Goal: Task Accomplishment & Management: Manage account settings

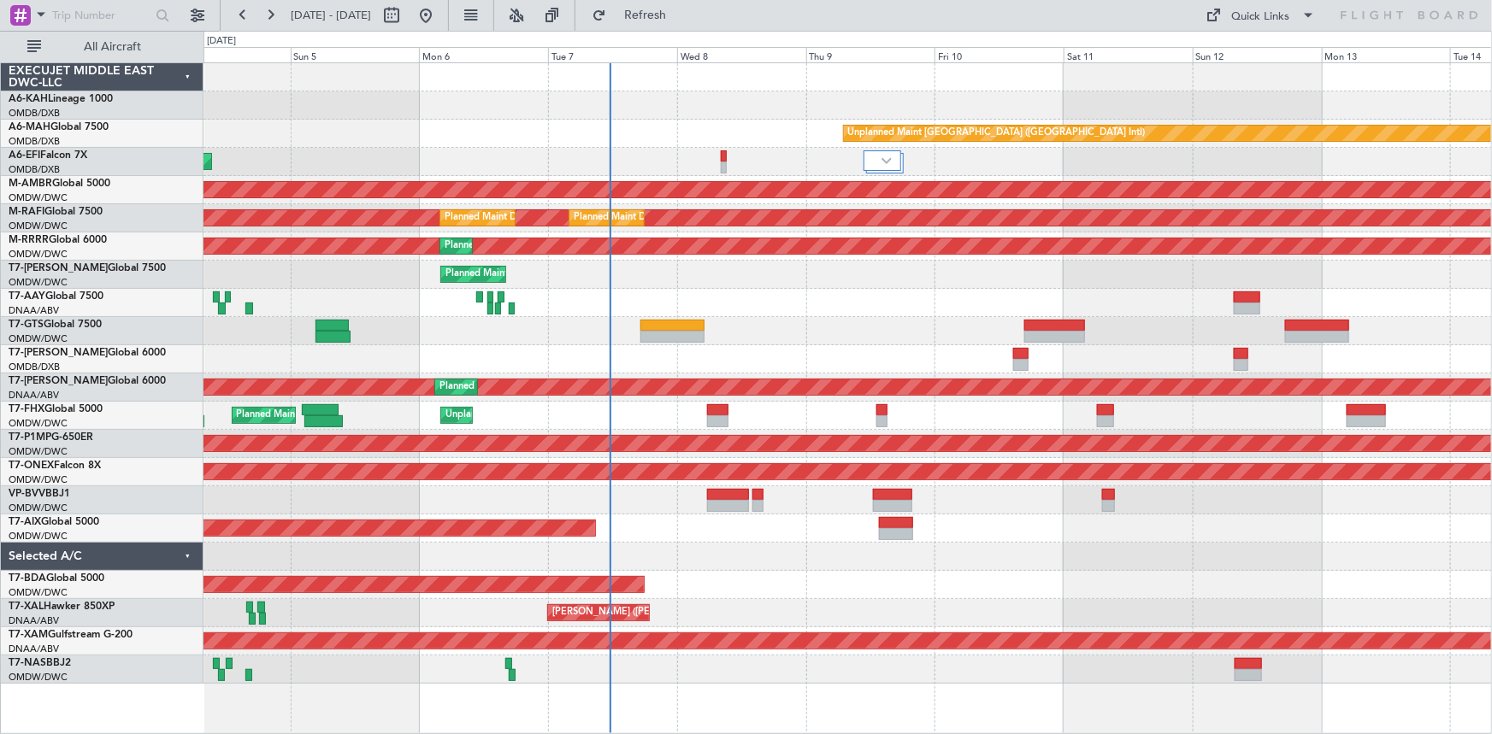
click at [584, 290] on div at bounding box center [847, 303] width 1288 height 28
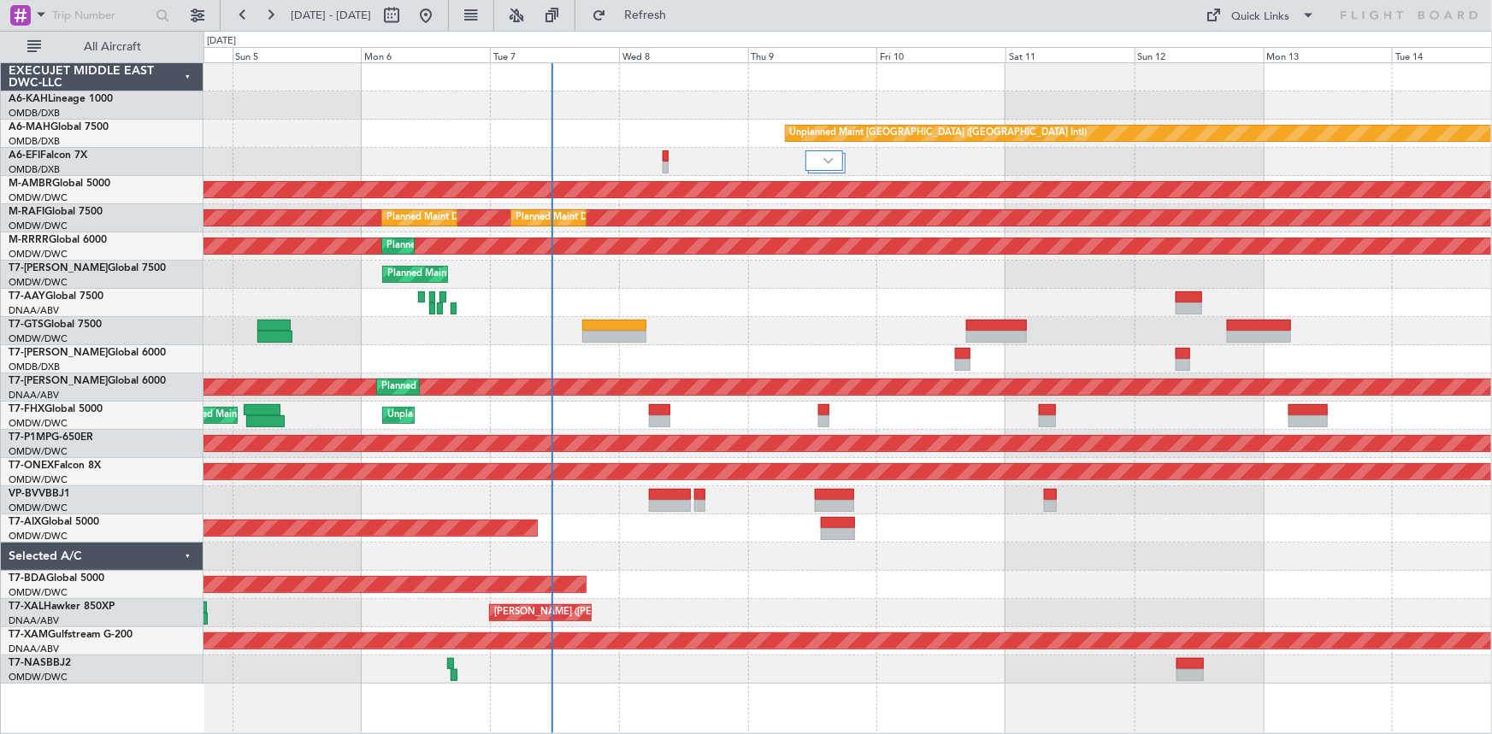
click at [761, 280] on div "Unplanned Maint [GEOGRAPHIC_DATA] ([GEOGRAPHIC_DATA] Intl) AOG Maint [GEOGRAPHI…" at bounding box center [847, 373] width 1288 height 621
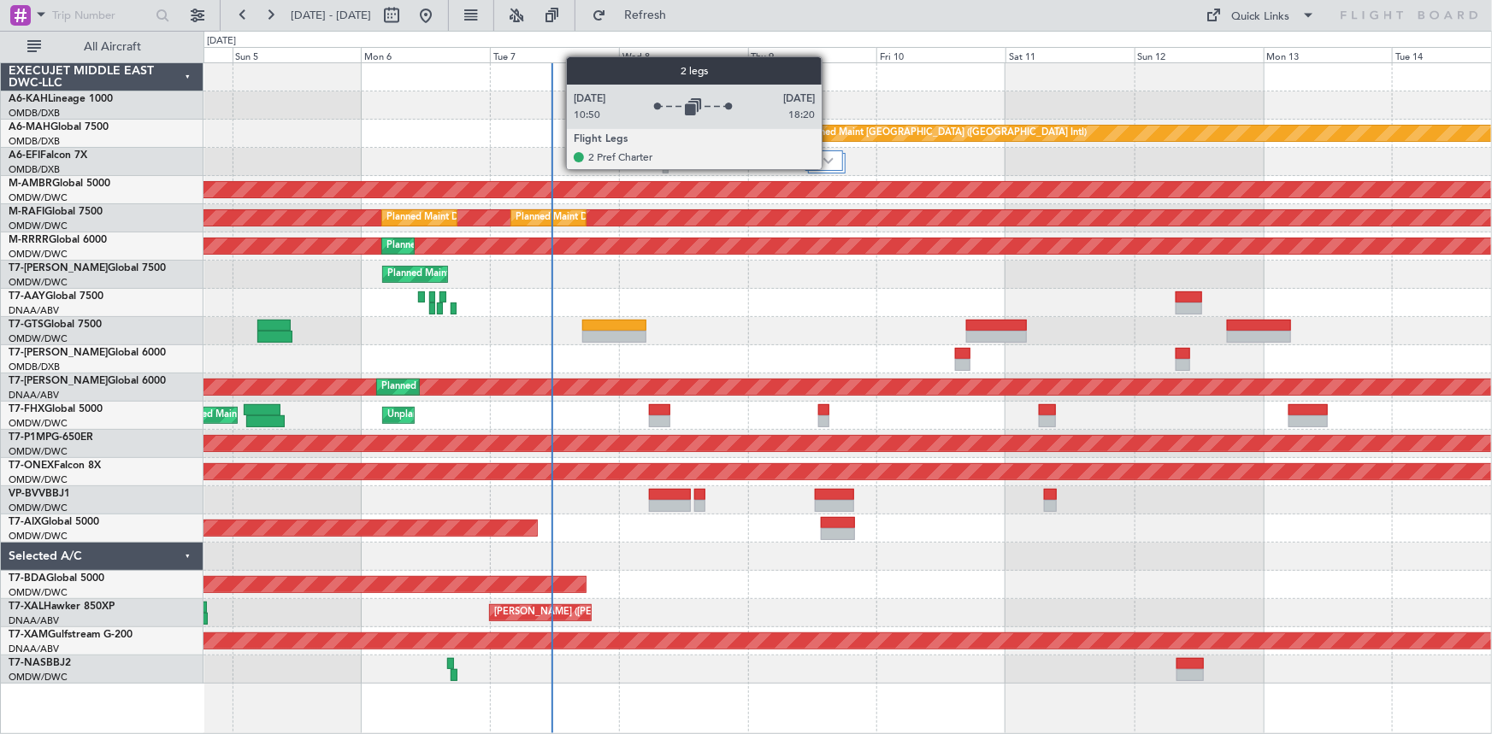
click at [829, 168] on div at bounding box center [824, 160] width 38 height 21
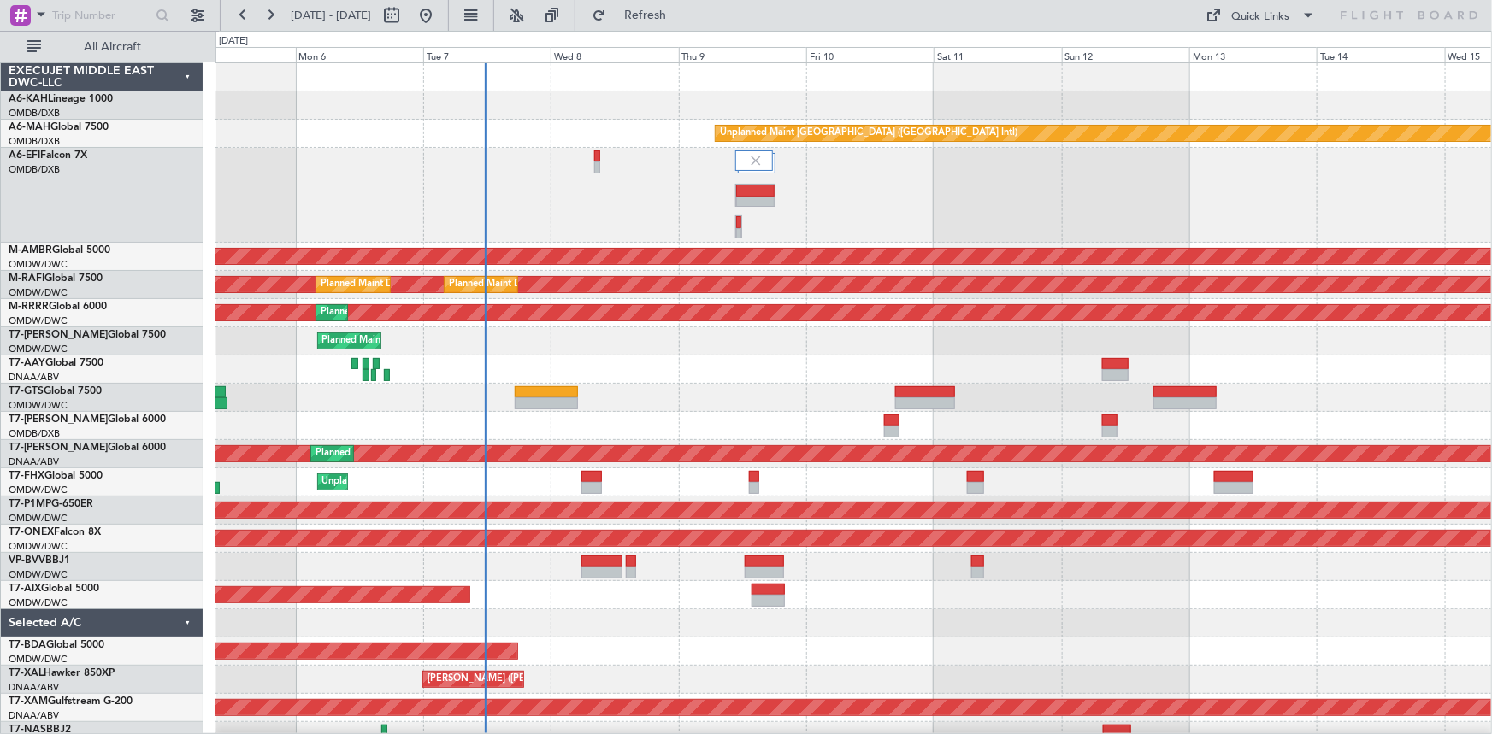
click at [304, 196] on div "AOG Maint [GEOGRAPHIC_DATA] (Dubai Intl)" at bounding box center [853, 195] width 1276 height 95
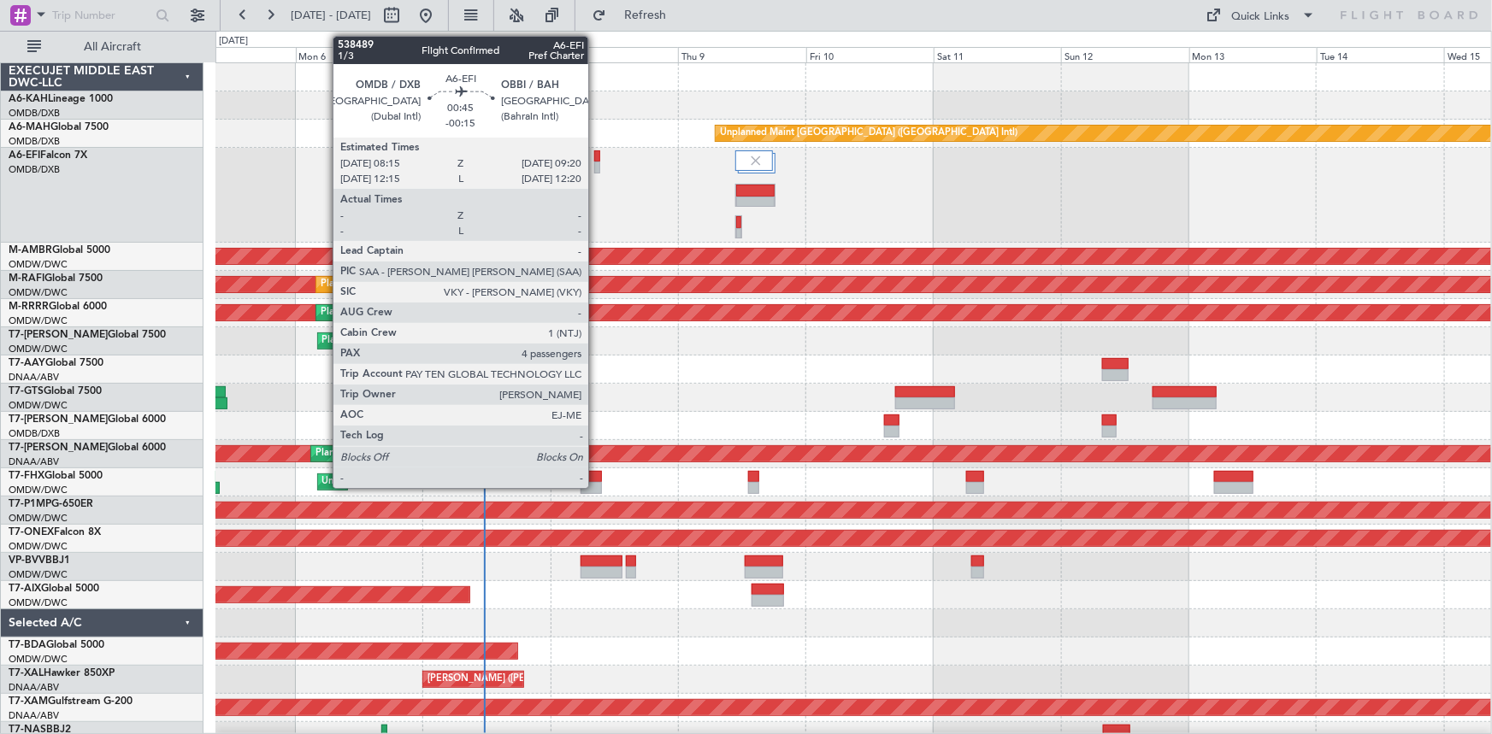
click at [596, 152] on div at bounding box center [597, 156] width 6 height 12
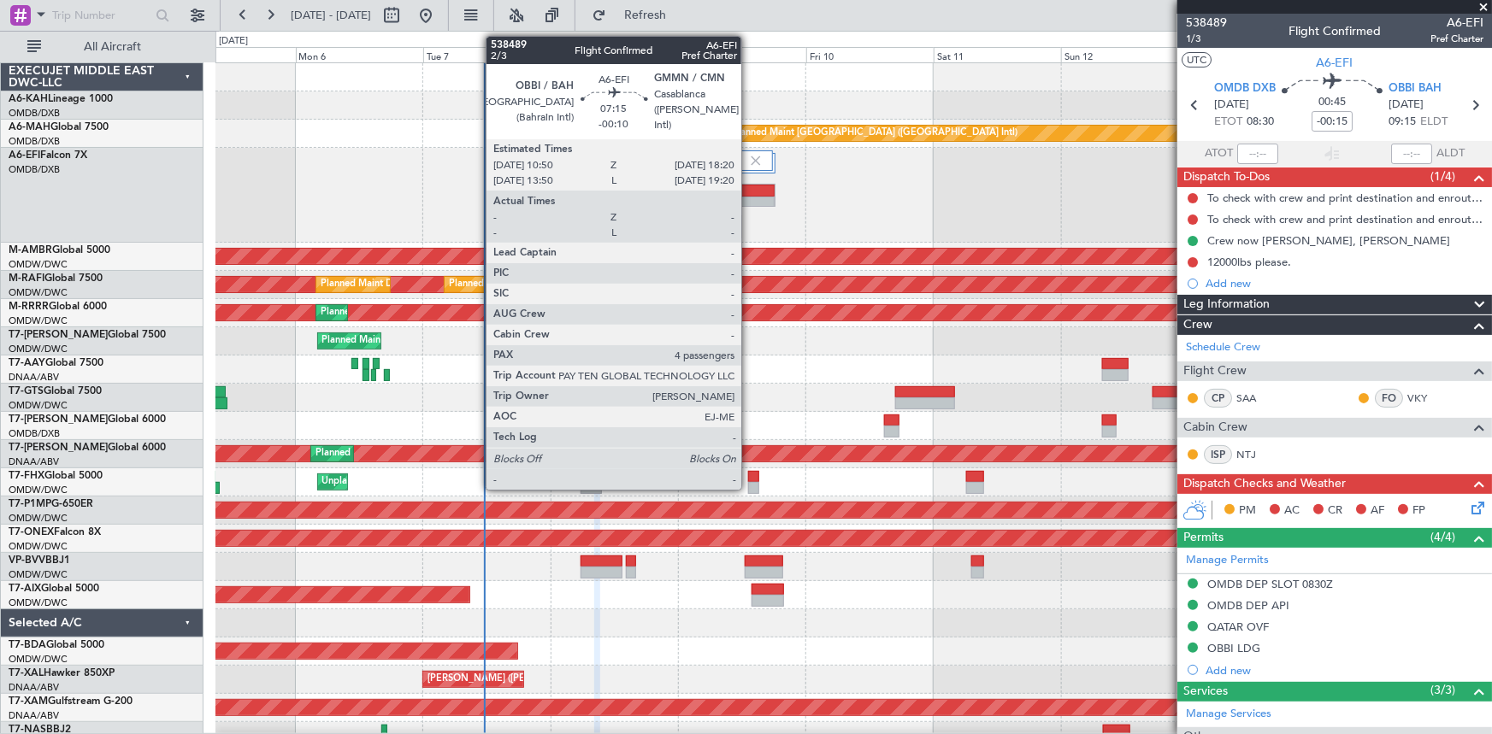
click at [749, 194] on div at bounding box center [755, 191] width 38 height 12
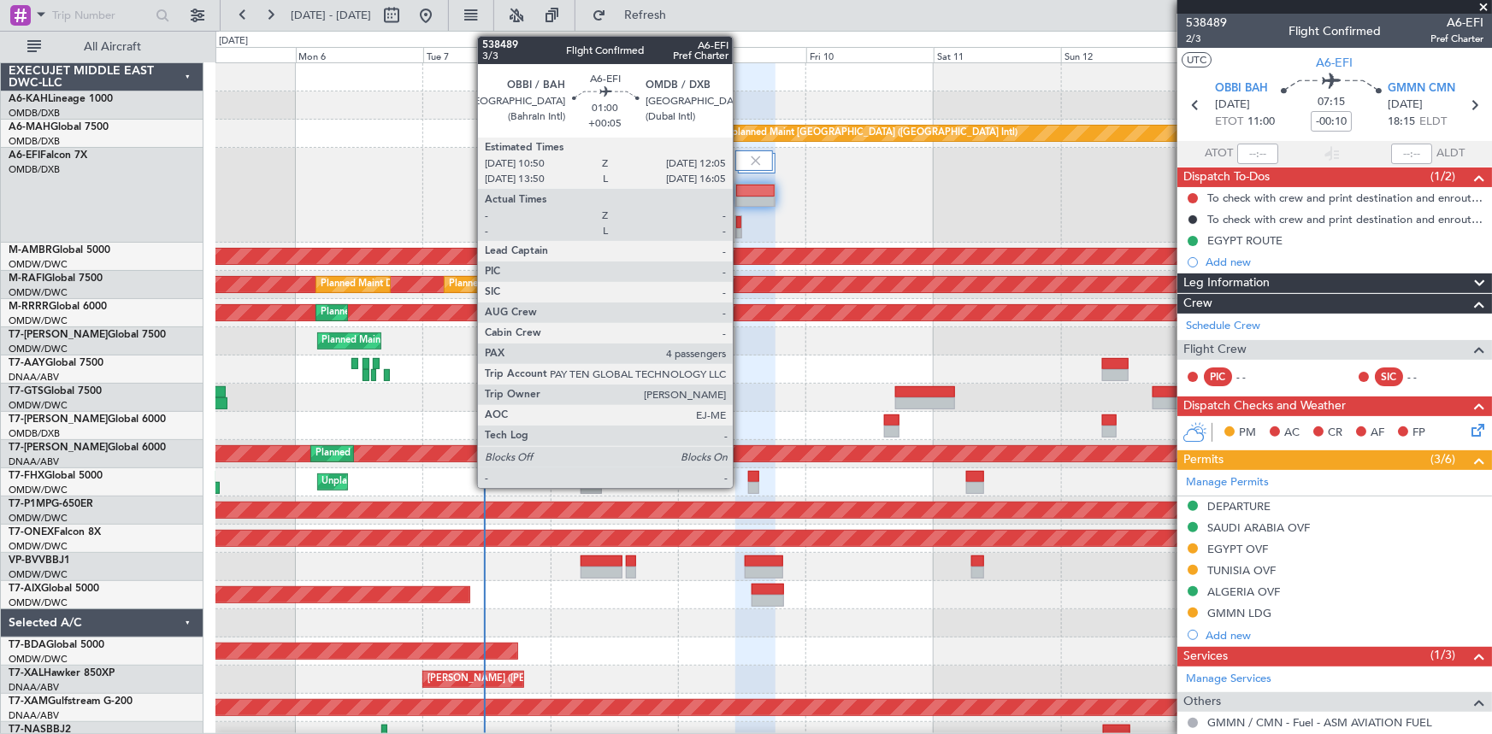
click at [740, 221] on div at bounding box center [738, 222] width 5 height 12
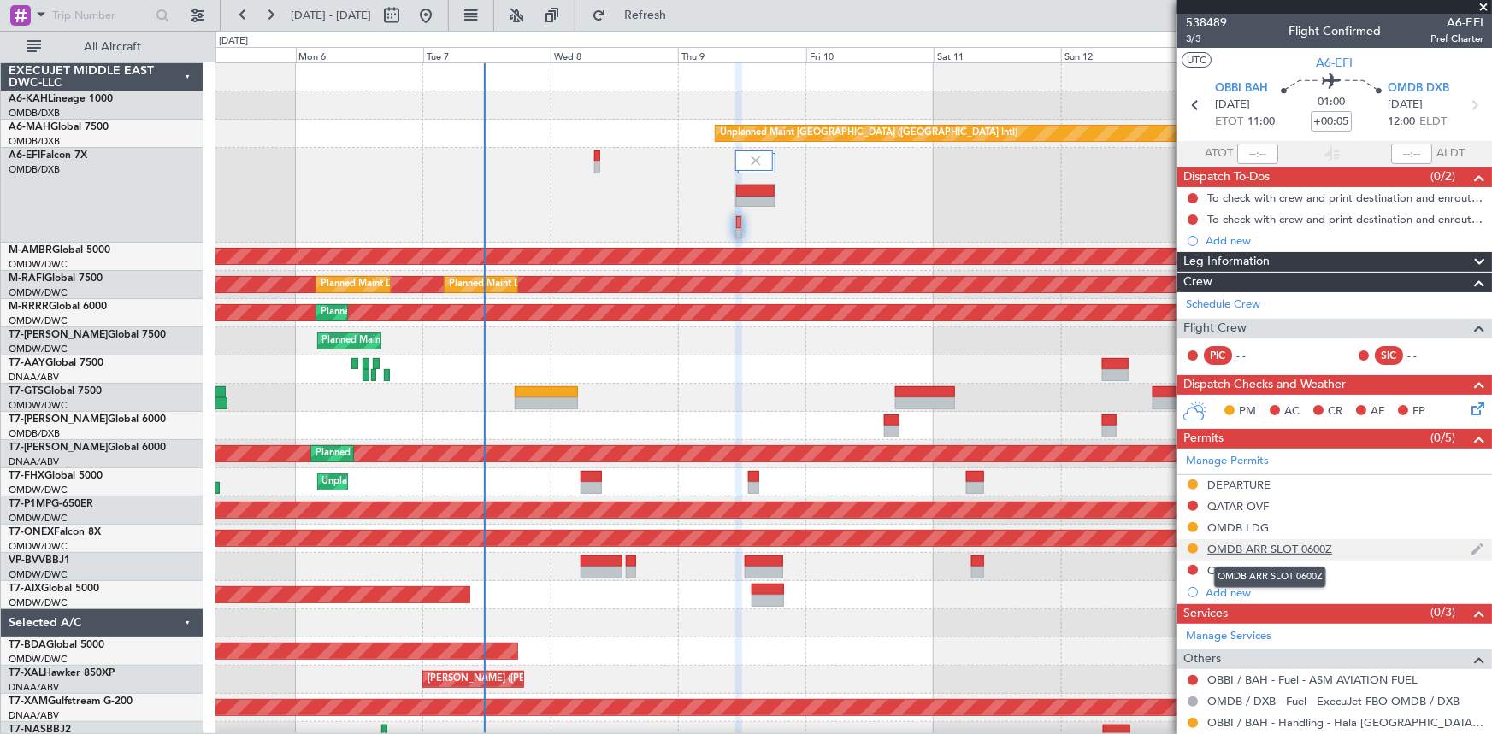
click at [1302, 545] on div "OMDB ARR SLOT 0600Z" at bounding box center [1269, 549] width 125 height 15
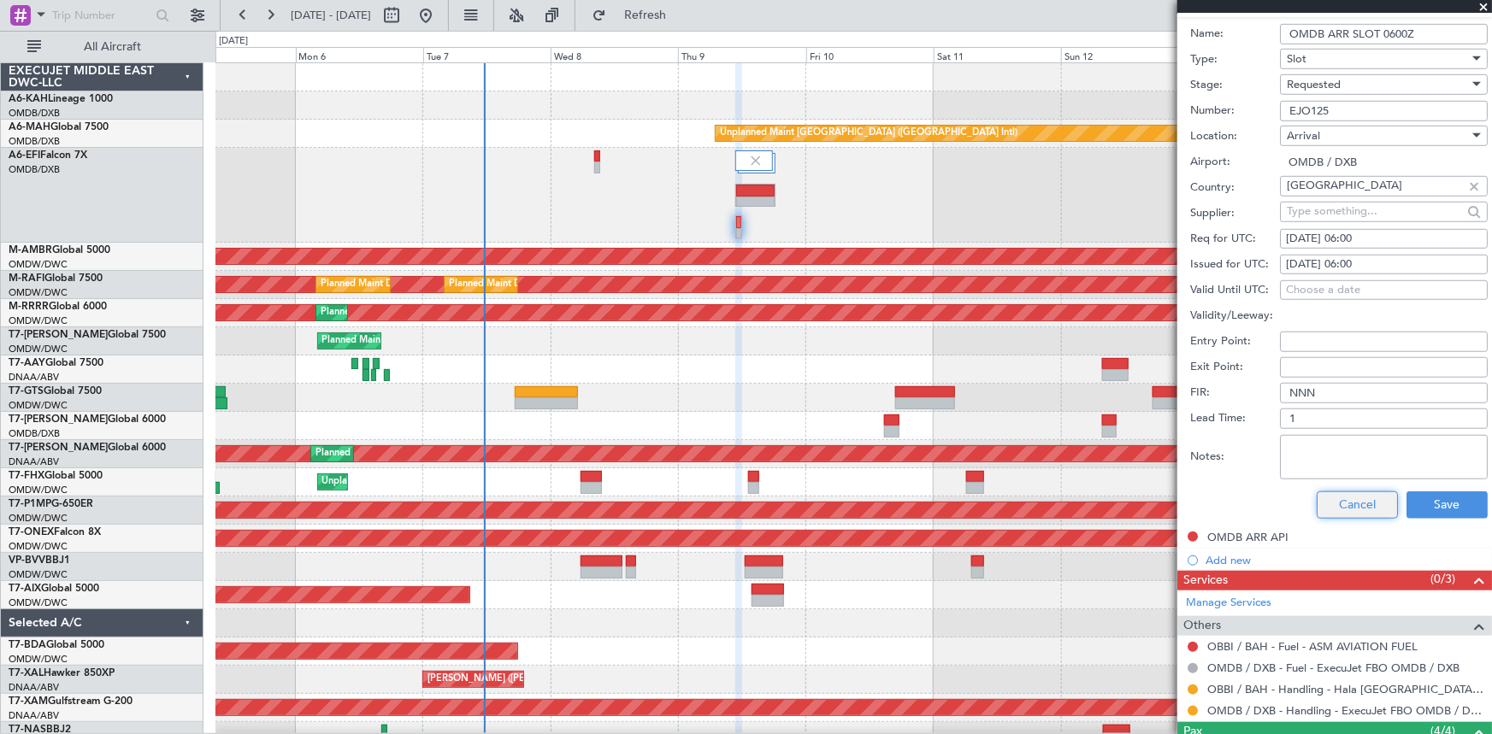
click at [1329, 513] on button "Cancel" at bounding box center [1357, 505] width 81 height 27
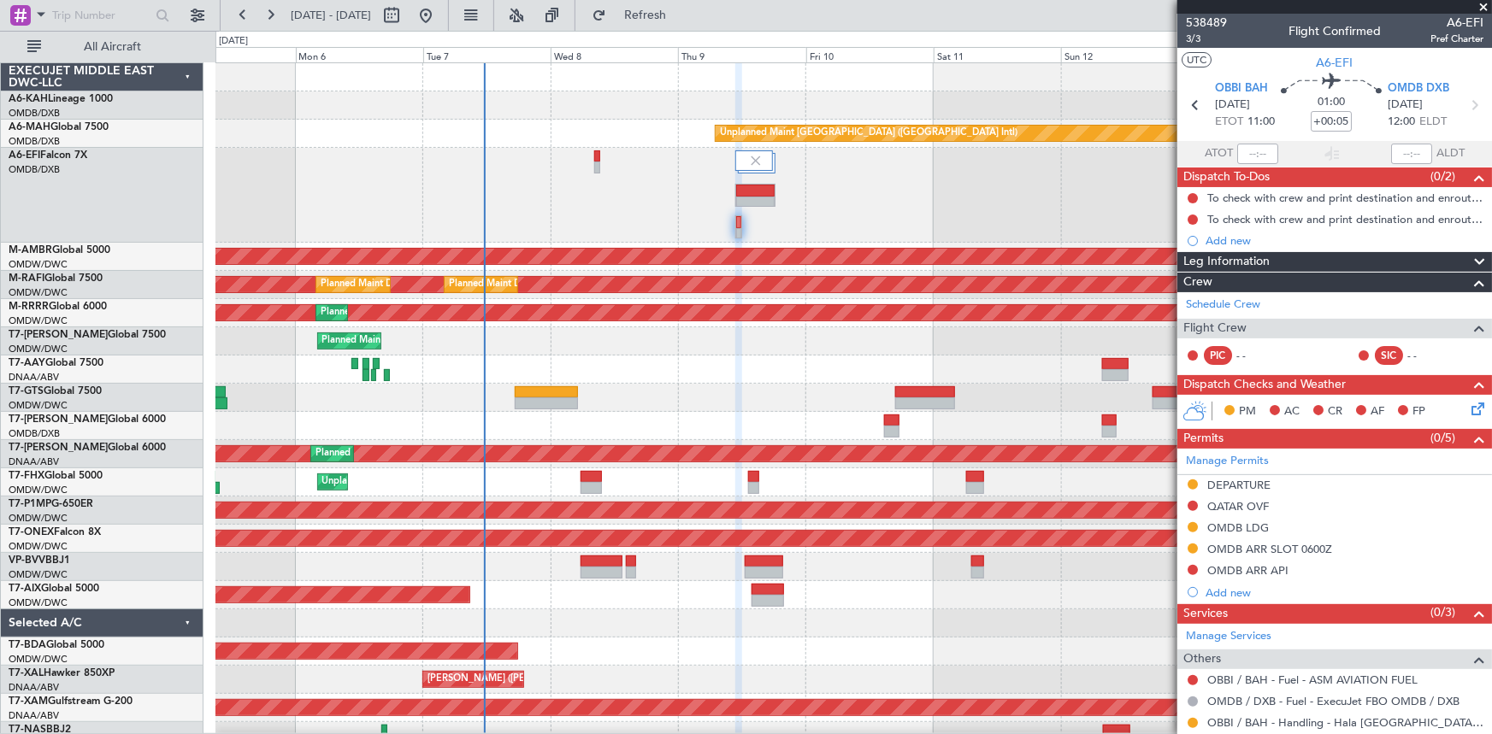
click at [651, 180] on div "AOG Maint [GEOGRAPHIC_DATA] (Dubai Intl)" at bounding box center [853, 195] width 1276 height 95
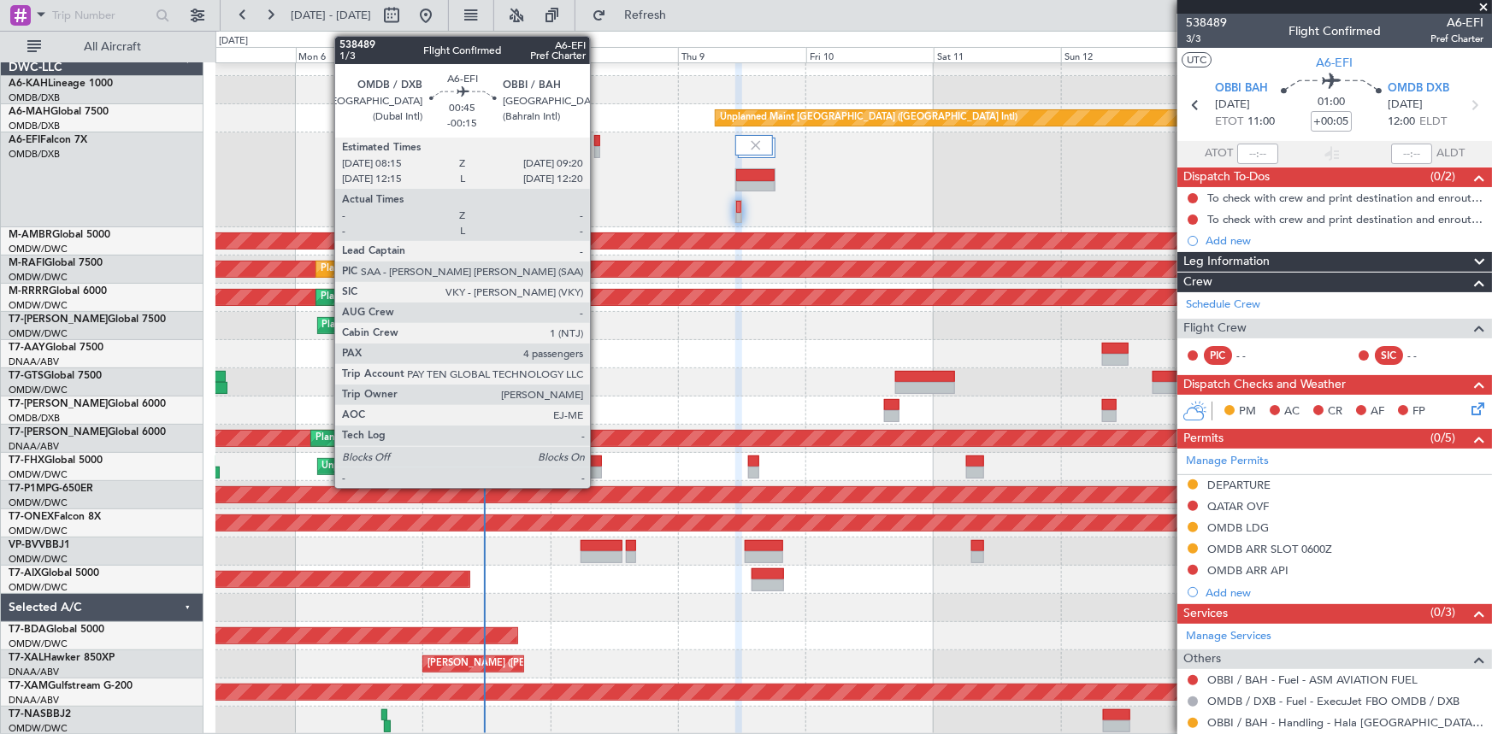
click at [598, 135] on div at bounding box center [597, 141] width 6 height 12
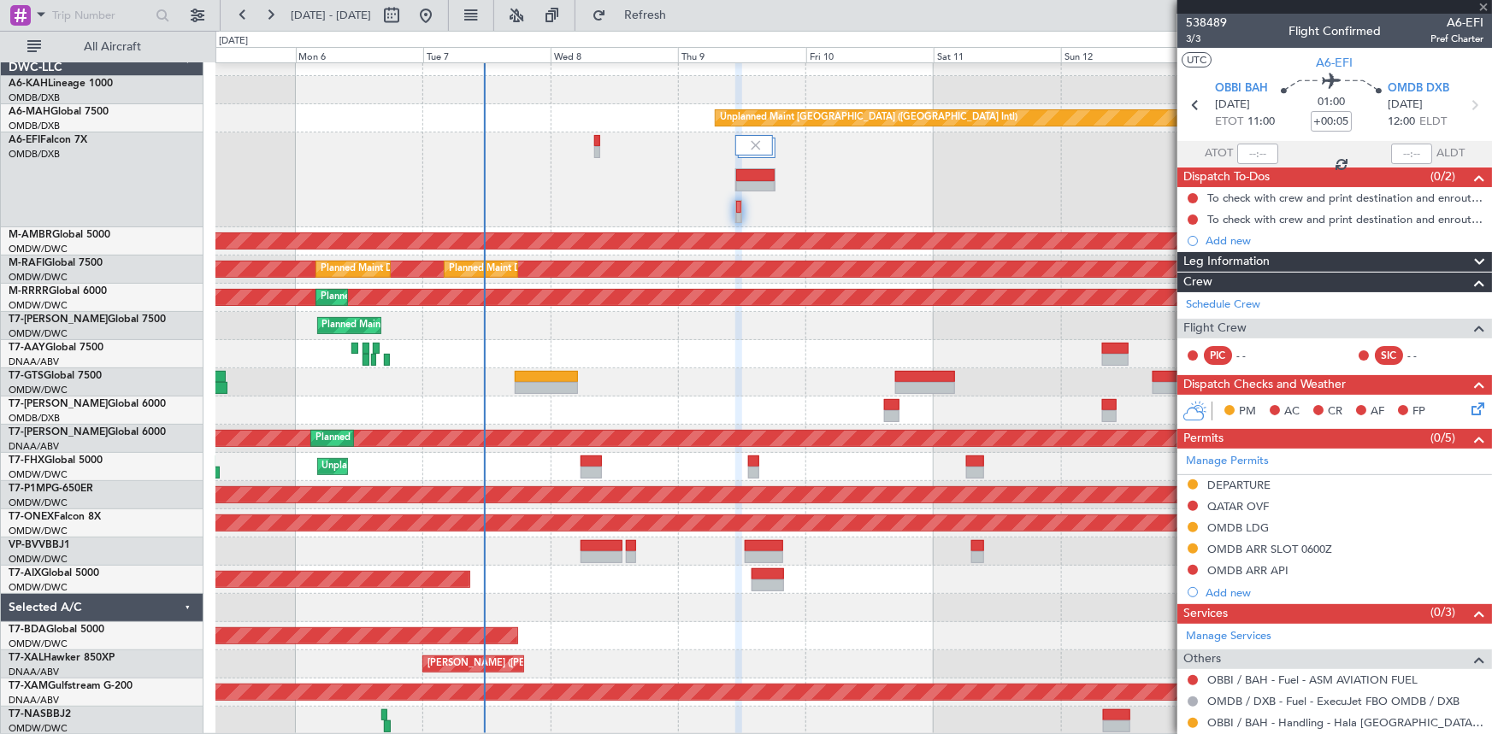
type input "-00:15"
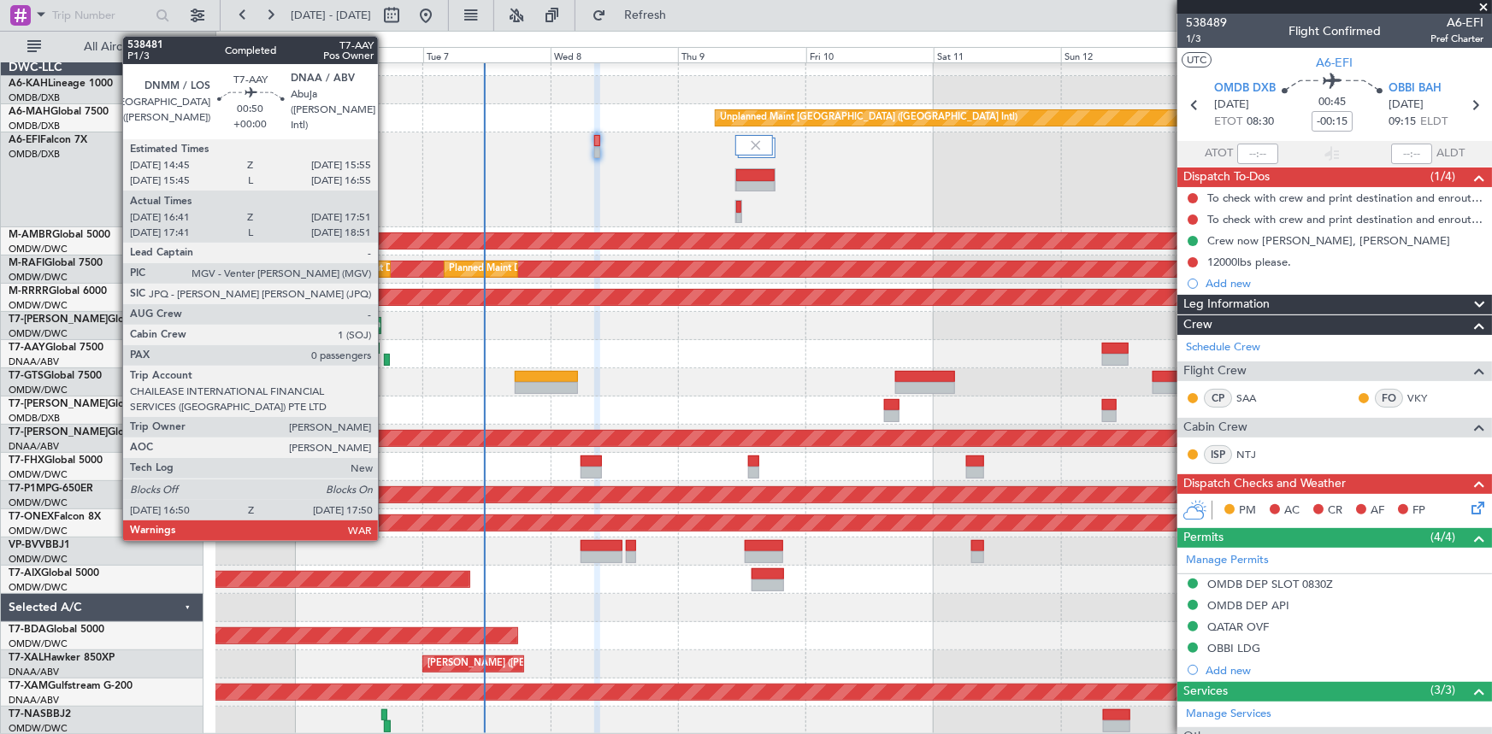
click at [386, 357] on div at bounding box center [387, 360] width 6 height 12
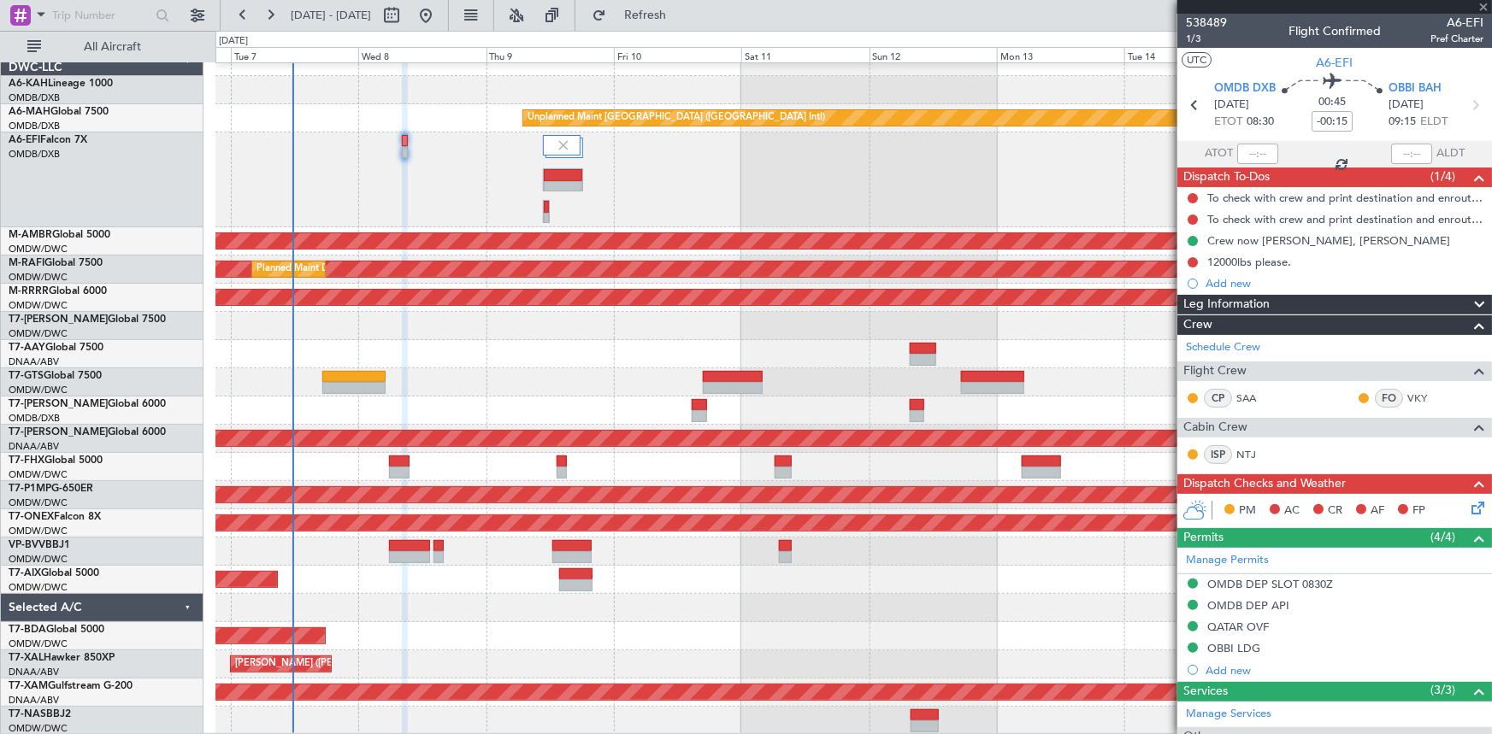
type input "16:56"
type input "17:46"
type input "0"
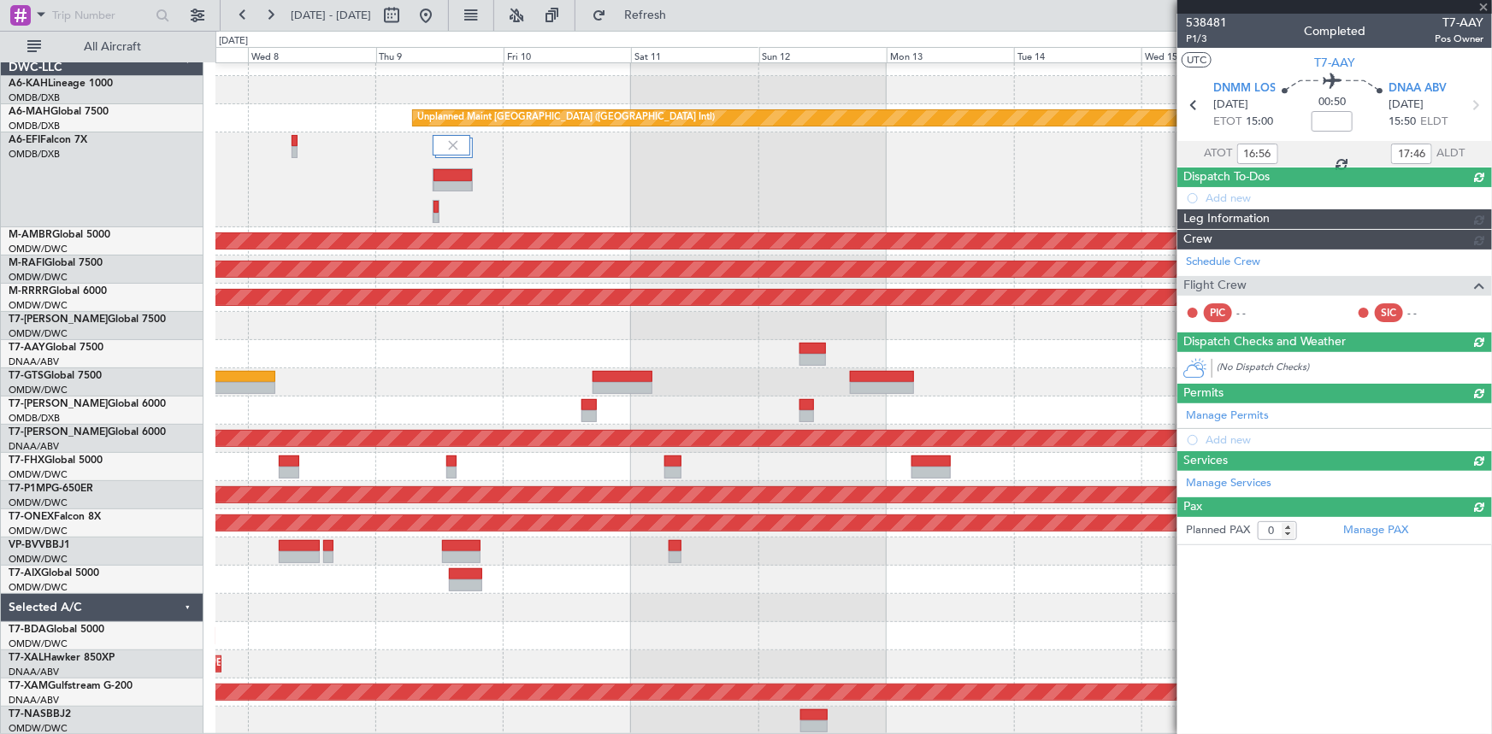
click at [544, 326] on div "Planned Maint Dubai (Al Maktoum Intl)" at bounding box center [853, 326] width 1276 height 28
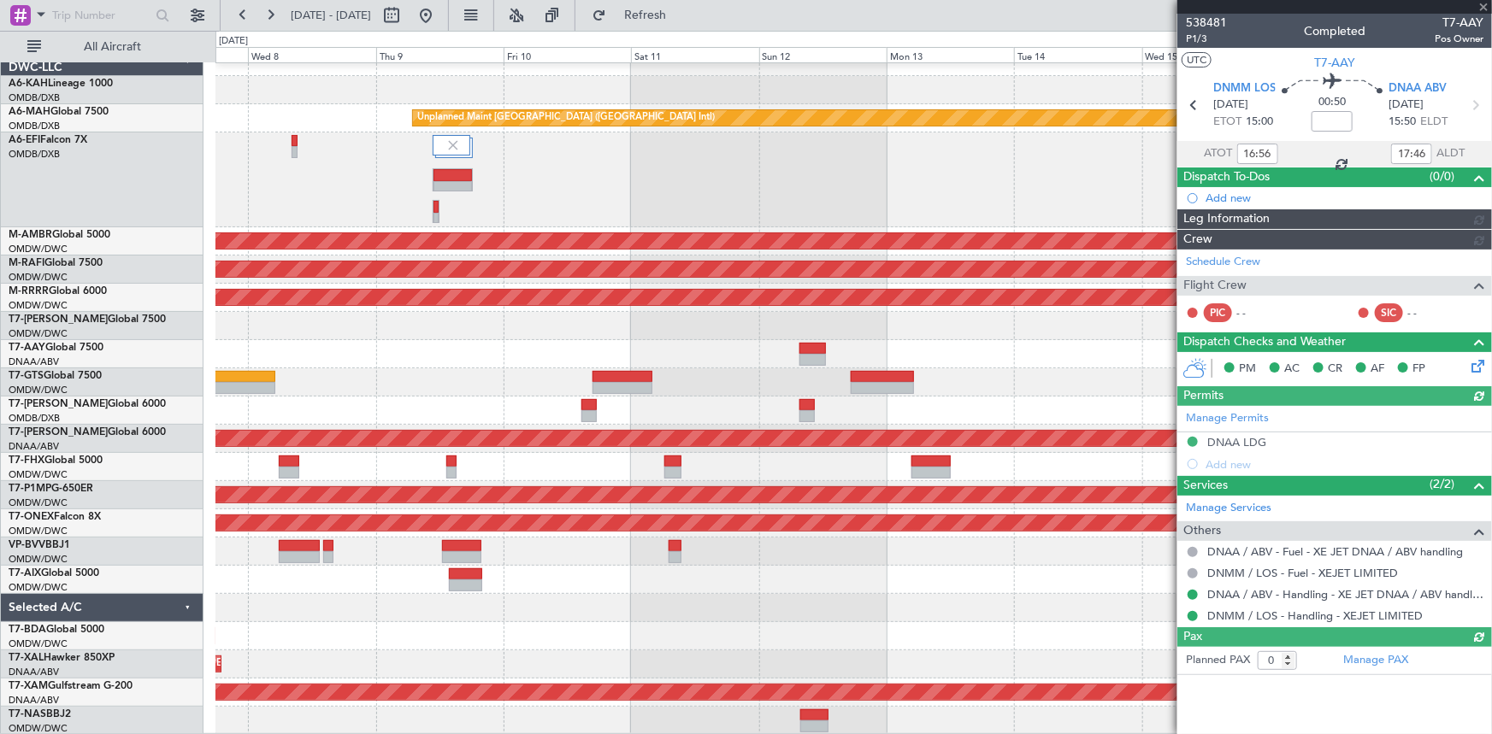
type input "Anita Mani (ANI)"
type input "7476"
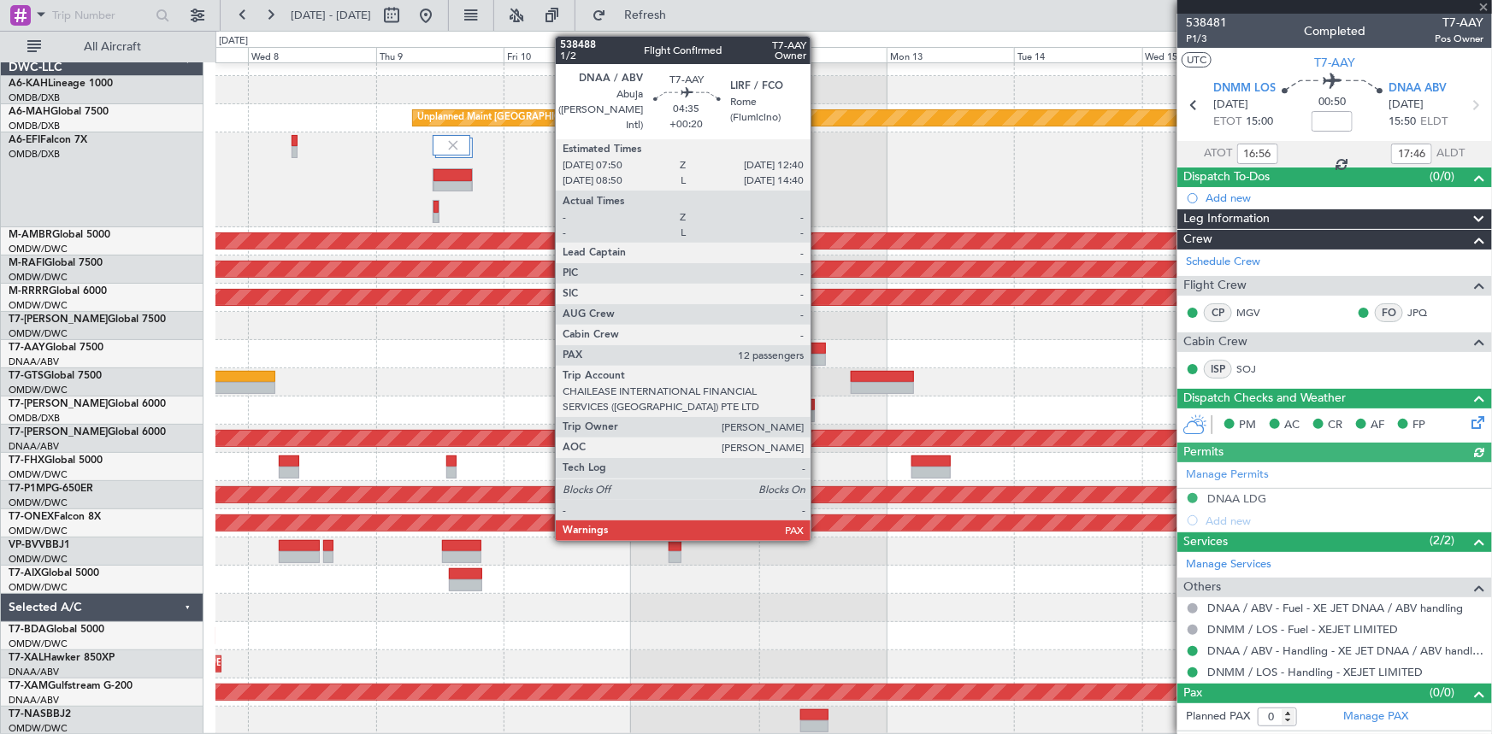
click at [818, 343] on div at bounding box center [812, 349] width 27 height 12
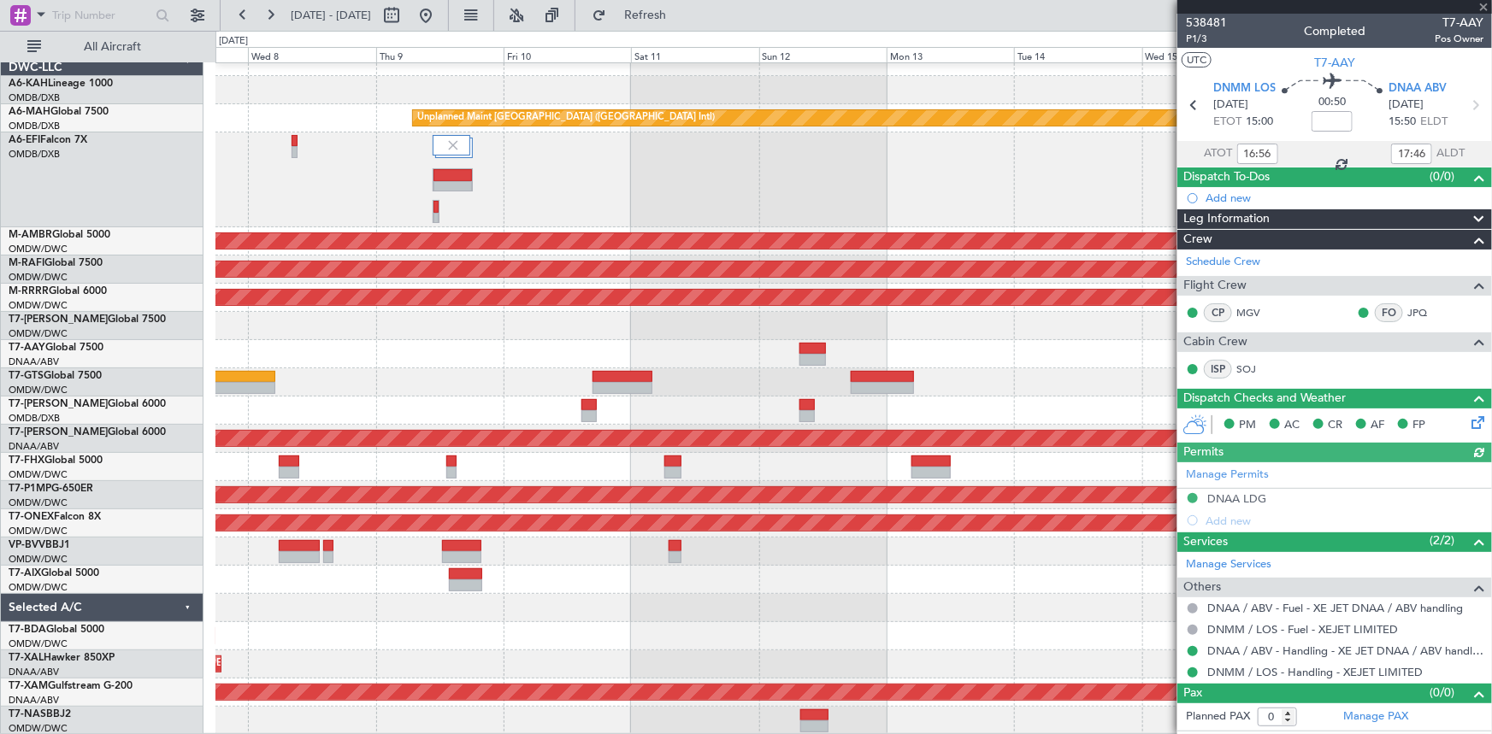
type input "+00:20"
type input "12"
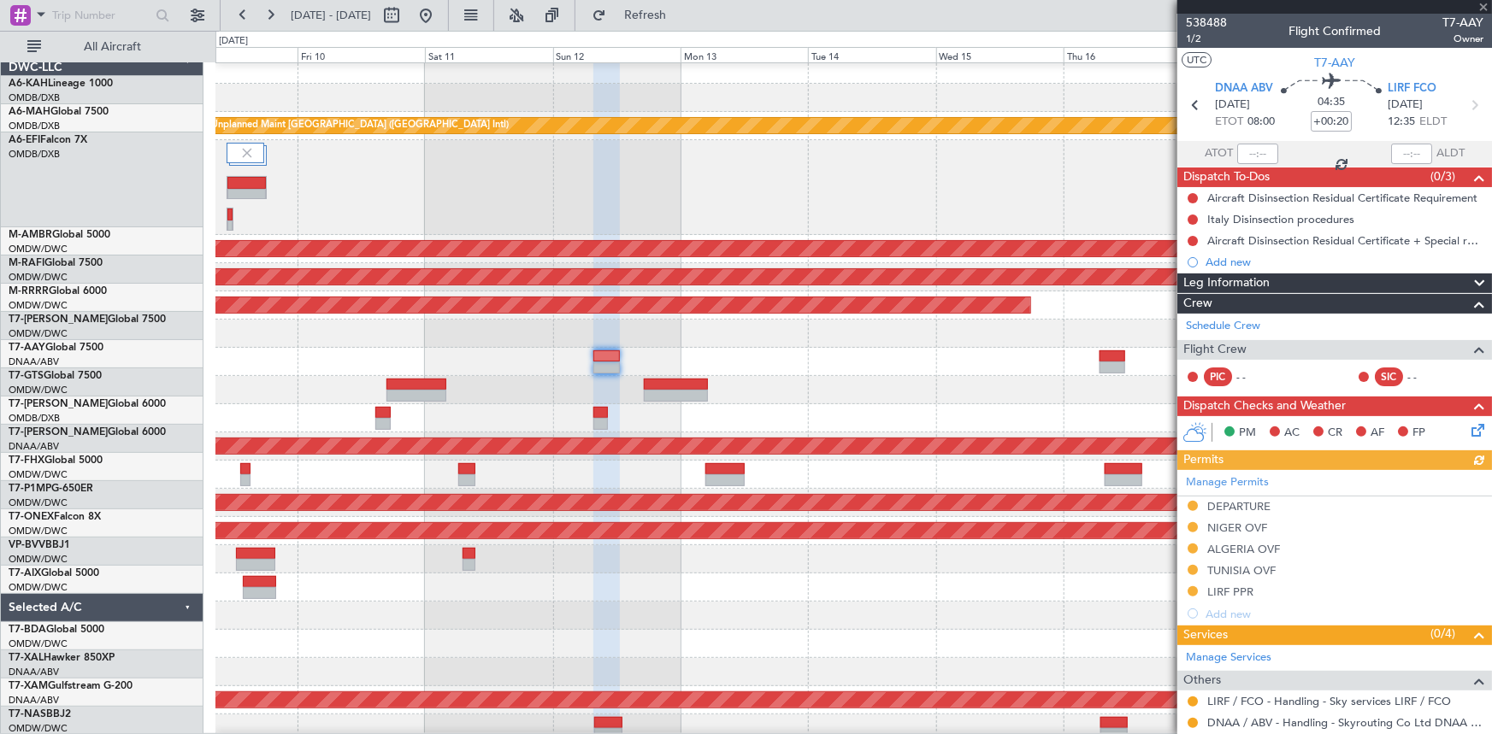
scroll to position [8, 0]
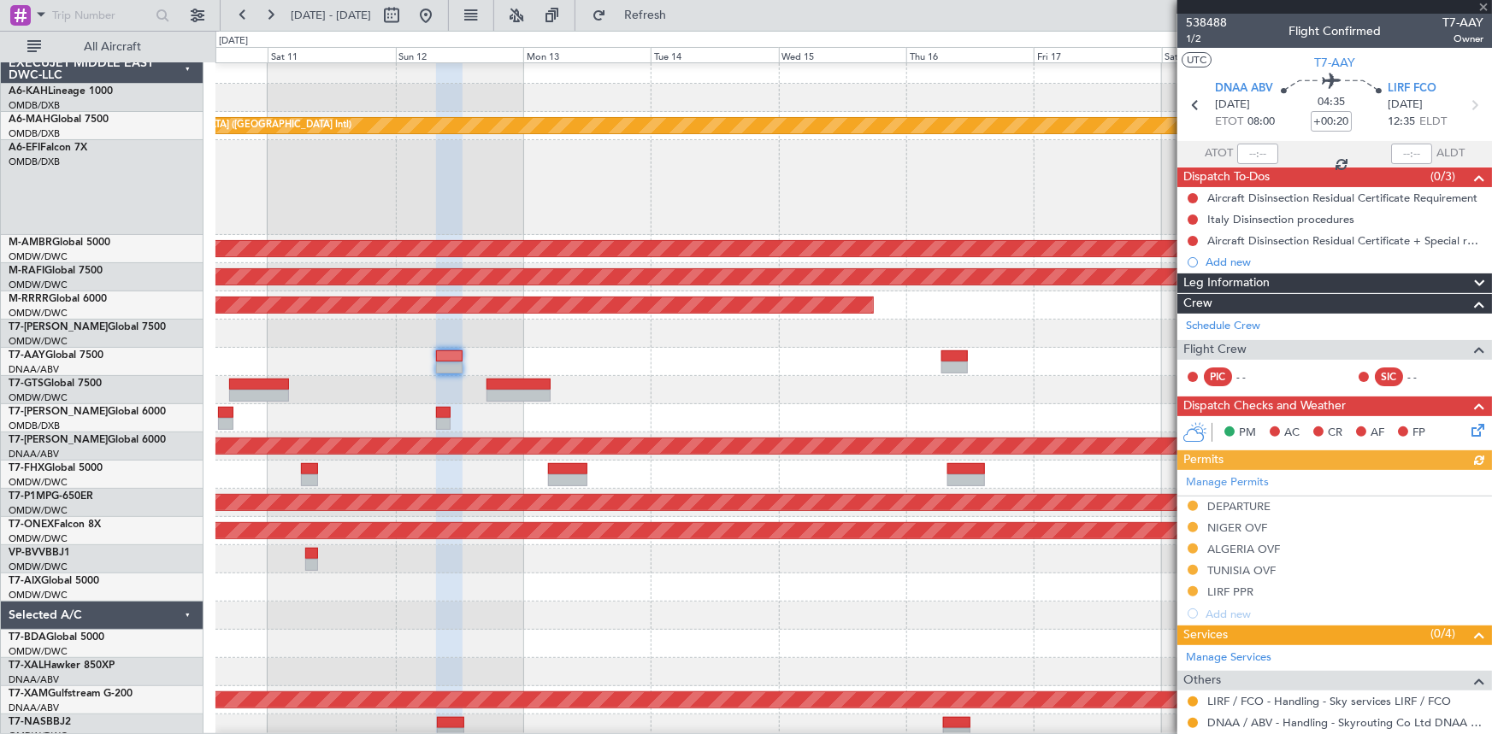
click at [747, 327] on div at bounding box center [853, 334] width 1276 height 28
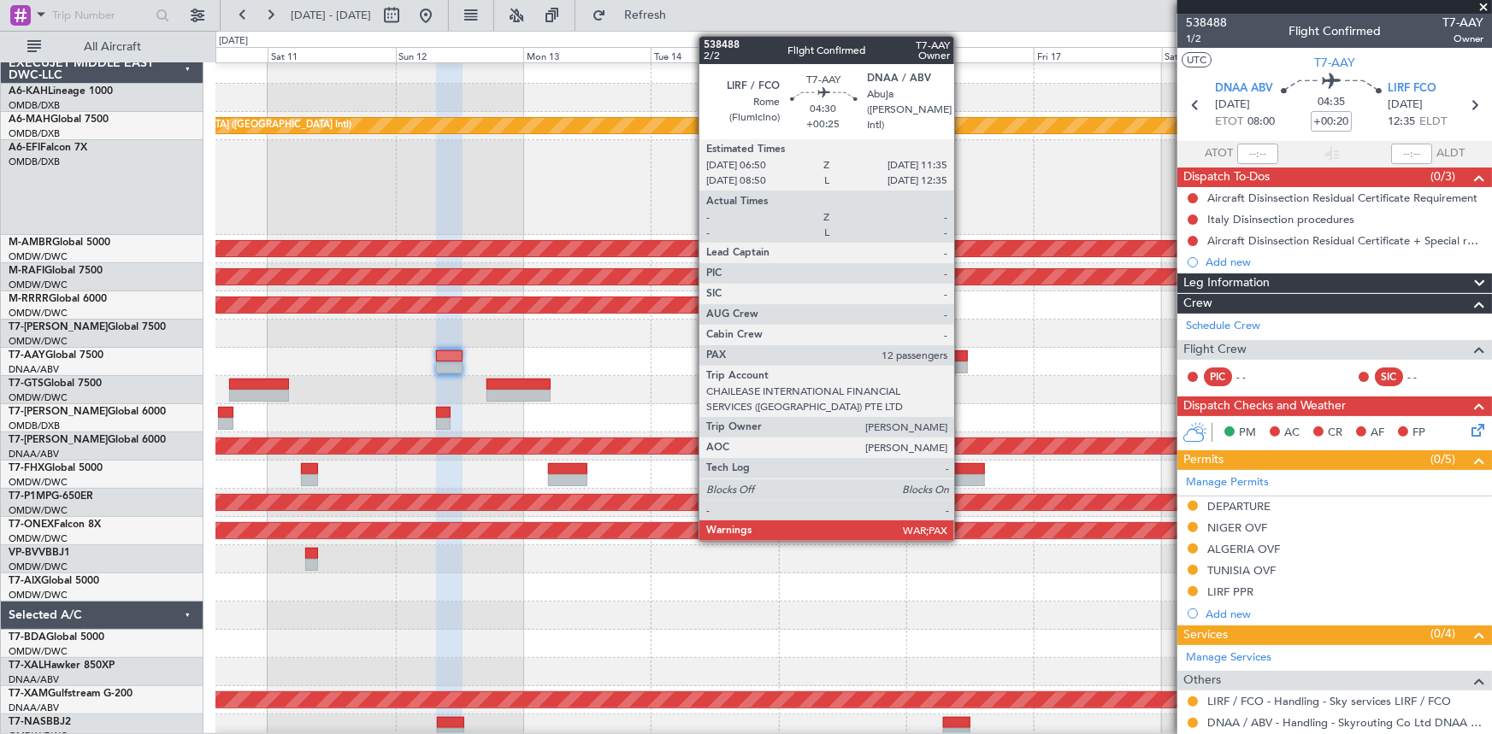
scroll to position [0, 0]
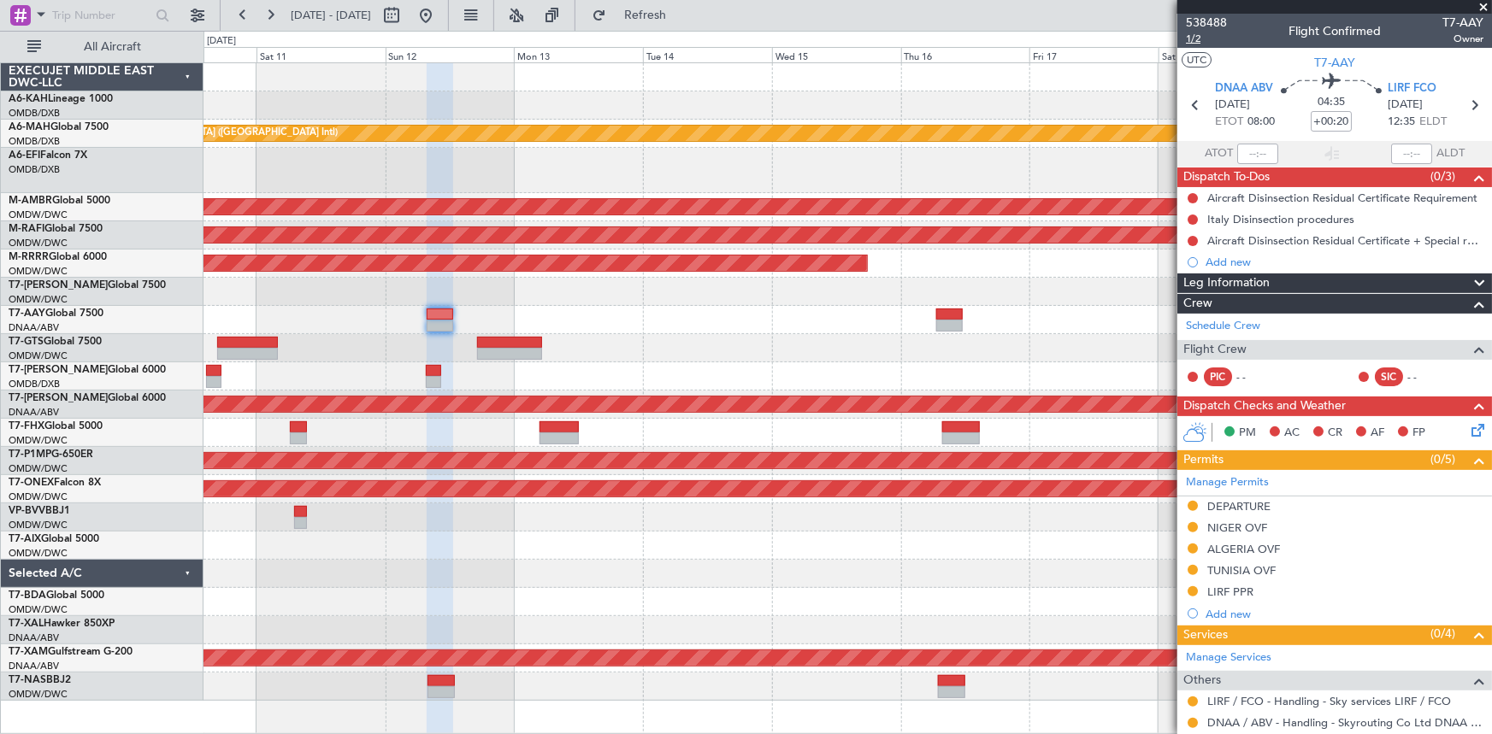
click at [1200, 34] on span "1/2" at bounding box center [1206, 39] width 41 height 15
click at [439, 14] on button at bounding box center [425, 15] width 27 height 27
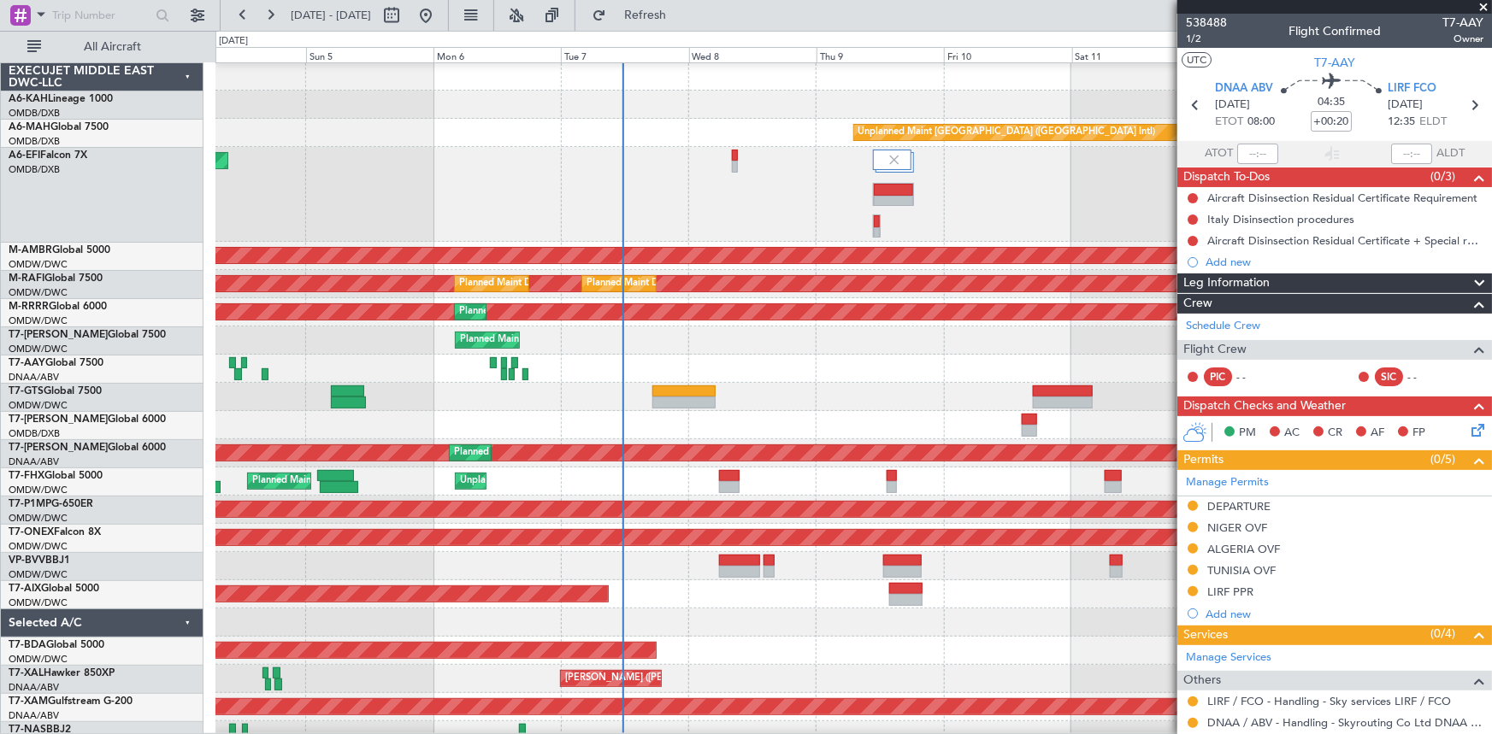
click at [624, 410] on div at bounding box center [853, 397] width 1276 height 28
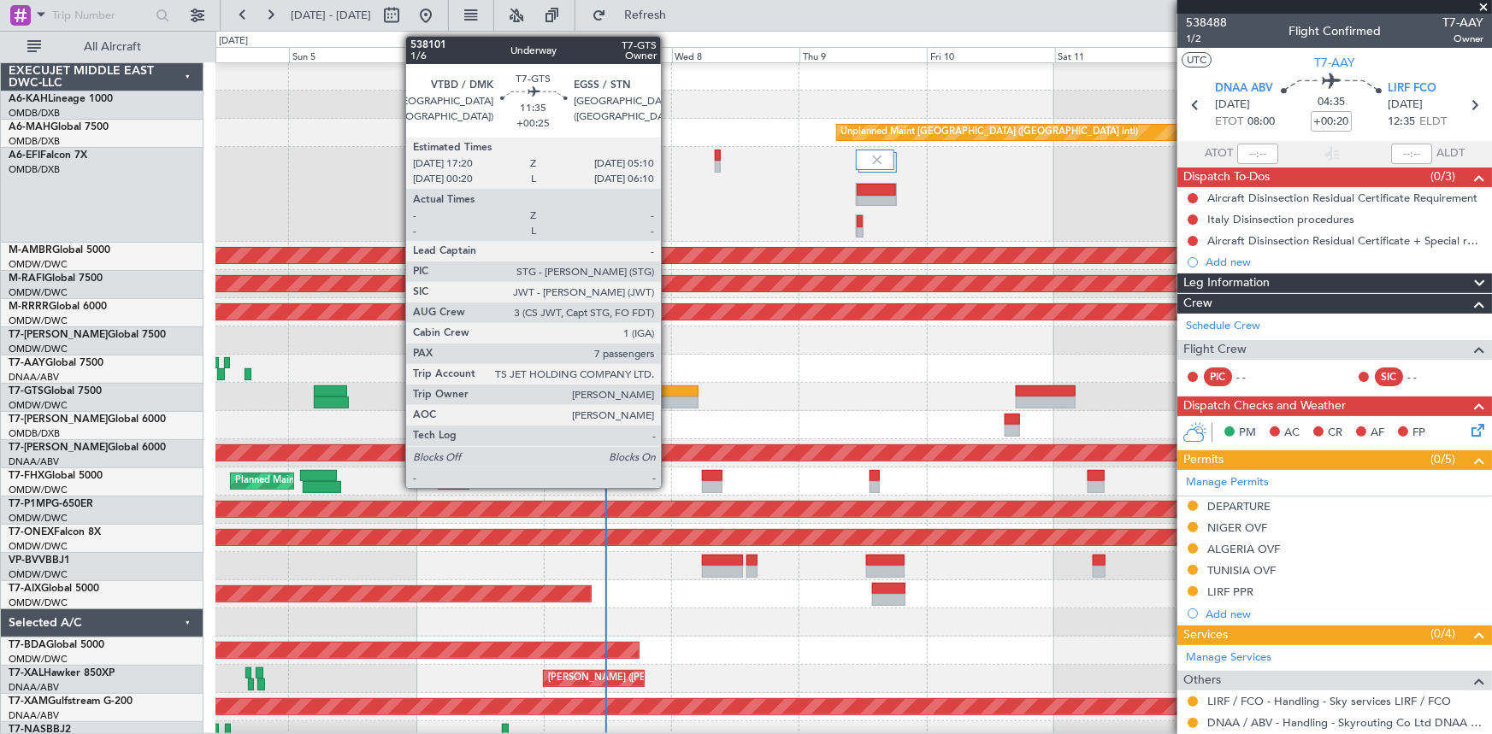
click at [669, 394] on div at bounding box center [666, 392] width 63 height 12
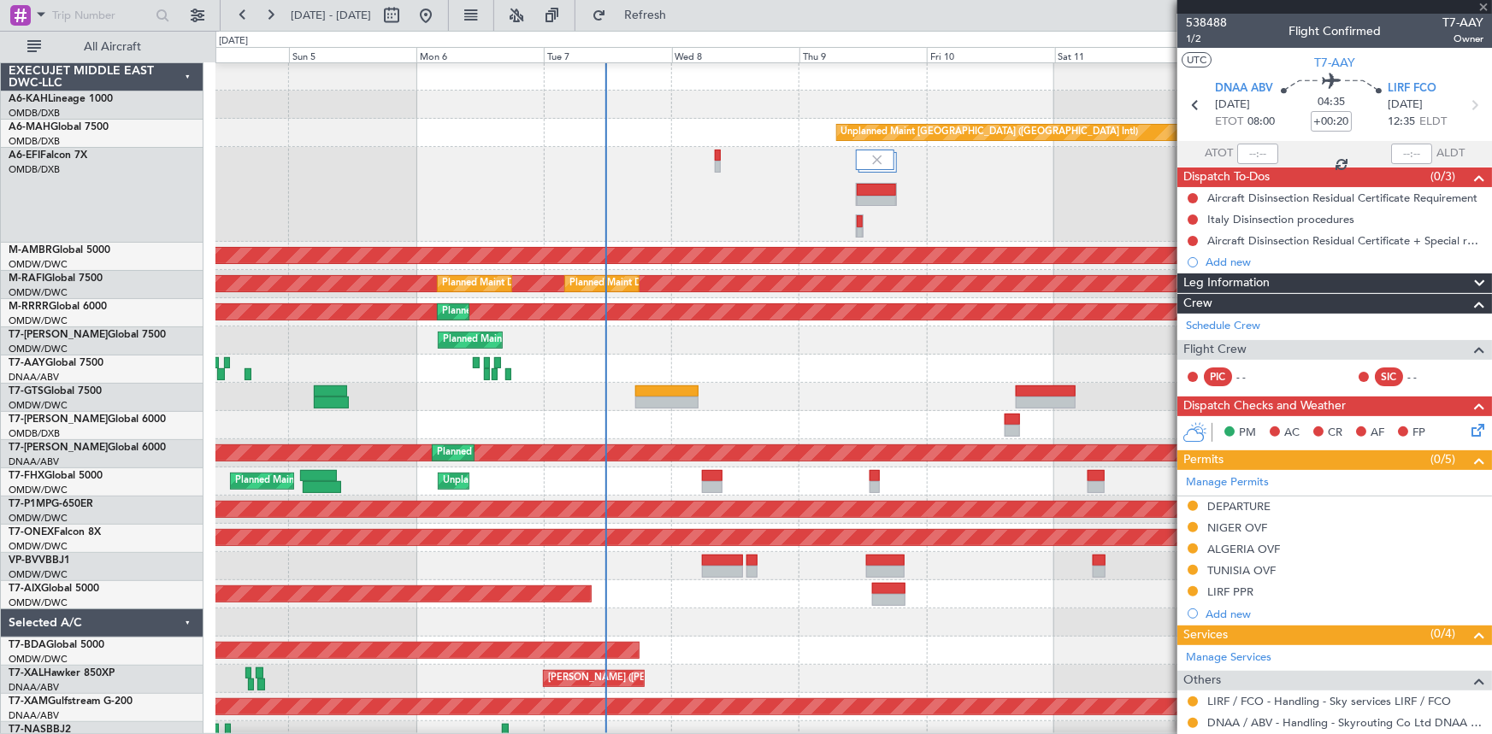
type input "+00:25"
type input "7"
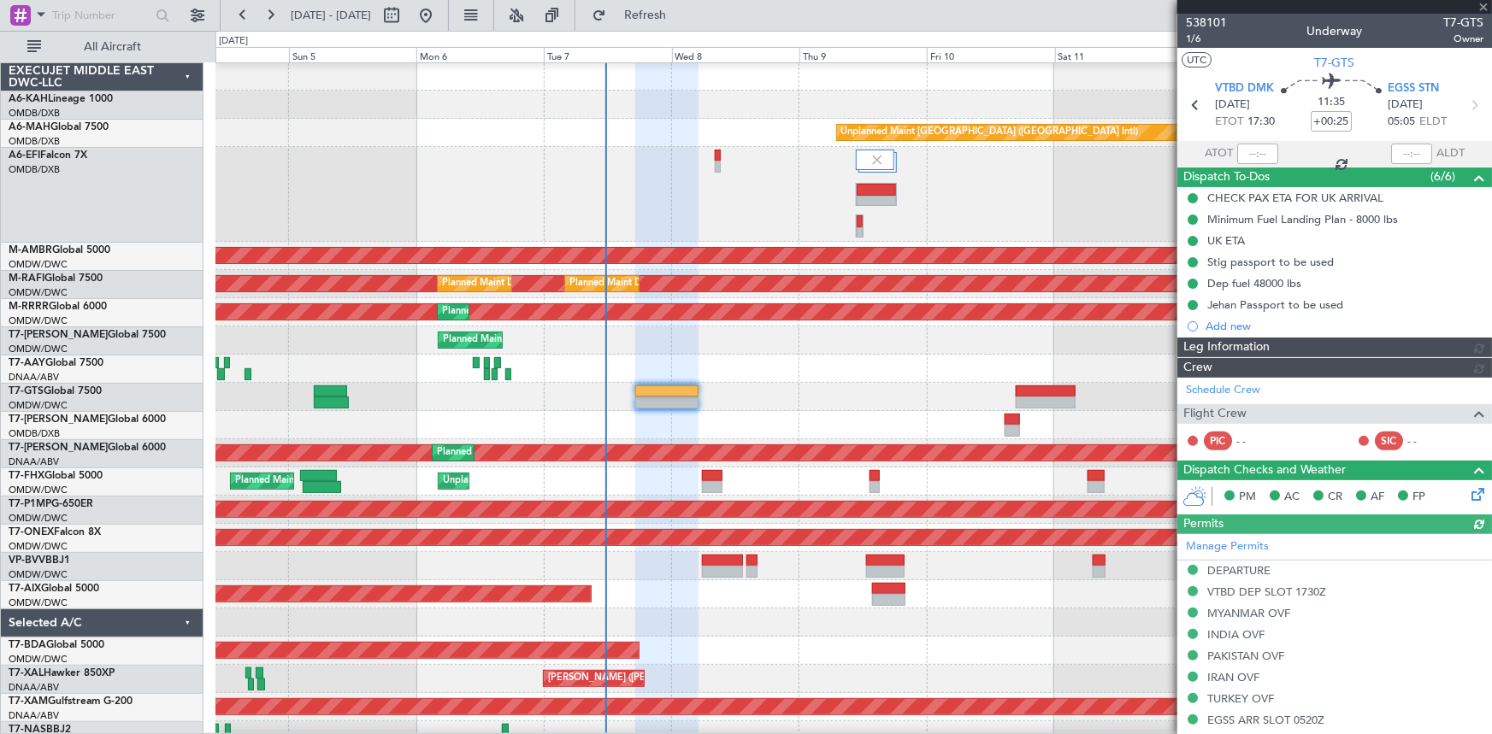
type input "[PERSON_NAME] ([PERSON_NAME])"
type input "7422"
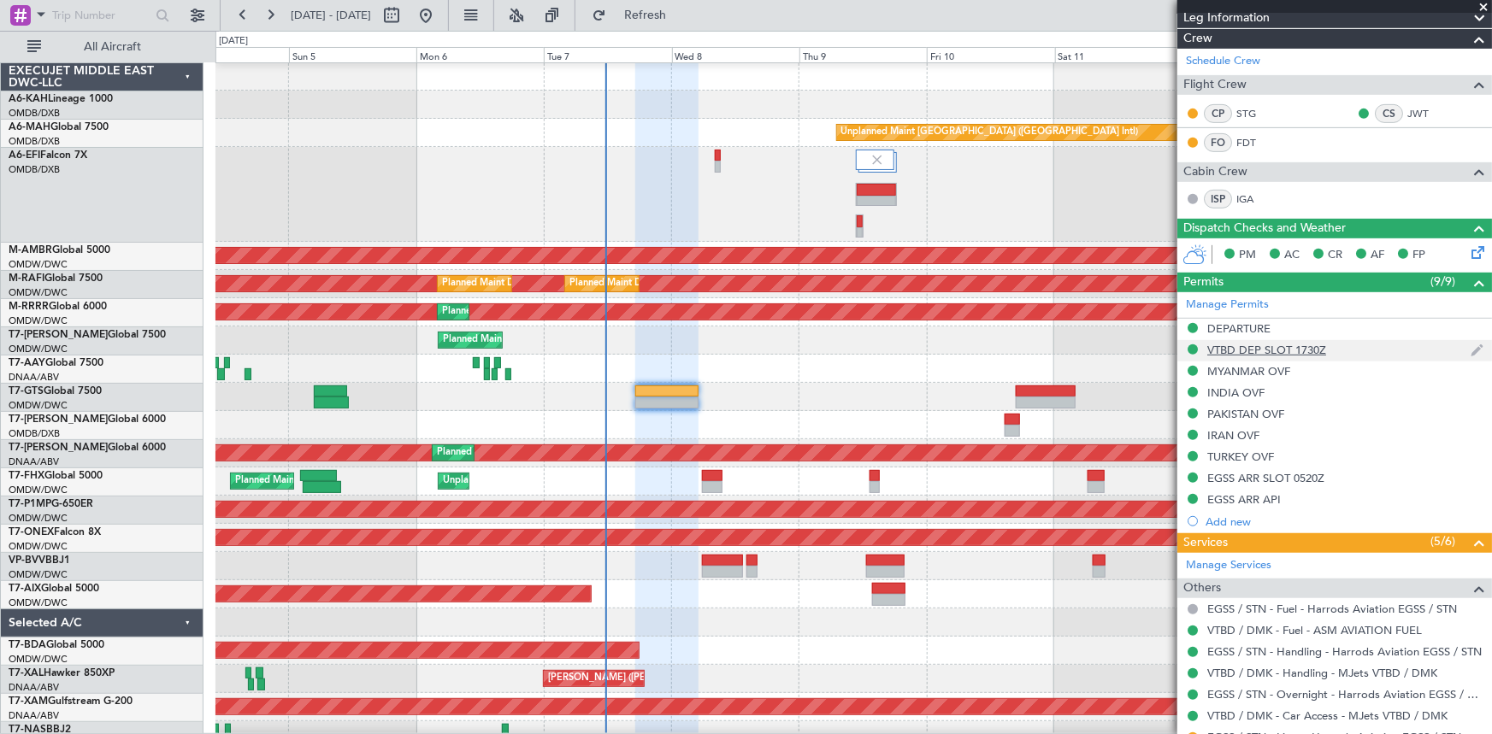
scroll to position [466, 0]
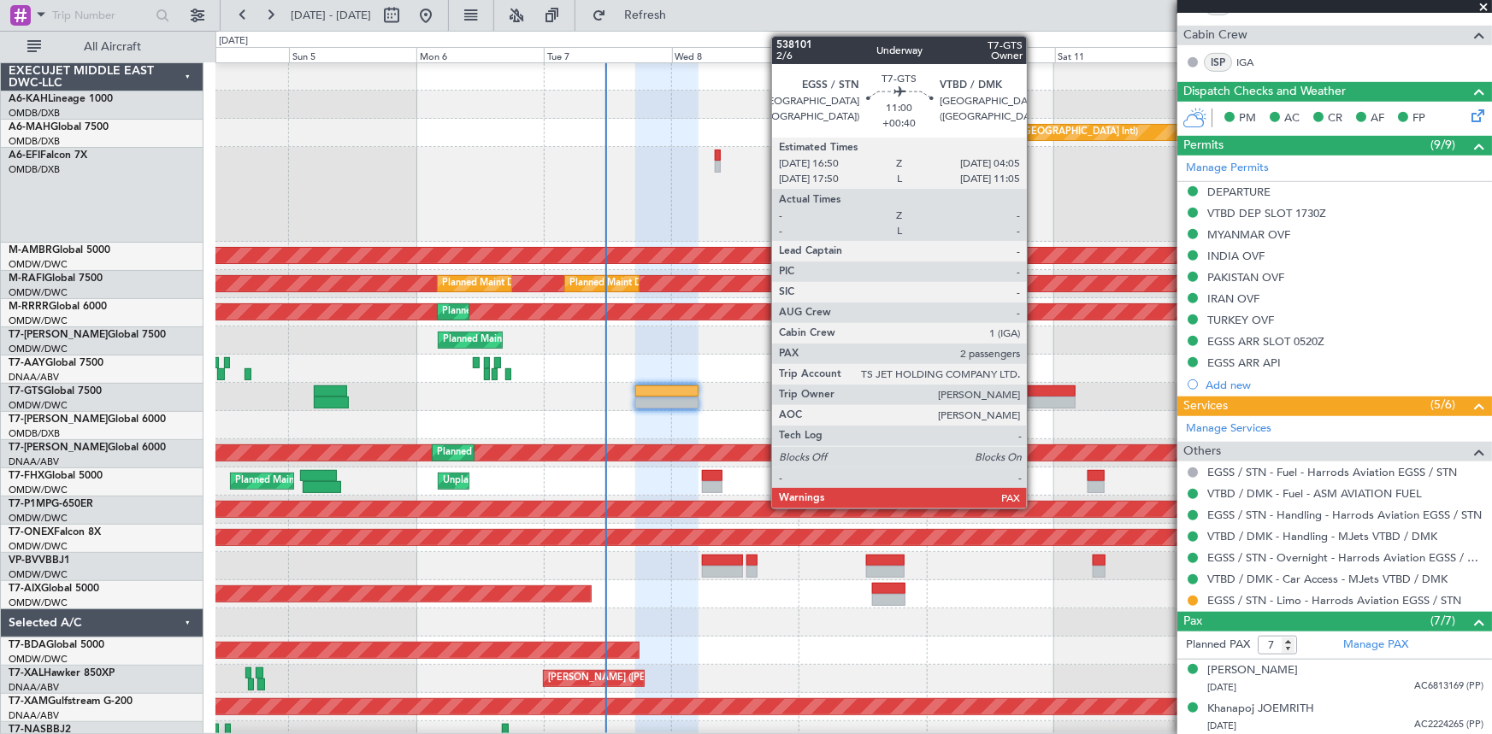
click at [1035, 386] on div at bounding box center [1046, 392] width 60 height 12
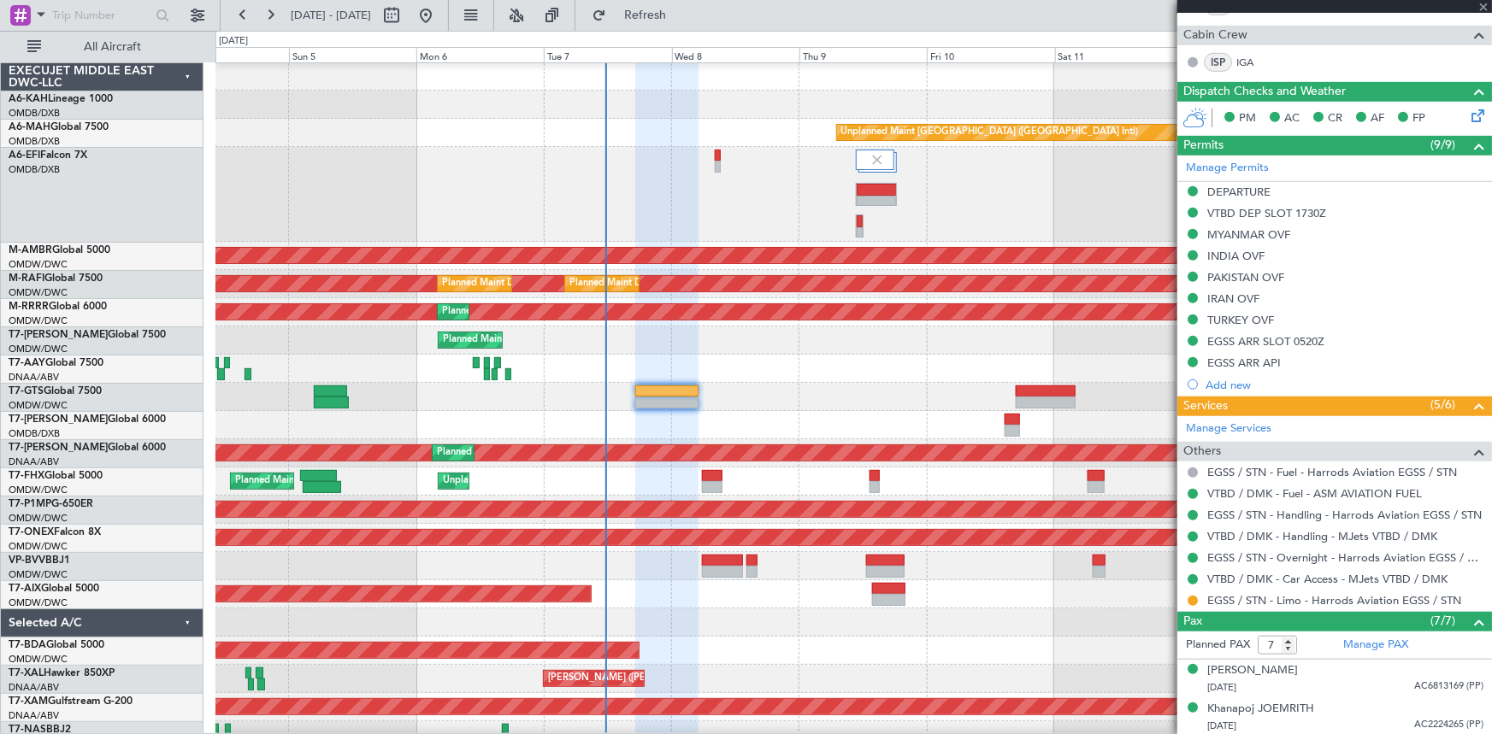
type input "+00:40"
type input "2"
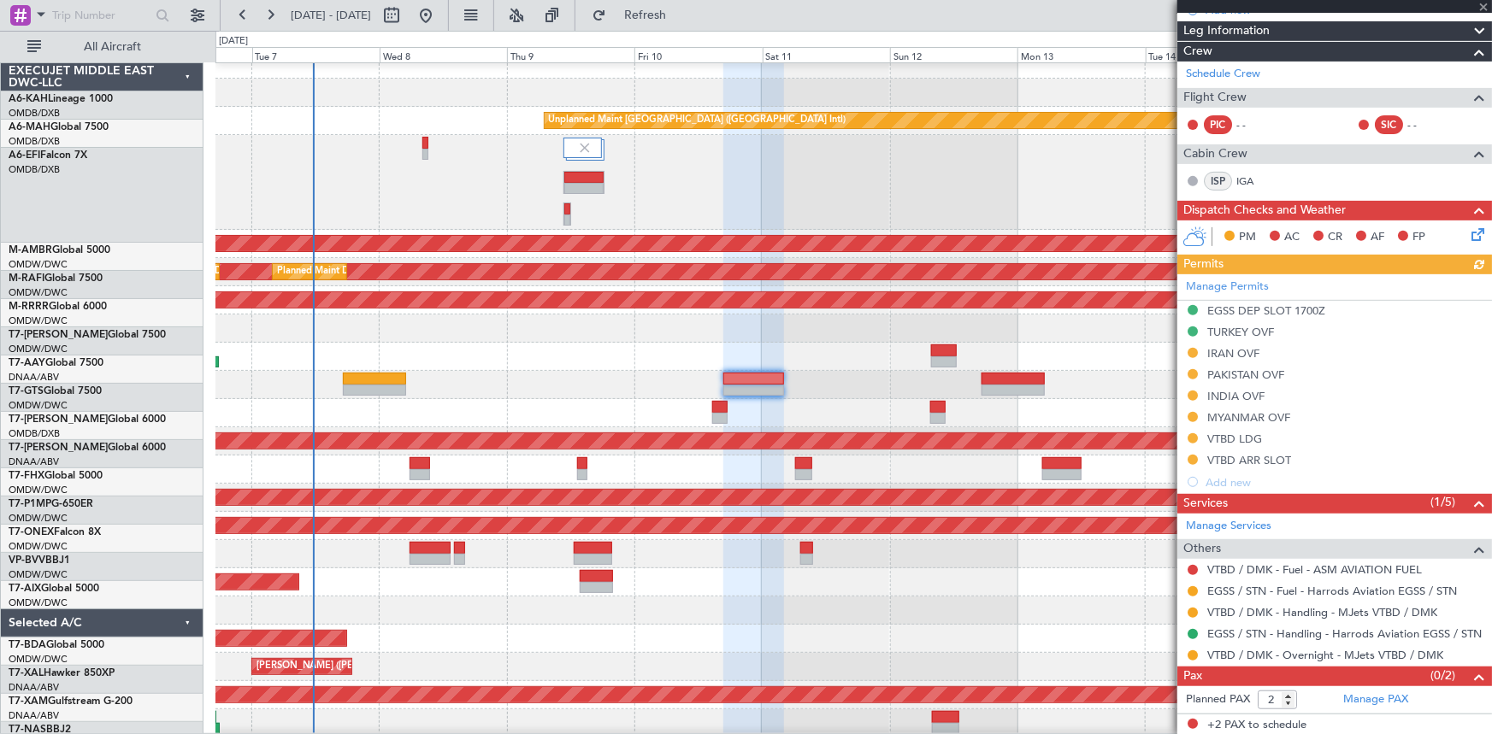
scroll to position [15, 0]
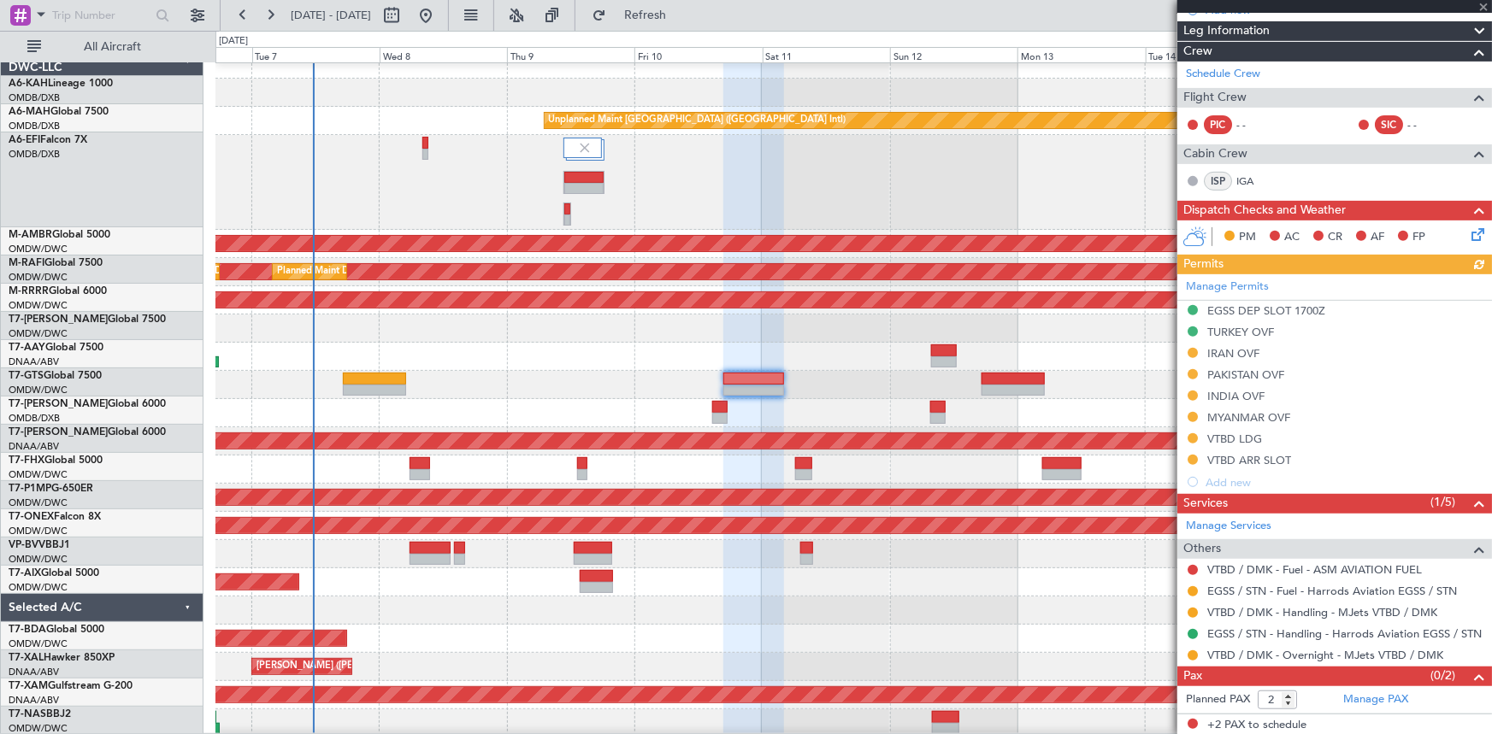
click at [724, 308] on div "Unplanned Maint [GEOGRAPHIC_DATA] ([GEOGRAPHIC_DATA] Intl) AOG Maint [GEOGRAPHI…" at bounding box center [853, 393] width 1276 height 687
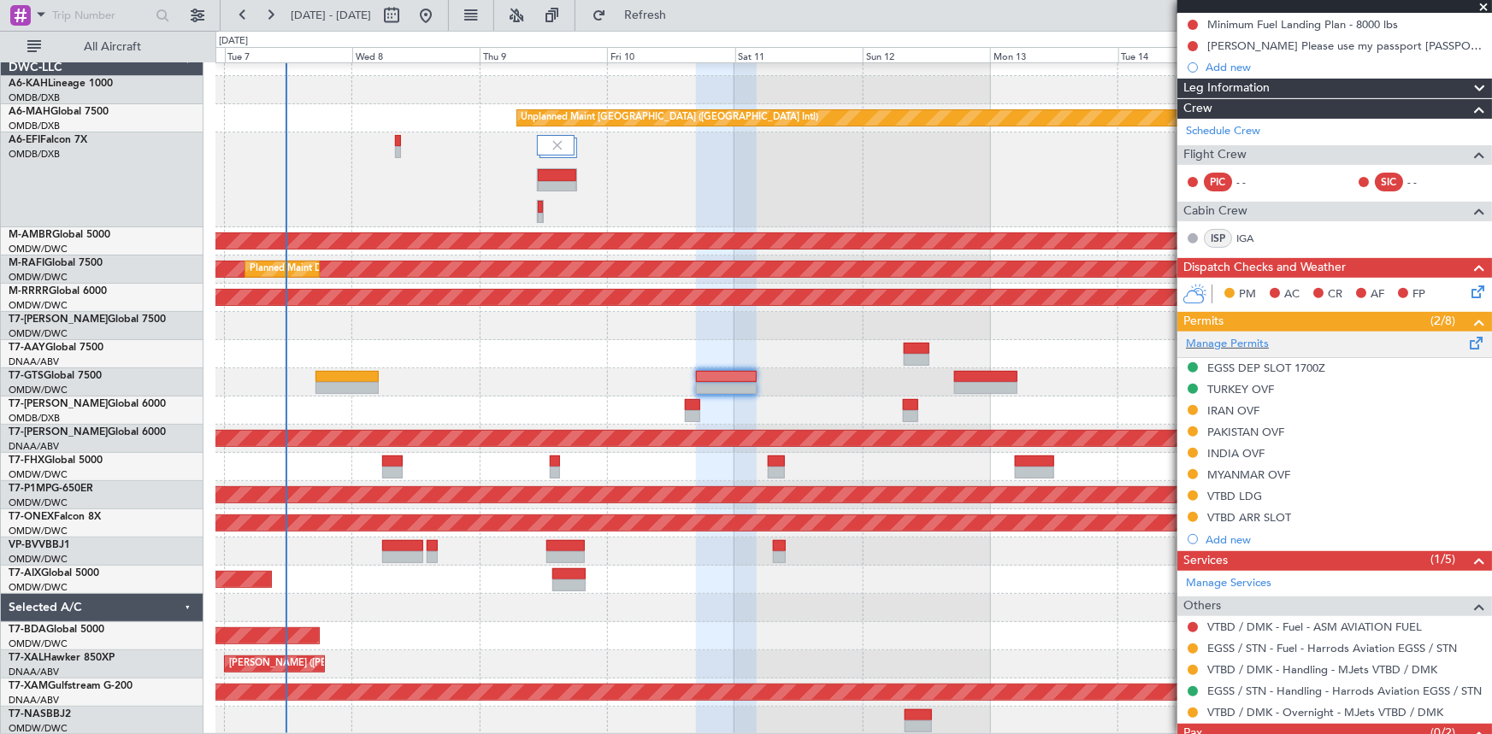
scroll to position [252, 0]
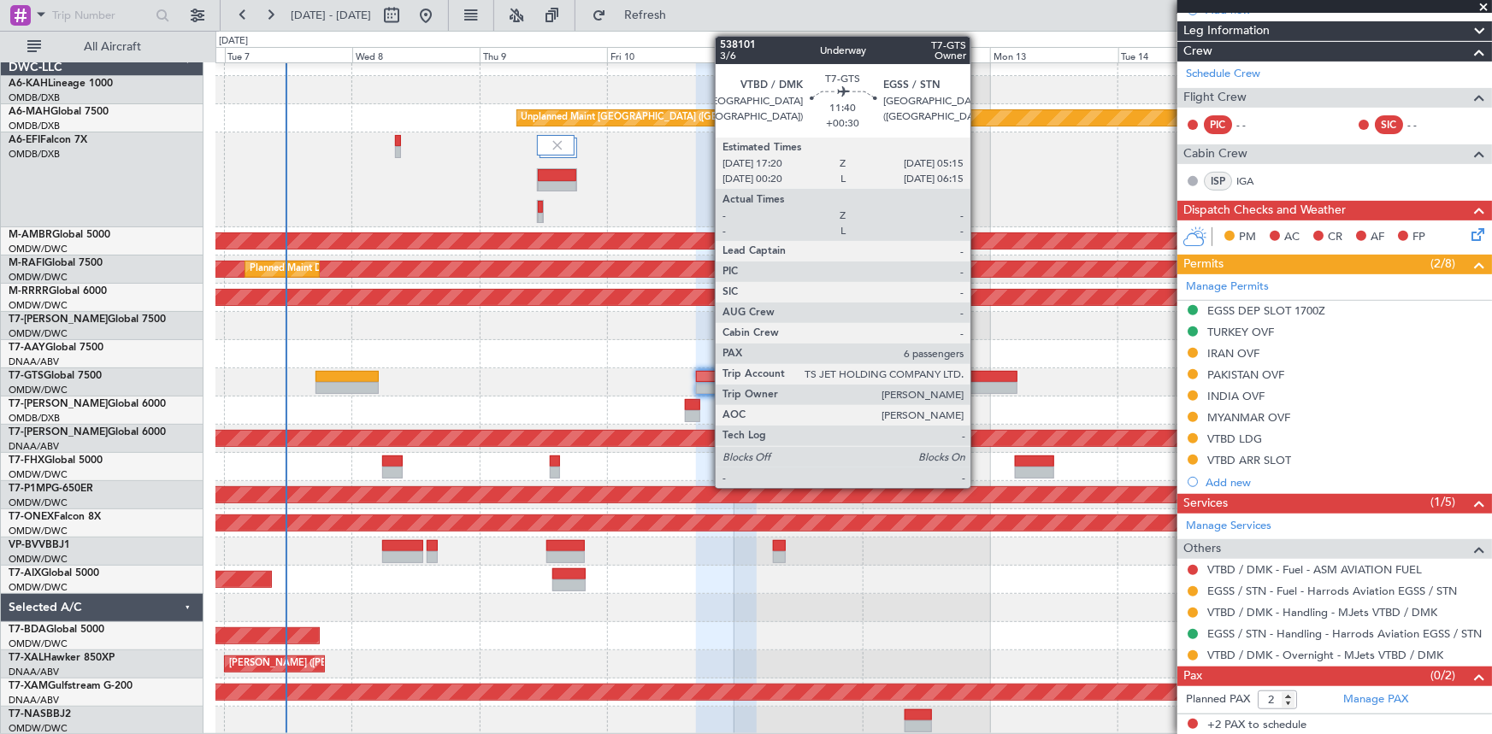
click at [978, 380] on div at bounding box center [986, 377] width 64 height 12
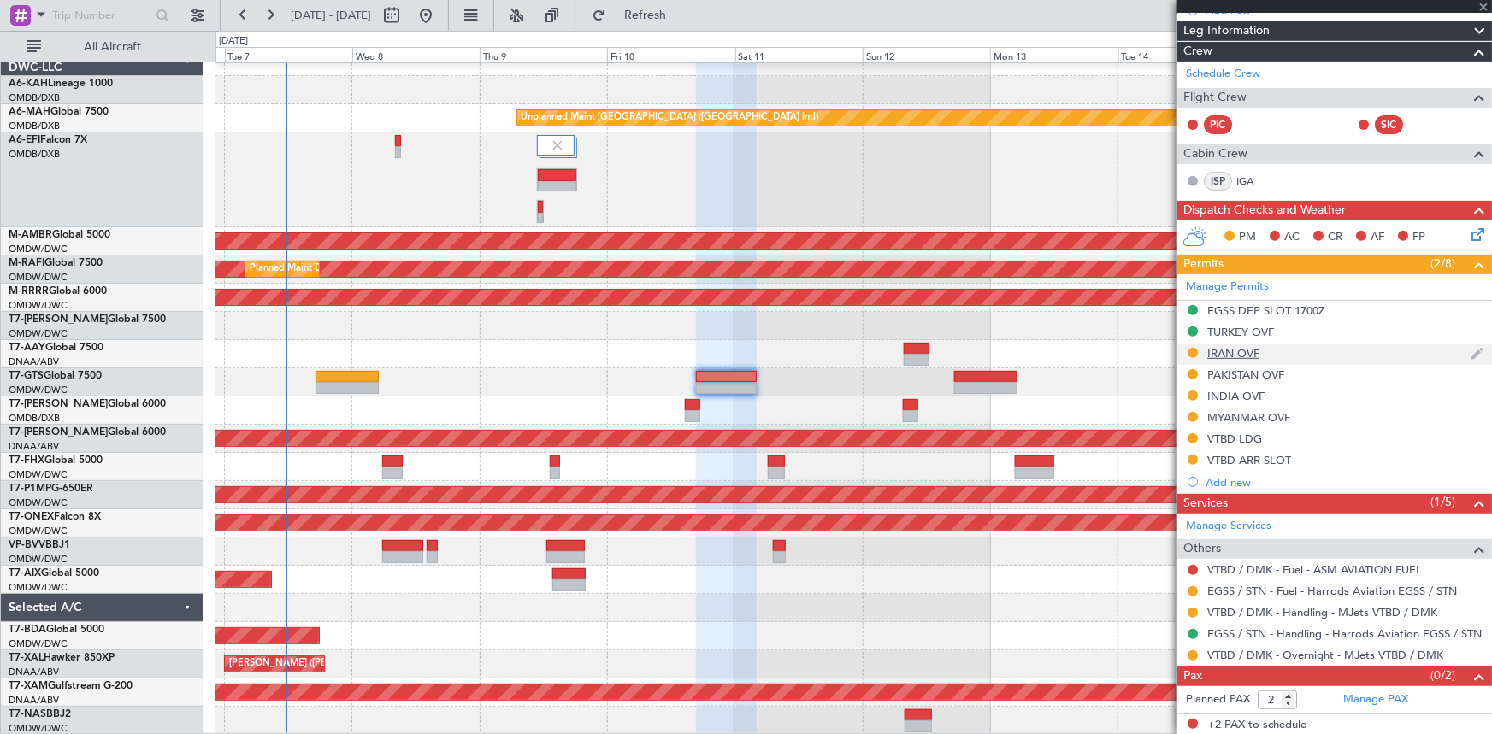
type input "+00:30"
type input "6"
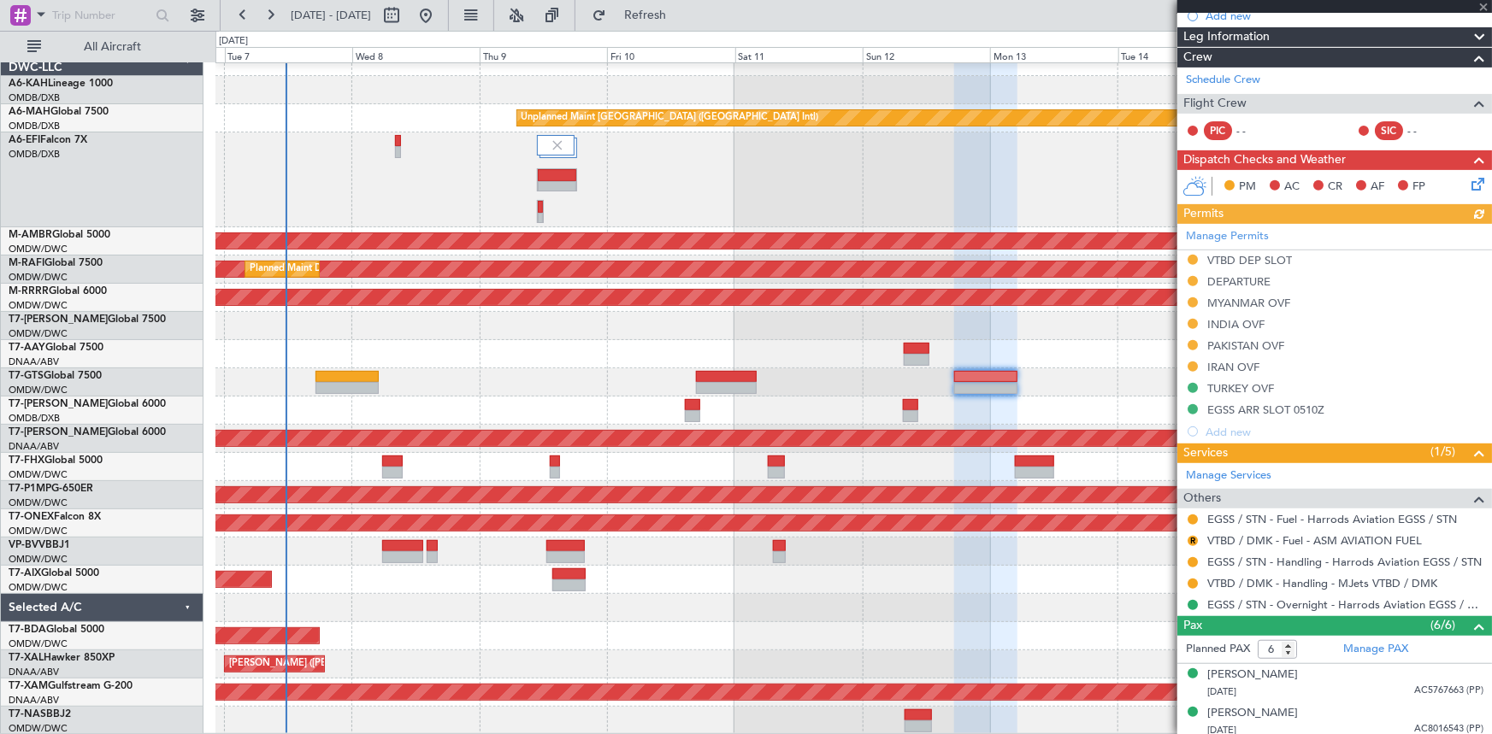
scroll to position [155, 0]
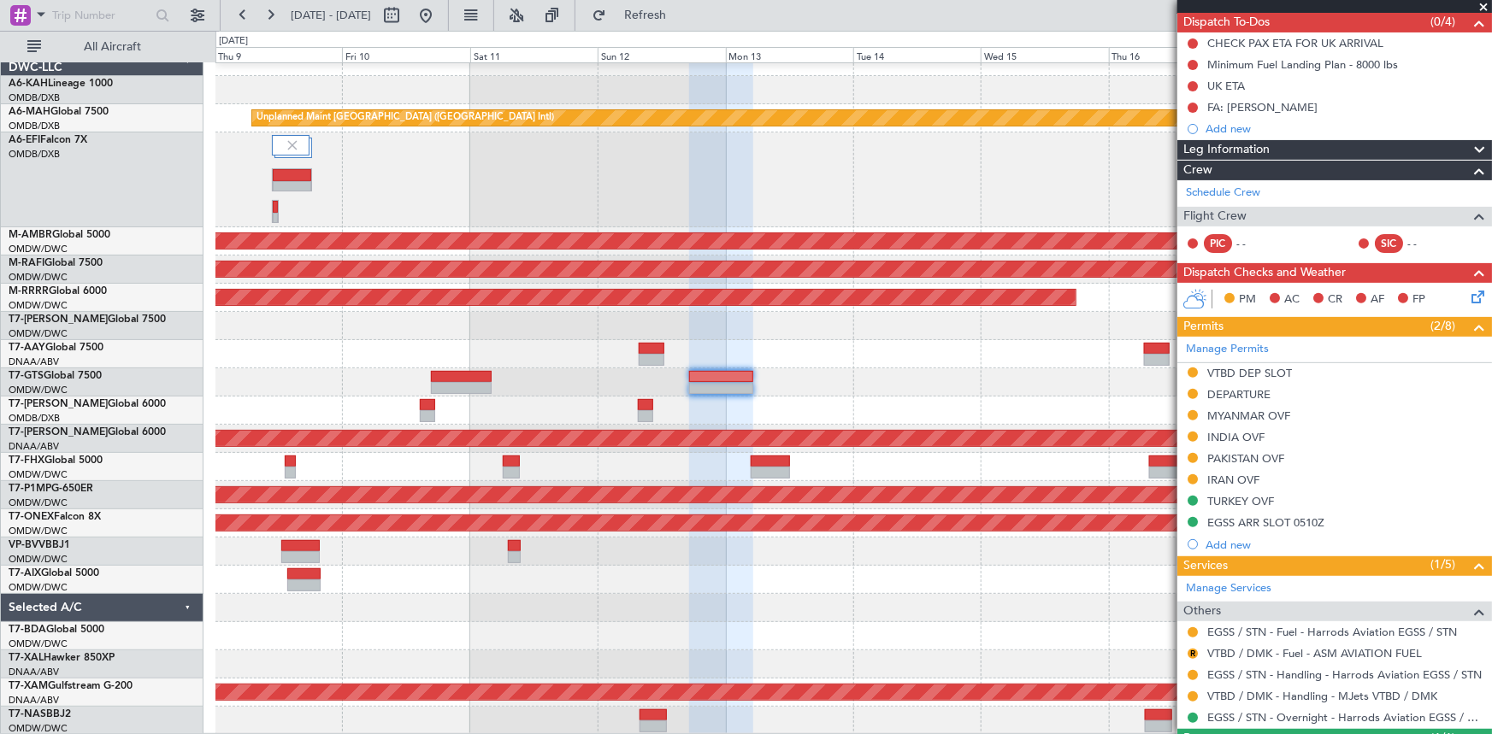
click at [801, 363] on div "Unplanned Maint Dubai (Dubai Intl) Planned Maint Singapore (Seletar) Planned Ma…" at bounding box center [853, 391] width 1276 height 687
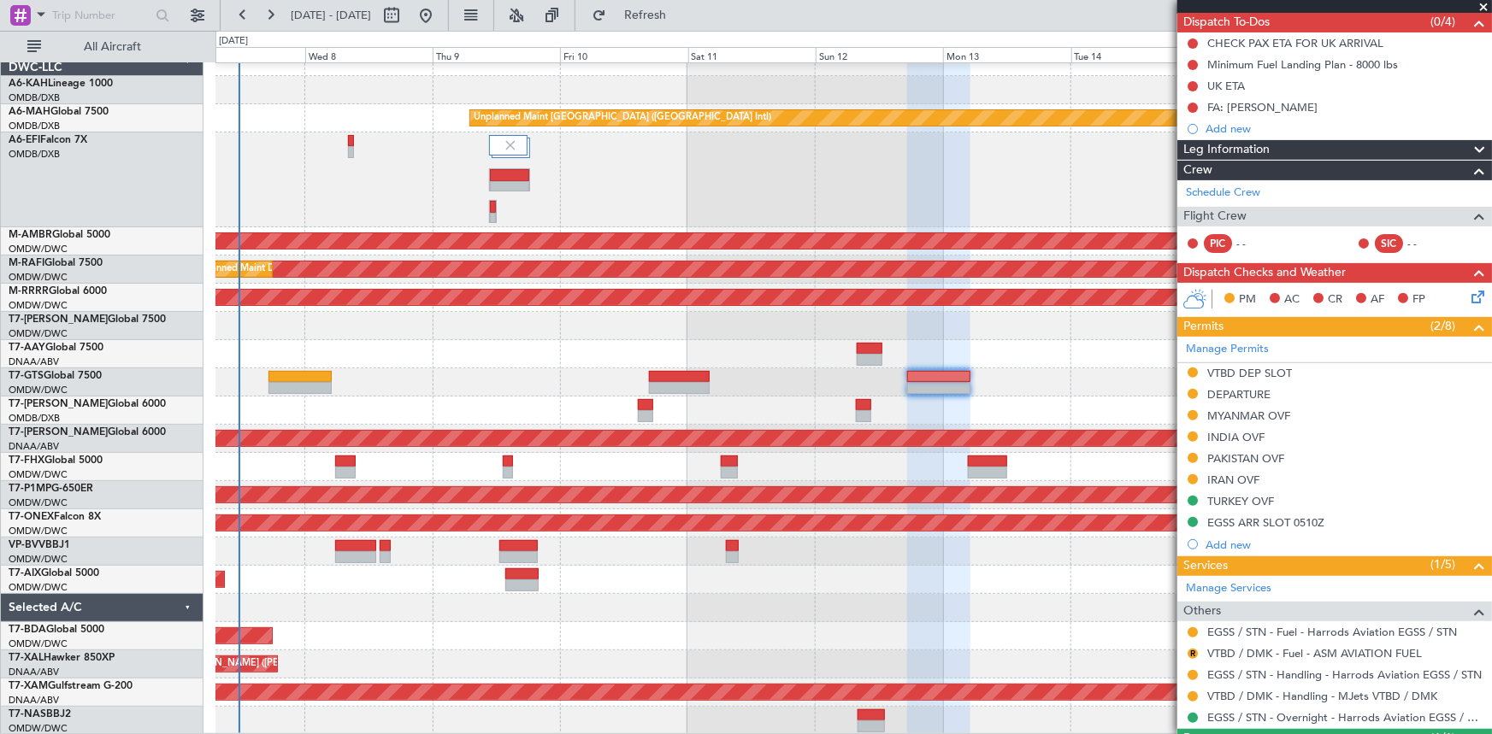
click at [1094, 374] on div at bounding box center [853, 382] width 1276 height 28
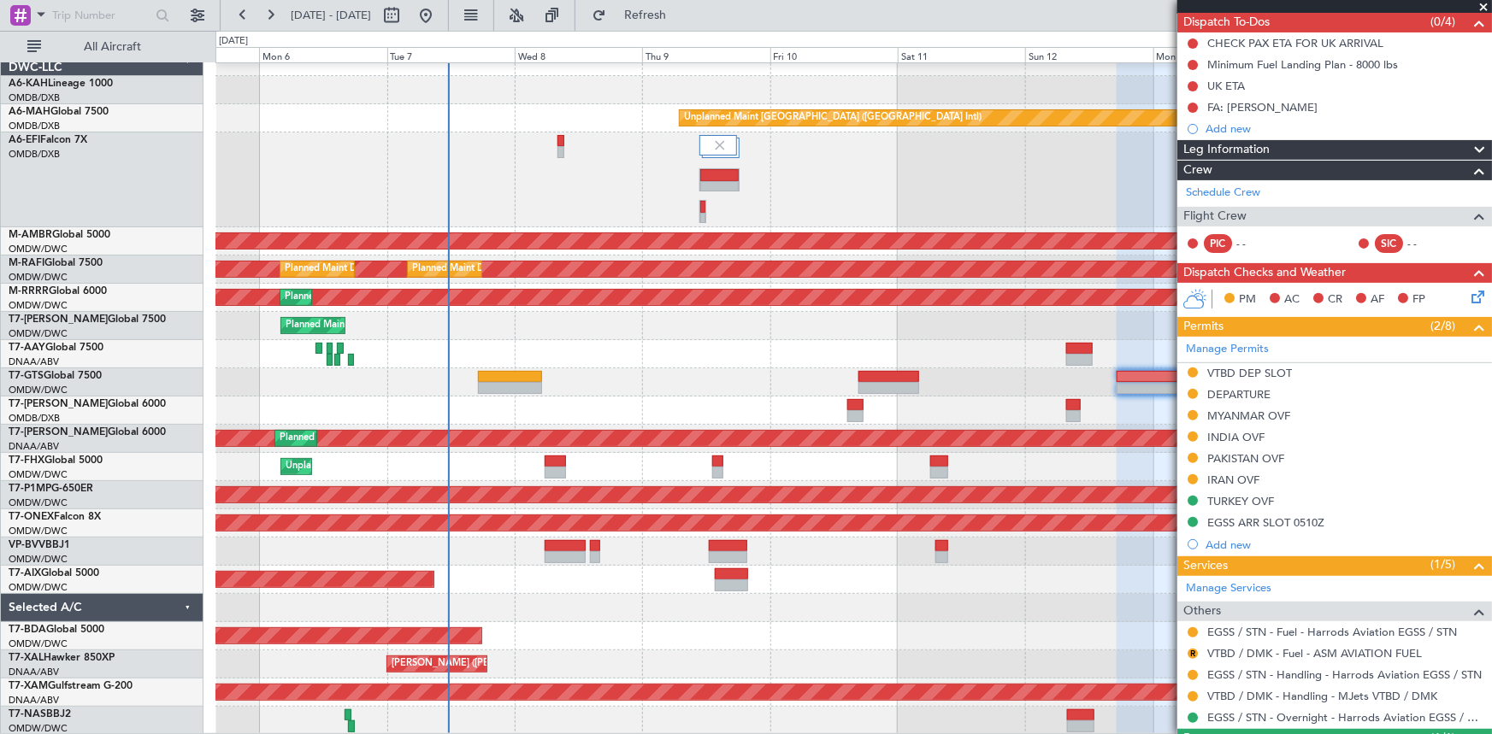
scroll to position [15, 0]
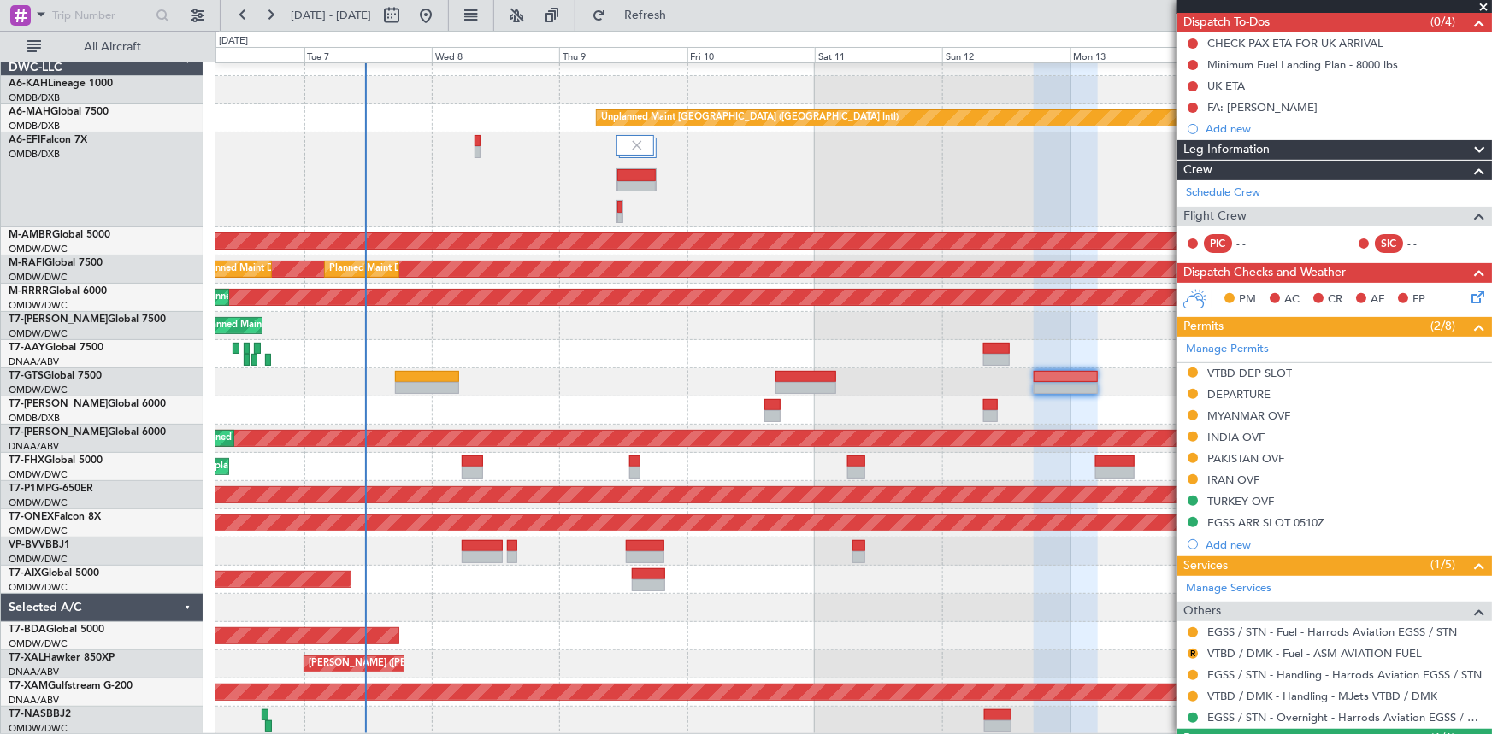
click at [620, 375] on div at bounding box center [853, 382] width 1276 height 28
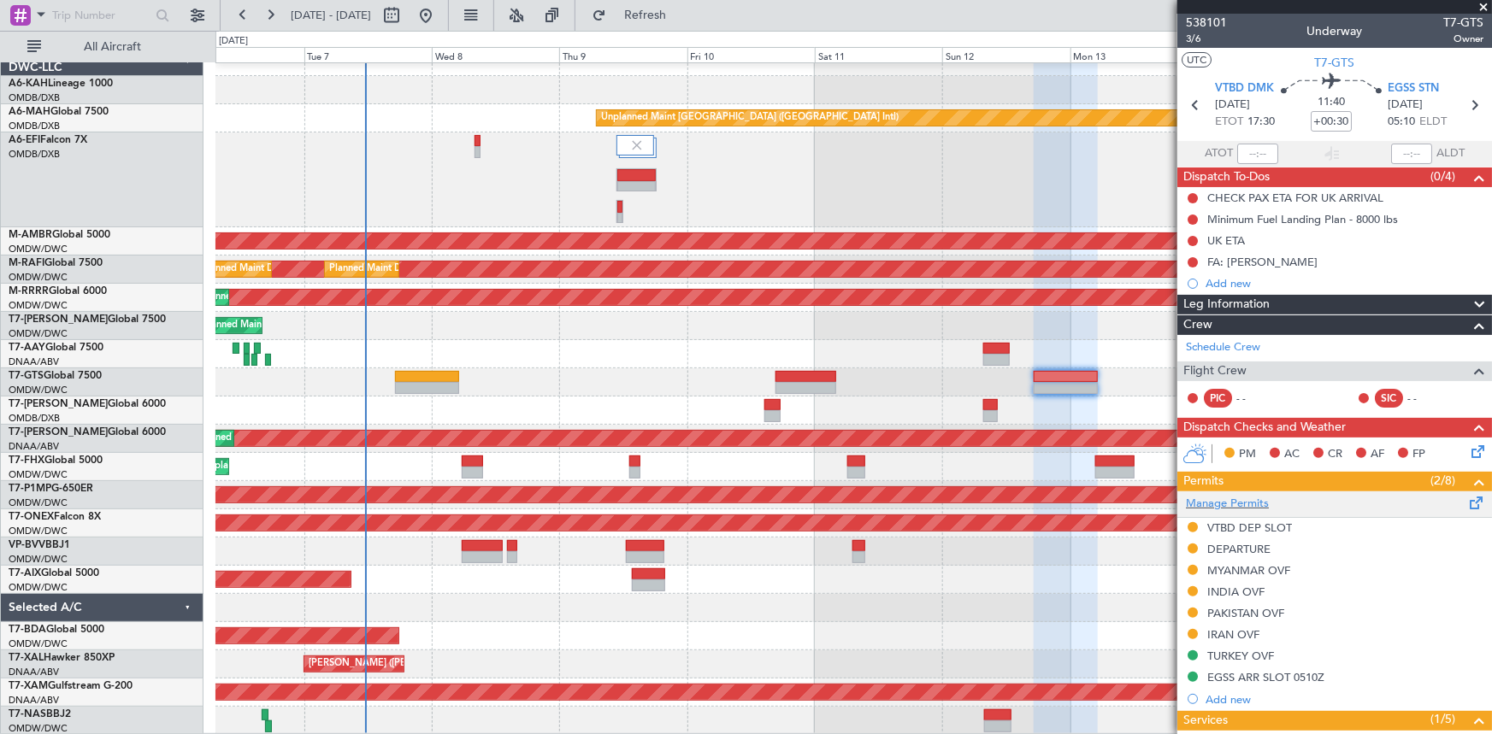
scroll to position [388, 0]
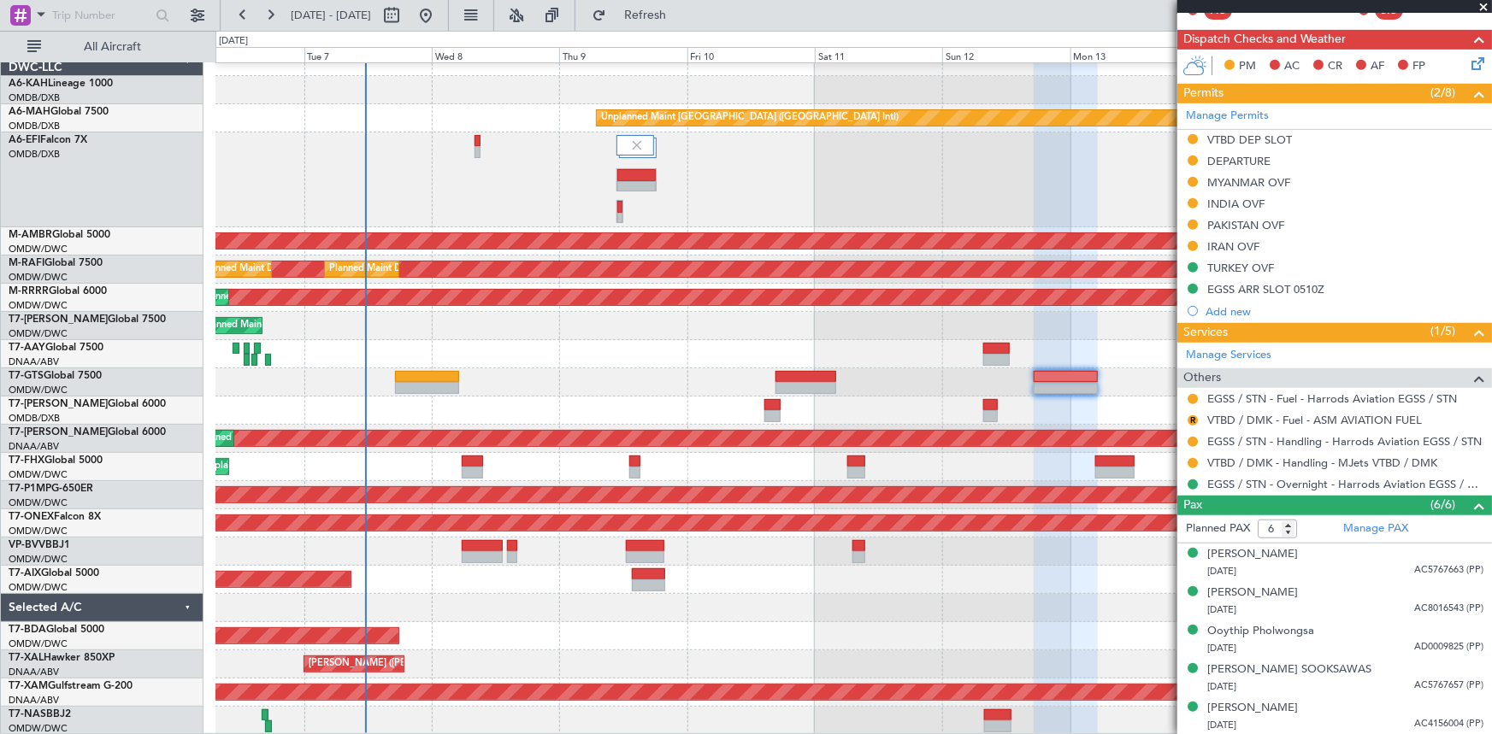
click at [1187, 435] on div at bounding box center [1193, 442] width 14 height 14
click at [1192, 439] on button at bounding box center [1193, 442] width 10 height 10
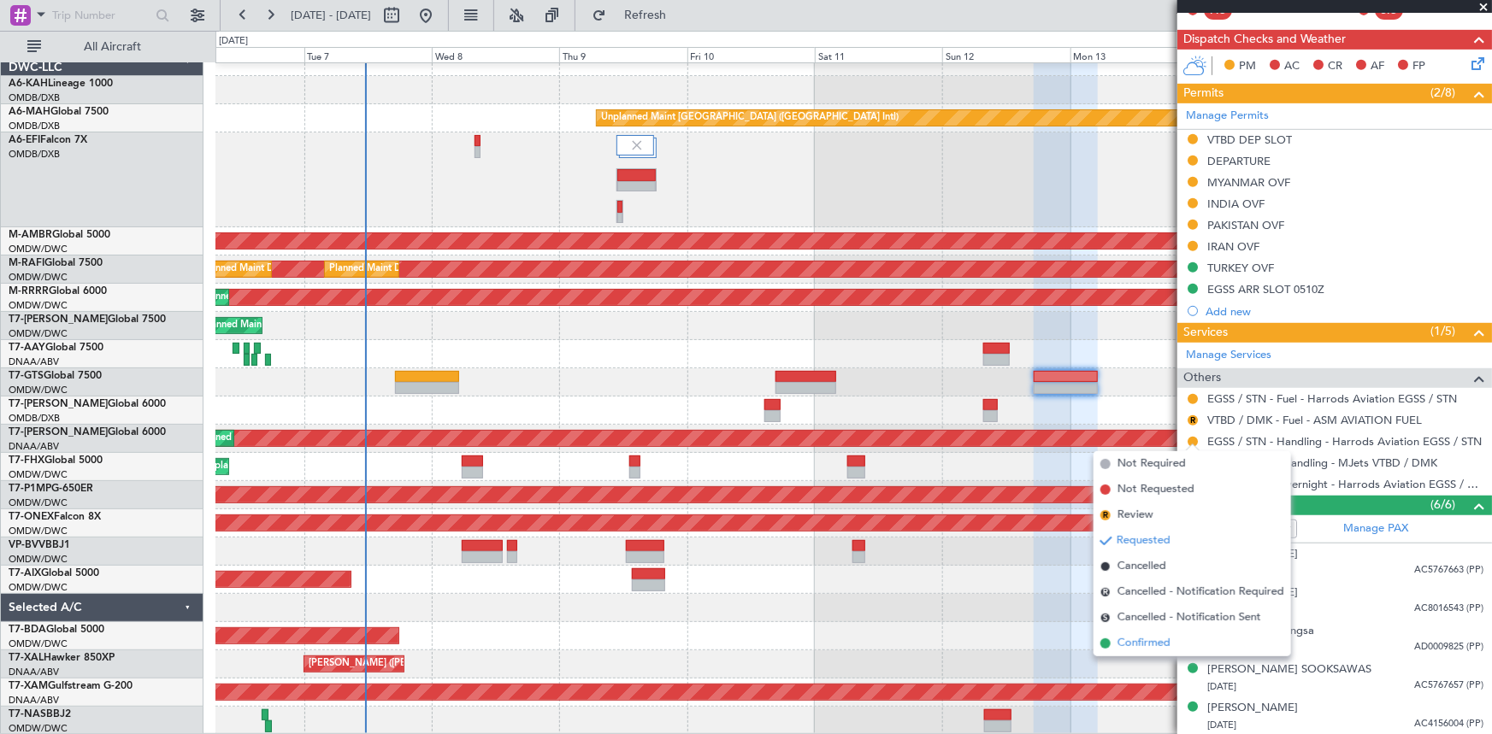
click at [1137, 639] on span "Confirmed" at bounding box center [1143, 643] width 53 height 17
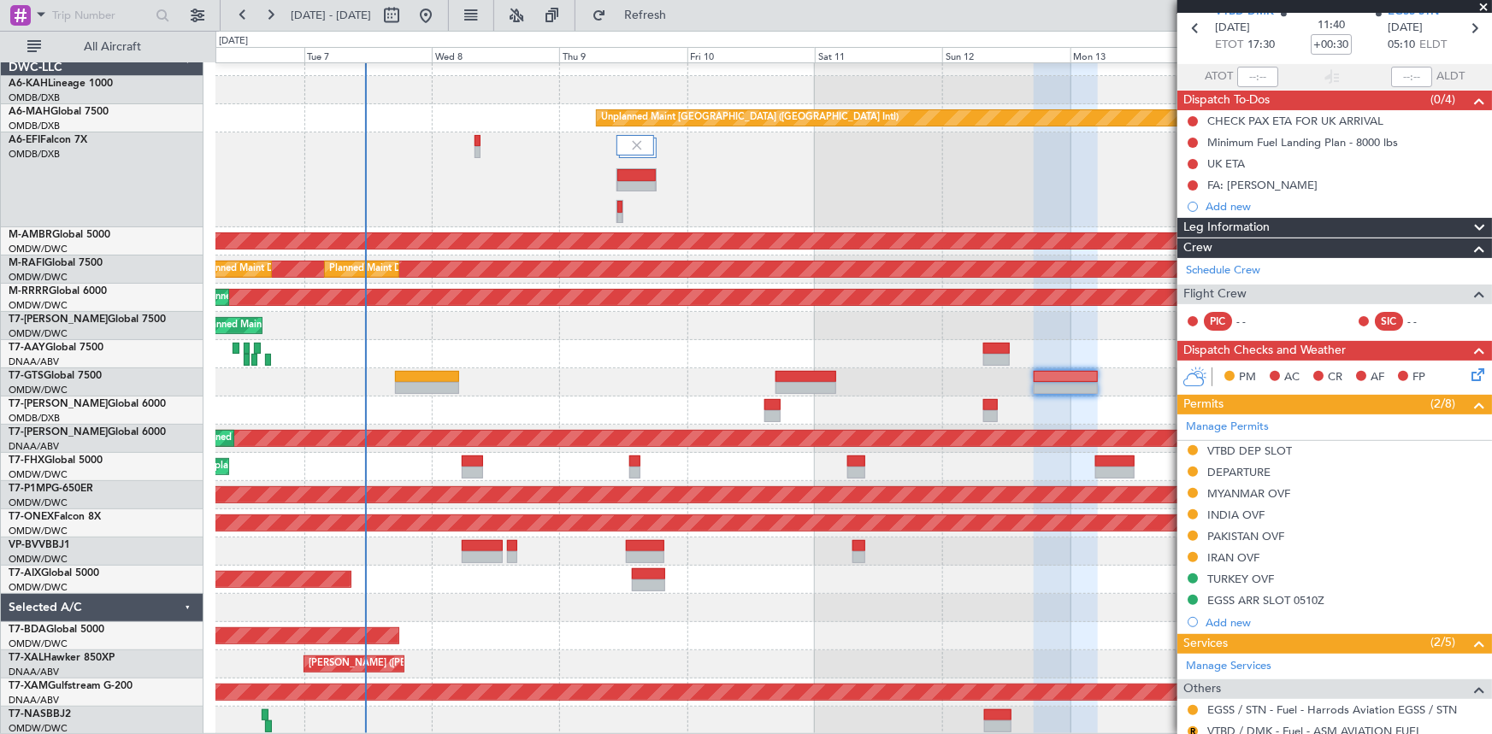
scroll to position [15, 0]
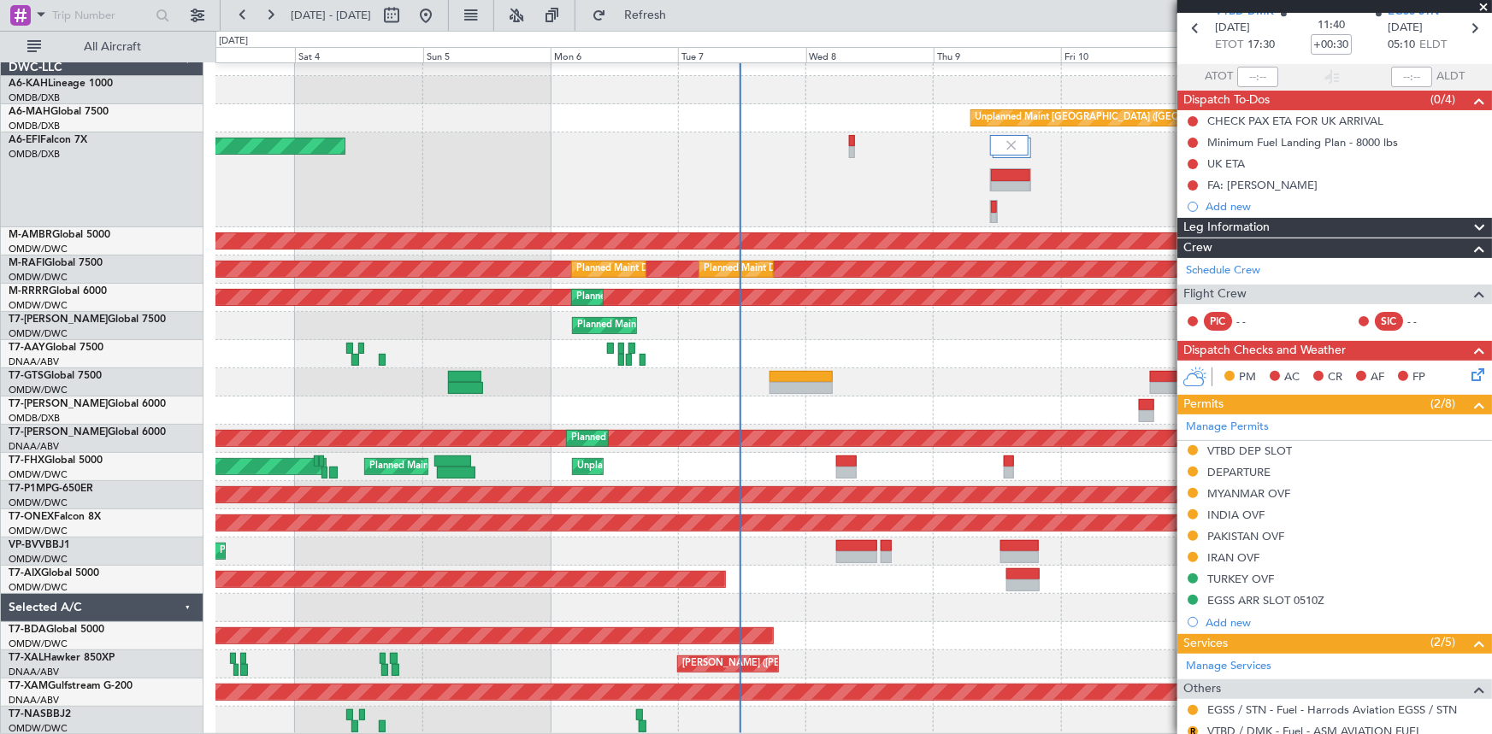
click at [1069, 327] on div "Unplanned Maint Dubai (Dubai Intl) Planned Maint Dubai (Dubai Intl) Planned Mai…" at bounding box center [853, 391] width 1276 height 687
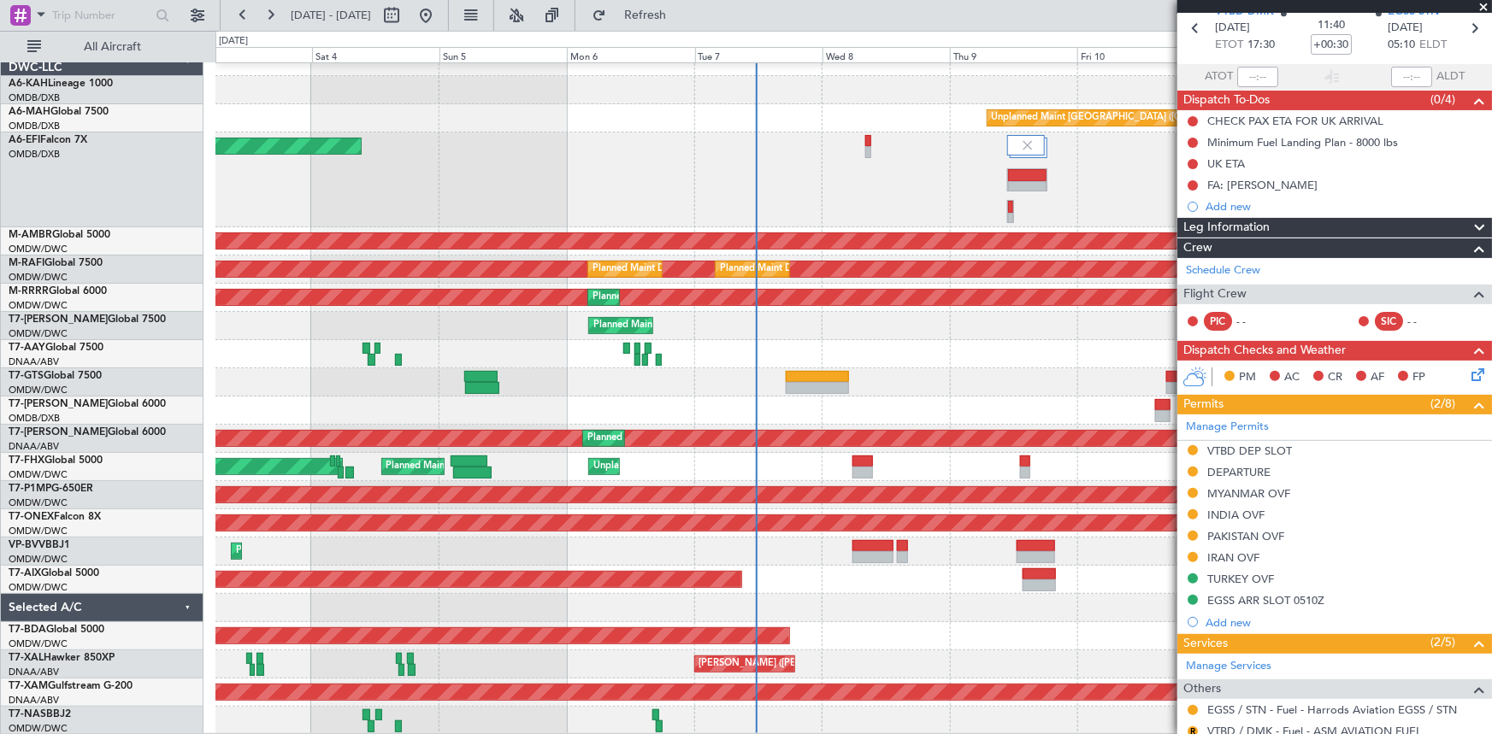
scroll to position [2, 0]
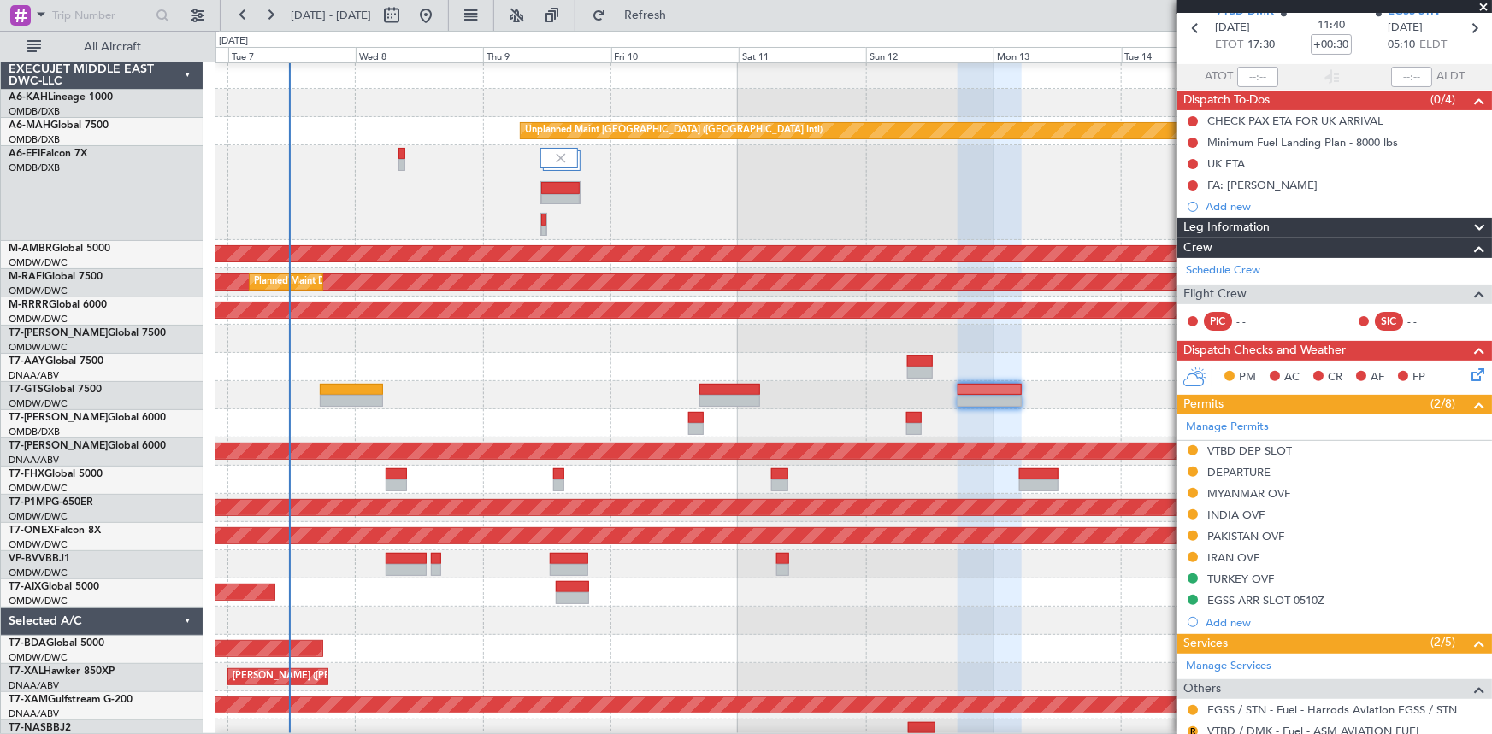
click at [464, 418] on div at bounding box center [853, 424] width 1276 height 28
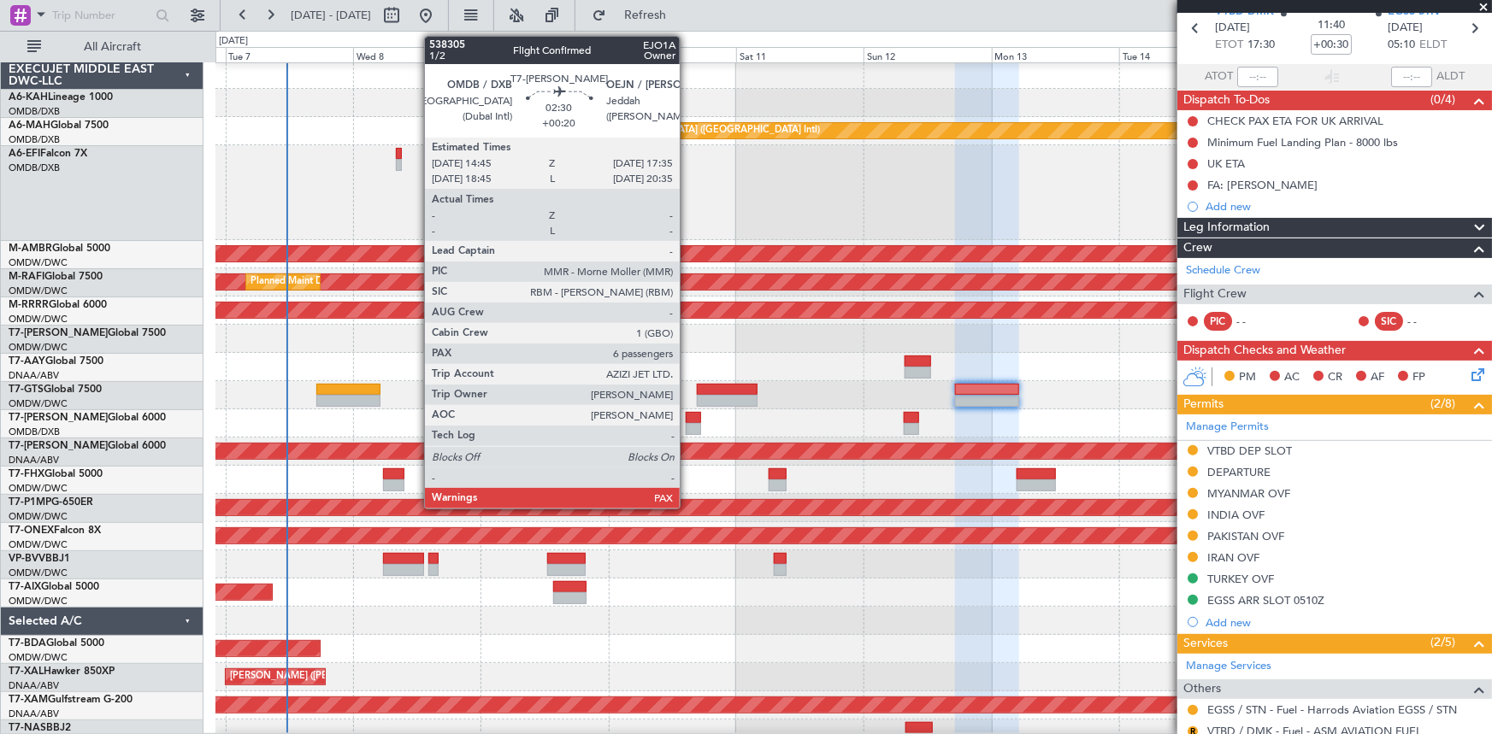
click at [687, 418] on div at bounding box center [693, 418] width 15 height 12
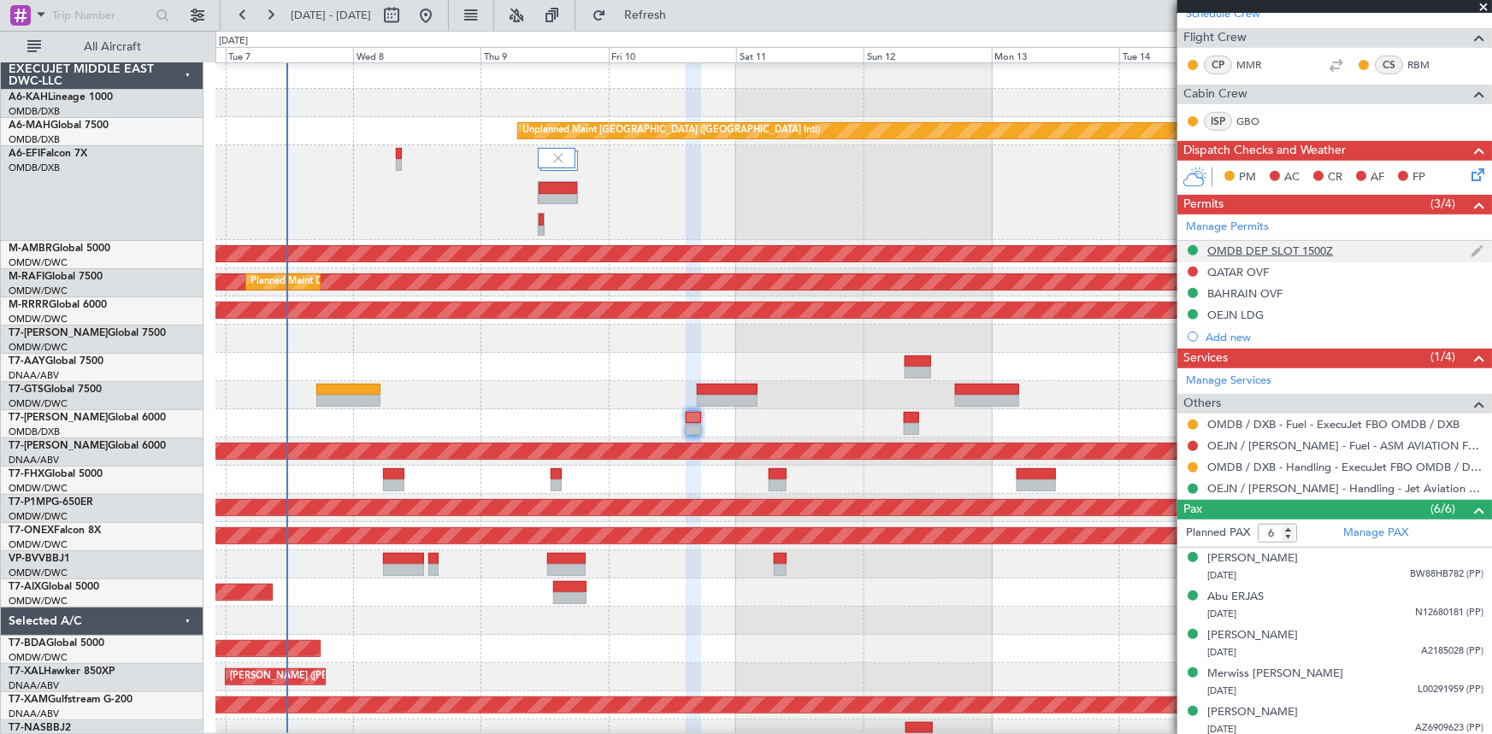
scroll to position [333, 0]
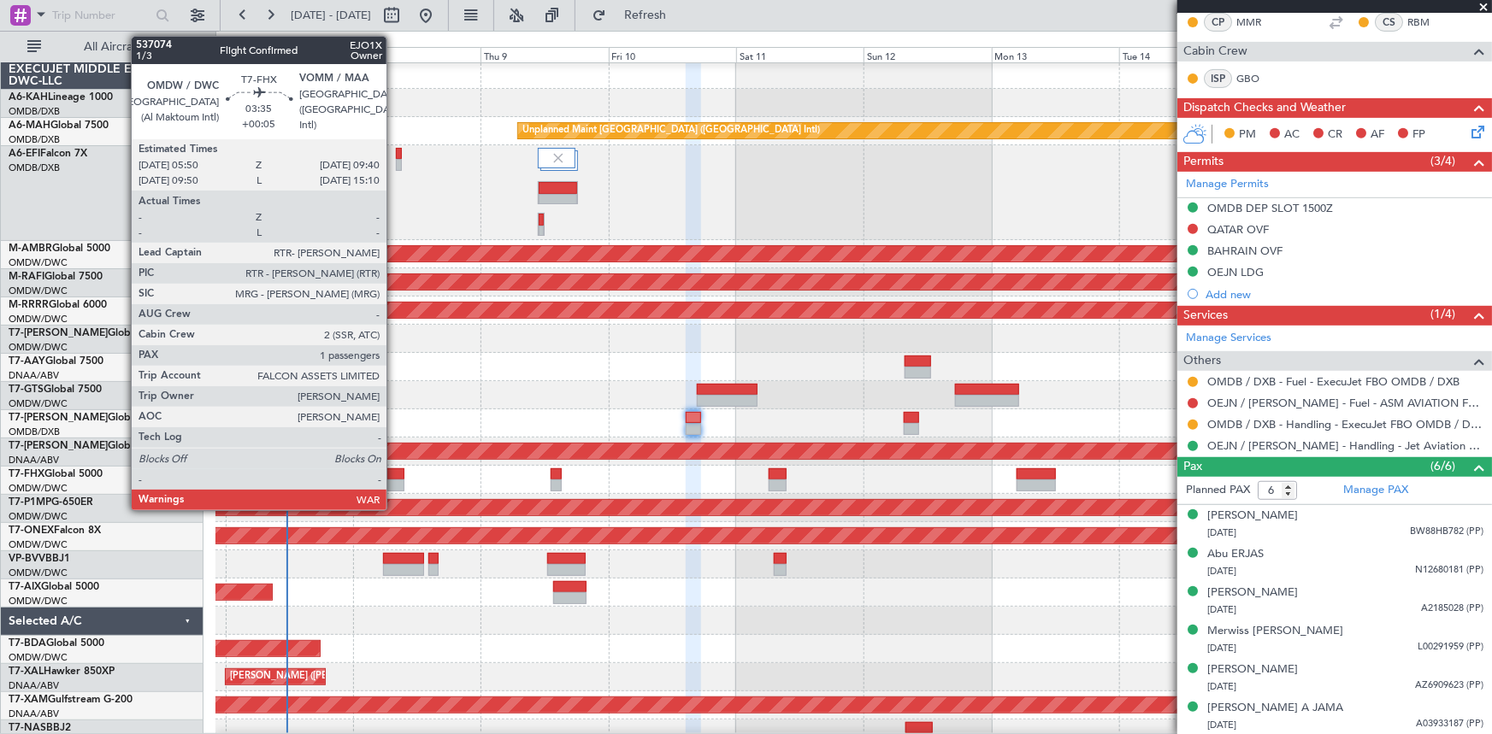
click at [394, 475] on div at bounding box center [393, 475] width 21 height 12
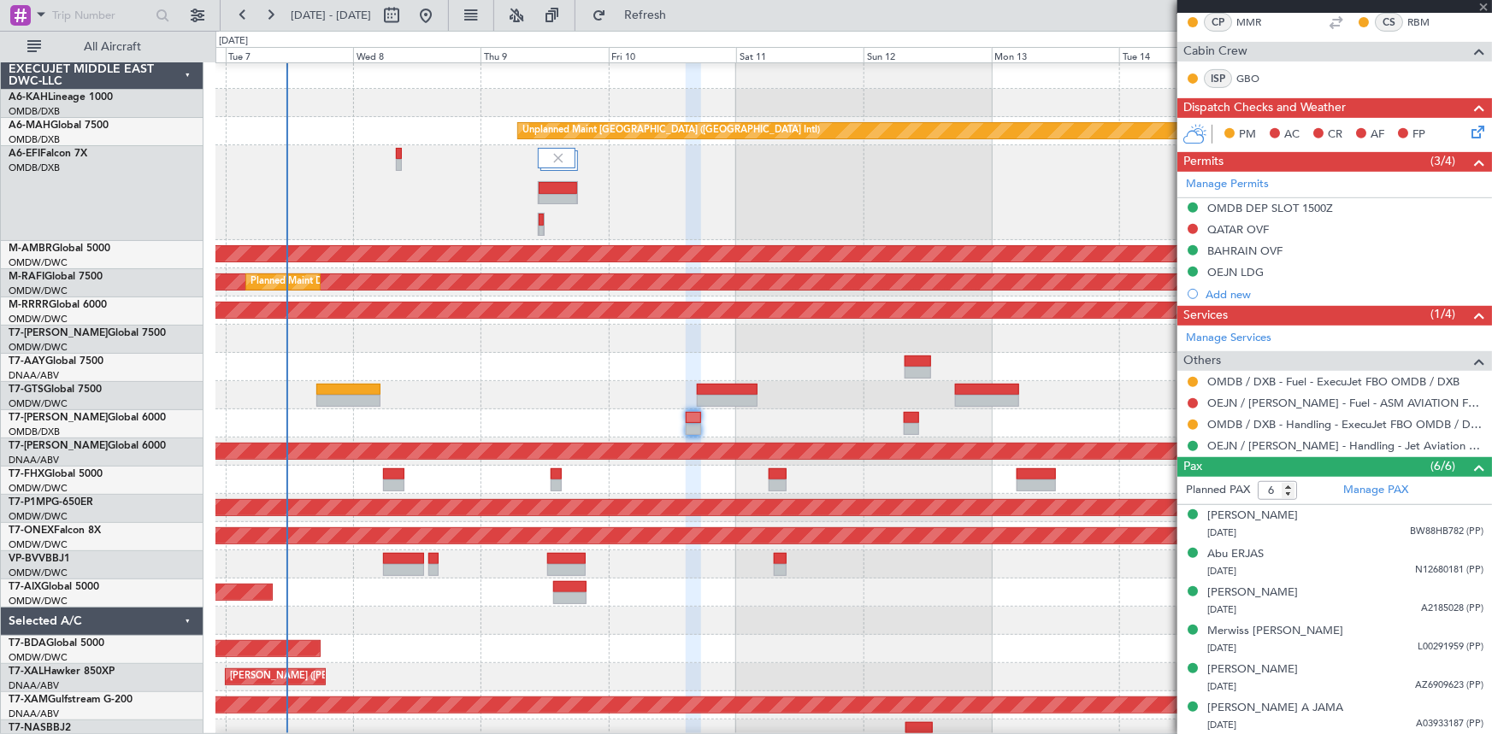
type input "+00:05"
type input "1"
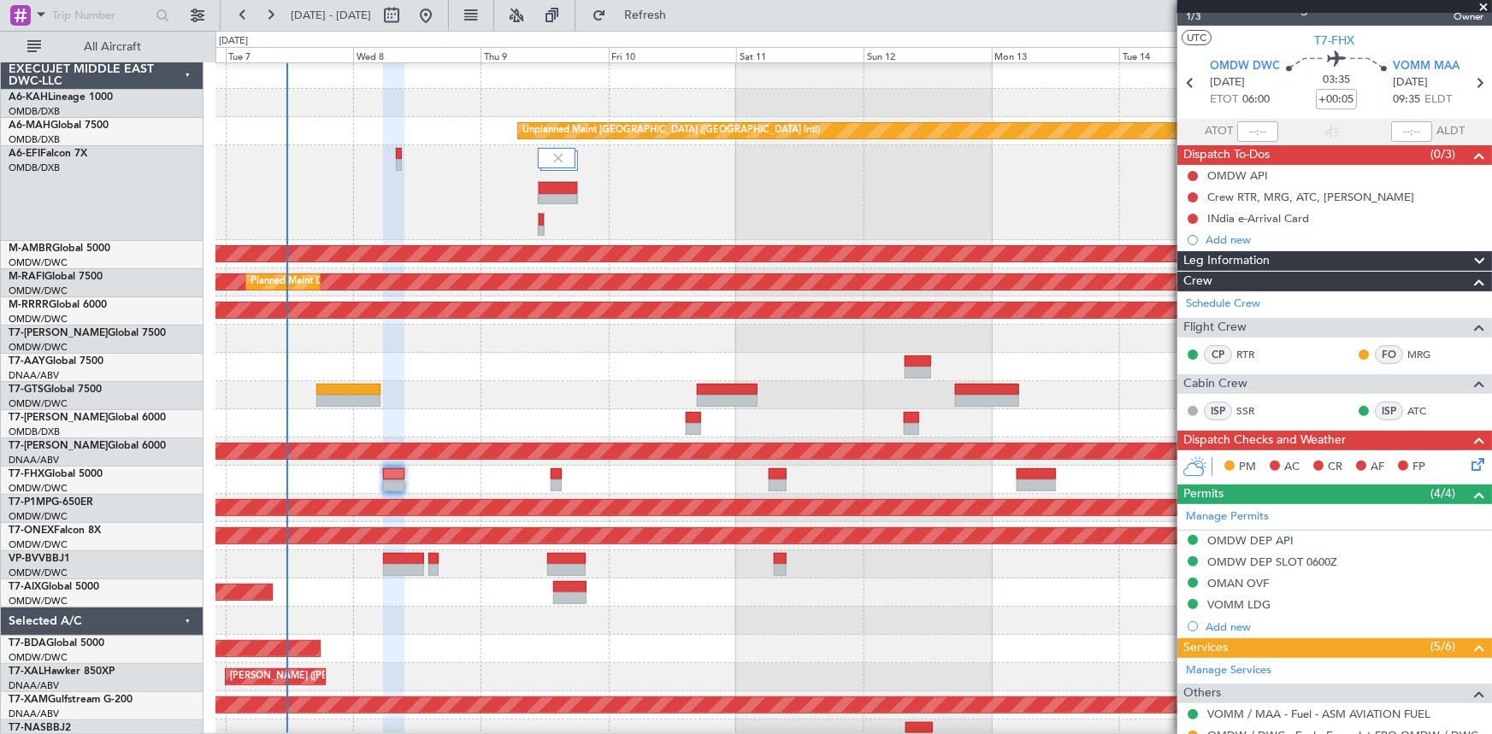
scroll to position [0, 0]
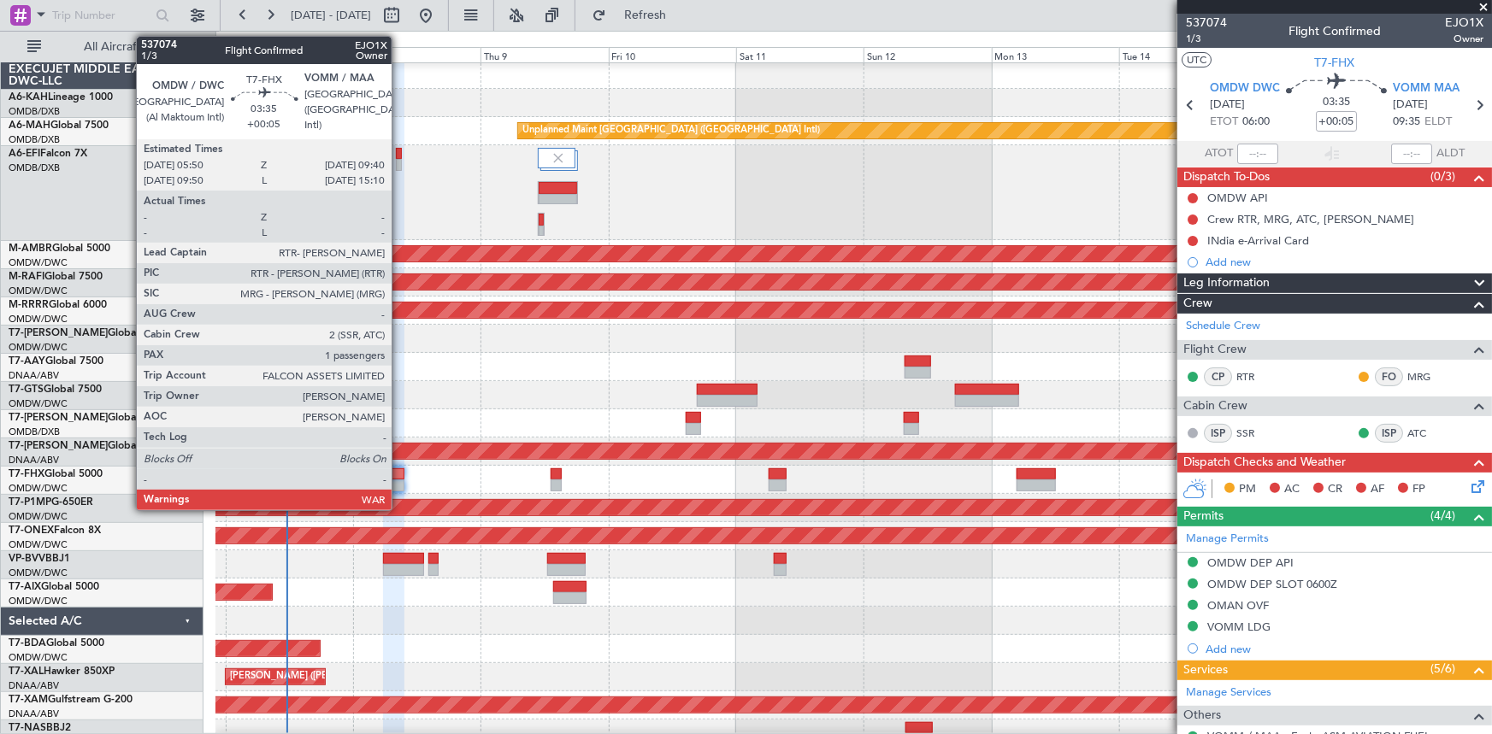
click at [399, 471] on div at bounding box center [393, 475] width 21 height 12
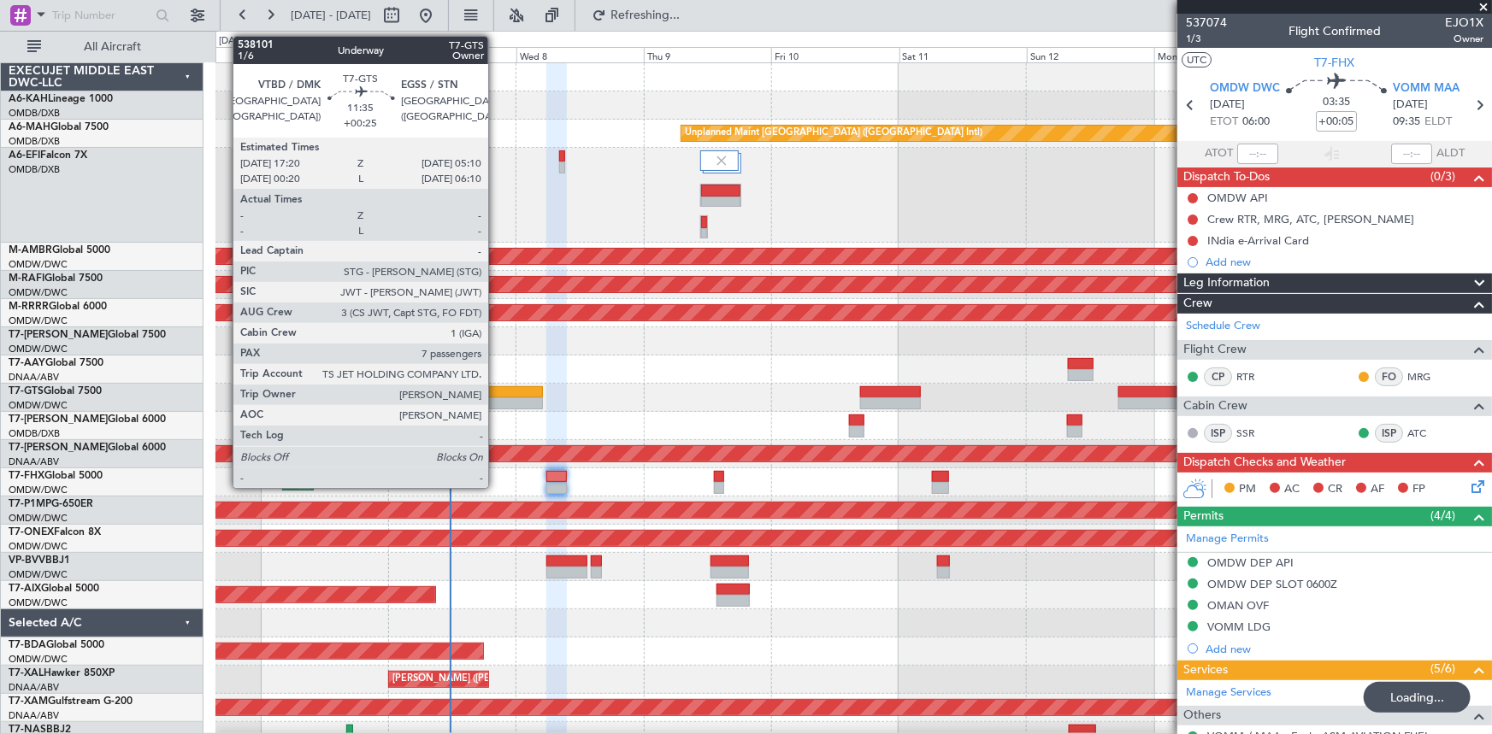
click at [496, 390] on div at bounding box center [511, 392] width 63 height 12
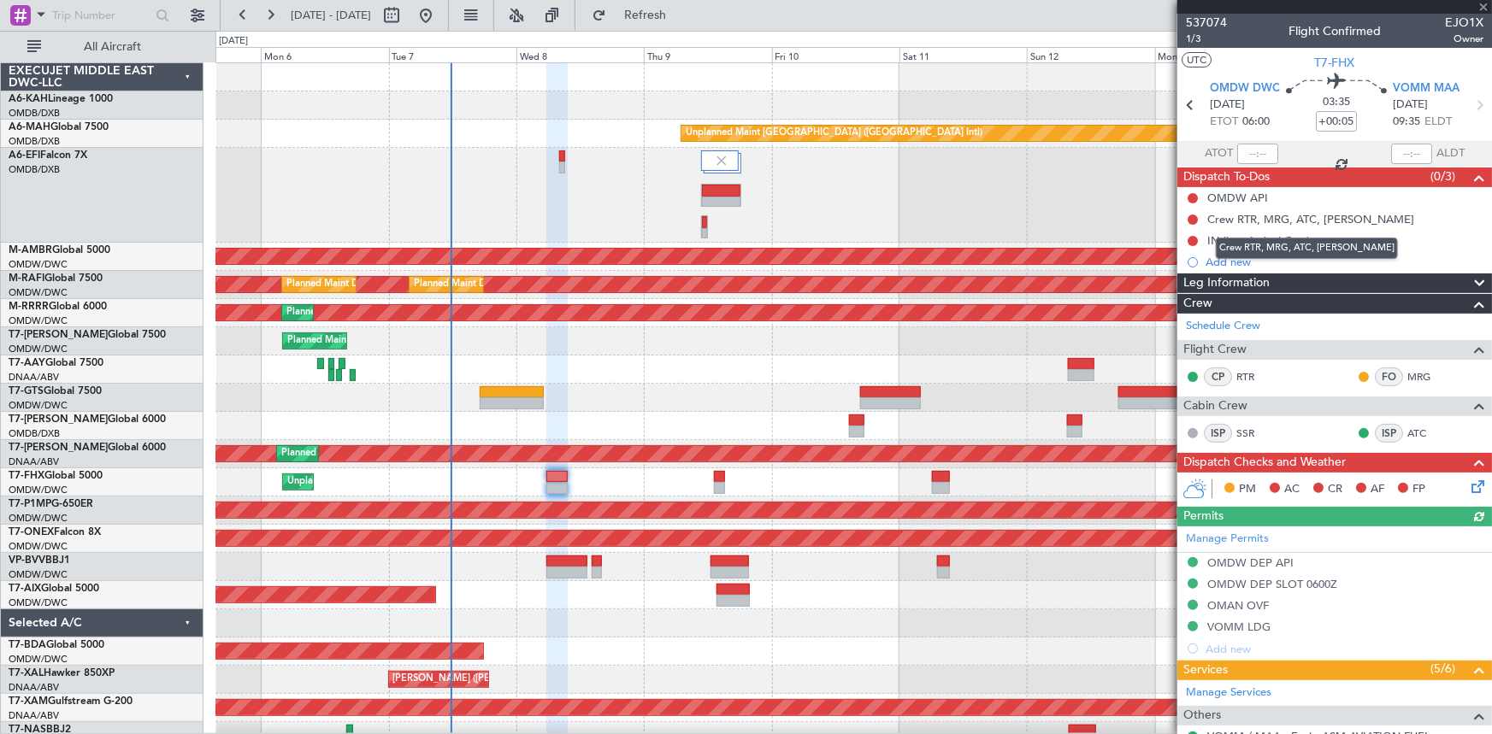
type input "+00:25"
type input "7"
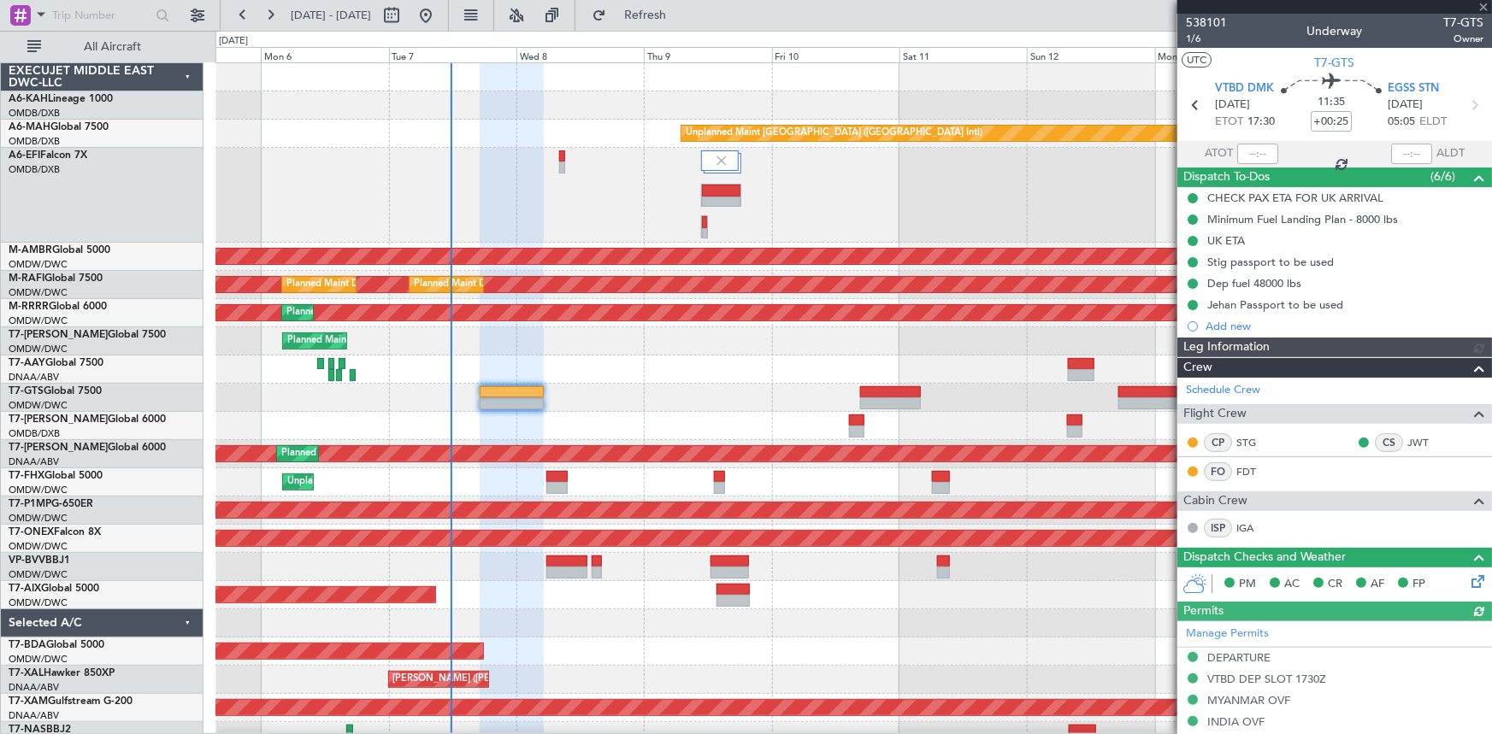
type input "[PERSON_NAME] ([PERSON_NAME])"
type input "7422"
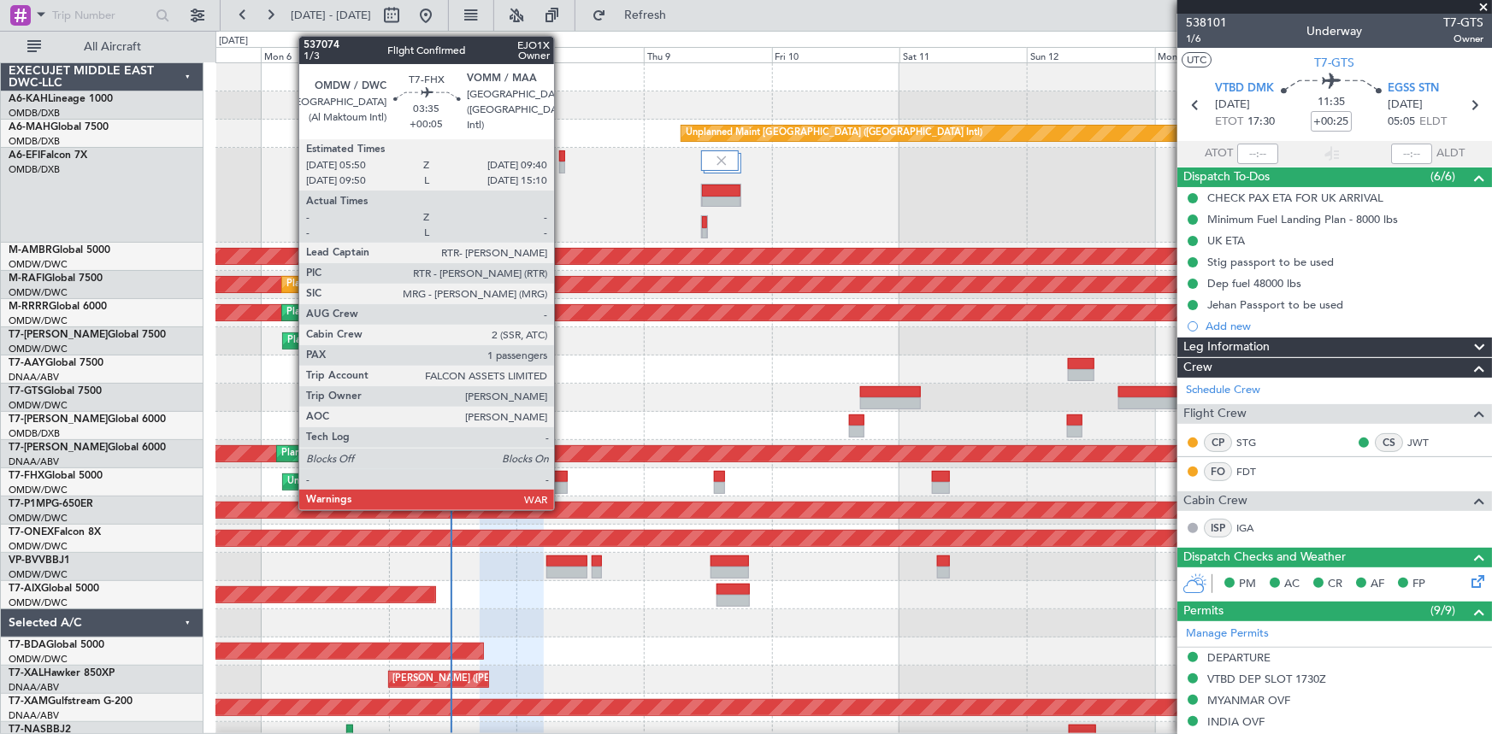
click at [562, 482] on div at bounding box center [556, 488] width 21 height 12
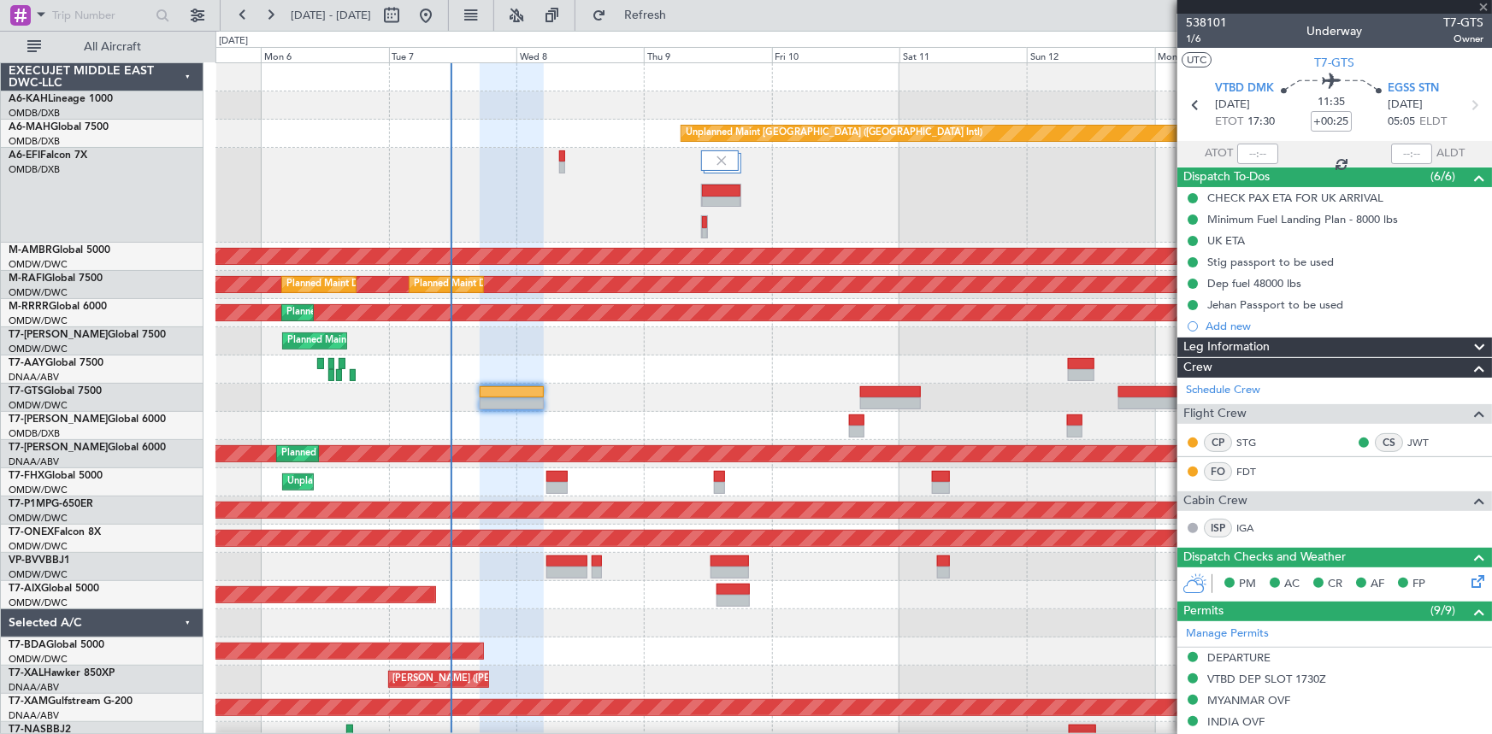
type input "+00:05"
type input "1"
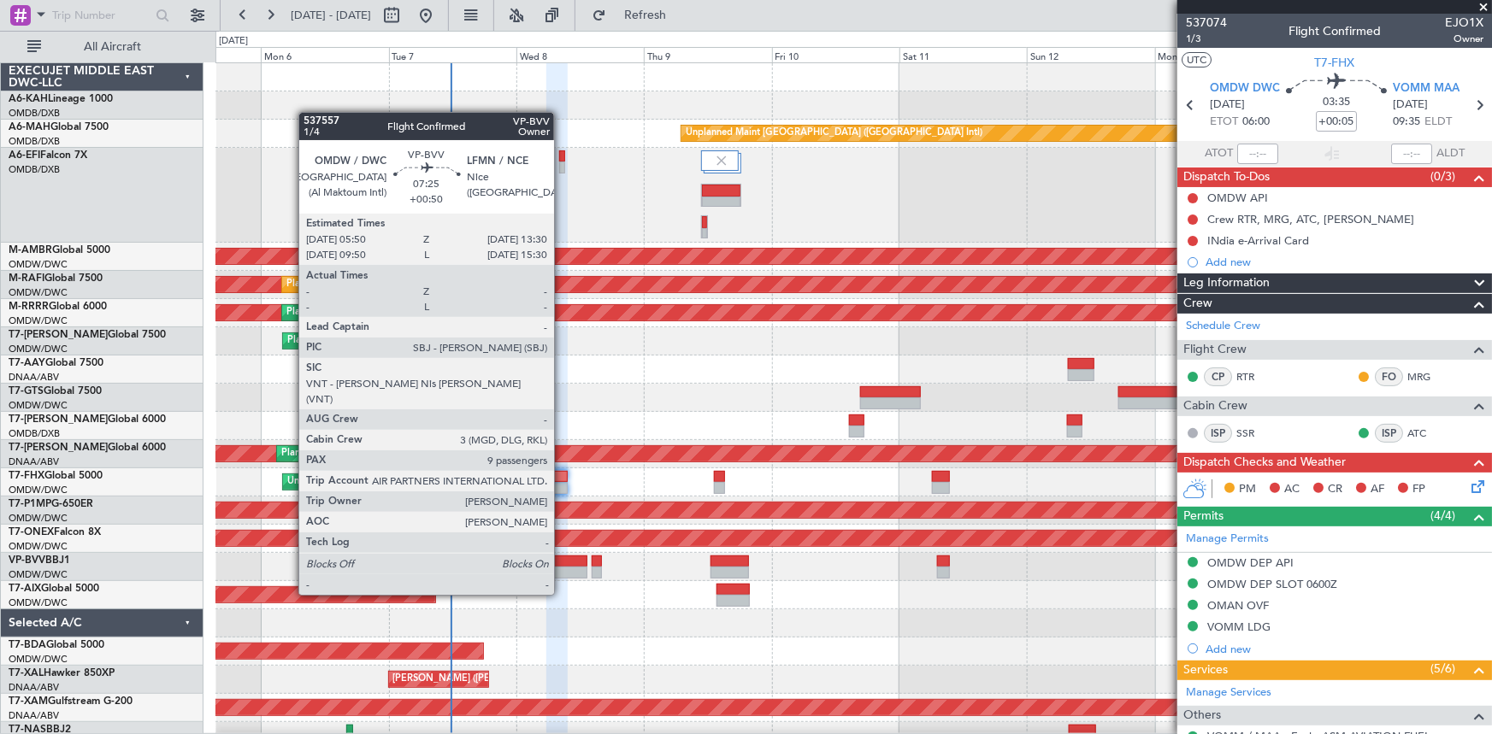
click at [562, 563] on div at bounding box center [566, 562] width 41 height 12
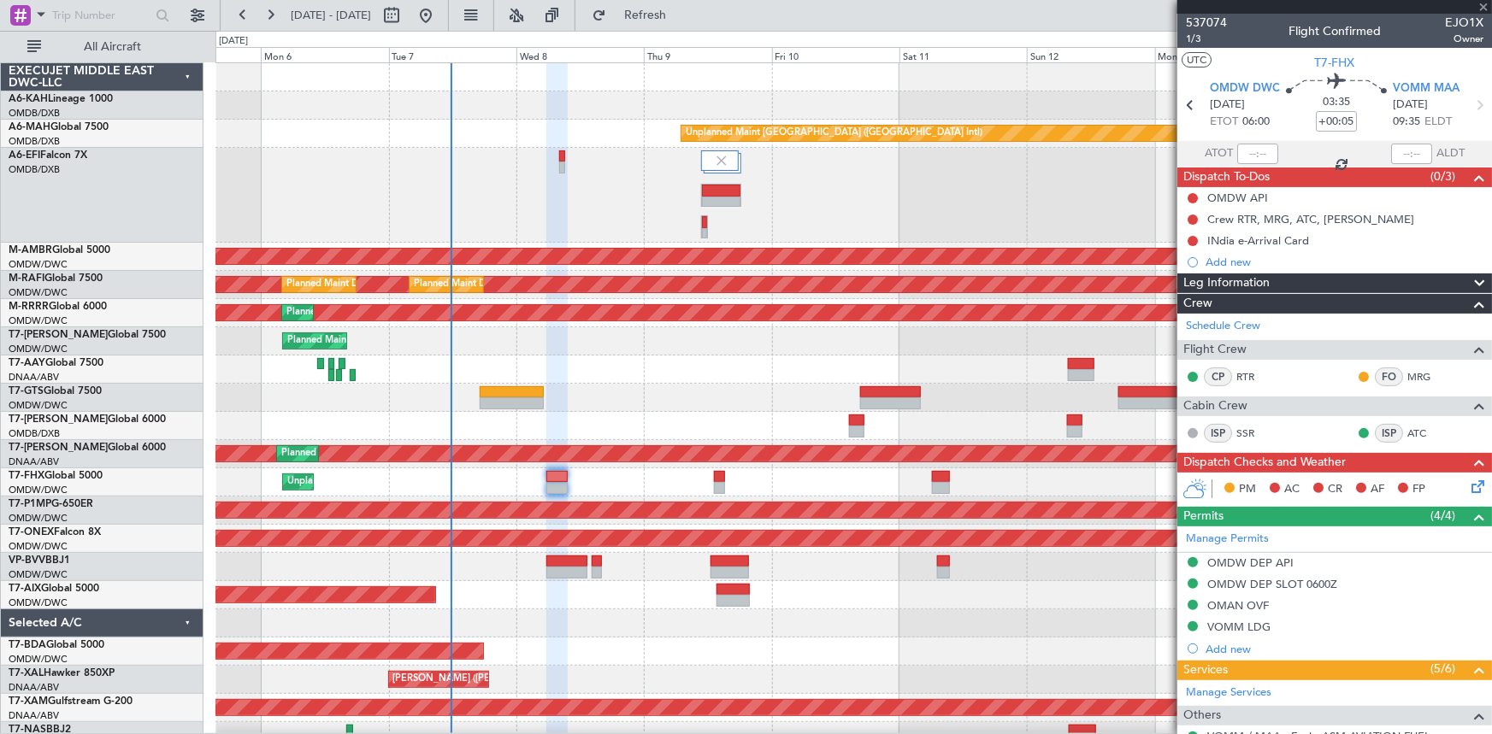
type input "+00:50"
type input "9"
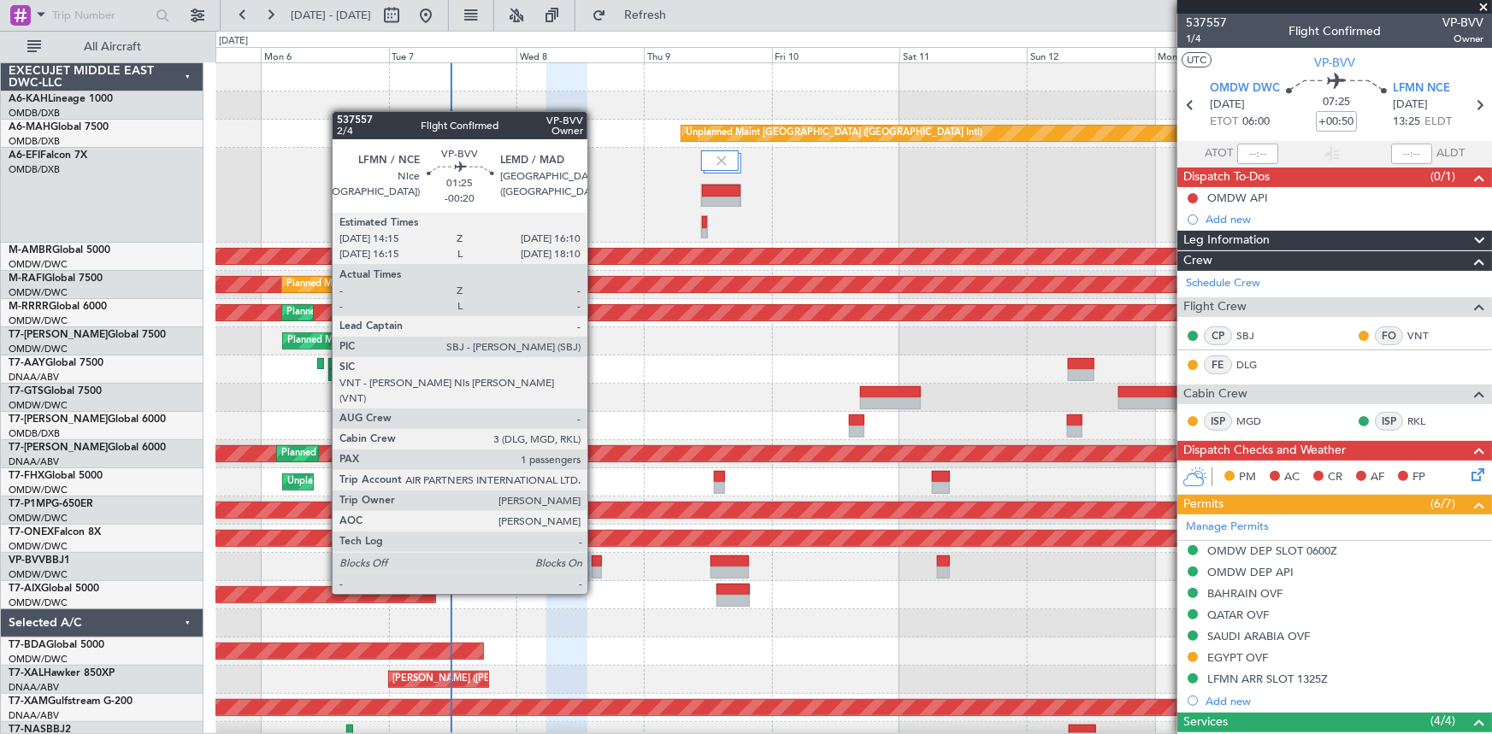
click at [595, 562] on div at bounding box center [597, 562] width 10 height 12
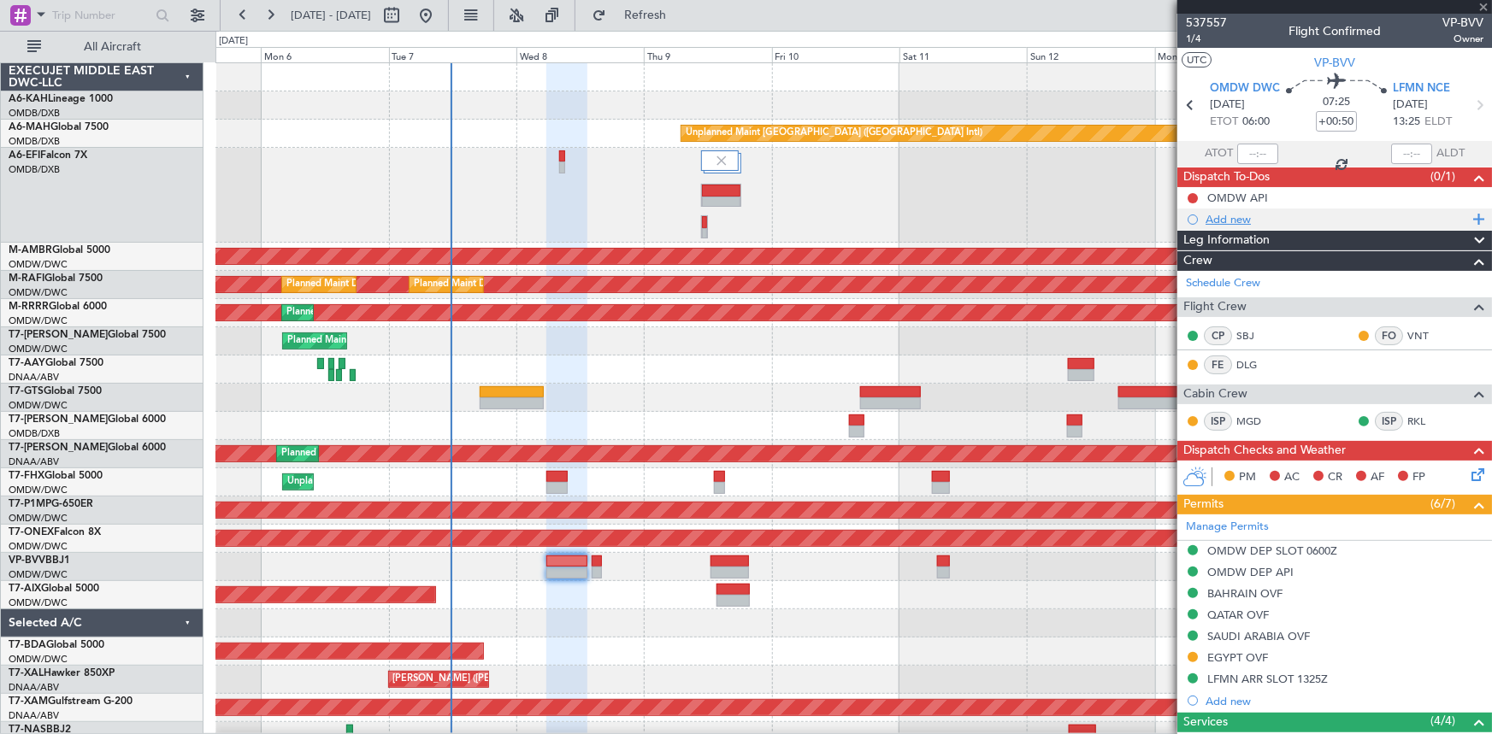
type input "-00:20"
type input "1"
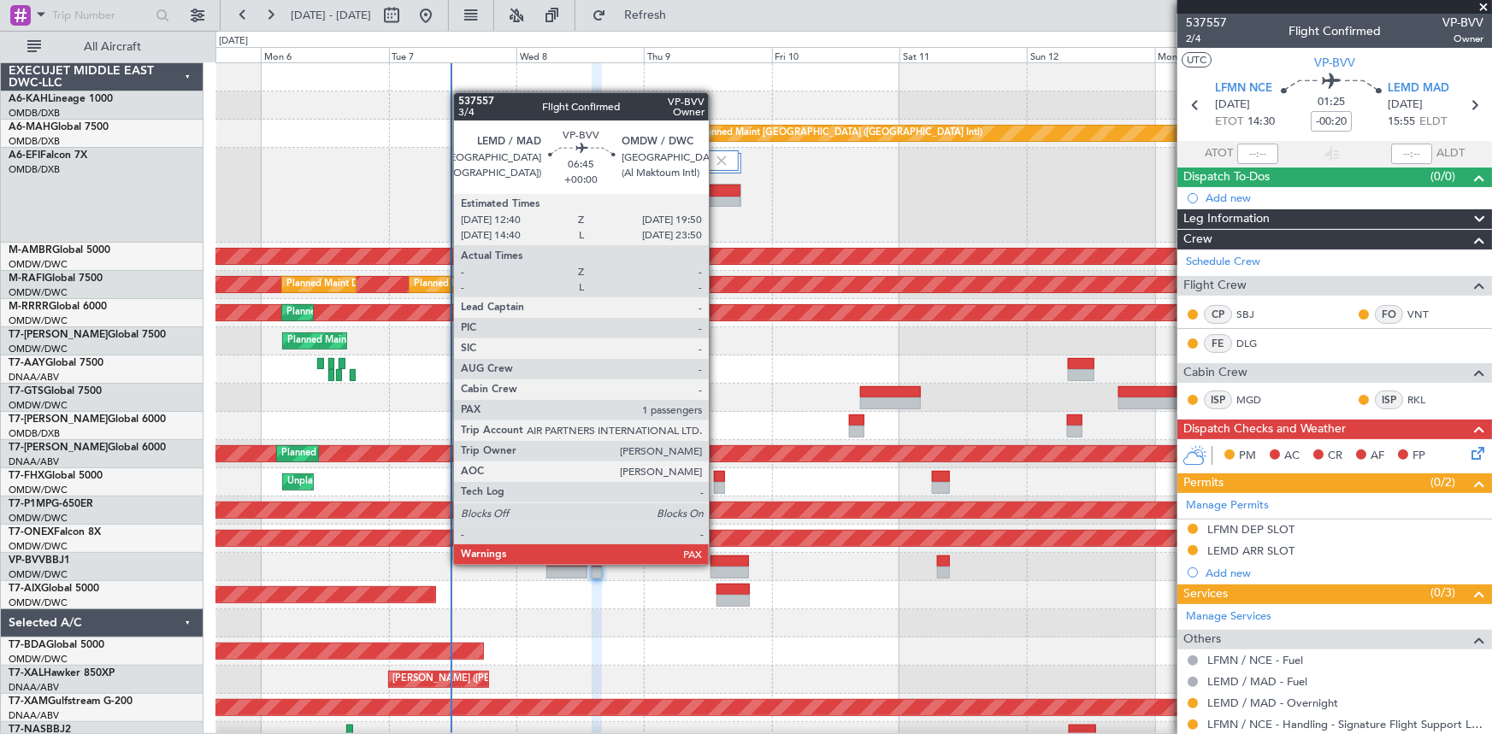
click at [716, 563] on div at bounding box center [729, 562] width 38 height 12
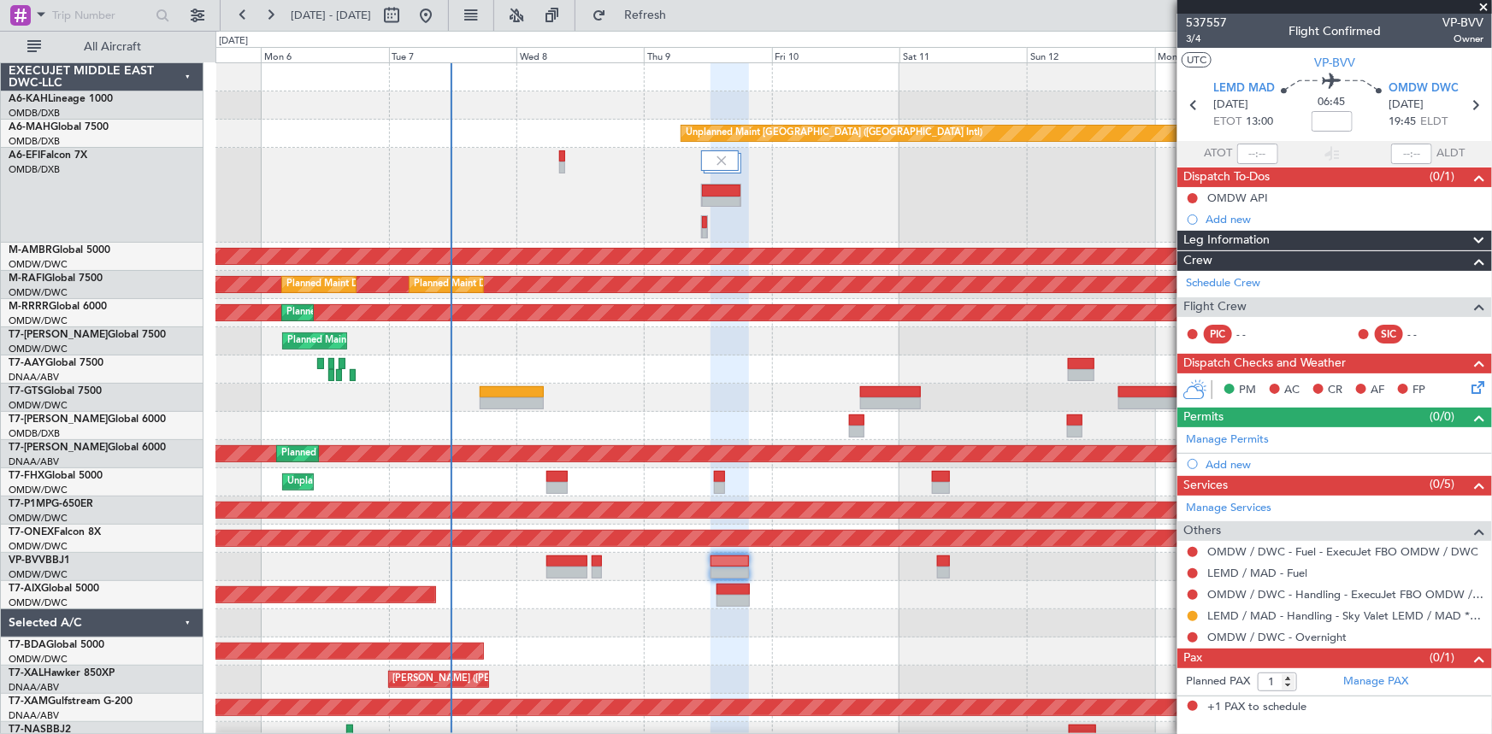
scroll to position [15, 0]
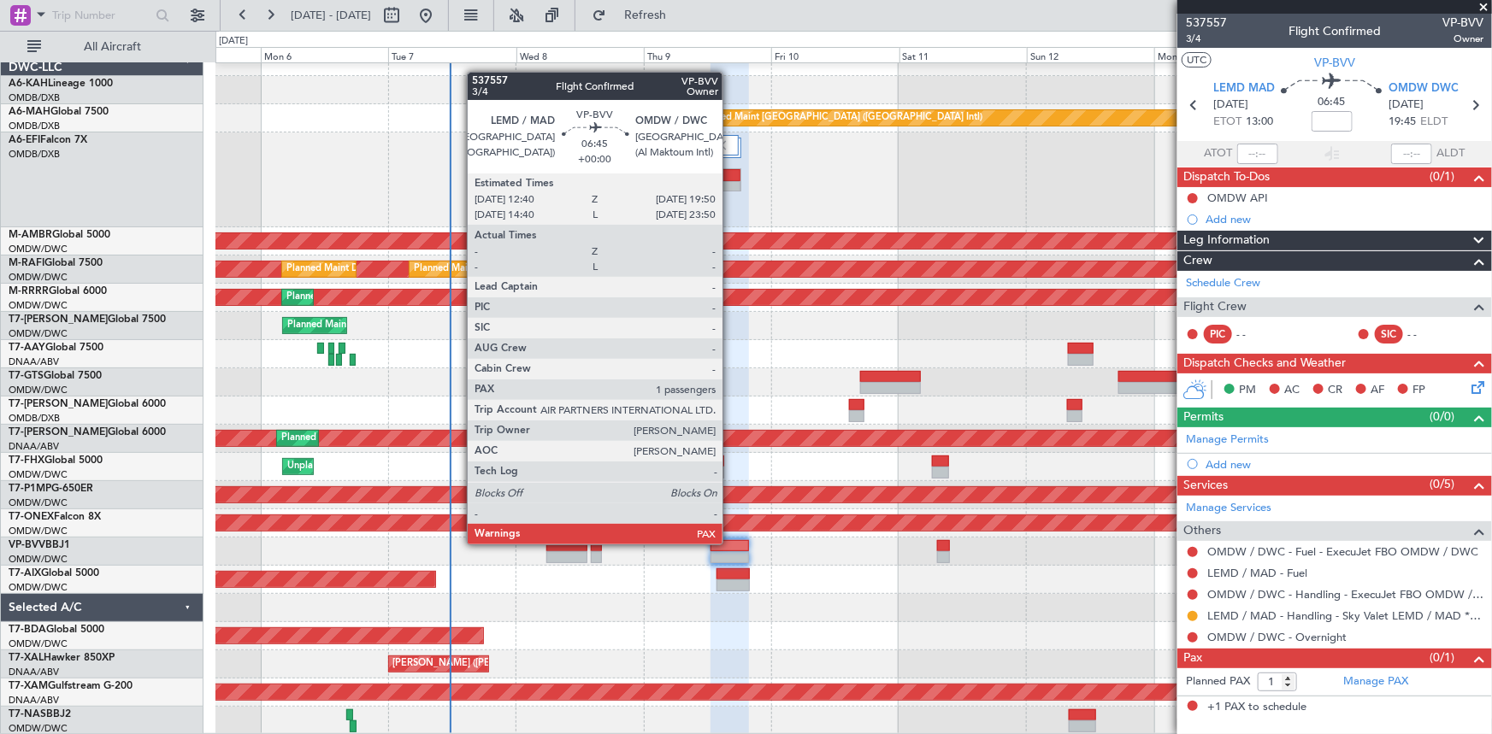
click at [730, 543] on div at bounding box center [729, 546] width 38 height 12
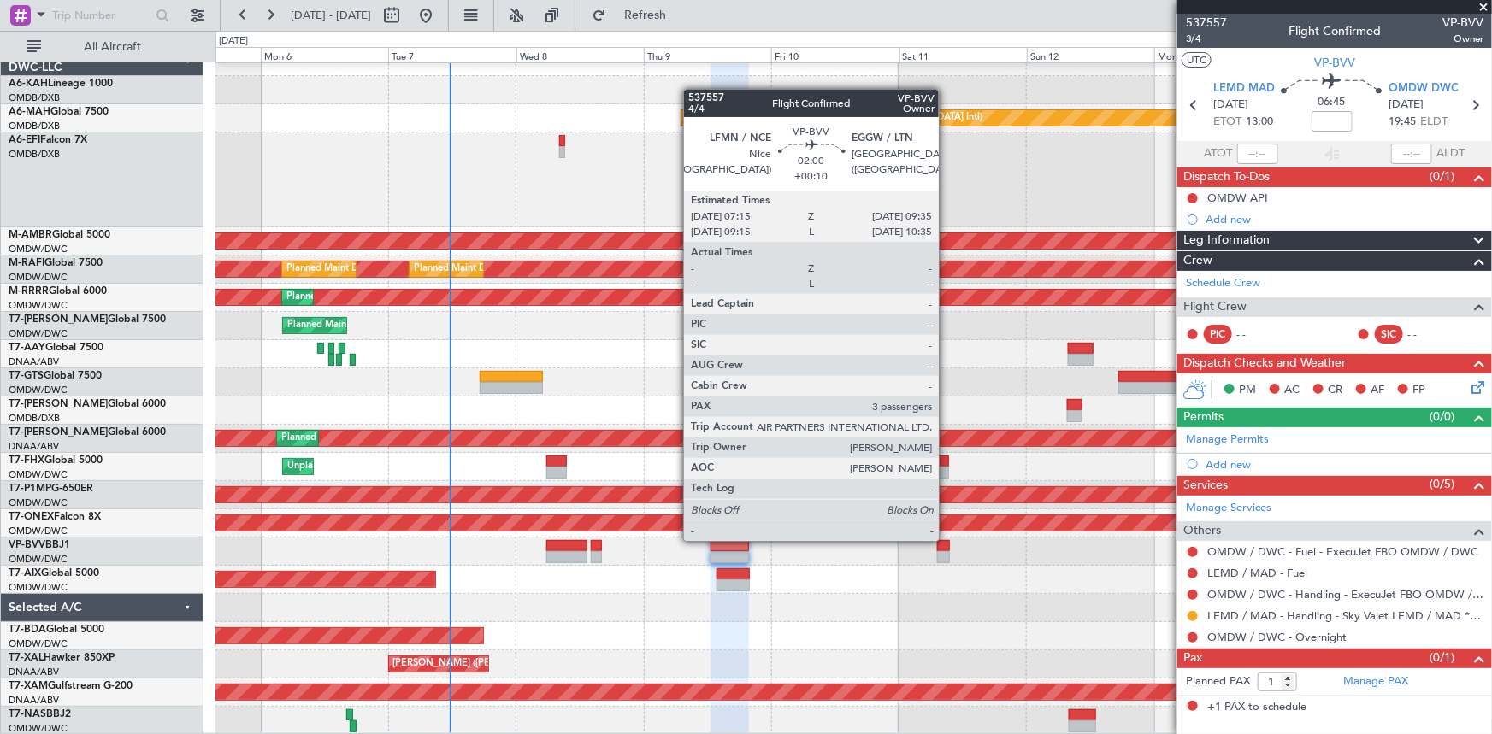
click at [946, 540] on div at bounding box center [943, 546] width 13 height 12
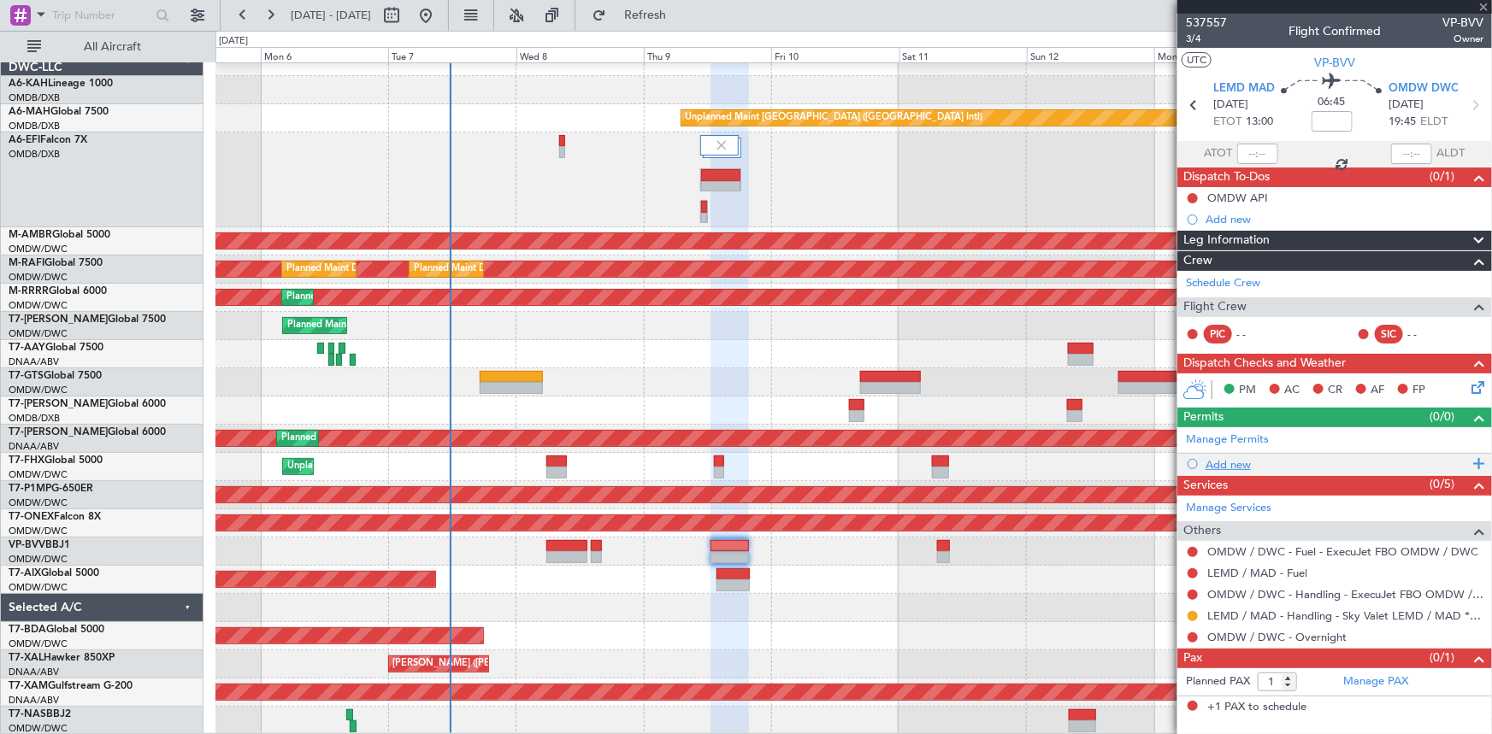
type input "+00:10"
type input "3"
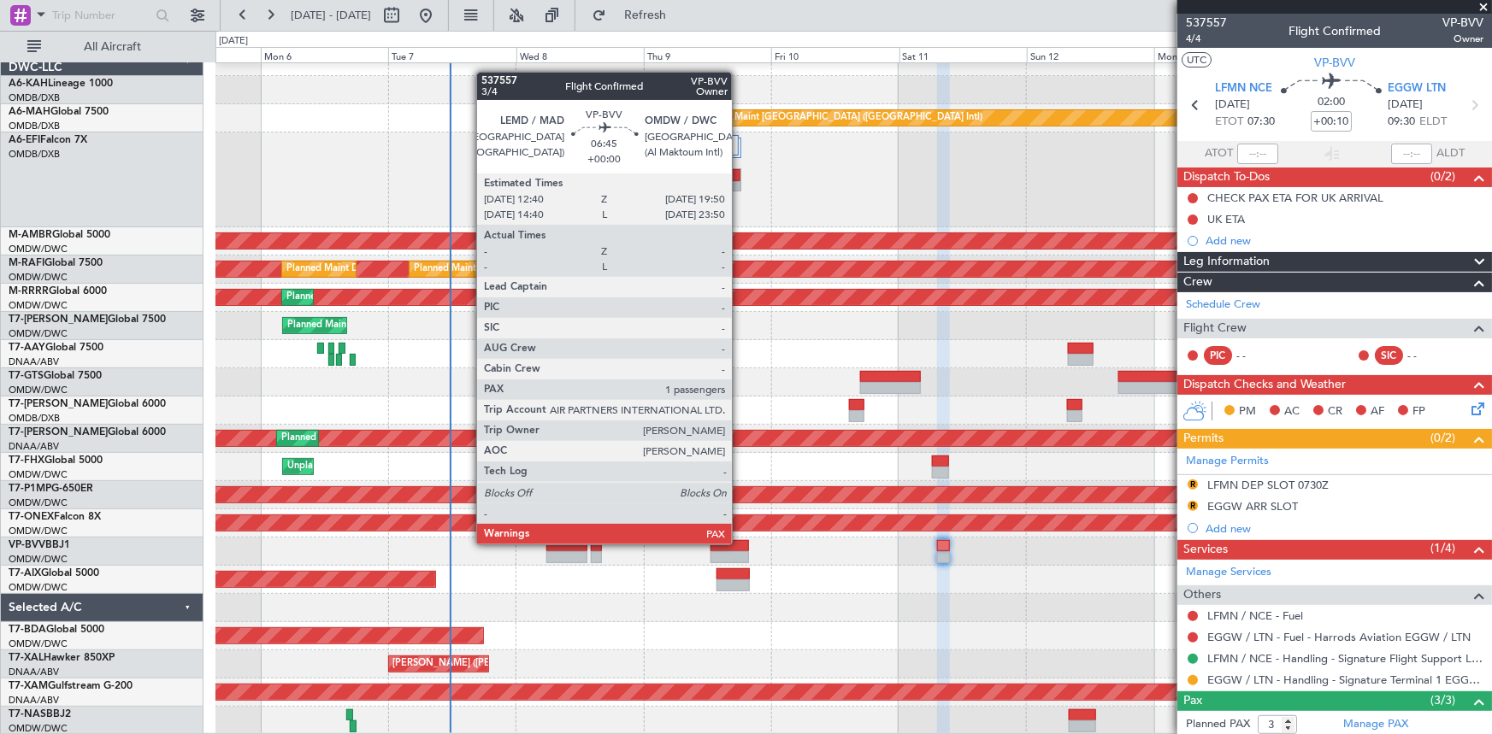
click at [740, 543] on div at bounding box center [729, 546] width 38 height 12
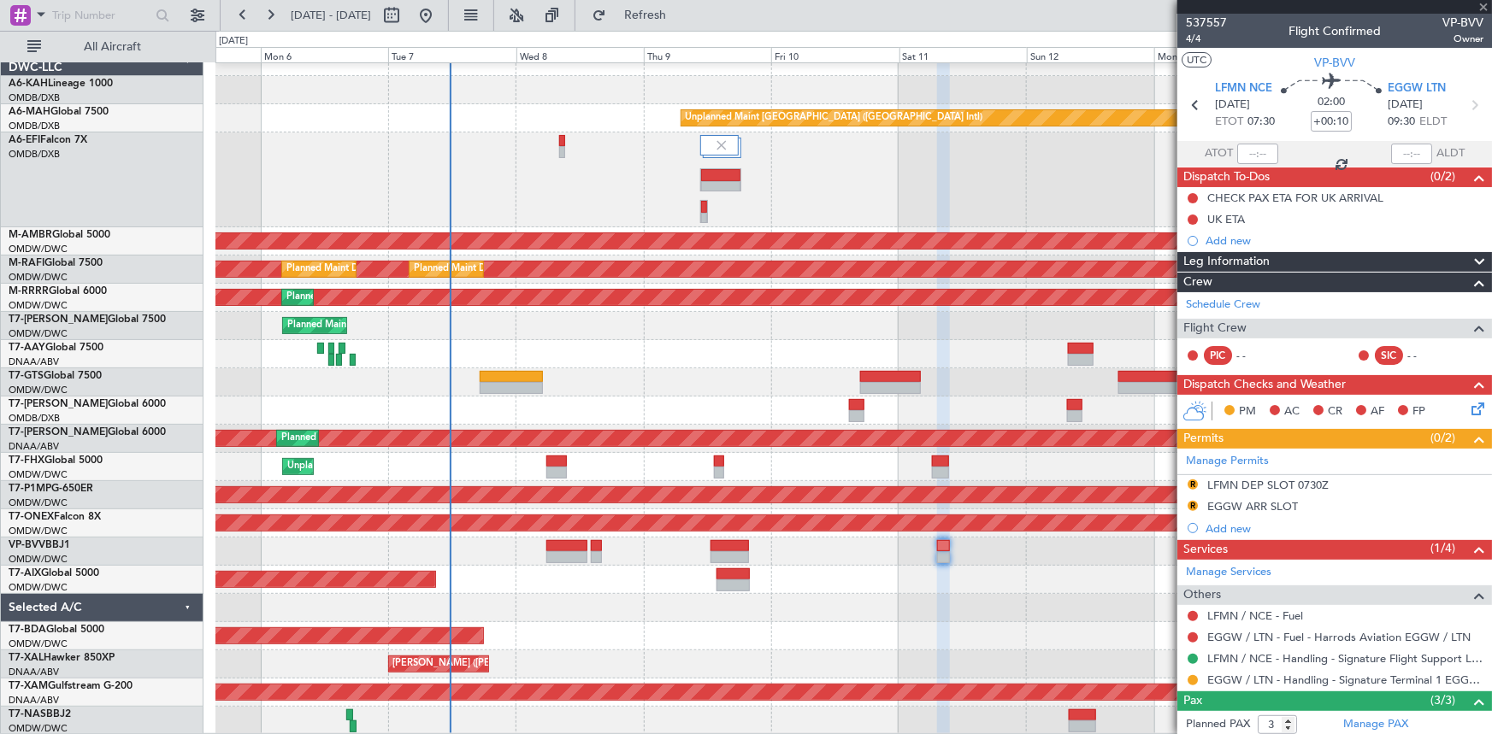
type input "1"
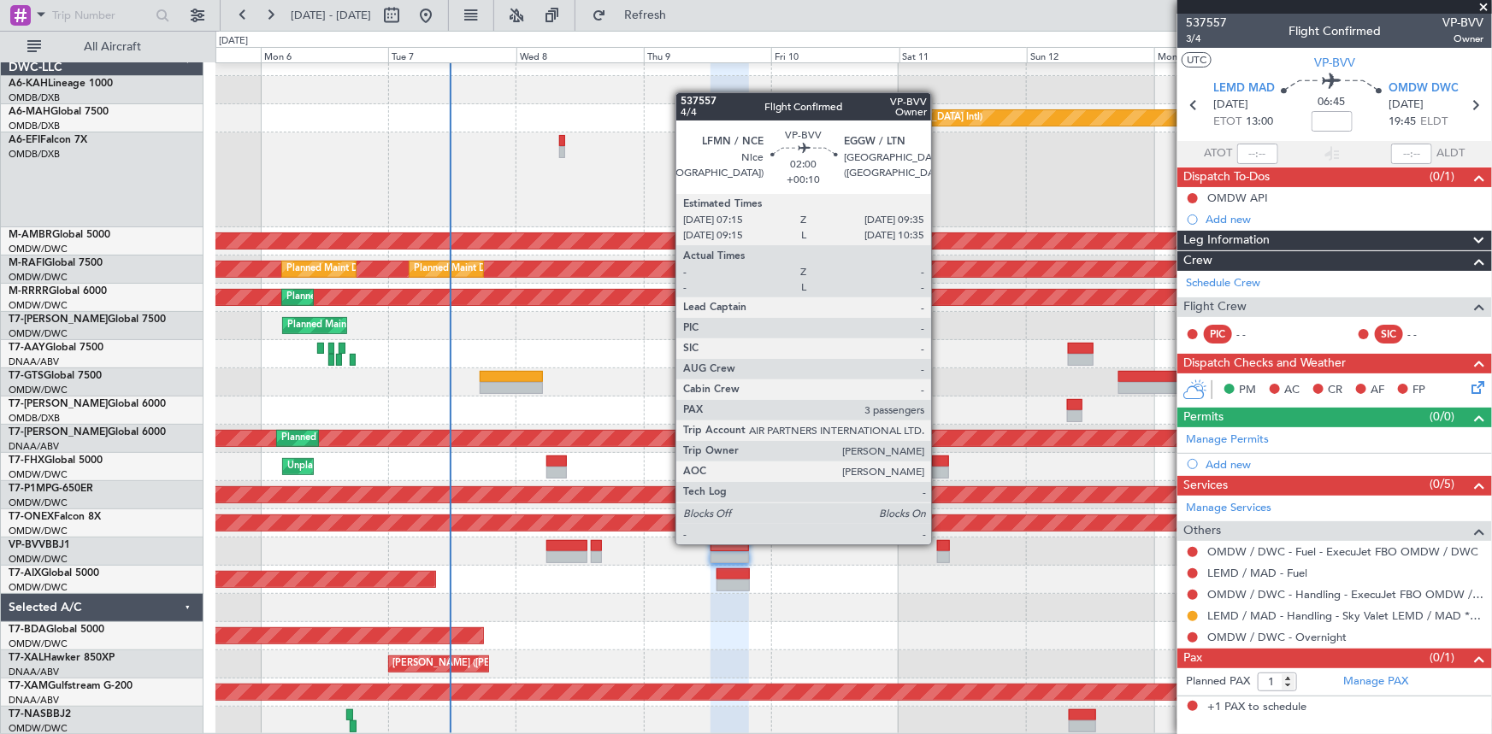
click at [939, 543] on div at bounding box center [943, 546] width 13 height 12
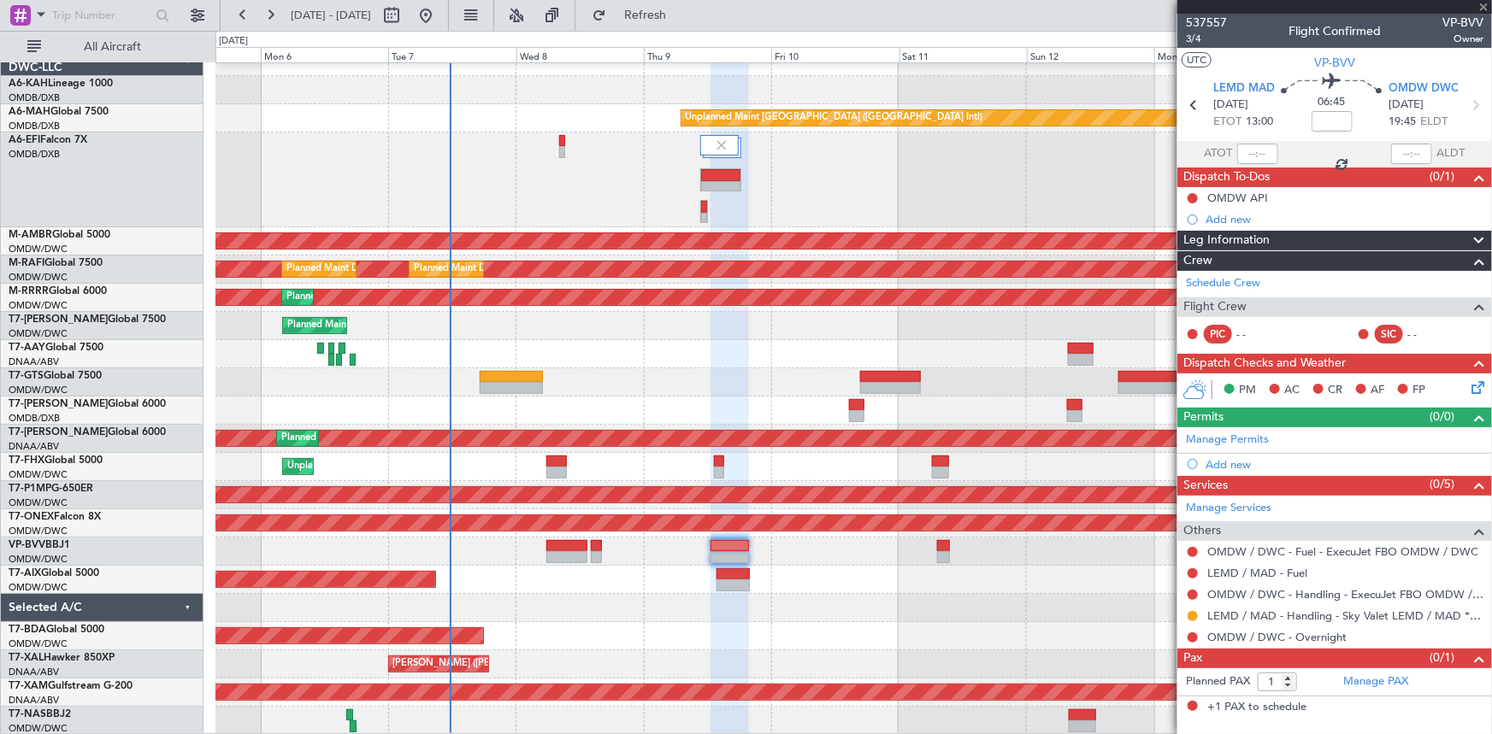
type input "+00:10"
type input "3"
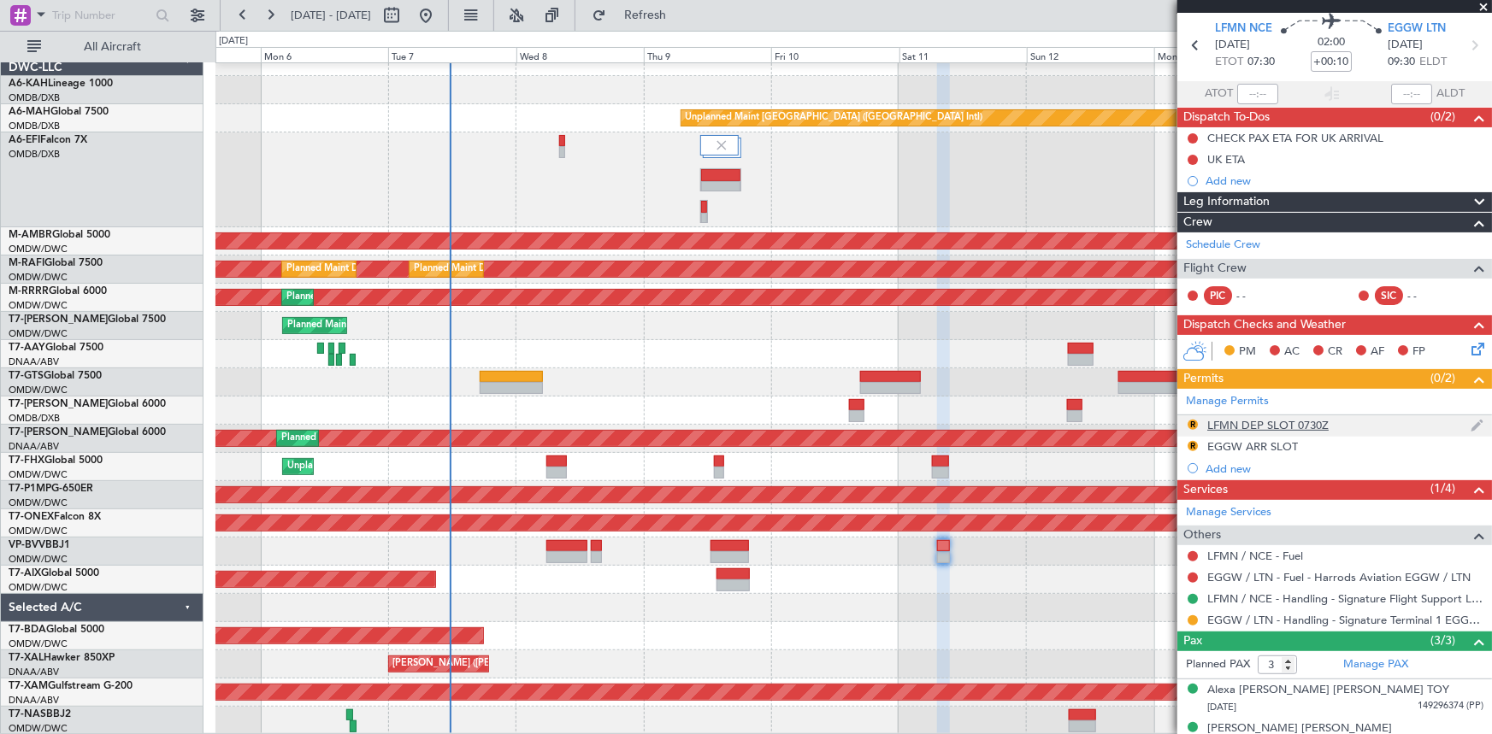
scroll to position [119, 0]
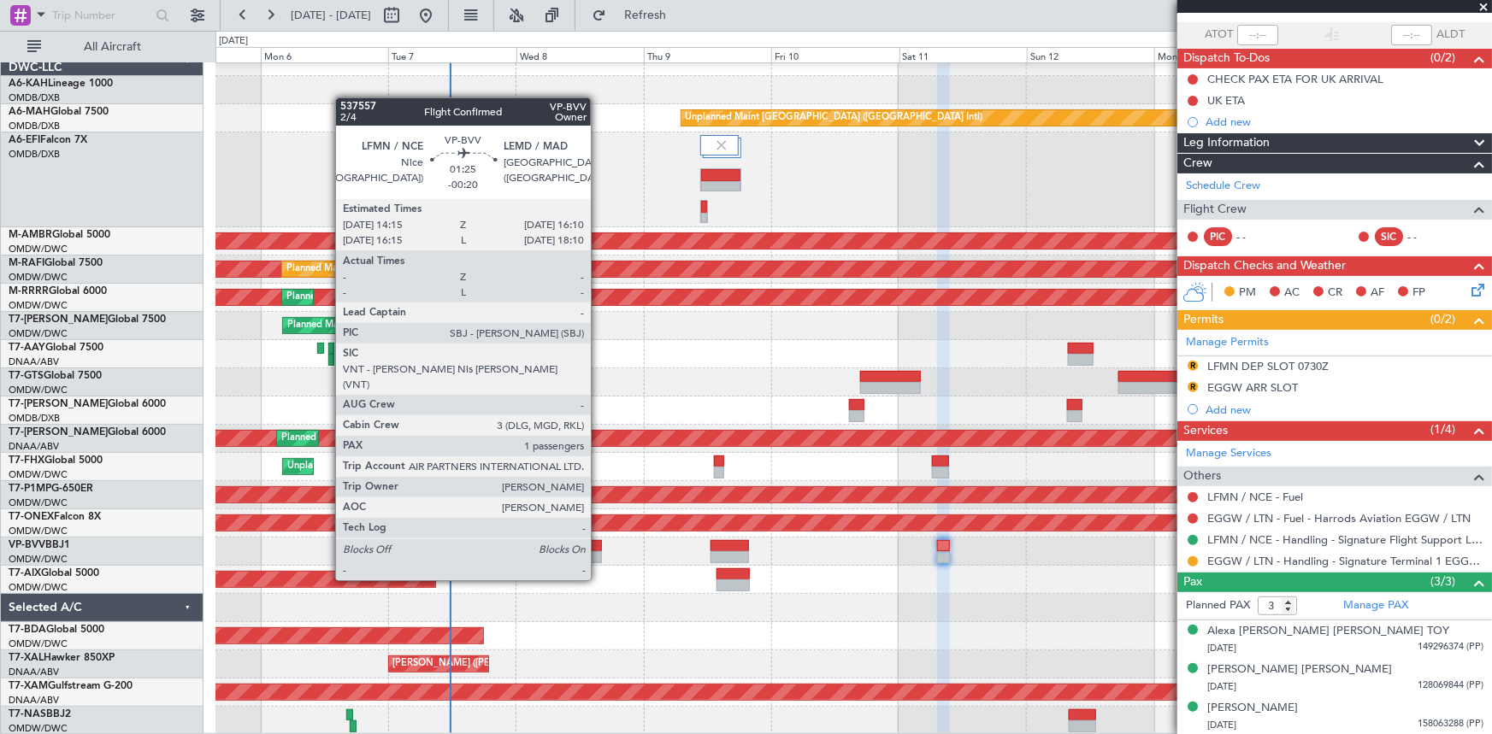
click at [598, 548] on div at bounding box center [596, 546] width 10 height 12
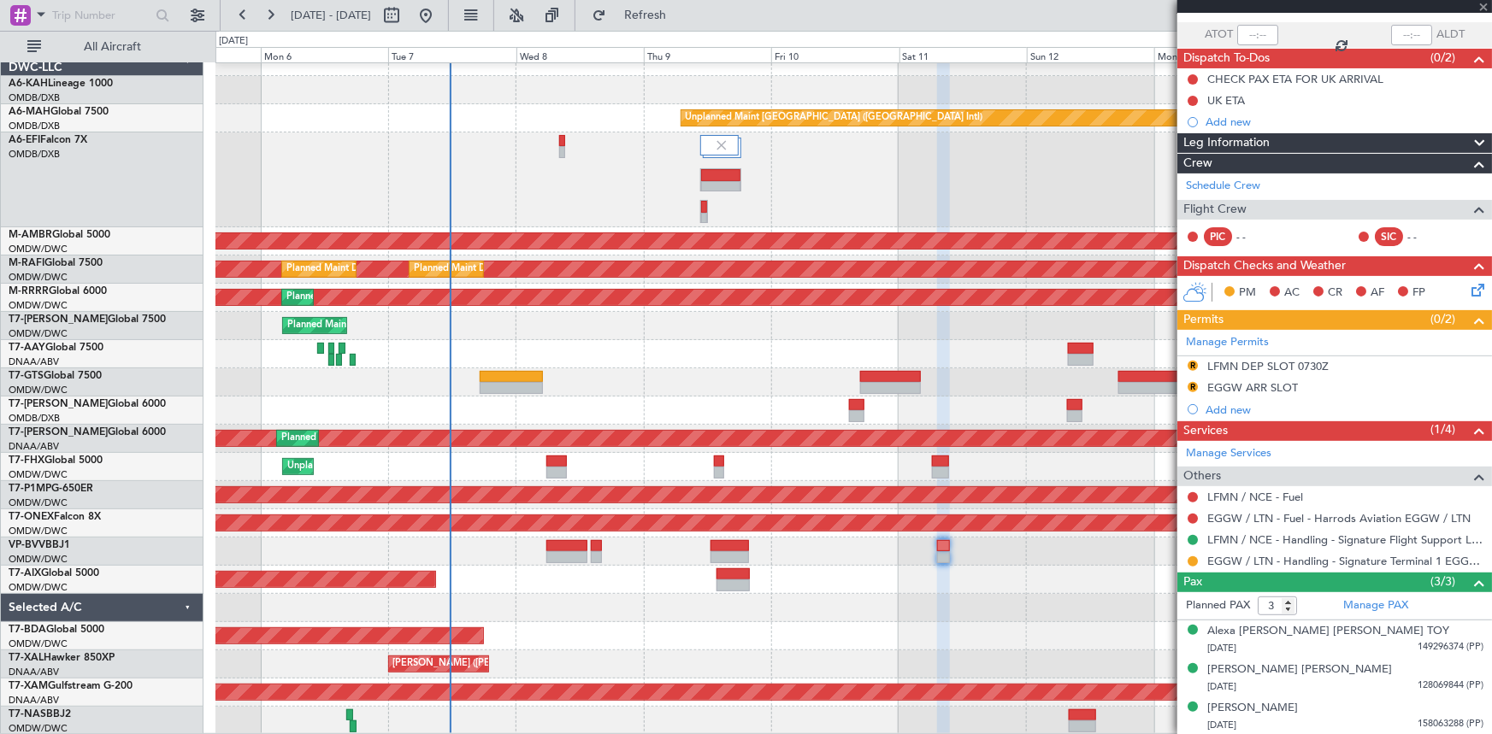
type input "-00:20"
type input "1"
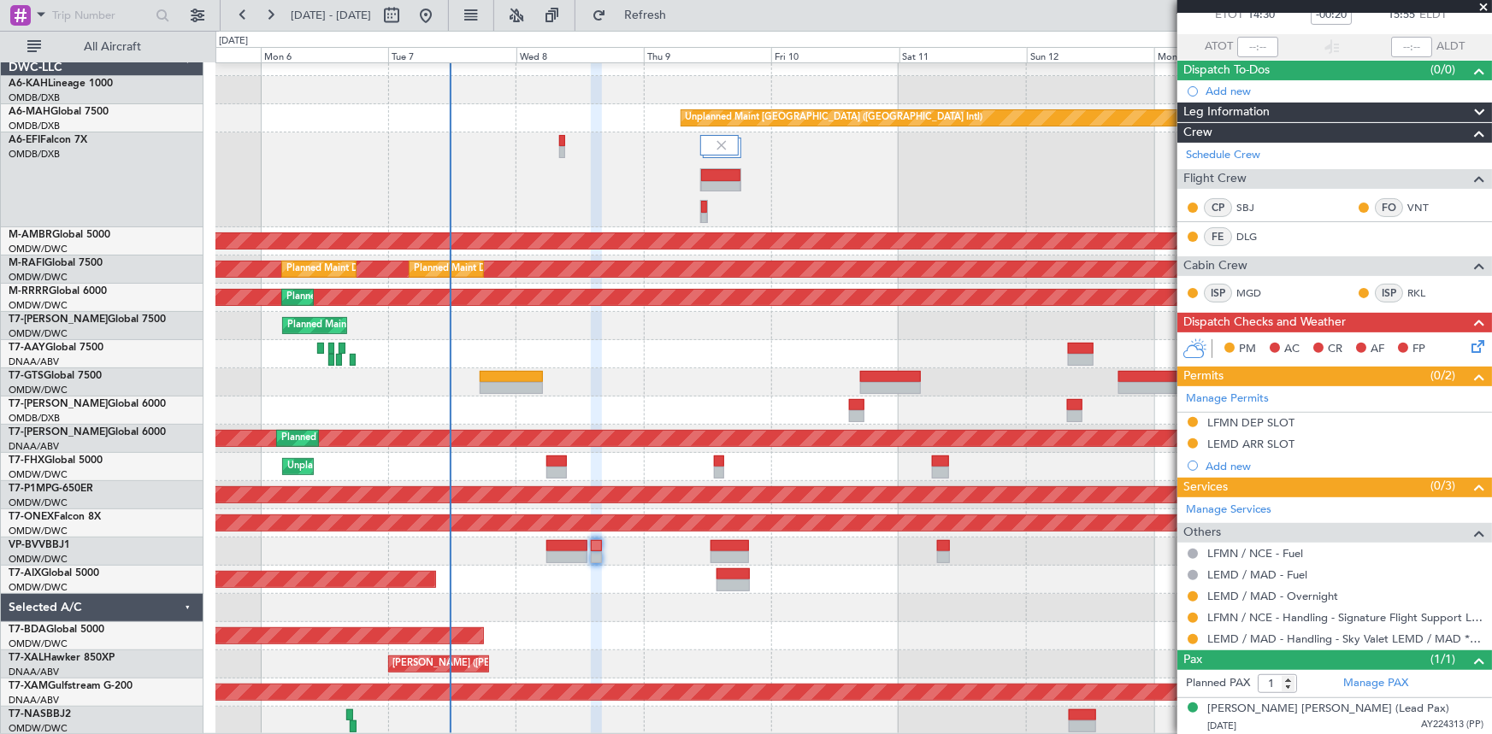
scroll to position [0, 0]
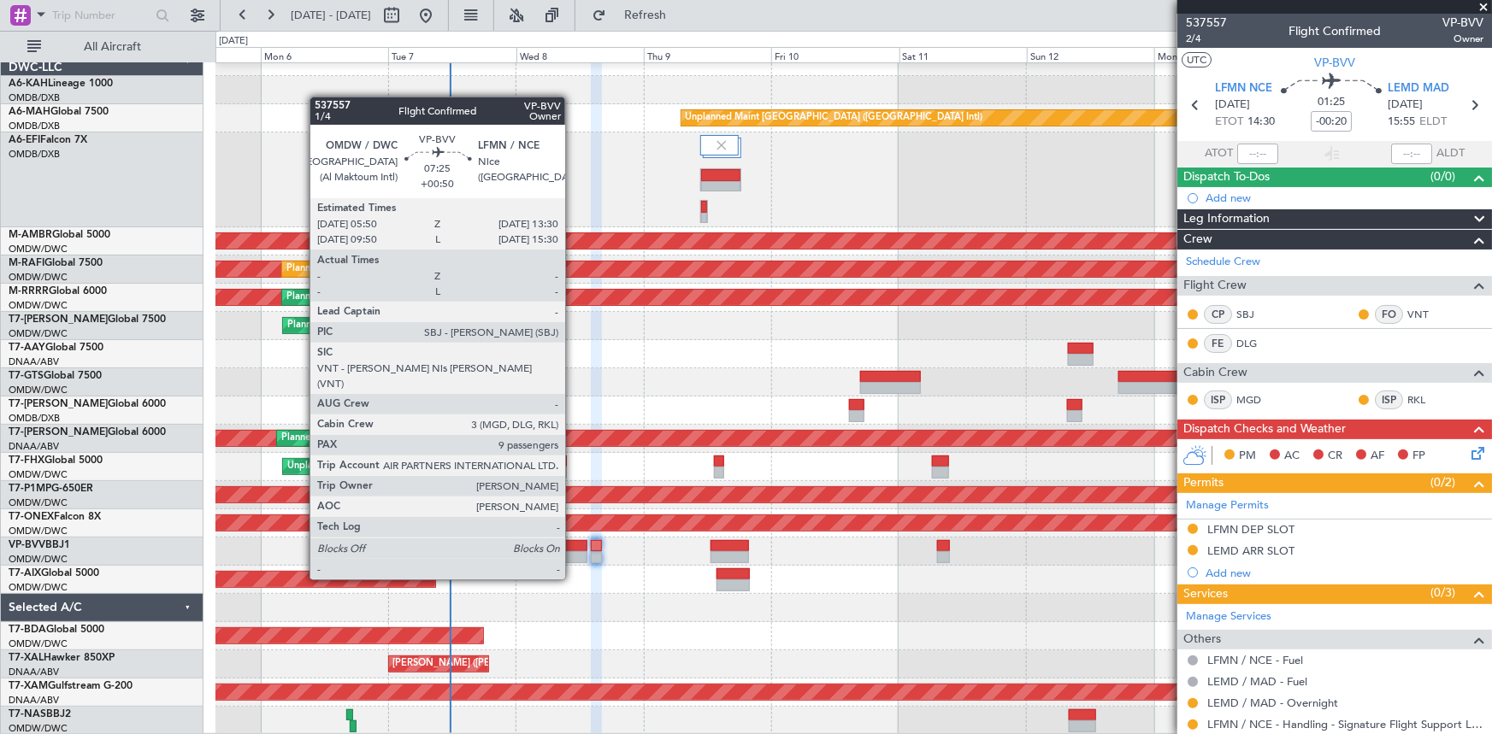
click at [573, 547] on div at bounding box center [566, 546] width 41 height 12
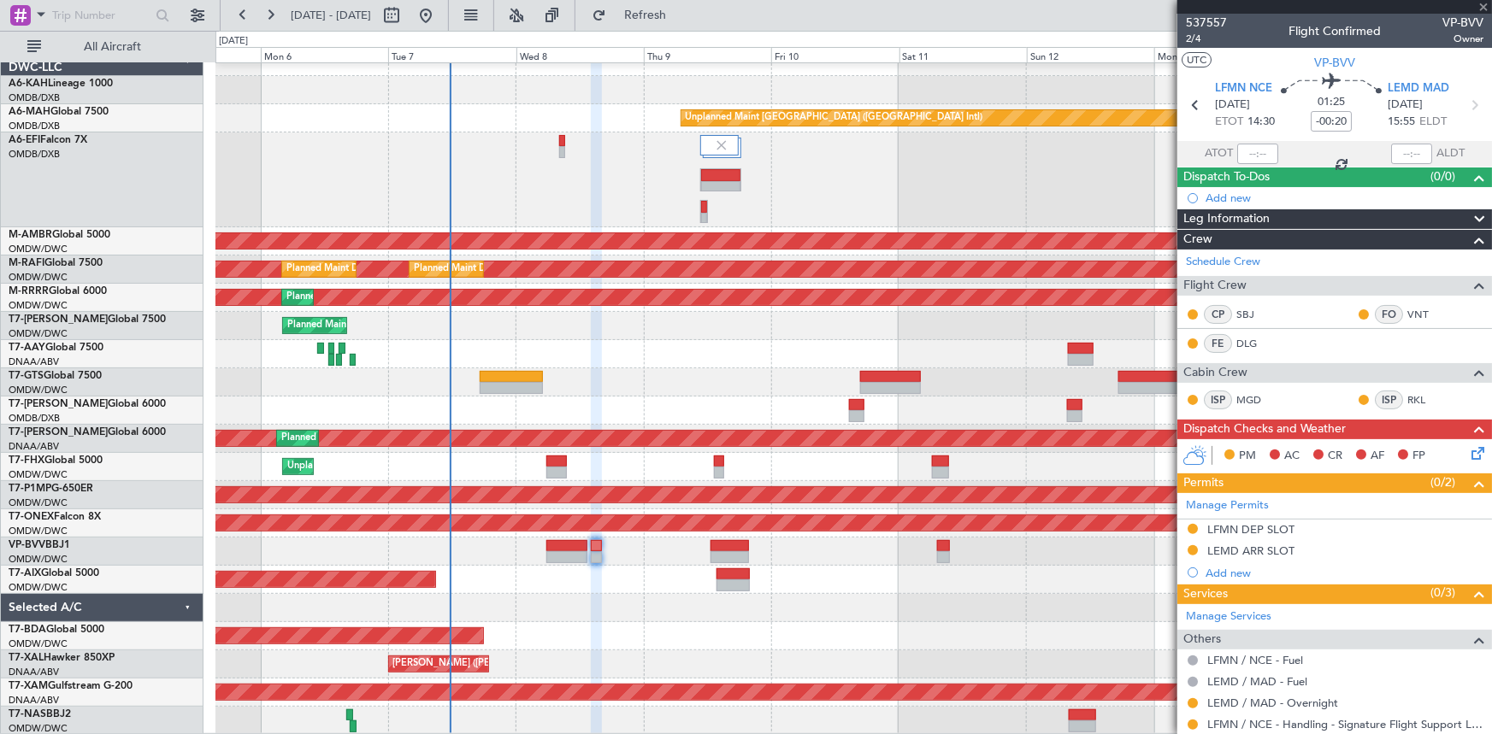
type input "+00:50"
type input "9"
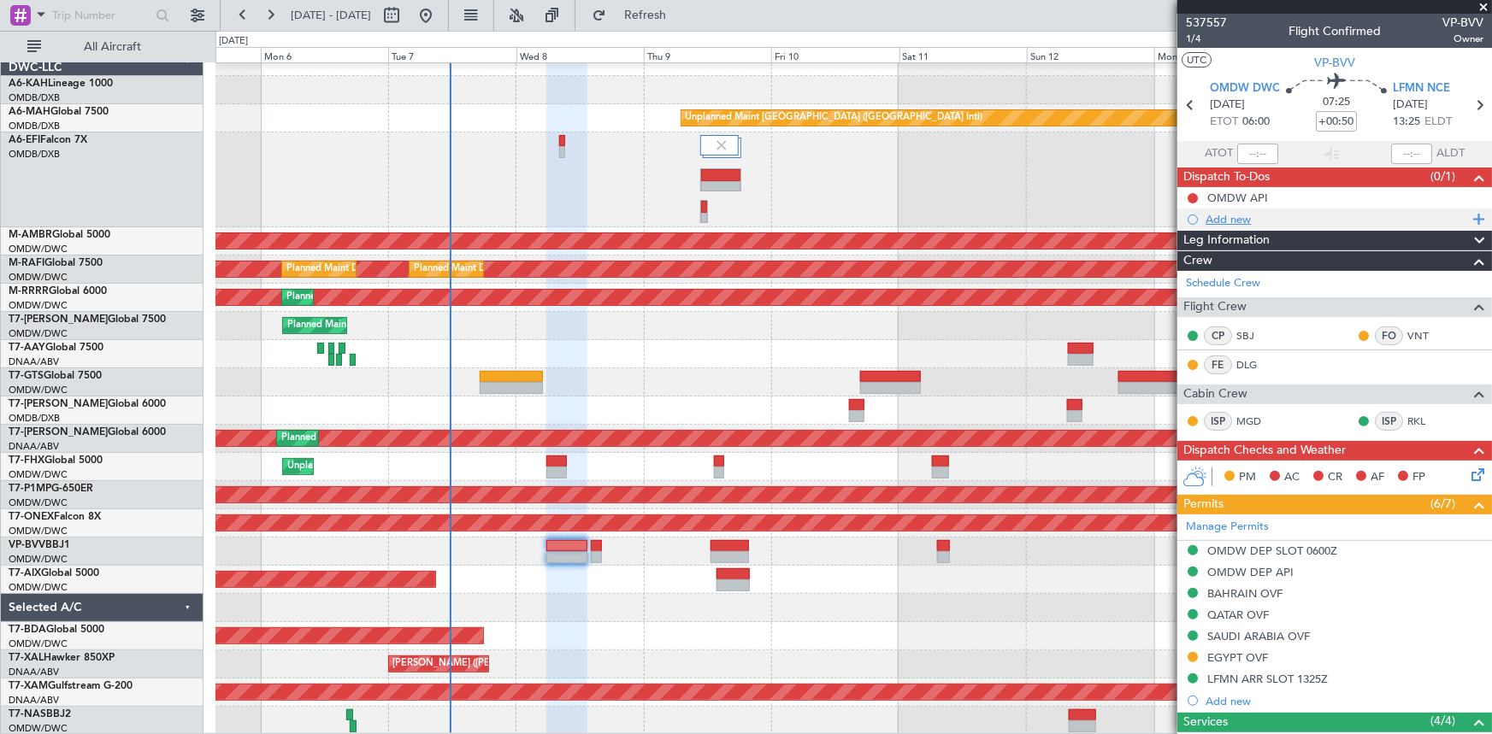
click at [1217, 221] on div "Add new" at bounding box center [1337, 219] width 262 height 15
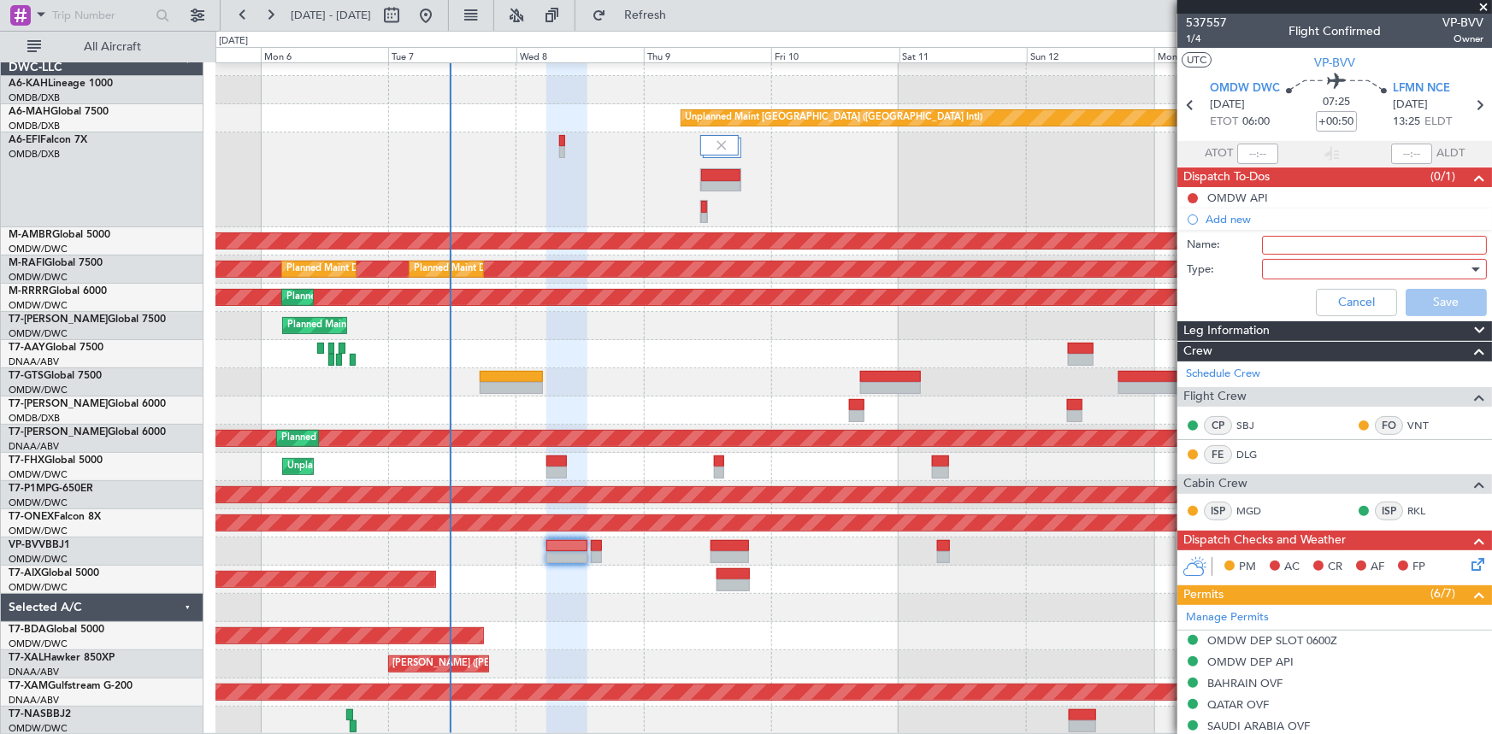
click at [1300, 247] on input "Name:" at bounding box center [1374, 245] width 225 height 19
type input "v"
type input "Route via [GEOGRAPHIC_DATA]"
click at [1300, 262] on div at bounding box center [1368, 269] width 199 height 26
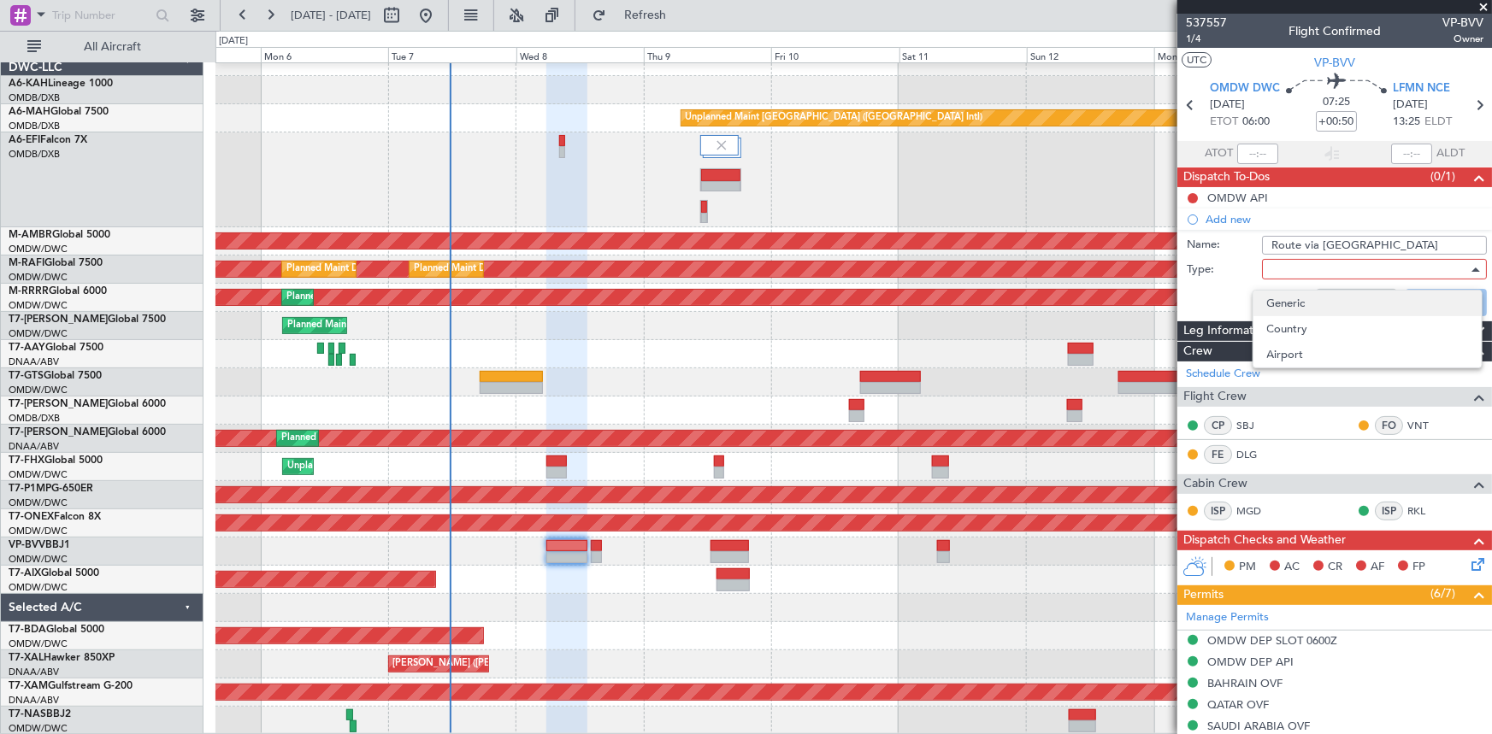
click at [1307, 298] on span "Generic" at bounding box center [1367, 304] width 201 height 26
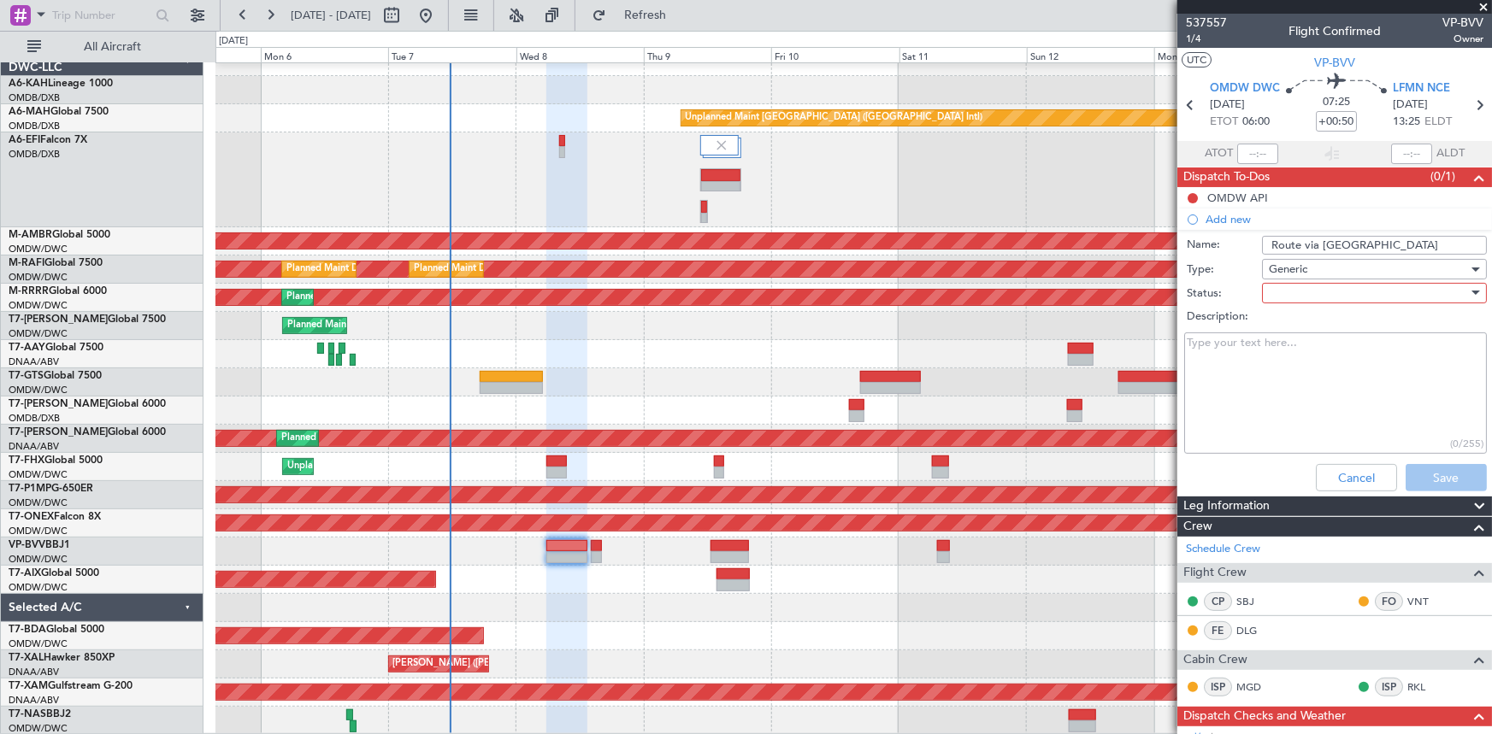
click at [1307, 287] on div at bounding box center [1368, 293] width 199 height 26
click at [1308, 317] on span "Not Started" at bounding box center [1367, 328] width 201 height 26
click at [1407, 471] on button "Save" at bounding box center [1446, 477] width 81 height 27
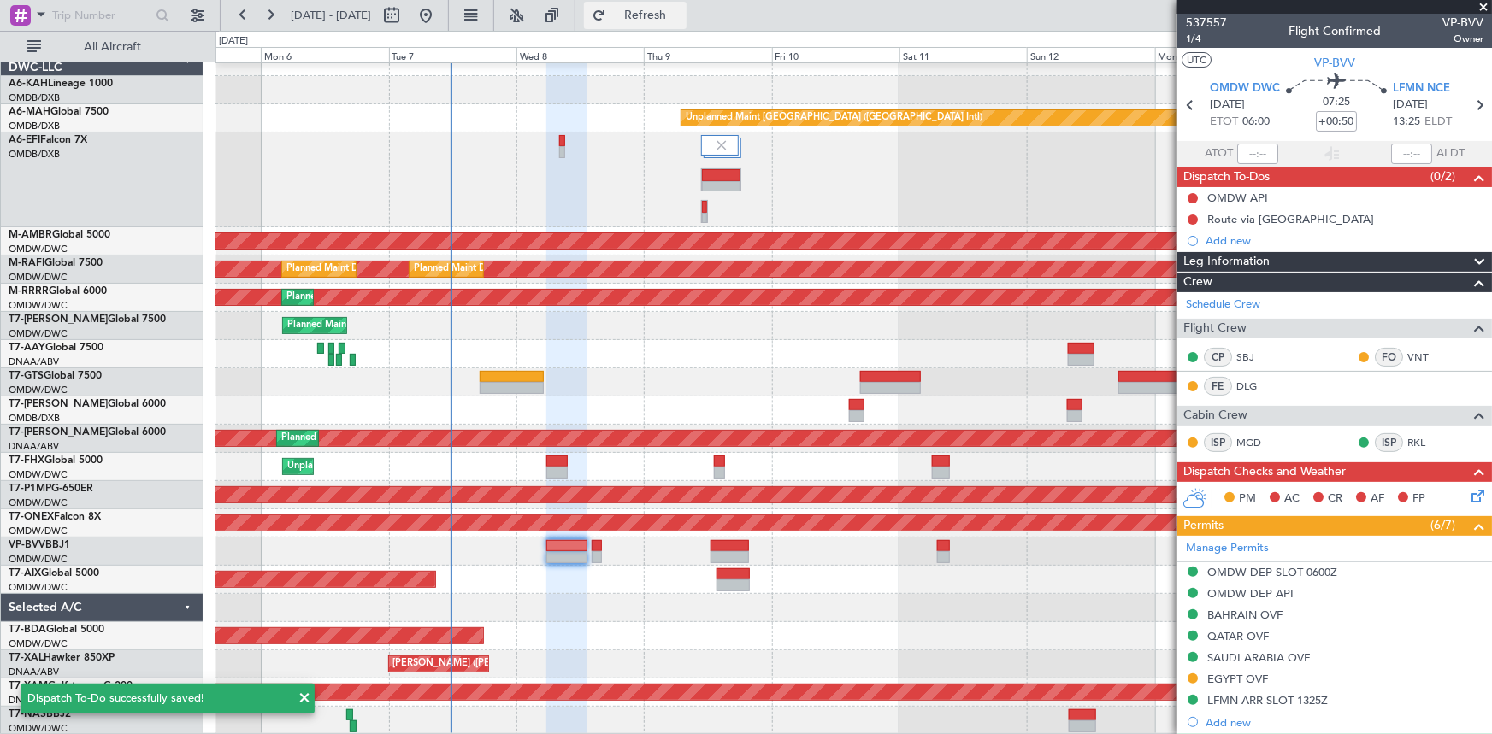
click at [687, 25] on button "Refresh" at bounding box center [635, 15] width 103 height 27
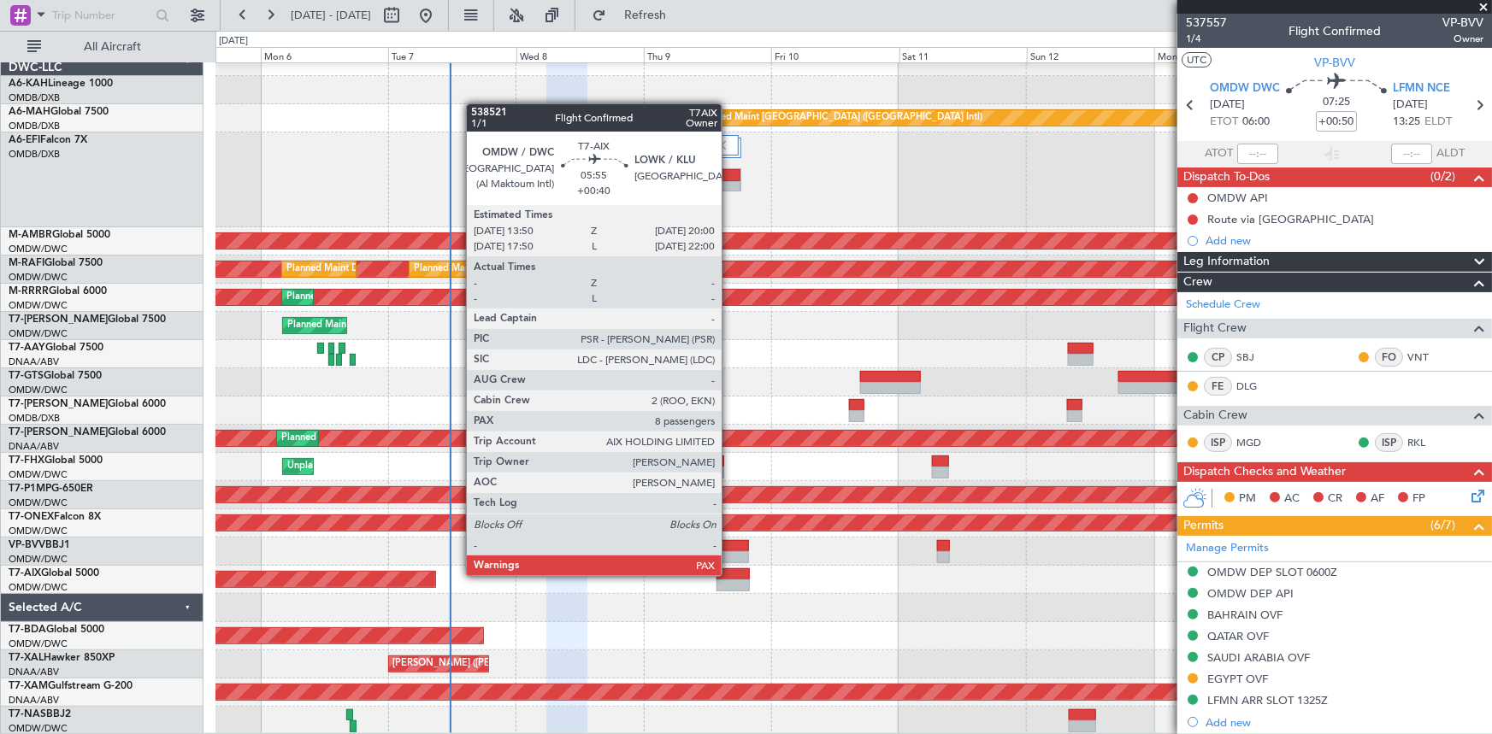
click at [729, 575] on div at bounding box center [732, 575] width 33 height 12
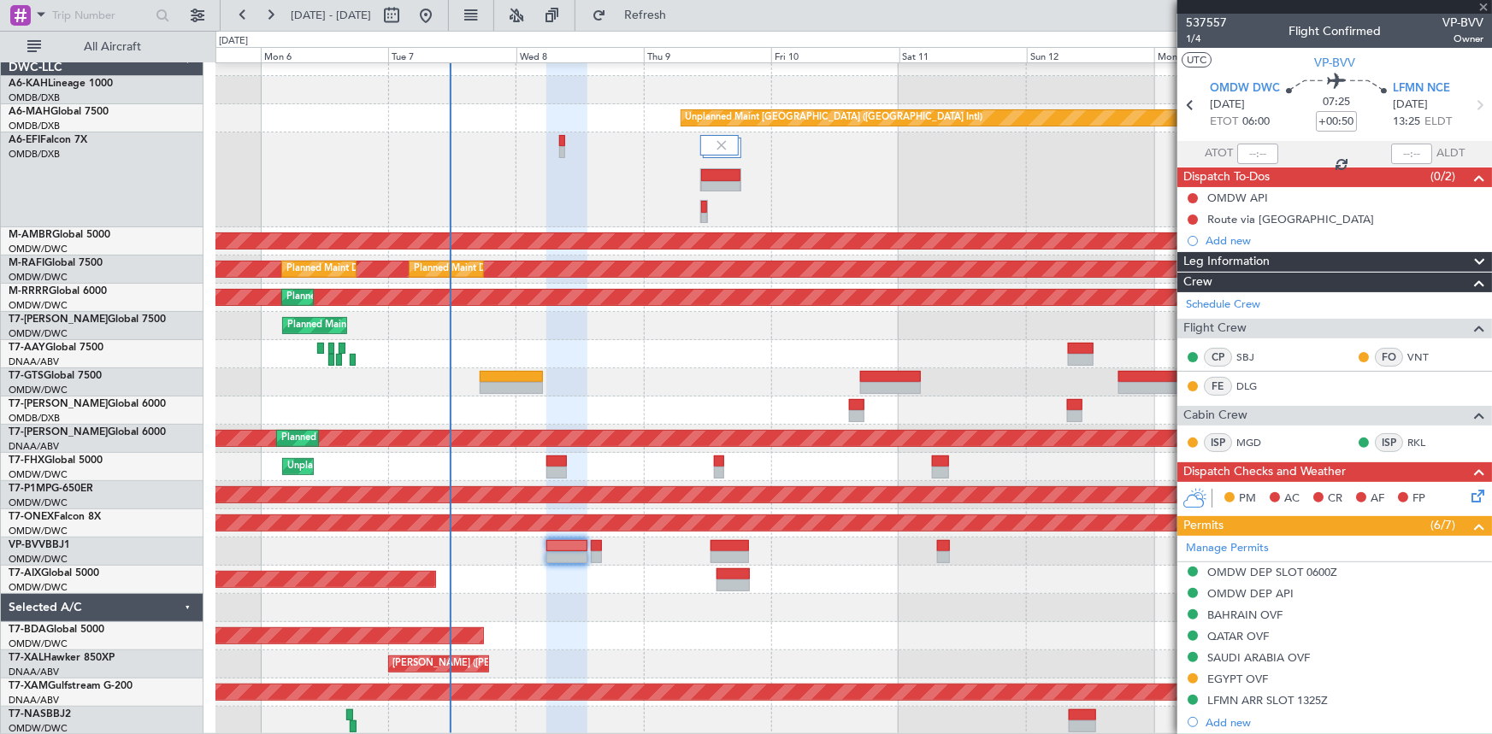
type input "+00:40"
type input "8"
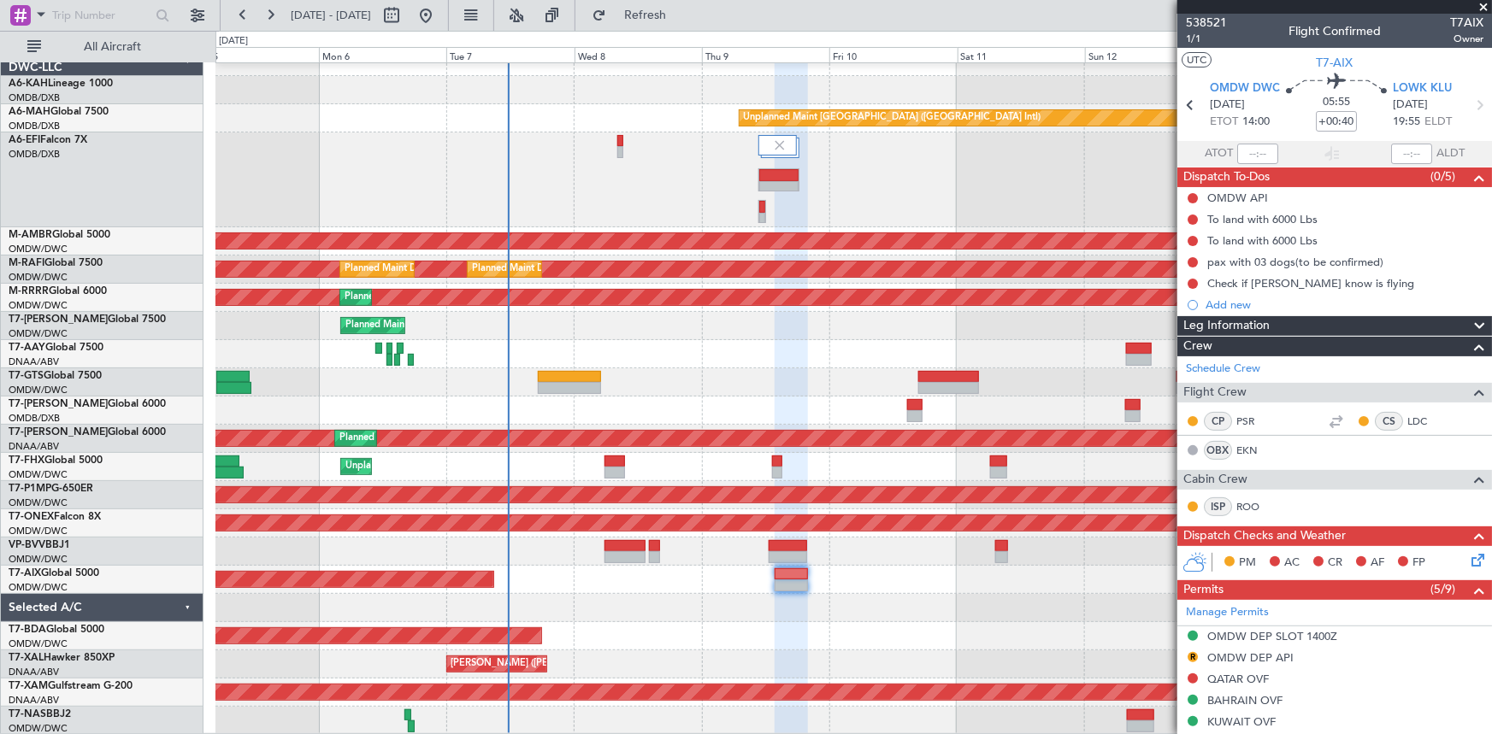
click at [701, 483] on div "Unplanned Maint [GEOGRAPHIC_DATA] ([GEOGRAPHIC_DATA] Intl) AOG Maint [GEOGRAPHI…" at bounding box center [853, 391] width 1276 height 687
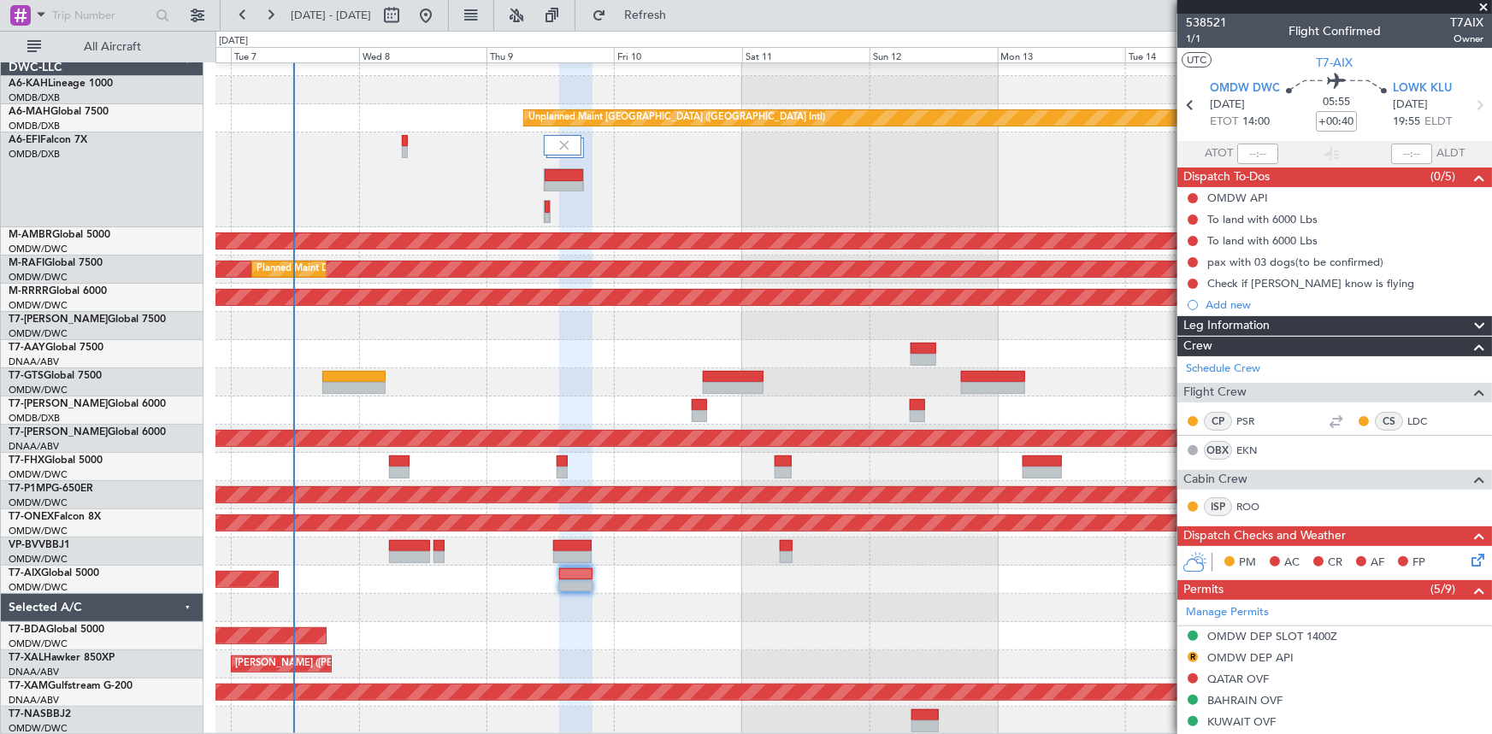
click at [444, 678] on div "Unplanned Maint Dubai (Dubai Intl) AOG Maint Dubai (Dubai Intl) Planned Maint S…" at bounding box center [853, 391] width 1276 height 687
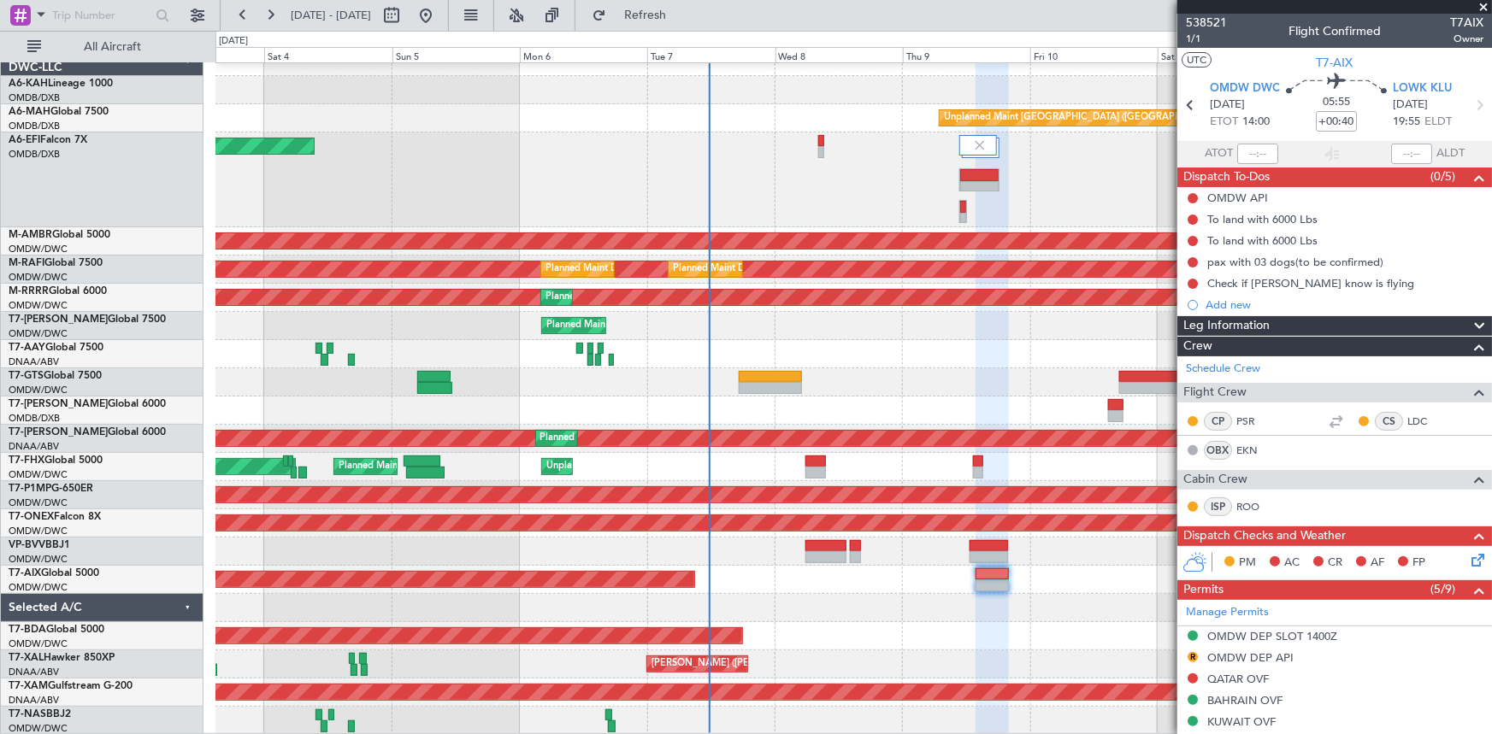
click at [932, 622] on div "Unplanned Maint Dubai (Dubai Intl) Planned Maint Dubai (Dubai Intl) Planned Mai…" at bounding box center [853, 391] width 1276 height 687
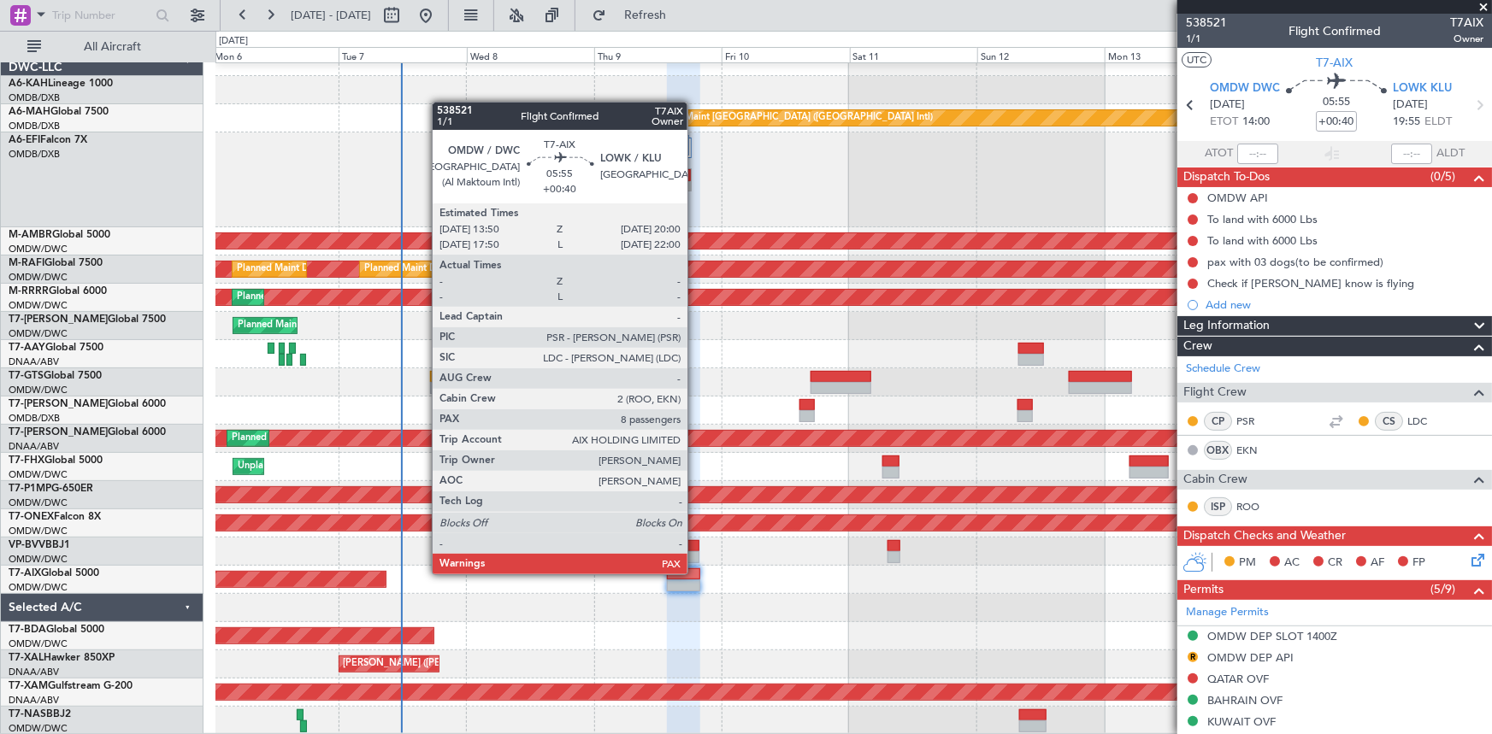
click at [695, 573] on div at bounding box center [683, 575] width 33 height 12
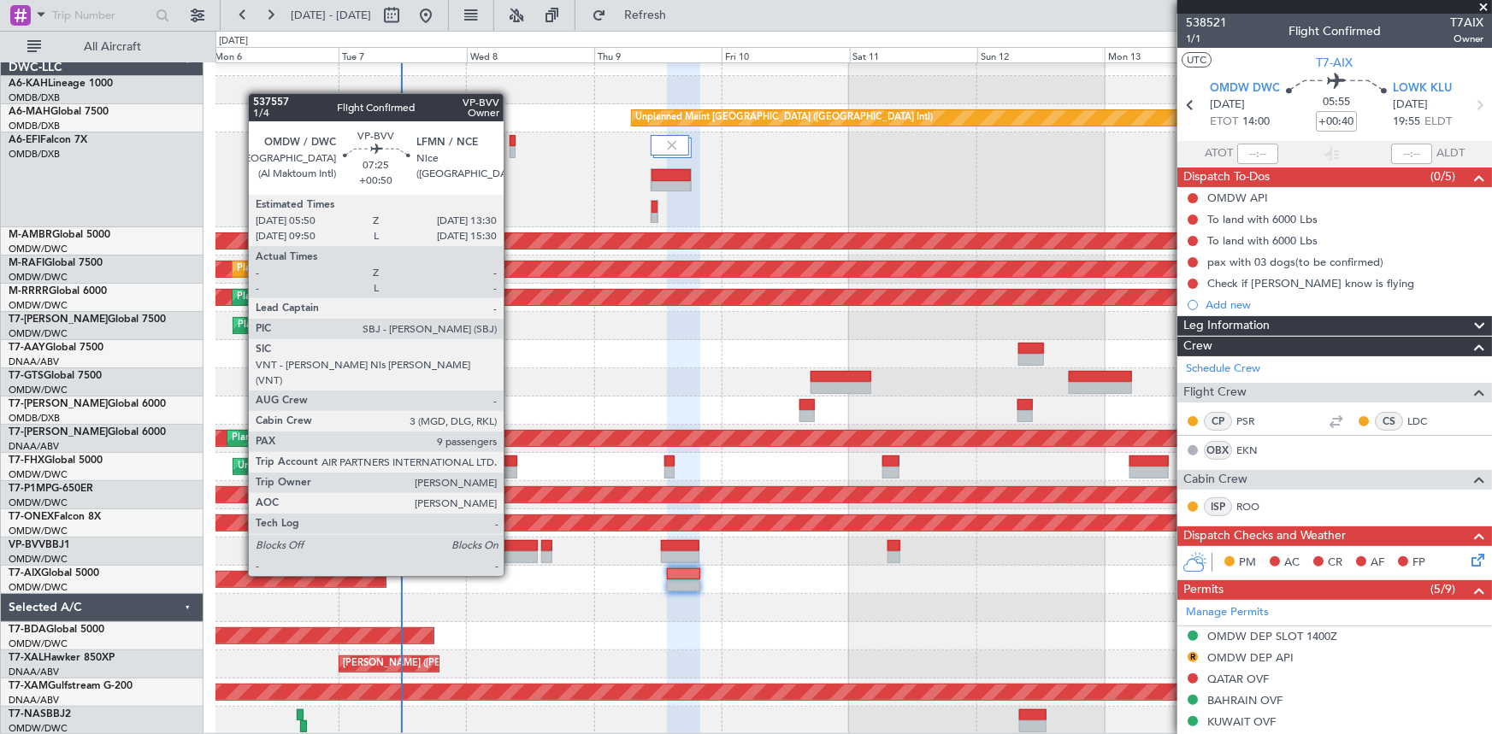
click at [511, 544] on div at bounding box center [517, 546] width 41 height 12
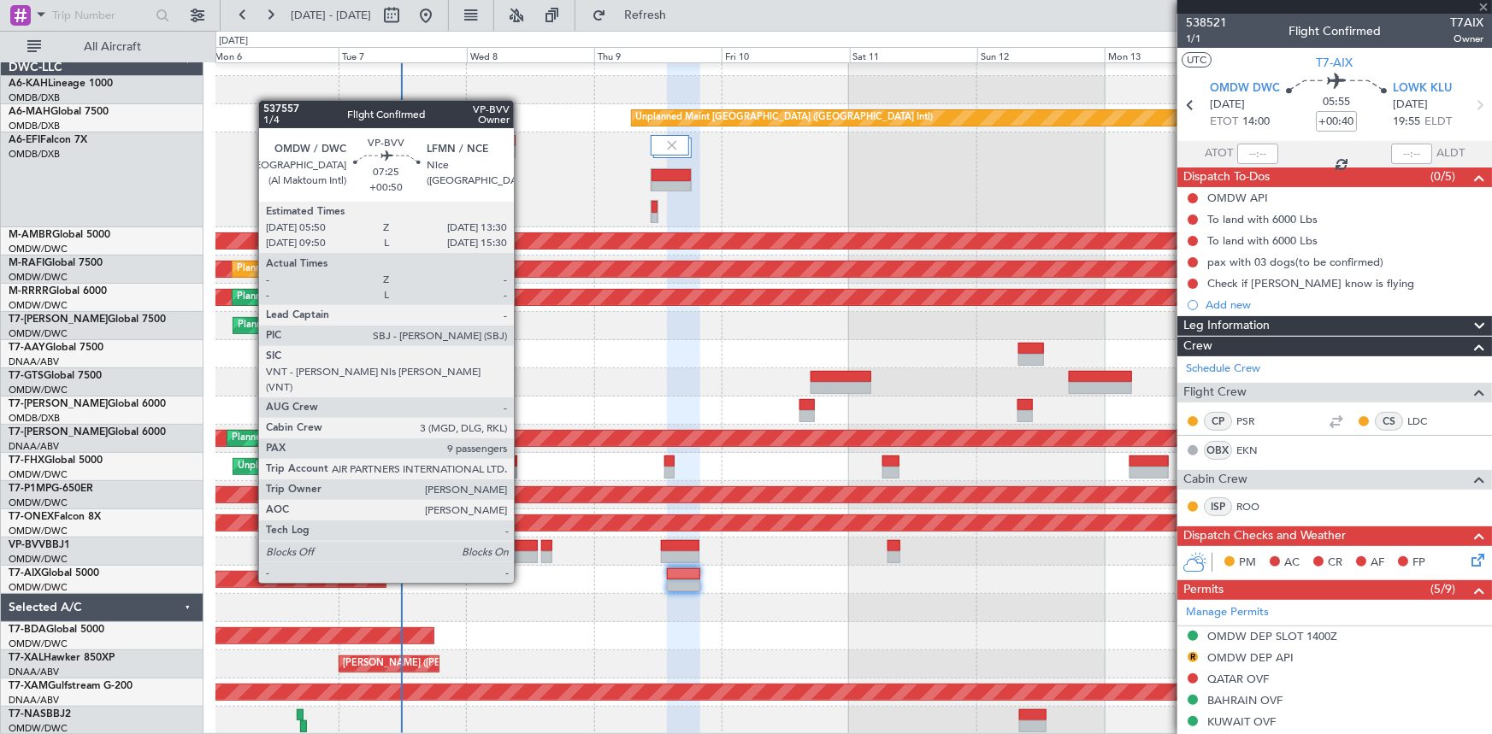
type input "+00:50"
type input "9"
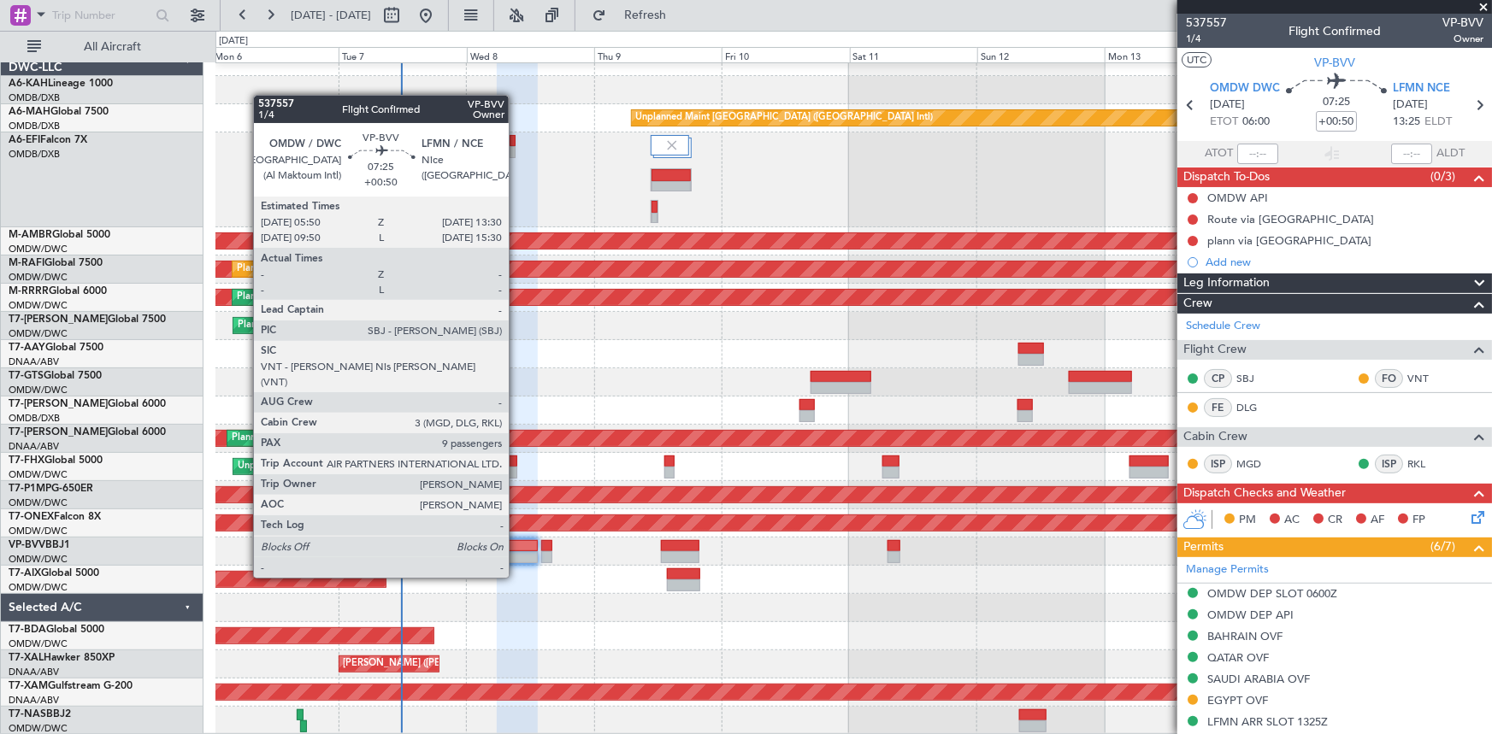
click at [517, 545] on div at bounding box center [517, 546] width 41 height 12
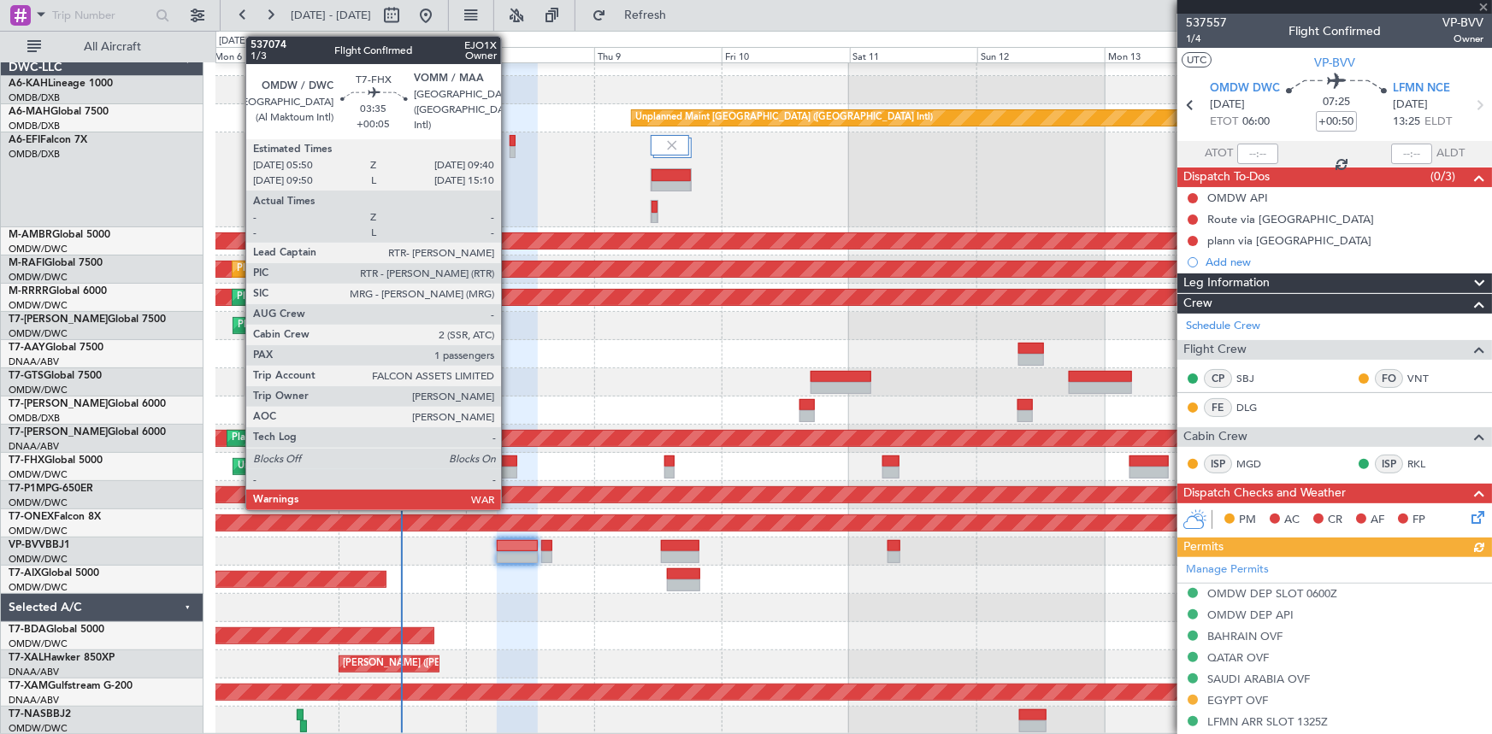
click at [509, 460] on div at bounding box center [507, 462] width 21 height 12
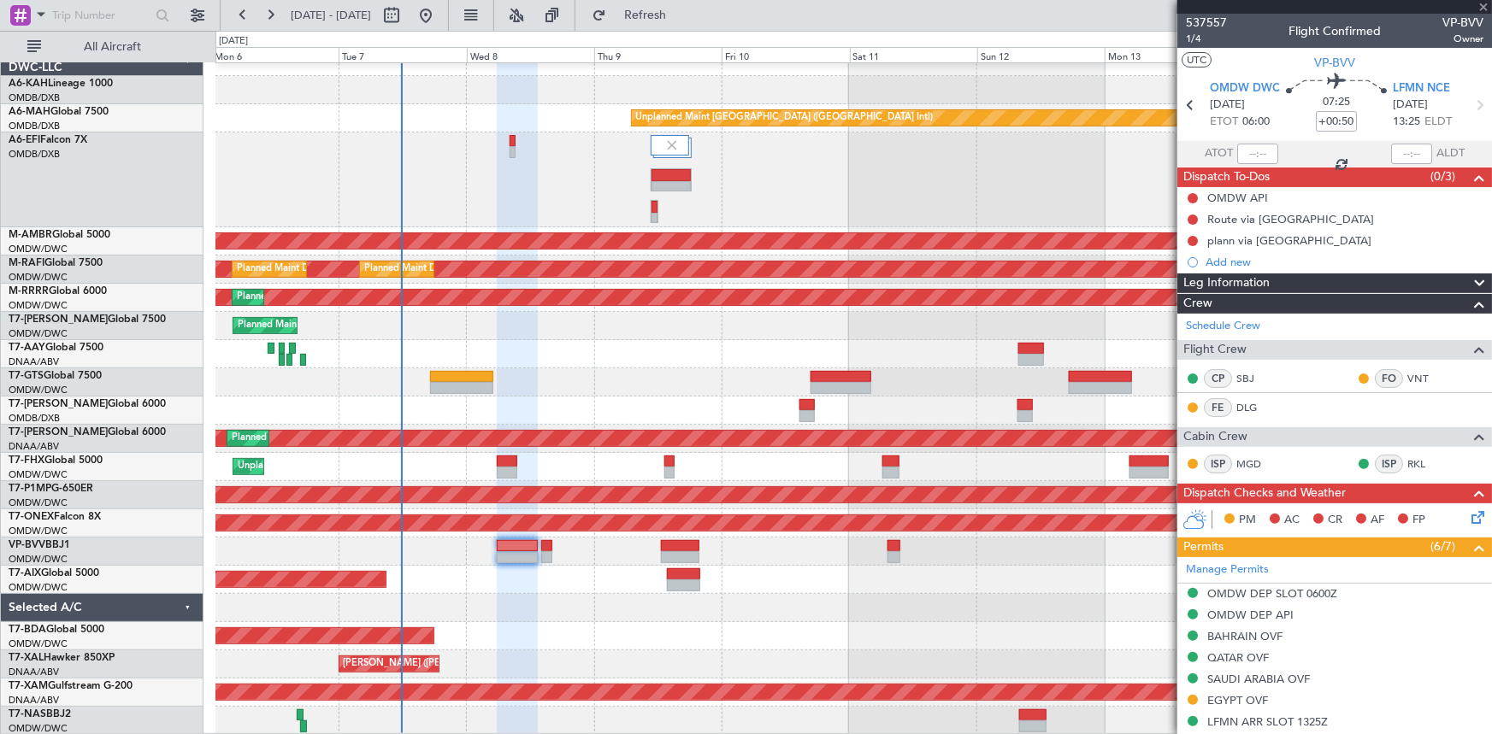
type input "+00:05"
type input "1"
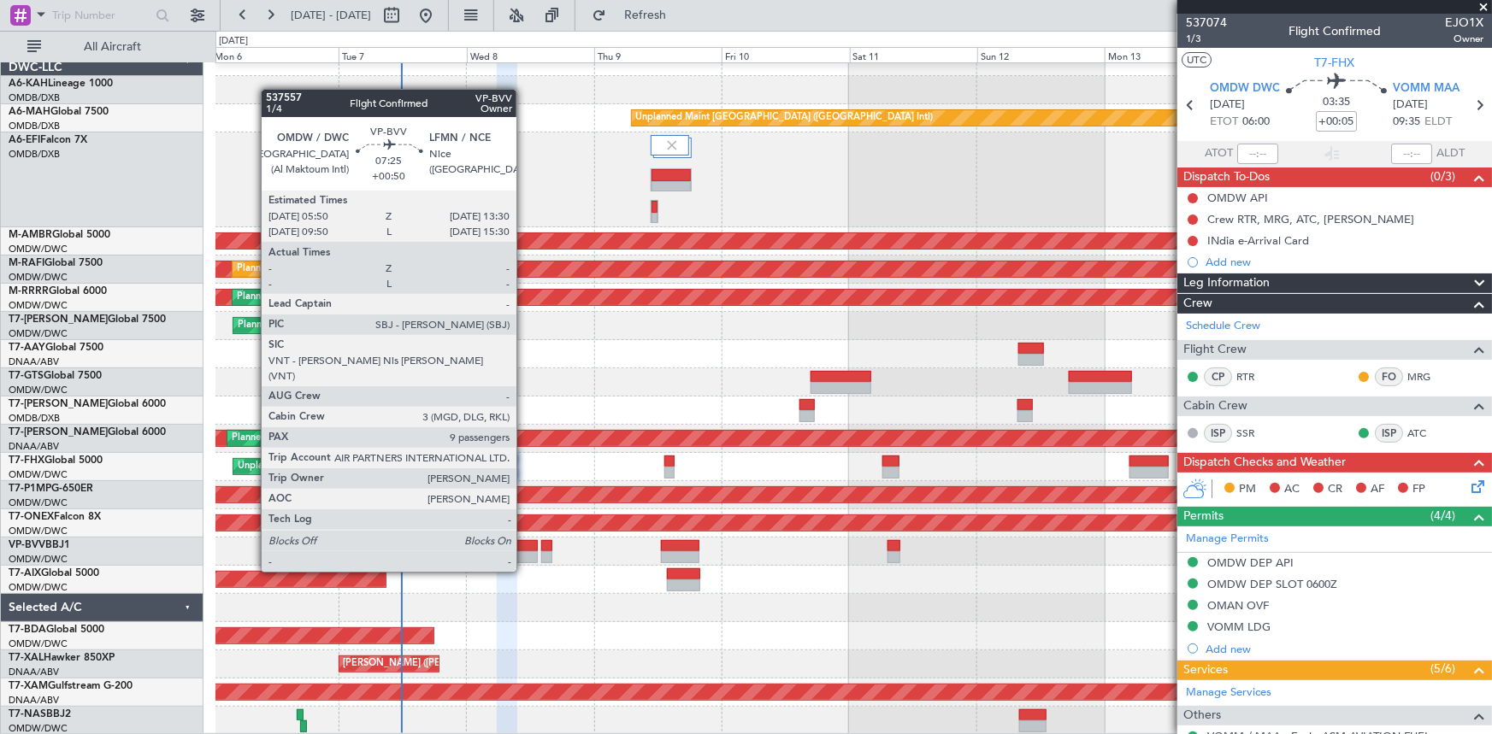
click at [524, 540] on div at bounding box center [517, 546] width 41 height 12
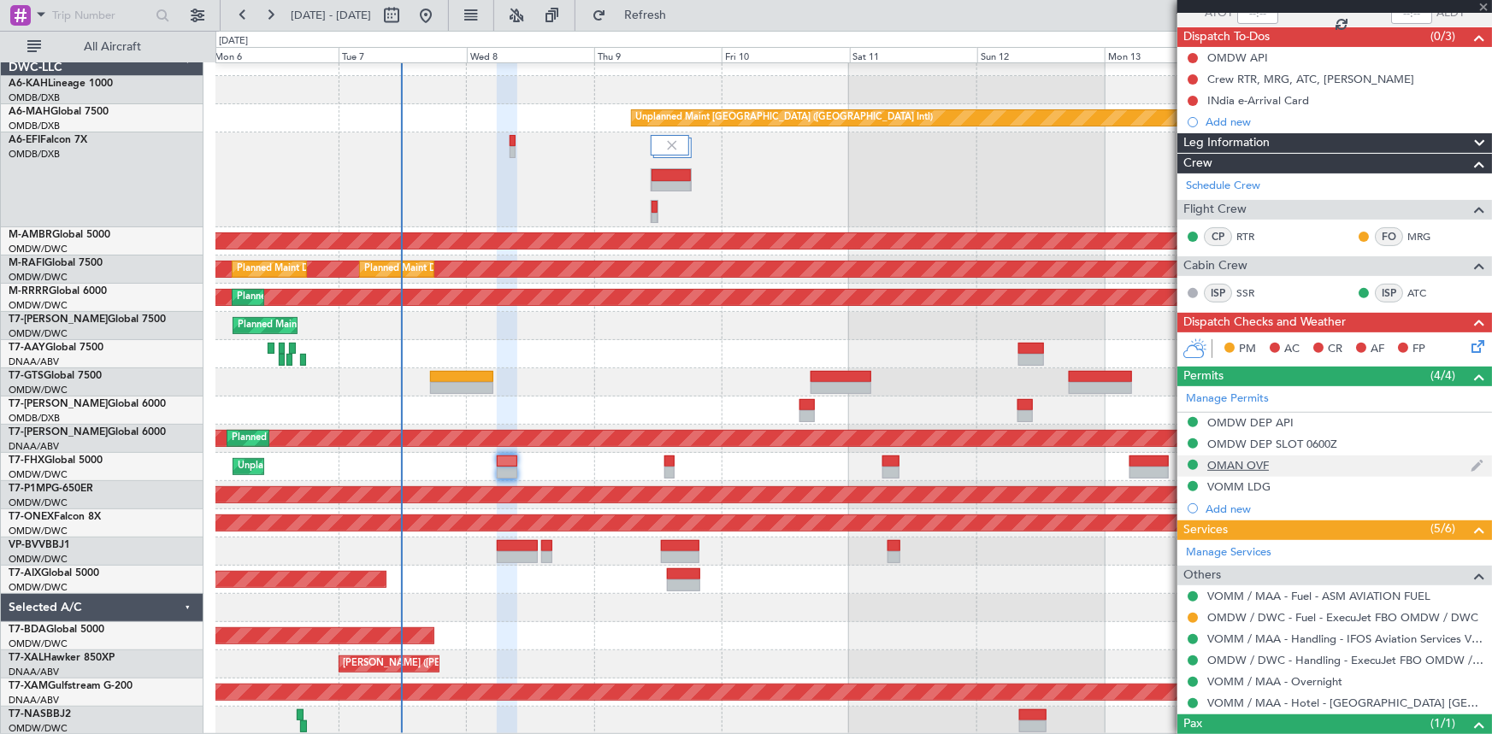
scroll to position [205, 0]
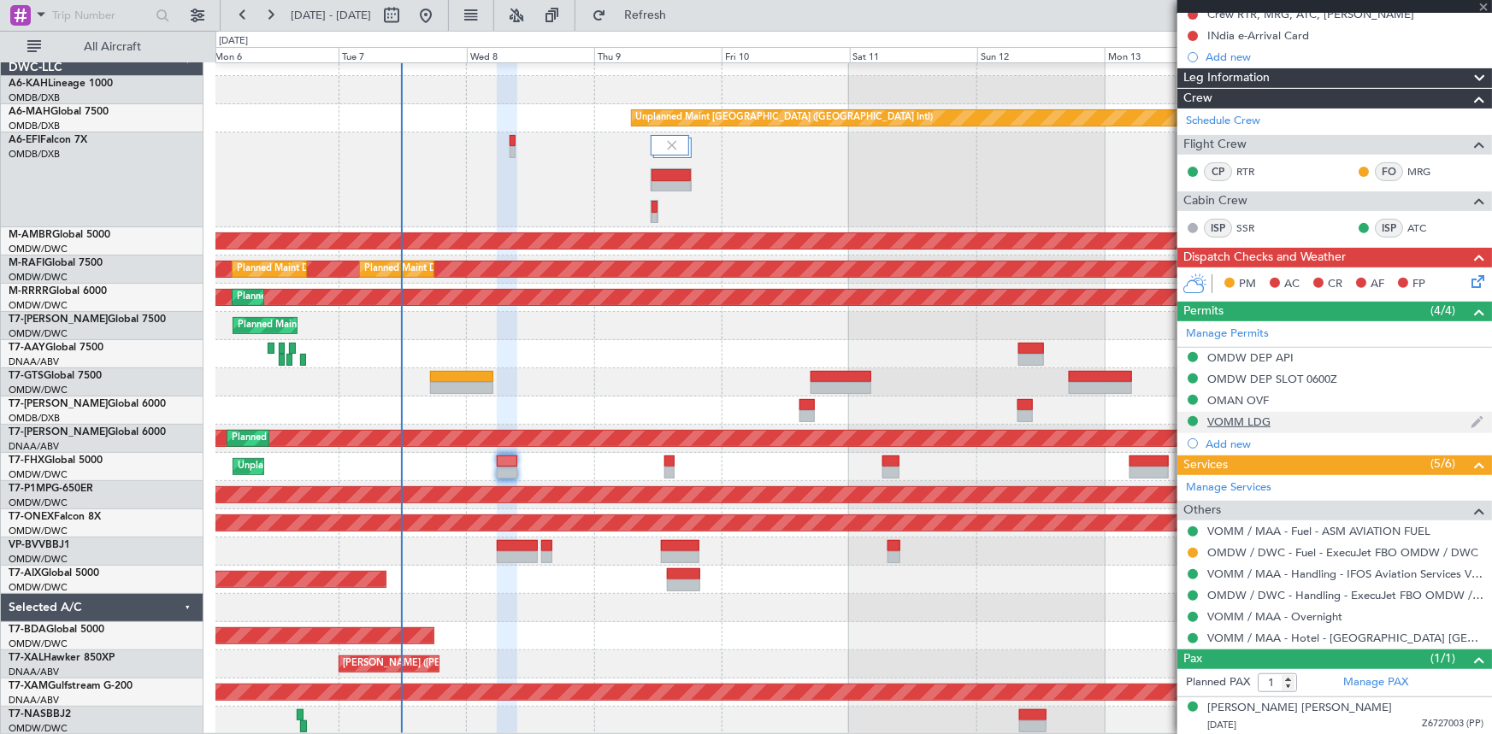
type input "+00:50"
type input "9"
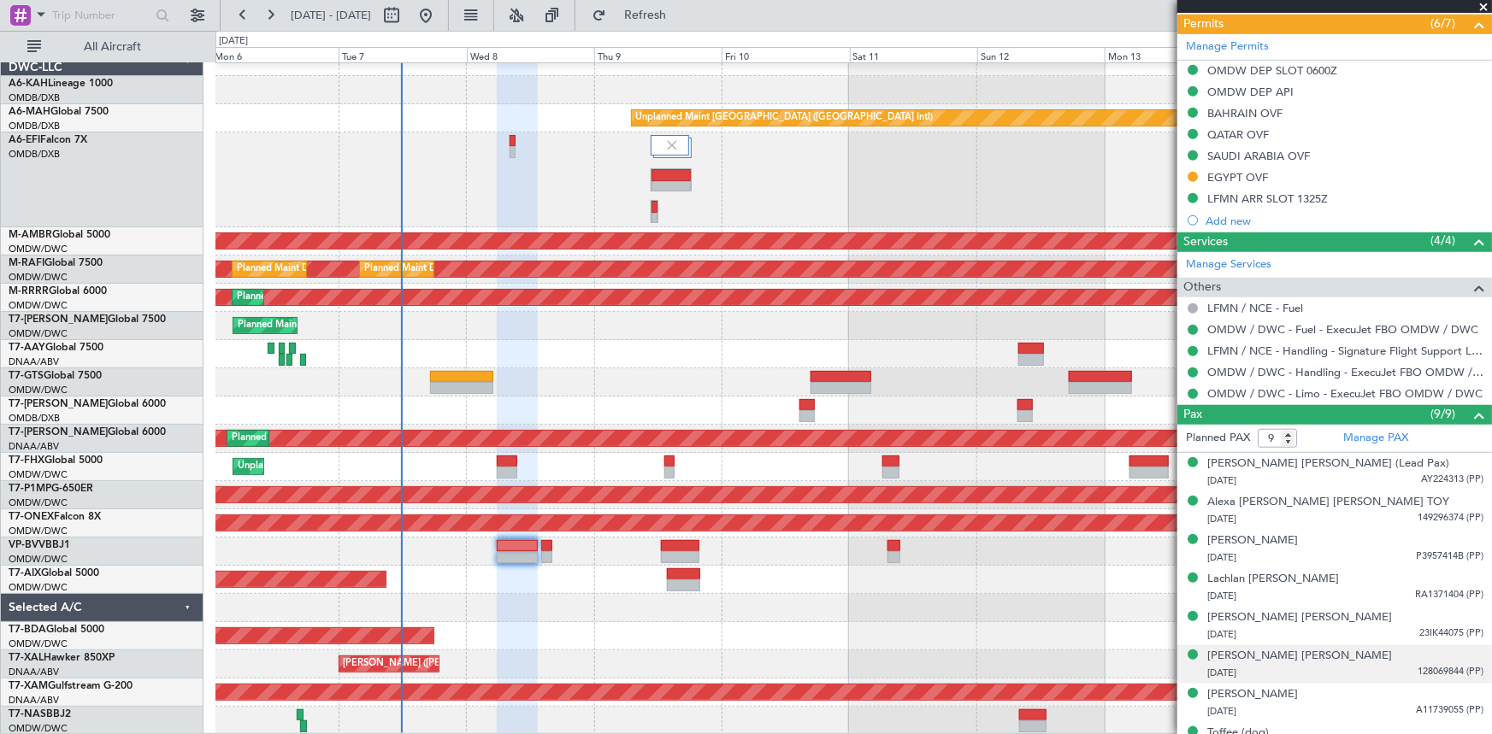
scroll to position [586, 0]
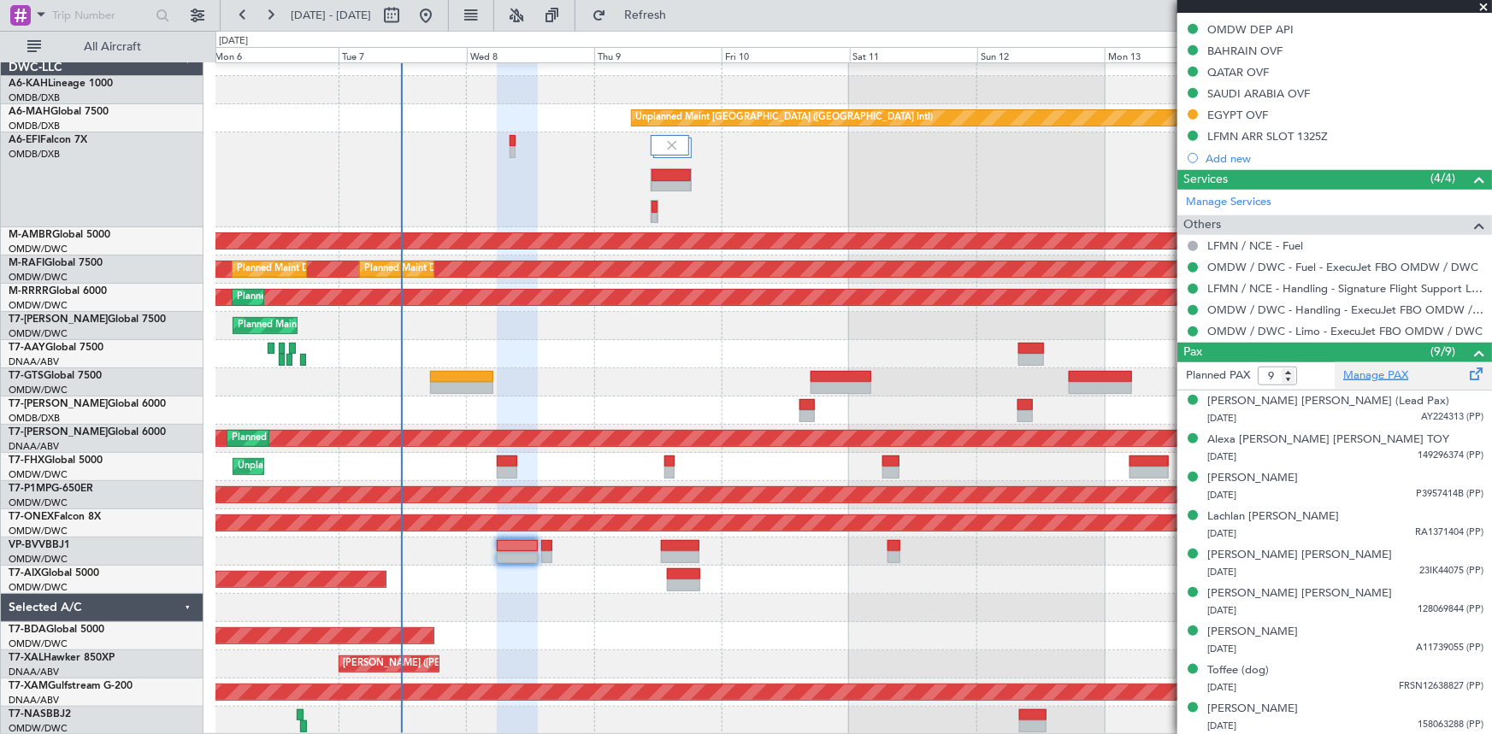
click at [1379, 370] on link "Manage PAX" at bounding box center [1375, 376] width 65 height 17
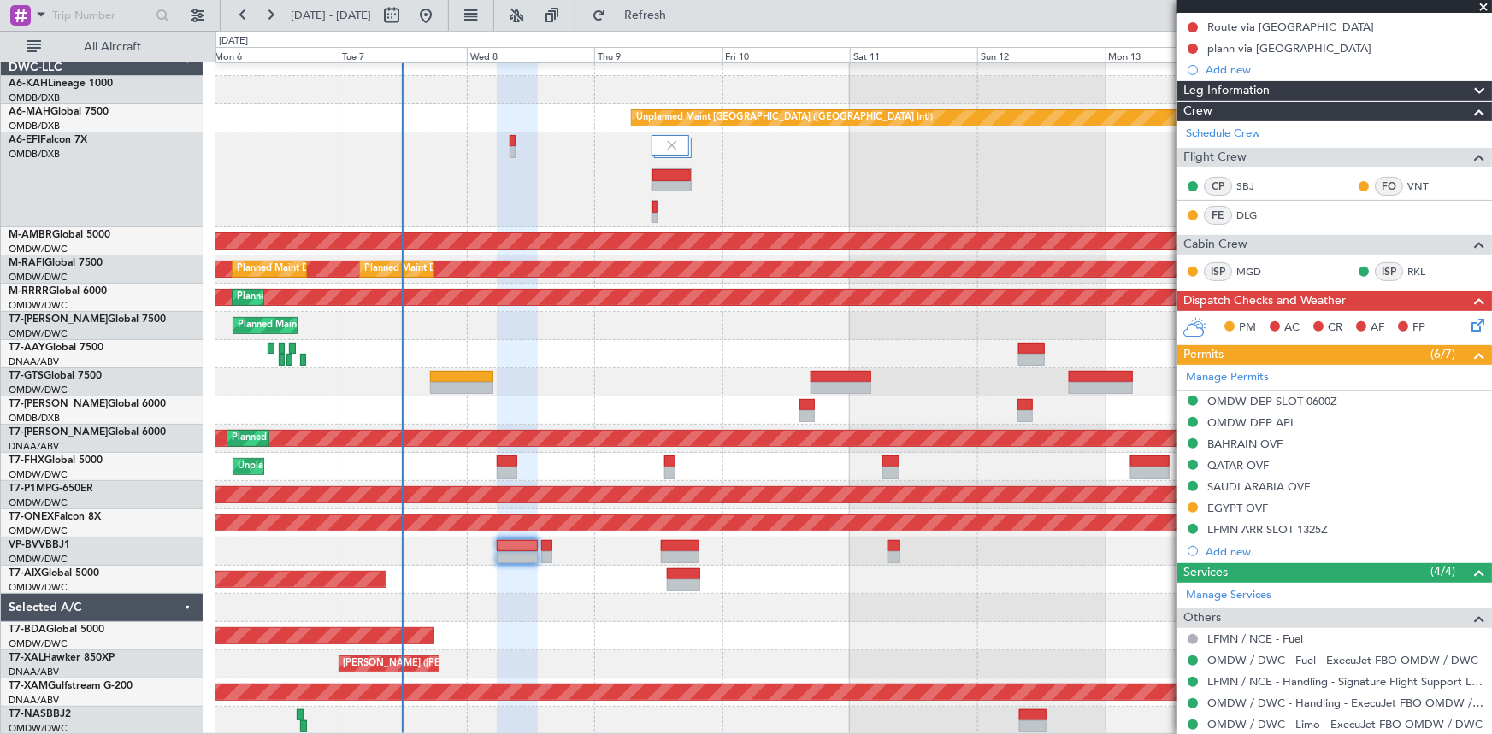
scroll to position [0, 0]
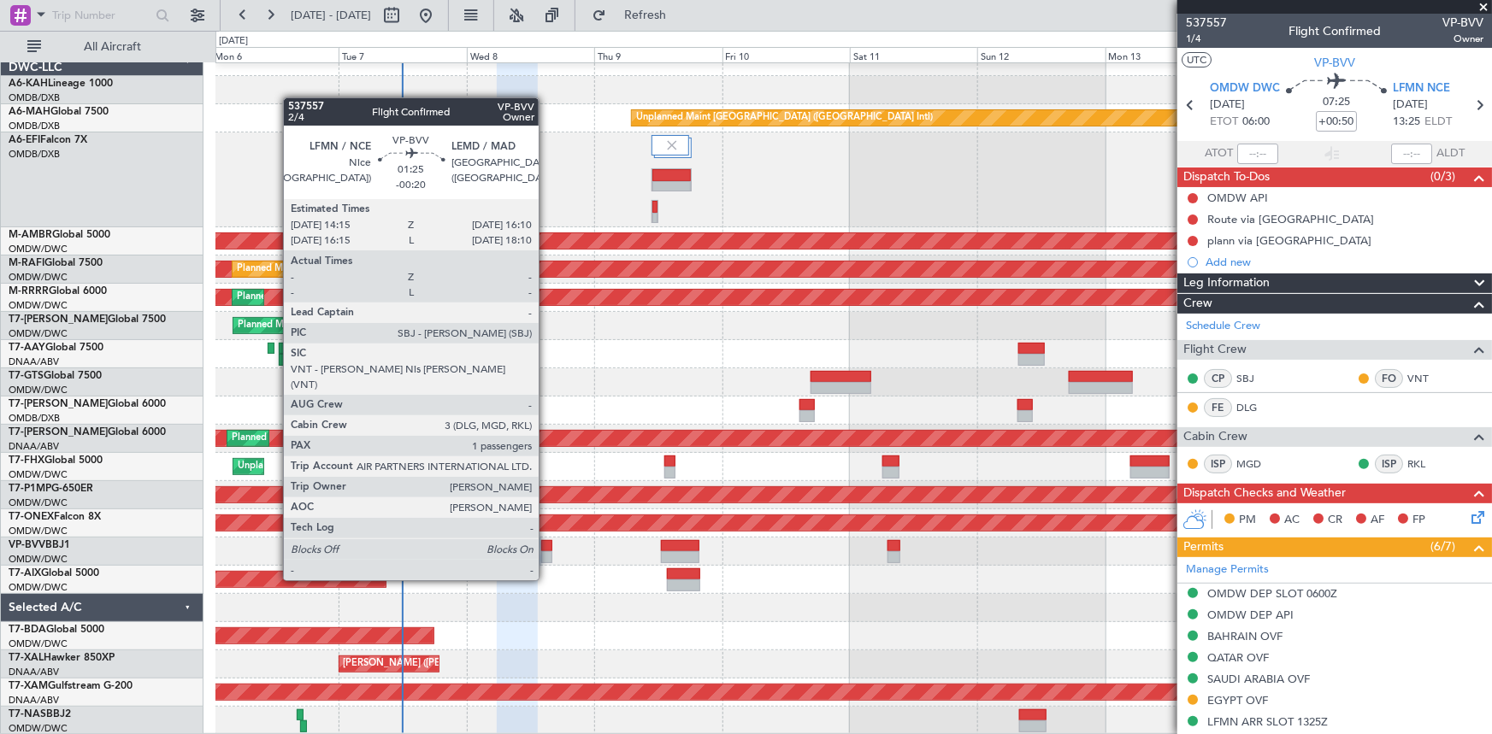
click at [546, 548] on div at bounding box center [546, 546] width 10 height 12
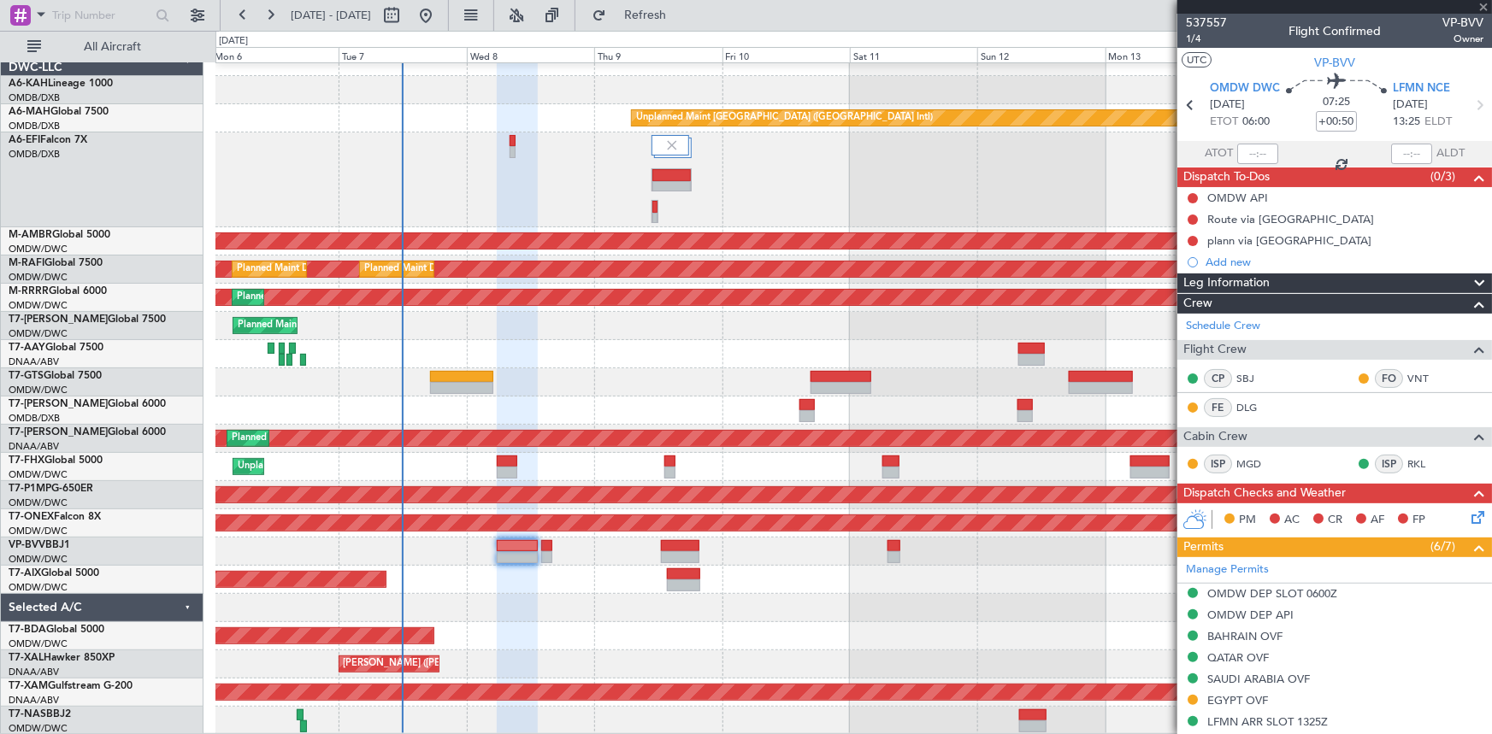
type input "-00:20"
type input "1"
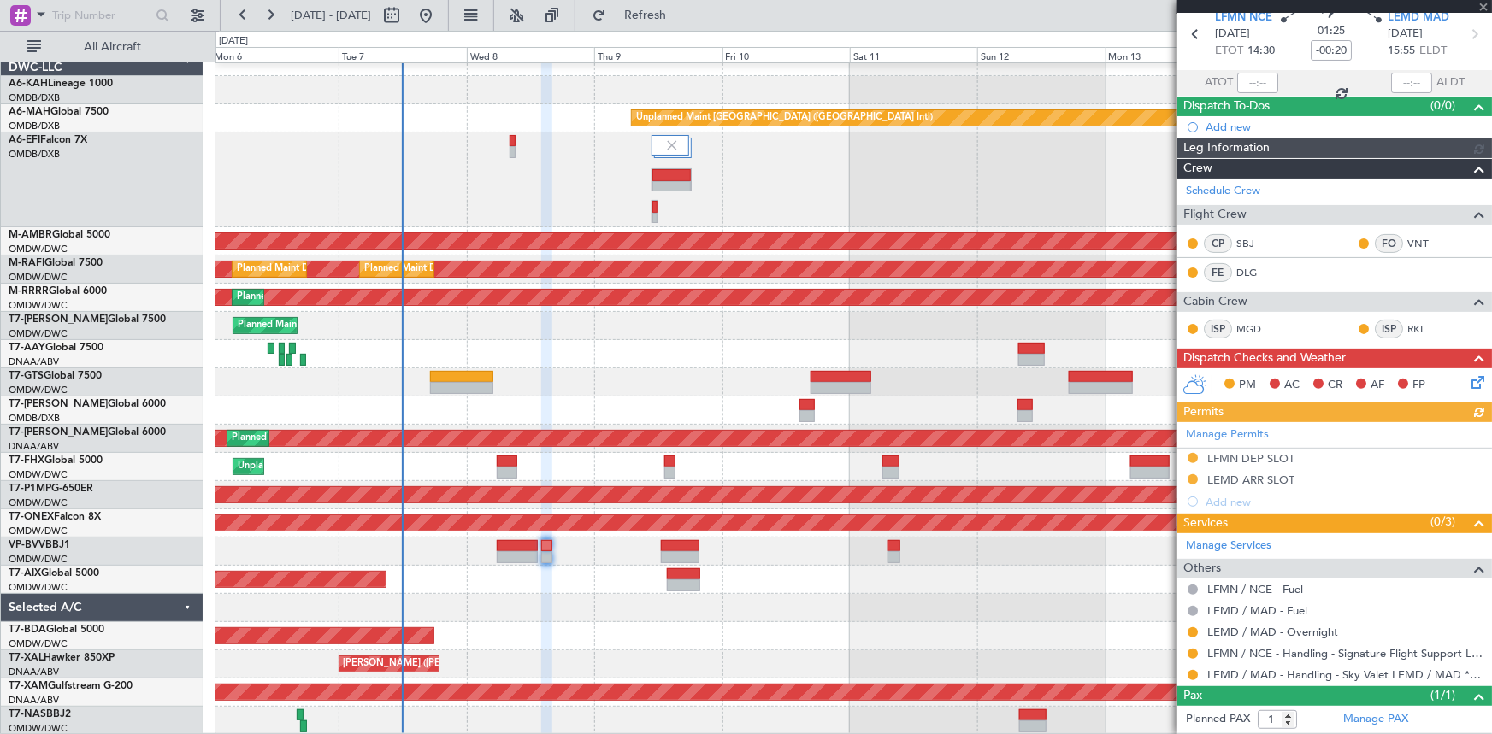
scroll to position [107, 0]
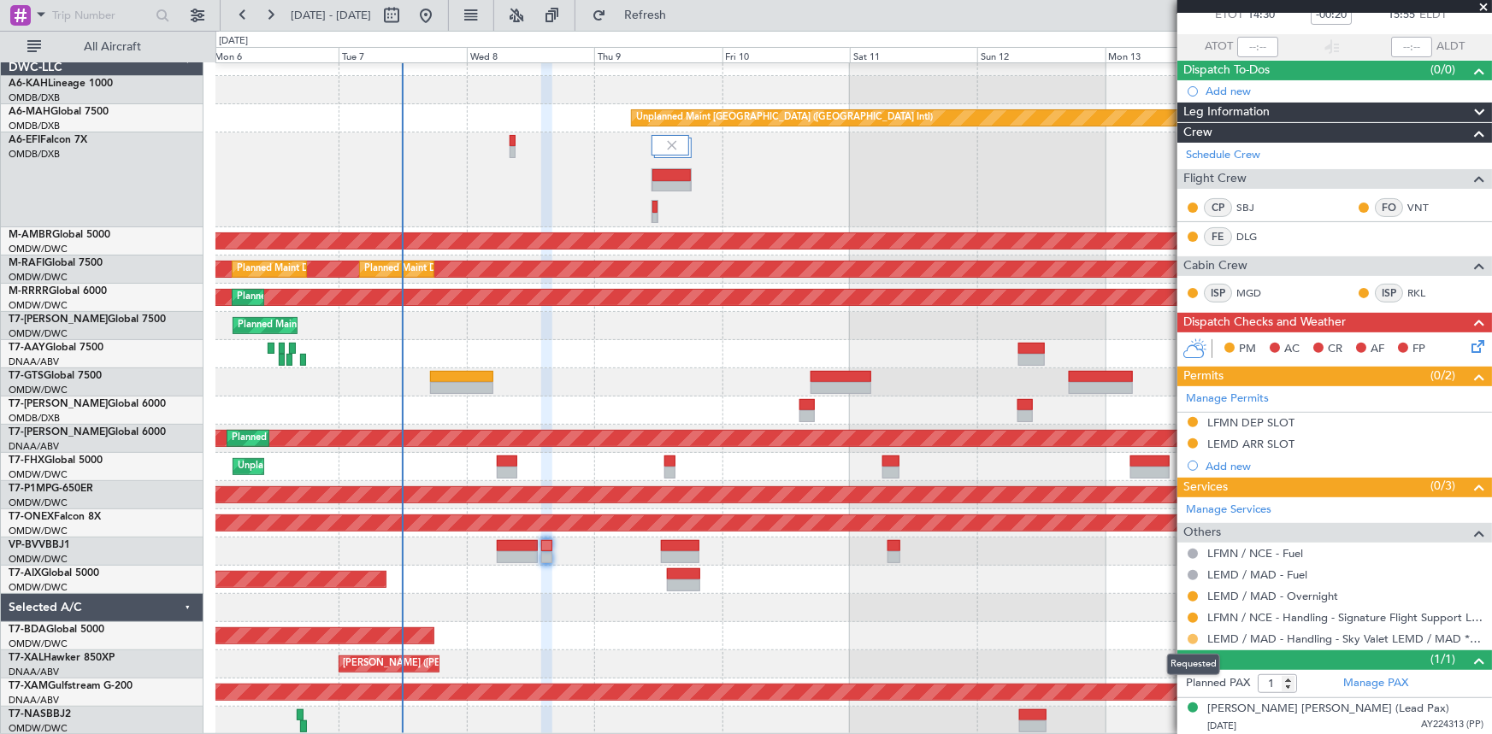
click at [1194, 637] on button at bounding box center [1193, 639] width 10 height 10
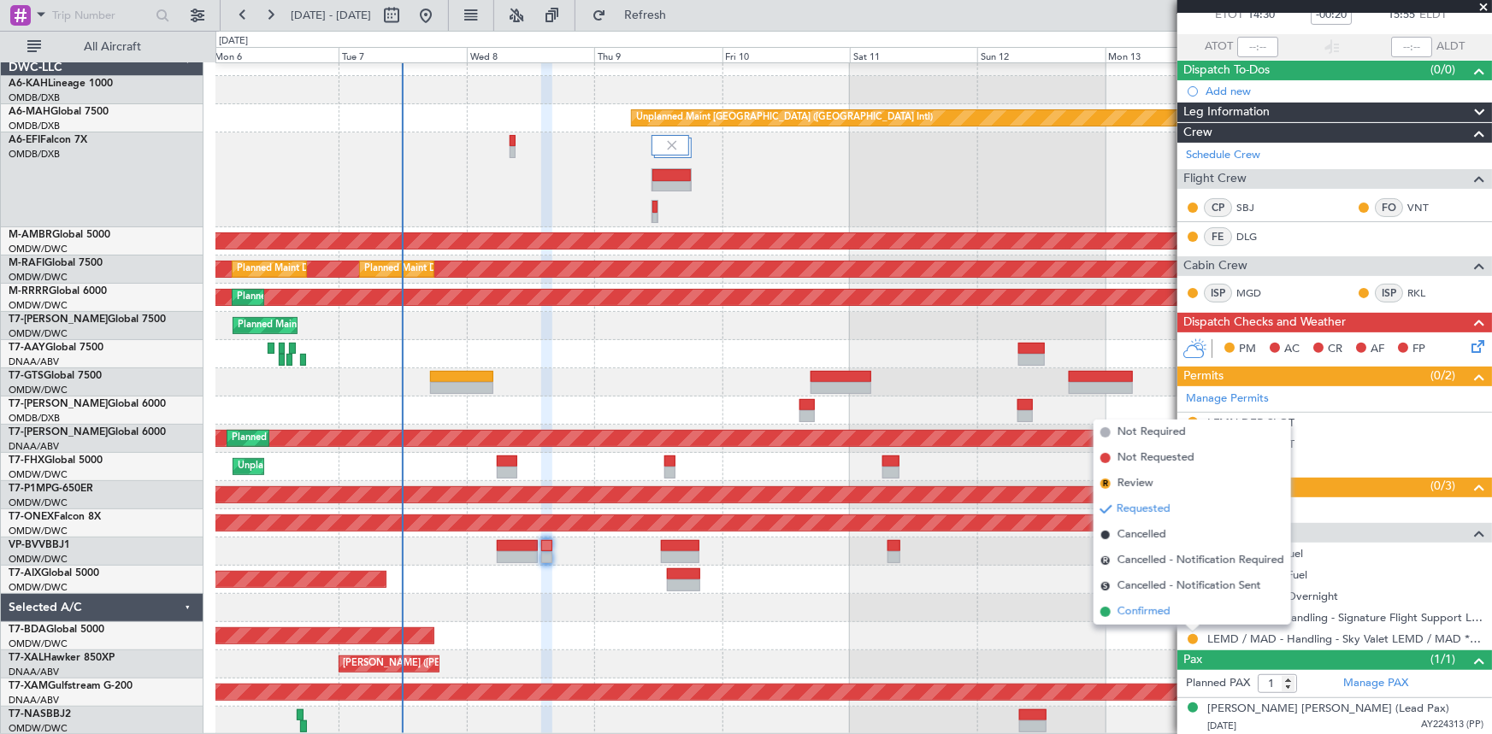
click at [1154, 615] on span "Confirmed" at bounding box center [1143, 612] width 53 height 17
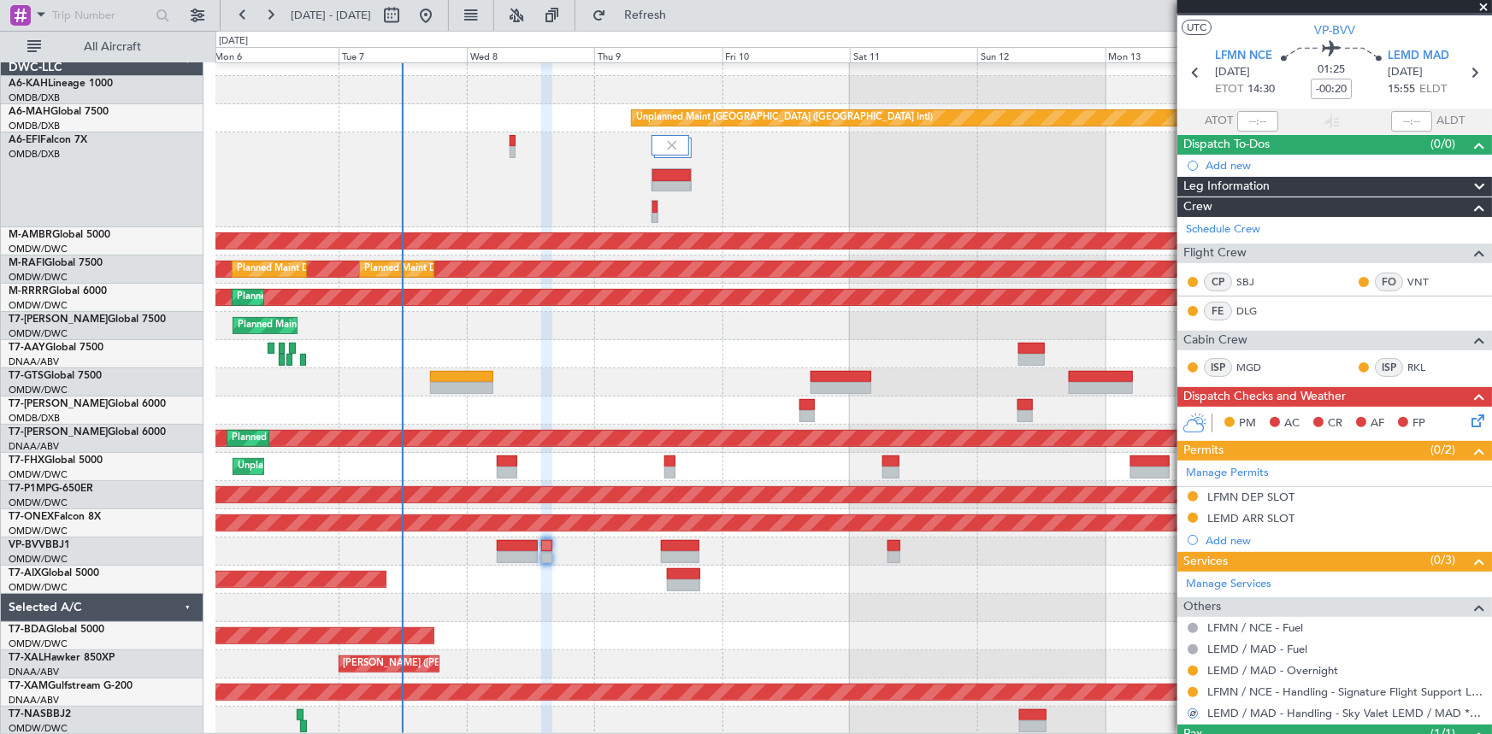
scroll to position [0, 0]
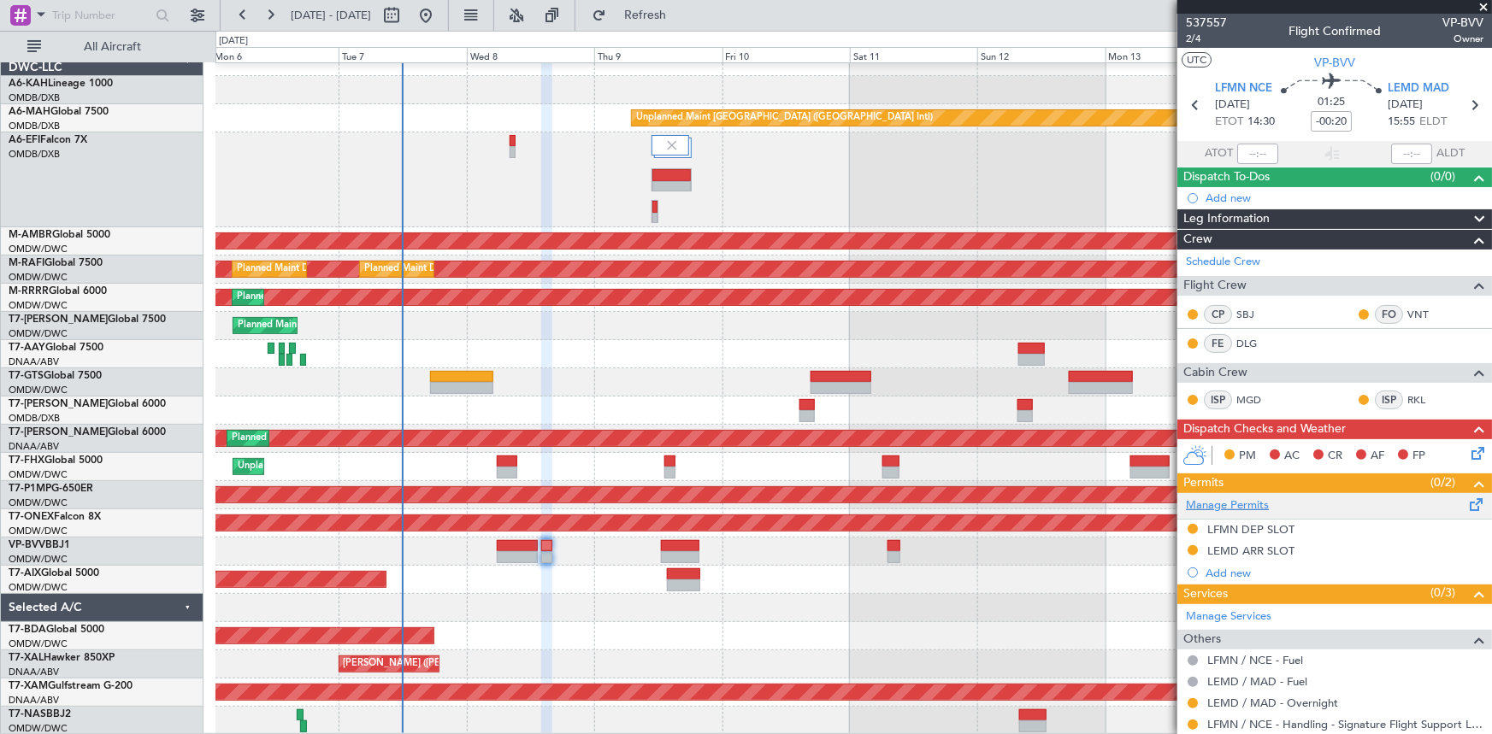
click at [1219, 498] on link "Manage Permits" at bounding box center [1227, 506] width 83 height 17
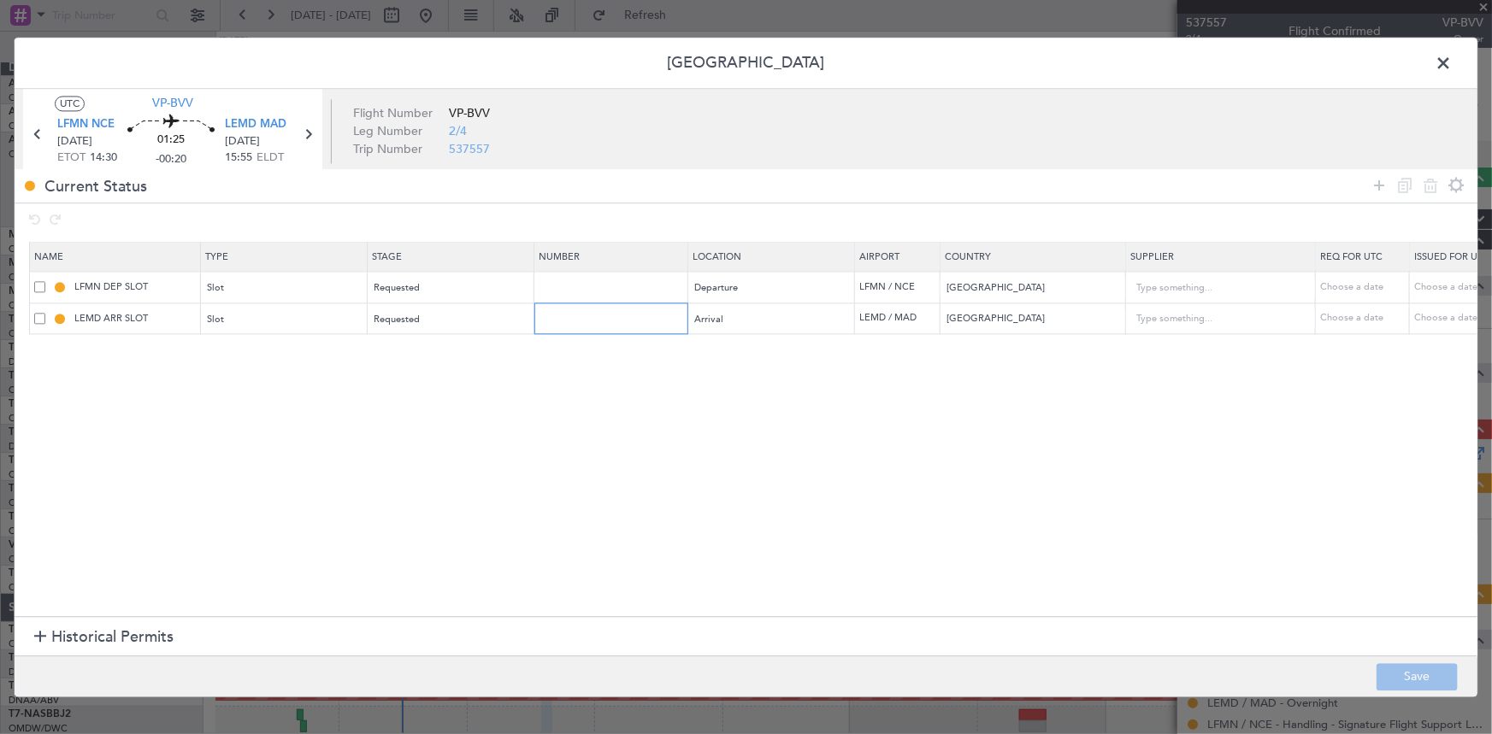
click at [604, 317] on input "text" at bounding box center [613, 318] width 149 height 15
click at [433, 313] on div "Requested" at bounding box center [445, 320] width 142 height 26
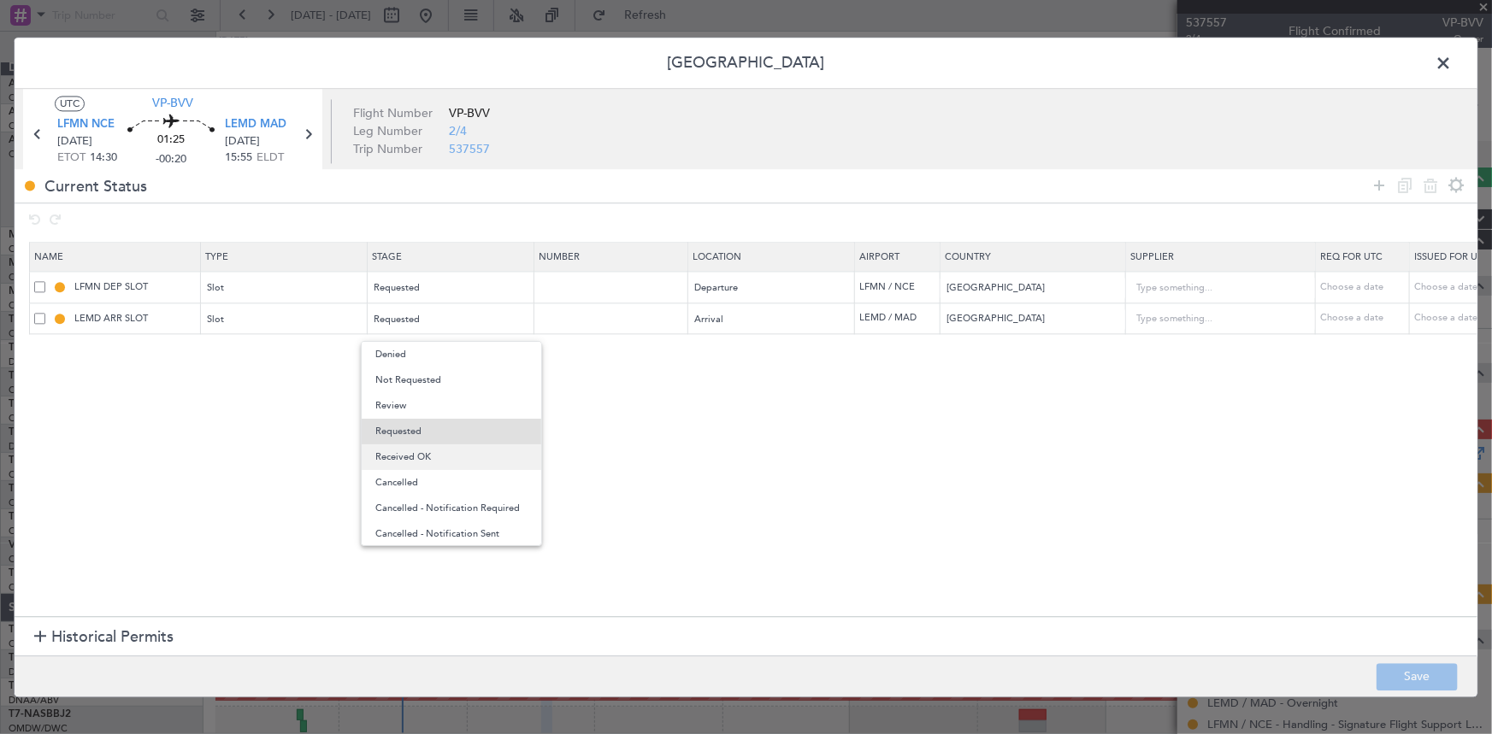
click at [437, 457] on span "Received OK" at bounding box center [451, 458] width 152 height 26
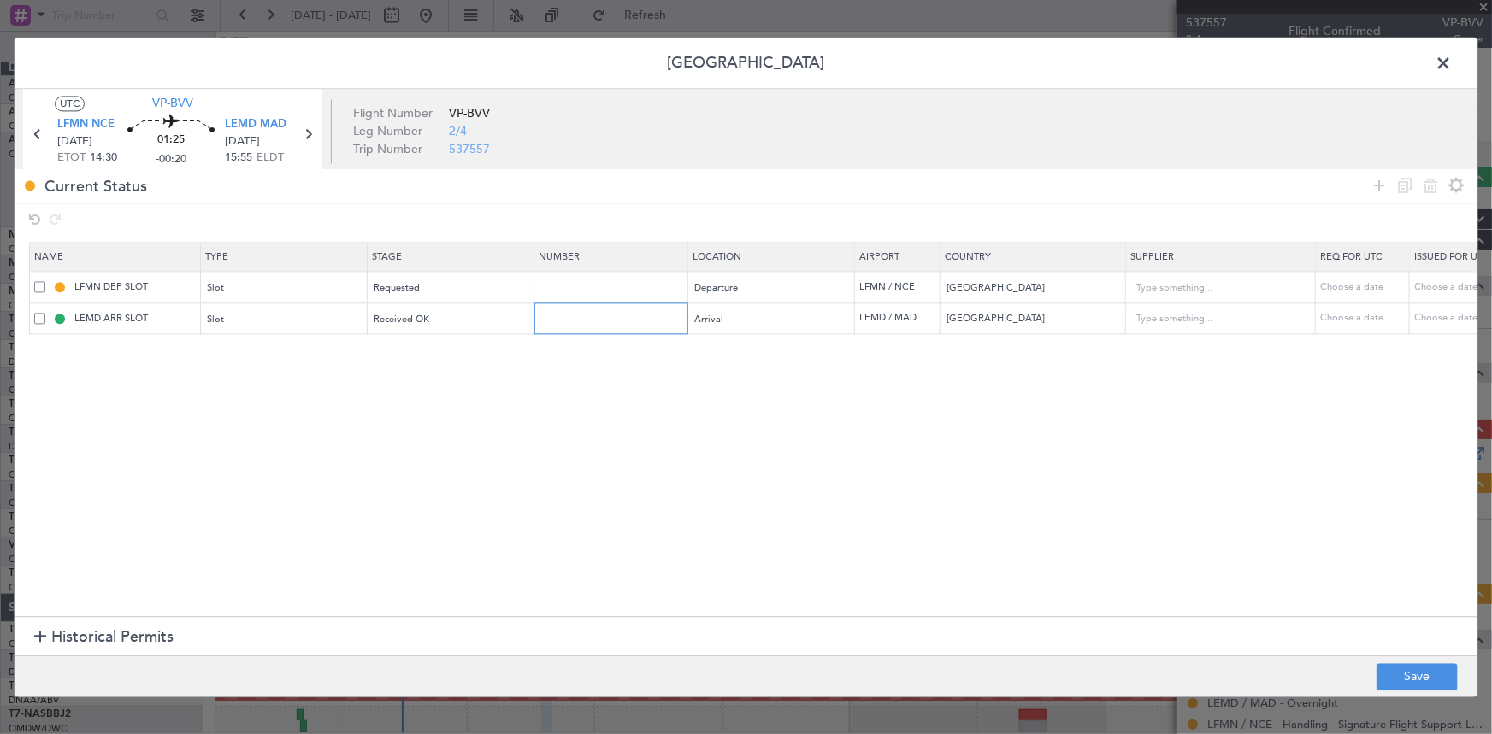
click at [577, 311] on input "text" at bounding box center [613, 318] width 149 height 15
type input "a"
type input "APPROVED"
click at [1424, 684] on button "Save" at bounding box center [1417, 676] width 81 height 27
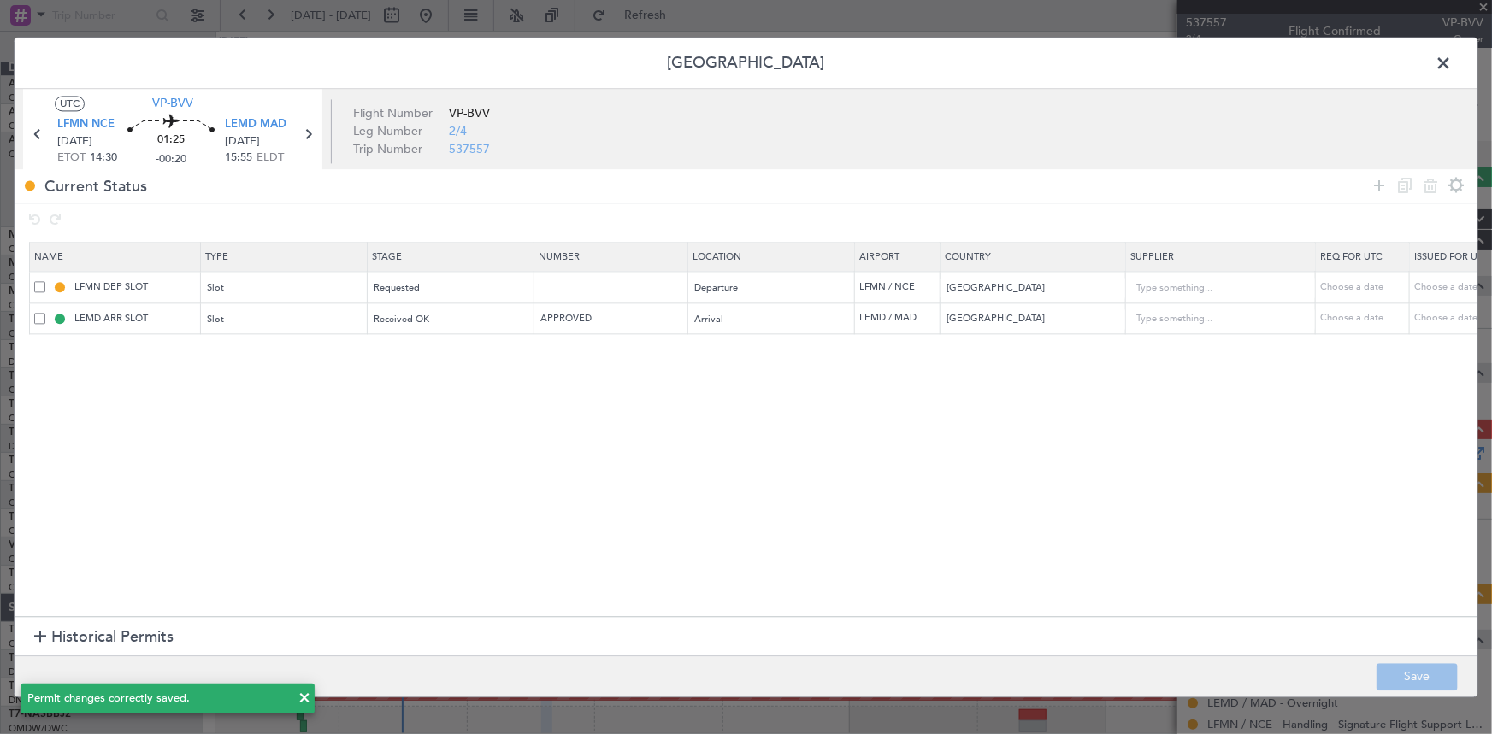
click at [1452, 62] on span at bounding box center [1452, 67] width 0 height 34
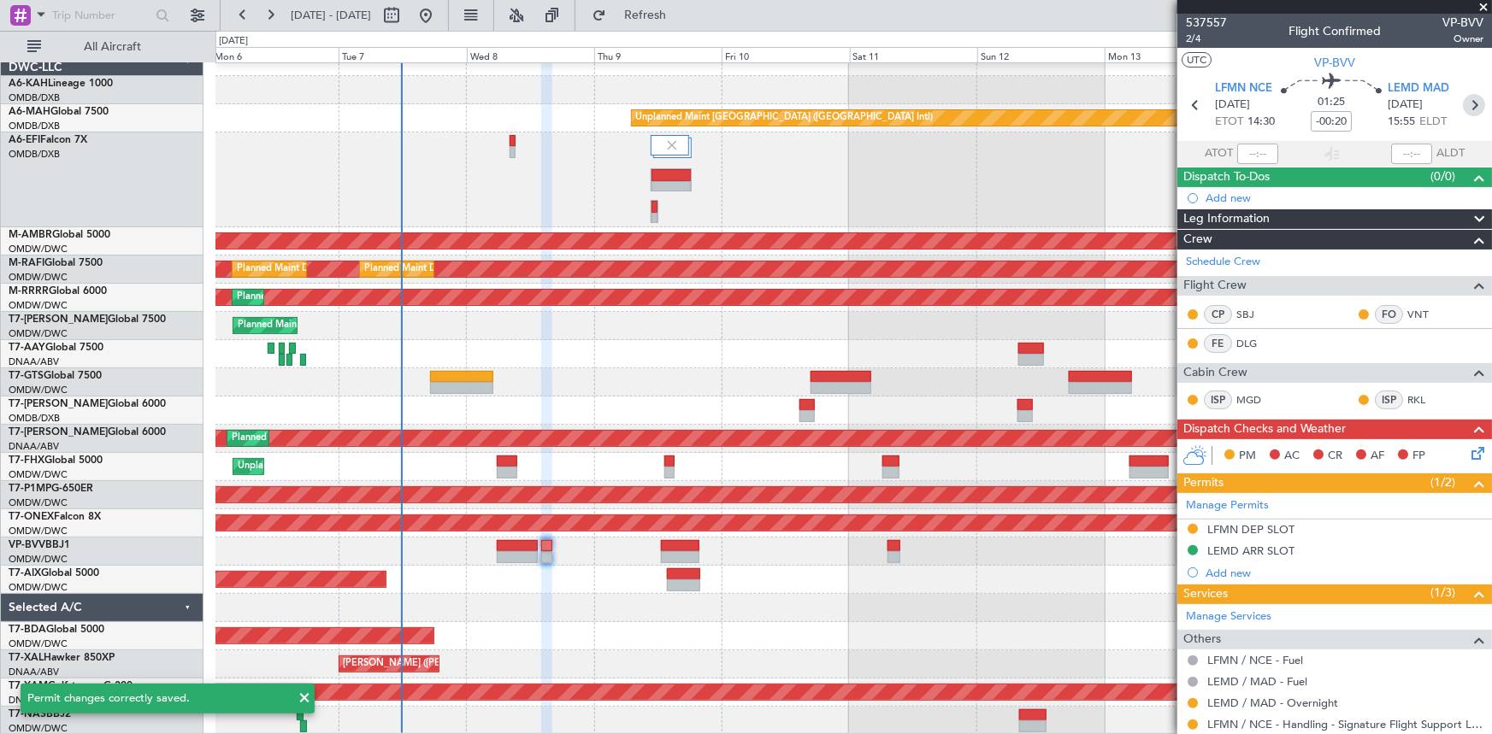
click at [1464, 104] on icon at bounding box center [1474, 105] width 22 height 22
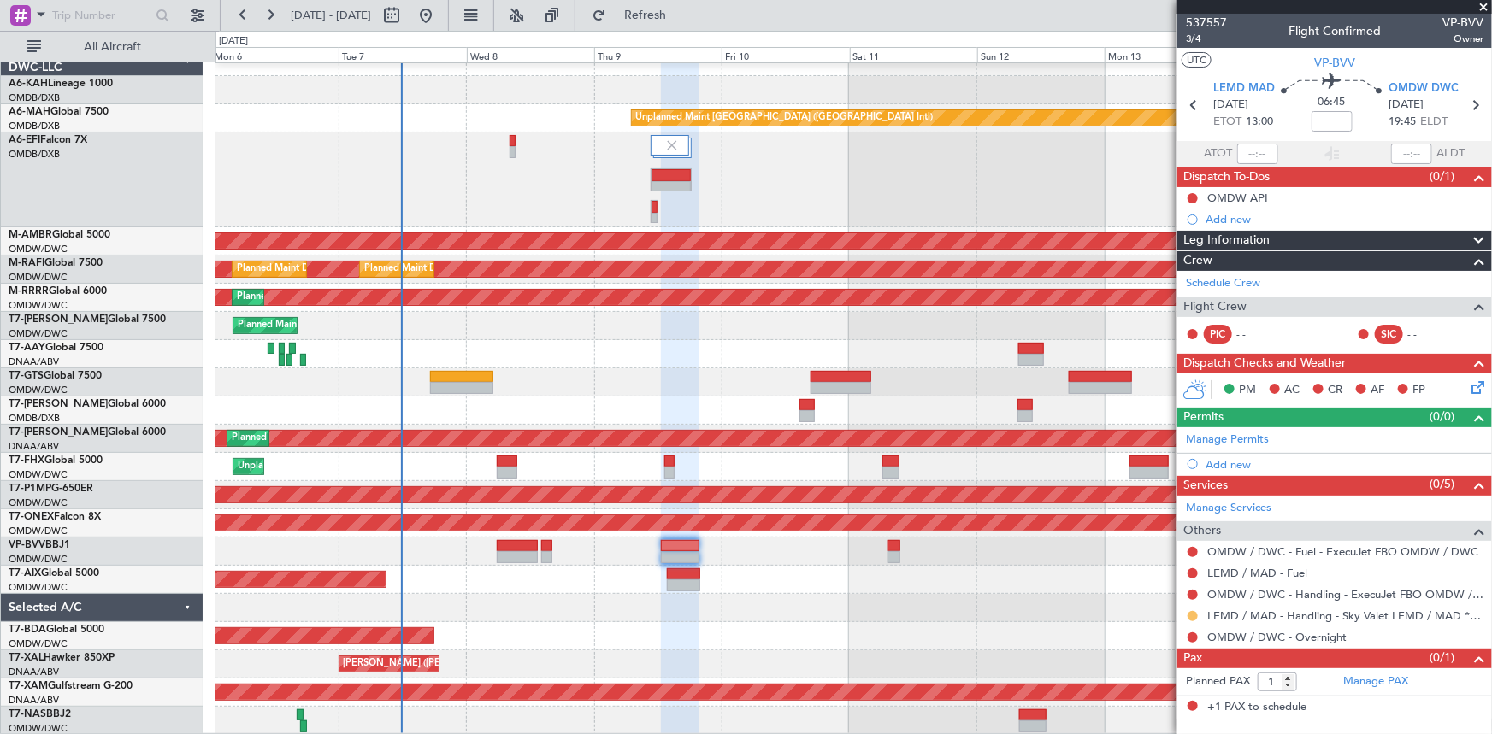
click at [1191, 613] on button at bounding box center [1193, 616] width 10 height 10
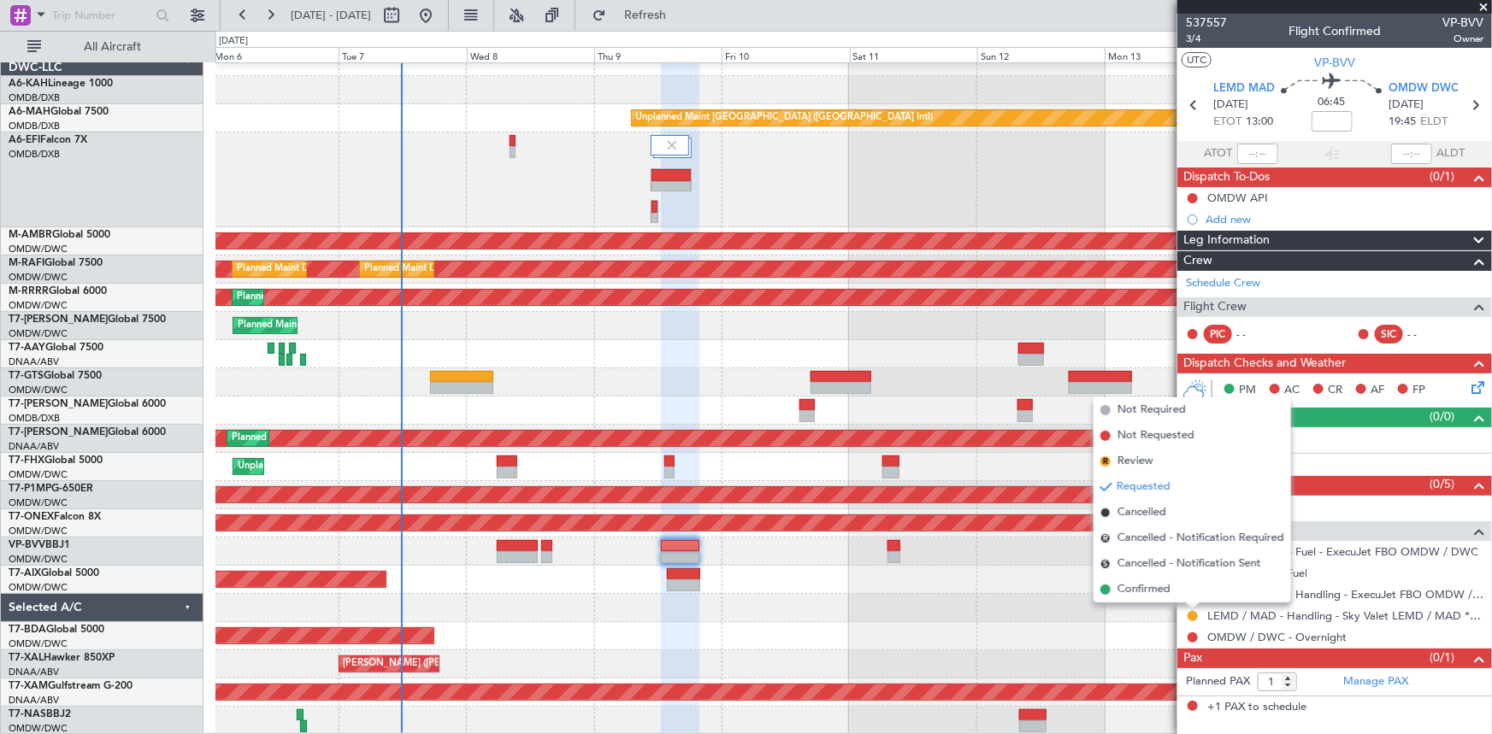
click at [1140, 590] on span "Confirmed" at bounding box center [1143, 589] width 53 height 17
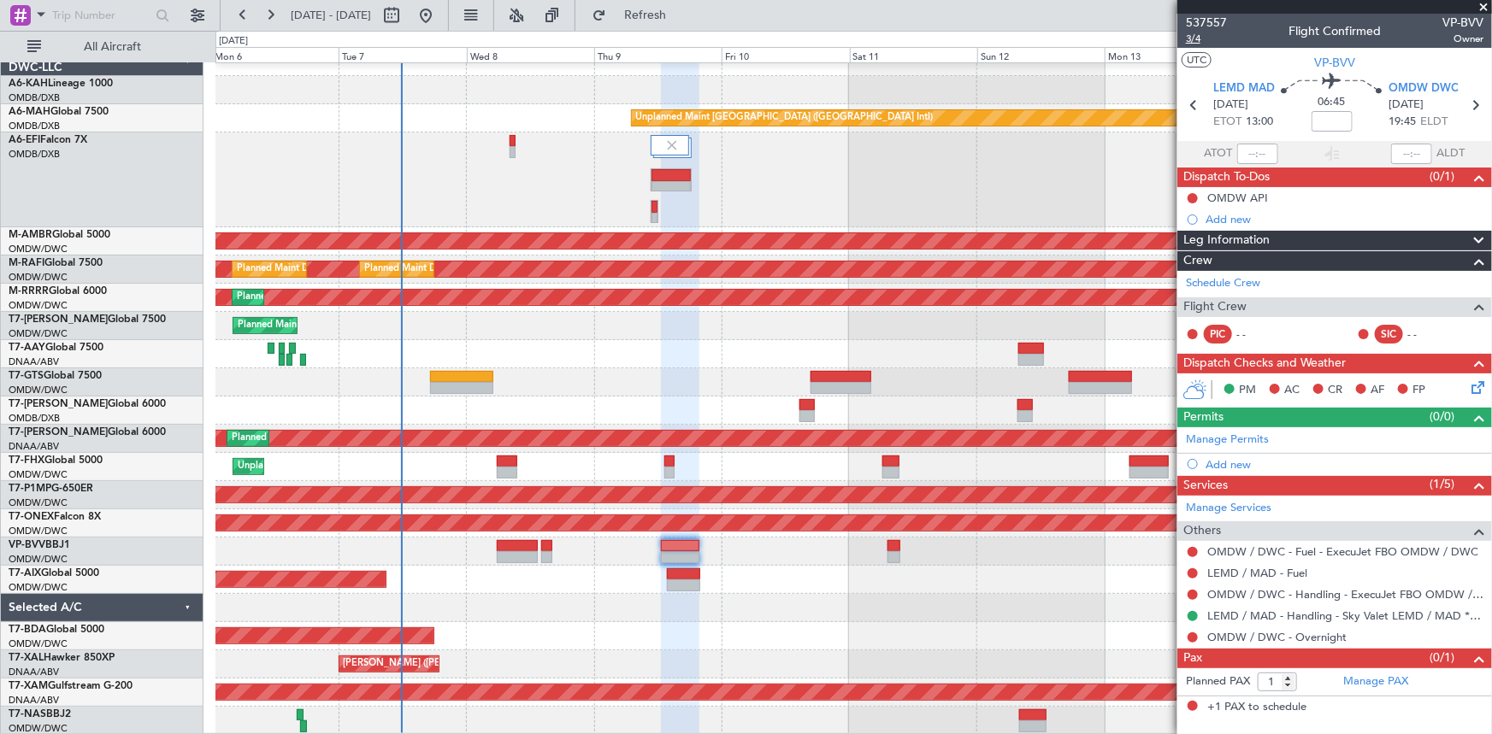
click at [1200, 34] on span "3/4" at bounding box center [1206, 39] width 41 height 15
click at [1224, 442] on link "Manage Permits" at bounding box center [1227, 440] width 83 height 17
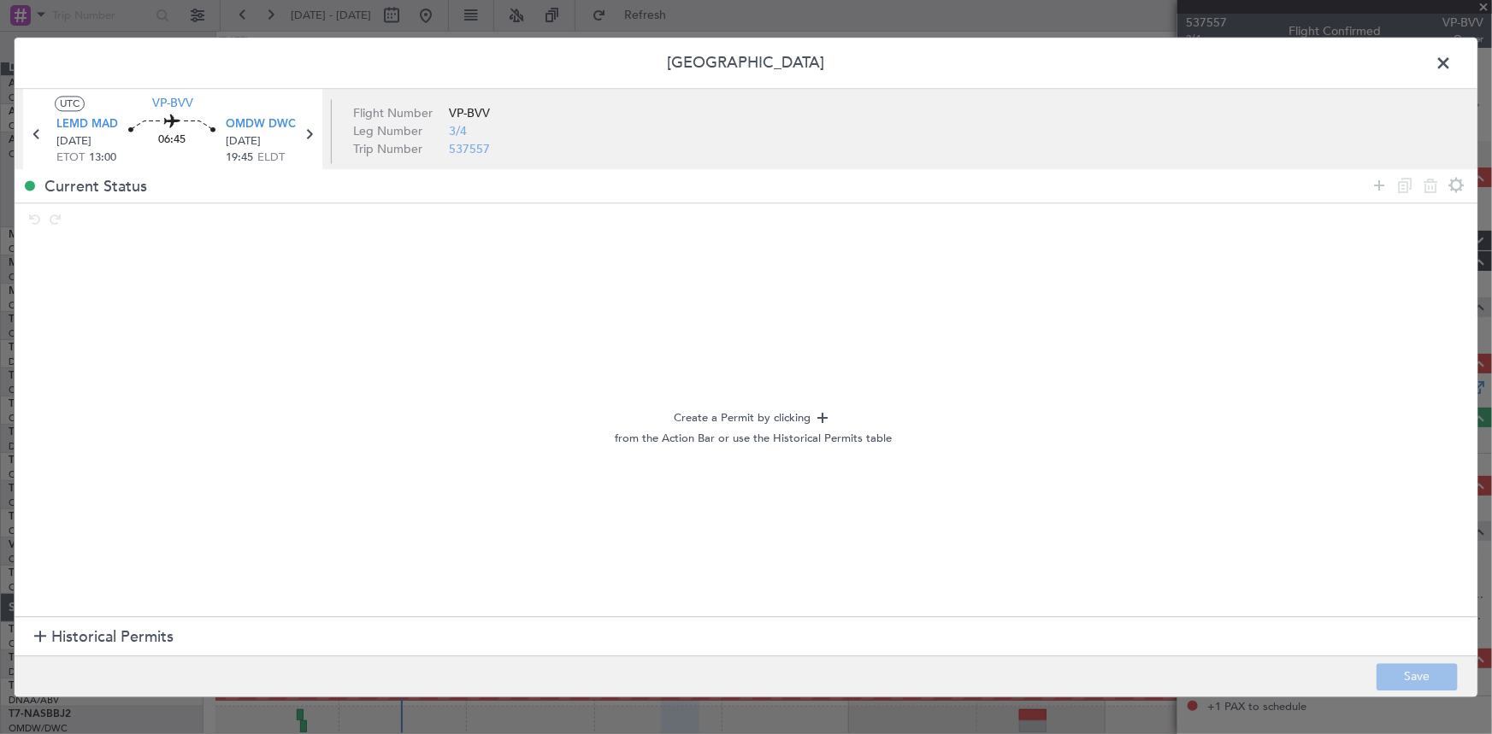
click at [99, 639] on span "Historical Permits" at bounding box center [112, 638] width 122 height 23
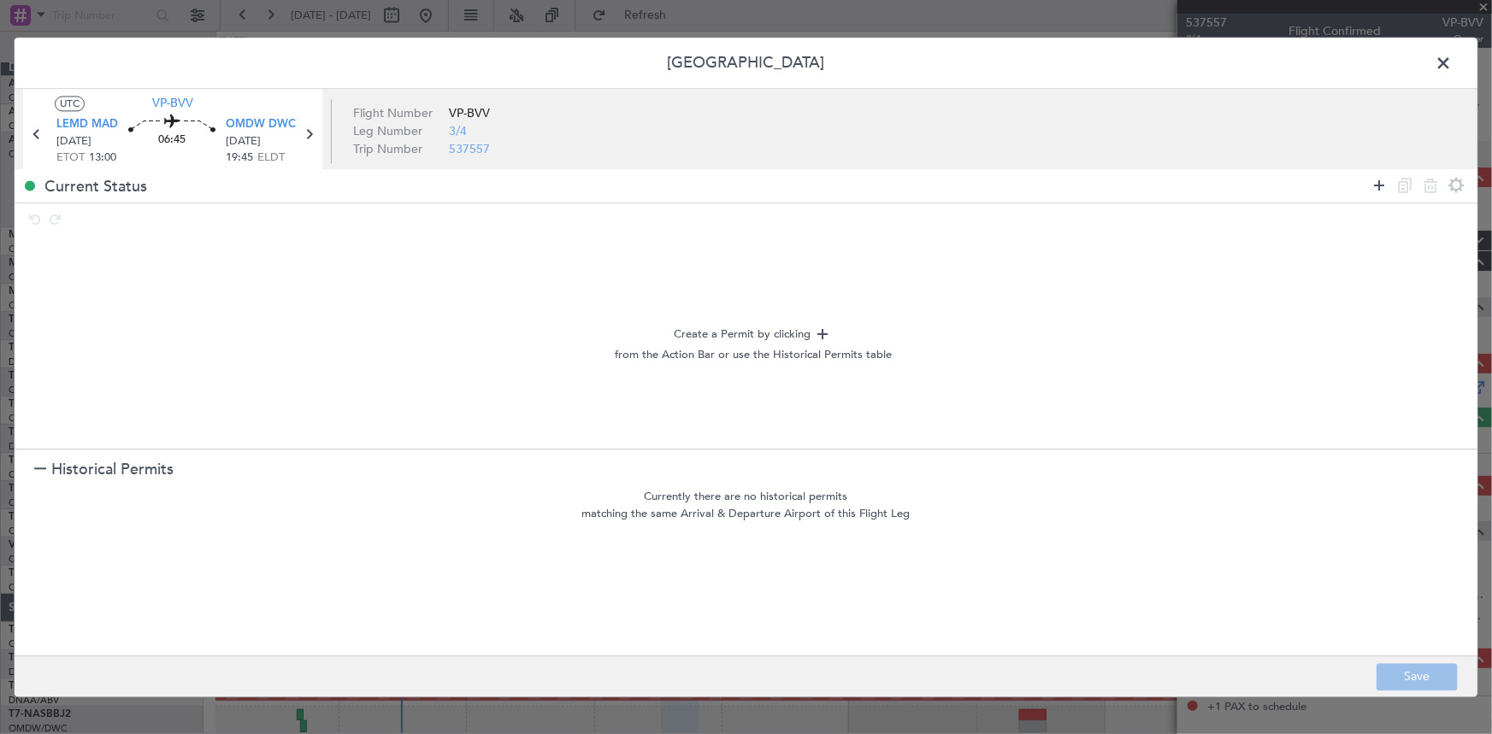
click at [1379, 181] on icon at bounding box center [1379, 185] width 21 height 21
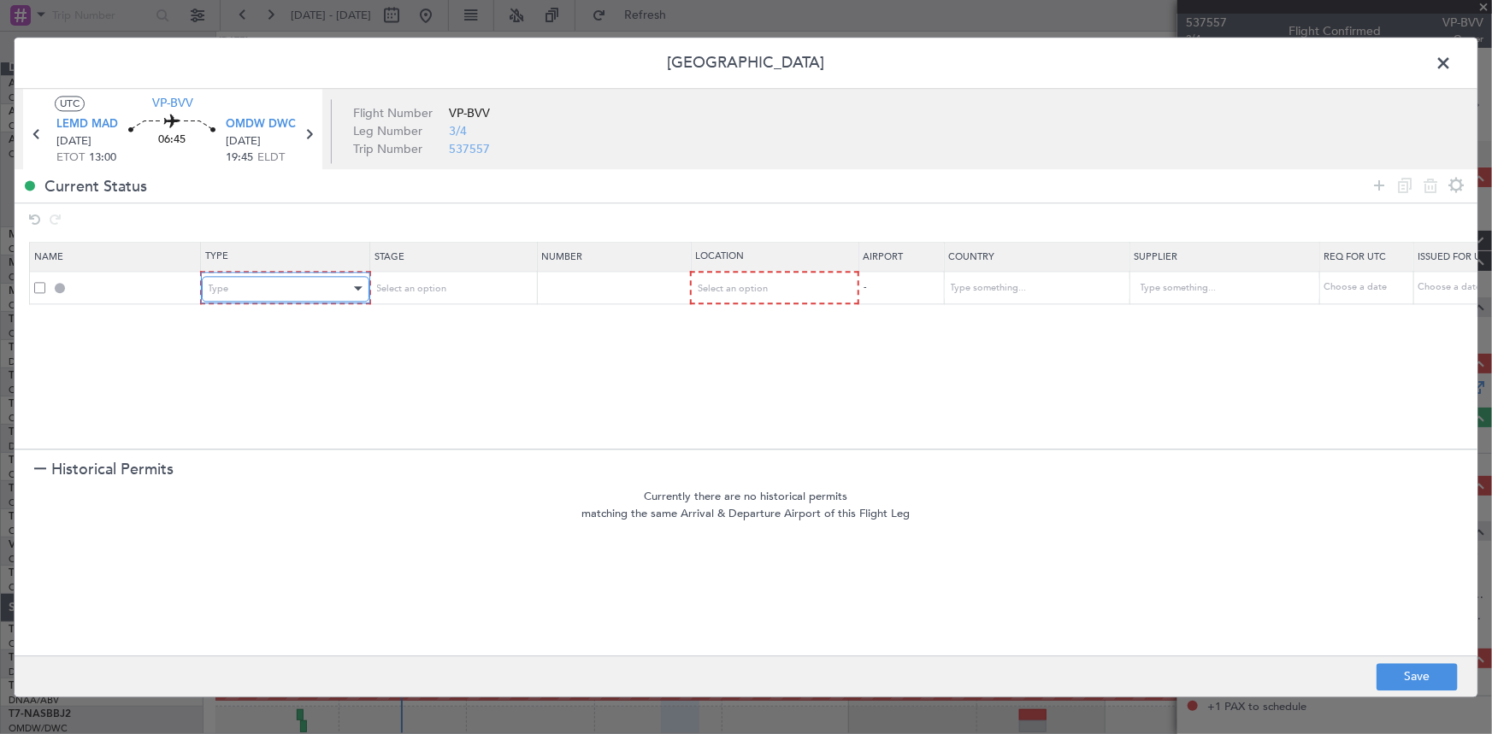
click at [291, 289] on div "Type" at bounding box center [280, 289] width 142 height 26
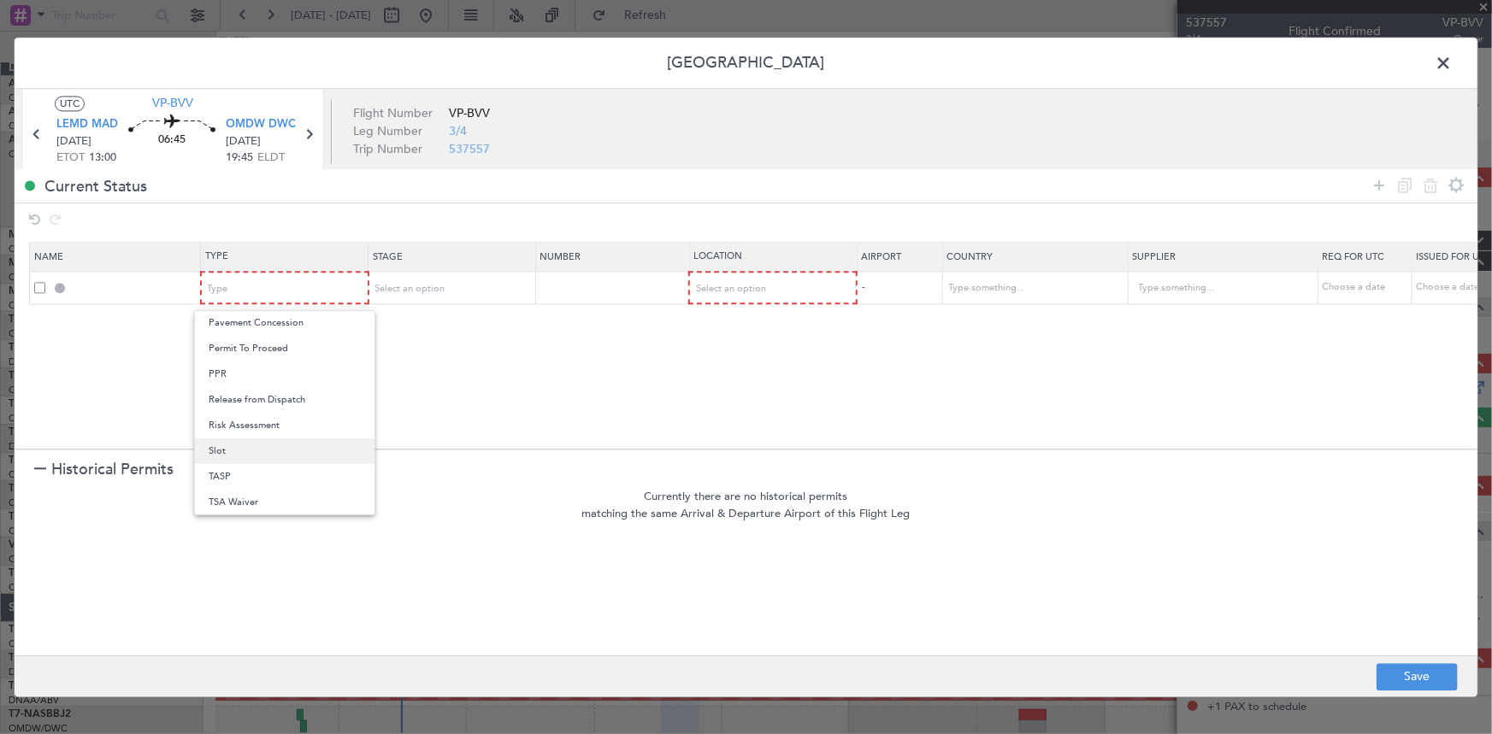
click at [229, 445] on span "Slot" at bounding box center [285, 452] width 152 height 26
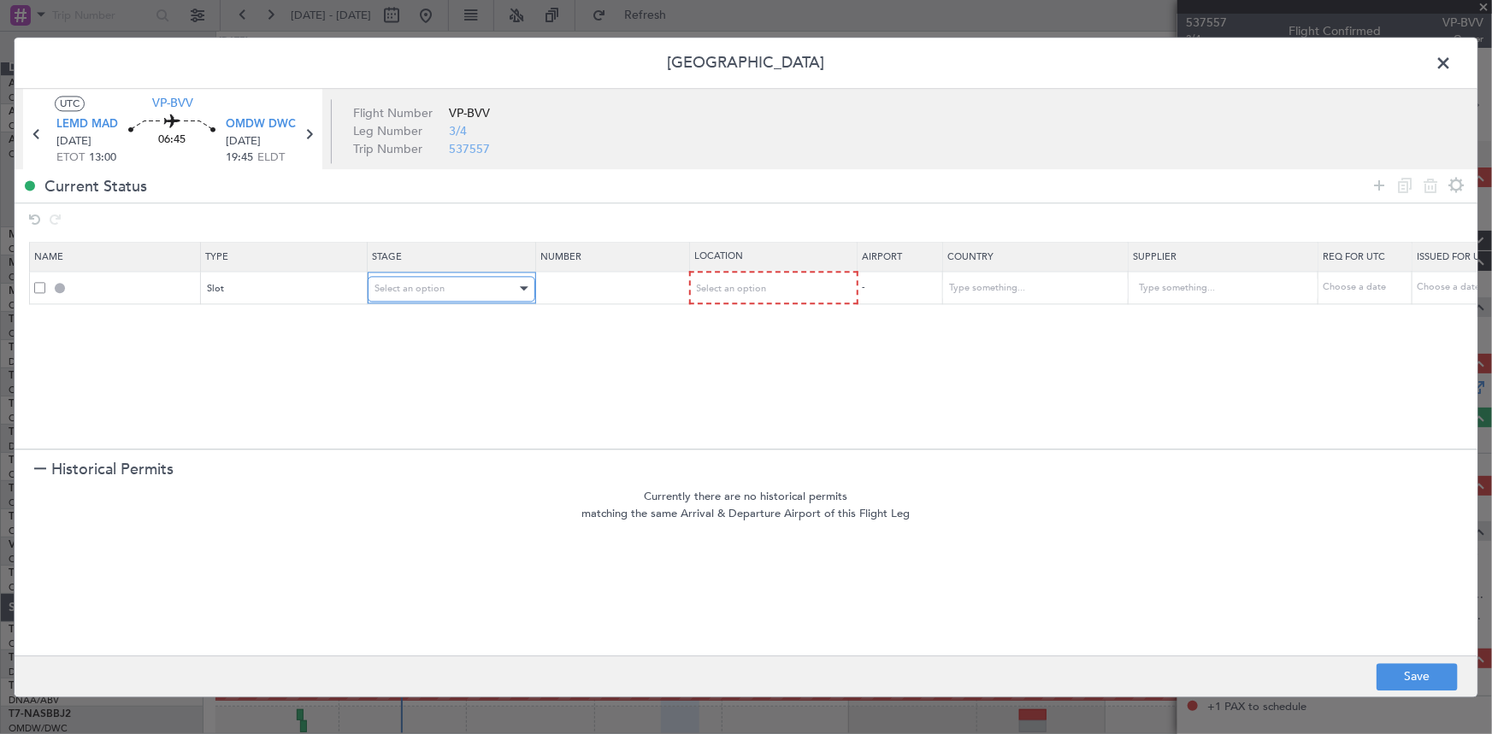
click at [496, 284] on div "Select an option" at bounding box center [445, 289] width 142 height 26
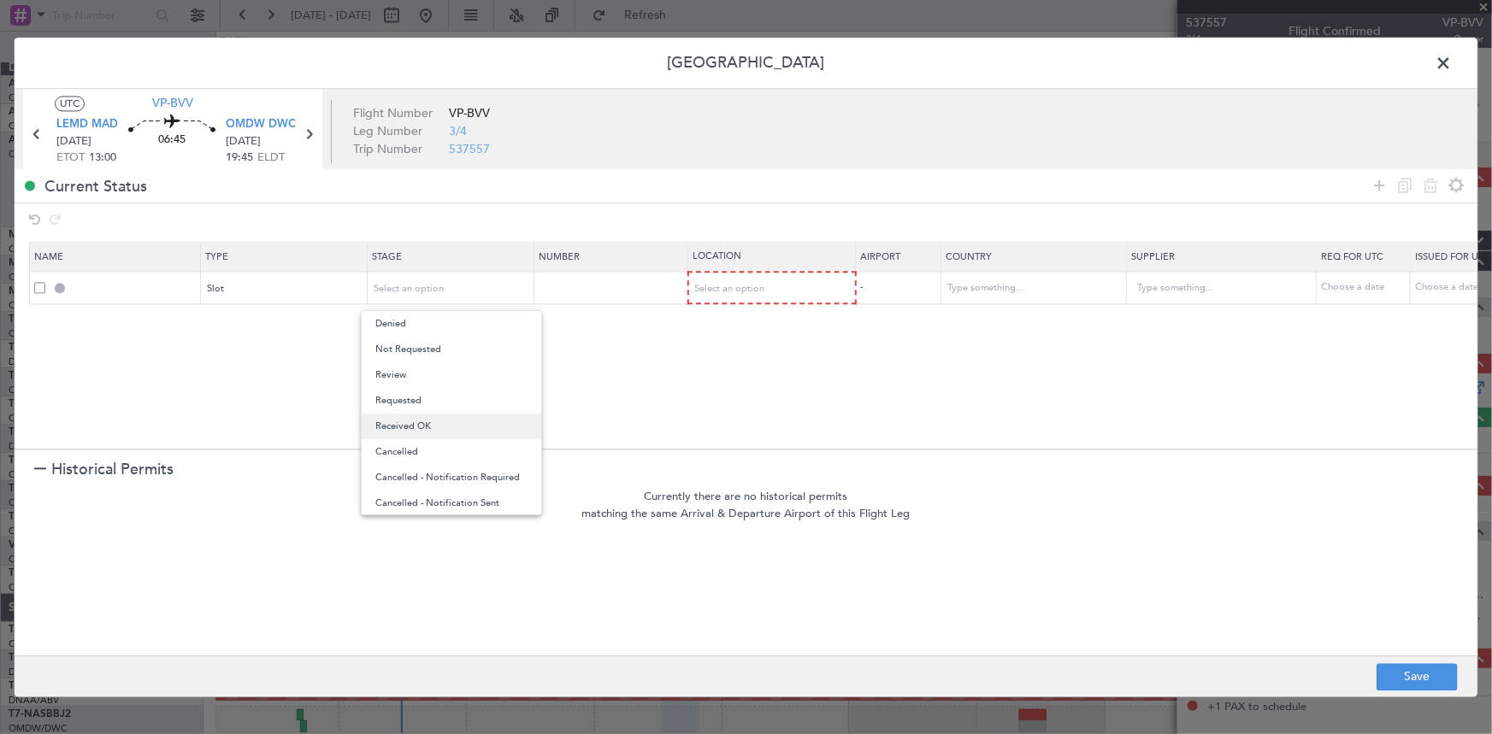
click at [451, 418] on span "Received OK" at bounding box center [451, 427] width 152 height 26
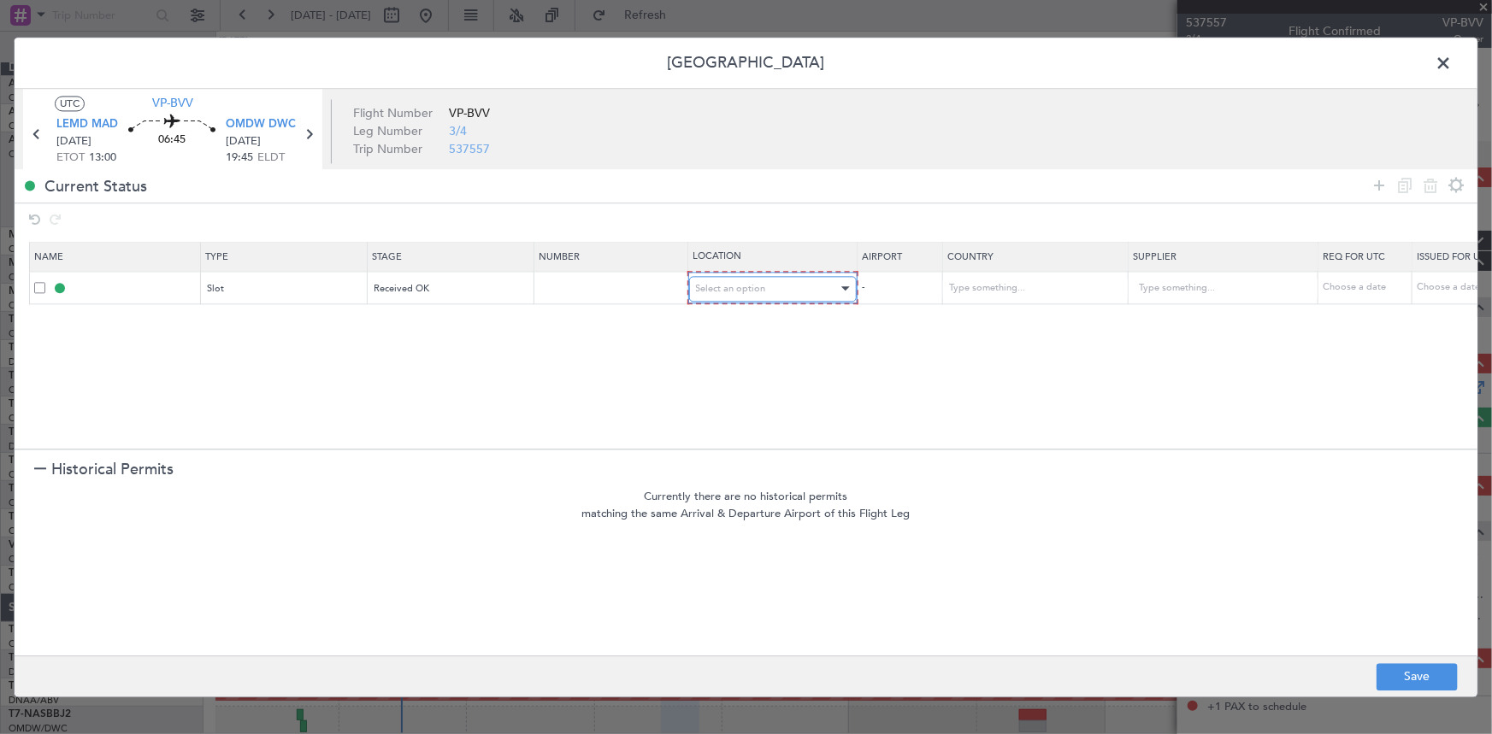
click at [769, 276] on div "Select an option" at bounding box center [767, 289] width 142 height 26
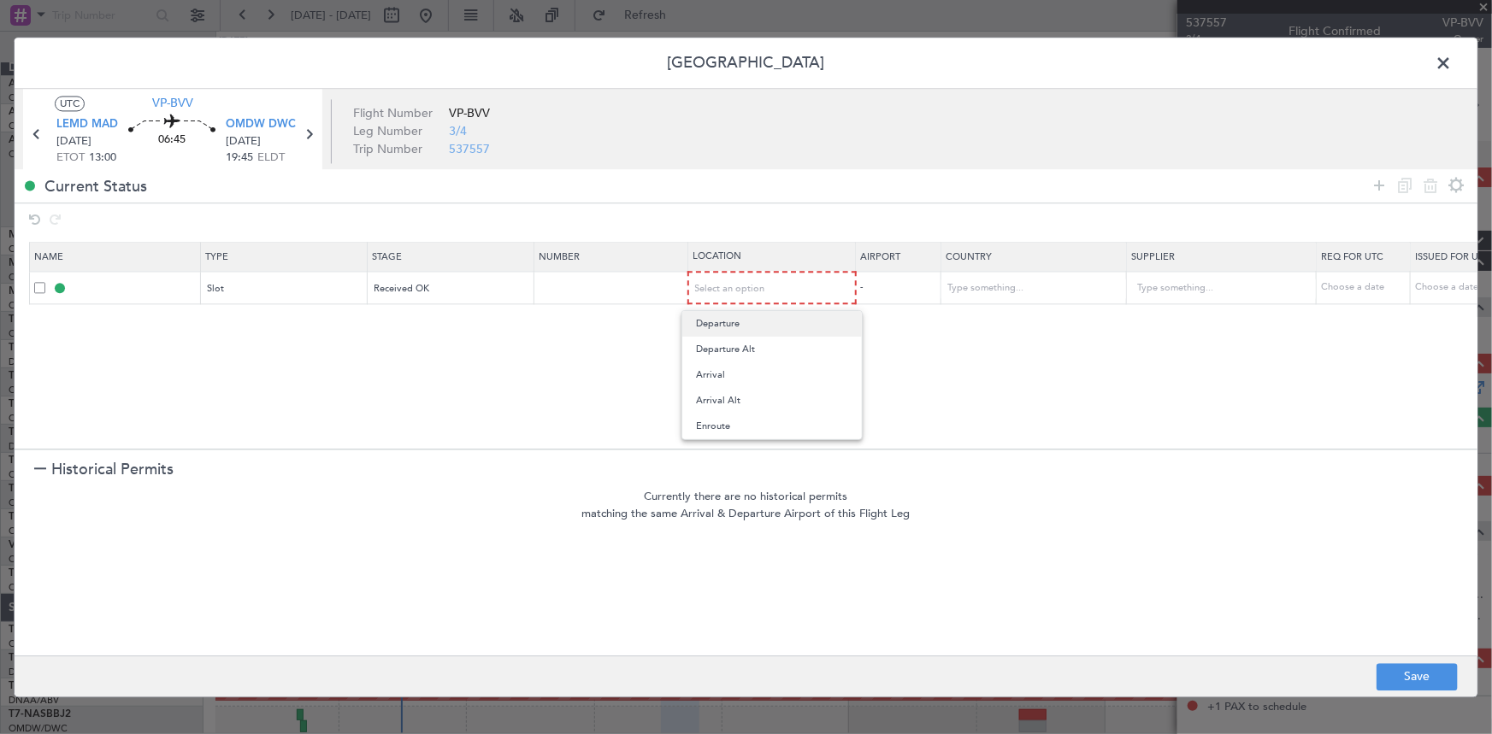
click at [740, 320] on span "Departure" at bounding box center [772, 324] width 152 height 26
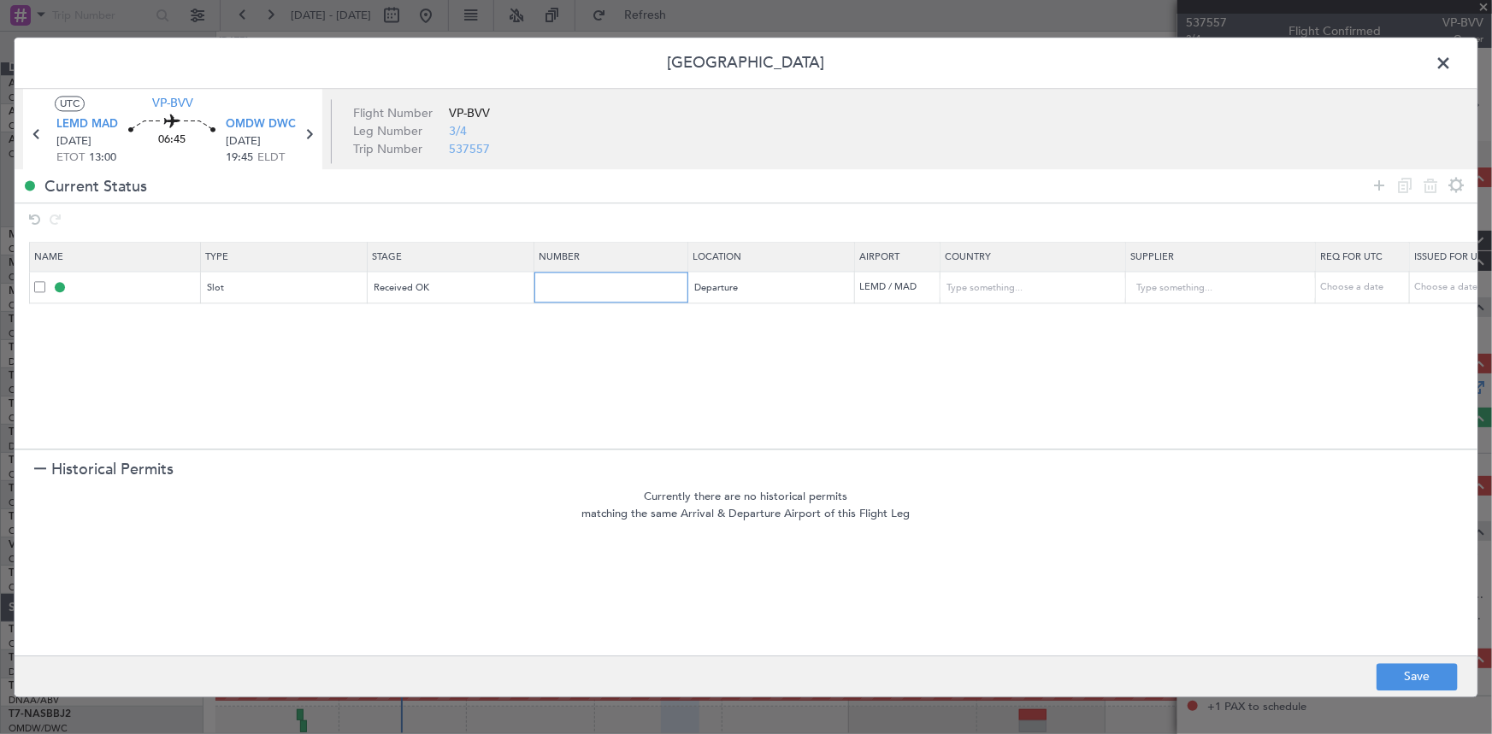
click at [586, 287] on input "text" at bounding box center [613, 287] width 149 height 15
type input "APPROVED"
click at [1424, 682] on button "Save" at bounding box center [1417, 676] width 81 height 27
type input "LEMD DEP SLOT"
type input "Spain"
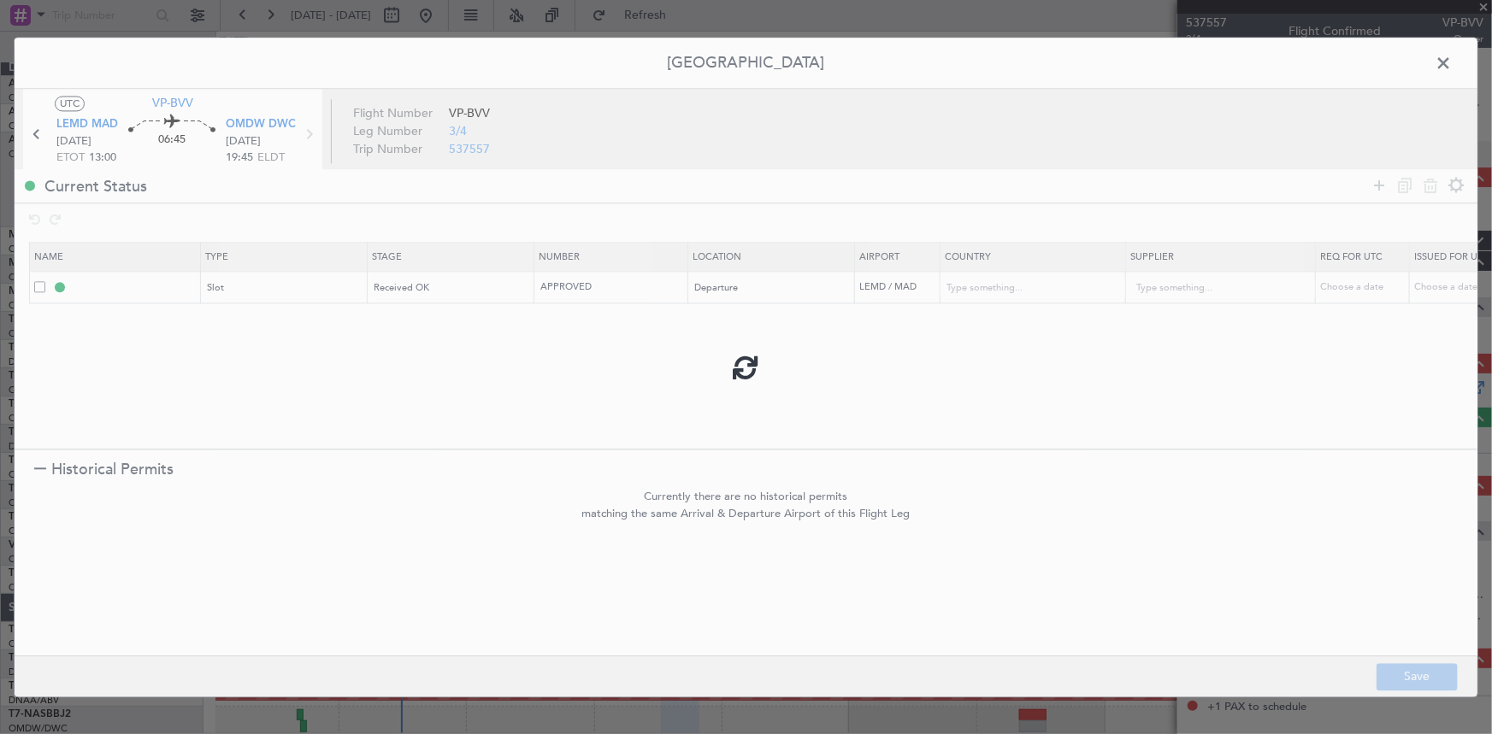
type input "NNN"
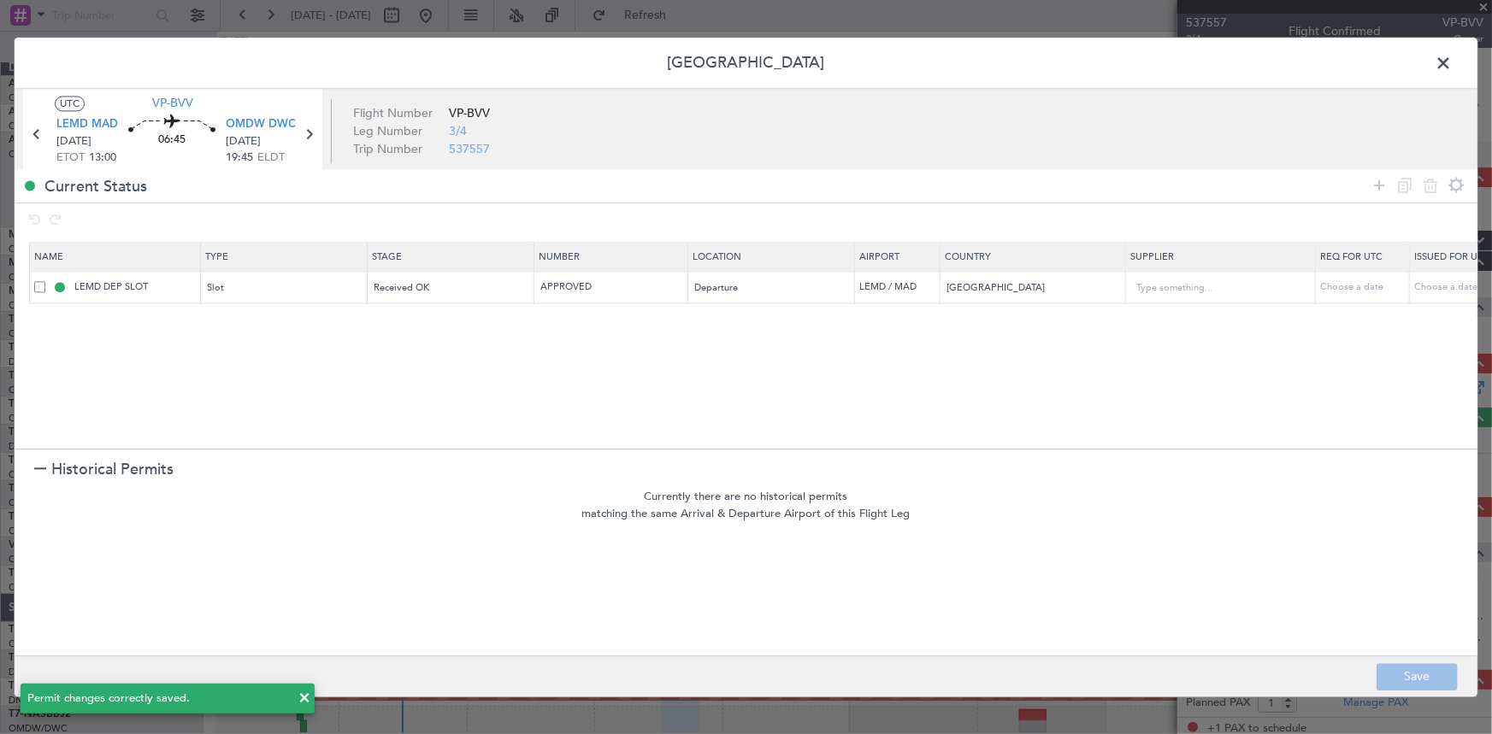
click at [1452, 63] on span at bounding box center [1452, 67] width 0 height 34
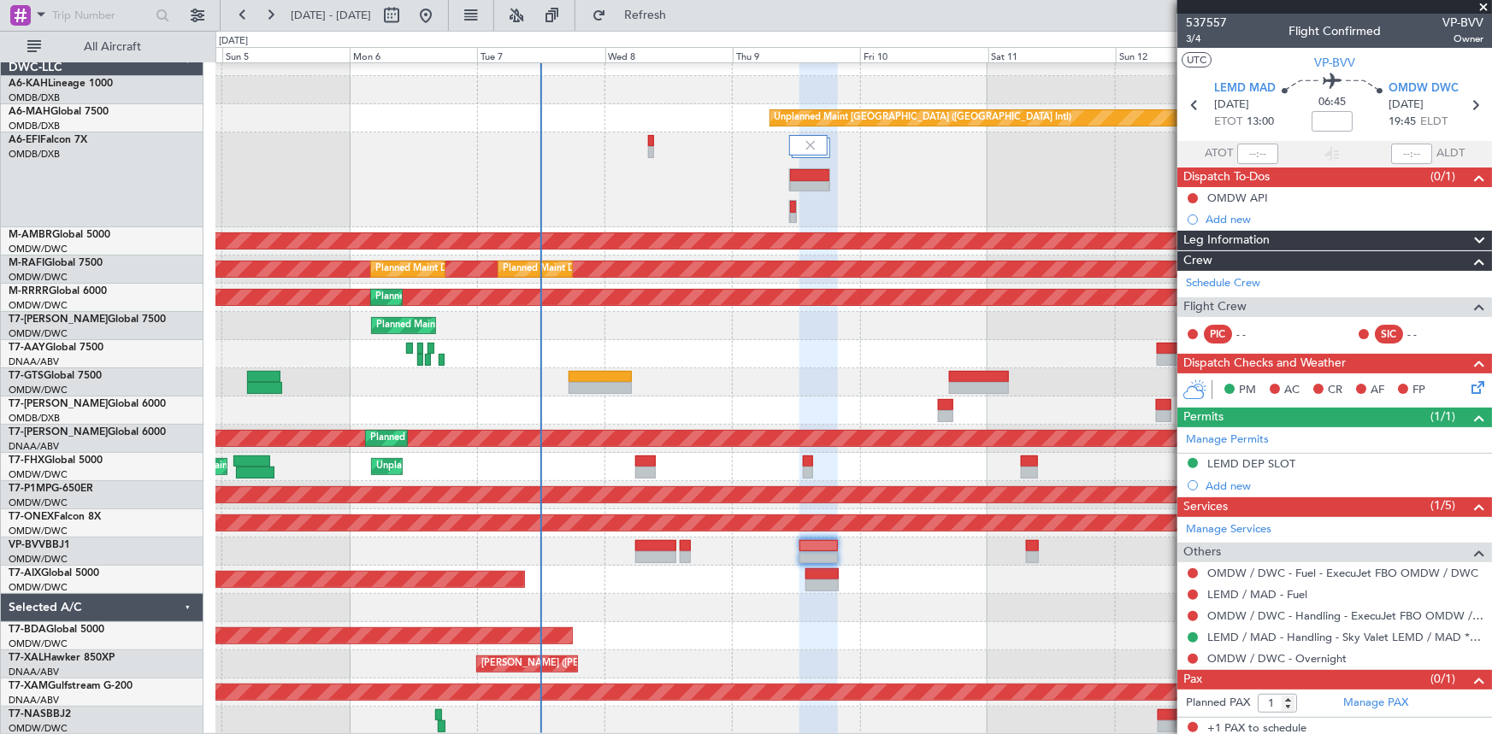
click at [637, 571] on div "Planned Maint Dubai (Al Maktoum Intl)" at bounding box center [853, 580] width 1276 height 28
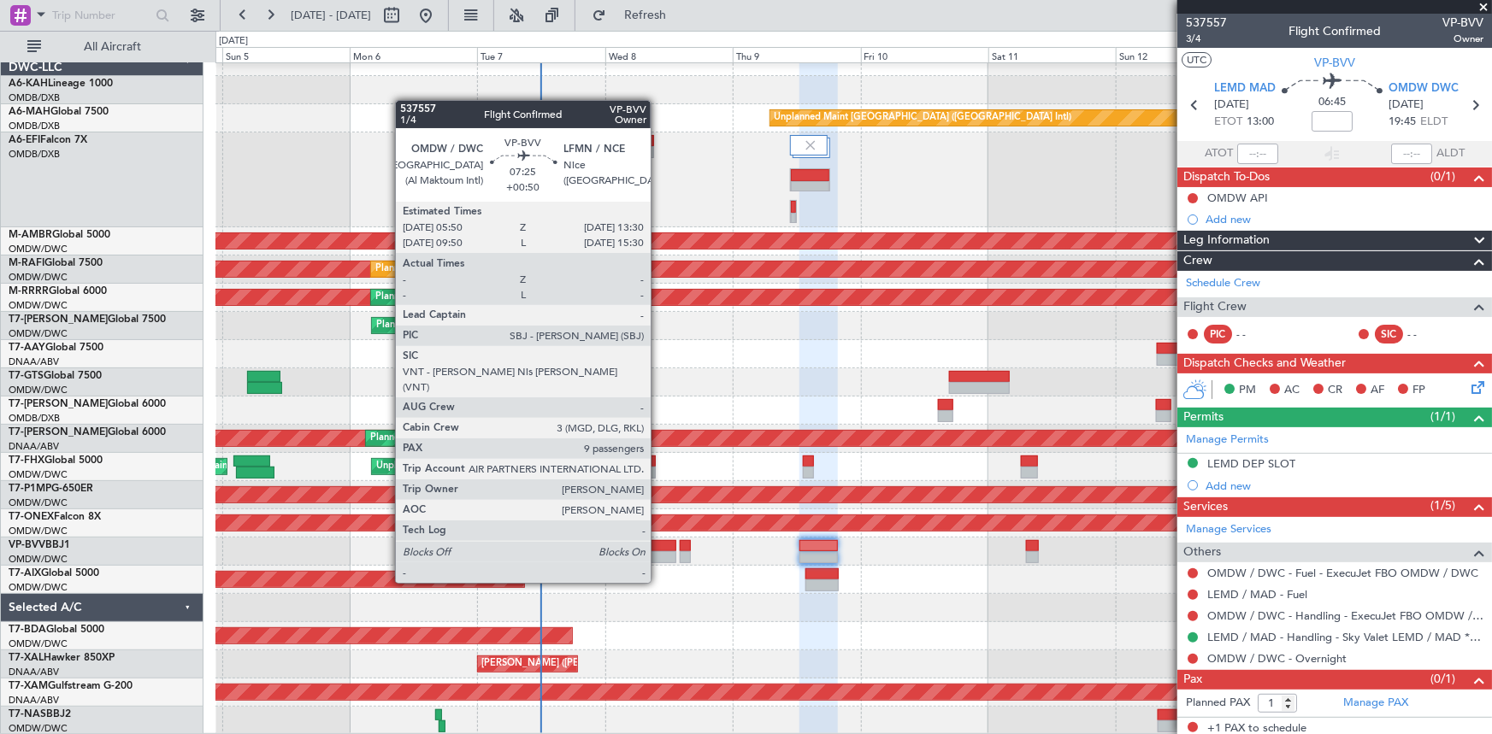
click at [658, 549] on div at bounding box center [655, 546] width 41 height 12
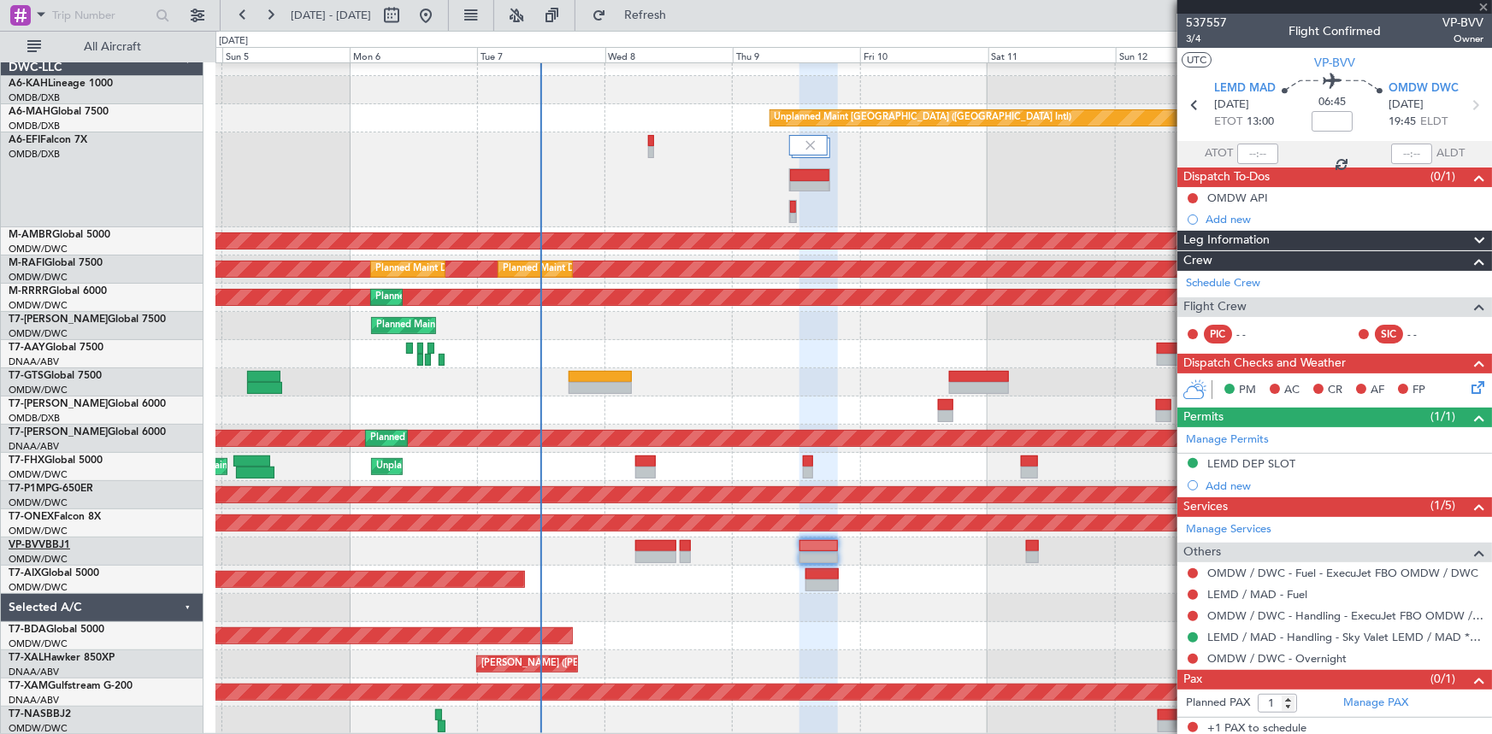
type input "+00:50"
type input "9"
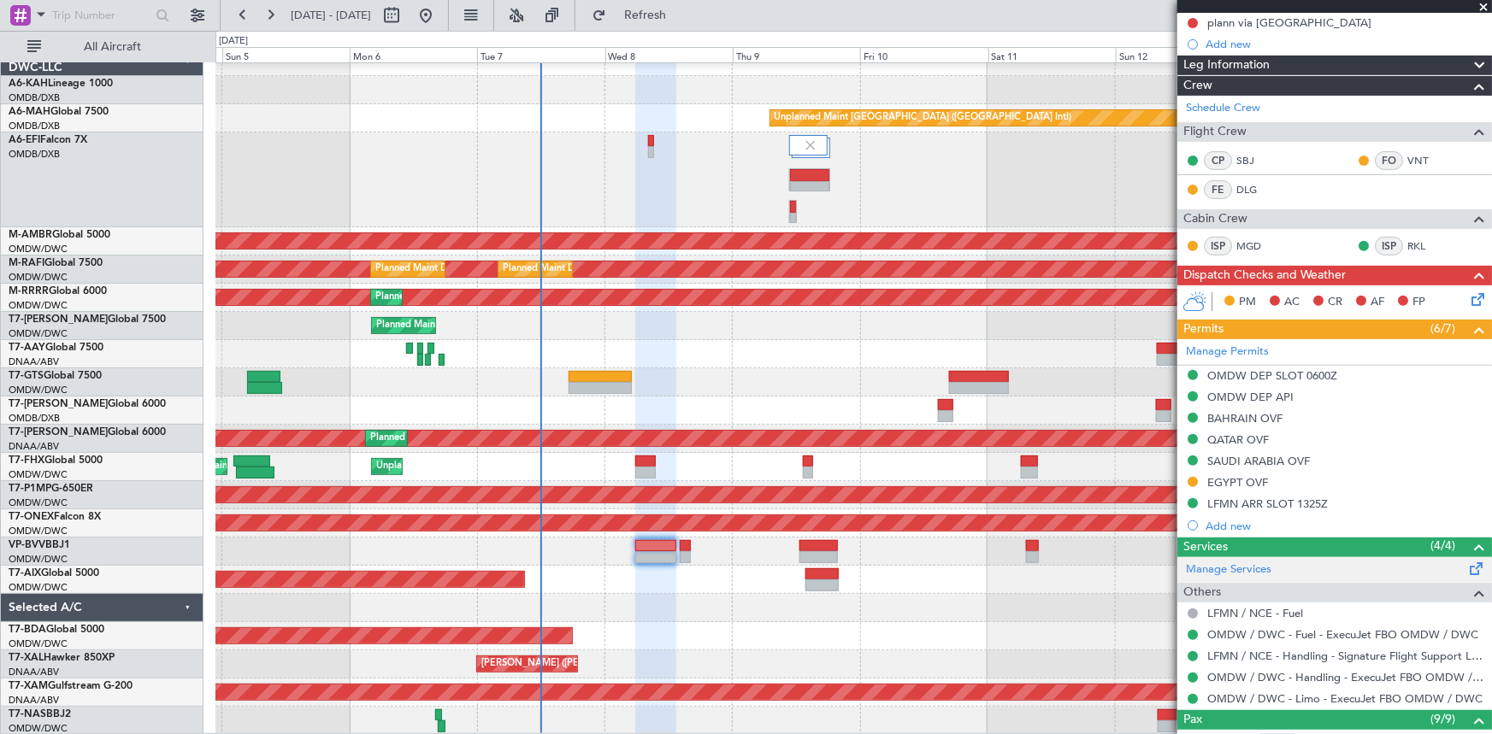
scroll to position [310, 0]
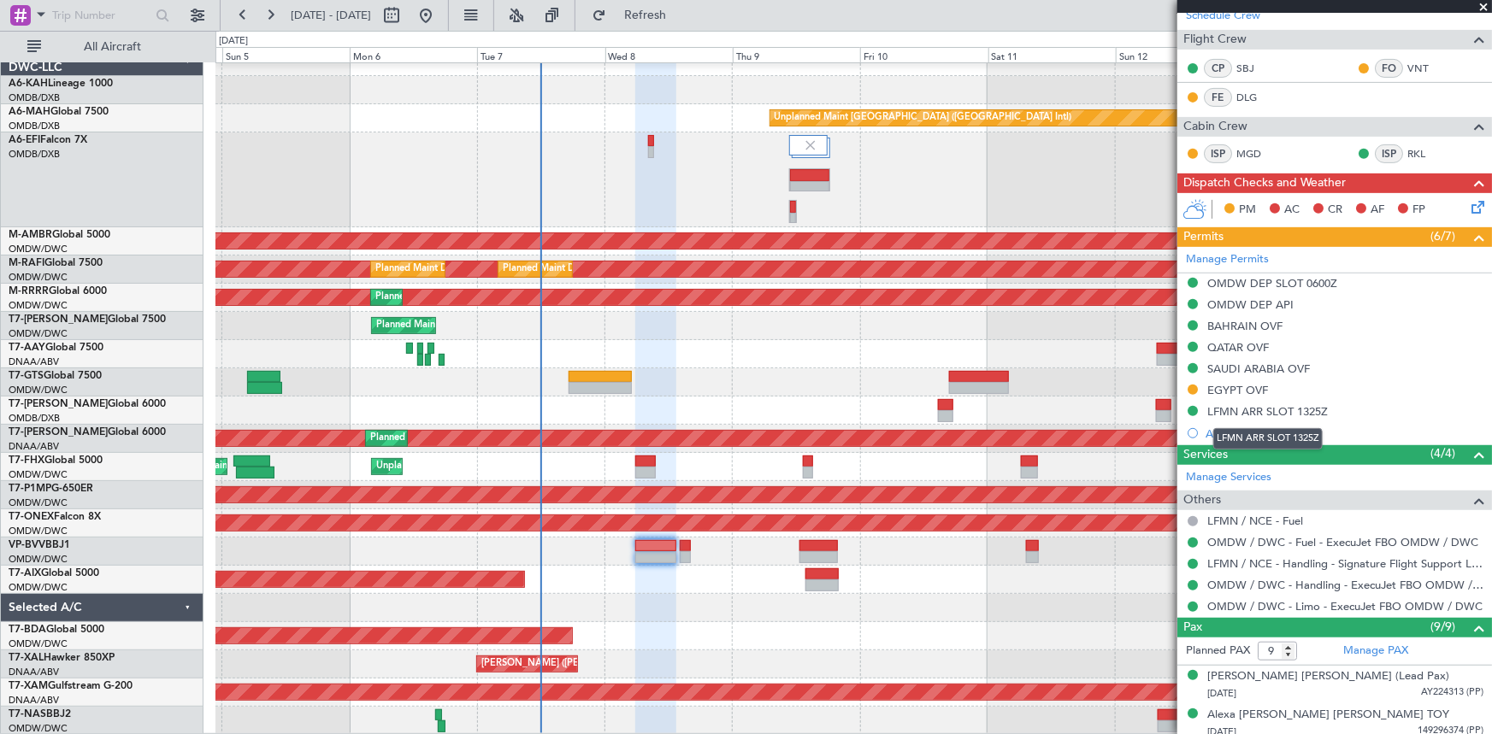
click at [1293, 409] on div "LFMN ARR SLOT 1325Z" at bounding box center [1267, 411] width 121 height 15
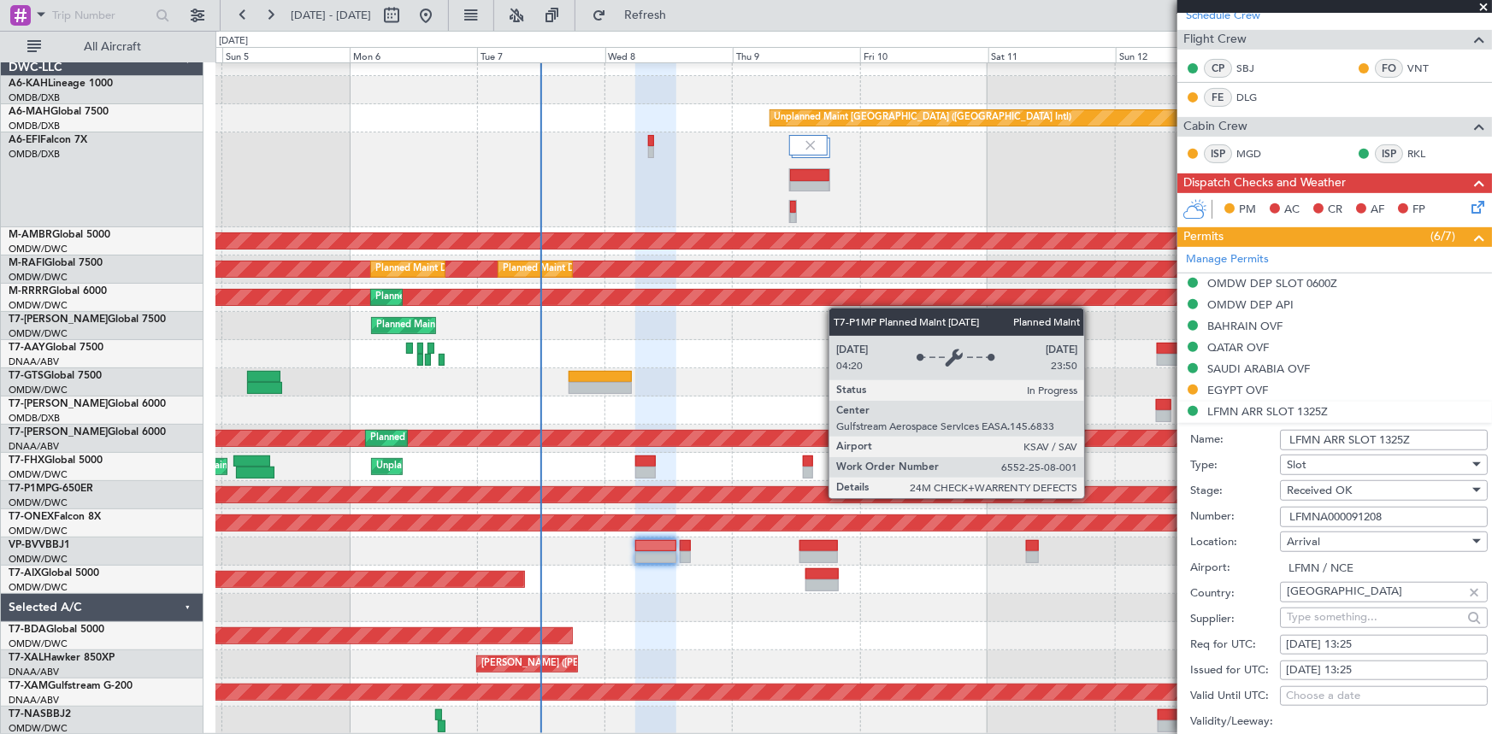
drag, startPoint x: 1393, startPoint y: 507, endPoint x: 1089, endPoint y: 496, distance: 303.7
click at [1090, 497] on fb-app "04 Oct 2025 - 14 Oct 2025 Refresh Quick Links All Aircraft Unplanned Maint Duba…" at bounding box center [746, 374] width 1492 height 722
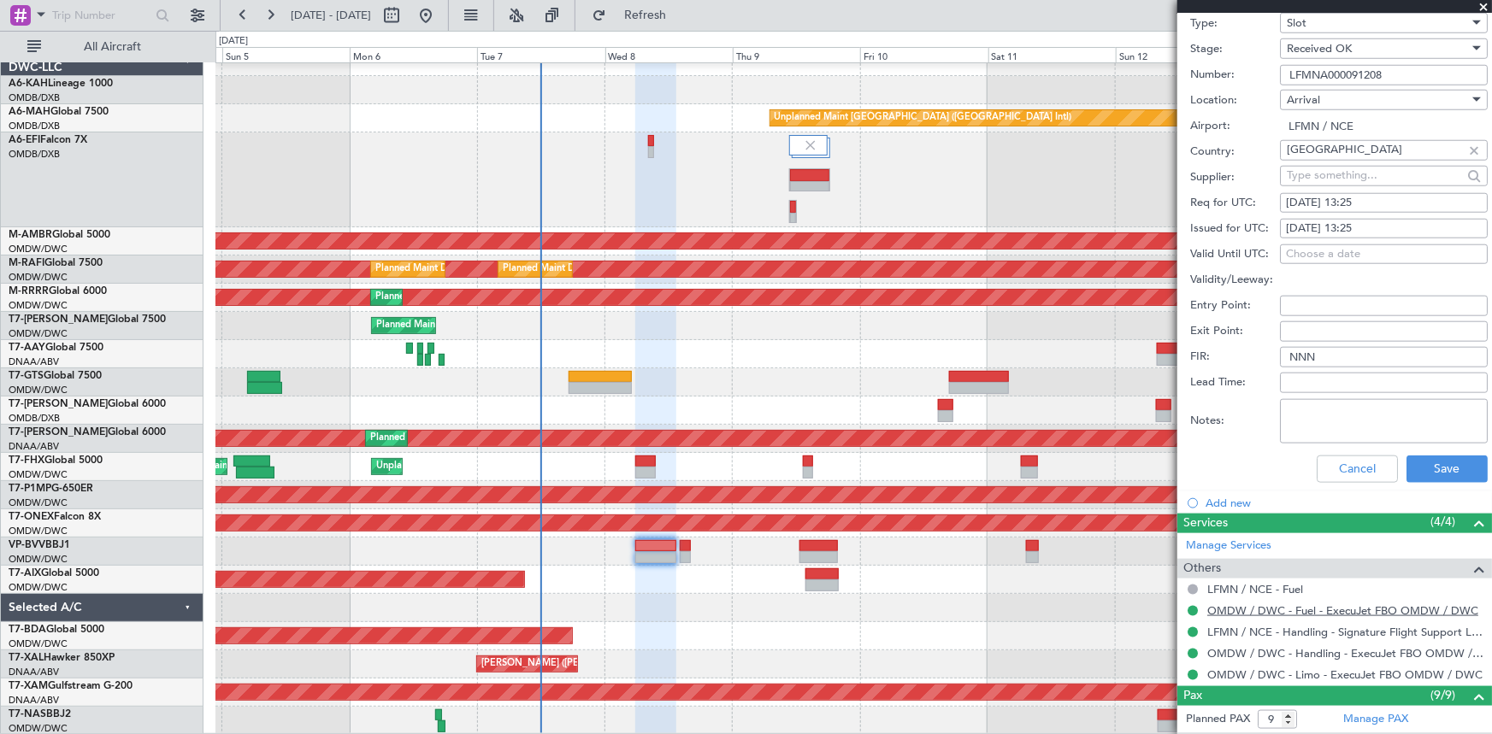
scroll to position [855, 0]
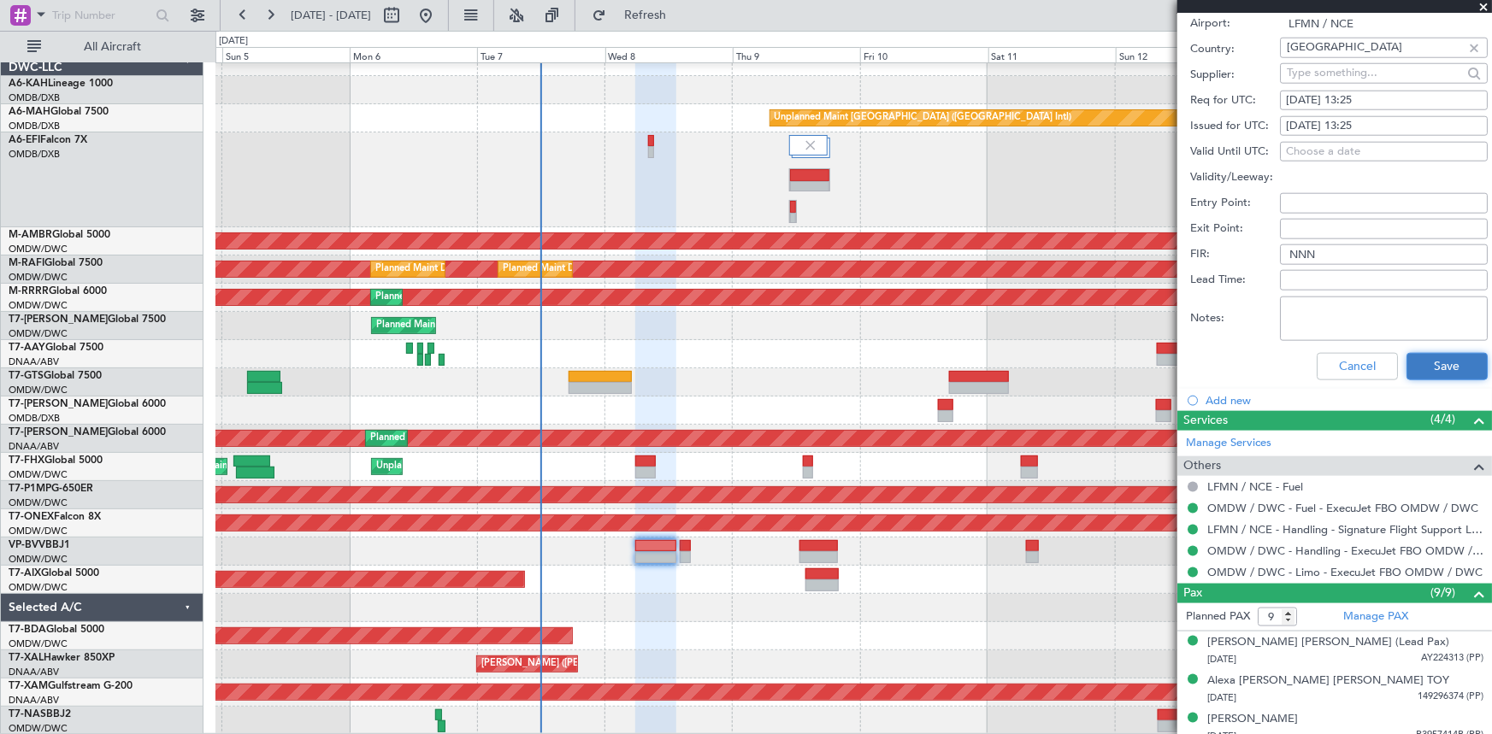
click at [1437, 357] on button "Save" at bounding box center [1446, 366] width 81 height 27
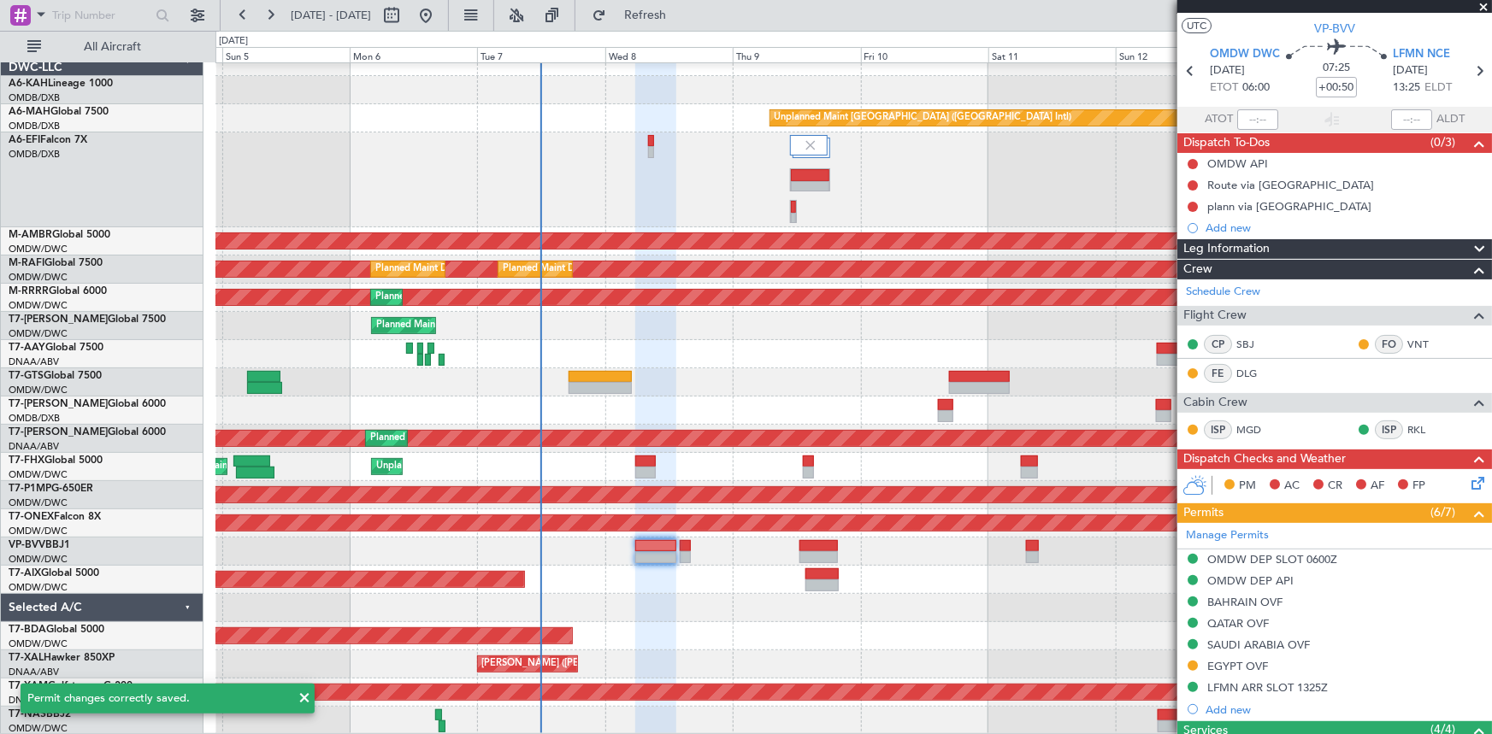
scroll to position [0, 0]
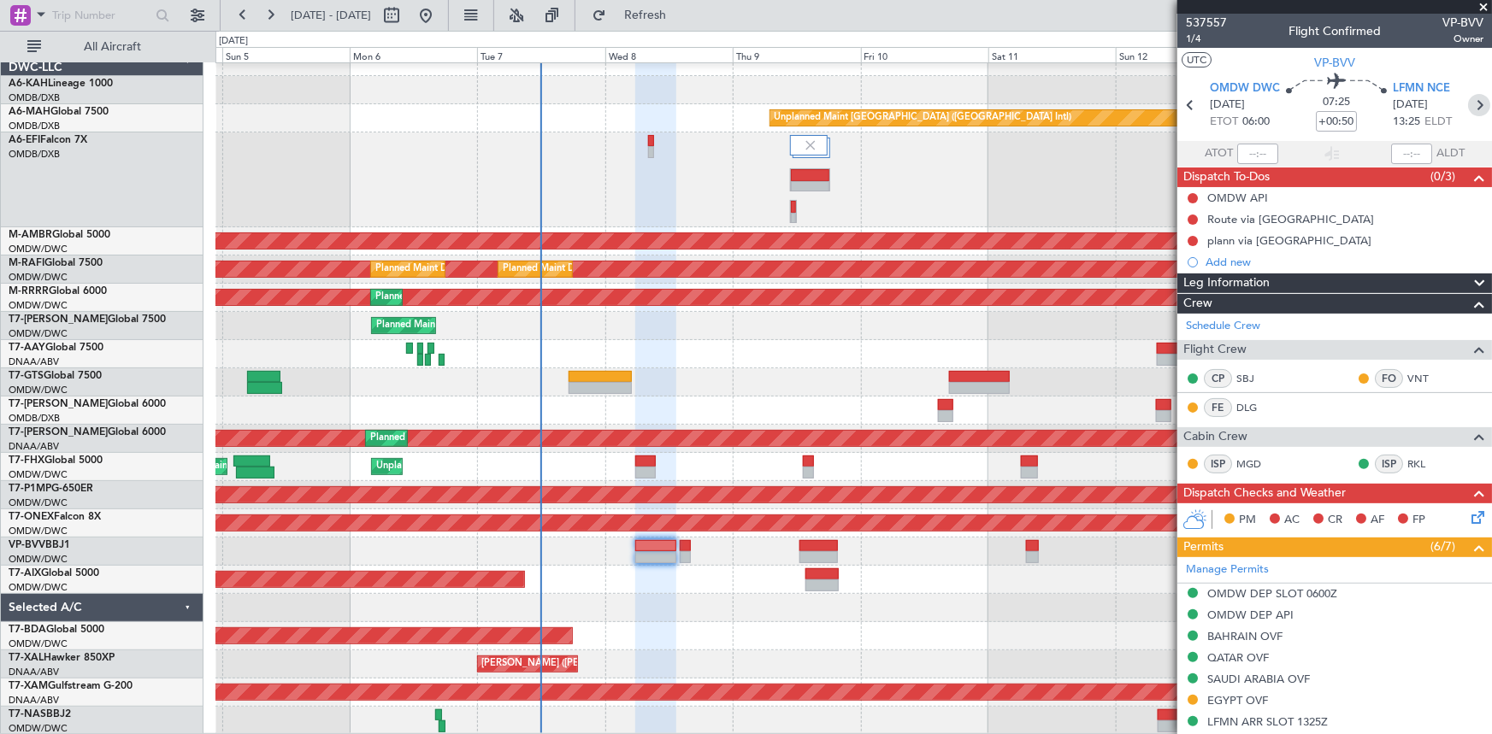
click at [1474, 102] on icon at bounding box center [1479, 105] width 22 height 22
type input "-00:20"
type input "1"
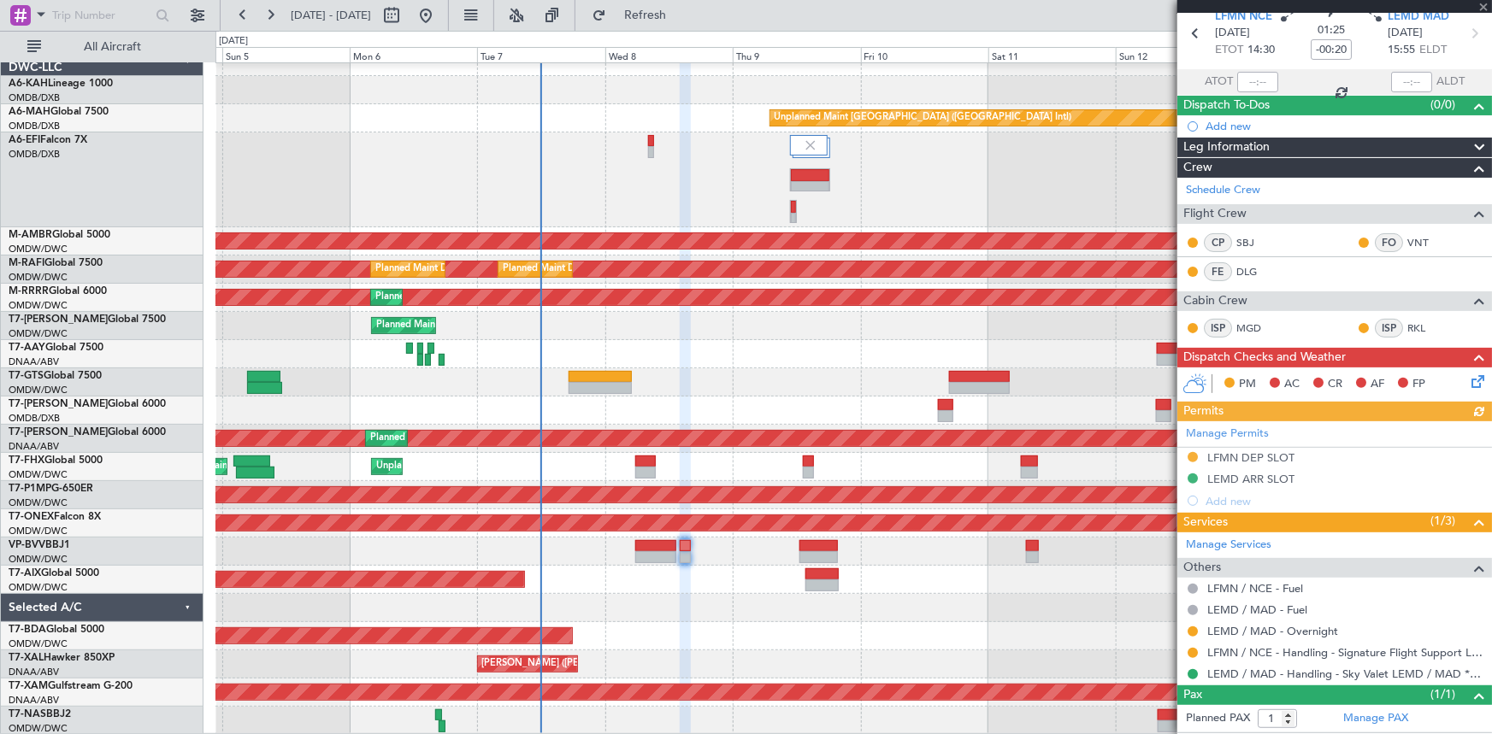
scroll to position [107, 0]
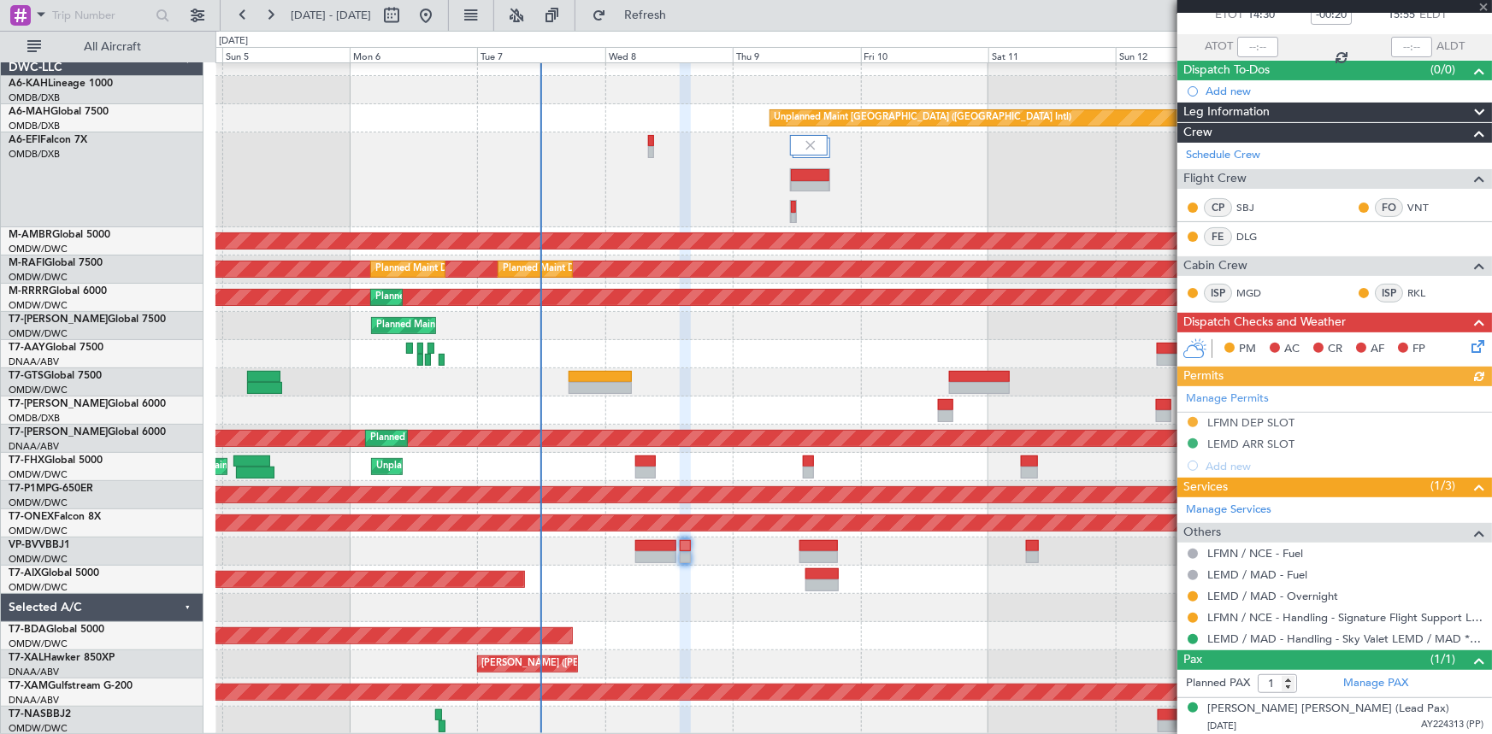
click at [1227, 420] on div "Manage Permits LFMN DEP SLOT LEMD ARR SLOT Add new" at bounding box center [1334, 431] width 315 height 91
click at [1229, 418] on div "Manage Permits LFMN DEP SLOT LEMD ARR SLOT Add new" at bounding box center [1334, 431] width 315 height 91
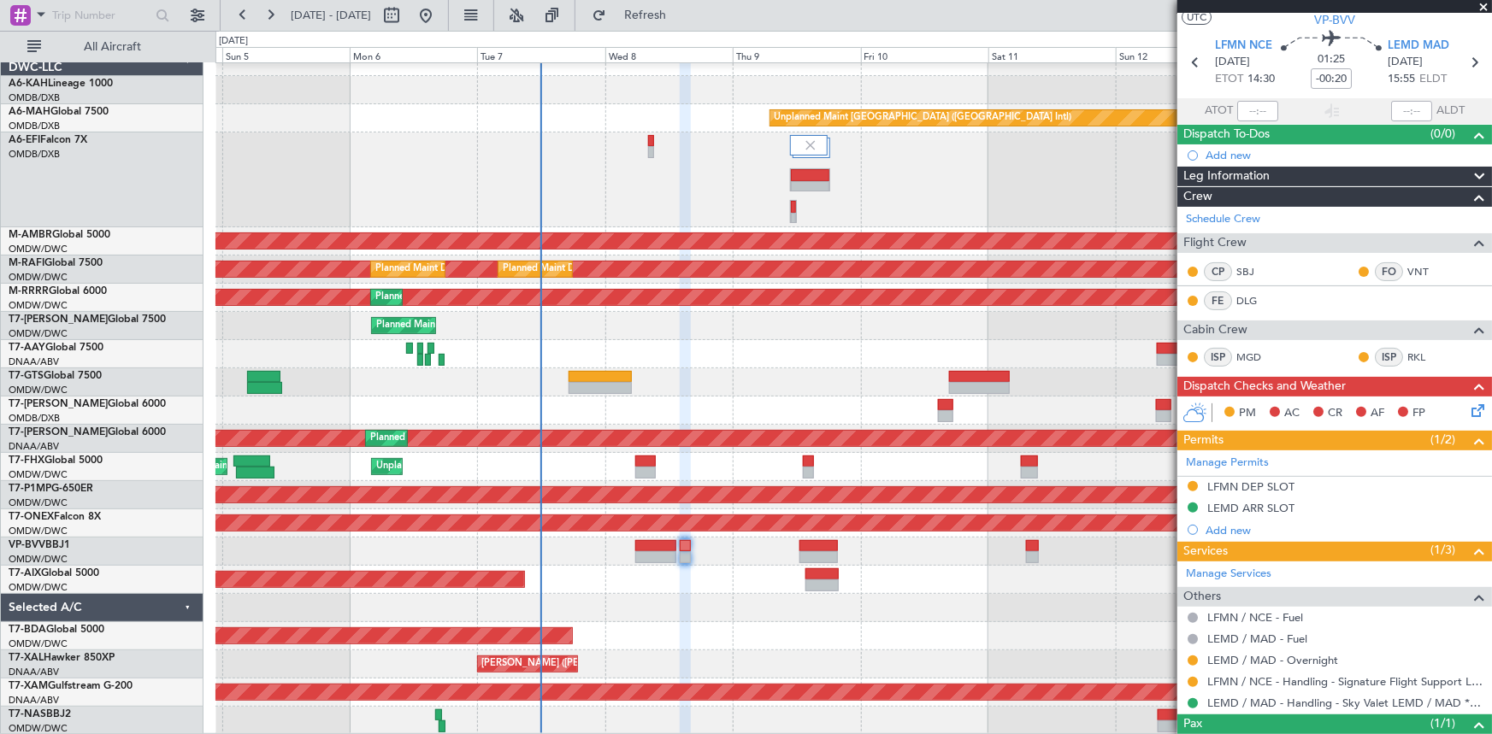
scroll to position [29, 0]
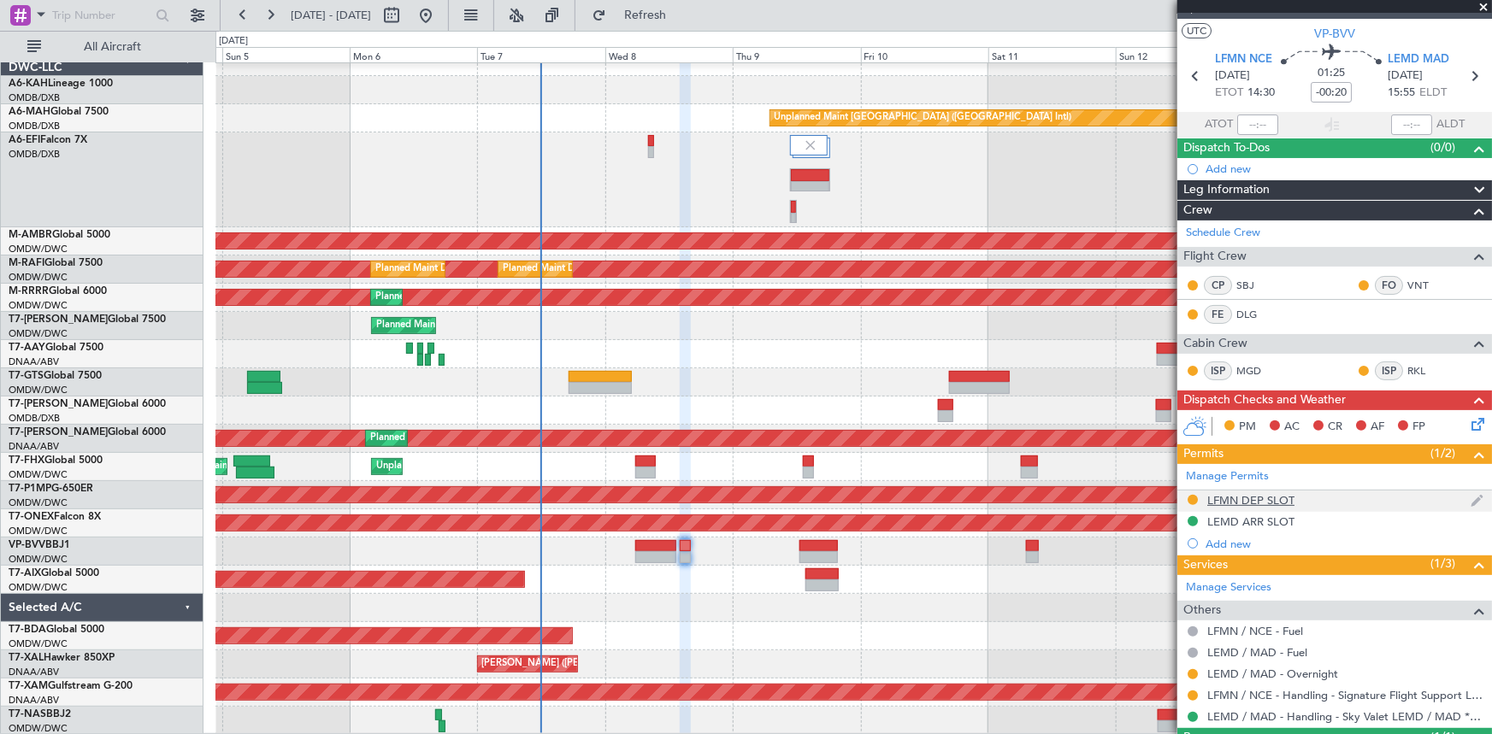
click at [1267, 497] on div "LFMN DEP SLOT" at bounding box center [1250, 500] width 87 height 15
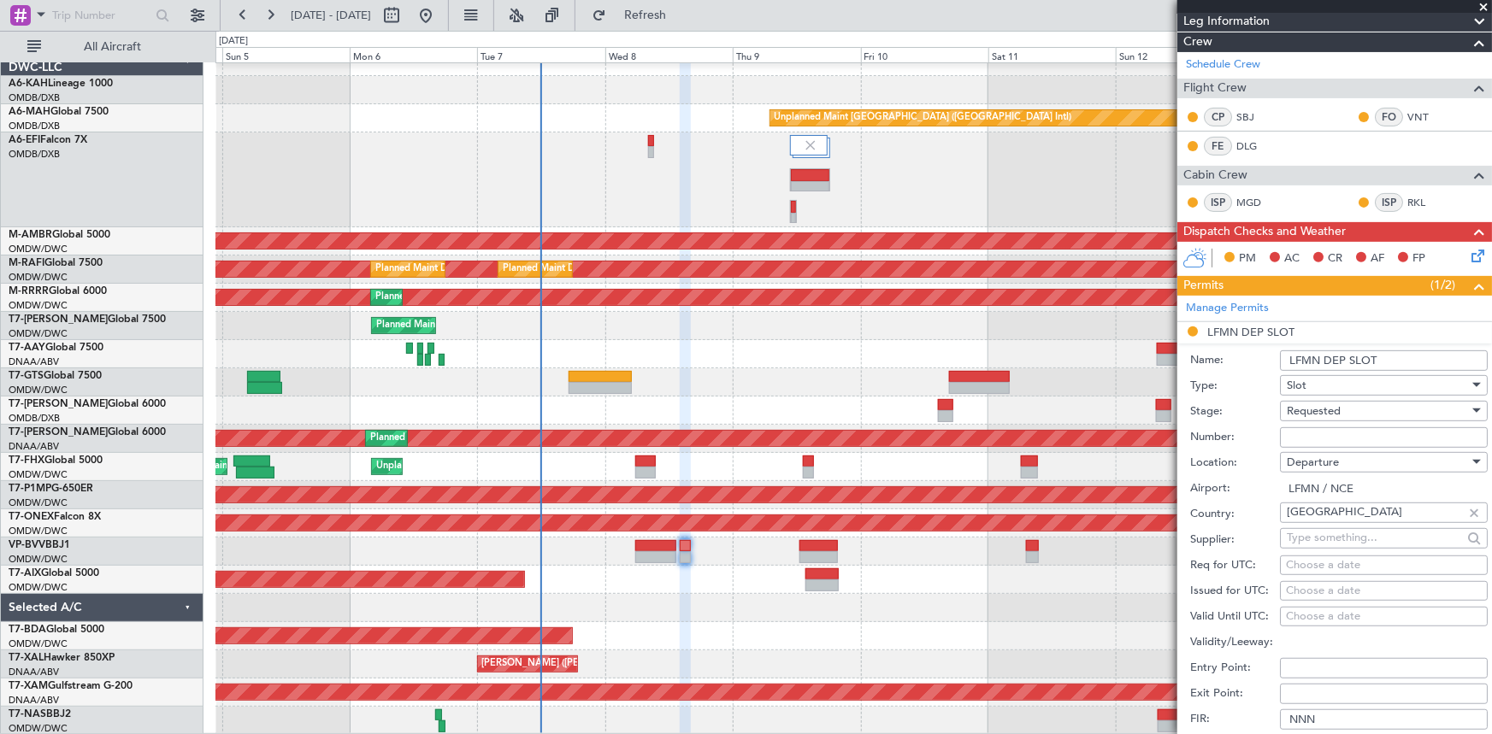
scroll to position [262, 0]
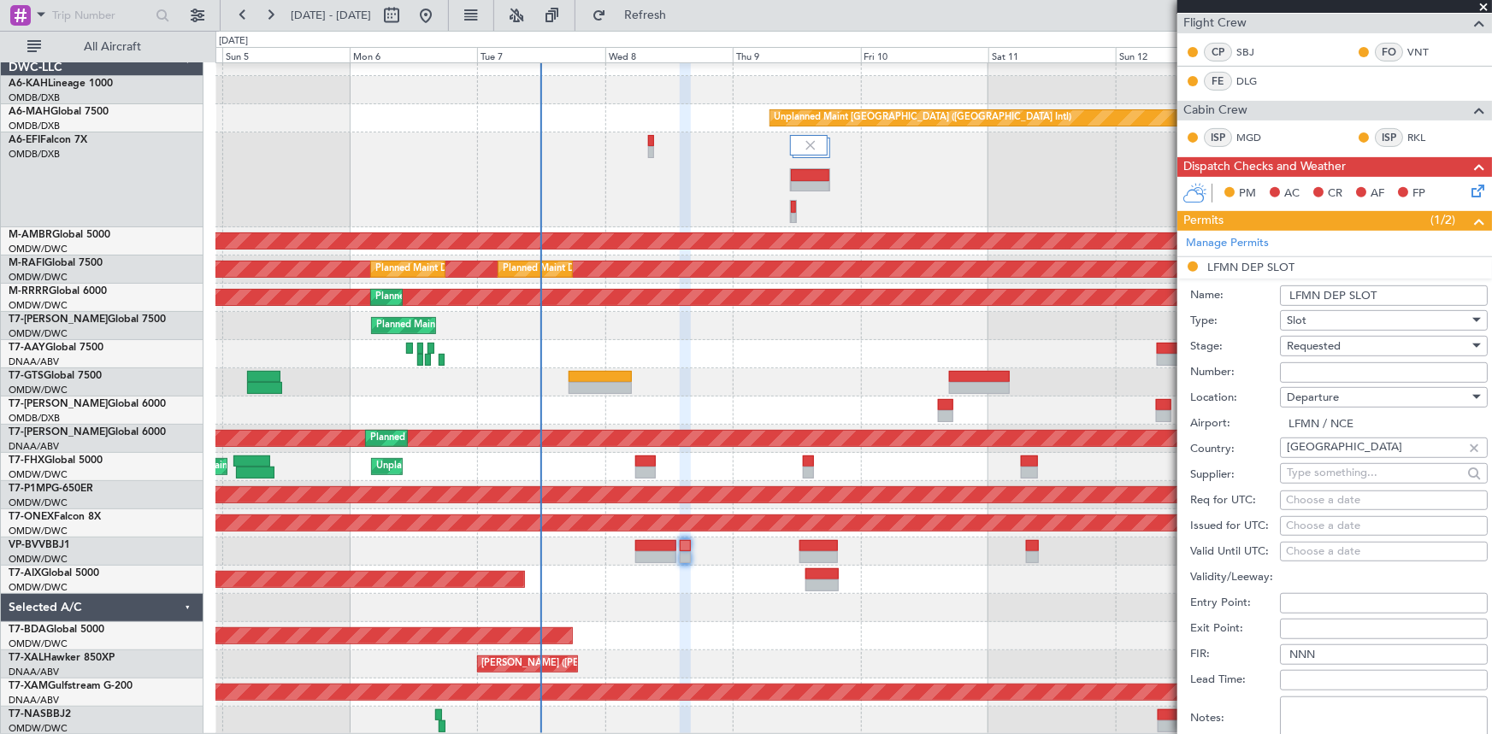
drag, startPoint x: 1331, startPoint y: 373, endPoint x: 1325, endPoint y: 359, distance: 14.9
click at [1331, 373] on input "Number:" at bounding box center [1384, 373] width 208 height 21
paste input "LFMND000091209"
type input "LFMND000091209"
click at [1322, 345] on span "Requested" at bounding box center [1314, 346] width 54 height 15
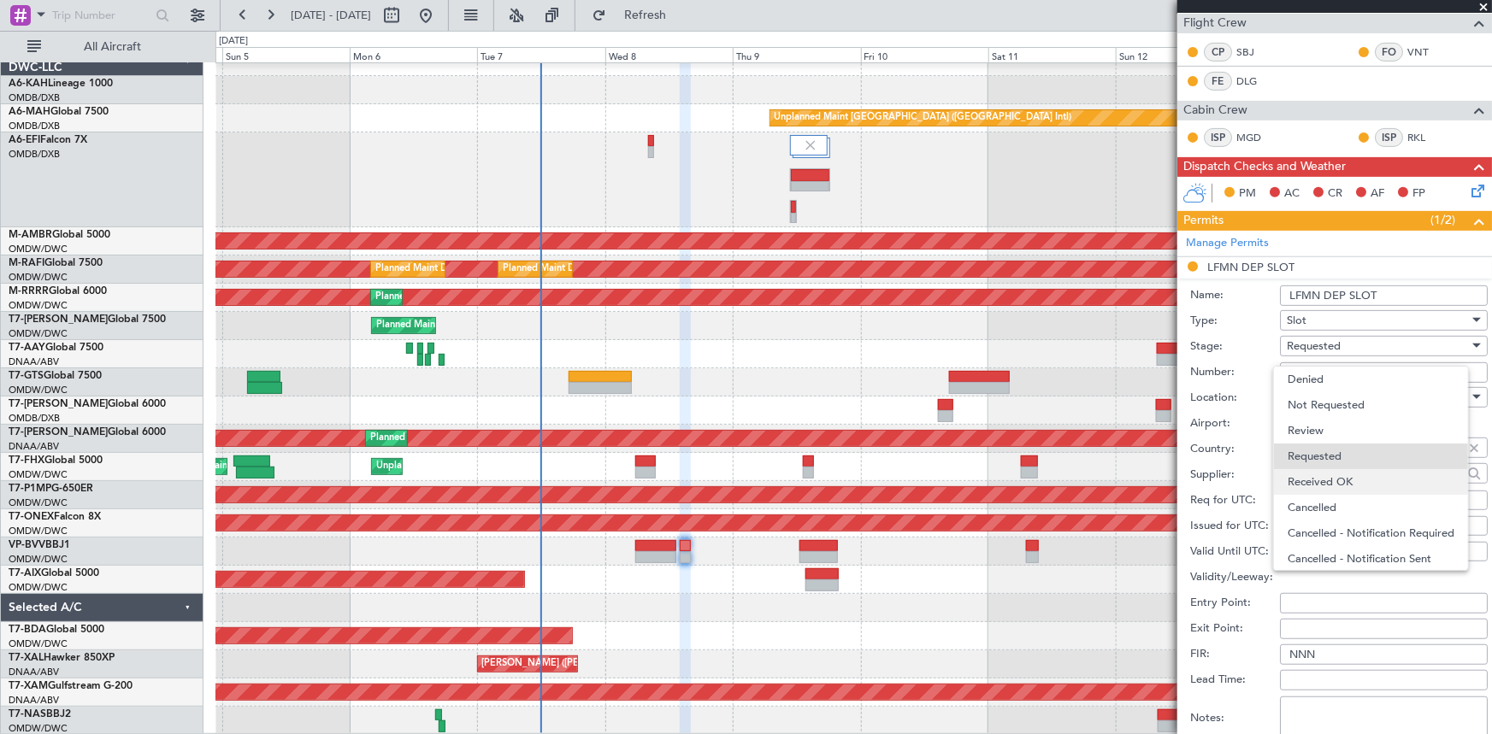
scroll to position [7, 0]
click at [1334, 470] on span "Received OK" at bounding box center [1378, 476] width 181 height 26
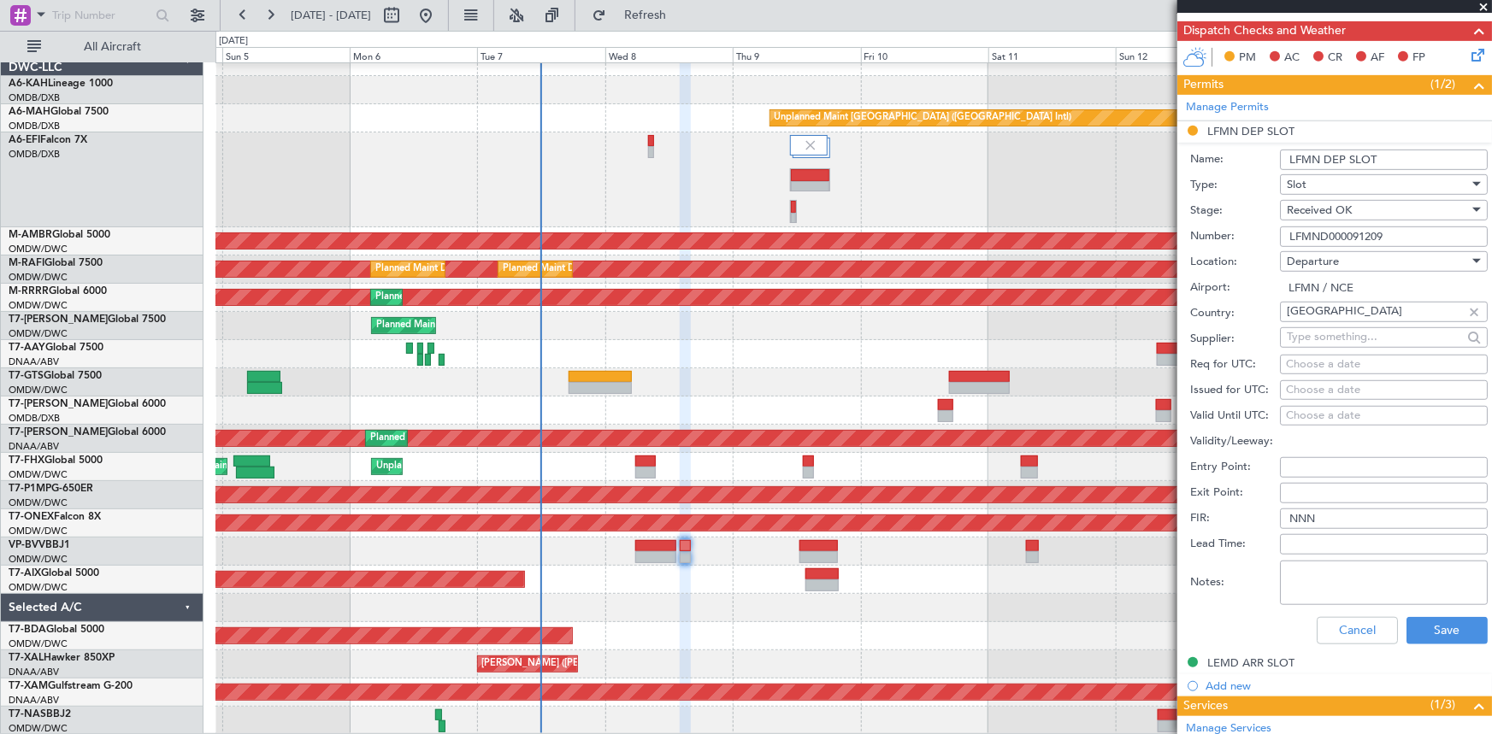
scroll to position [496, 0]
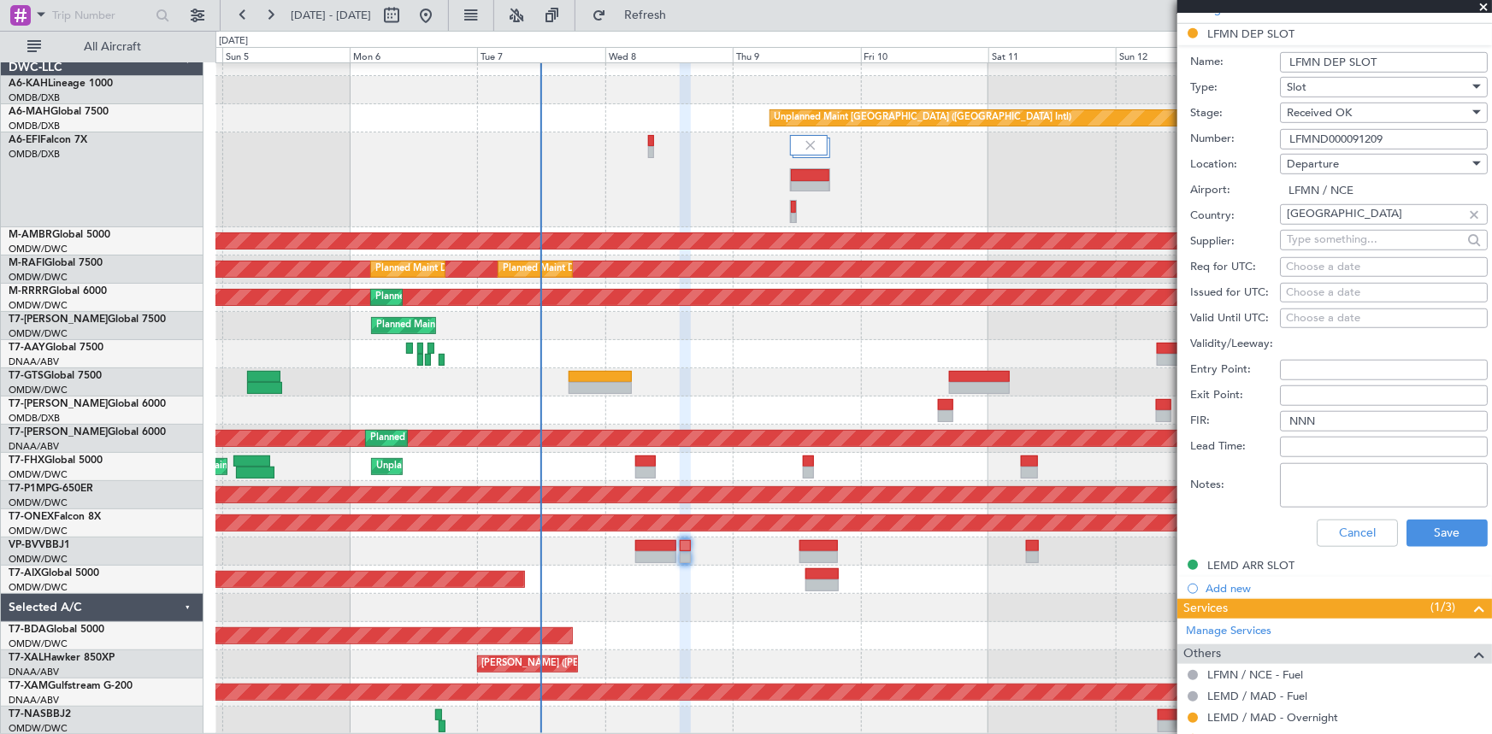
click at [1327, 260] on div "Choose a date" at bounding box center [1384, 267] width 196 height 17
select select "10"
select select "2025"
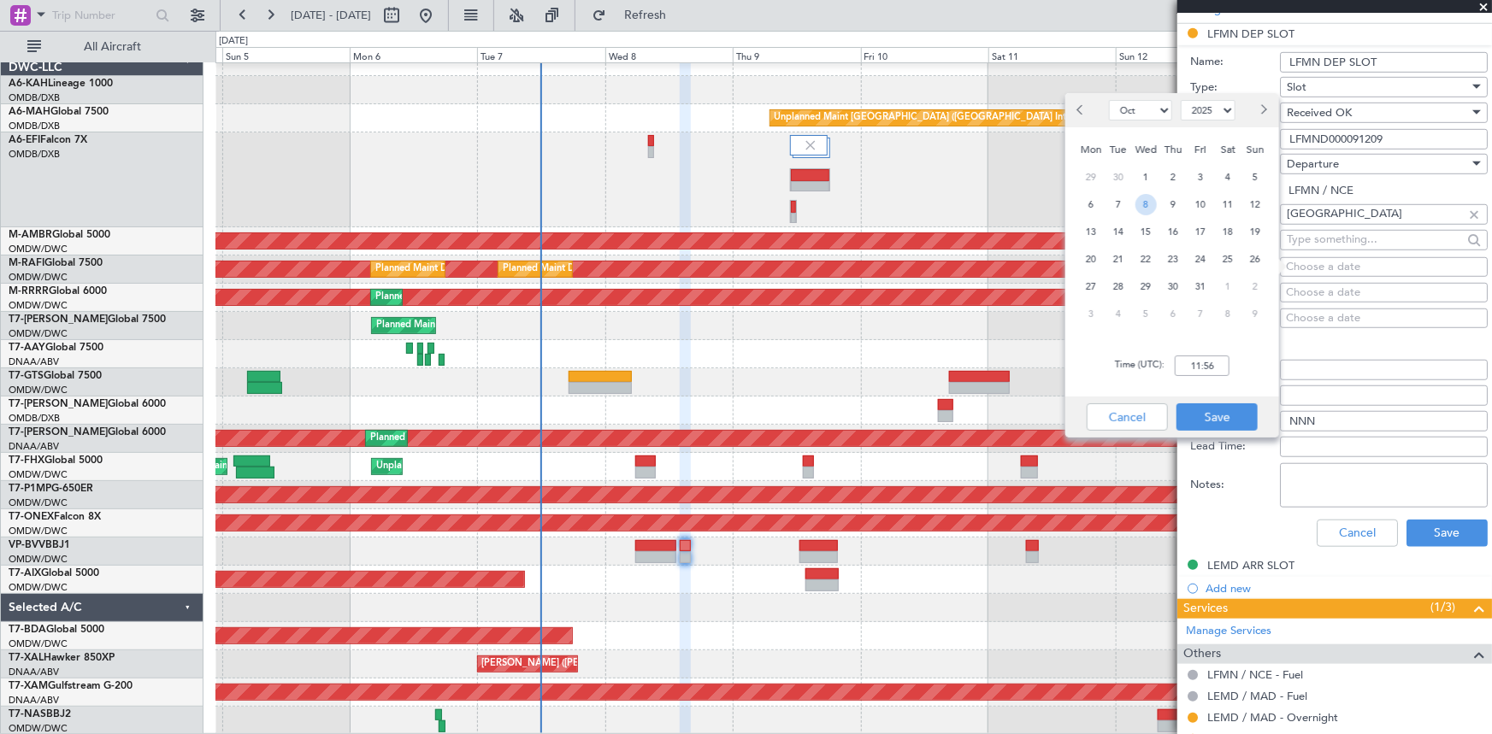
click at [1147, 204] on span "8" at bounding box center [1145, 204] width 21 height 21
click at [1182, 367] on input "00:00" at bounding box center [1202, 366] width 55 height 21
type input "0"
type input "14:30"
click at [1195, 415] on button "Save" at bounding box center [1216, 417] width 81 height 27
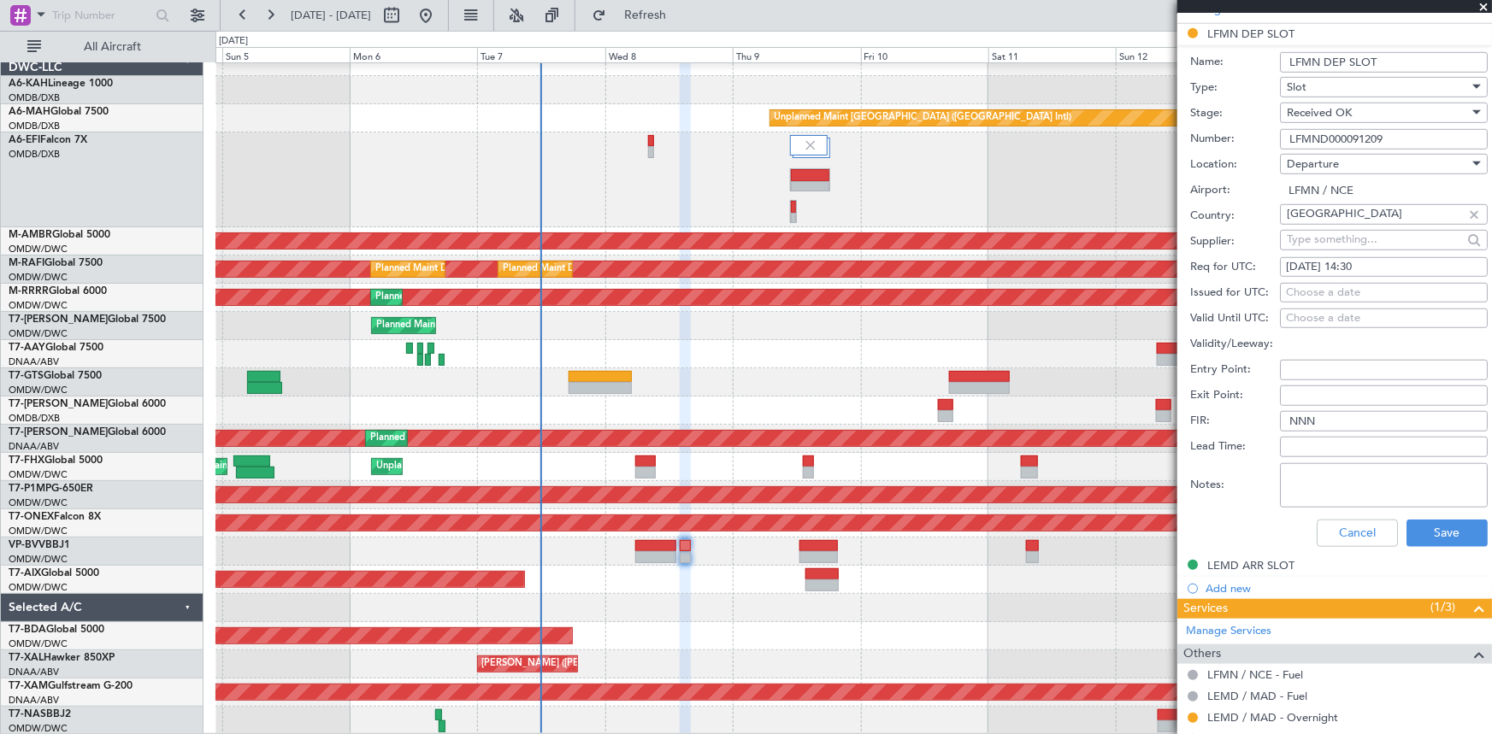
click at [1325, 295] on div "Choose a date" at bounding box center [1384, 293] width 196 height 17
select select "10"
select select "2025"
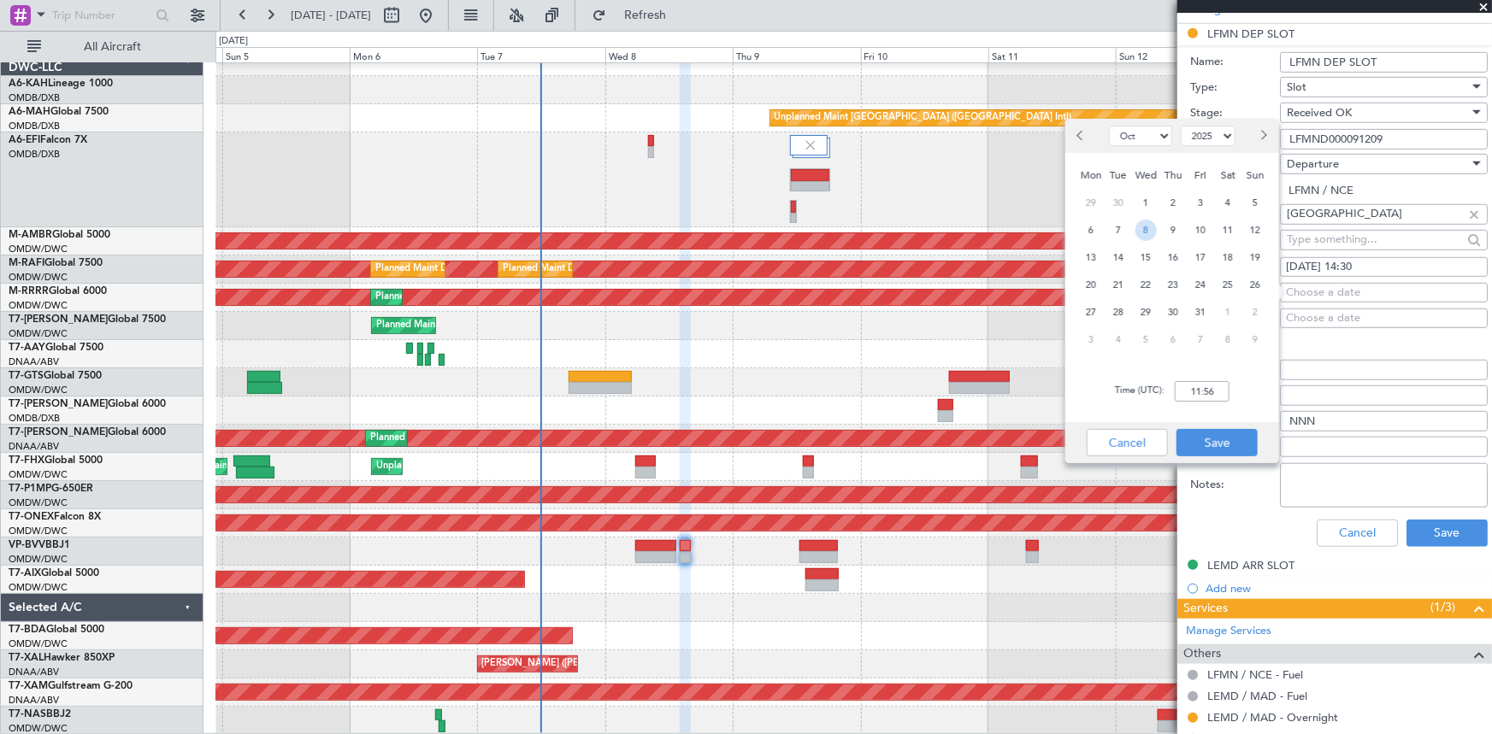
click at [1153, 228] on span "8" at bounding box center [1145, 230] width 21 height 21
click at [1188, 383] on input "00:00" at bounding box center [1202, 391] width 55 height 21
type input "14:30"
drag, startPoint x: 1214, startPoint y: 431, endPoint x: 1335, endPoint y: 496, distance: 137.7
click at [1216, 432] on button "Save" at bounding box center [1216, 442] width 81 height 27
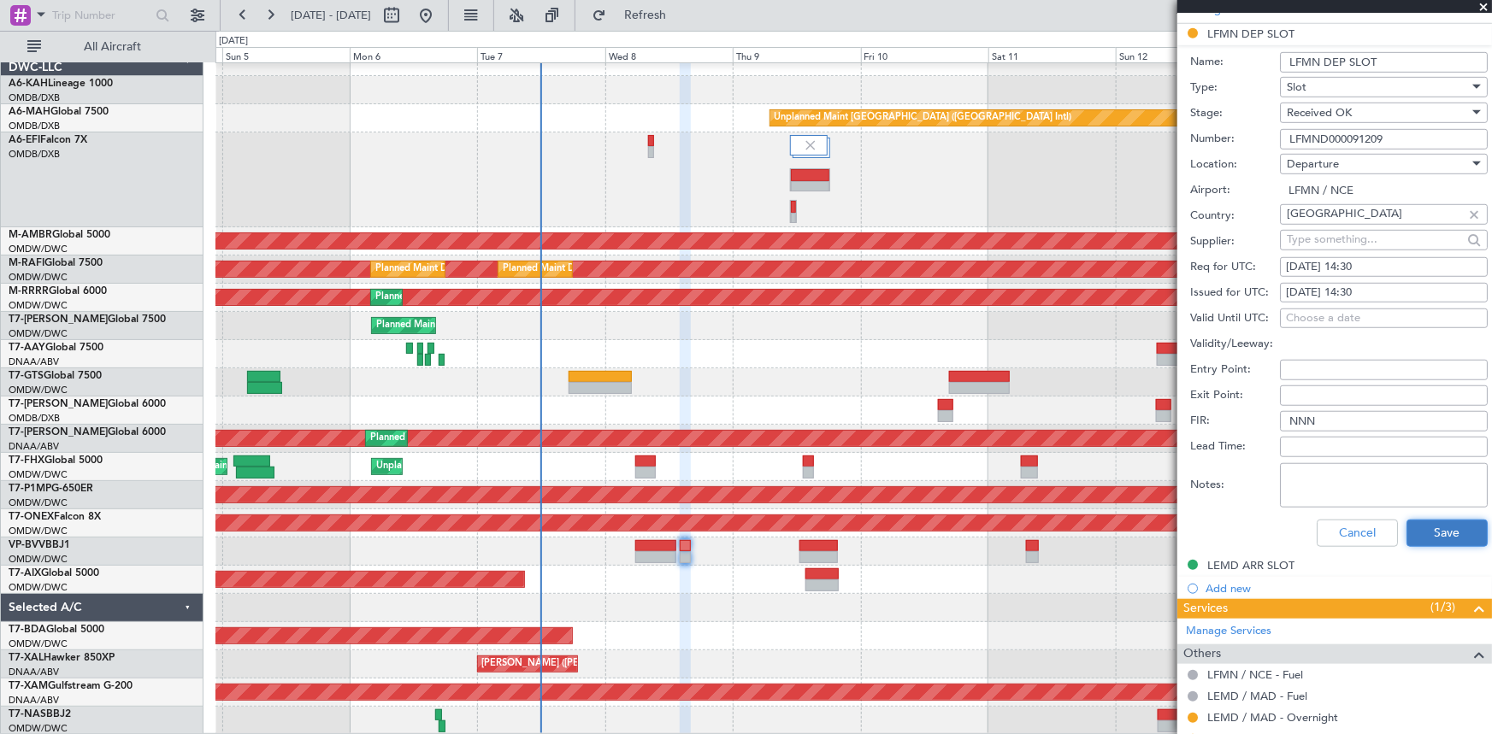
click at [1438, 524] on button "Save" at bounding box center [1446, 533] width 81 height 27
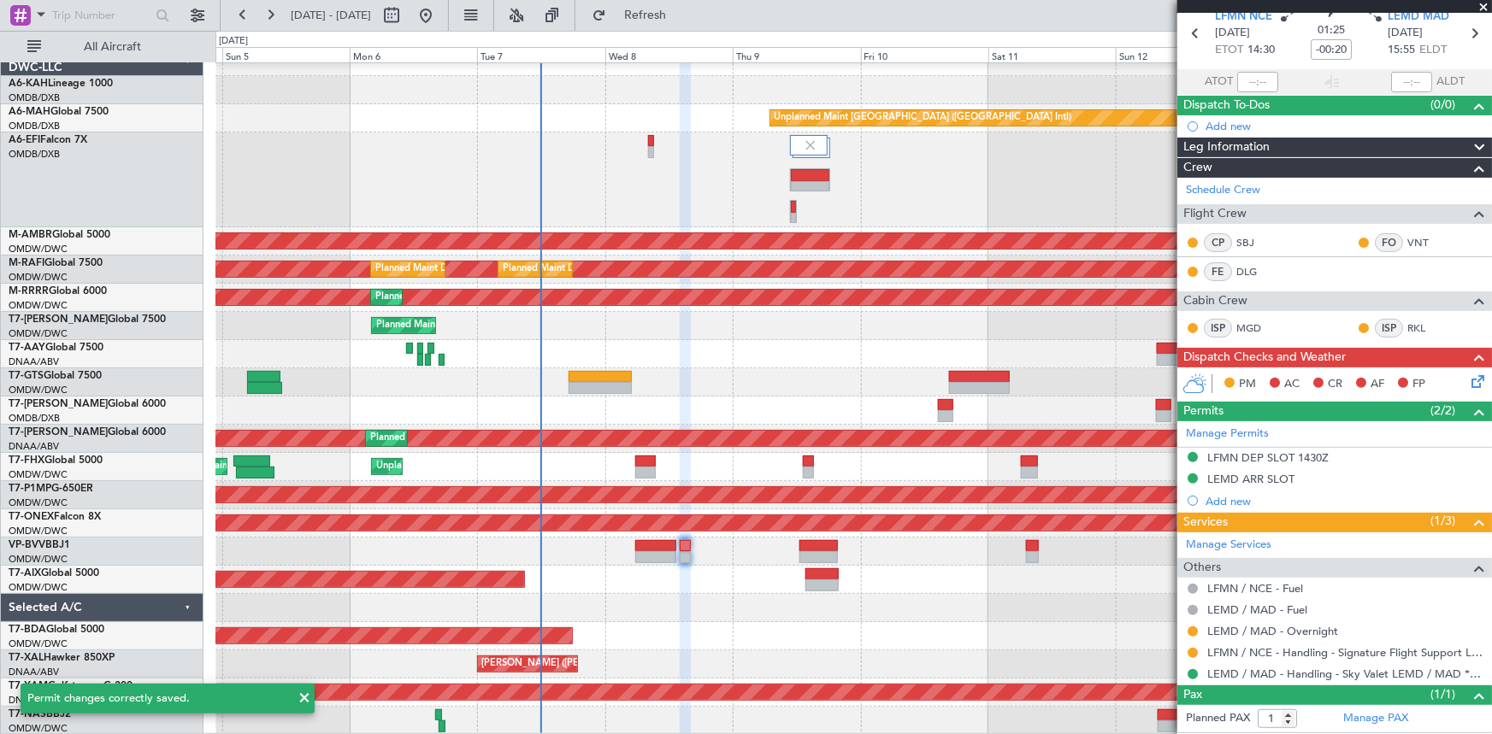
scroll to position [107, 0]
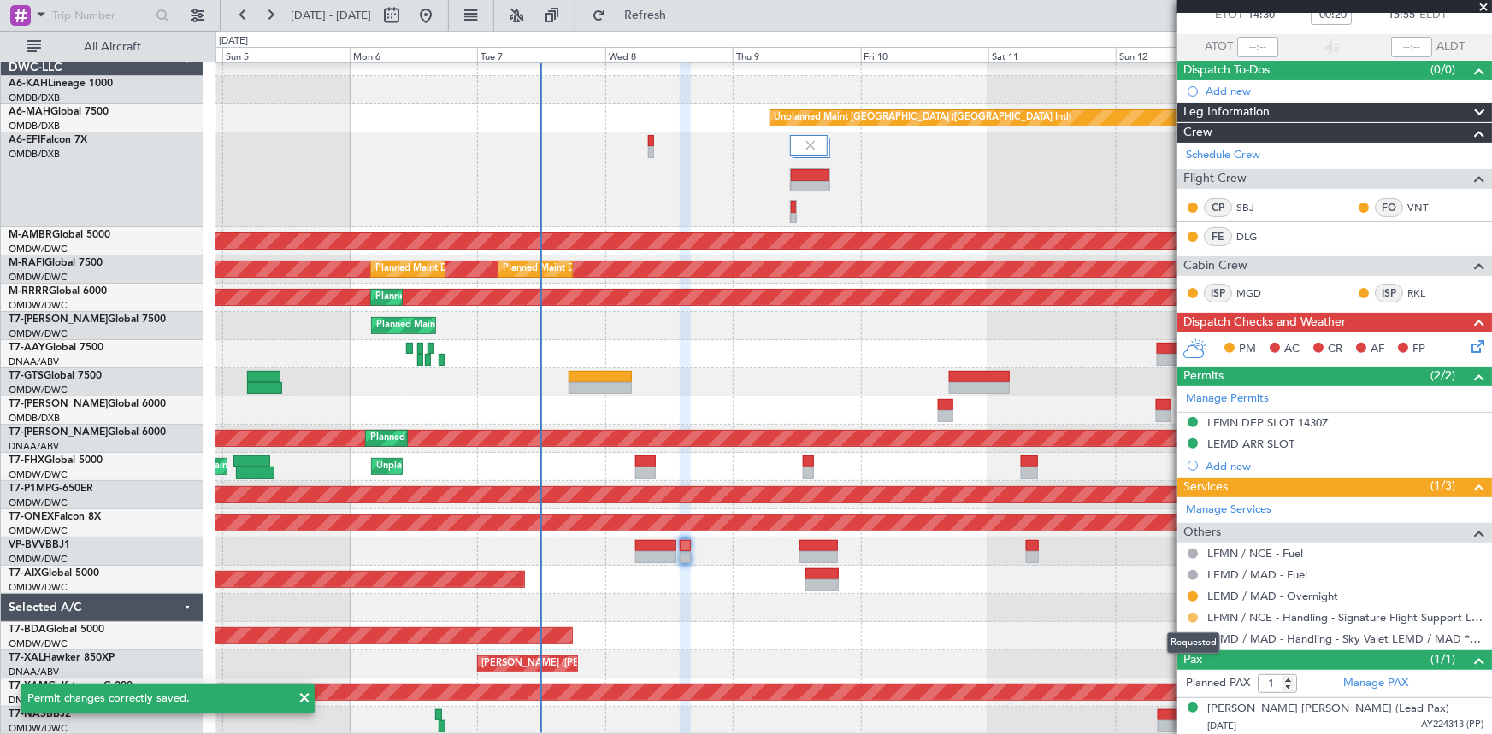
click at [1194, 613] on button at bounding box center [1193, 618] width 10 height 10
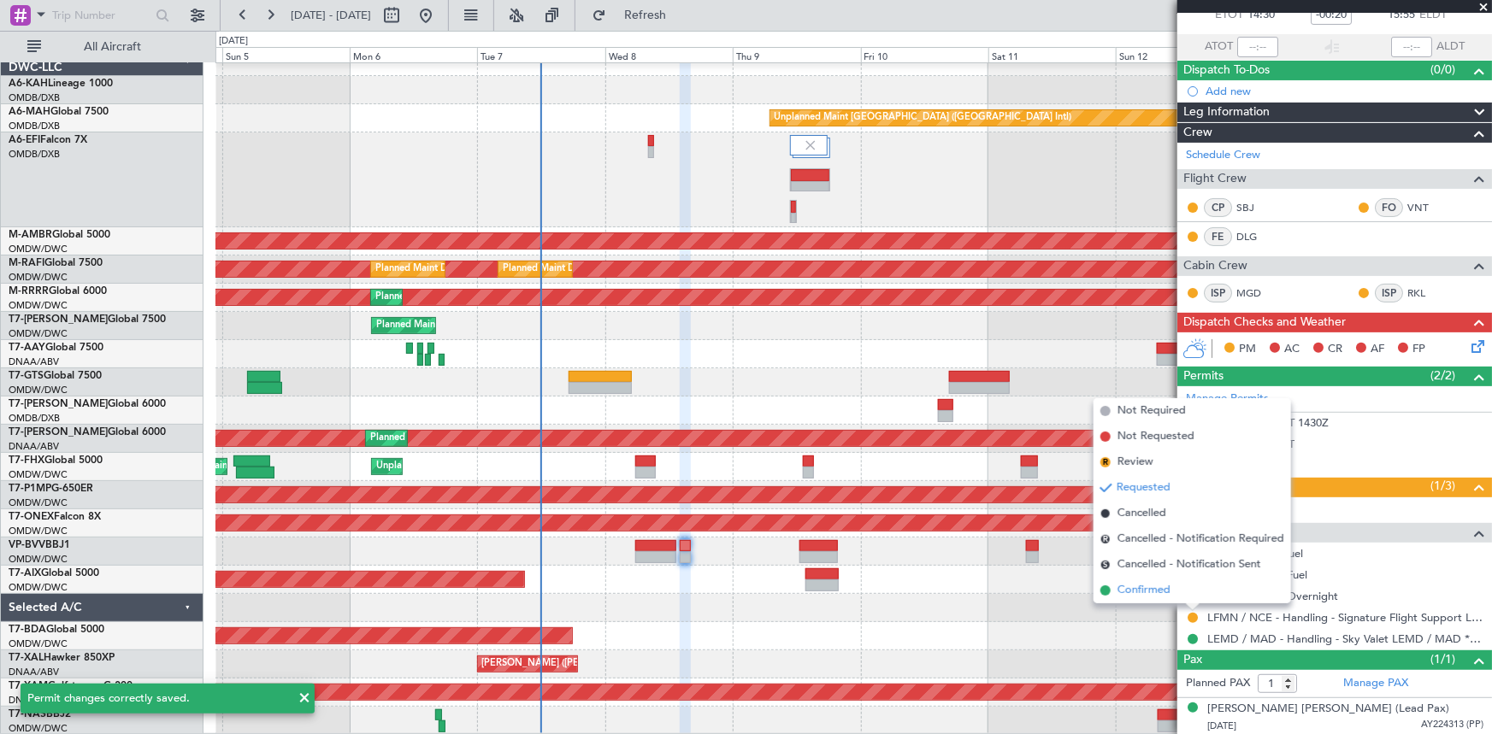
click at [1153, 595] on span "Confirmed" at bounding box center [1143, 590] width 53 height 17
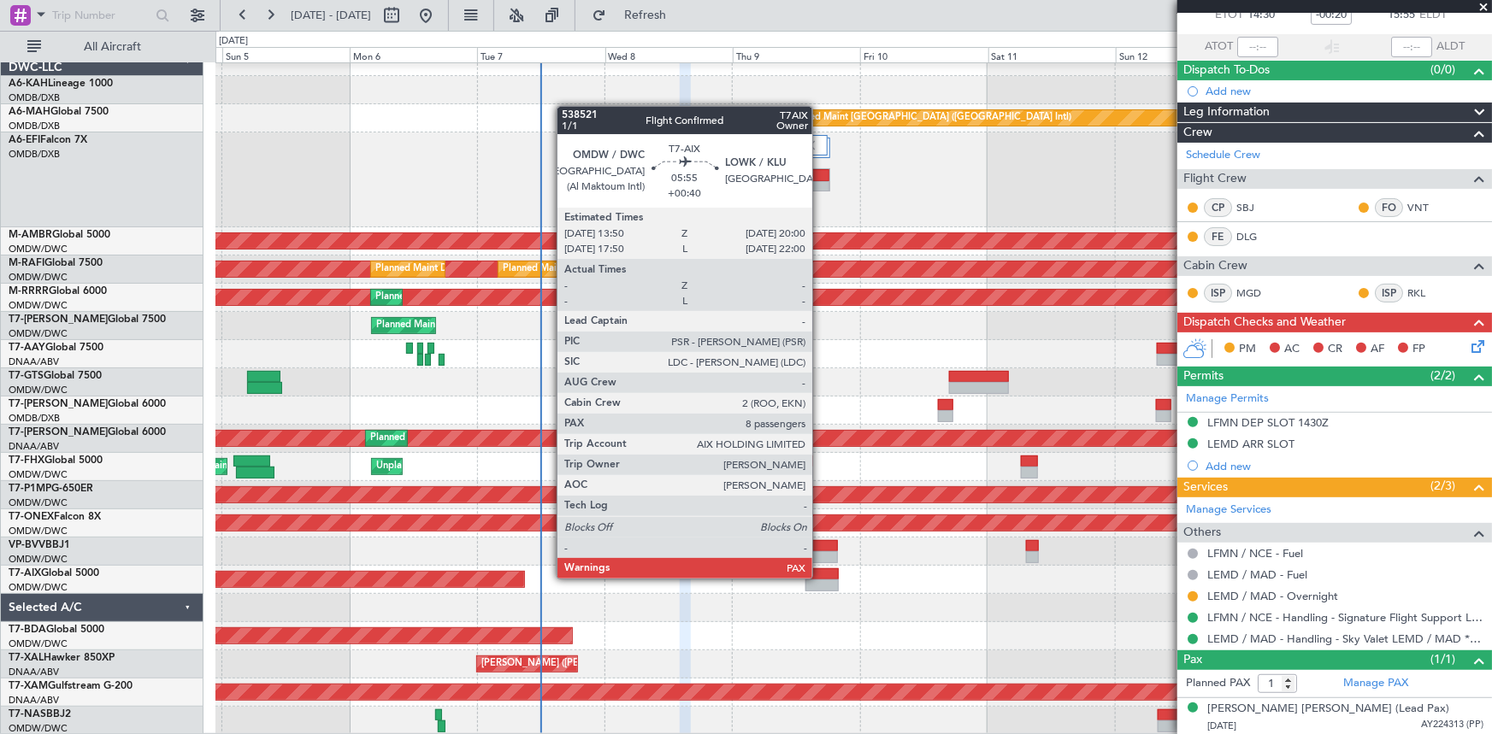
click at [820, 577] on div at bounding box center [821, 575] width 33 height 12
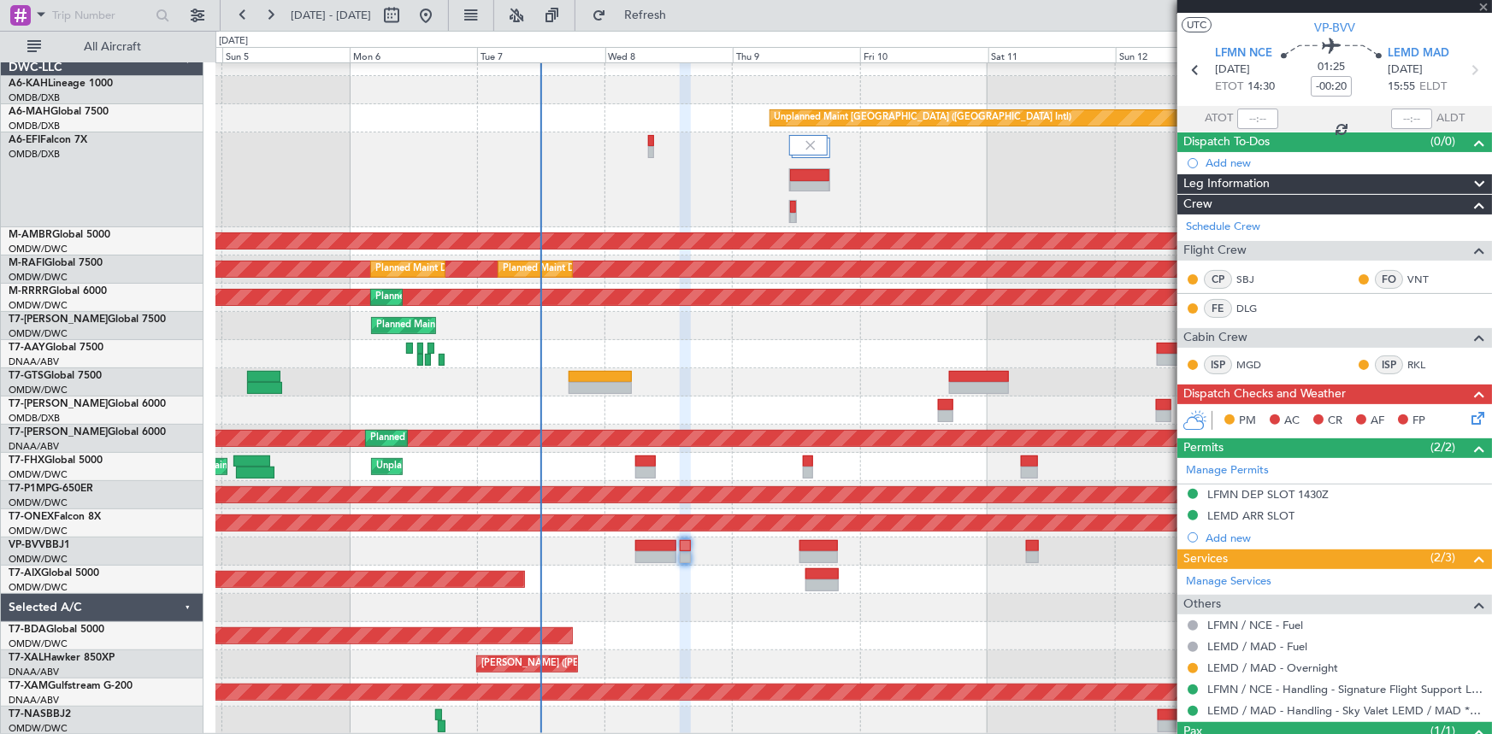
scroll to position [0, 0]
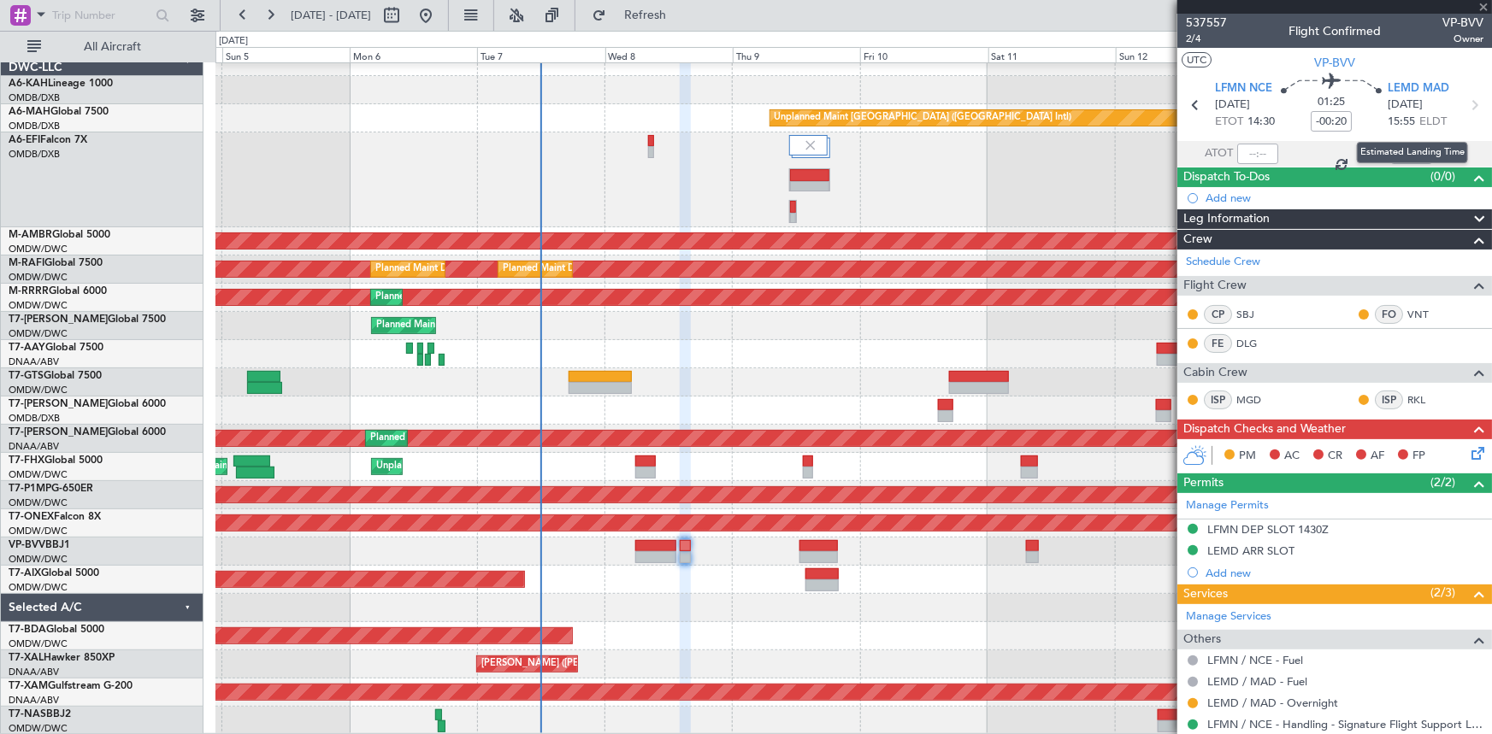
type input "+00:40"
type input "8"
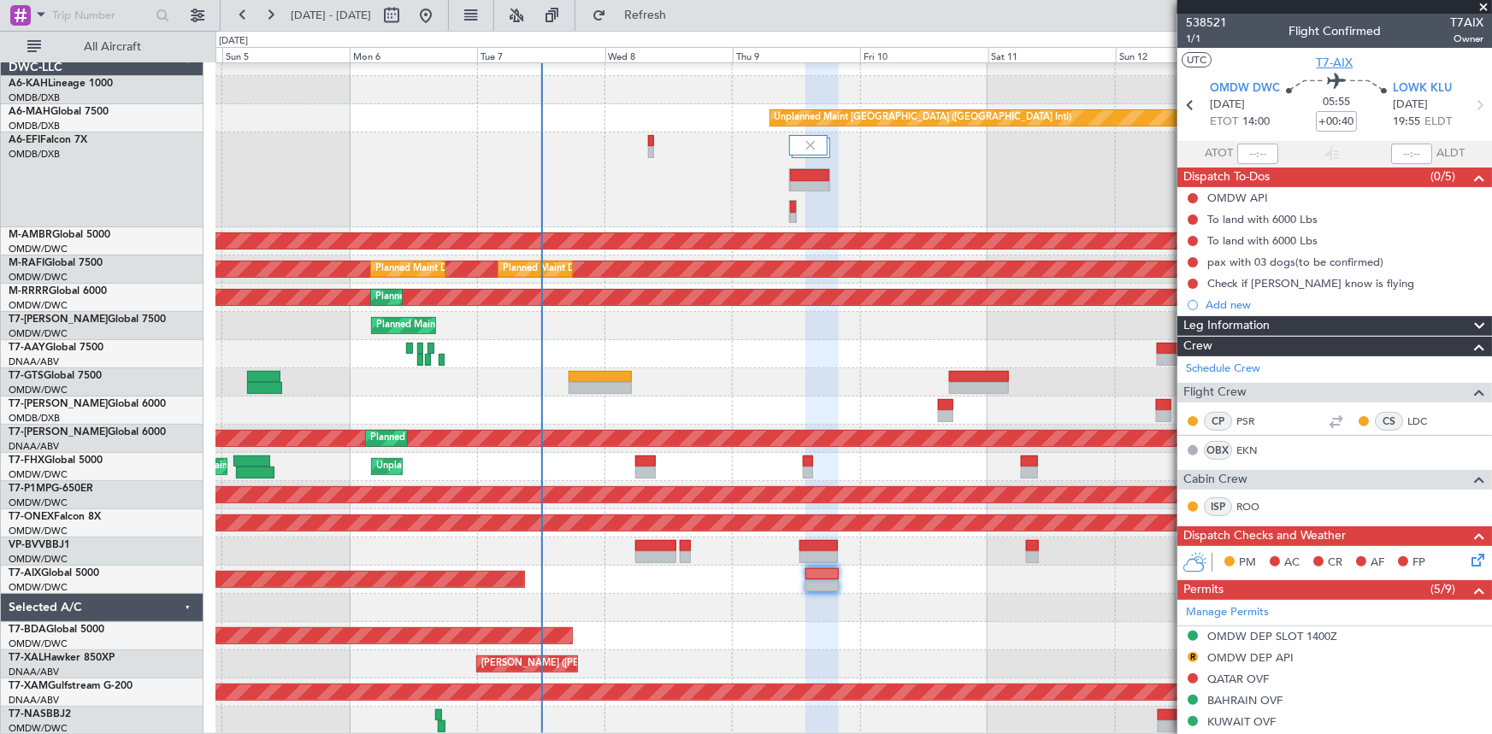
click at [1337, 59] on span "T7-AIX" at bounding box center [1335, 63] width 37 height 18
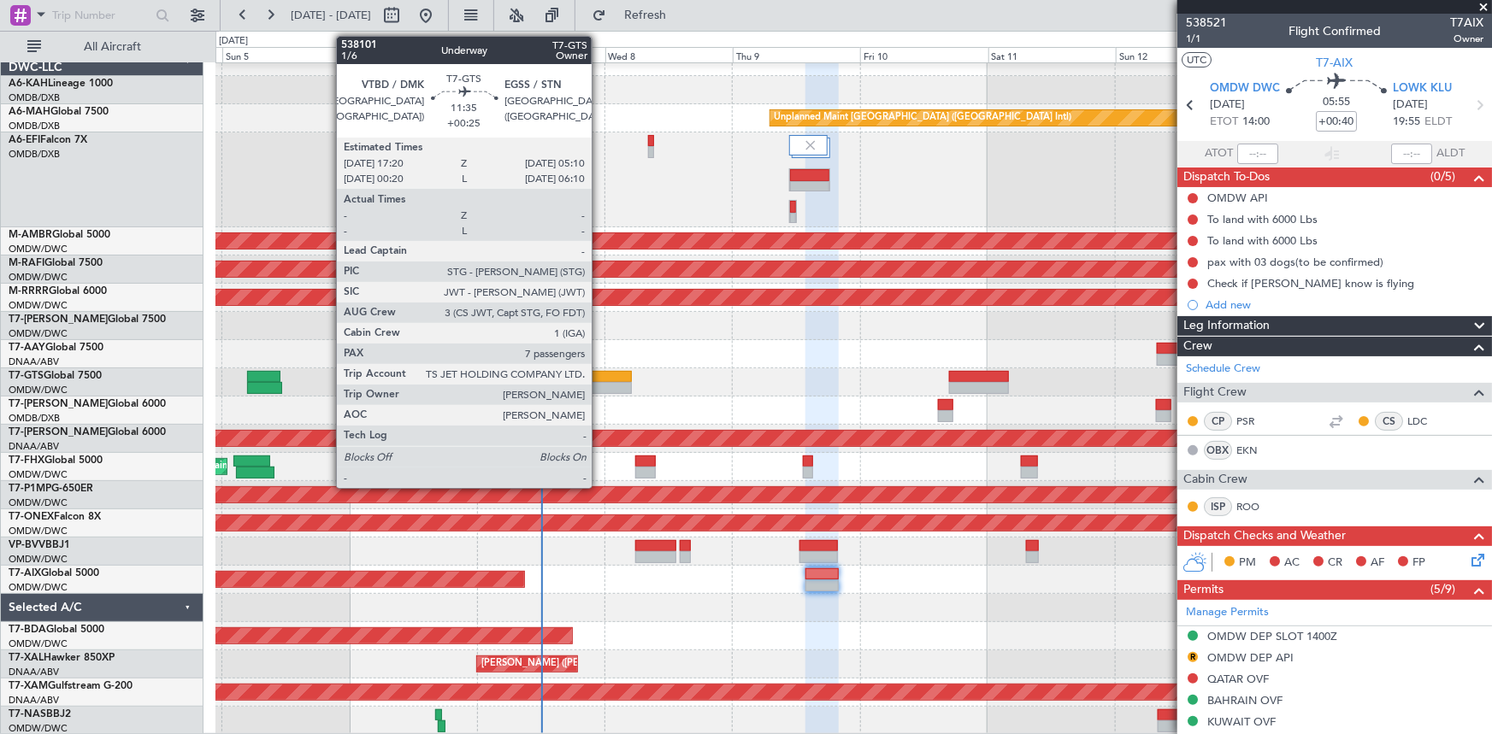
click at [599, 380] on div at bounding box center [600, 377] width 63 height 12
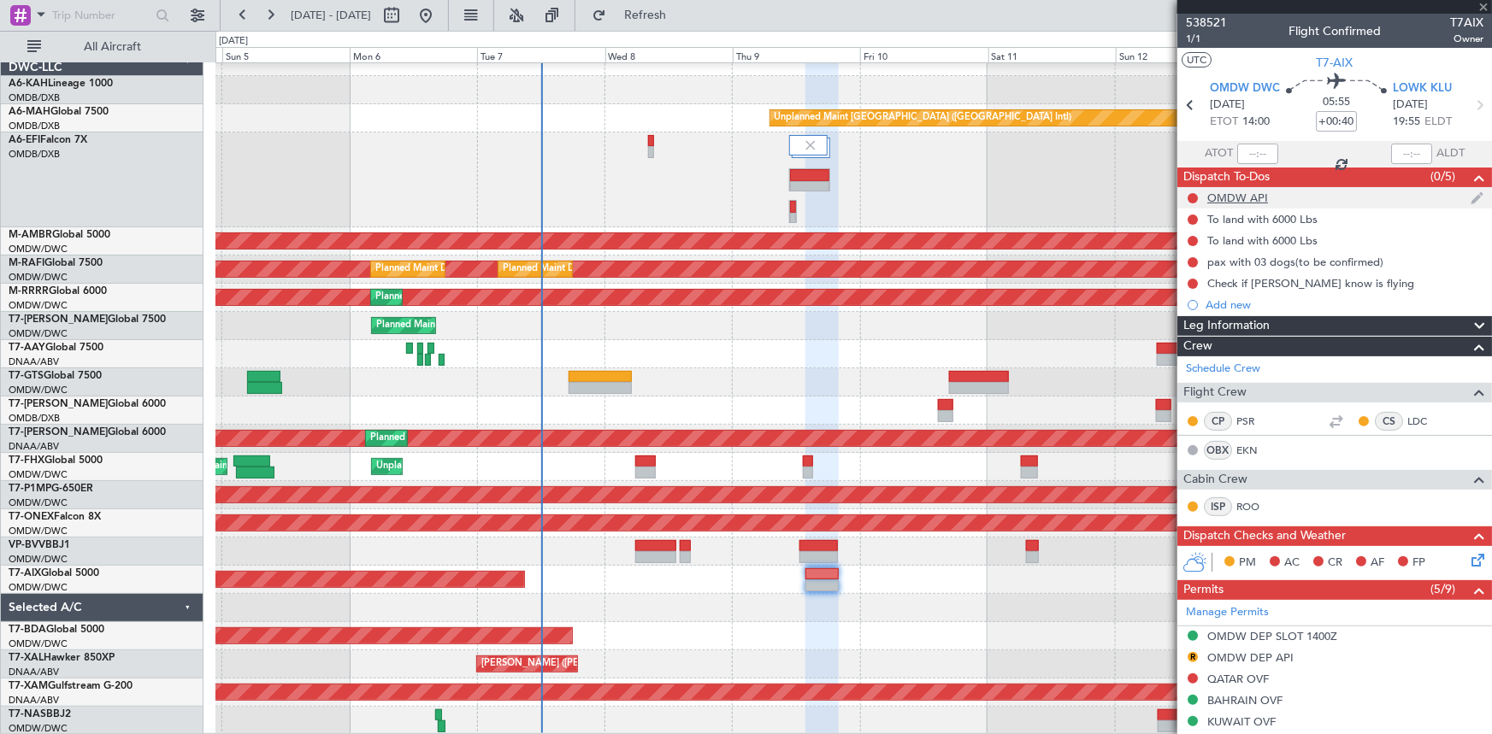
type input "+00:25"
type input "7"
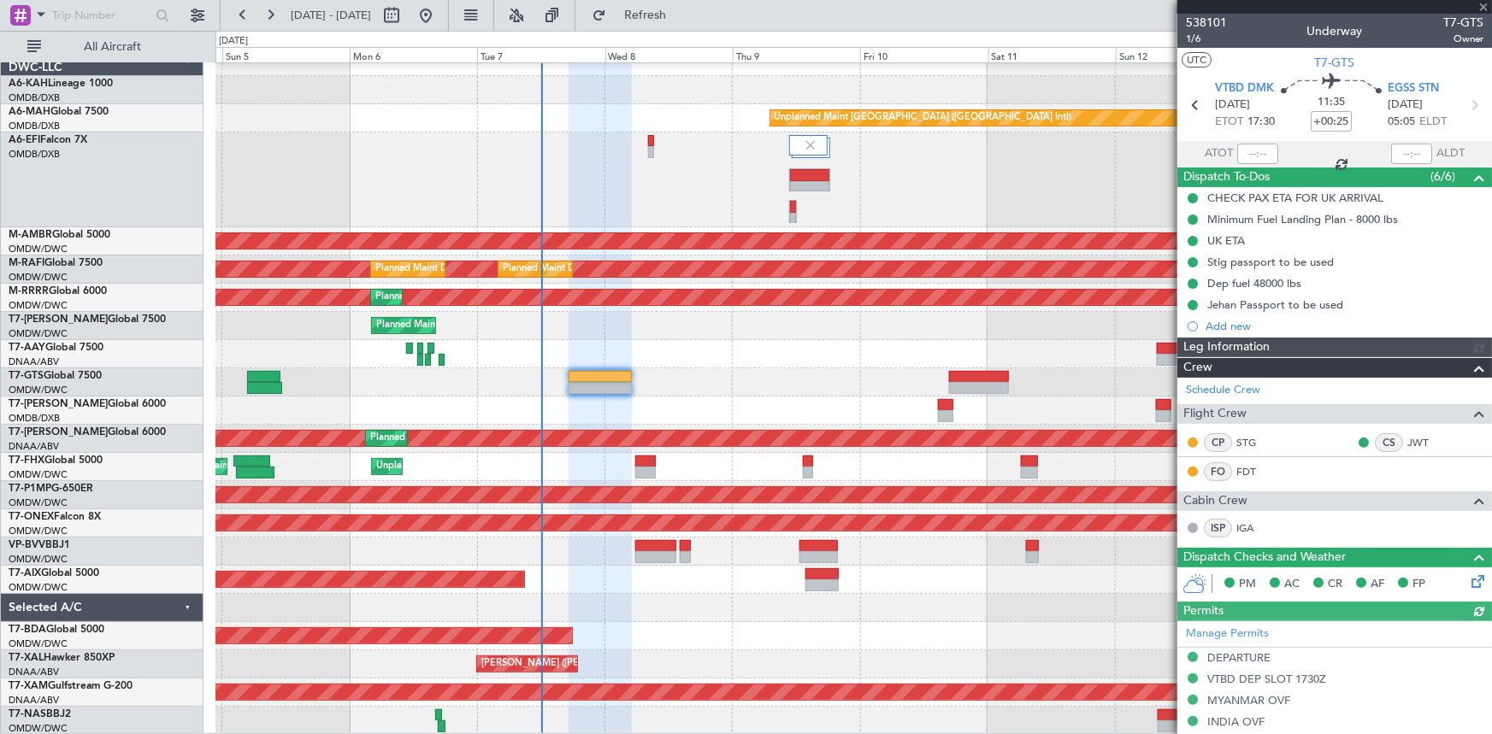
type input "[PERSON_NAME] ([PERSON_NAME])"
type input "7422"
click at [1194, 34] on span "1/6" at bounding box center [1206, 39] width 41 height 15
type input "[PERSON_NAME] ([PERSON_NAME])"
type input "7422"
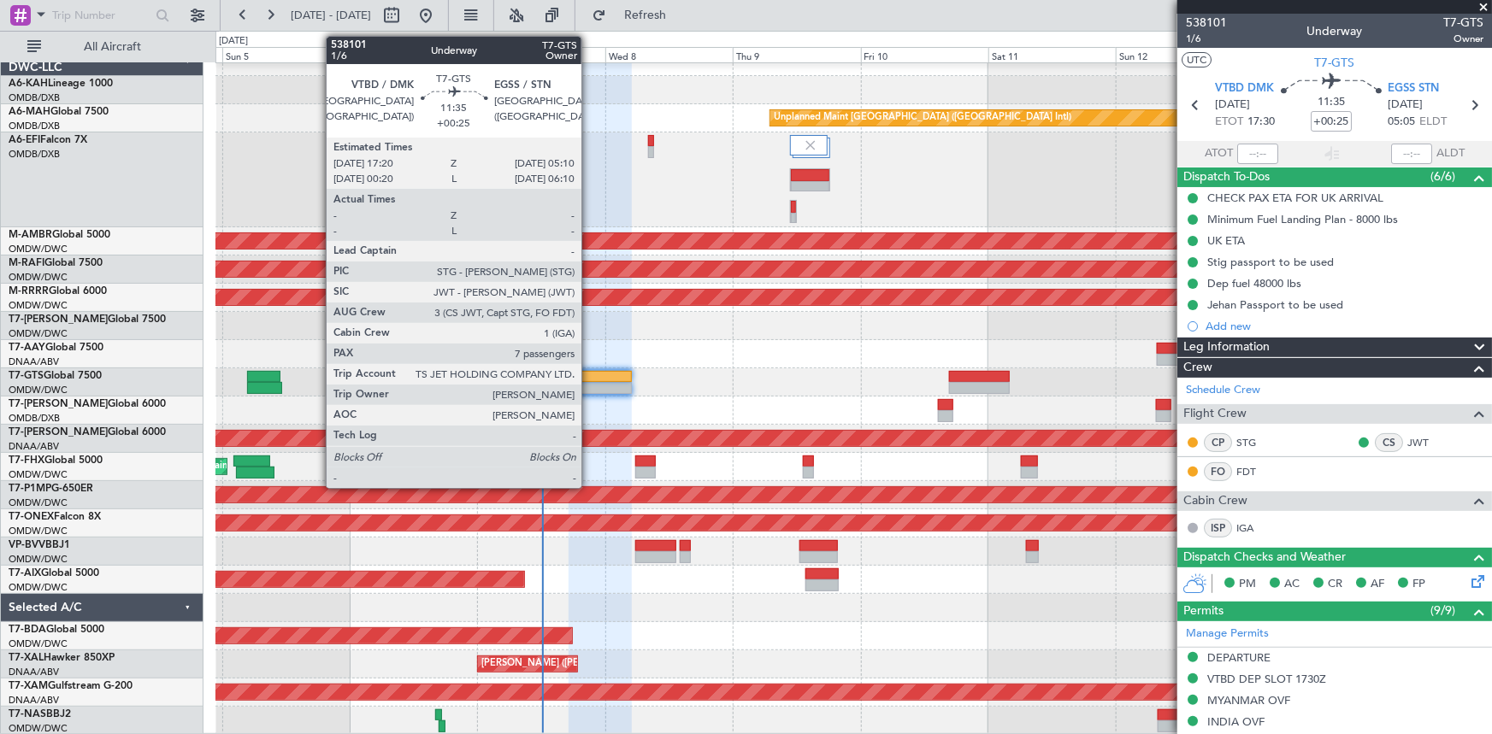
click at [589, 373] on div at bounding box center [600, 377] width 63 height 12
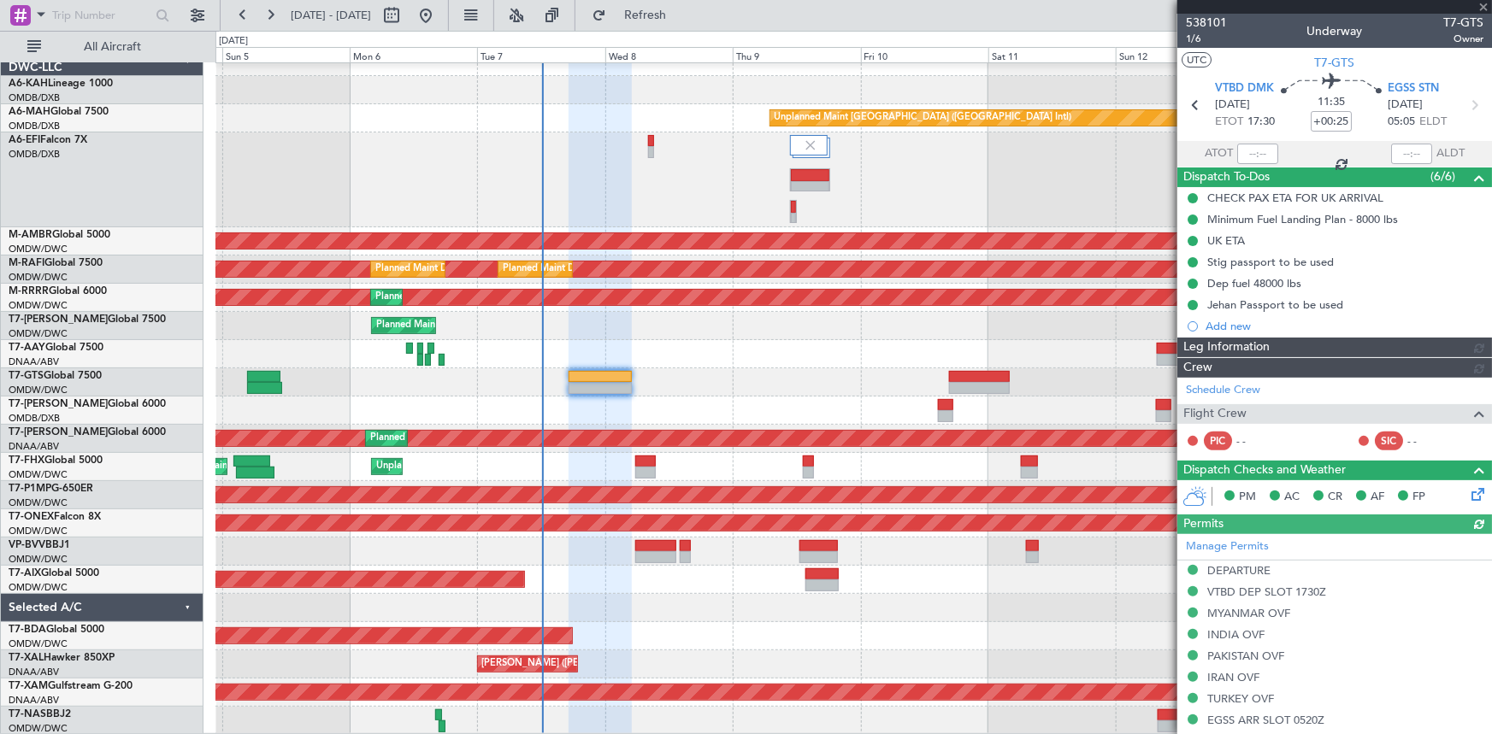
type input "[PERSON_NAME] ([PERSON_NAME])"
type input "7422"
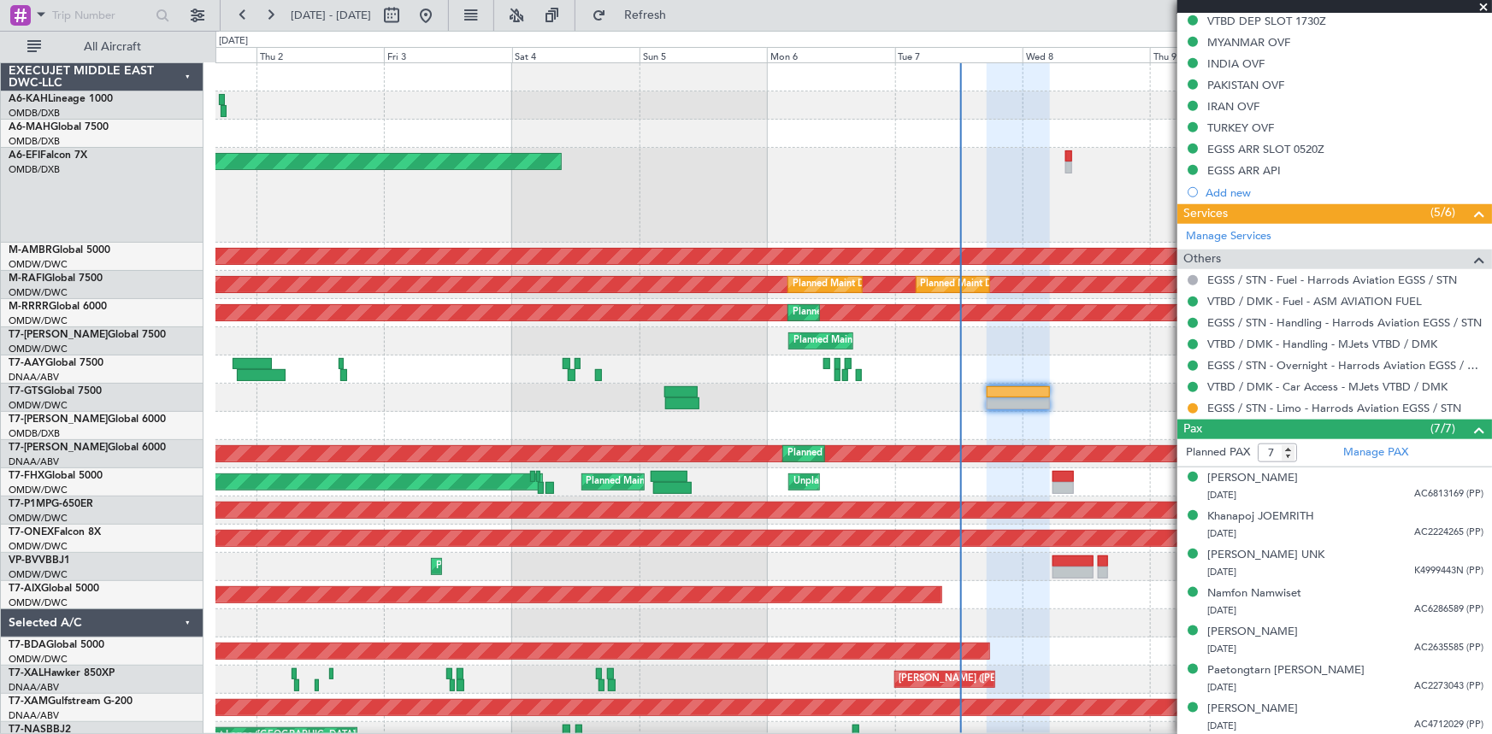
click at [737, 393] on div "Planned Maint Dubai (Al Maktoum Intl)" at bounding box center [853, 398] width 1276 height 28
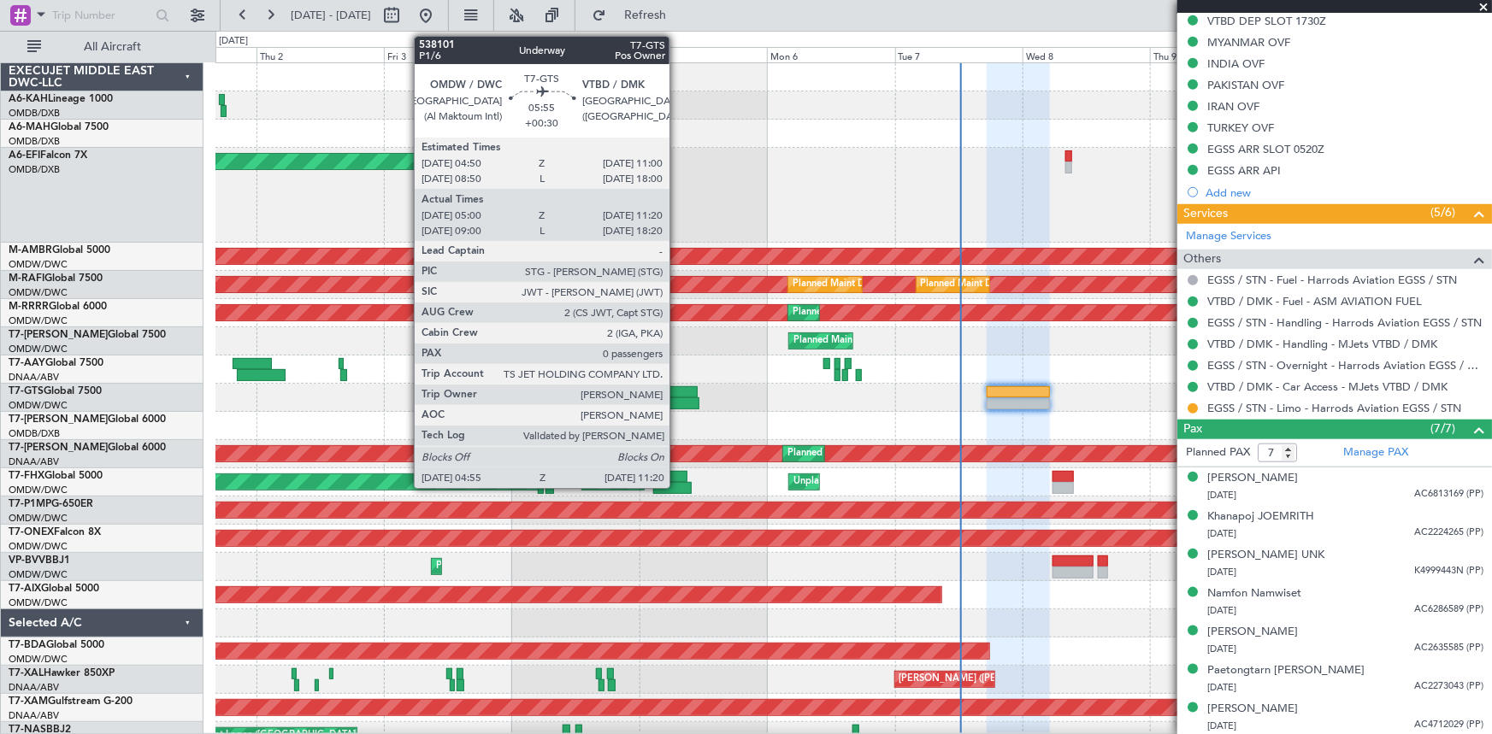
click at [677, 392] on div at bounding box center [680, 392] width 33 height 12
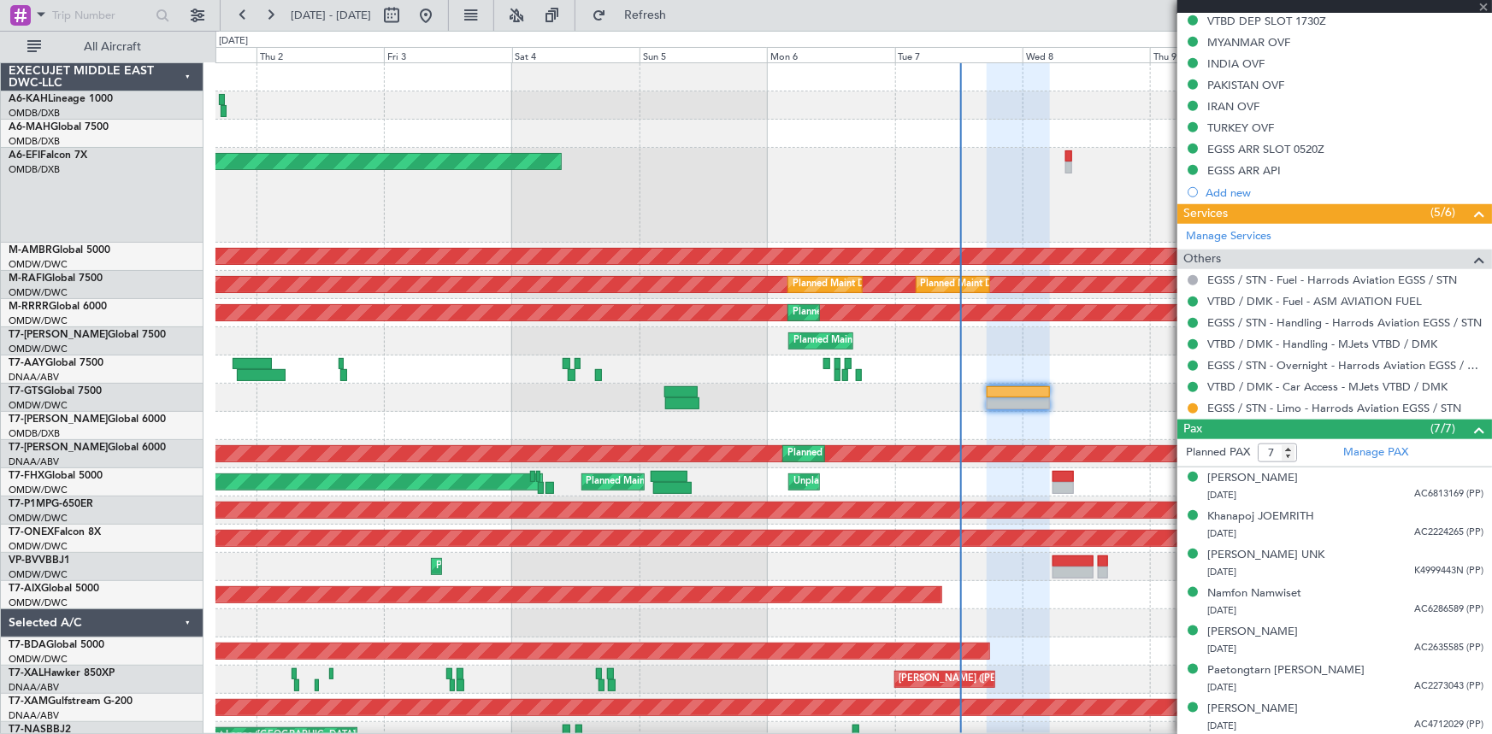
type input "+00:30"
type input "05:10"
type input "11:15"
type input "0"
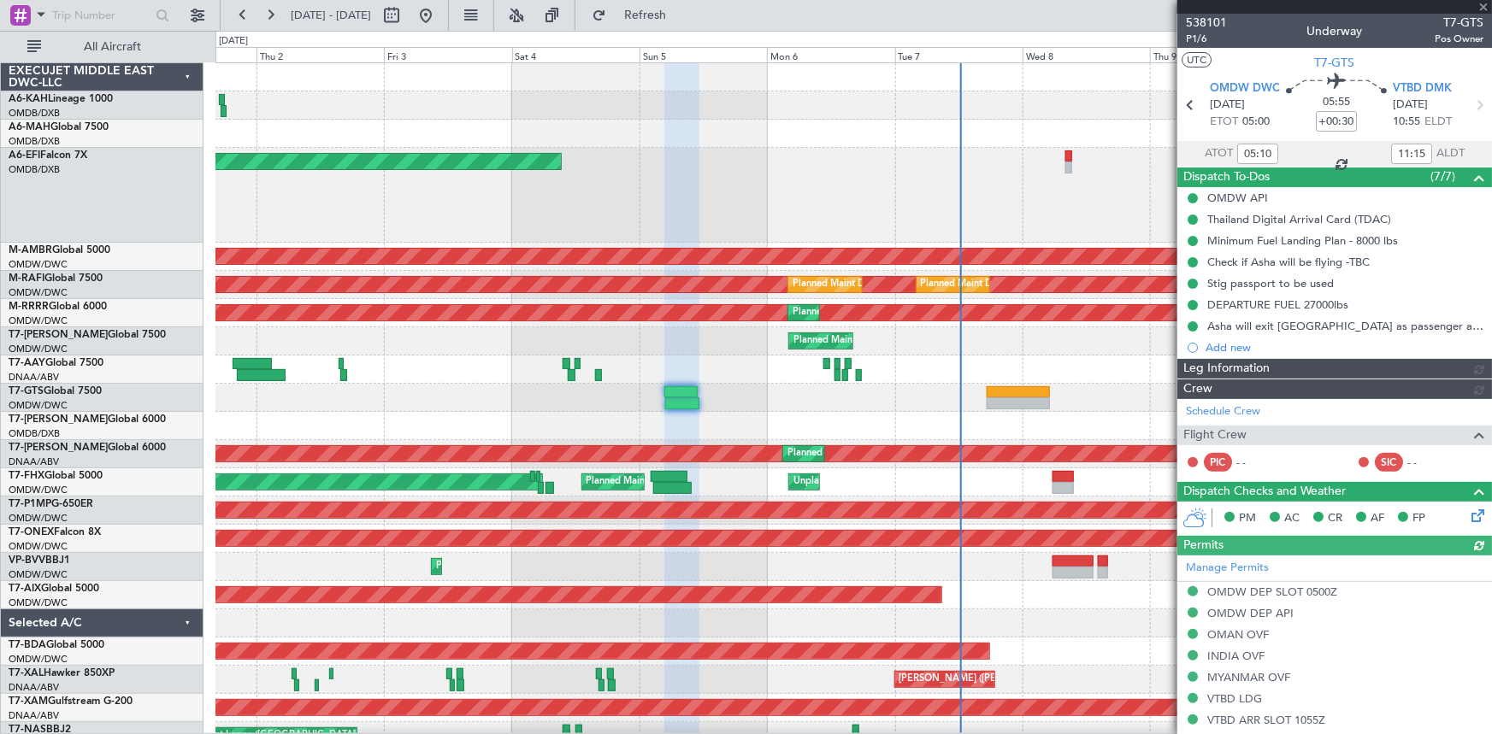
type input "[PERSON_NAME] ([PERSON_NAME])"
type input "7400"
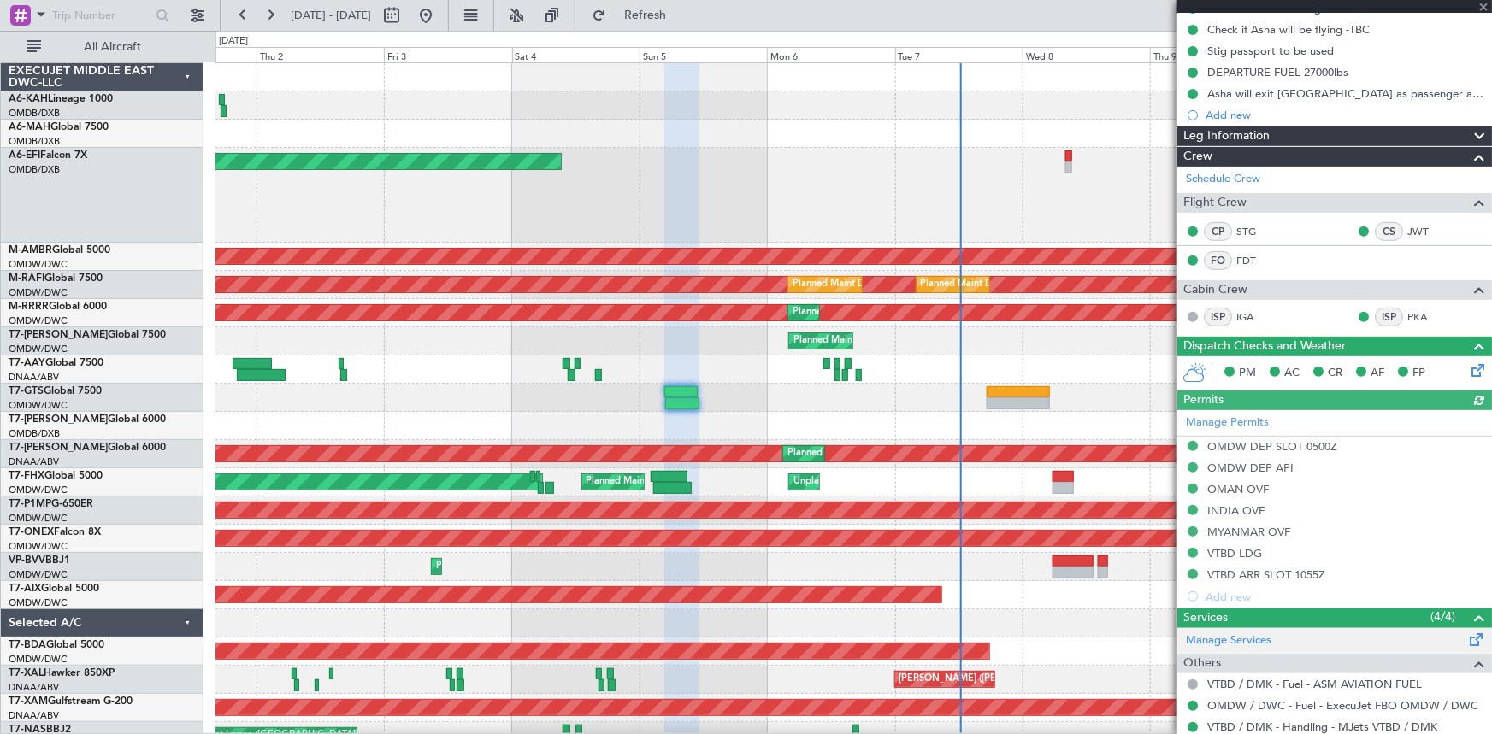
scroll to position [325, 0]
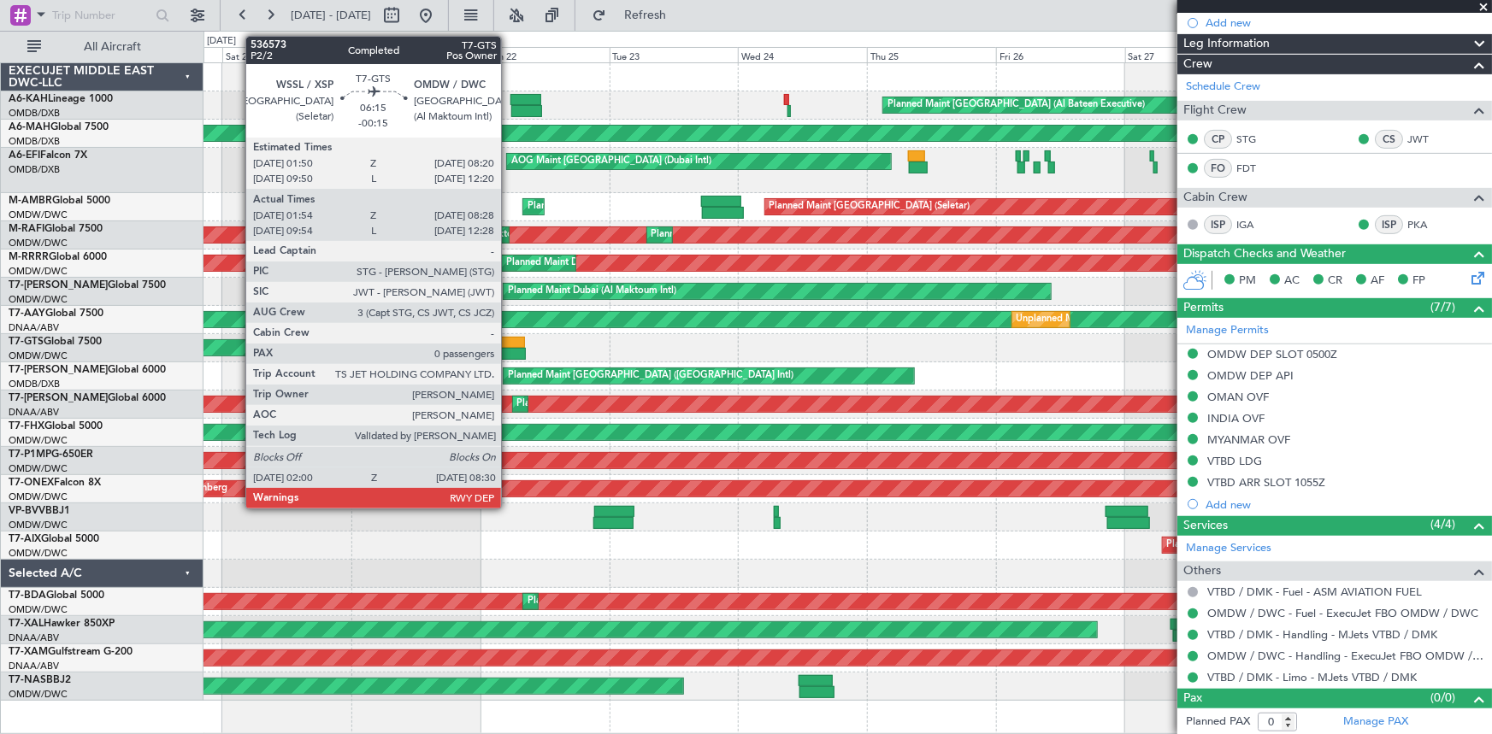
click at [509, 345] on div at bounding box center [506, 343] width 35 height 12
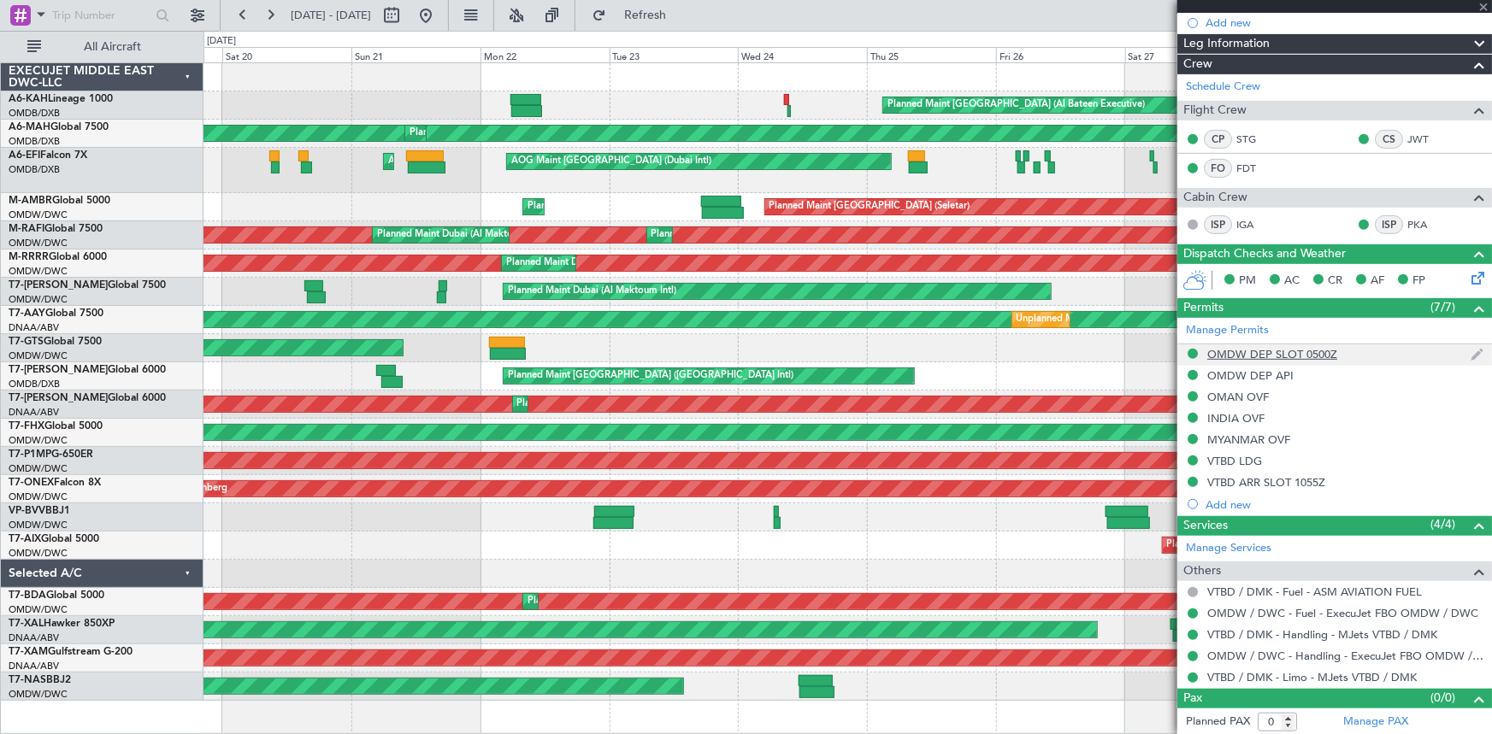
type input "-00:15"
type input "02:04"
type input "08:23"
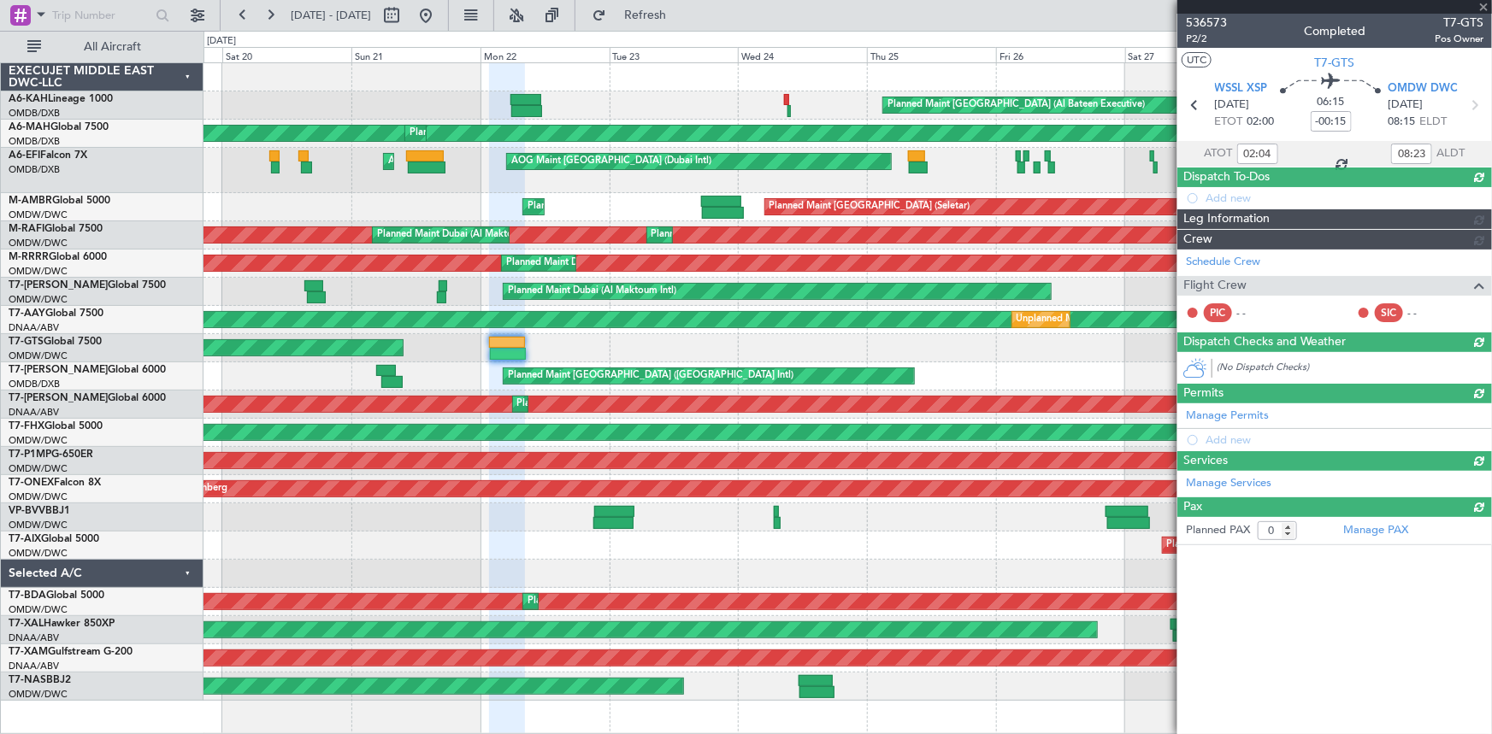
scroll to position [0, 0]
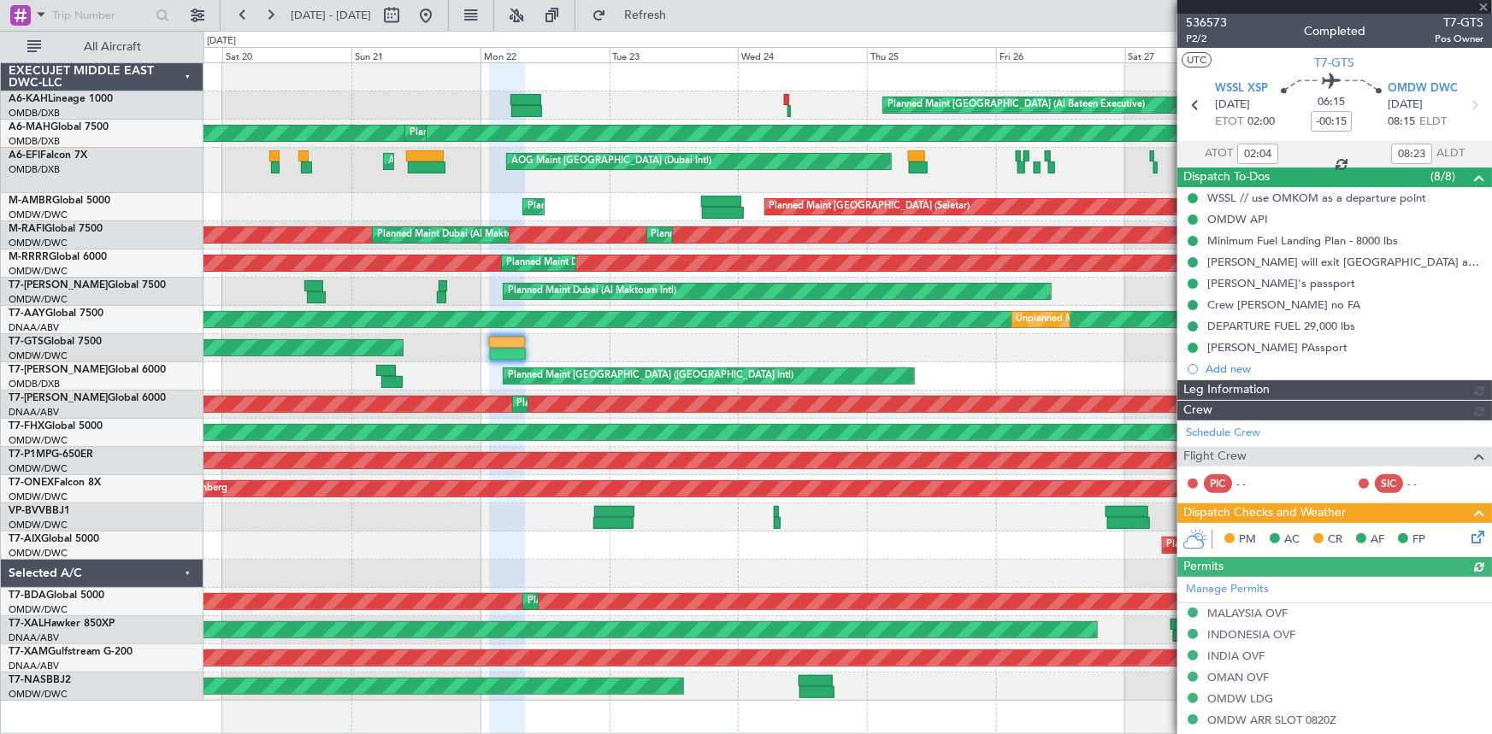
type input "[PERSON_NAME] ([PERSON_NAME])"
type input "7342"
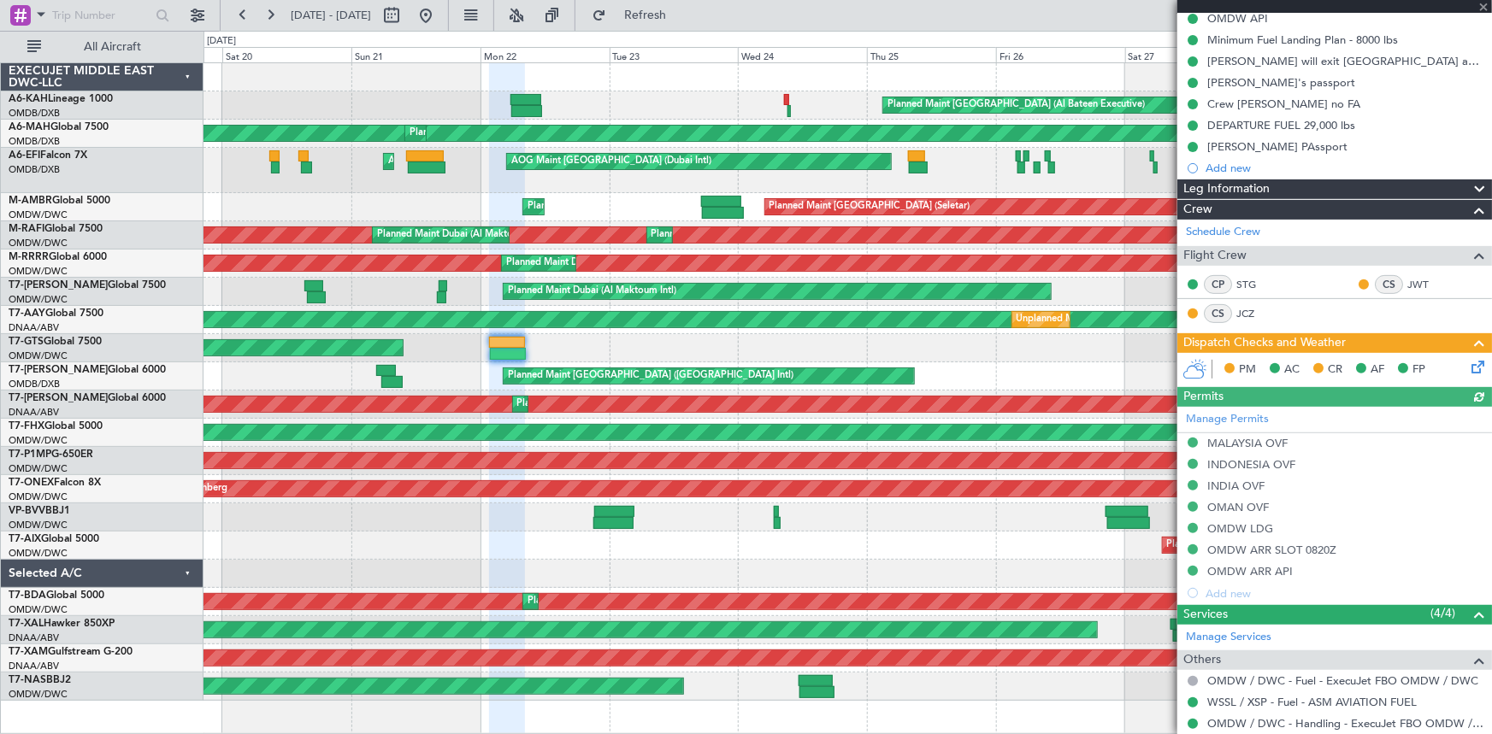
scroll to position [291, 0]
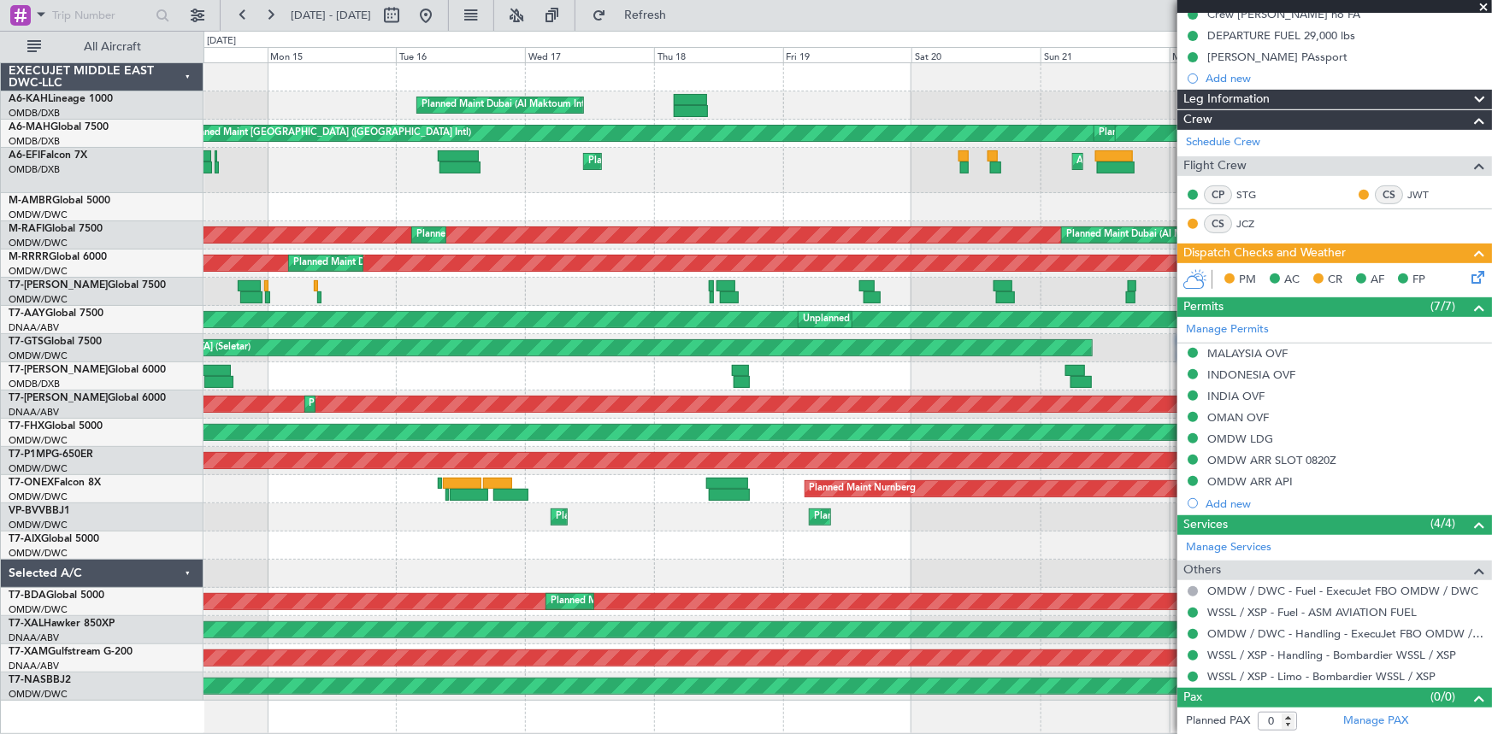
click at [1351, 315] on fb-app "19 Sep 2025 - 29 Sep 2025 Refresh Quick Links All Aircraft Planned Maint Dubai …" at bounding box center [746, 374] width 1492 height 722
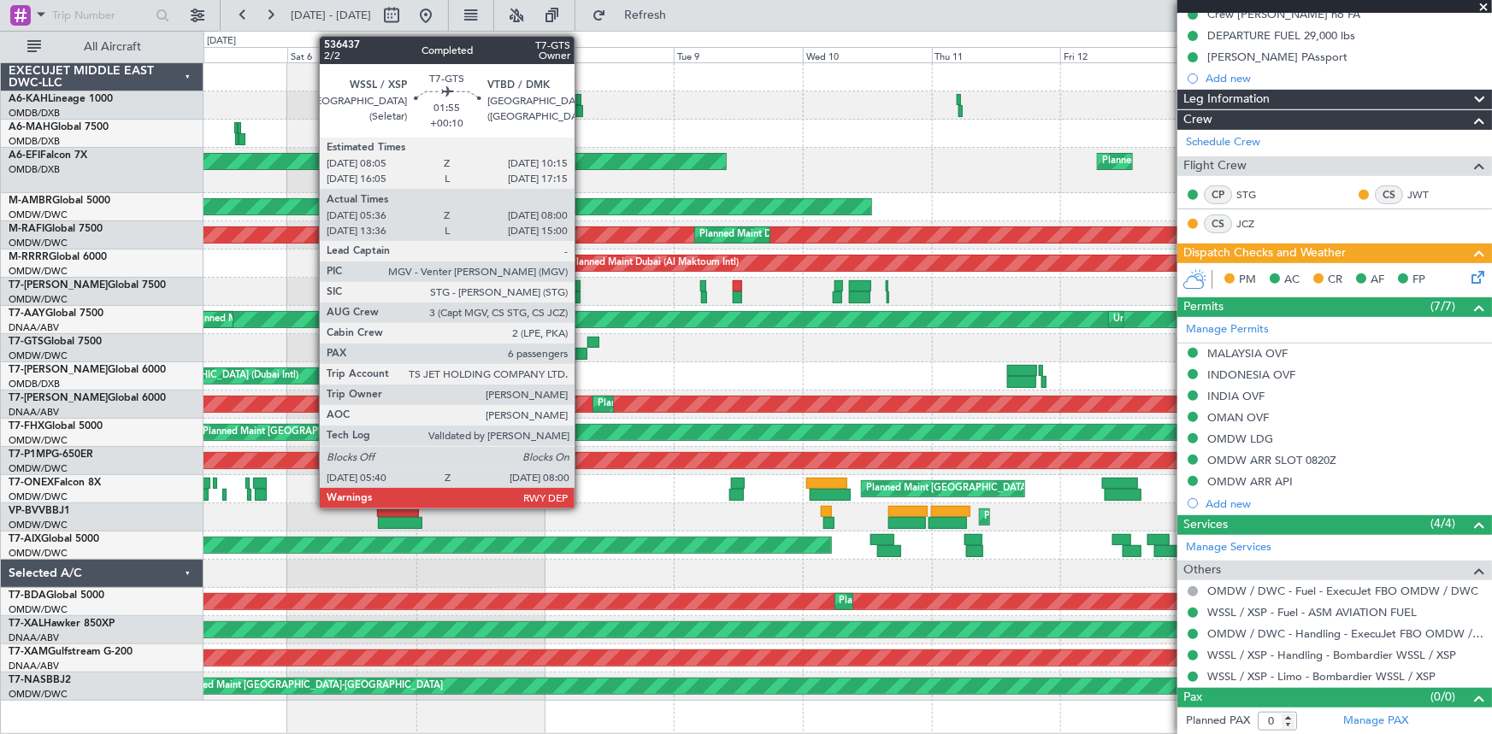
click at [582, 350] on div at bounding box center [581, 354] width 13 height 12
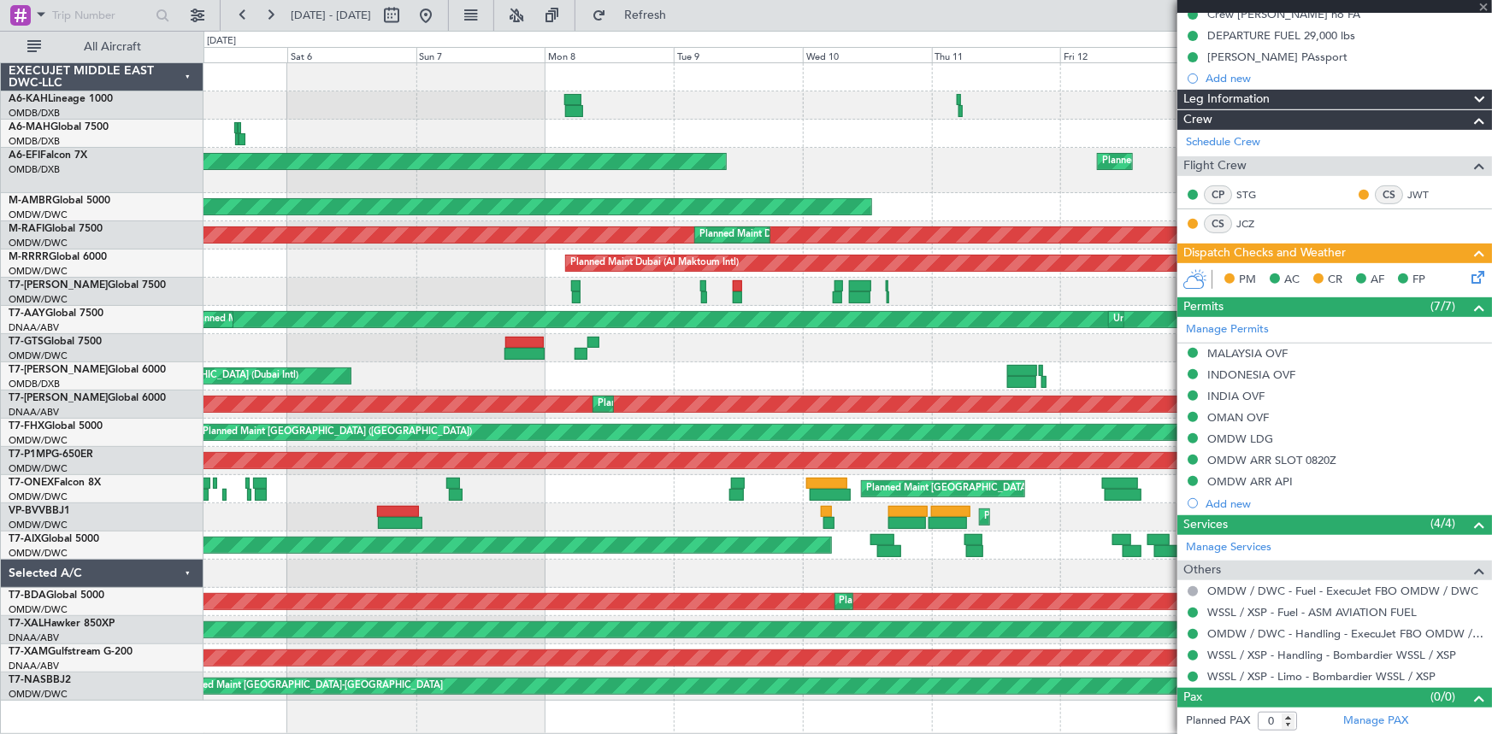
type input "+00:10"
type input "05:46"
type input "07:55"
type input "6"
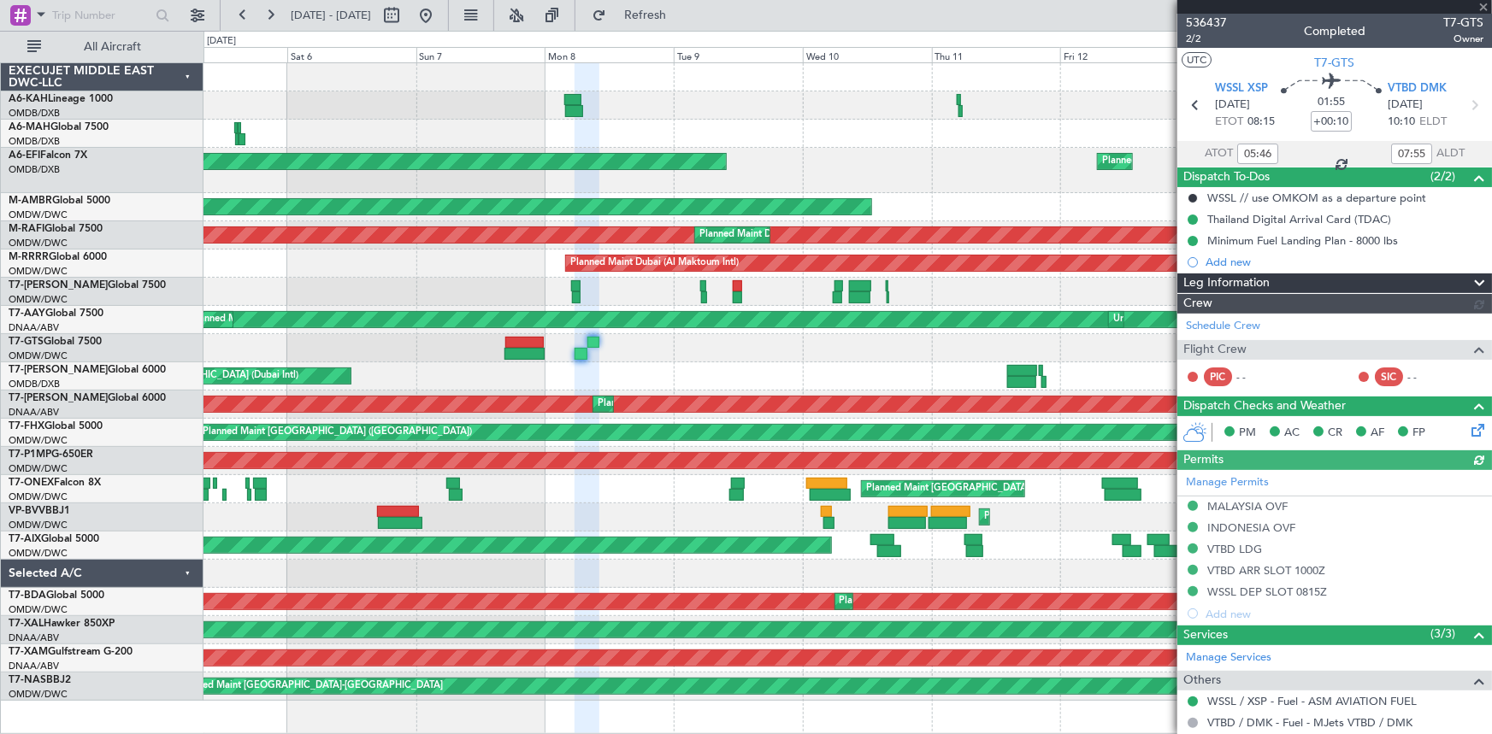
type input "Dherander Fithani (DHF)"
type input "7232"
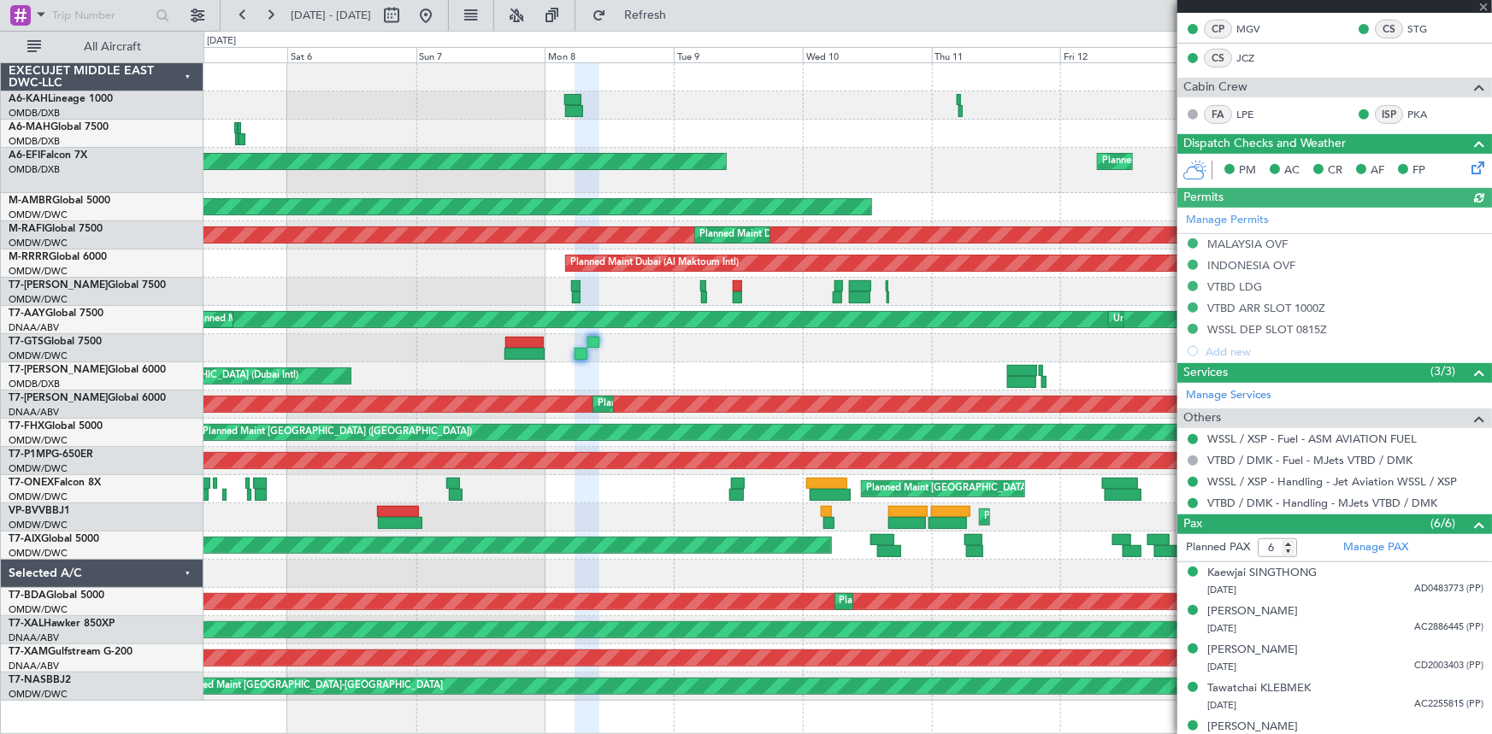
scroll to position [406, 0]
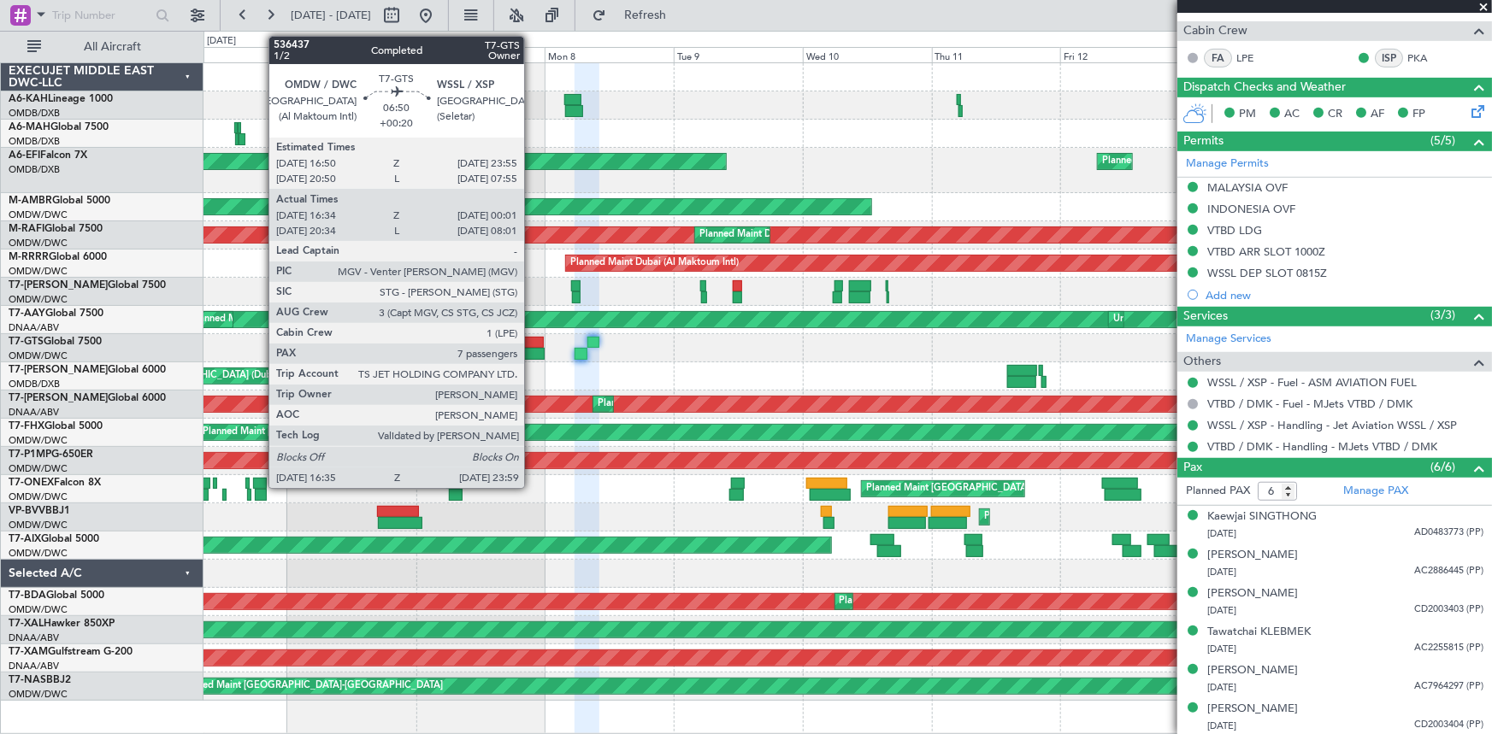
click at [532, 346] on div at bounding box center [524, 343] width 38 height 12
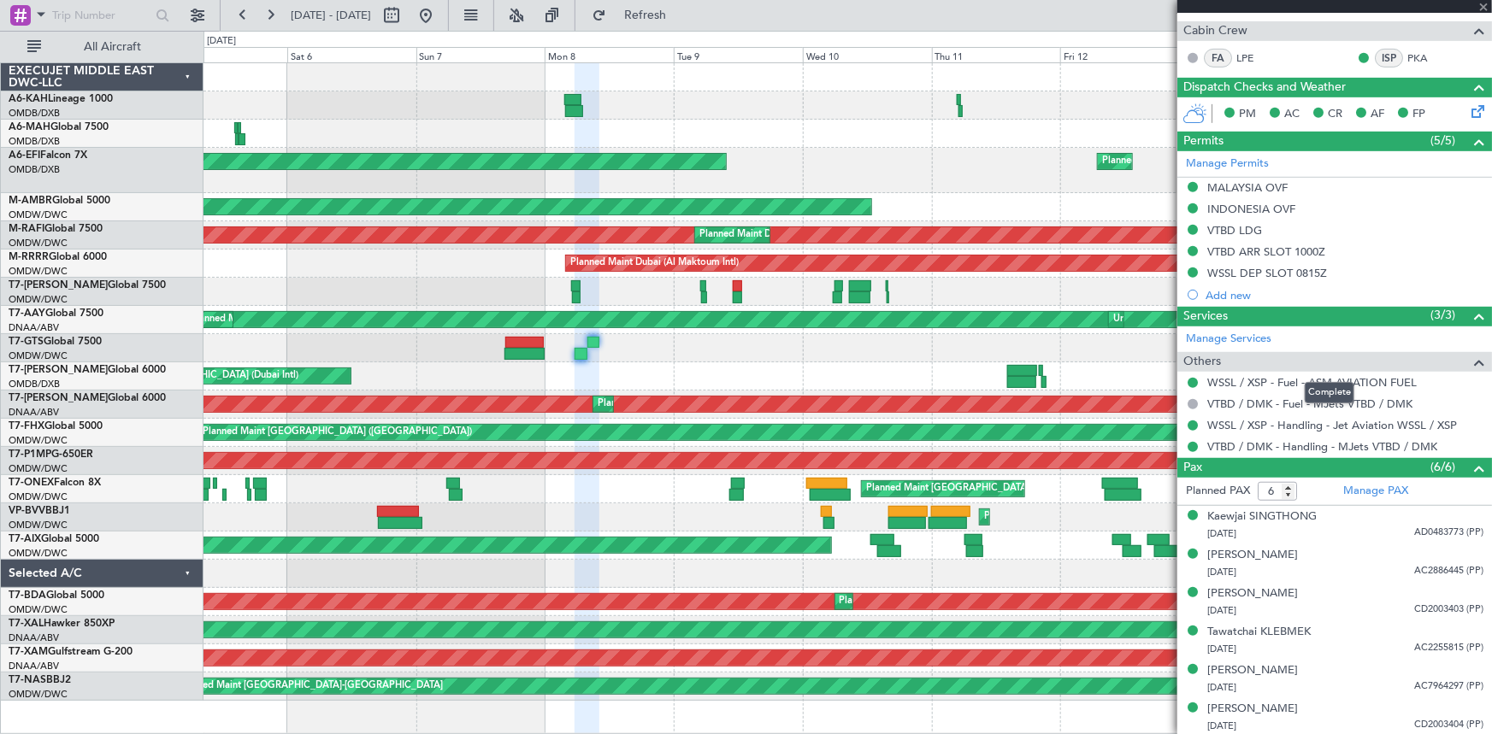
type input "+00:20"
type input "16:44"
type input "23:56"
type input "7"
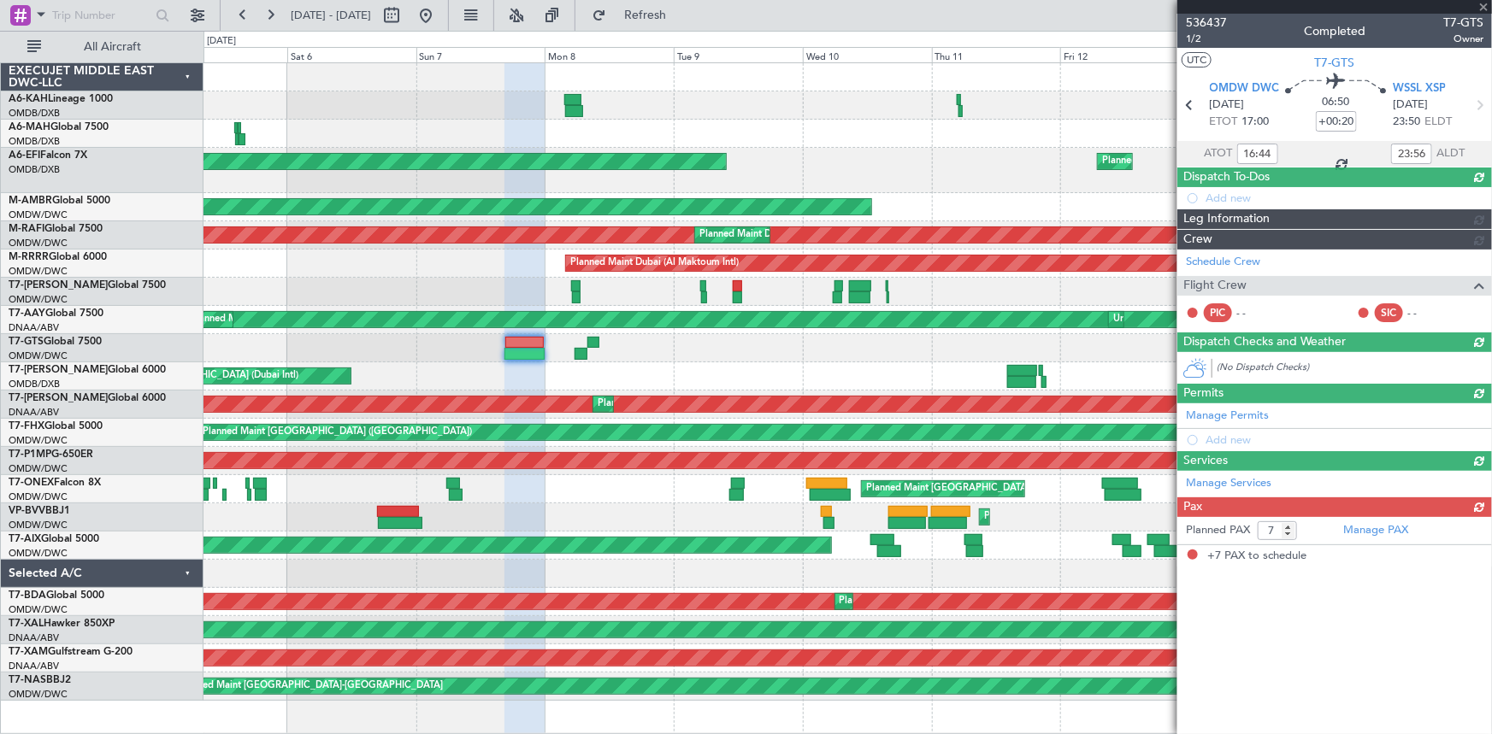
scroll to position [0, 0]
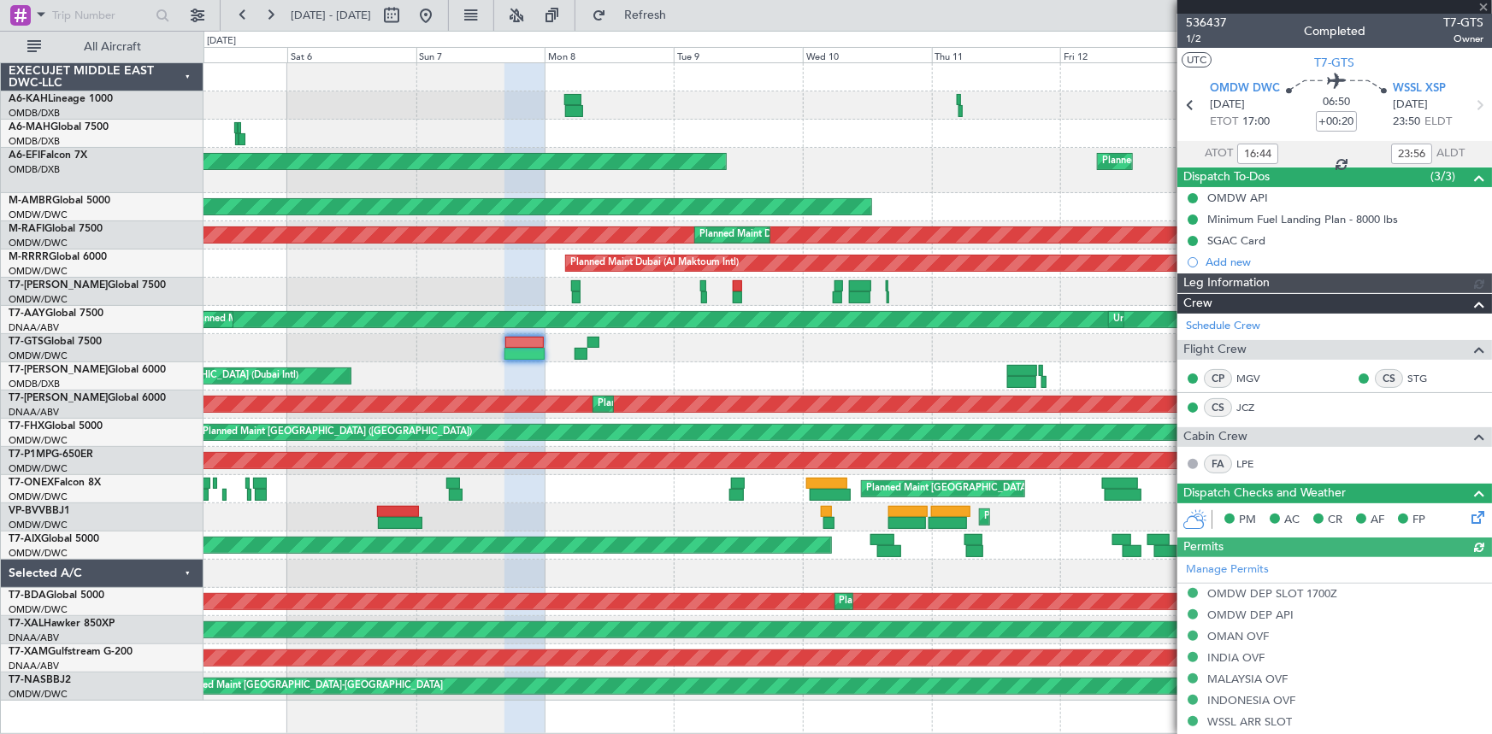
type input "[PERSON_NAME] ([PERSON_NAME])"
type input "7223"
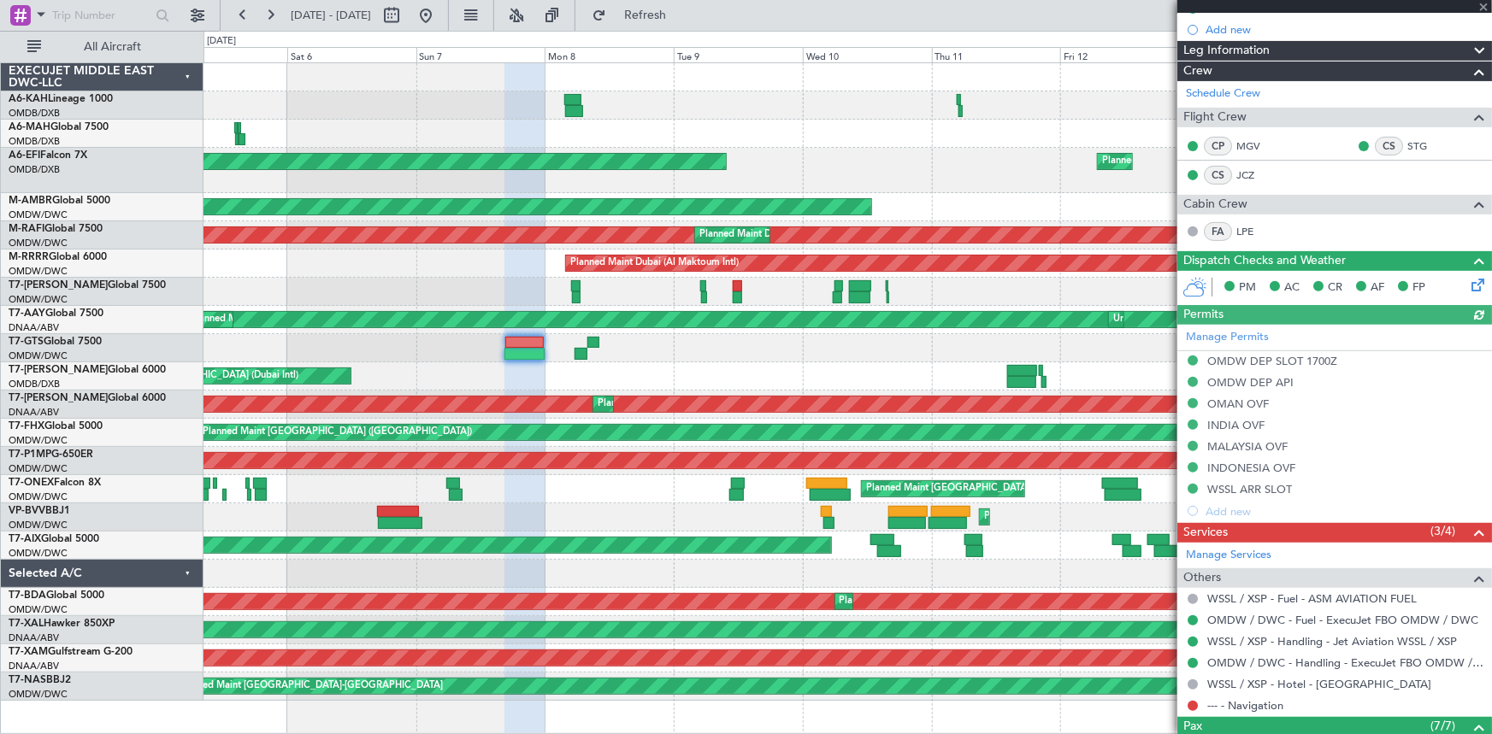
scroll to position [530, 0]
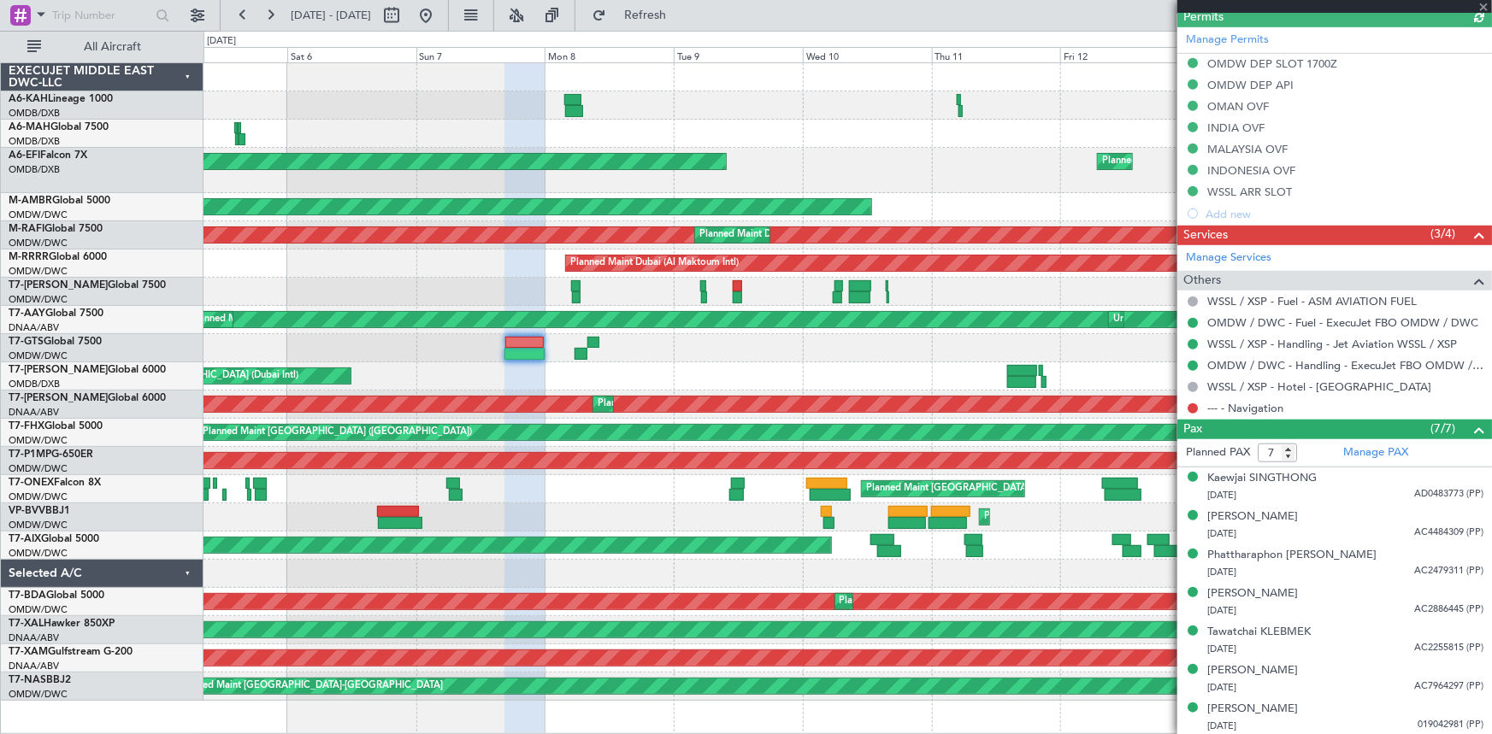
type input "[PERSON_NAME] ([PERSON_NAME])"
type input "7223"
type input "[PERSON_NAME] ([PERSON_NAME])"
type input "7223"
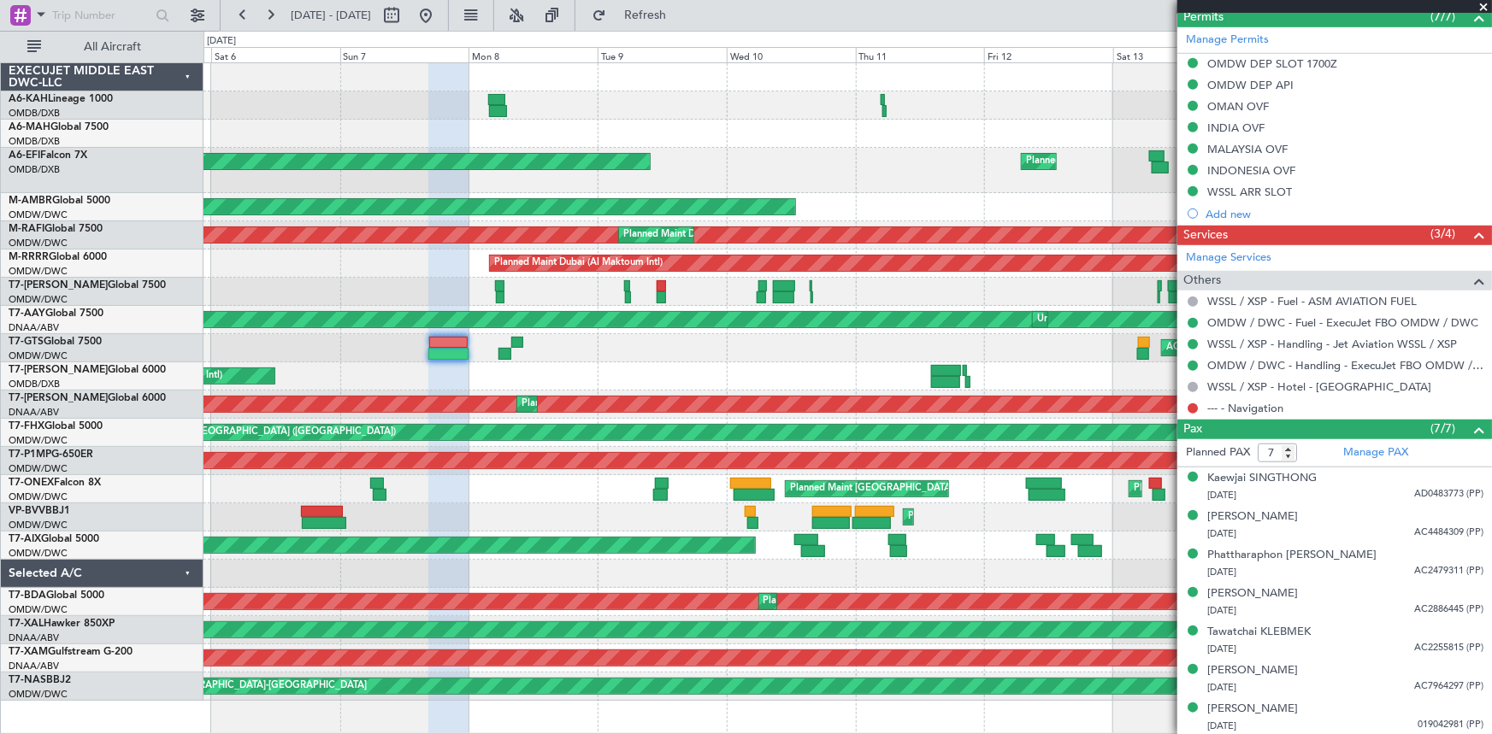
click at [271, 281] on div "Planned Maint Dubai (Al Maktoum Intl) Planned Maint Dubai (Al Maktoum Intl) Pla…" at bounding box center [847, 382] width 1288 height 638
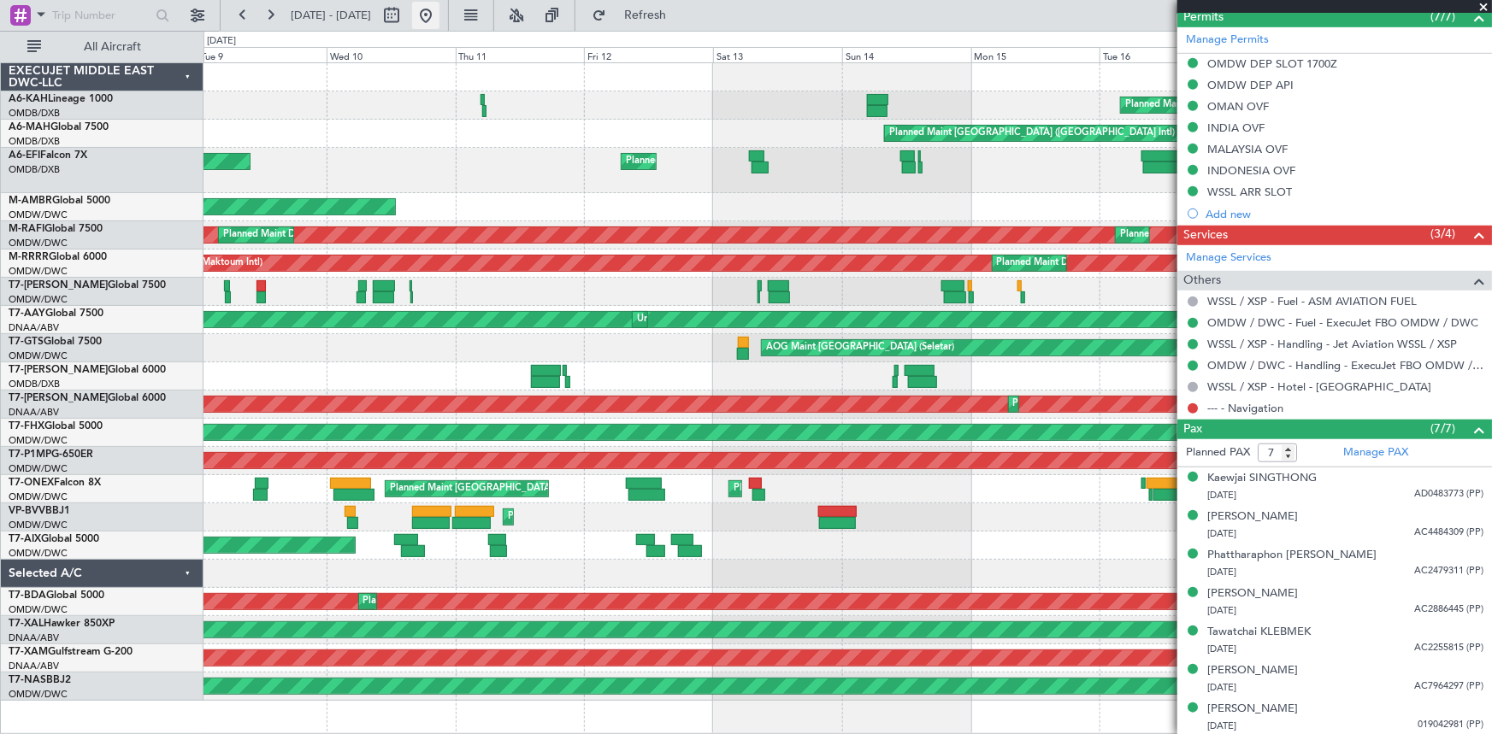
click at [439, 21] on button at bounding box center [425, 15] width 27 height 27
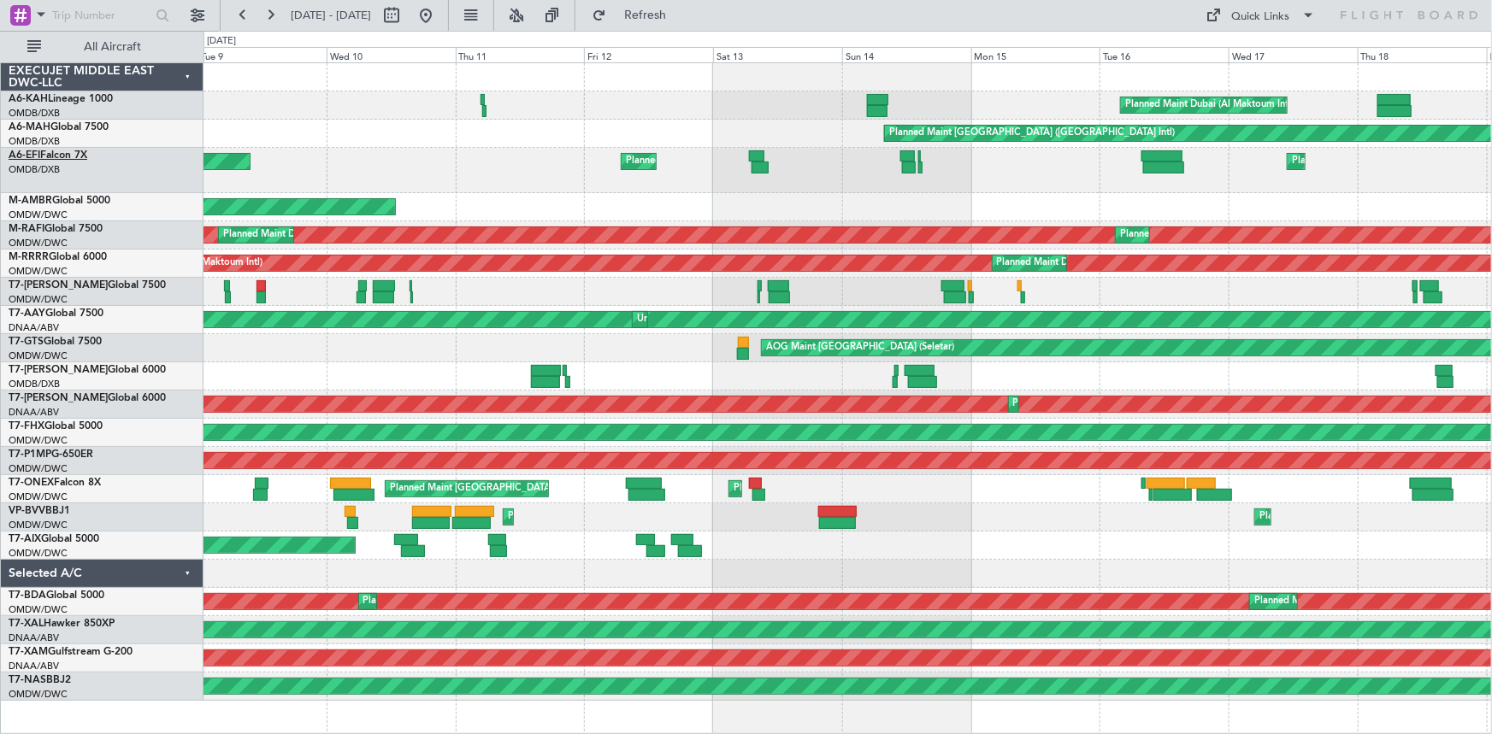
scroll to position [0, 0]
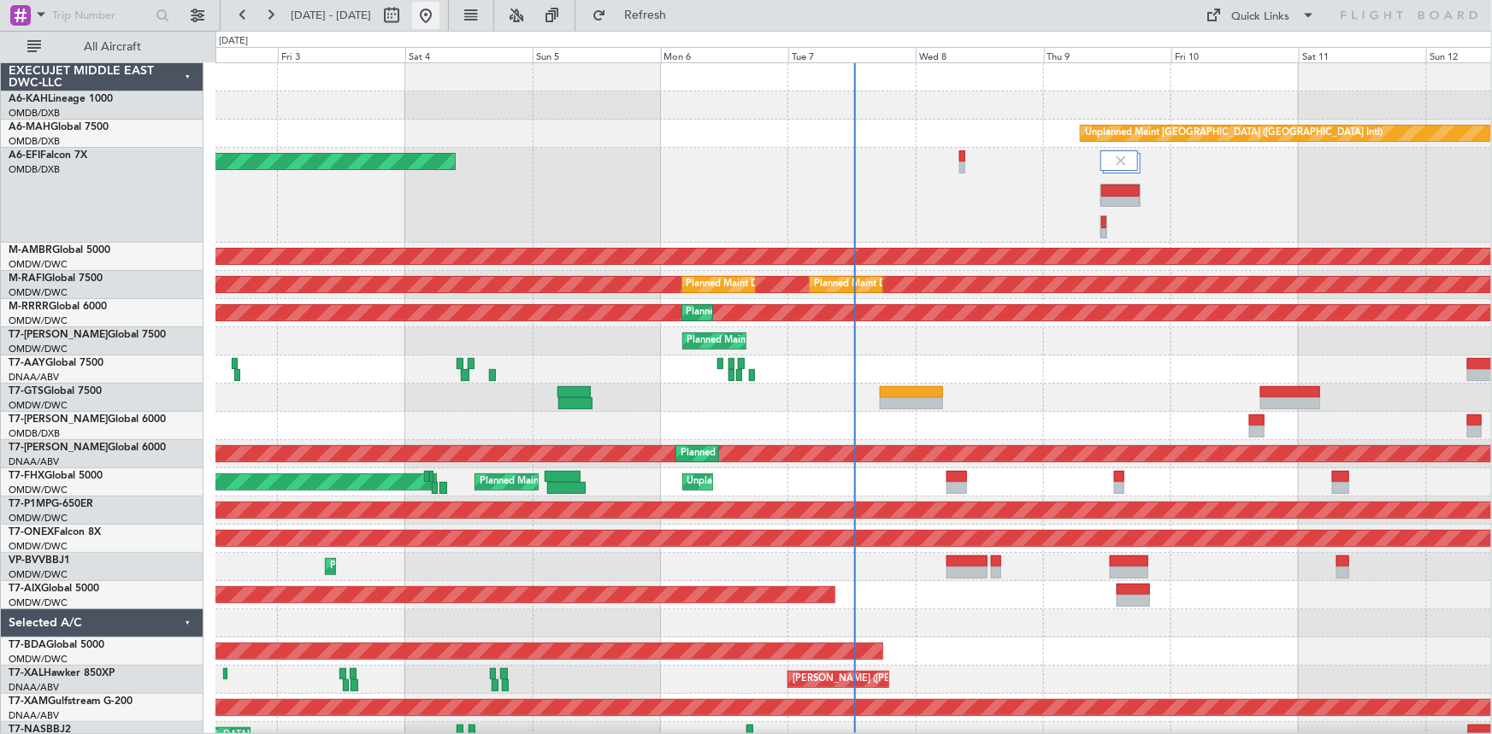
drag, startPoint x: 486, startPoint y: 18, endPoint x: 539, endPoint y: 64, distance: 70.3
click at [439, 18] on button at bounding box center [425, 15] width 27 height 27
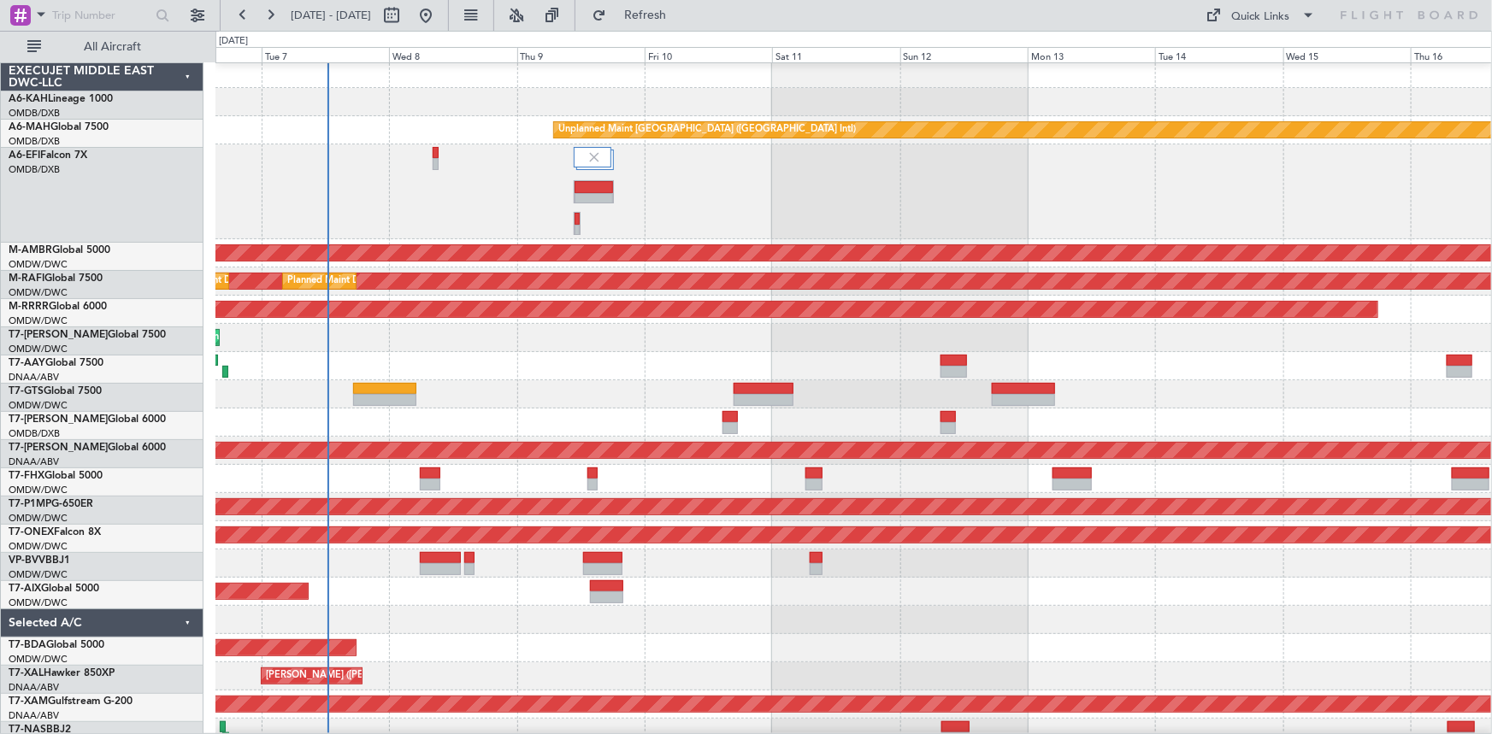
scroll to position [3, 0]
click at [539, 215] on div "AOG Maint [GEOGRAPHIC_DATA] (Dubai Intl)" at bounding box center [853, 191] width 1276 height 95
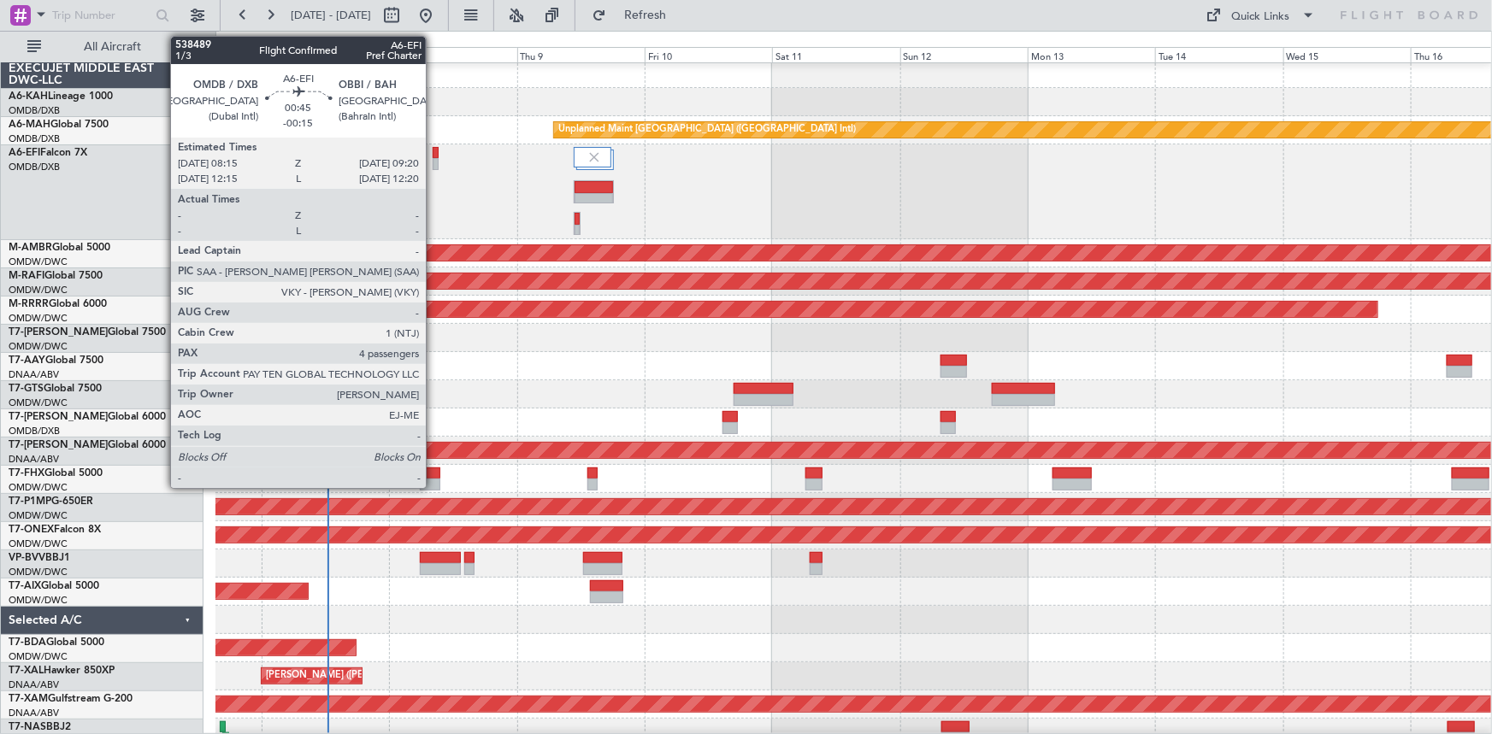
click at [433, 152] on div at bounding box center [436, 153] width 6 height 12
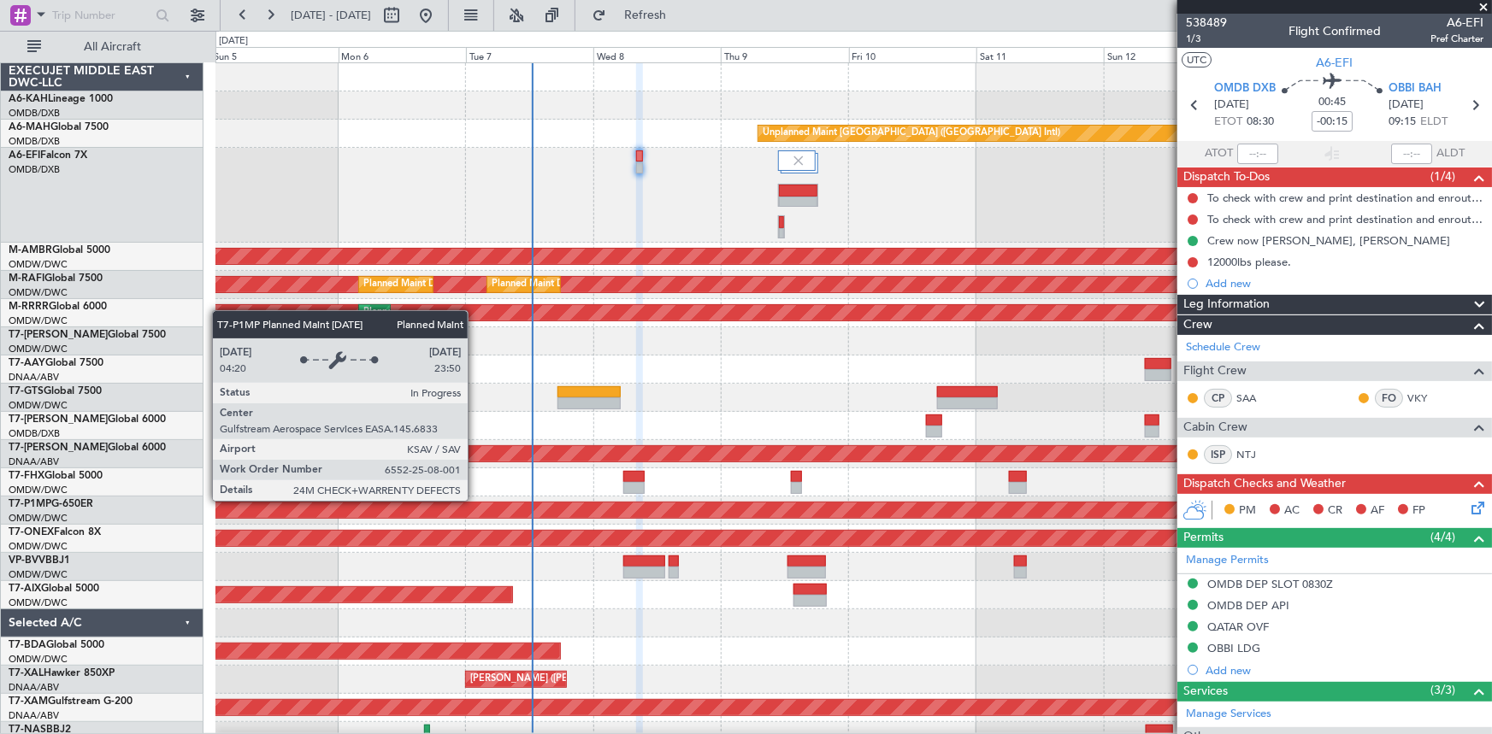
click at [679, 504] on div "Planned Maint Savannah (Savannah/hilton Head Intl)" at bounding box center [787, 510] width 3693 height 15
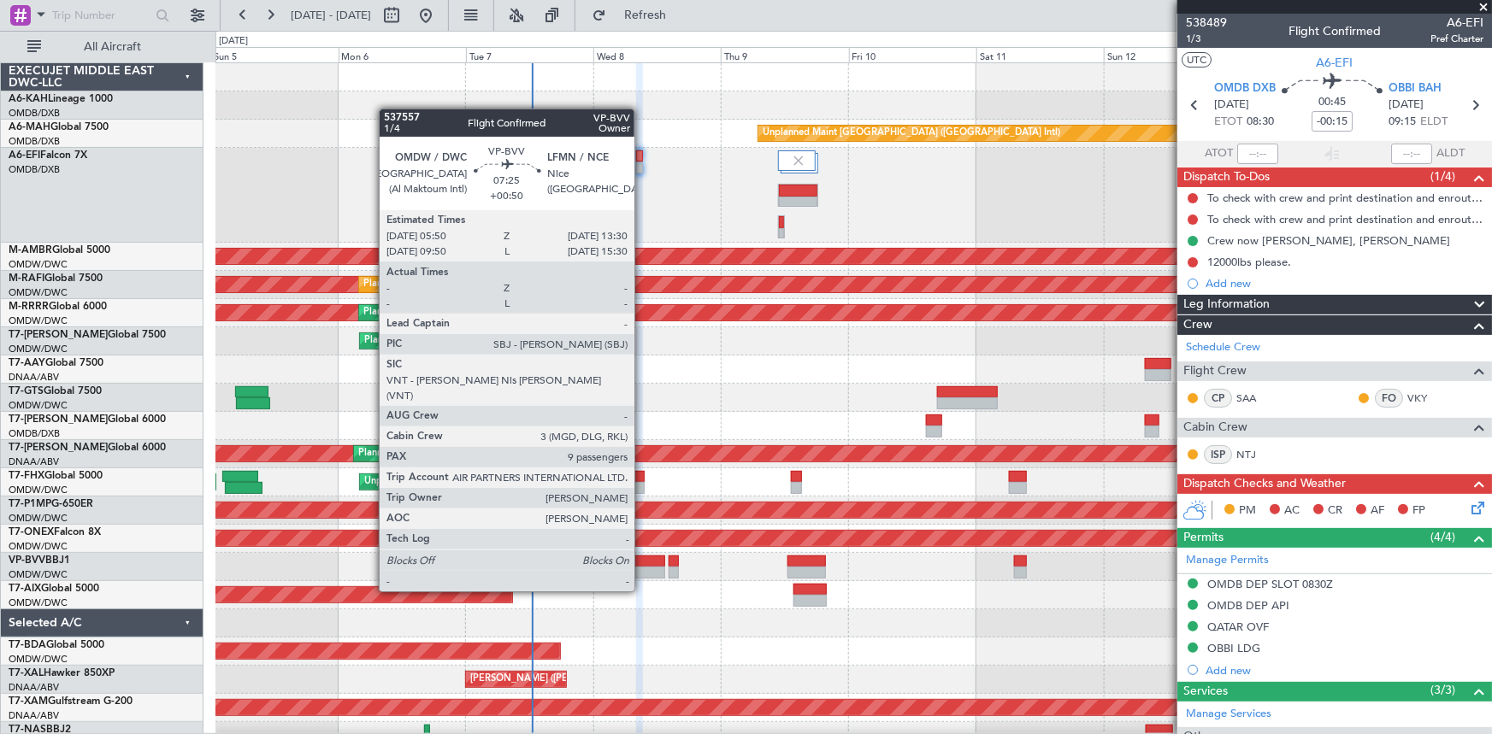
click at [642, 558] on div at bounding box center [643, 562] width 41 height 12
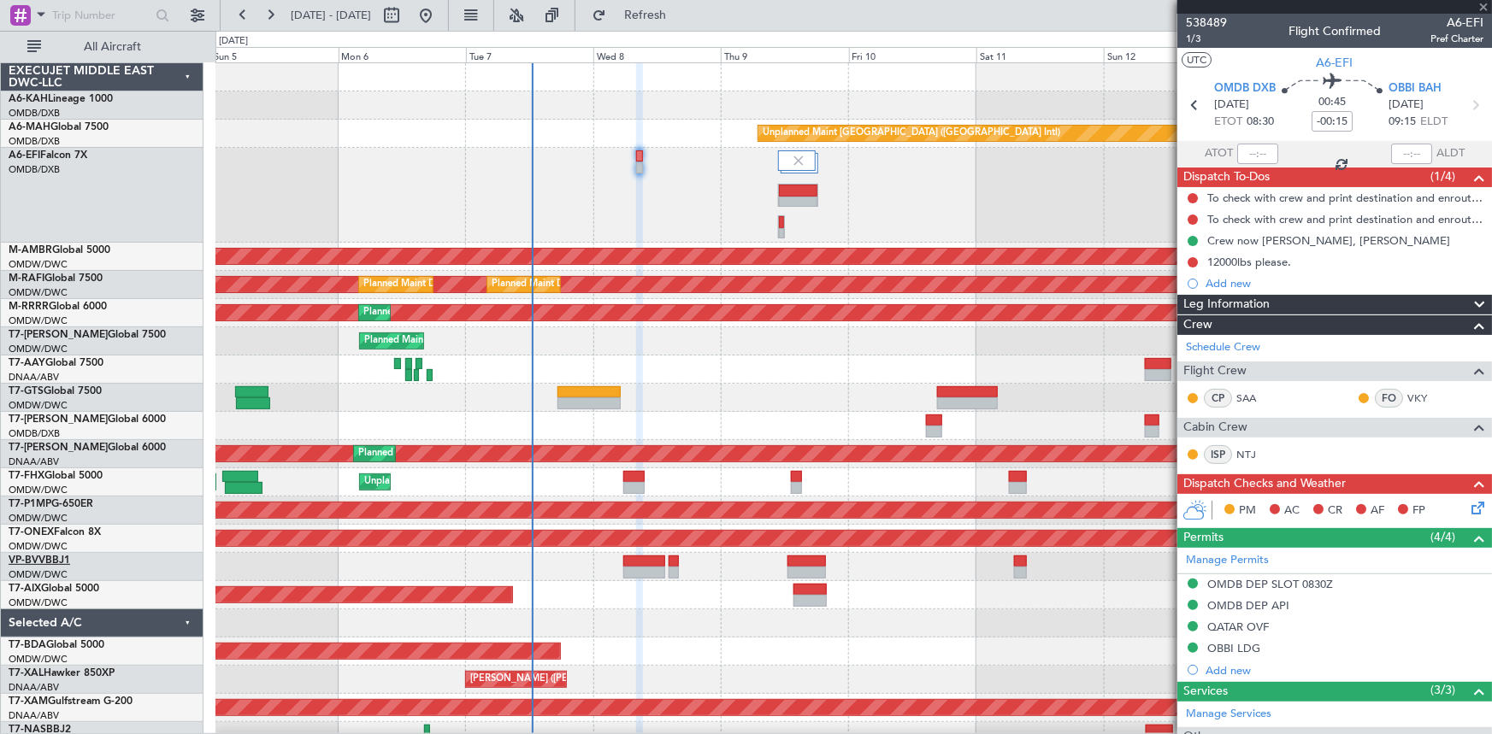
type input "+00:50"
type input "9"
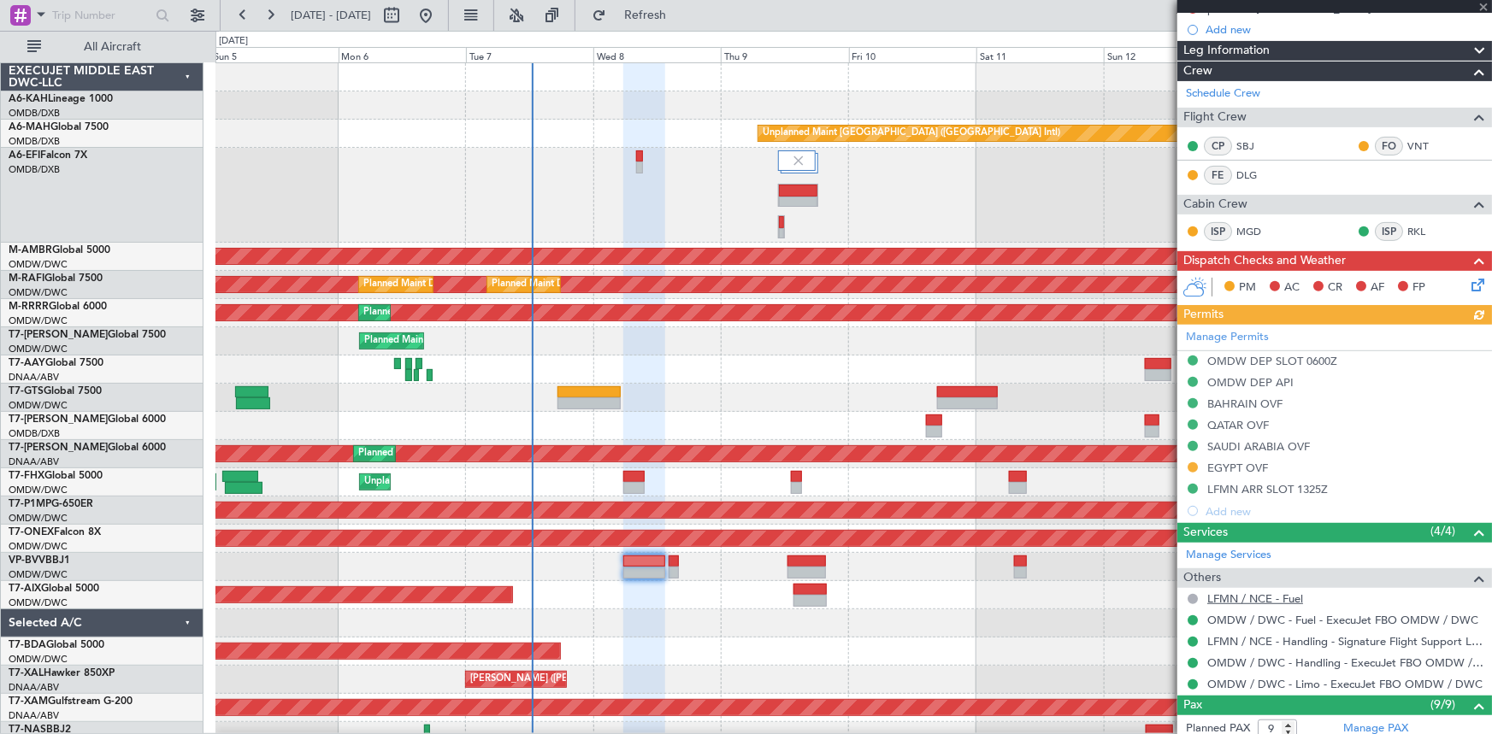
scroll to position [310, 0]
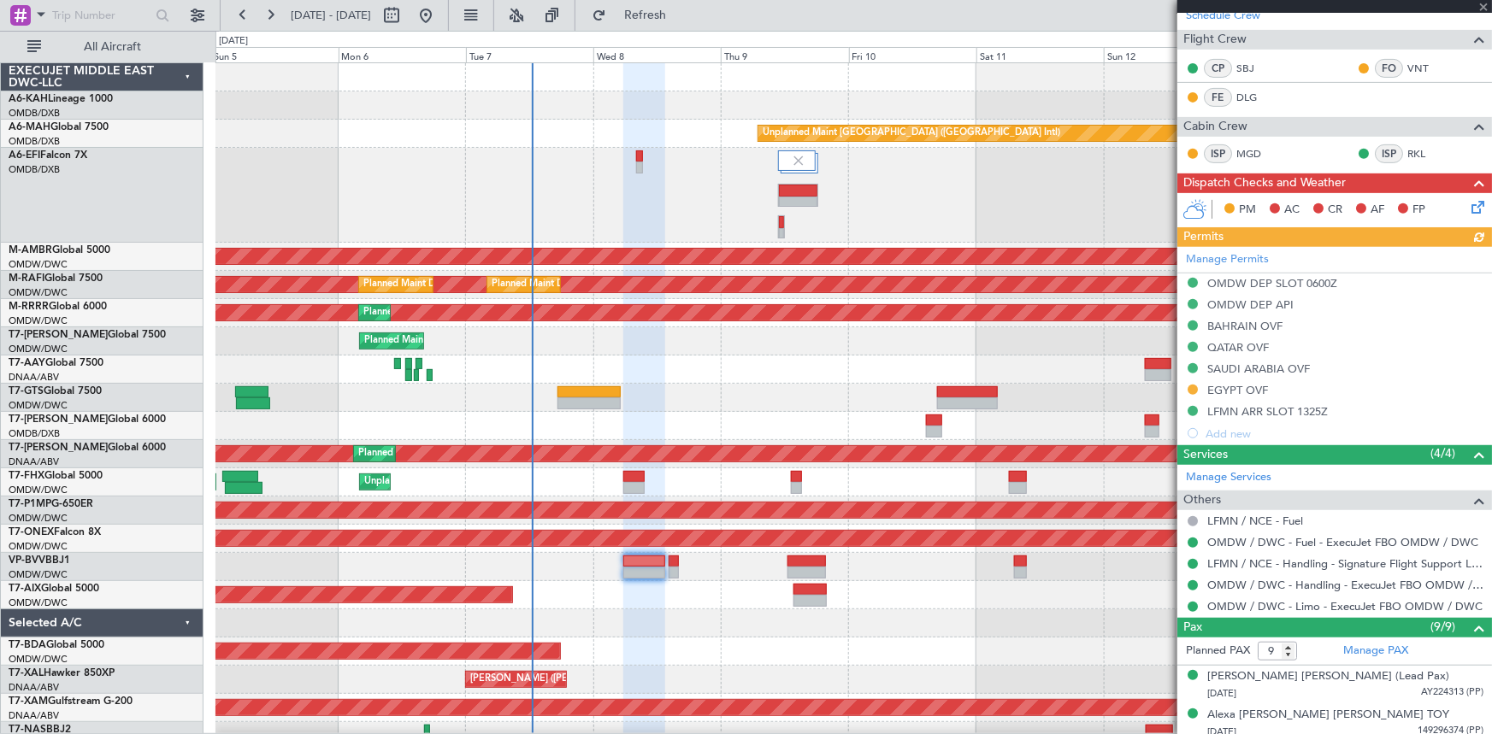
drag, startPoint x: 1231, startPoint y: 392, endPoint x: 1197, endPoint y: 393, distance: 34.2
click at [1231, 392] on div "Manage Permits OMDW DEP SLOT 0600Z OMDW DEP API [GEOGRAPHIC_DATA] OVF QATAR OVF…" at bounding box center [1334, 345] width 315 height 197
click at [1244, 391] on div "Manage Permits OMDW DEP SLOT 0600Z OMDW DEP API [GEOGRAPHIC_DATA] OVF QATAR OVF…" at bounding box center [1334, 345] width 315 height 197
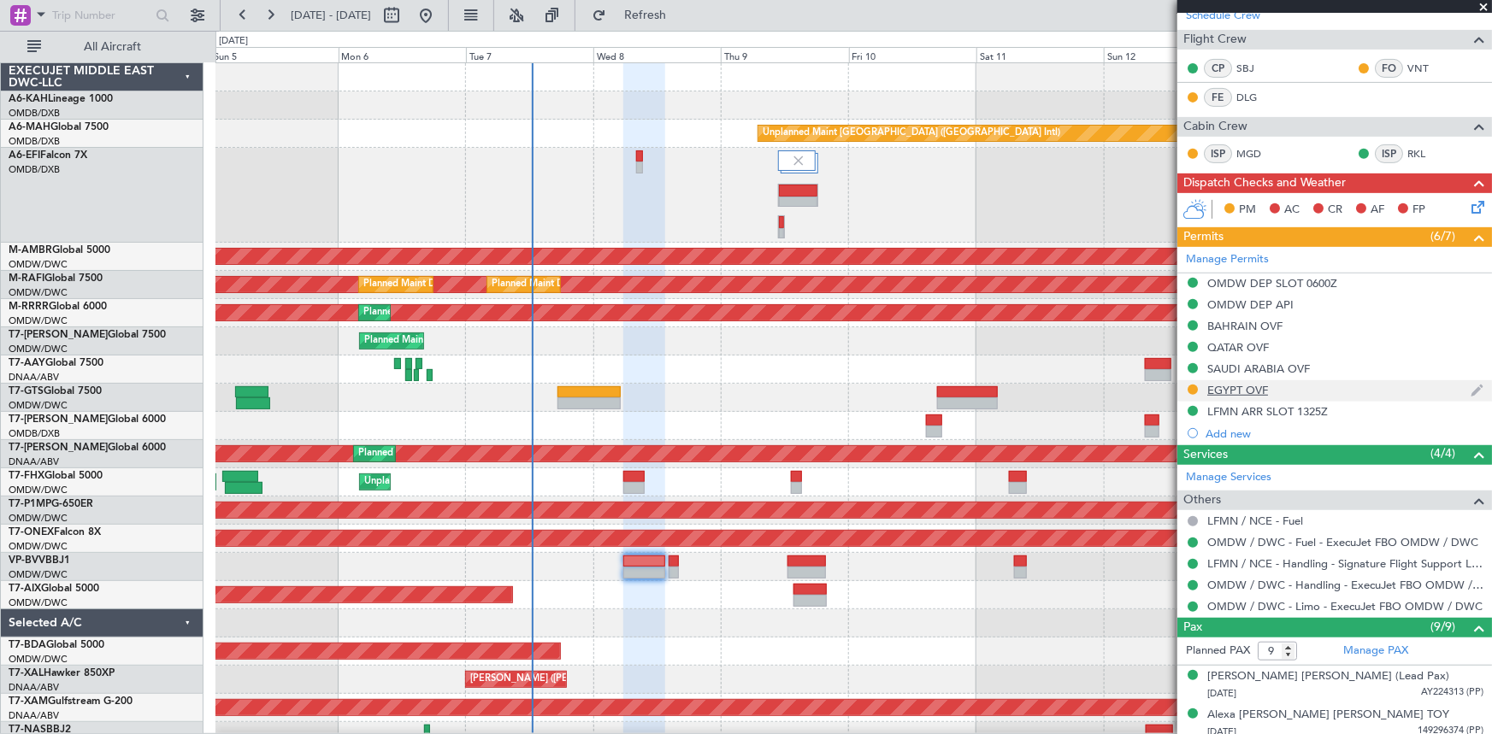
click at [1231, 384] on div "EGYPT OVF" at bounding box center [1237, 390] width 61 height 15
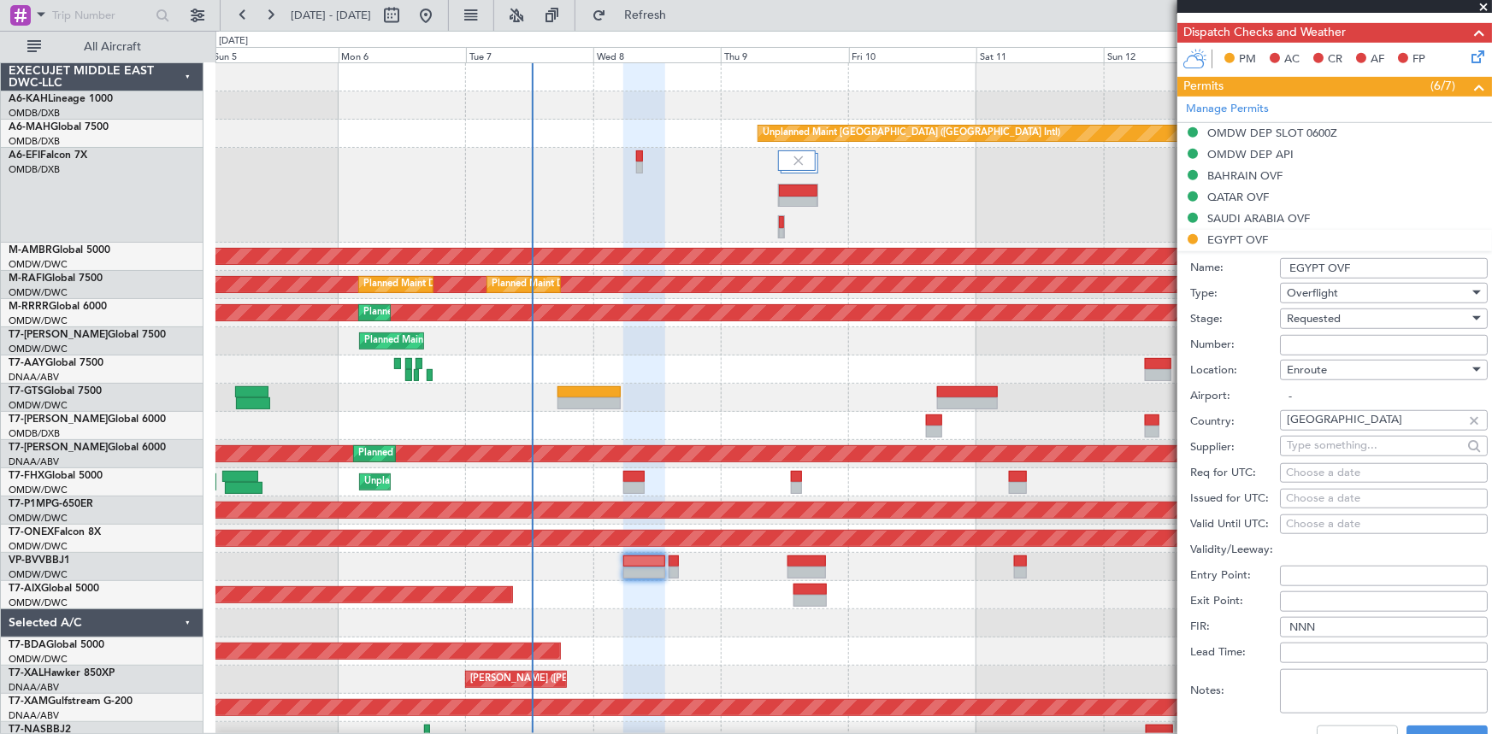
scroll to position [544, 0]
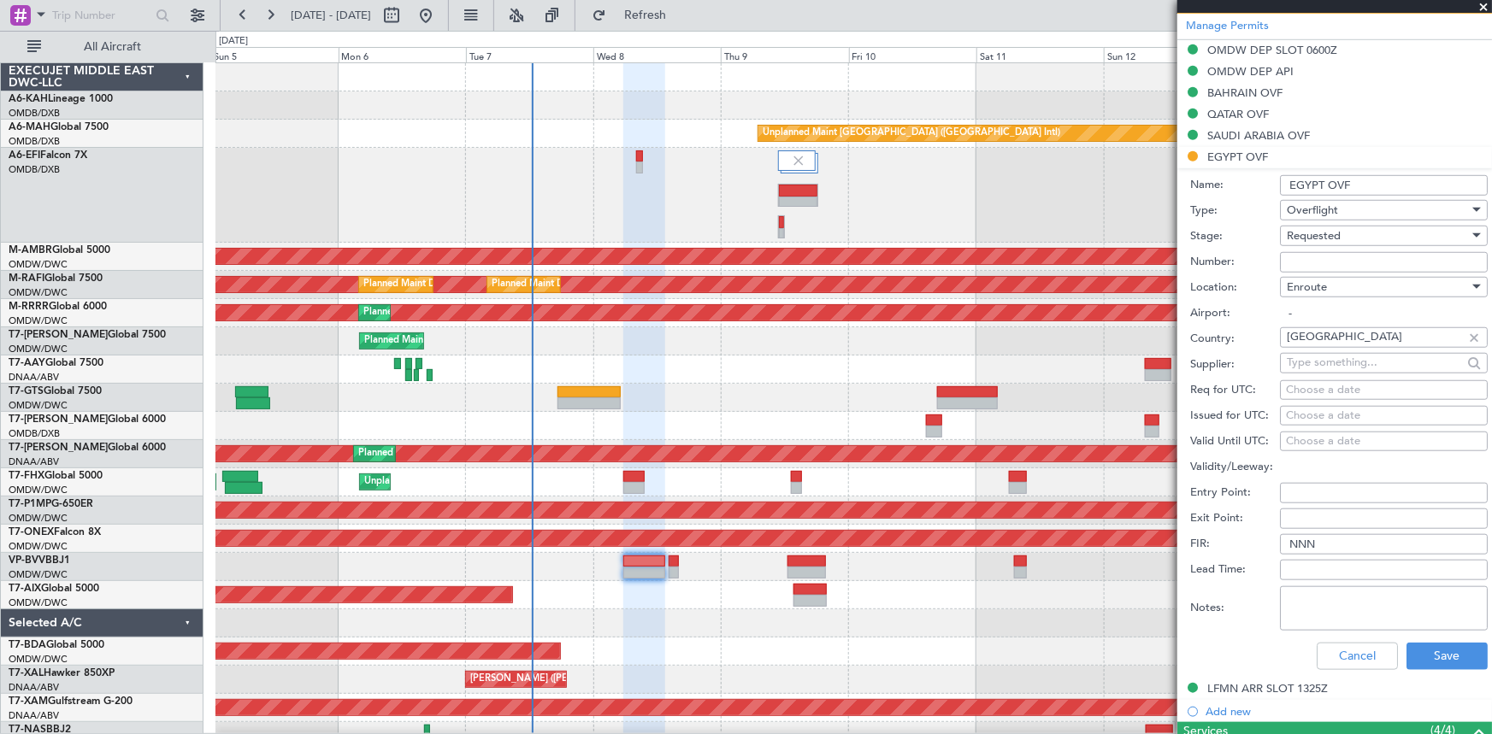
click at [1324, 261] on input "Number:" at bounding box center [1384, 262] width 208 height 21
paste input "CAA13824"
type input "CAA13824"
click at [1330, 236] on span "Requested" at bounding box center [1314, 235] width 54 height 15
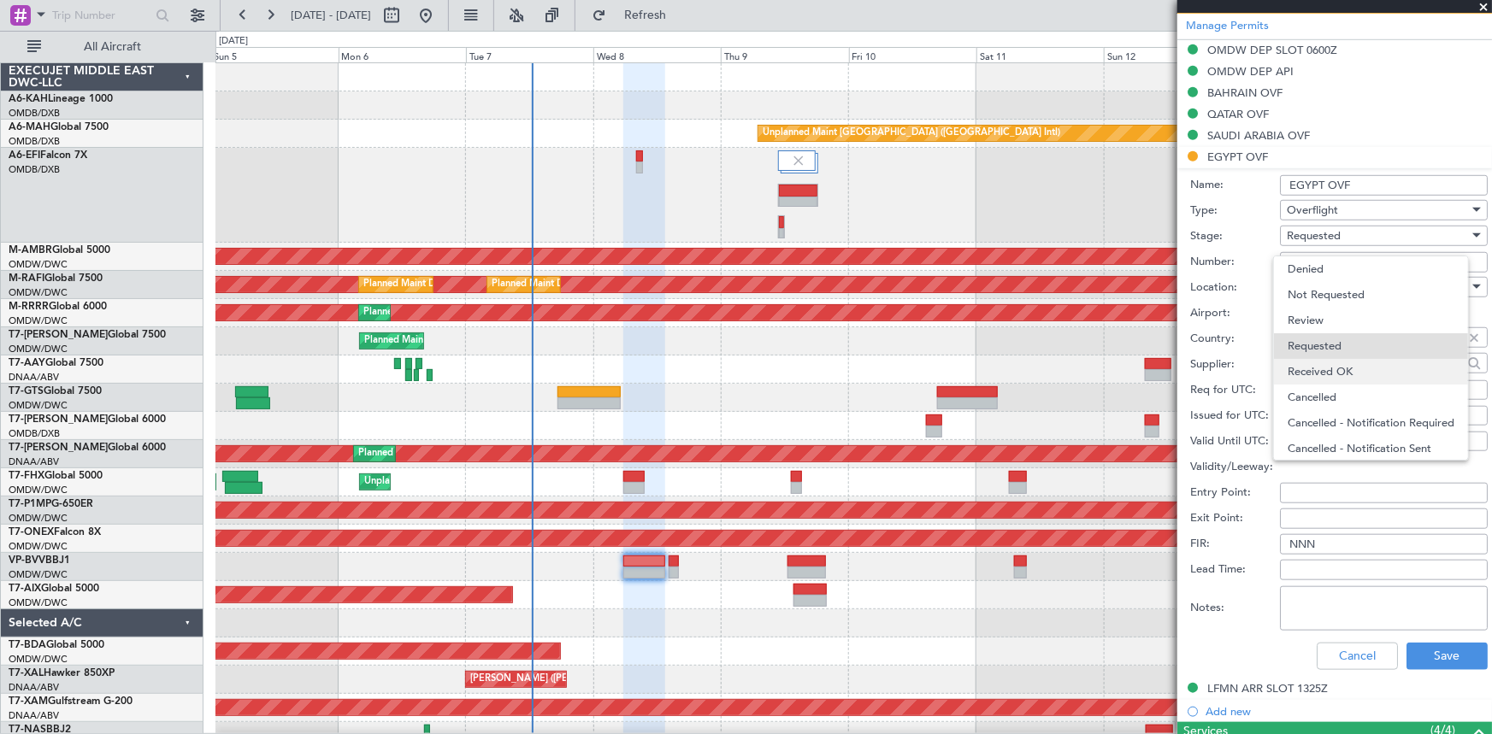
scroll to position [7, 0]
click at [1342, 361] on span "Received OK" at bounding box center [1378, 365] width 181 height 26
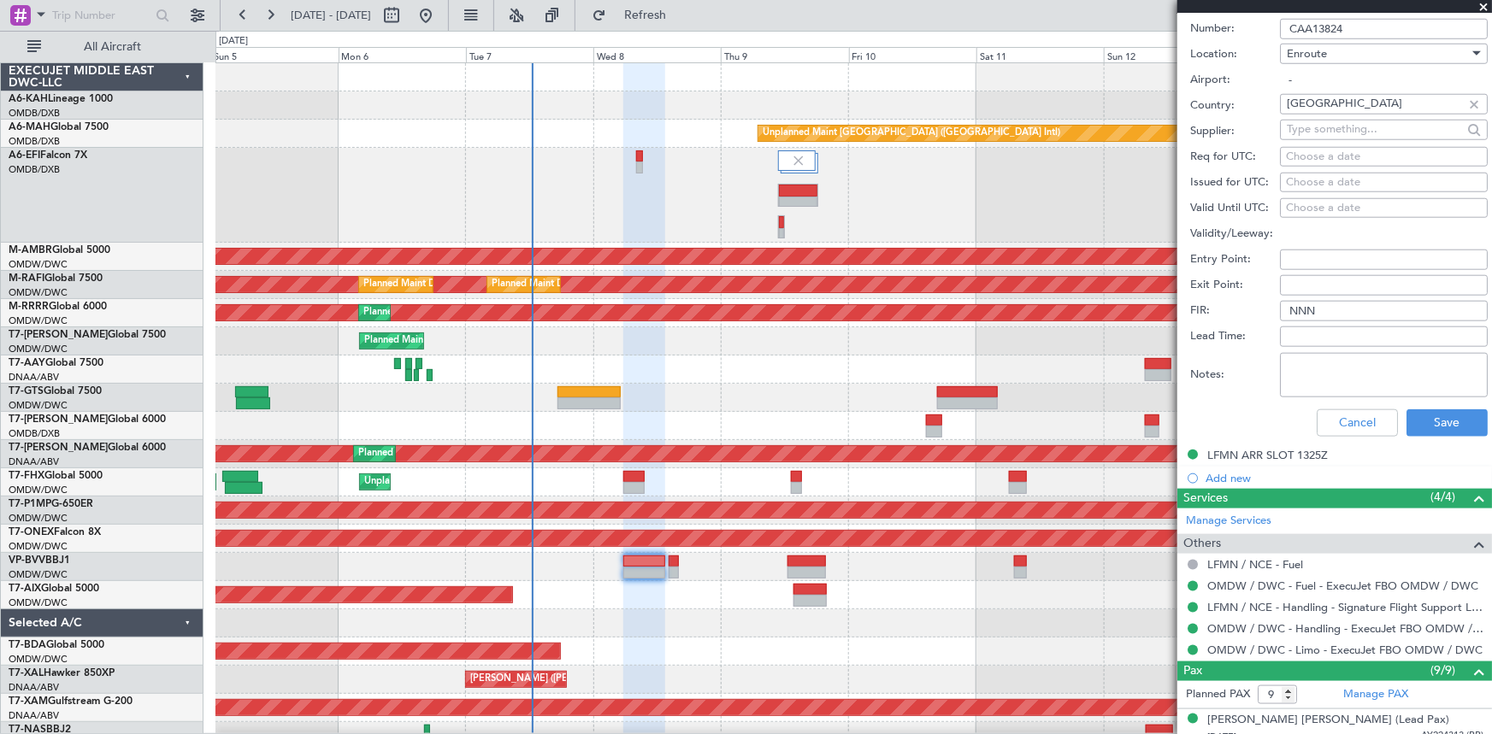
scroll to position [855, 0]
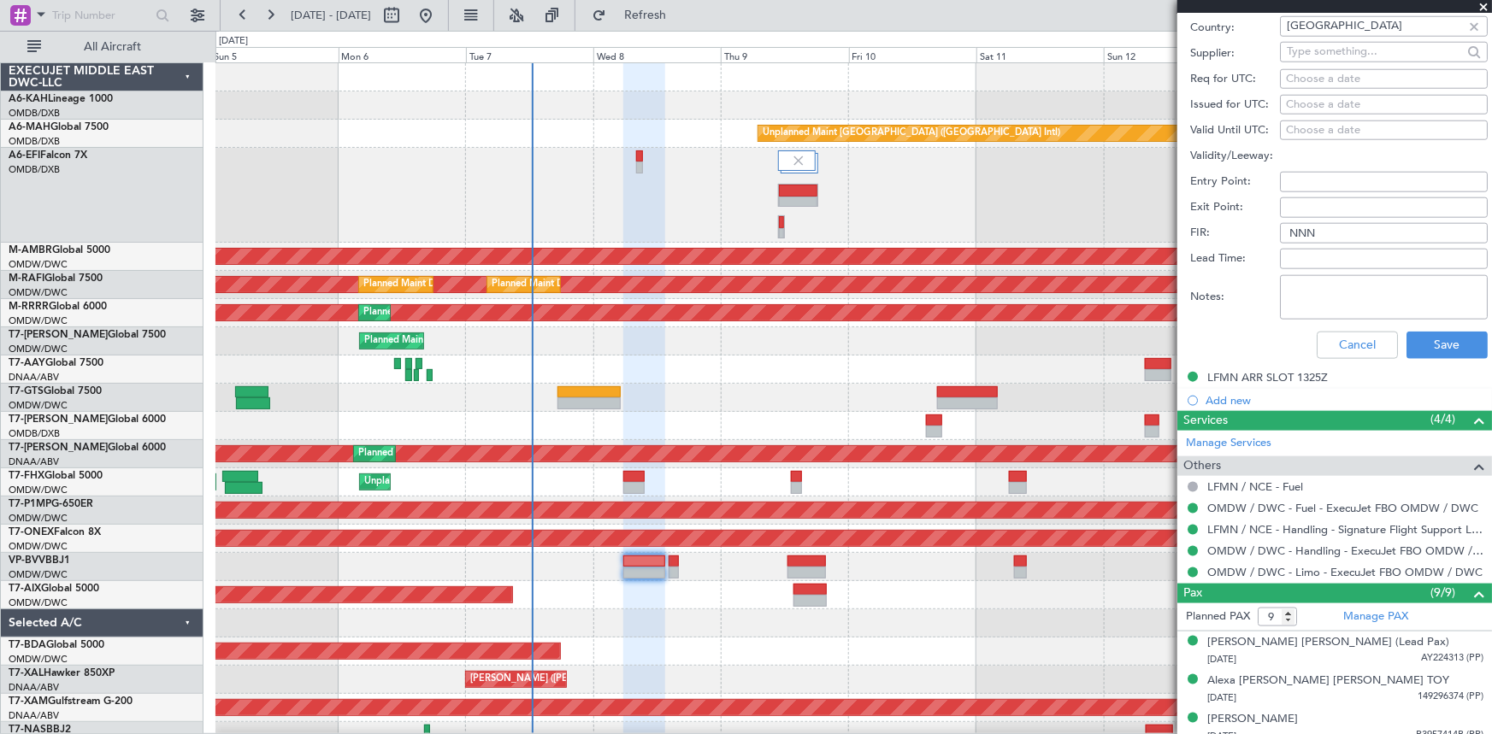
click at [1356, 301] on textarea "Notes:" at bounding box center [1384, 297] width 208 height 44
type textarea "V1 TAS [DATE]"
click at [1431, 349] on button "Save" at bounding box center [1446, 345] width 81 height 27
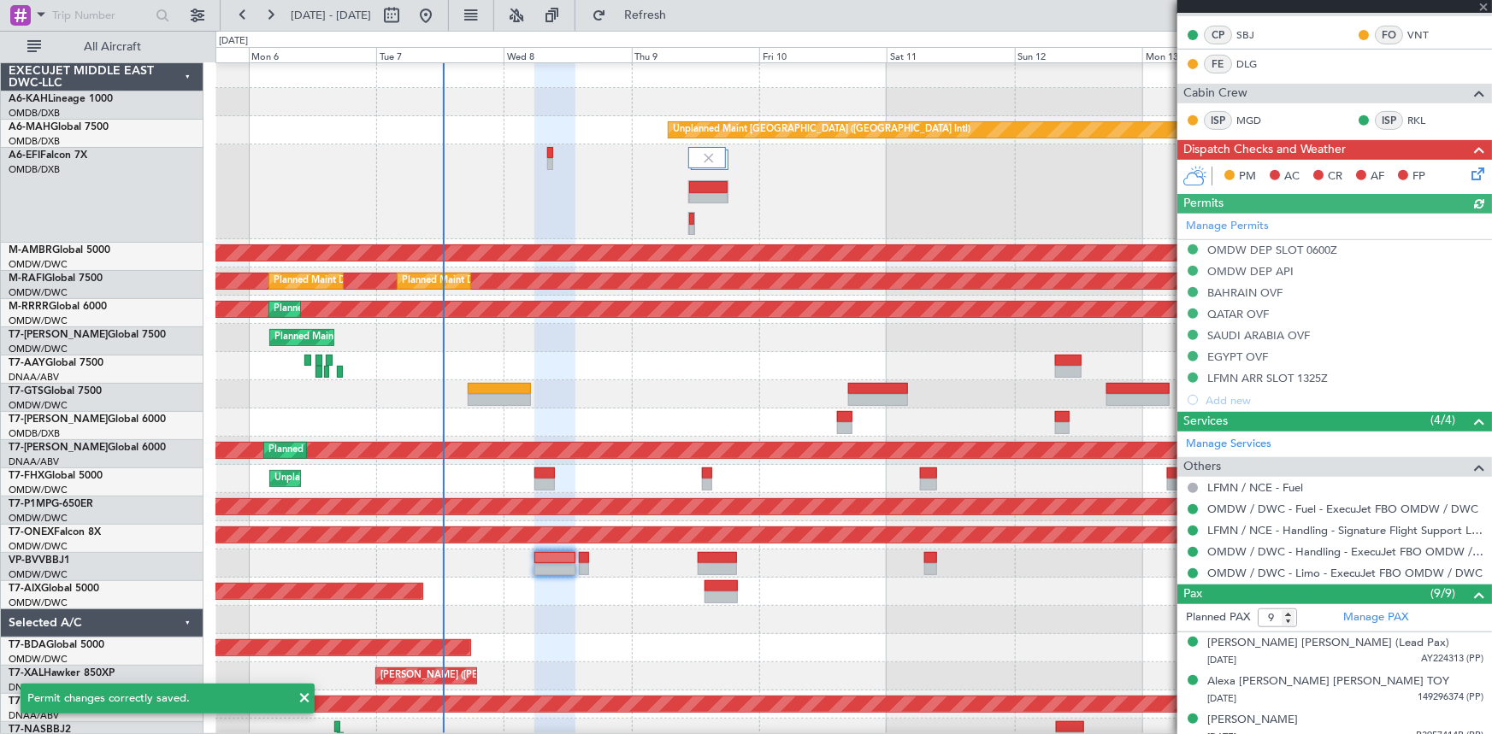
scroll to position [9, 0]
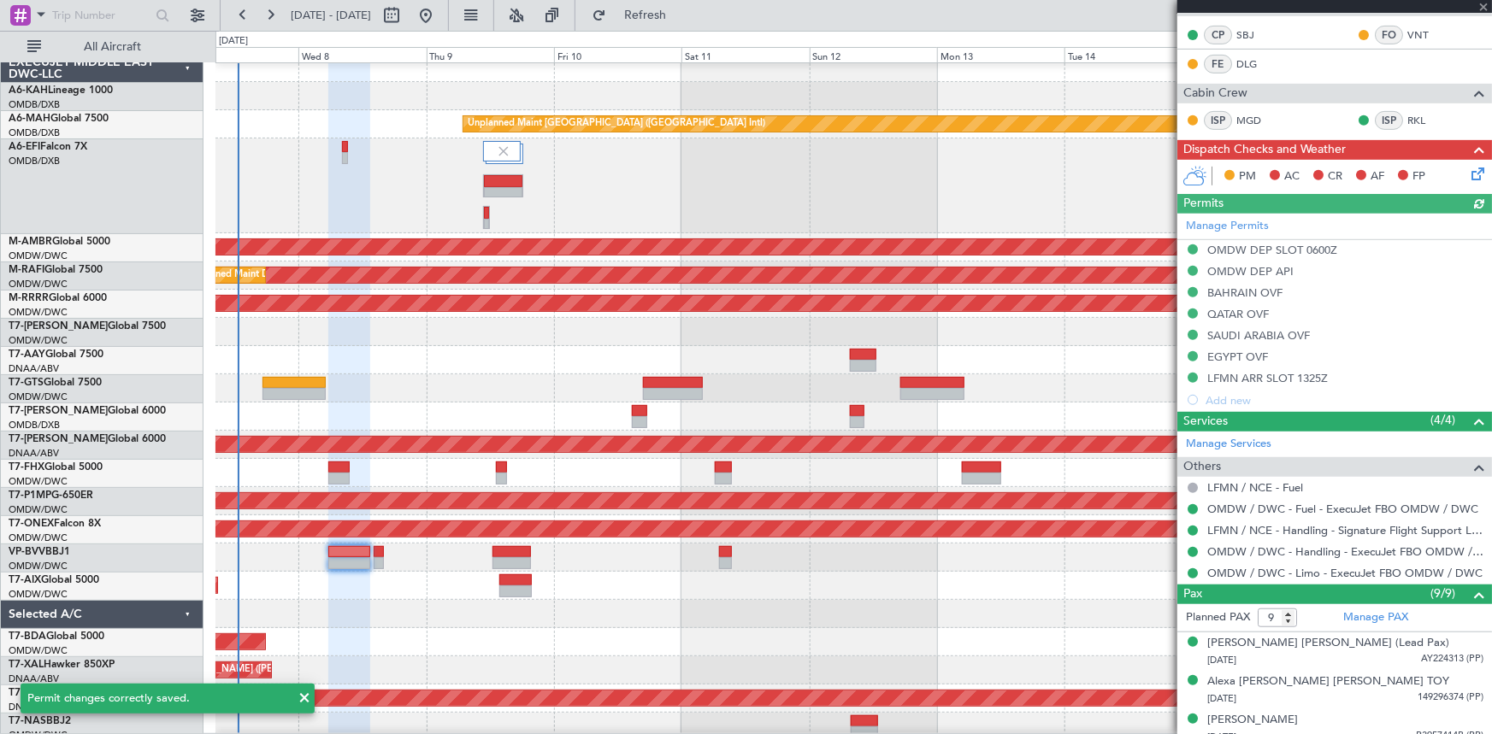
click at [410, 211] on div at bounding box center [853, 186] width 1276 height 95
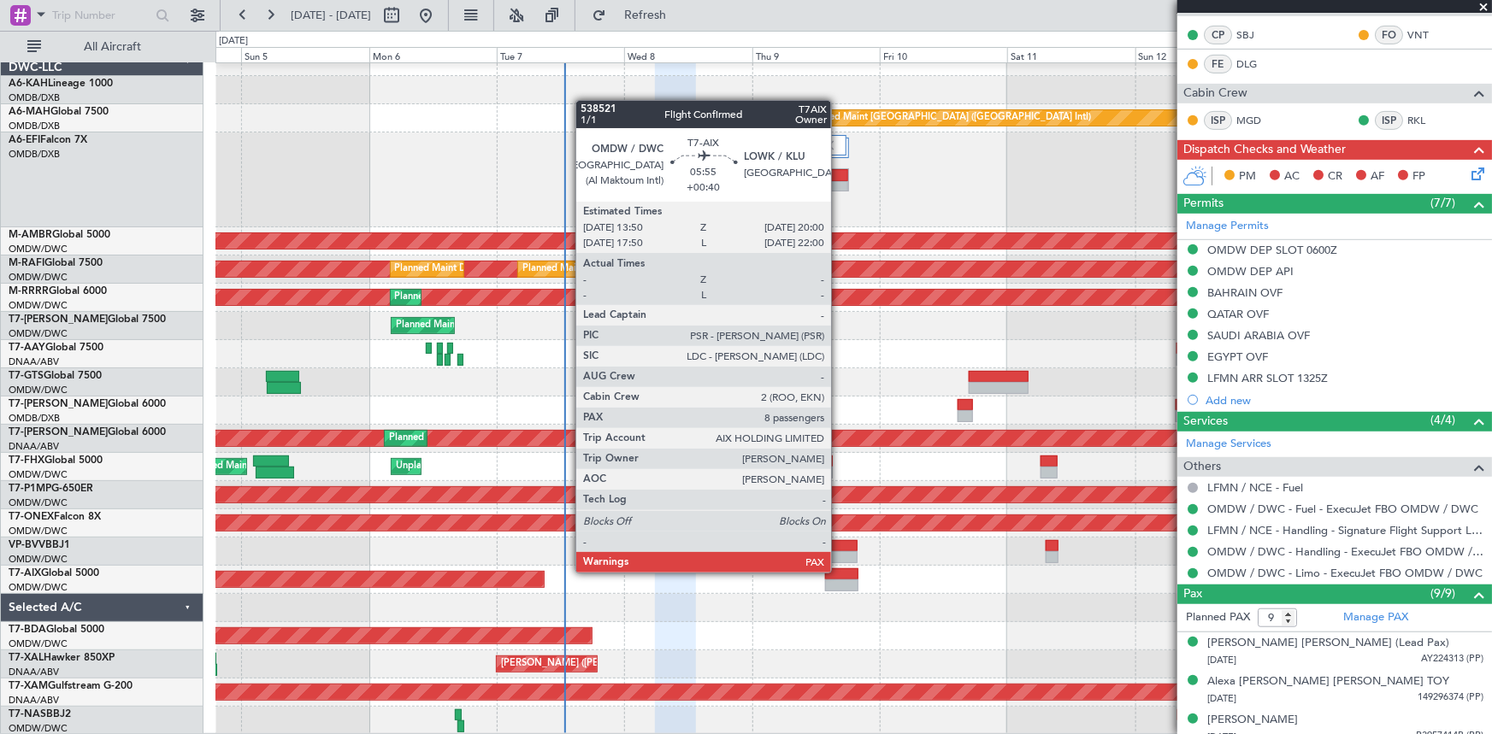
click at [841, 571] on div at bounding box center [841, 575] width 33 height 12
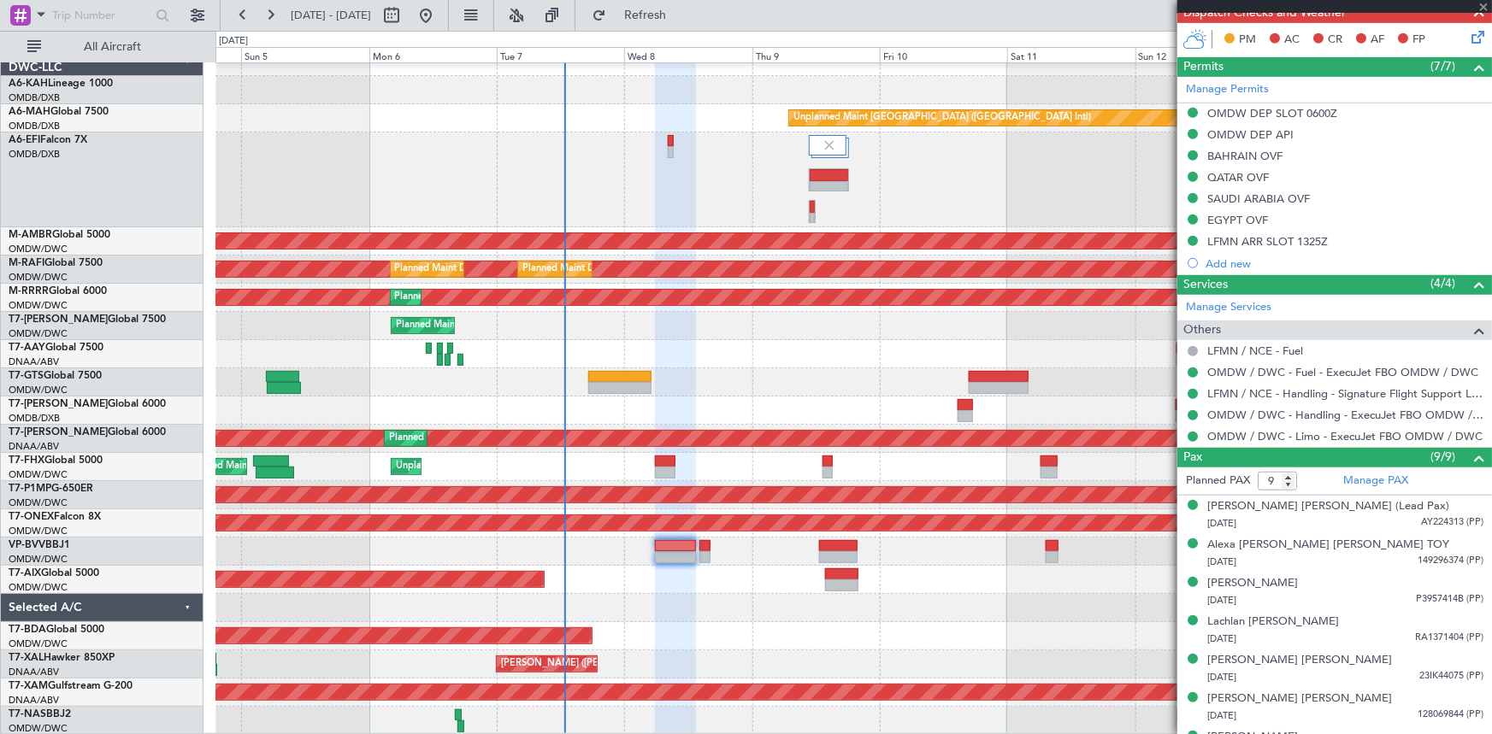
scroll to position [586, 0]
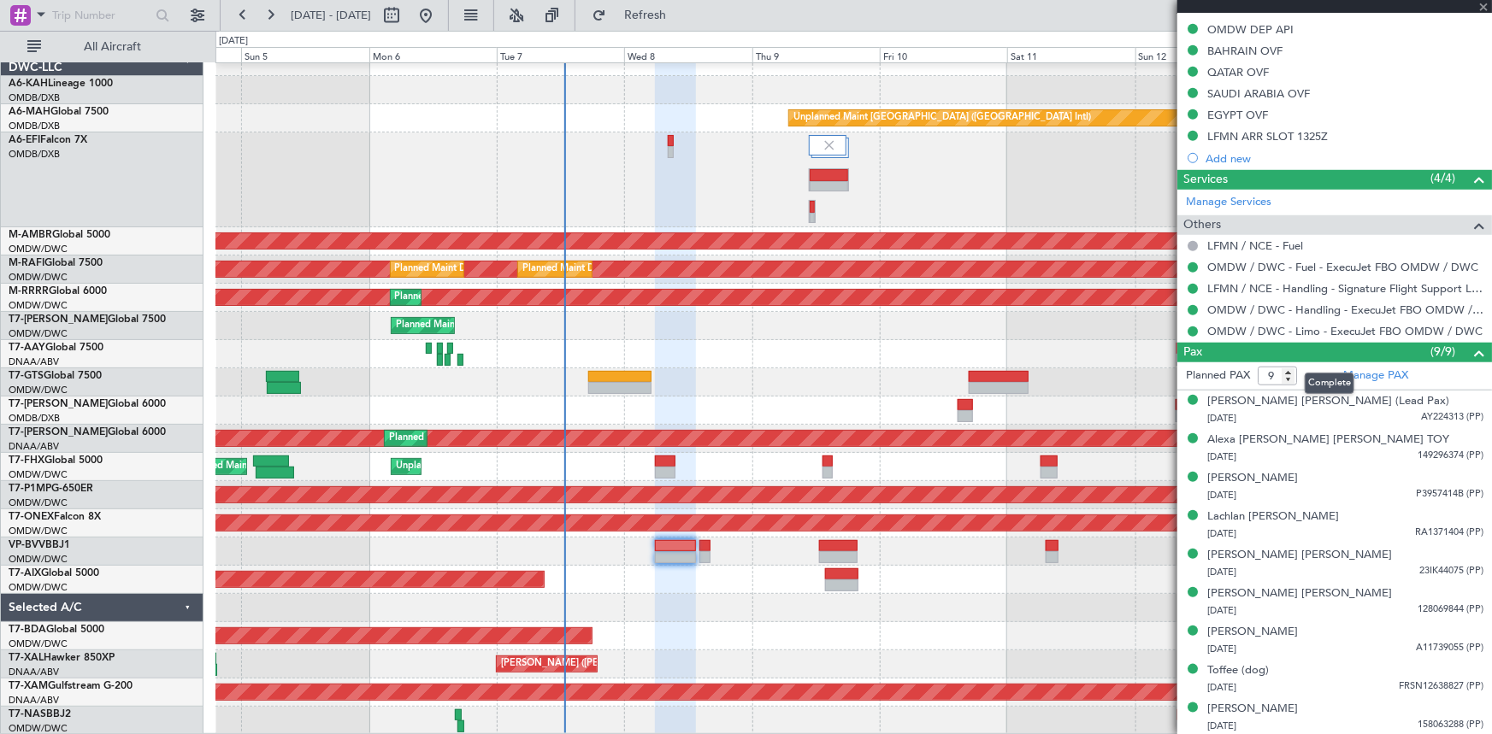
type input "+00:40"
type input "8"
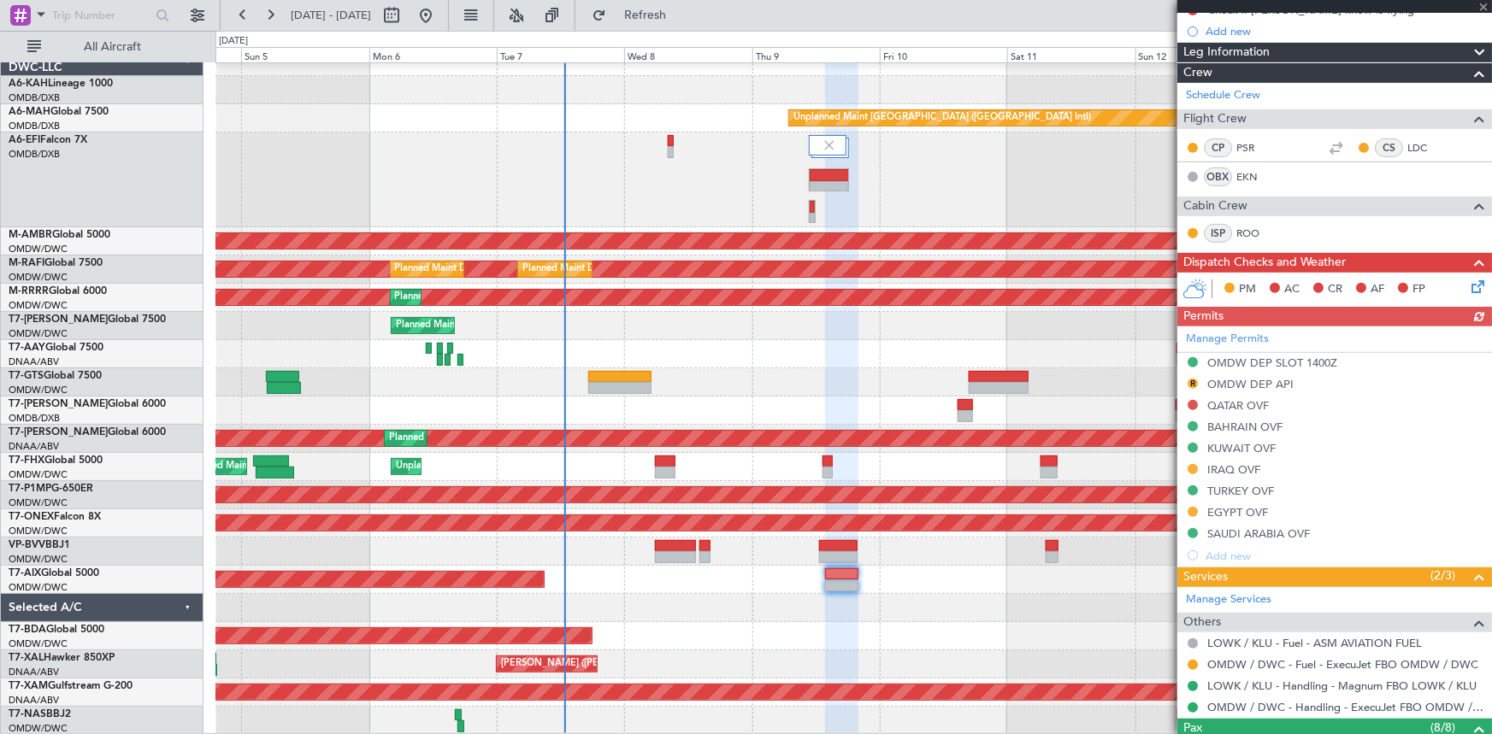
scroll to position [388, 0]
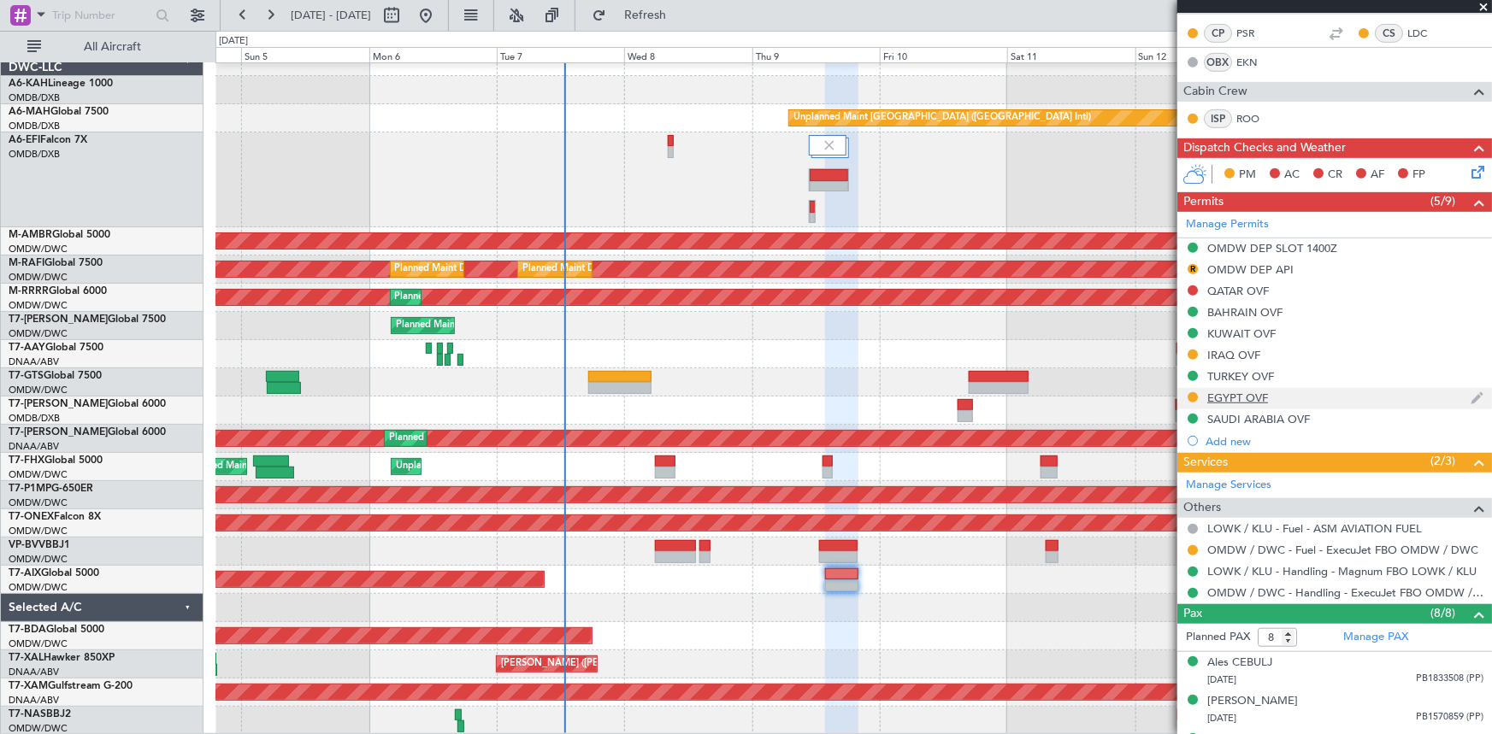
click at [1223, 392] on div "EGYPT OVF" at bounding box center [1237, 398] width 61 height 15
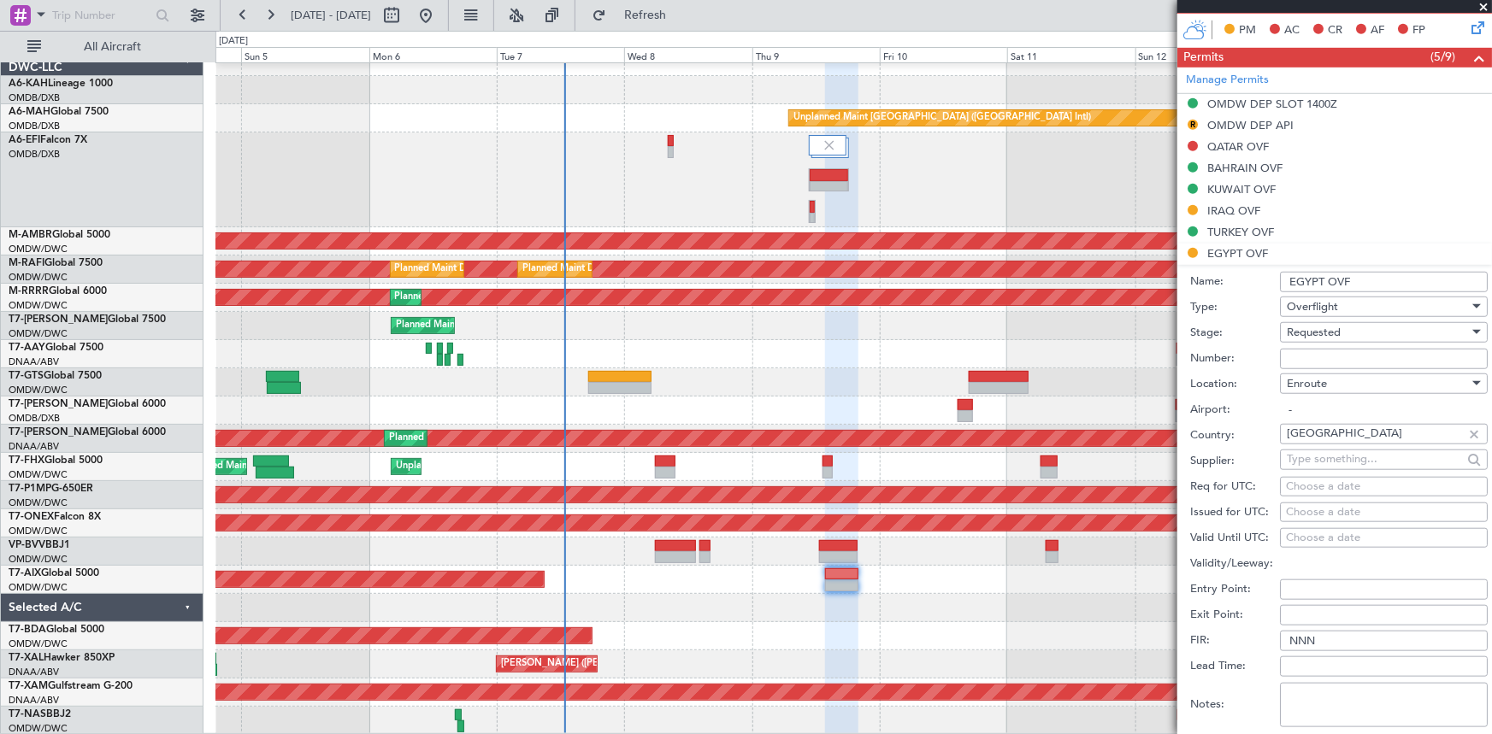
scroll to position [622, 0]
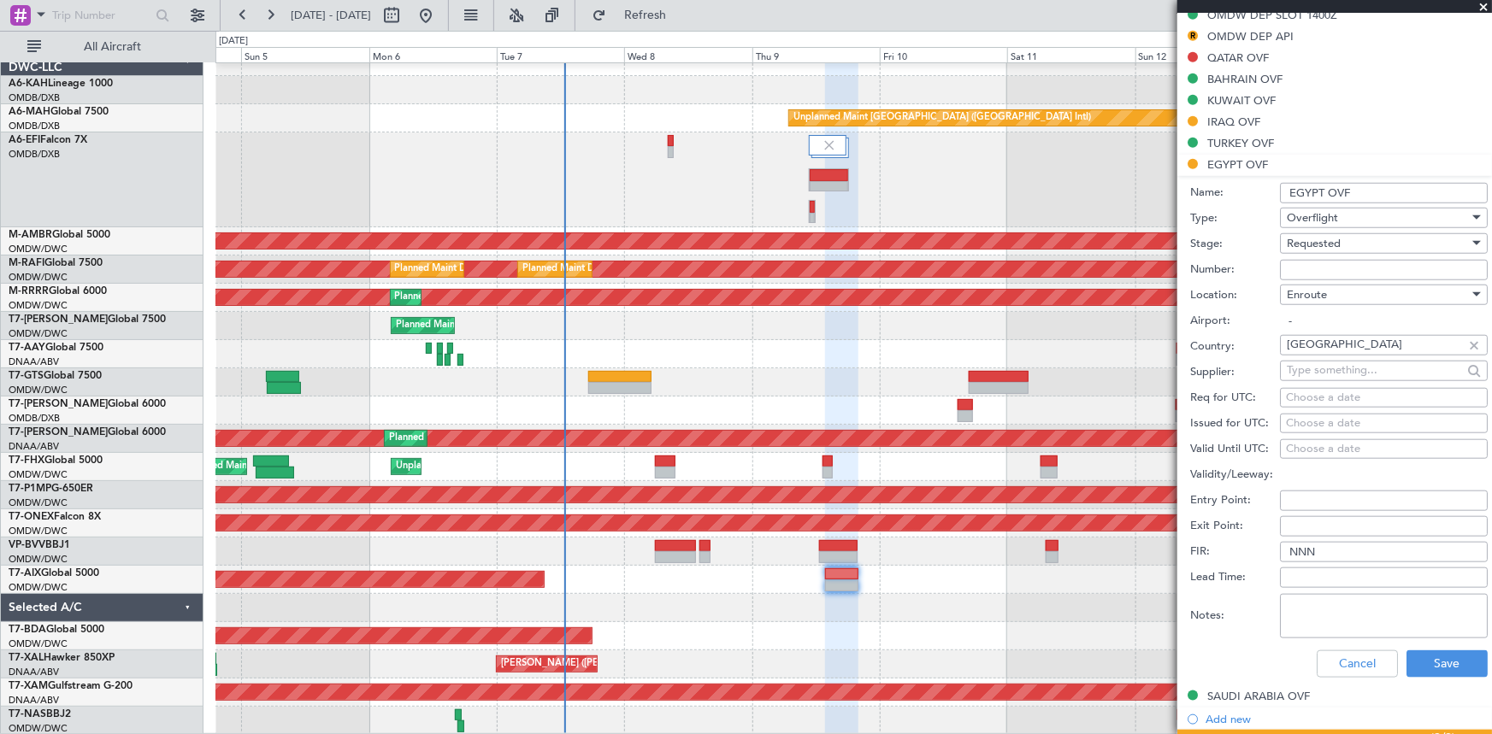
click at [1340, 268] on input "Number:" at bounding box center [1384, 270] width 208 height 21
paste input "CAA13385"
type input "CAA13385"
click at [1337, 239] on span "Requested" at bounding box center [1314, 243] width 54 height 15
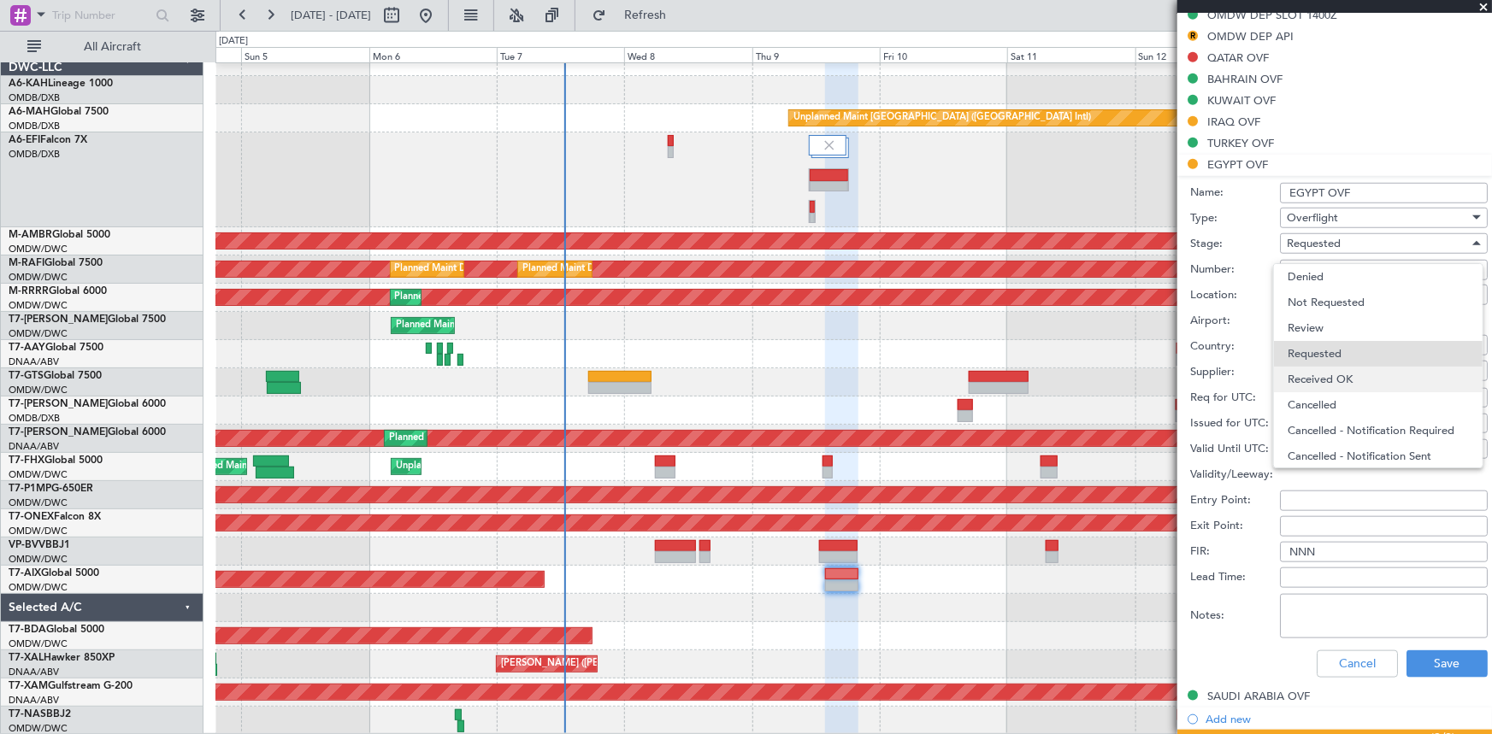
scroll to position [7, 0]
click at [1352, 374] on span "Received OK" at bounding box center [1378, 373] width 181 height 26
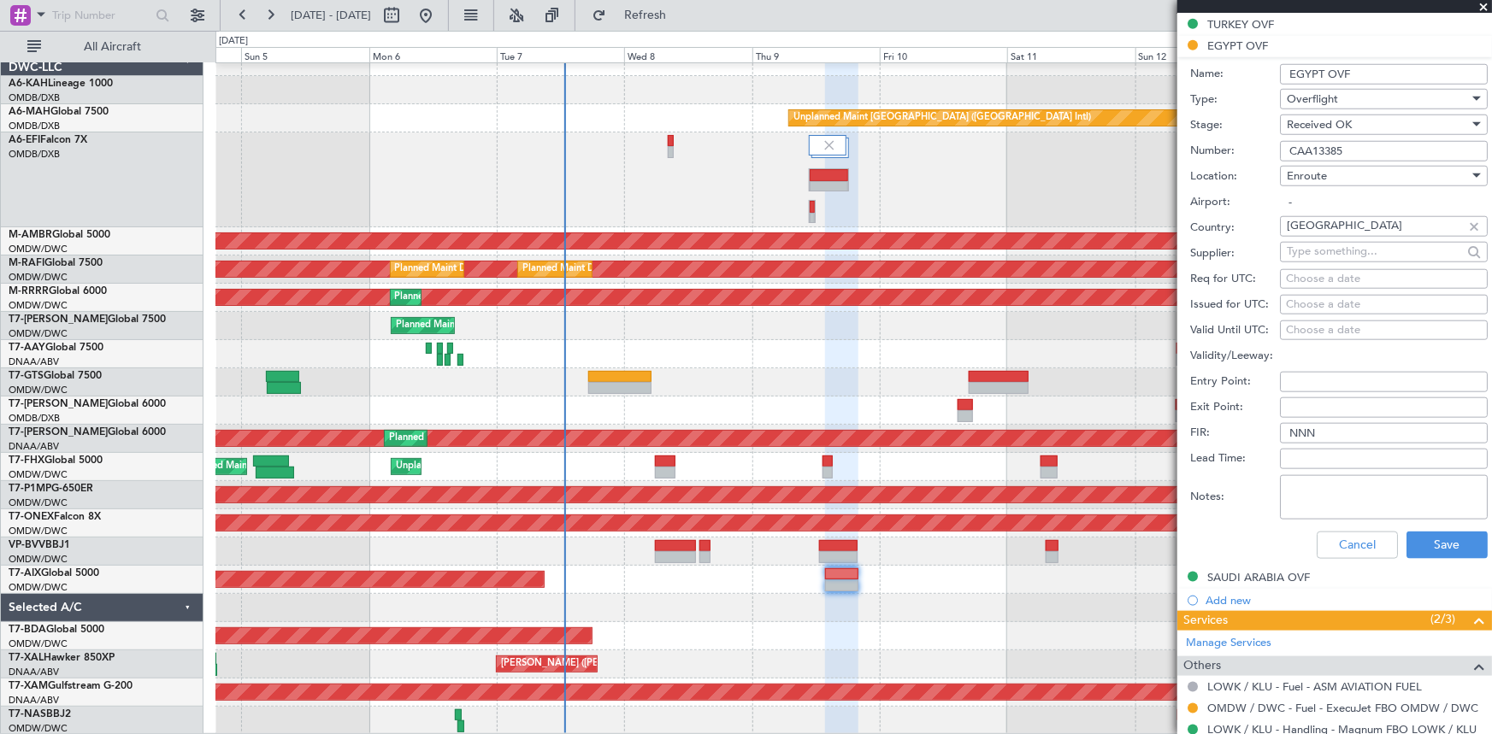
scroll to position [777, 0]
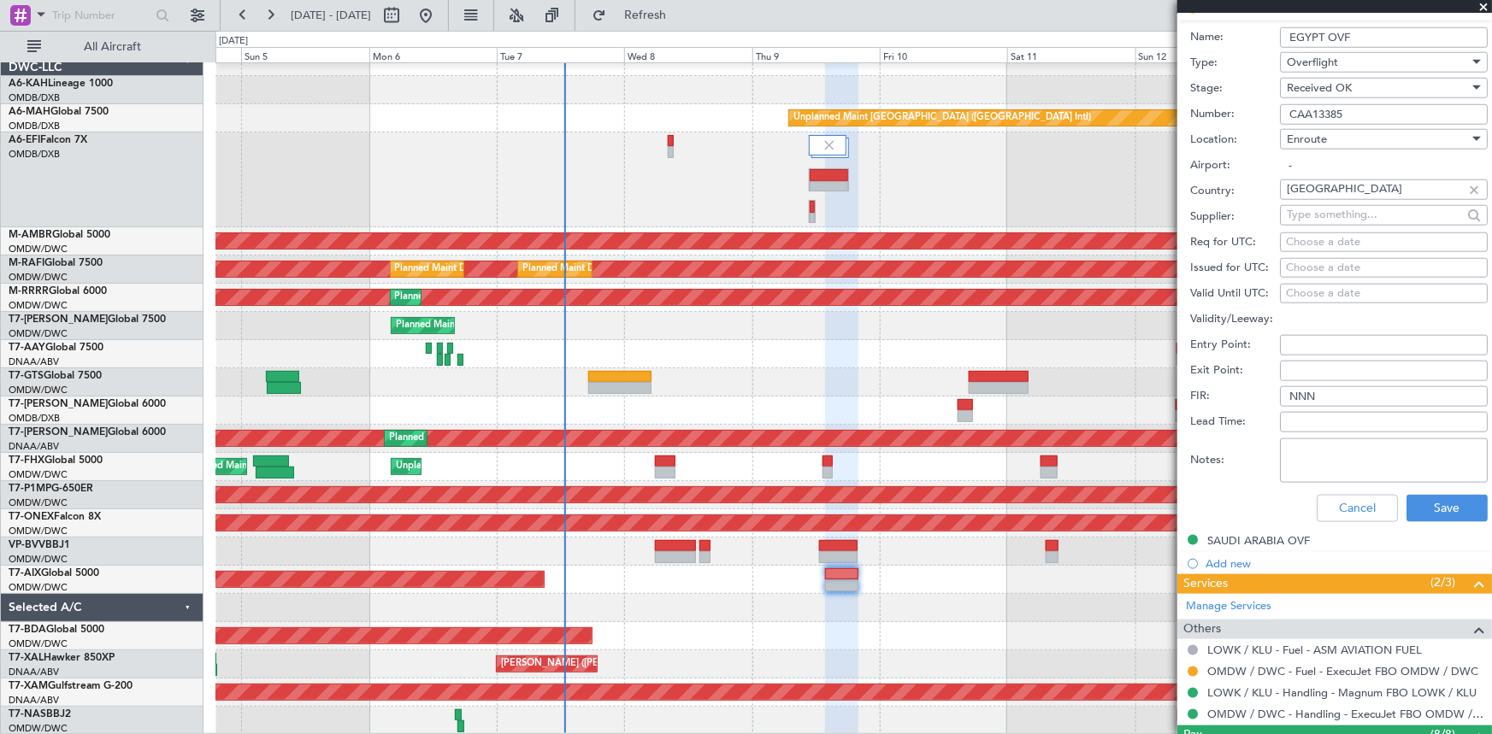
click at [1333, 435] on div "Notes:" at bounding box center [1339, 460] width 298 height 51
click at [1331, 449] on textarea "Notes:" at bounding box center [1384, 461] width 208 height 44
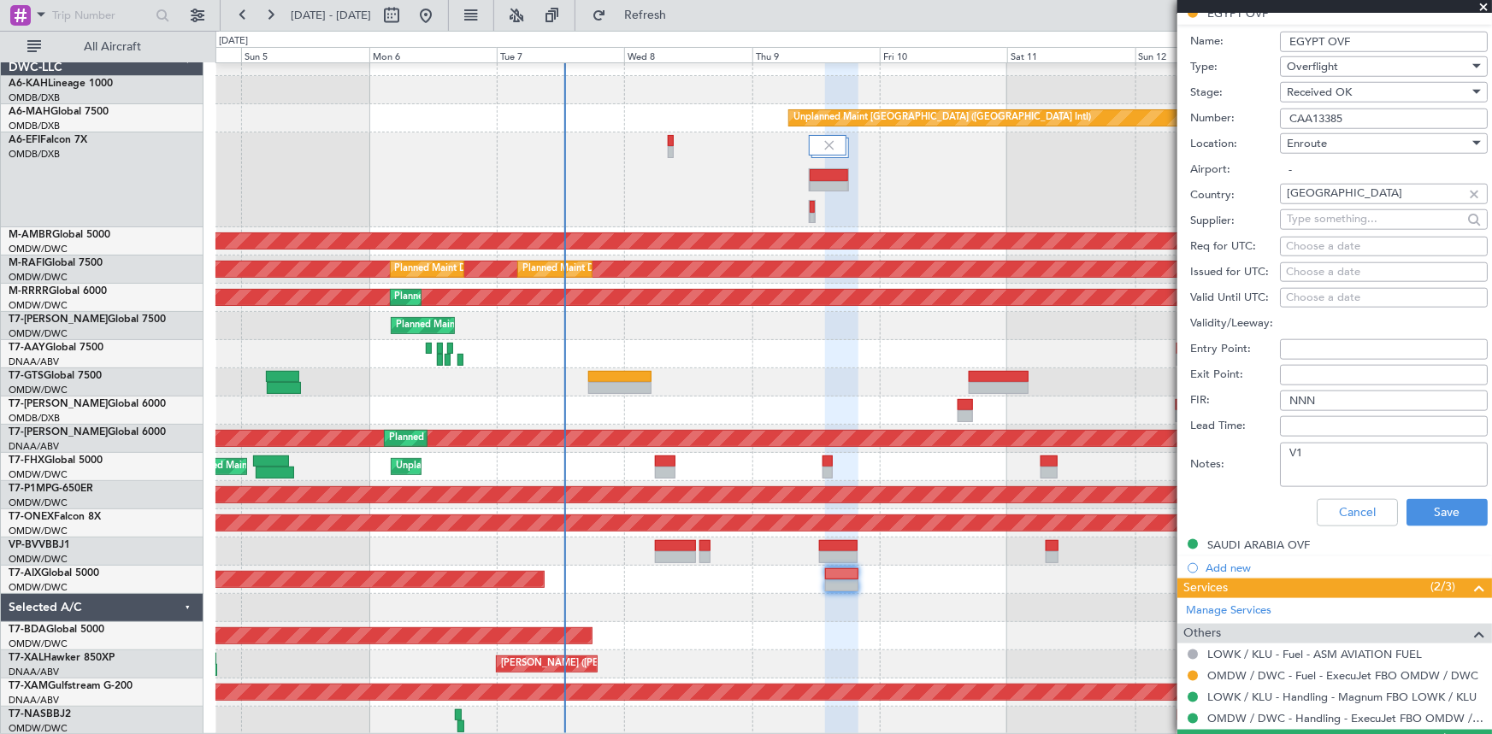
scroll to position [855, 0]
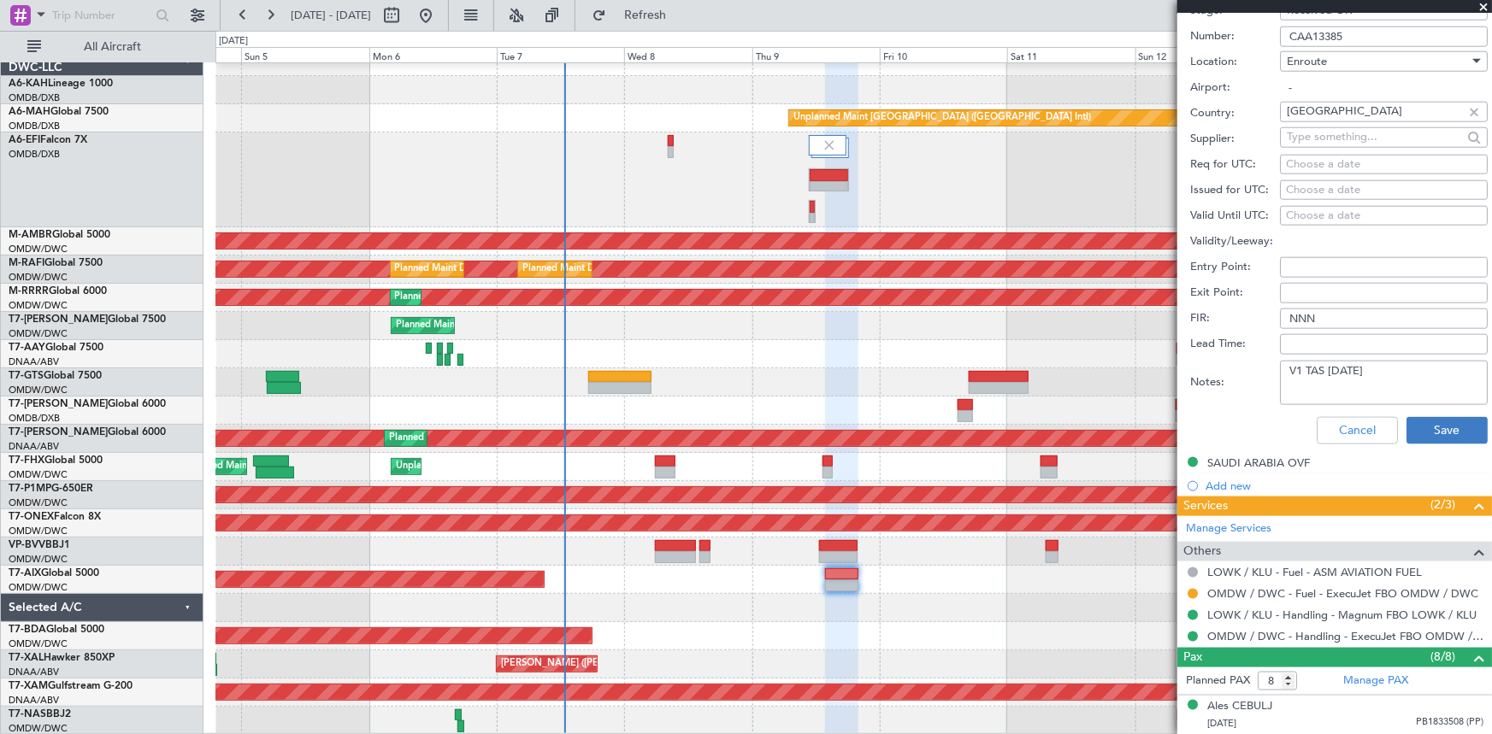
type textarea "V1 TAS [DATE]"
click at [1458, 422] on button "Save" at bounding box center [1446, 430] width 81 height 27
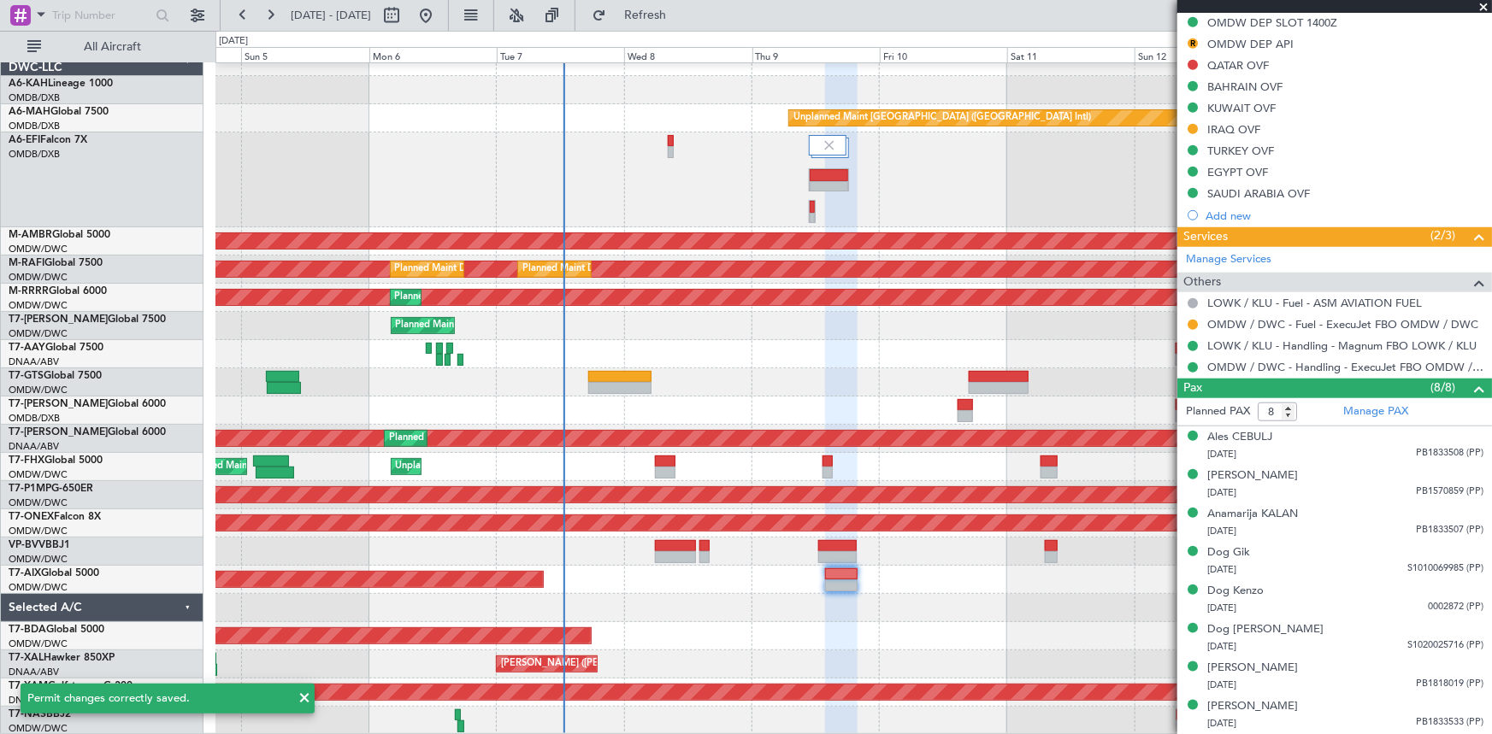
scroll to position [344, 0]
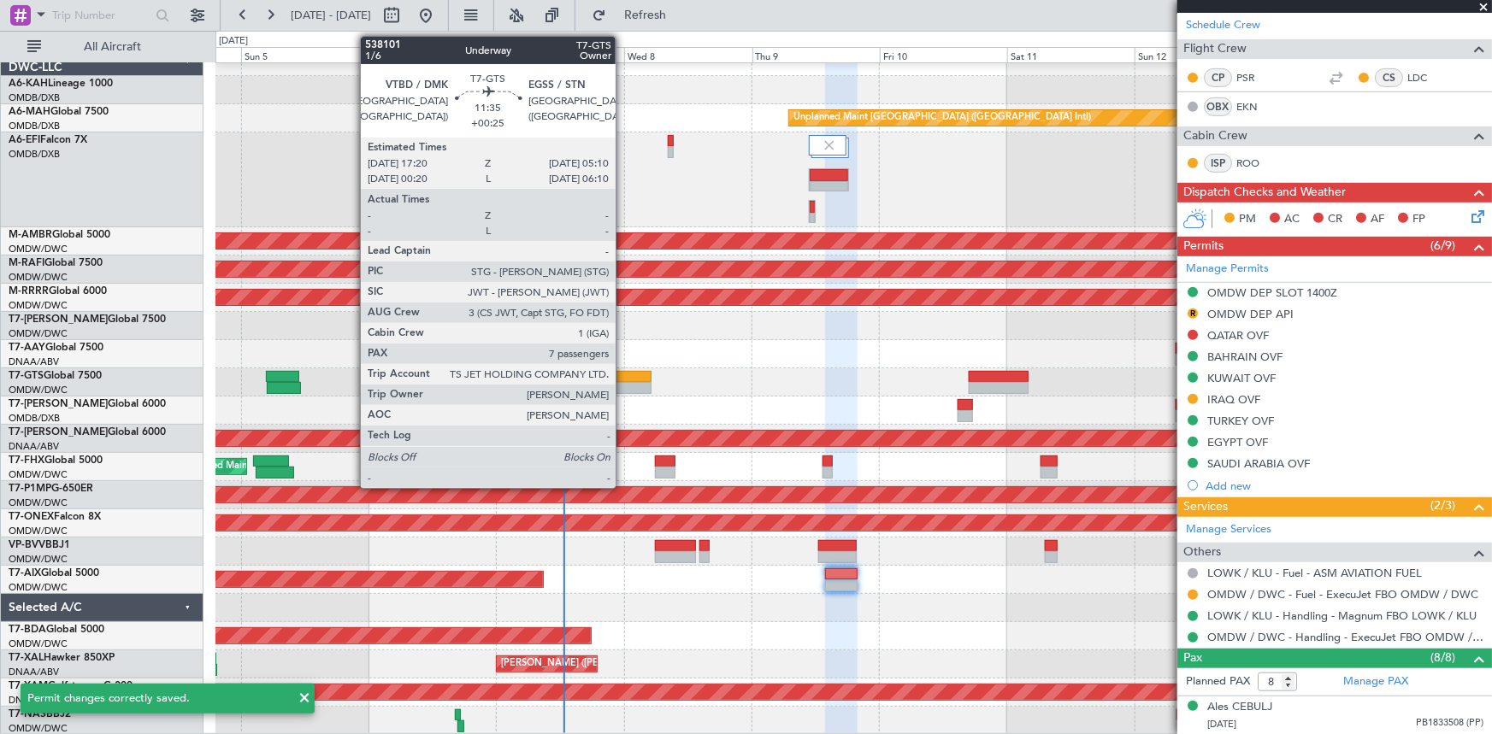
click at [623, 380] on div at bounding box center [619, 377] width 63 height 12
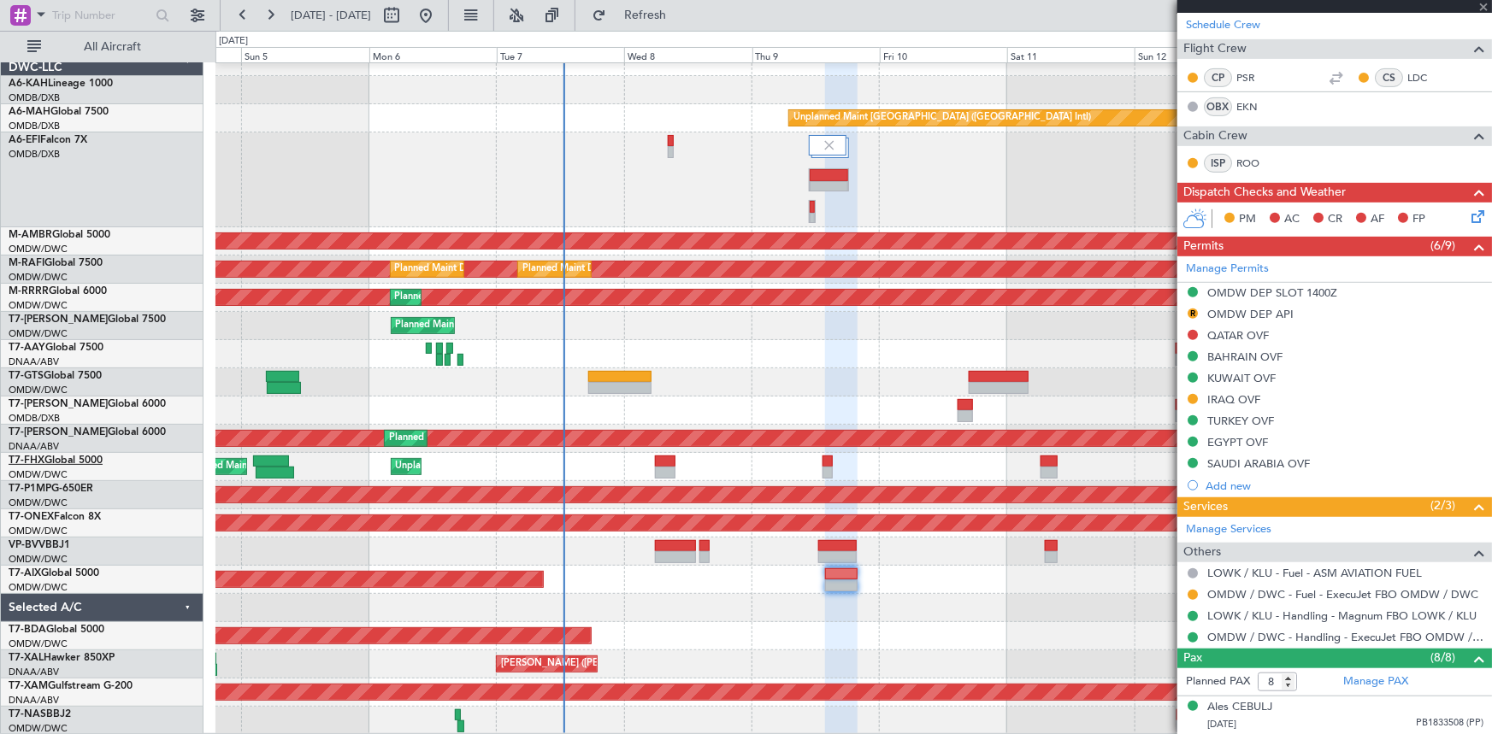
type input "+00:25"
type input "7"
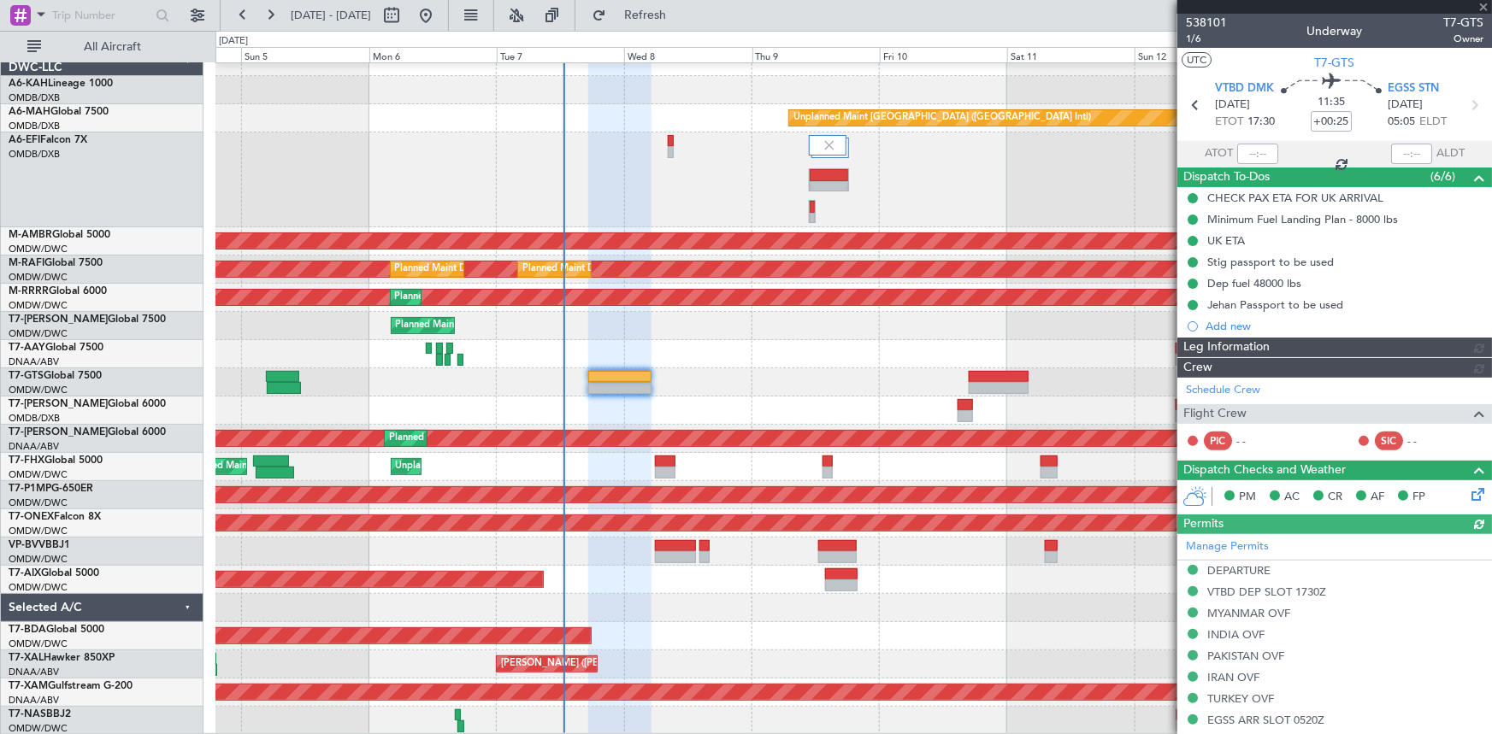
type input "[PERSON_NAME] ([PERSON_NAME])"
type input "7422"
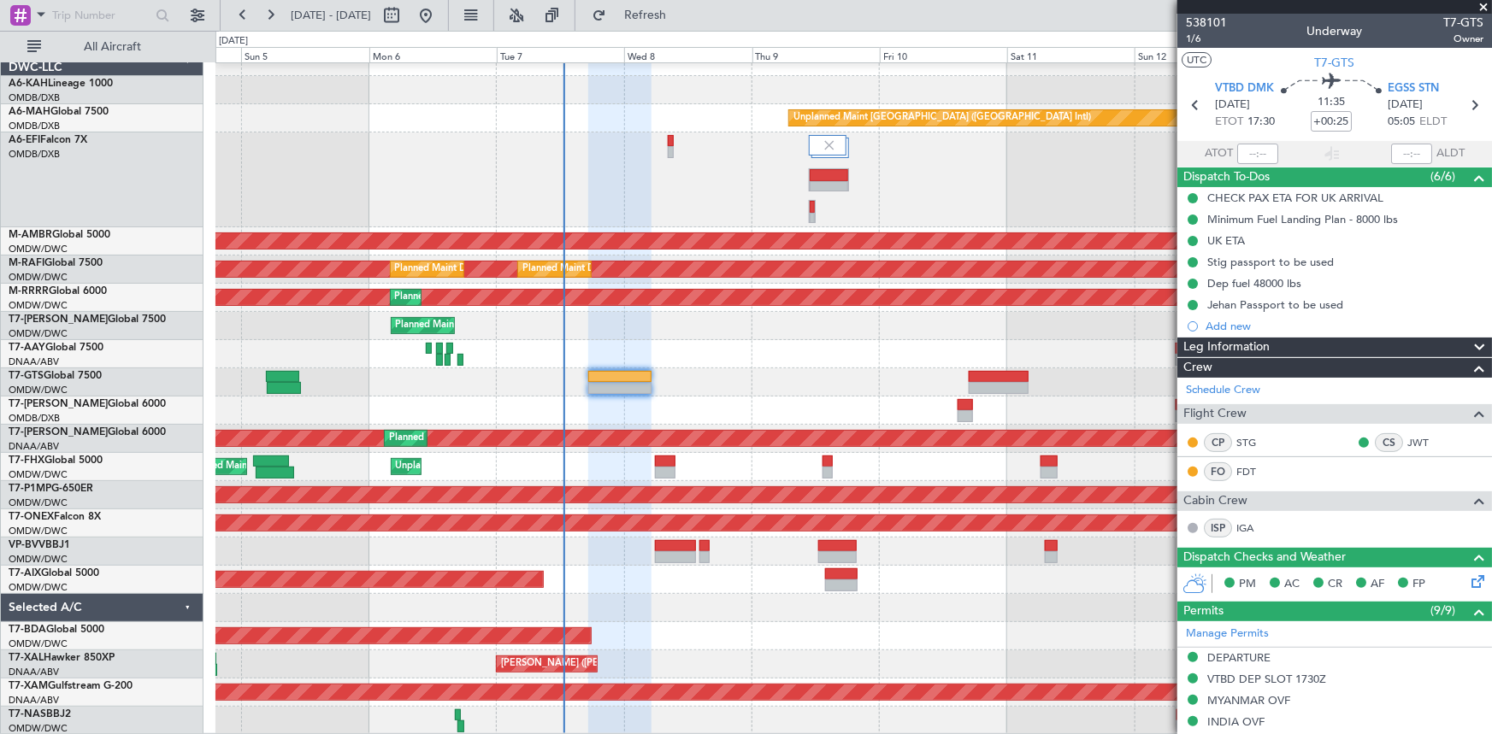
scroll to position [233, 0]
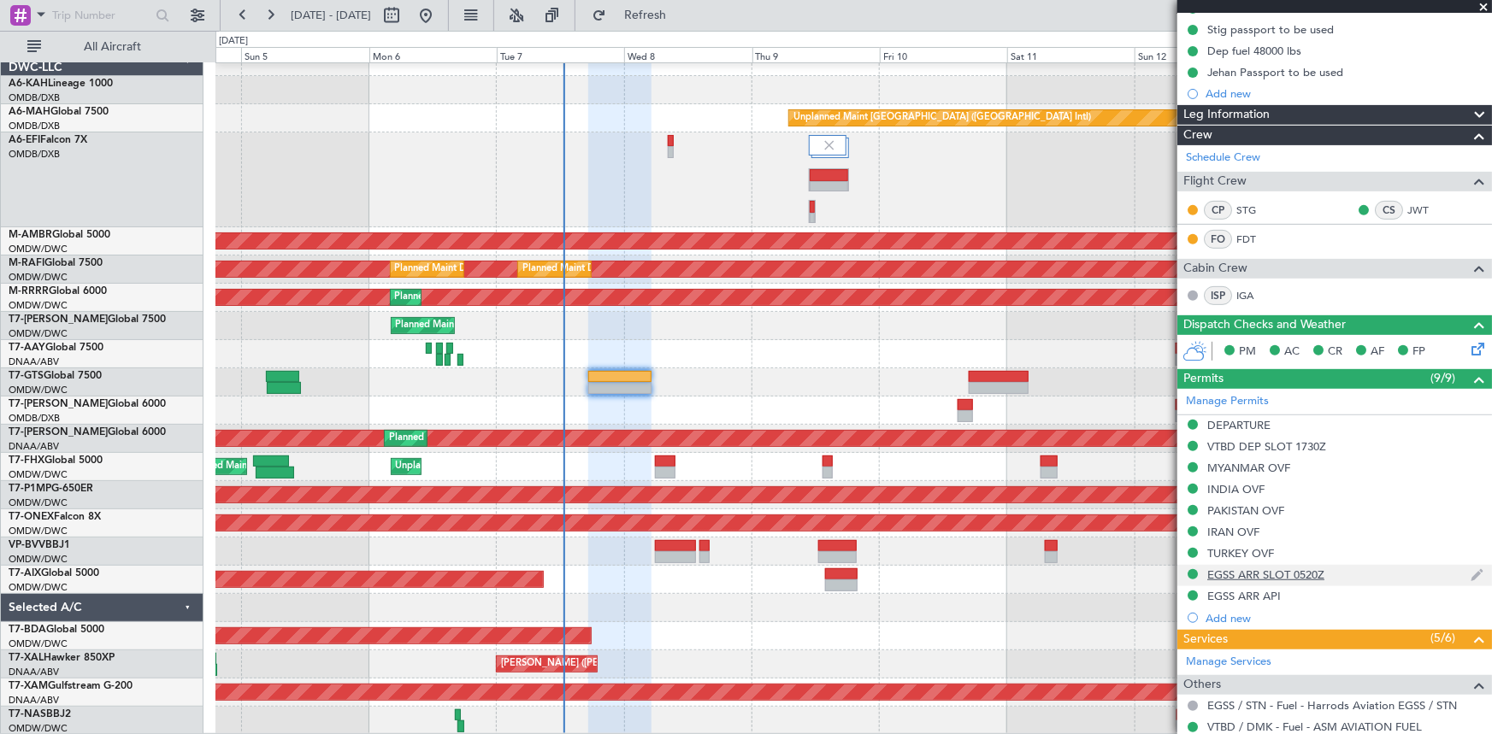
click at [1257, 575] on div "EGSS ARR SLOT 0520Z" at bounding box center [1265, 575] width 117 height 15
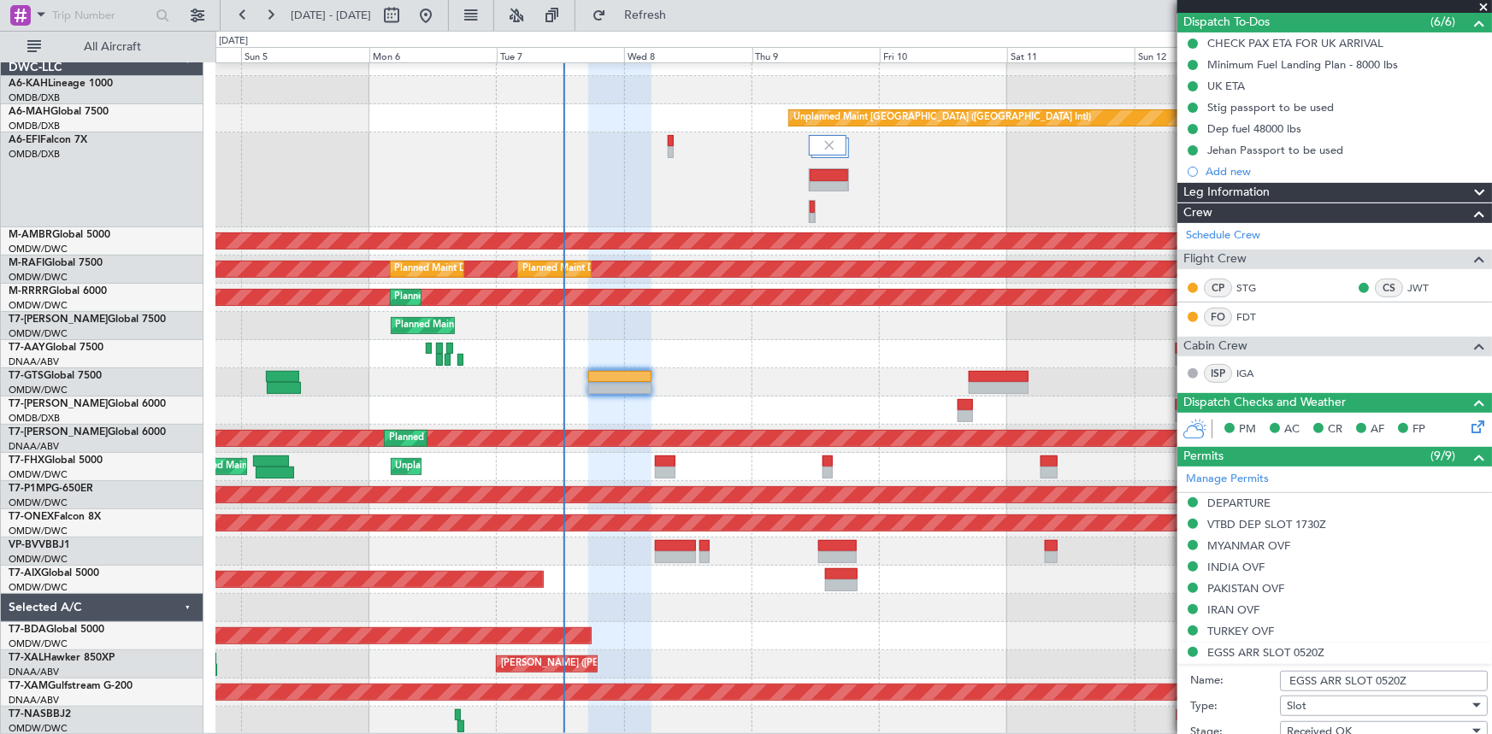
scroll to position [0, 0]
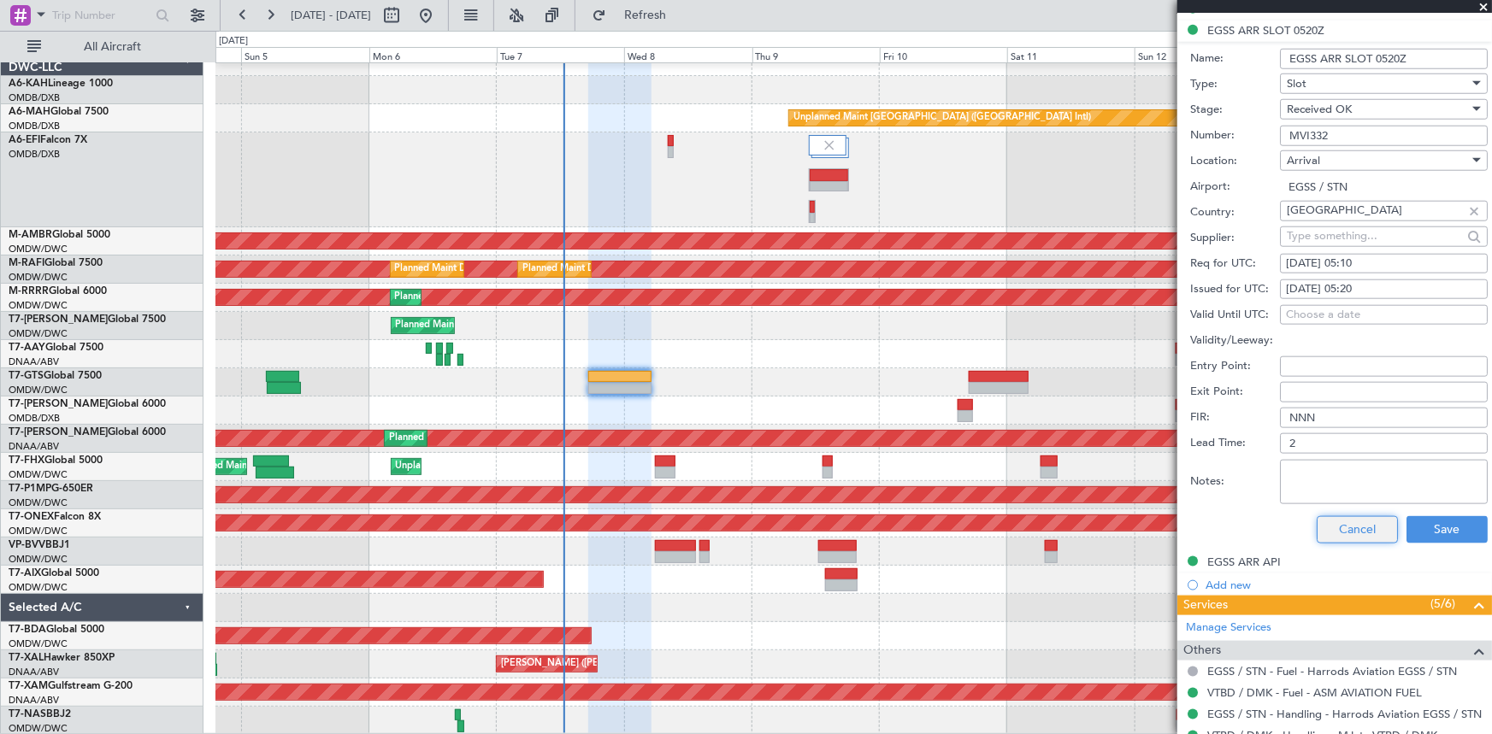
click at [1354, 534] on button "Cancel" at bounding box center [1357, 529] width 81 height 27
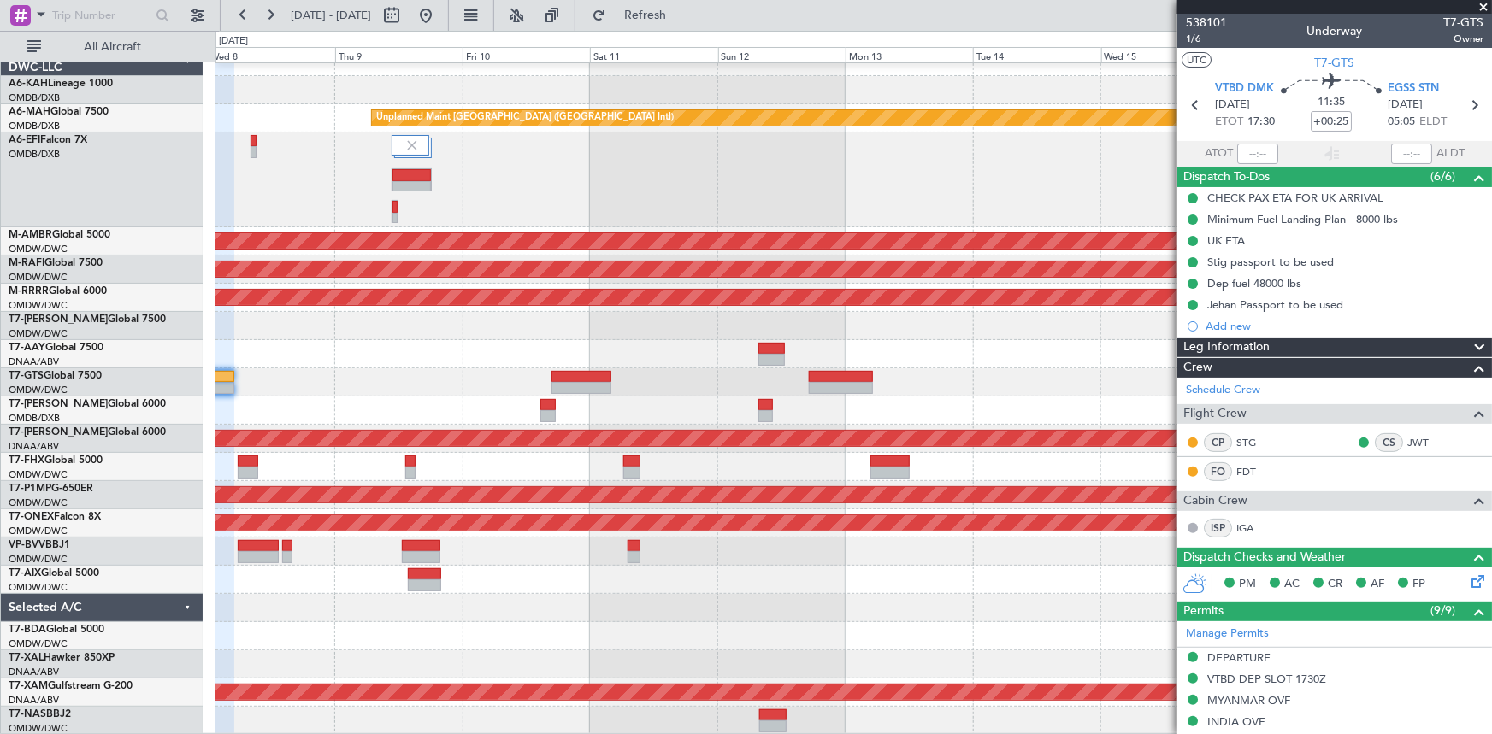
click at [393, 332] on div "Unplanned Maint [GEOGRAPHIC_DATA] ([GEOGRAPHIC_DATA] Intl) Planned Maint [GEOGR…" at bounding box center [853, 391] width 1276 height 687
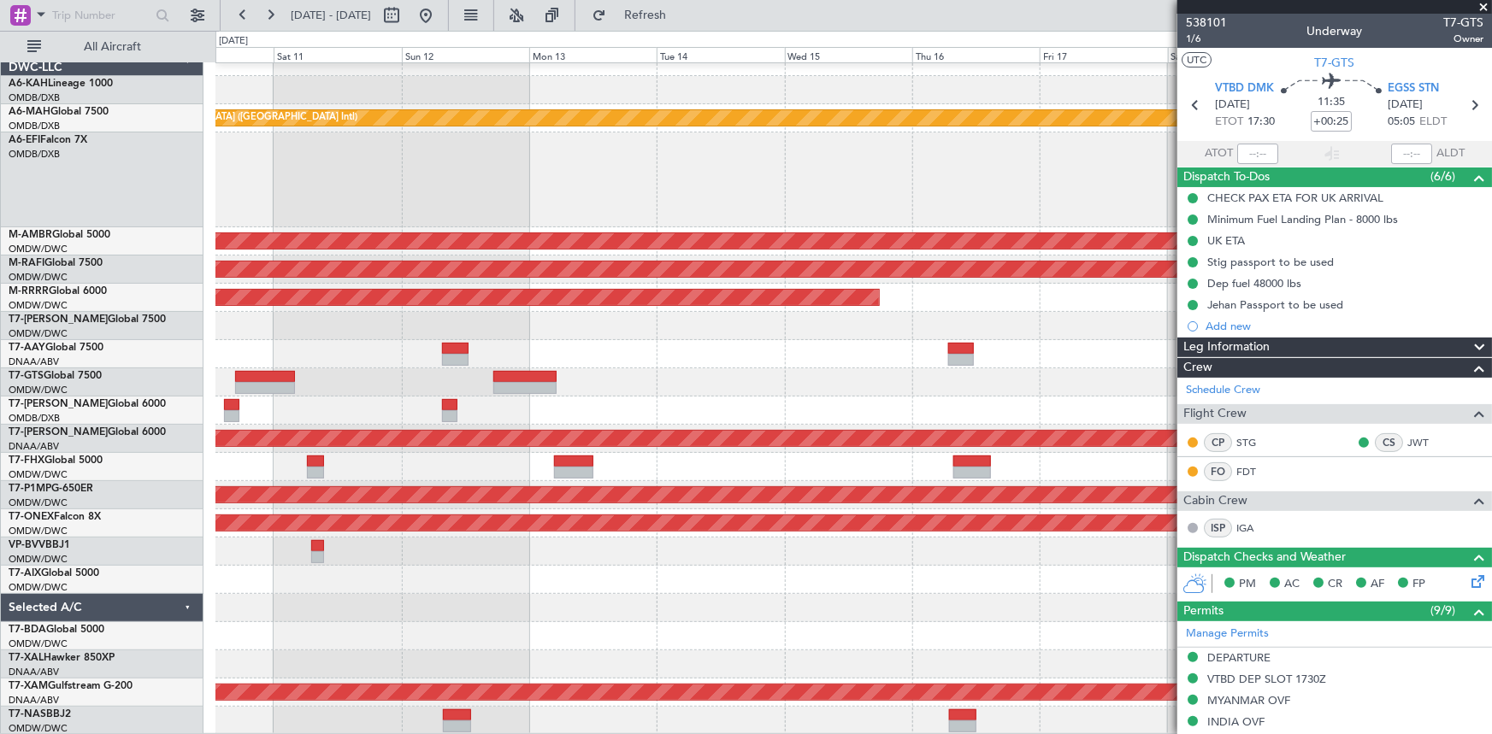
scroll to position [15, 0]
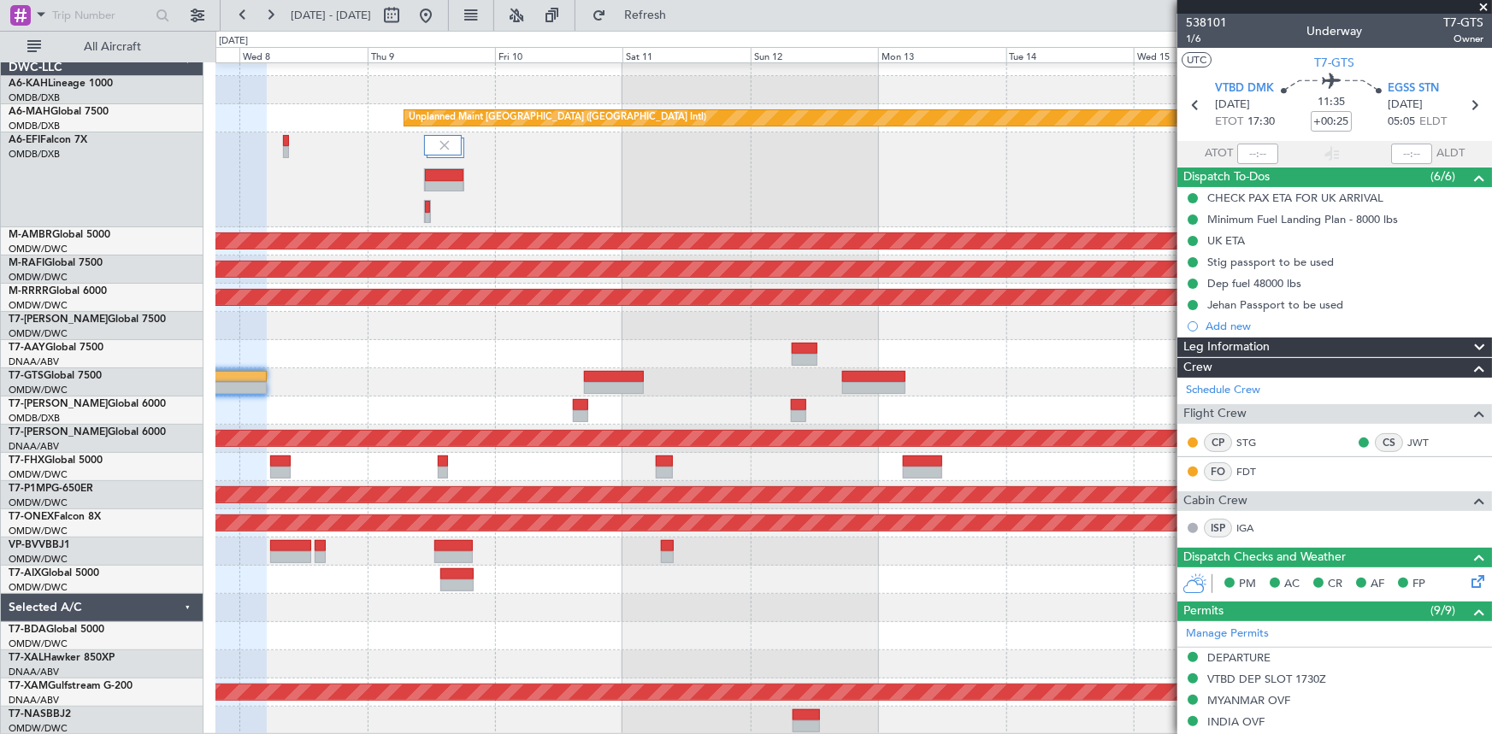
click at [871, 324] on div "Planned Maint Dubai (Al Maktoum Intl)" at bounding box center [853, 326] width 1276 height 28
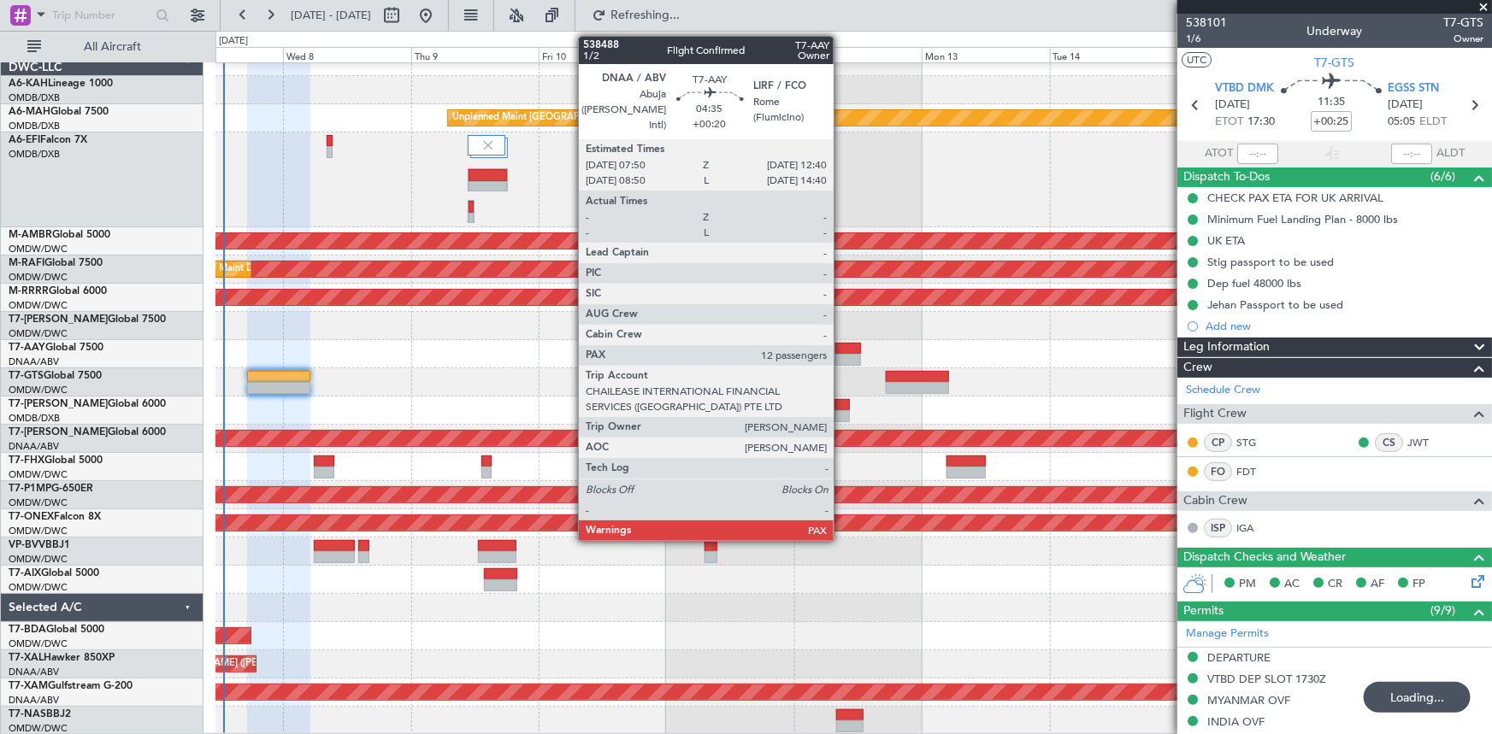
click at [841, 347] on div at bounding box center [848, 349] width 27 height 12
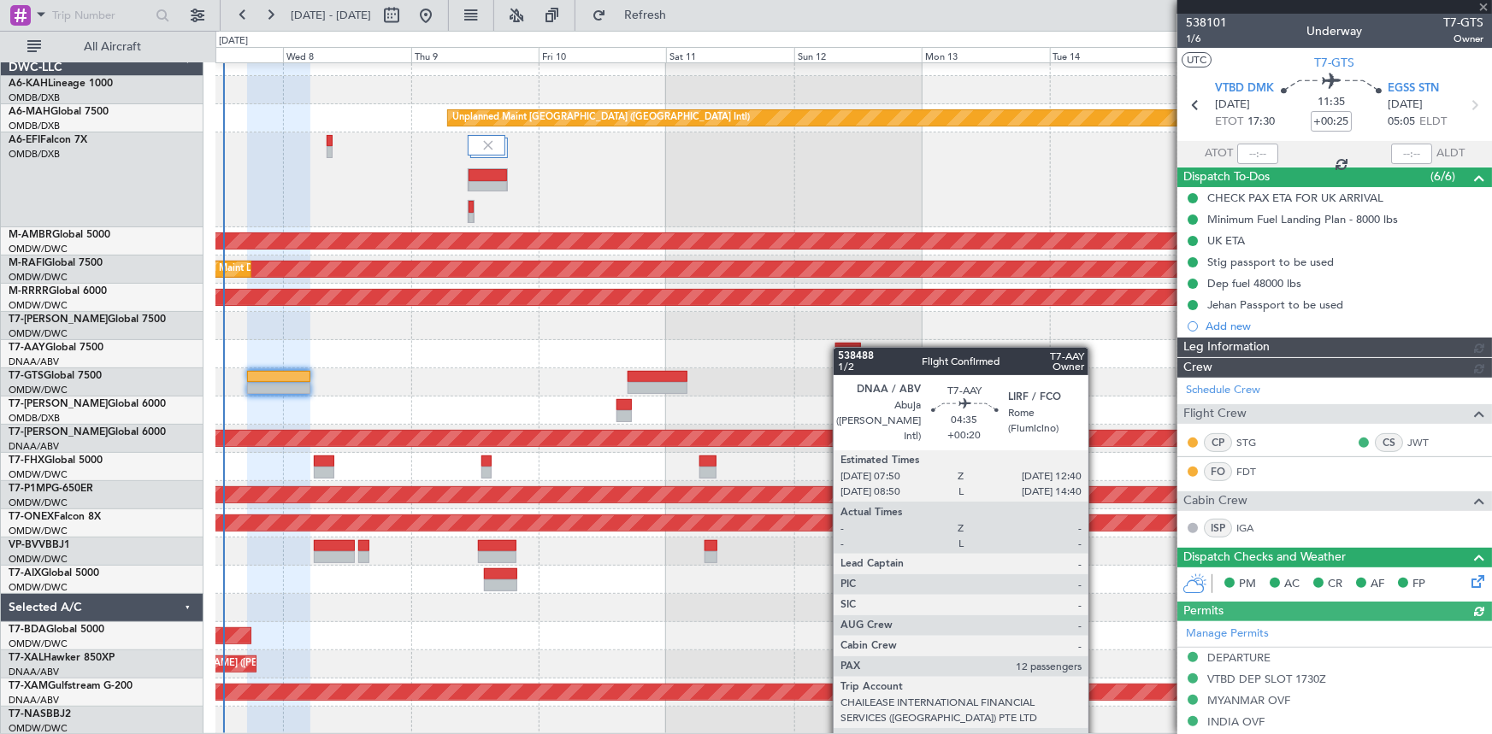
type input "[PERSON_NAME] ([PERSON_NAME])"
type input "7422"
type input "+00:20"
type input "12"
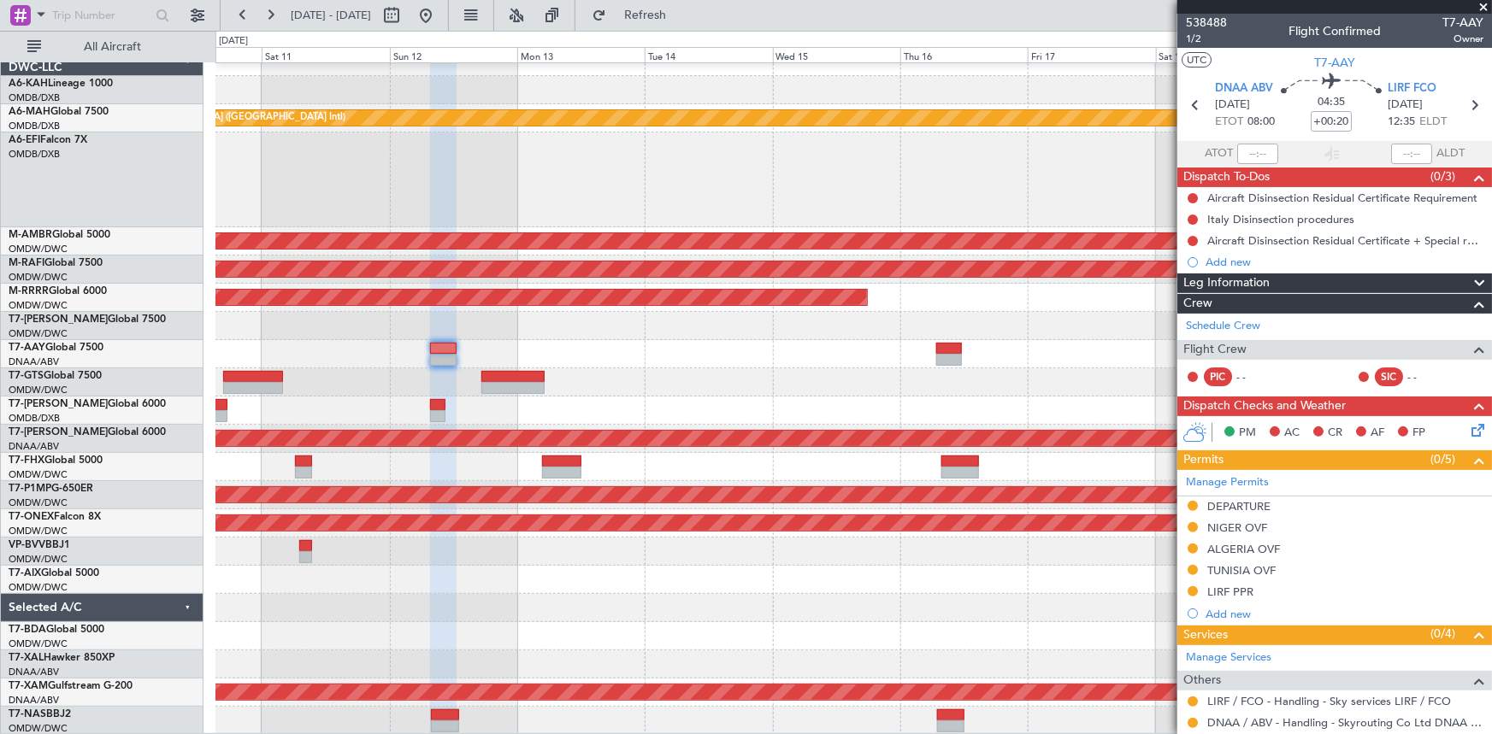
click at [602, 312] on div at bounding box center [853, 326] width 1276 height 28
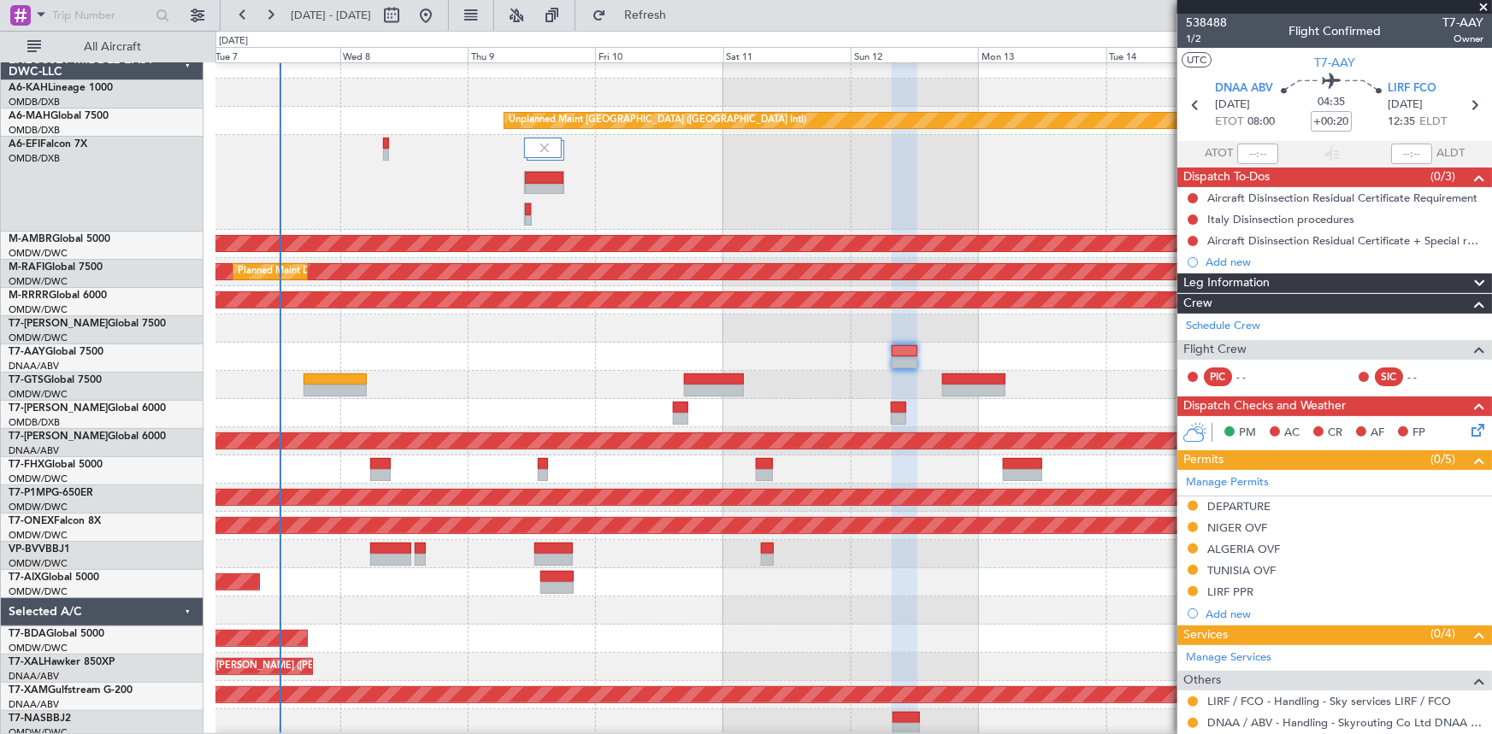
scroll to position [13, 0]
click at [542, 352] on div at bounding box center [853, 357] width 1276 height 28
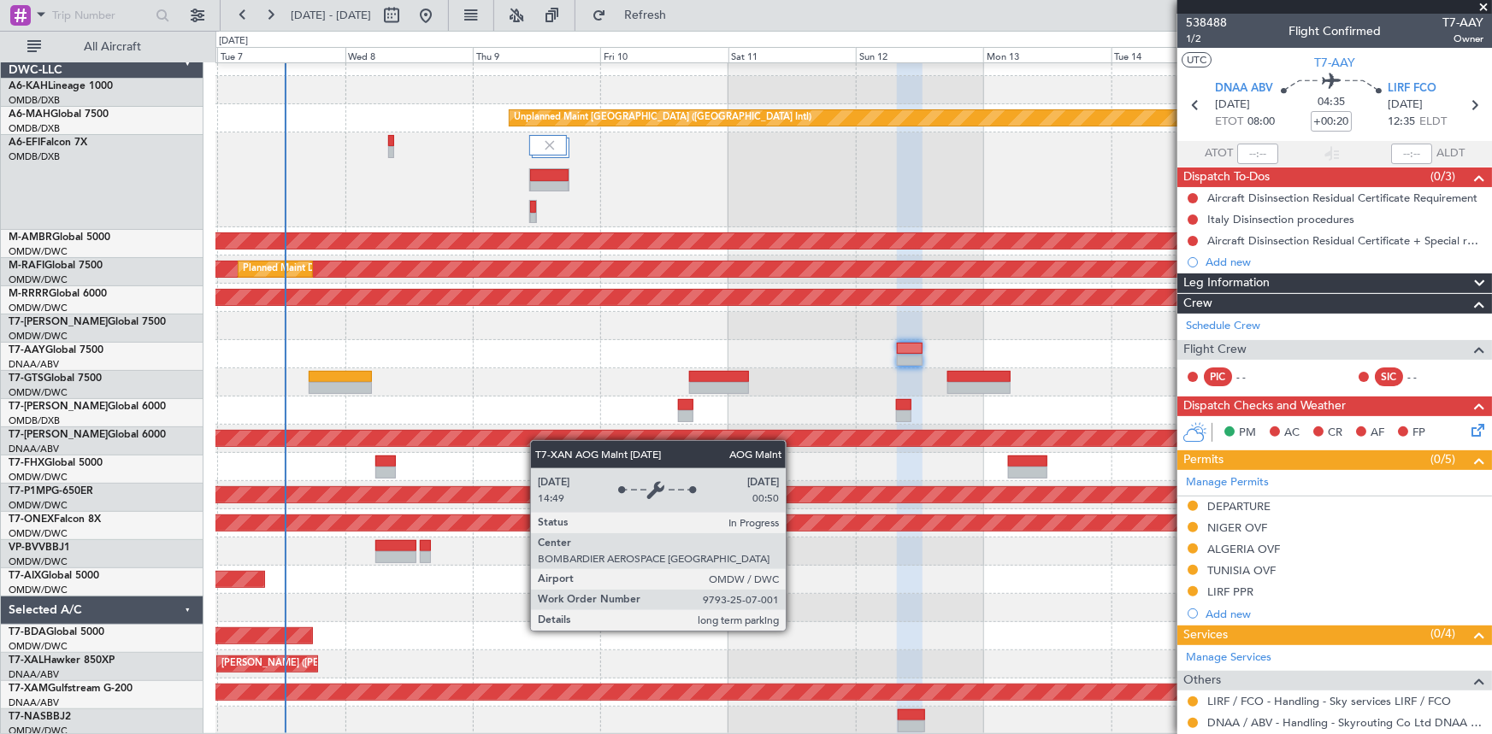
scroll to position [15, 0]
click at [539, 421] on div "Unplanned Maint [GEOGRAPHIC_DATA] ([GEOGRAPHIC_DATA] Intl) Planned Maint [GEOGR…" at bounding box center [853, 391] width 1276 height 687
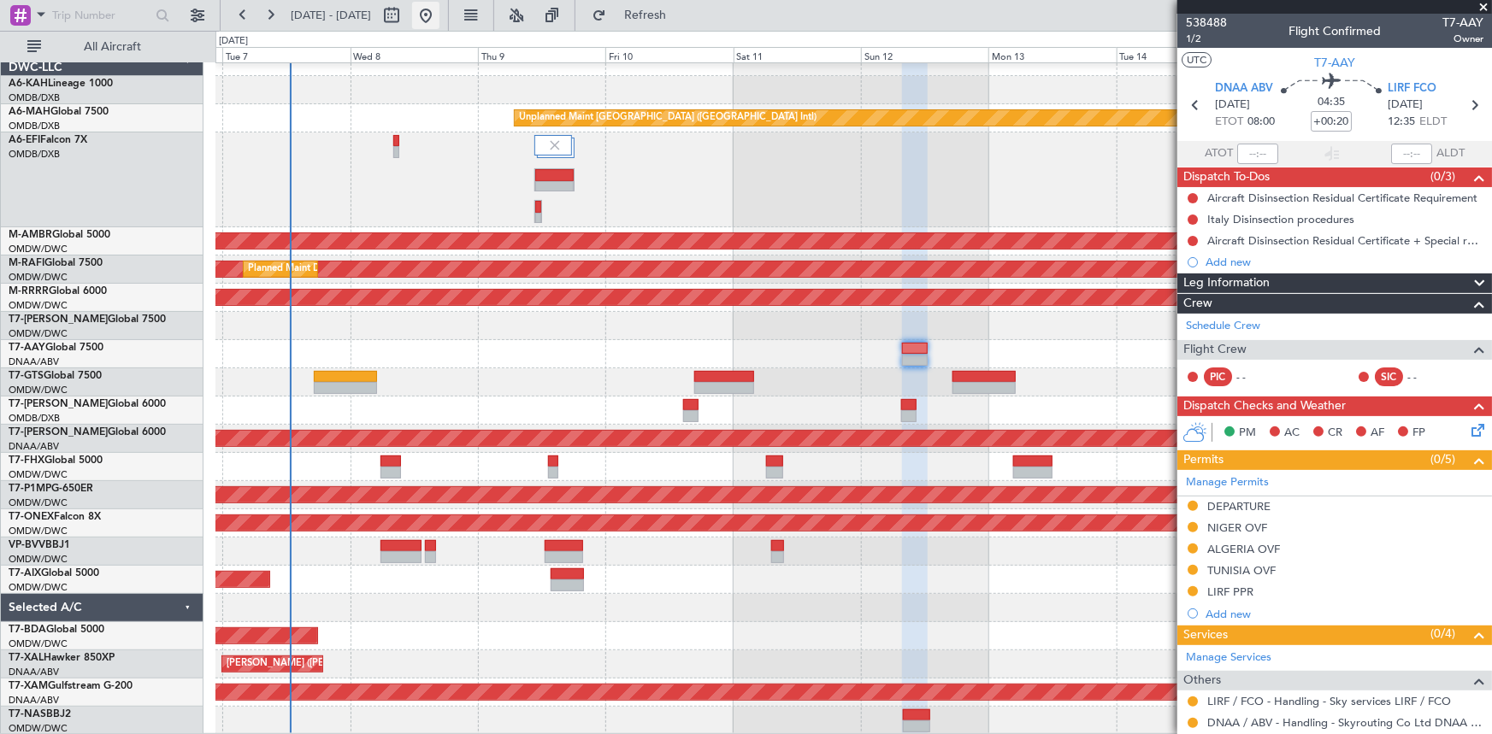
click at [439, 18] on button at bounding box center [425, 15] width 27 height 27
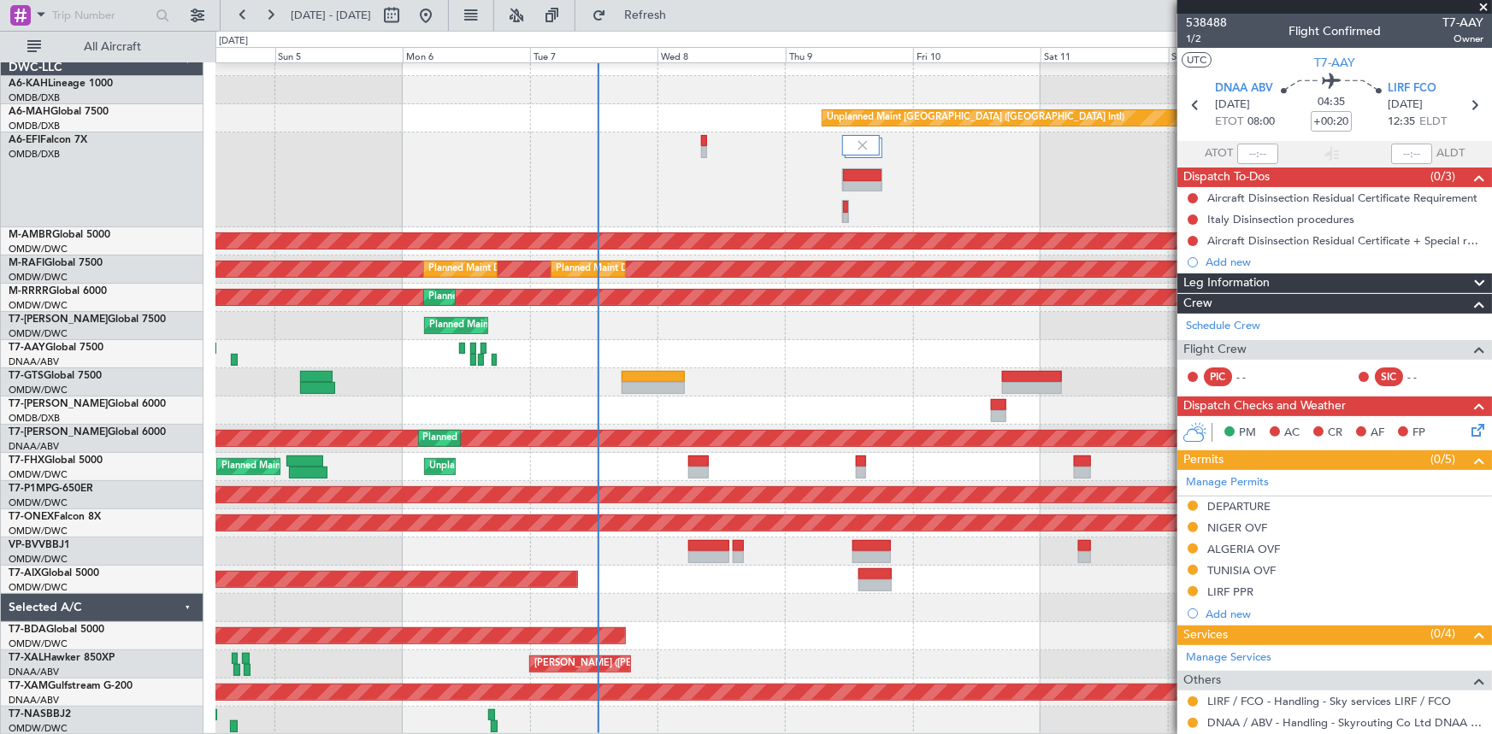
click at [676, 591] on div "Unplanned Maint [GEOGRAPHIC_DATA] ([GEOGRAPHIC_DATA] Intl) AOG Maint [GEOGRAPHI…" at bounding box center [853, 391] width 1276 height 687
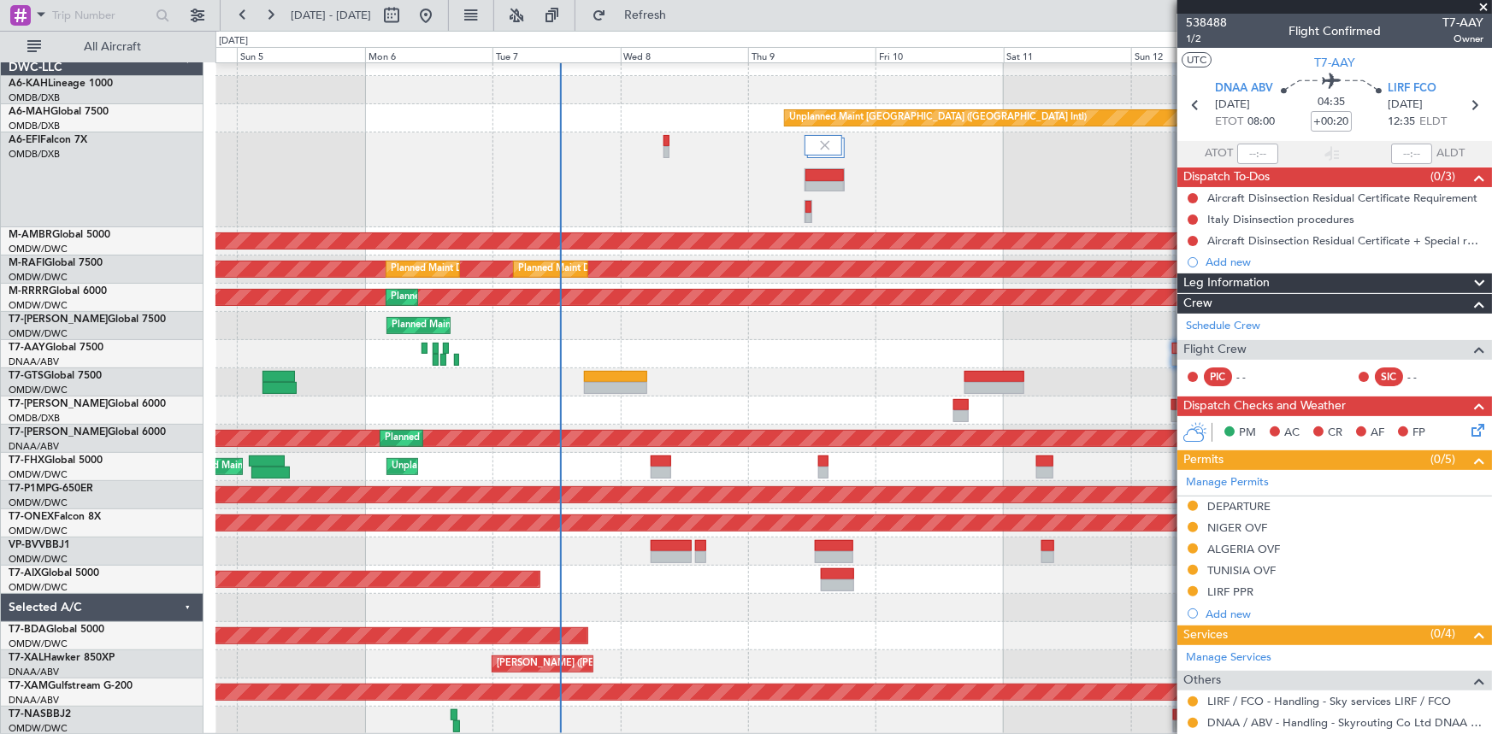
click at [693, 615] on div "Unplanned Maint [GEOGRAPHIC_DATA] ([GEOGRAPHIC_DATA] Intl) AOG Maint [GEOGRAPHI…" at bounding box center [853, 391] width 1276 height 687
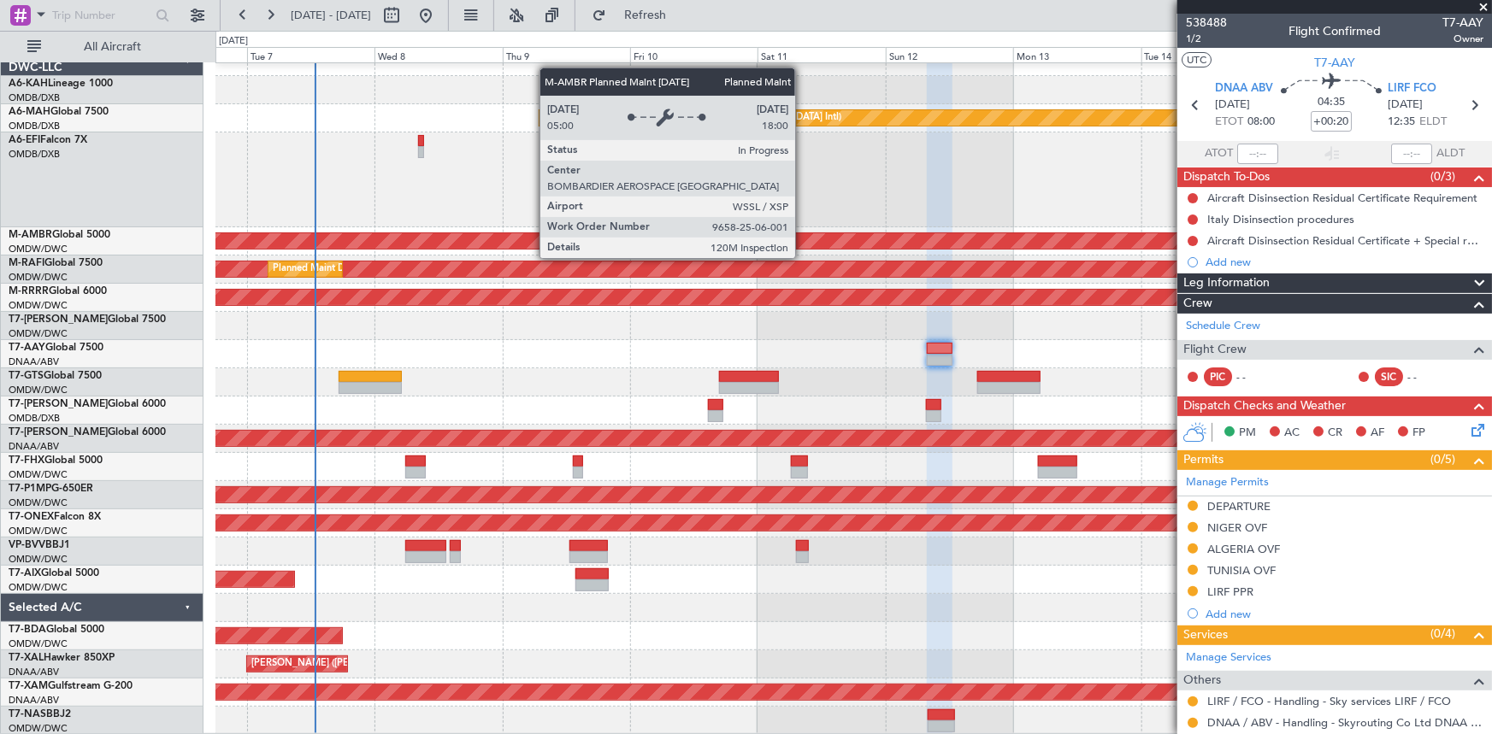
click at [557, 236] on div "Planned Maint [GEOGRAPHIC_DATA] (Seletar)" at bounding box center [854, 240] width 3829 height 15
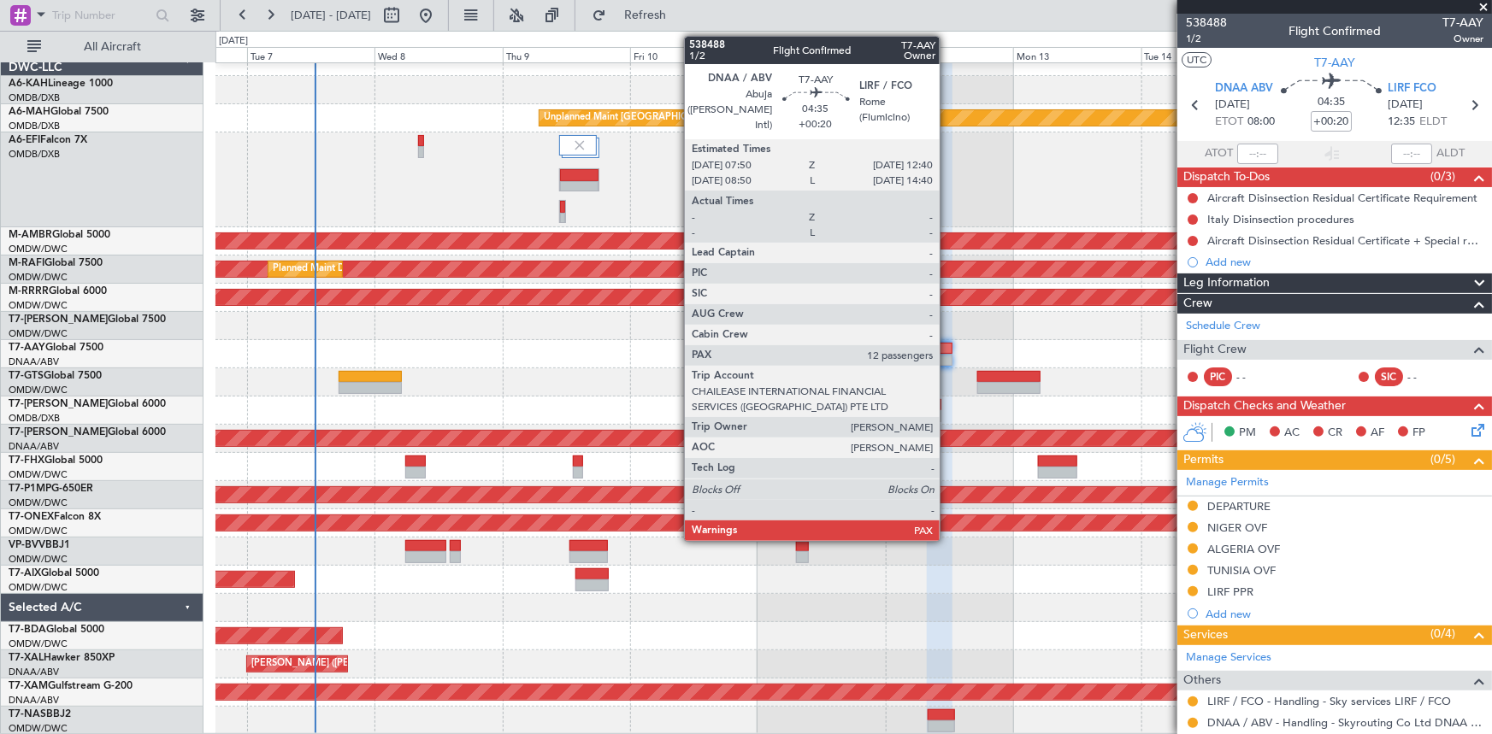
click at [947, 351] on div at bounding box center [940, 349] width 27 height 12
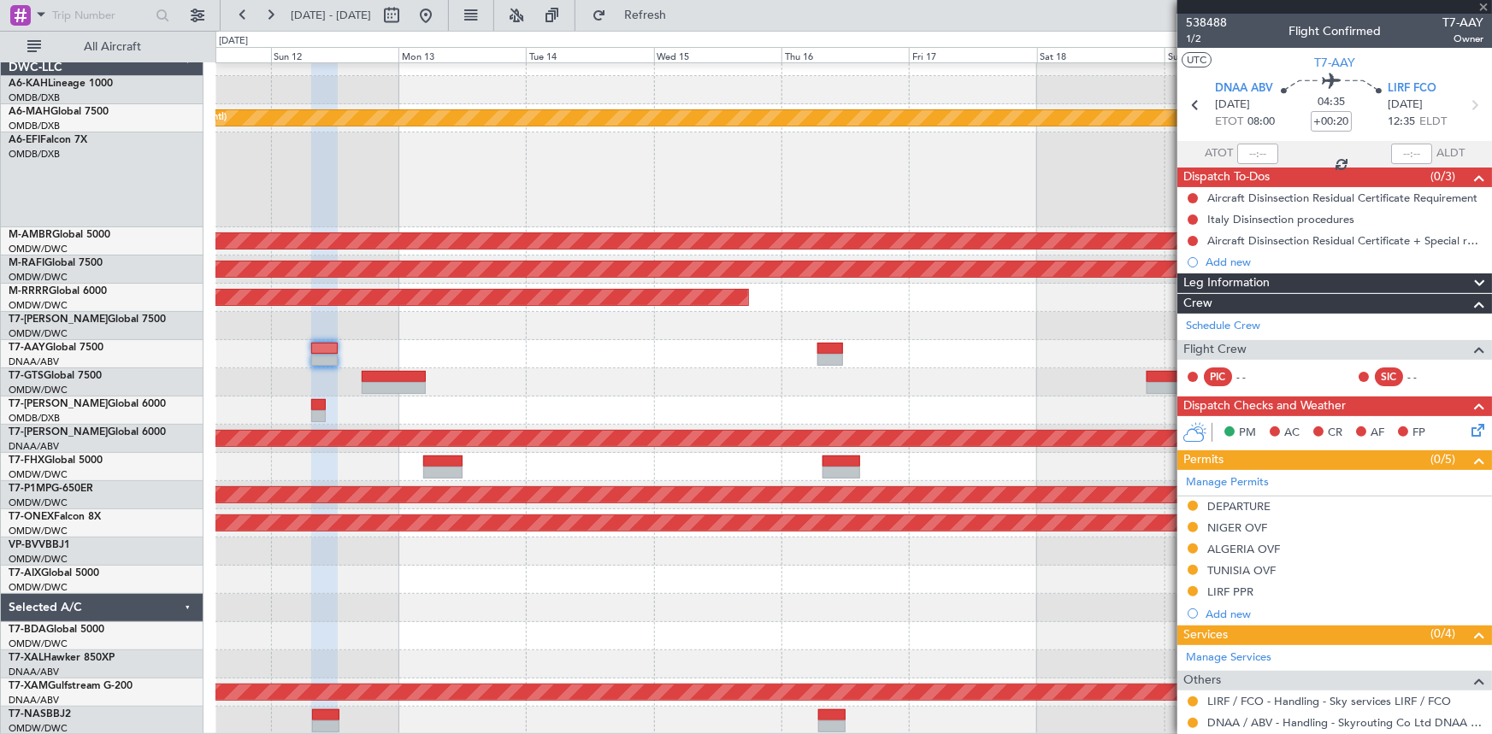
click at [418, 329] on div "Unplanned Maint [GEOGRAPHIC_DATA] ([GEOGRAPHIC_DATA] Intl) Planned Maint [GEOGR…" at bounding box center [853, 391] width 1276 height 687
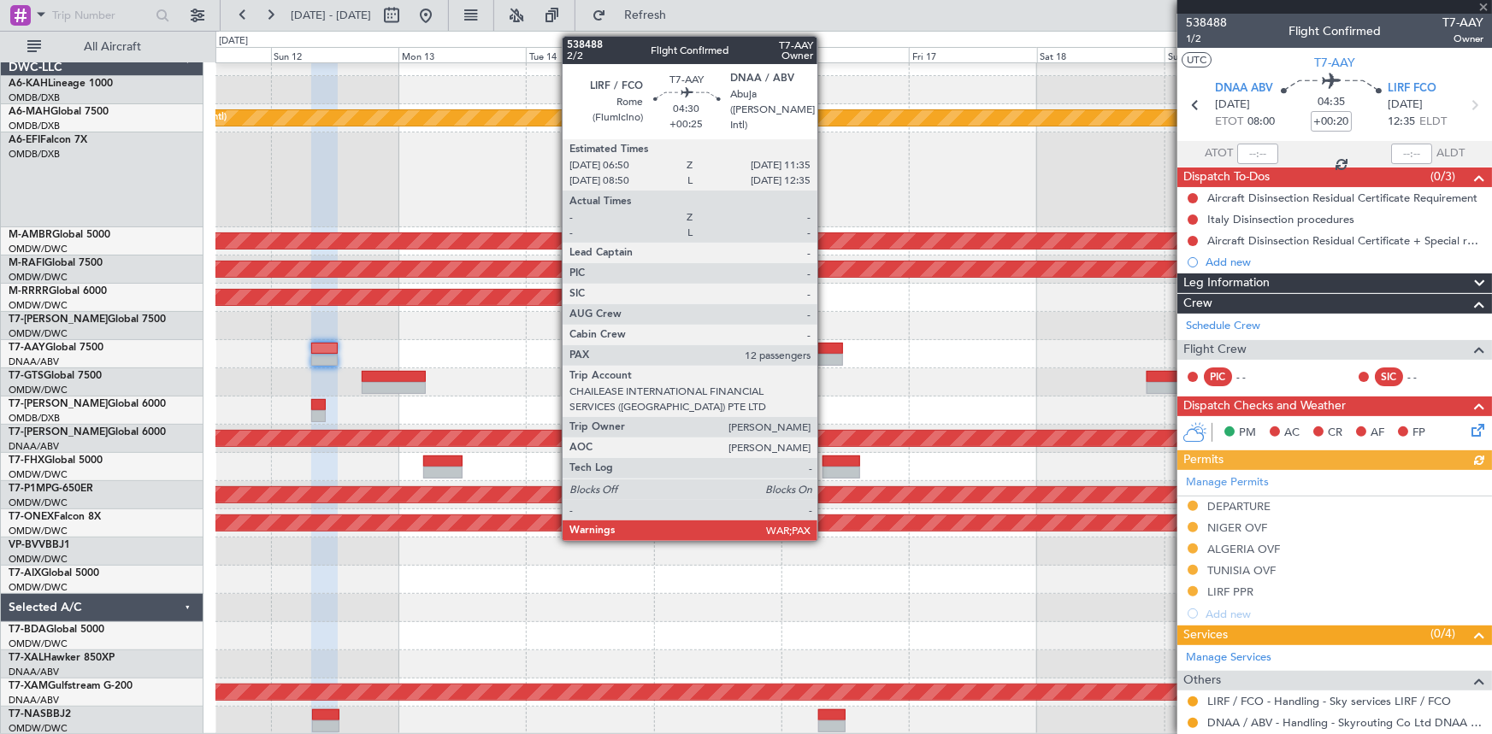
click at [825, 347] on div at bounding box center [830, 349] width 26 height 12
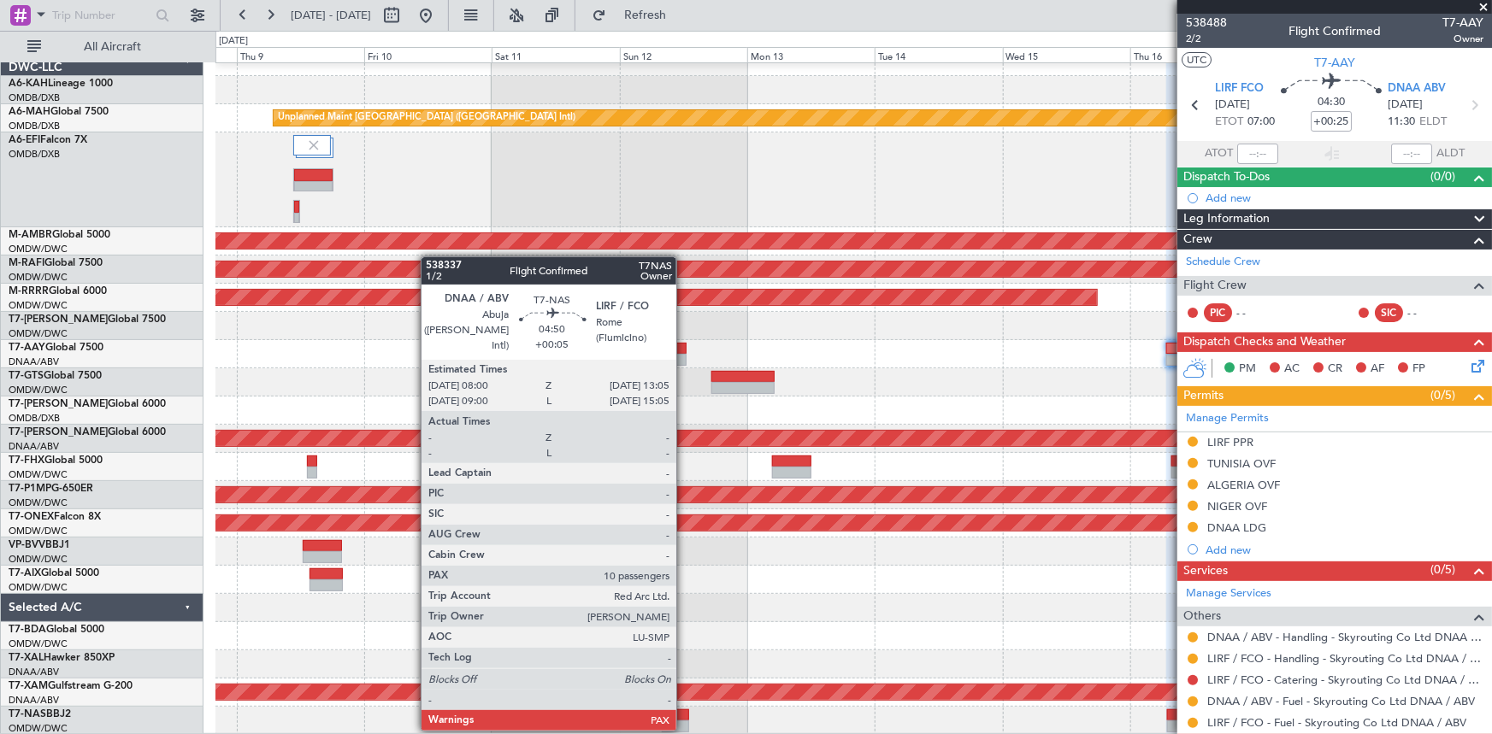
click at [684, 728] on div at bounding box center [675, 727] width 27 height 12
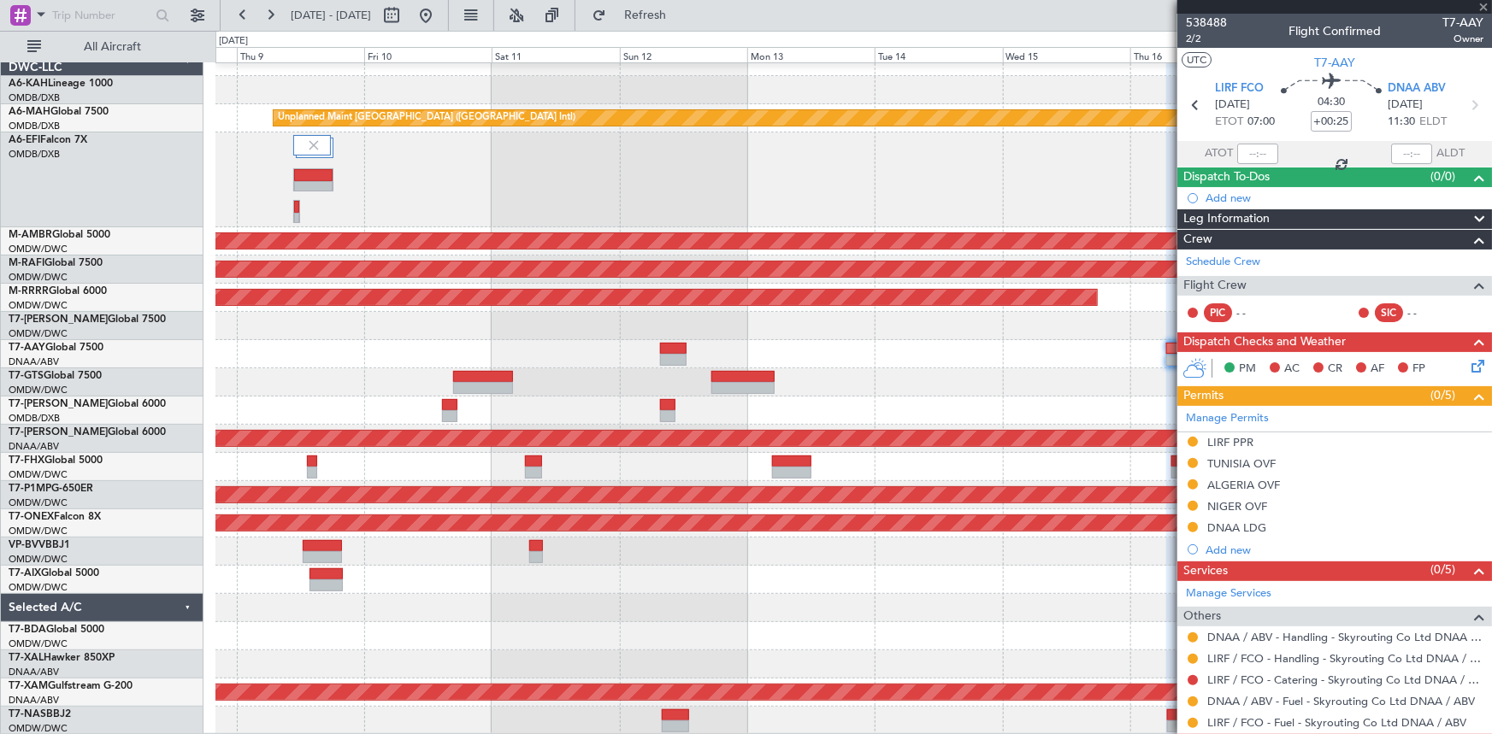
type input "+00:05"
type input "10"
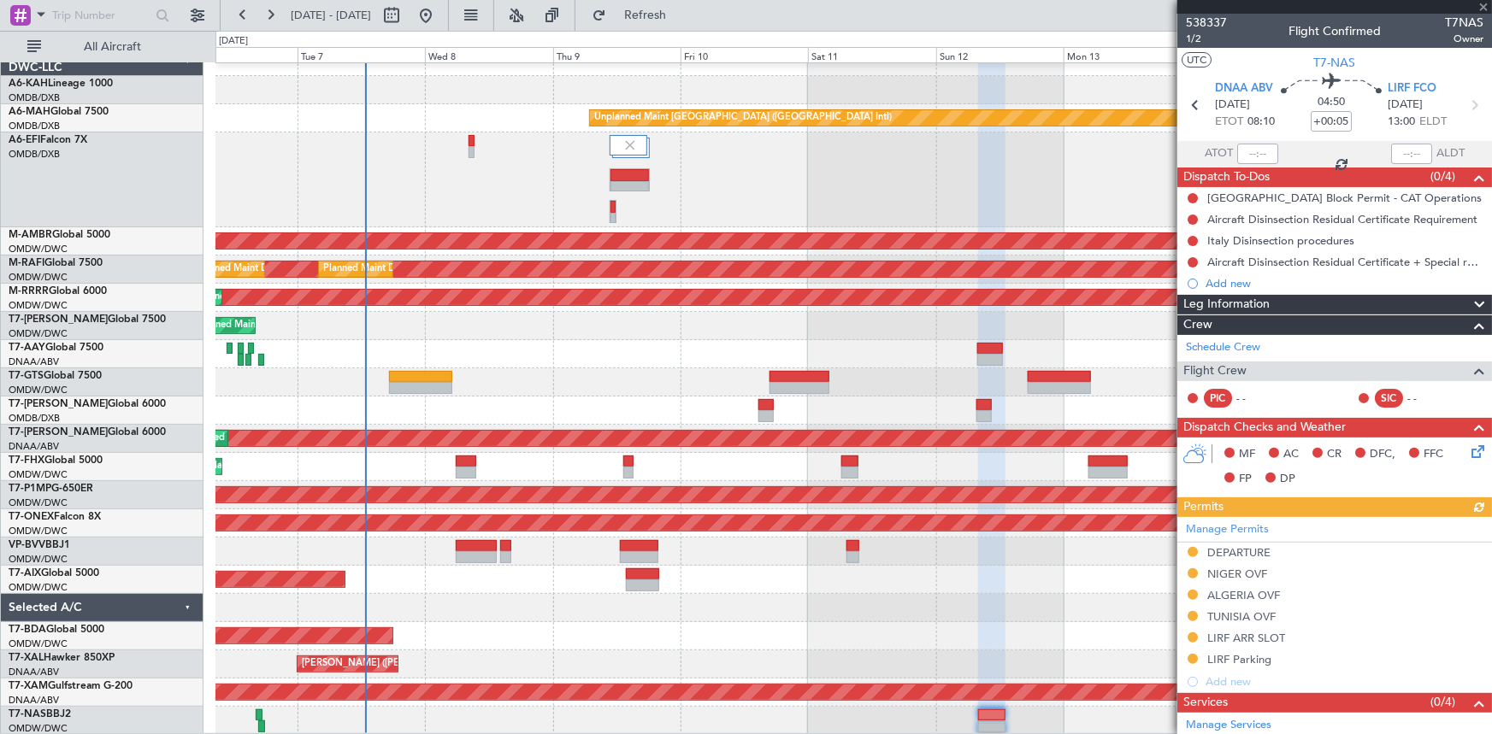
click at [746, 599] on div at bounding box center [853, 608] width 1276 height 28
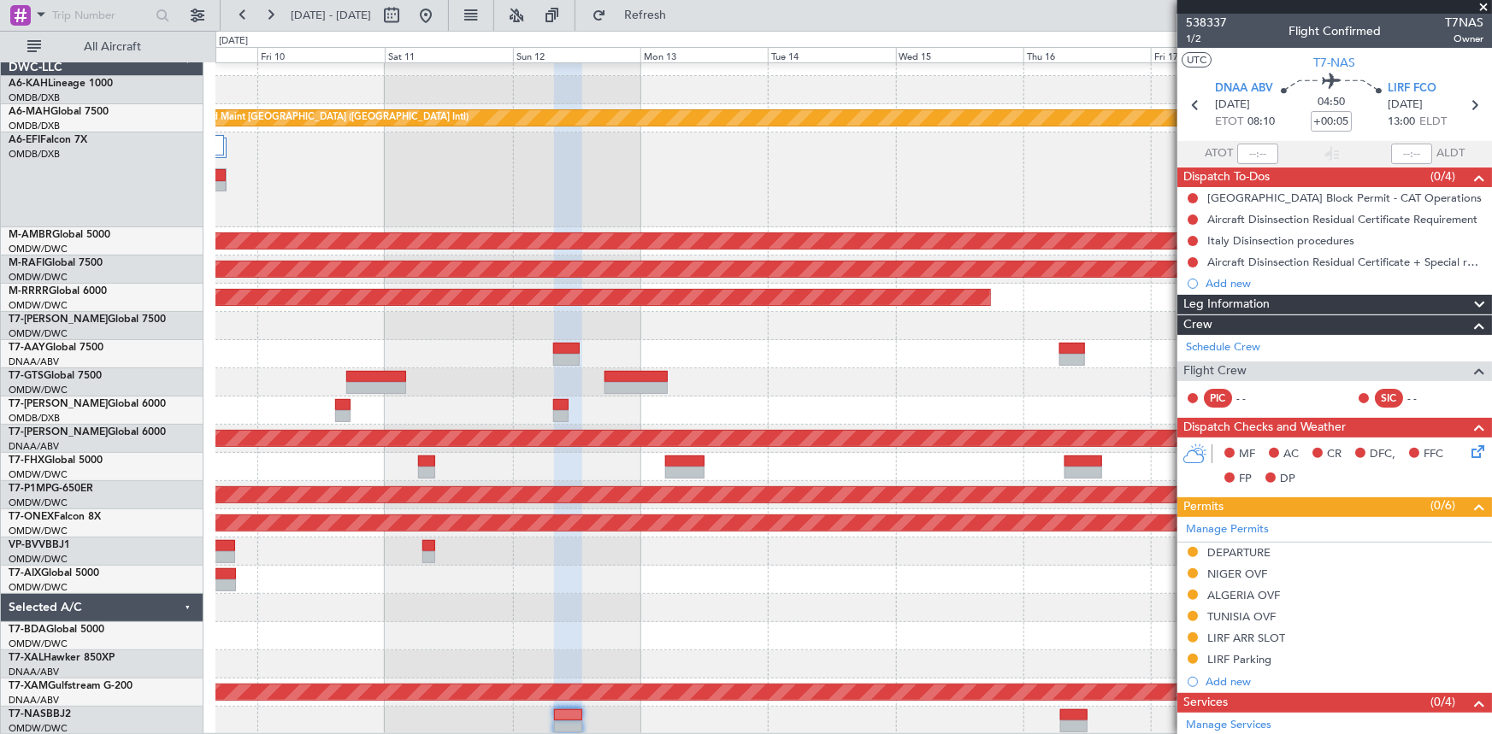
click at [494, 317] on div "Unplanned Maint Dubai (Dubai Intl) Planned Maint Singapore (Seletar) Planned Ma…" at bounding box center [853, 391] width 1276 height 687
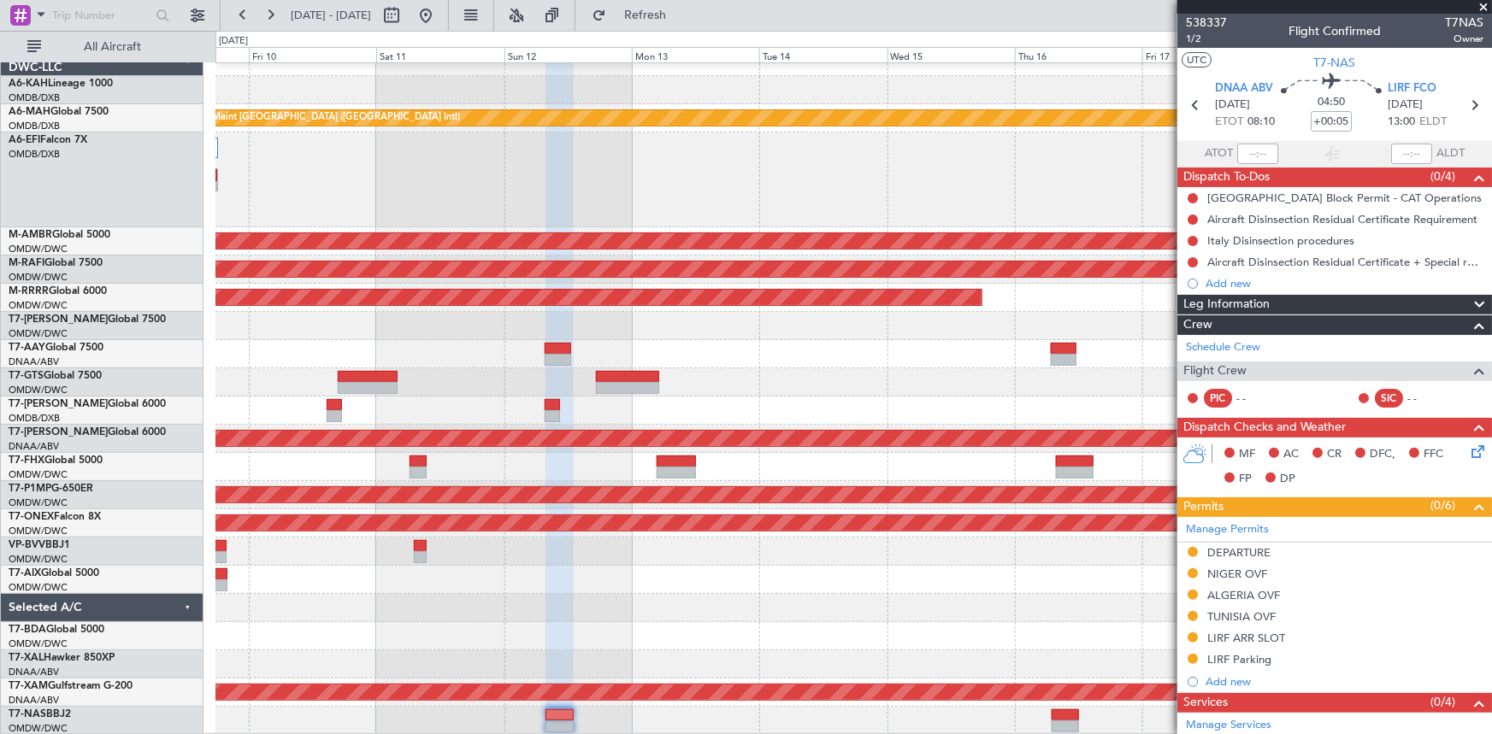
scroll to position [1, 0]
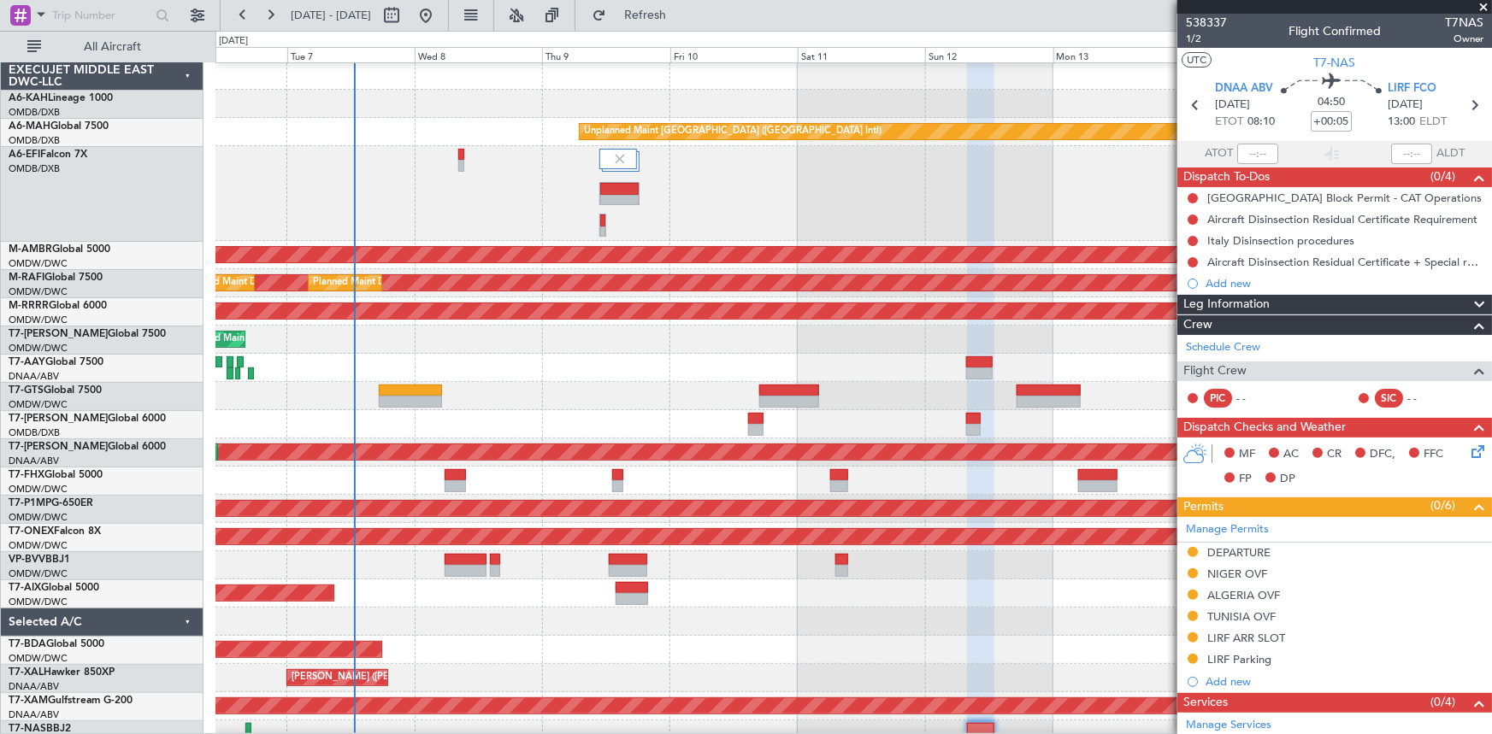
click at [802, 359] on div at bounding box center [853, 368] width 1276 height 28
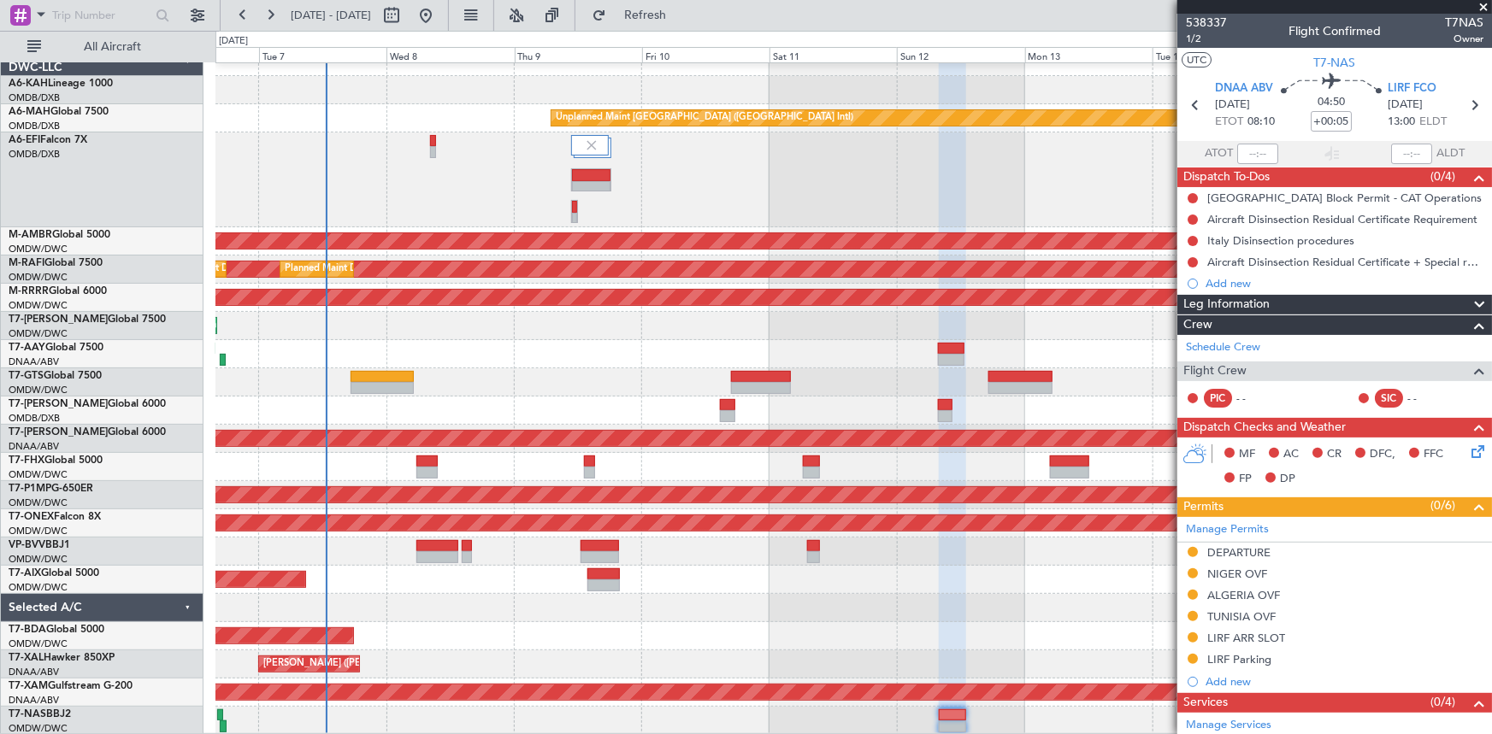
click at [694, 464] on div "Unplanned Maint Dubai (Dubai Intl) AOG Maint Dubai (Dubai Intl) Planned Maint S…" at bounding box center [853, 391] width 1276 height 687
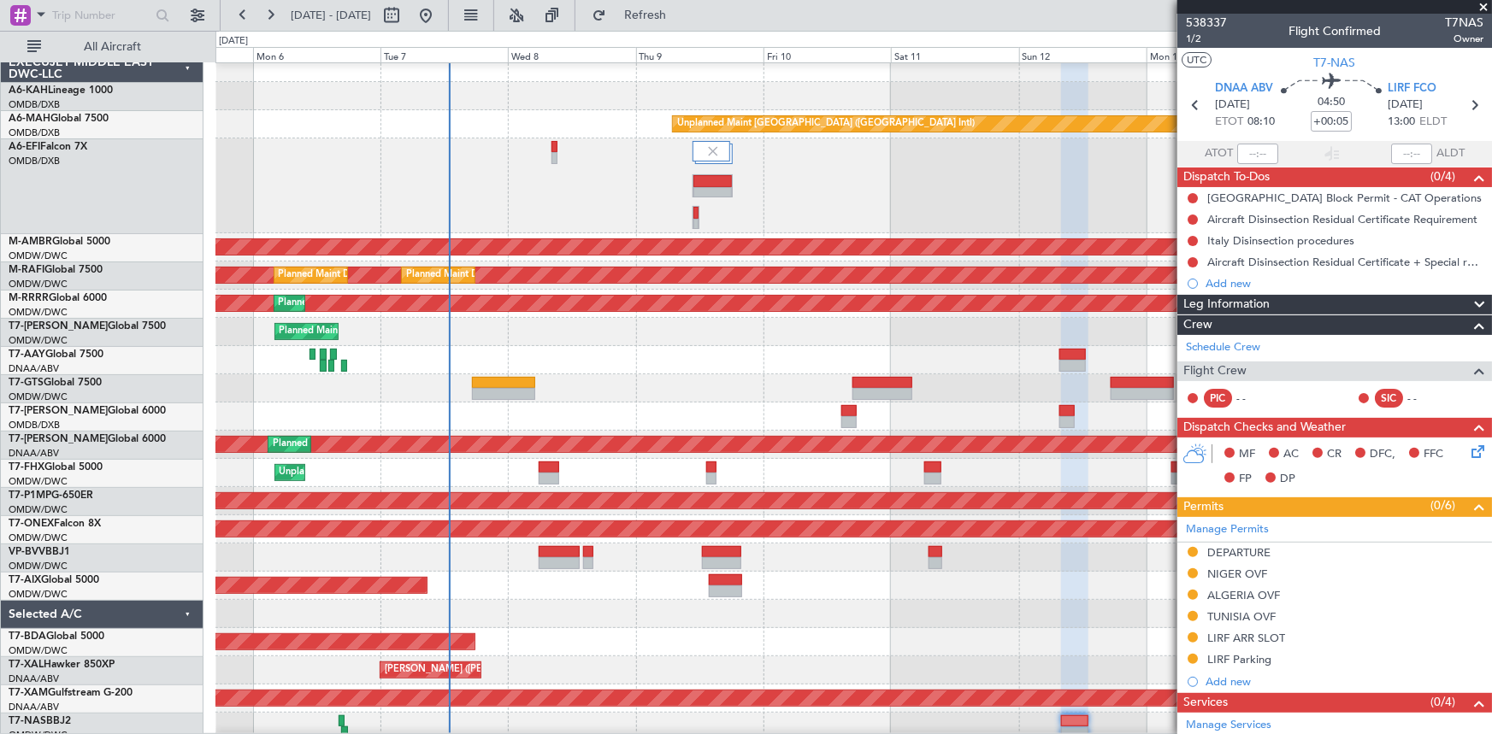
scroll to position [14, 0]
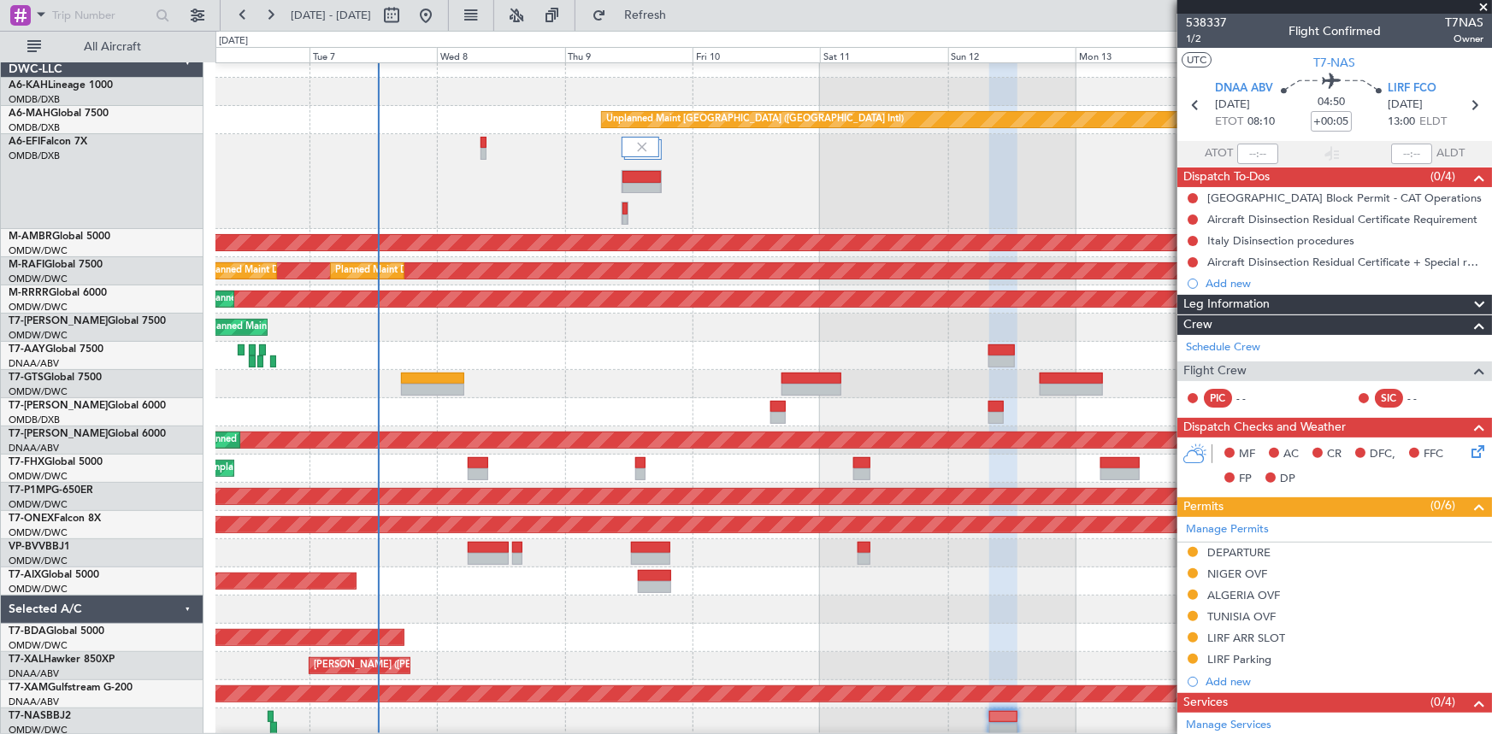
click at [410, 463] on div "Unplanned Maint Dubai (Al Maktoum Intl) Planned Maint Singapore (Seletar) Plann…" at bounding box center [853, 469] width 1276 height 28
click at [439, 9] on button at bounding box center [425, 15] width 27 height 27
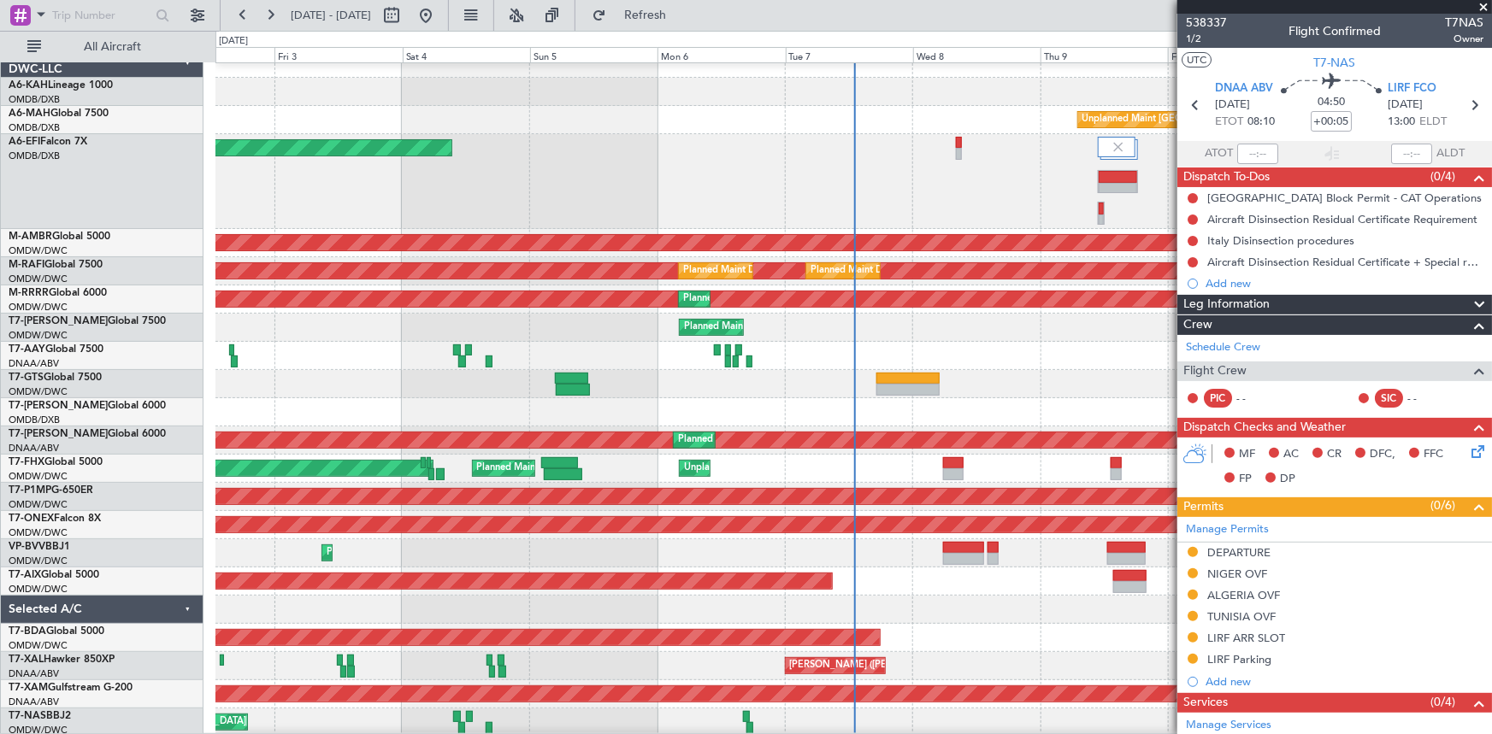
scroll to position [0, 0]
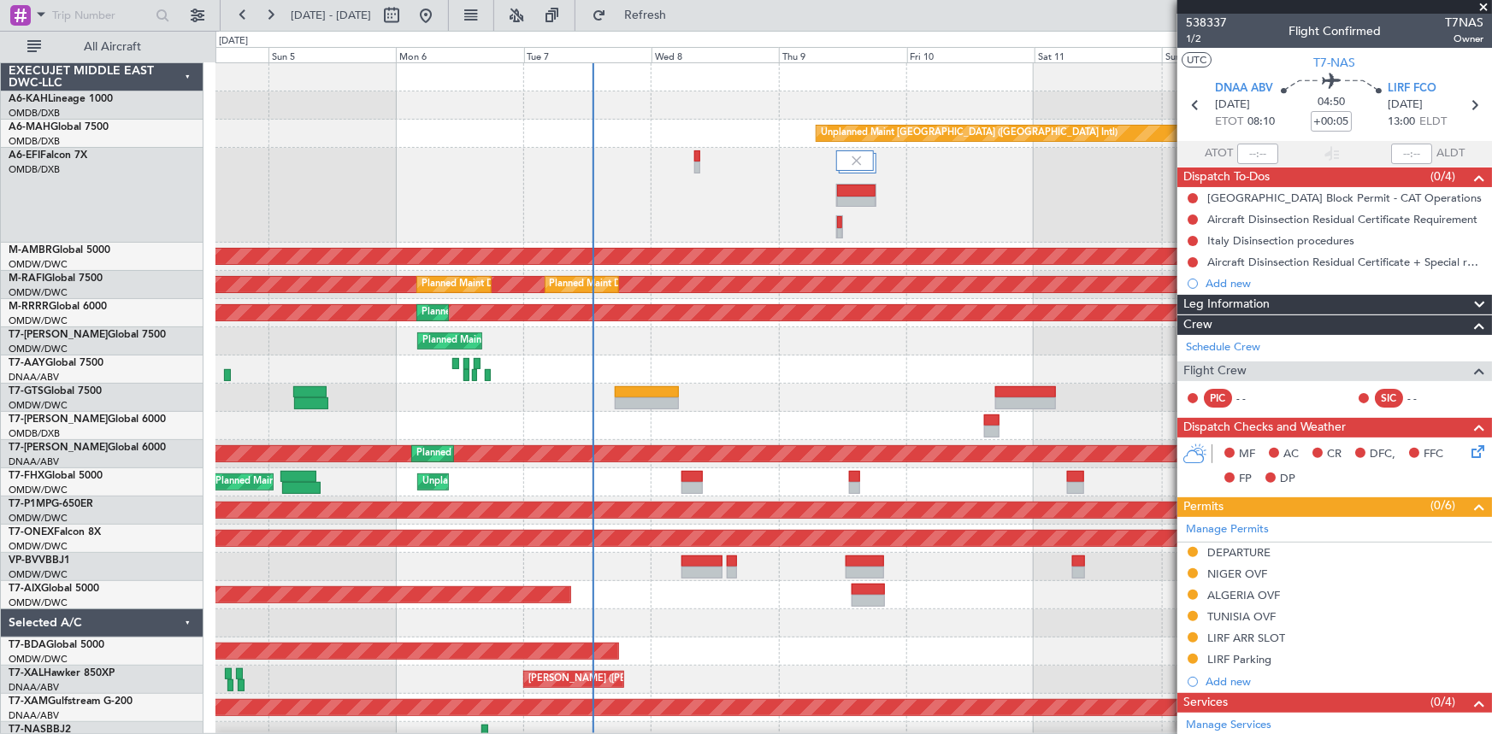
click at [787, 223] on div "AOG Maint [GEOGRAPHIC_DATA] (Dubai Intl)" at bounding box center [853, 195] width 1276 height 95
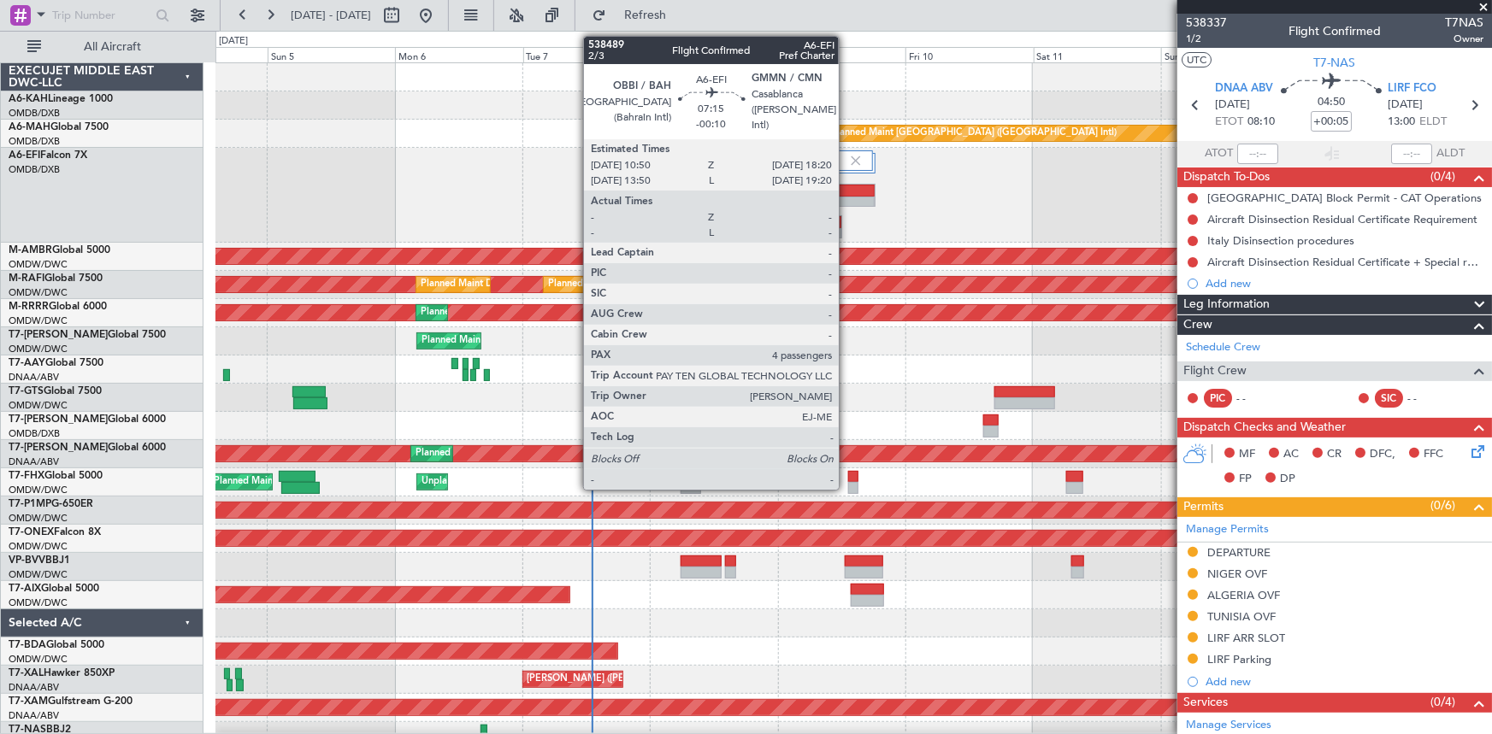
click at [847, 185] on div at bounding box center [855, 191] width 38 height 12
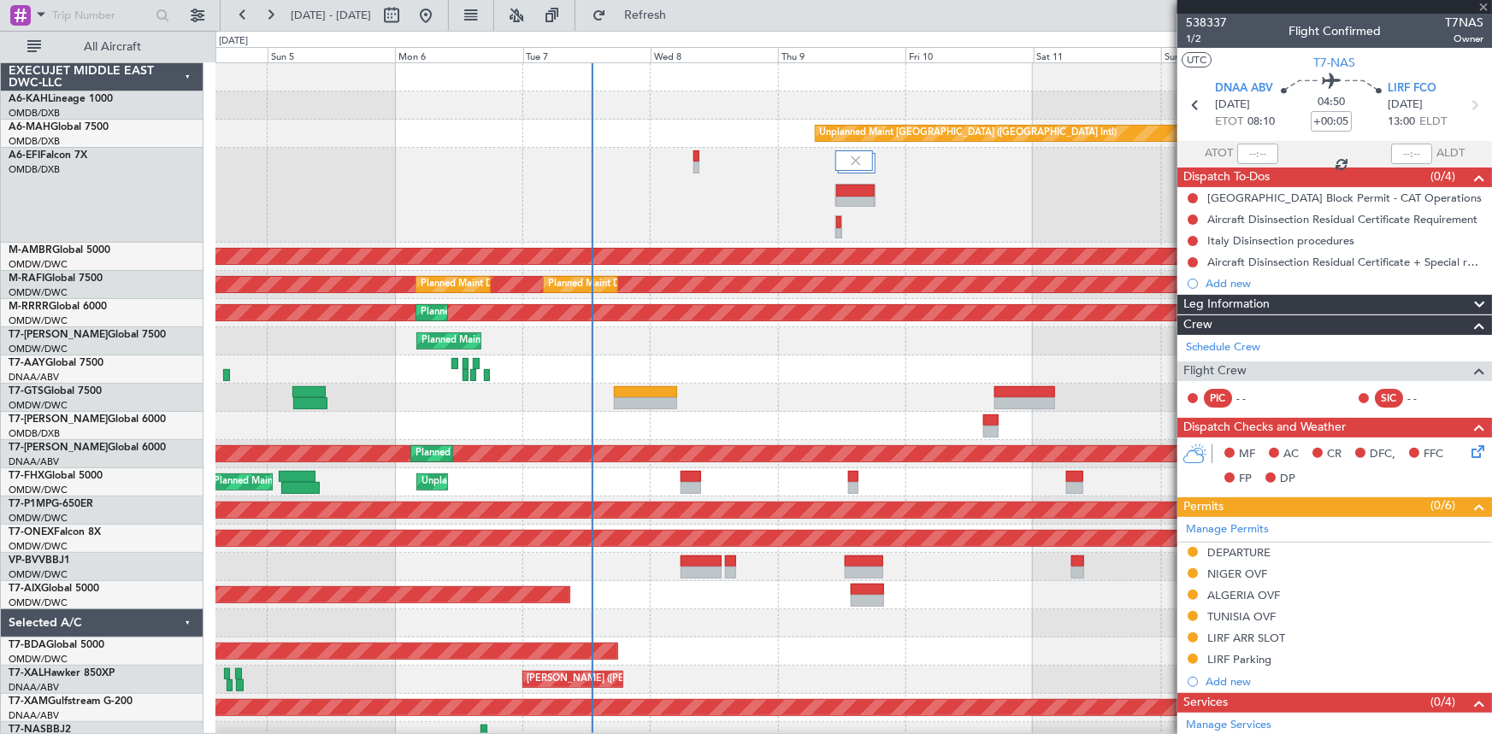
type input "-00:10"
type input "4"
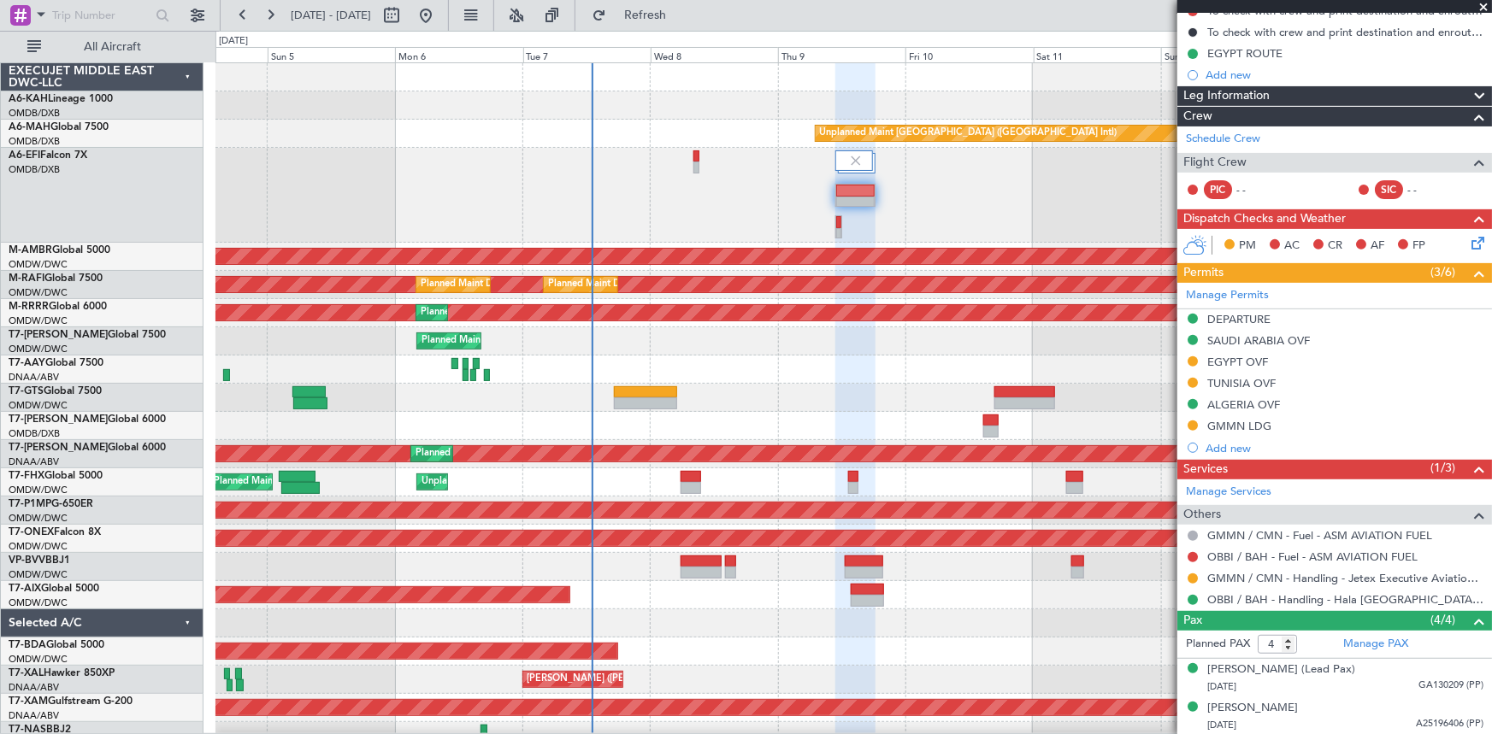
scroll to position [264, 0]
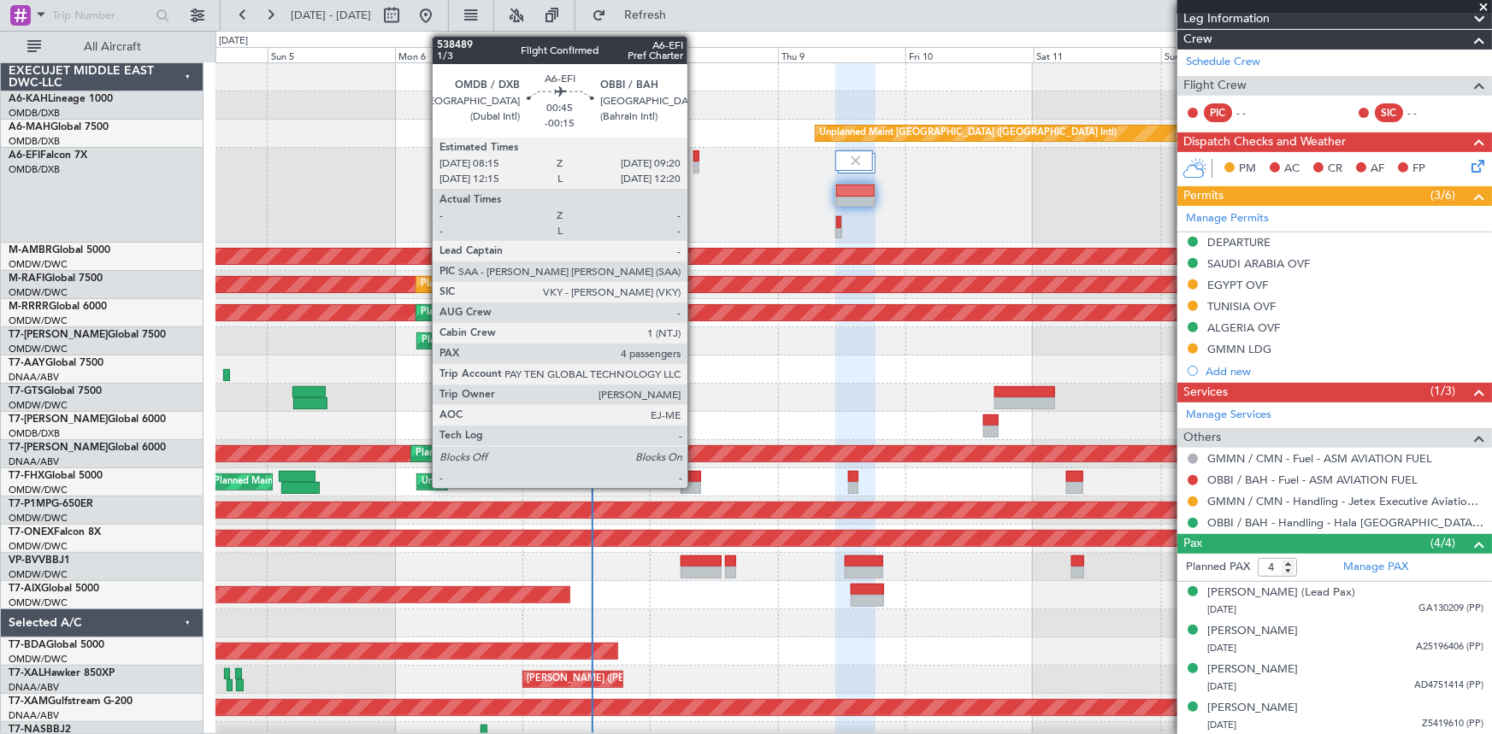
click at [695, 151] on div at bounding box center [696, 156] width 6 height 12
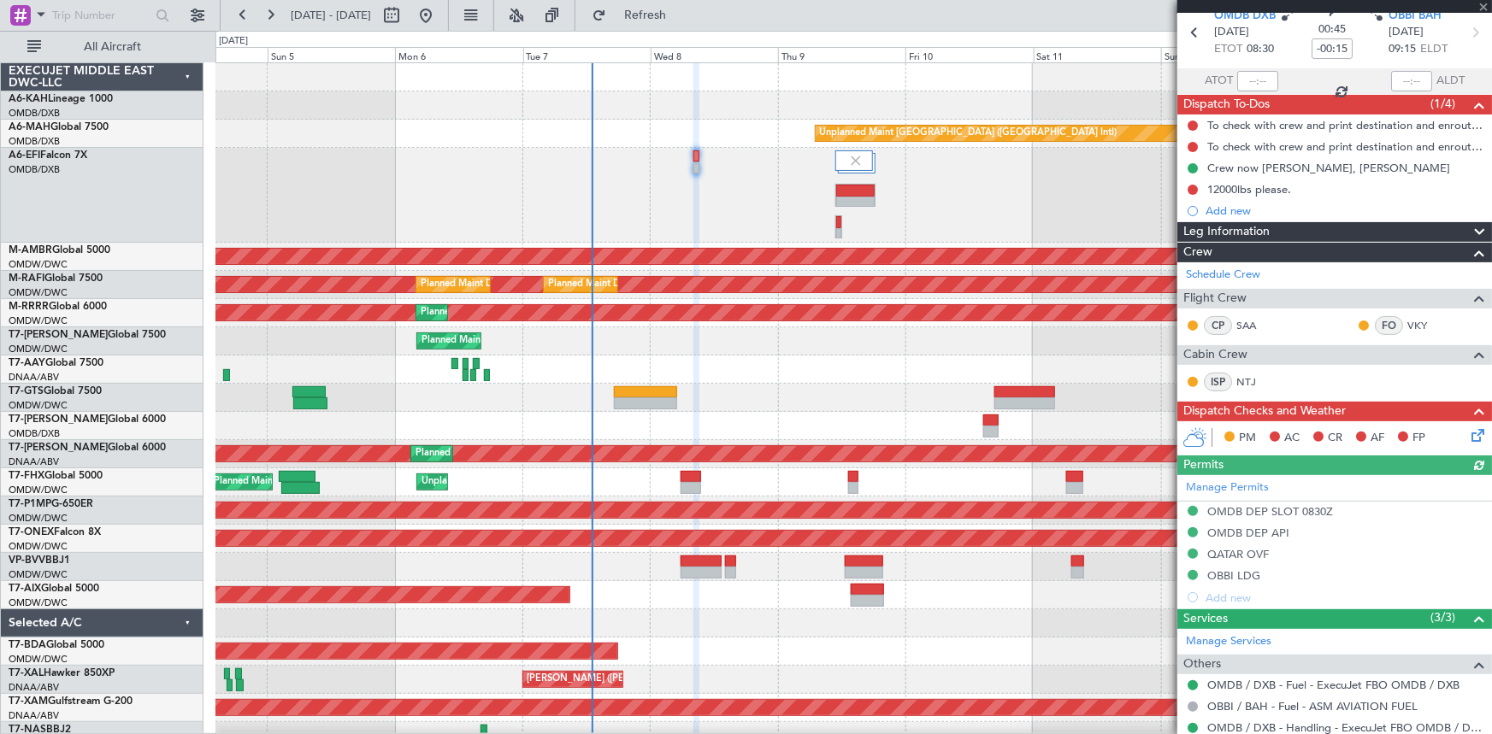
scroll to position [0, 0]
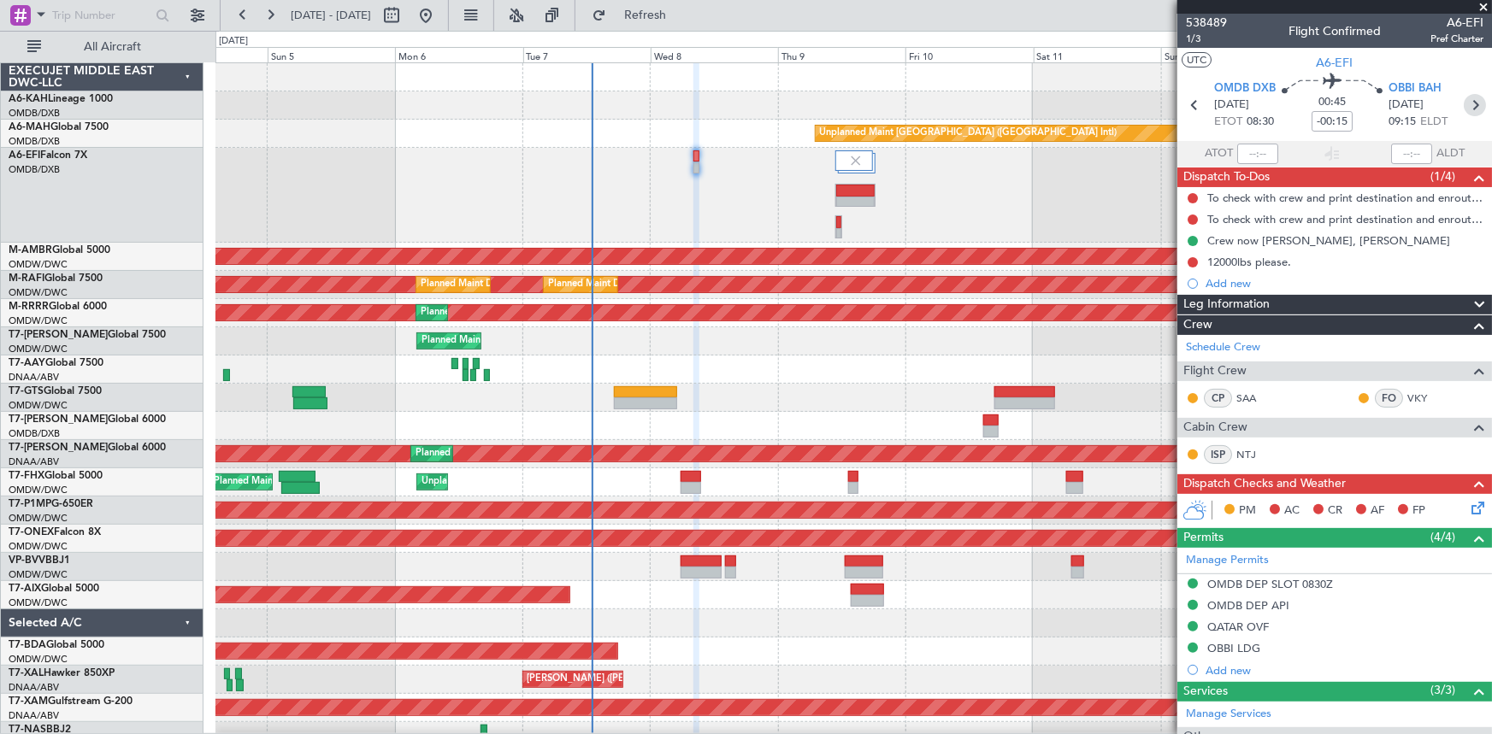
click at [1470, 103] on icon at bounding box center [1475, 105] width 22 height 22
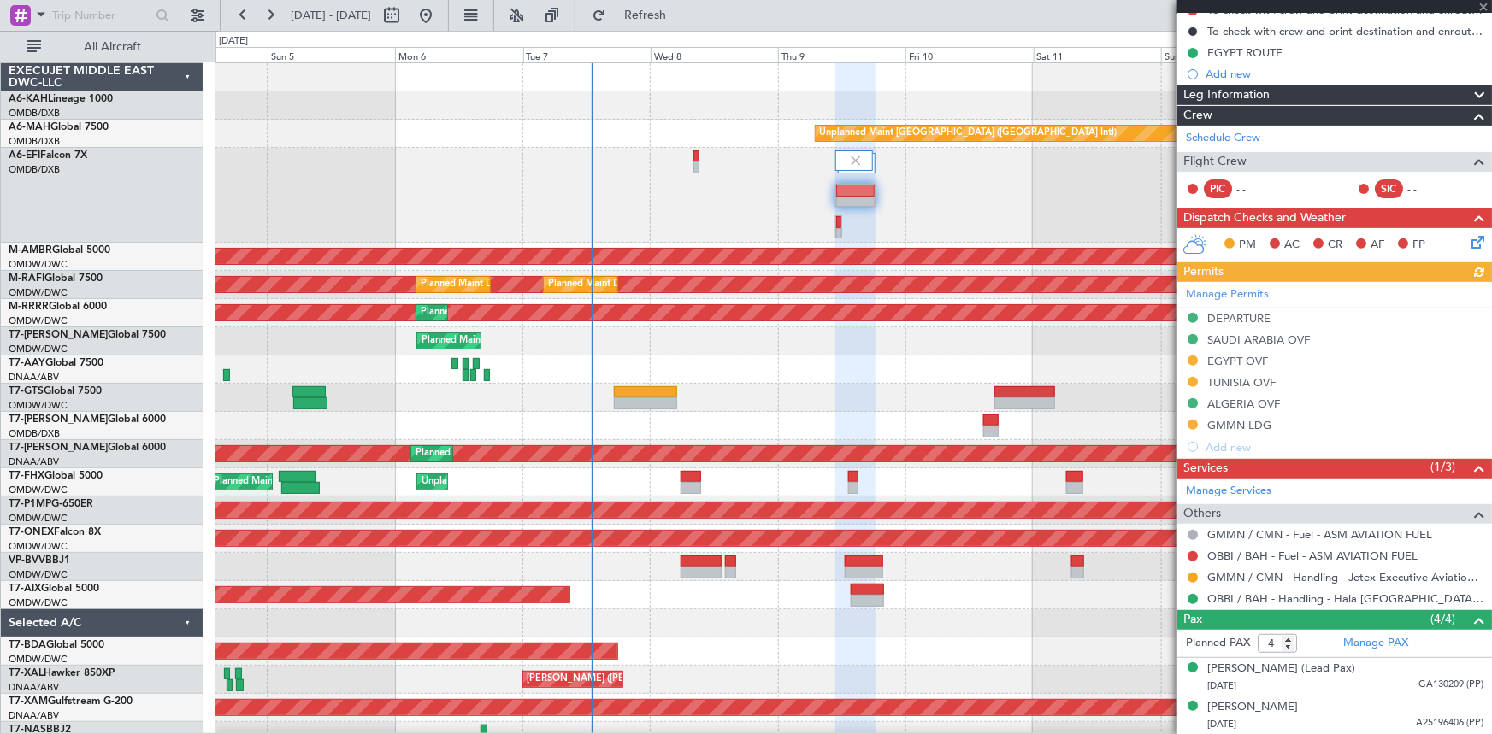
scroll to position [233, 0]
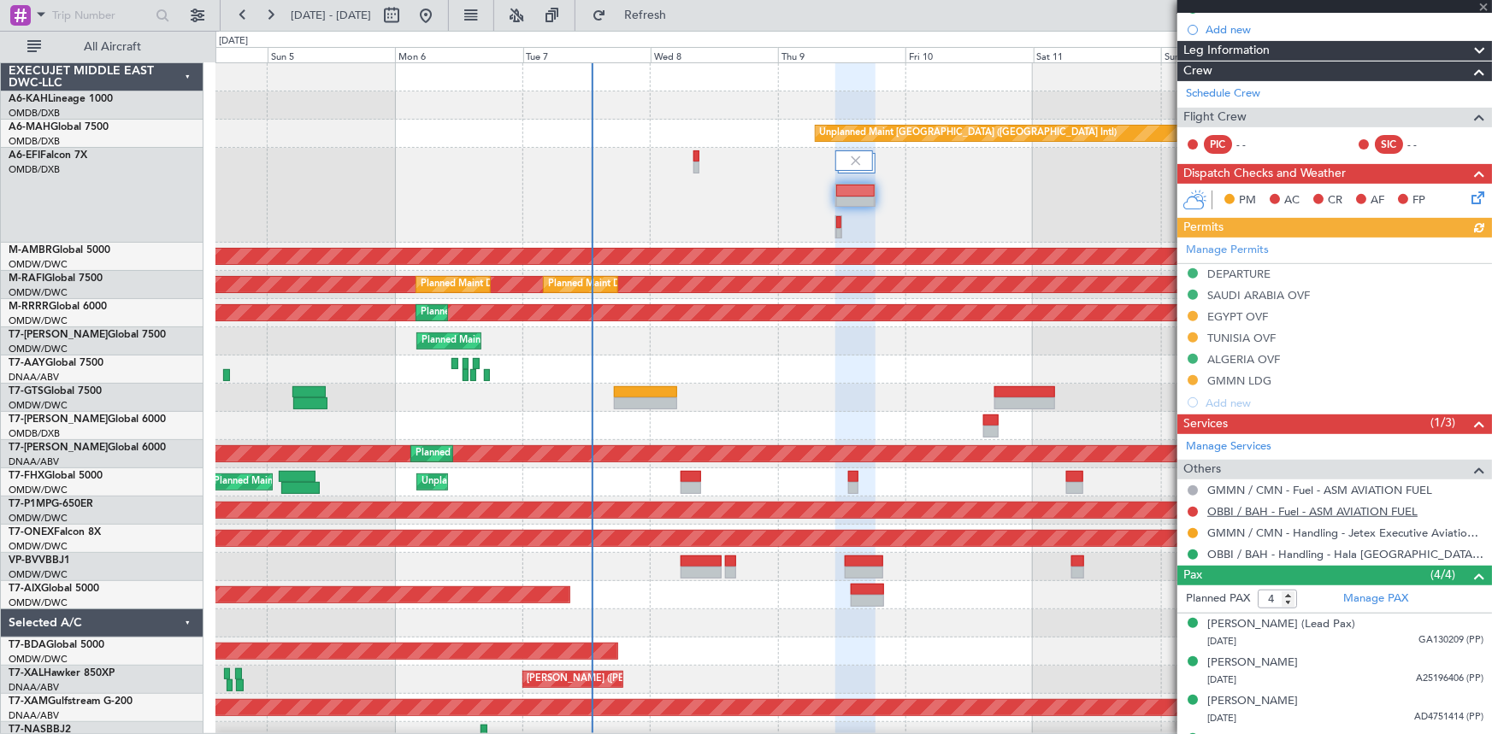
click at [1242, 504] on link "OBBI / BAH - Fuel - ASM AVIATION FUEL" at bounding box center [1312, 511] width 210 height 15
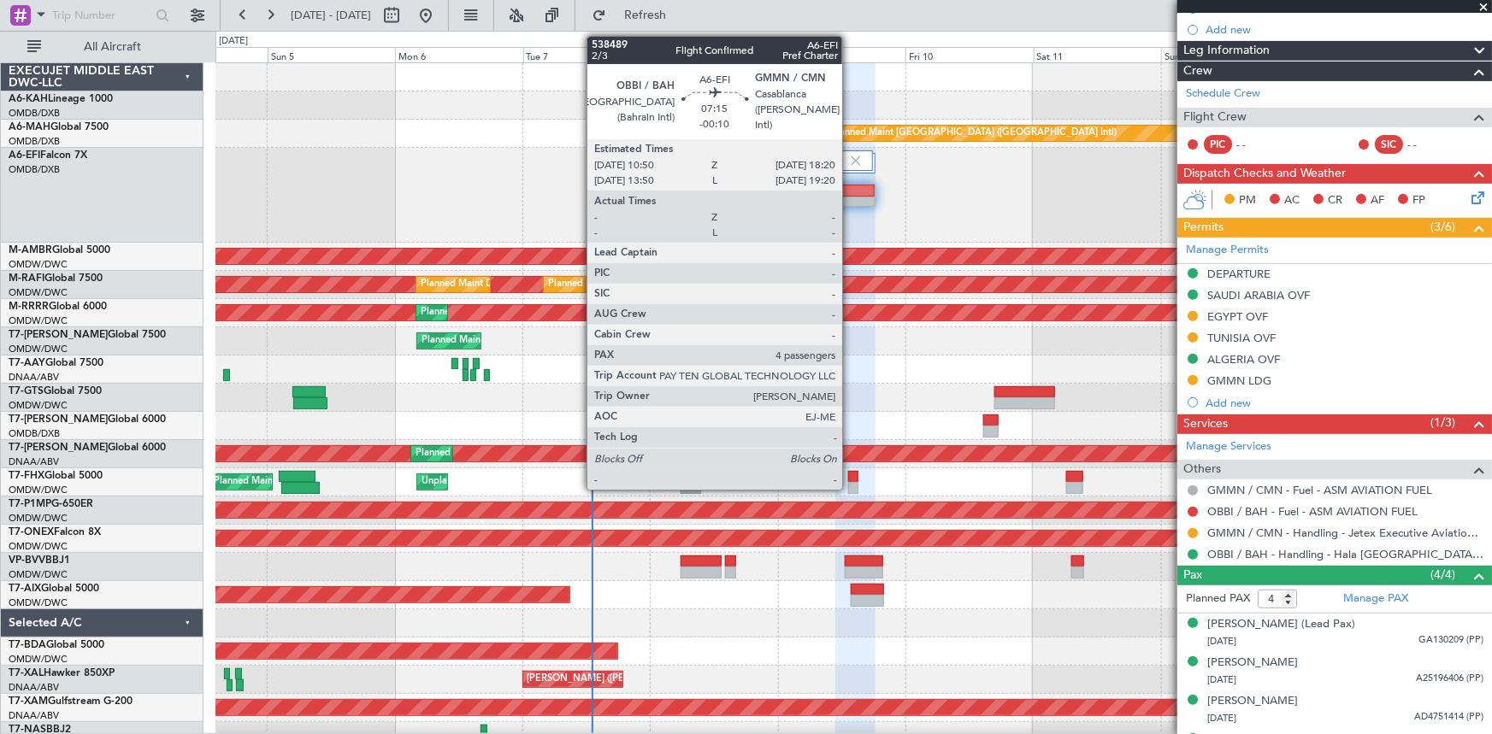
click at [850, 191] on div at bounding box center [855, 191] width 38 height 12
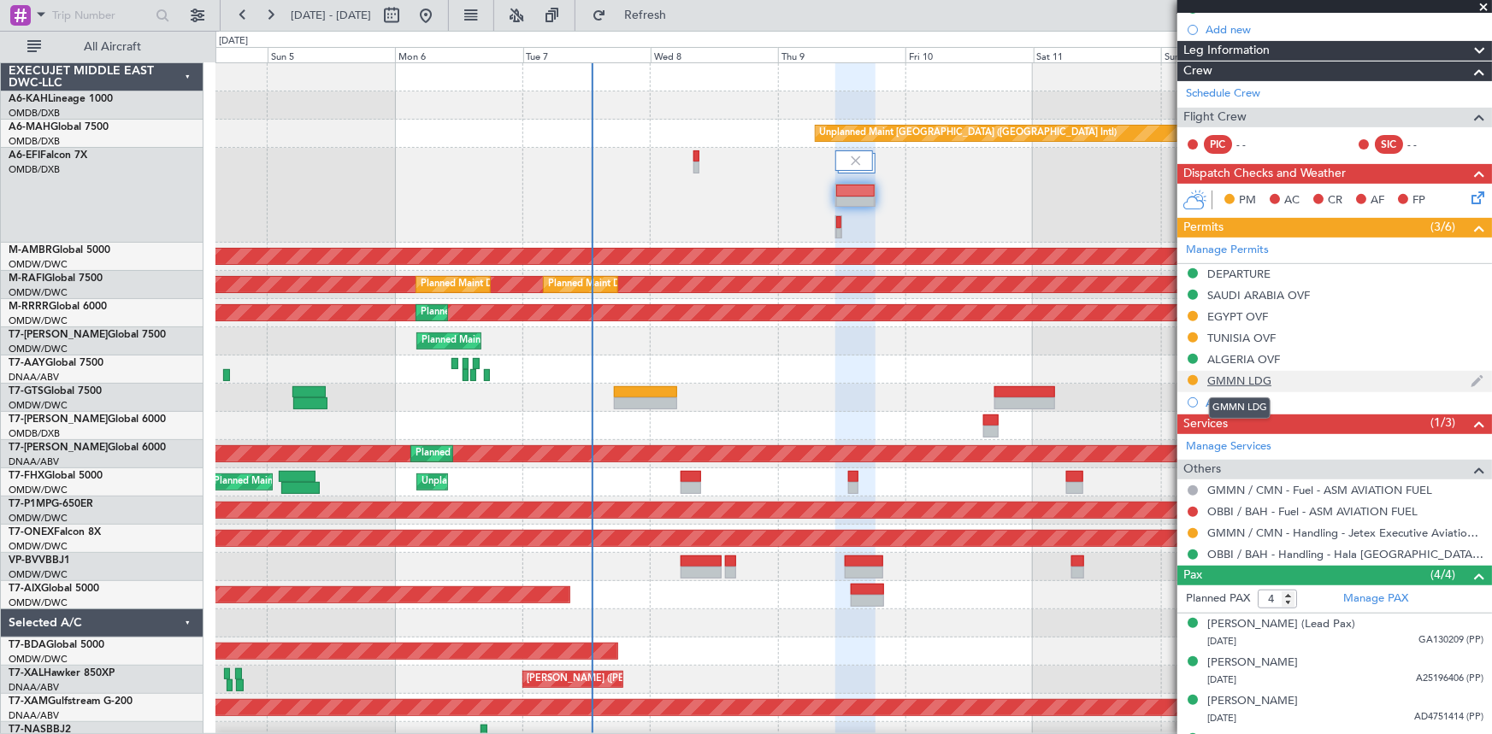
click at [1240, 375] on div "GMMN LDG" at bounding box center [1239, 381] width 64 height 15
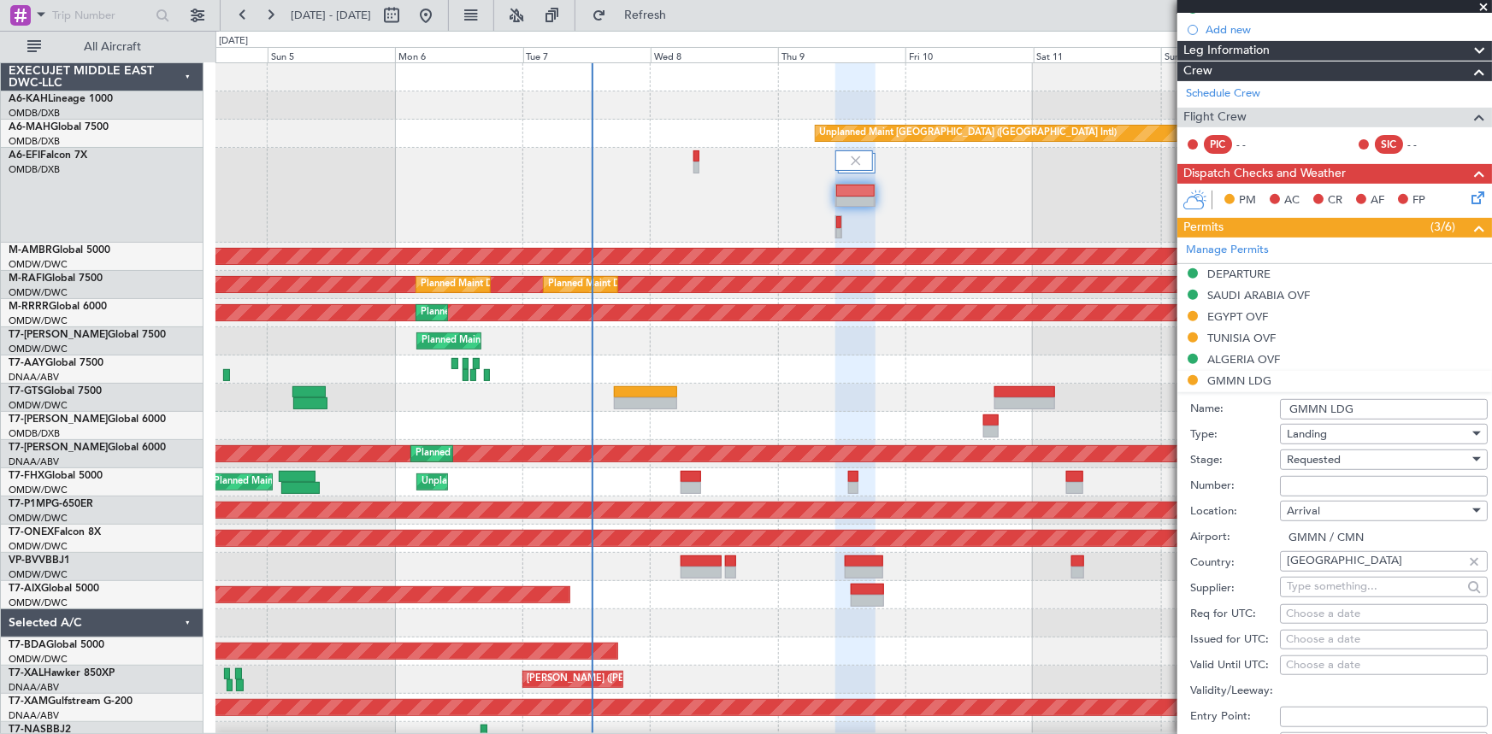
click at [1332, 462] on span "Requested" at bounding box center [1314, 459] width 54 height 15
click at [1318, 590] on span "Received OK" at bounding box center [1378, 589] width 181 height 26
click at [1329, 462] on span "Received OK" at bounding box center [1319, 459] width 65 height 15
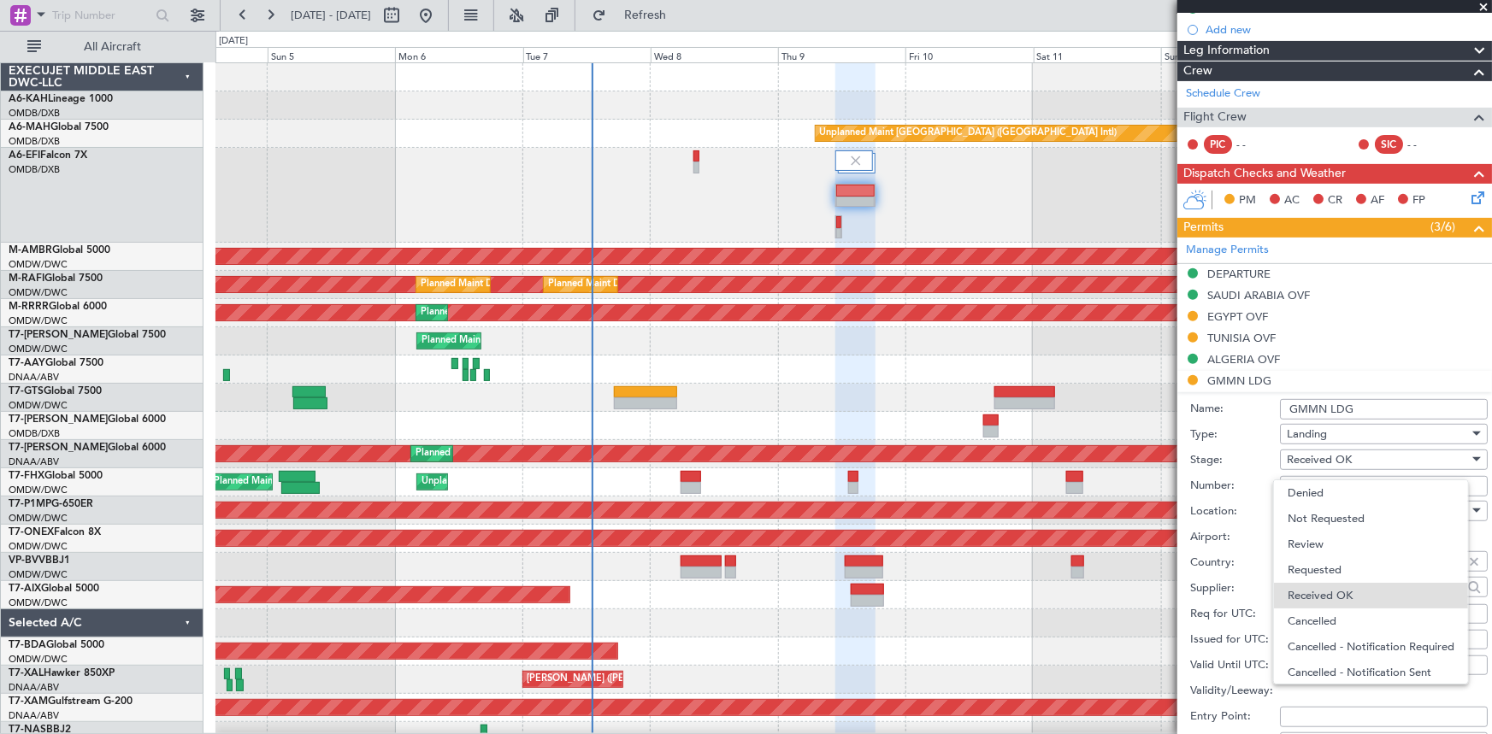
scroll to position [27, 0]
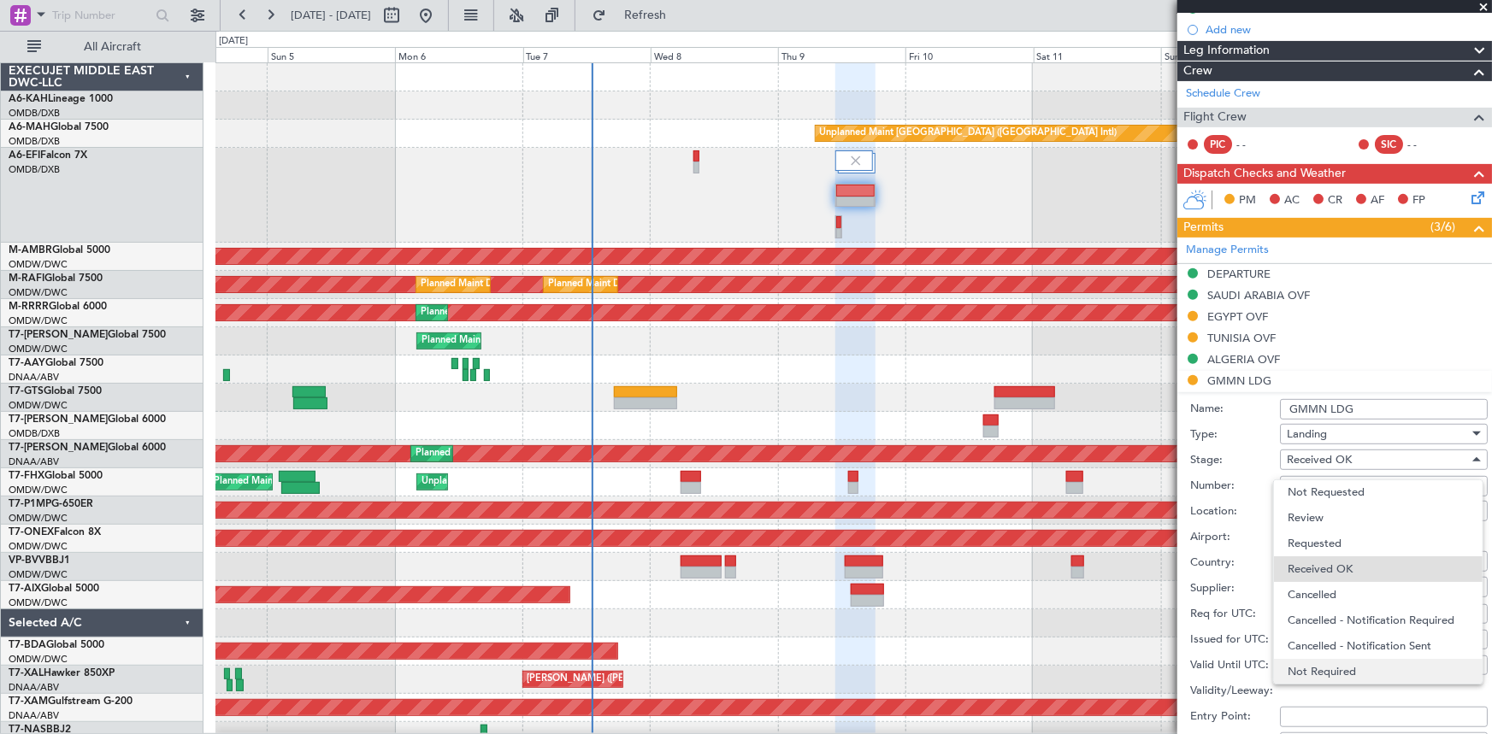
click at [1330, 663] on span "Not Required" at bounding box center [1378, 672] width 181 height 26
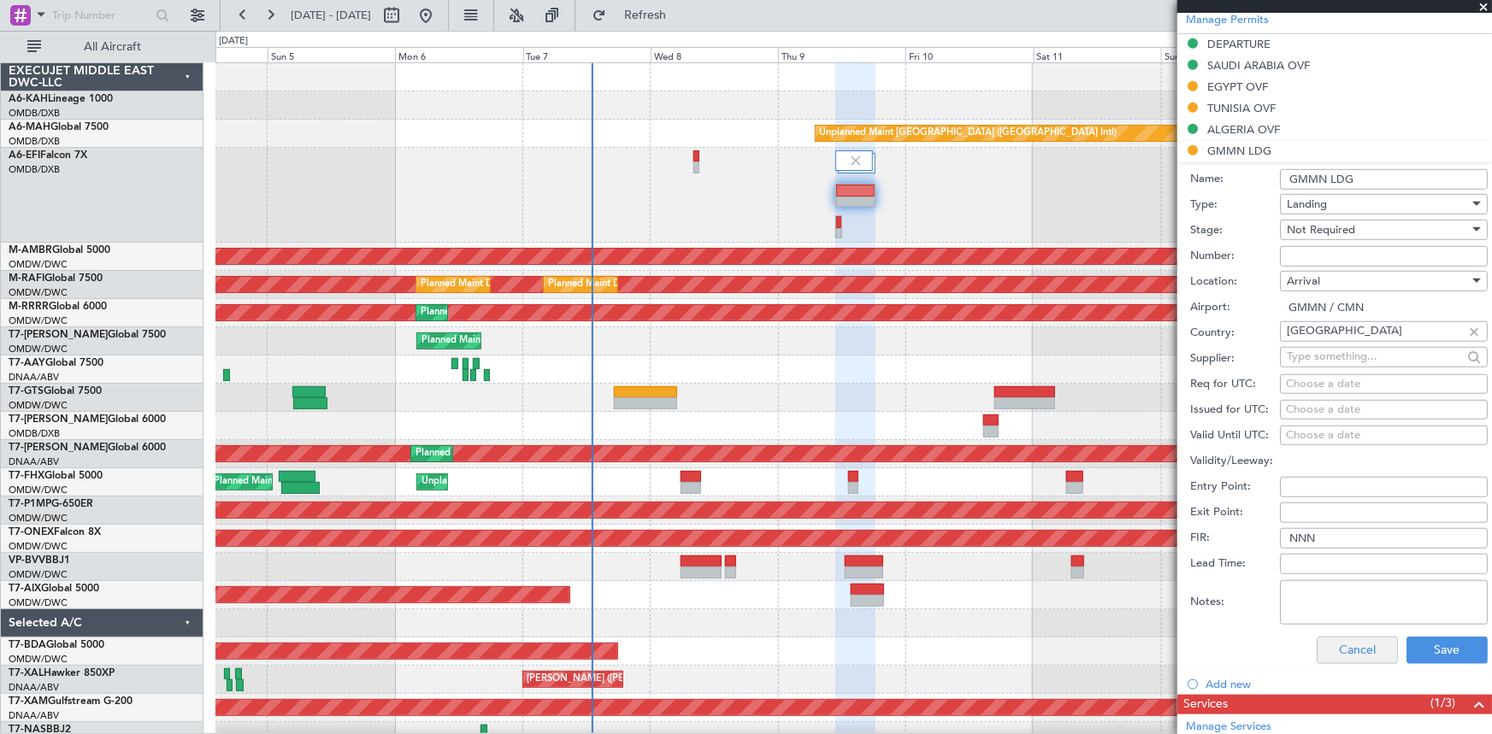
scroll to position [544, 0]
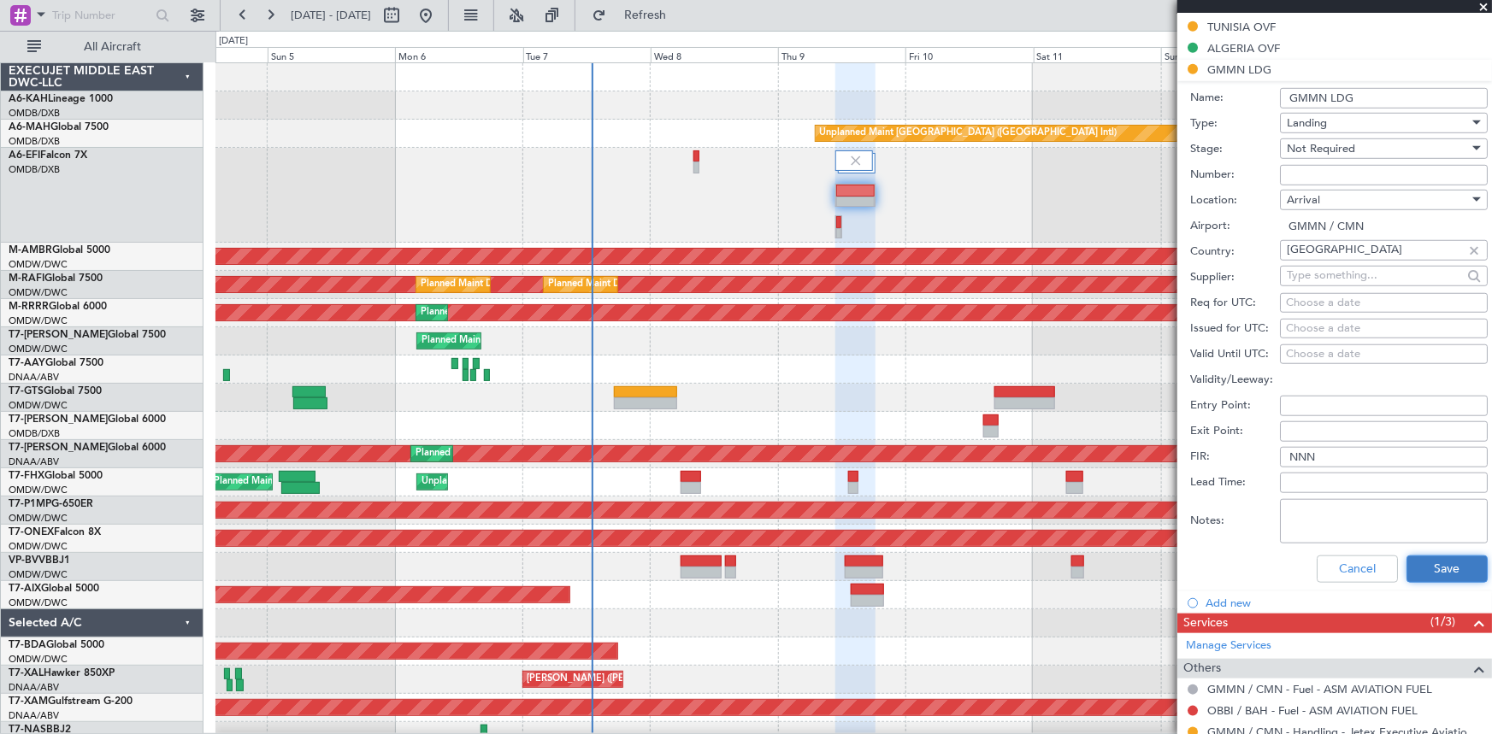
click at [1433, 565] on button "Save" at bounding box center [1446, 569] width 81 height 27
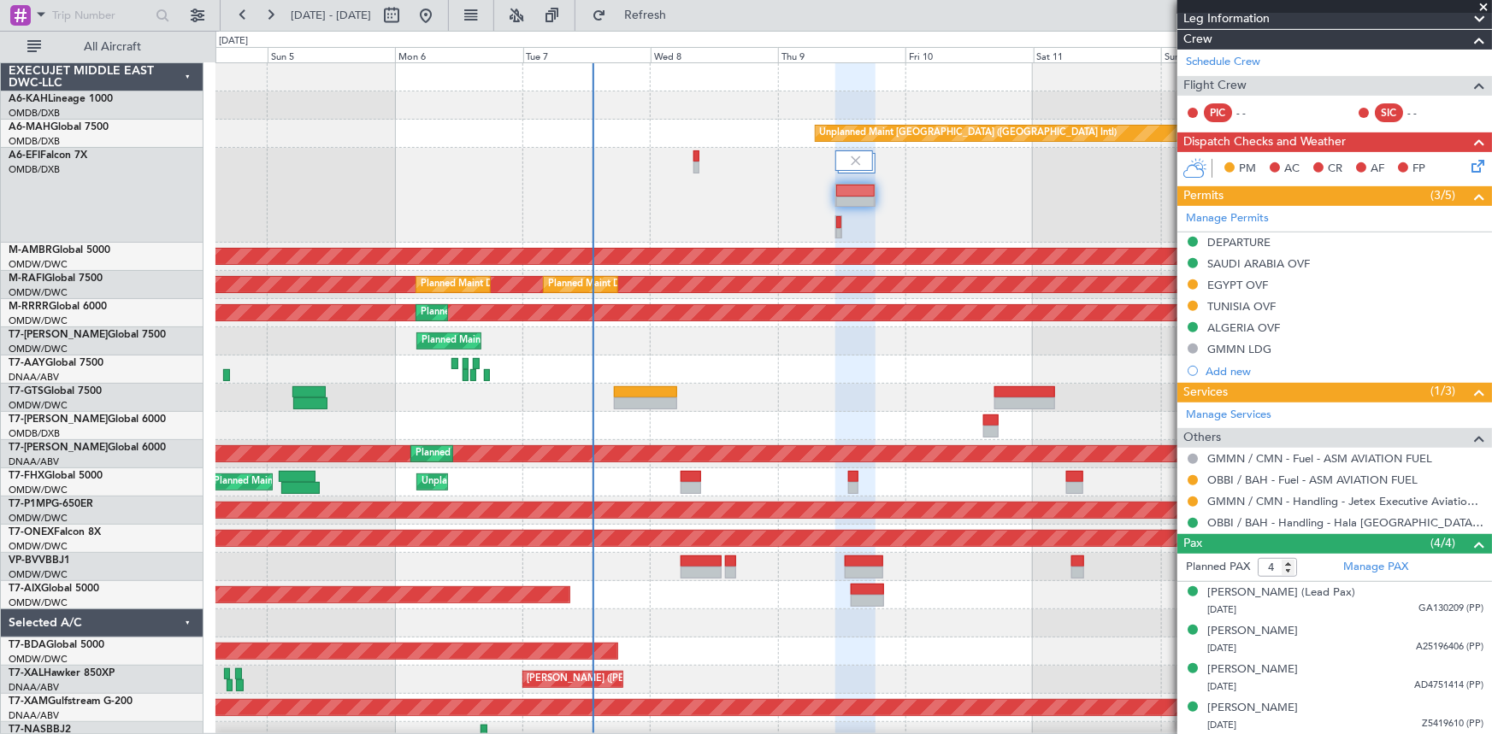
scroll to position [15, 0]
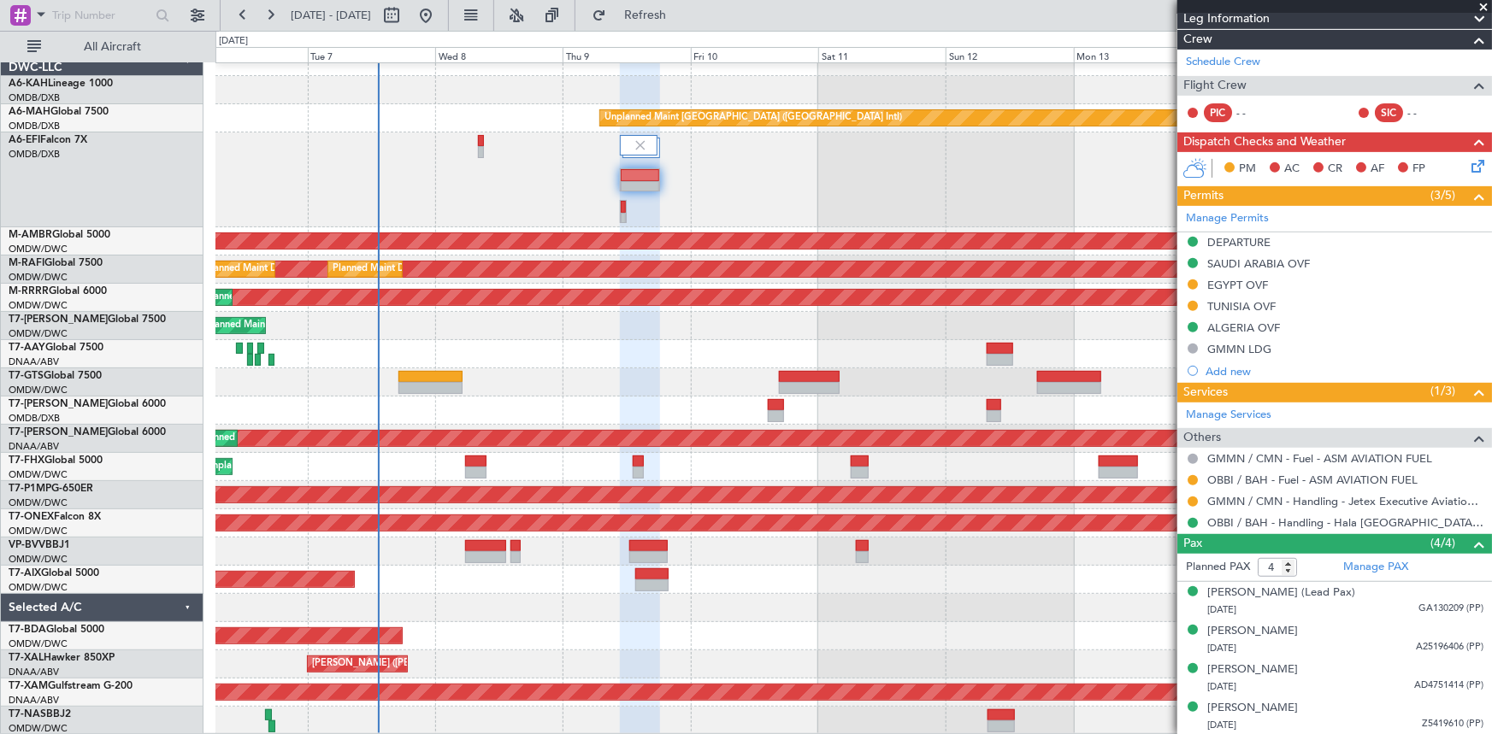
click at [574, 203] on div "AOG Maint [GEOGRAPHIC_DATA] (Dubai Intl)" at bounding box center [853, 180] width 1276 height 95
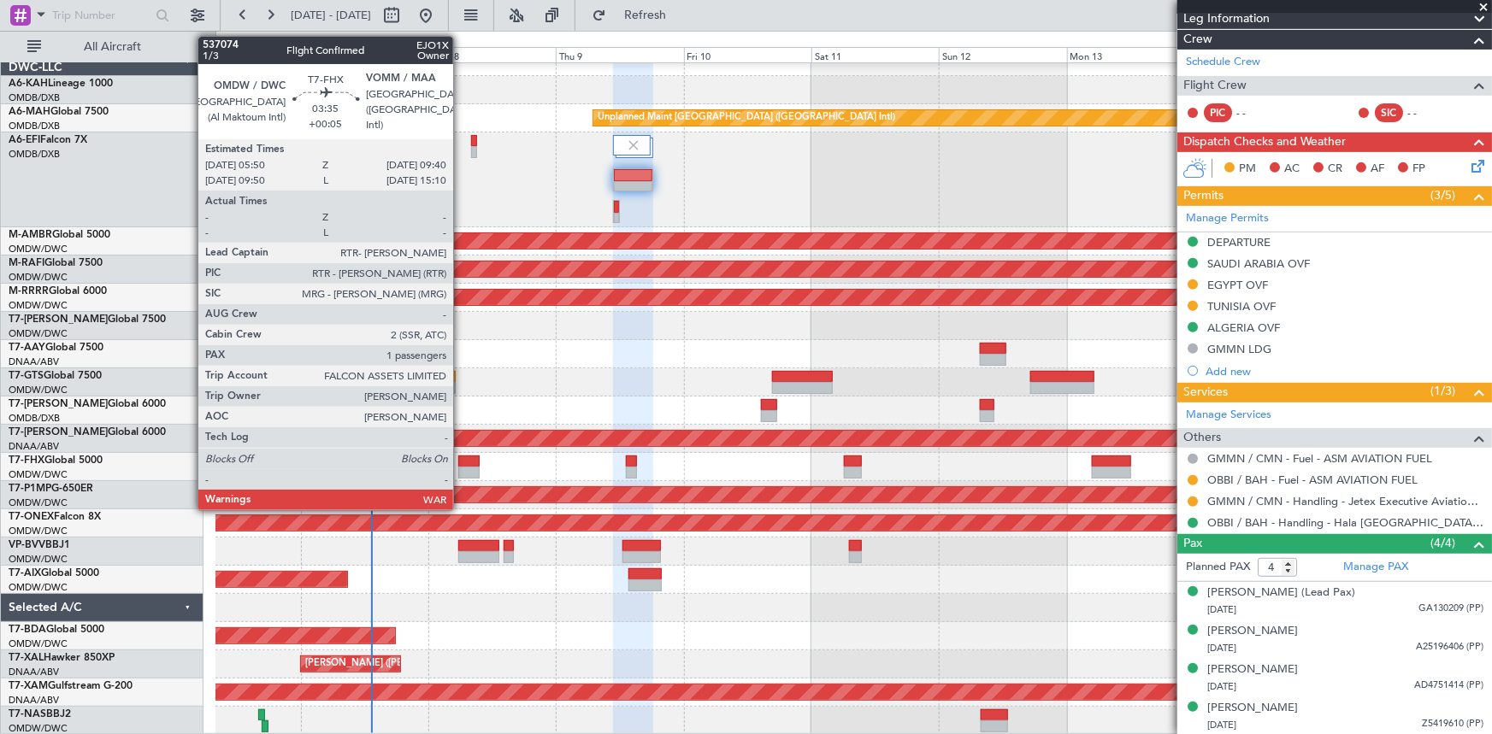
click at [462, 460] on div at bounding box center [468, 462] width 21 height 12
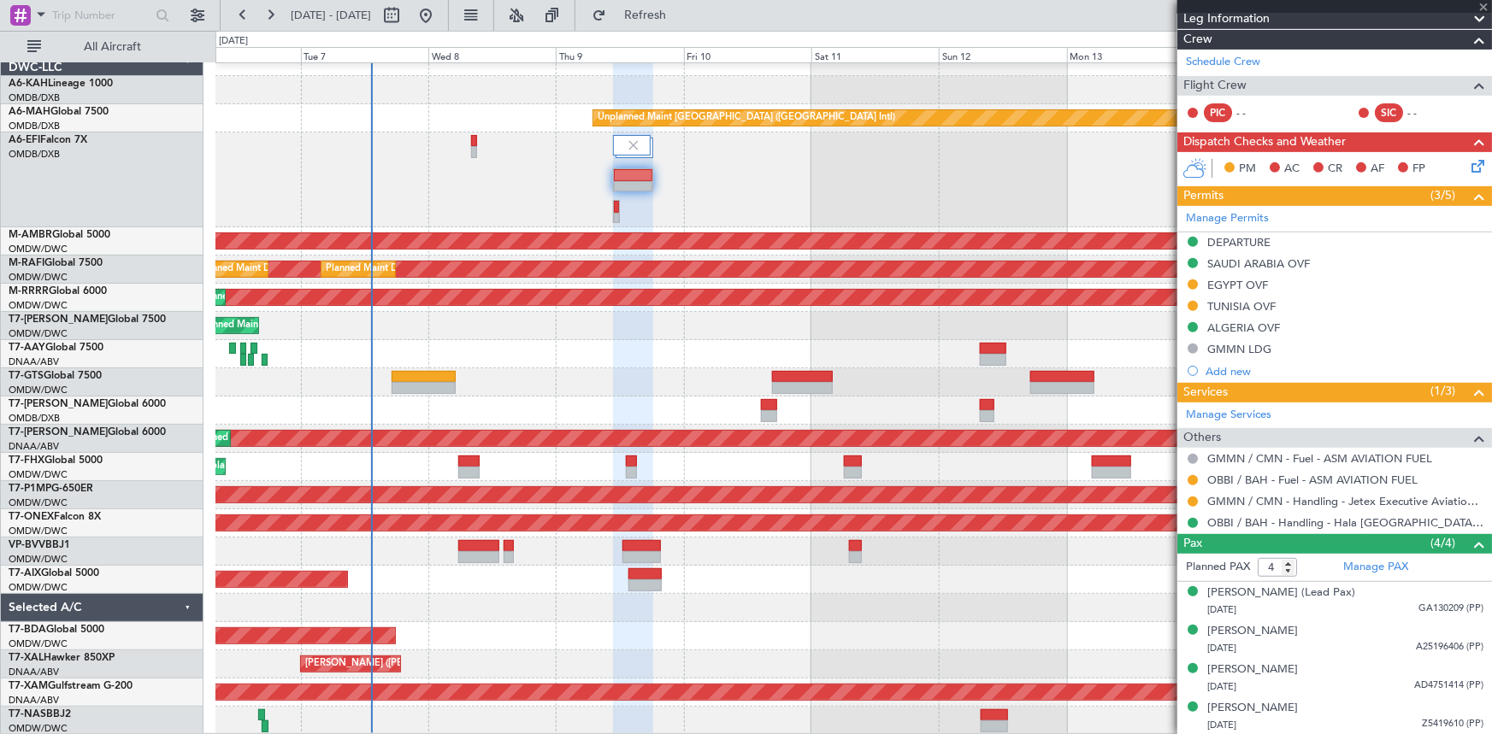
type input "+00:05"
type input "1"
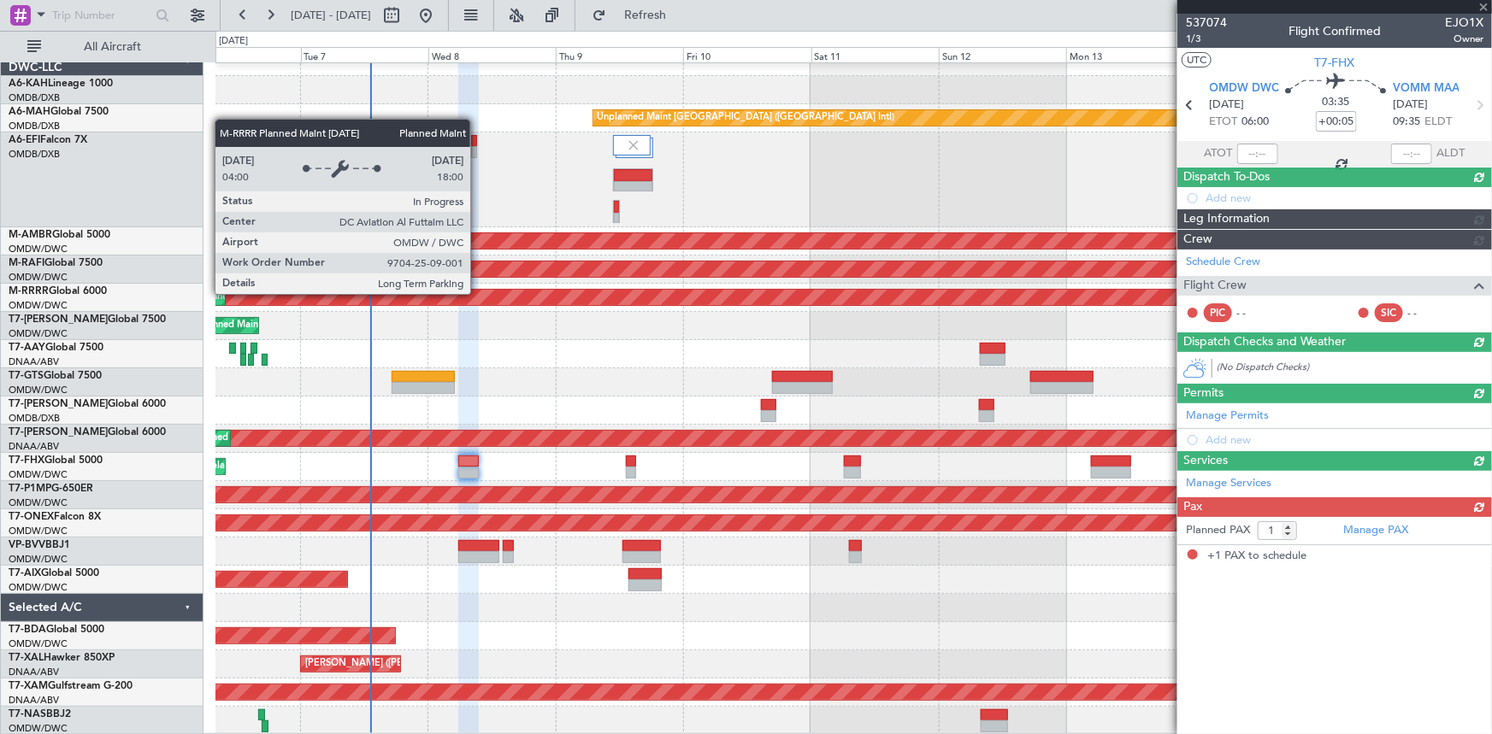
scroll to position [0, 0]
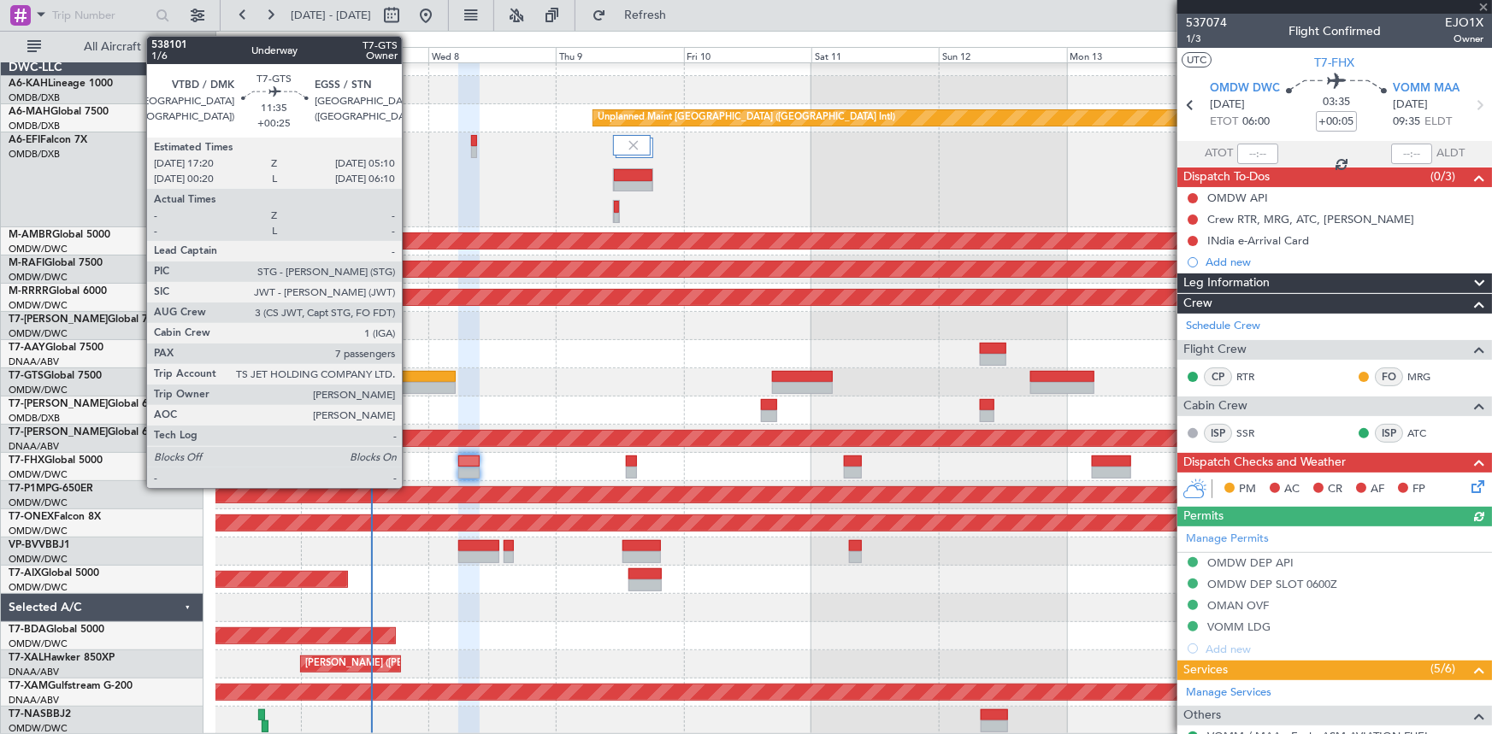
click at [410, 373] on div at bounding box center [423, 377] width 63 height 12
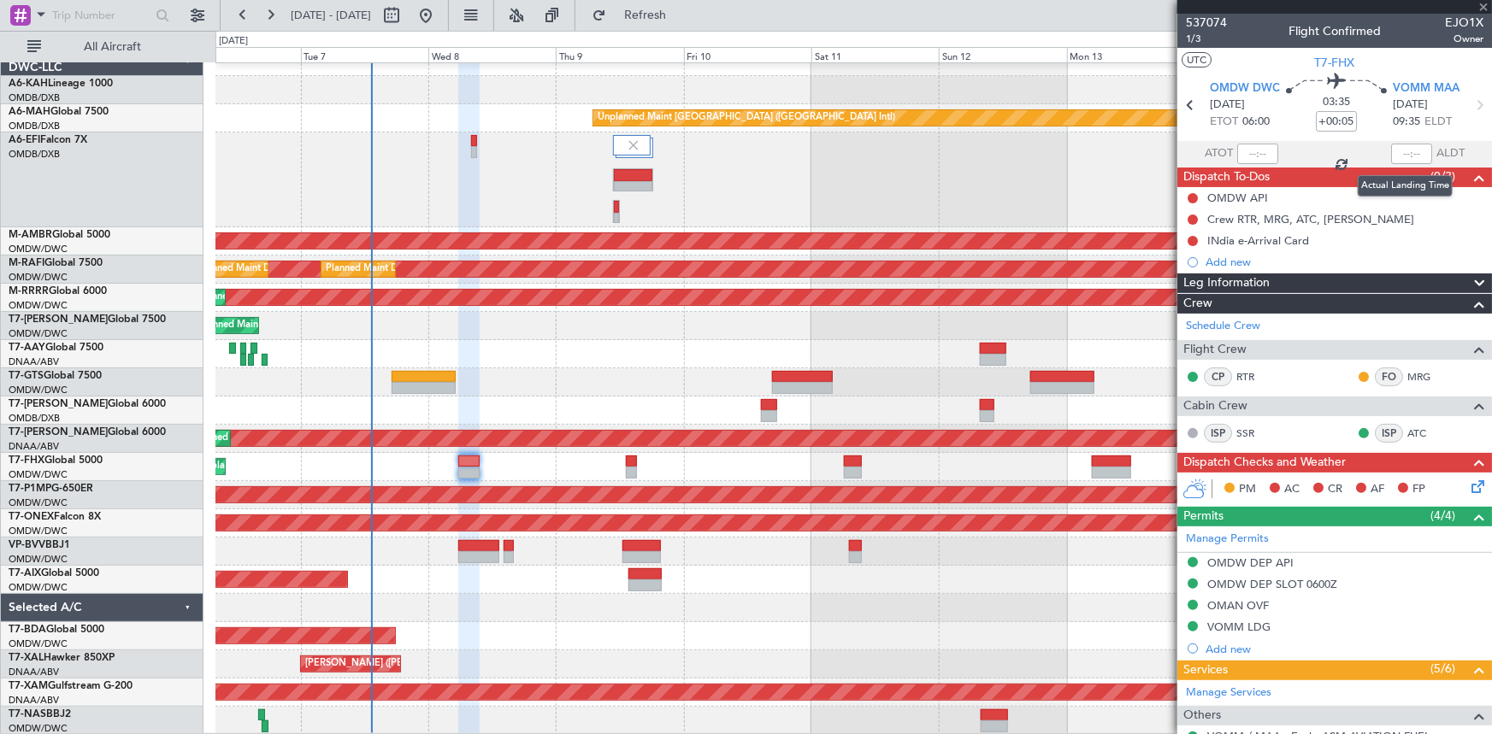
type input "+00:25"
type input "7"
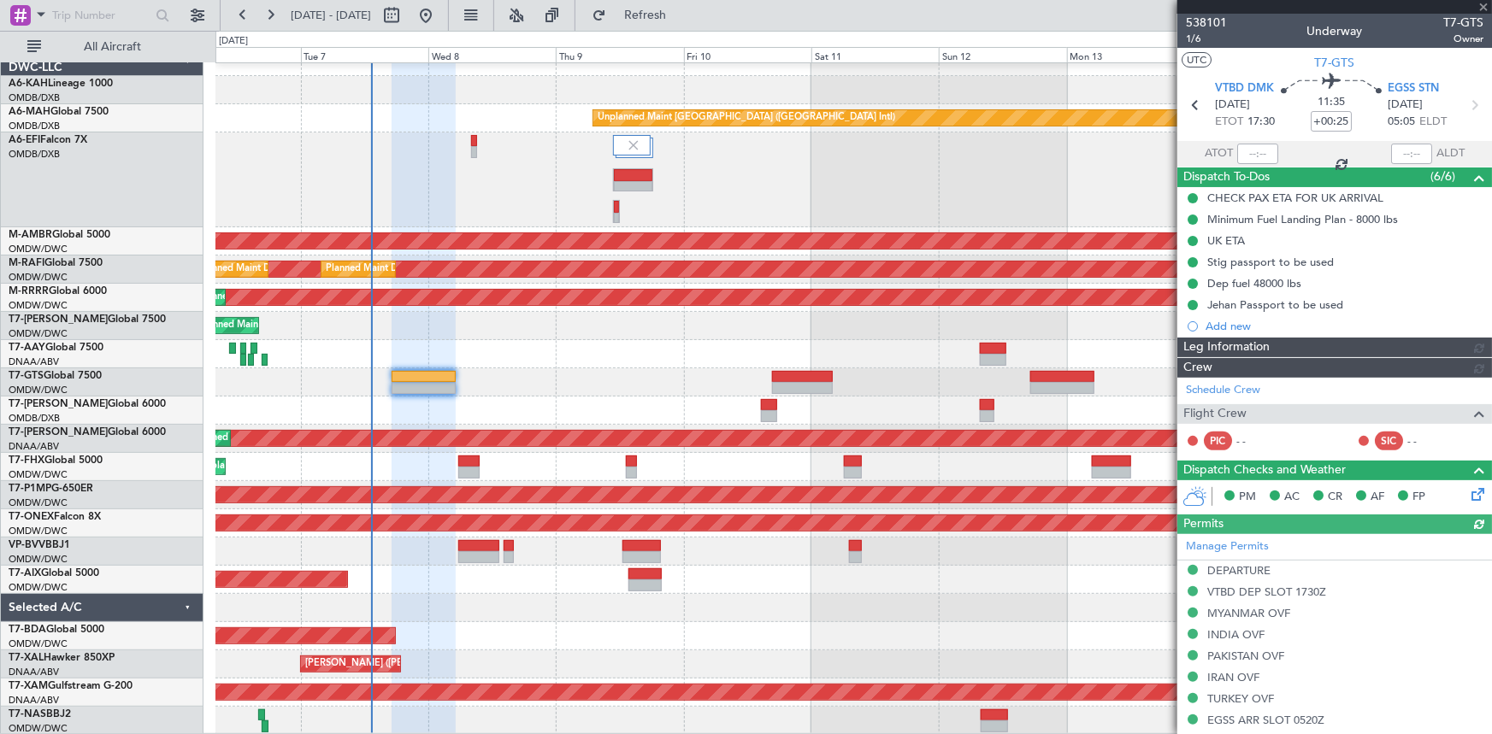
type input "[PERSON_NAME] ([PERSON_NAME])"
type input "7422"
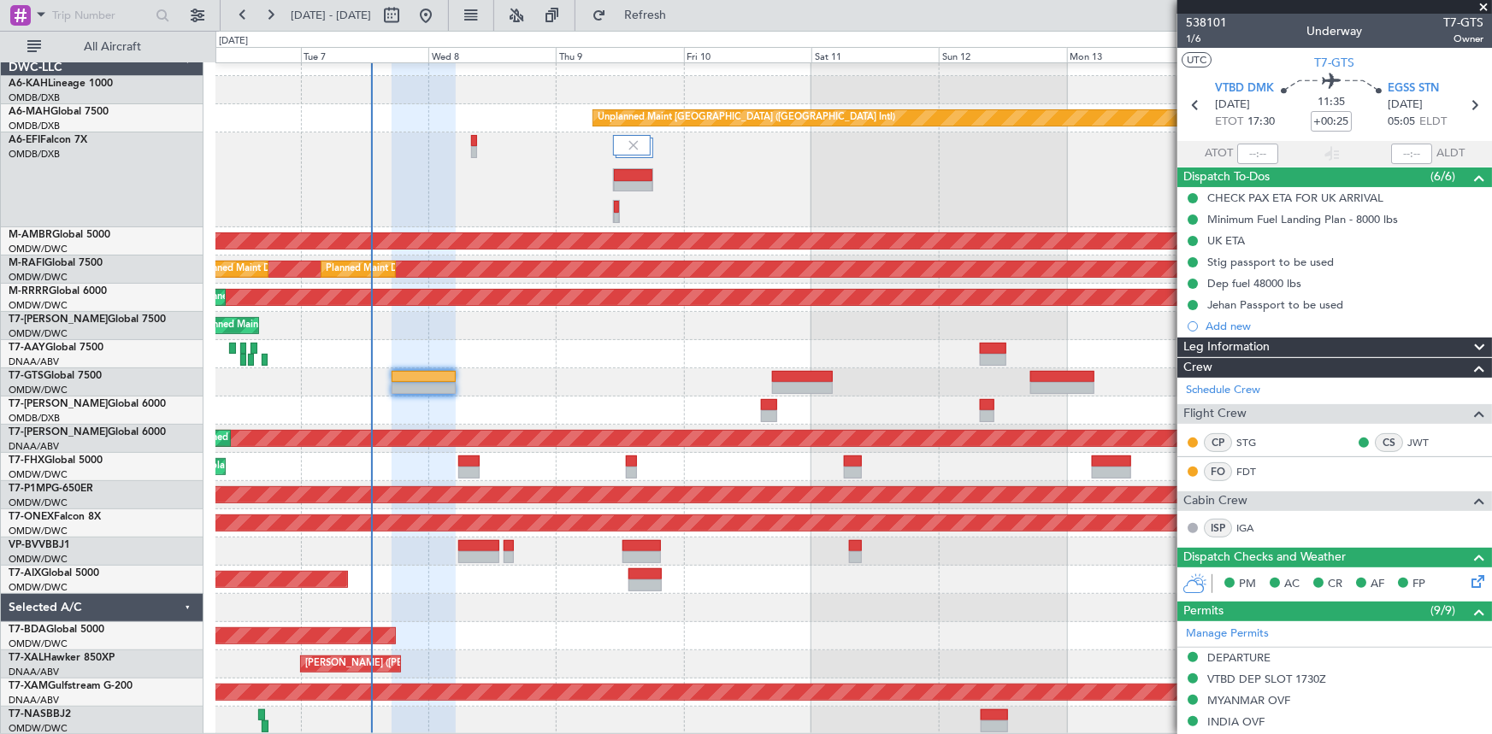
type input "[PERSON_NAME] ([PERSON_NAME])"
type input "7422"
type input "[PERSON_NAME] ([PERSON_NAME])"
type input "7422"
type input "[PERSON_NAME] ([PERSON_NAME])"
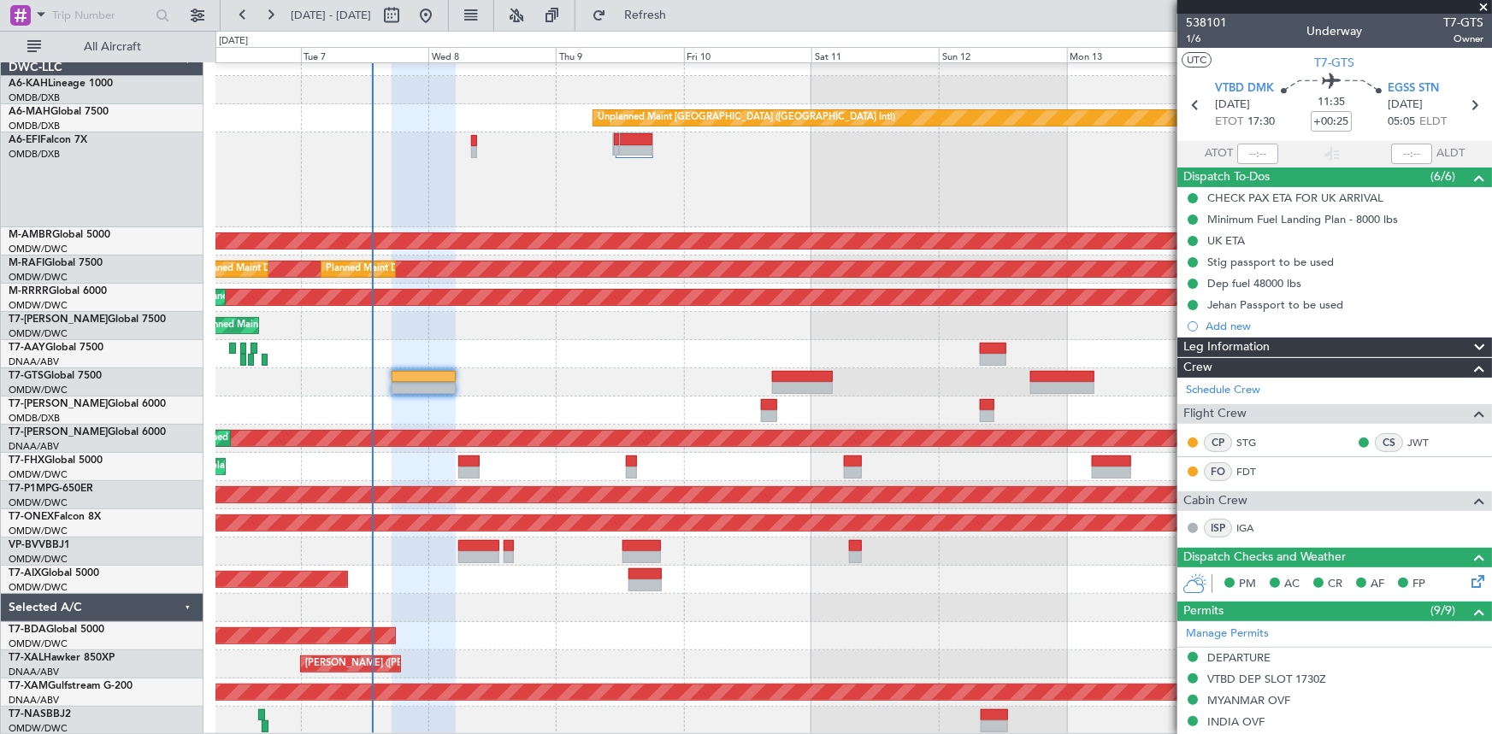
type input "7422"
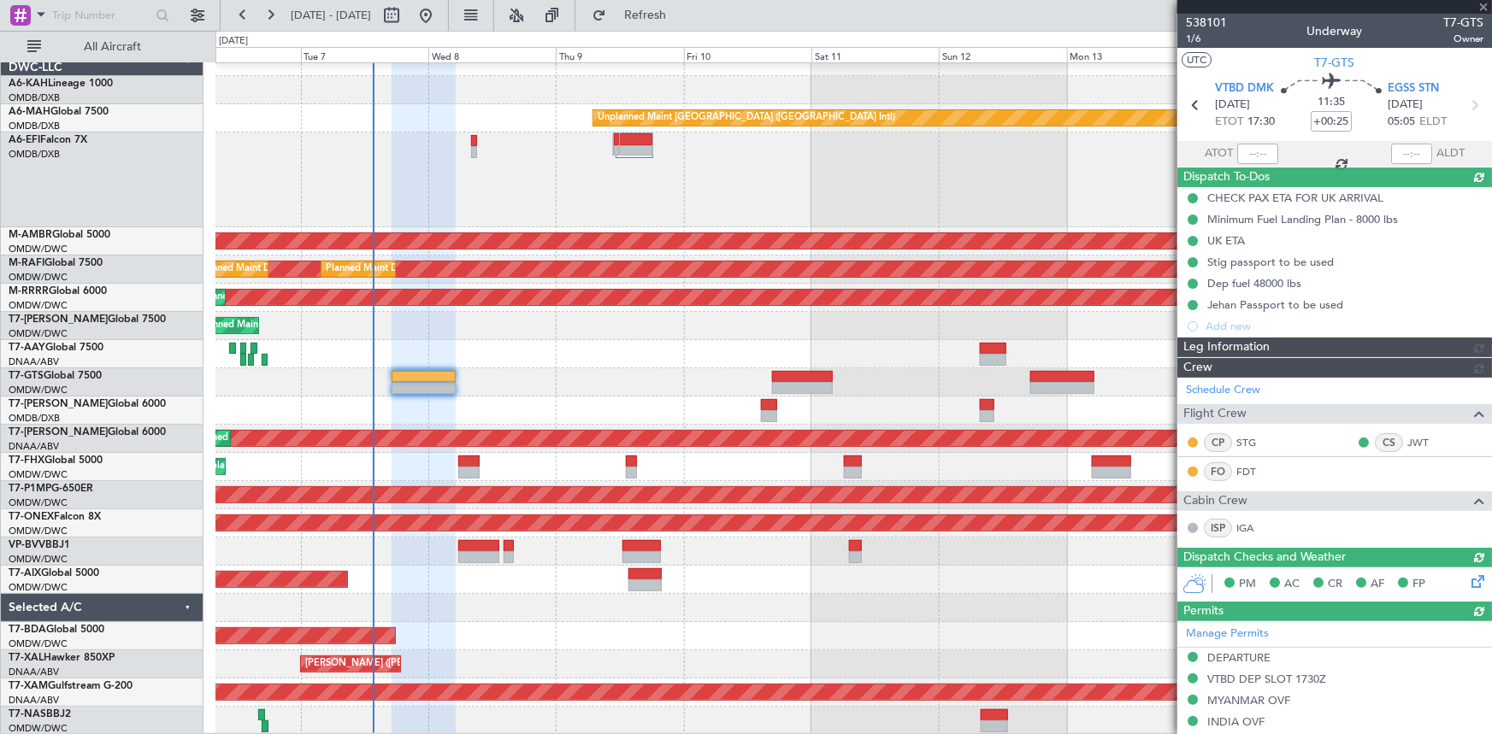
type input "[PERSON_NAME] ([PERSON_NAME])"
type input "7422"
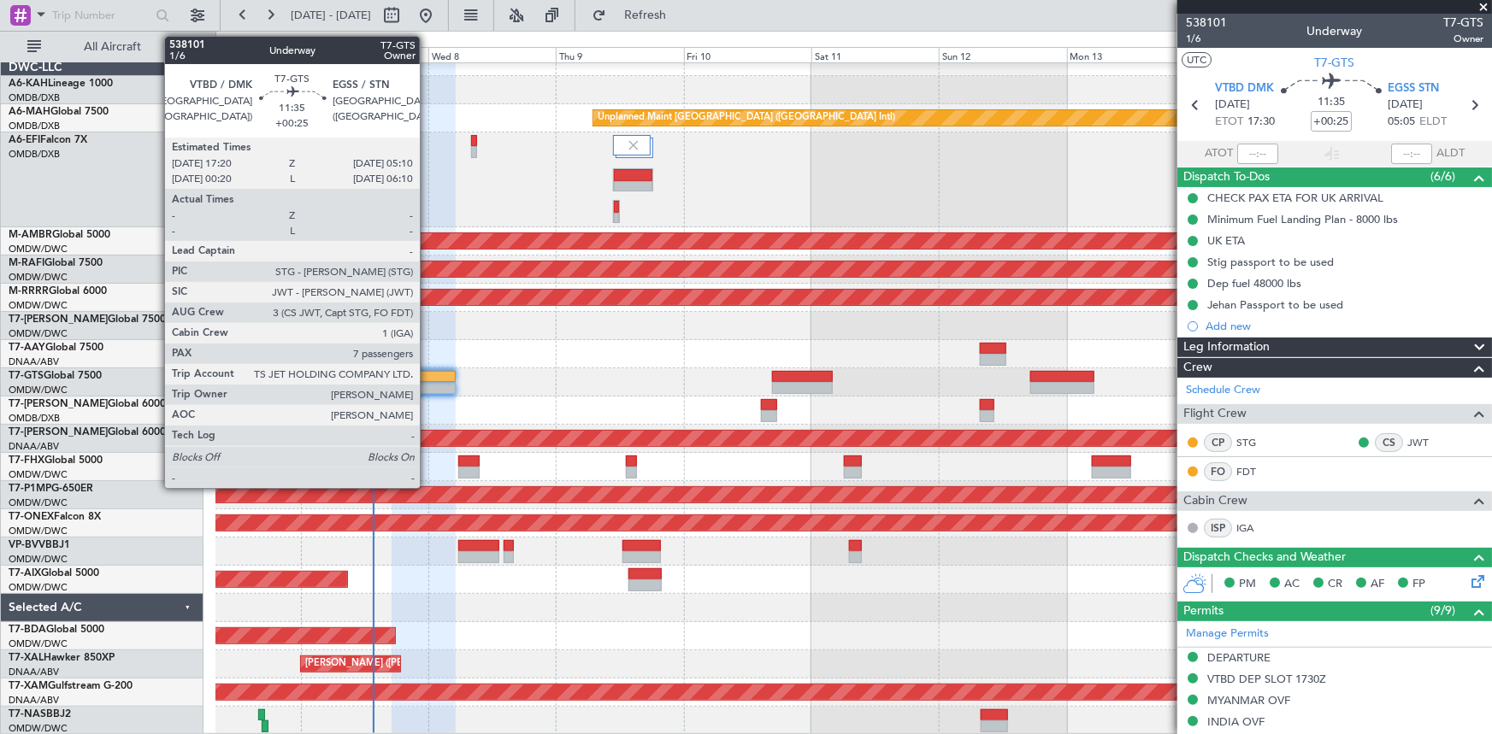
click at [427, 375] on div at bounding box center [423, 377] width 63 height 12
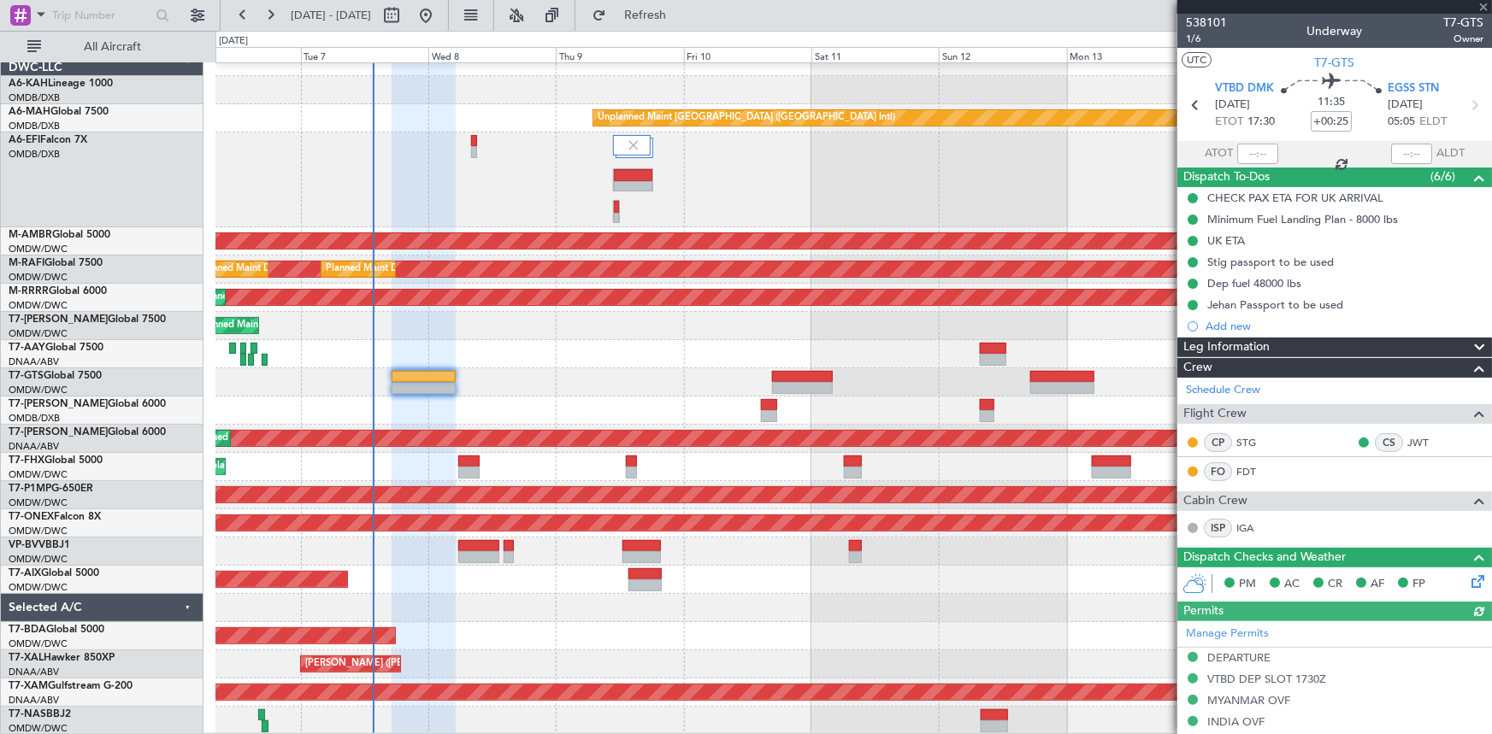
type input "[PERSON_NAME] ([PERSON_NAME])"
type input "7422"
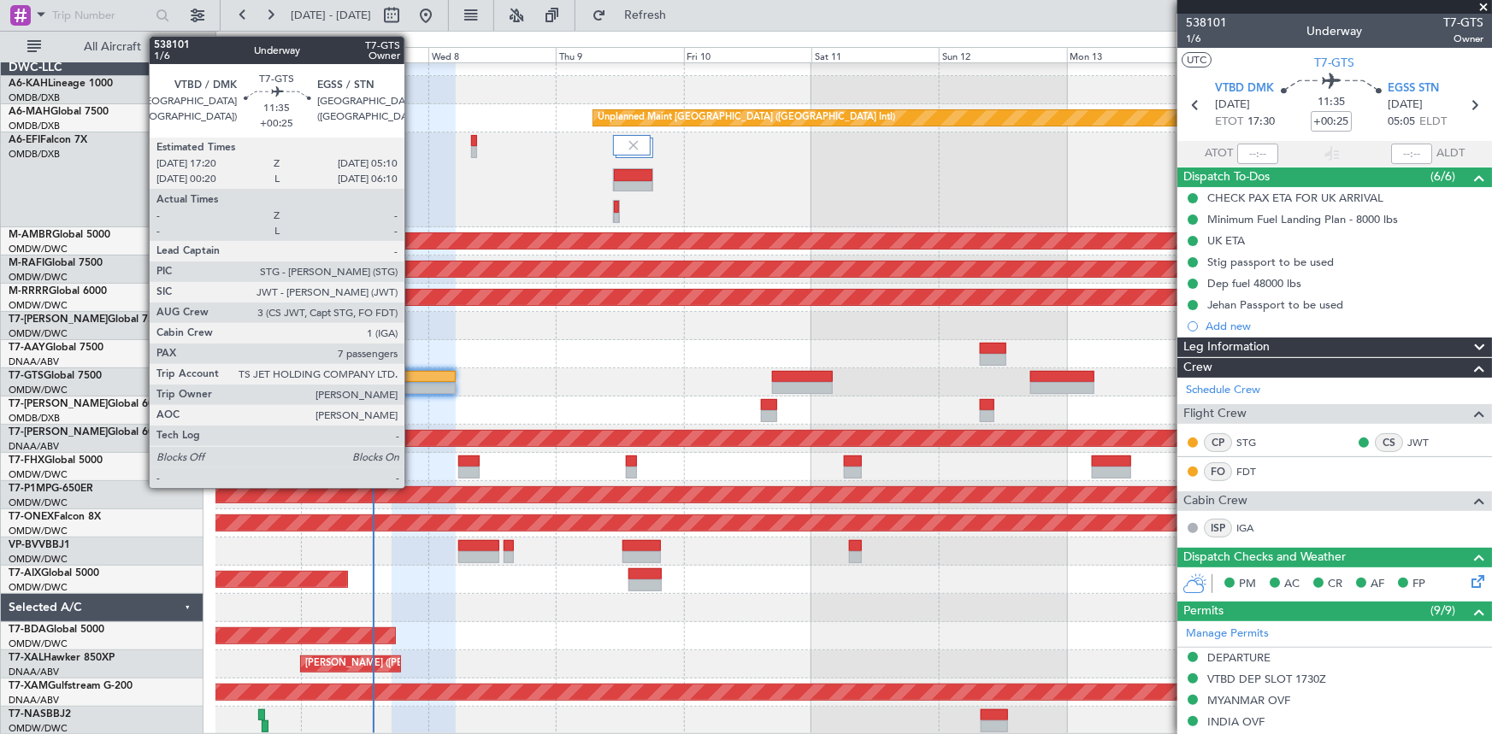
click at [412, 375] on div at bounding box center [423, 377] width 63 height 12
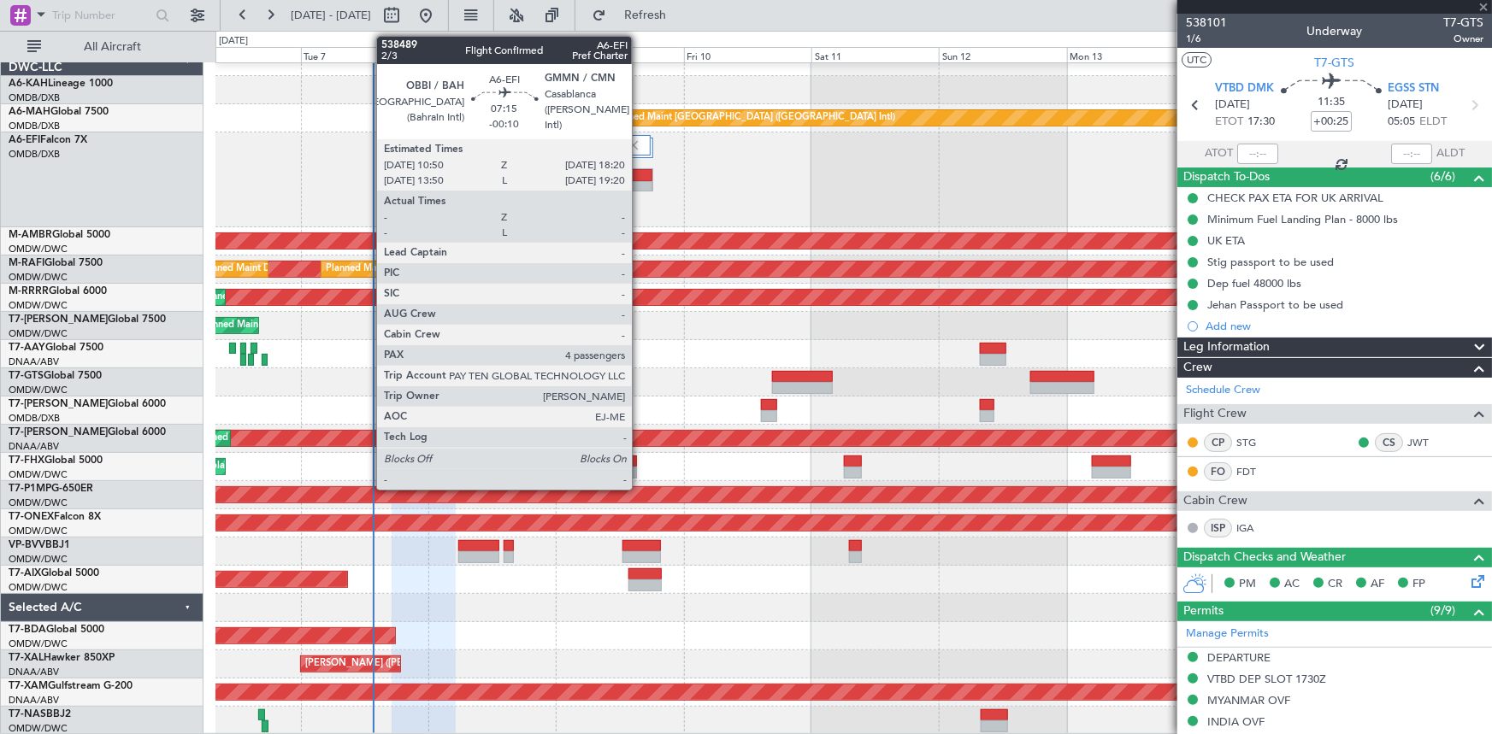
click at [640, 173] on div at bounding box center [633, 175] width 38 height 12
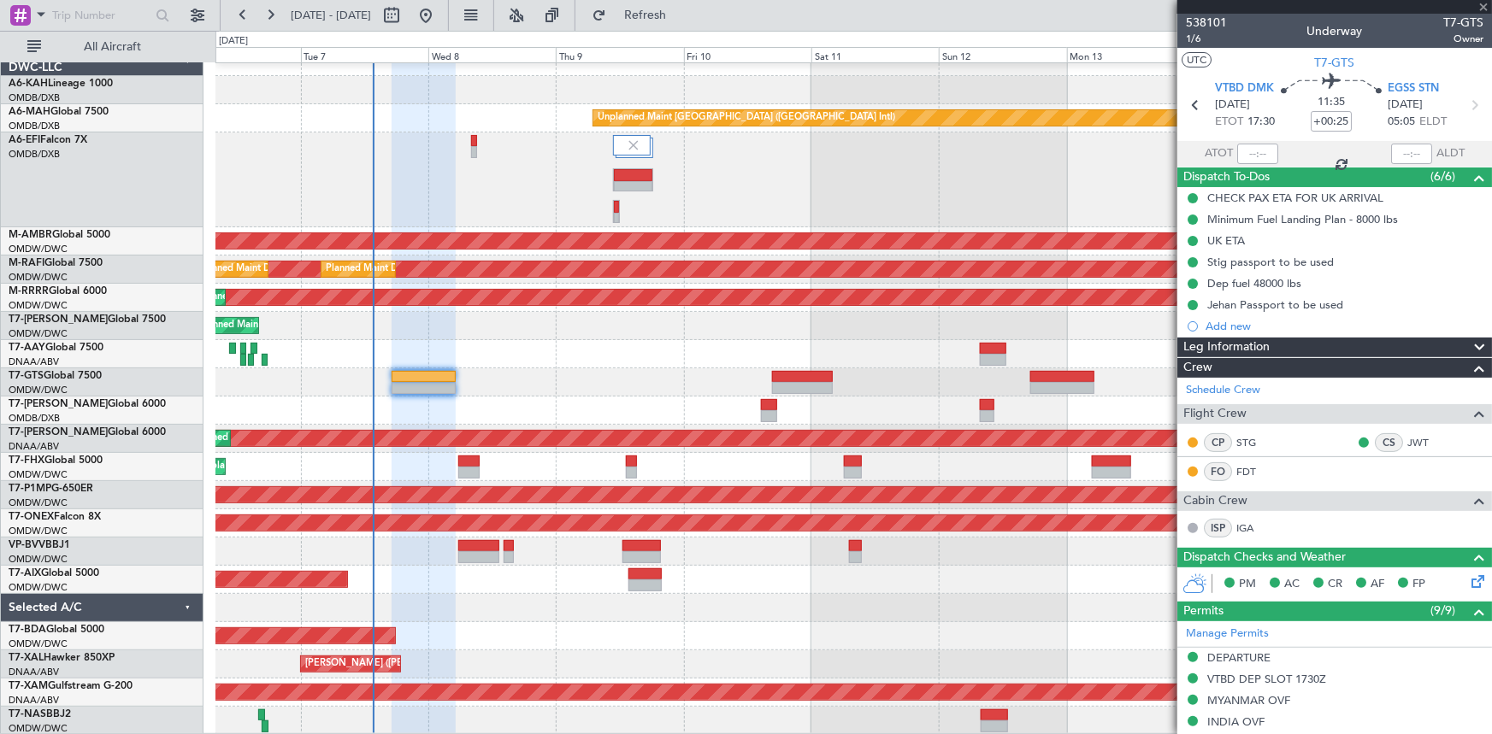
type input "-00:10"
type input "4"
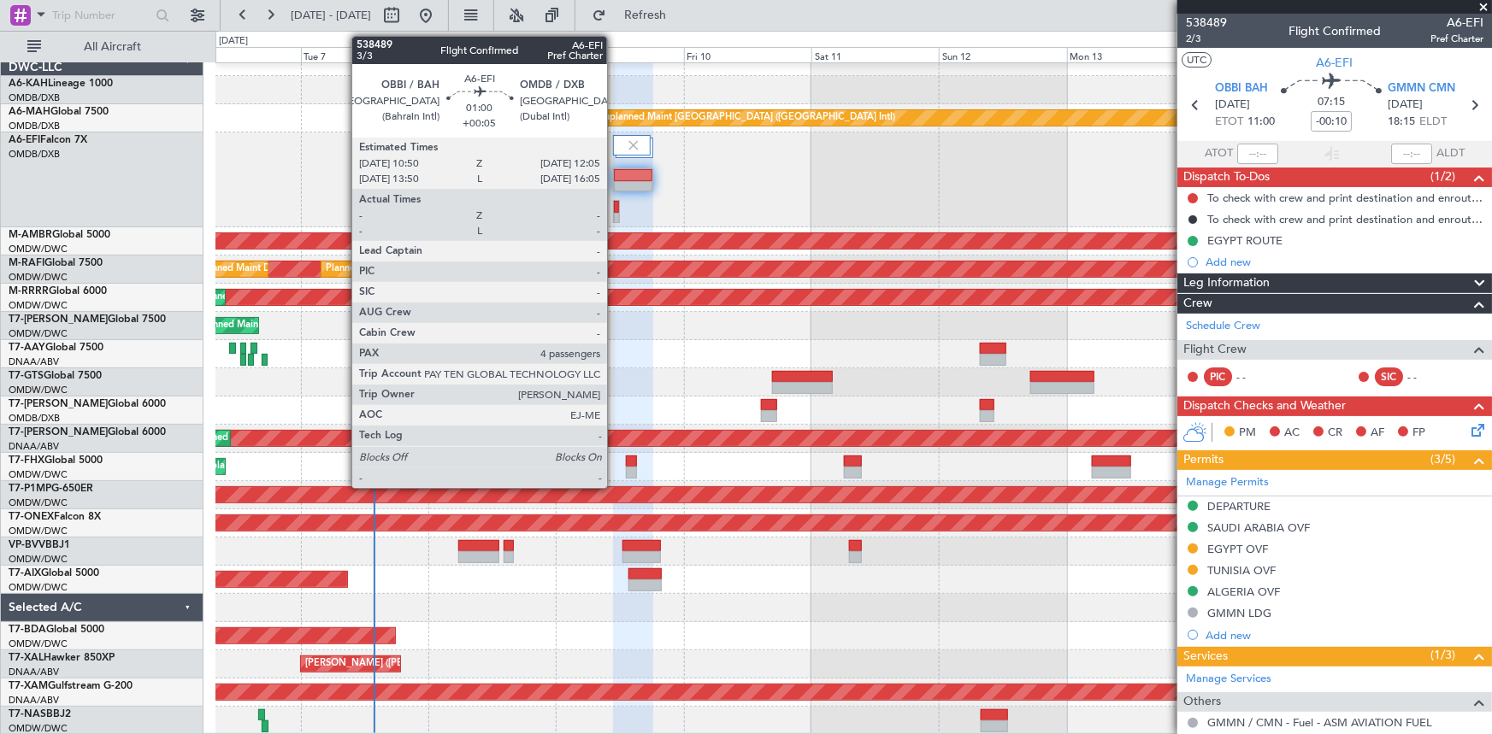
click at [615, 210] on div at bounding box center [616, 207] width 5 height 12
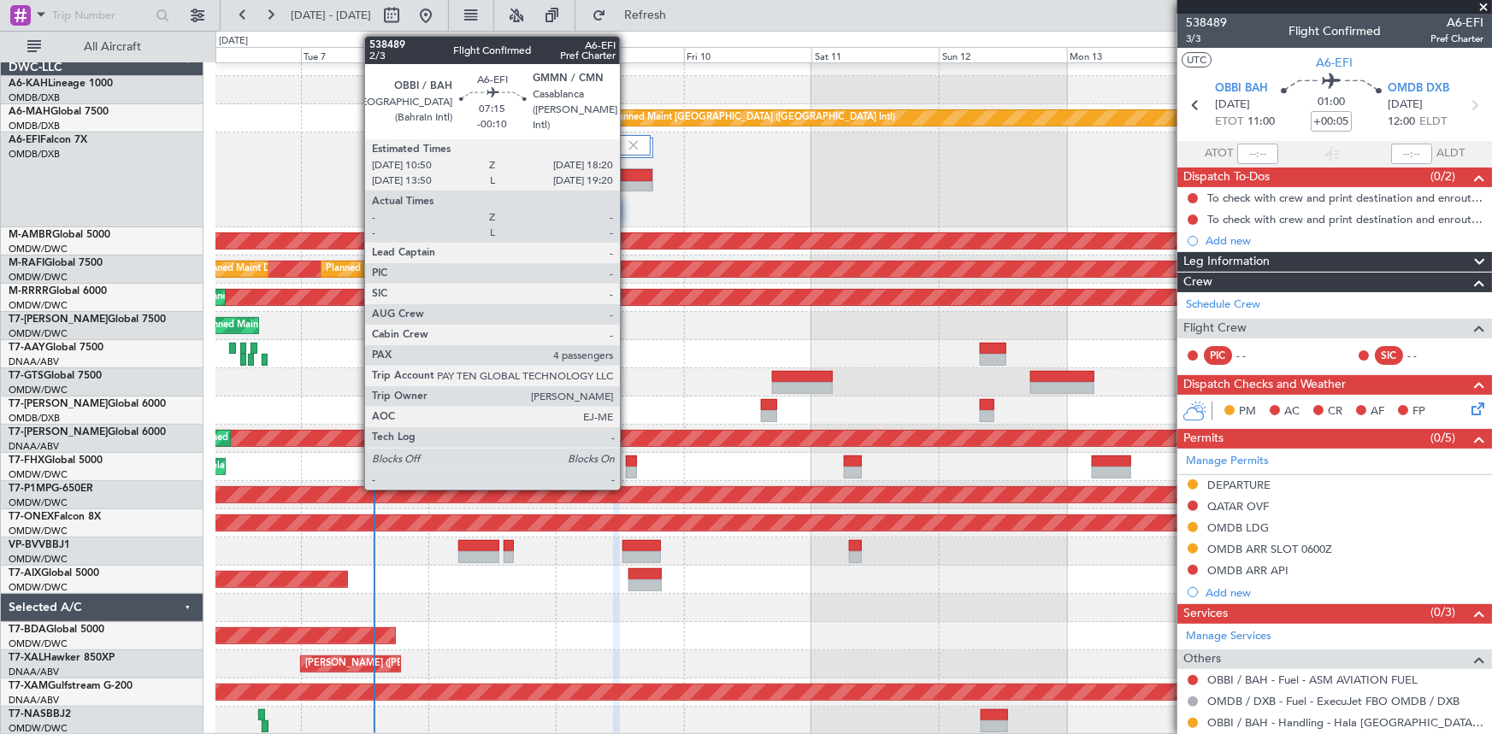
click at [628, 178] on div at bounding box center [633, 175] width 38 height 12
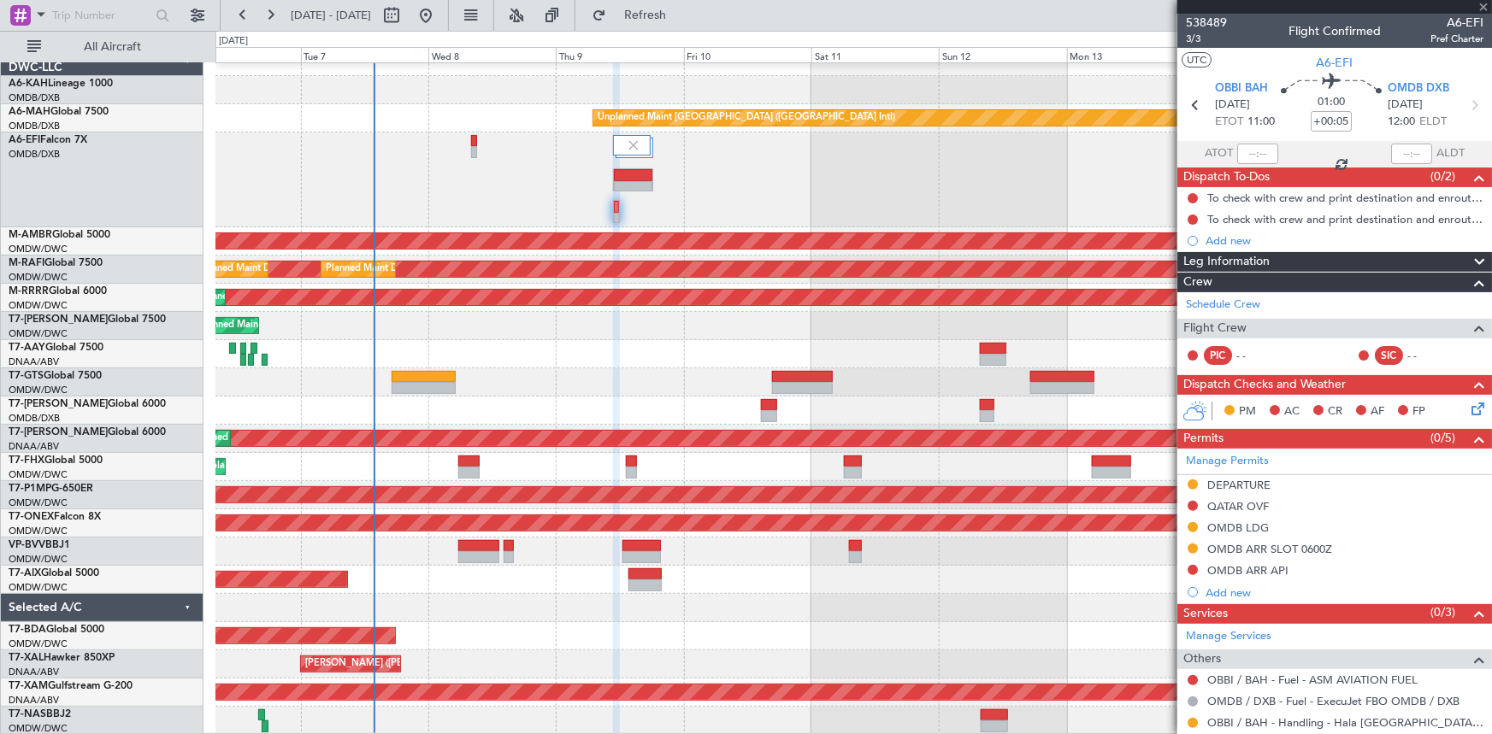
type input "-00:10"
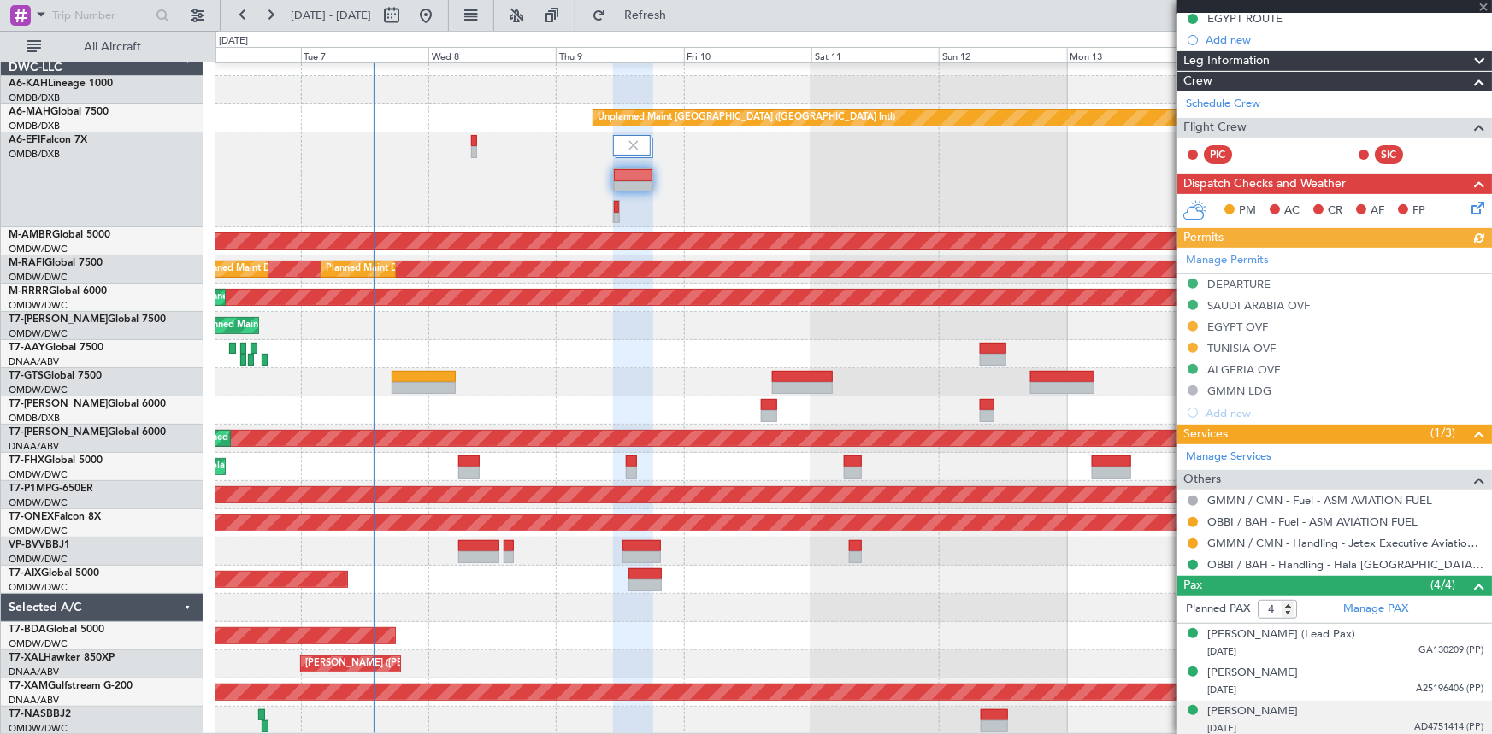
scroll to position [264, 0]
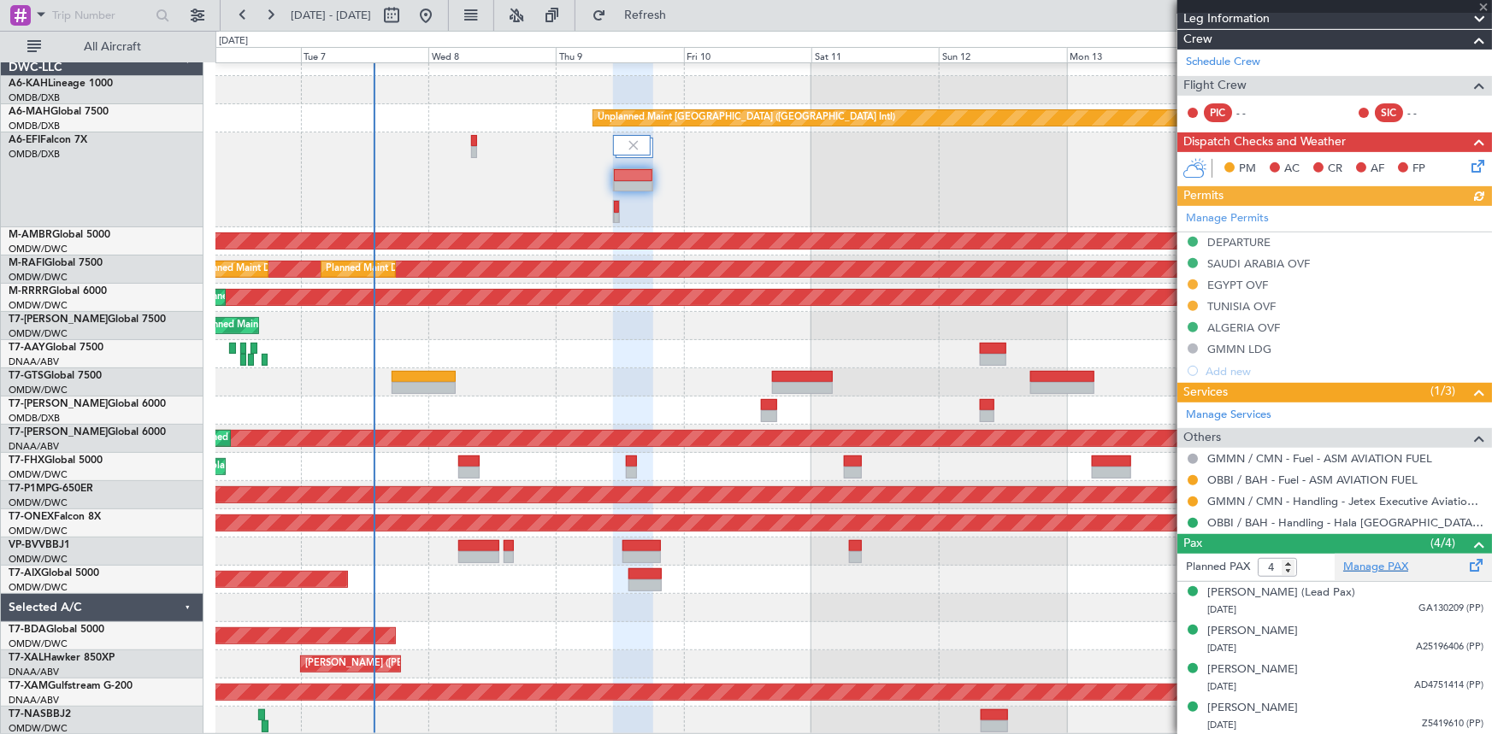
click at [1372, 568] on link "Manage PAX" at bounding box center [1375, 567] width 65 height 17
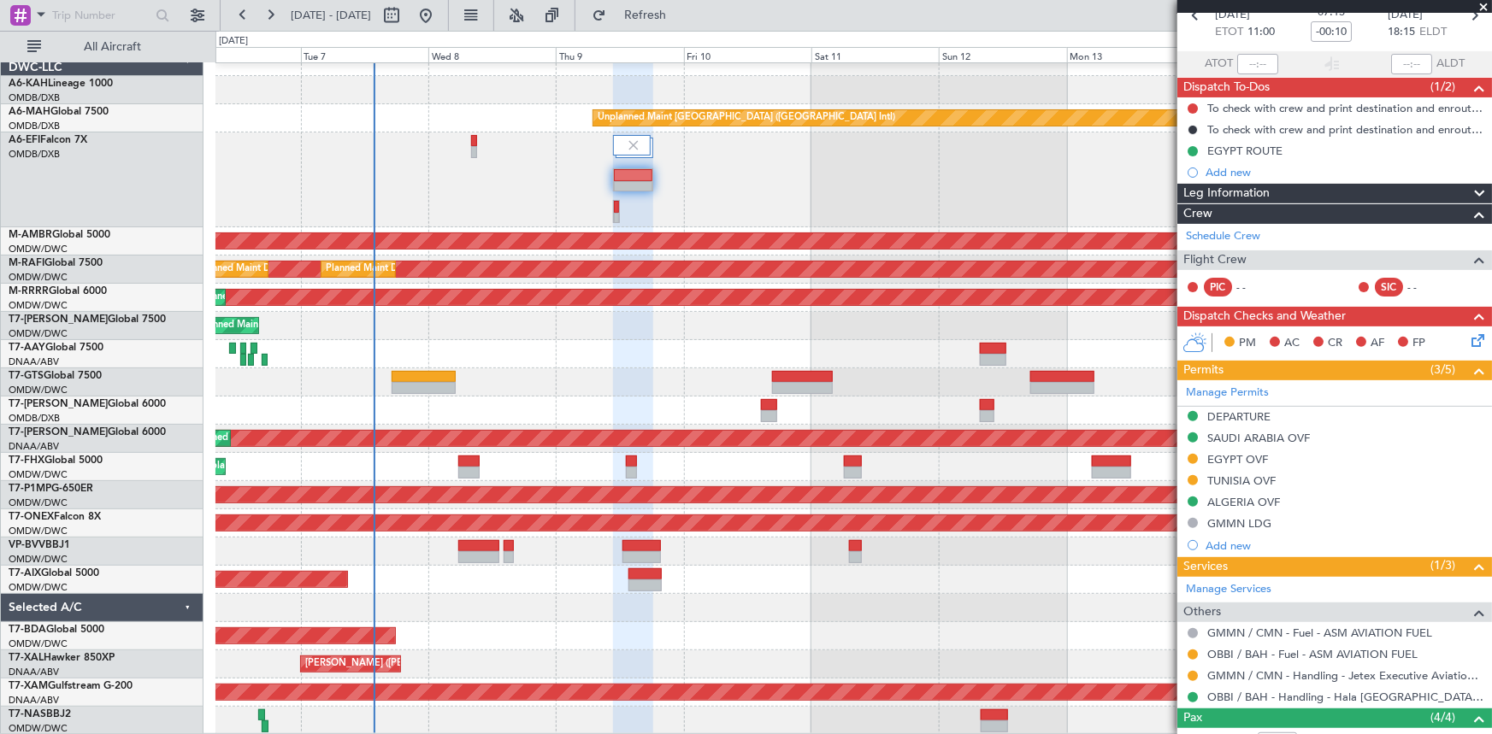
scroll to position [0, 0]
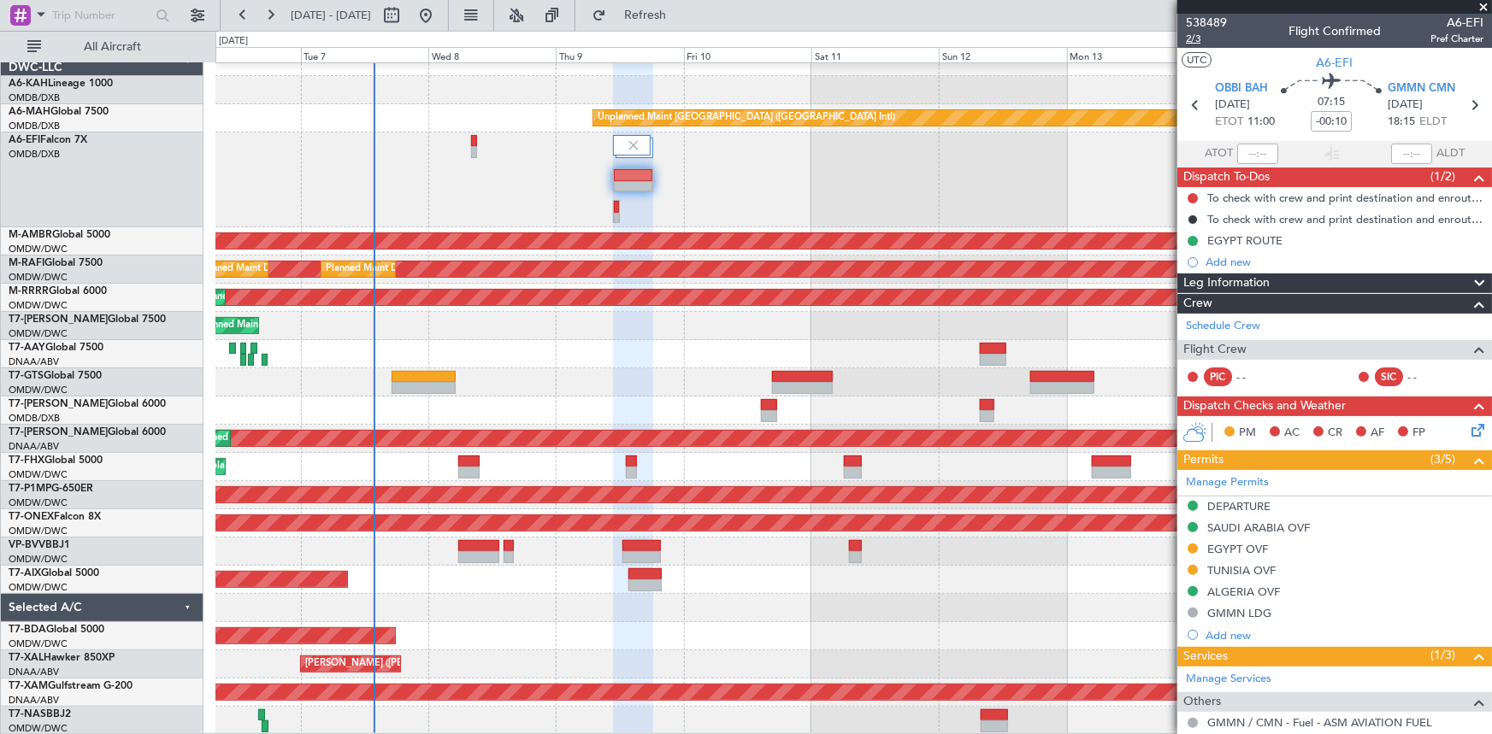
click at [1196, 37] on span "2/3" at bounding box center [1206, 39] width 41 height 15
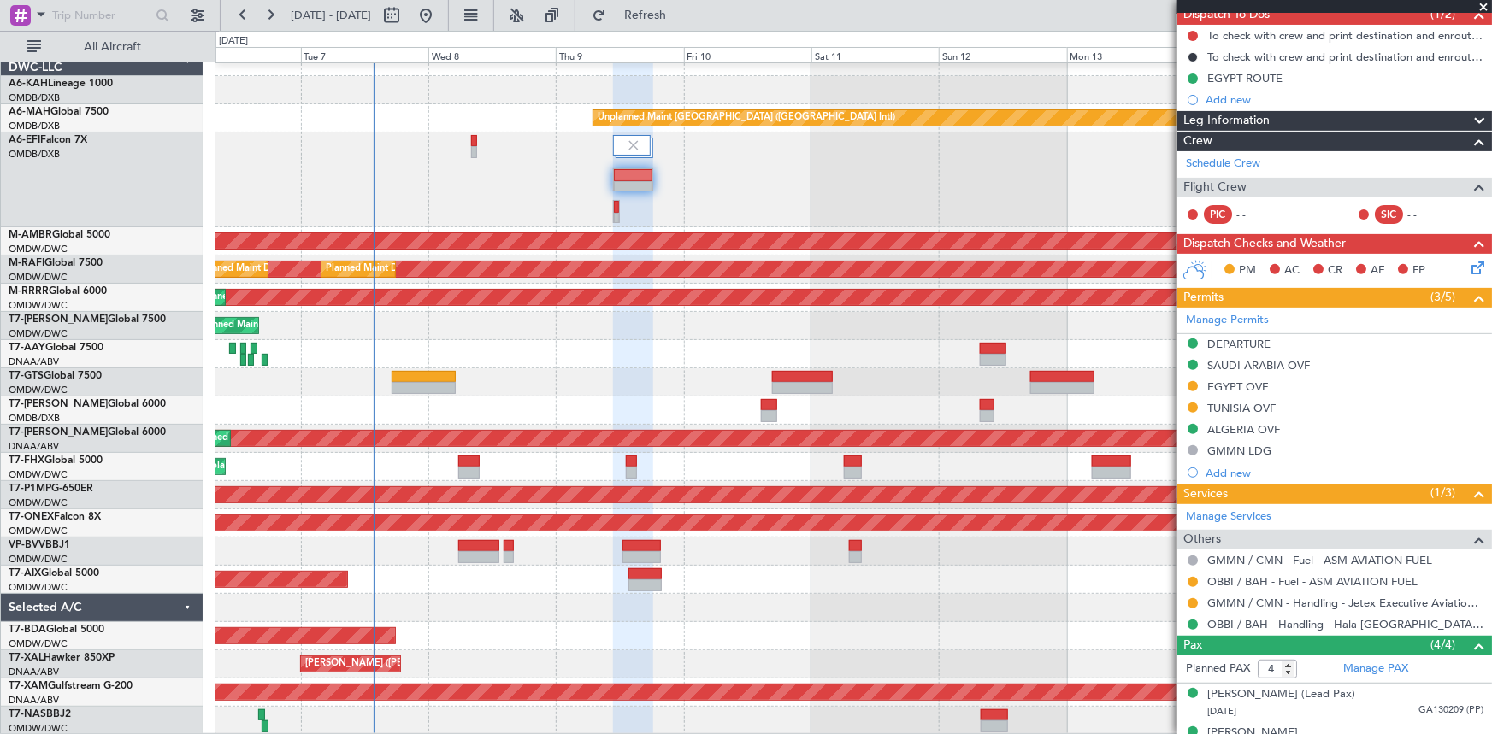
scroll to position [264, 0]
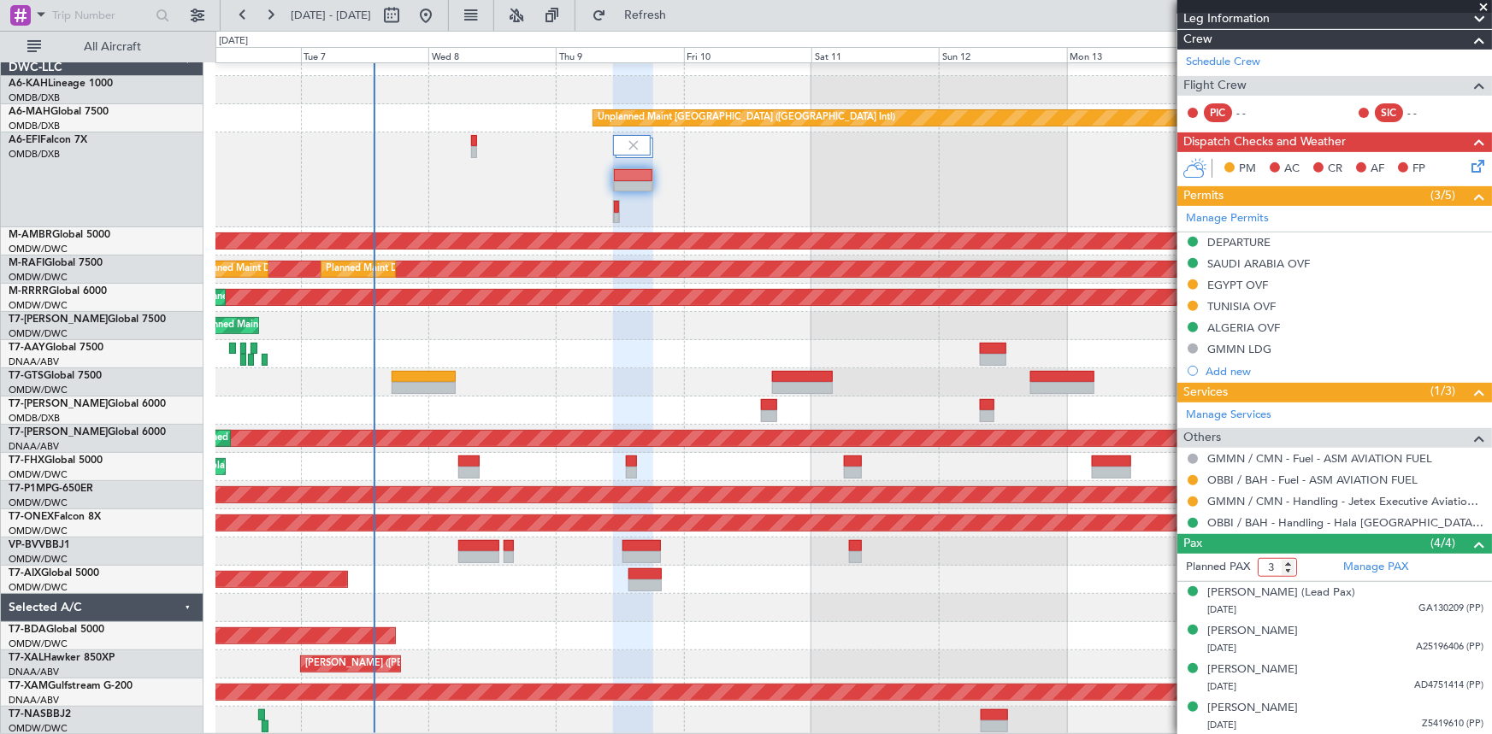
click at [1290, 572] on input "3" at bounding box center [1277, 567] width 39 height 19
type input "2"
click at [1290, 572] on input "2" at bounding box center [1277, 567] width 39 height 19
click at [681, 12] on span "Refresh" at bounding box center [646, 15] width 72 height 12
click at [677, 14] on span "Refresh" at bounding box center [646, 15] width 72 height 12
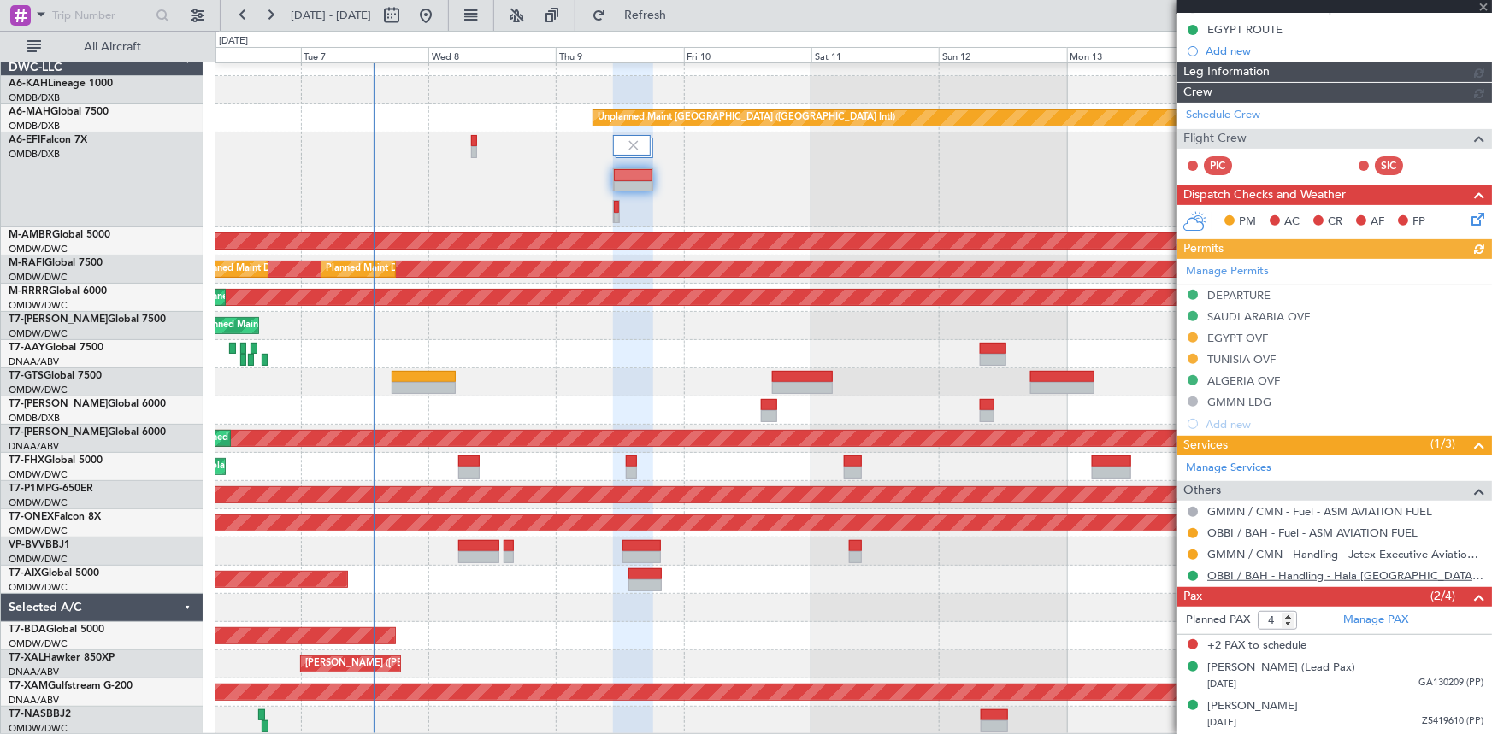
scroll to position [209, 0]
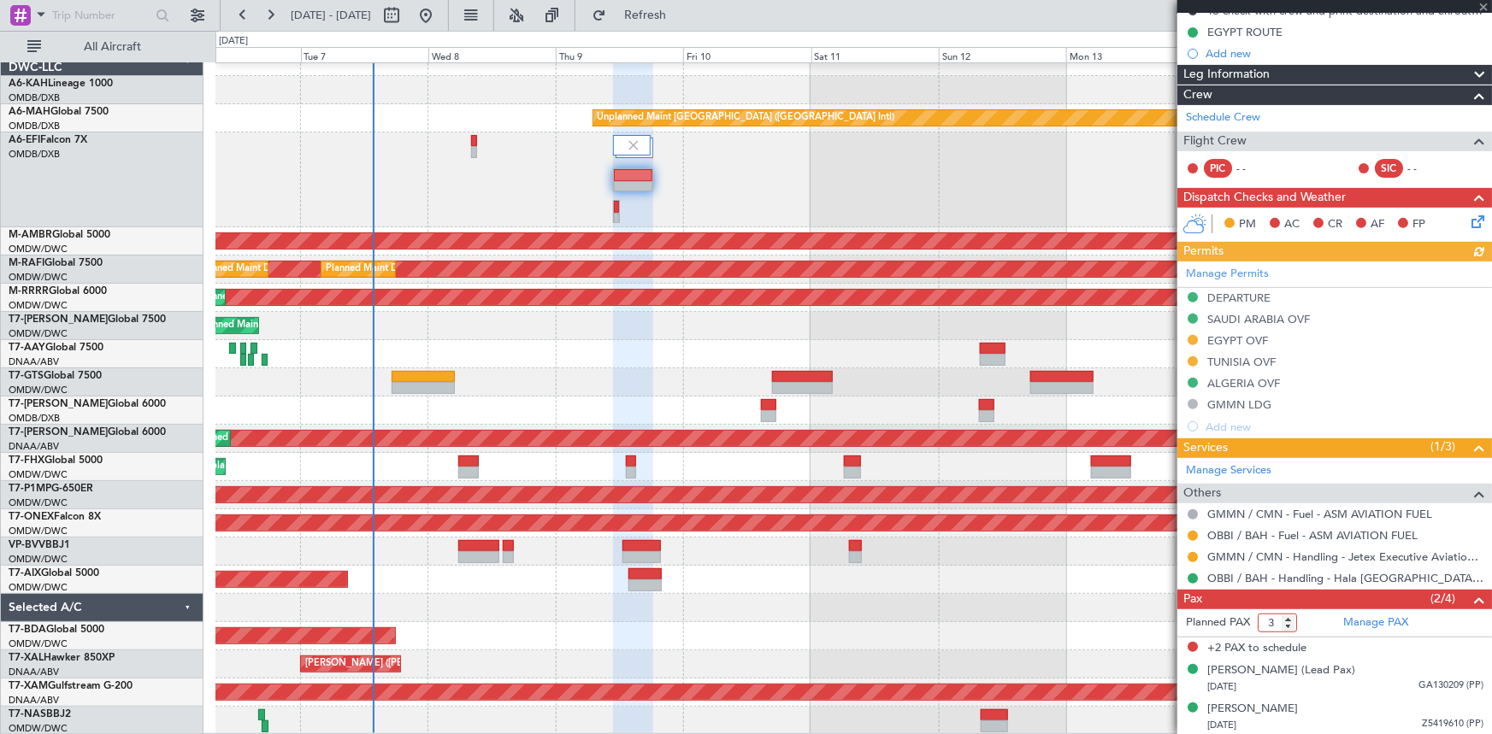
click at [1290, 622] on input "3" at bounding box center [1277, 623] width 39 height 19
type input "2"
click at [1290, 622] on input "2" at bounding box center [1277, 623] width 39 height 19
click at [681, 21] on span "Refresh" at bounding box center [646, 15] width 72 height 12
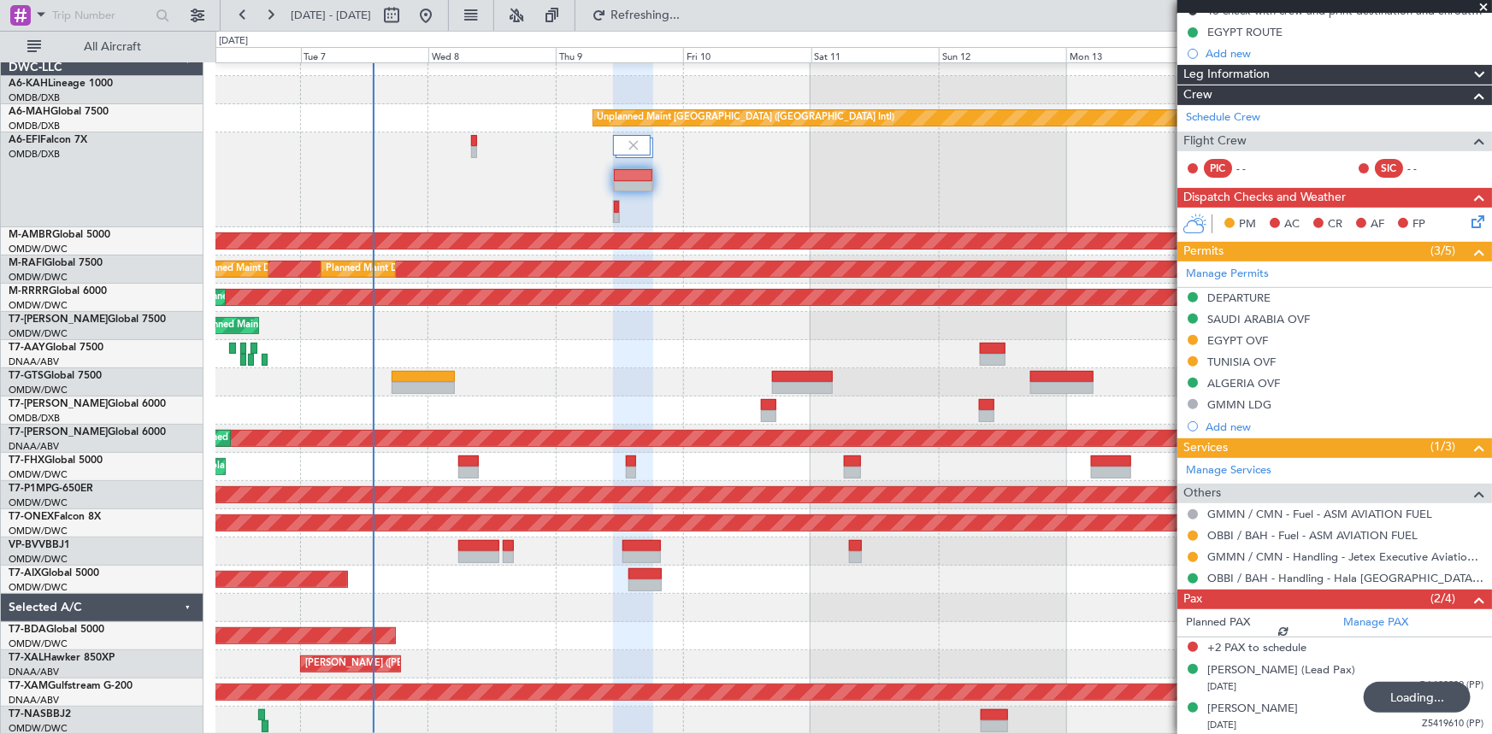
scroll to position [0, 0]
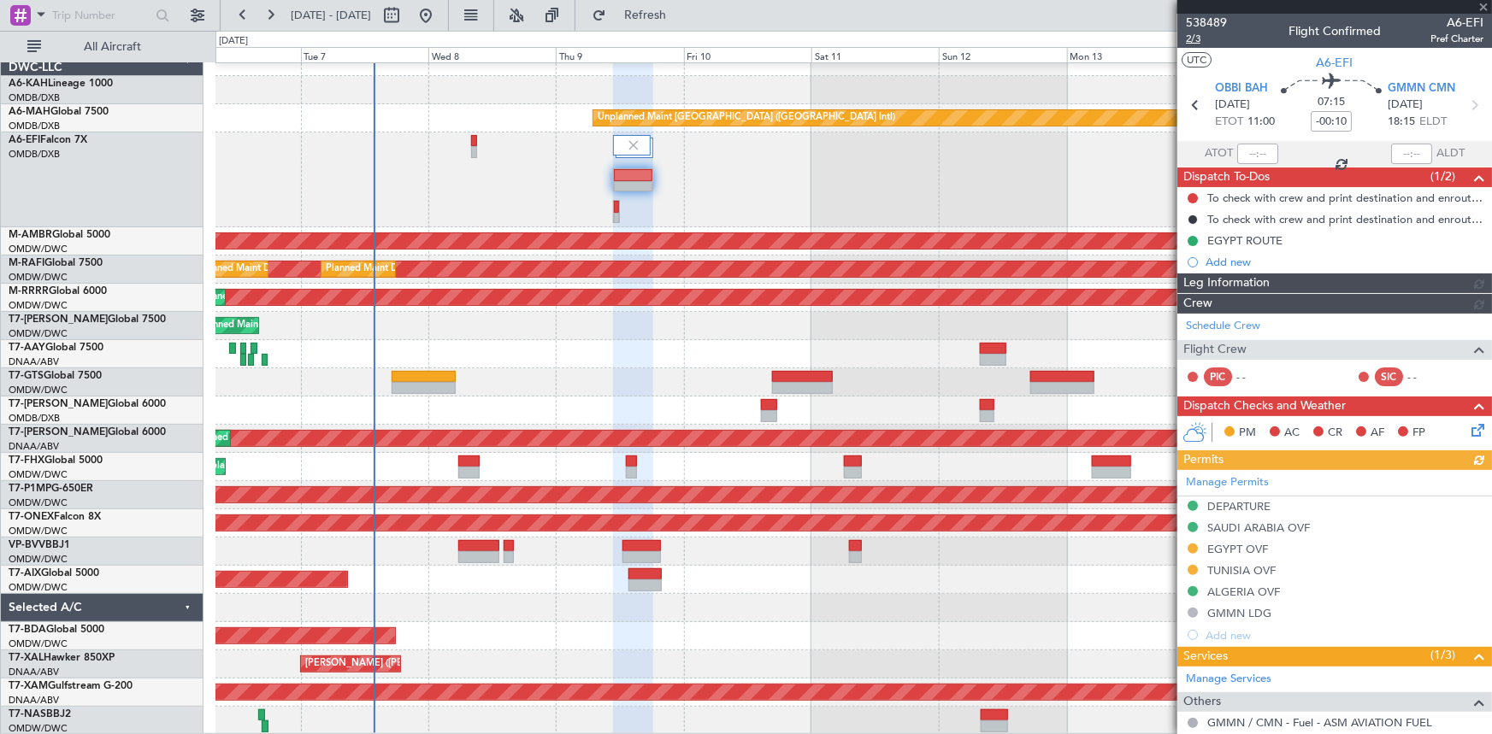
click at [1194, 40] on span "2/3" at bounding box center [1206, 39] width 41 height 15
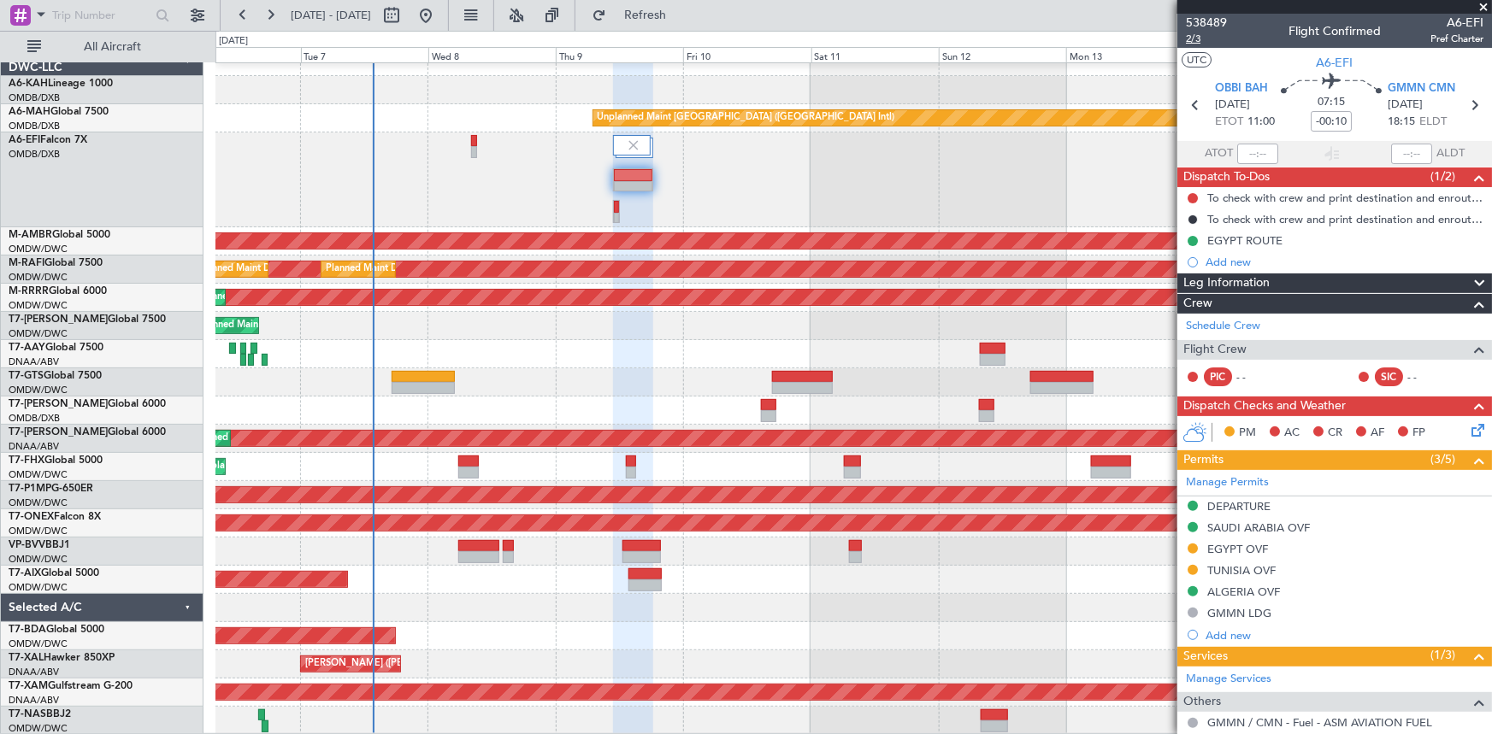
click at [1196, 36] on span "2/3" at bounding box center [1206, 39] width 41 height 15
click at [1189, 43] on span "2/3" at bounding box center [1206, 39] width 41 height 15
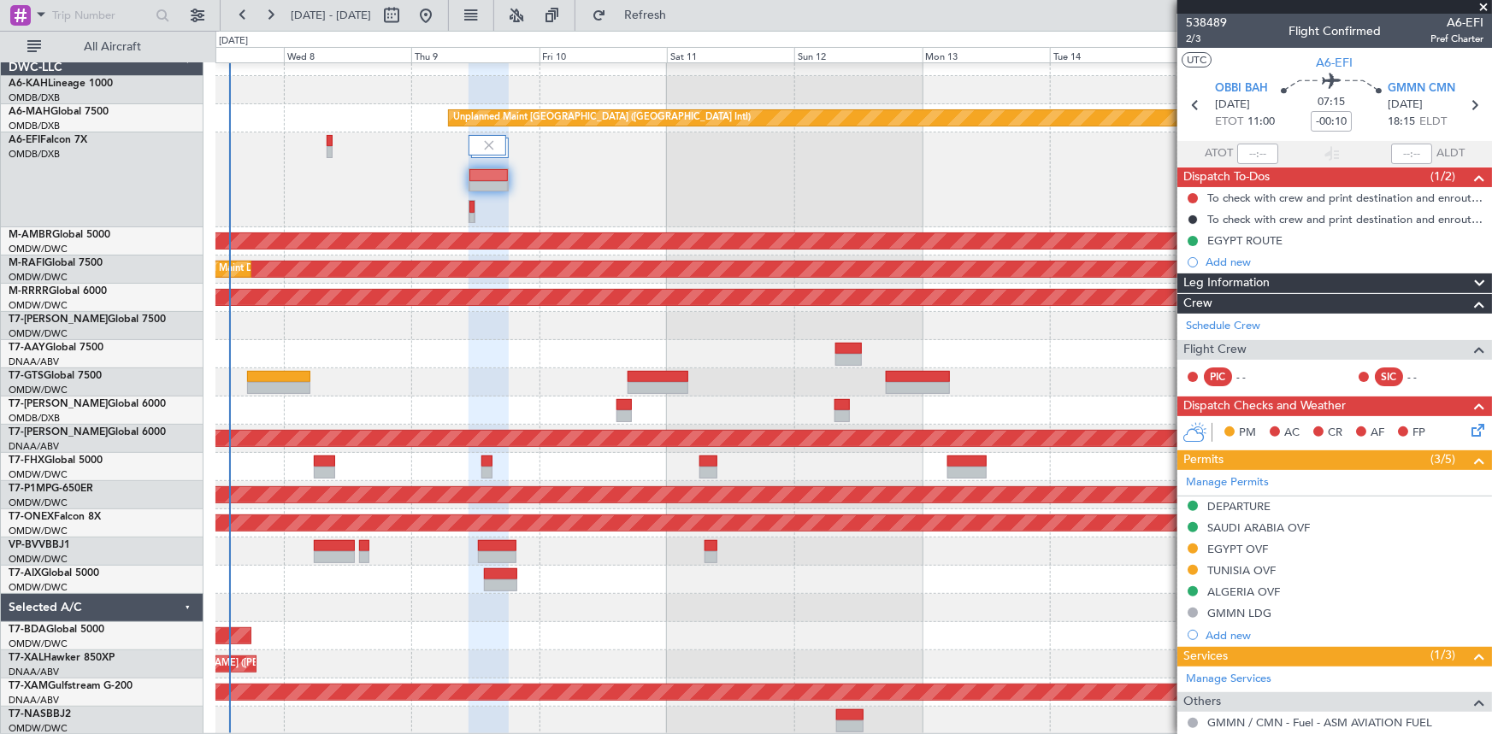
click at [449, 358] on div "Unplanned Maint Dubai (Dubai Intl) Planned Maint Singapore (Seletar) Planned Ma…" at bounding box center [853, 391] width 1276 height 687
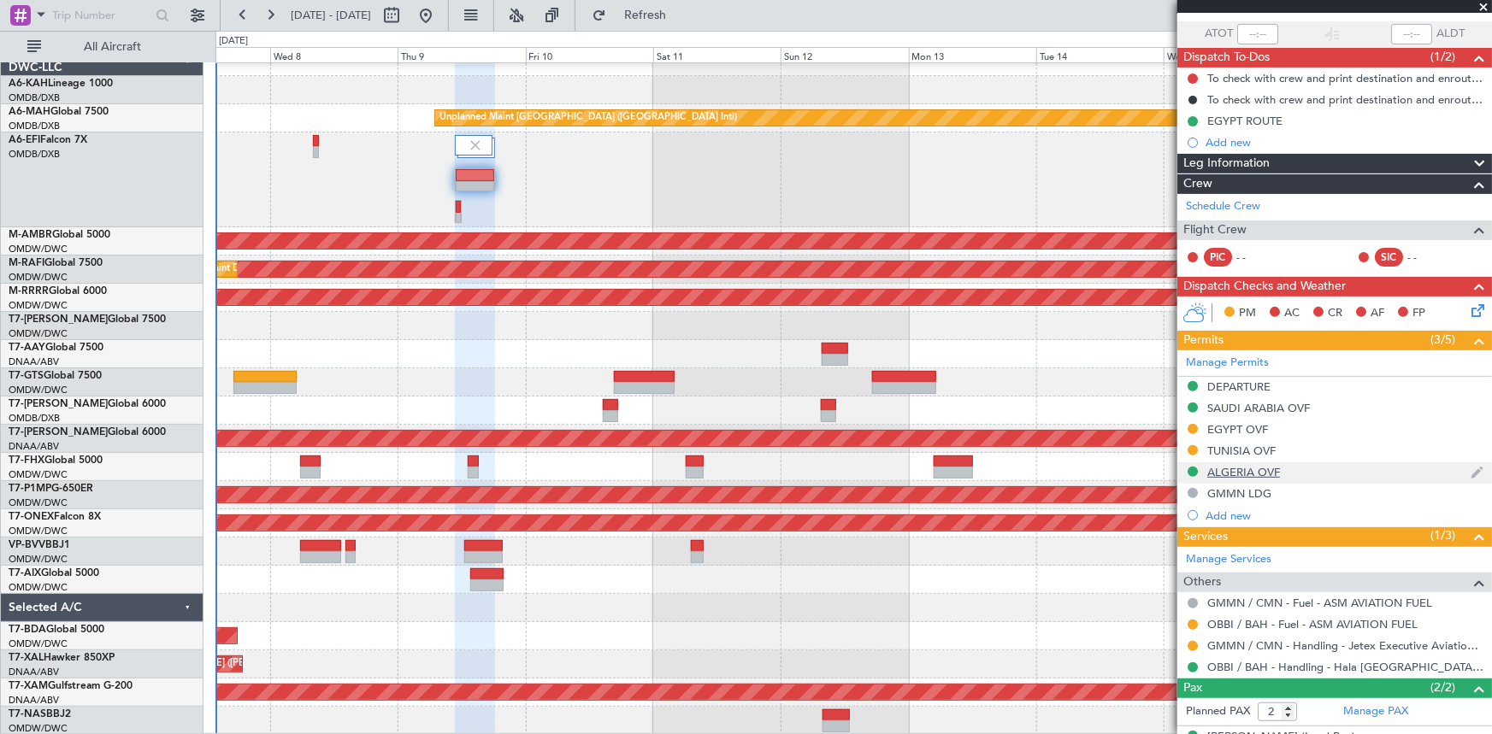
scroll to position [187, 0]
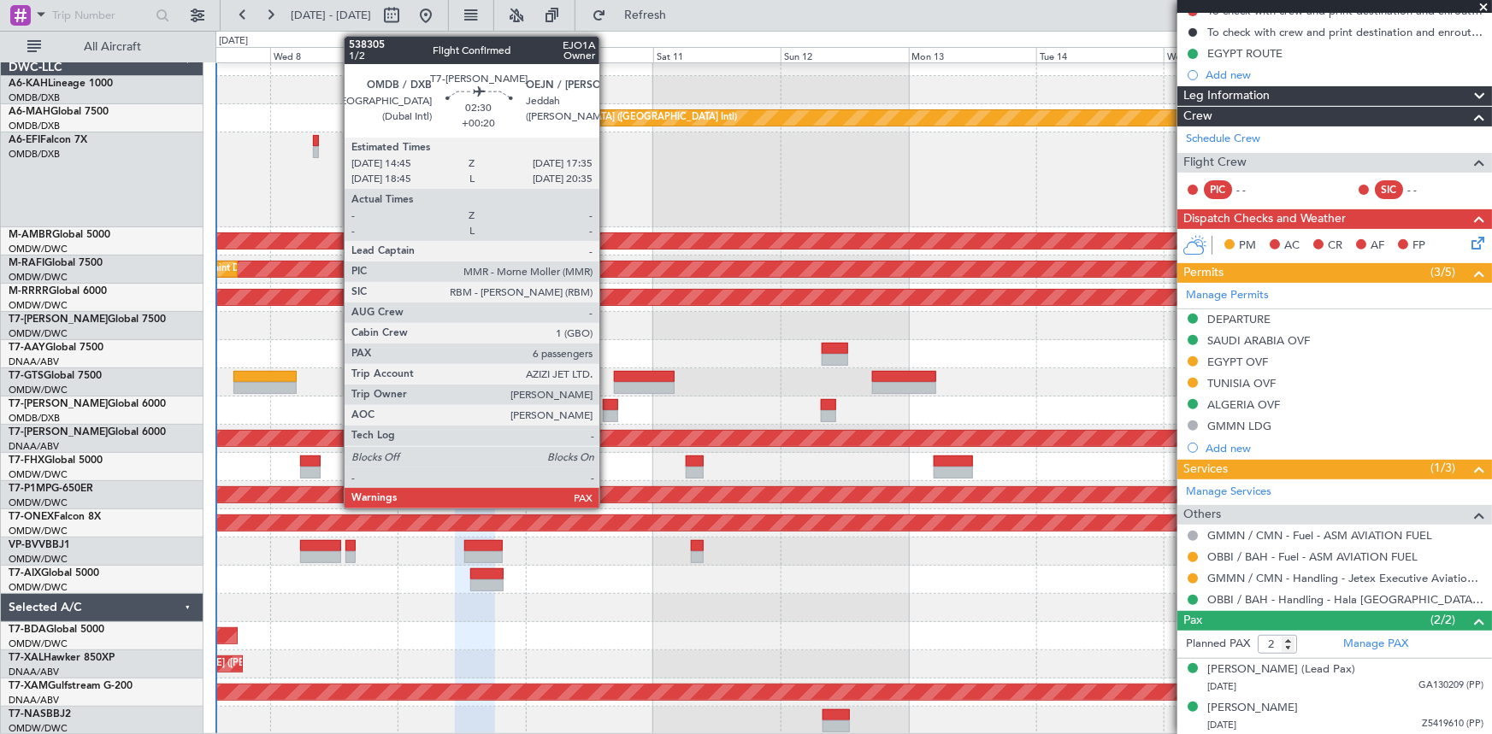
click at [607, 411] on div at bounding box center [610, 416] width 15 height 12
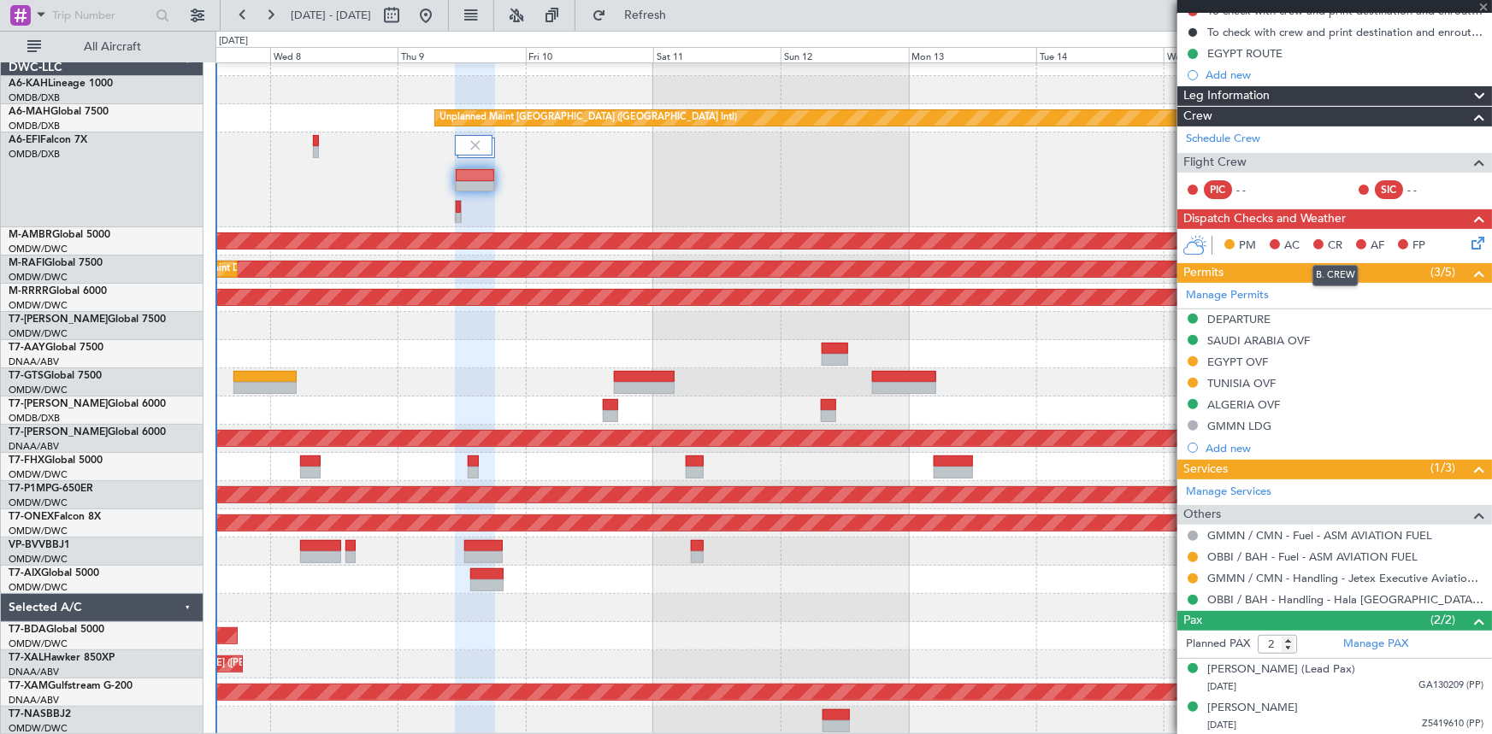
type input "+00:20"
type input "6"
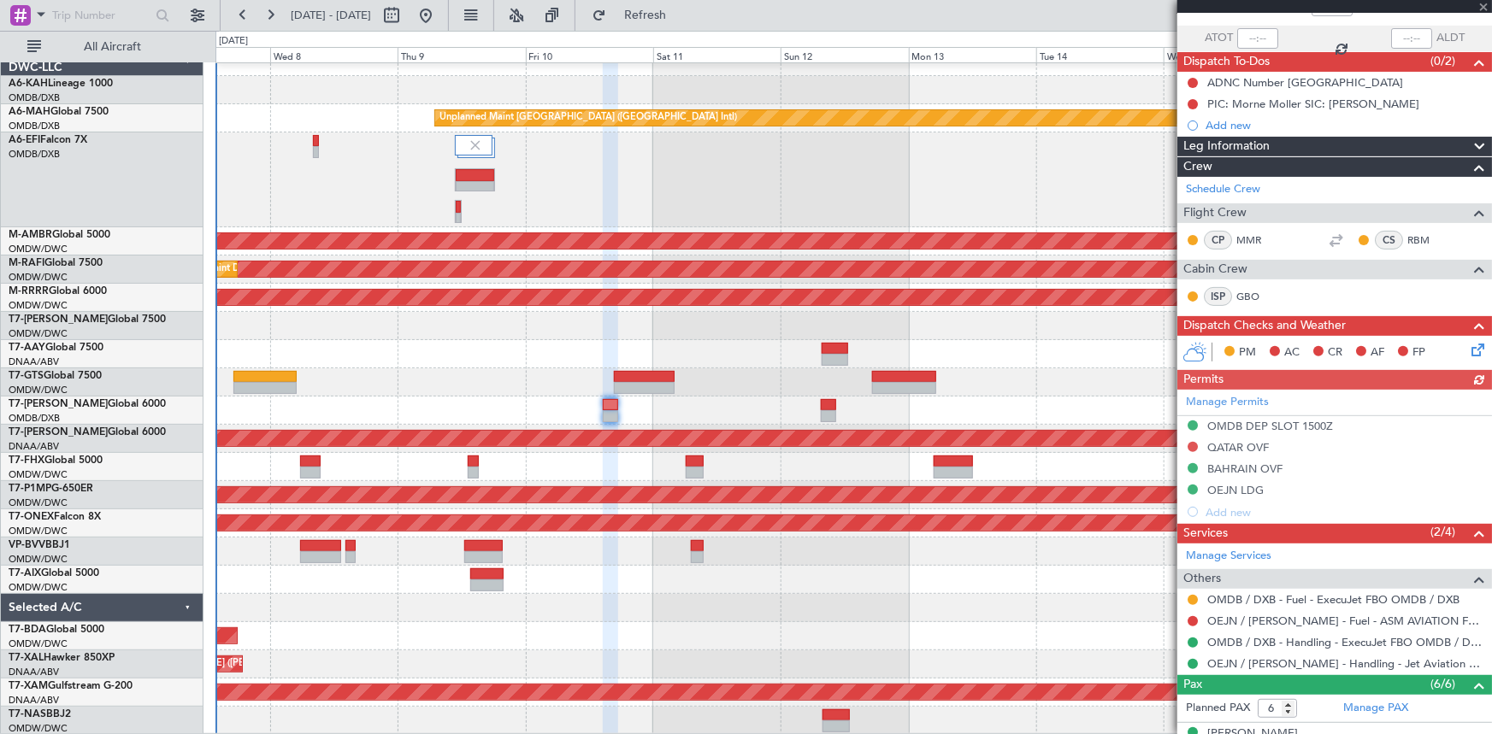
scroll to position [0, 0]
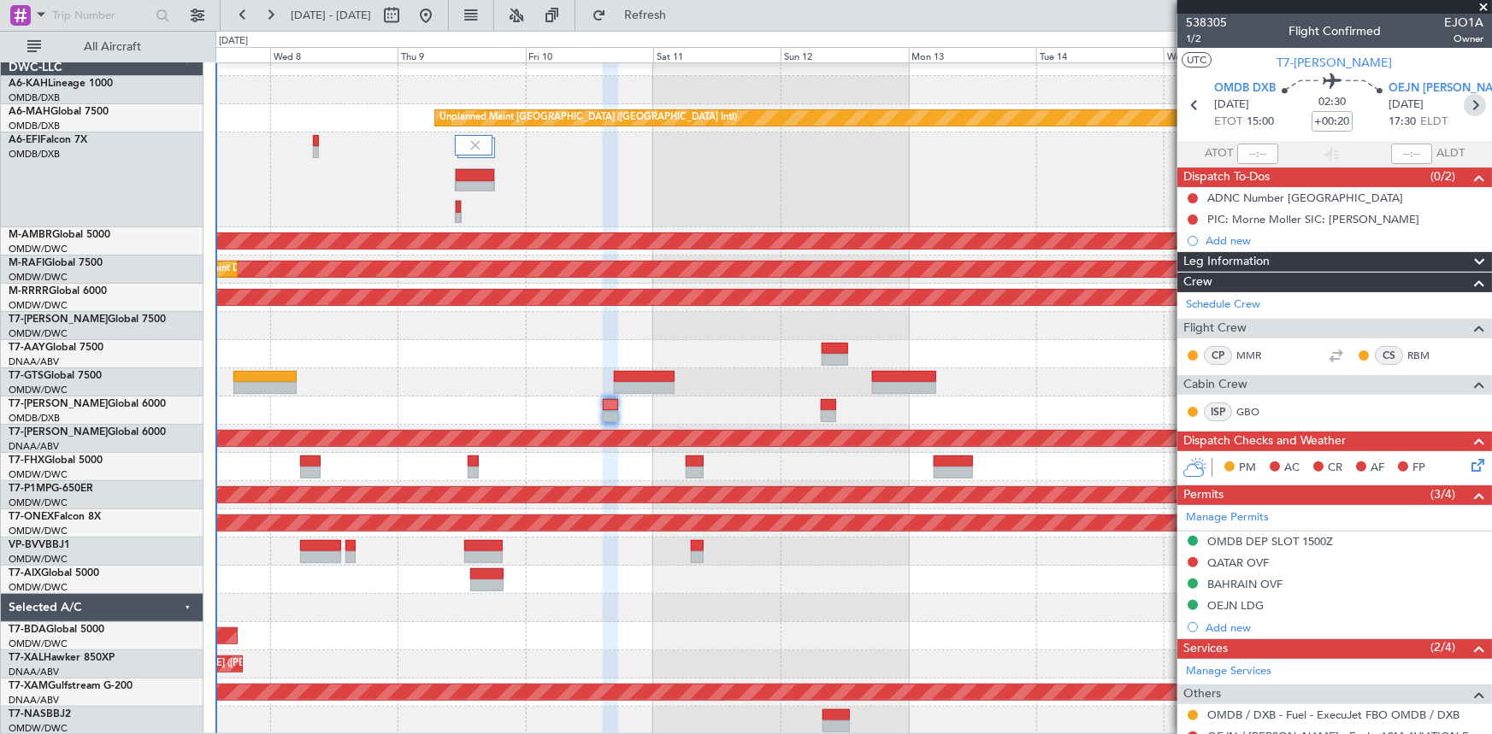
click at [1465, 105] on icon at bounding box center [1475, 105] width 22 height 22
type input "+00:15"
type input "1"
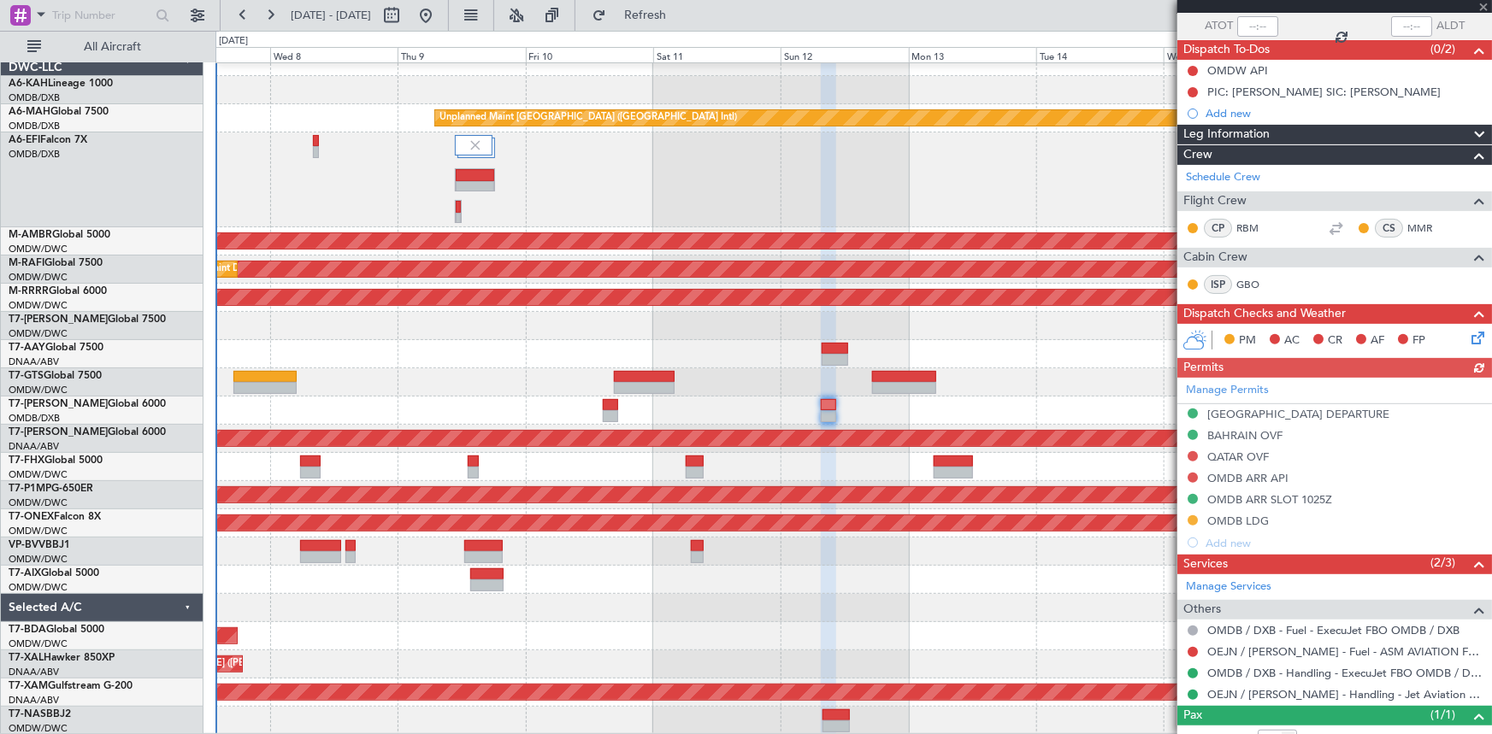
scroll to position [183, 0]
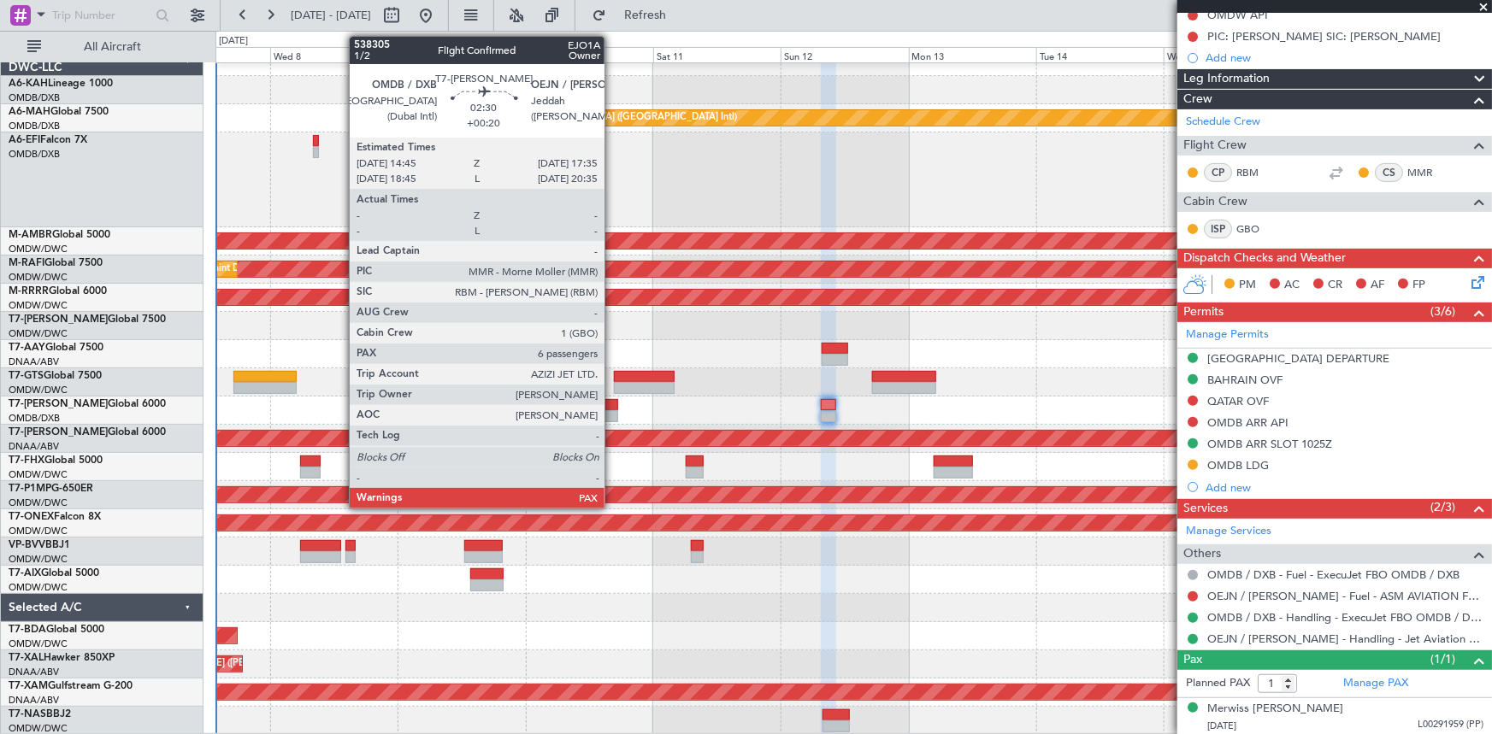
click at [612, 404] on div at bounding box center [610, 405] width 15 height 12
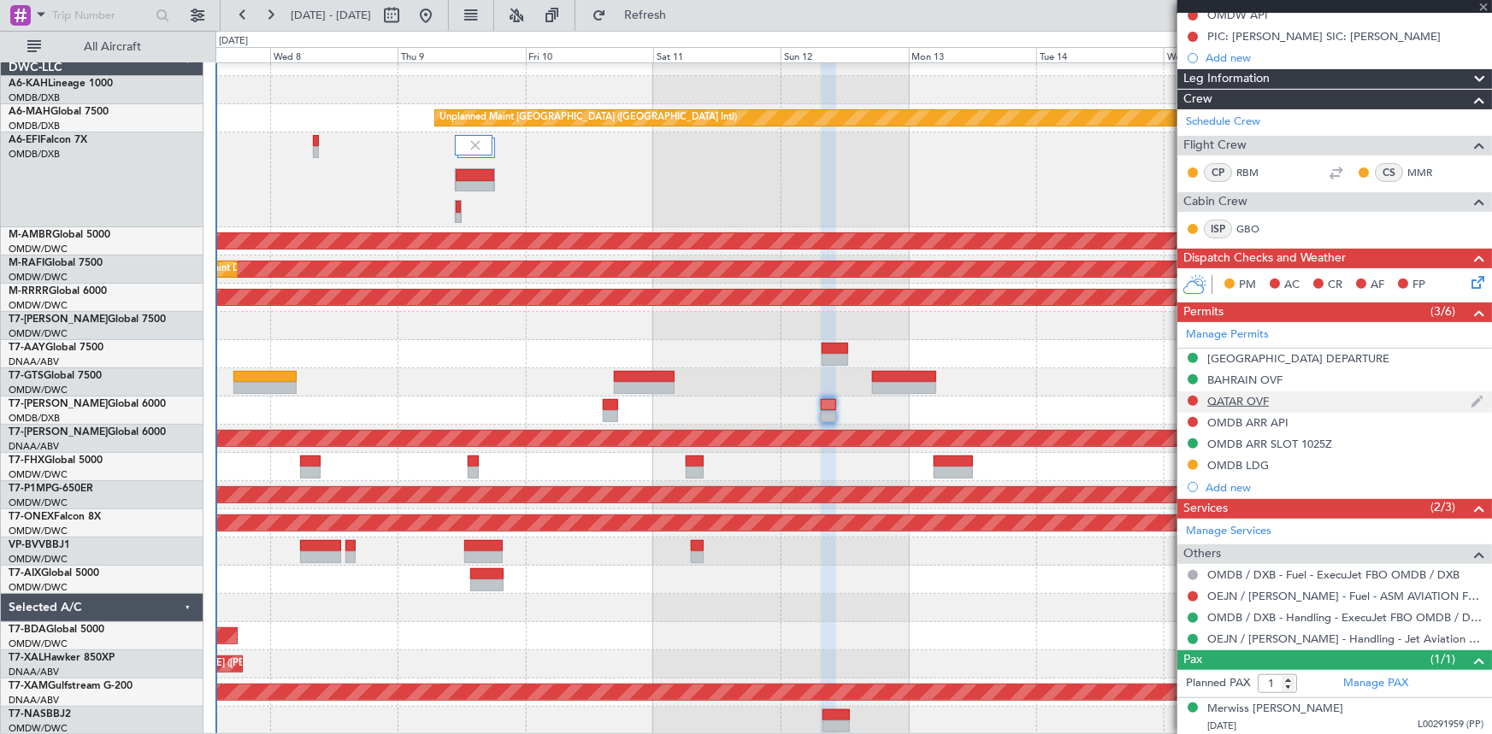
type input "+00:20"
type input "6"
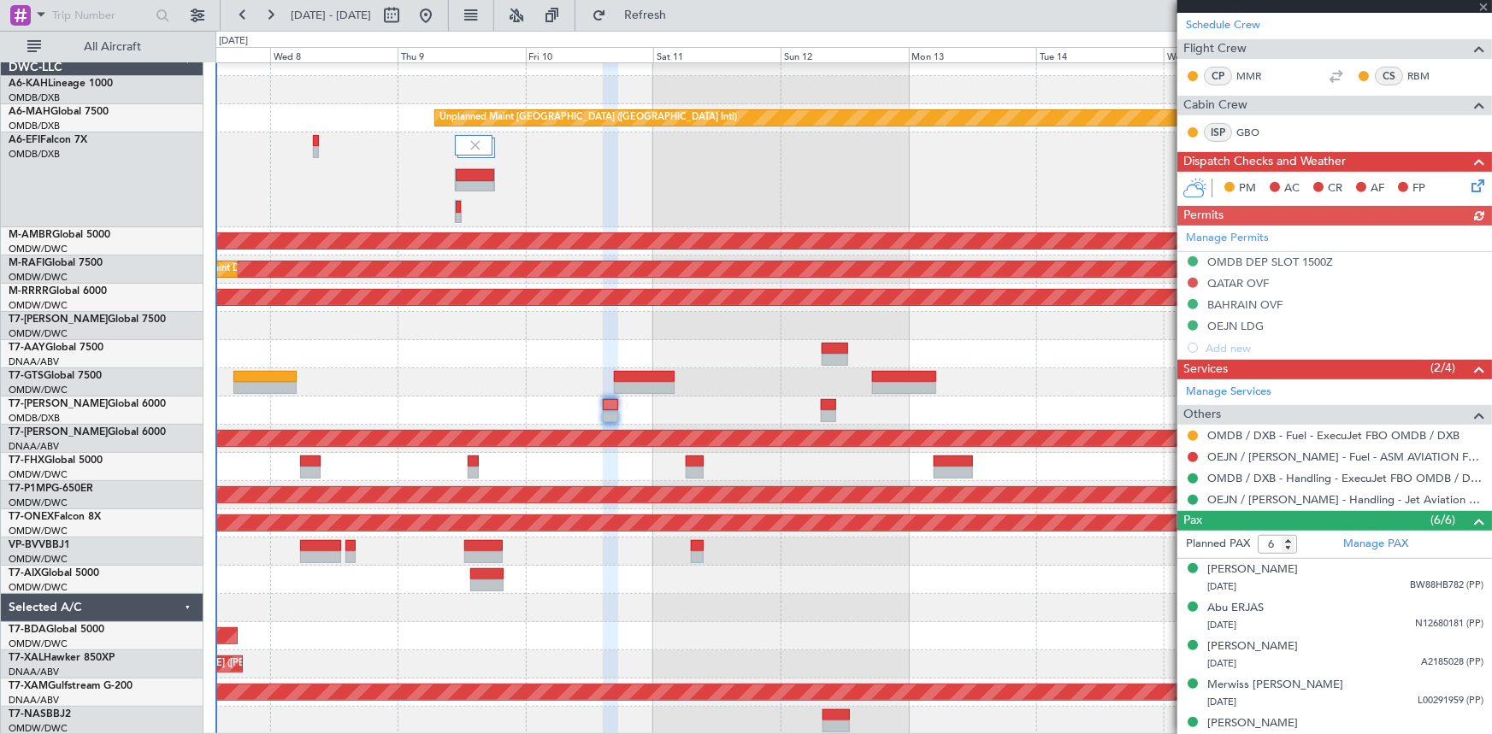
scroll to position [333, 0]
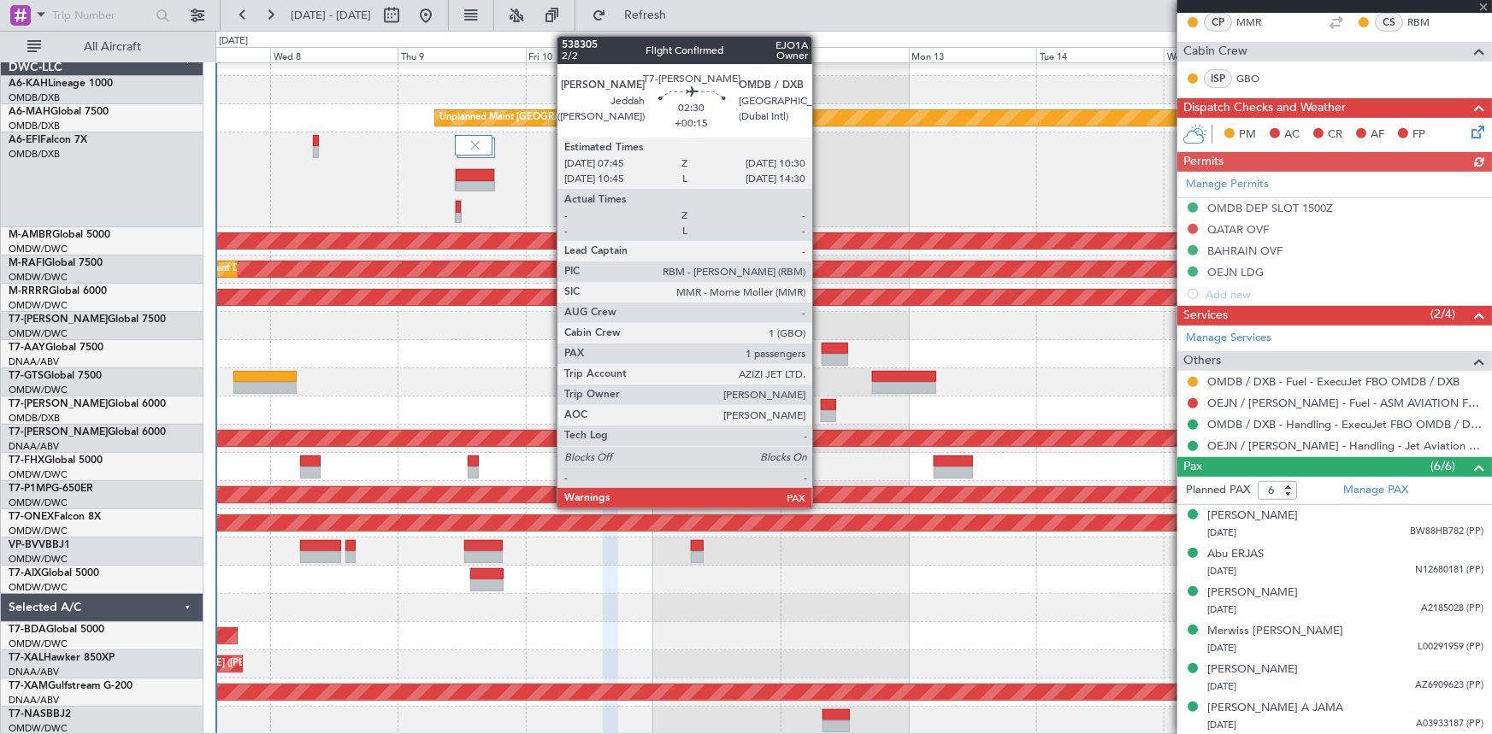
click at [821, 404] on div at bounding box center [828, 405] width 15 height 12
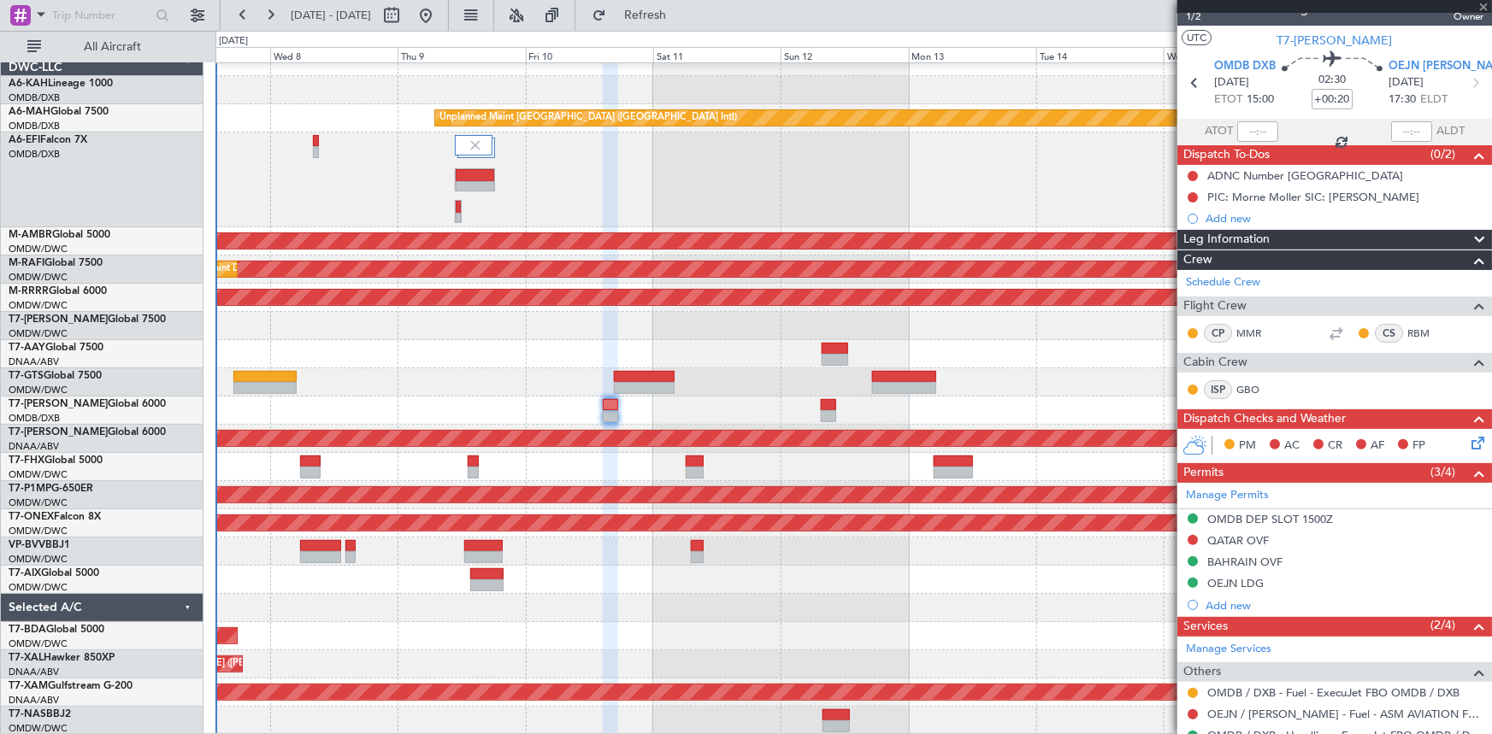
scroll to position [0, 0]
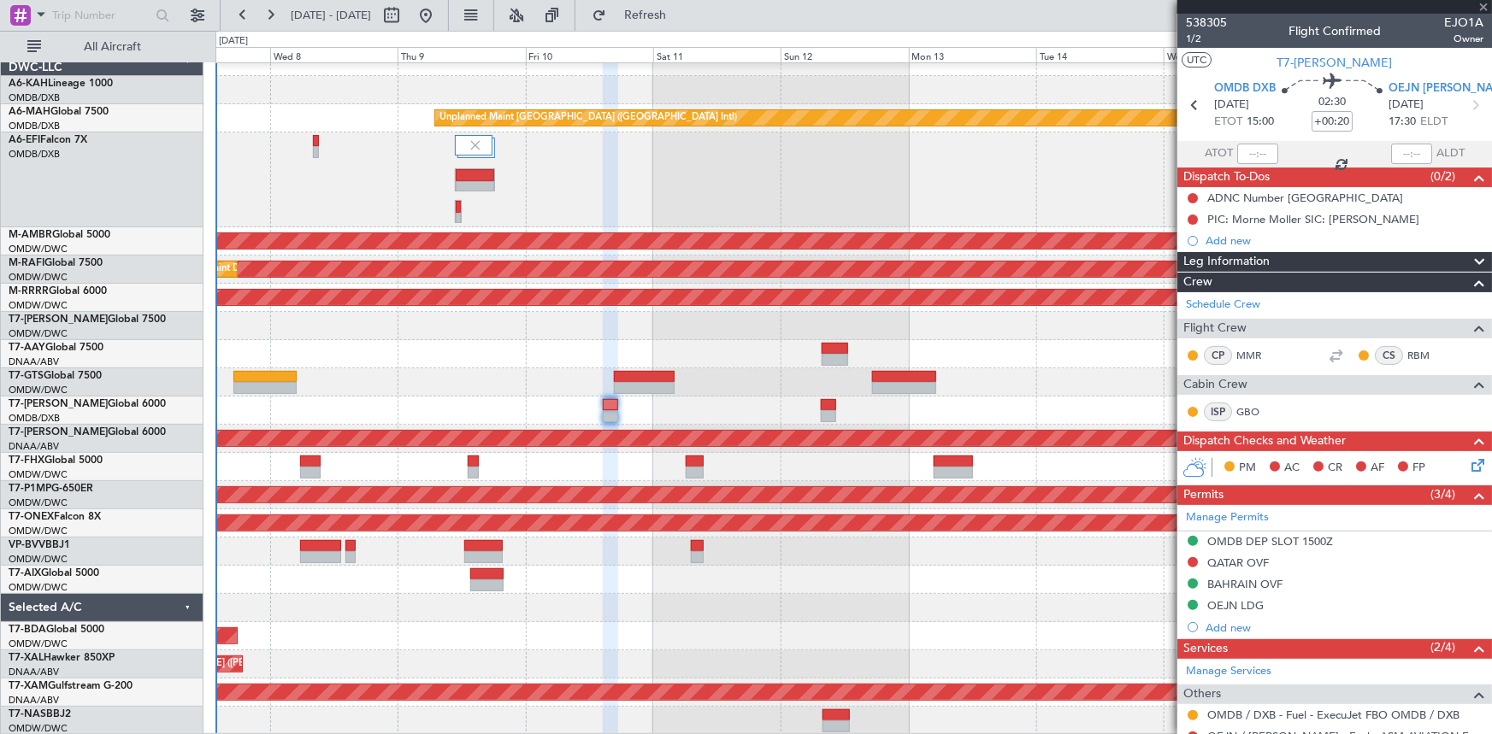
type input "+00:15"
type input "1"
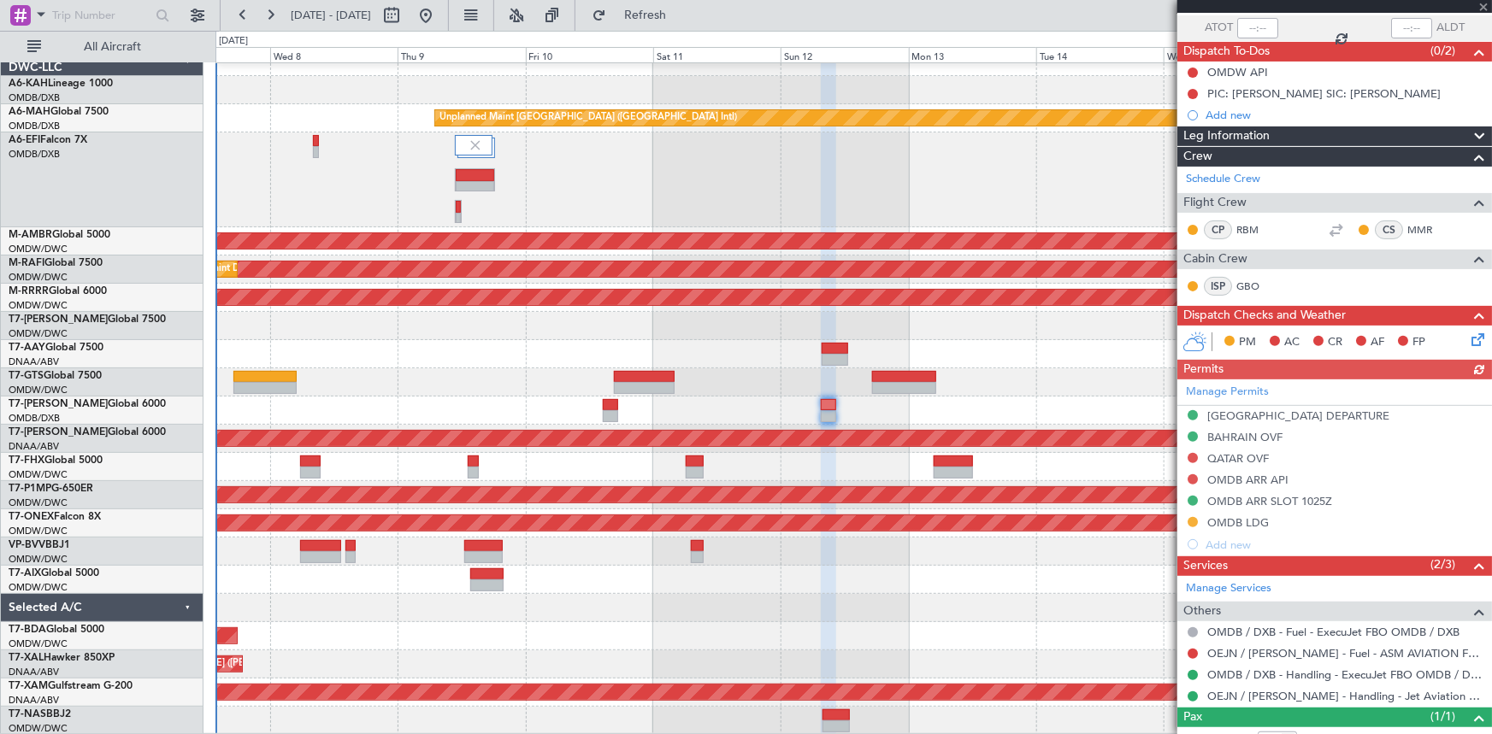
scroll to position [183, 0]
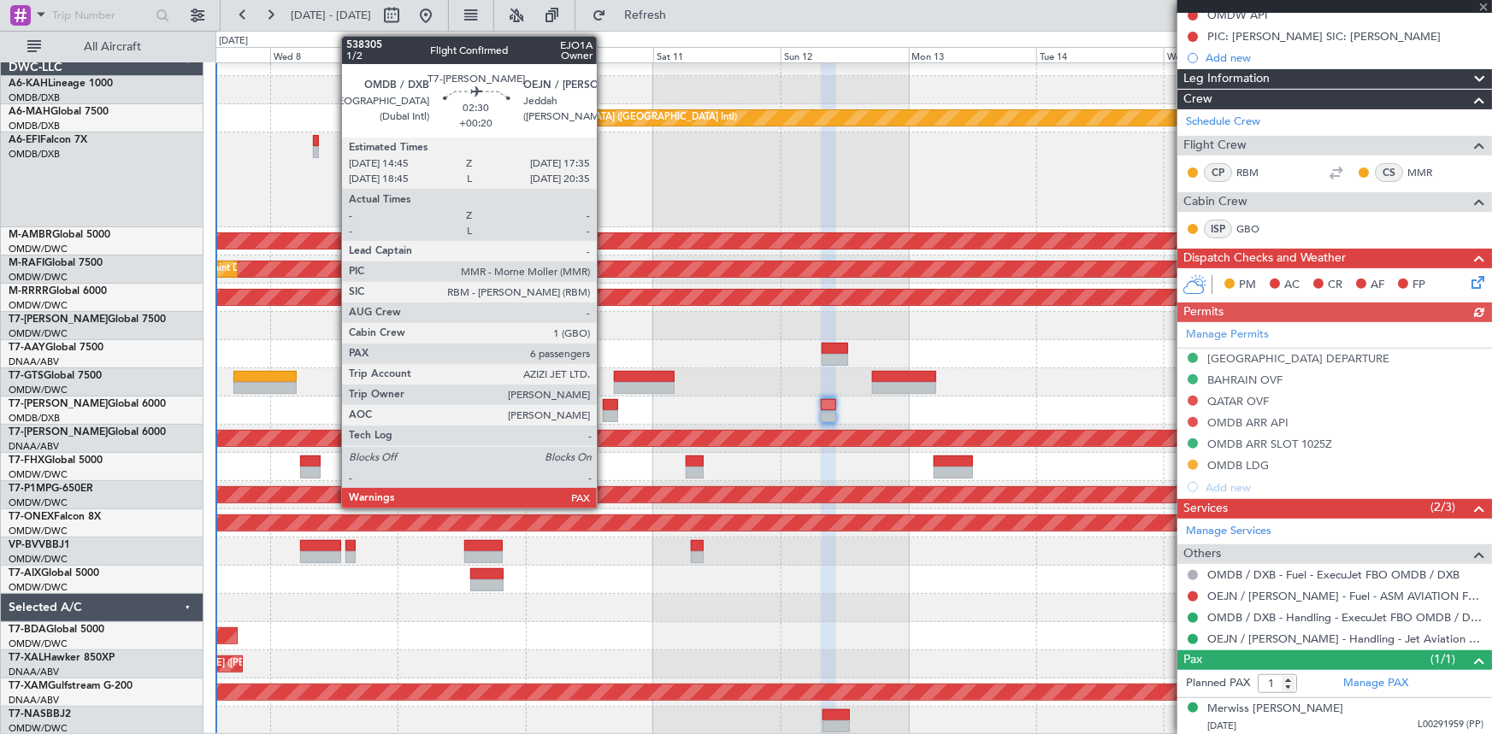
click at [604, 400] on div at bounding box center [610, 405] width 15 height 12
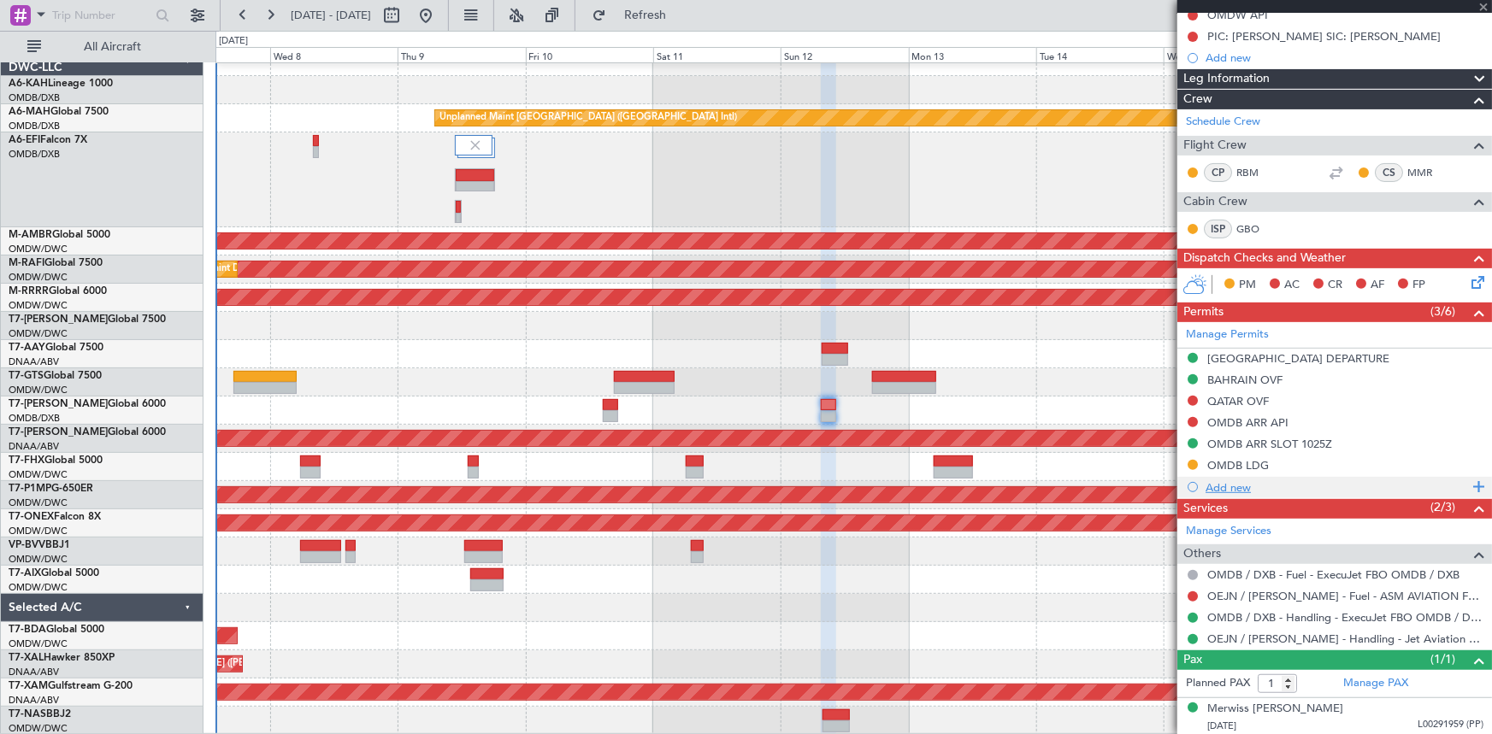
type input "+00:20"
type input "6"
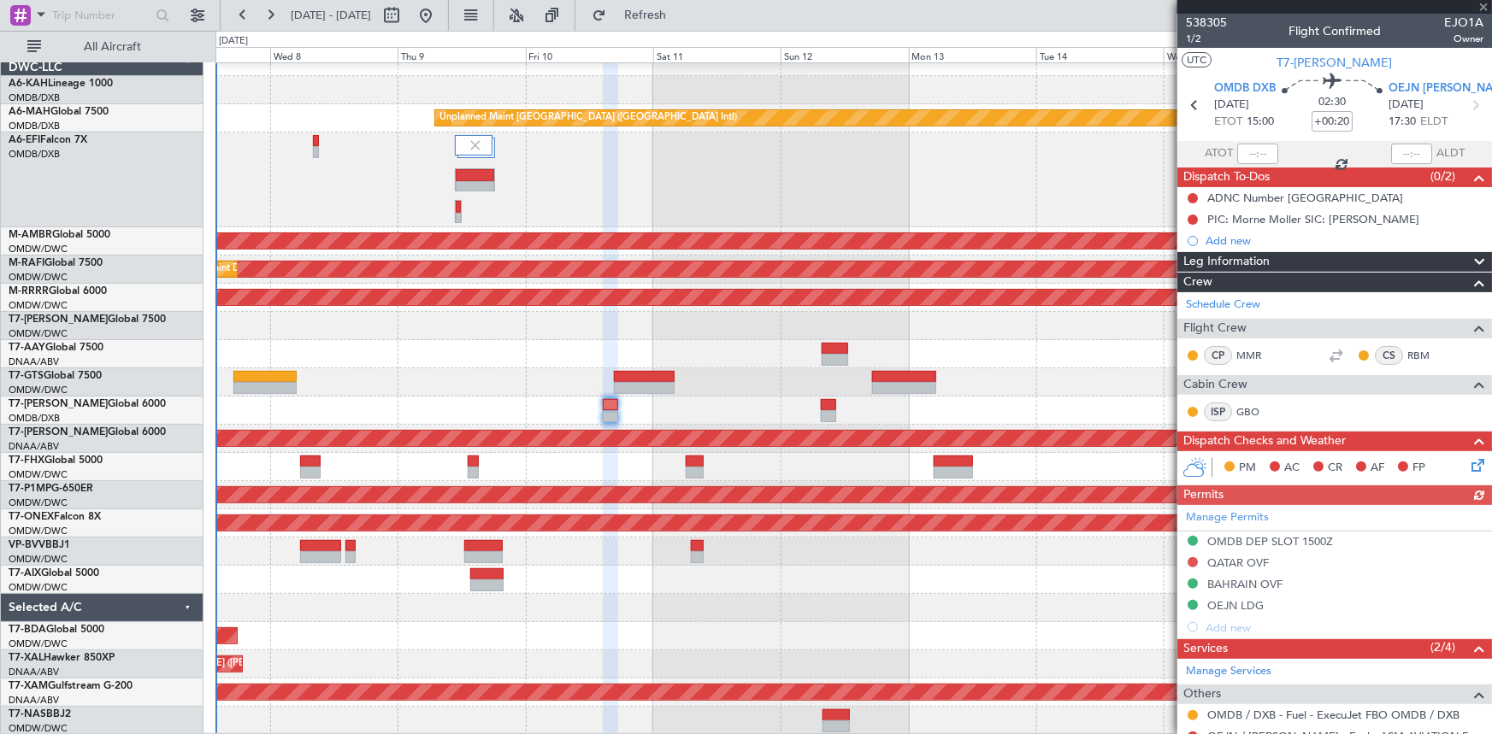
scroll to position [333, 0]
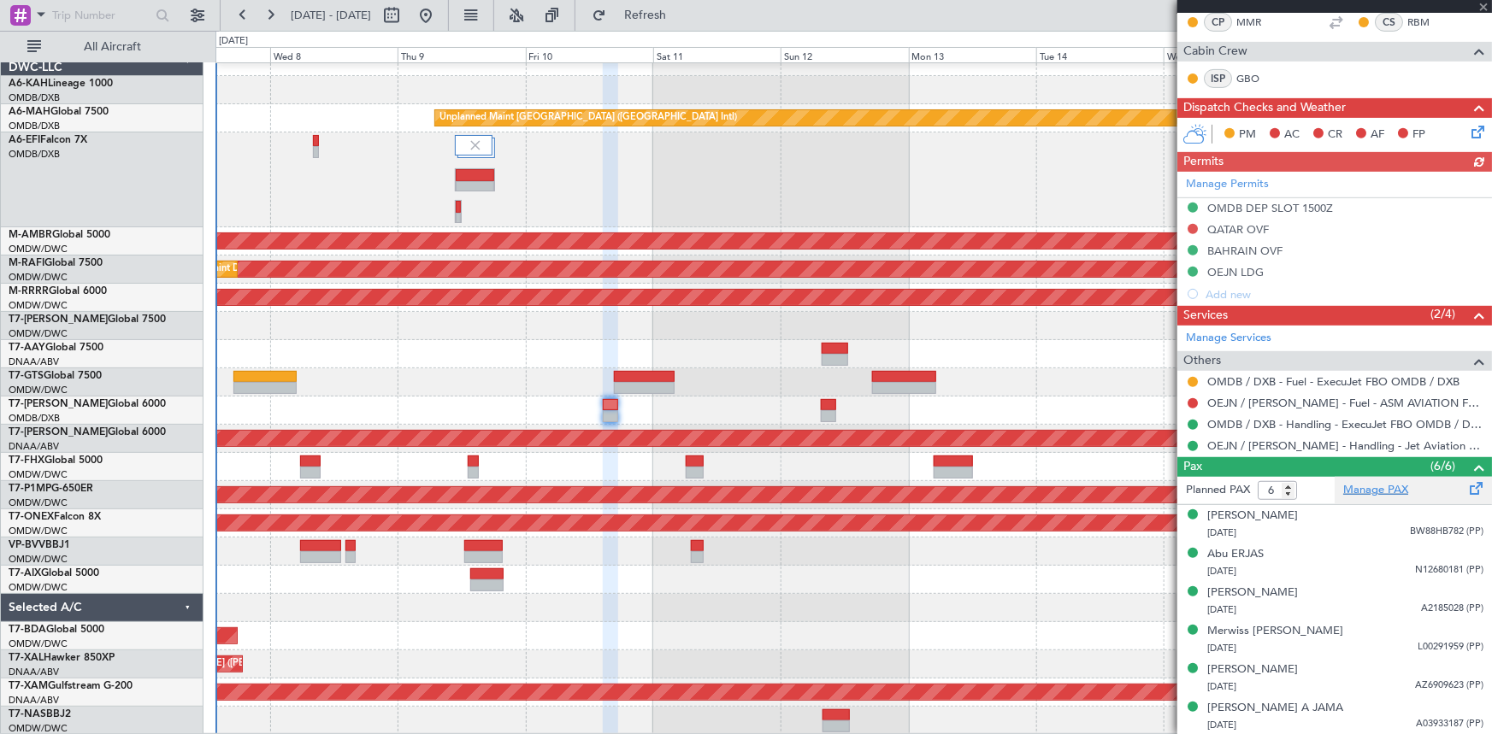
click at [1385, 484] on link "Manage PAX" at bounding box center [1375, 490] width 65 height 17
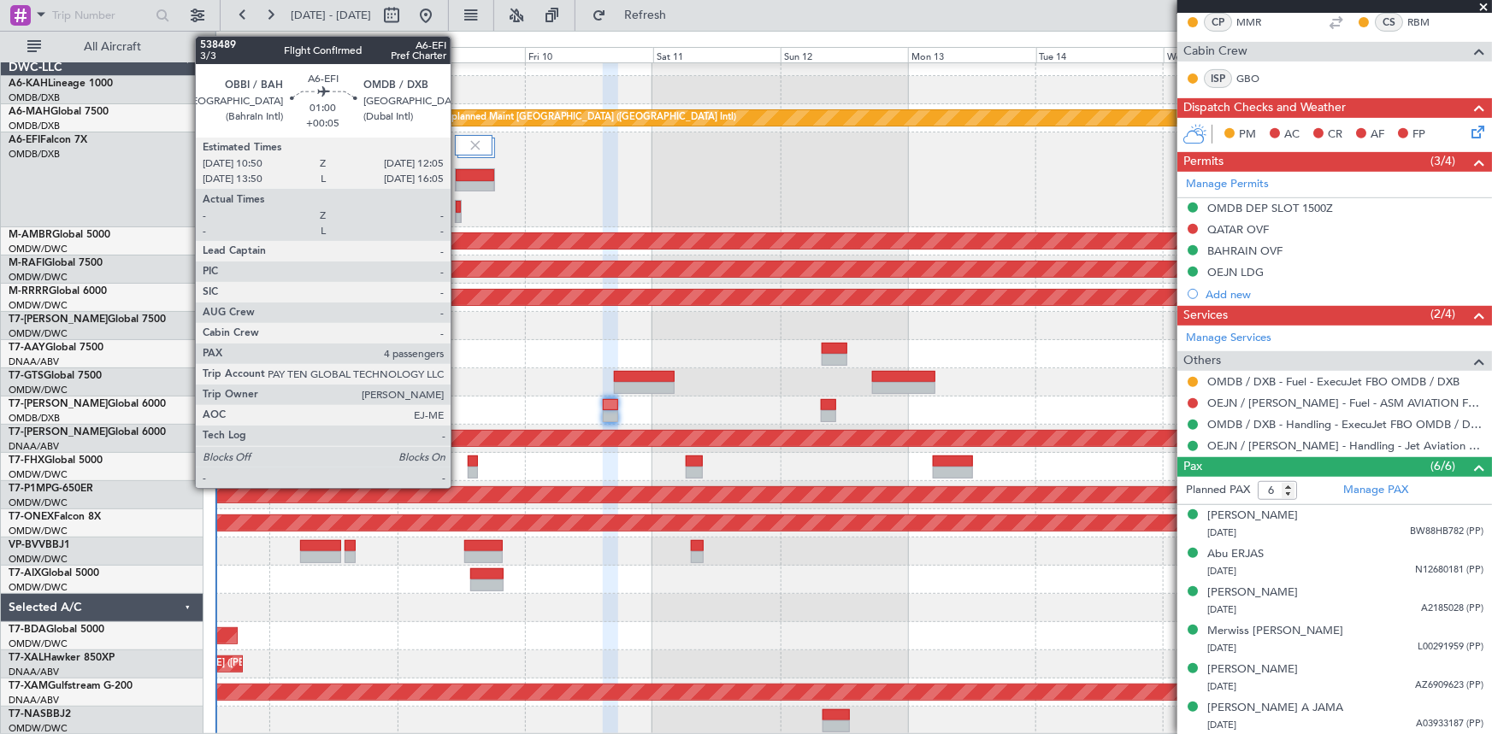
click at [458, 209] on div at bounding box center [458, 207] width 5 height 12
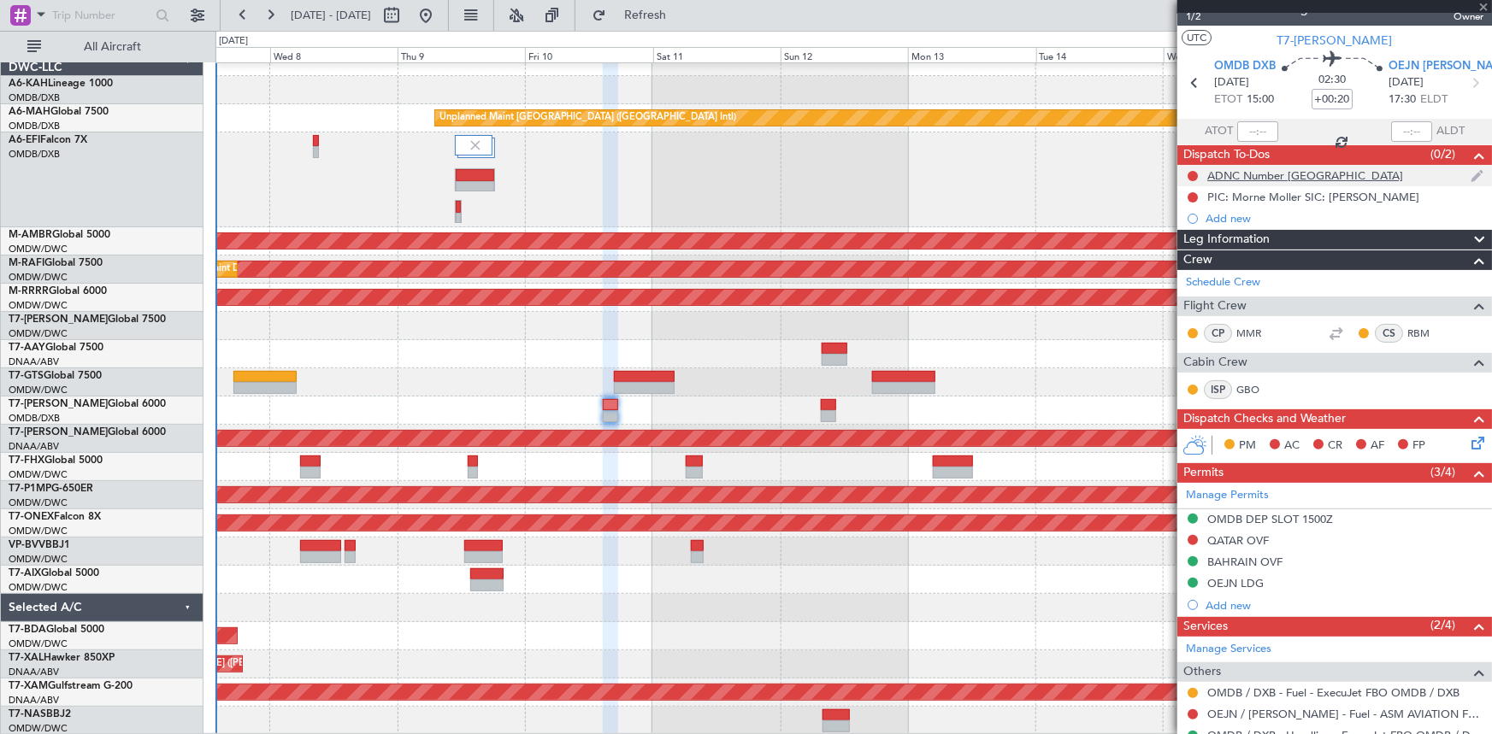
scroll to position [0, 0]
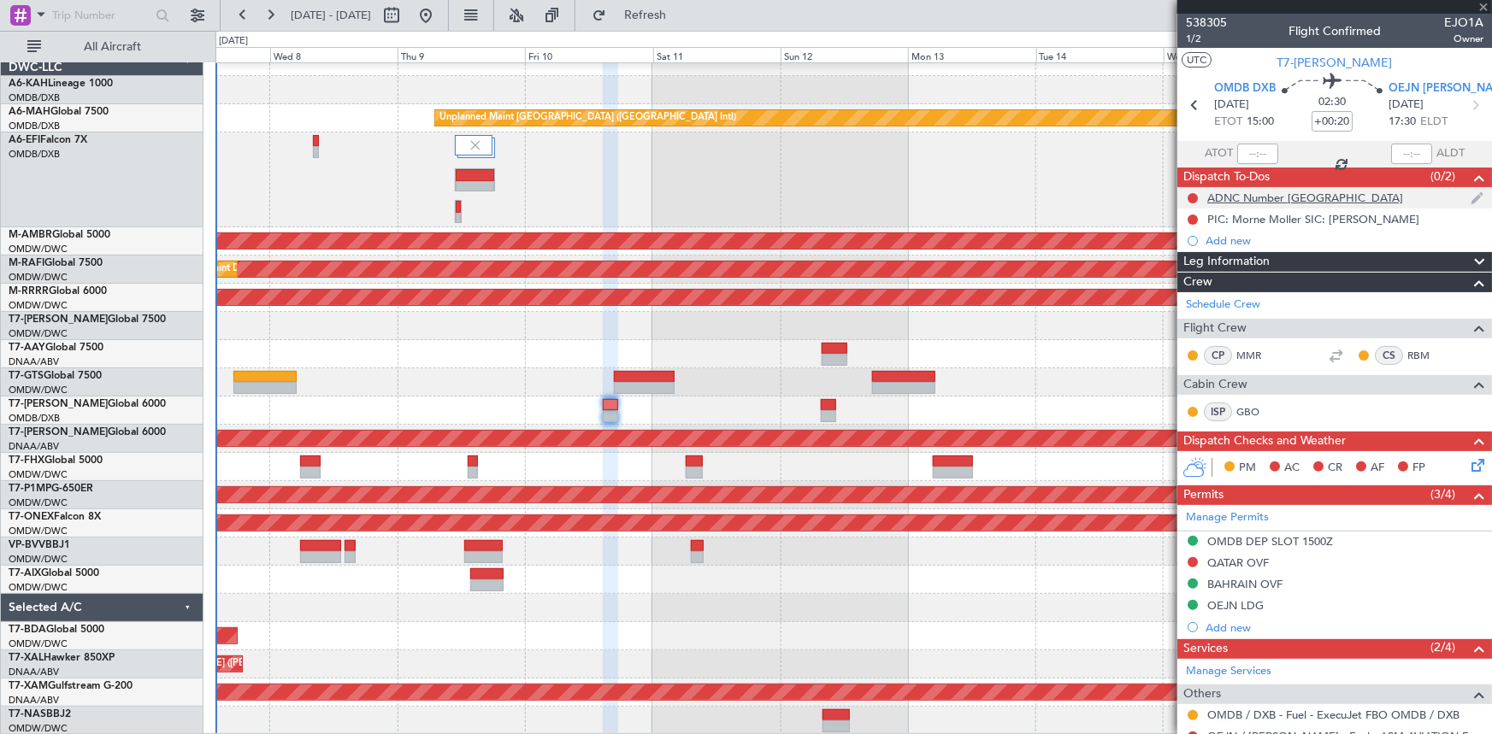
type input "+00:05"
type input "4"
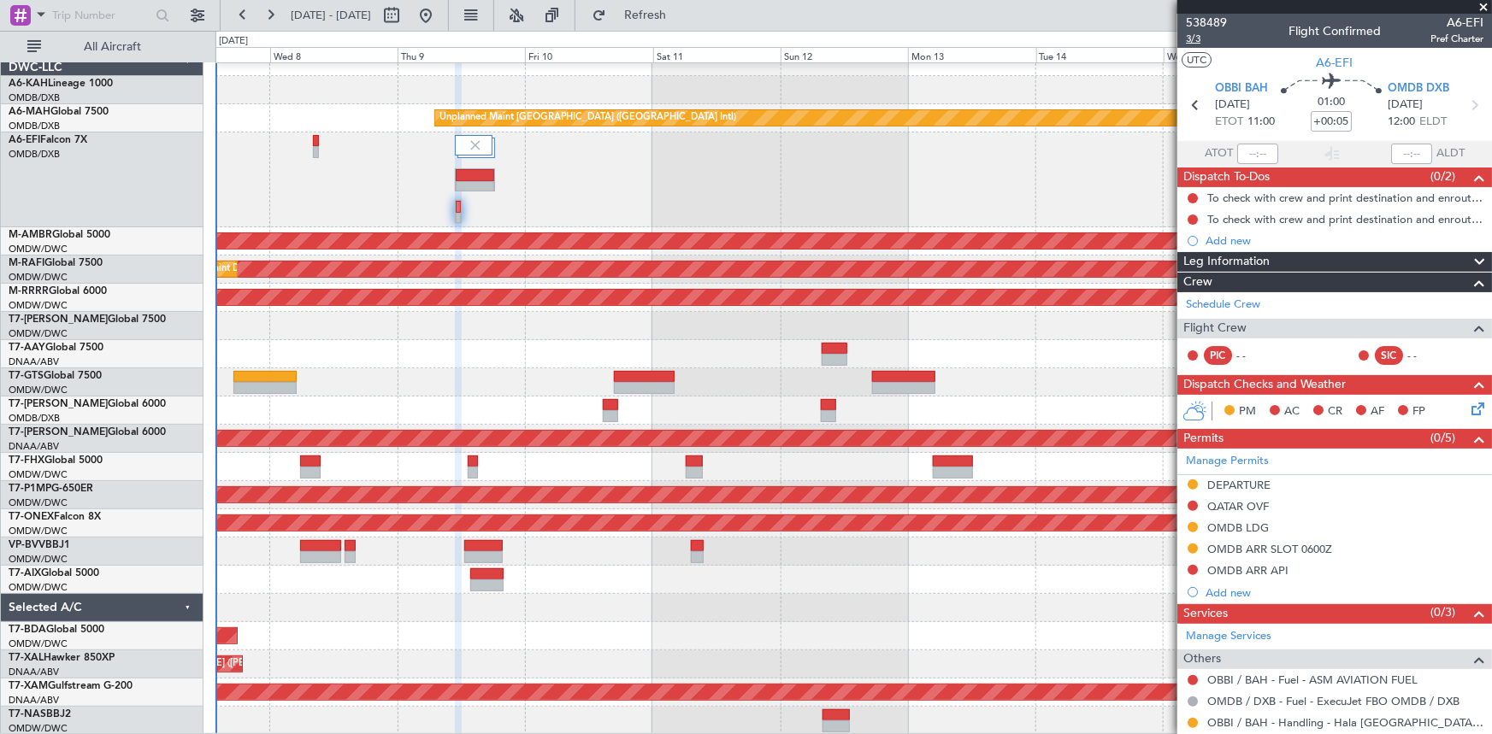
click at [1191, 38] on span "3/3" at bounding box center [1206, 39] width 41 height 15
click at [1194, 35] on span "3/3" at bounding box center [1206, 39] width 41 height 15
click at [662, 6] on button "Refresh" at bounding box center [635, 15] width 103 height 27
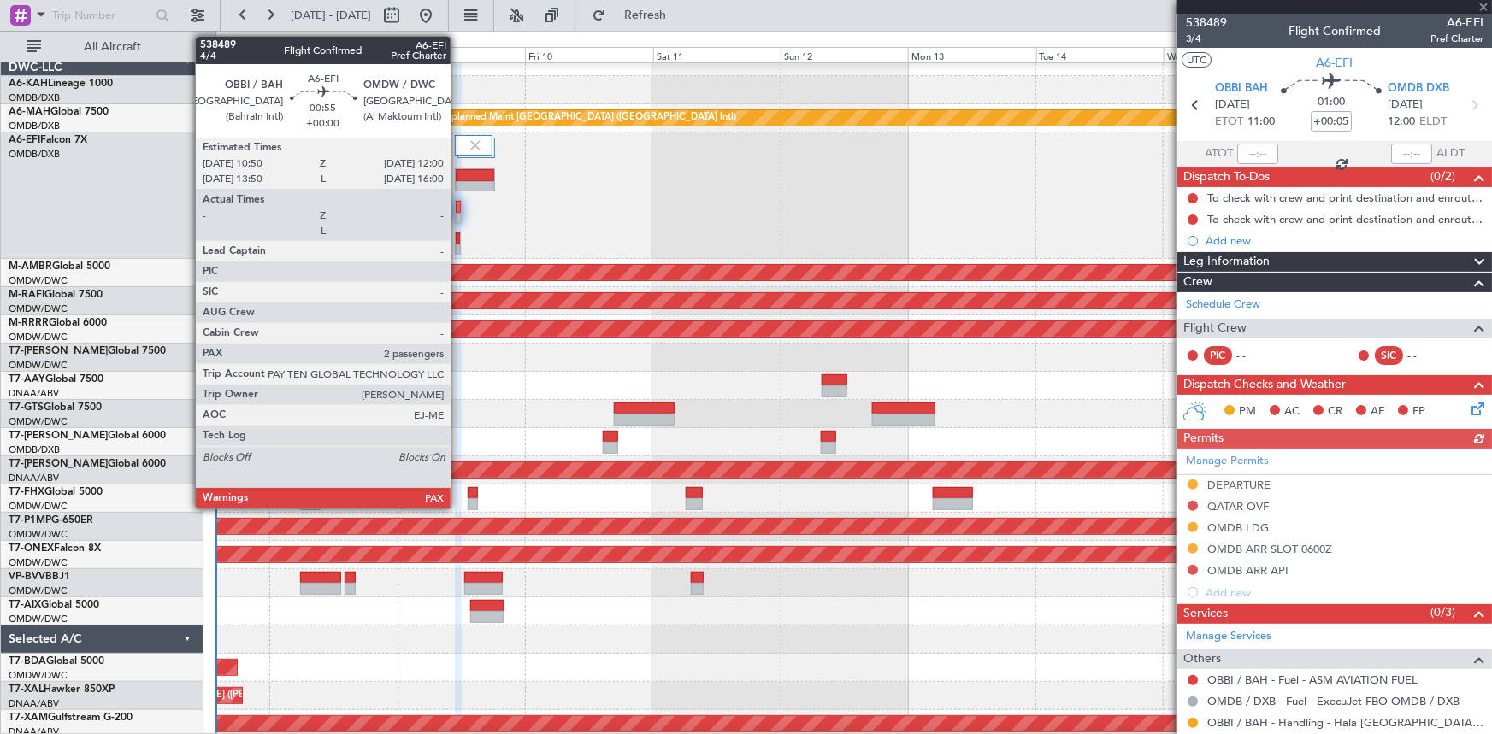
click at [458, 239] on div at bounding box center [458, 239] width 5 height 12
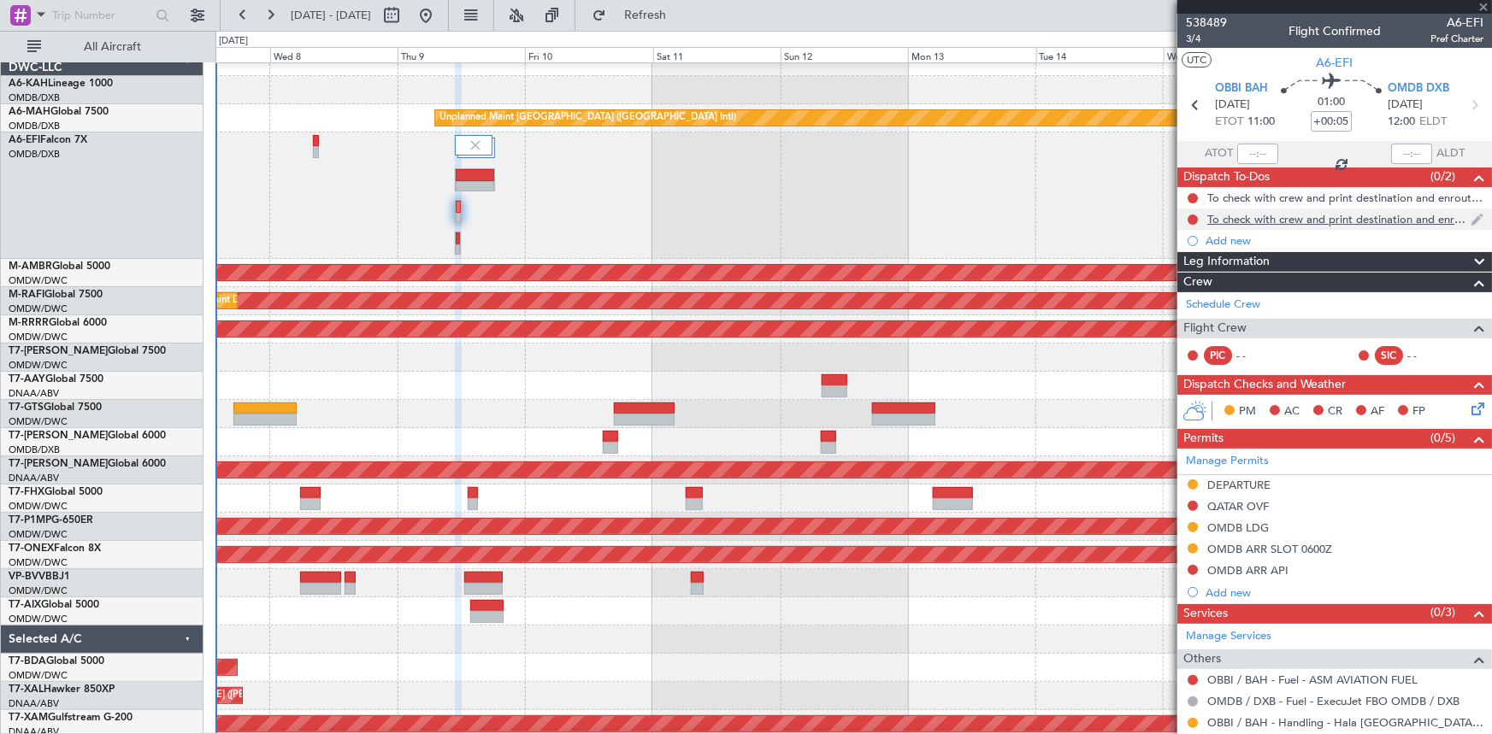
type input "2"
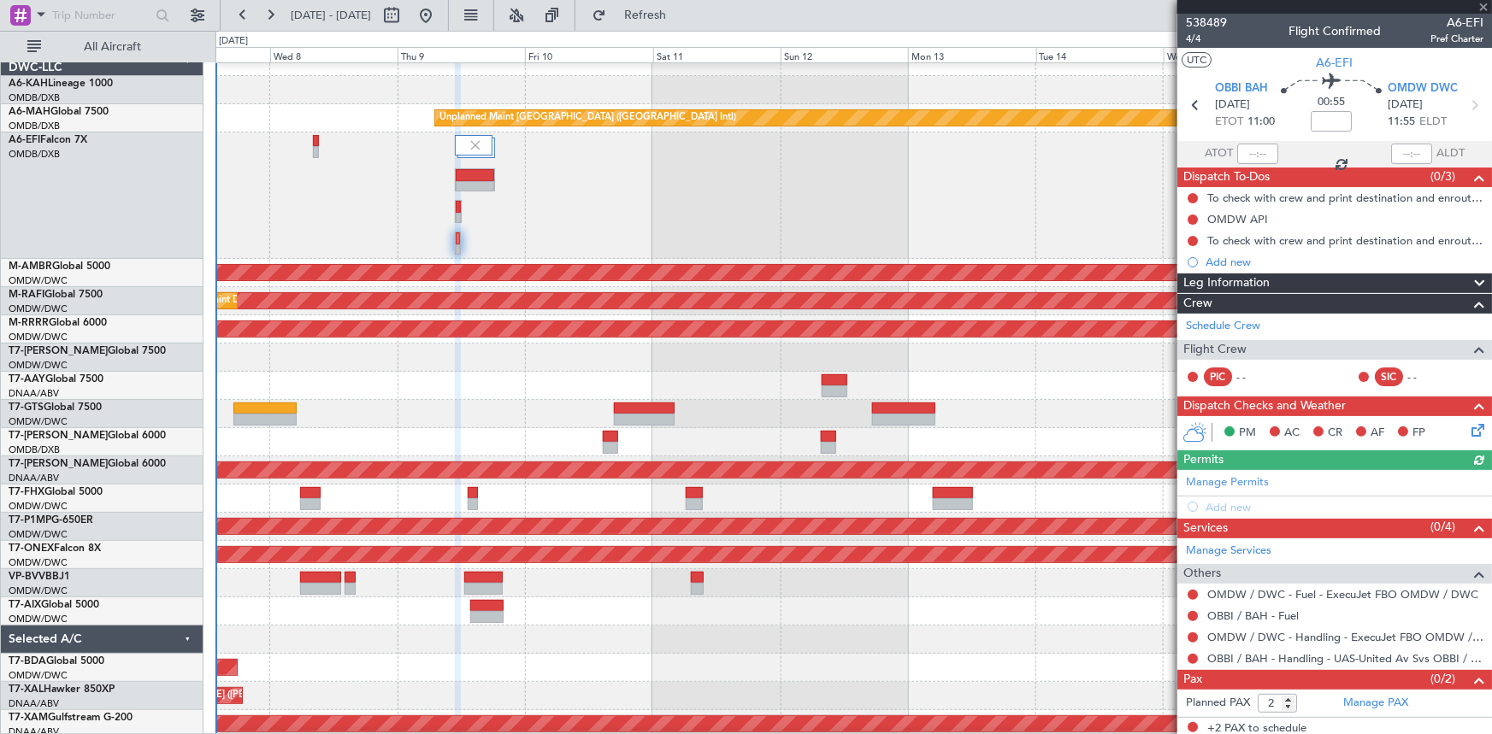
scroll to position [3, 0]
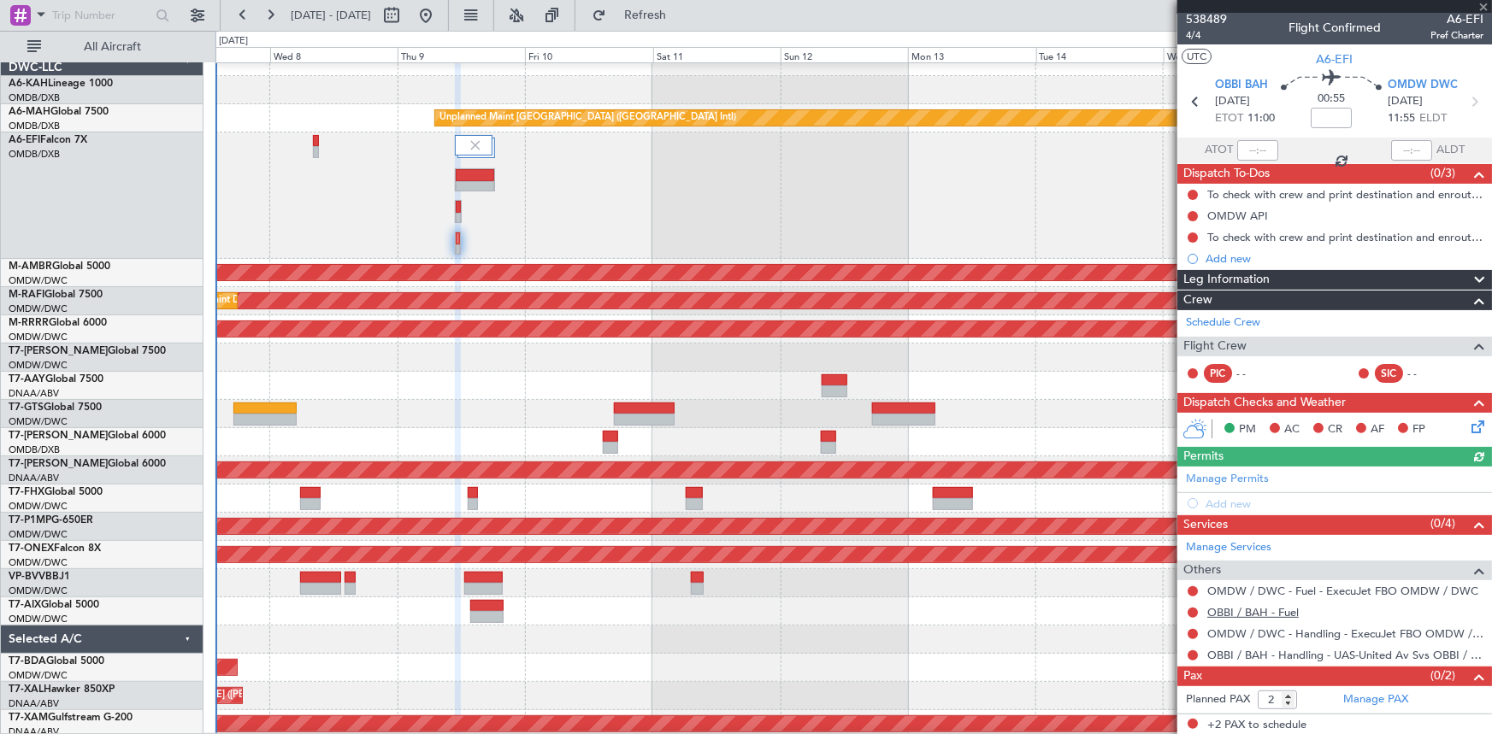
click at [1216, 610] on link "OBBI / BAH - Fuel" at bounding box center [1252, 612] width 91 height 15
click at [681, 14] on span "Refresh" at bounding box center [646, 15] width 72 height 12
click at [1190, 590] on button at bounding box center [1193, 592] width 10 height 10
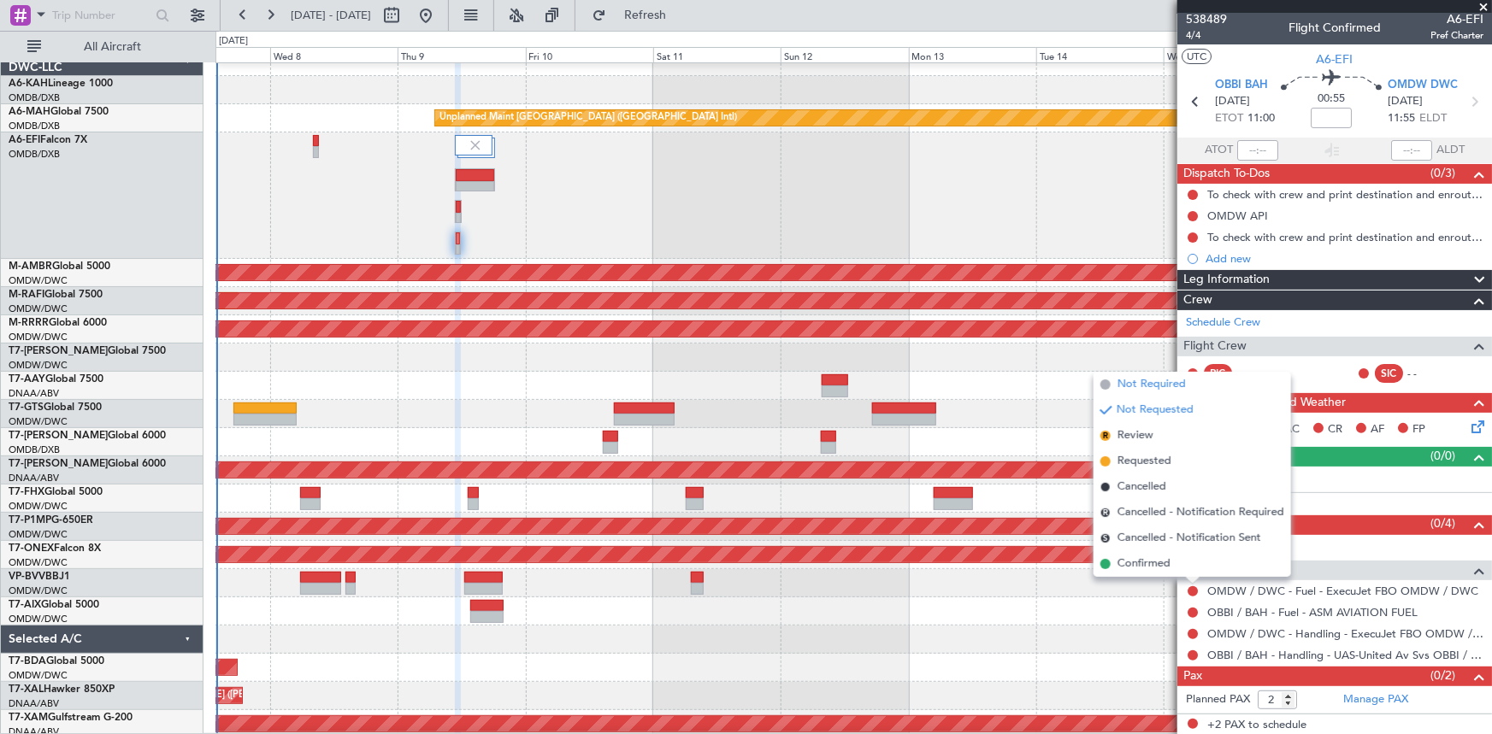
click at [1136, 384] on span "Not Required" at bounding box center [1151, 384] width 68 height 17
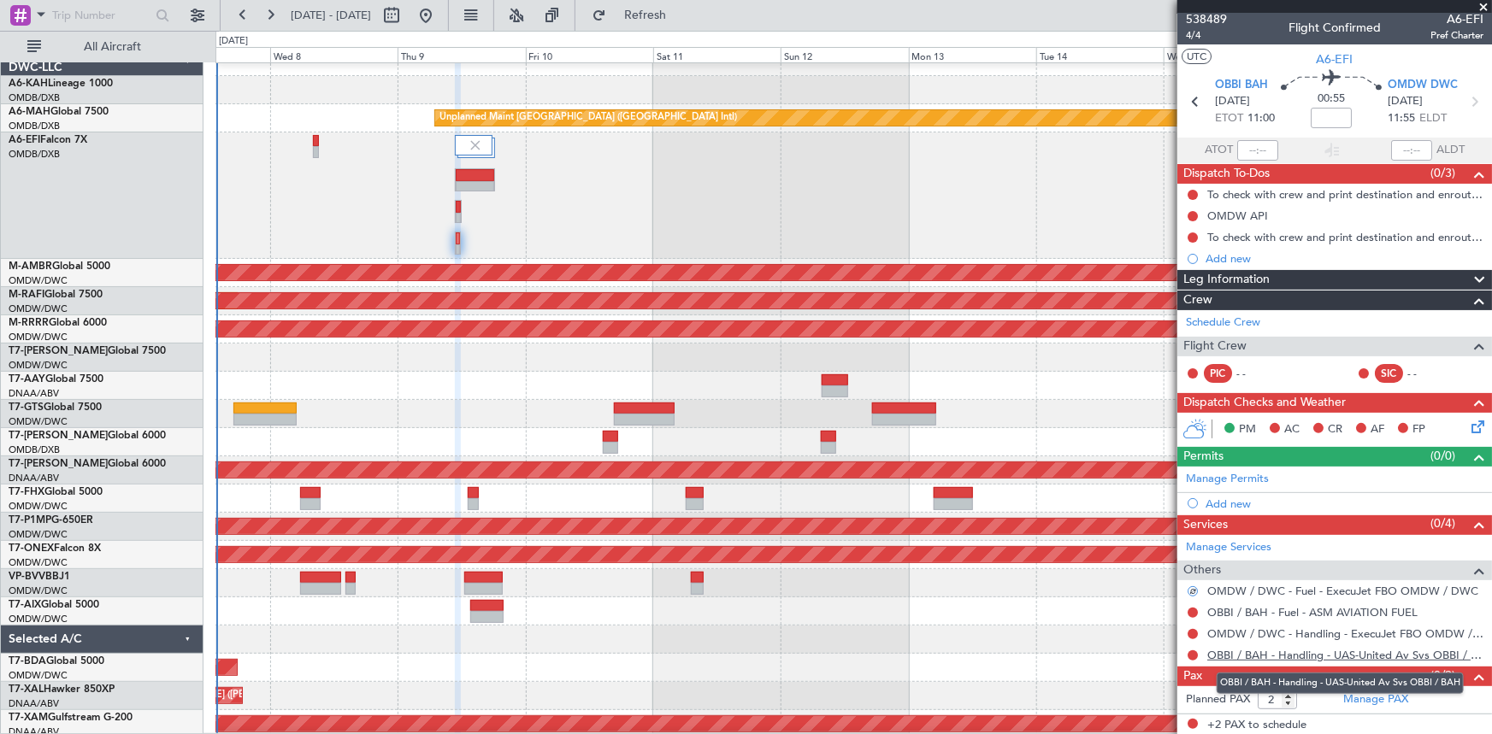
click at [1359, 650] on link "OBBI / BAH - Handling - UAS-United Av Svs OBBI / BAH" at bounding box center [1345, 655] width 276 height 15
click at [681, 17] on span "Refresh" at bounding box center [646, 15] width 72 height 12
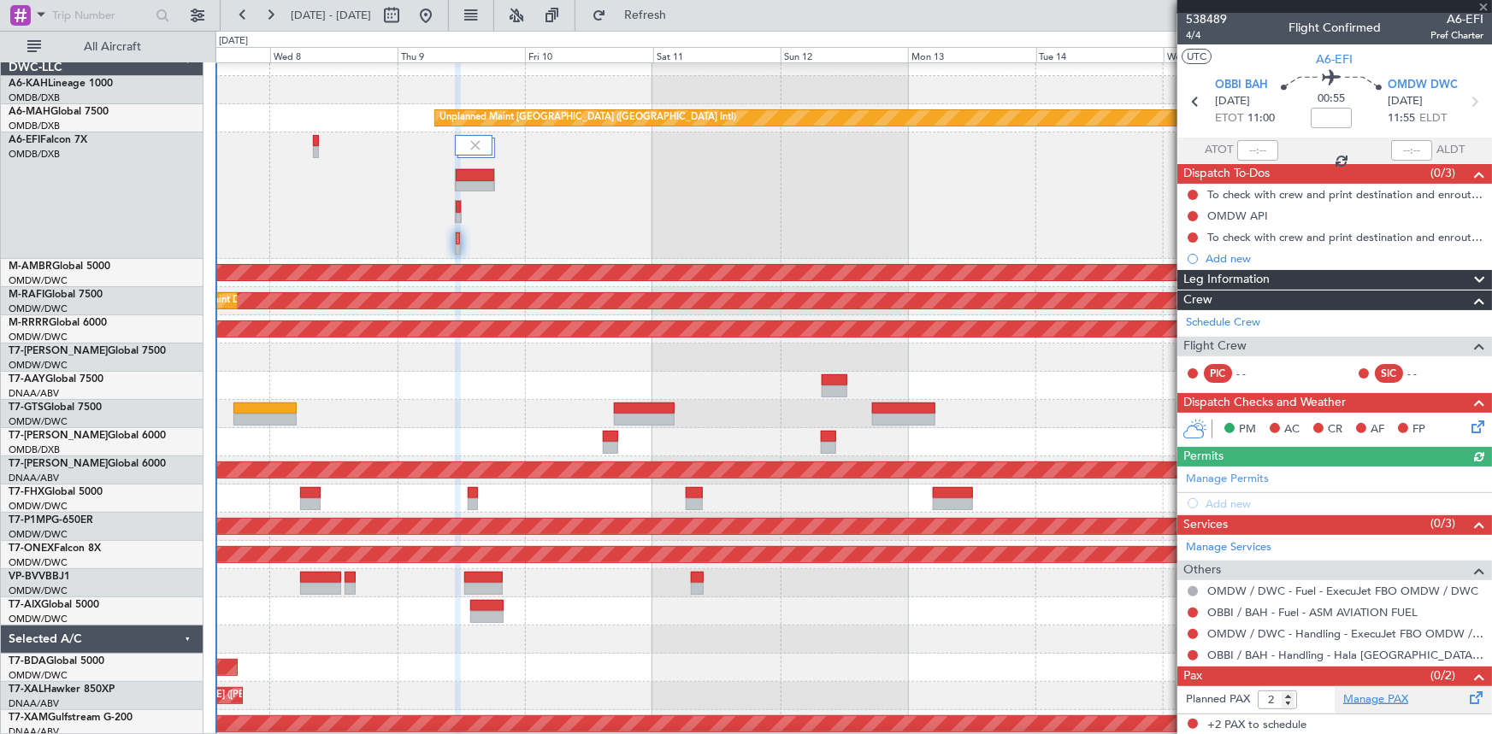
click at [1358, 699] on link "Manage PAX" at bounding box center [1375, 700] width 65 height 17
click at [681, 20] on span "Refresh" at bounding box center [646, 15] width 72 height 12
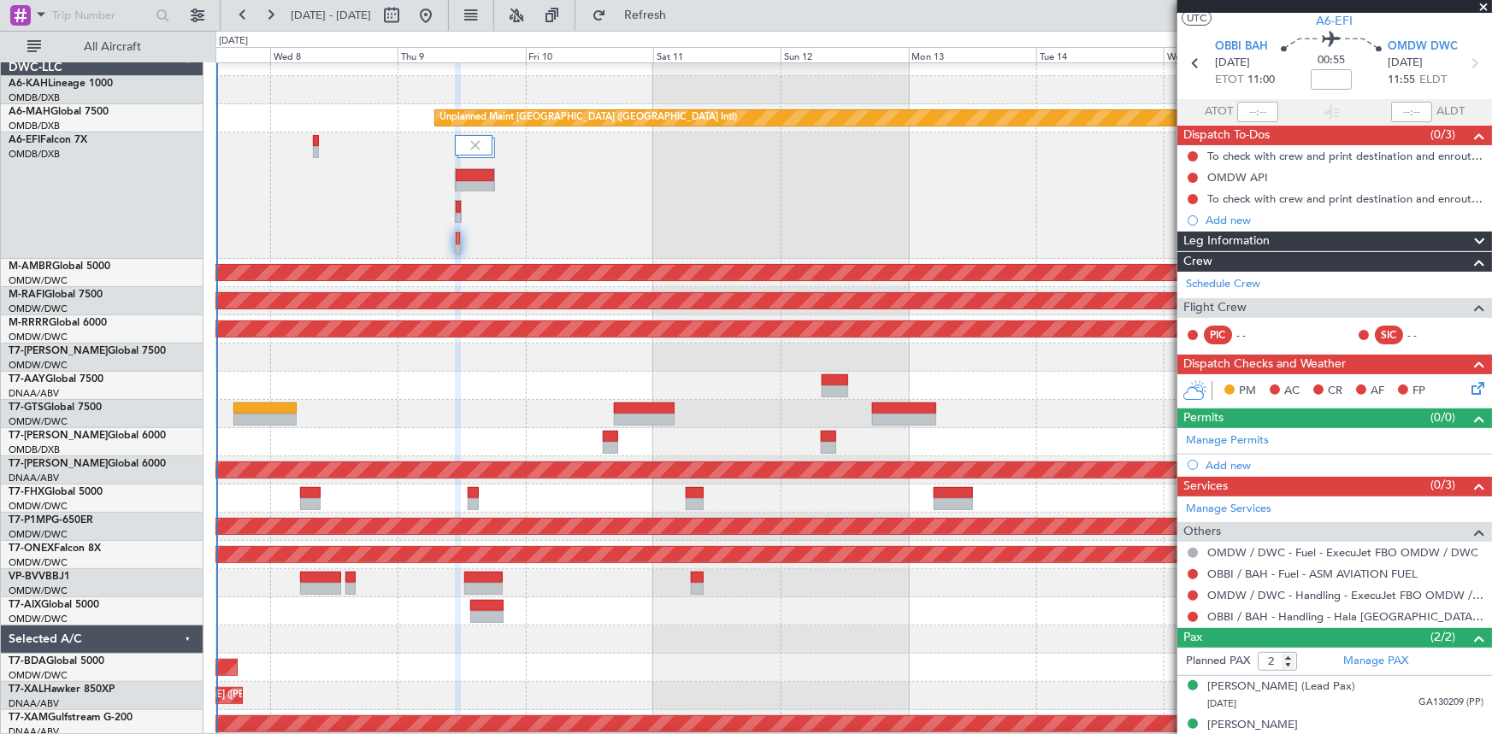
scroll to position [59, 0]
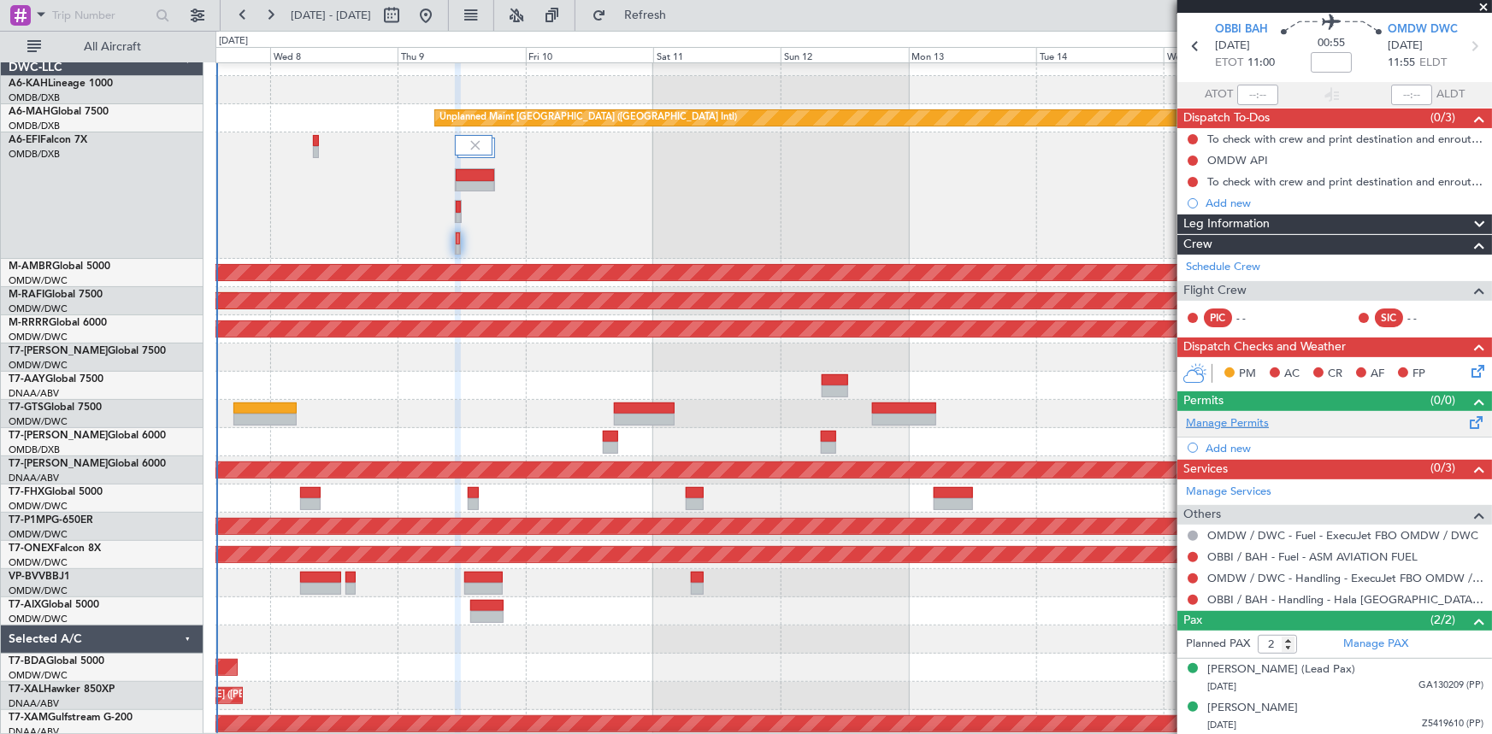
click at [1233, 424] on link "Manage Permits" at bounding box center [1227, 424] width 83 height 17
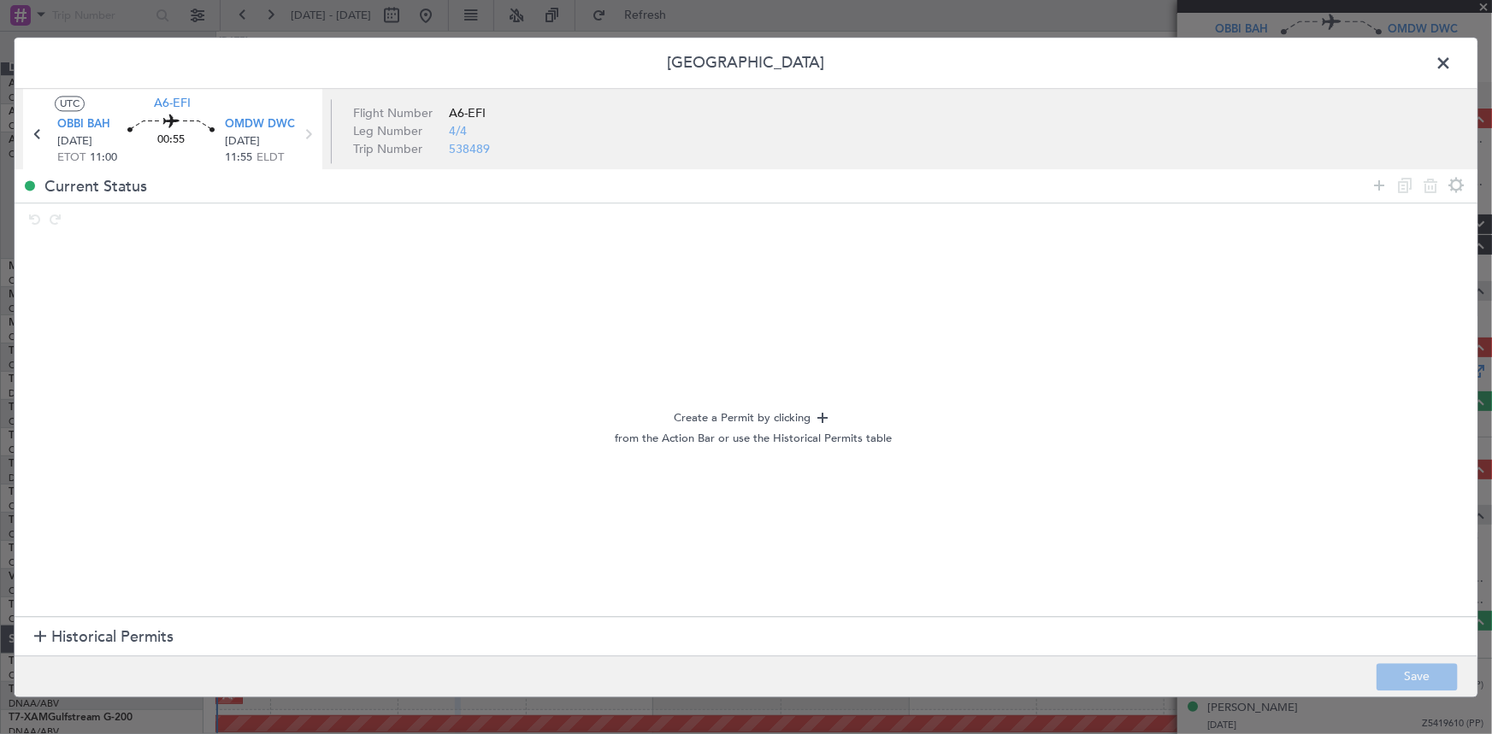
click at [109, 647] on span "Historical Permits" at bounding box center [112, 638] width 122 height 23
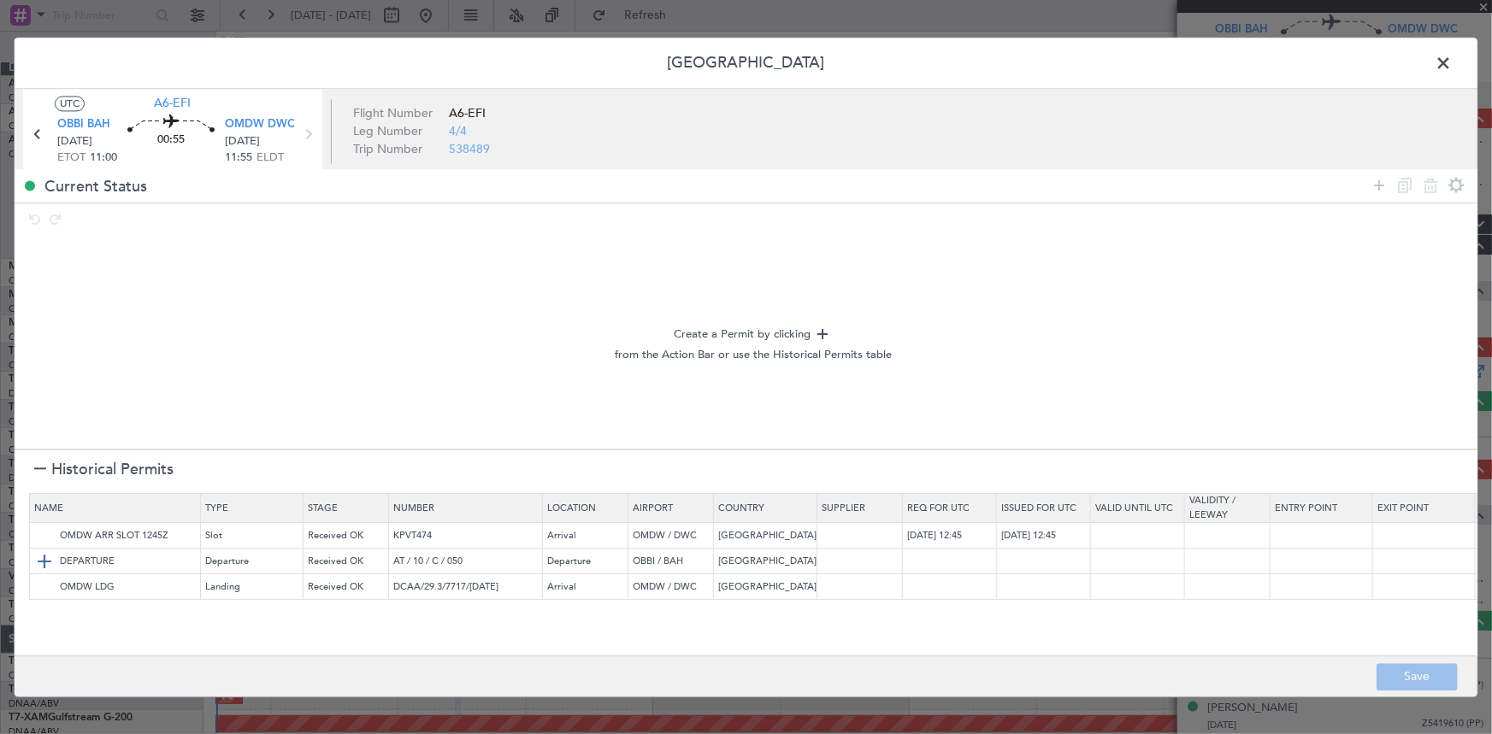
click at [47, 571] on img at bounding box center [44, 561] width 21 height 21
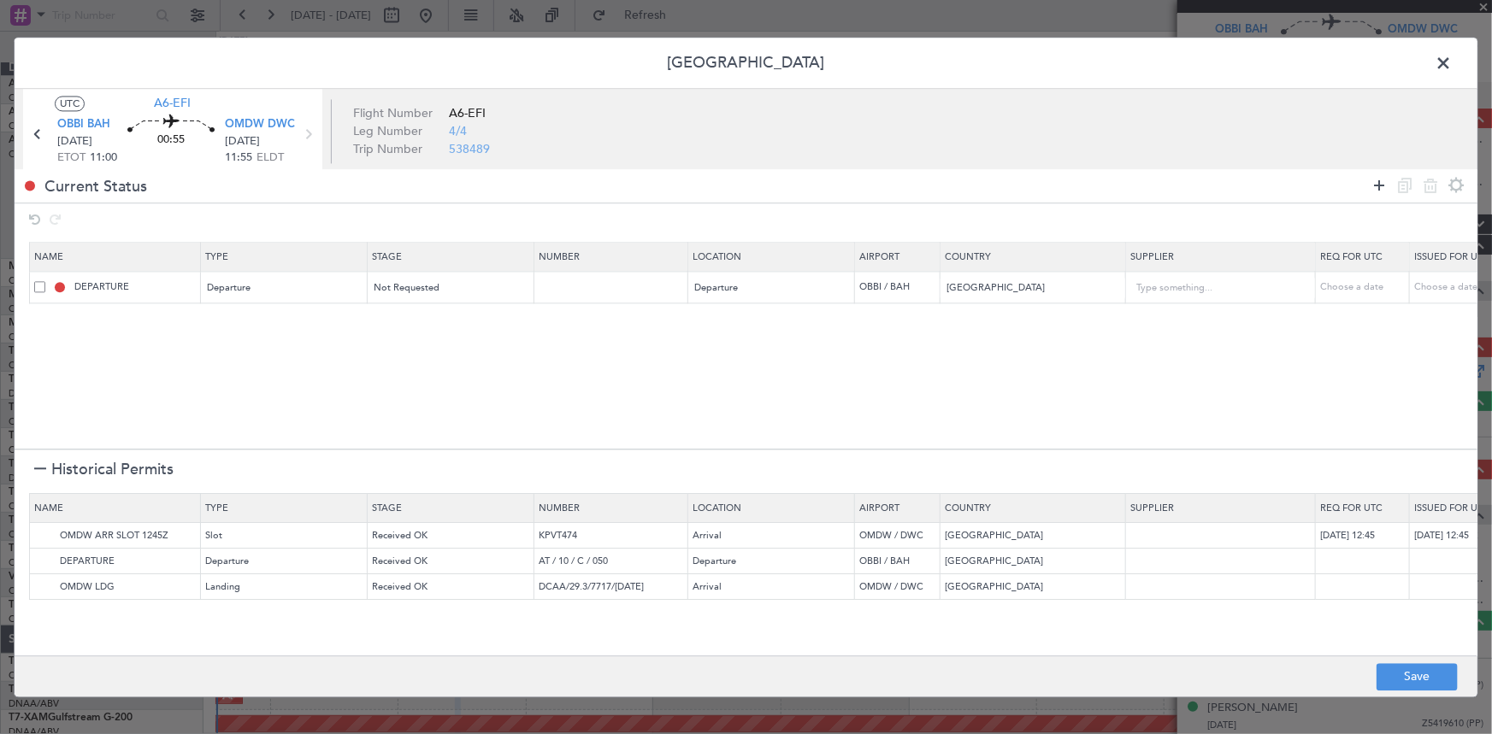
click at [1377, 191] on icon at bounding box center [1379, 185] width 21 height 21
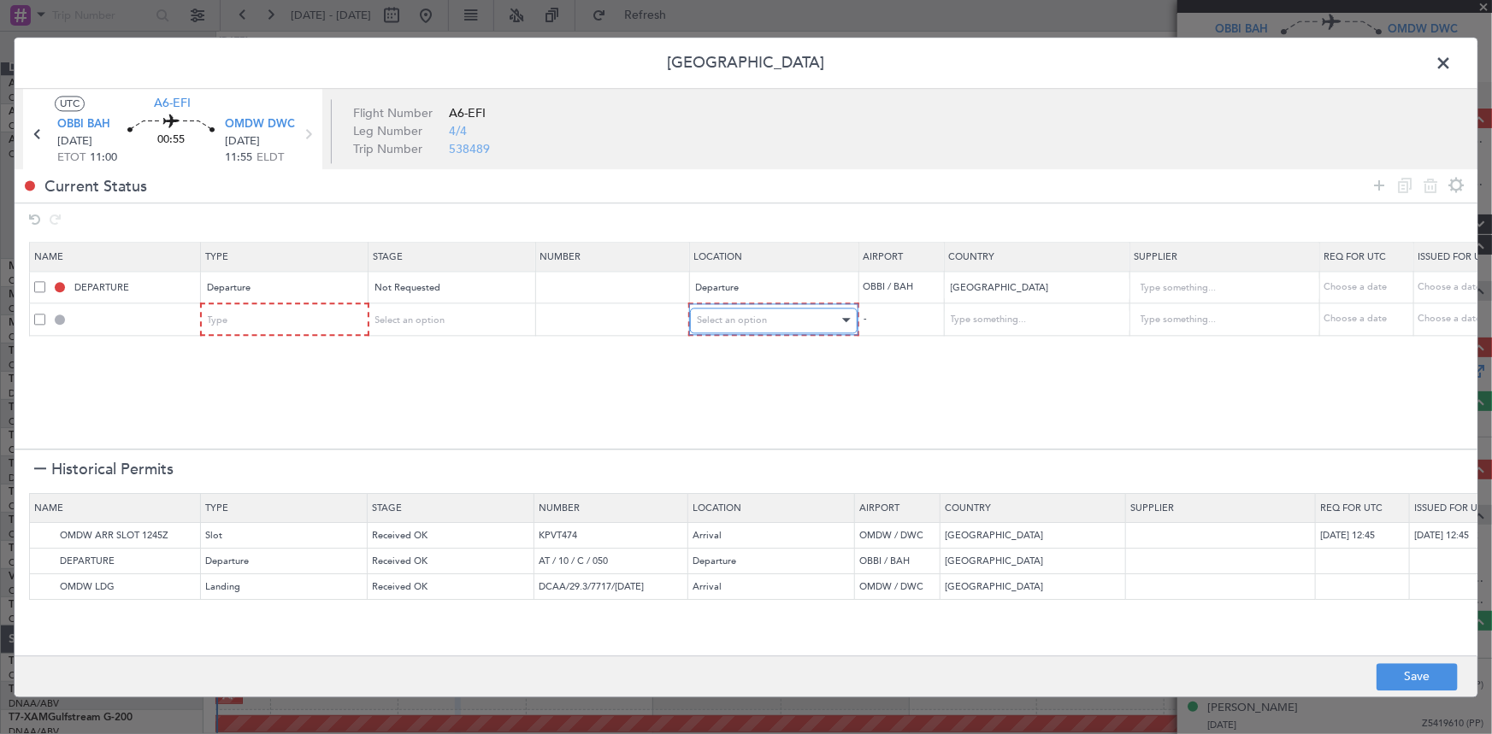
click at [759, 321] on span "Select an option" at bounding box center [732, 320] width 70 height 13
drag, startPoint x: 733, startPoint y: 462, endPoint x: 952, endPoint y: 350, distance: 246.6
click at [734, 461] on span "Enroute" at bounding box center [773, 458] width 152 height 26
click at [1020, 315] on input "text" at bounding box center [1026, 321] width 154 height 26
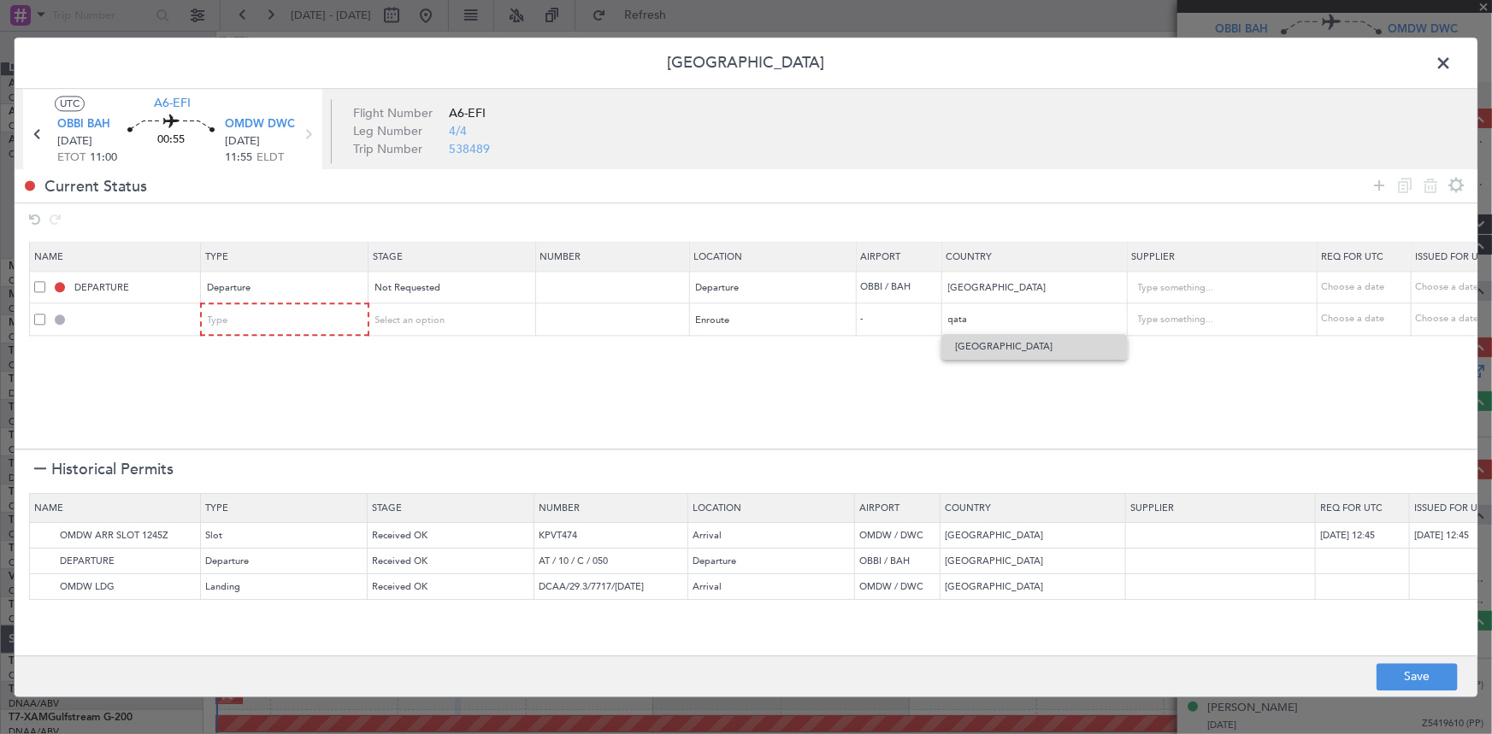
click at [997, 339] on span "Qatar" at bounding box center [1034, 347] width 159 height 26
type input "Qatar"
click at [1377, 186] on icon at bounding box center [1379, 185] width 21 height 21
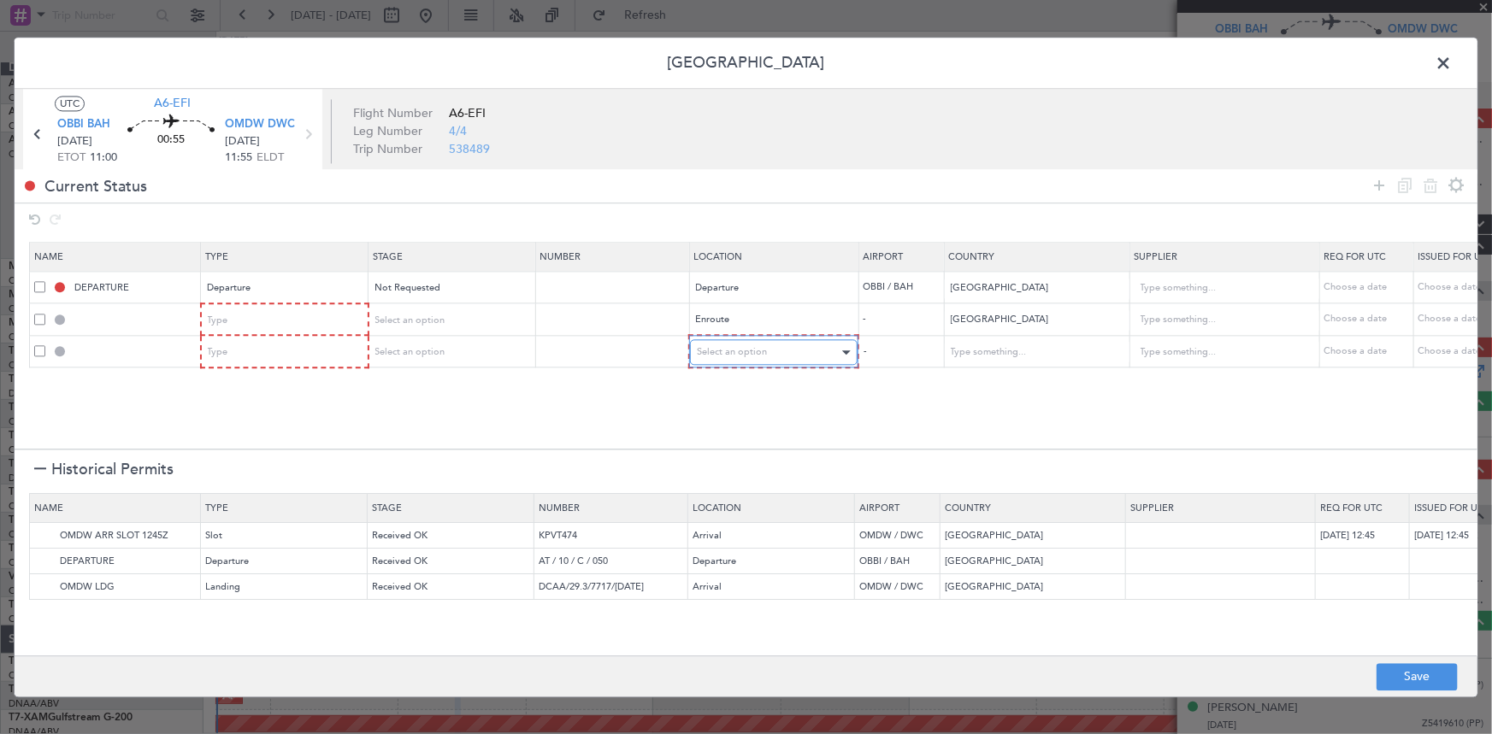
click at [740, 346] on span "Select an option" at bounding box center [732, 352] width 70 height 13
click at [725, 438] on span "Arrival" at bounding box center [773, 439] width 152 height 26
click at [38, 348] on span at bounding box center [39, 351] width 11 height 11
click at [46, 346] on input "checkbox" at bounding box center [46, 346] width 0 height 0
click at [1424, 183] on icon at bounding box center [1430, 185] width 21 height 21
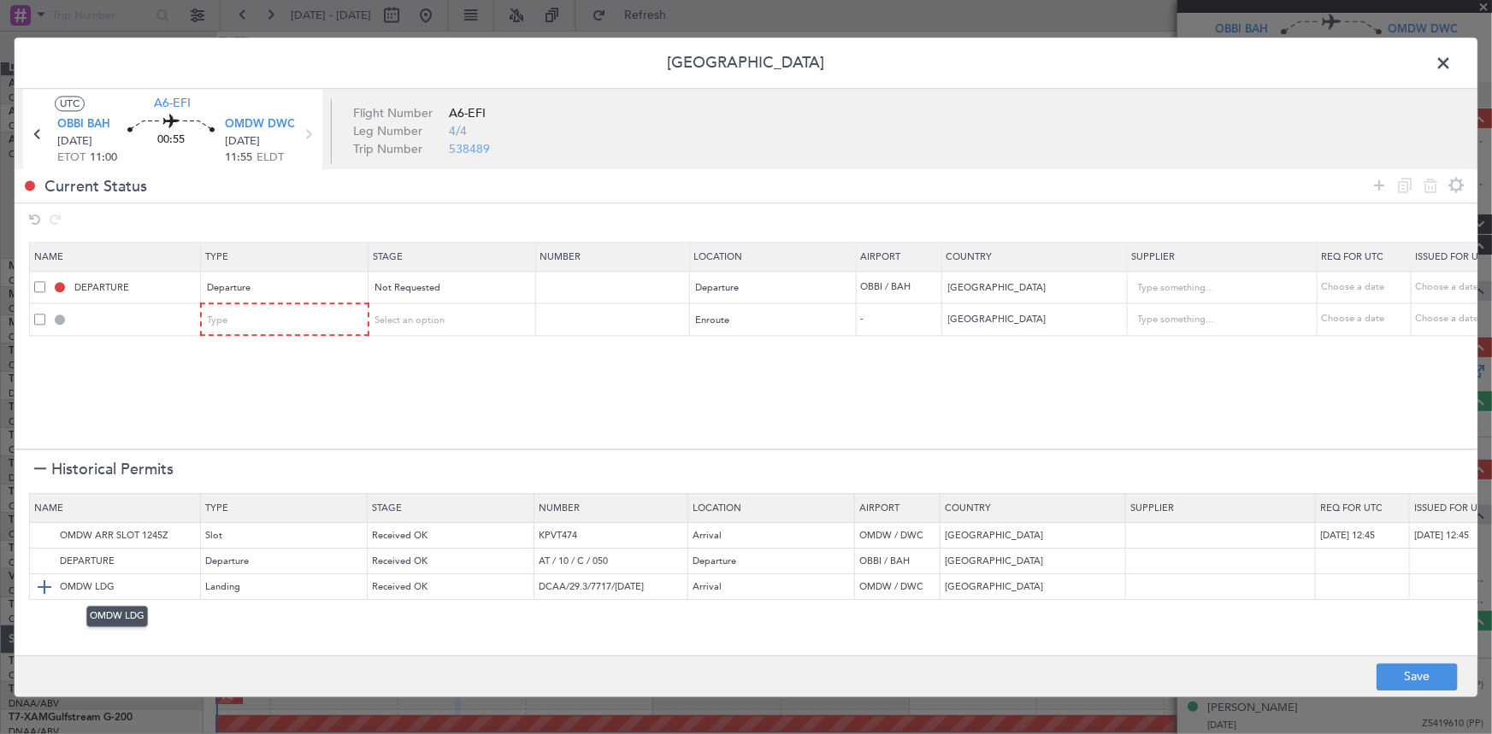
click at [44, 583] on img at bounding box center [44, 587] width 21 height 21
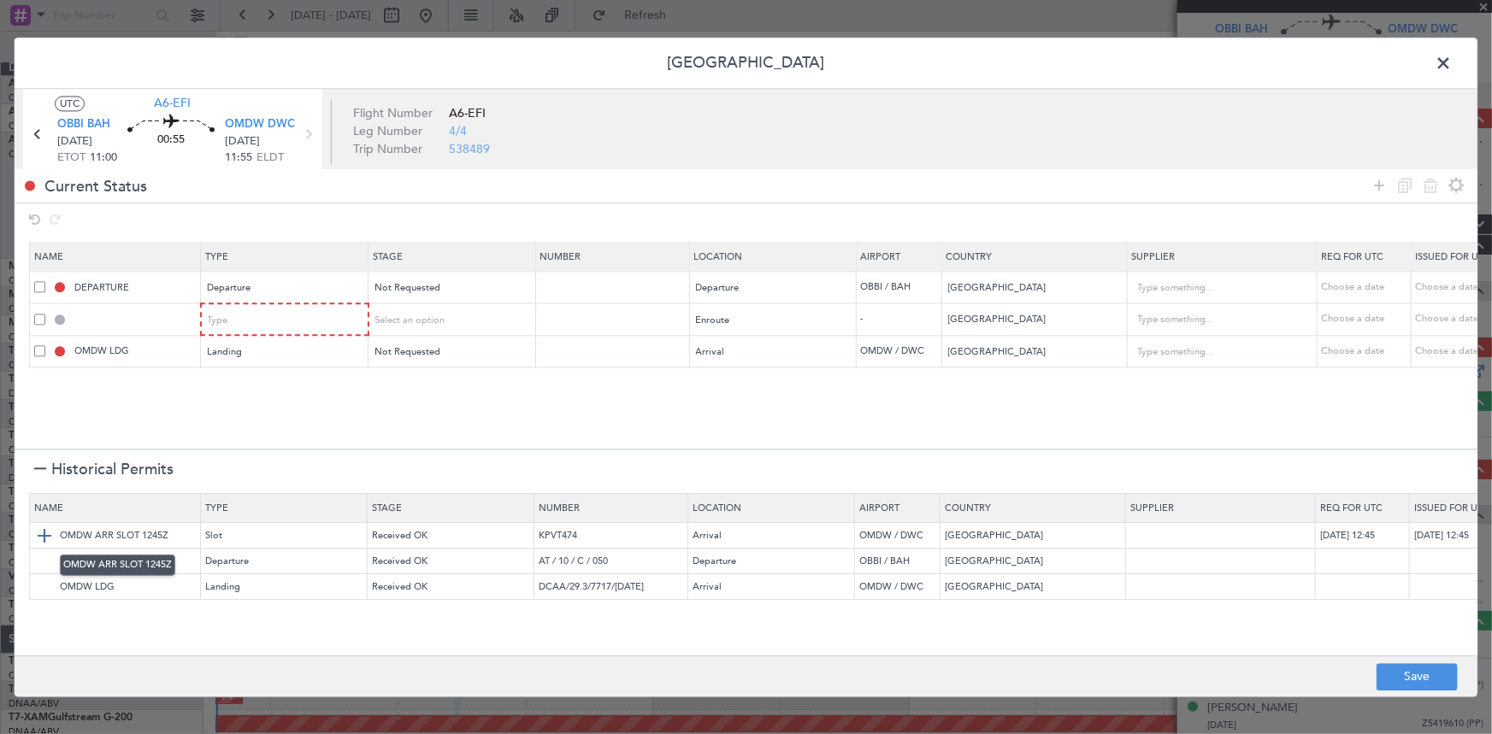
click at [42, 532] on img at bounding box center [44, 536] width 21 height 21
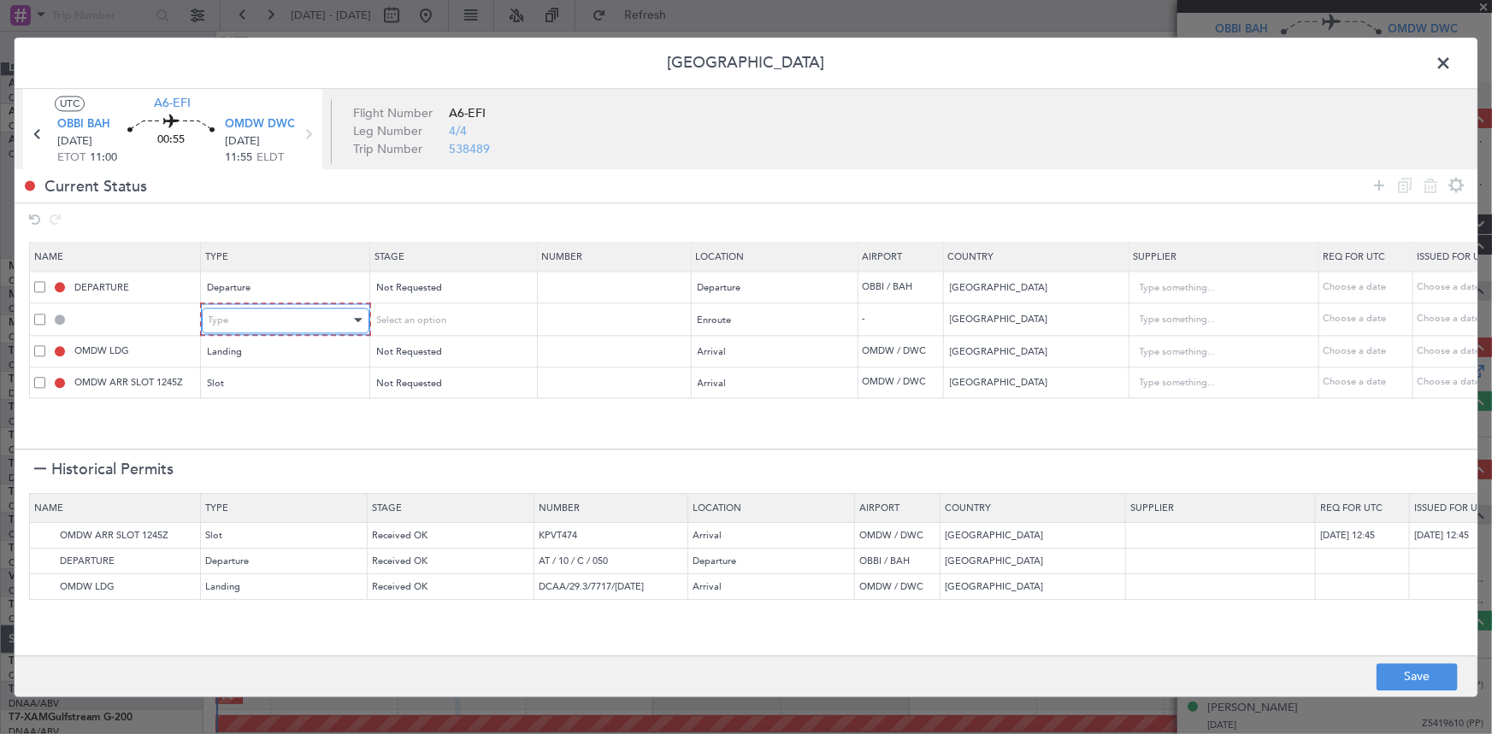
click at [288, 324] on div "Type" at bounding box center [280, 321] width 142 height 26
click at [252, 505] on span "Overflight" at bounding box center [285, 501] width 152 height 26
click at [1418, 675] on button "Save" at bounding box center [1417, 676] width 81 height 27
type input "BAHRAIN DEPARTURE"
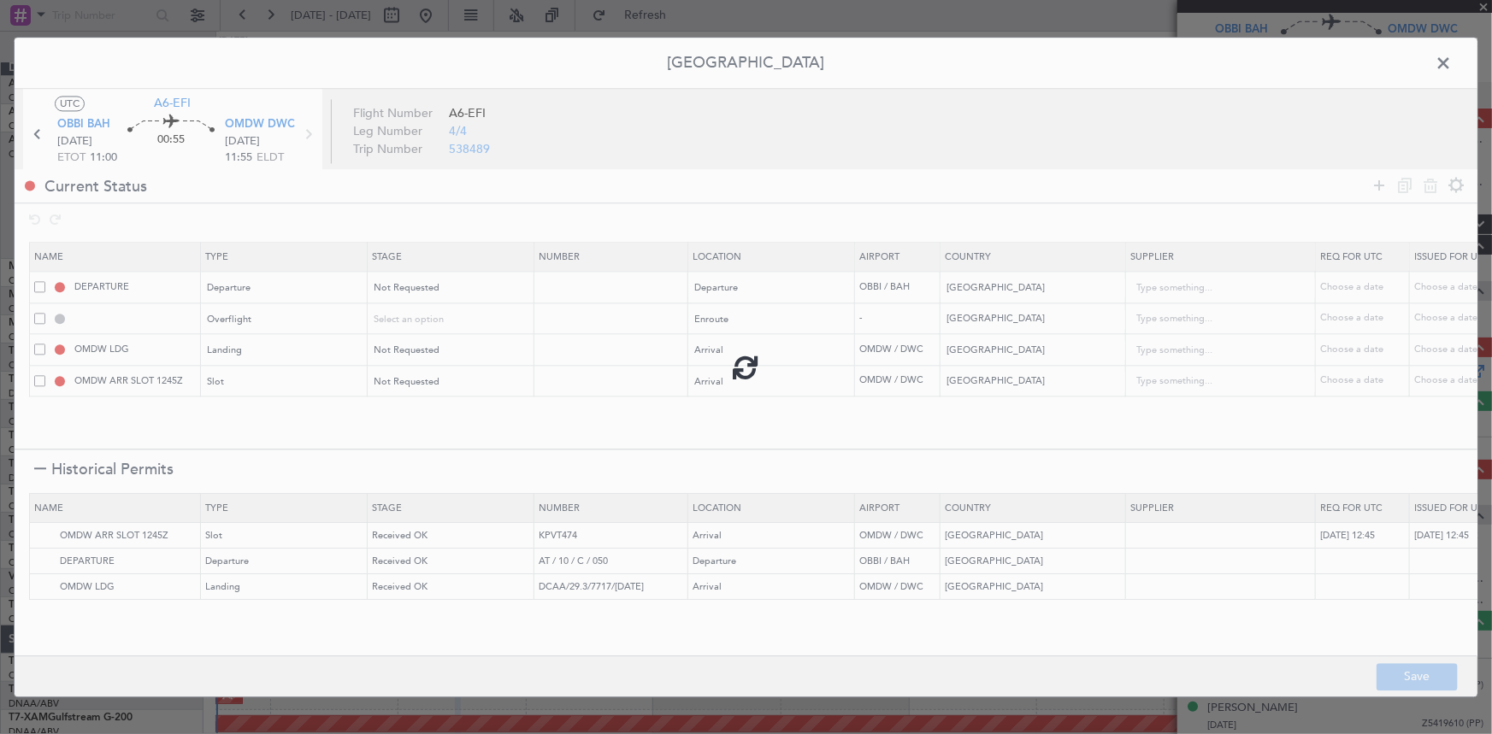
type input "NNN"
type input "QATAR OVF"
type input "NNN"
type input "2"
type input "NNN"
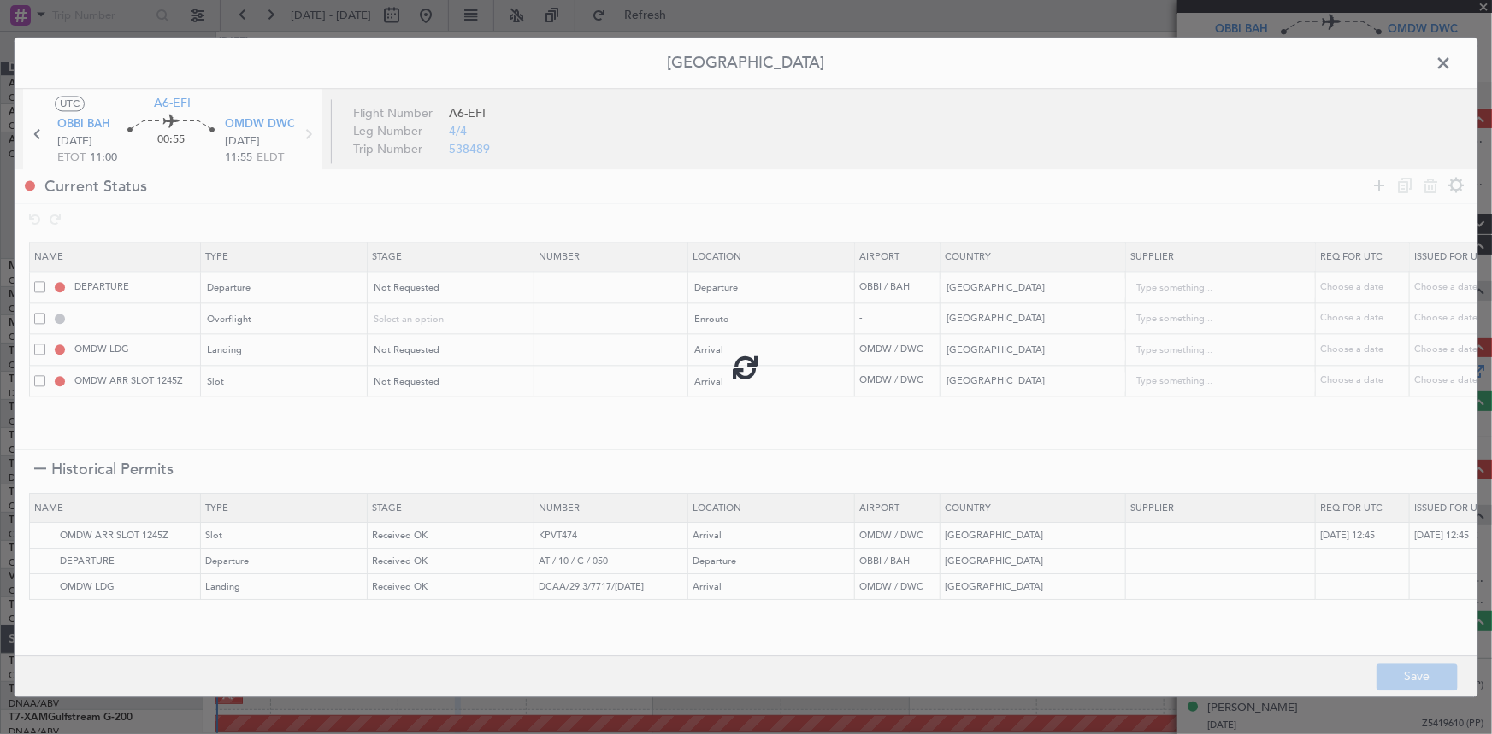
type input "1"
type input "OMDW ARR SLOT"
type input "NNN"
type input "1"
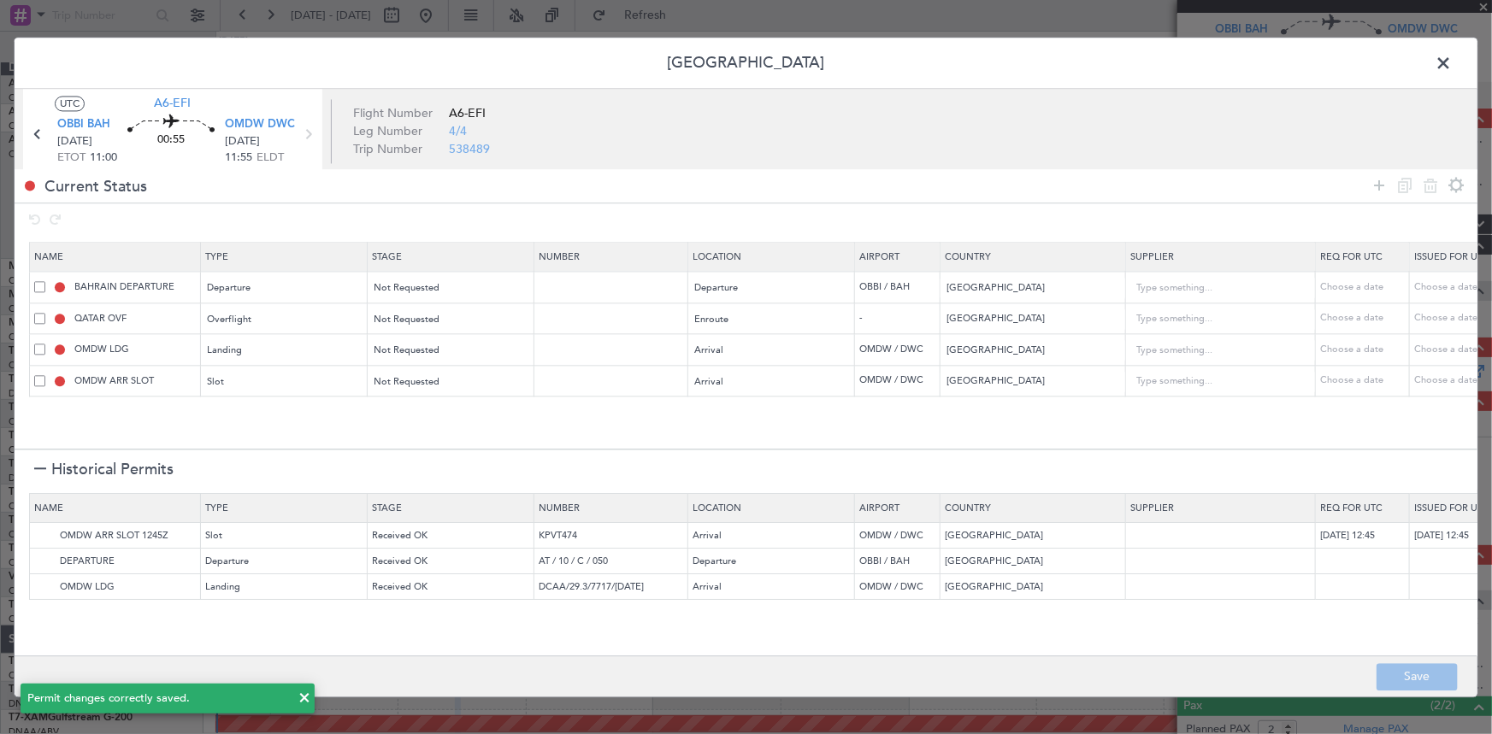
drag, startPoint x: 1445, startPoint y: 62, endPoint x: 1441, endPoint y: 88, distance: 26.7
click at [1452, 62] on span at bounding box center [1452, 67] width 0 height 34
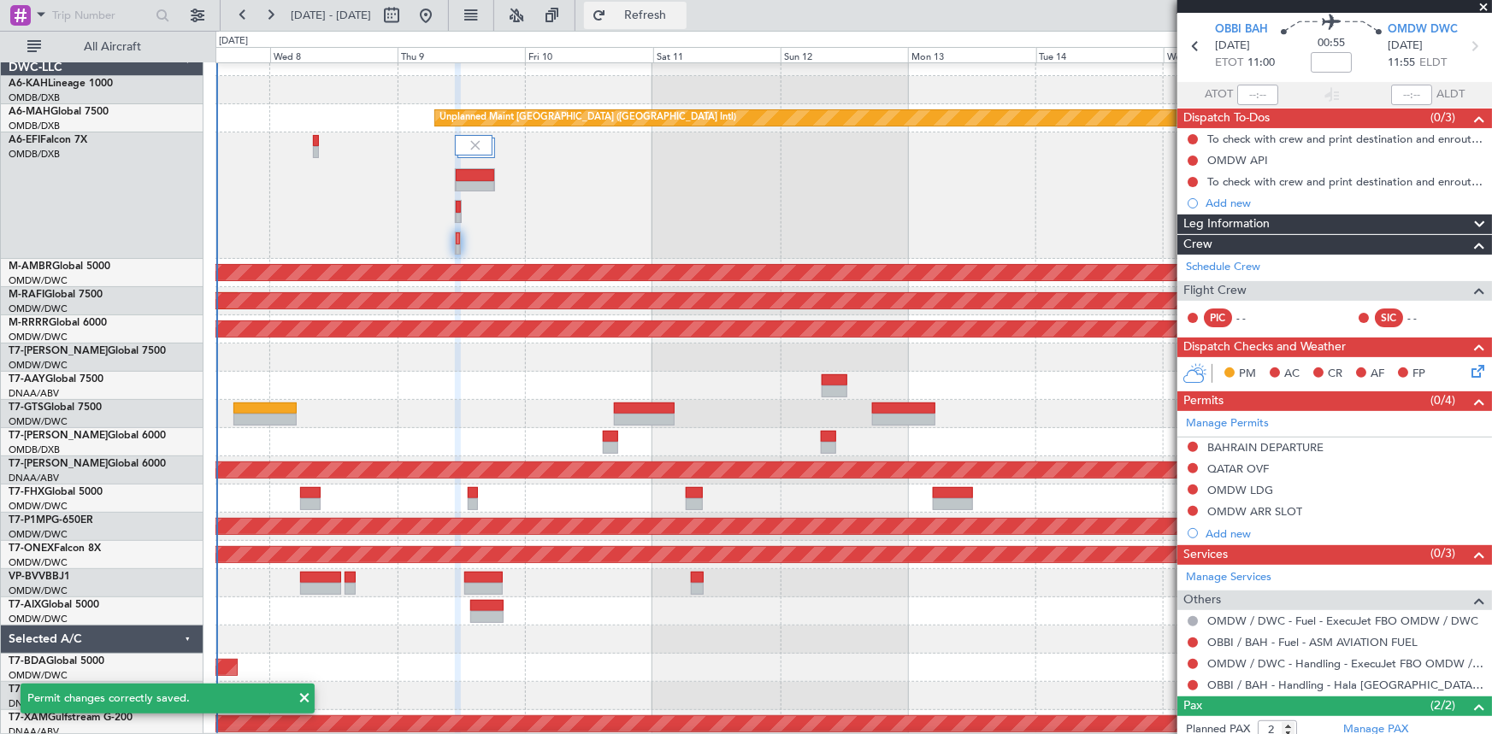
click at [681, 15] on span "Refresh" at bounding box center [646, 15] width 72 height 12
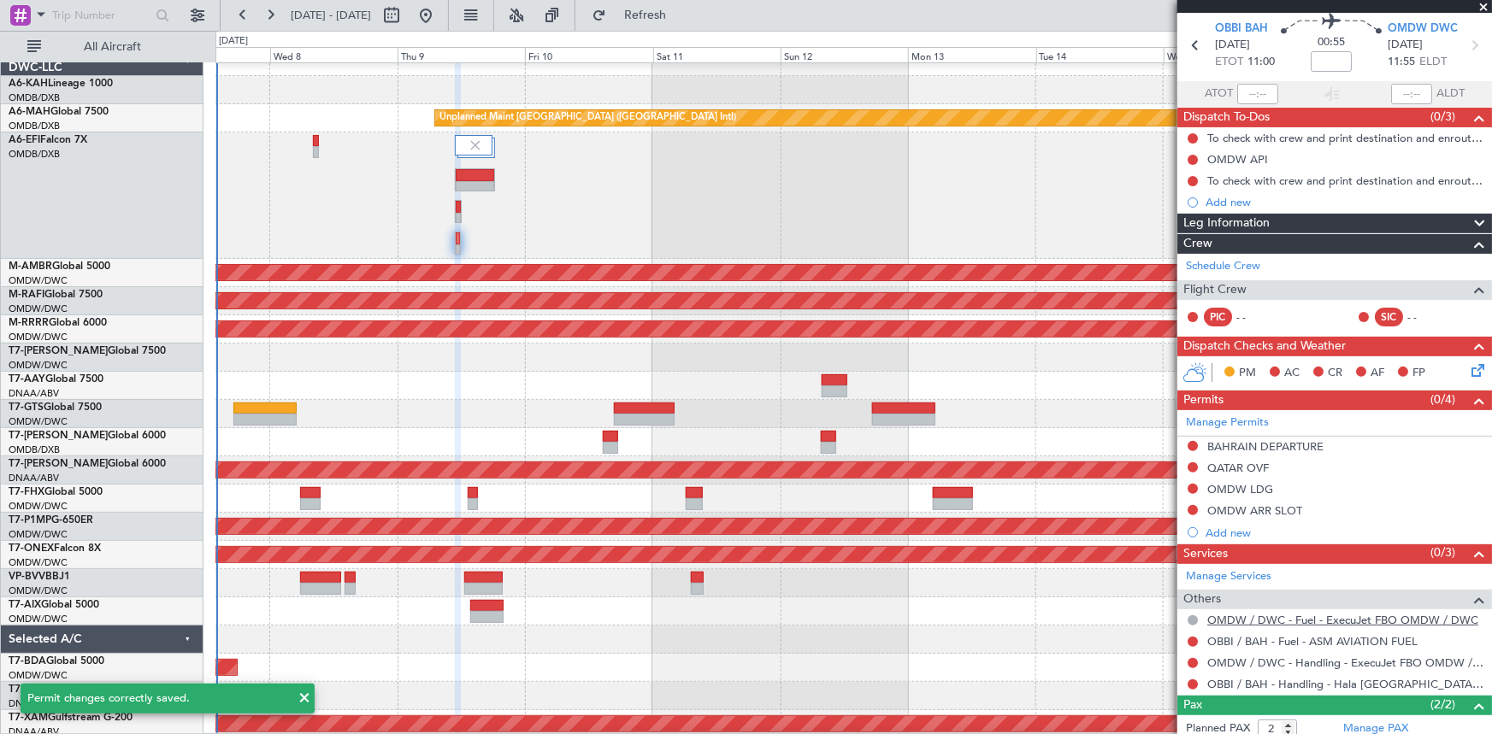
scroll to position [0, 0]
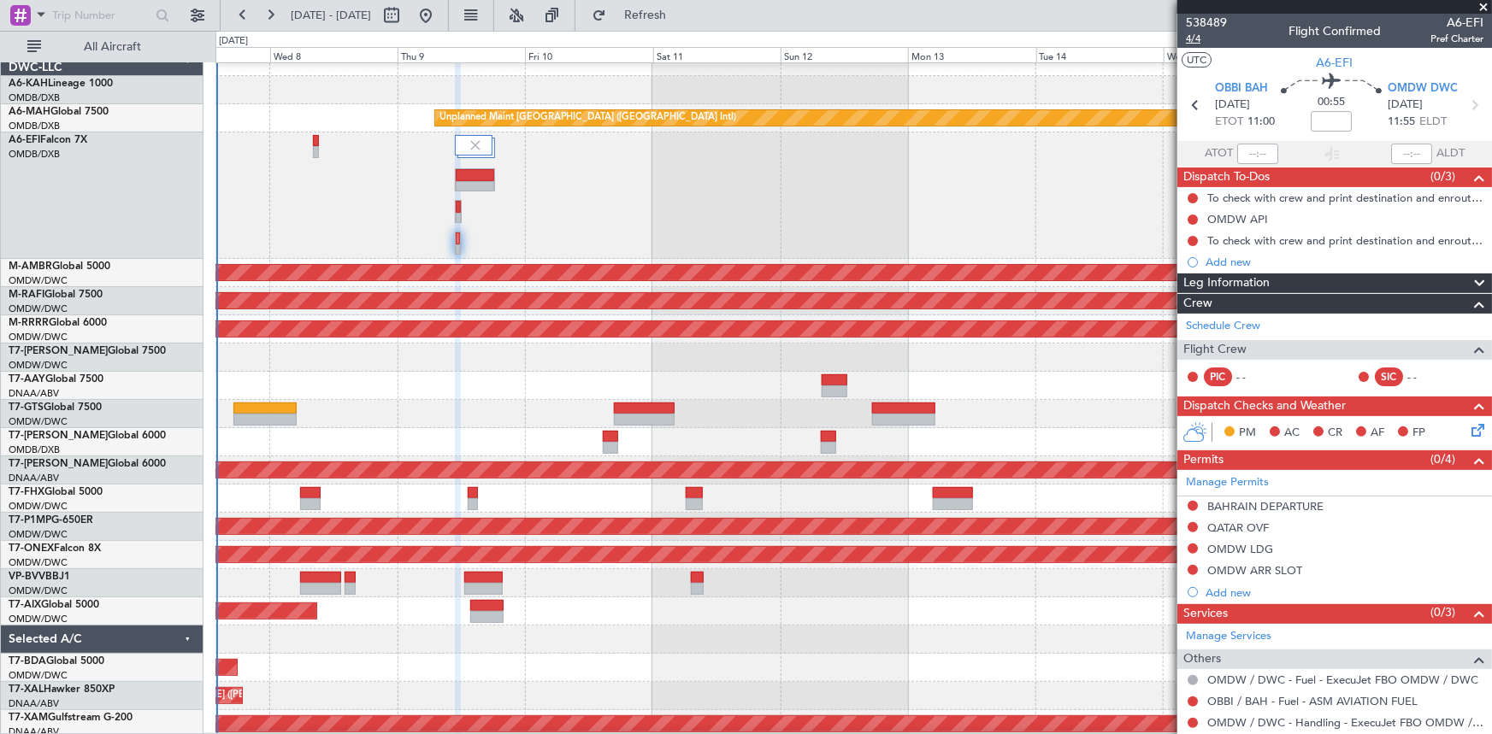
click at [1197, 42] on span "4/4" at bounding box center [1206, 39] width 41 height 15
click at [681, 9] on span "Refresh" at bounding box center [646, 15] width 72 height 12
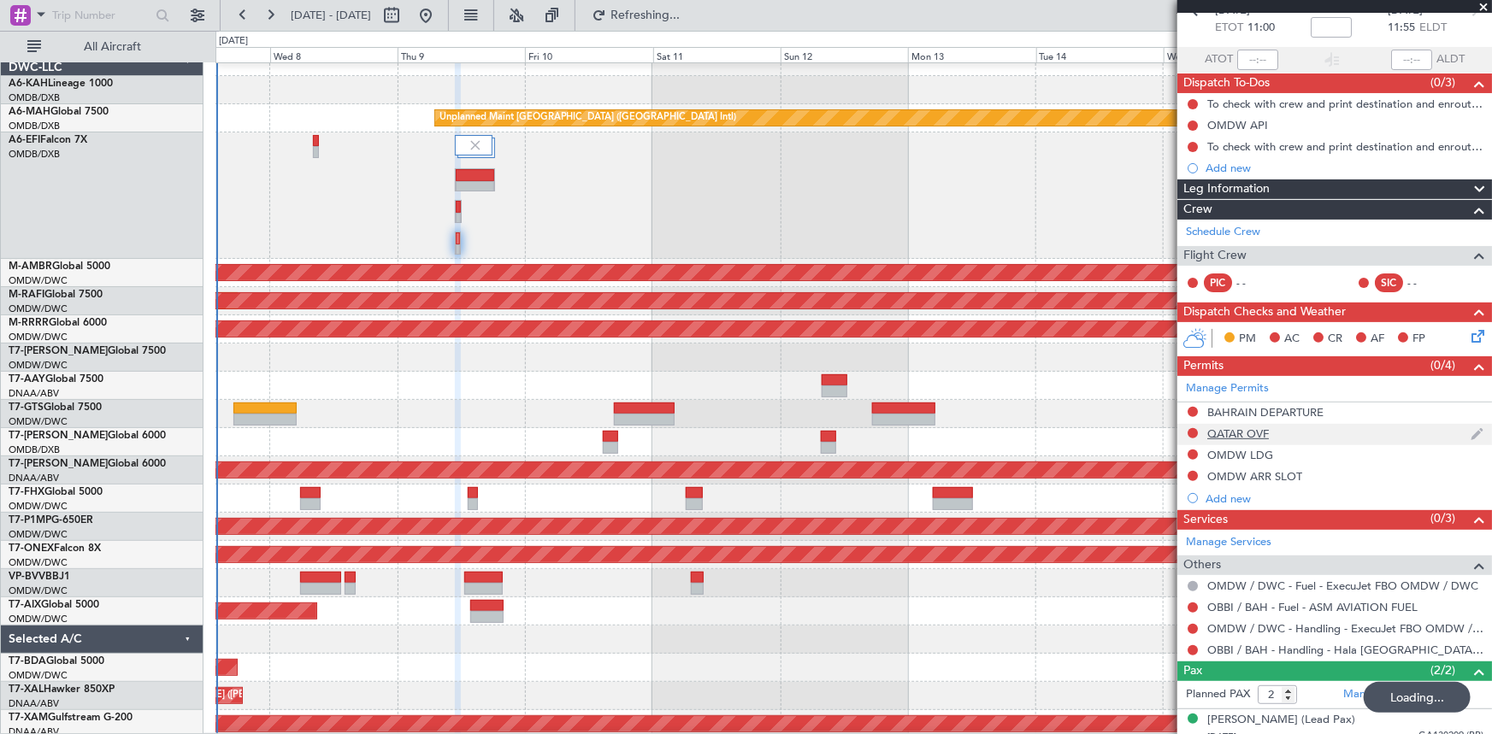
scroll to position [144, 0]
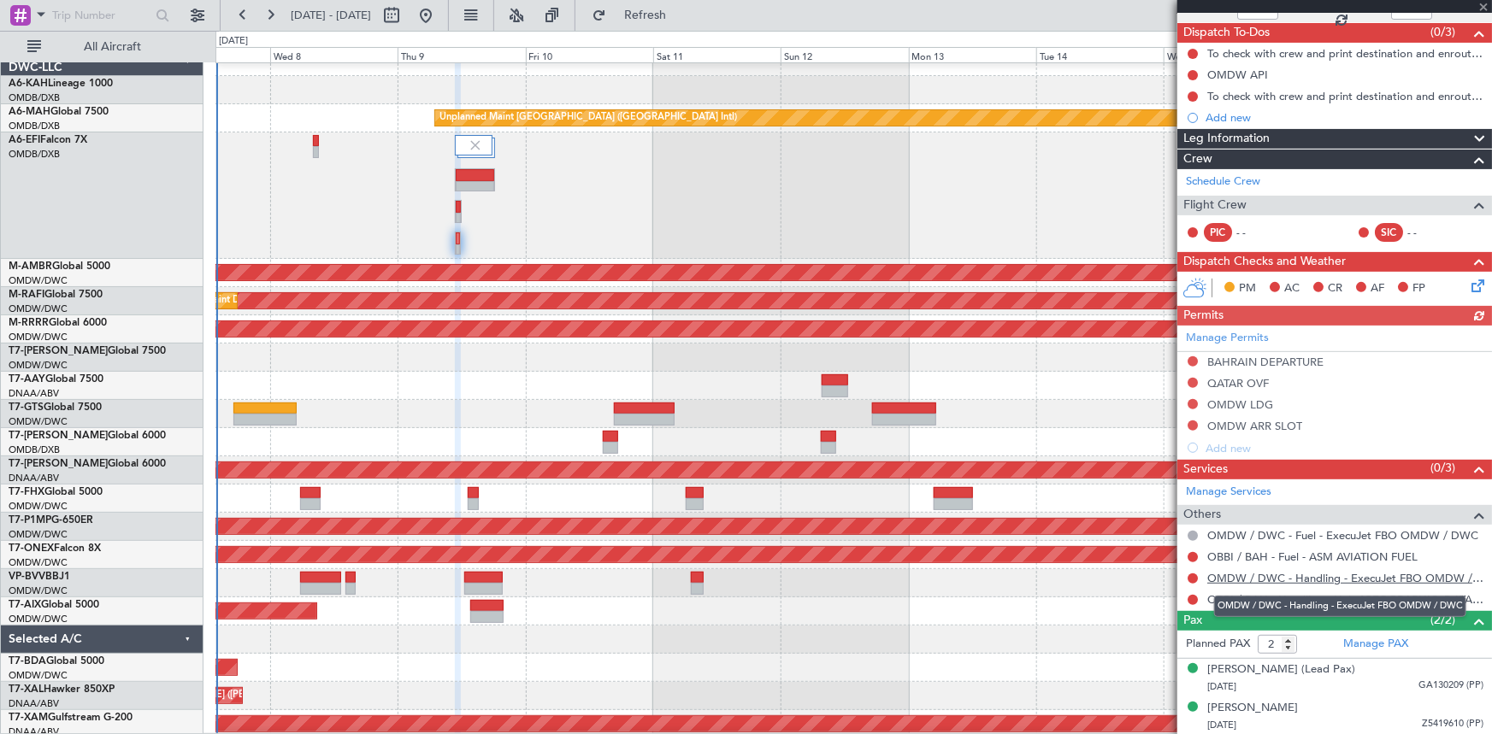
click at [1329, 579] on link "OMDW / DWC - Handling - ExecuJet FBO OMDW / DWC" at bounding box center [1345, 578] width 276 height 15
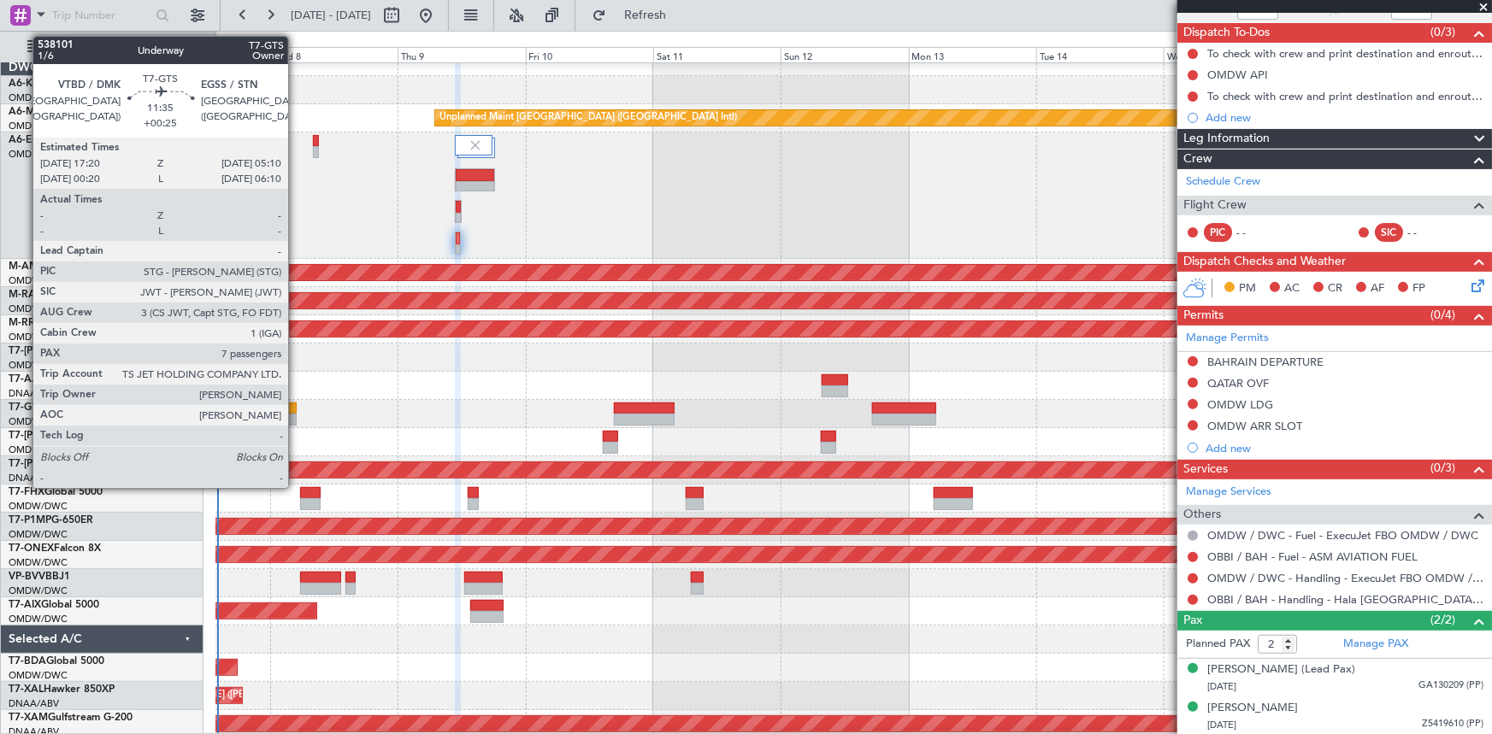
click at [295, 409] on div at bounding box center [264, 409] width 63 height 12
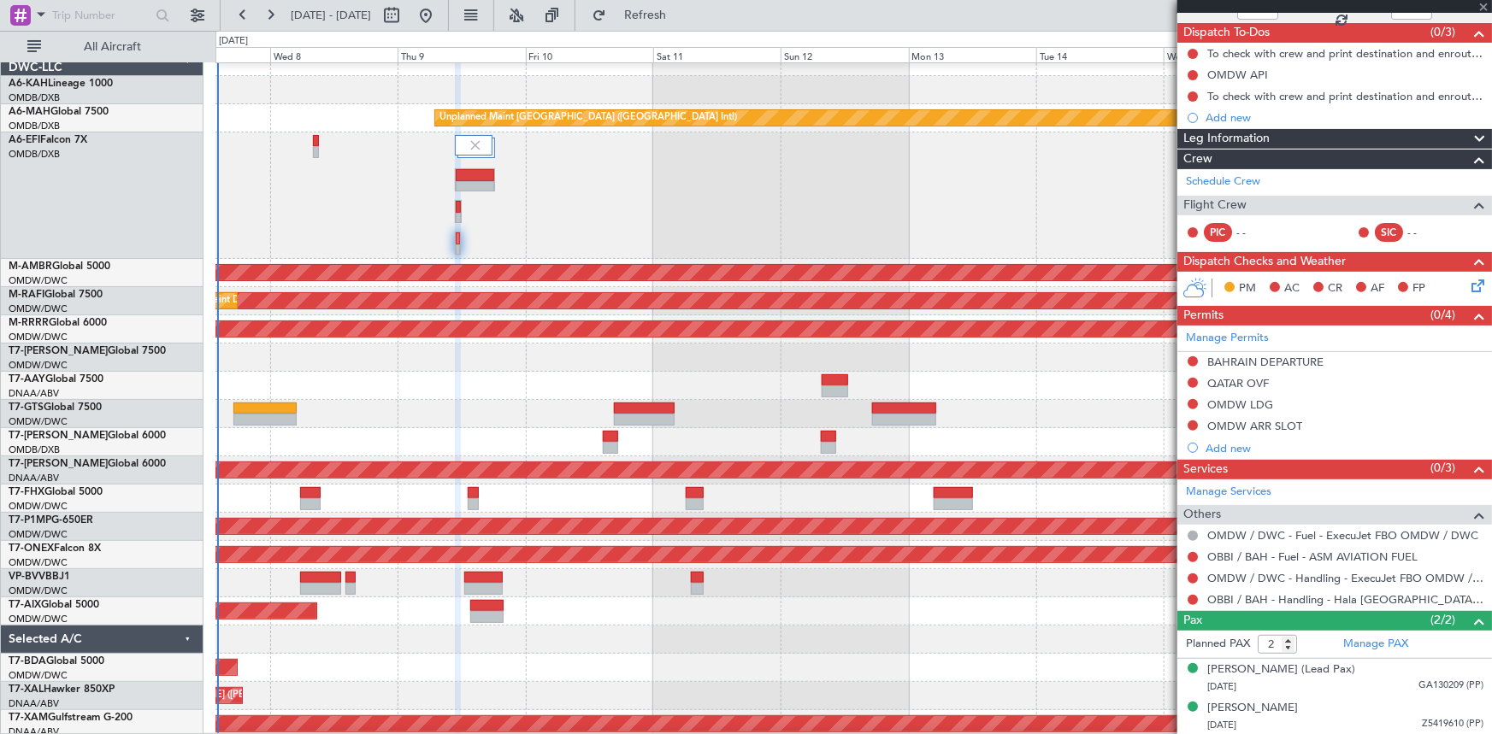
type input "+00:25"
type input "7"
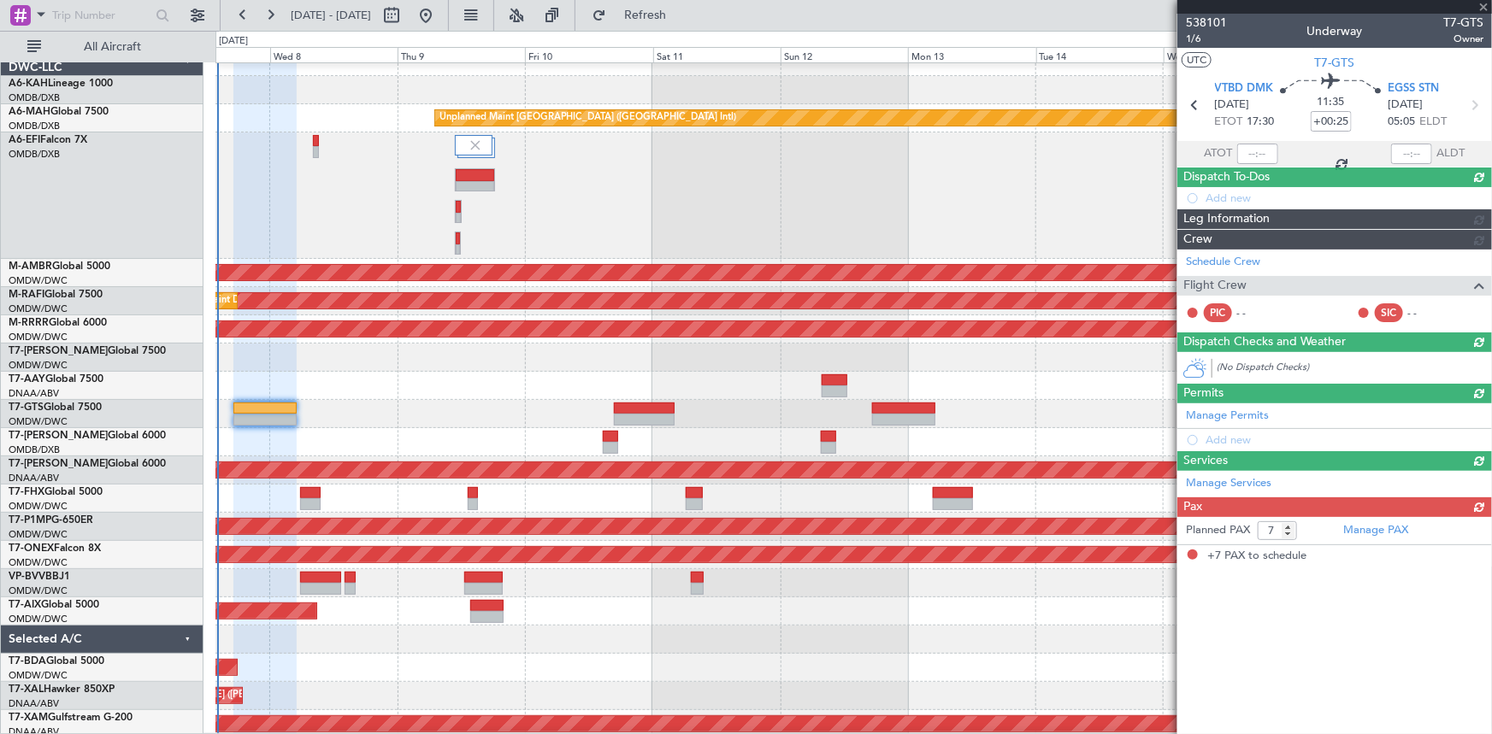
scroll to position [0, 0]
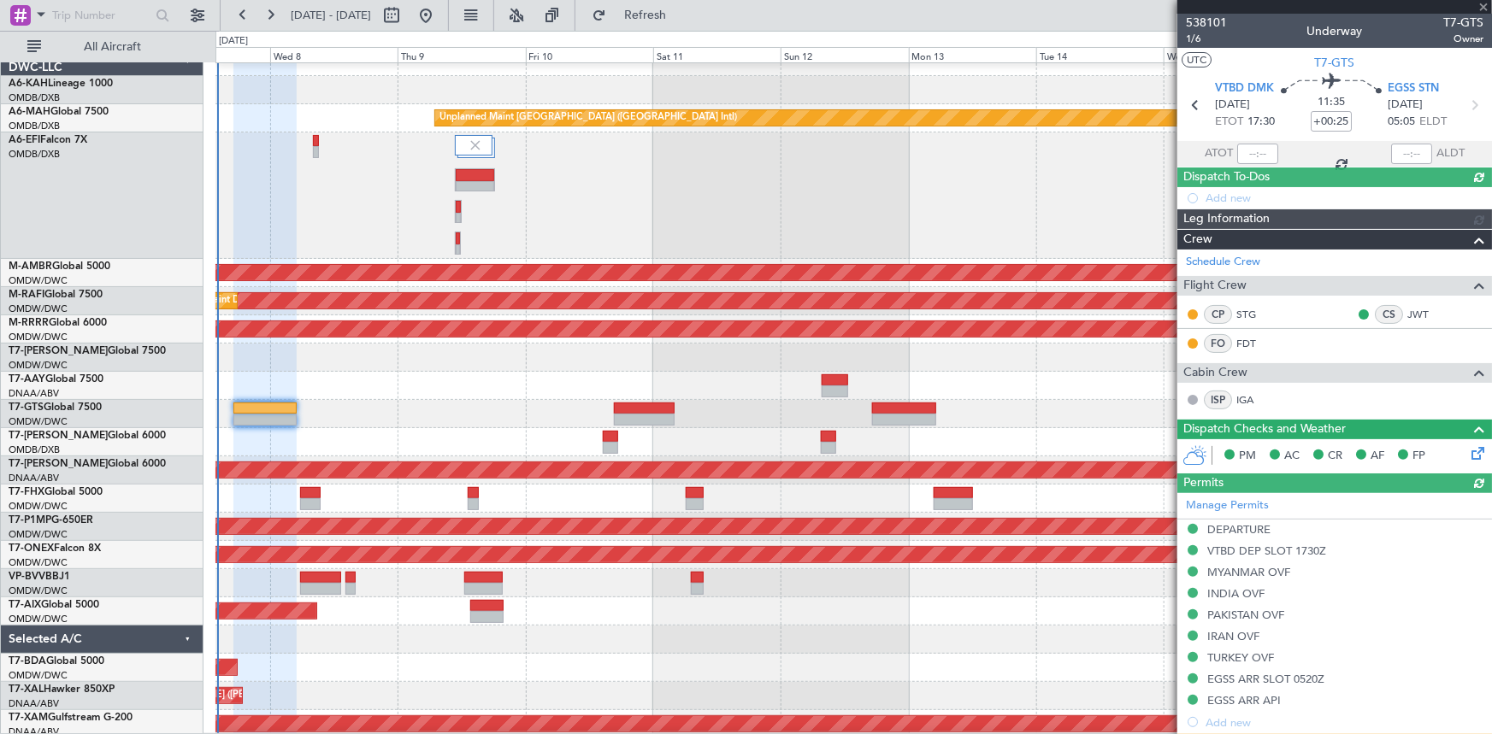
type input "Rohit Roy (ROY)"
type input "7422"
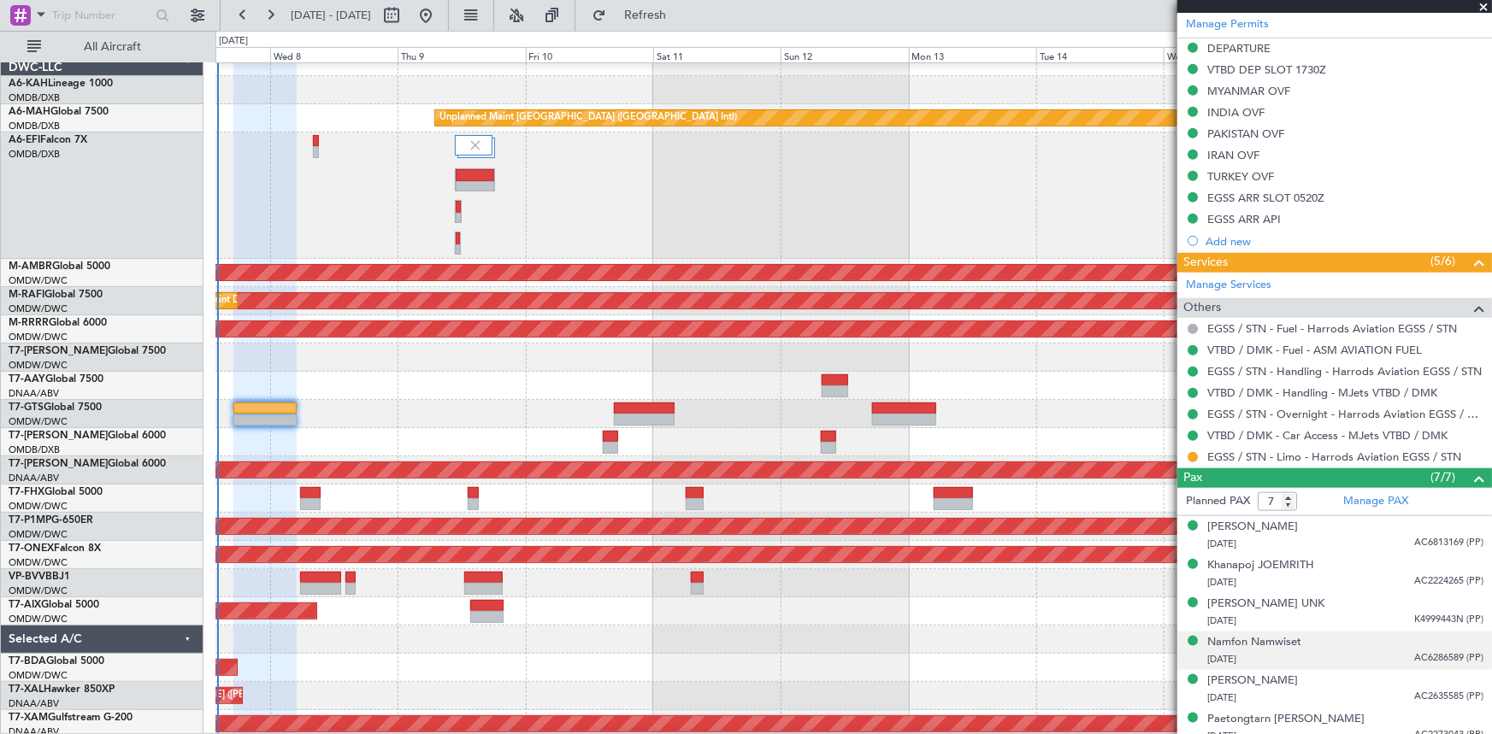
scroll to position [658, 0]
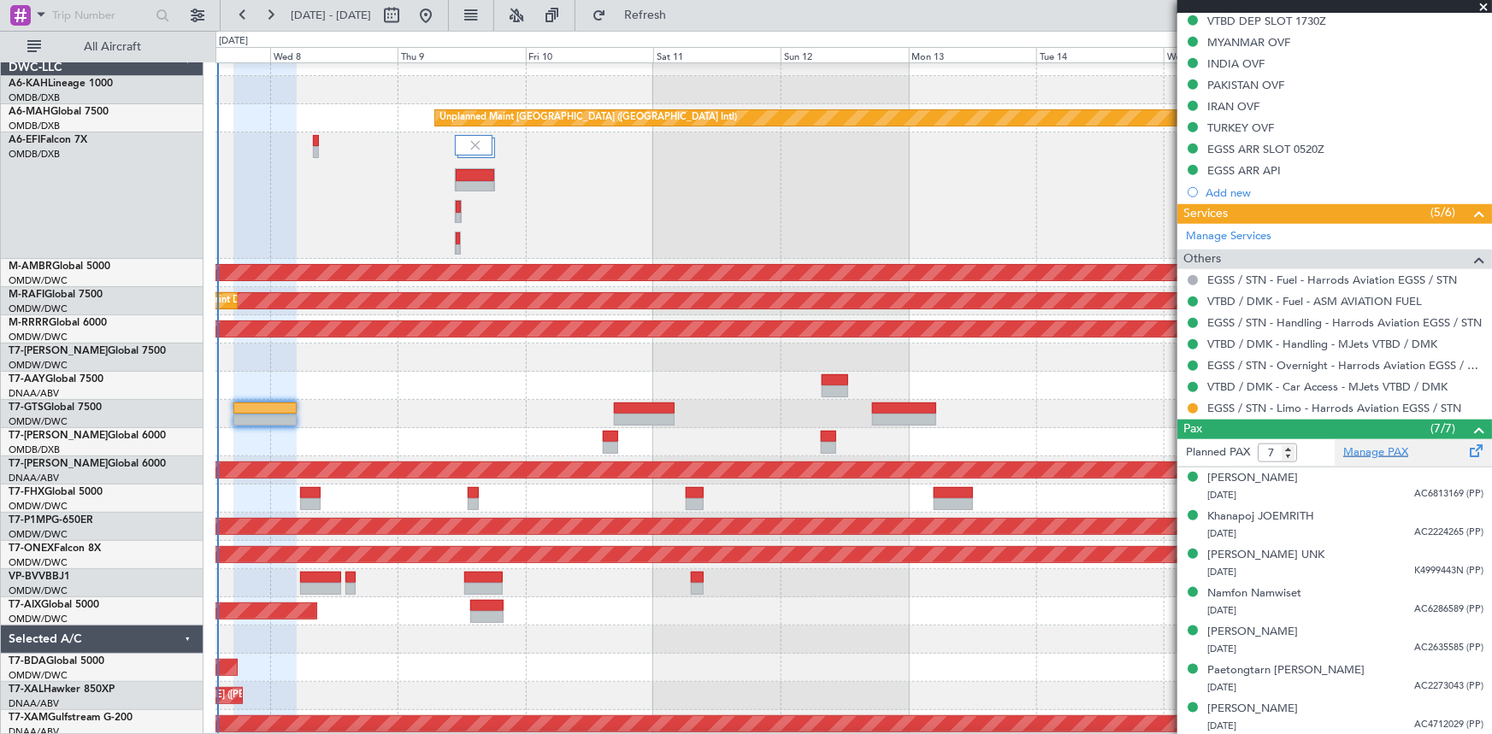
click at [1376, 453] on link "Manage PAX" at bounding box center [1375, 453] width 65 height 17
type input "Rohit Roy (ROY)"
type input "7422"
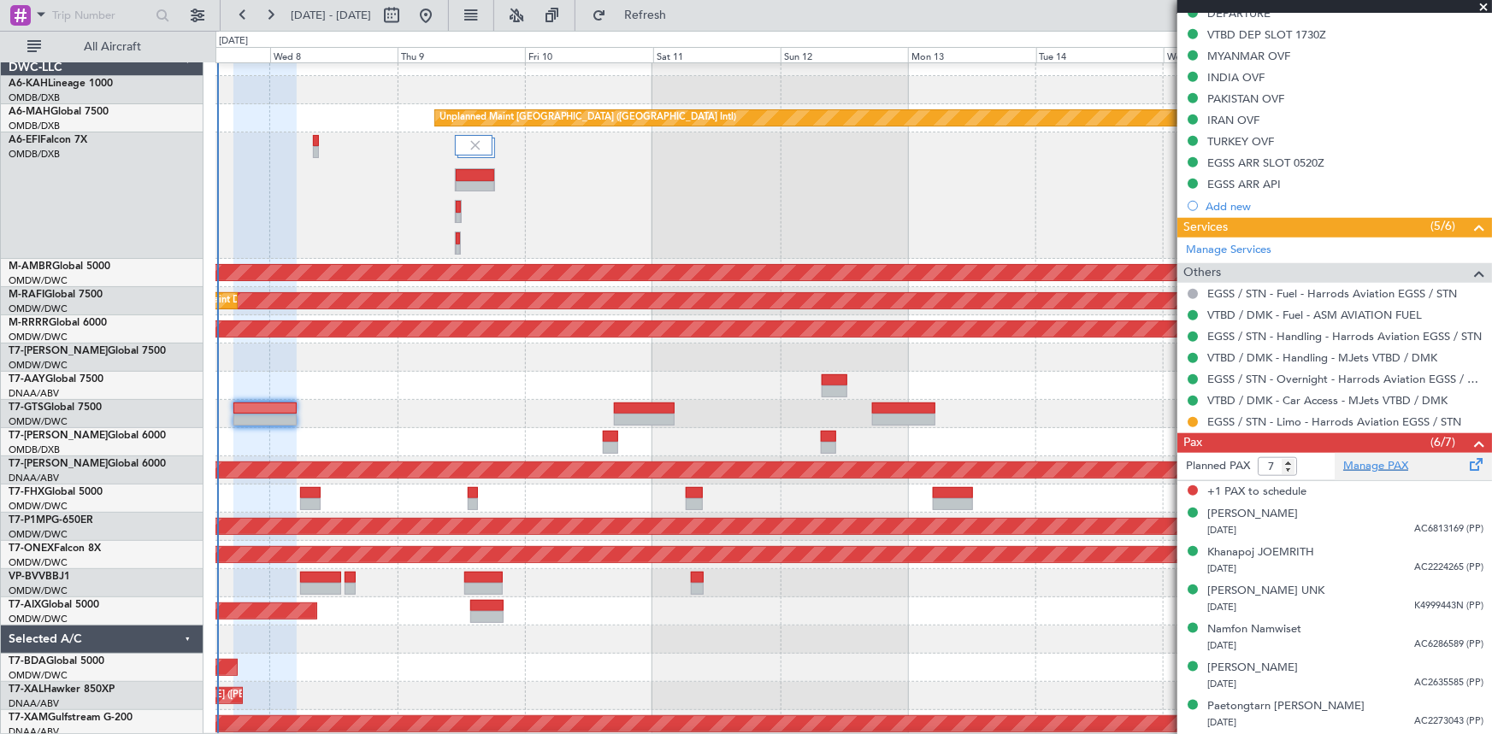
scroll to position [642, 0]
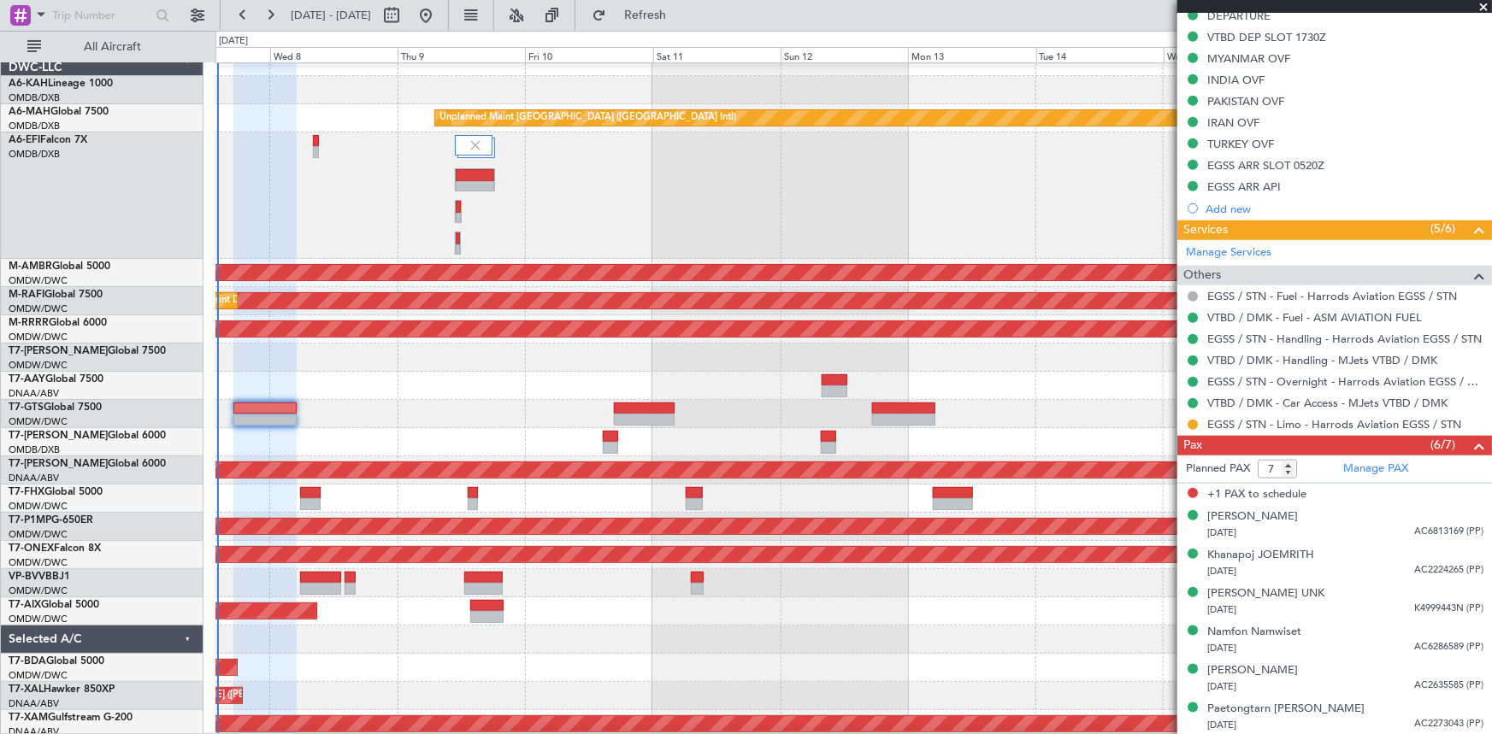
drag, startPoint x: 691, startPoint y: 21, endPoint x: 1043, endPoint y: 126, distance: 367.4
click at [681, 21] on span "Refresh" at bounding box center [646, 15] width 72 height 12
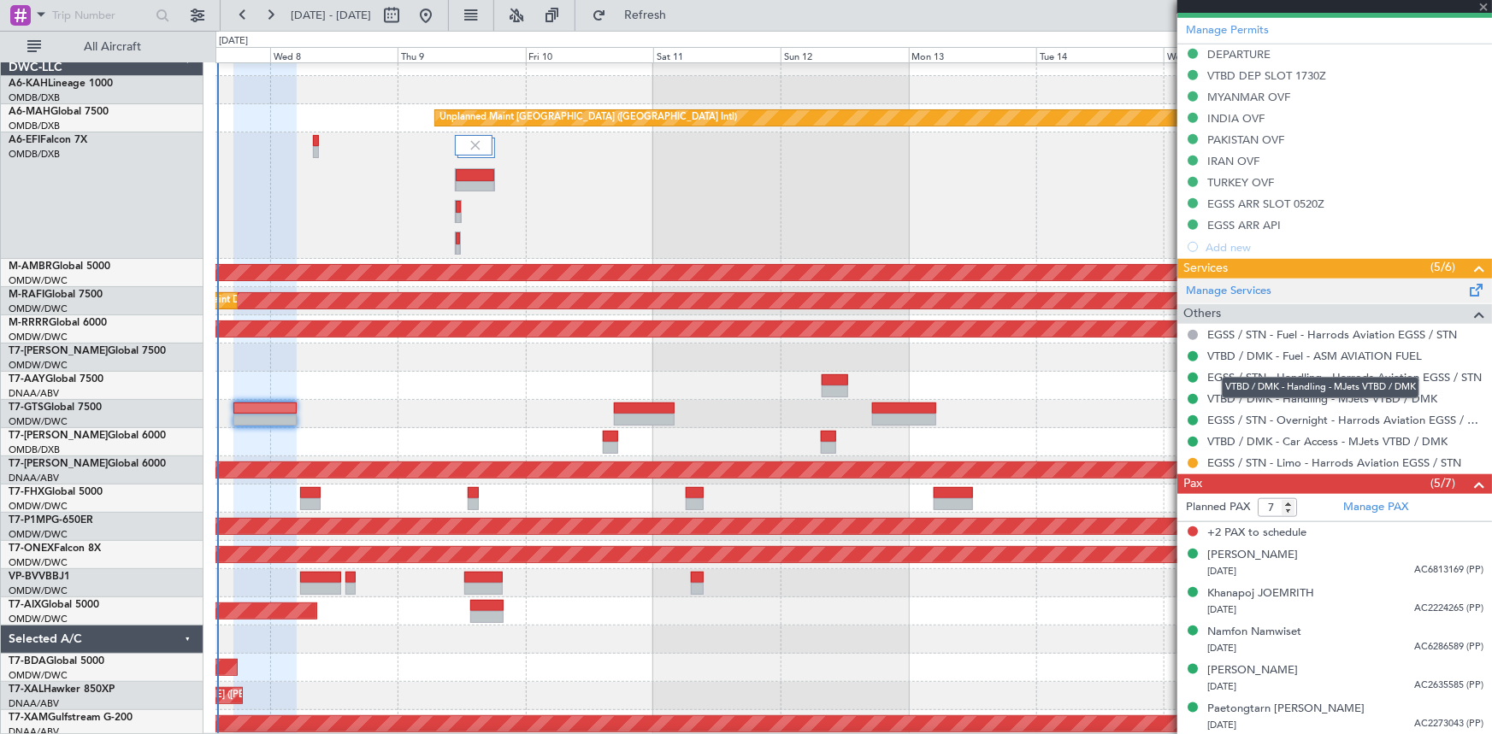
type input "Rohit Roy (ROY)"
type input "7422"
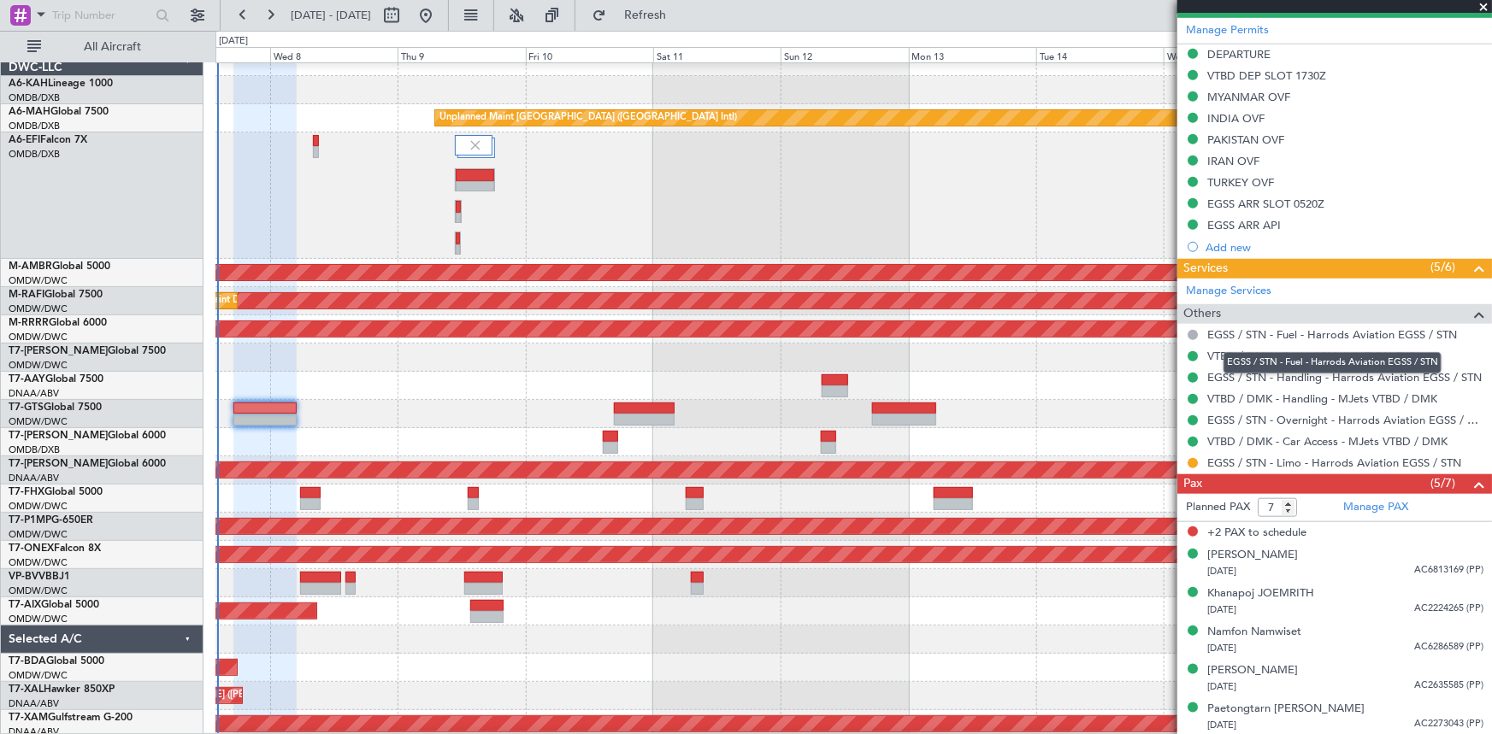
scroll to position [448, 0]
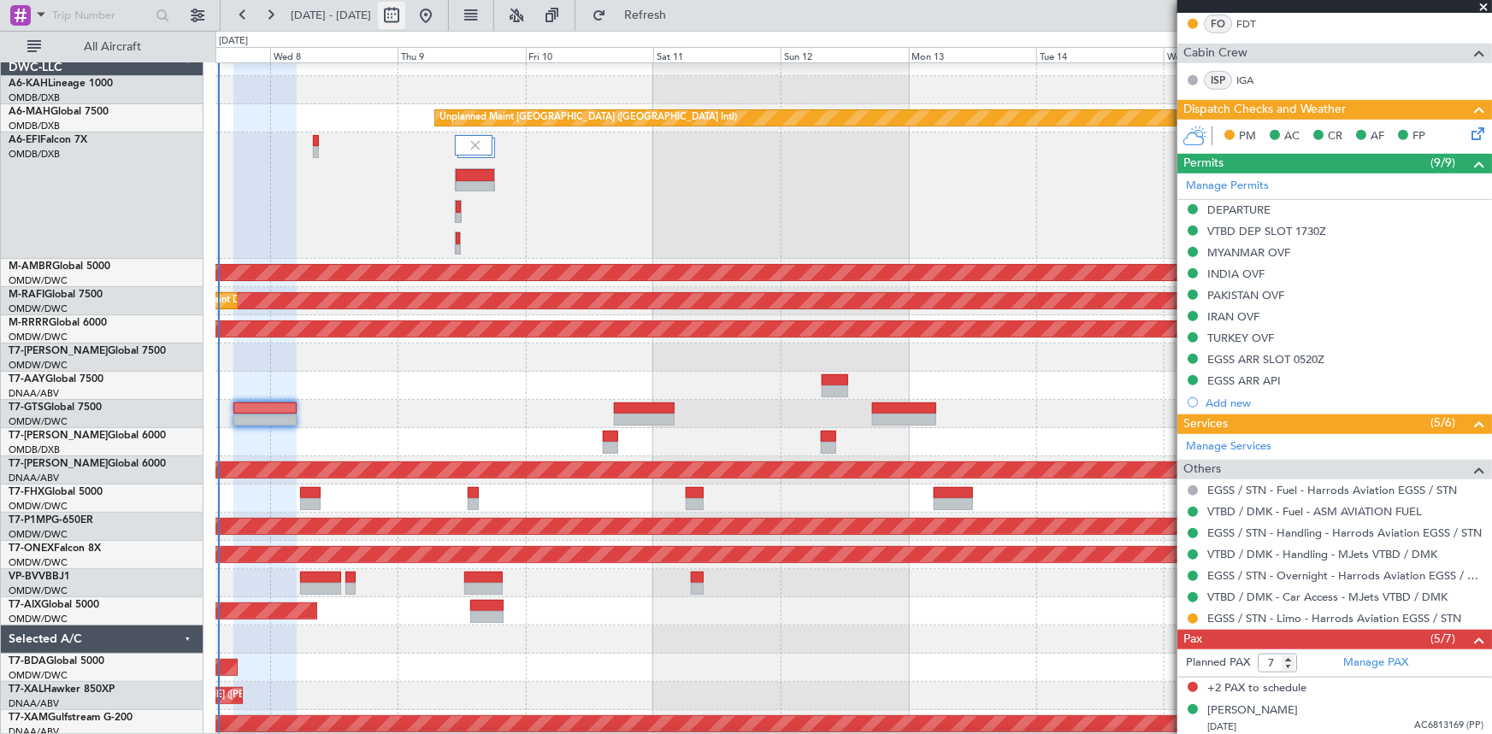
type input "Rohit Roy (ROY)"
type input "7422"
click at [681, 15] on span "Refresh" at bounding box center [646, 15] width 72 height 12
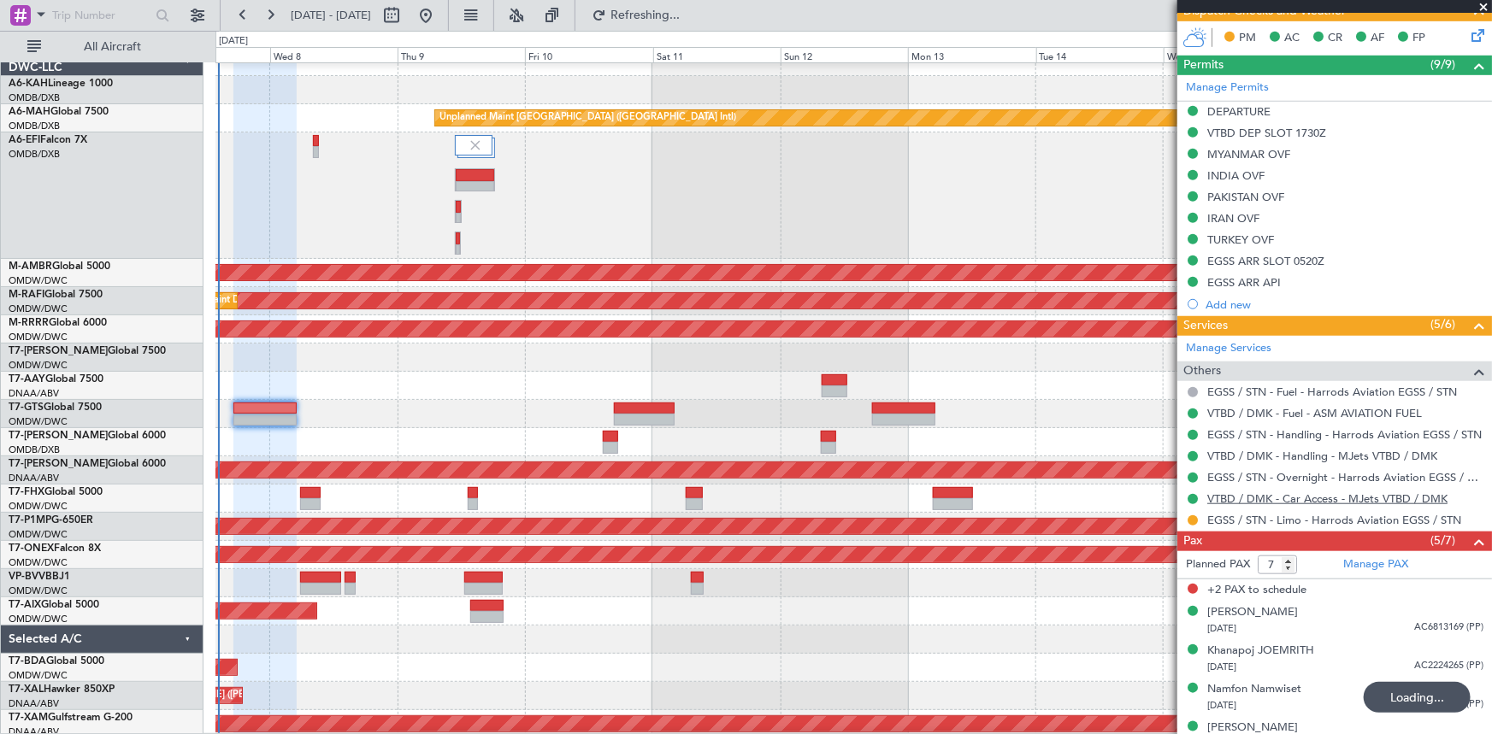
scroll to position [604, 0]
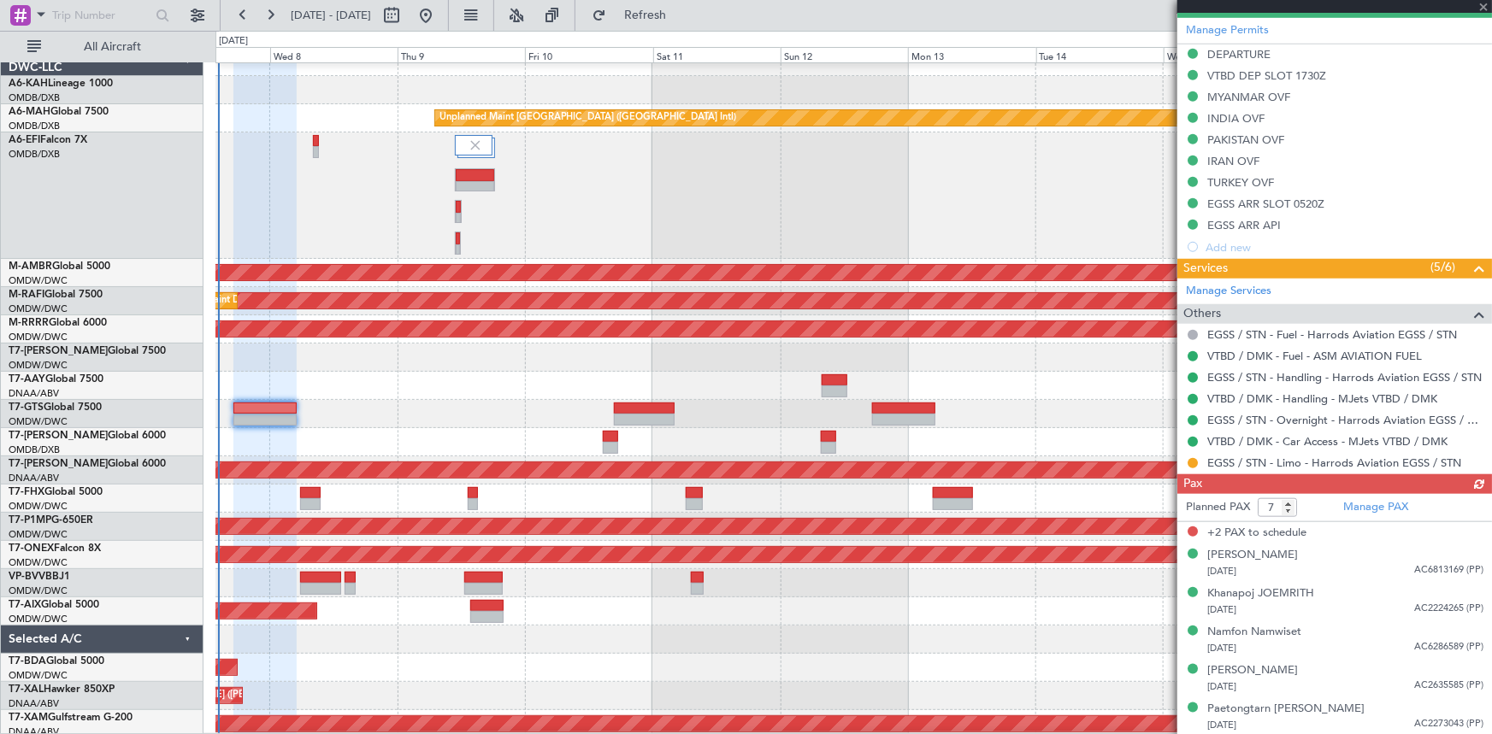
type input "Rohit Roy (ROY)"
type input "7422"
type input "6"
click at [1289, 510] on input "6" at bounding box center [1277, 507] width 39 height 19
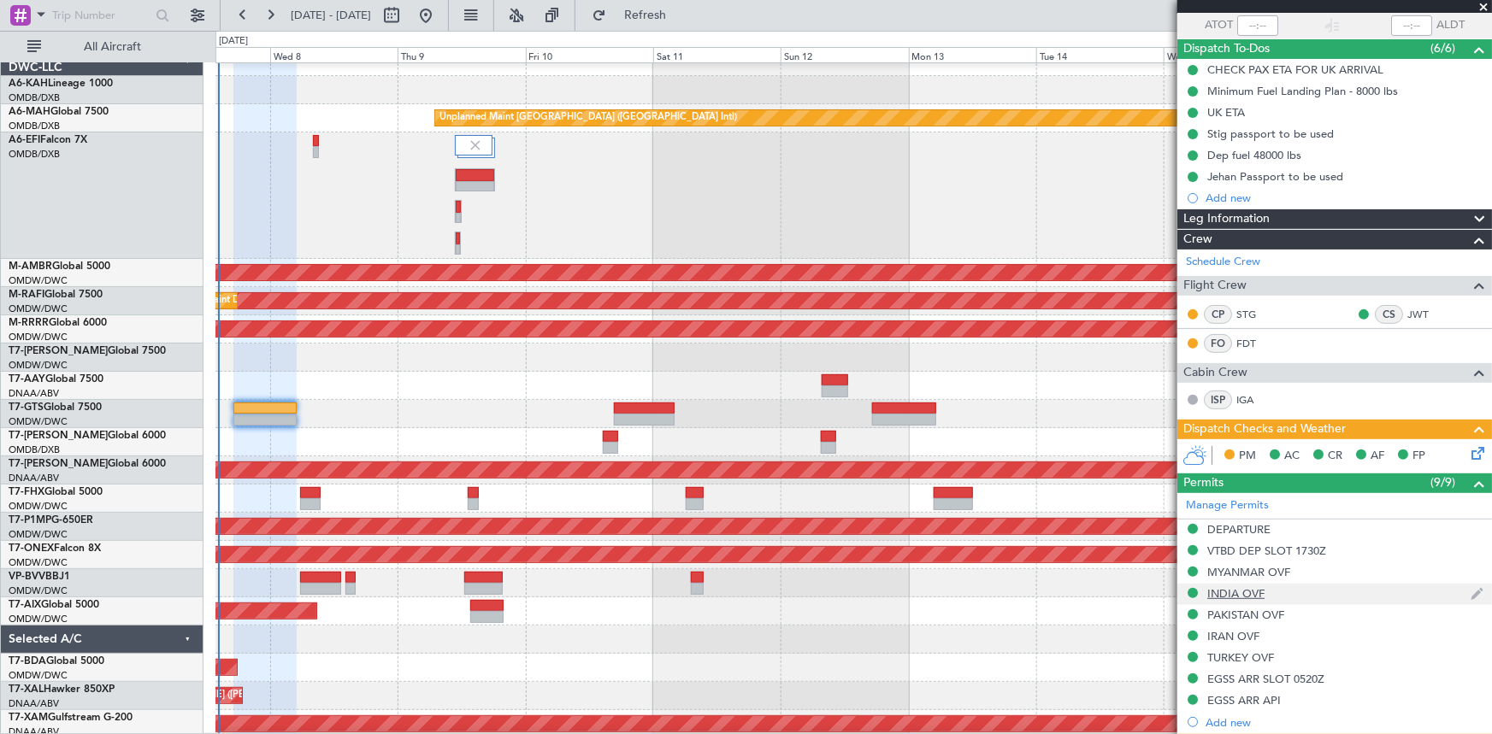
scroll to position [0, 0]
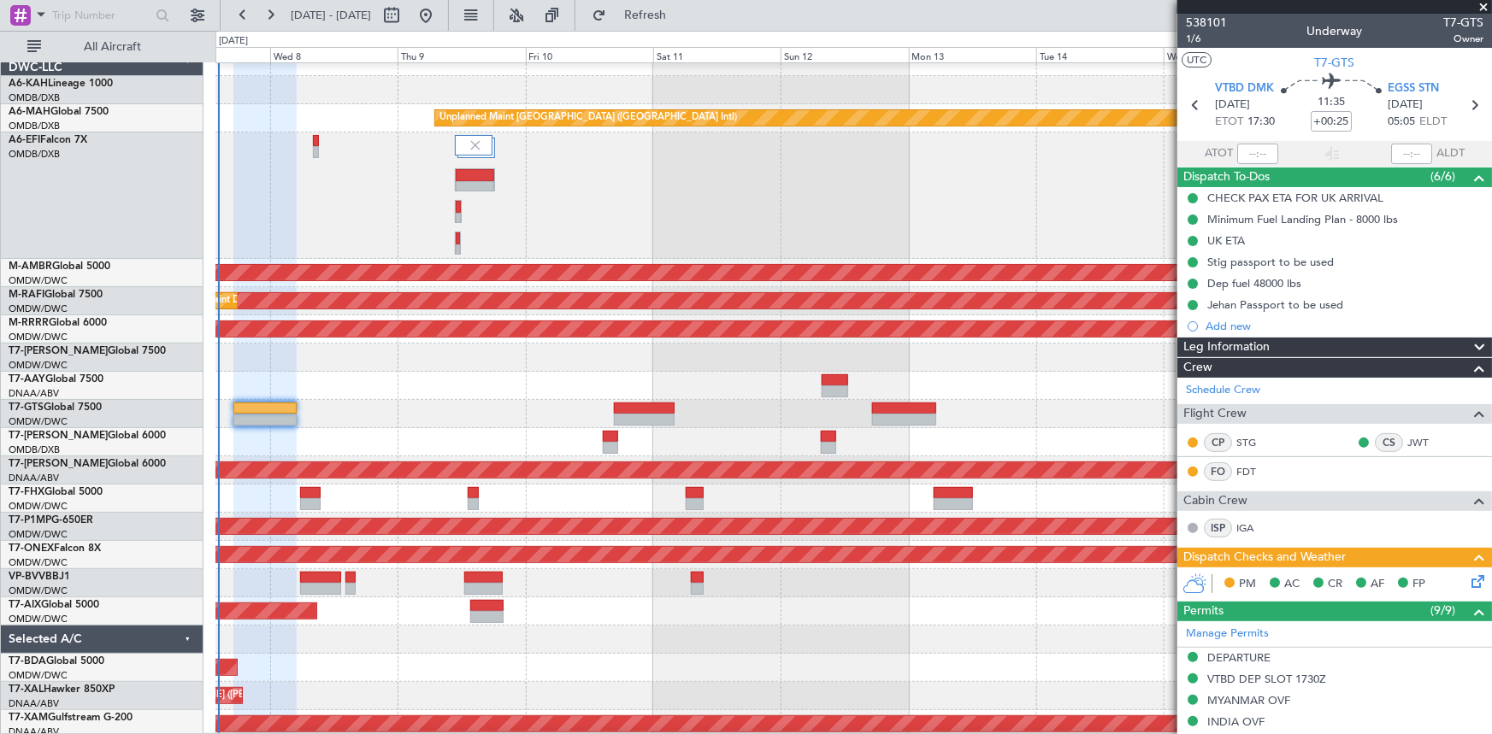
click at [1468, 583] on icon at bounding box center [1475, 579] width 14 height 14
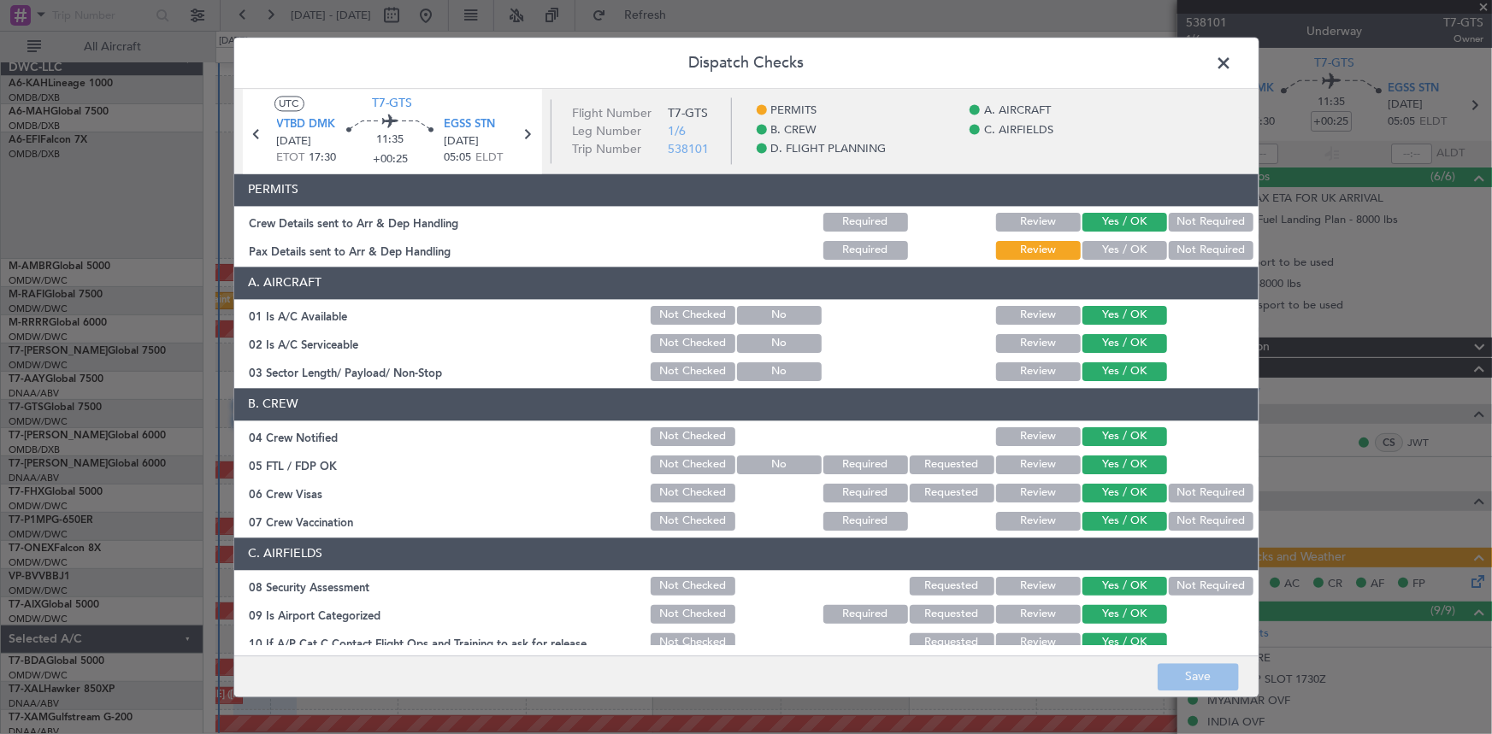
click at [1103, 247] on button "Yes / OK" at bounding box center [1124, 250] width 85 height 19
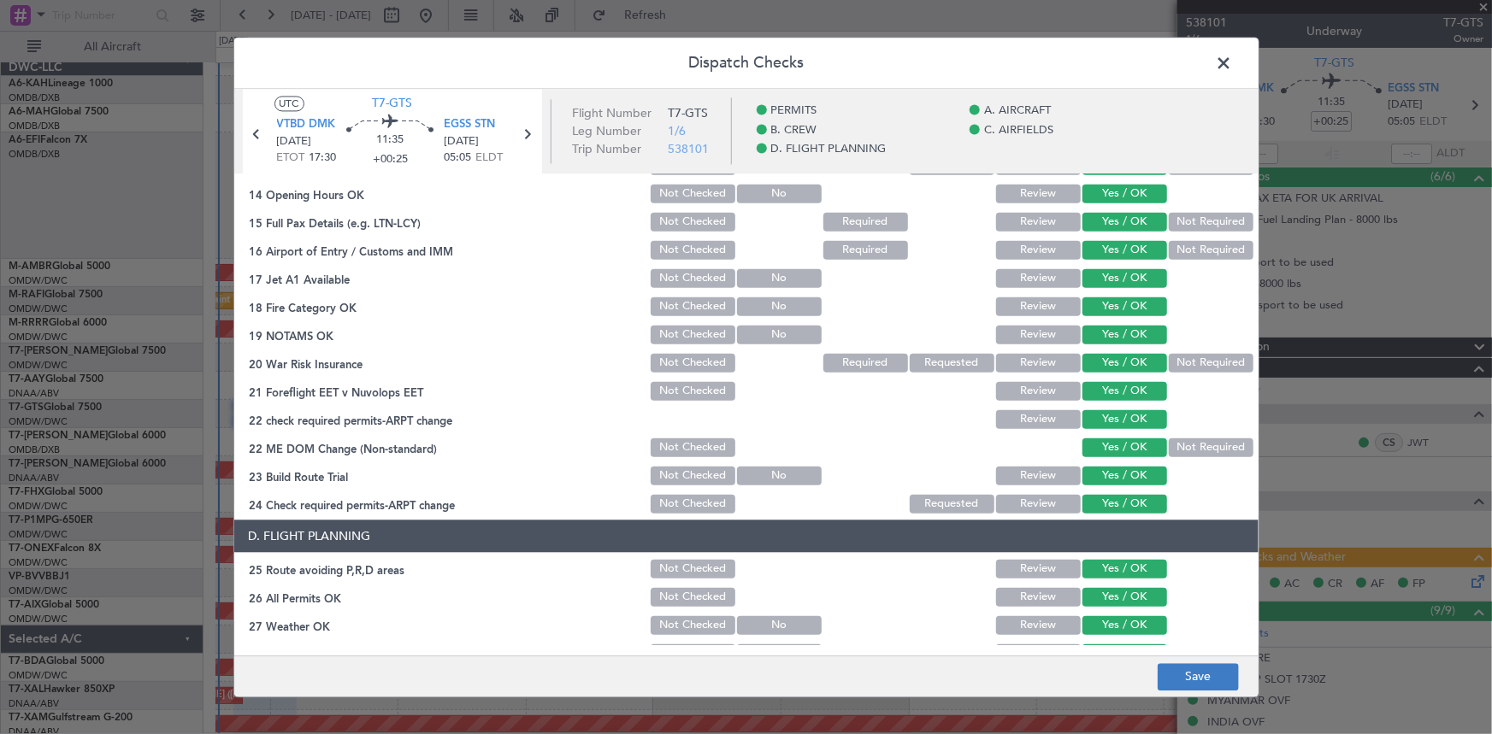
scroll to position [699, 0]
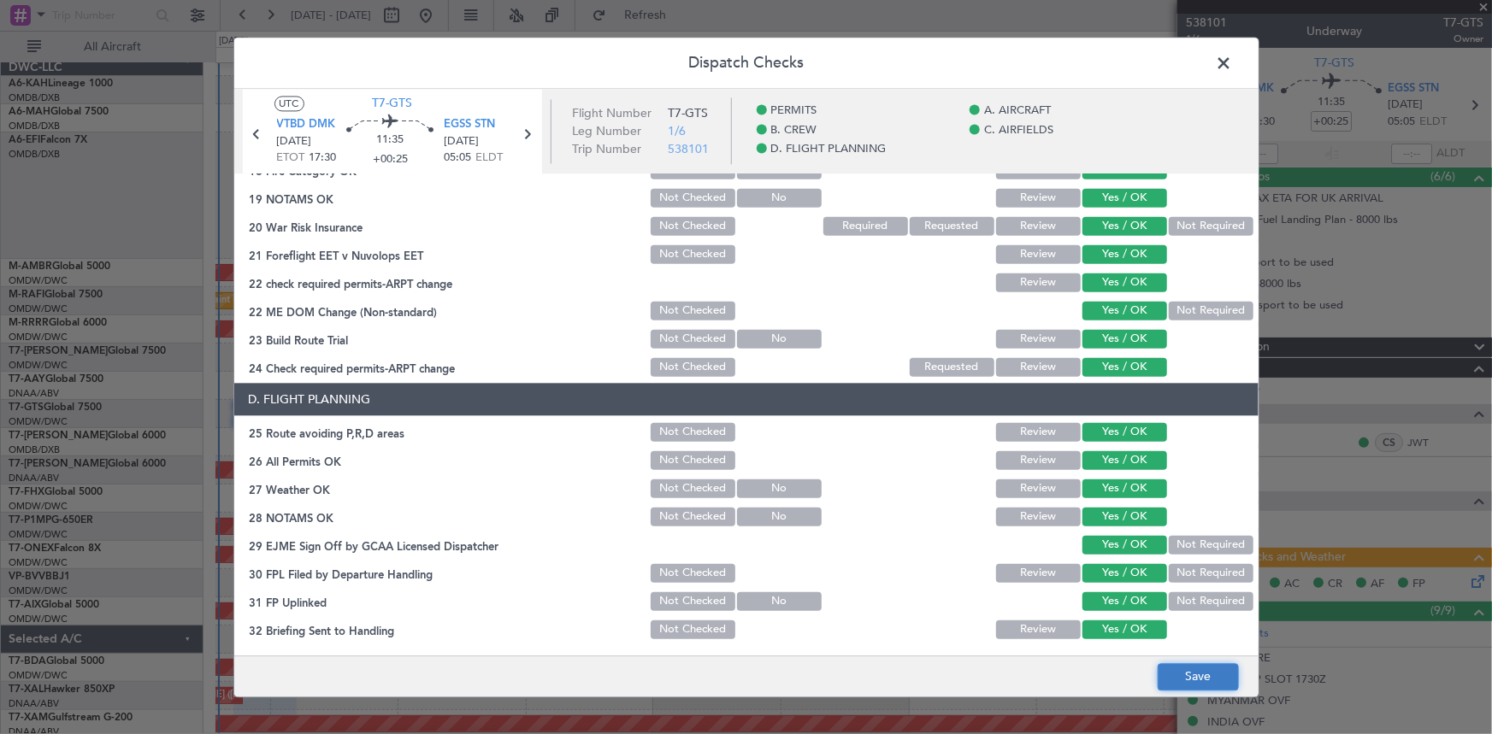
click at [1193, 681] on button "Save" at bounding box center [1198, 676] width 81 height 27
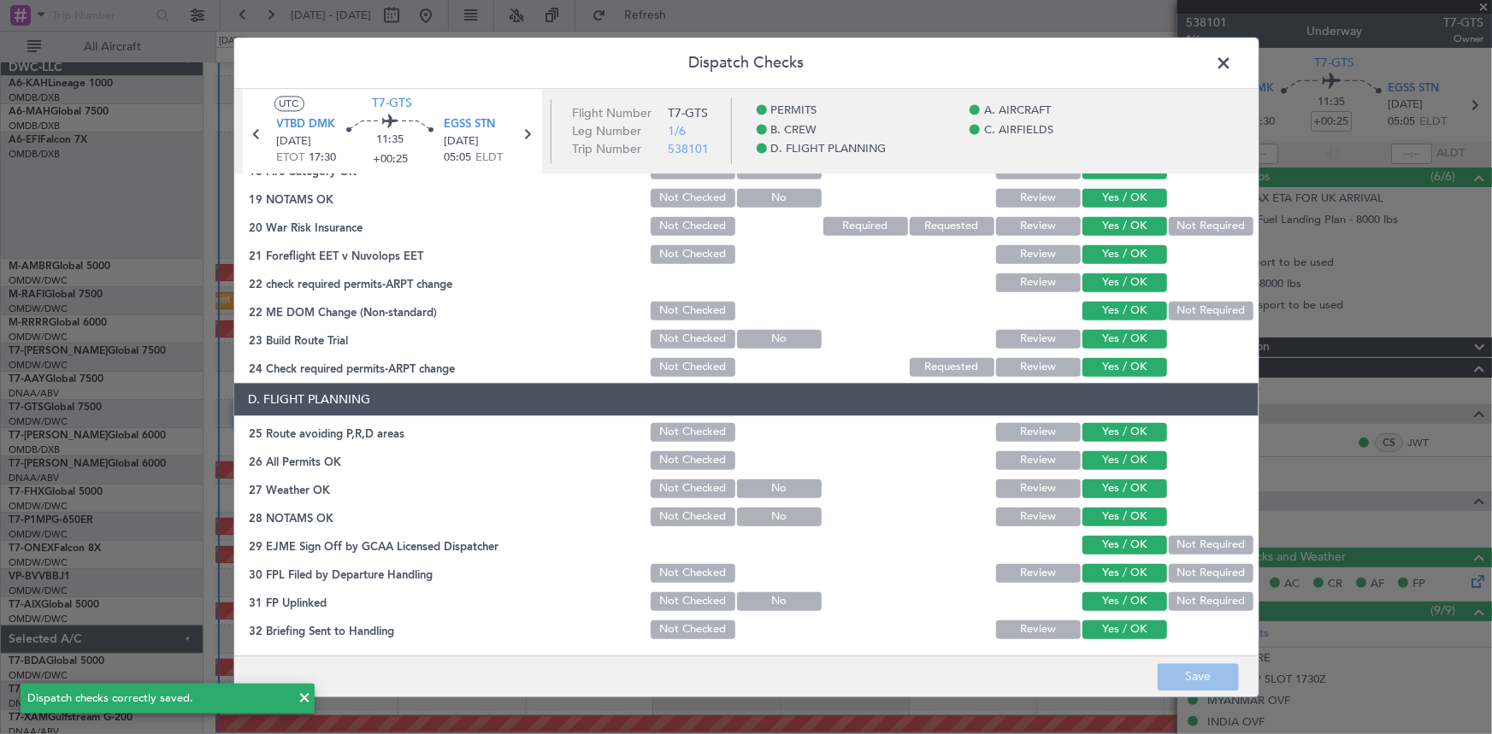
click at [1233, 64] on span at bounding box center [1233, 67] width 0 height 34
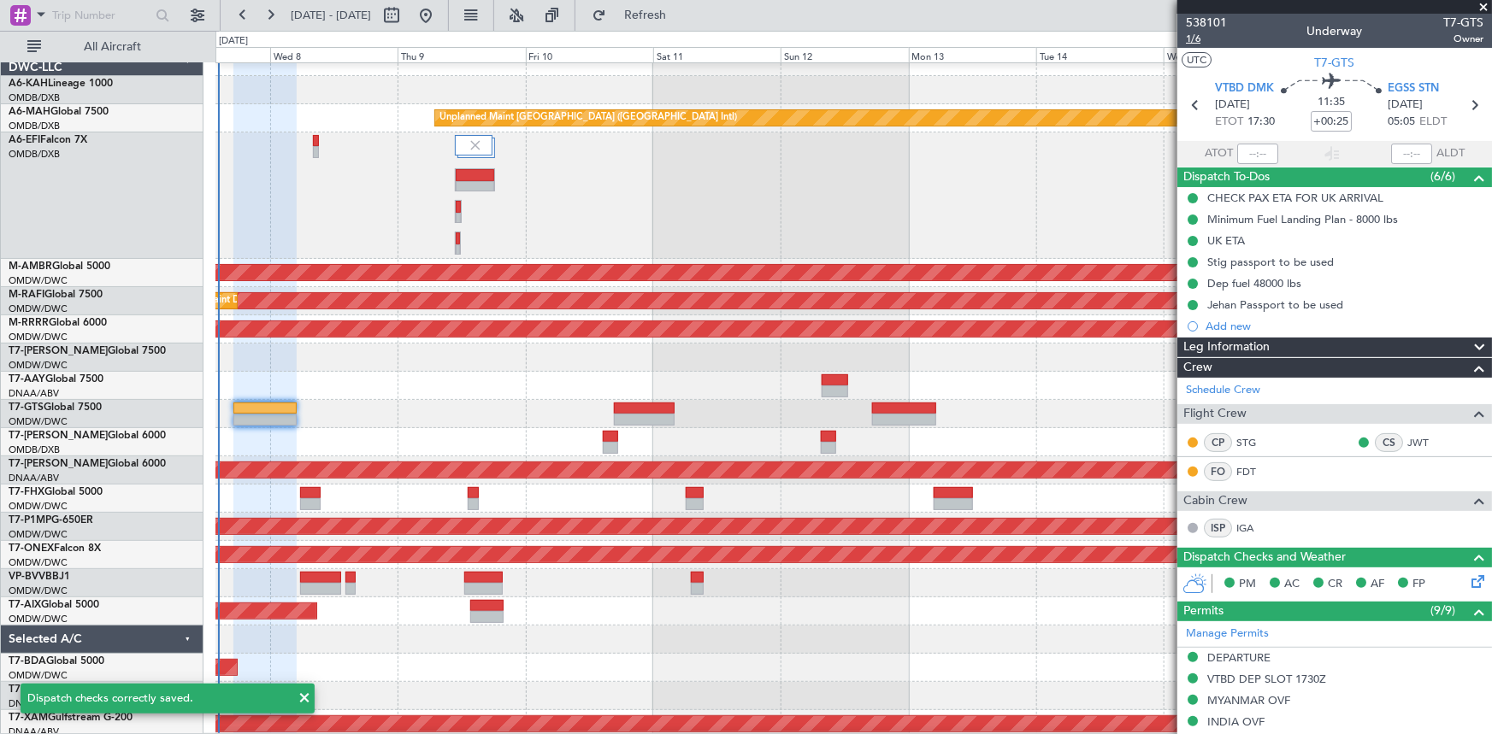
click at [1193, 41] on span "1/6" at bounding box center [1206, 39] width 41 height 15
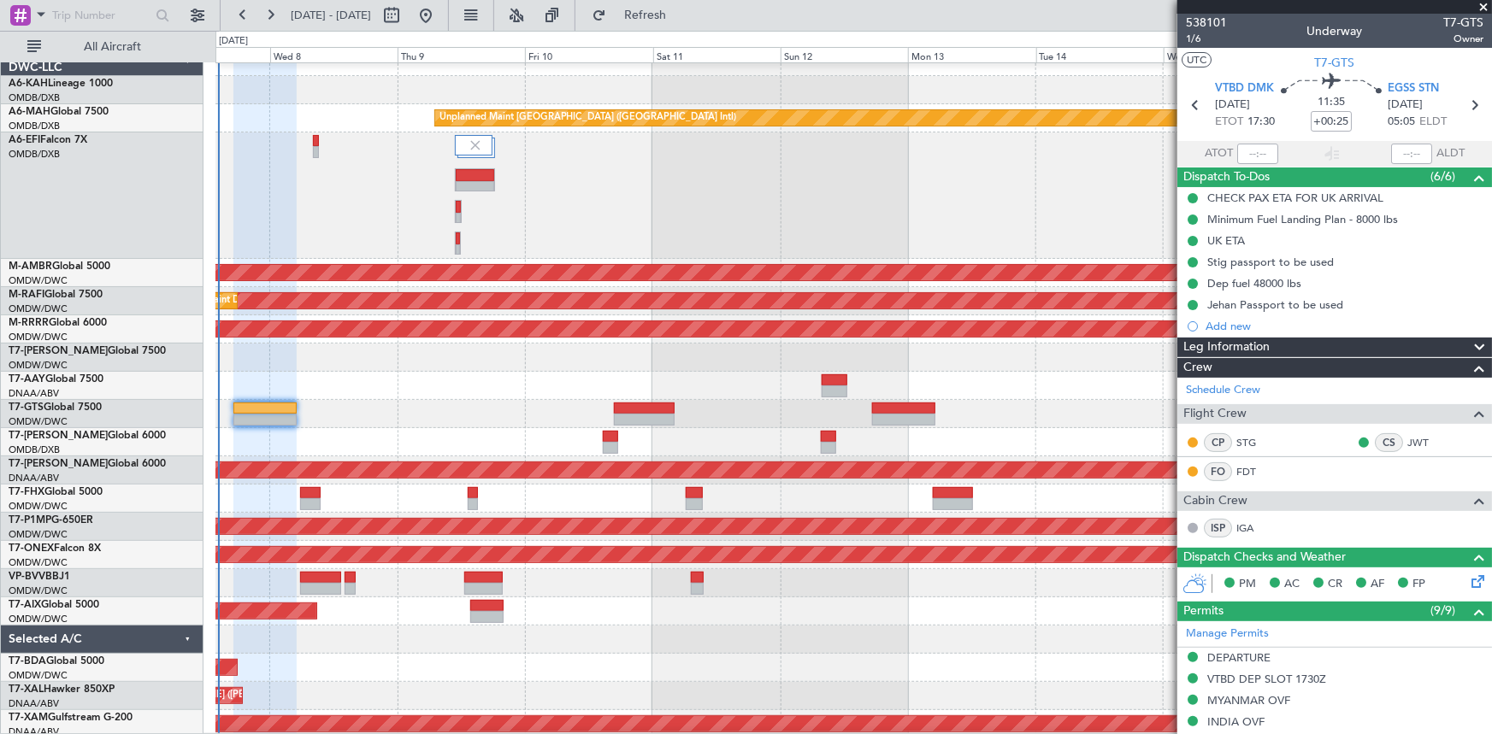
scroll to position [18, 0]
click at [500, 386] on div at bounding box center [853, 386] width 1276 height 28
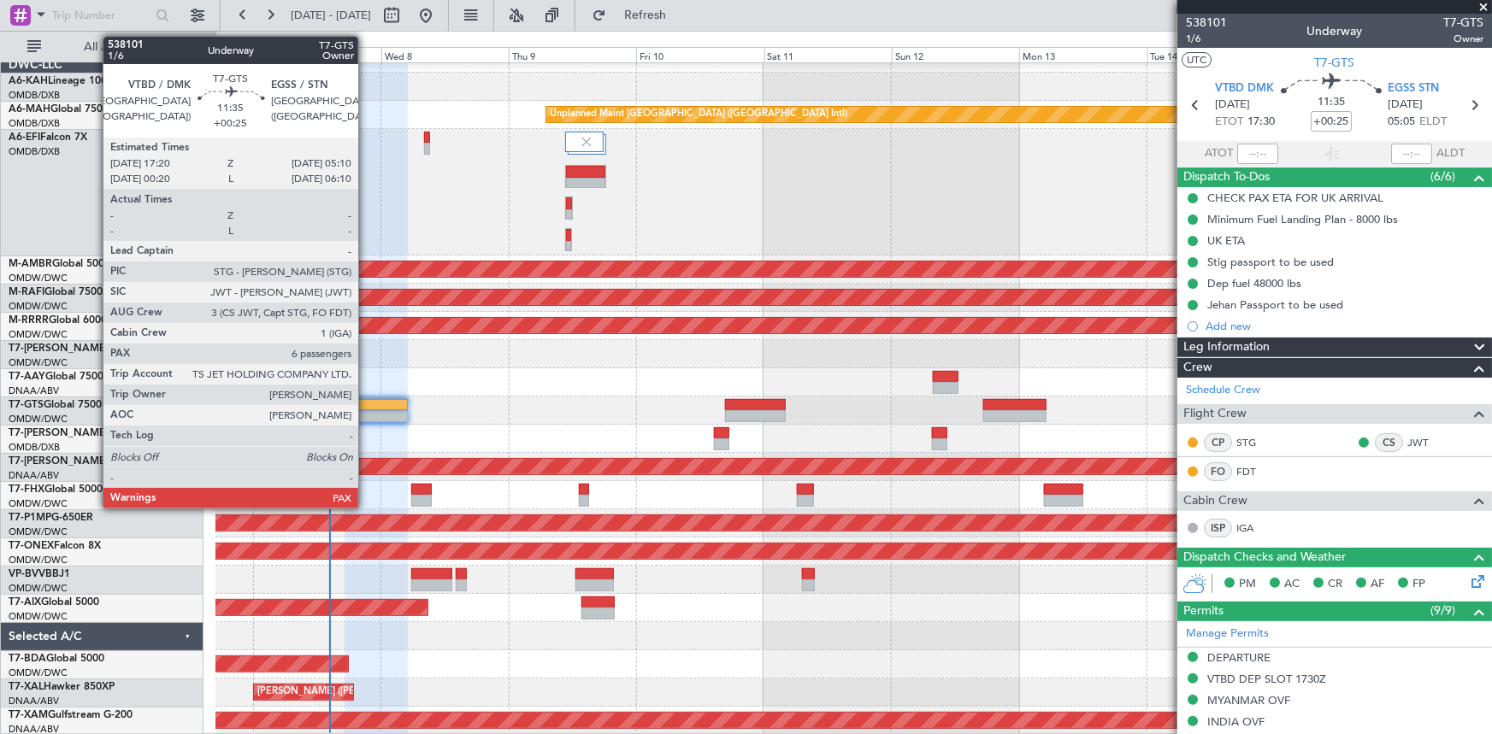
click at [366, 407] on div at bounding box center [376, 405] width 63 height 12
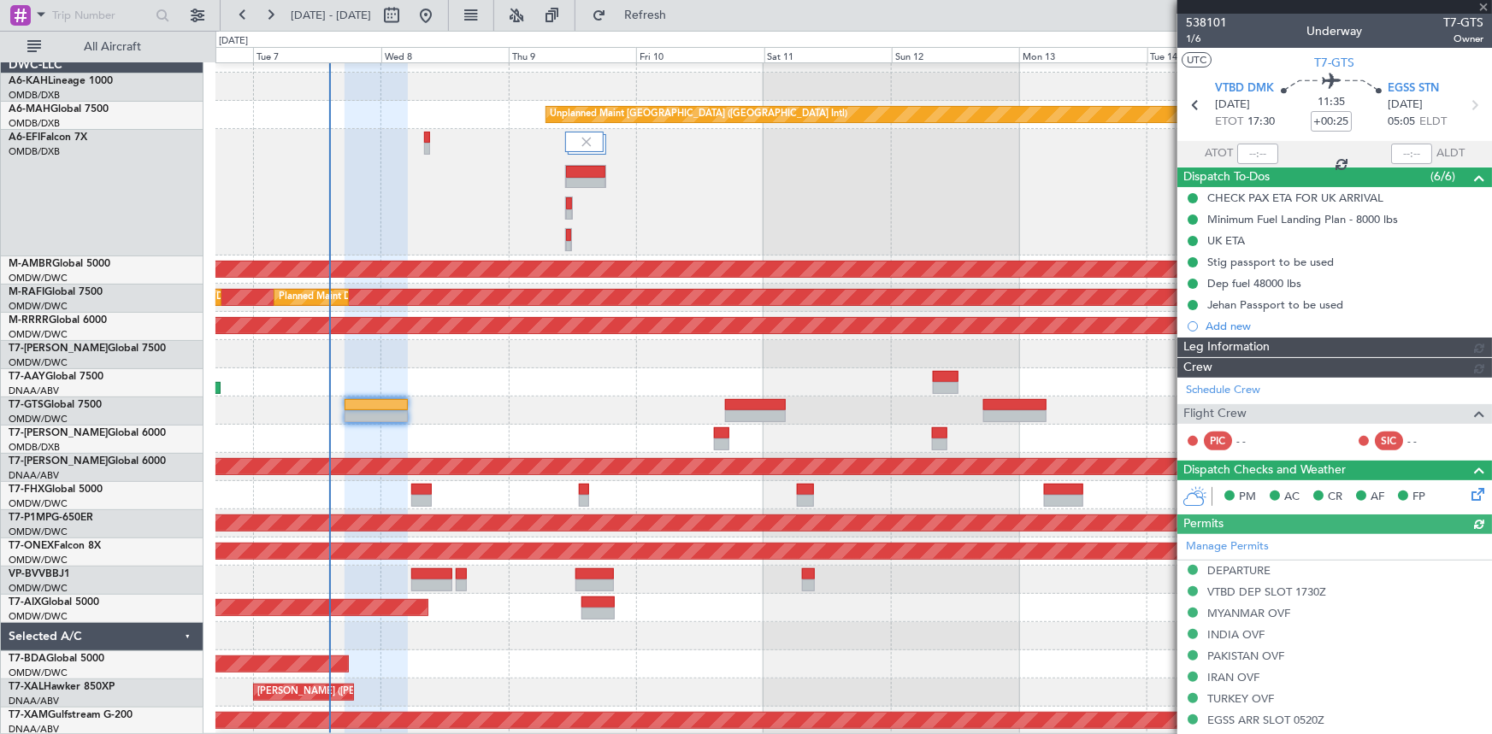
type input "Rohit Roy (ROY)"
type input "7422"
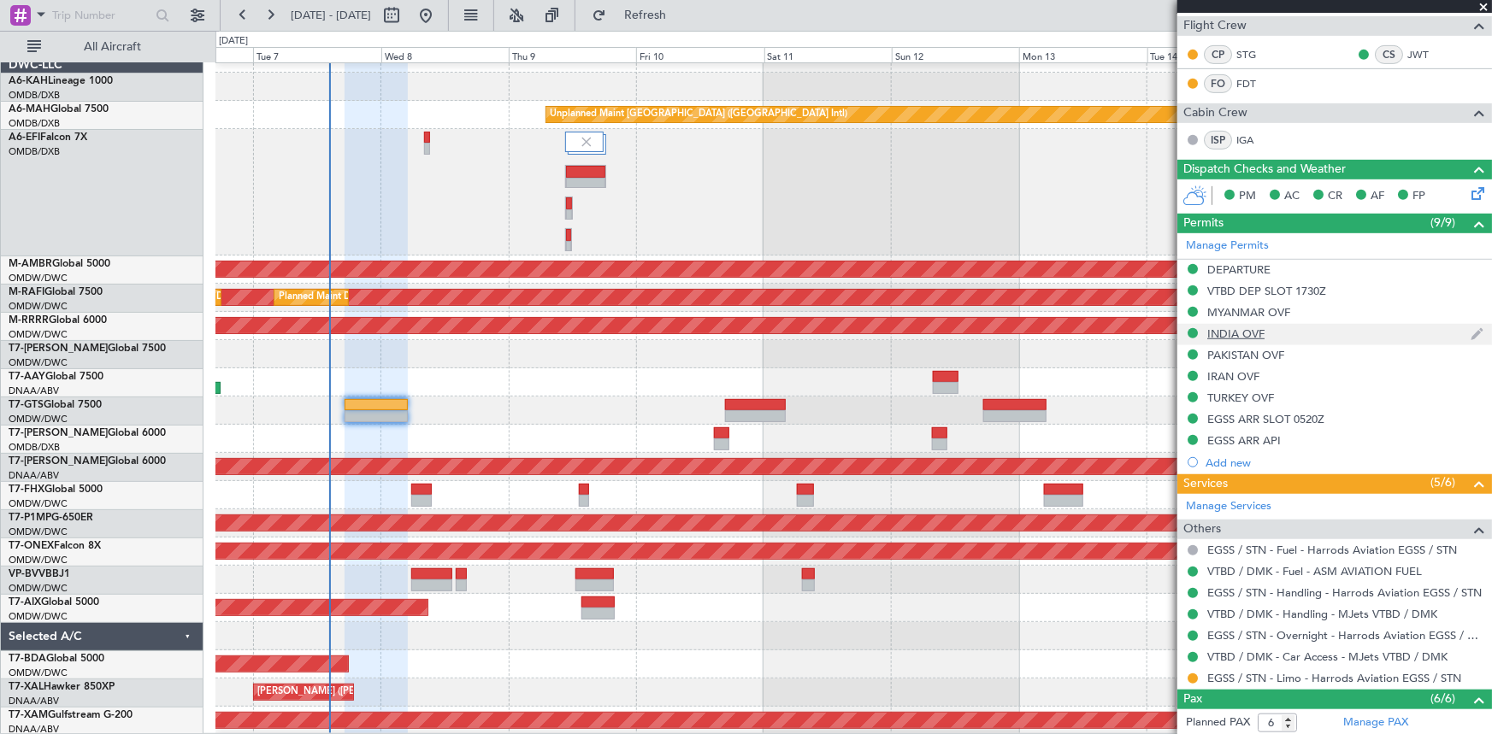
scroll to position [544, 0]
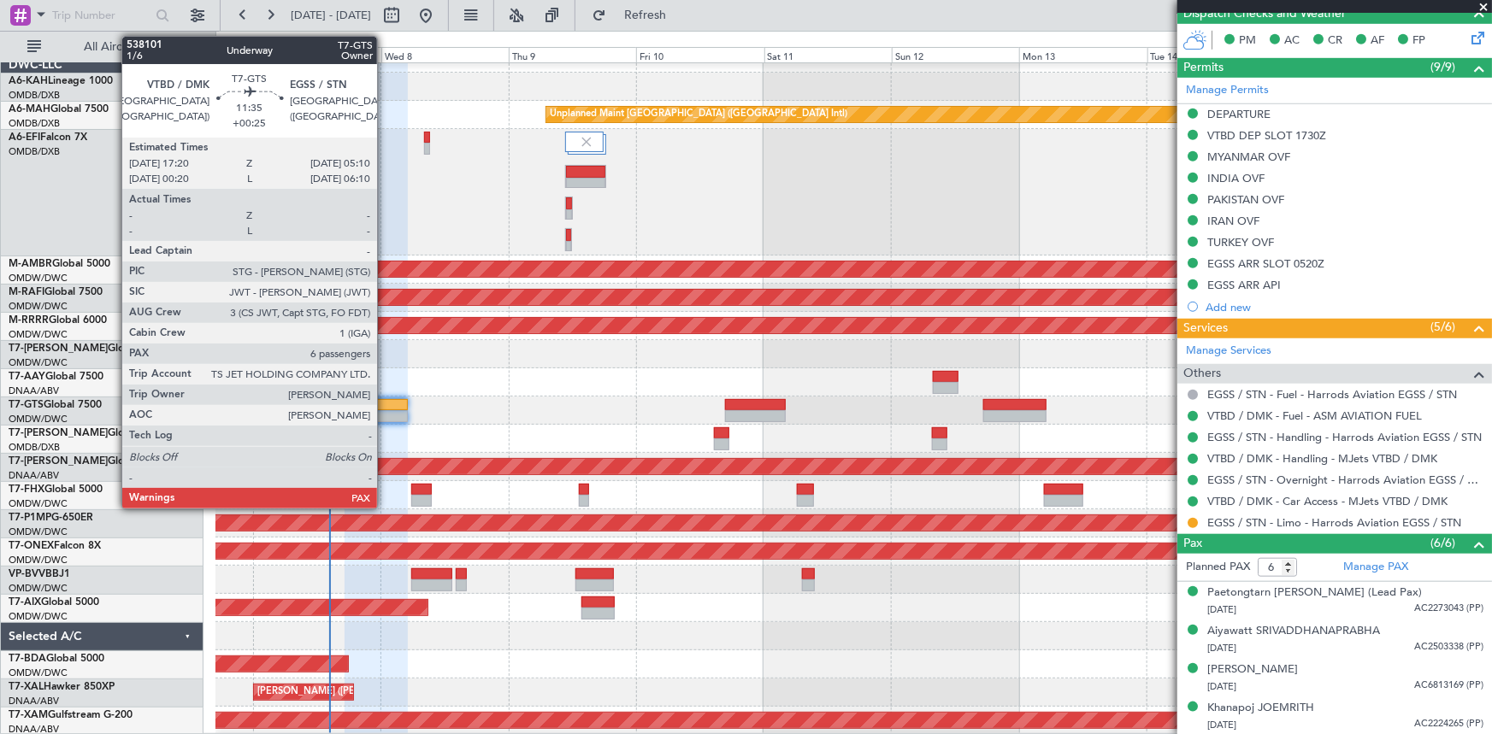
click at [385, 401] on div at bounding box center [376, 405] width 63 height 12
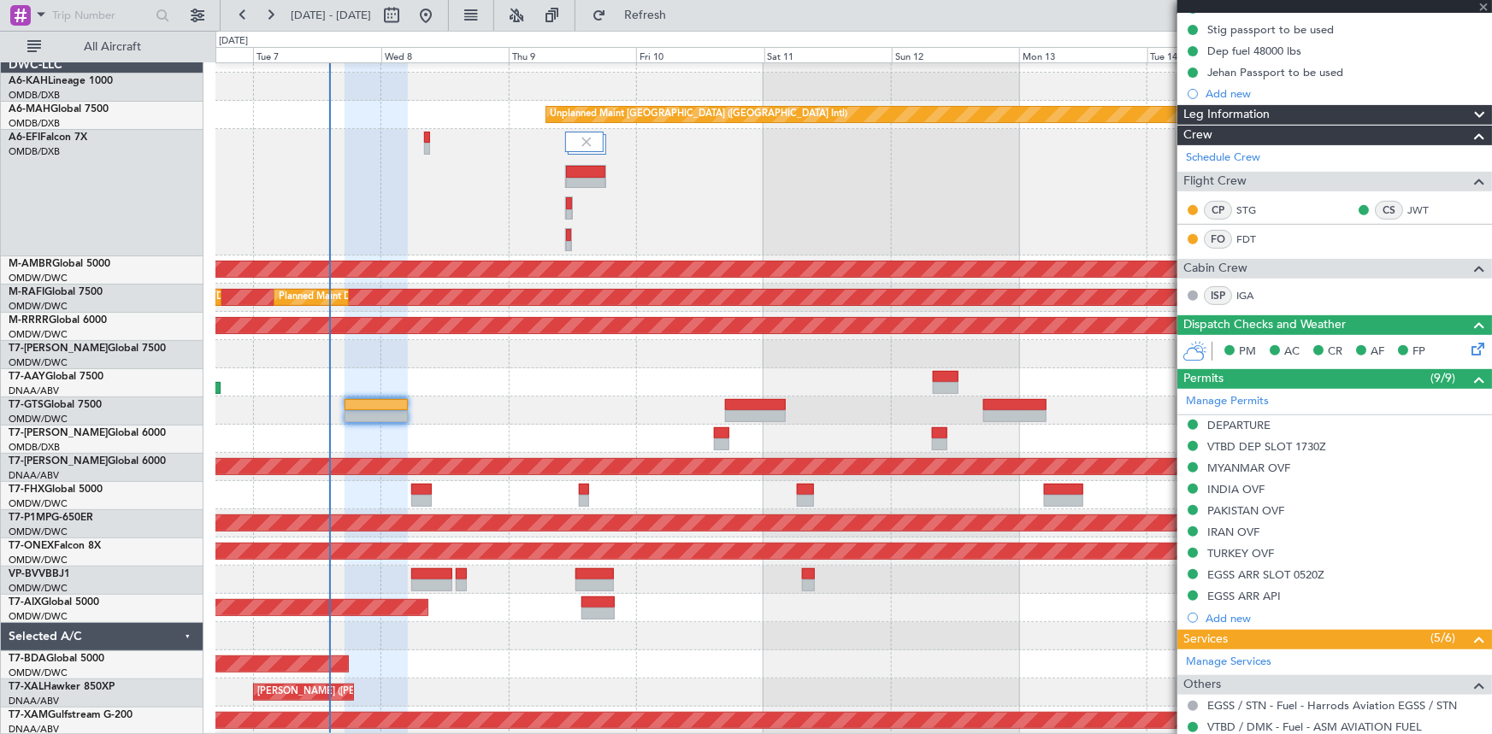
scroll to position [0, 0]
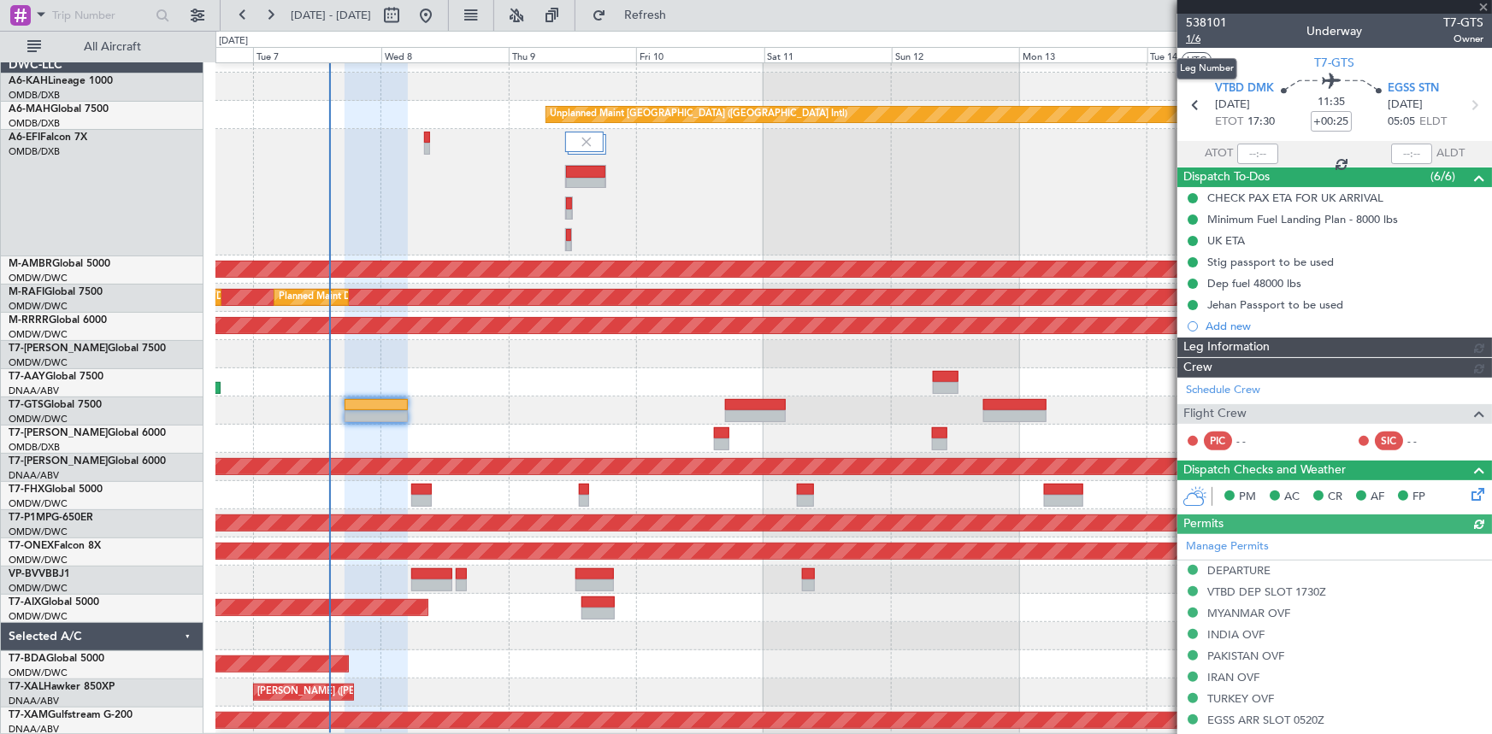
type input "[PERSON_NAME] ([PERSON_NAME])"
type input "7422"
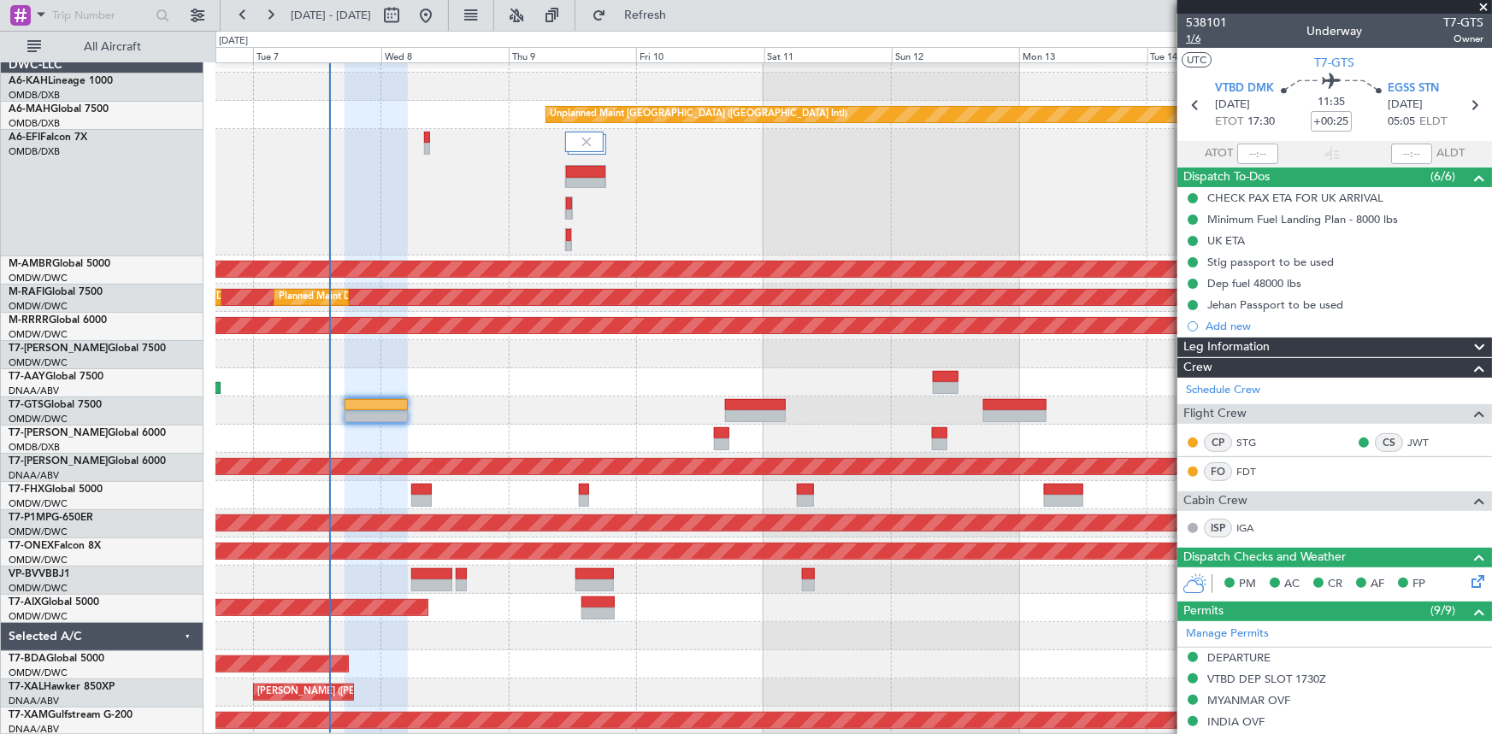
click at [1195, 39] on span "1/6" at bounding box center [1206, 39] width 41 height 15
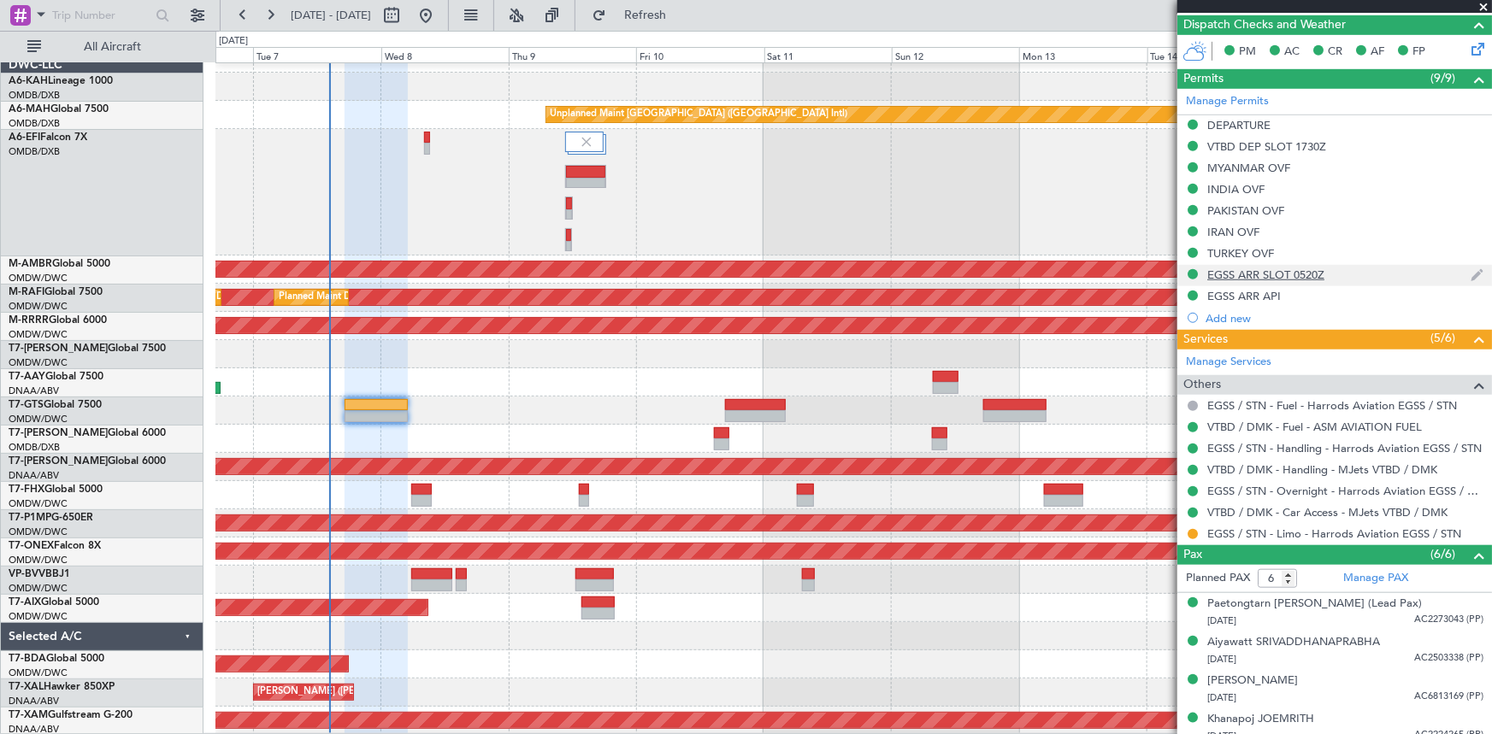
scroll to position [620, 0]
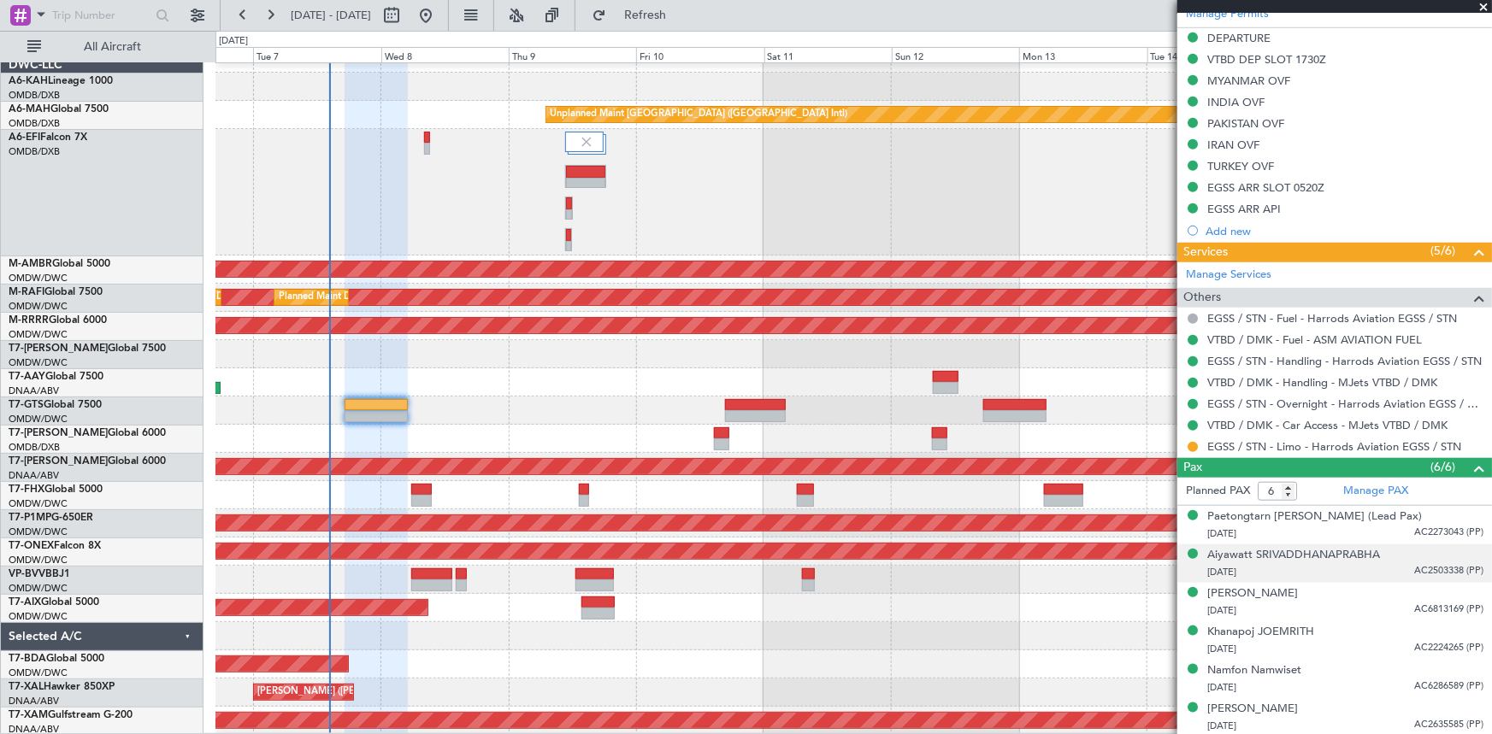
click at [1318, 545] on li "Aiyawatt SRIVADDHANAPRABHA 26/07/1985 AC2503338 (PP)" at bounding box center [1334, 564] width 315 height 38
click at [1312, 552] on div "Aiyawatt SRIVADDHANAPRABHA" at bounding box center [1293, 555] width 173 height 17
type input "[PERSON_NAME] ([PERSON_NAME])"
type input "7422"
type input "[PERSON_NAME] ([PERSON_NAME])"
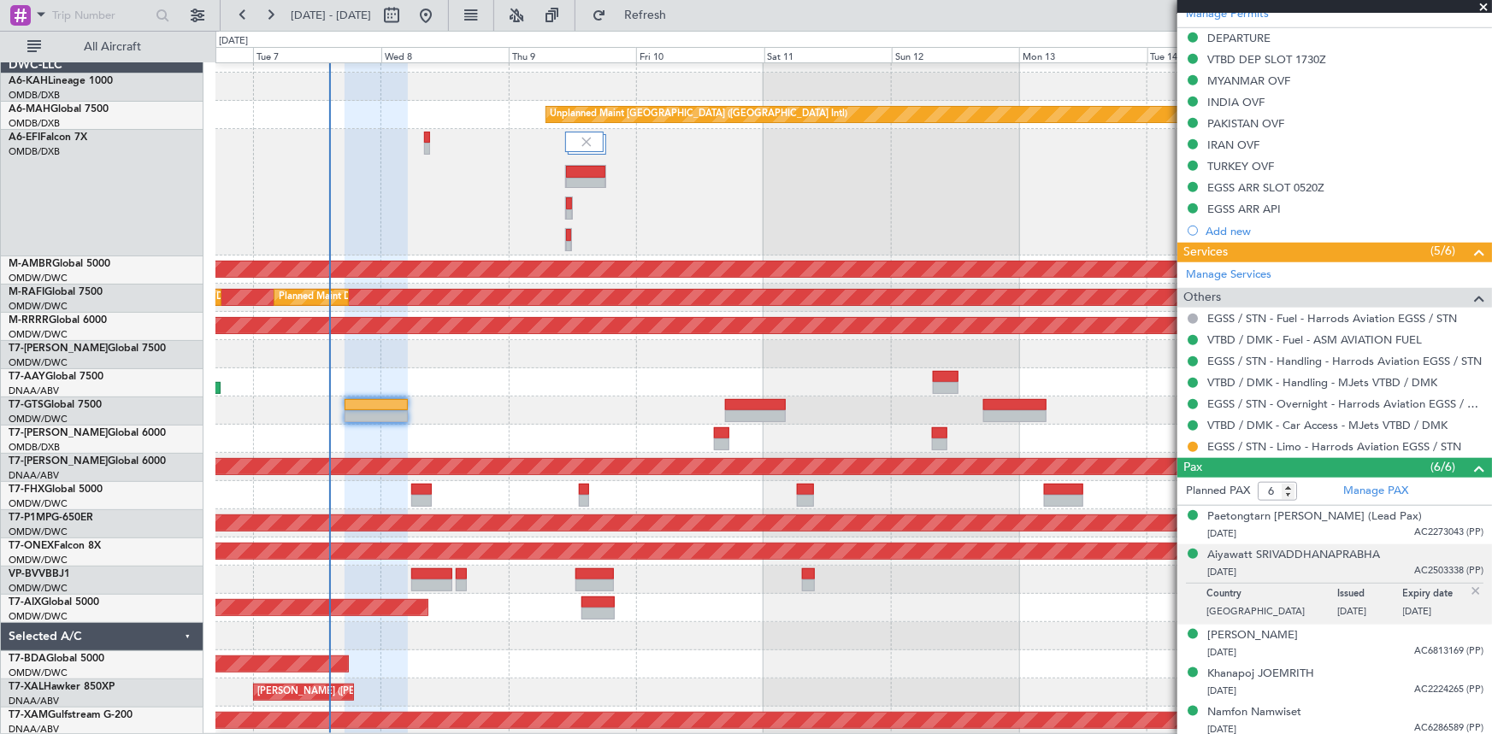
type input "7422"
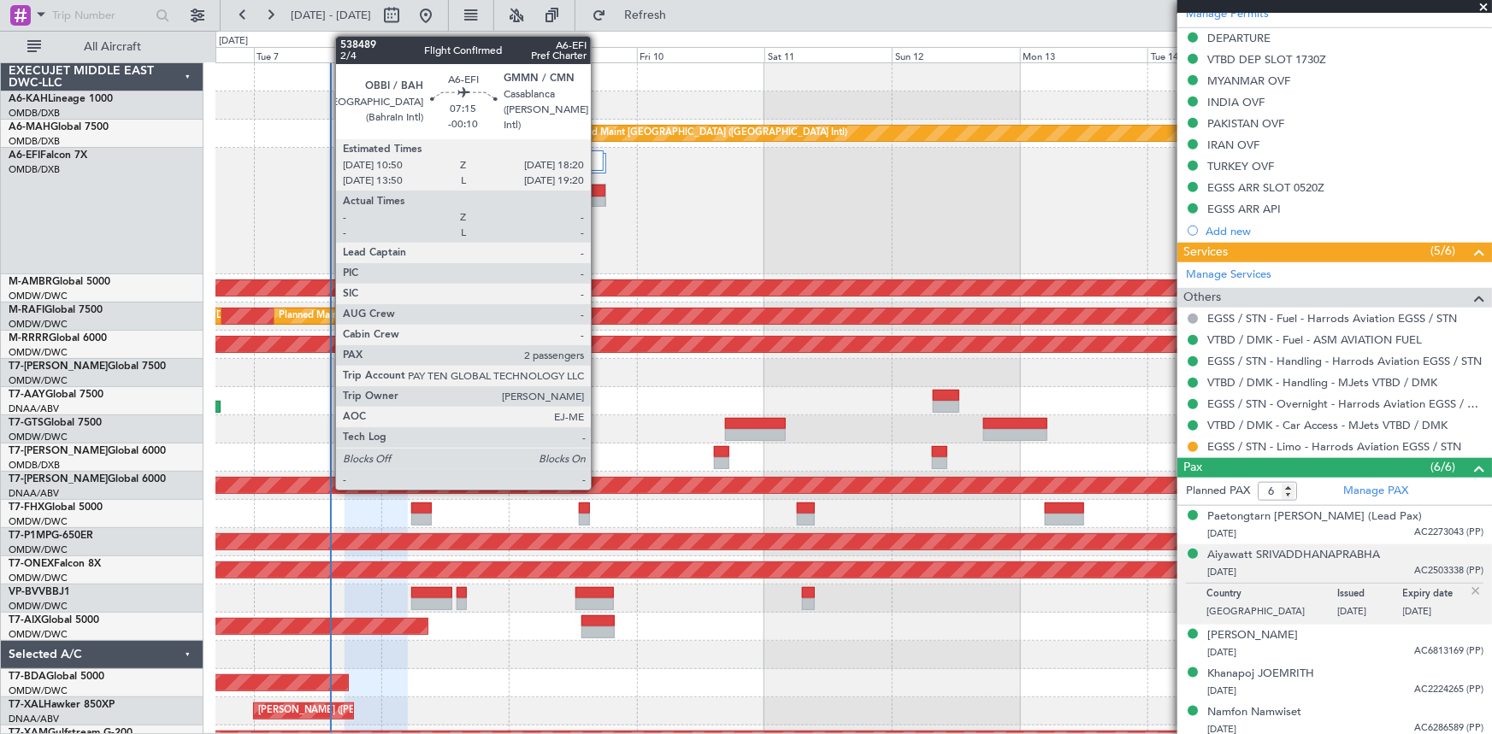
click at [598, 190] on div at bounding box center [586, 191] width 38 height 12
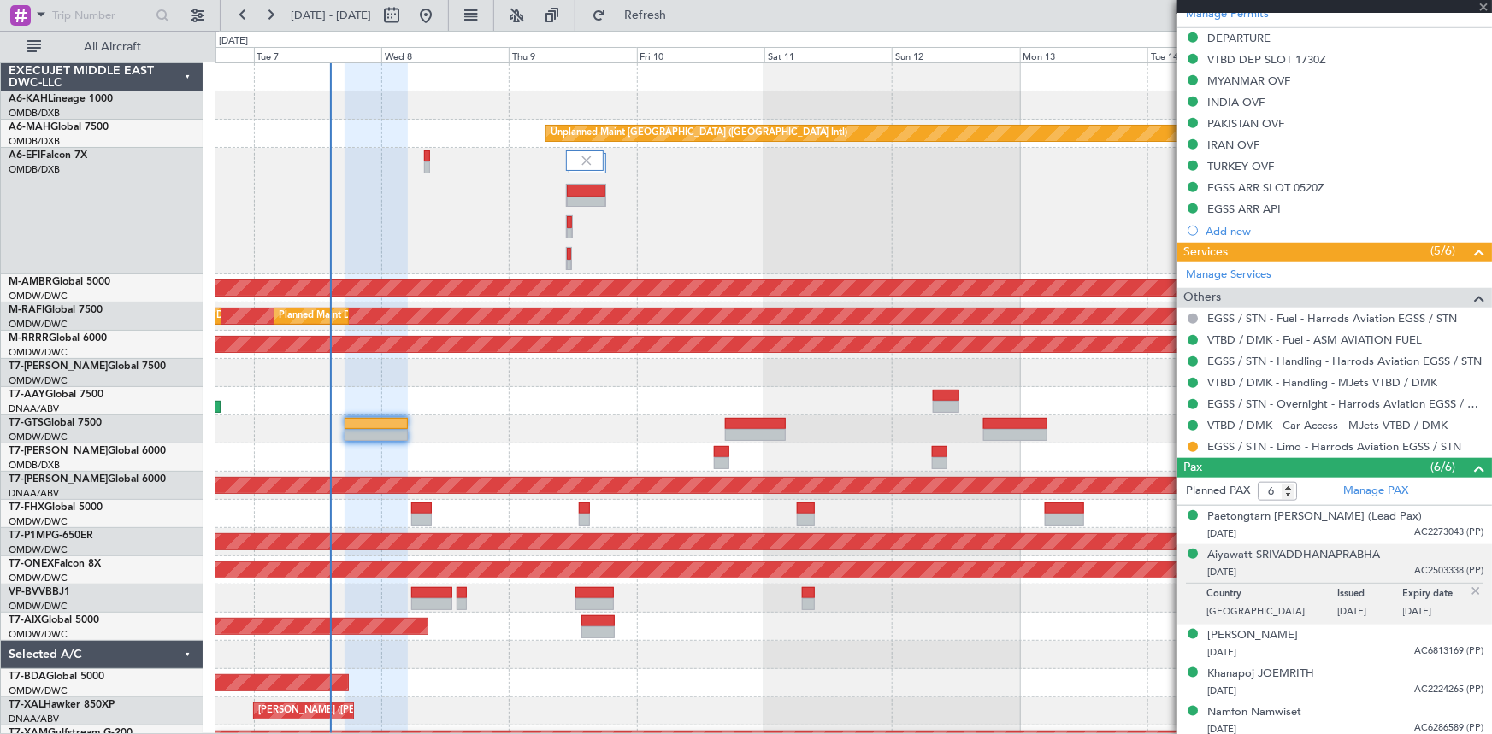
type input "-00:10"
type input "2"
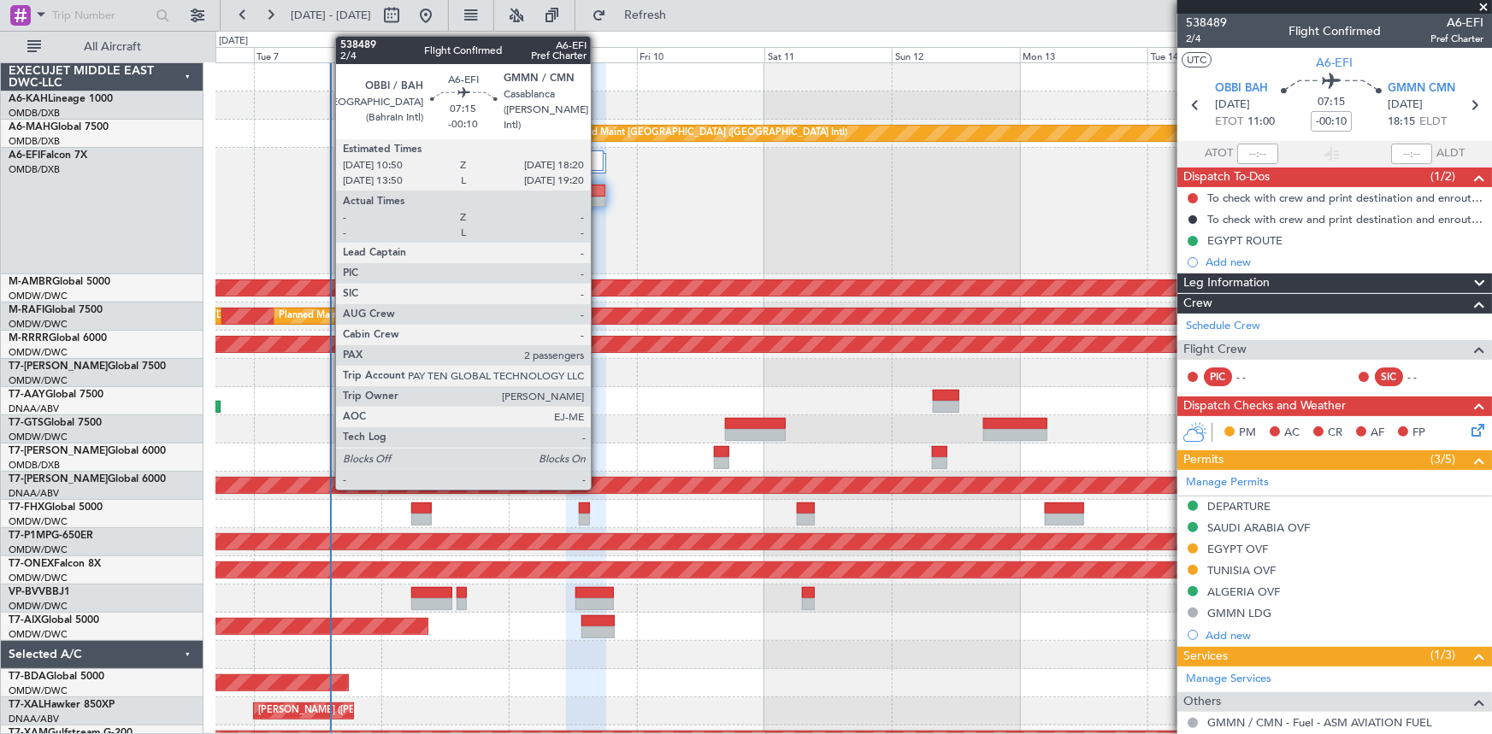
click at [598, 188] on div at bounding box center [586, 191] width 38 height 12
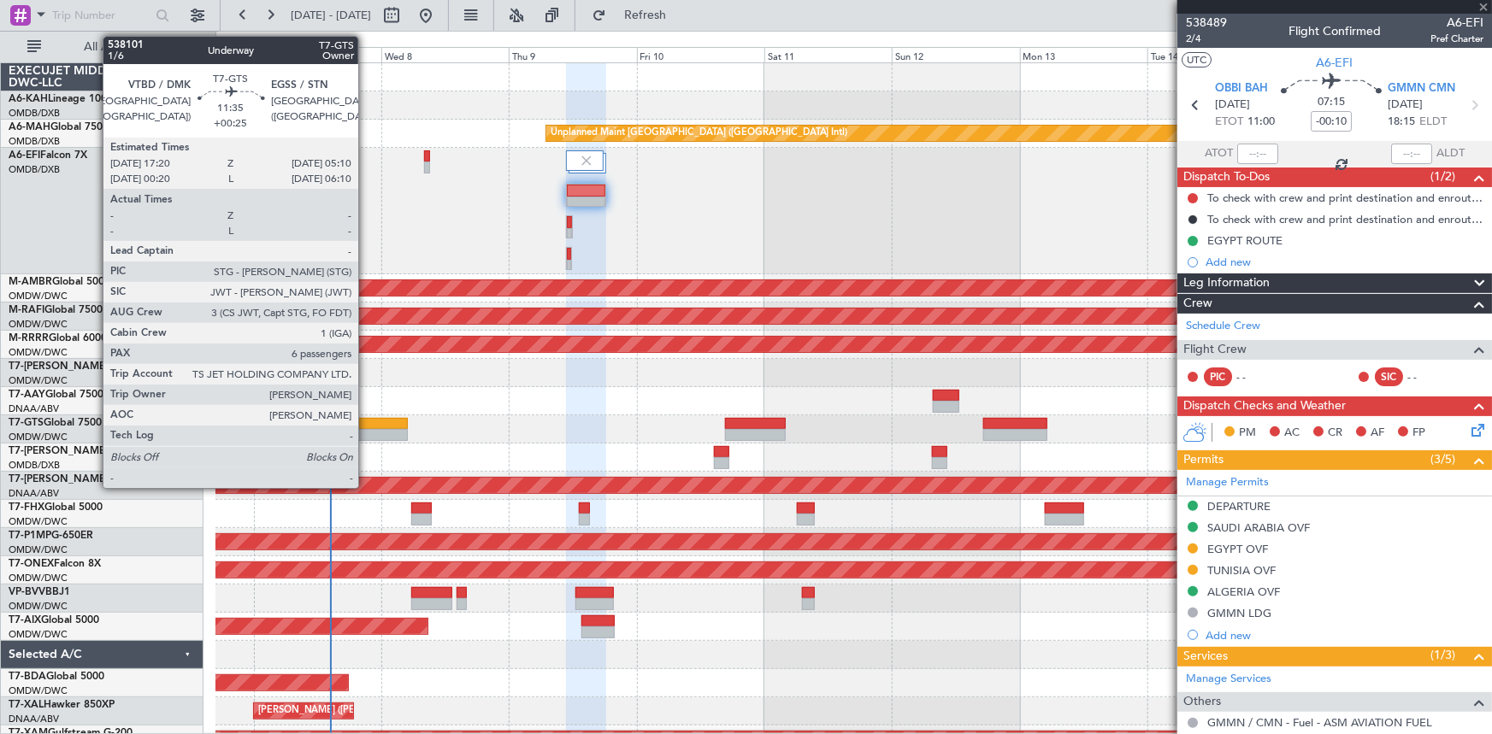
click at [366, 427] on div at bounding box center [376, 424] width 63 height 12
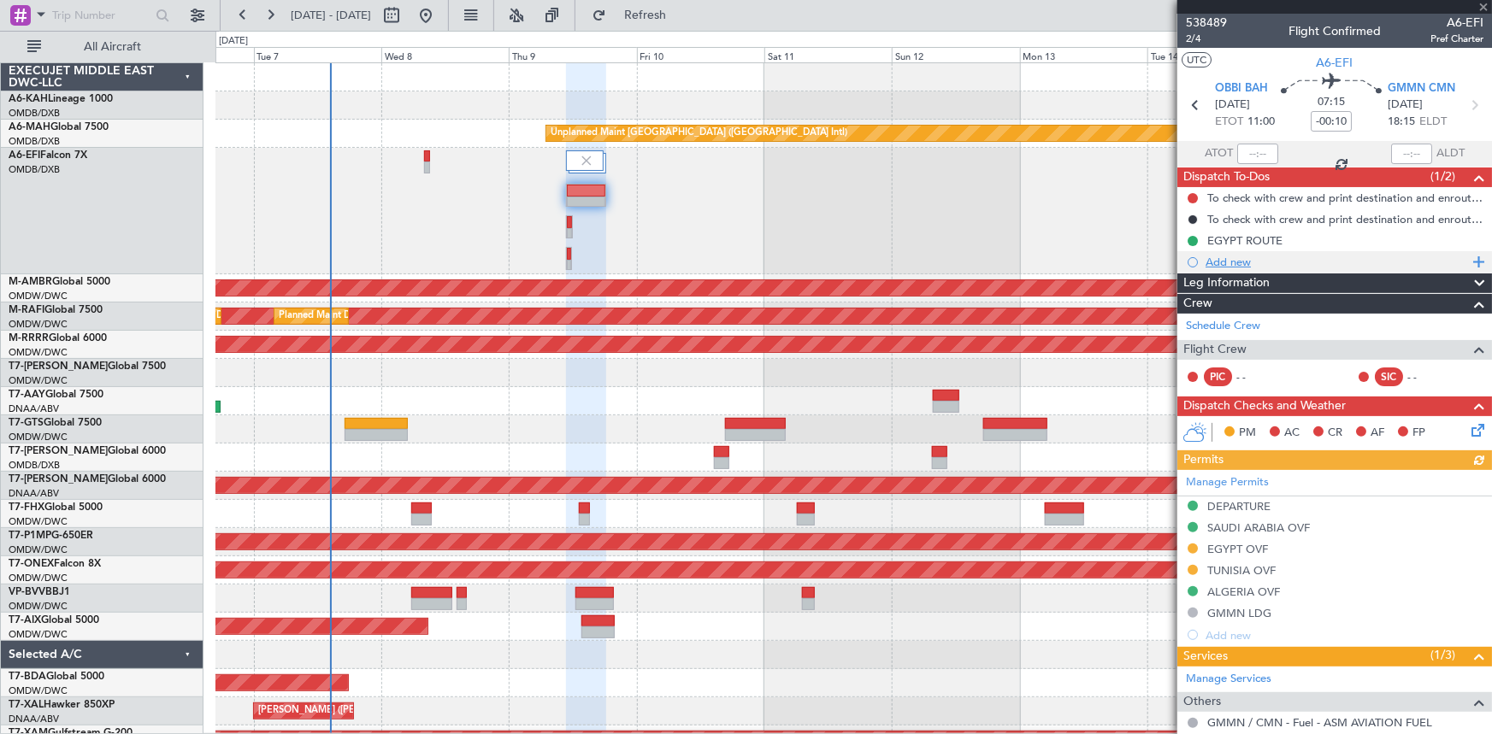
type input "+00:25"
type input "6"
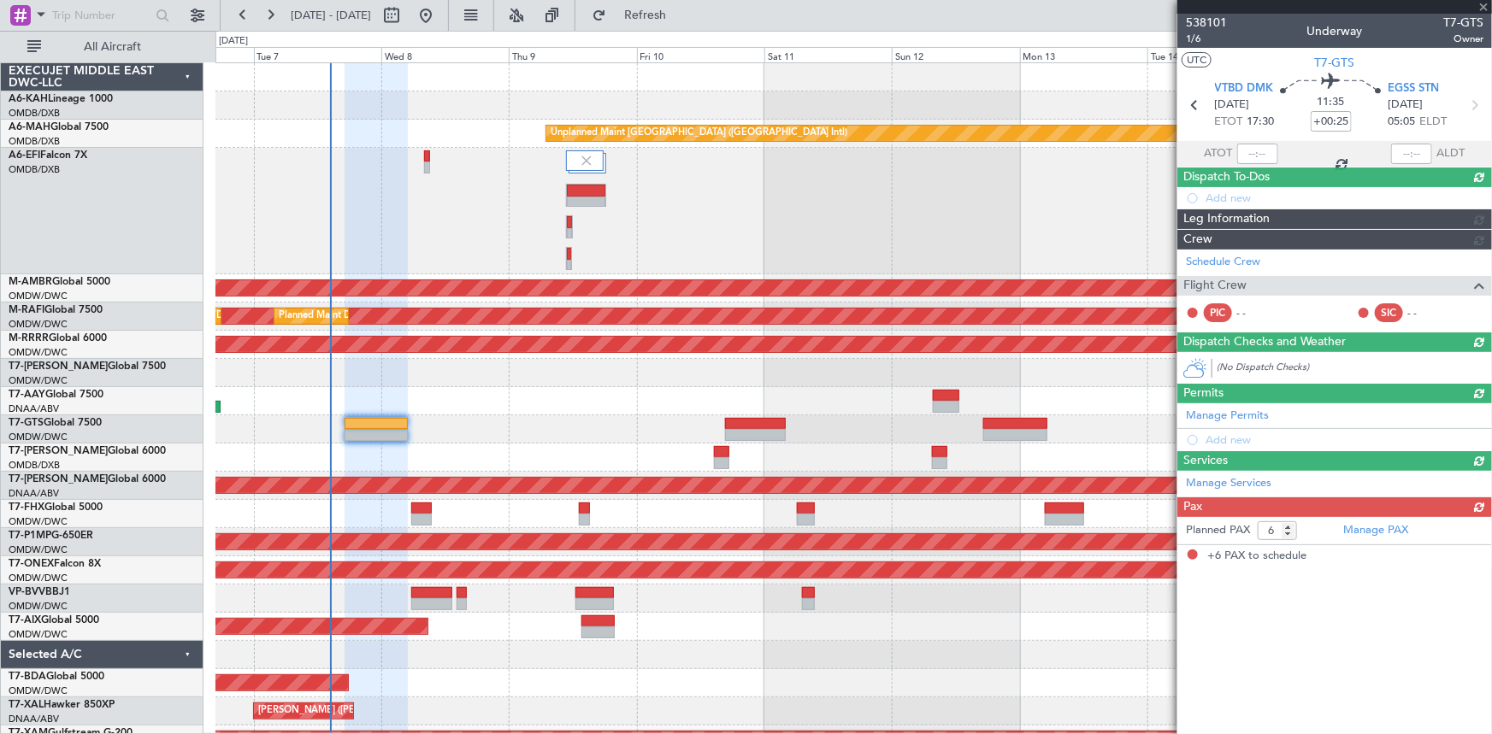
type input "[PERSON_NAME] ([PERSON_NAME])"
type input "7422"
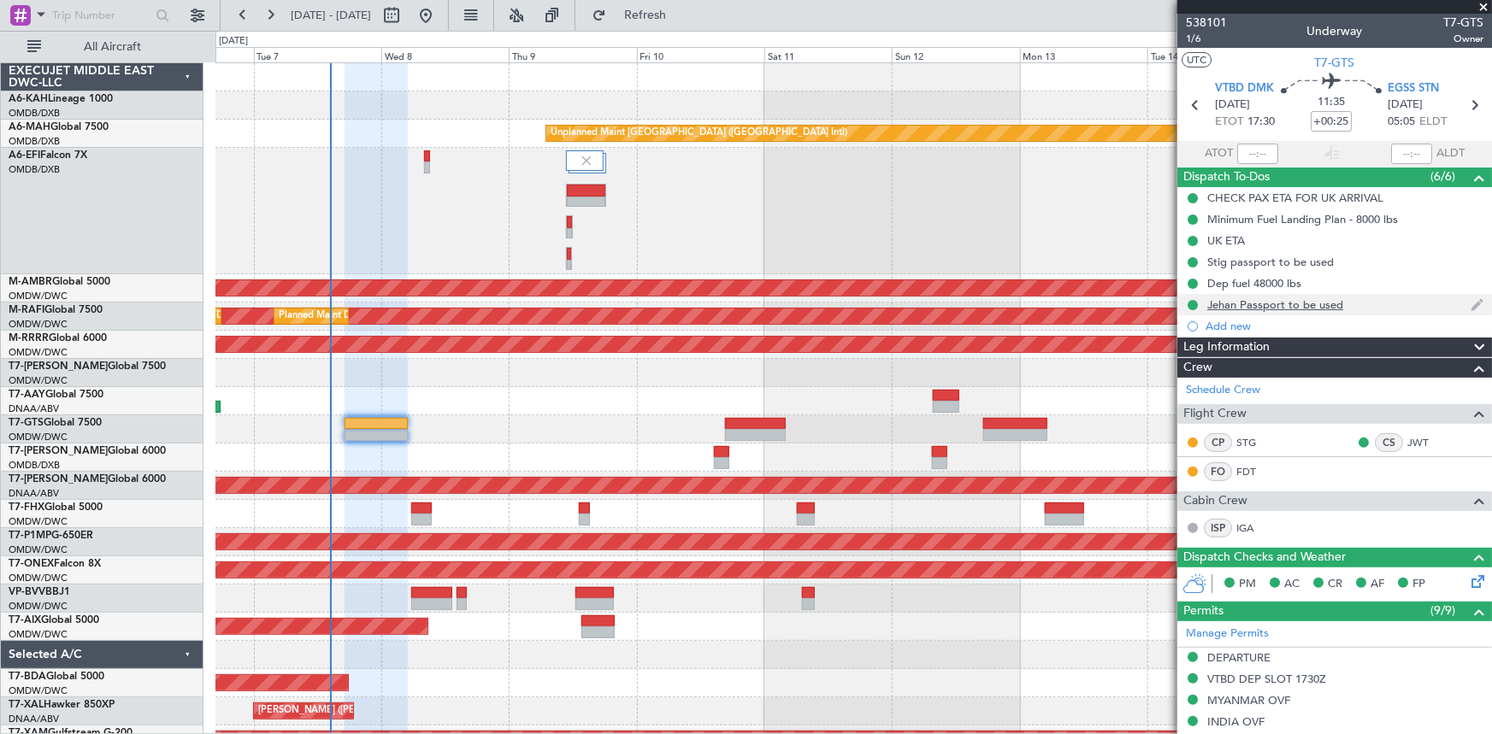
click at [1324, 304] on div "Jehan Passport to be used" at bounding box center [1275, 305] width 136 height 15
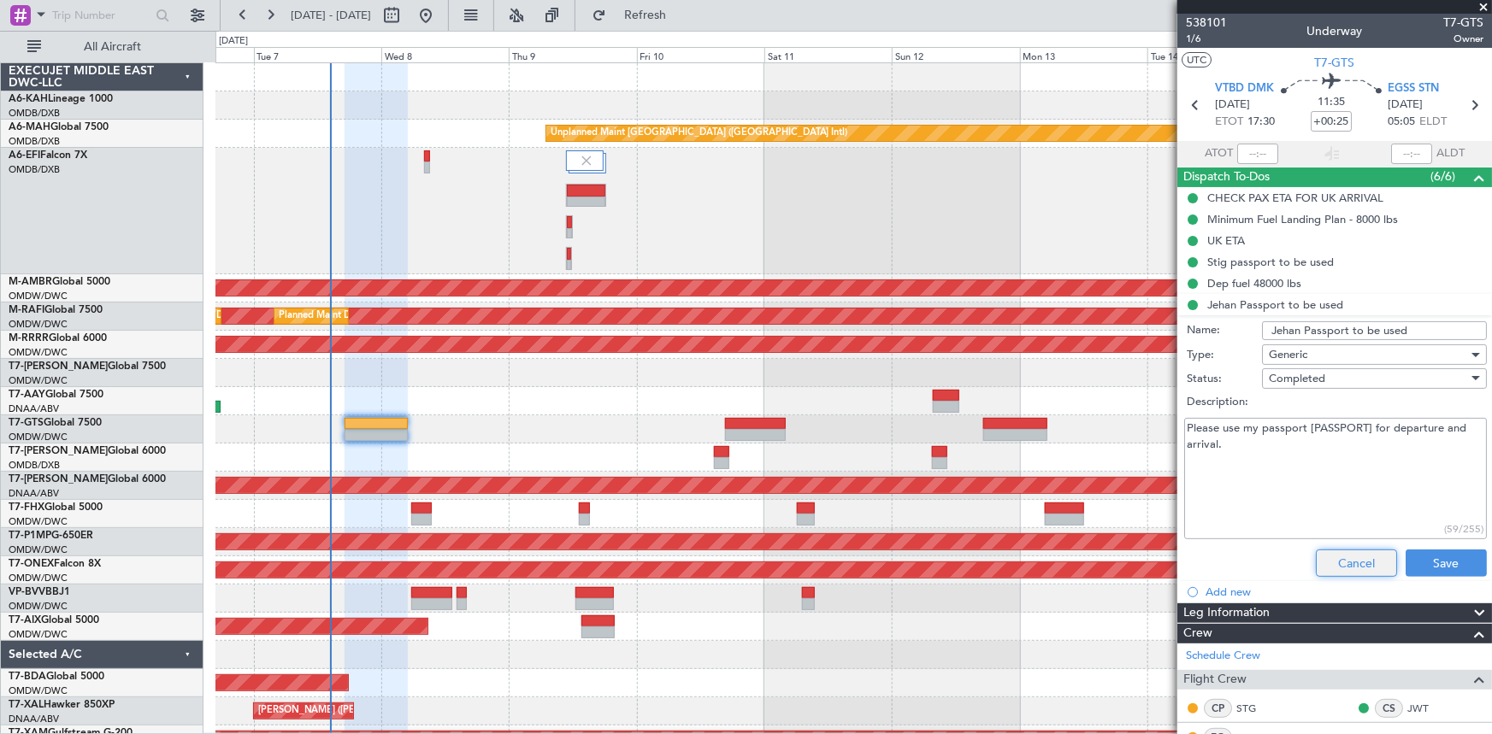
click at [1348, 558] on button "Cancel" at bounding box center [1356, 563] width 81 height 27
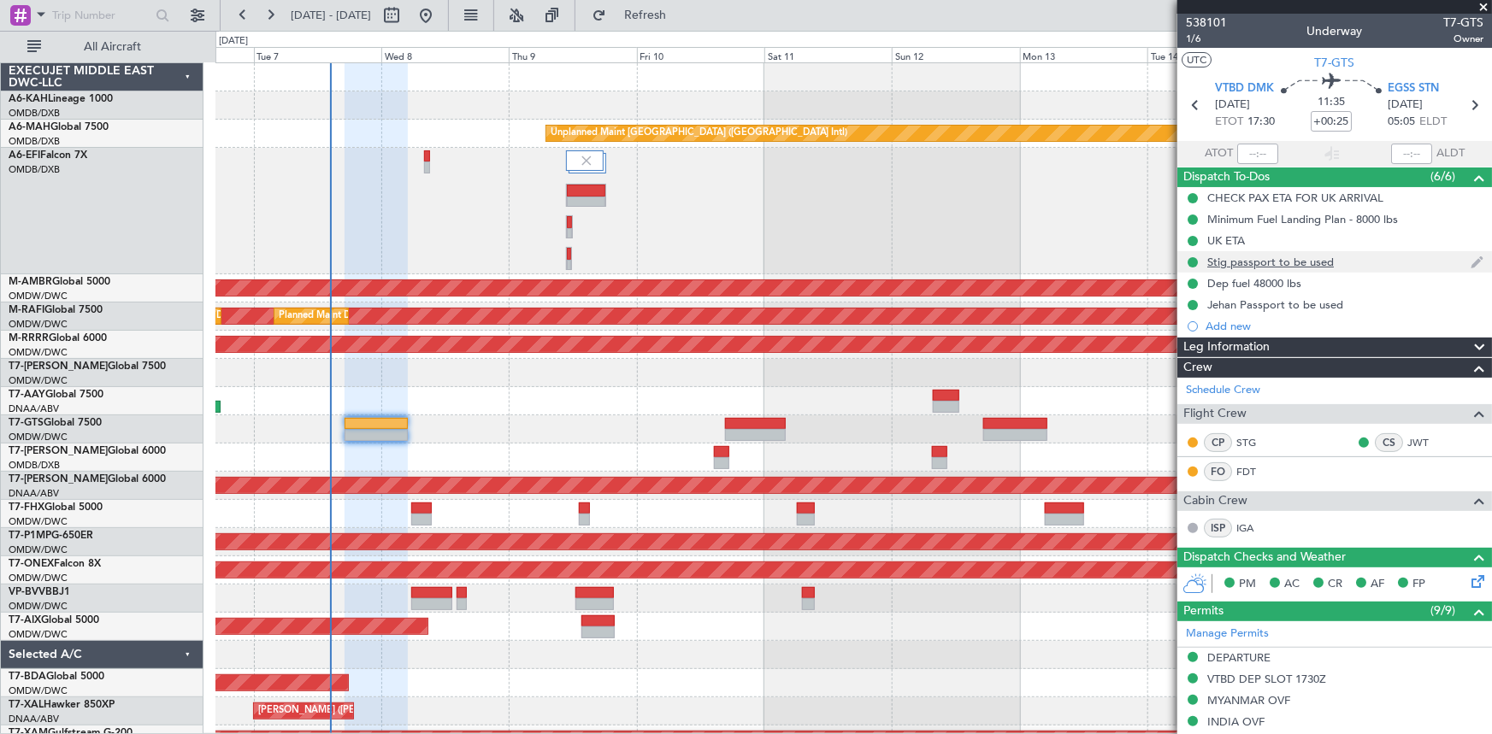
click at [1278, 263] on div "Stig passport to be used" at bounding box center [1270, 262] width 127 height 15
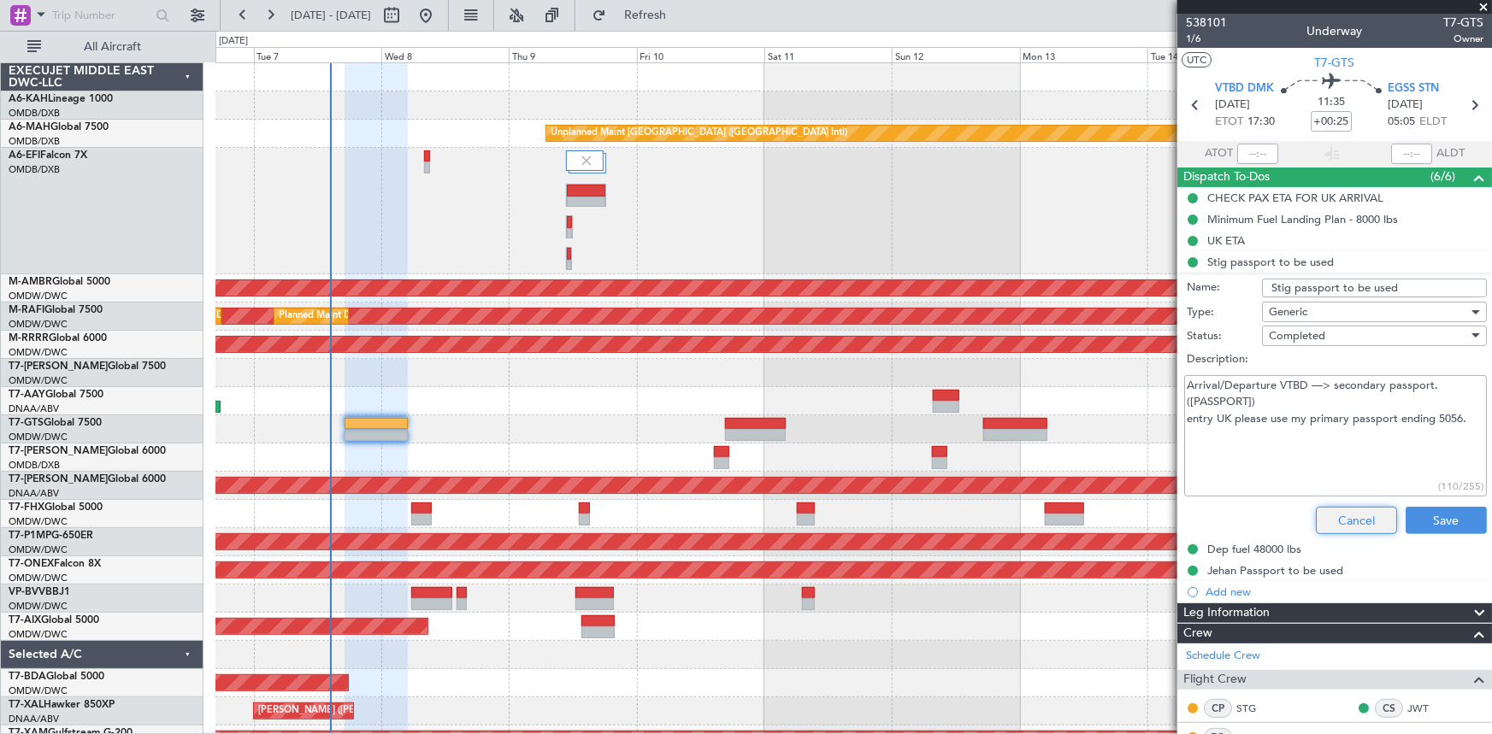
click at [1316, 526] on button "Cancel" at bounding box center [1356, 520] width 81 height 27
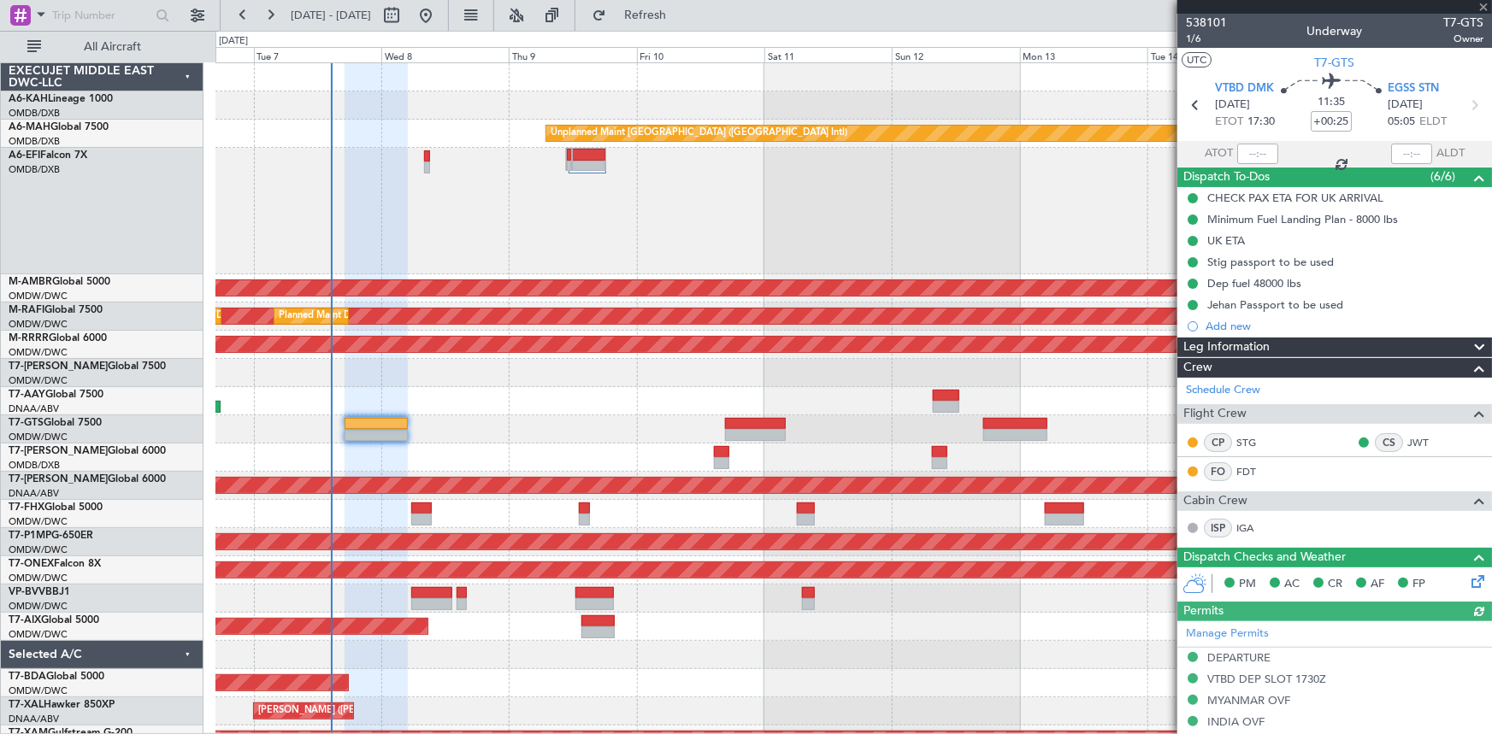
type input "[PERSON_NAME] ([PERSON_NAME])"
type input "7422"
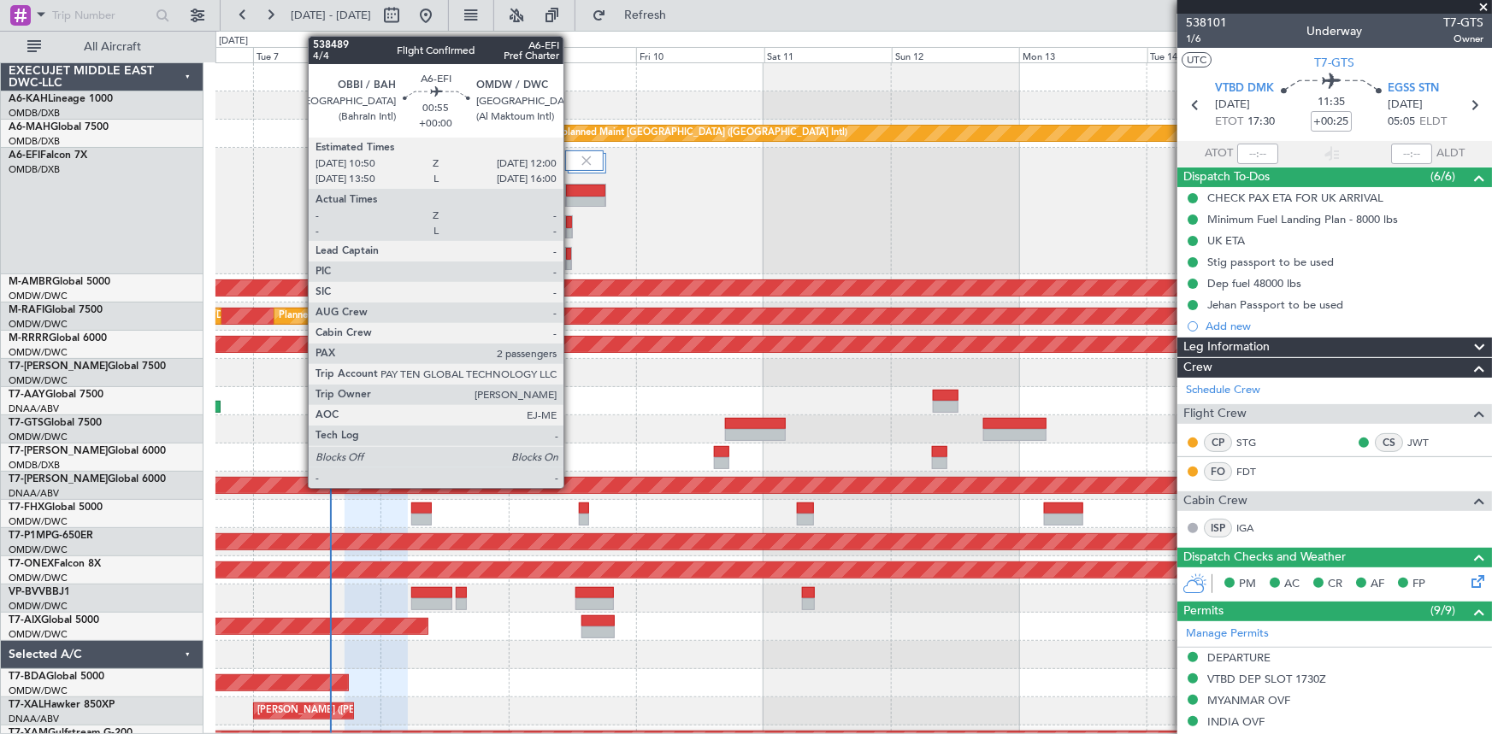
click at [571, 253] on div at bounding box center [568, 254] width 5 height 12
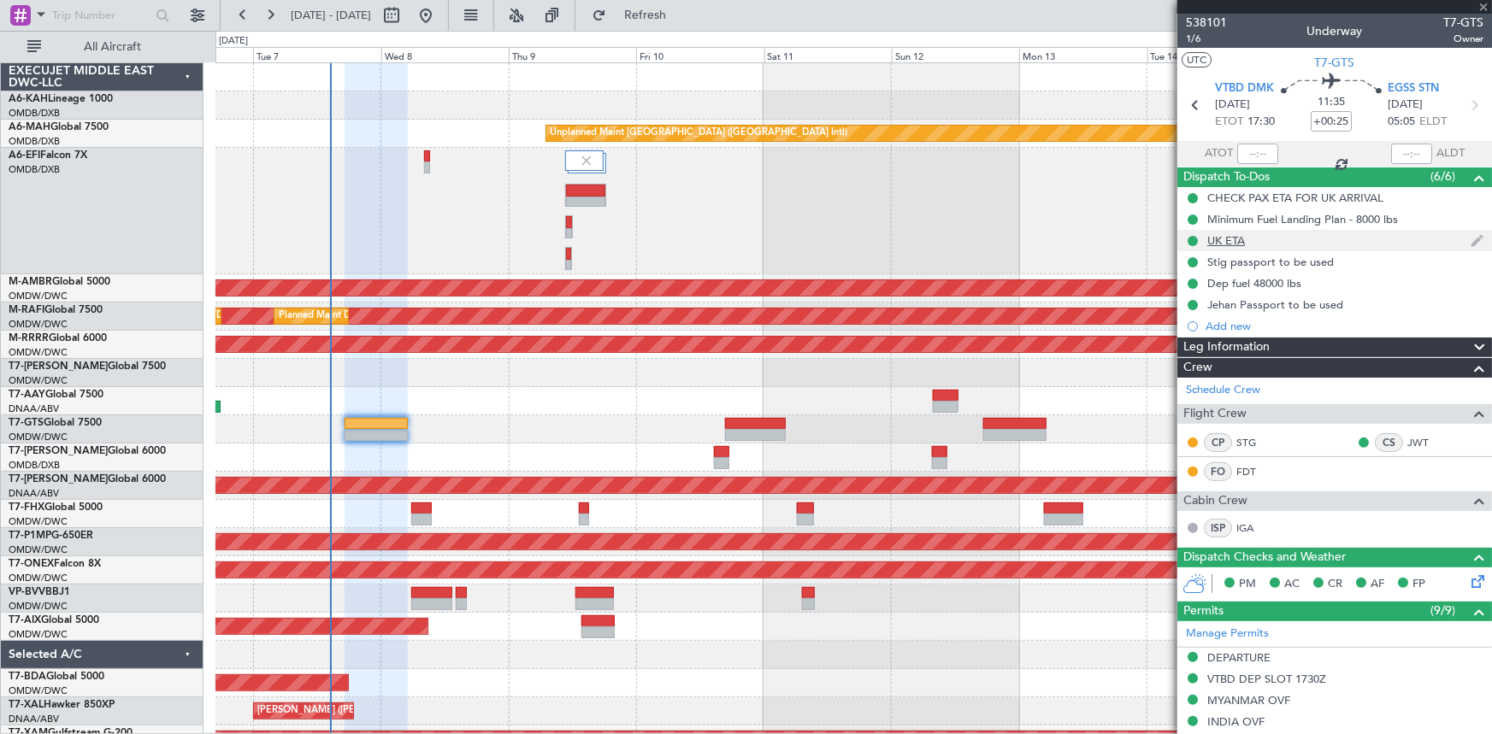
type input "2"
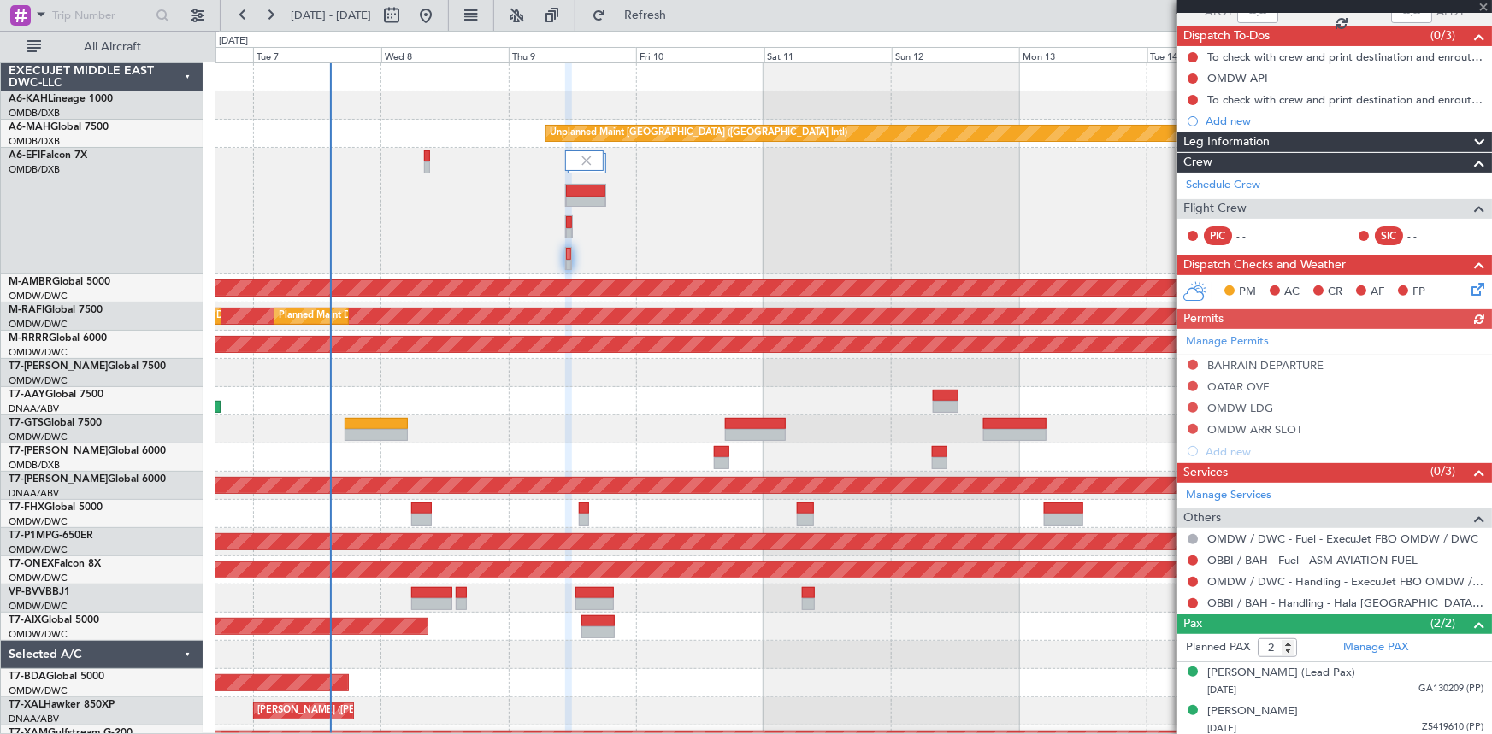
scroll to position [144, 0]
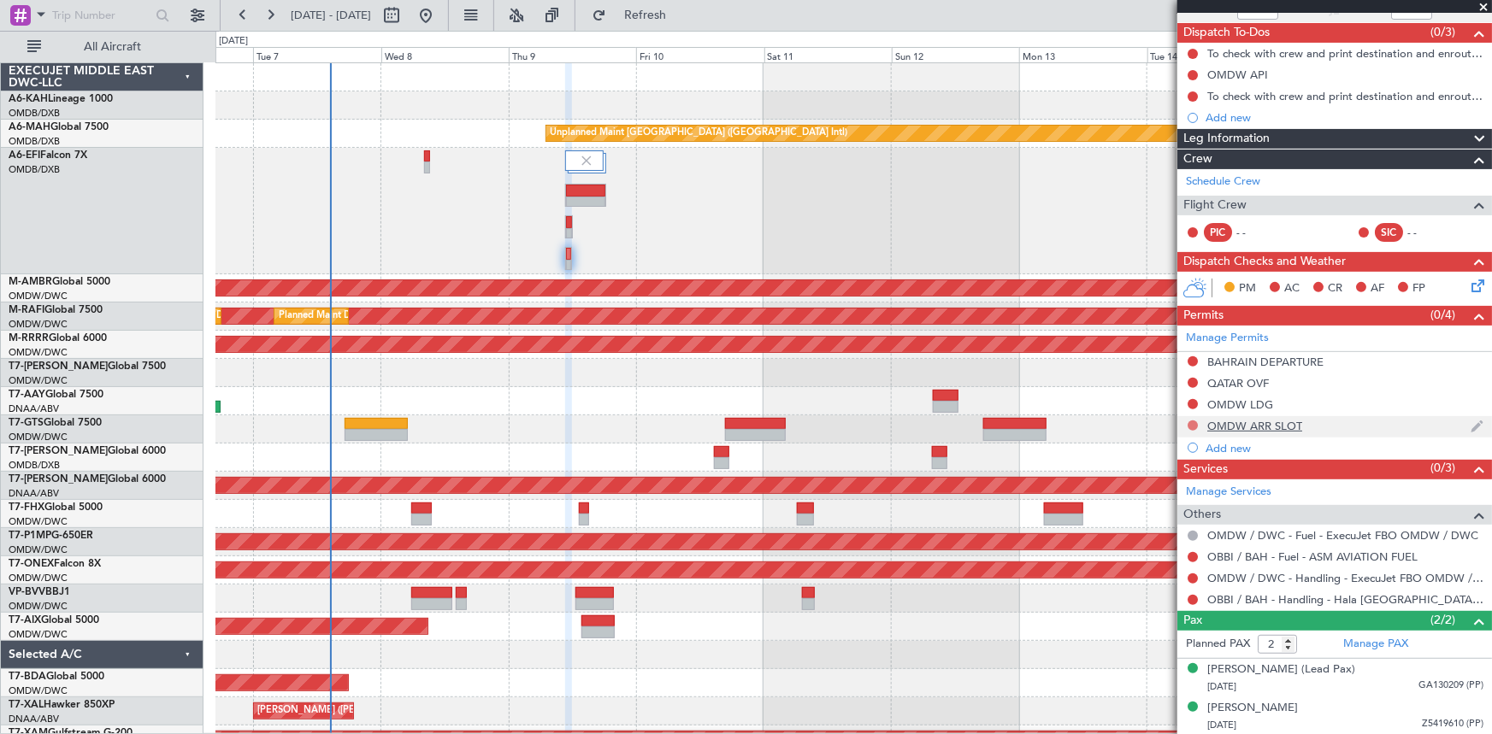
click at [1192, 421] on button at bounding box center [1193, 426] width 10 height 10
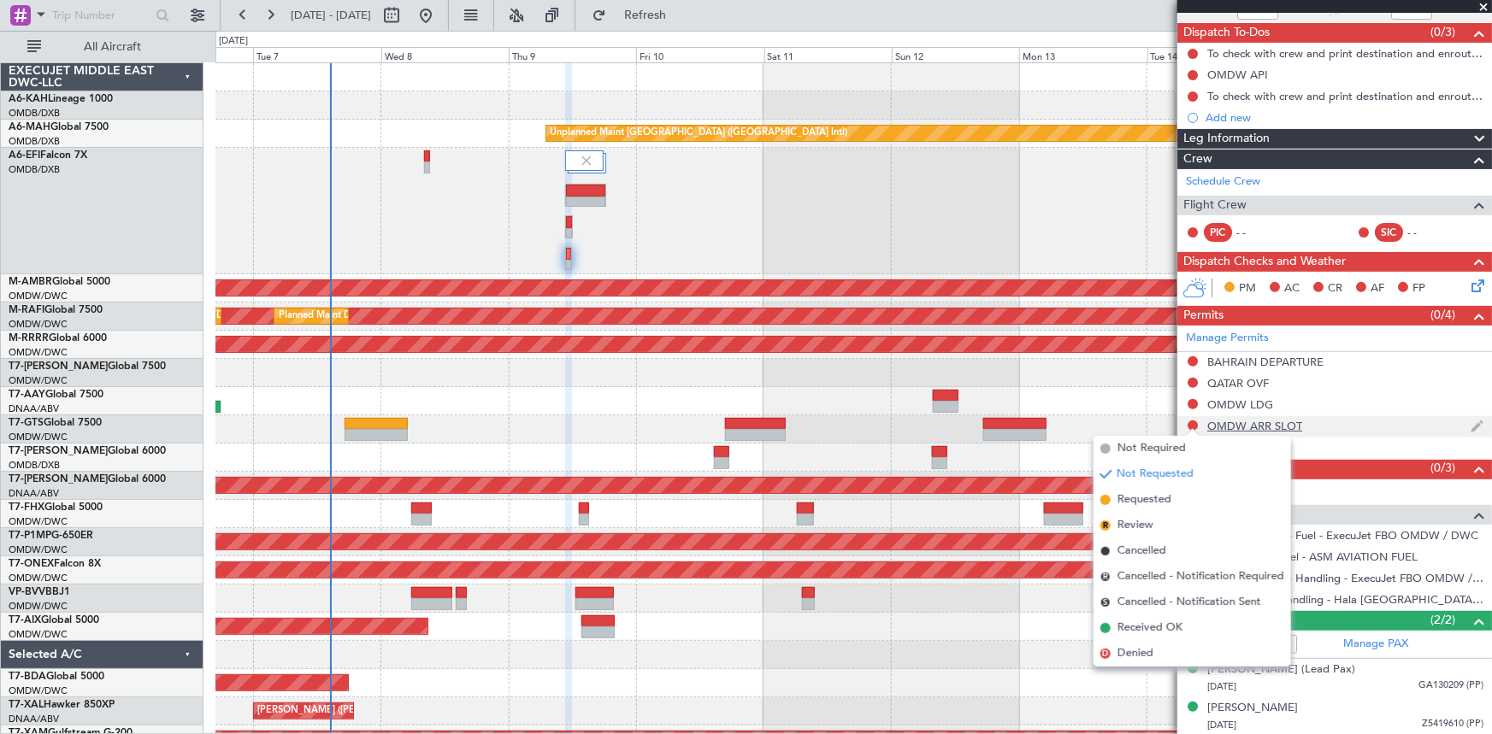
click at [1265, 423] on div "OMDW ARR SLOT" at bounding box center [1254, 426] width 95 height 15
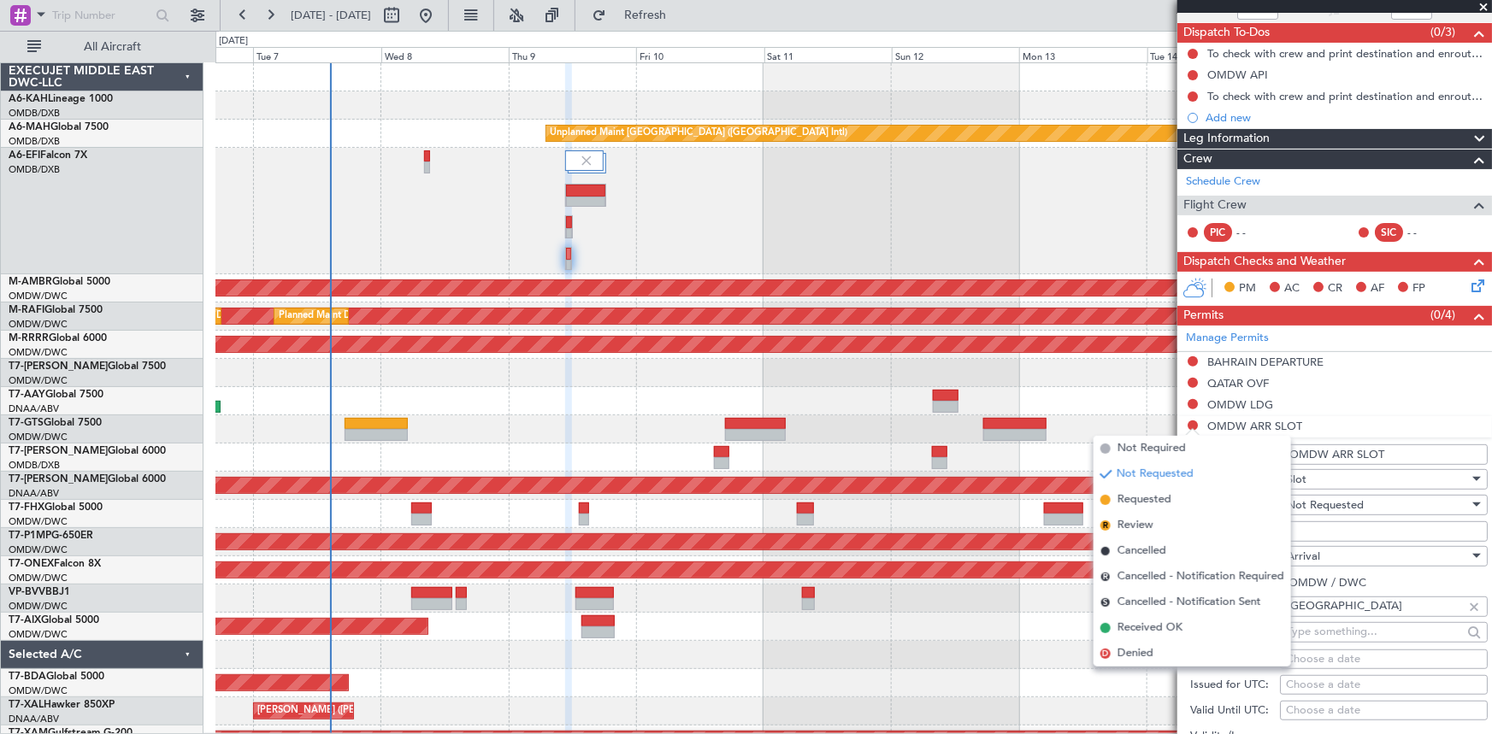
click at [1332, 504] on span "Not Requested" at bounding box center [1325, 505] width 77 height 15
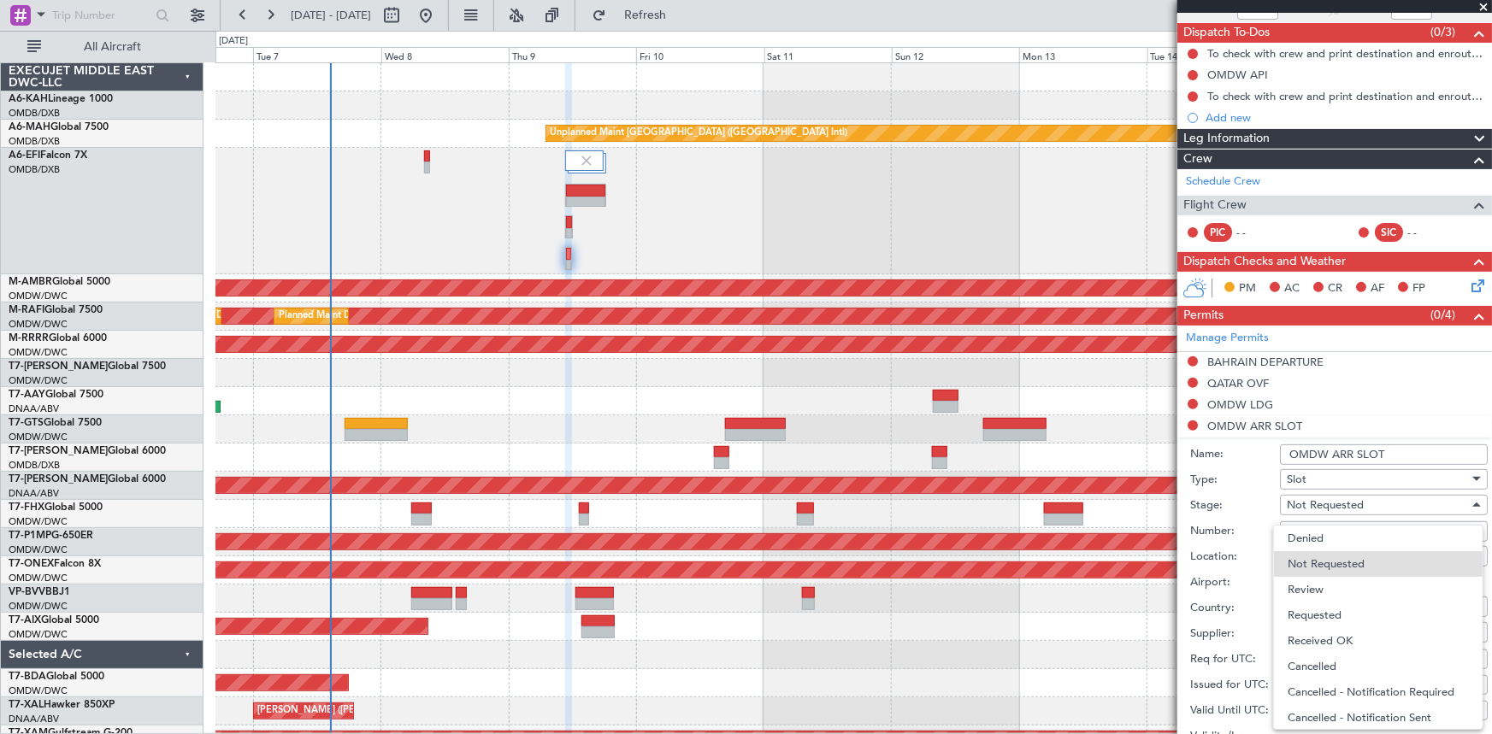
drag, startPoint x: 1338, startPoint y: 641, endPoint x: 1327, endPoint y: 530, distance: 111.7
click at [1337, 640] on span "Received OK" at bounding box center [1378, 641] width 181 height 26
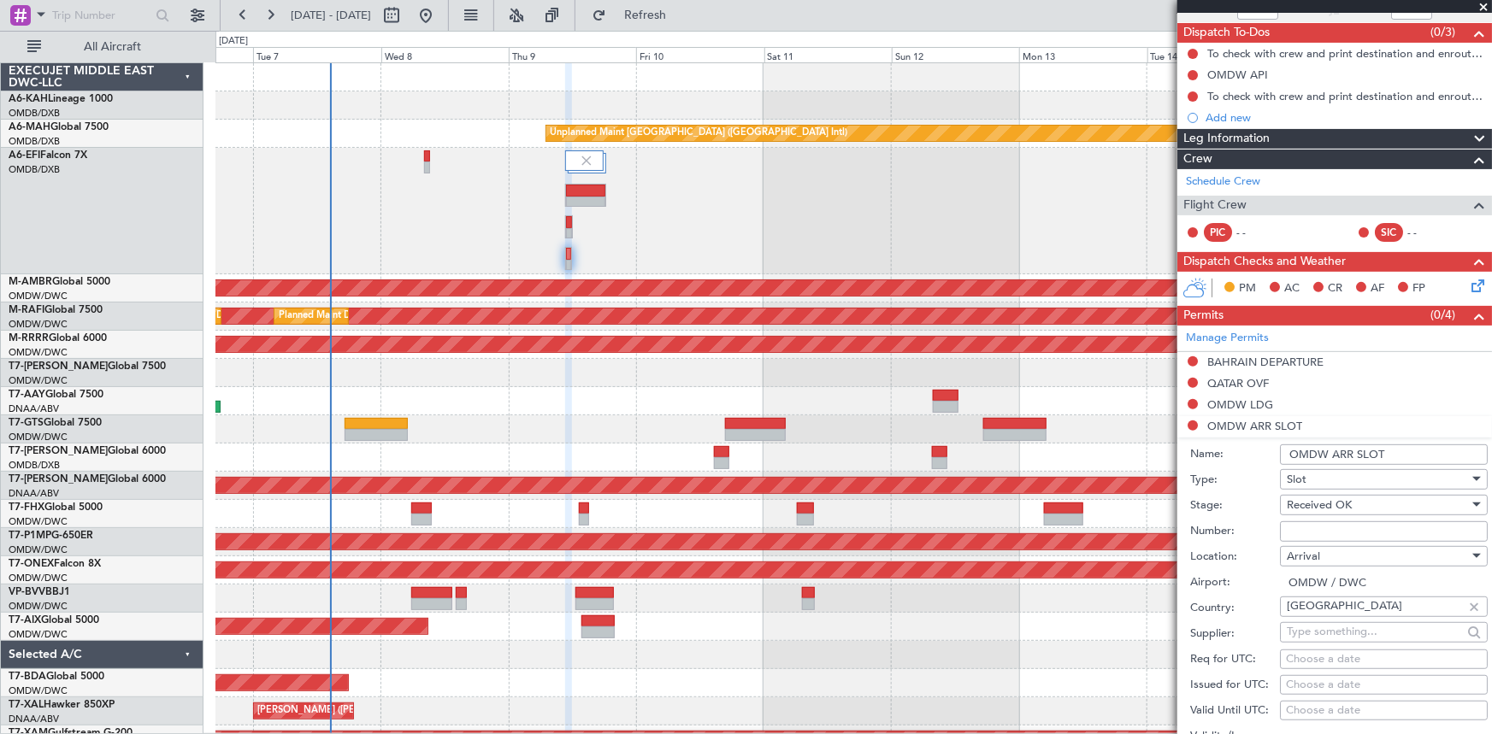
click at [1318, 527] on input "Number:" at bounding box center [1384, 532] width 208 height 21
paste input "EJF108"
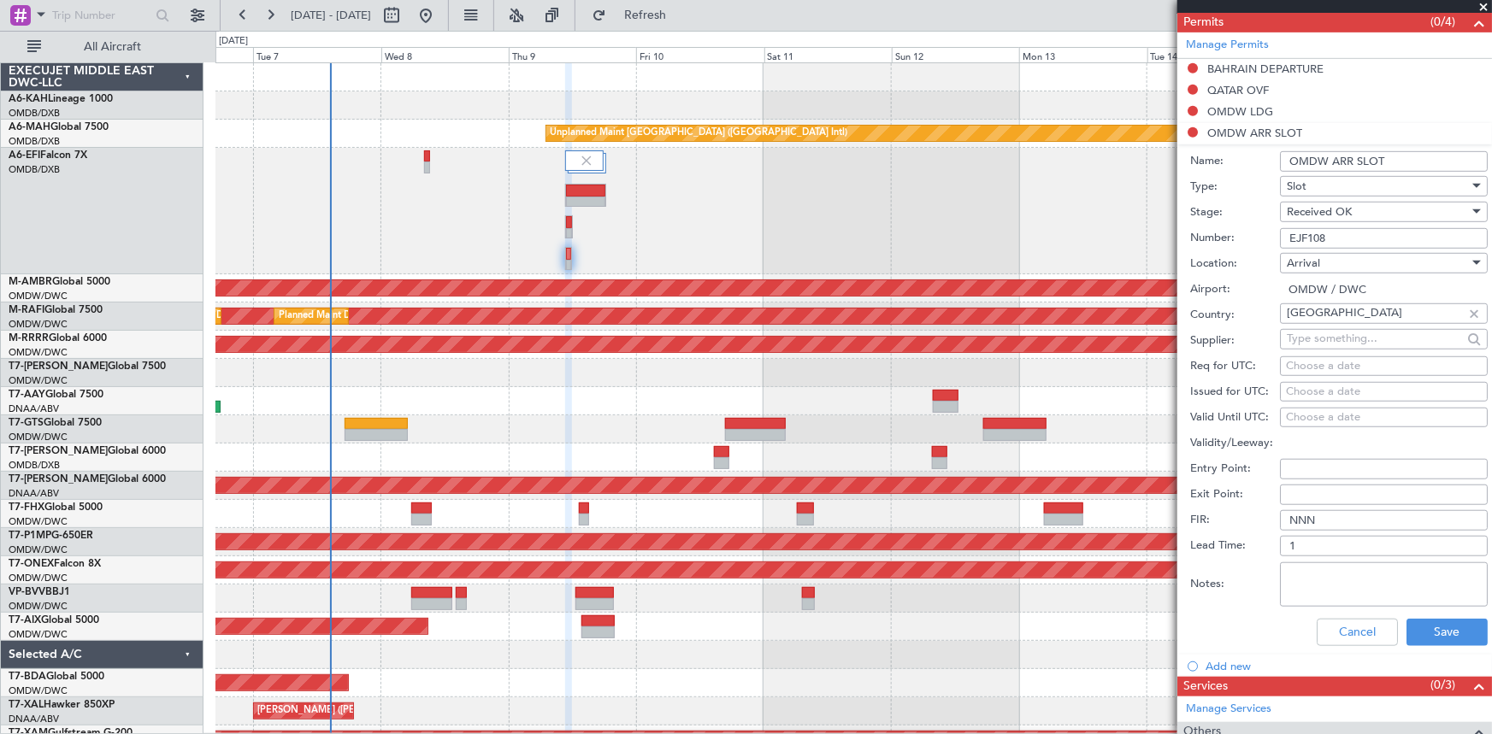
scroll to position [466, 0]
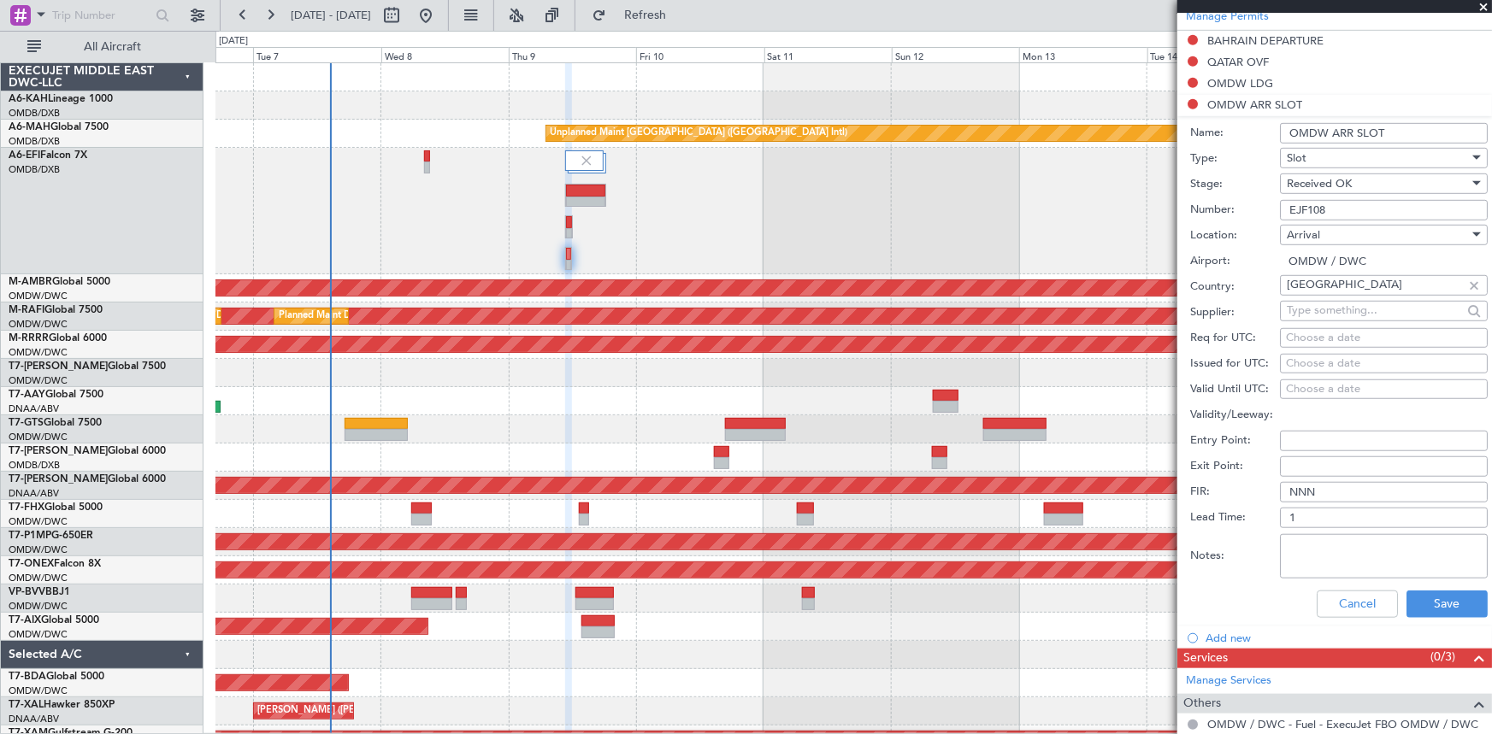
type input "EJF108"
click at [1334, 336] on div "Choose a date" at bounding box center [1384, 338] width 196 height 17
select select "10"
select select "2025"
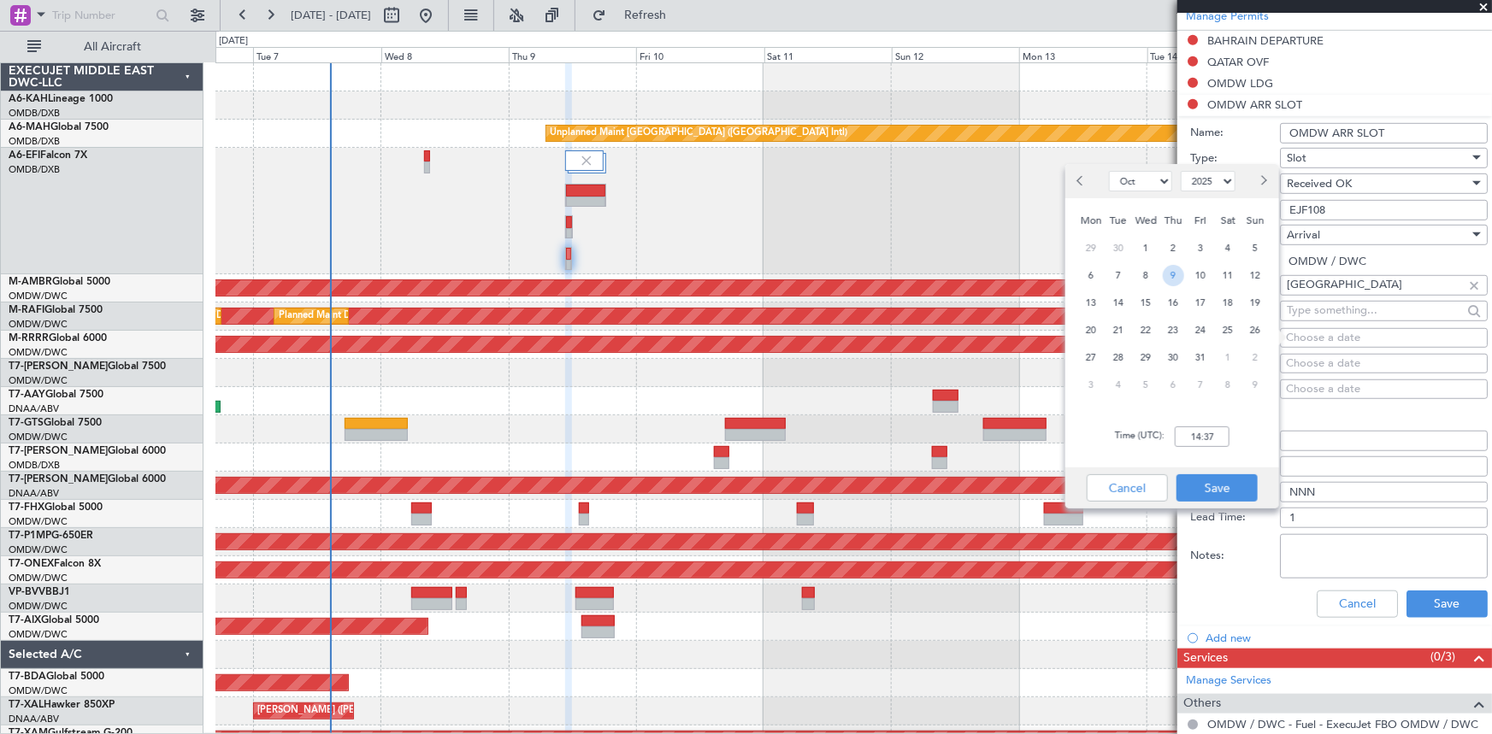
click at [1170, 276] on span "9" at bounding box center [1173, 275] width 21 height 21
click at [1180, 432] on input "00:00" at bounding box center [1202, 437] width 55 height 21
type input "11:55"
click at [1231, 486] on button "Save" at bounding box center [1216, 488] width 81 height 27
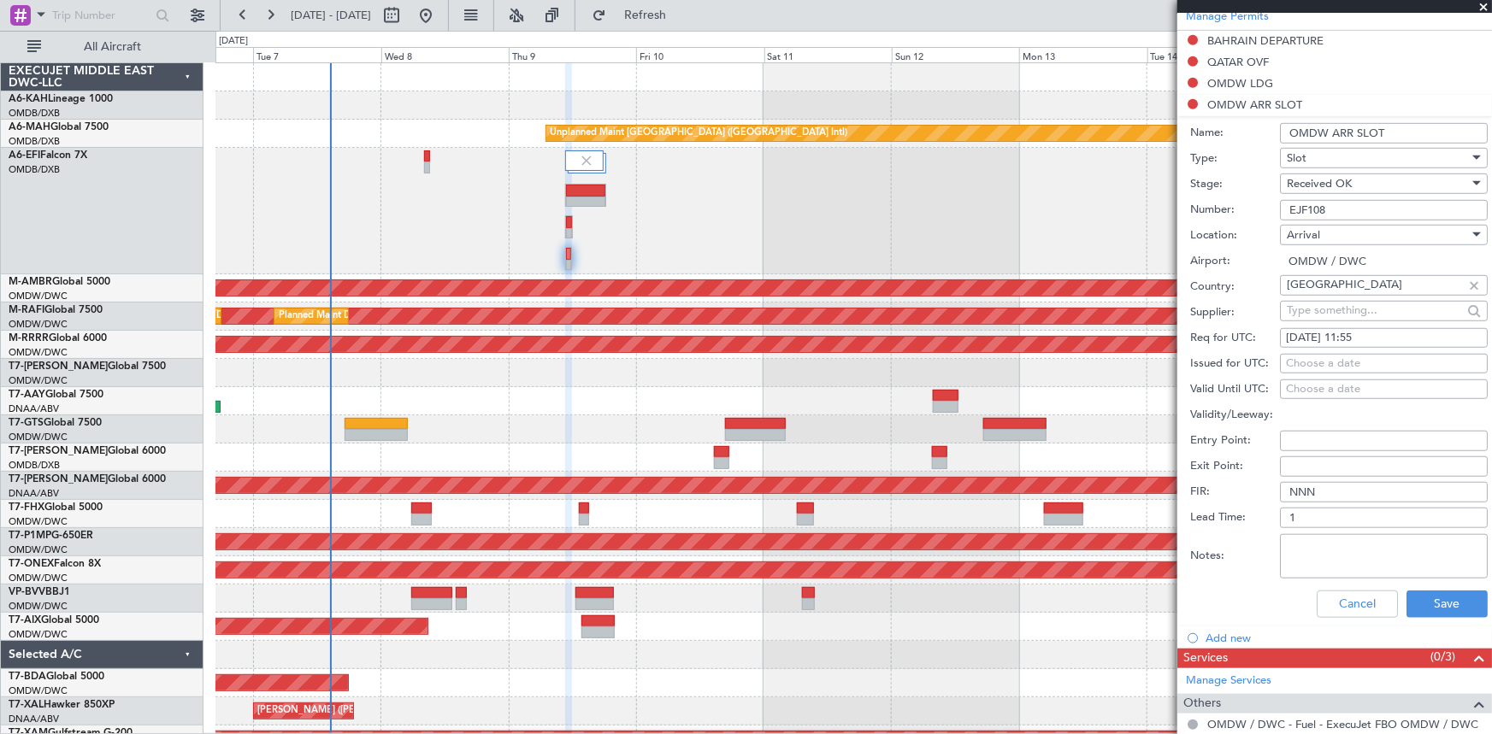
click at [1315, 363] on div "Choose a date" at bounding box center [1384, 364] width 196 height 17
select select "10"
select select "2025"
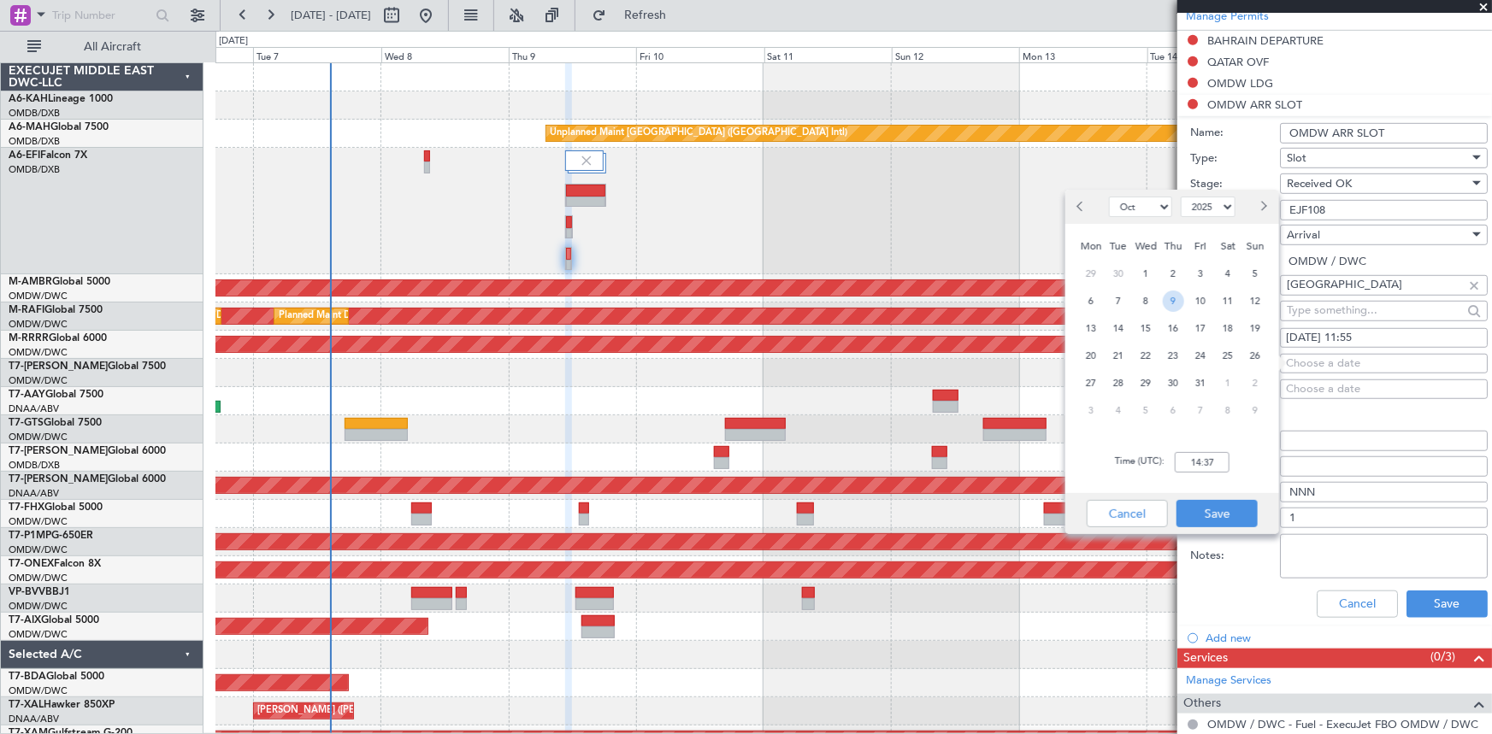
click at [1175, 301] on span "9" at bounding box center [1173, 301] width 21 height 21
click at [1188, 453] on input "00:00" at bounding box center [1202, 462] width 55 height 21
type input "11:55"
click at [1232, 513] on button "Save" at bounding box center [1216, 513] width 81 height 27
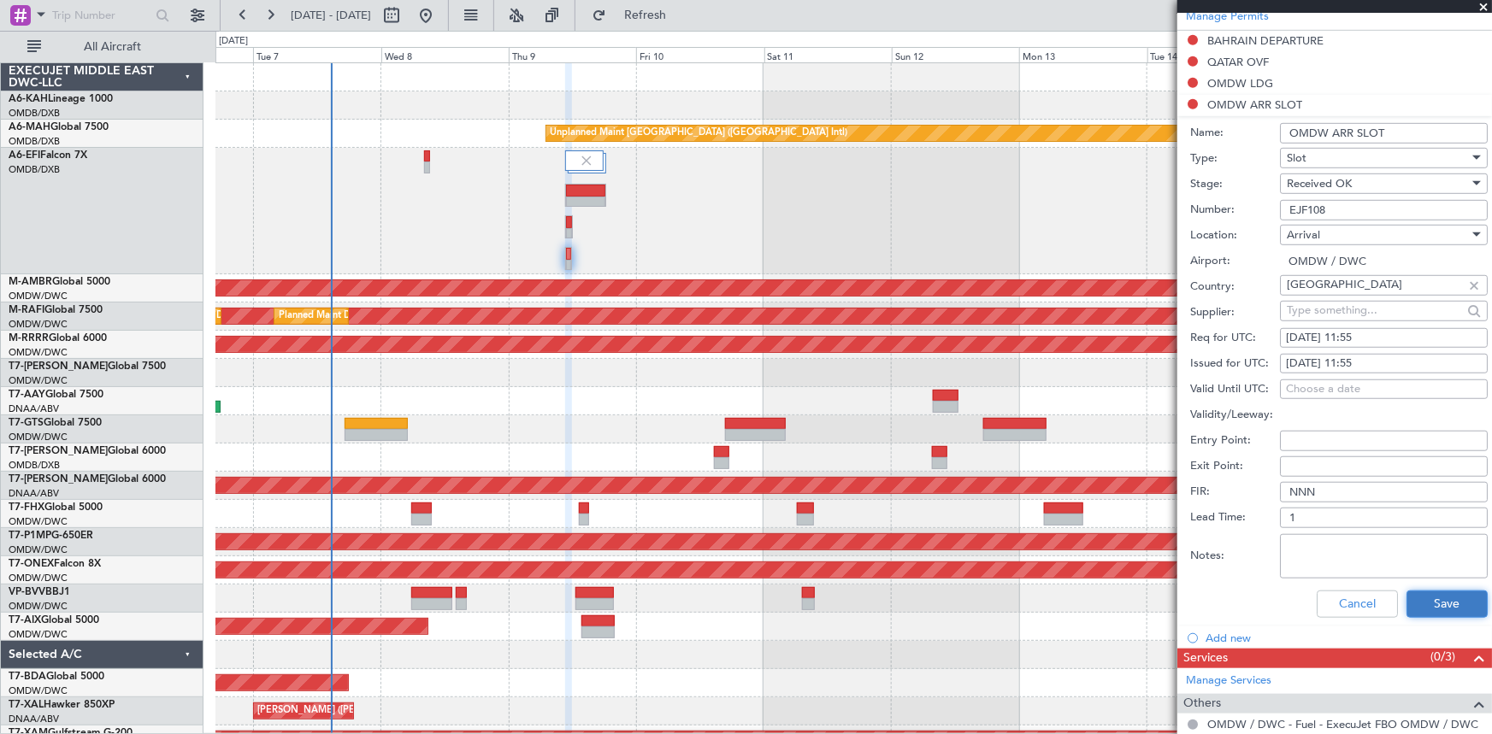
click at [1428, 592] on button "Save" at bounding box center [1446, 604] width 81 height 27
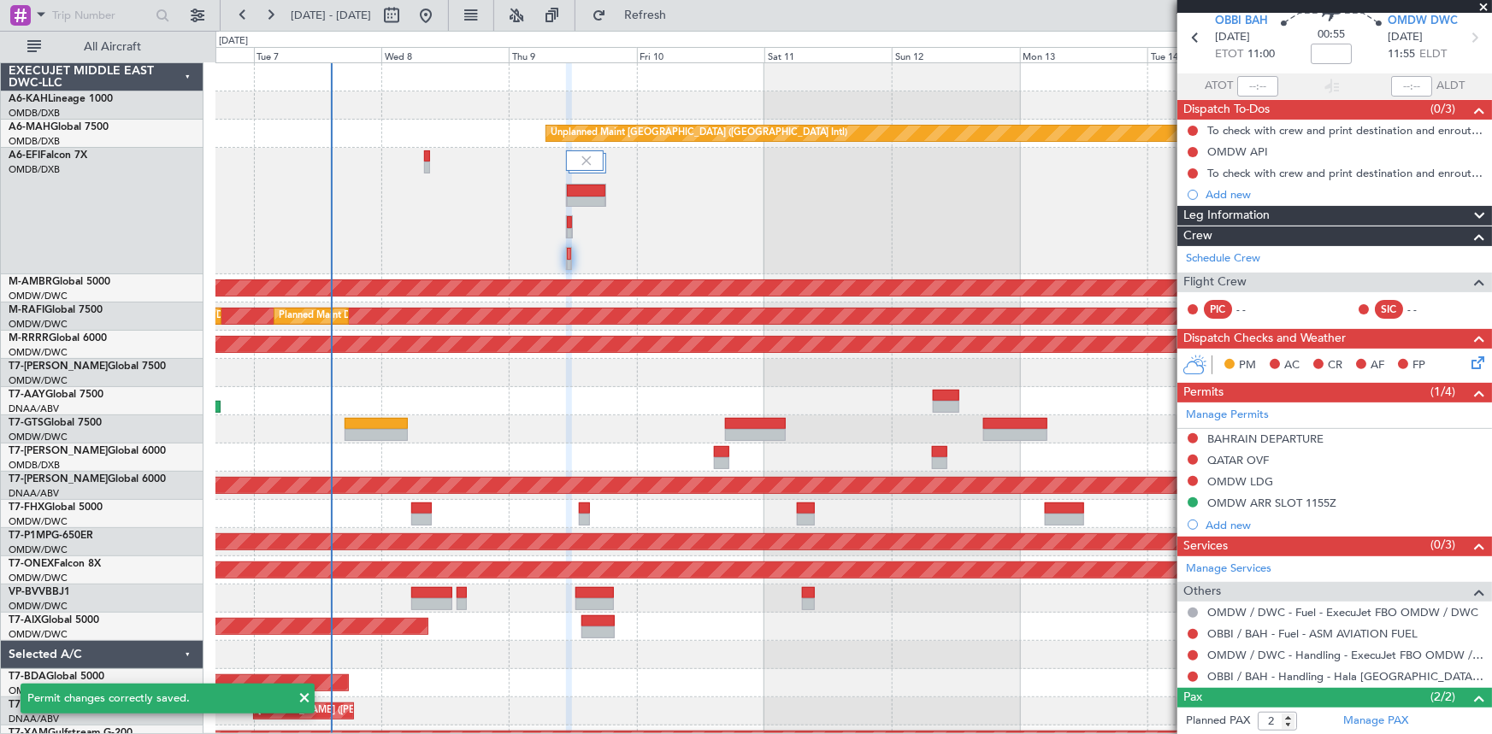
scroll to position [0, 0]
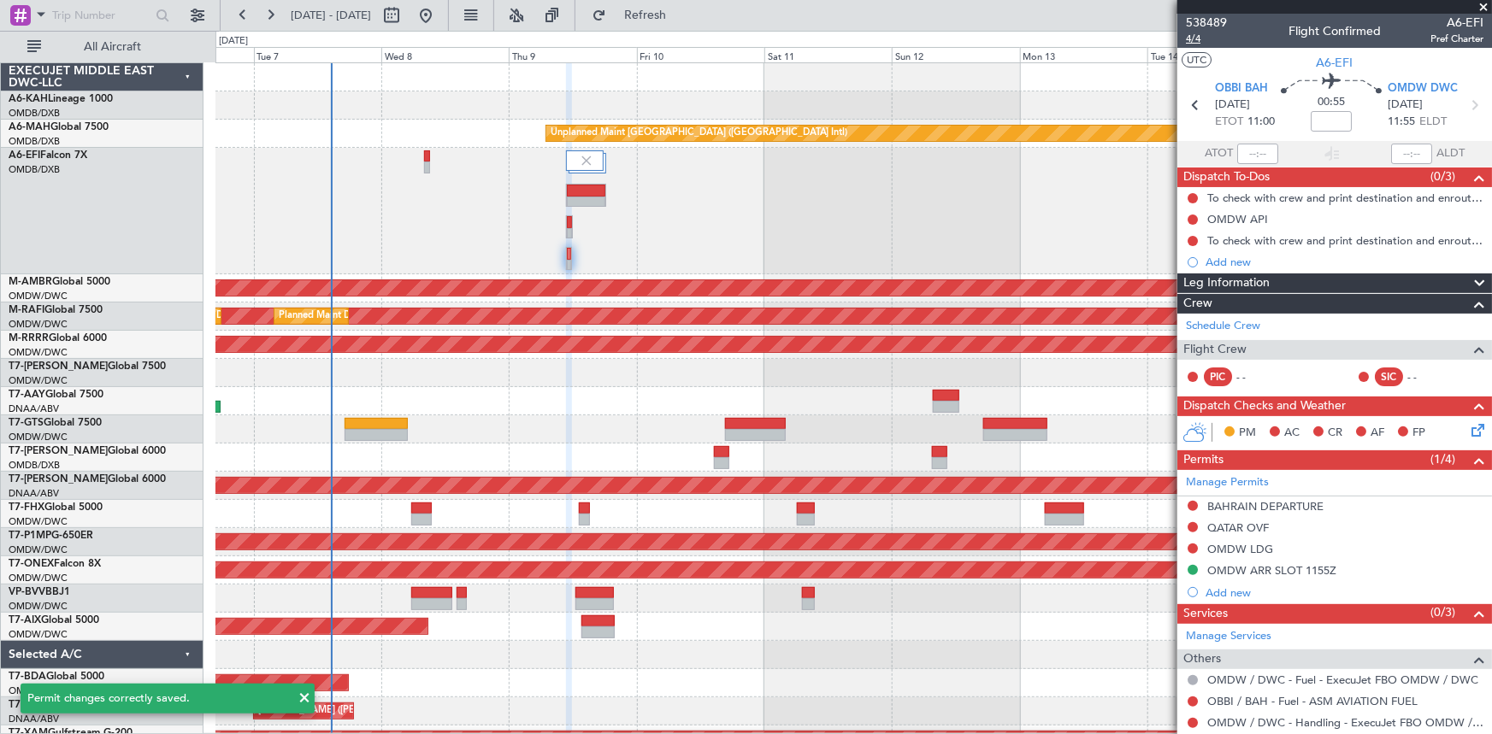
click at [1197, 38] on span "4/4" at bounding box center [1206, 39] width 41 height 15
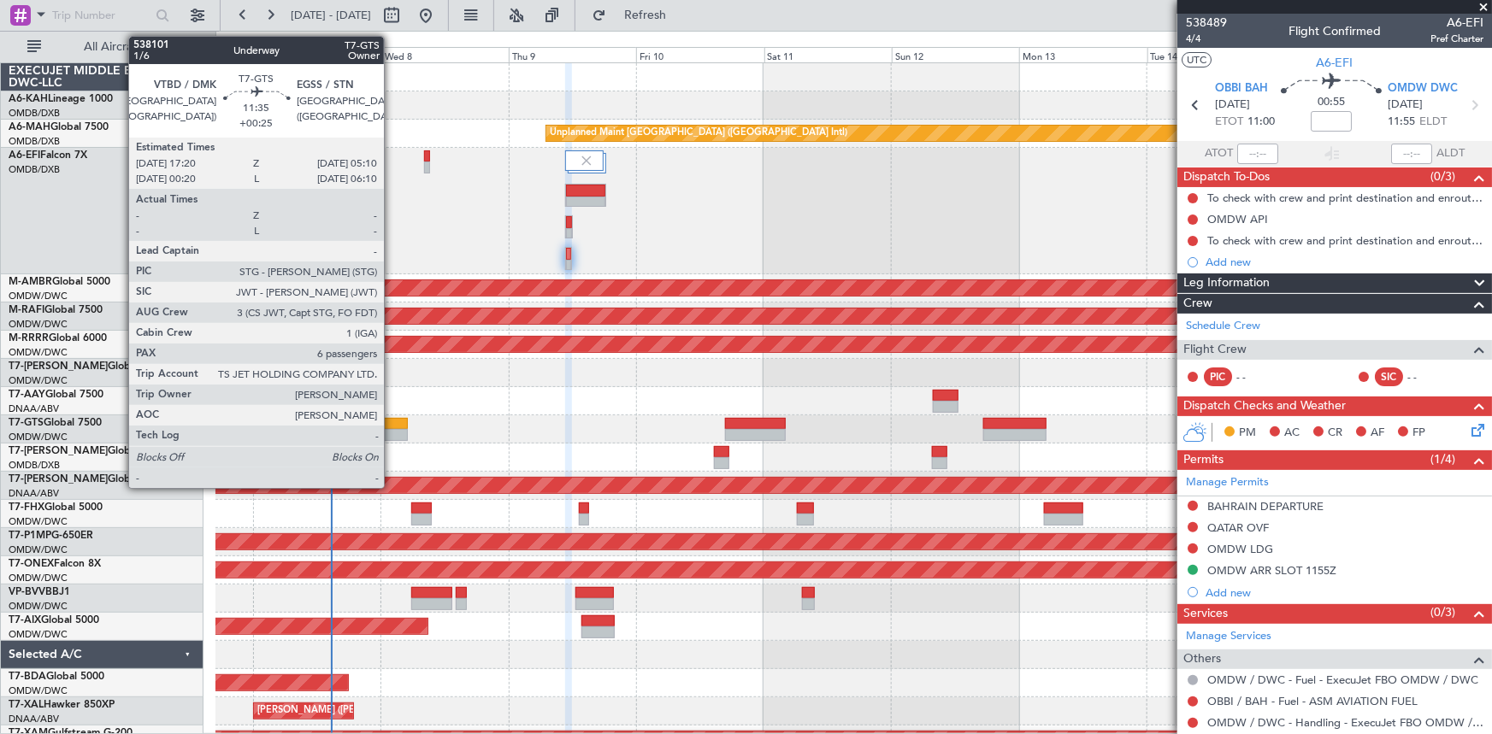
click at [392, 423] on div at bounding box center [376, 424] width 63 height 12
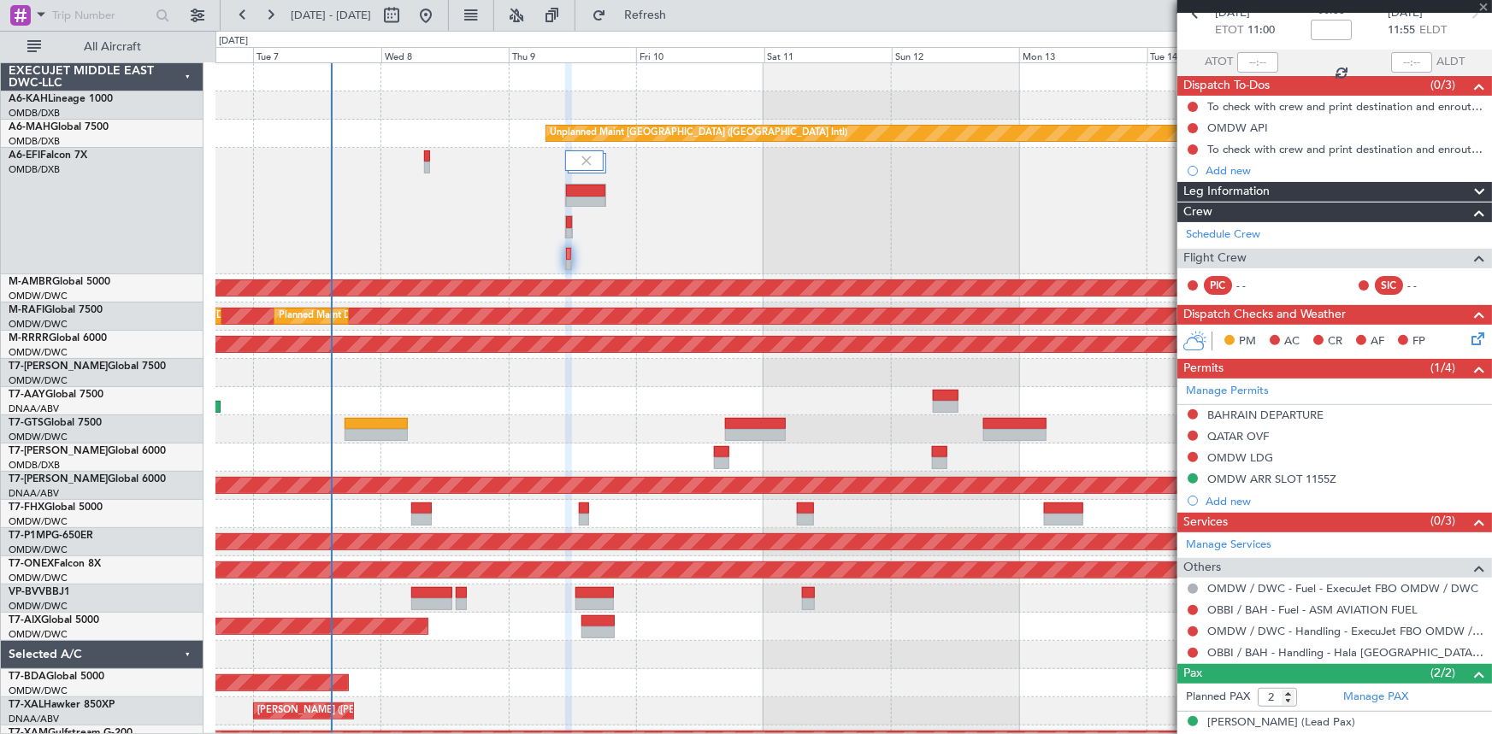
scroll to position [144, 0]
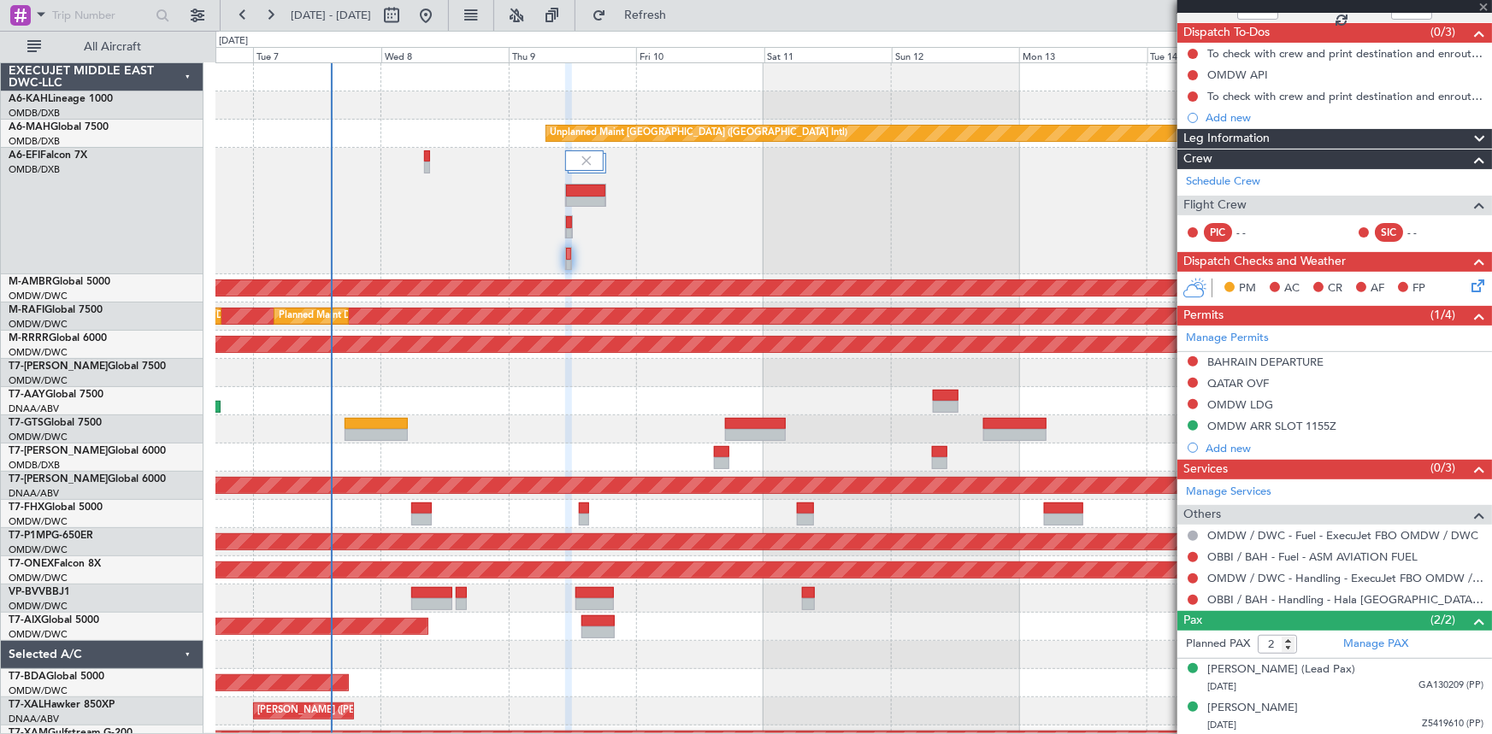
type input "+00:25"
type input "6"
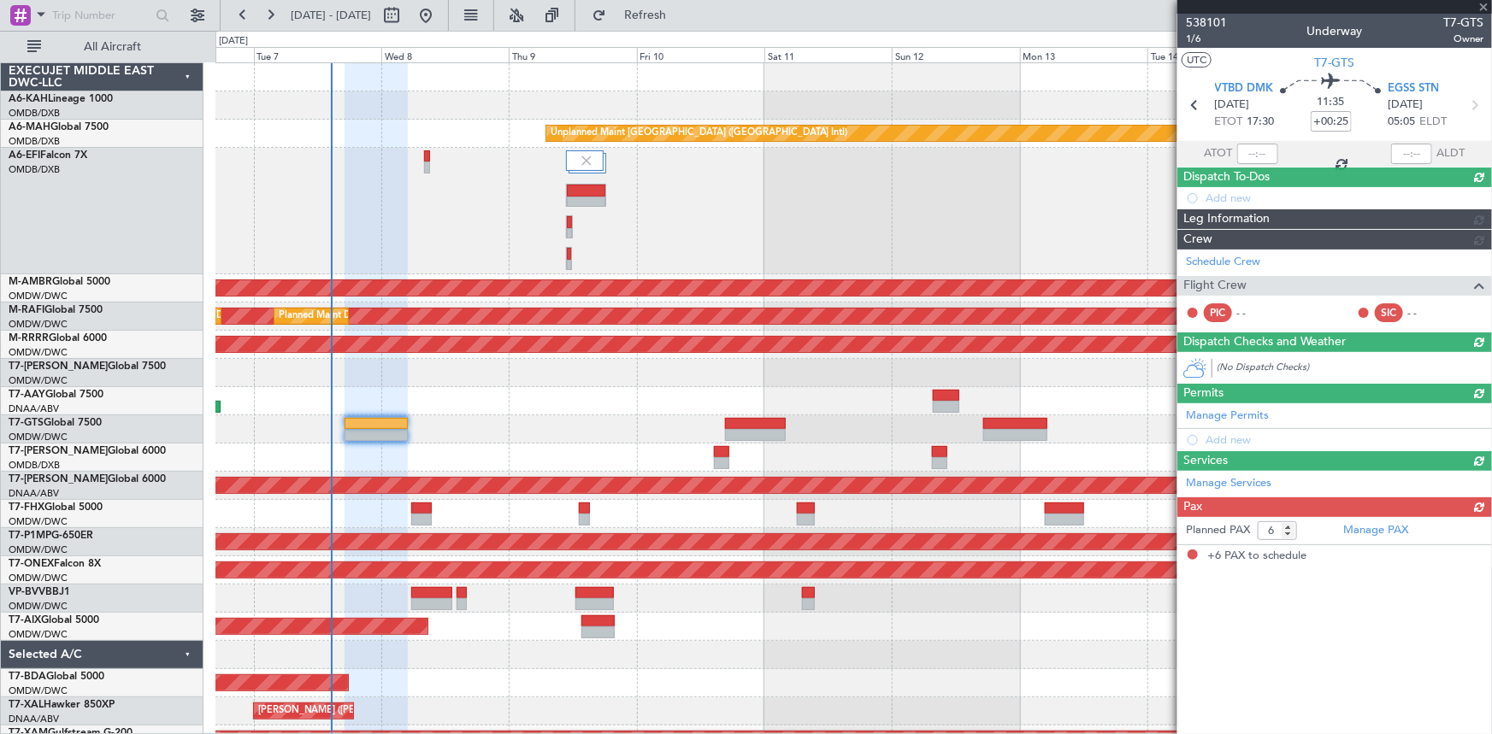
scroll to position [0, 0]
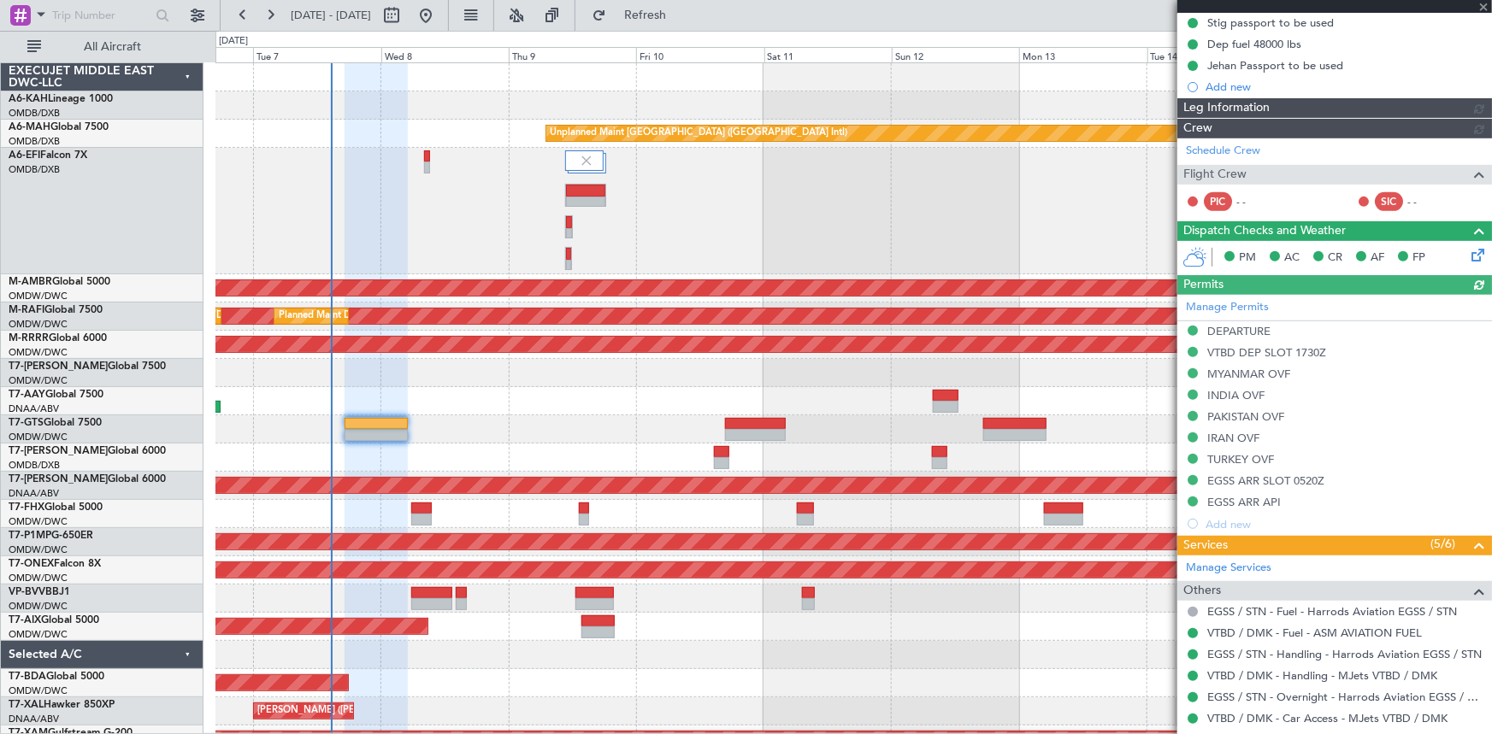
type input "[PERSON_NAME] ([PERSON_NAME])"
type input "7422"
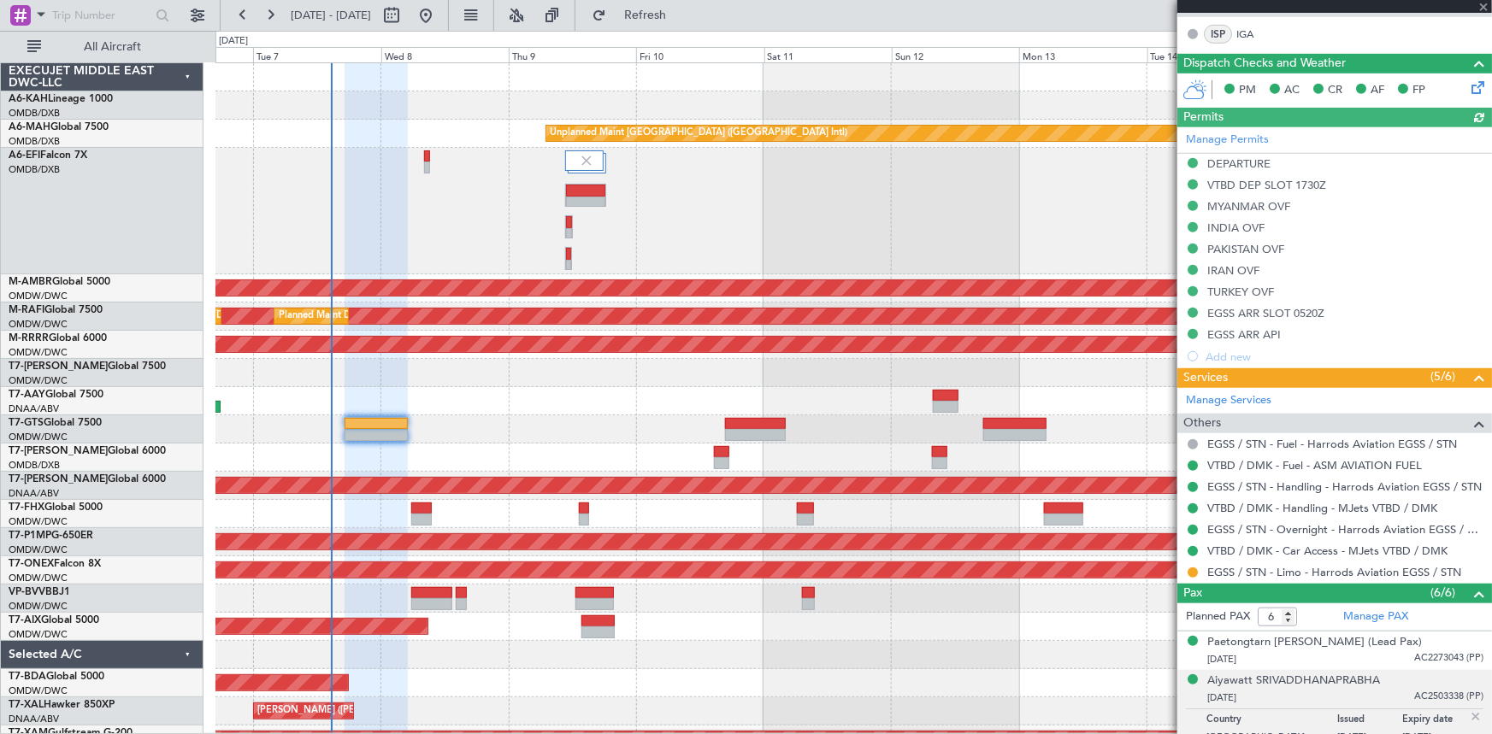
scroll to position [544, 0]
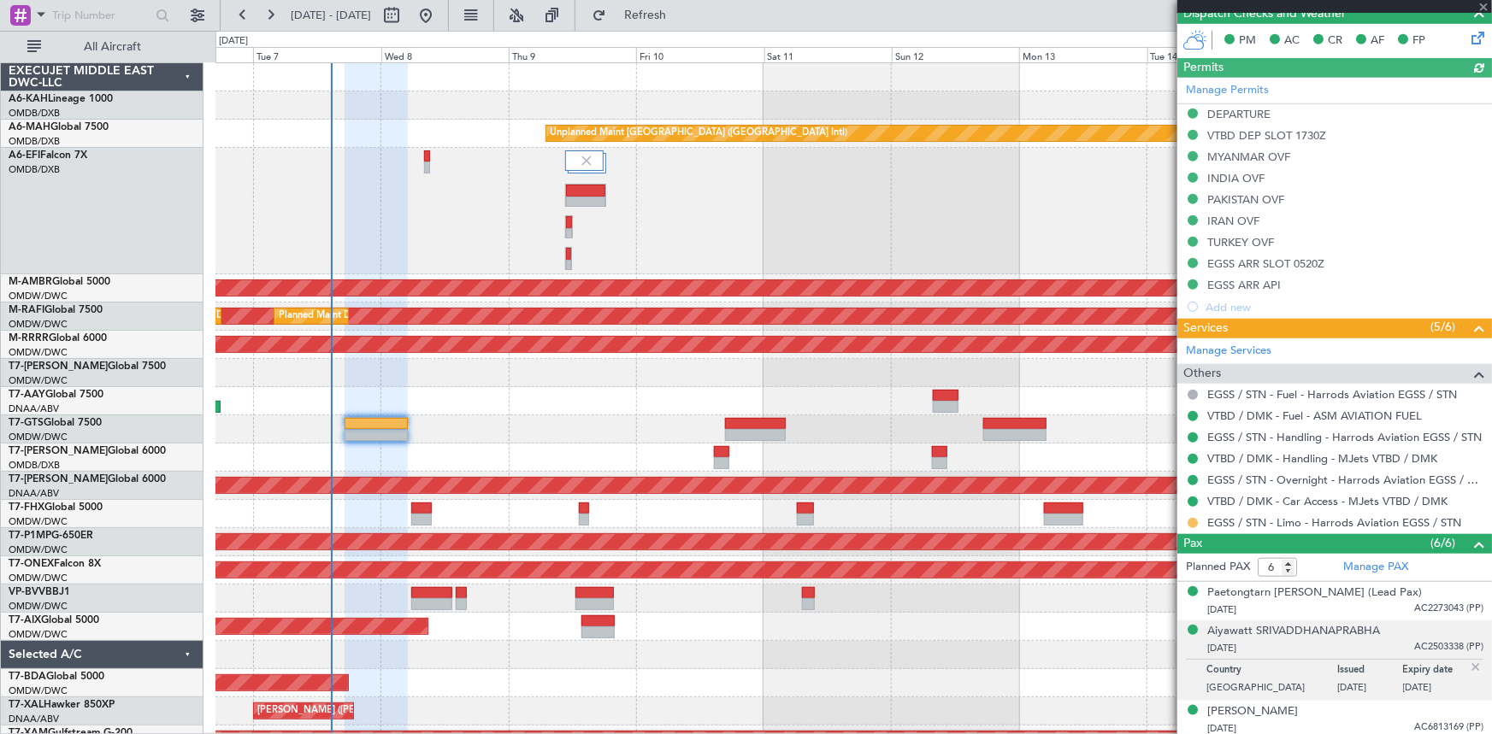
click at [1194, 522] on button at bounding box center [1193, 523] width 10 height 10
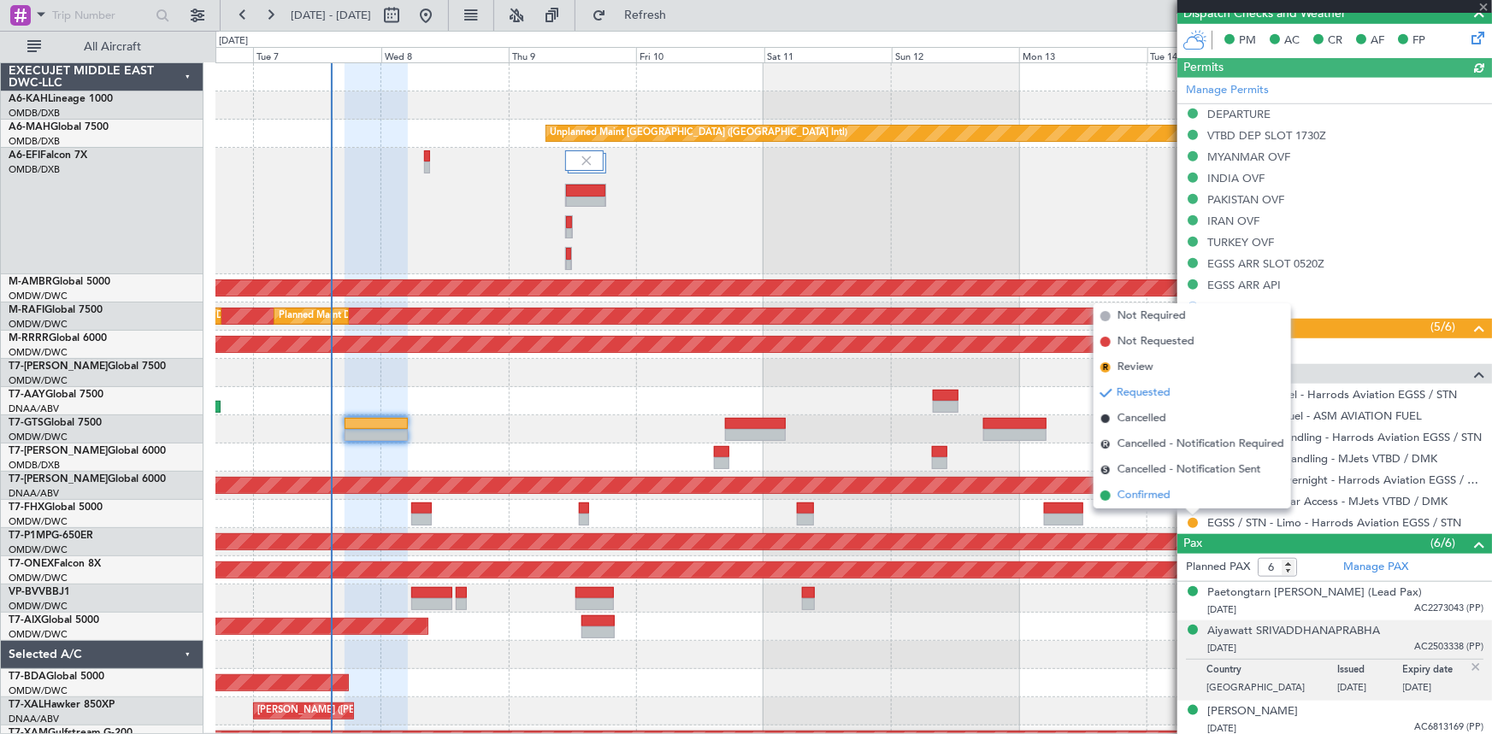
click at [1154, 499] on span "Confirmed" at bounding box center [1143, 495] width 53 height 17
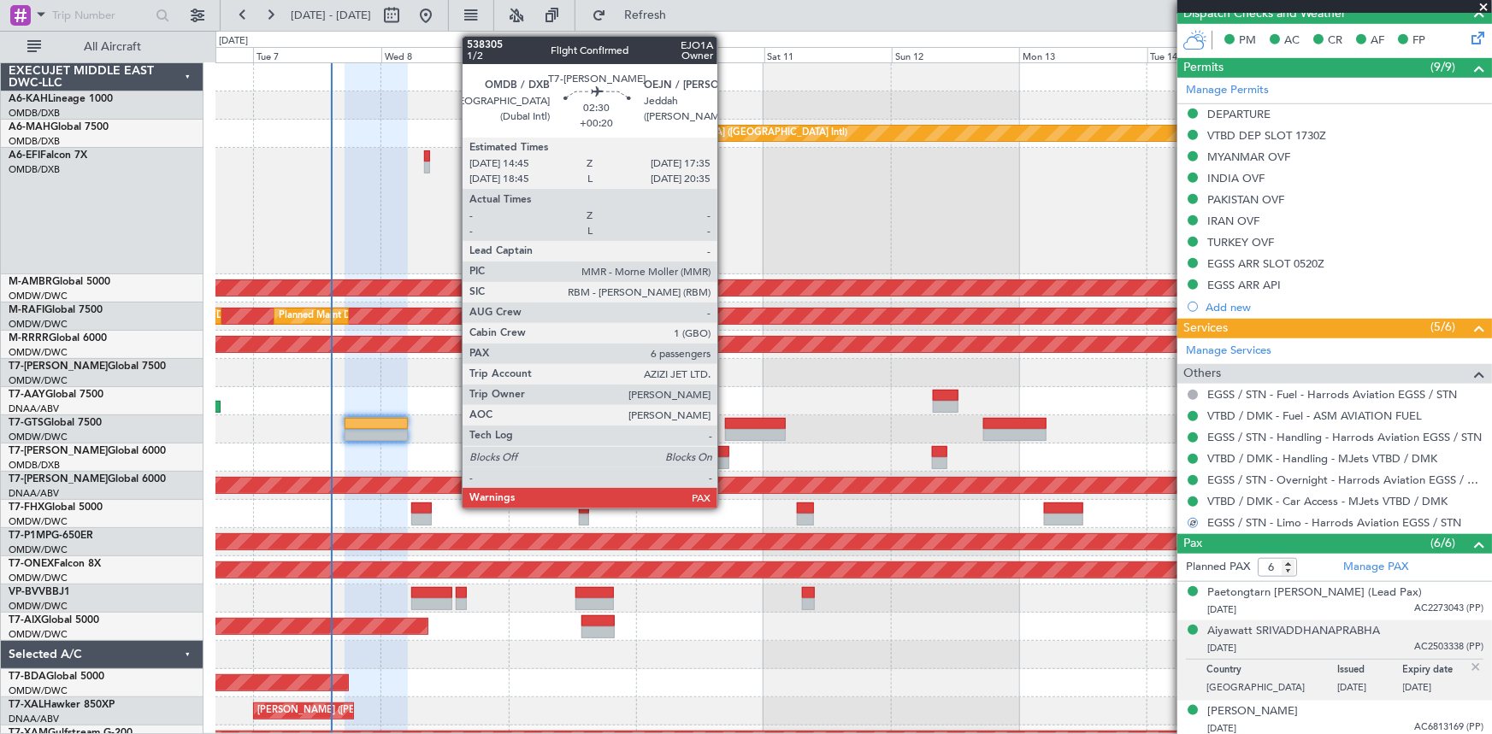
click at [725, 451] on div at bounding box center [721, 452] width 15 height 12
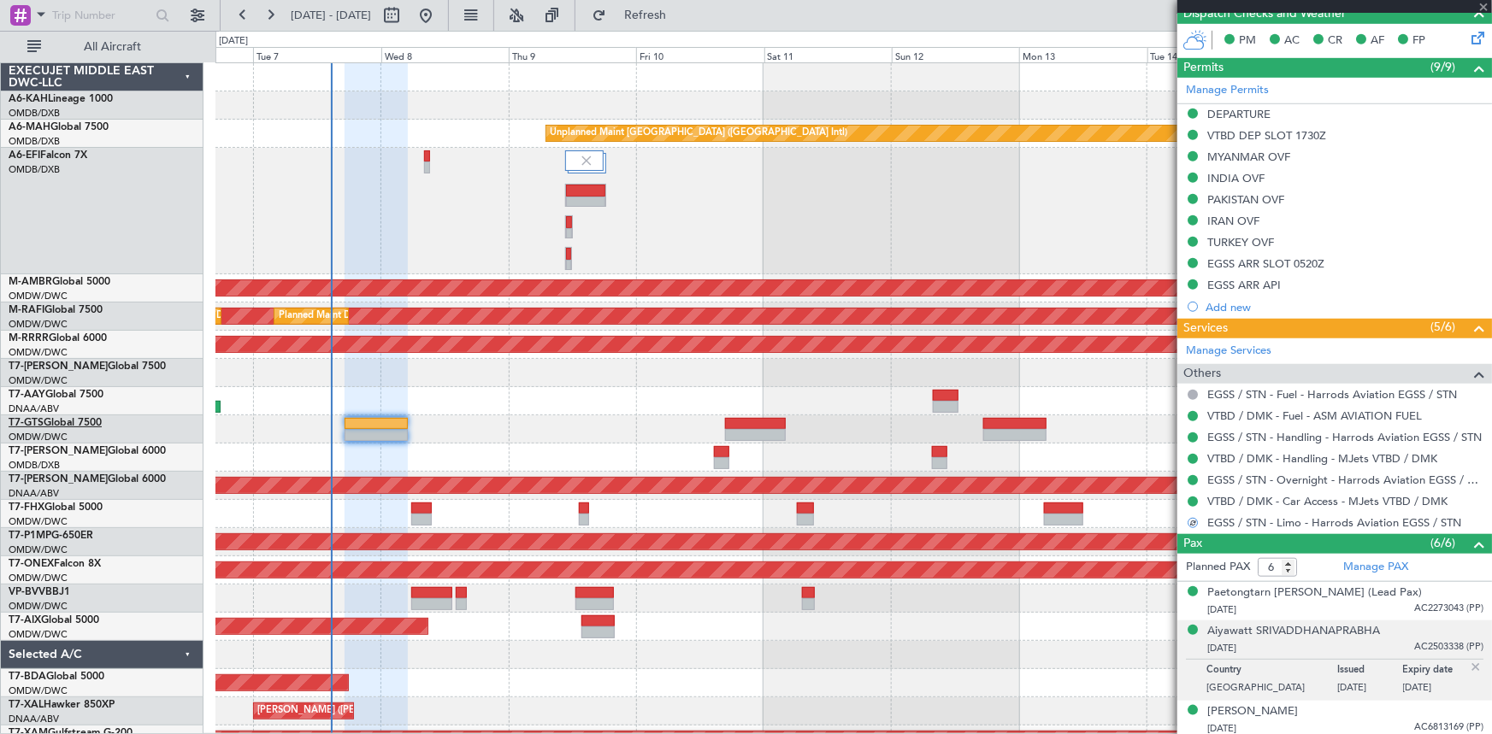
type input "+00:20"
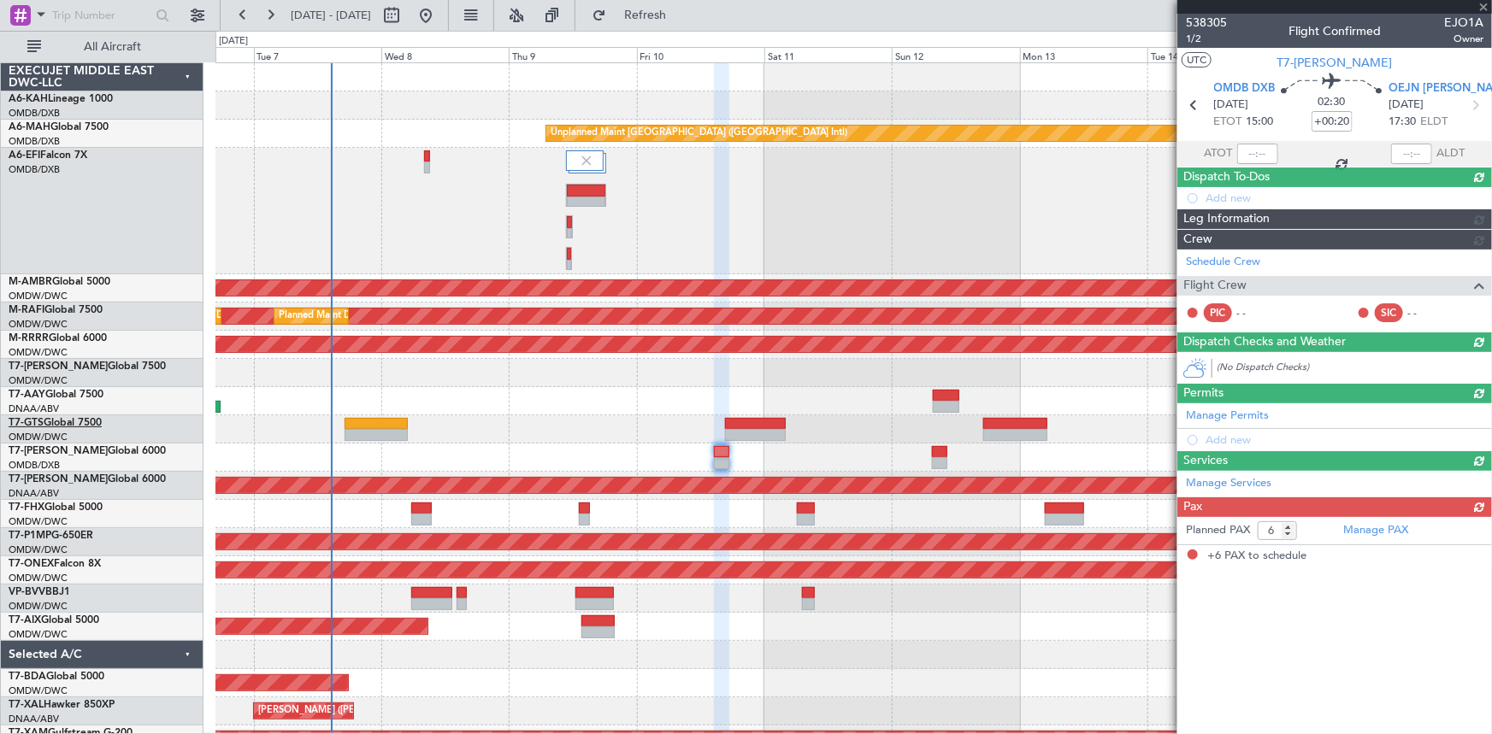
scroll to position [0, 0]
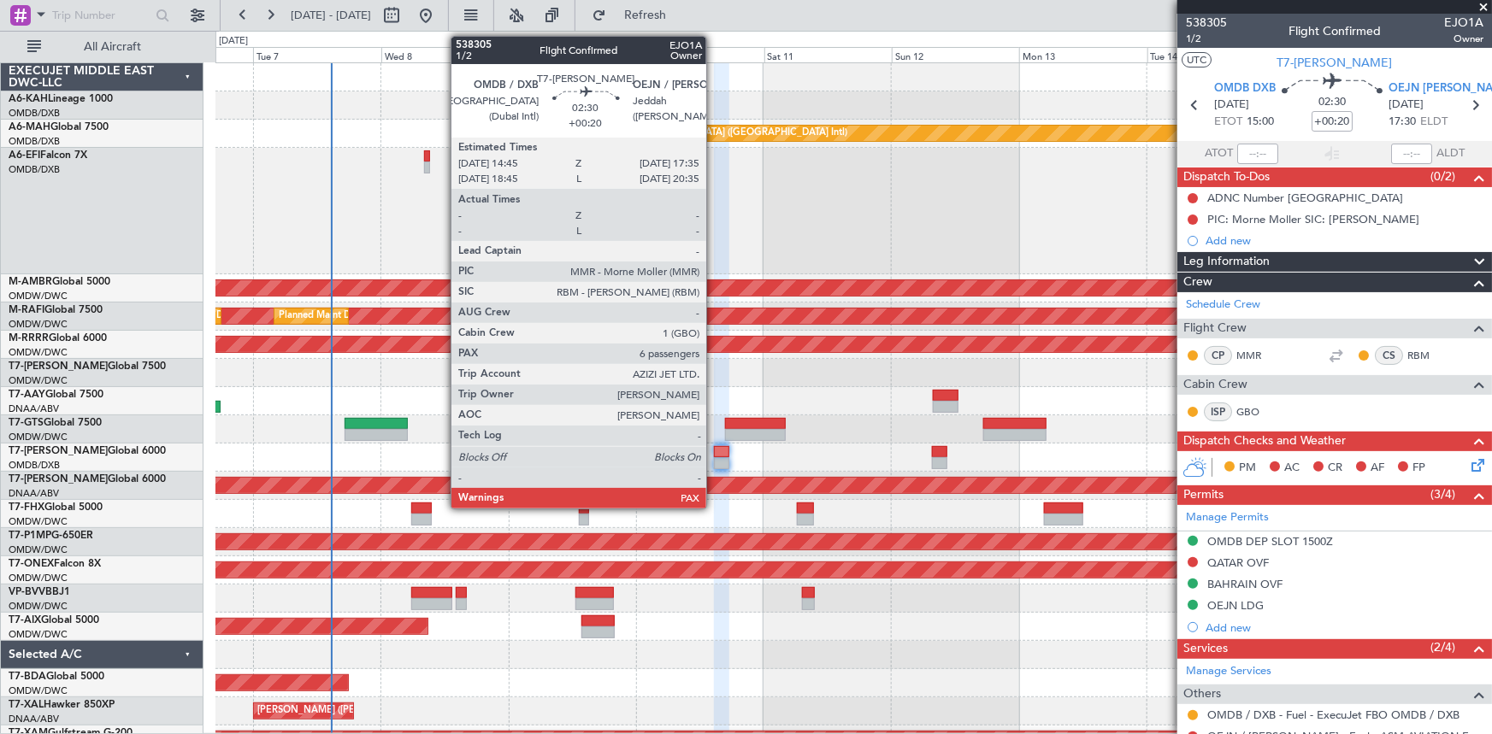
click at [714, 453] on div at bounding box center [721, 452] width 15 height 12
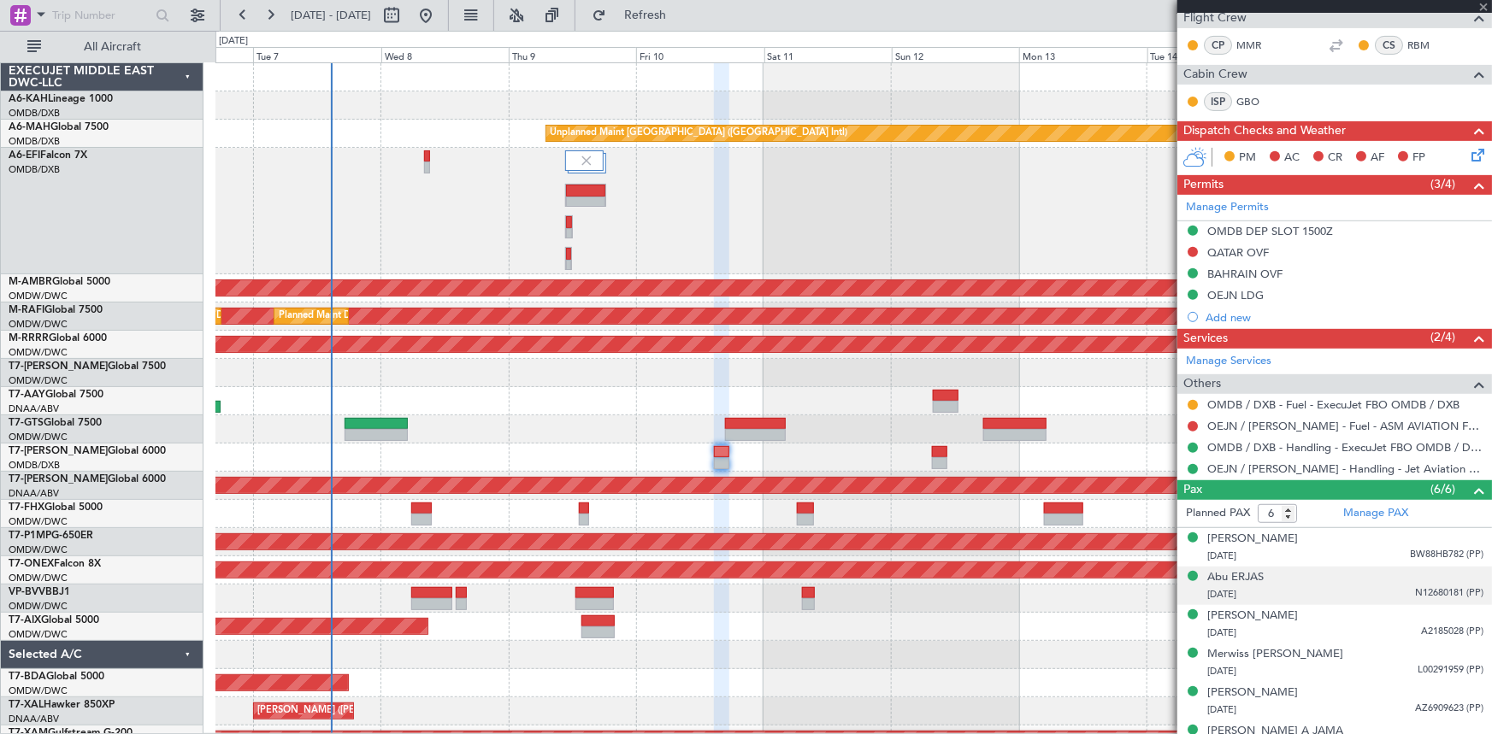
scroll to position [333, 0]
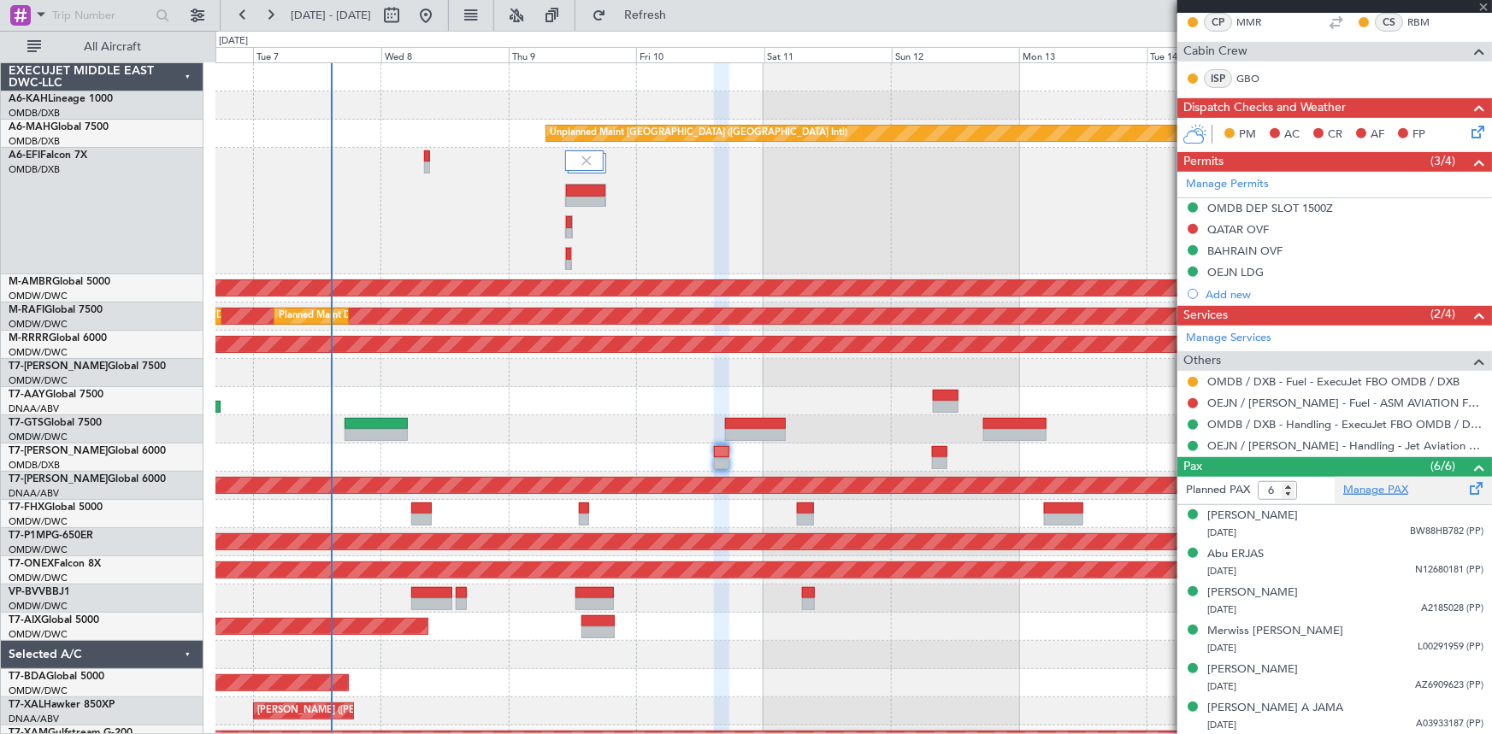
click at [1373, 493] on link "Manage PAX" at bounding box center [1375, 490] width 65 height 17
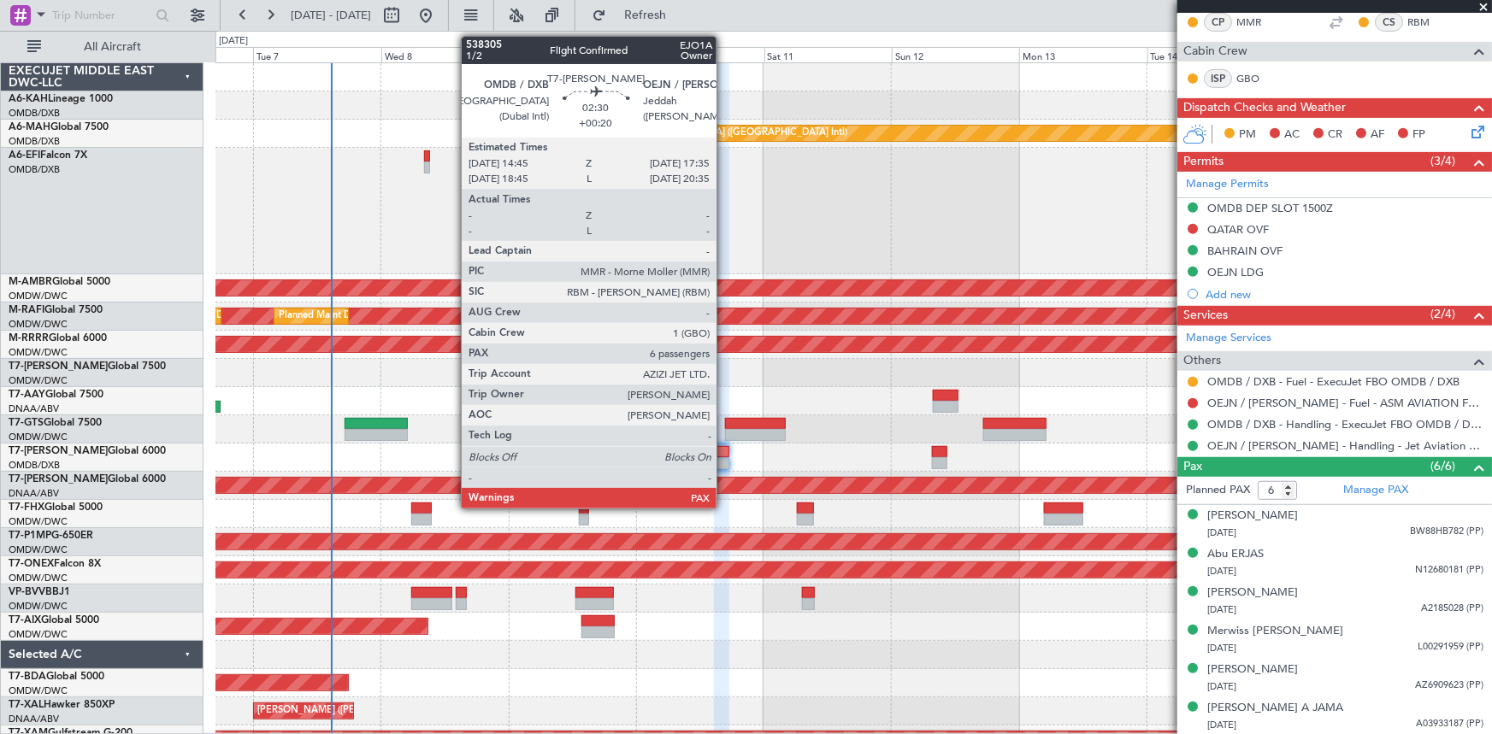
click at [724, 450] on div at bounding box center [721, 452] width 15 height 12
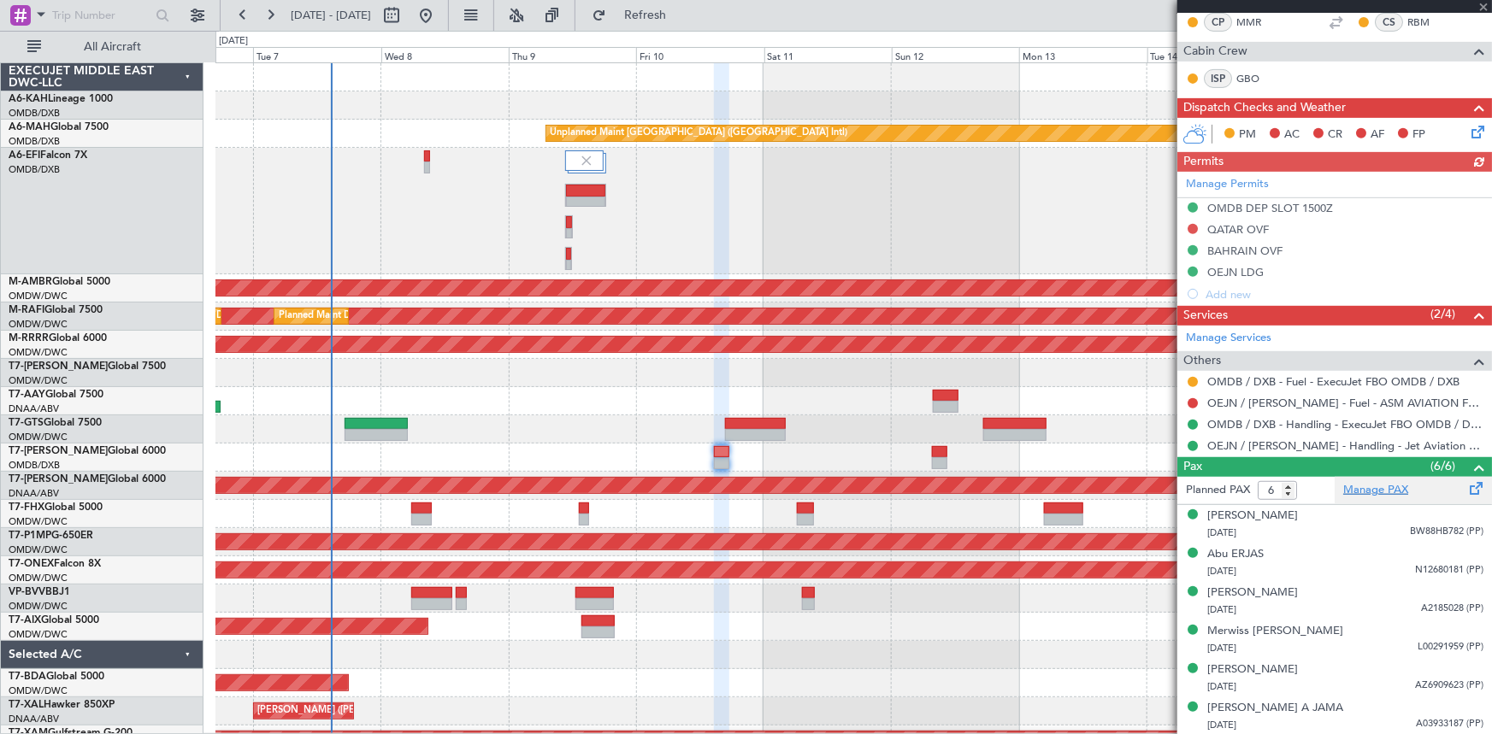
click at [1392, 489] on link "Manage PAX" at bounding box center [1375, 490] width 65 height 17
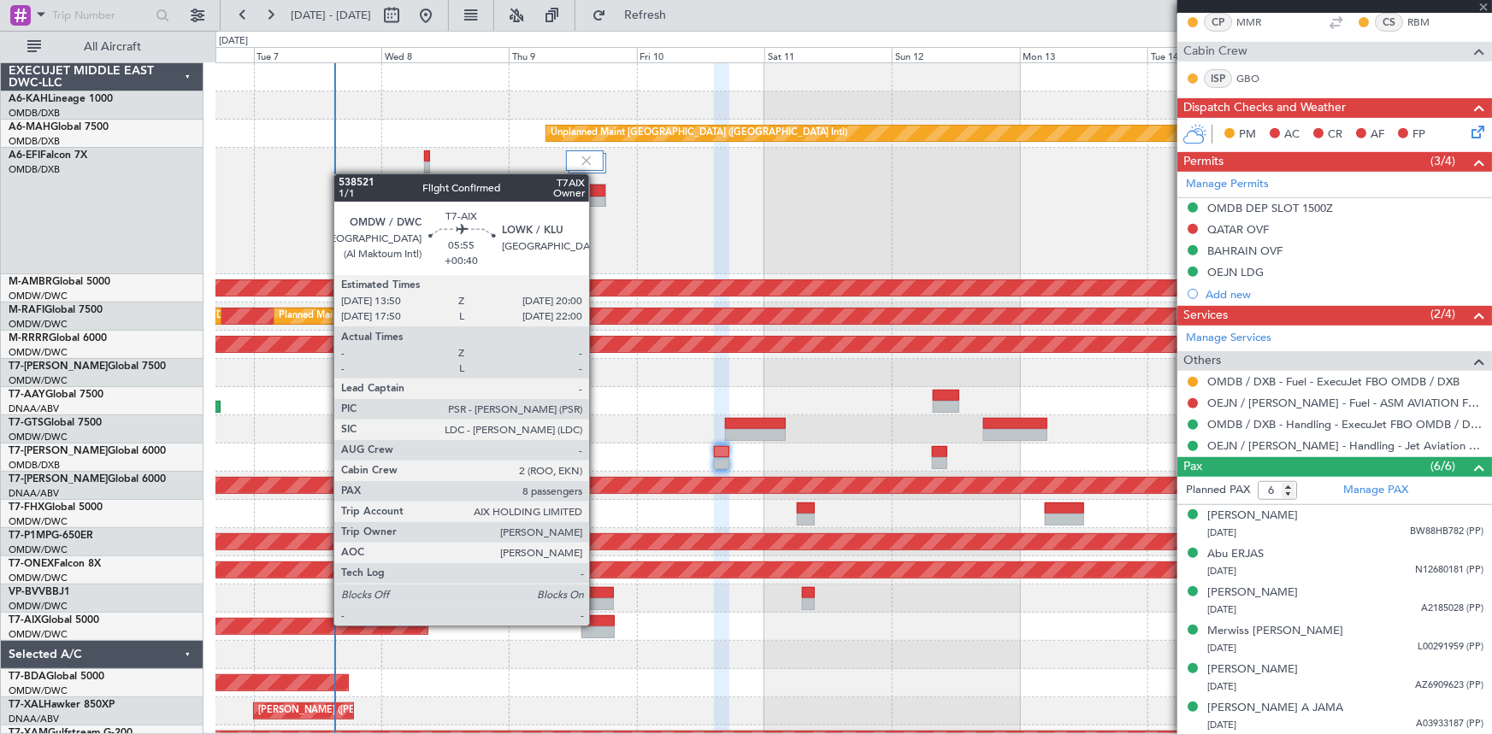
click at [597, 624] on div at bounding box center [597, 622] width 33 height 12
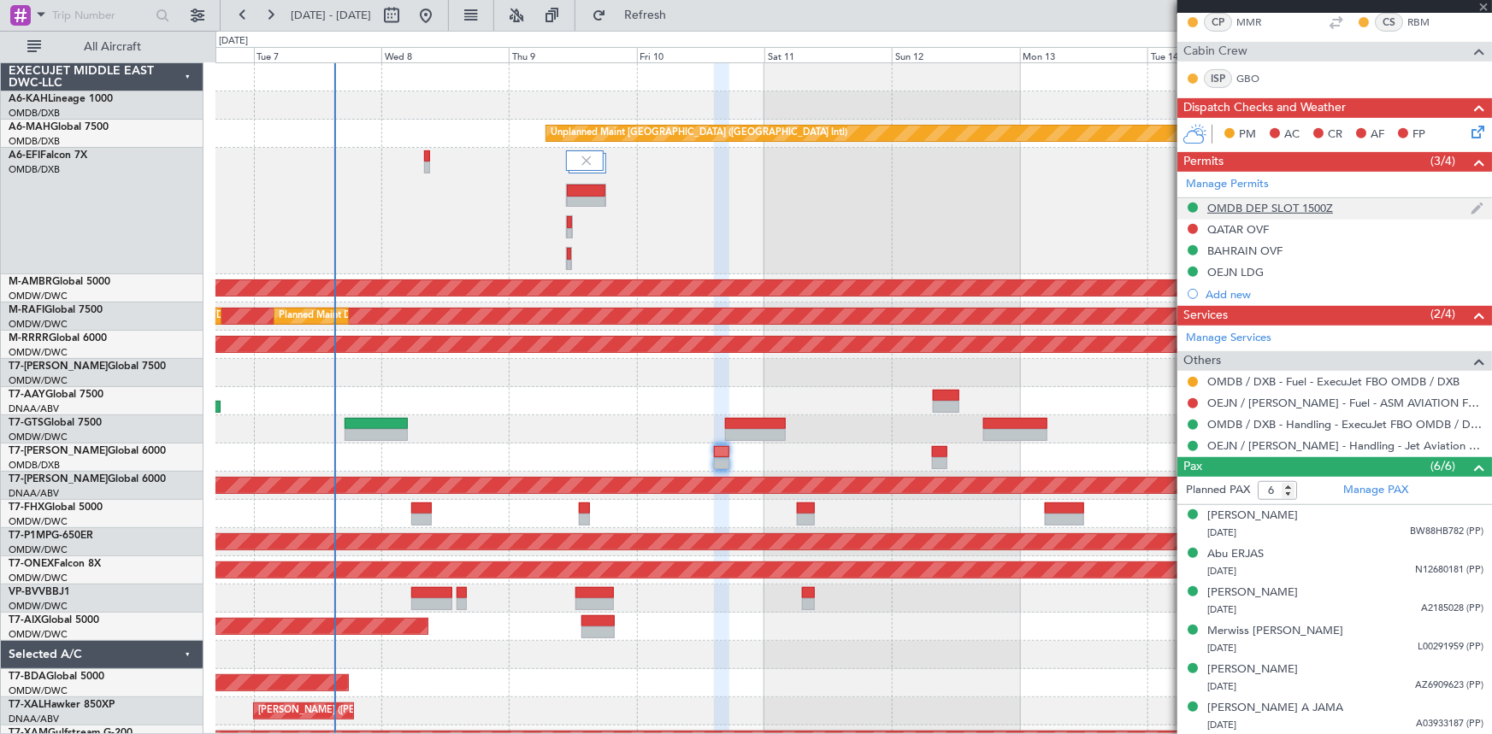
type input "+00:40"
type input "8"
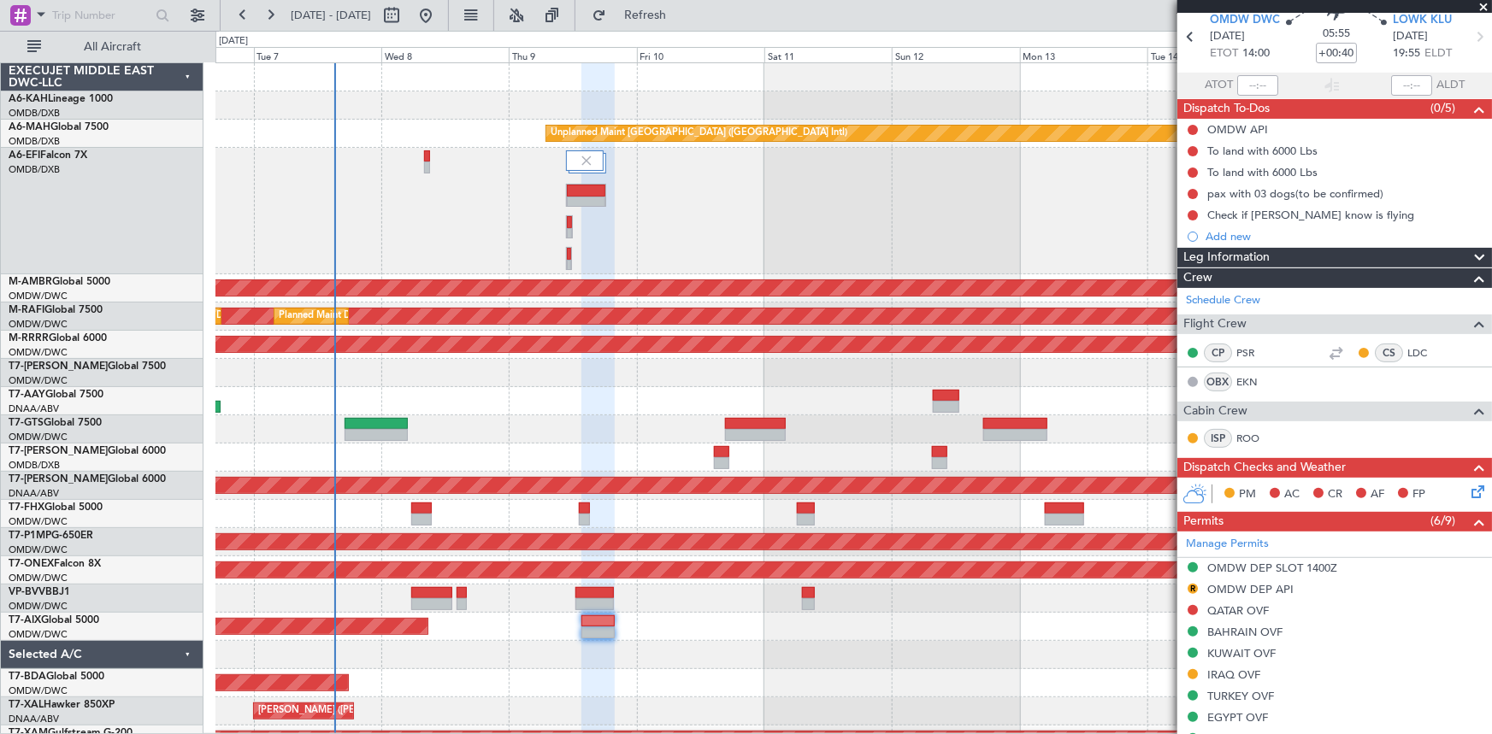
scroll to position [0, 0]
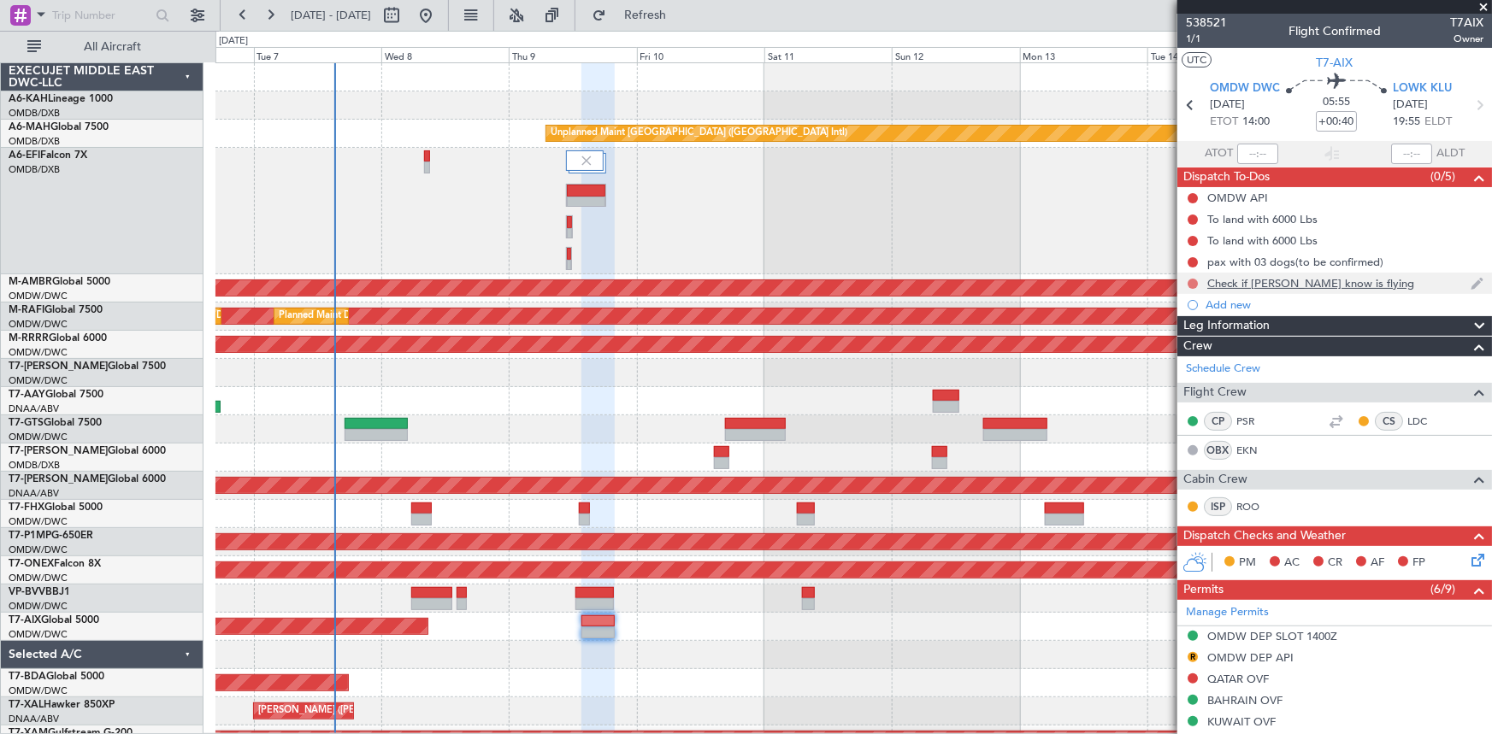
click at [1196, 280] on button at bounding box center [1193, 284] width 10 height 10
click at [1191, 379] on span "Cancelled" at bounding box center [1196, 384] width 49 height 17
click at [1195, 38] on span "1/1" at bounding box center [1206, 39] width 41 height 15
click at [681, 9] on span "Refresh" at bounding box center [646, 15] width 72 height 12
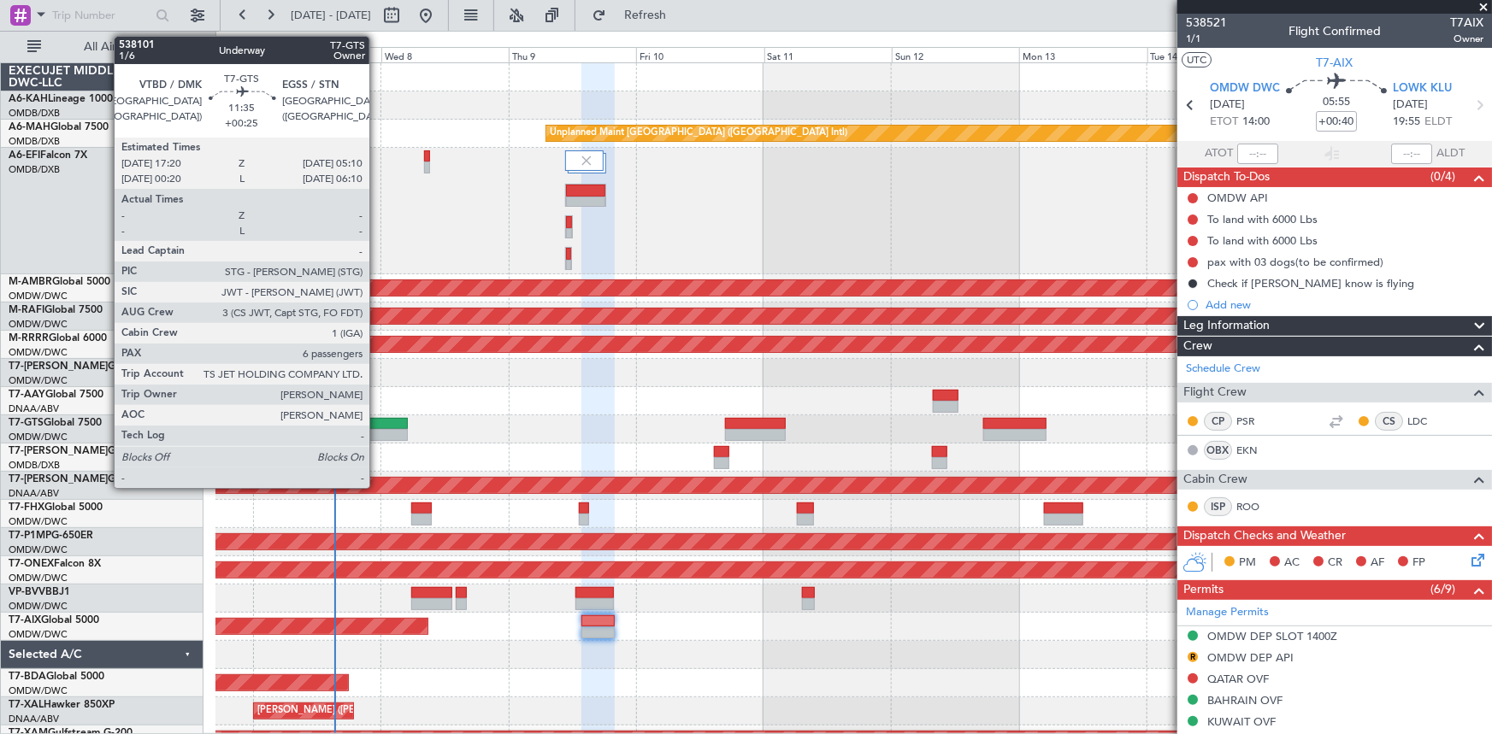
click at [377, 427] on div at bounding box center [376, 424] width 63 height 12
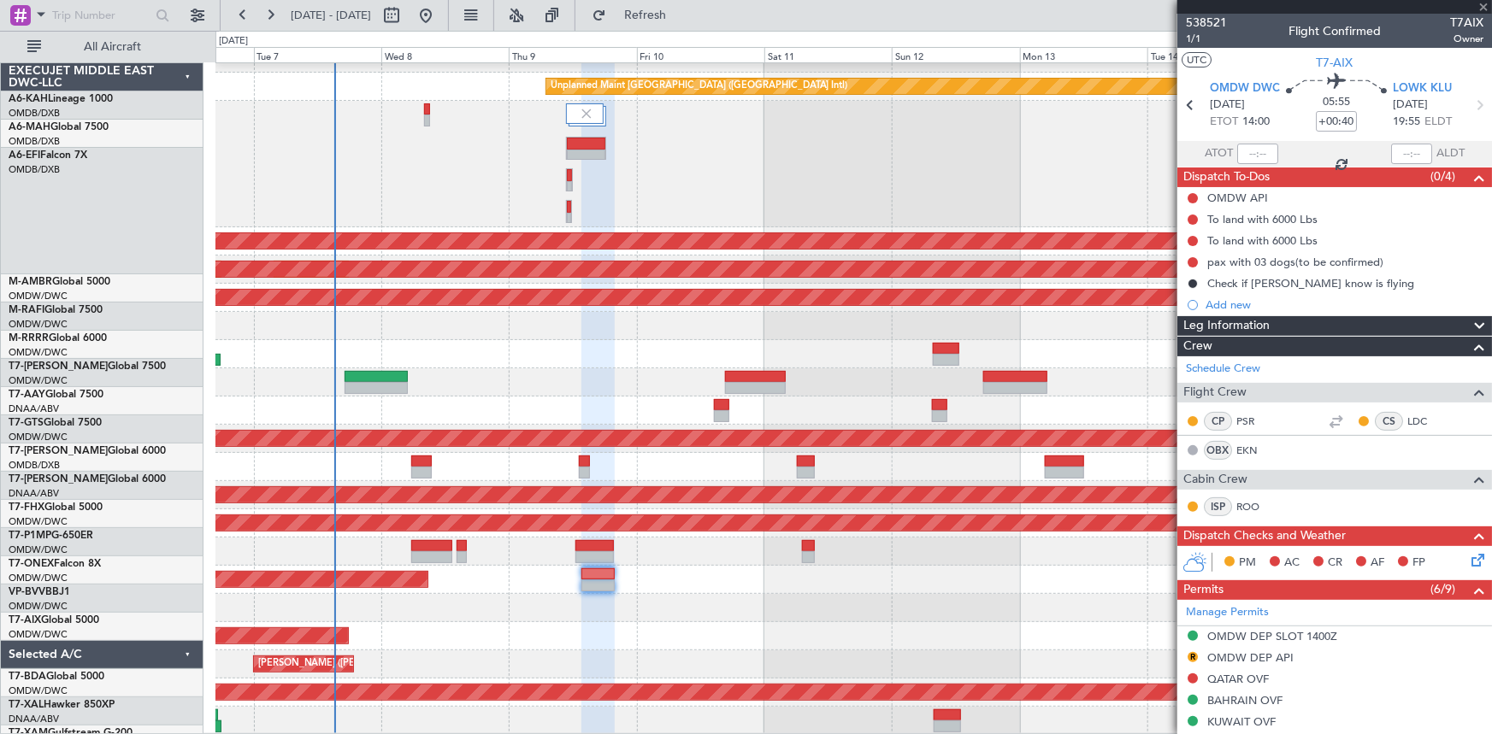
scroll to position [47, 0]
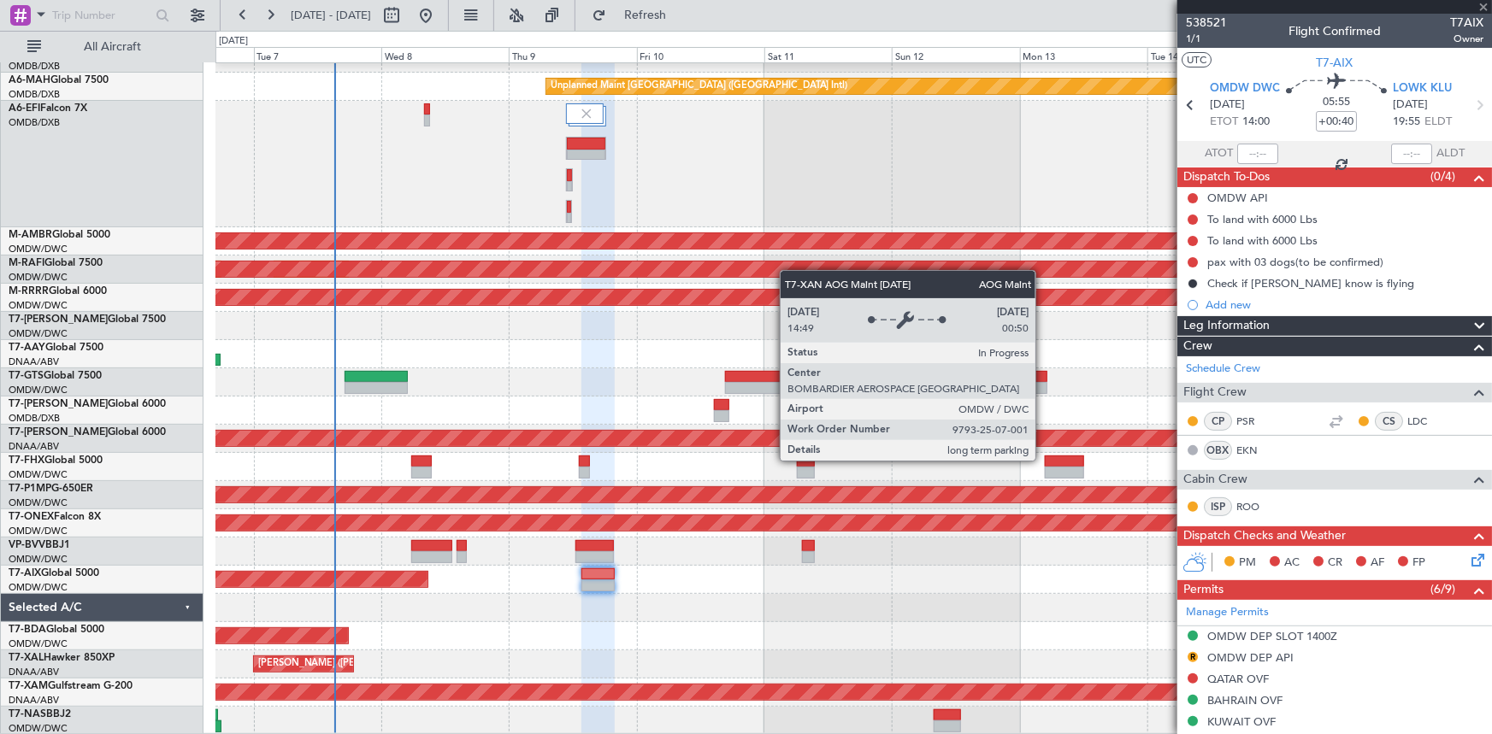
type input "+00:25"
type input "6"
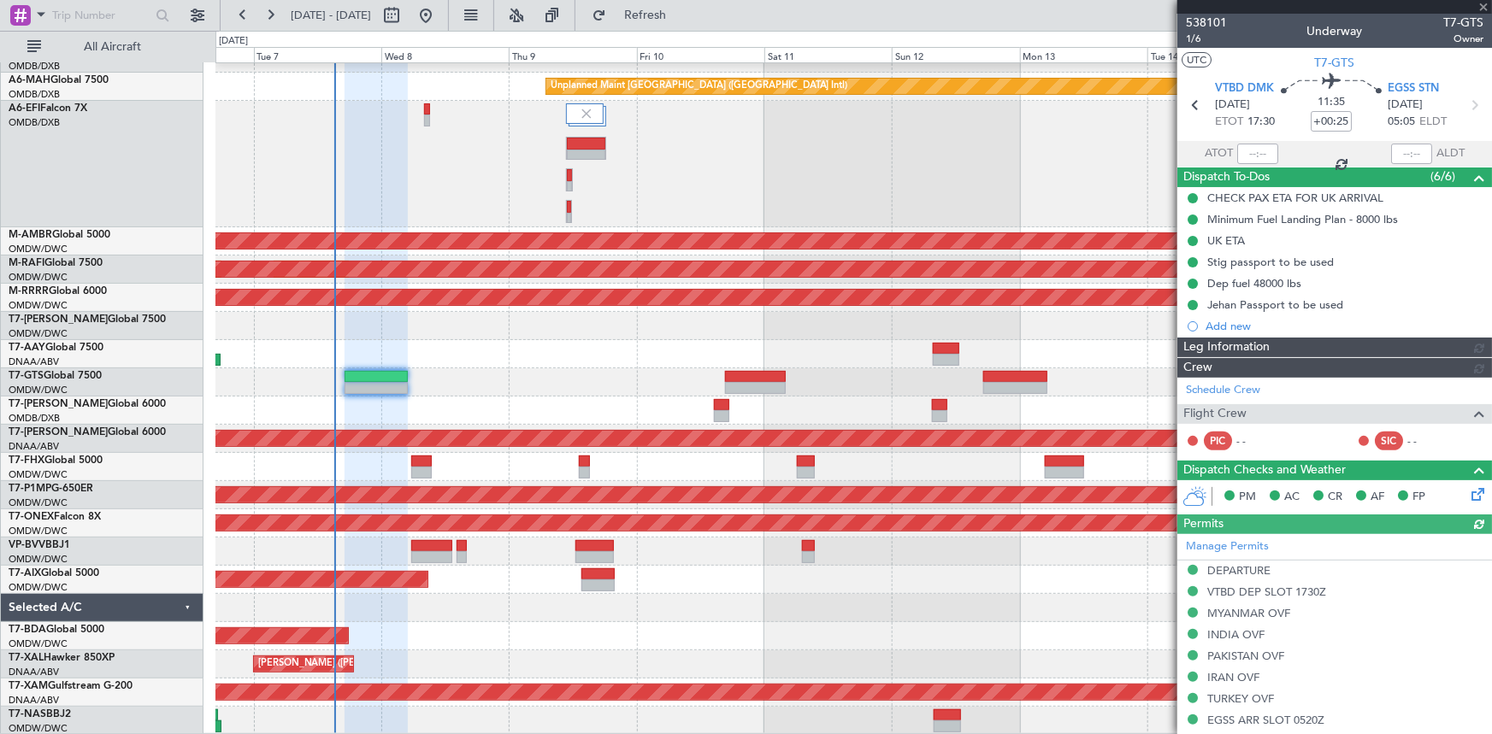
type input "[PERSON_NAME] ([PERSON_NAME])"
type input "7422"
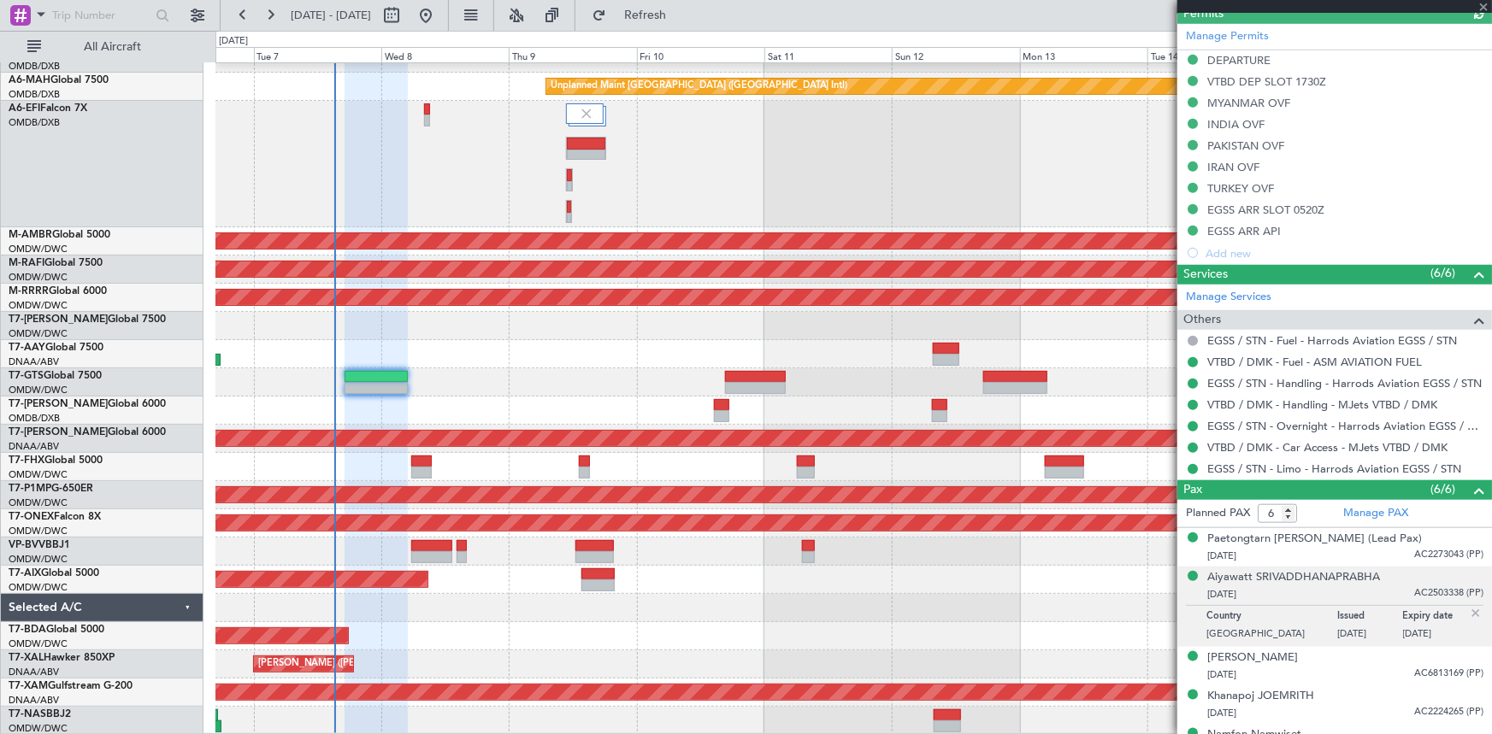
scroll to position [622, 0]
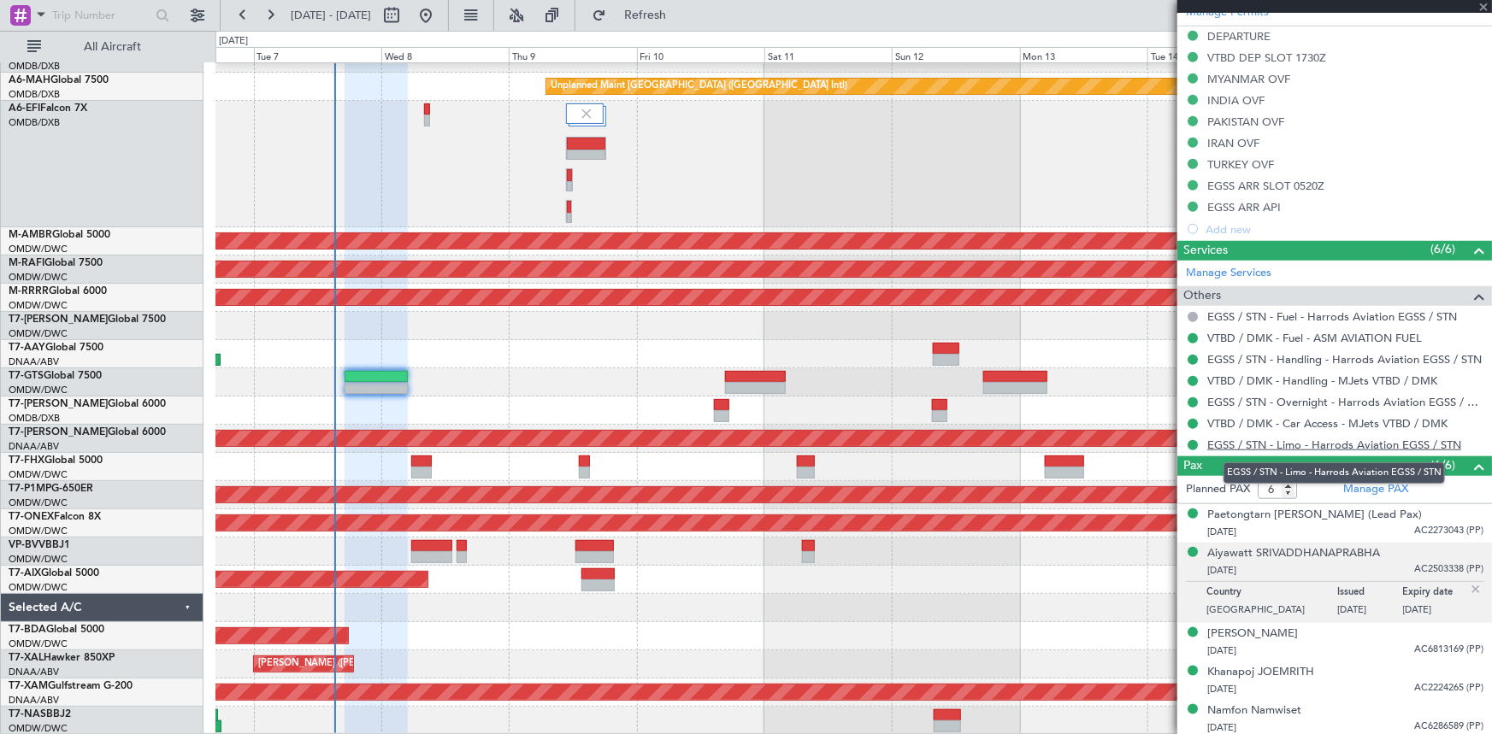
click at [1265, 443] on link "EGSS / STN - Limo - Harrods Aviation EGSS / STN" at bounding box center [1334, 445] width 254 height 15
type input "[PERSON_NAME] ([PERSON_NAME])"
type input "7422"
click at [1277, 439] on link "EGSS / STN - Limo - Harrods Aviation EGSS / STN" at bounding box center [1334, 445] width 254 height 15
type input "[PERSON_NAME] ([PERSON_NAME])"
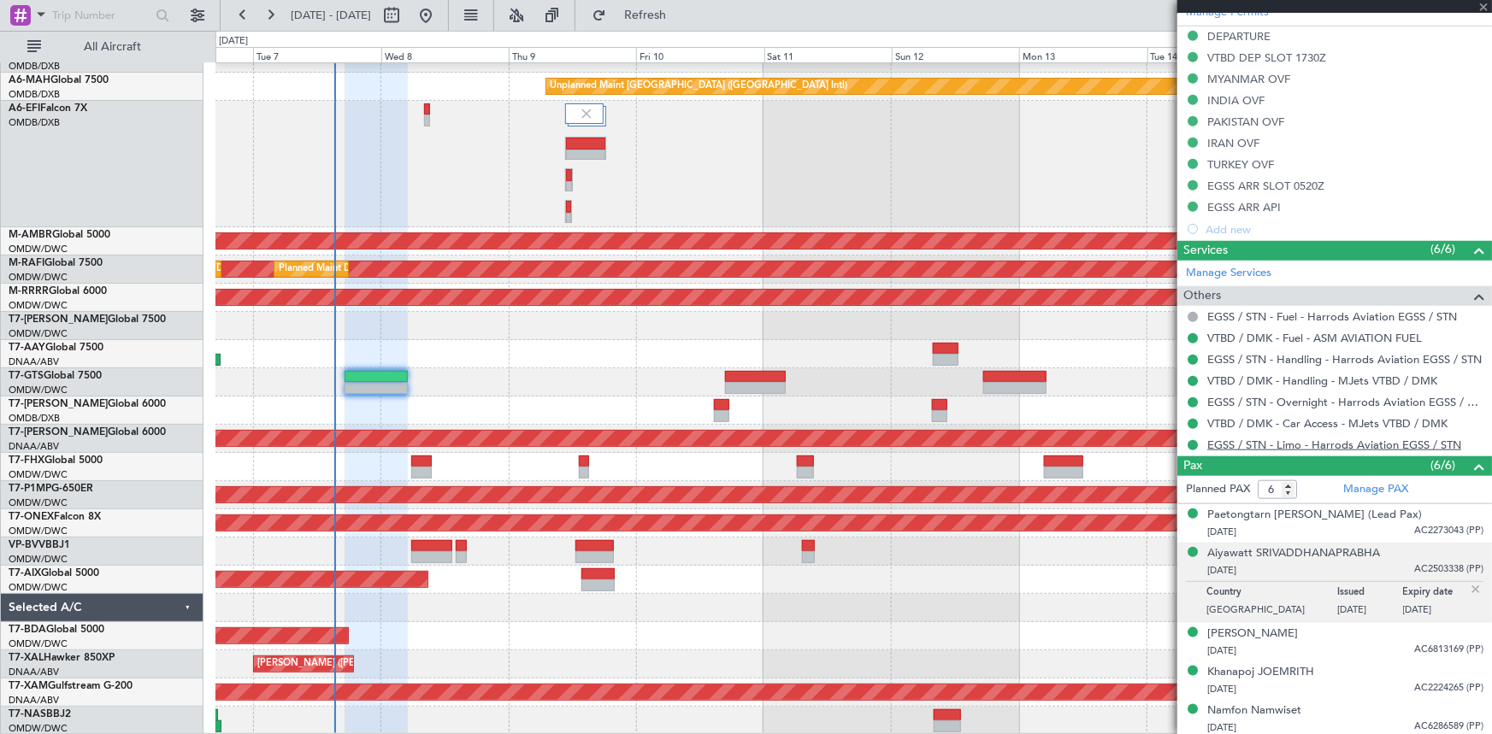
type input "7422"
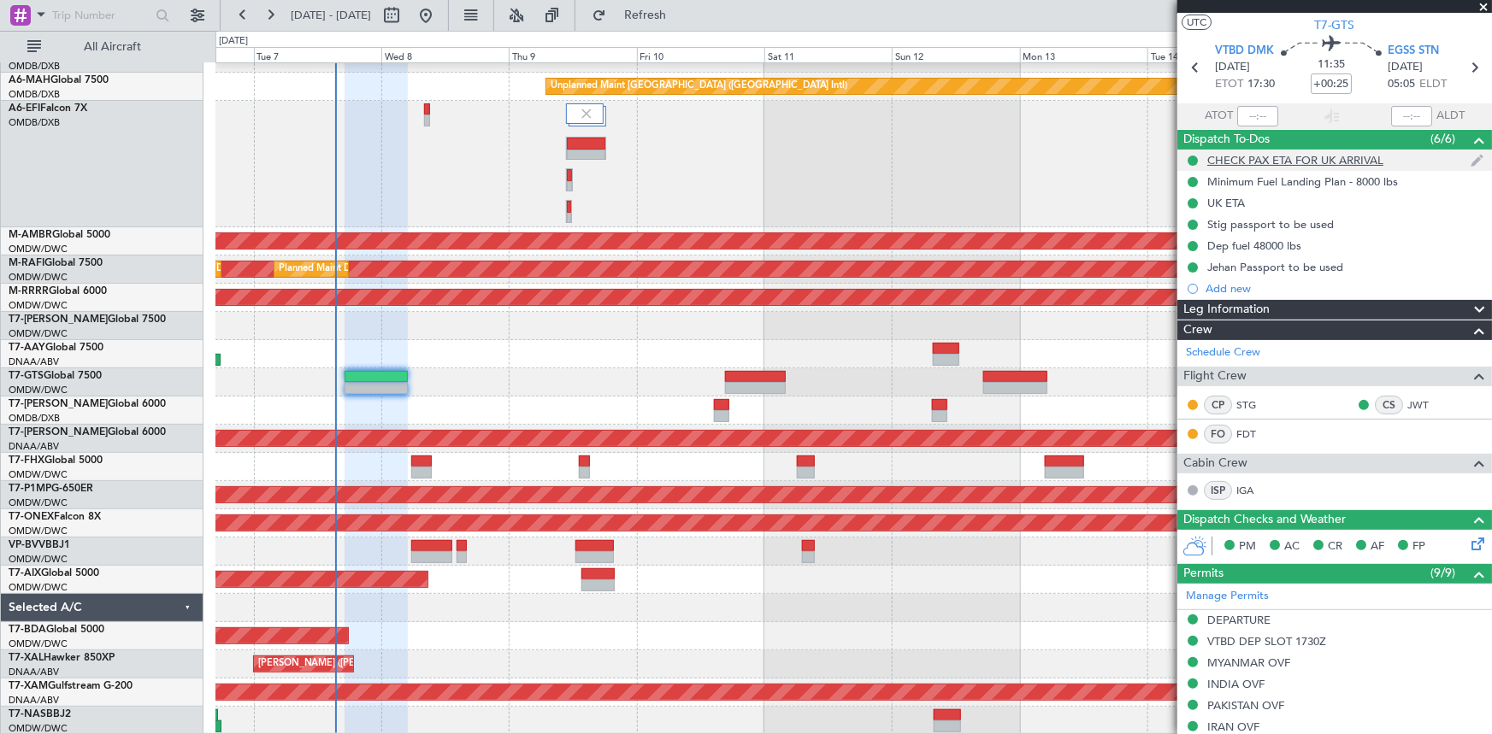
scroll to position [0, 0]
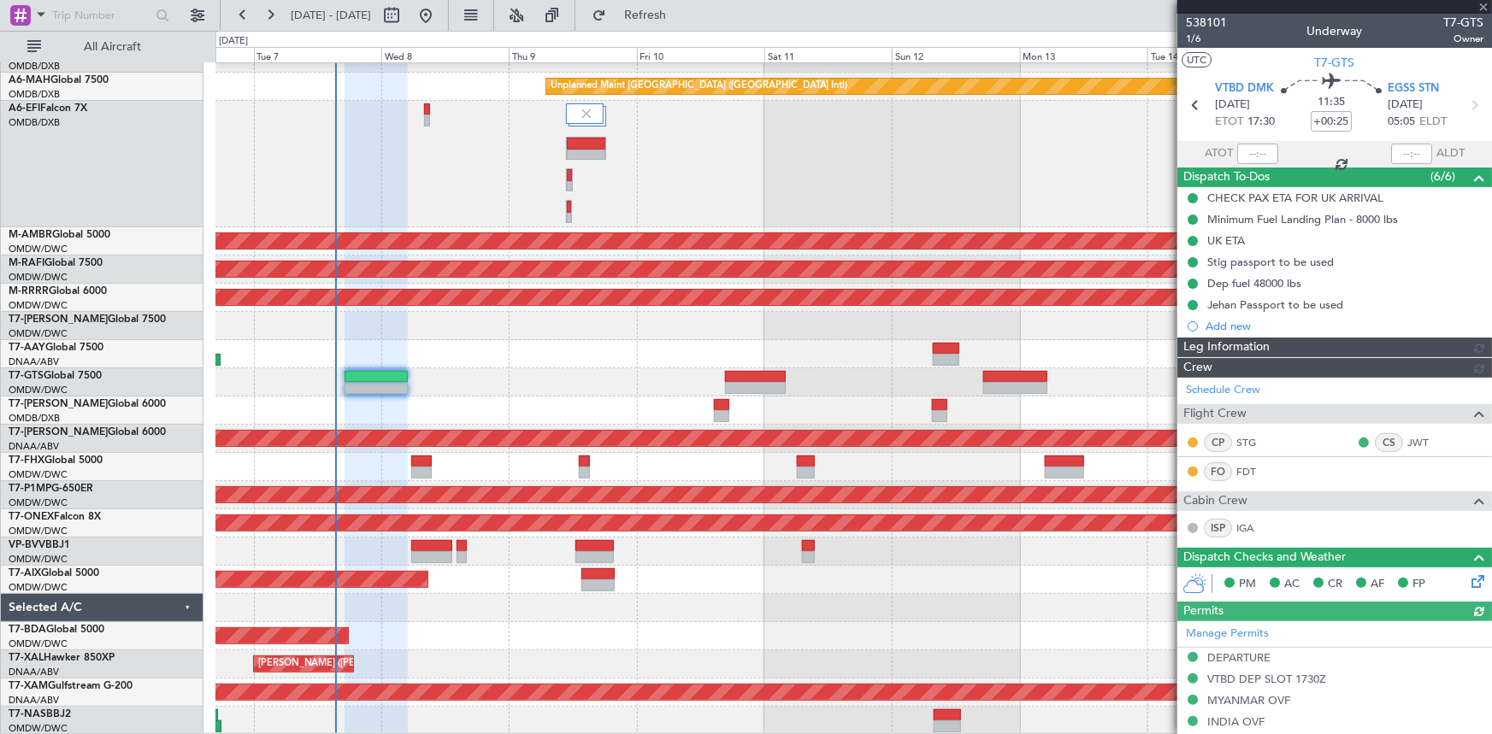
type input "[PERSON_NAME] ([PERSON_NAME])"
type input "7422"
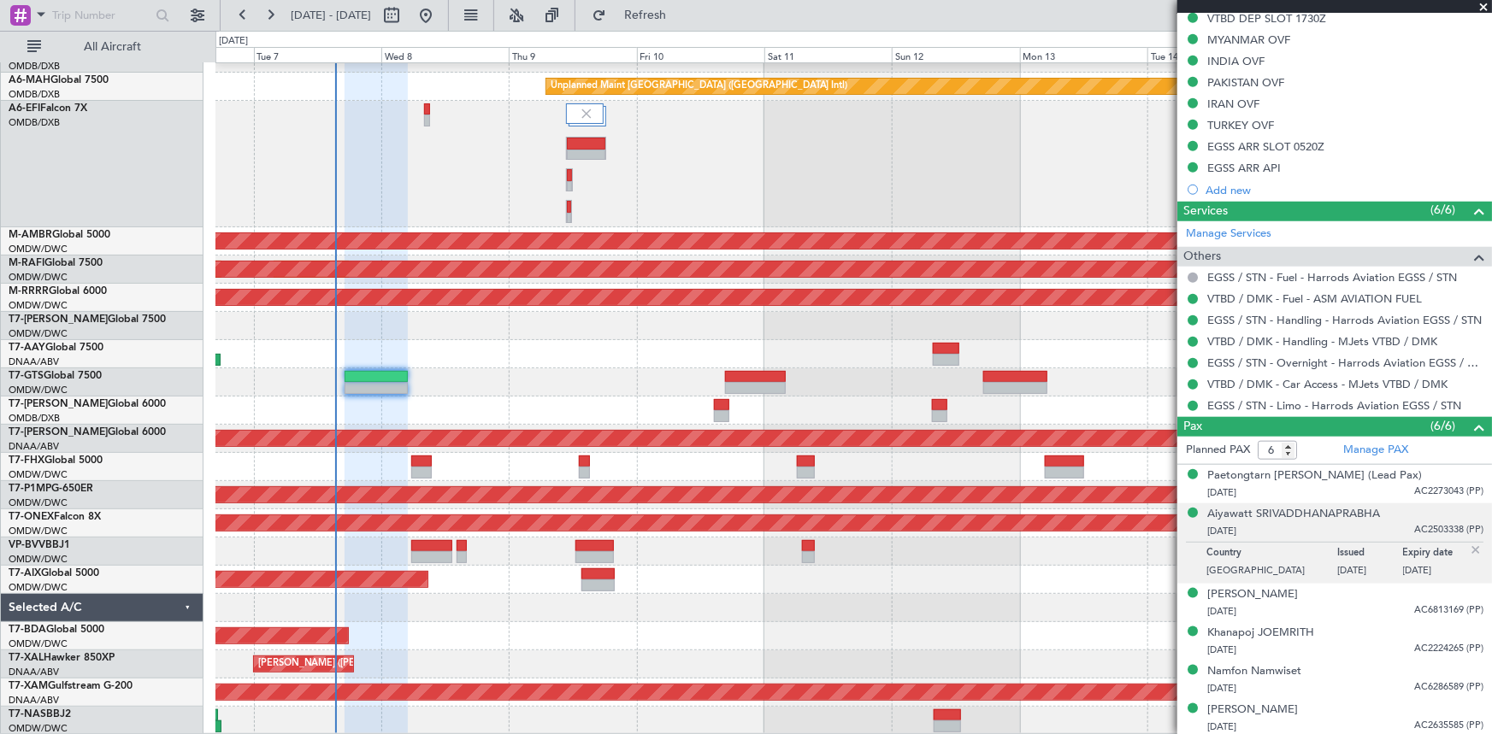
scroll to position [662, 0]
click at [1236, 234] on link "Manage Services" at bounding box center [1228, 233] width 85 height 17
click at [1304, 381] on link "VTBD / DMK - Car Access - MJets VTBD / DMK" at bounding box center [1327, 383] width 240 height 15
click at [1299, 380] on link "VTBD / DMK - Car Access - MJets VTBD / DMK" at bounding box center [1327, 383] width 240 height 15
click at [1302, 403] on link "EGSS / STN - Limo - Harrods Aviation EGSS / STN" at bounding box center [1334, 405] width 254 height 15
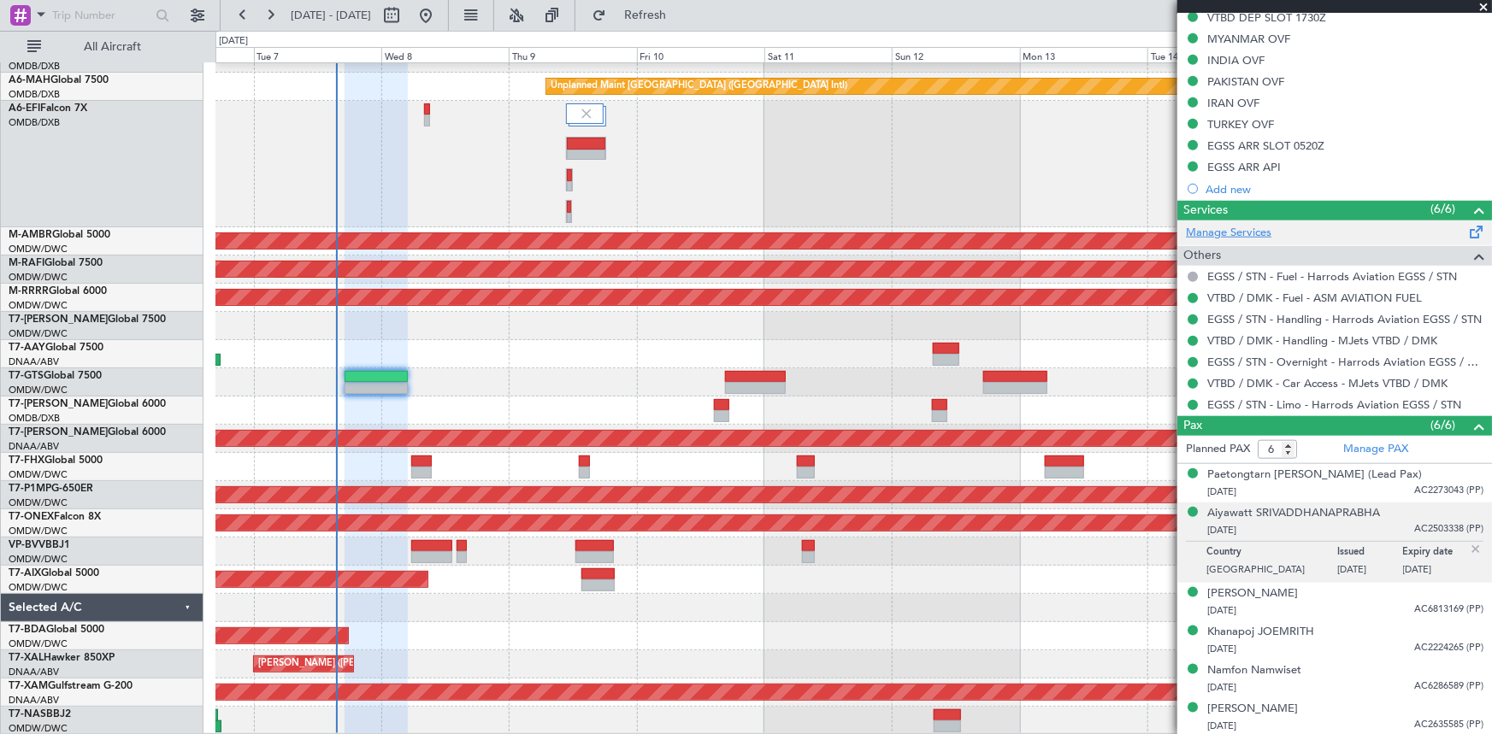
click at [1259, 225] on link "Manage Services" at bounding box center [1228, 233] width 85 height 17
click at [1194, 401] on button at bounding box center [1193, 405] width 10 height 10
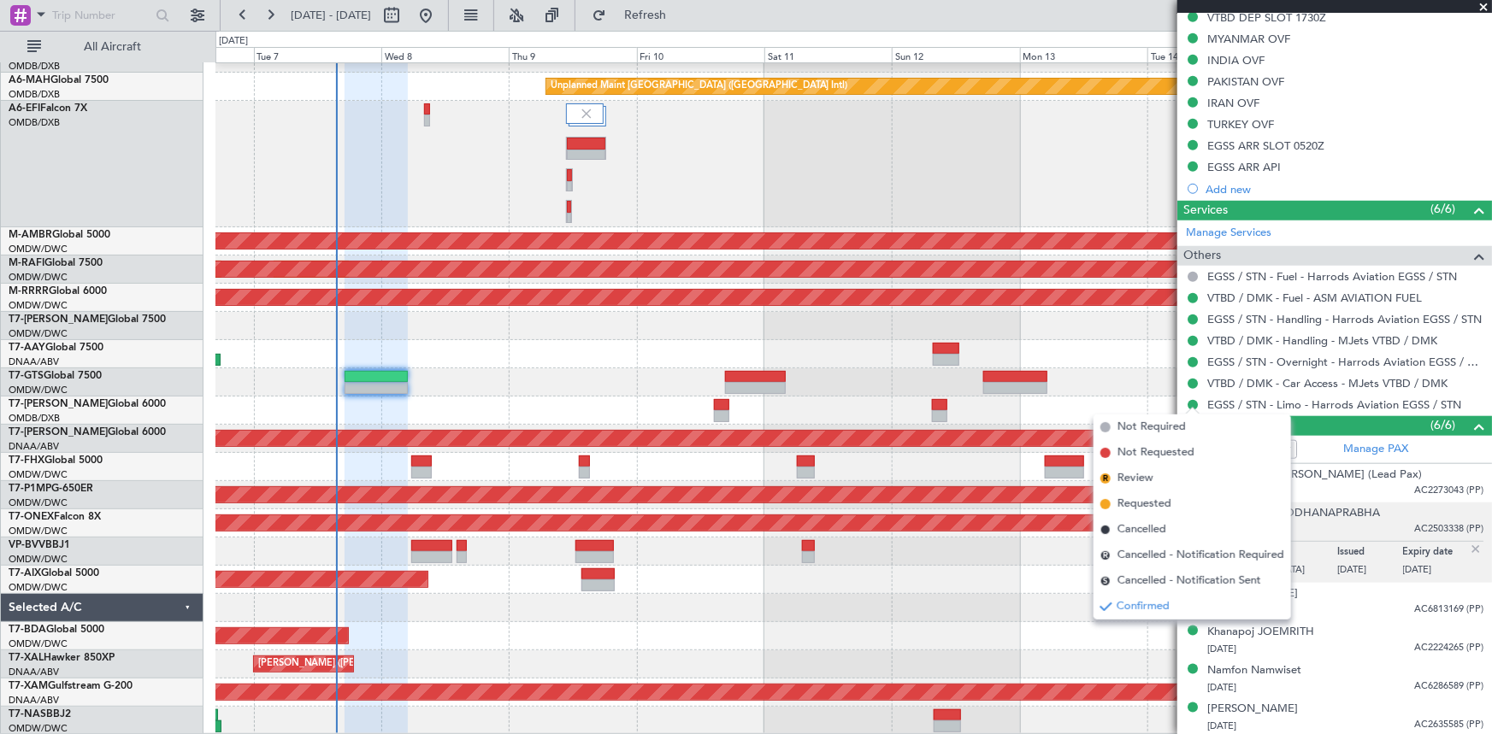
drag, startPoint x: 1148, startPoint y: 504, endPoint x: 1324, endPoint y: 436, distance: 188.9
click at [1155, 504] on span "Requested" at bounding box center [1144, 504] width 54 height 17
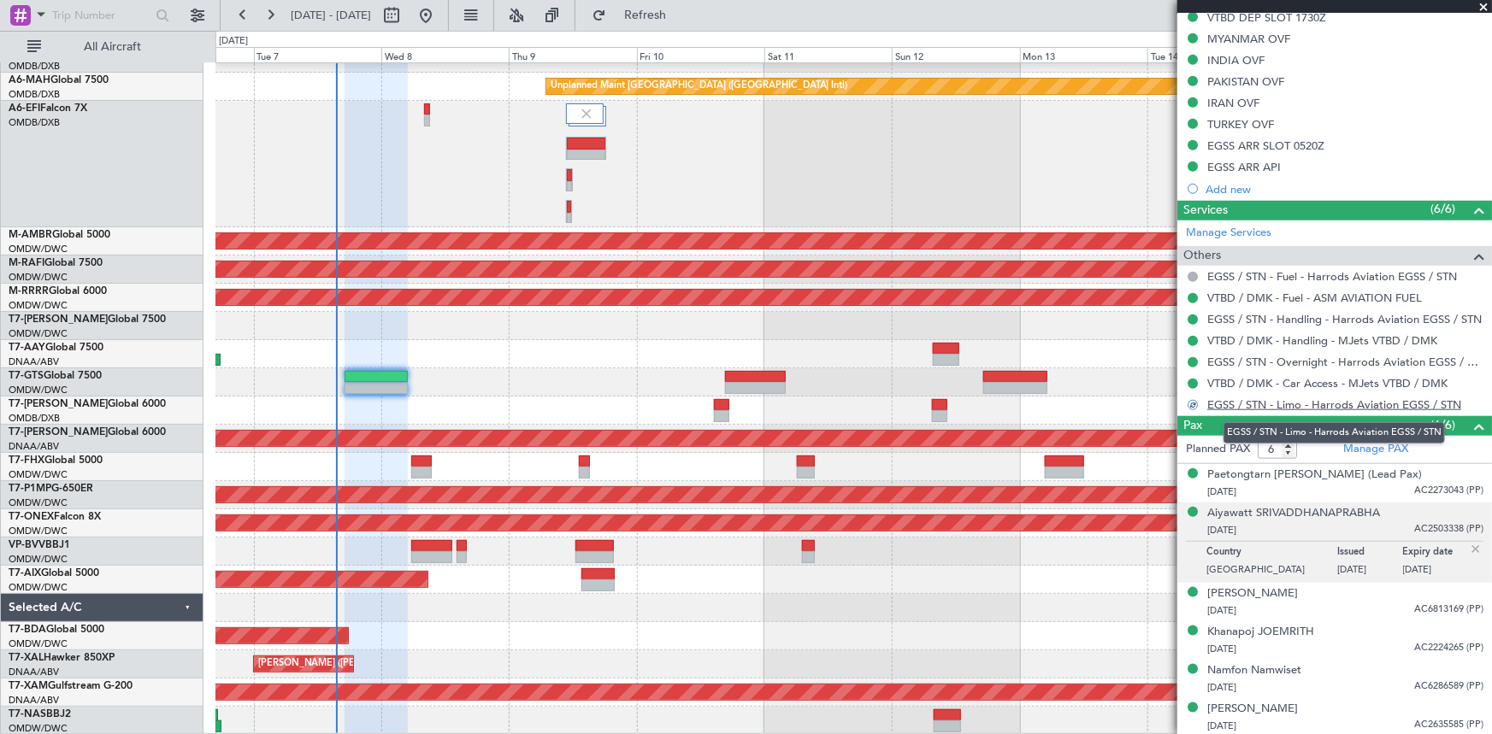
click at [1333, 400] on link "EGSS / STN - Limo - Harrods Aviation EGSS / STN" at bounding box center [1334, 405] width 254 height 15
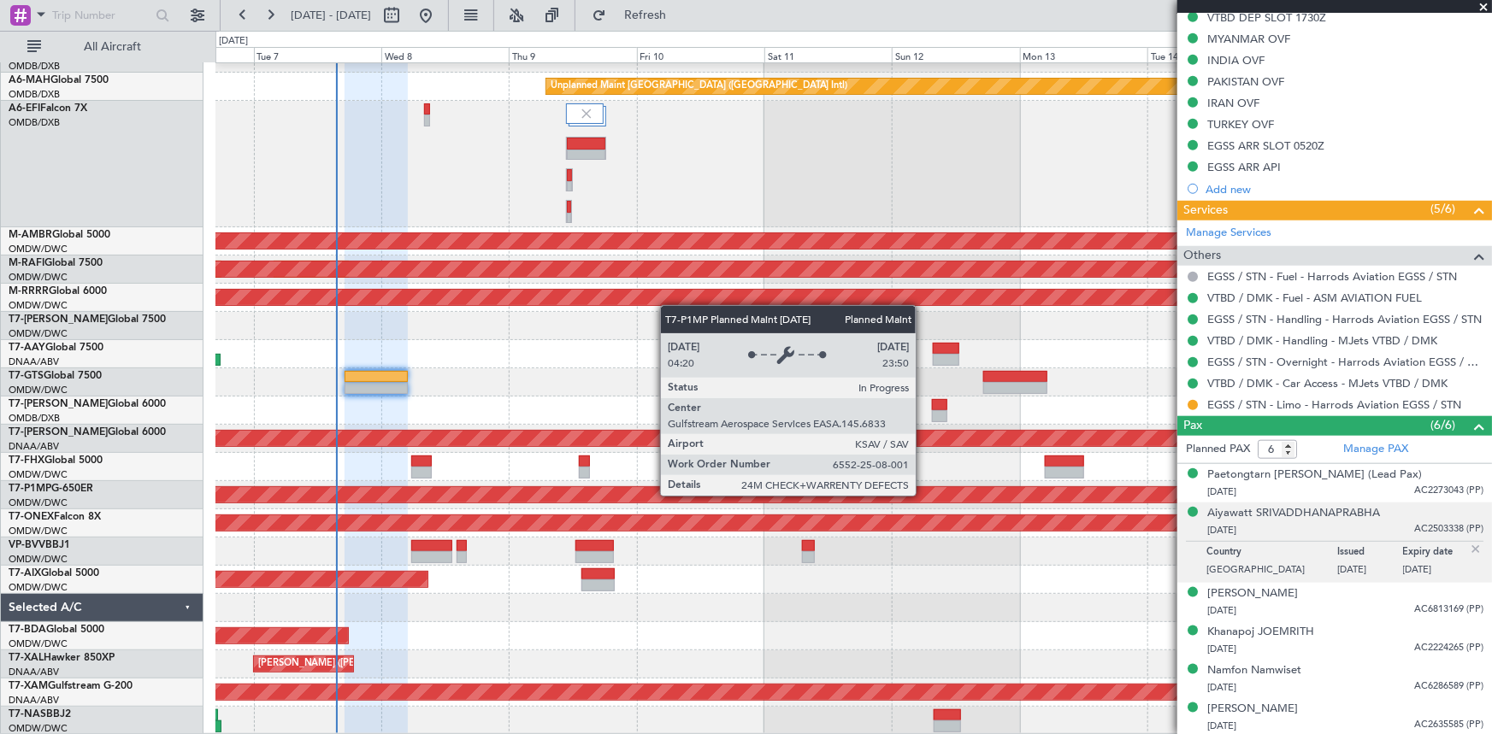
scroll to position [0, 0]
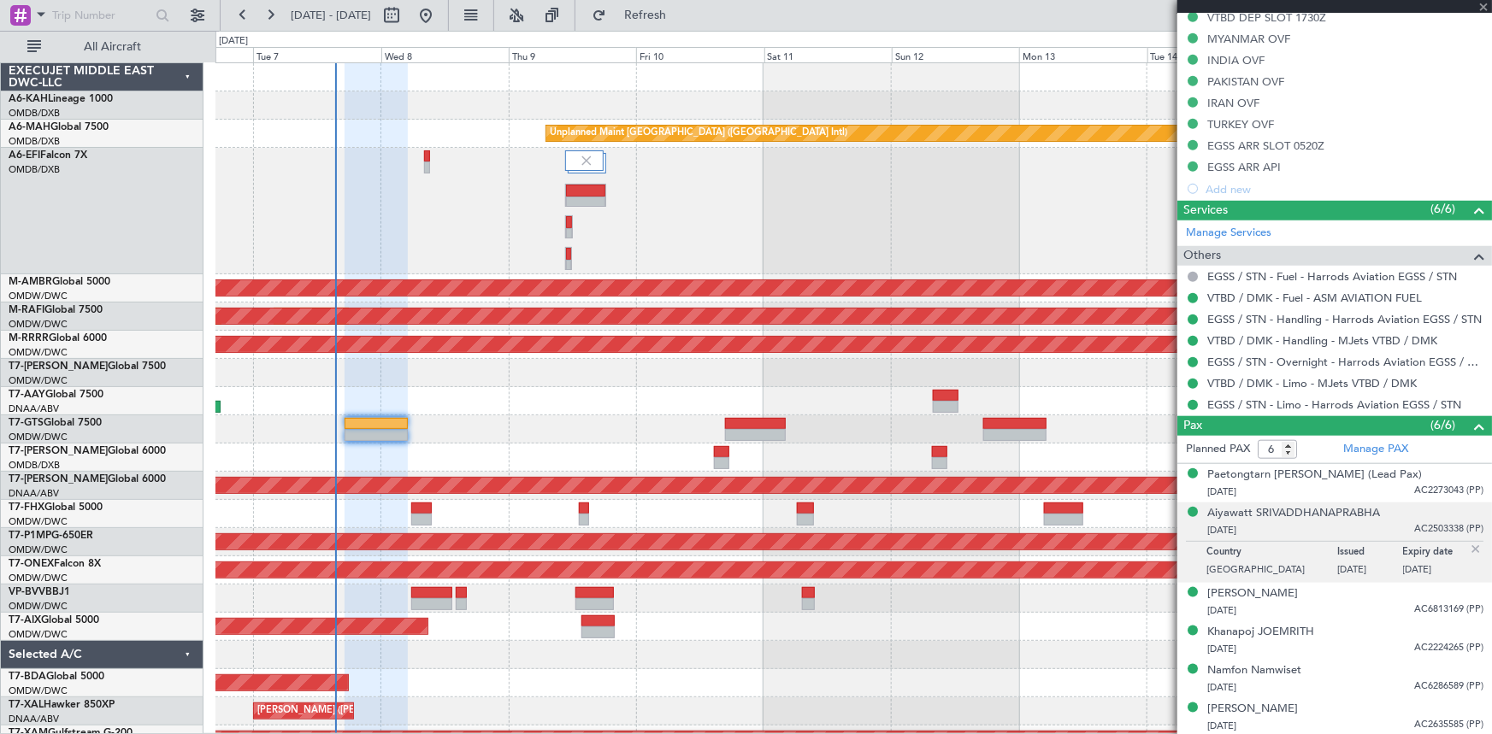
type input "[PERSON_NAME] ([PERSON_NAME])"
type input "7422"
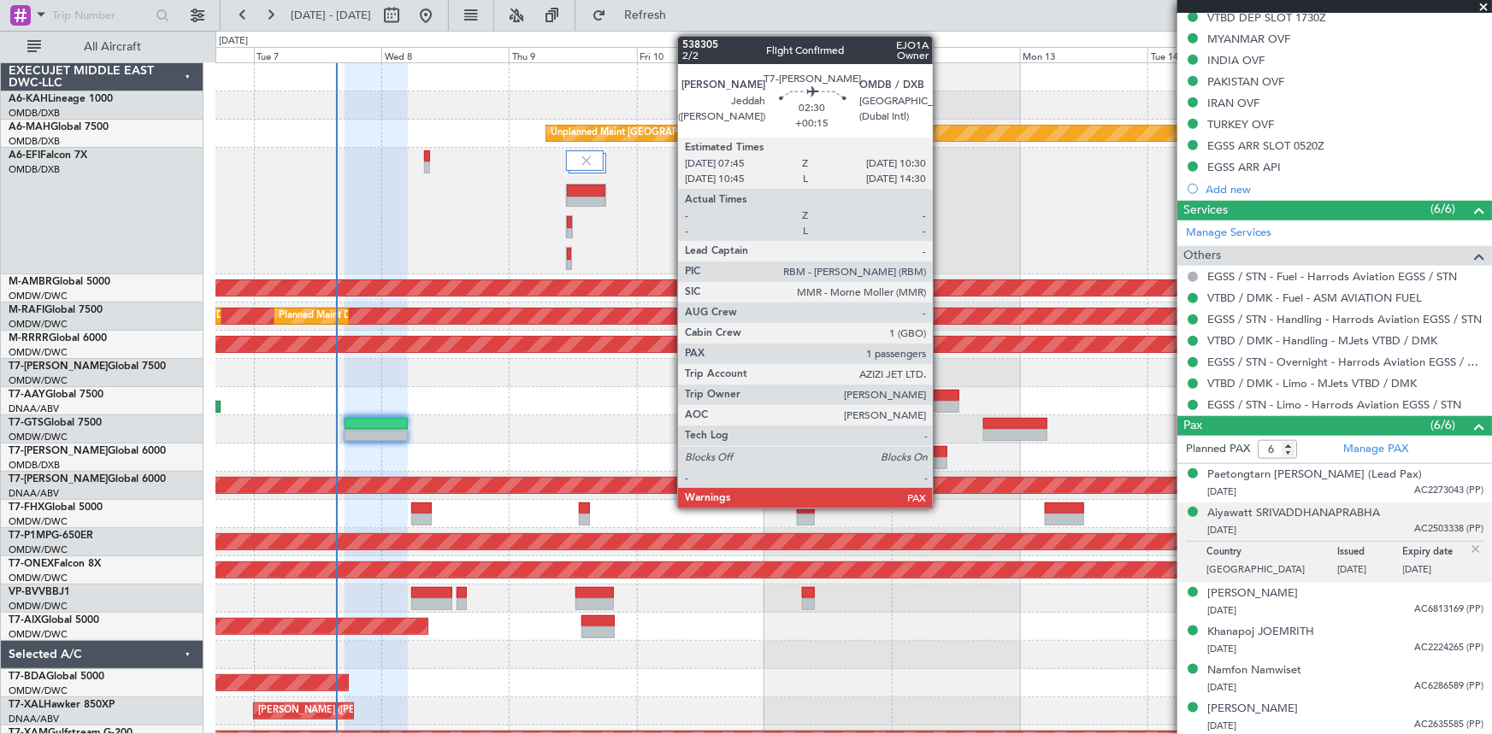
click at [940, 451] on div at bounding box center [939, 452] width 15 height 12
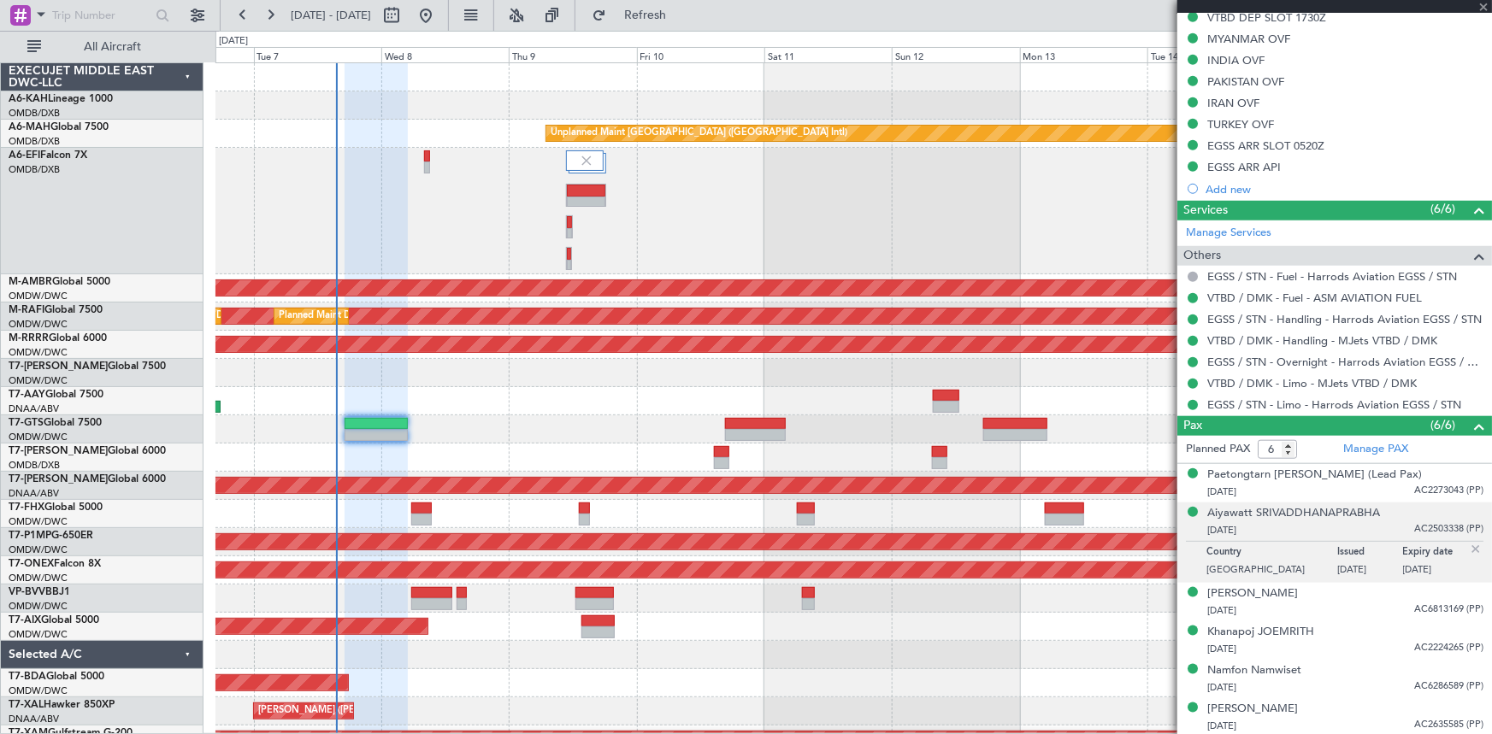
type input "+00:15"
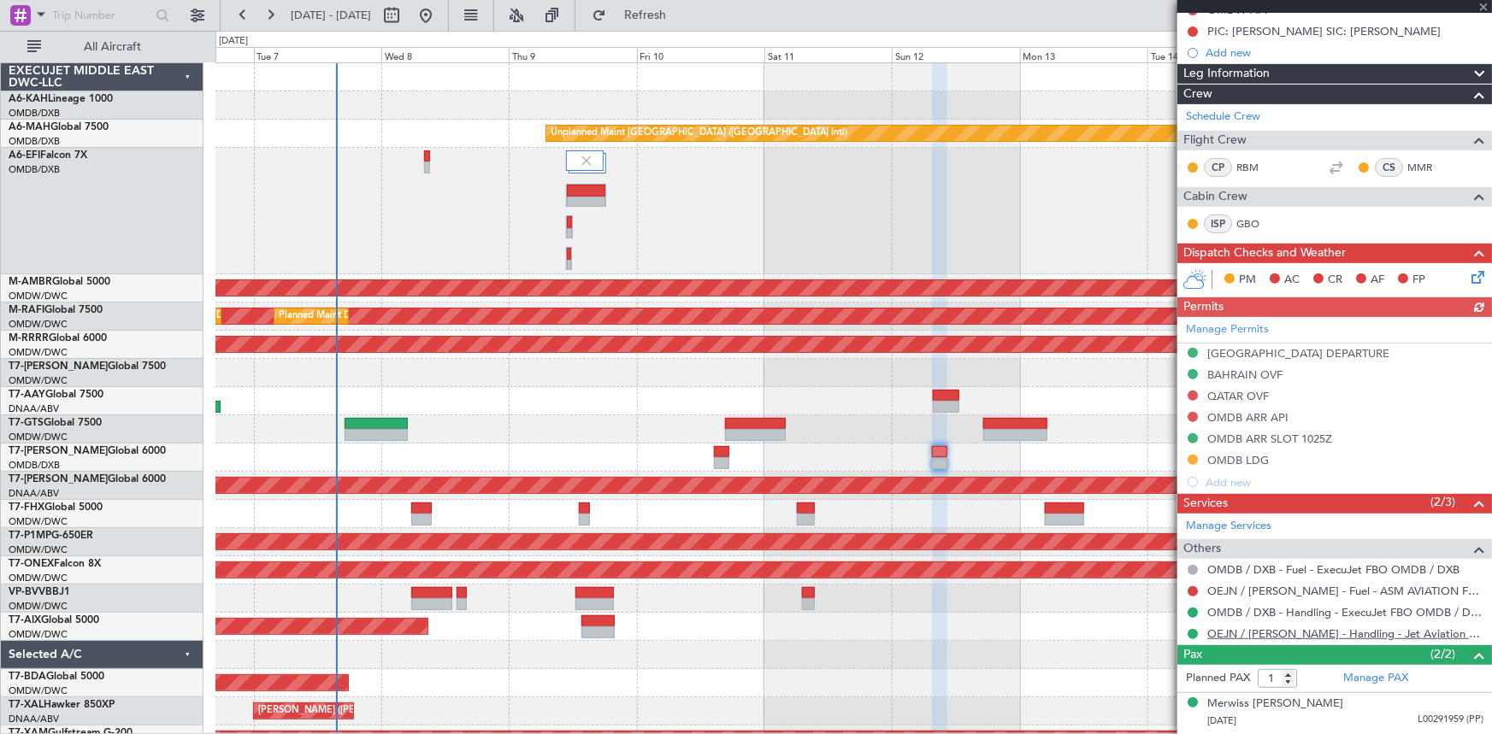
scroll to position [222, 0]
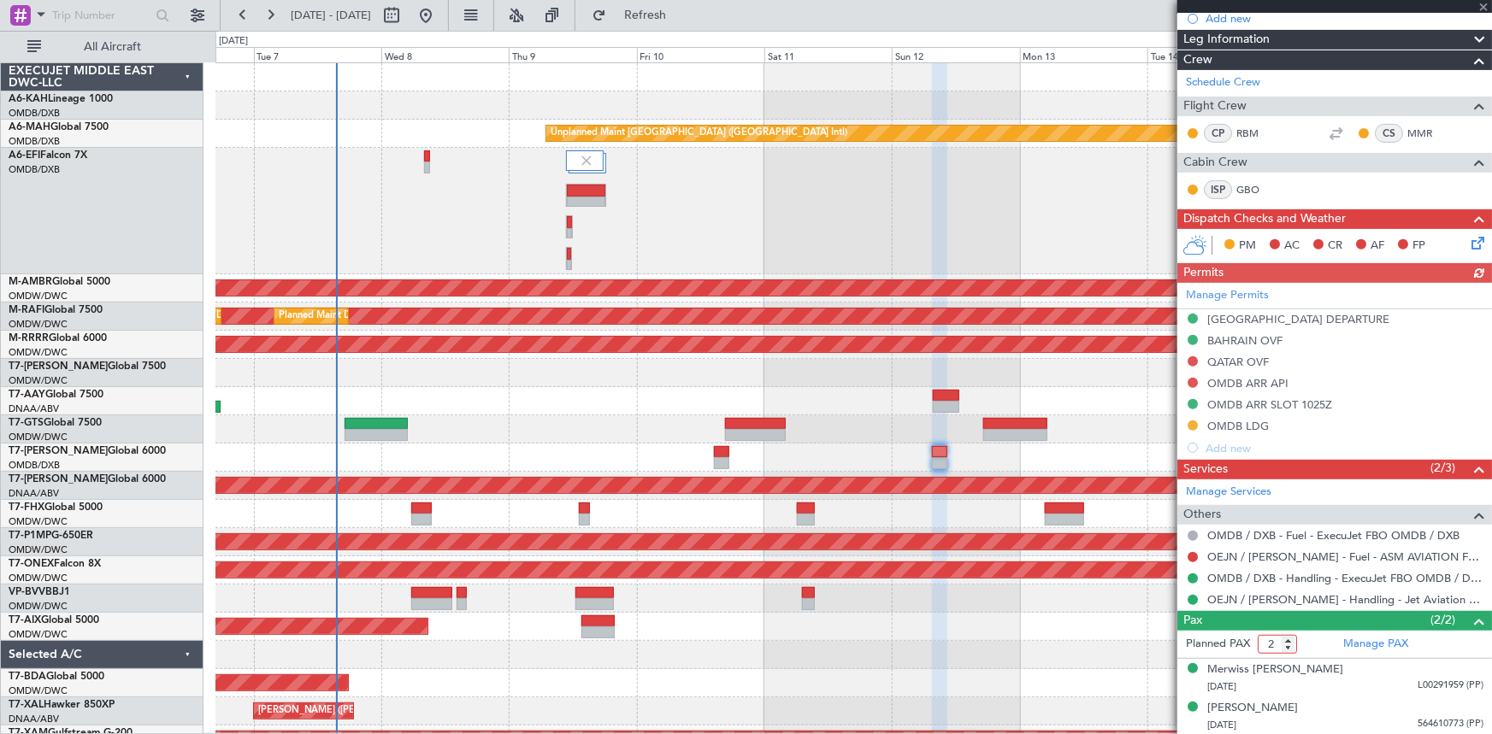
type input "2"
click at [1289, 641] on input "2" at bounding box center [1277, 644] width 39 height 19
click at [681, 14] on span "Refresh" at bounding box center [646, 15] width 72 height 12
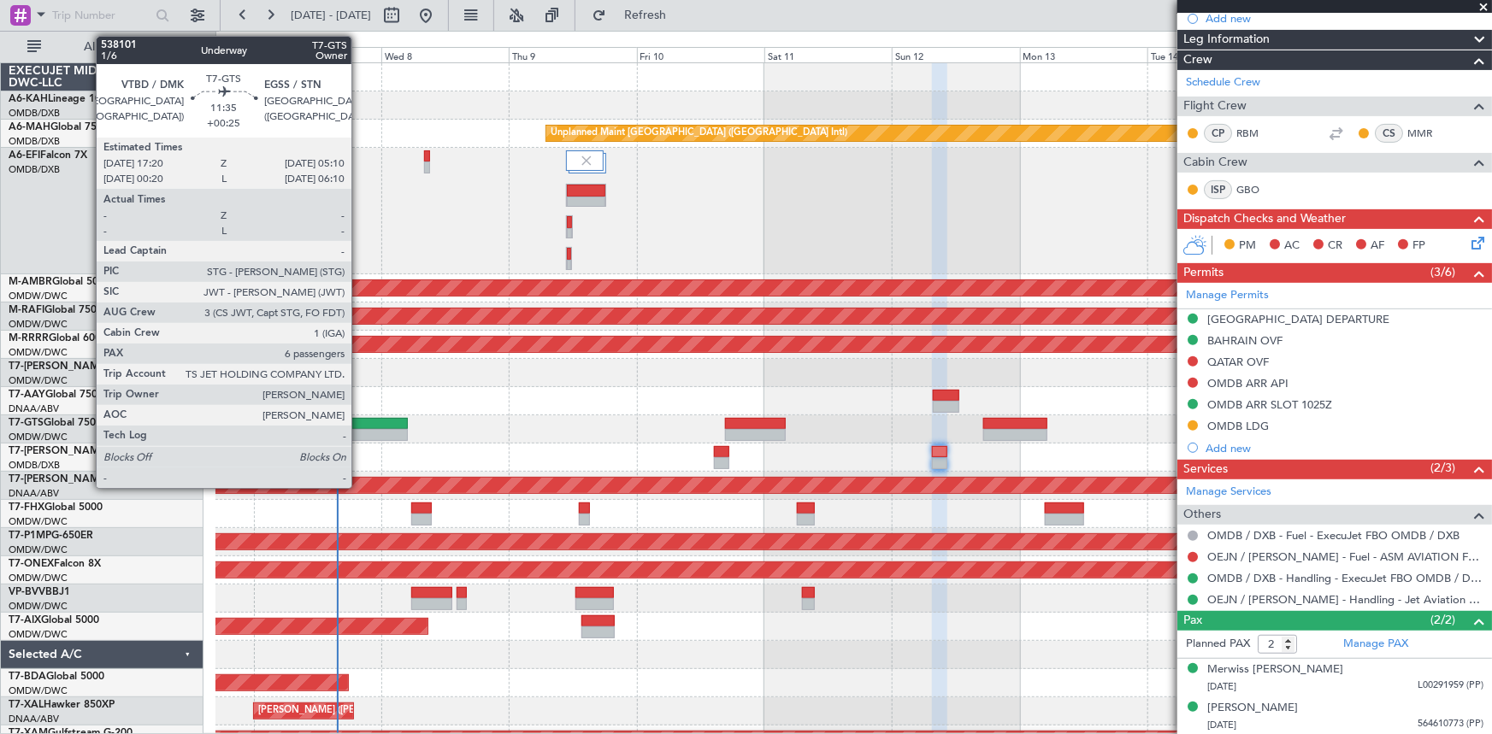
click at [359, 419] on div at bounding box center [376, 424] width 63 height 12
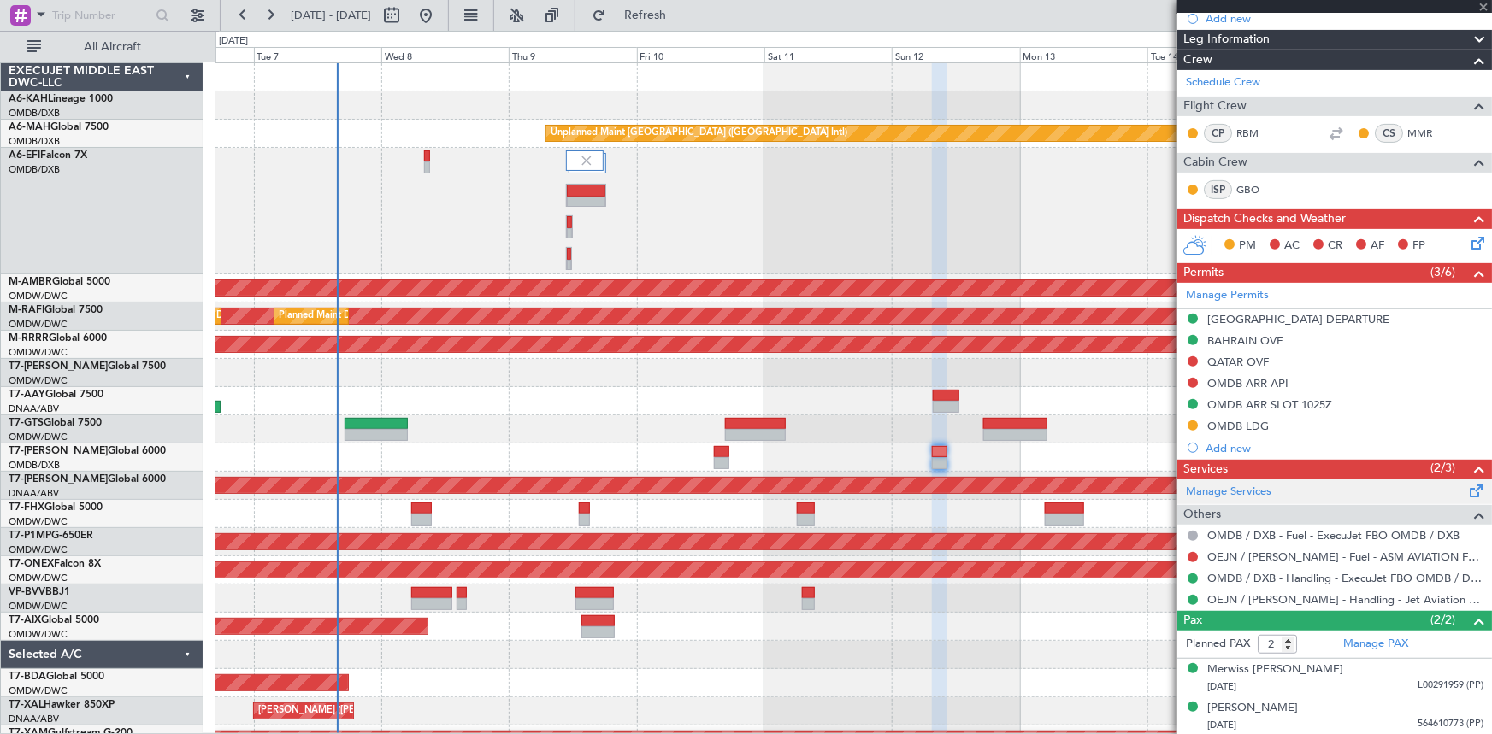
type input "+00:25"
type input "6"
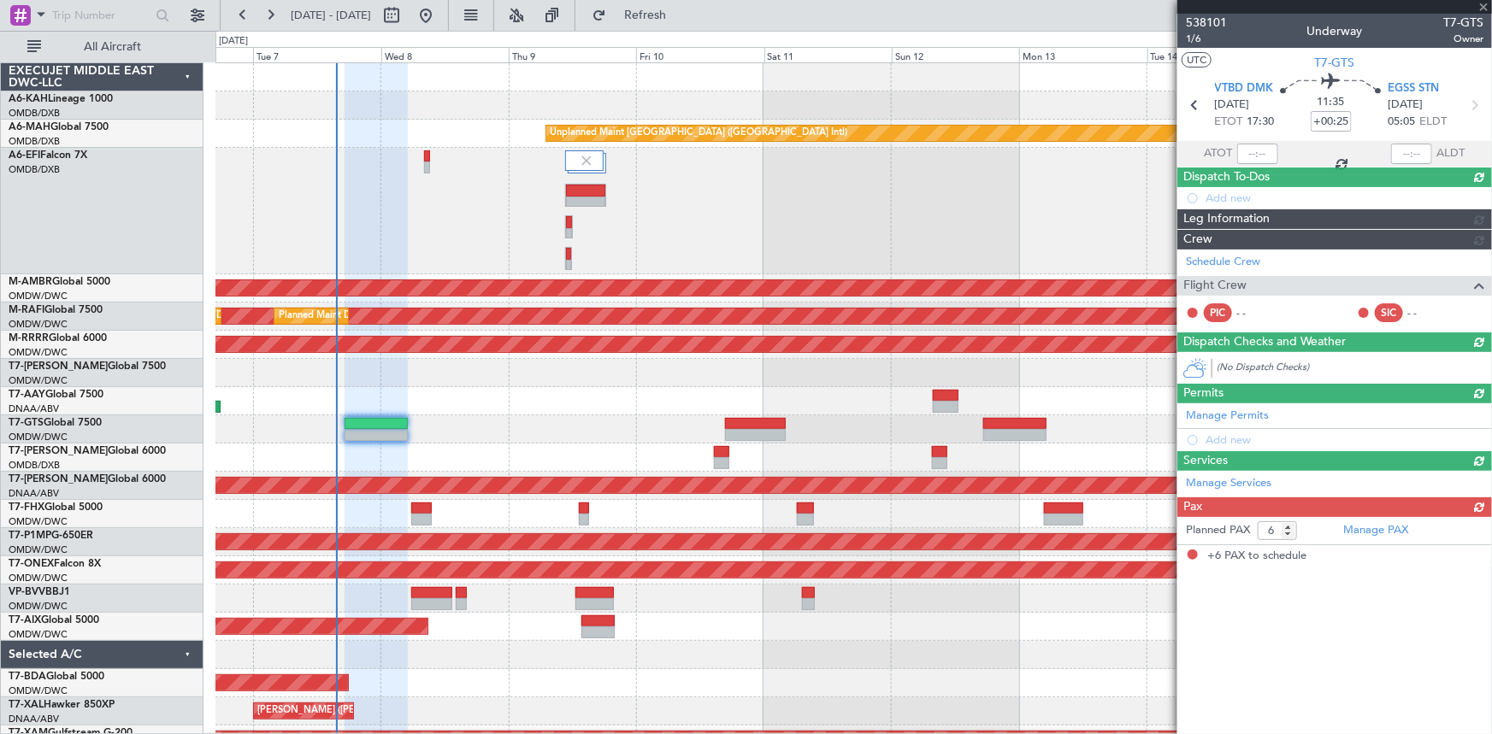
scroll to position [0, 0]
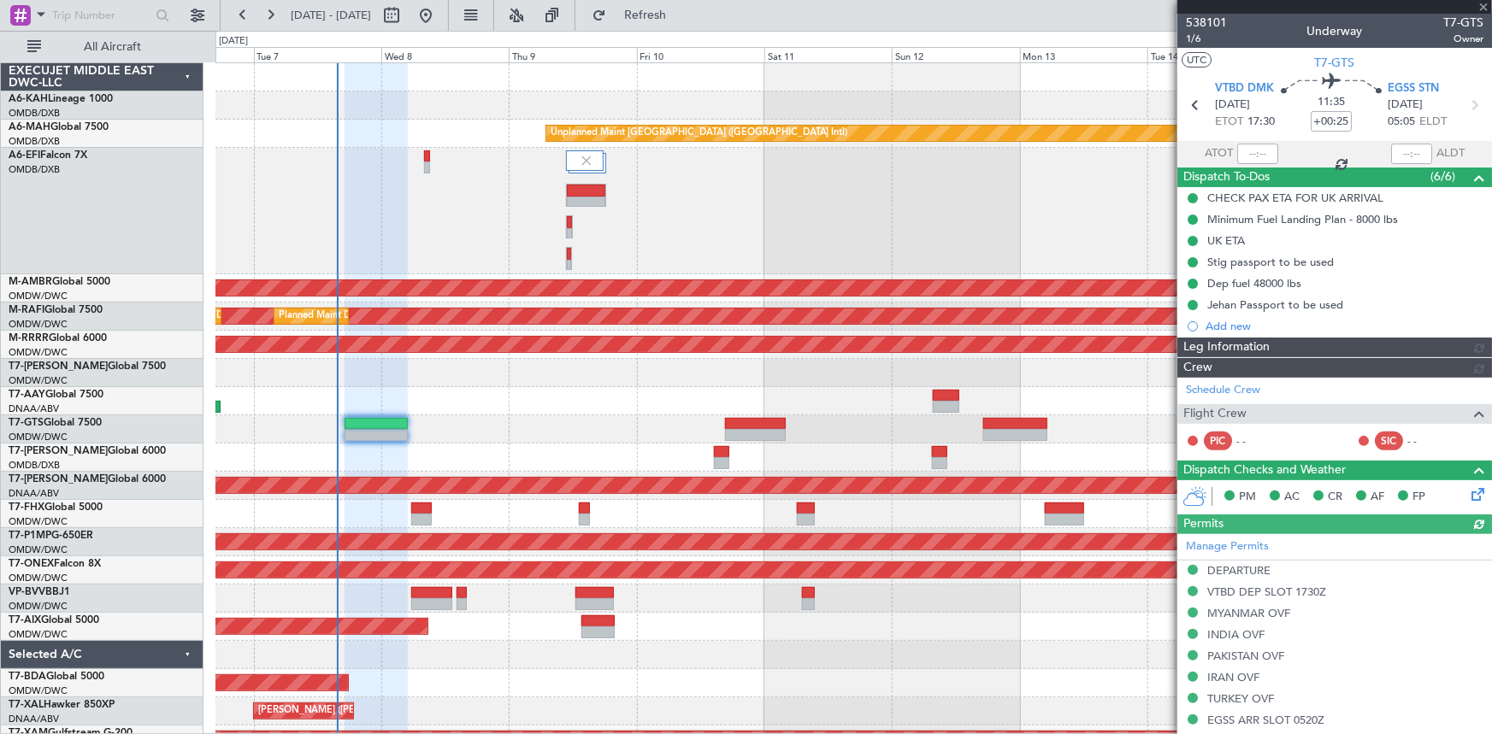
type input "[PERSON_NAME] ([PERSON_NAME])"
type input "7422"
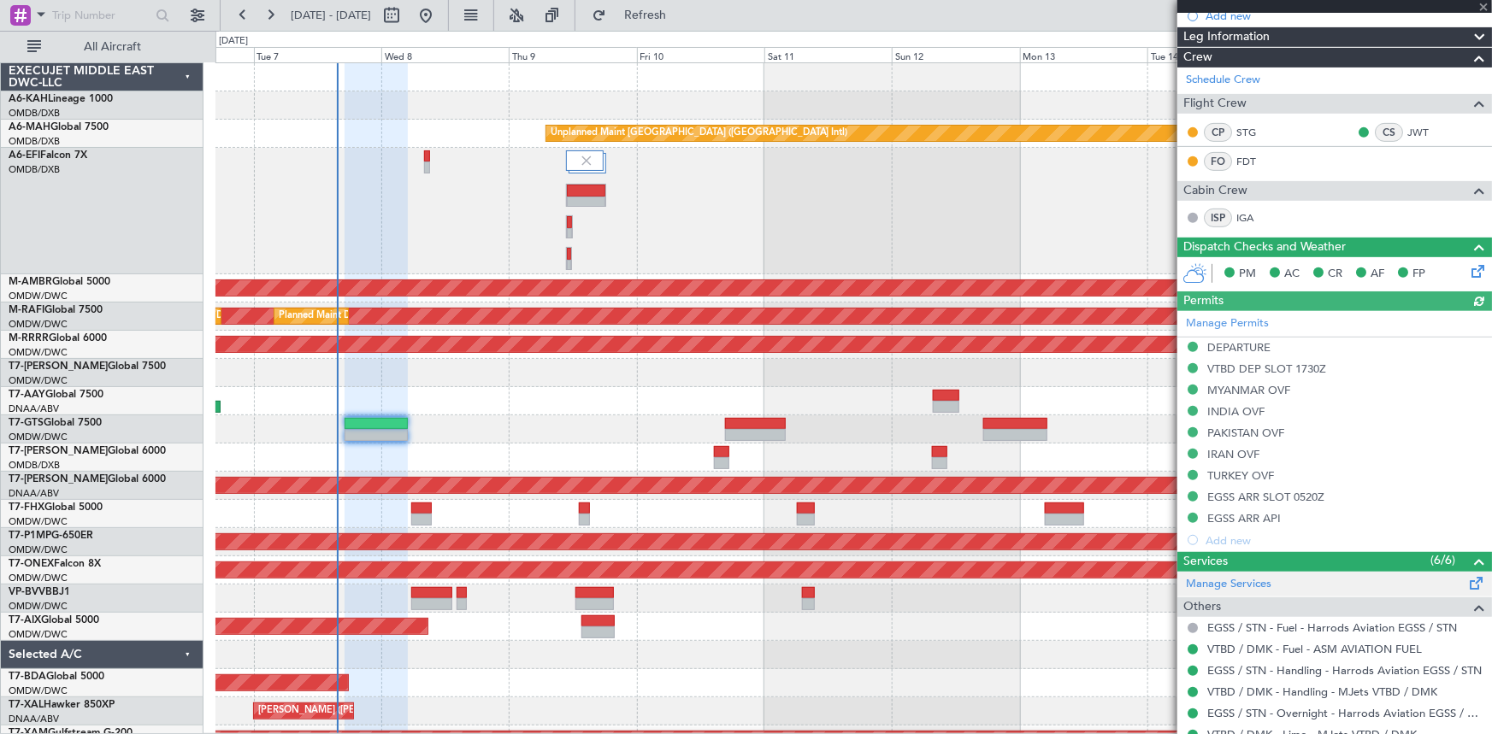
scroll to position [544, 0]
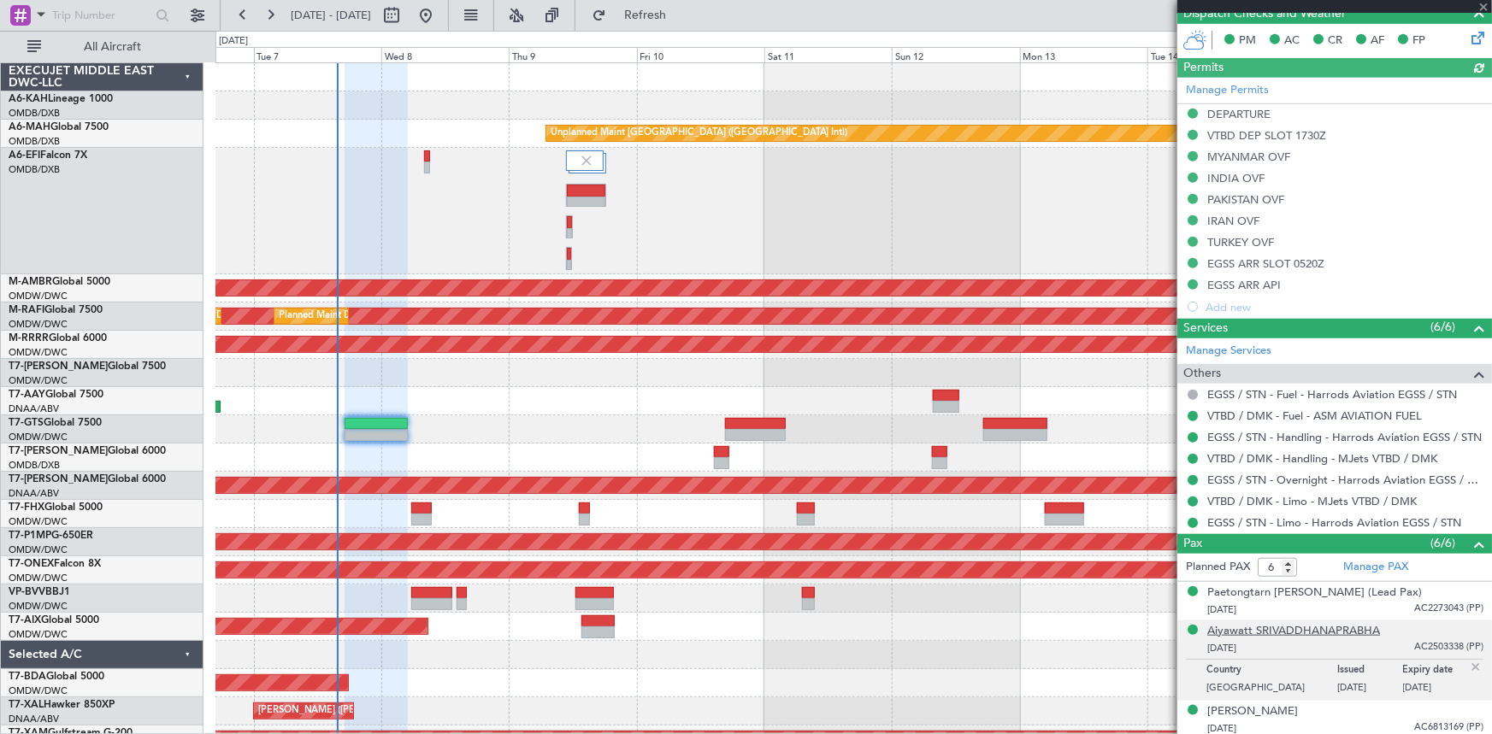
click at [1306, 627] on div "Aiyawatt SRIVADDHANAPRABHA" at bounding box center [1293, 631] width 173 height 17
click at [1483, 3] on span at bounding box center [1483, 7] width 17 height 15
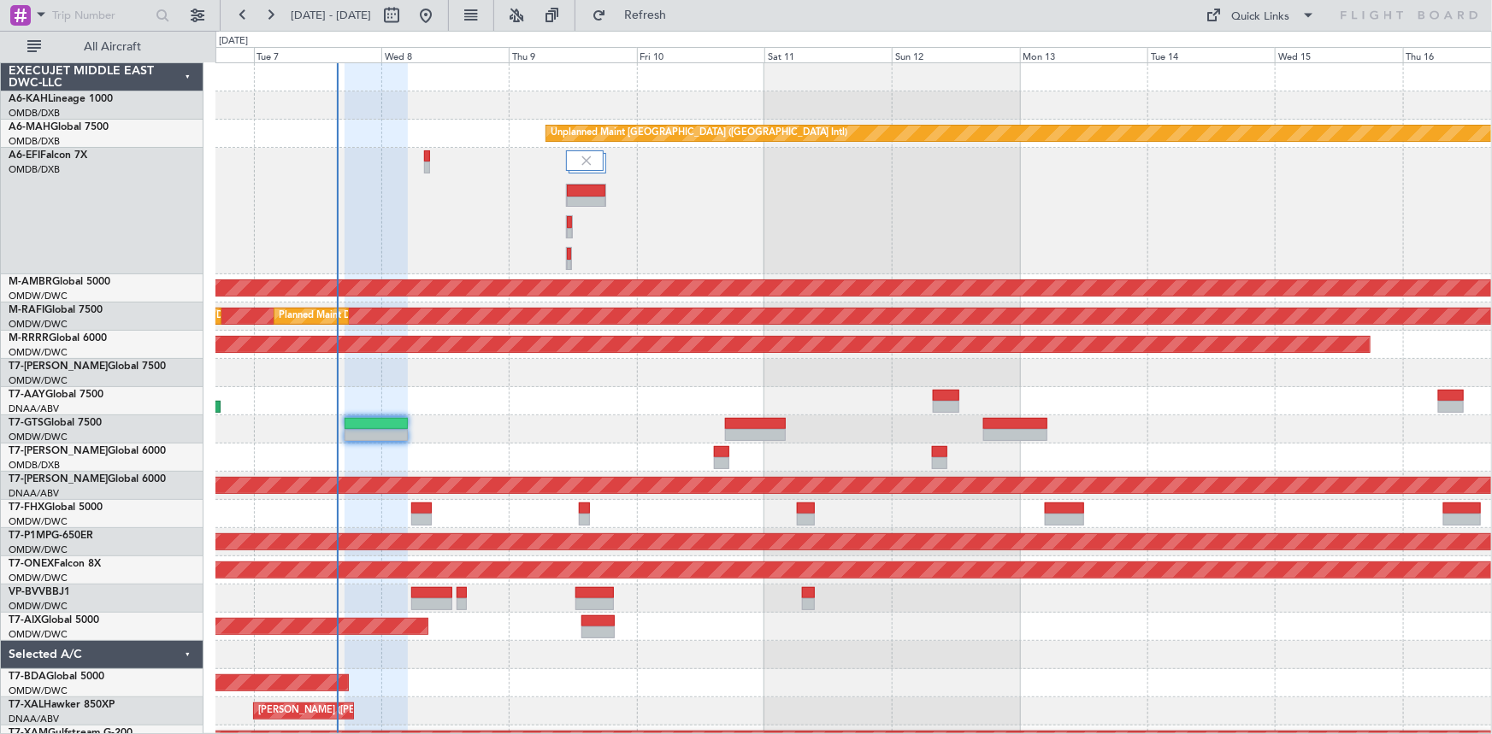
type input "0"
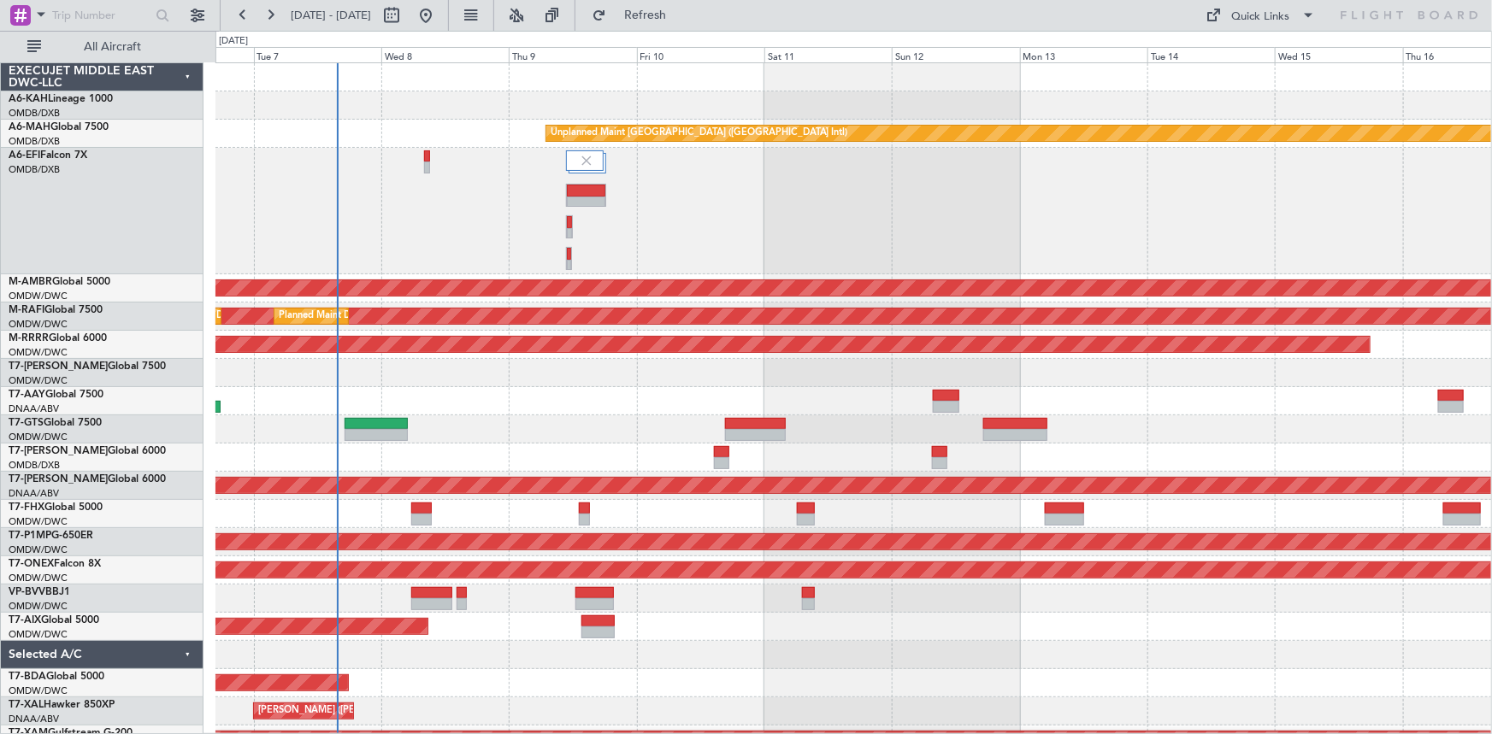
drag, startPoint x: 667, startPoint y: 18, endPoint x: 410, endPoint y: 3, distance: 257.8
click at [667, 17] on span "Refresh" at bounding box center [646, 15] width 72 height 12
click at [439, 9] on button at bounding box center [425, 15] width 27 height 27
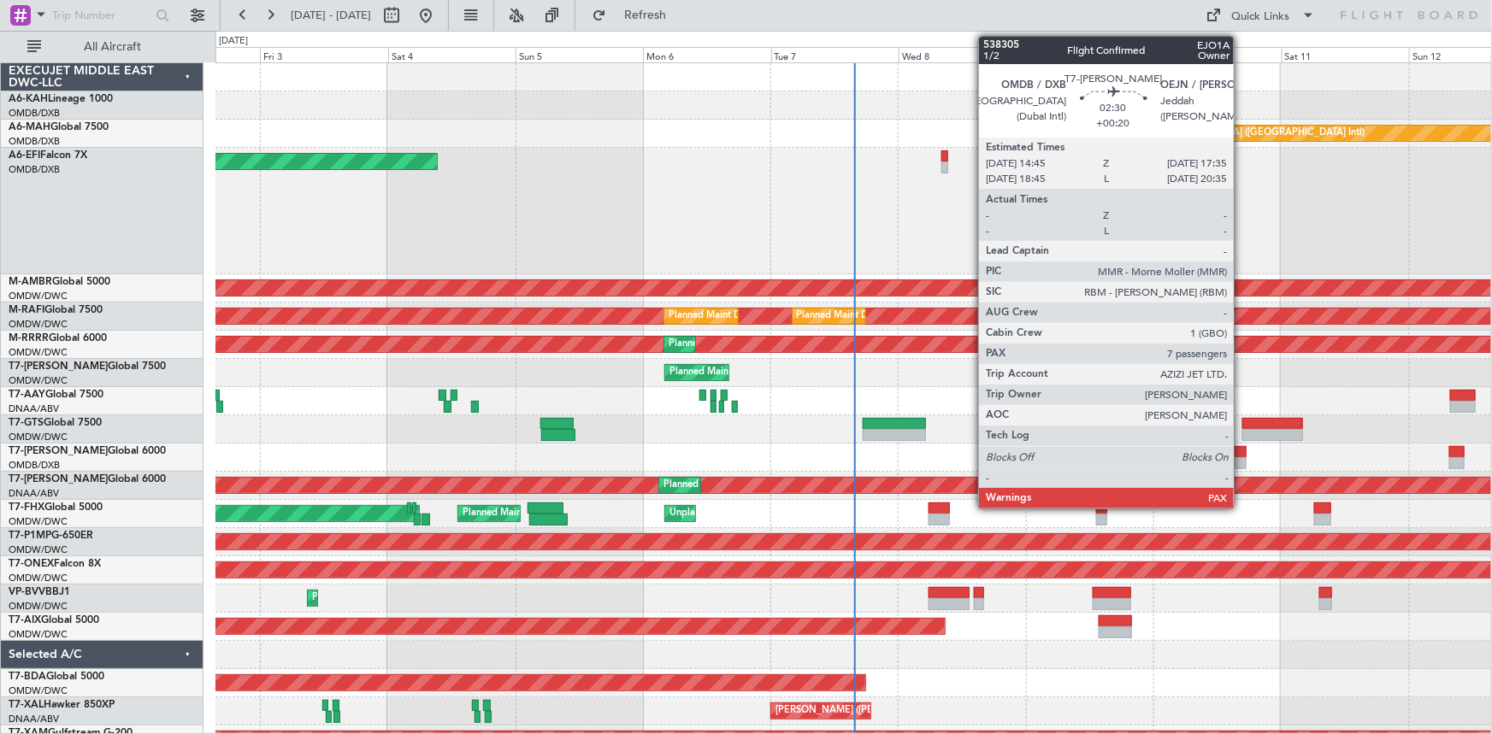
click at [1241, 450] on div at bounding box center [1238, 452] width 15 height 12
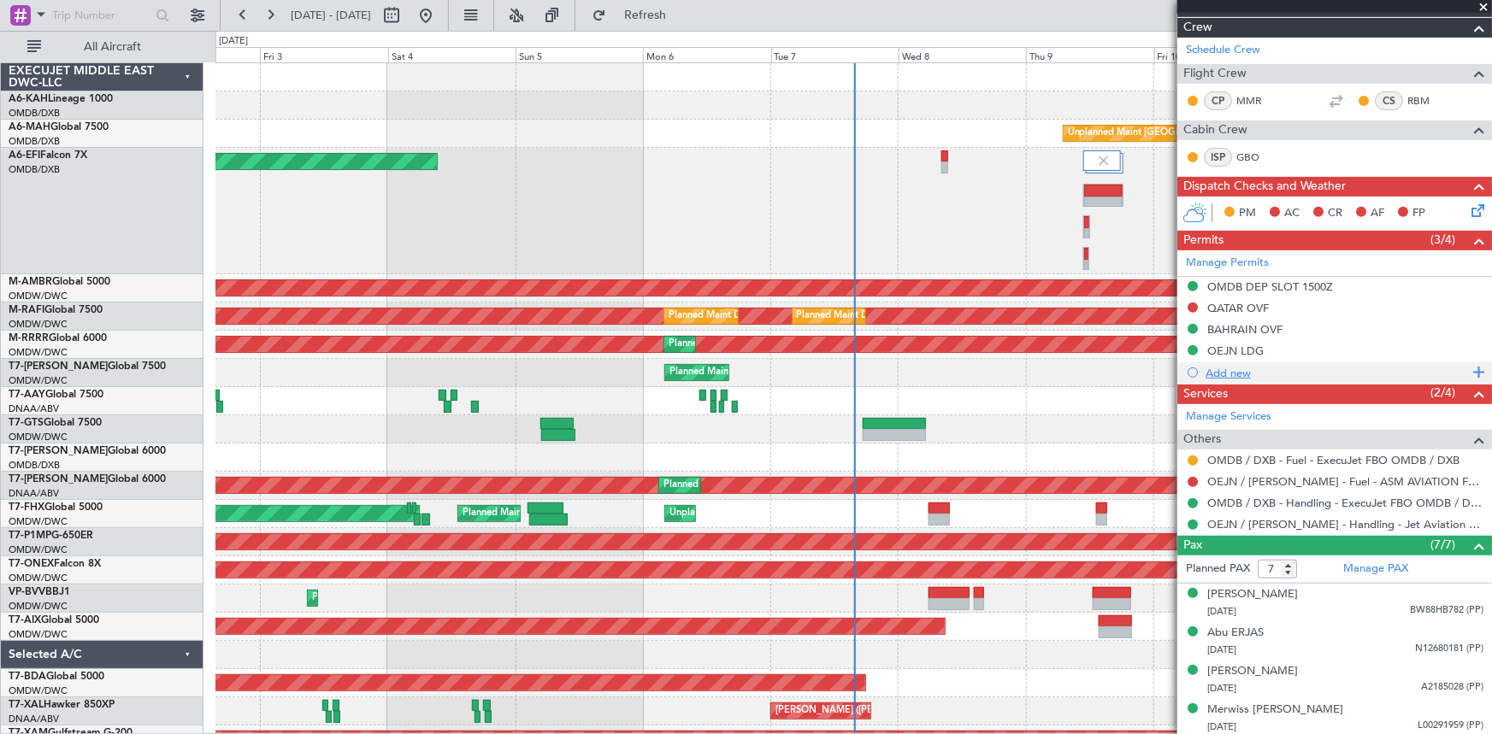
scroll to position [310, 0]
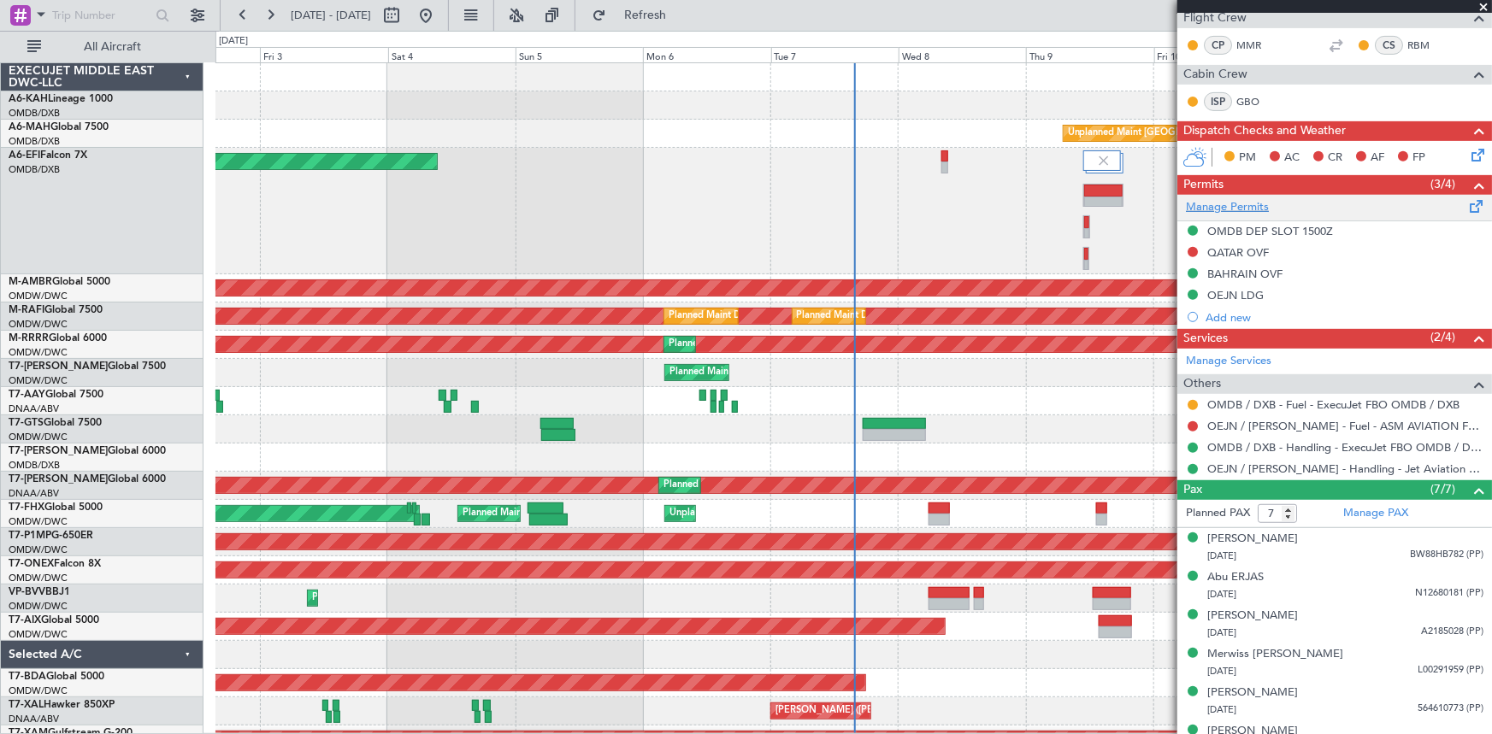
click at [1243, 202] on link "Manage Permits" at bounding box center [1227, 207] width 83 height 17
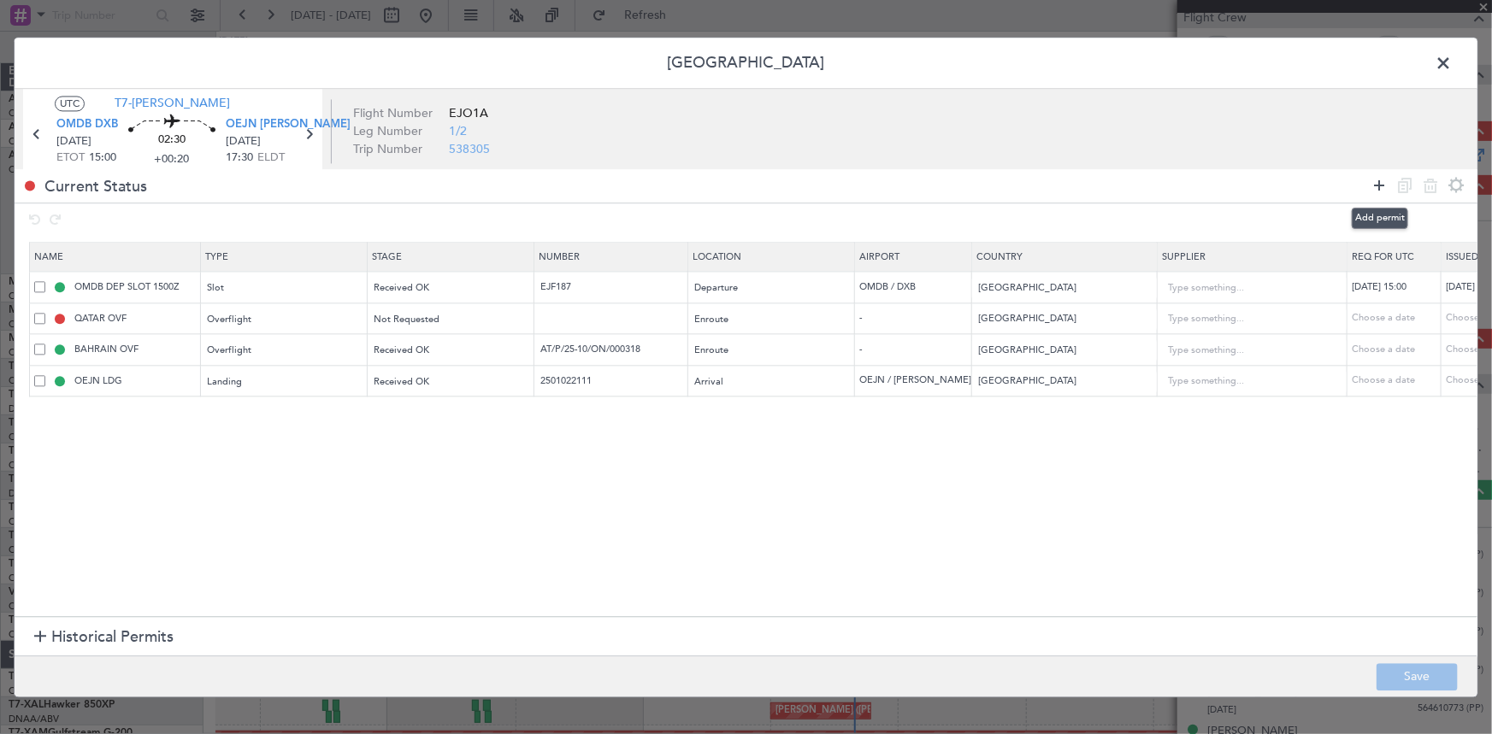
click at [1382, 182] on icon at bounding box center [1379, 185] width 21 height 21
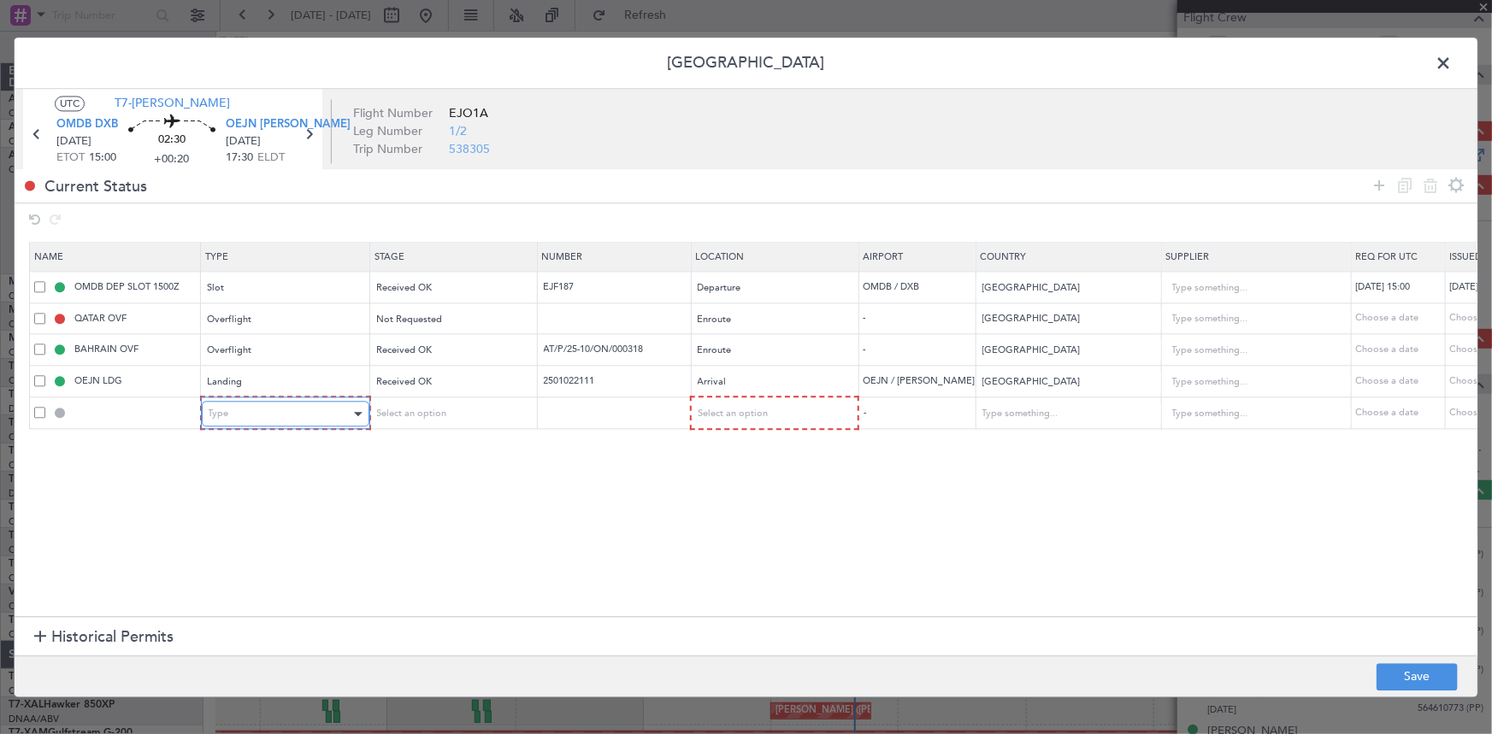
click at [286, 411] on div "Type" at bounding box center [280, 415] width 142 height 26
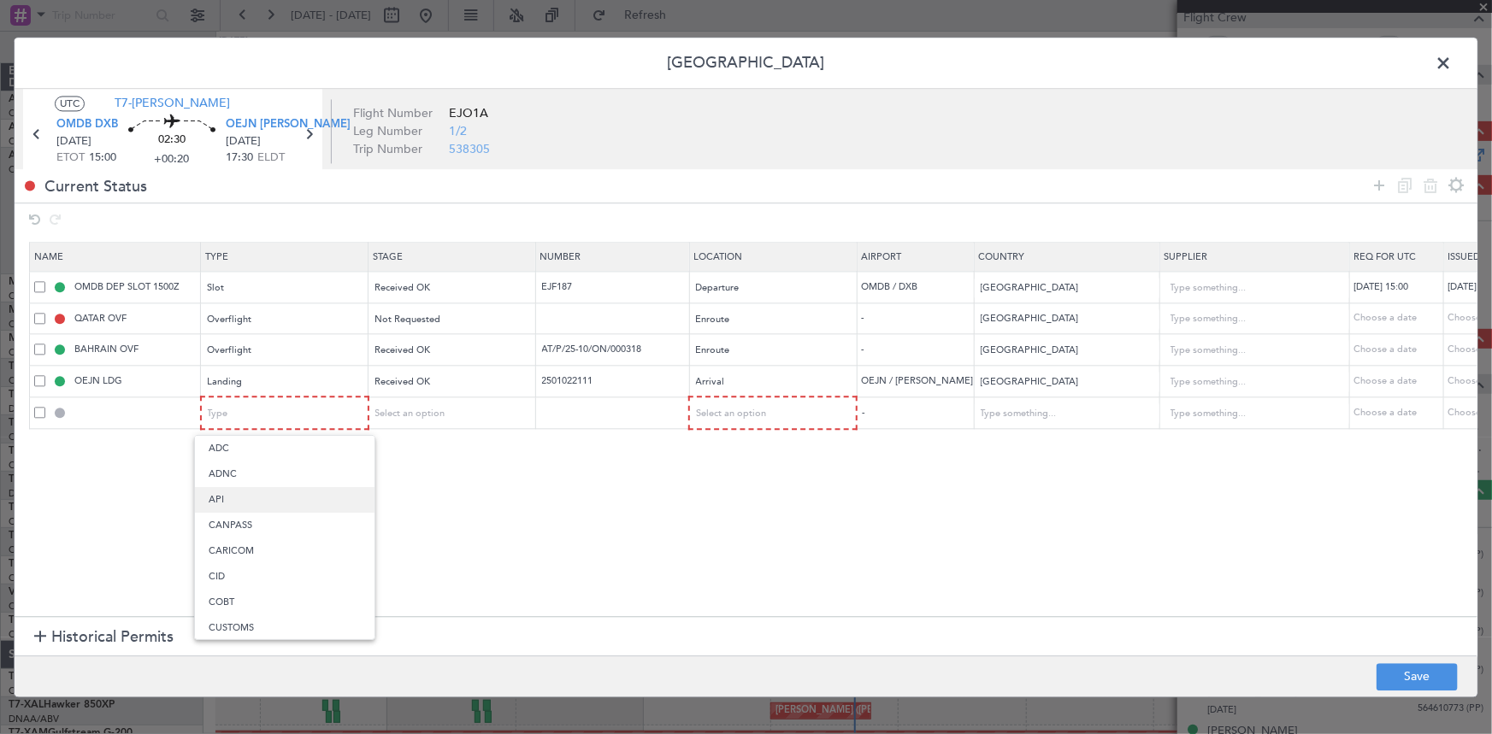
click at [269, 505] on span "API" at bounding box center [285, 500] width 152 height 26
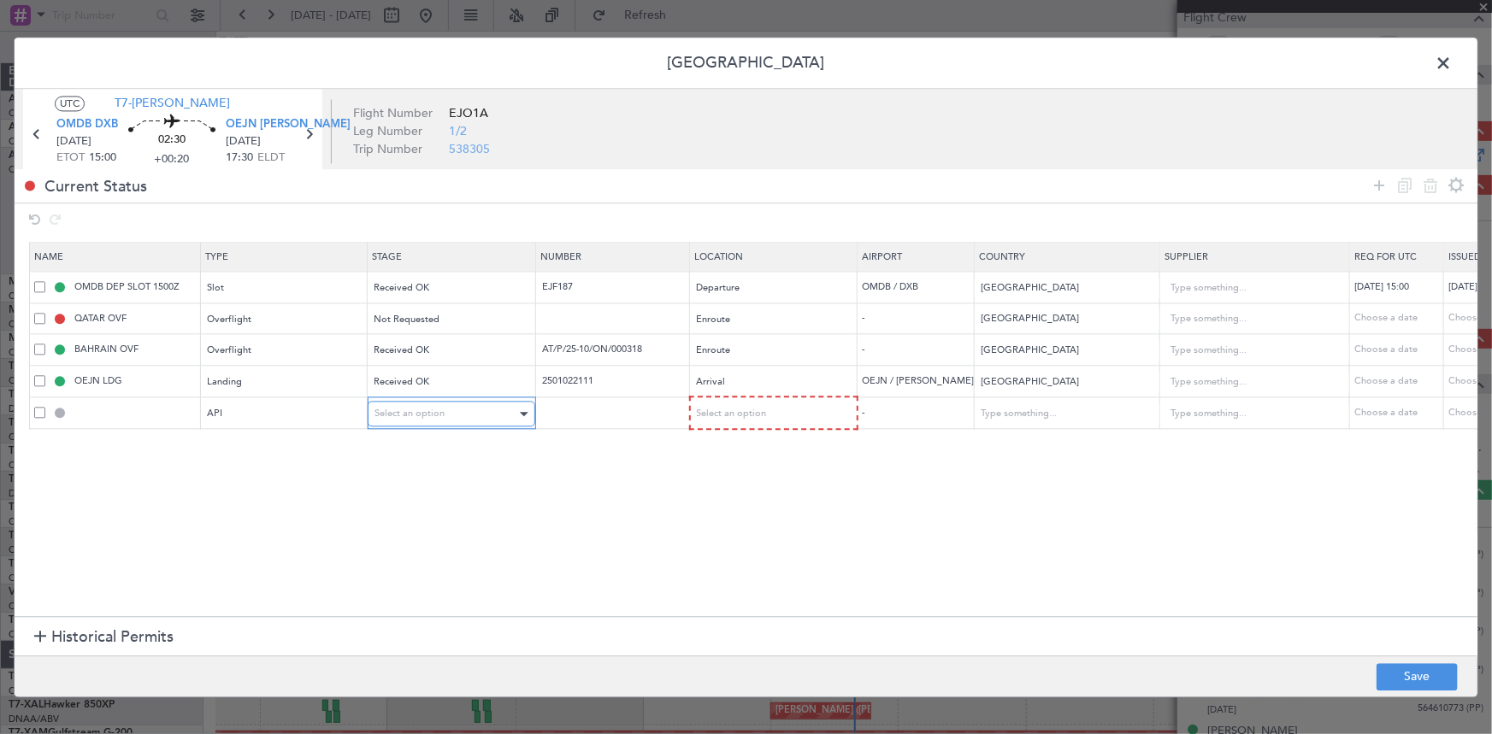
click at [465, 407] on div "Select an option" at bounding box center [445, 415] width 142 height 26
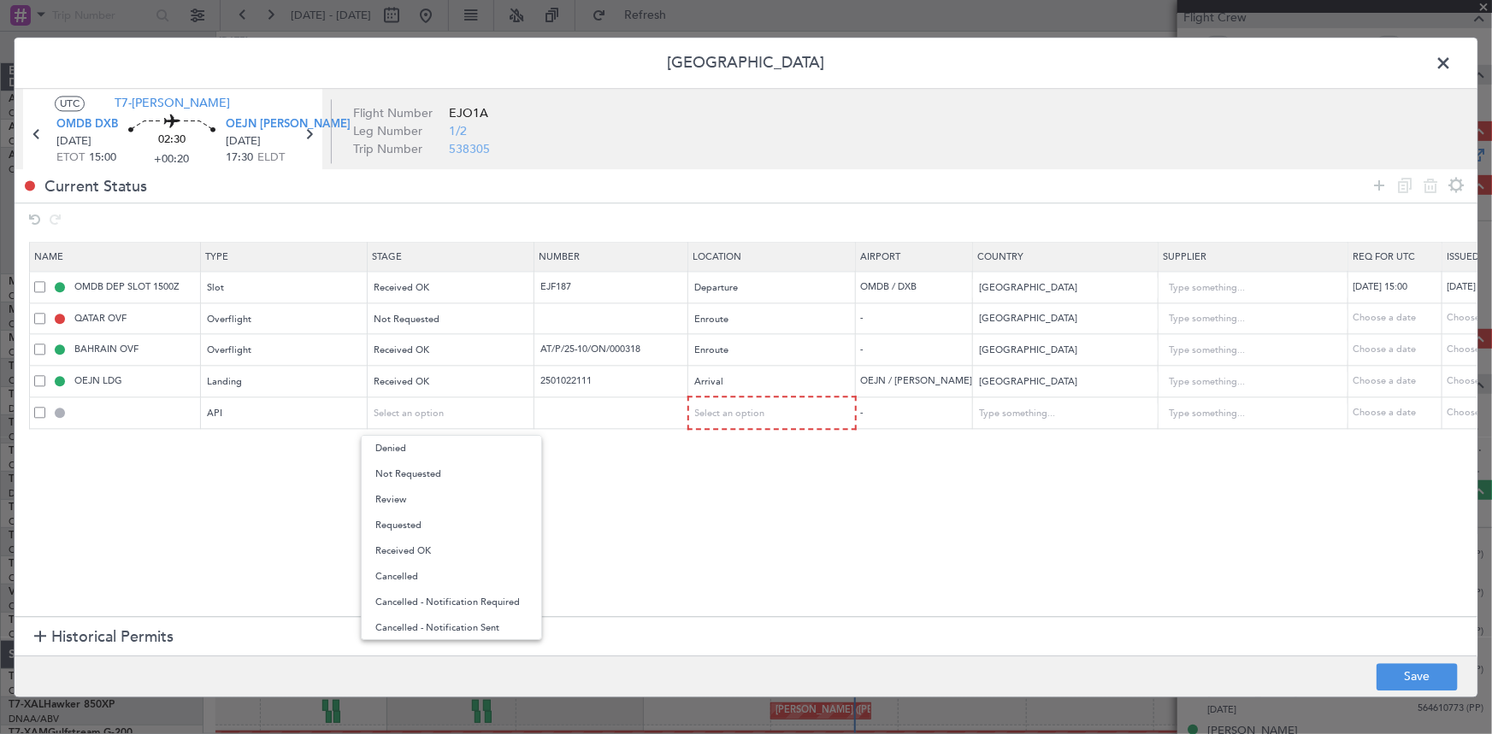
drag, startPoint x: 432, startPoint y: 475, endPoint x: 539, endPoint y: 469, distance: 107.9
click at [433, 475] on span "Not Requested" at bounding box center [451, 475] width 152 height 26
click at [753, 398] on td "Select an option" at bounding box center [772, 414] width 168 height 32
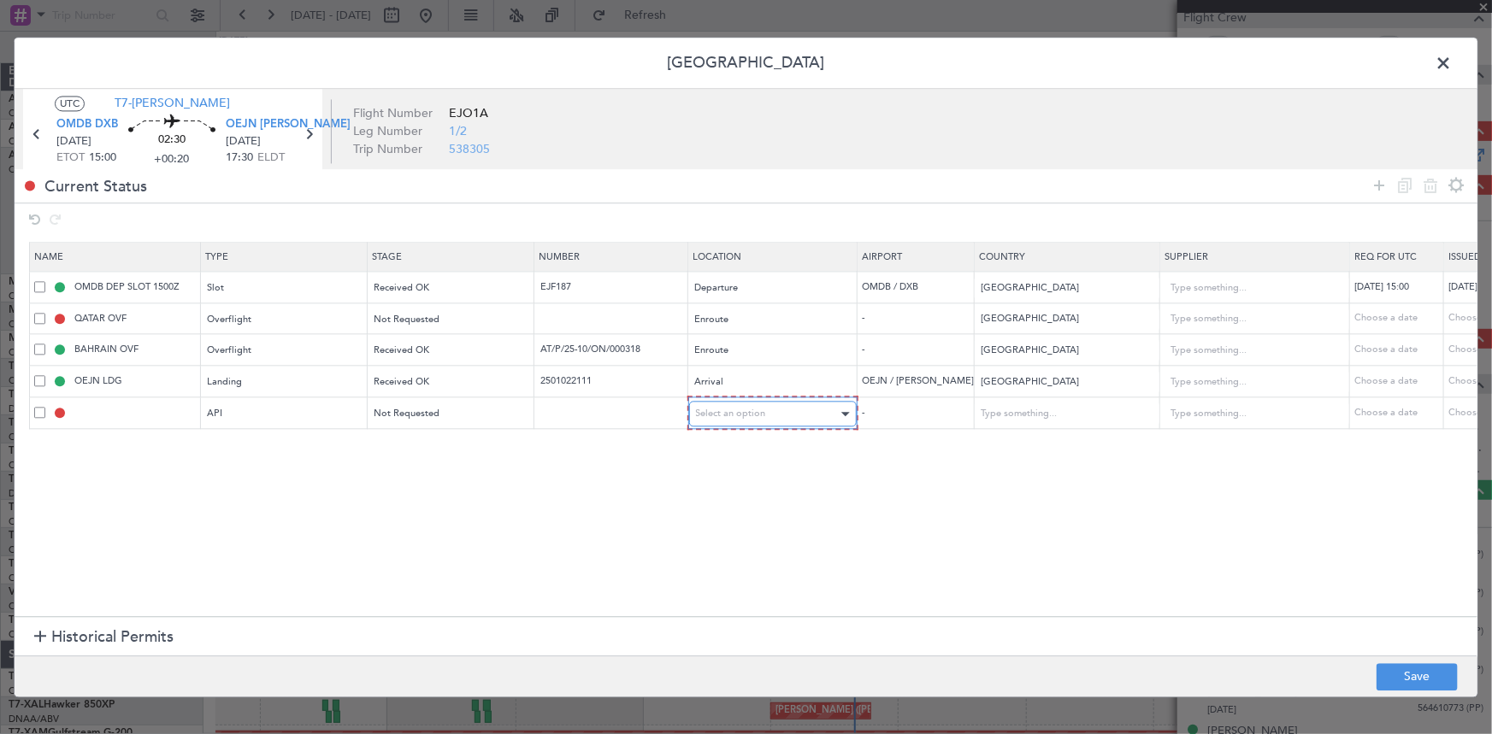
click at [759, 409] on span "Select an option" at bounding box center [731, 414] width 70 height 13
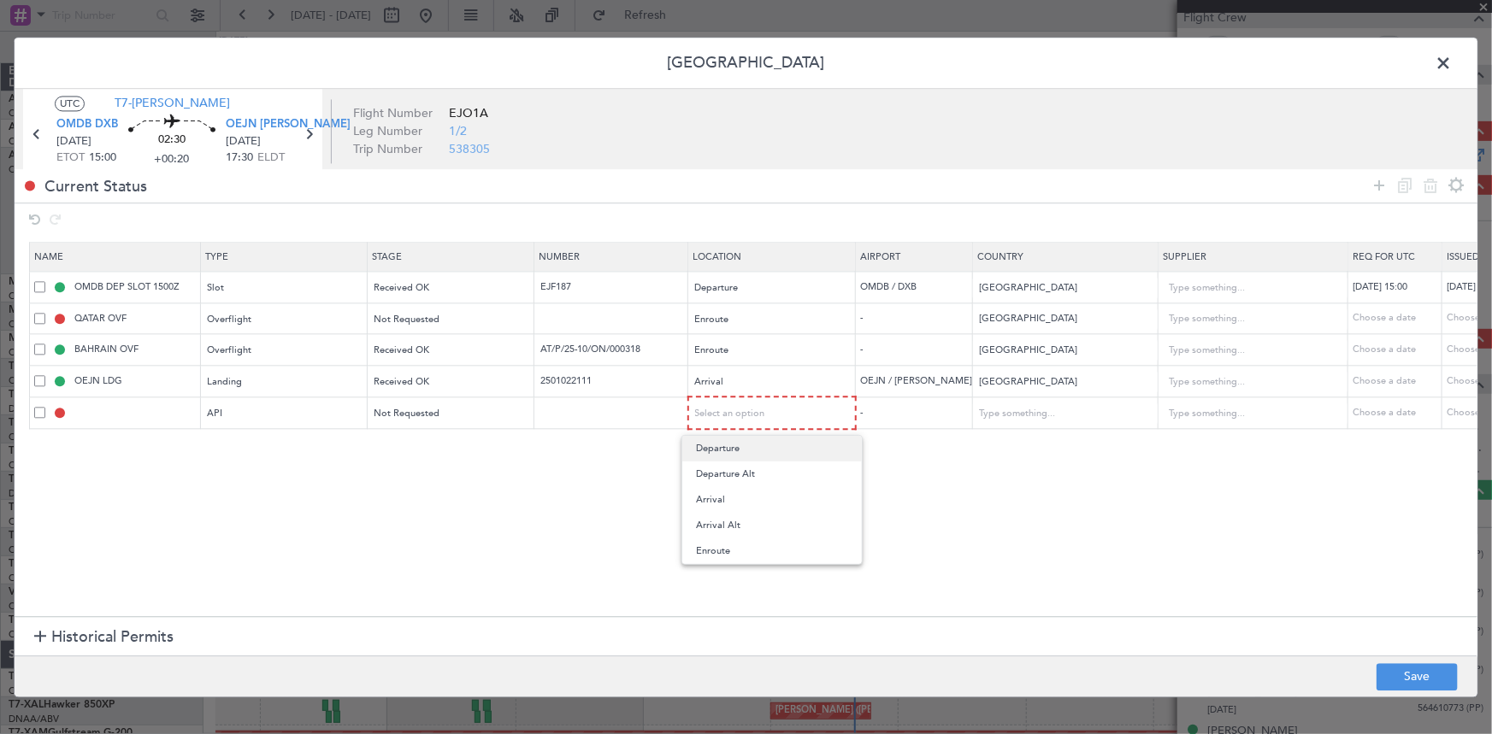
click at [734, 455] on span "Departure" at bounding box center [772, 449] width 152 height 26
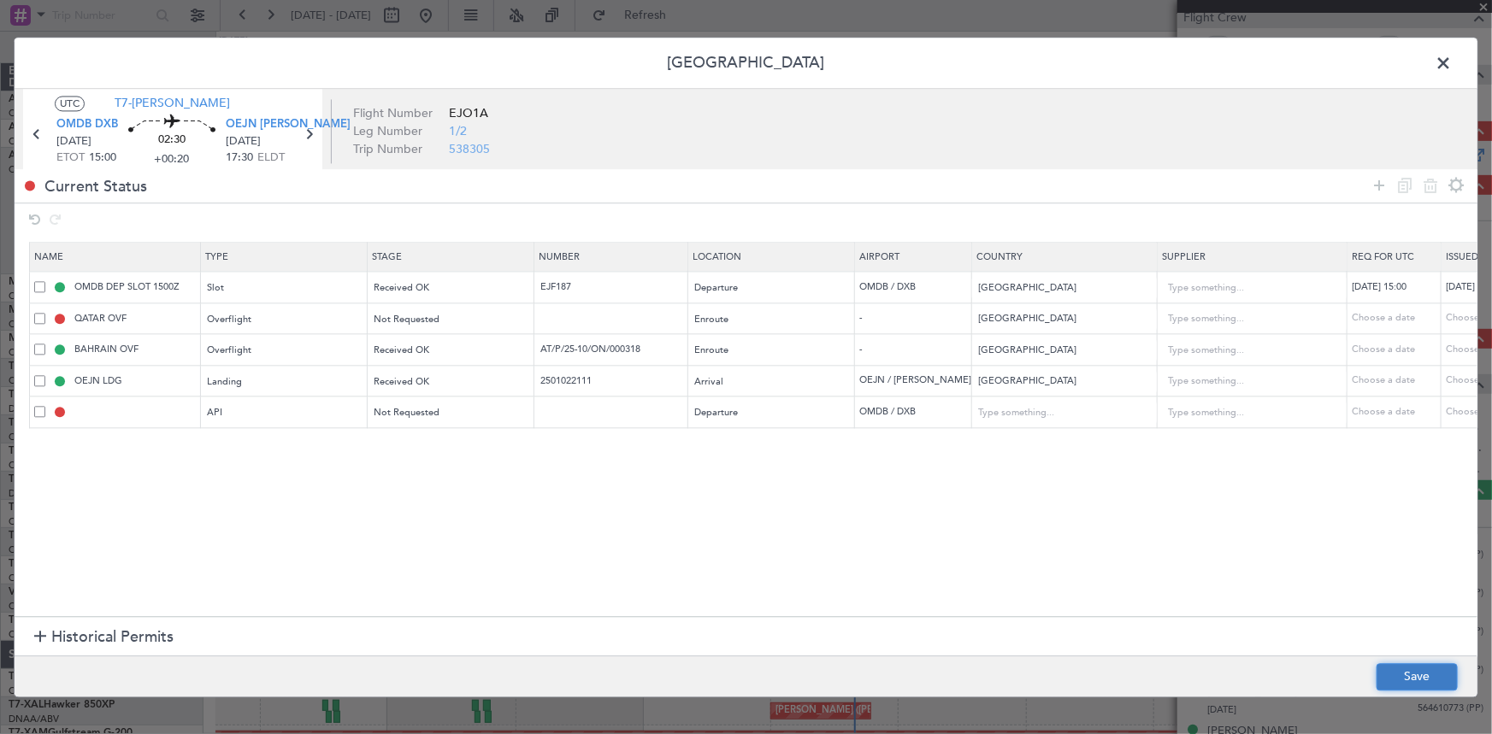
click at [1419, 667] on button "Save" at bounding box center [1417, 676] width 81 height 27
type input "OMDB DEP API"
type input "United Arab Emirates"
type input "NNN"
type input "1"
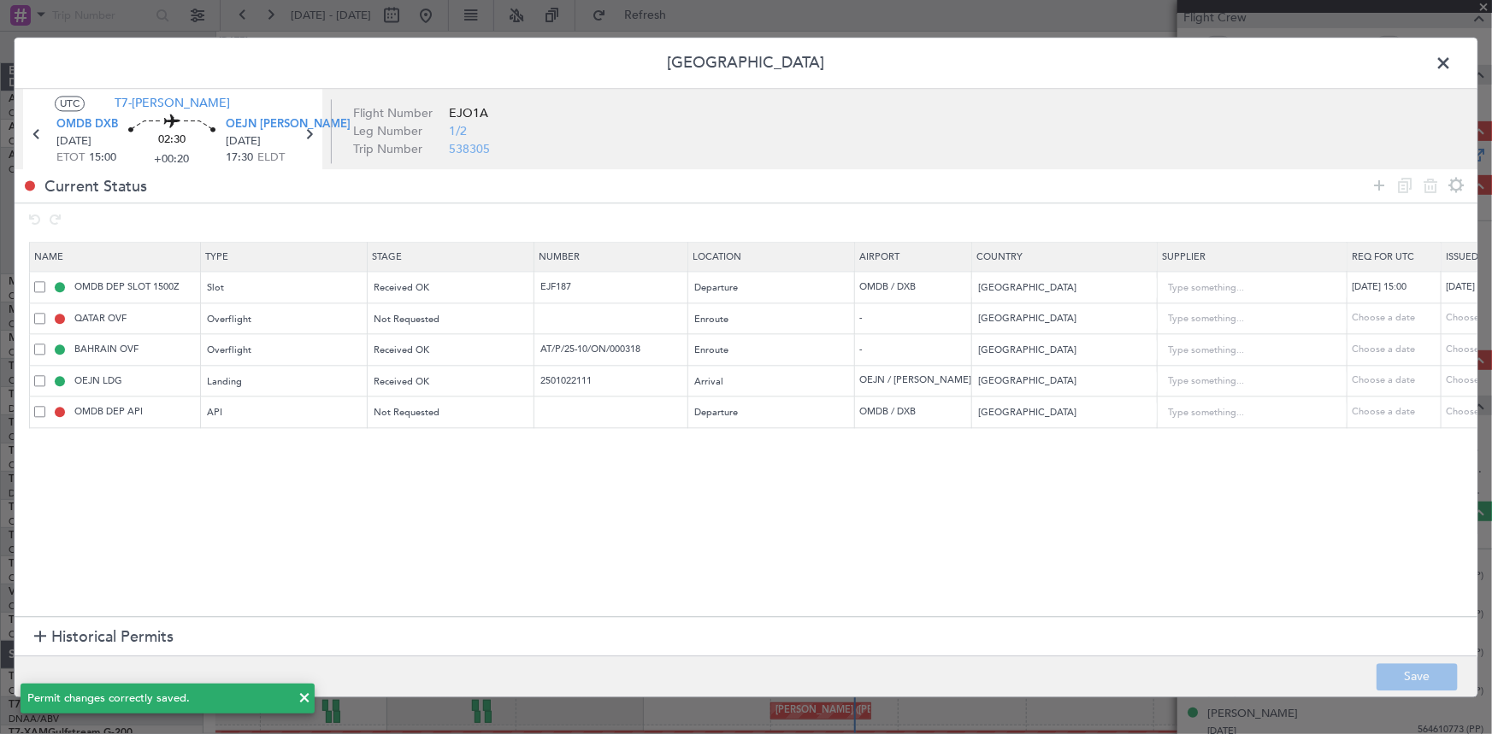
click at [1452, 65] on span at bounding box center [1452, 67] width 0 height 34
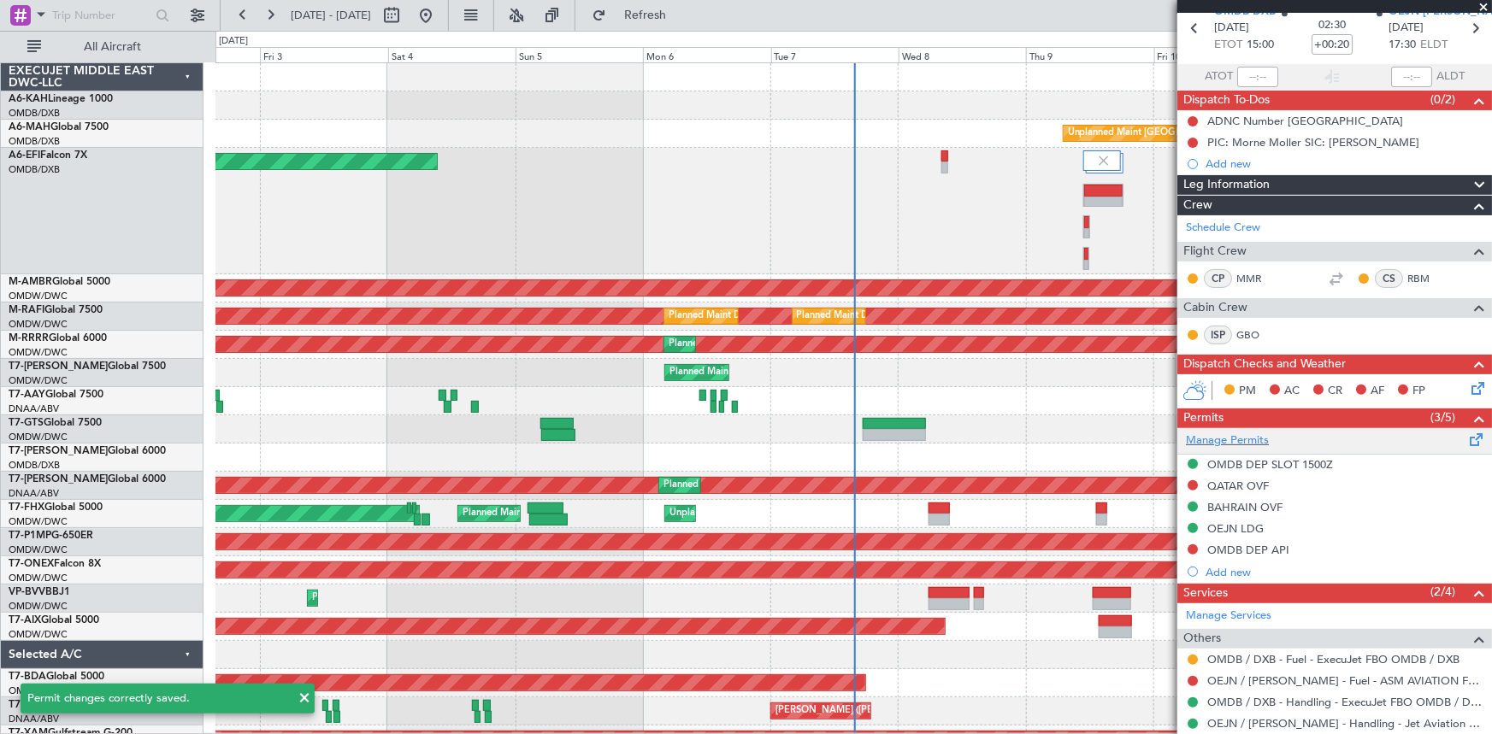
scroll to position [0, 0]
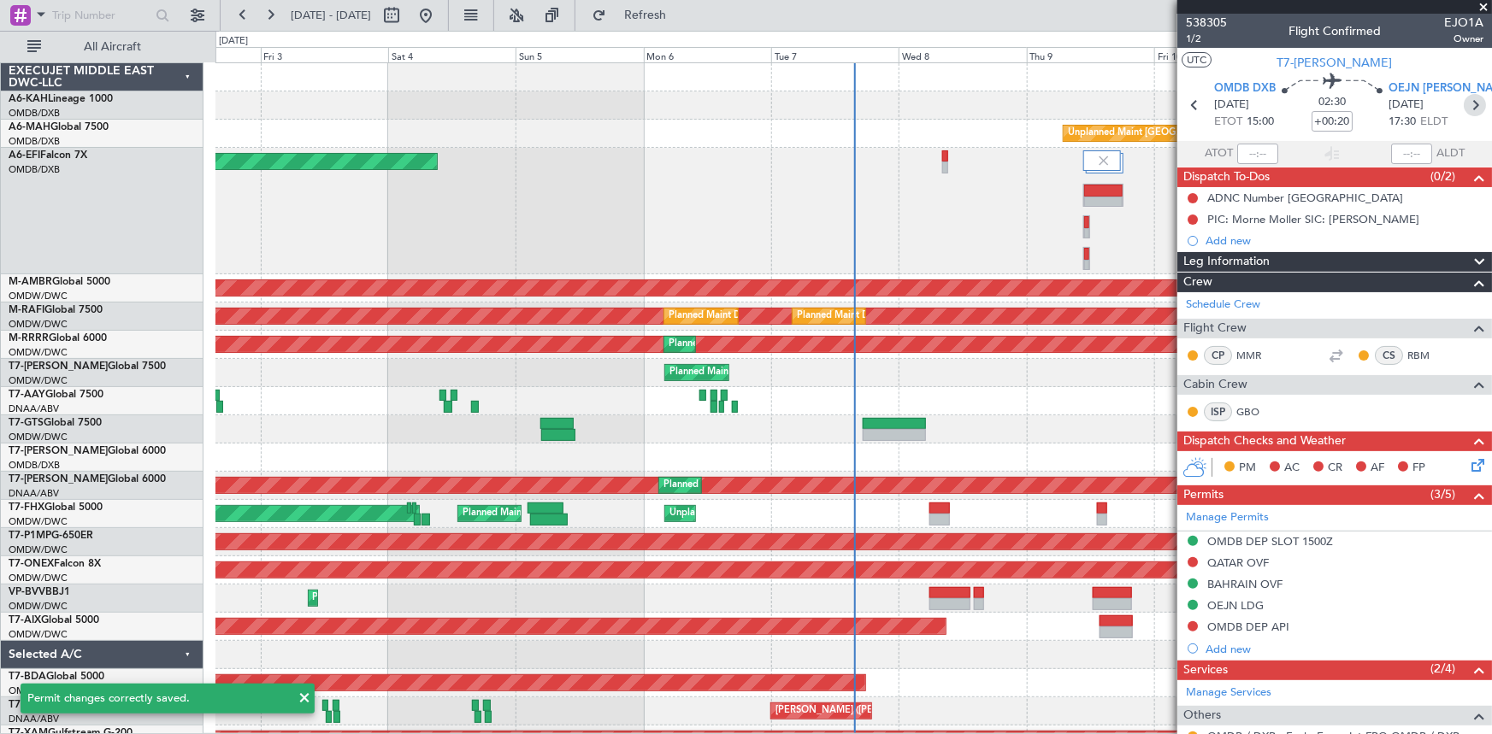
click at [1473, 101] on icon at bounding box center [1475, 105] width 22 height 22
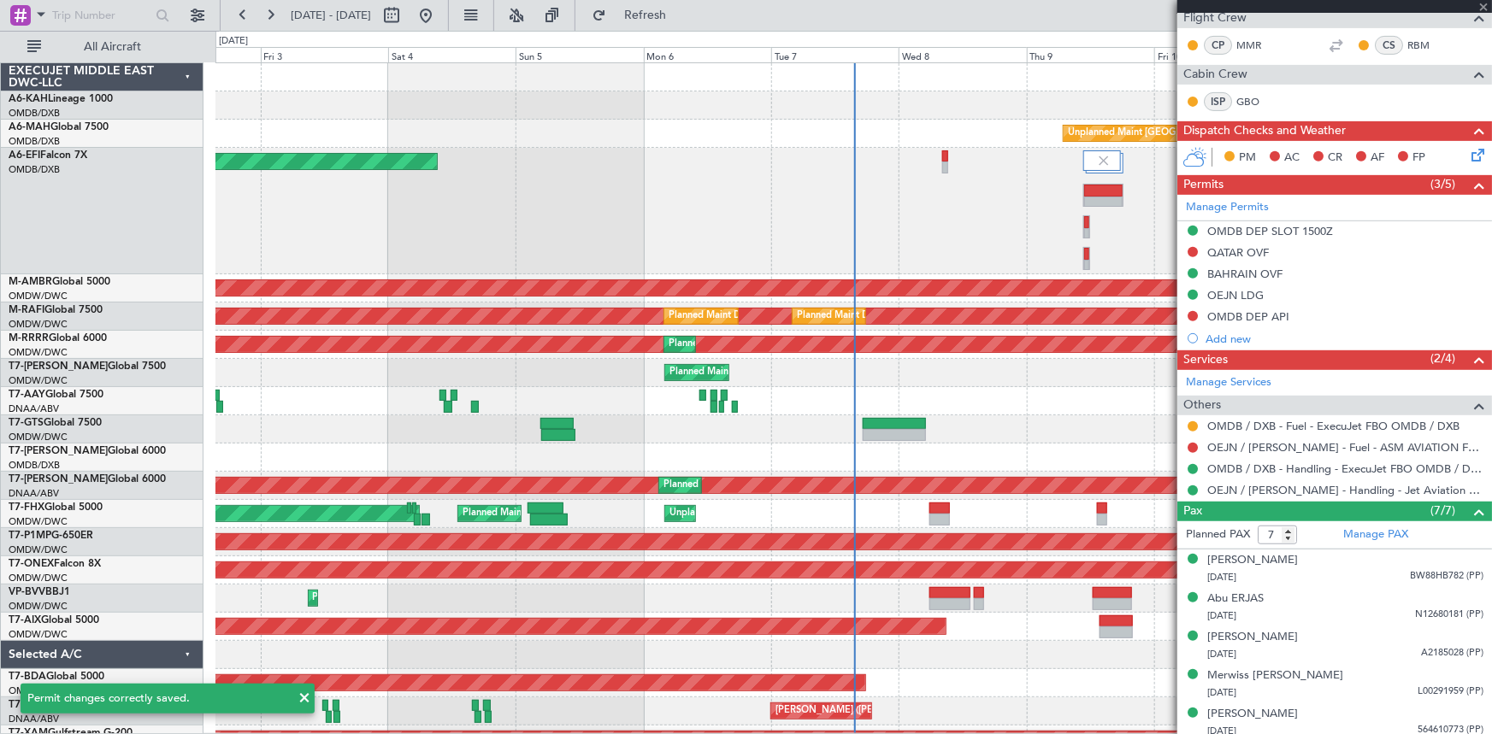
type input "+00:15"
type input "2"
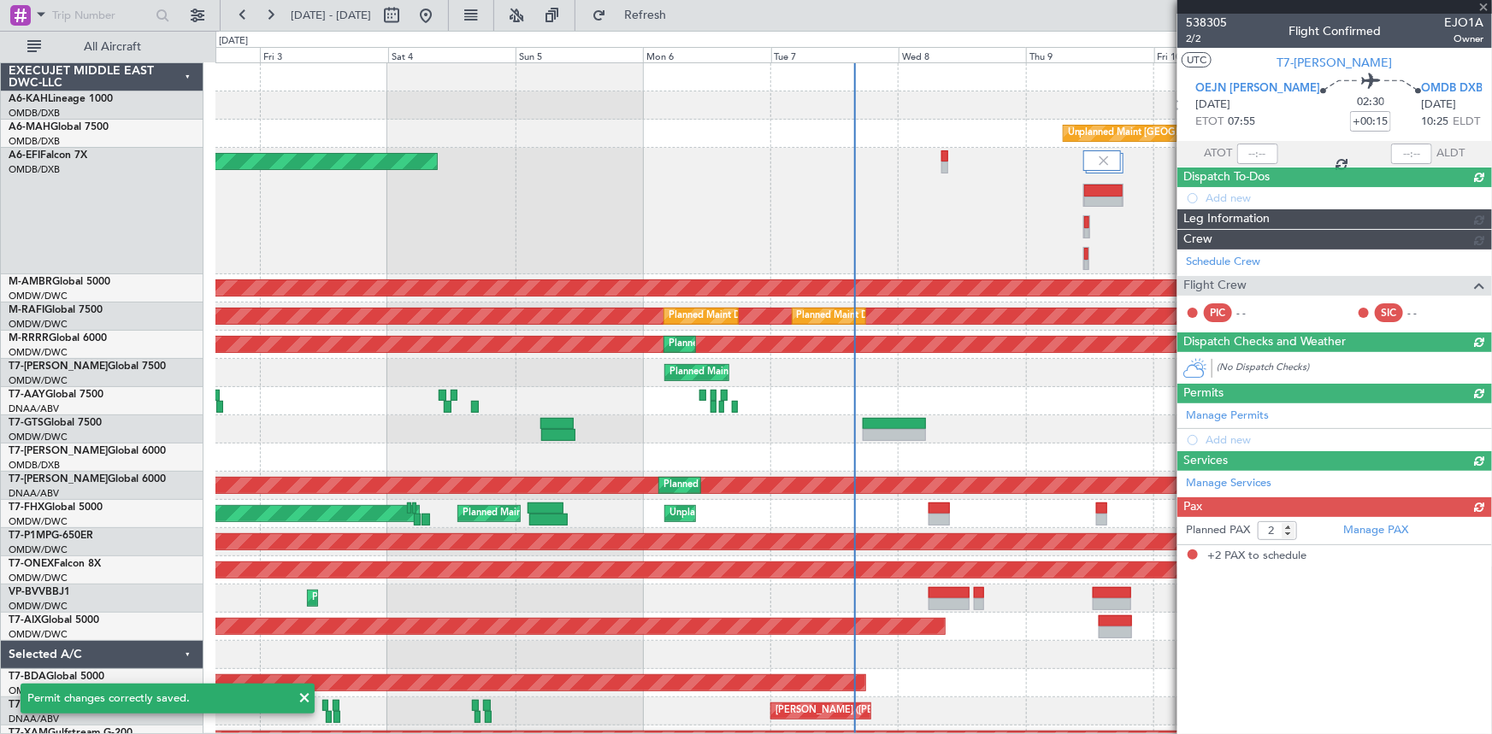
scroll to position [0, 0]
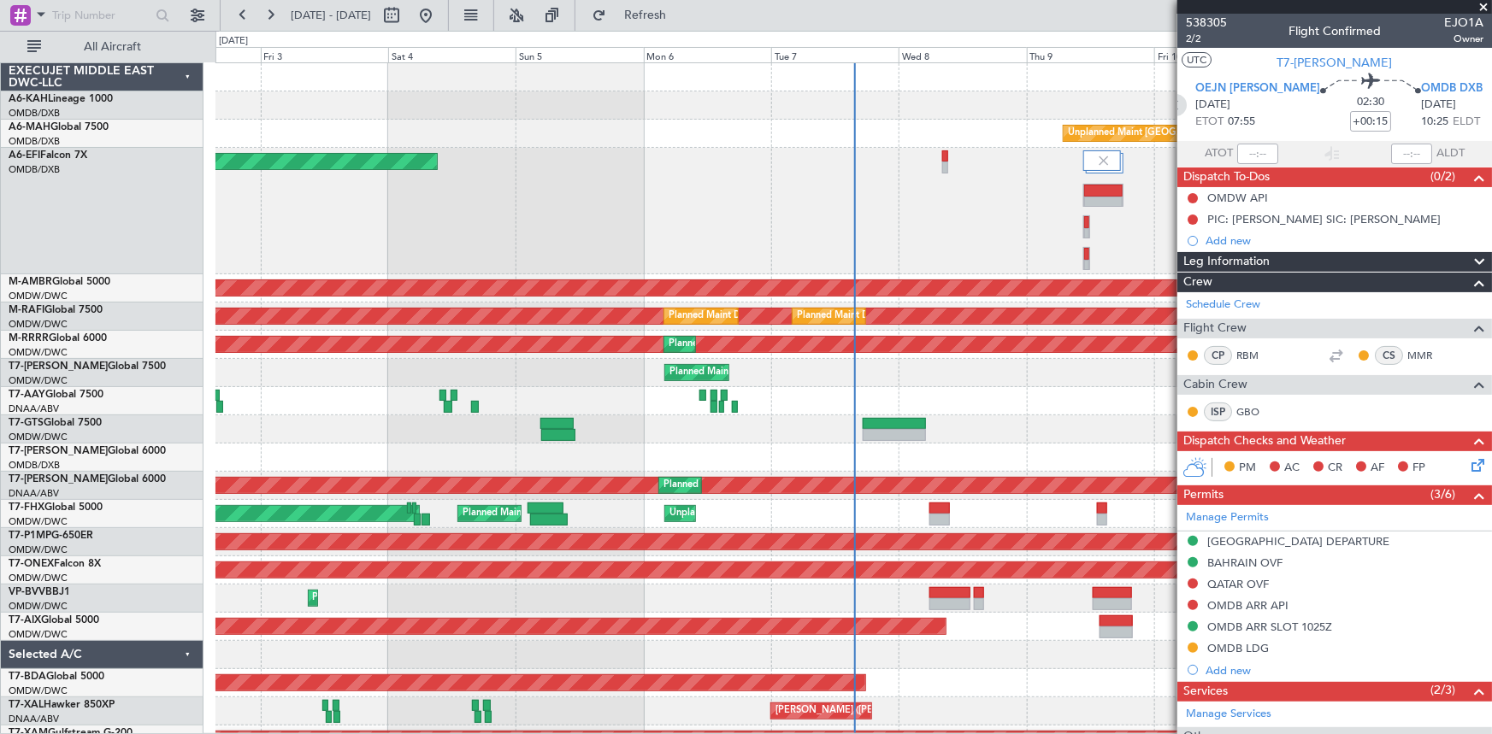
click at [1187, 103] on icon at bounding box center [1175, 105] width 22 height 22
type input "+00:20"
type input "7"
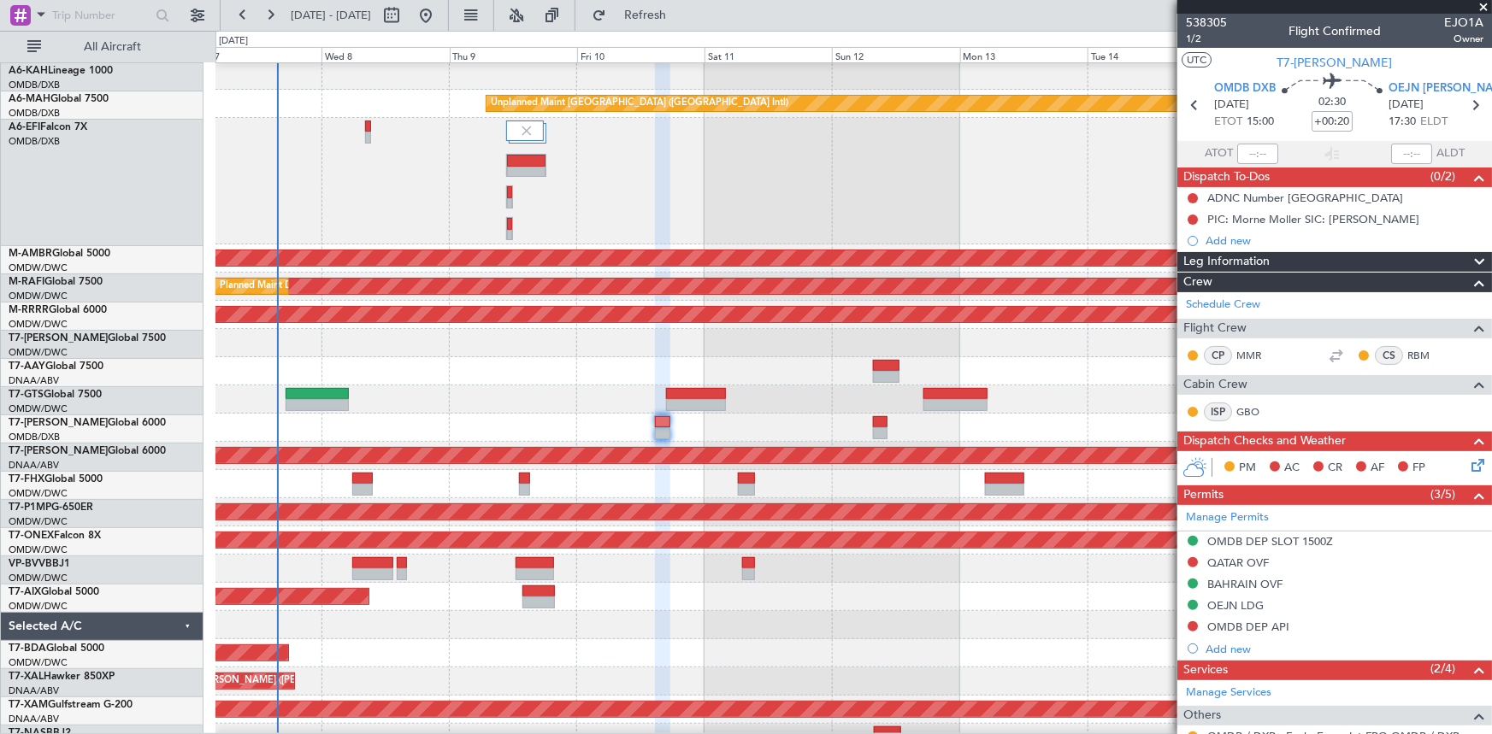
scroll to position [30, 0]
click at [418, 382] on div at bounding box center [853, 371] width 1276 height 28
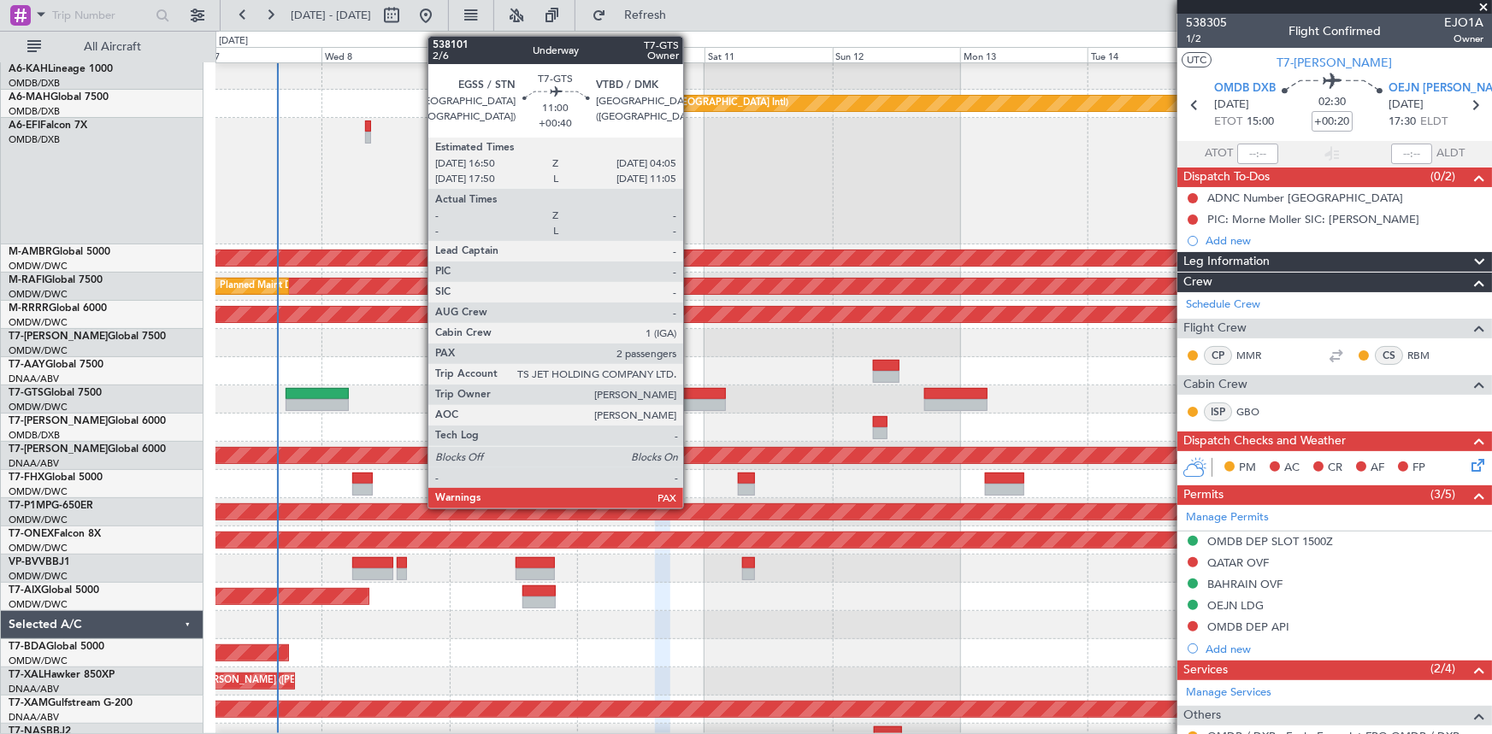
click at [693, 392] on div at bounding box center [696, 394] width 61 height 12
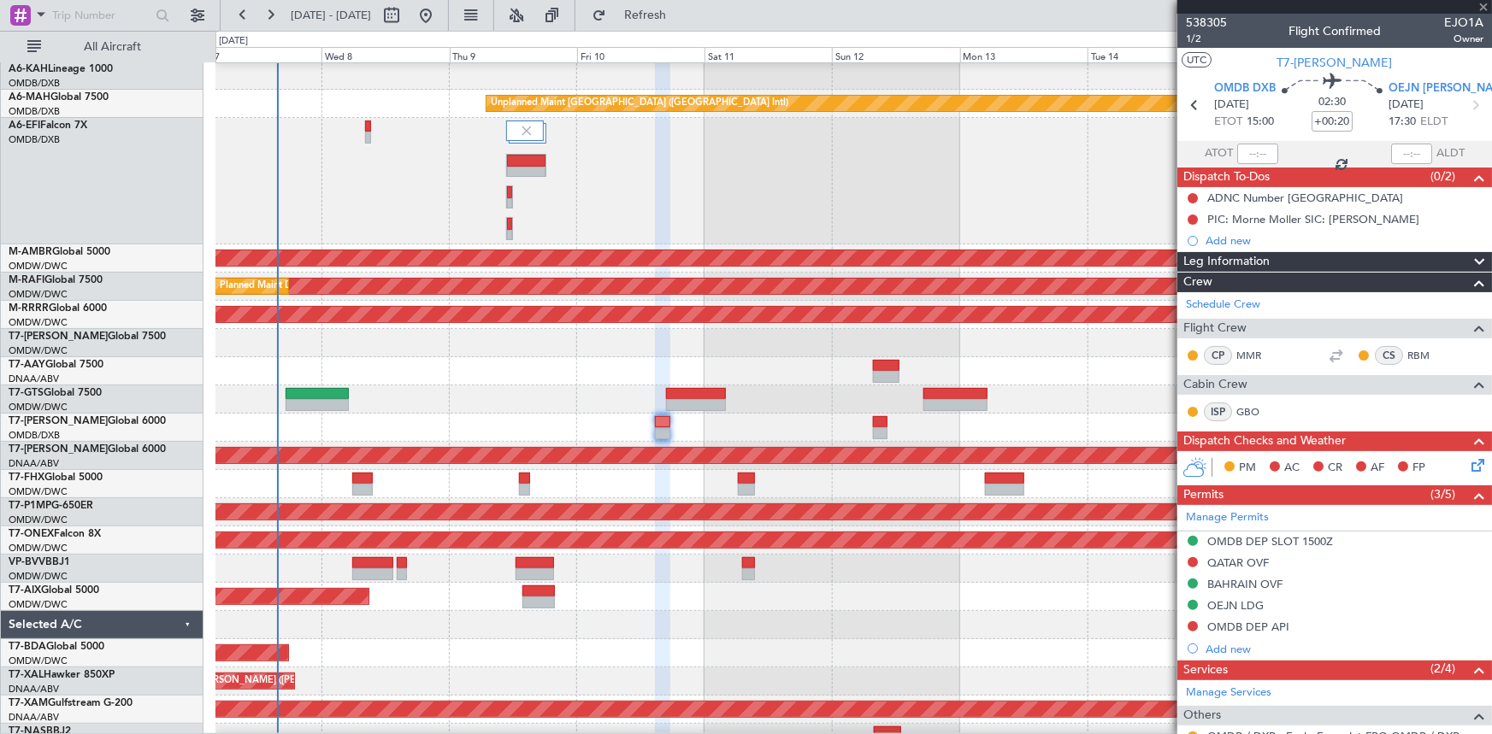
type input "+00:40"
type input "2"
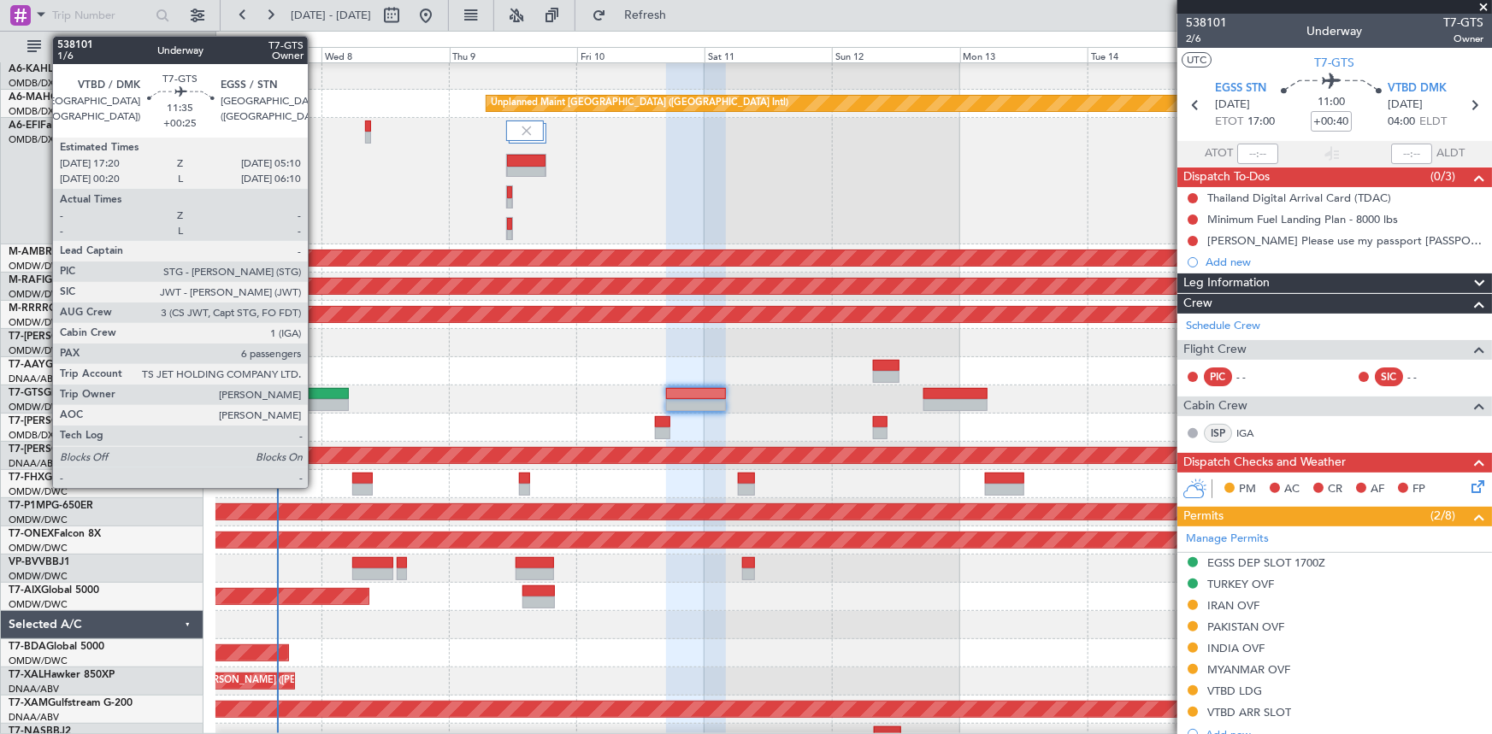
click at [315, 394] on div at bounding box center [317, 394] width 63 height 12
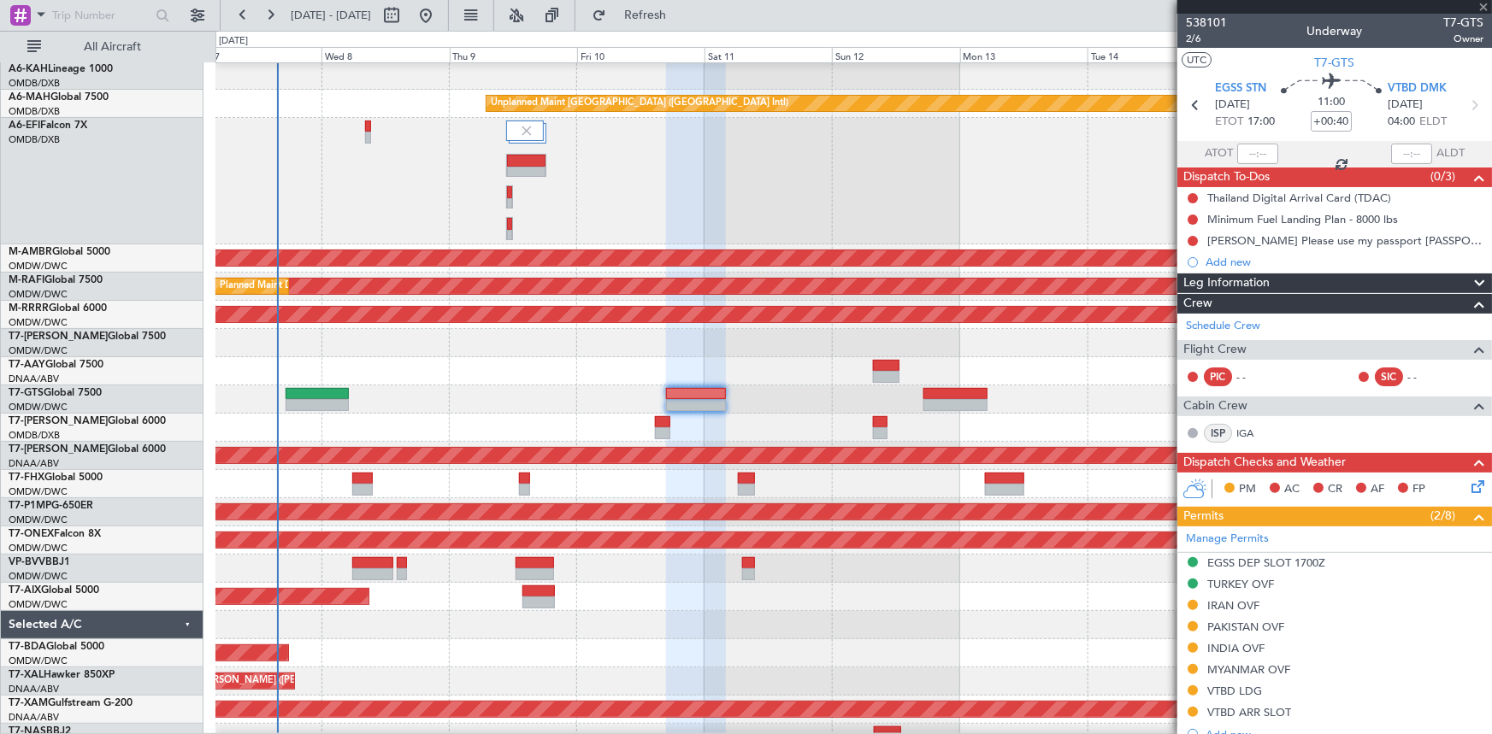
type input "+00:25"
type input "6"
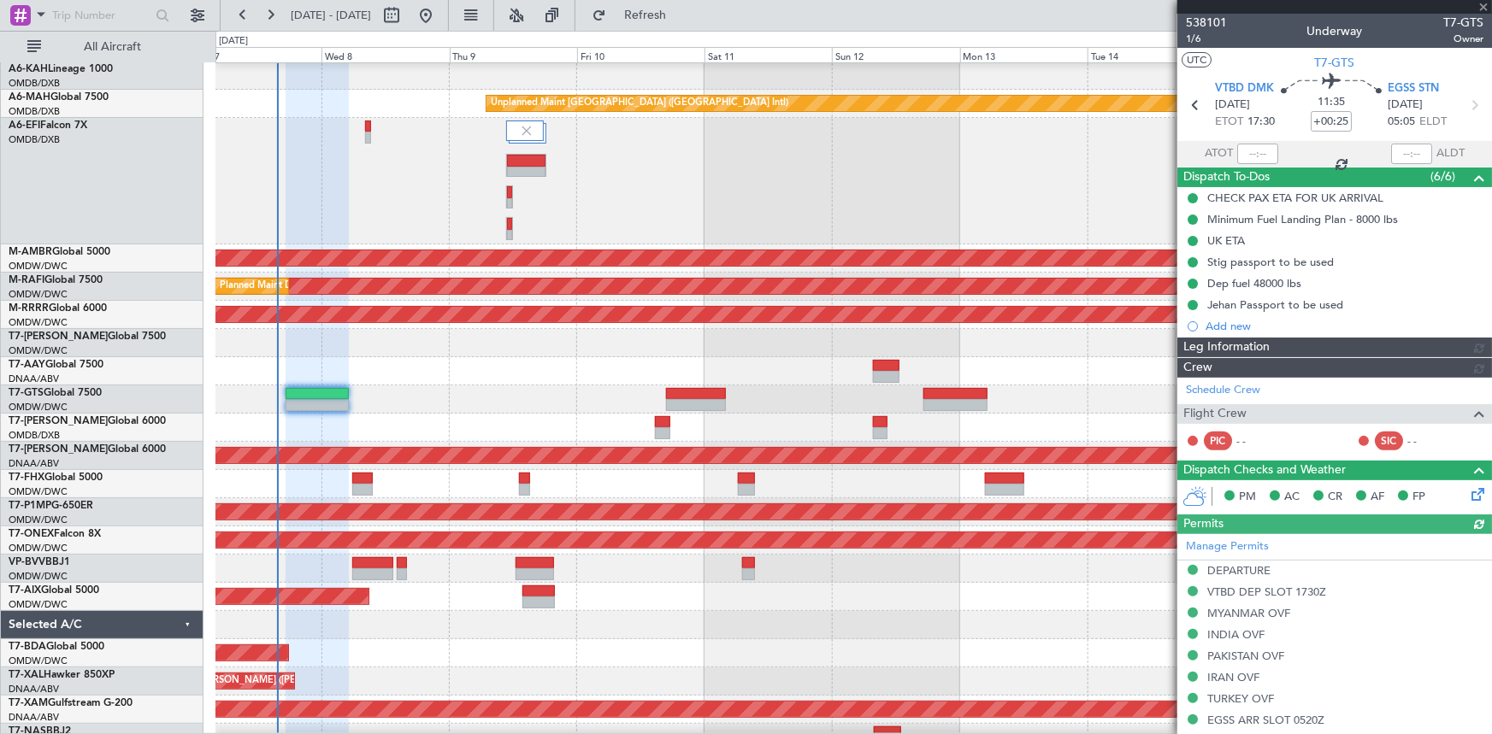
type input "[PERSON_NAME] ([PERSON_NAME])"
type input "7422"
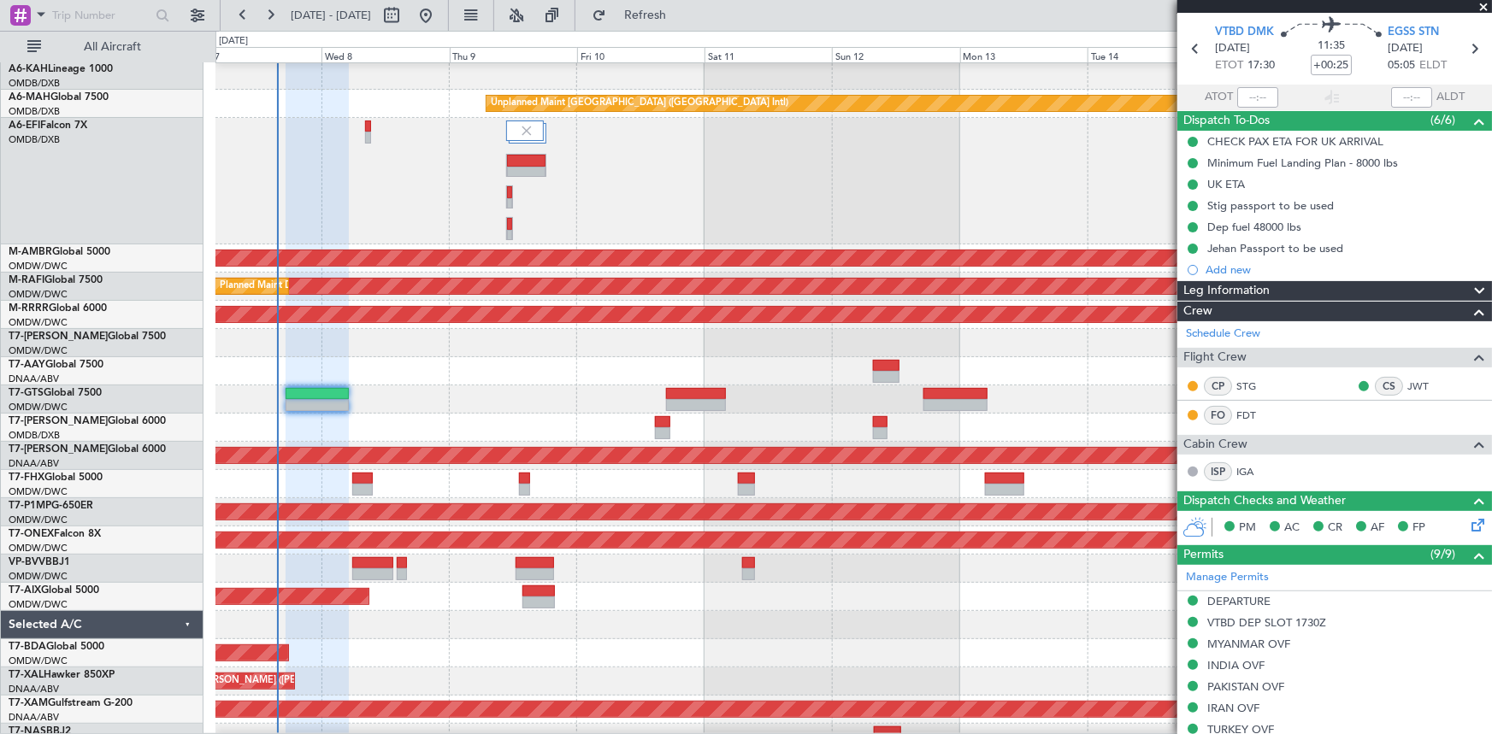
scroll to position [0, 0]
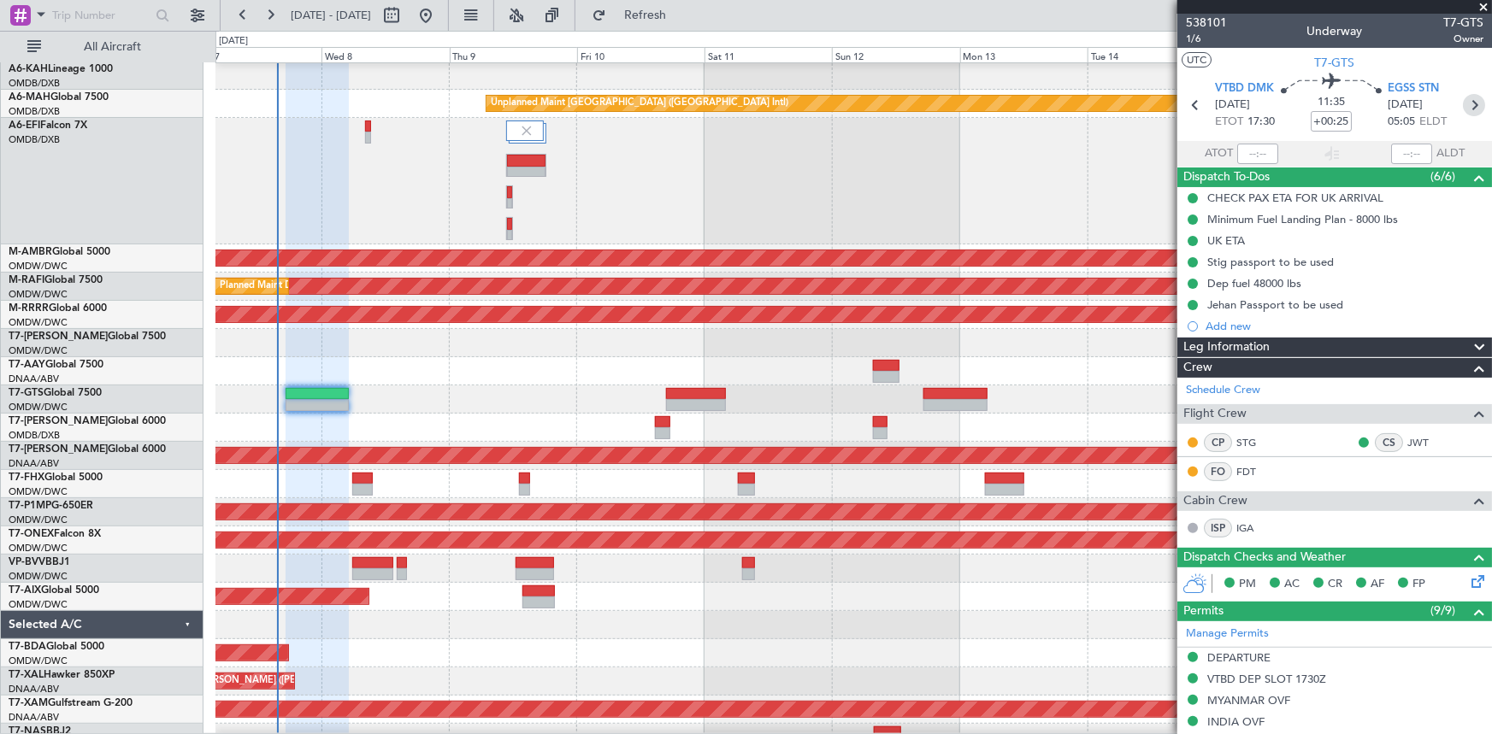
click at [1463, 108] on icon at bounding box center [1474, 105] width 22 height 22
type input "+00:40"
type input "2"
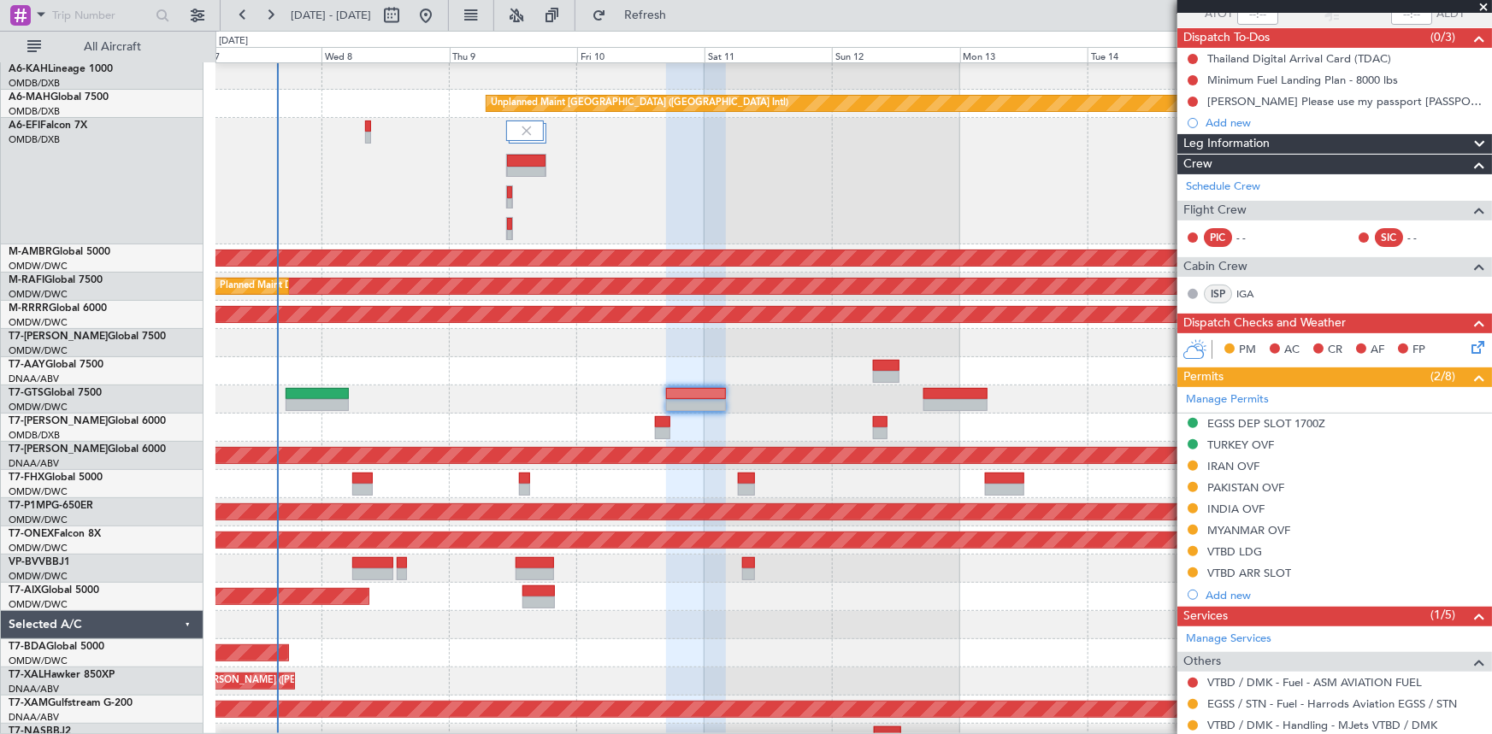
scroll to position [233, 0]
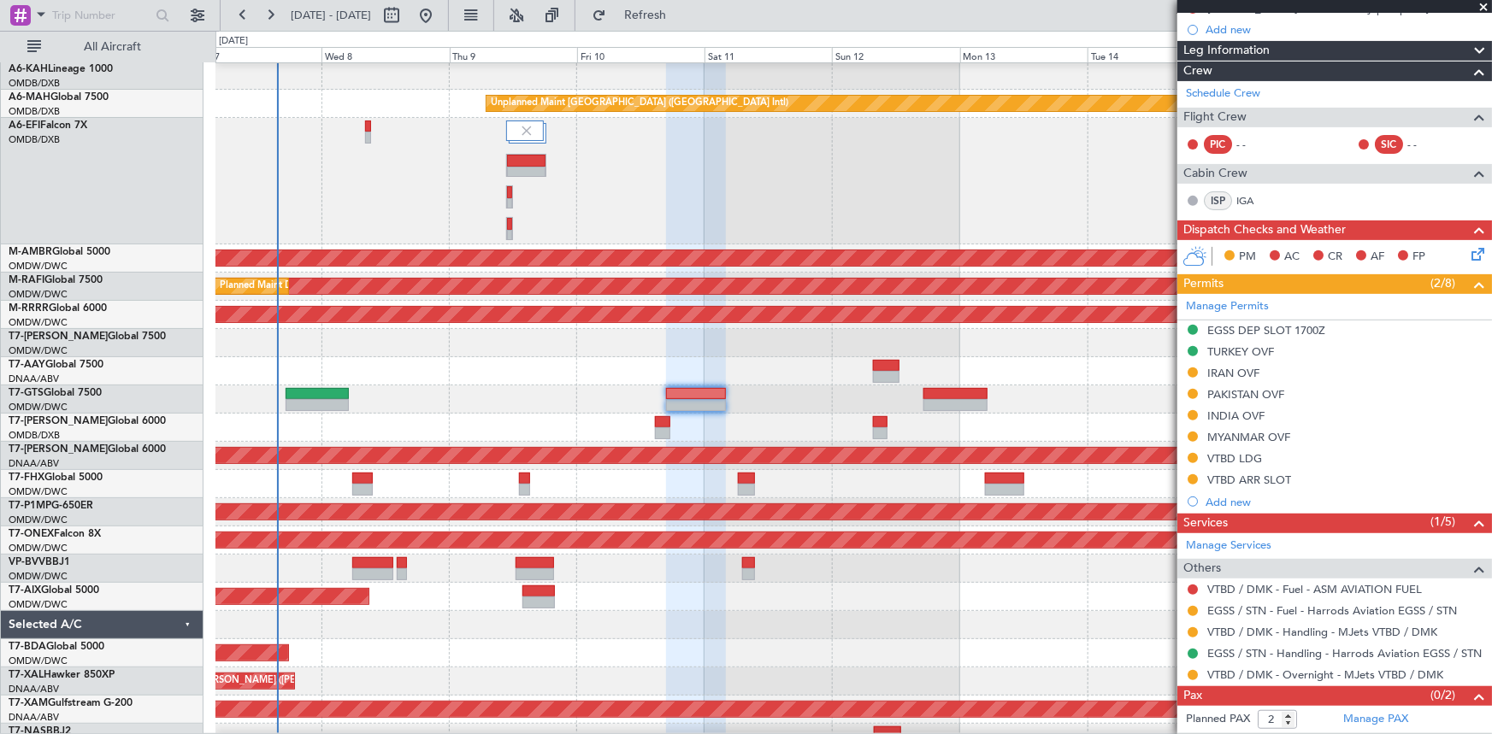
drag, startPoint x: 1237, startPoint y: 390, endPoint x: 1122, endPoint y: 417, distance: 118.6
click at [1237, 390] on div "PAKISTAN OVF" at bounding box center [1245, 394] width 77 height 15
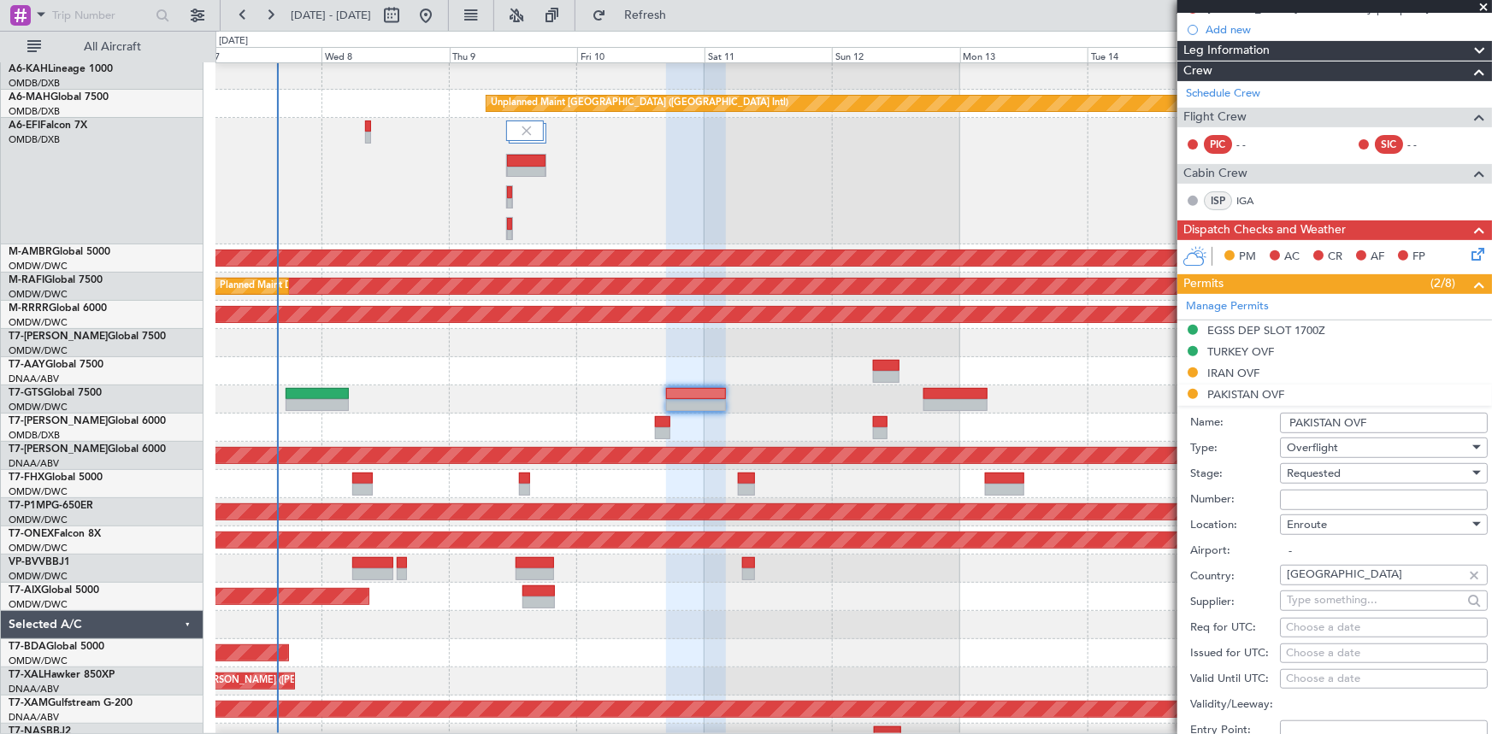
click at [1329, 490] on input "Number:" at bounding box center [1384, 500] width 208 height 21
paste input "NS-2510-0231"
type input "NS-2510-0231"
click at [1332, 474] on span "Requested" at bounding box center [1314, 473] width 54 height 15
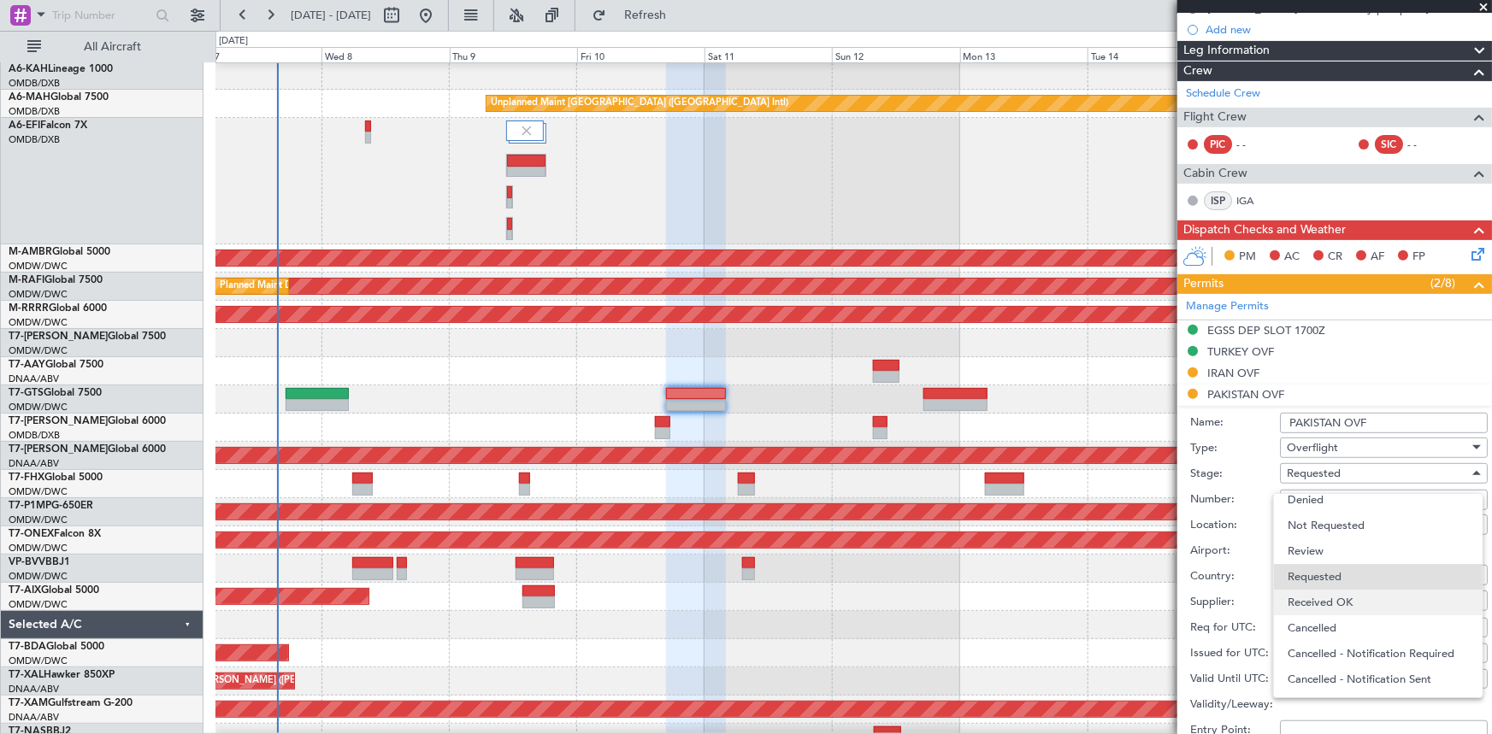
click at [1344, 604] on span "Received OK" at bounding box center [1378, 603] width 181 height 26
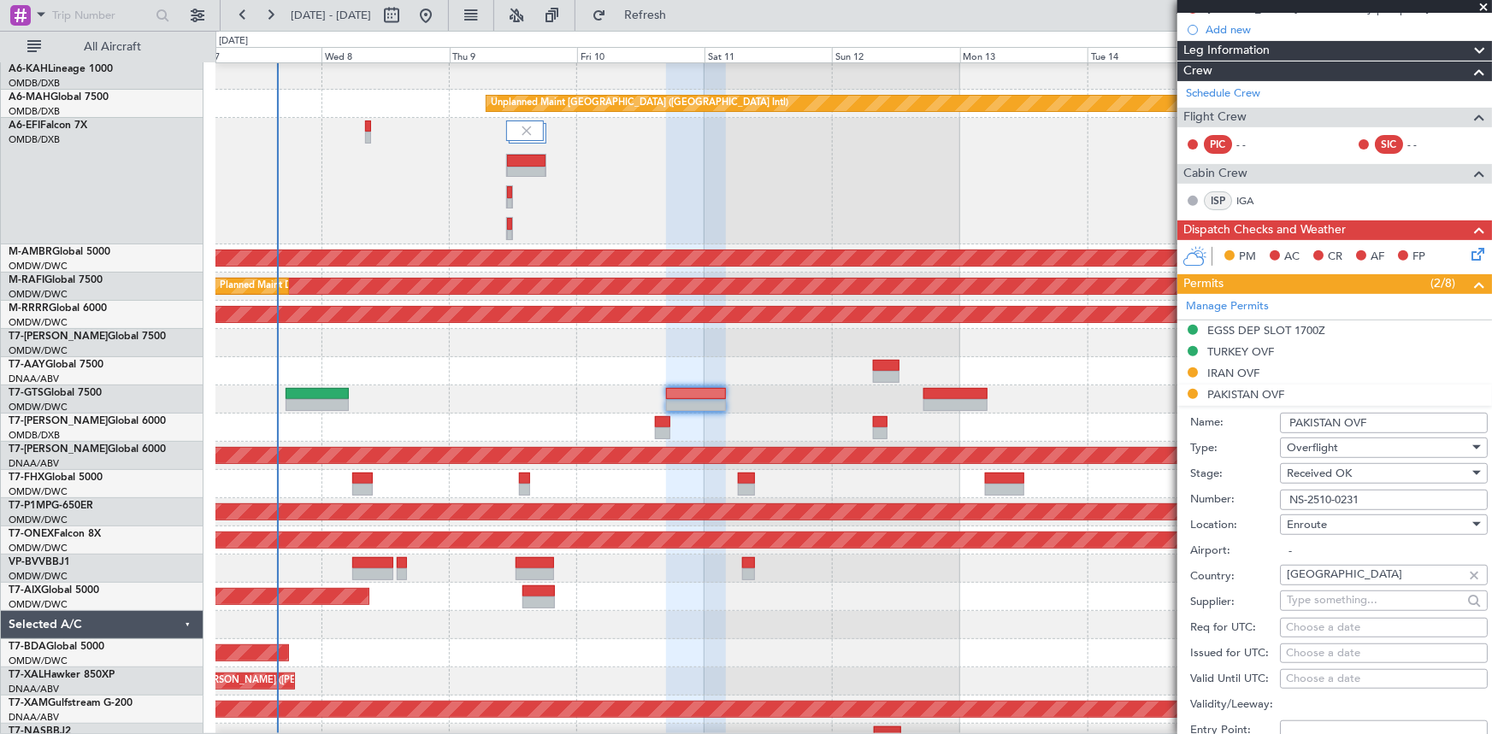
scroll to position [388, 0]
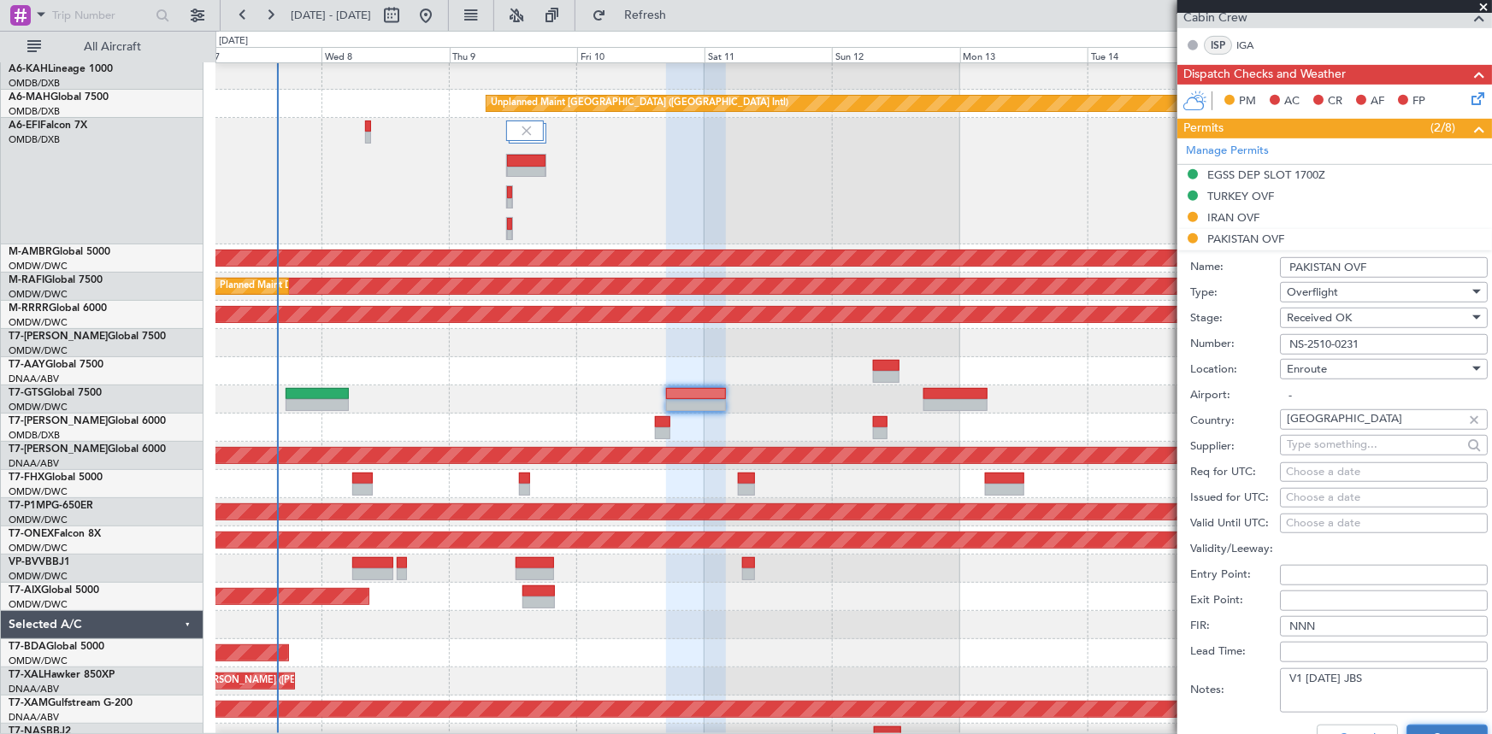
click at [1418, 727] on button "Save" at bounding box center [1446, 738] width 81 height 27
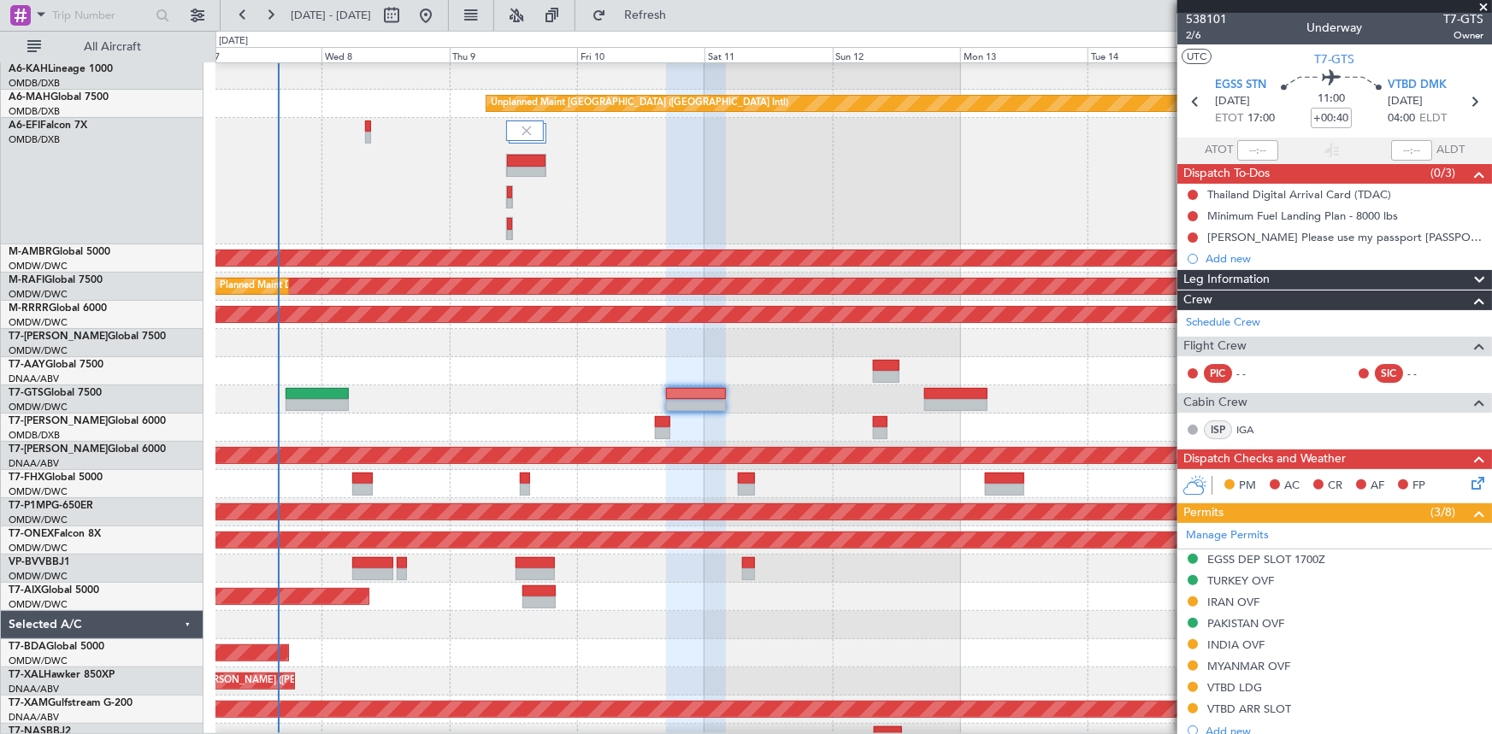
scroll to position [0, 0]
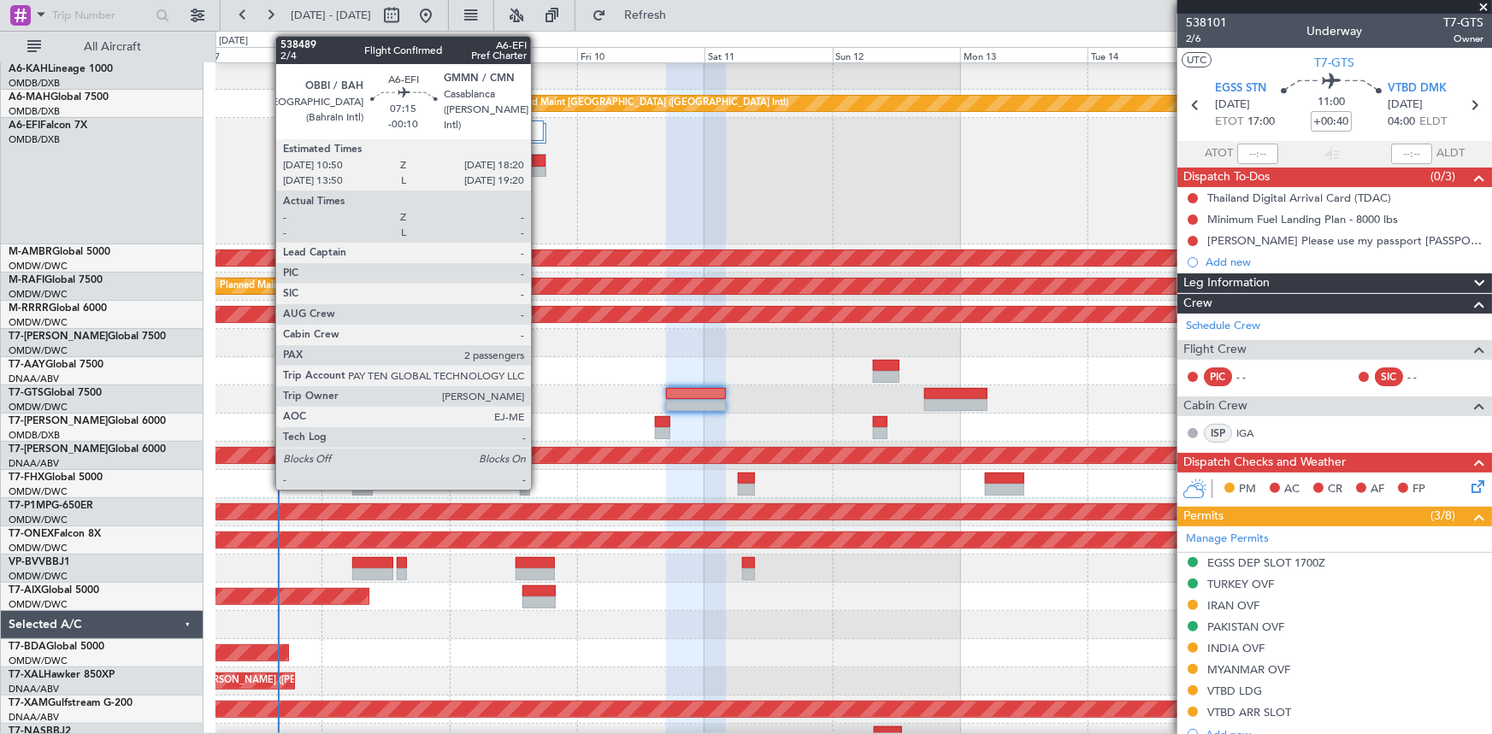
click at [539, 157] on div at bounding box center [526, 161] width 38 height 12
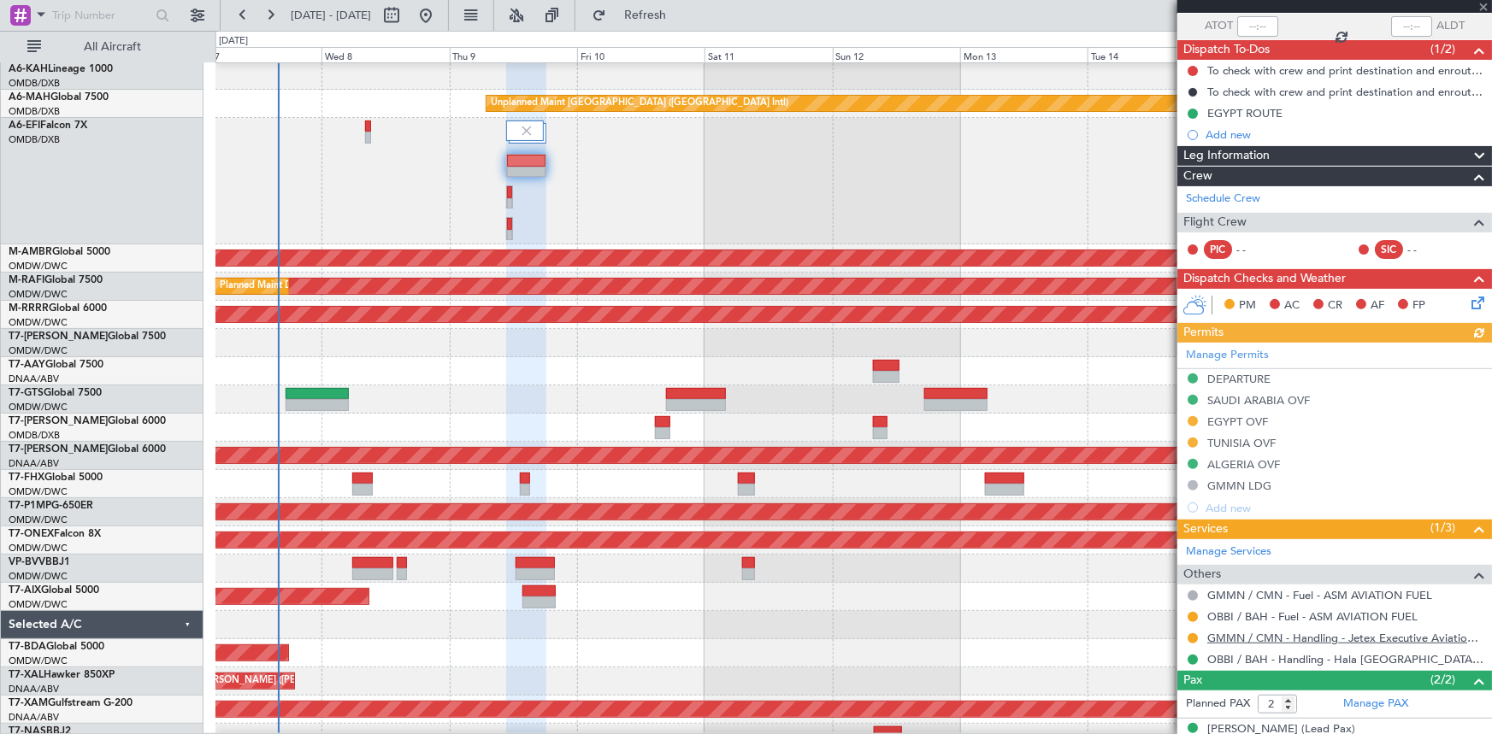
scroll to position [187, 0]
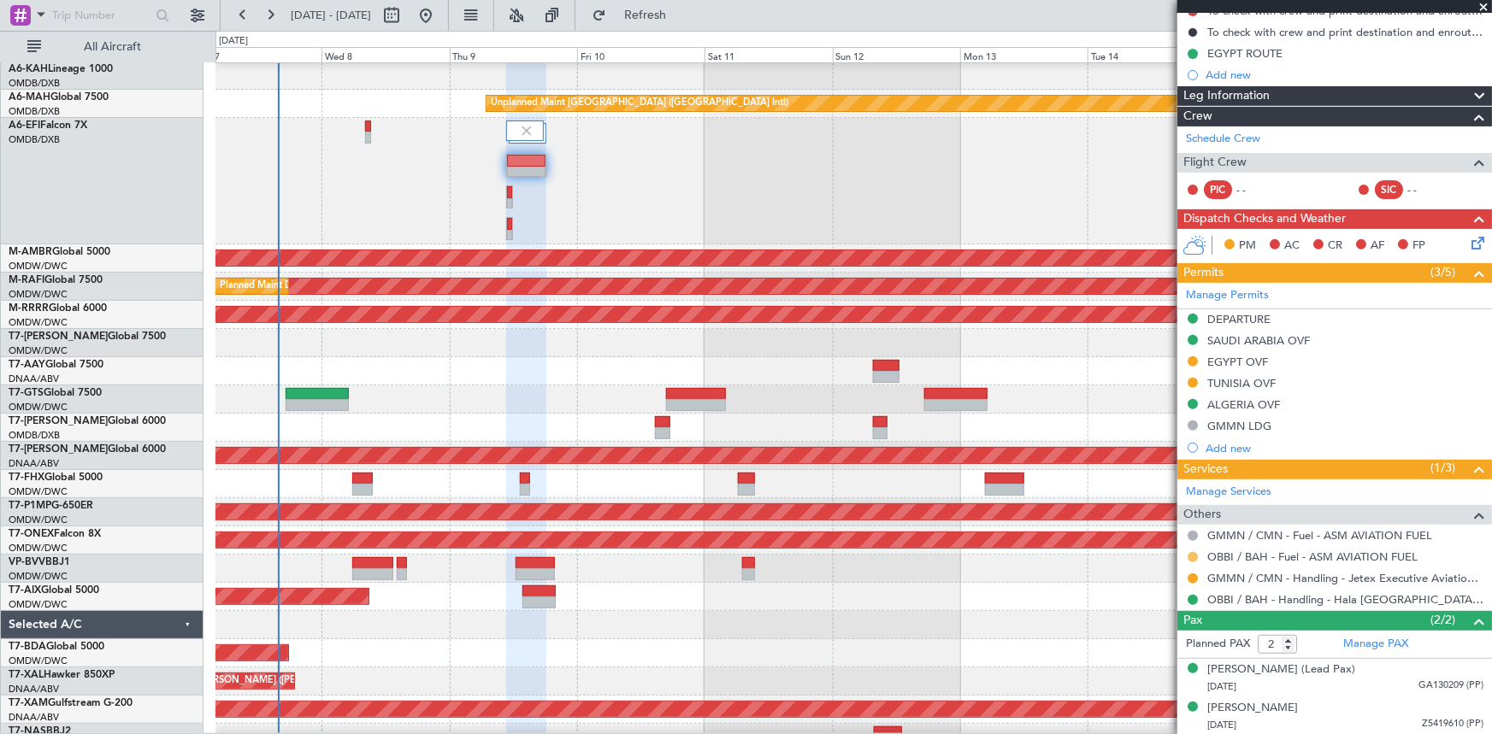
click at [1194, 554] on button at bounding box center [1193, 557] width 10 height 10
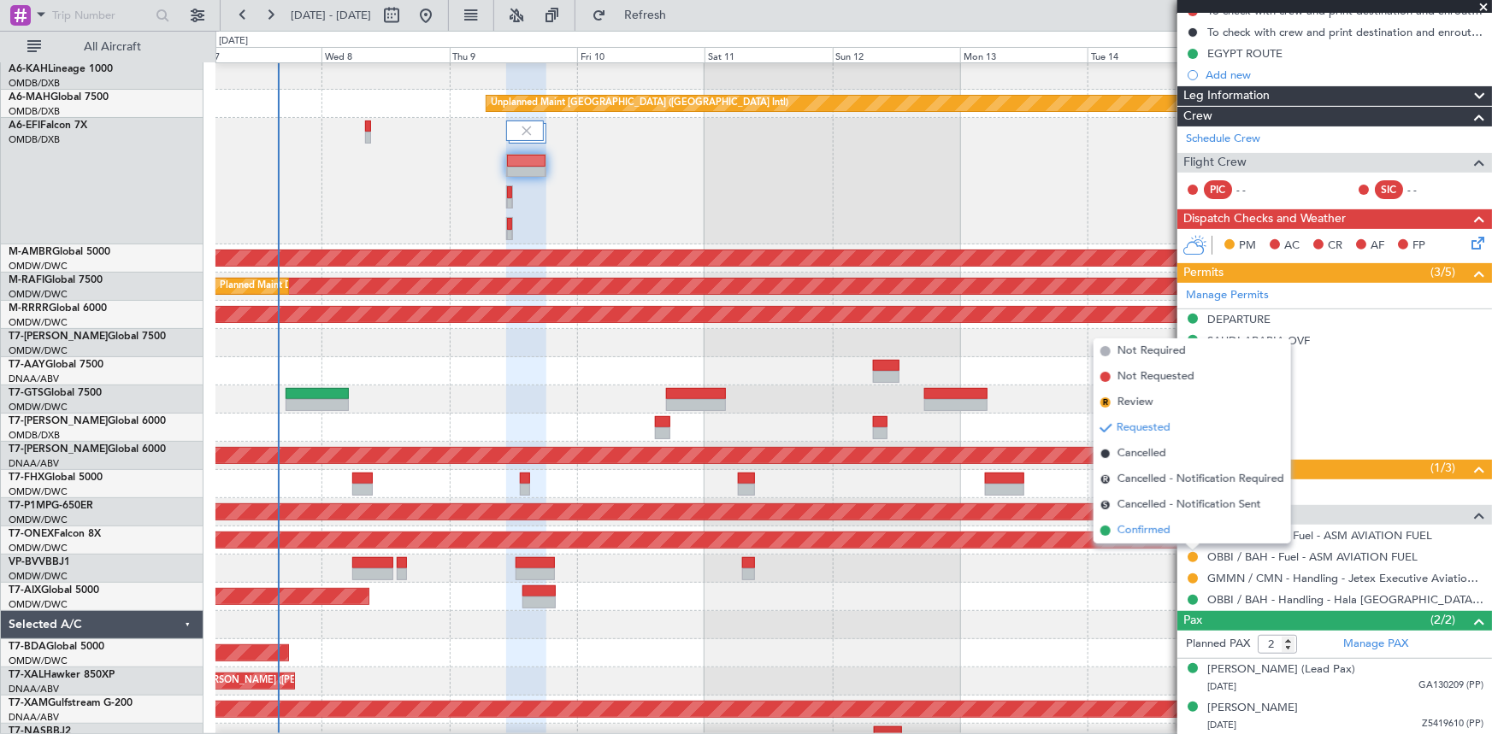
click at [1153, 530] on span "Confirmed" at bounding box center [1143, 530] width 53 height 17
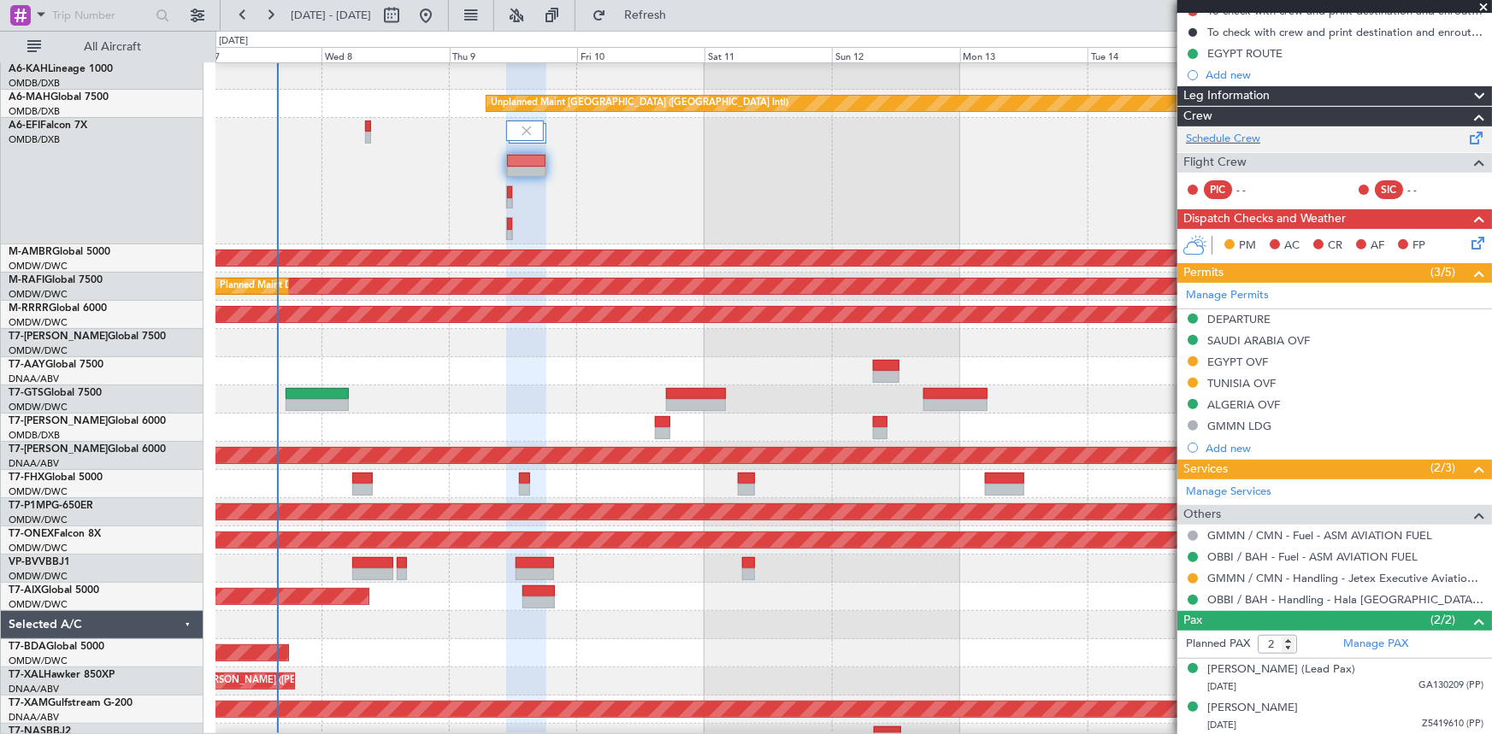
scroll to position [0, 0]
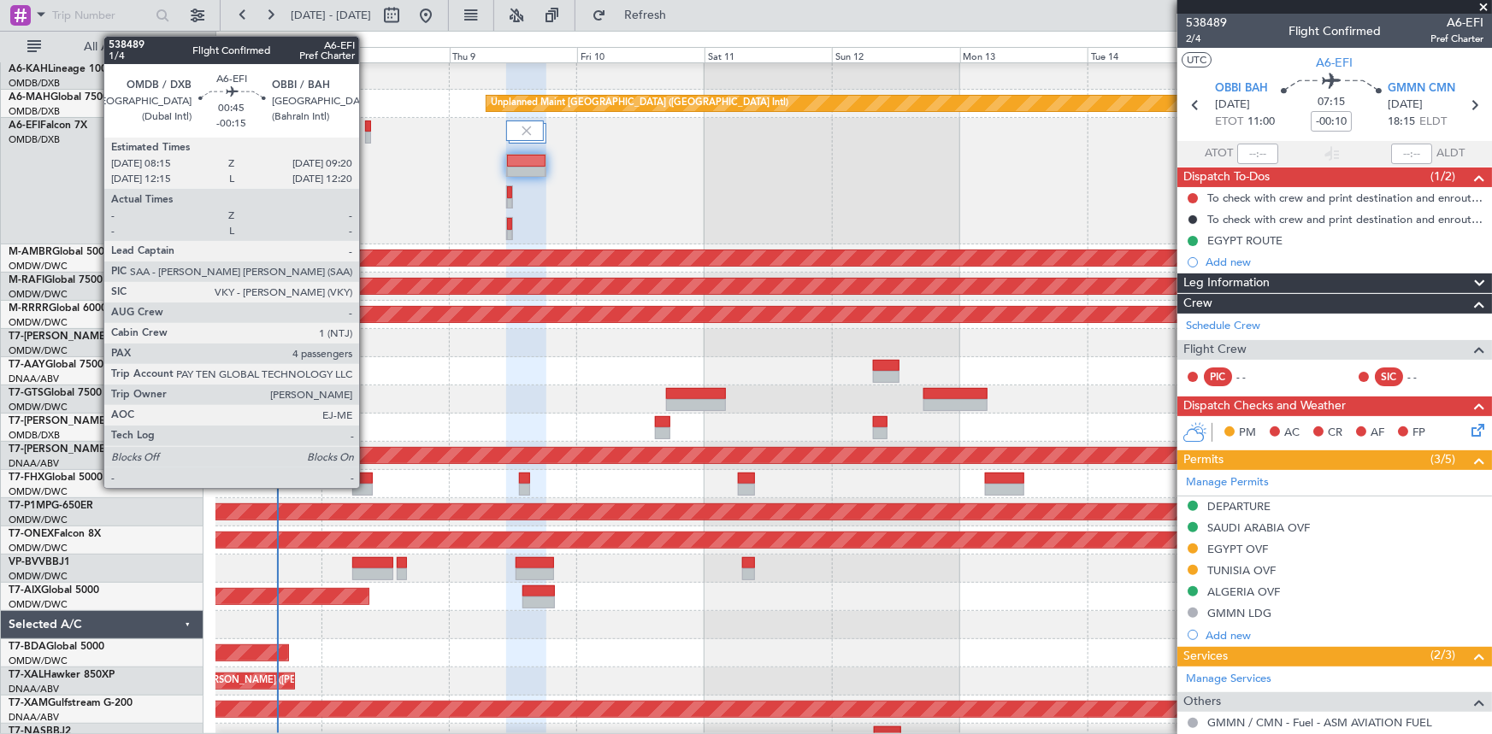
click at [367, 125] on div at bounding box center [368, 127] width 6 height 12
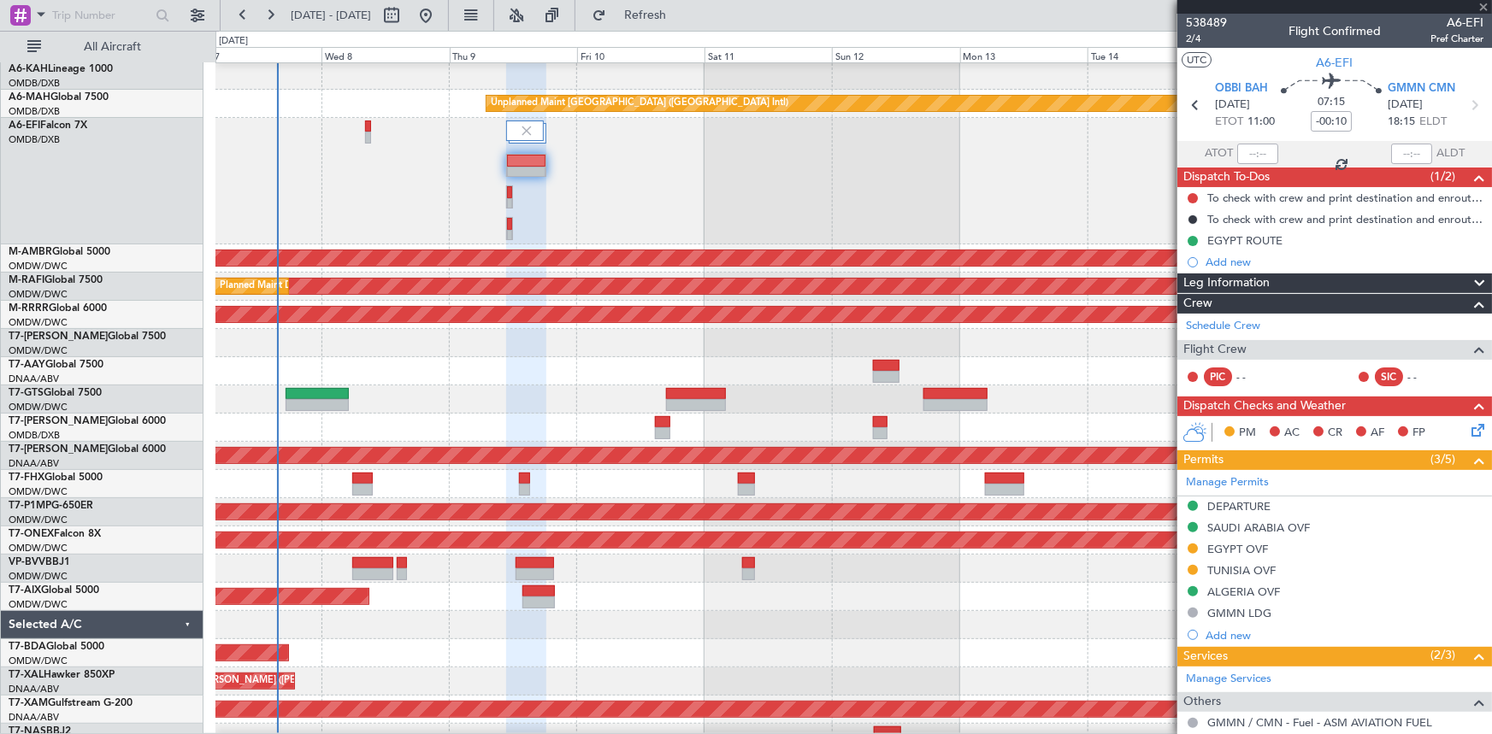
type input "-00:15"
type input "4"
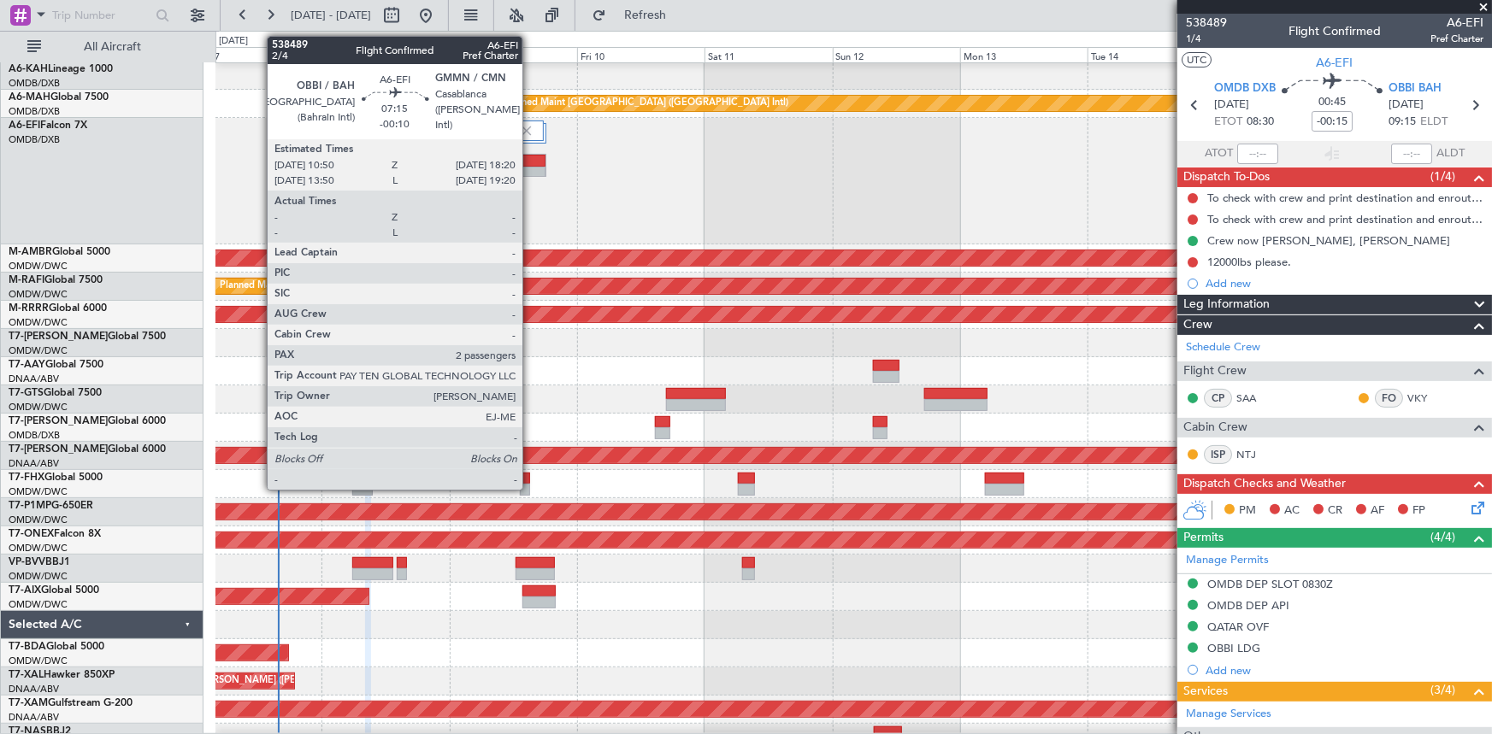
click at [530, 158] on div at bounding box center [526, 161] width 38 height 12
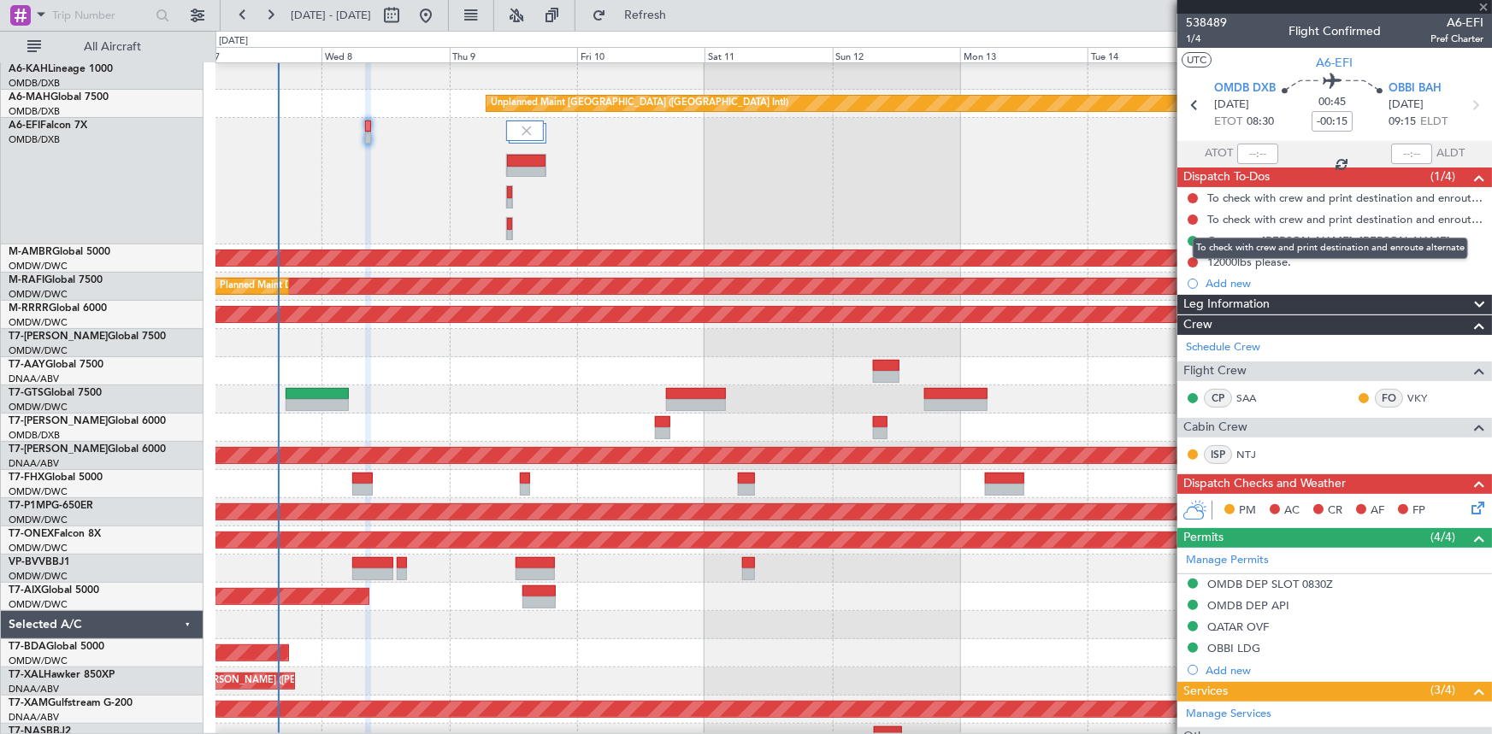
type input "-00:10"
type input "2"
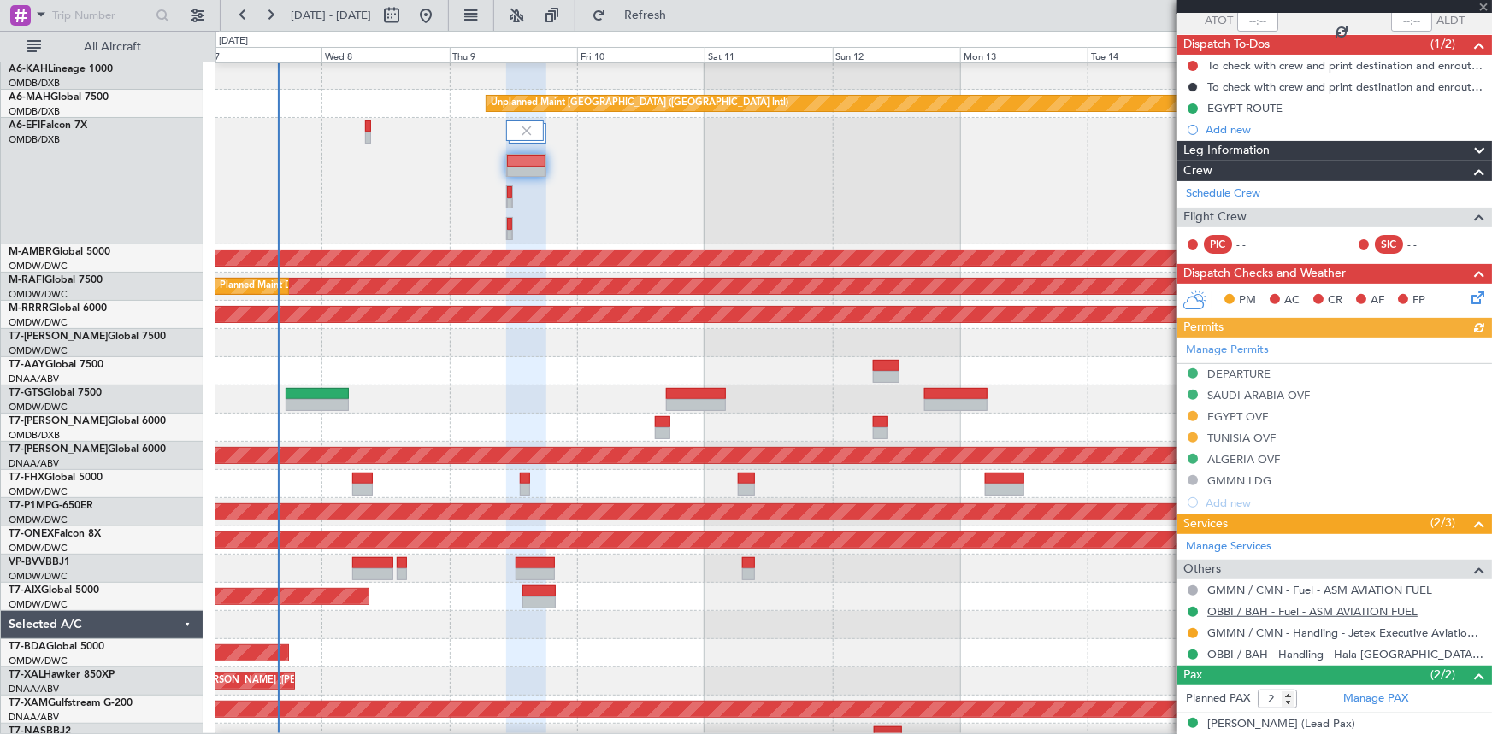
scroll to position [187, 0]
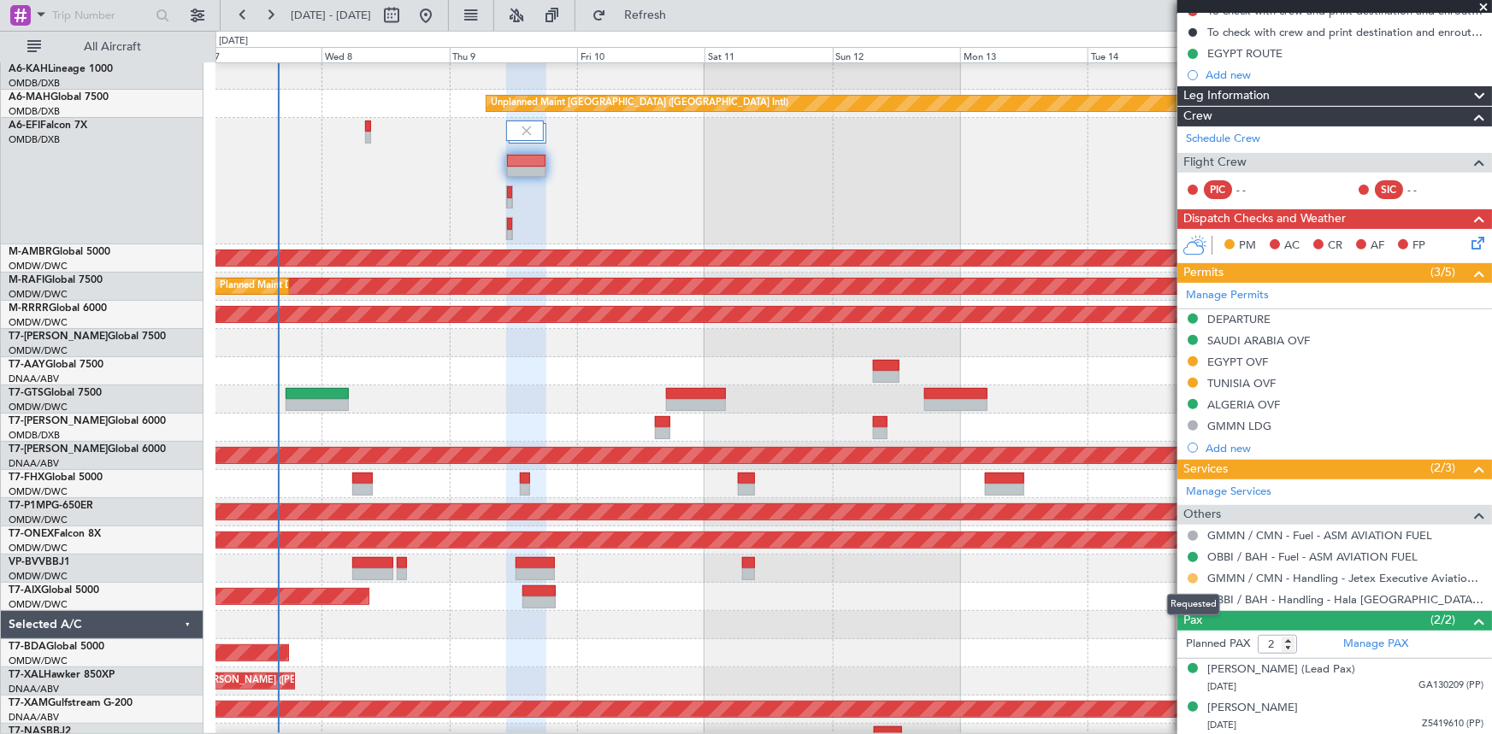
click at [1192, 575] on button at bounding box center [1193, 579] width 10 height 10
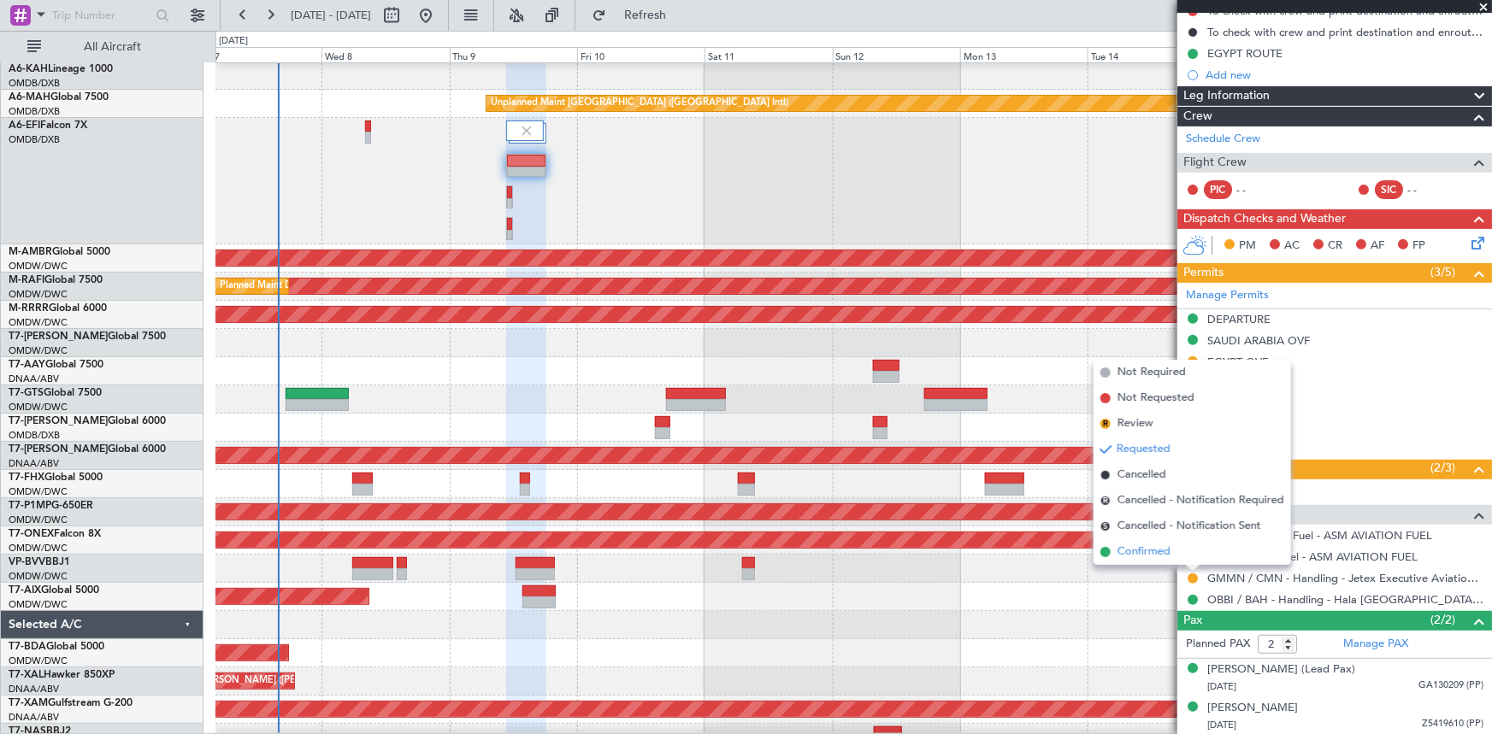
click at [1135, 551] on span "Confirmed" at bounding box center [1143, 552] width 53 height 17
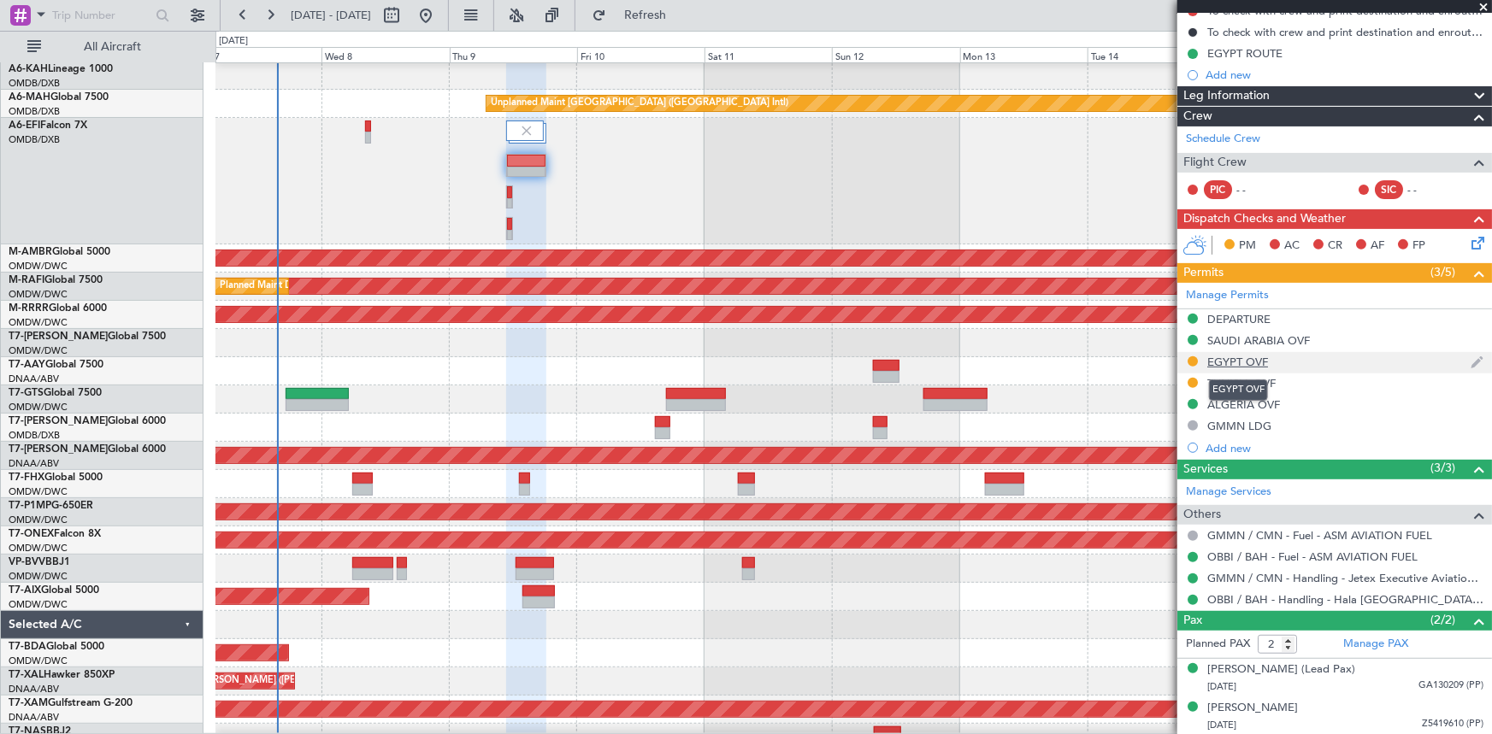
click at [1247, 359] on div "EGYPT OVF" at bounding box center [1237, 362] width 61 height 15
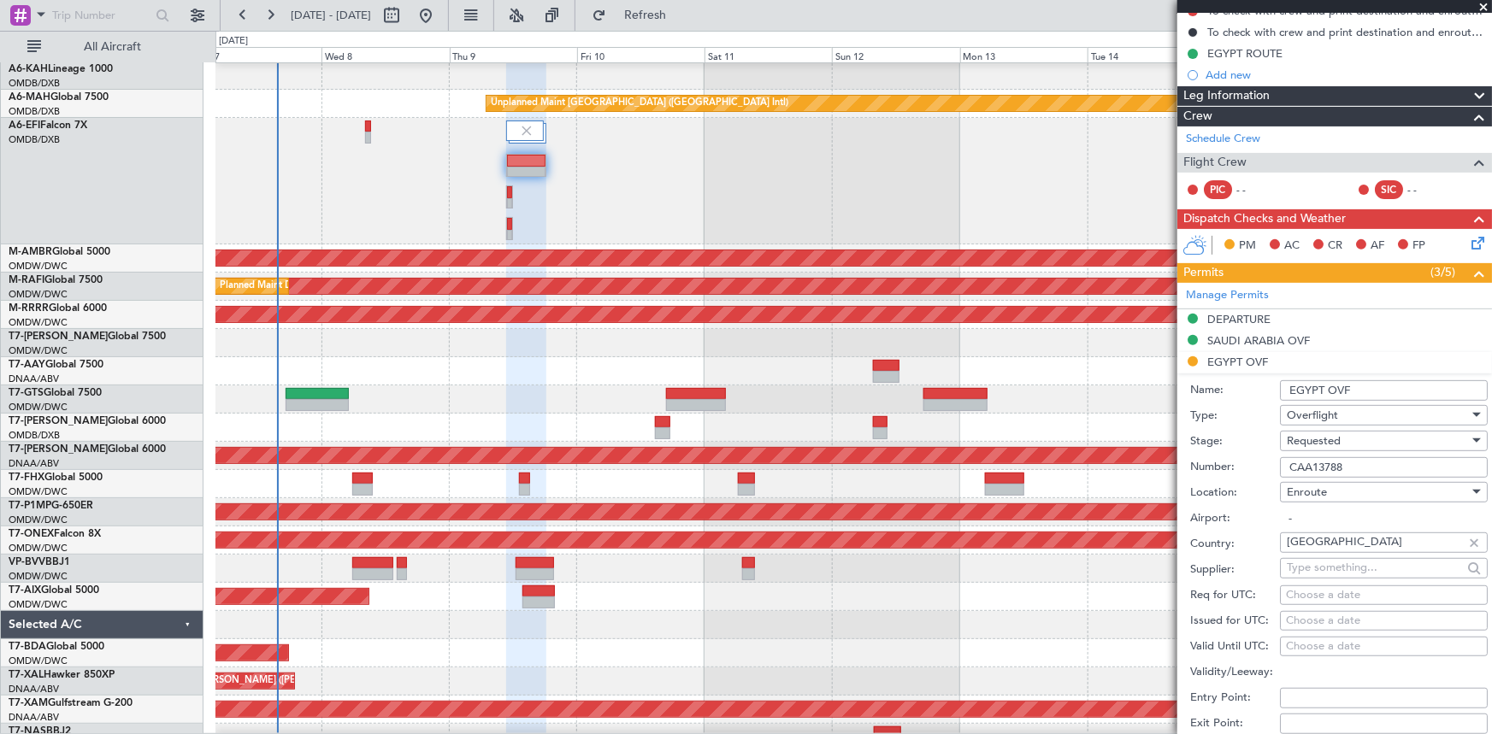
click at [1332, 441] on span "Requested" at bounding box center [1314, 440] width 54 height 15
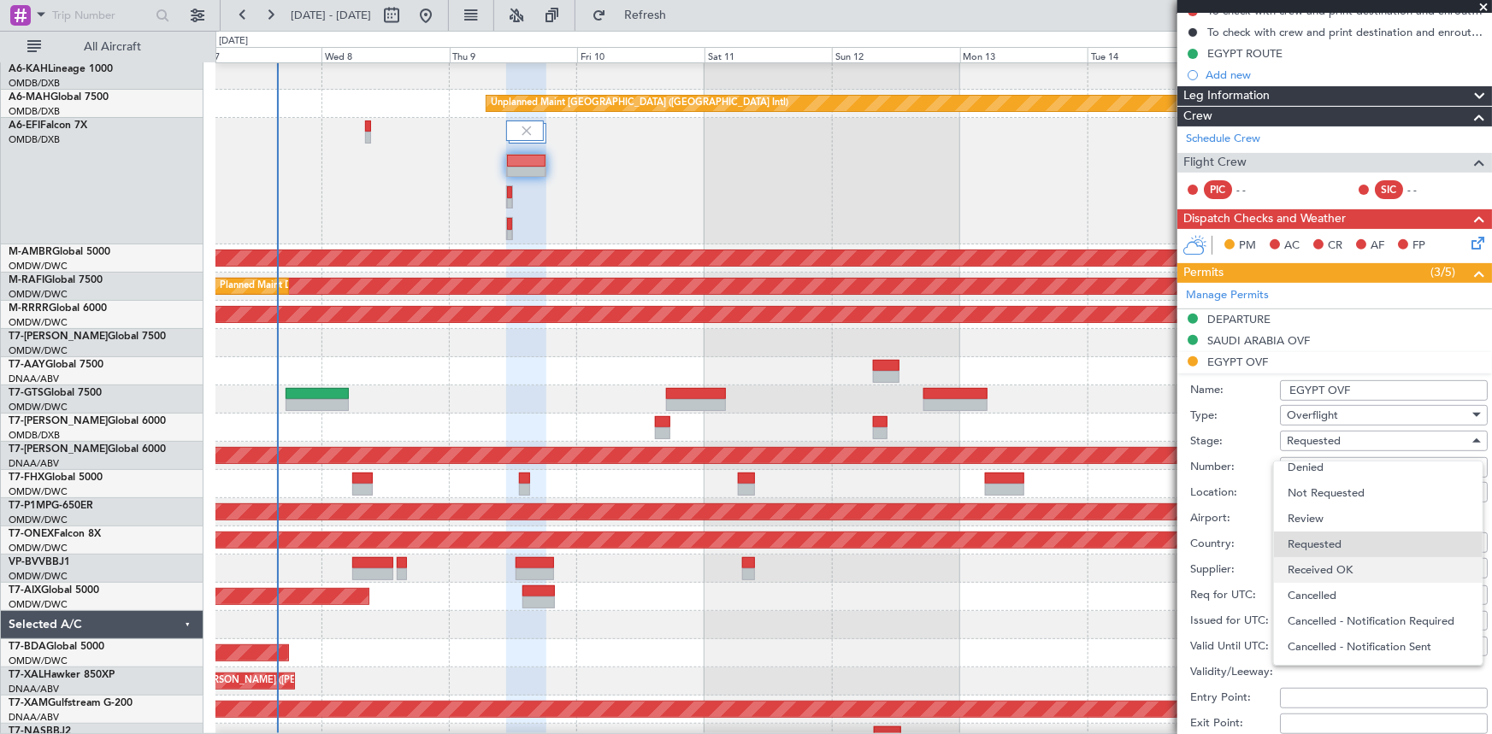
click at [1348, 569] on span "Received OK" at bounding box center [1378, 570] width 181 height 26
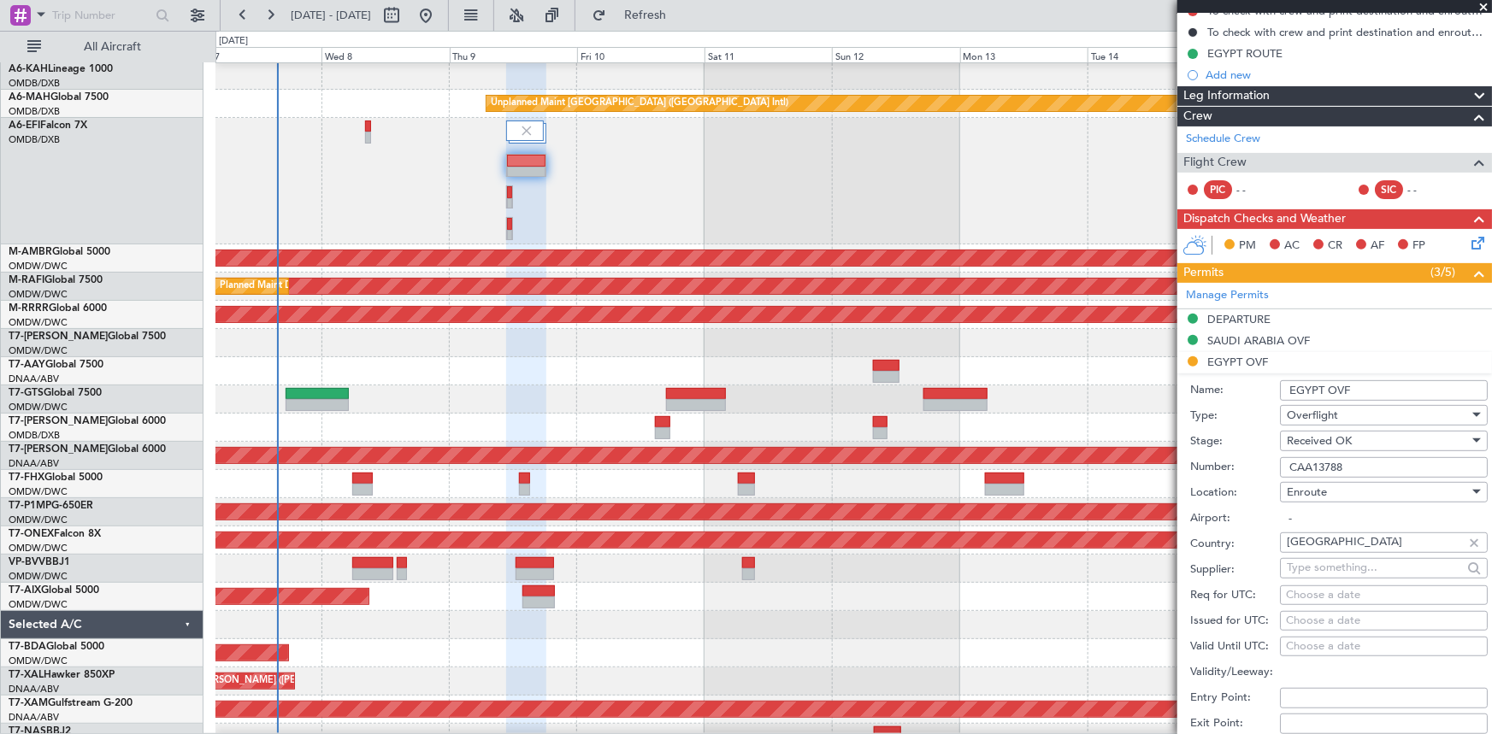
scroll to position [575, 0]
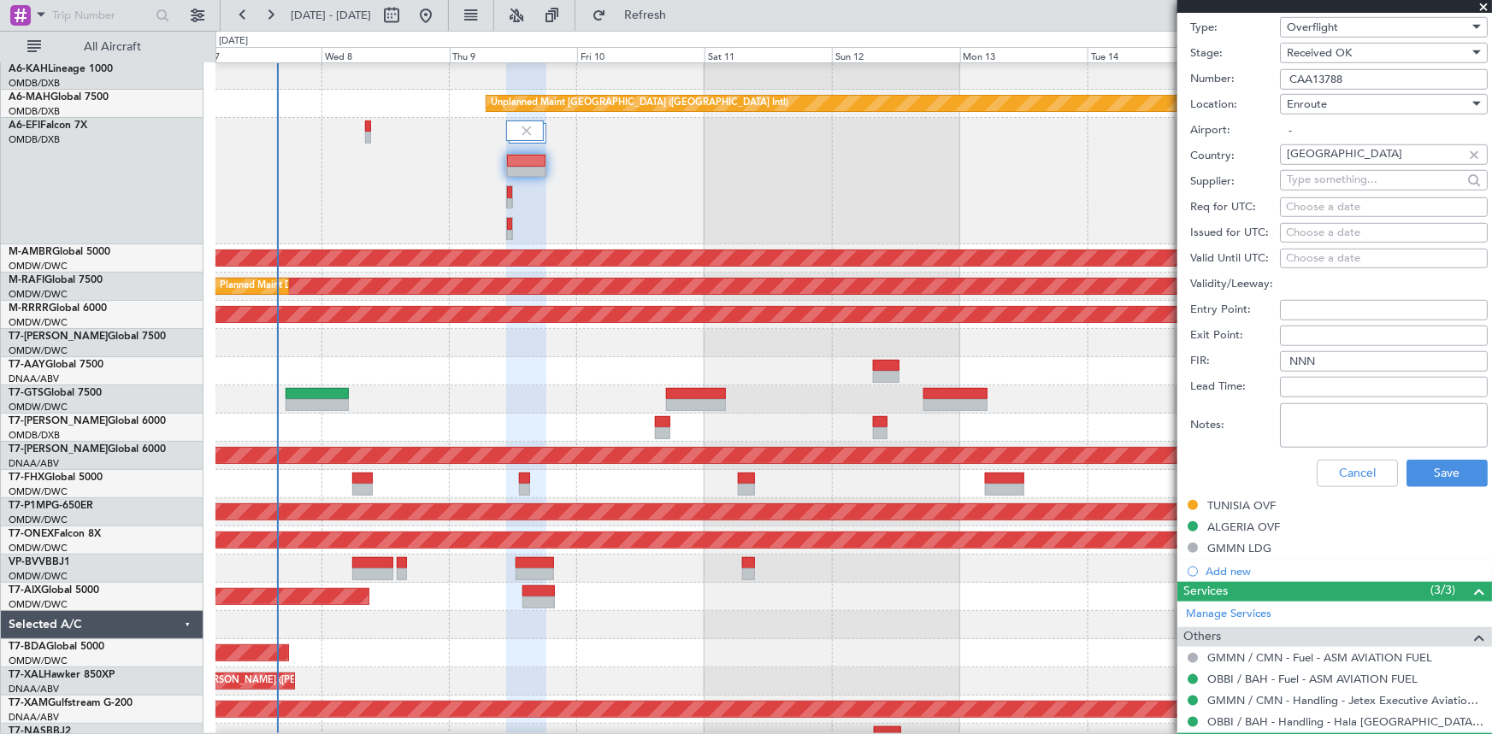
click at [1373, 426] on textarea "Notes:" at bounding box center [1384, 426] width 208 height 44
type textarea "V"
click at [1441, 467] on button "Save" at bounding box center [1446, 473] width 81 height 27
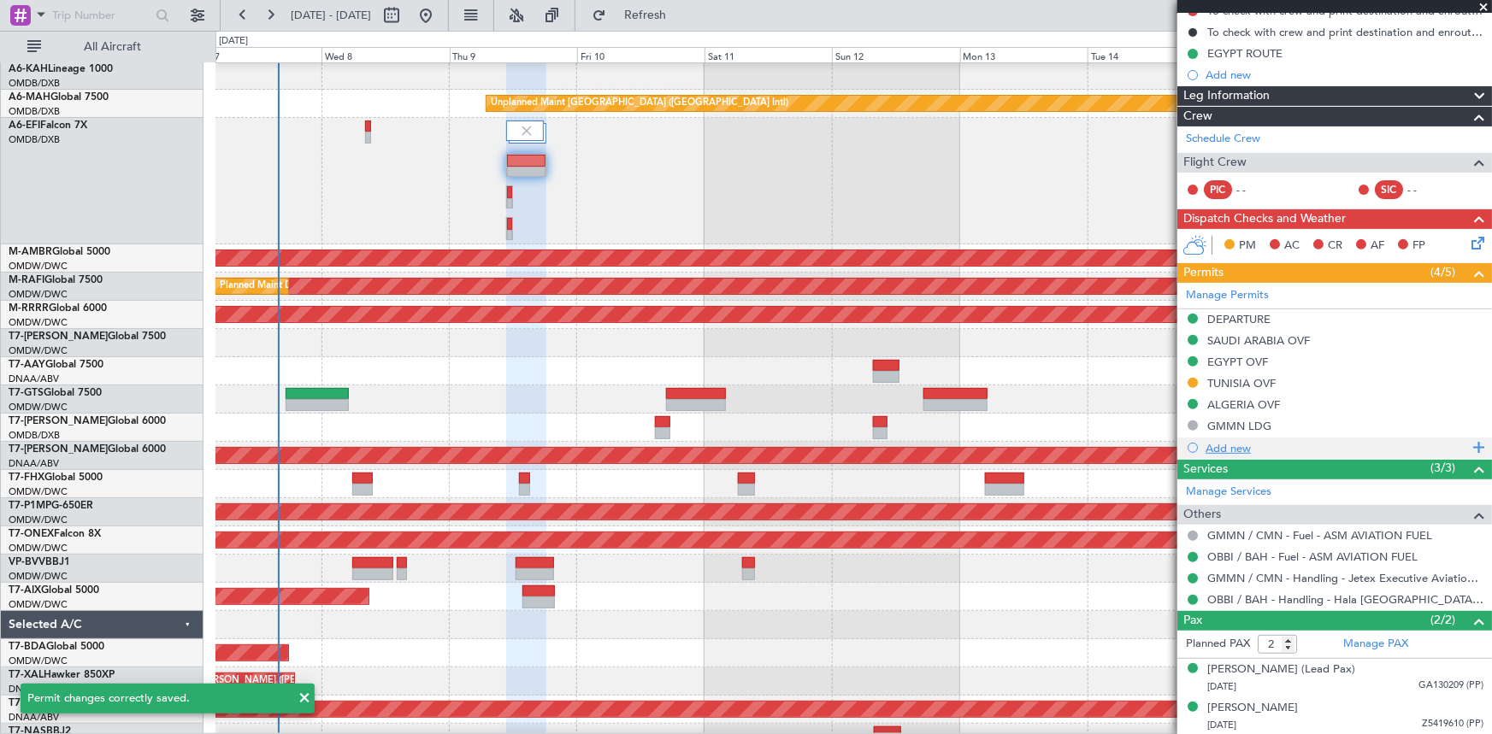
scroll to position [0, 0]
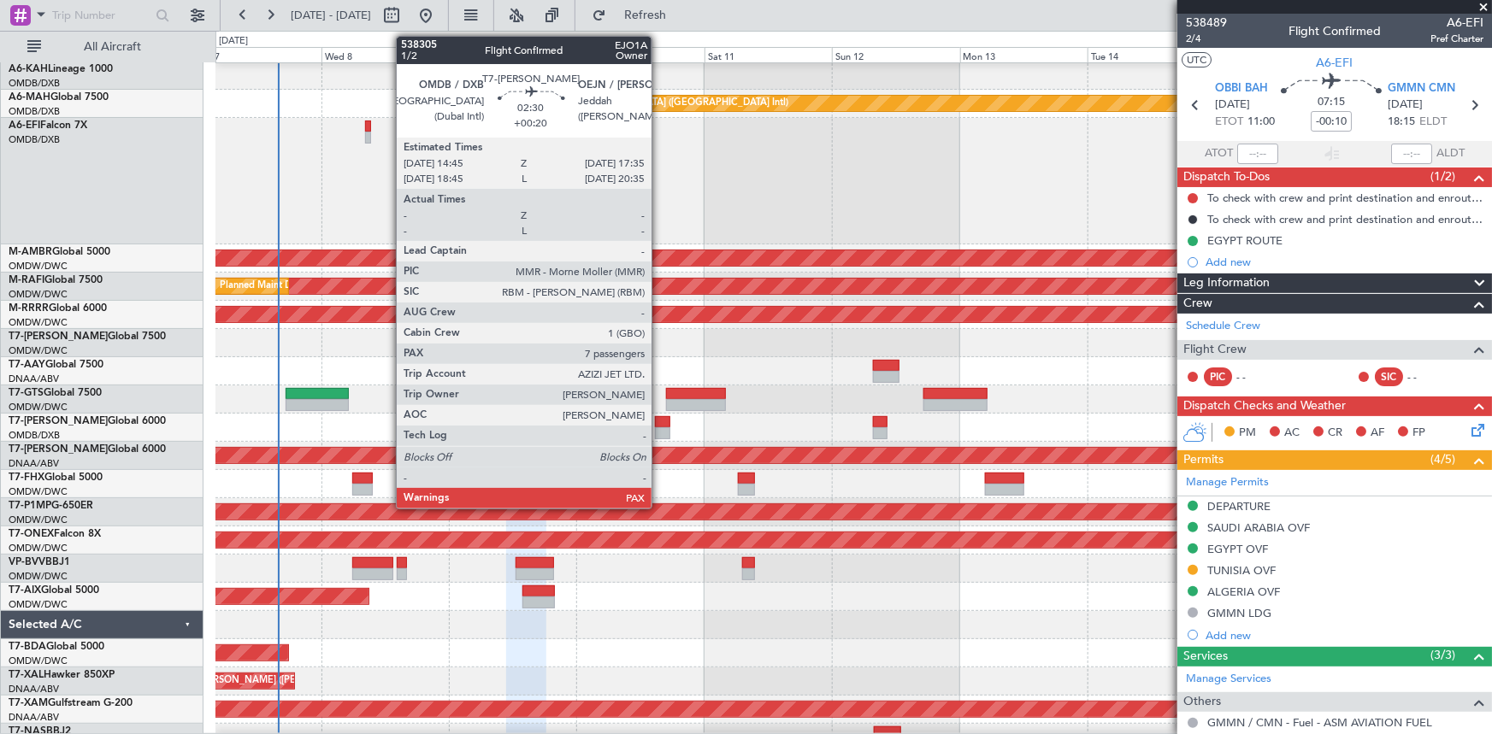
click at [659, 422] on div at bounding box center [662, 422] width 15 height 12
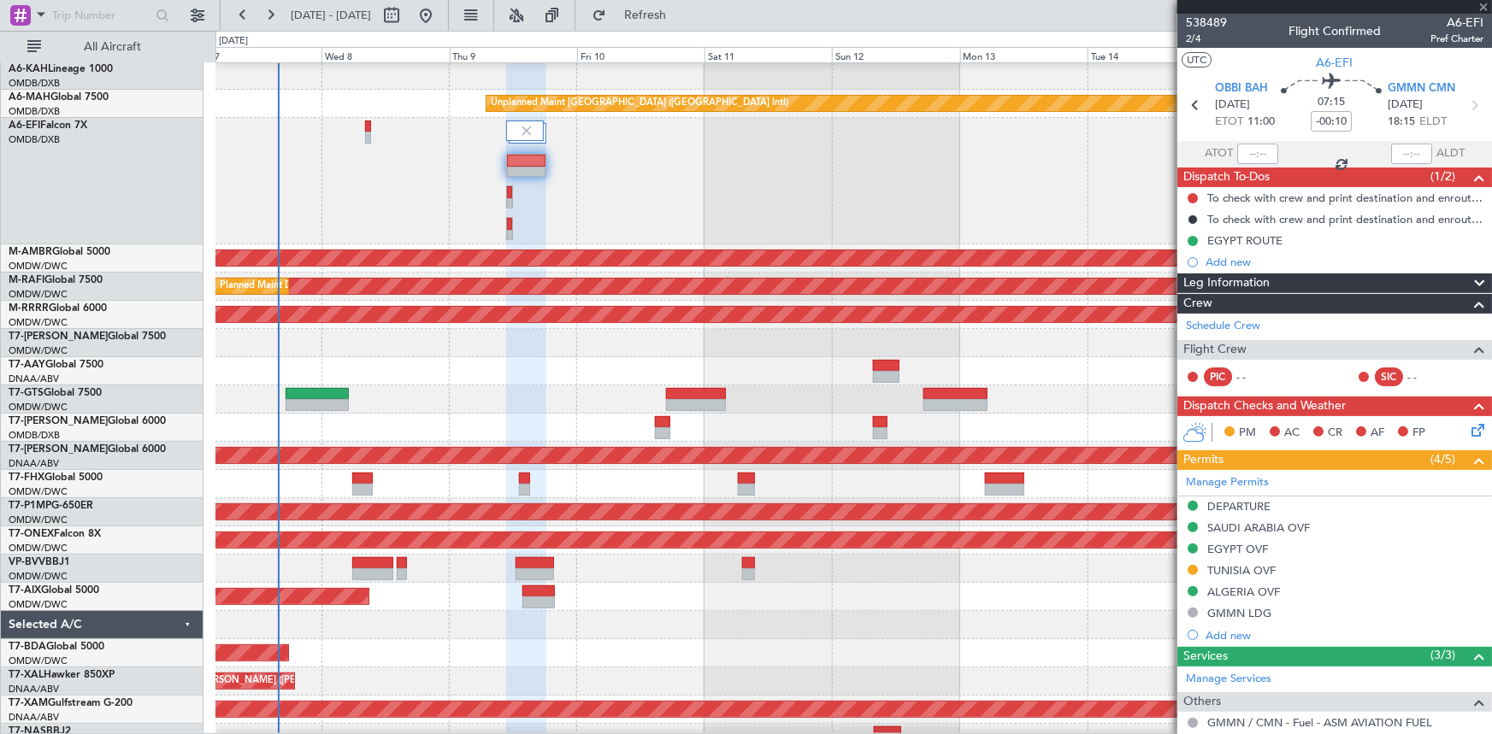
type input "+00:20"
type input "7"
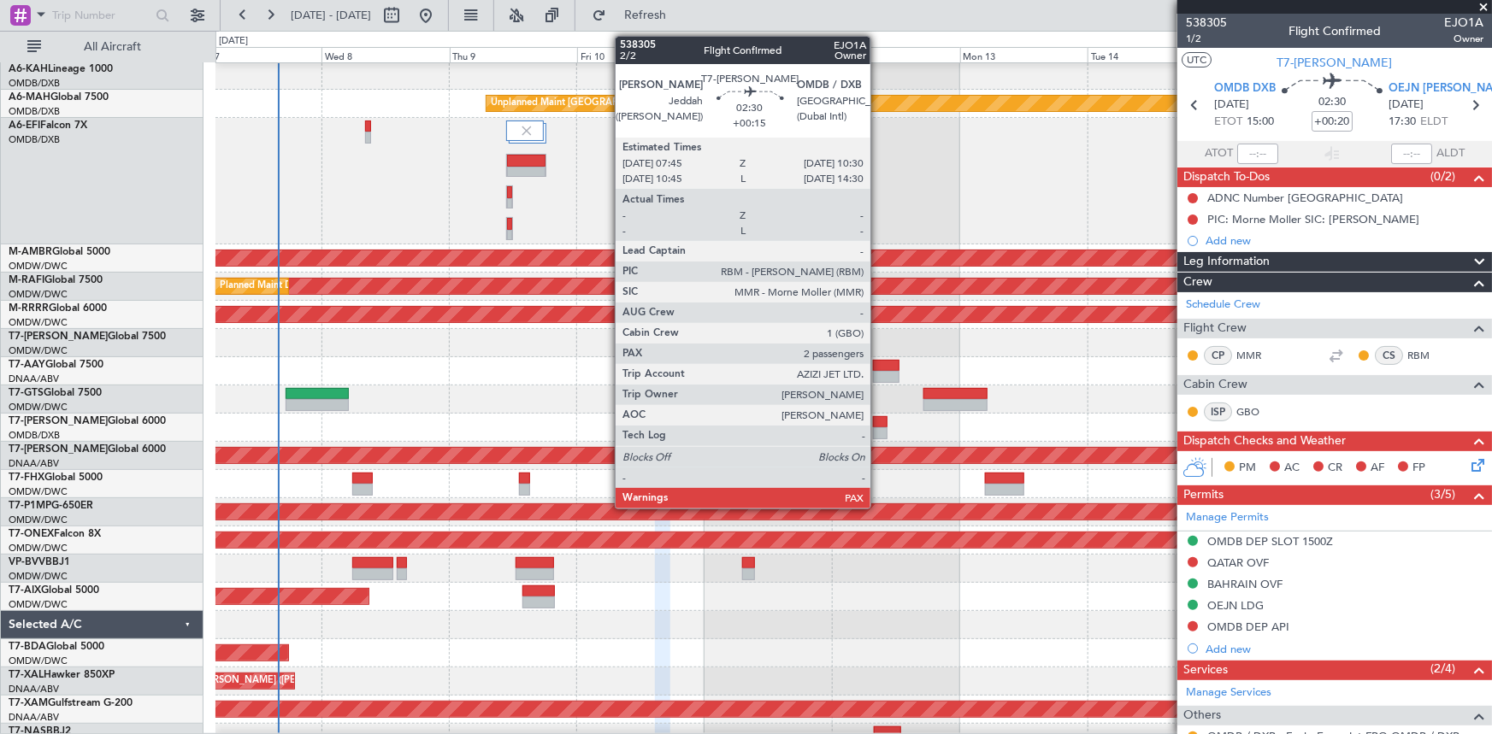
click at [878, 422] on div at bounding box center [880, 422] width 15 height 12
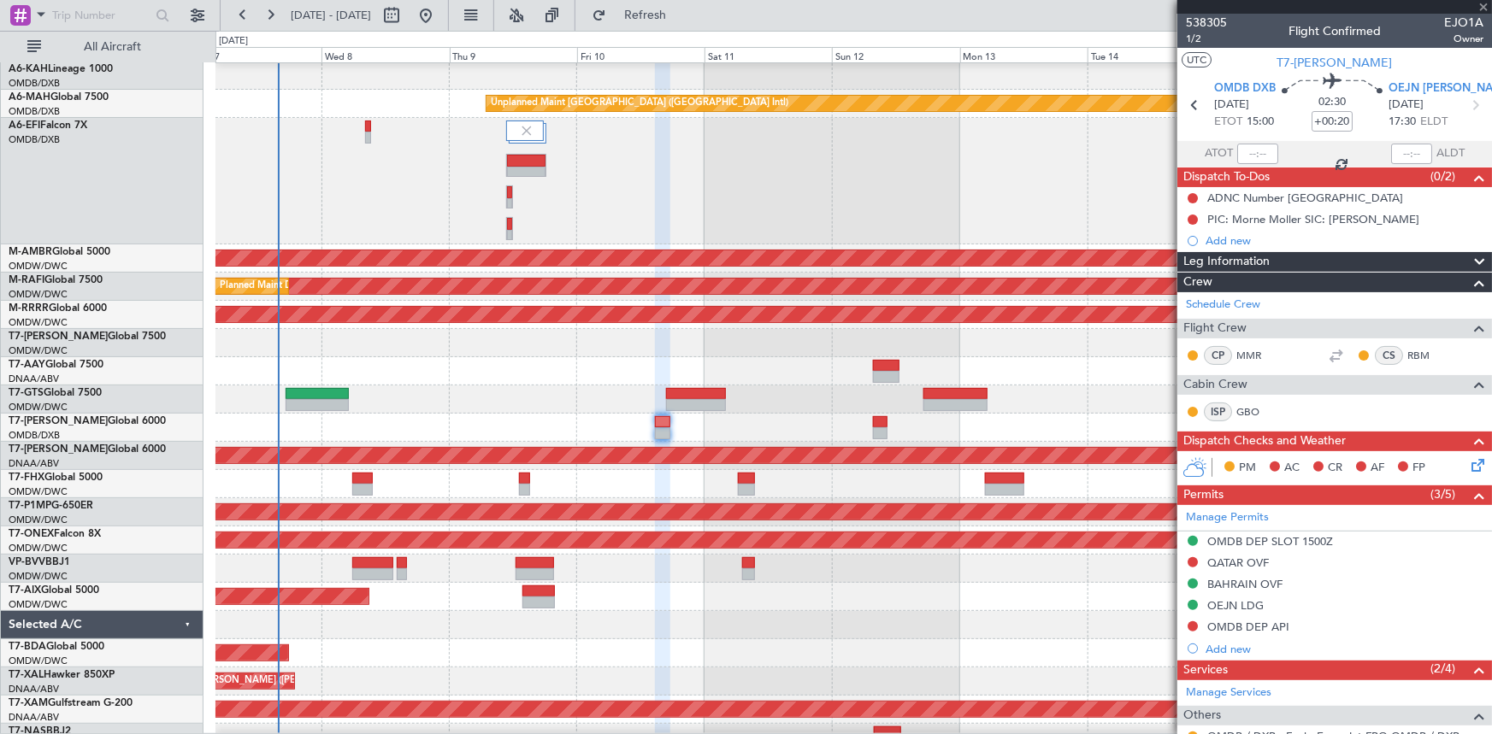
type input "+00:15"
type input "2"
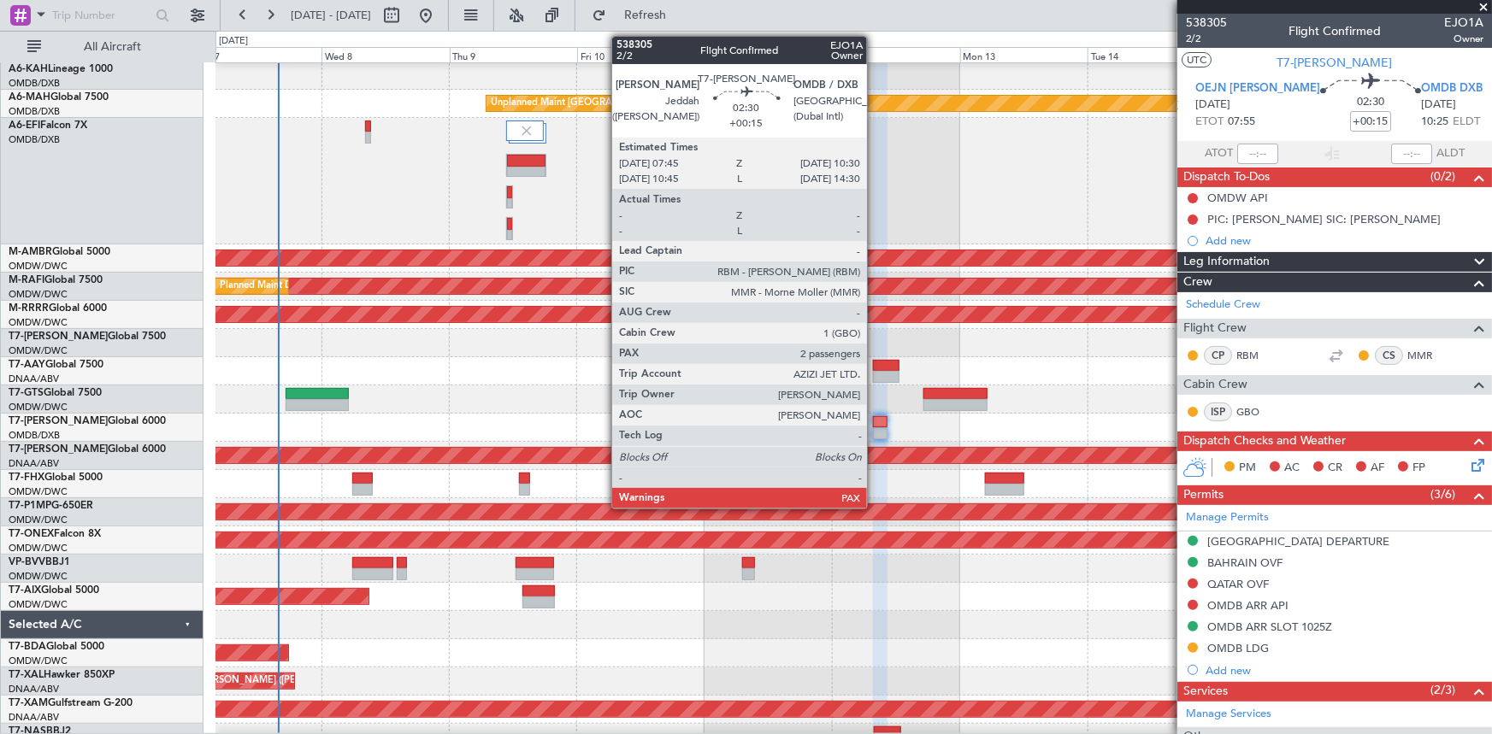
click at [875, 422] on div at bounding box center [880, 422] width 15 height 12
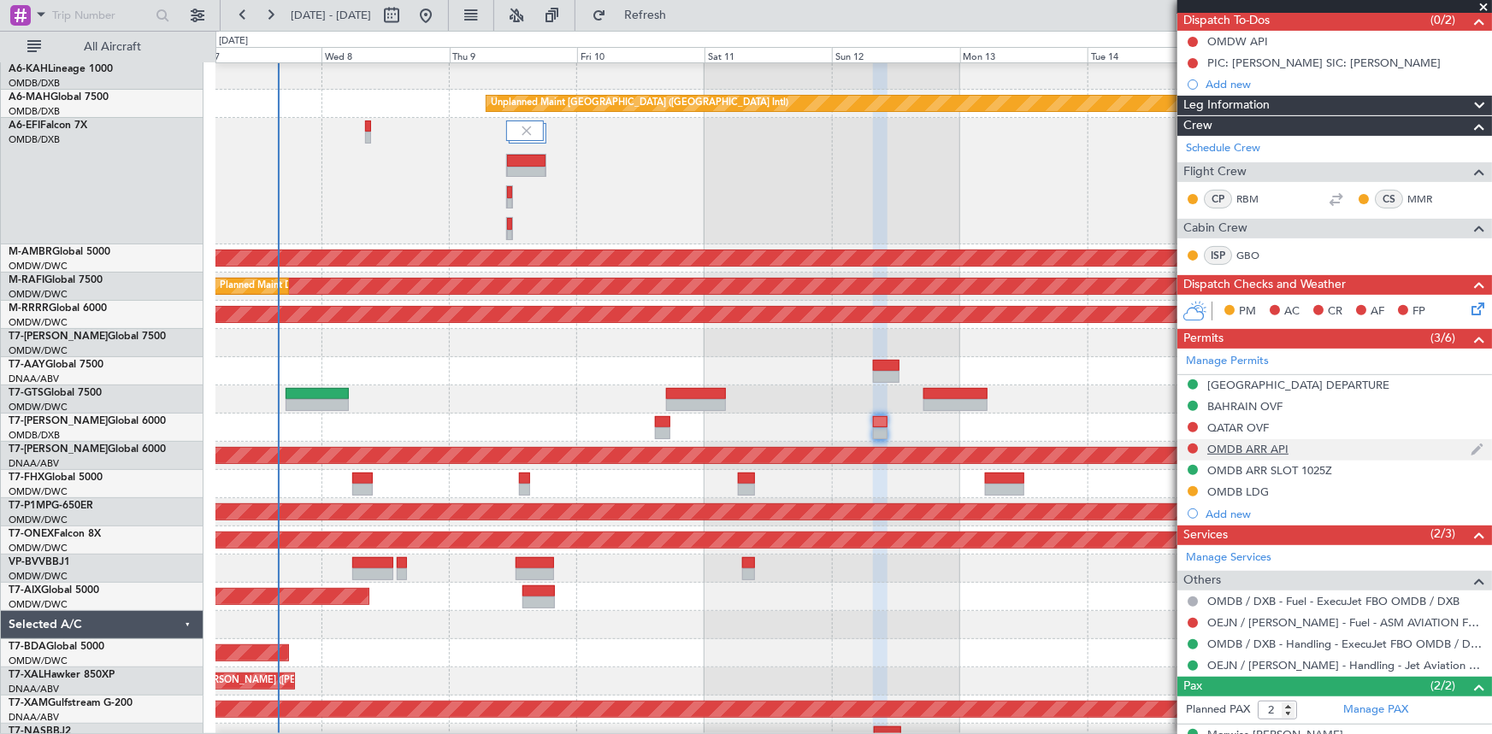
scroll to position [222, 0]
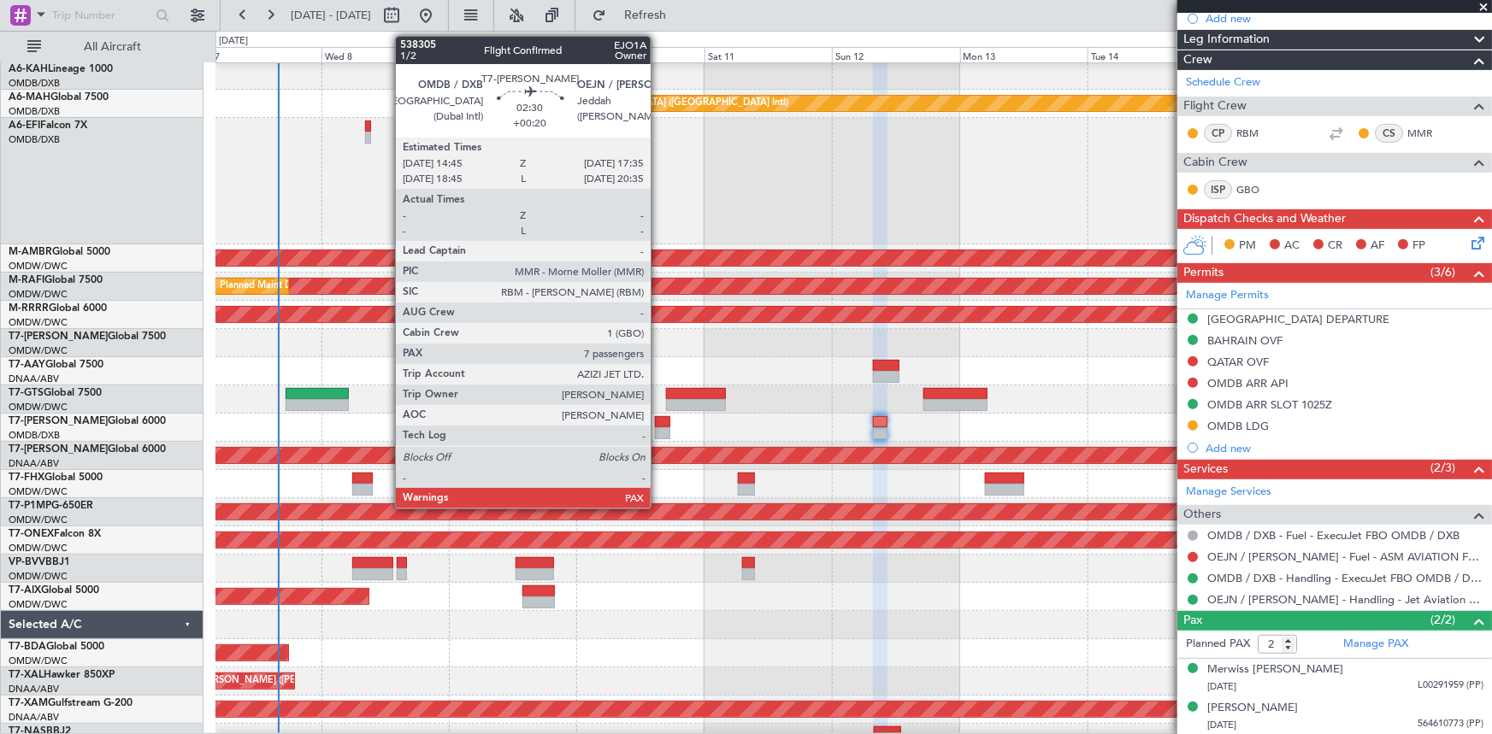
click at [658, 420] on div at bounding box center [662, 422] width 15 height 12
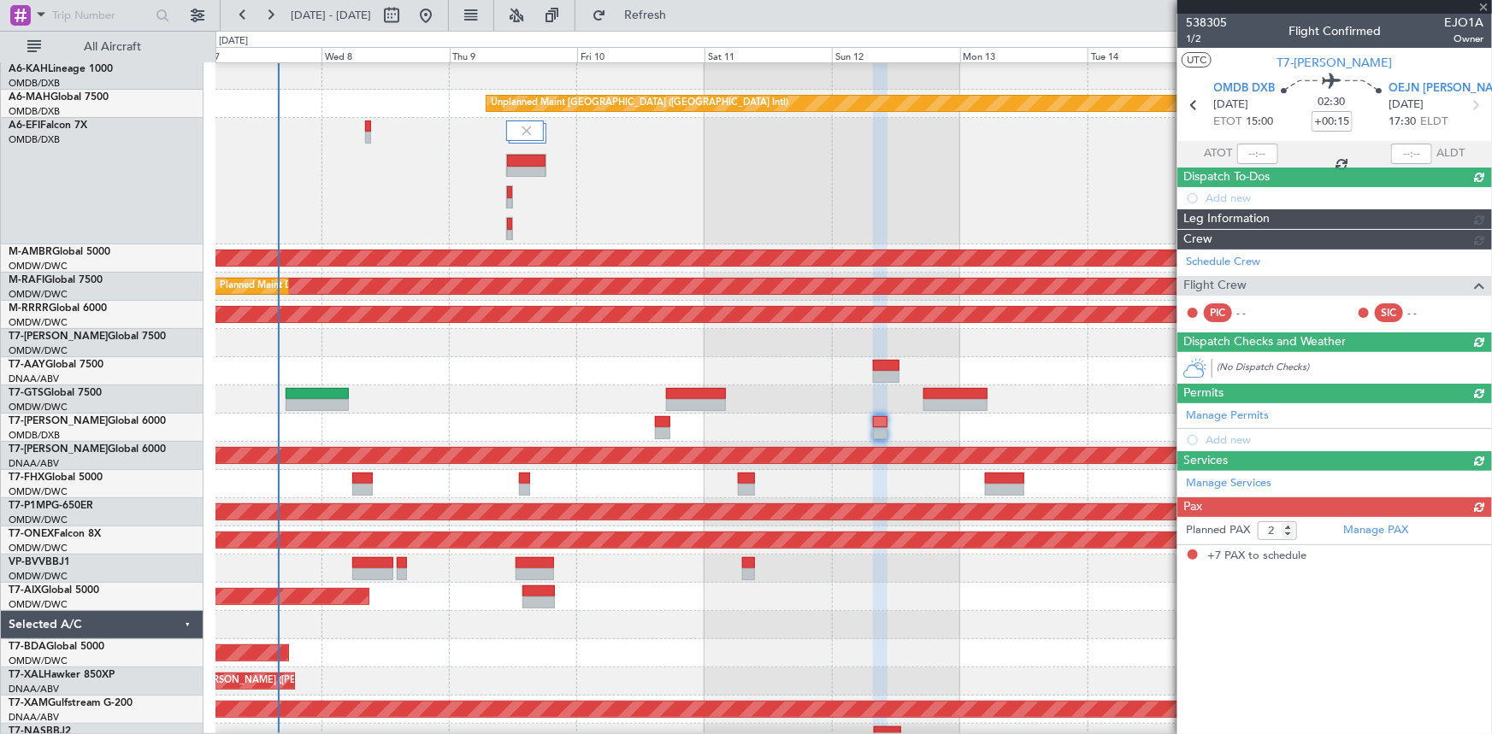
type input "+00:20"
type input "7"
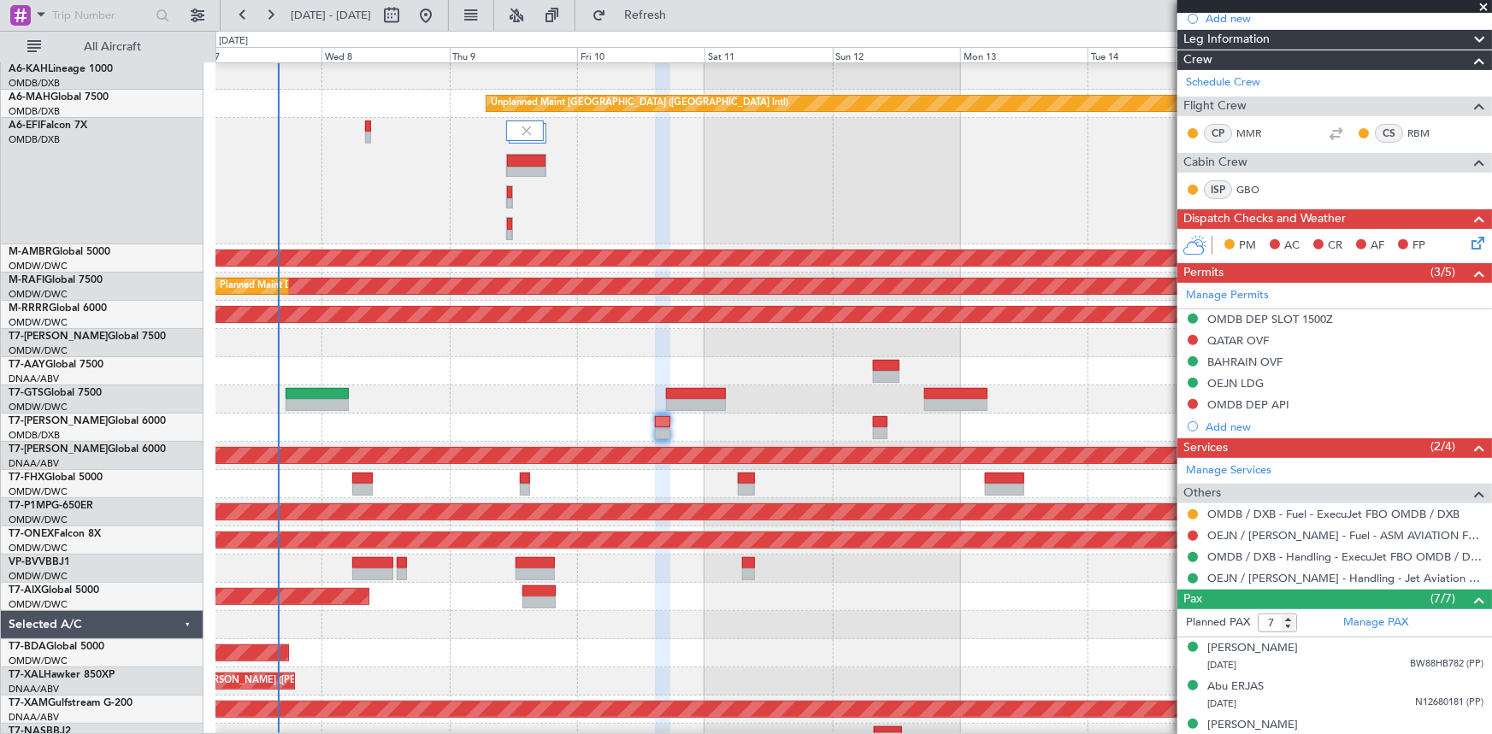
scroll to position [0, 0]
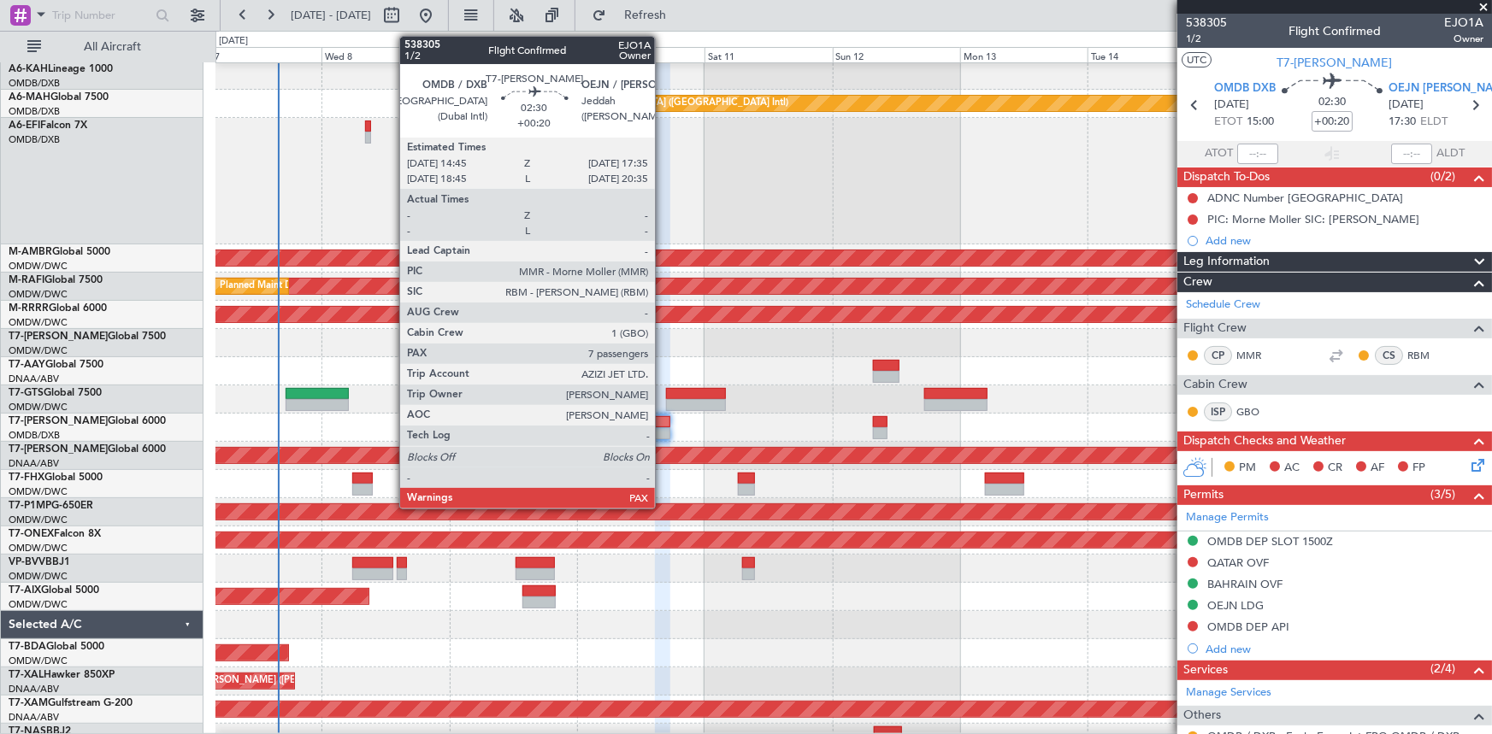
click at [663, 422] on div at bounding box center [662, 422] width 15 height 12
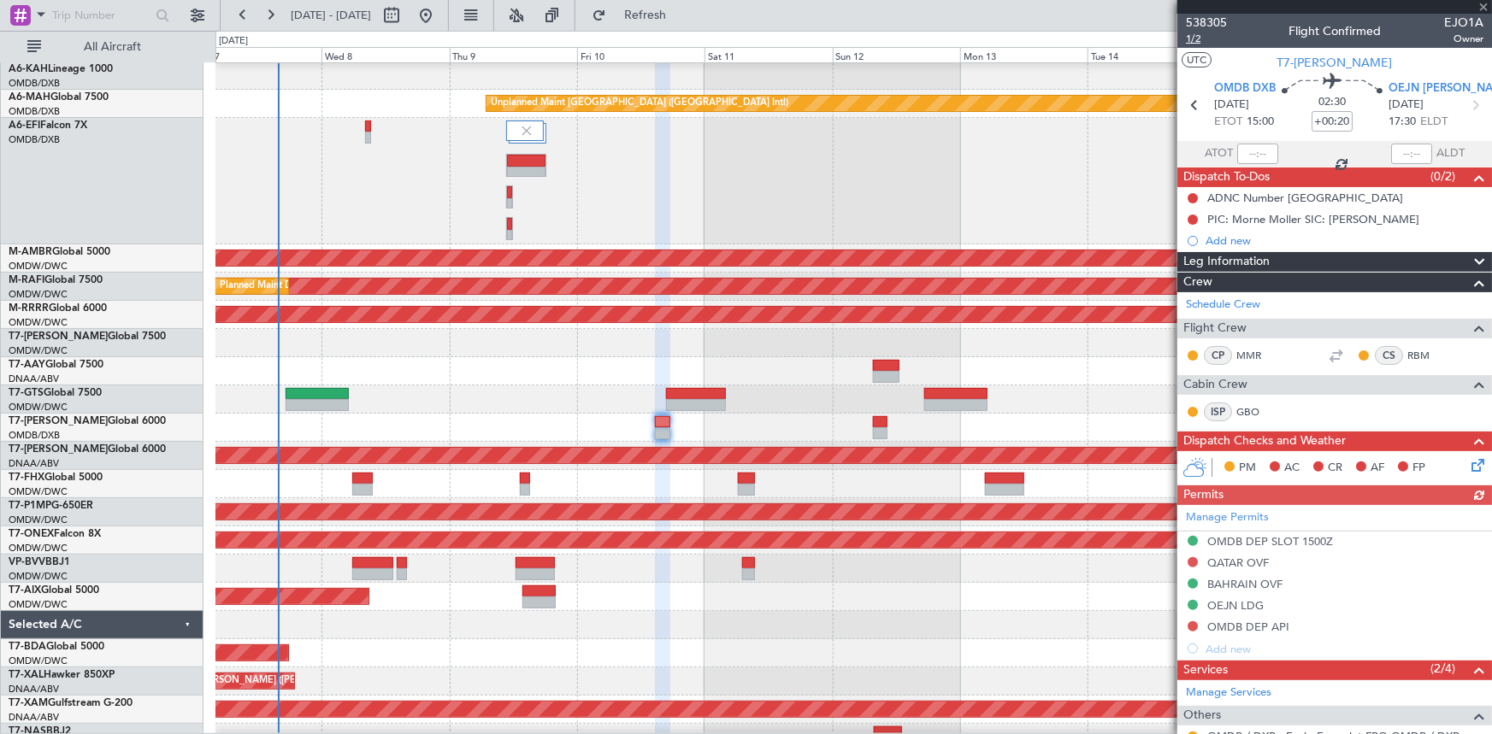
click at [1195, 40] on span "1/2" at bounding box center [1206, 39] width 41 height 15
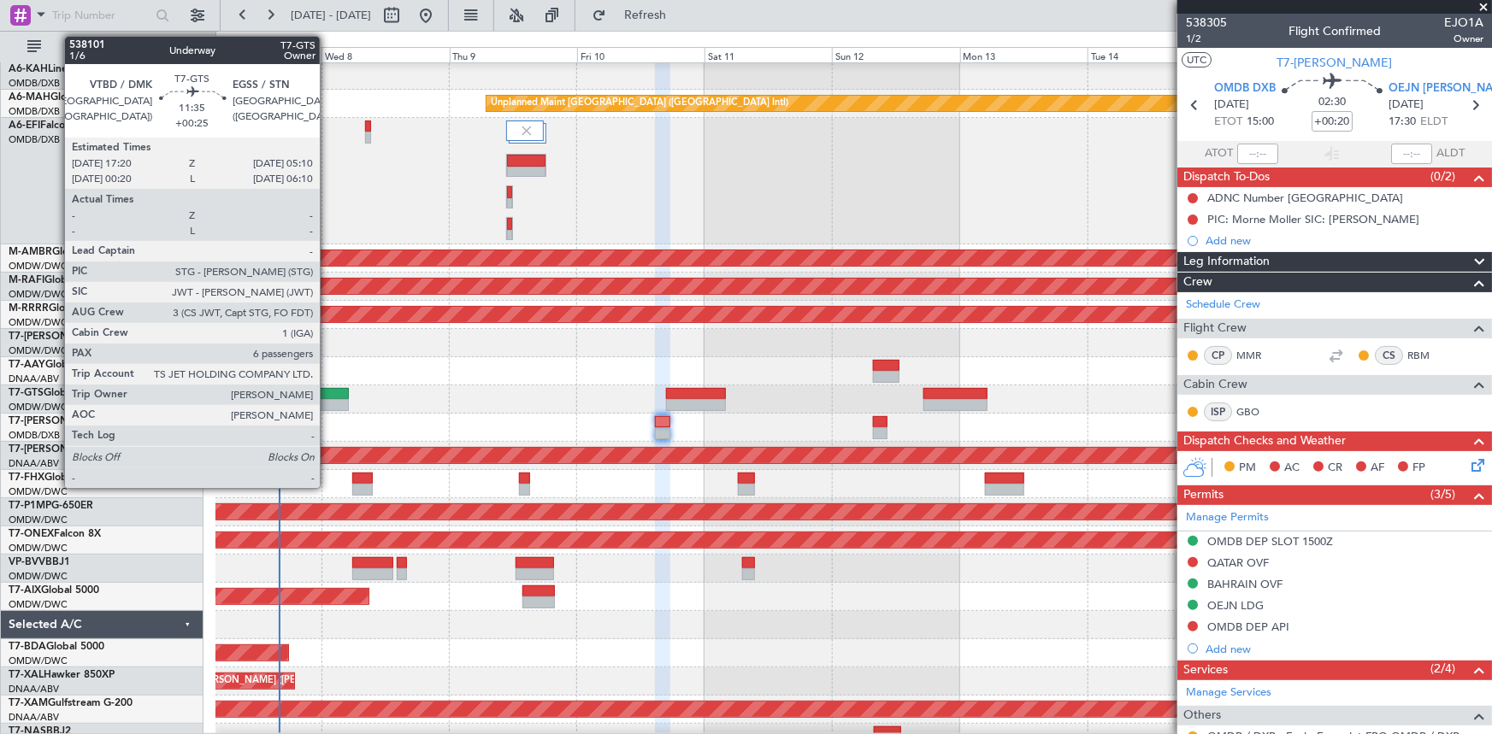
click at [327, 392] on div at bounding box center [317, 394] width 63 height 12
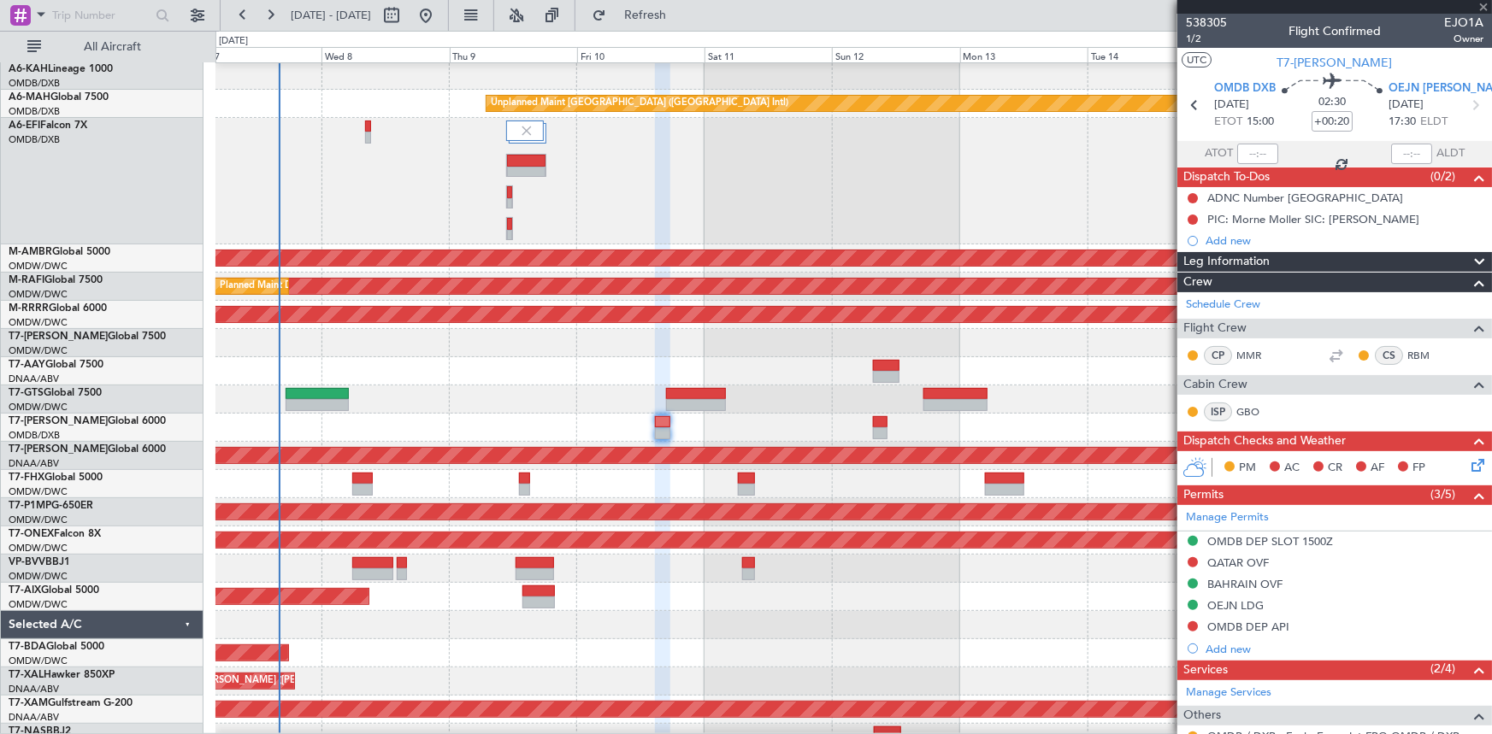
type input "+00:25"
type input "6"
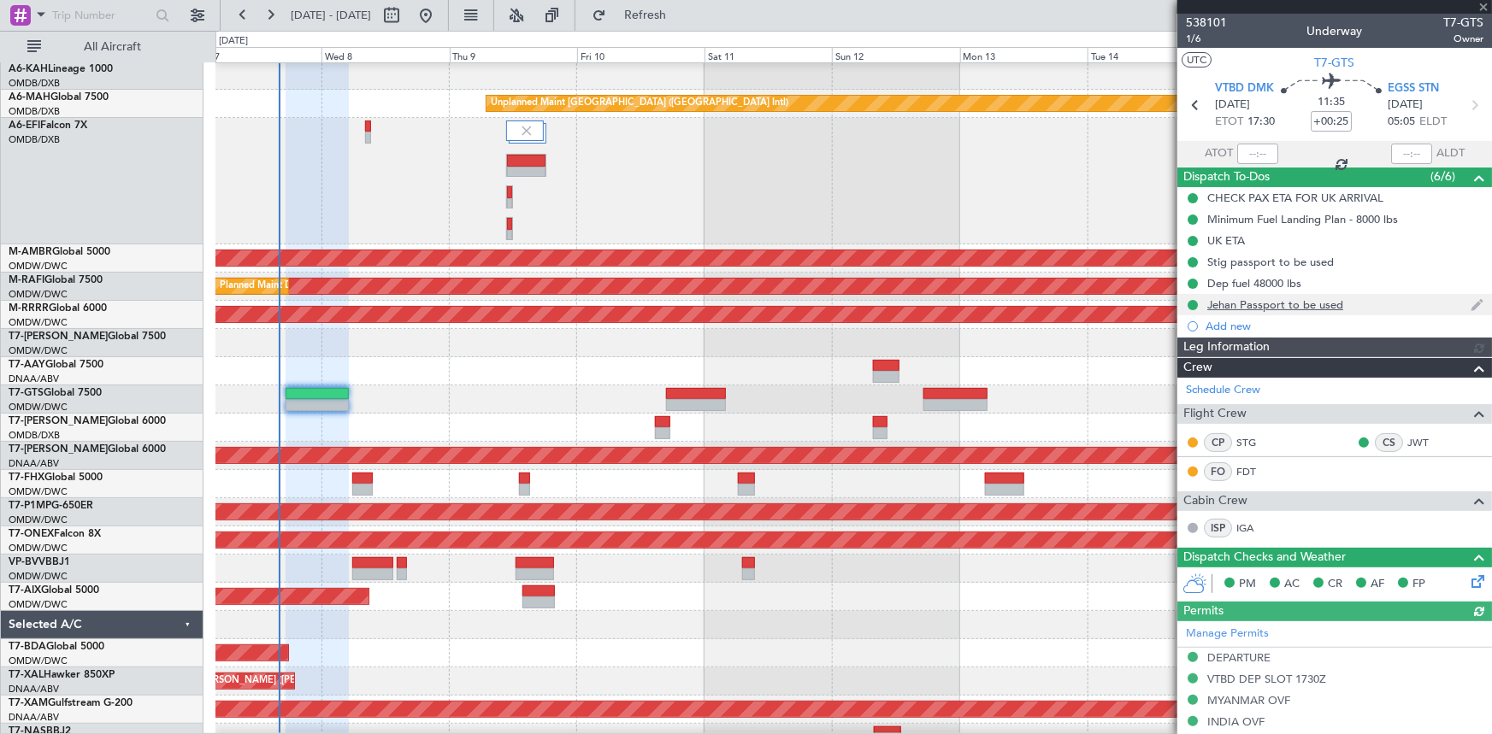
type input "Rohit Roy (ROY)"
type input "7422"
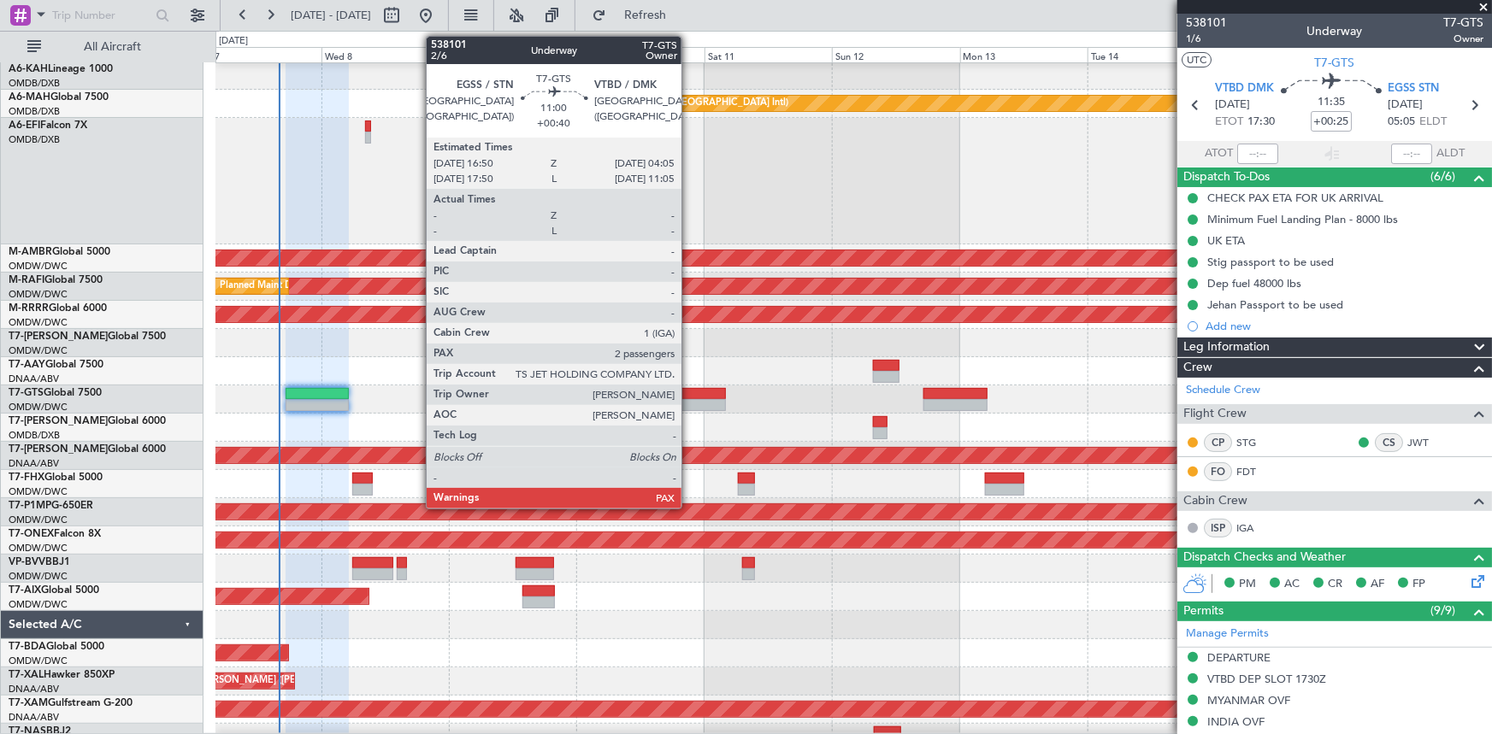
click at [689, 394] on div at bounding box center [696, 394] width 60 height 12
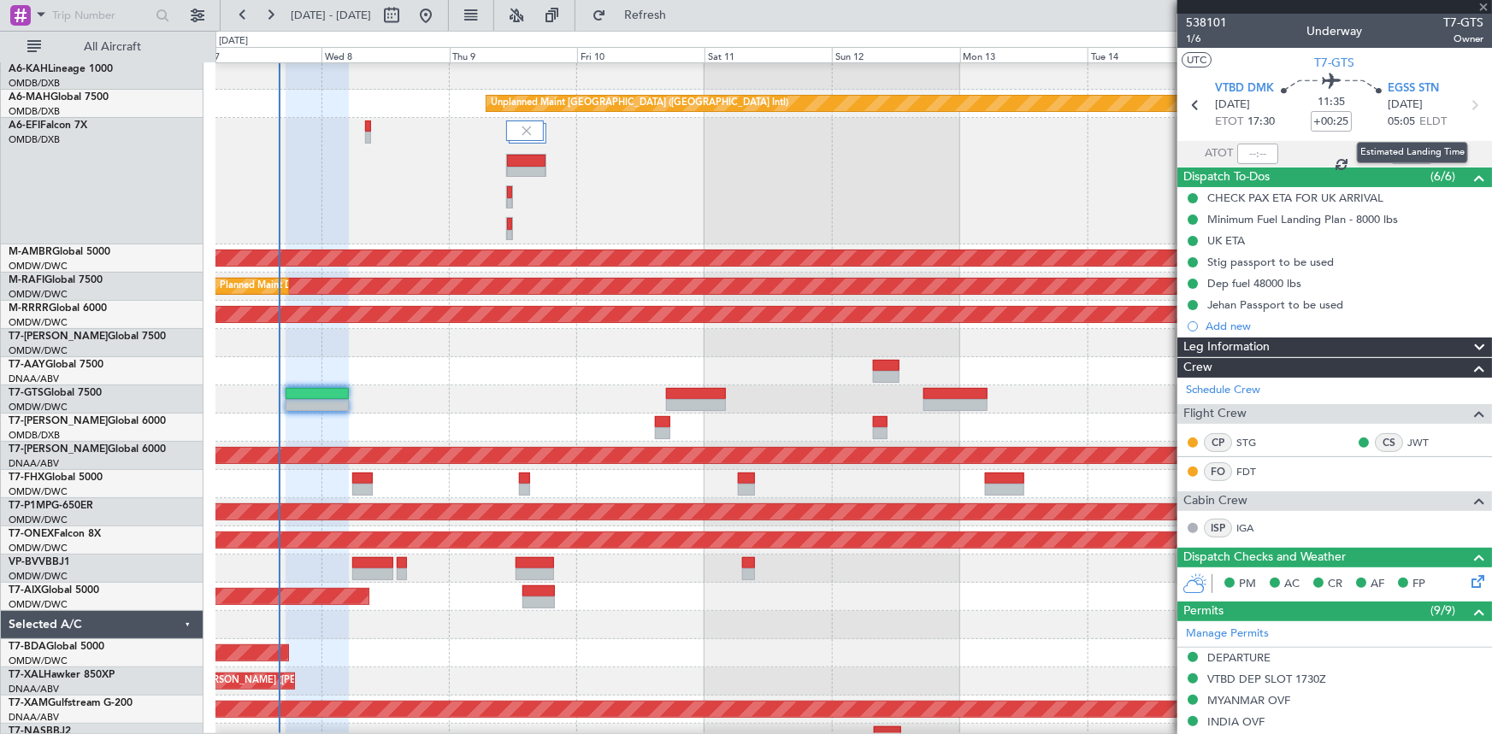
type input "+00:40"
type input "2"
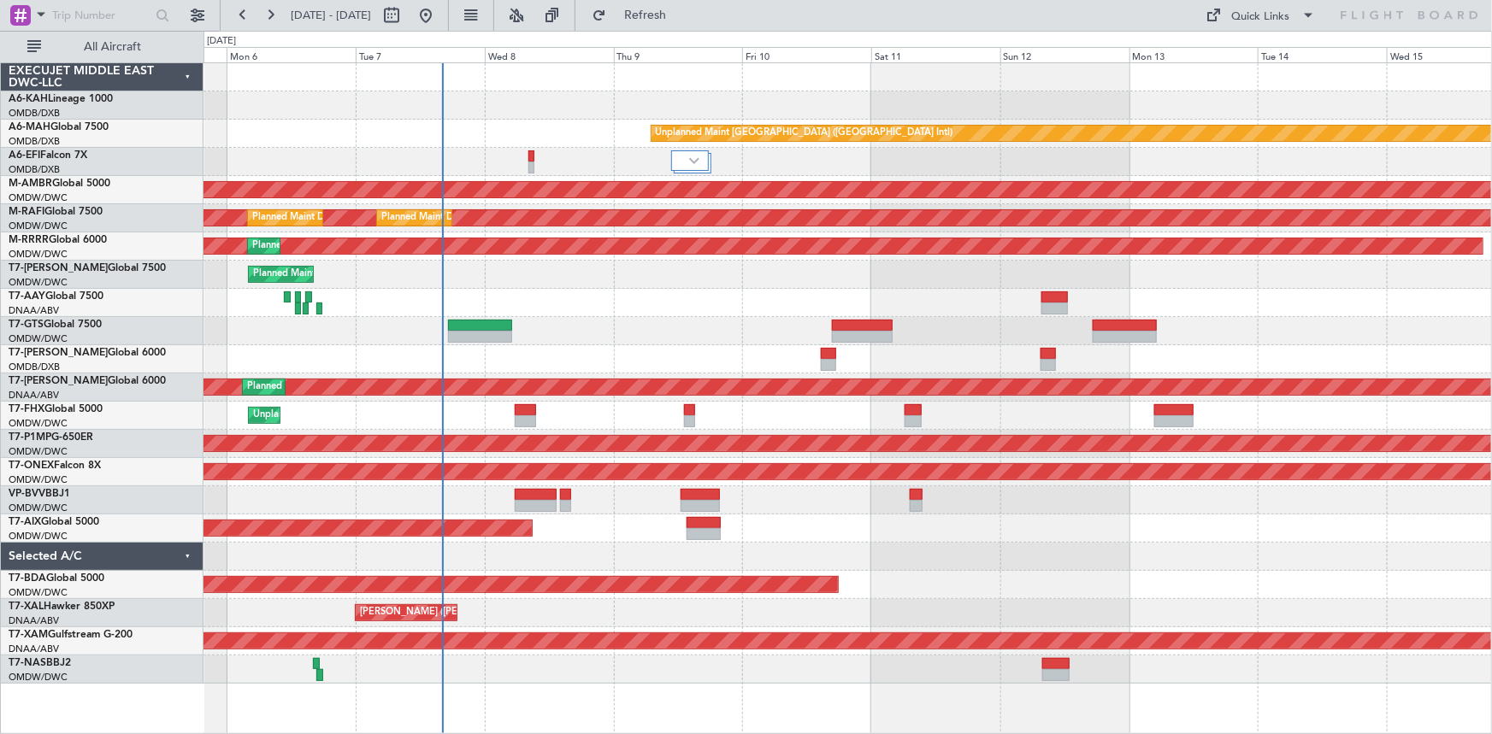
click at [604, 354] on div "Unplanned Maint [GEOGRAPHIC_DATA] ([GEOGRAPHIC_DATA] Intl) AOG Maint [GEOGRAPHI…" at bounding box center [847, 373] width 1288 height 621
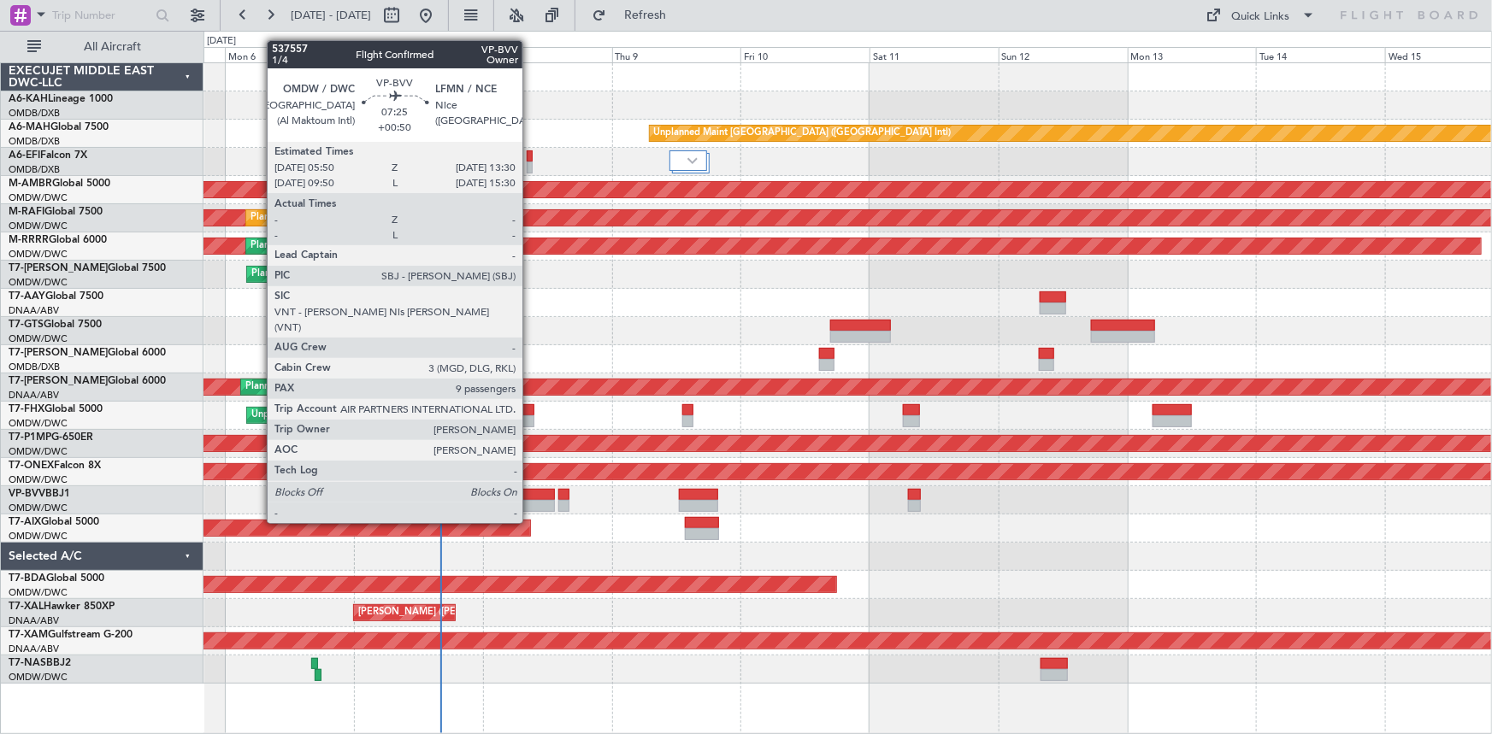
click at [530, 491] on div at bounding box center [534, 495] width 42 height 12
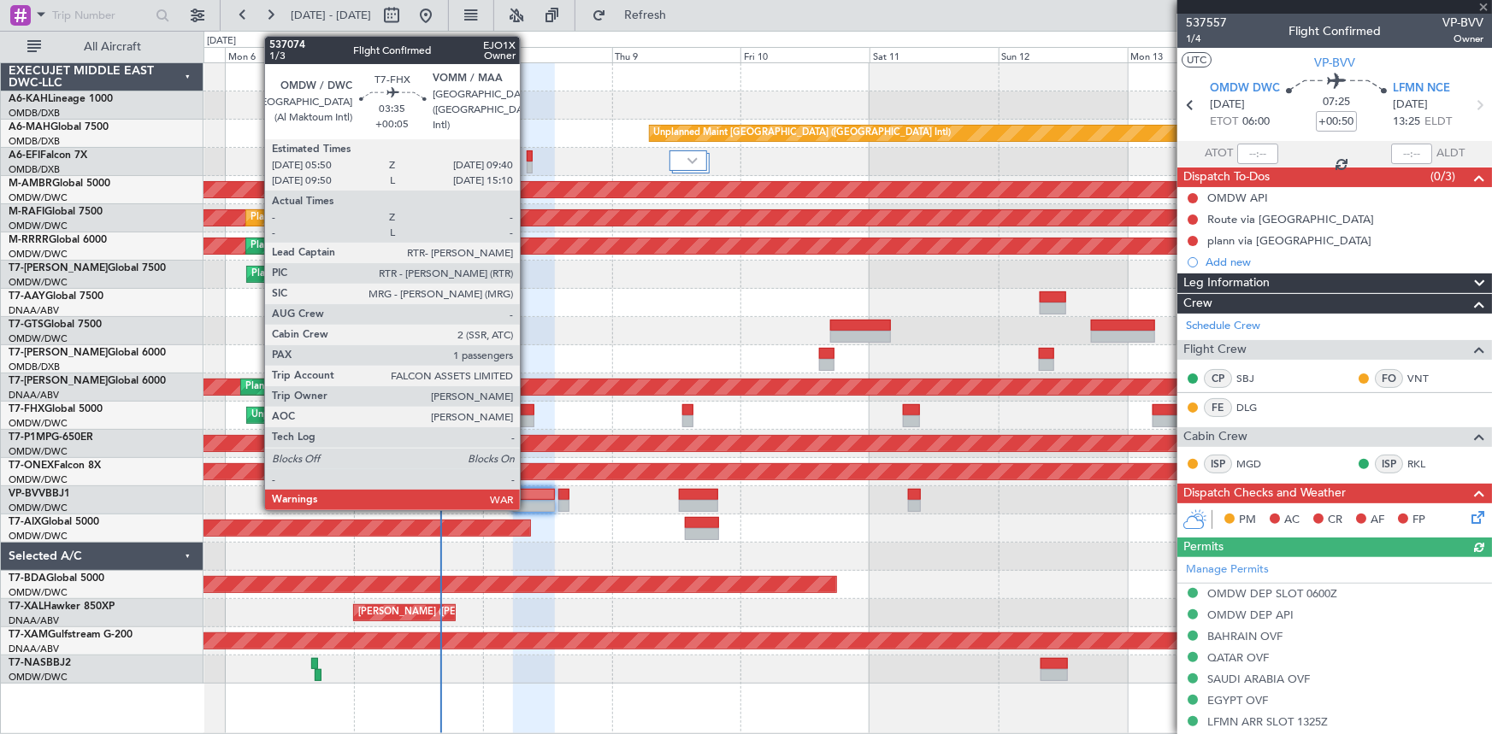
click at [528, 410] on div at bounding box center [523, 410] width 21 height 12
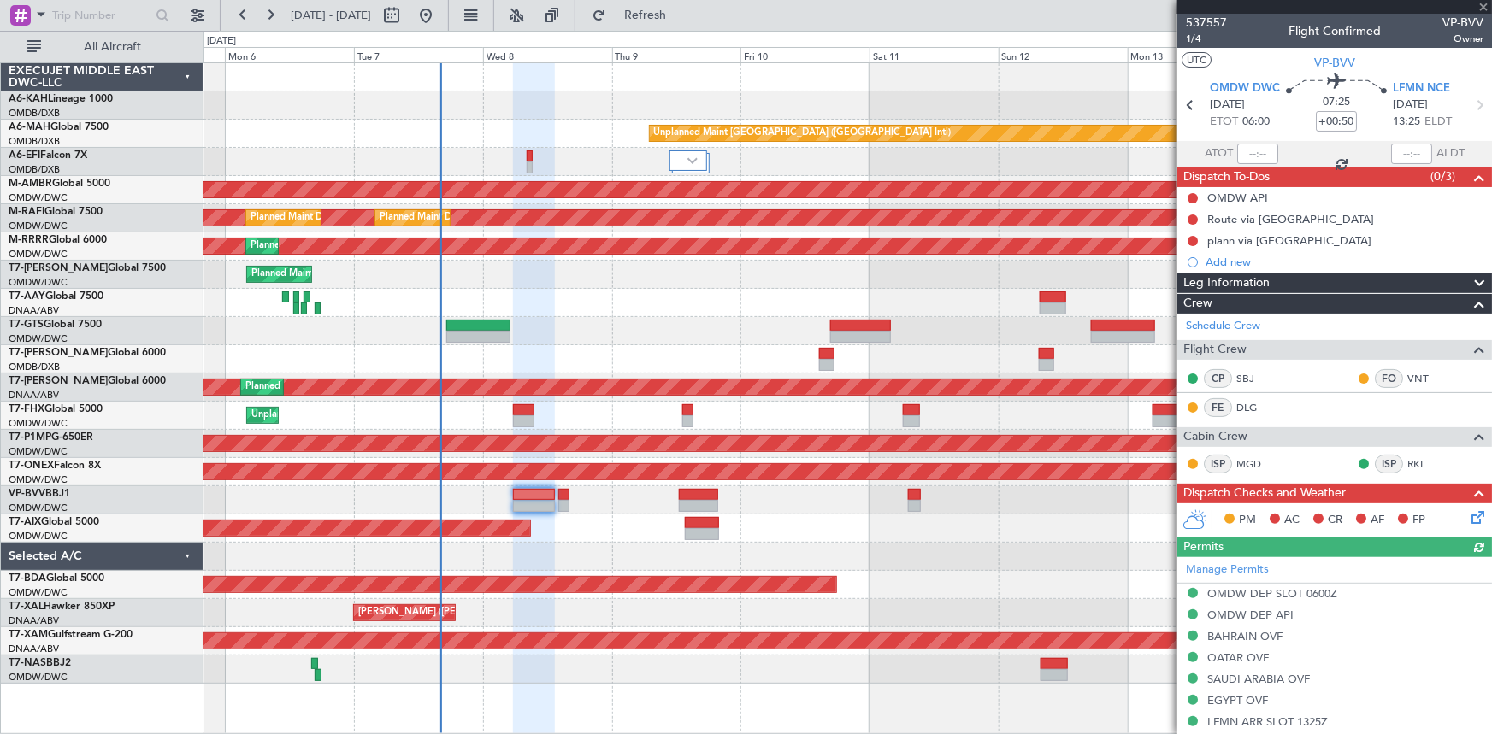
type input "+00:05"
type input "1"
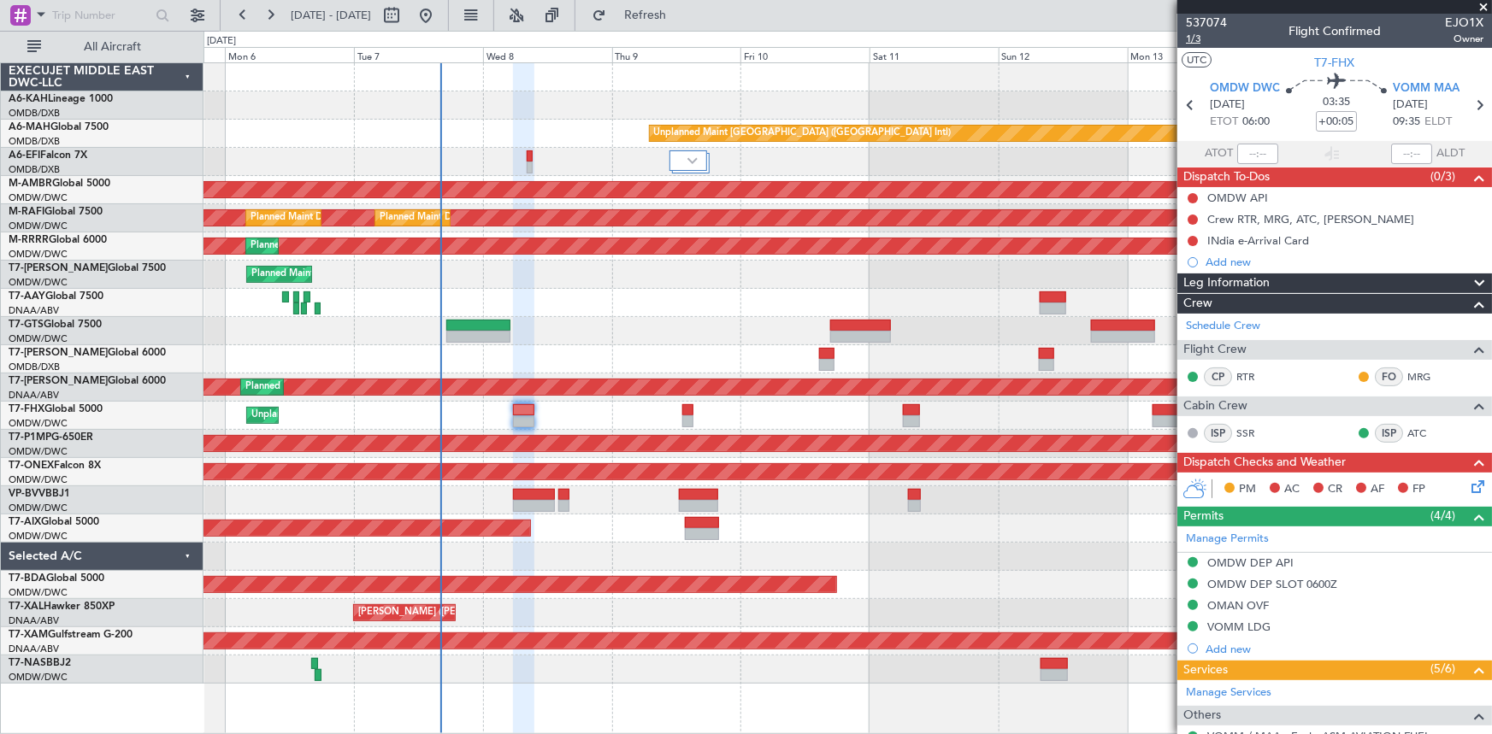
click at [1193, 38] on span "1/3" at bounding box center [1206, 39] width 41 height 15
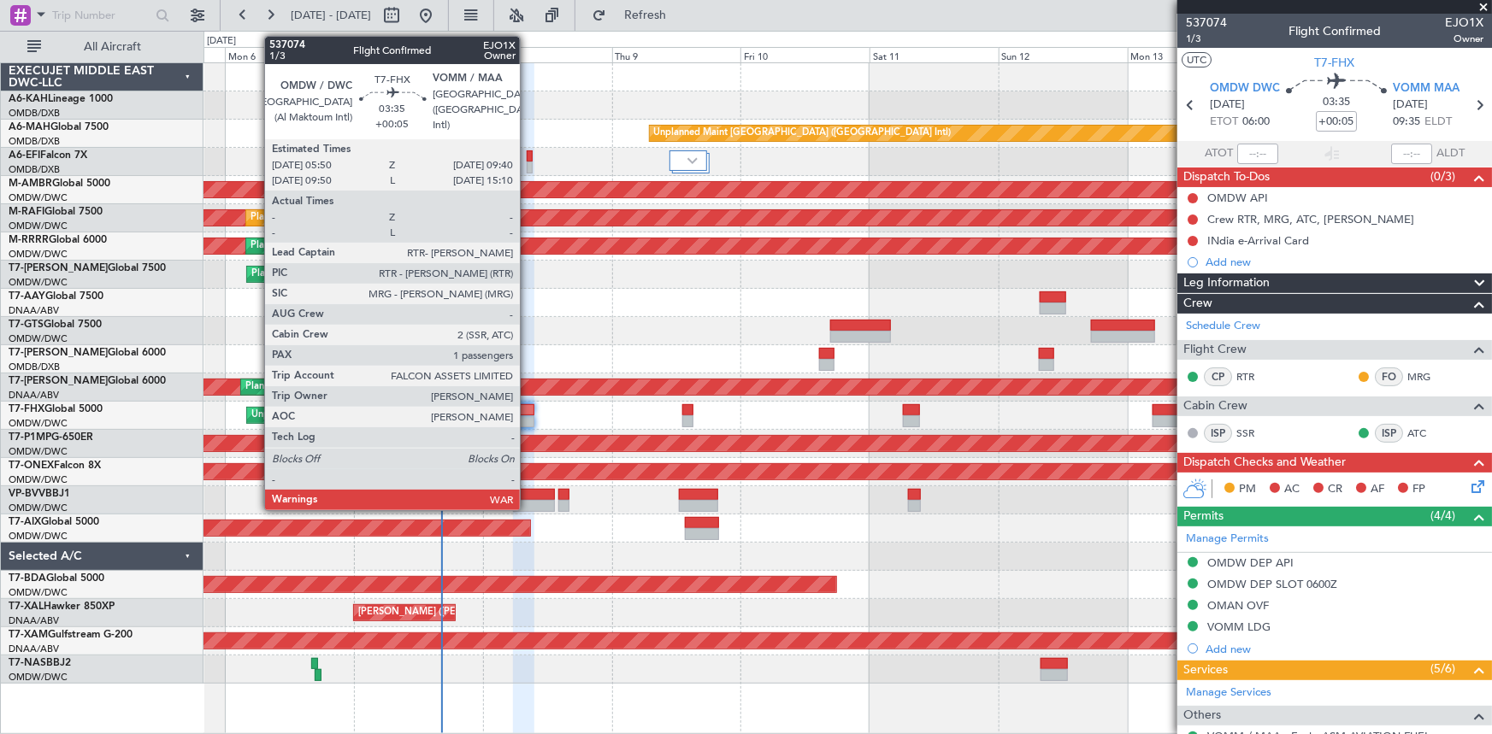
click at [528, 410] on div at bounding box center [523, 410] width 21 height 12
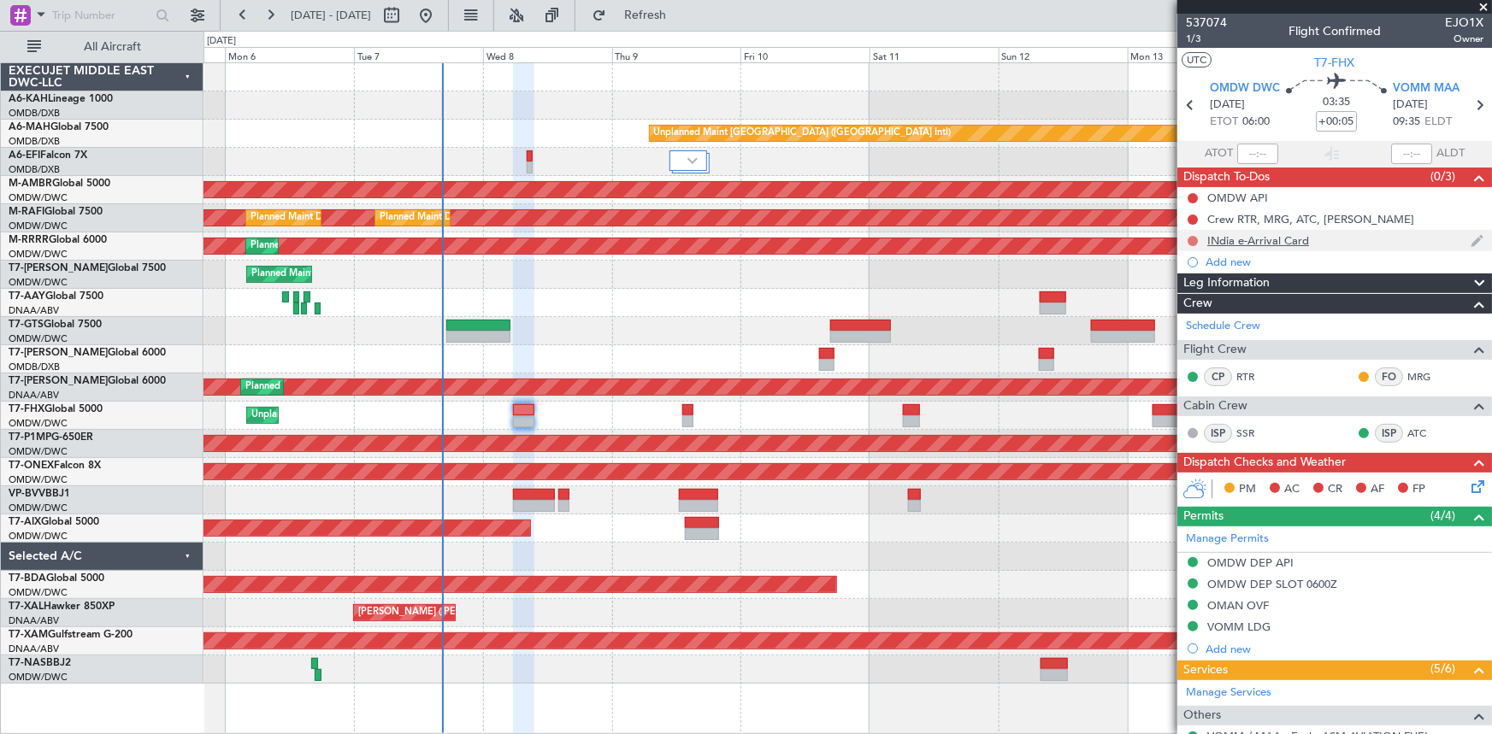
click at [1191, 240] on button at bounding box center [1193, 241] width 10 height 10
click at [1187, 293] on span "In Progress" at bounding box center [1201, 290] width 58 height 17
click at [1195, 218] on button at bounding box center [1193, 220] width 10 height 10
click at [1185, 292] on span "Completed" at bounding box center [1200, 294] width 56 height 17
click at [1425, 84] on span "VOMM MAA" at bounding box center [1426, 88] width 67 height 17
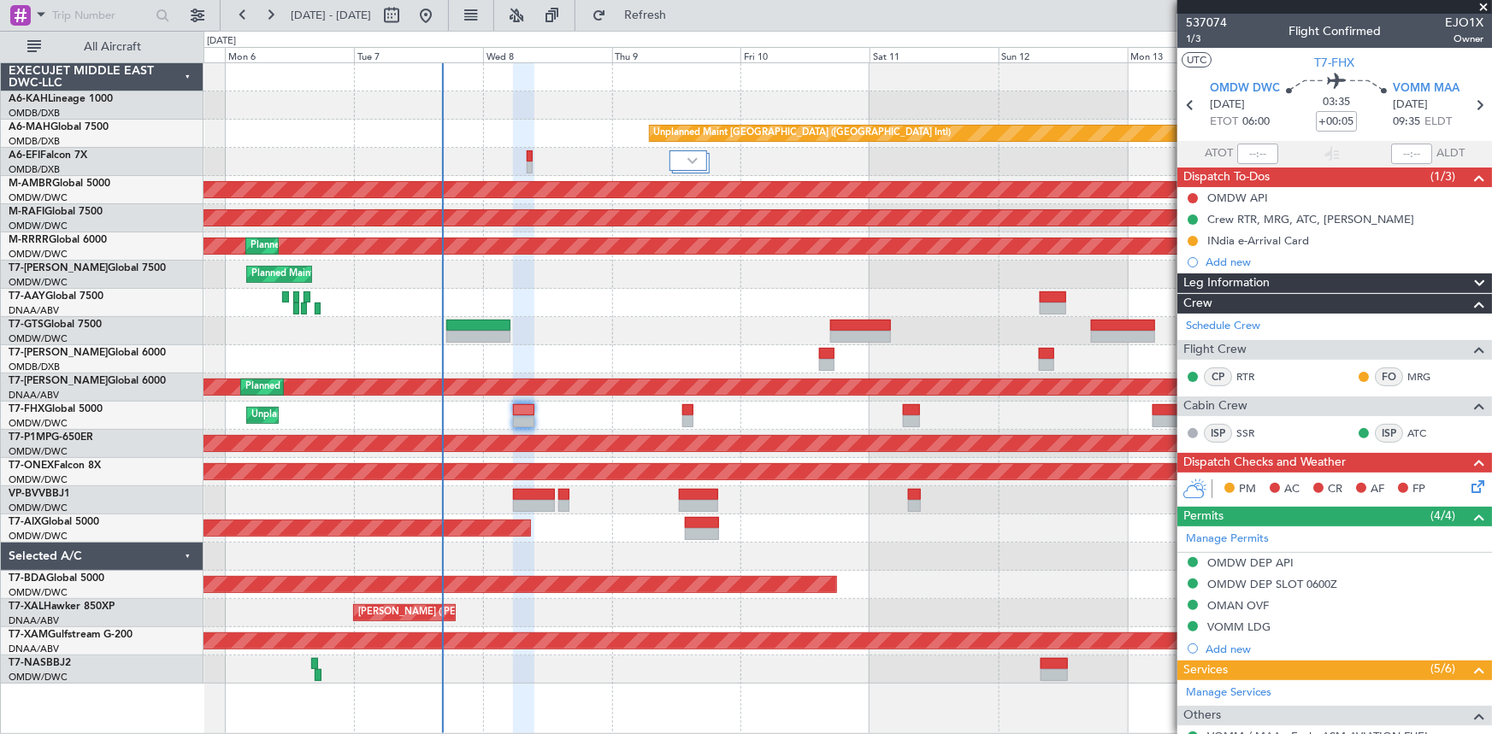
click at [1468, 483] on icon at bounding box center [1475, 484] width 14 height 14
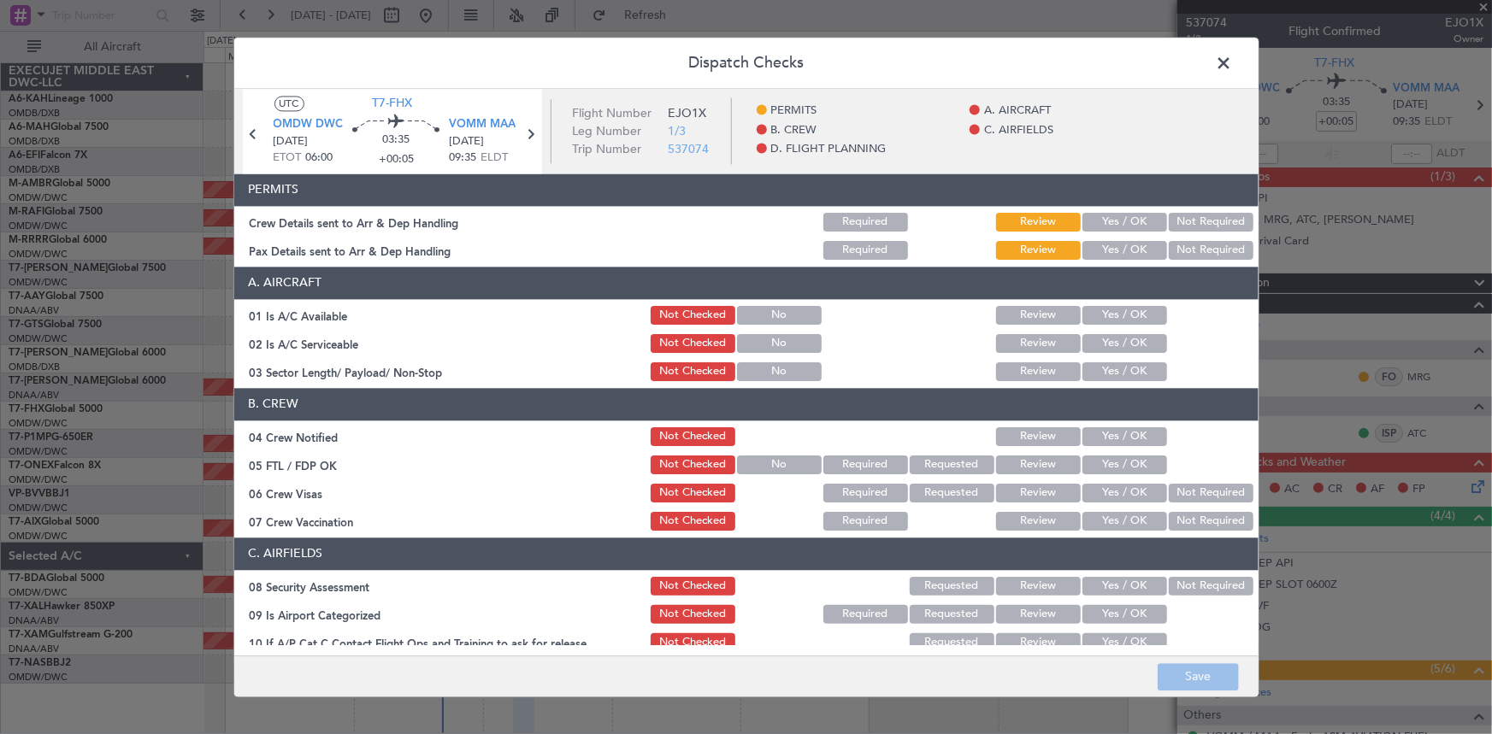
click at [1233, 58] on span at bounding box center [1233, 67] width 0 height 34
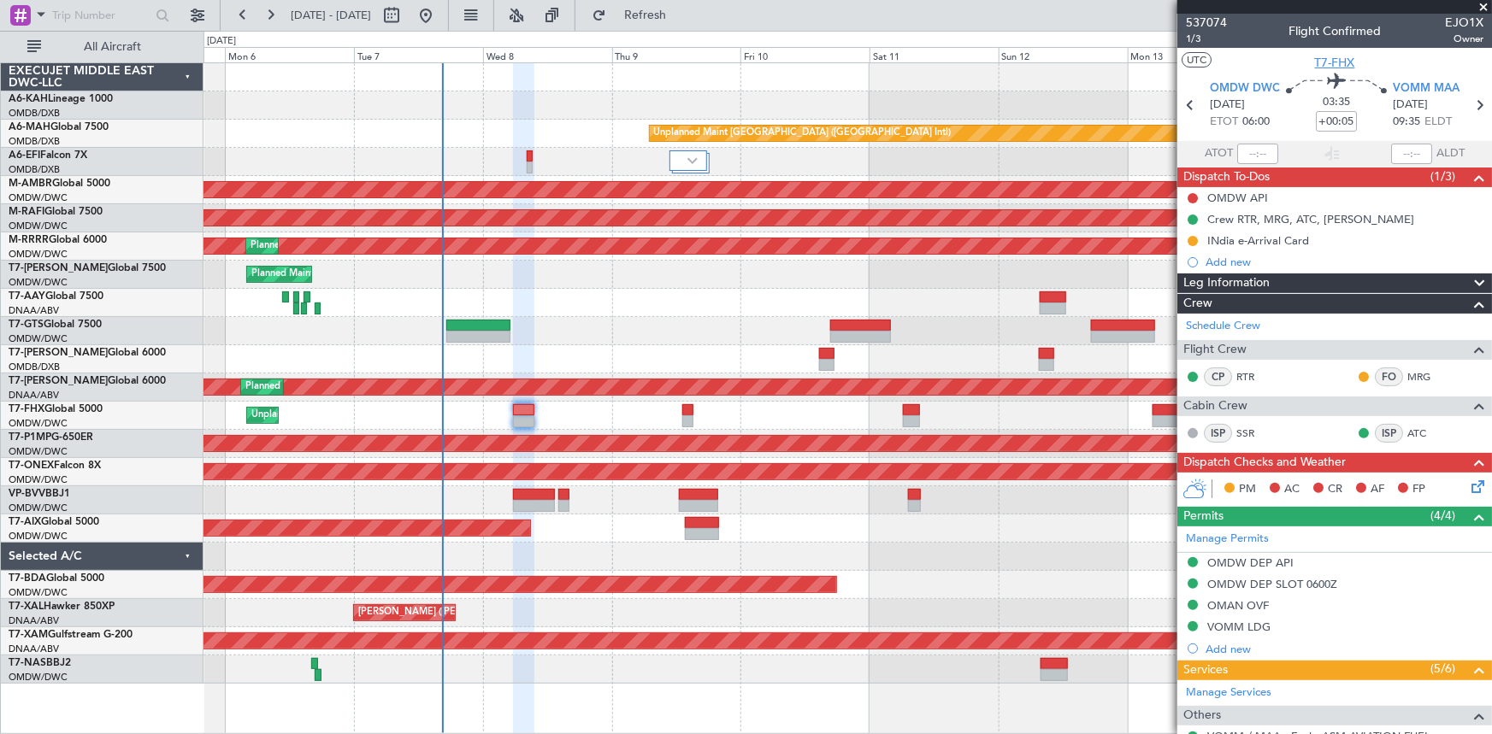
click at [1342, 55] on span "T7-FHX" at bounding box center [1335, 63] width 40 height 18
click at [681, 17] on span "Refresh" at bounding box center [646, 15] width 72 height 12
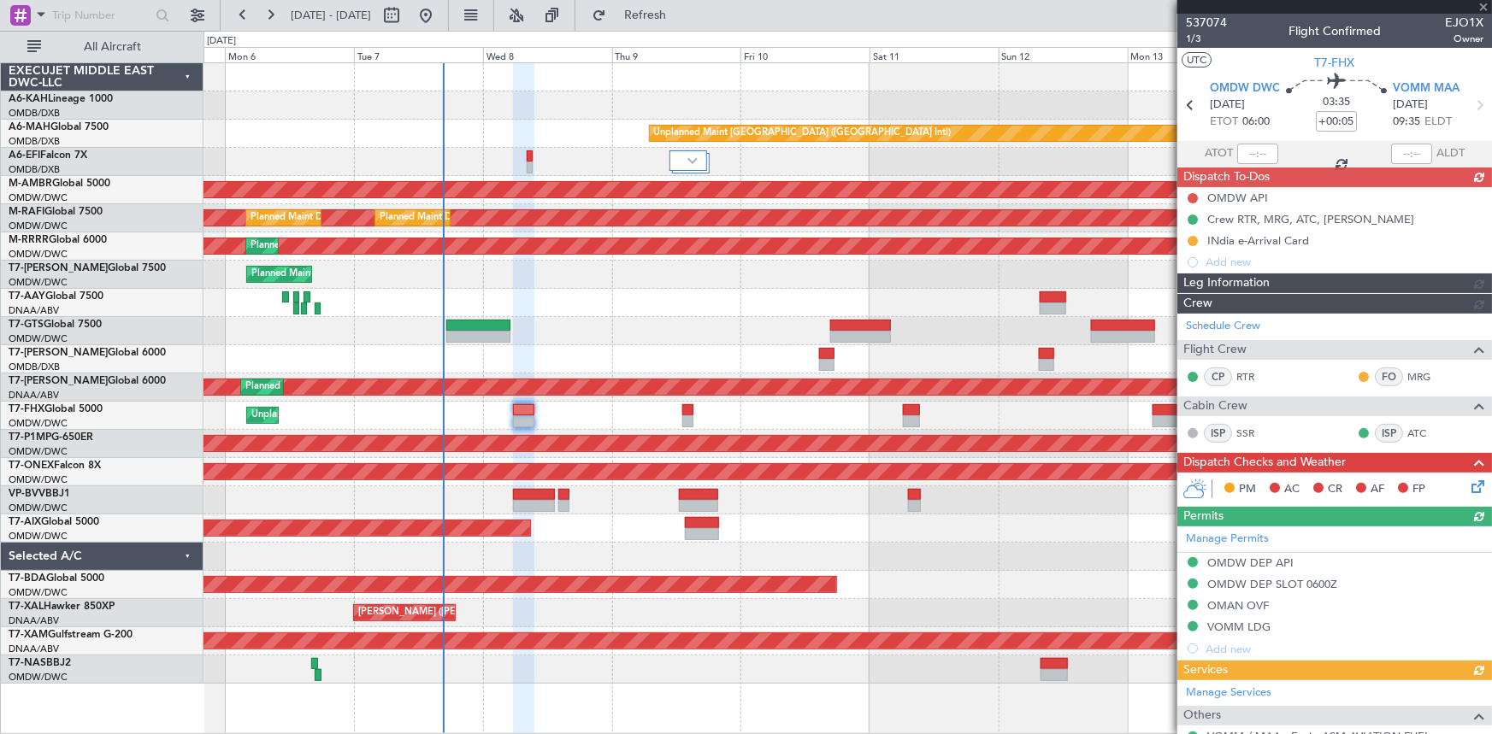
type input "Dherander Fithani (DHF)"
type input "7437"
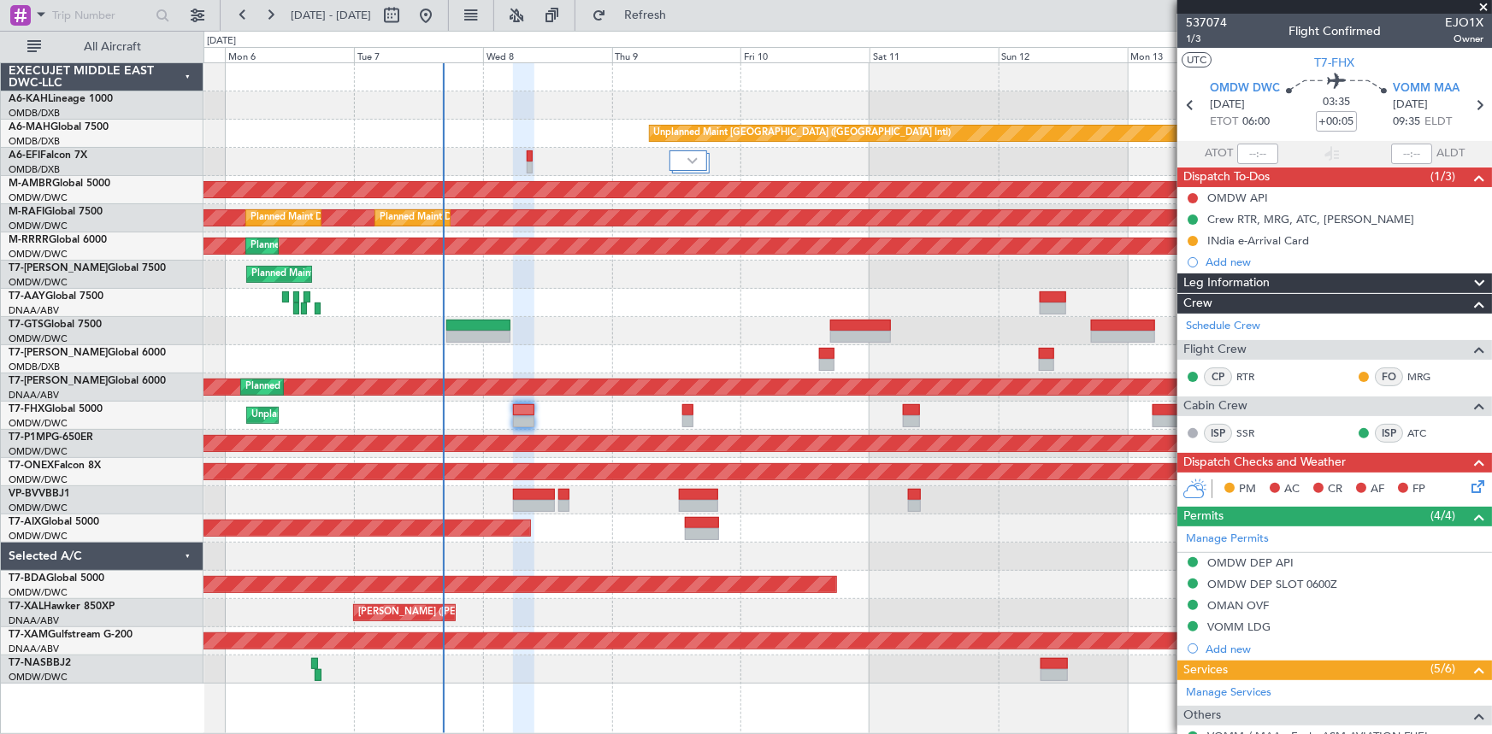
type input "Dherander Fithani (DHF)"
type input "7437"
type input "Dherander Fithani (DHF)"
type input "7437"
type input "Dherander Fithani (DHF)"
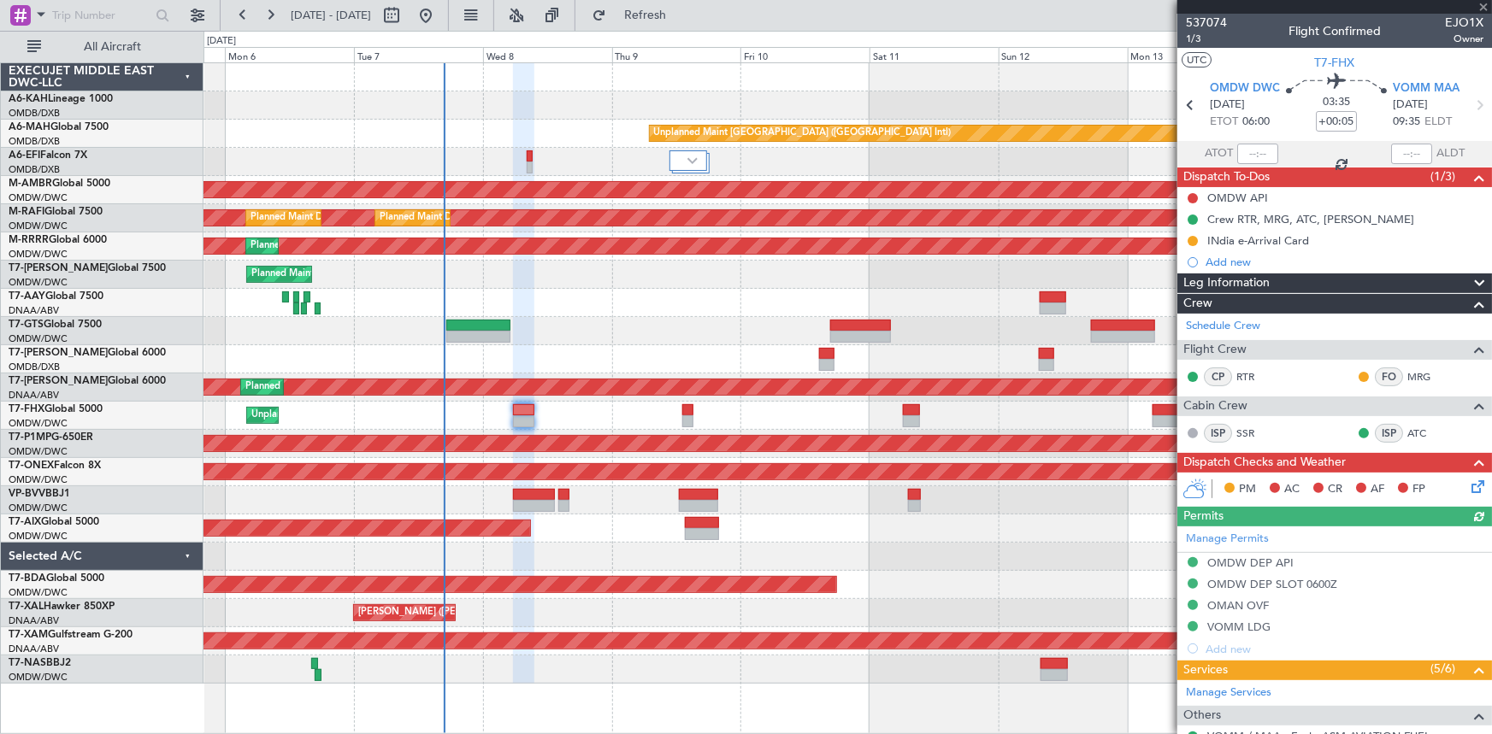
type input "7437"
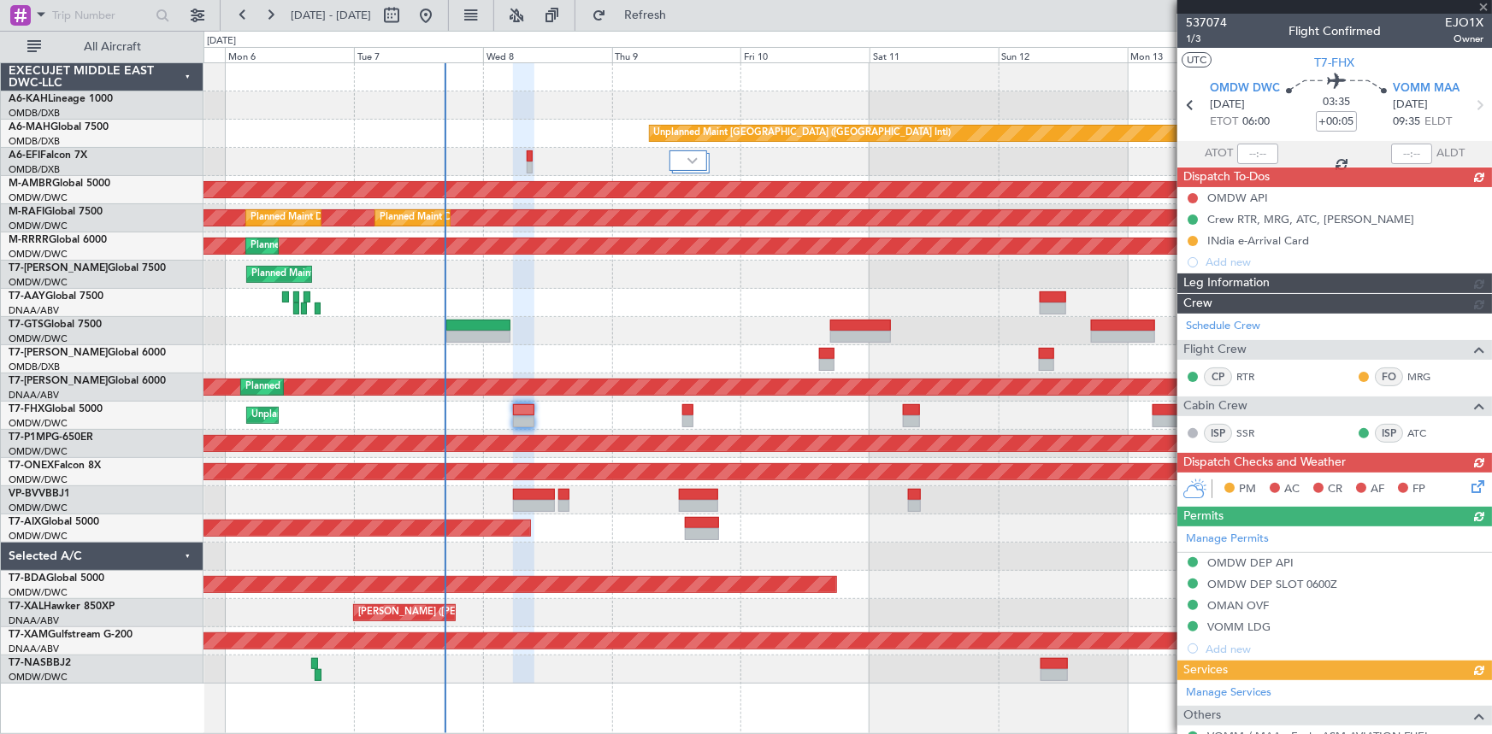
type input "Dherander Fithani (DHF)"
type input "7437"
type input "Dherander Fithani (DHF)"
type input "7437"
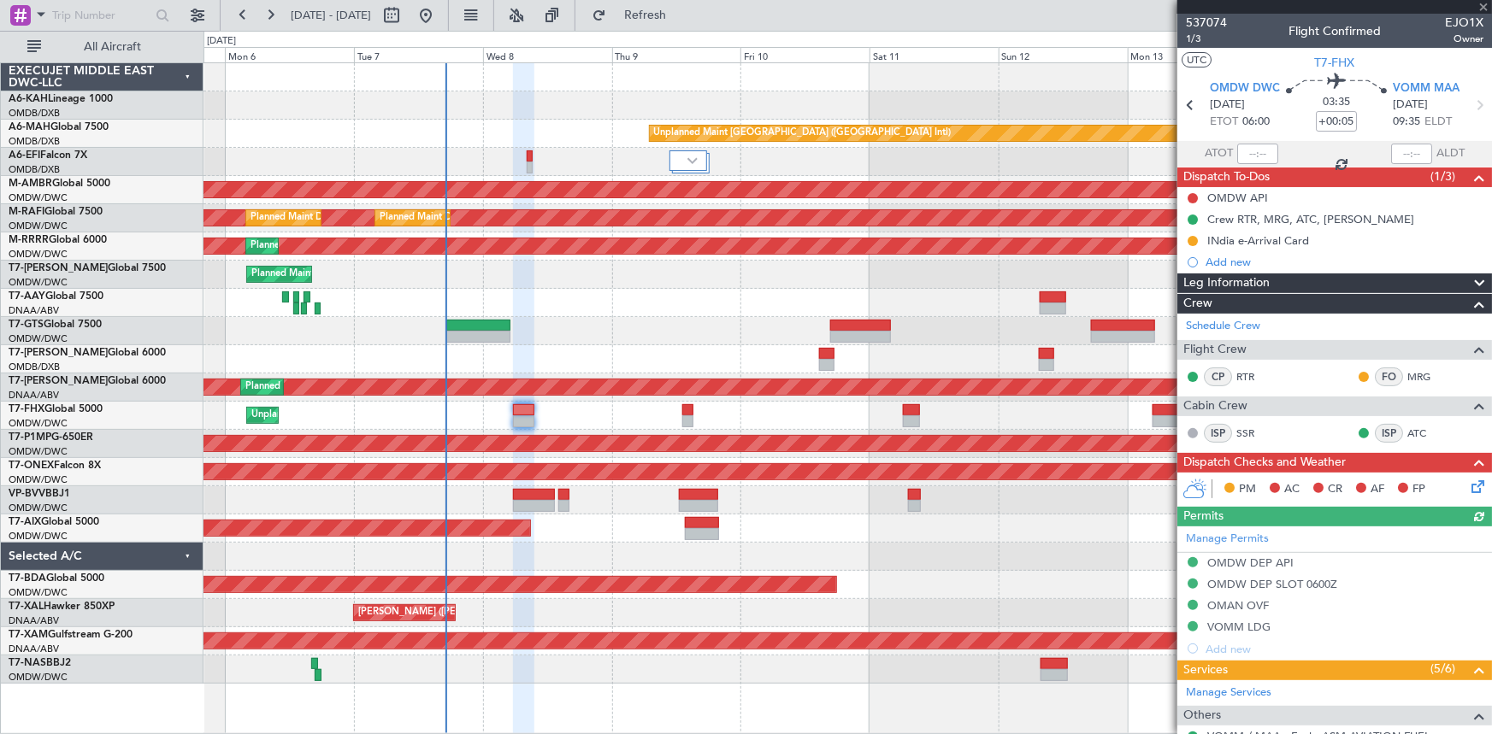
type input "Dherander Fithani (DHF)"
type input "7437"
type input "Dherander Fithani (DHF)"
type input "7437"
type input "Dherander Fithani (DHF)"
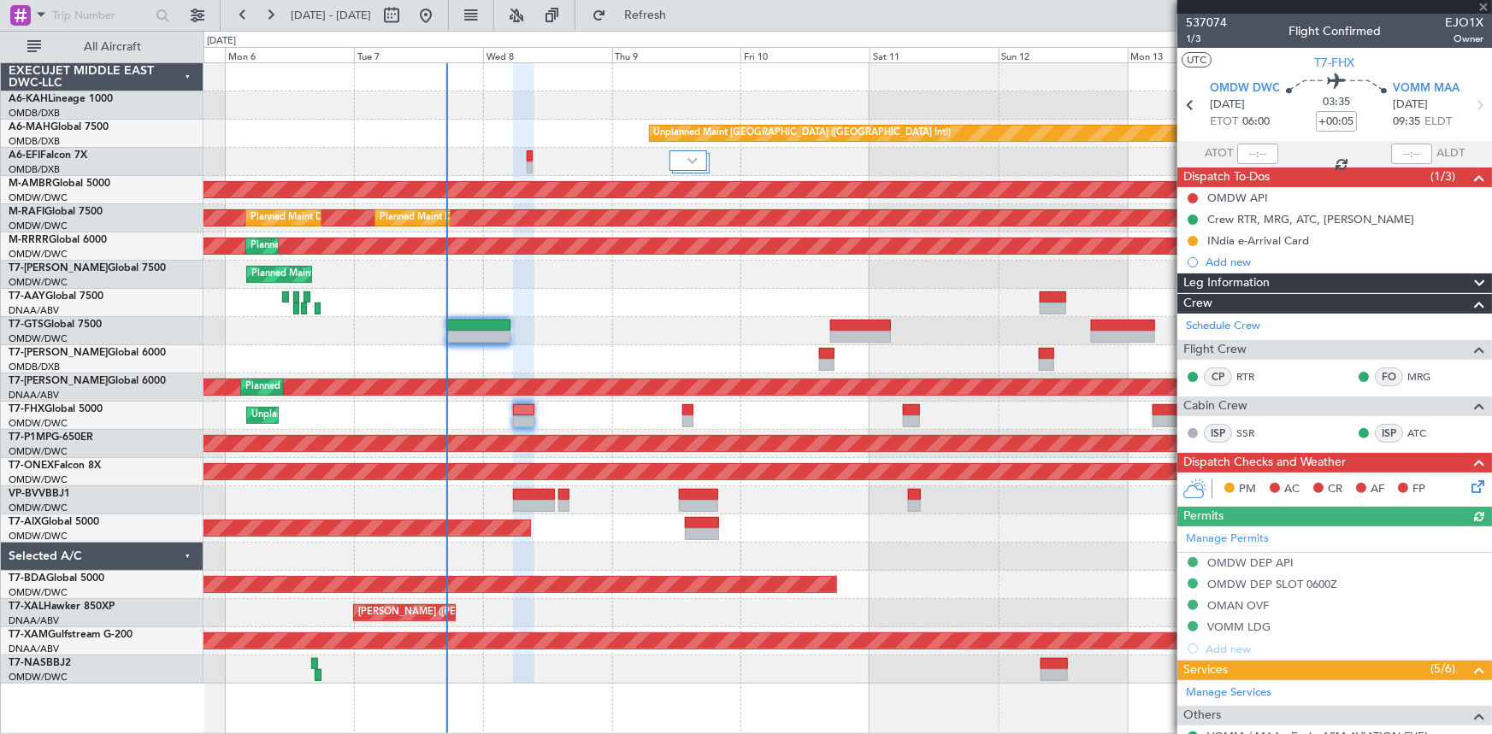
type input "7437"
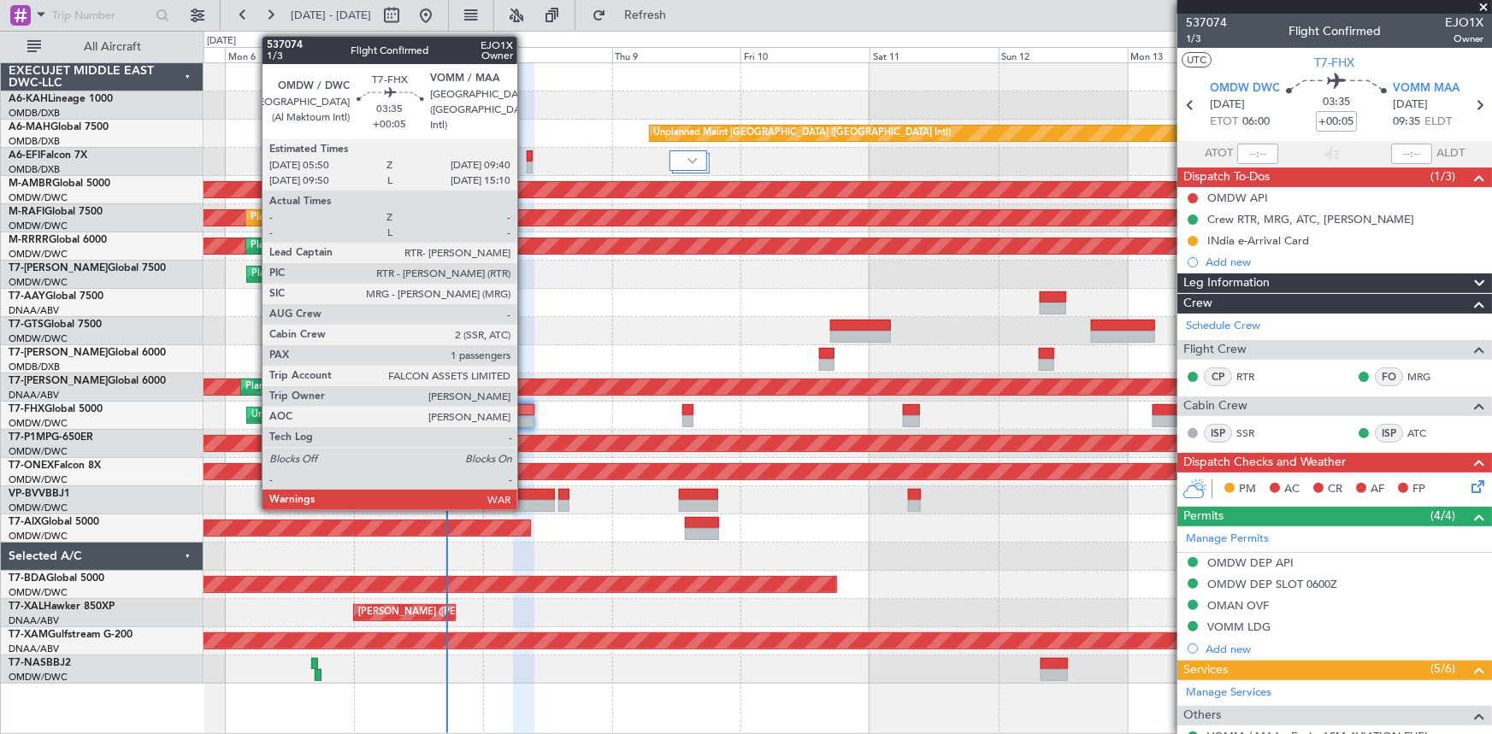
click at [525, 410] on div at bounding box center [523, 410] width 21 height 12
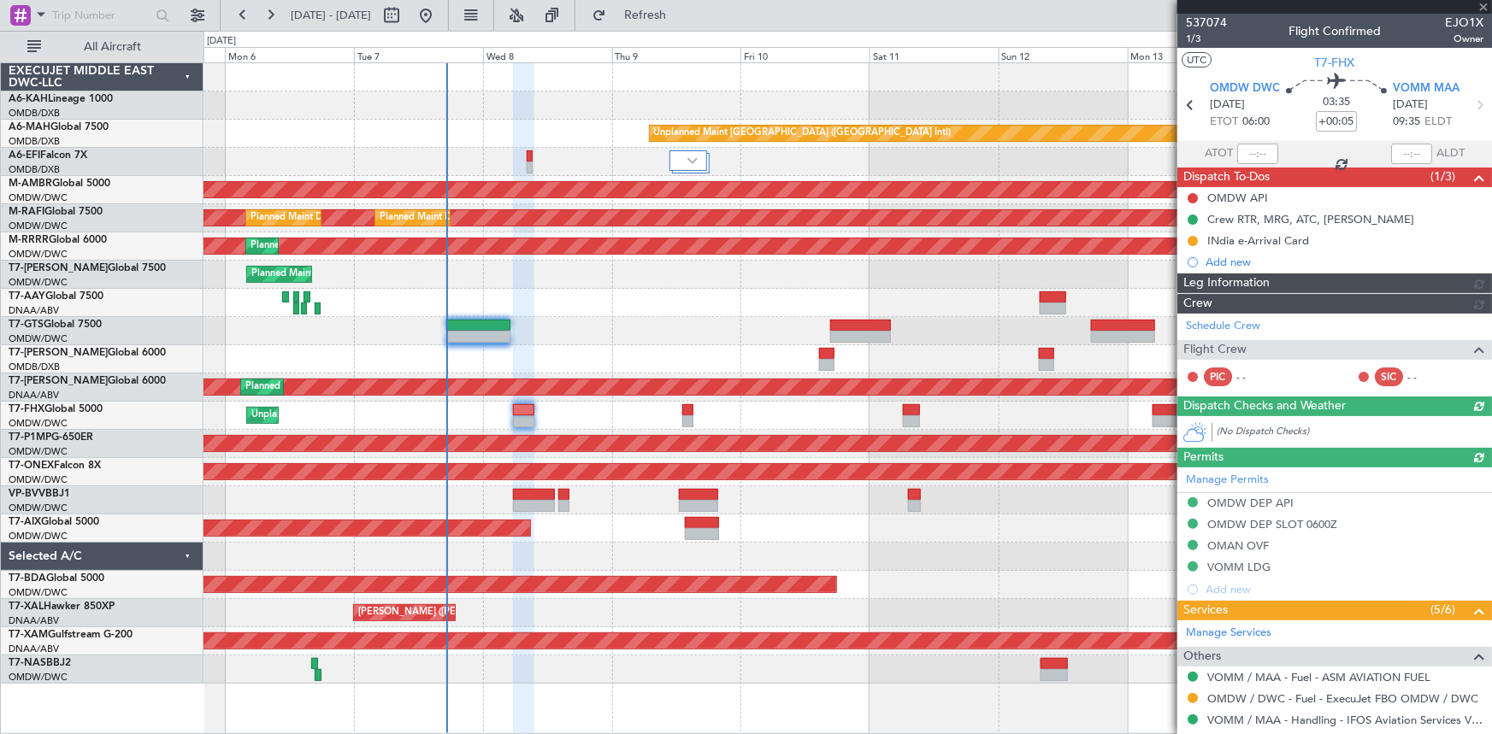
type input "Dherander Fithani (DHF)"
type input "7437"
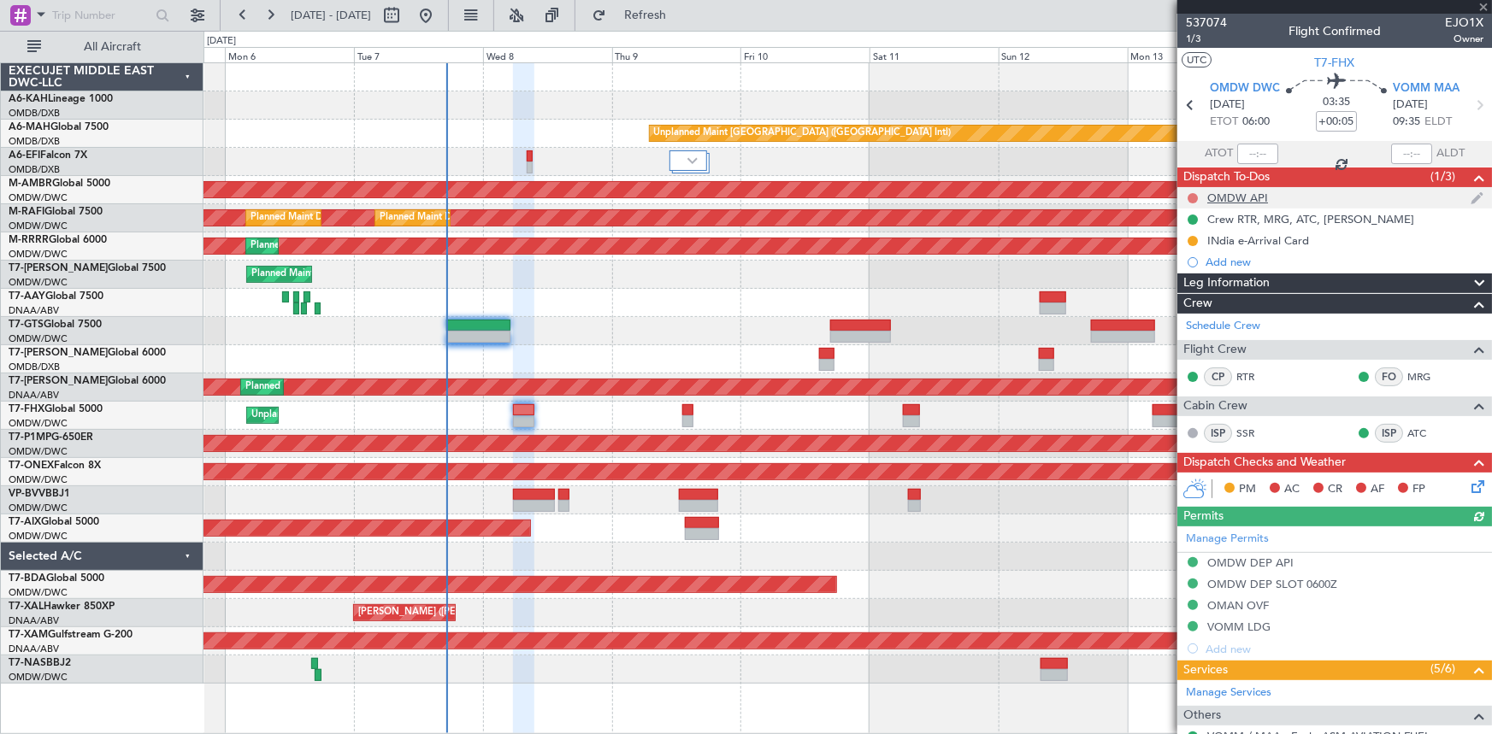
click at [1191, 196] on button at bounding box center [1193, 198] width 10 height 10
click at [1188, 273] on span "Completed" at bounding box center [1200, 273] width 56 height 17
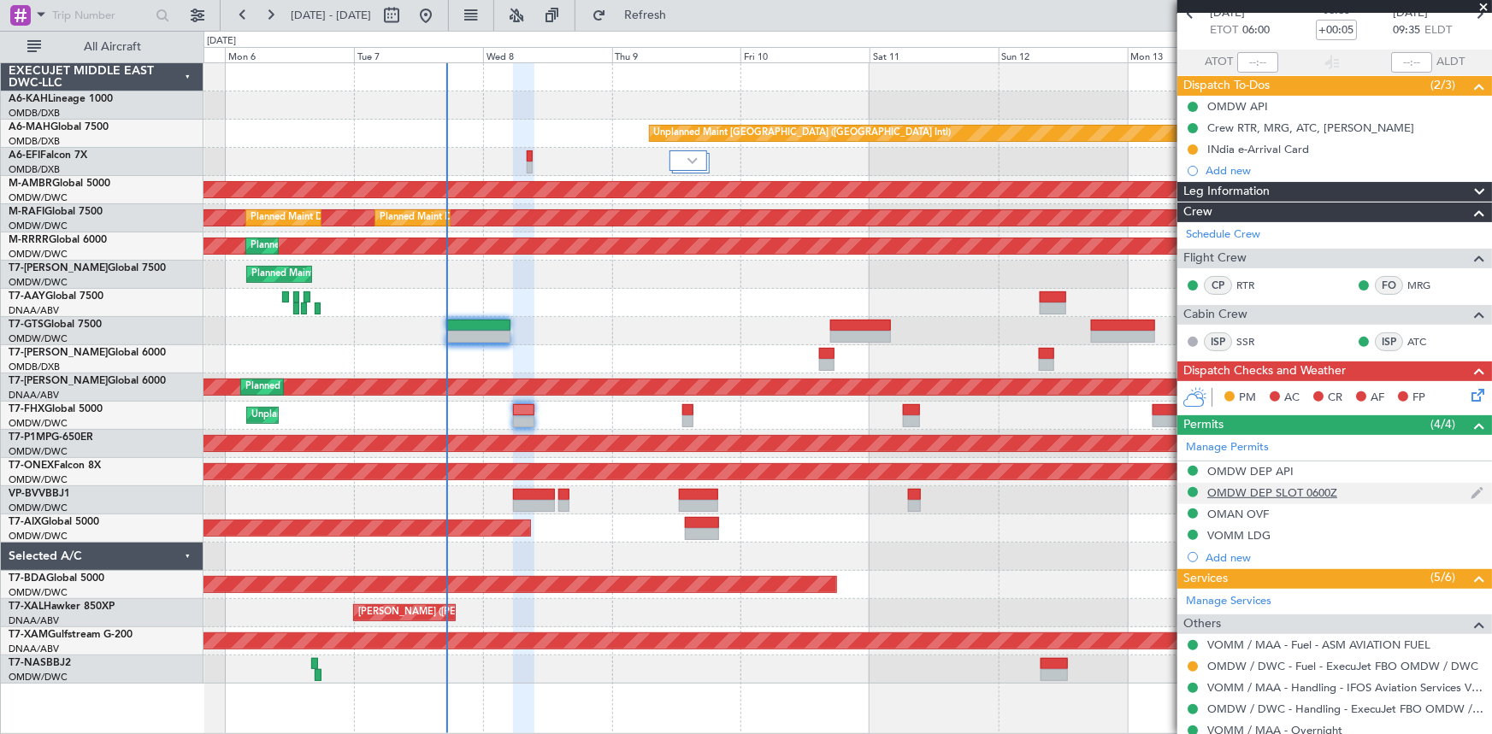
scroll to position [155, 0]
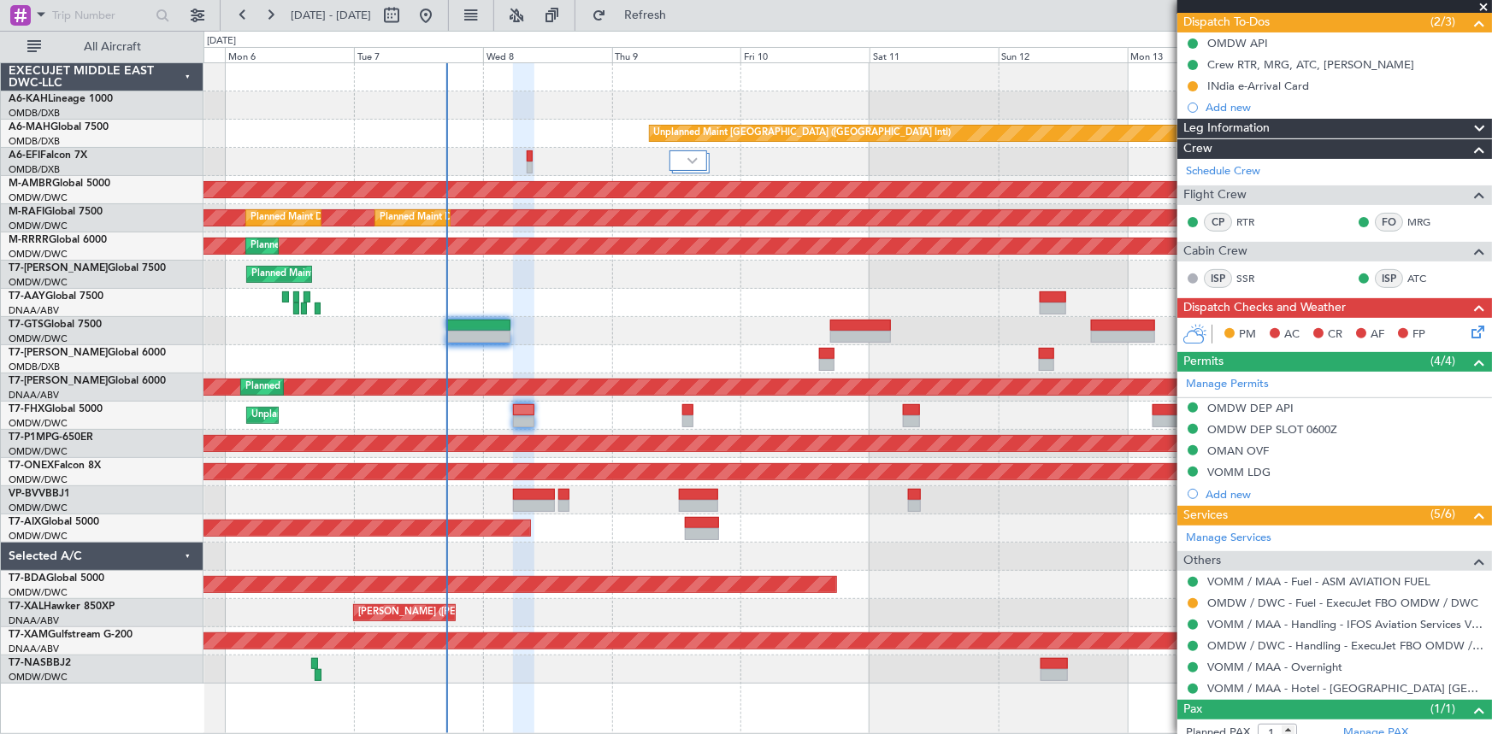
click at [1468, 324] on icon at bounding box center [1475, 329] width 14 height 14
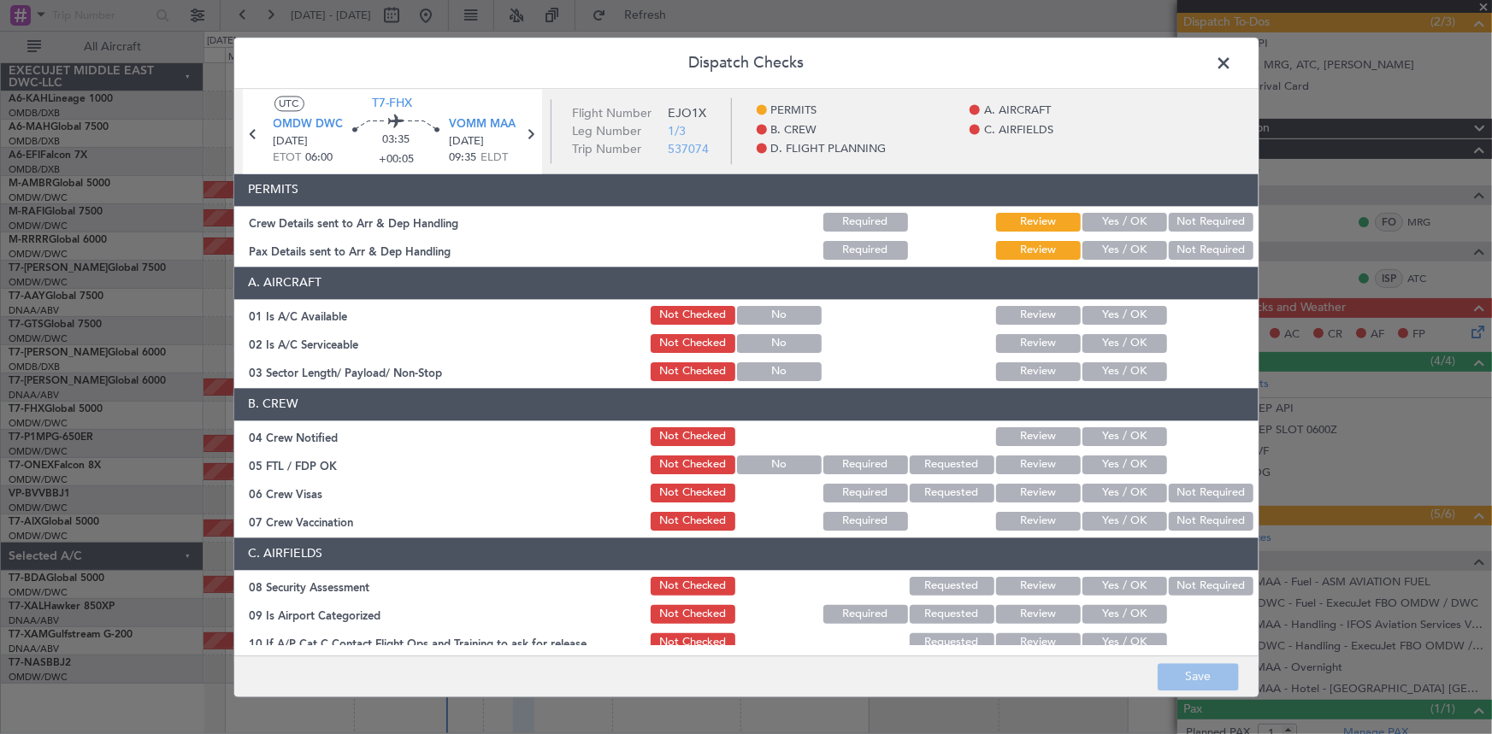
click at [1116, 216] on button "Yes / OK" at bounding box center [1124, 222] width 85 height 19
click at [1119, 251] on button "Yes / OK" at bounding box center [1124, 250] width 85 height 19
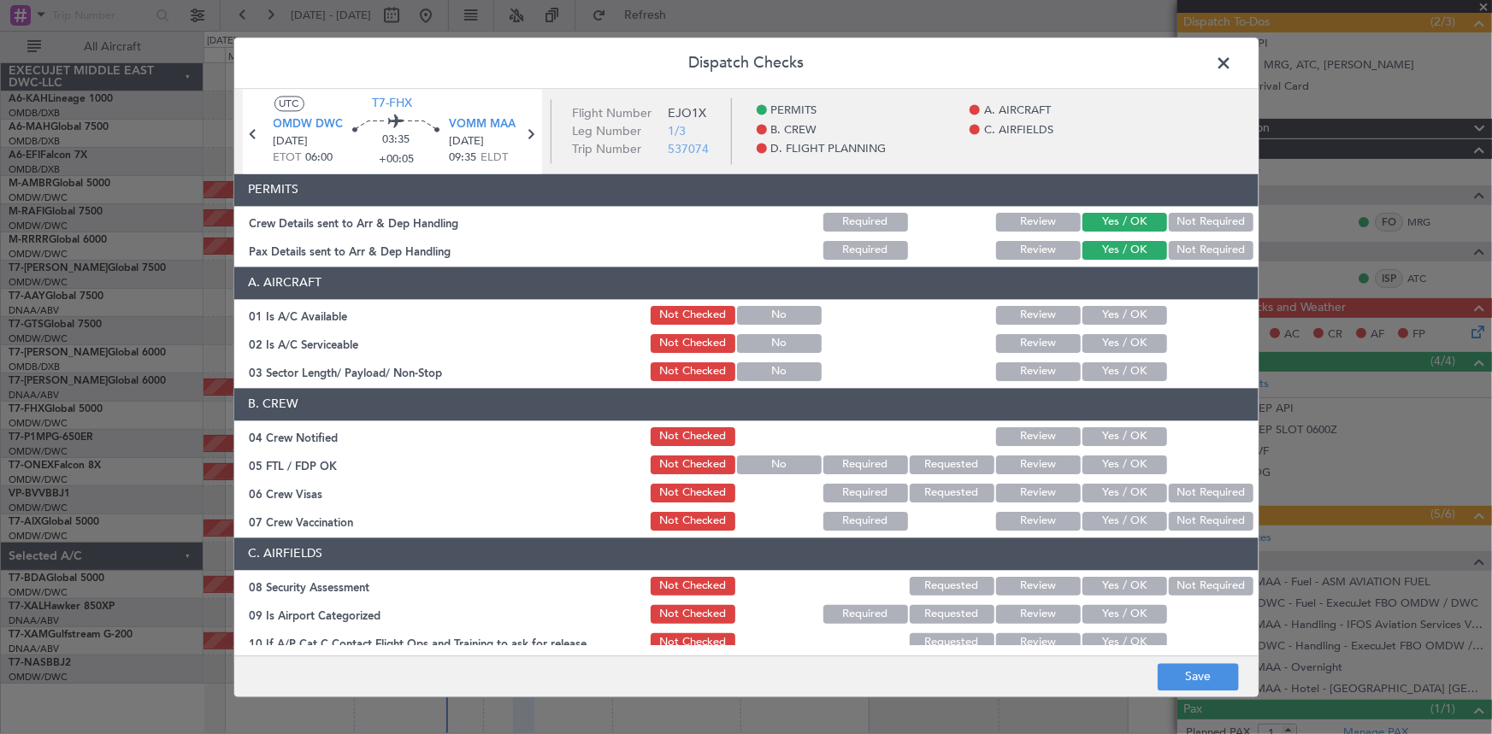
drag, startPoint x: 1117, startPoint y: 298, endPoint x: 1117, endPoint y: 314, distance: 15.4
click at [1117, 299] on section "A. AIRCRAFT 01 Is A/C Available Not Checked No Review Yes / OK 02 Is A/C Servic…" at bounding box center [746, 325] width 1024 height 117
click at [1116, 312] on button "Yes / OK" at bounding box center [1124, 315] width 85 height 19
click at [1102, 339] on button "Yes / OK" at bounding box center [1124, 343] width 85 height 19
click at [1117, 368] on button "Yes / OK" at bounding box center [1124, 372] width 85 height 19
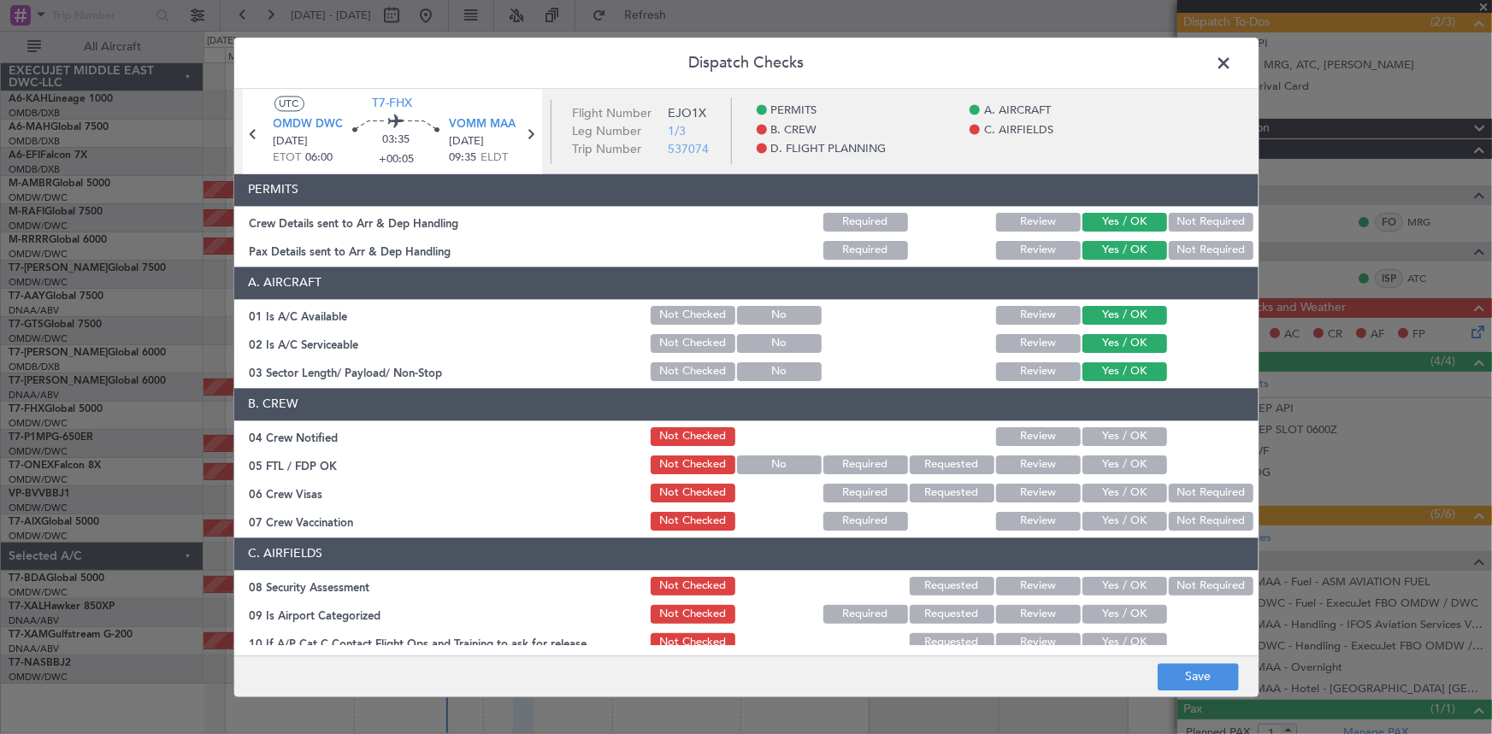
click at [1118, 433] on button "Yes / OK" at bounding box center [1124, 436] width 85 height 19
click at [1111, 467] on button "Yes / OK" at bounding box center [1124, 465] width 85 height 19
click at [1105, 504] on div "Yes / OK" at bounding box center [1123, 493] width 86 height 24
click at [1113, 484] on button "Yes / OK" at bounding box center [1124, 493] width 85 height 19
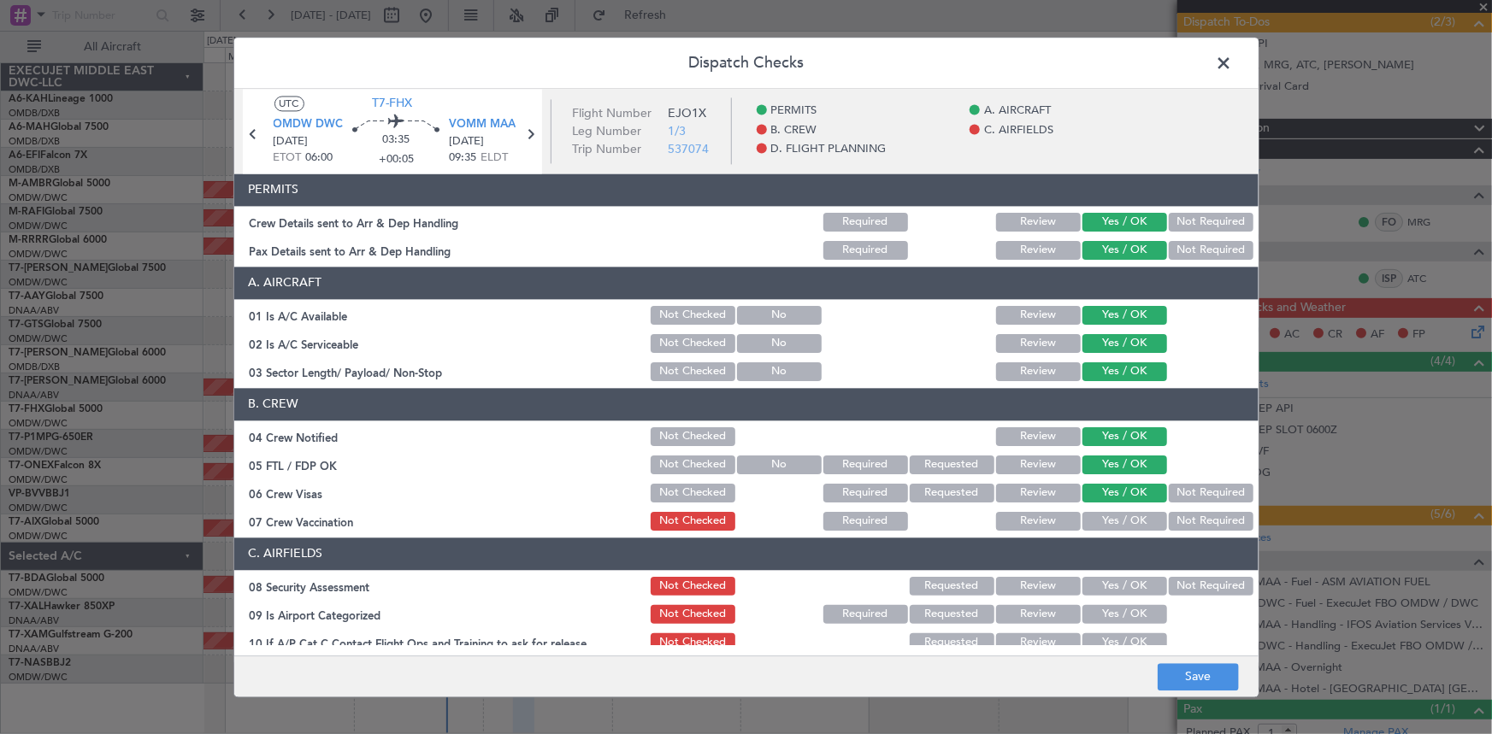
drag, startPoint x: 1164, startPoint y: 507, endPoint x: 1180, endPoint y: 521, distance: 20.6
click at [1166, 509] on section "B. CREW 04 Crew Notified Not Checked Review Yes / OK 05 FTL / FDP OK Not Checke…" at bounding box center [746, 460] width 1024 height 145
click at [1180, 517] on button "Not Required" at bounding box center [1211, 521] width 85 height 19
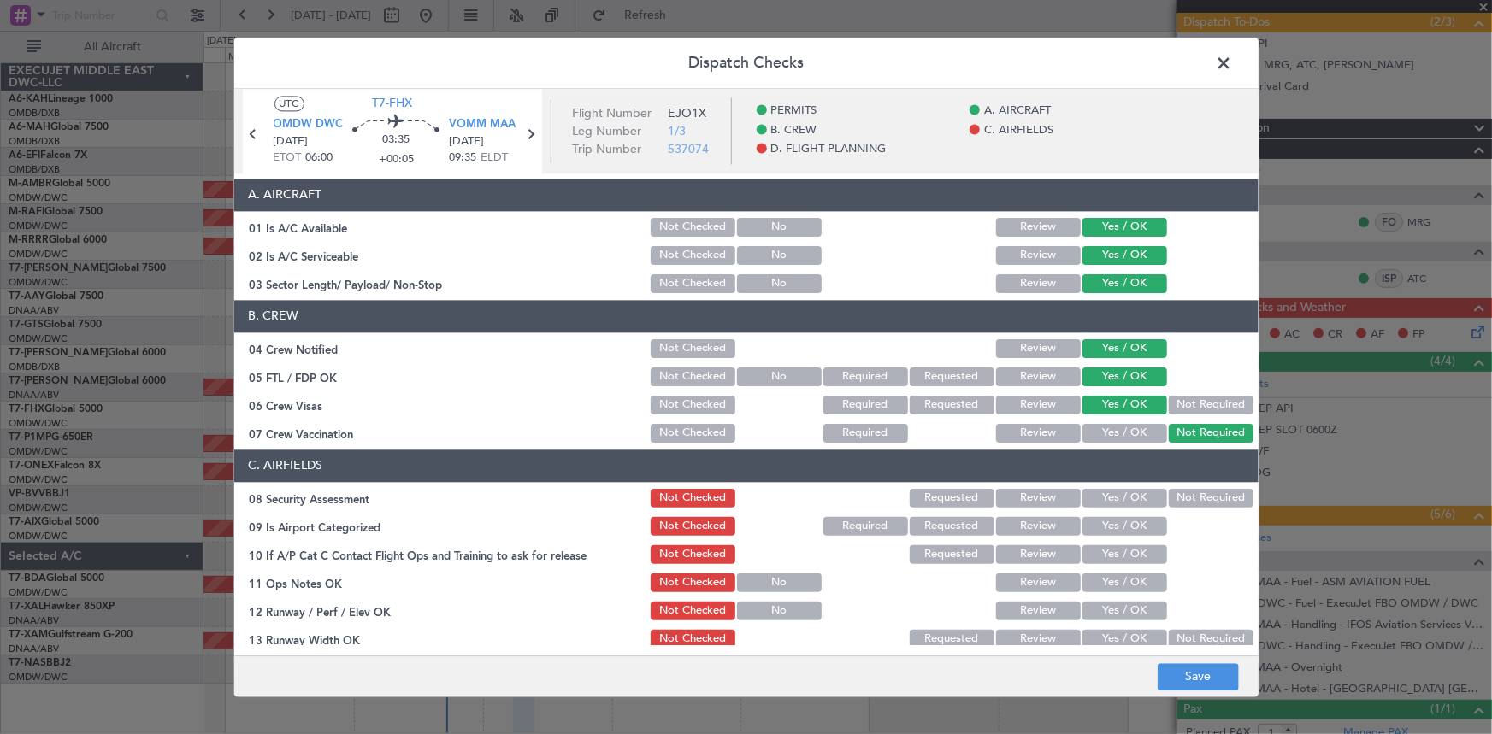
scroll to position [233, 0]
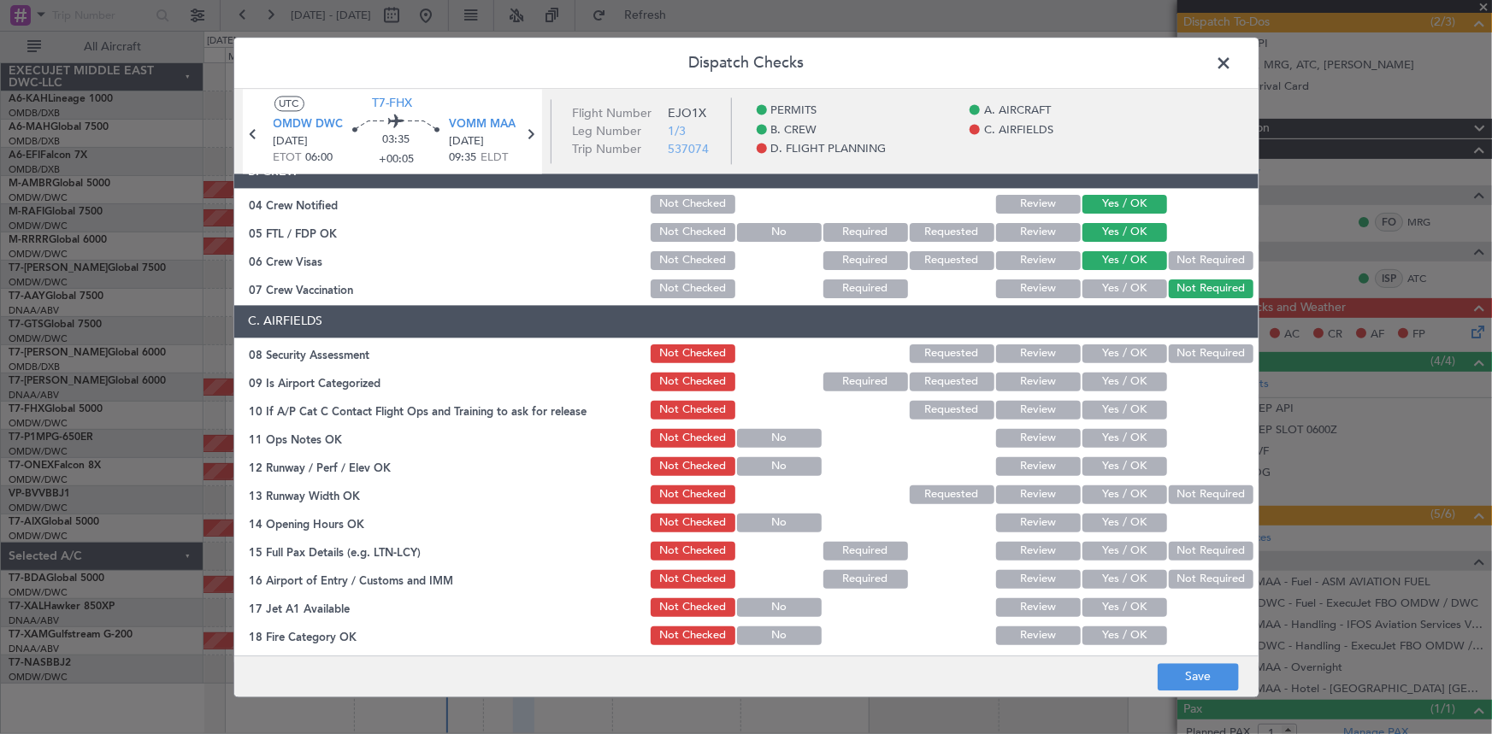
click at [1180, 349] on button "Not Required" at bounding box center [1211, 354] width 85 height 19
click at [1113, 381] on button "Yes / OK" at bounding box center [1124, 382] width 85 height 19
click at [1108, 404] on button "Yes / OK" at bounding box center [1124, 410] width 85 height 19
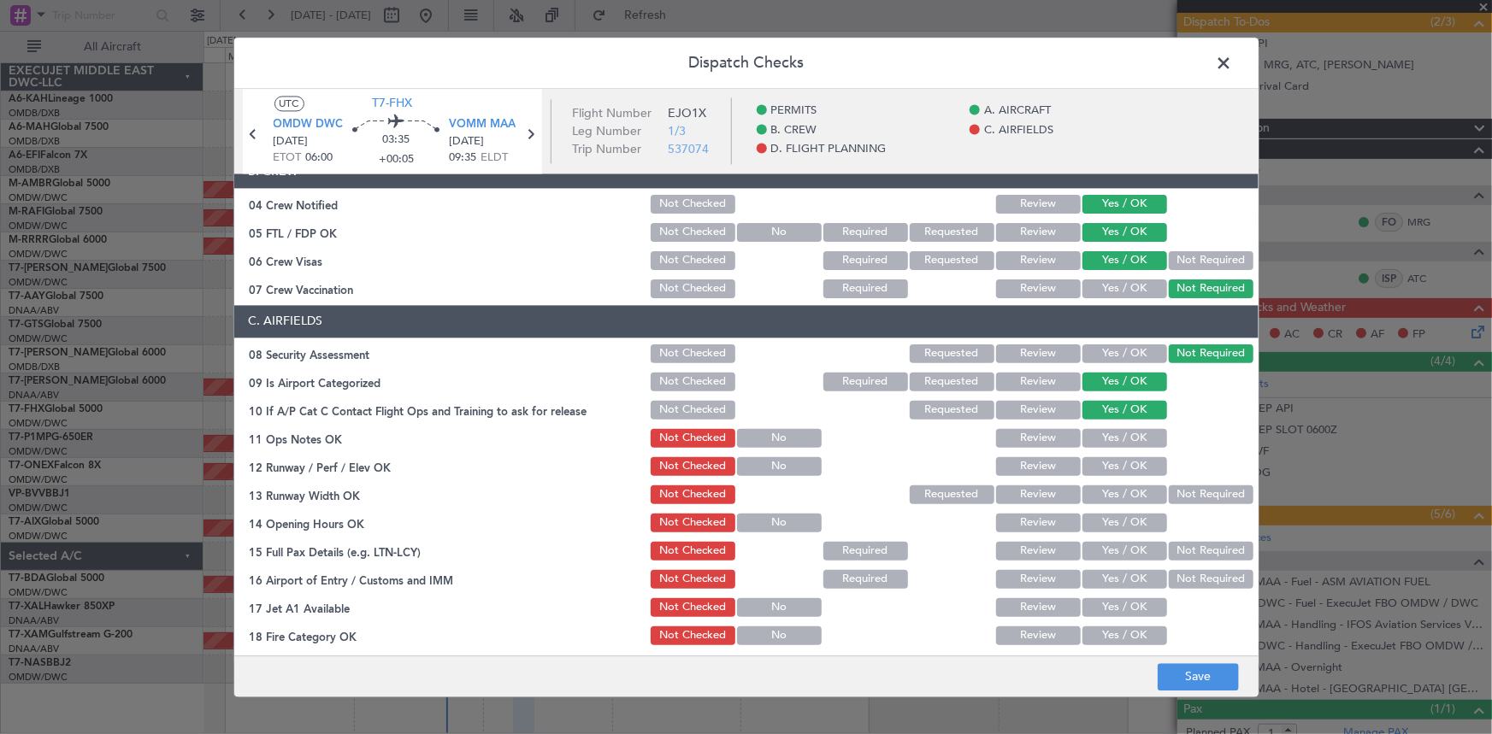
click at [1105, 443] on button "Yes / OK" at bounding box center [1124, 438] width 85 height 19
click at [1110, 470] on button "Yes / OK" at bounding box center [1124, 466] width 85 height 19
click at [1106, 486] on button "Yes / OK" at bounding box center [1124, 495] width 85 height 19
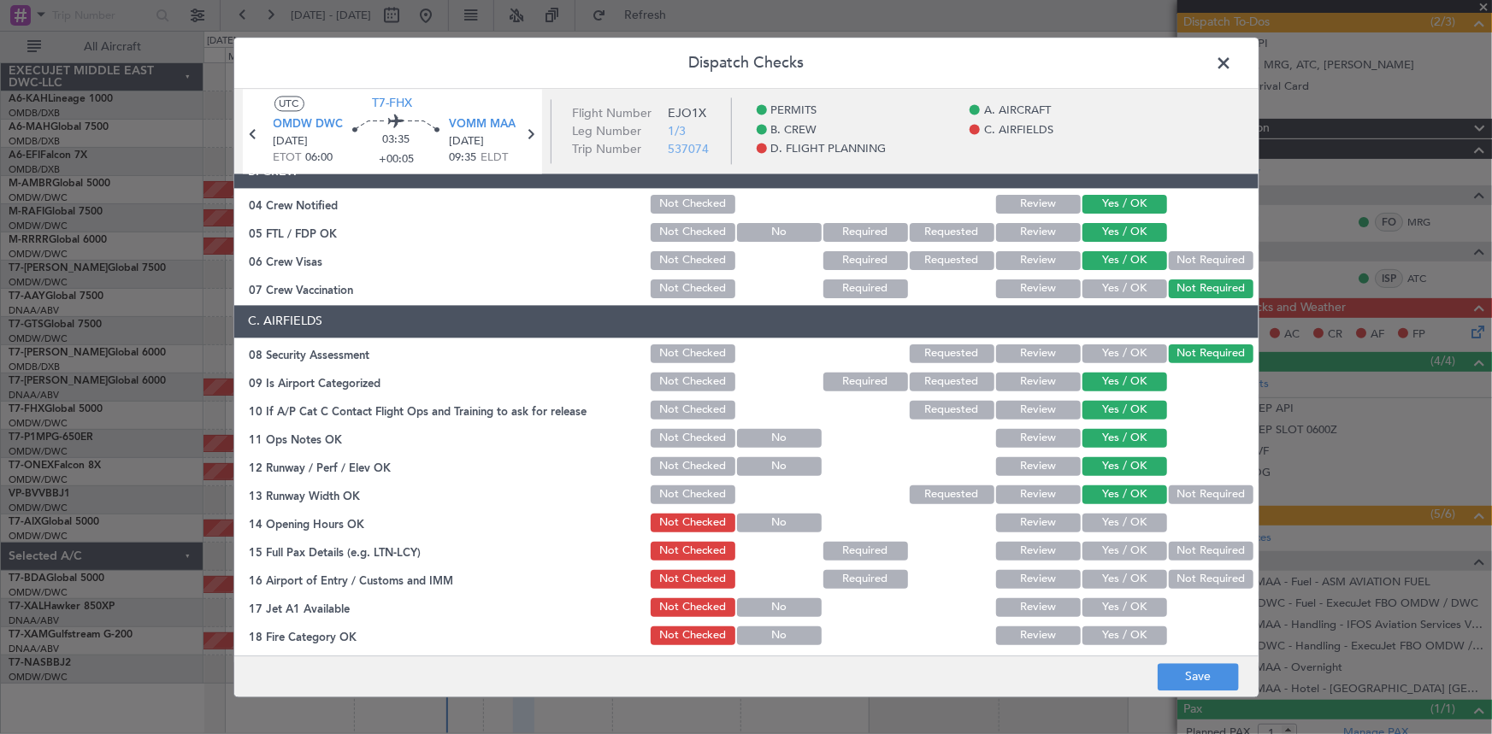
click at [1111, 516] on button "Yes / OK" at bounding box center [1124, 523] width 85 height 19
click at [1109, 563] on section "C. AIRFIELDS 08 Security Assessment Not Checked Requested Review Yes / OK Not R…" at bounding box center [746, 575] width 1024 height 540
click at [1109, 545] on button "Yes / OK" at bounding box center [1124, 551] width 85 height 19
click at [1111, 578] on button "Yes / OK" at bounding box center [1124, 579] width 85 height 19
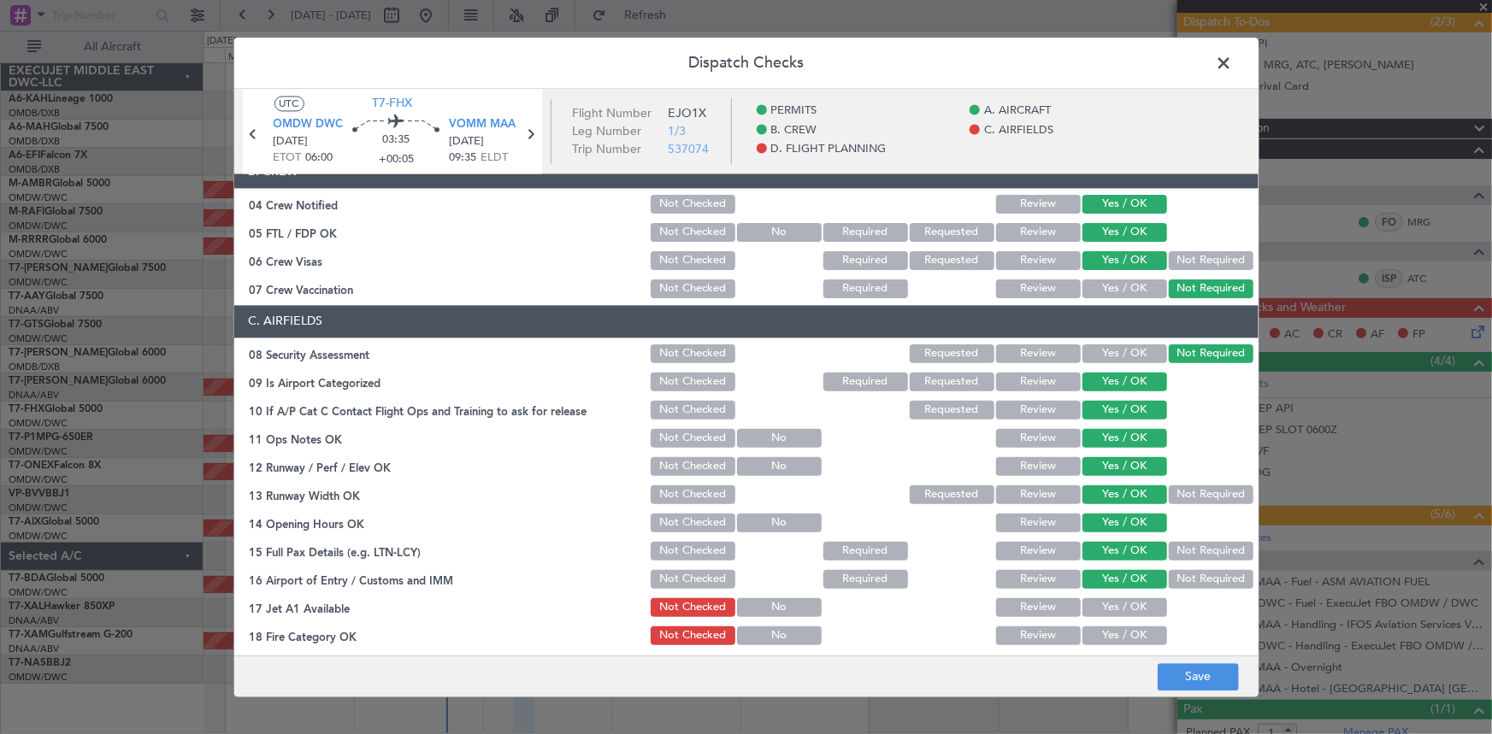
click at [1113, 600] on button "Yes / OK" at bounding box center [1124, 607] width 85 height 19
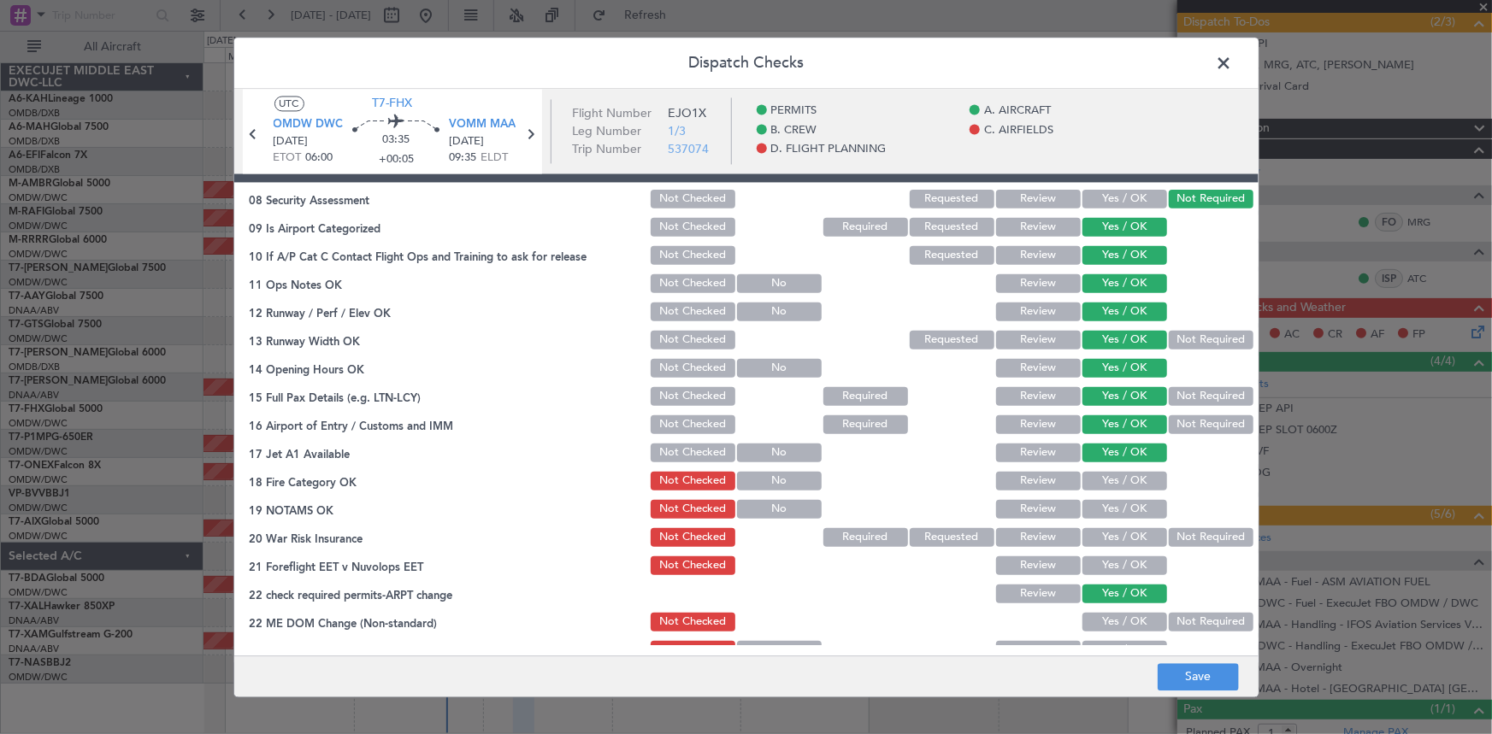
click at [1103, 471] on button "Yes / OK" at bounding box center [1124, 480] width 85 height 19
click at [1111, 516] on button "Yes / OK" at bounding box center [1124, 508] width 85 height 19
click at [1180, 528] on button "Not Required" at bounding box center [1211, 537] width 85 height 19
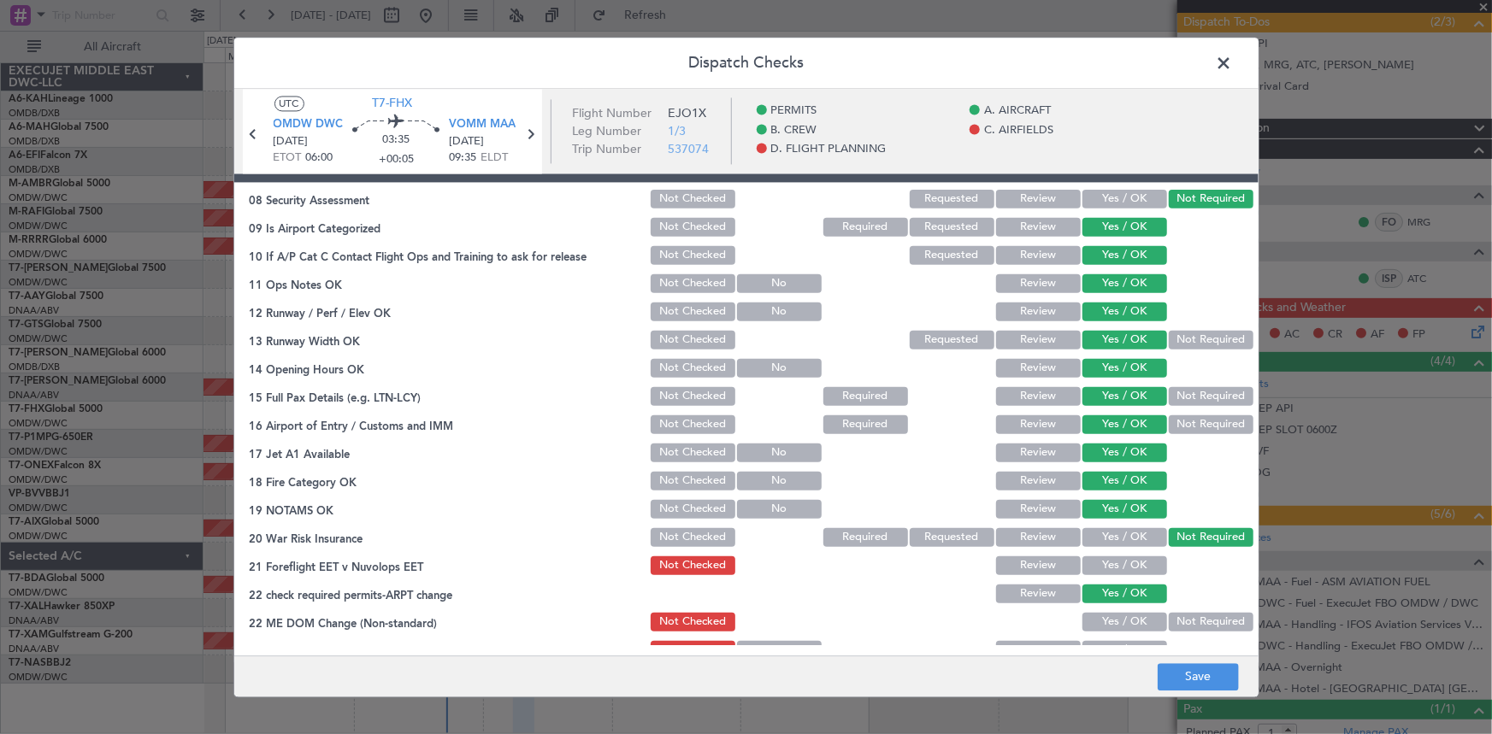
click at [1099, 562] on button "Yes / OK" at bounding box center [1124, 565] width 85 height 19
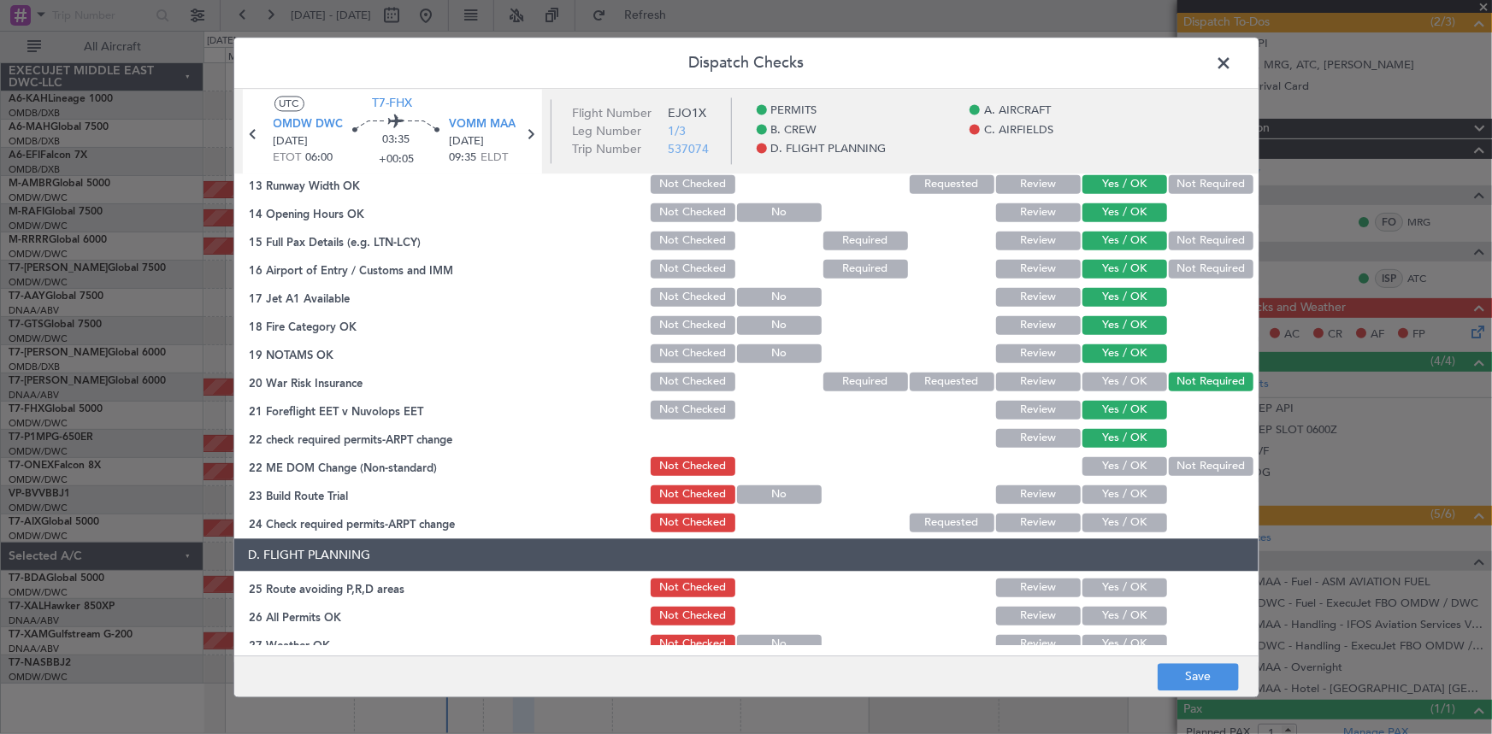
click at [1107, 464] on button "Yes / OK" at bounding box center [1124, 466] width 85 height 19
click at [1105, 489] on button "Yes / OK" at bounding box center [1124, 494] width 85 height 19
click at [1113, 519] on button "Yes / OK" at bounding box center [1124, 522] width 85 height 19
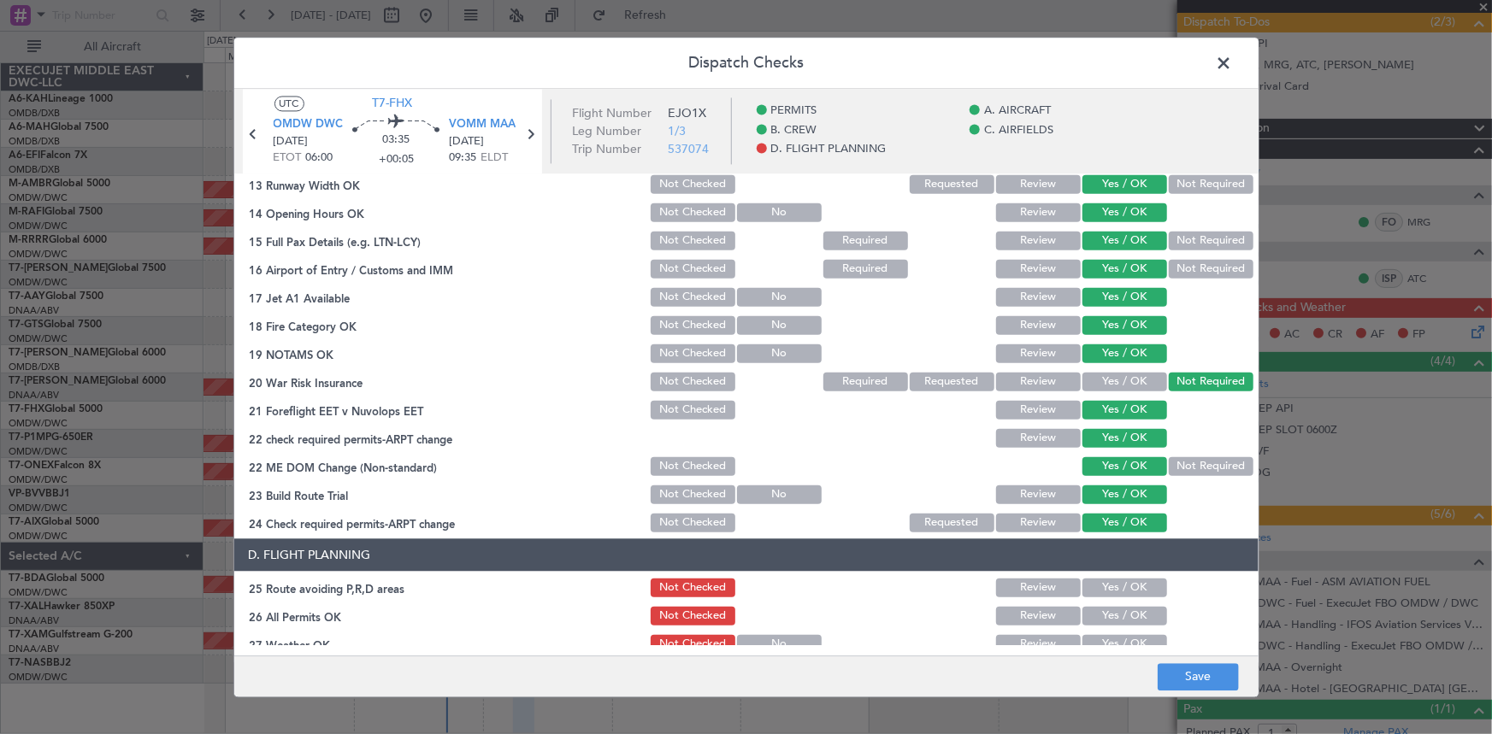
click at [1101, 598] on section "D. FLIGHT PLANNING 25 Route avoiding P,R,D areas Not Checked Review Yes / OK 26…" at bounding box center [746, 710] width 1024 height 343
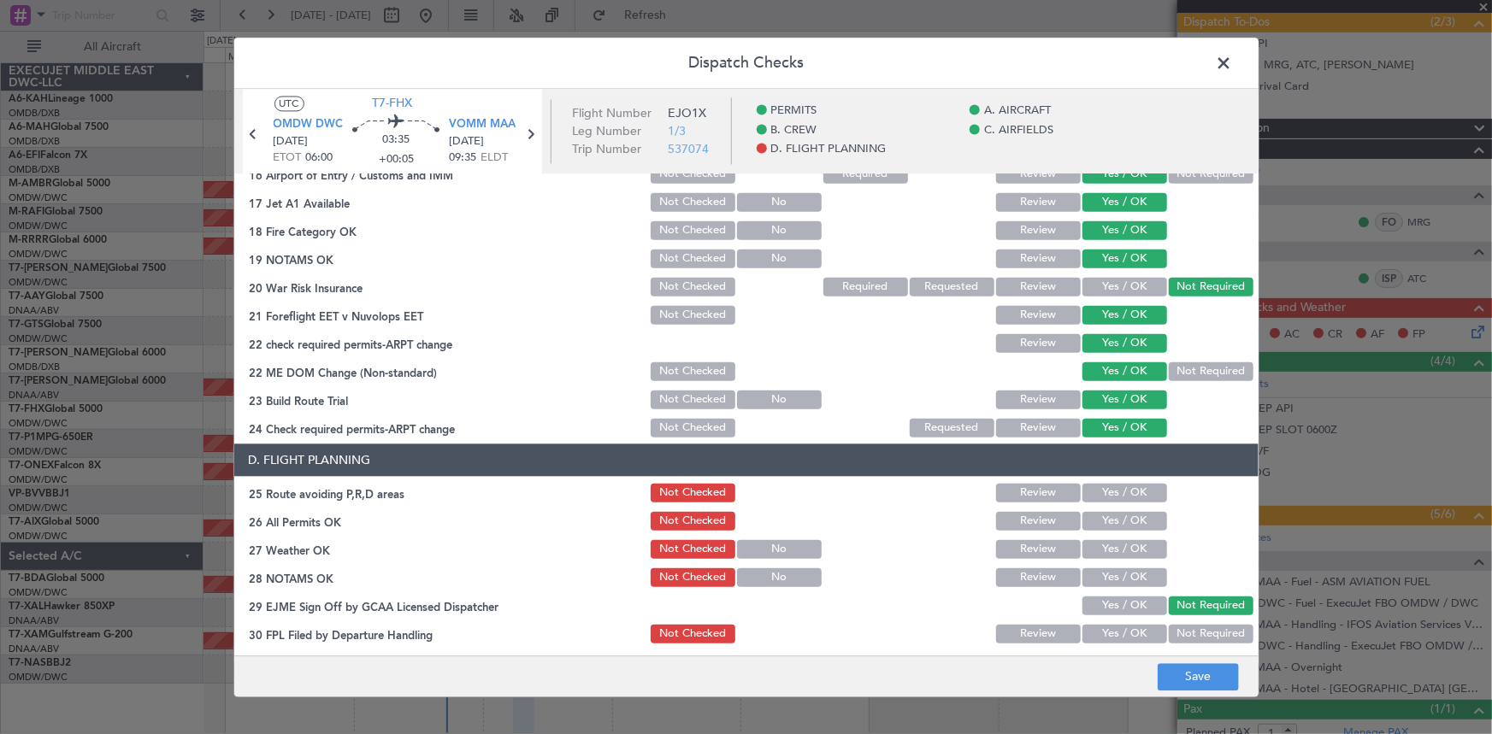
scroll to position [699, 0]
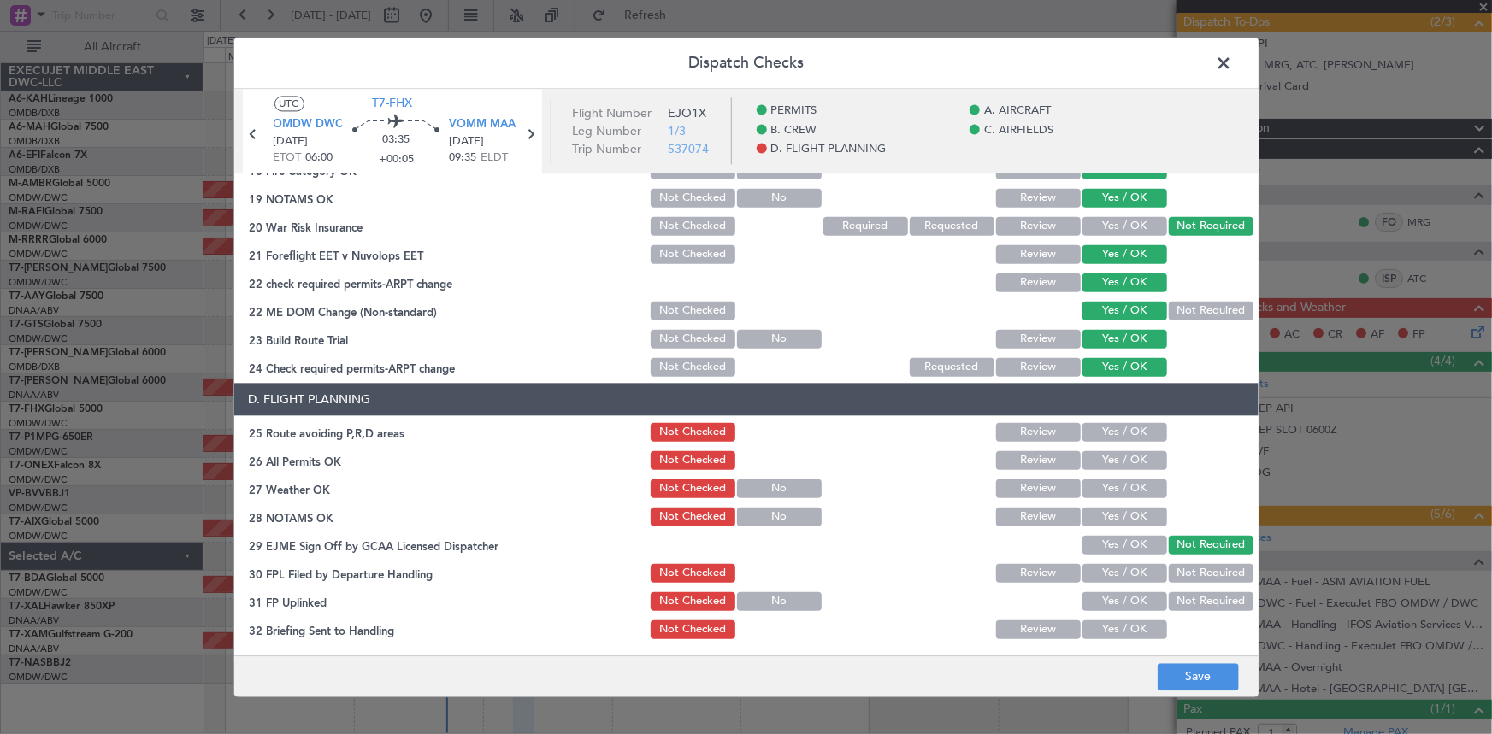
click at [1115, 434] on button "Yes / OK" at bounding box center [1124, 431] width 85 height 19
click at [1105, 468] on button "Yes / OK" at bounding box center [1124, 460] width 85 height 19
click at [1103, 484] on button "Yes / OK" at bounding box center [1124, 488] width 85 height 19
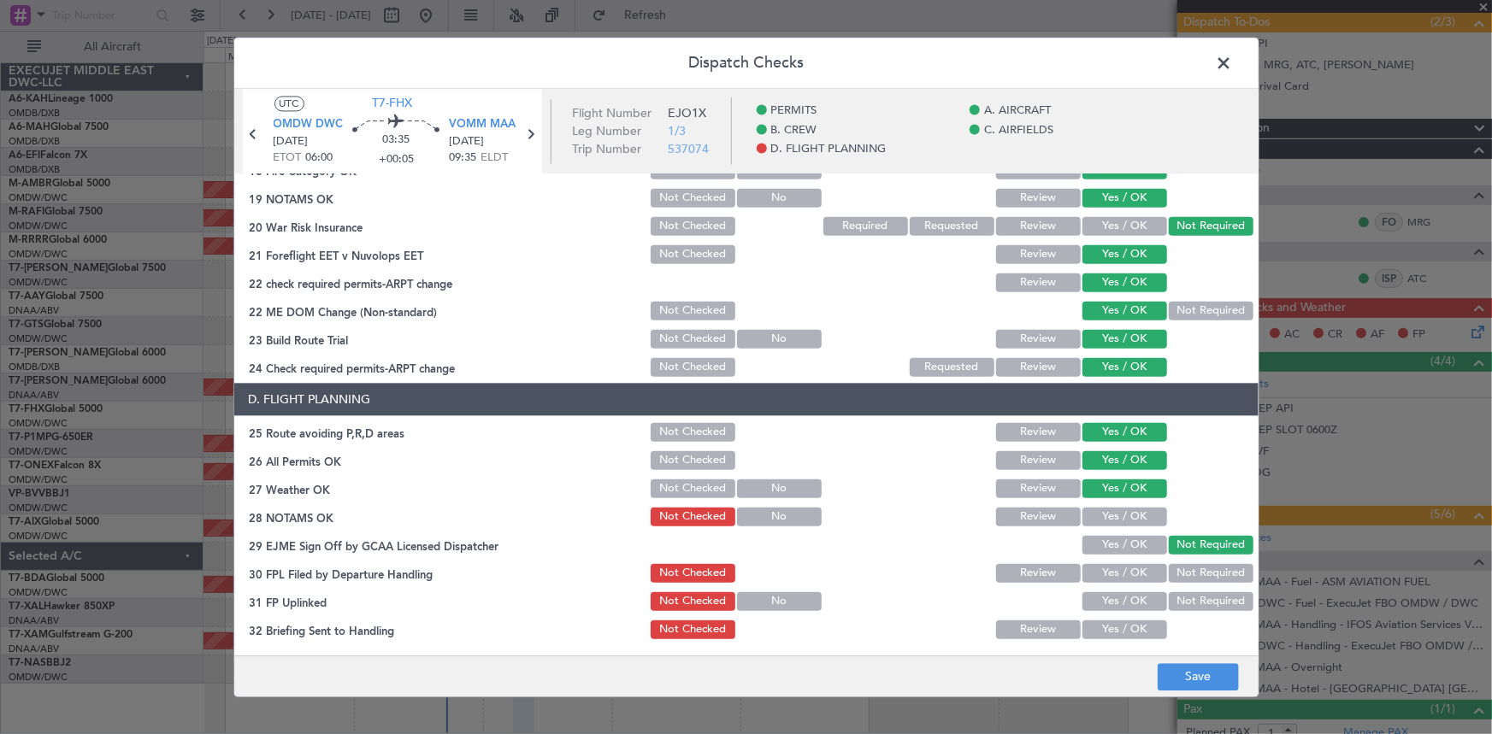
click at [1100, 518] on button "Yes / OK" at bounding box center [1124, 516] width 85 height 19
click at [1111, 563] on button "Yes / OK" at bounding box center [1124, 572] width 85 height 19
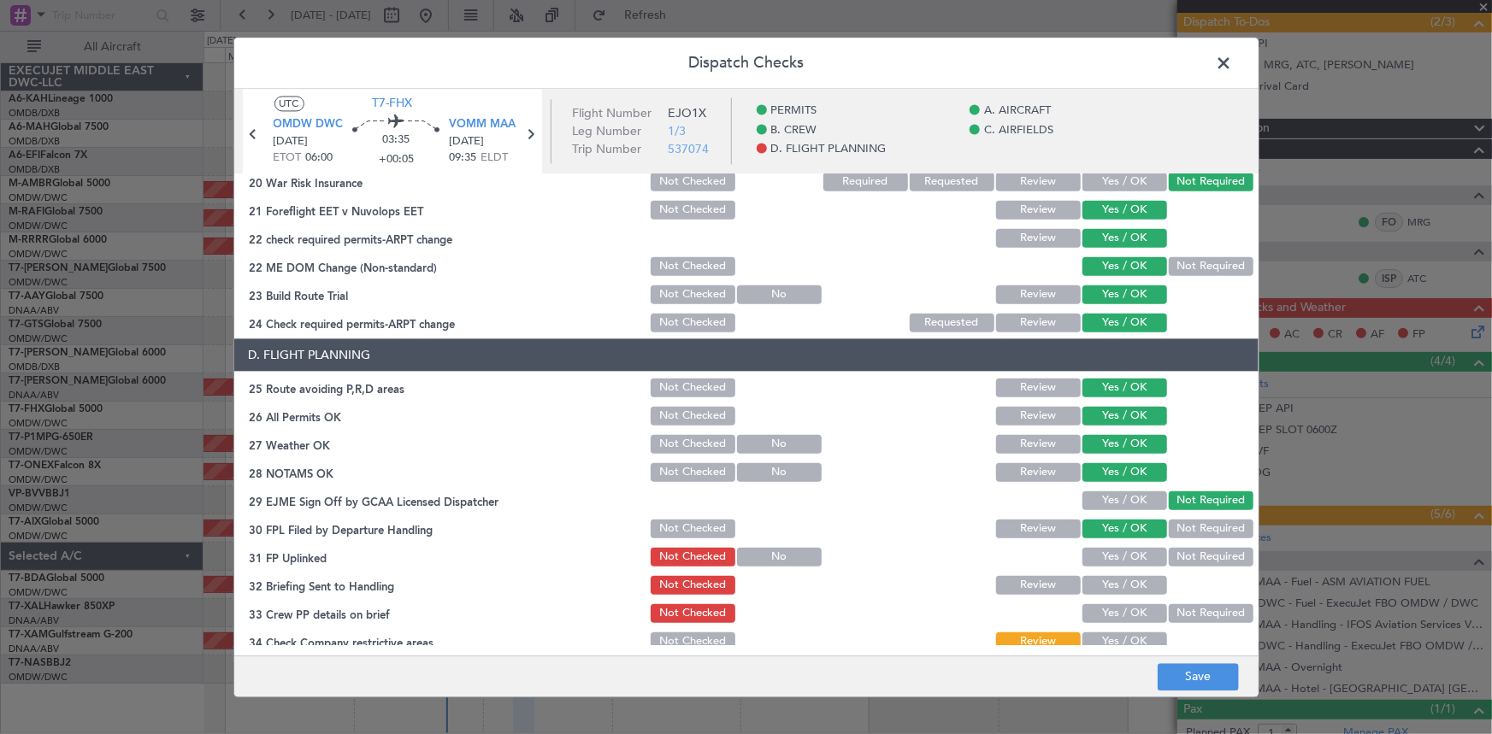
scroll to position [783, 0]
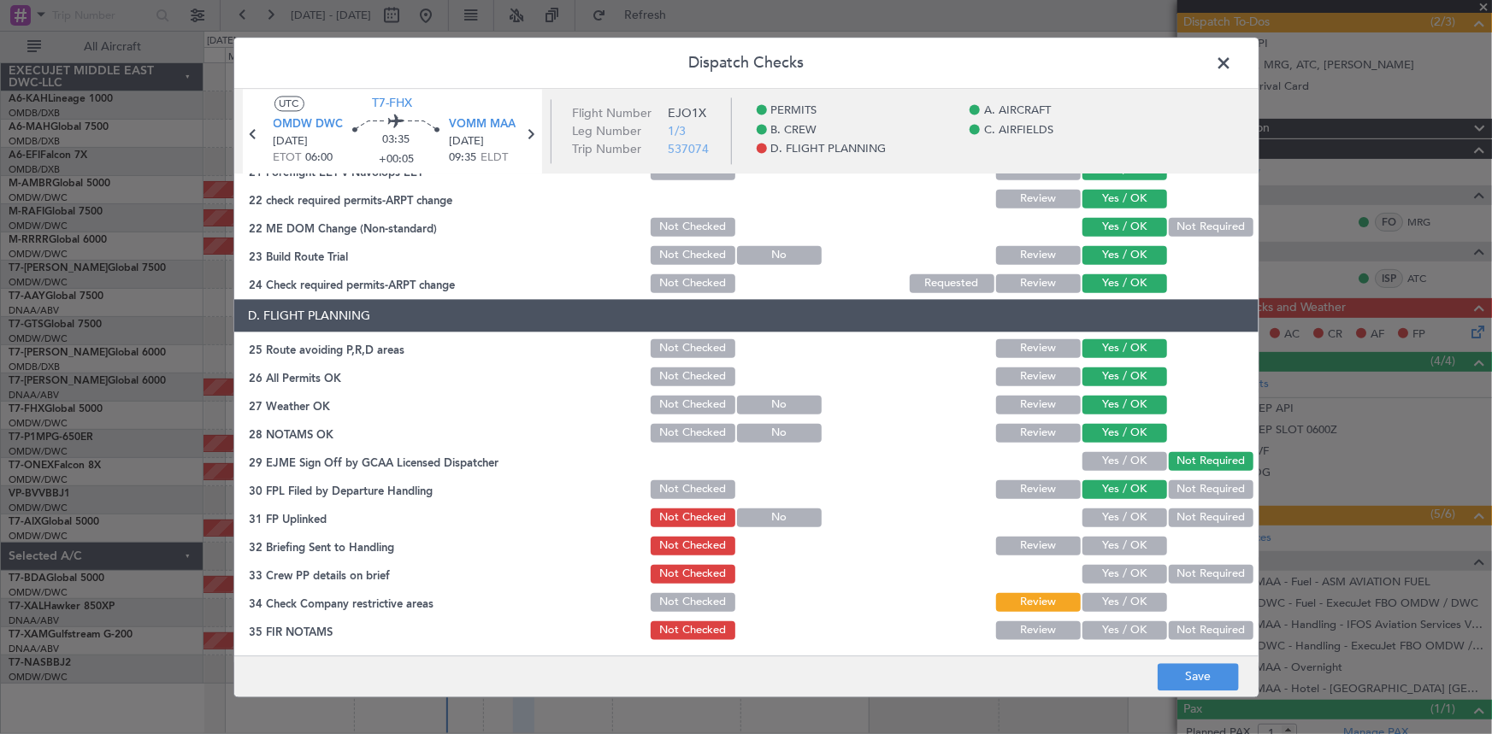
click at [1112, 516] on button "Yes / OK" at bounding box center [1124, 517] width 85 height 19
click at [1111, 553] on button "Yes / OK" at bounding box center [1124, 545] width 85 height 19
drag, startPoint x: 1122, startPoint y: 575, endPoint x: 1128, endPoint y: 608, distance: 33.9
click at [1123, 580] on button "Yes / OK" at bounding box center [1124, 573] width 85 height 19
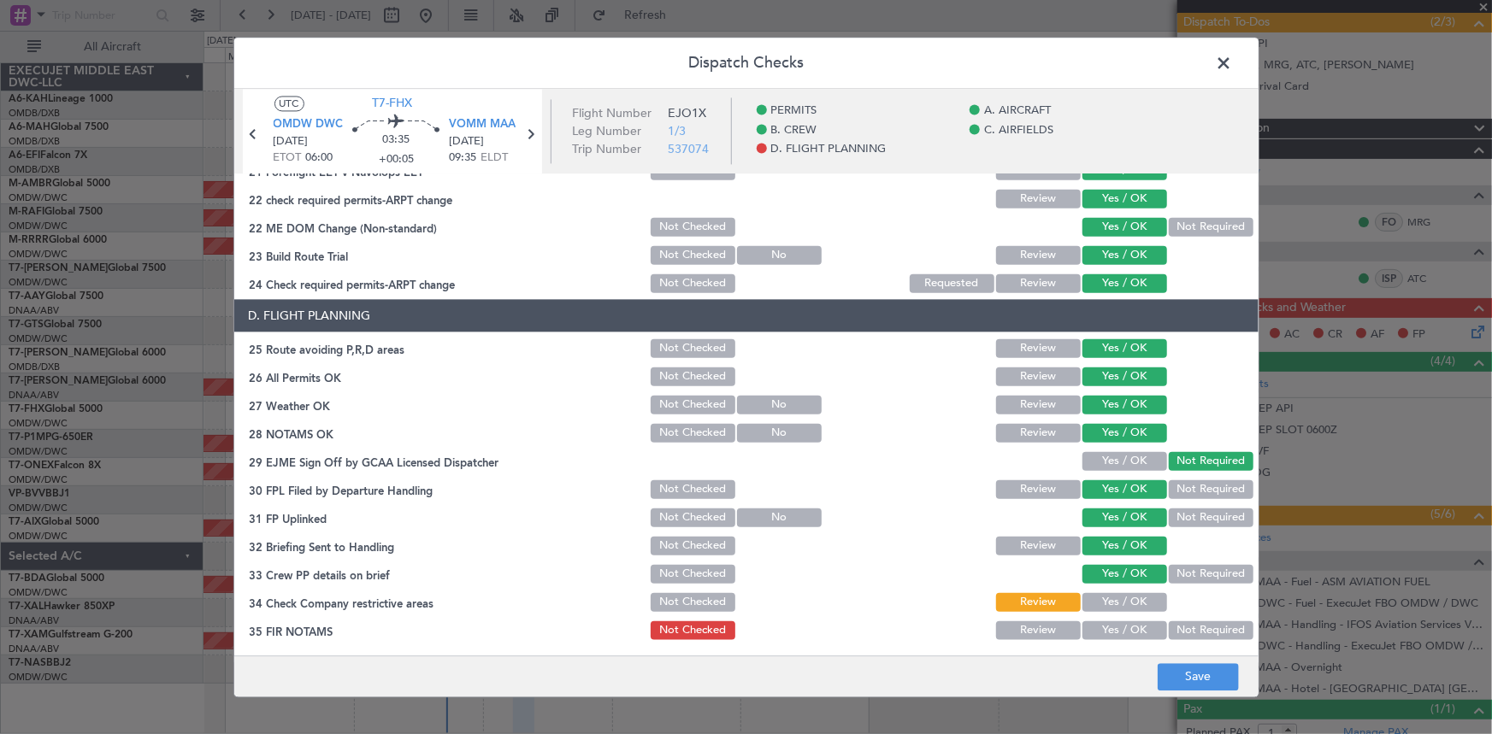
drag, startPoint x: 1120, startPoint y: 602, endPoint x: 1123, endPoint y: 618, distance: 16.6
click at [1120, 604] on button "Yes / OK" at bounding box center [1124, 601] width 85 height 19
click at [1114, 628] on button "Yes / OK" at bounding box center [1124, 630] width 85 height 19
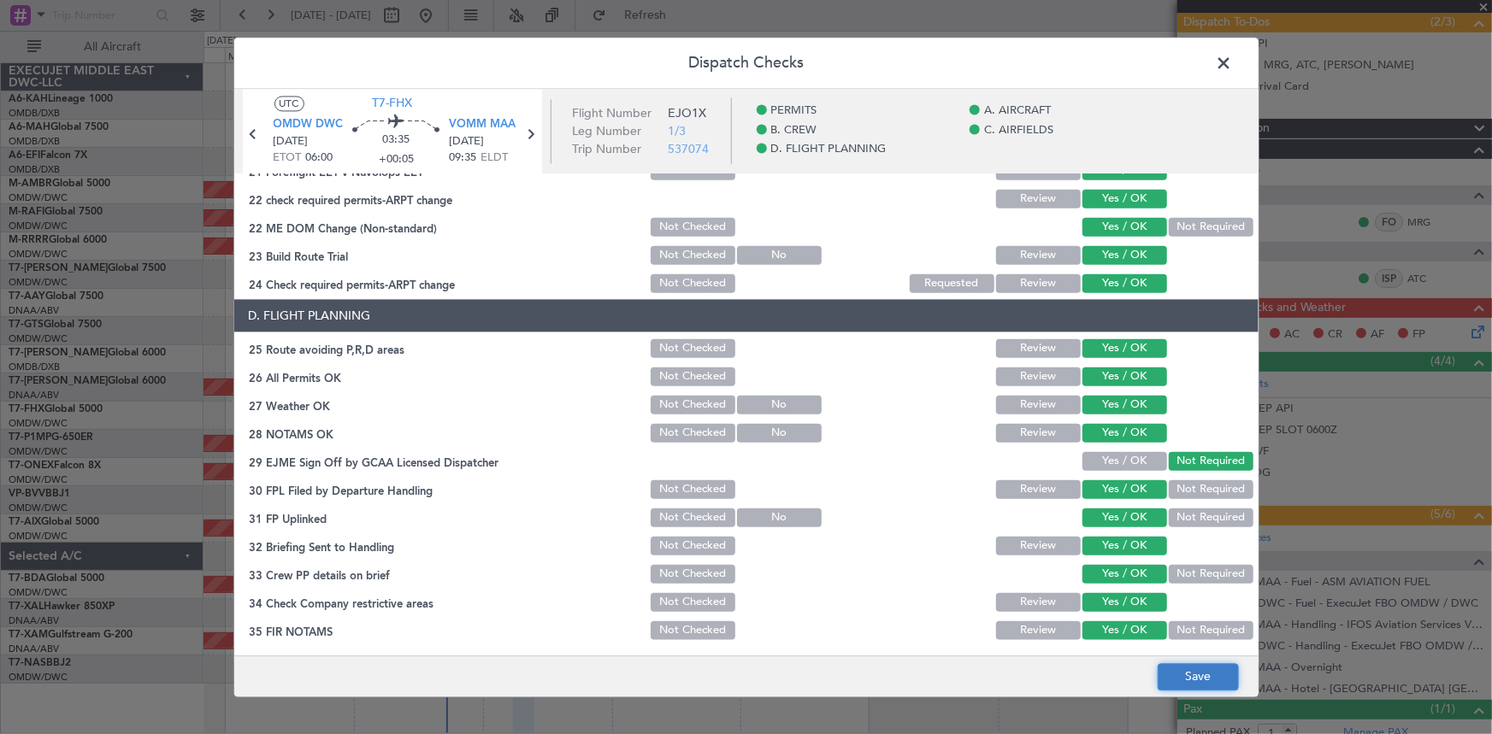
click at [1198, 679] on button "Save" at bounding box center [1198, 676] width 81 height 27
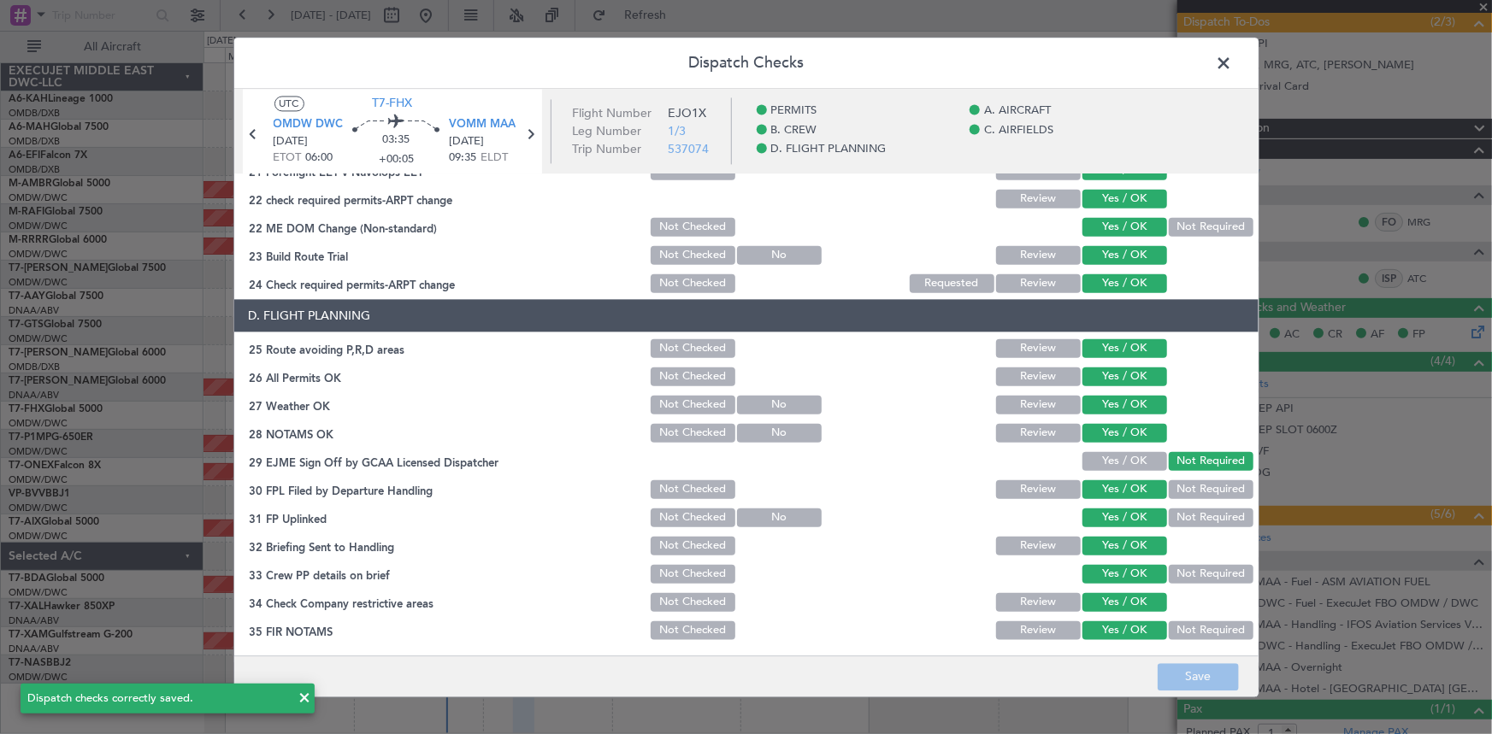
click at [1233, 59] on span at bounding box center [1233, 67] width 0 height 34
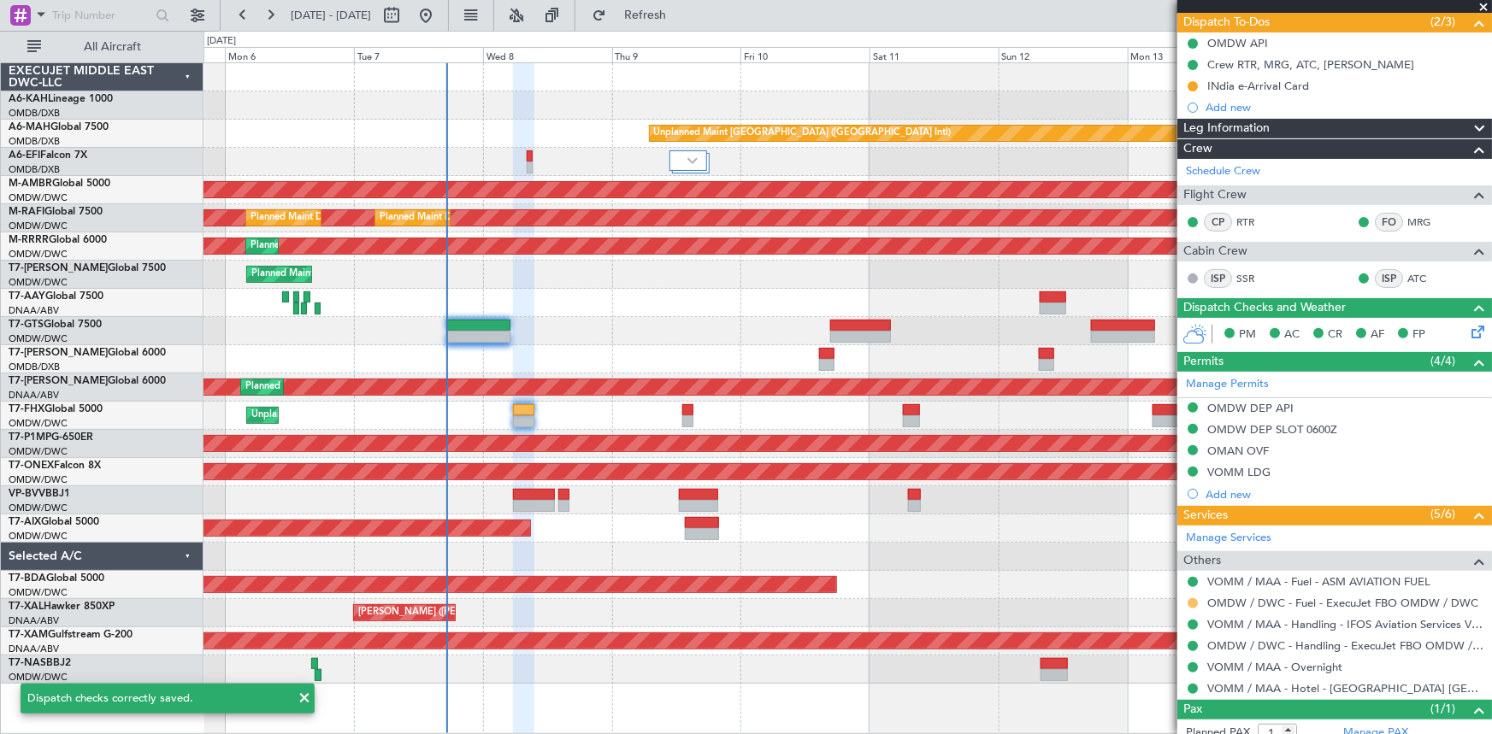
click at [1189, 602] on button at bounding box center [1193, 603] width 10 height 10
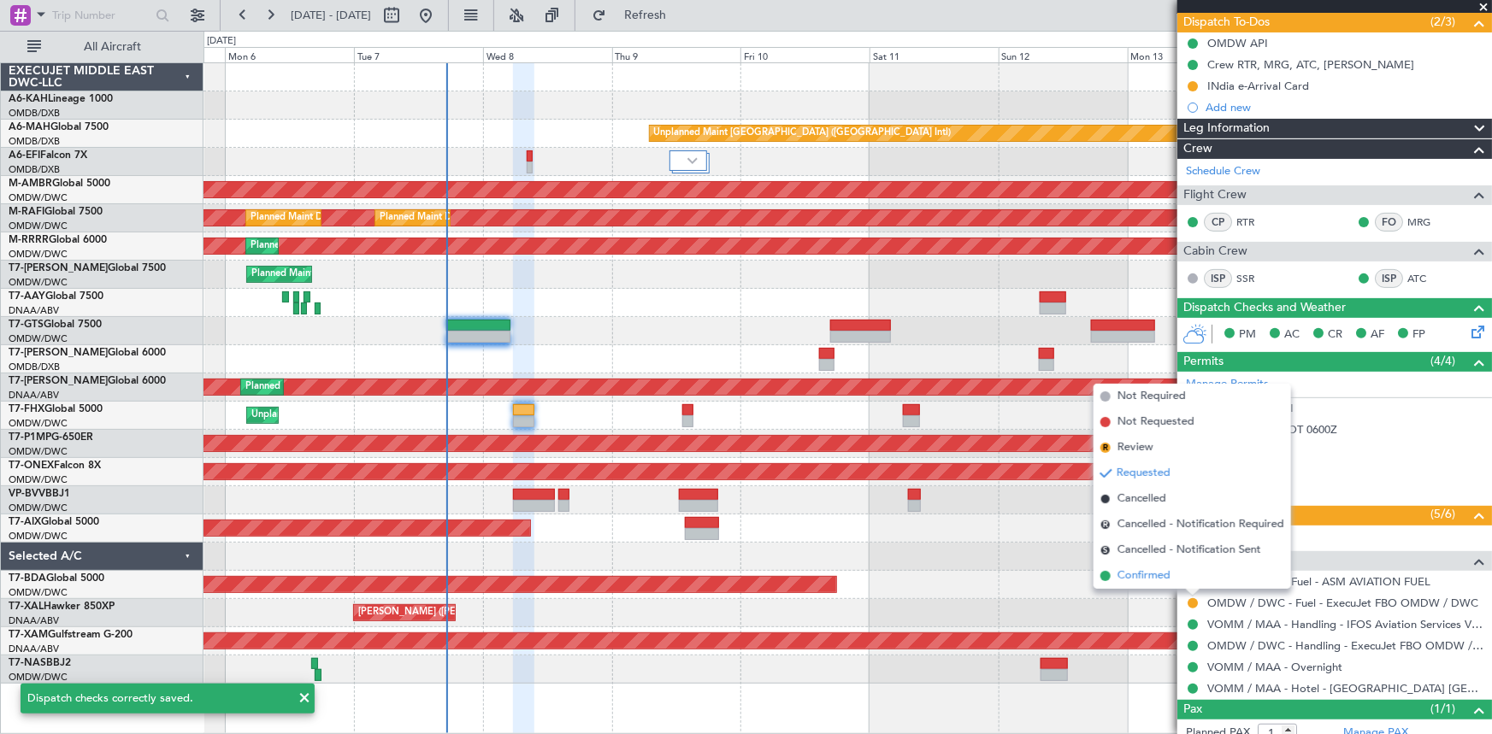
click at [1154, 577] on span "Confirmed" at bounding box center [1143, 576] width 53 height 17
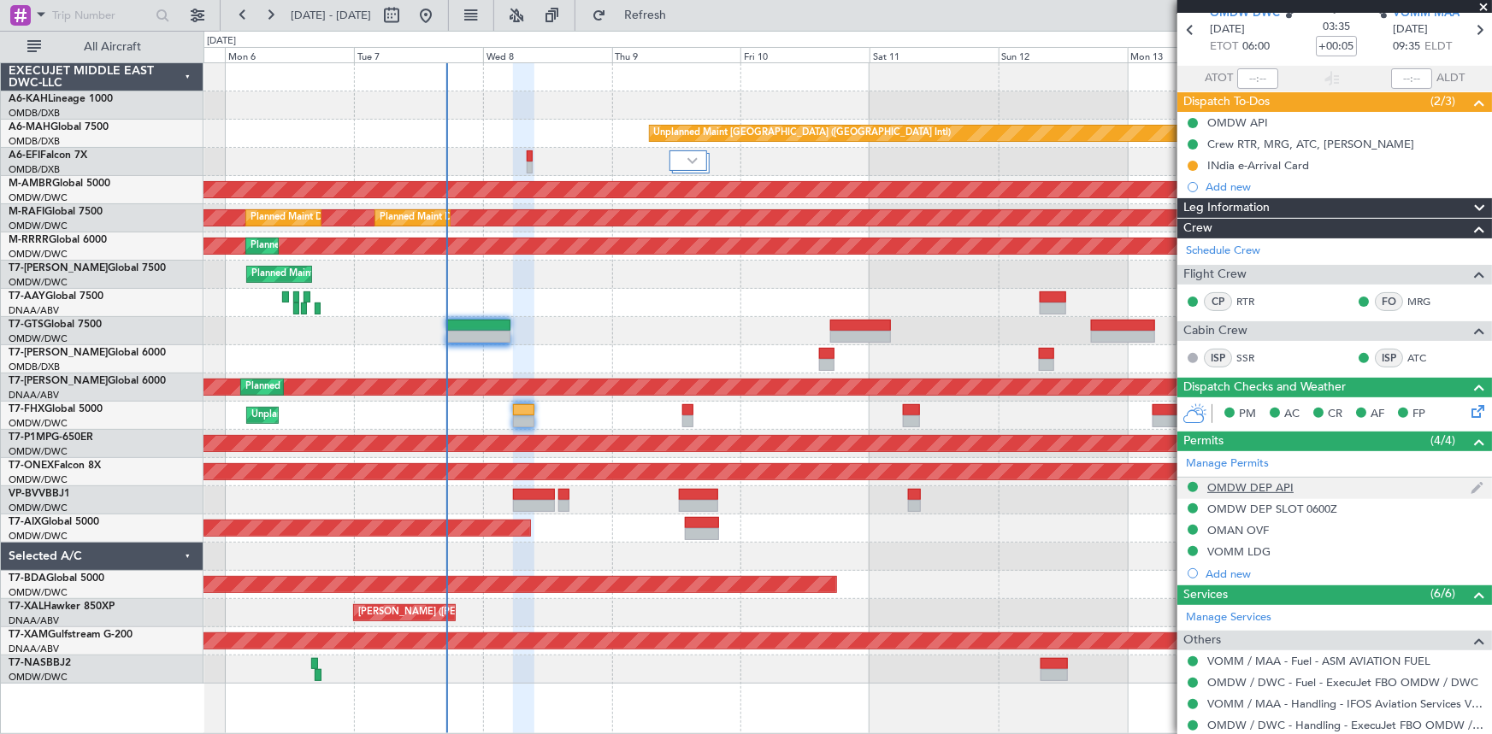
scroll to position [0, 0]
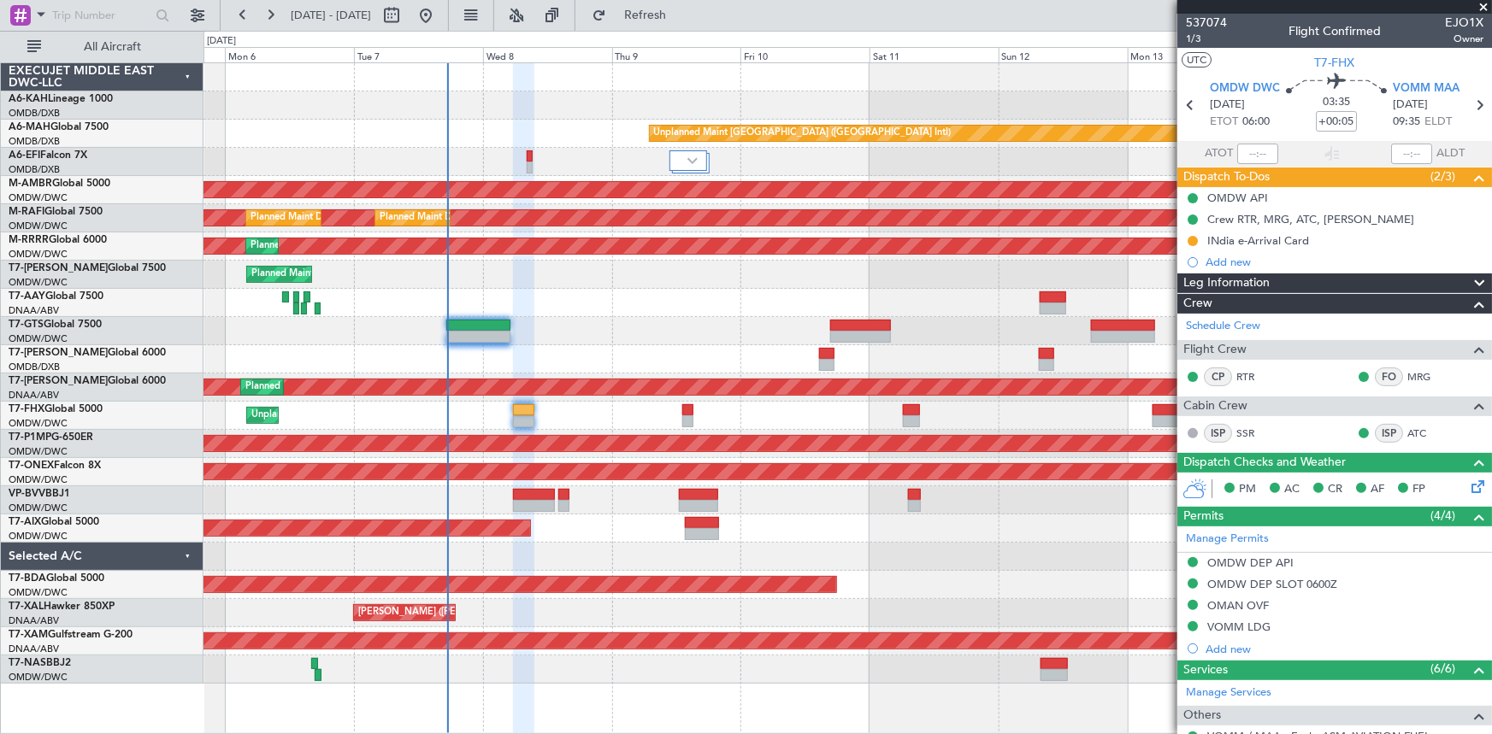
type input "Dherander Fithani (DHF)"
type input "7437"
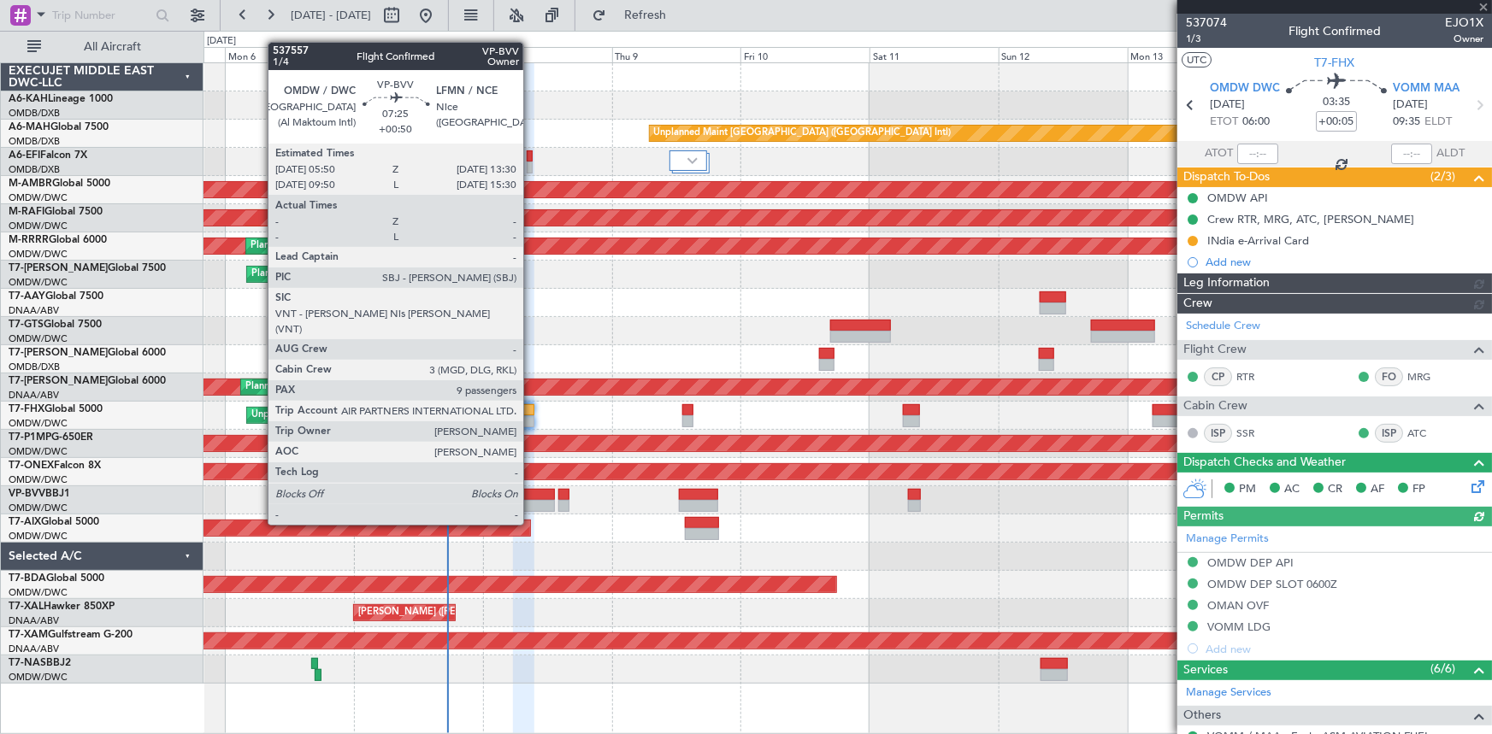
type input "Dherander Fithani (DHF)"
type input "7437"
click at [531, 492] on div at bounding box center [534, 495] width 42 height 12
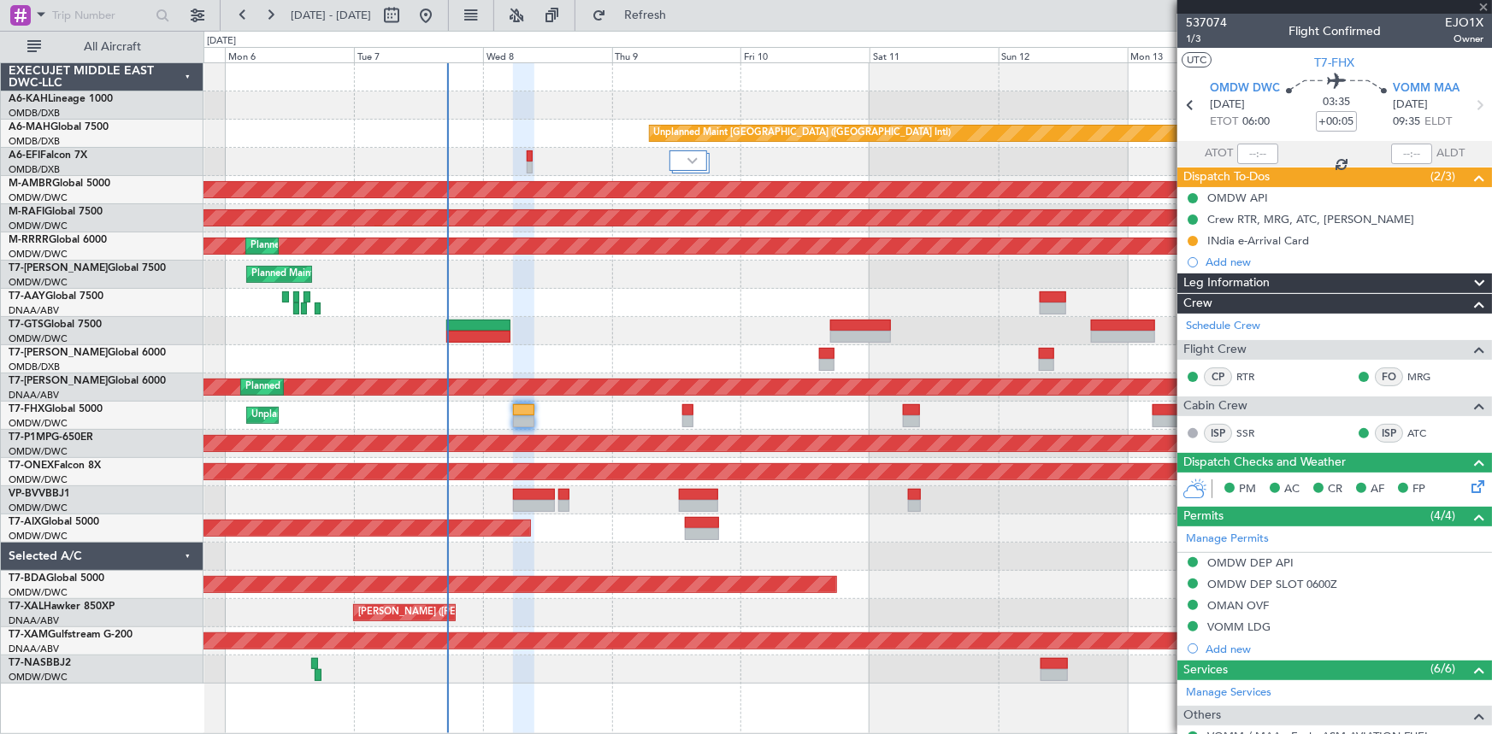
type input "+00:50"
type input "9"
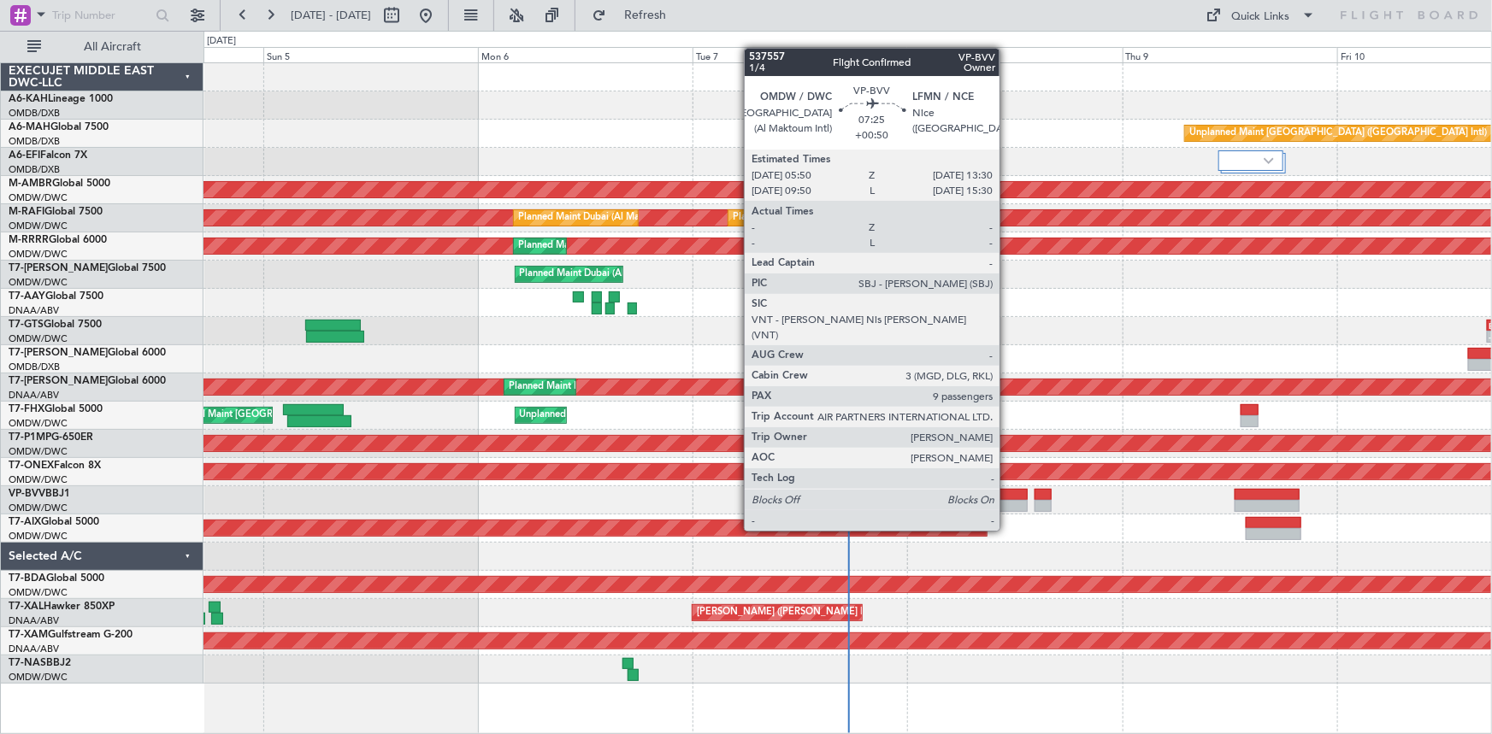
click at [1007, 498] on div at bounding box center [992, 495] width 69 height 12
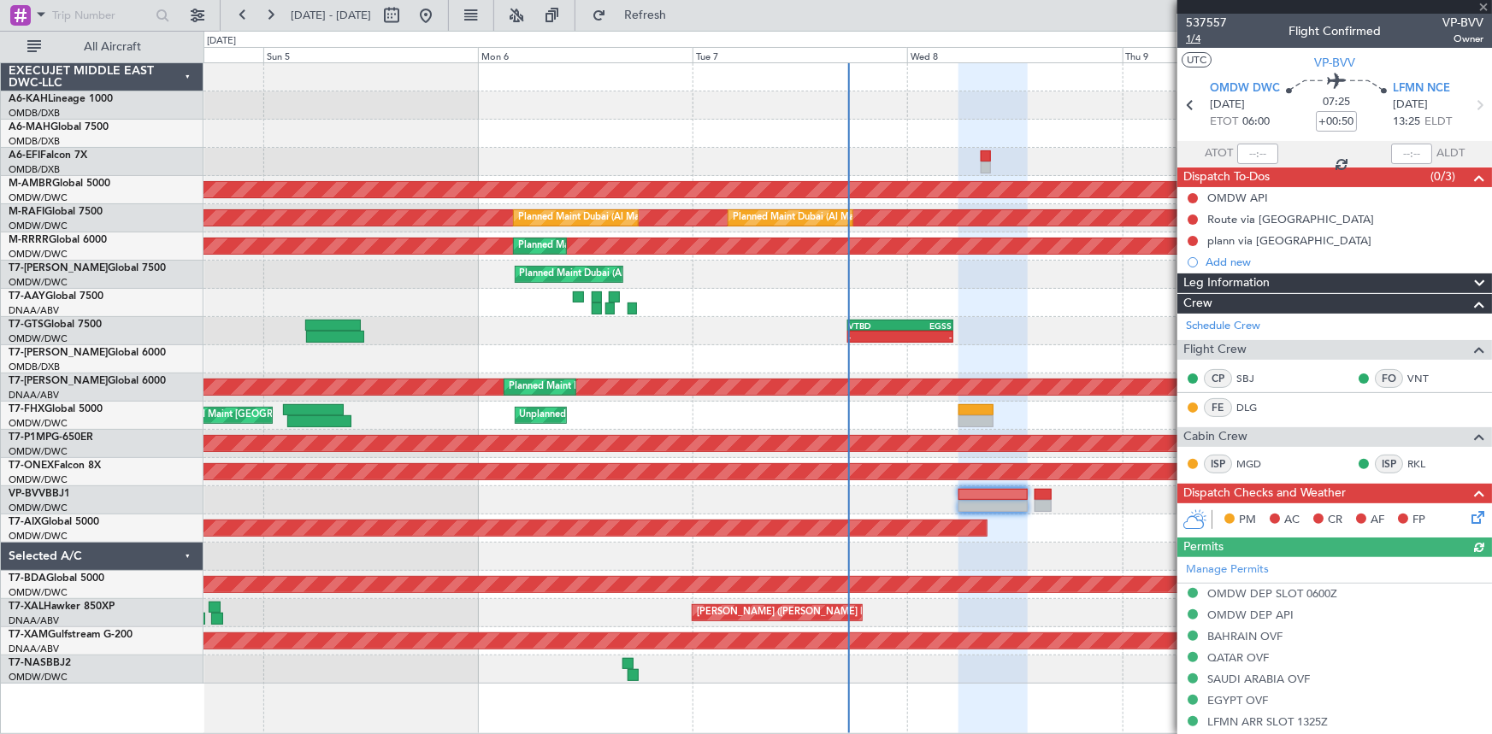
click at [1198, 38] on span "1/4" at bounding box center [1206, 39] width 41 height 15
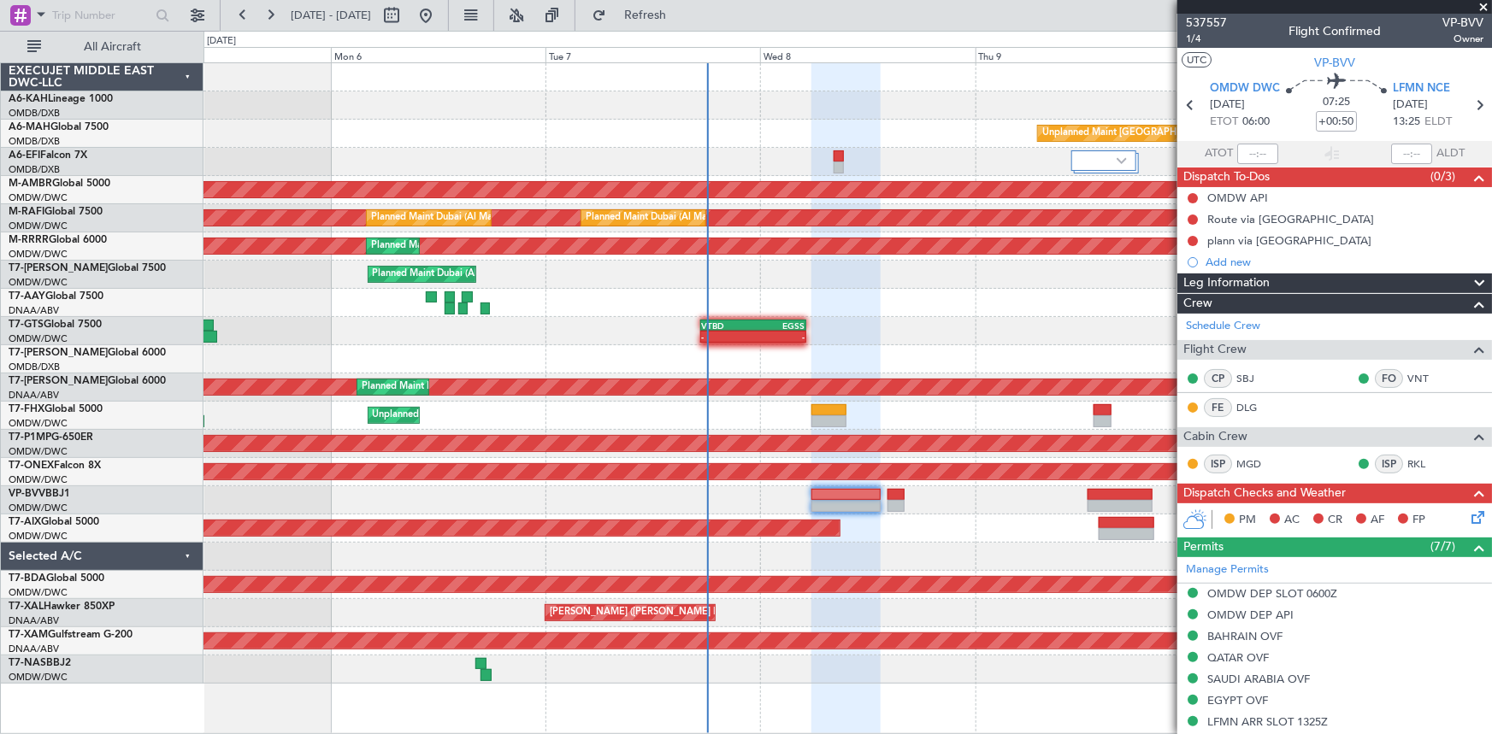
click at [551, 315] on div "Unplanned Maint [GEOGRAPHIC_DATA] ([GEOGRAPHIC_DATA] Intl) AOG Maint [GEOGRAPHI…" at bounding box center [847, 373] width 1288 height 621
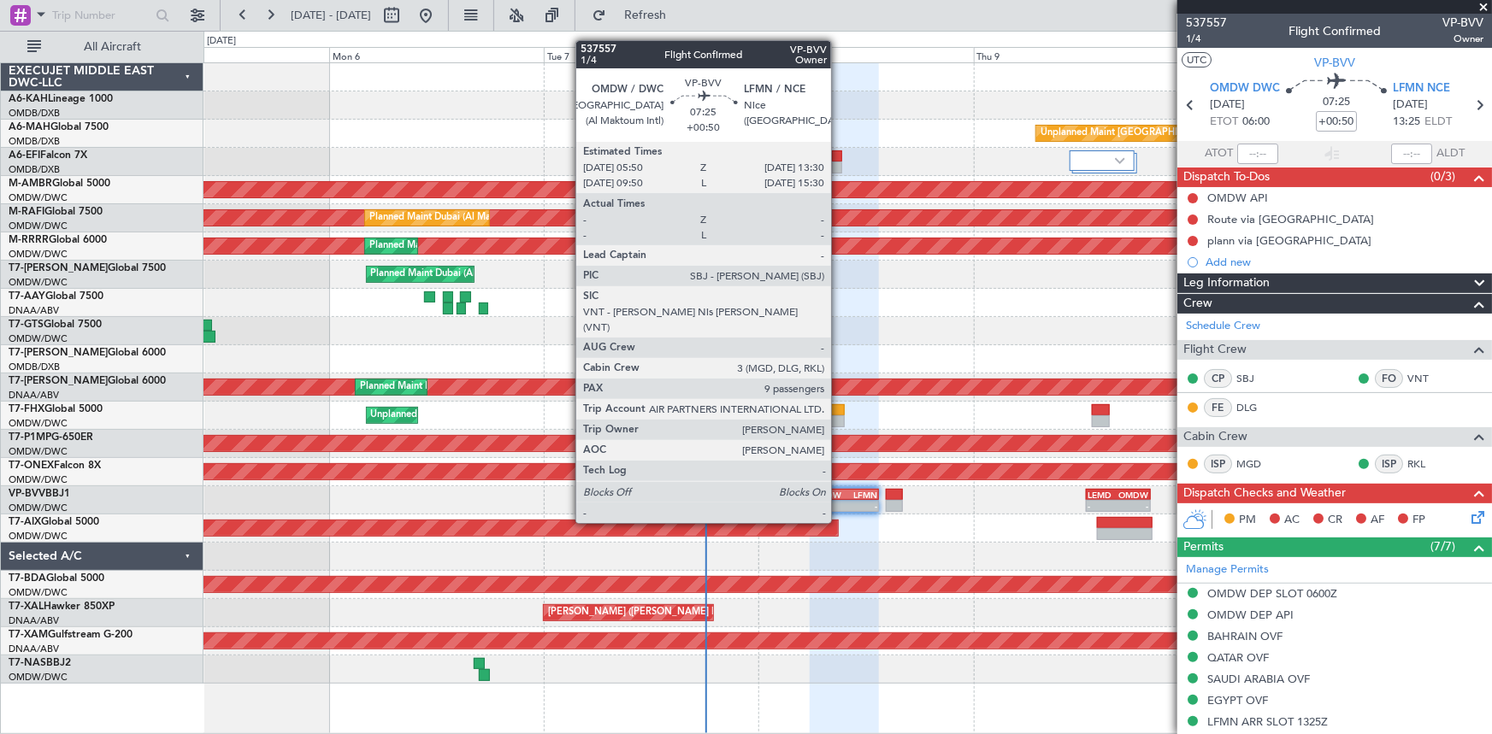
click at [839, 491] on div "OMDW" at bounding box center [827, 495] width 32 height 10
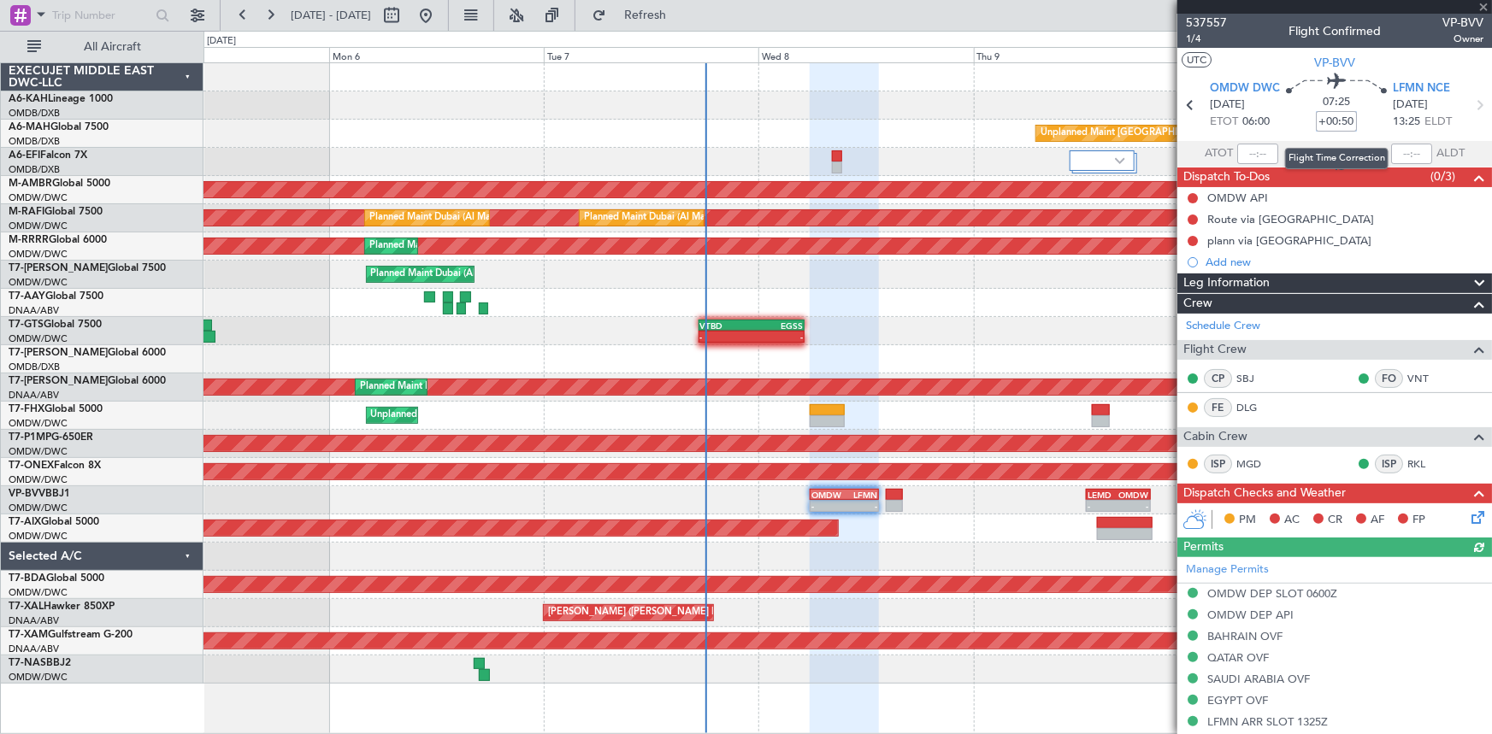
click at [1322, 118] on input "+00:50" at bounding box center [1336, 121] width 41 height 21
type input "-00:00"
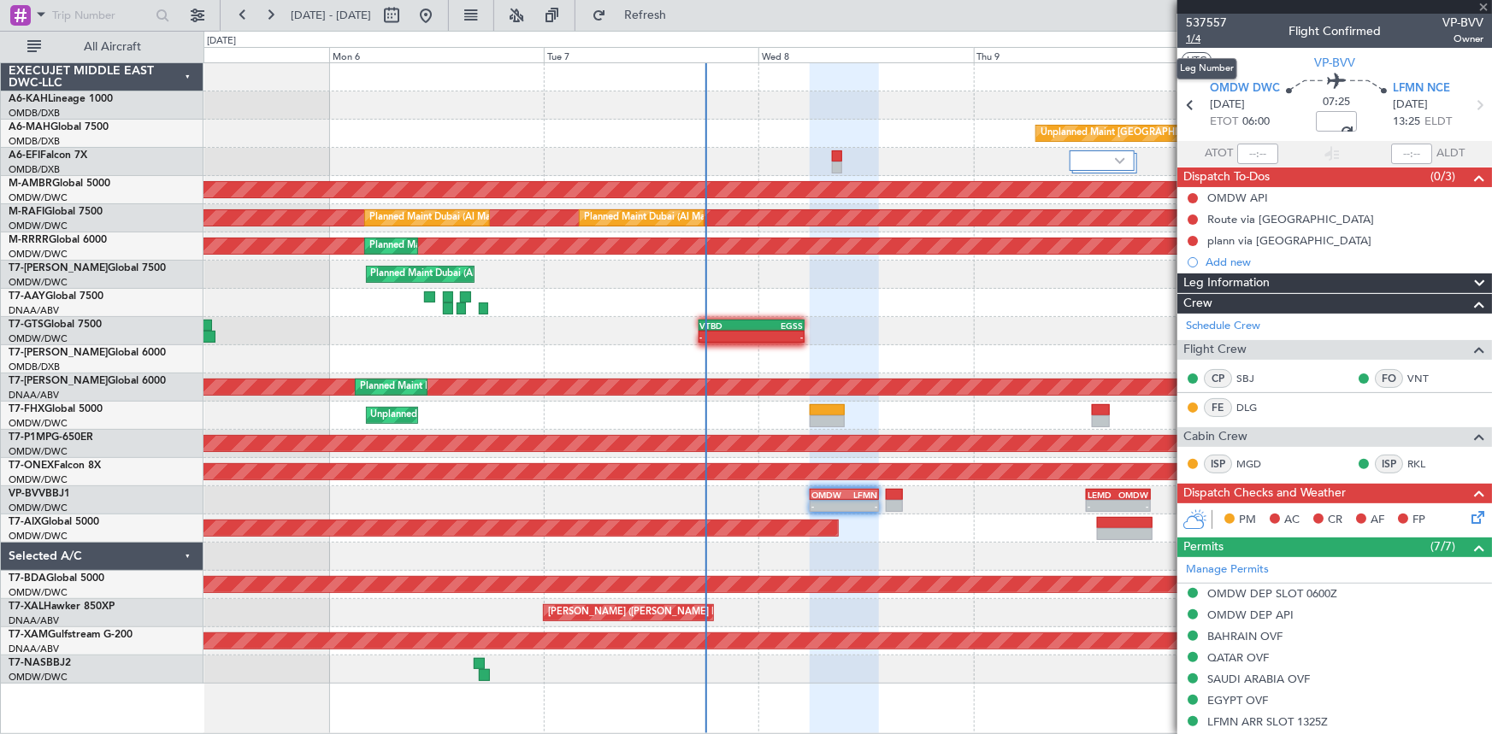
click at [1199, 42] on span "1/4" at bounding box center [1206, 39] width 41 height 15
click at [1201, 35] on span "1/4" at bounding box center [1206, 39] width 41 height 15
click at [1332, 60] on span "VP-BVV" at bounding box center [1334, 63] width 41 height 18
click at [1338, 118] on input at bounding box center [1336, 121] width 41 height 21
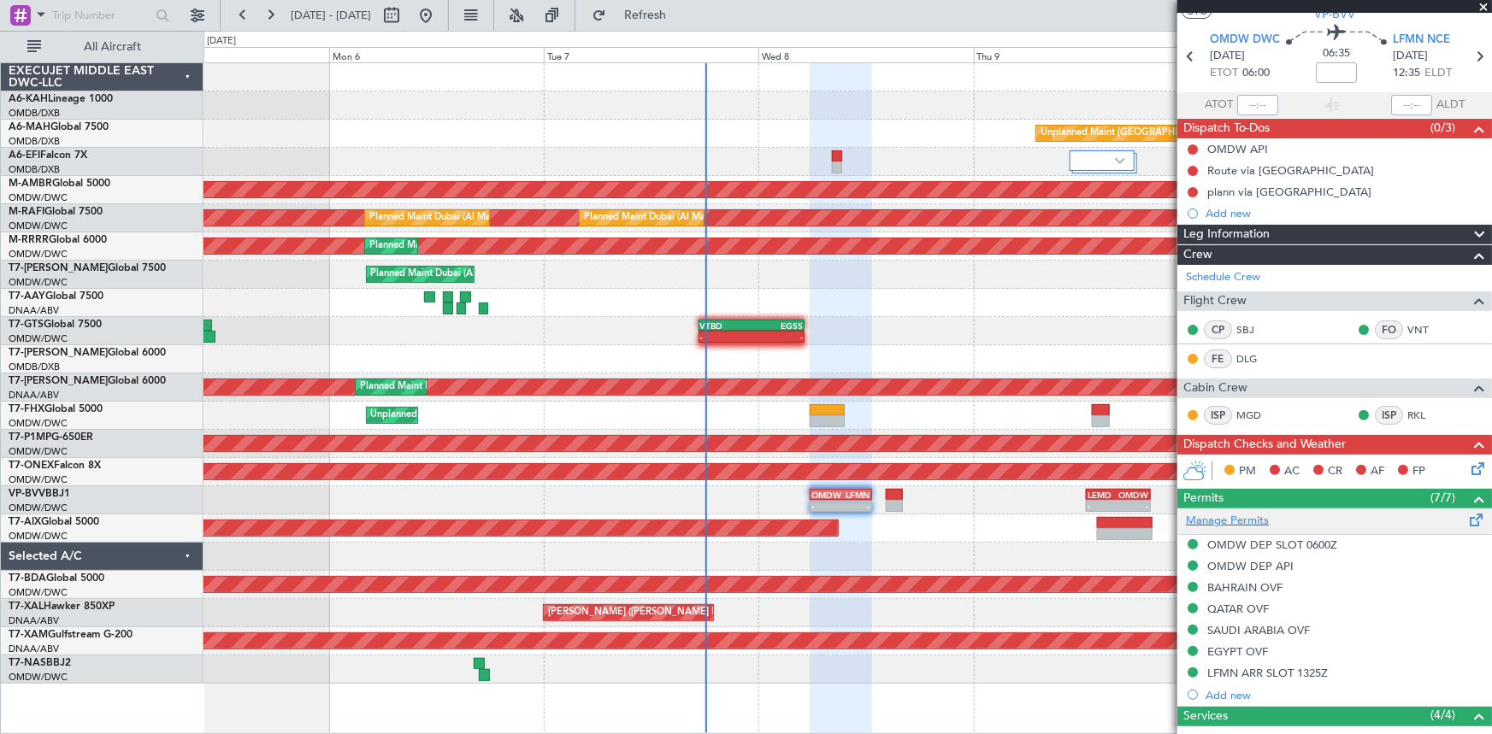
scroll to position [155, 0]
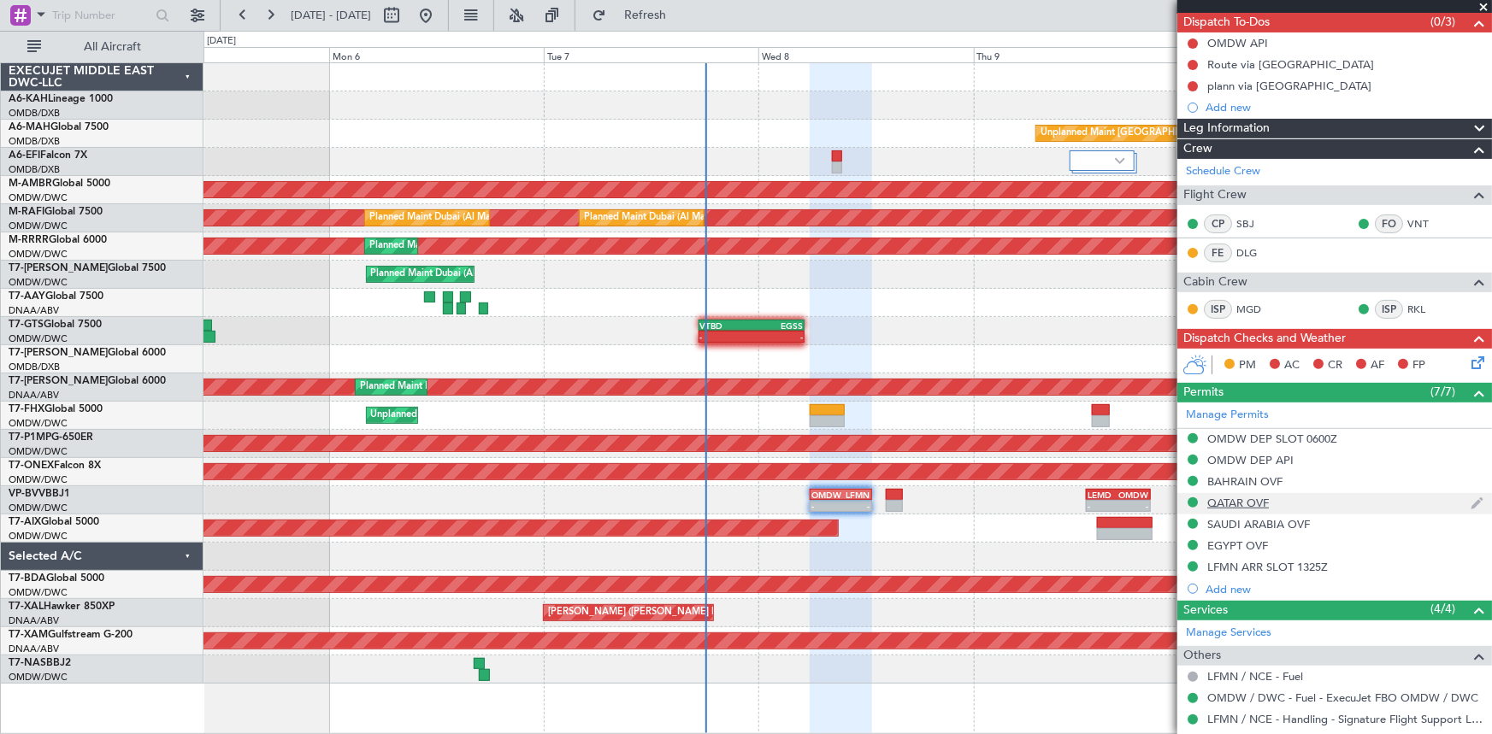
click at [1235, 500] on div "QATAR OVF" at bounding box center [1238, 503] width 62 height 15
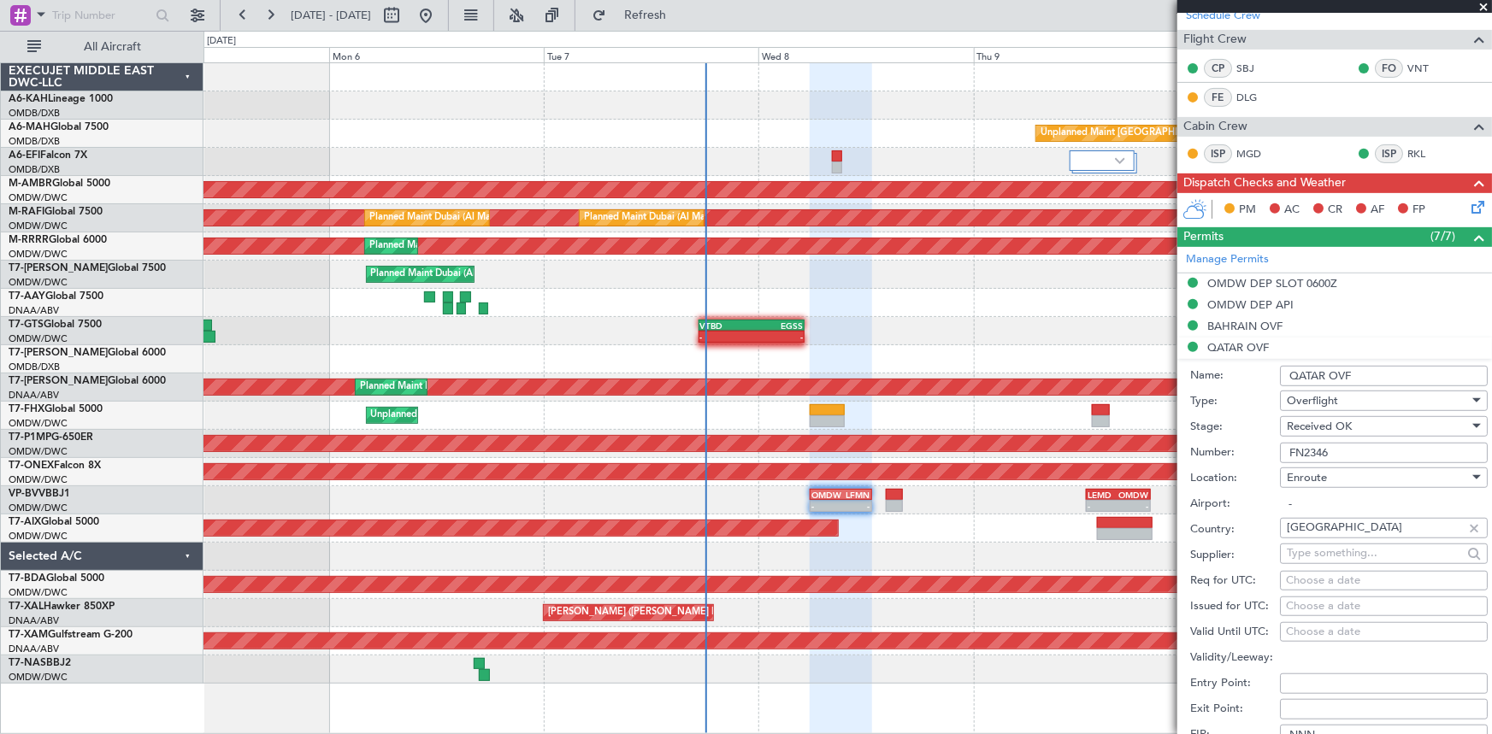
scroll to position [466, 0]
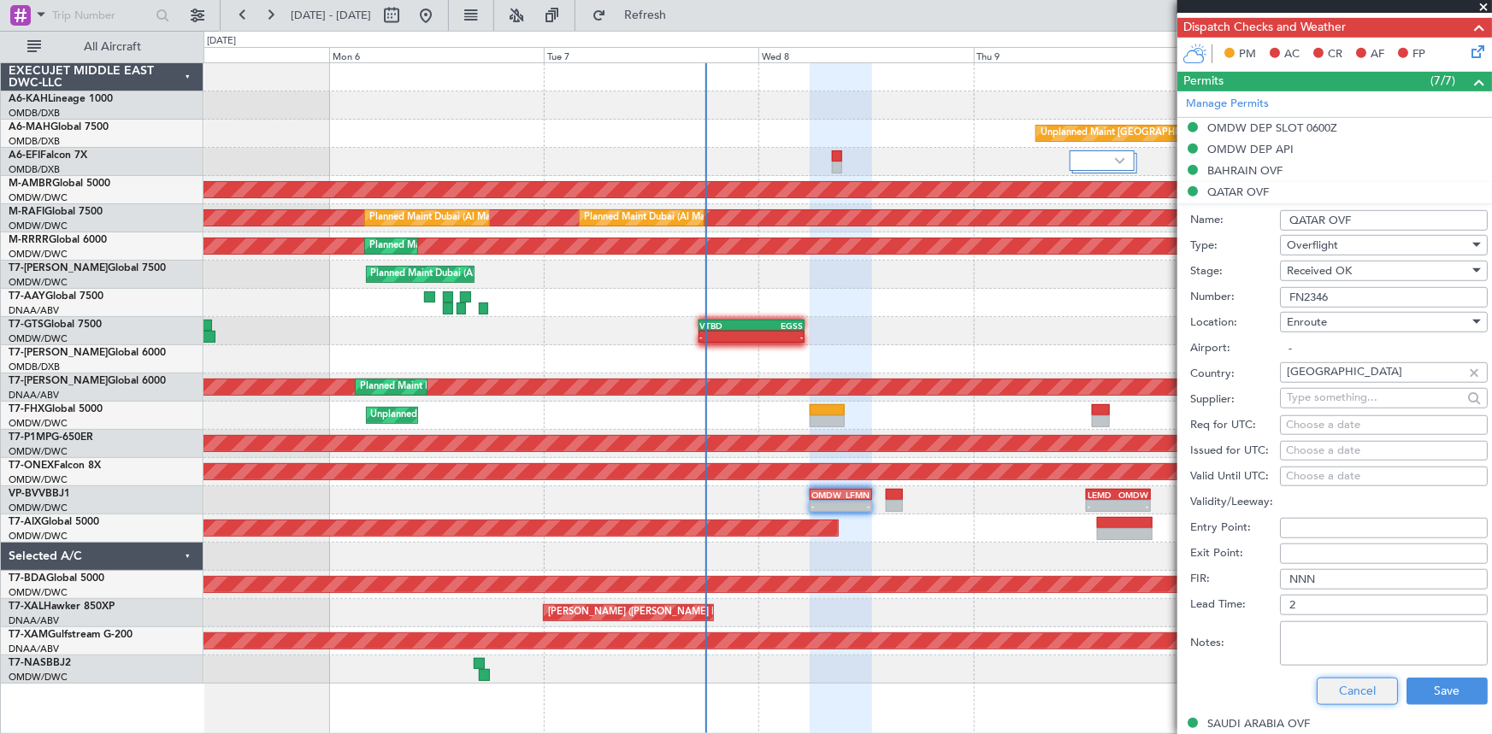
click at [1336, 680] on button "Cancel" at bounding box center [1357, 691] width 81 height 27
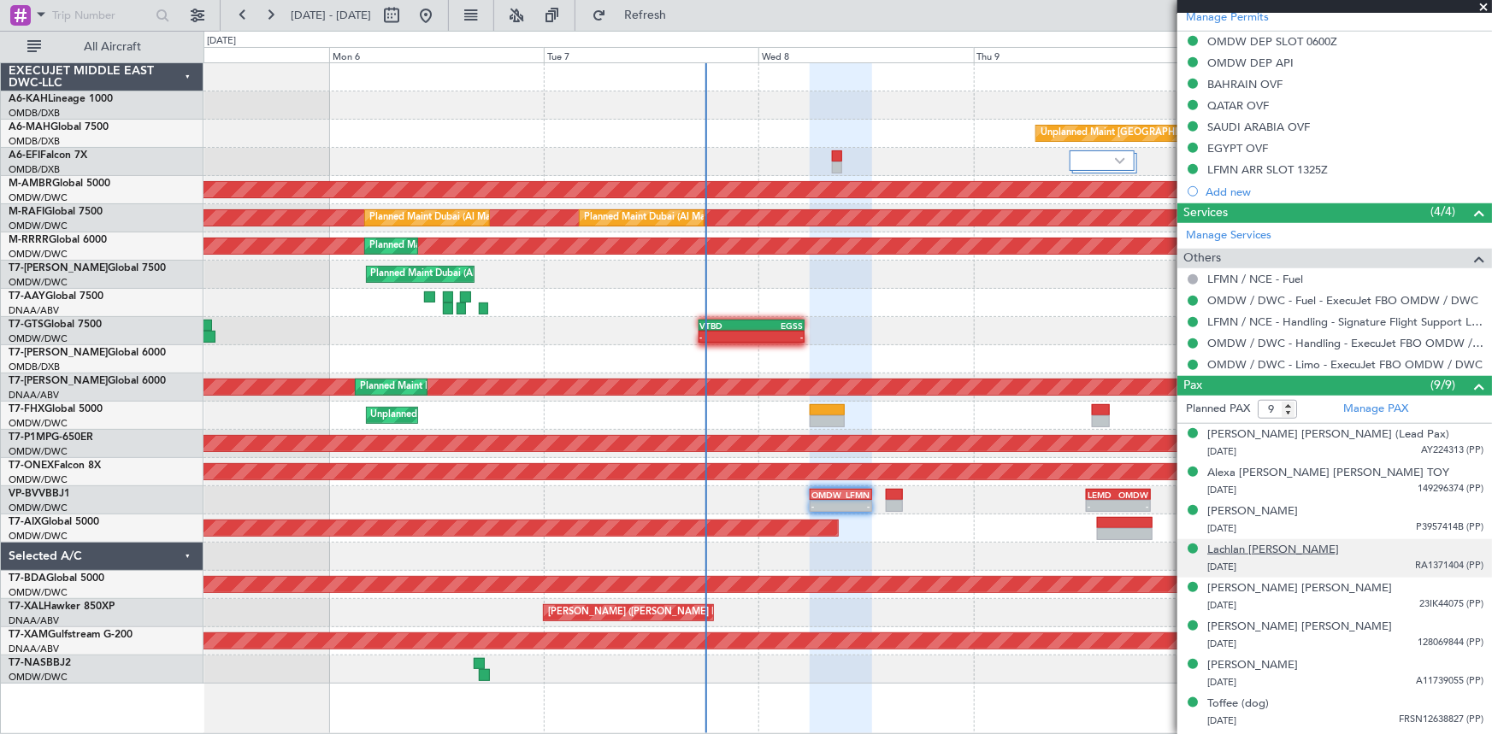
scroll to position [586, 0]
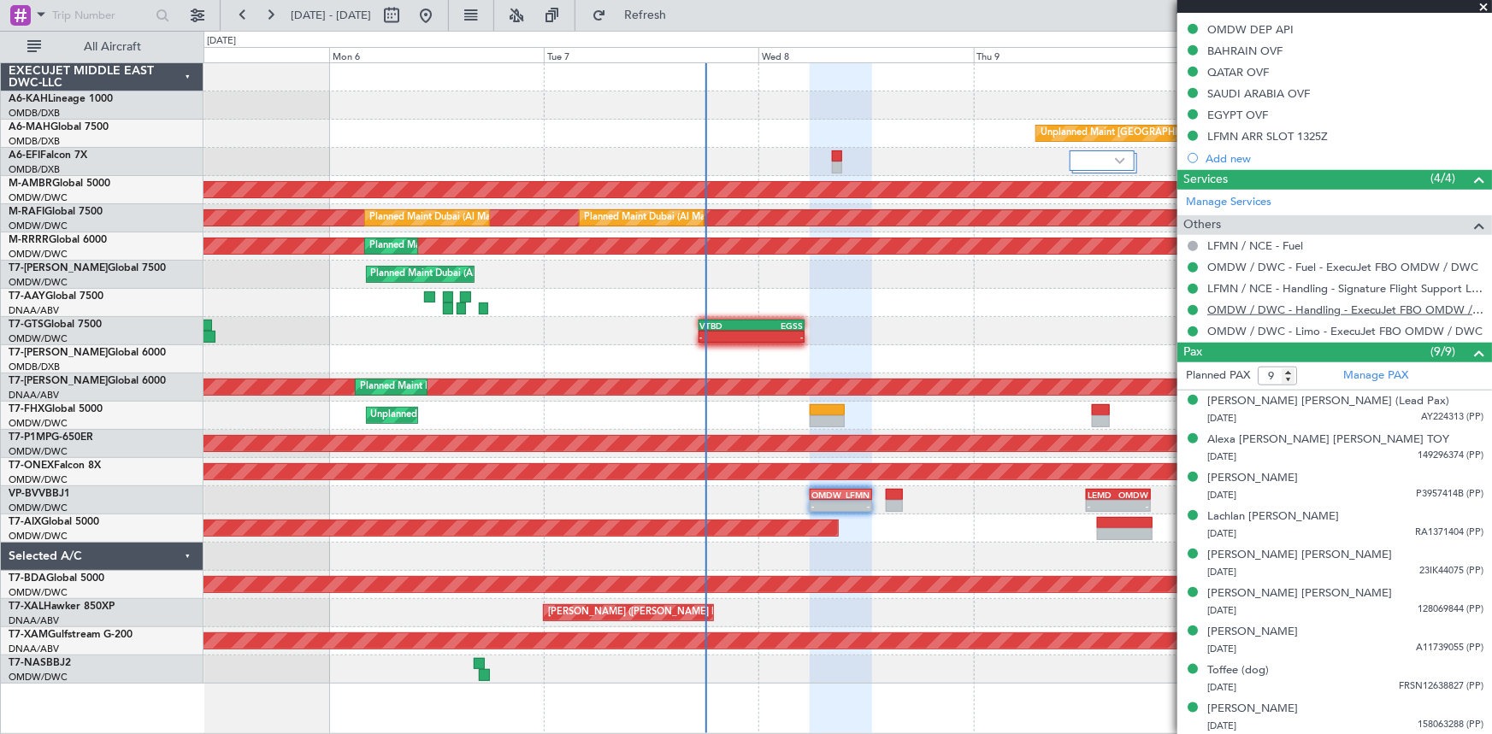
click at [1300, 304] on link "OMDW / DWC - Handling - ExecuJet FBO OMDW / DWC" at bounding box center [1345, 310] width 276 height 15
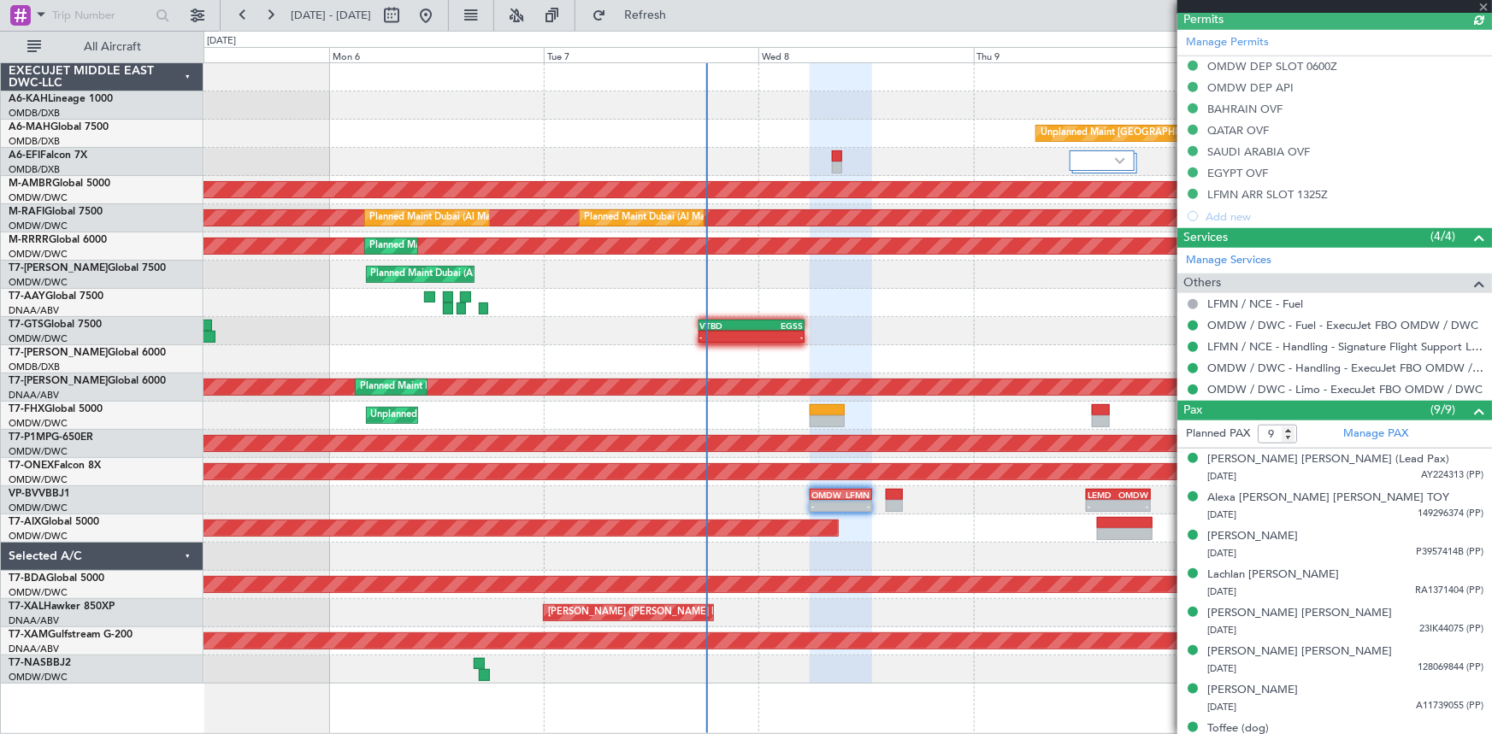
type input "Dherander Fithani (DHF)"
type input "7348"
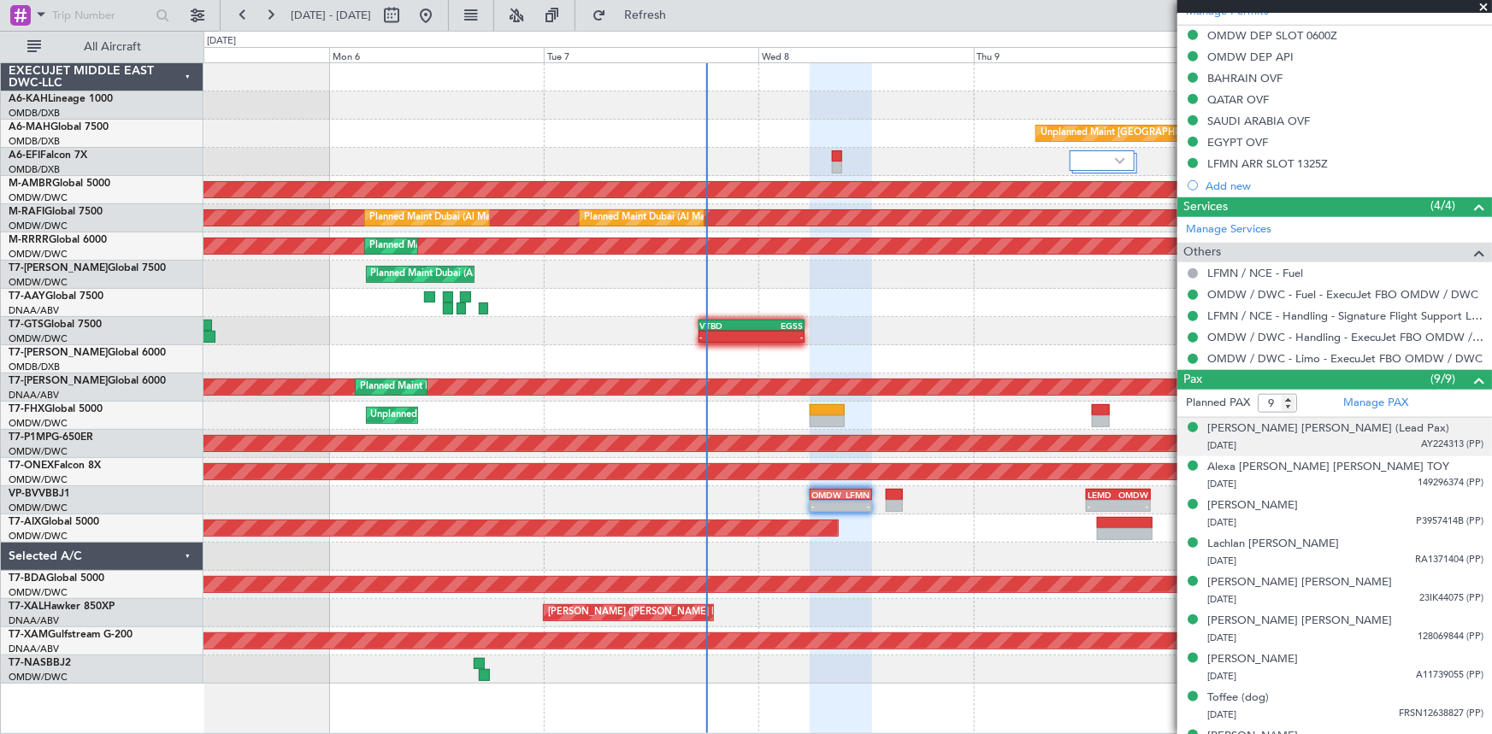
scroll to position [644, 0]
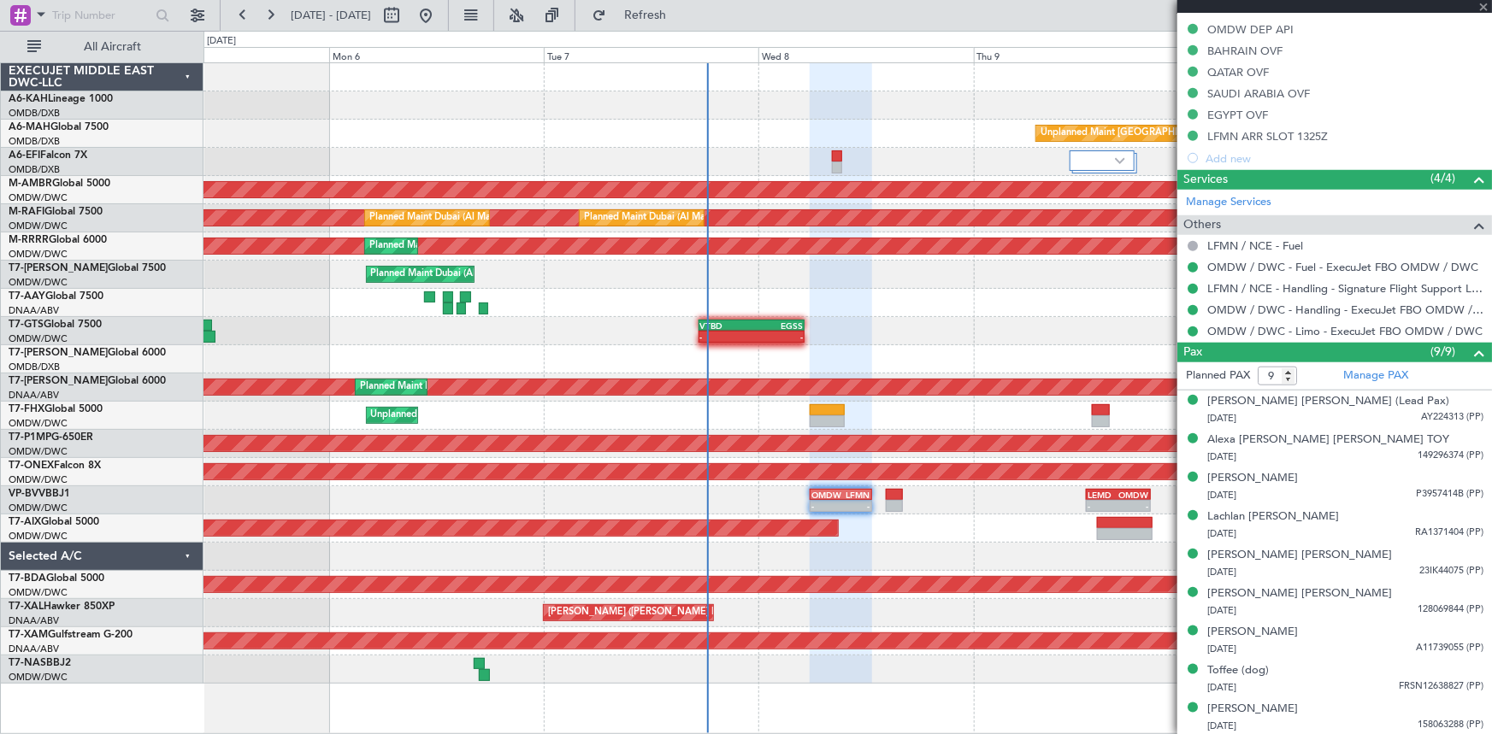
type input "Dherander Fithani (DHF)"
type input "7348"
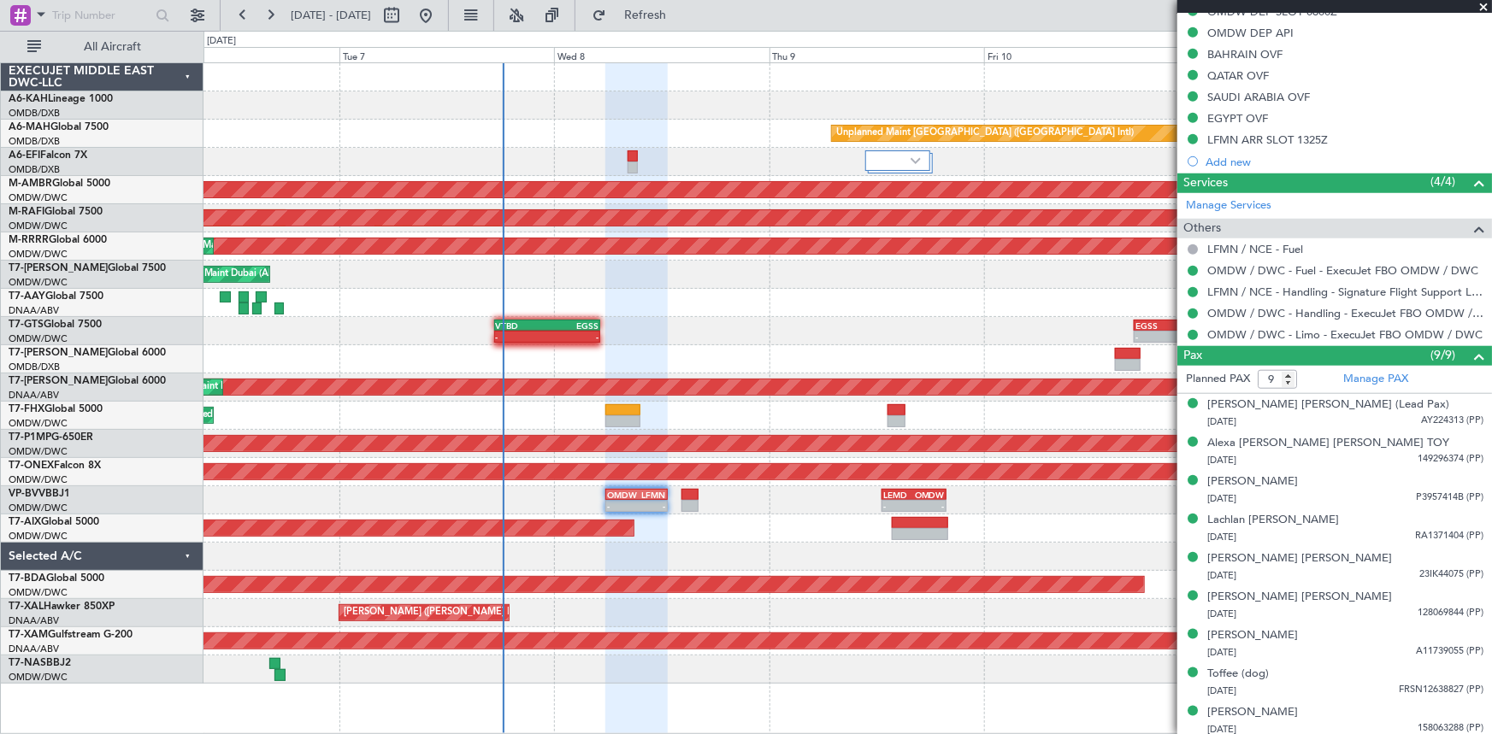
click at [534, 422] on div "Unplanned Maint [GEOGRAPHIC_DATA] (Al Maktoum Intl) 02:47 Z 09:55 Z WSSL 02:20 …" at bounding box center [847, 416] width 1288 height 28
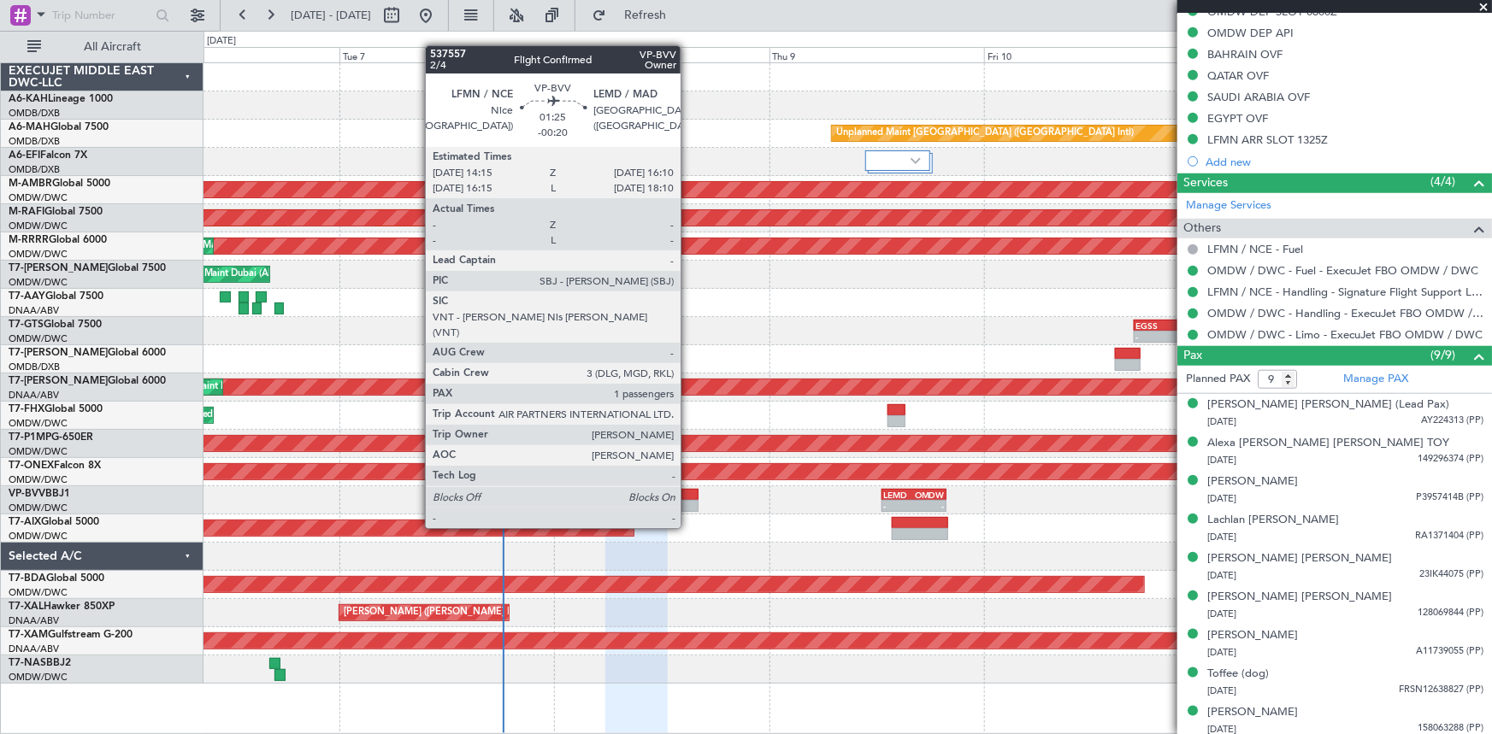
click at [688, 496] on div at bounding box center [690, 495] width 18 height 12
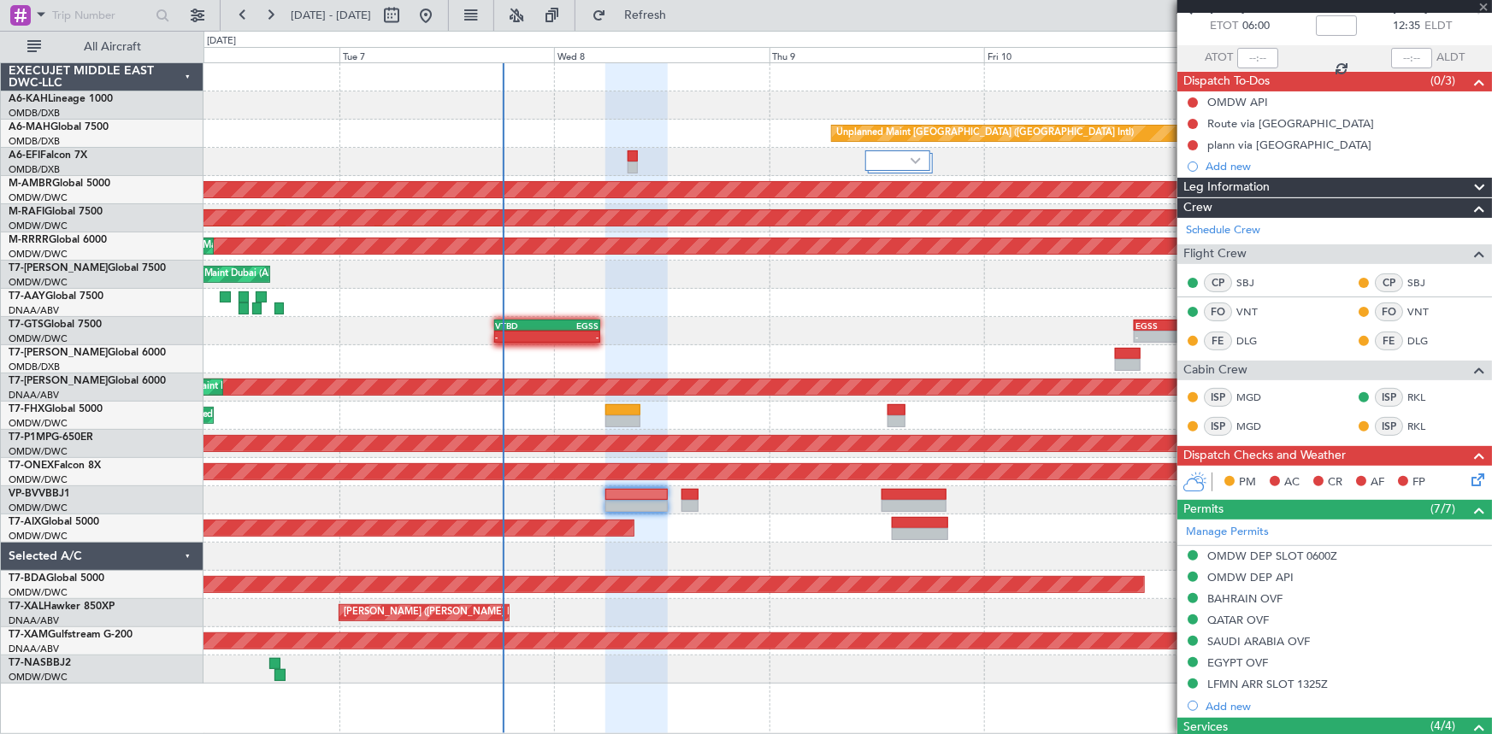
scroll to position [0, 0]
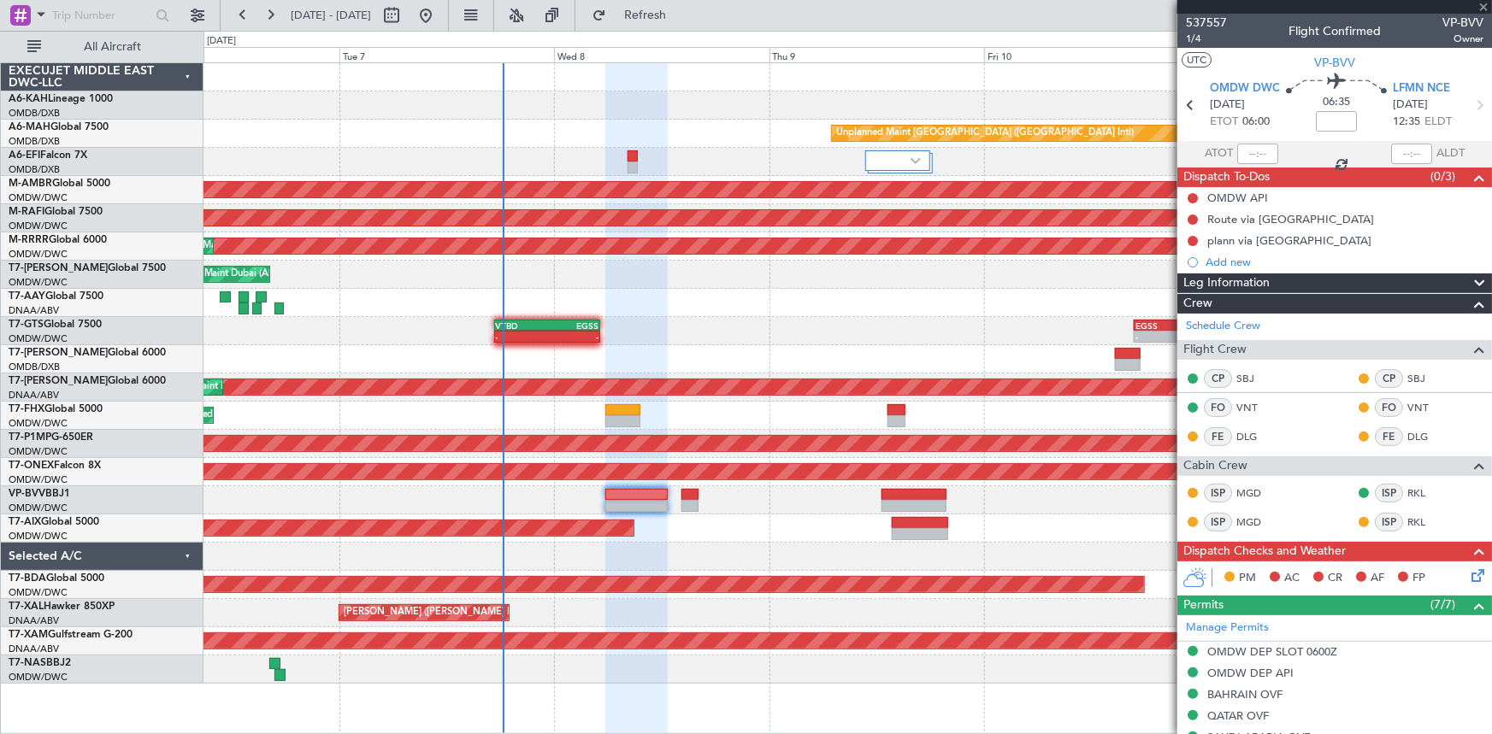
type input "-00:20"
type input "1"
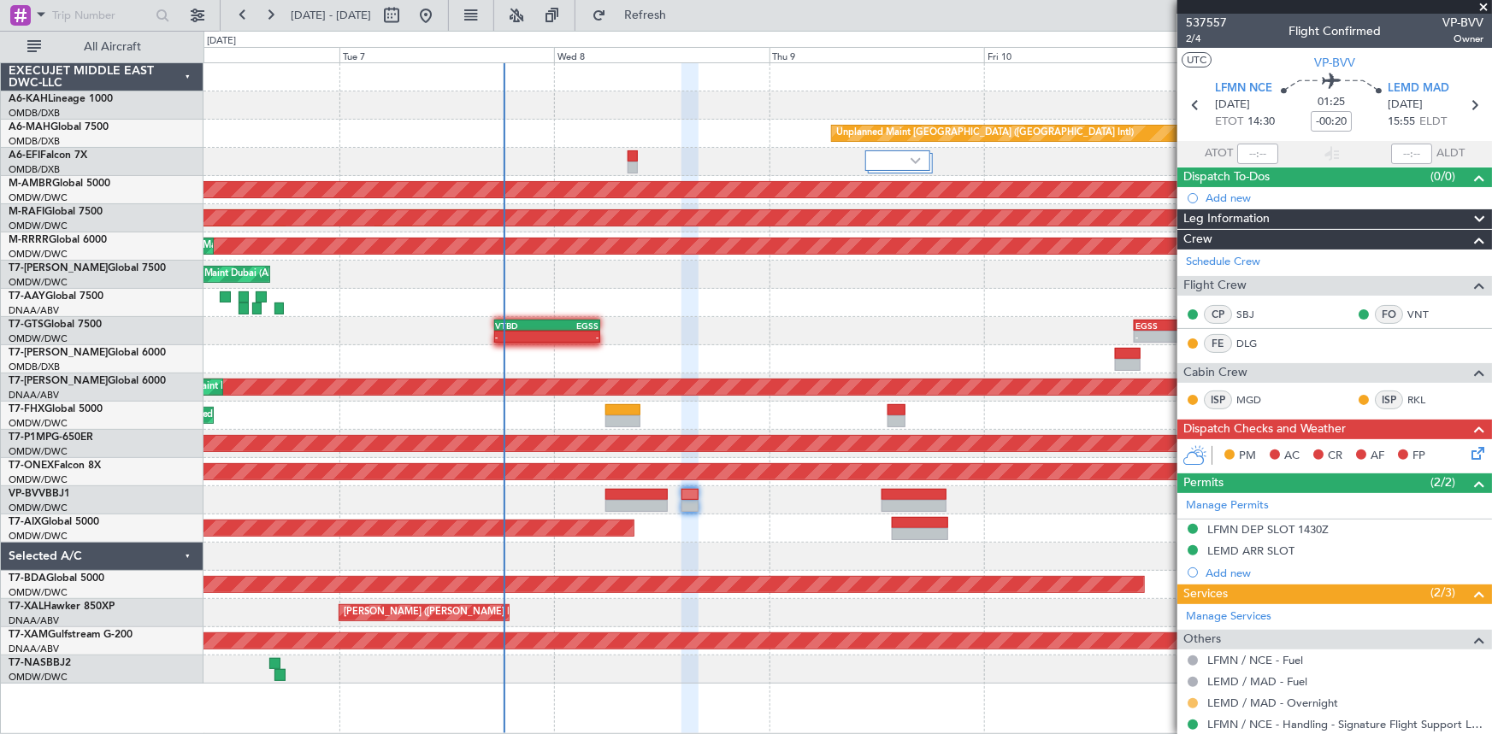
click at [1193, 704] on button at bounding box center [1193, 704] width 10 height 10
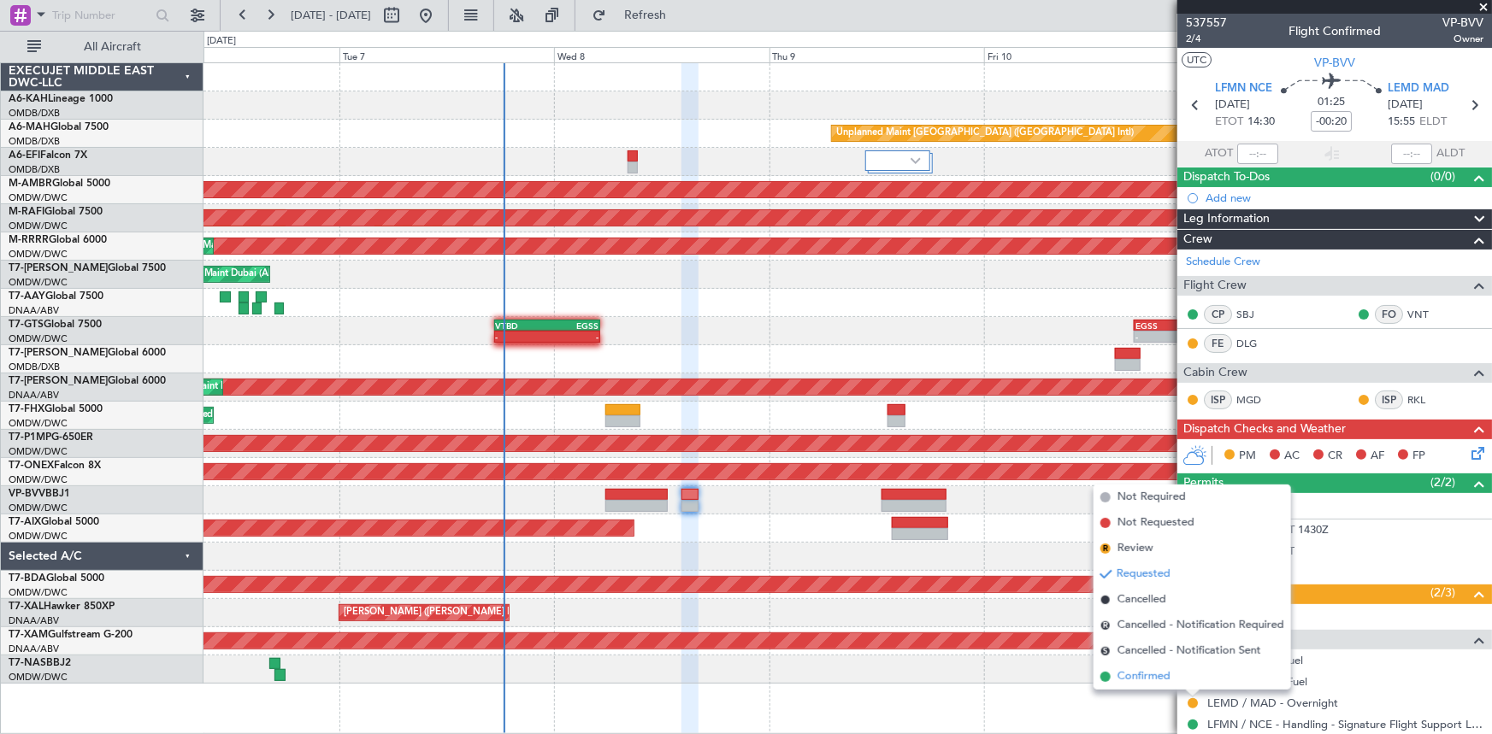
click at [1137, 680] on span "Confirmed" at bounding box center [1143, 677] width 53 height 17
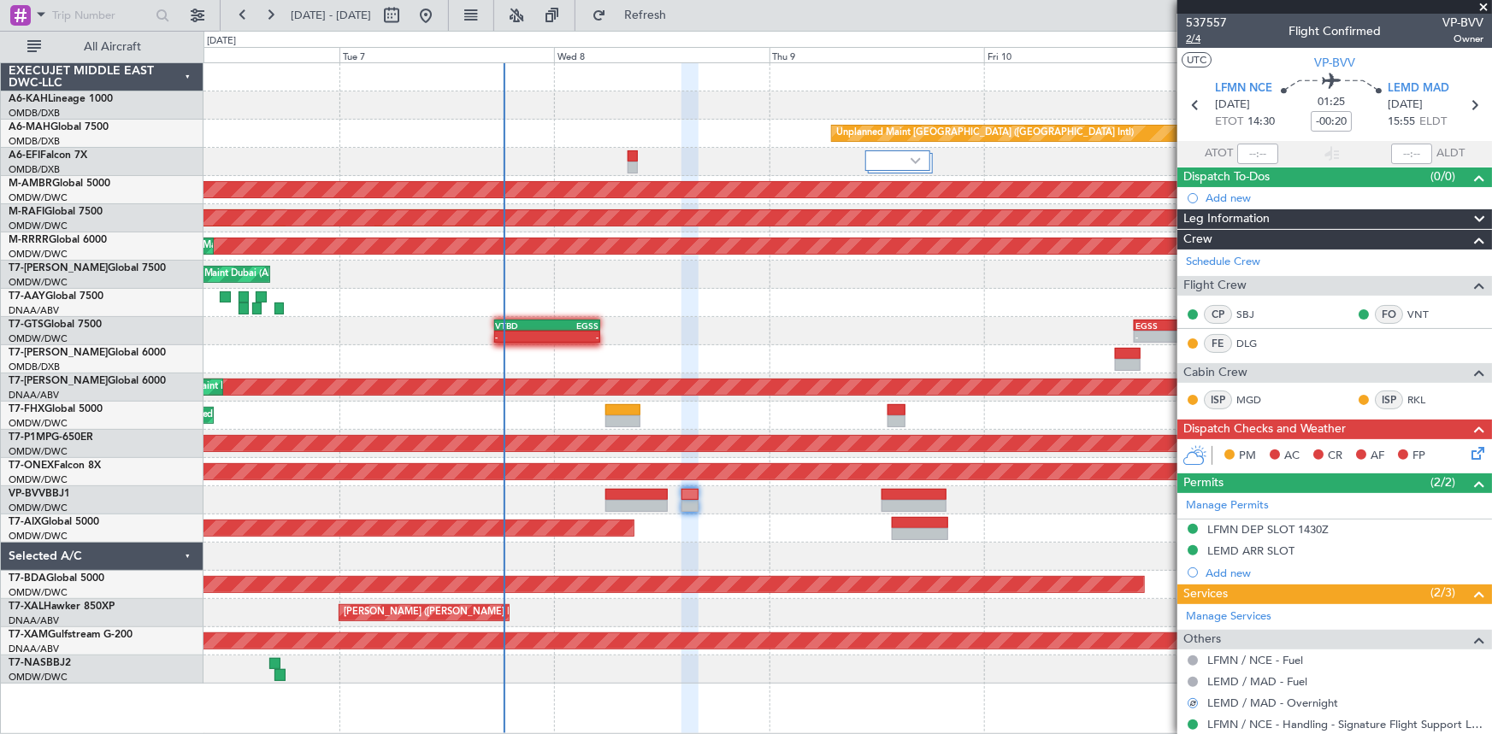
click at [1191, 34] on span "2/4" at bounding box center [1206, 39] width 41 height 15
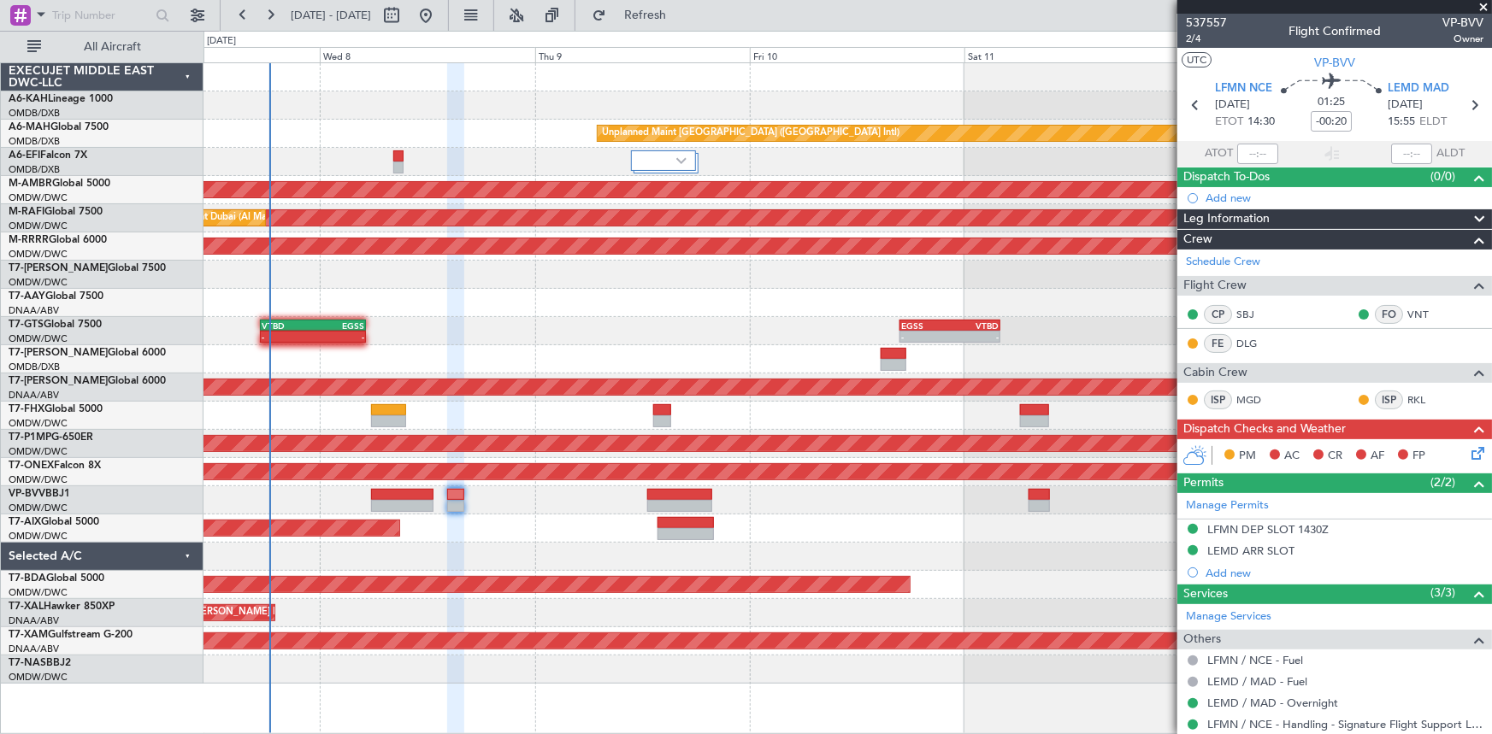
click at [432, 557] on div at bounding box center [847, 557] width 1288 height 28
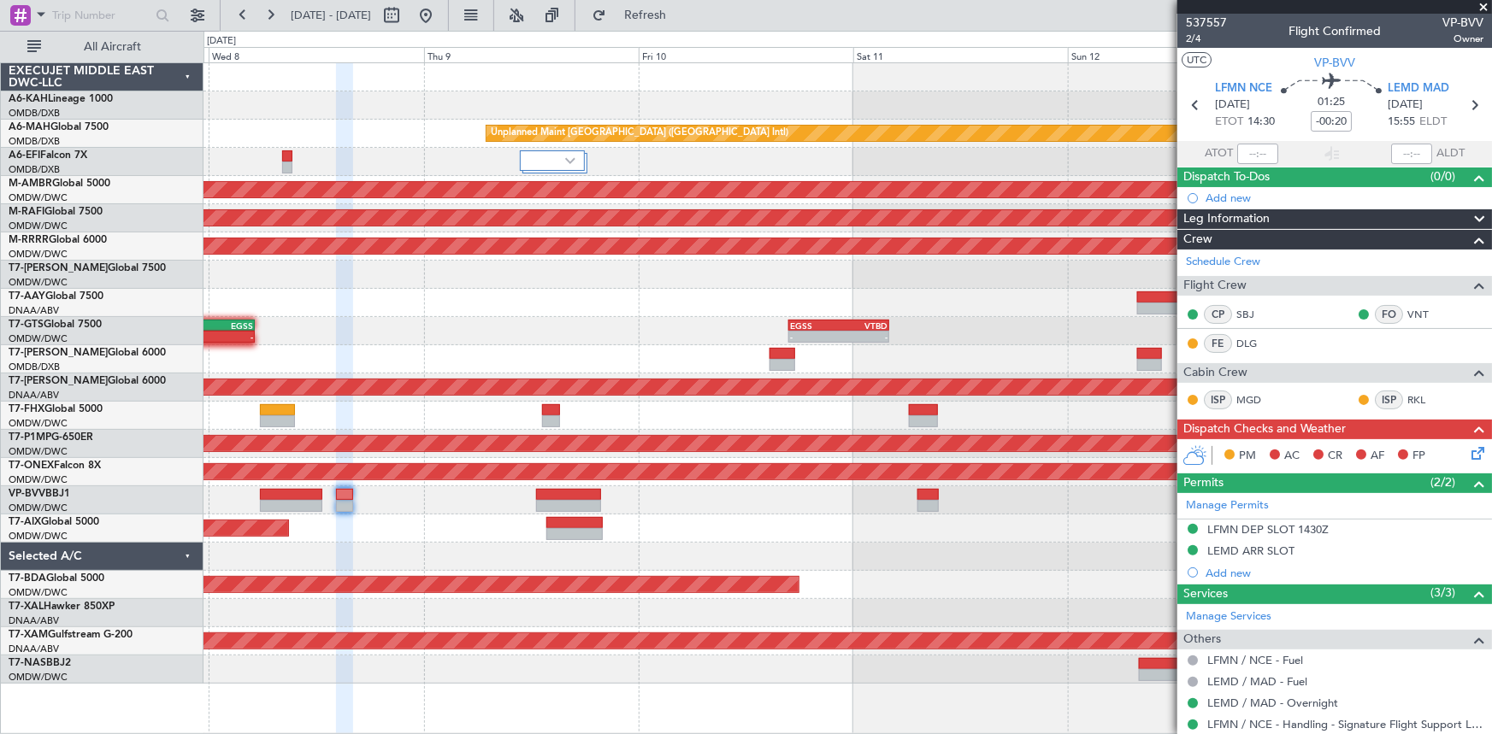
click at [395, 513] on div "Unplanned Maint [GEOGRAPHIC_DATA] ([GEOGRAPHIC_DATA] Intl) Planned Maint [GEOGR…" at bounding box center [847, 373] width 1288 height 621
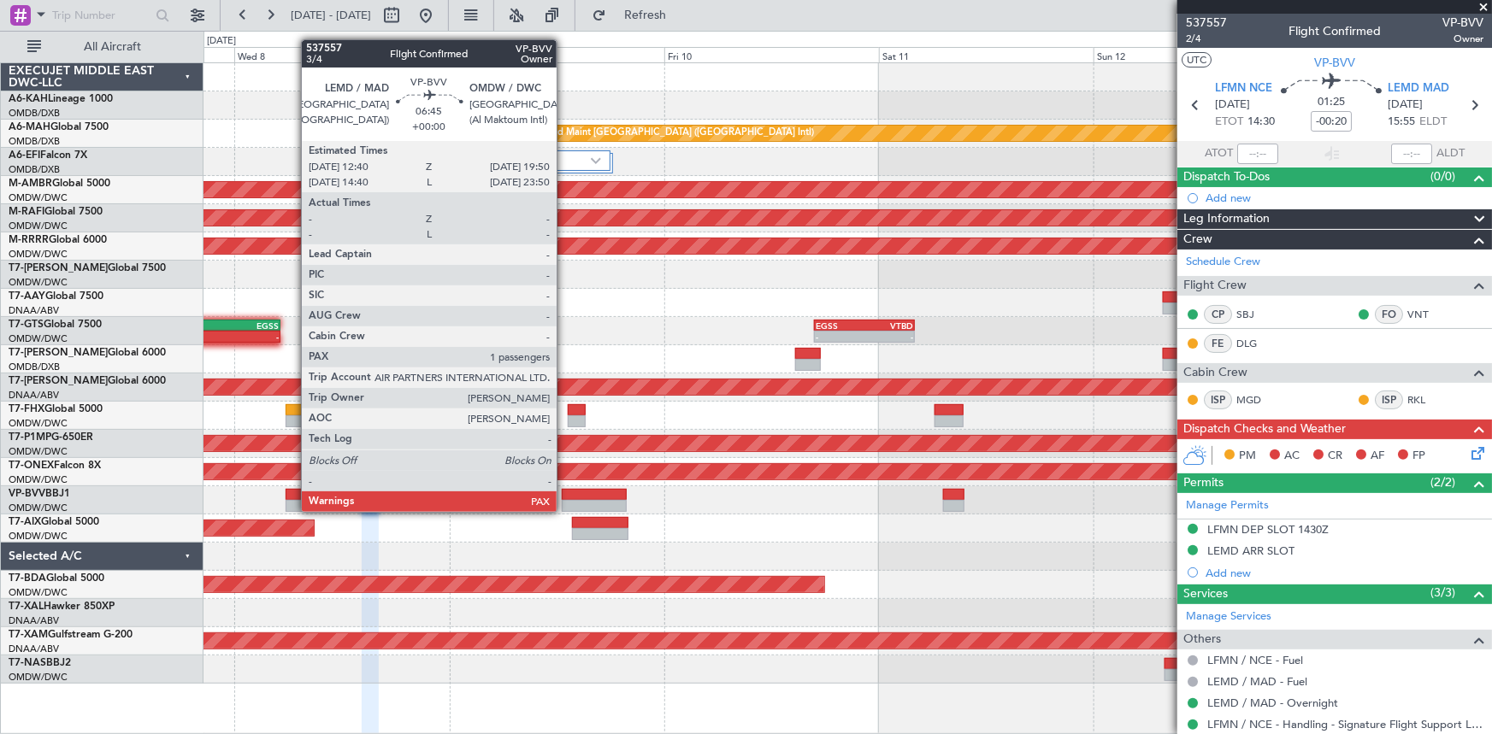
click at [615, 509] on div at bounding box center [594, 506] width 65 height 12
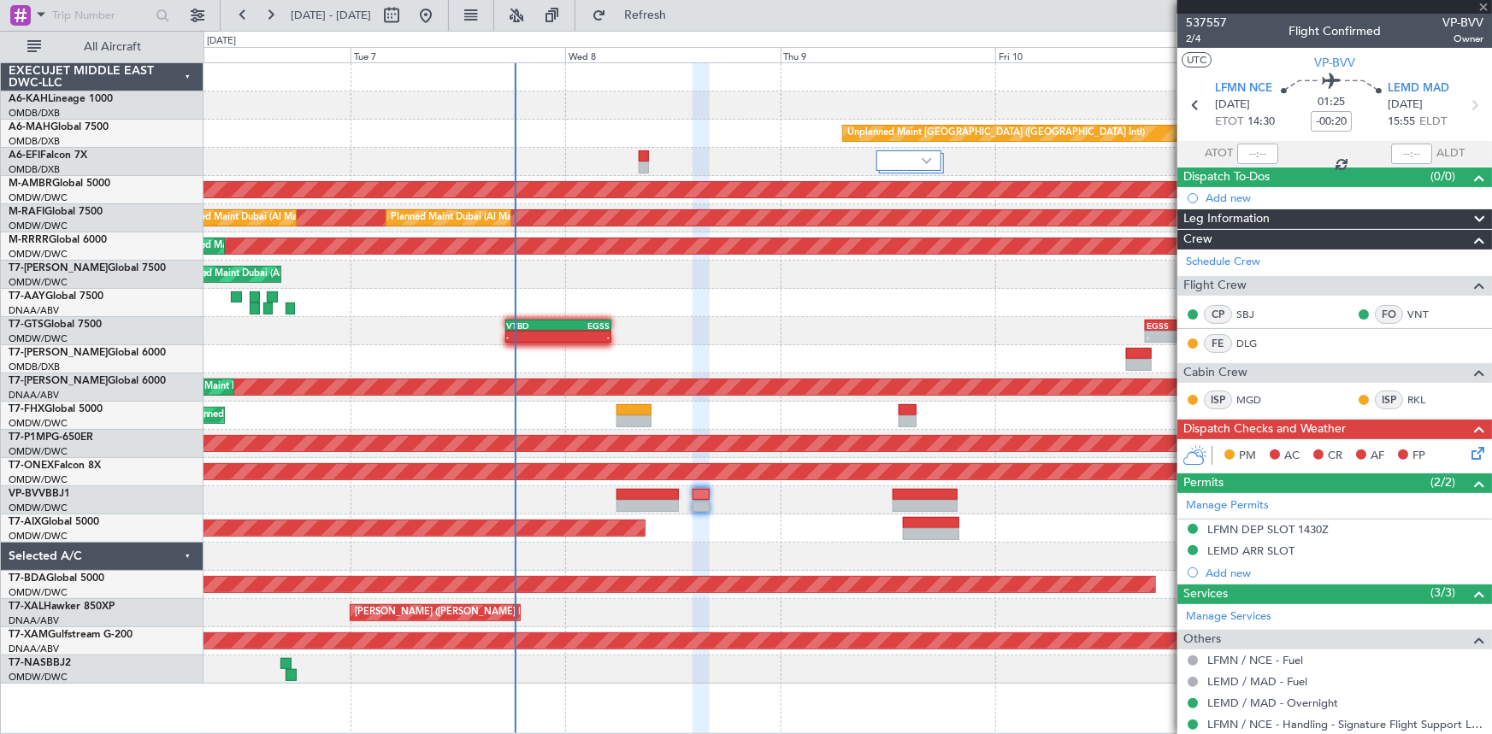
click at [758, 496] on div "Unplanned Maint [GEOGRAPHIC_DATA] ([GEOGRAPHIC_DATA] Intl) Planned Maint [GEOGR…" at bounding box center [847, 373] width 1288 height 621
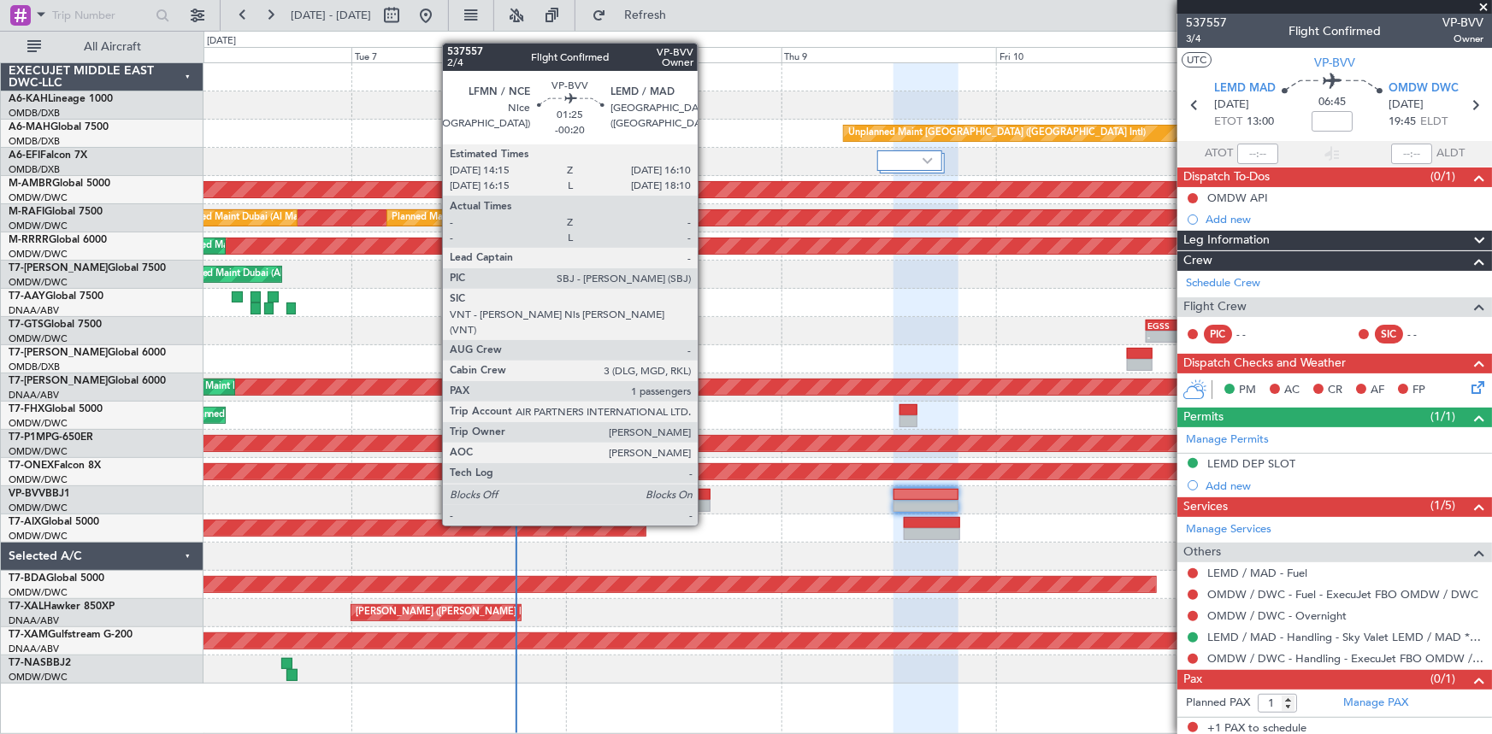
click at [705, 491] on div at bounding box center [702, 495] width 18 height 12
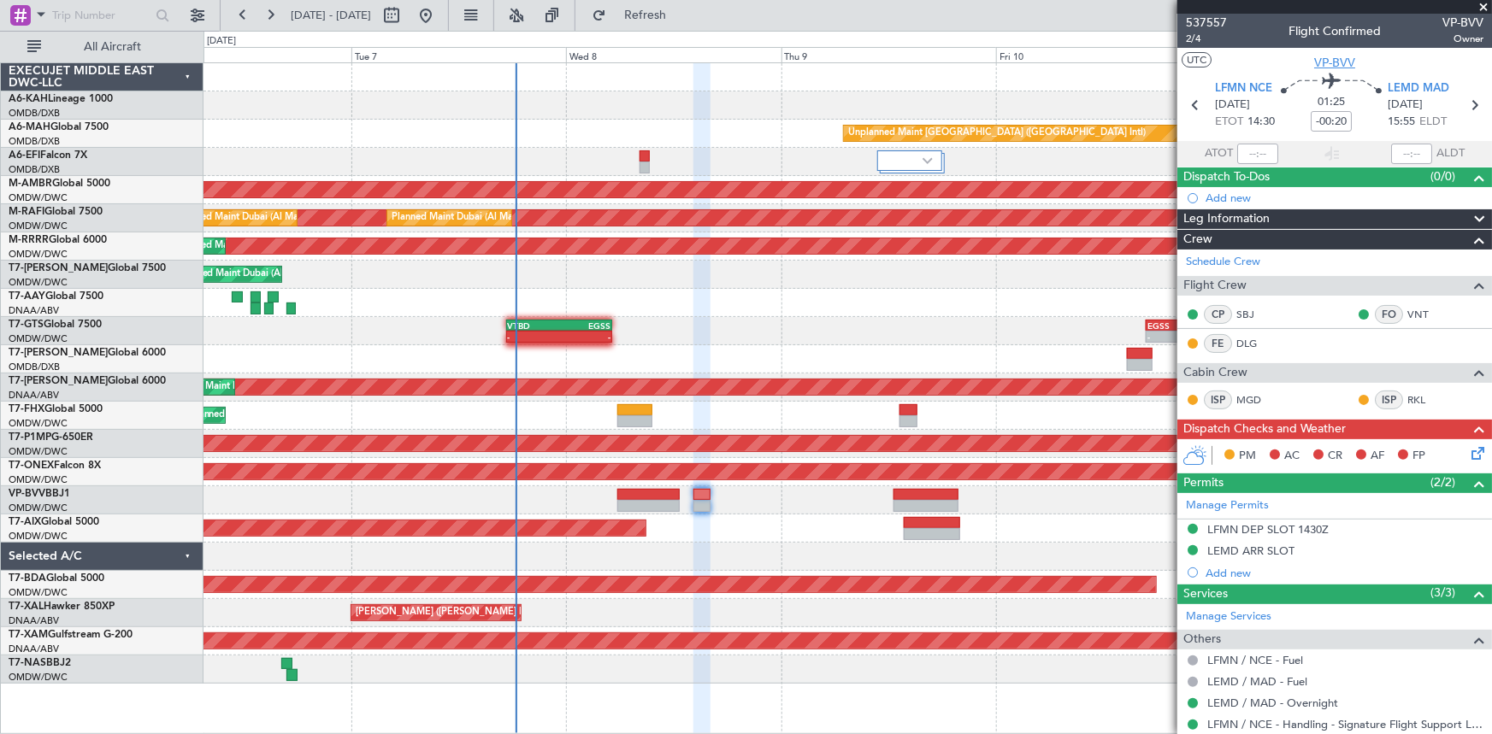
click at [1336, 60] on span "VP-BVV" at bounding box center [1334, 63] width 41 height 18
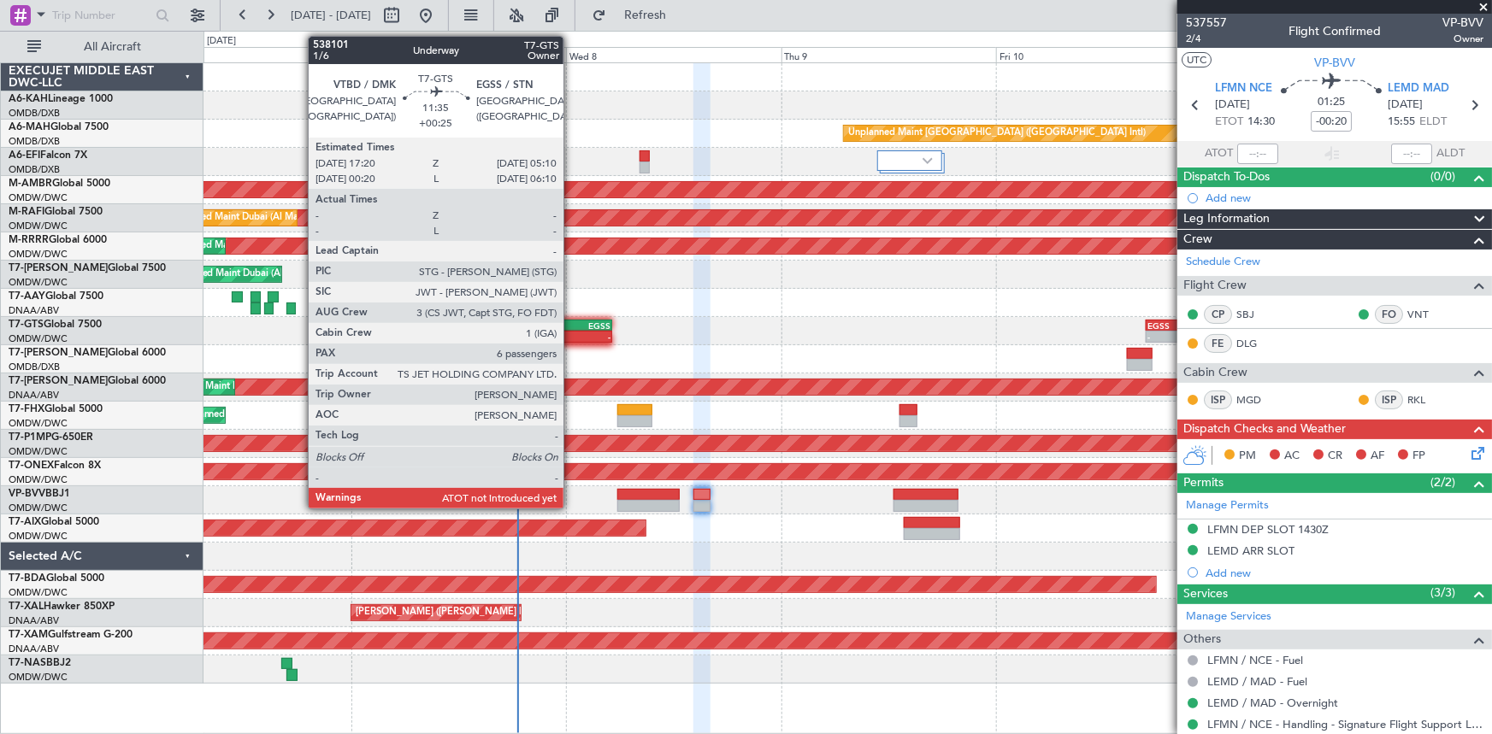
click at [571, 330] on div "05:10 Z" at bounding box center [584, 335] width 51 height 10
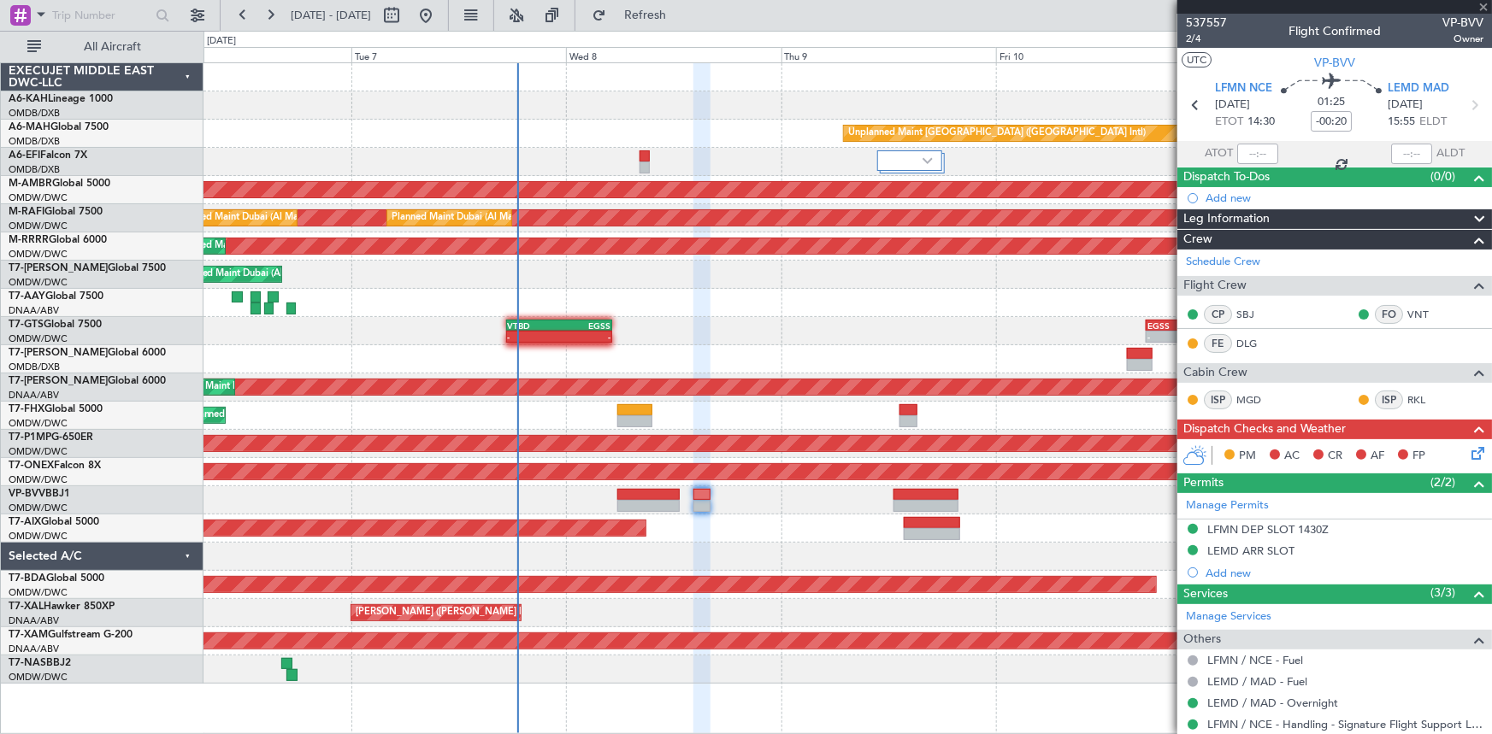
type input "+00:25"
type input "6"
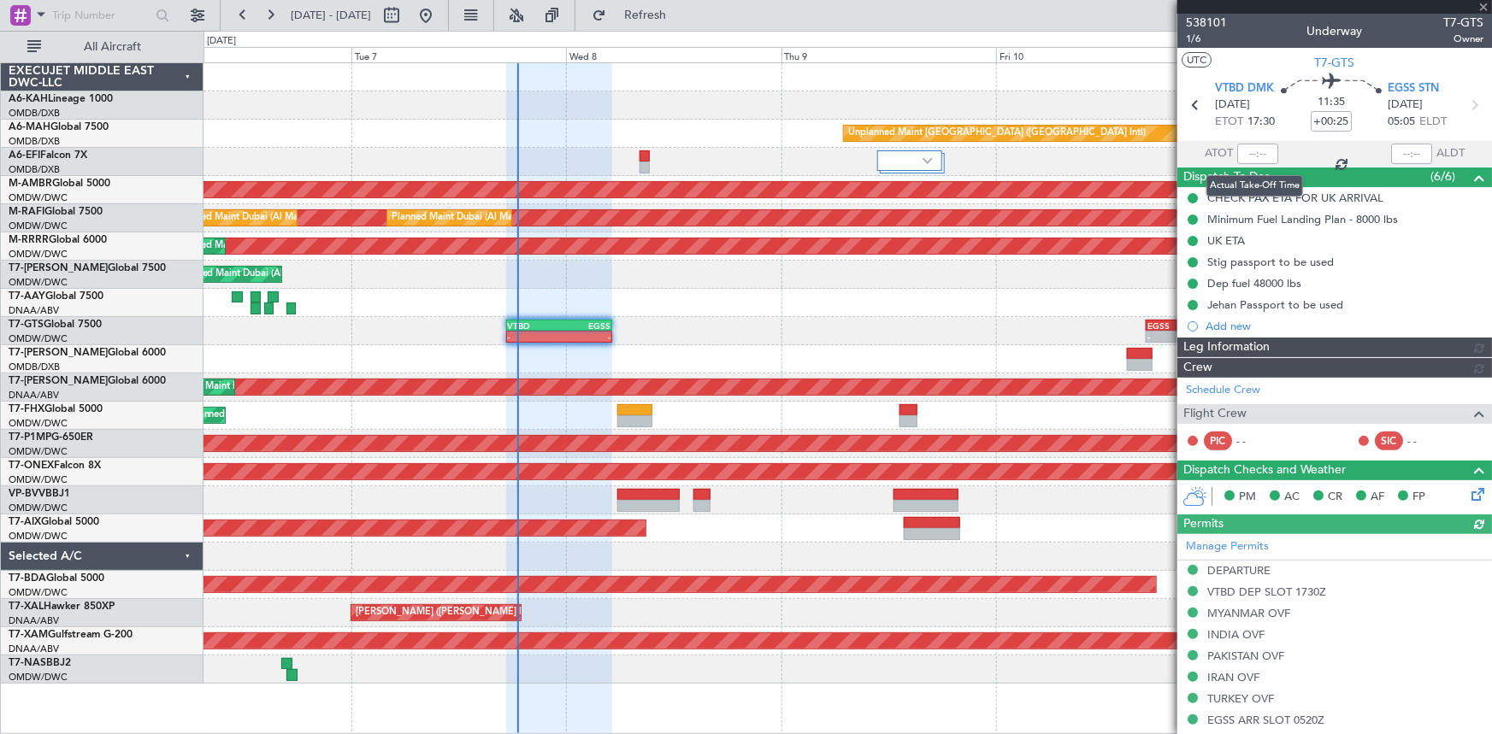
type input "[PERSON_NAME] ([PERSON_NAME])"
type input "7422"
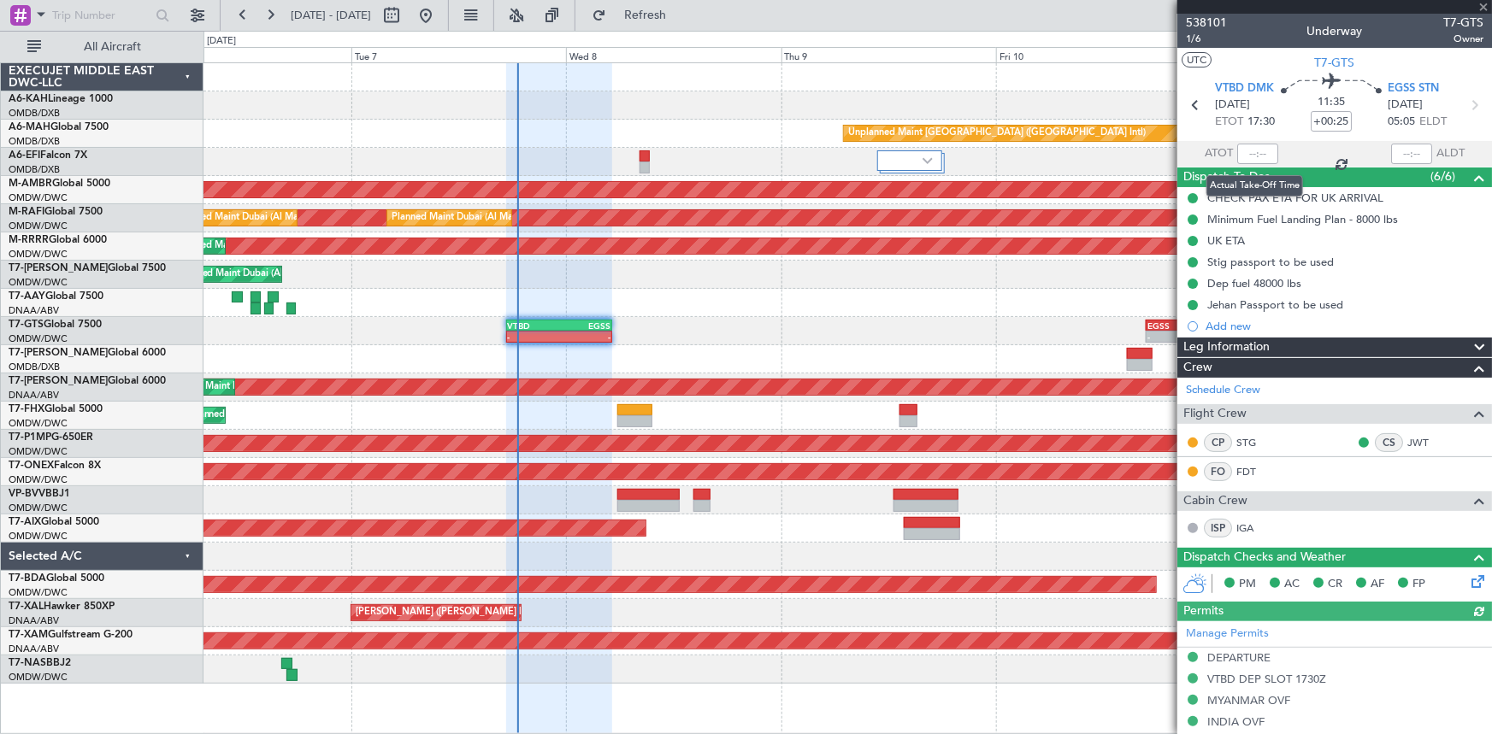
click at [1245, 150] on div at bounding box center [1257, 154] width 41 height 21
click at [1248, 154] on input "text" at bounding box center [1257, 154] width 41 height 21
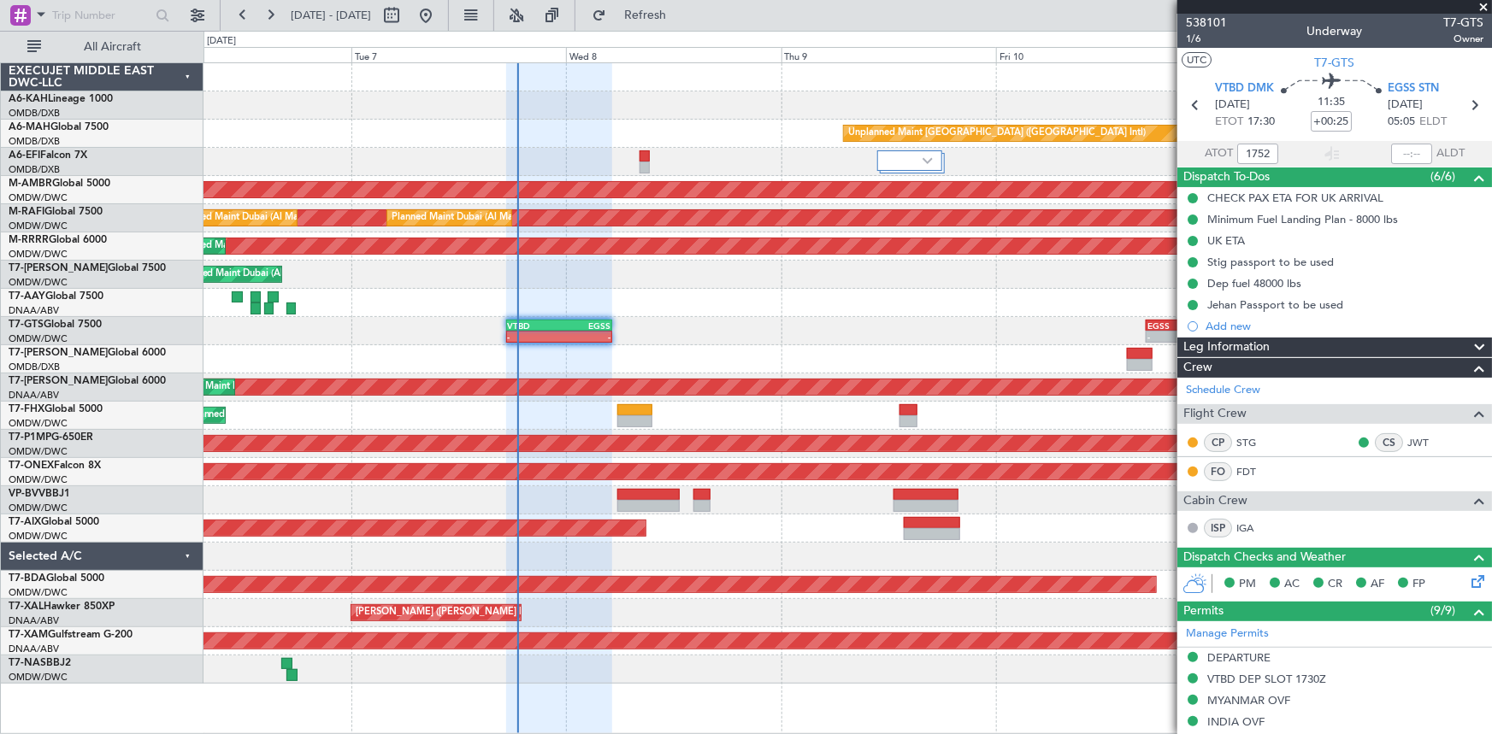
click at [1206, 137] on section "VTBD DMK [DATE] ETOT 17:30 11:35 +00:25 EGSS STN [DATE] 05:05 ELDT" at bounding box center [1334, 108] width 315 height 68
type input "17:52"
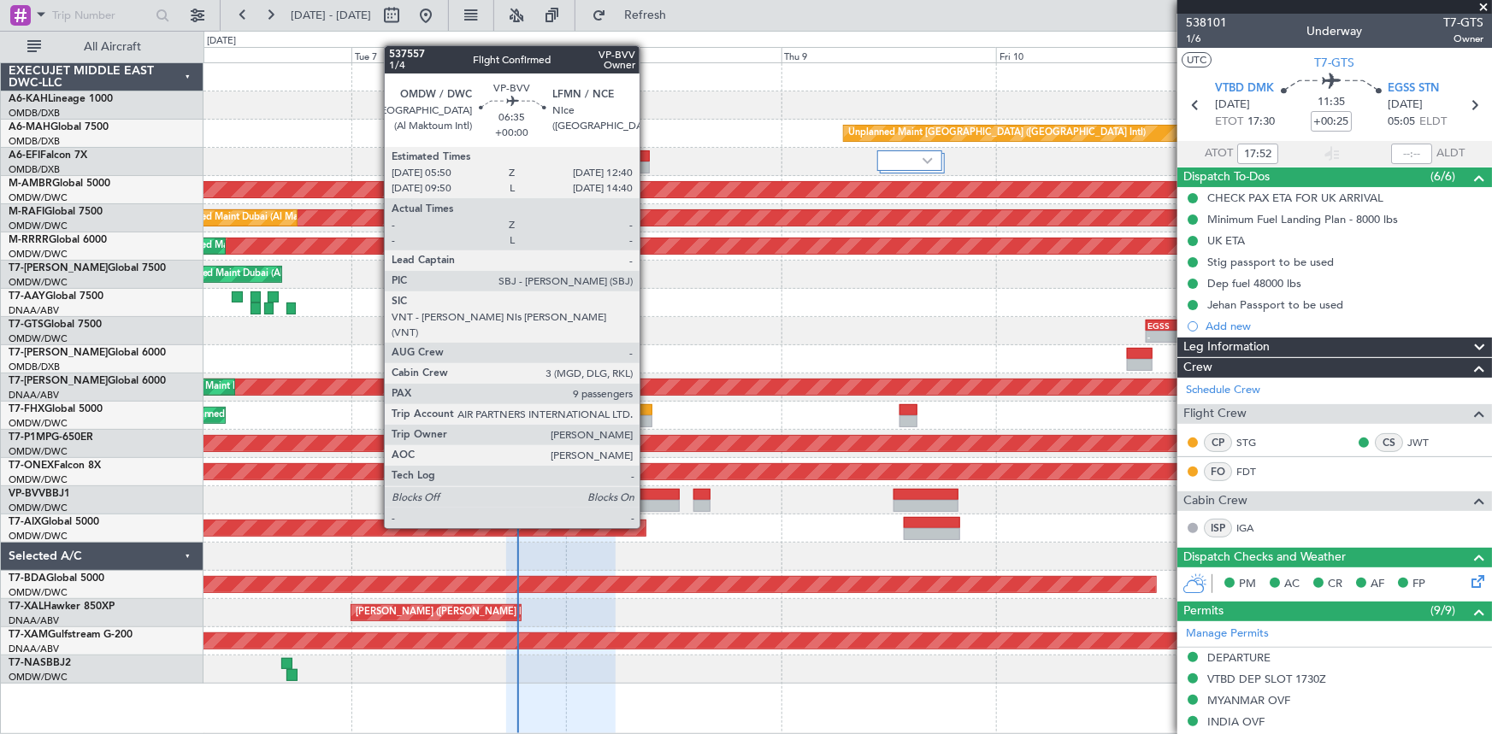
click at [647, 496] on div at bounding box center [648, 495] width 62 height 12
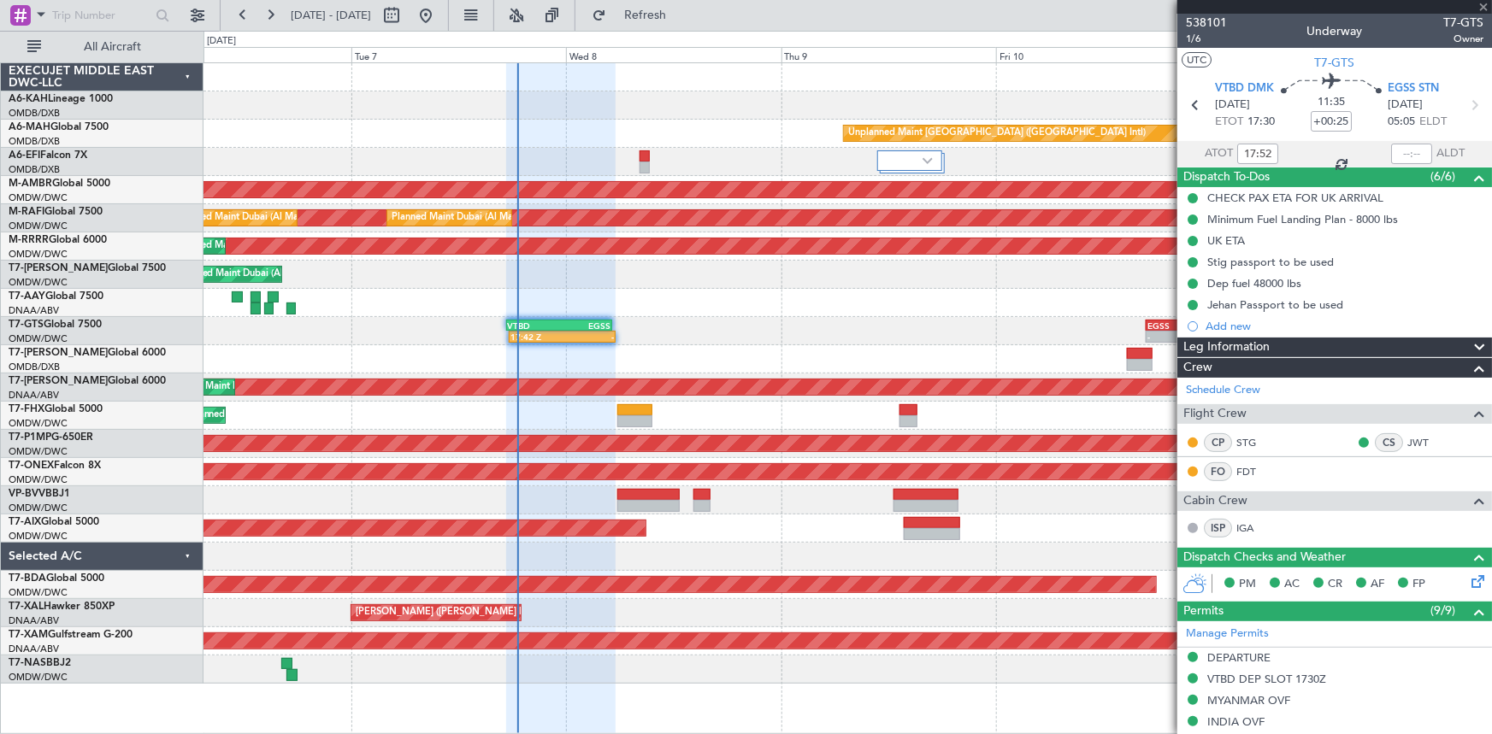
type input "9"
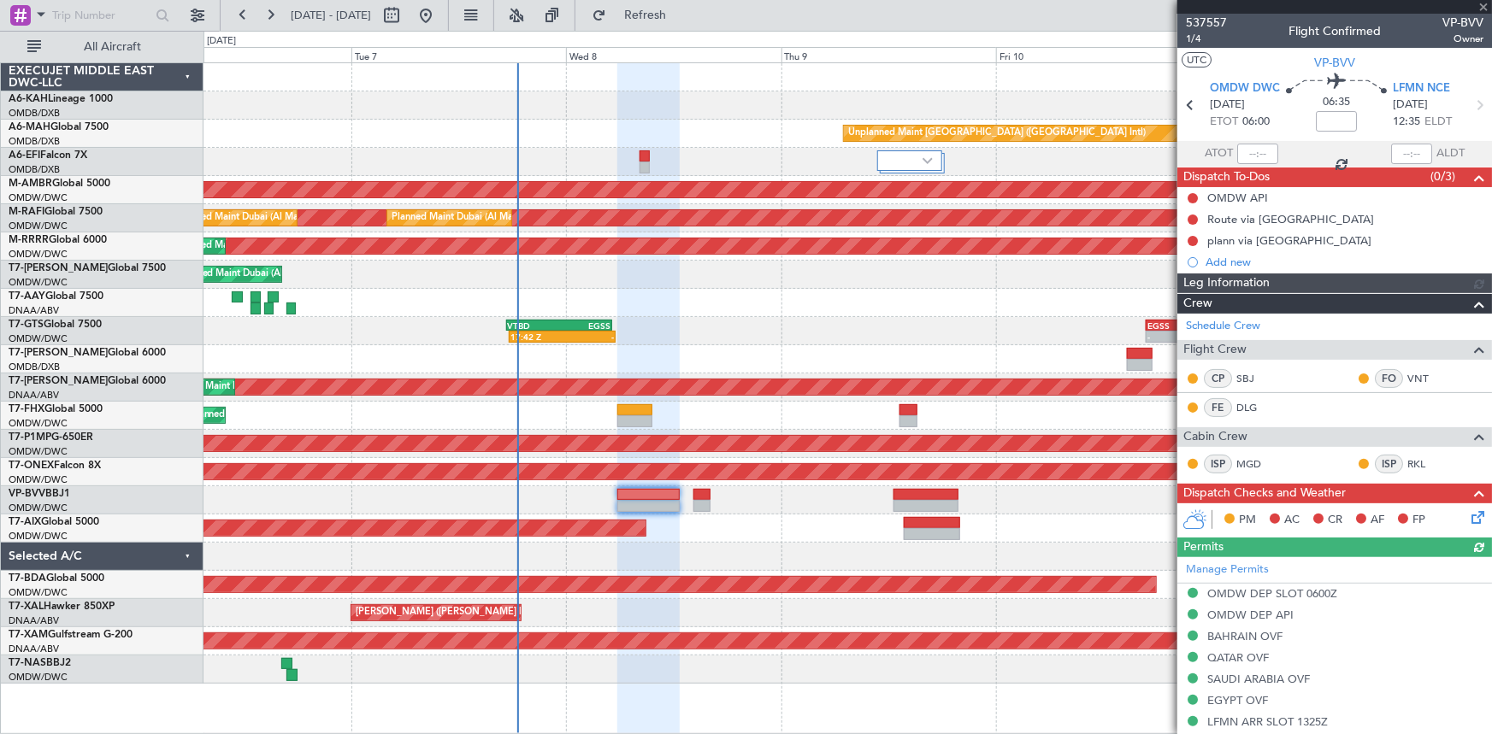
type input "Dherander Fithani (DHF)"
type input "7348"
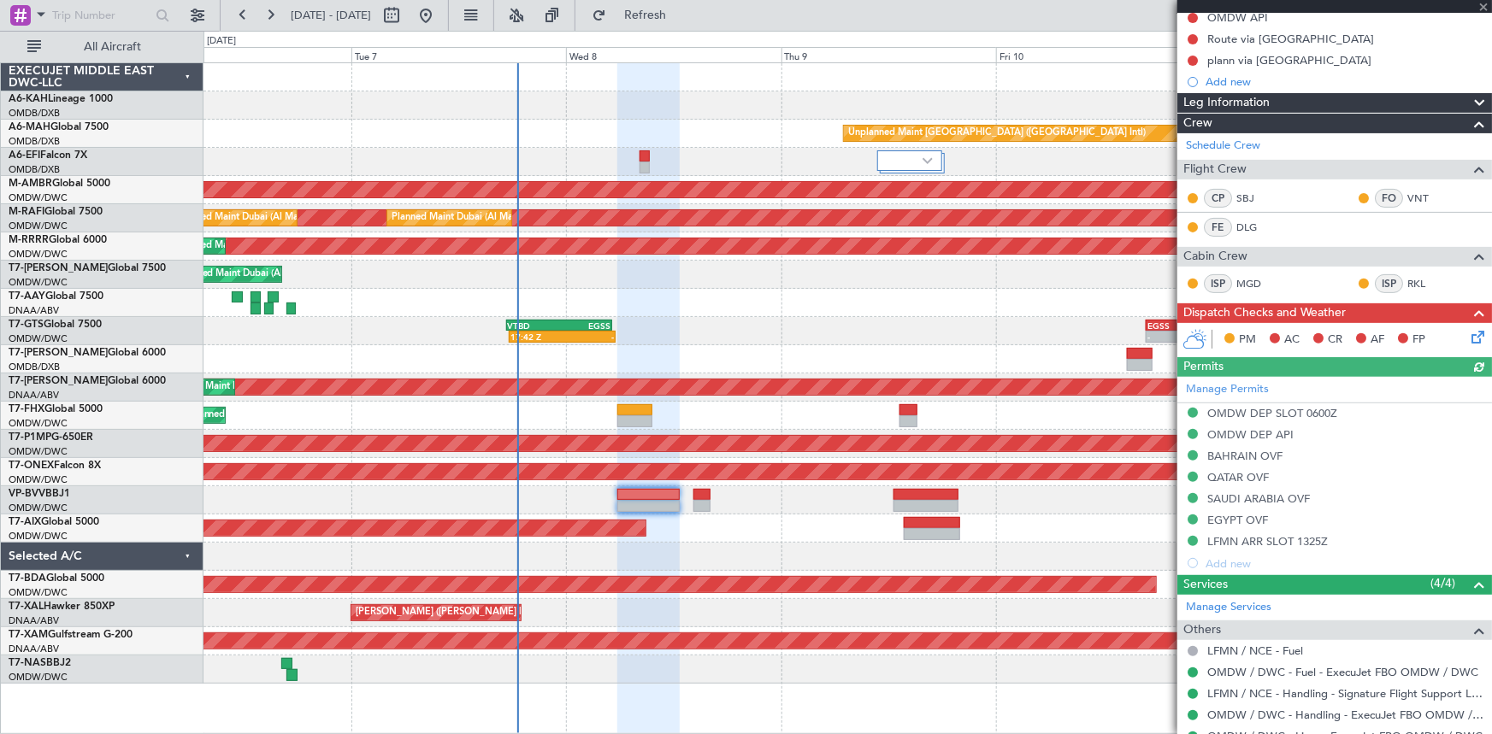
scroll to position [233, 0]
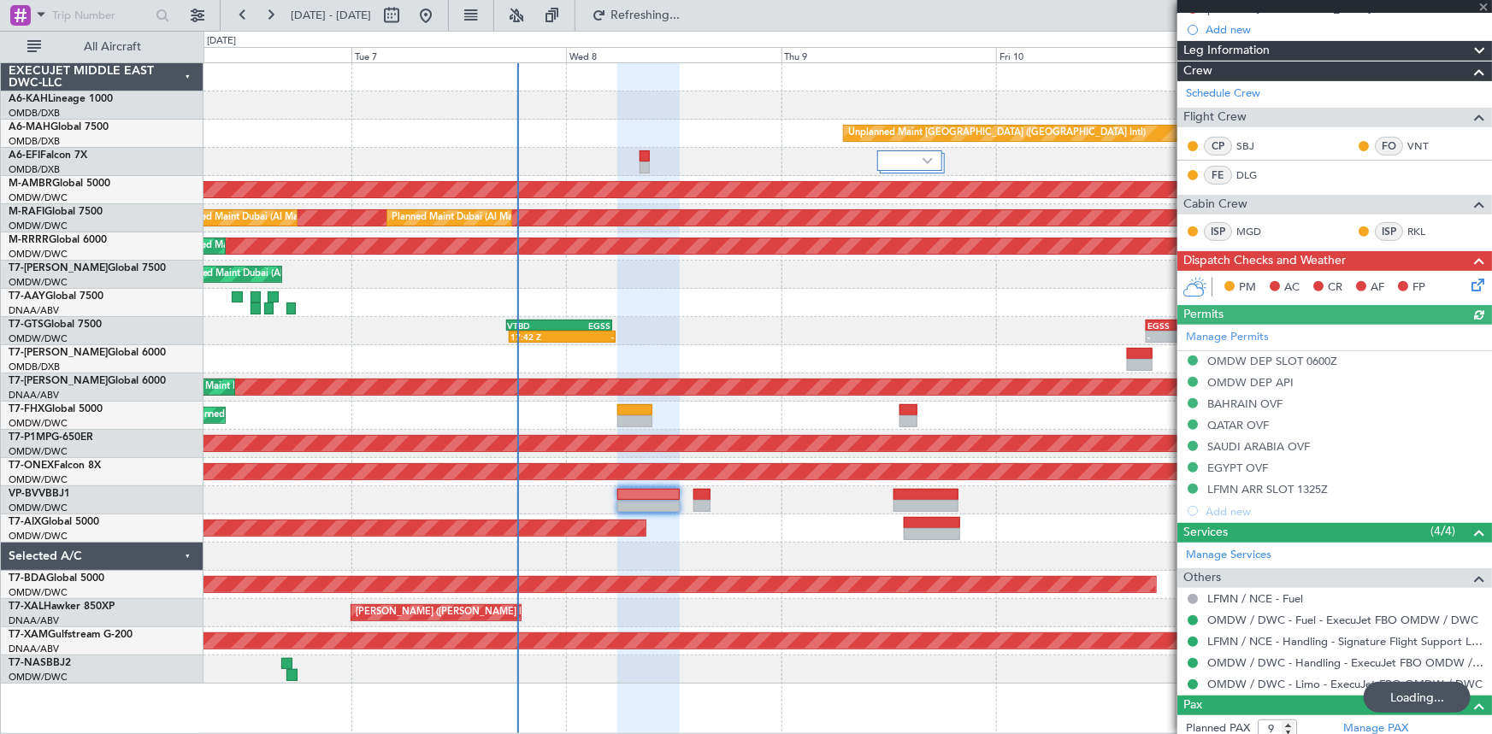
click at [1254, 488] on div "Manage Permits OMDW DEP SLOT 0600Z OMDW DEP API [GEOGRAPHIC_DATA] OVF QATAR OVF…" at bounding box center [1334, 423] width 315 height 197
click at [1241, 481] on div "Manage Permits OMDW DEP SLOT 0600Z OMDW DEP API [GEOGRAPHIC_DATA] OVF QATAR OVF…" at bounding box center [1334, 423] width 315 height 197
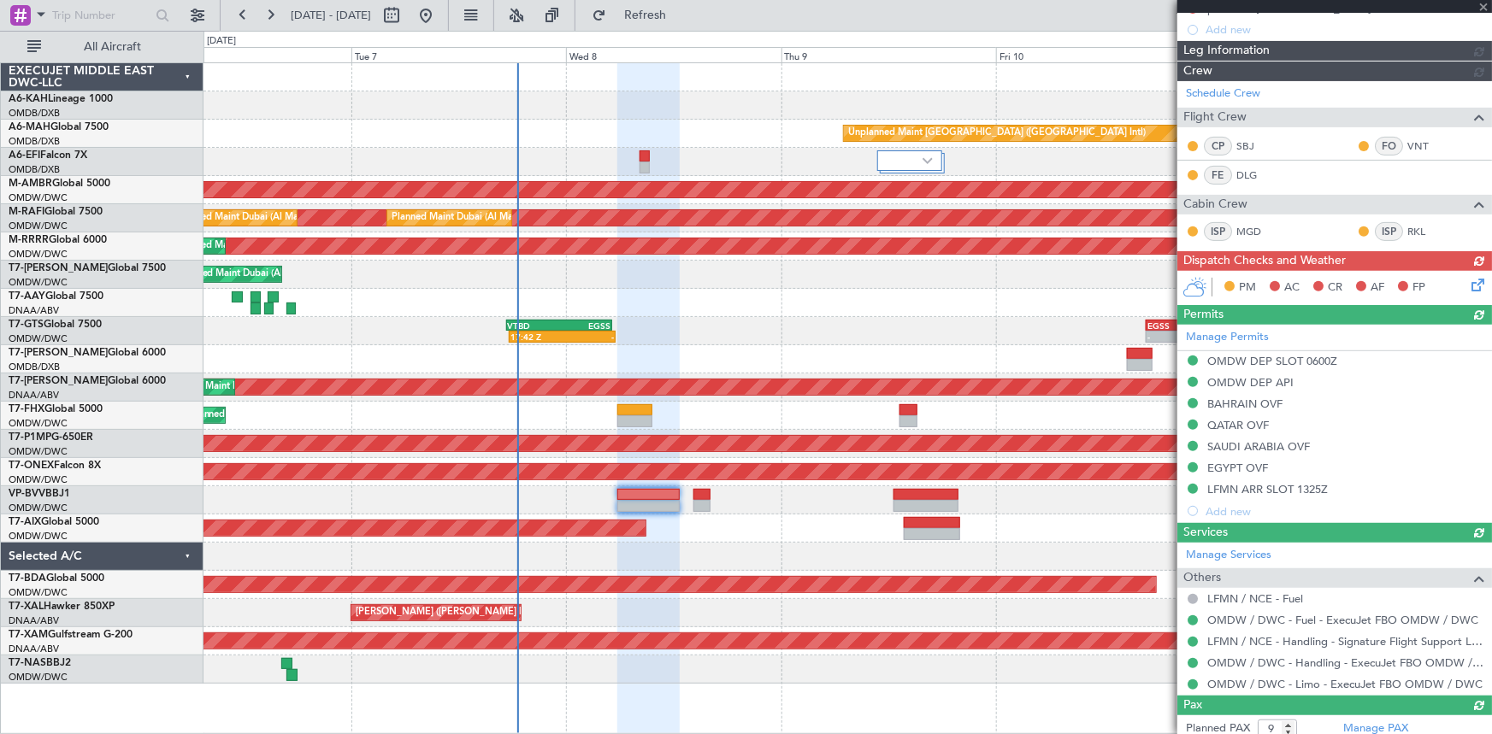
scroll to position [388, 0]
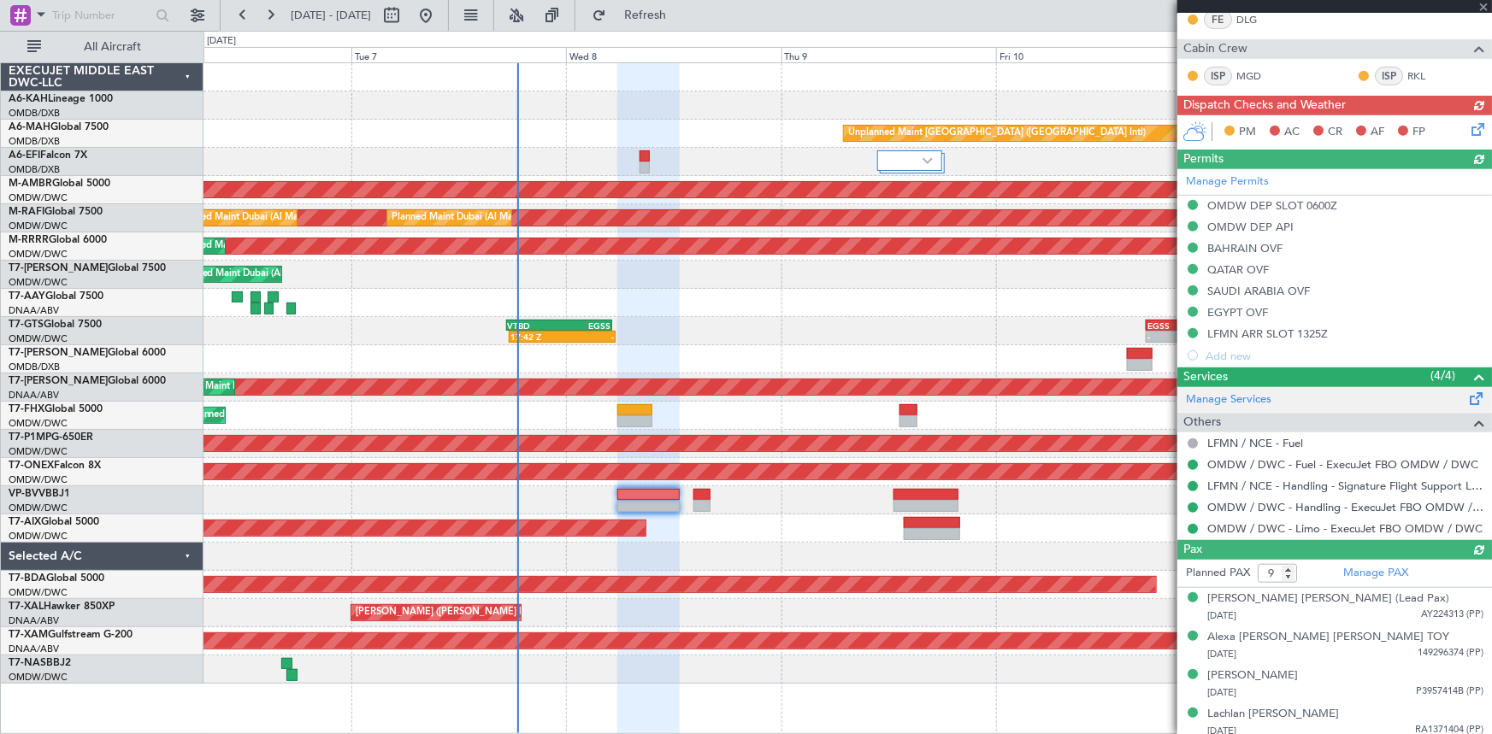
type input "Dherander Fithani (DHF)"
type input "7348"
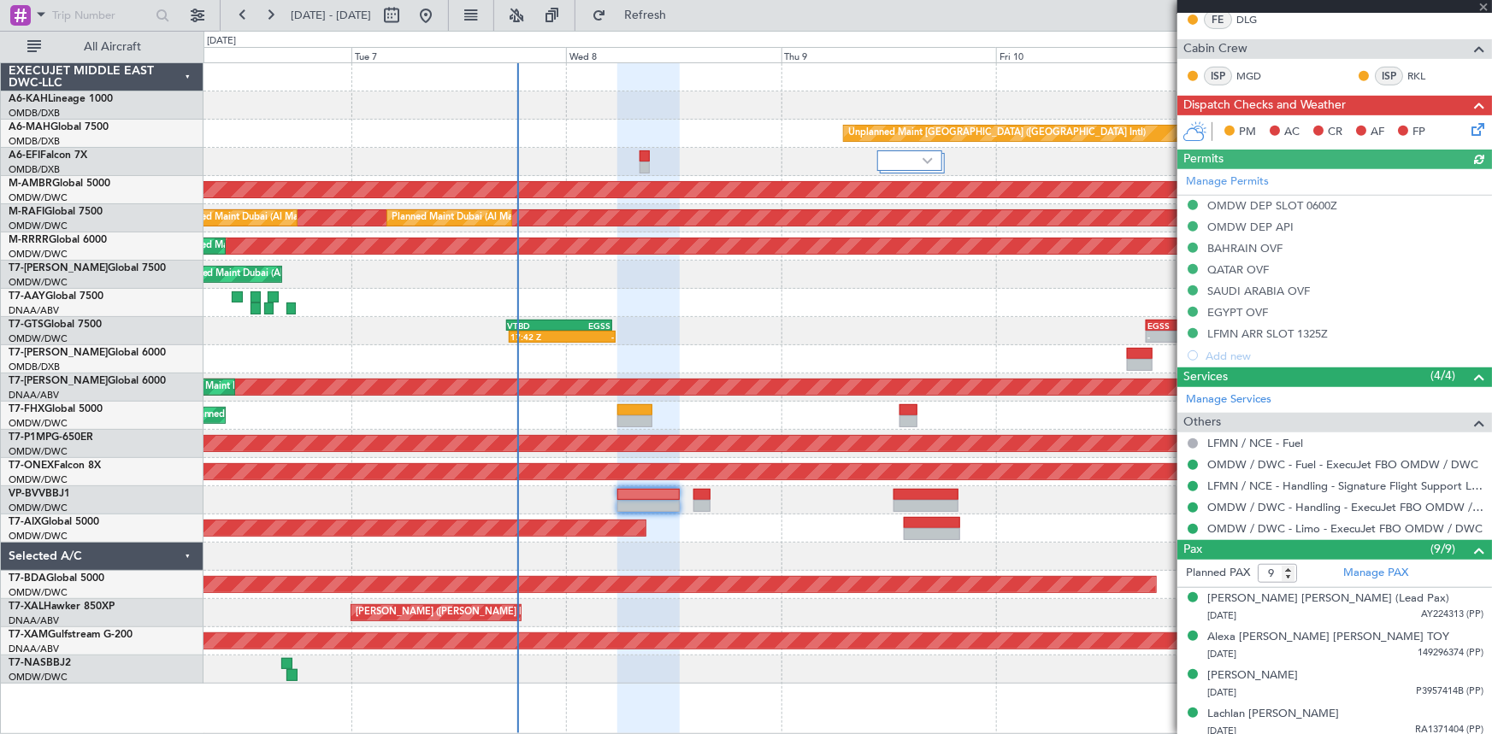
click at [1313, 331] on div "Manage Permits OMDW DEP SLOT 0600Z OMDW DEP API [GEOGRAPHIC_DATA] OVF QATAR OVF…" at bounding box center [1334, 267] width 315 height 197
click at [1234, 330] on div "Manage Permits OMDW DEP SLOT 0600Z OMDW DEP API [GEOGRAPHIC_DATA] OVF QATAR OVF…" at bounding box center [1334, 267] width 315 height 197
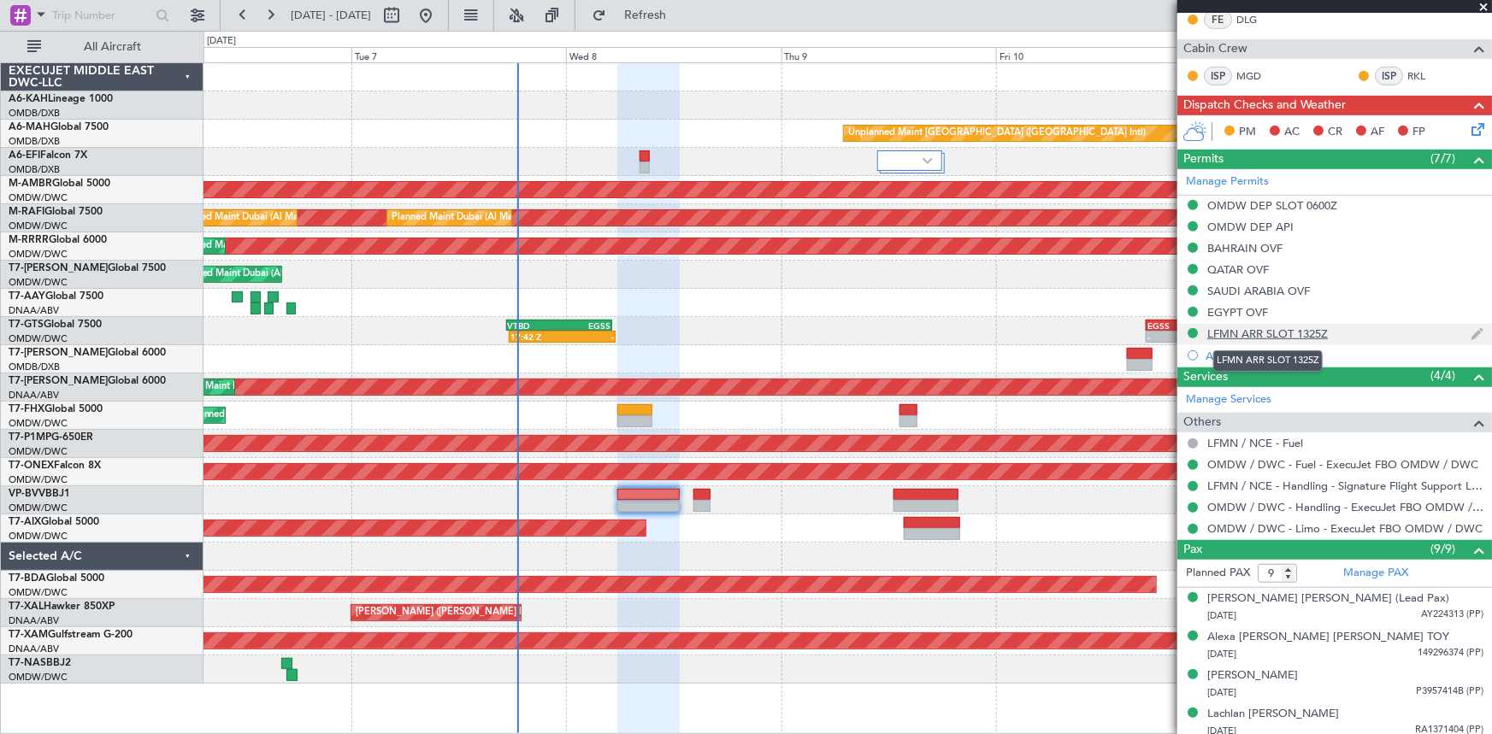
click at [1235, 333] on div "LFMN ARR SLOT 1325Z" at bounding box center [1267, 334] width 121 height 15
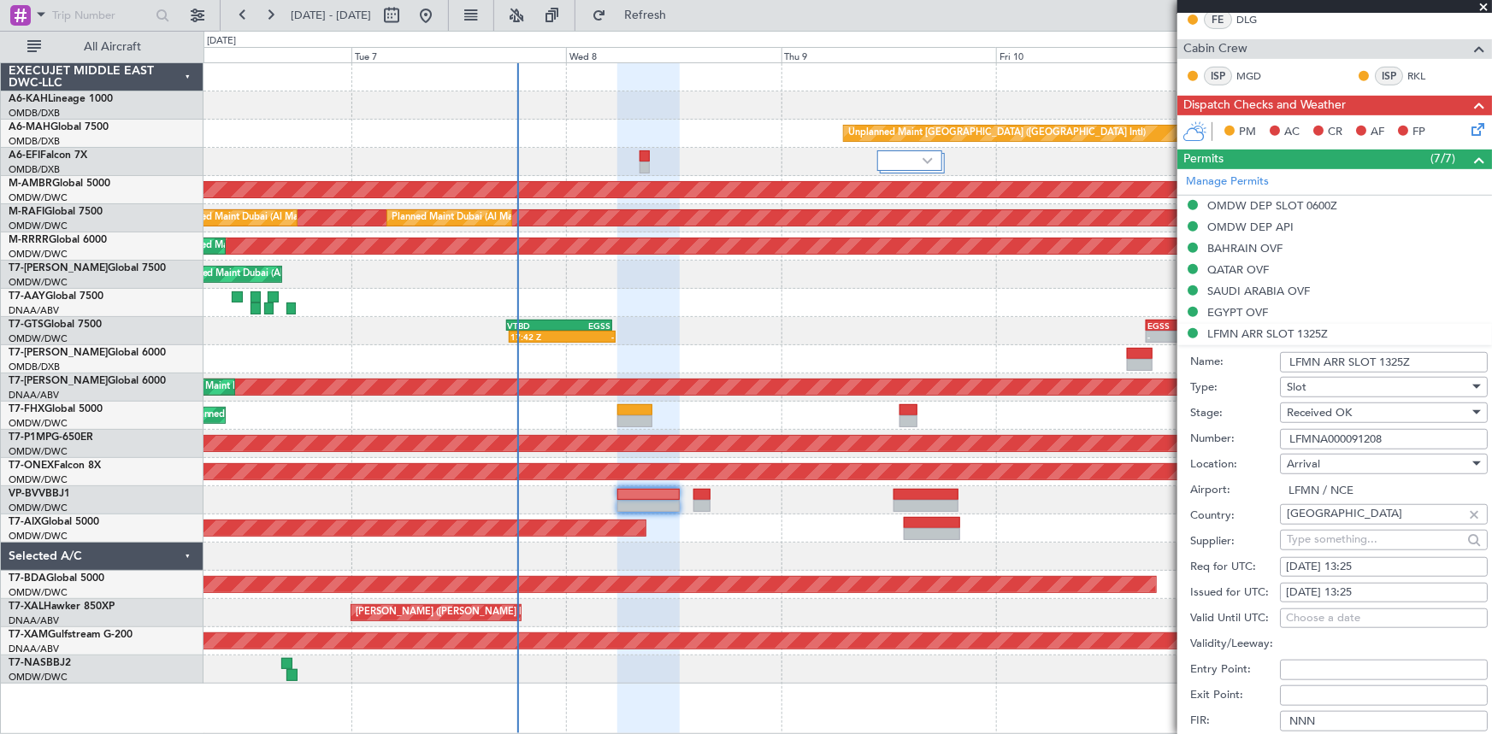
drag, startPoint x: 1393, startPoint y: 438, endPoint x: 1013, endPoint y: 422, distance: 380.0
click at [1013, 422] on fb-app "[DATE] - [DATE] Refresh Quick Links All Aircraft Unplanned Maint [GEOGRAPHIC_DA…" at bounding box center [746, 374] width 1492 height 722
drag, startPoint x: 1386, startPoint y: 356, endPoint x: 1382, endPoint y: 370, distance: 14.9
click at [1386, 357] on input "LFMN ARR SLOT 1325Z" at bounding box center [1384, 362] width 208 height 21
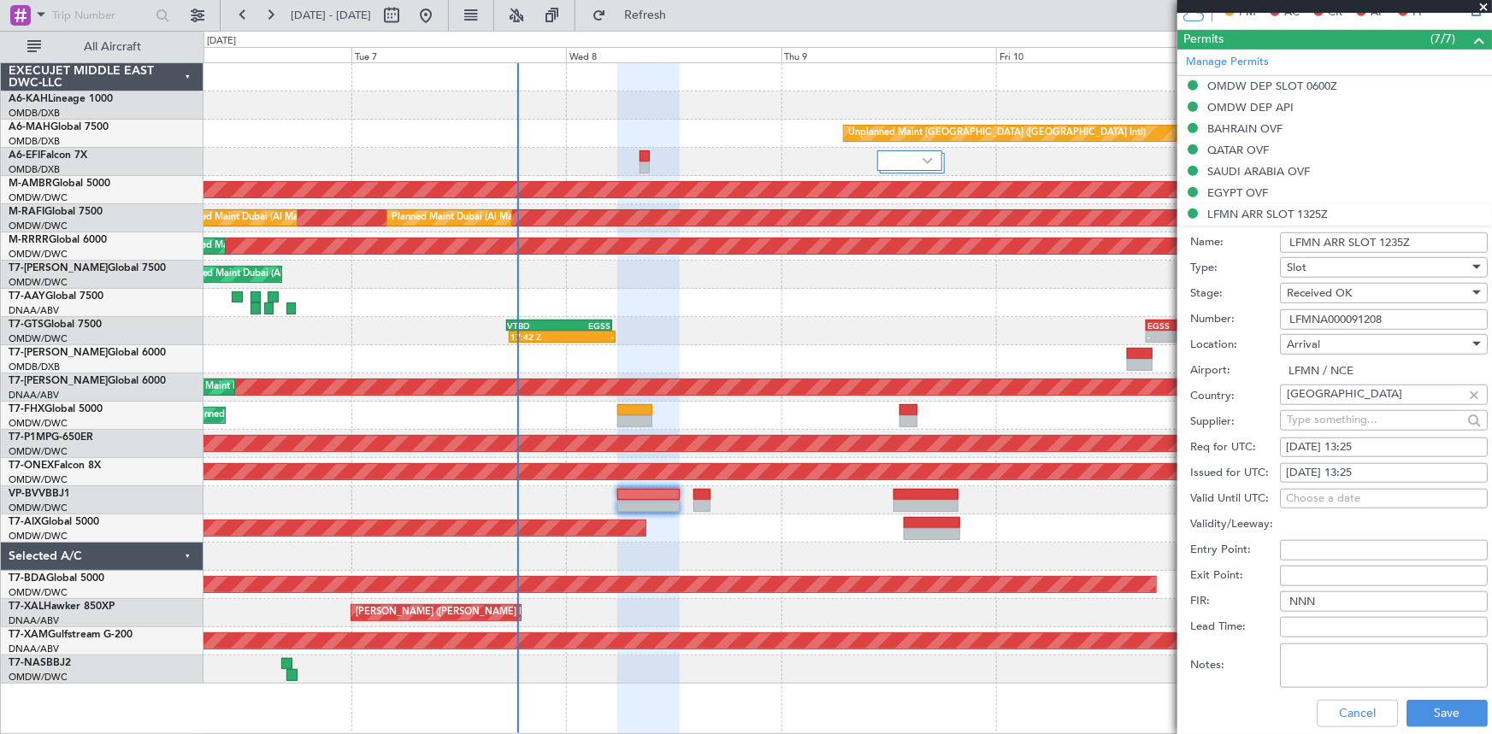
scroll to position [544, 0]
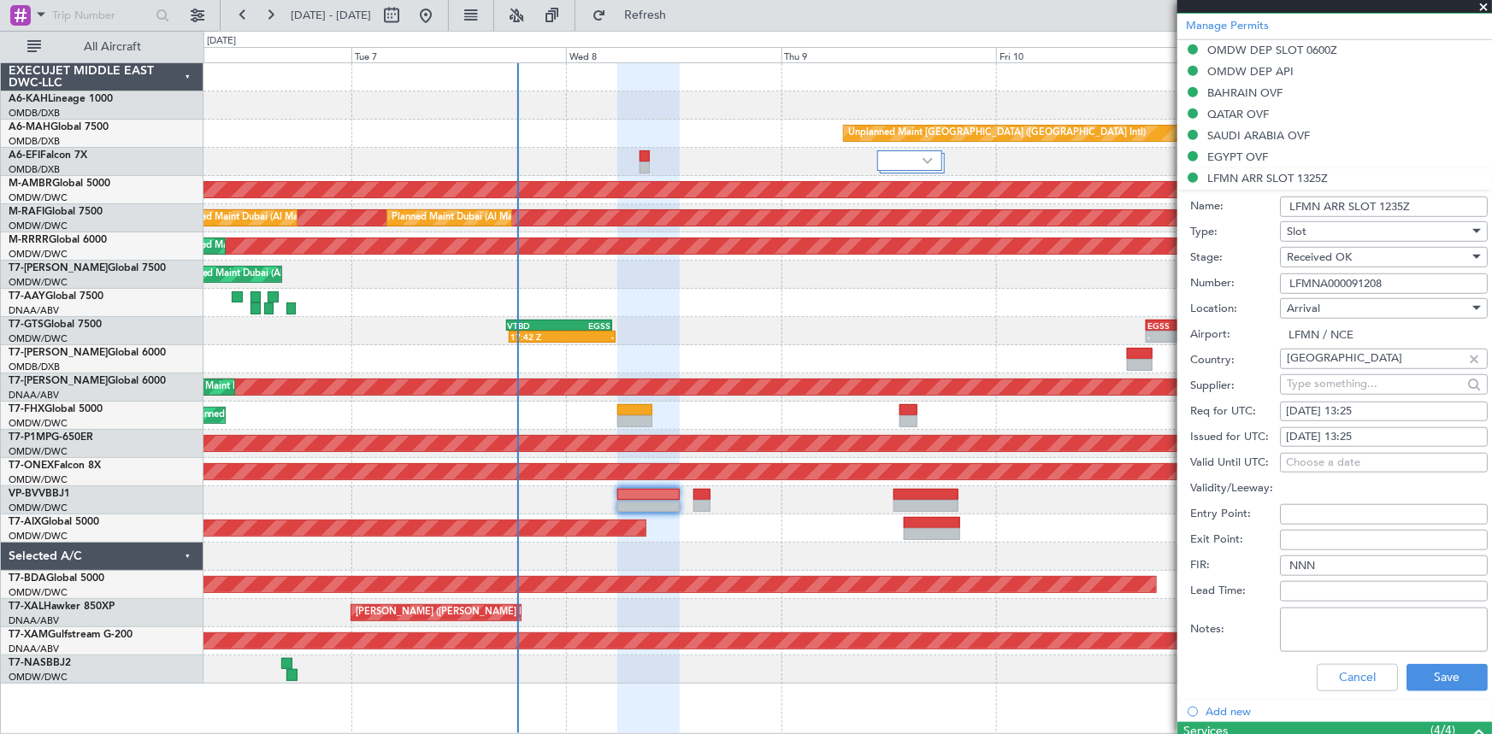
type input "LFMN ARR SLOT 1235Z"
click at [1348, 405] on div "[DATE] 13:25" at bounding box center [1384, 412] width 196 height 17
select select "10"
select select "2025"
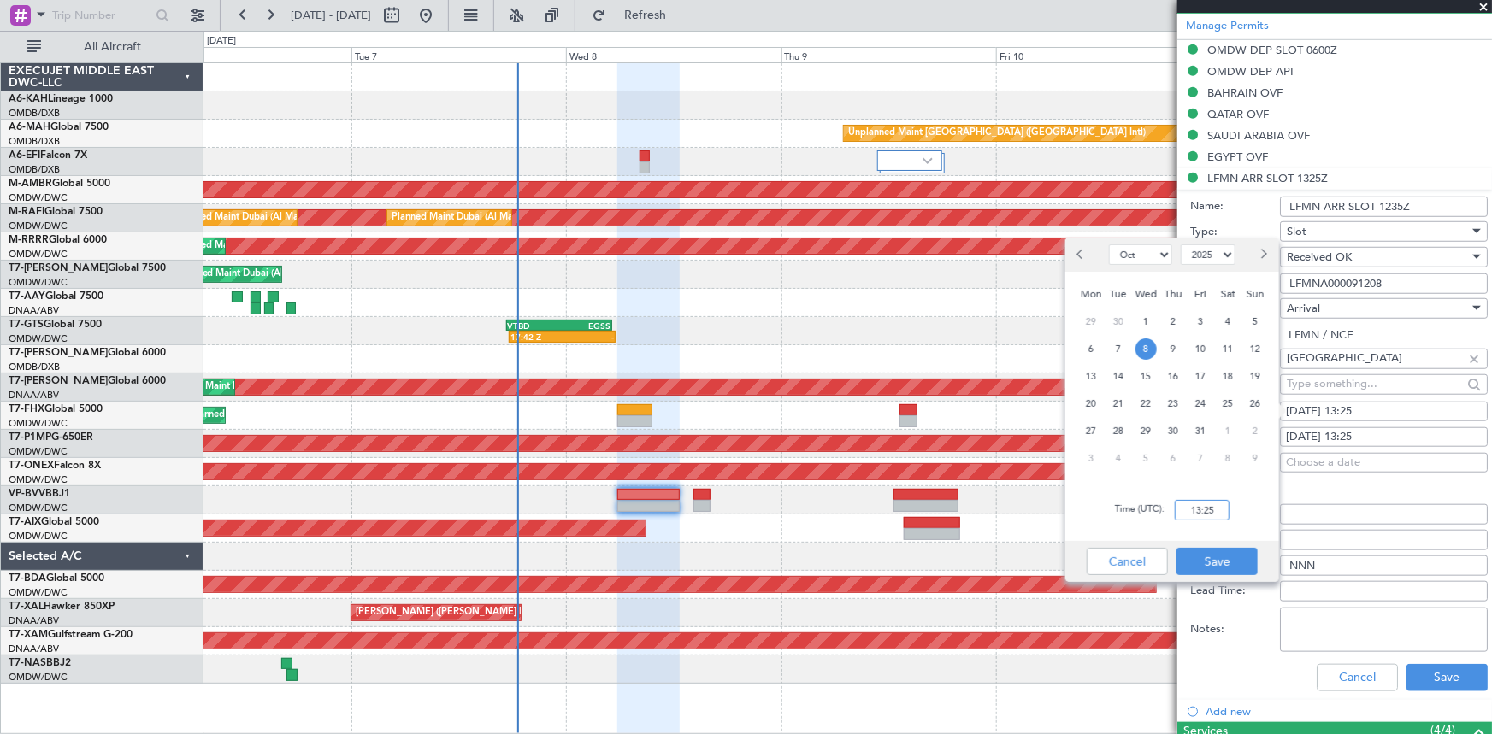
click at [1180, 510] on input "13:25" at bounding box center [1202, 510] width 55 height 21
type input "12:35"
drag, startPoint x: 1219, startPoint y: 558, endPoint x: 1242, endPoint y: 544, distance: 27.3
click at [1221, 557] on button "Save" at bounding box center [1216, 561] width 81 height 27
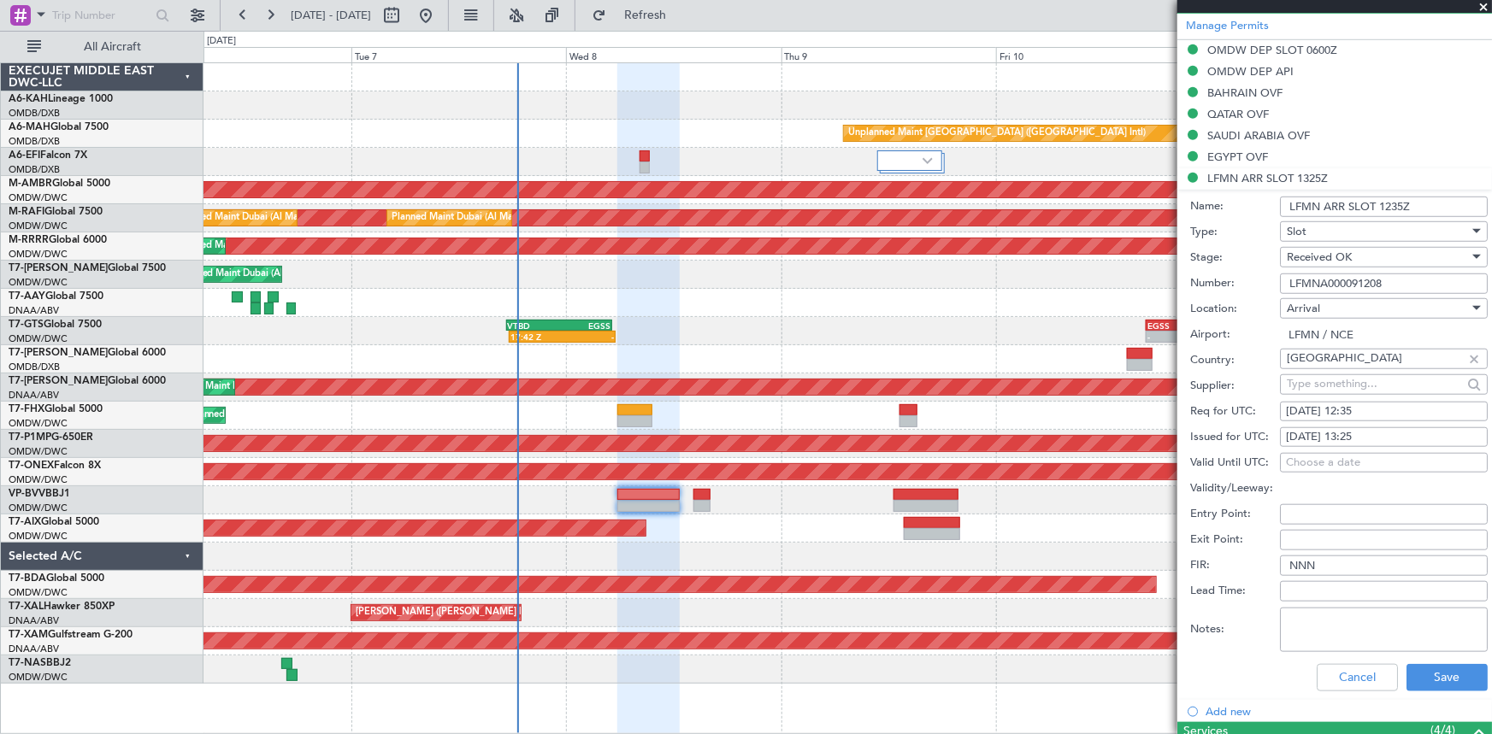
click at [1365, 429] on div "[DATE] 13:25" at bounding box center [1384, 437] width 196 height 17
select select "10"
select select "2025"
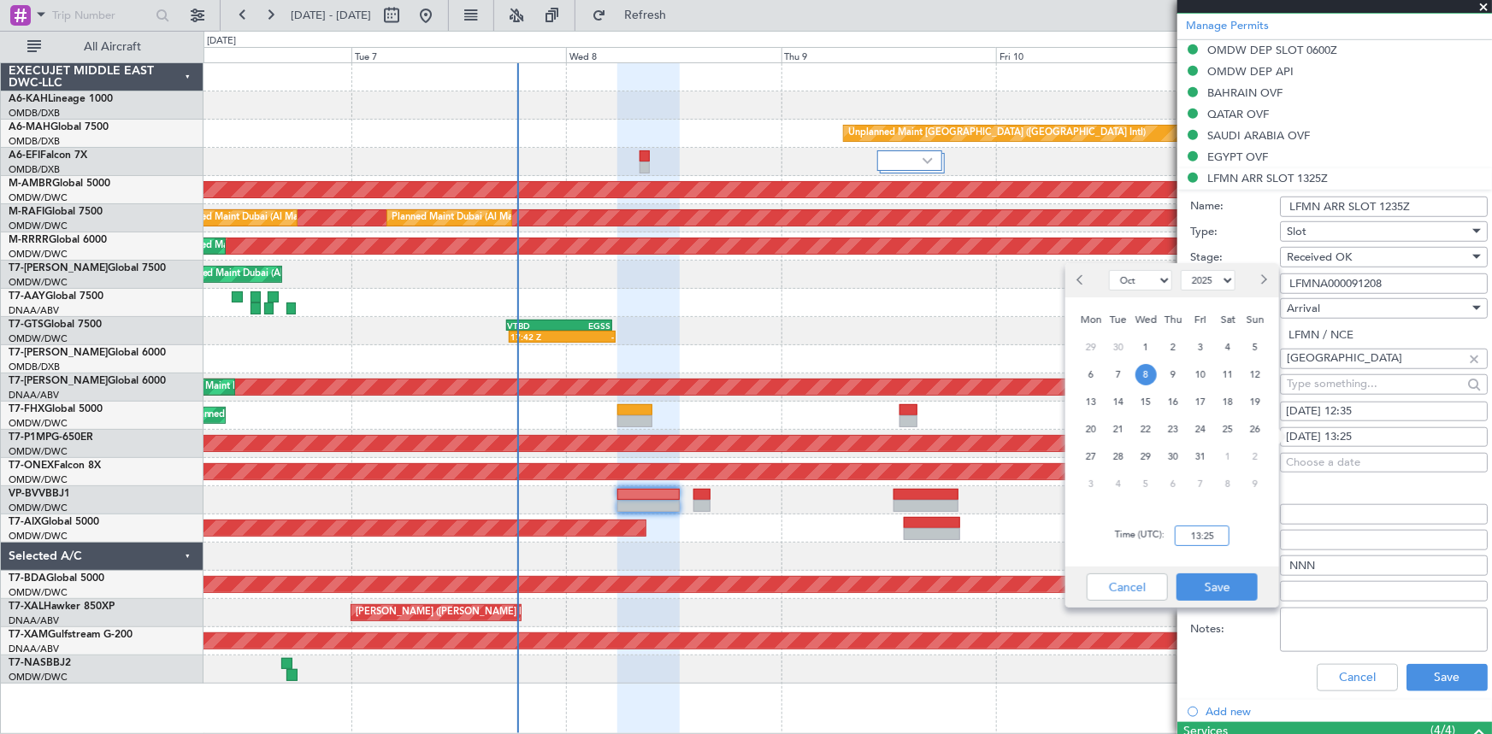
click at [1181, 539] on input "13:25" at bounding box center [1202, 536] width 55 height 21
type input "12:35"
click at [1223, 590] on button "Save" at bounding box center [1216, 587] width 81 height 27
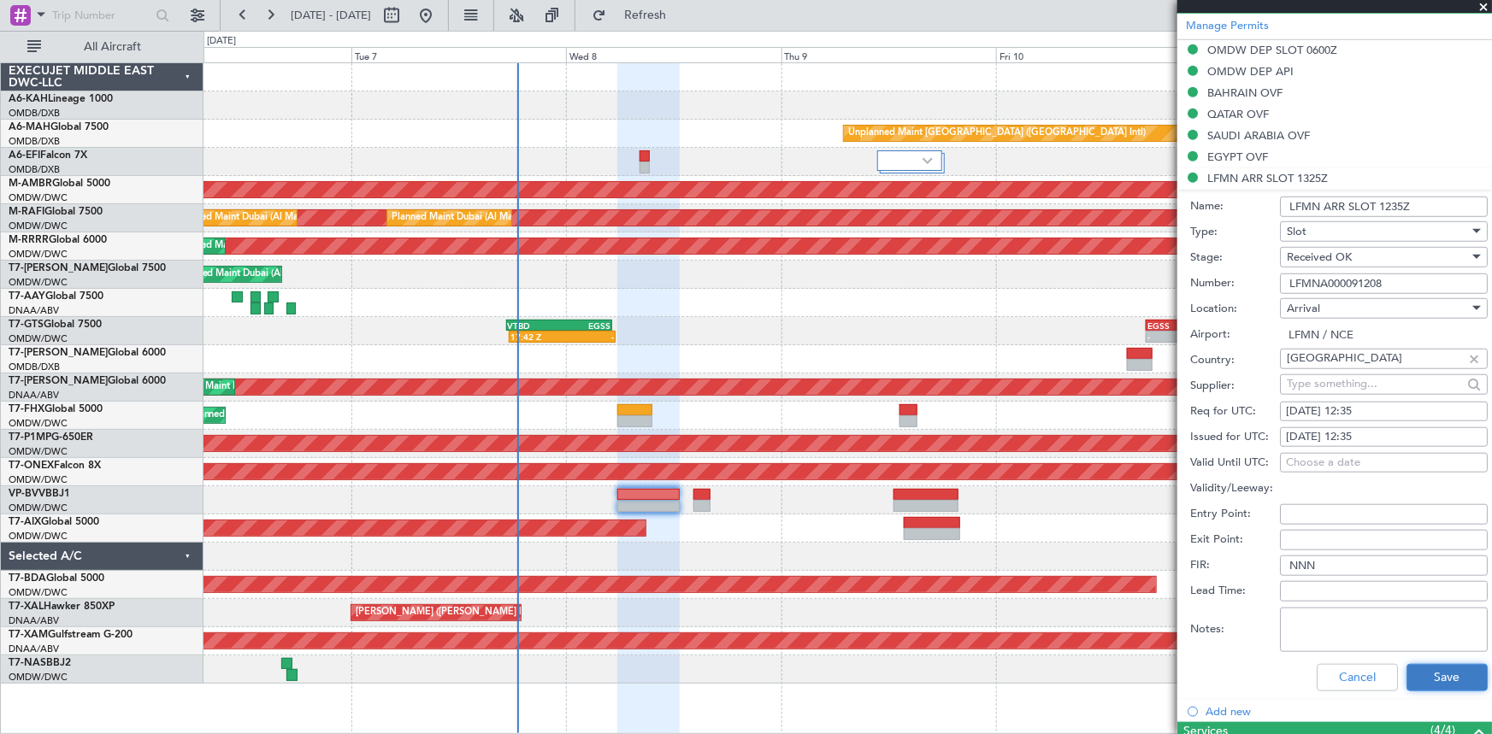
click at [1444, 672] on button "Save" at bounding box center [1446, 677] width 81 height 27
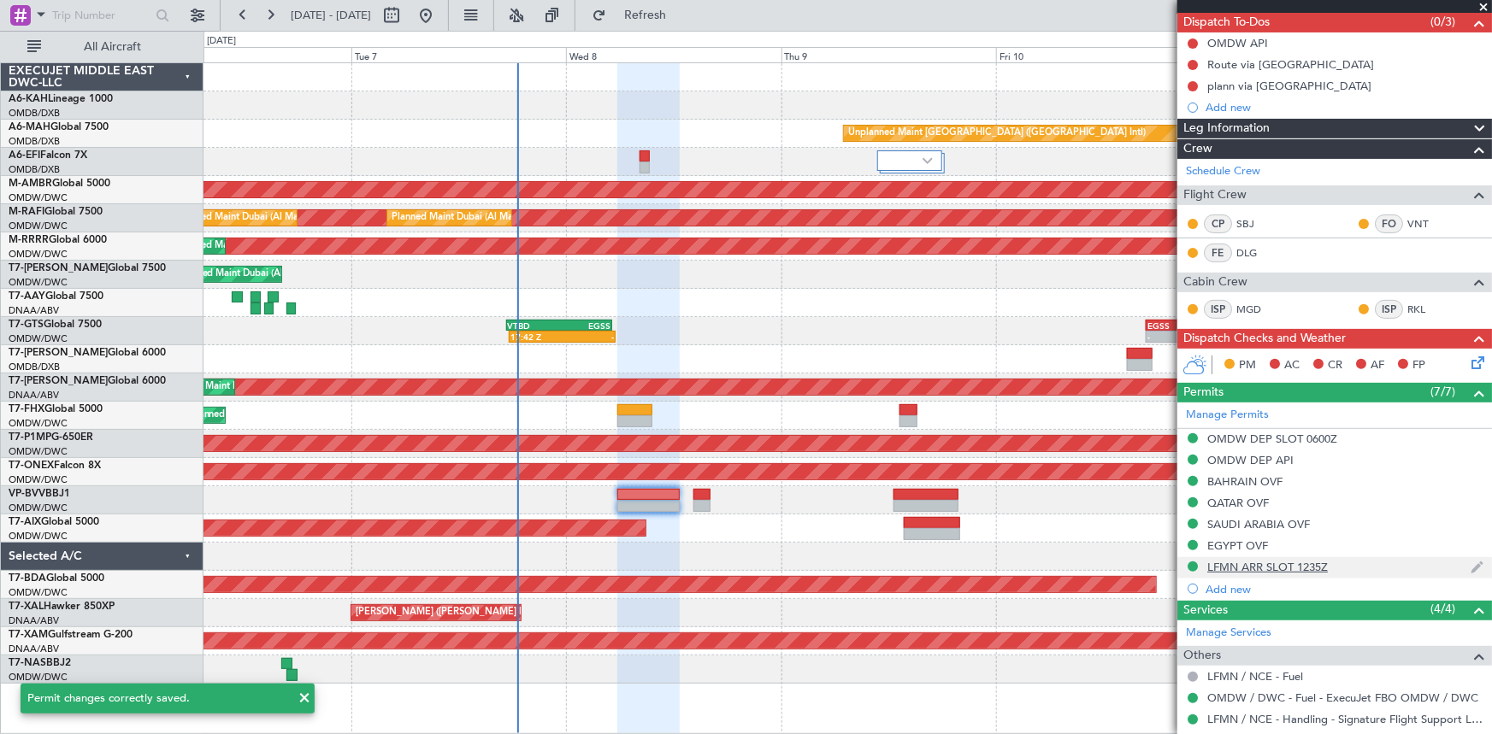
scroll to position [0, 0]
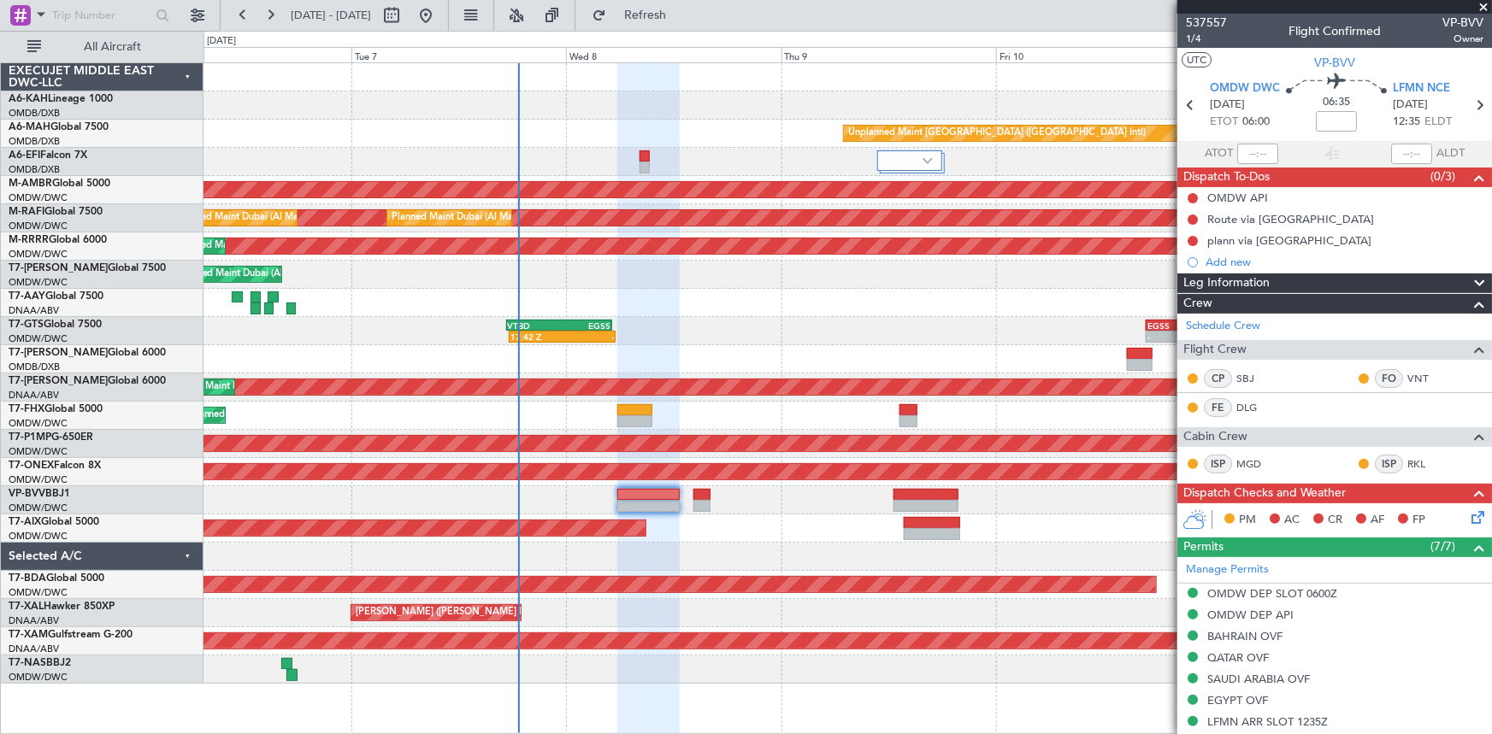
type input "Dherander Fithani (DHF)"
type input "7348"
click at [1464, 104] on mat-tooltip-component "Nice ([GEOGRAPHIC_DATA]) Cat B" at bounding box center [1413, 126] width 156 height 59
click at [1468, 103] on icon at bounding box center [1479, 105] width 22 height 22
type input "-00:20"
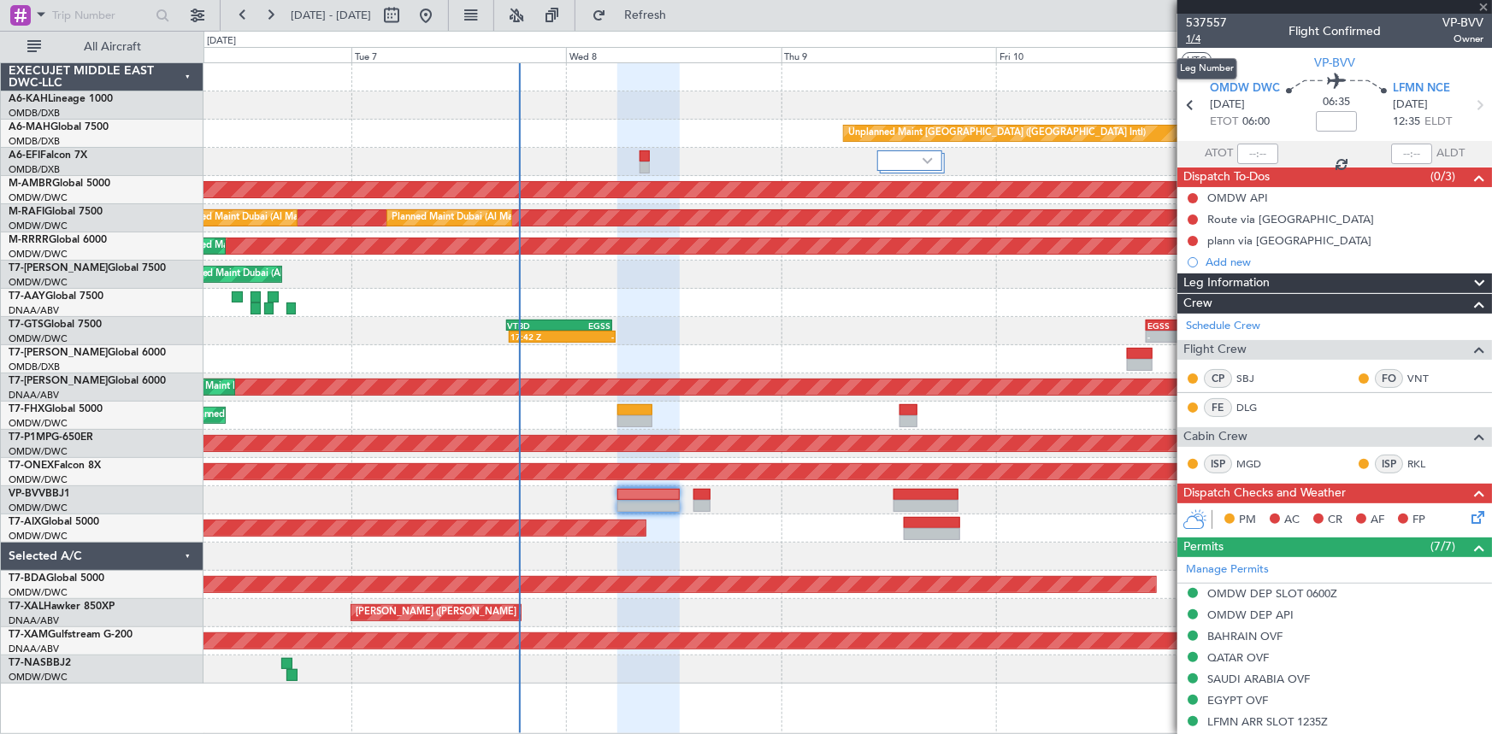
type input "1"
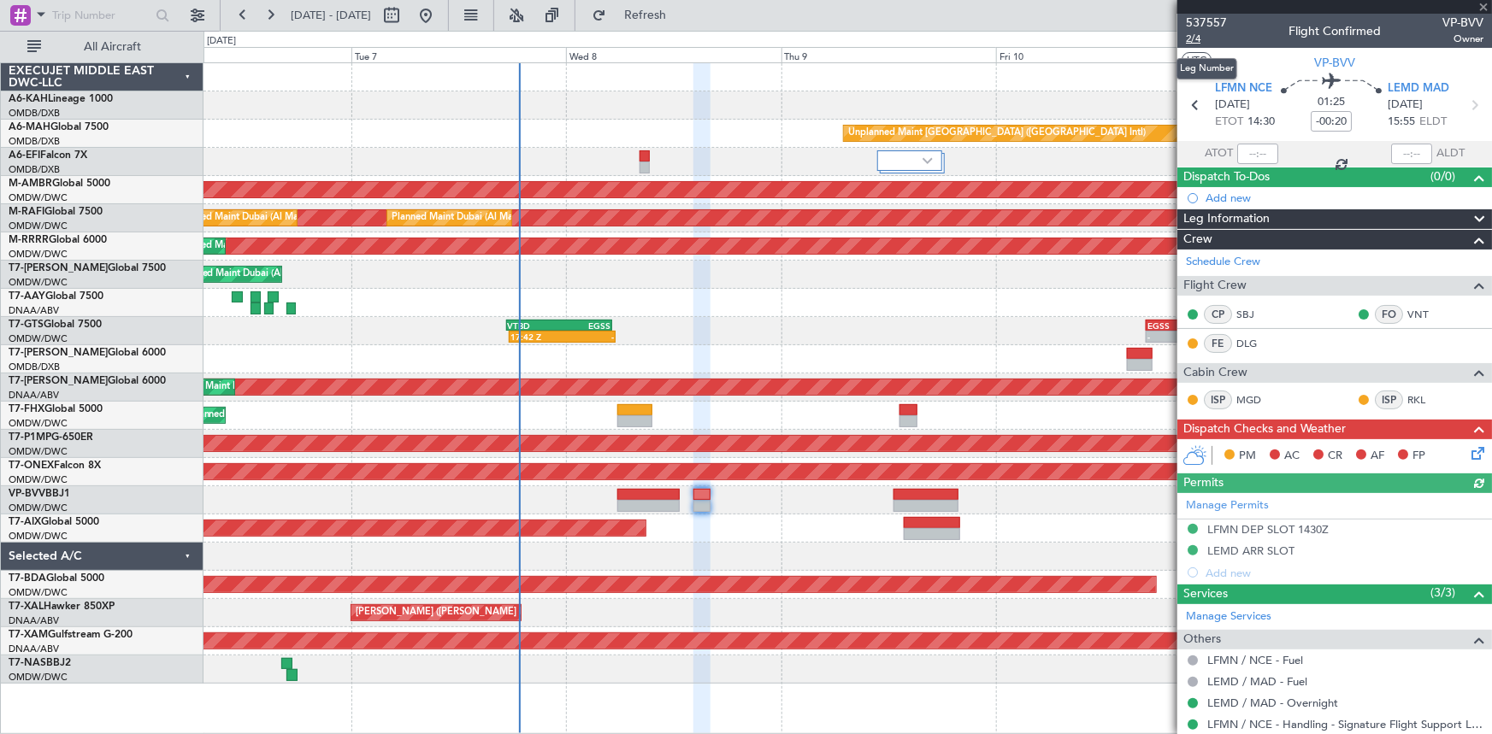
click at [1195, 37] on span "2/4" at bounding box center [1206, 39] width 41 height 15
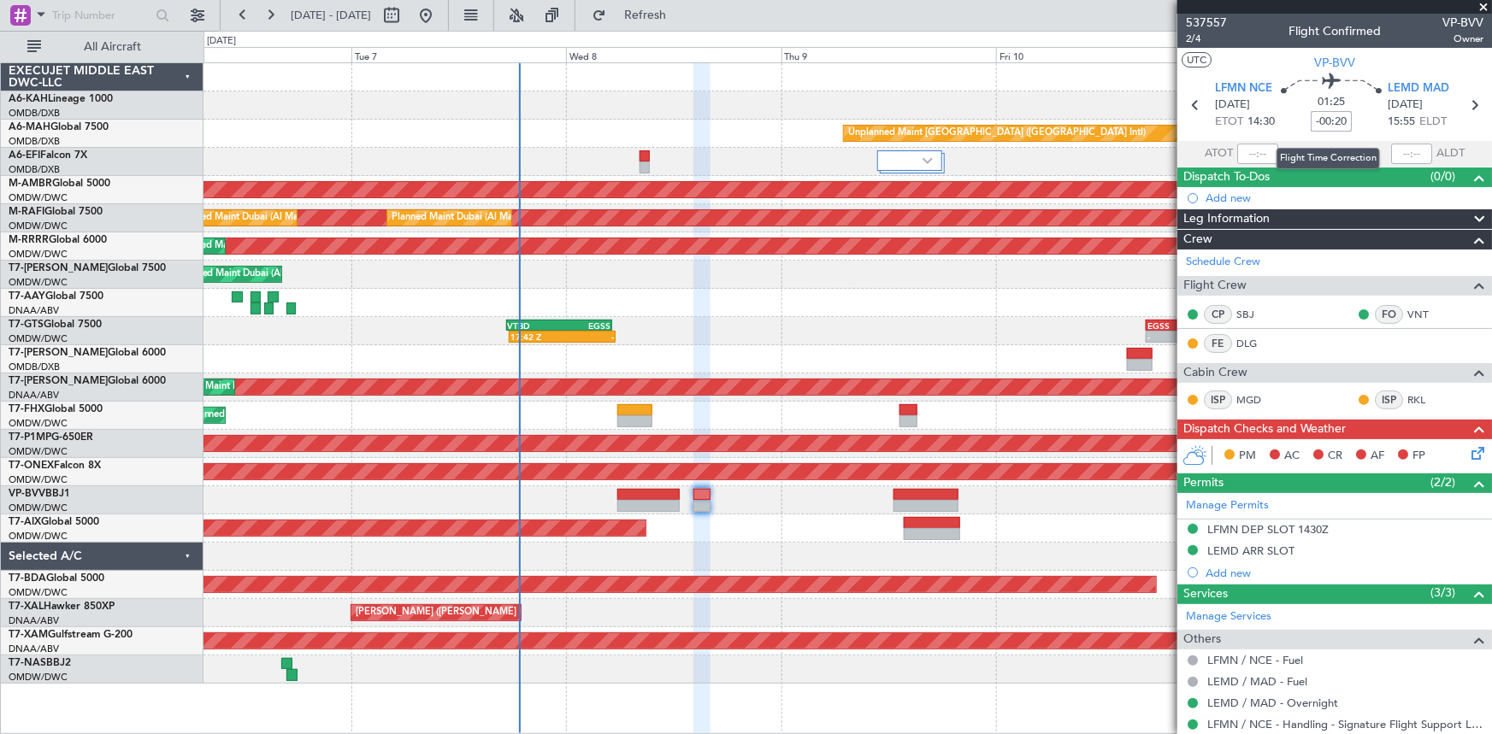
click at [1321, 121] on input "-00:20" at bounding box center [1331, 121] width 41 height 21
type input "-00"
click at [1302, 148] on section "ATOT ALDT" at bounding box center [1334, 154] width 315 height 26
type input "-00:00"
click at [1326, 116] on input at bounding box center [1331, 121] width 41 height 21
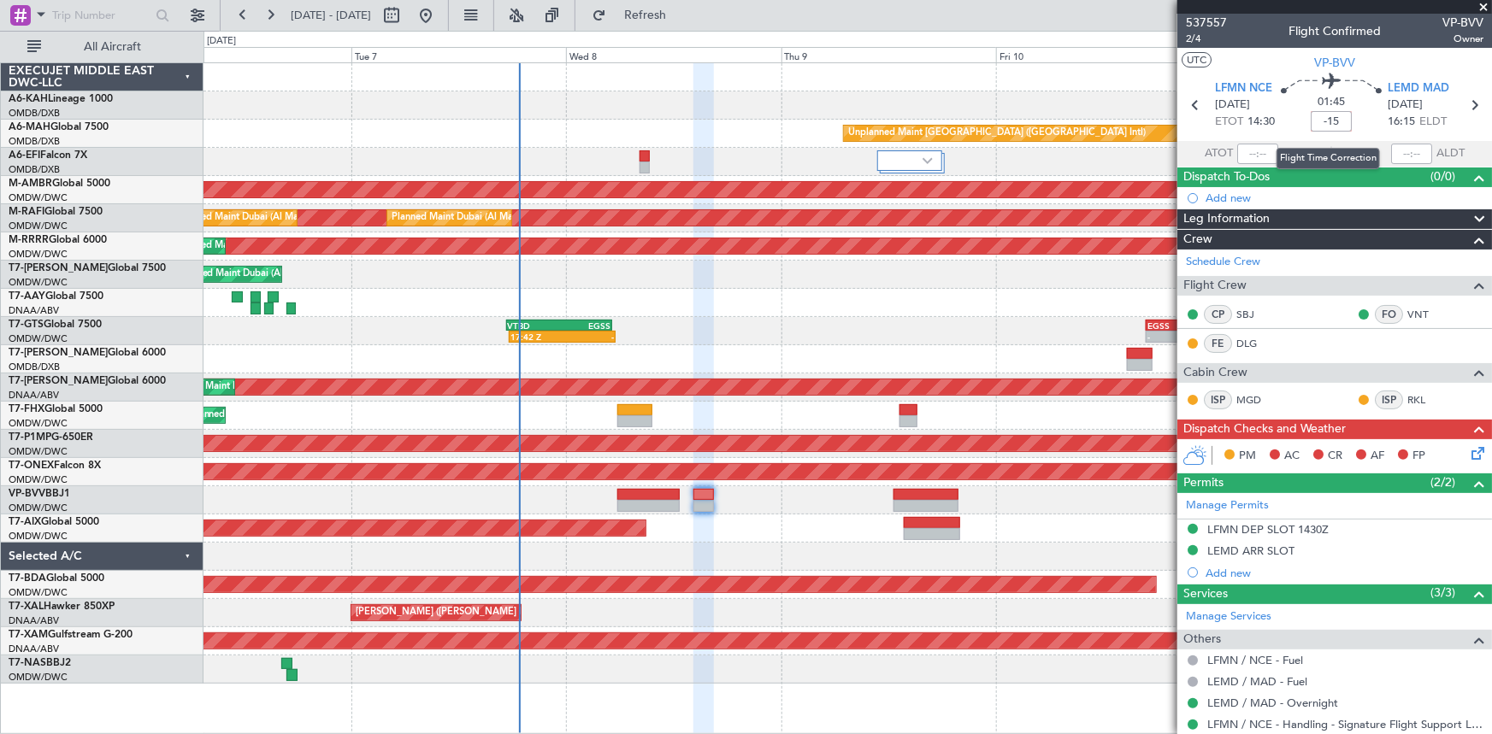
type input "-15"
click at [1308, 141] on section "ATOT ALDT" at bounding box center [1334, 154] width 315 height 26
type input "-00:15"
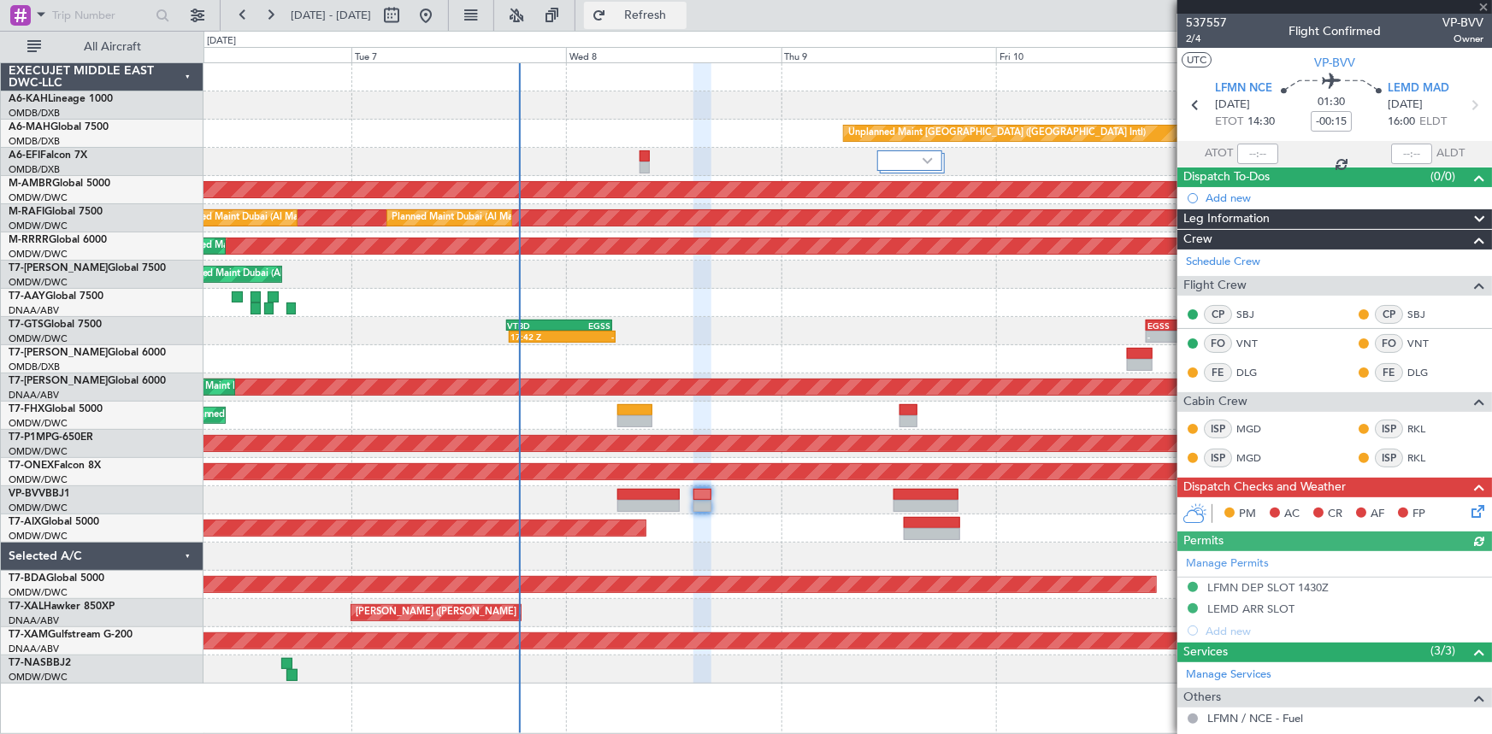
type input "Dherander Fithani (DHF)"
type input "7478"
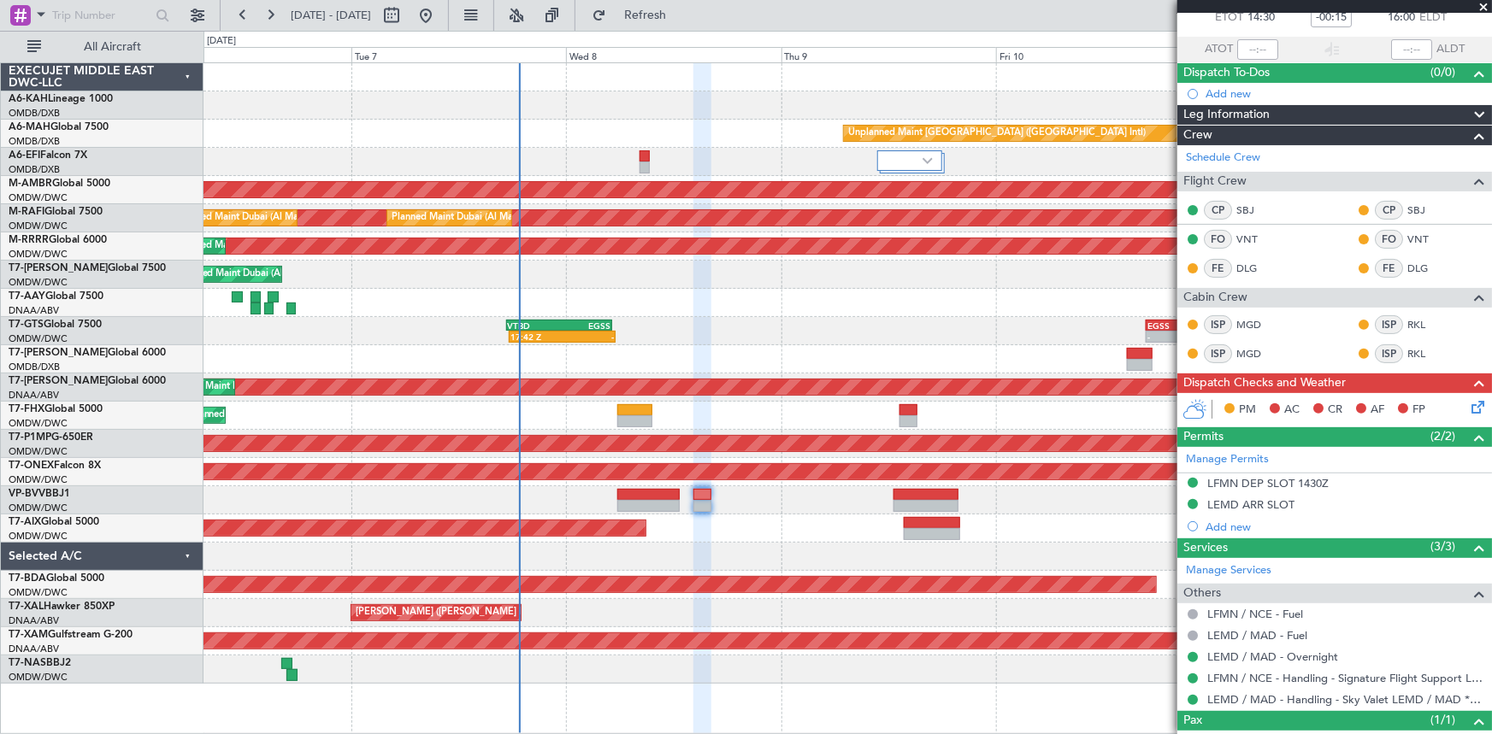
scroll to position [155, 0]
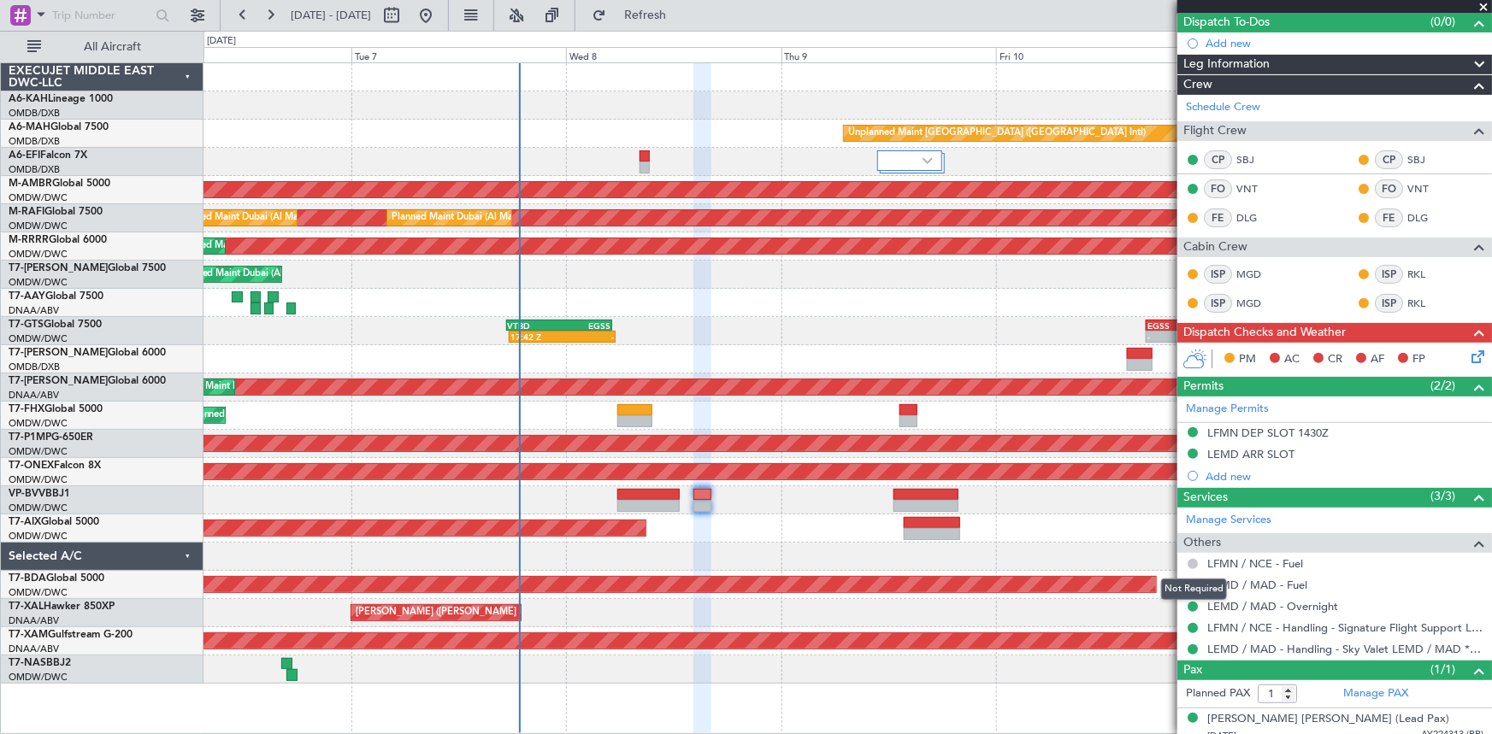
click at [1196, 563] on button at bounding box center [1193, 564] width 10 height 10
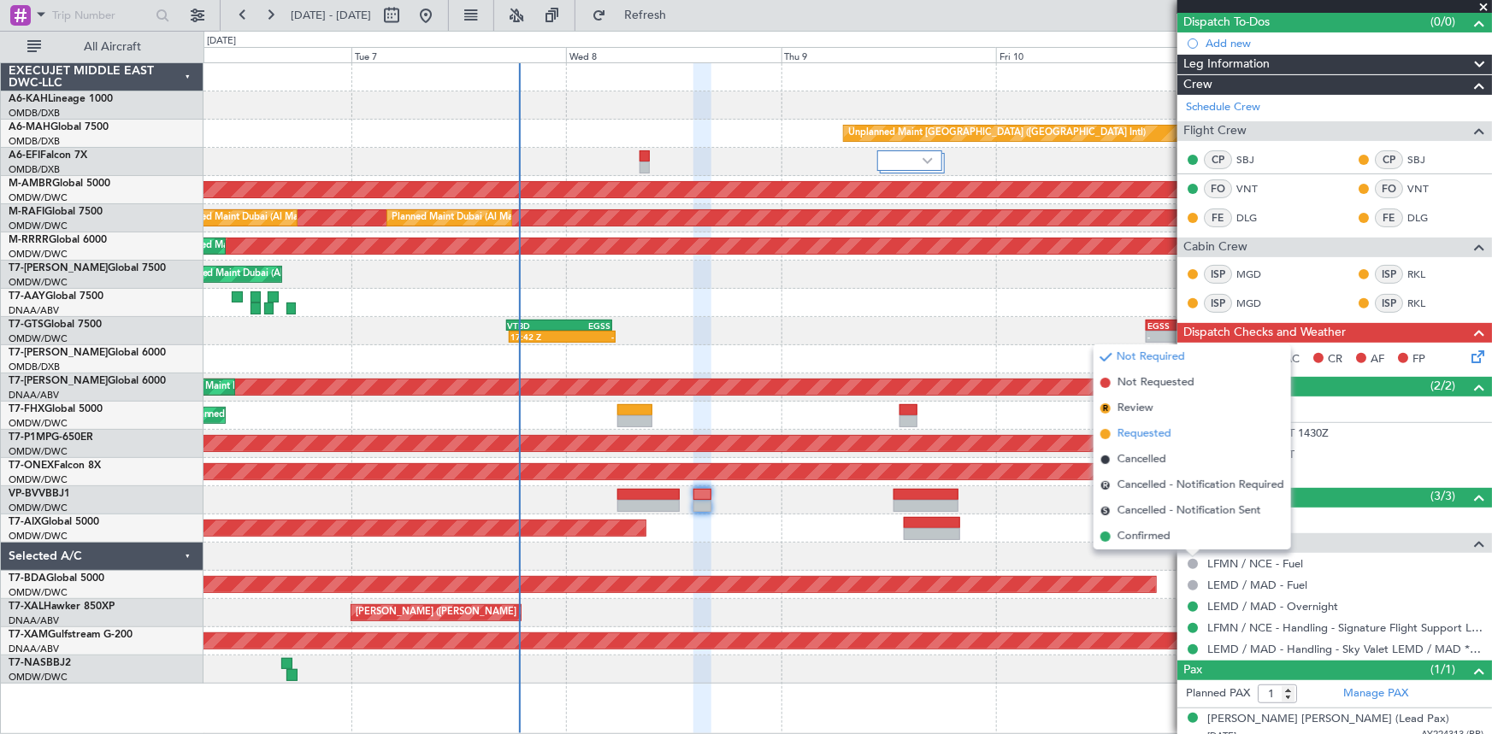
click at [1145, 438] on span "Requested" at bounding box center [1144, 434] width 54 height 17
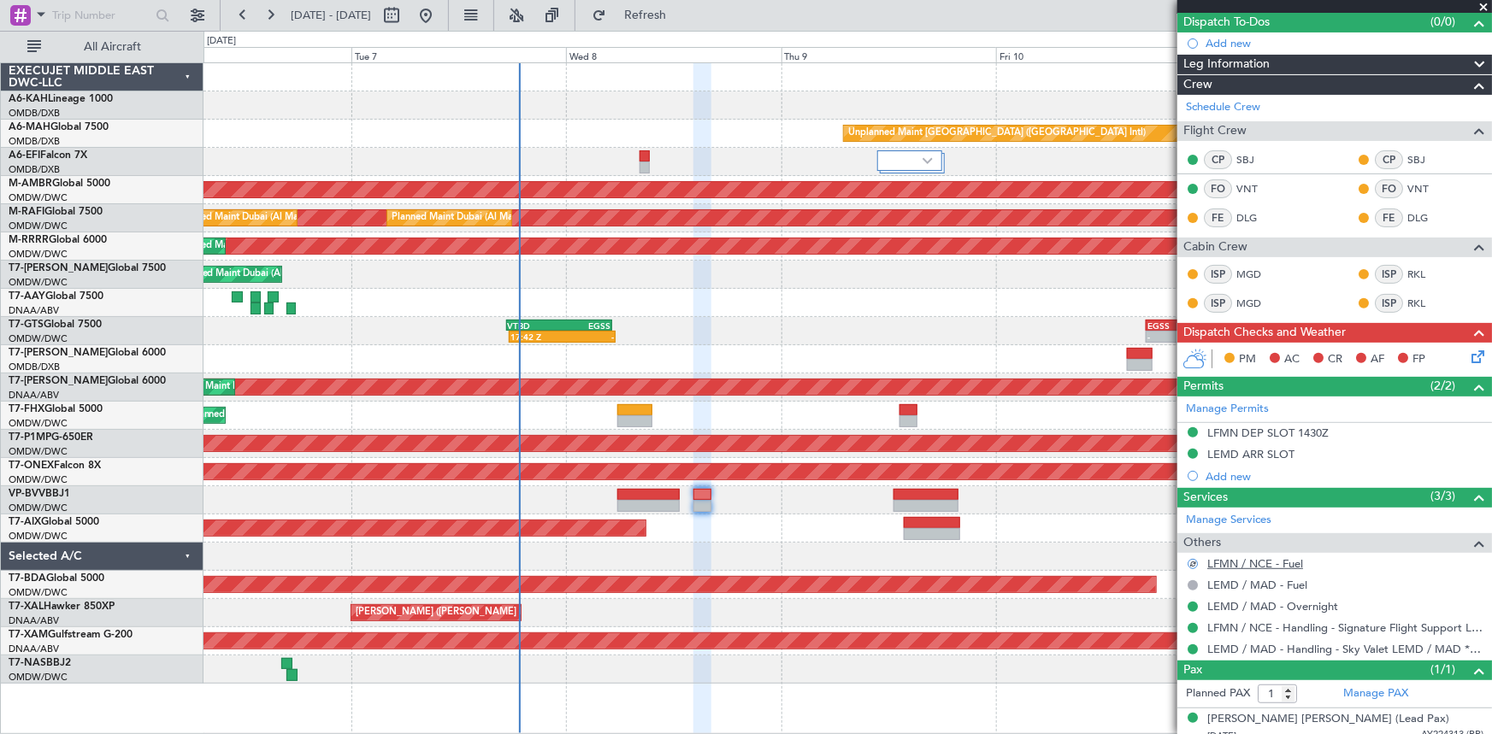
click at [1257, 563] on link "LFMN / NCE - Fuel" at bounding box center [1255, 564] width 96 height 15
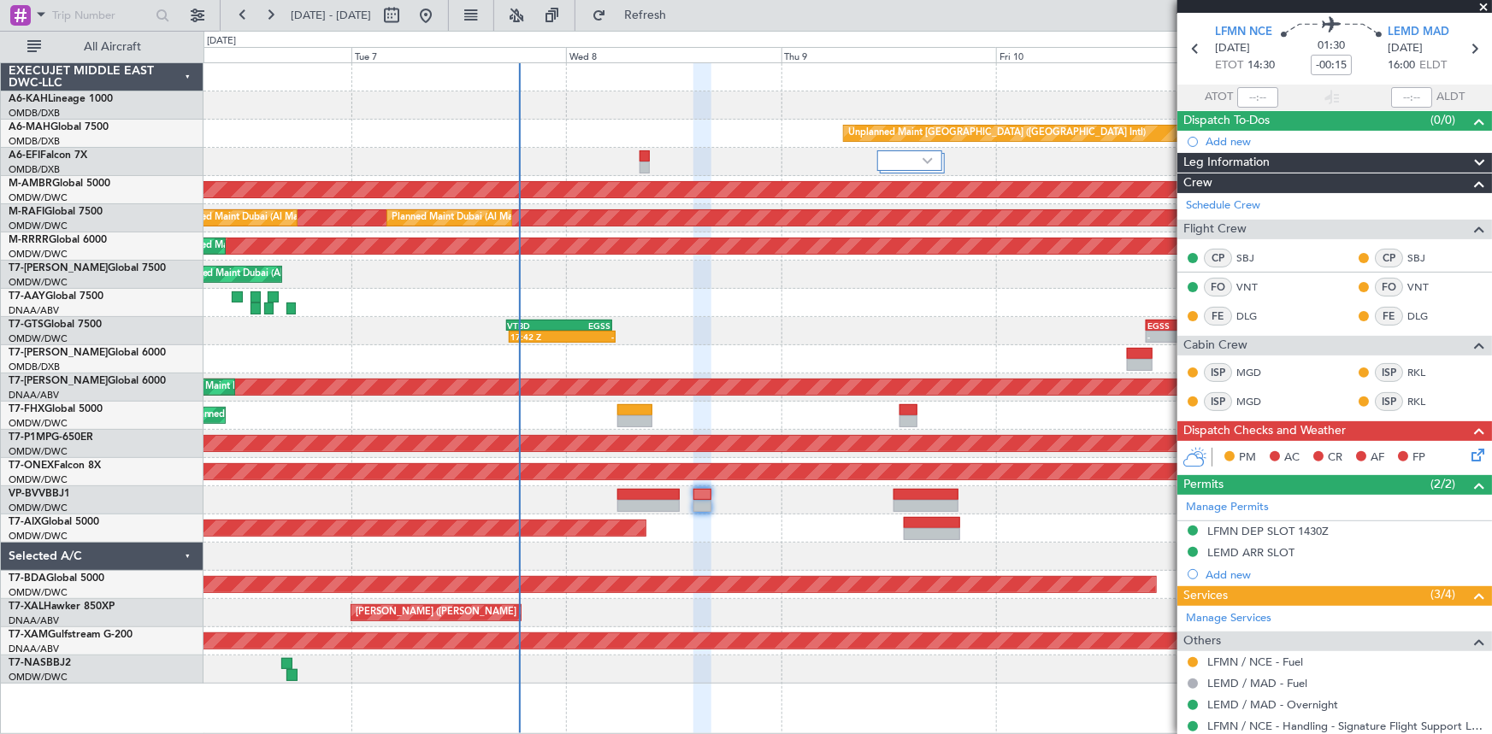
scroll to position [0, 0]
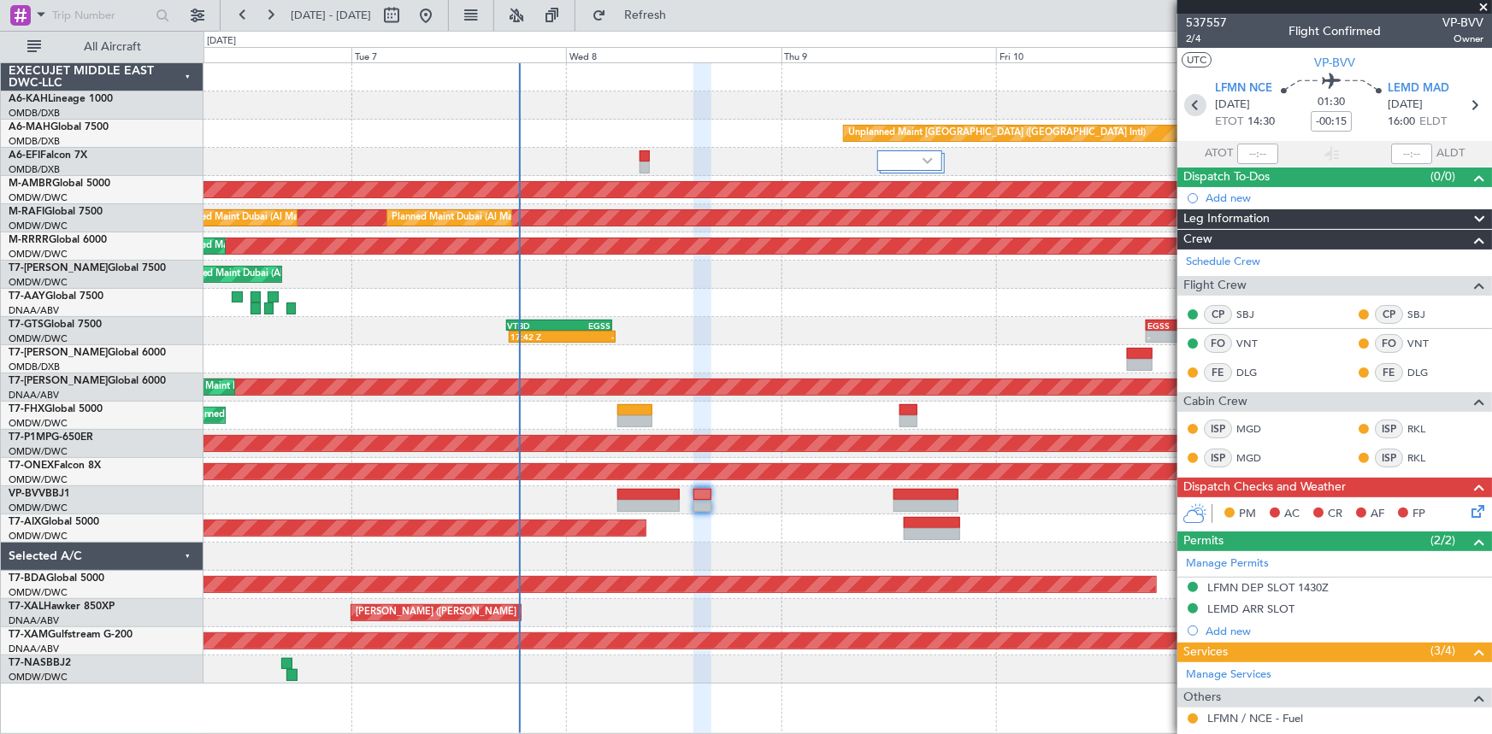
click at [1191, 110] on icon at bounding box center [1195, 105] width 22 height 22
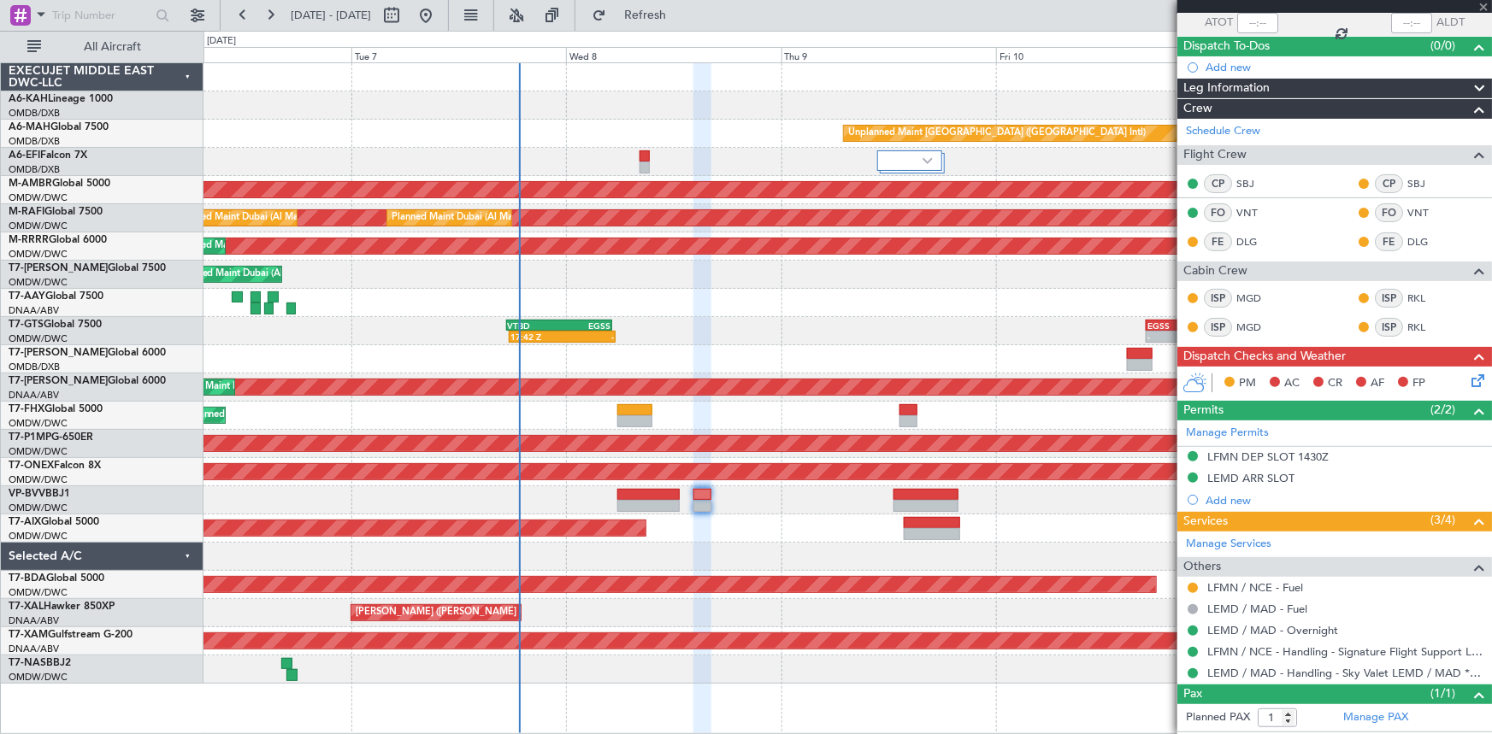
scroll to position [165, 0]
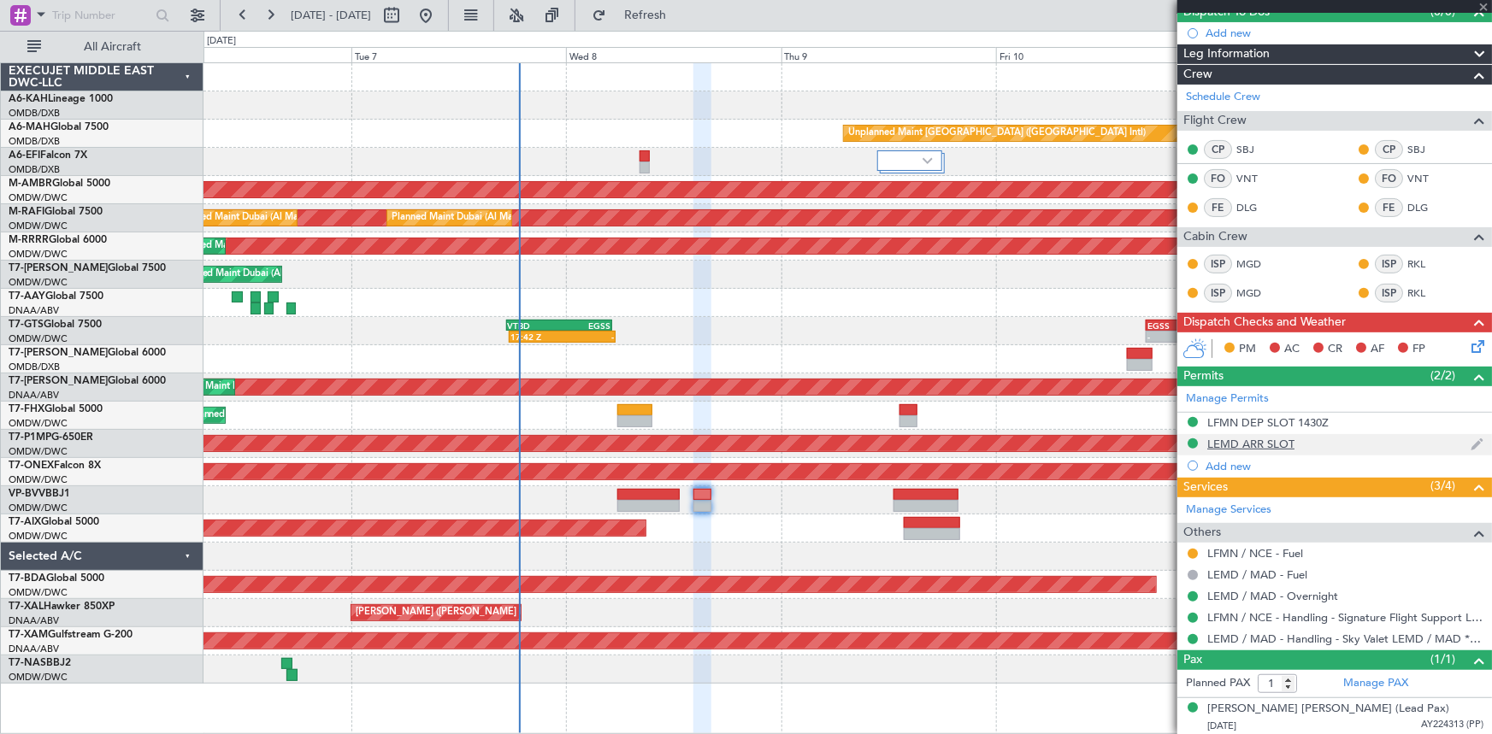
type input "9"
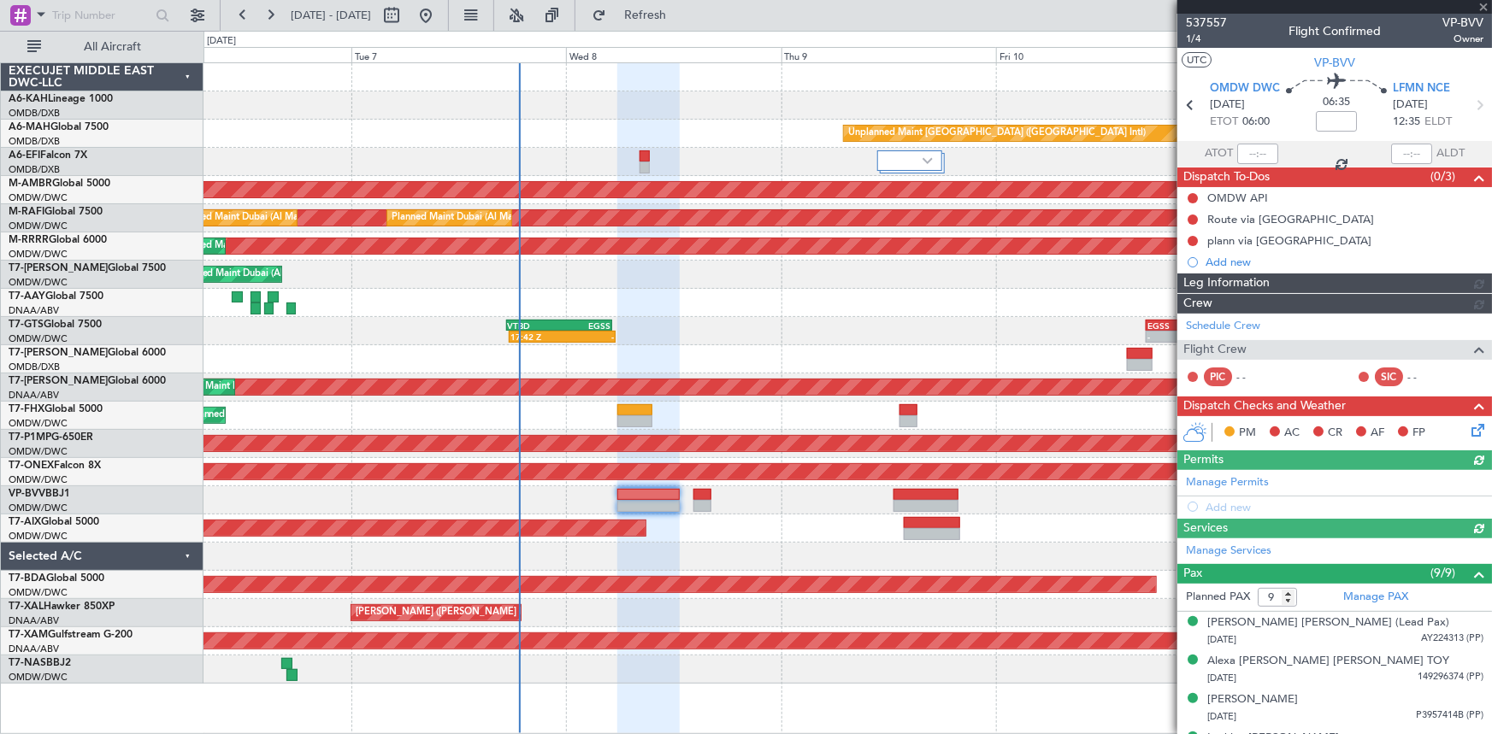
type input "Dherander Fithani (DHF)"
type input "7348"
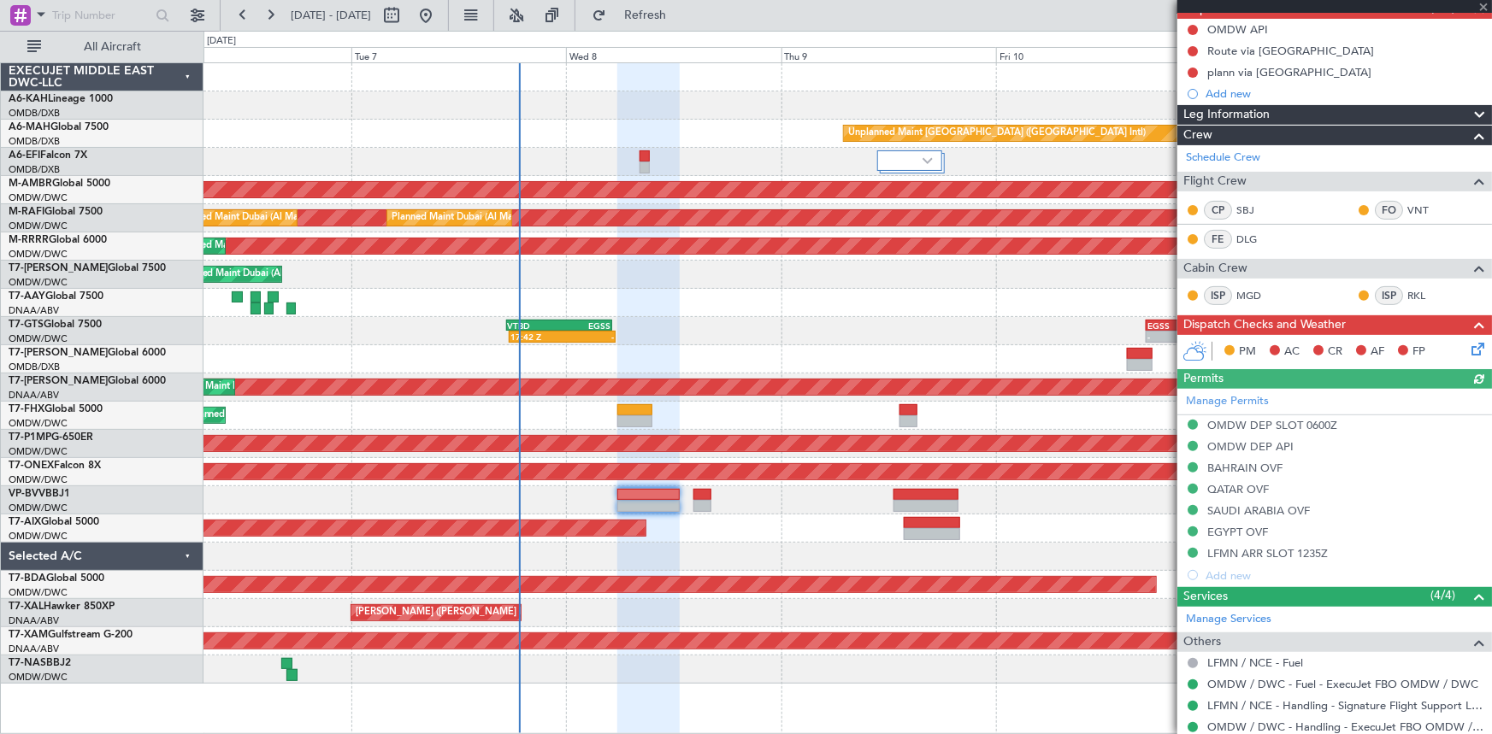
scroll to position [233, 0]
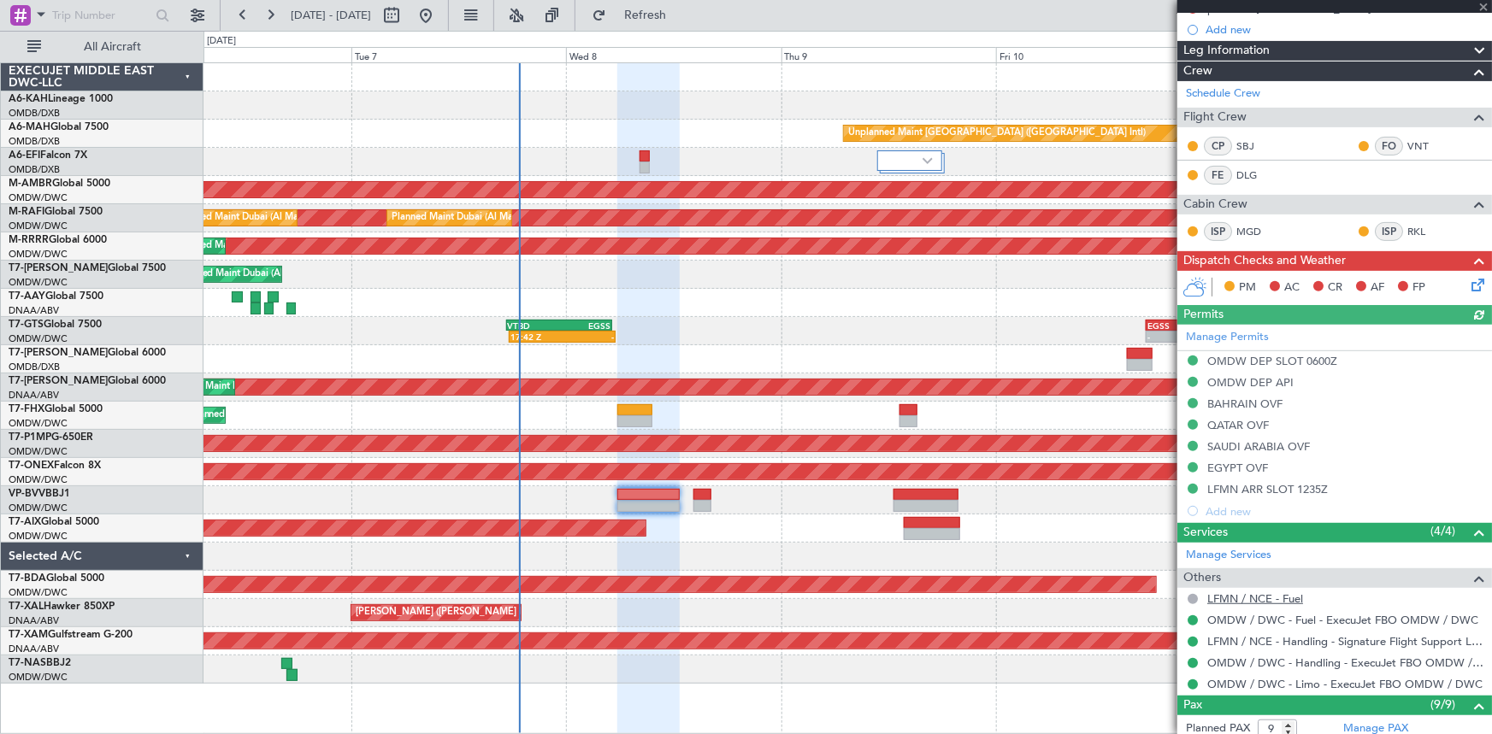
click at [1265, 597] on link "LFMN / NCE - Fuel" at bounding box center [1255, 599] width 96 height 15
click at [681, 11] on span "Refresh" at bounding box center [646, 15] width 72 height 12
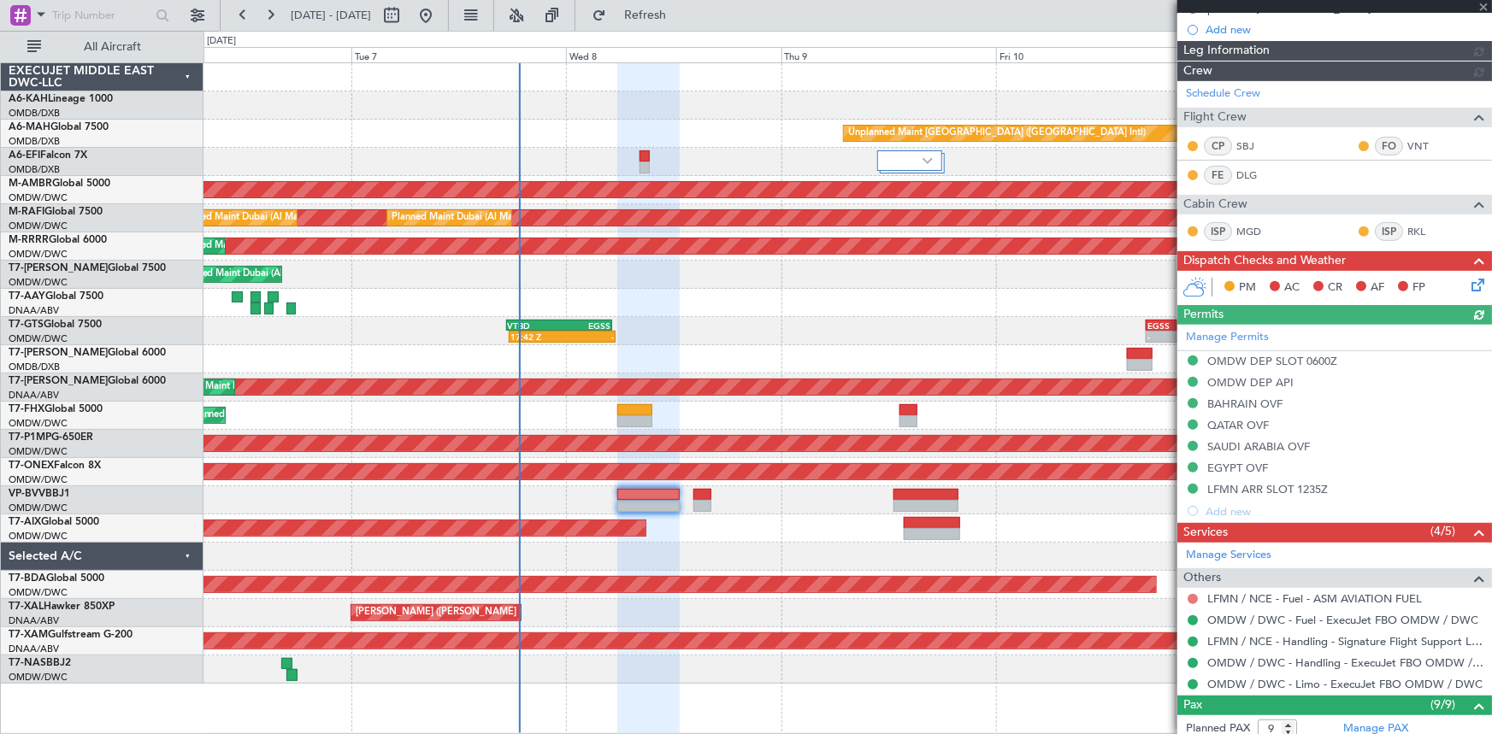
type input "Dherander Fithani (DHF)"
type input "7348"
click at [1192, 595] on button at bounding box center [1193, 599] width 10 height 10
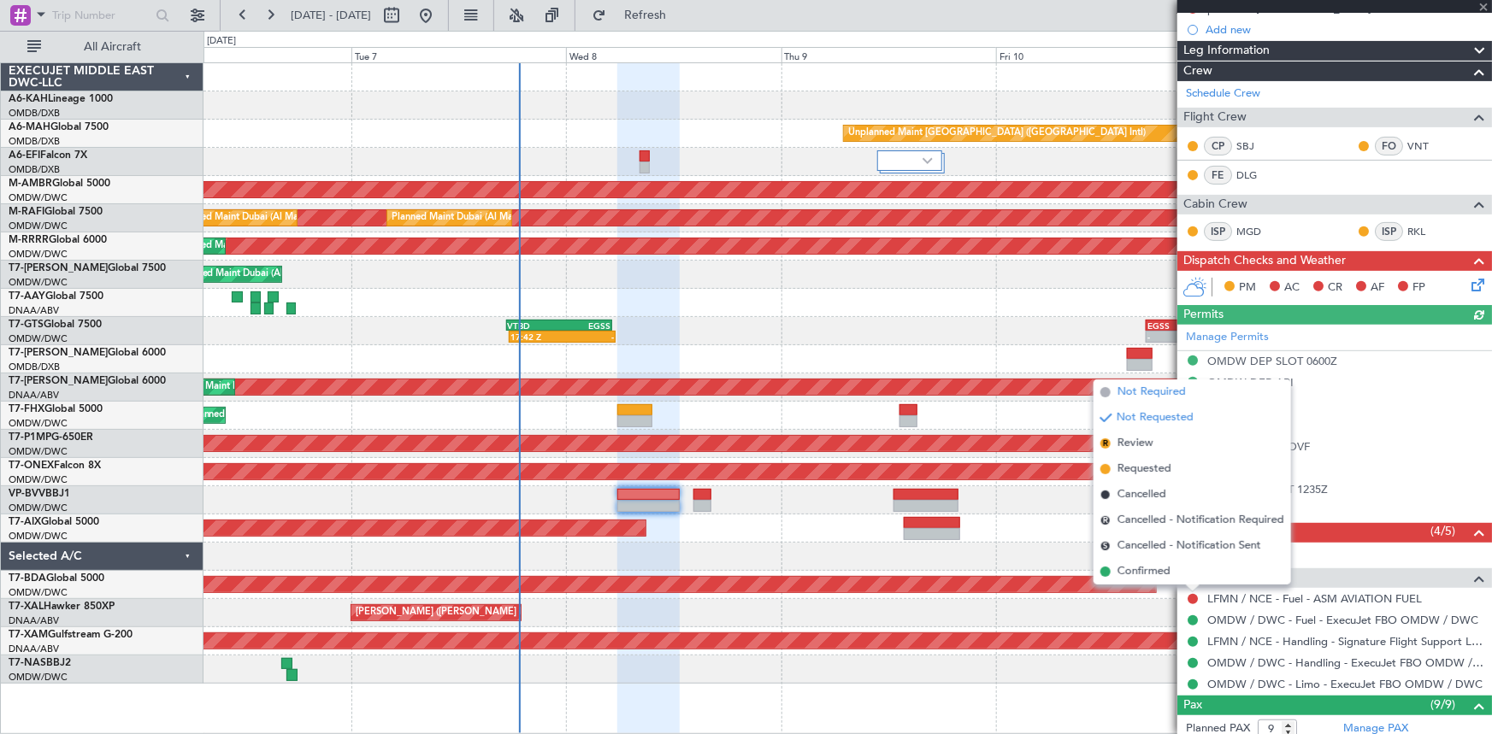
click at [1154, 392] on span "Not Required" at bounding box center [1151, 392] width 68 height 17
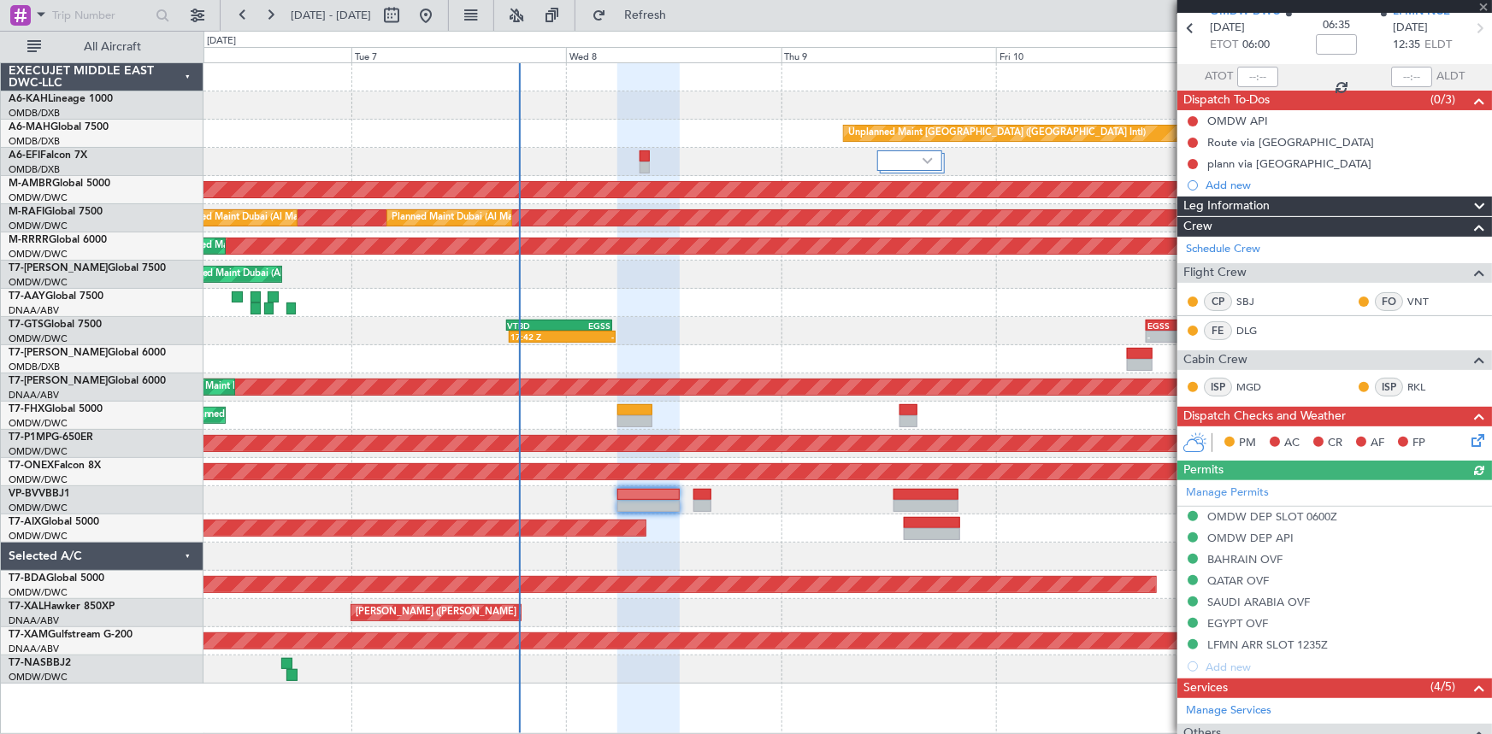
scroll to position [0, 0]
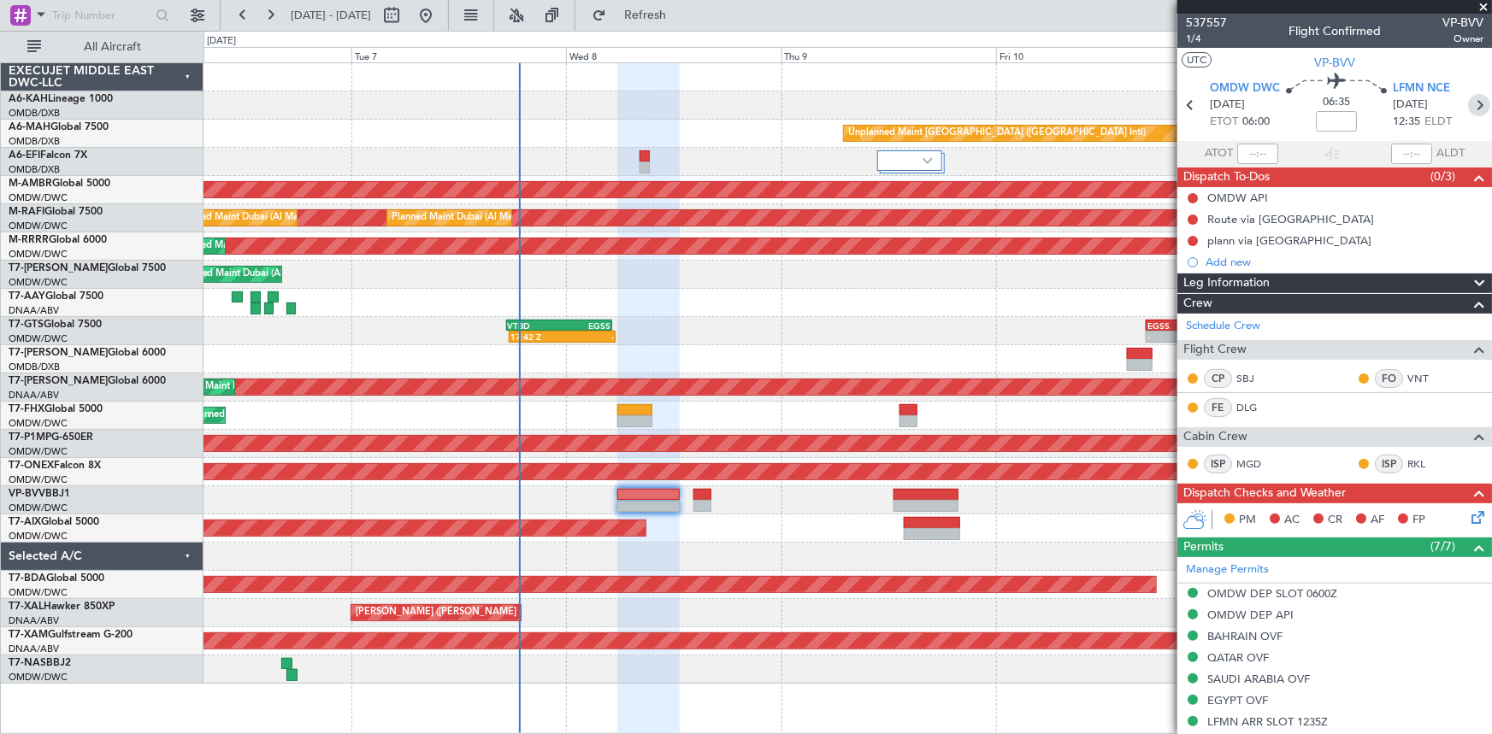
click at [1475, 97] on icon at bounding box center [1479, 105] width 22 height 22
type input "-00:15"
type input "1"
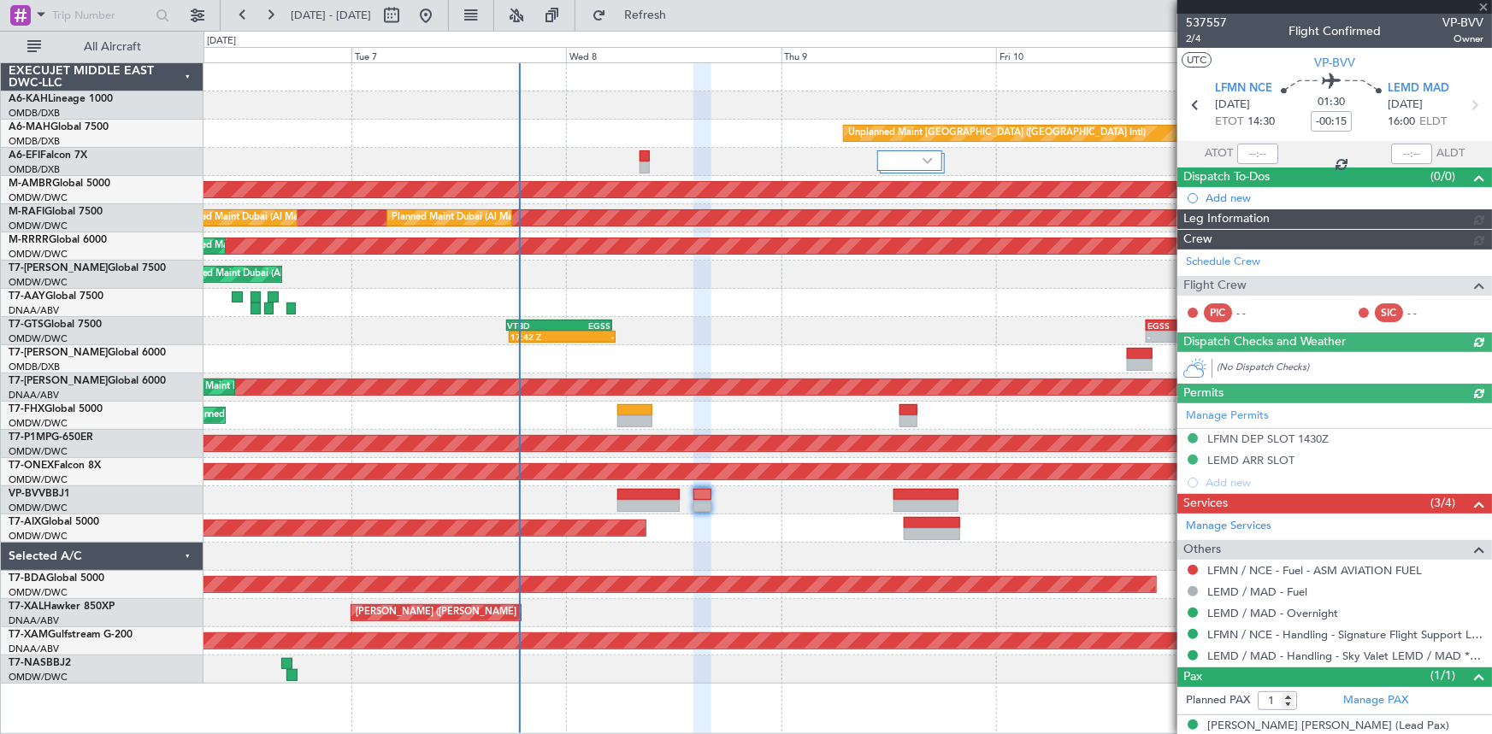
type input "Dherander Fithani (DHF)"
type input "7478"
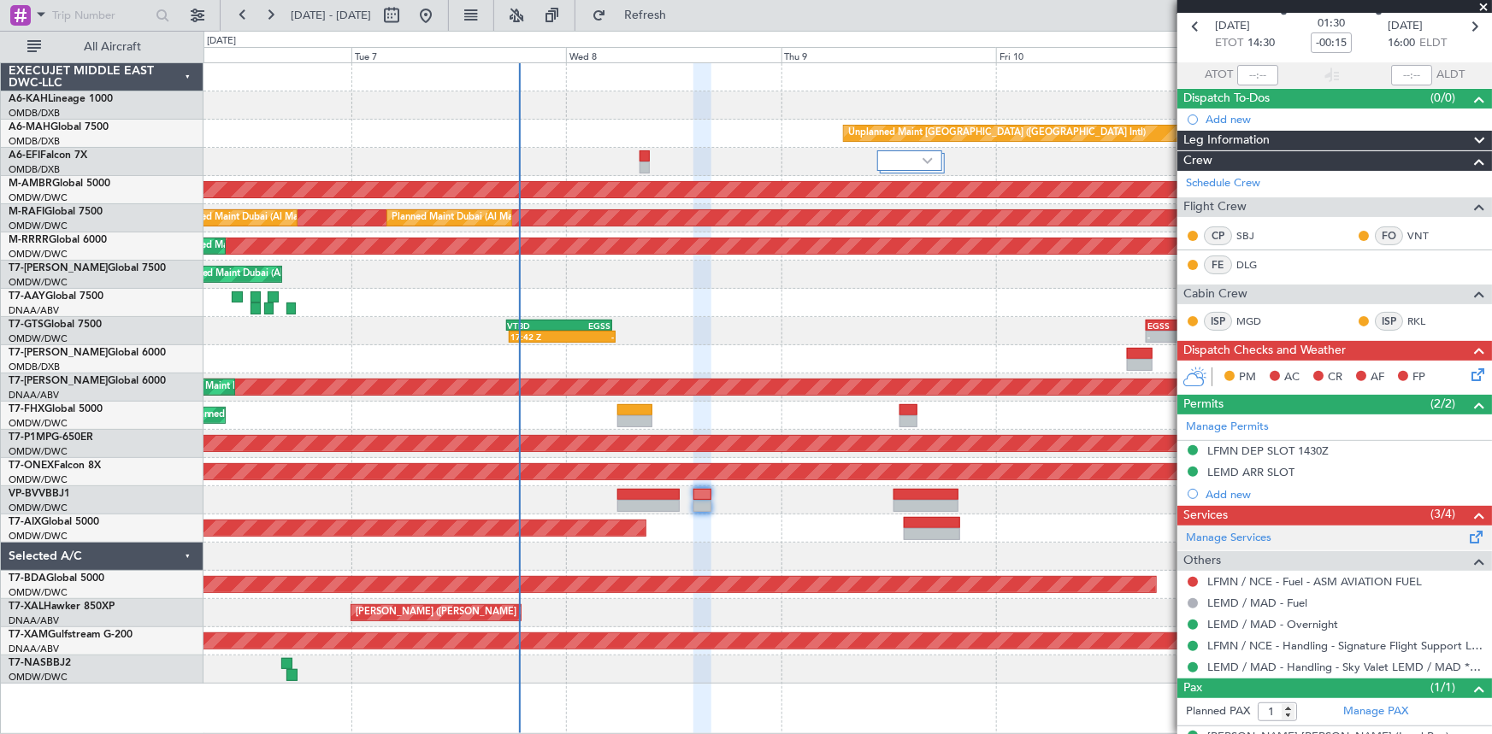
scroll to position [107, 0]
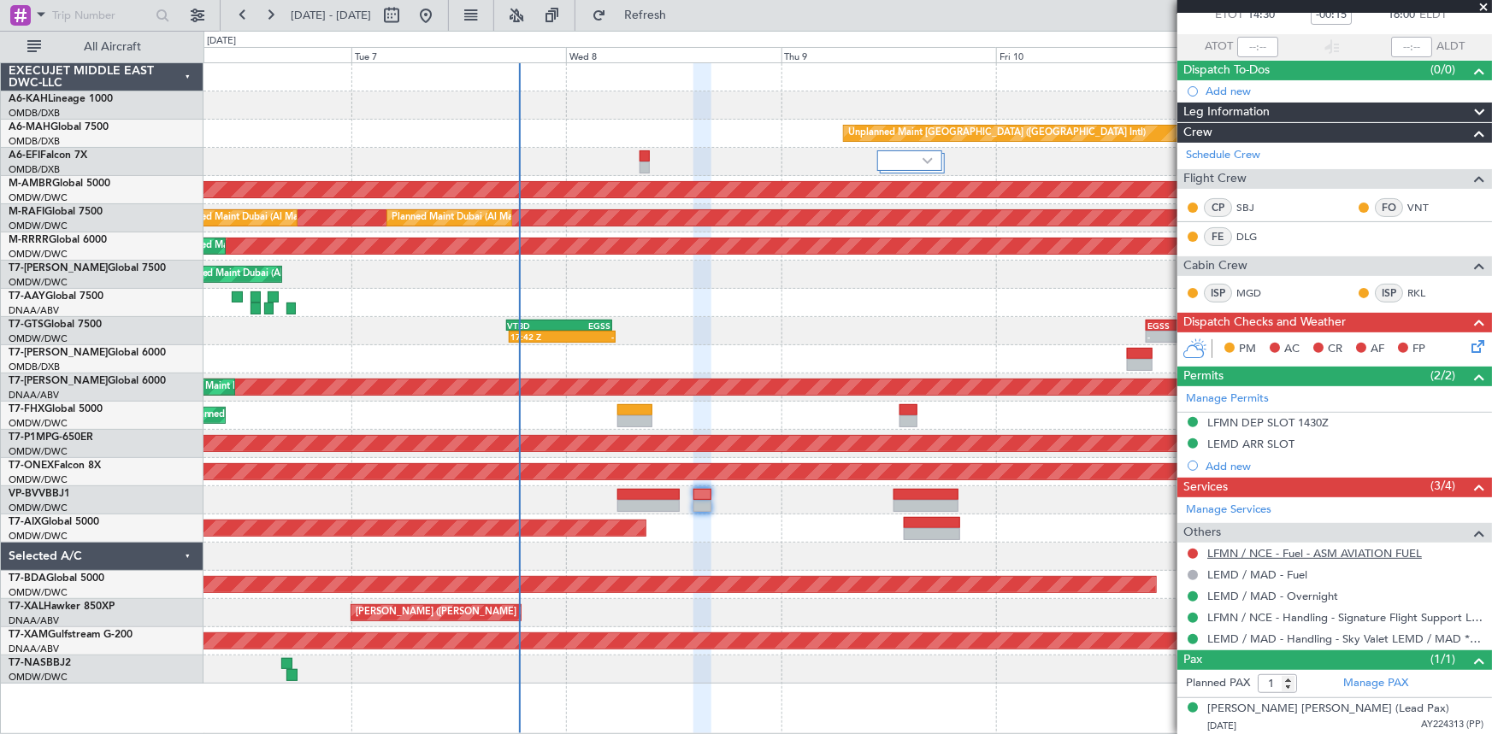
click at [1244, 551] on link "LFMN / NCE - Fuel - ASM AVIATION FUEL" at bounding box center [1314, 553] width 215 height 15
click at [1241, 575] on link "LEMD / MAD - Fuel" at bounding box center [1257, 575] width 100 height 15
click at [674, 12] on span "Refresh" at bounding box center [646, 15] width 72 height 12
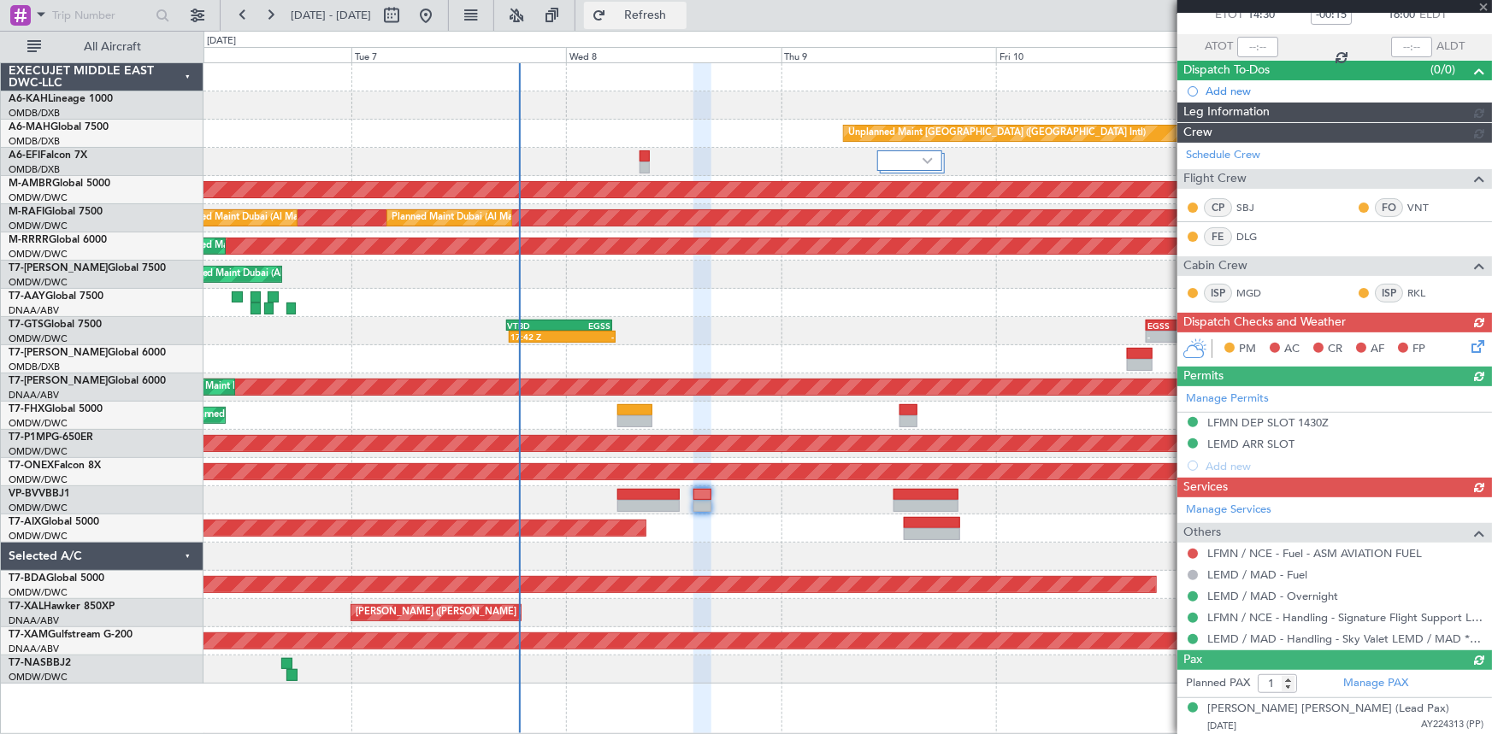
type input "Dherander Fithani (DHF)"
type input "7478"
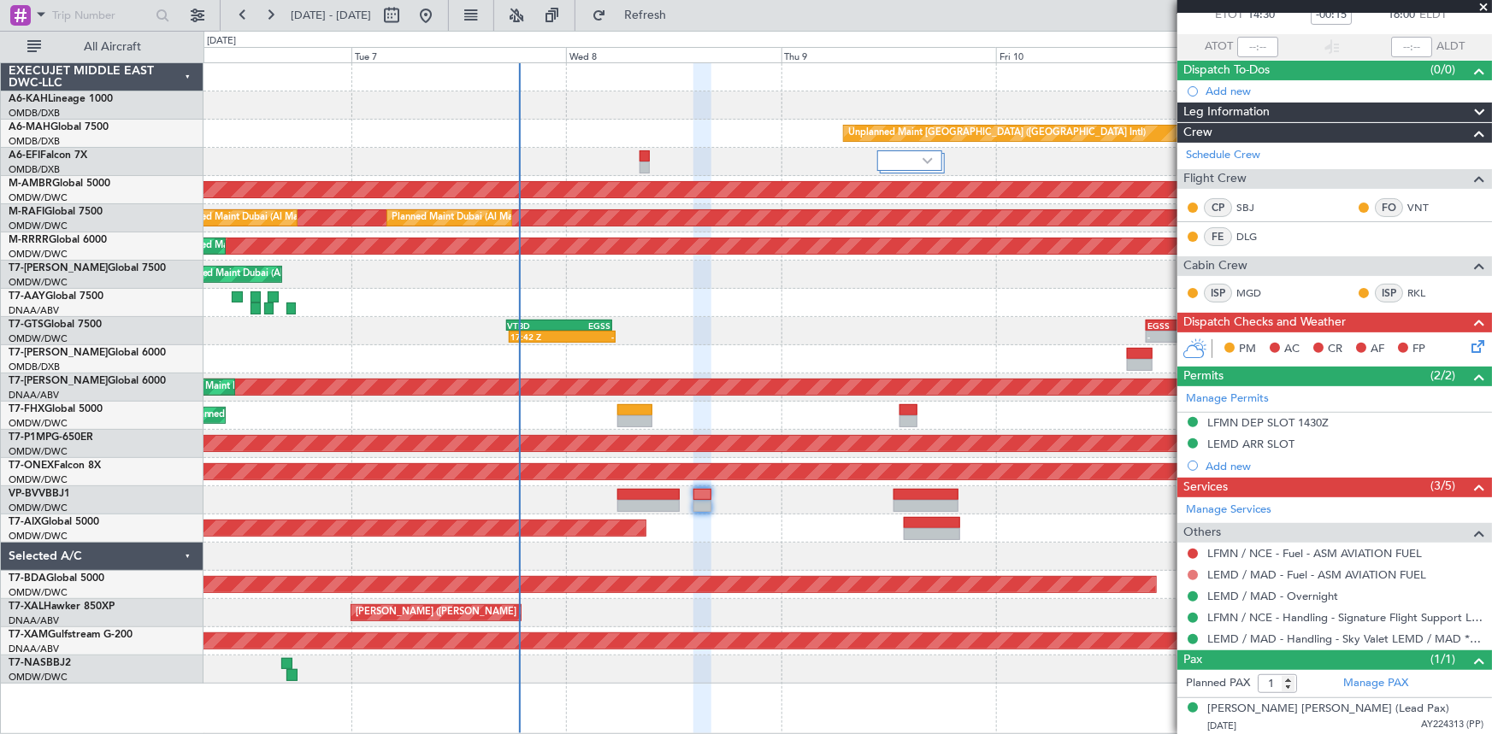
click at [1191, 571] on button at bounding box center [1193, 575] width 10 height 10
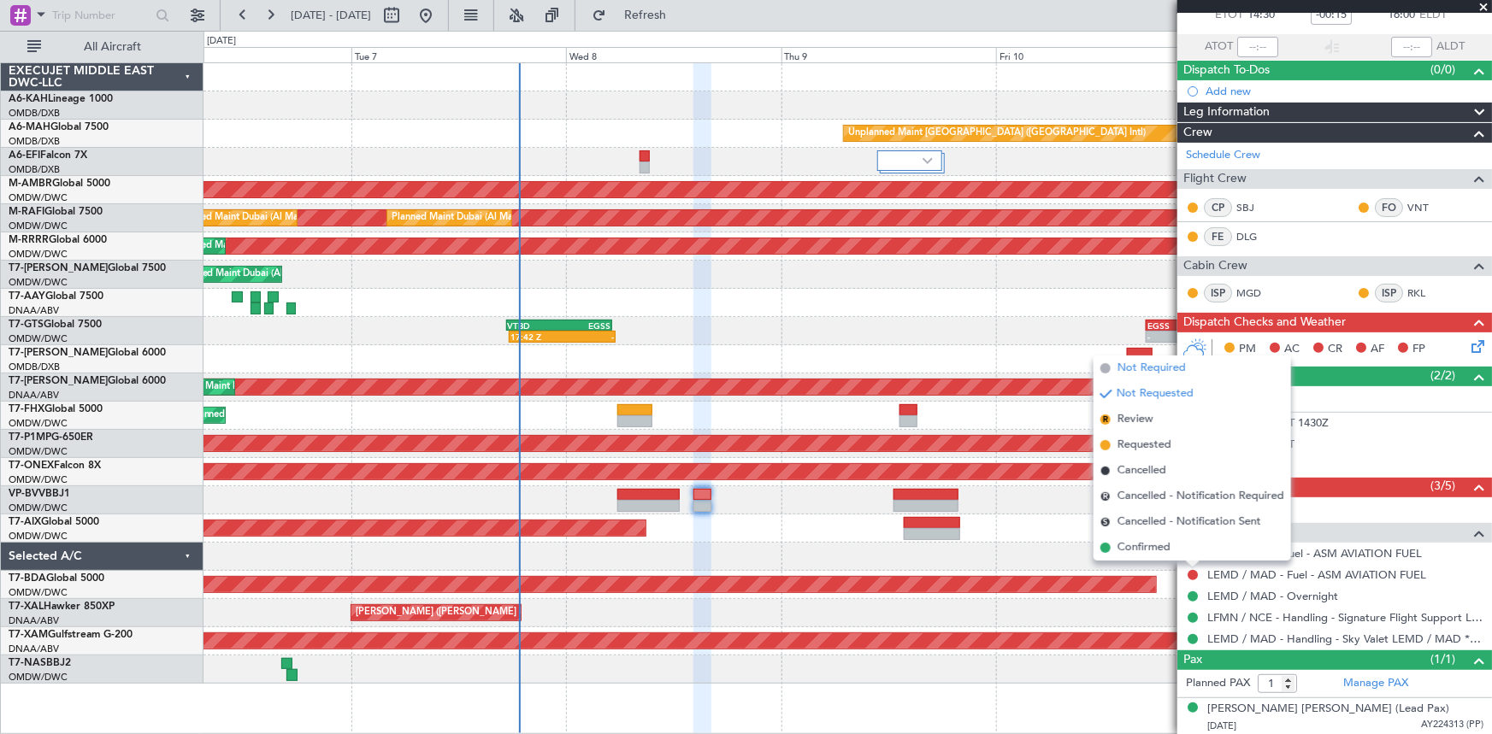
click at [1142, 369] on span "Not Required" at bounding box center [1151, 368] width 68 height 17
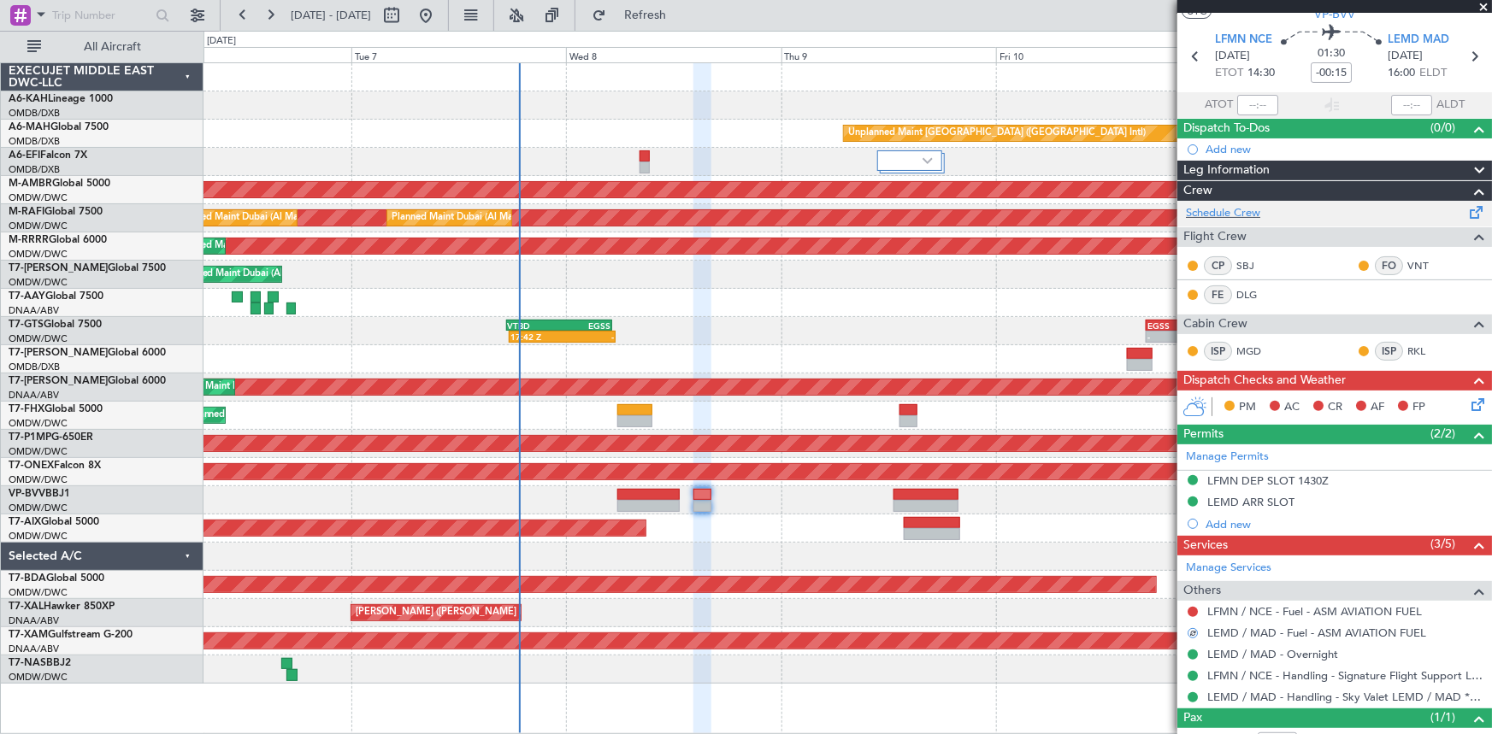
scroll to position [0, 0]
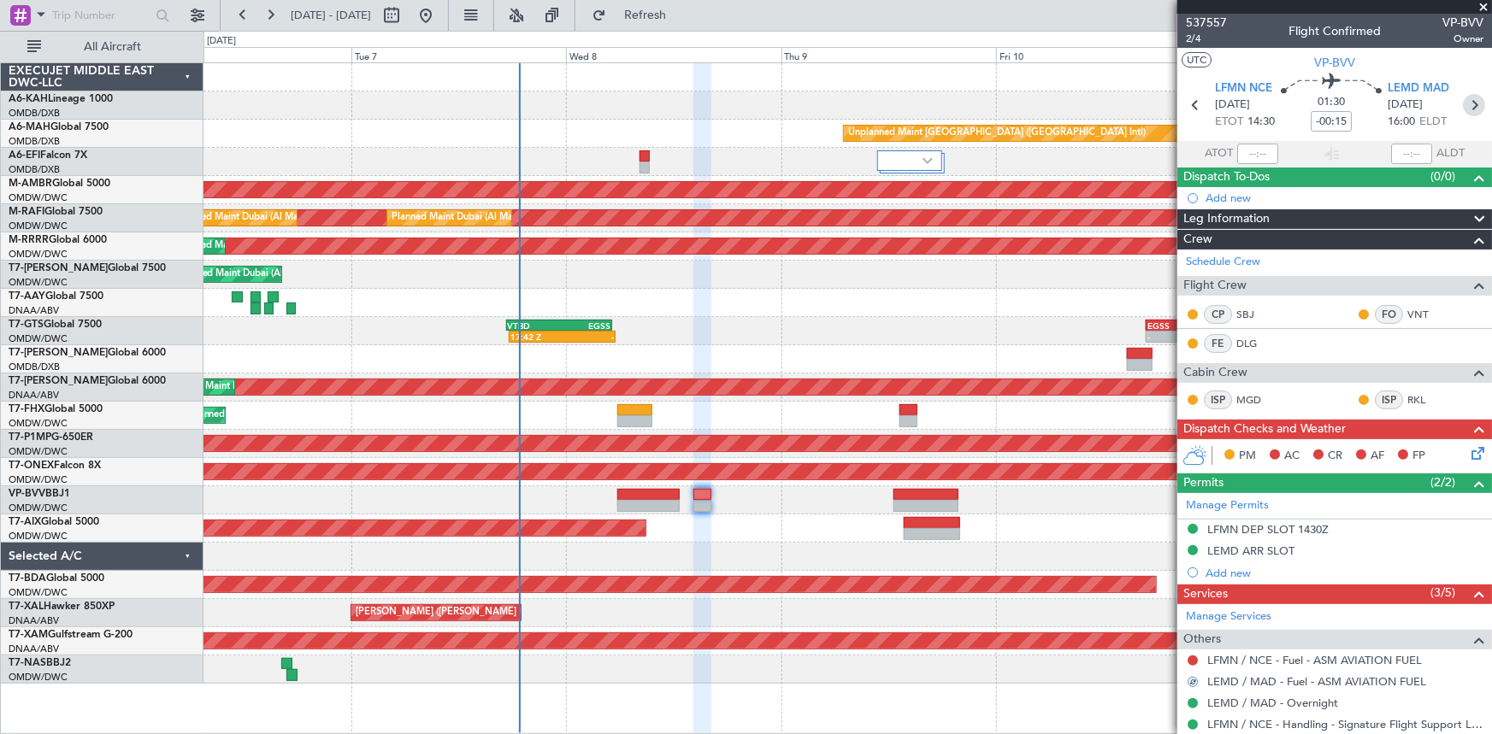
click at [1466, 104] on icon at bounding box center [1474, 105] width 22 height 22
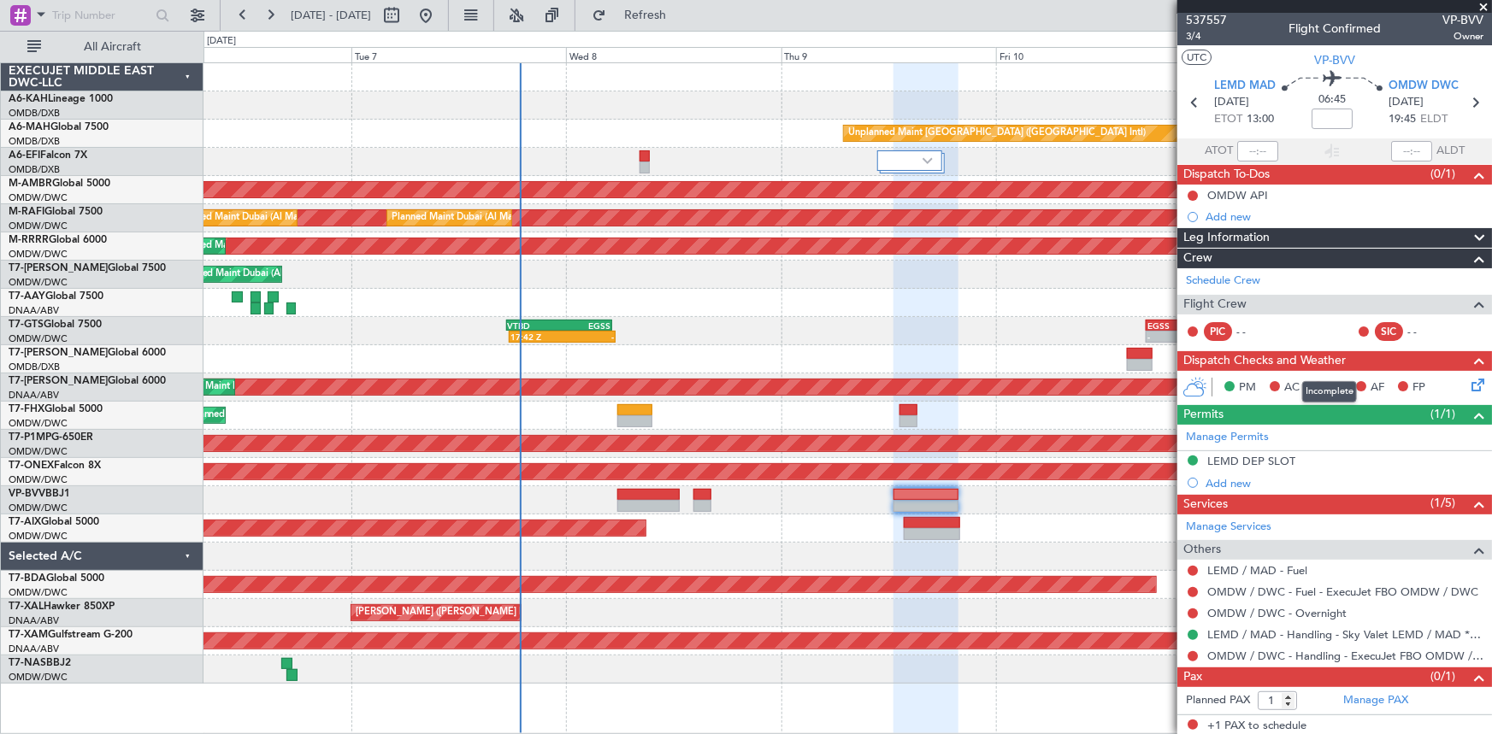
scroll to position [3, 0]
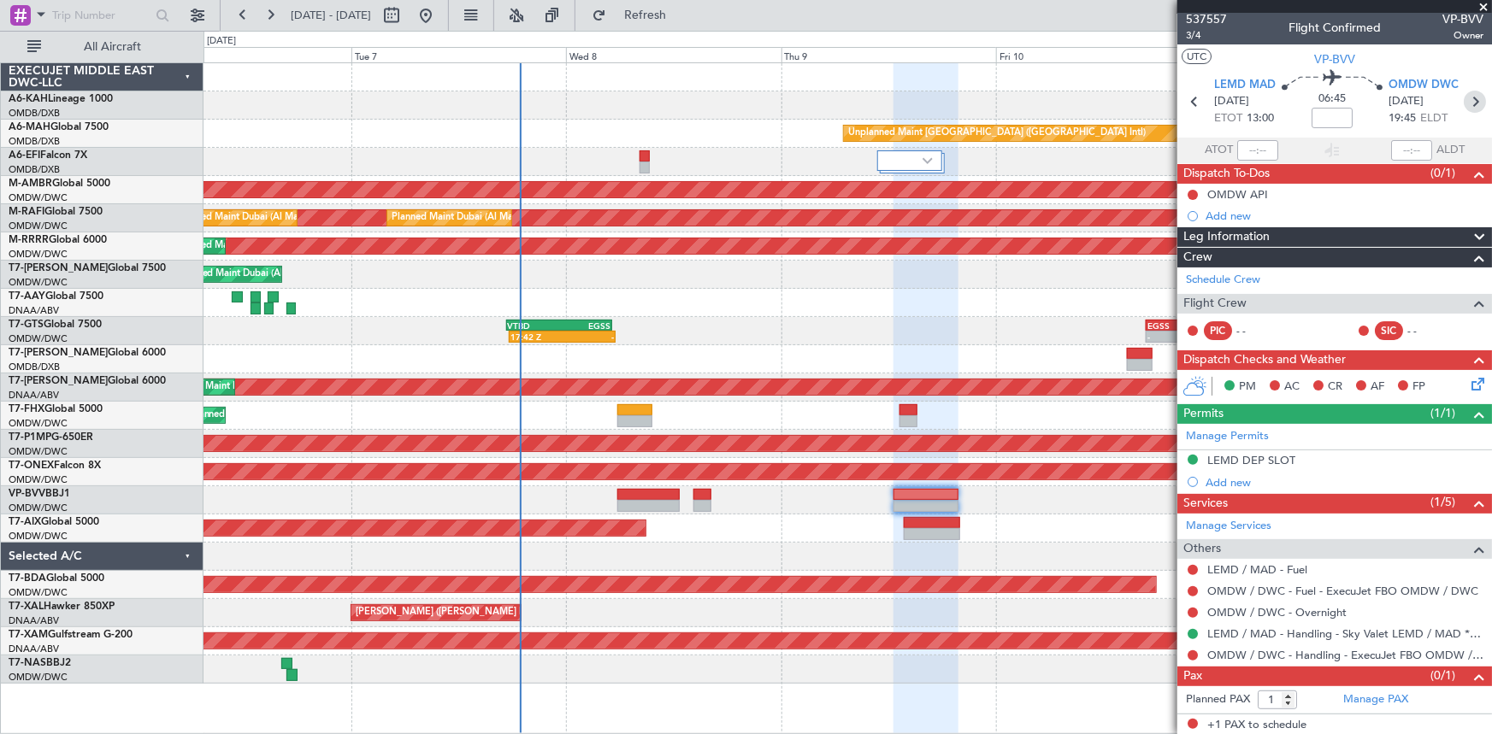
click at [1470, 98] on icon at bounding box center [1475, 102] width 22 height 22
type input "+00:10"
type input "3"
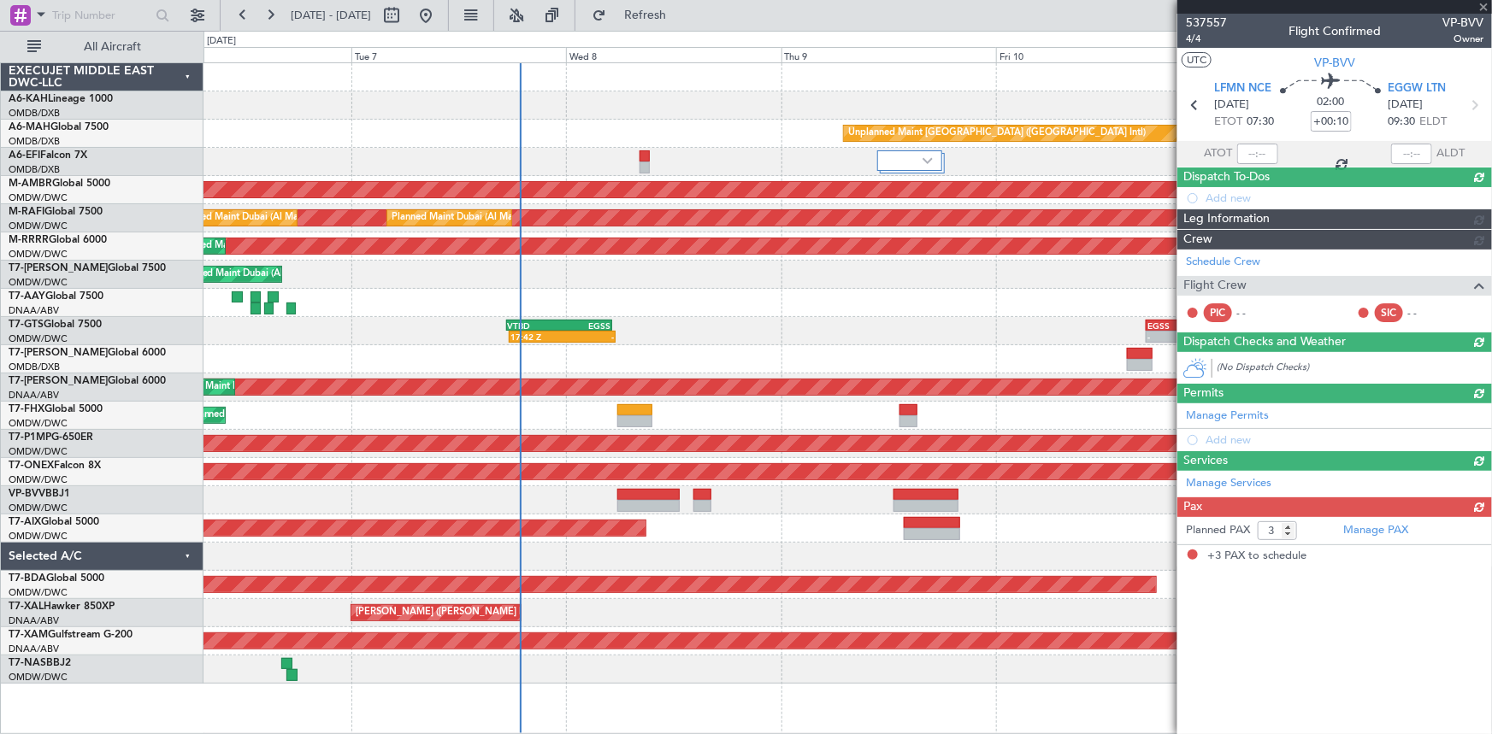
scroll to position [0, 0]
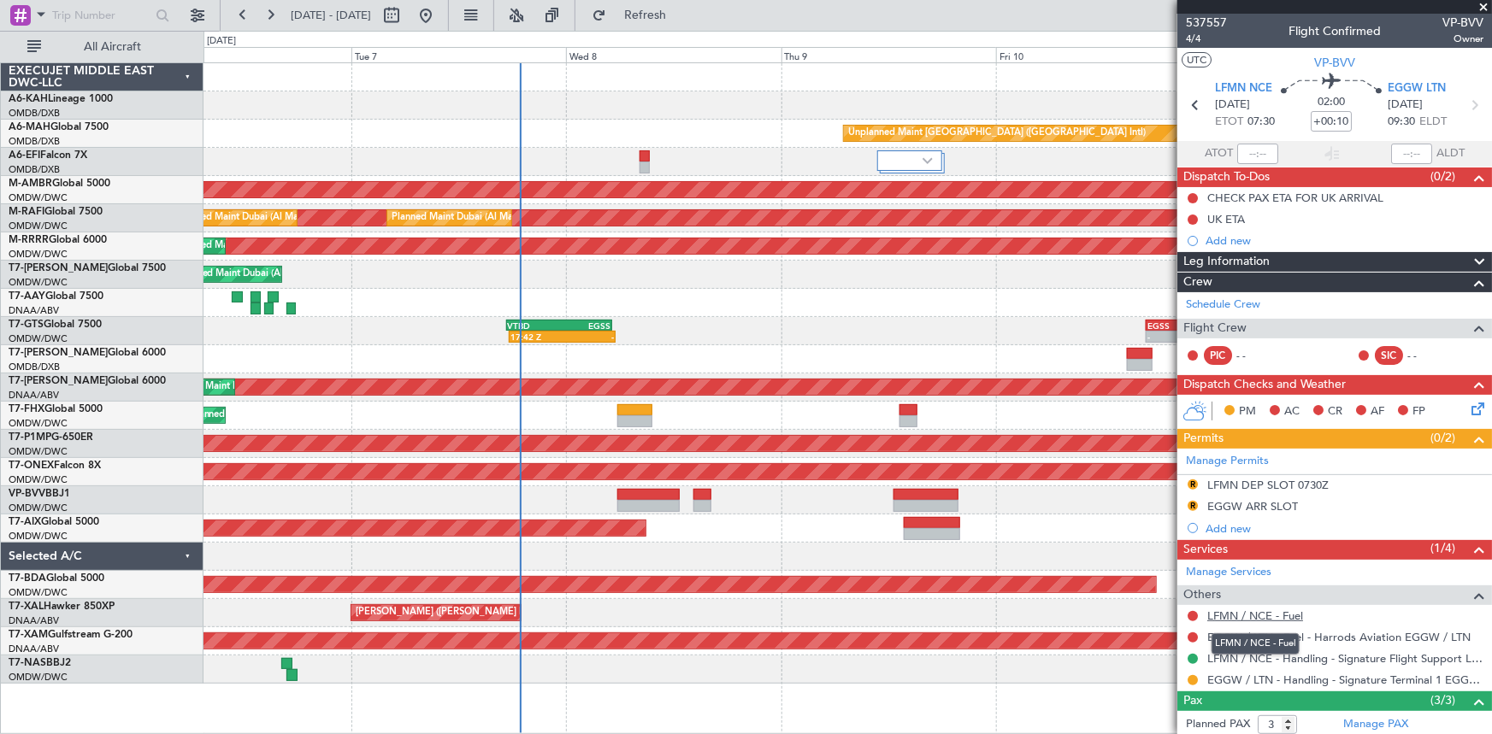
click at [1231, 616] on link "LFMN / NCE - Fuel" at bounding box center [1255, 616] width 96 height 15
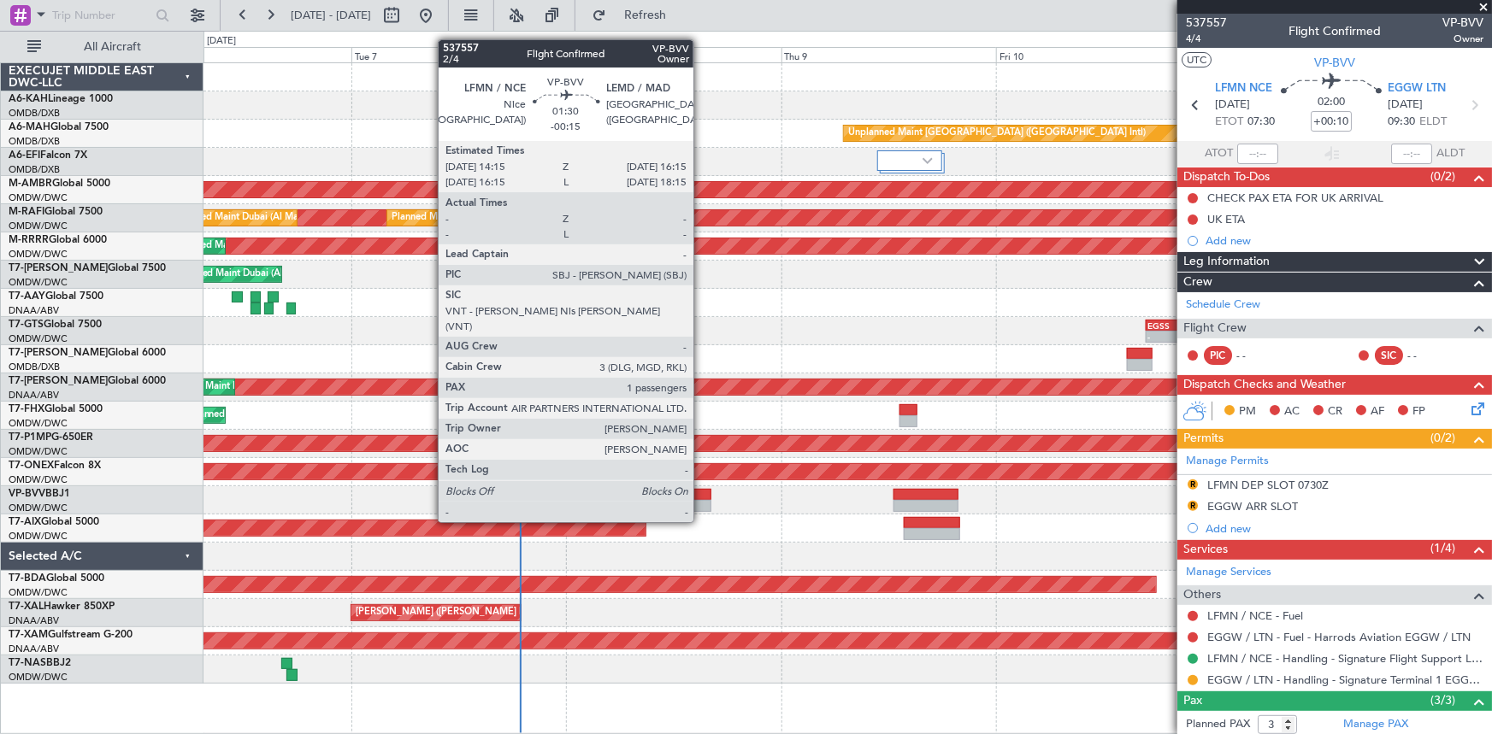
click at [701, 490] on div at bounding box center [702, 495] width 18 height 12
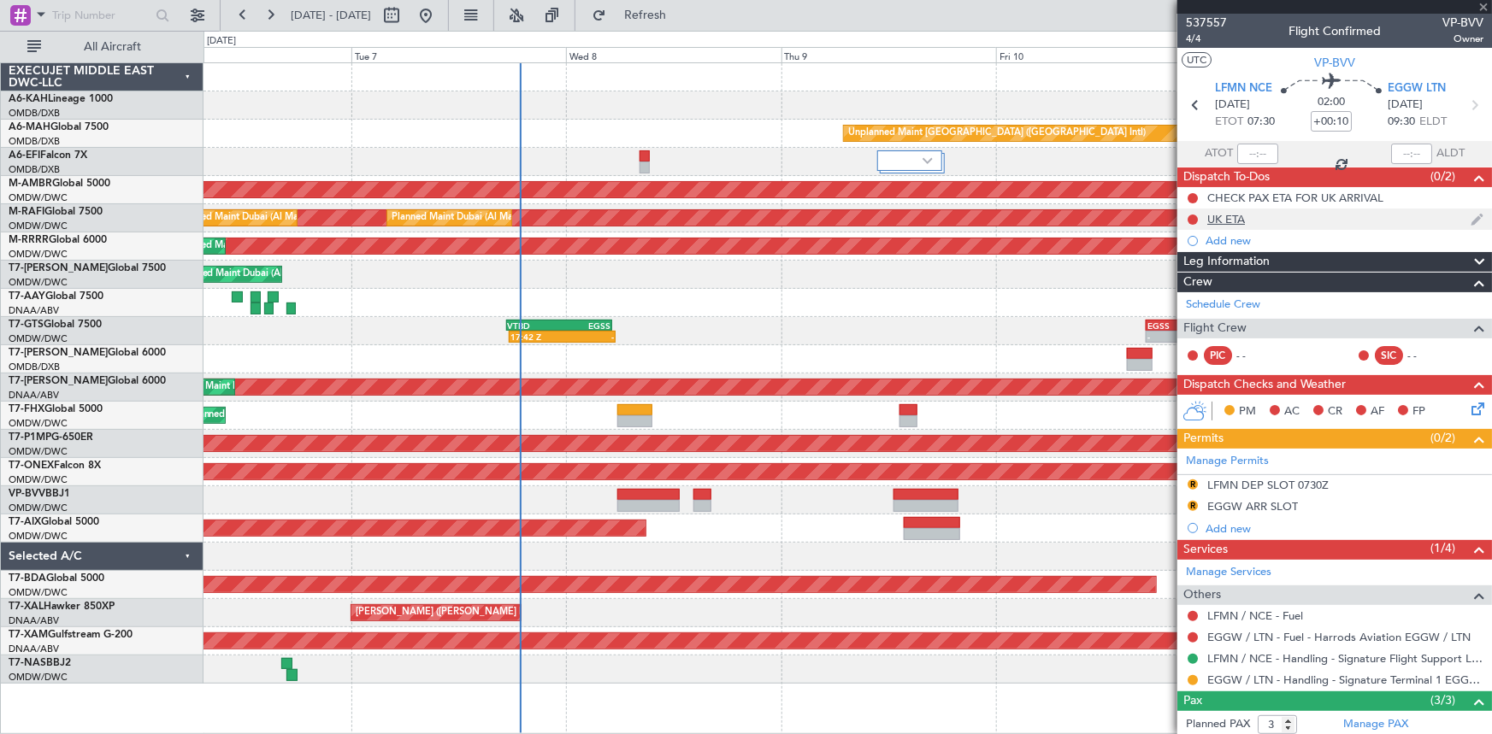
type input "-00:15"
type input "1"
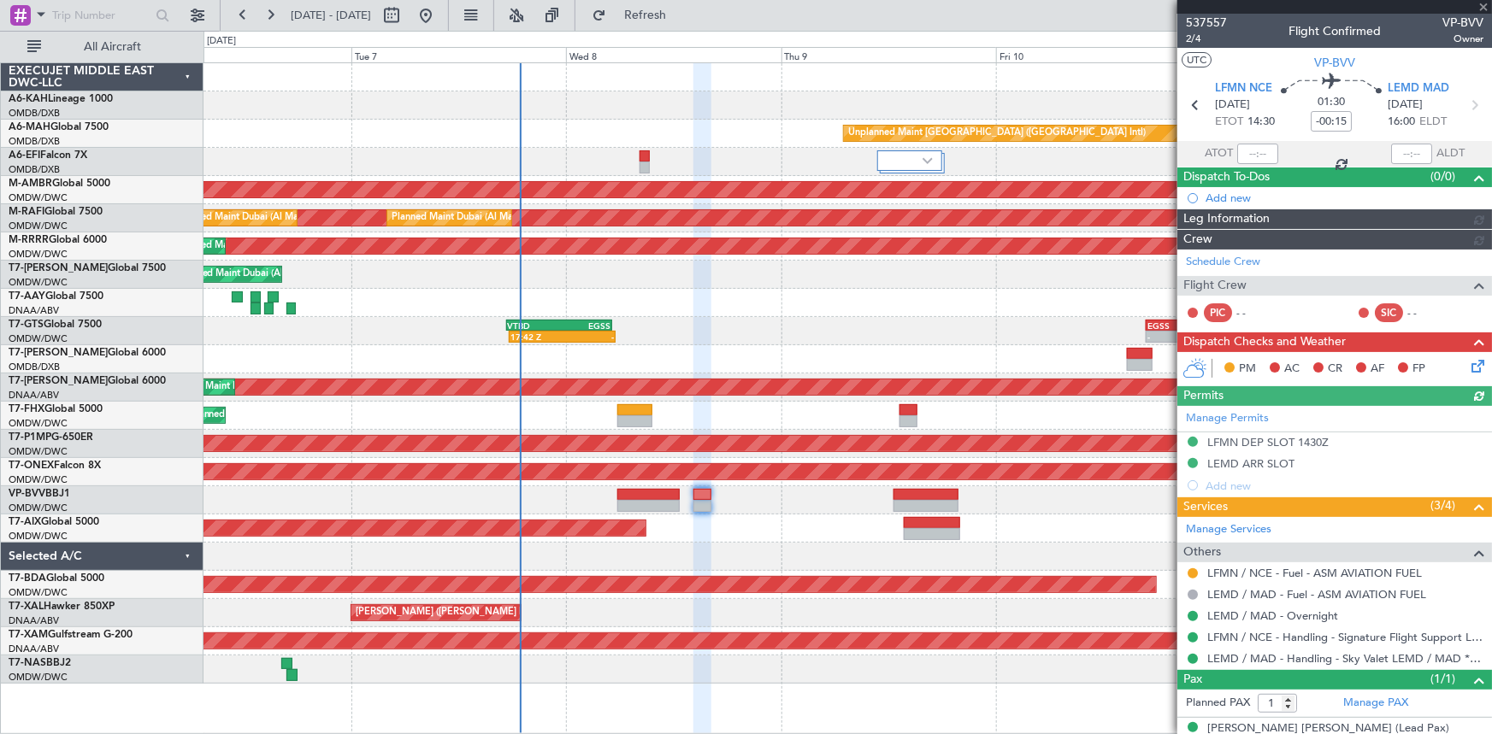
type input "Dherander Fithani (DHF)"
type input "7478"
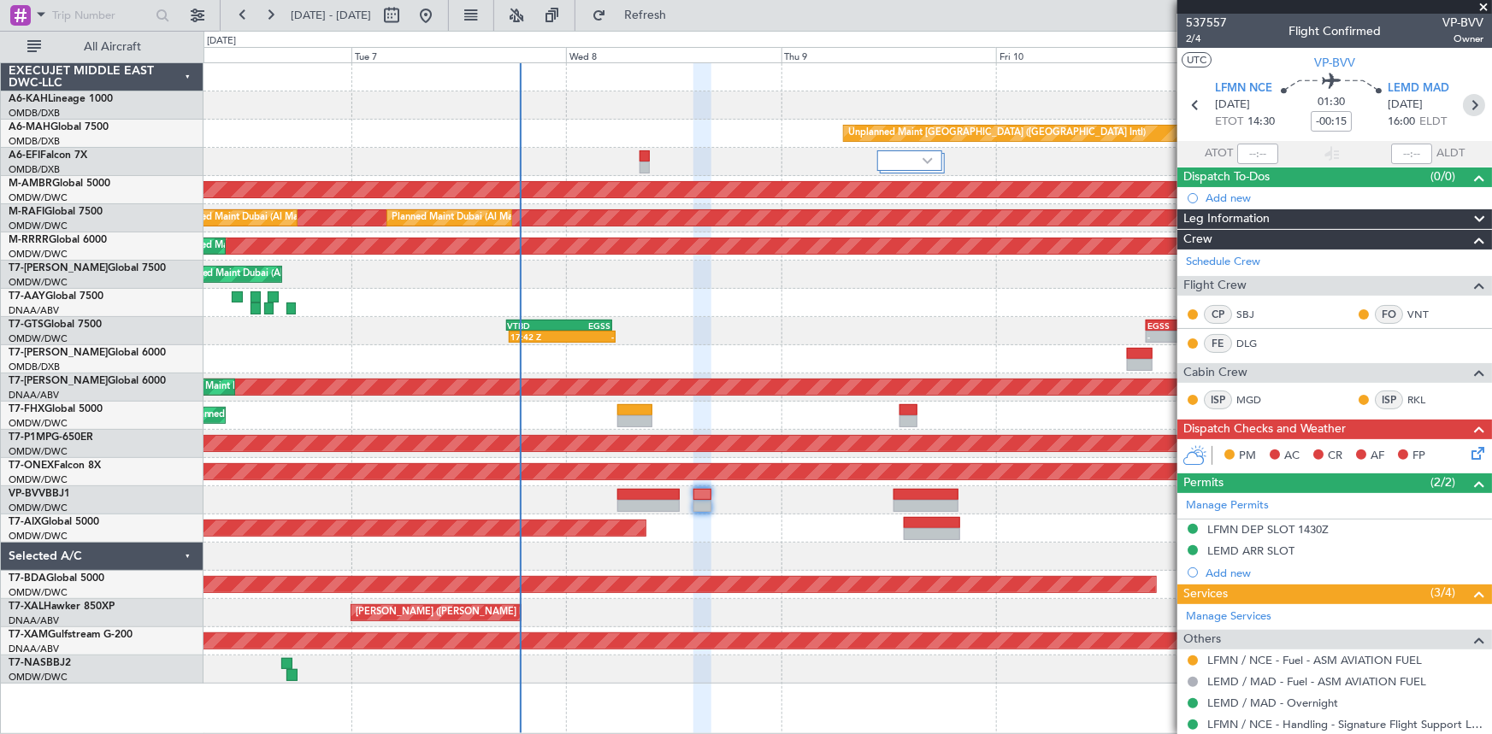
click at [1463, 103] on icon at bounding box center [1474, 105] width 22 height 22
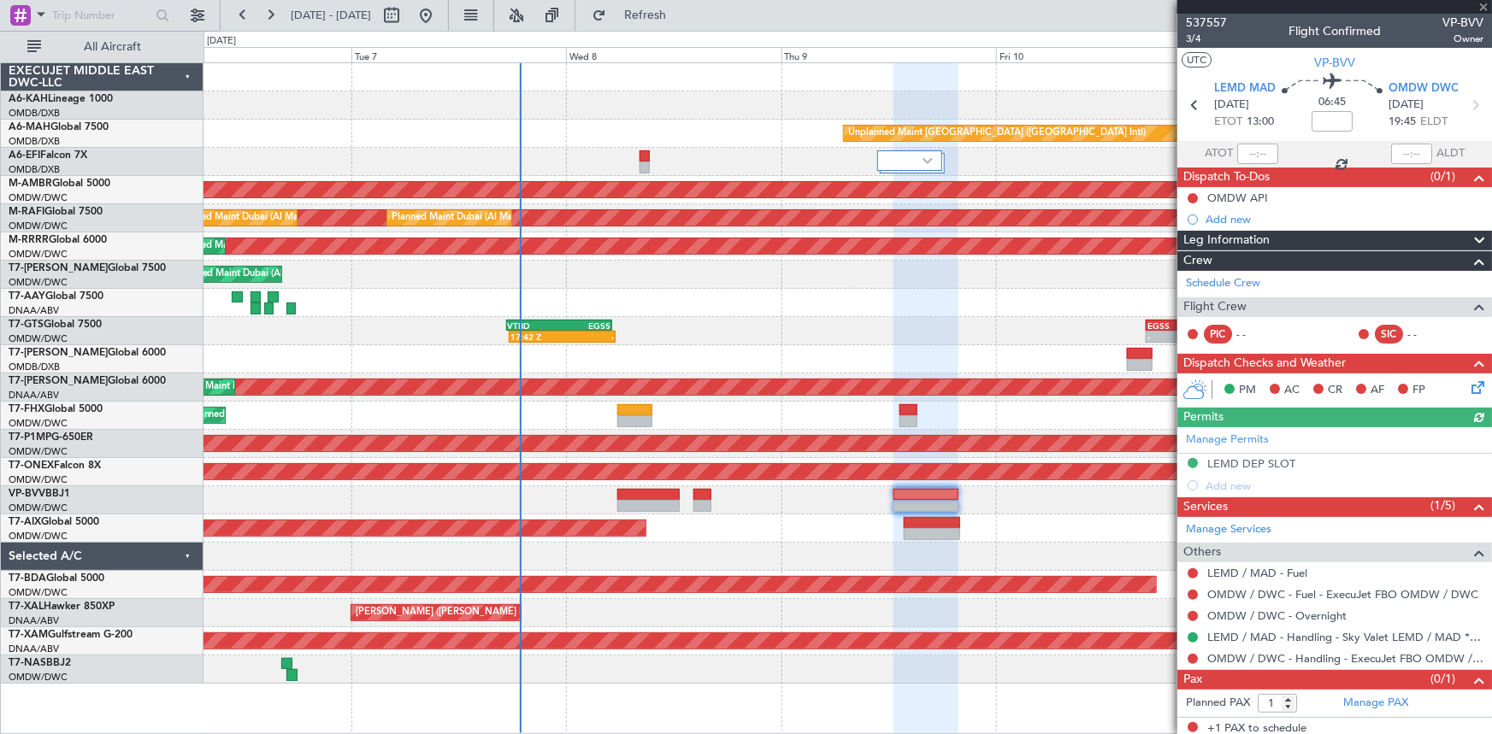
scroll to position [3, 0]
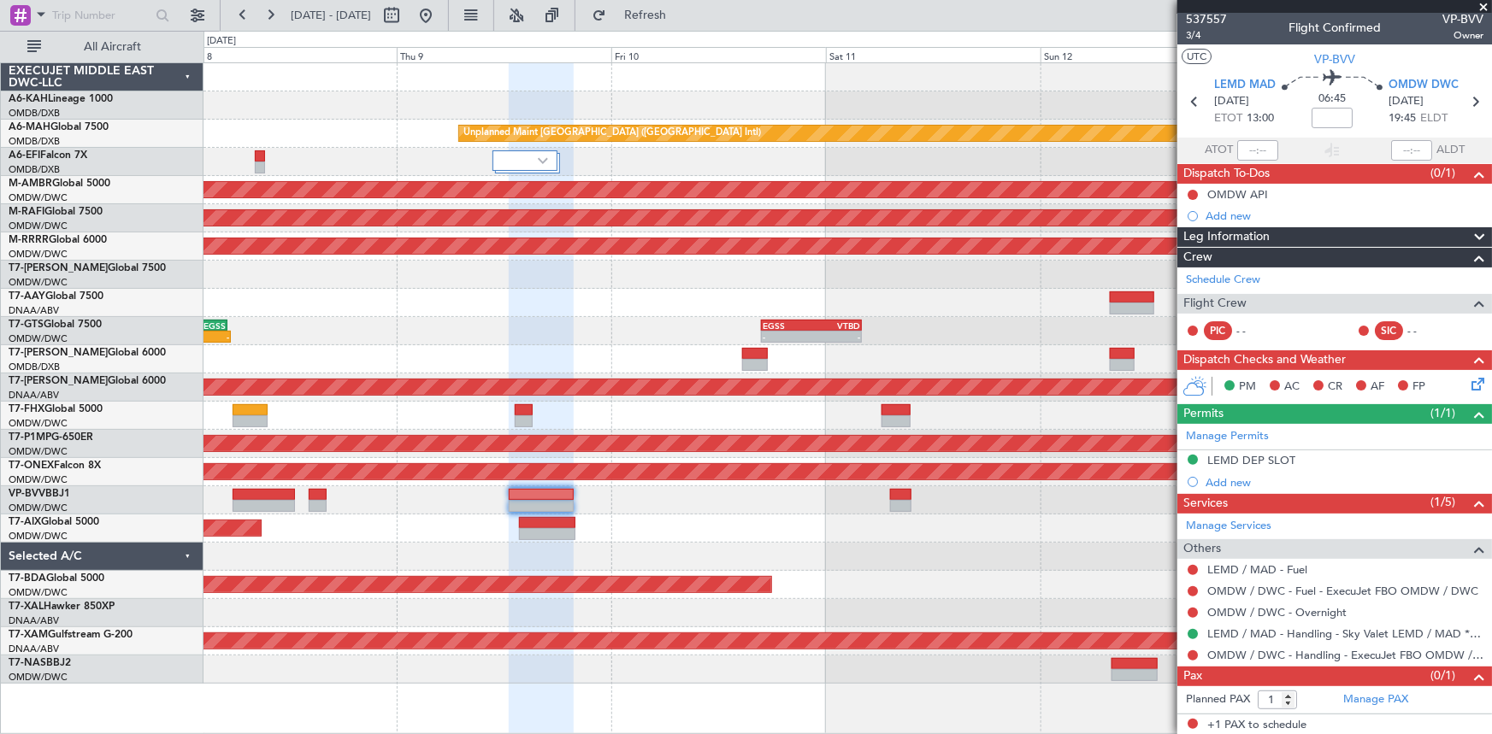
click at [657, 510] on div at bounding box center [847, 500] width 1288 height 28
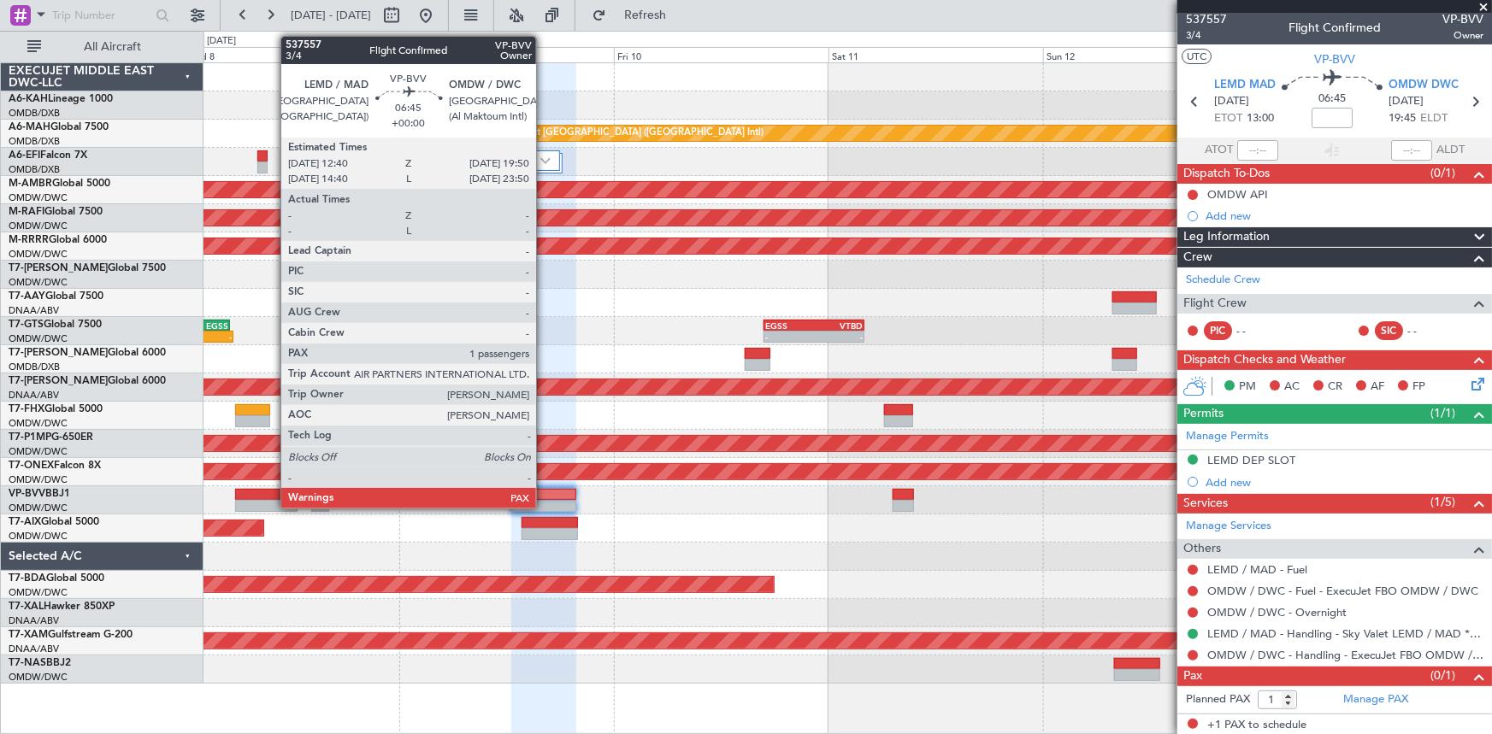
click at [544, 491] on div at bounding box center [543, 495] width 65 height 12
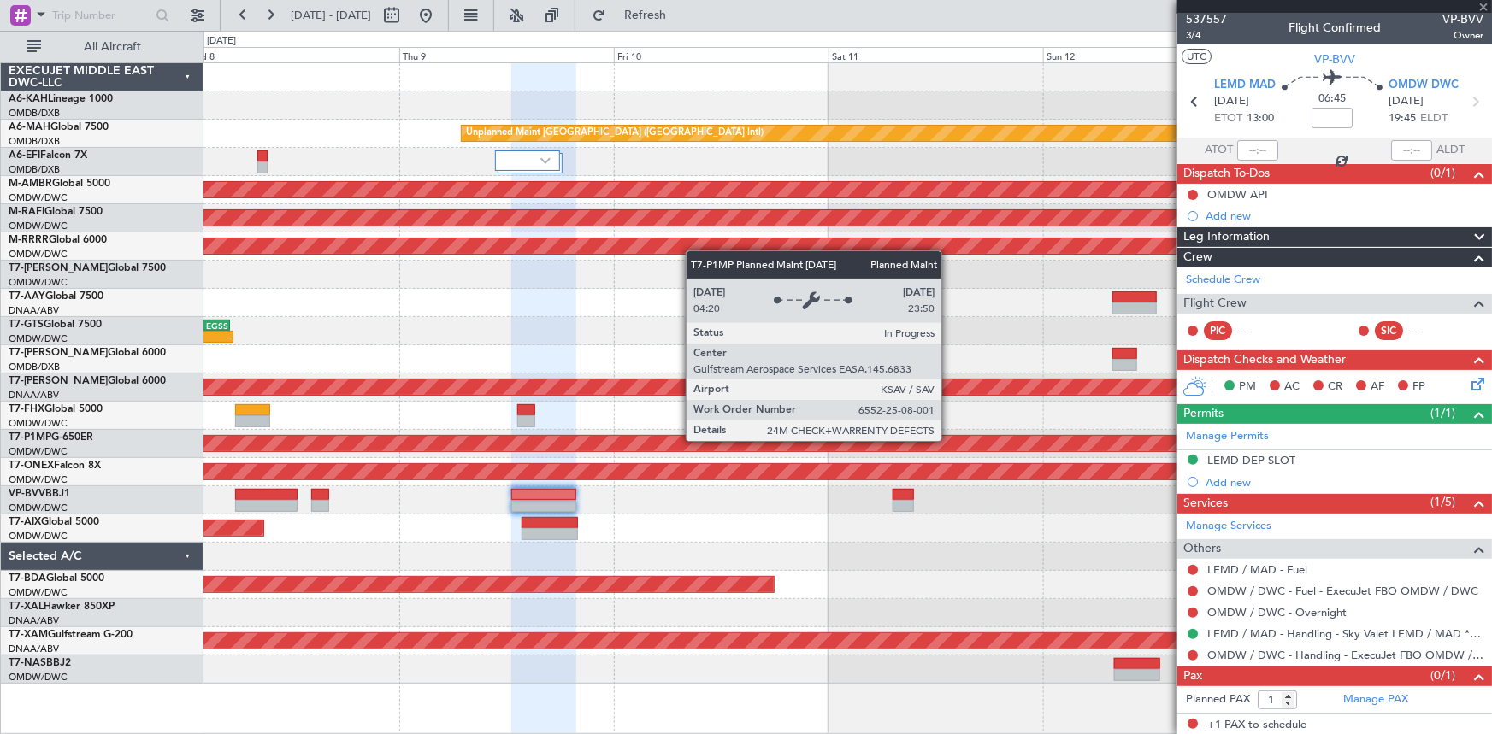
scroll to position [0, 0]
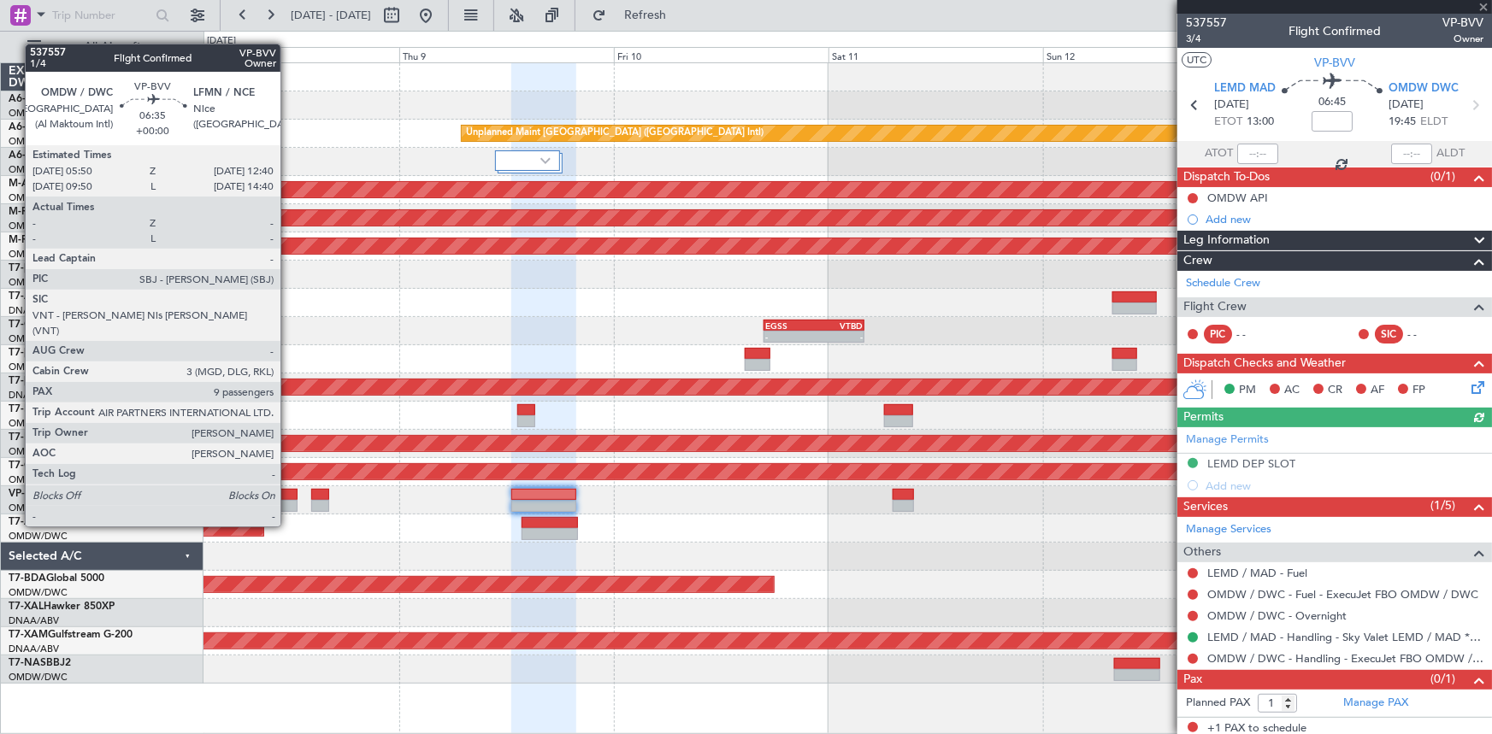
click at [288, 494] on div at bounding box center [266, 495] width 62 height 12
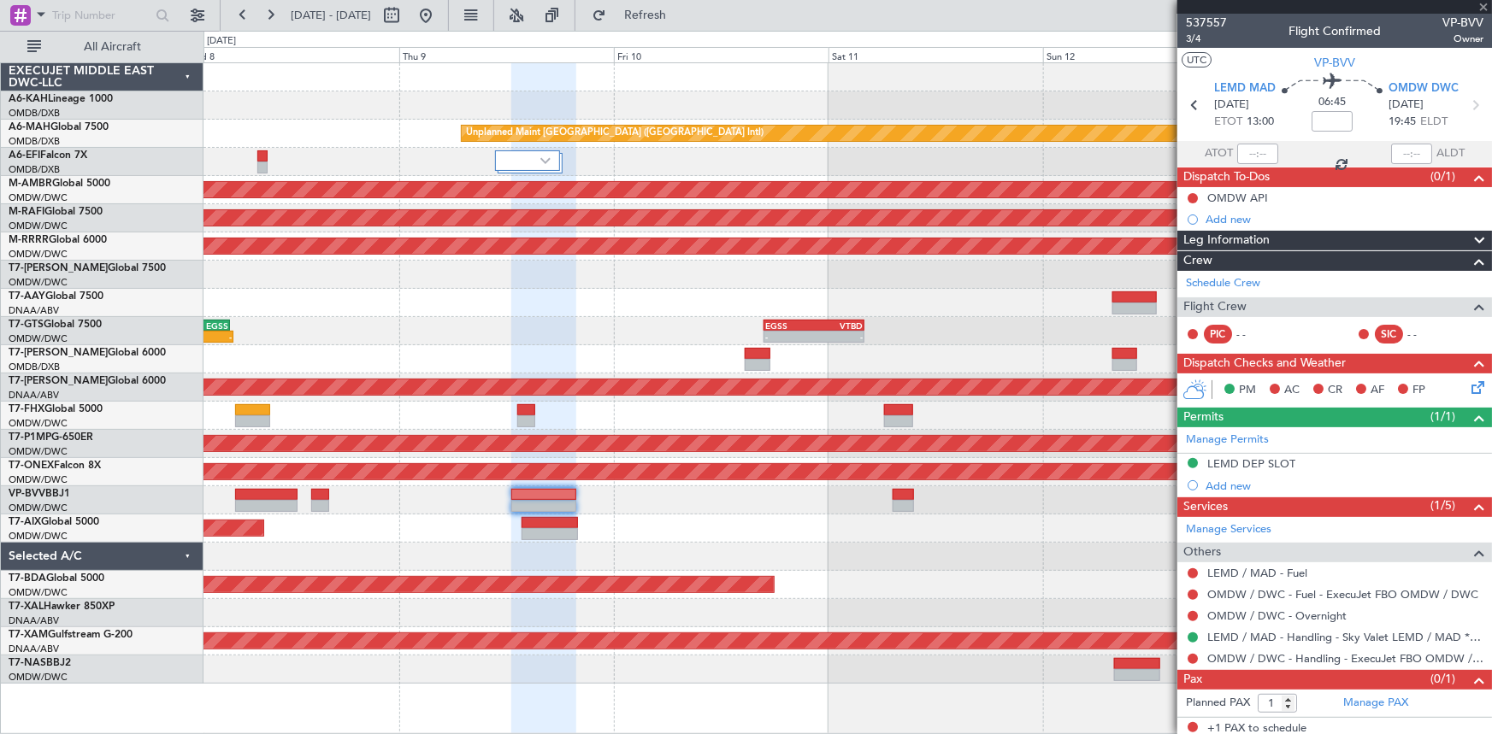
type input "9"
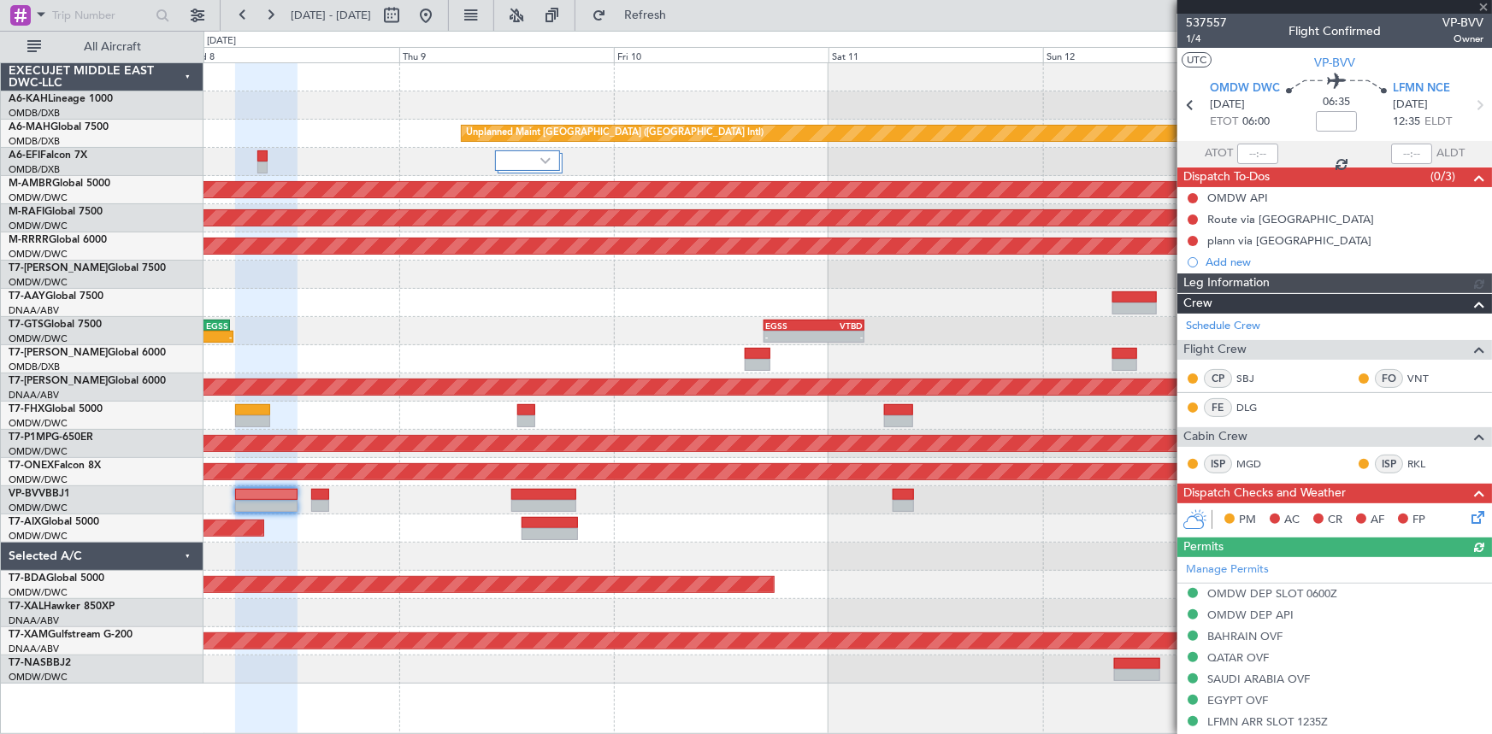
type input "Dherander Fithani (DHF)"
type input "7348"
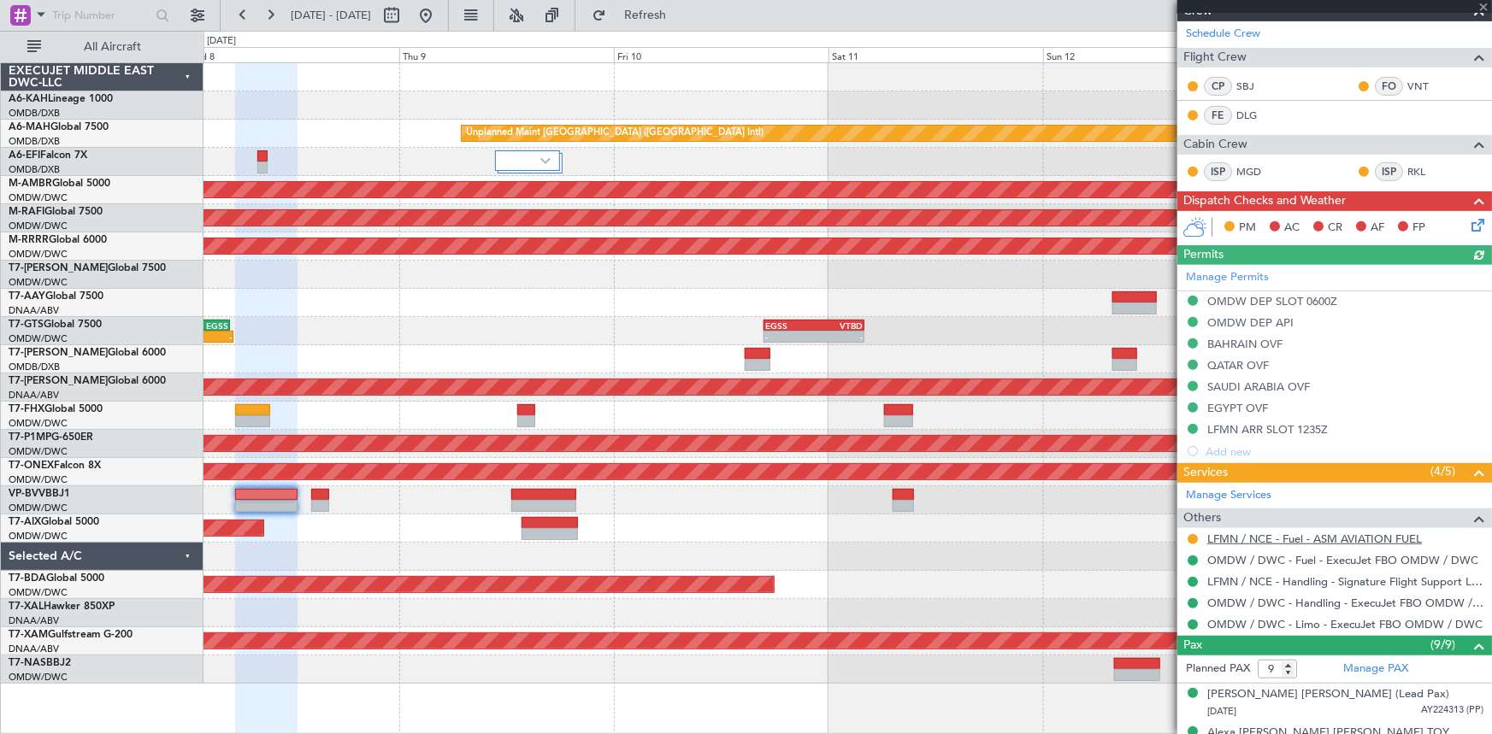
scroll to position [388, 0]
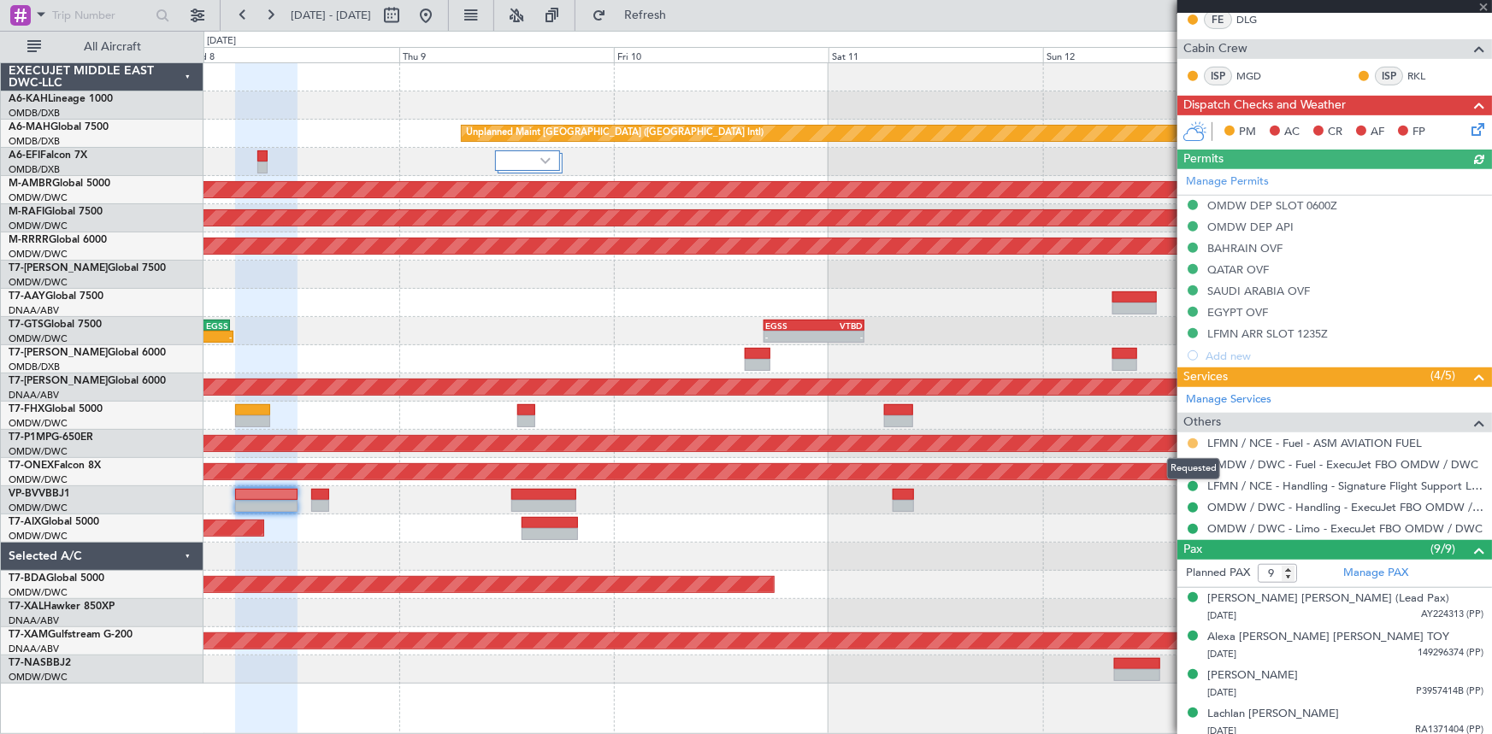
click at [1196, 439] on button at bounding box center [1193, 444] width 10 height 10
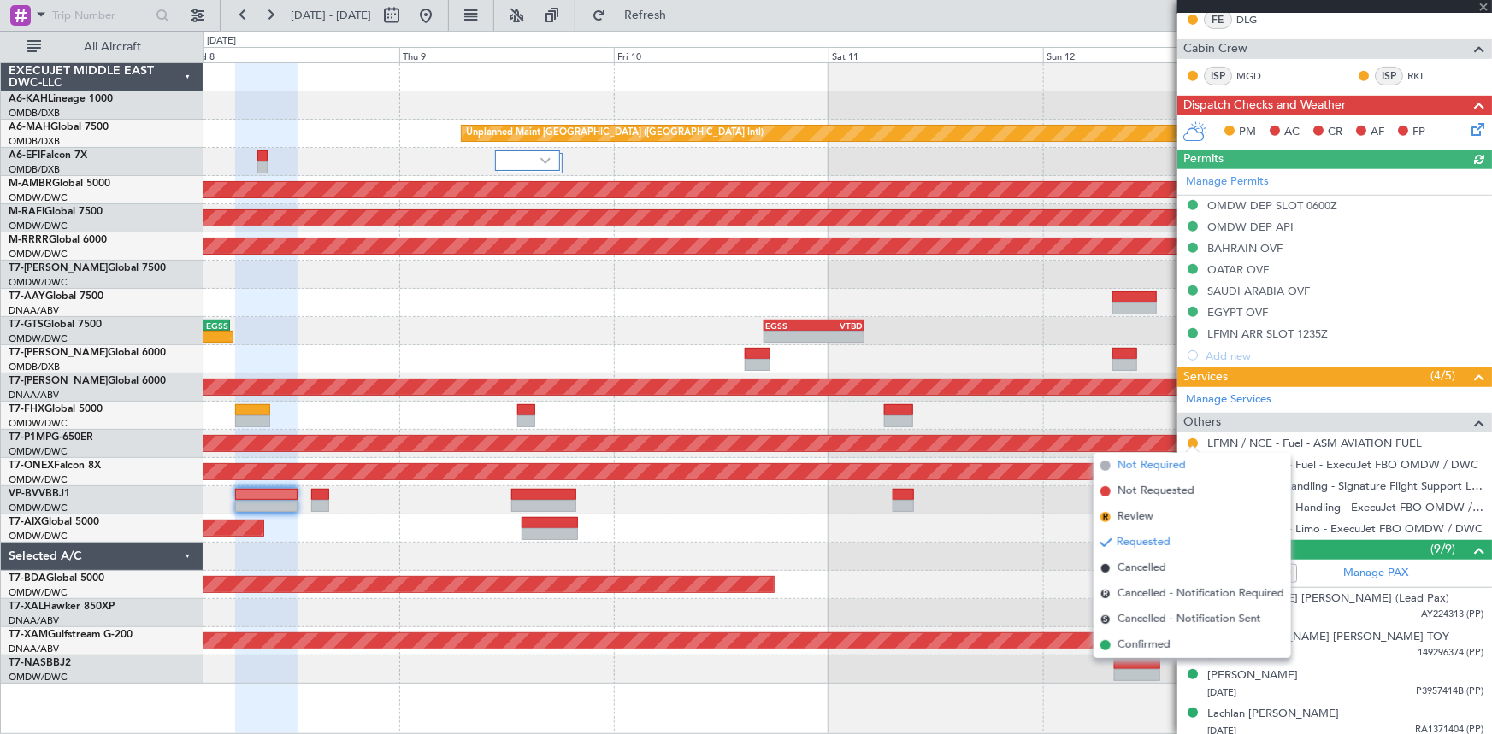
click at [1154, 462] on span "Not Required" at bounding box center [1151, 465] width 68 height 17
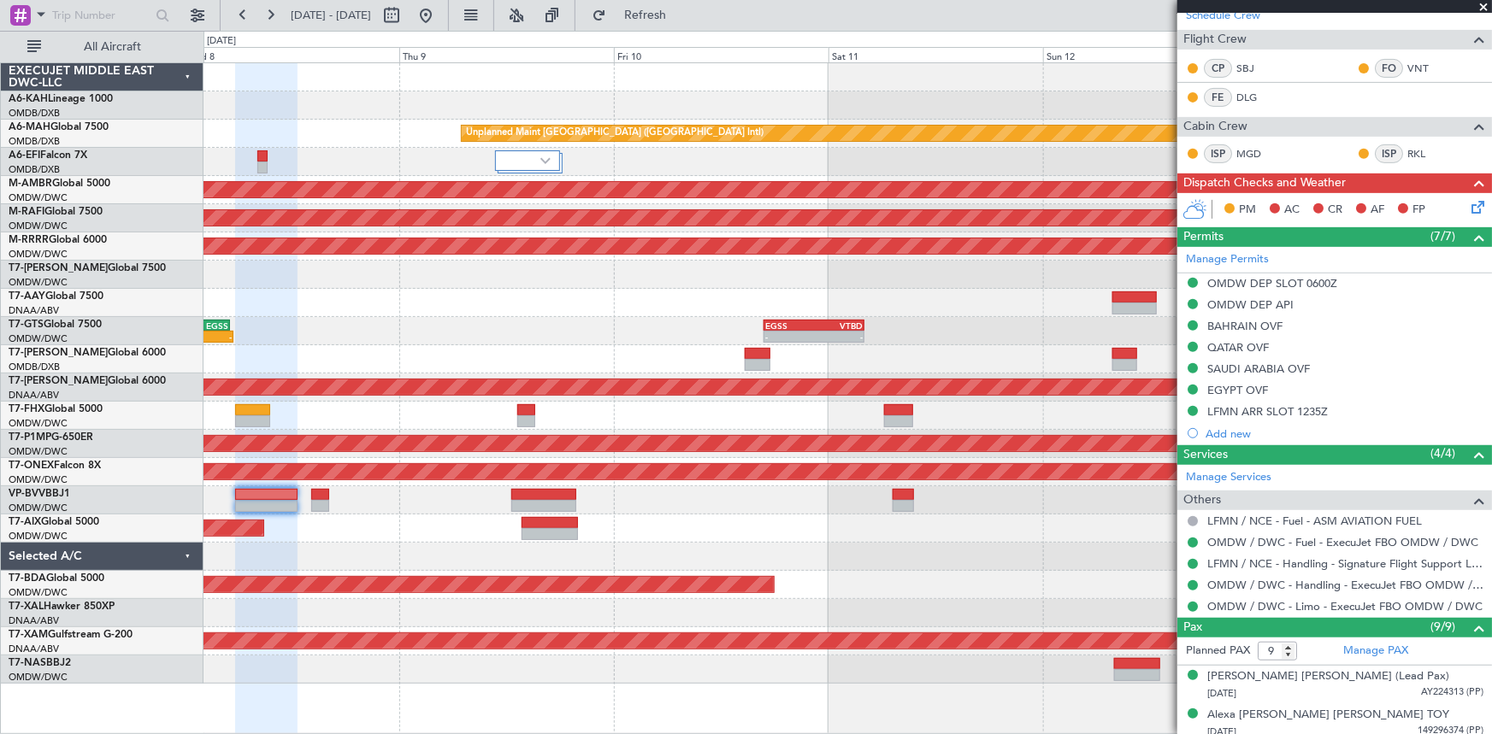
scroll to position [77, 0]
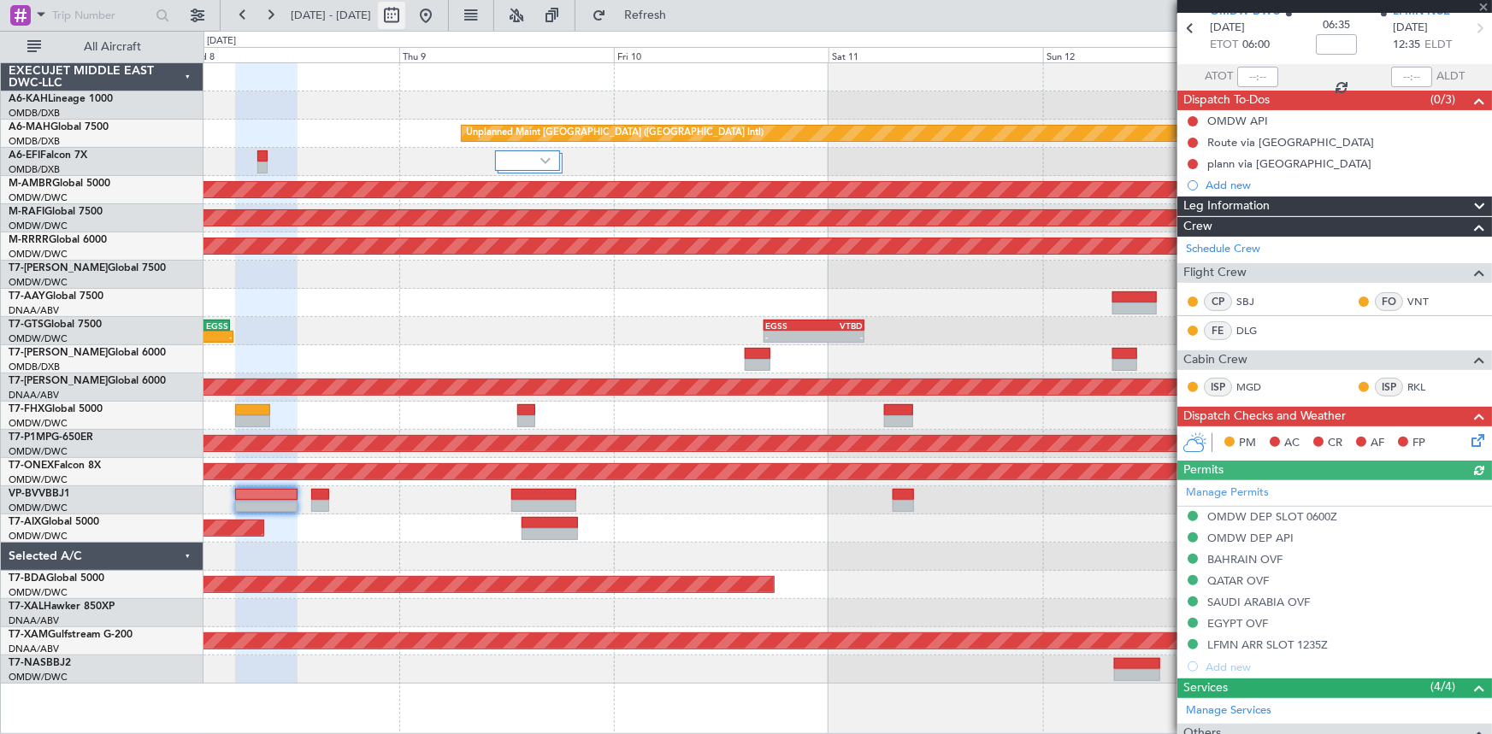
type input "Dherander Fithani (DHF)"
type input "7348"
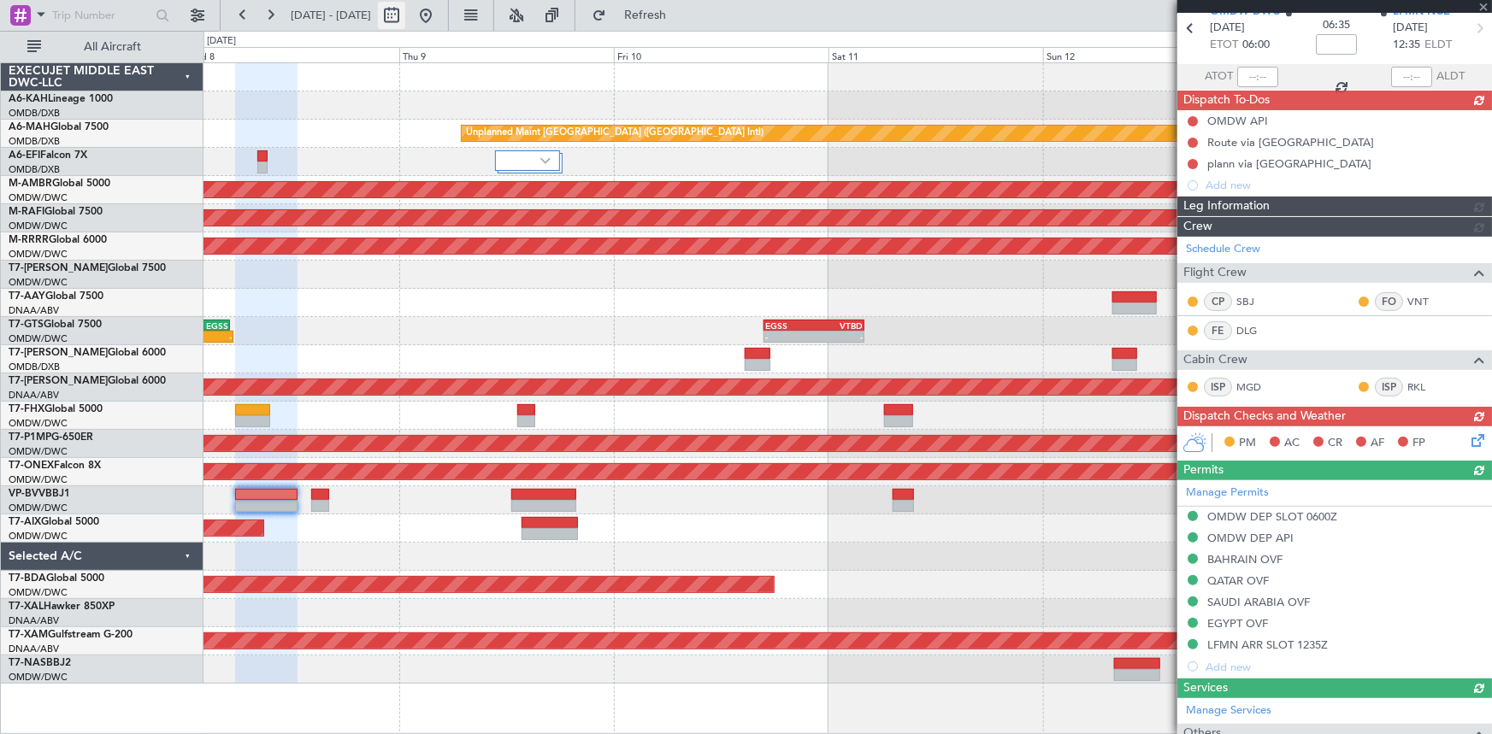
type input "Dherander Fithani (DHF)"
type input "7348"
type input "Dherander Fithani (DHF)"
type input "7348"
type input "Dherander Fithani (DHF)"
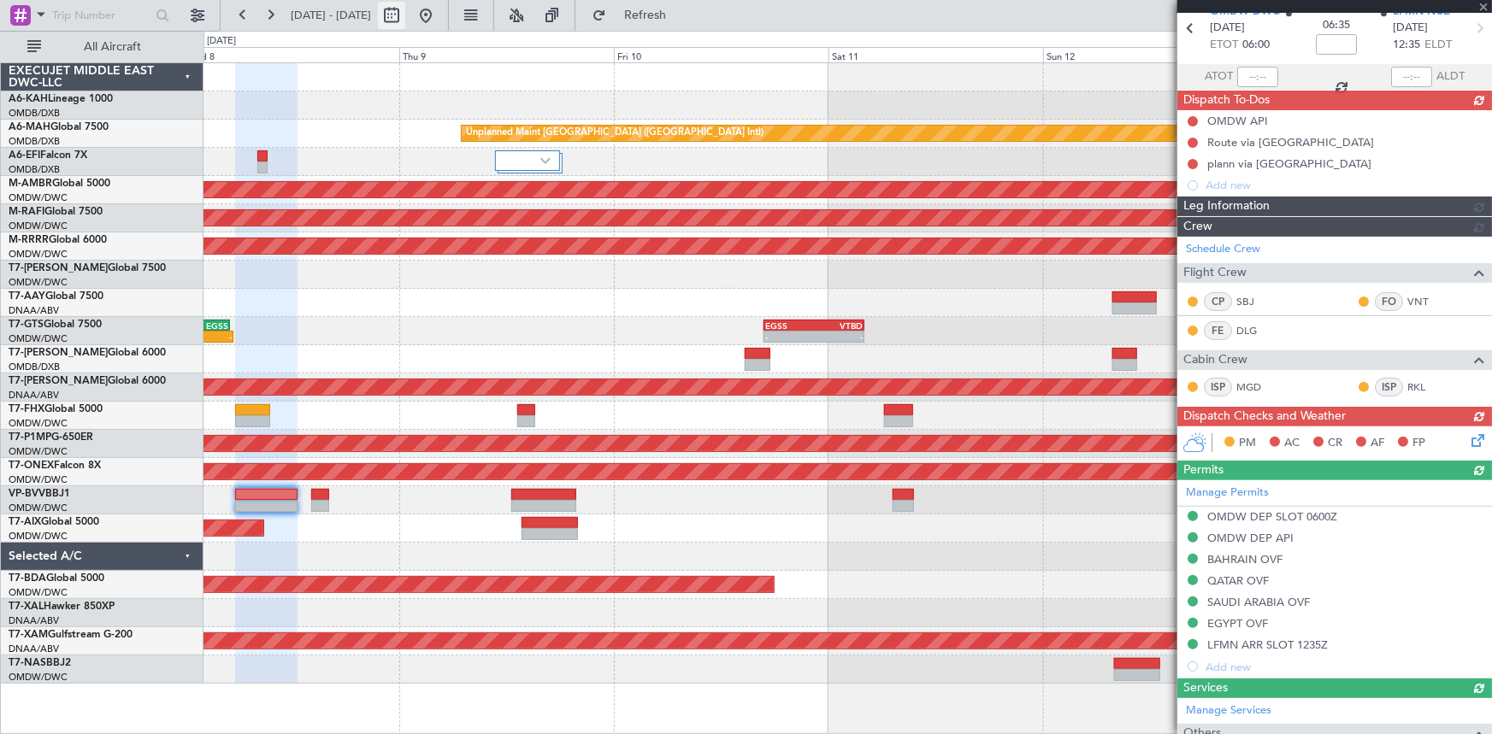
type input "7348"
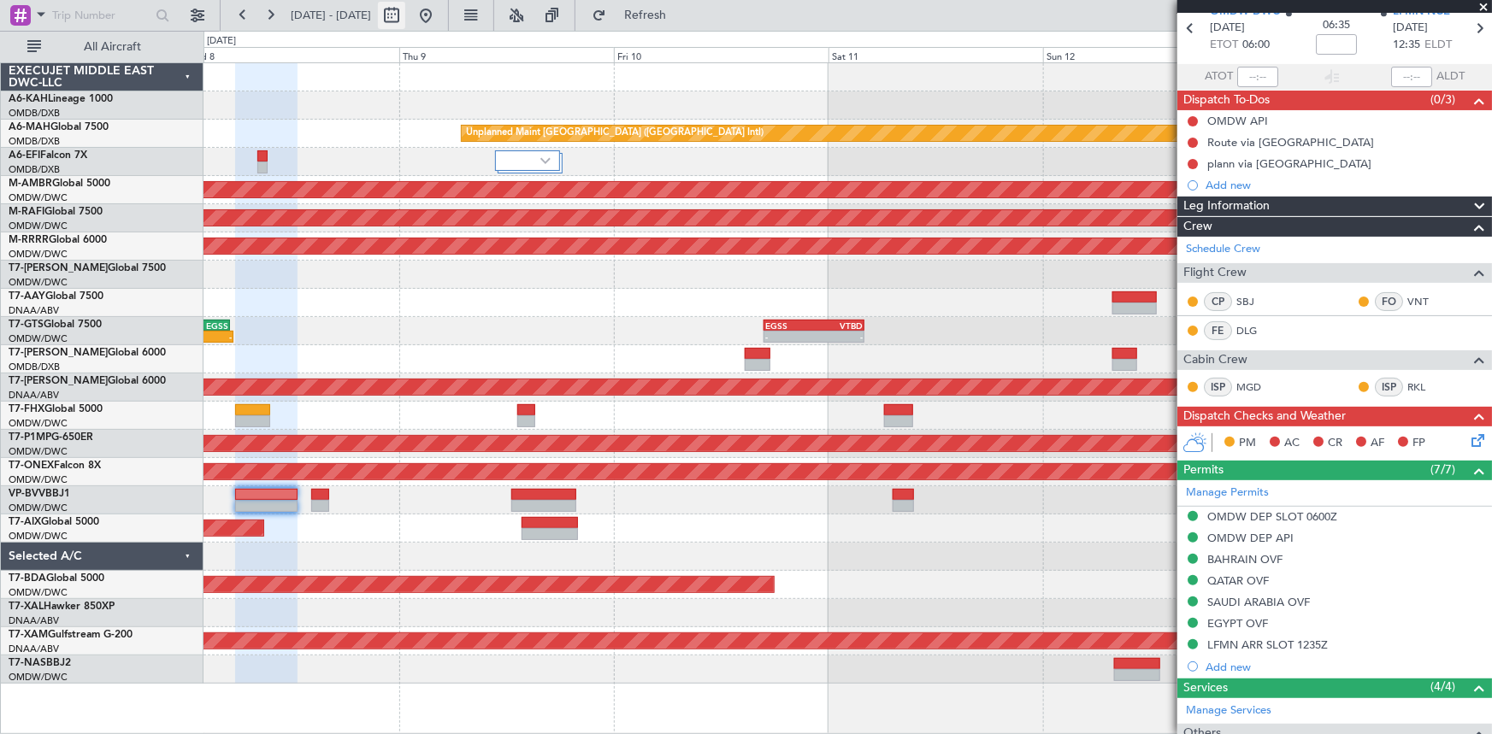
type input "Dherander Fithani (DHF)"
type input "7348"
type input "Dherander Fithani (DHF)"
type input "7348"
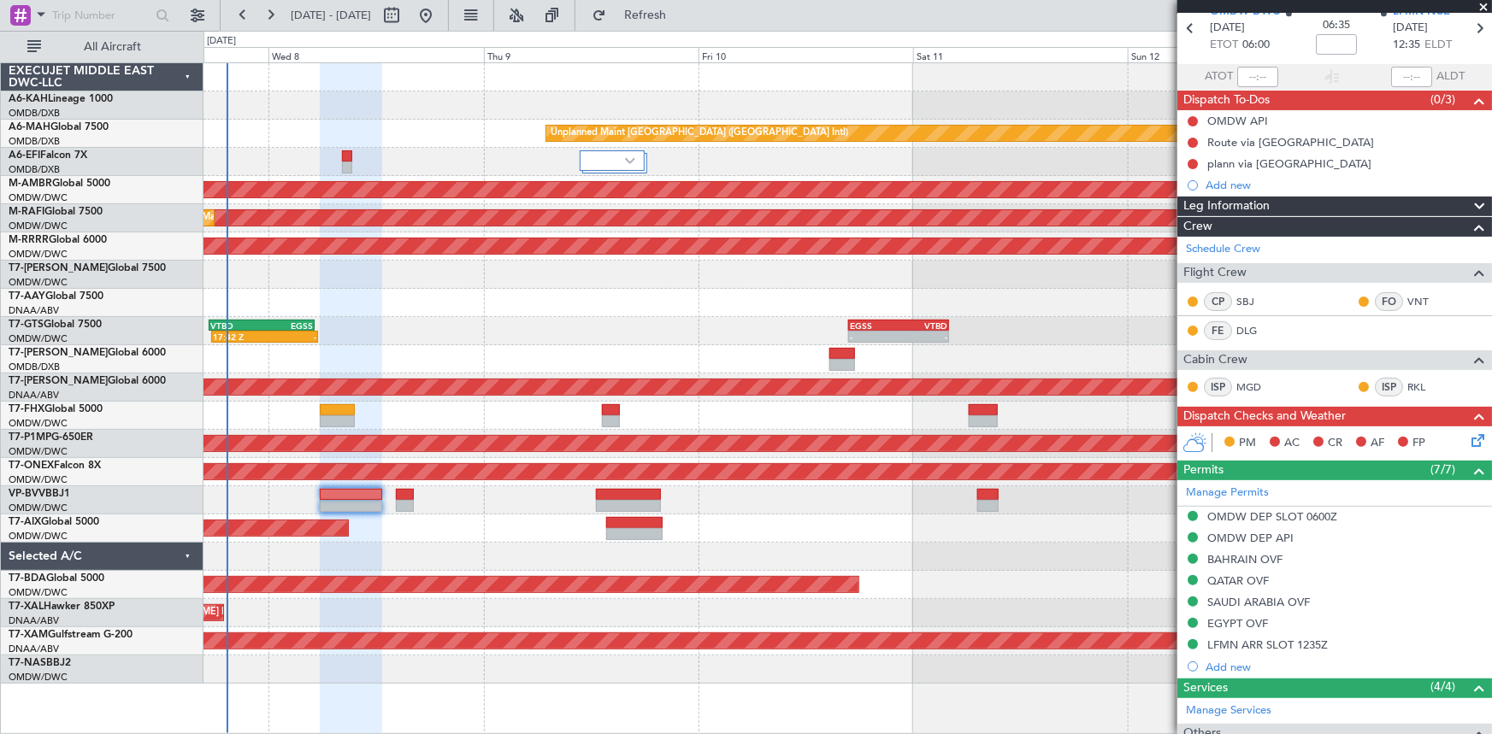
click at [513, 489] on div at bounding box center [847, 500] width 1288 height 28
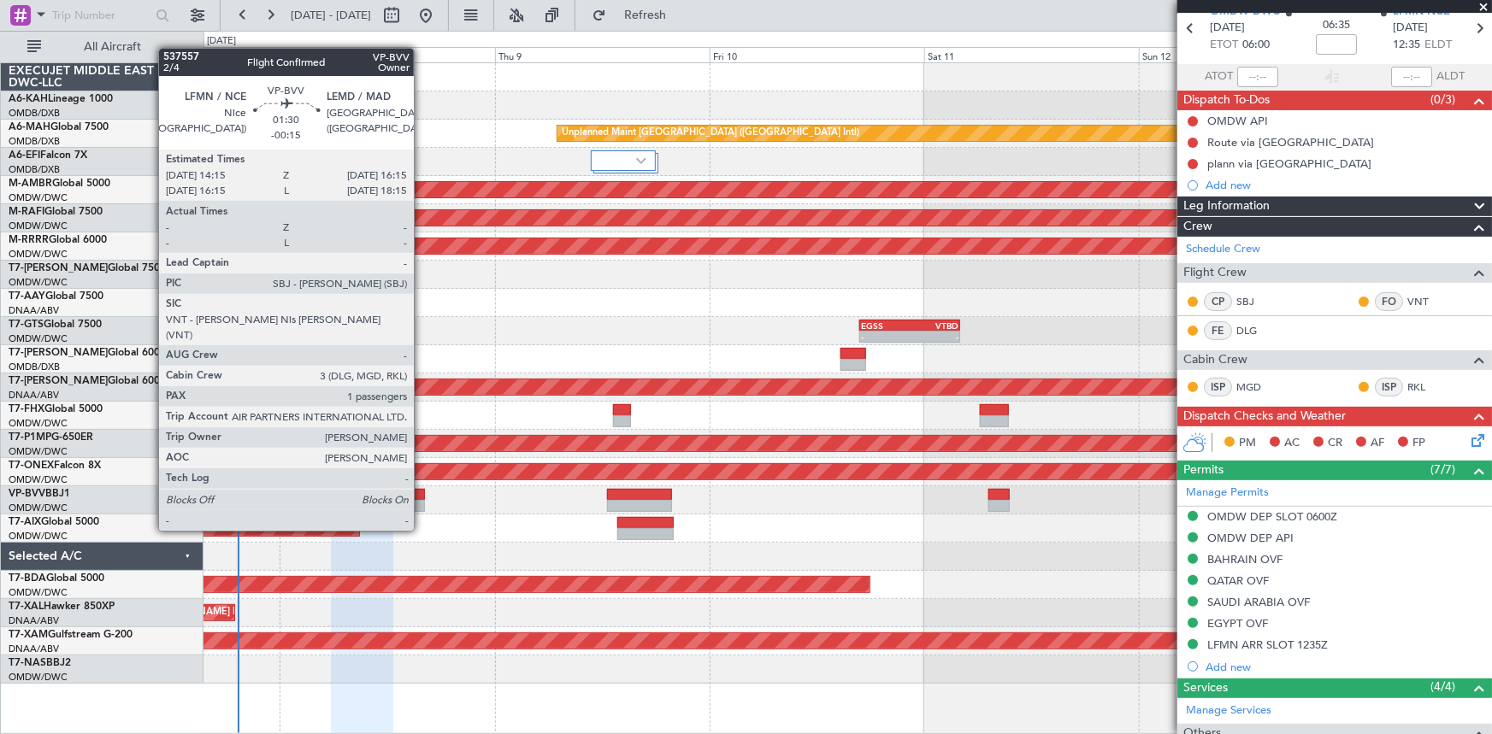
click at [422, 498] on div at bounding box center [416, 495] width 18 height 12
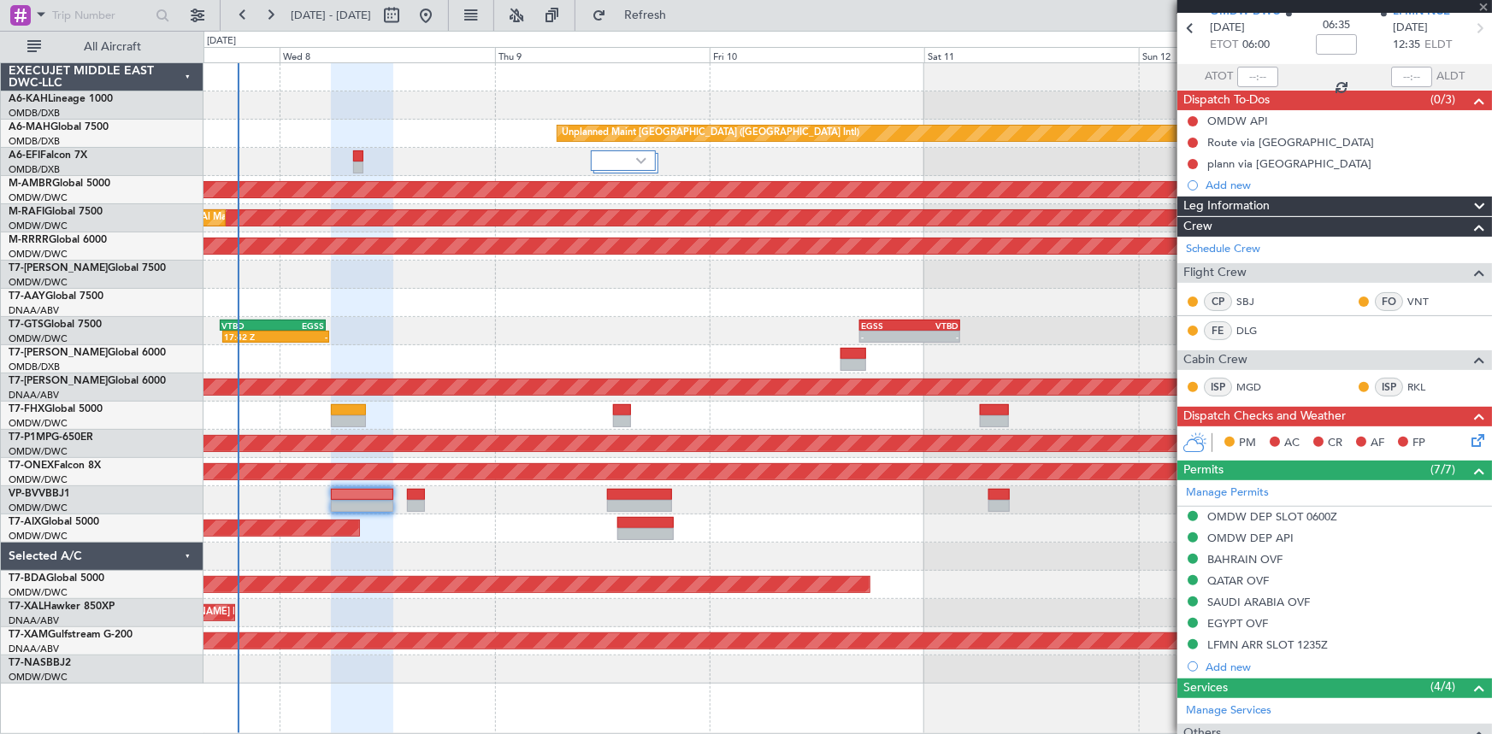
type input "-00:15"
type input "1"
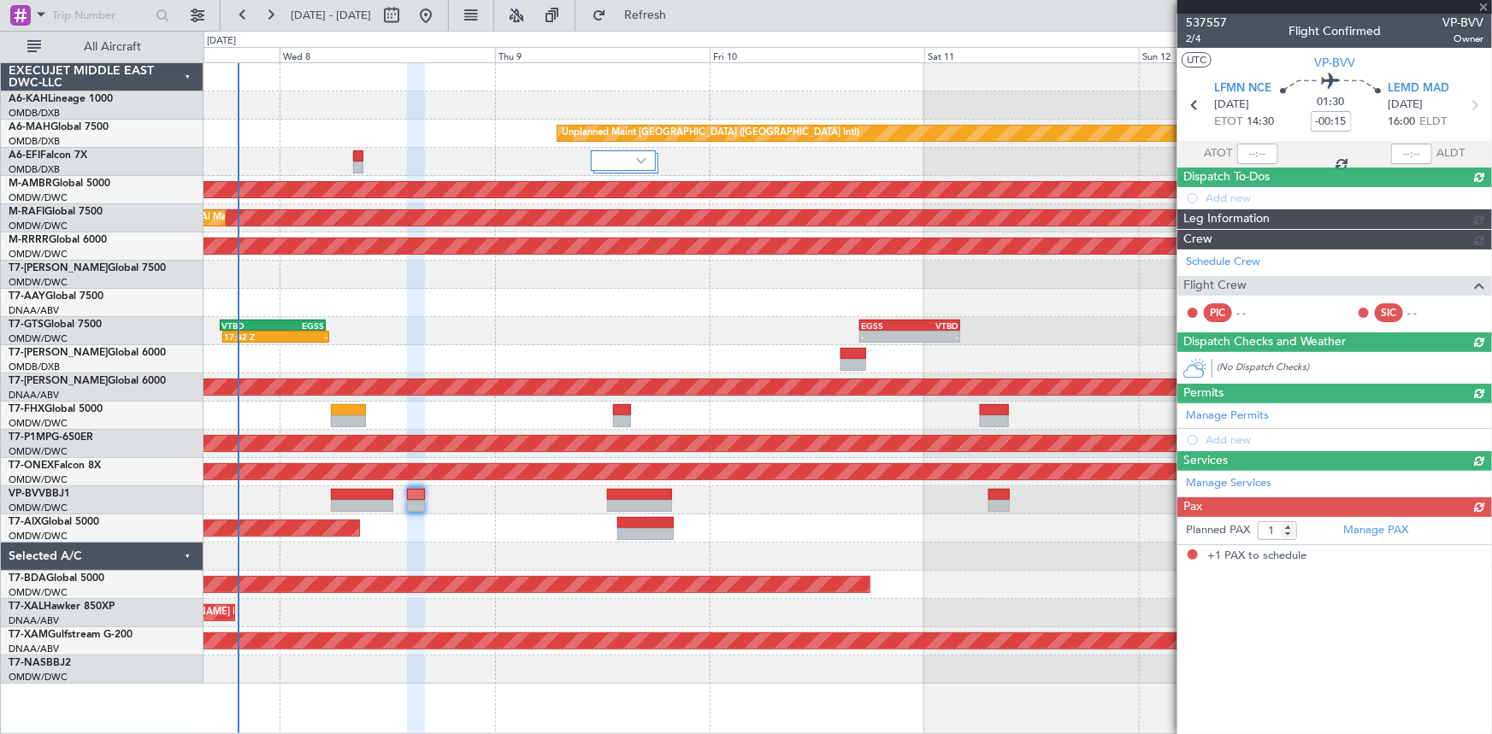
scroll to position [0, 0]
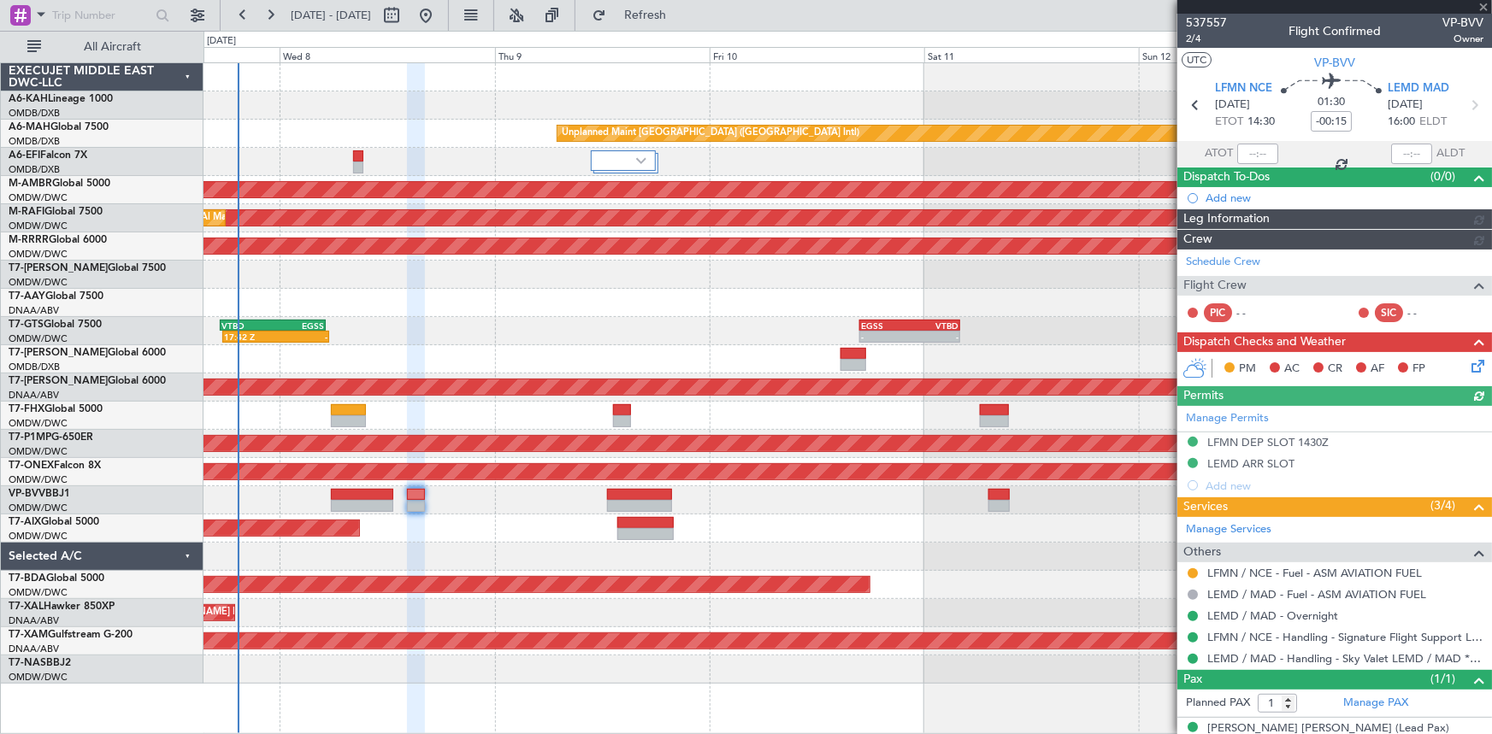
type input "Dherander Fithani (DHF)"
type input "7478"
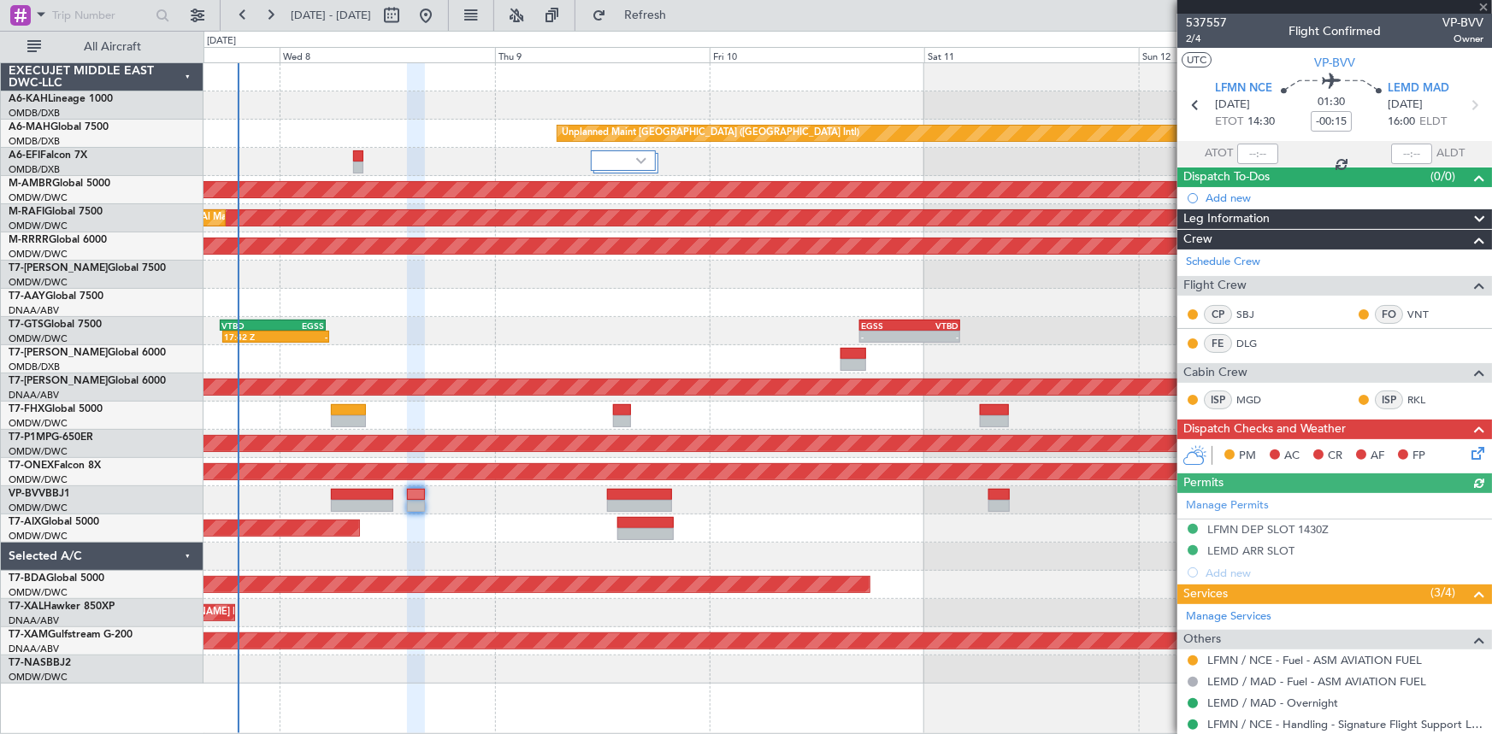
scroll to position [77, 0]
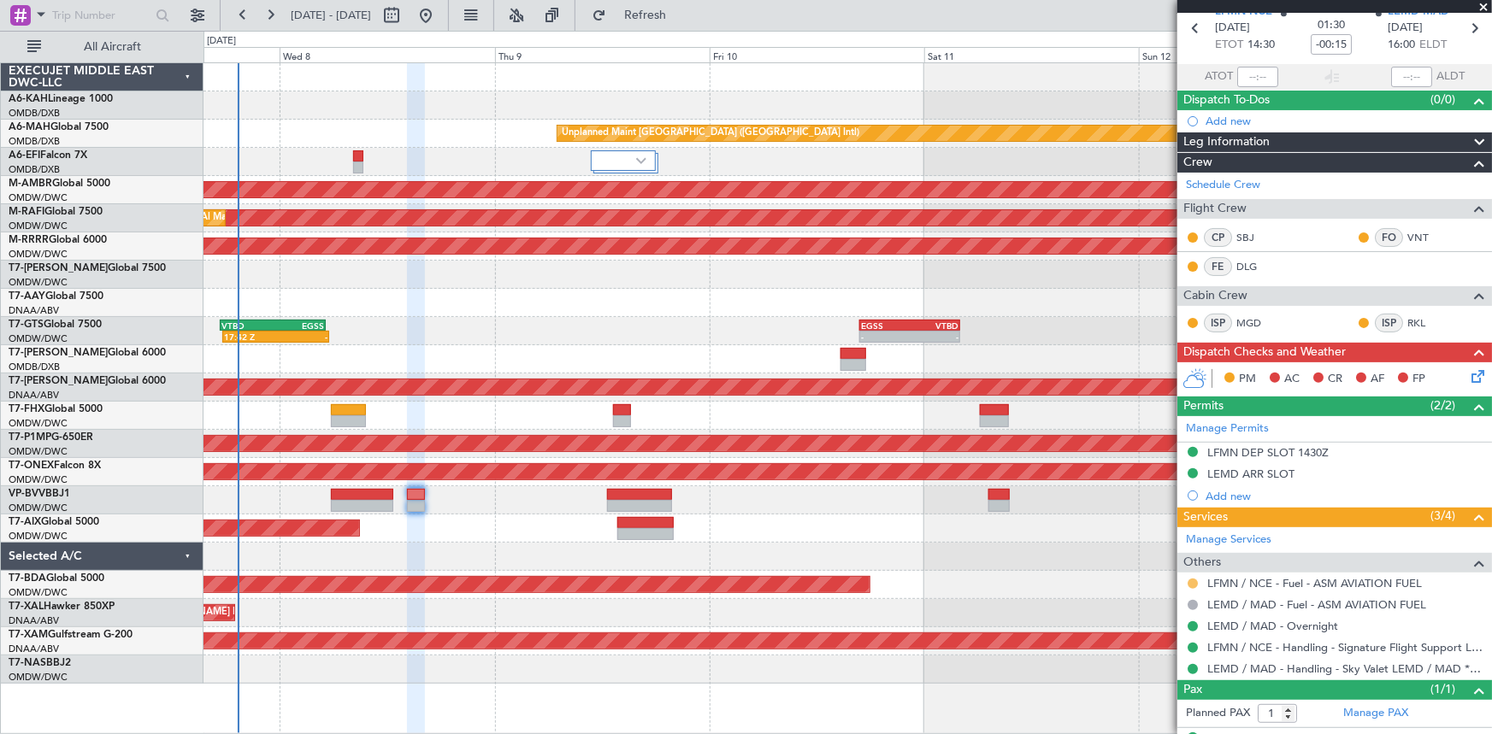
click at [1190, 581] on button at bounding box center [1193, 584] width 10 height 10
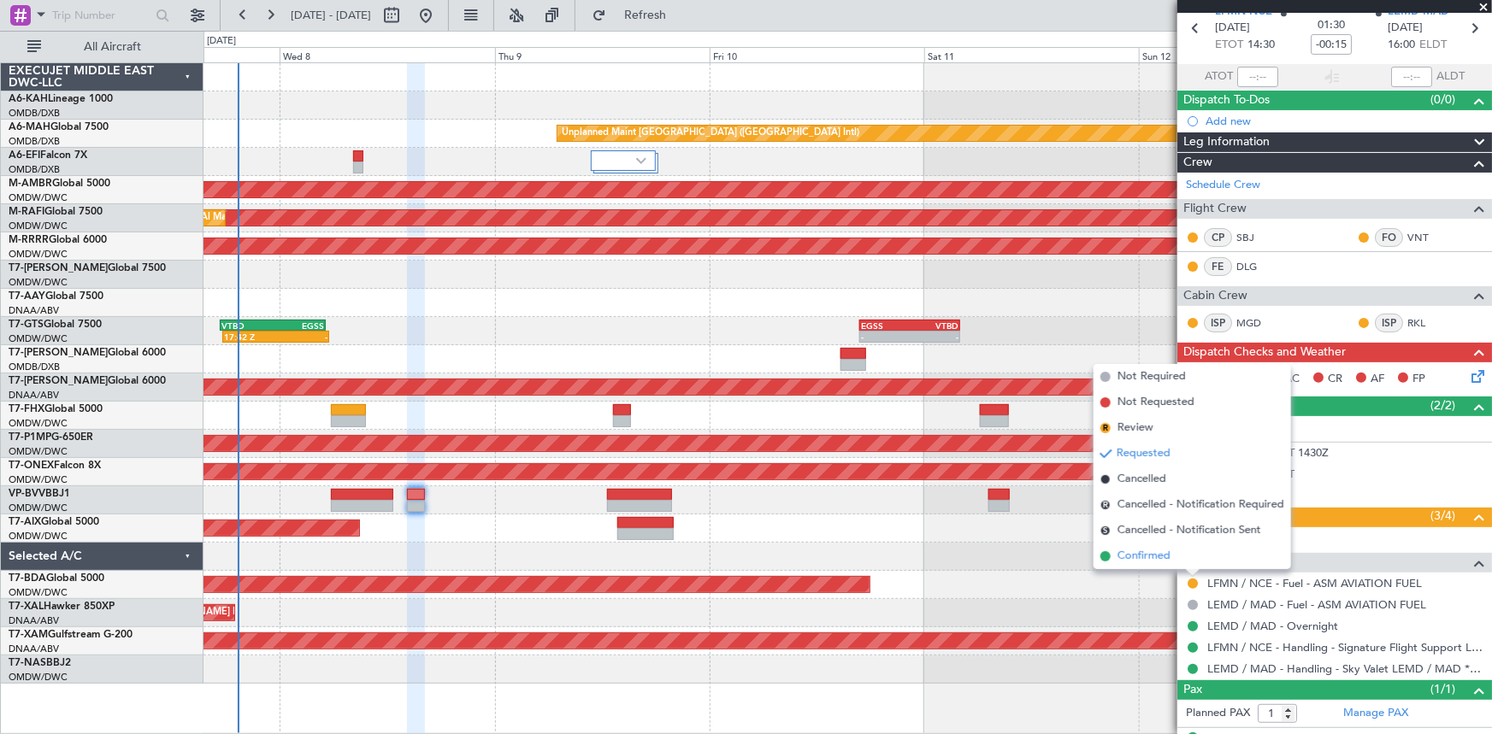
click at [1153, 552] on span "Confirmed" at bounding box center [1143, 556] width 53 height 17
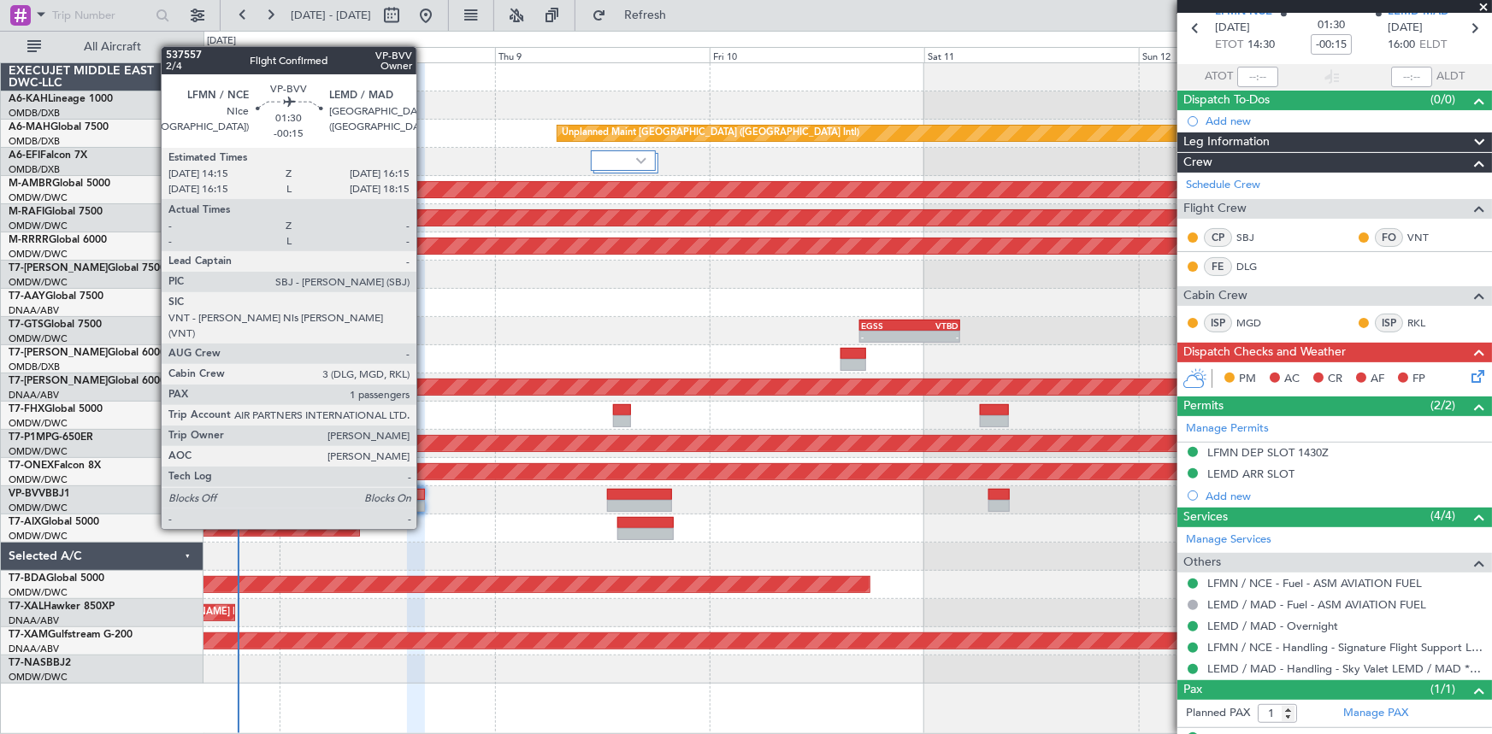
click at [424, 497] on div at bounding box center [416, 495] width 18 height 12
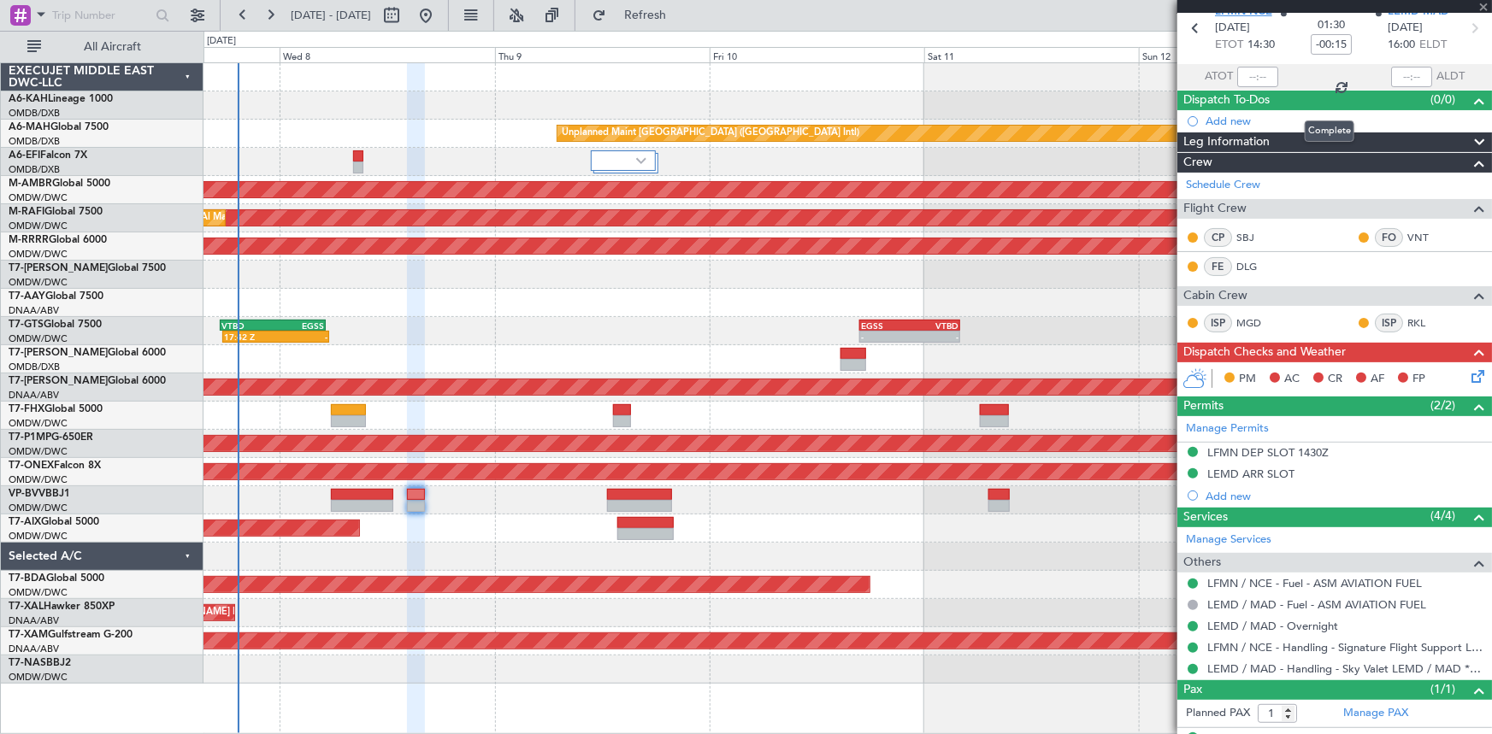
scroll to position [0, 0]
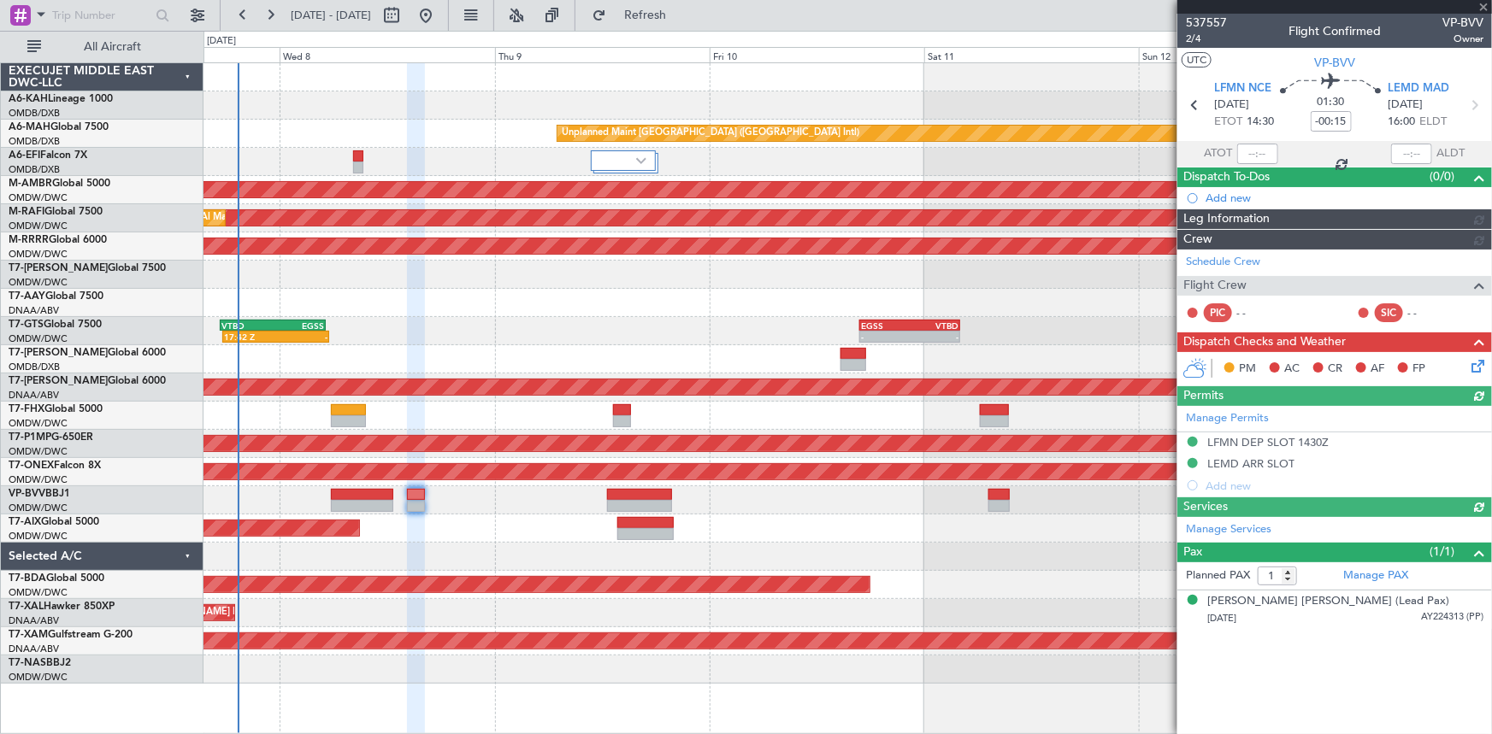
type input "Dherander Fithani (DHF)"
type input "7478"
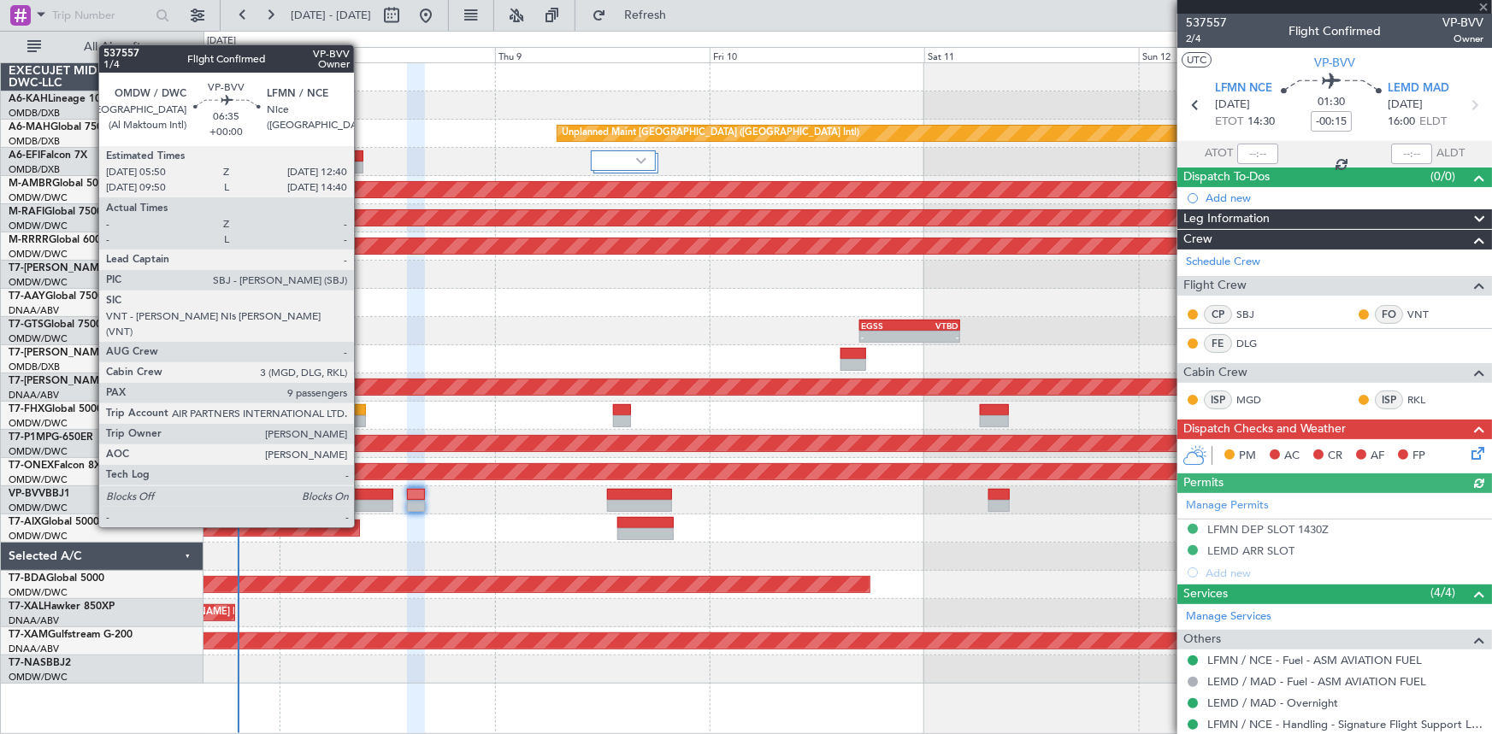
click at [362, 493] on div at bounding box center [362, 495] width 62 height 12
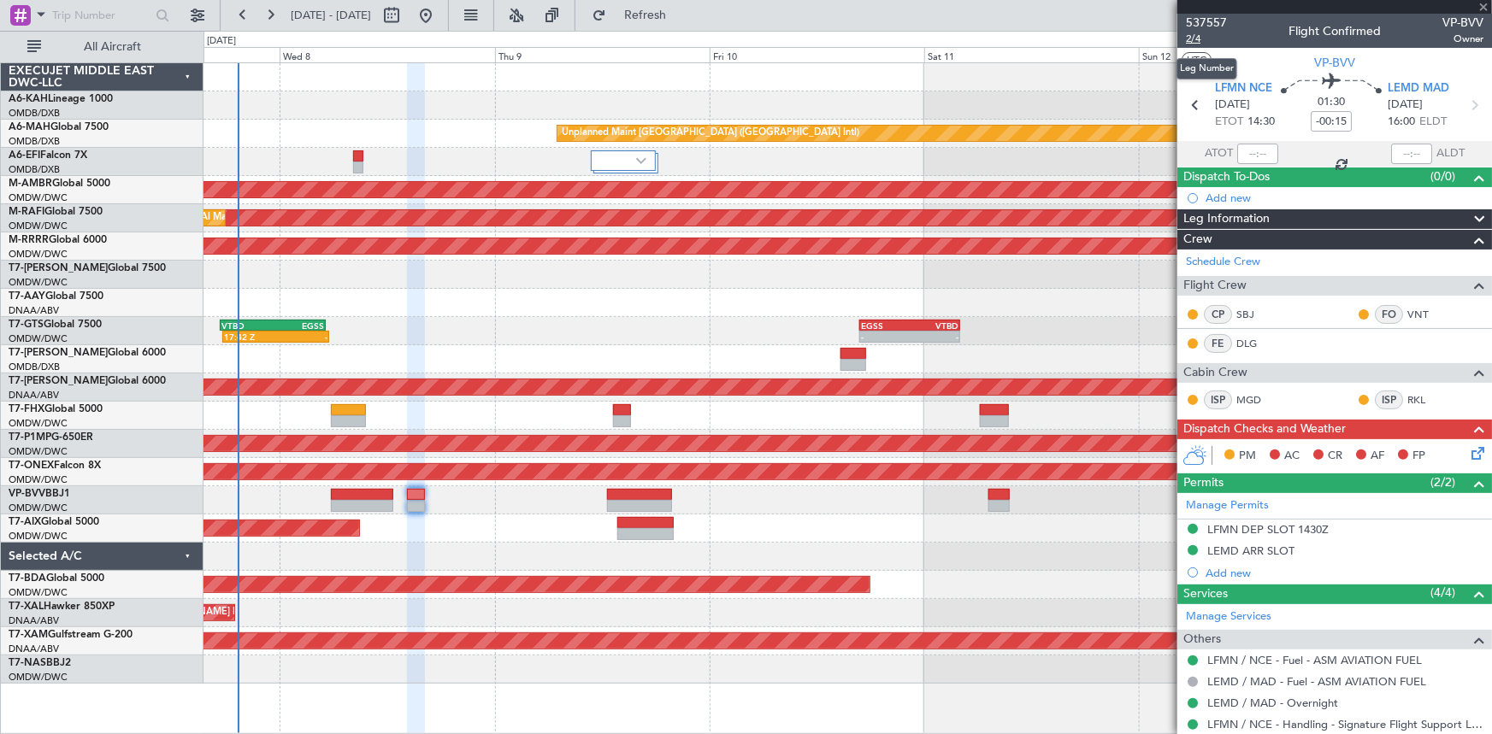
type input "9"
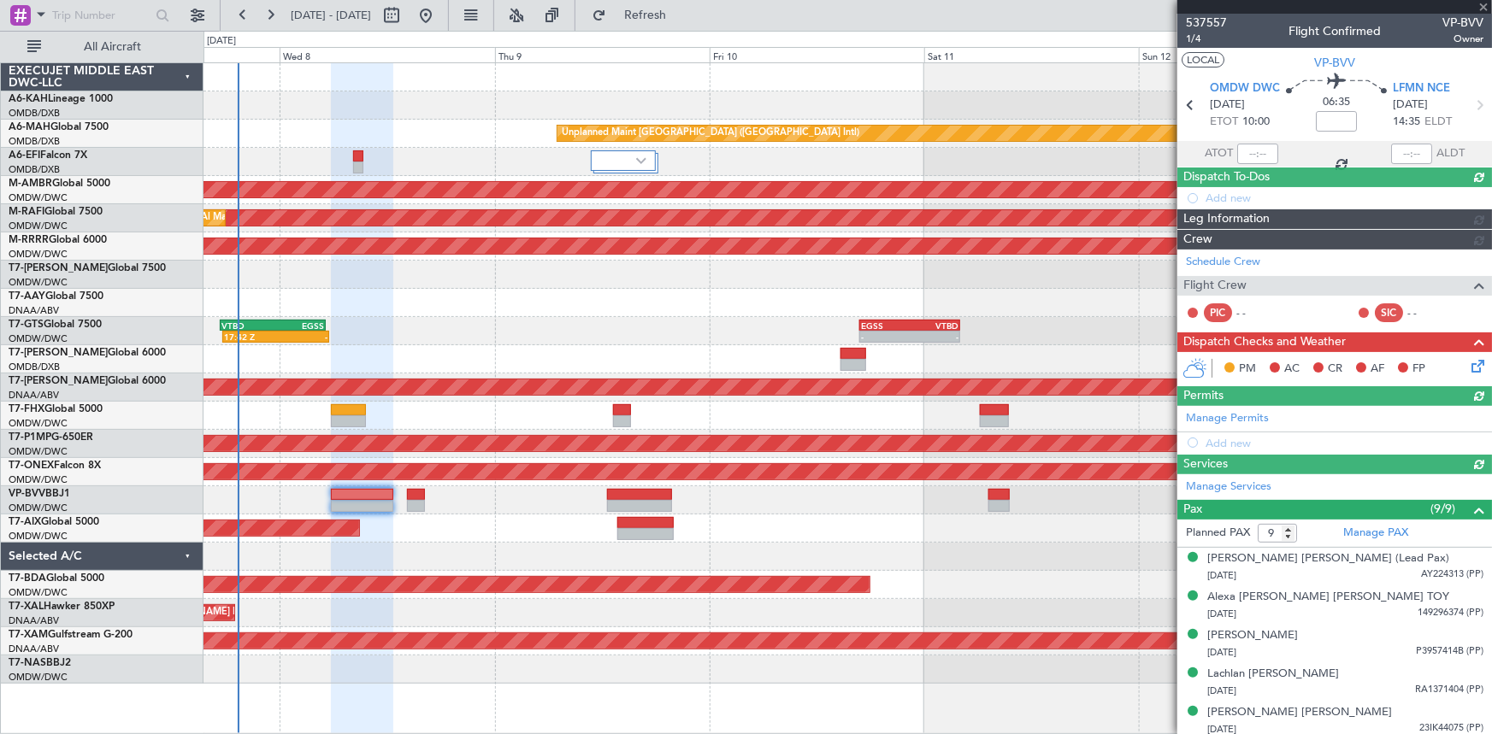
type input "Dherander Fithani (DHF)"
type input "7348"
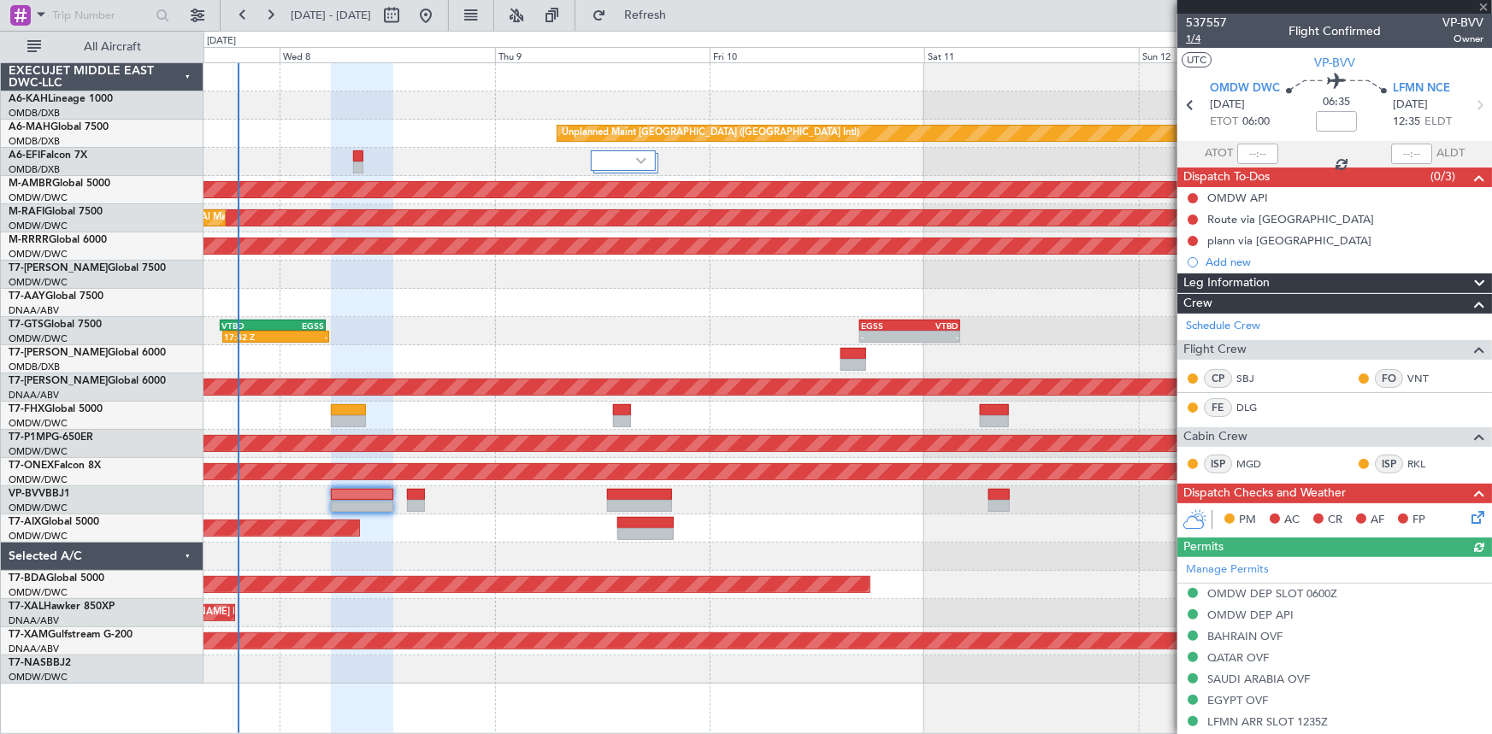
click at [1191, 35] on span "1/4" at bounding box center [1206, 39] width 41 height 15
type input "Dherander Fithani (DHF)"
type input "7348"
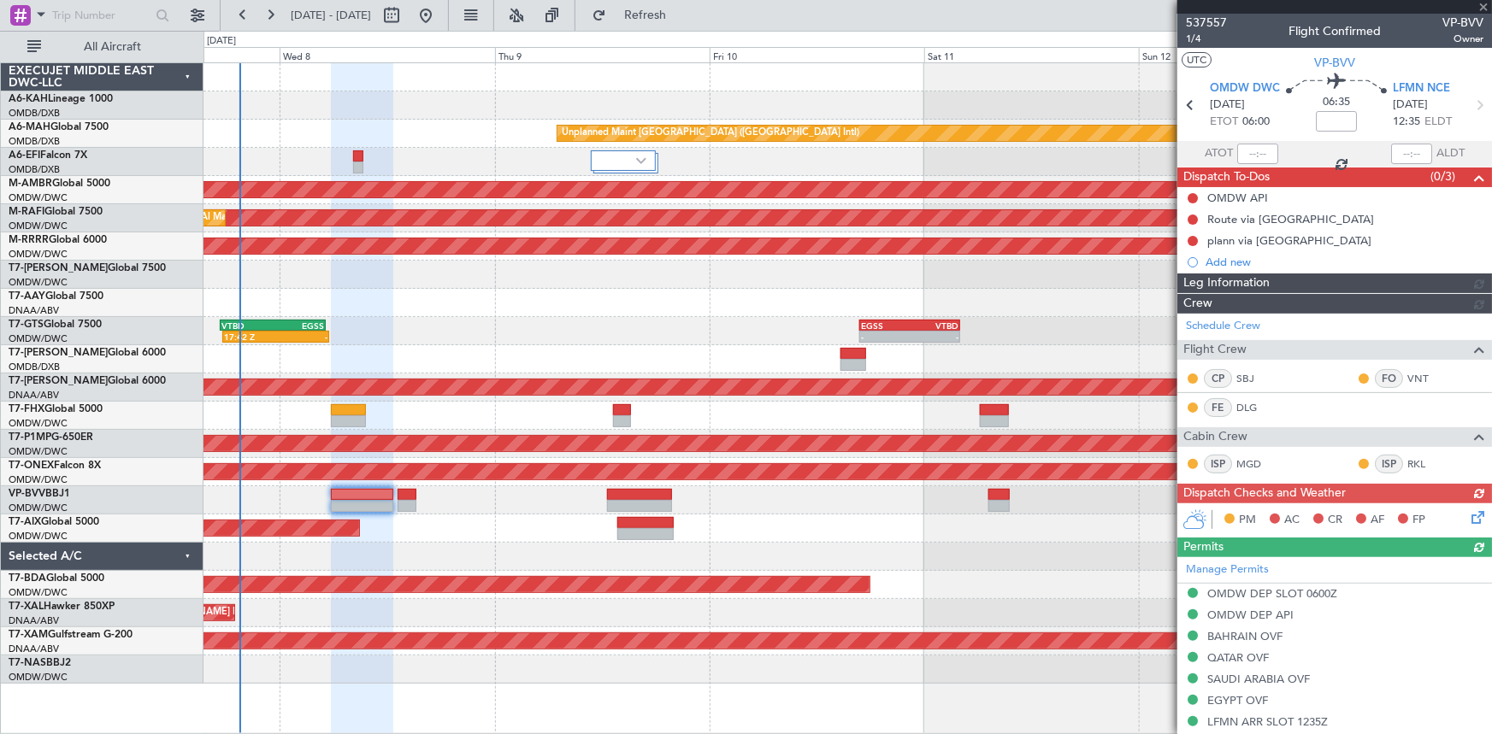
type input "Dherander Fithani (DHF)"
type input "7348"
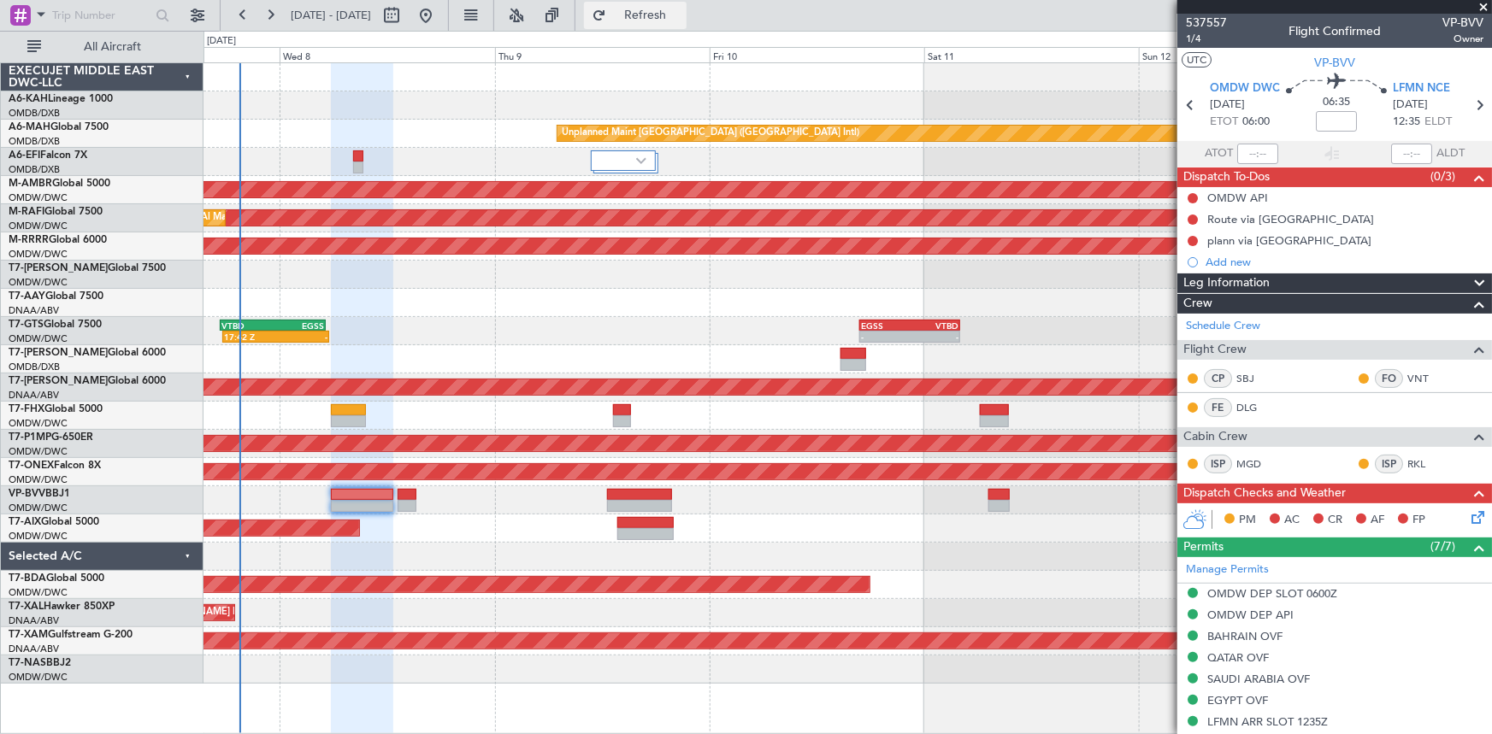
click at [681, 17] on span "Refresh" at bounding box center [646, 15] width 72 height 12
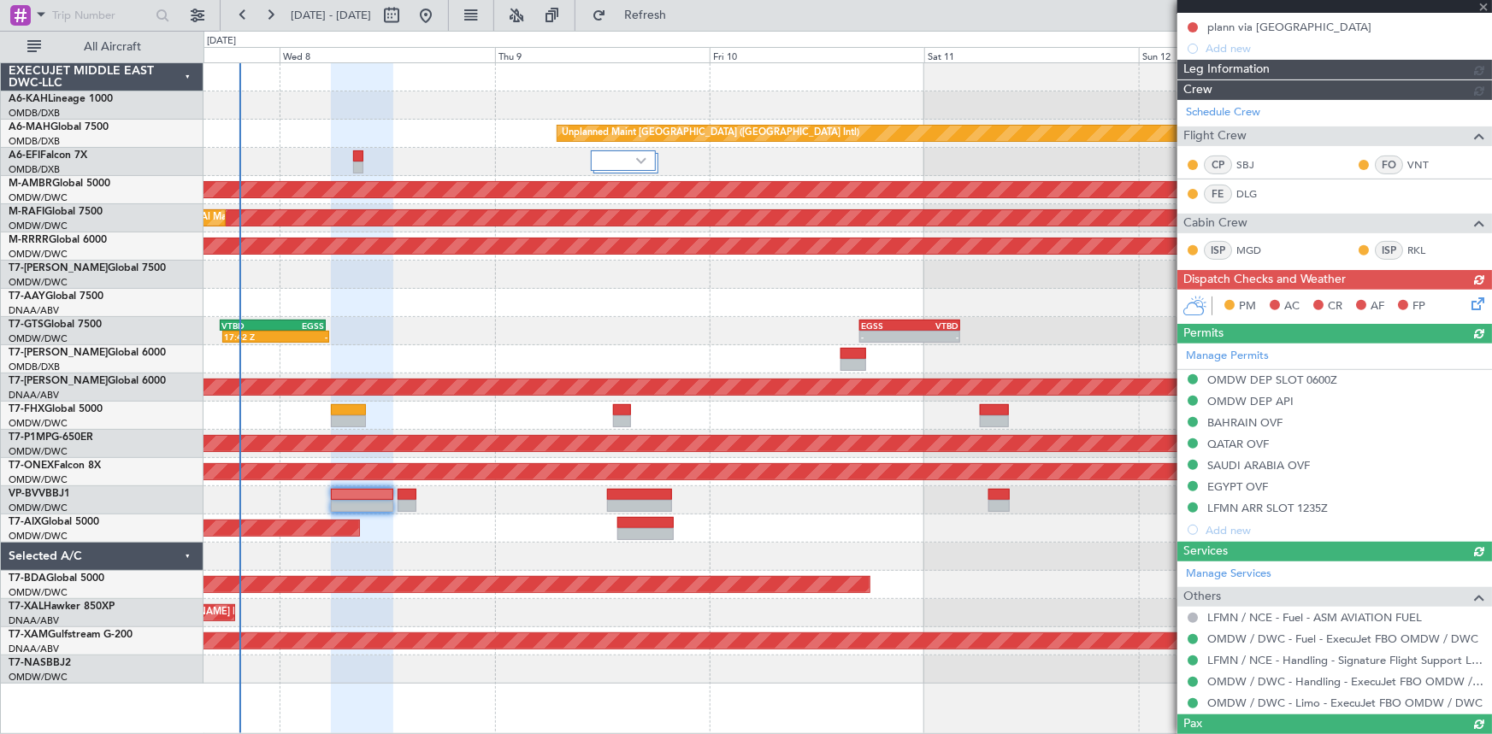
scroll to position [155, 0]
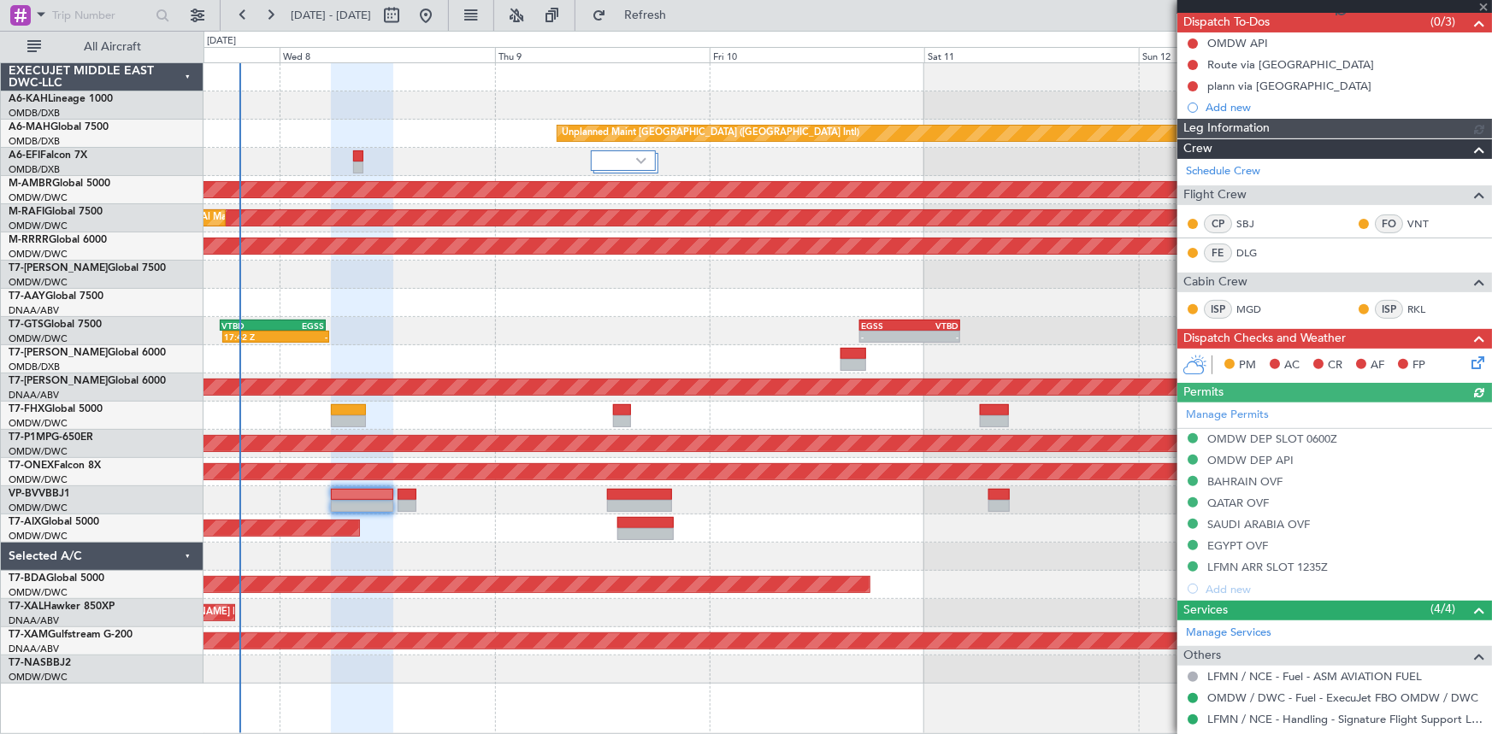
type input "Dherander Fithani (DHF)"
type input "7348"
click at [1468, 361] on icon at bounding box center [1475, 360] width 14 height 14
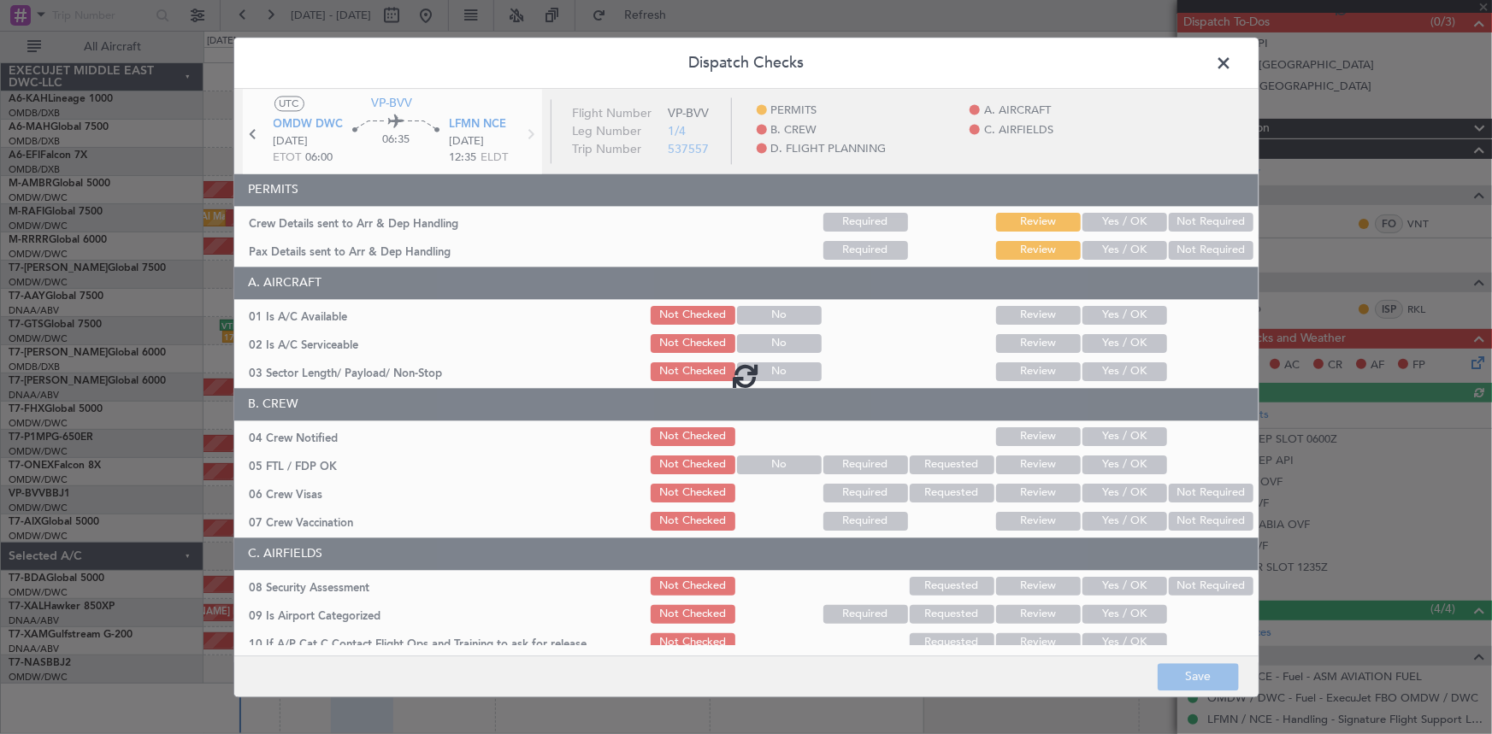
click at [1109, 221] on div at bounding box center [746, 376] width 1024 height 574
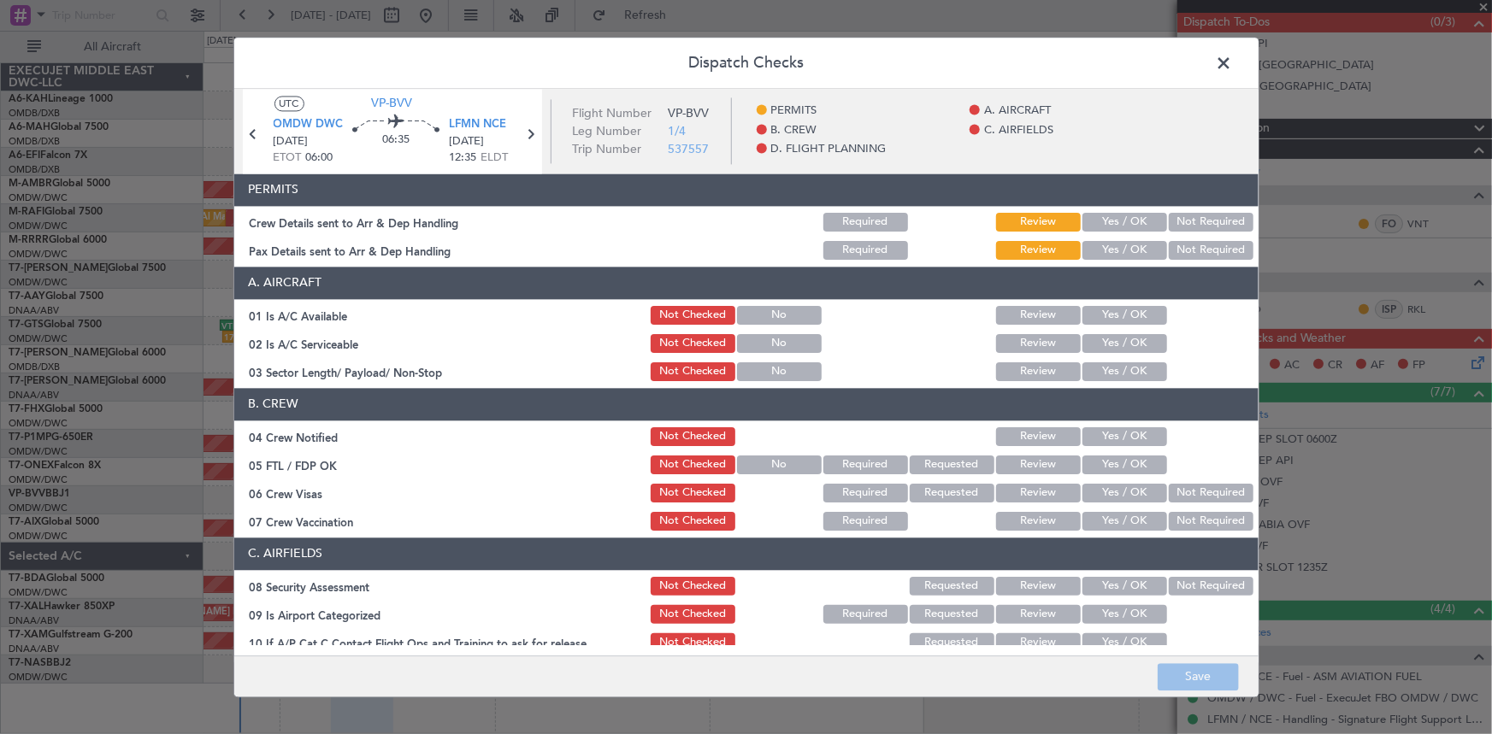
click at [1103, 221] on button "Yes / OK" at bounding box center [1124, 222] width 85 height 19
click at [1112, 255] on button "Yes / OK" at bounding box center [1124, 250] width 85 height 19
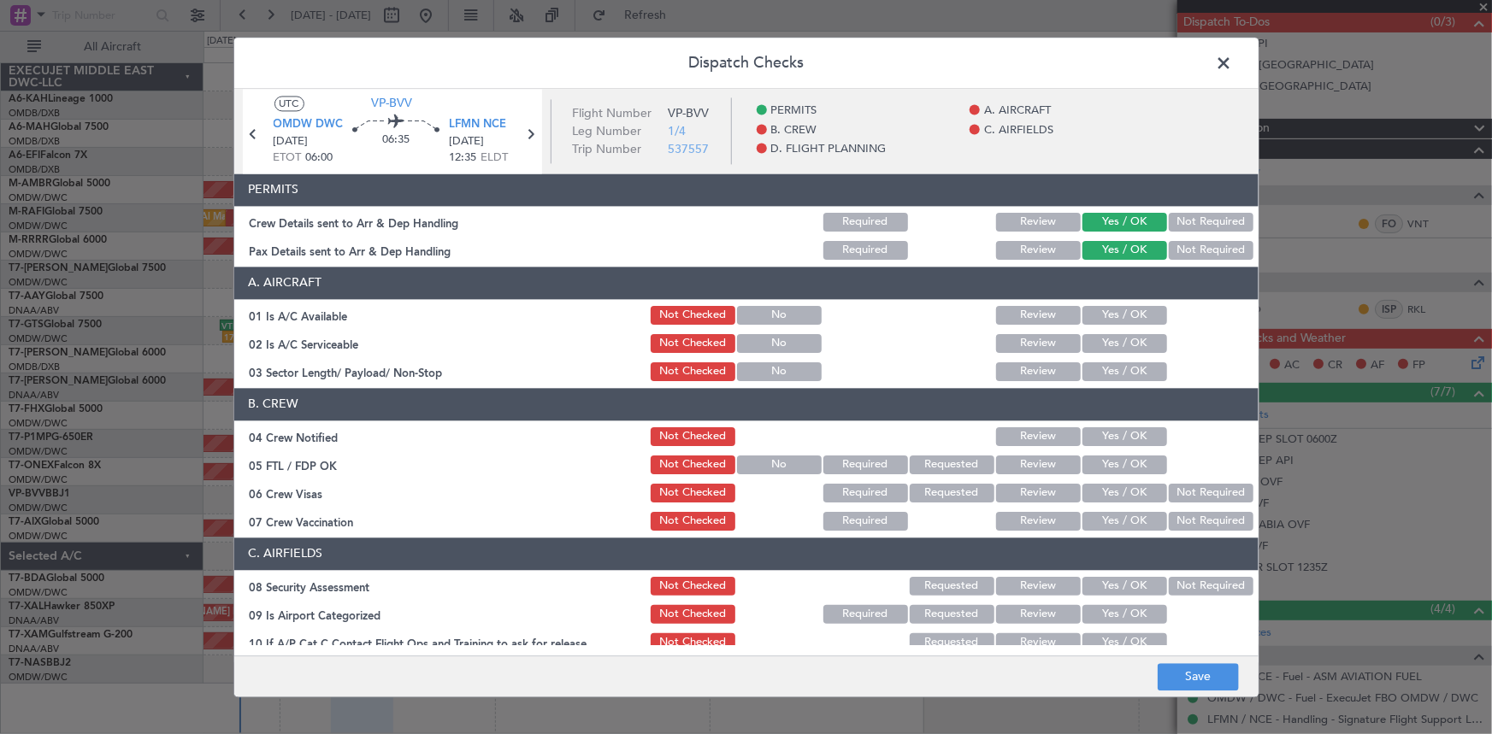
click at [1113, 307] on button "Yes / OK" at bounding box center [1124, 315] width 85 height 19
drag, startPoint x: 1104, startPoint y: 335, endPoint x: 1114, endPoint y: 356, distance: 22.9
click at [1104, 336] on button "Yes / OK" at bounding box center [1124, 343] width 85 height 19
click at [1114, 366] on button "Yes / OK" at bounding box center [1124, 372] width 85 height 19
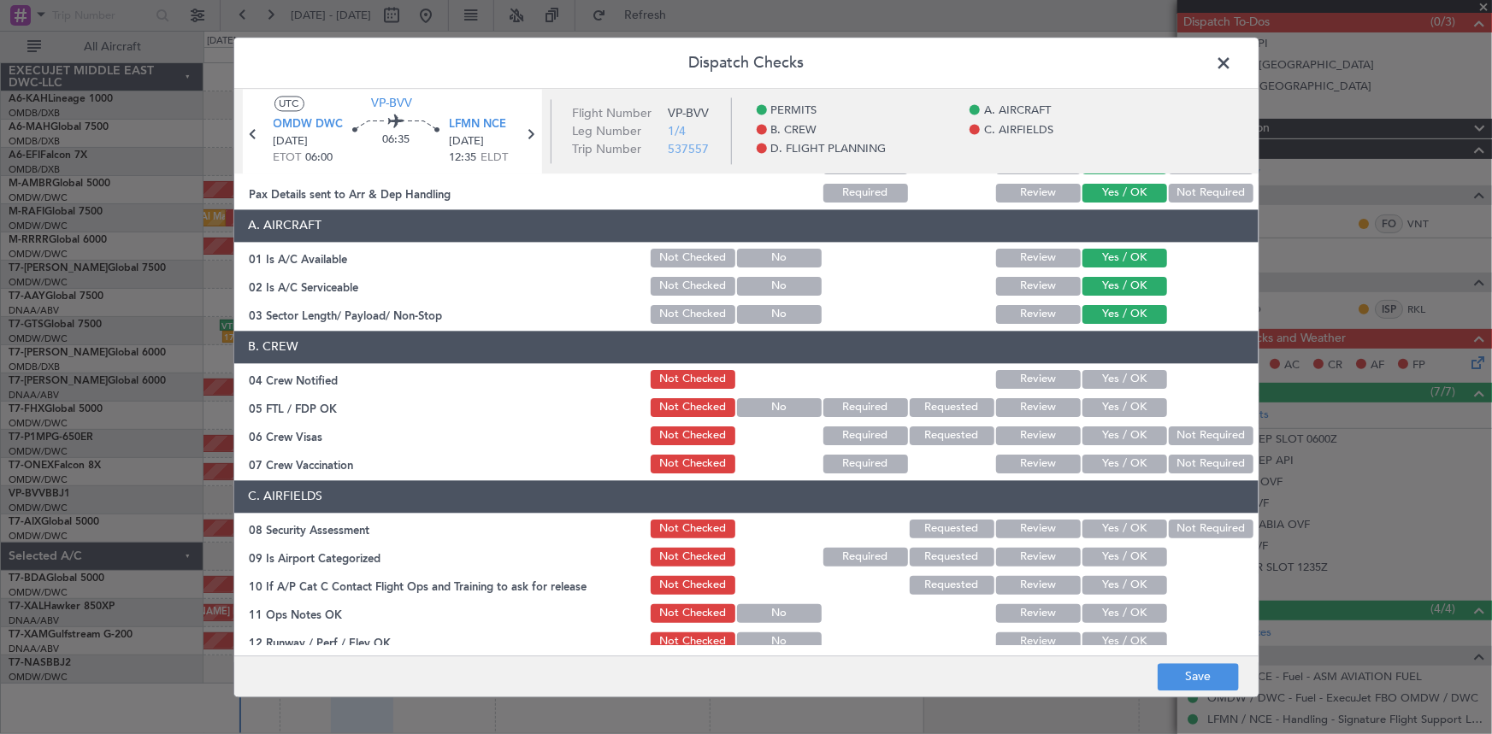
scroll to position [77, 0]
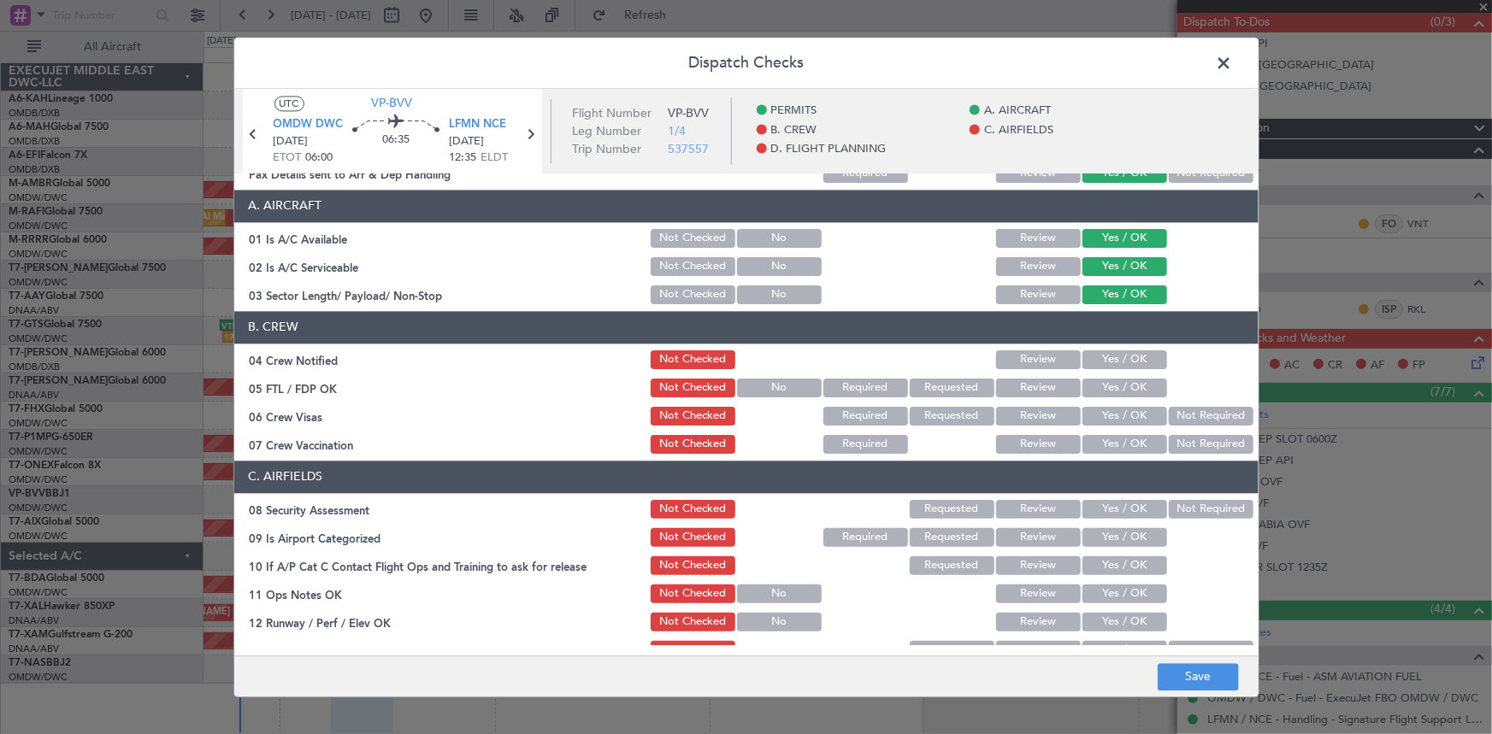
click at [1127, 354] on button "Yes / OK" at bounding box center [1124, 360] width 85 height 19
click at [1108, 388] on button "Yes / OK" at bounding box center [1124, 388] width 85 height 19
click at [1127, 415] on button "Yes / OK" at bounding box center [1124, 416] width 85 height 19
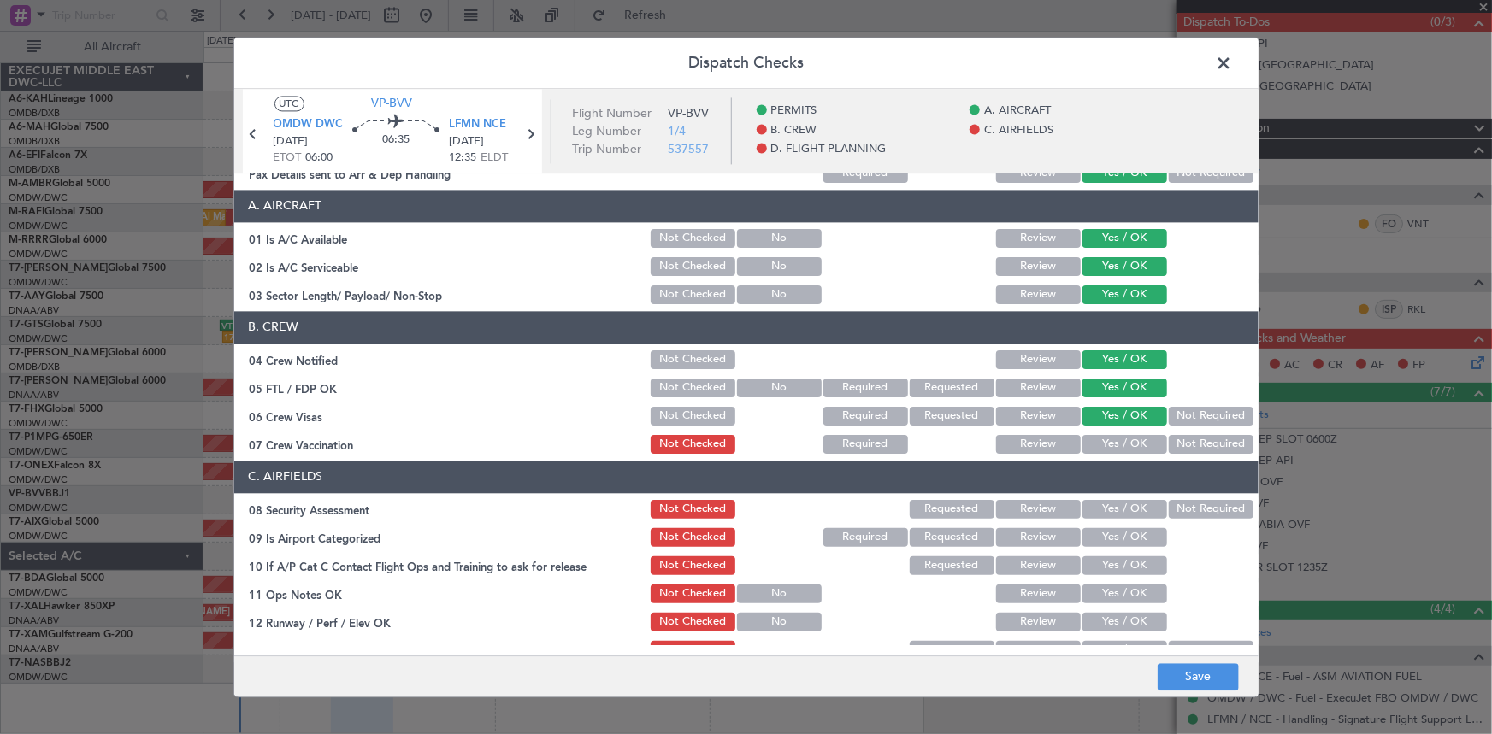
click at [1180, 444] on button "Not Required" at bounding box center [1211, 444] width 85 height 19
click at [1188, 510] on button "Not Required" at bounding box center [1211, 509] width 85 height 19
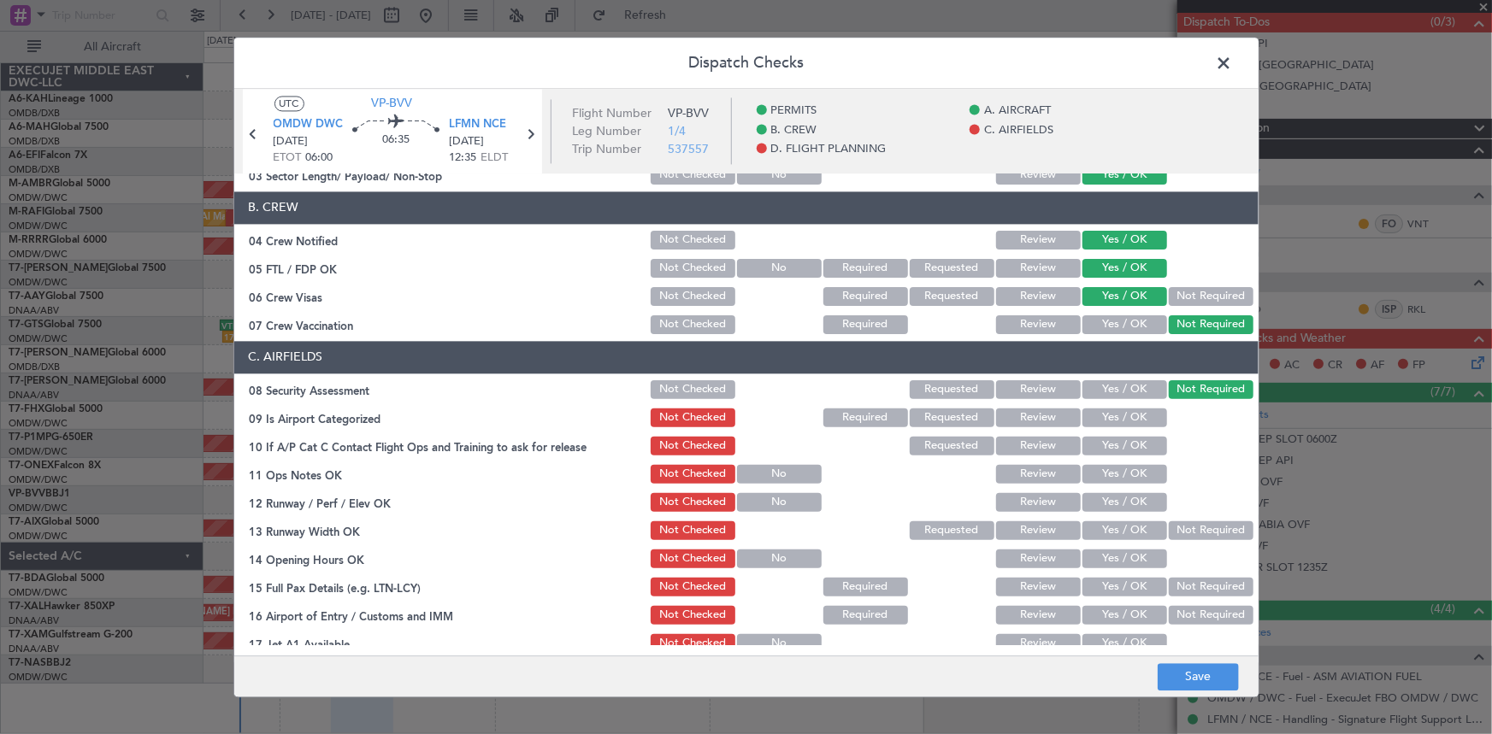
scroll to position [233, 0]
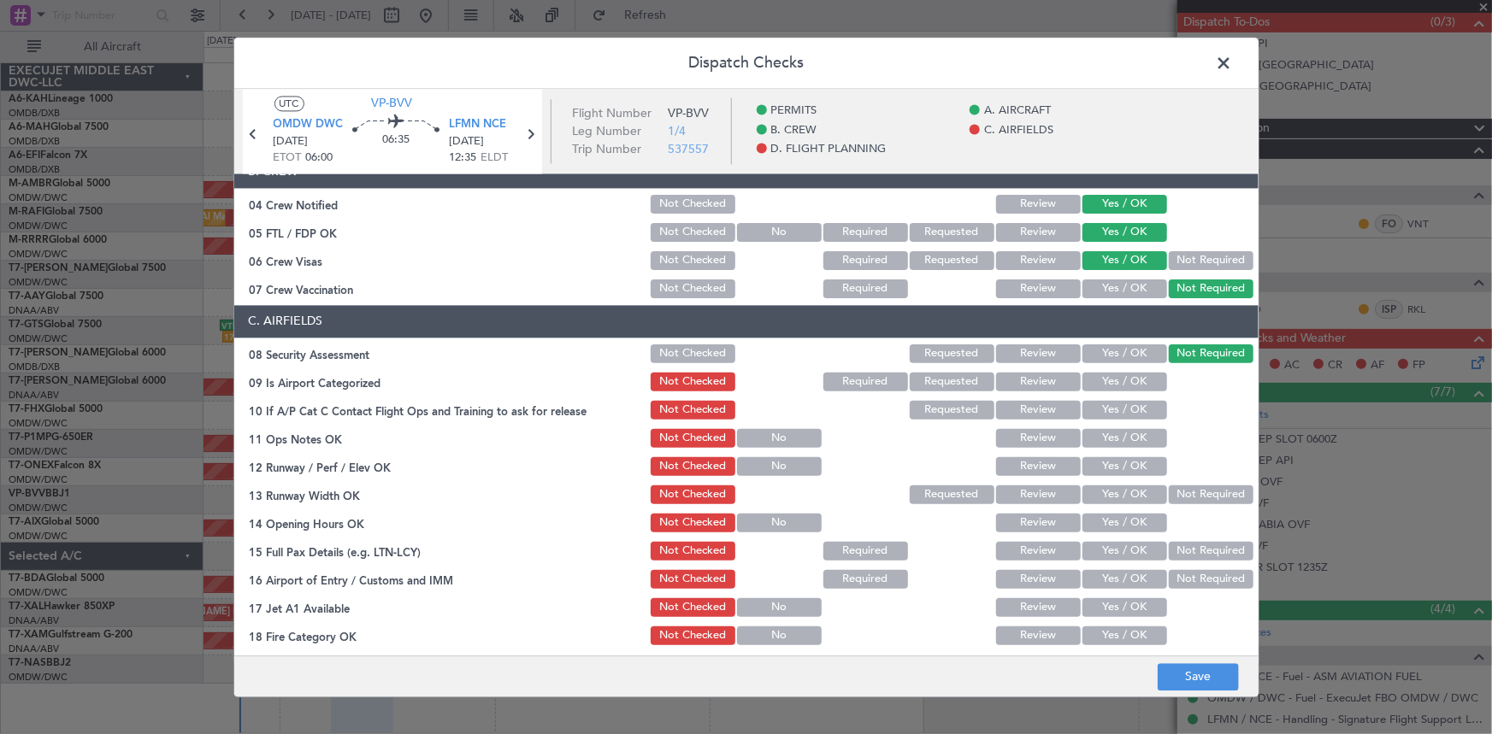
click at [1120, 375] on button "Yes / OK" at bounding box center [1124, 382] width 85 height 19
click at [1117, 406] on button "Yes / OK" at bounding box center [1124, 410] width 85 height 19
click at [1115, 430] on button "Yes / OK" at bounding box center [1124, 438] width 85 height 19
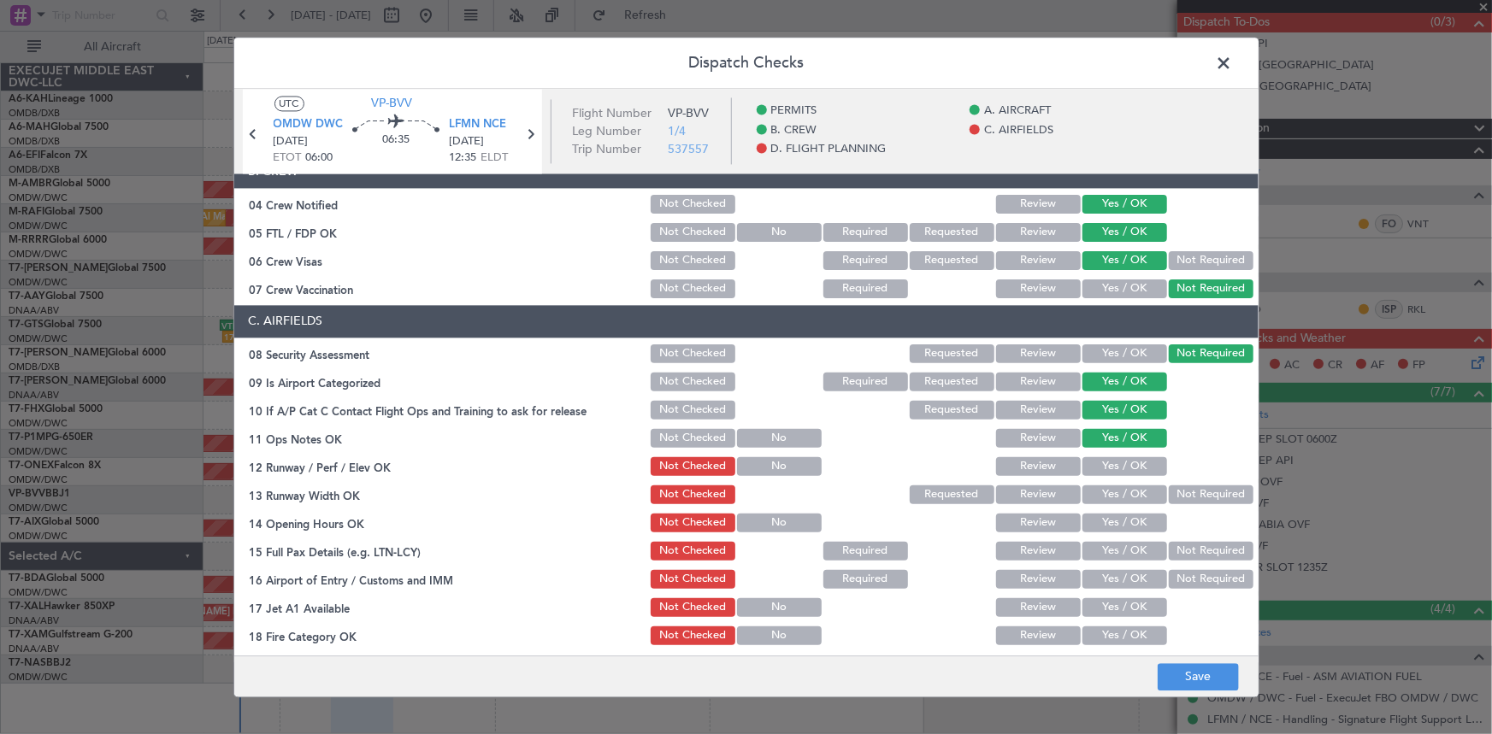
click at [1110, 464] on button "Yes / OK" at bounding box center [1124, 466] width 85 height 19
click at [1105, 488] on button "Yes / OK" at bounding box center [1124, 495] width 85 height 19
click at [1114, 516] on button "Yes / OK" at bounding box center [1124, 523] width 85 height 19
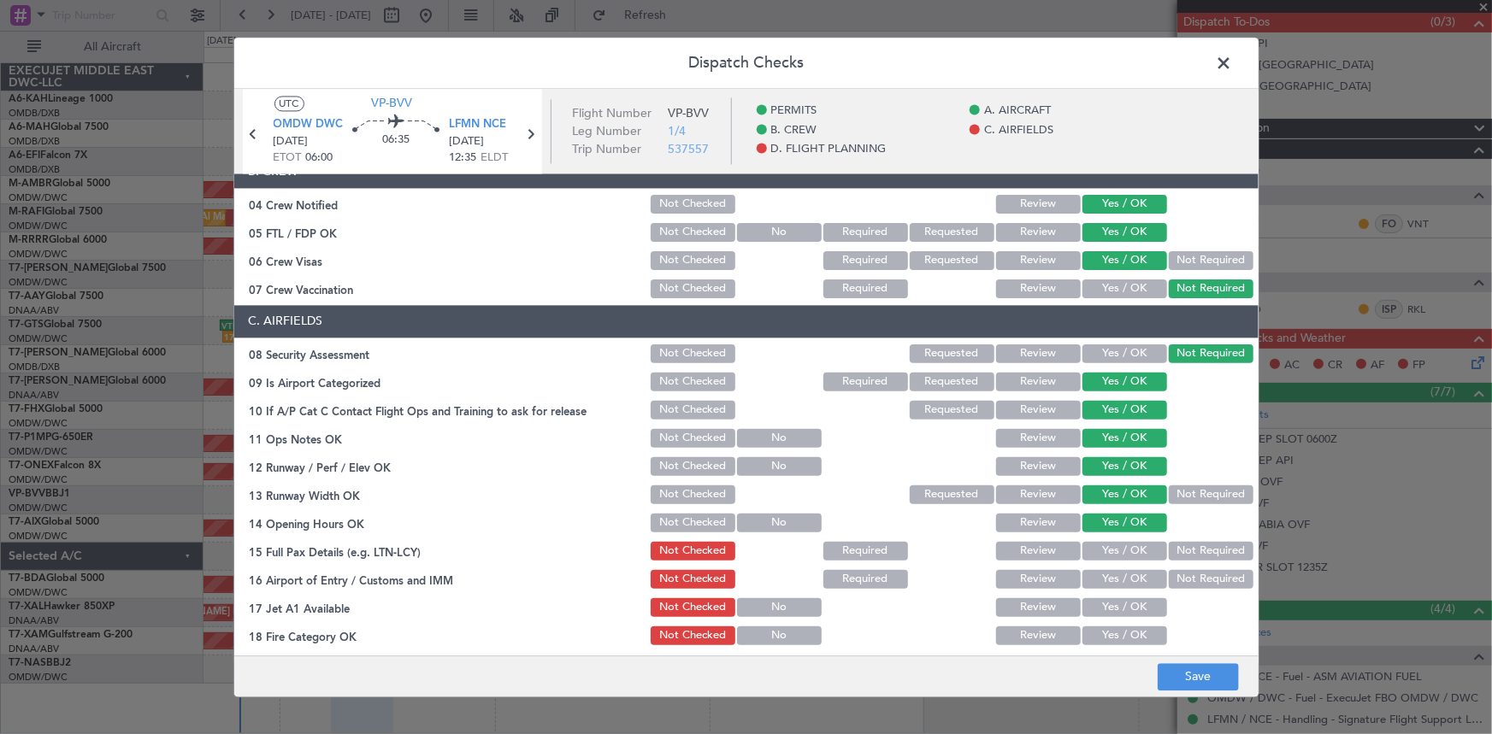
click at [1129, 552] on button "Yes / OK" at bounding box center [1124, 551] width 85 height 19
click at [1122, 575] on button "Yes / OK" at bounding box center [1124, 579] width 85 height 19
click at [1129, 609] on button "Yes / OK" at bounding box center [1124, 607] width 85 height 19
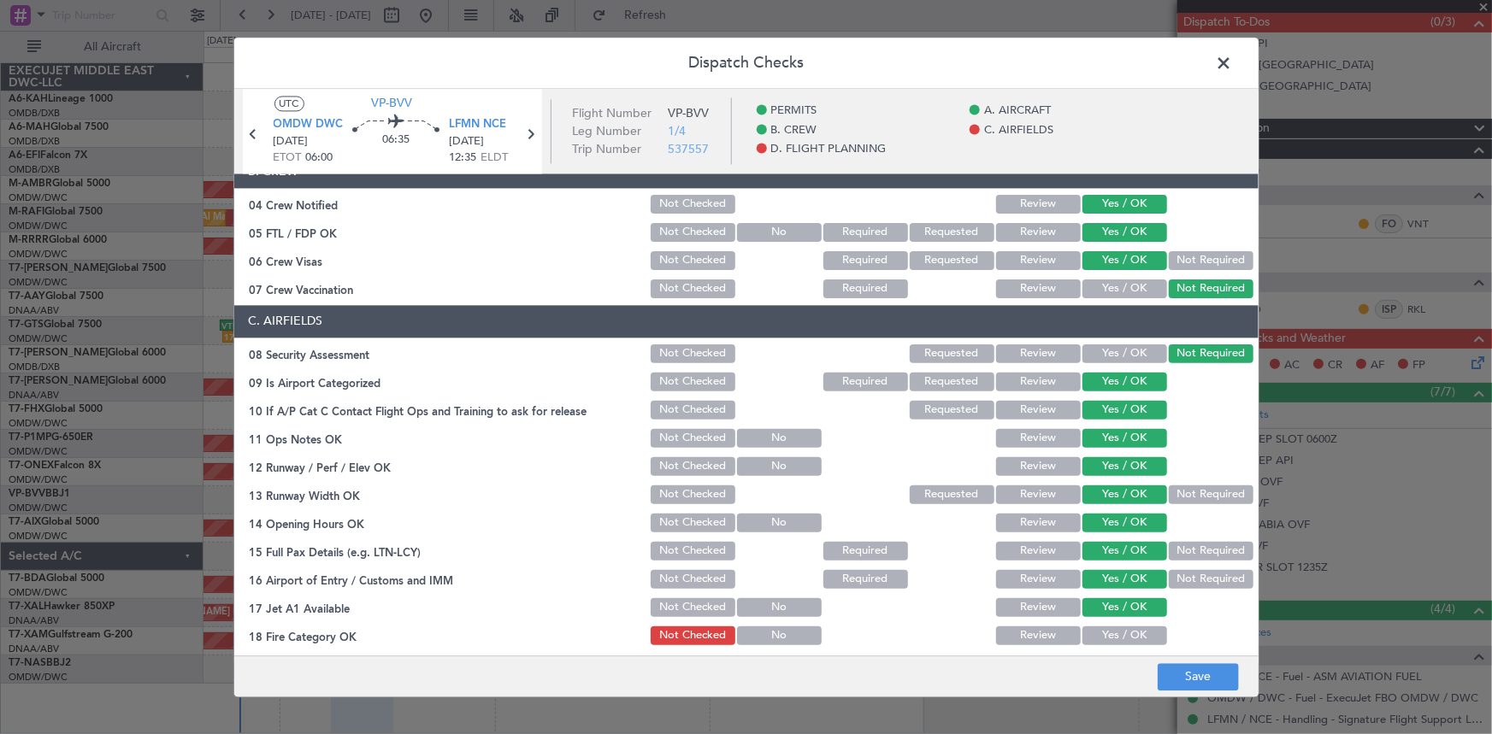
click at [1122, 631] on button "Yes / OK" at bounding box center [1124, 636] width 85 height 19
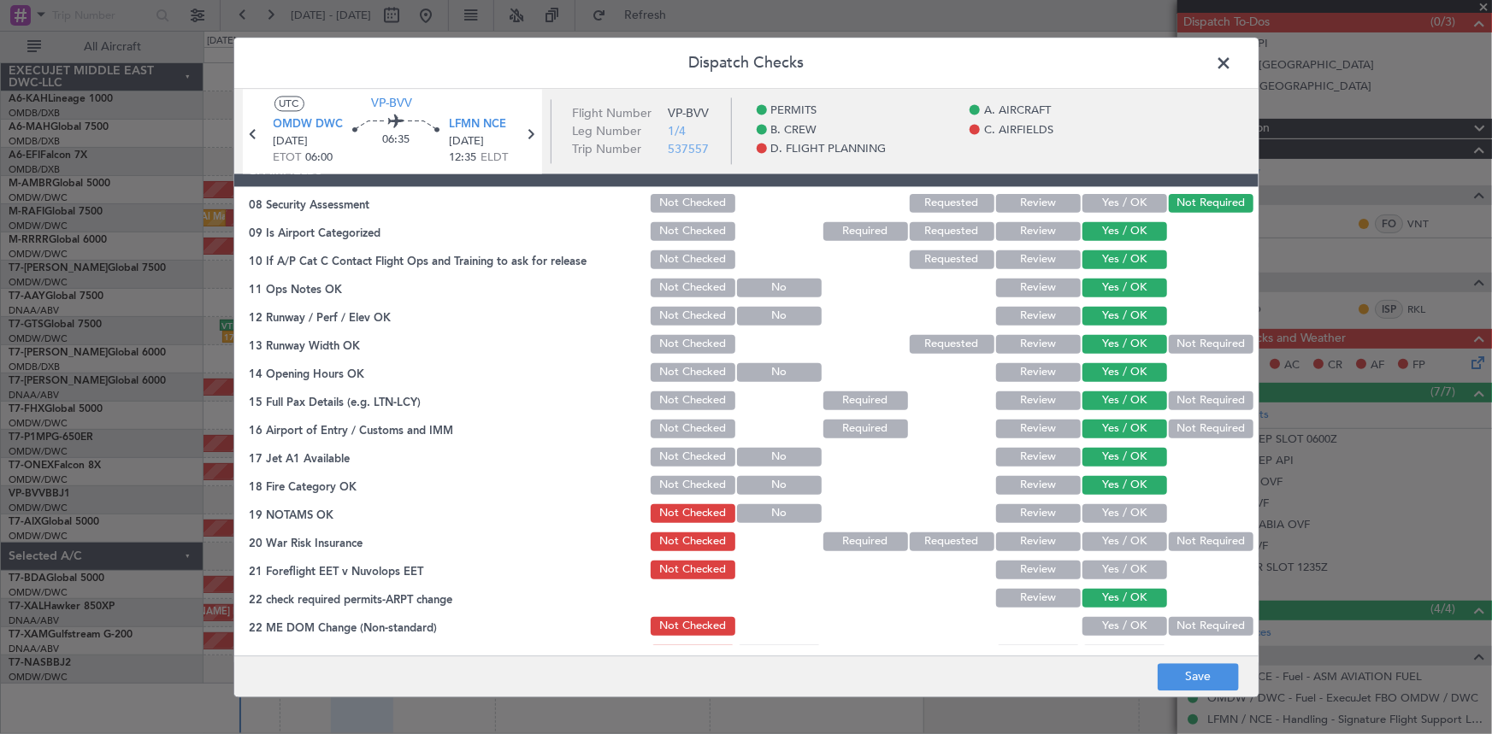
scroll to position [466, 0]
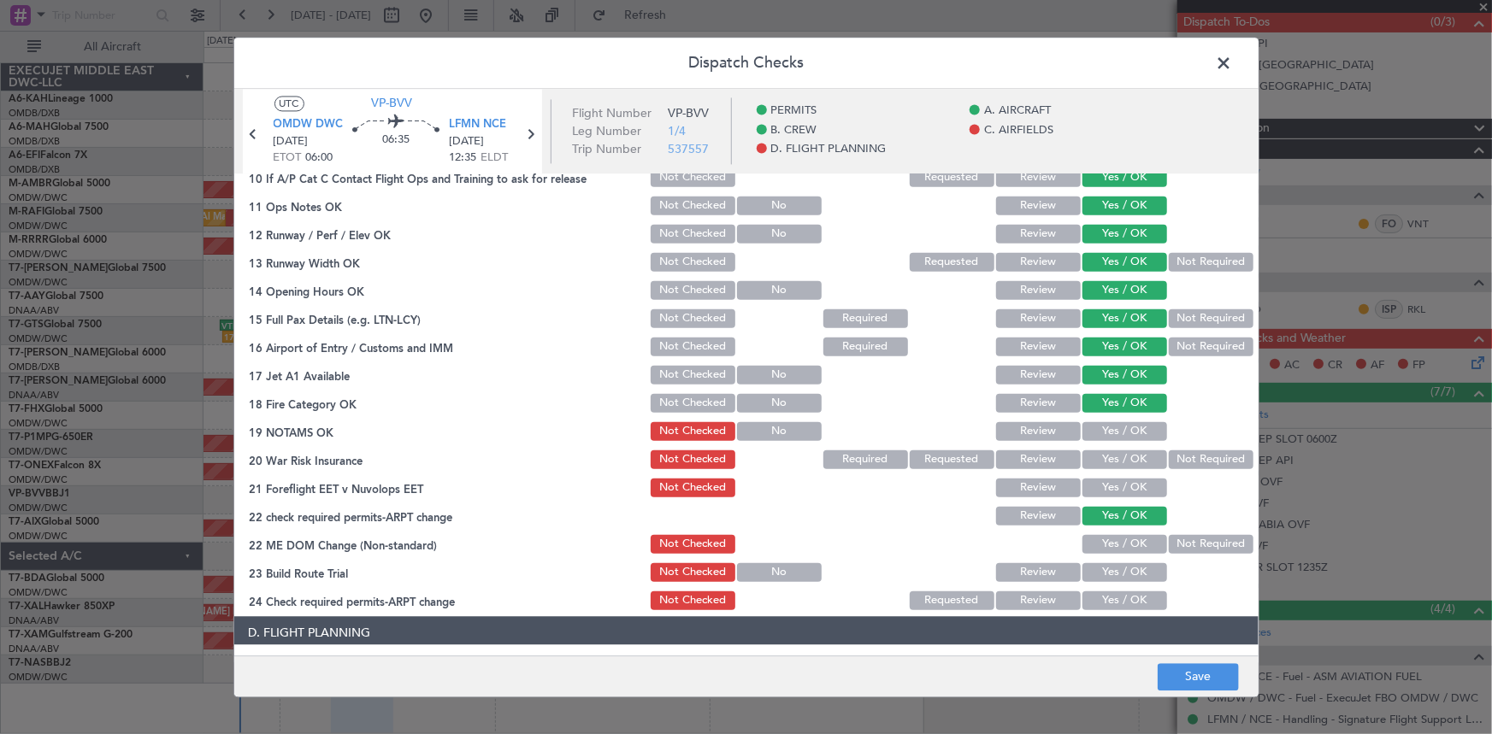
click at [1109, 432] on button "Yes / OK" at bounding box center [1124, 431] width 85 height 19
click at [1107, 445] on section "C. AIRFIELDS 08 Security Assessment Not Checked Requested Review Yes / OK Not R…" at bounding box center [746, 342] width 1024 height 540
click at [1182, 454] on button "Not Required" at bounding box center [1211, 459] width 85 height 19
click at [1090, 486] on button "Yes / OK" at bounding box center [1124, 487] width 85 height 19
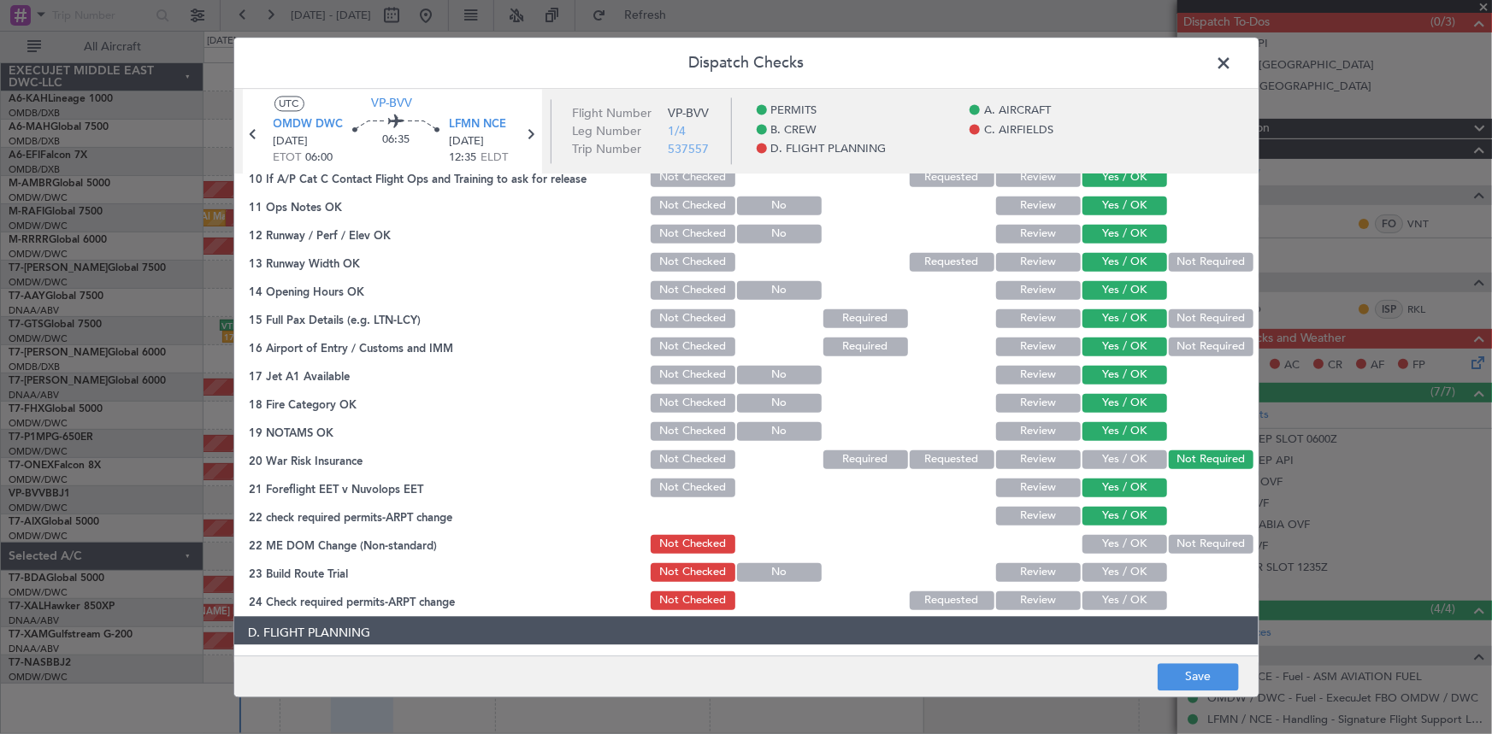
click at [1122, 538] on button "Yes / OK" at bounding box center [1124, 543] width 85 height 19
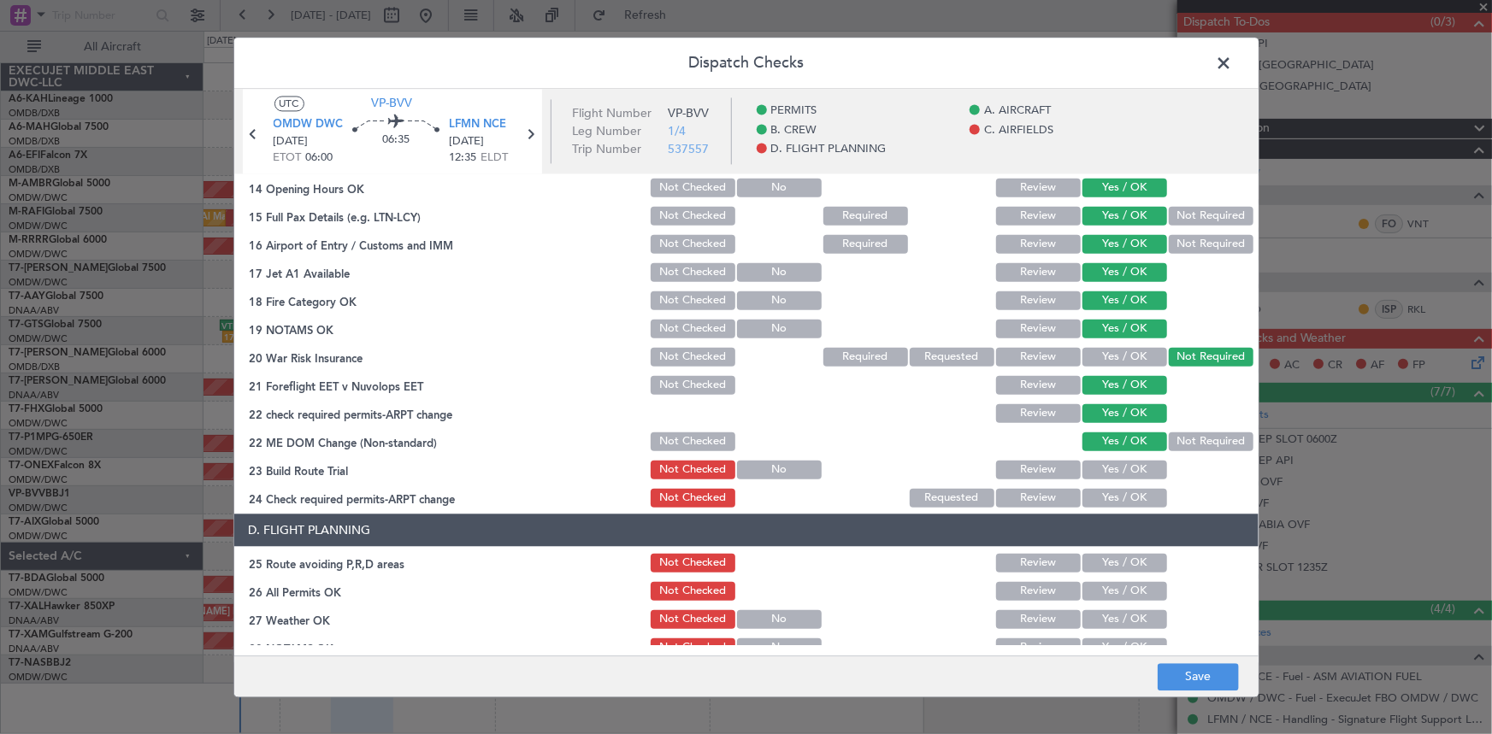
scroll to position [622, 0]
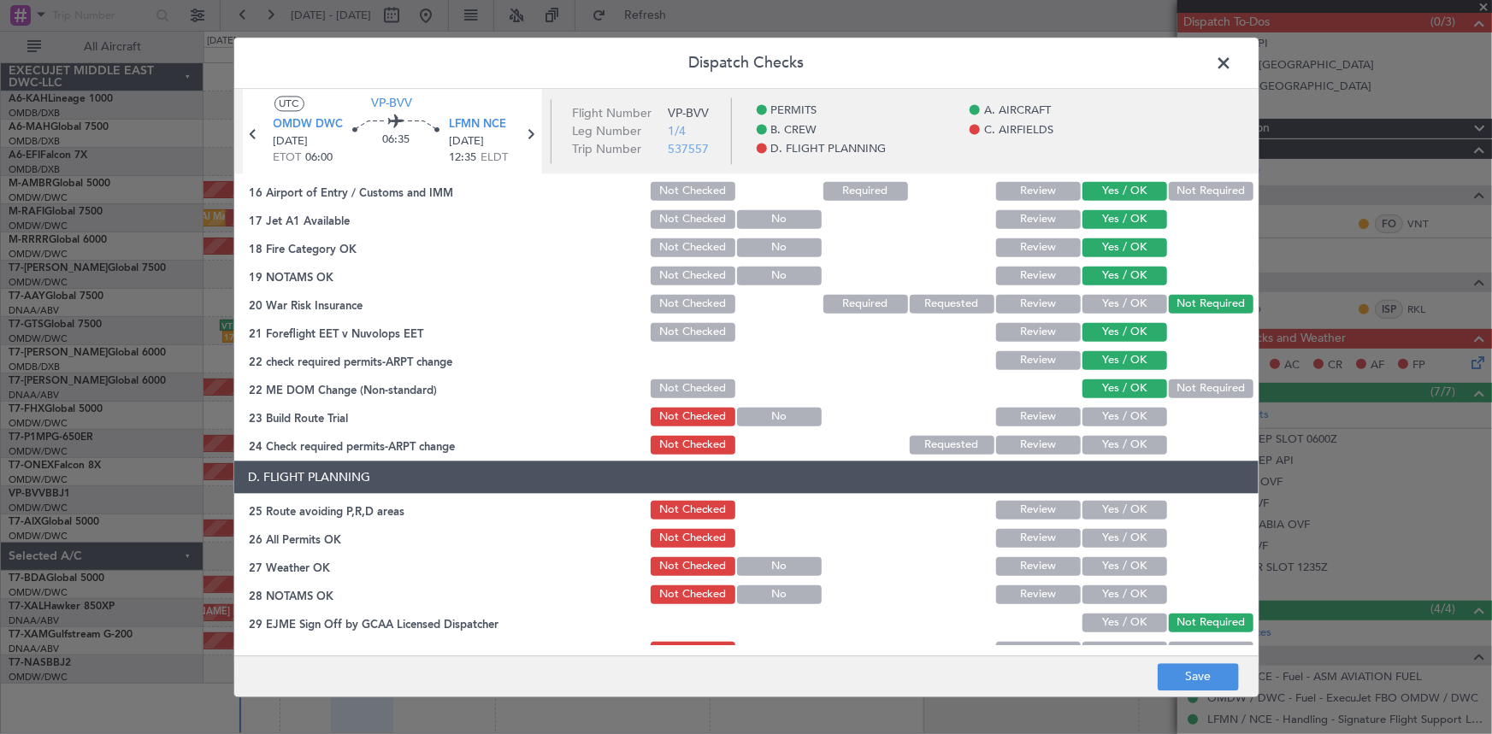
click at [1112, 416] on button "Yes / OK" at bounding box center [1124, 416] width 85 height 19
click at [1112, 439] on button "Yes / OK" at bounding box center [1124, 444] width 85 height 19
click at [1117, 510] on button "Yes / OK" at bounding box center [1124, 509] width 85 height 19
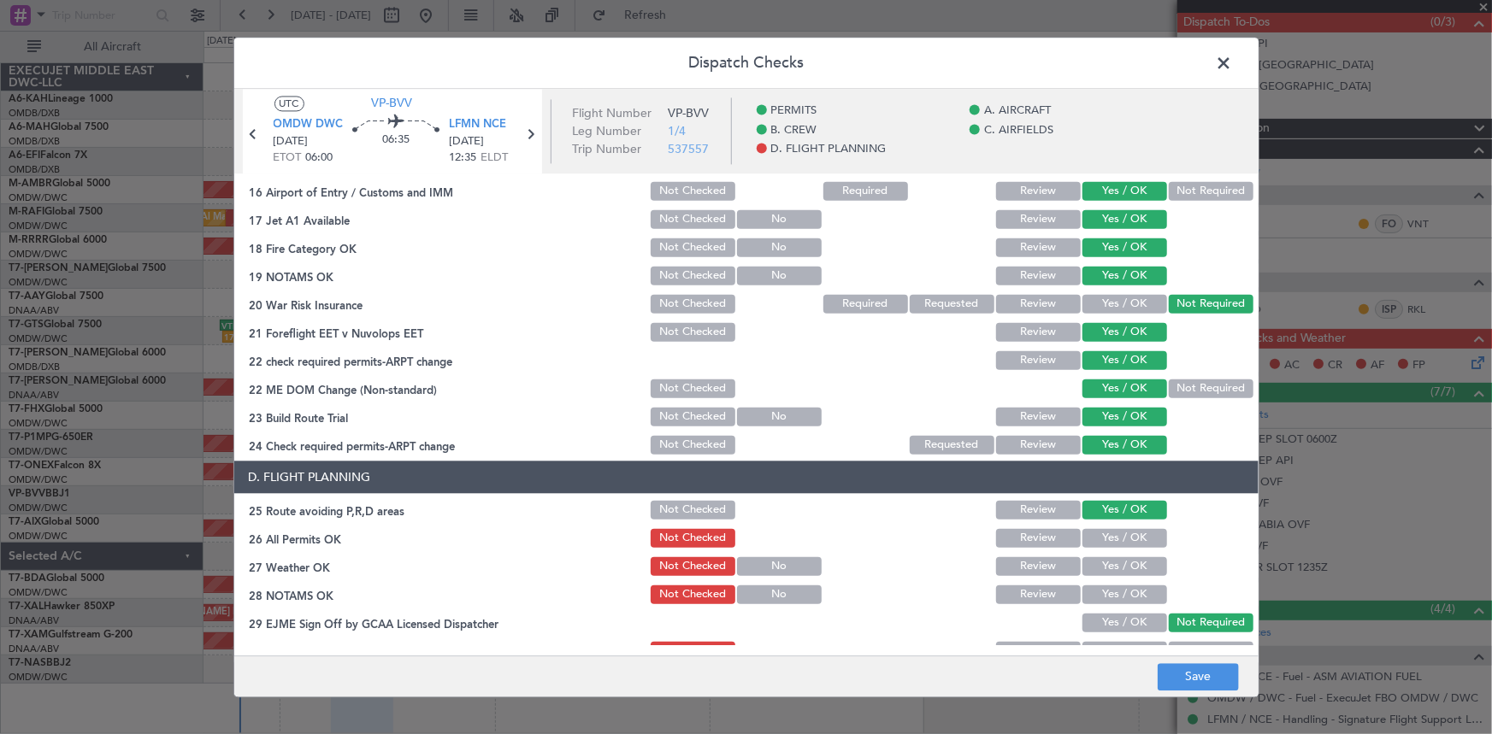
click at [1115, 531] on button "Yes / OK" at bounding box center [1124, 537] width 85 height 19
click at [1120, 567] on button "Yes / OK" at bounding box center [1124, 566] width 85 height 19
click at [1116, 589] on button "Yes / OK" at bounding box center [1124, 594] width 85 height 19
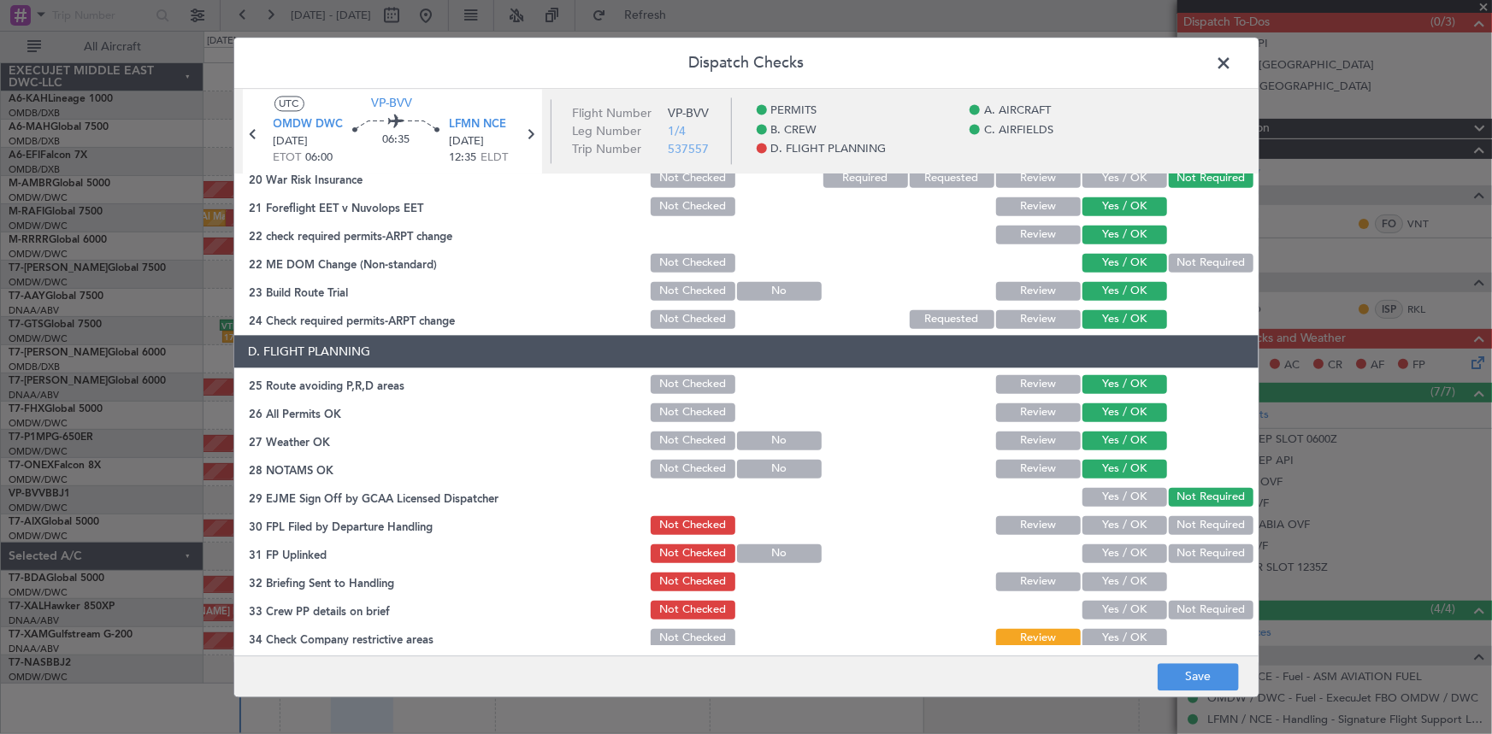
scroll to position [783, 0]
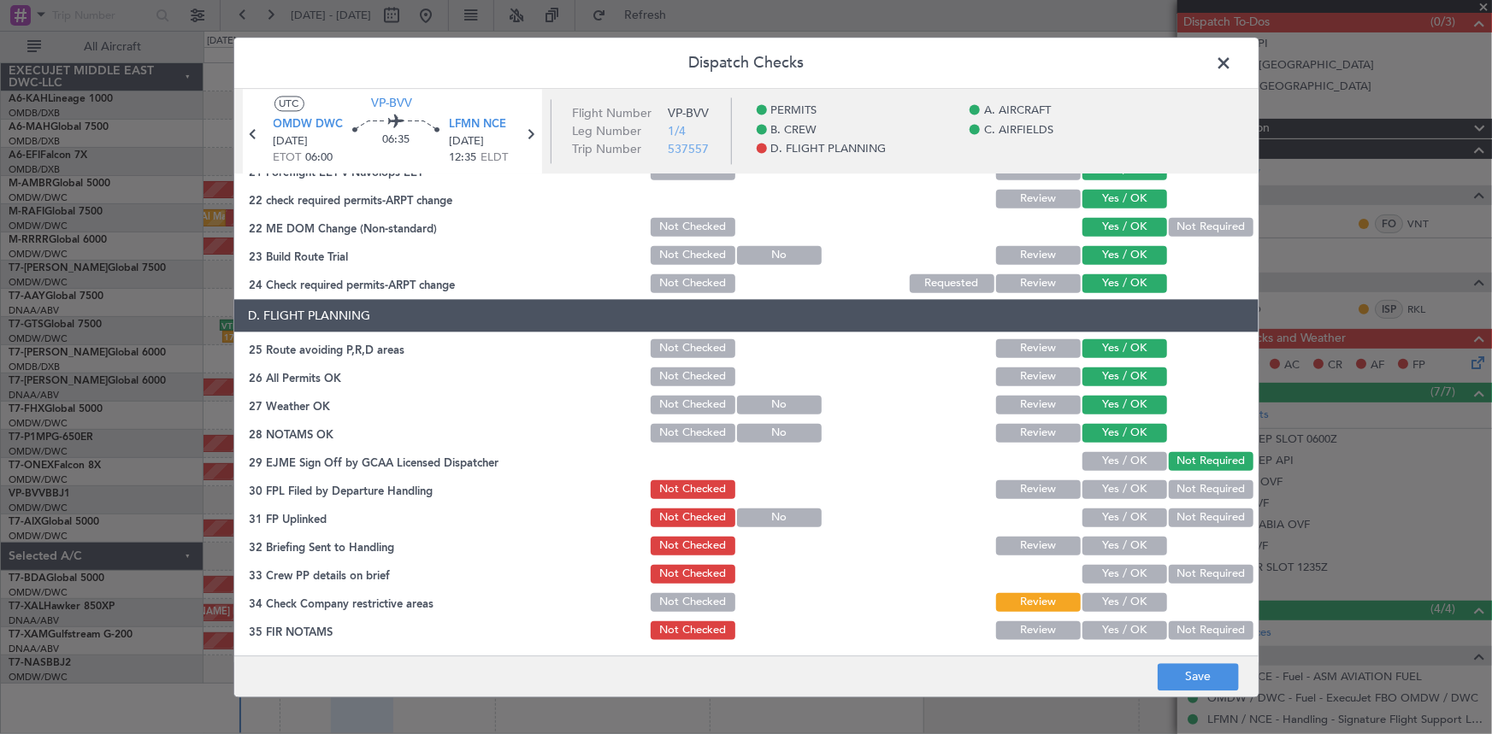
click at [1121, 488] on button "Yes / OK" at bounding box center [1124, 489] width 85 height 19
click at [1111, 513] on button "Yes / OK" at bounding box center [1124, 517] width 85 height 19
click at [1127, 540] on button "Yes / OK" at bounding box center [1124, 545] width 85 height 19
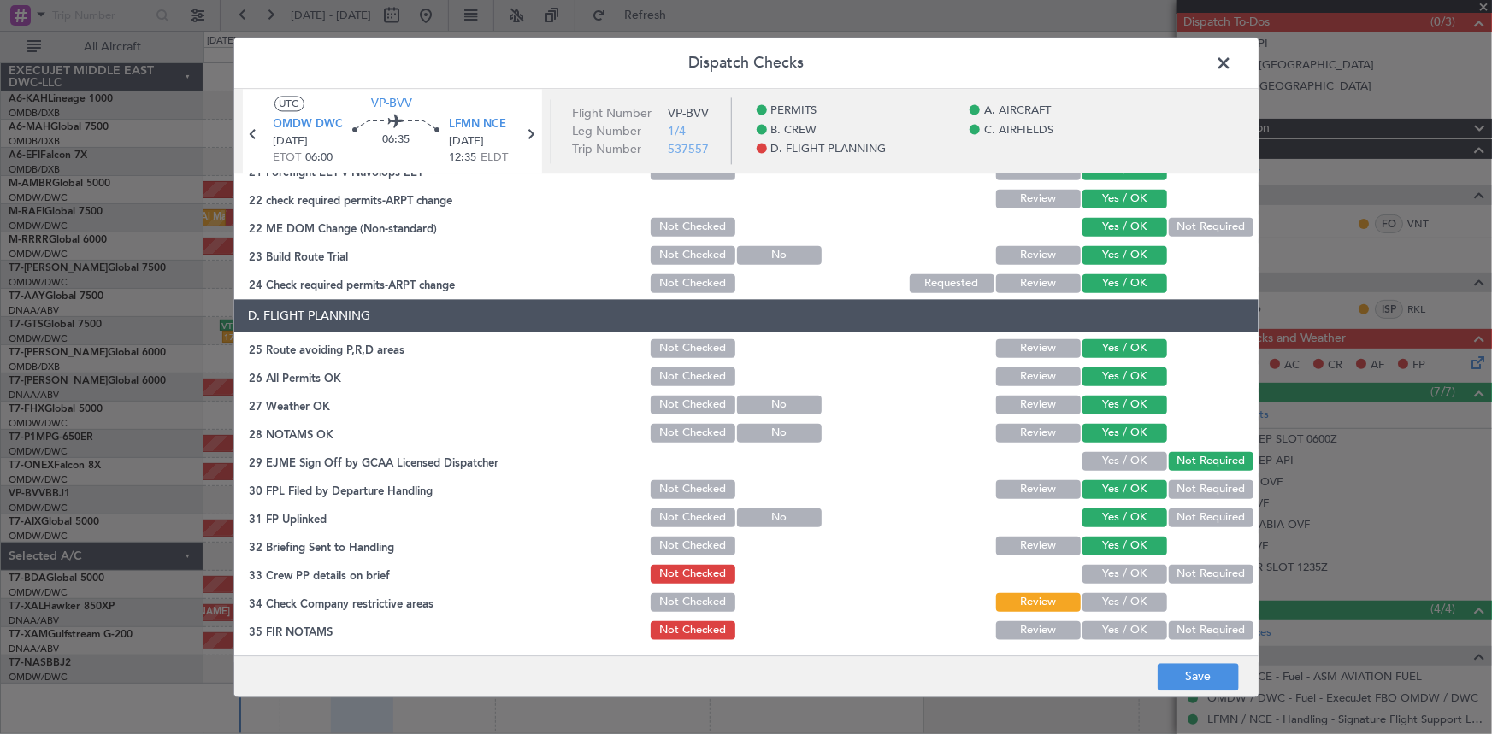
click at [1114, 568] on button "Yes / OK" at bounding box center [1124, 573] width 85 height 19
click at [1122, 602] on button "Yes / OK" at bounding box center [1124, 601] width 85 height 19
drag, startPoint x: 1117, startPoint y: 622, endPoint x: 1148, endPoint y: 655, distance: 44.8
click at [1118, 622] on button "Yes / OK" at bounding box center [1124, 630] width 85 height 19
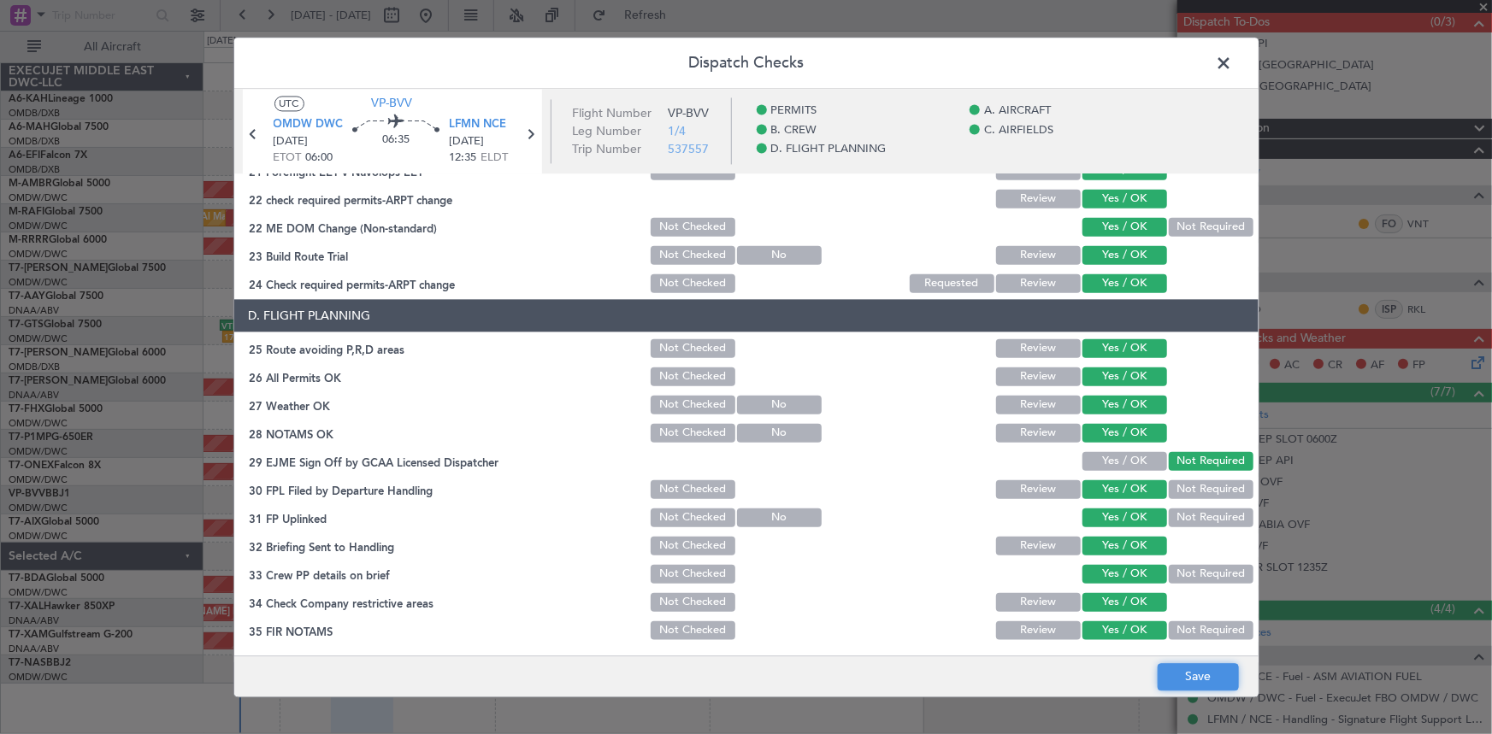
click at [1207, 676] on button "Save" at bounding box center [1198, 676] width 81 height 27
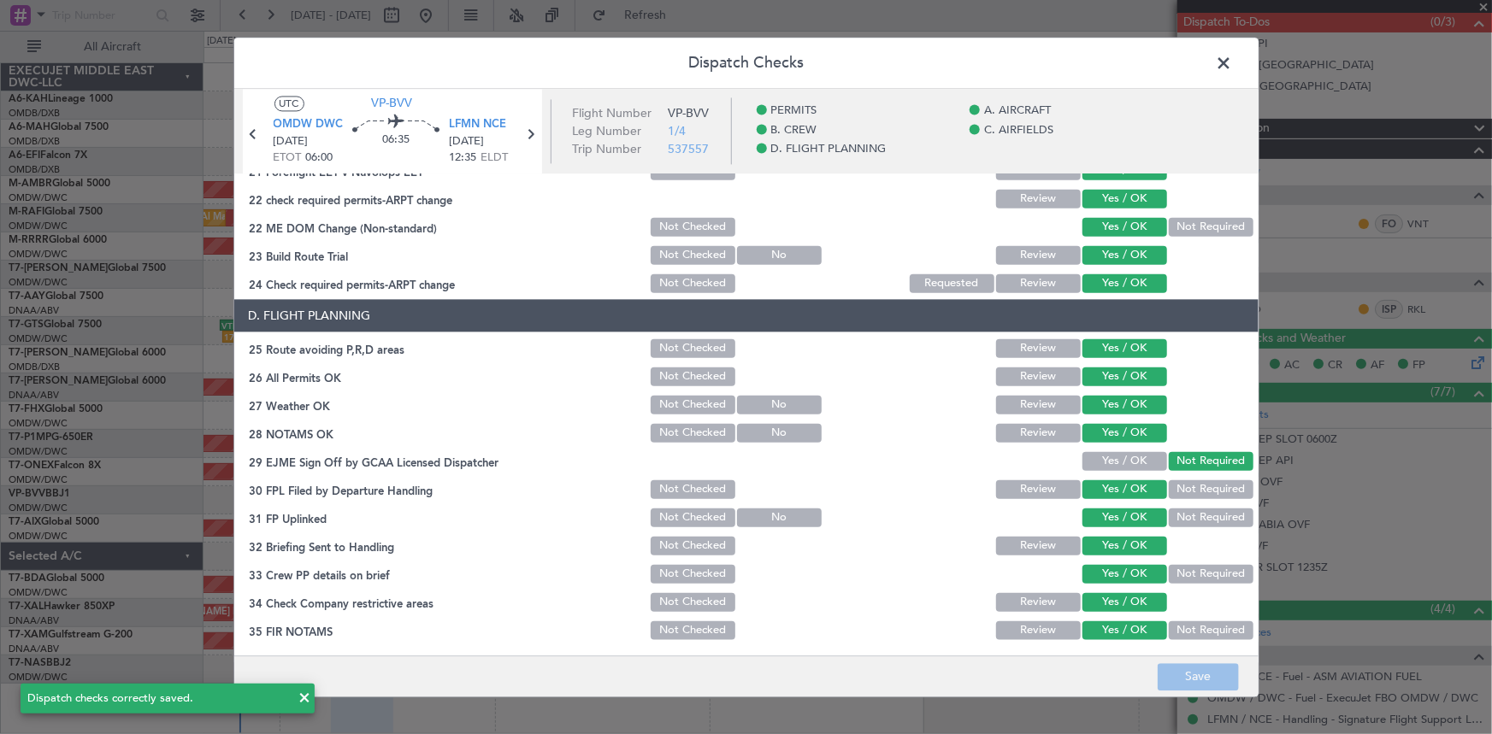
click at [1233, 62] on span at bounding box center [1233, 67] width 0 height 34
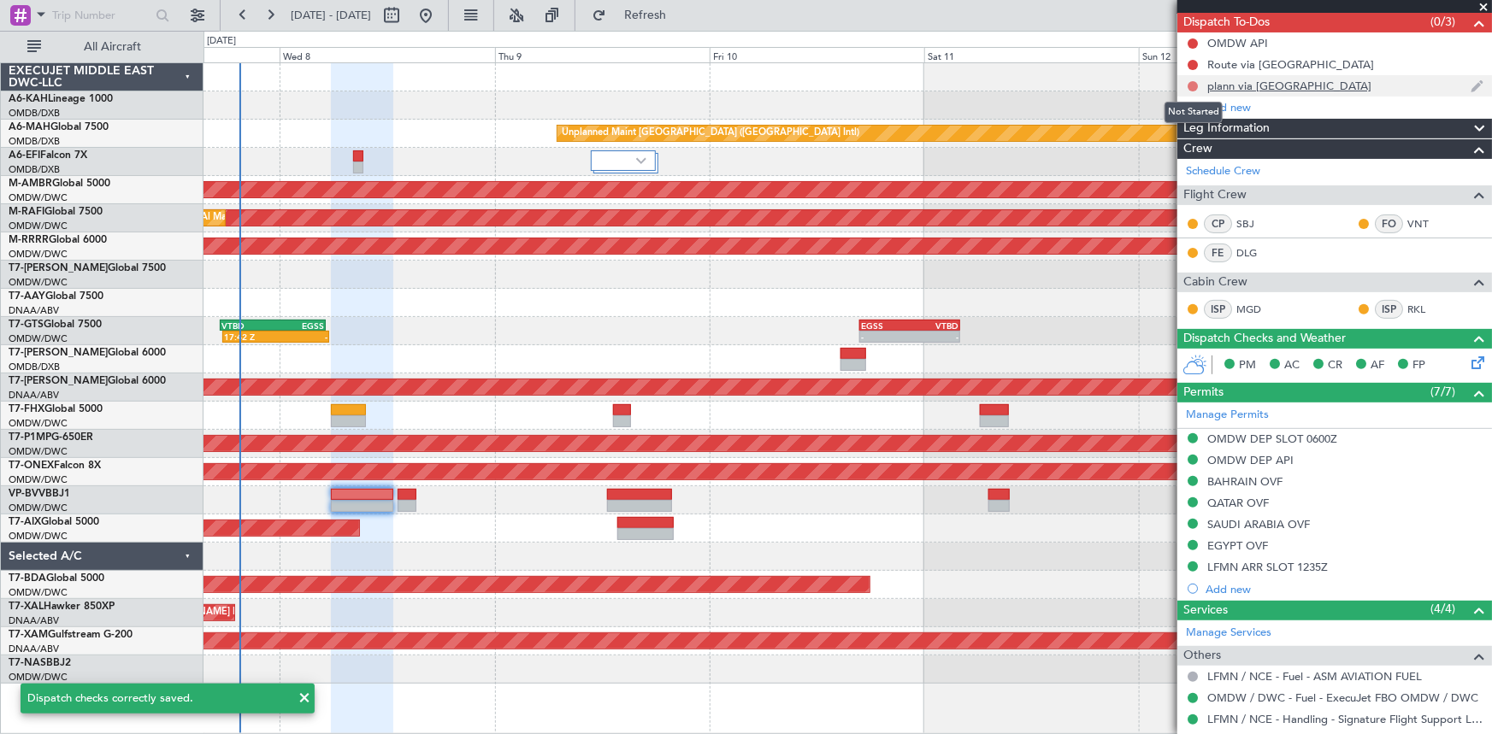
click at [1194, 81] on button at bounding box center [1193, 86] width 10 height 10
click at [1180, 162] on span "Completed" at bounding box center [1200, 160] width 56 height 17
click at [1189, 62] on button at bounding box center [1193, 65] width 10 height 10
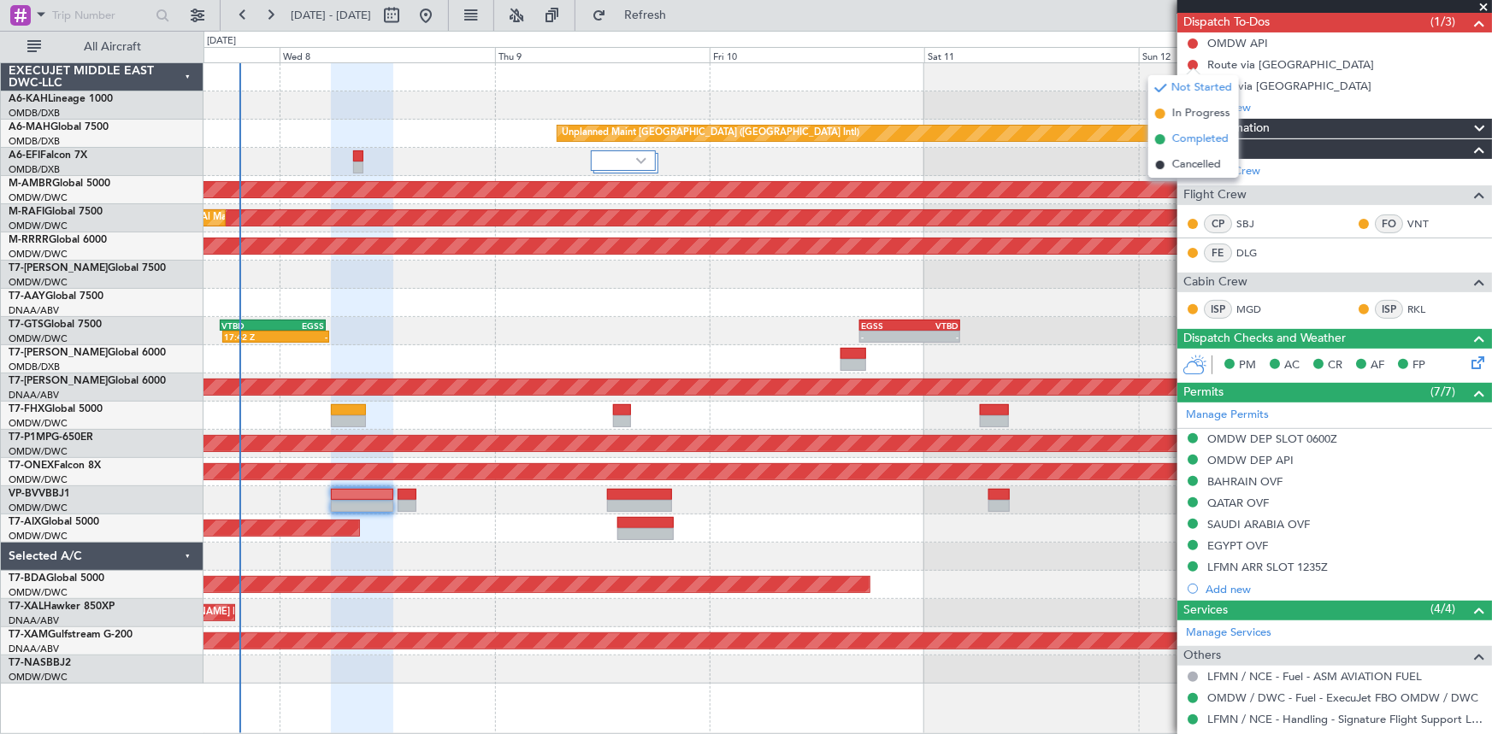
click at [1194, 139] on span "Completed" at bounding box center [1200, 139] width 56 height 17
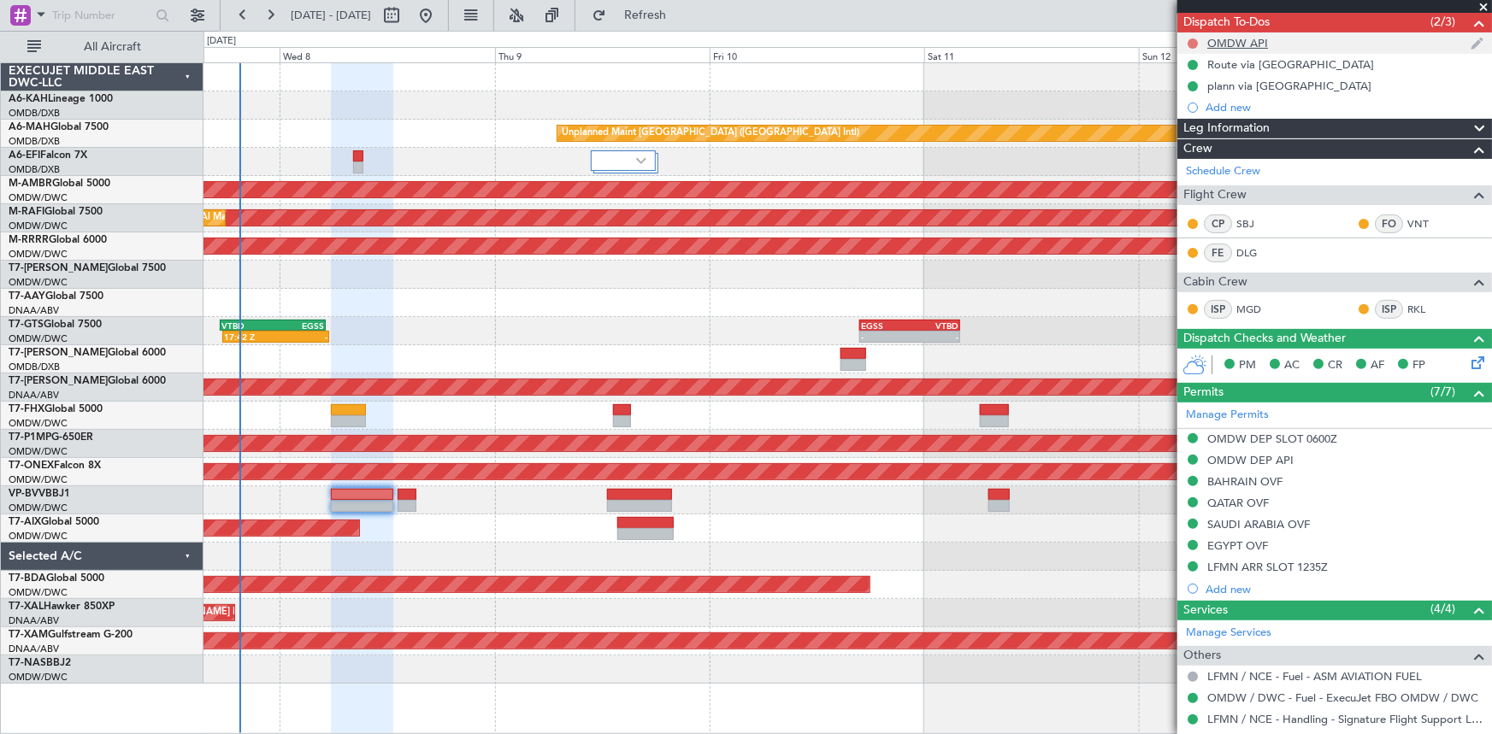
click at [1194, 43] on button at bounding box center [1193, 43] width 10 height 10
click at [1201, 122] on span "Completed" at bounding box center [1200, 117] width 56 height 17
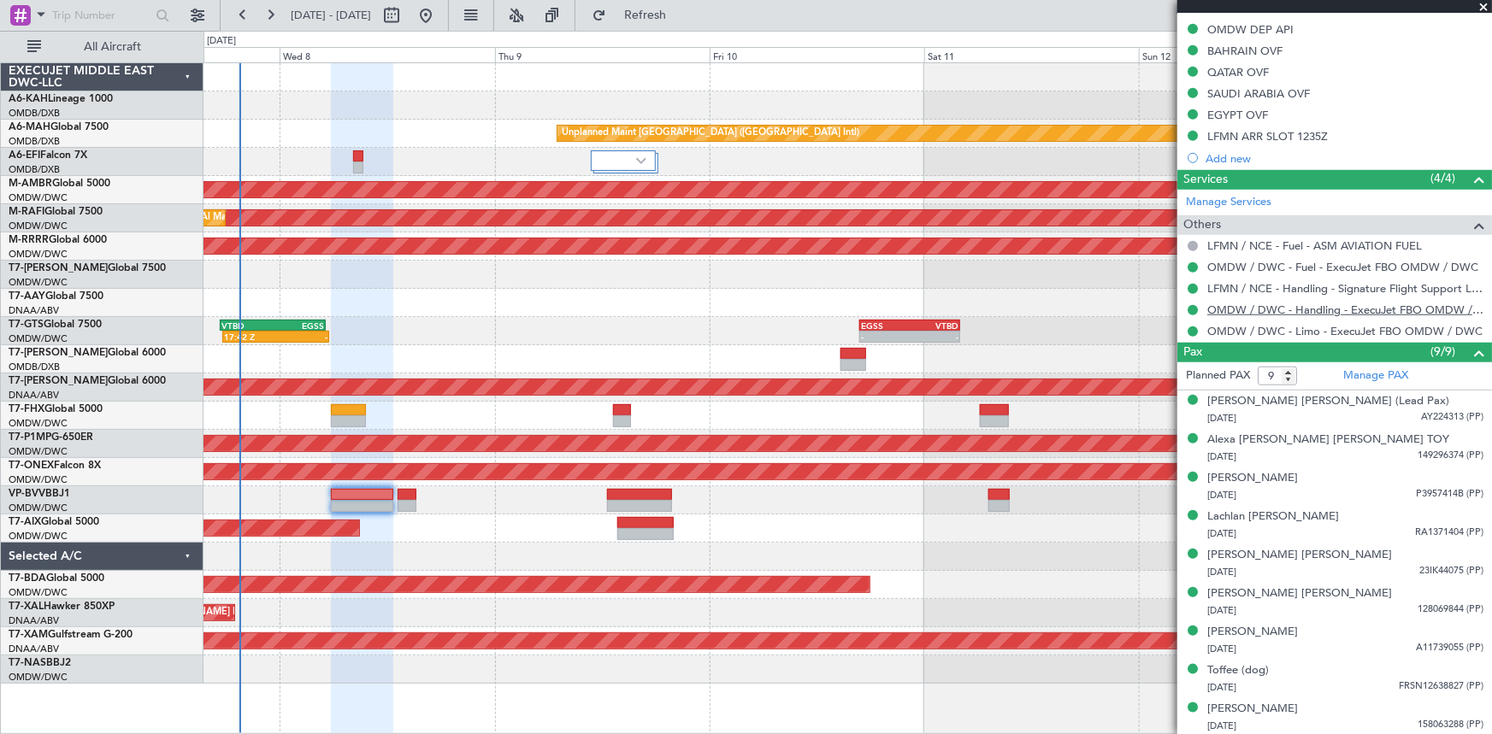
scroll to position [197, 0]
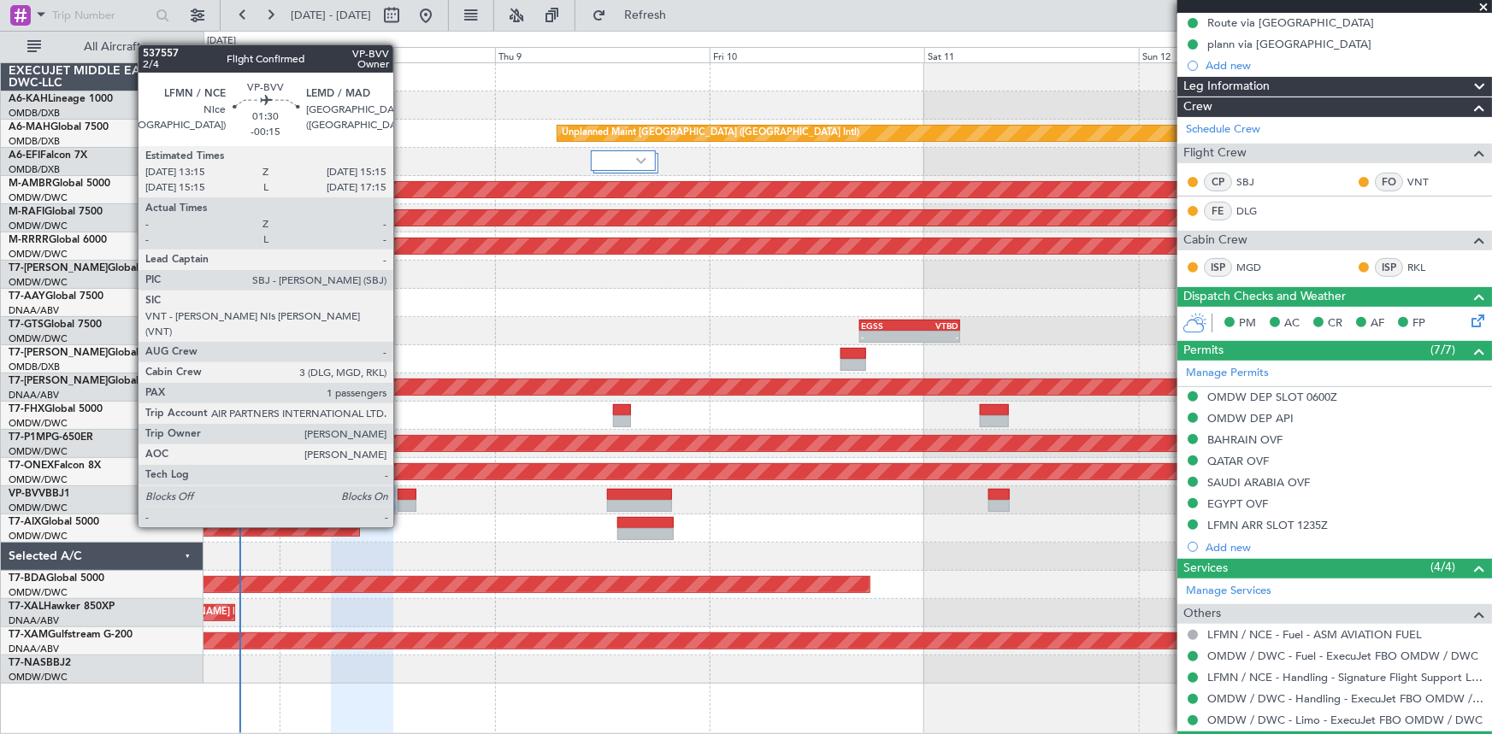
click at [401, 495] on div at bounding box center [407, 495] width 18 height 12
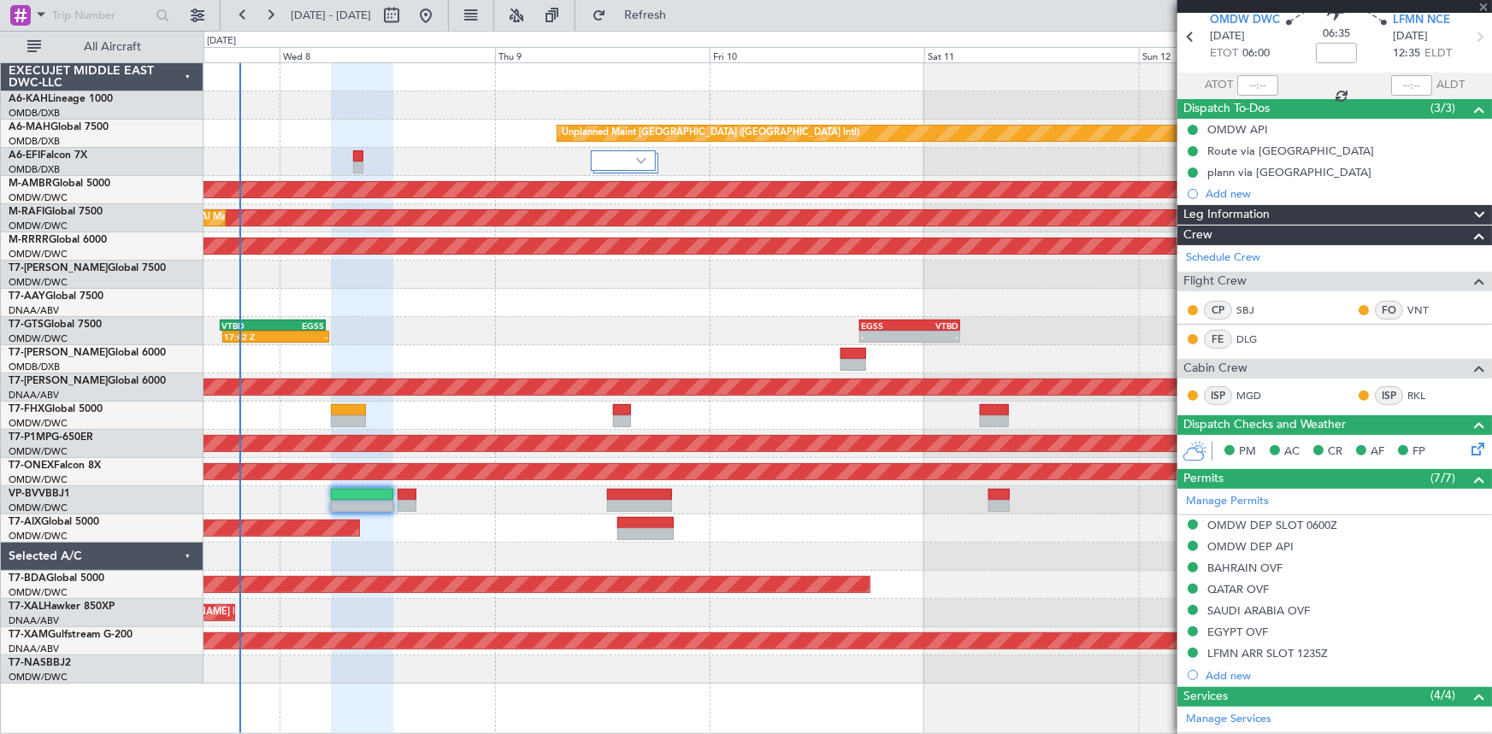
scroll to position [0, 0]
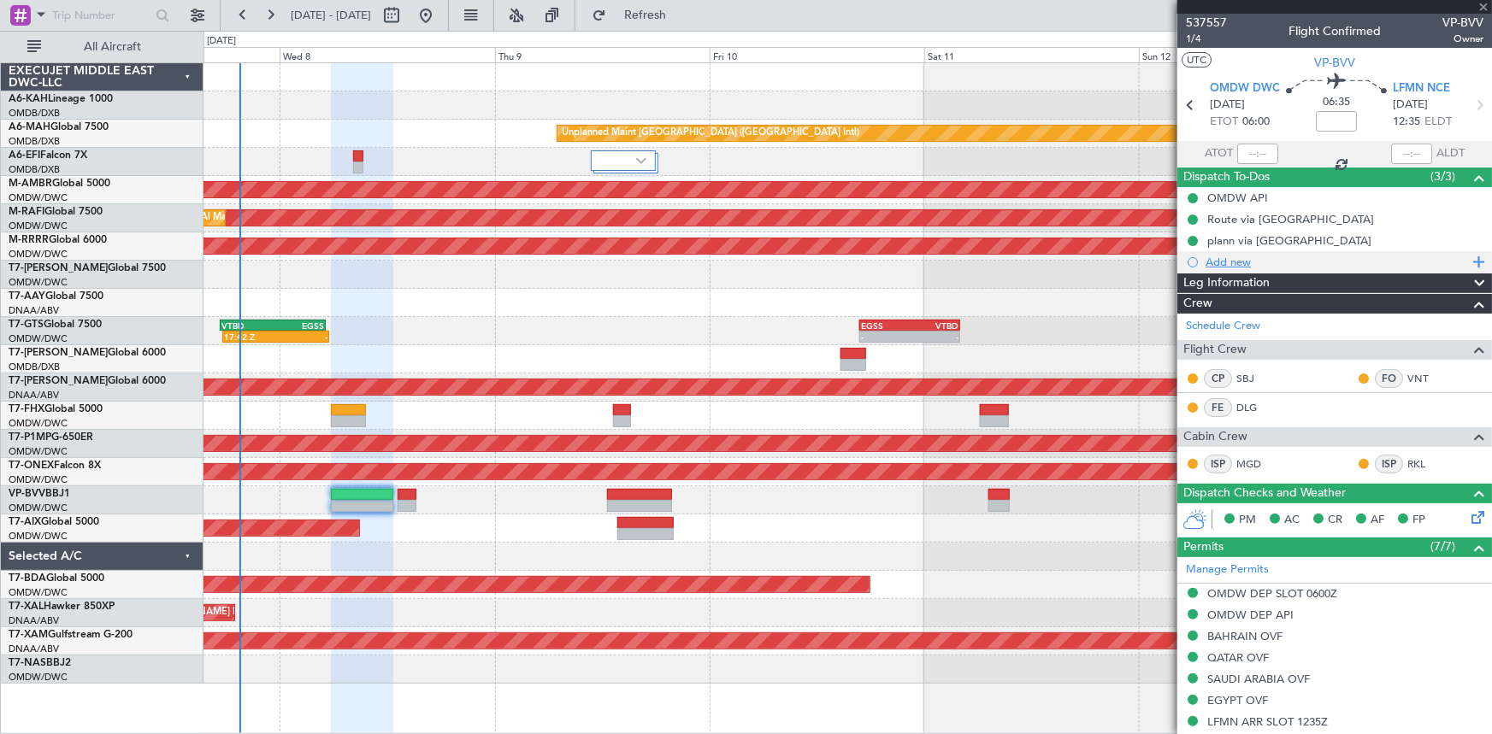
type input "-00:15"
type input "1"
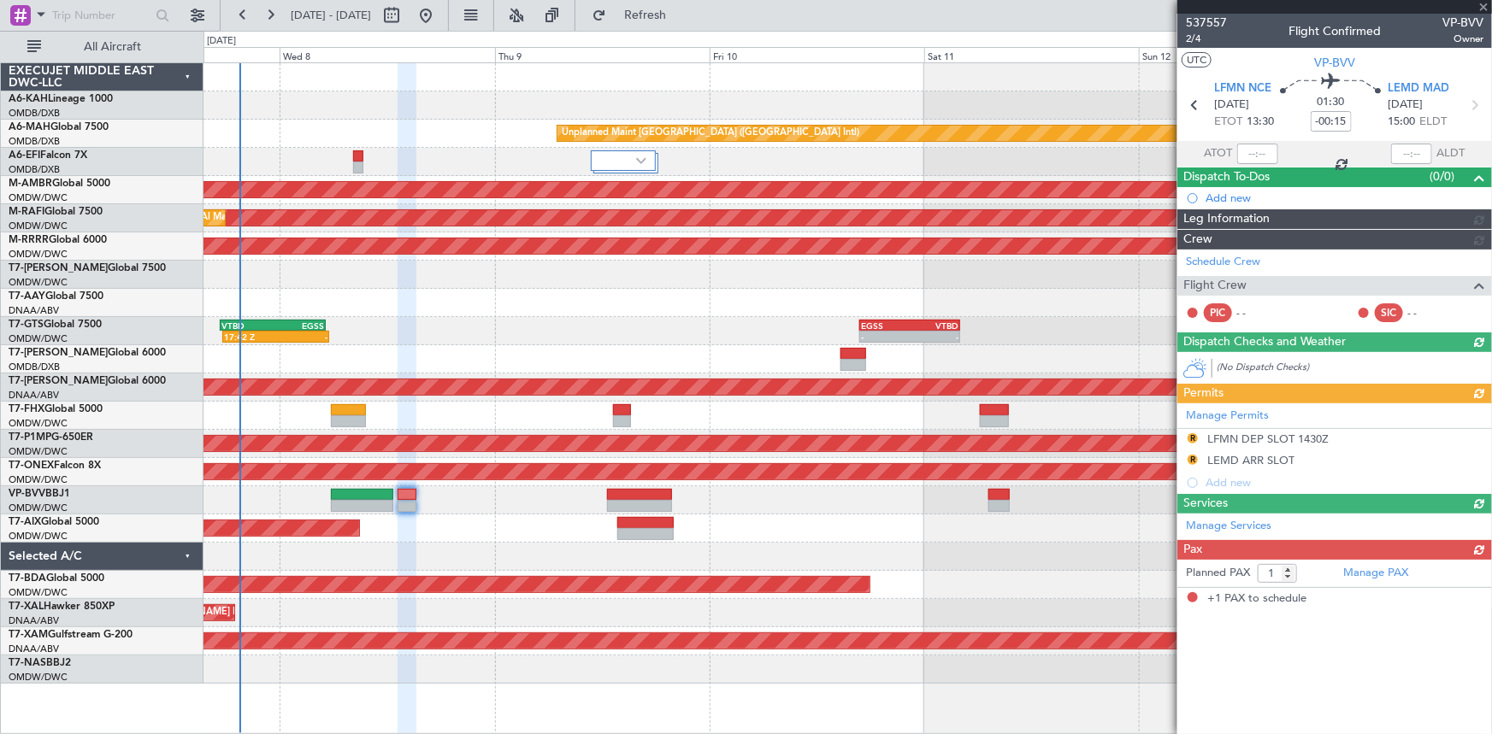
type input "Dherander Fithani (DHF)"
type input "7478"
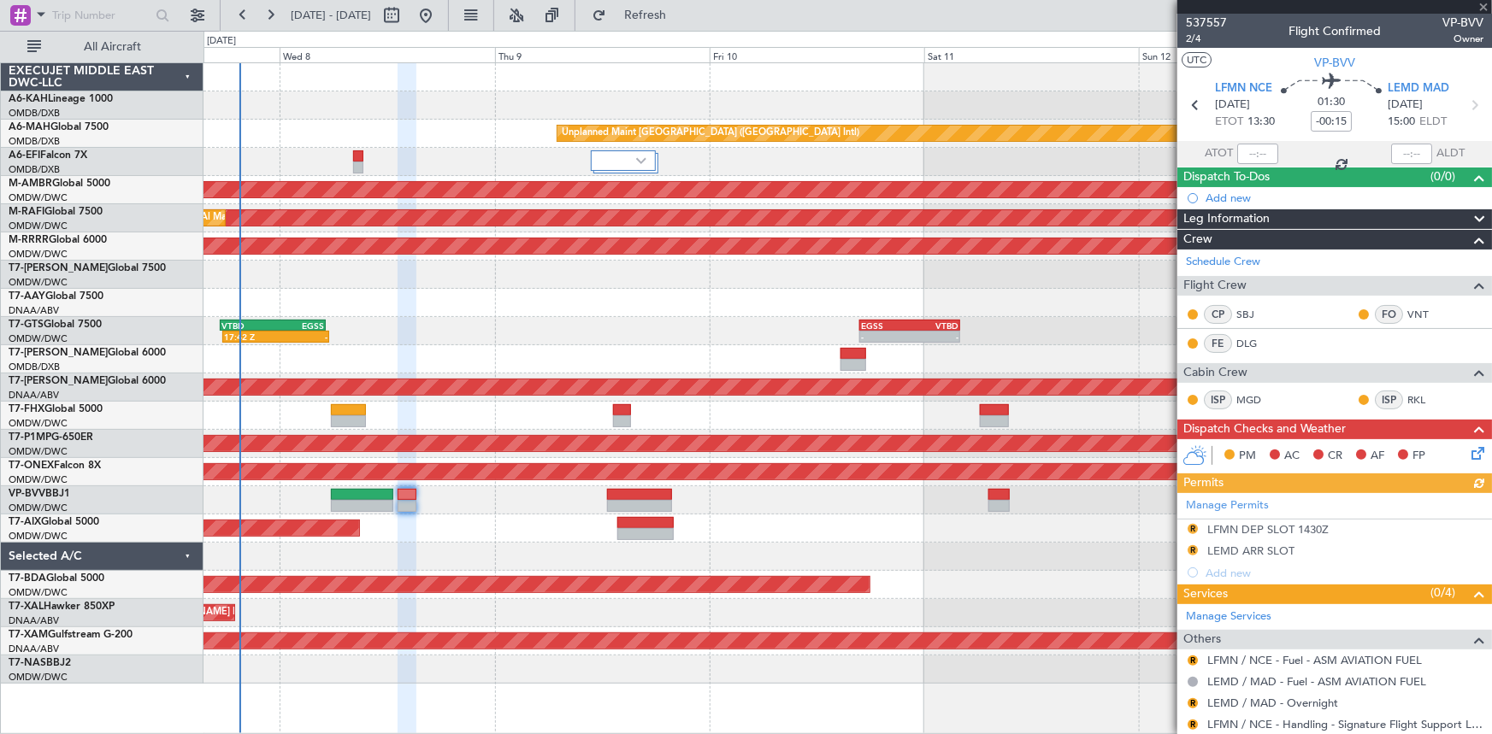
click at [1468, 450] on icon at bounding box center [1475, 451] width 14 height 14
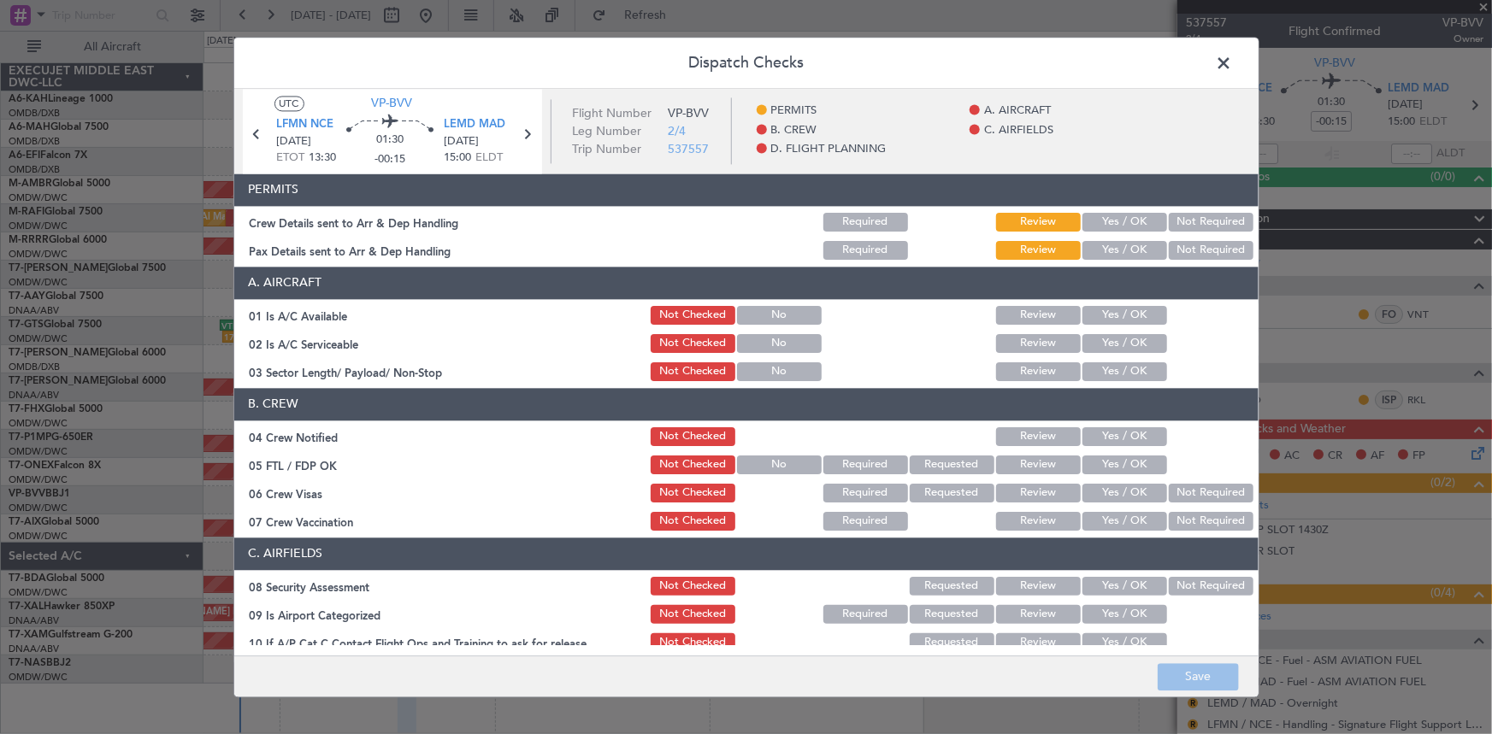
click at [1123, 220] on button "Yes / OK" at bounding box center [1124, 222] width 85 height 19
click at [1108, 245] on button "Yes / OK" at bounding box center [1124, 250] width 85 height 19
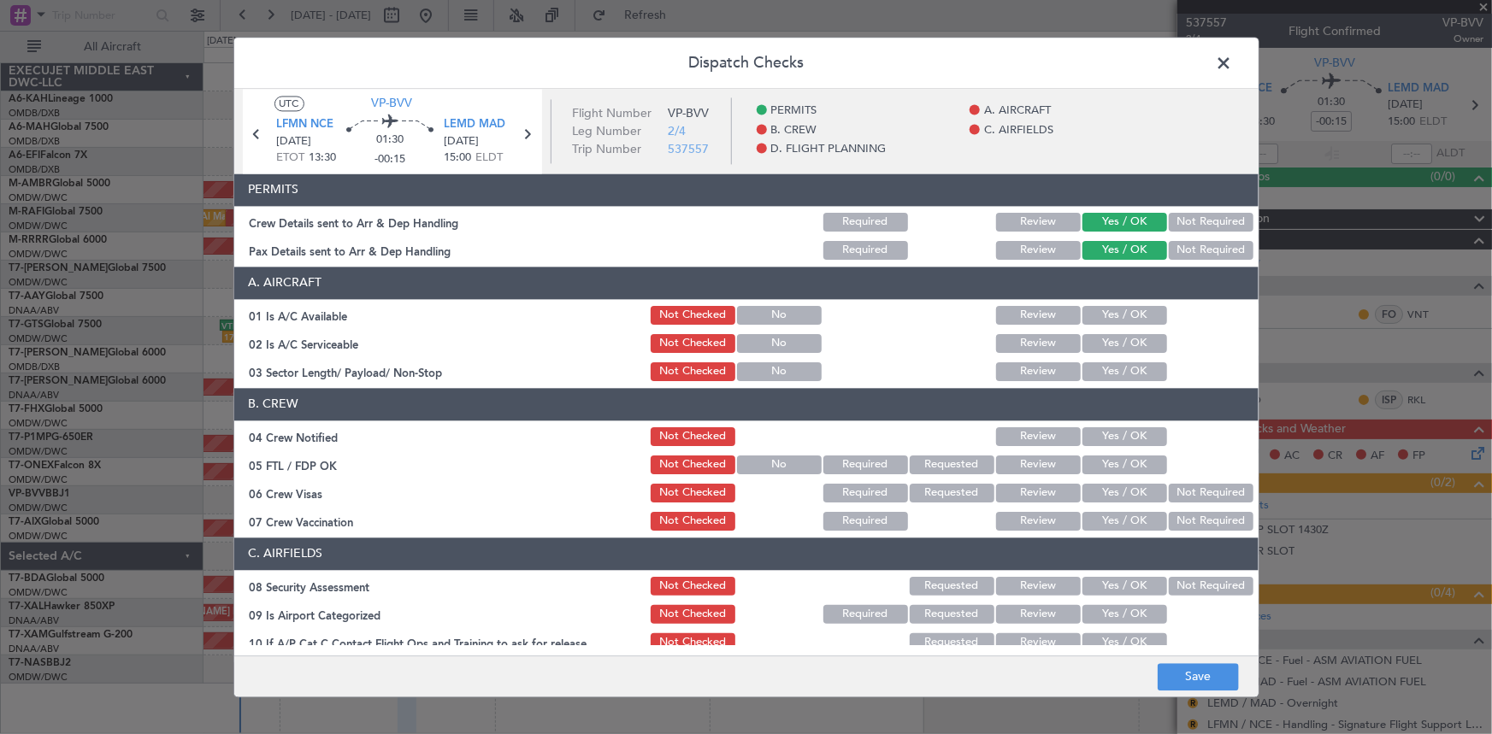
click at [1114, 319] on button "Yes / OK" at bounding box center [1124, 315] width 85 height 19
click at [1112, 345] on button "Yes / OK" at bounding box center [1124, 343] width 85 height 19
click at [1111, 372] on button "Yes / OK" at bounding box center [1124, 372] width 85 height 19
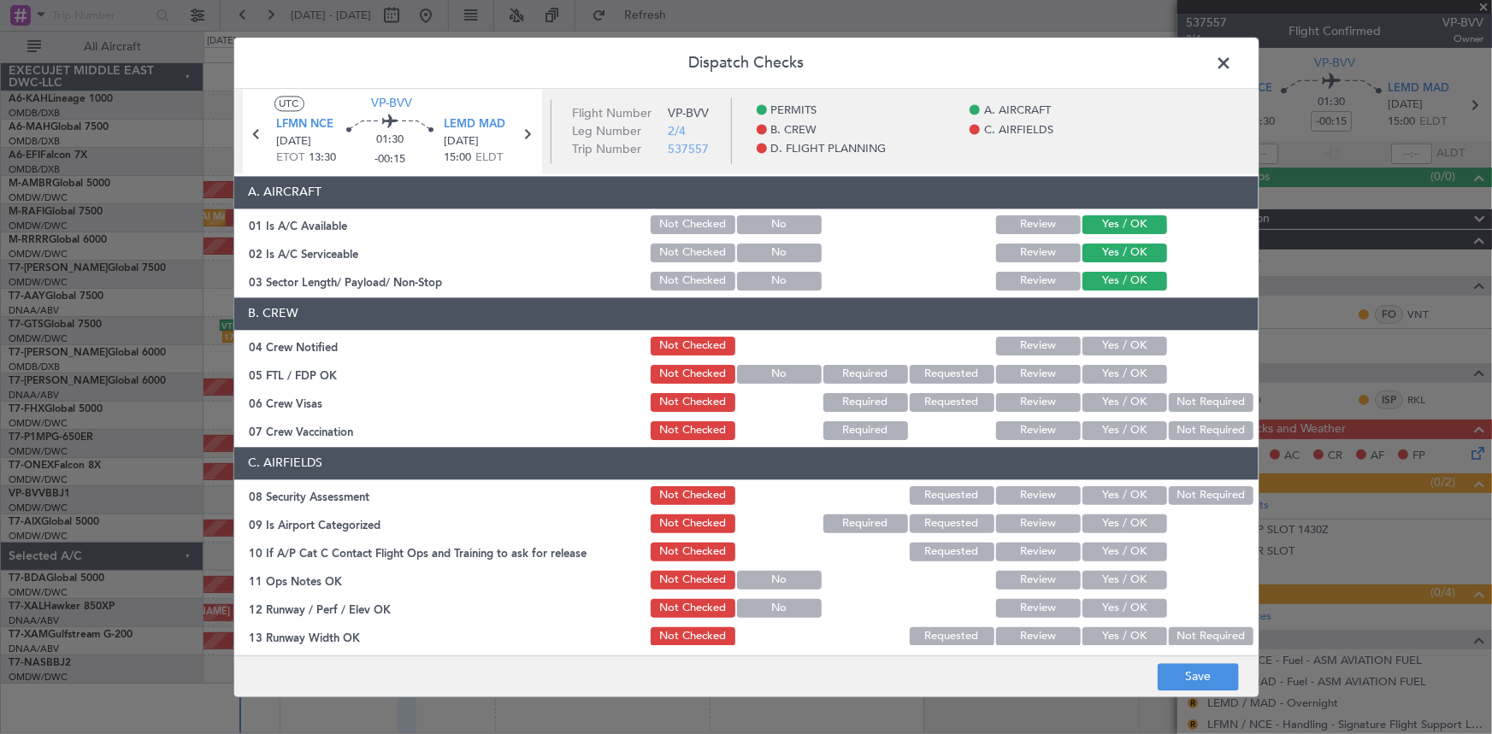
scroll to position [155, 0]
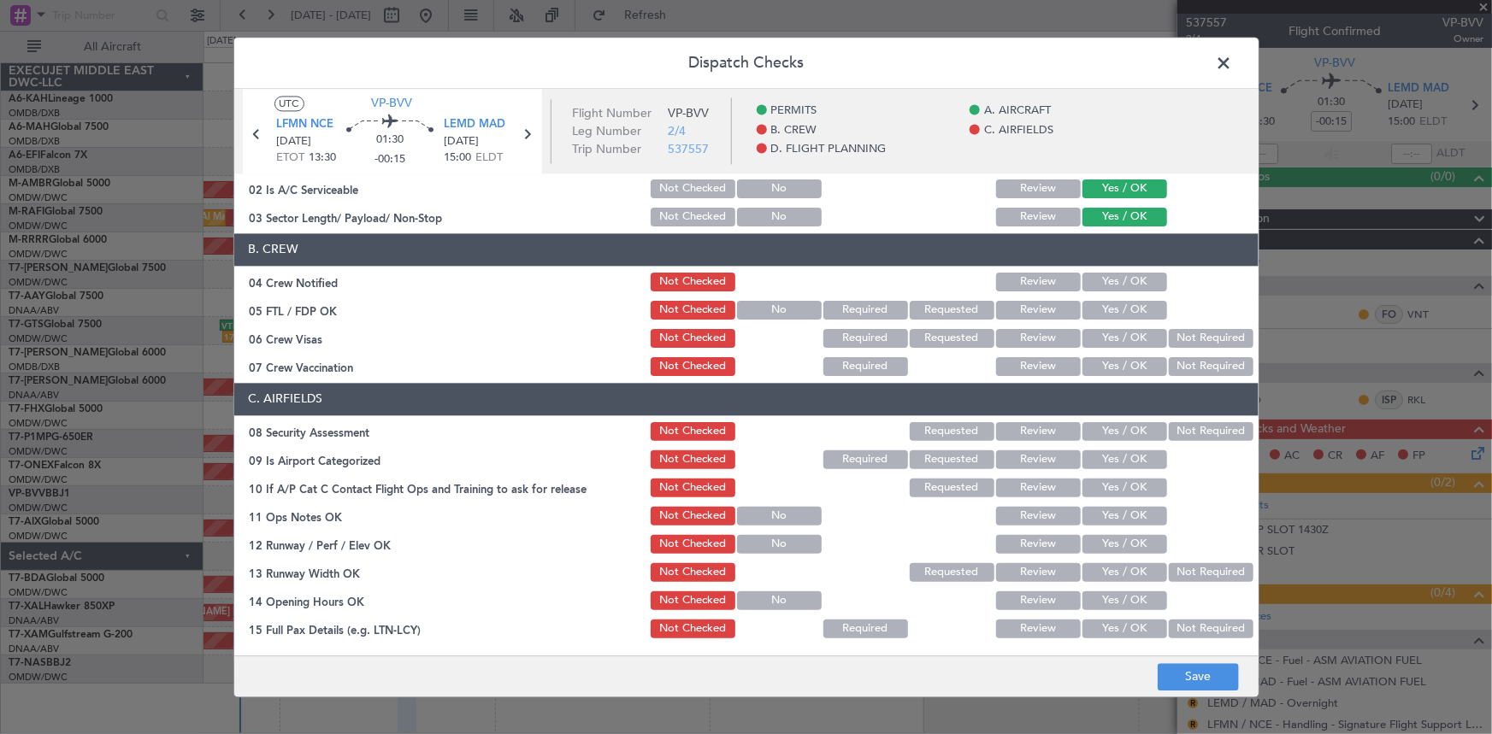
click at [1121, 280] on button "Yes / OK" at bounding box center [1124, 282] width 85 height 19
click at [1115, 305] on button "Yes / OK" at bounding box center [1124, 310] width 85 height 19
click at [1117, 333] on button "Yes / OK" at bounding box center [1124, 338] width 85 height 19
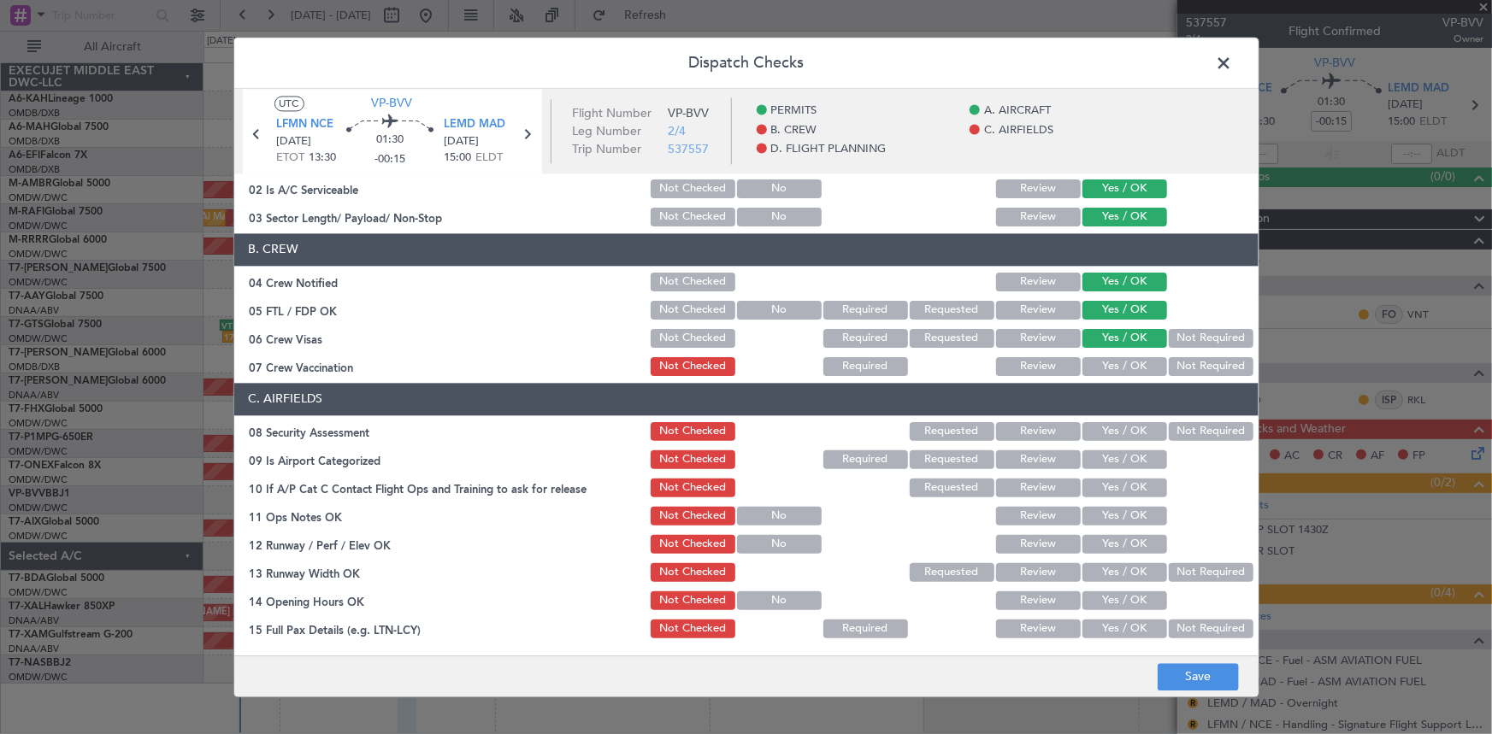
click at [1120, 367] on button "Yes / OK" at bounding box center [1124, 366] width 85 height 19
click at [1169, 367] on button "Not Required" at bounding box center [1211, 366] width 85 height 19
click at [1184, 431] on button "Not Required" at bounding box center [1211, 431] width 85 height 19
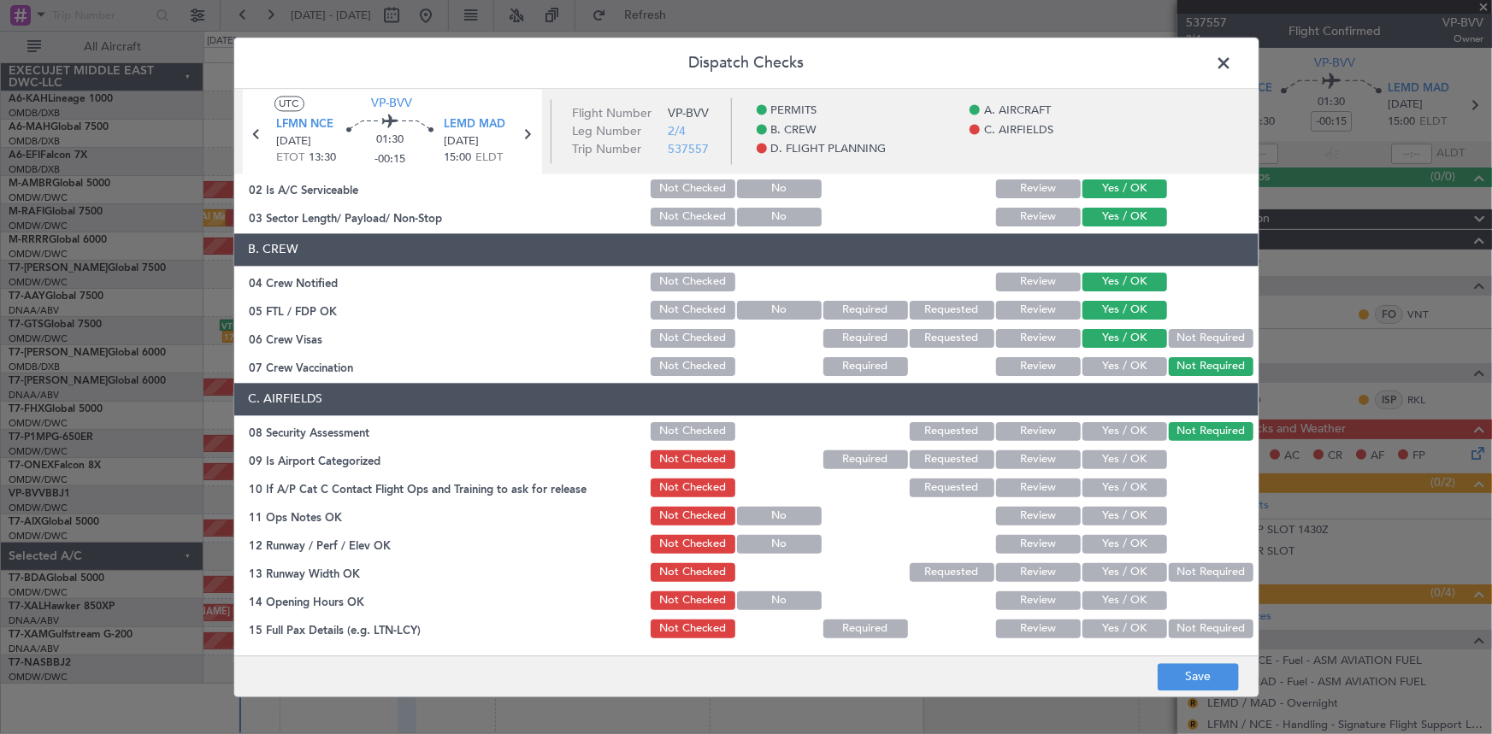
click at [1119, 453] on button "Yes / OK" at bounding box center [1124, 460] width 85 height 19
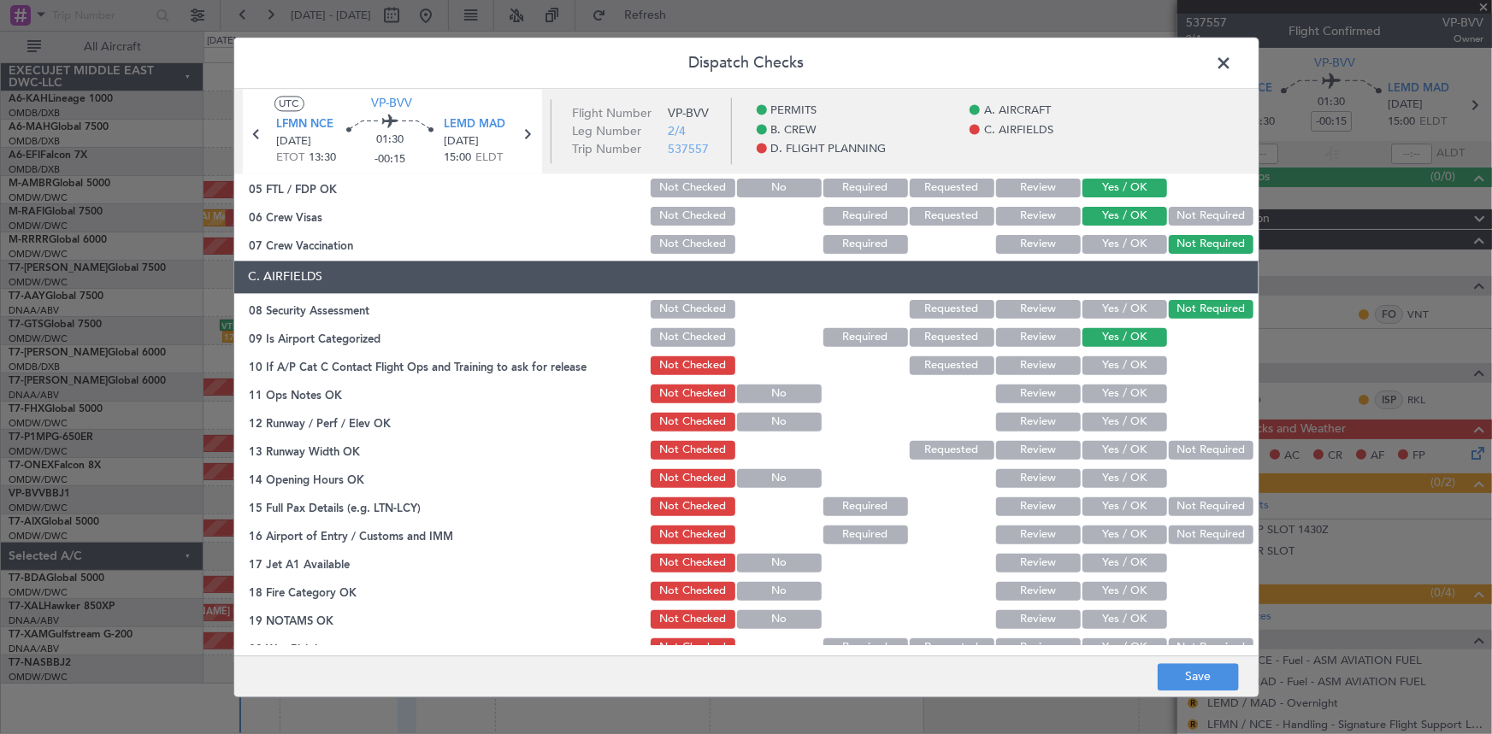
scroll to position [310, 0]
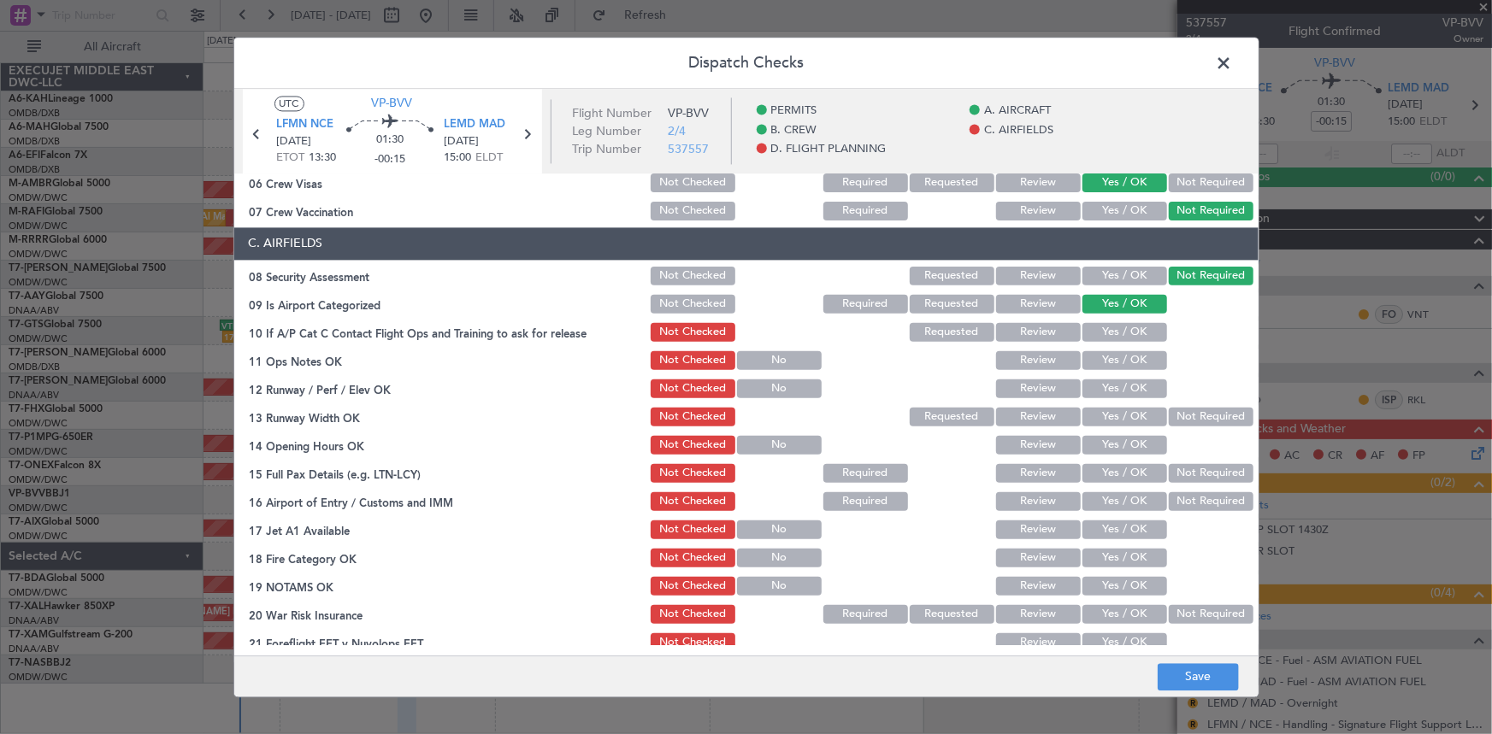
click at [1117, 327] on button "Yes / OK" at bounding box center [1124, 332] width 85 height 19
click at [1112, 358] on button "Yes / OK" at bounding box center [1124, 360] width 85 height 19
click at [1119, 380] on button "Yes / OK" at bounding box center [1124, 389] width 85 height 19
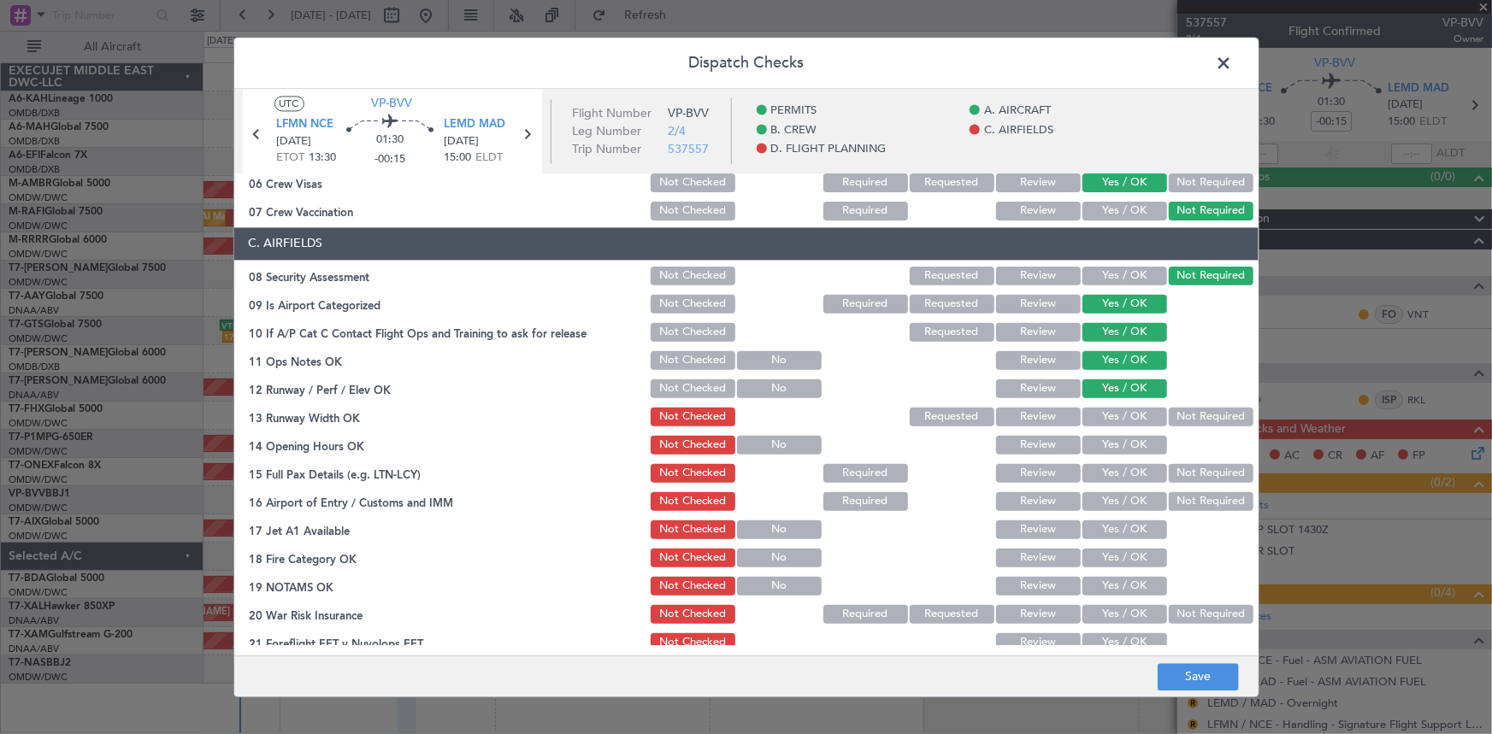
click at [1120, 419] on button "Yes / OK" at bounding box center [1124, 417] width 85 height 19
click at [1117, 439] on button "Yes / OK" at bounding box center [1124, 445] width 85 height 19
click at [1119, 472] on button "Yes / OK" at bounding box center [1124, 473] width 85 height 19
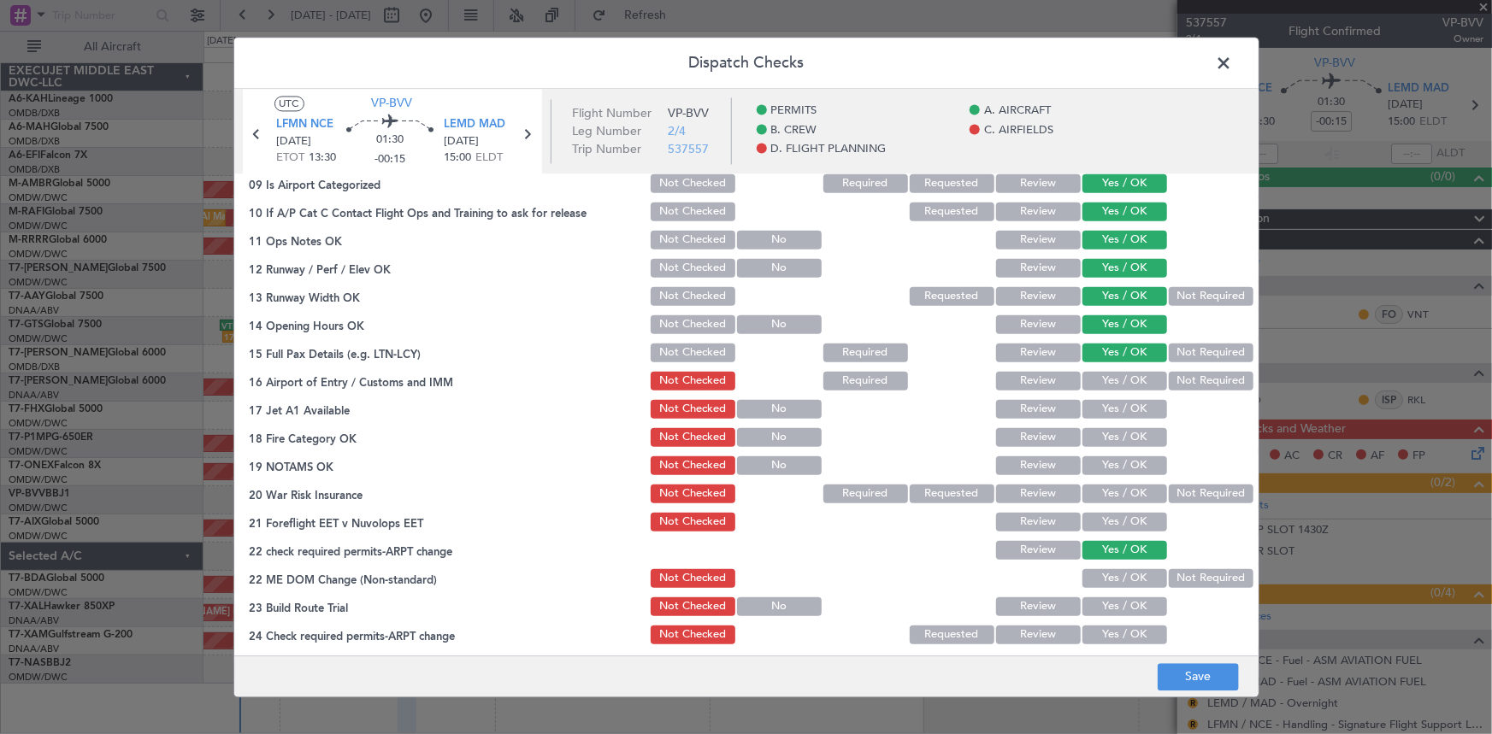
scroll to position [466, 0]
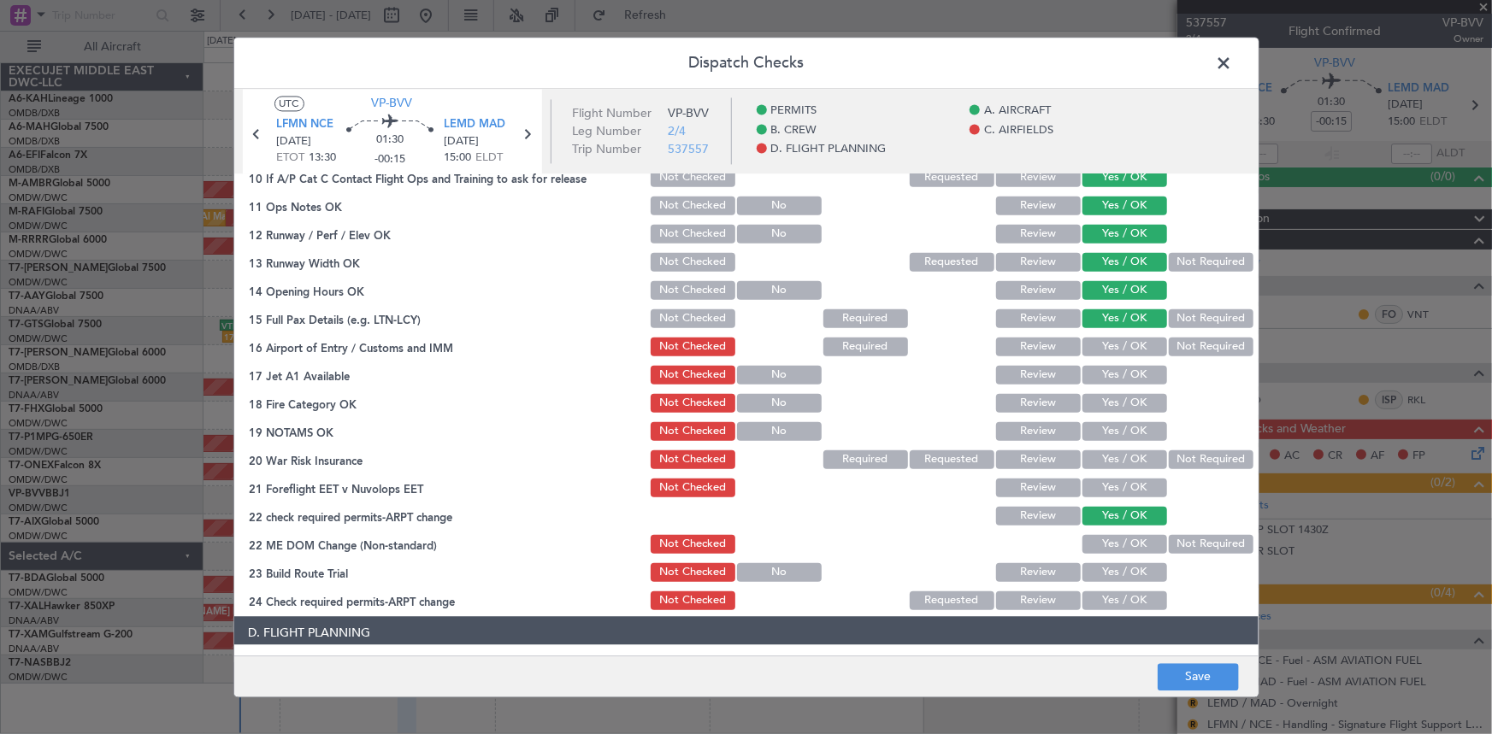
click at [1121, 347] on button "Yes / OK" at bounding box center [1124, 346] width 85 height 19
click at [1123, 371] on button "Yes / OK" at bounding box center [1124, 374] width 85 height 19
click at [1124, 414] on section "C. AIRFIELDS 08 Security Assessment Not Checked Requested Review Yes / OK Not R…" at bounding box center [746, 342] width 1024 height 540
click at [1113, 405] on button "Yes / OK" at bounding box center [1124, 402] width 85 height 19
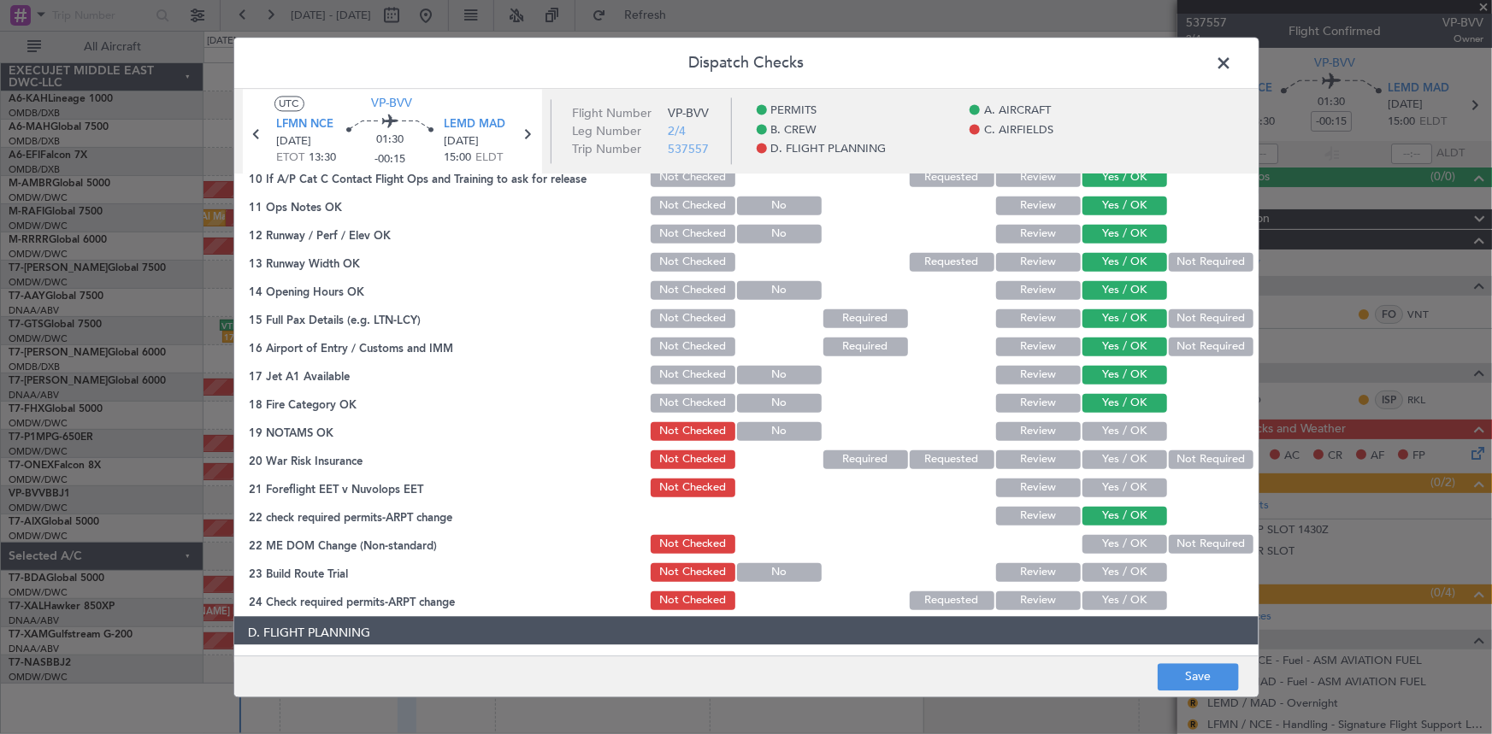
click at [1111, 423] on button "Yes / OK" at bounding box center [1124, 431] width 85 height 19
click at [1108, 456] on button "Yes / OK" at bounding box center [1124, 459] width 85 height 19
click at [1125, 484] on button "Yes / OK" at bounding box center [1124, 487] width 85 height 19
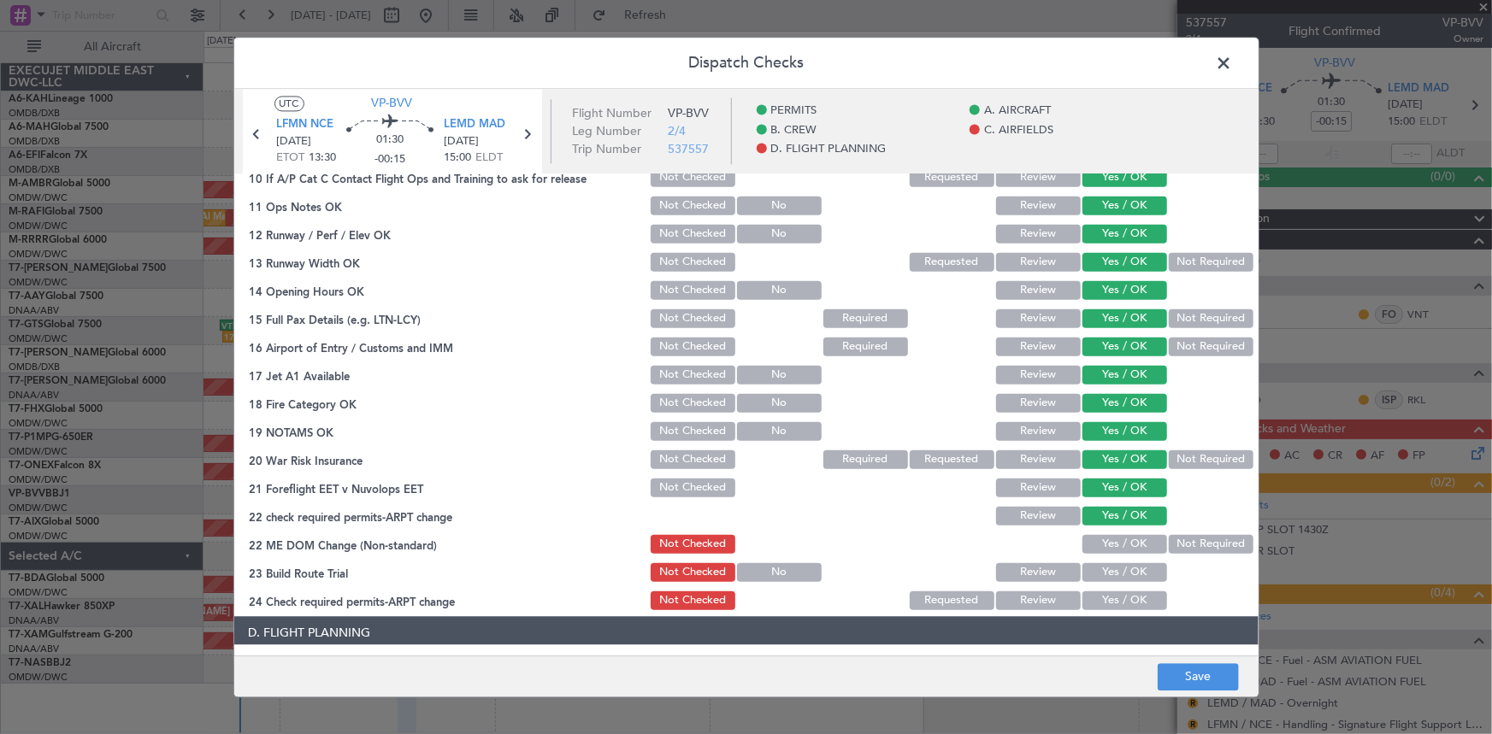
scroll to position [622, 0]
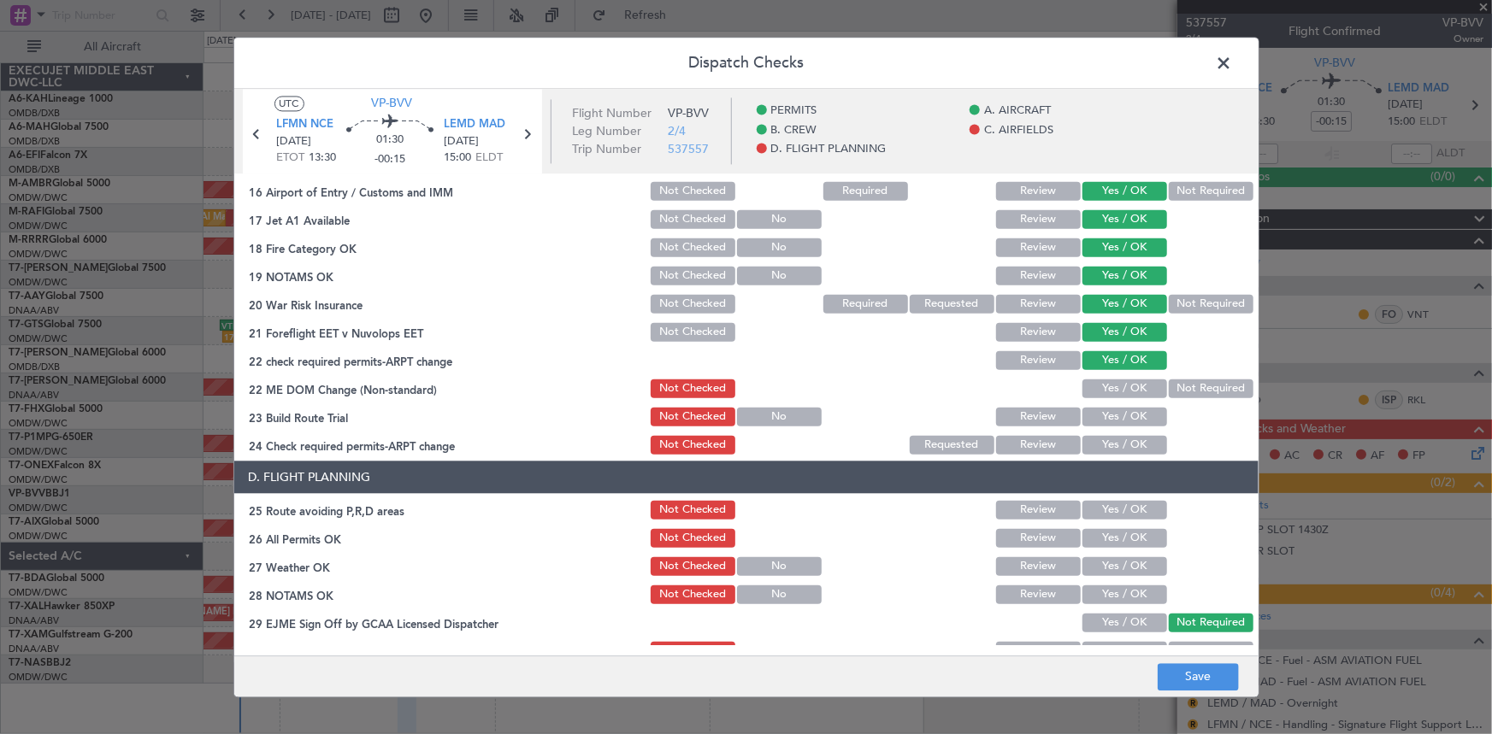
click at [1109, 392] on button "Yes / OK" at bounding box center [1124, 388] width 85 height 19
click at [1112, 410] on button "Yes / OK" at bounding box center [1124, 416] width 85 height 19
click at [1107, 443] on button "Yes / OK" at bounding box center [1124, 444] width 85 height 19
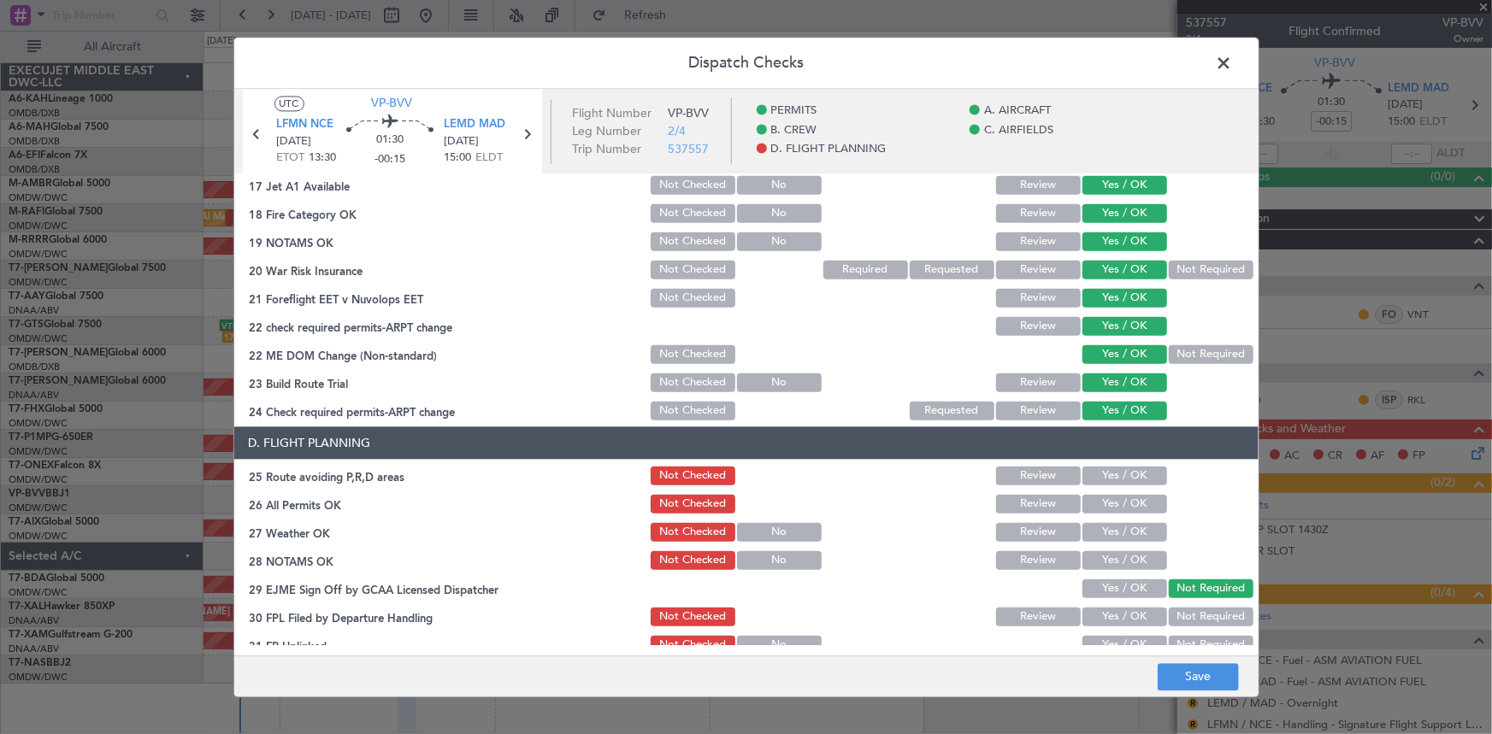
scroll to position [699, 0]
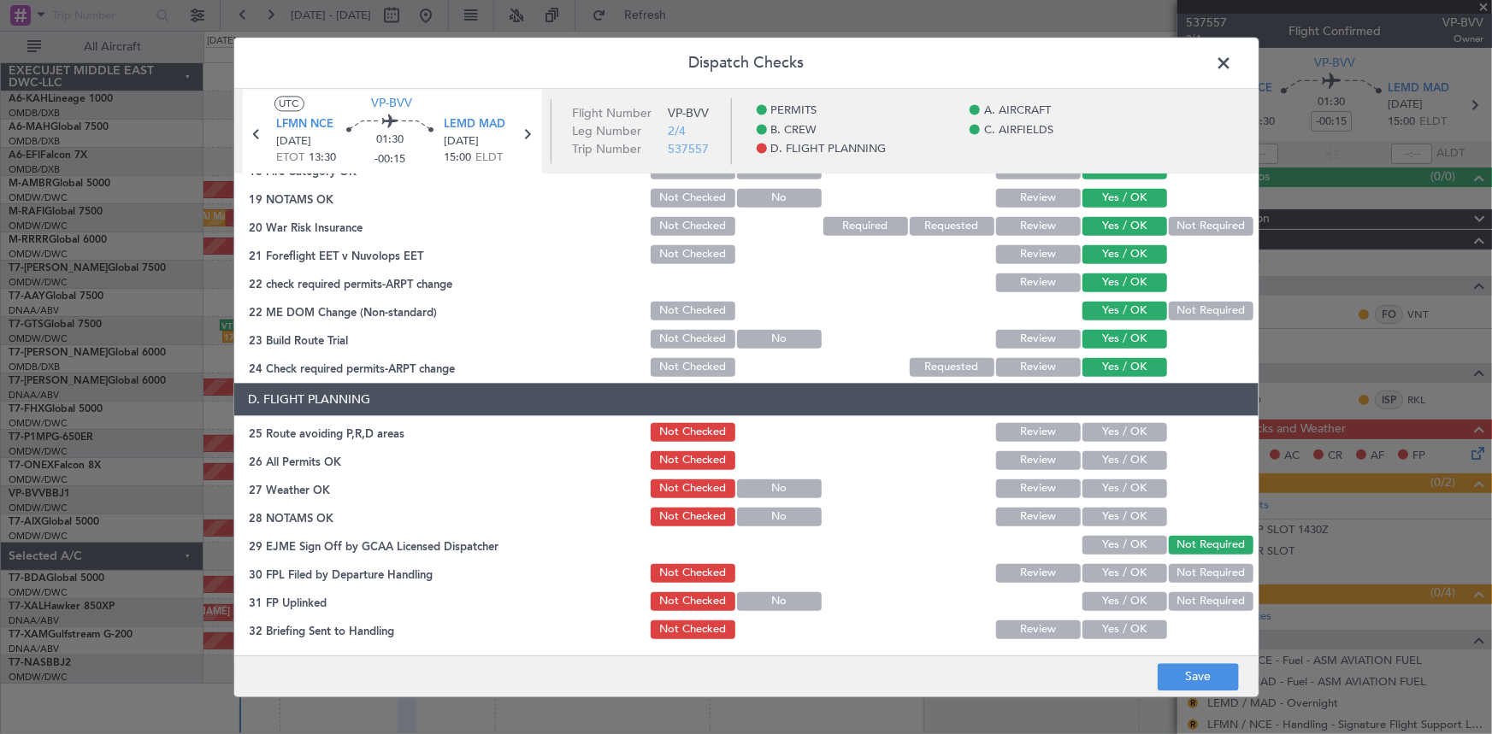
click at [1117, 427] on button "Yes / OK" at bounding box center [1124, 431] width 85 height 19
click at [1111, 458] on button "Yes / OK" at bounding box center [1124, 460] width 85 height 19
click at [1114, 481] on button "Yes / OK" at bounding box center [1124, 488] width 85 height 19
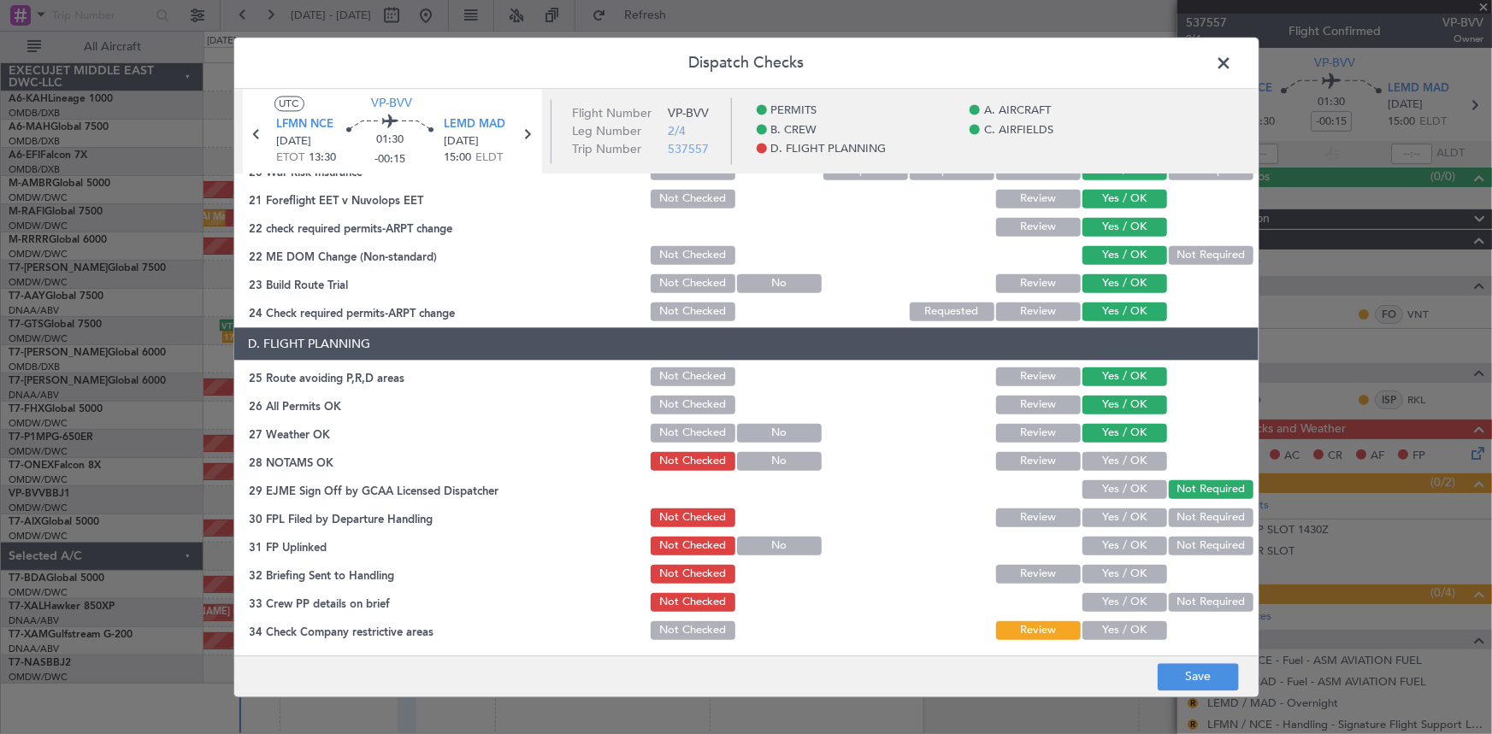
scroll to position [777, 0]
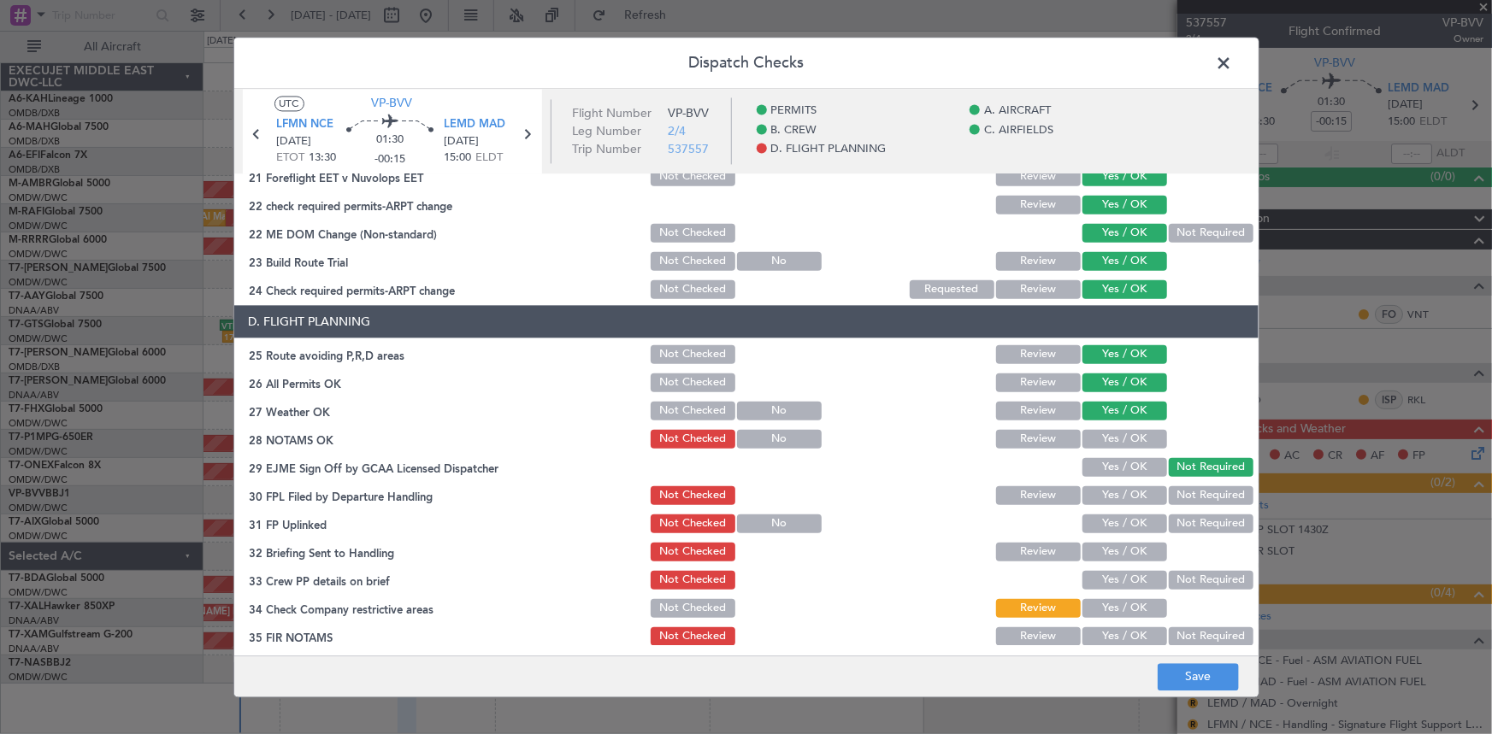
click at [1117, 437] on button "Yes / OK" at bounding box center [1124, 438] width 85 height 19
click at [1197, 496] on button "Not Required" at bounding box center [1211, 495] width 85 height 19
click at [1114, 496] on button "Yes / OK" at bounding box center [1124, 495] width 85 height 19
click at [1112, 505] on div "Yes / OK" at bounding box center [1123, 495] width 86 height 24
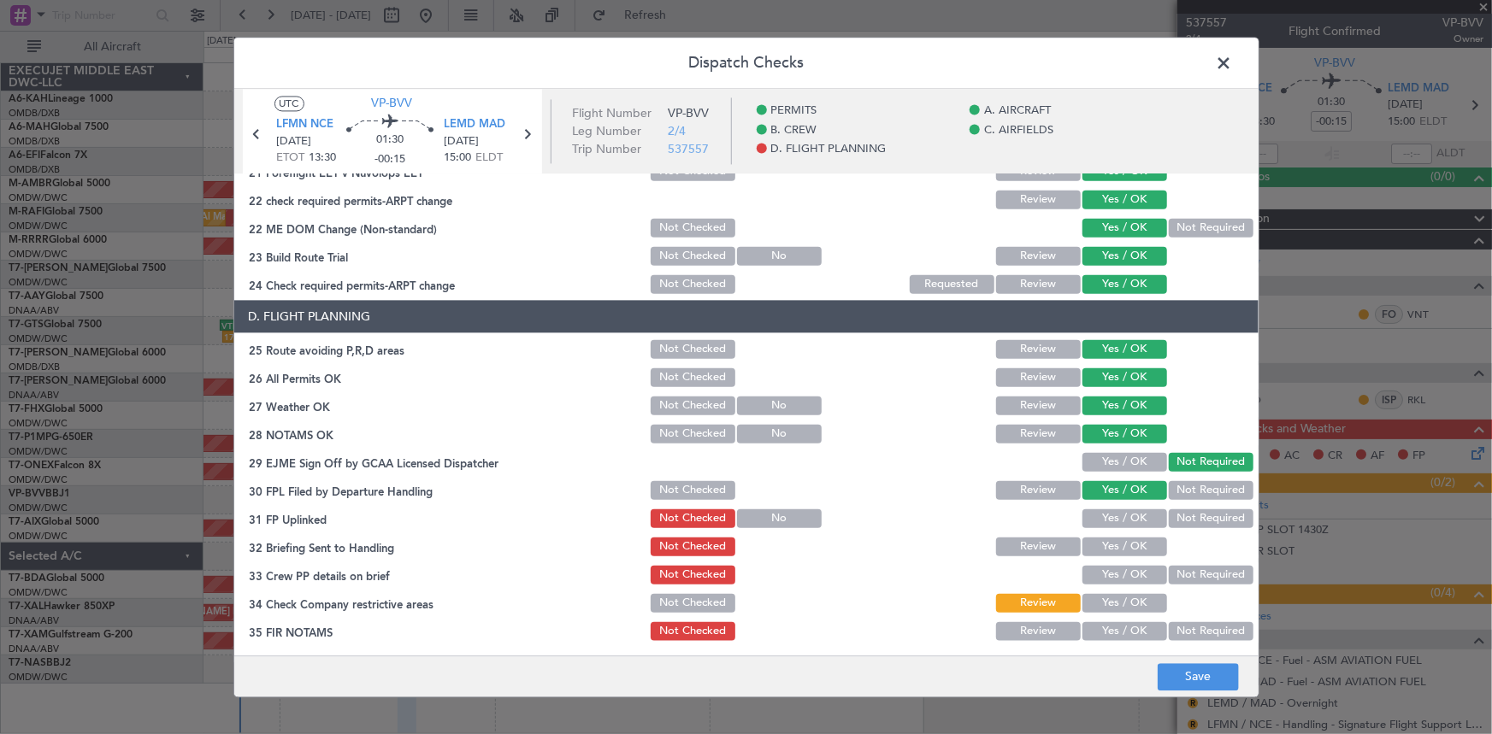
scroll to position [783, 0]
click at [1117, 513] on button "Yes / OK" at bounding box center [1124, 517] width 85 height 19
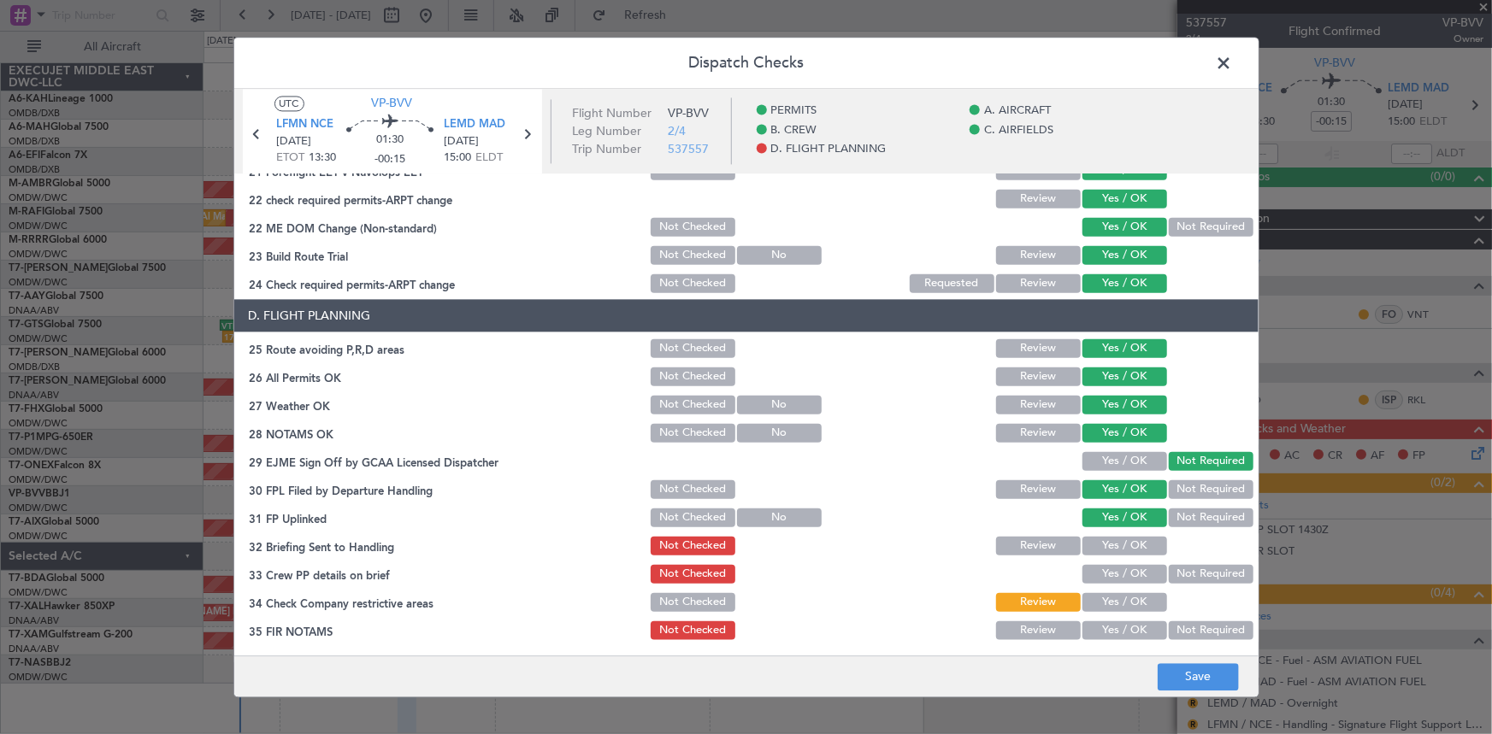
drag, startPoint x: 1114, startPoint y: 539, endPoint x: 1120, endPoint y: 564, distance: 25.5
click at [1114, 540] on button "Yes / OK" at bounding box center [1124, 545] width 85 height 19
click at [1116, 575] on button "Yes / OK" at bounding box center [1124, 573] width 85 height 19
click at [1111, 601] on button "Yes / OK" at bounding box center [1124, 601] width 85 height 19
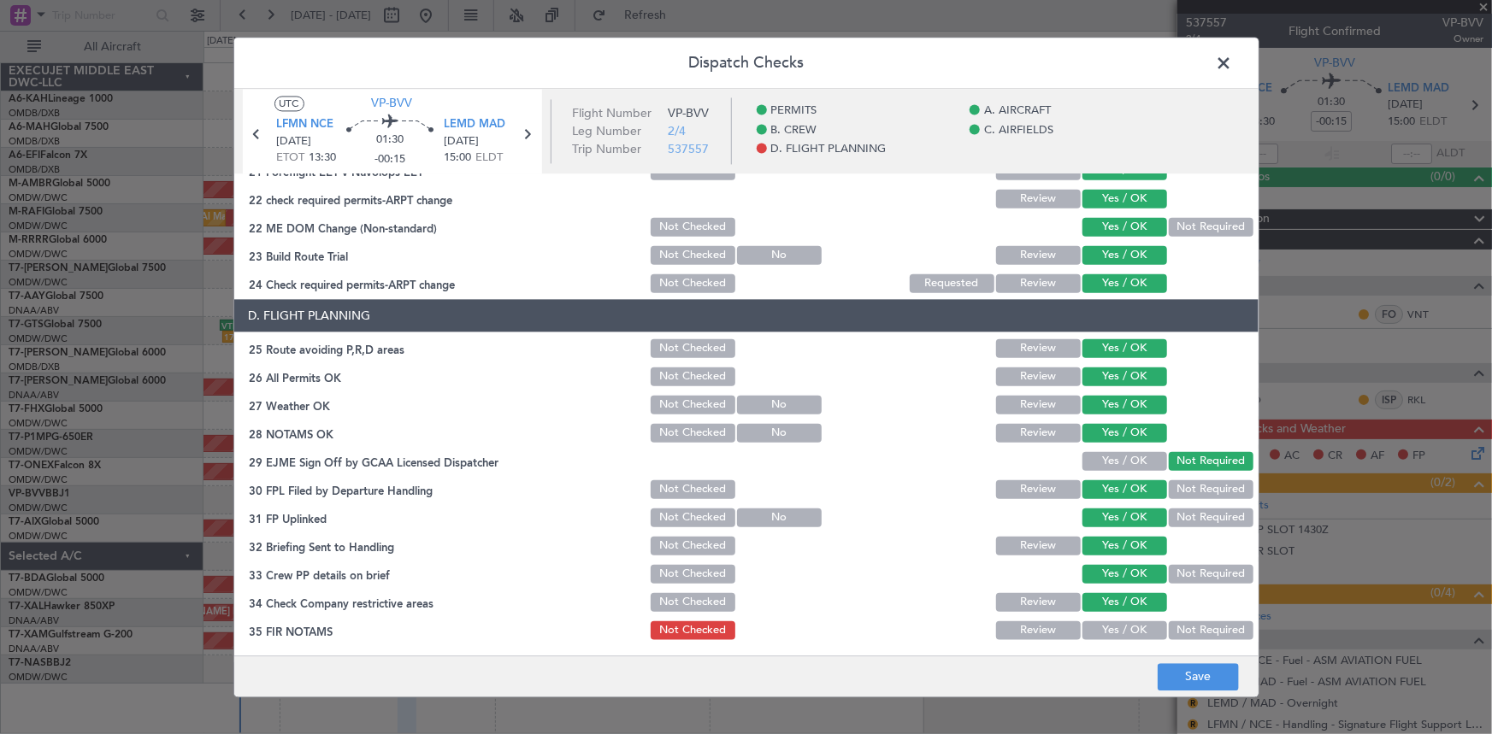
drag, startPoint x: 1114, startPoint y: 626, endPoint x: 1164, endPoint y: 637, distance: 51.7
click at [1116, 627] on button "Yes / OK" at bounding box center [1124, 630] width 85 height 19
click at [1211, 664] on button "Save" at bounding box center [1198, 676] width 81 height 27
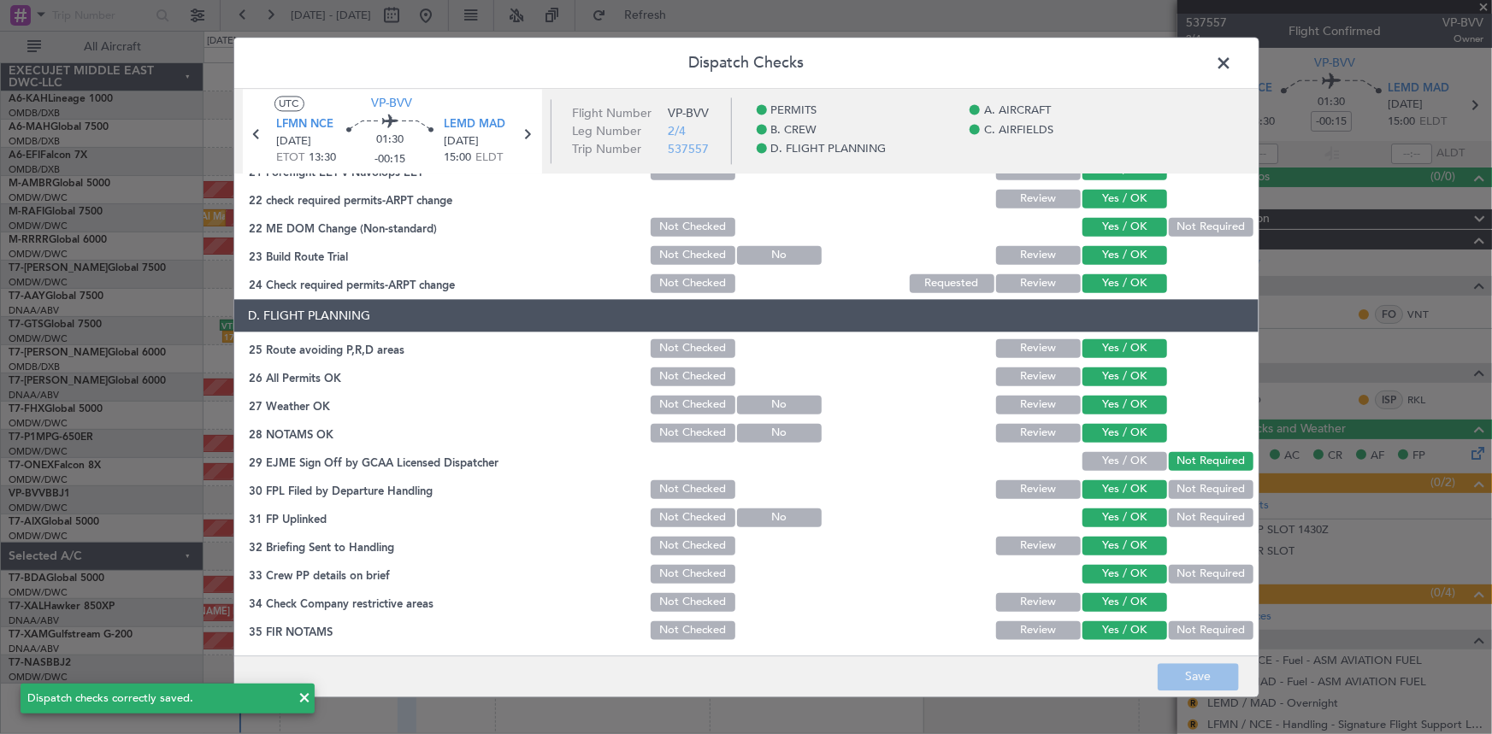
click at [1233, 61] on span at bounding box center [1233, 67] width 0 height 34
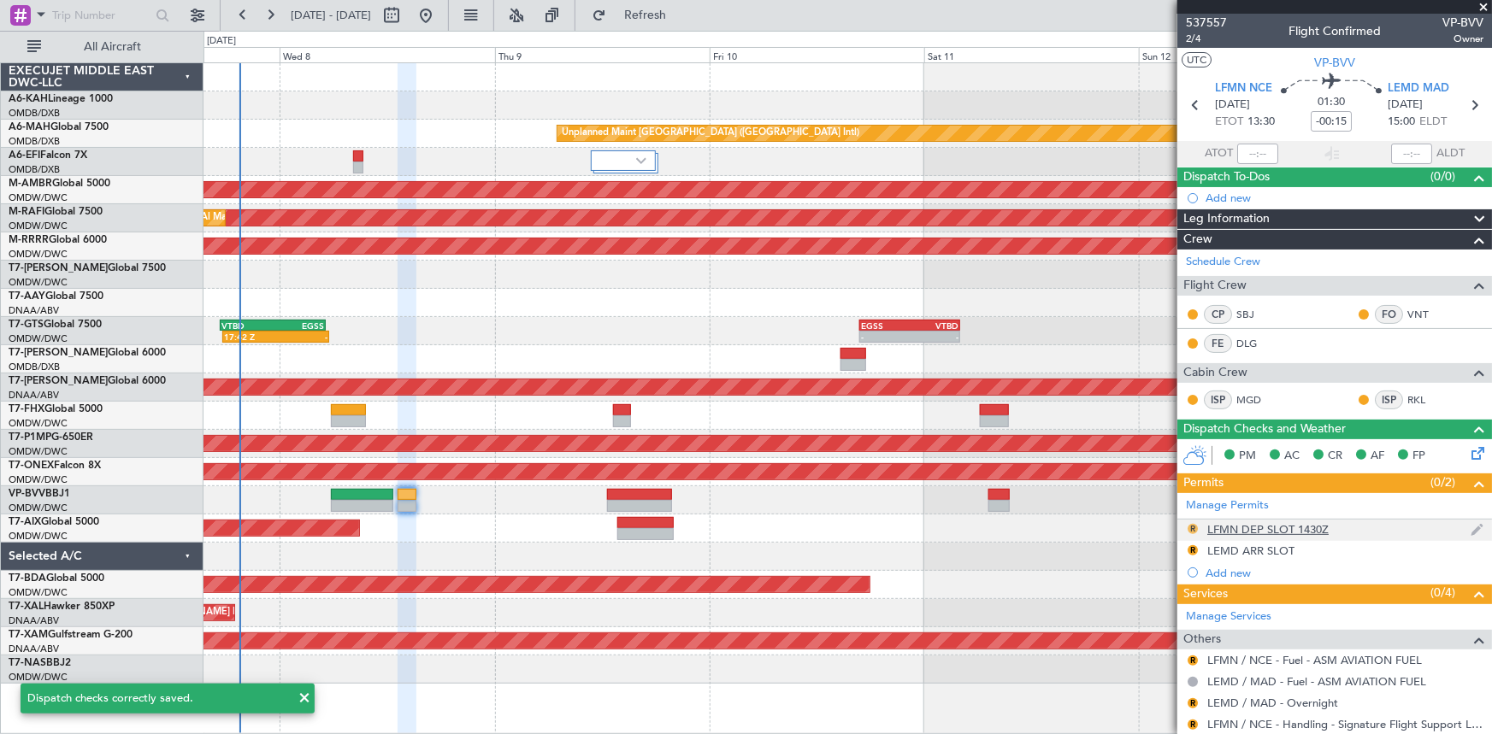
click at [1194, 529] on button "R" at bounding box center [1193, 529] width 10 height 10
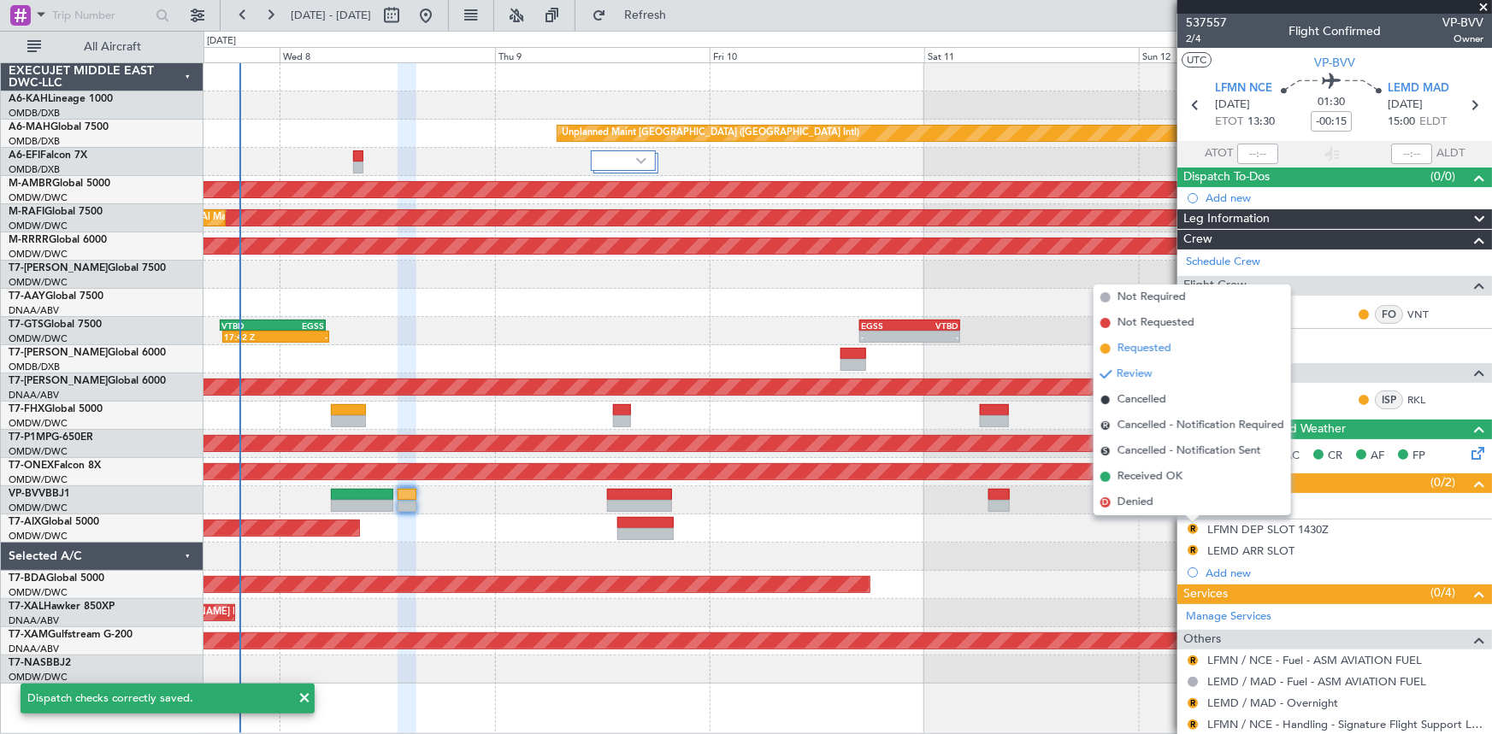
click at [1138, 350] on span "Requested" at bounding box center [1144, 348] width 54 height 17
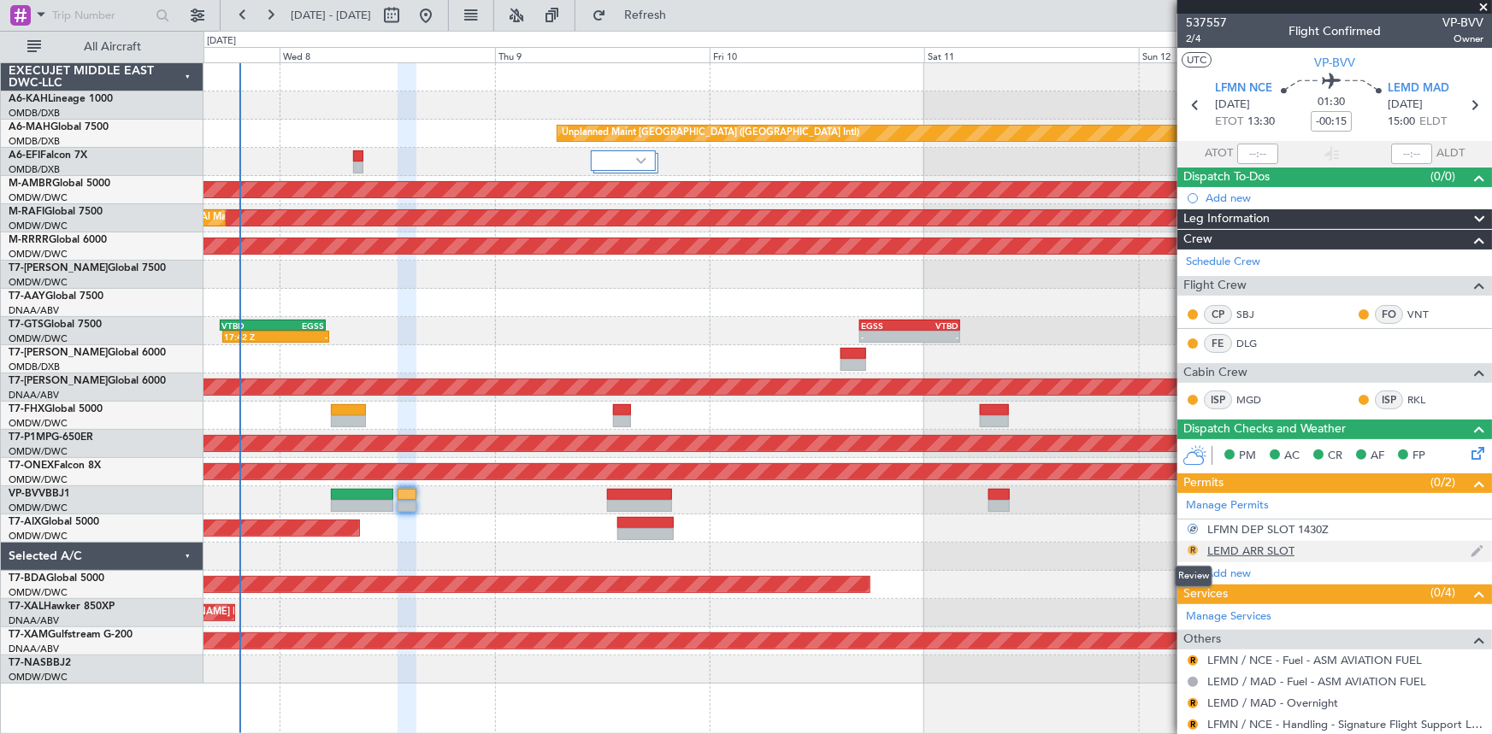
click at [1190, 547] on button "R" at bounding box center [1193, 550] width 10 height 10
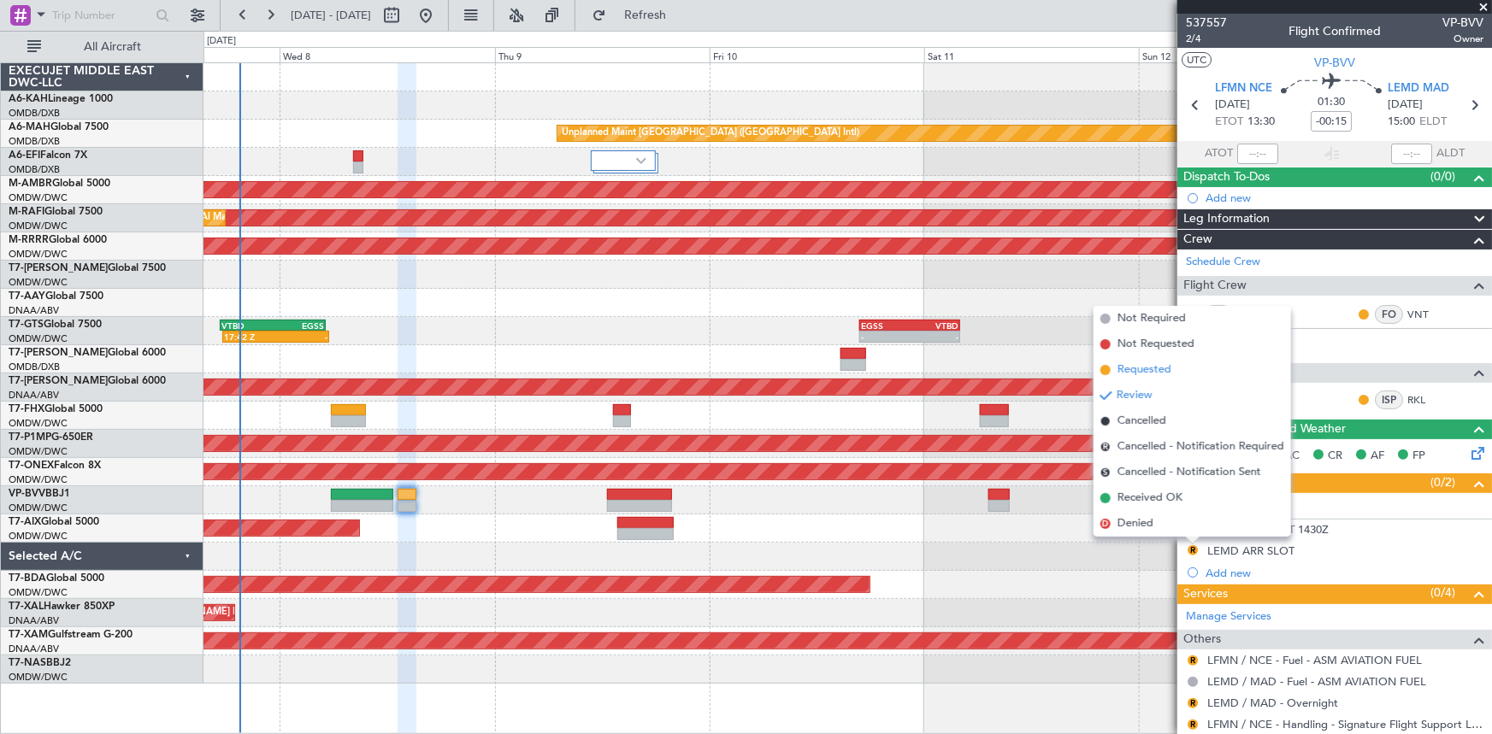
click at [1129, 371] on span "Requested" at bounding box center [1144, 370] width 54 height 17
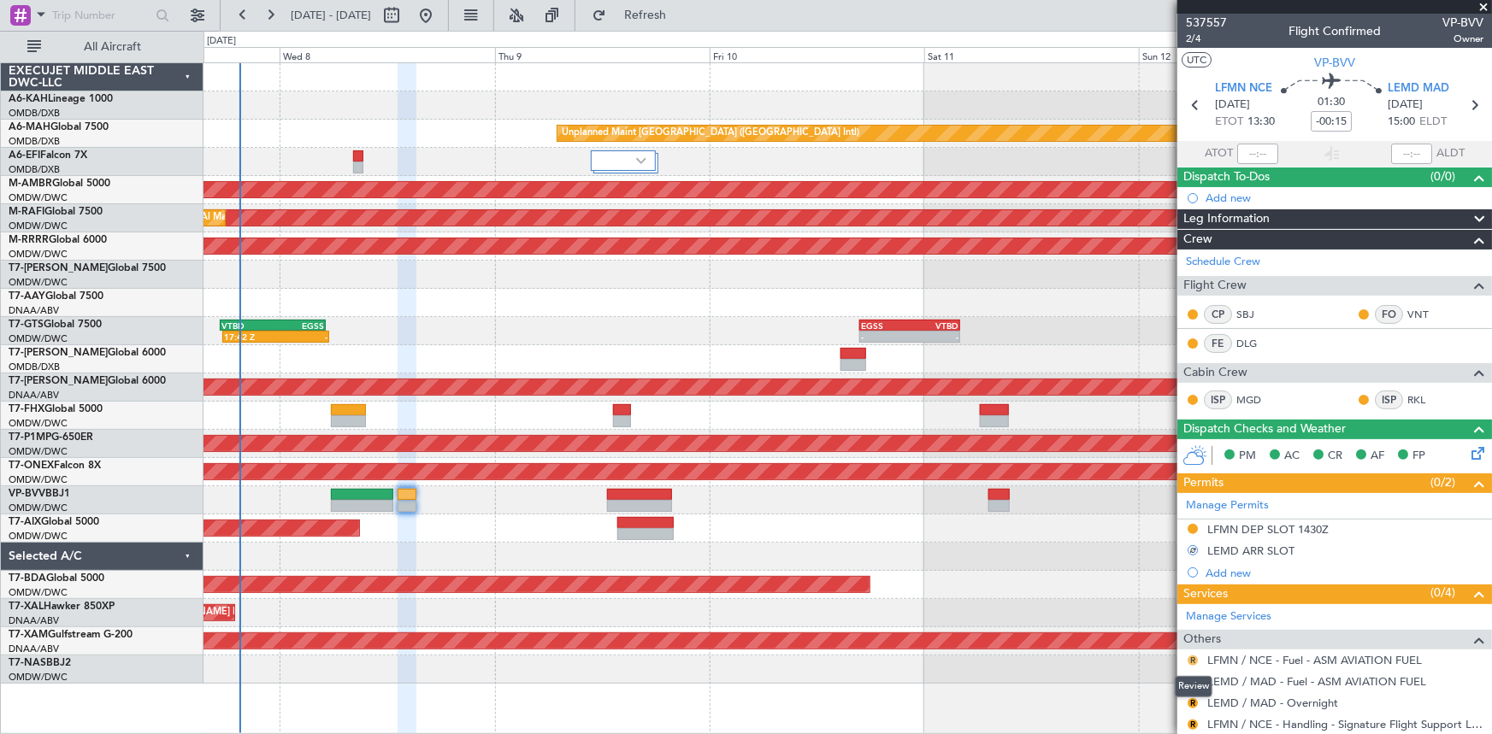
click at [1195, 656] on button "R" at bounding box center [1193, 661] width 10 height 10
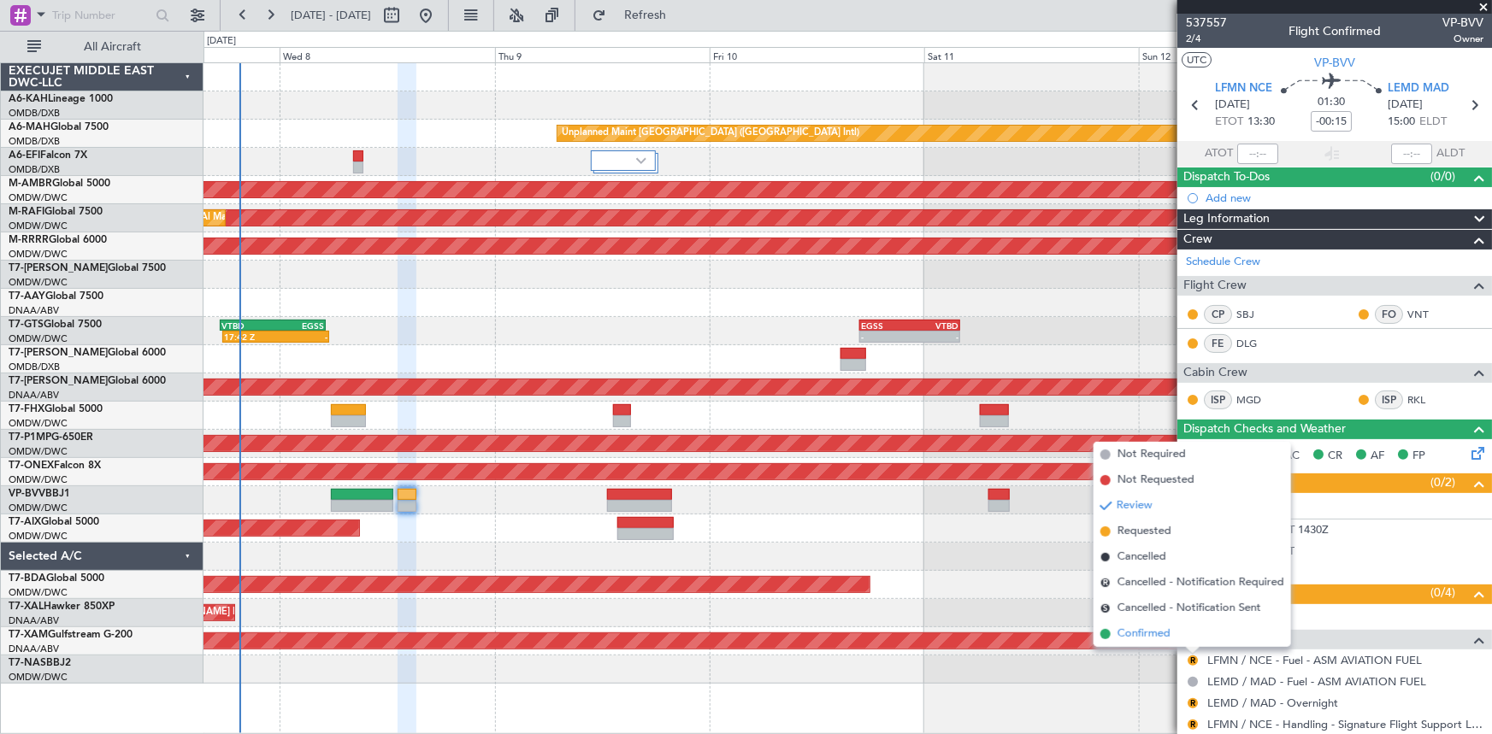
click at [1144, 631] on span "Confirmed" at bounding box center [1143, 634] width 53 height 17
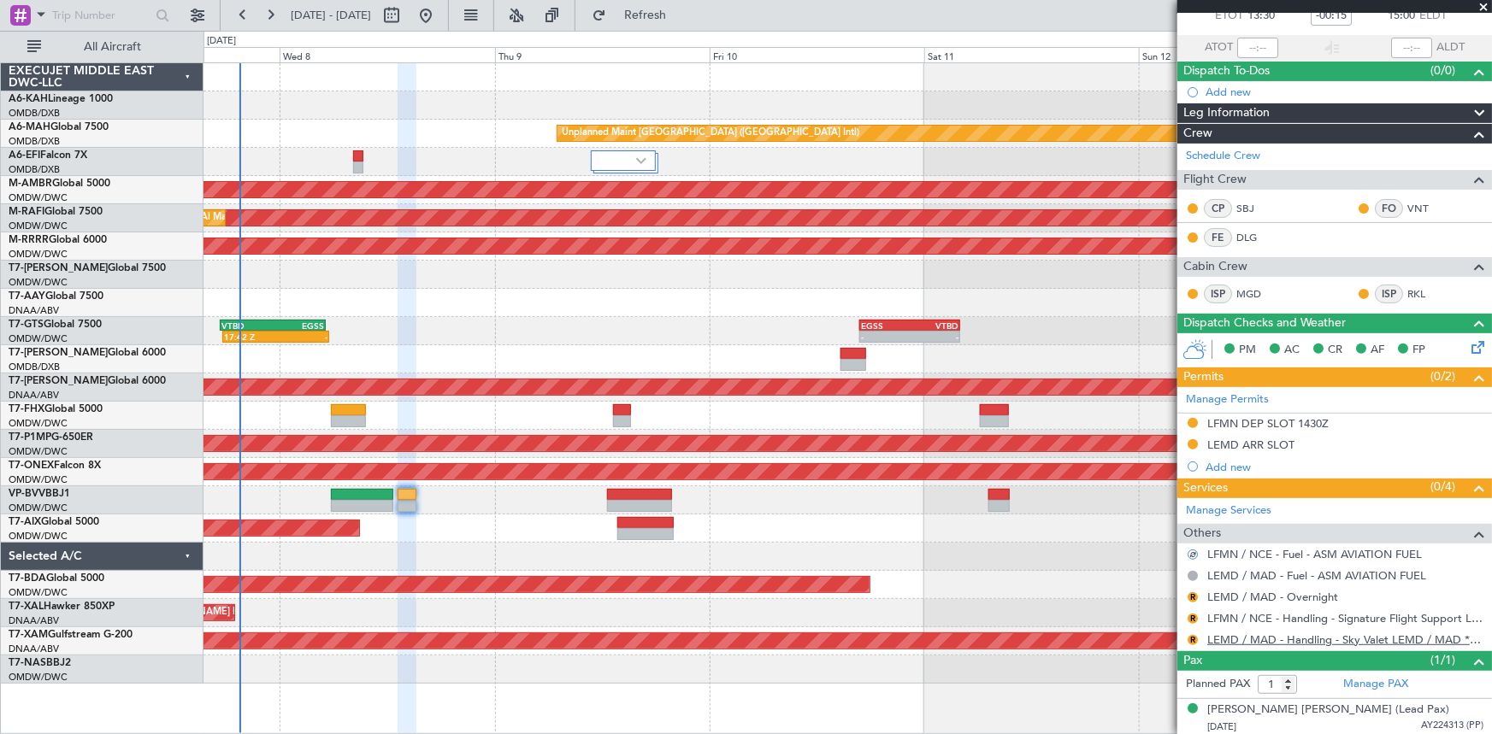
scroll to position [107, 0]
click at [1193, 590] on div "R" at bounding box center [1193, 597] width 14 height 14
click at [1193, 592] on button "R" at bounding box center [1193, 597] width 10 height 10
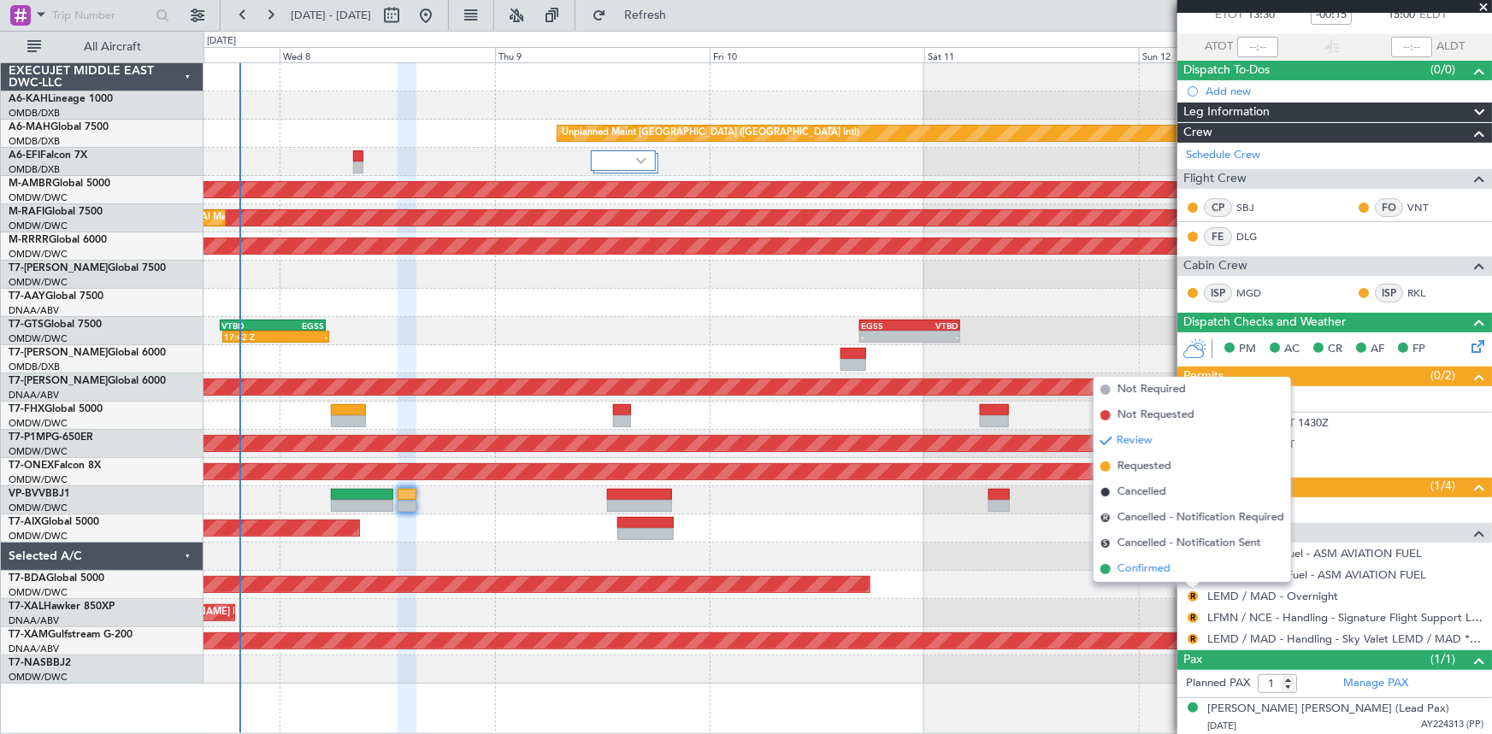
click at [1153, 569] on span "Confirmed" at bounding box center [1143, 569] width 53 height 17
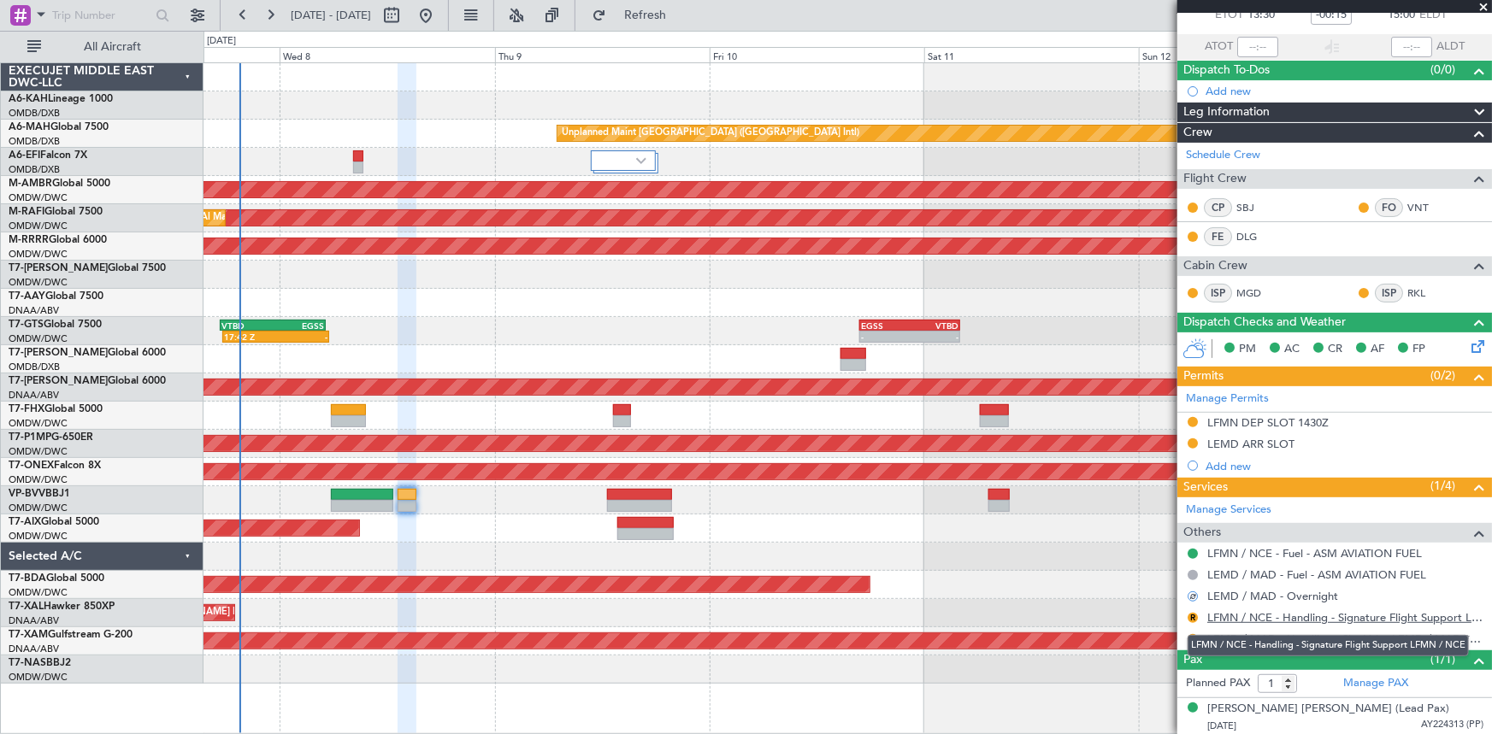
click at [1291, 616] on link "LFMN / NCE - Handling - Signature Flight Support LFMN / NCE" at bounding box center [1345, 617] width 276 height 15
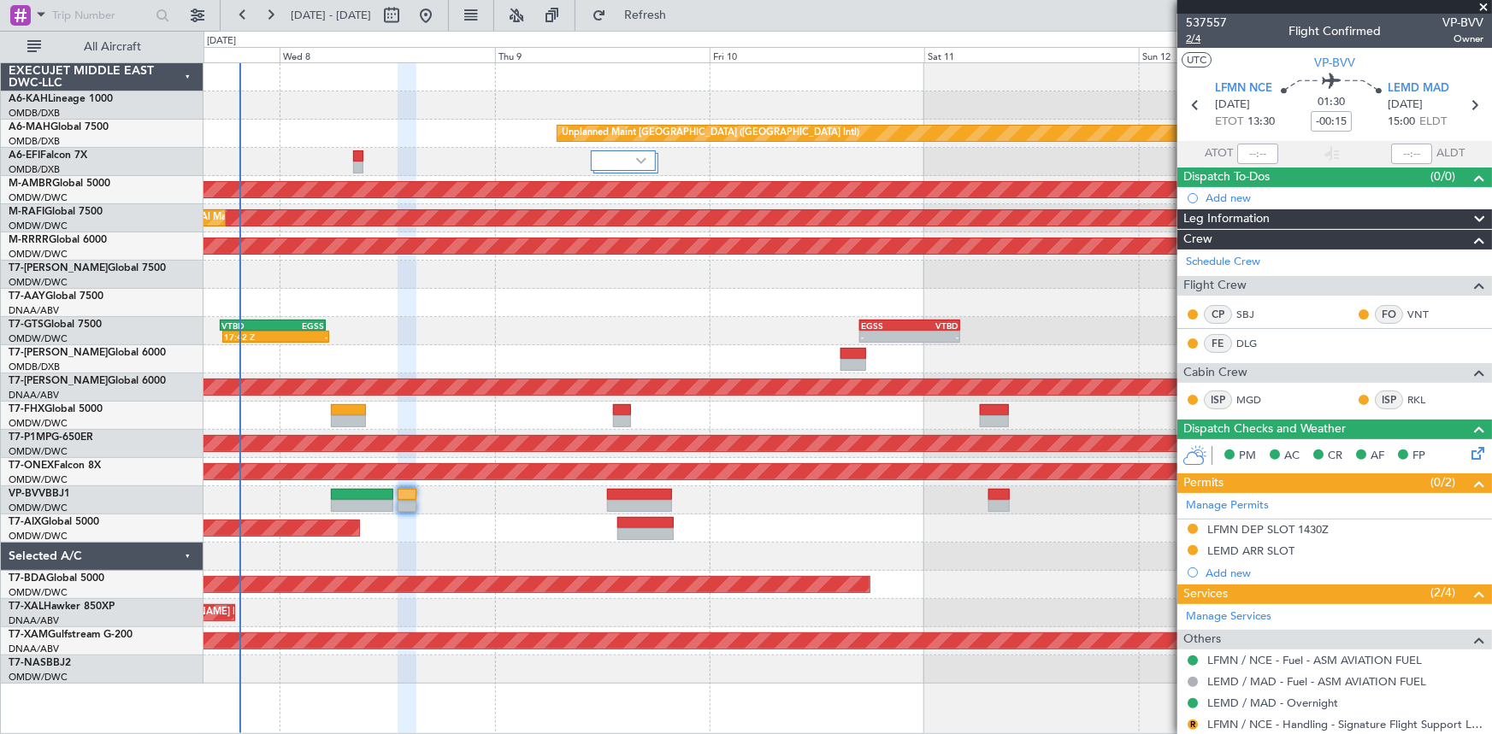
click at [1194, 38] on span "2/4" at bounding box center [1206, 39] width 41 height 15
type input "Dherander Fithani (DHF)"
type input "7478"
click at [1188, 722] on button "R" at bounding box center [1193, 725] width 10 height 10
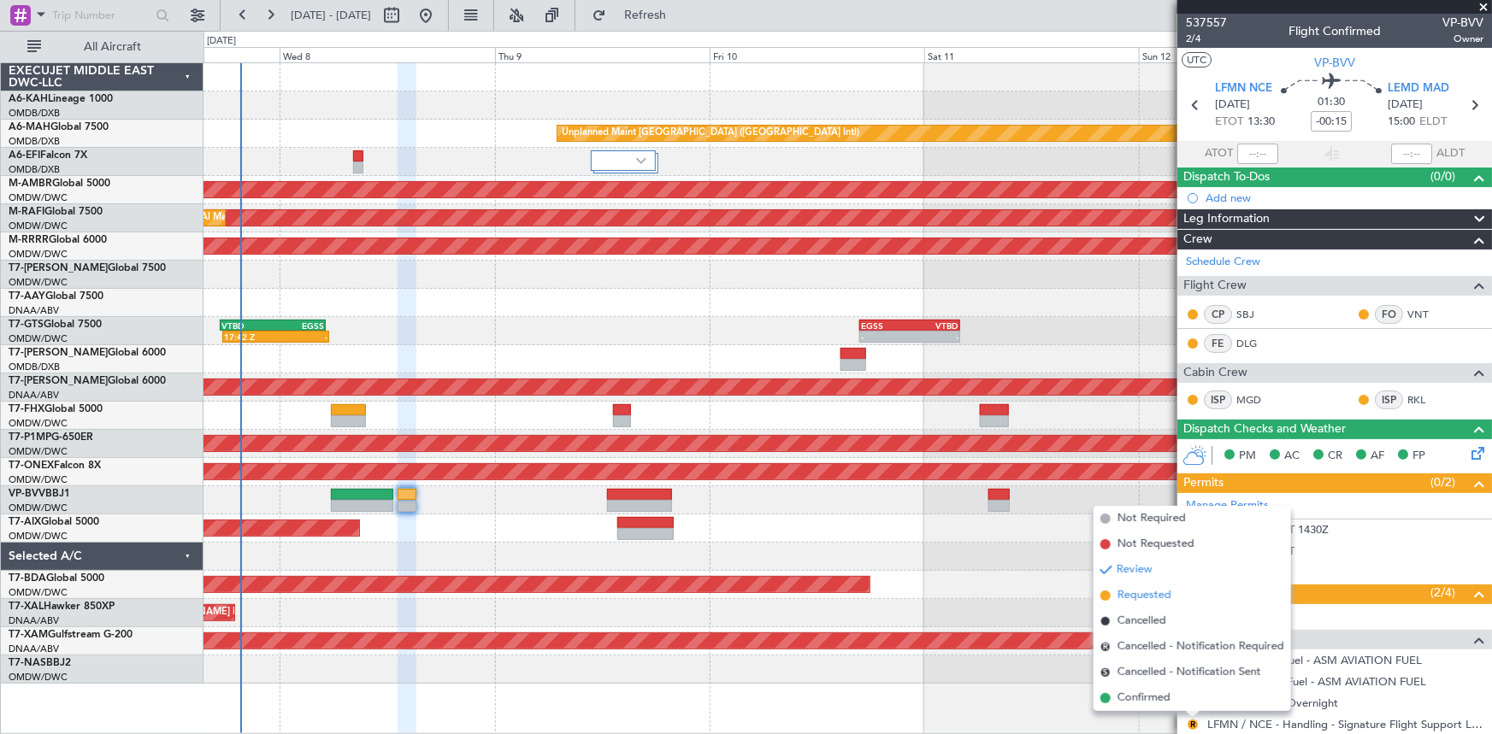
click at [1139, 598] on span "Requested" at bounding box center [1144, 595] width 54 height 17
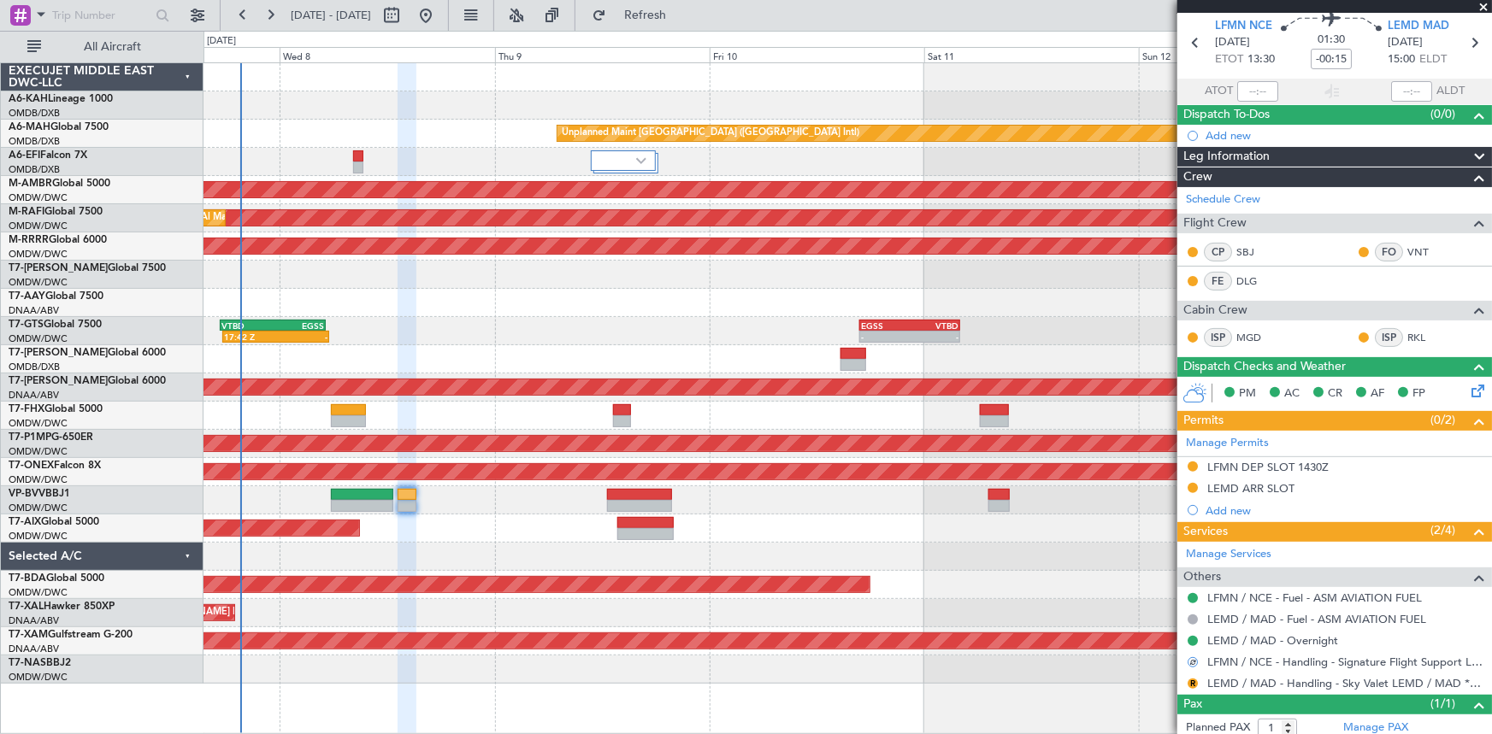
scroll to position [107, 0]
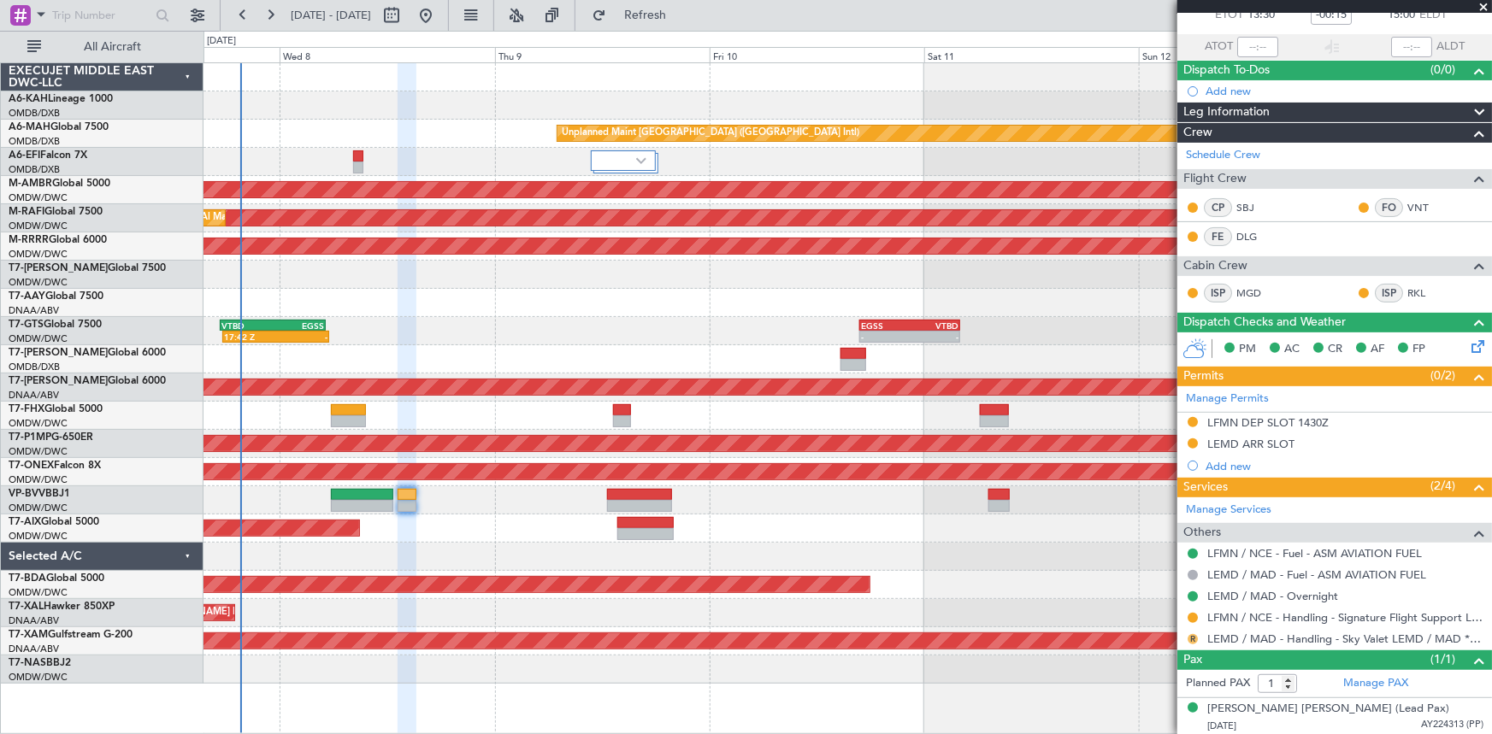
click at [1188, 635] on button "R" at bounding box center [1193, 639] width 10 height 10
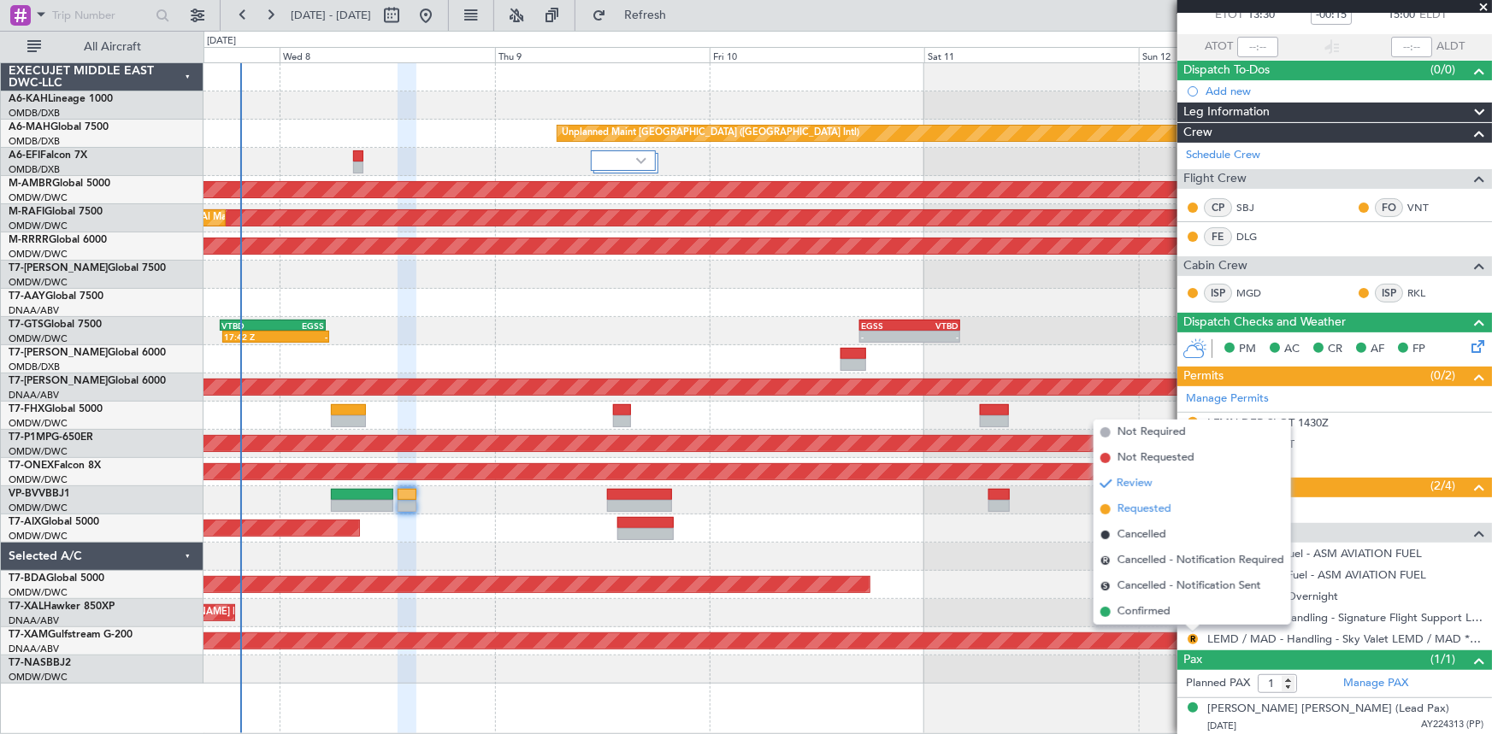
click at [1143, 504] on span "Requested" at bounding box center [1144, 509] width 54 height 17
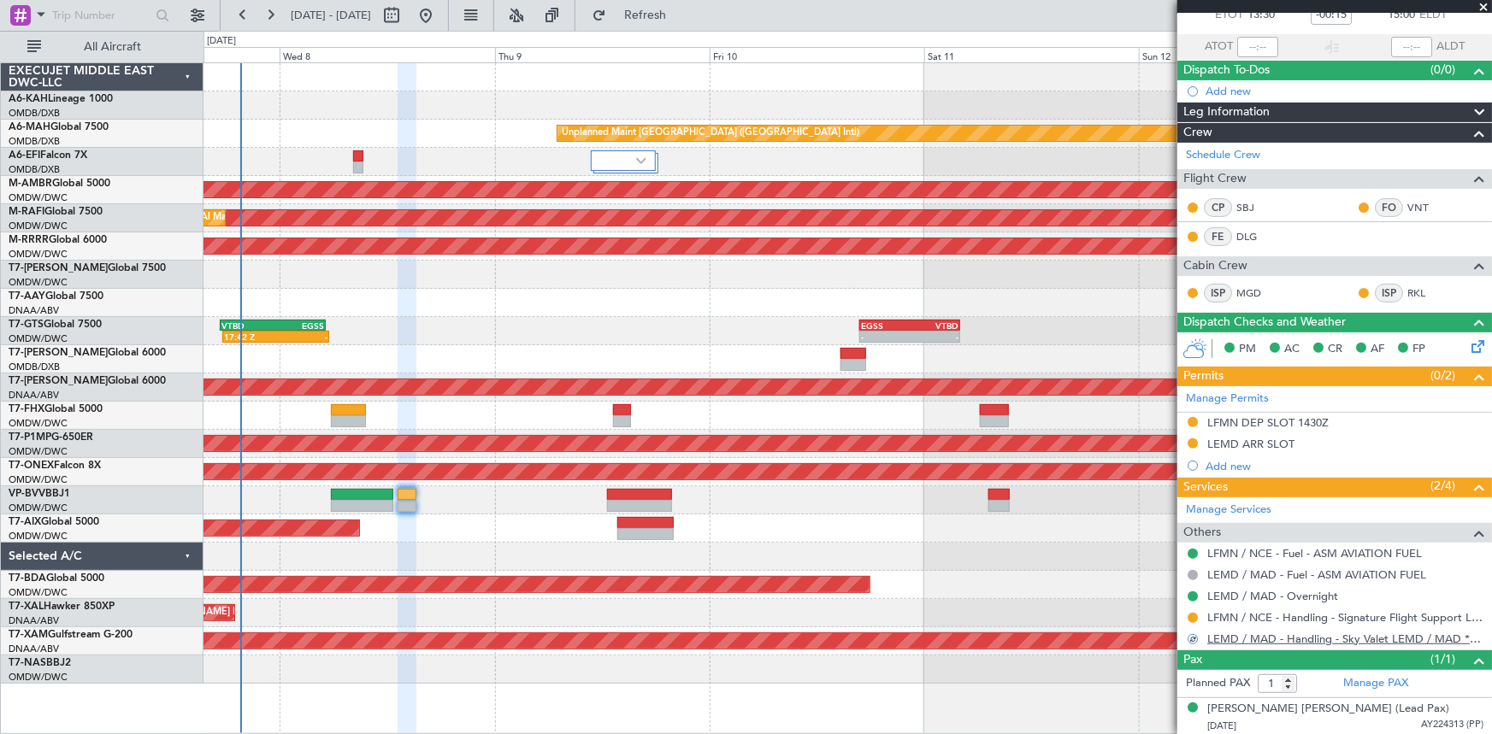
click at [1285, 634] on link "LEMD / MAD - Handling - Sky Valet LEMD / MAD **MY HANDLING**" at bounding box center [1345, 639] width 276 height 15
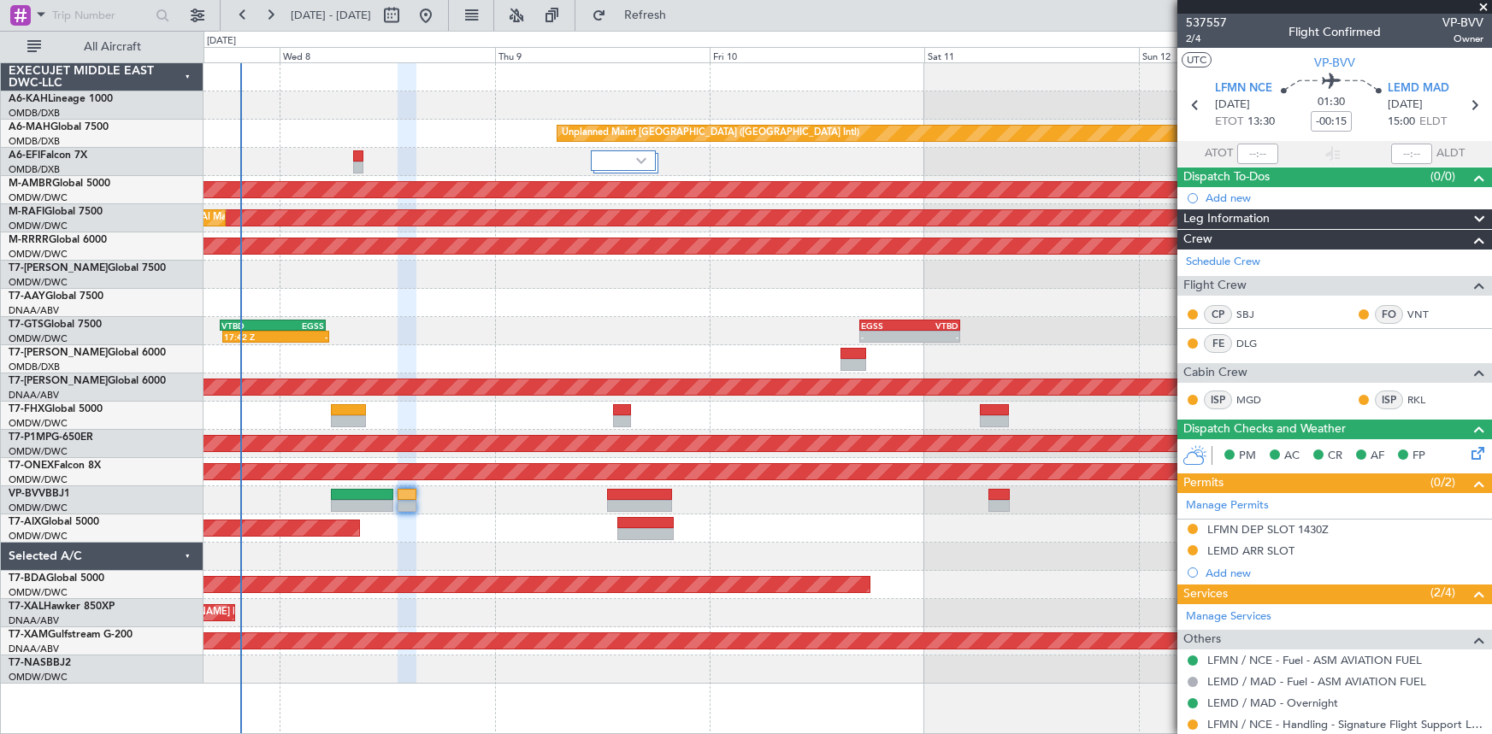
type input "Dherander Fithani (DHF)"
type input "7478"
type input "Dherander Fithani (DHF)"
type input "7478"
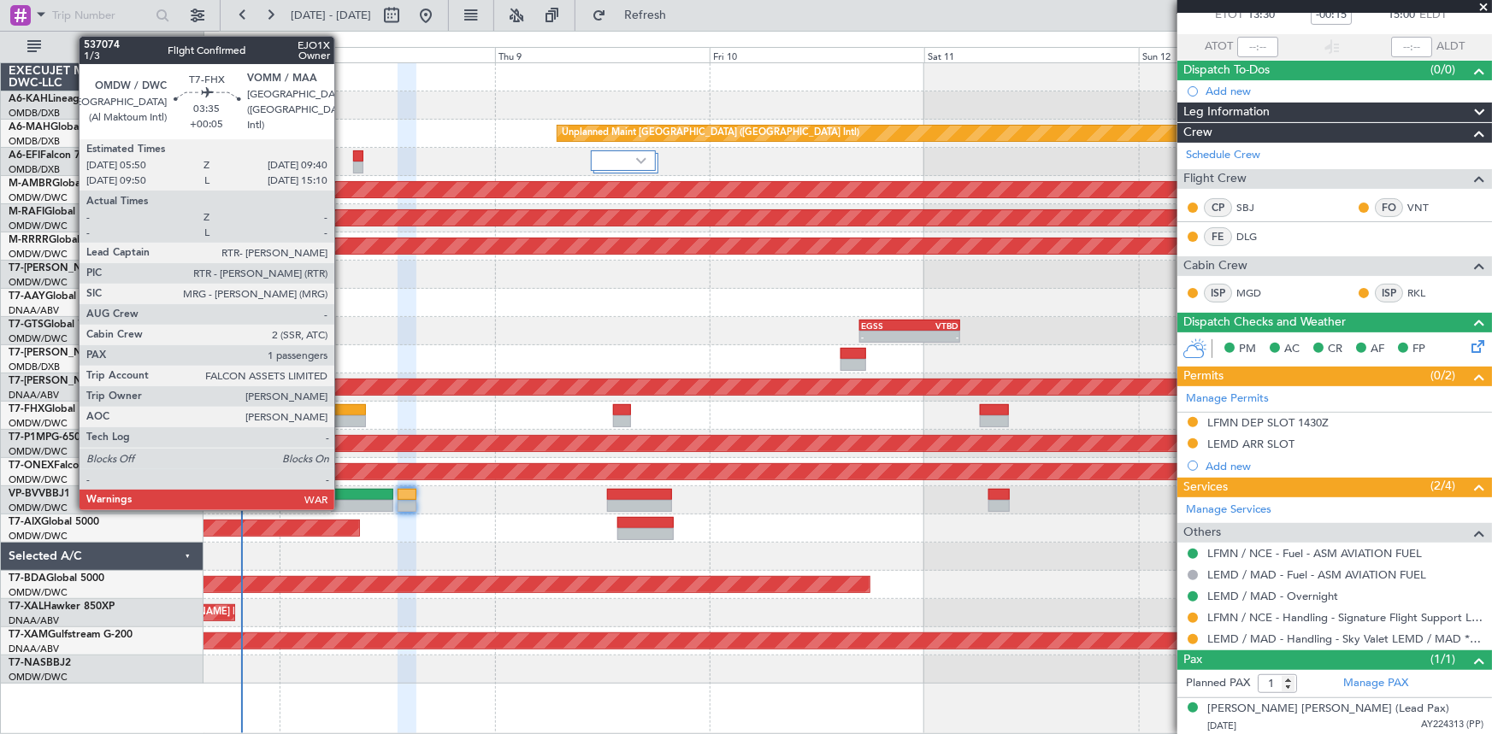
click at [342, 414] on div at bounding box center [348, 410] width 35 height 12
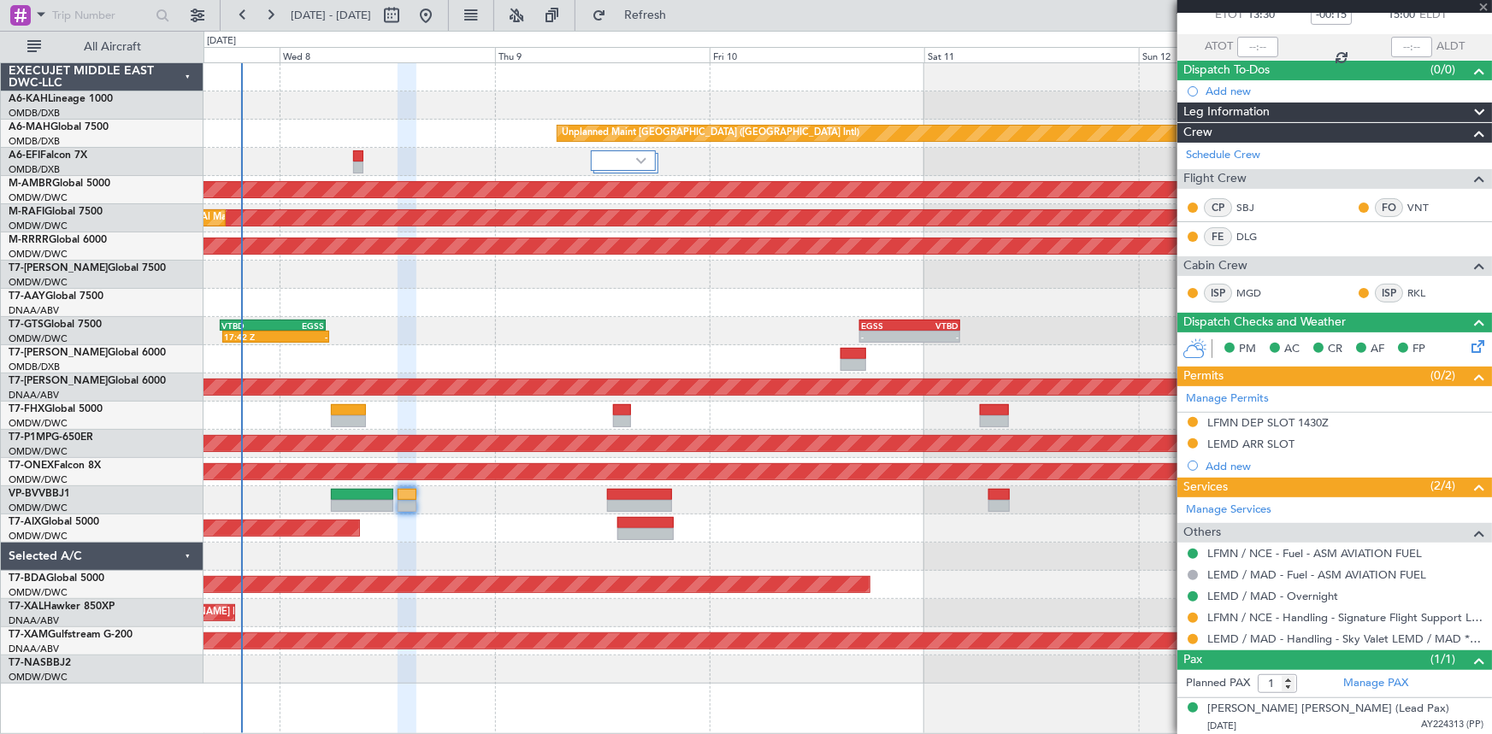
type input "+00:05"
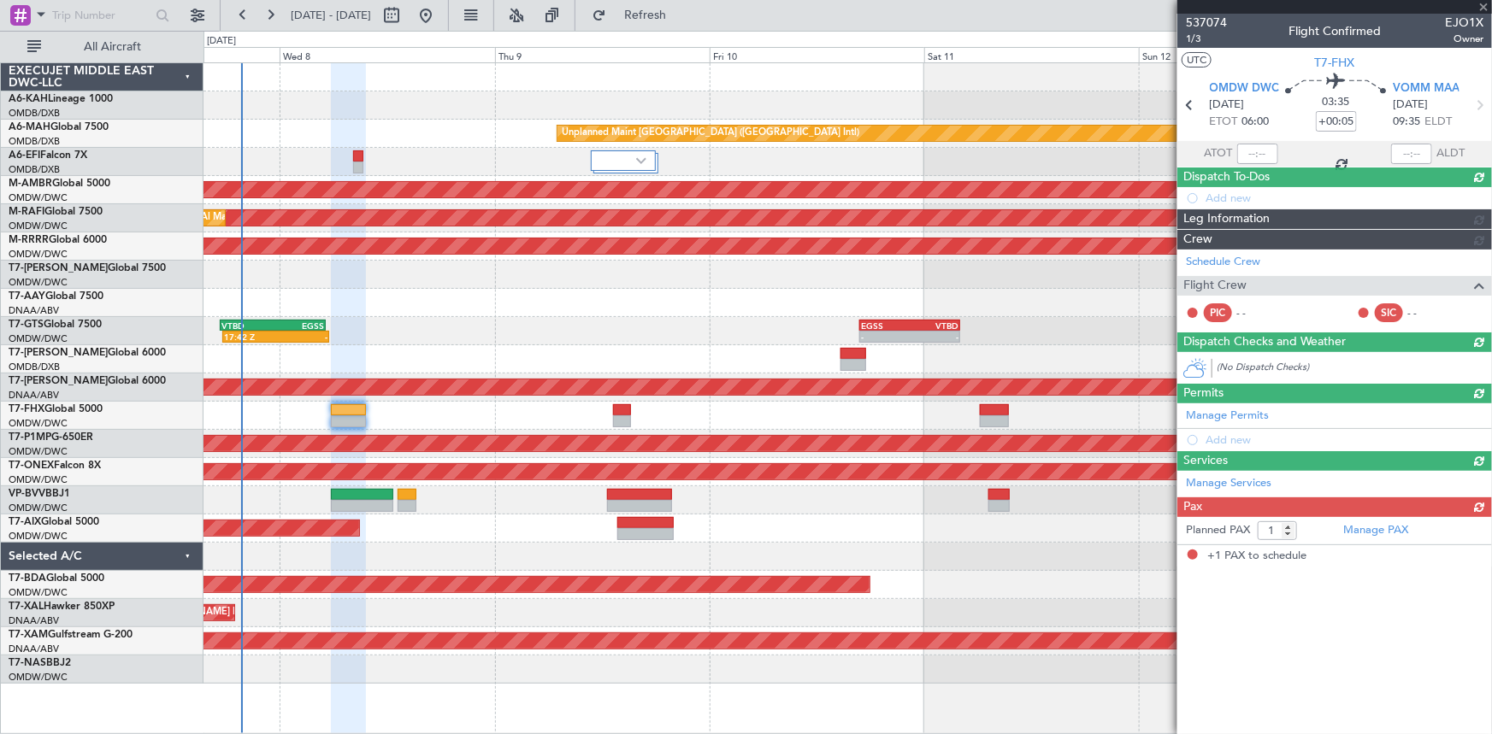
scroll to position [0, 0]
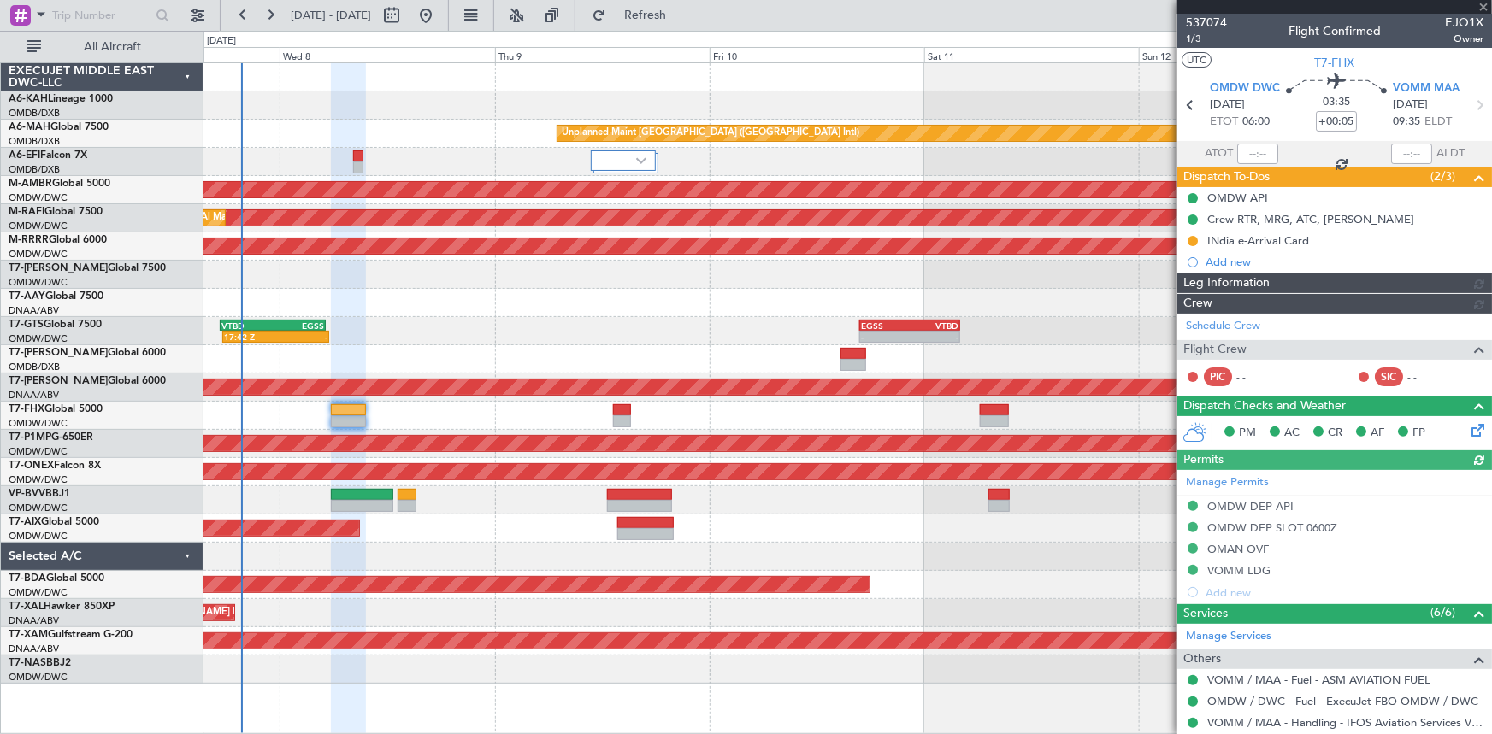
type input "Dherander Fithani (DHF)"
type input "7437"
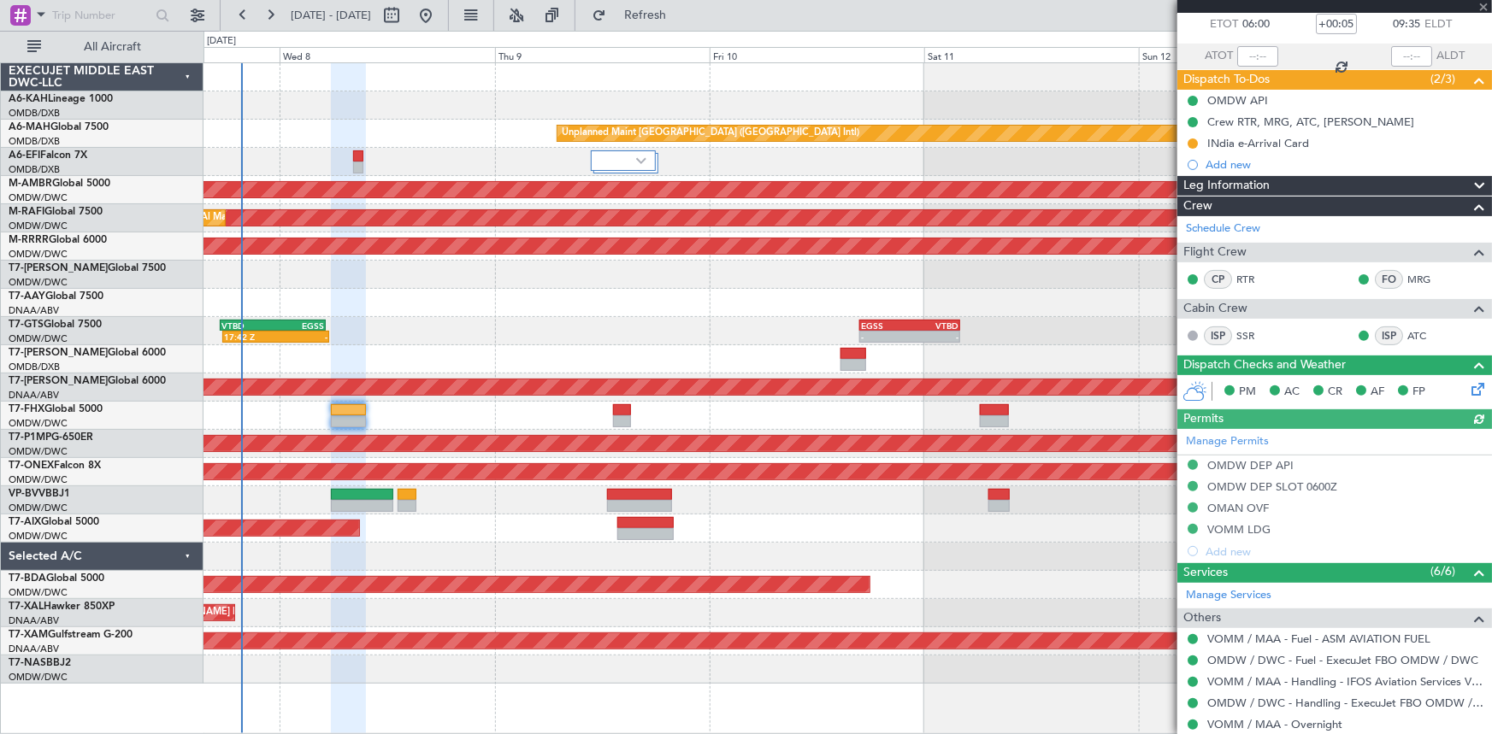
scroll to position [205, 0]
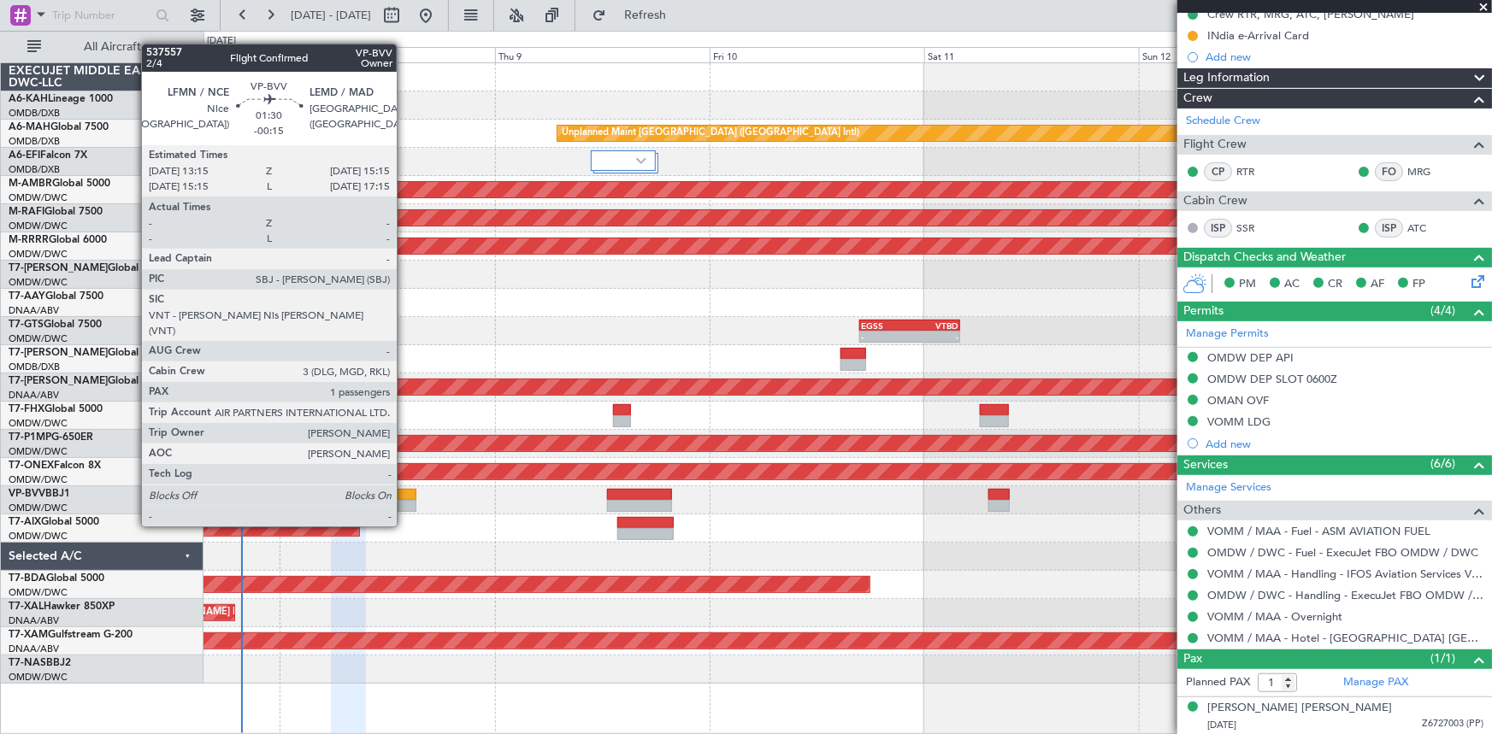
click at [404, 494] on div at bounding box center [407, 495] width 18 height 12
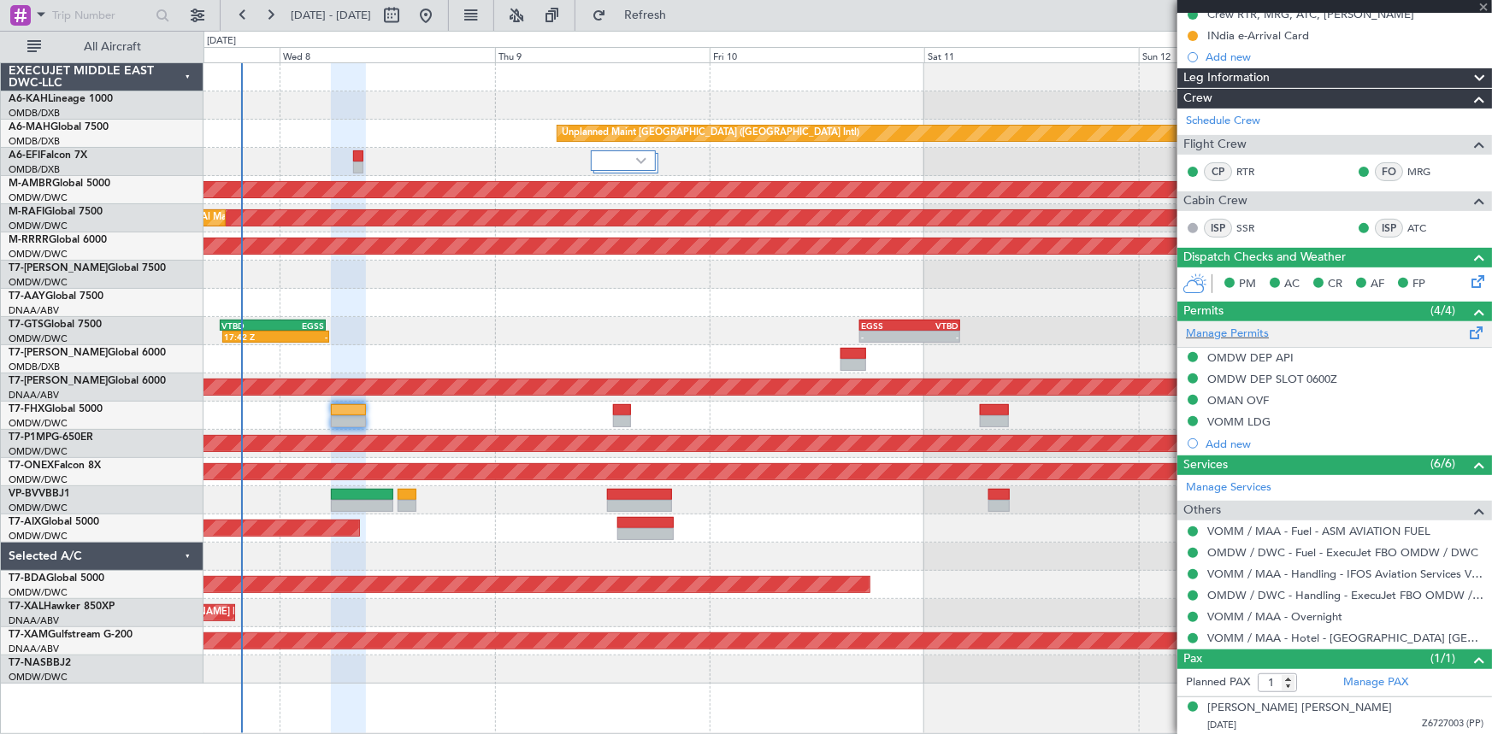
type input "-00:15"
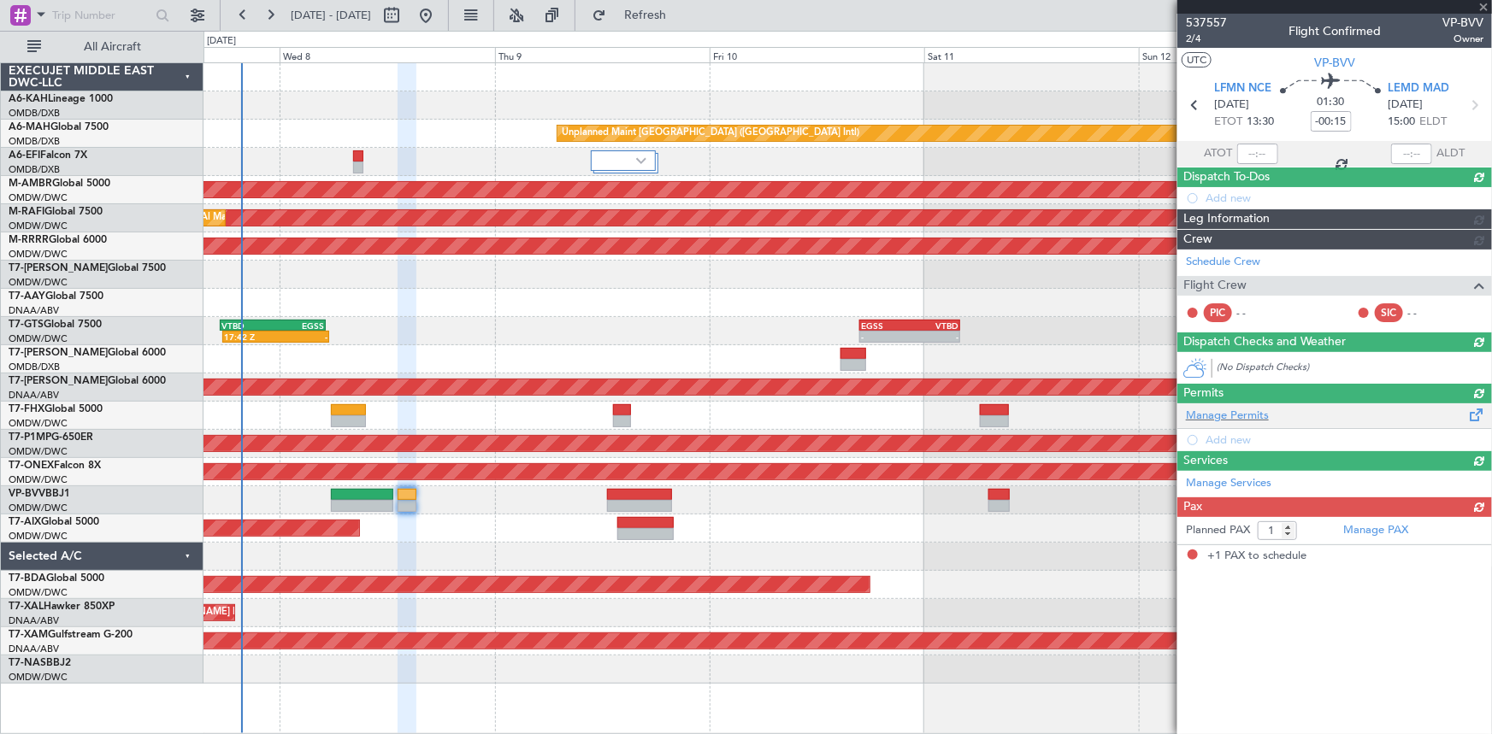
type input "Dherander Fithani (DHF)"
type input "7478"
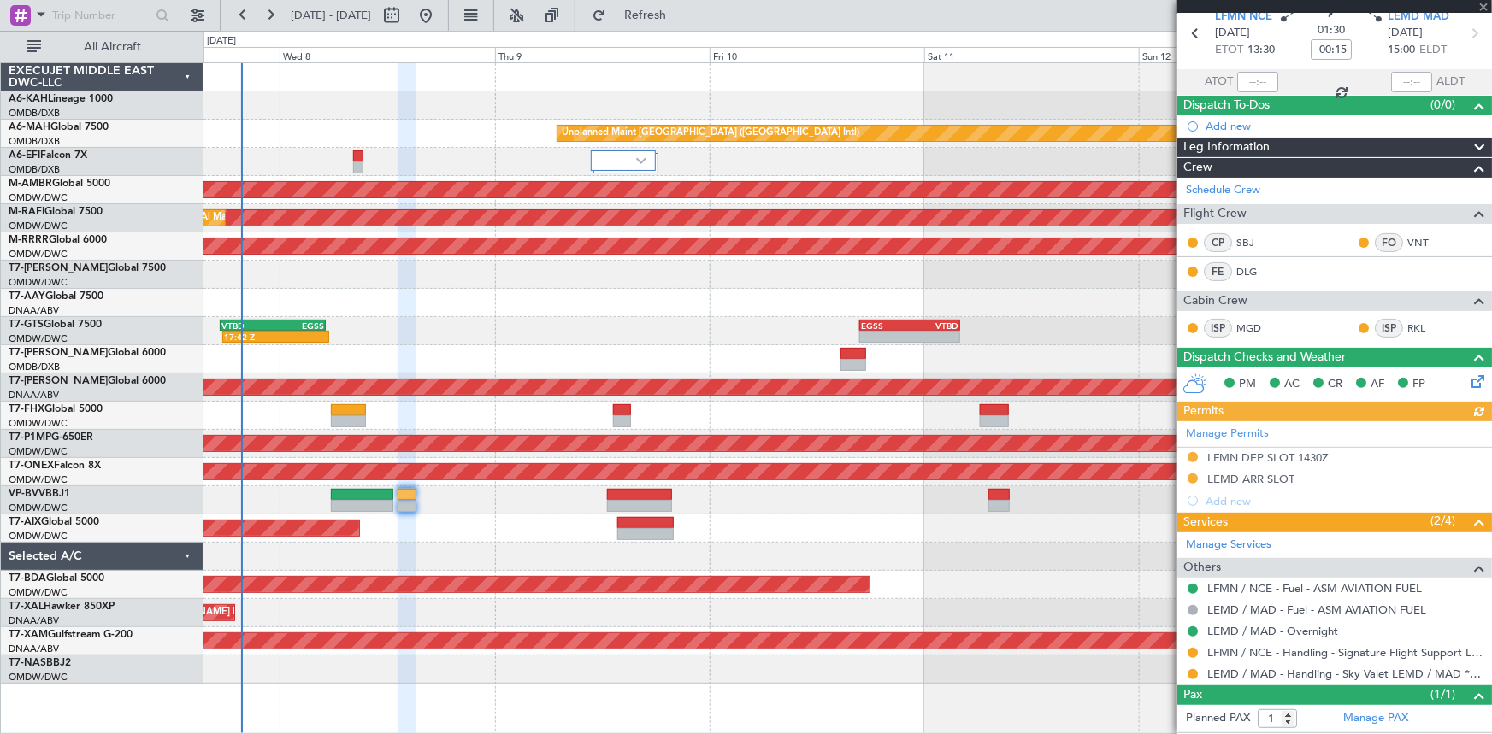
scroll to position [107, 0]
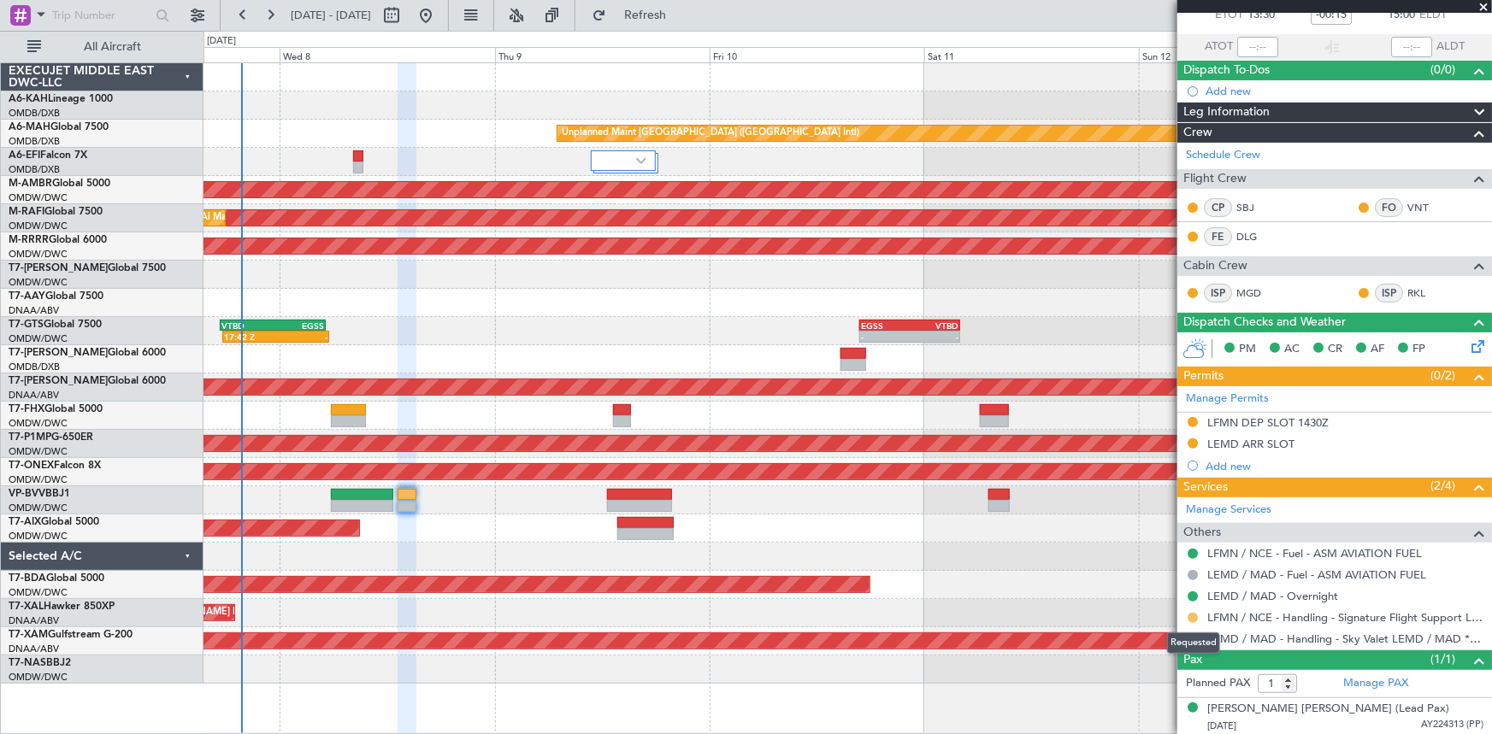
click at [1189, 613] on button at bounding box center [1193, 618] width 10 height 10
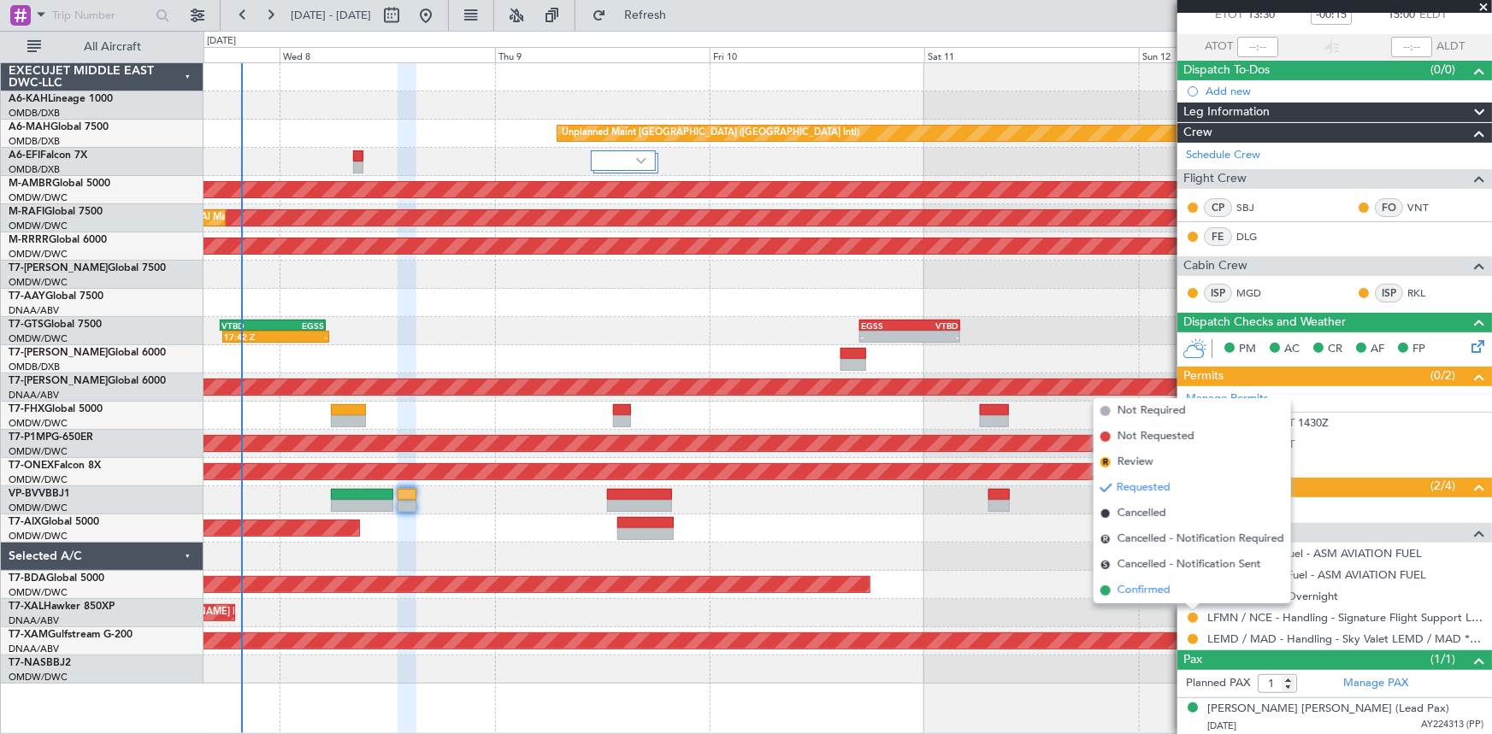
click at [1153, 592] on span "Confirmed" at bounding box center [1143, 590] width 53 height 17
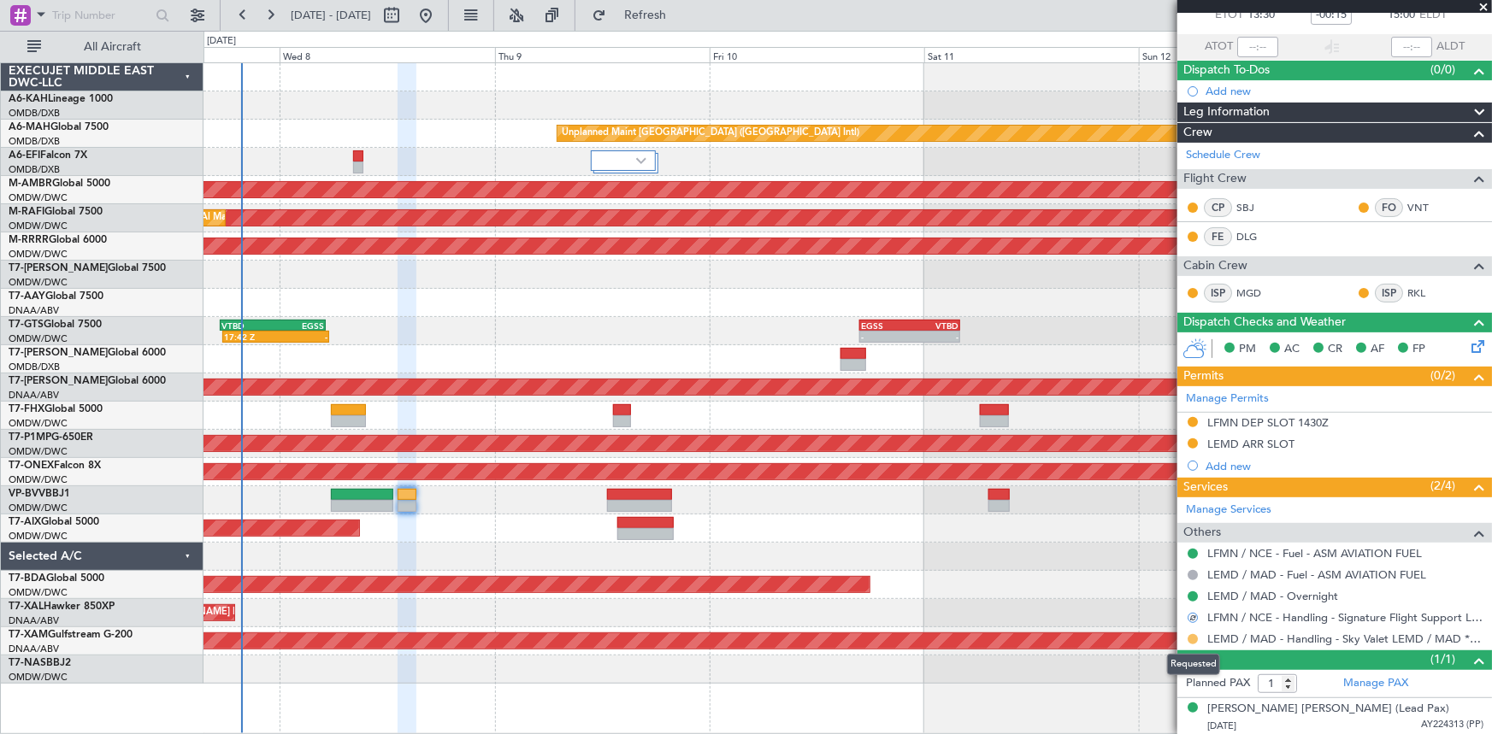
click at [1193, 634] on button at bounding box center [1193, 639] width 10 height 10
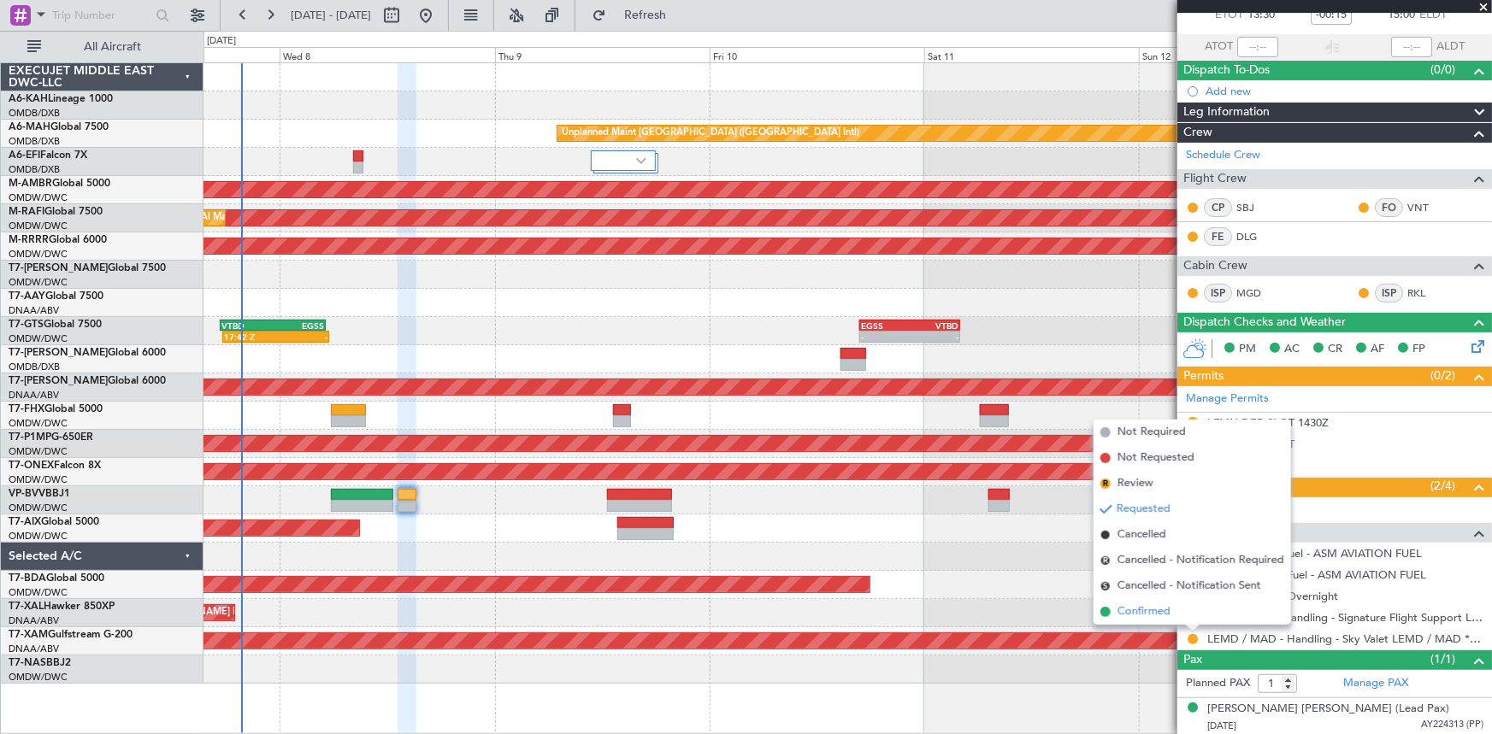
click at [1155, 609] on span "Confirmed" at bounding box center [1143, 612] width 53 height 17
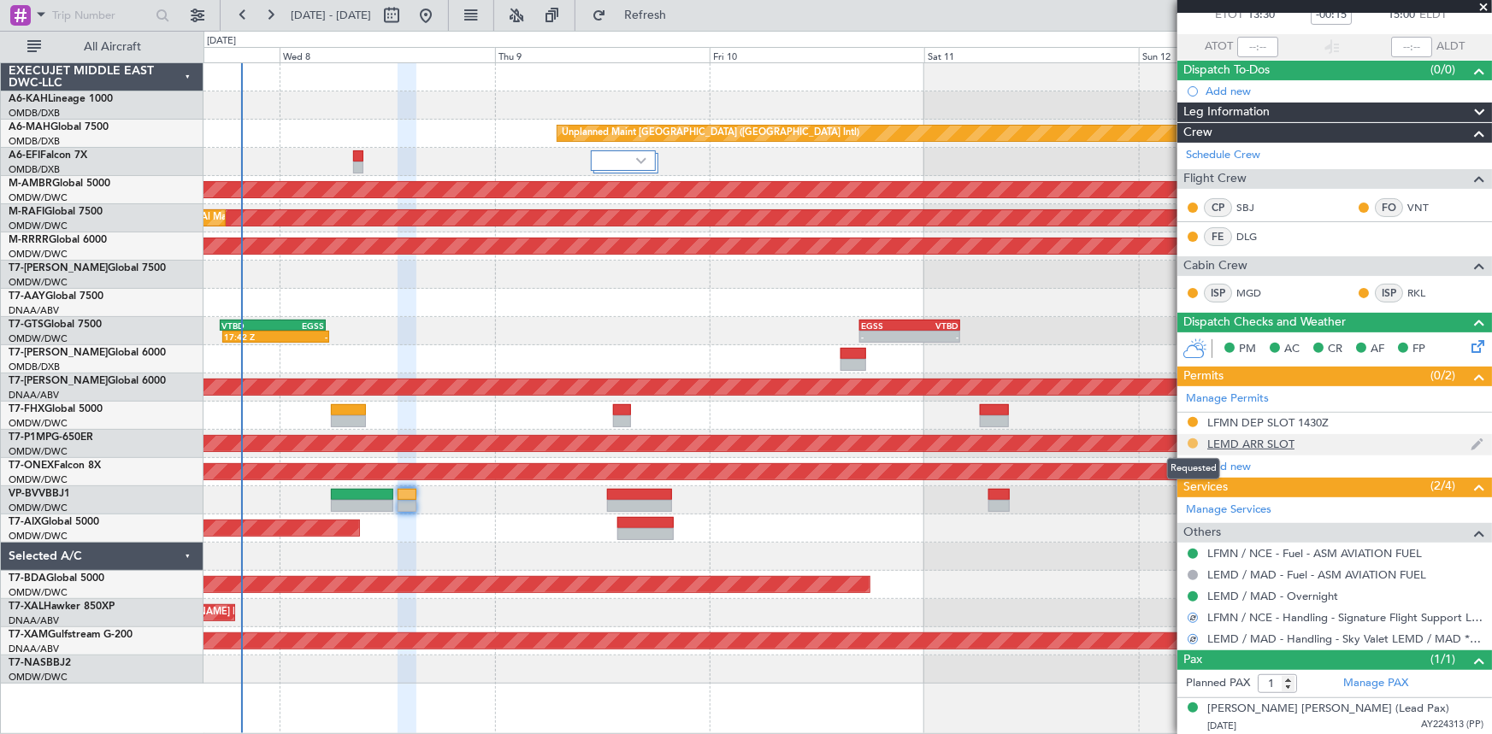
click at [1194, 442] on button at bounding box center [1193, 444] width 10 height 10
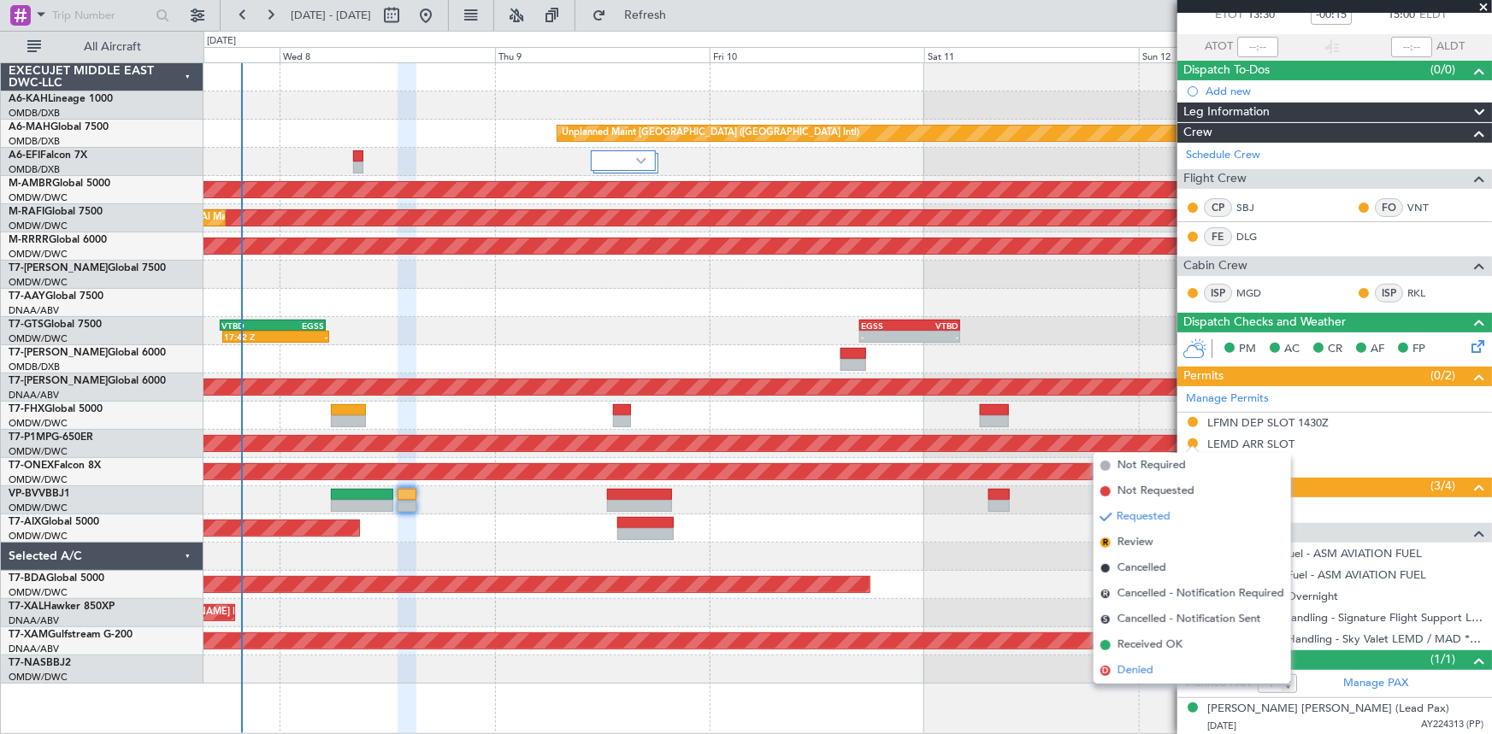
click at [1123, 670] on span "Denied" at bounding box center [1135, 671] width 36 height 17
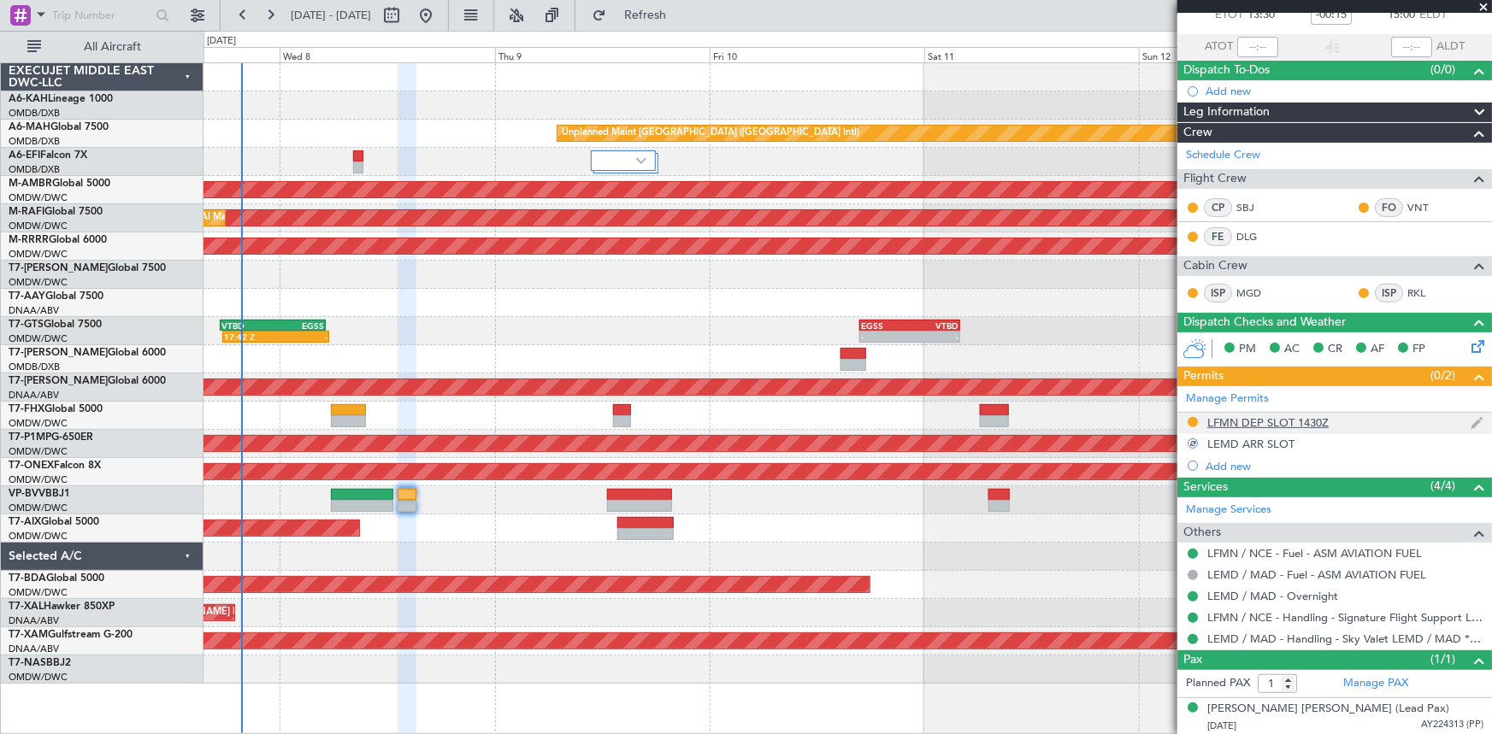
click at [1302, 422] on div "LFMN DEP SLOT 1430Z" at bounding box center [1267, 423] width 121 height 15
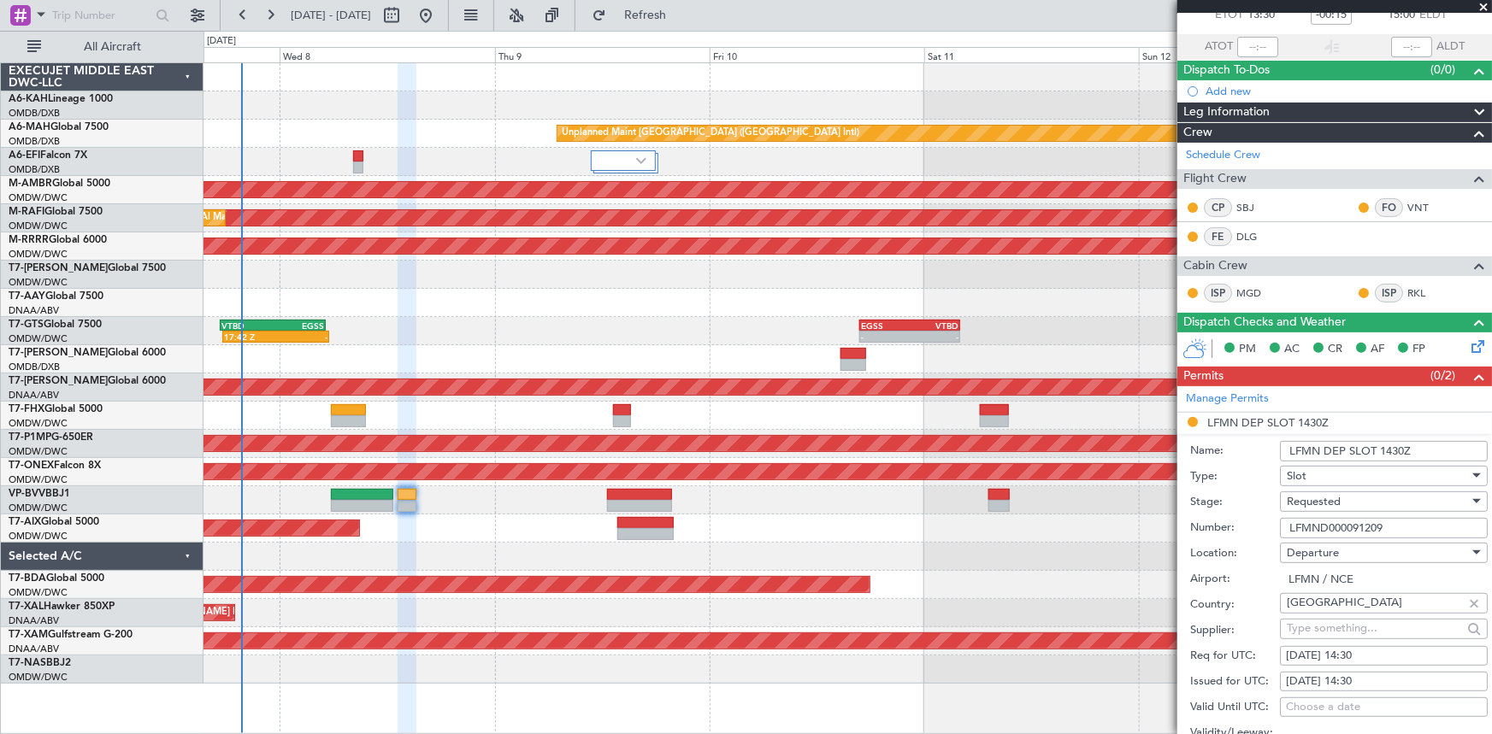
drag, startPoint x: 1377, startPoint y: 445, endPoint x: 1433, endPoint y: 446, distance: 55.6
click at [1433, 446] on input "LFMN DEP SLOT 1430Z" at bounding box center [1384, 451] width 208 height 21
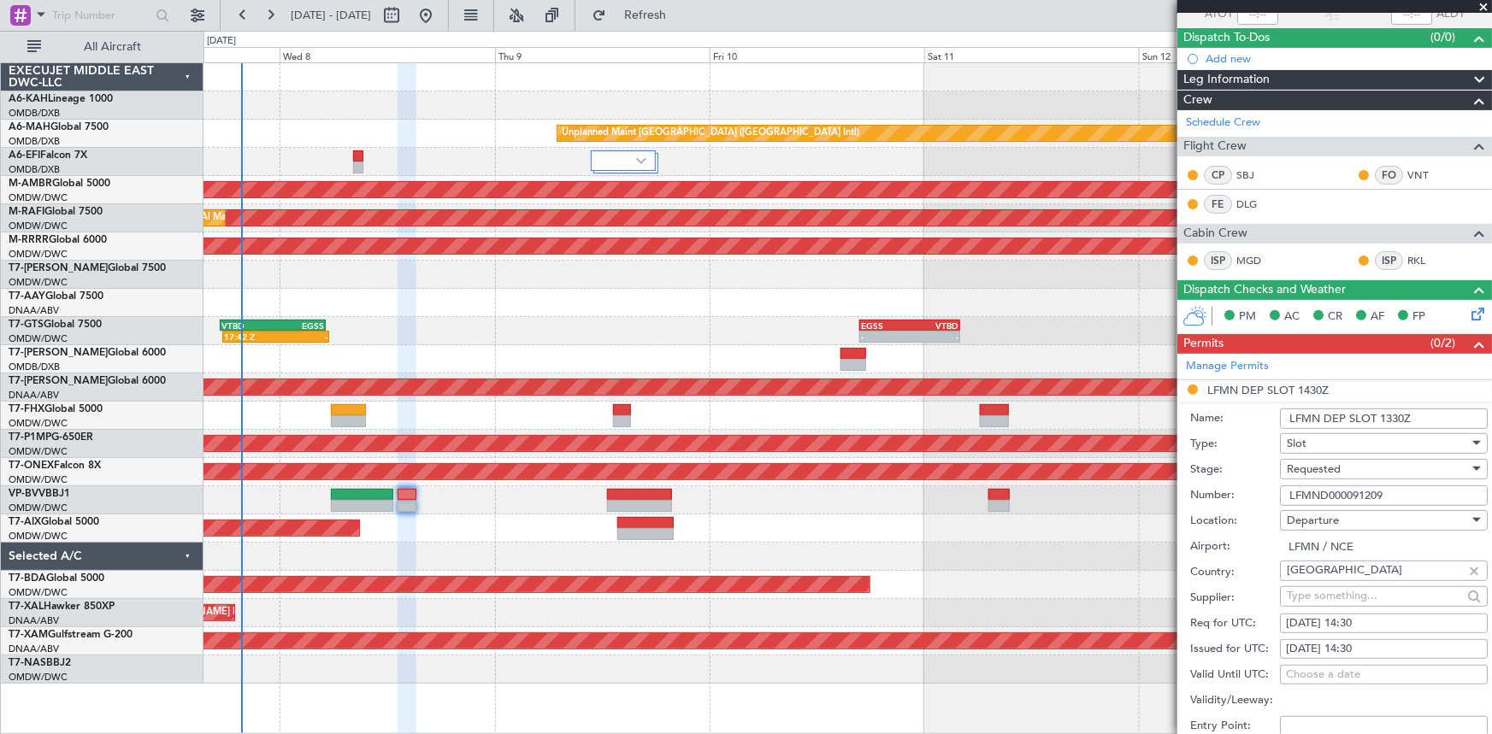
scroll to position [185, 0]
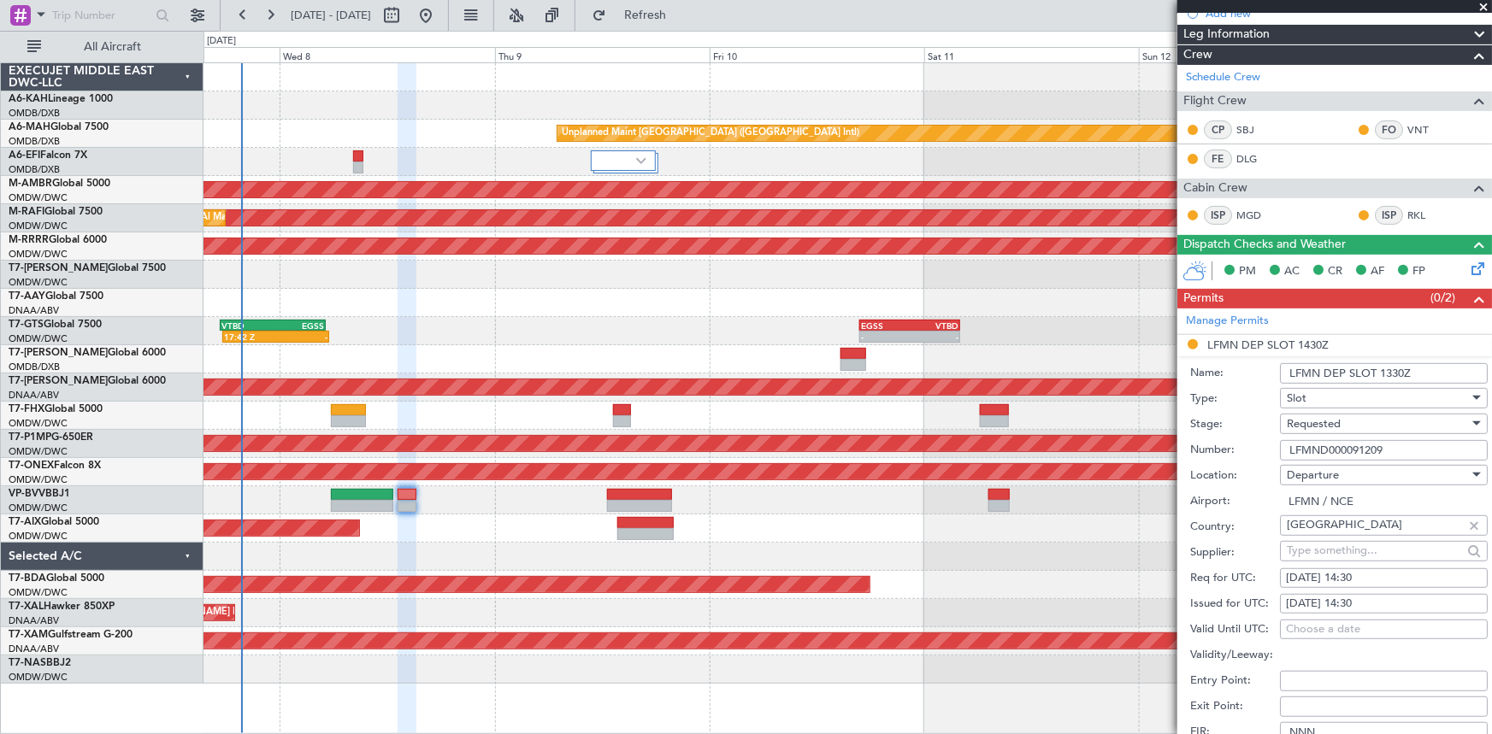
type input "LFMN DEP SLOT 1330Z"
click at [1353, 576] on div "08/10/2025 14:30" at bounding box center [1384, 578] width 196 height 17
select select "10"
select select "2025"
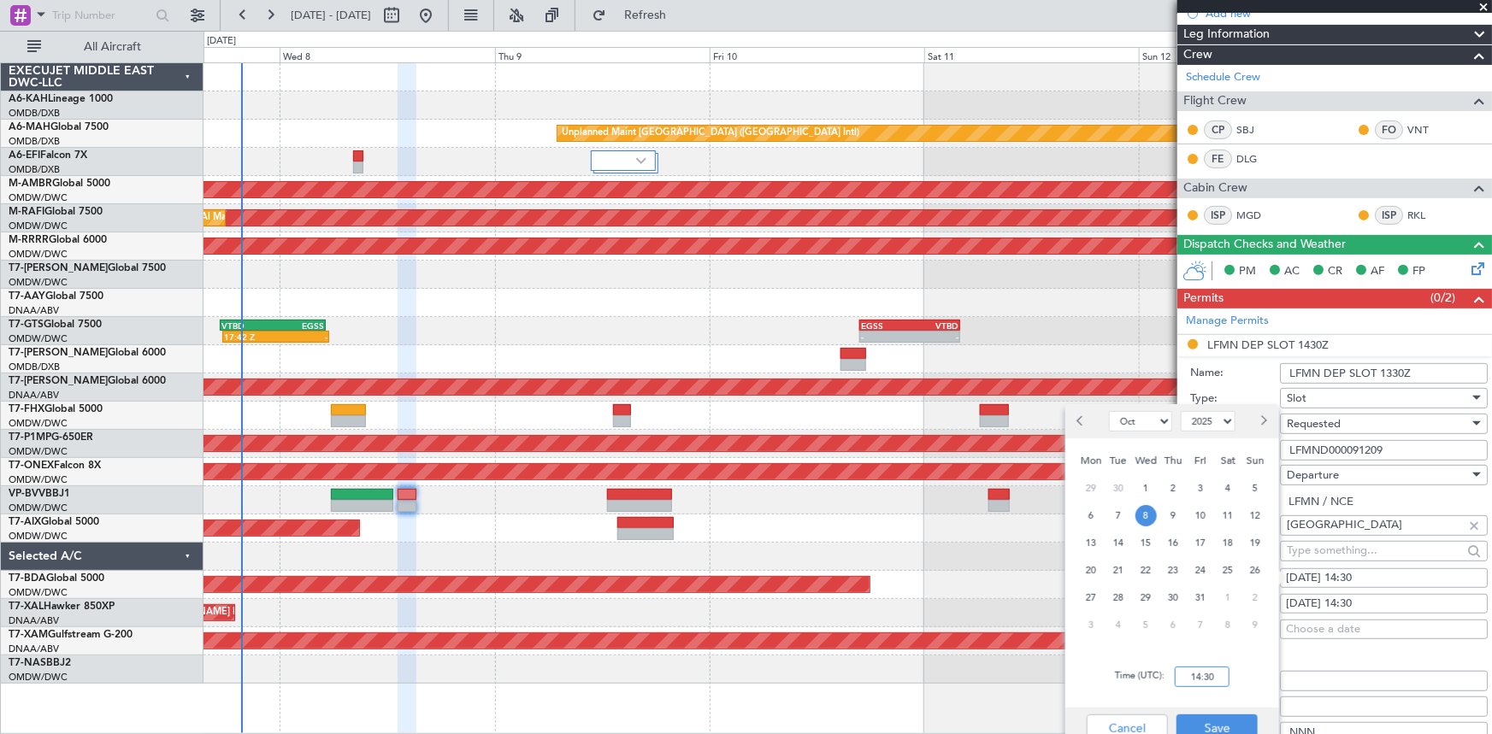
click at [1191, 678] on input "14:30" at bounding box center [1202, 677] width 55 height 21
type input "13:30"
click at [1232, 721] on button "Save" at bounding box center [1216, 728] width 81 height 27
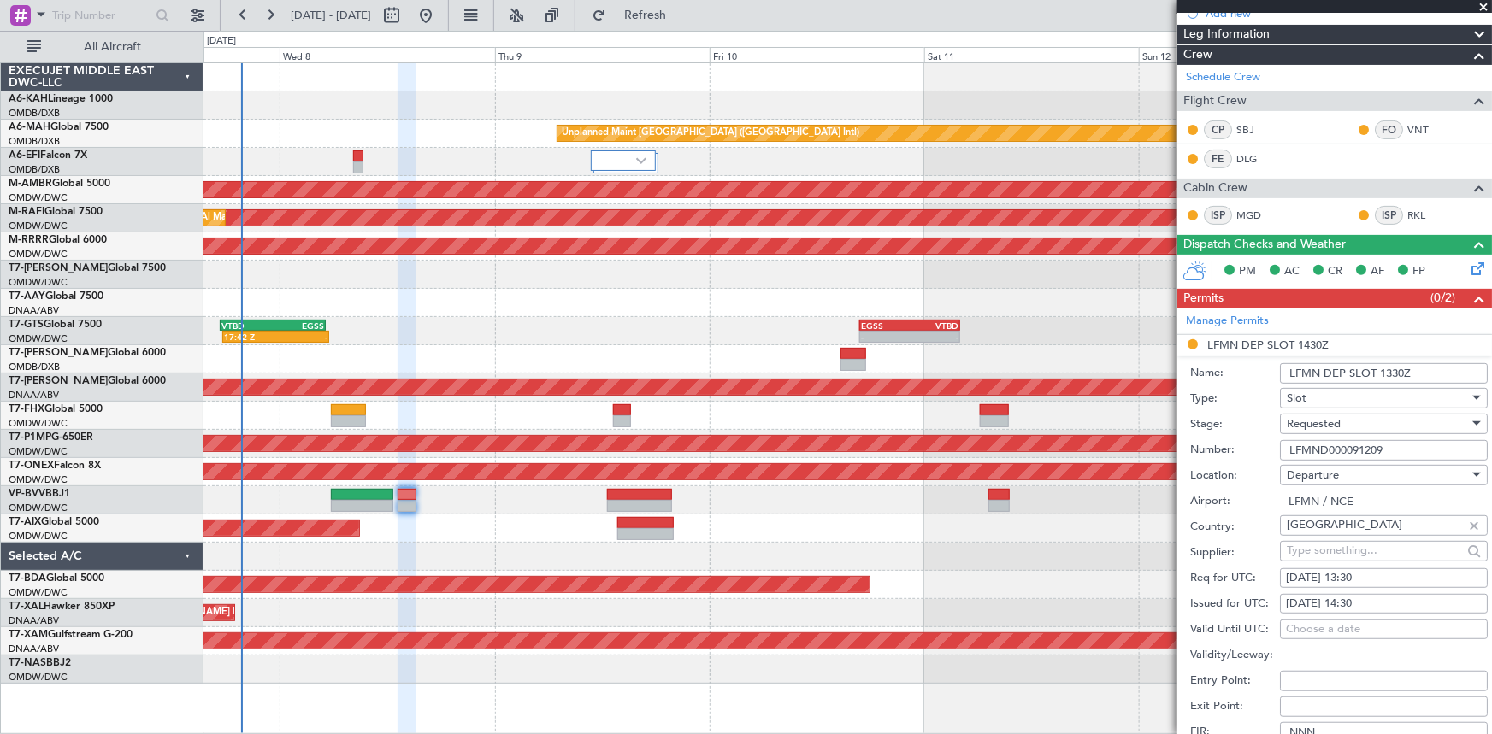
click at [1359, 601] on div "08/10/2025 14:30" at bounding box center [1384, 604] width 196 height 17
select select "10"
select select "2025"
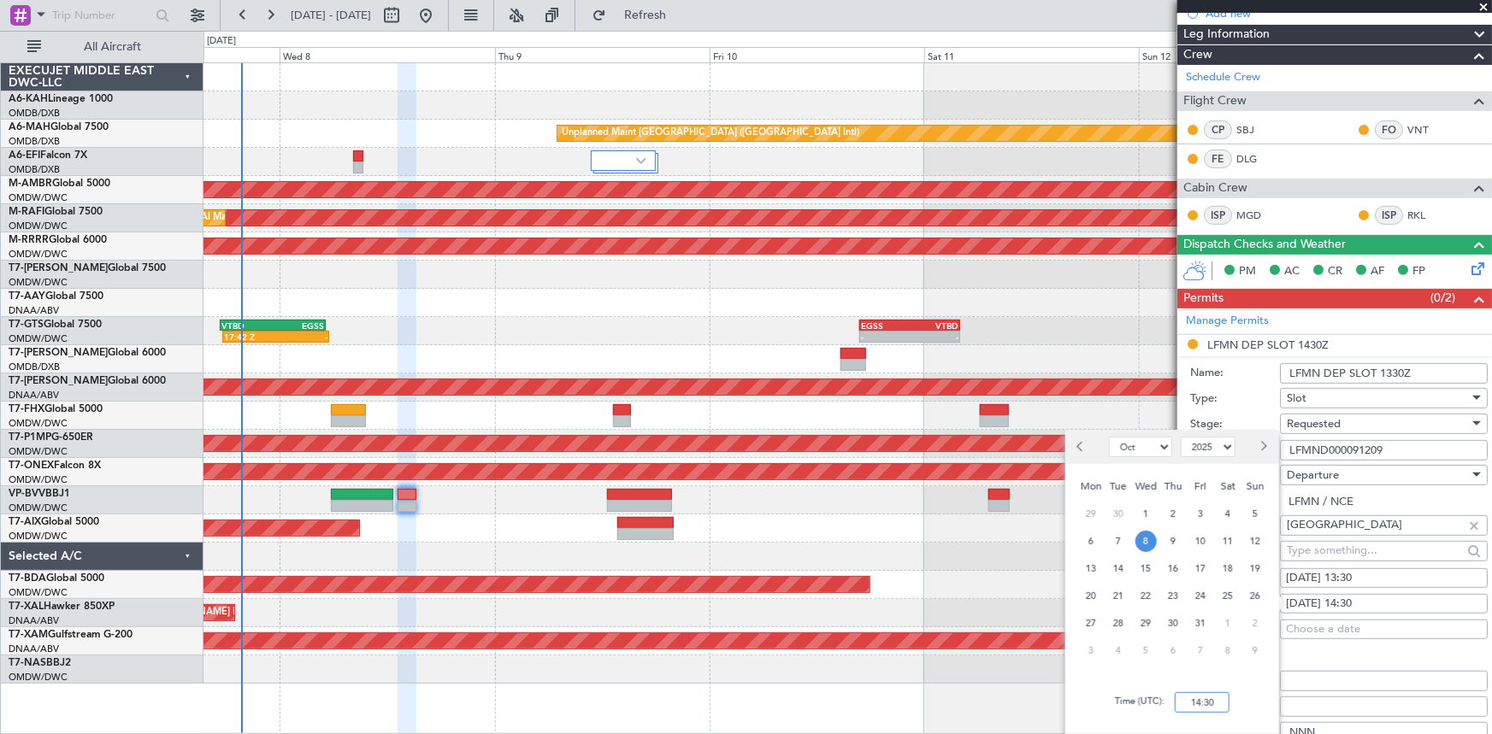
click at [1184, 702] on input "14:30" at bounding box center [1202, 703] width 55 height 21
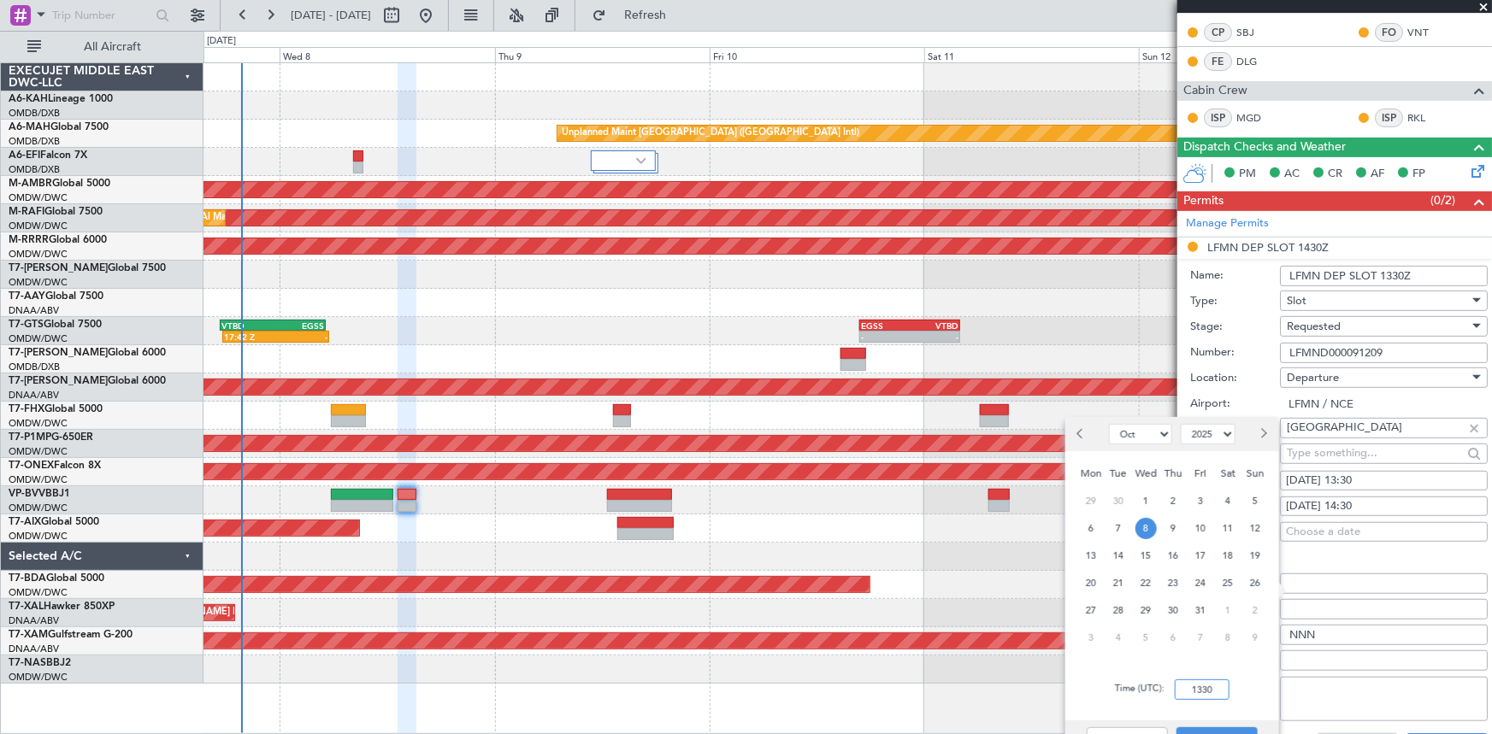
scroll to position [418, 0]
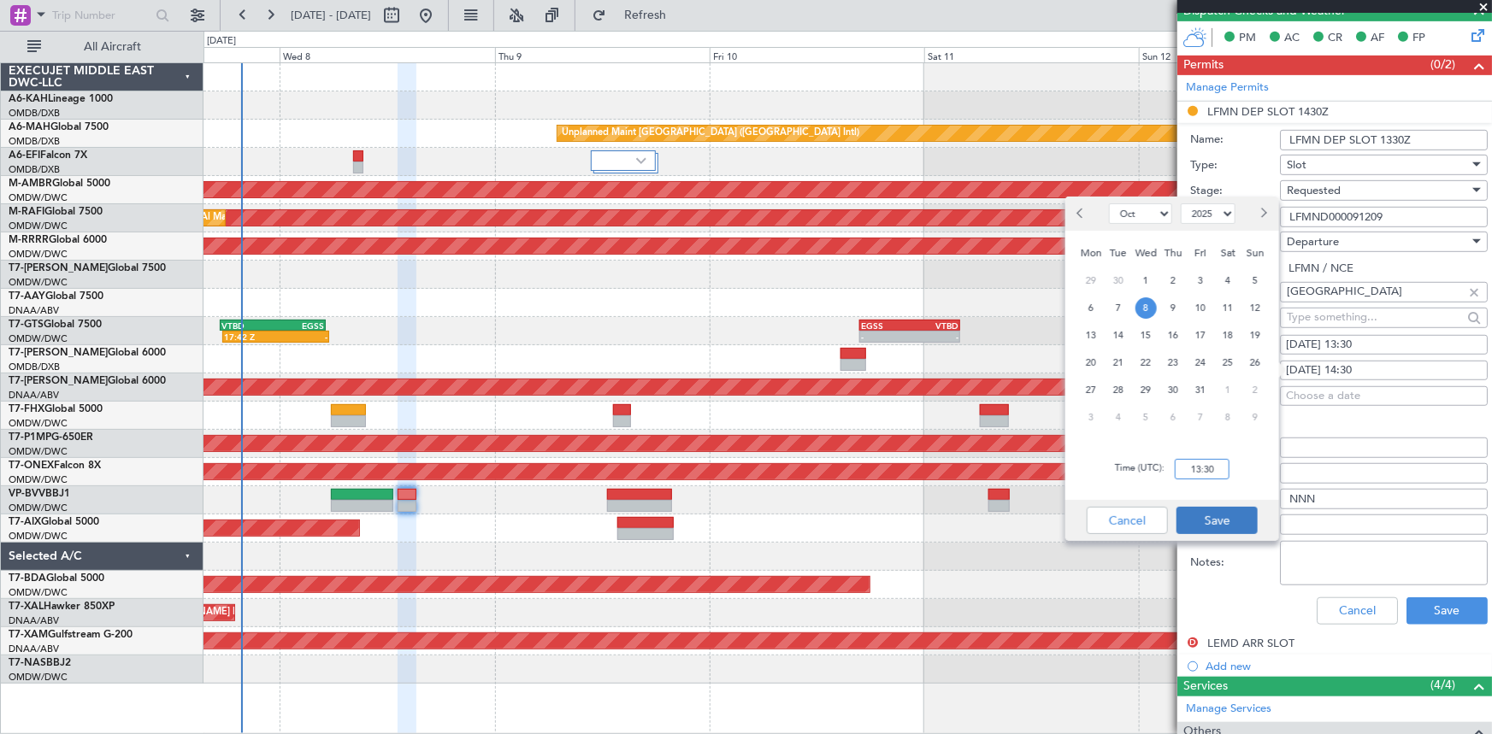
type input "13:30"
click at [1229, 531] on button "Save" at bounding box center [1216, 520] width 81 height 27
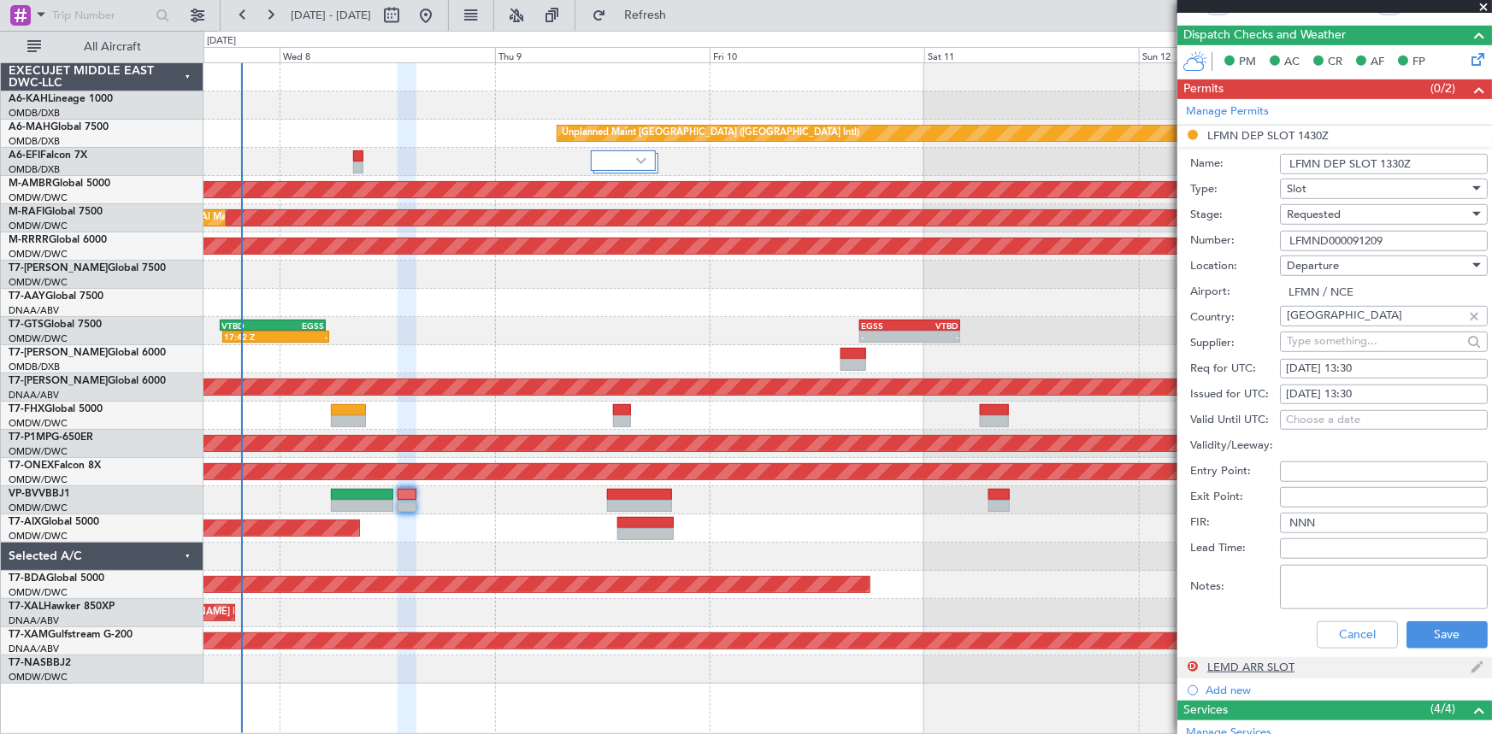
scroll to position [496, 0]
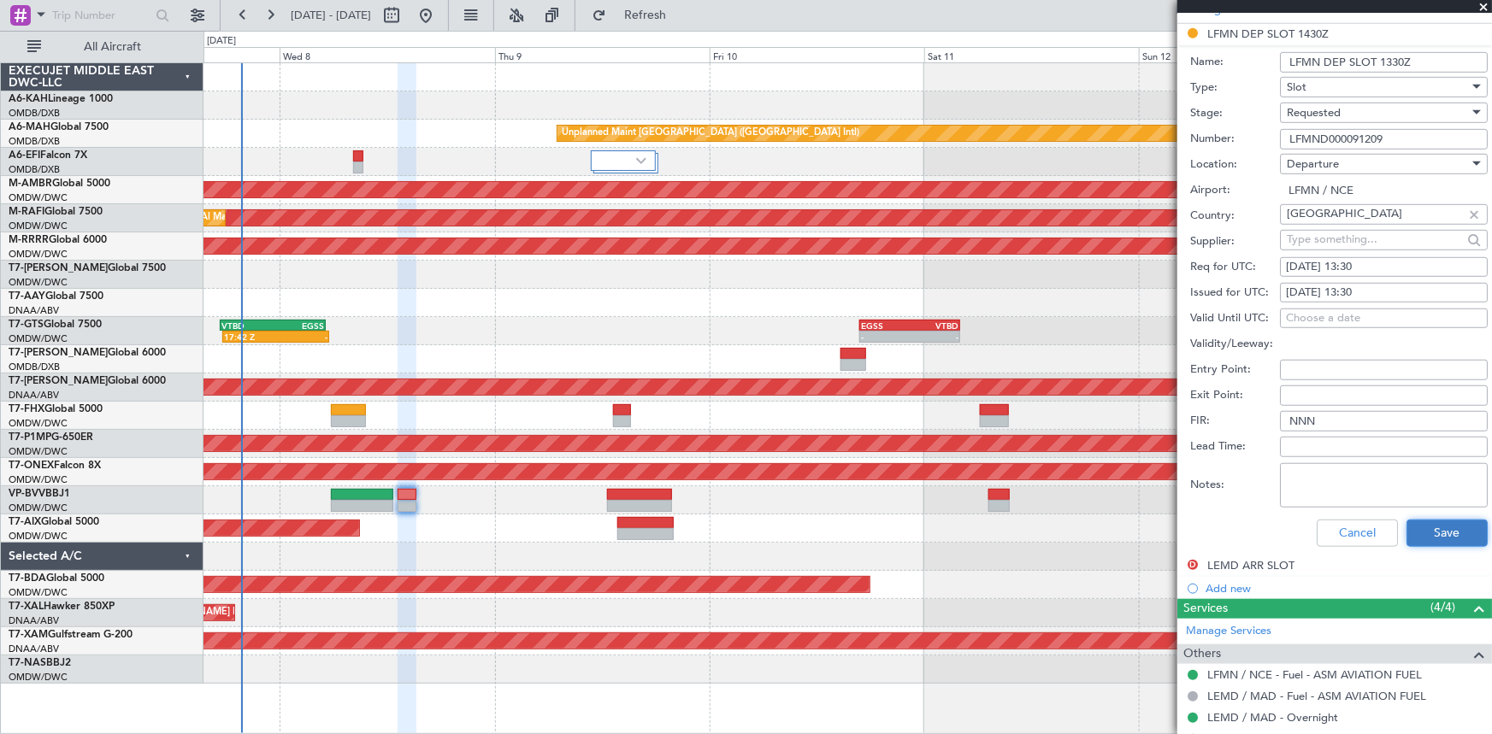
click at [1445, 526] on button "Save" at bounding box center [1446, 533] width 81 height 27
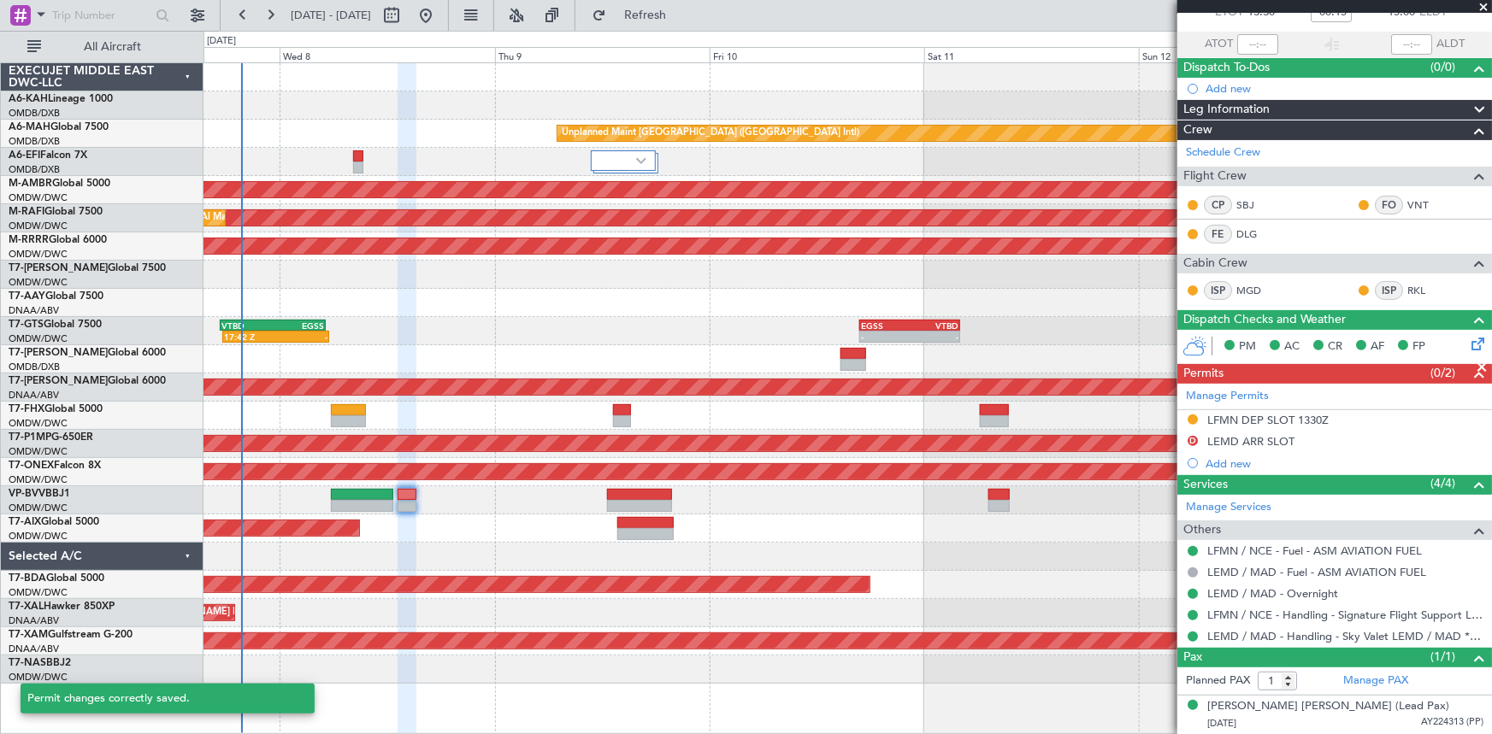
scroll to position [108, 0]
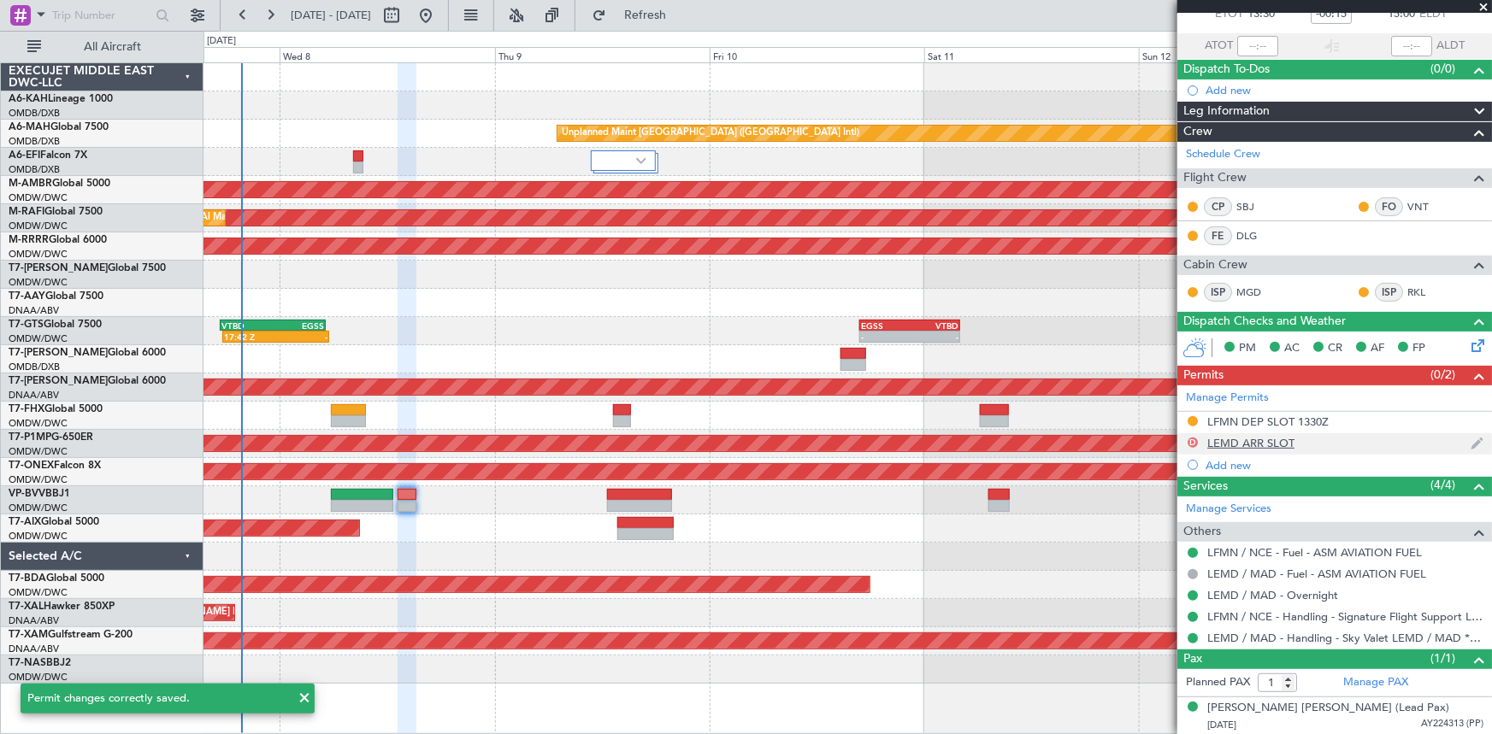
click at [1192, 438] on button "D" at bounding box center [1193, 443] width 10 height 10
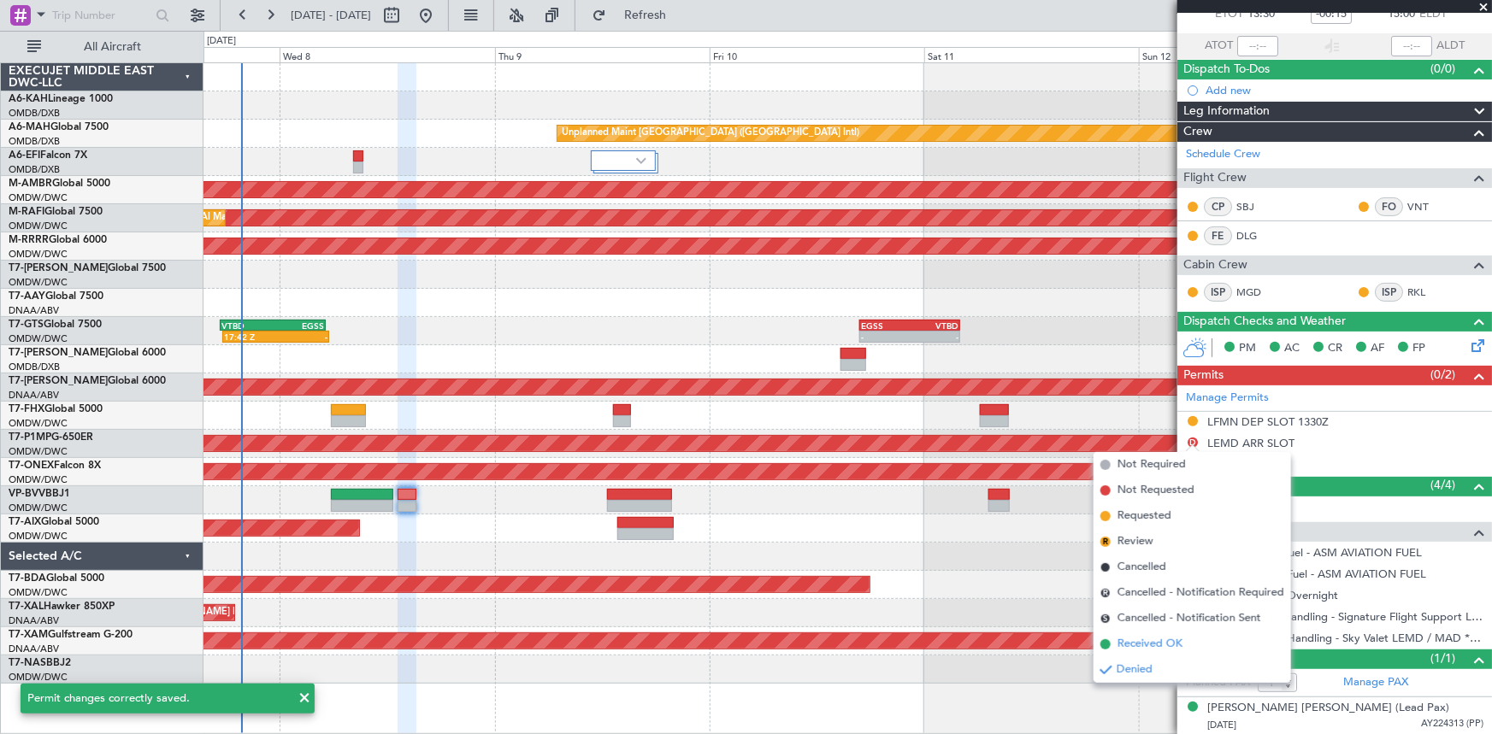
click at [1129, 647] on span "Received OK" at bounding box center [1149, 644] width 65 height 17
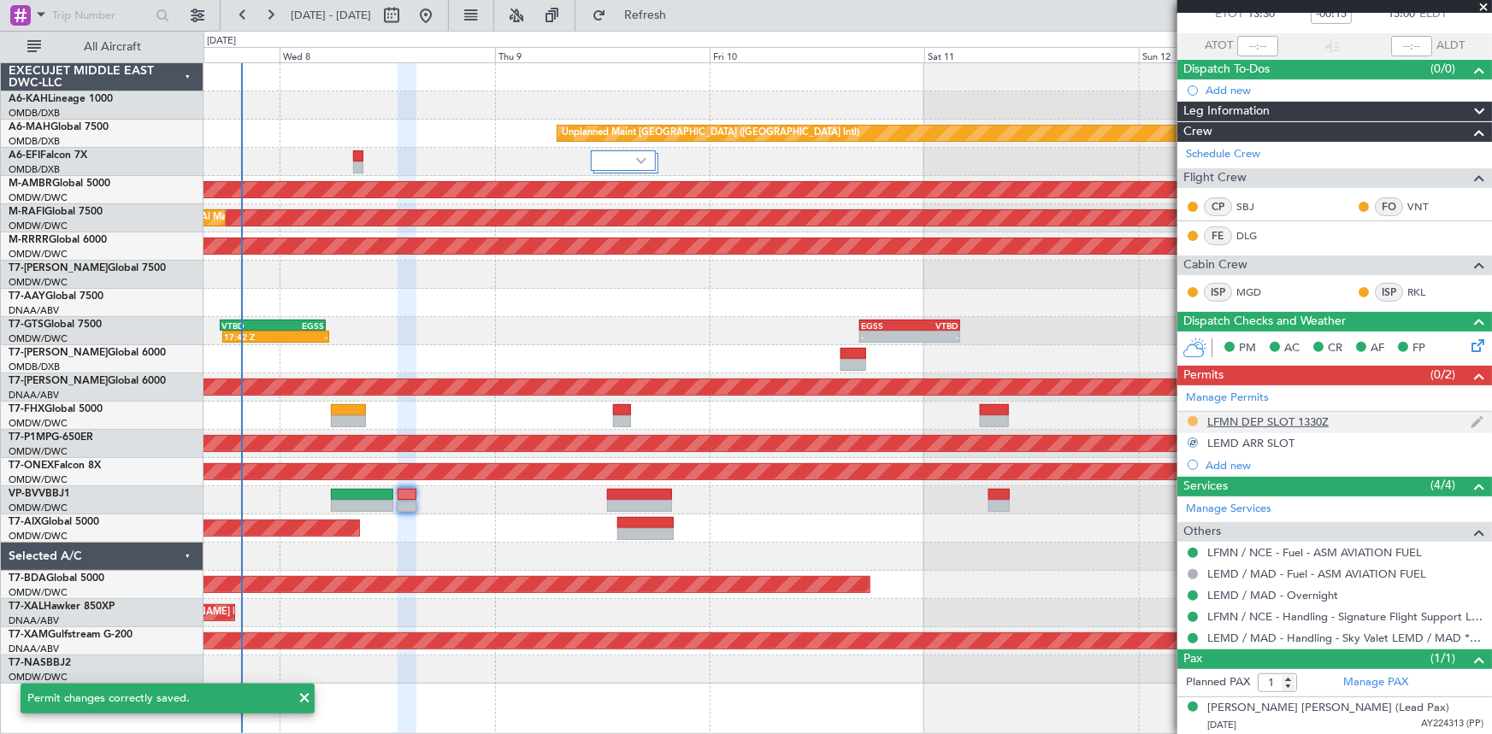
click at [1194, 419] on button at bounding box center [1193, 421] width 10 height 10
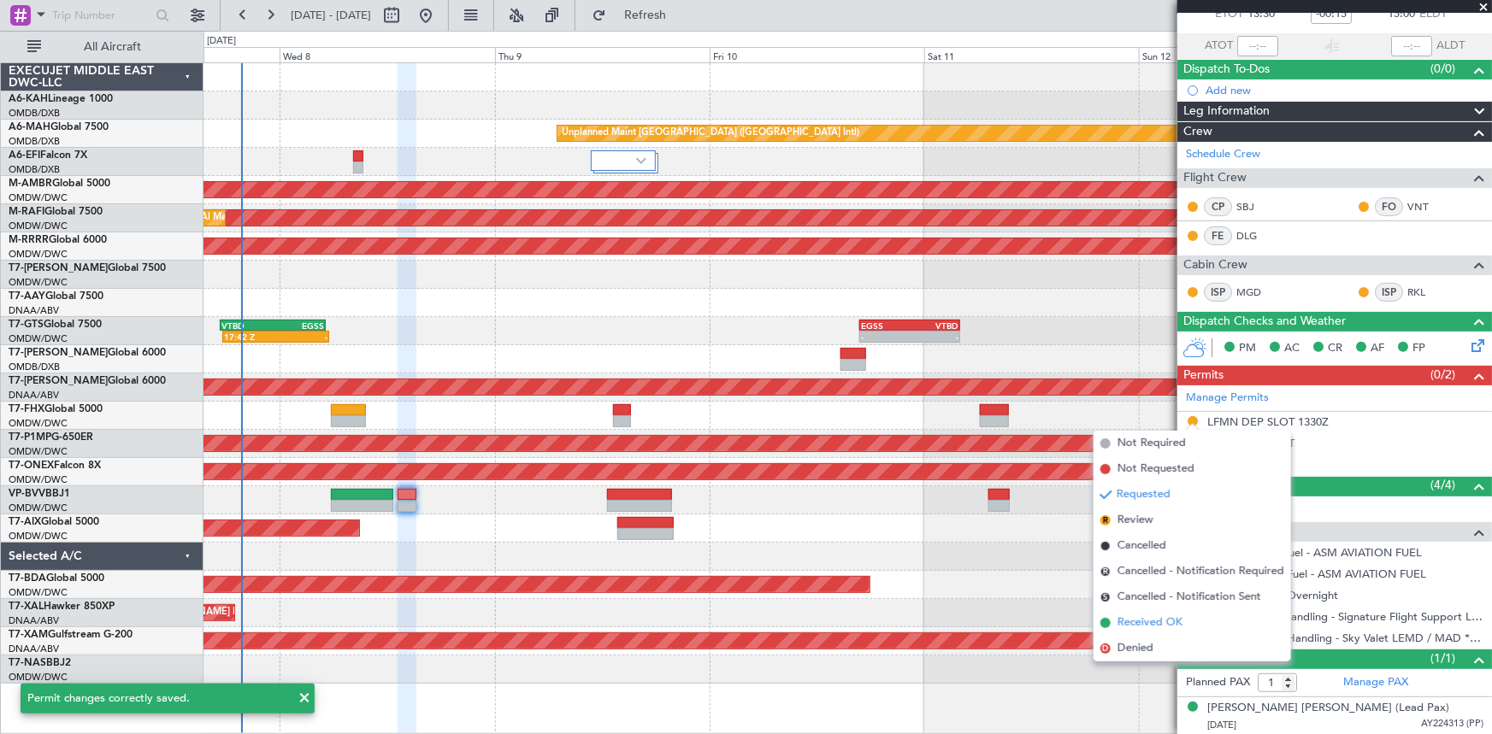
click at [1147, 623] on span "Received OK" at bounding box center [1149, 623] width 65 height 17
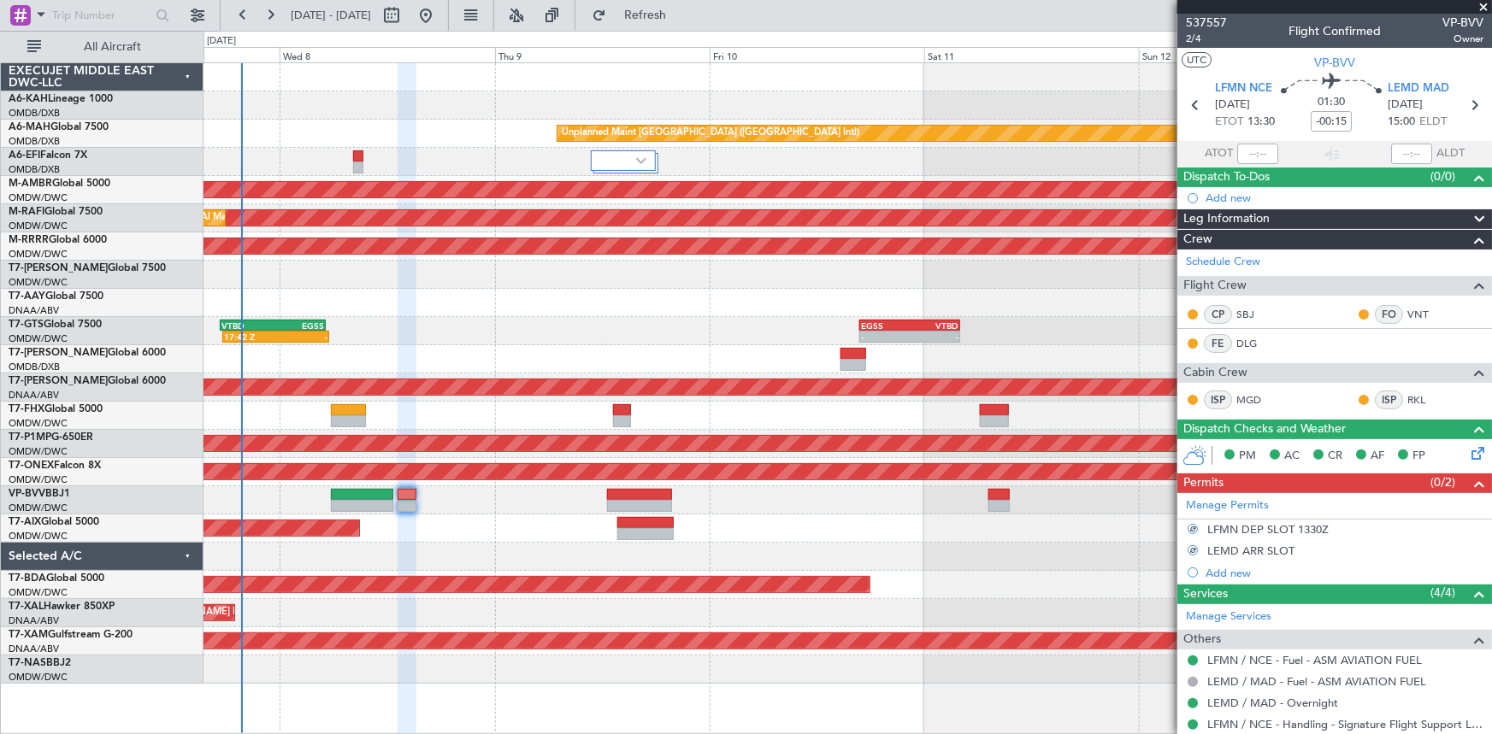
scroll to position [107, 0]
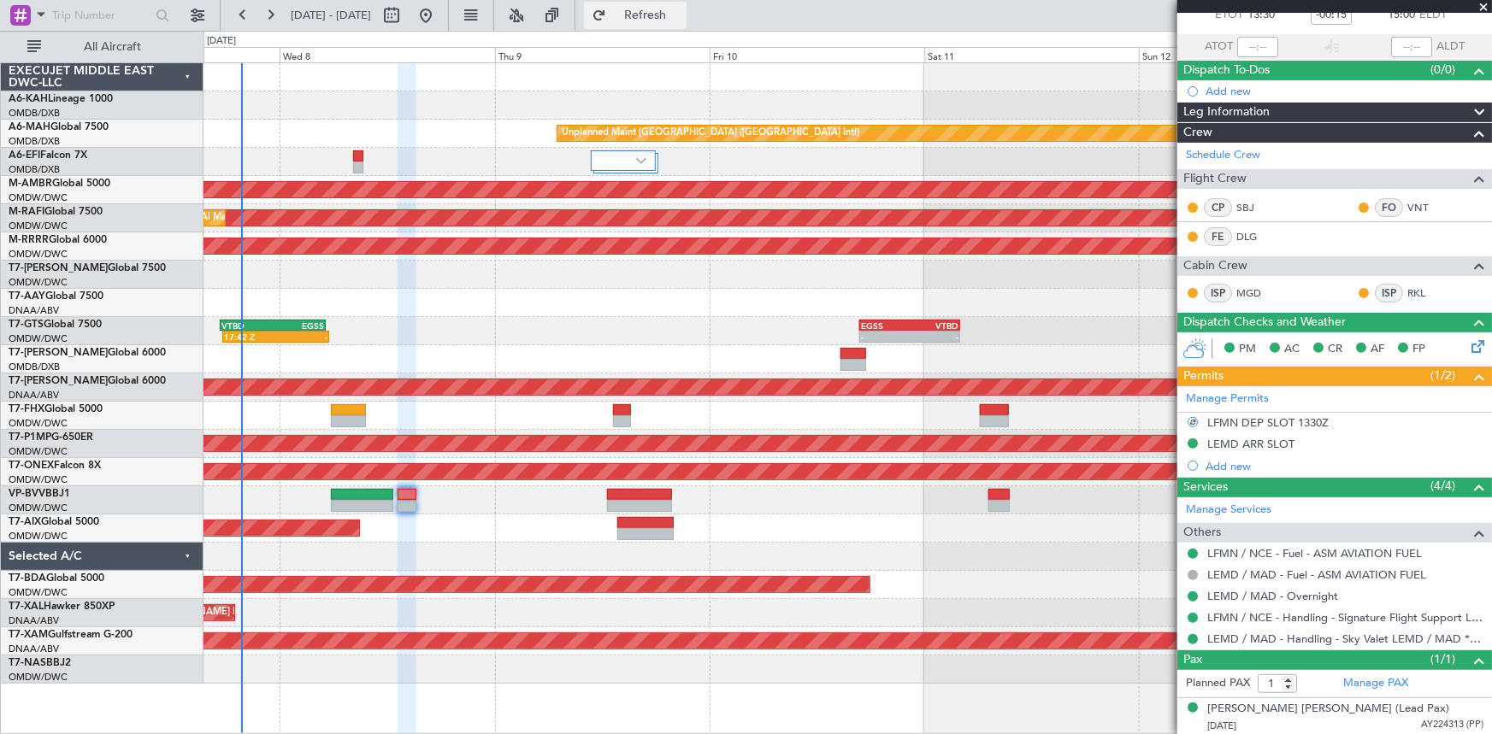
click at [681, 13] on span "Refresh" at bounding box center [646, 15] width 72 height 12
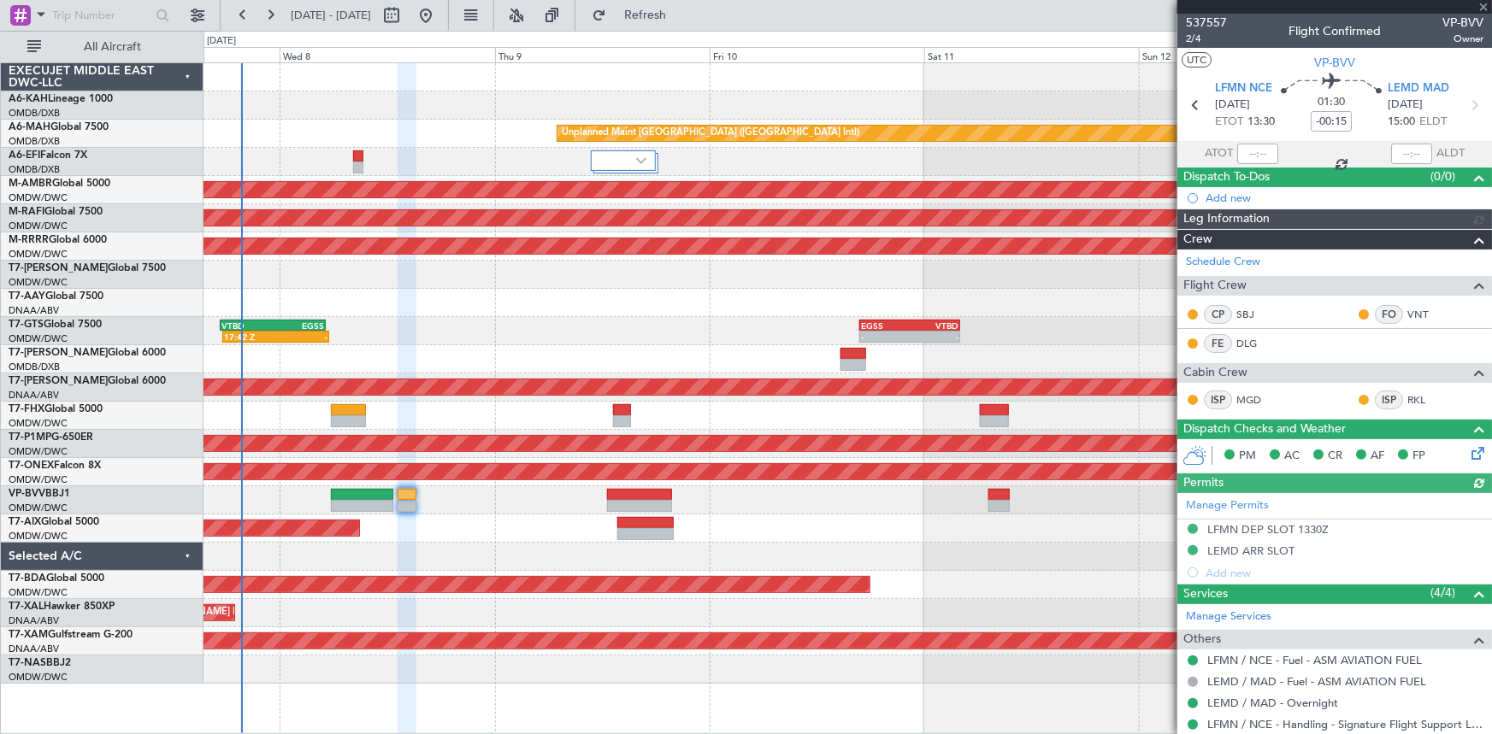
type input "Dherander Fithani (DHF)"
type input "7478"
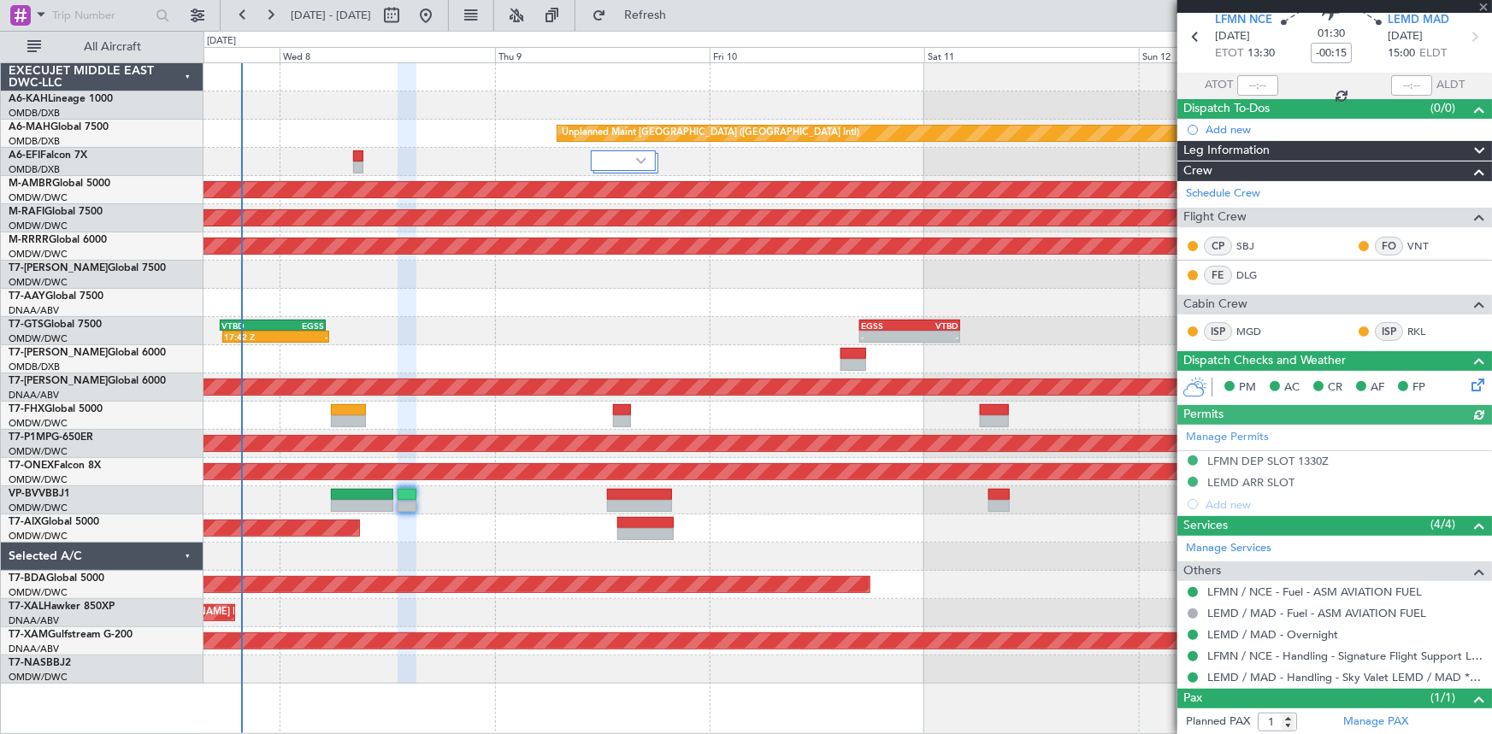
scroll to position [107, 0]
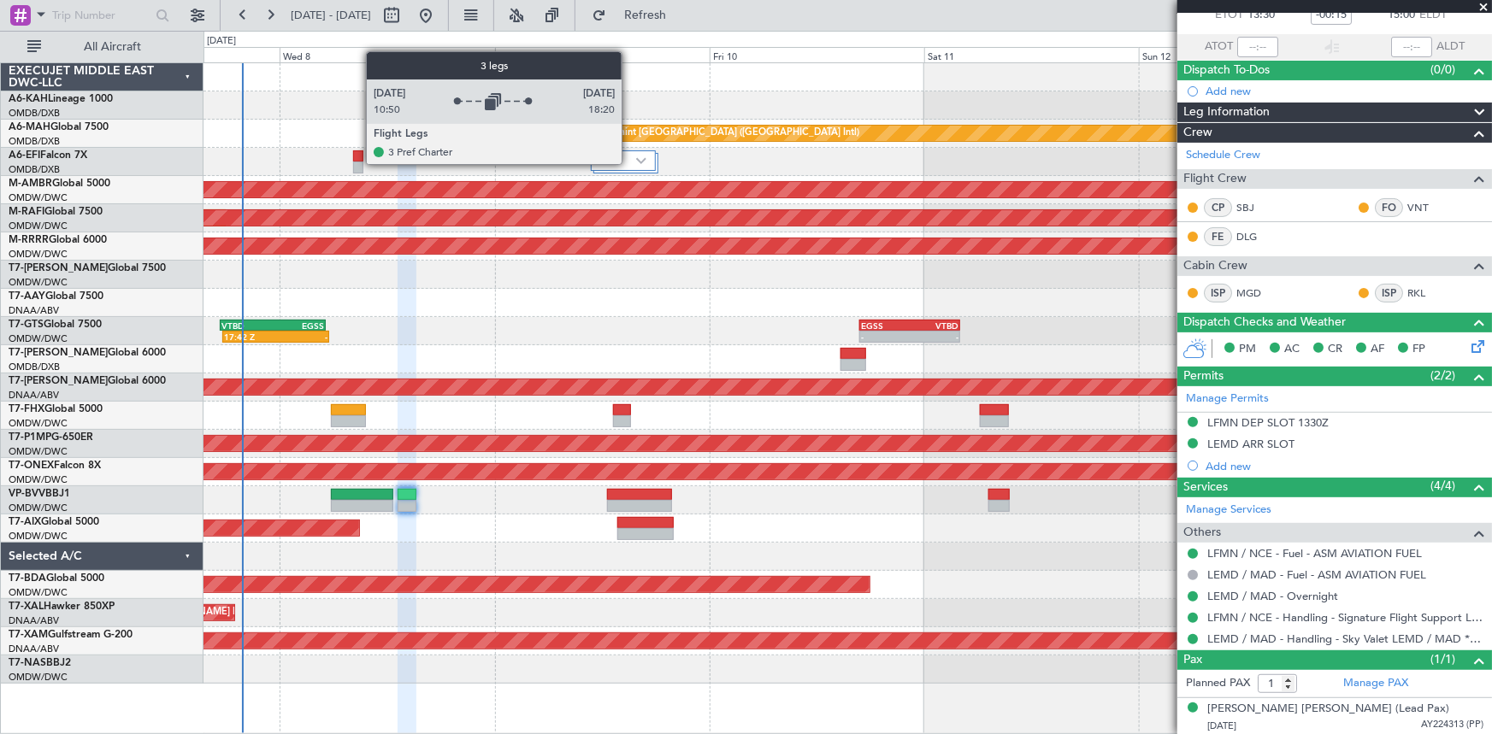
click at [629, 163] on div at bounding box center [623, 160] width 65 height 21
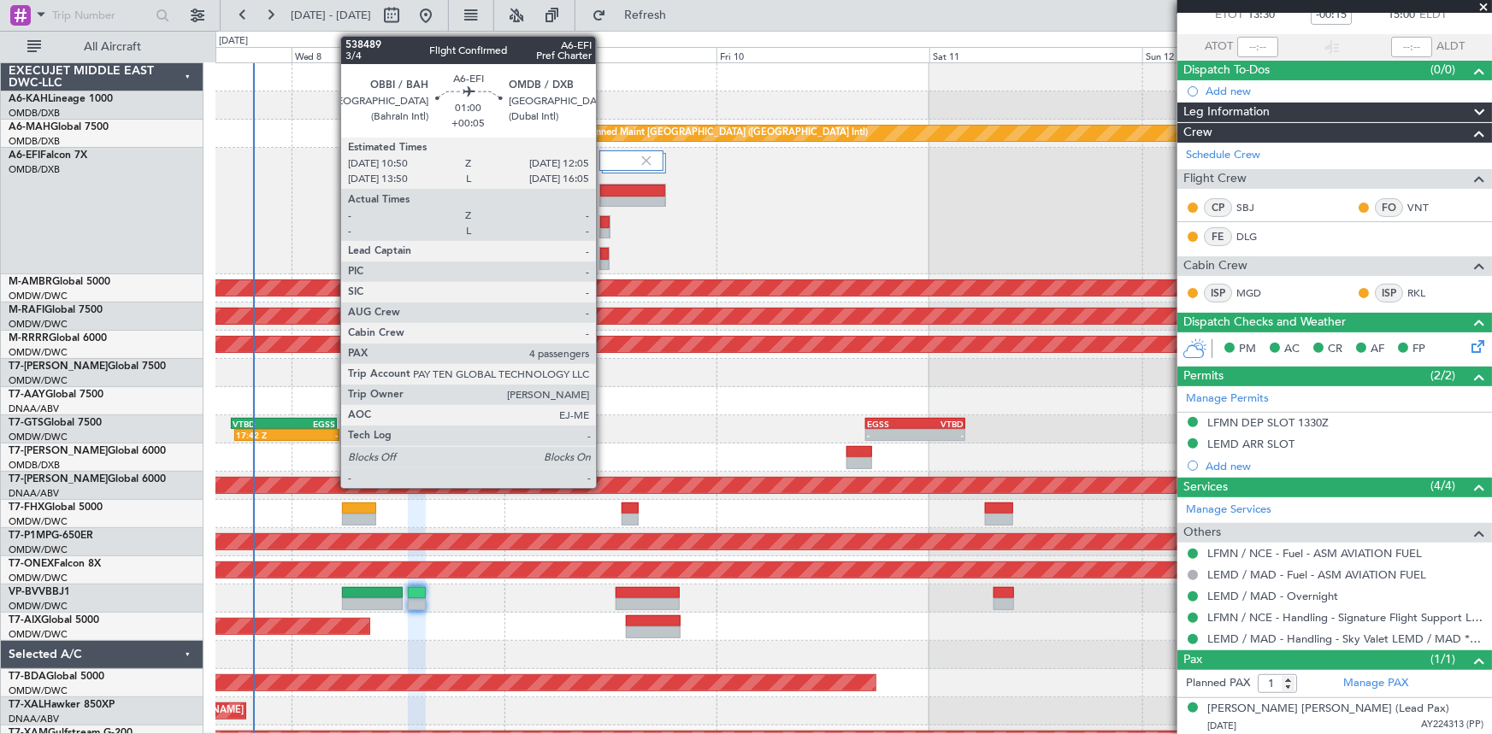
click at [604, 221] on div at bounding box center [604, 222] width 9 height 12
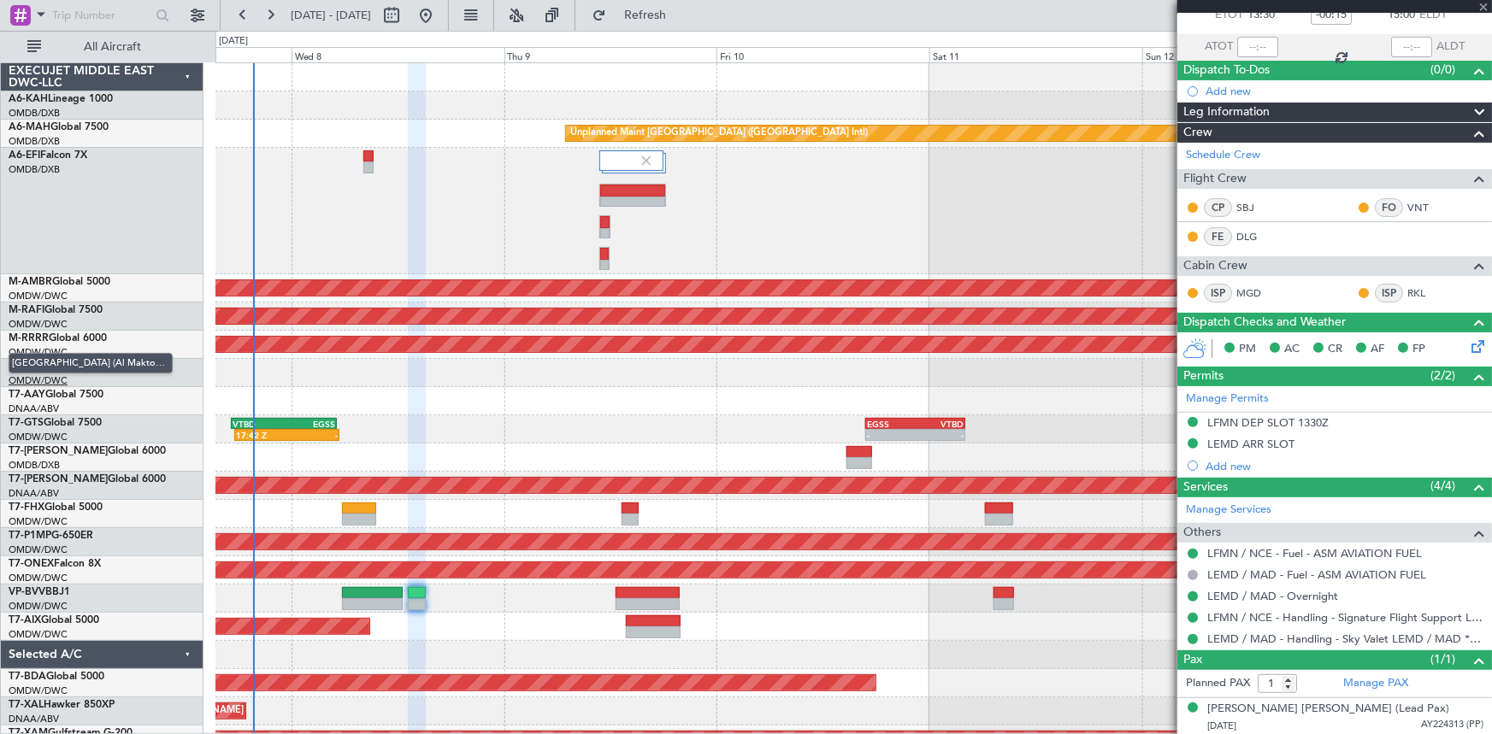
type input "+00:05"
type input "4"
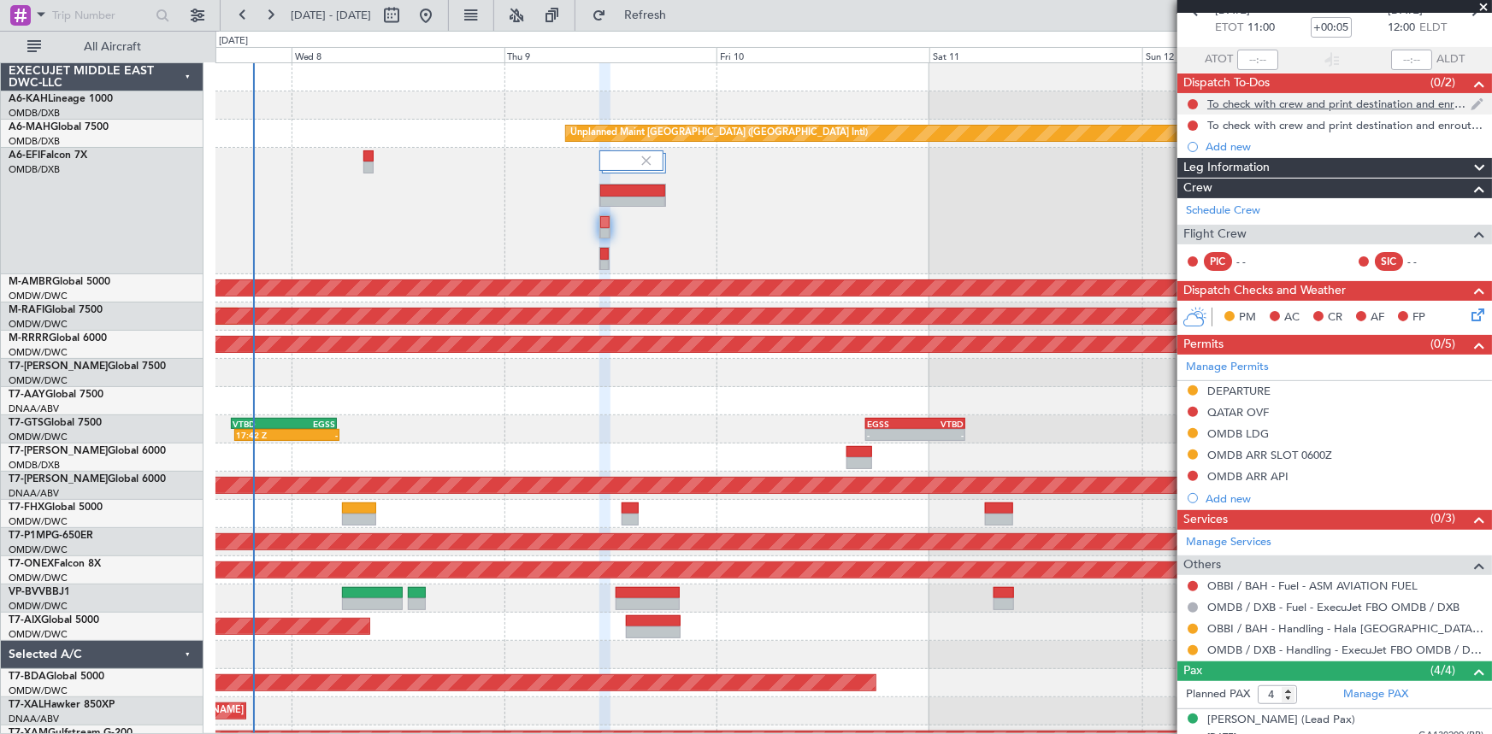
scroll to position [0, 0]
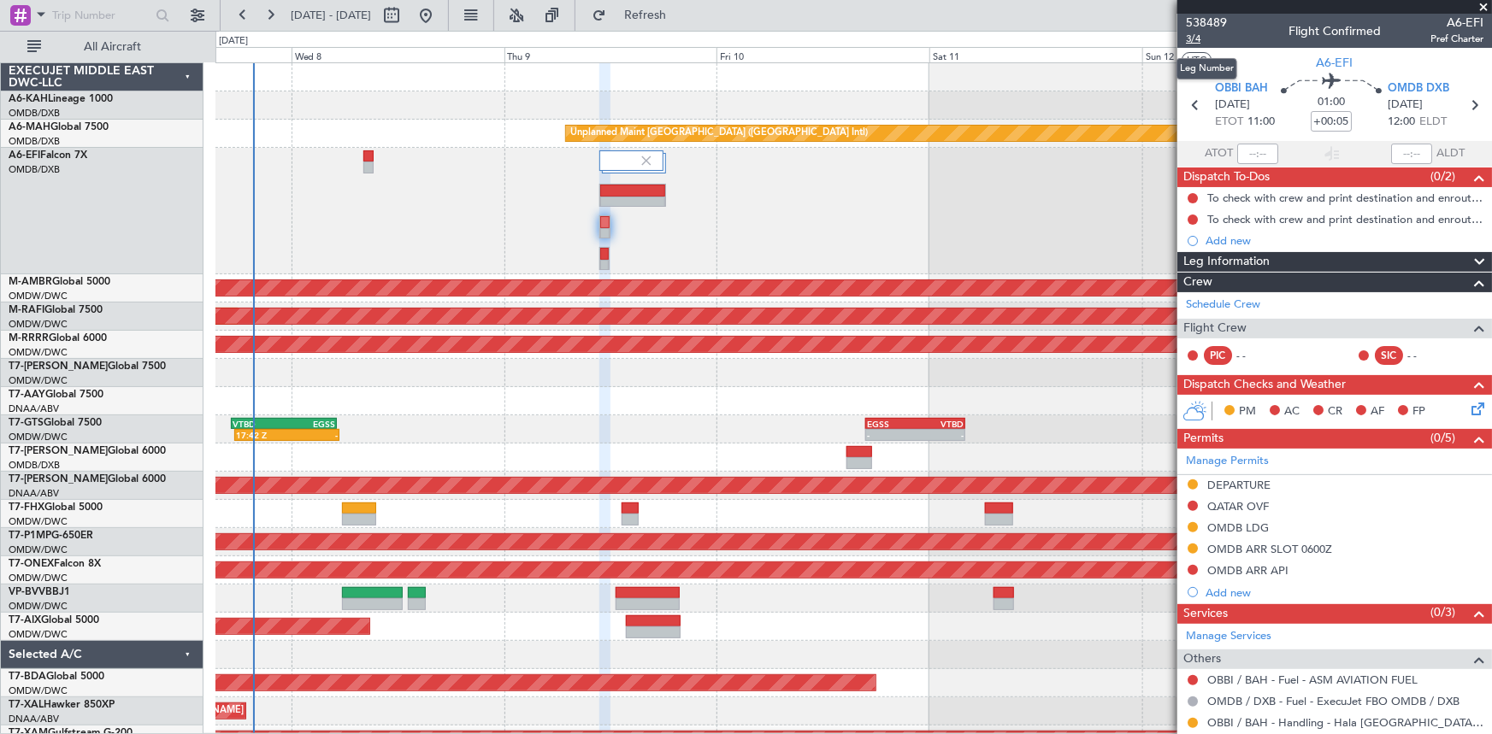
click at [1197, 36] on span "3/4" at bounding box center [1206, 39] width 41 height 15
drag, startPoint x: 676, startPoint y: 16, endPoint x: 507, endPoint y: 185, distance: 238.8
click at [677, 16] on span "Refresh" at bounding box center [646, 15] width 72 height 12
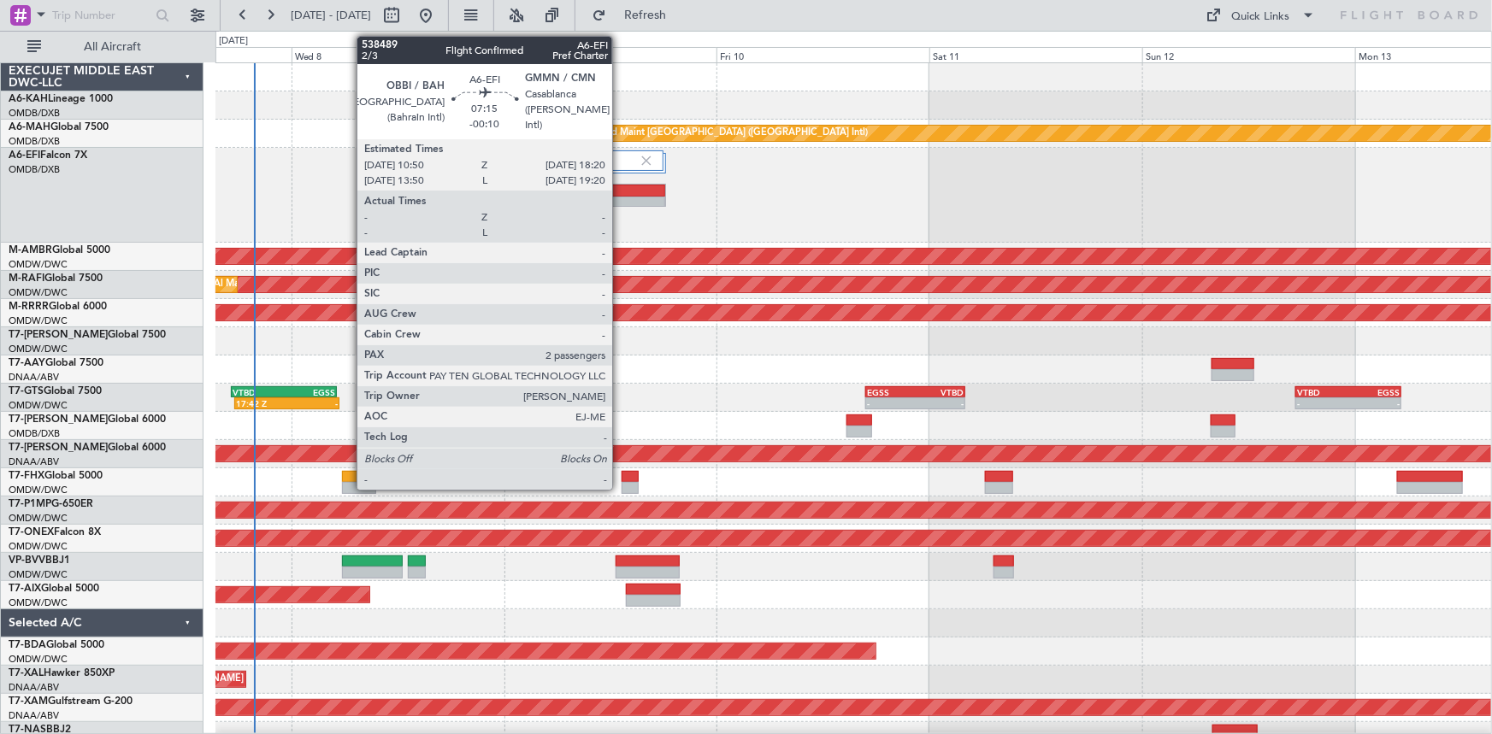
click at [620, 191] on div at bounding box center [632, 191] width 65 height 12
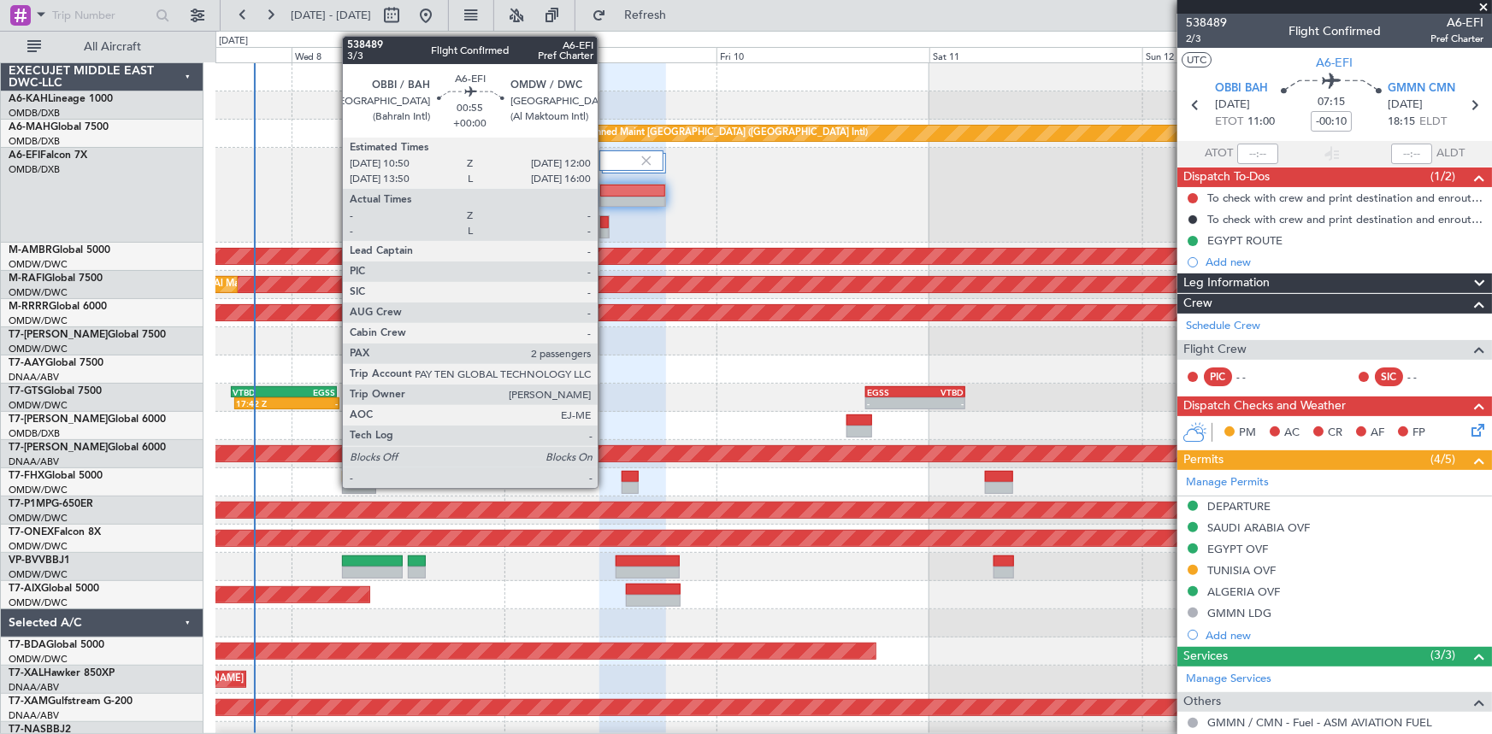
click at [605, 222] on div at bounding box center [604, 222] width 9 height 12
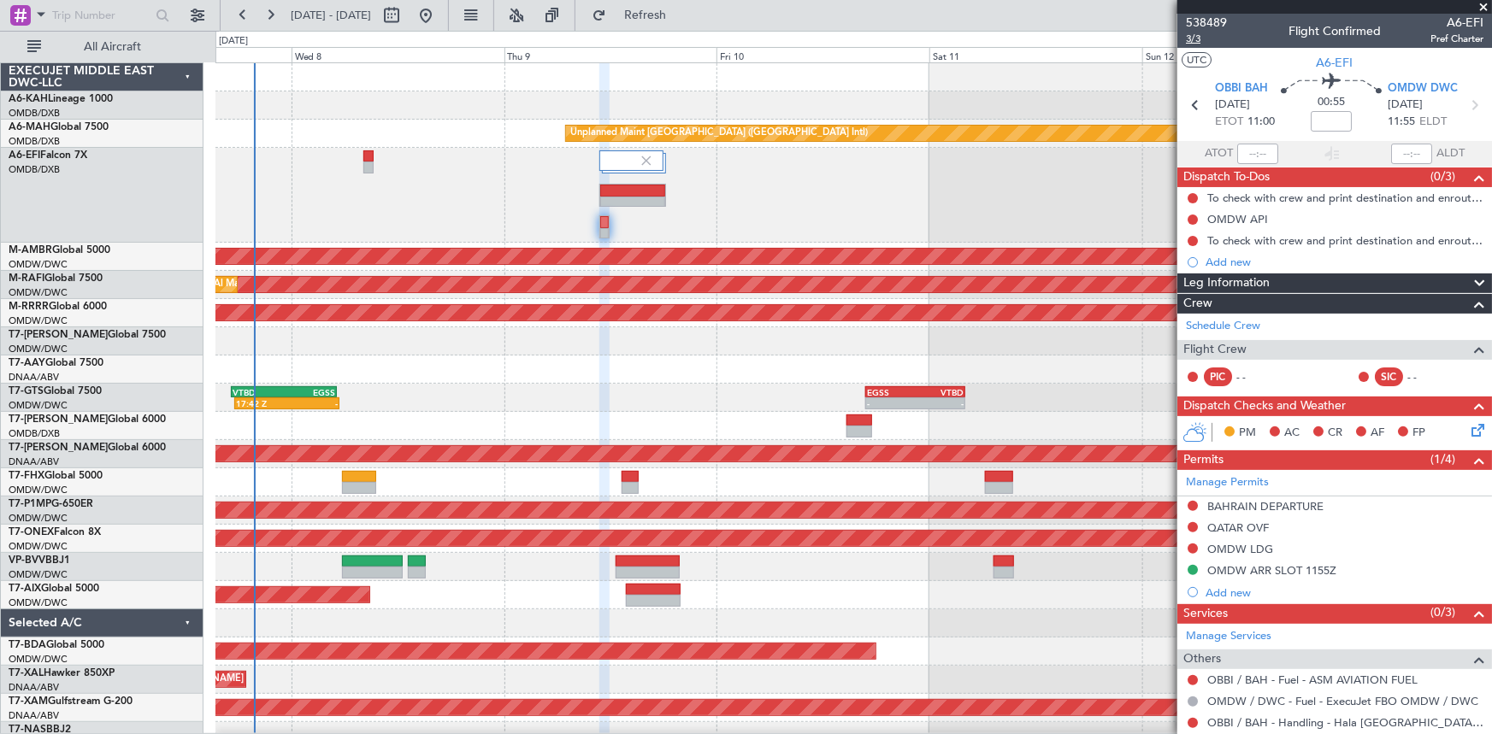
click at [1195, 39] on span "3/3" at bounding box center [1206, 39] width 41 height 15
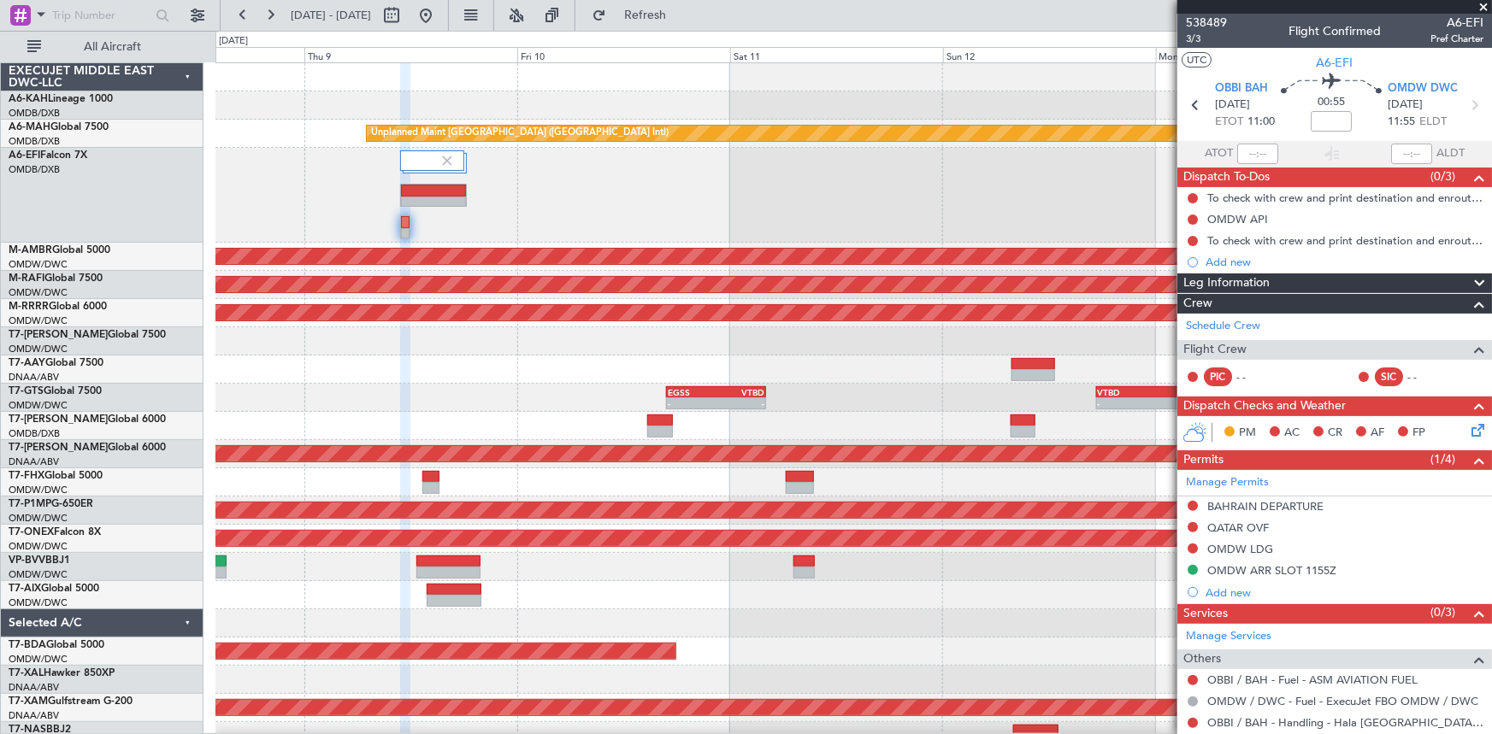
click at [588, 568] on div at bounding box center [853, 567] width 1276 height 28
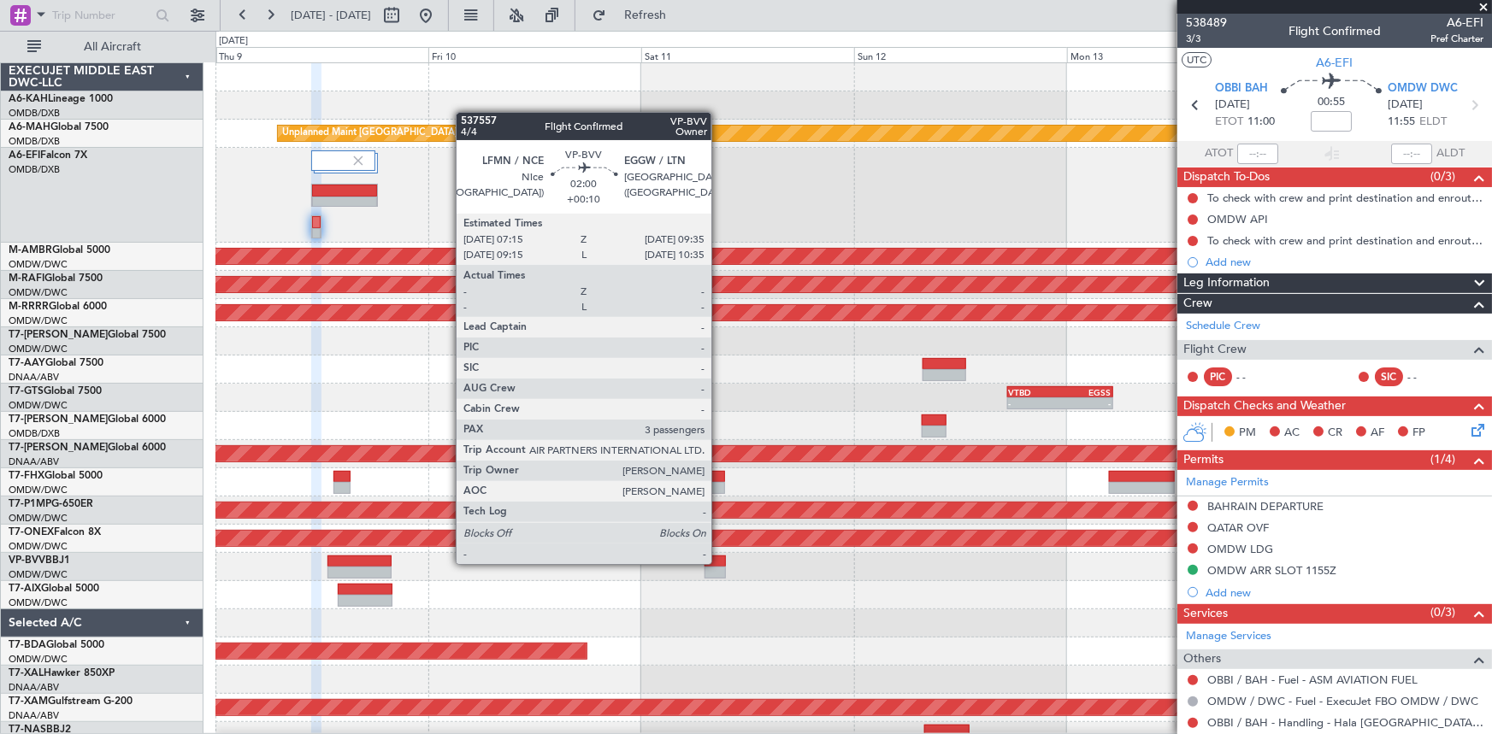
click at [719, 563] on div at bounding box center [715, 562] width 21 height 12
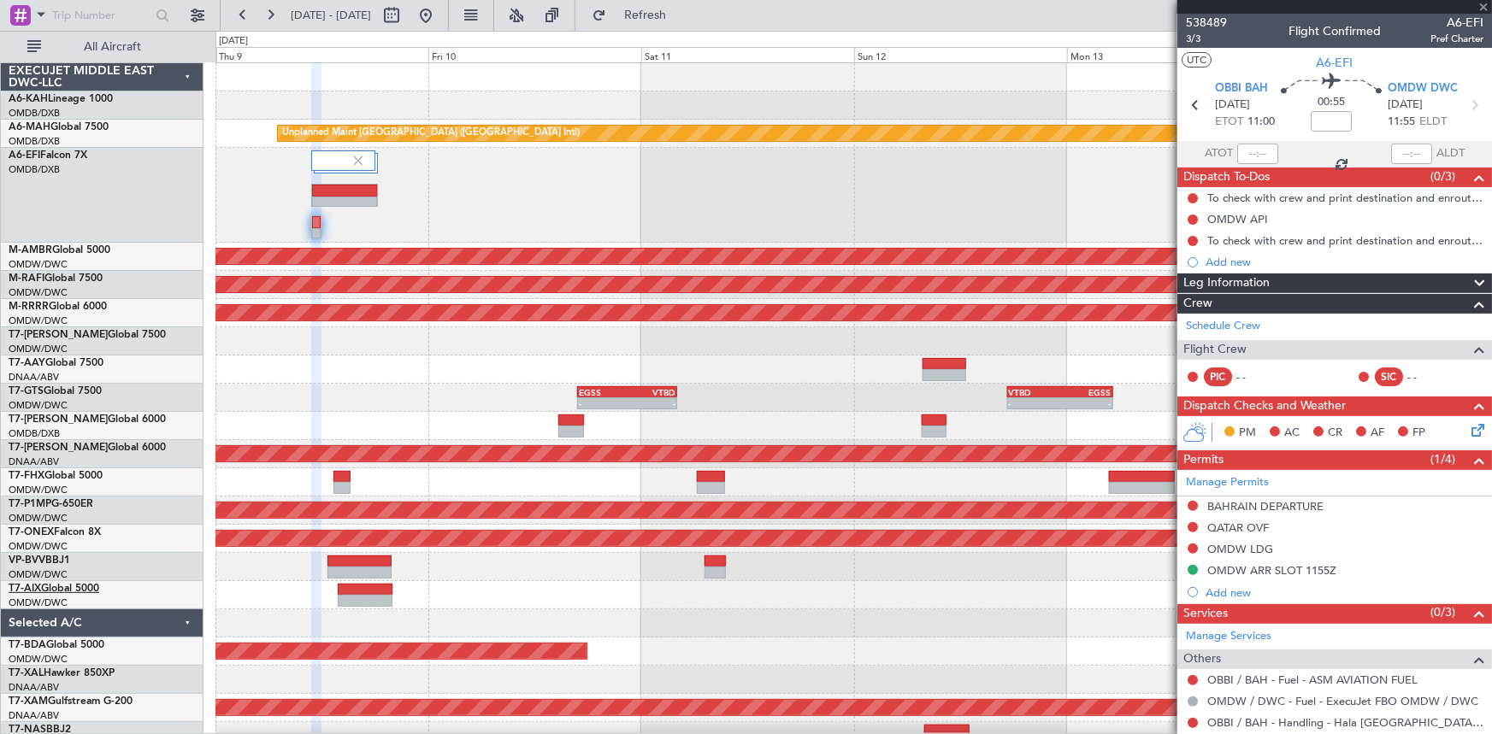
type input "+00:10"
type input "3"
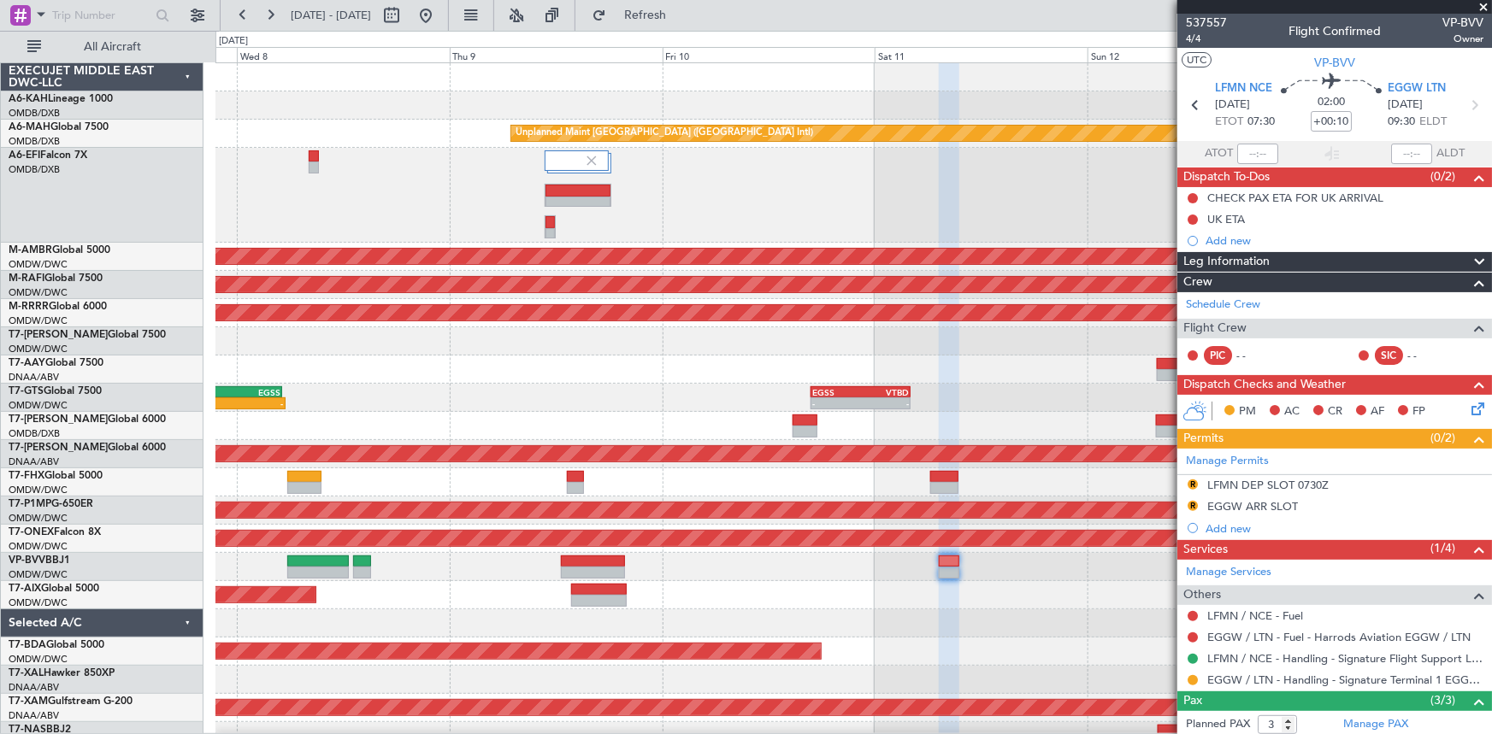
click at [750, 563] on div at bounding box center [853, 567] width 1276 height 28
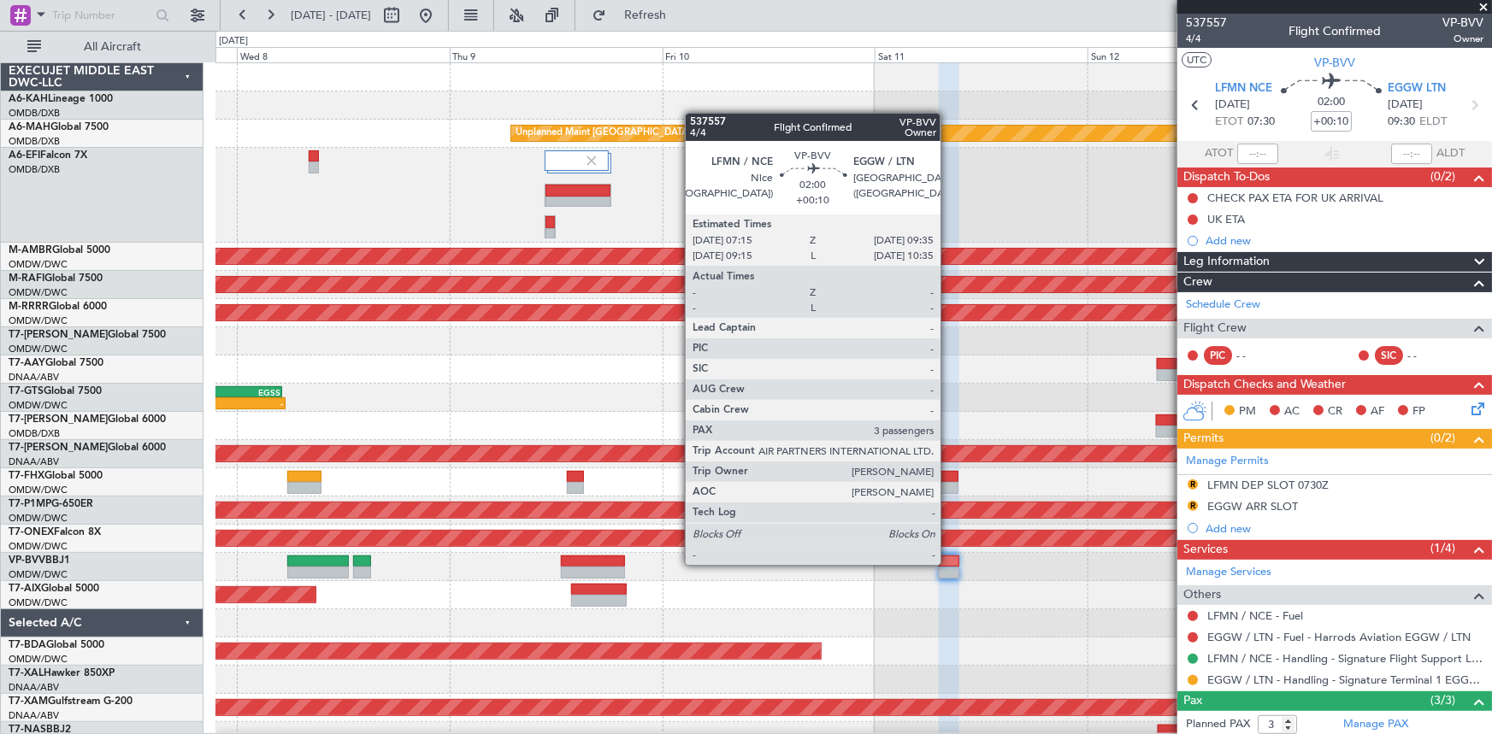
click at [948, 563] on div at bounding box center [949, 562] width 21 height 12
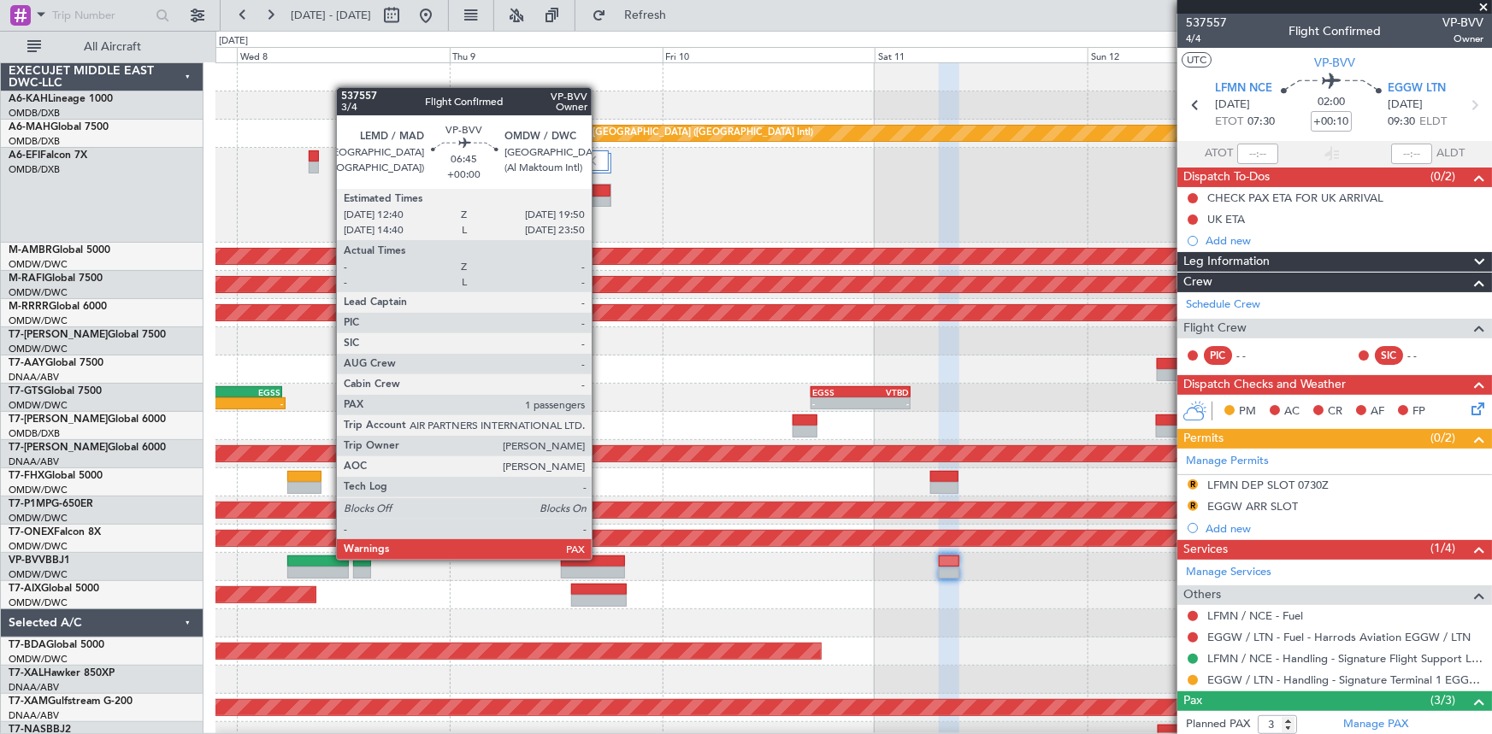
click at [599, 558] on div at bounding box center [593, 562] width 64 height 12
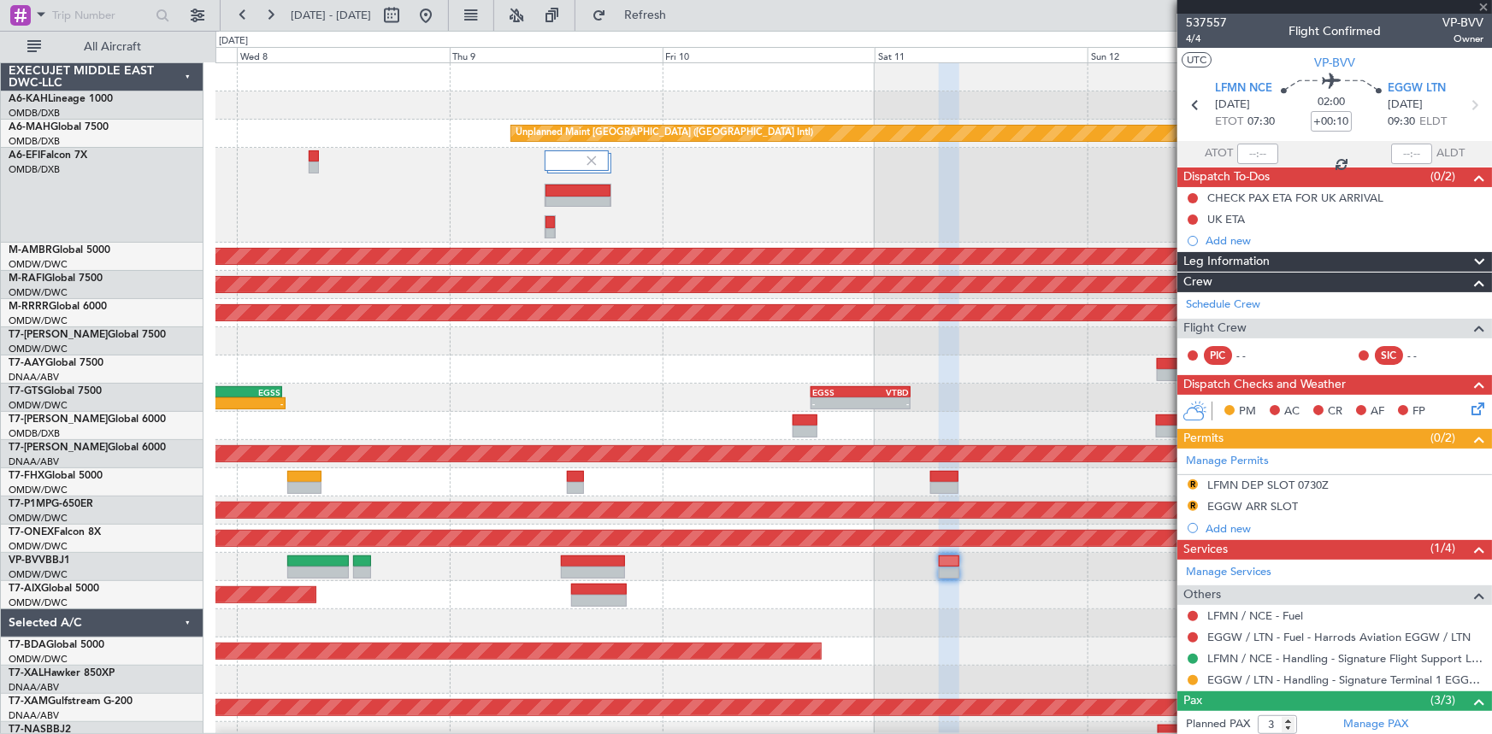
type input "1"
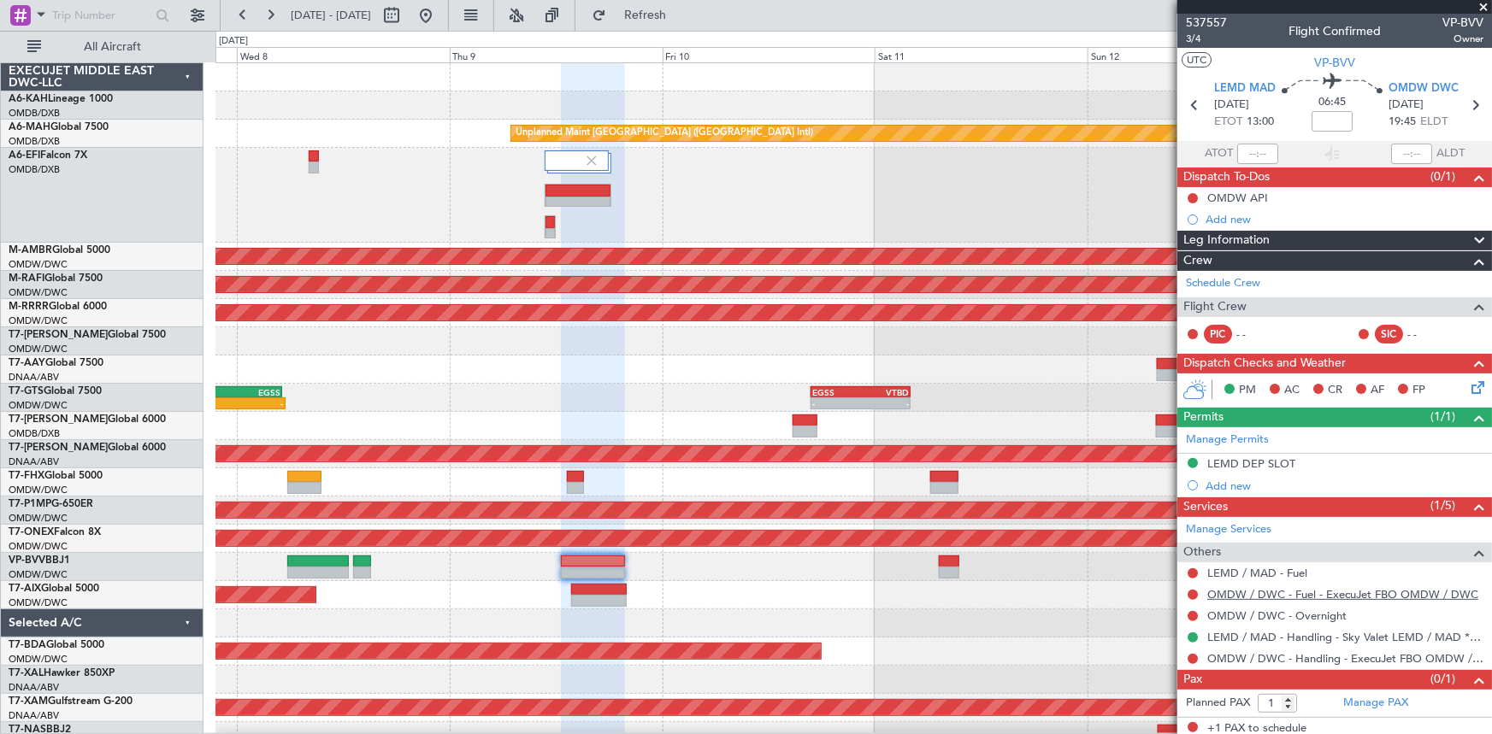
scroll to position [3, 0]
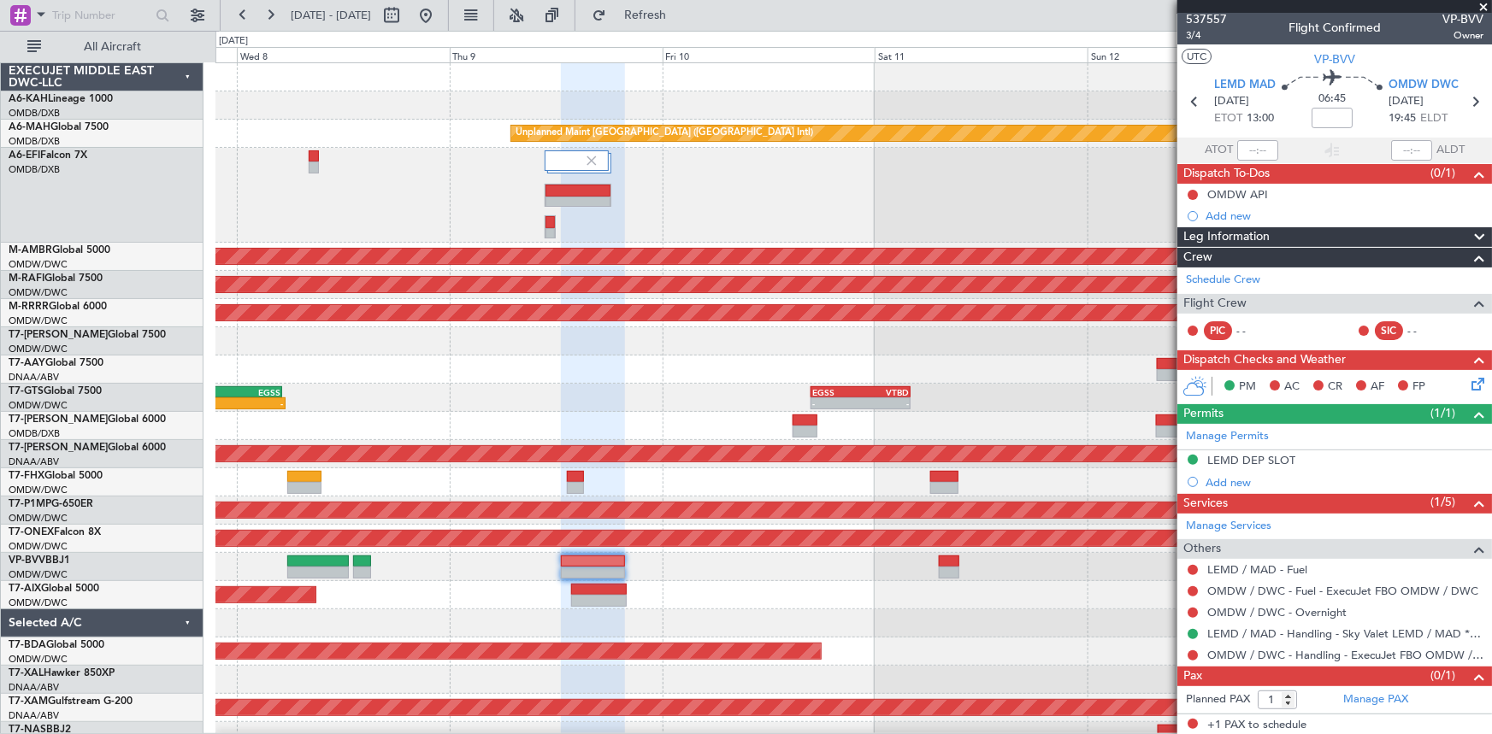
click at [754, 562] on div at bounding box center [853, 567] width 1276 height 28
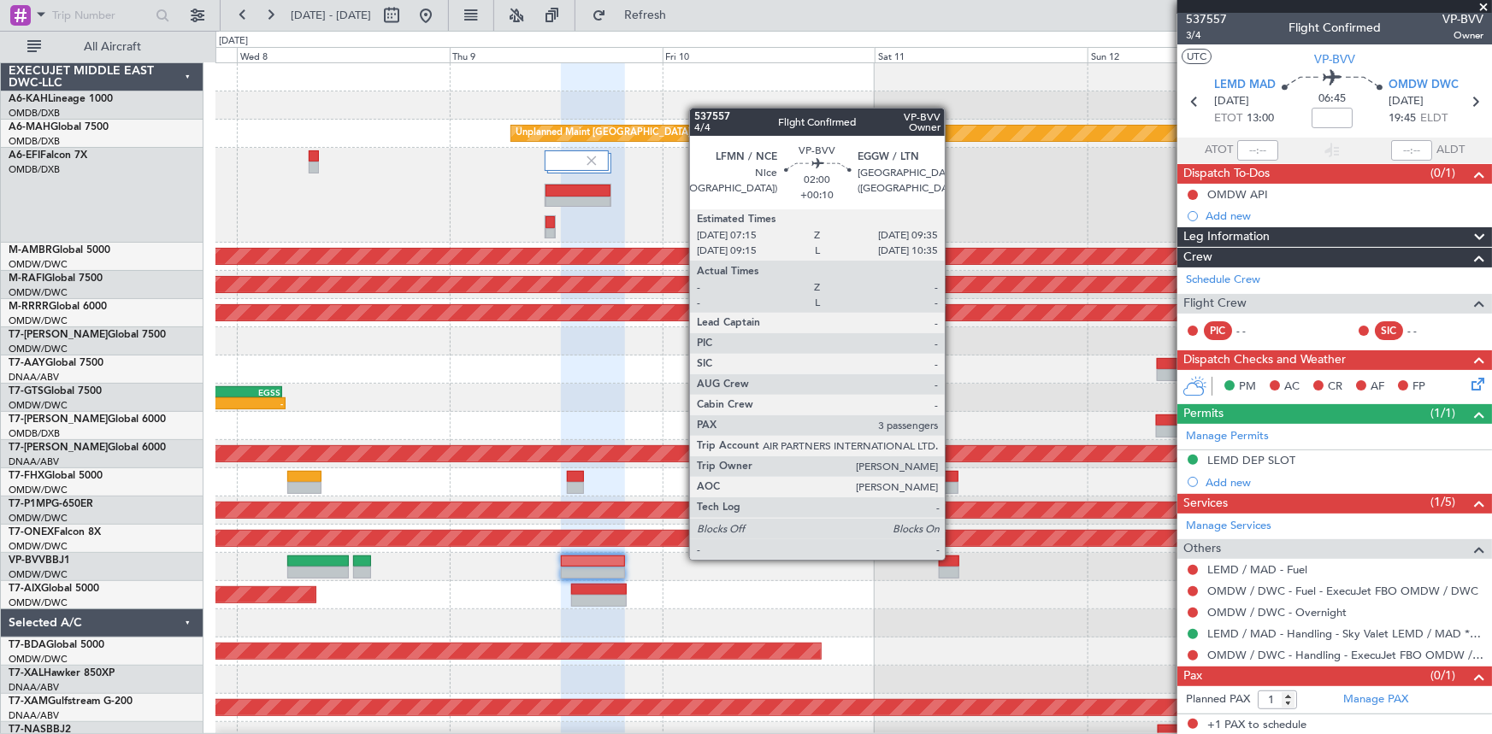
click at [952, 557] on div at bounding box center [949, 562] width 21 height 12
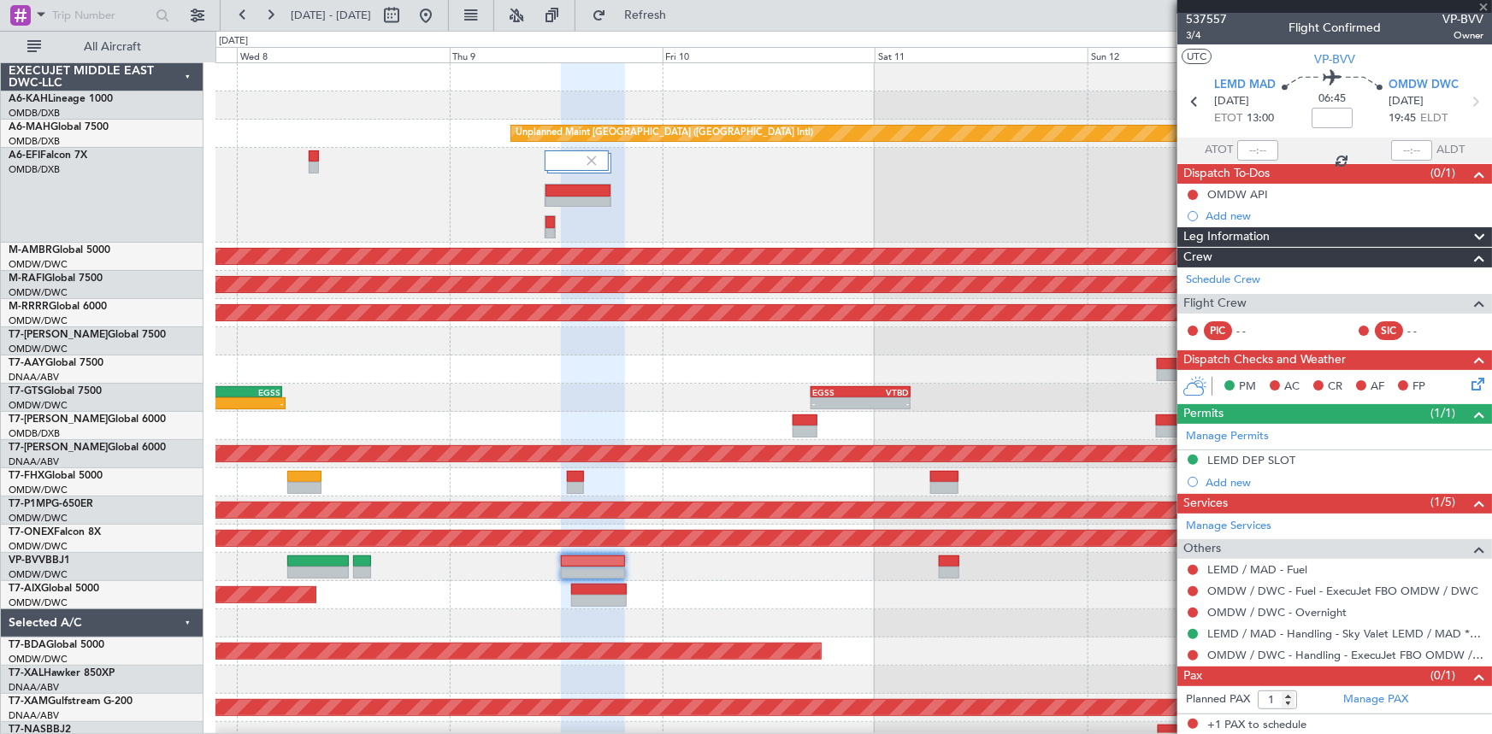
type input "+00:10"
type input "3"
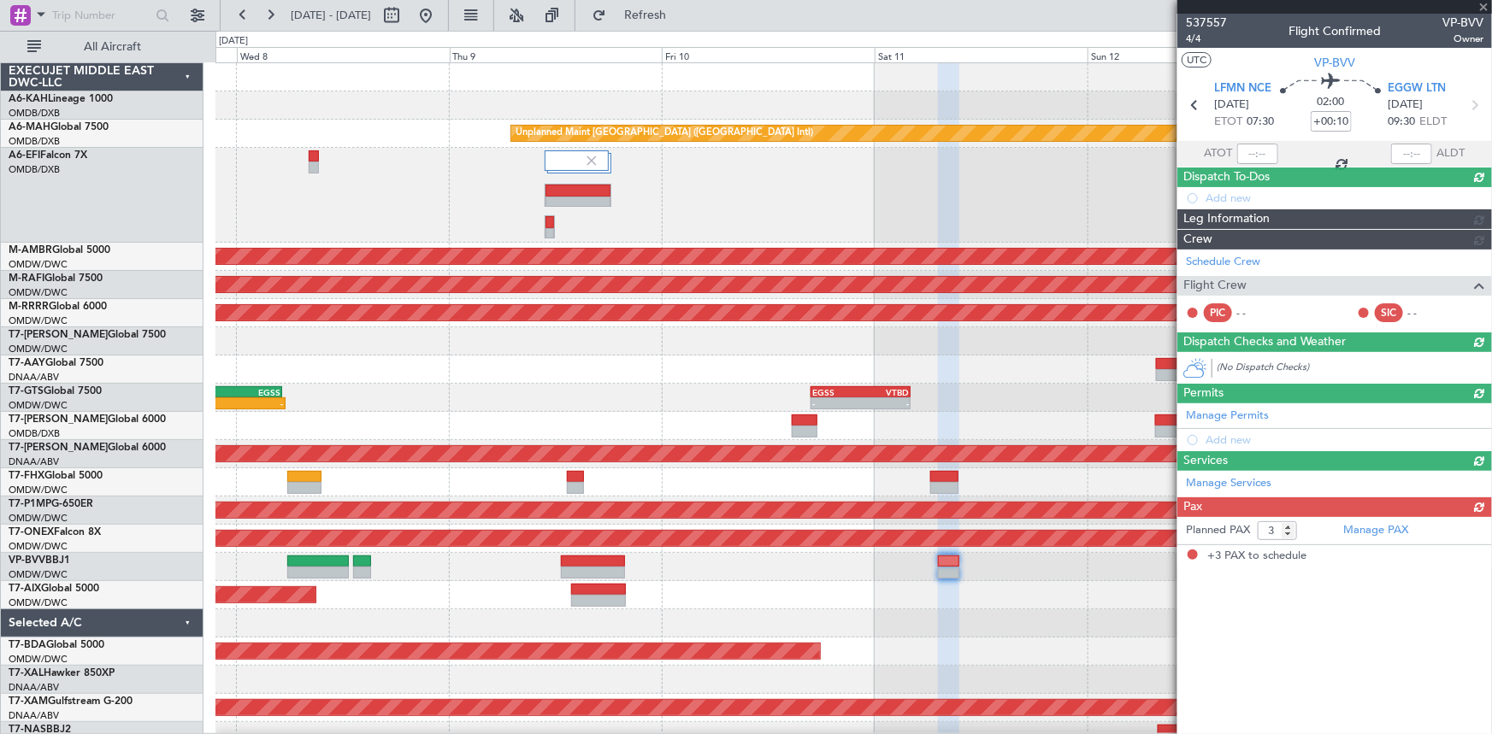
scroll to position [0, 0]
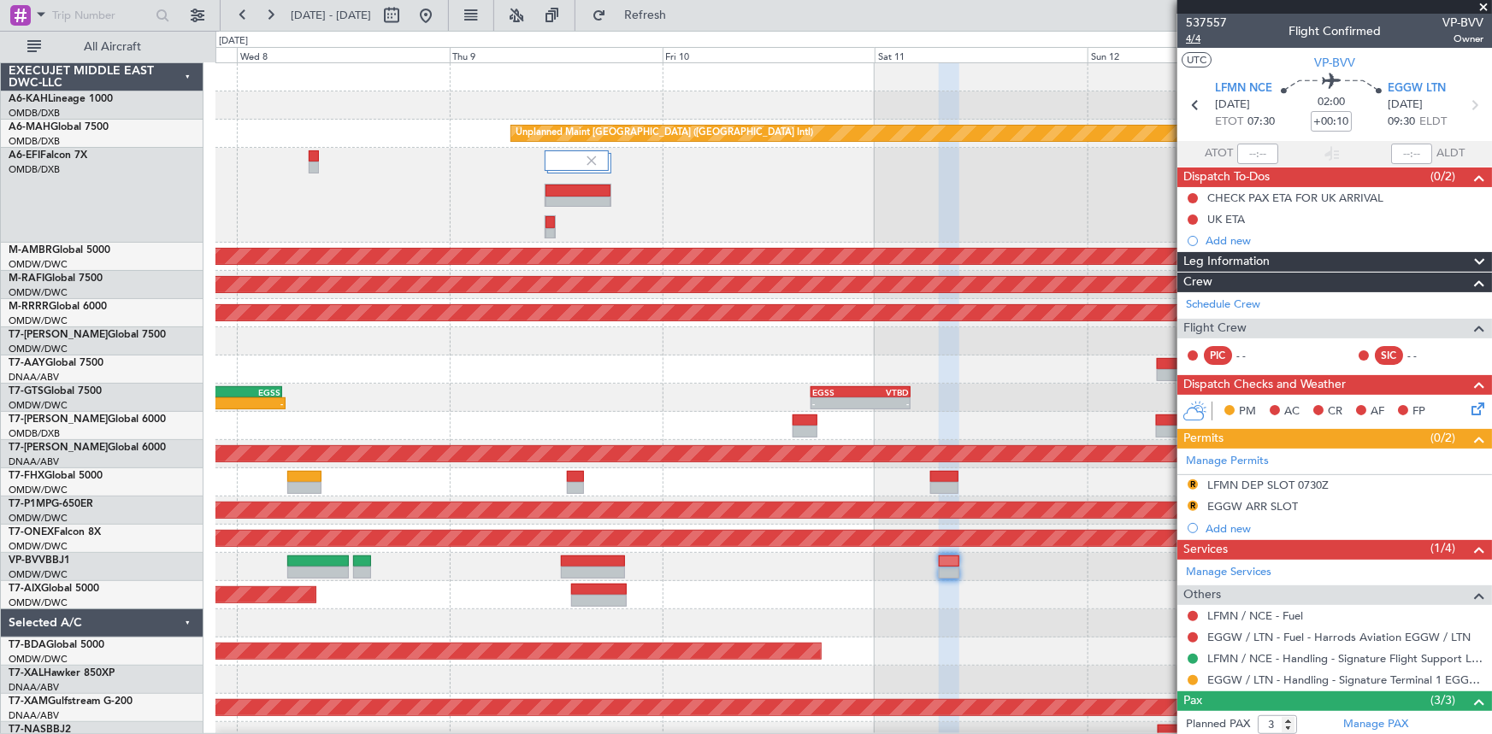
click at [1193, 36] on span "4/4" at bounding box center [1206, 39] width 41 height 15
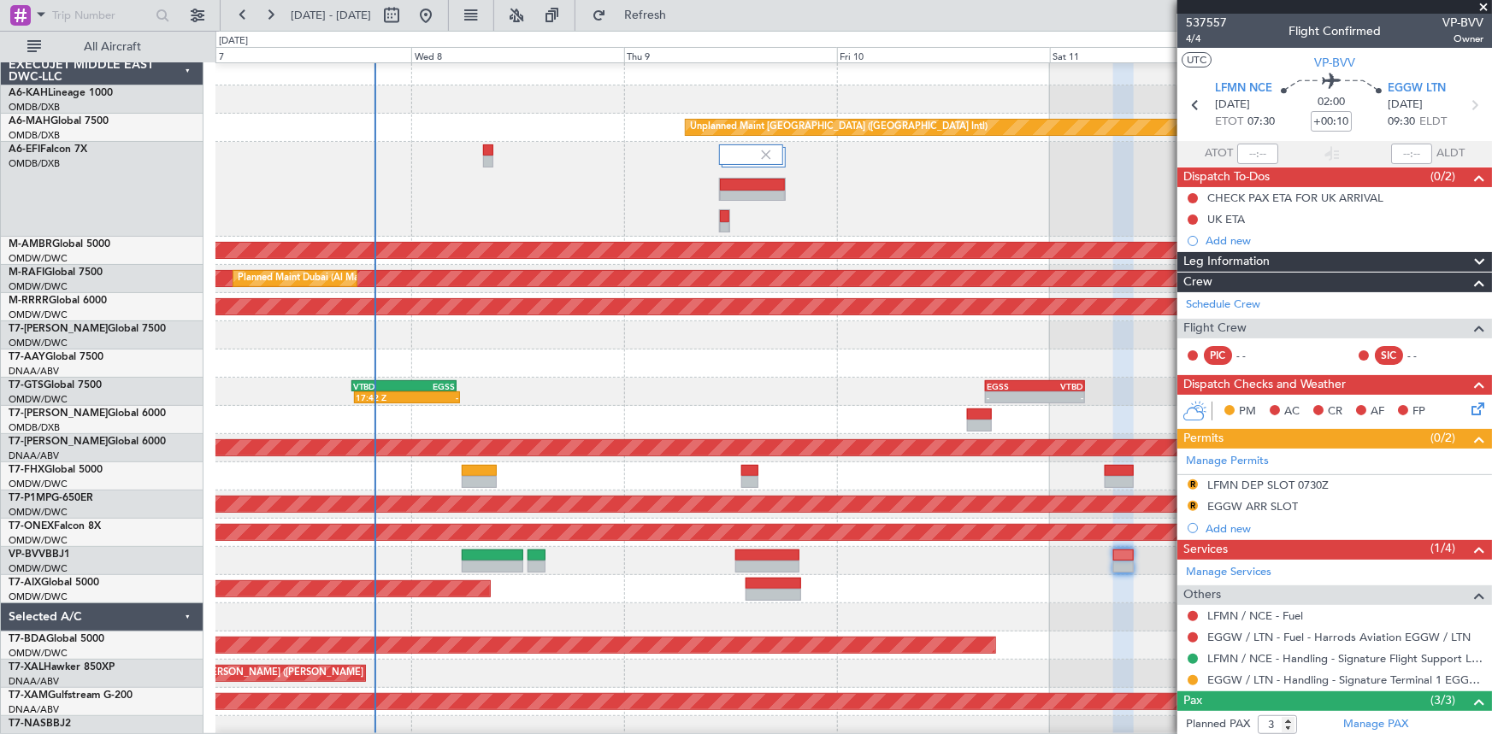
click at [562, 469] on div "Unplanned Maint [GEOGRAPHIC_DATA] (Al Maktoum Intl)" at bounding box center [853, 477] width 1276 height 28
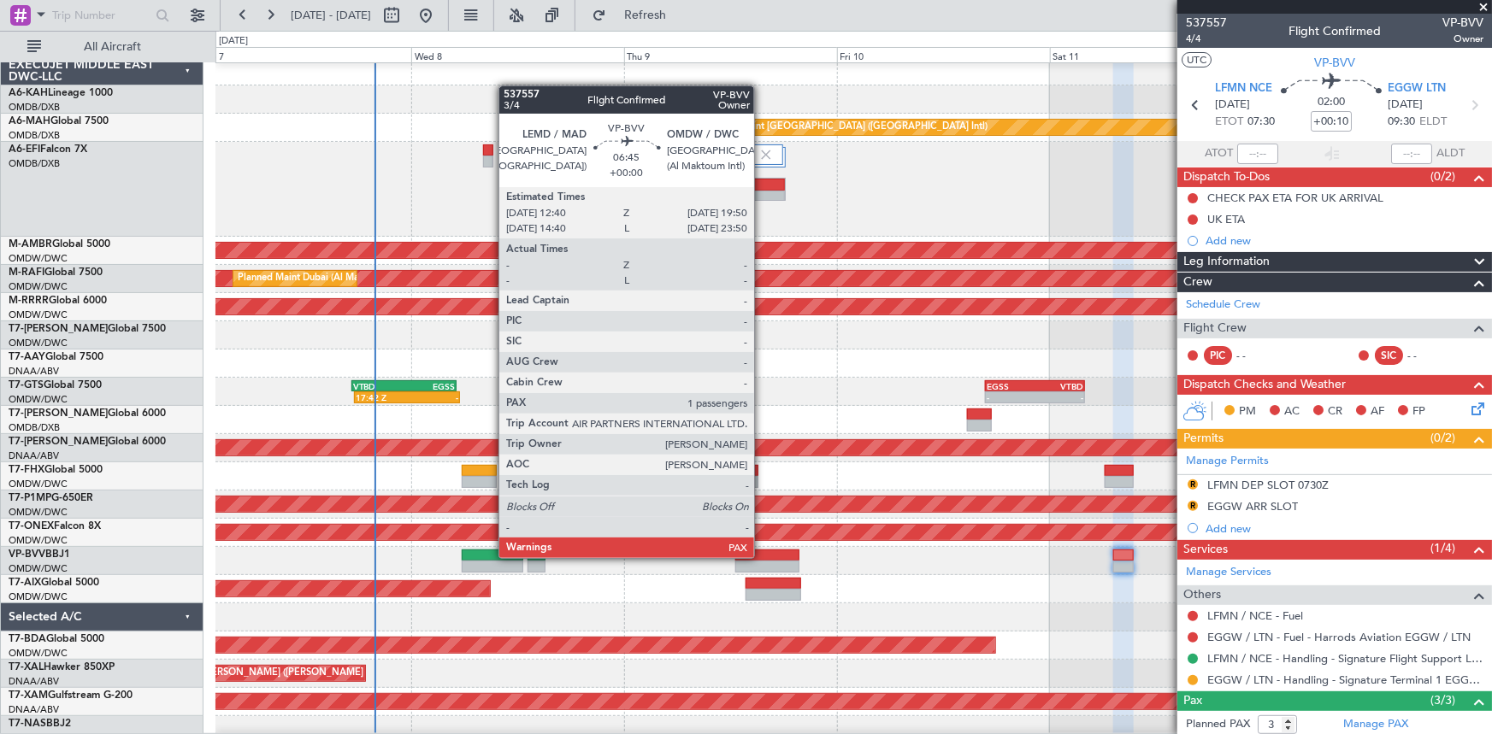
click at [762, 557] on div at bounding box center [767, 556] width 64 height 12
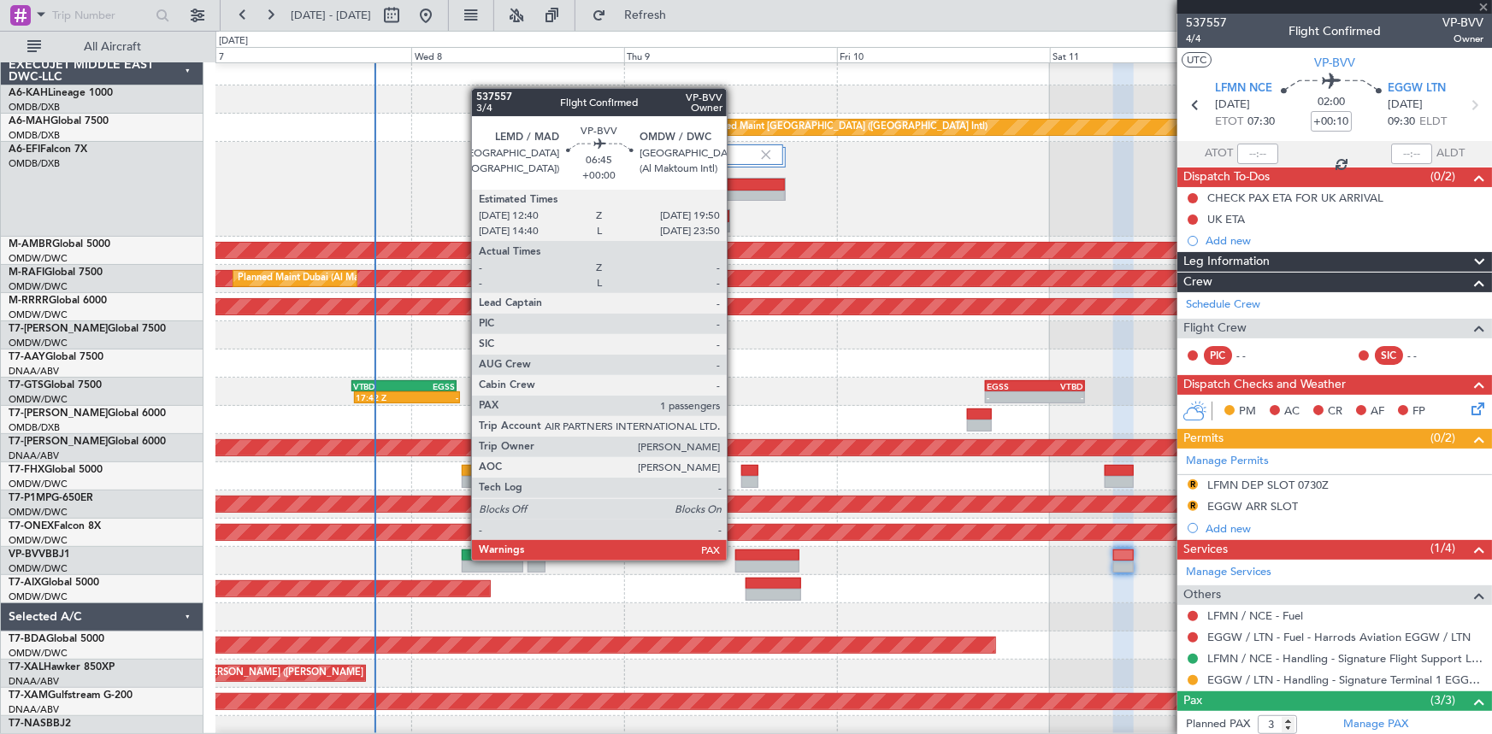
type input "1"
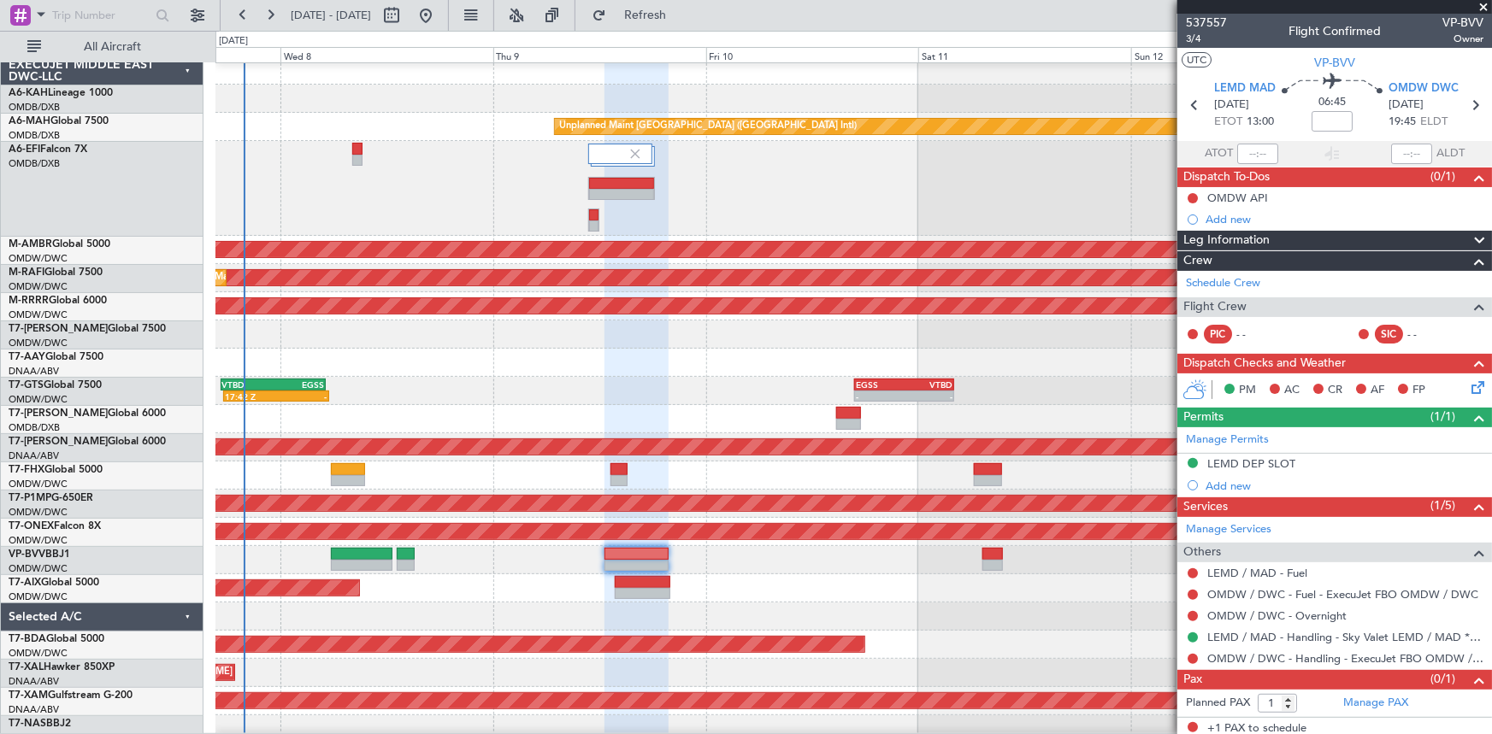
scroll to position [15, 0]
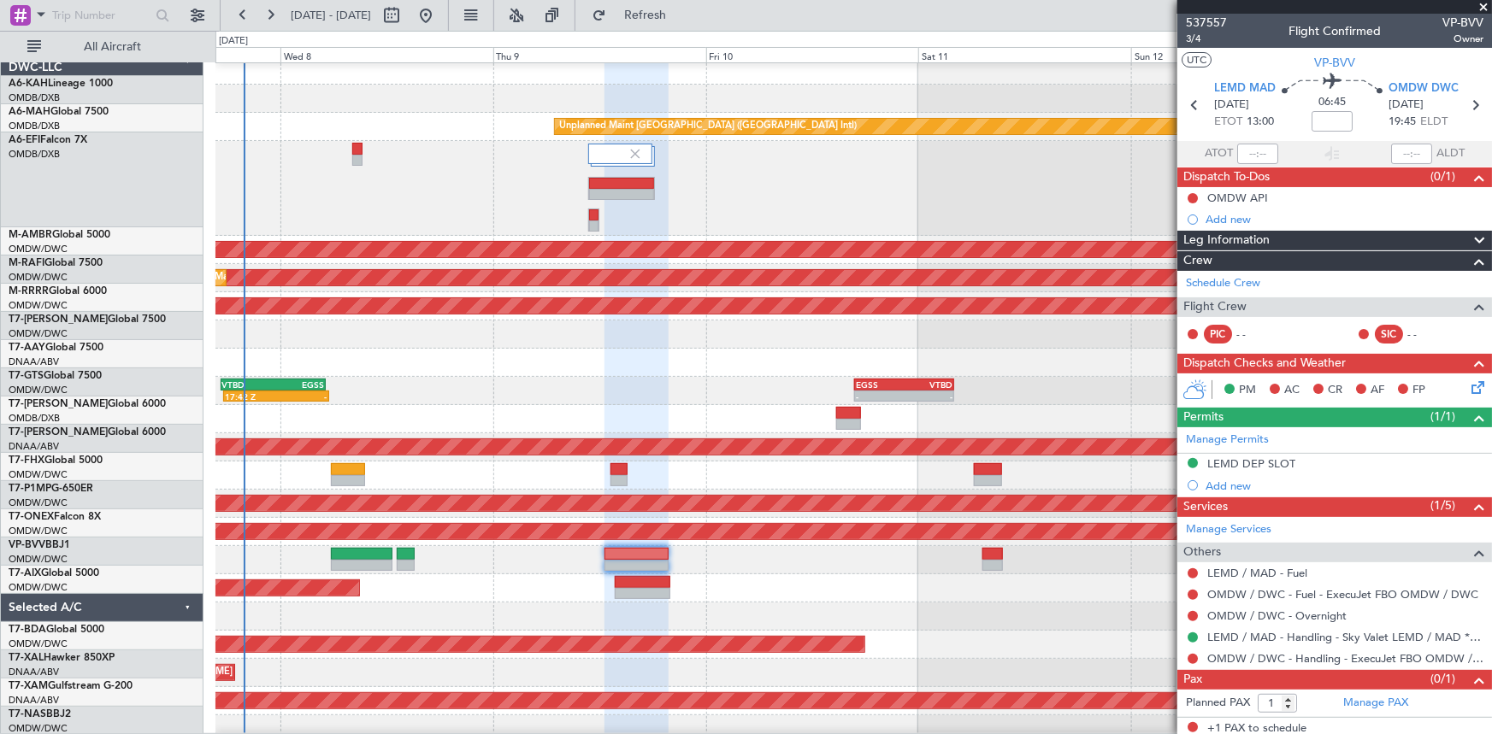
click at [730, 548] on div at bounding box center [853, 560] width 1276 height 28
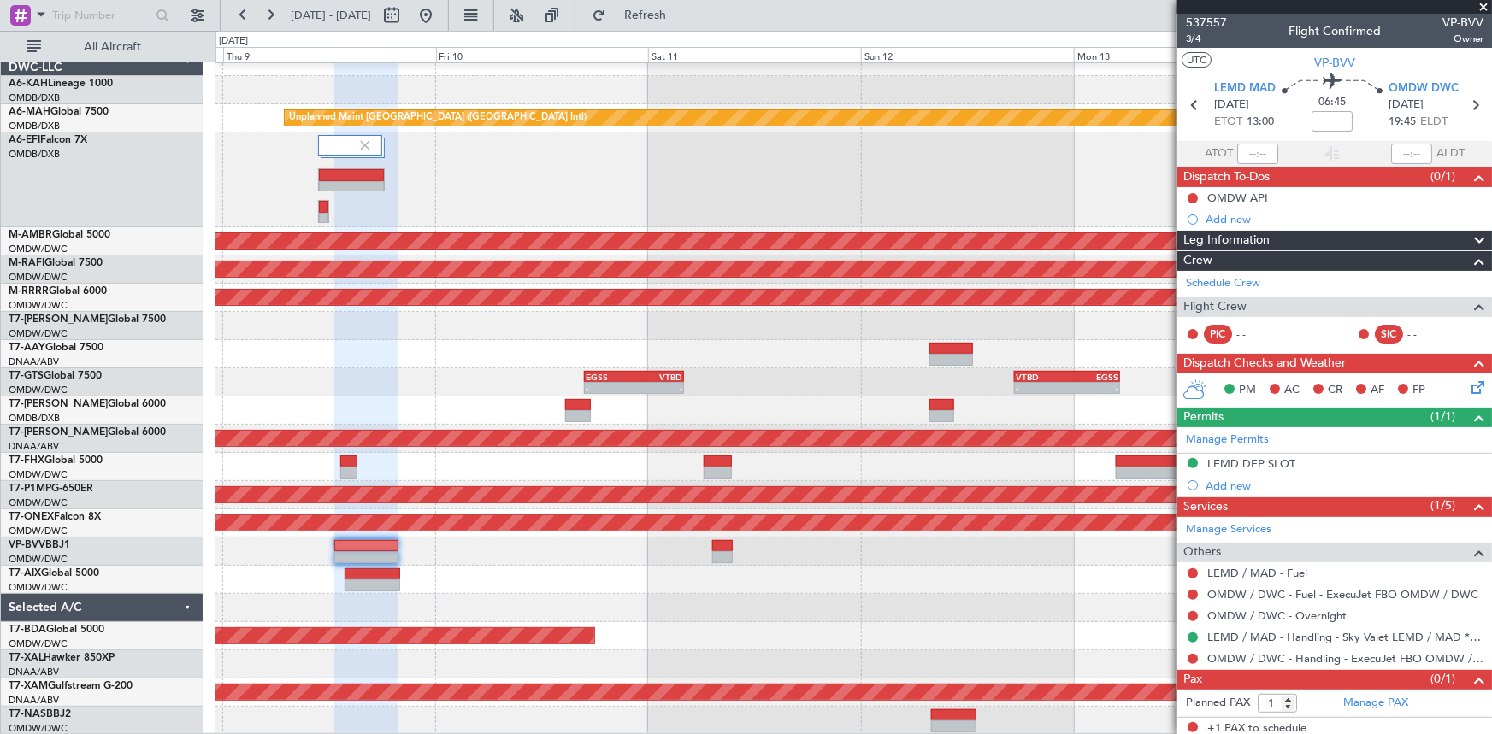
click at [439, 520] on div "Unplanned Maint Dubai (Dubai Intl) Planned Maint Singapore (Seletar) Planned Ma…" at bounding box center [853, 391] width 1276 height 687
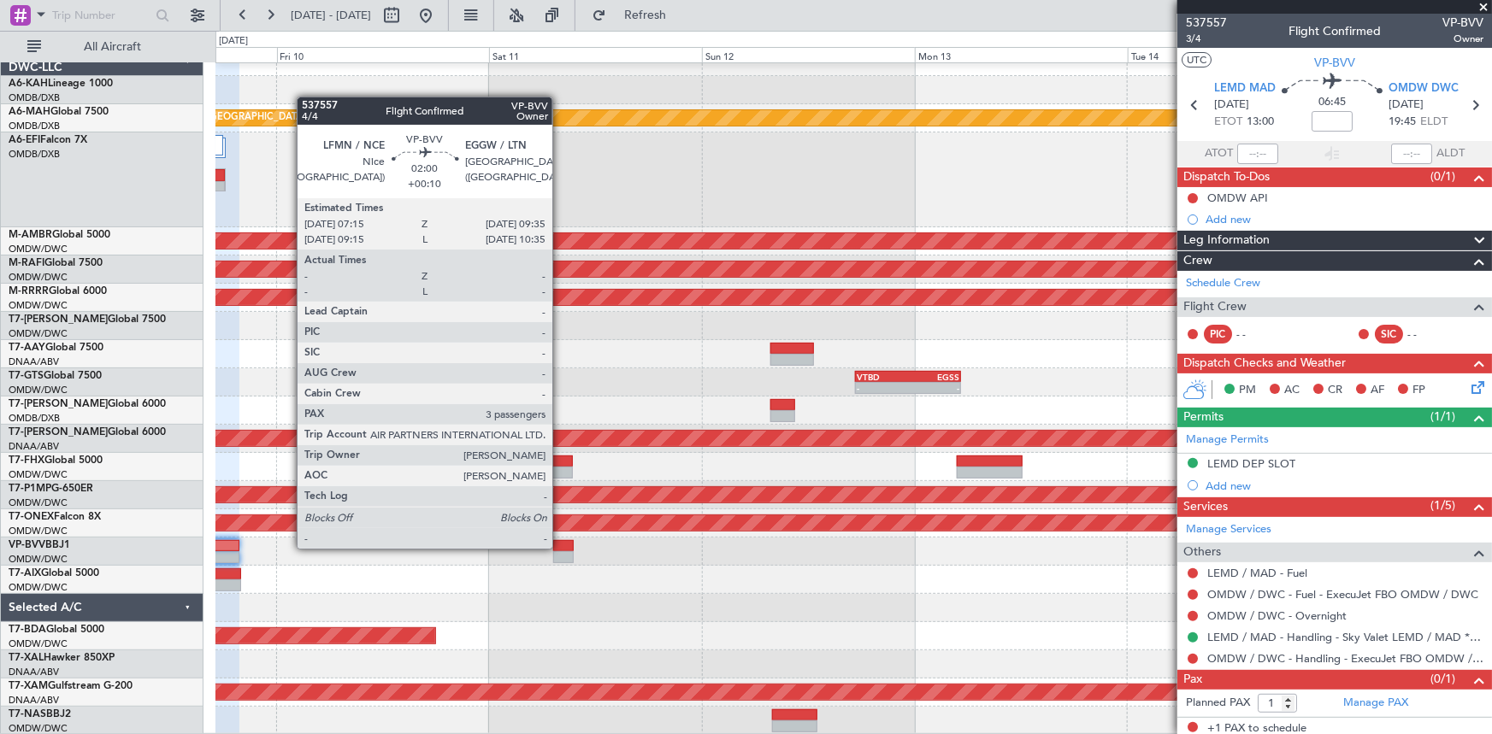
click at [560, 547] on div at bounding box center [563, 546] width 21 height 12
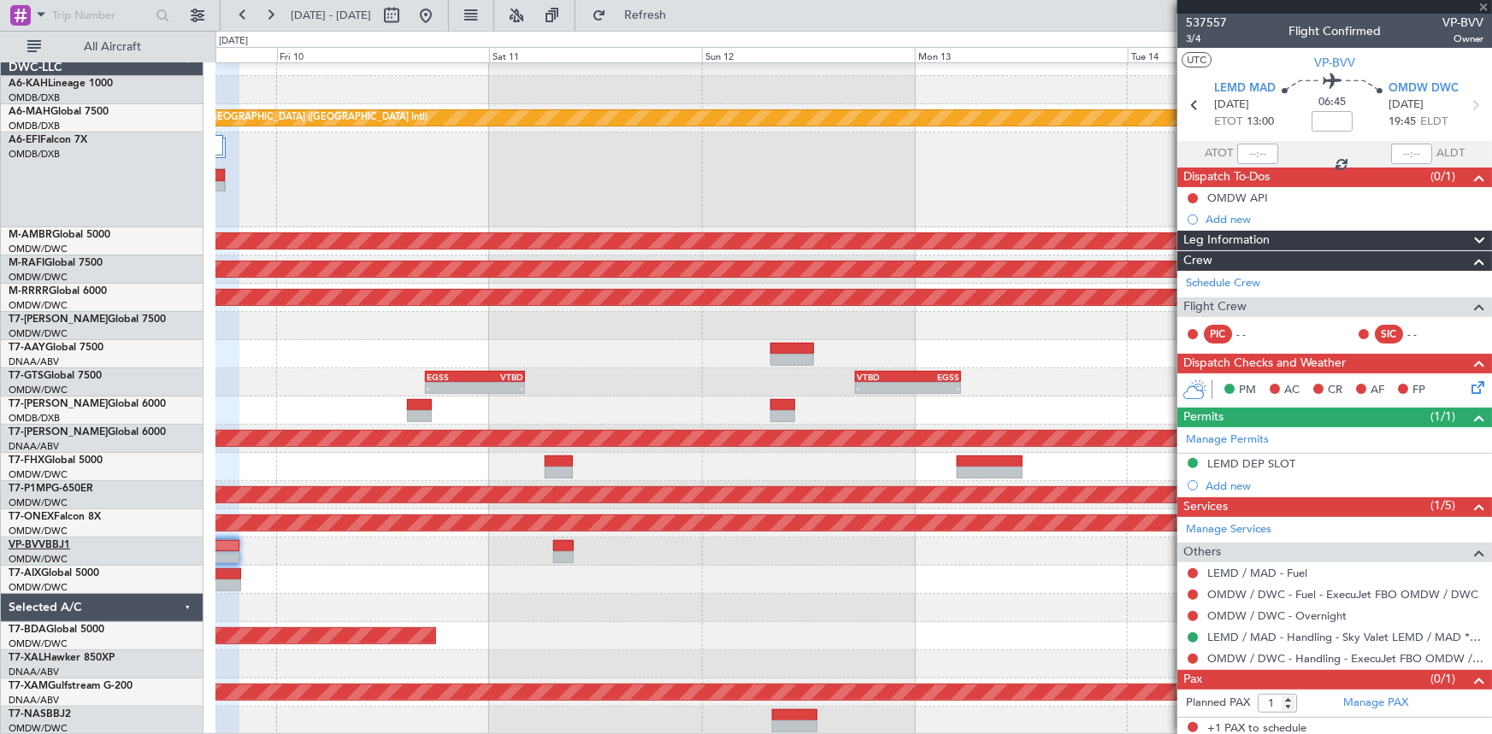
type input "+00:10"
type input "3"
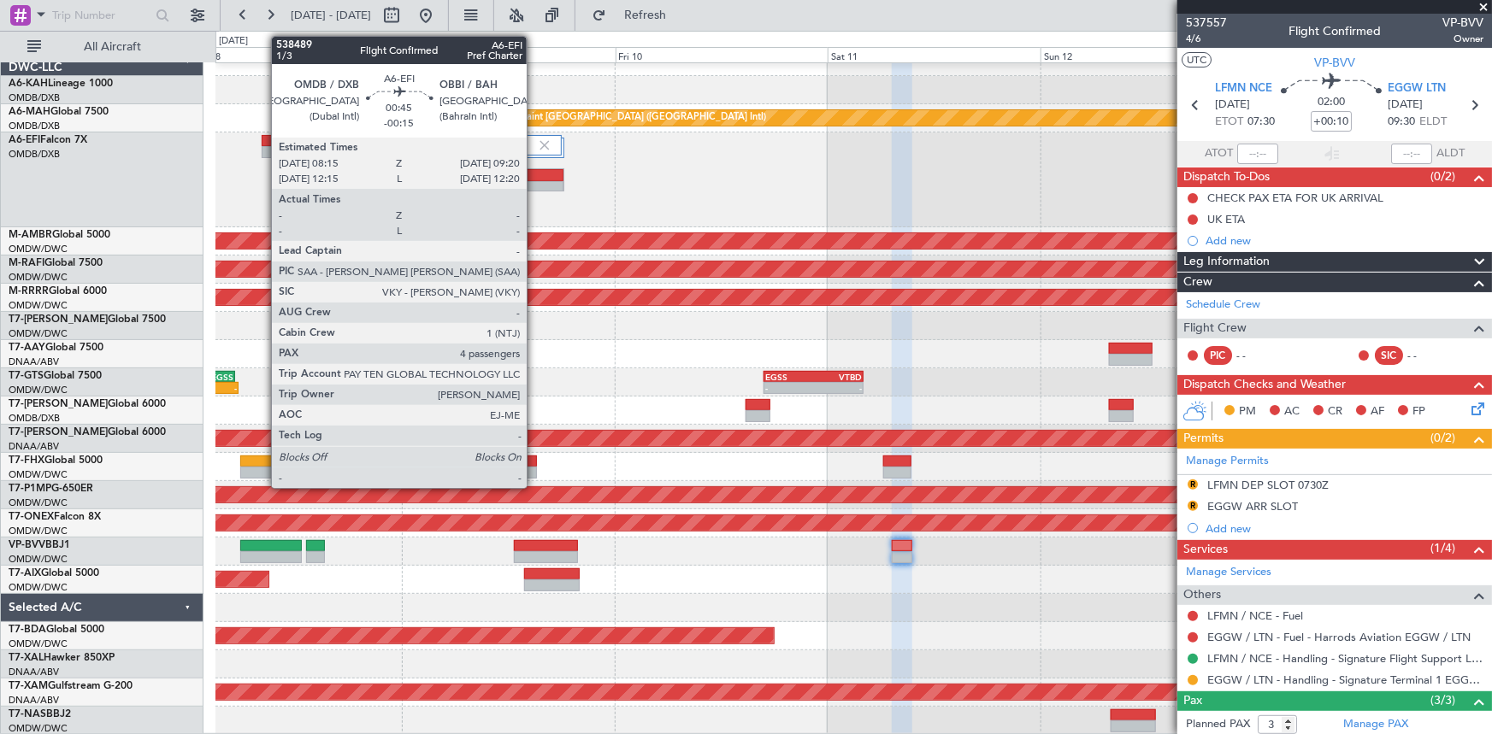
click at [262, 142] on div at bounding box center [267, 141] width 10 height 12
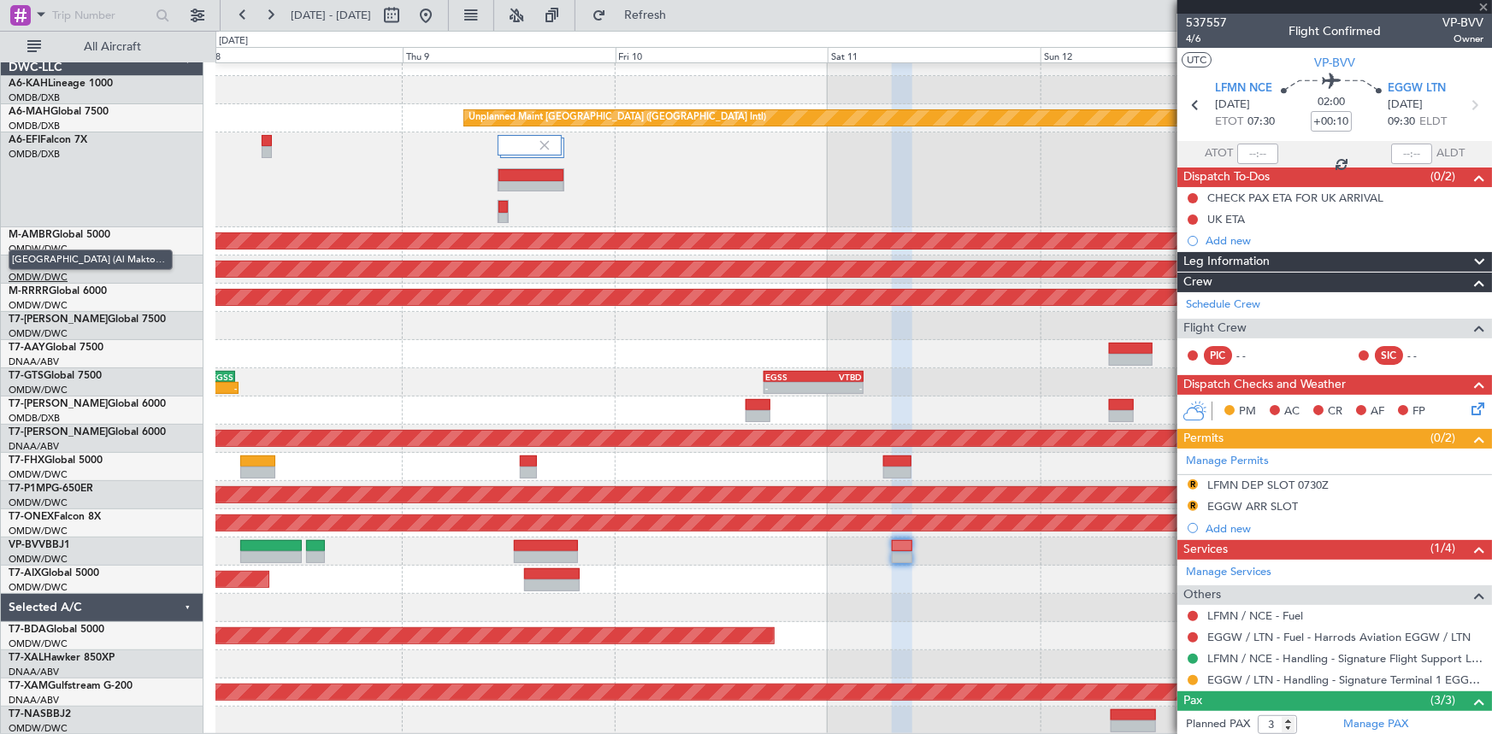
type input "-00:15"
type input "4"
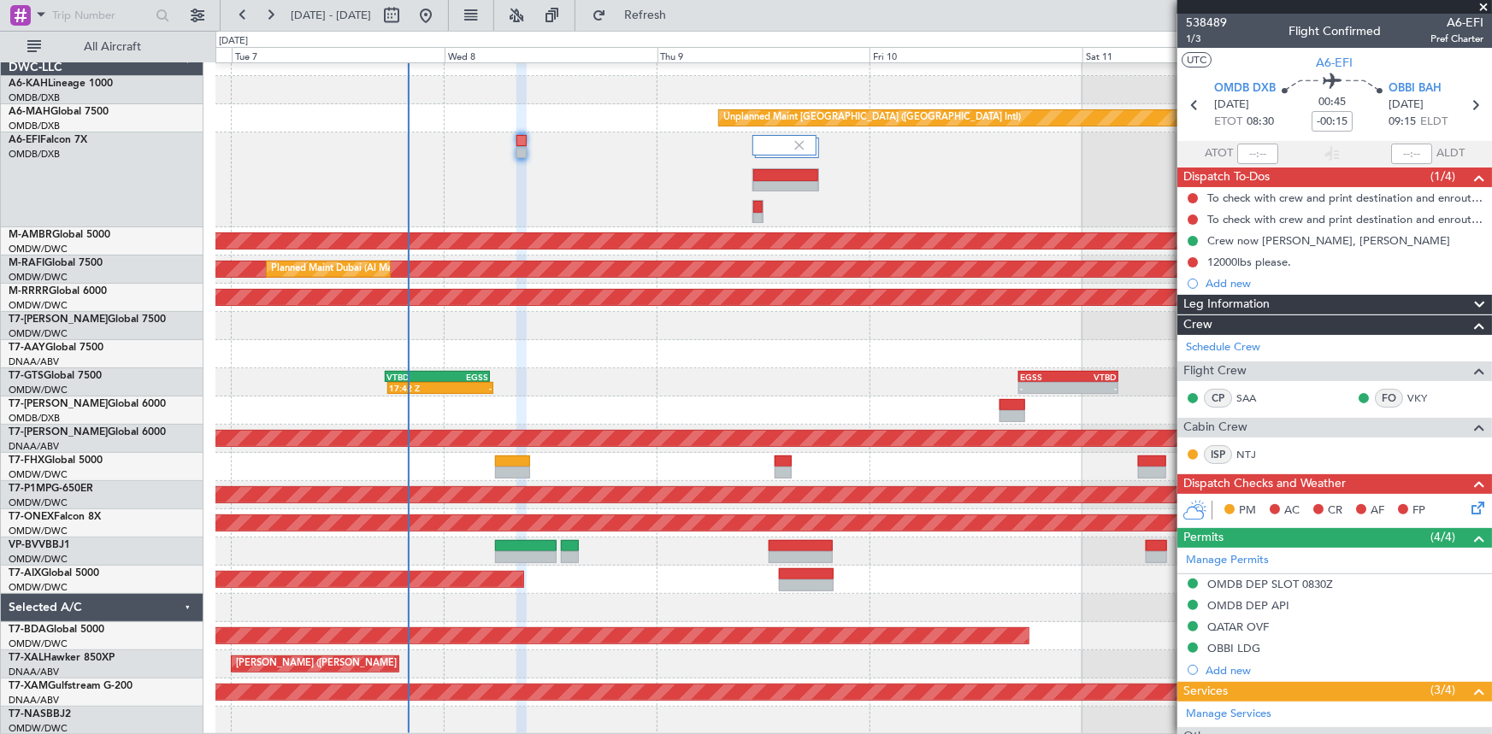
click at [811, 281] on div "Unplanned Maint Dubai (Dubai Intl) Planned Maint Singapore (Seletar) Planned Ma…" at bounding box center [853, 391] width 1276 height 687
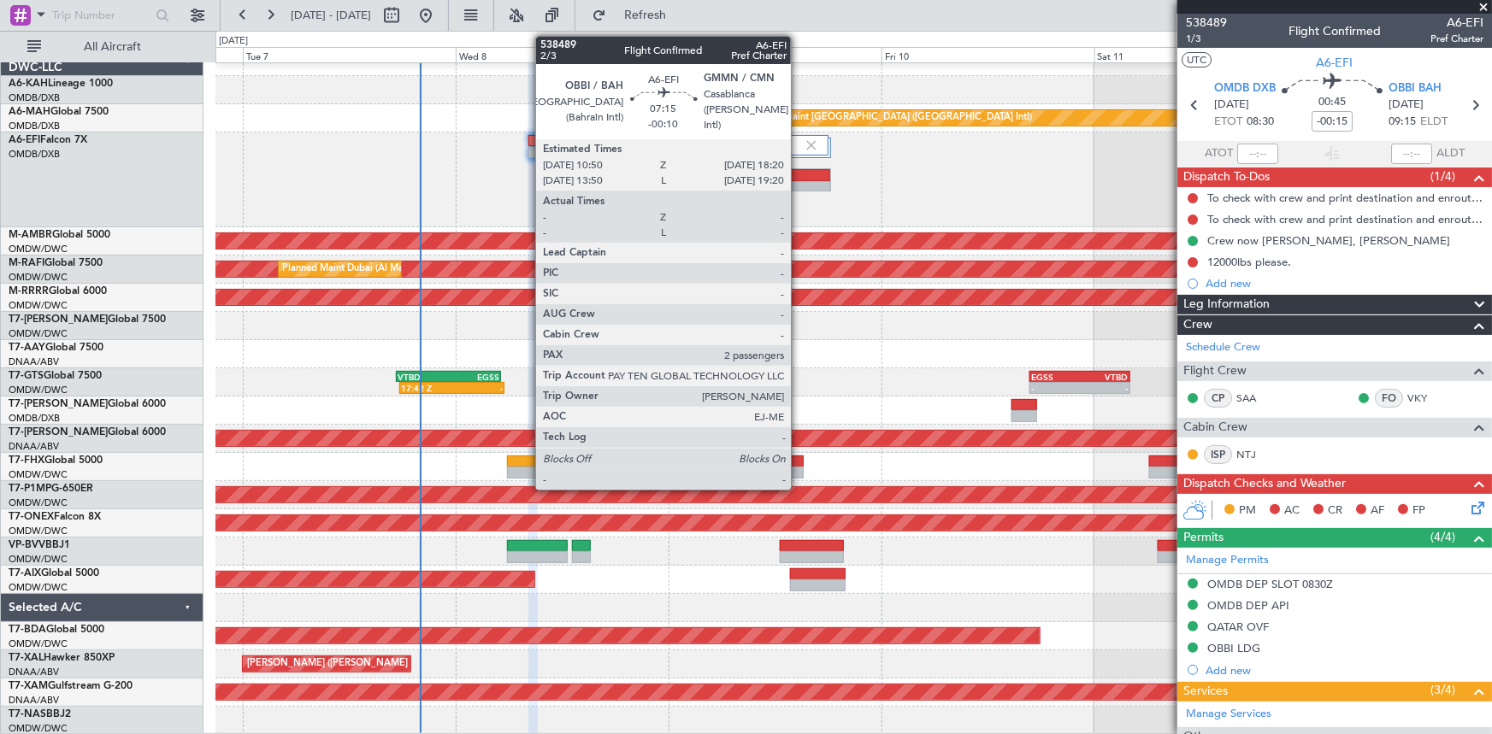
click at [799, 178] on div at bounding box center [796, 175] width 65 height 12
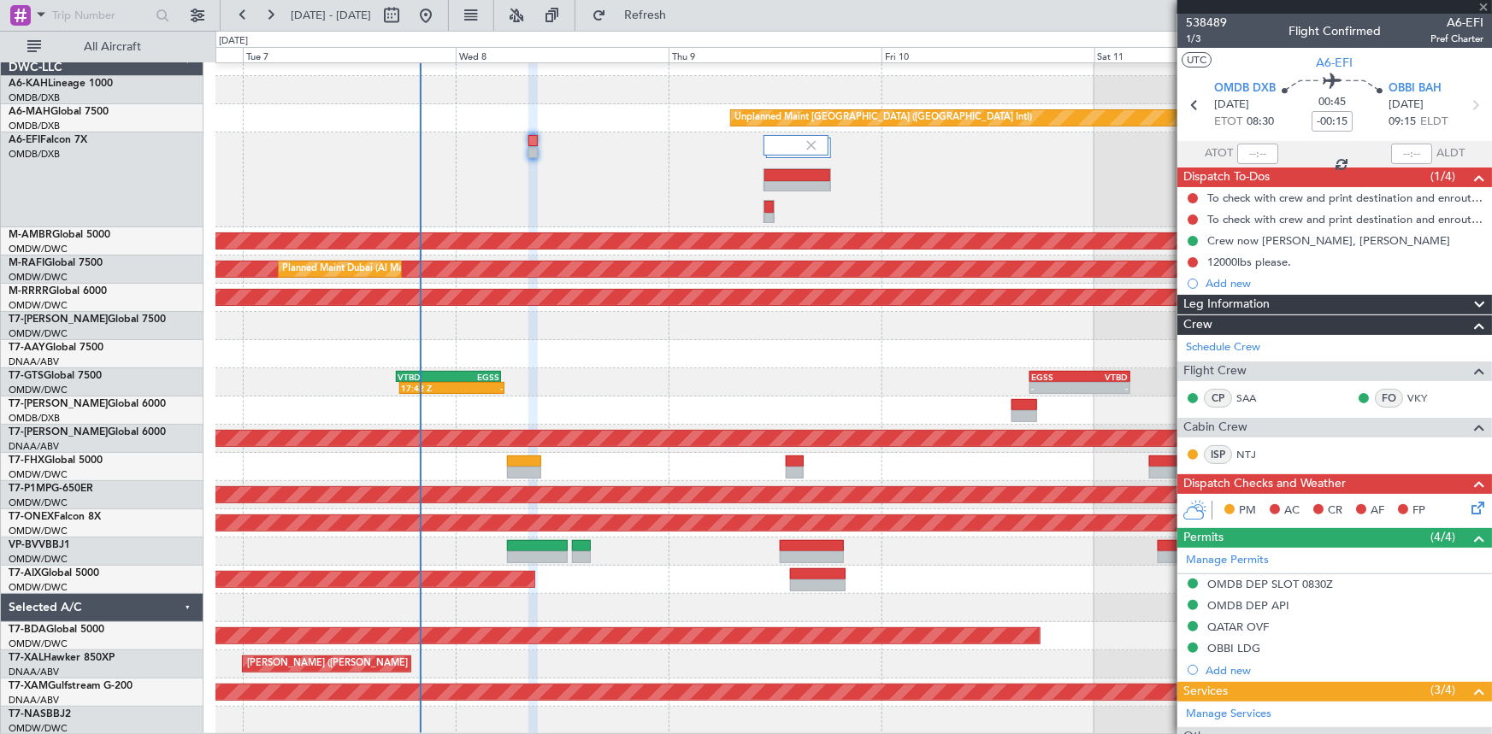
type input "-00:10"
type input "2"
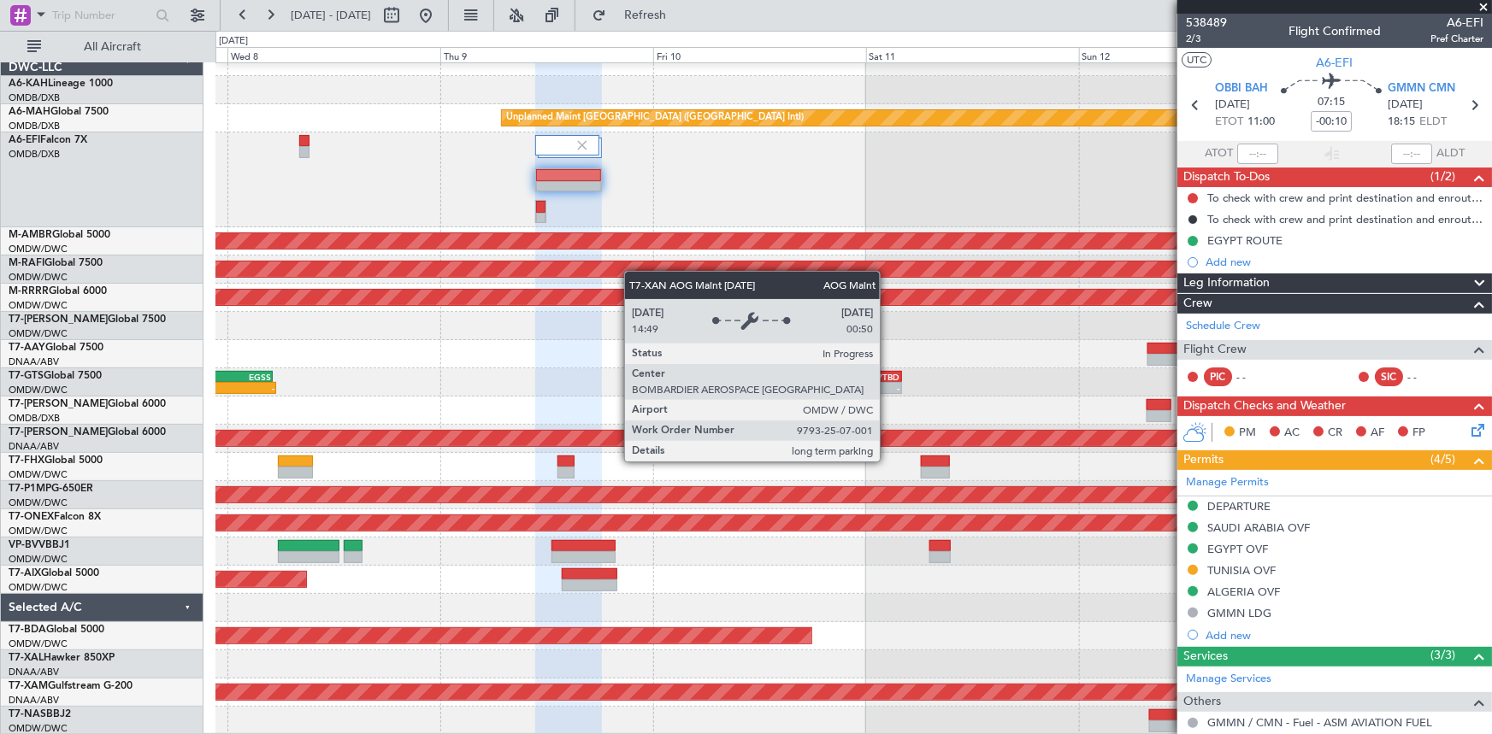
click at [658, 445] on div "AOG Maint Dubai (Al Maktoum Intl)" at bounding box center [854, 438] width 3829 height 15
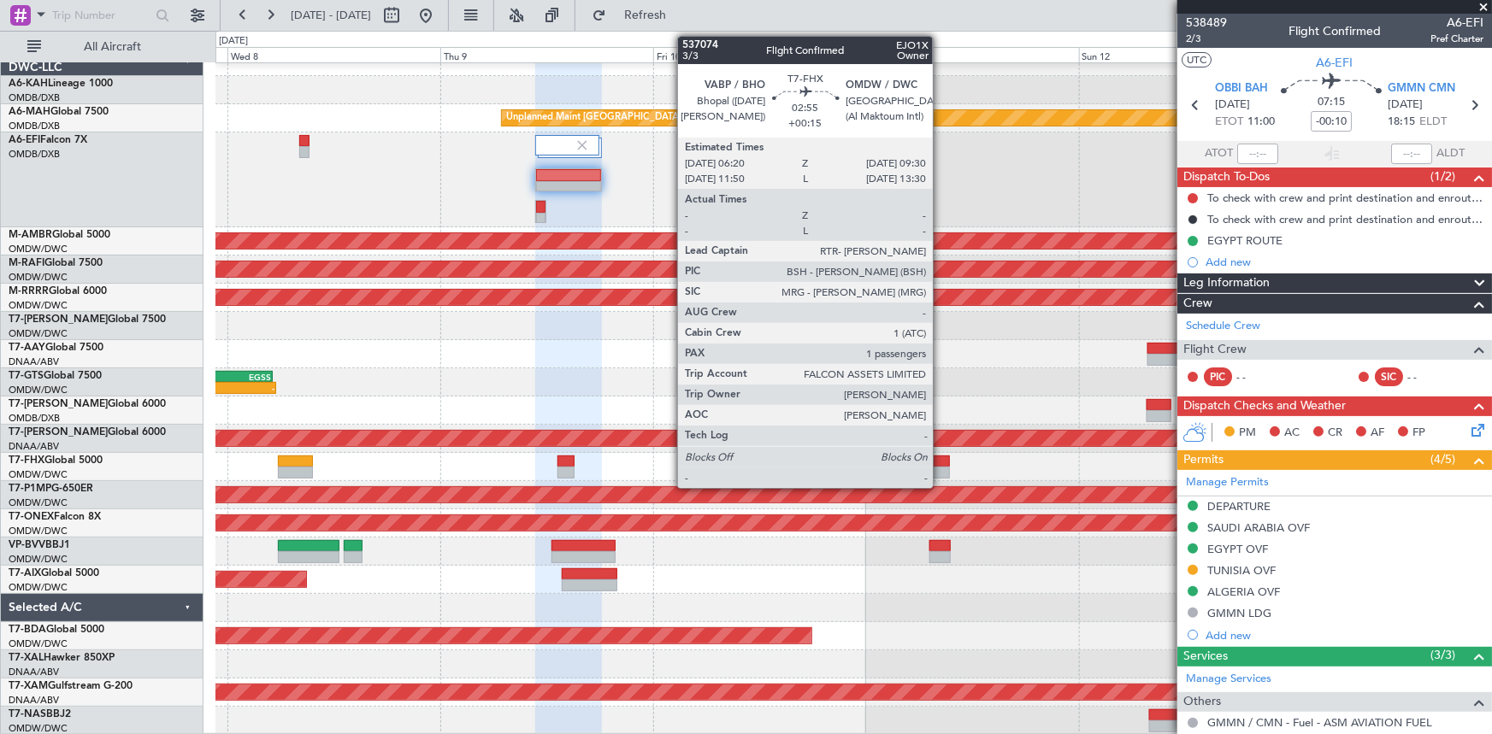
click at [940, 467] on div at bounding box center [935, 473] width 28 height 12
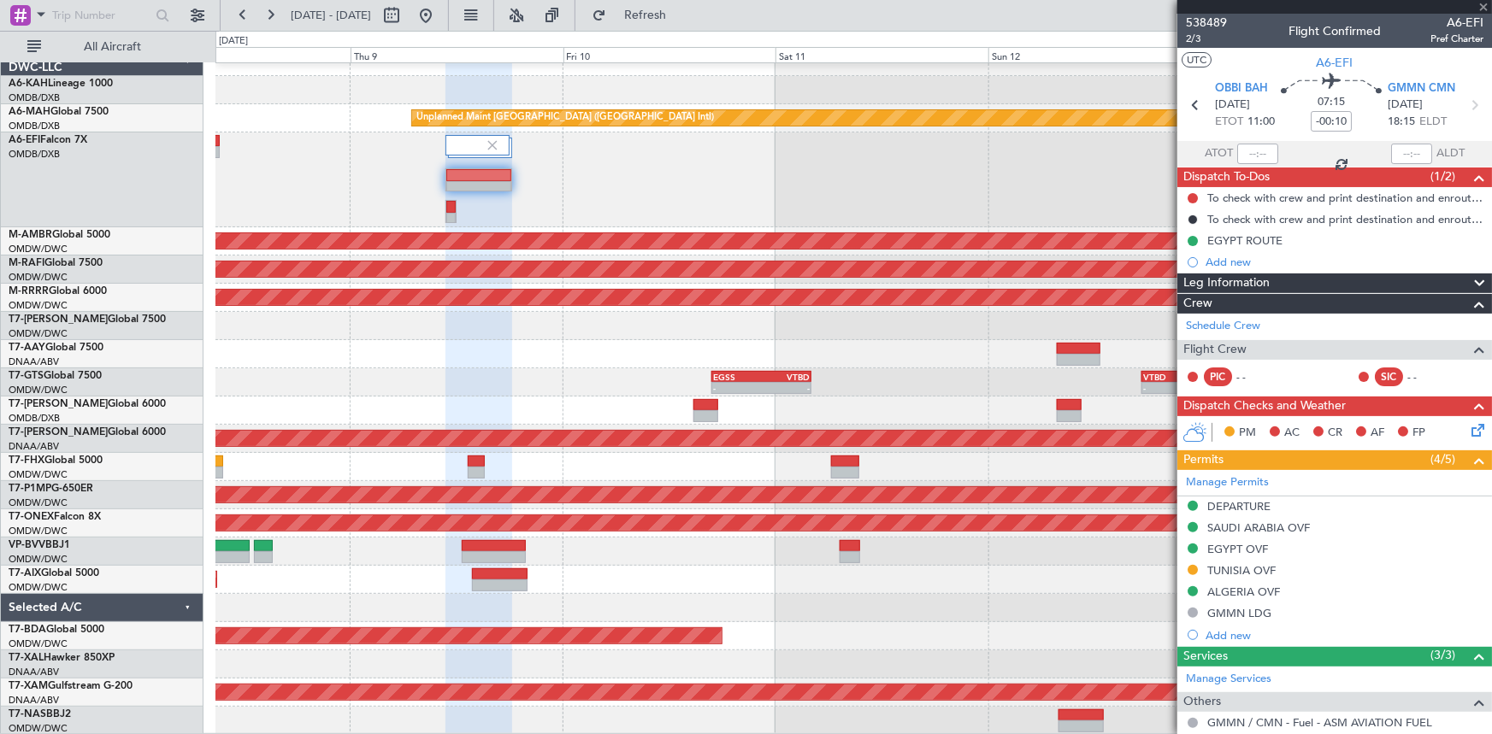
click at [492, 451] on div "Unplanned Maint Dubai (Dubai Intl) Planned Maint Singapore (Seletar) Planned Ma…" at bounding box center [853, 391] width 1276 height 687
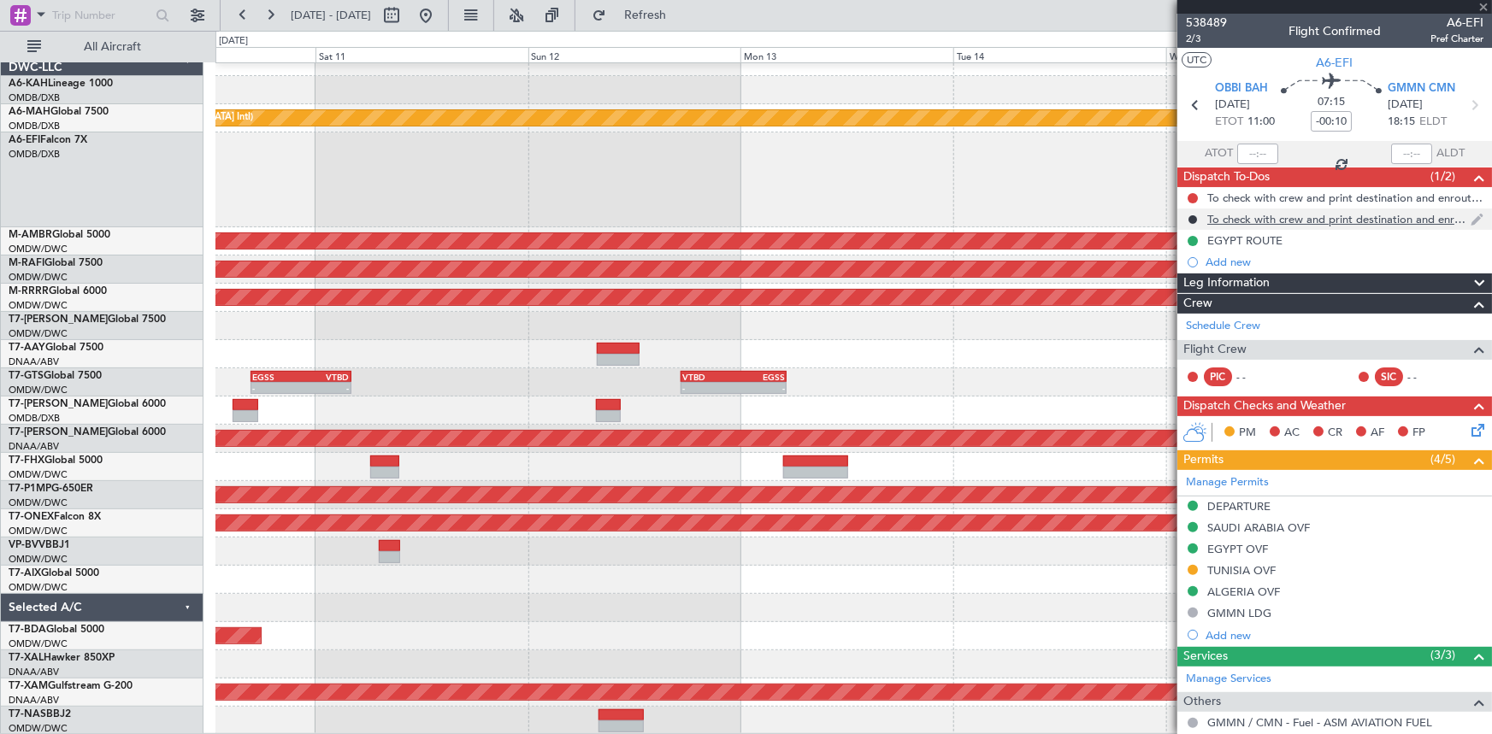
type input "+00:15"
type input "1"
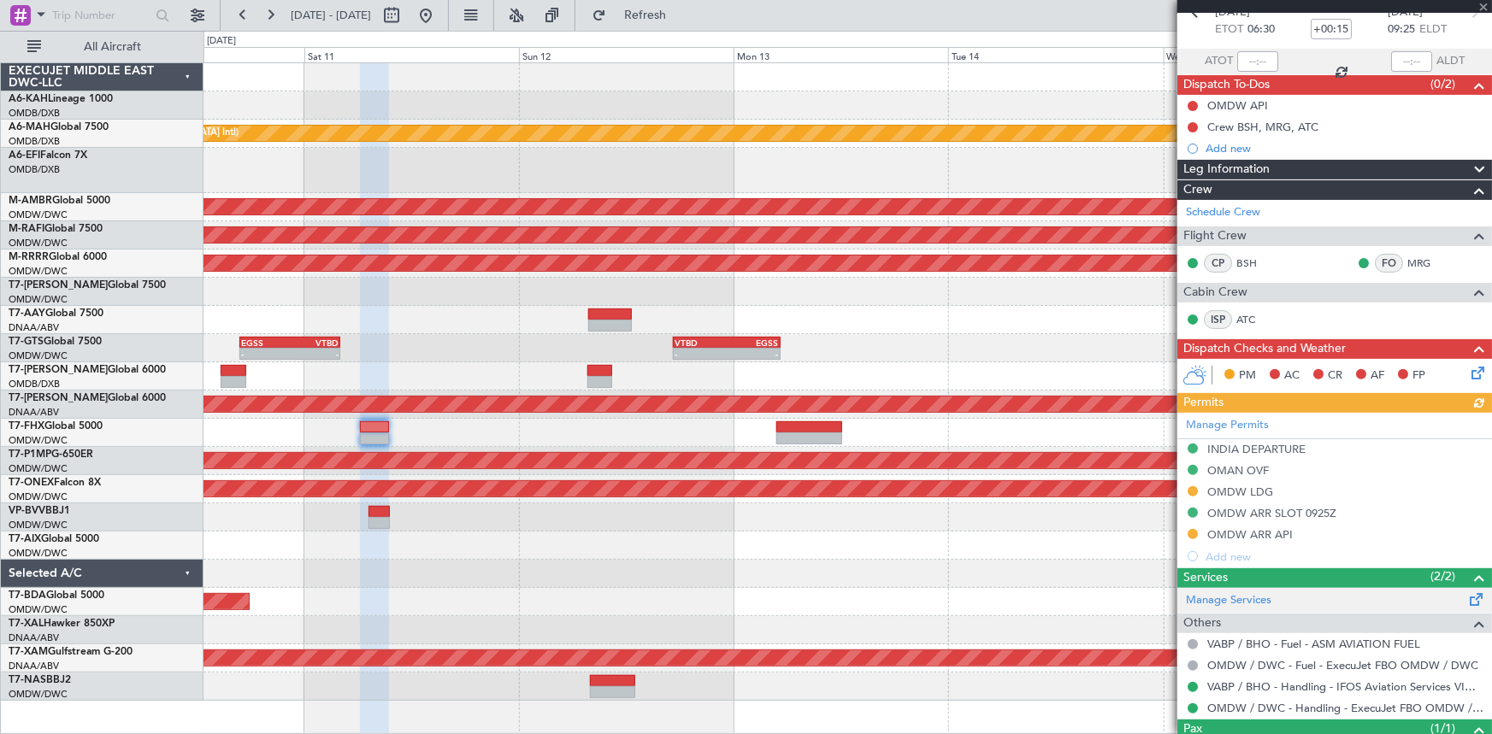
scroll to position [162, 0]
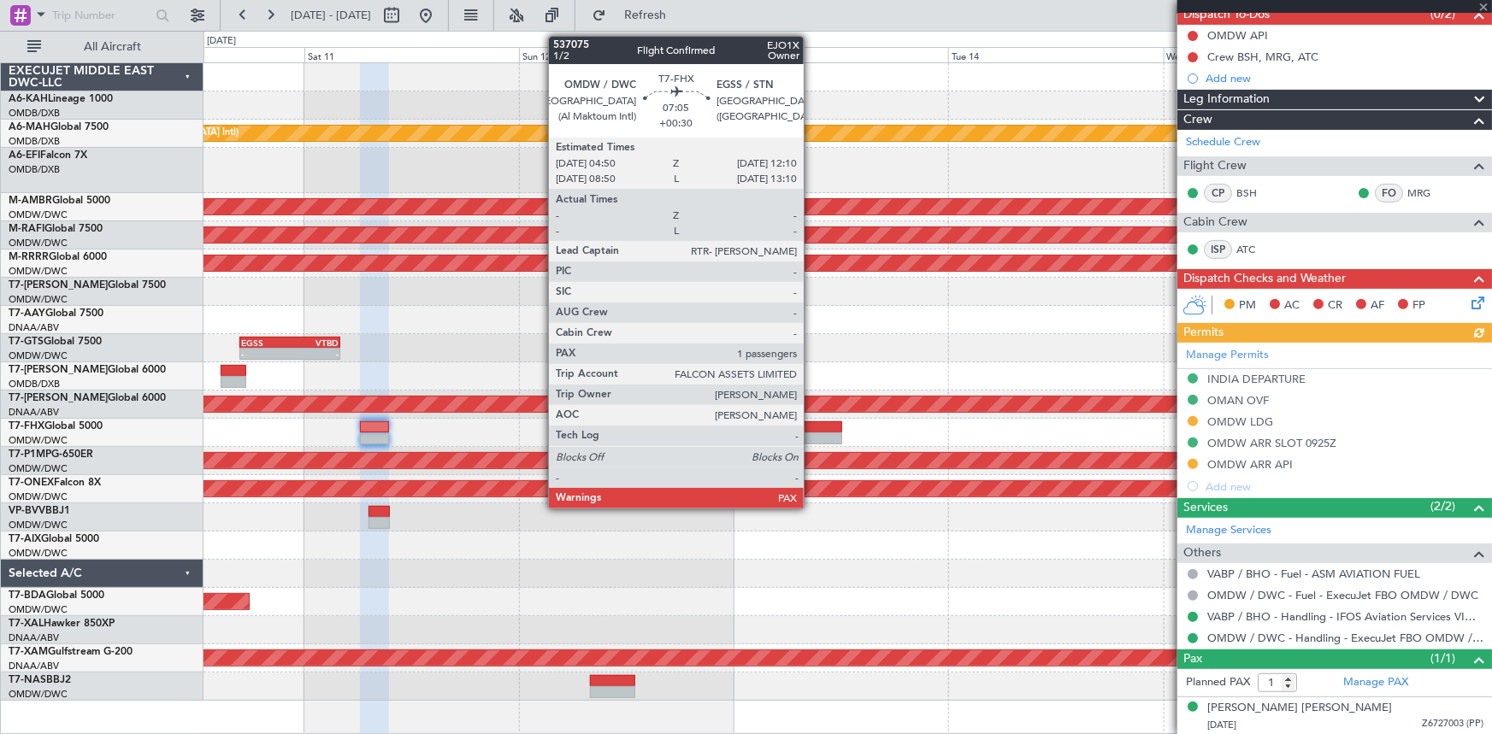
click at [811, 427] on div at bounding box center [809, 428] width 66 height 12
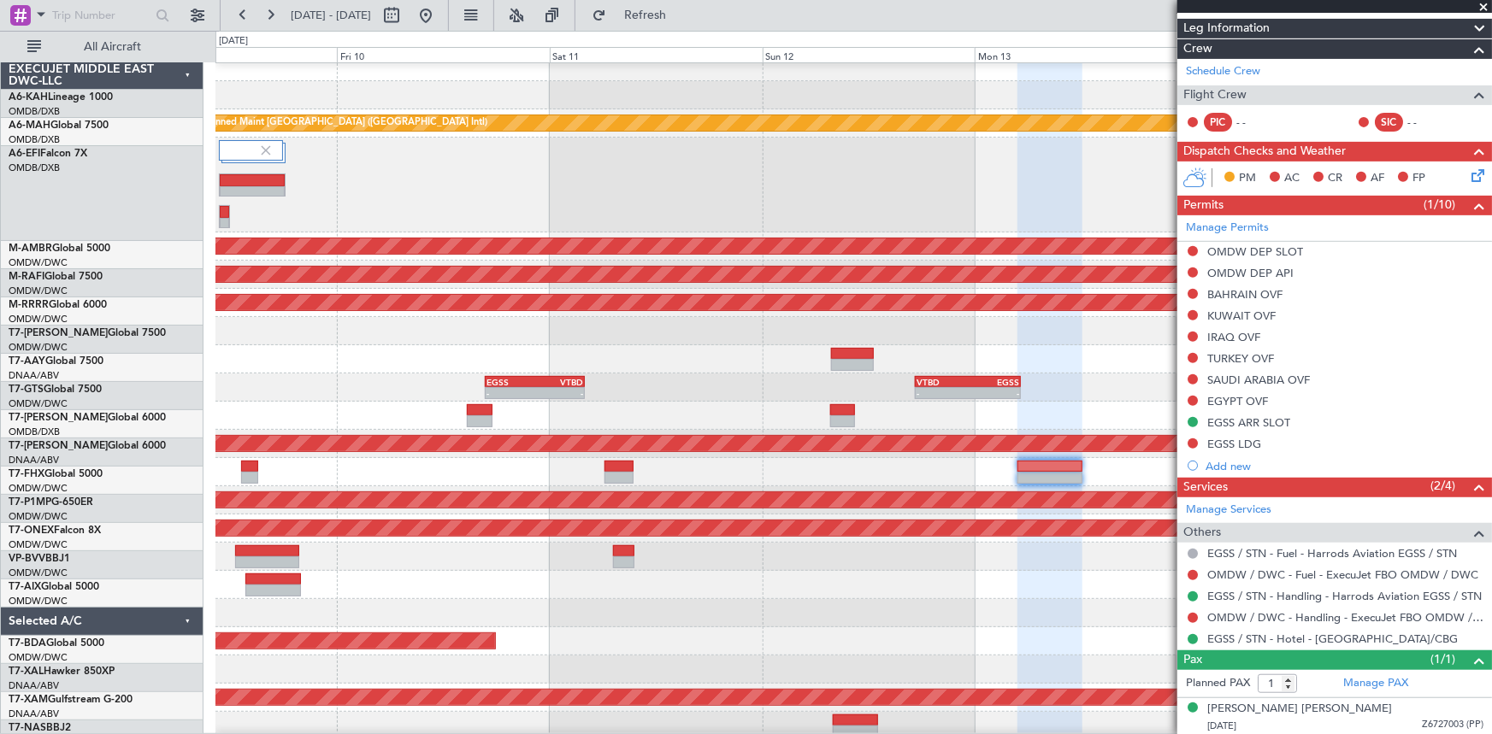
scroll to position [15, 0]
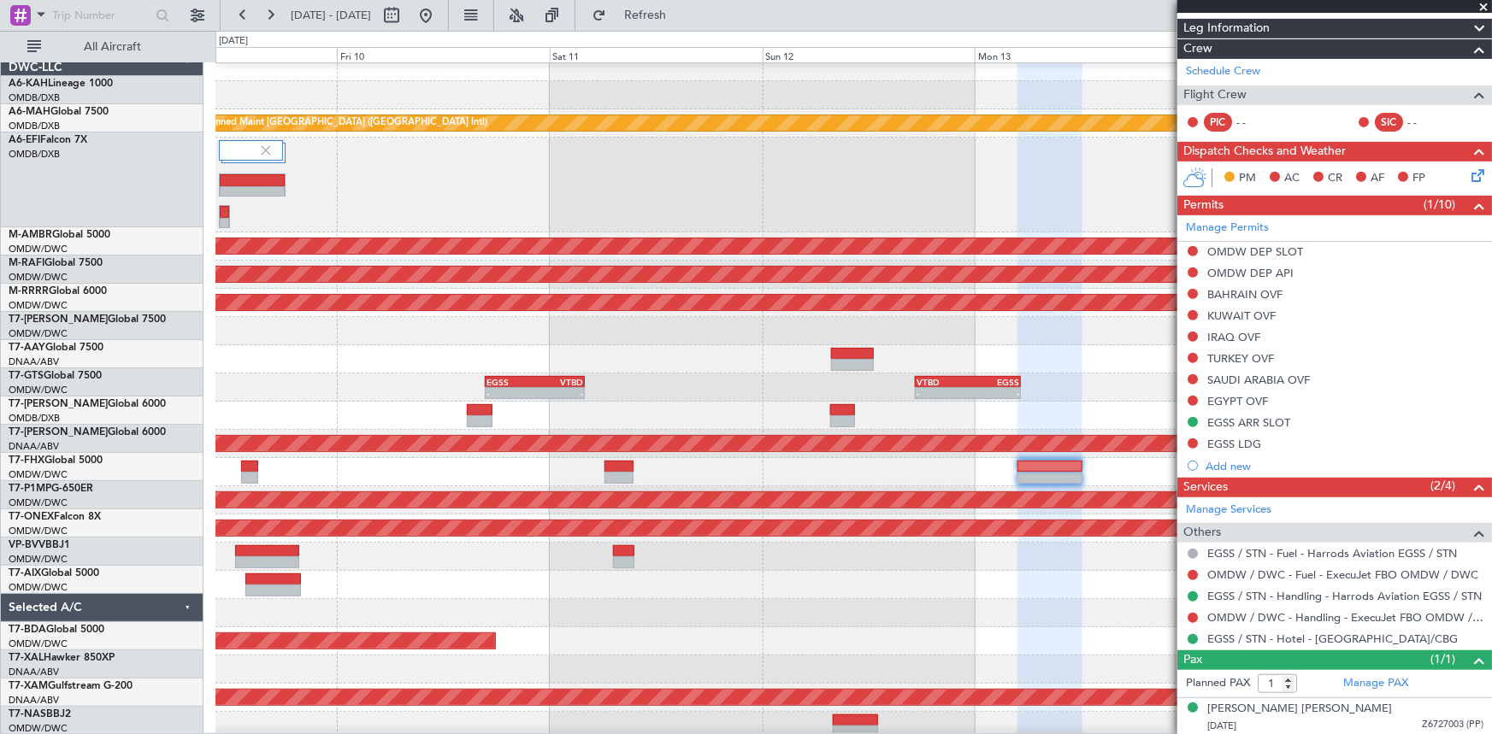
click at [325, 357] on div at bounding box center [853, 359] width 1276 height 28
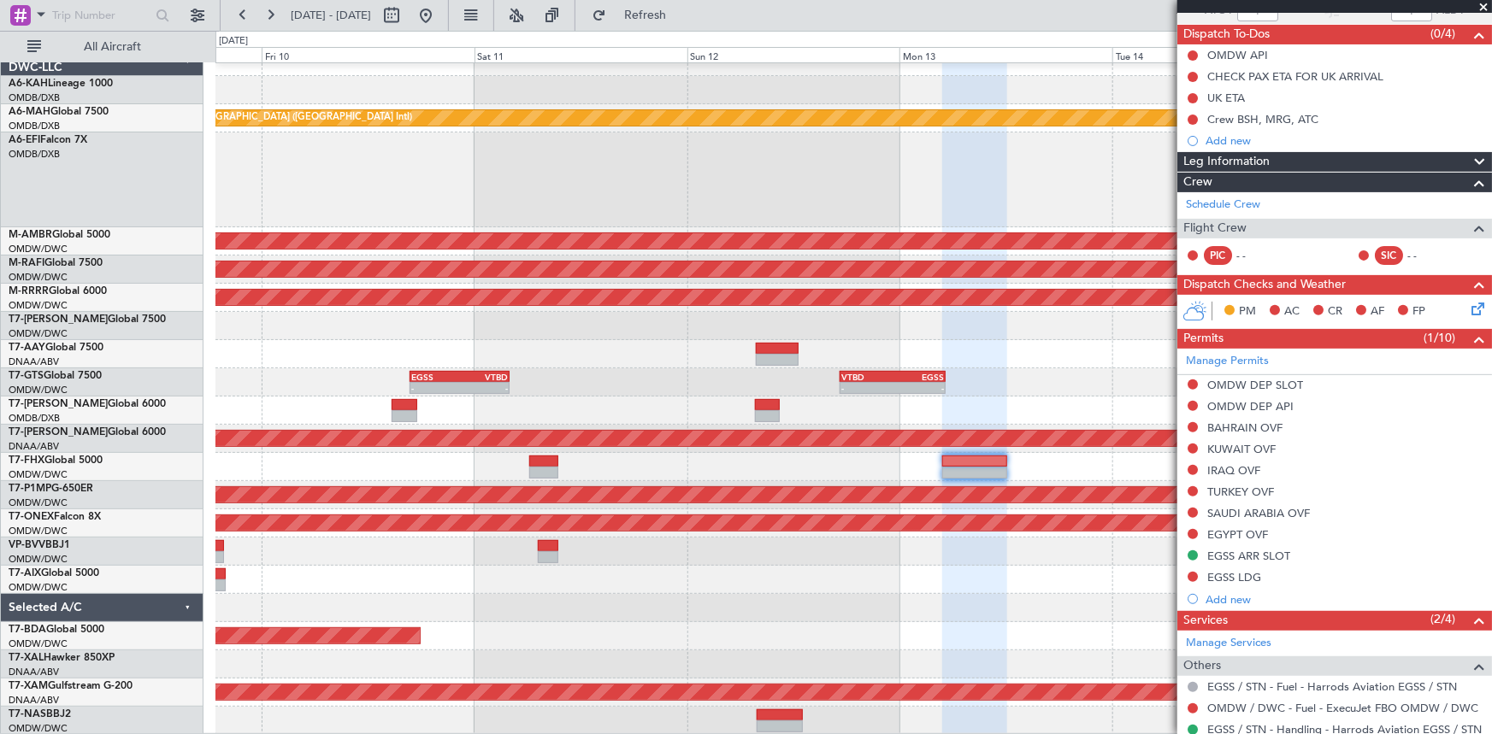
scroll to position [0, 0]
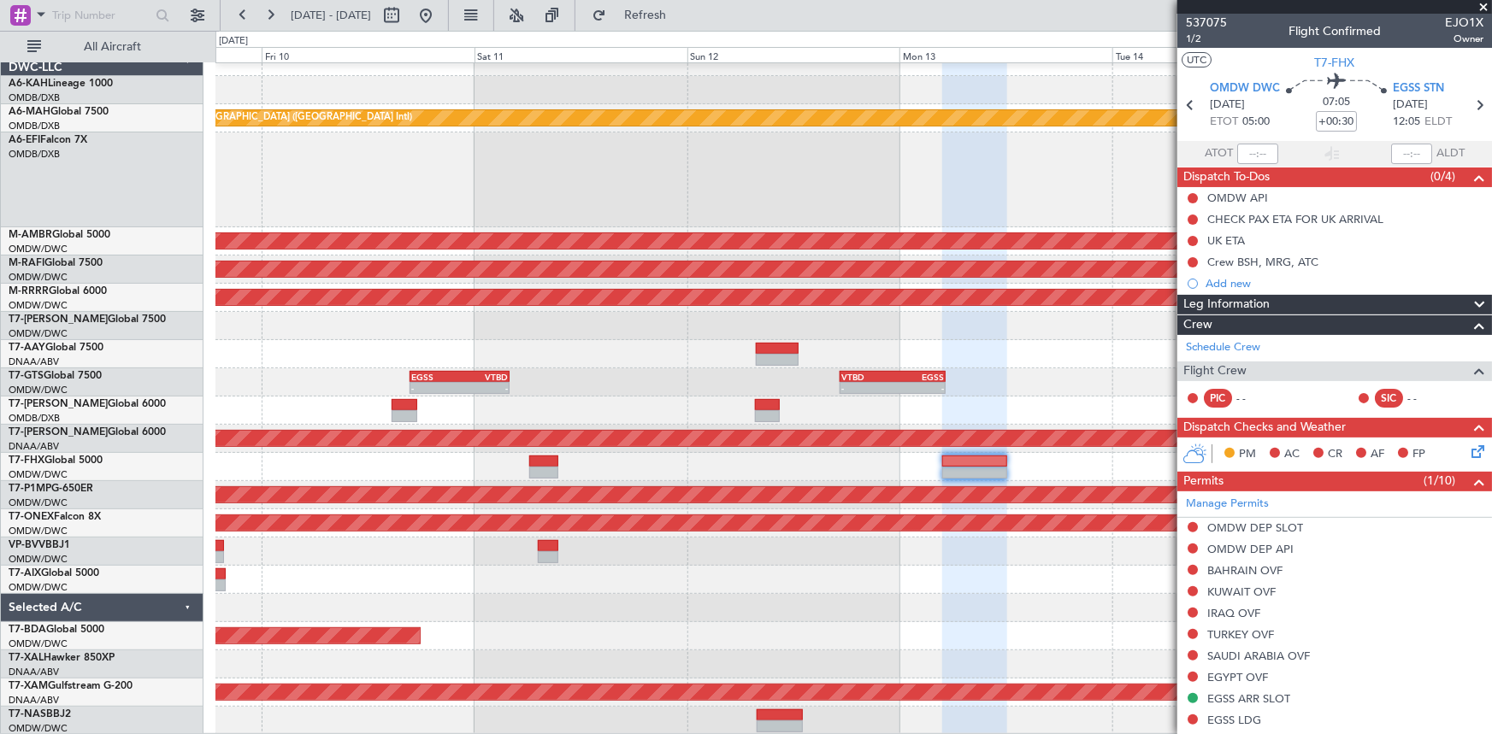
drag, startPoint x: 475, startPoint y: 8, endPoint x: 496, endPoint y: 394, distance: 387.0
click at [439, 8] on button at bounding box center [425, 15] width 27 height 27
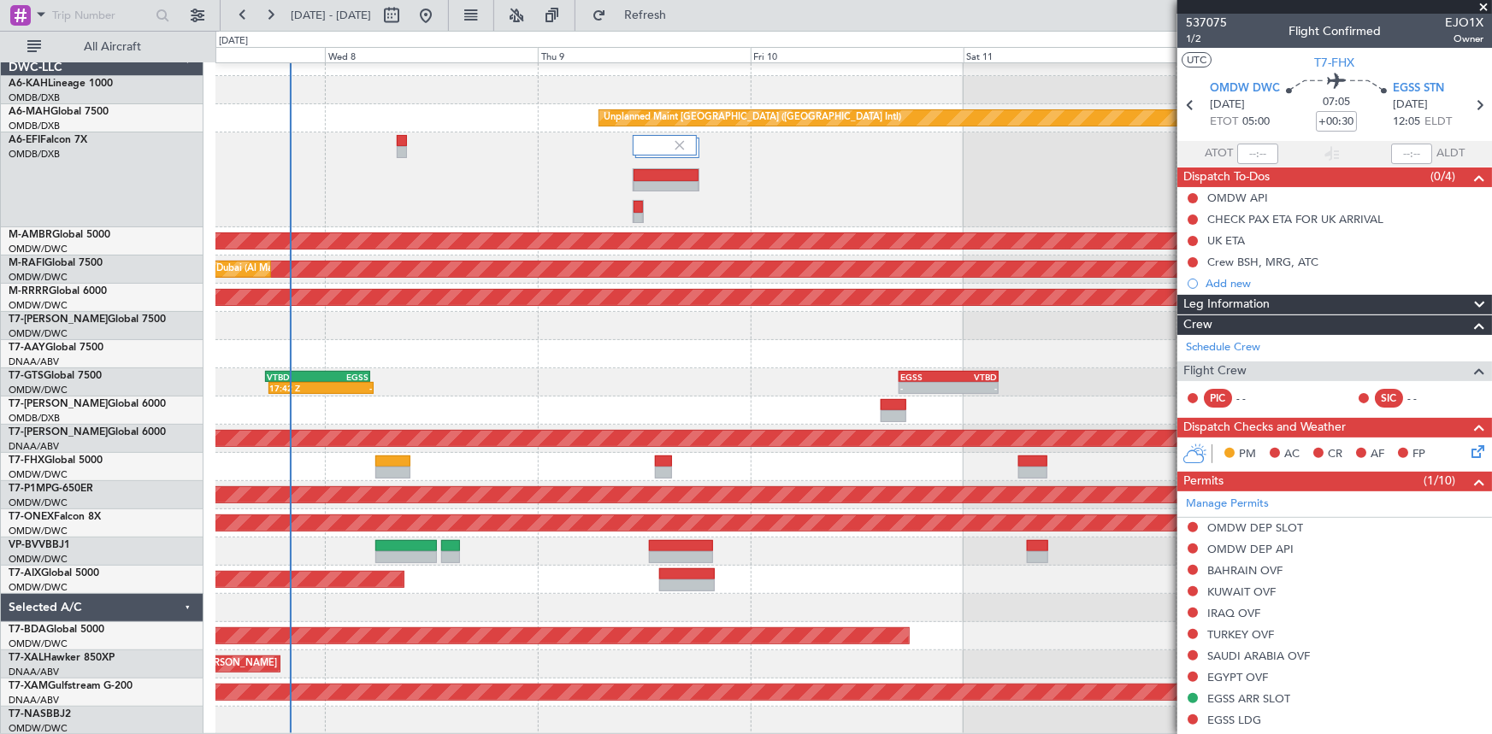
click at [445, 573] on div "Unplanned Maint Dubai (Dubai Intl) Planned Maint Singapore (Seletar) Planned Ma…" at bounding box center [853, 391] width 1276 height 687
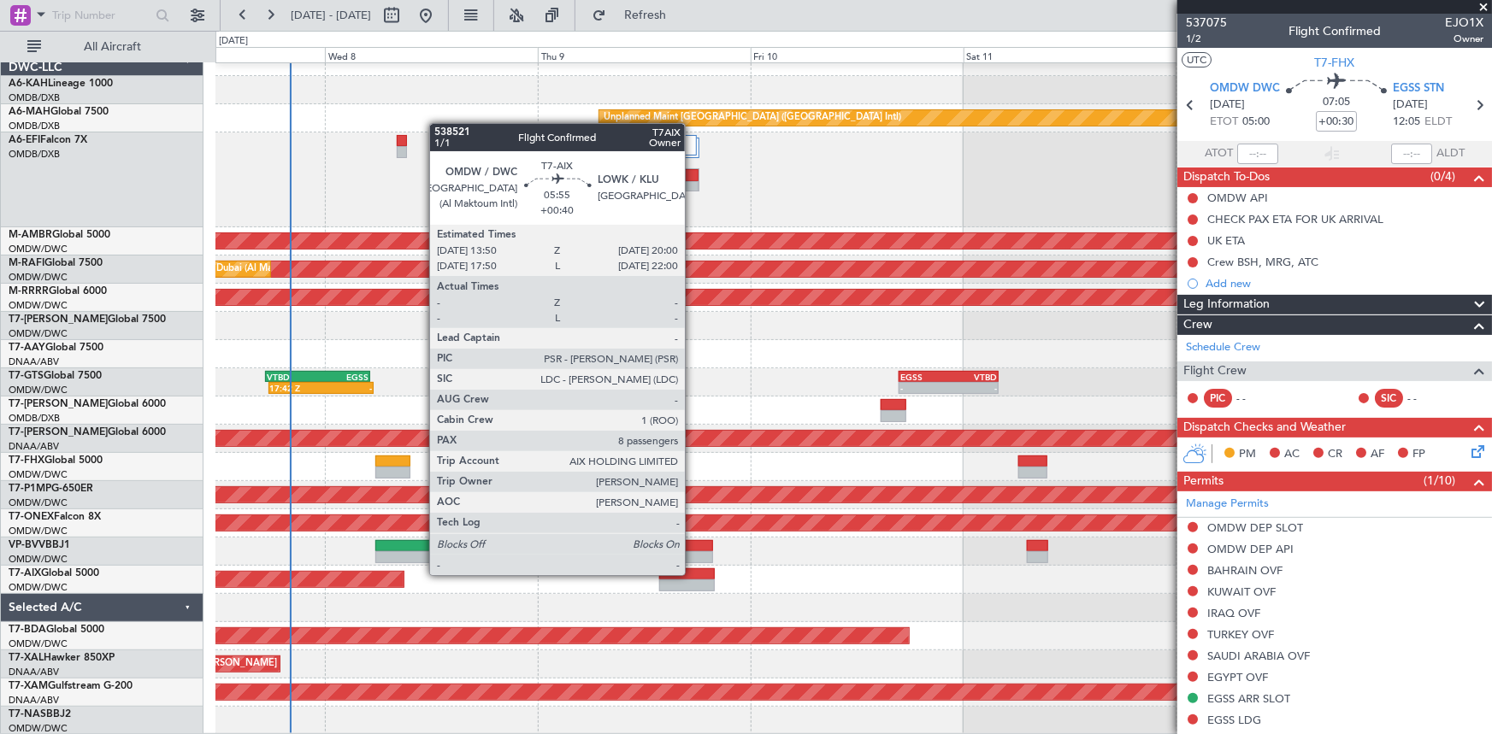
click at [693, 573] on div at bounding box center [686, 575] width 55 height 12
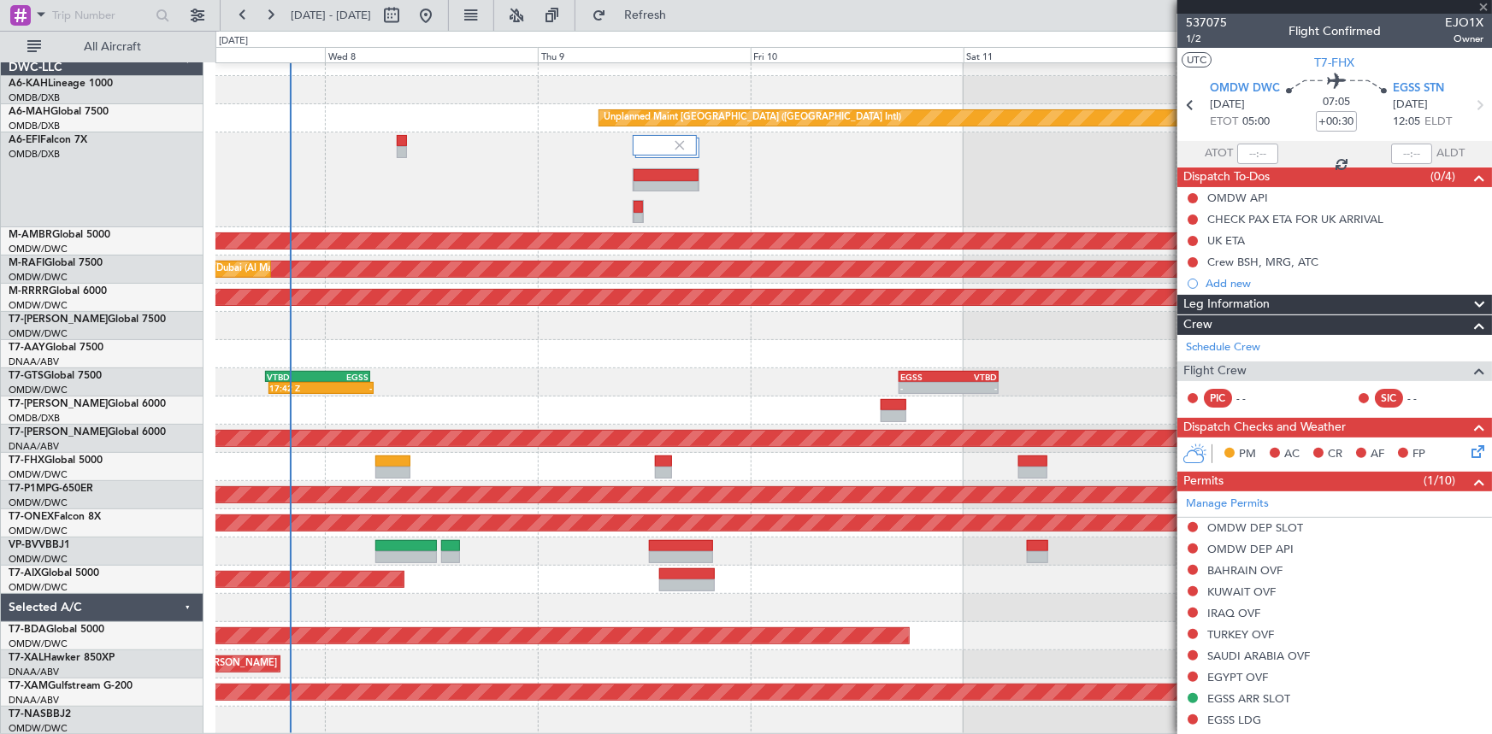
type input "+00:40"
type input "8"
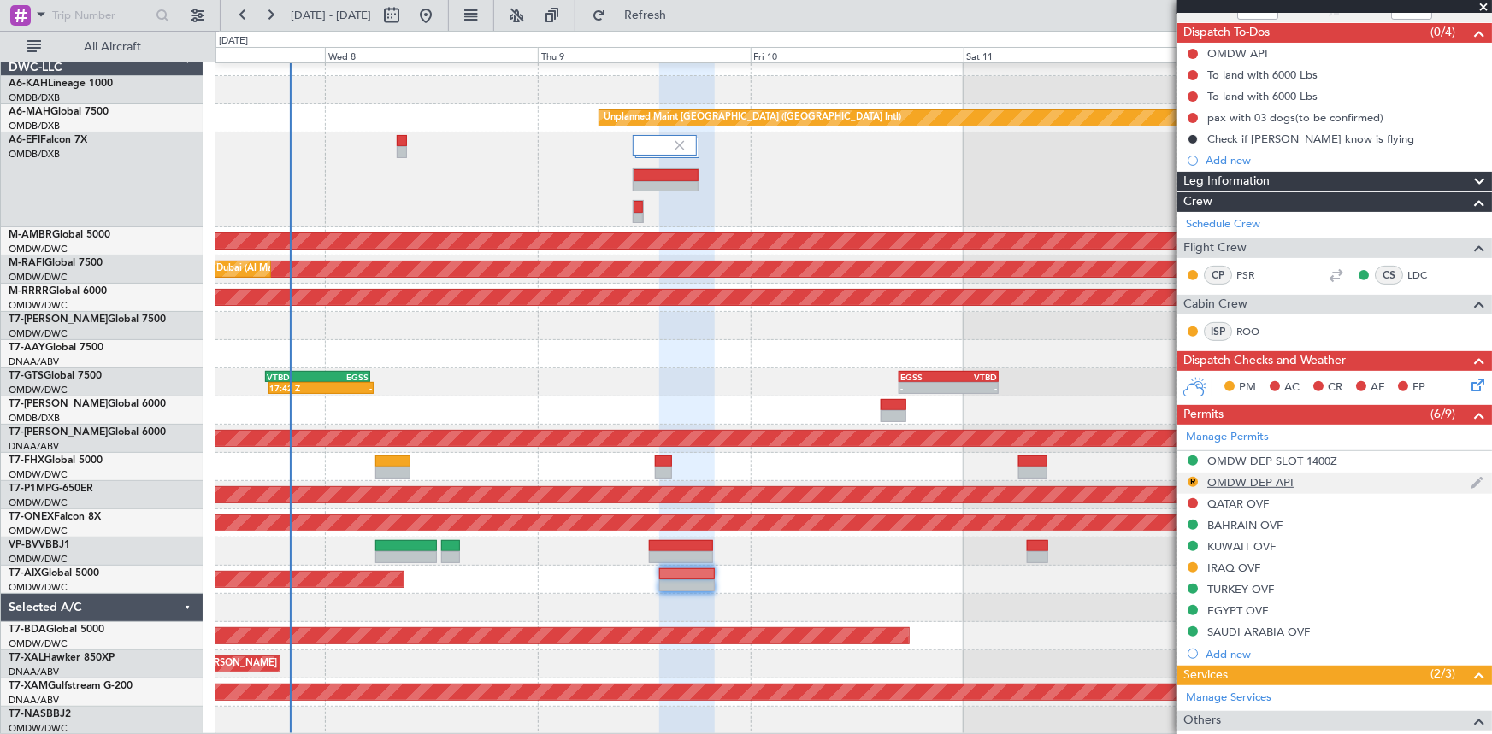
scroll to position [310, 0]
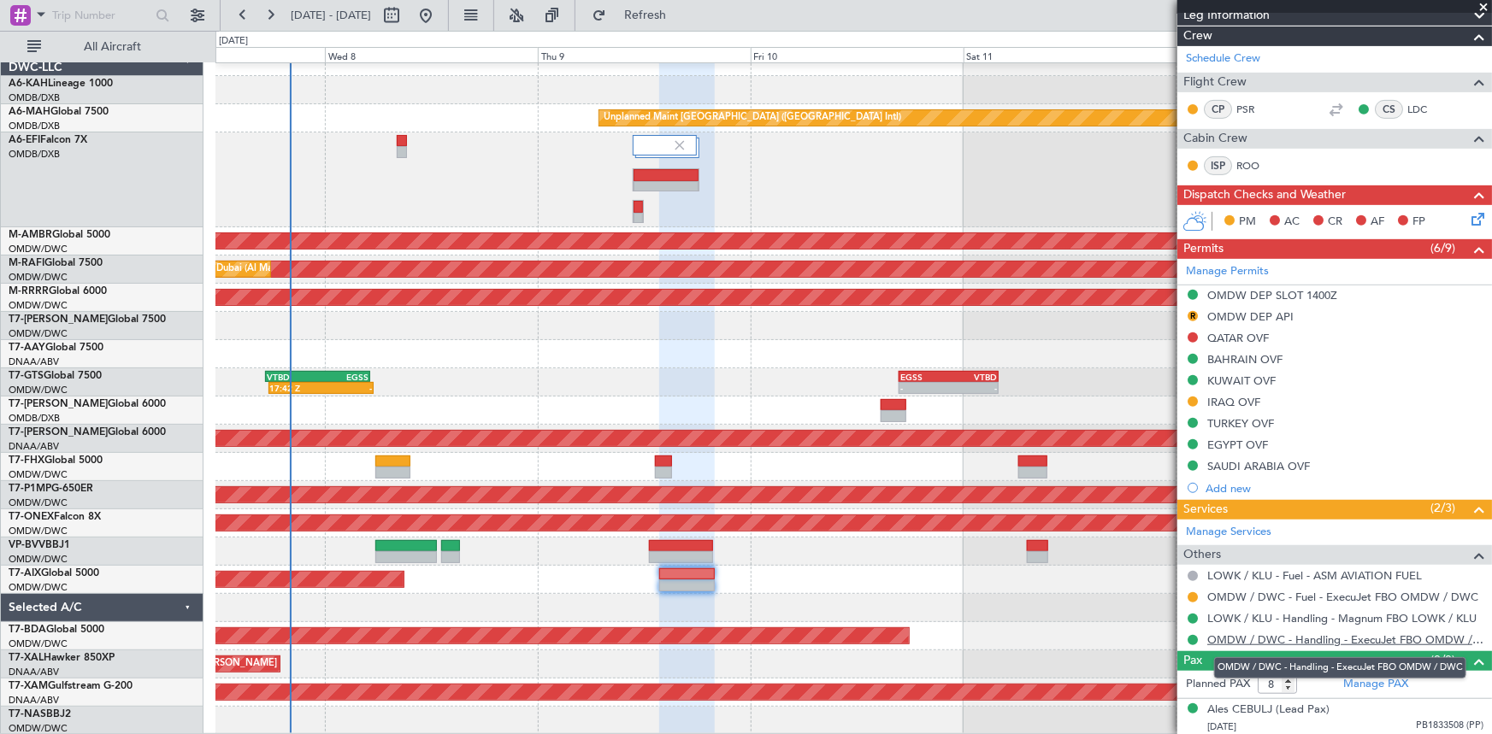
click at [1268, 639] on link "OMDW / DWC - Handling - ExecuJet FBO OMDW / DWC" at bounding box center [1345, 640] width 276 height 15
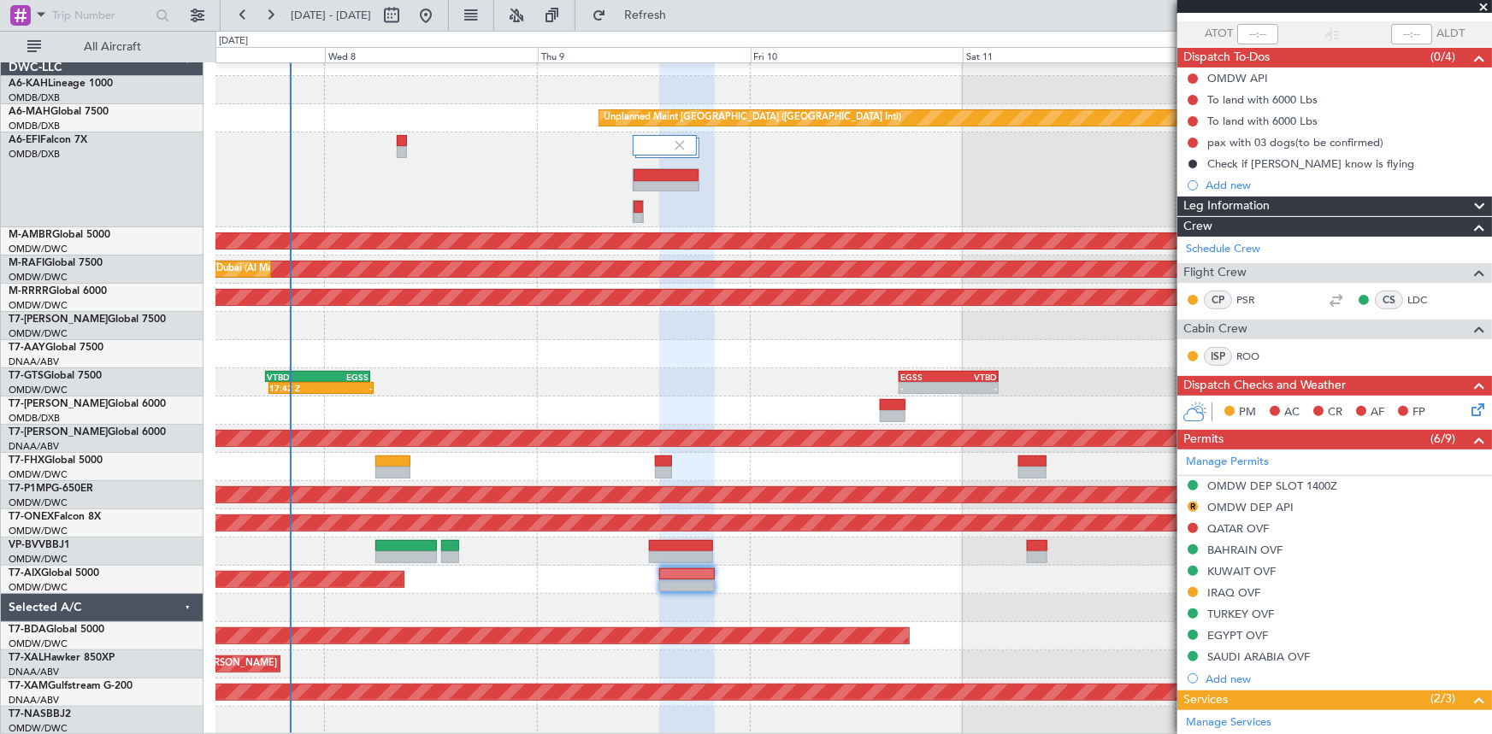
scroll to position [0, 0]
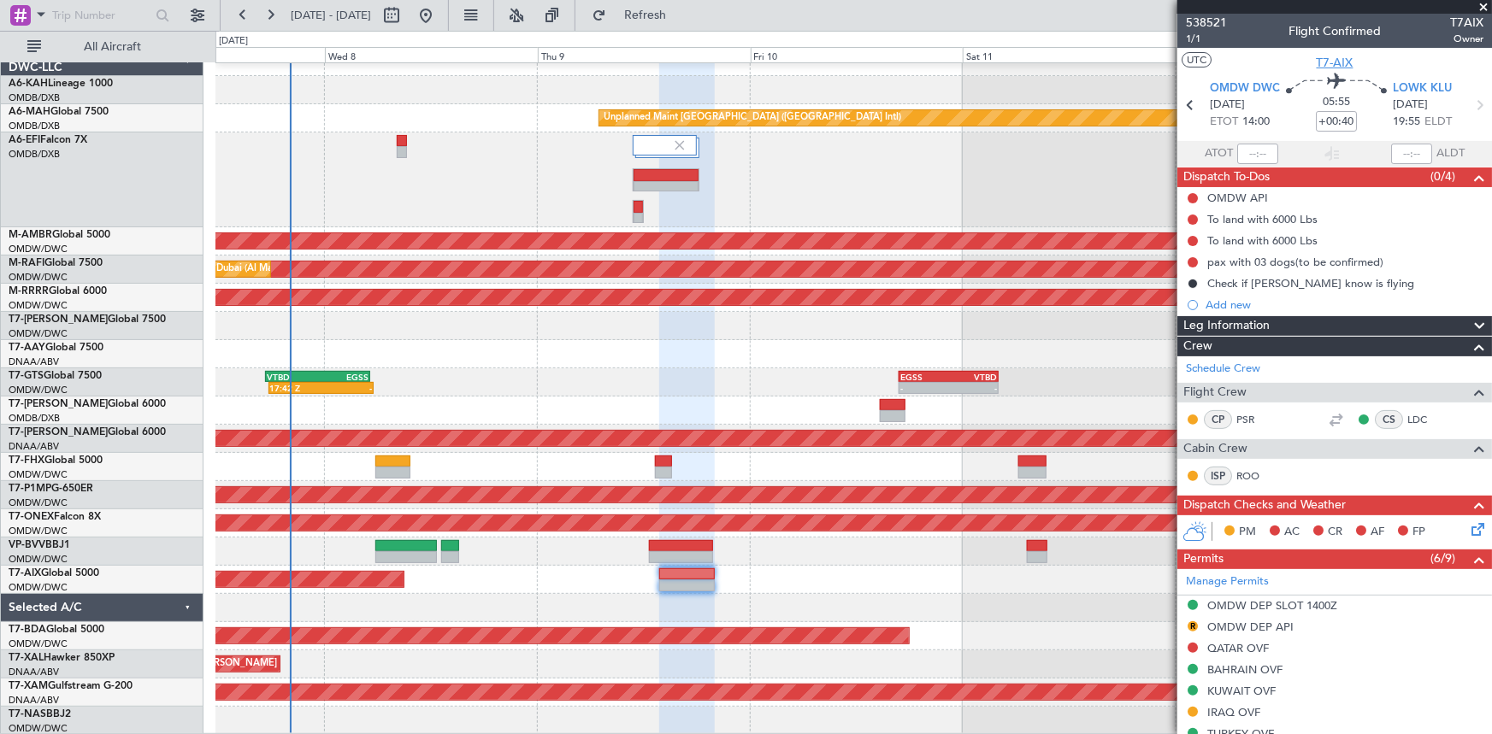
click at [1333, 56] on span "T7-AIX" at bounding box center [1335, 63] width 37 height 18
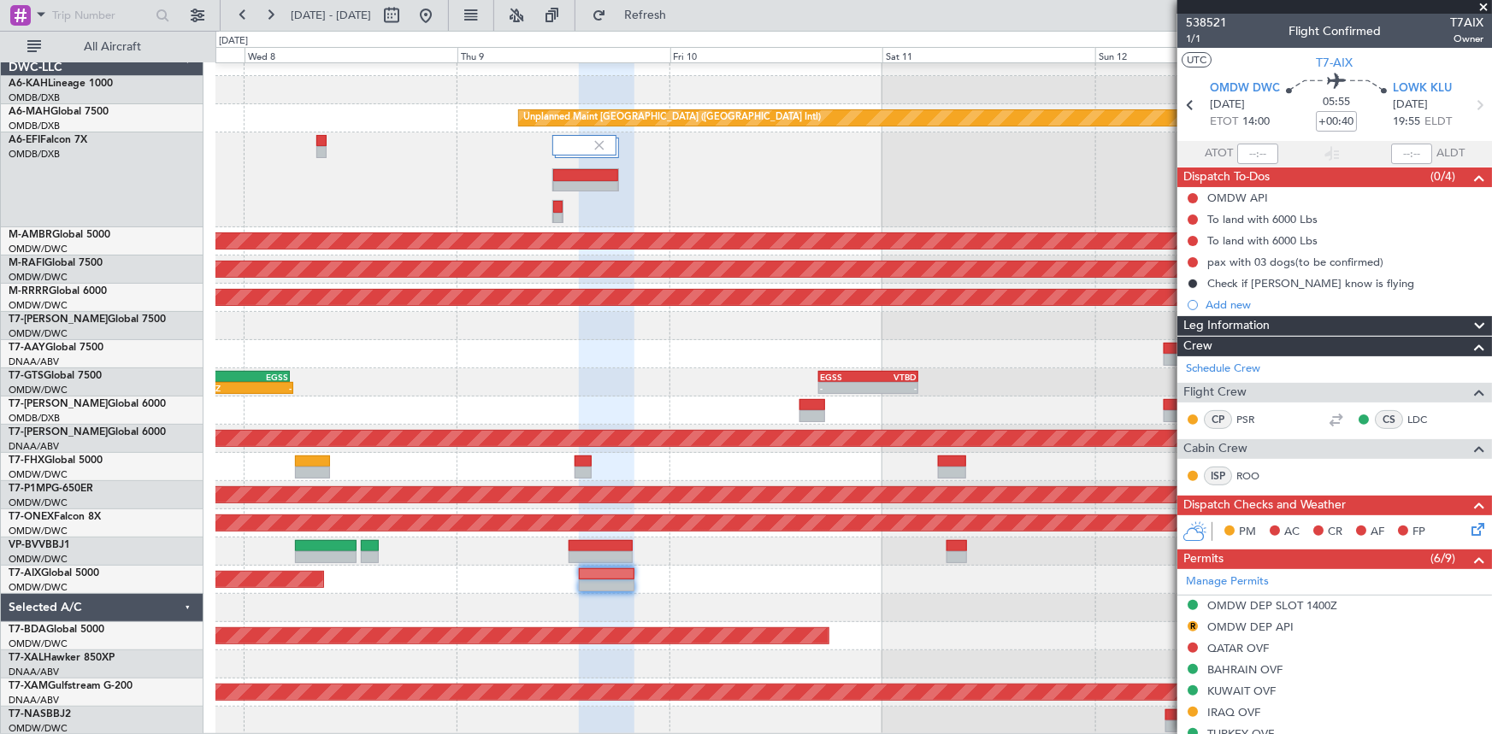
click at [429, 552] on div at bounding box center [853, 552] width 1276 height 28
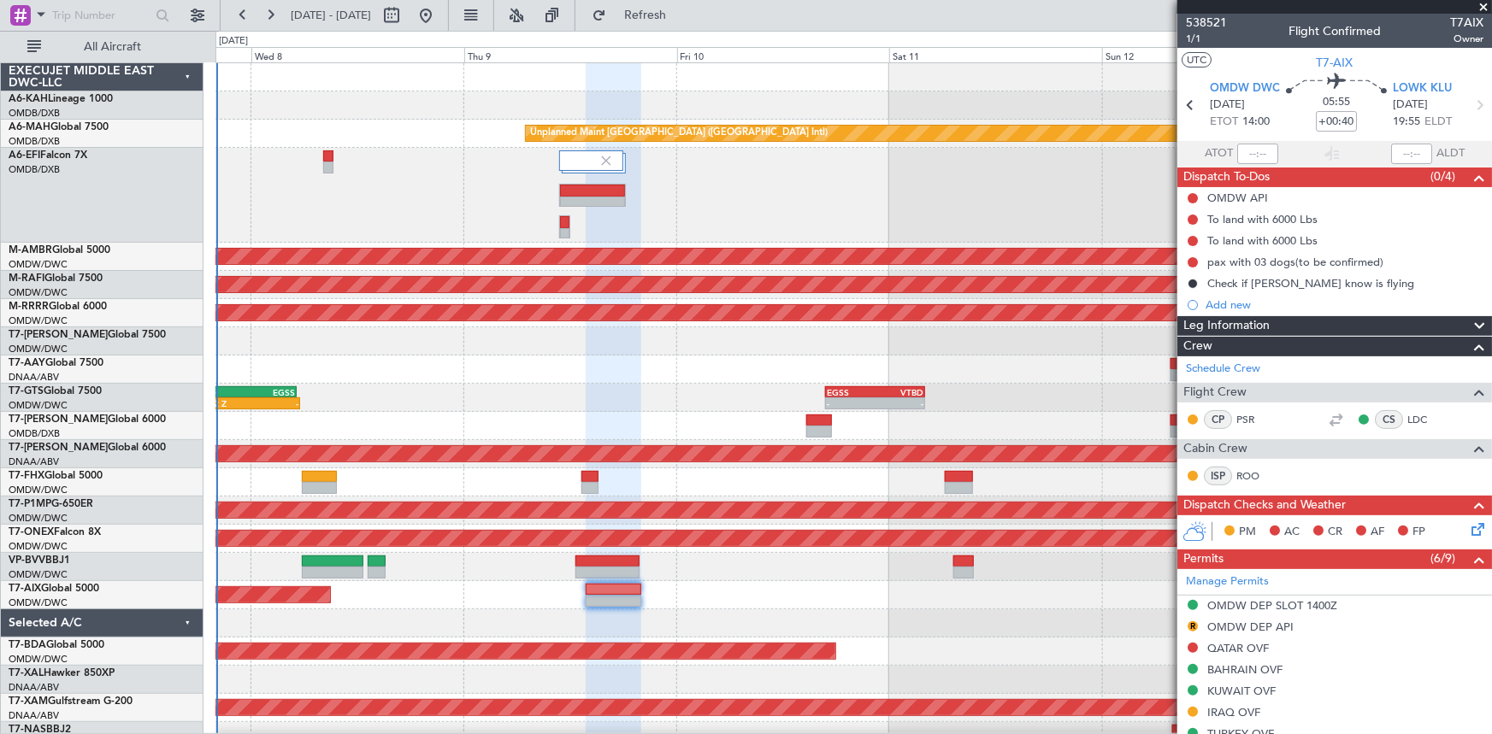
click at [396, 380] on div at bounding box center [853, 370] width 1276 height 28
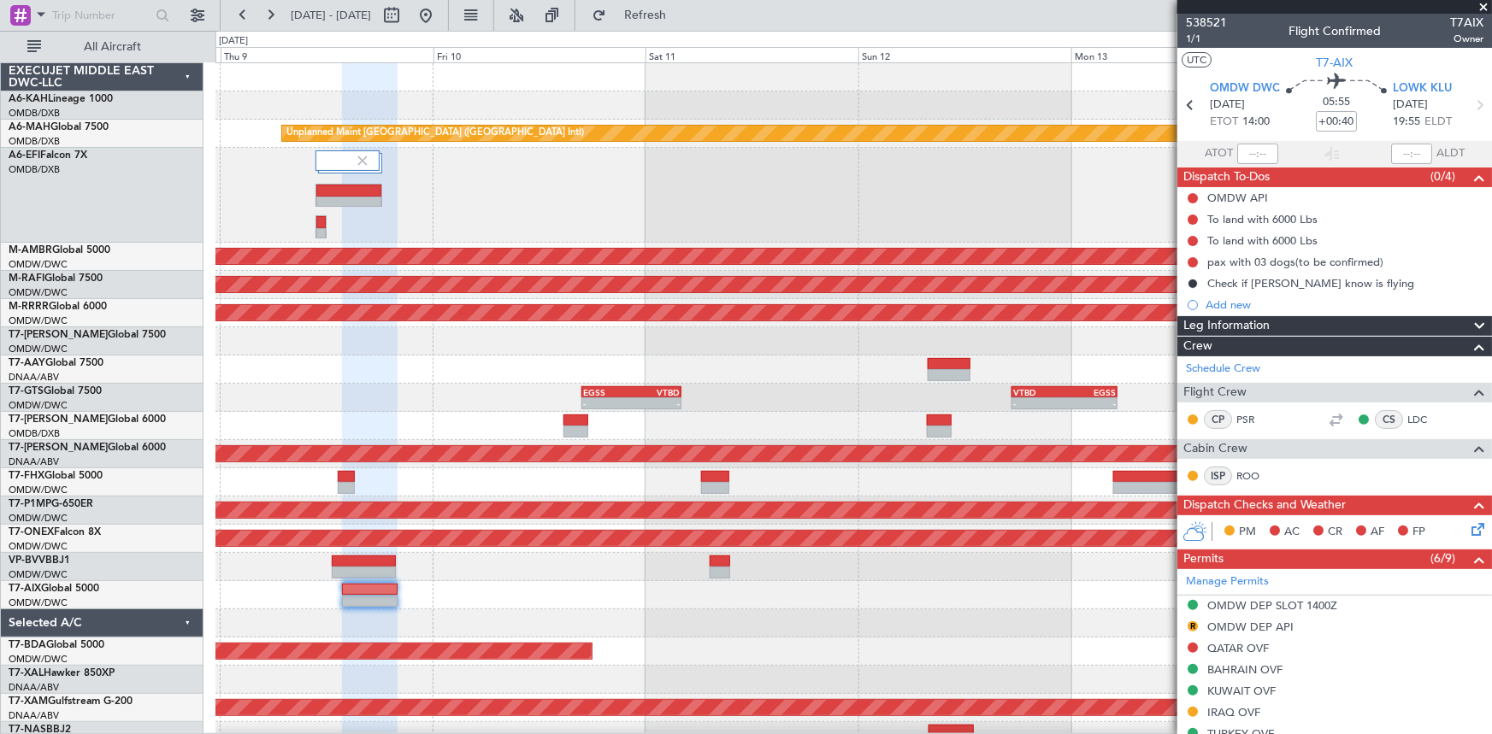
click at [610, 375] on div at bounding box center [853, 370] width 1276 height 28
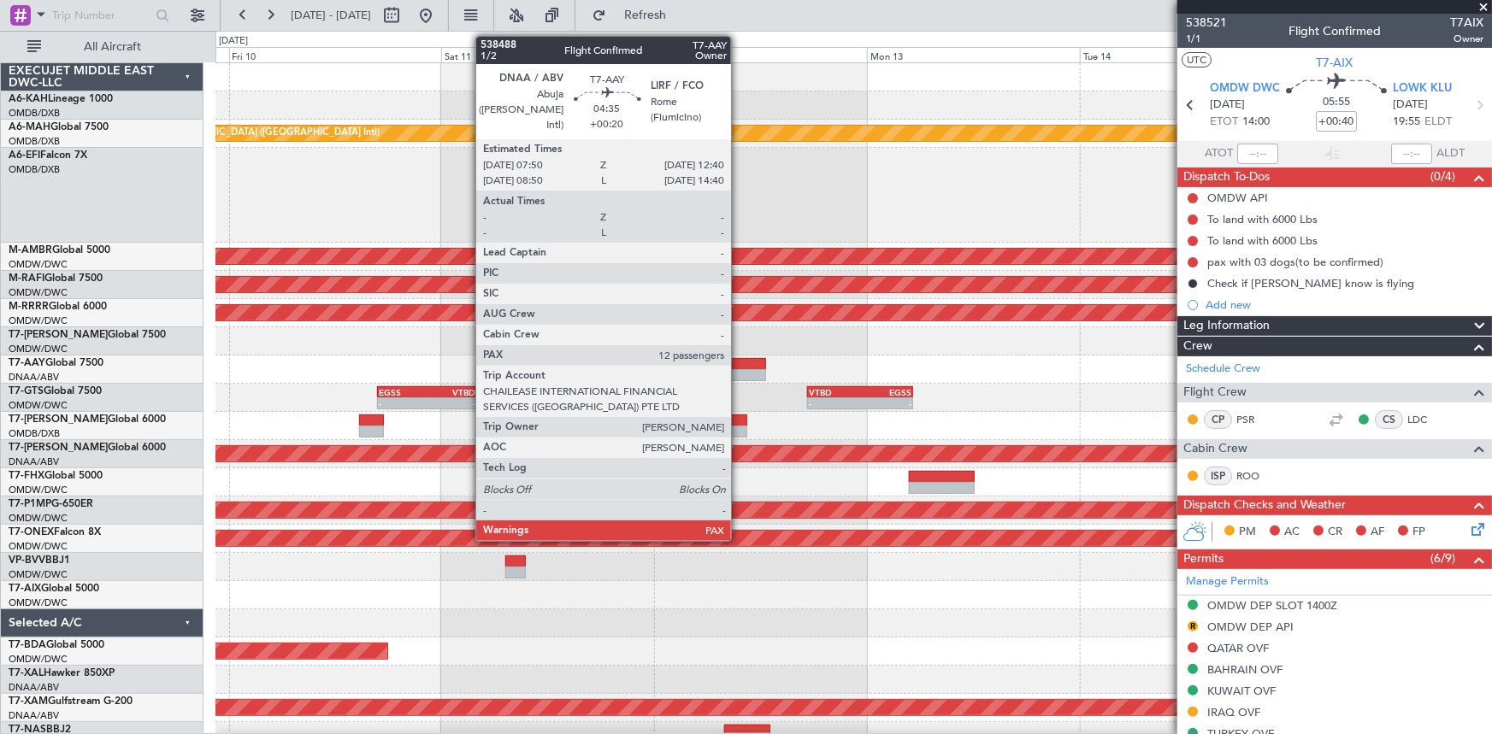
click at [751, 363] on div at bounding box center [745, 364] width 44 height 12
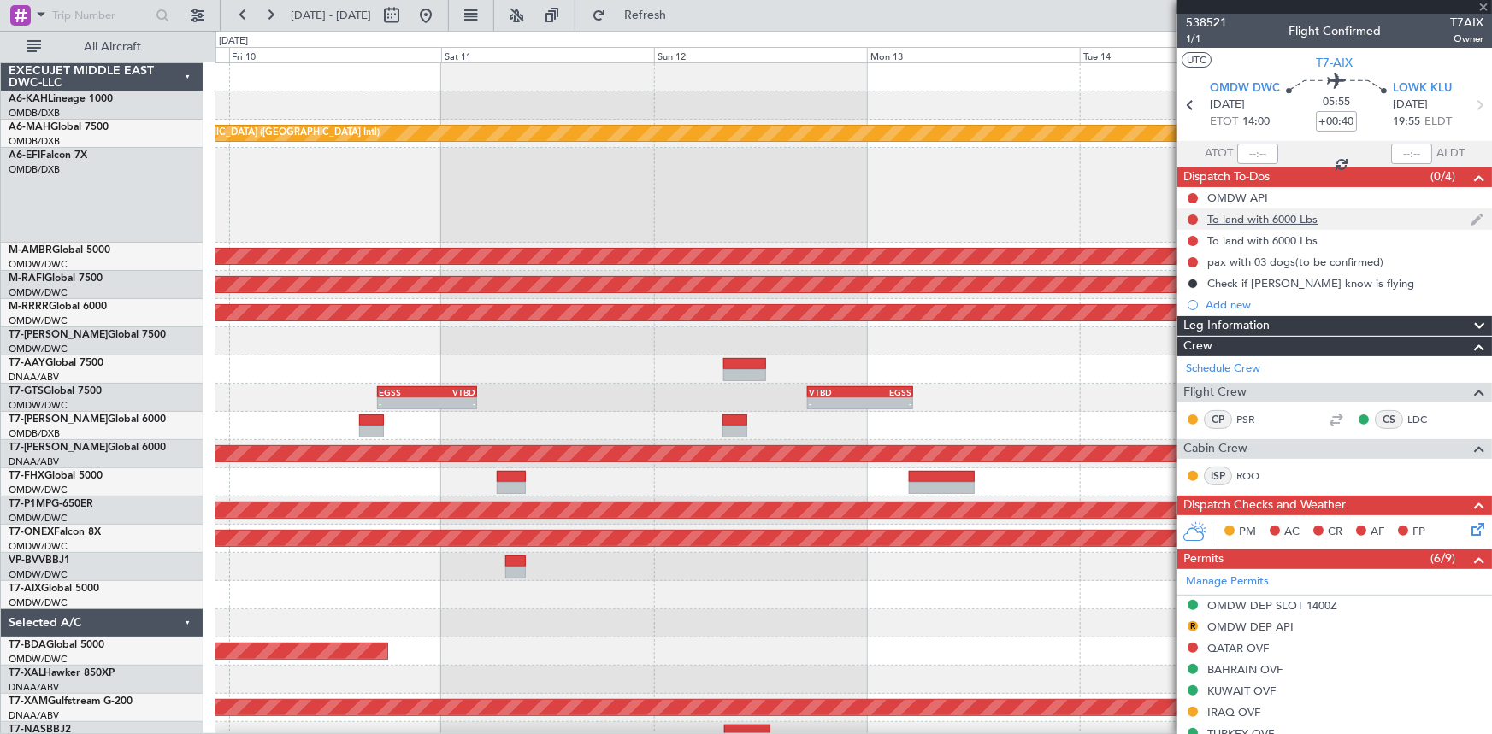
type input "+00:20"
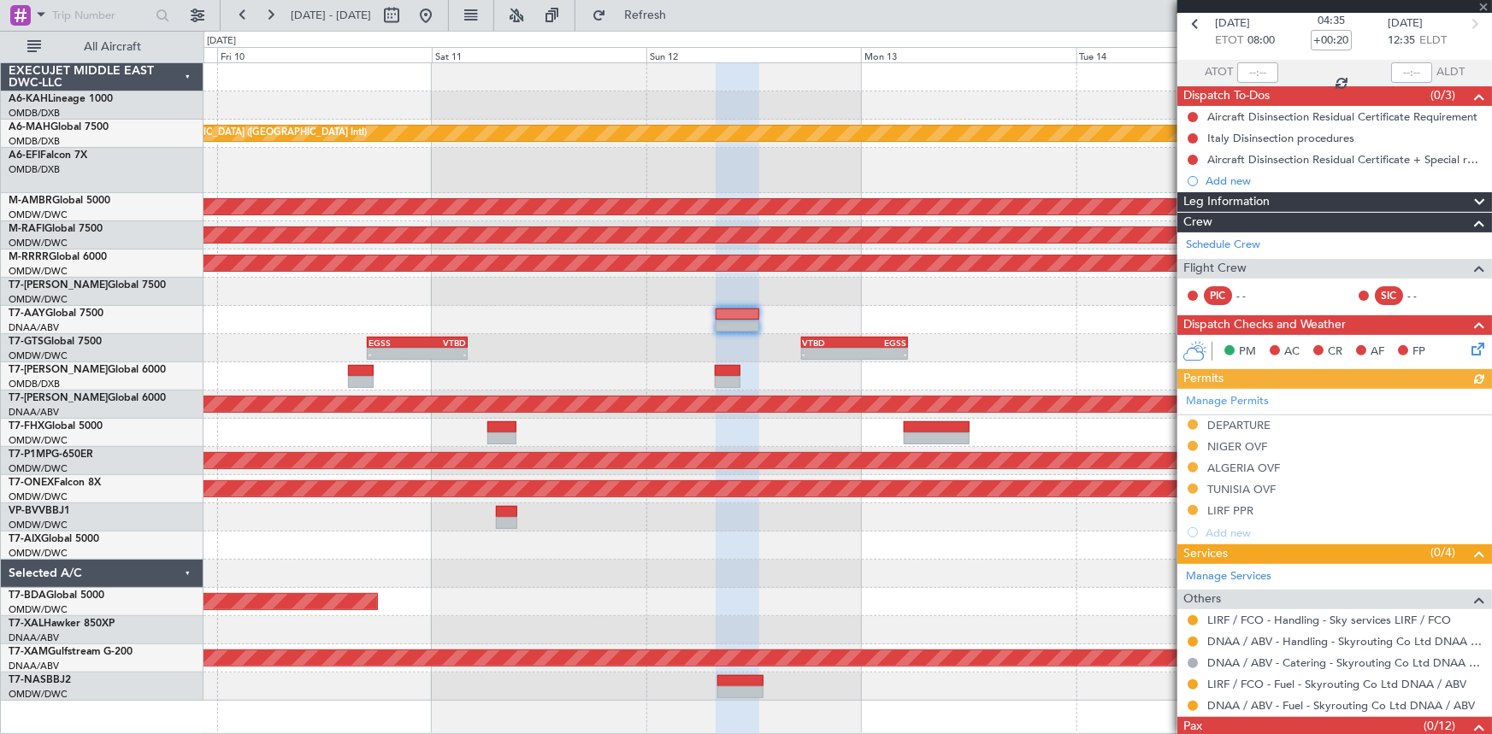
scroll to position [132, 0]
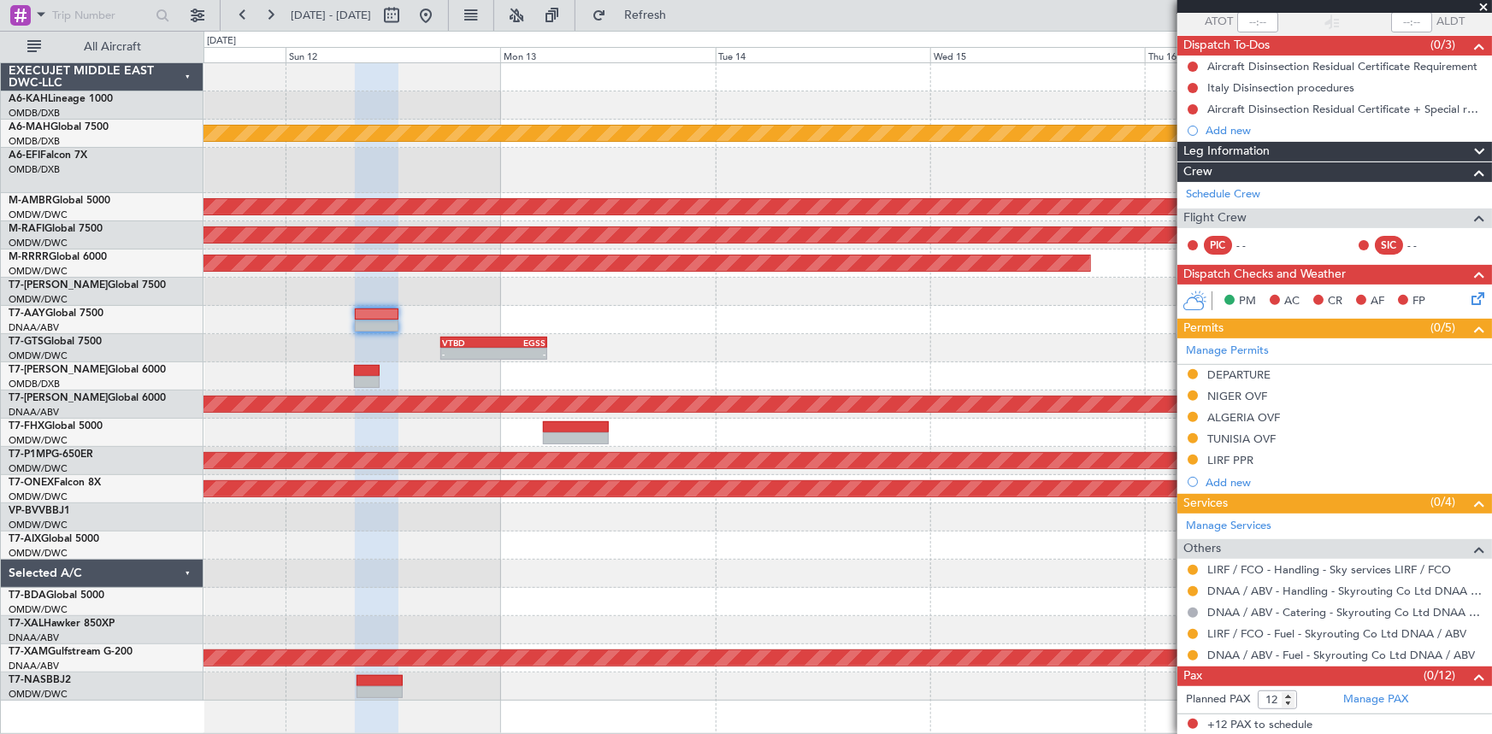
click at [628, 307] on div at bounding box center [847, 320] width 1288 height 28
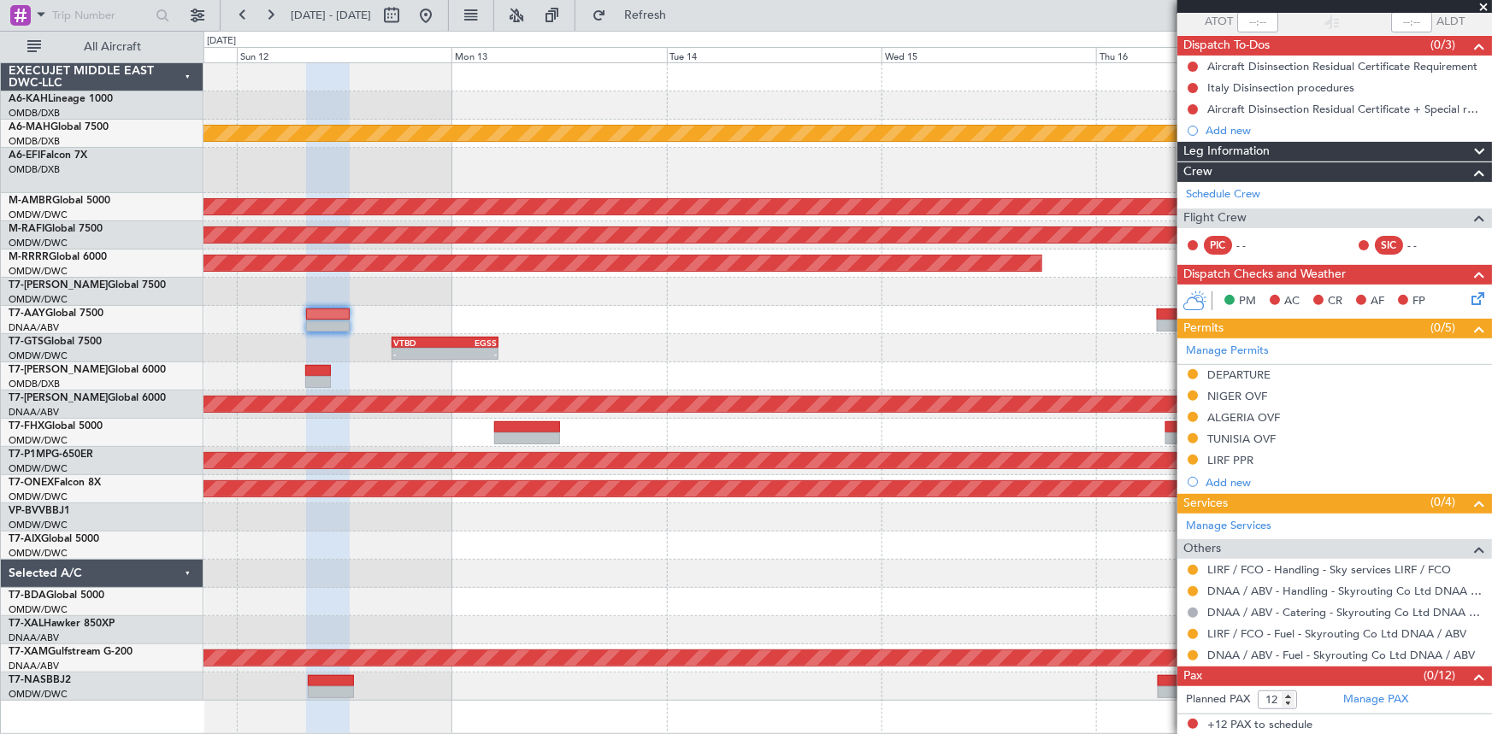
click at [854, 334] on div "- - VTBD 17:20 Z EGSS 05:15 Z EGSS 16:50 Z VTBD 04:05 Z - - - - EGSS 20:50 Z VT…" at bounding box center [847, 348] width 1288 height 28
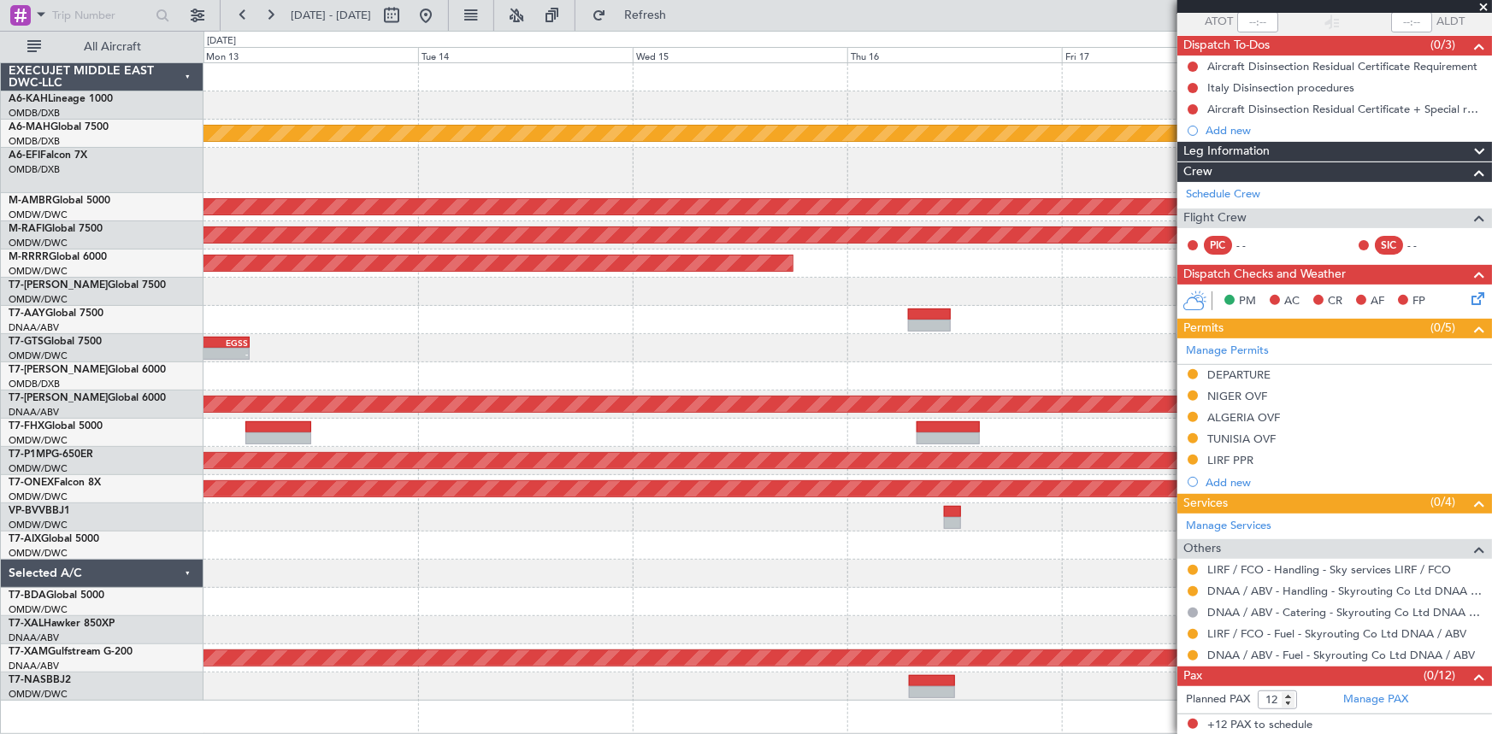
click at [957, 310] on div at bounding box center [847, 320] width 1288 height 28
click at [439, 21] on button at bounding box center [425, 15] width 27 height 27
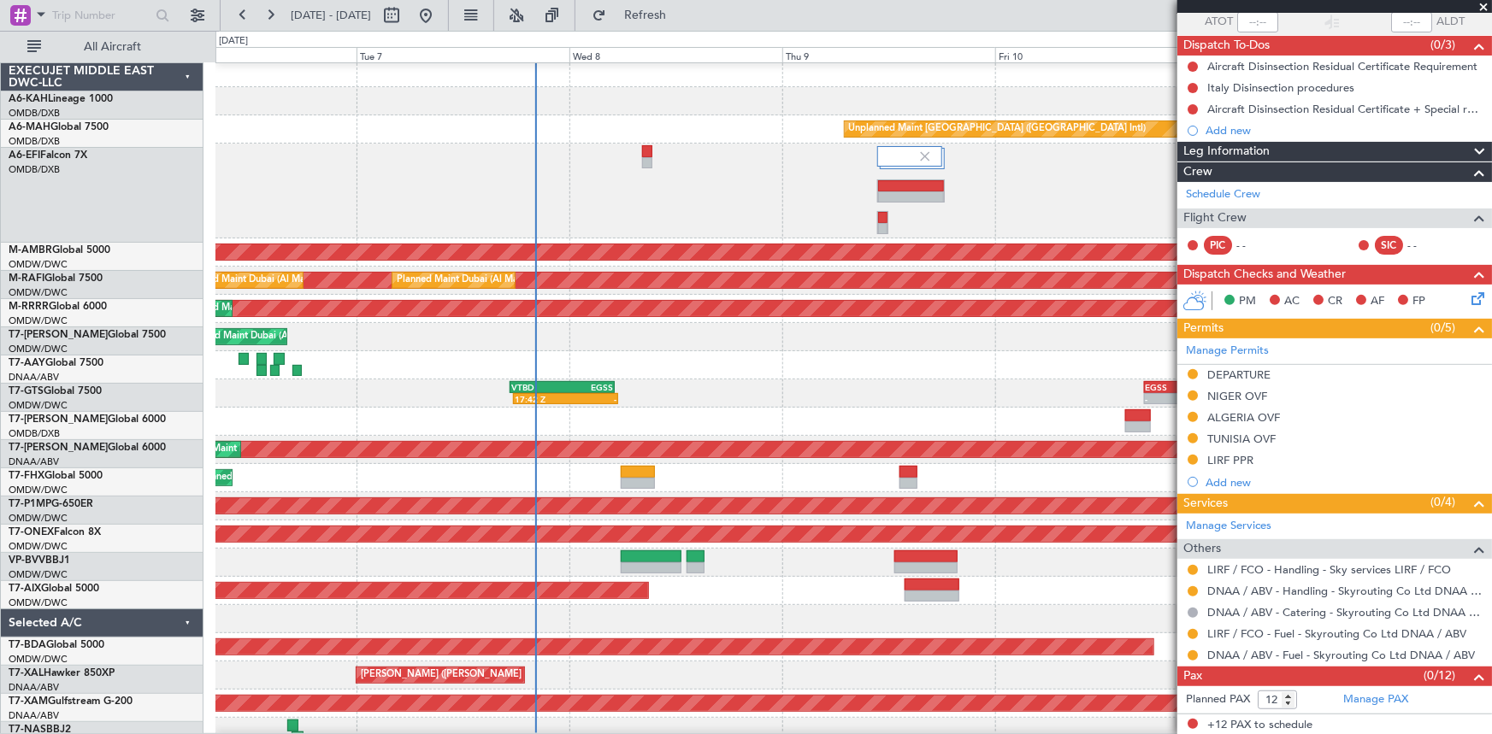
scroll to position [9, 0]
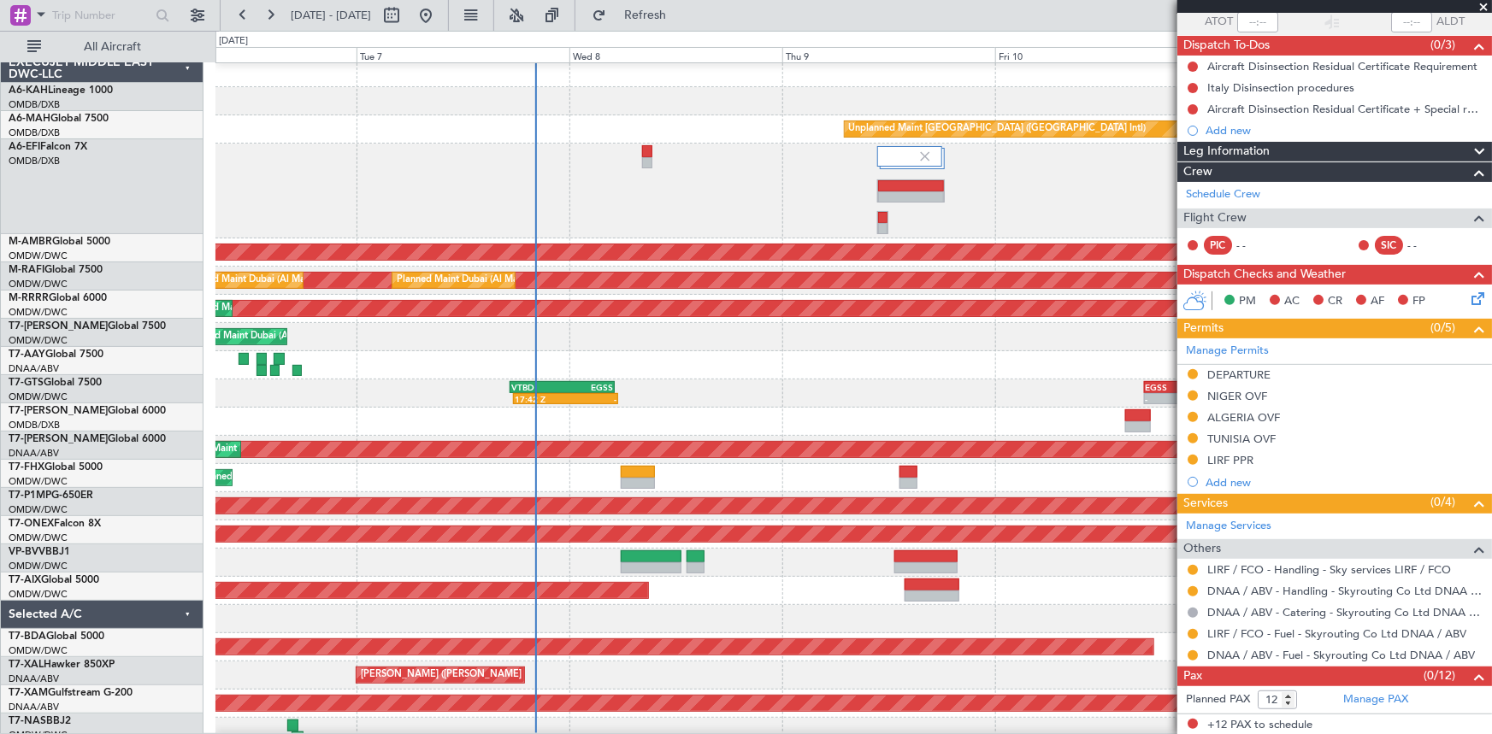
click at [315, 419] on div at bounding box center [853, 422] width 1276 height 28
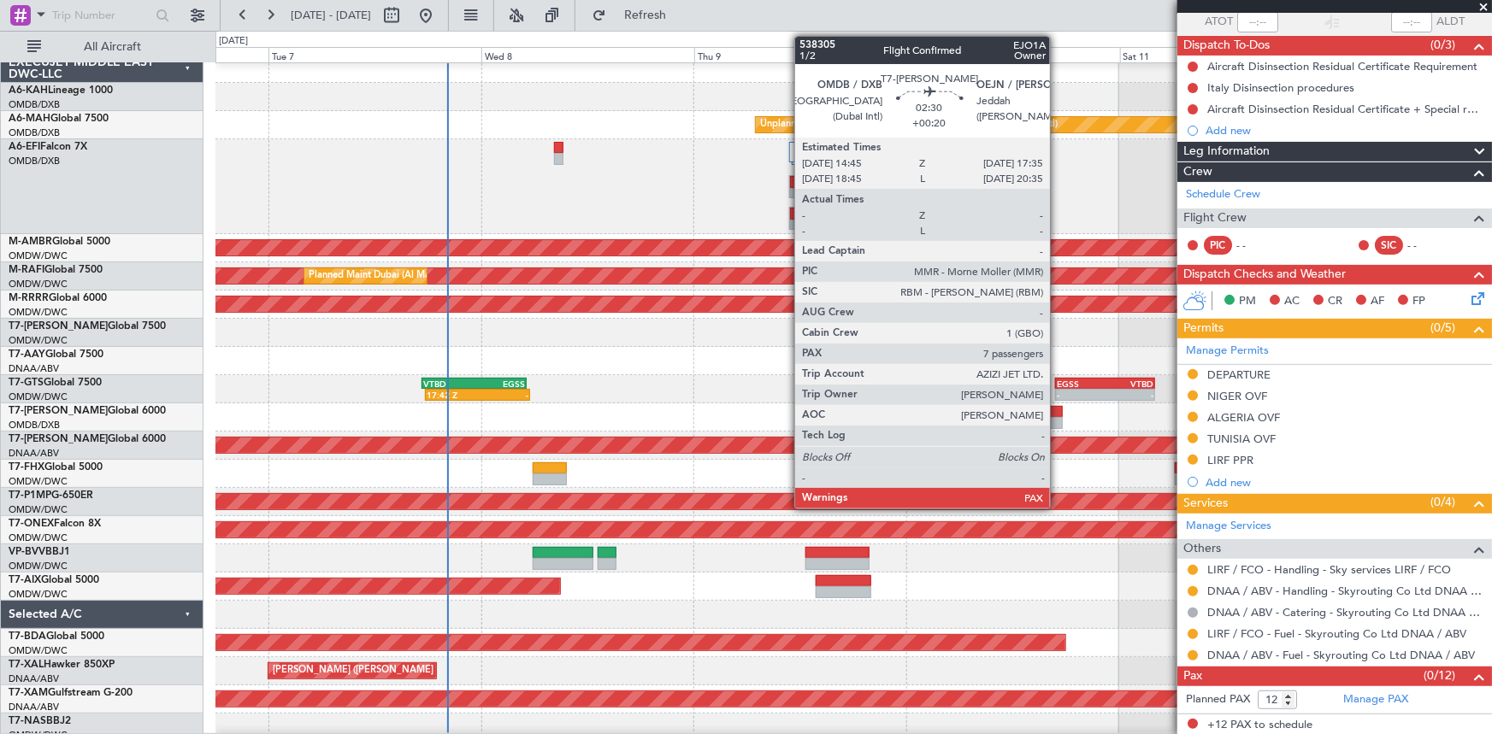
click at [1058, 416] on div at bounding box center [1050, 412] width 26 height 12
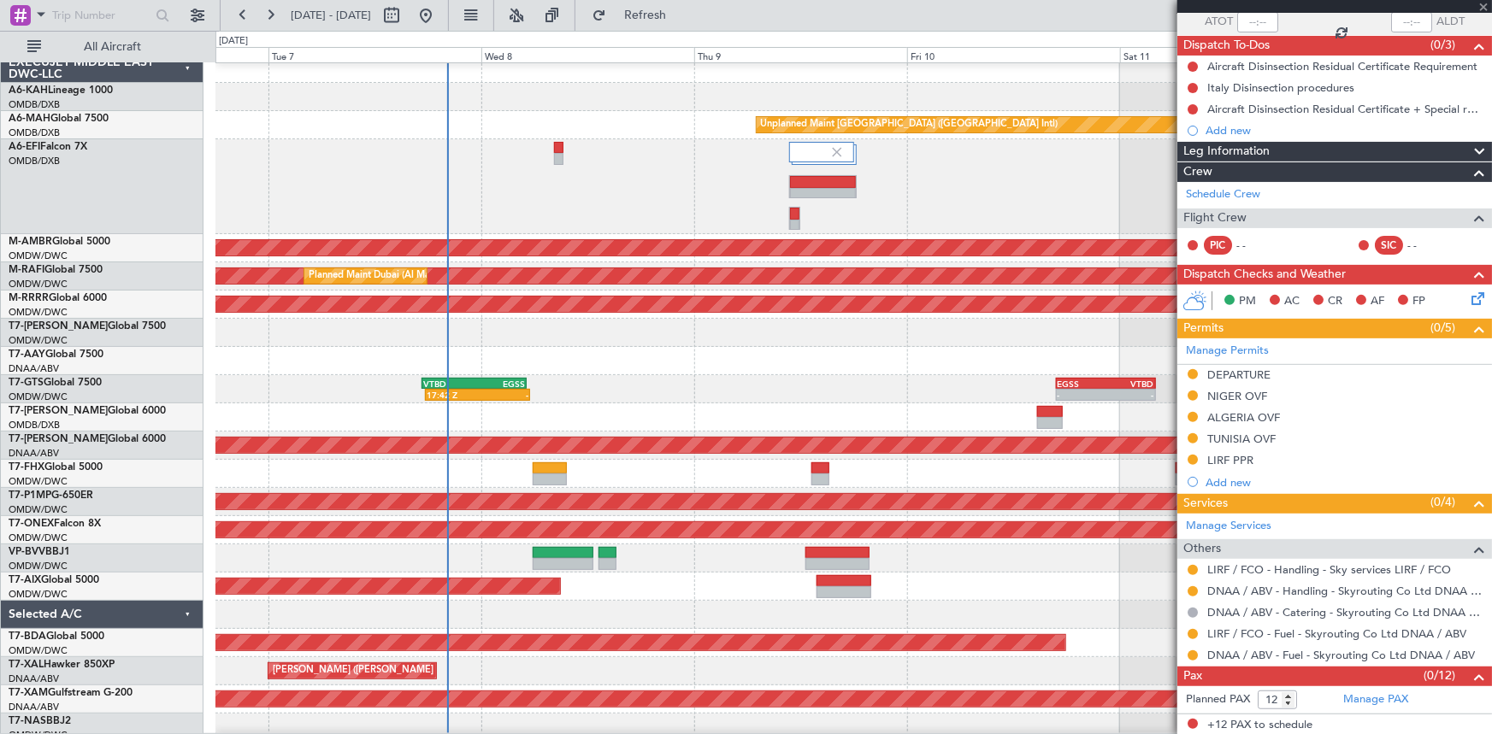
type input "7"
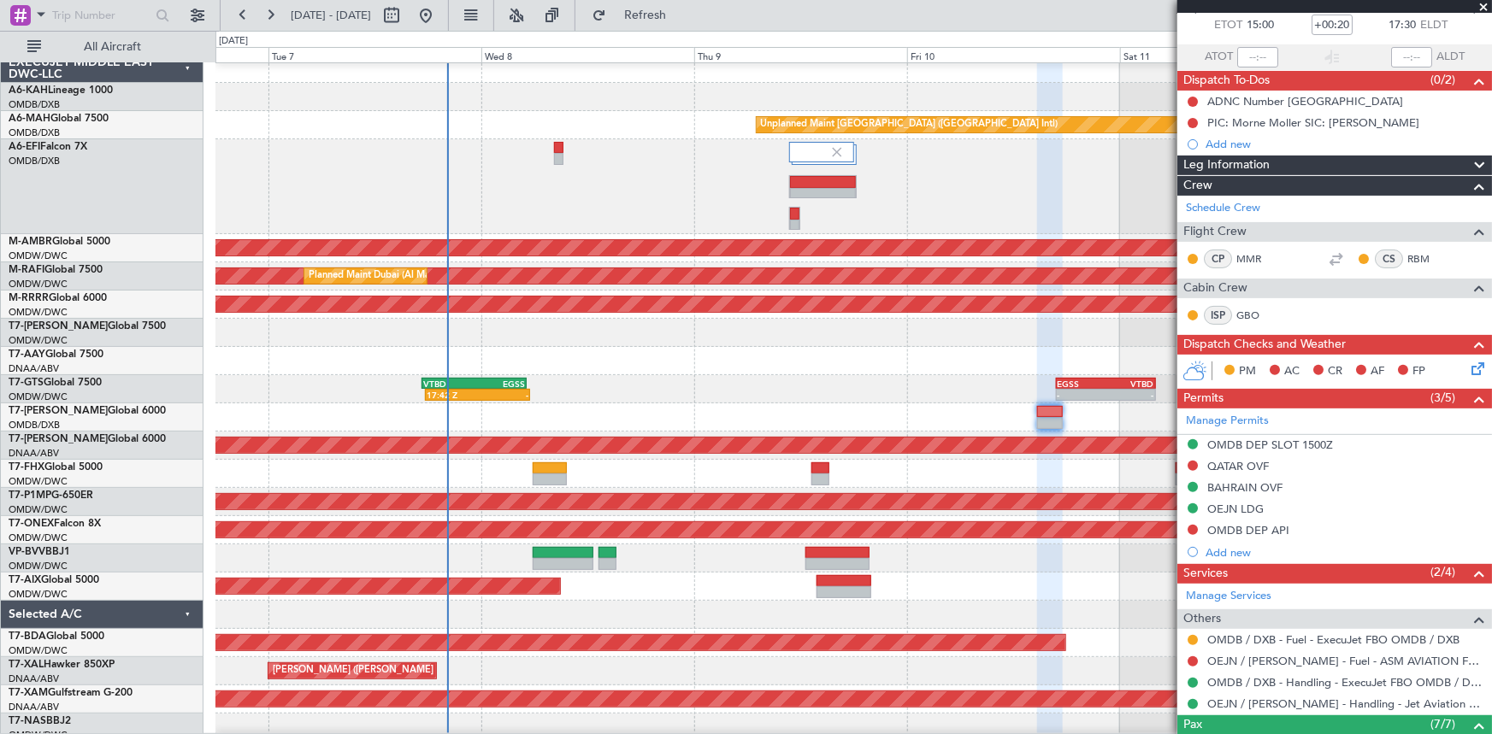
scroll to position [0, 0]
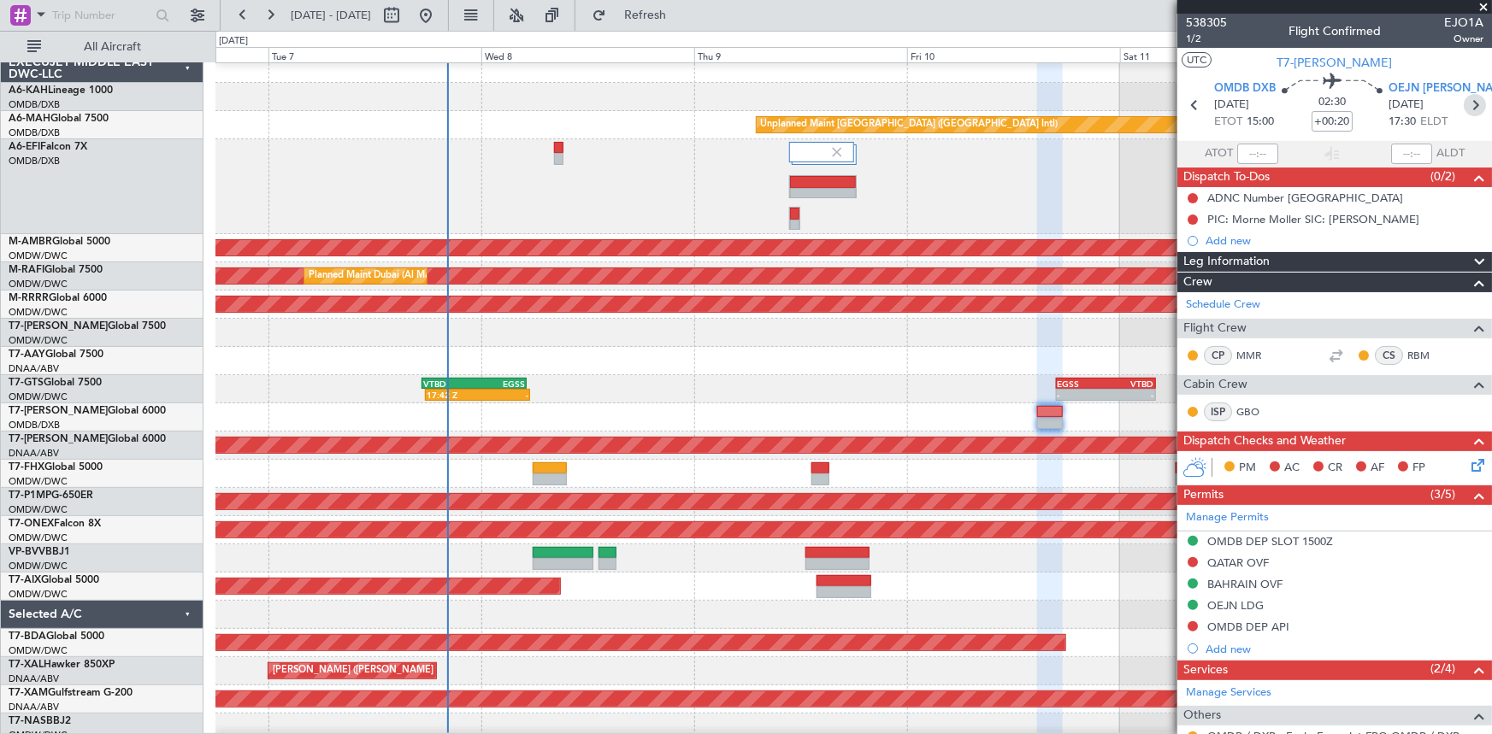
click at [1470, 103] on icon at bounding box center [1475, 105] width 22 height 22
type input "+00:15"
type input "2"
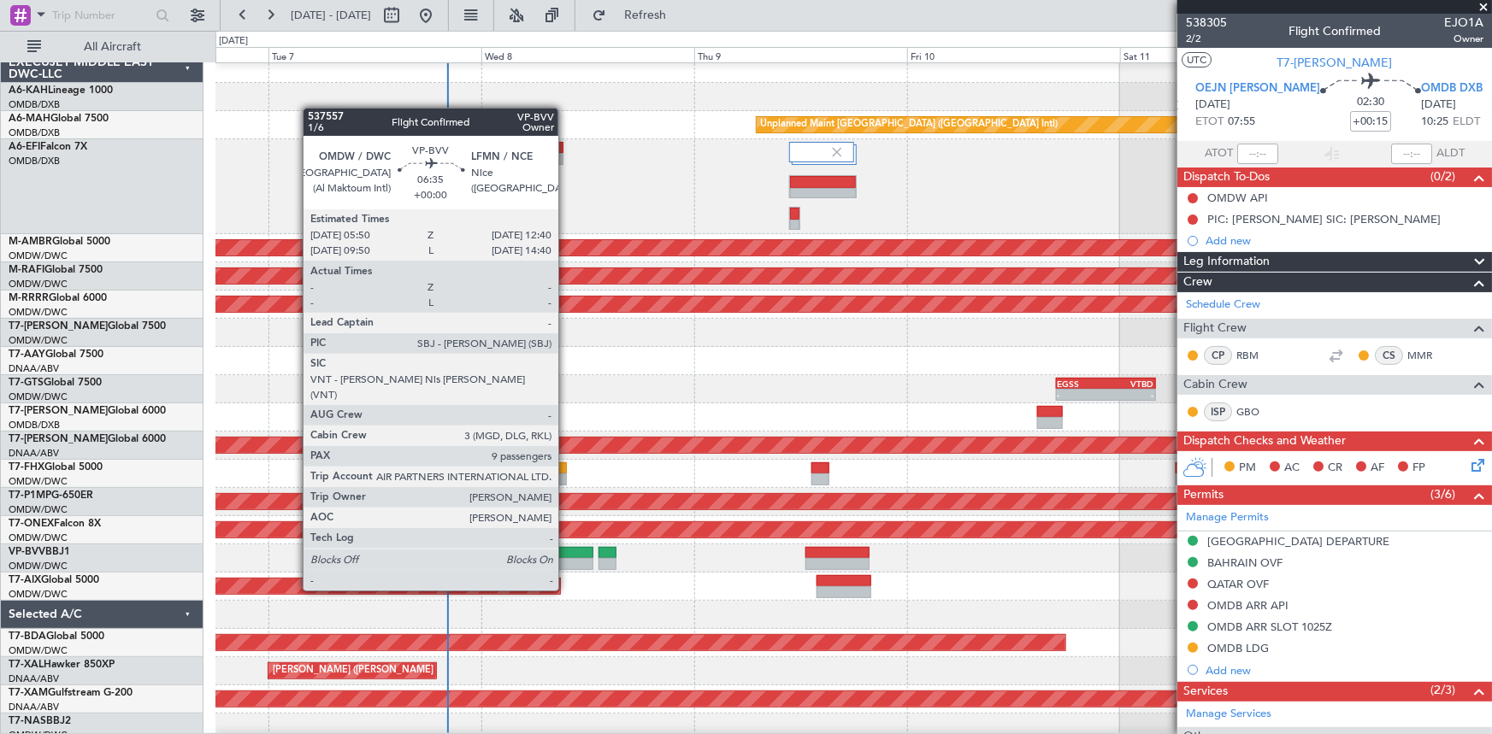
click at [566, 558] on div at bounding box center [563, 564] width 61 height 12
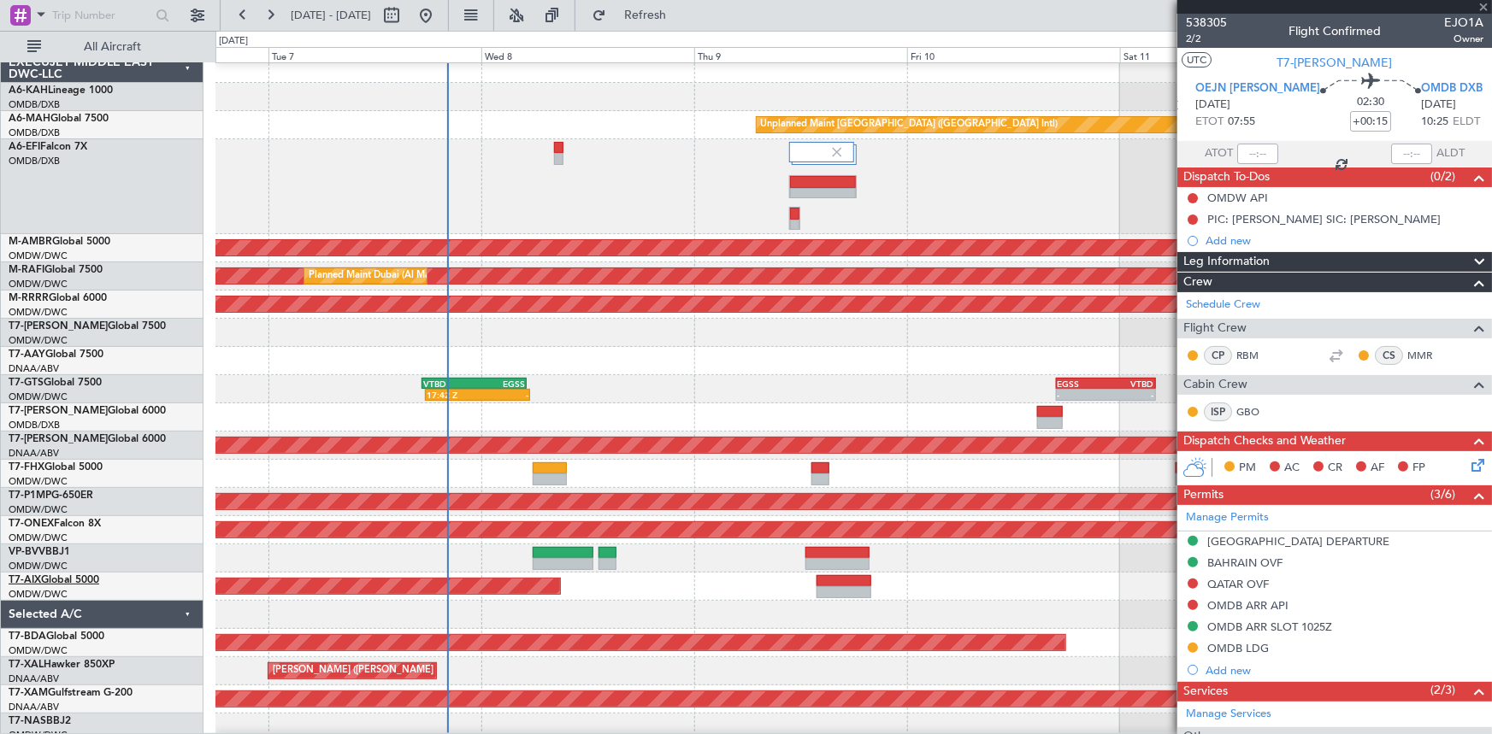
type input "9"
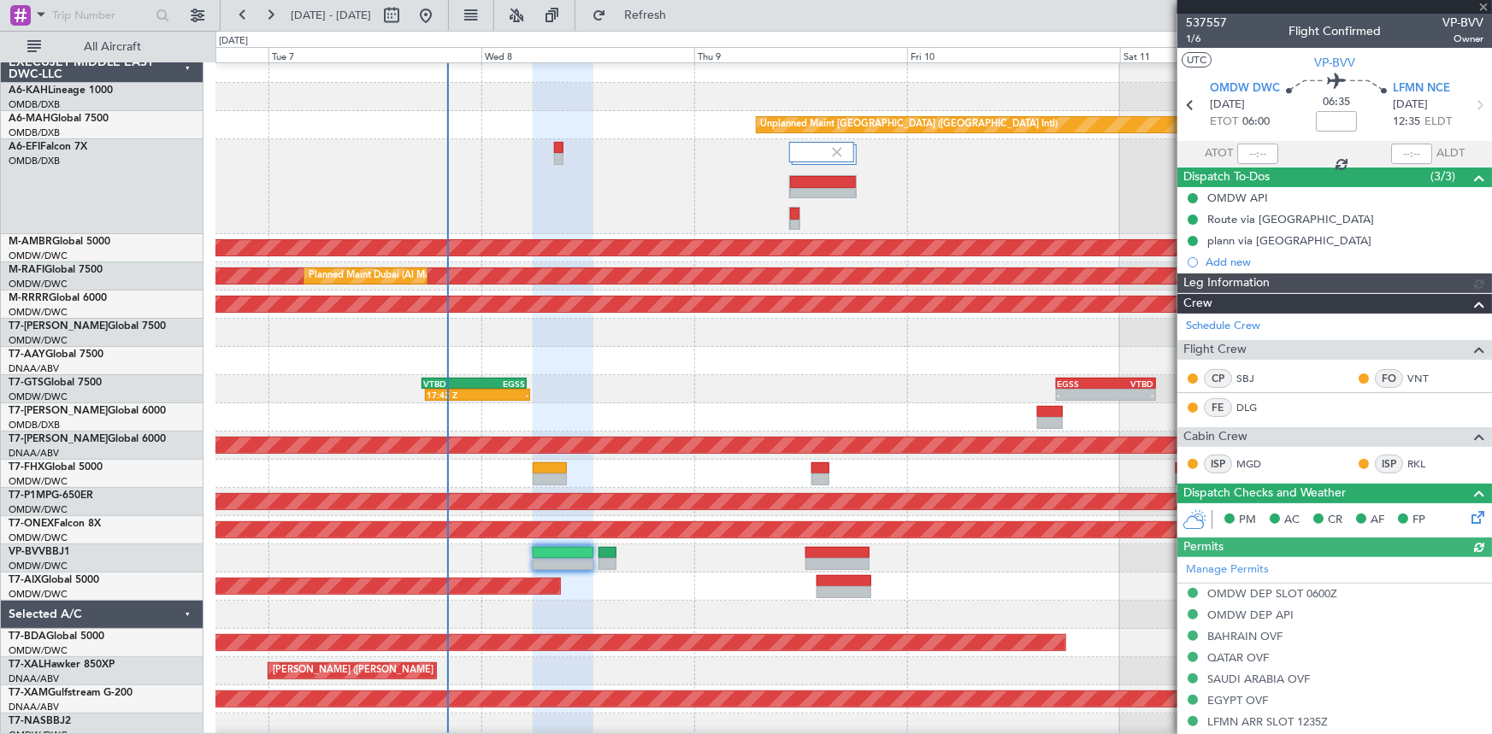
type input "Dherander Fithani (DHF)"
type input "7348"
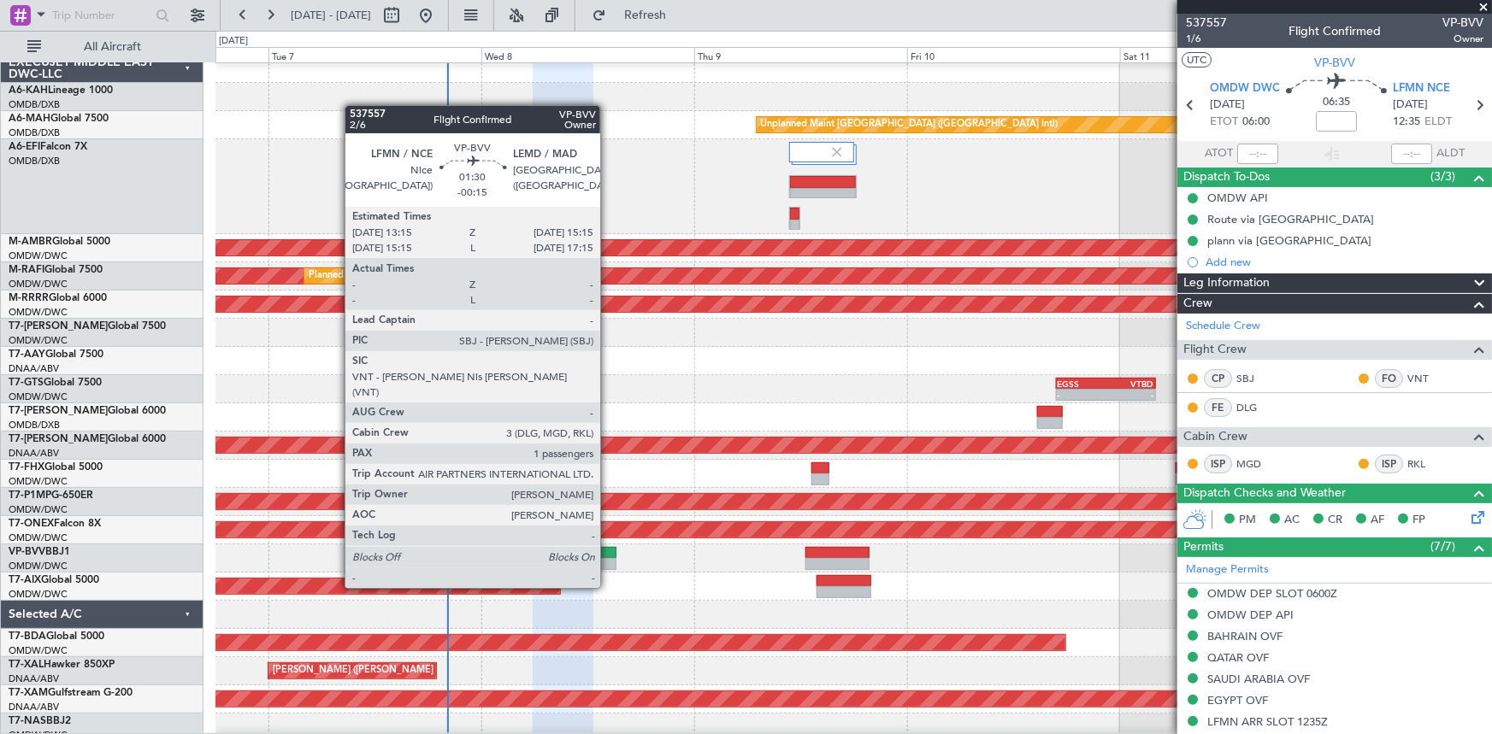
click at [608, 556] on div at bounding box center [607, 553] width 18 height 12
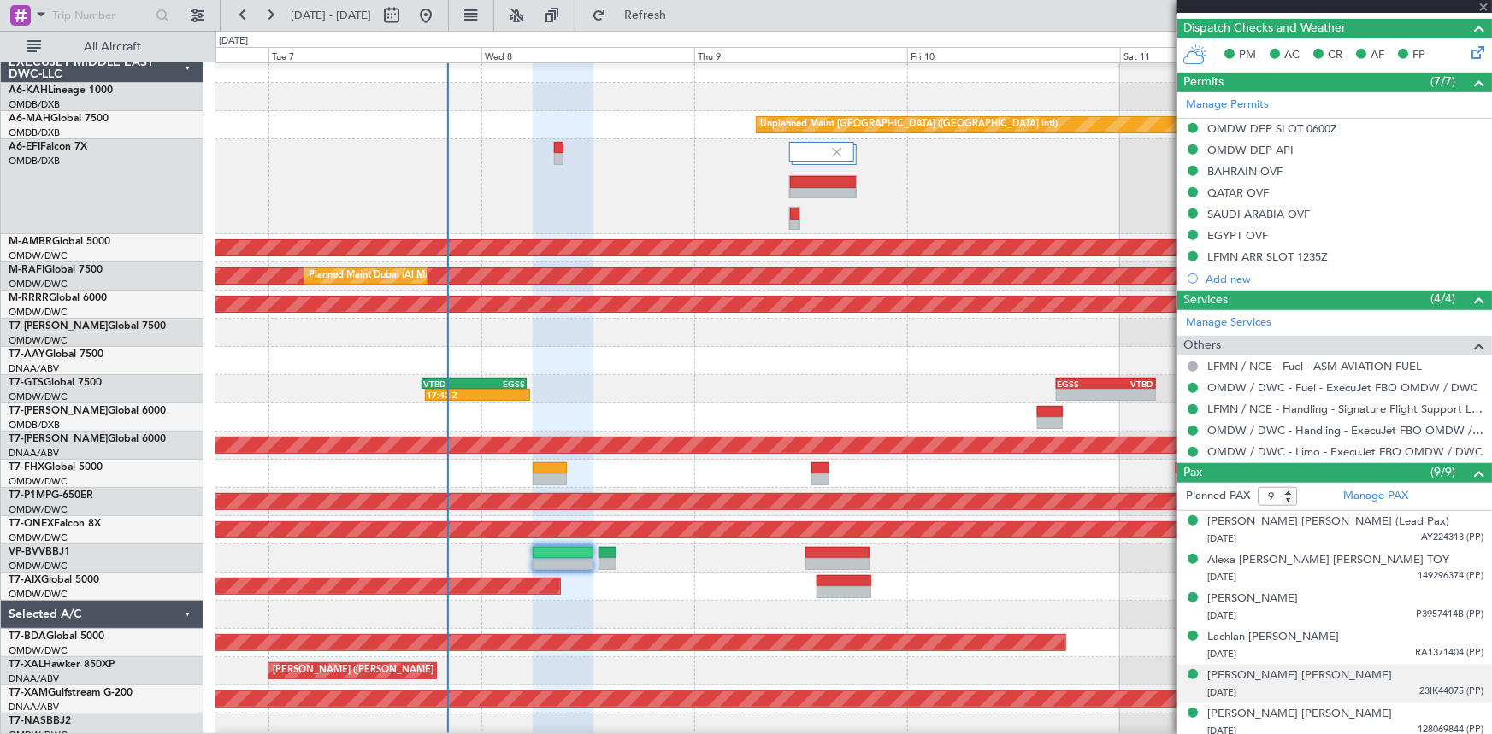
scroll to position [544, 0]
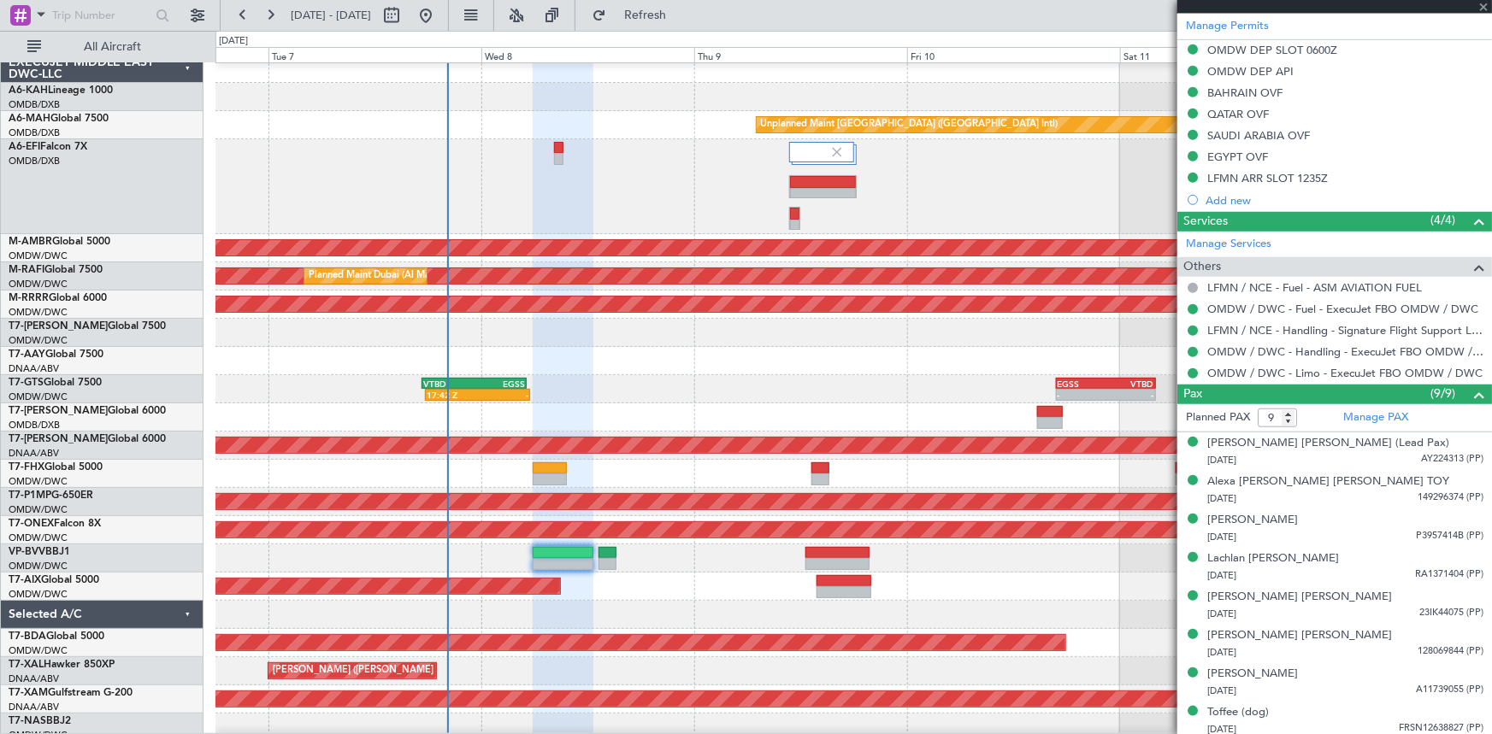
type input "-00:15"
type input "1"
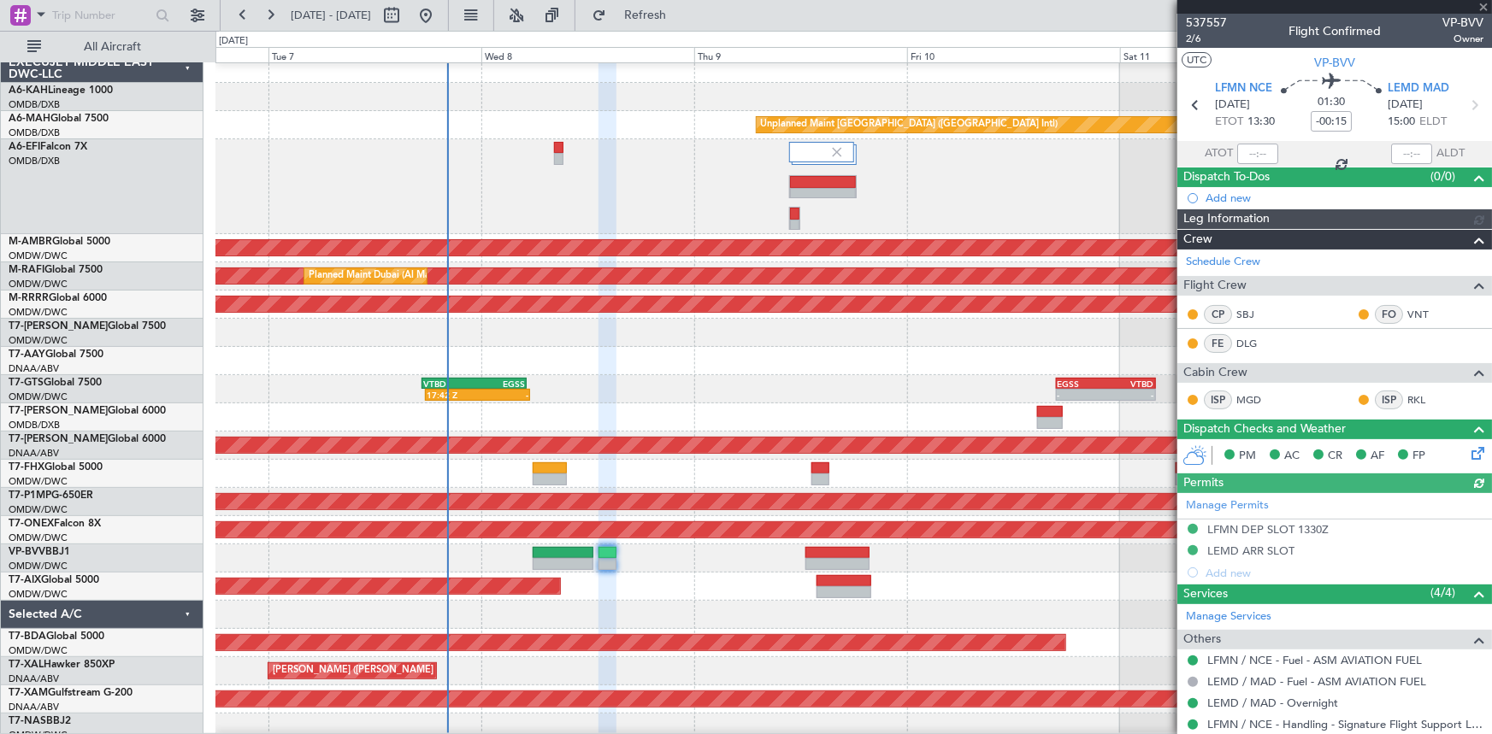
type input "Dherander Fithani (DHF)"
type input "7478"
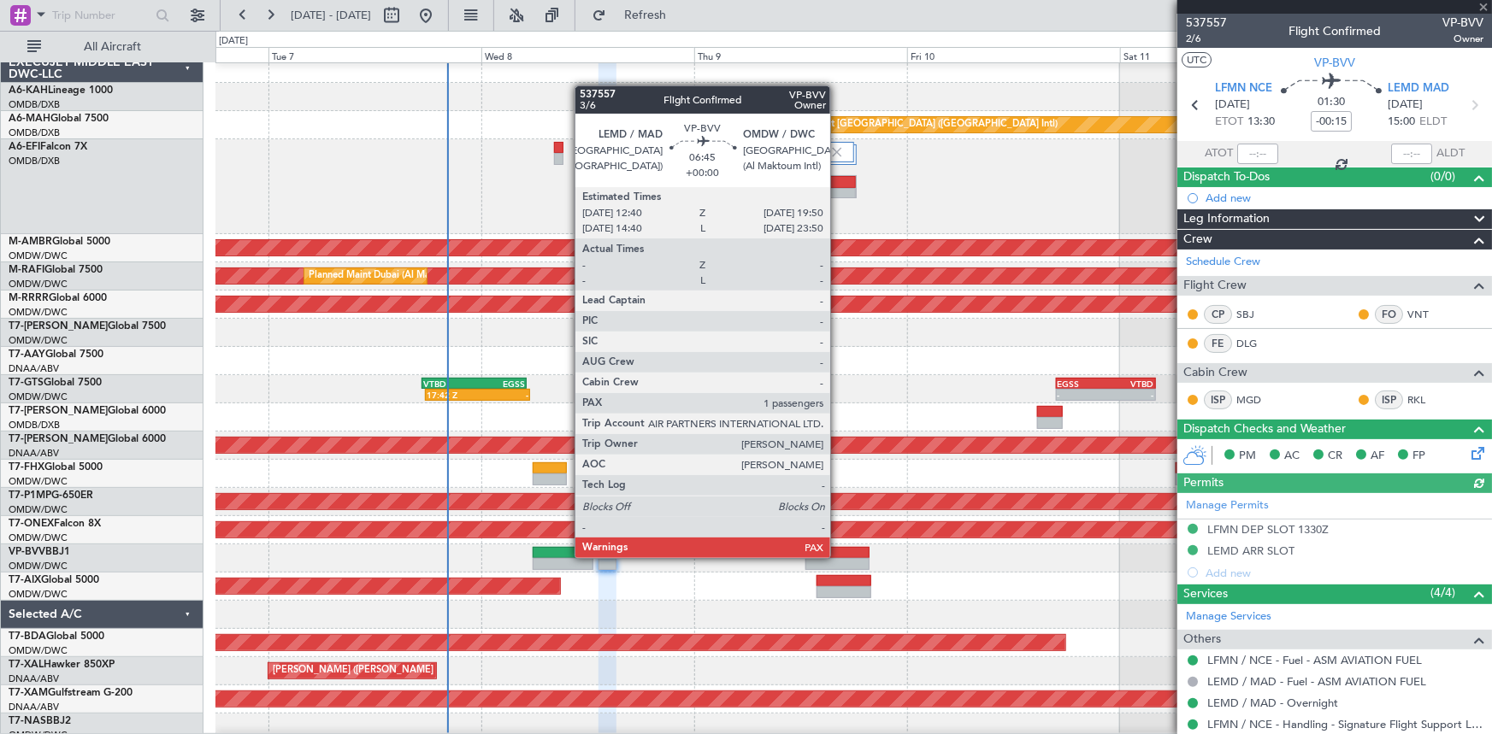
click at [838, 557] on div at bounding box center [837, 553] width 64 height 12
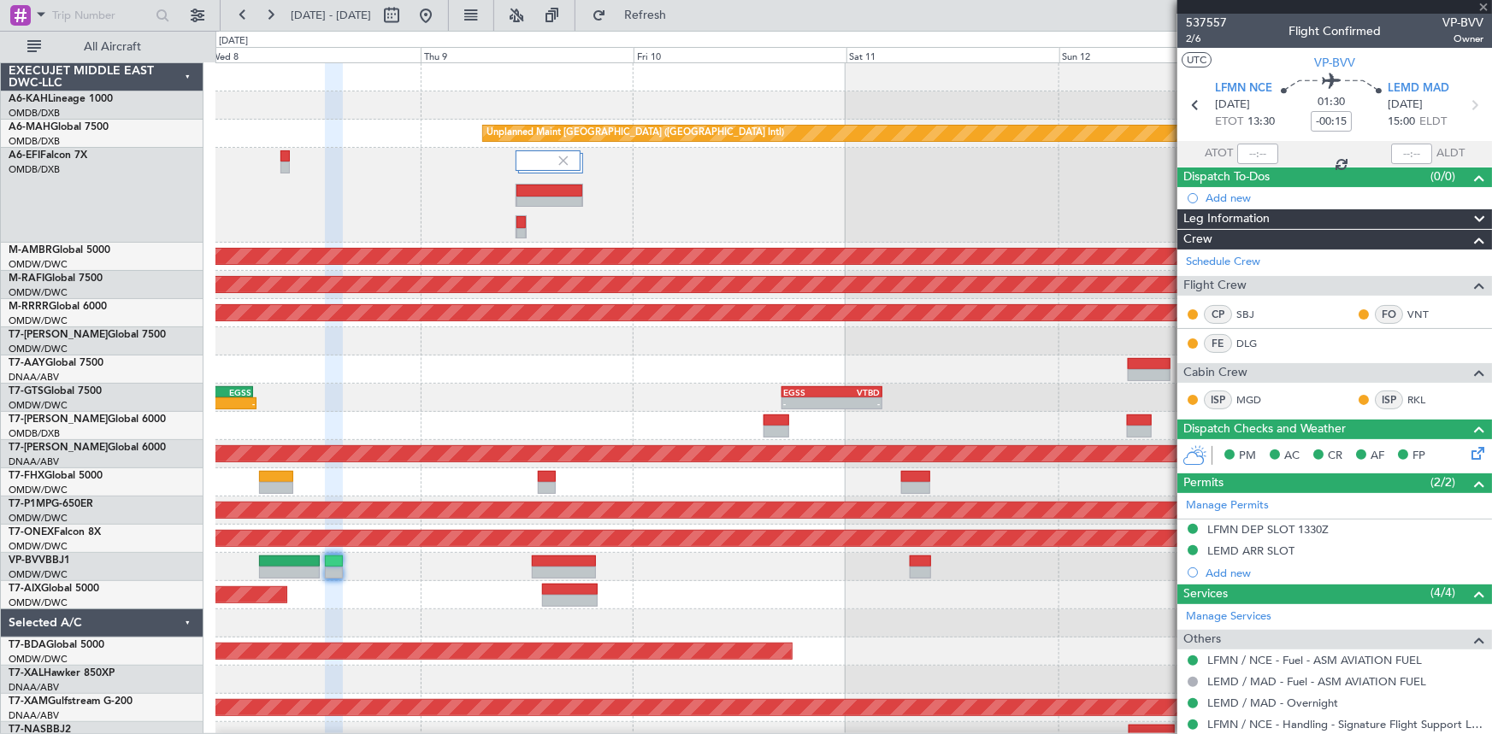
click at [748, 576] on div at bounding box center [853, 567] width 1276 height 28
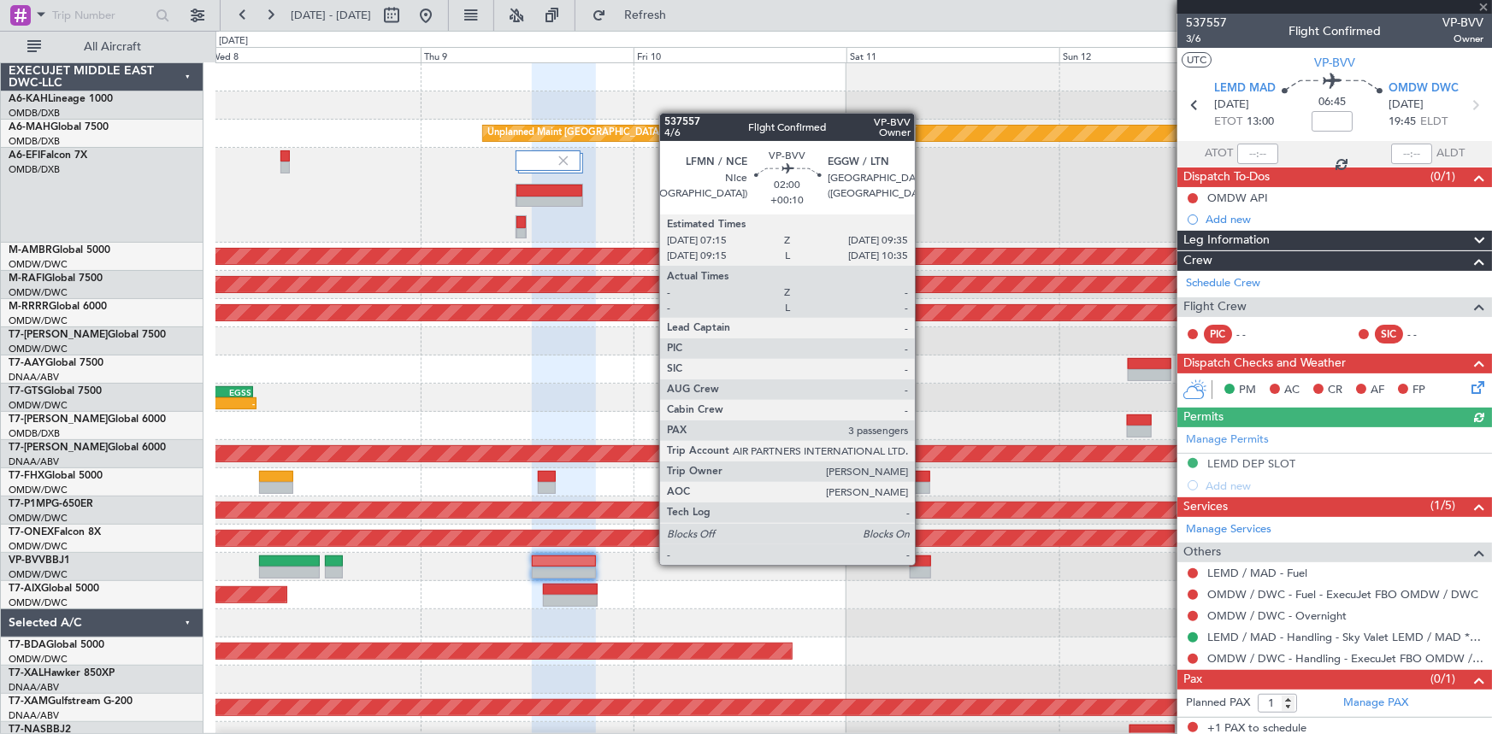
click at [923, 563] on div at bounding box center [920, 562] width 21 height 12
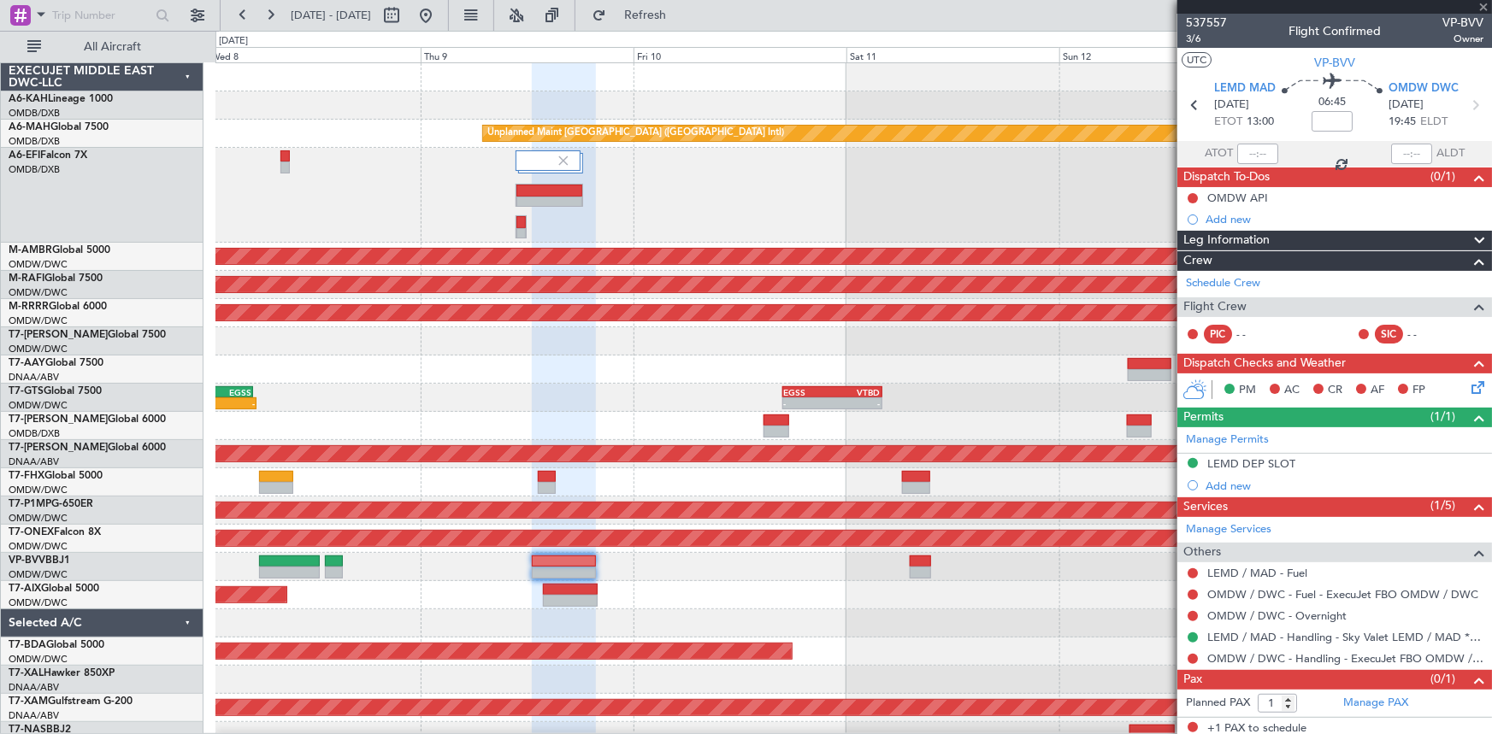
type input "+00:10"
type input "3"
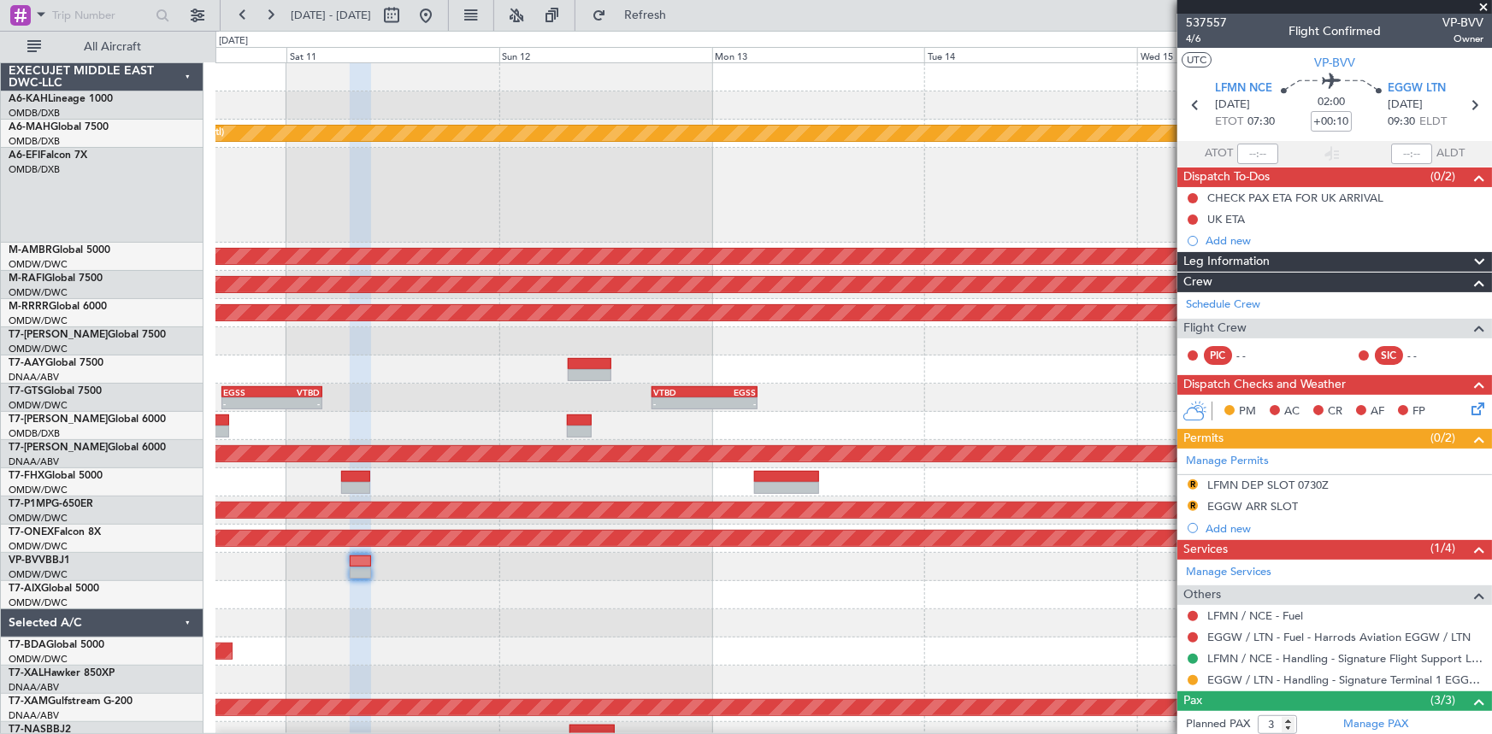
click at [516, 561] on div at bounding box center [853, 567] width 1276 height 28
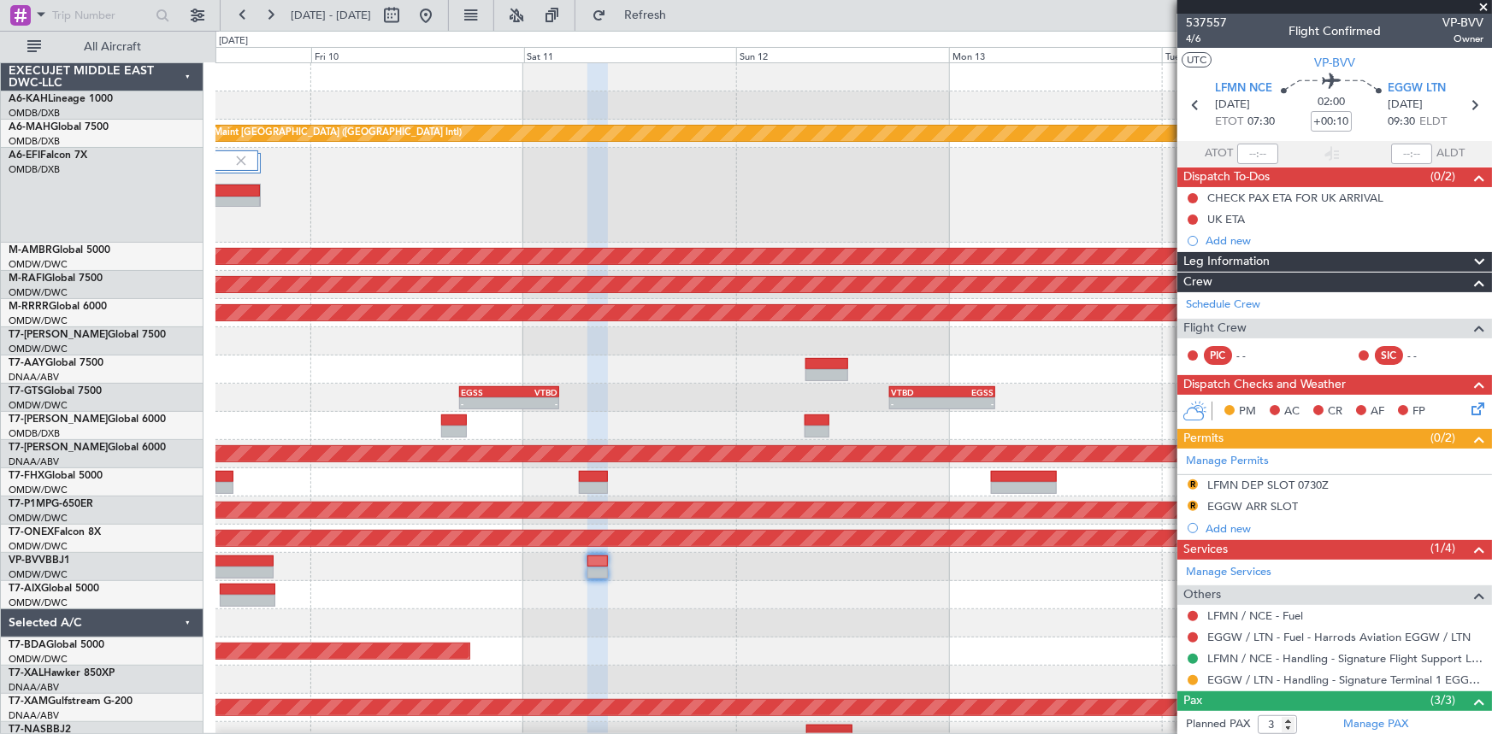
click at [709, 490] on div at bounding box center [853, 483] width 1276 height 28
click at [439, 10] on button at bounding box center [425, 15] width 27 height 27
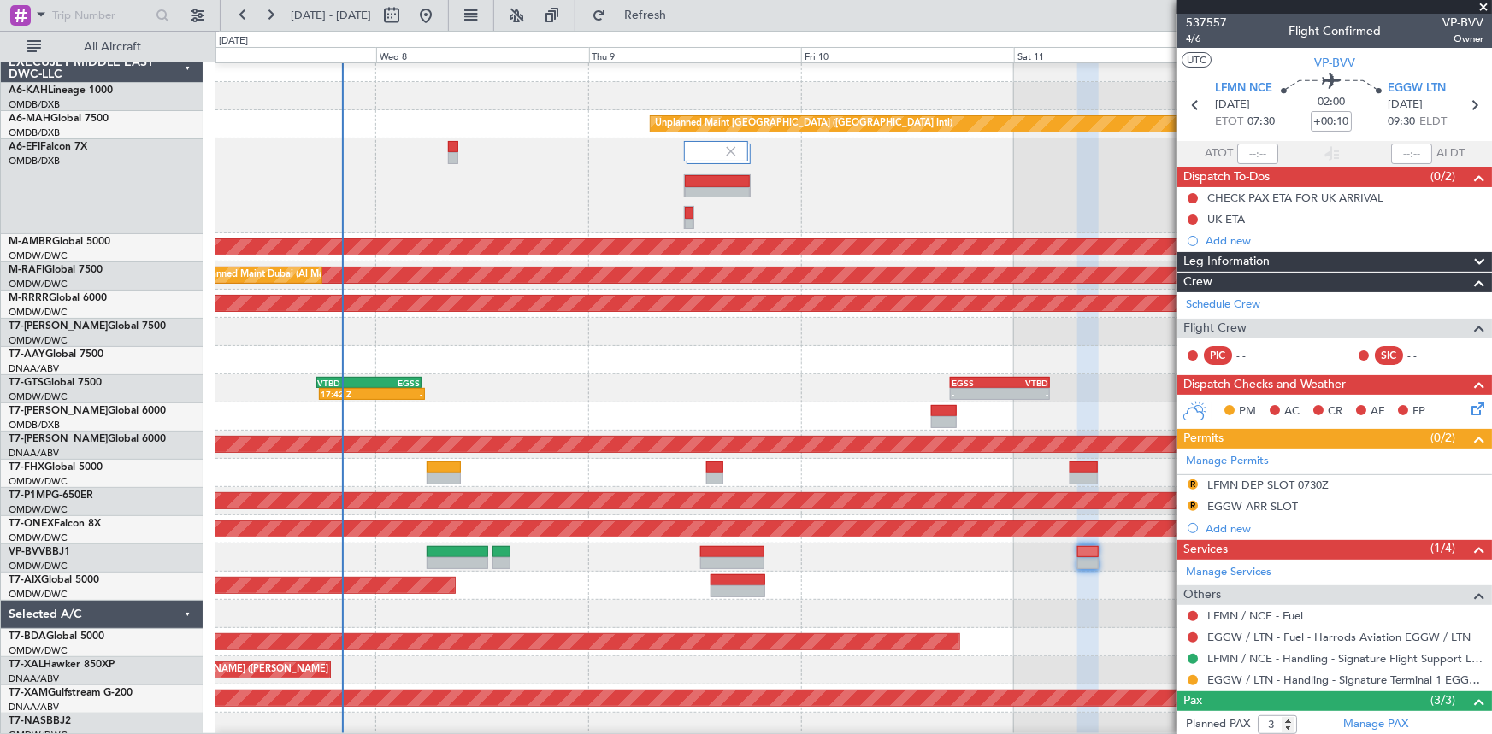
click at [575, 548] on div at bounding box center [853, 558] width 1276 height 28
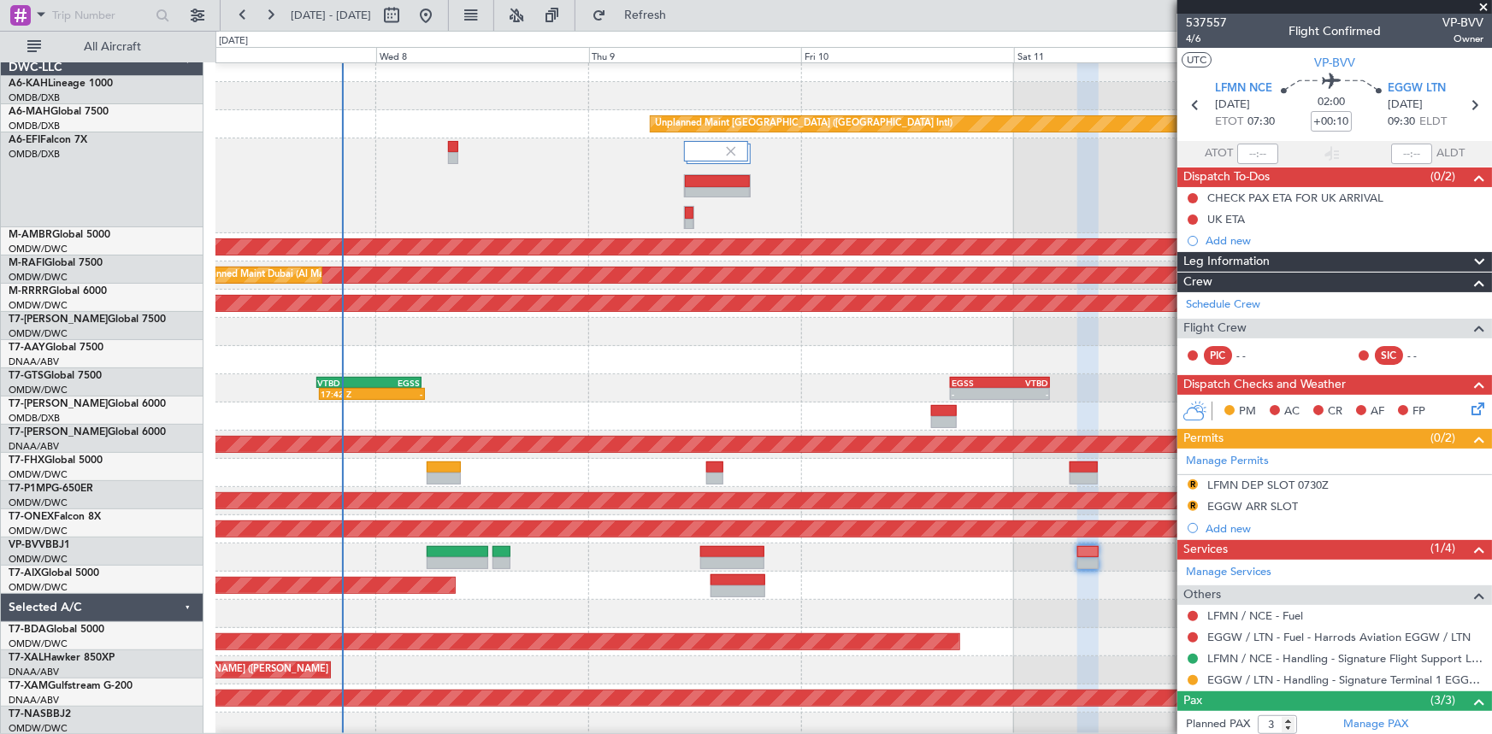
click at [752, 572] on div "Planned Maint Dubai (Al Maktoum Intl)" at bounding box center [853, 586] width 1276 height 28
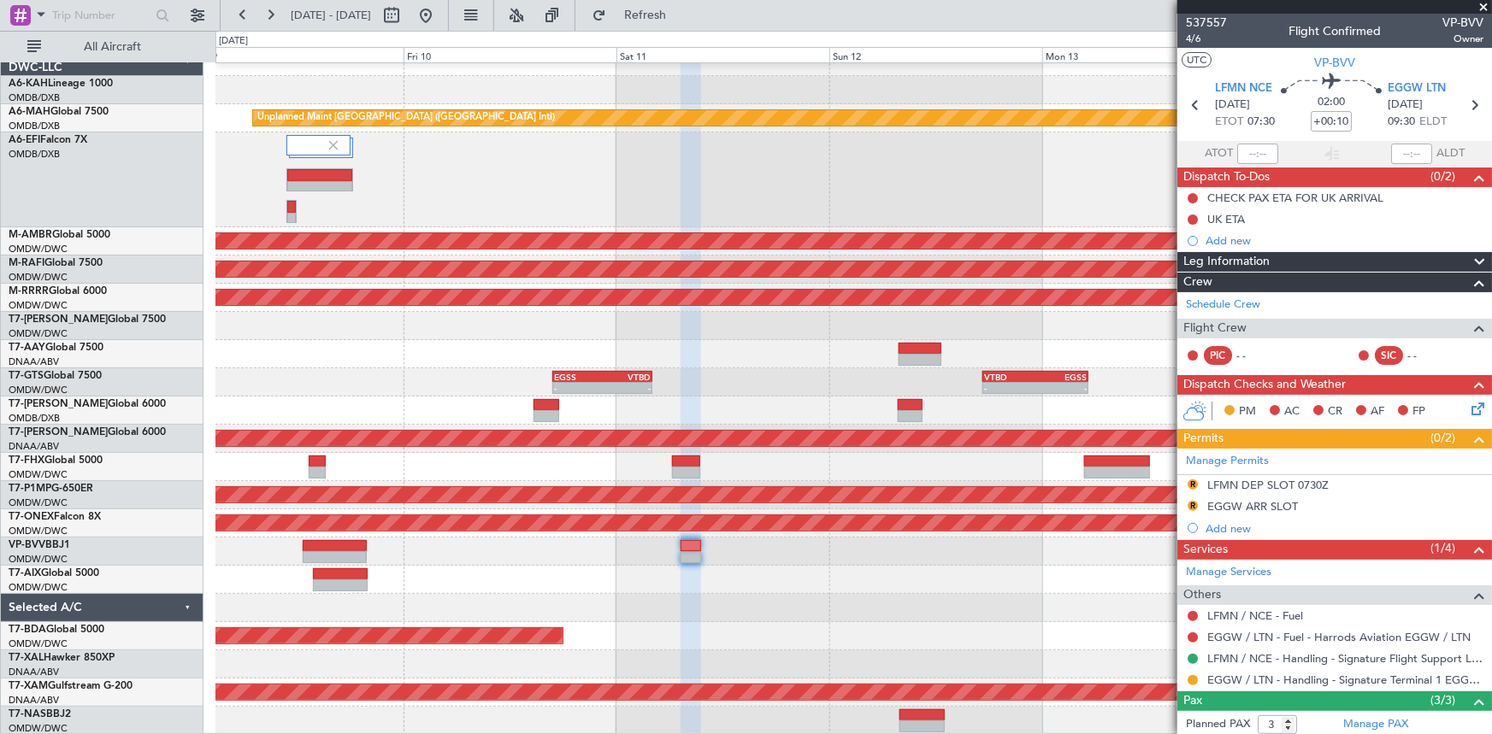
click at [436, 554] on div "Unplanned Maint Dubai (Dubai Intl) Planned Maint Singapore (Seletar) Planned Ma…" at bounding box center [853, 391] width 1276 height 687
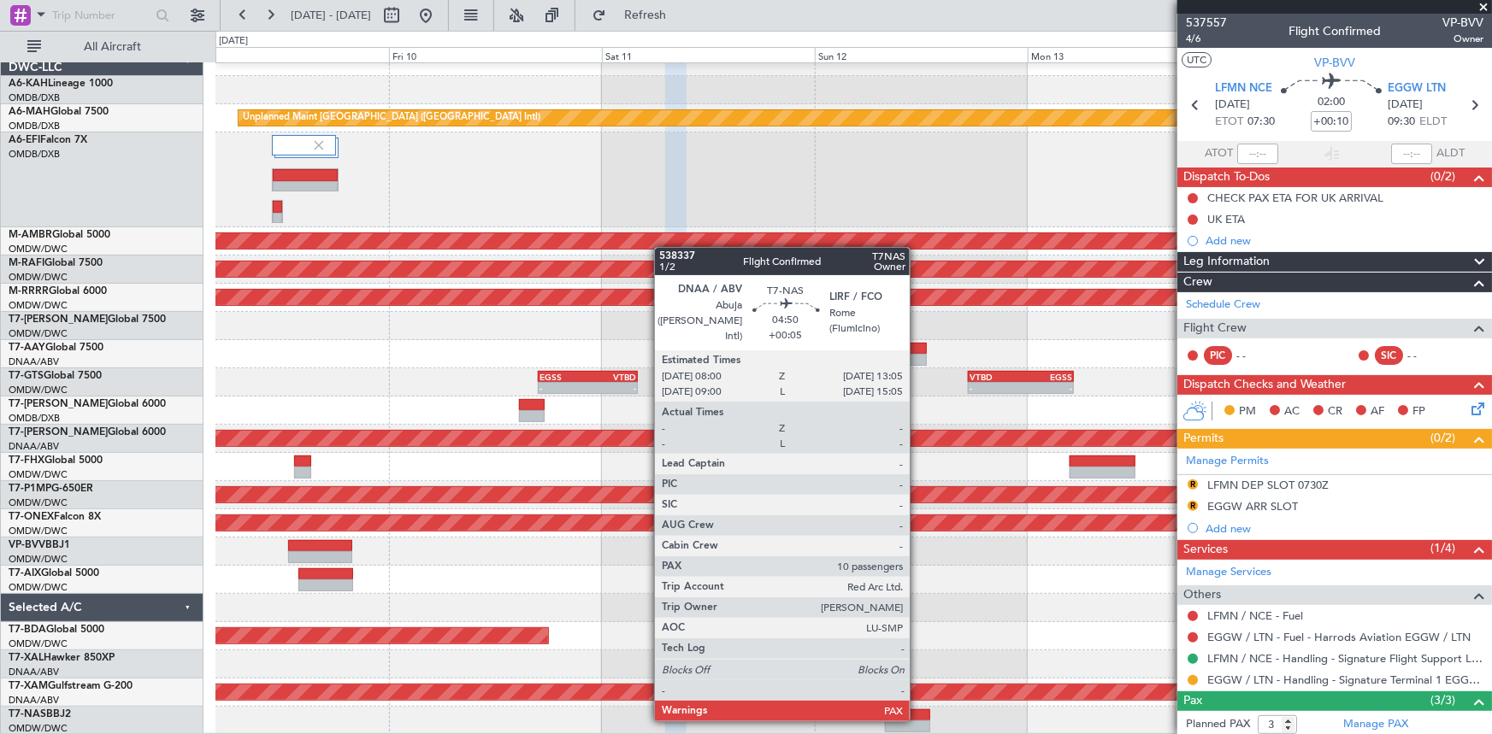
click at [917, 718] on div at bounding box center [907, 716] width 45 height 12
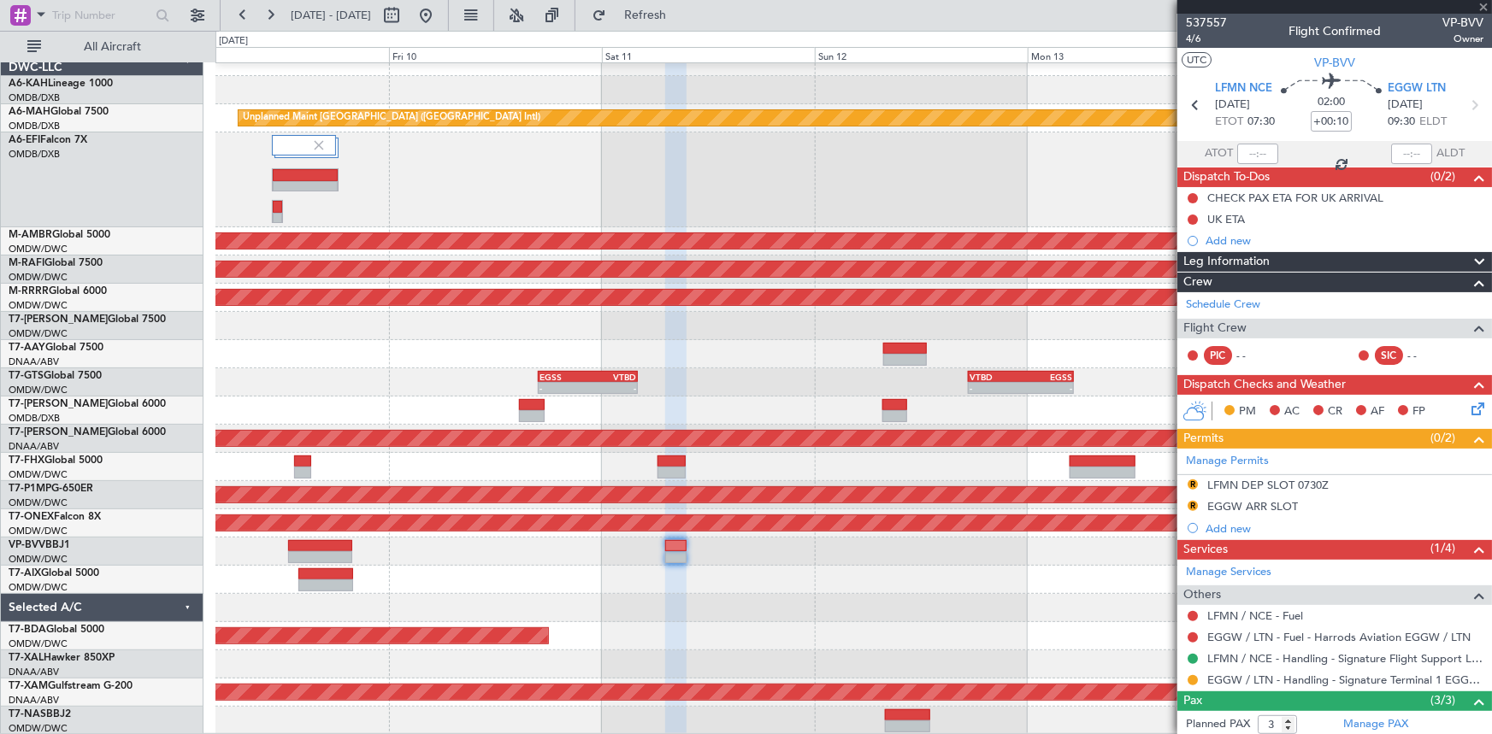
type input "+00:05"
type input "10"
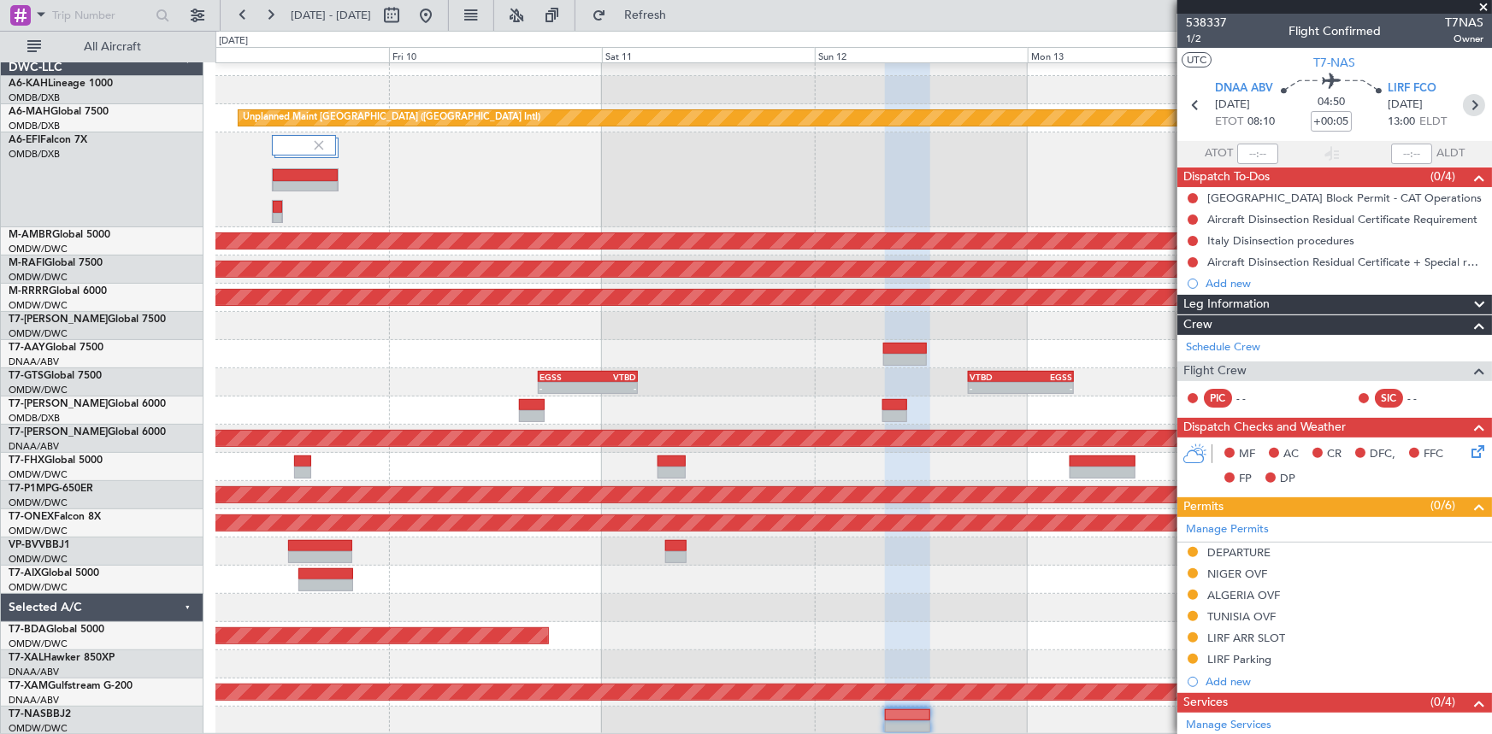
click at [1468, 102] on icon at bounding box center [1474, 105] width 22 height 22
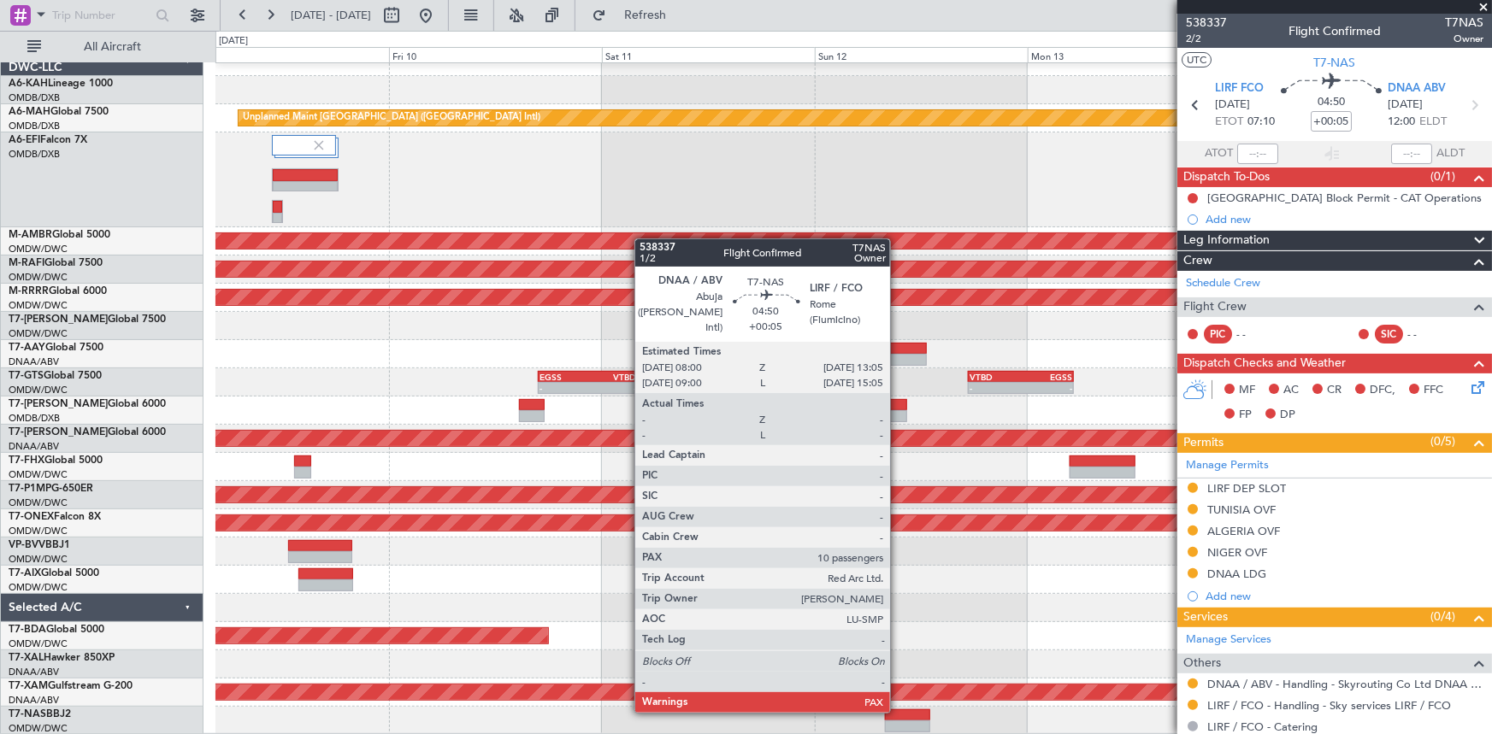
click at [898, 710] on div at bounding box center [907, 716] width 45 height 12
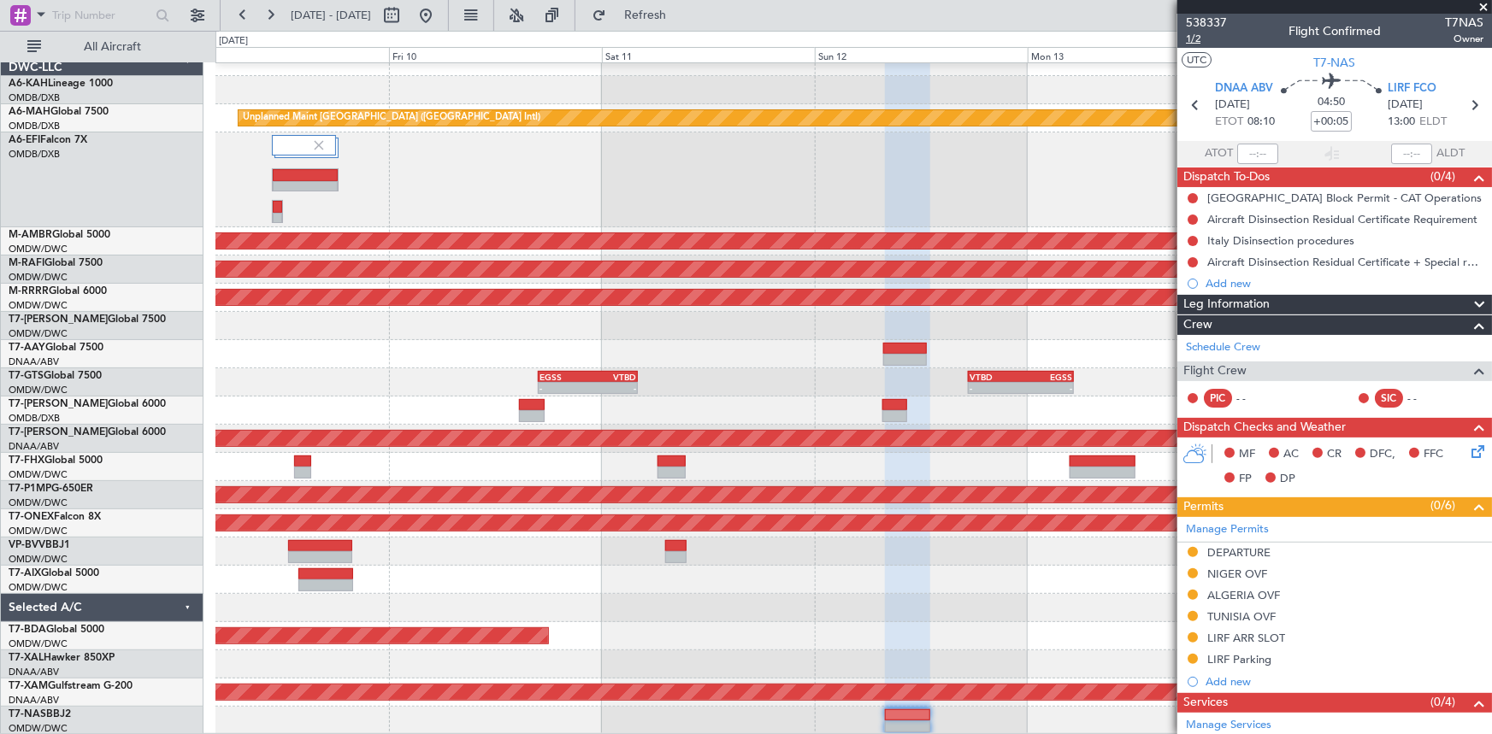
click at [1197, 40] on span "1/2" at bounding box center [1206, 39] width 41 height 15
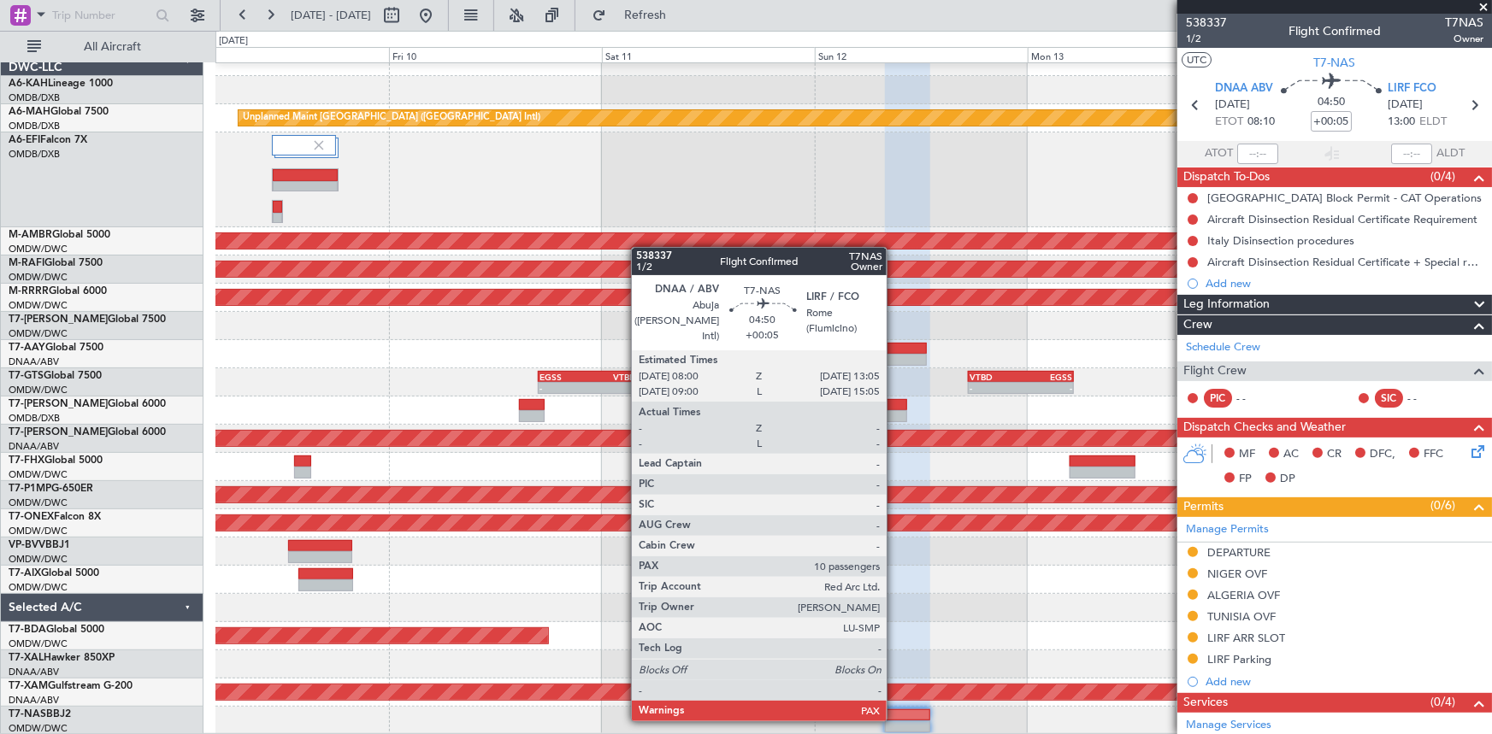
click at [894, 718] on div at bounding box center [907, 716] width 45 height 12
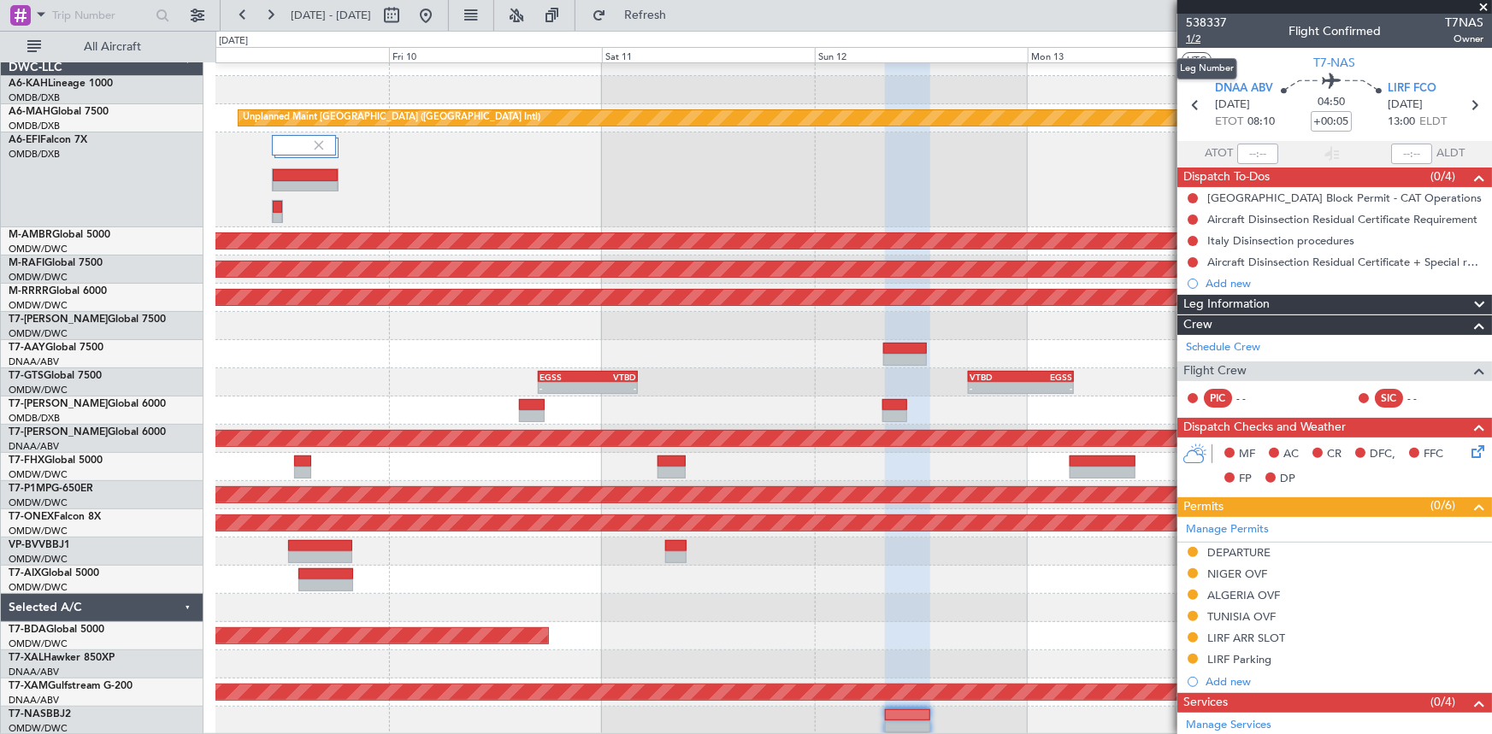
click at [1196, 38] on span "1/2" at bounding box center [1206, 39] width 41 height 15
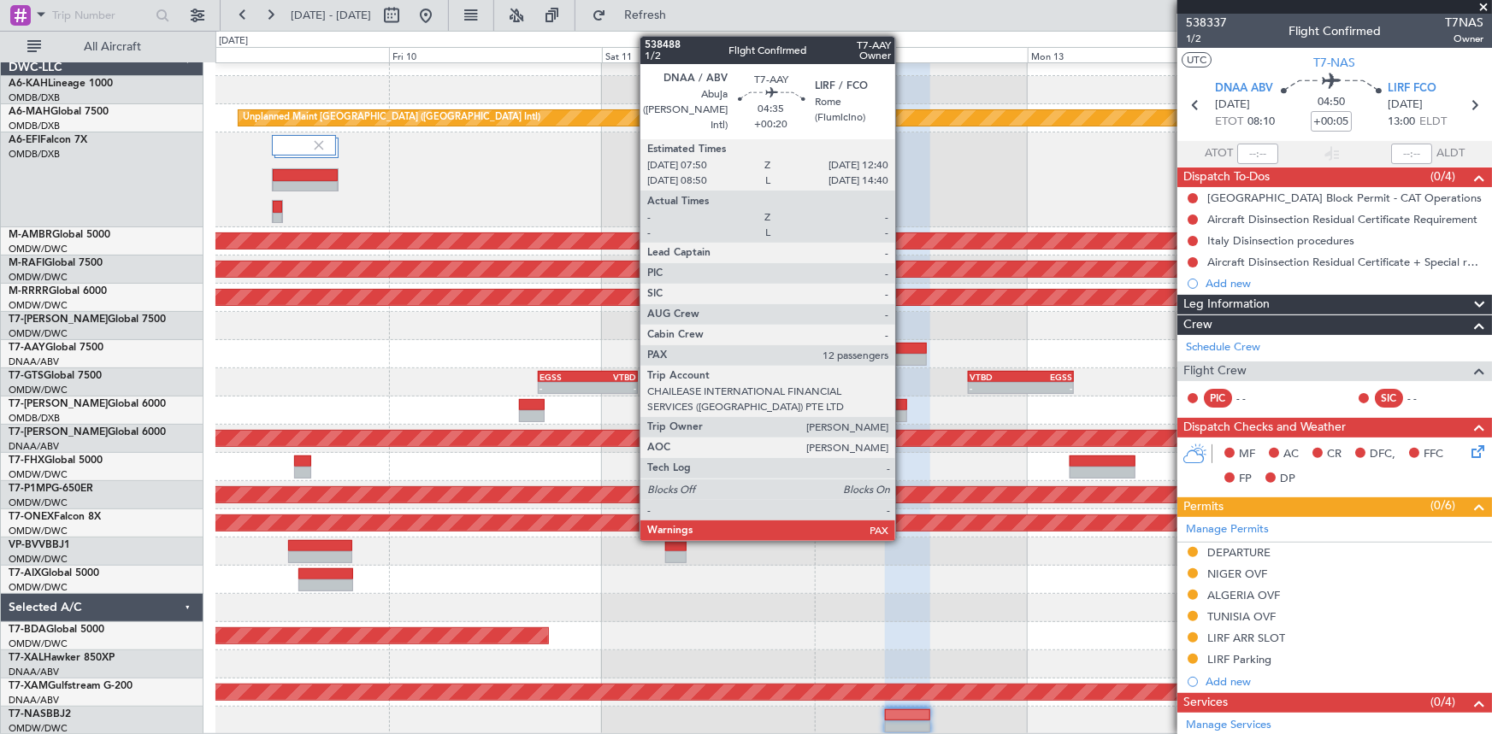
click at [903, 352] on div at bounding box center [905, 349] width 44 height 12
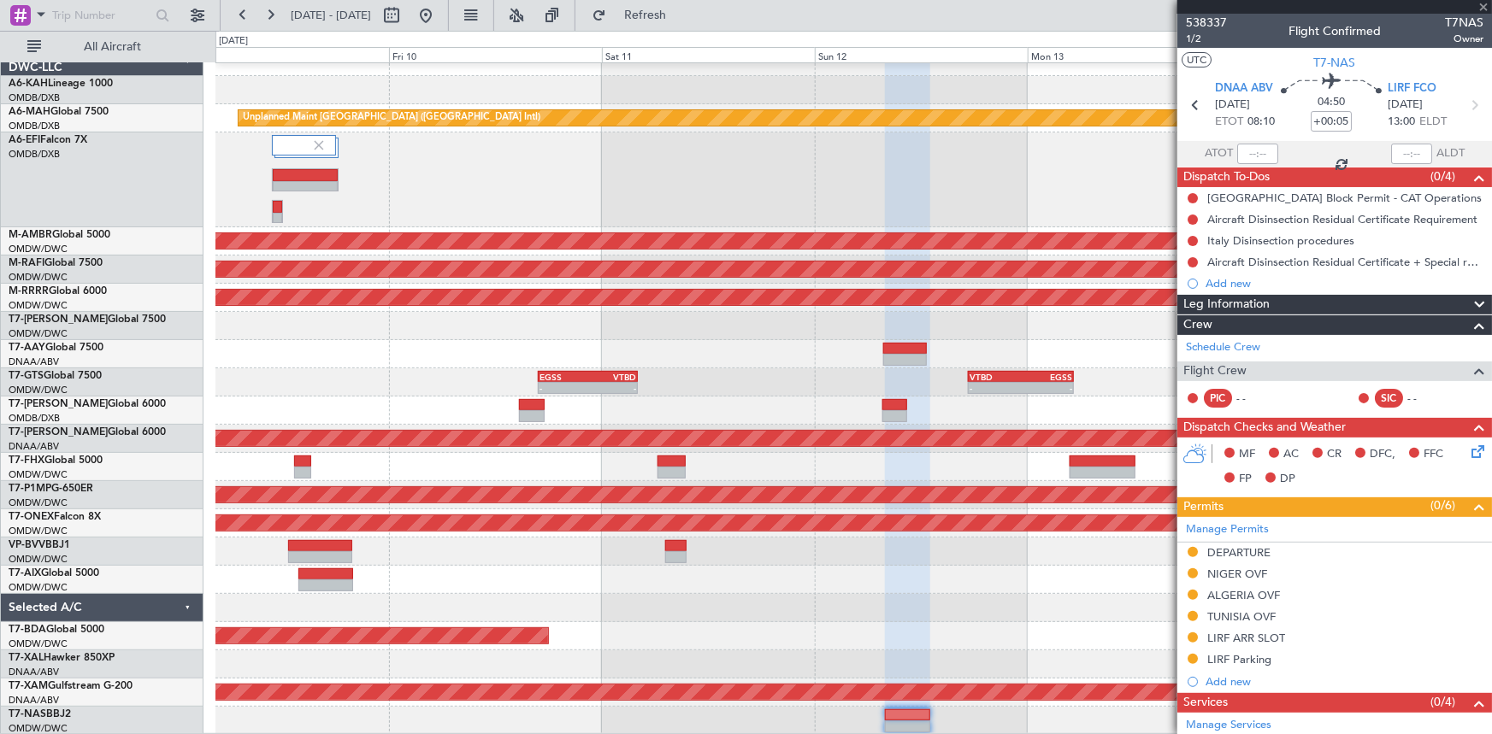
type input "+00:20"
type input "12"
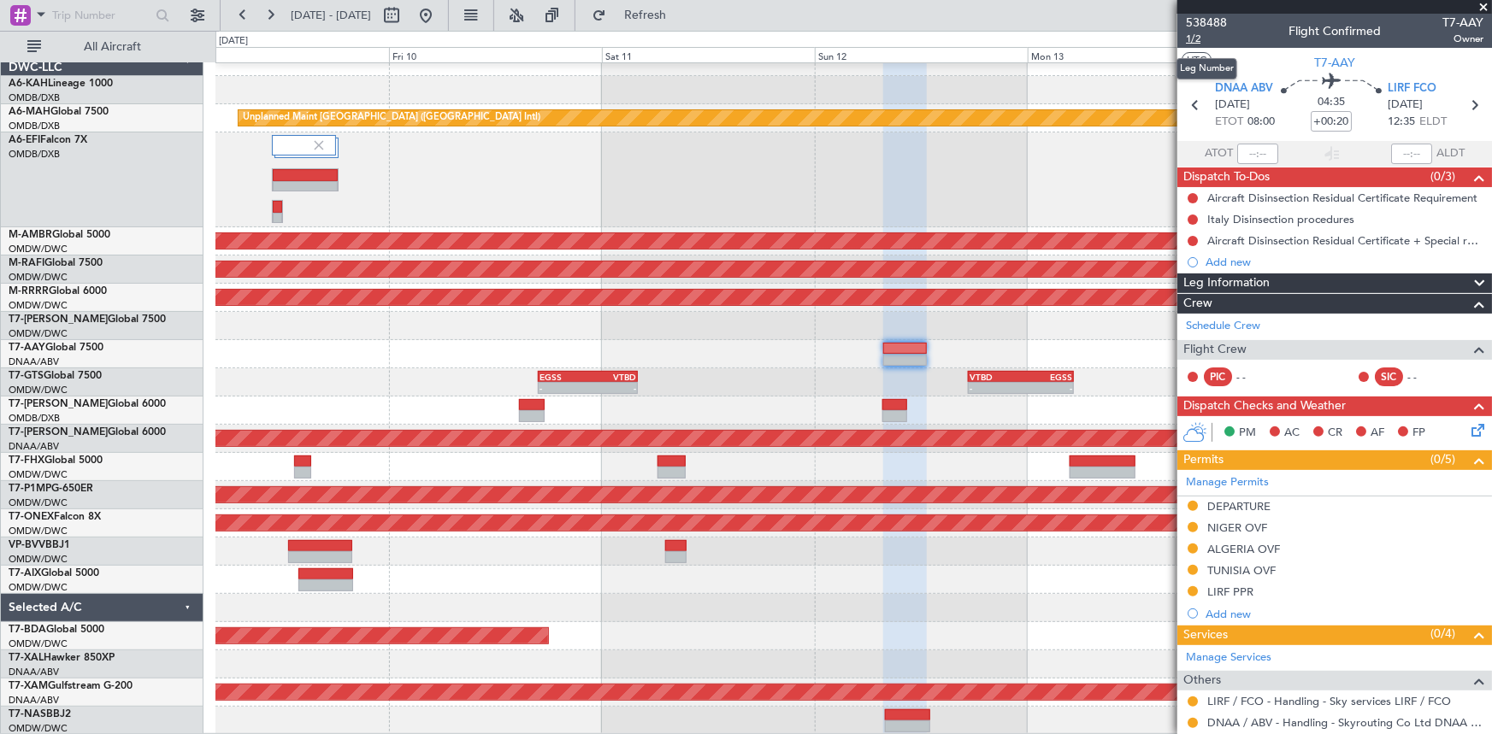
click at [1200, 38] on span "1/2" at bounding box center [1206, 39] width 41 height 15
click at [658, 9] on button "Refresh" at bounding box center [635, 15] width 103 height 27
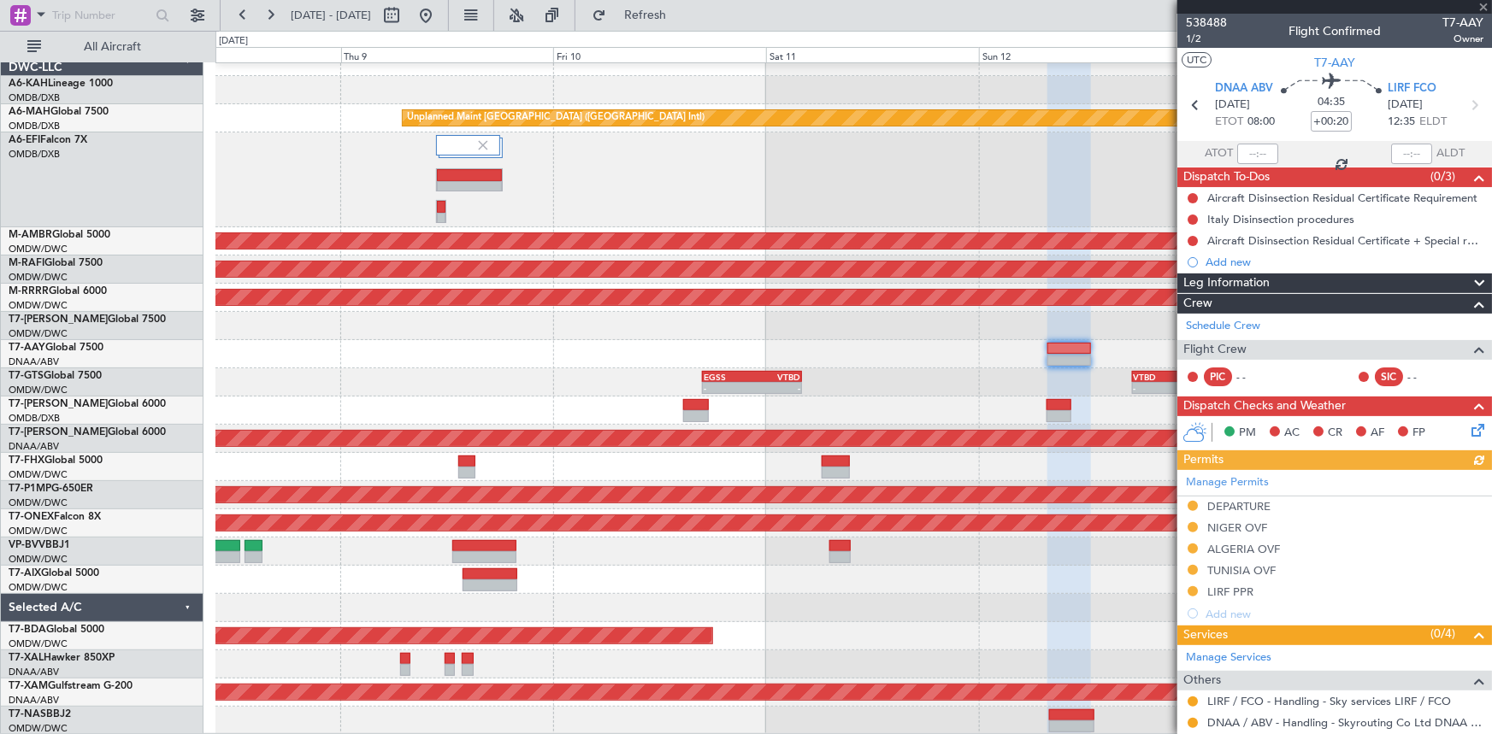
click at [853, 568] on div "Unplanned Maint Dubai (Dubai Intl) Planned Maint Singapore (Seletar) Planned Ma…" at bounding box center [853, 391] width 1276 height 687
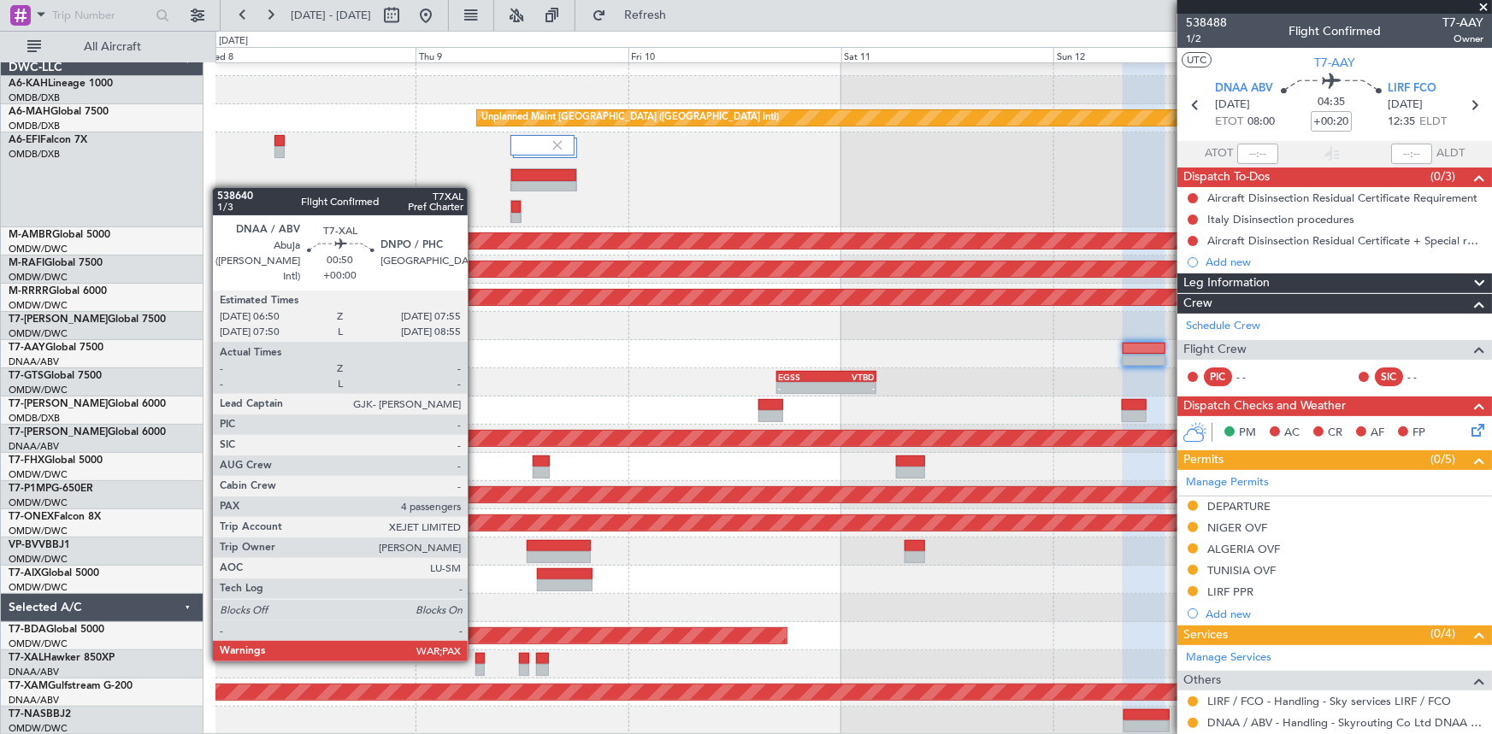
click at [475, 658] on div at bounding box center [480, 659] width 10 height 12
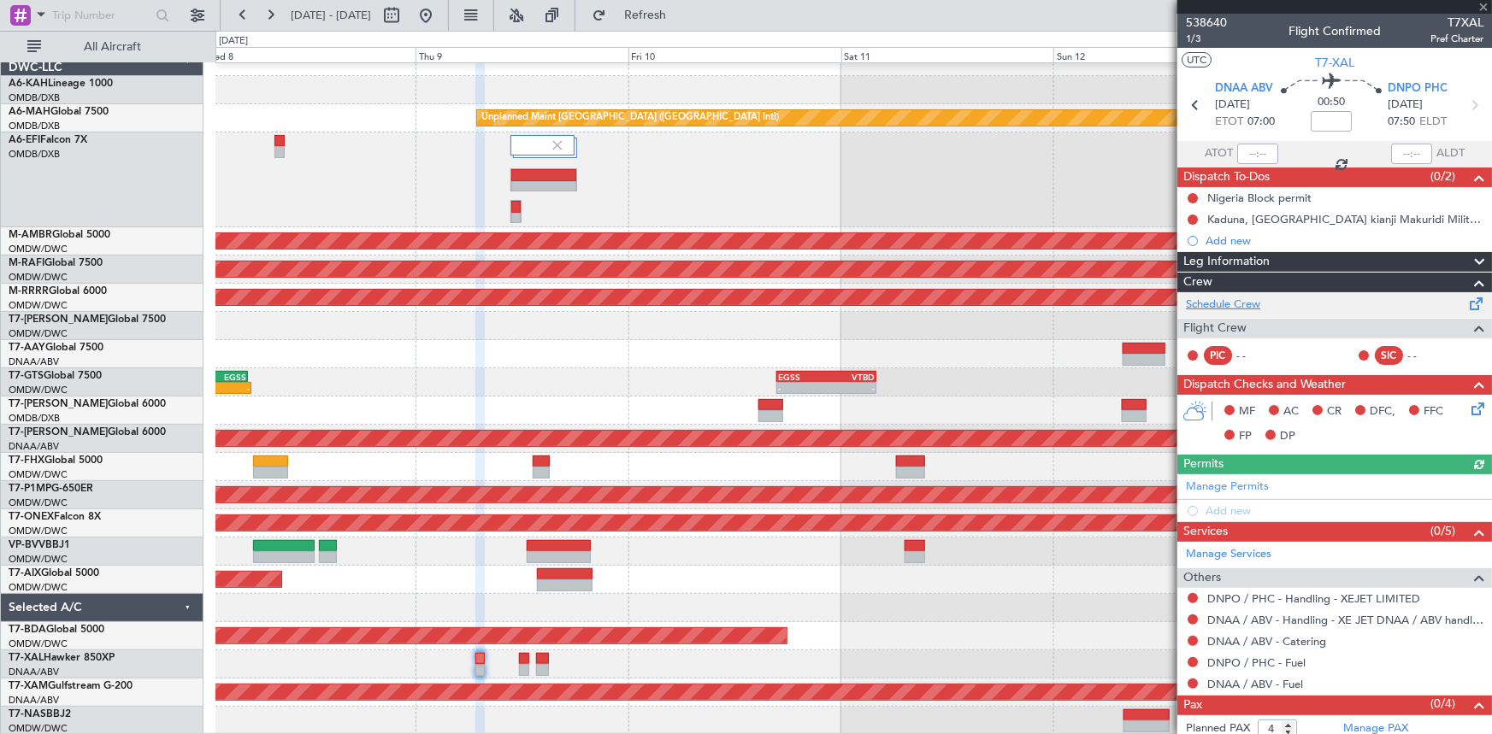
click at [1210, 299] on link "Schedule Crew" at bounding box center [1223, 305] width 74 height 17
click at [1198, 35] on span "1/3" at bounding box center [1206, 39] width 41 height 15
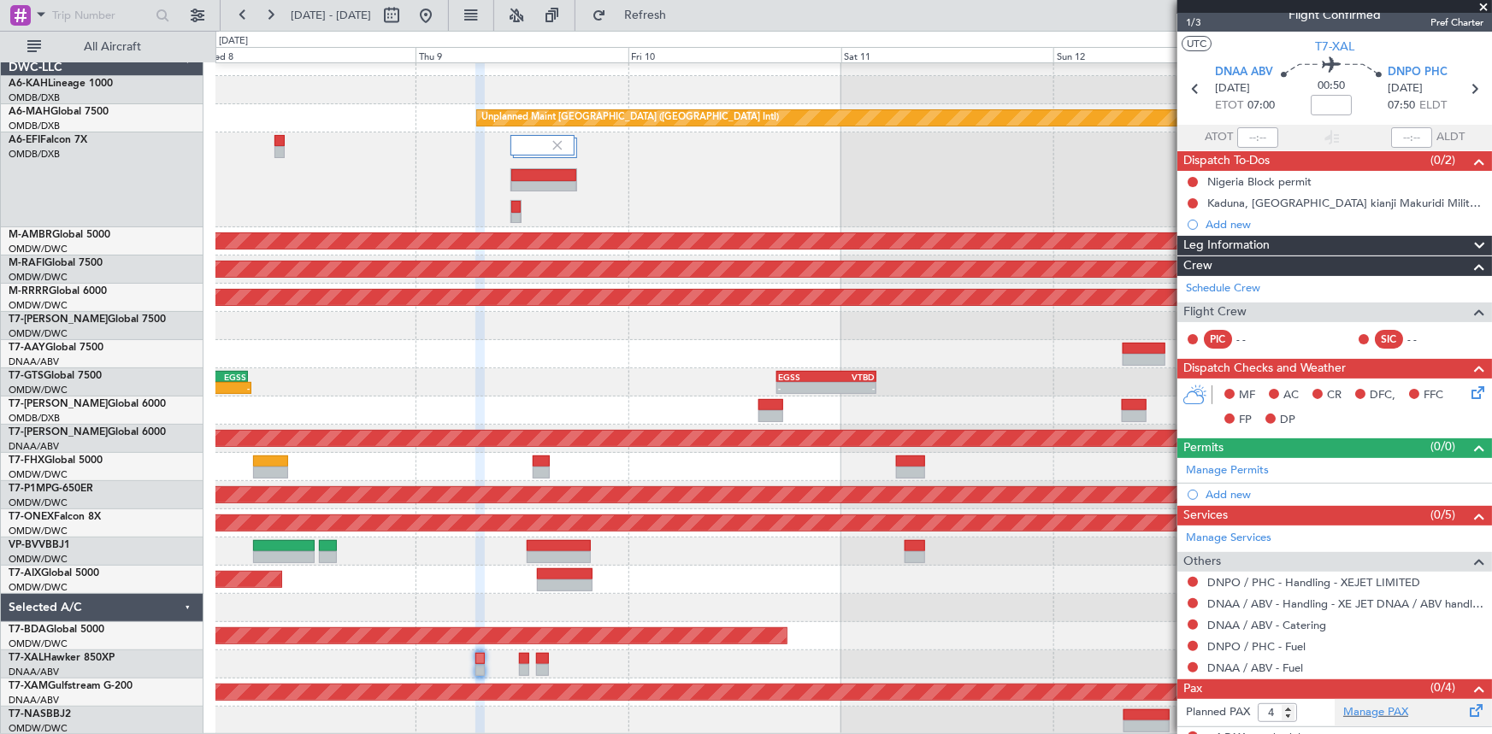
scroll to position [28, 0]
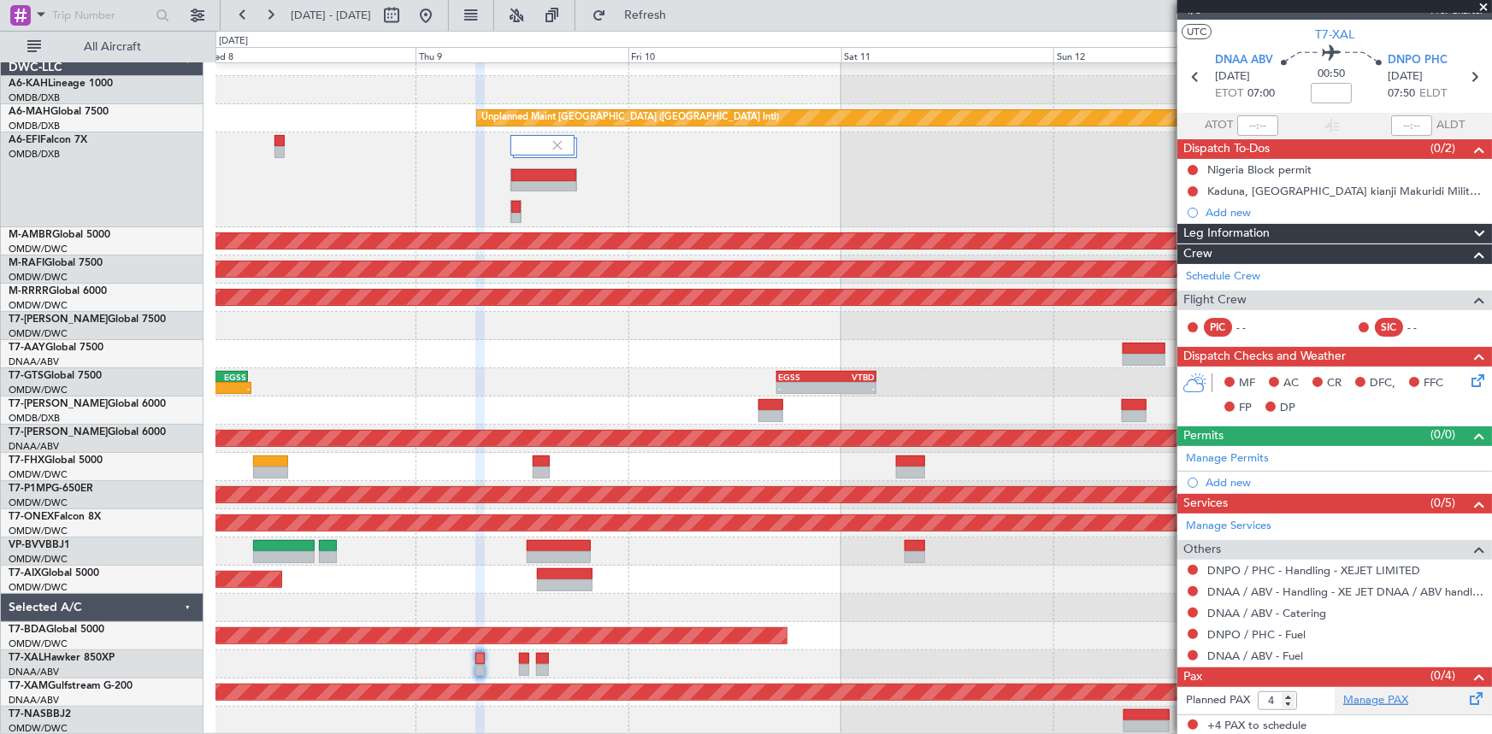
click at [1374, 698] on link "Manage PAX" at bounding box center [1375, 701] width 65 height 17
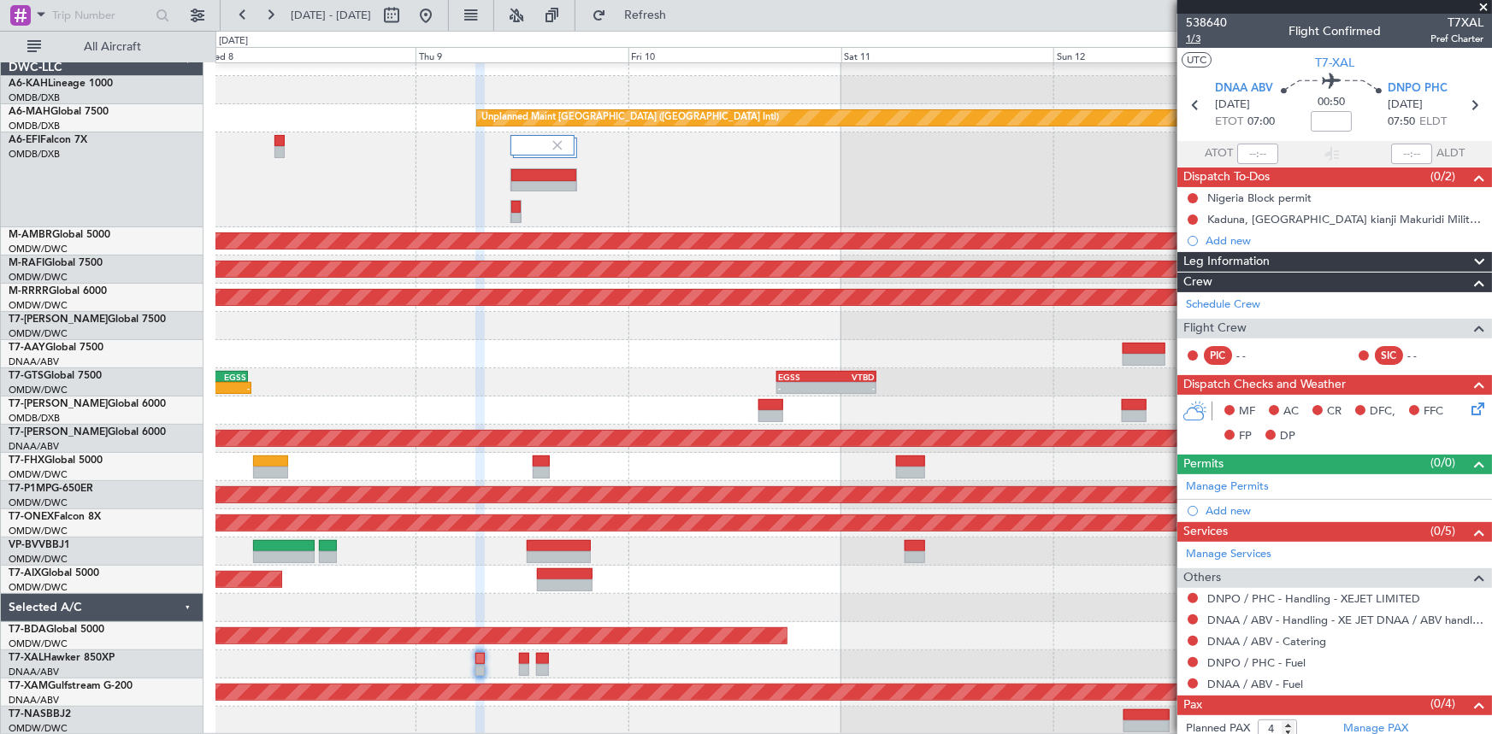
click at [1200, 35] on span "1/3" at bounding box center [1206, 39] width 41 height 15
click at [681, 9] on span "Refresh" at bounding box center [646, 15] width 72 height 12
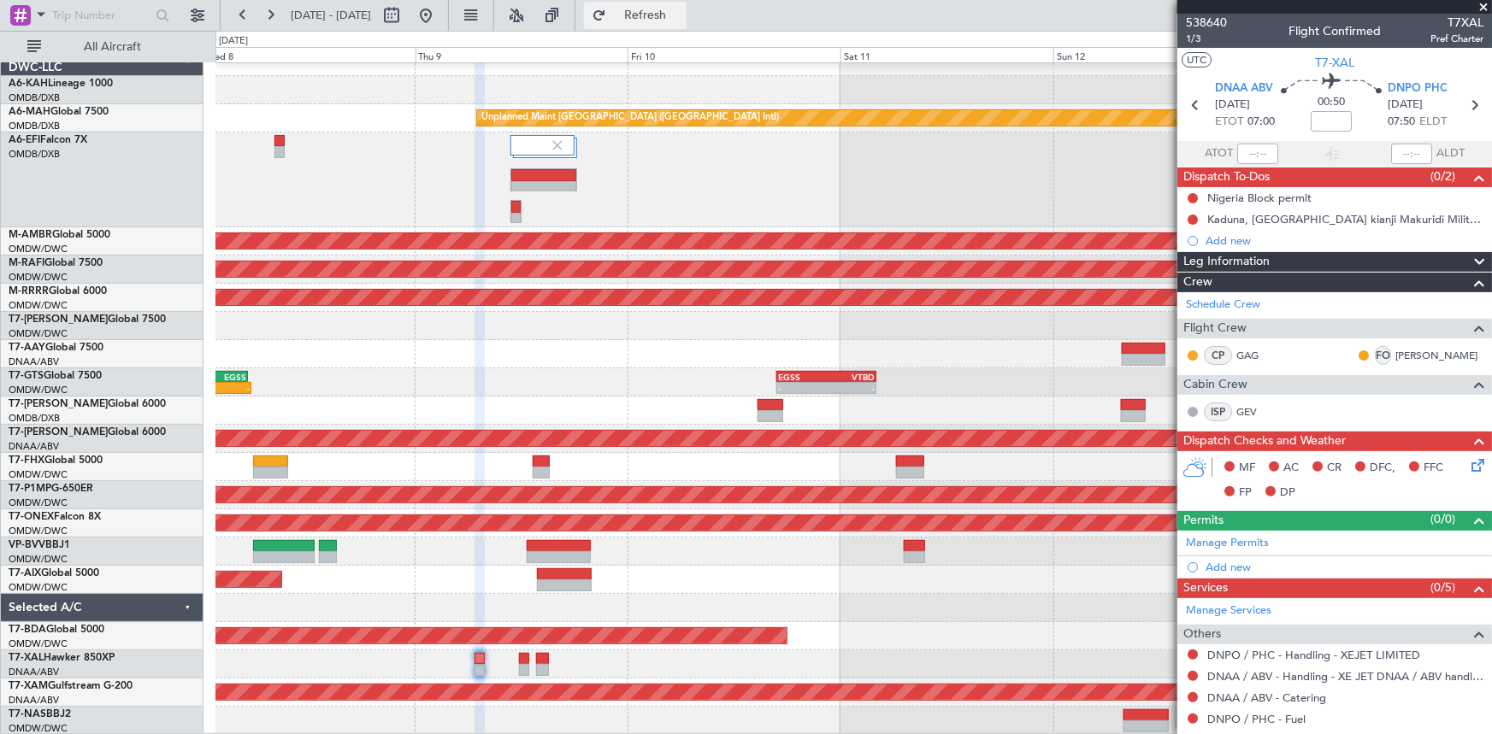
click at [657, 11] on button "Refresh" at bounding box center [635, 15] width 103 height 27
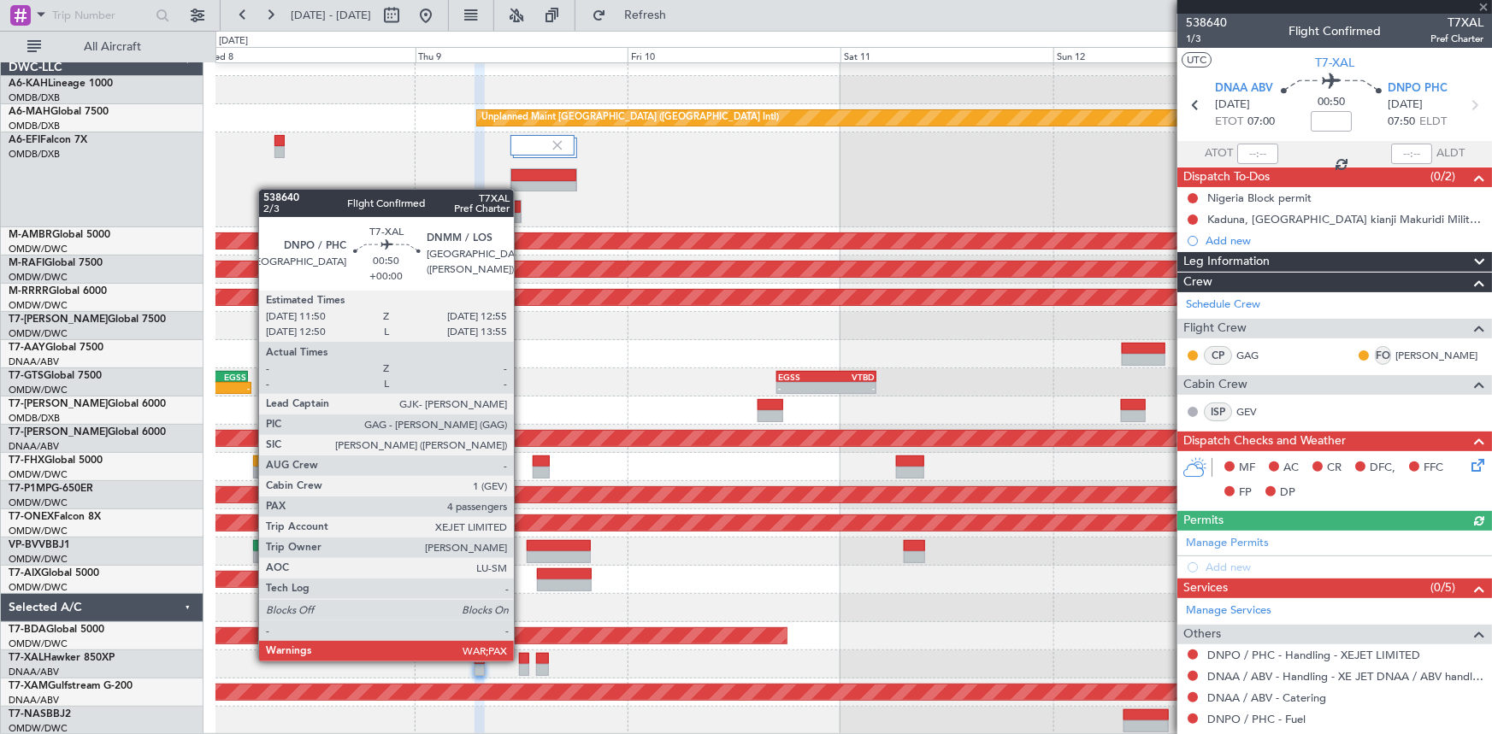
click at [522, 660] on div at bounding box center [524, 659] width 10 height 12
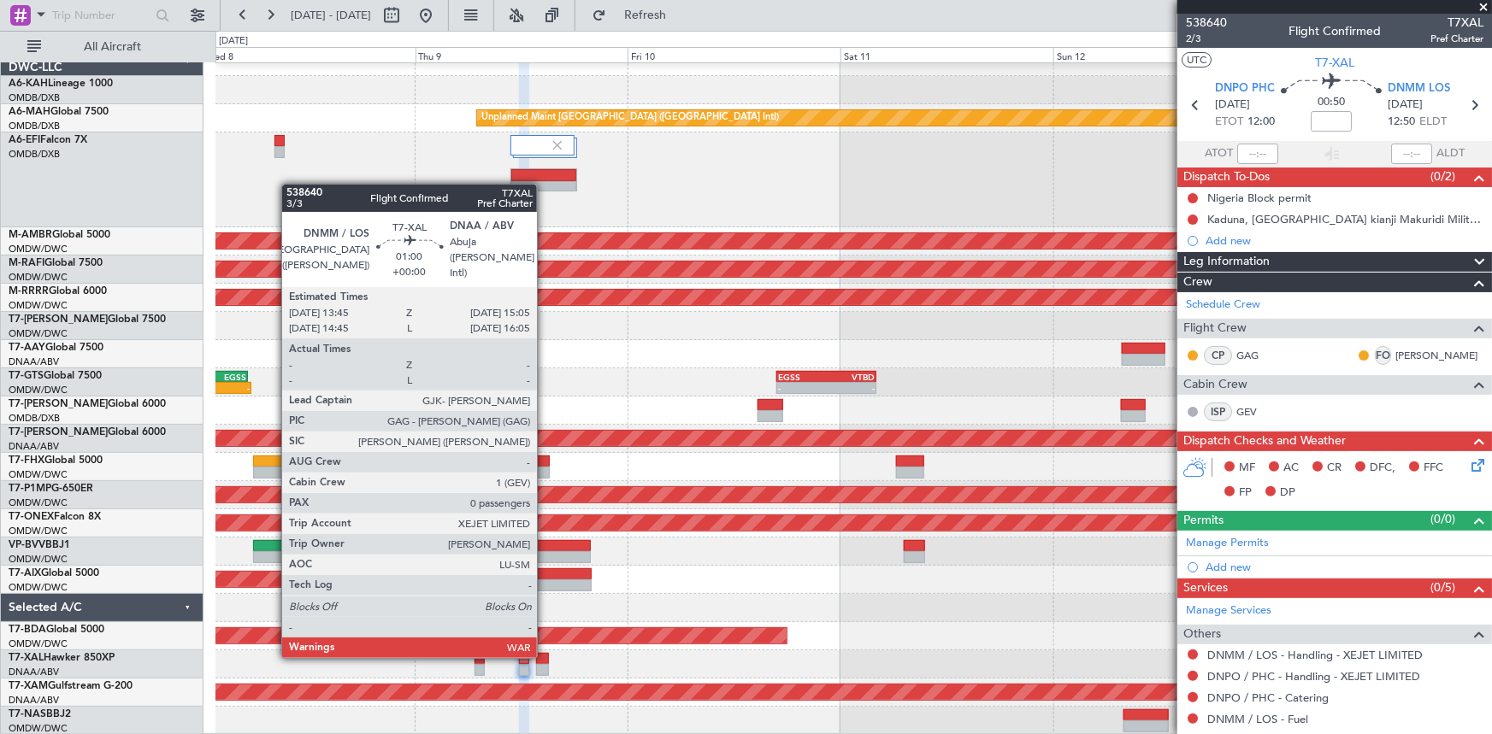
click at [545, 655] on div at bounding box center [542, 659] width 12 height 12
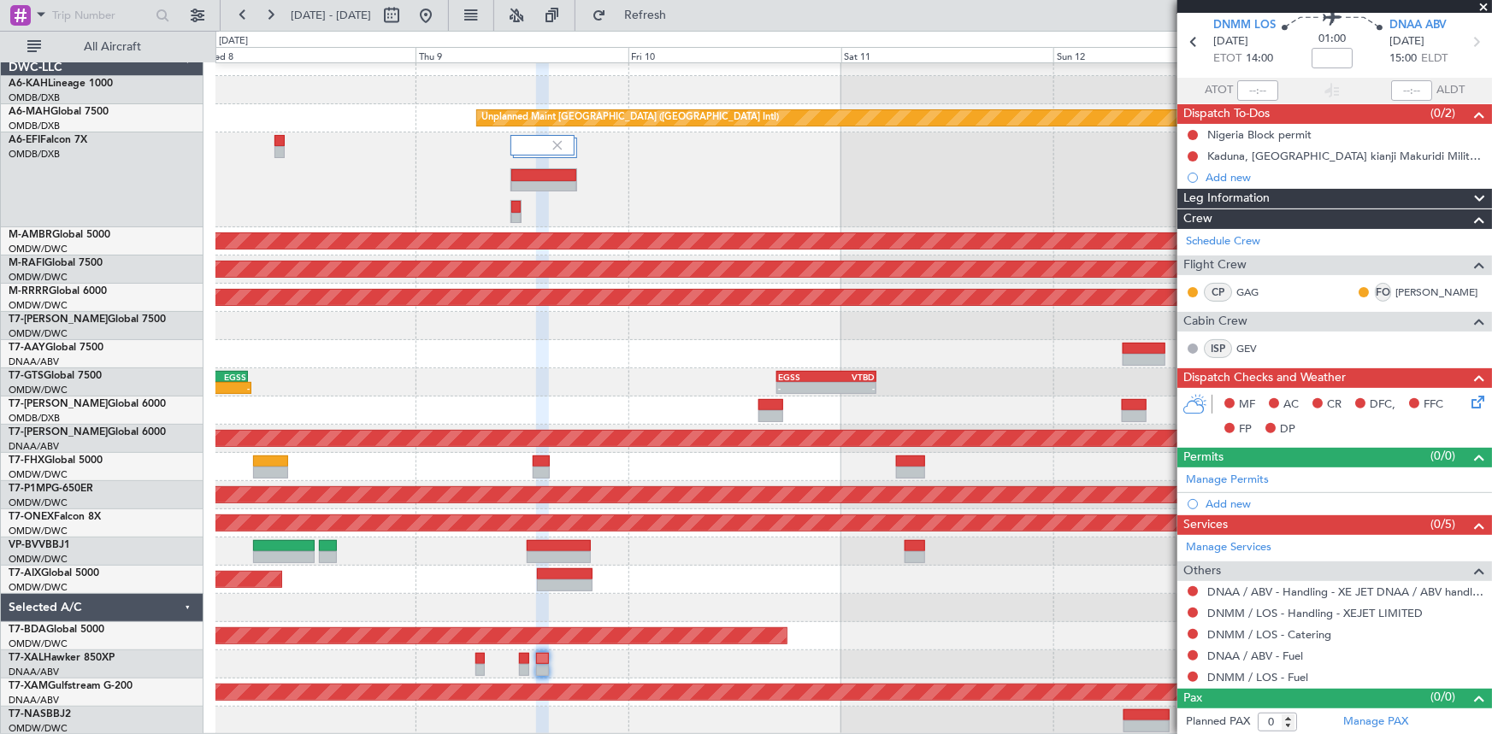
scroll to position [15, 0]
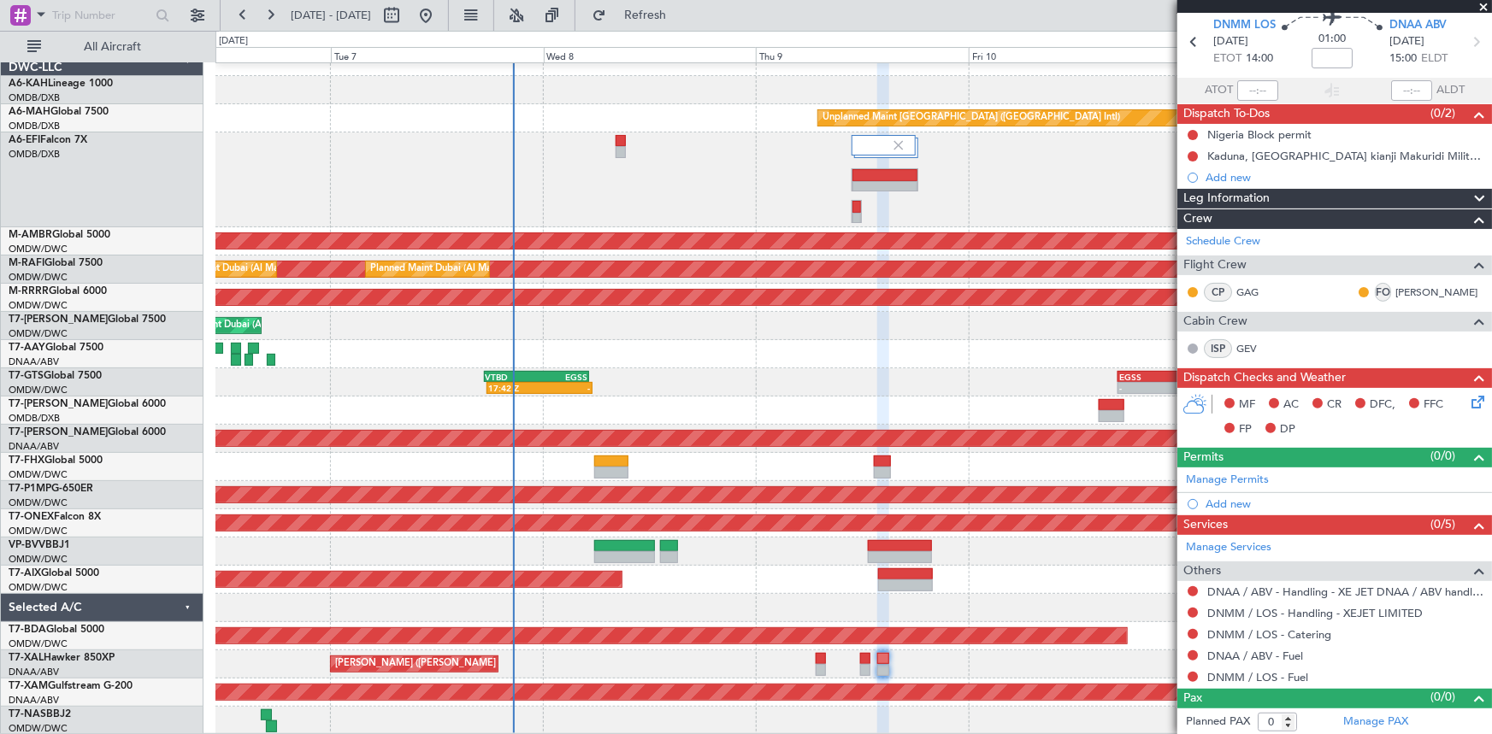
click at [703, 597] on div at bounding box center [853, 608] width 1276 height 28
click at [646, 9] on button "Refresh" at bounding box center [635, 15] width 103 height 27
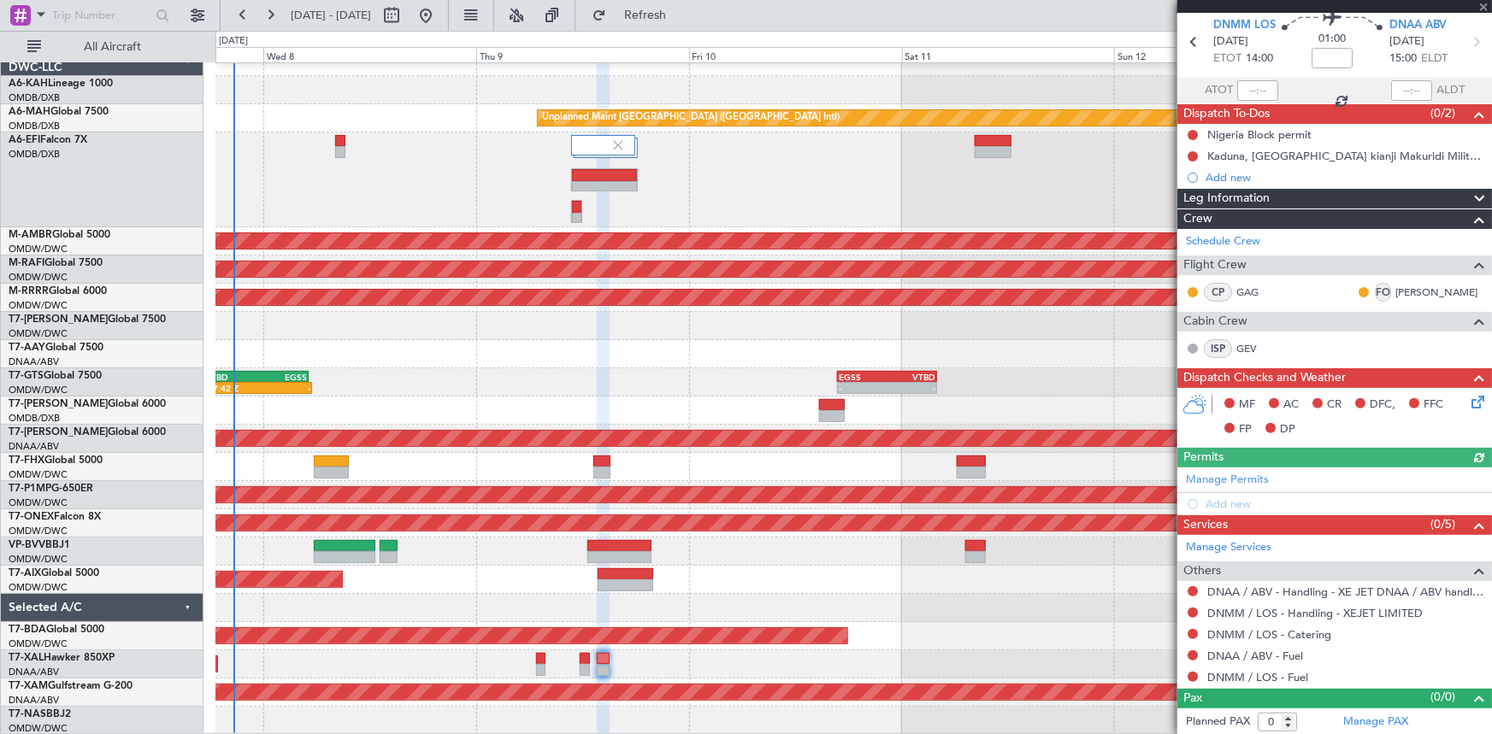
click at [641, 359] on div at bounding box center [853, 354] width 1276 height 28
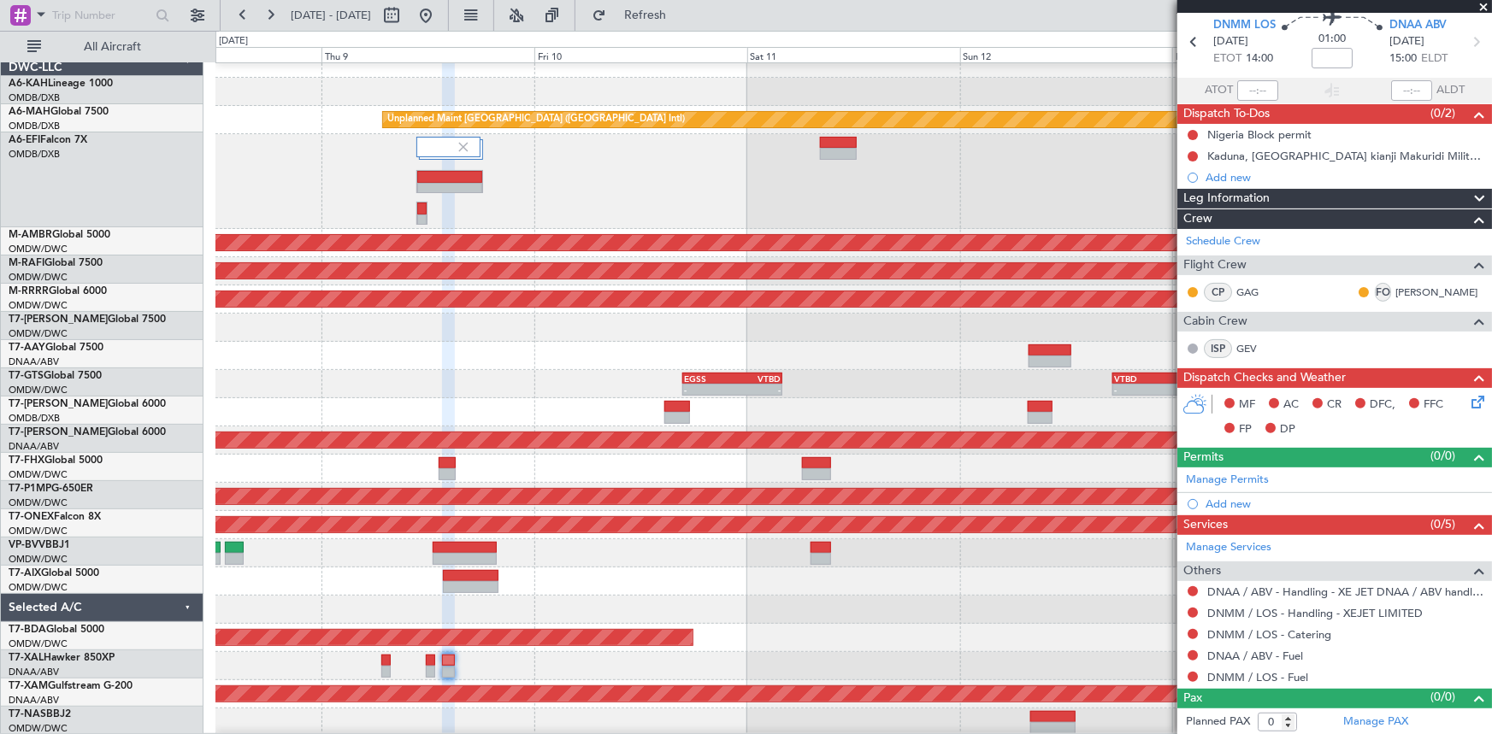
scroll to position [11, 0]
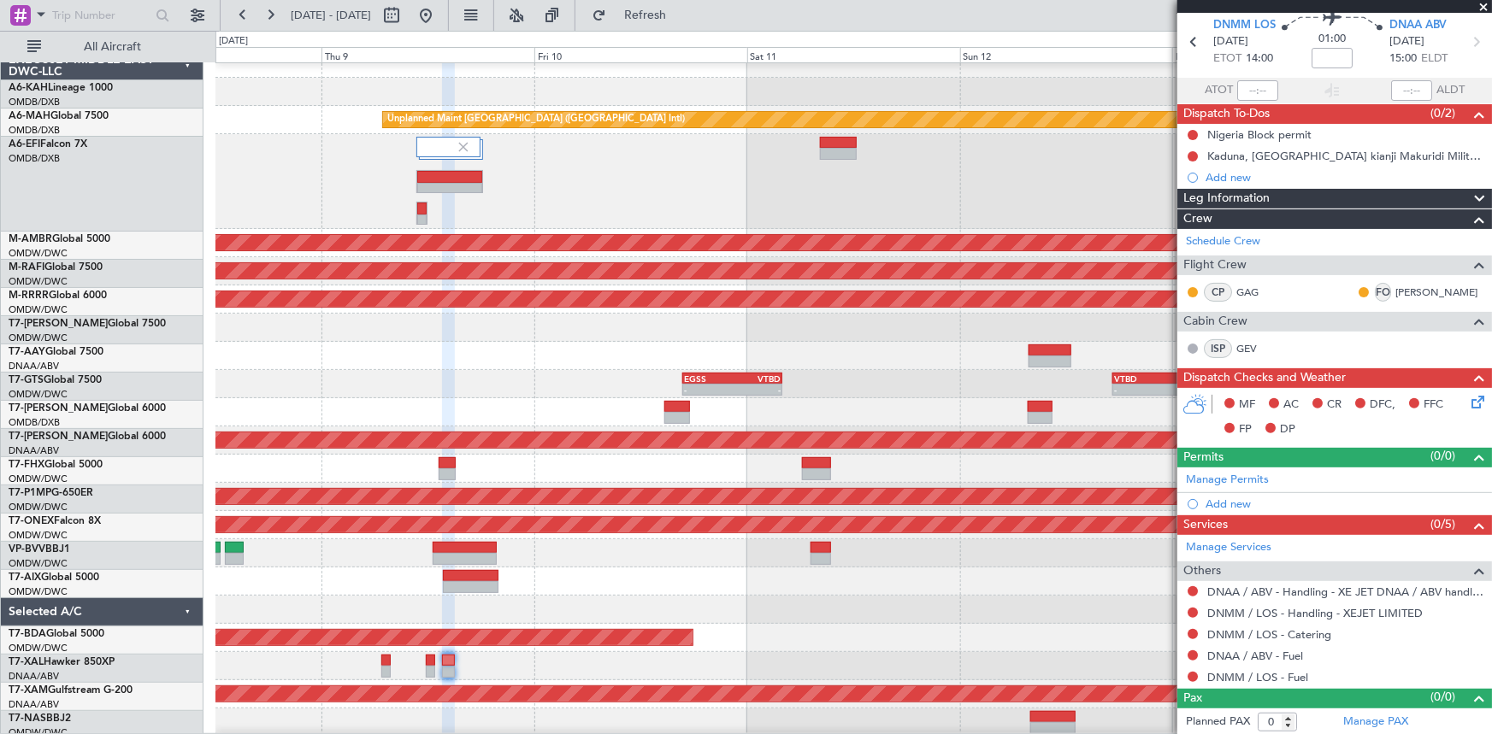
click at [802, 186] on div at bounding box center [853, 181] width 1276 height 95
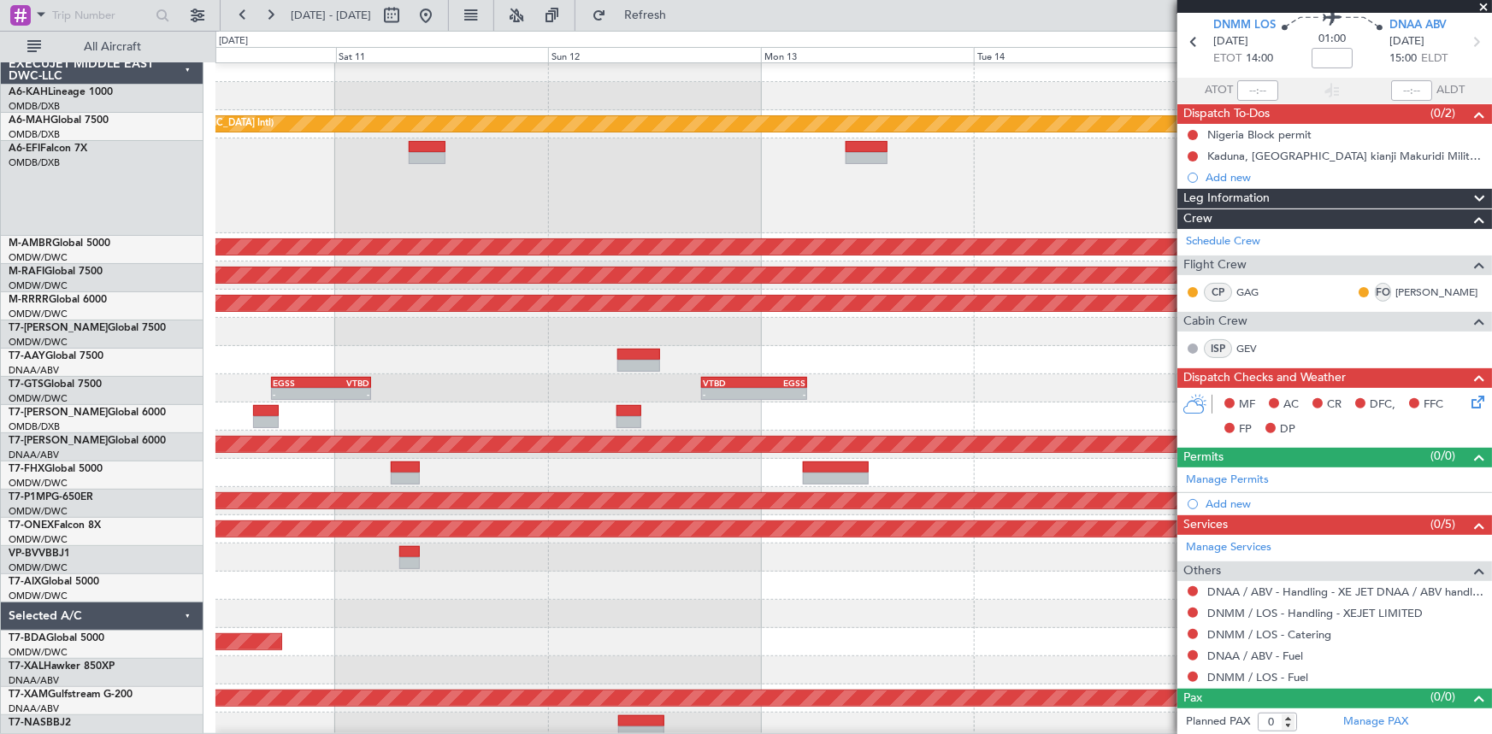
scroll to position [10, 0]
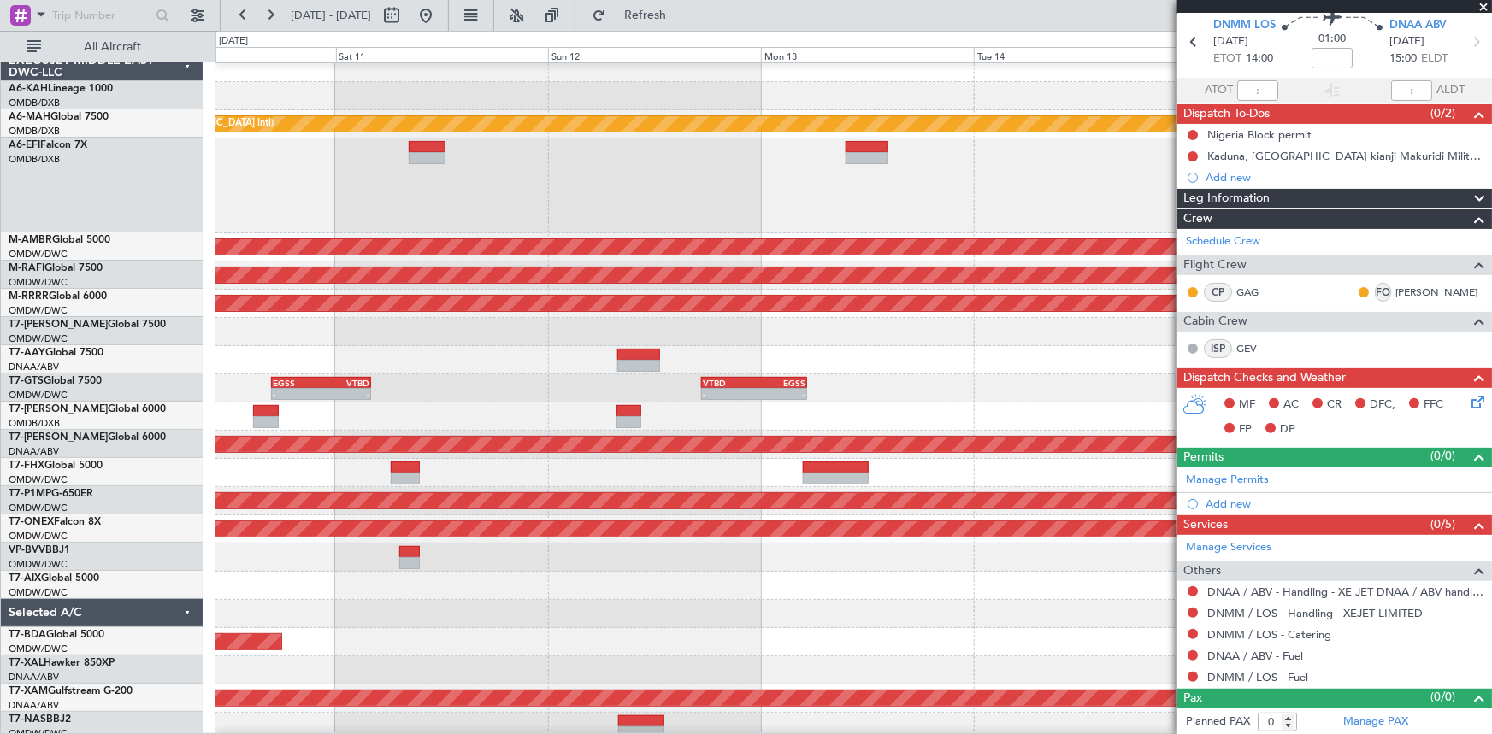
click at [636, 171] on div at bounding box center [853, 186] width 1276 height 95
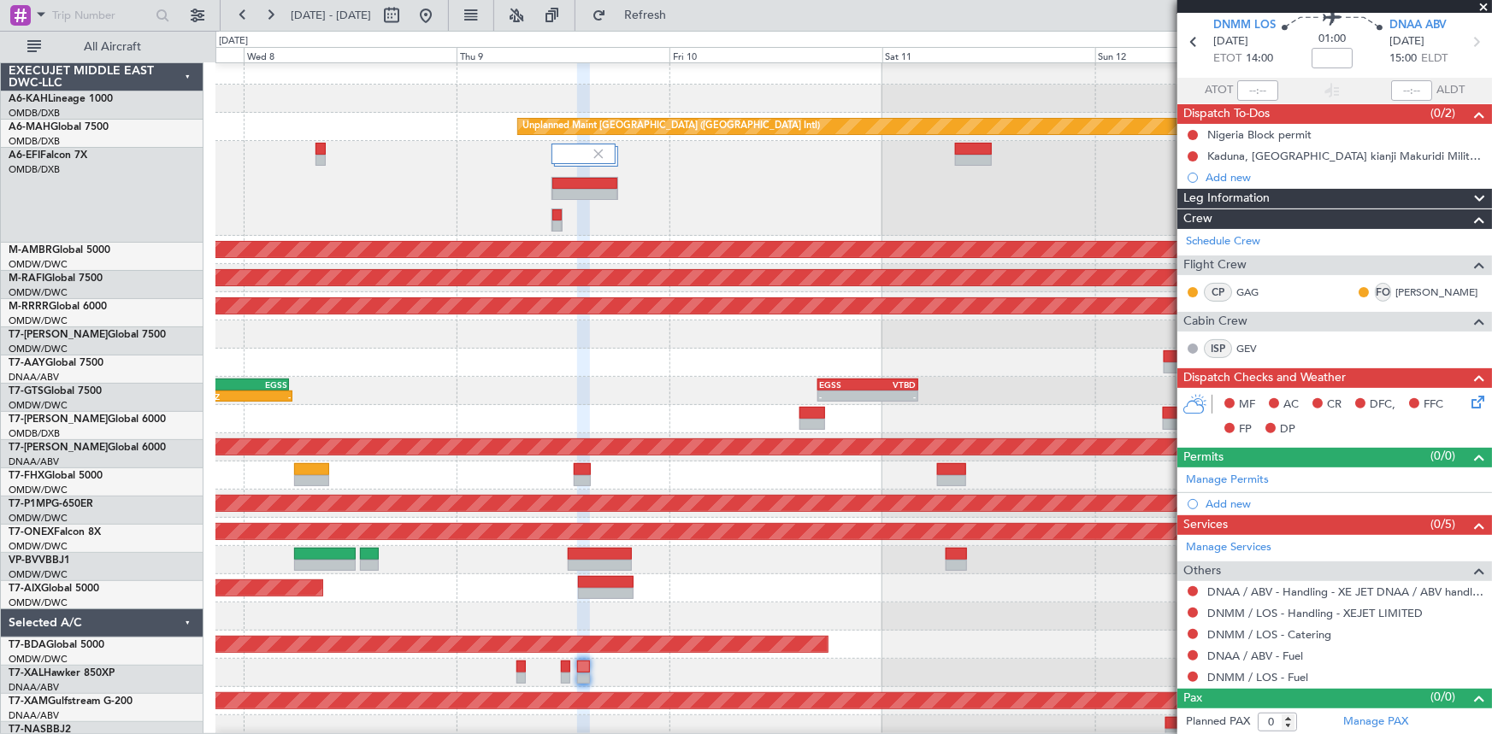
scroll to position [8, 0]
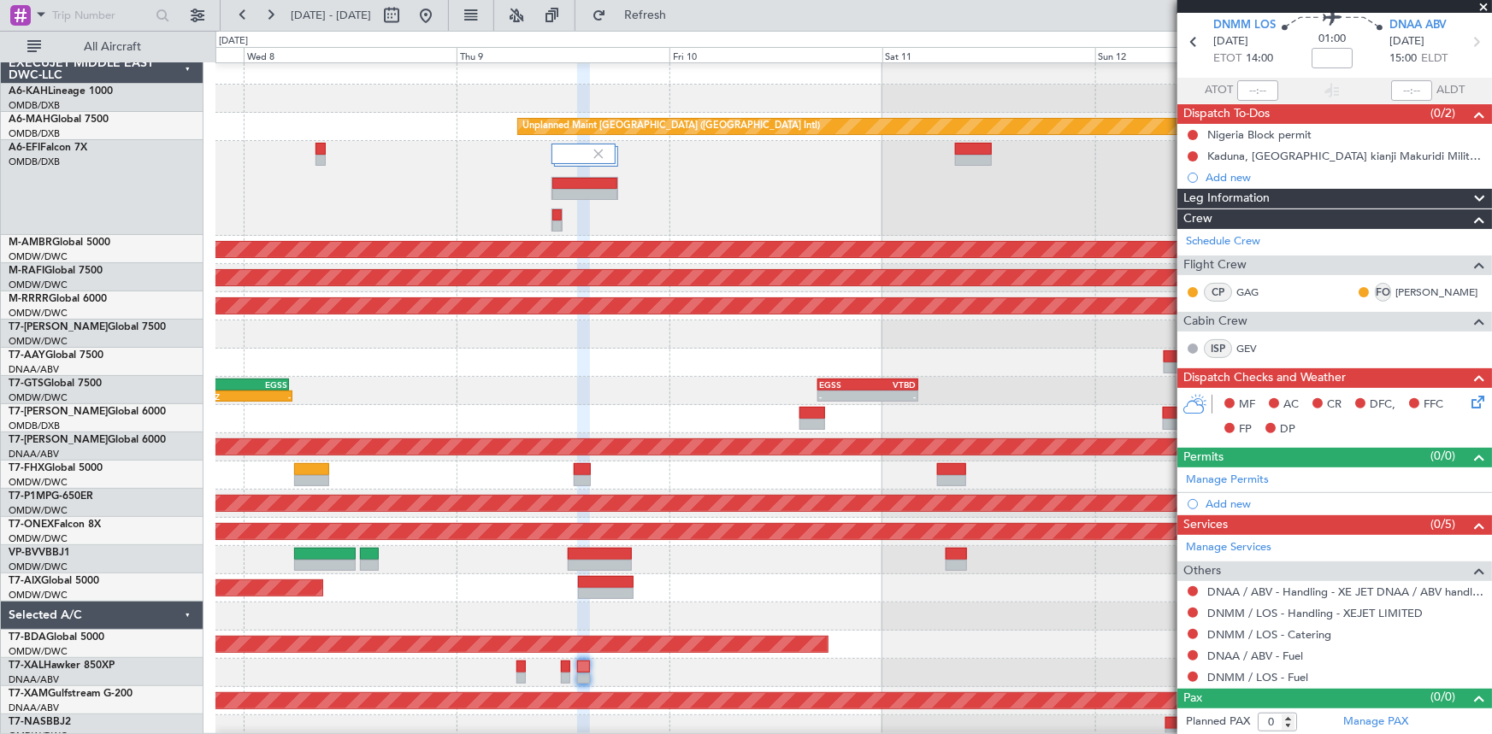
click at [641, 222] on div at bounding box center [853, 188] width 1276 height 95
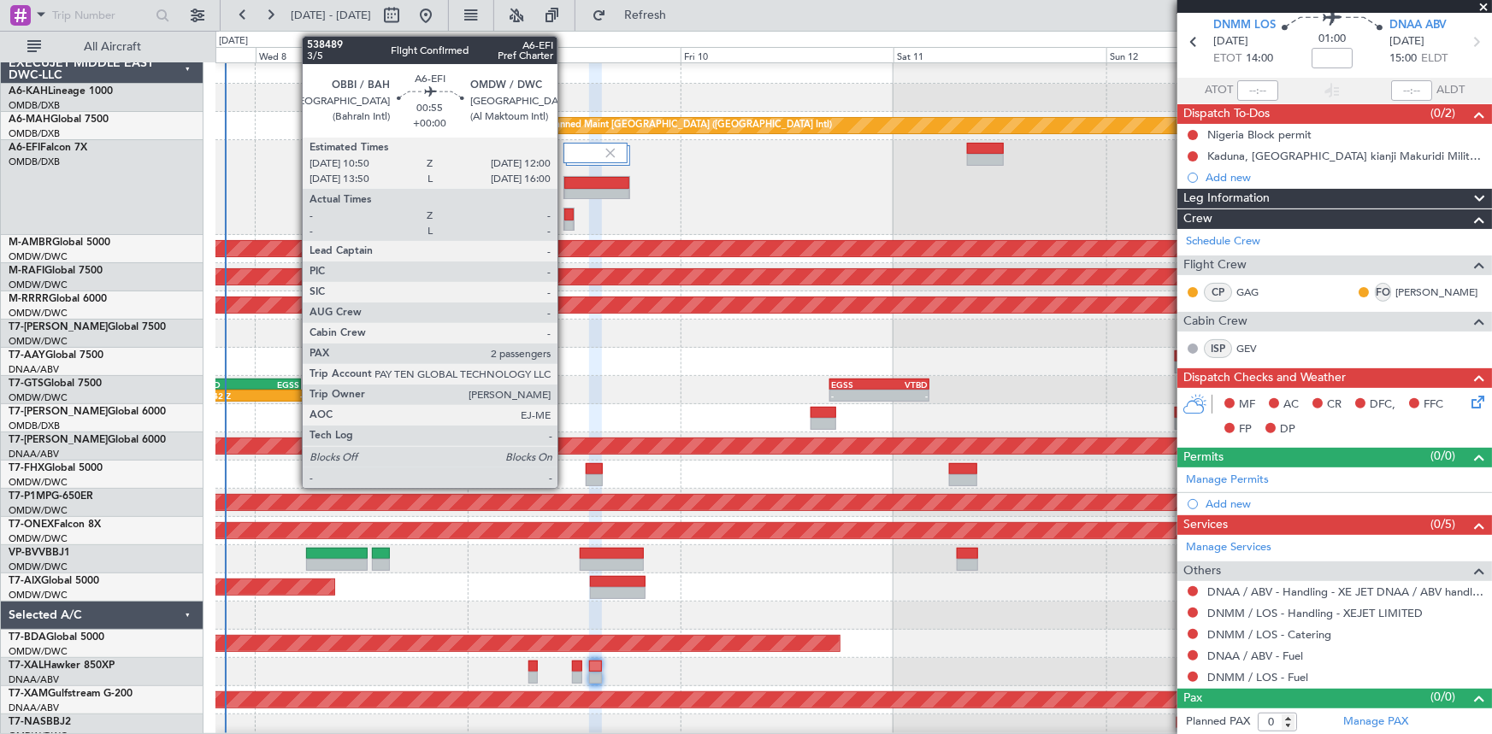
click at [565, 213] on div at bounding box center [568, 215] width 9 height 12
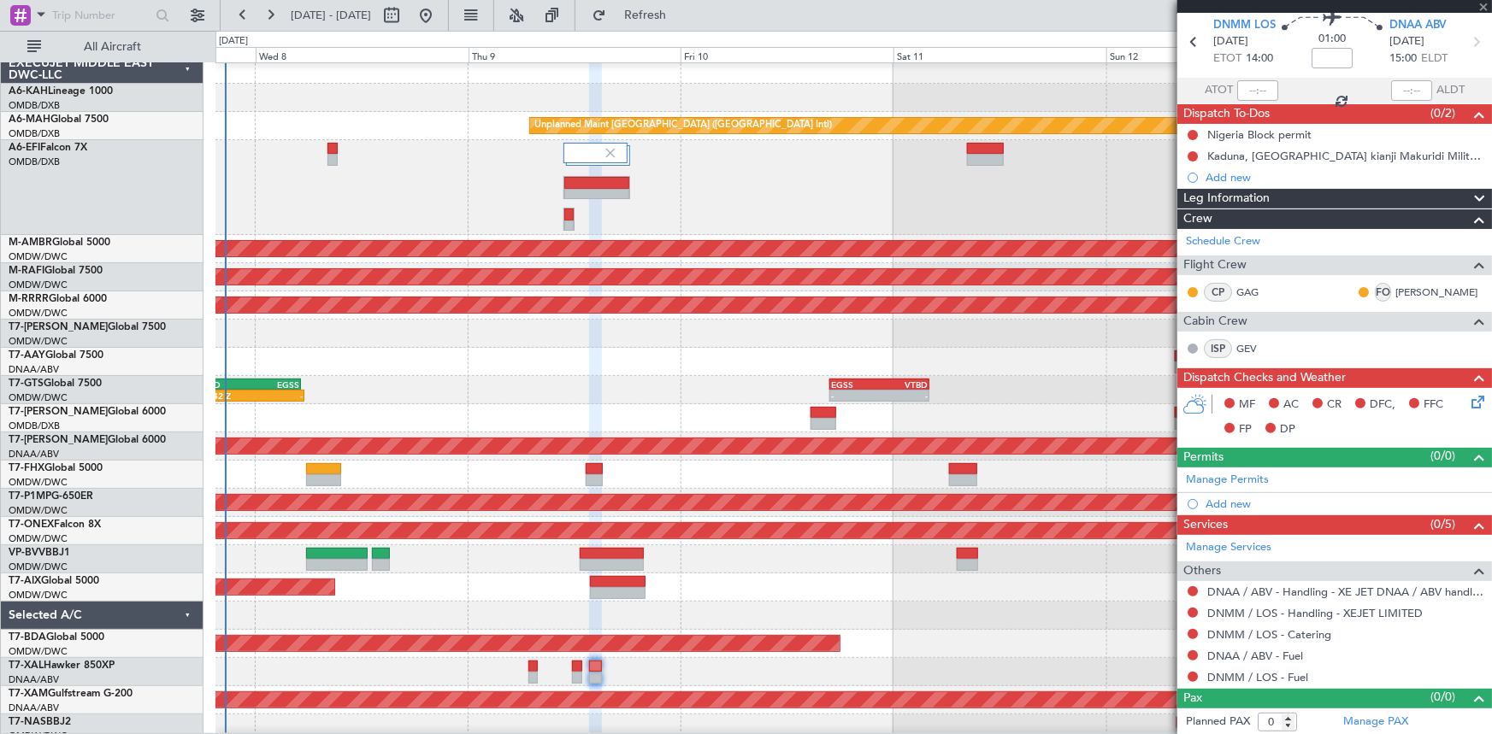
type input "2"
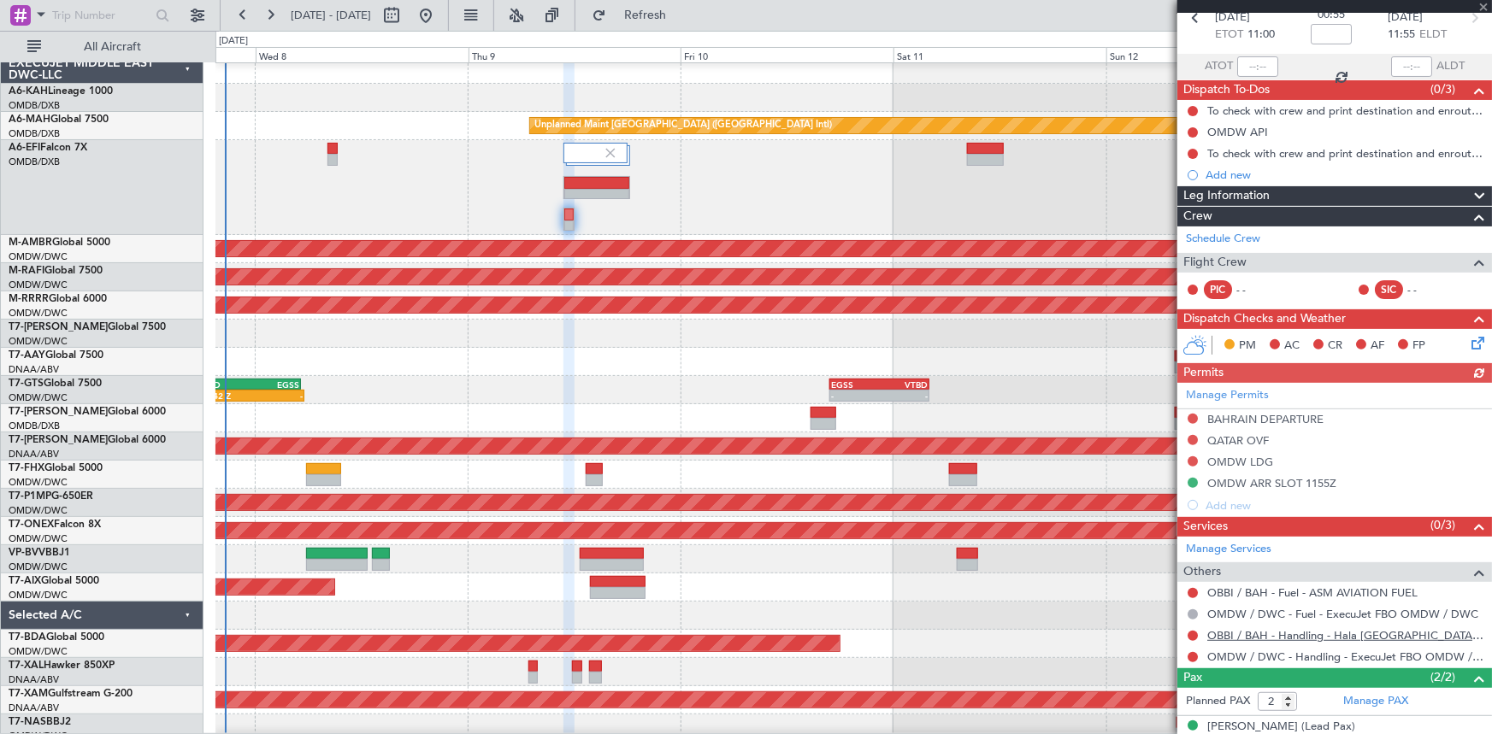
scroll to position [144, 0]
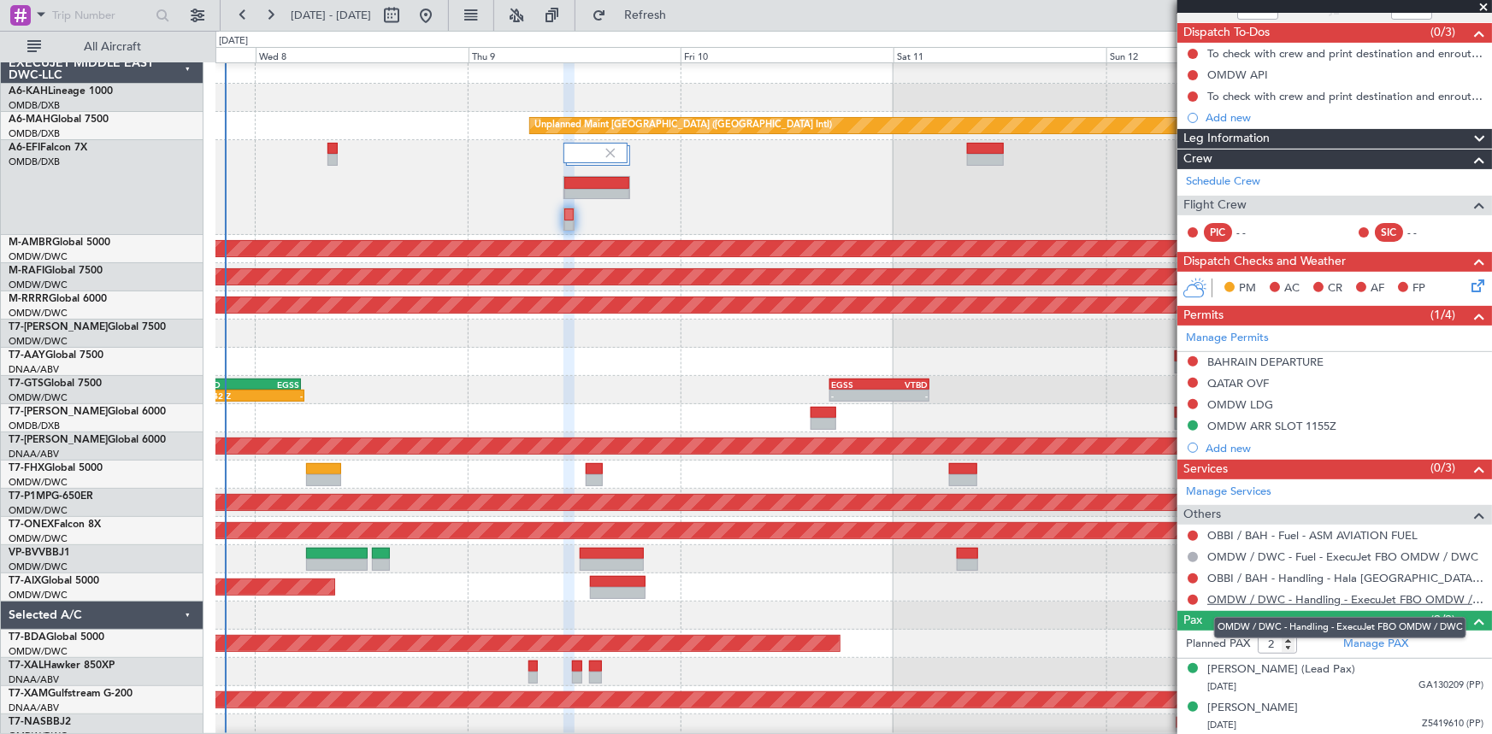
click at [1240, 595] on link "OMDW / DWC - Handling - ExecuJet FBO OMDW / DWC" at bounding box center [1345, 599] width 276 height 15
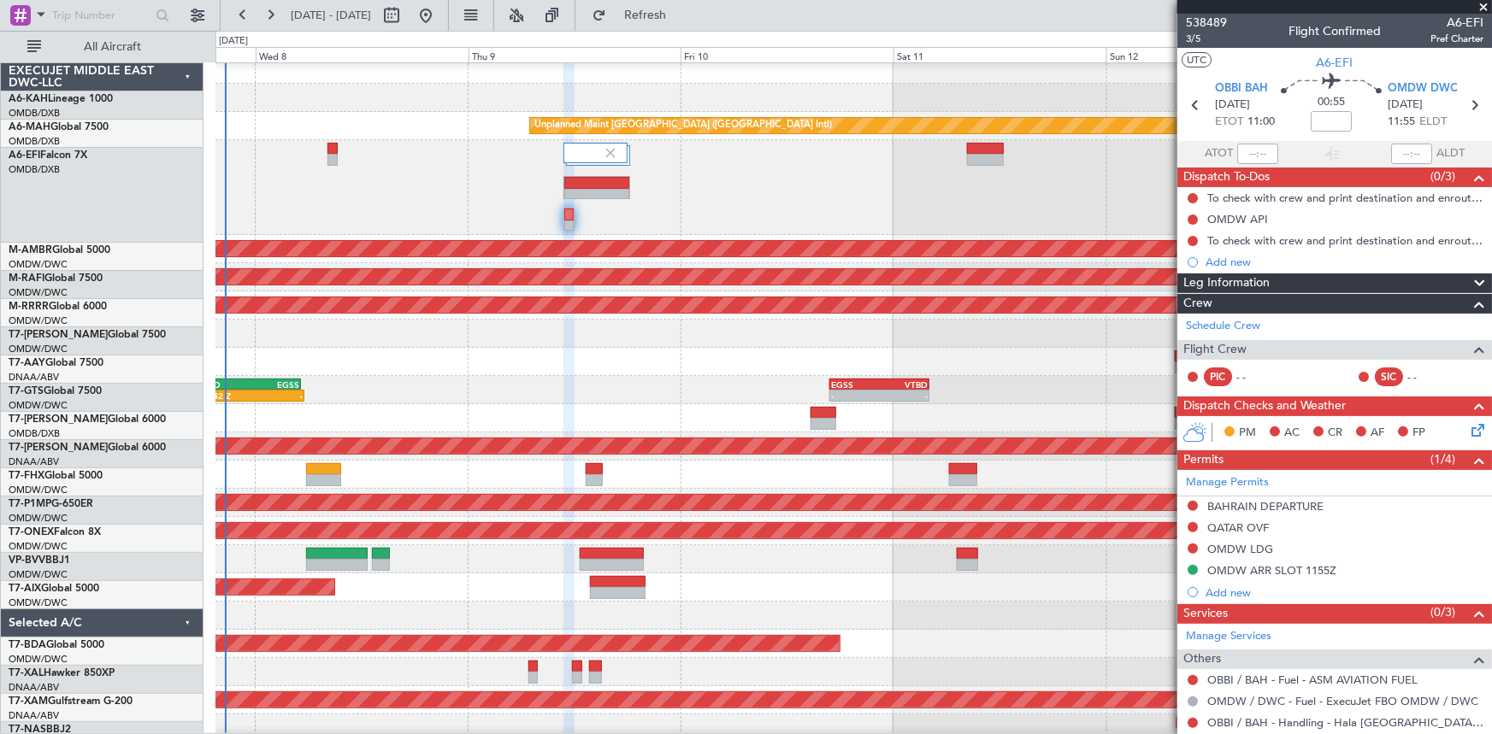
scroll to position [144, 0]
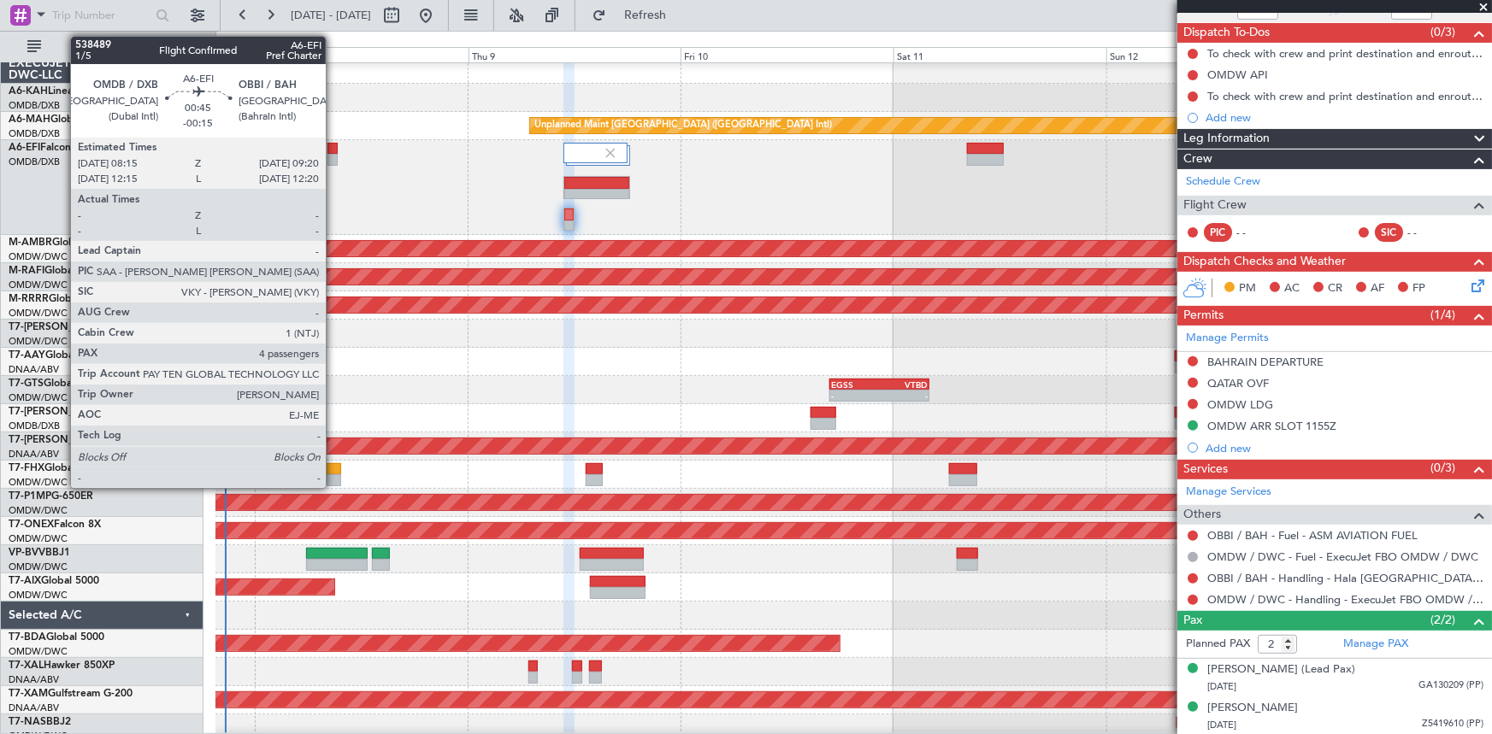
click at [333, 147] on div at bounding box center [332, 149] width 10 height 12
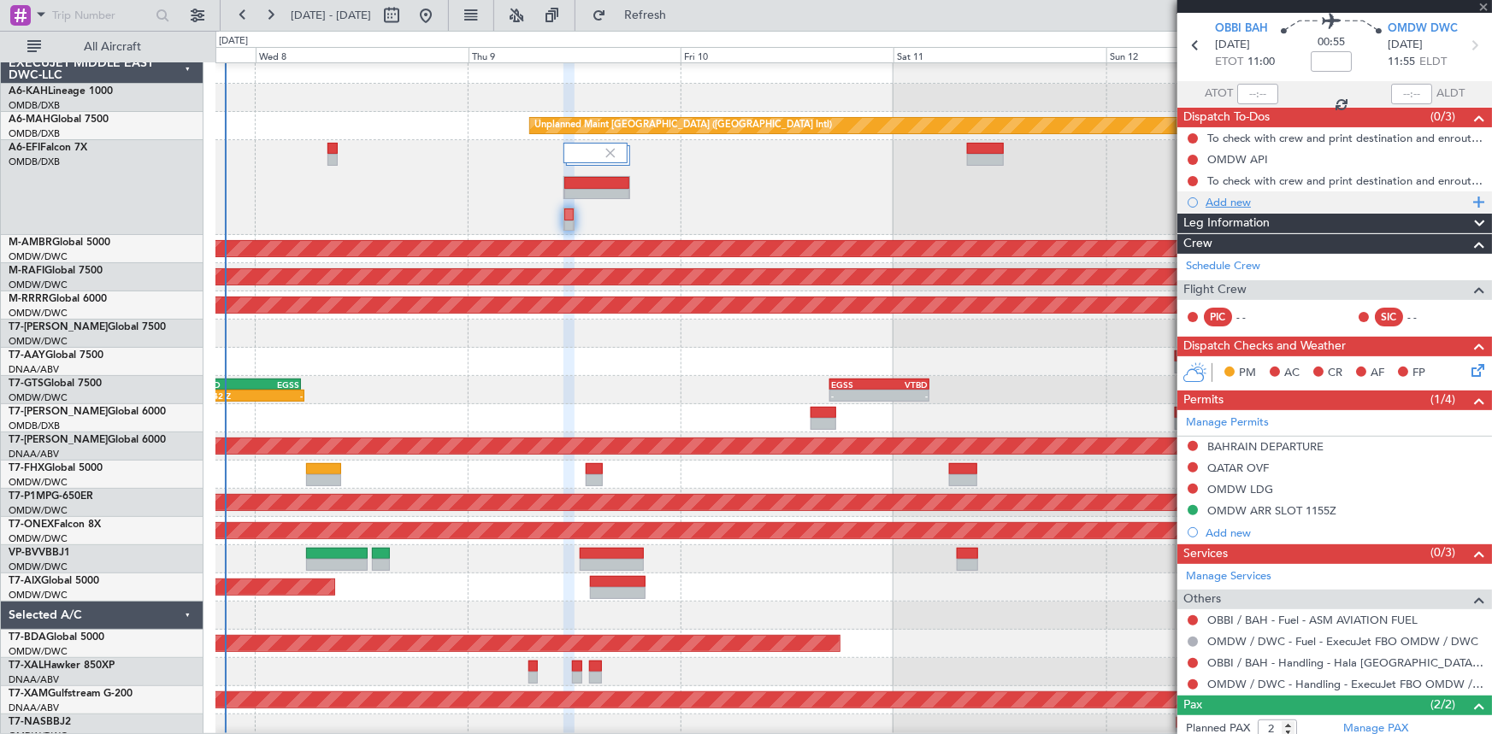
scroll to position [0, 0]
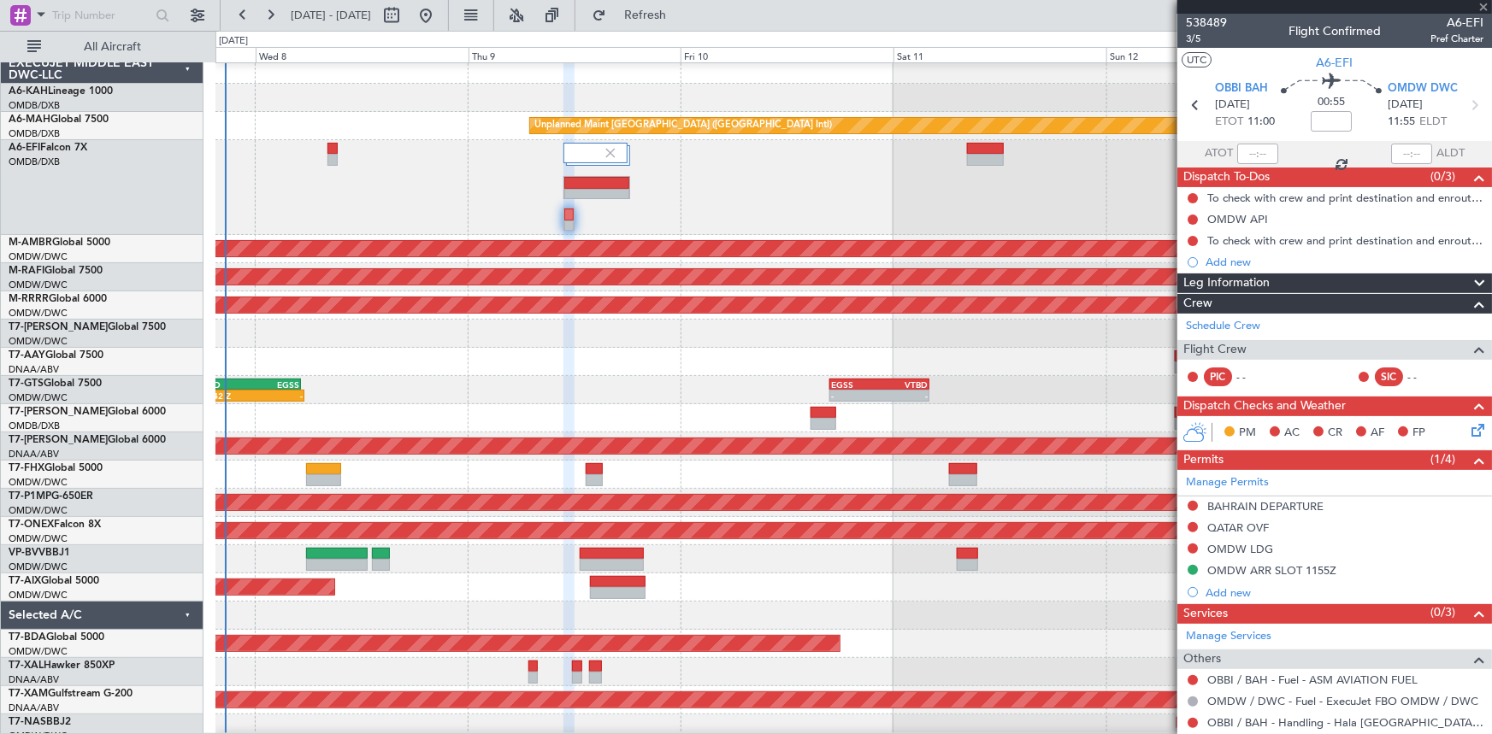
type input "-00:15"
type input "4"
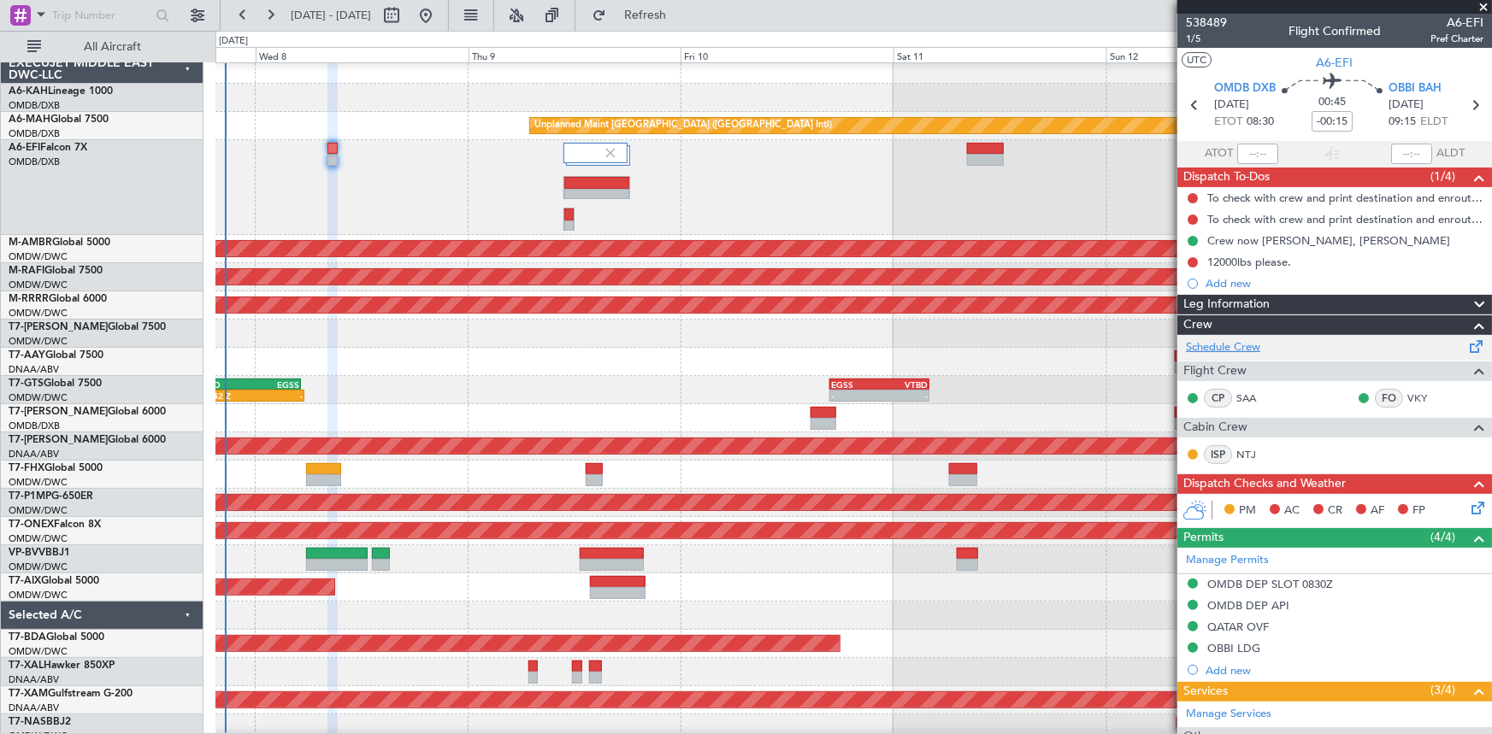
click at [1241, 345] on link "Schedule Crew" at bounding box center [1223, 347] width 74 height 17
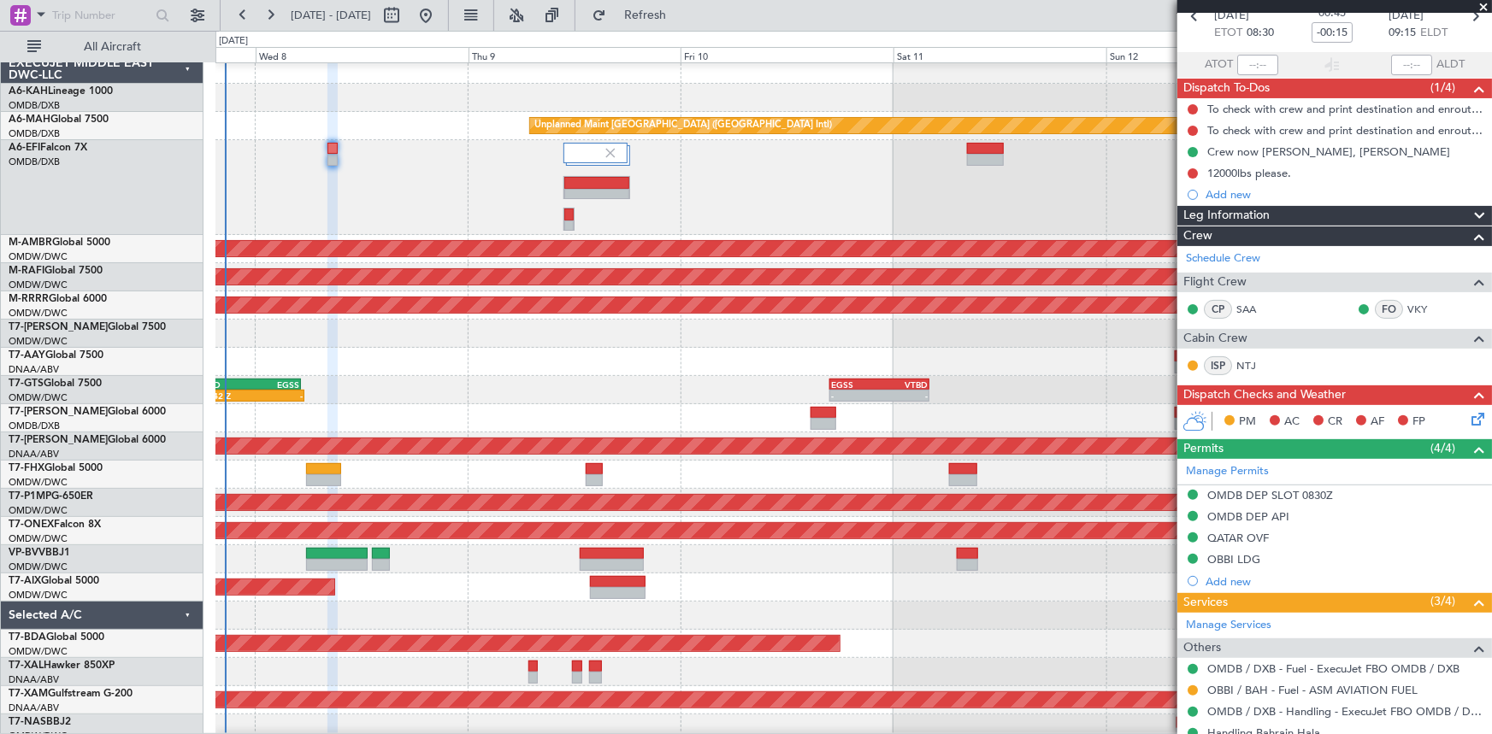
scroll to position [233, 0]
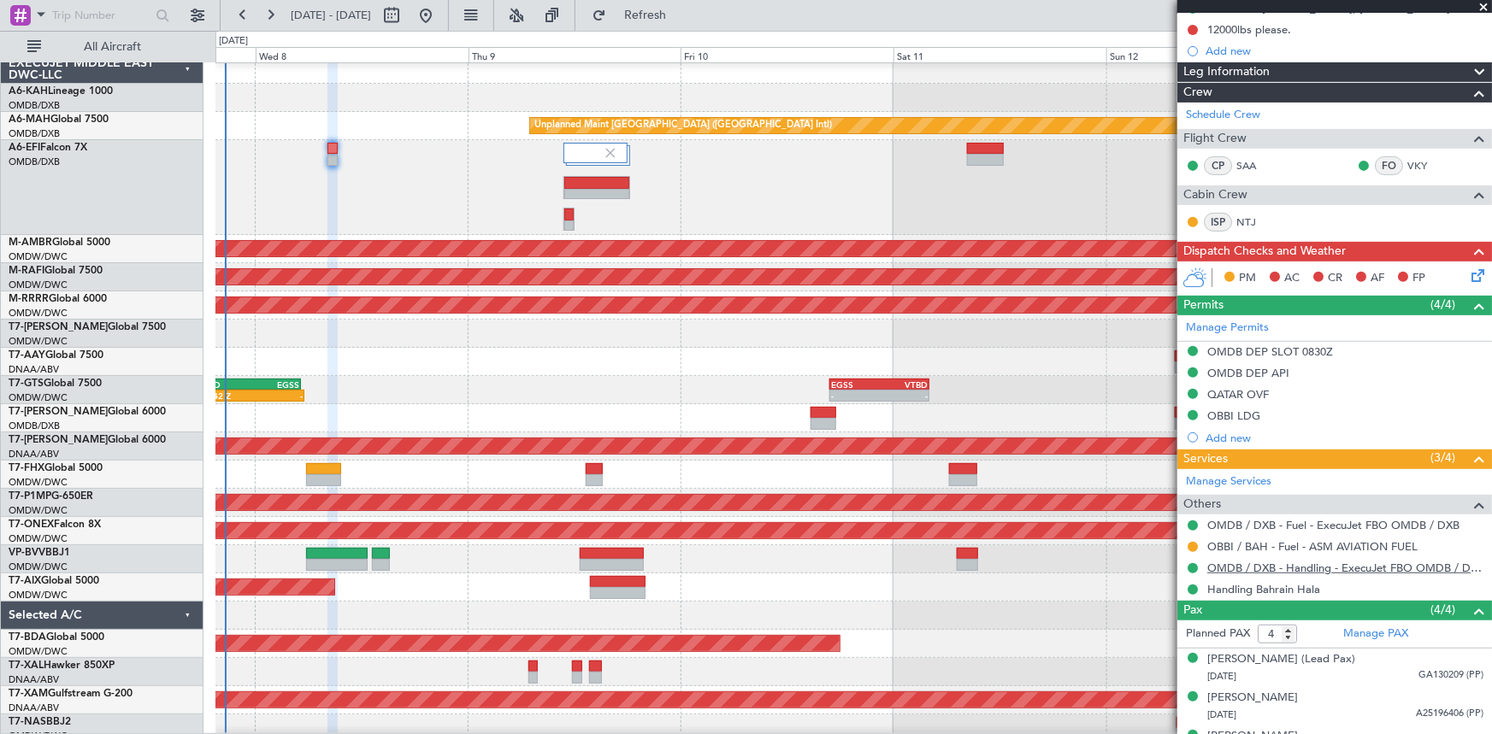
click at [1294, 564] on link "OMDB / DXB - Handling - ExecuJet FBO OMDB / DXB" at bounding box center [1345, 568] width 276 height 15
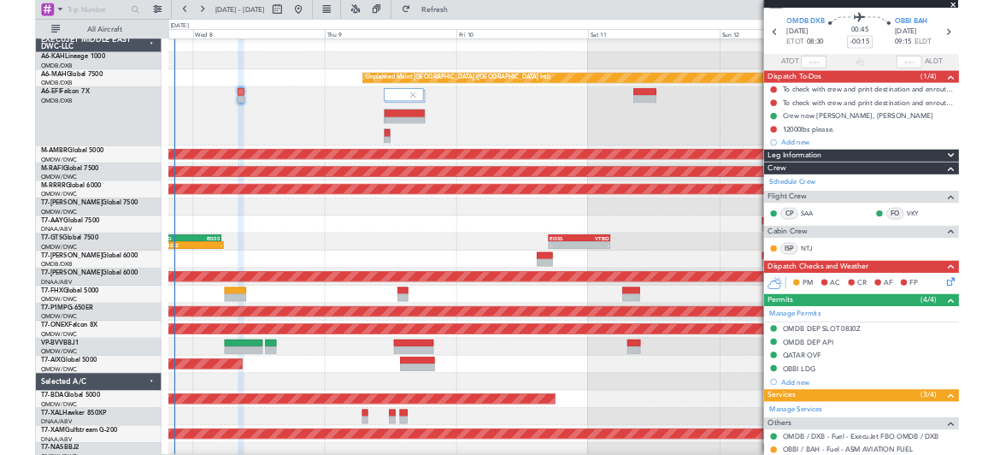
scroll to position [0, 0]
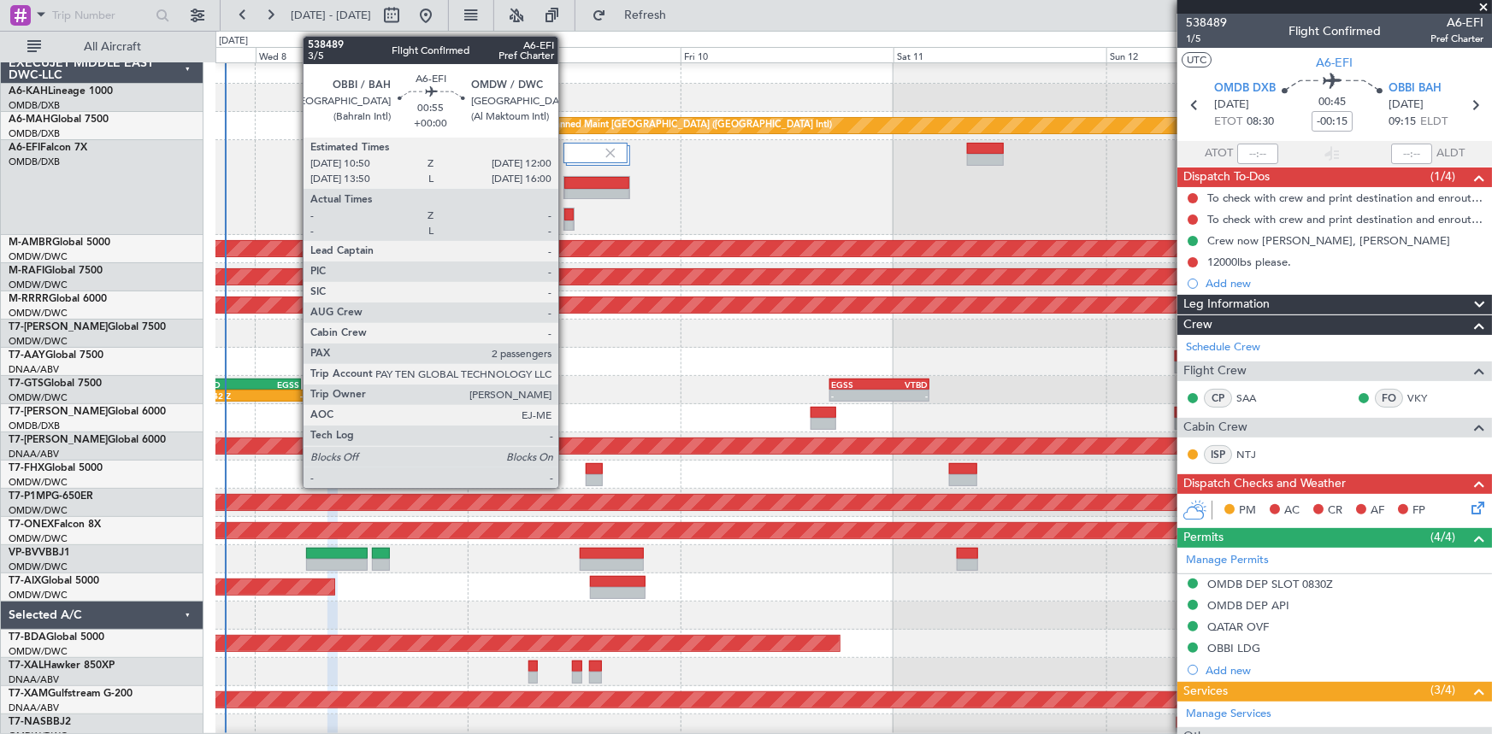
click at [566, 213] on div at bounding box center [568, 215] width 9 height 12
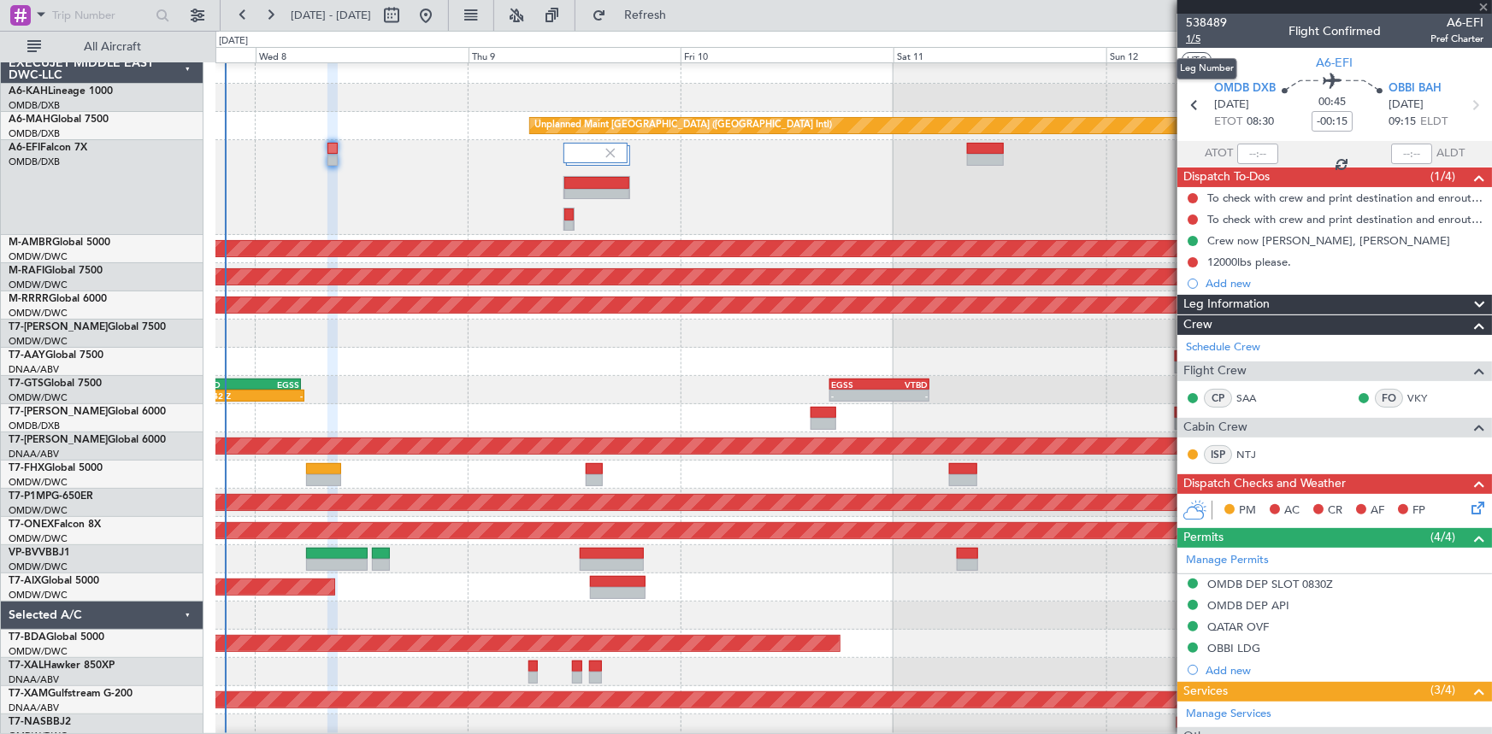
type input "2"
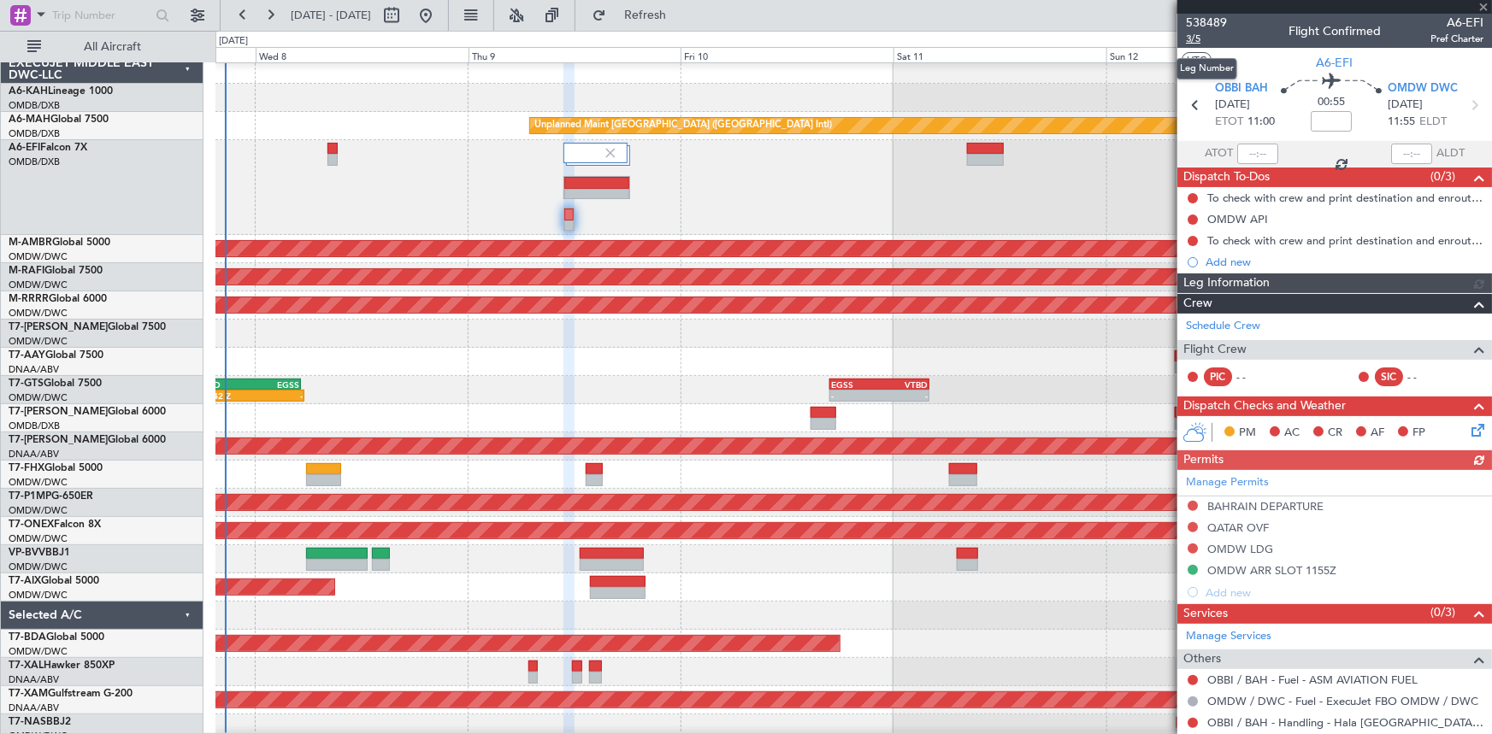
click at [1202, 35] on span "3/5" at bounding box center [1206, 39] width 41 height 15
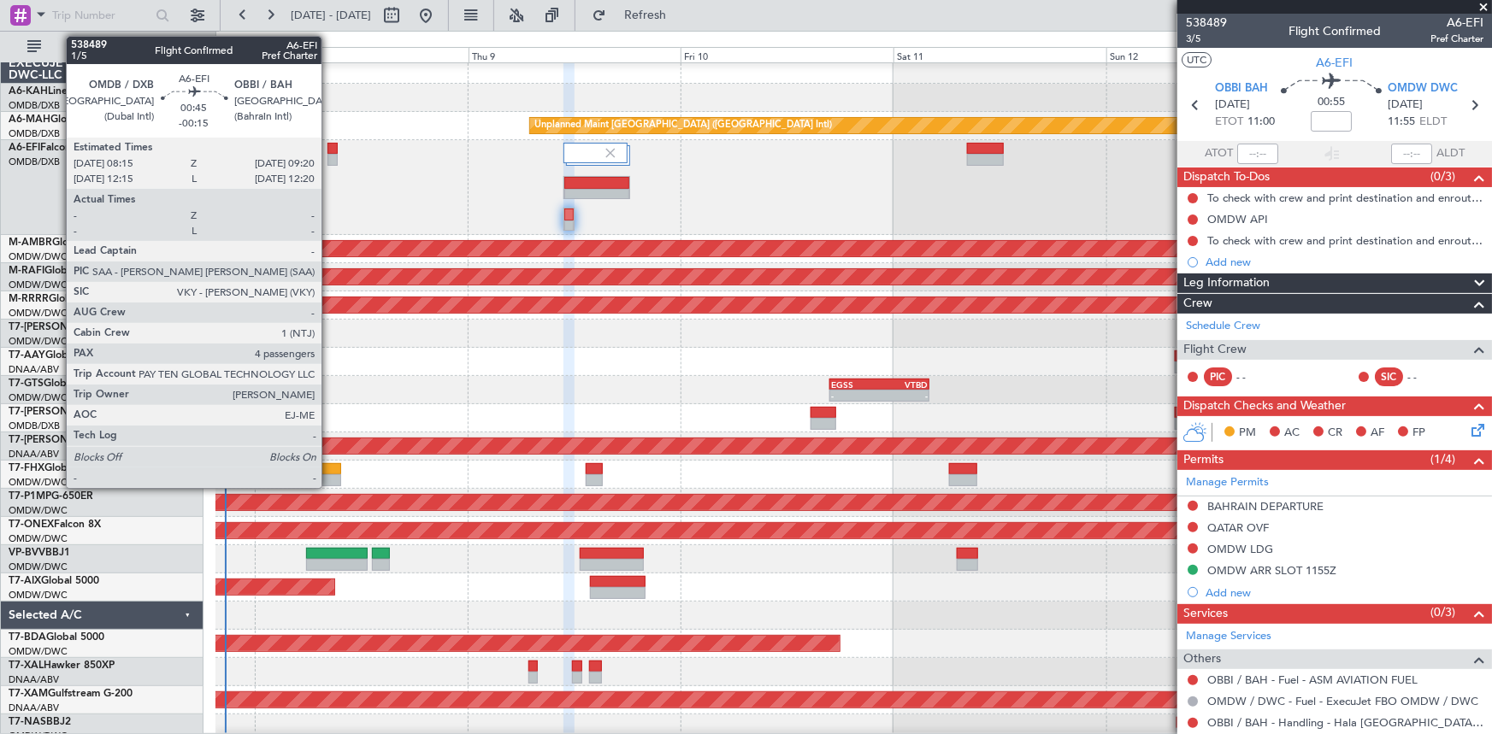
click at [329, 144] on div at bounding box center [332, 149] width 10 height 12
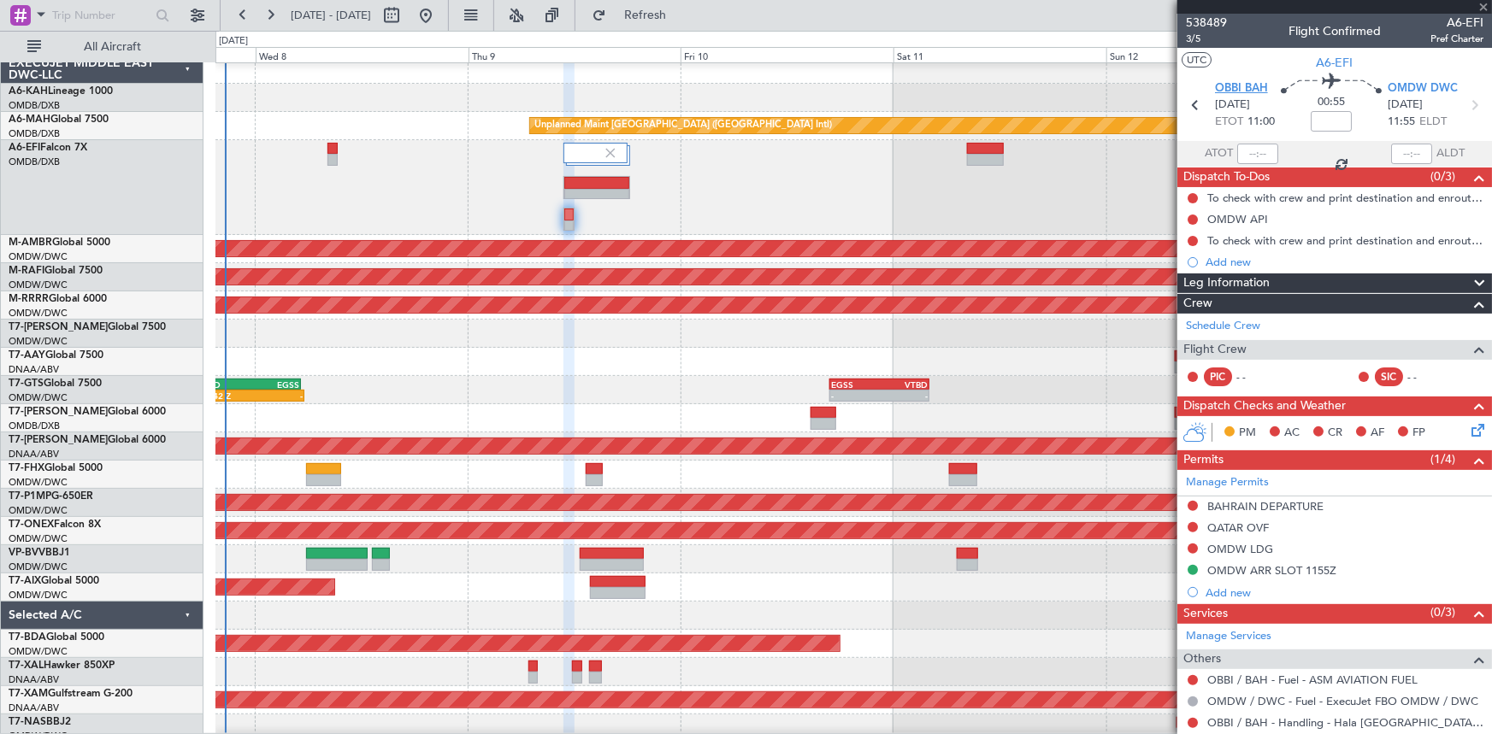
type input "-00:15"
type input "4"
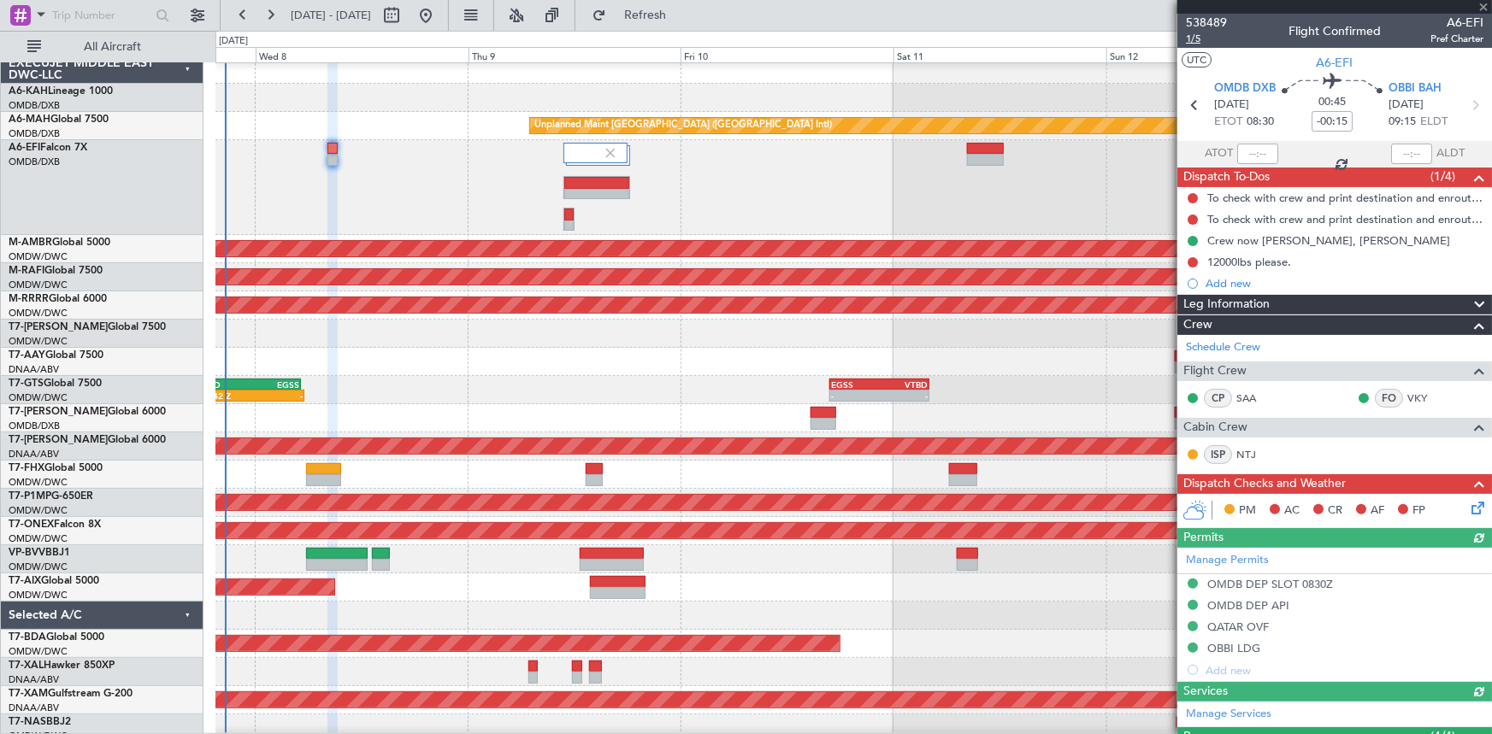
click at [1195, 36] on span "1/5" at bounding box center [1206, 39] width 41 height 15
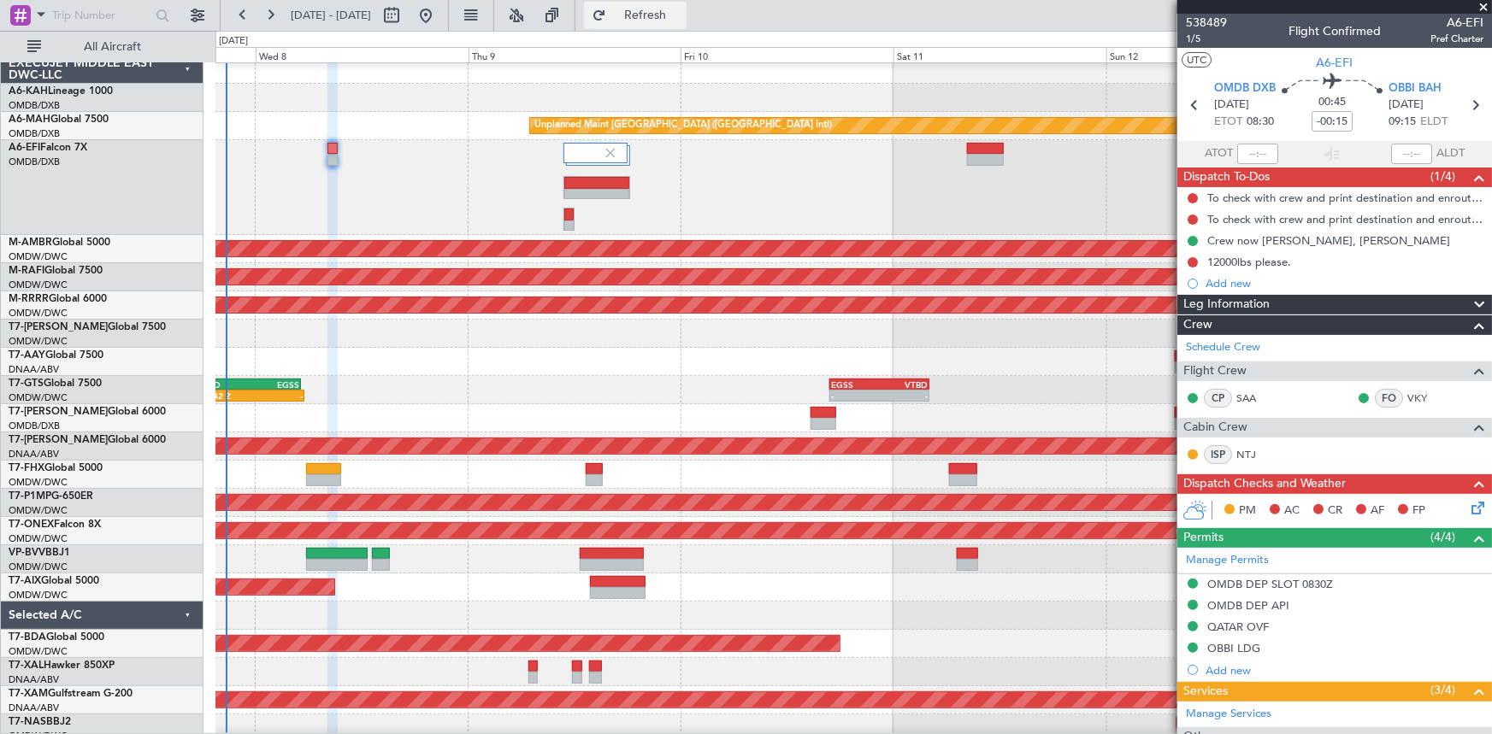
click at [681, 17] on span "Refresh" at bounding box center [646, 15] width 72 height 12
click at [1235, 342] on link "Schedule Crew" at bounding box center [1223, 347] width 74 height 17
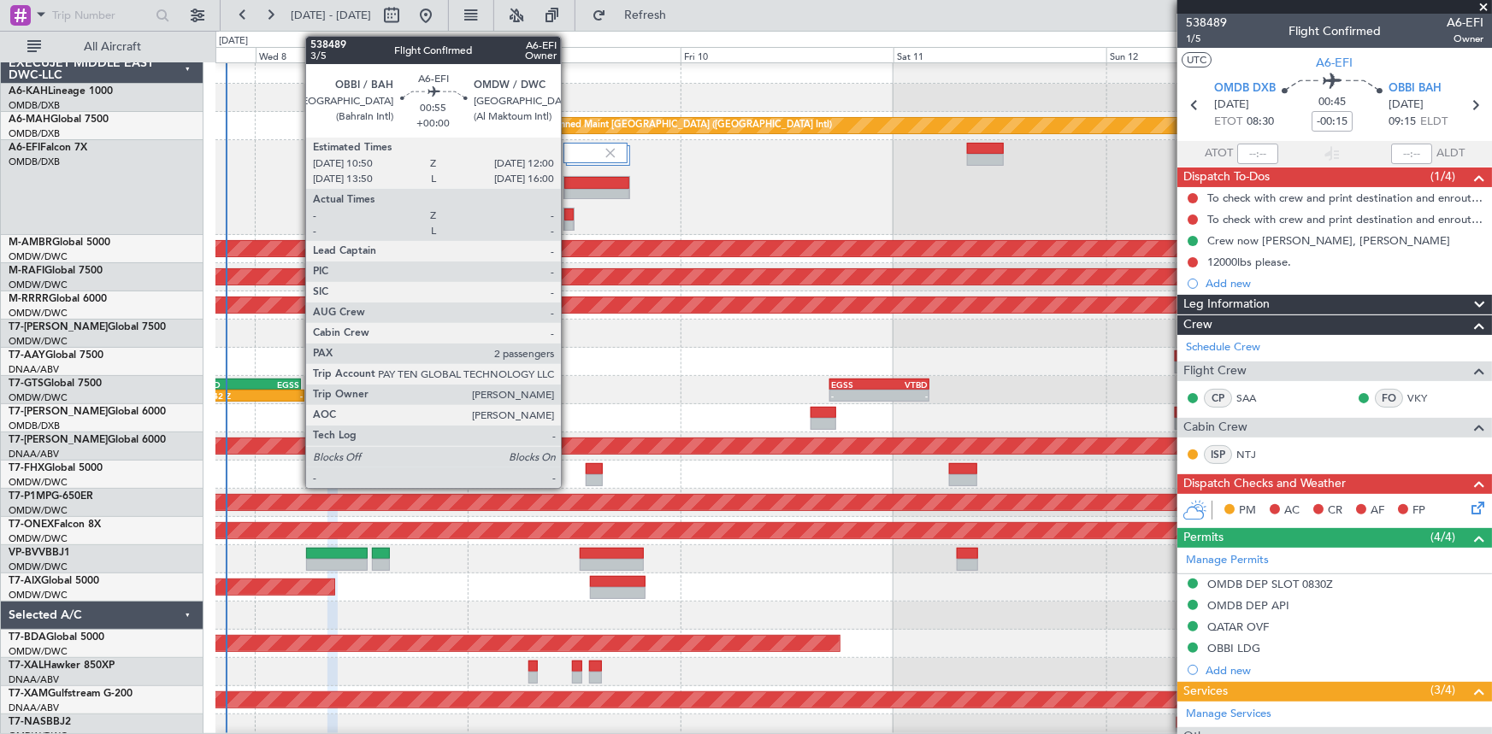
click at [569, 209] on div at bounding box center [568, 215] width 9 height 12
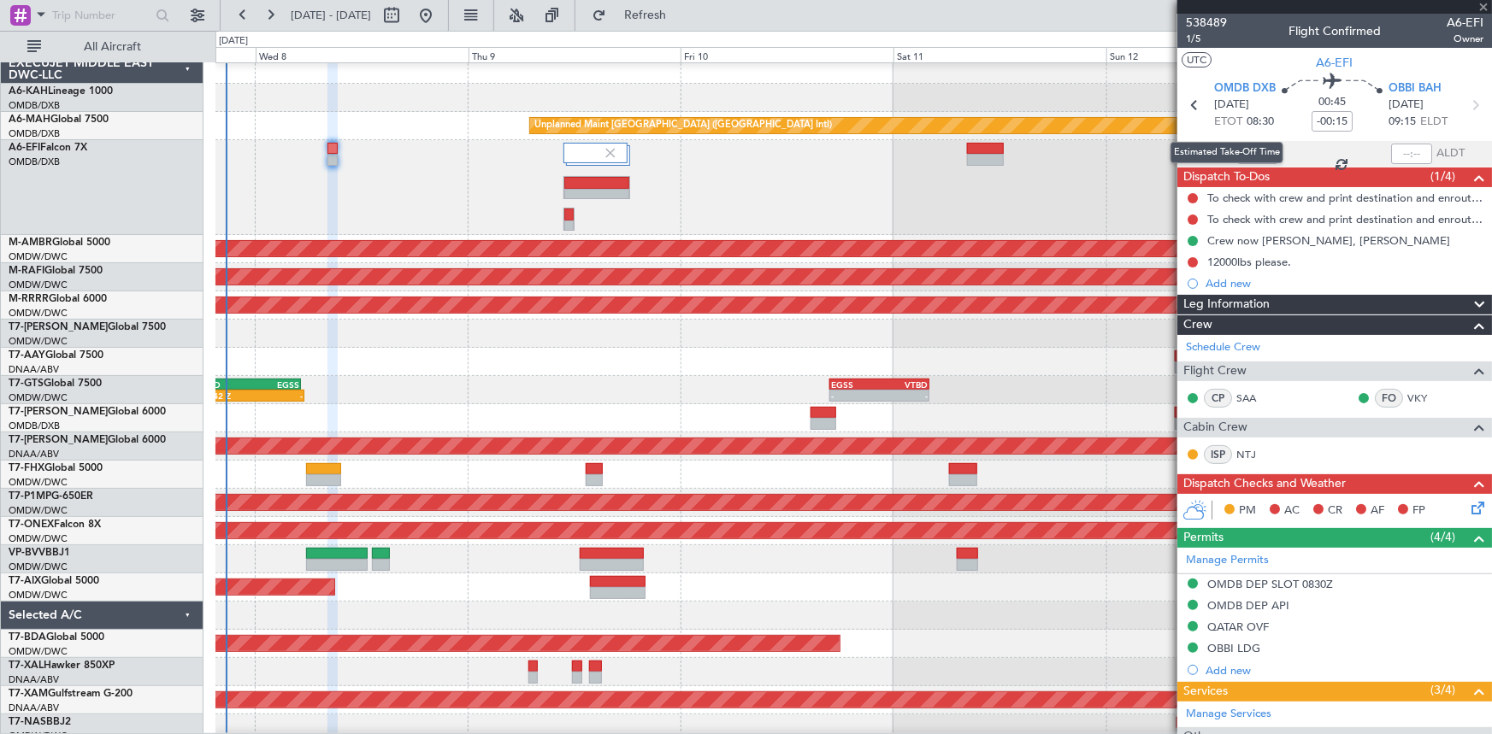
type input "2"
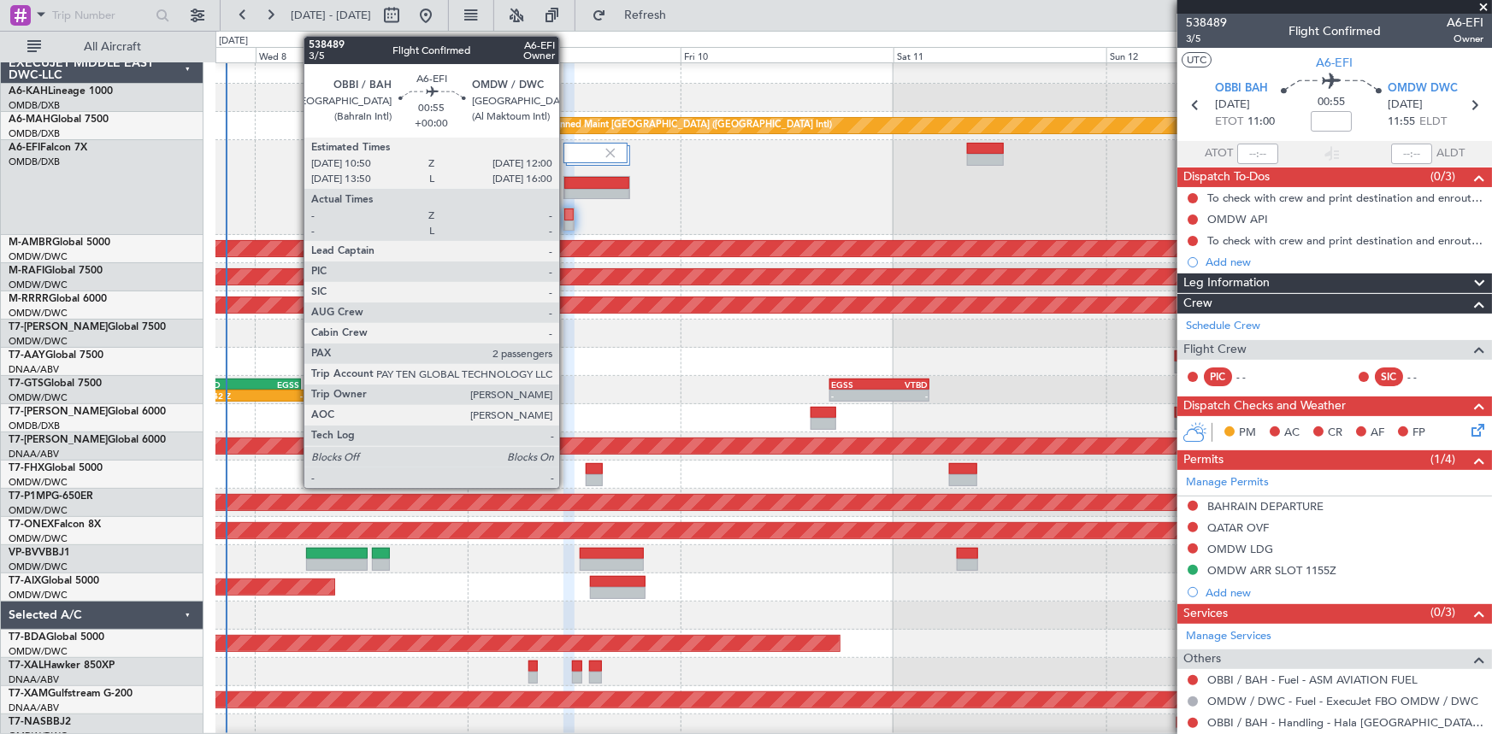
click at [567, 212] on div at bounding box center [568, 215] width 9 height 12
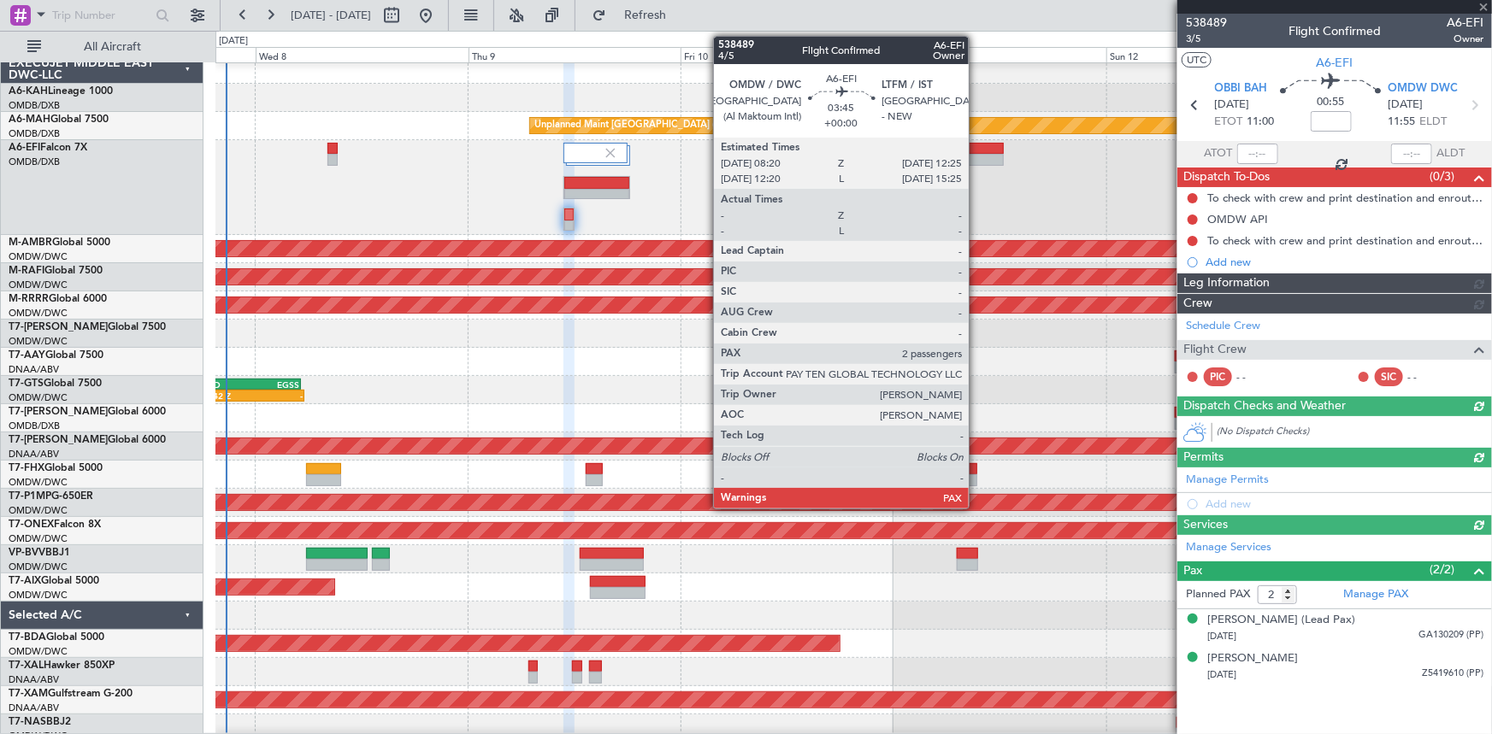
click at [976, 147] on div at bounding box center [985, 149] width 37 height 12
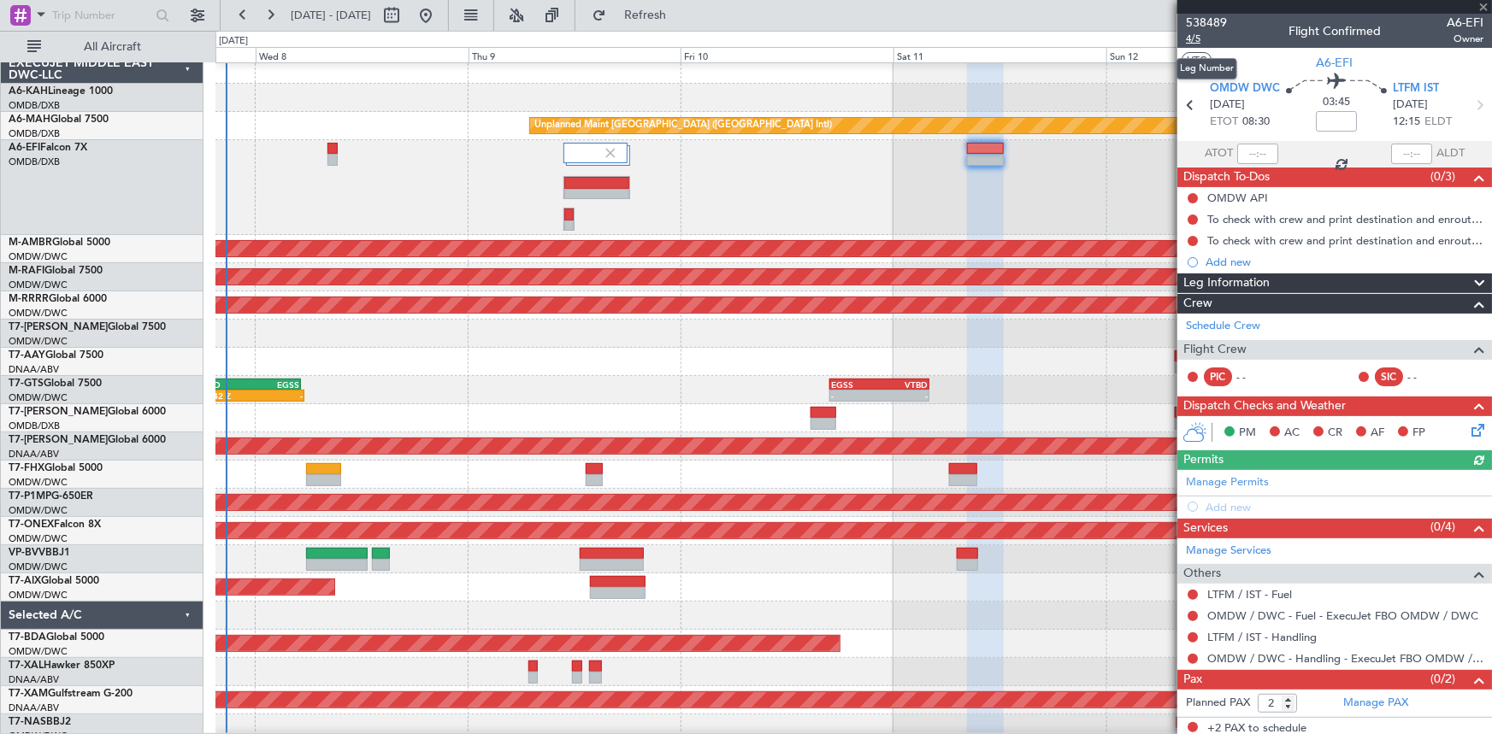
click at [1195, 37] on span "4/5" at bounding box center [1206, 39] width 41 height 15
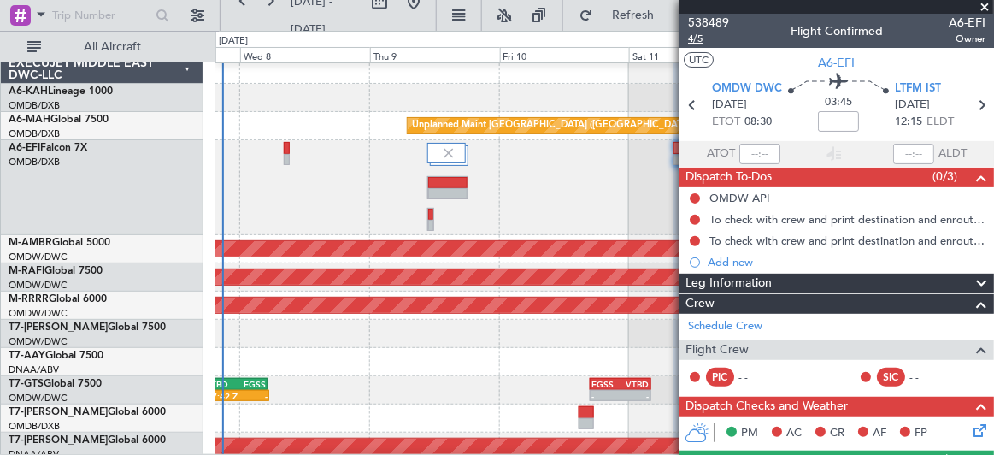
scroll to position [8, 0]
click at [819, 58] on span "A6-EFI" at bounding box center [837, 63] width 37 height 18
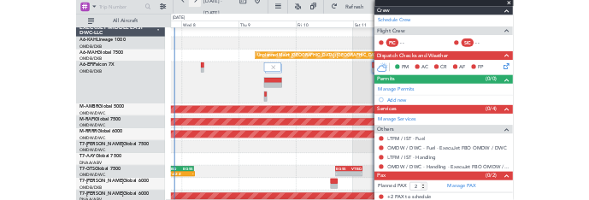
scroll to position [280, 0]
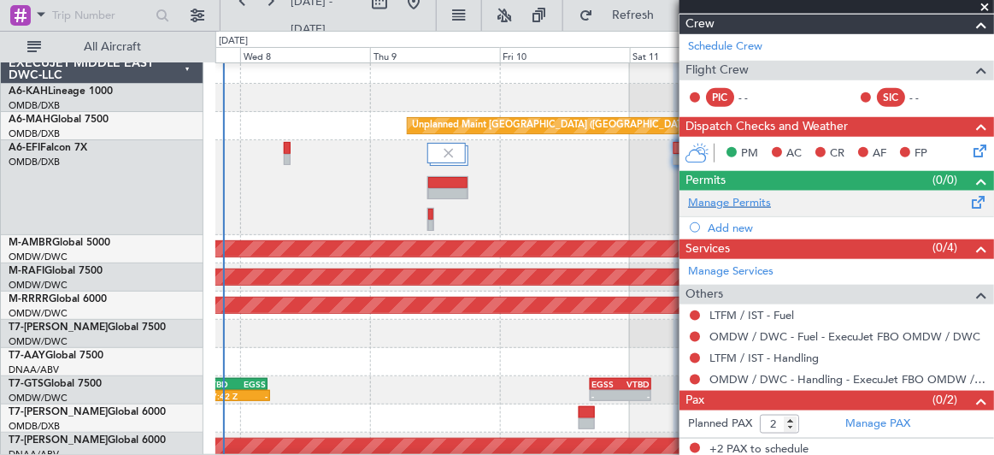
click at [749, 196] on link "Manage Permits" at bounding box center [729, 203] width 83 height 17
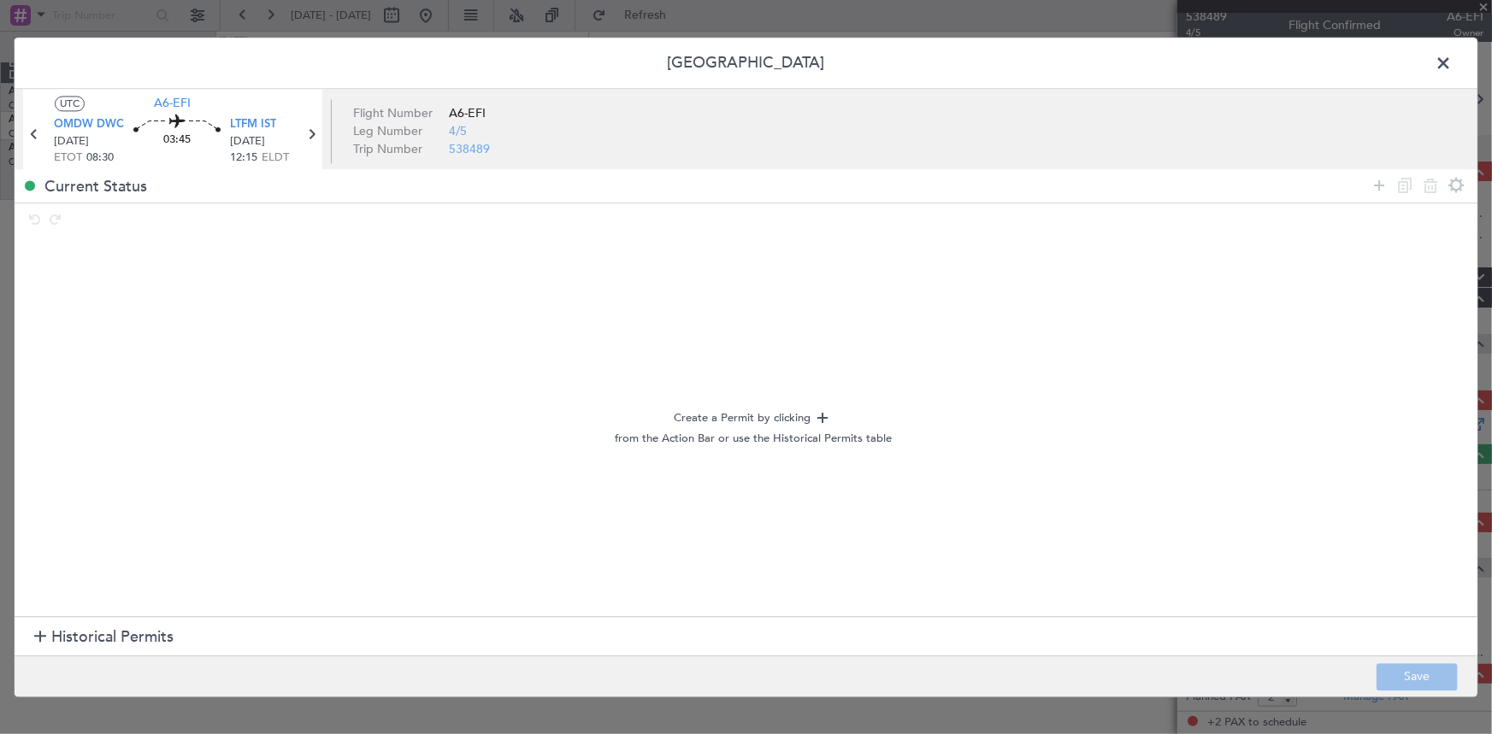
scroll to position [3, 0]
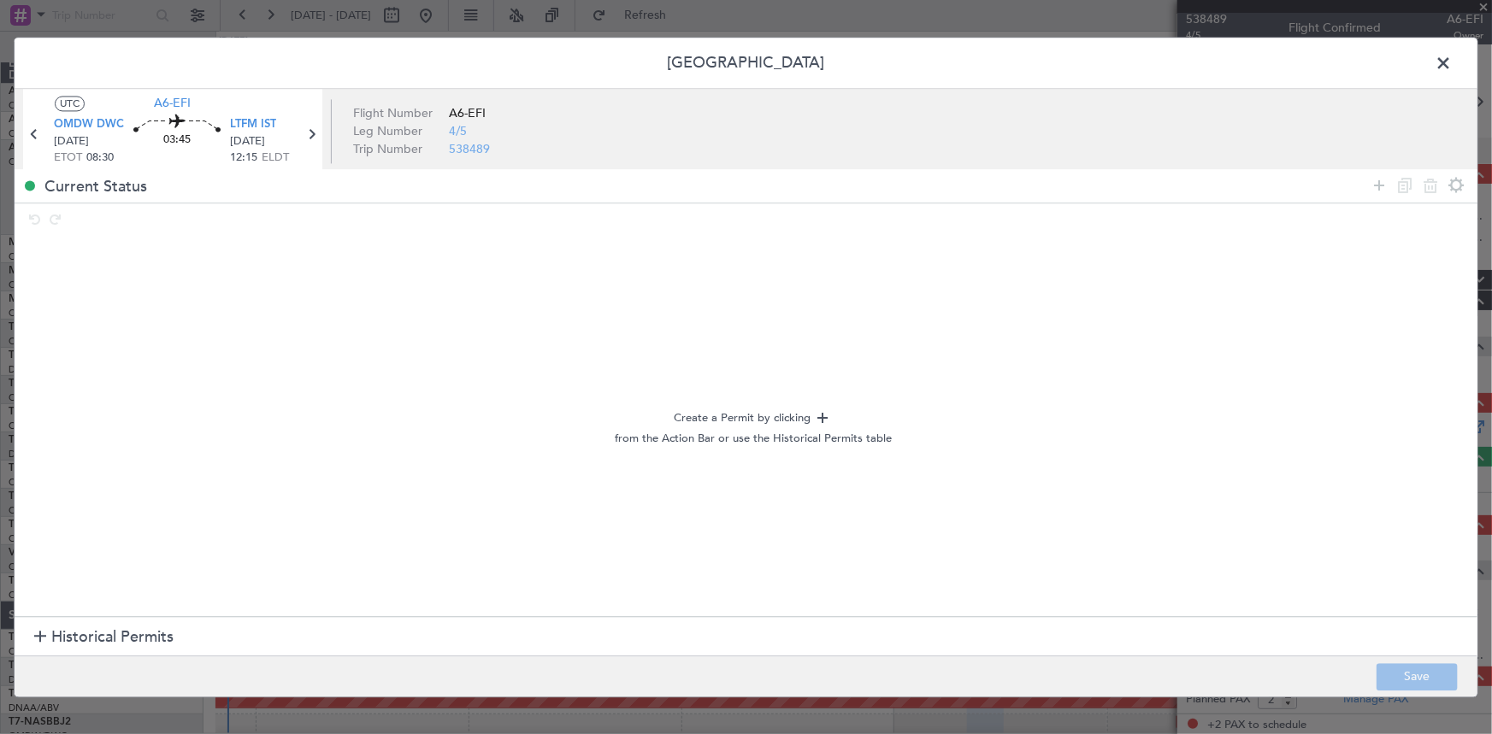
click at [135, 633] on span "Historical Permits" at bounding box center [112, 638] width 122 height 23
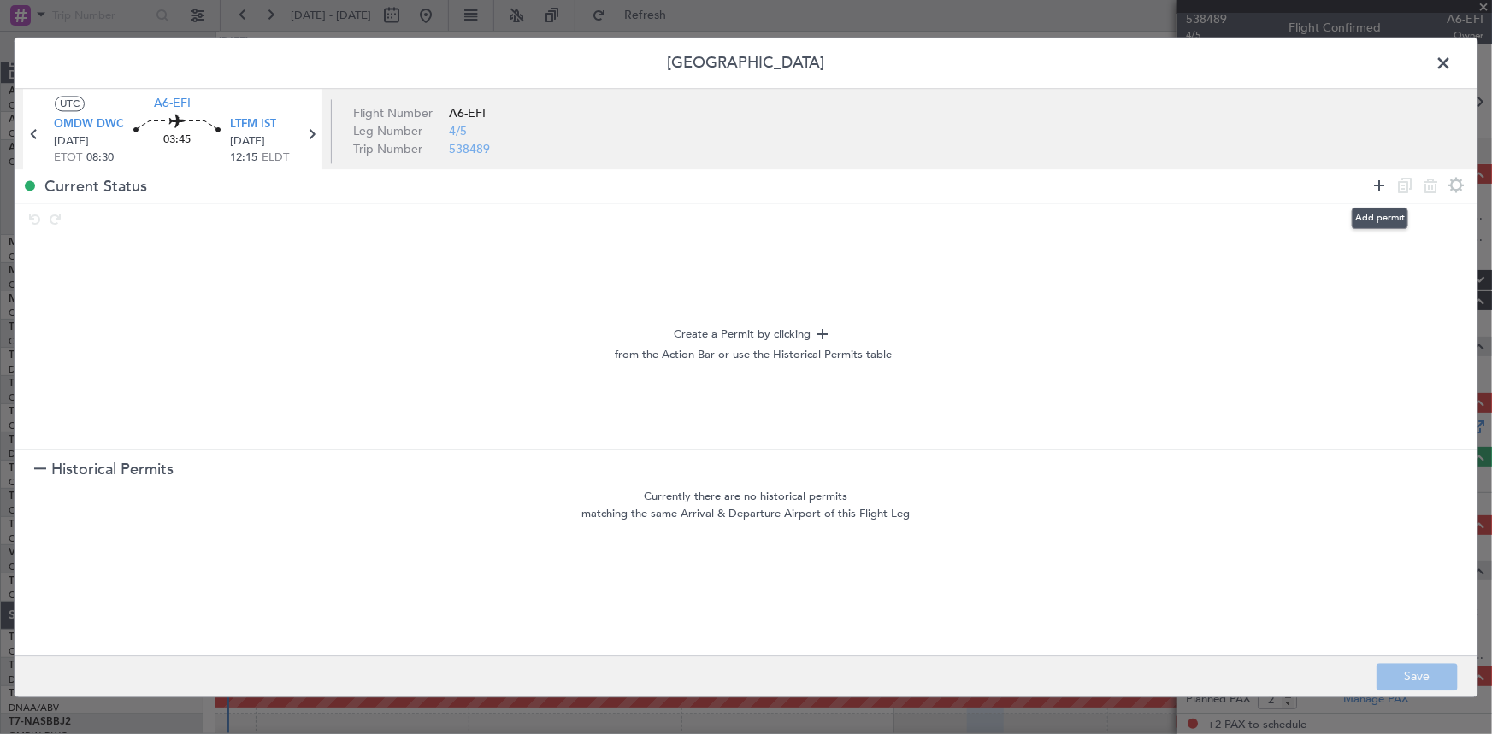
click at [1375, 186] on icon at bounding box center [1379, 185] width 21 height 21
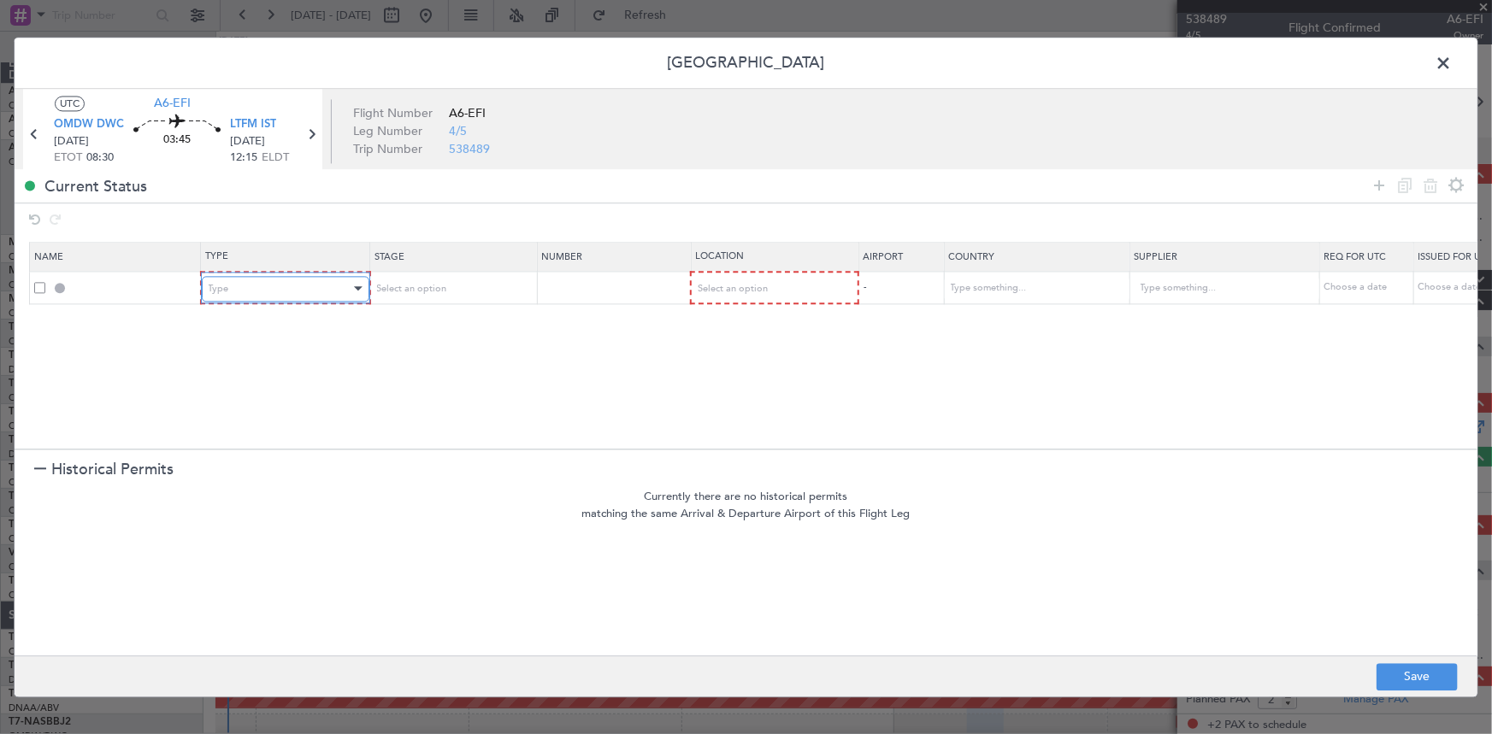
click at [284, 291] on div "Type" at bounding box center [280, 289] width 142 height 26
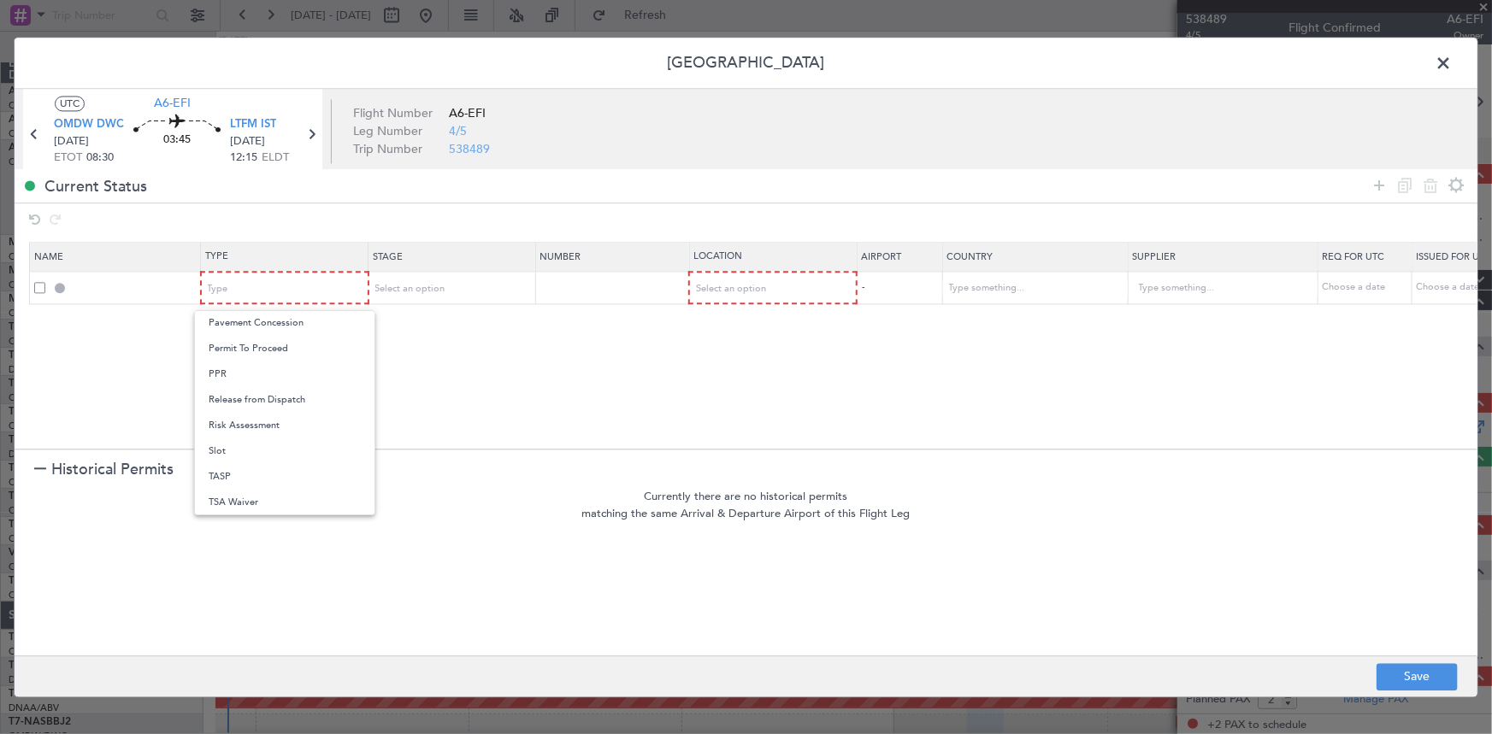
drag, startPoint x: 222, startPoint y: 451, endPoint x: 249, endPoint y: 445, distance: 27.4
click at [227, 451] on span "Slot" at bounding box center [285, 452] width 152 height 26
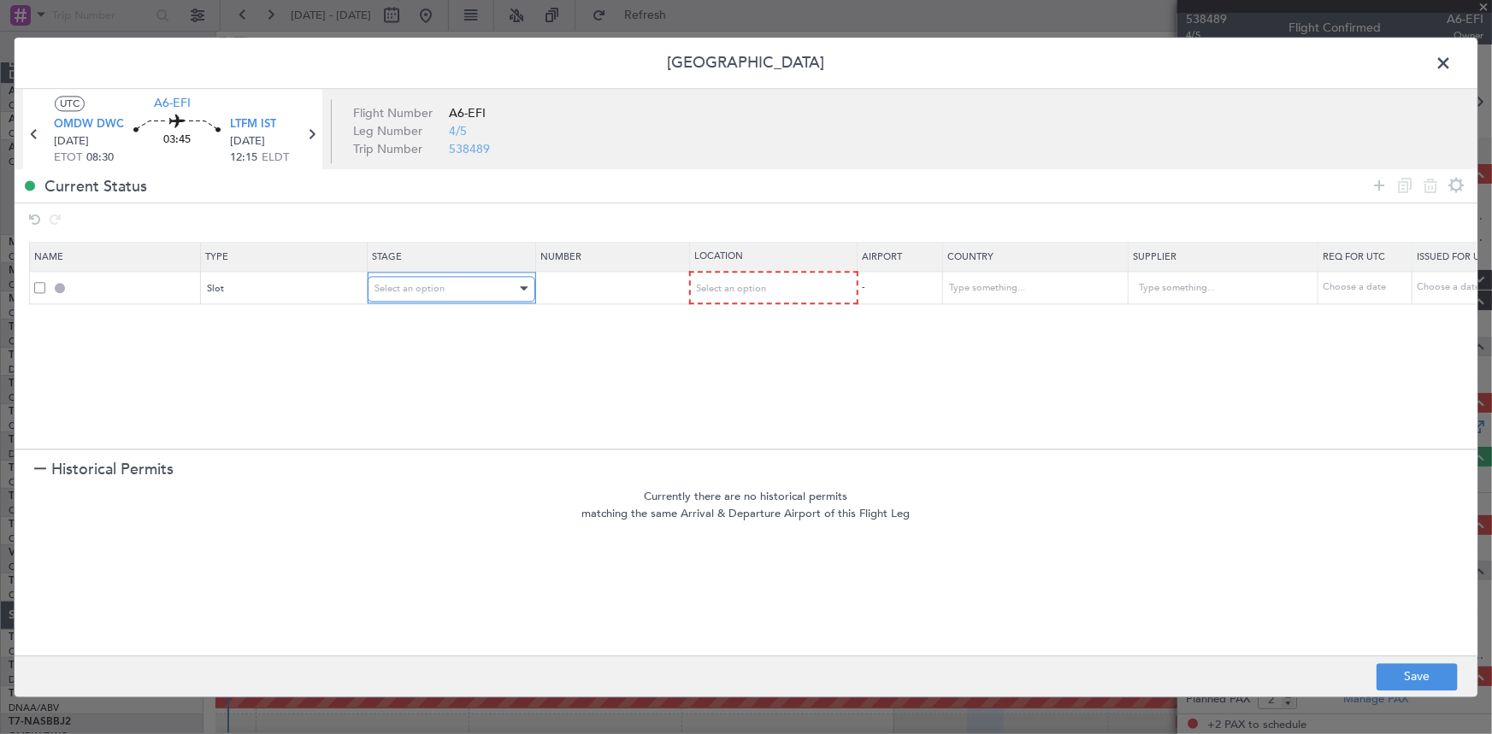
click at [486, 280] on div "Select an option" at bounding box center [445, 289] width 142 height 26
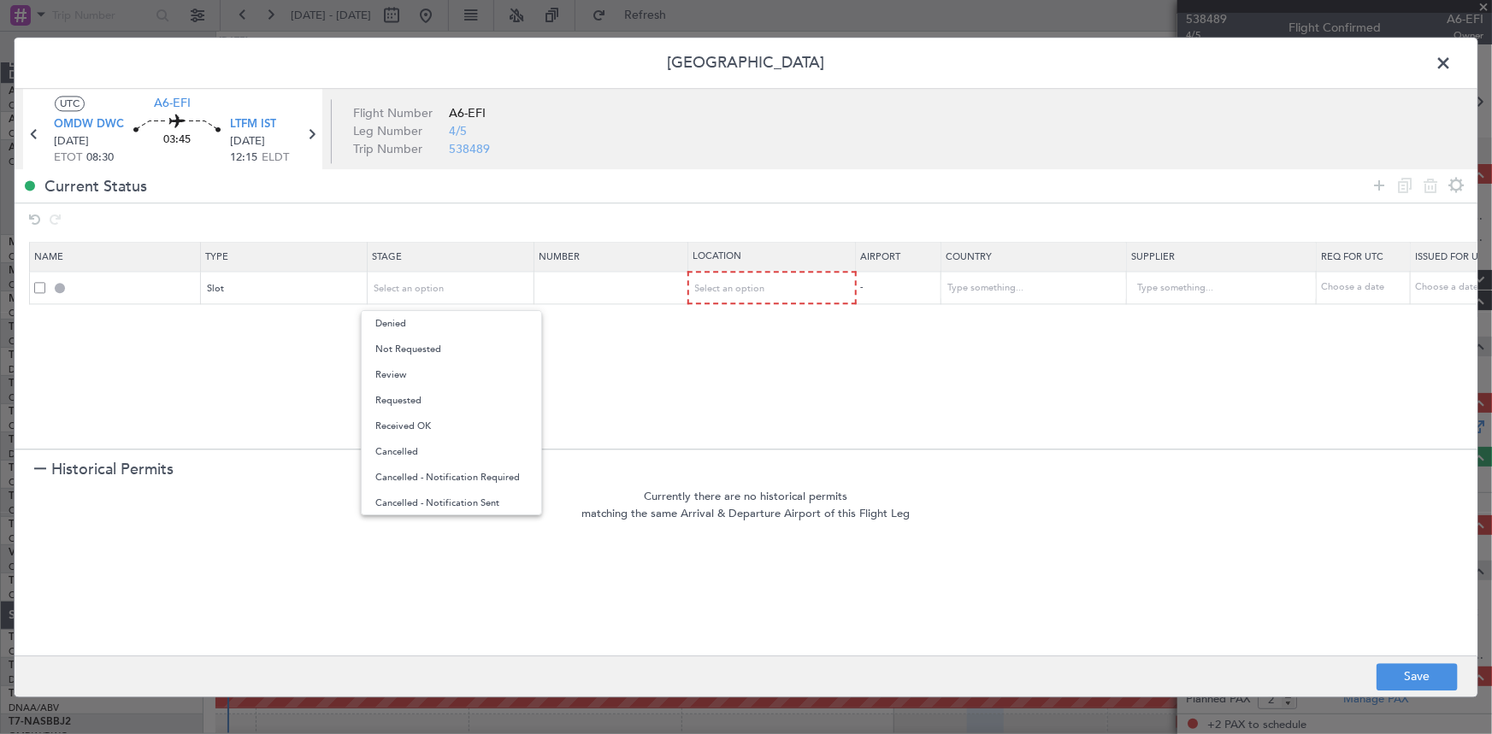
drag, startPoint x: 457, startPoint y: 351, endPoint x: 687, endPoint y: 311, distance: 234.2
click at [467, 351] on span "Not Requested" at bounding box center [451, 350] width 152 height 26
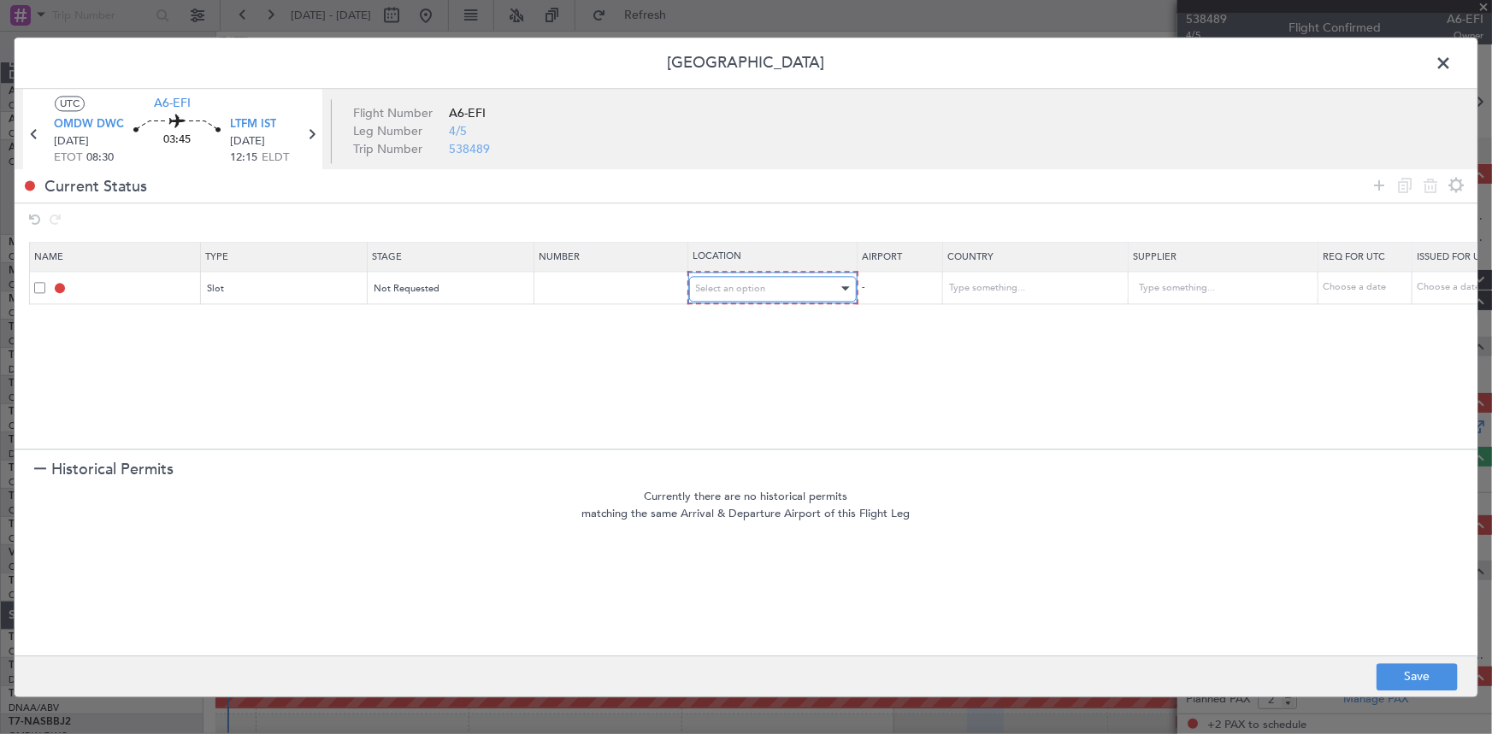
click at [727, 285] on span "Select an option" at bounding box center [731, 288] width 70 height 13
click at [727, 316] on span "Departure" at bounding box center [772, 324] width 152 height 26
drag, startPoint x: 1377, startPoint y: 183, endPoint x: 660, endPoint y: 298, distance: 725.7
click at [1376, 186] on icon at bounding box center [1379, 185] width 21 height 21
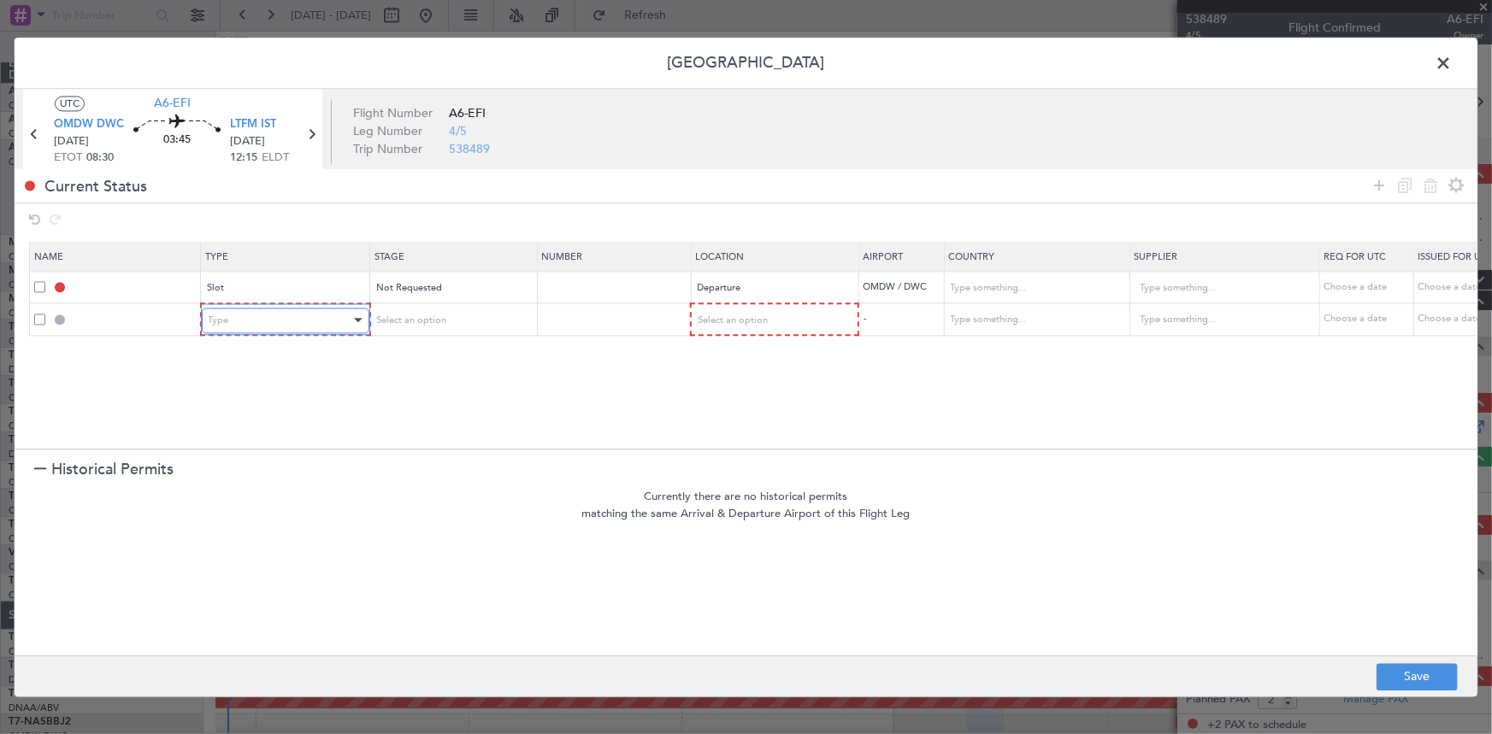
click at [299, 316] on div "Type" at bounding box center [280, 321] width 142 height 26
drag, startPoint x: 248, startPoint y: 405, endPoint x: 460, endPoint y: 327, distance: 226.2
click at [252, 405] on span "API" at bounding box center [285, 407] width 152 height 26
click at [455, 324] on div "Select an option" at bounding box center [445, 321] width 142 height 26
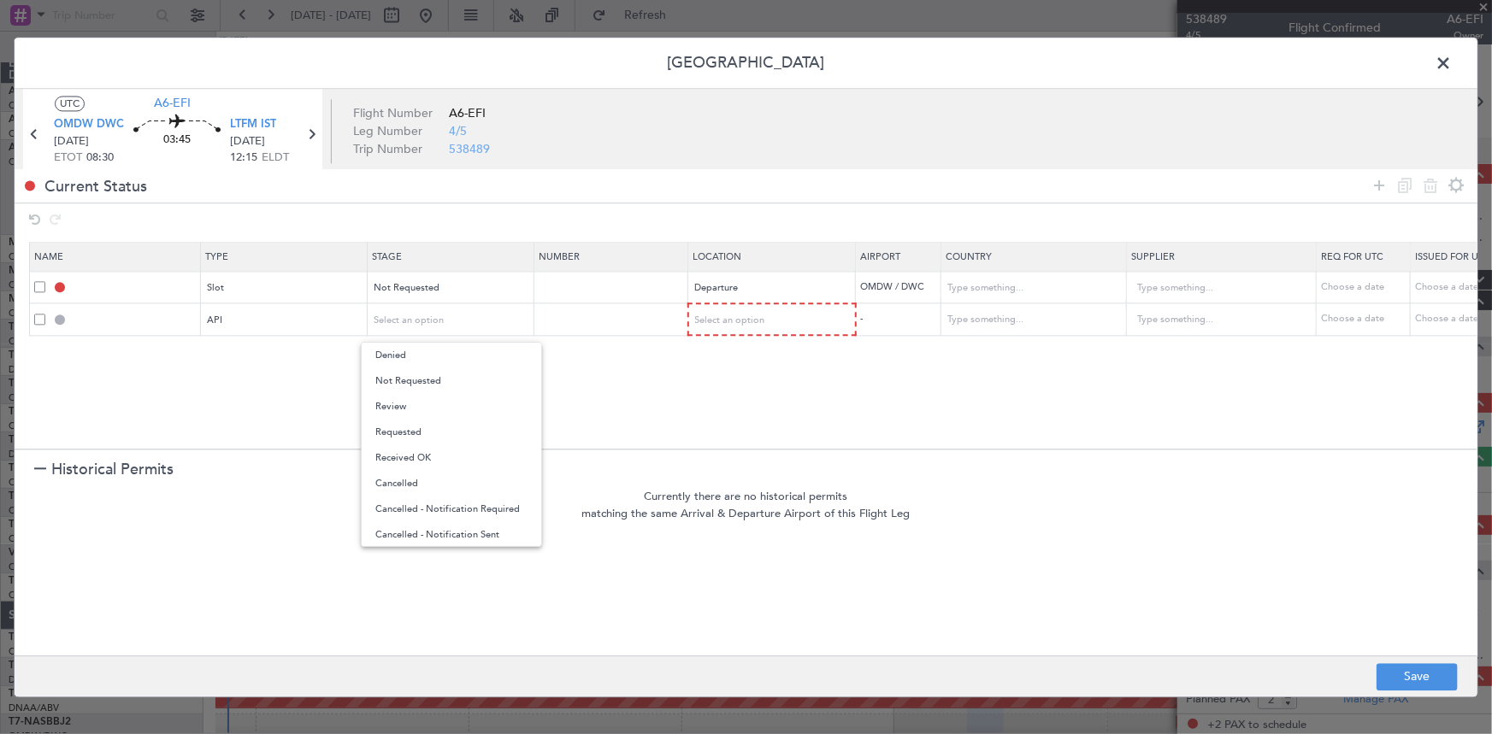
click at [465, 376] on span "Not Requested" at bounding box center [451, 381] width 152 height 26
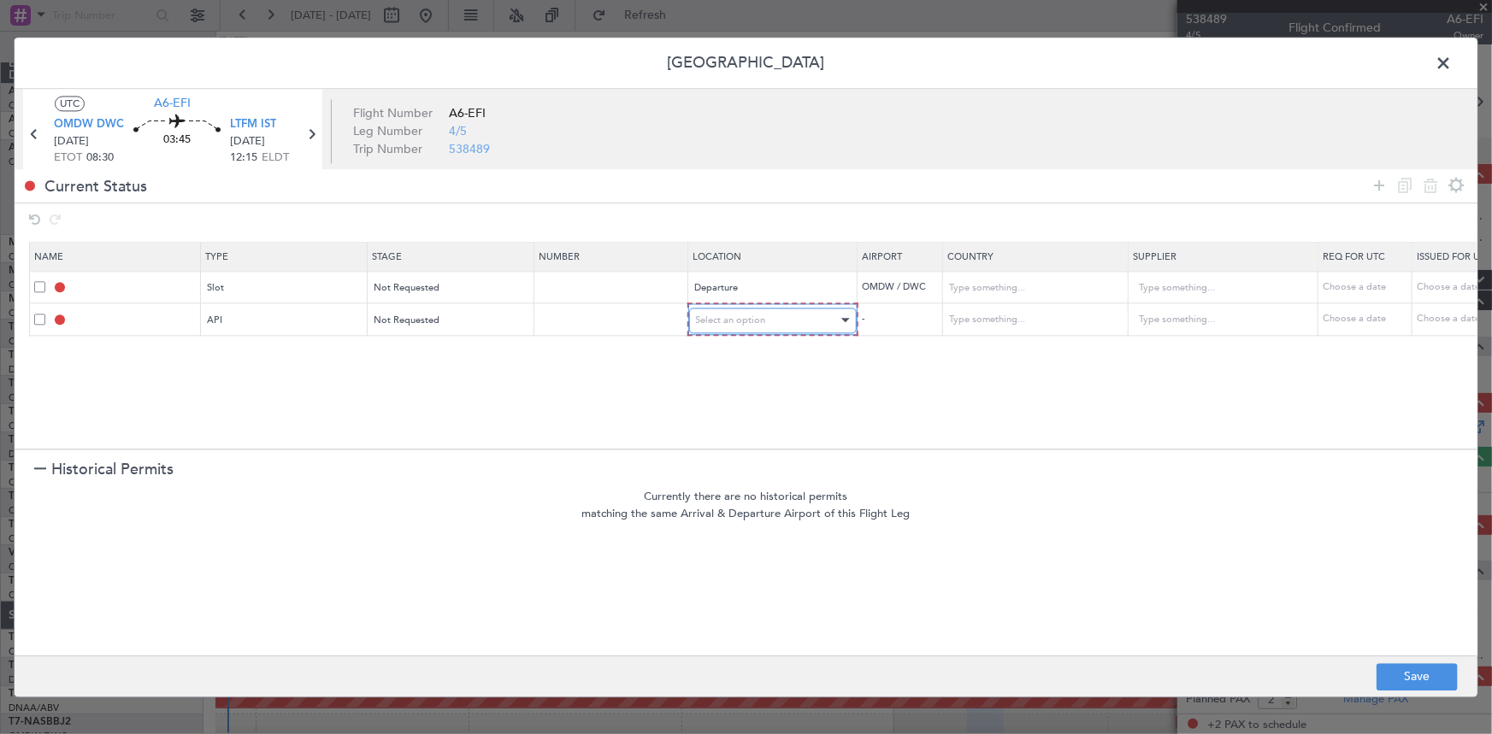
click at [759, 321] on span "Select an option" at bounding box center [731, 320] width 70 height 13
click at [718, 357] on span "Departure" at bounding box center [772, 356] width 152 height 26
click at [1377, 180] on icon at bounding box center [1379, 185] width 21 height 21
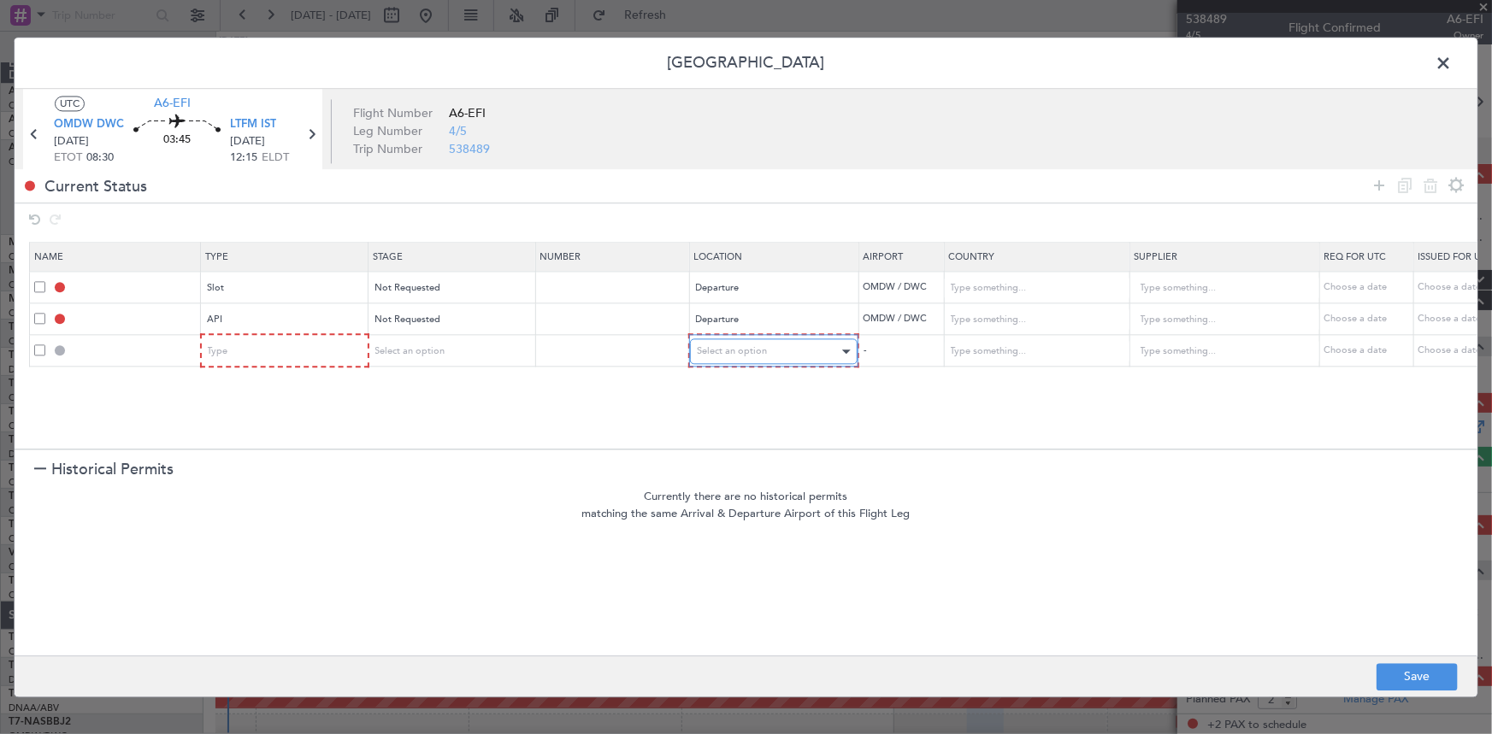
click at [766, 345] on div "Select an option" at bounding box center [768, 352] width 142 height 26
drag, startPoint x: 732, startPoint y: 487, endPoint x: 980, endPoint y: 368, distance: 275.3
click at [734, 487] on span "Enroute" at bounding box center [773, 489] width 152 height 26
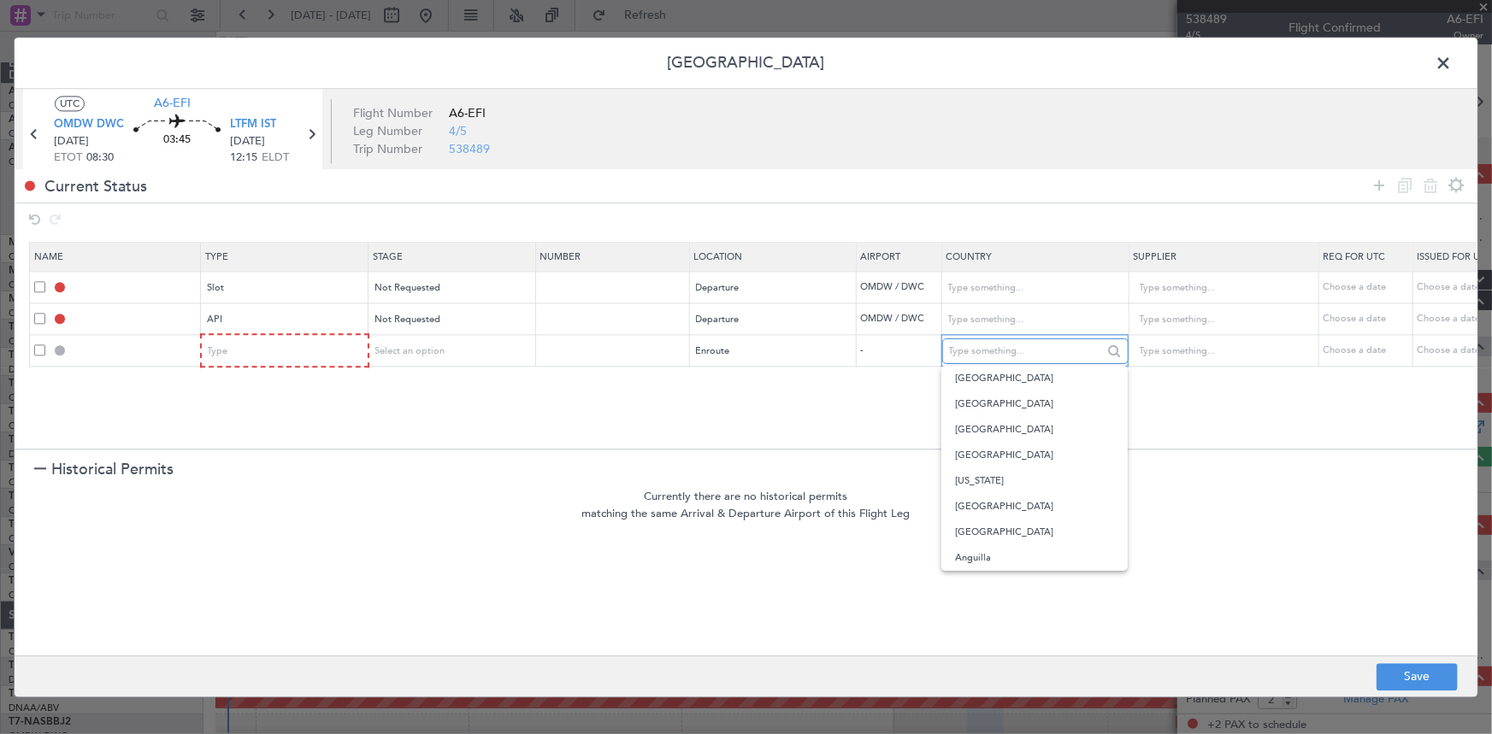
click at [984, 350] on input "text" at bounding box center [1026, 352] width 154 height 26
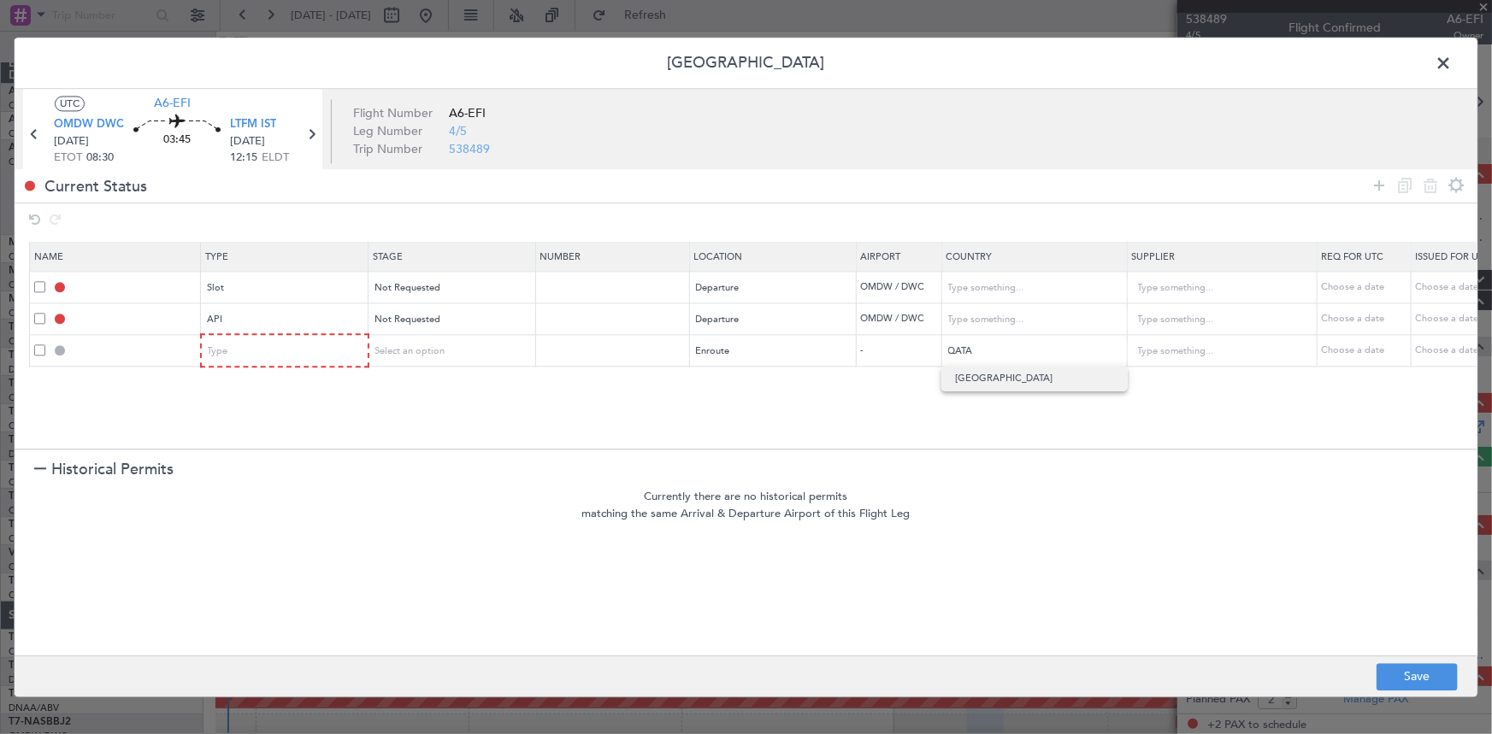
click at [1000, 380] on span "Qatar" at bounding box center [1034, 379] width 159 height 26
type input "Qatar"
click at [1379, 181] on icon at bounding box center [1379, 185] width 21 height 21
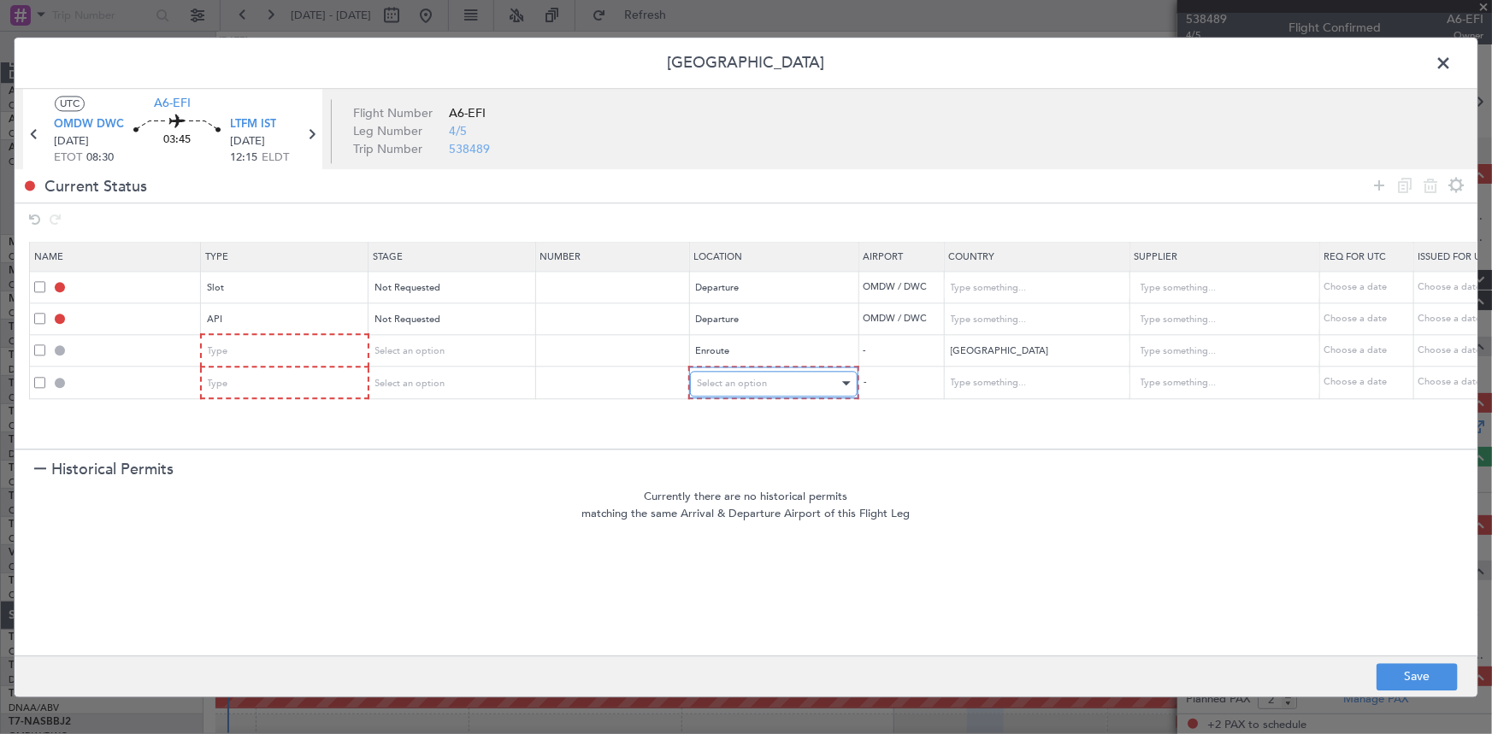
click at [749, 391] on div "Select an option" at bounding box center [768, 384] width 142 height 26
drag, startPoint x: 722, startPoint y: 518, endPoint x: 960, endPoint y: 430, distance: 254.3
click at [734, 518] on span "Enroute" at bounding box center [773, 522] width 152 height 26
click at [982, 397] on td at bounding box center [1034, 383] width 186 height 32
click at [986, 386] on input "text" at bounding box center [1026, 384] width 154 height 26
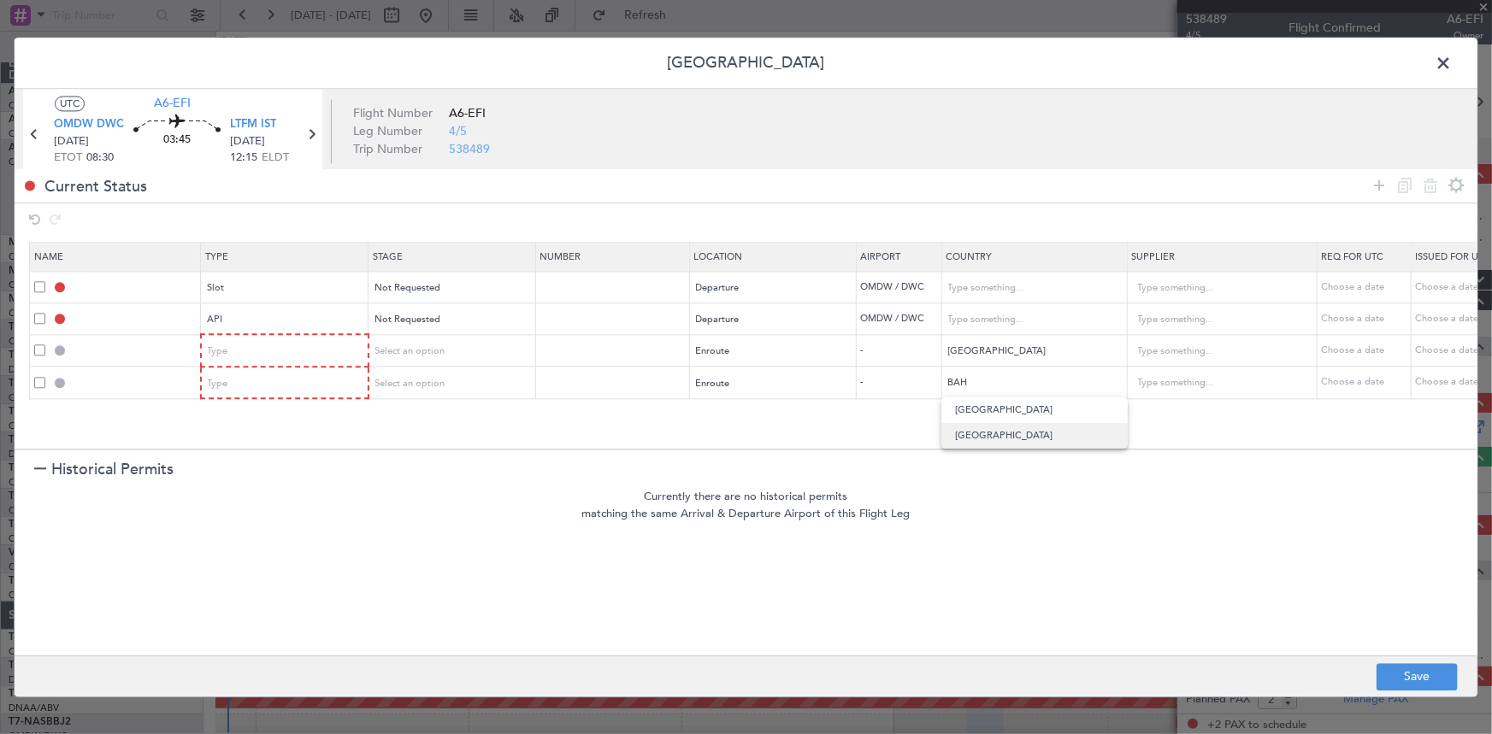
click at [982, 433] on span "[GEOGRAPHIC_DATA]" at bounding box center [1034, 436] width 159 height 26
type input "[GEOGRAPHIC_DATA]"
click at [1382, 183] on icon at bounding box center [1379, 185] width 21 height 21
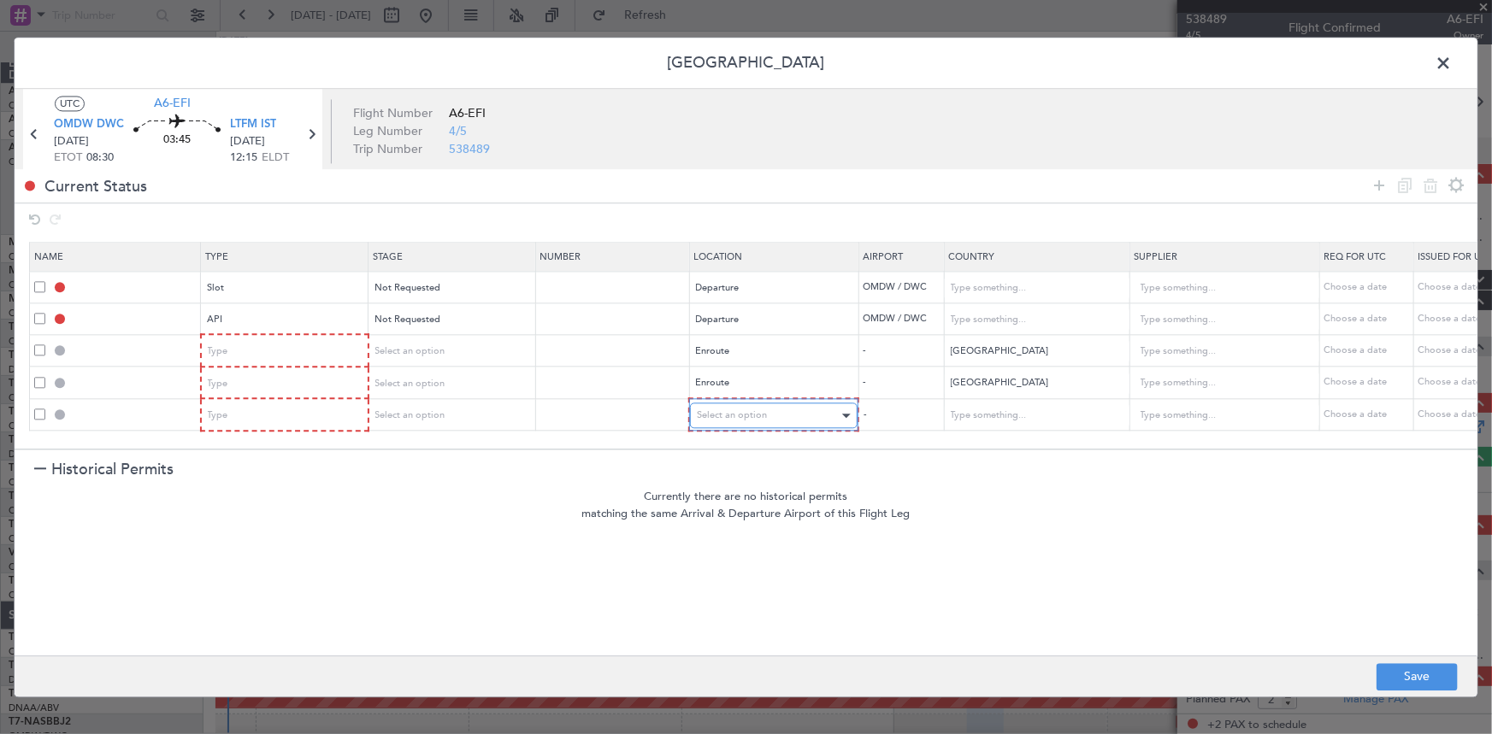
click at [752, 416] on span "Select an option" at bounding box center [732, 416] width 70 height 13
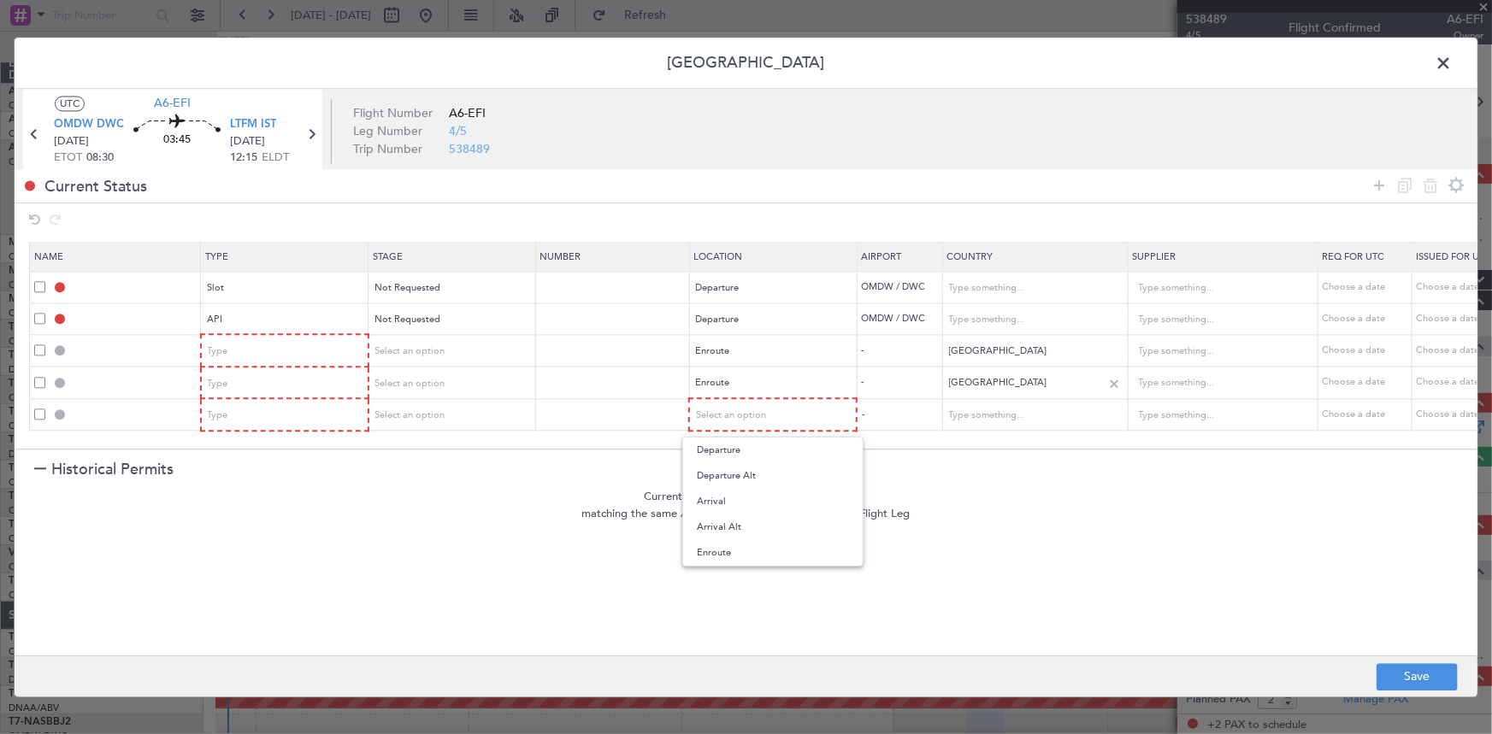
drag, startPoint x: 733, startPoint y: 549, endPoint x: 1064, endPoint y: 390, distance: 367.9
click at [741, 546] on span "Enroute" at bounding box center [773, 553] width 152 height 26
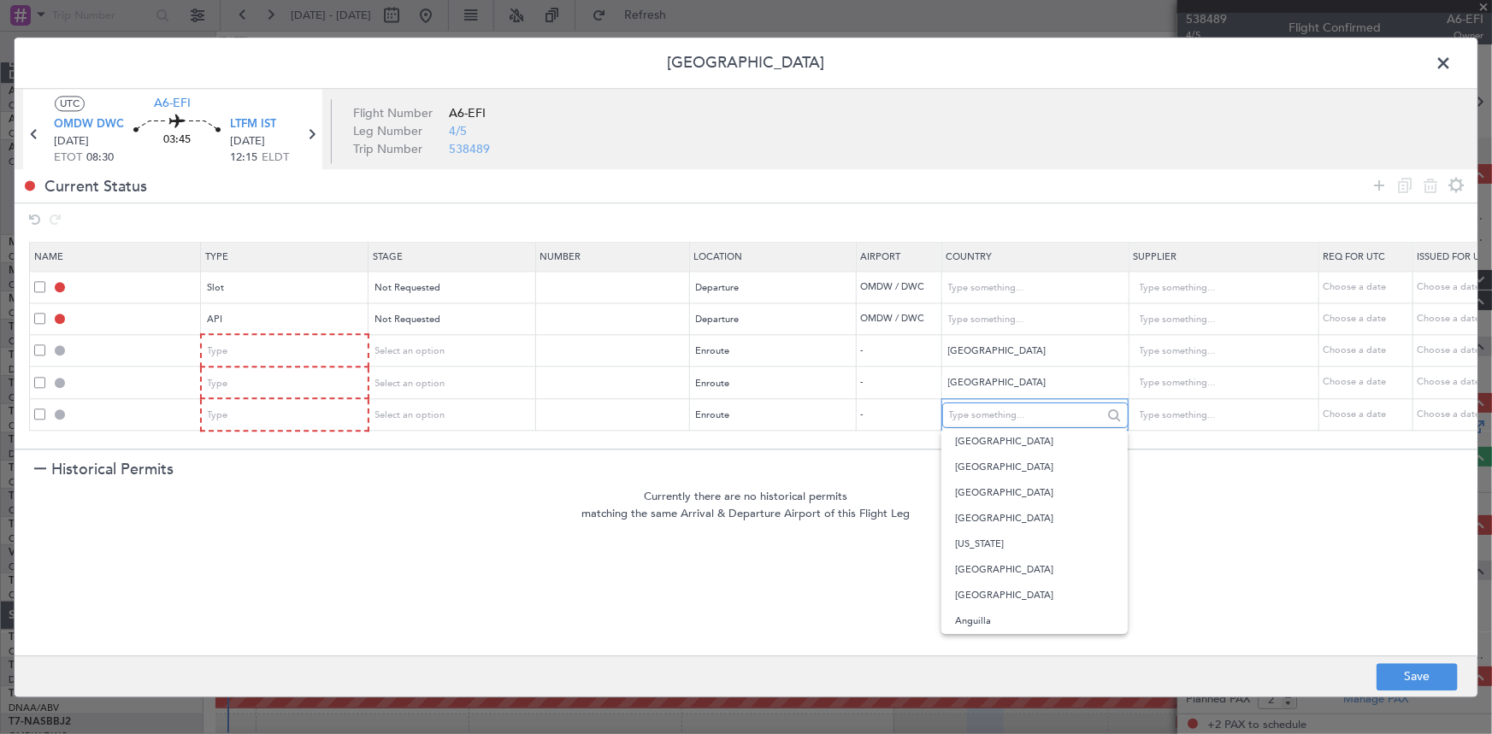
click at [1006, 414] on input "text" at bounding box center [1026, 416] width 154 height 26
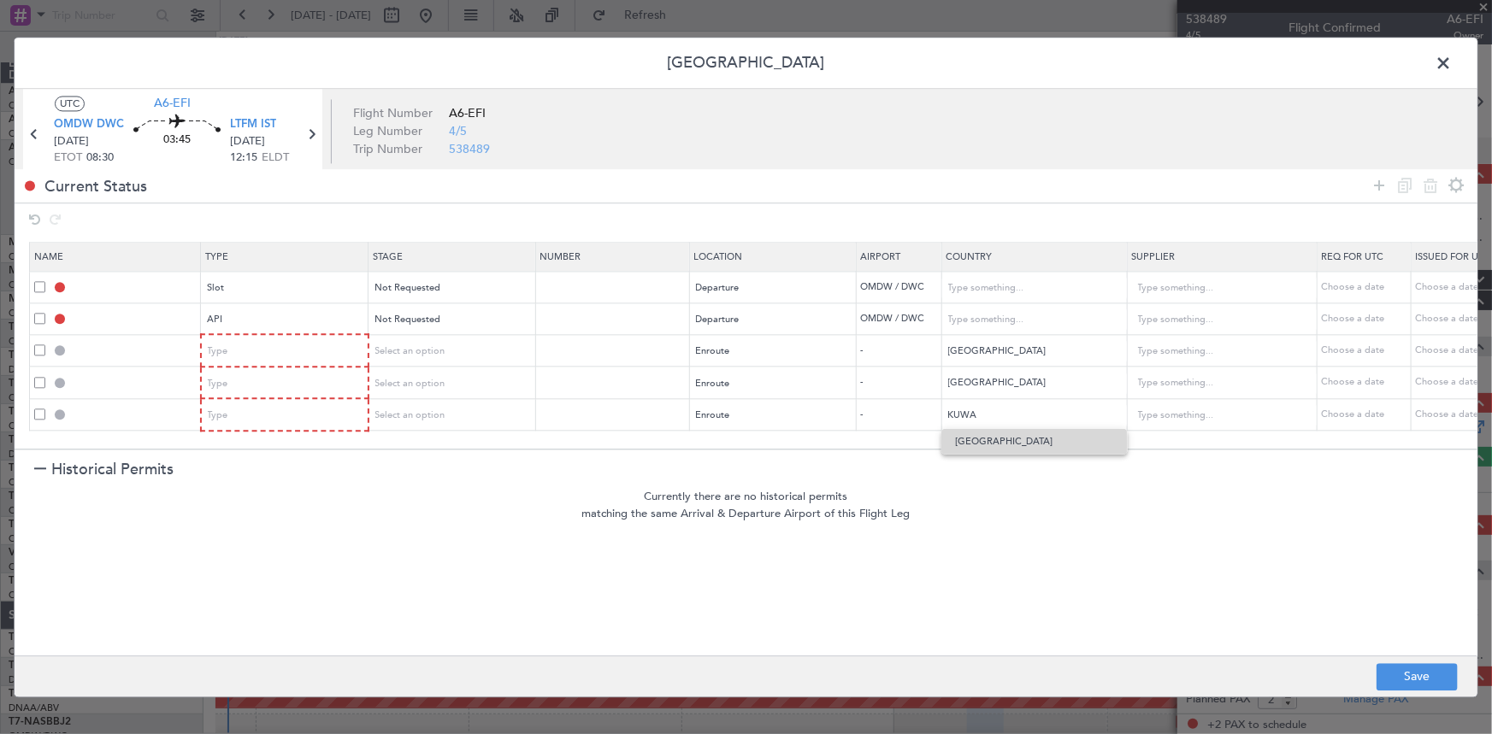
click at [975, 444] on span "[GEOGRAPHIC_DATA]" at bounding box center [1034, 442] width 159 height 26
type input "[GEOGRAPHIC_DATA]"
drag, startPoint x: 1380, startPoint y: 187, endPoint x: 767, endPoint y: 434, distance: 660.9
click at [1380, 190] on icon at bounding box center [1379, 185] width 21 height 21
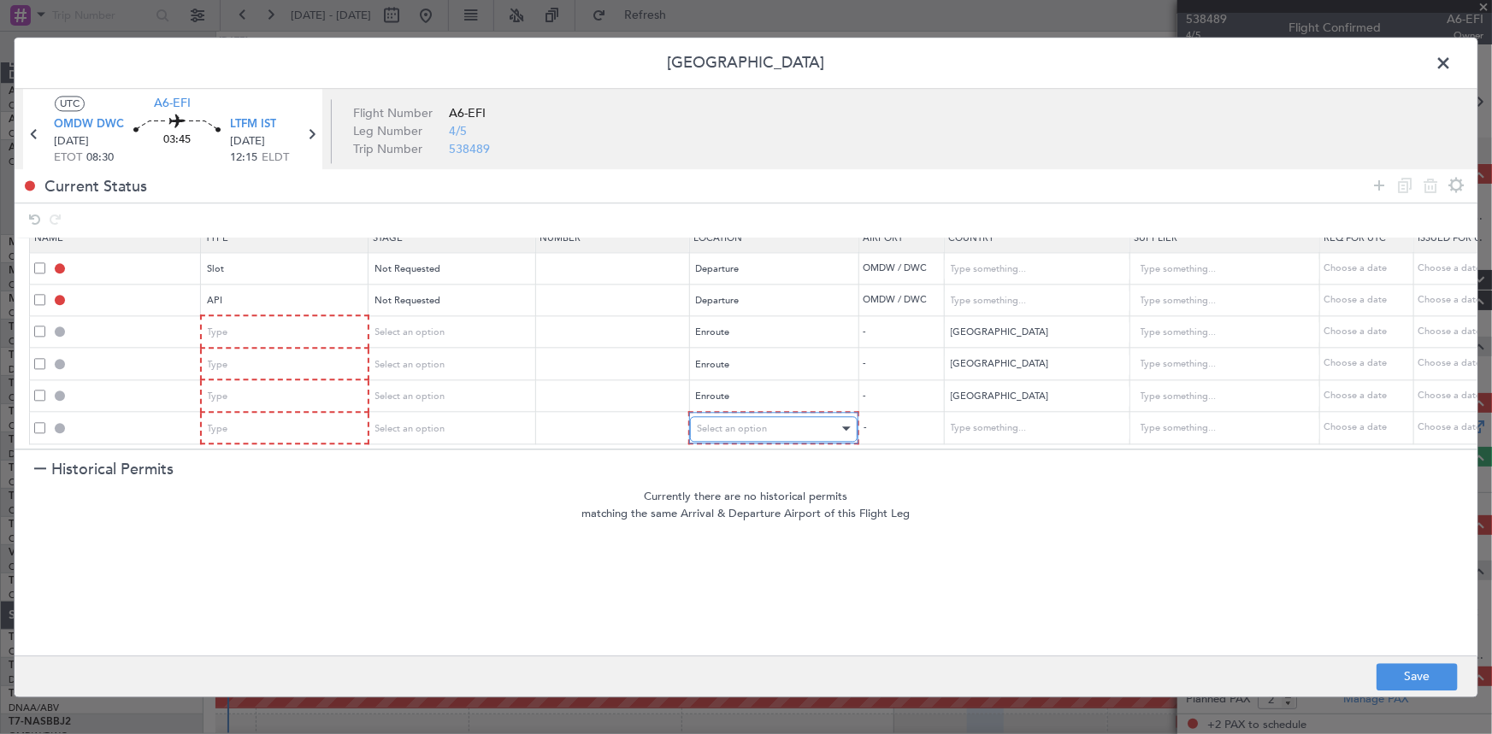
click at [748, 422] on span "Select an option" at bounding box center [732, 428] width 70 height 13
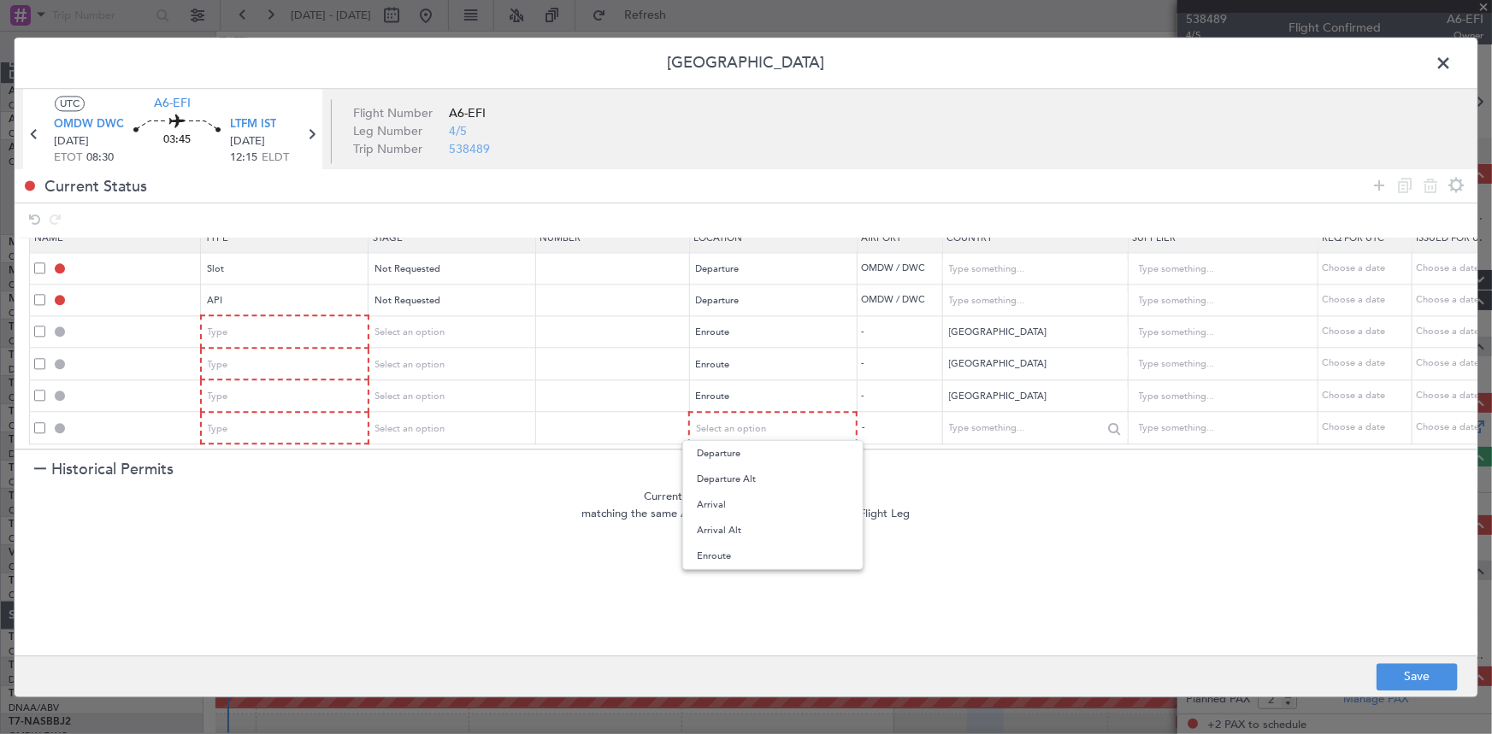
drag, startPoint x: 719, startPoint y: 554, endPoint x: 1043, endPoint y: 430, distance: 346.9
click at [720, 554] on span "Enroute" at bounding box center [773, 557] width 152 height 26
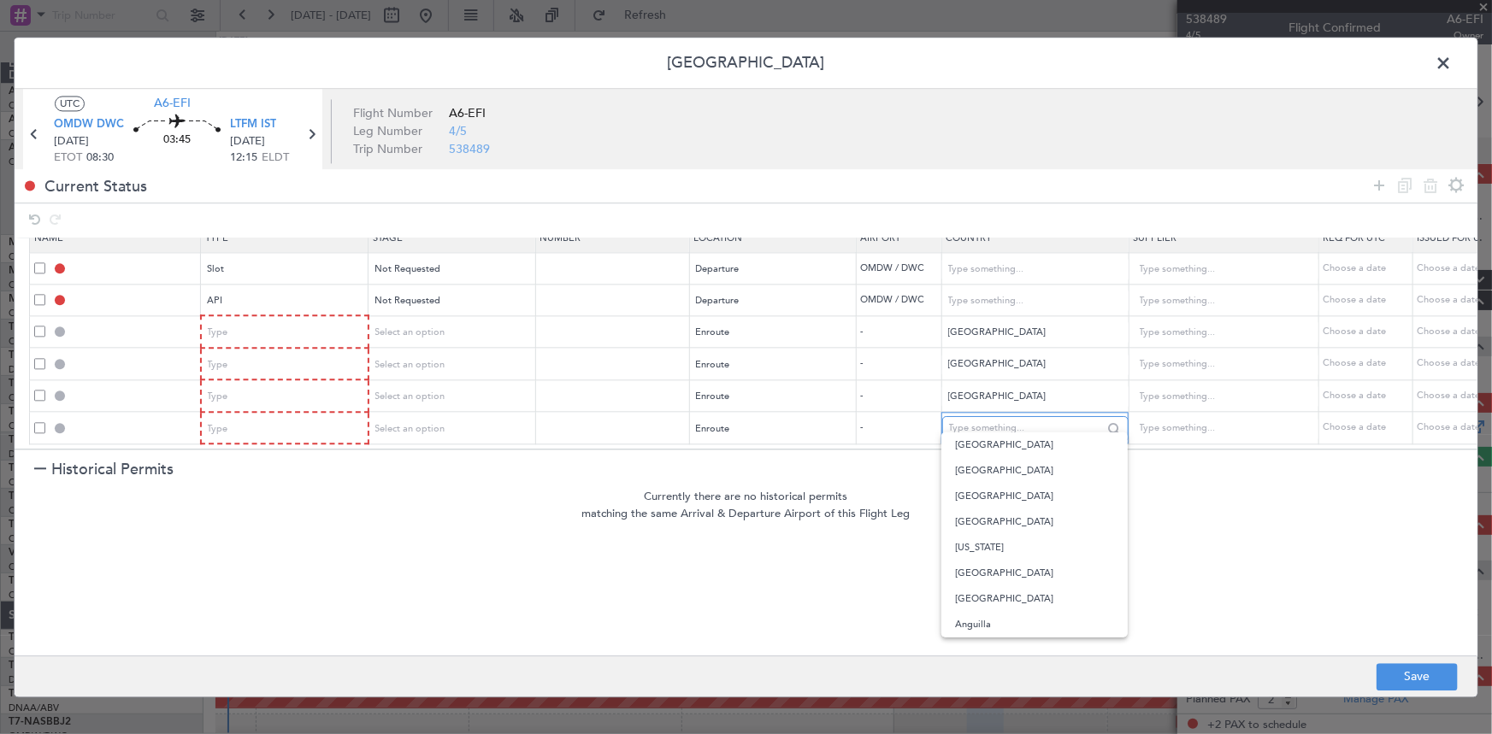
click at [1009, 417] on input "text" at bounding box center [1026, 429] width 154 height 26
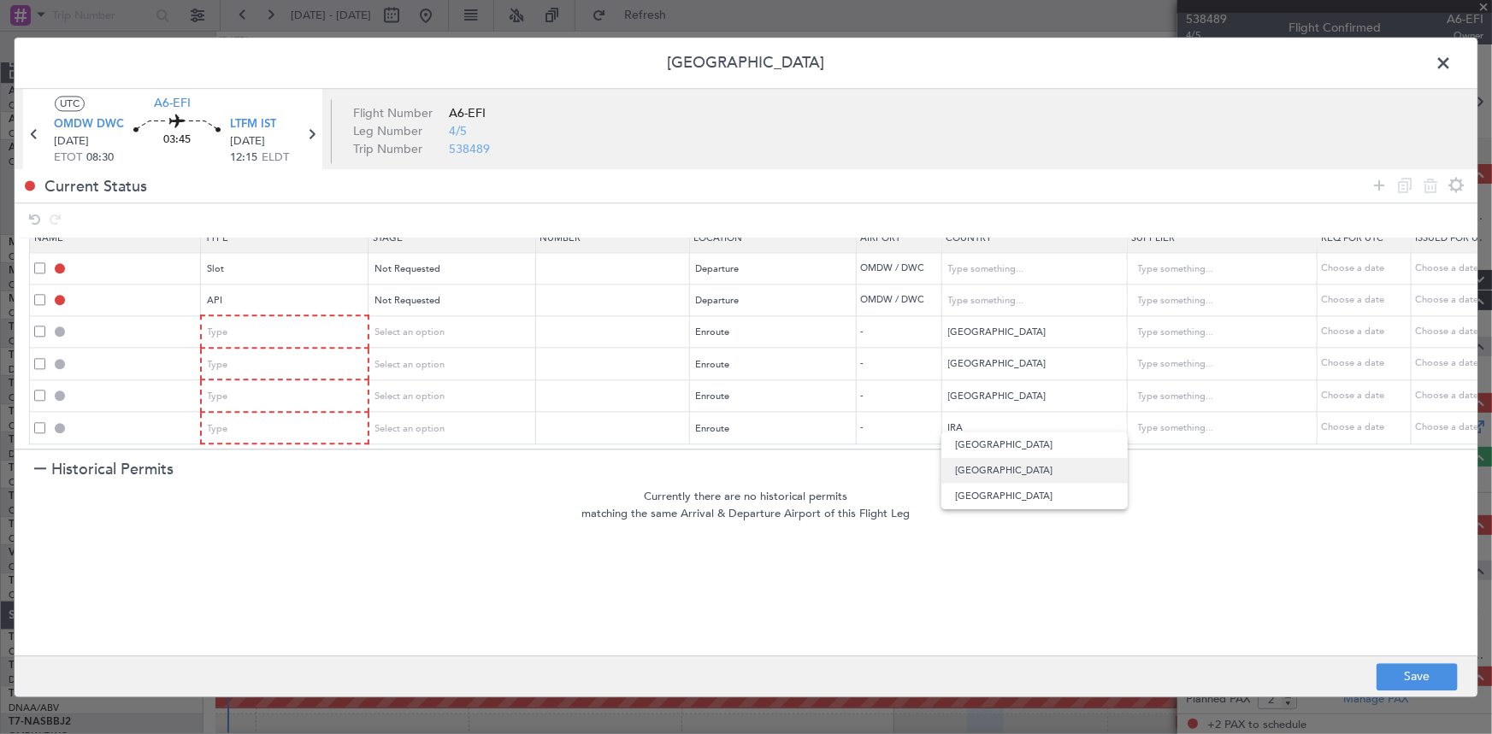
click at [978, 471] on span "[GEOGRAPHIC_DATA]" at bounding box center [1034, 471] width 159 height 26
type input "[GEOGRAPHIC_DATA]"
click at [1385, 179] on icon at bounding box center [1379, 185] width 21 height 21
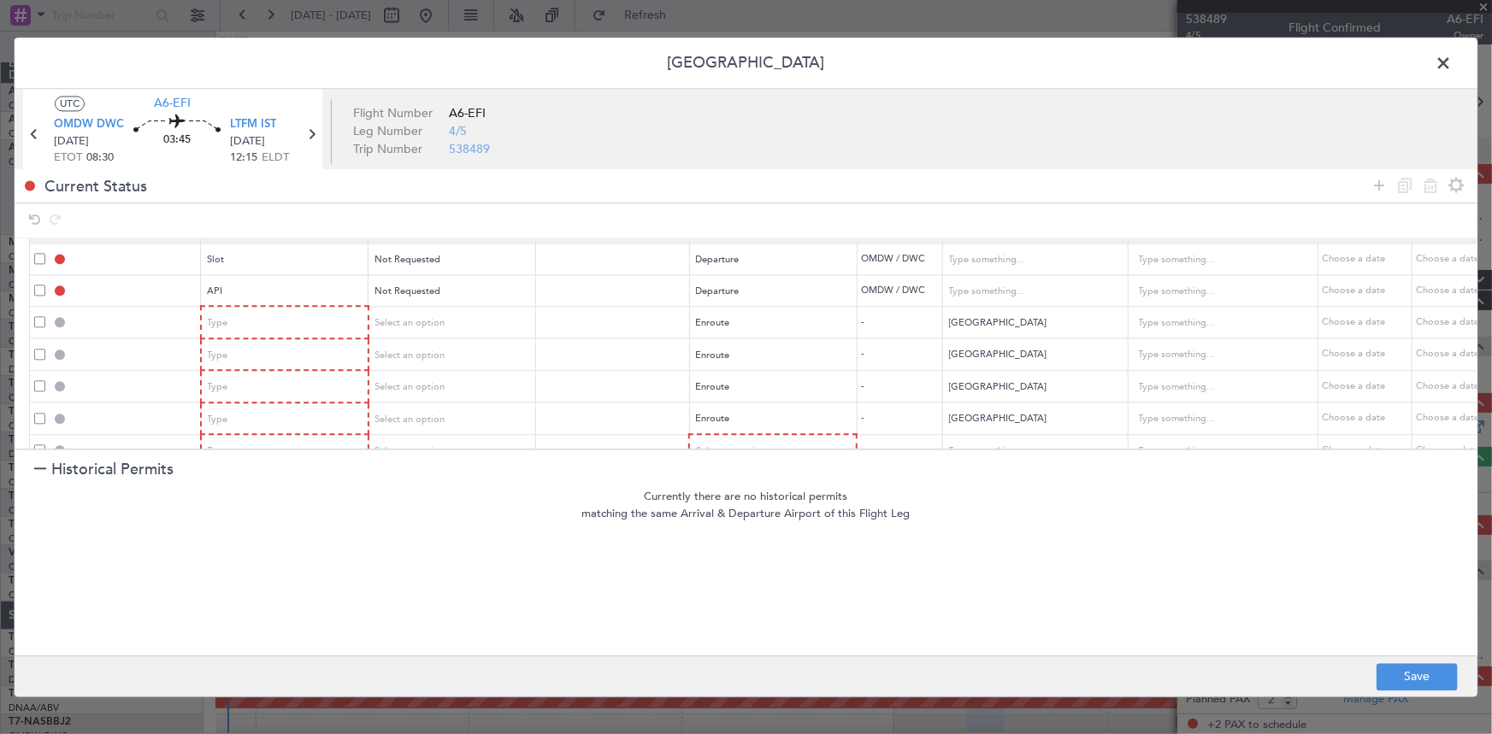
scroll to position [60, 0]
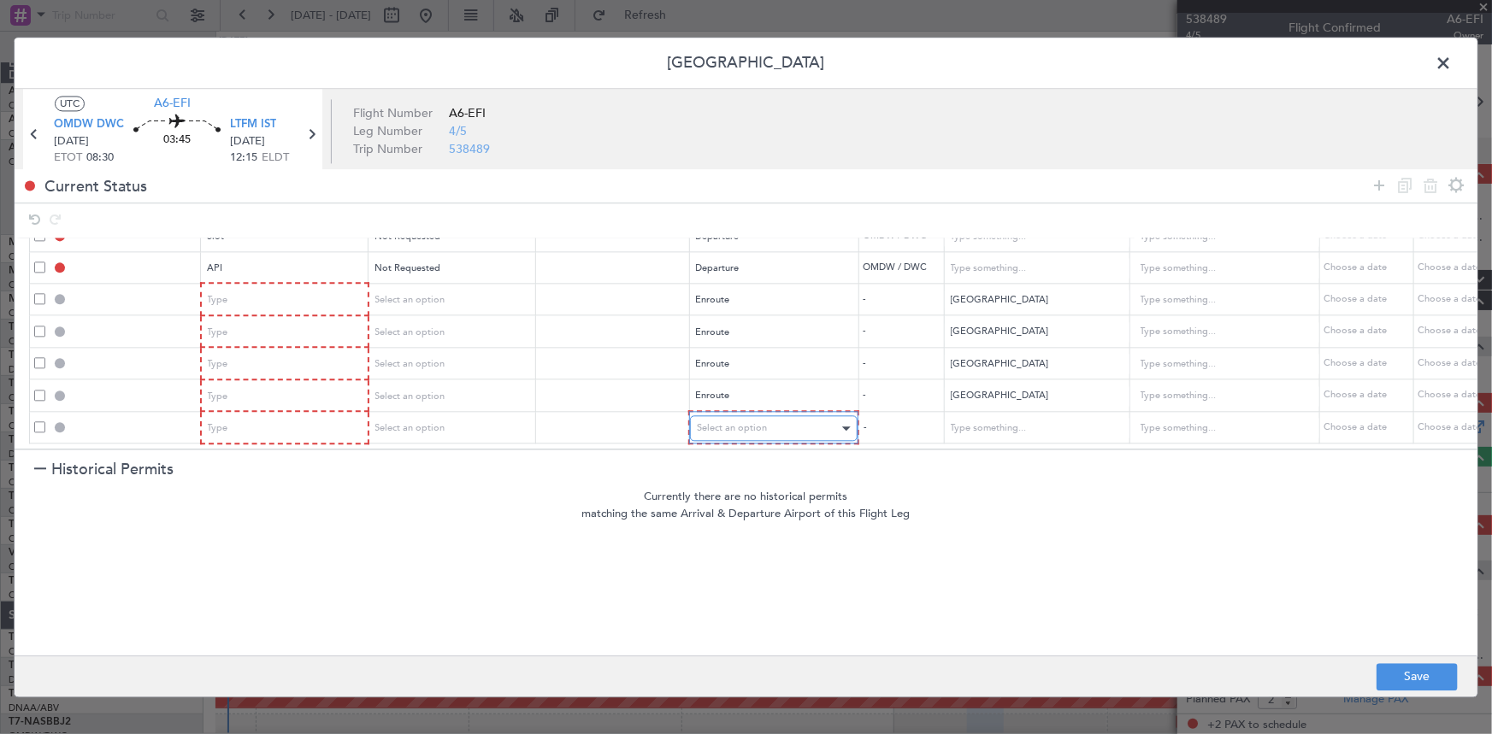
click at [757, 427] on div "Select an option" at bounding box center [768, 429] width 142 height 26
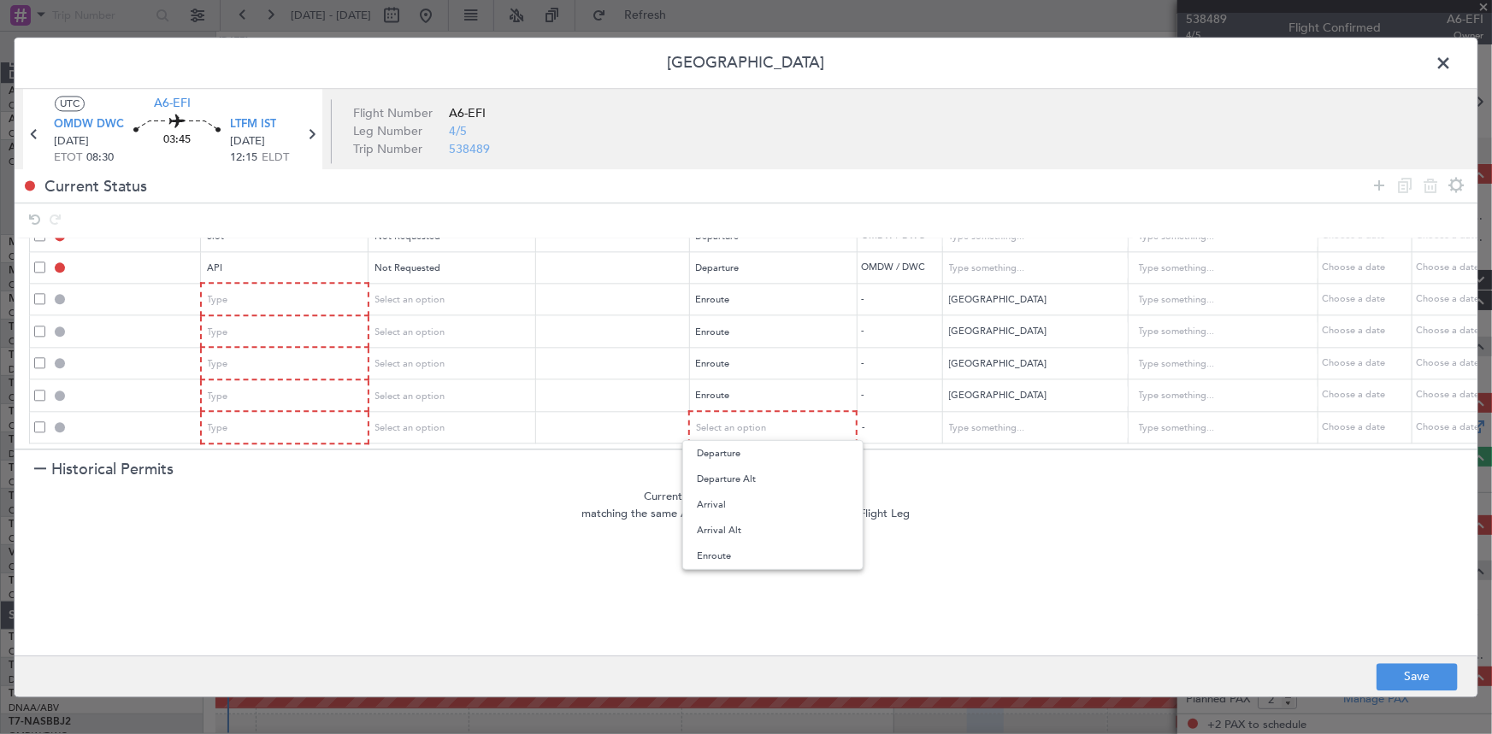
drag, startPoint x: 722, startPoint y: 552, endPoint x: 802, endPoint y: 535, distance: 81.3
click at [739, 550] on span "Enroute" at bounding box center [773, 557] width 152 height 26
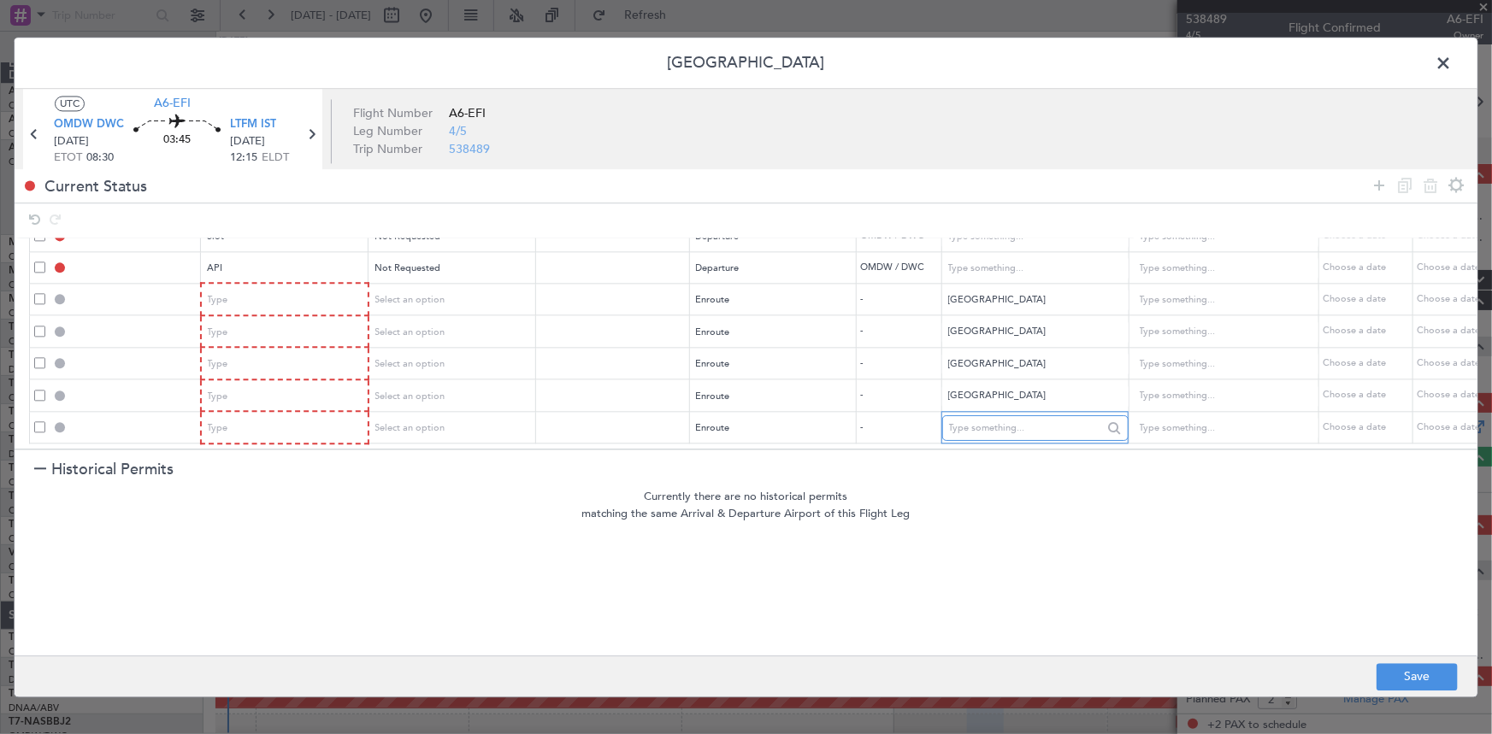
click at [990, 418] on input "text" at bounding box center [1026, 429] width 154 height 26
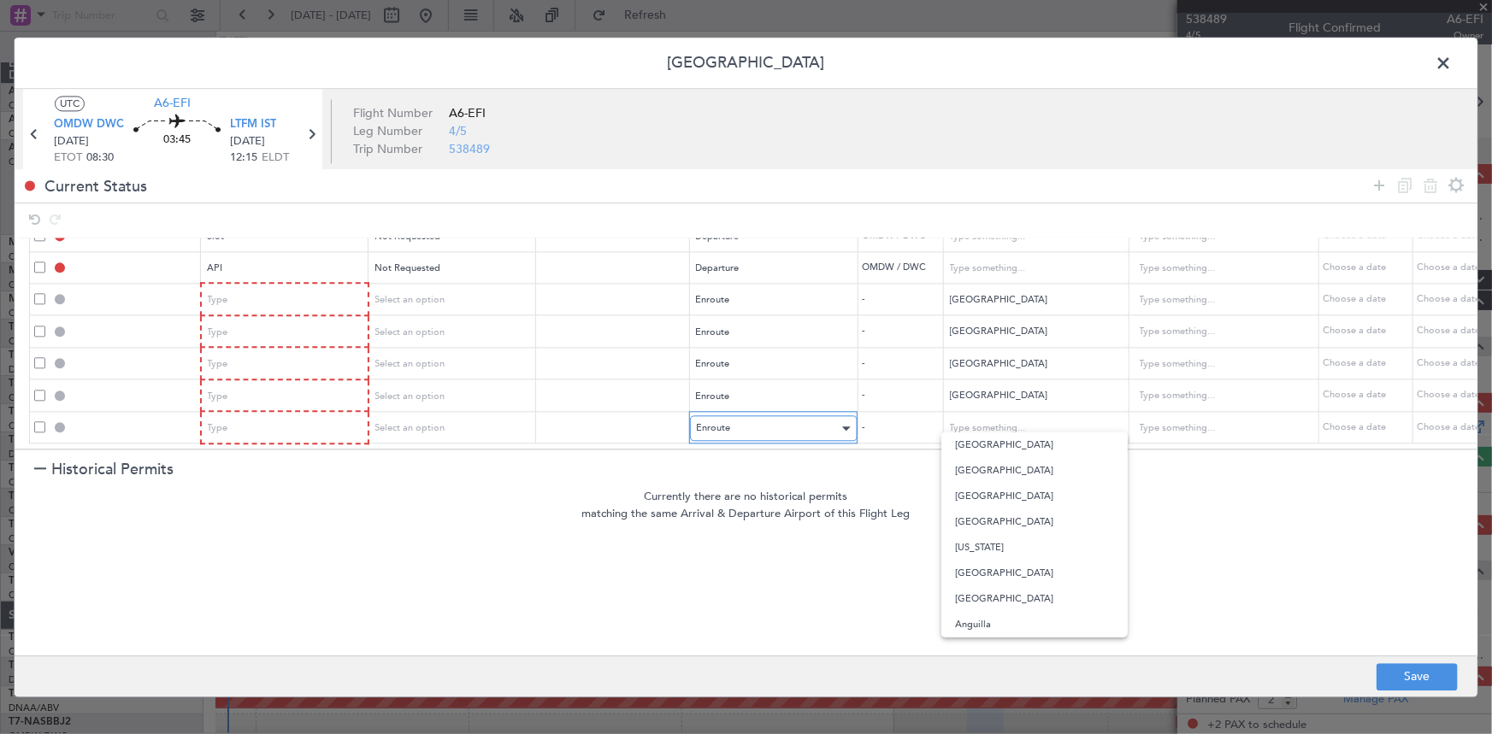
click at [743, 422] on div "Enroute" at bounding box center [768, 429] width 142 height 26
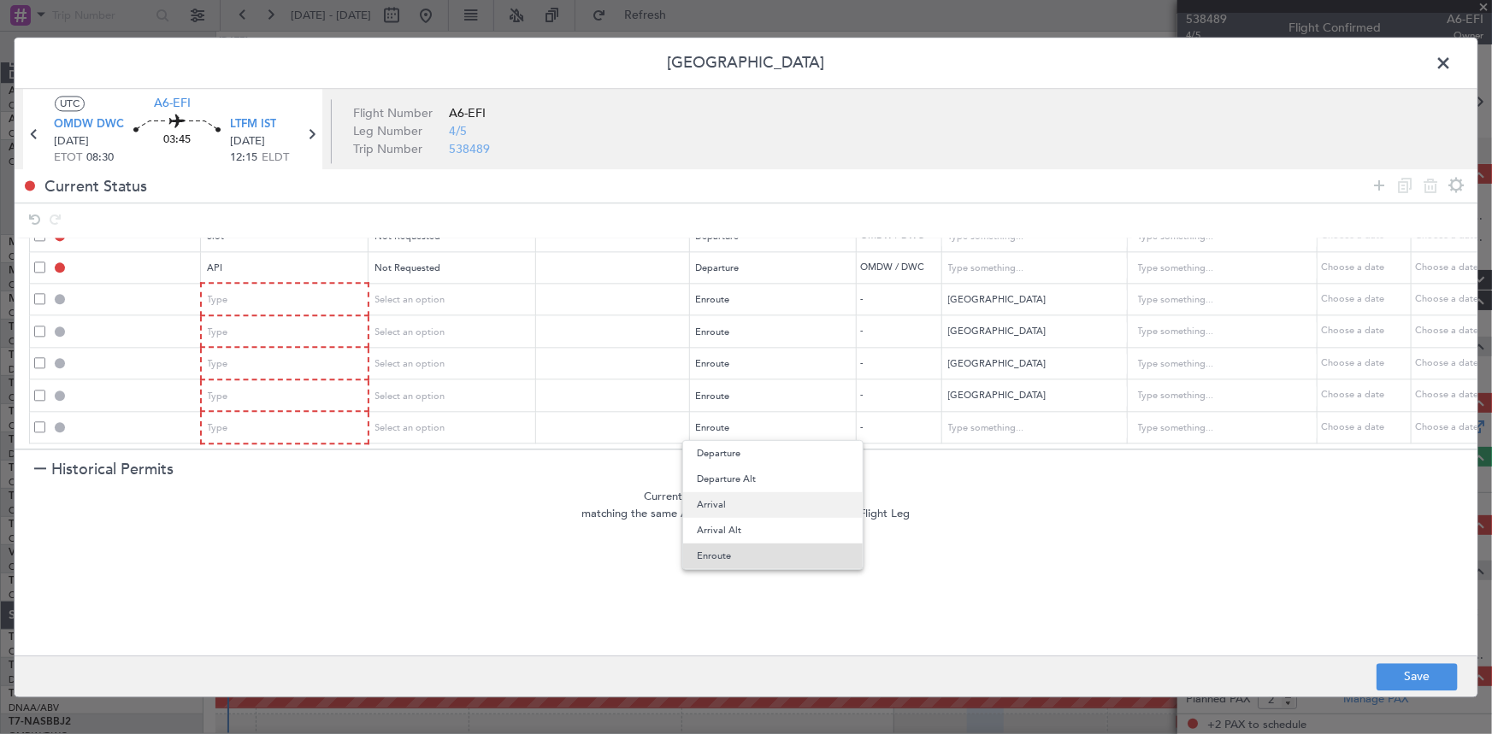
click at [734, 501] on span "Arrival" at bounding box center [773, 505] width 152 height 26
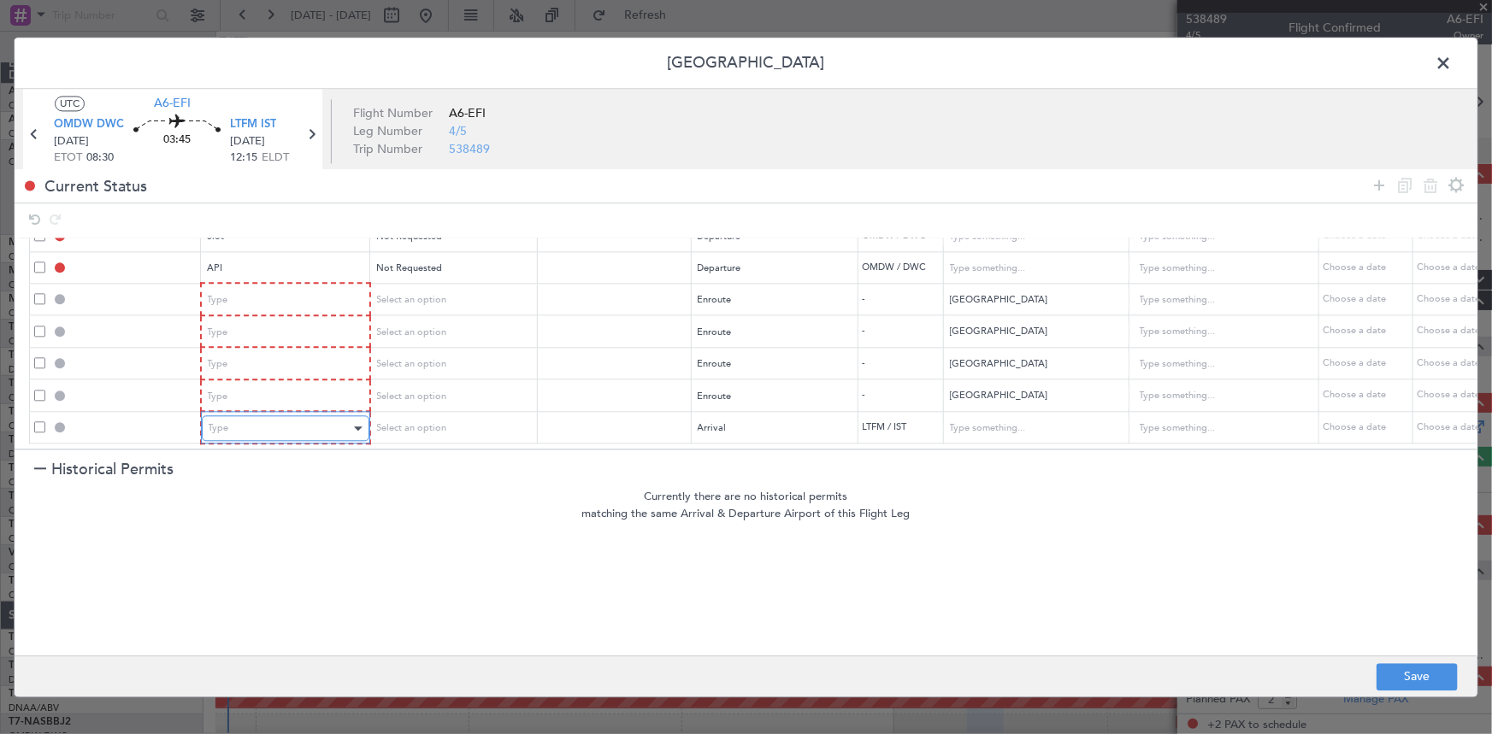
click at [259, 416] on div "Type" at bounding box center [280, 429] width 142 height 26
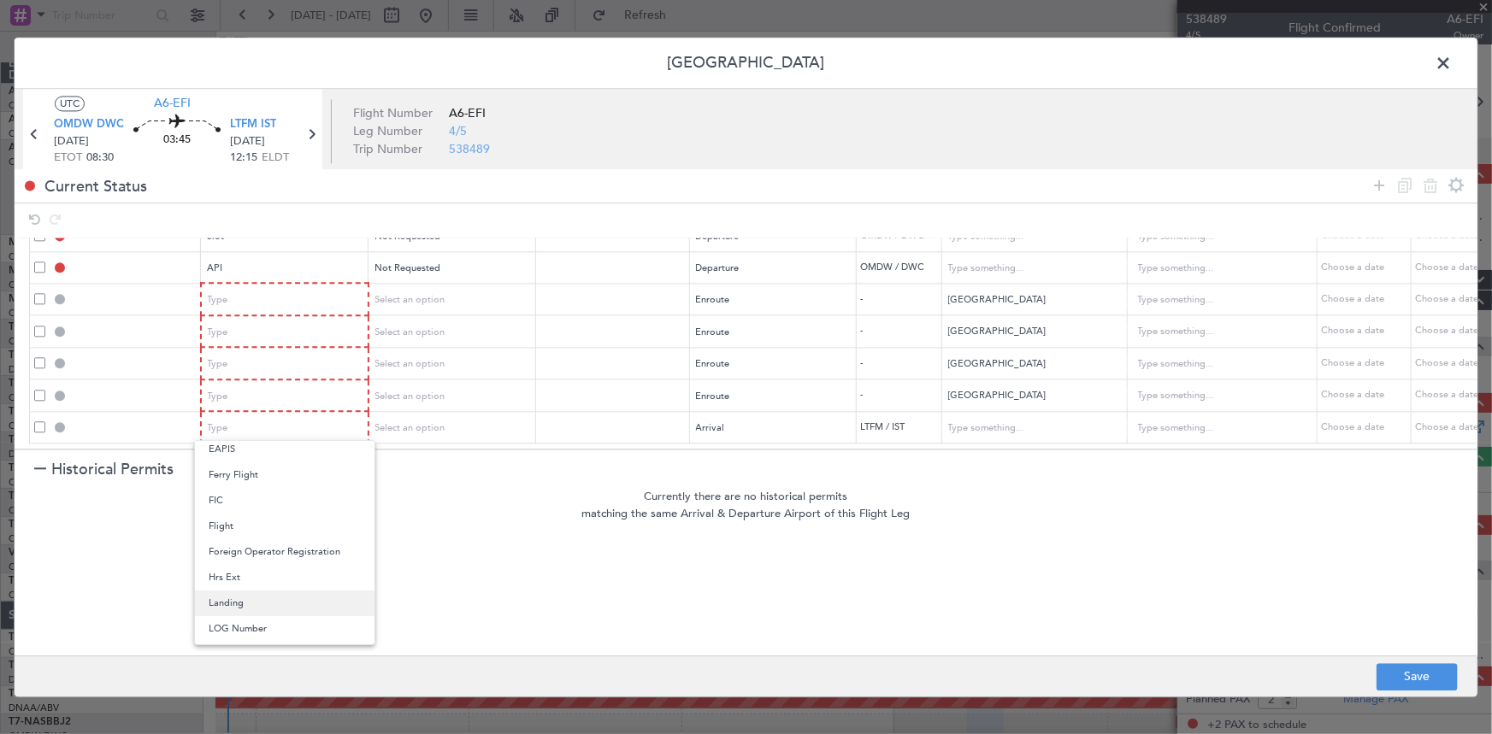
click at [233, 606] on span "Landing" at bounding box center [285, 604] width 152 height 26
click at [1380, 182] on icon at bounding box center [1379, 185] width 21 height 21
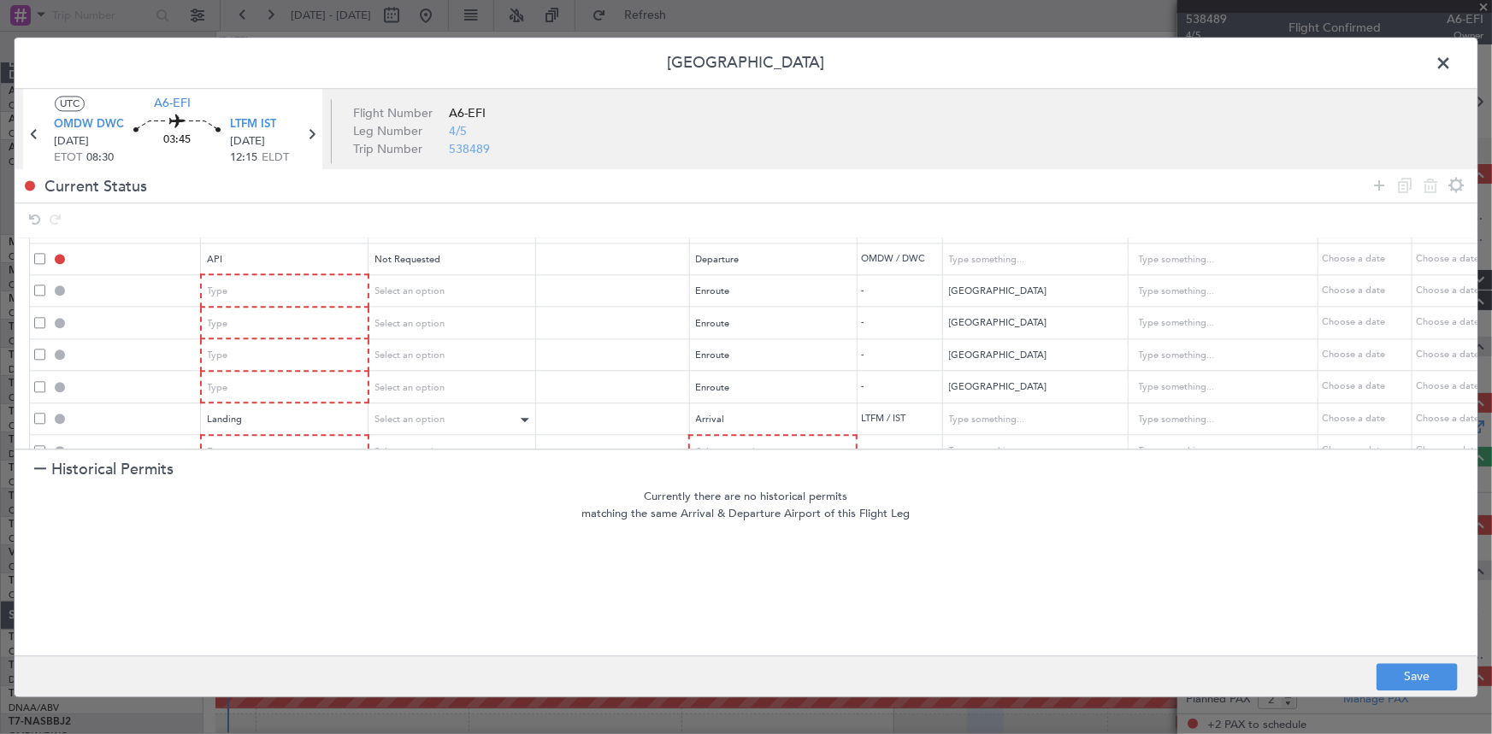
scroll to position [92, 0]
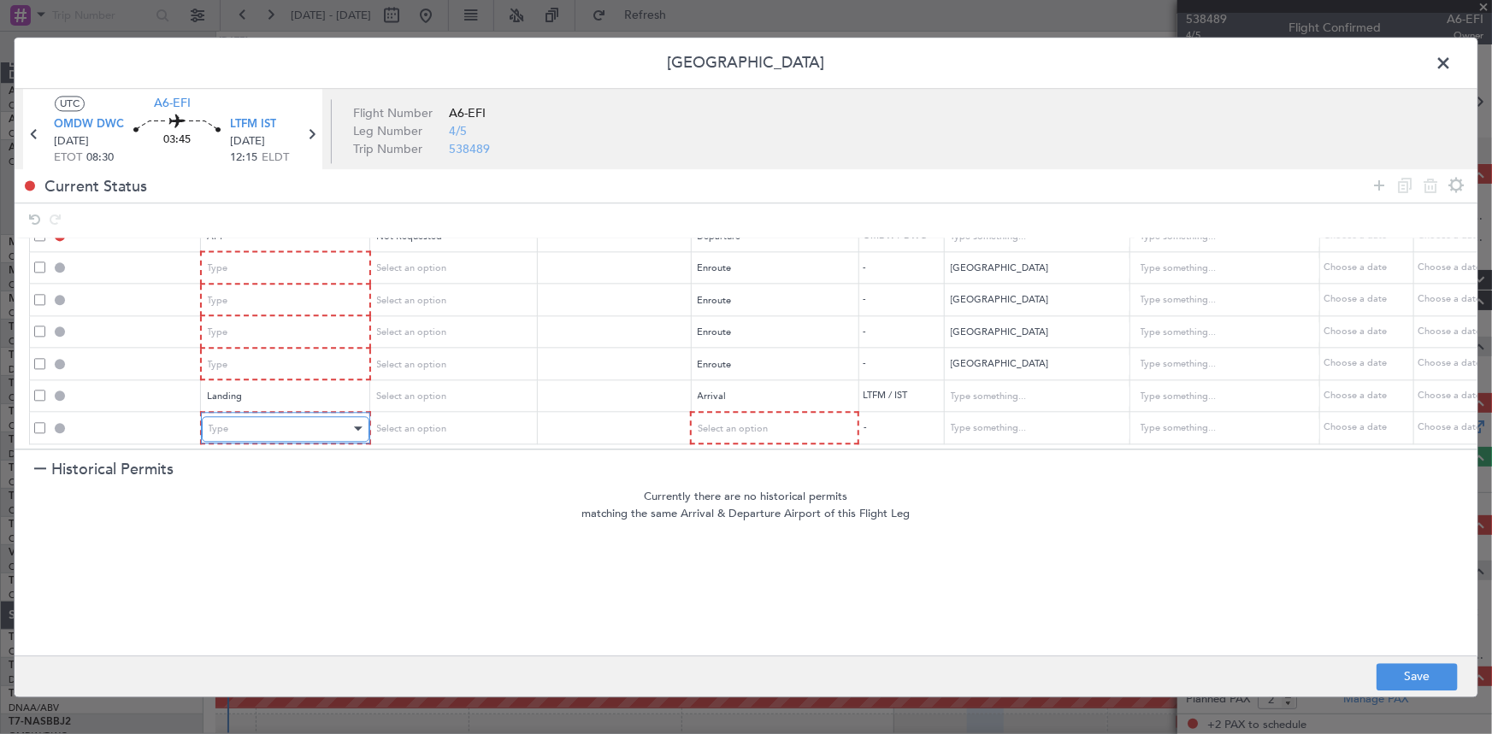
click at [266, 416] on div "Type" at bounding box center [280, 429] width 142 height 26
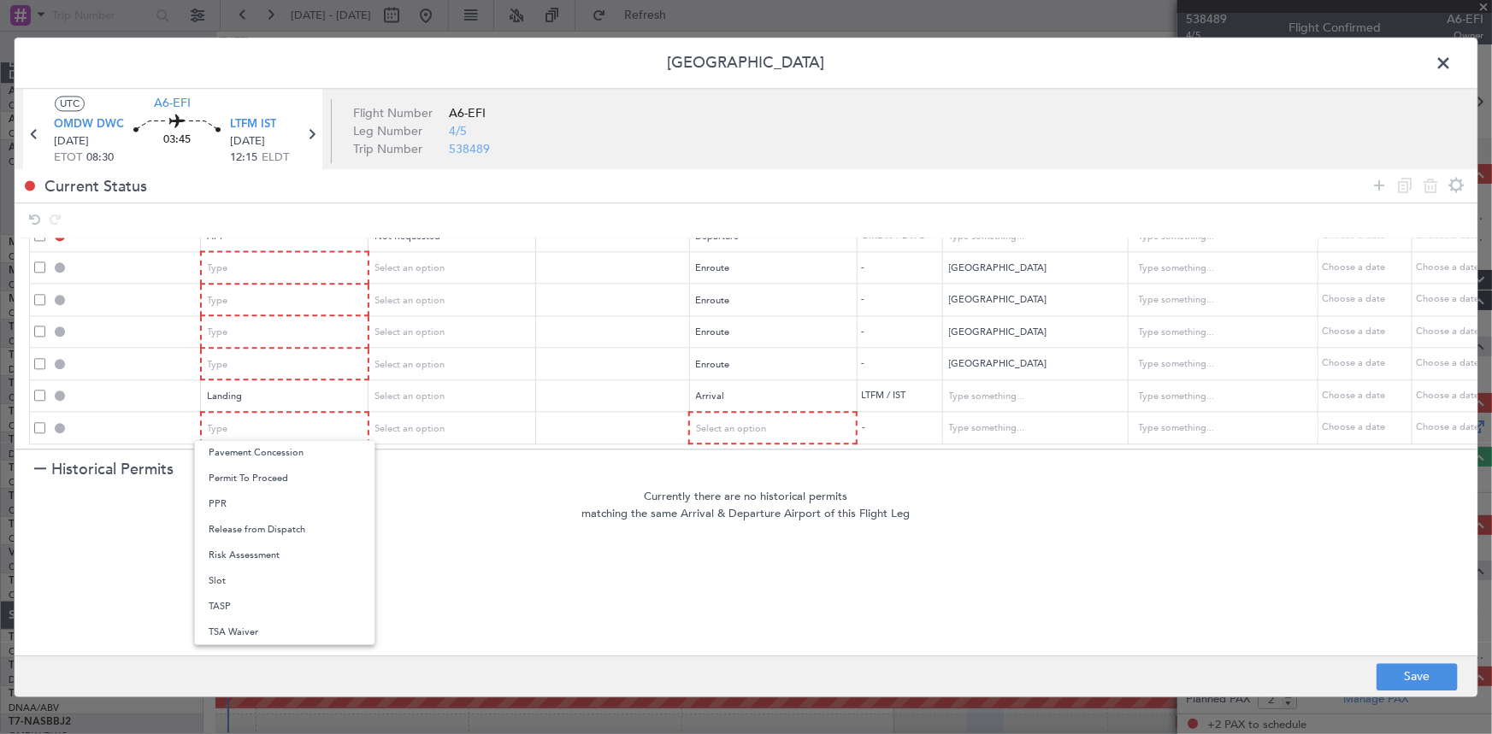
click at [240, 583] on span "Slot" at bounding box center [285, 582] width 152 height 26
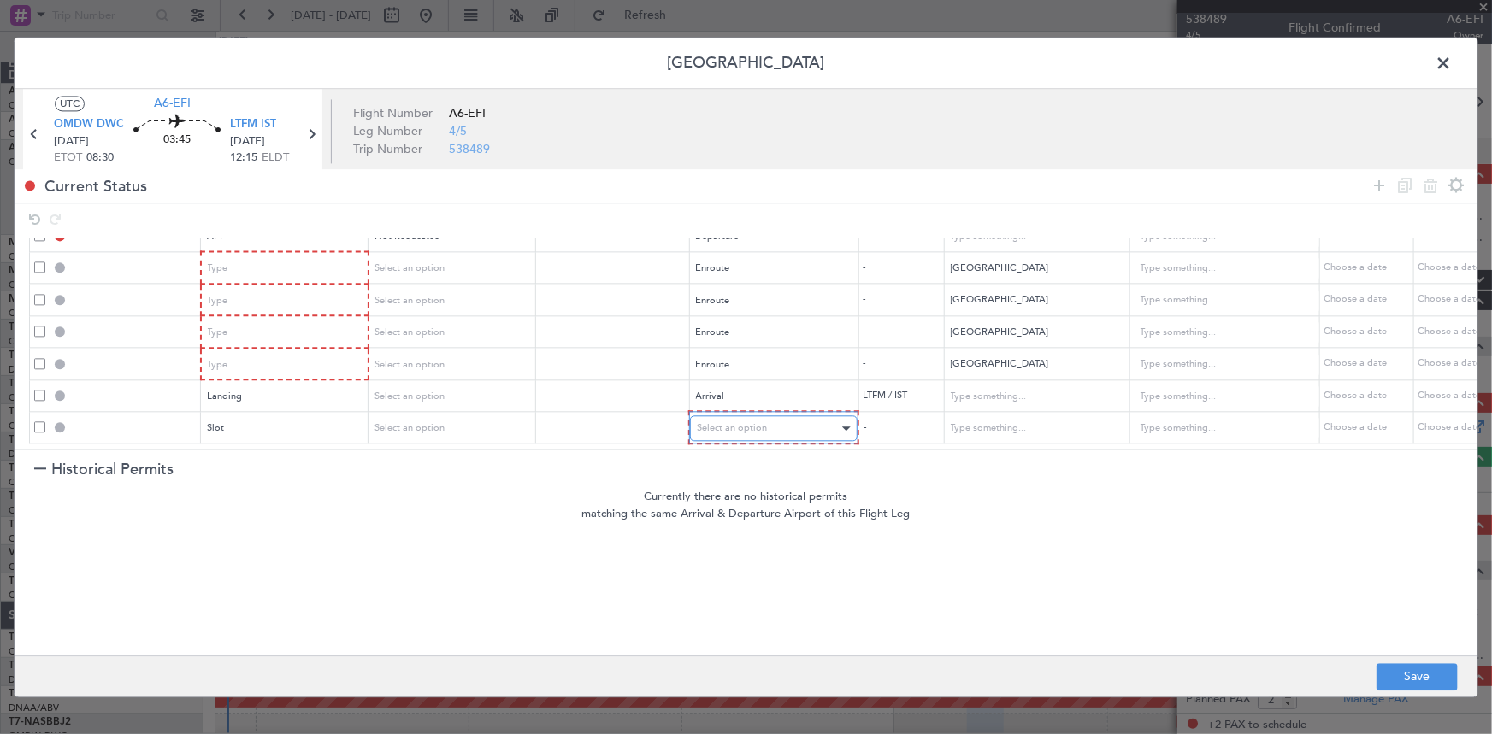
click at [745, 422] on span "Select an option" at bounding box center [732, 428] width 70 height 13
click at [731, 504] on span "Arrival" at bounding box center [773, 505] width 152 height 26
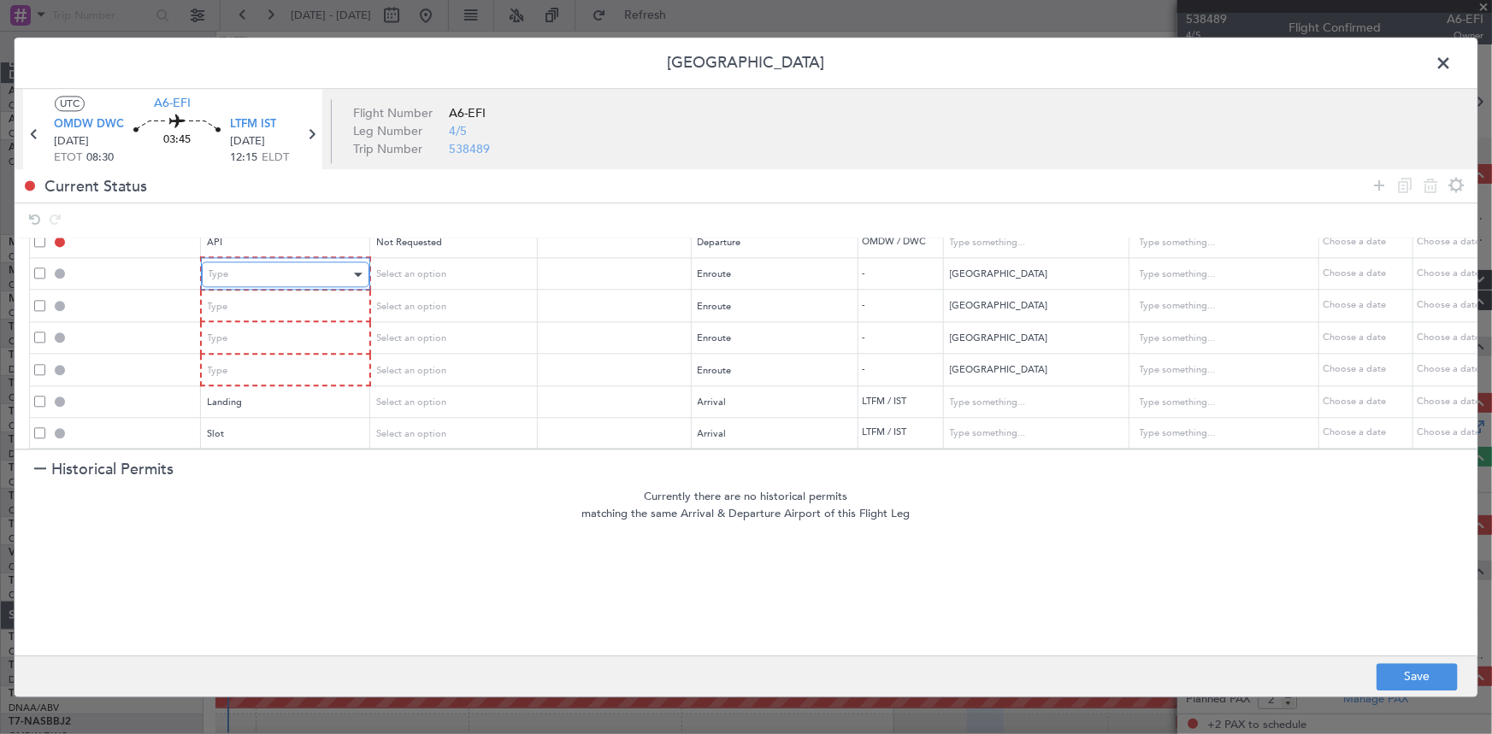
click at [294, 272] on div "Type" at bounding box center [280, 275] width 142 height 26
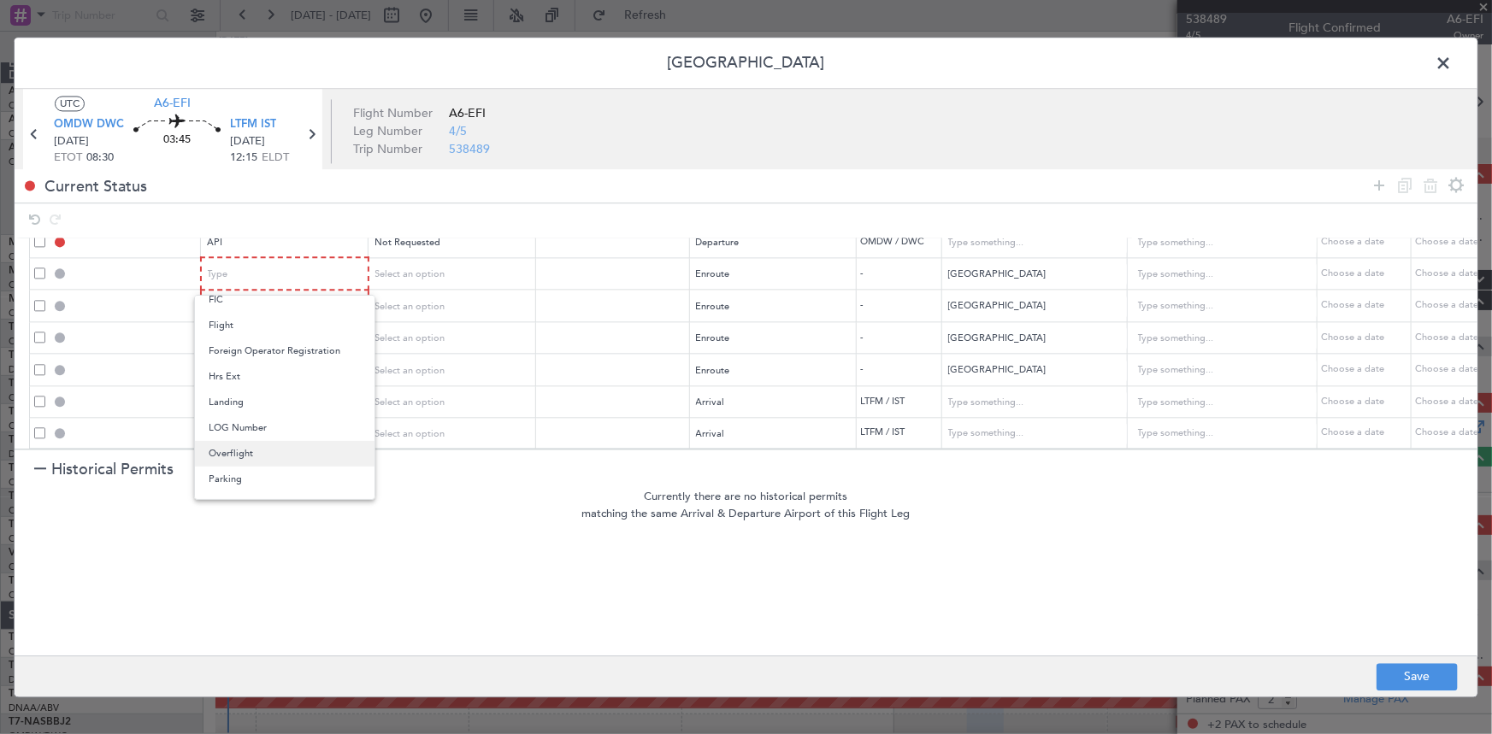
click at [227, 452] on span "Overflight" at bounding box center [285, 454] width 152 height 26
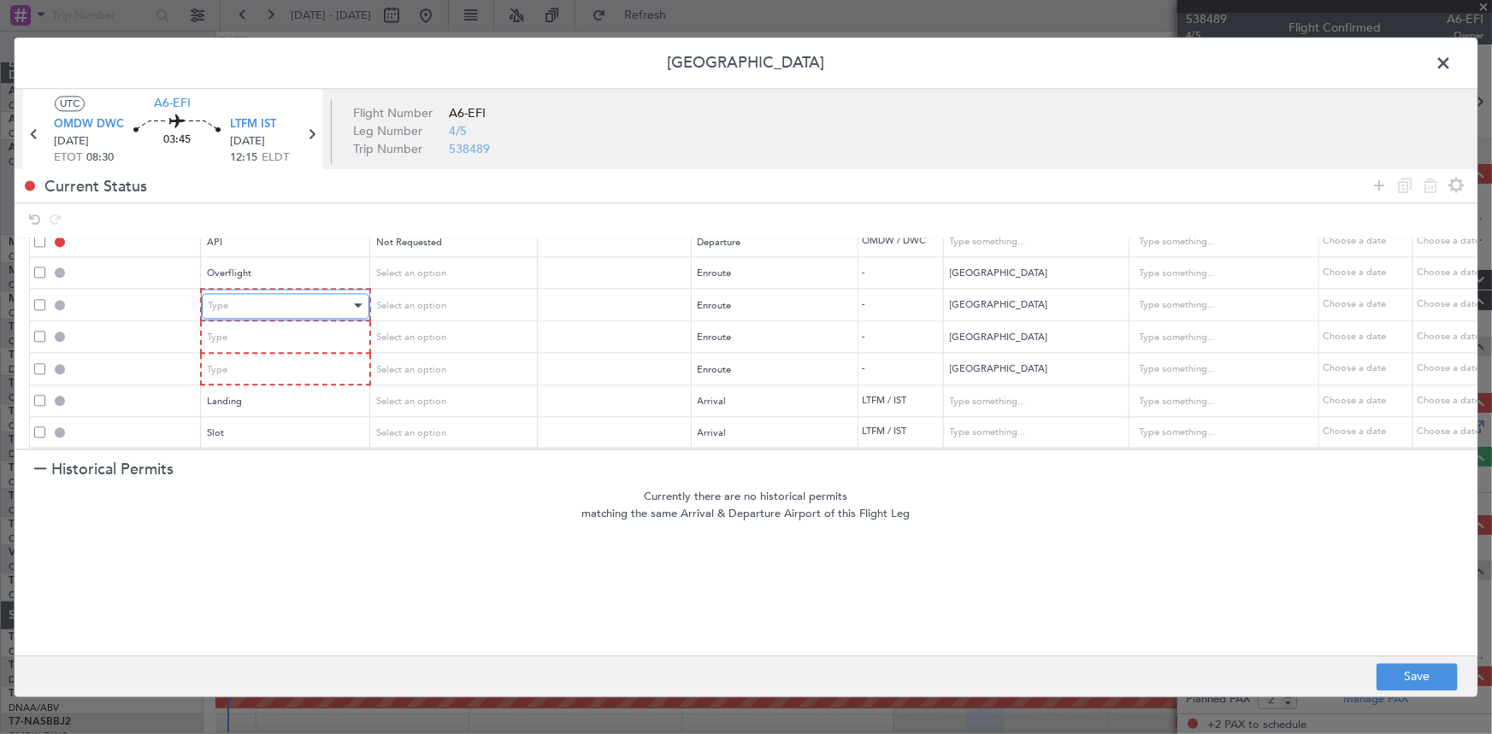
click at [261, 308] on div "Type" at bounding box center [280, 306] width 142 height 26
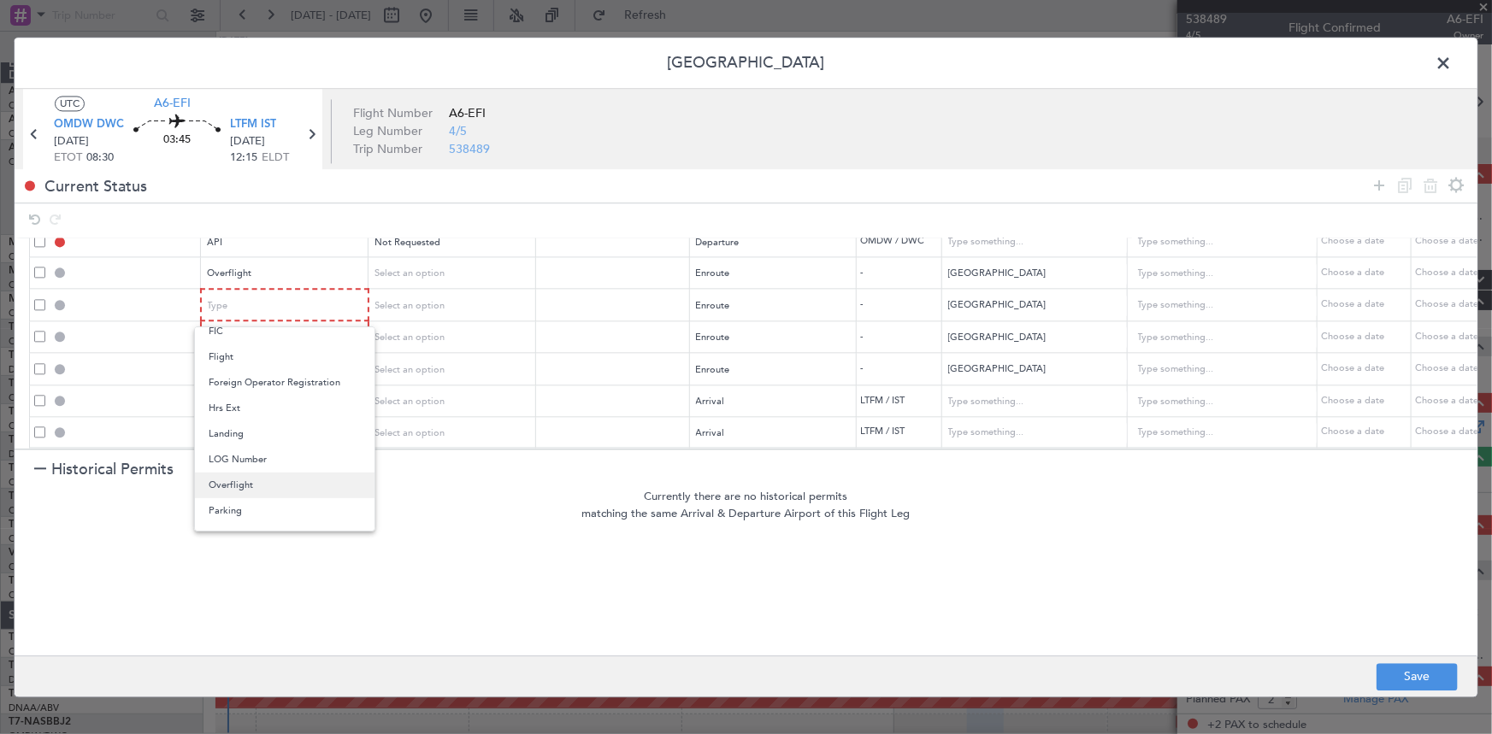
click at [248, 480] on span "Overflight" at bounding box center [285, 486] width 152 height 26
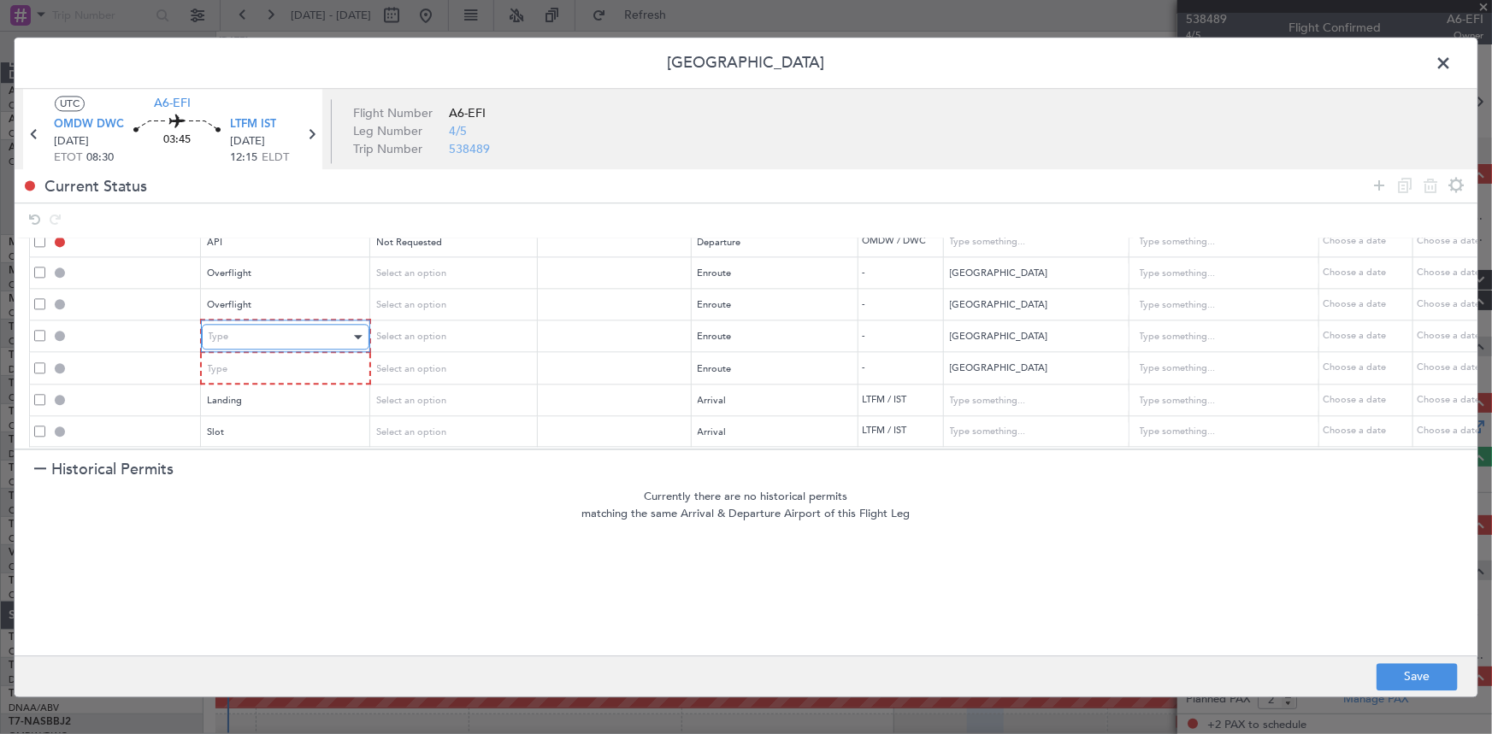
click at [256, 341] on div "Type" at bounding box center [280, 338] width 142 height 26
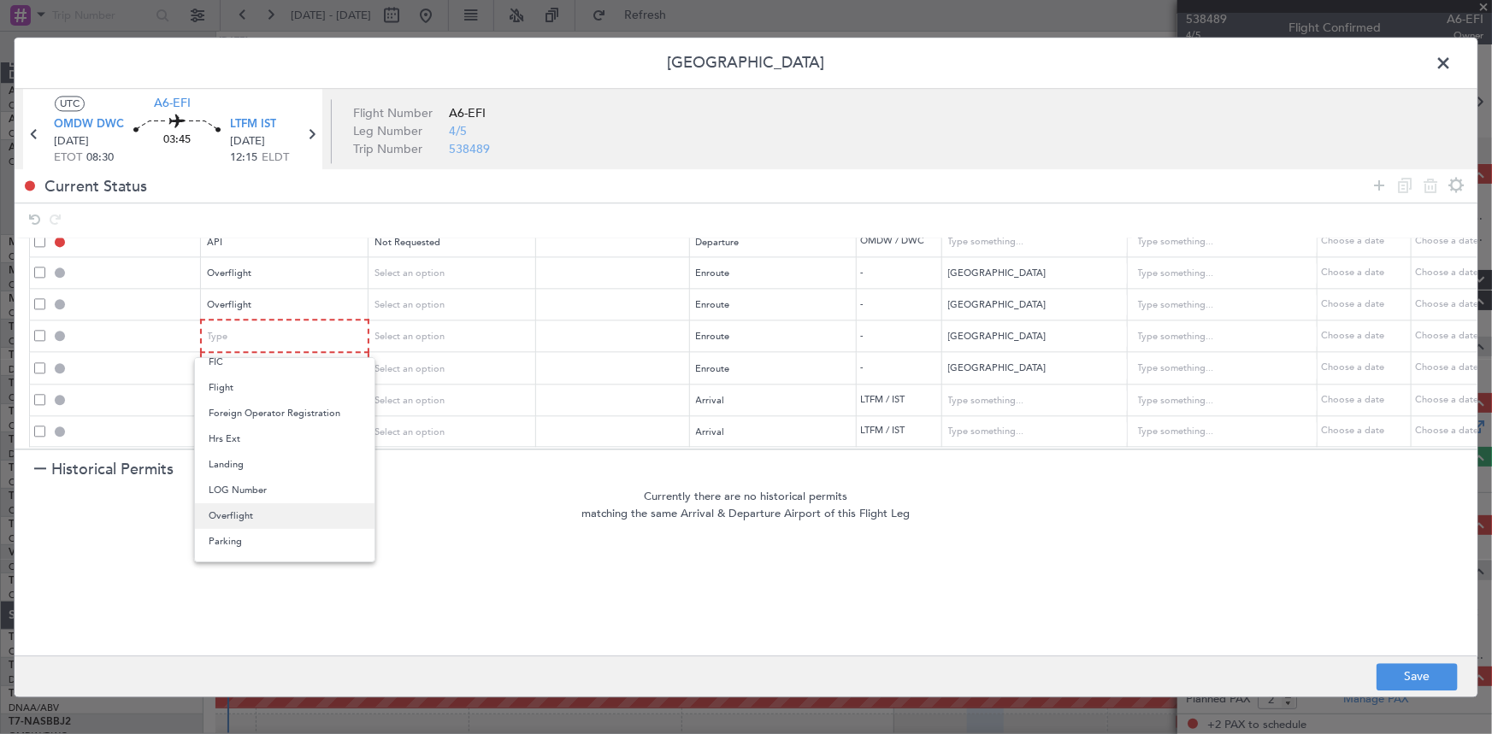
click at [243, 513] on span "Overflight" at bounding box center [285, 517] width 152 height 26
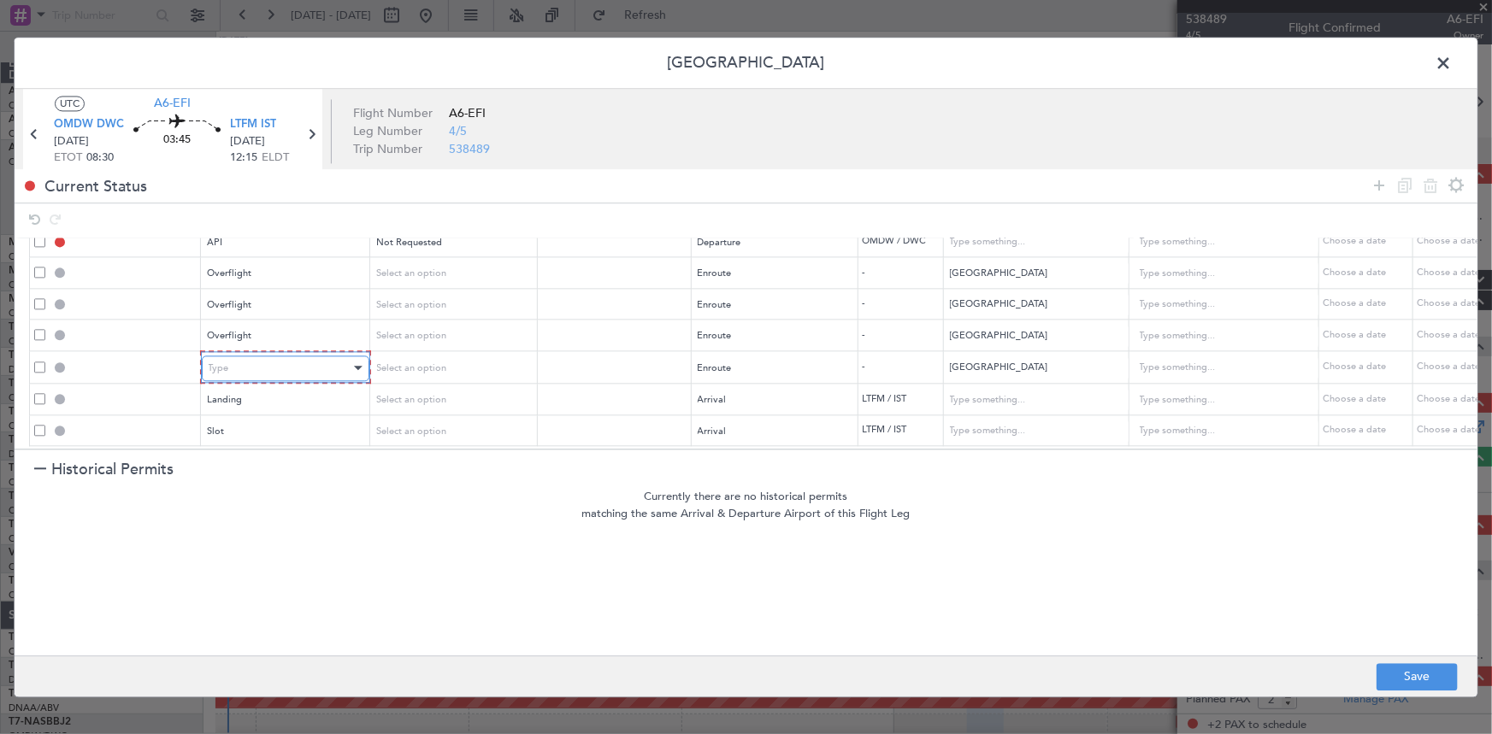
click at [263, 363] on div "Type" at bounding box center [280, 369] width 142 height 26
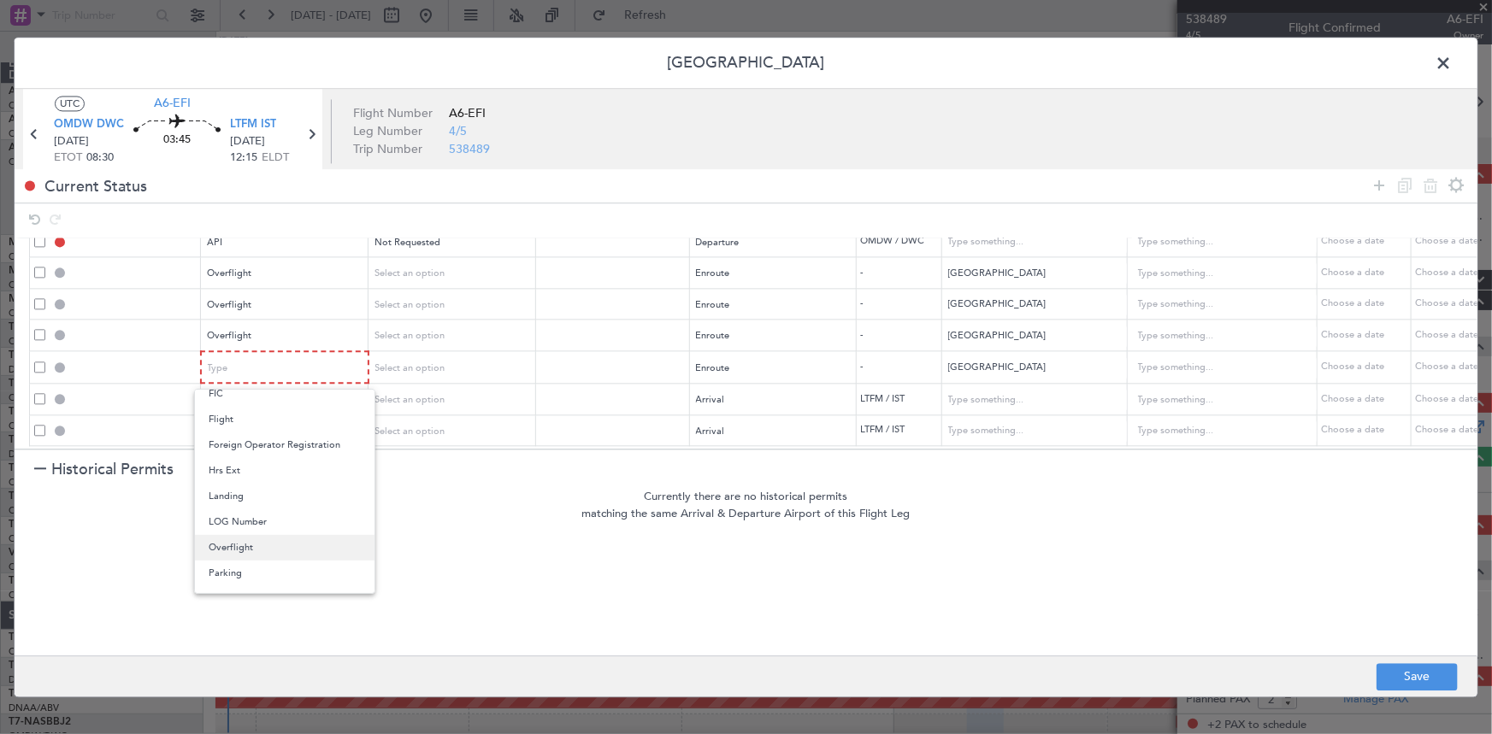
click at [240, 539] on span "Overflight" at bounding box center [285, 548] width 152 height 26
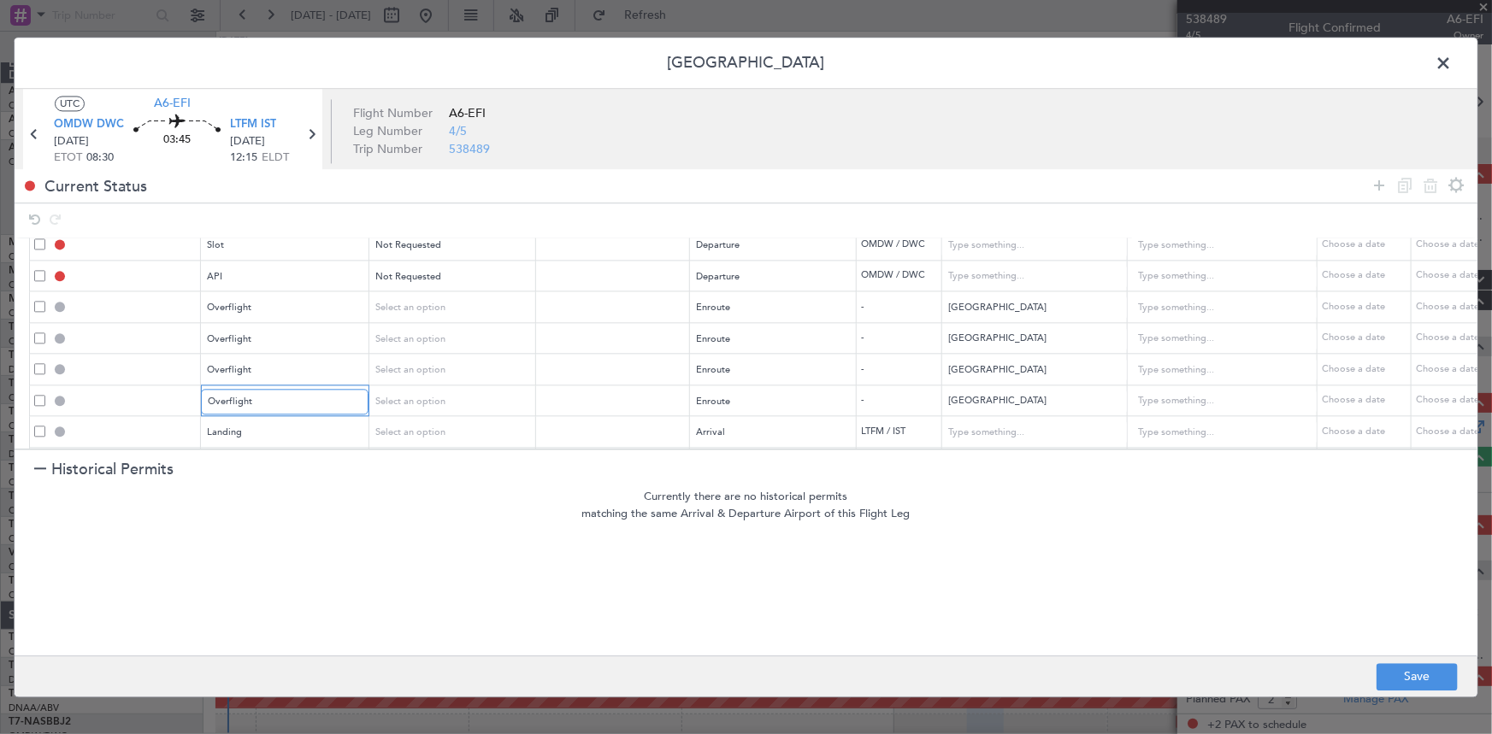
scroll to position [0, 0]
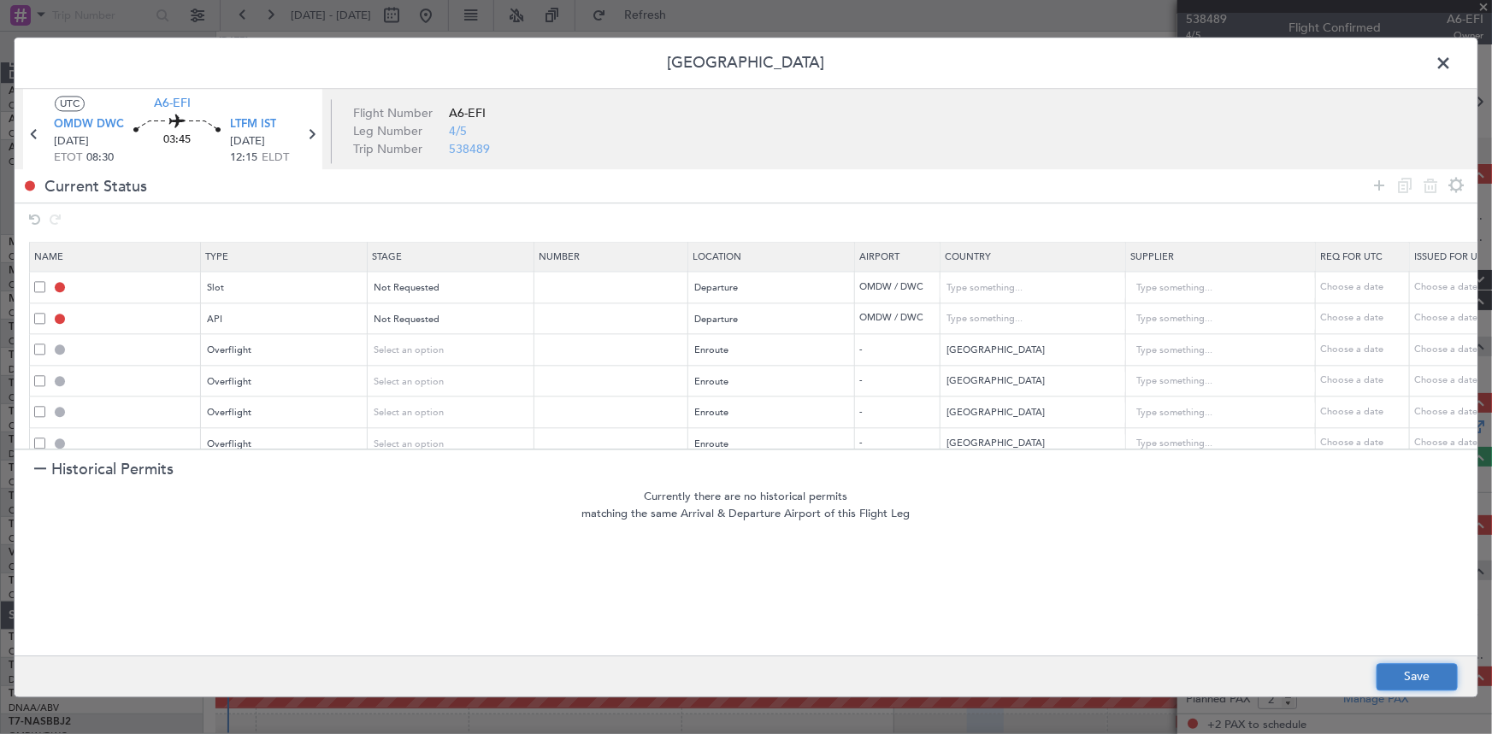
click at [1404, 676] on button "Save" at bounding box center [1417, 676] width 81 height 27
type input "OMDW DEP SLOT"
type input "United Arab Emirates"
type input "NNN"
type input "1"
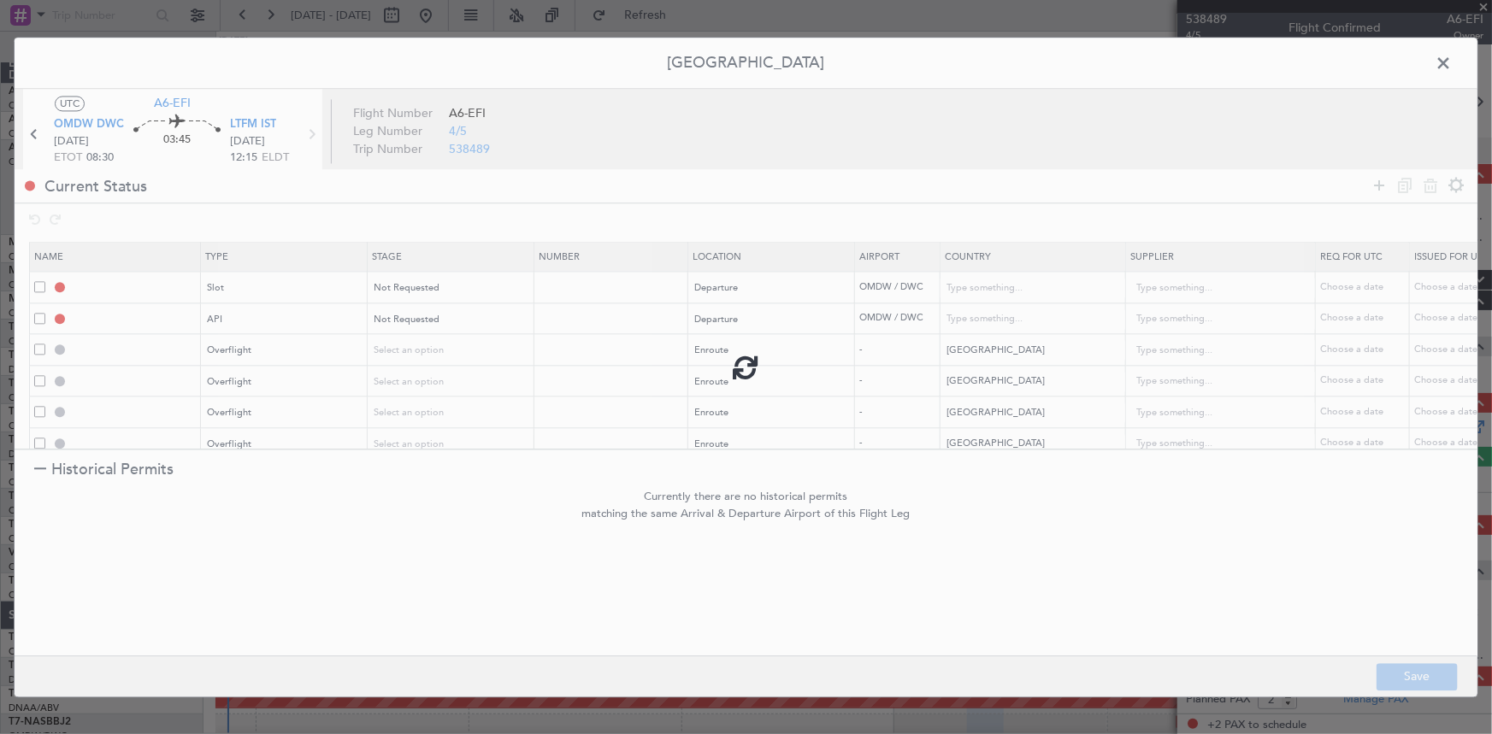
type input "OMDW DEP API"
type input "United Arab Emirates"
type input "NNN"
type input "1"
type input "QATAR OVF"
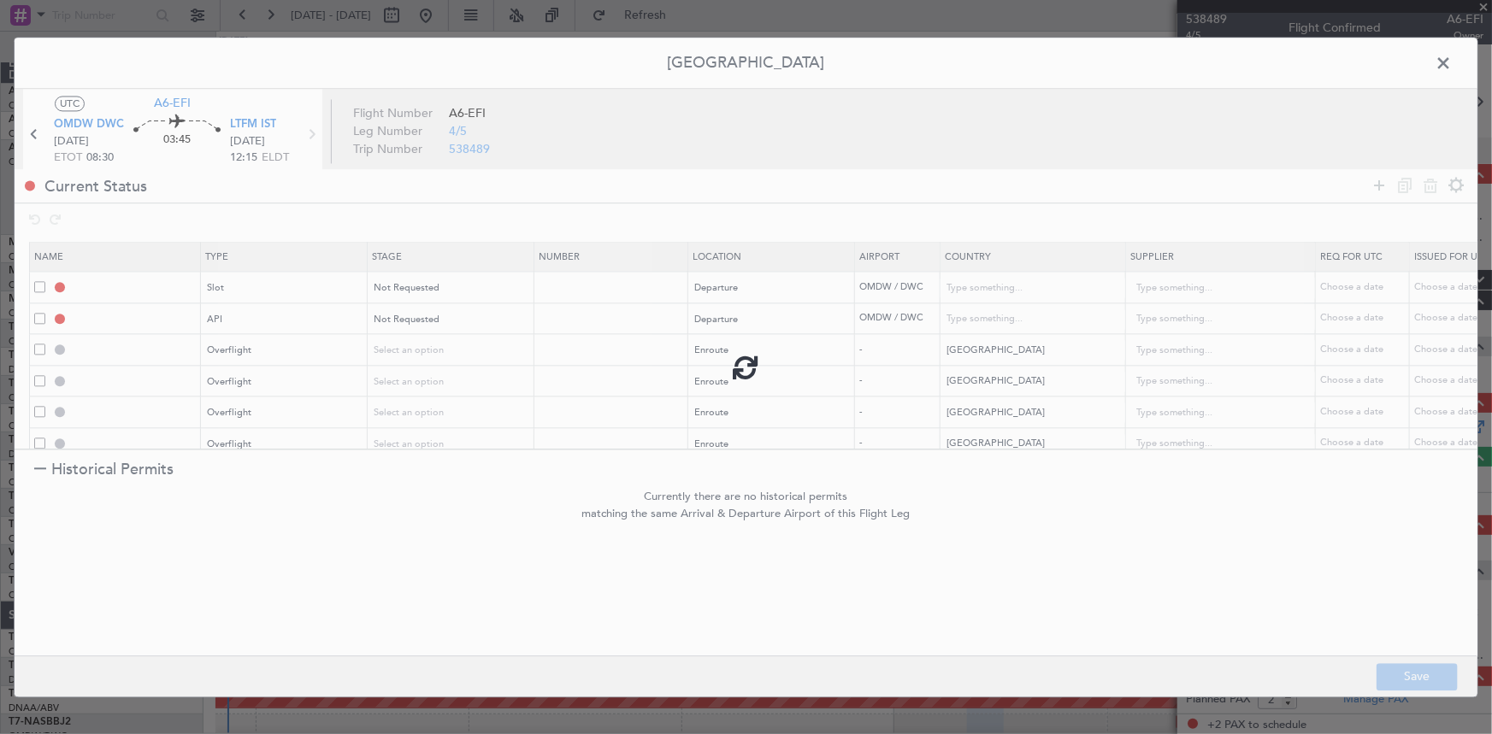
type input "NNN"
type input "2"
type input "BAHRAIN OVF"
type input "NNN"
type input "KUWAIT OVF"
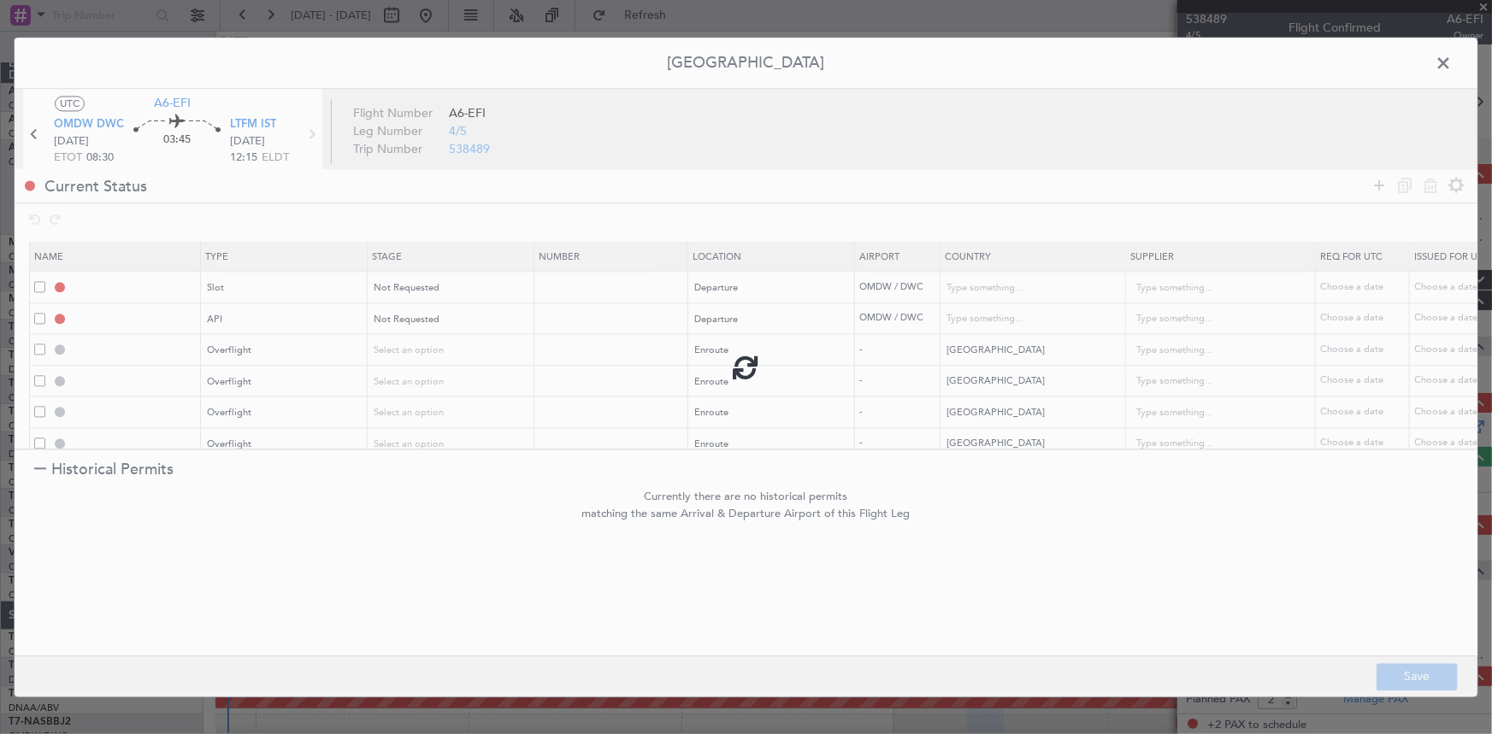
type input "NNN"
type input "IRAQ OVF"
type input "NNN"
type input "1"
type input "LTFM LDG"
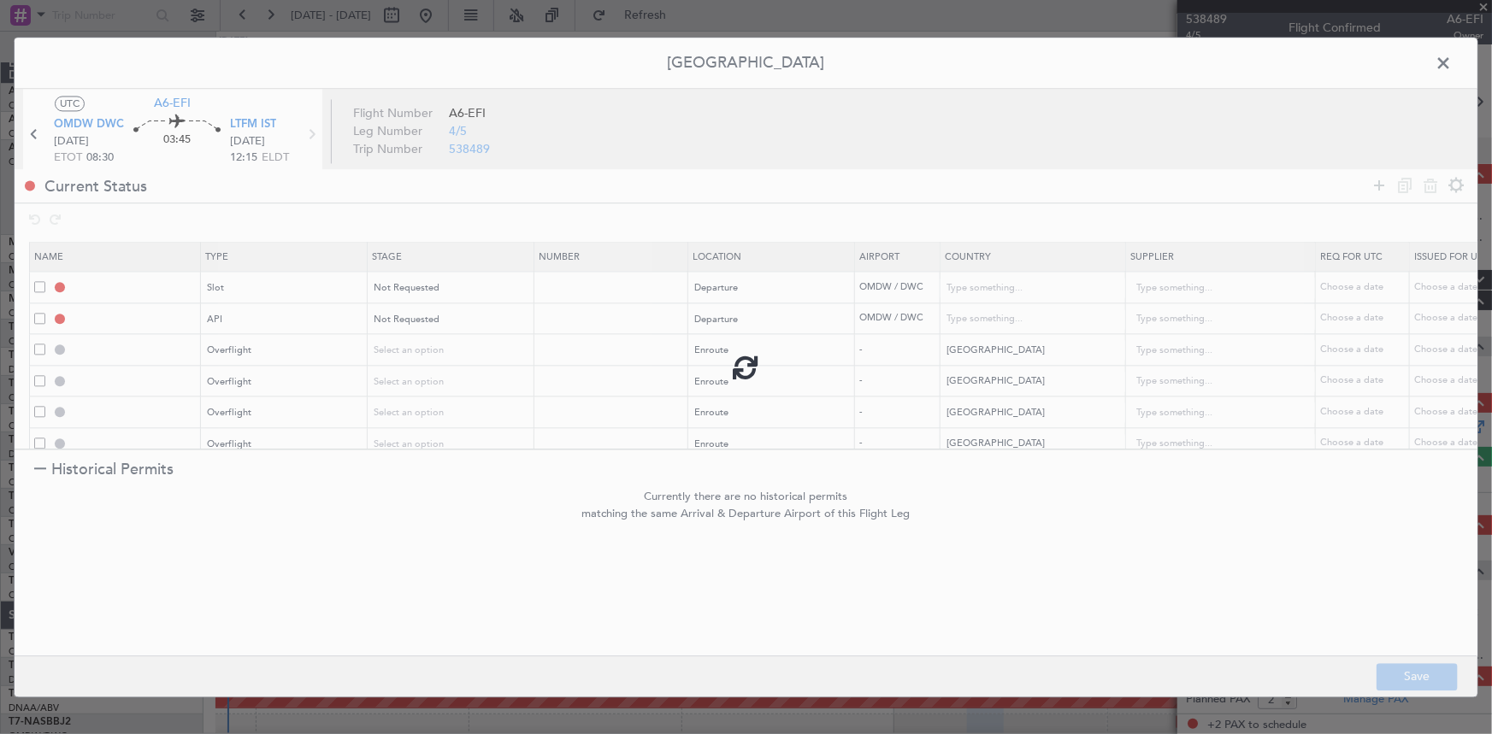
type input "Turkey"
type input "NNN"
type input "LTFM ARR SLOT"
type input "Turkey"
type input "NNN"
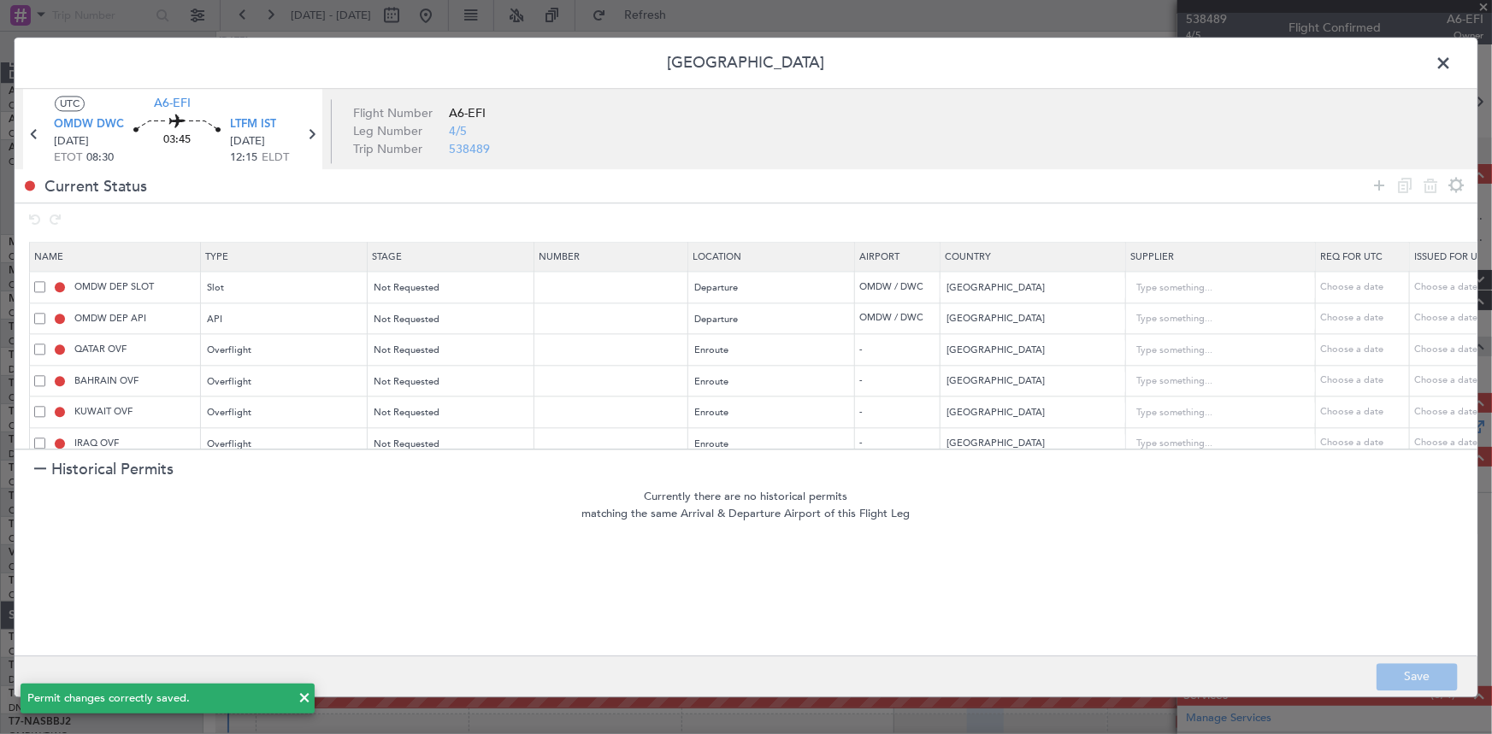
click at [1452, 66] on span at bounding box center [1452, 67] width 0 height 34
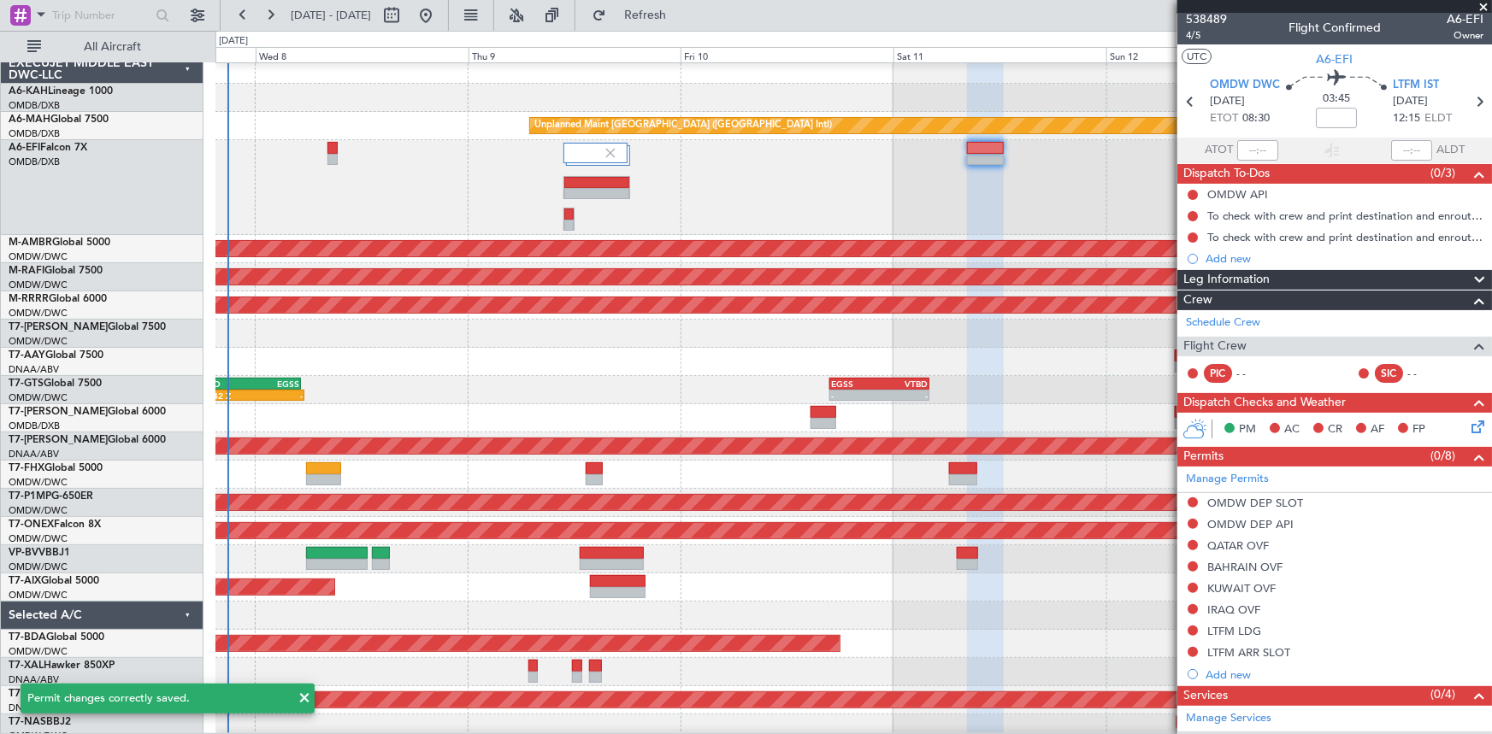
drag, startPoint x: 712, startPoint y: 14, endPoint x: 1253, endPoint y: 168, distance: 561.8
click at [681, 14] on span "Refresh" at bounding box center [646, 15] width 72 height 12
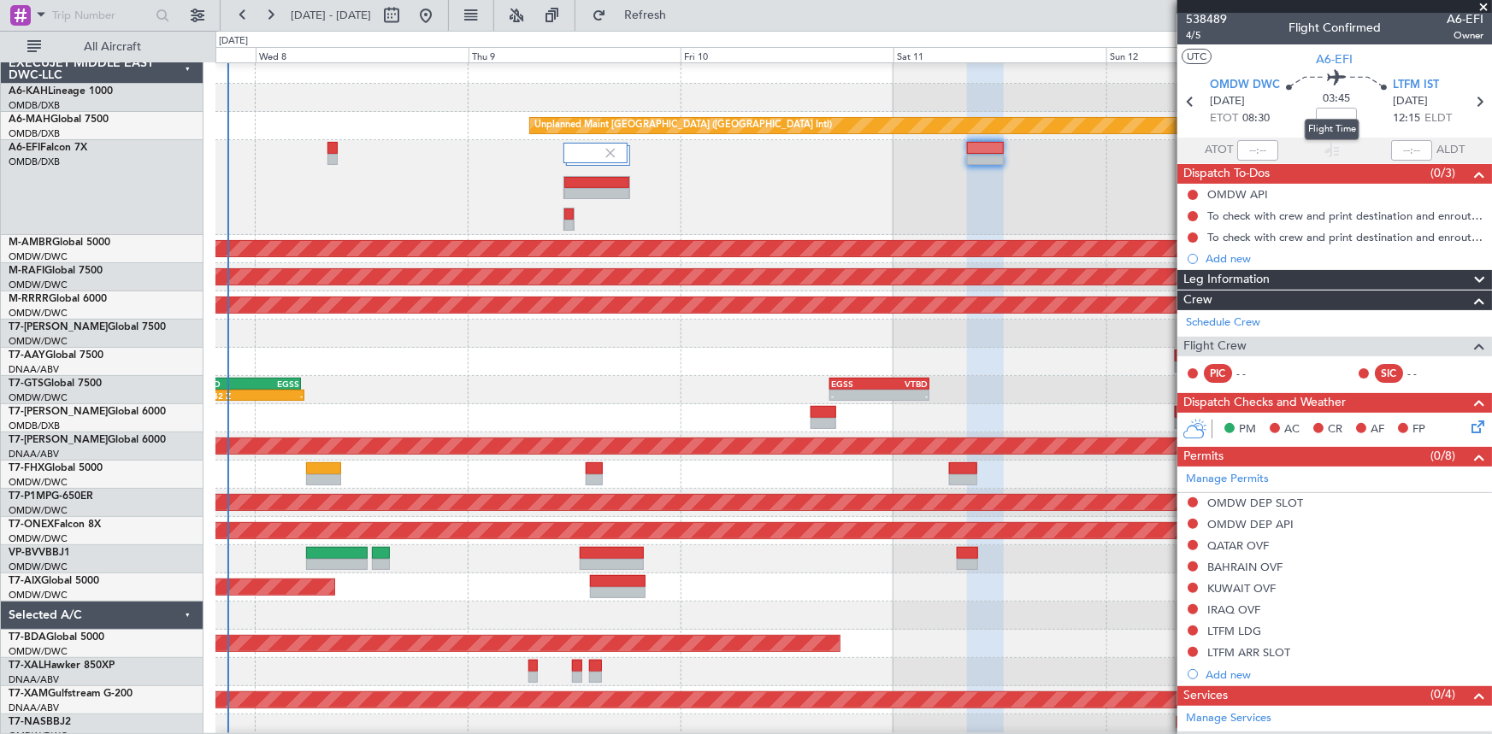
click at [1330, 109] on mat-tooltip-component "Flight Time" at bounding box center [1332, 129] width 79 height 45
click at [1324, 110] on input at bounding box center [1336, 118] width 41 height 21
type input "+30"
click at [1284, 128] on div "03:45 +30" at bounding box center [1336, 101] width 113 height 63
type input "+00:30"
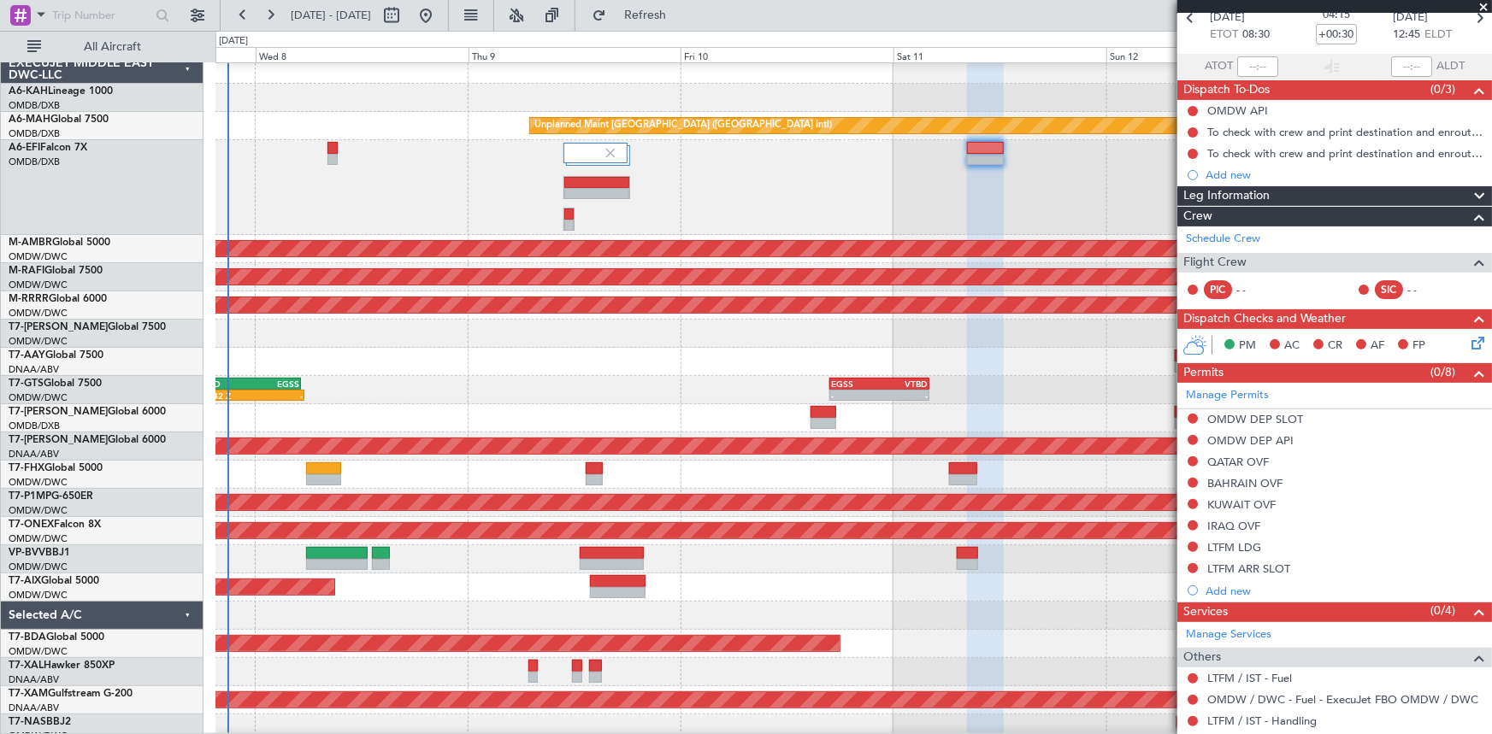
scroll to position [174, 0]
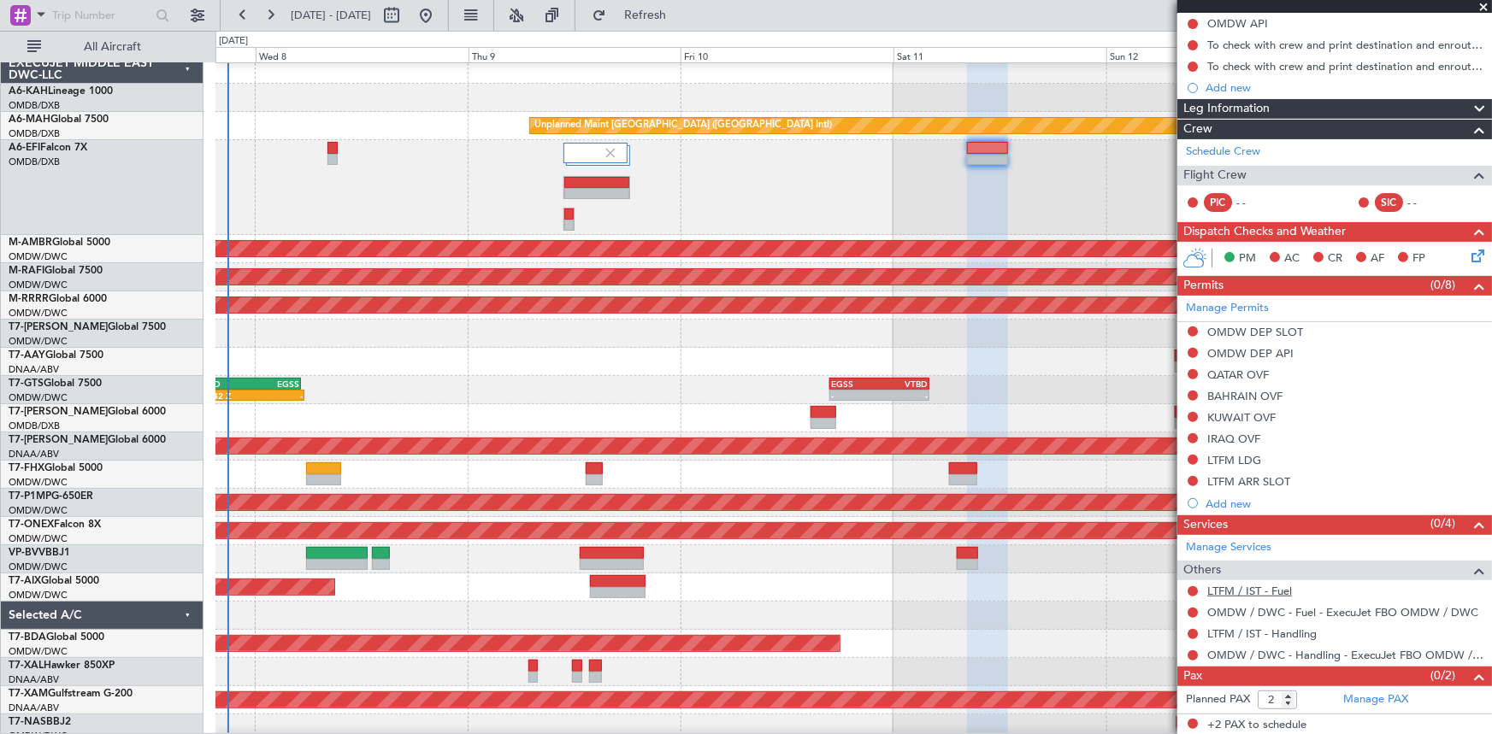
click at [1256, 585] on link "LTFM / IST - Fuel" at bounding box center [1249, 591] width 85 height 15
click at [1229, 631] on link "LTFM / IST - Handling" at bounding box center [1261, 634] width 109 height 15
click at [674, 12] on span "Refresh" at bounding box center [646, 15] width 72 height 12
click at [1377, 694] on link "Manage PAX" at bounding box center [1375, 700] width 65 height 17
click at [681, 12] on span "Refresh" at bounding box center [646, 15] width 72 height 12
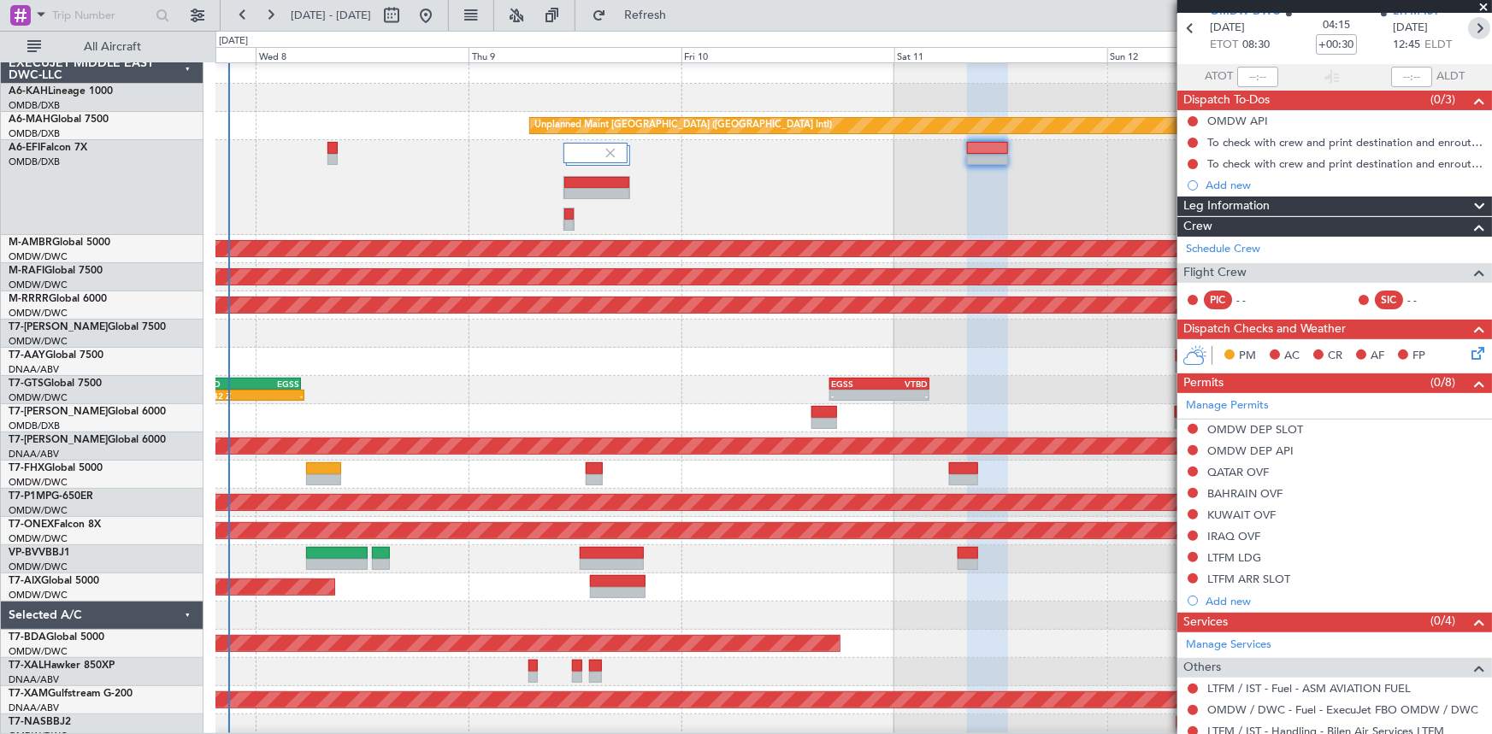
scroll to position [0, 0]
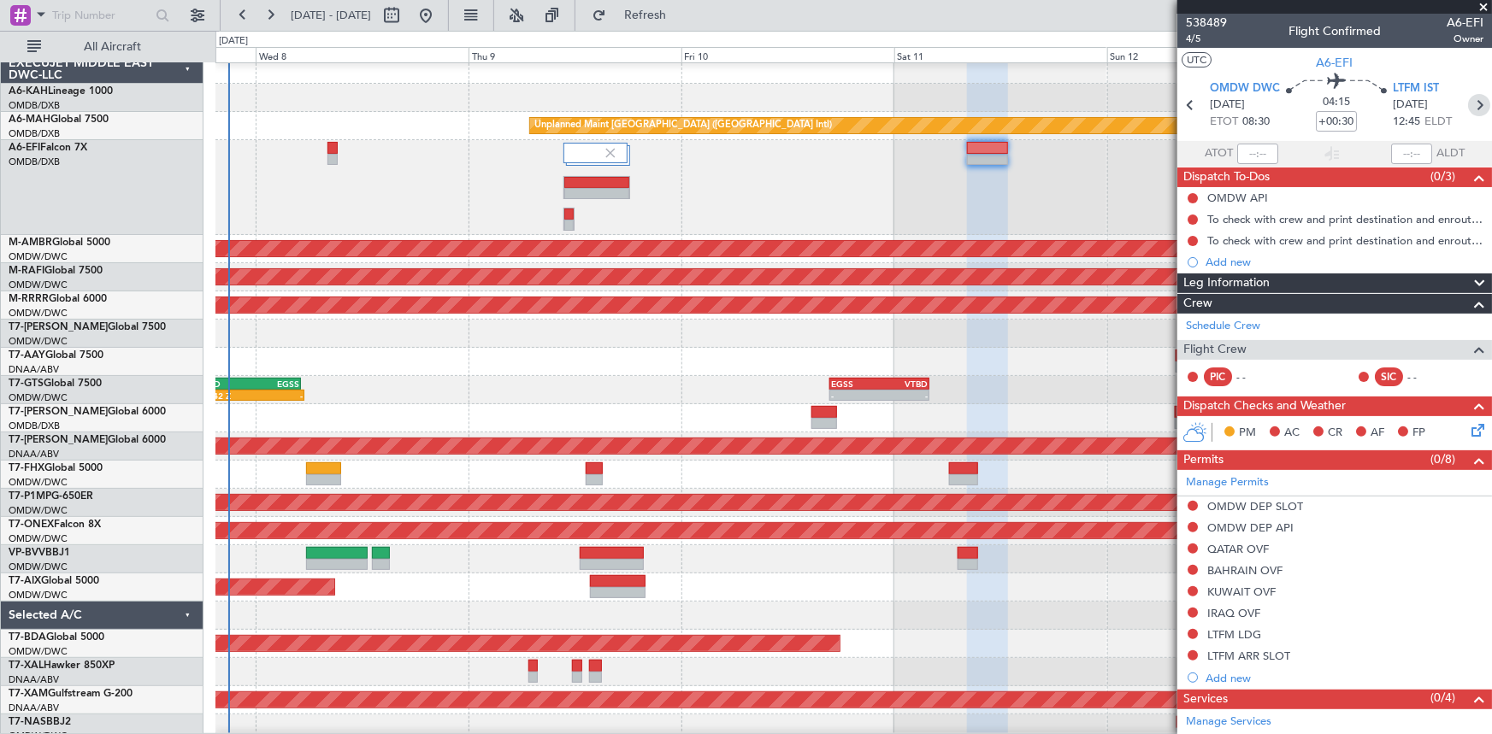
click at [1475, 104] on icon at bounding box center [1479, 105] width 22 height 22
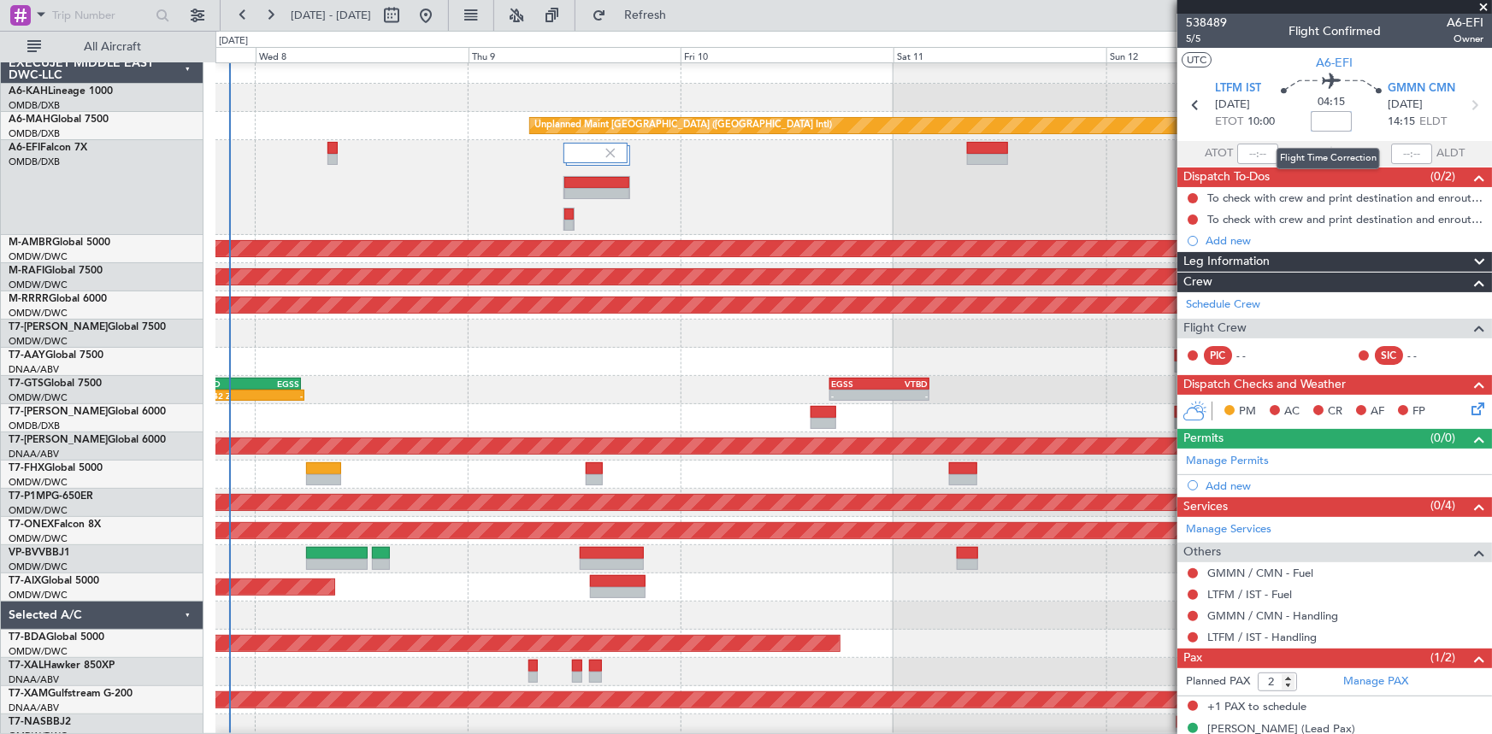
click at [1328, 115] on input at bounding box center [1331, 121] width 41 height 21
click at [1222, 453] on link "Manage Permits" at bounding box center [1227, 461] width 83 height 17
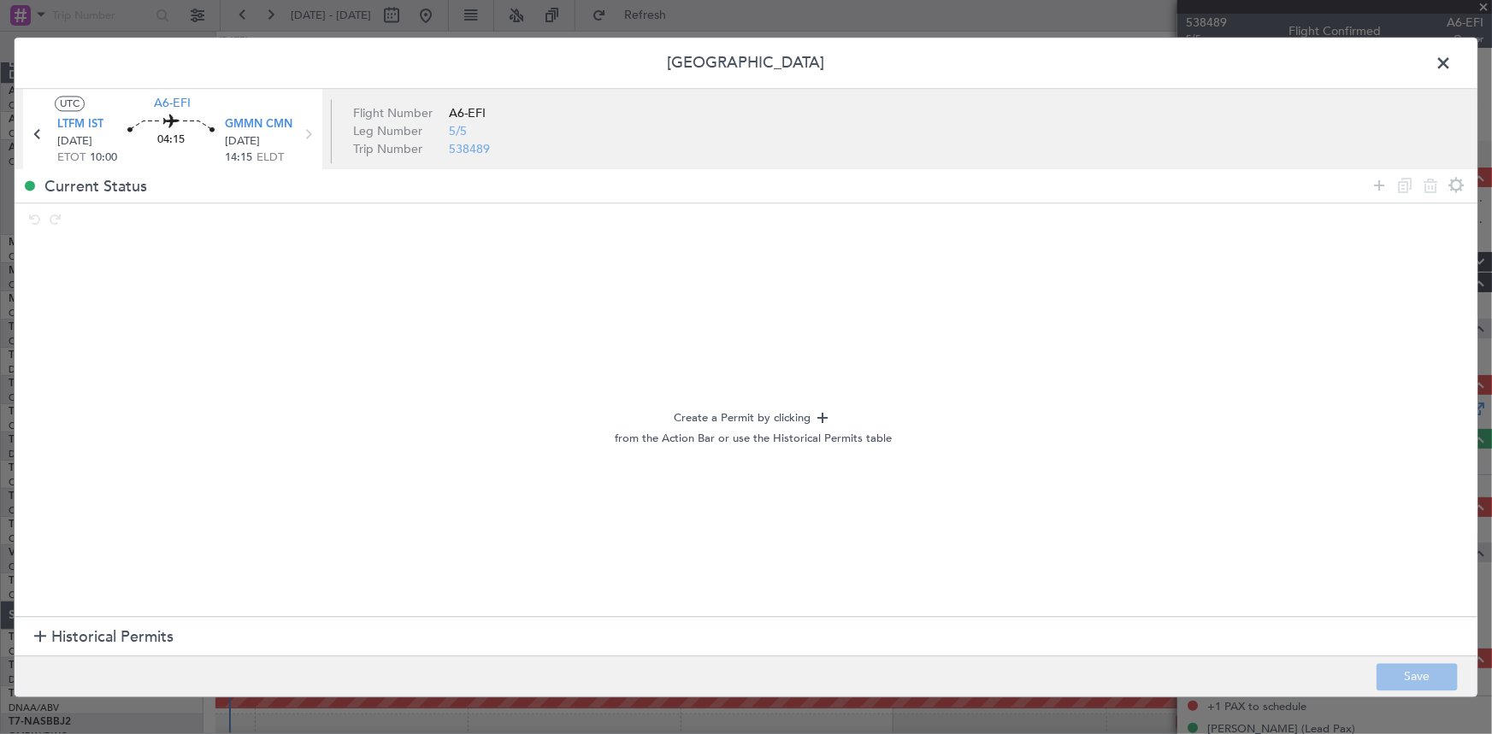
click at [112, 631] on span "Historical Permits" at bounding box center [112, 638] width 122 height 23
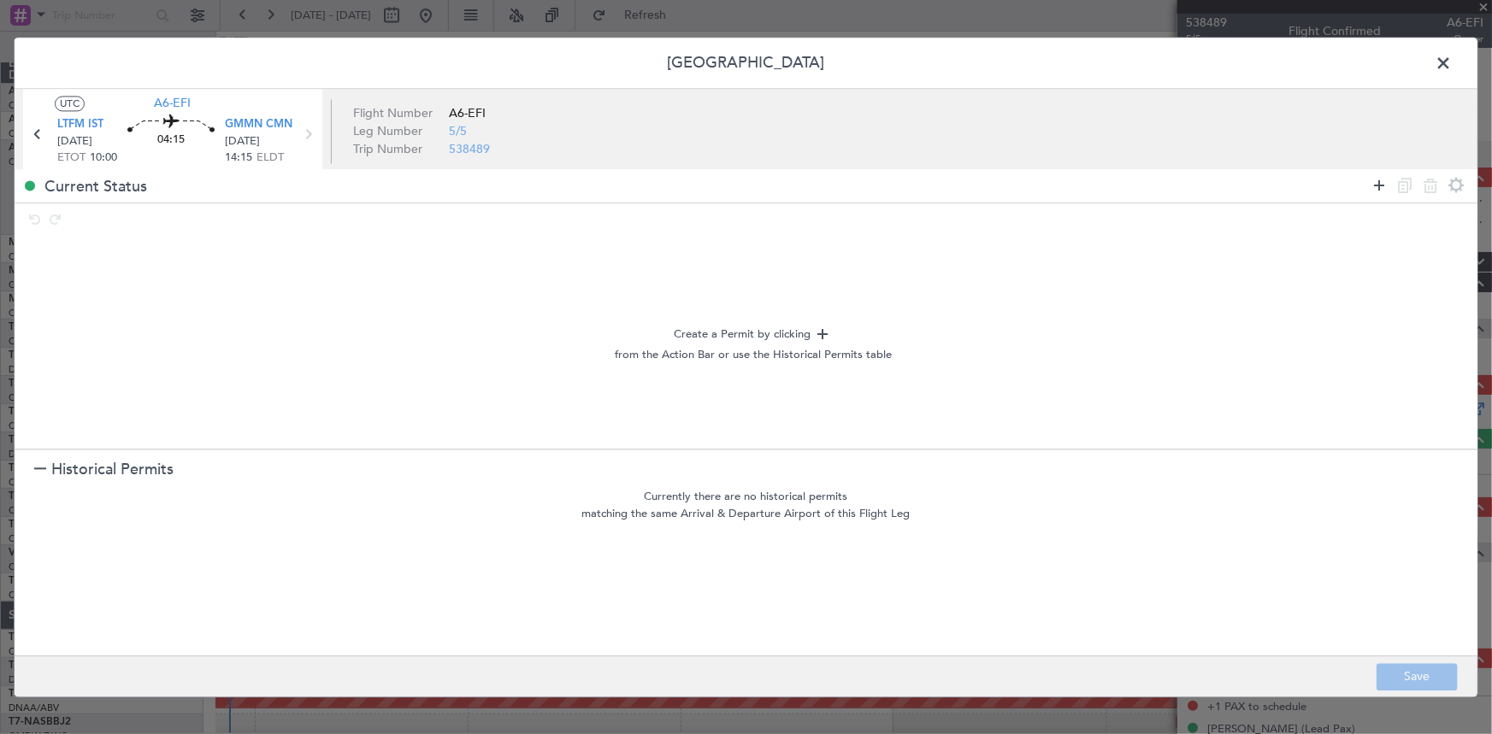
click at [1378, 180] on icon at bounding box center [1379, 185] width 21 height 21
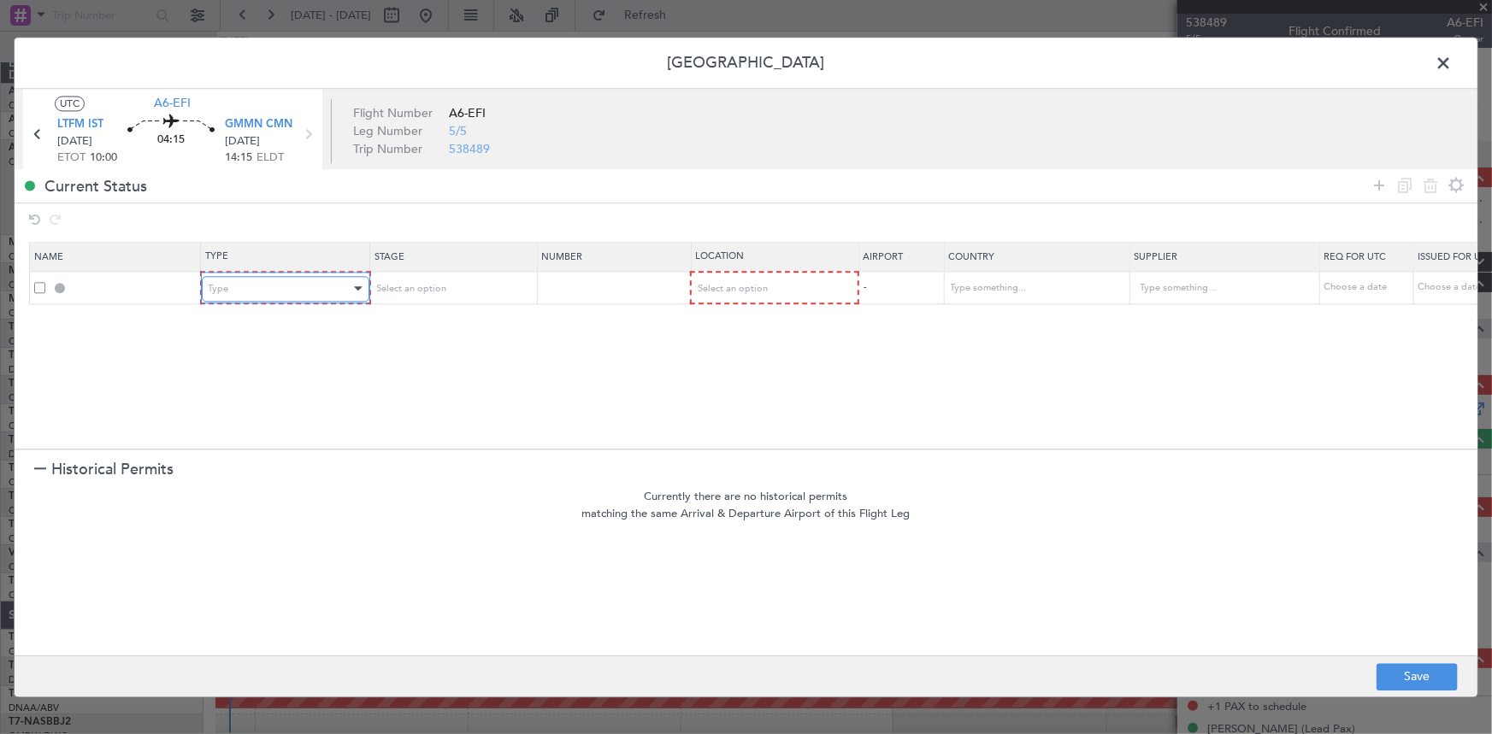
click at [303, 294] on div "Type" at bounding box center [280, 289] width 142 height 26
click at [246, 487] on span "Departure" at bounding box center [285, 495] width 152 height 26
click at [738, 280] on div "Select an option" at bounding box center [767, 289] width 142 height 26
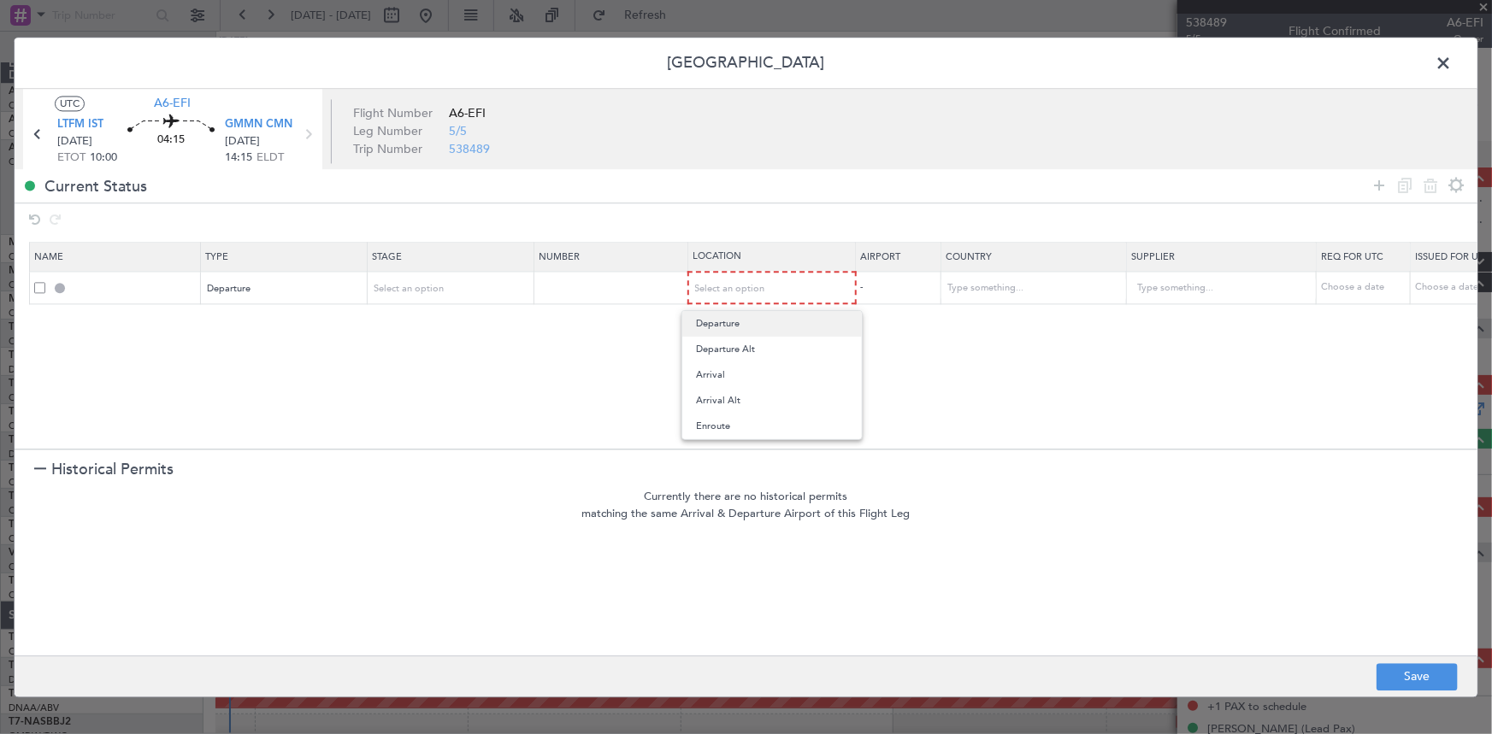
click at [727, 321] on span "Departure" at bounding box center [772, 324] width 152 height 26
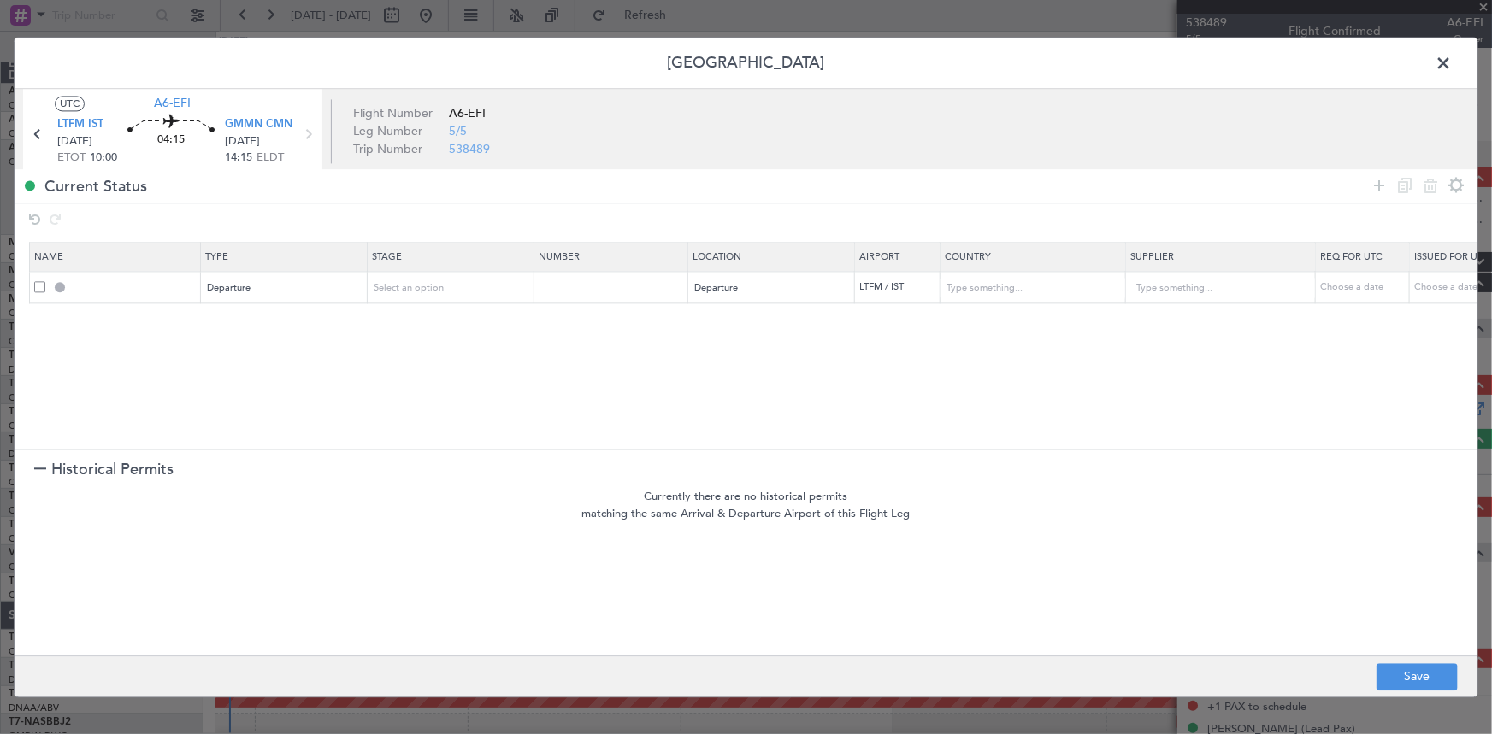
drag, startPoint x: 1377, startPoint y: 182, endPoint x: 1275, endPoint y: 216, distance: 107.3
click at [1375, 187] on icon at bounding box center [1379, 185] width 21 height 21
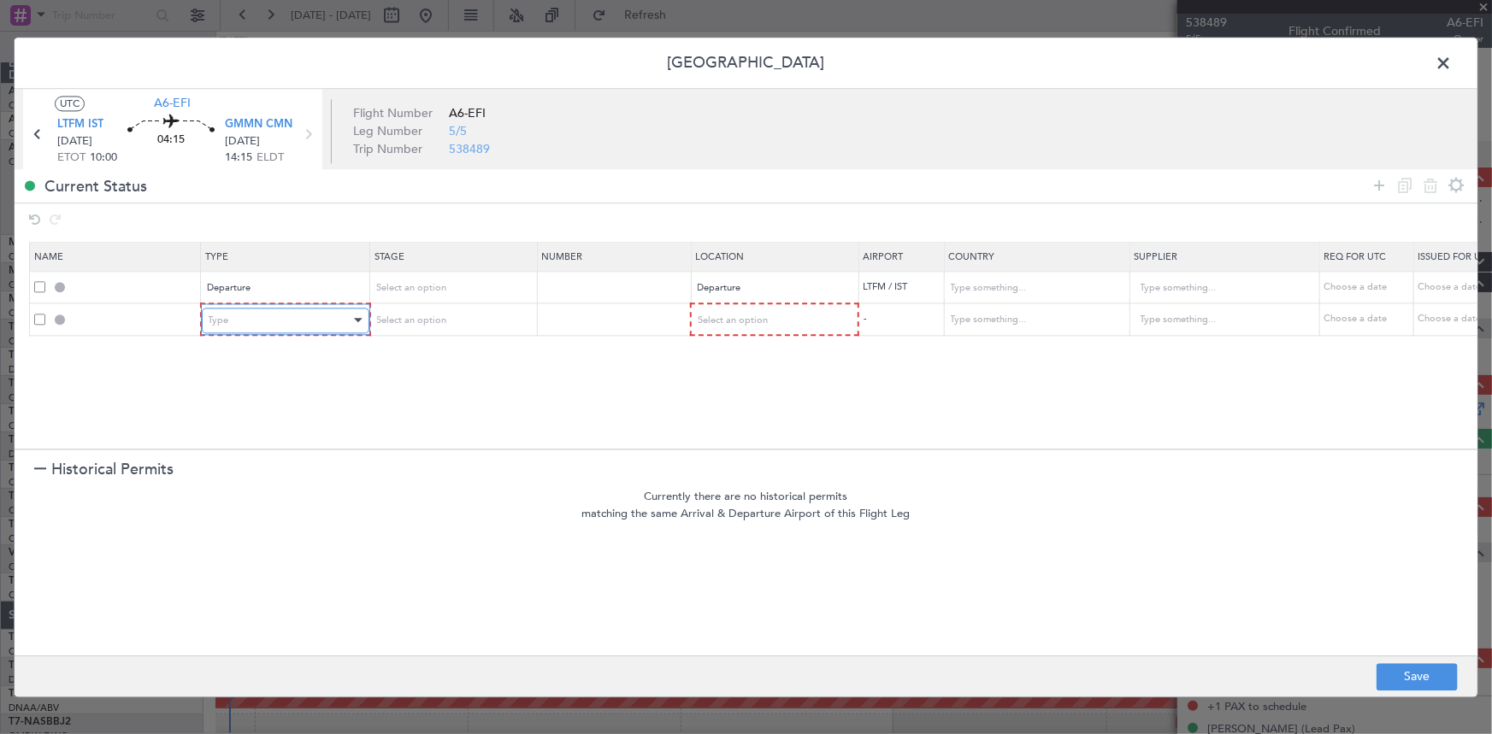
click at [298, 321] on div "Type" at bounding box center [280, 321] width 142 height 26
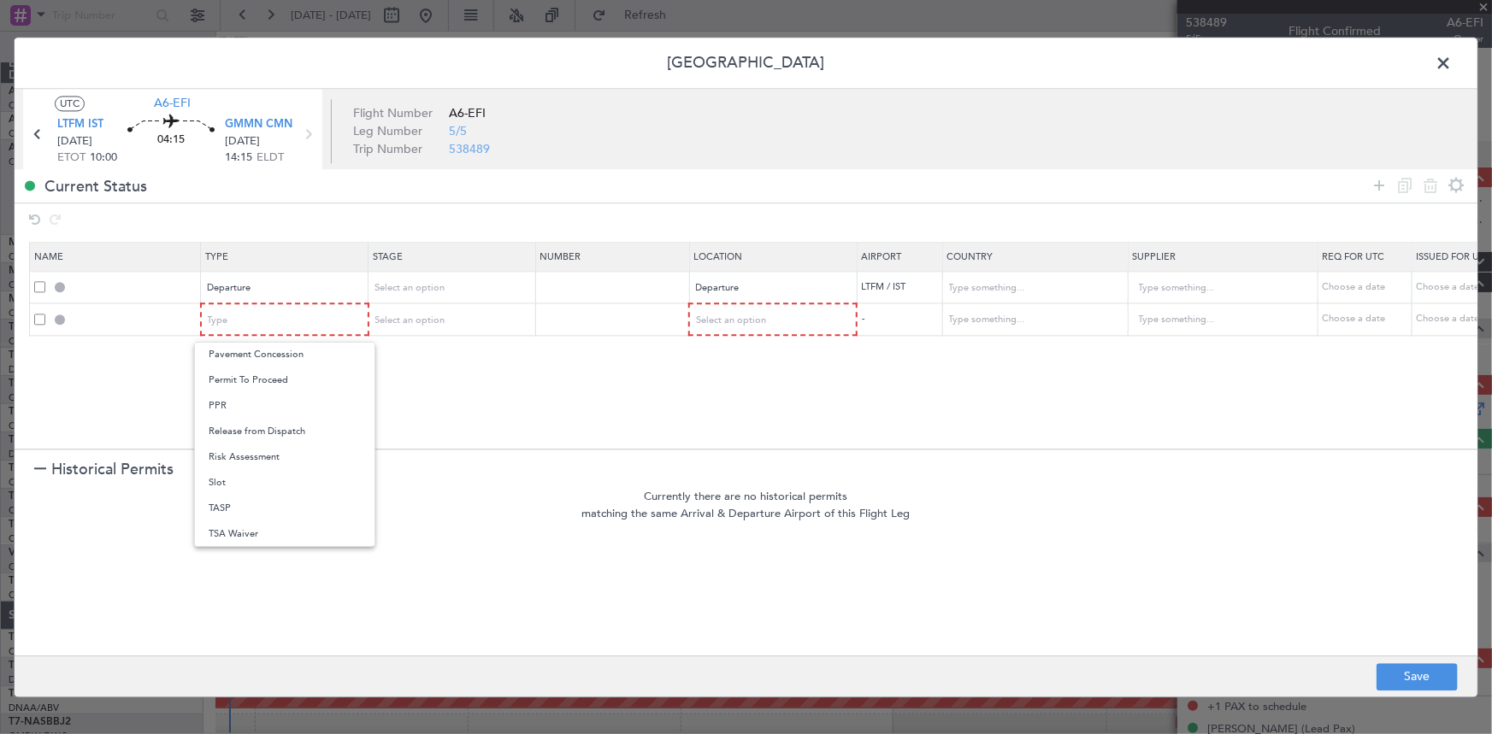
click at [238, 480] on span "Slot" at bounding box center [285, 483] width 152 height 26
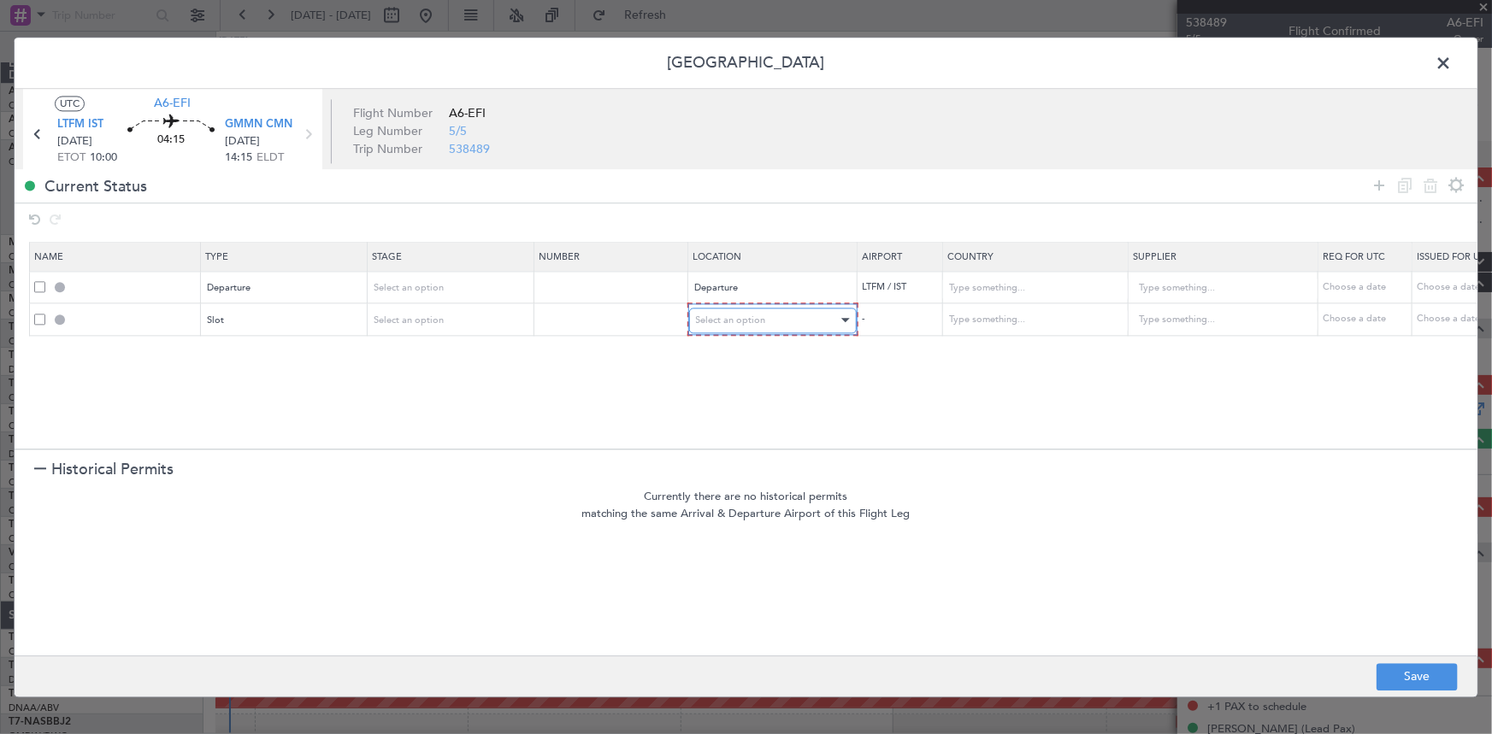
click at [760, 321] on span "Select an option" at bounding box center [731, 320] width 70 height 13
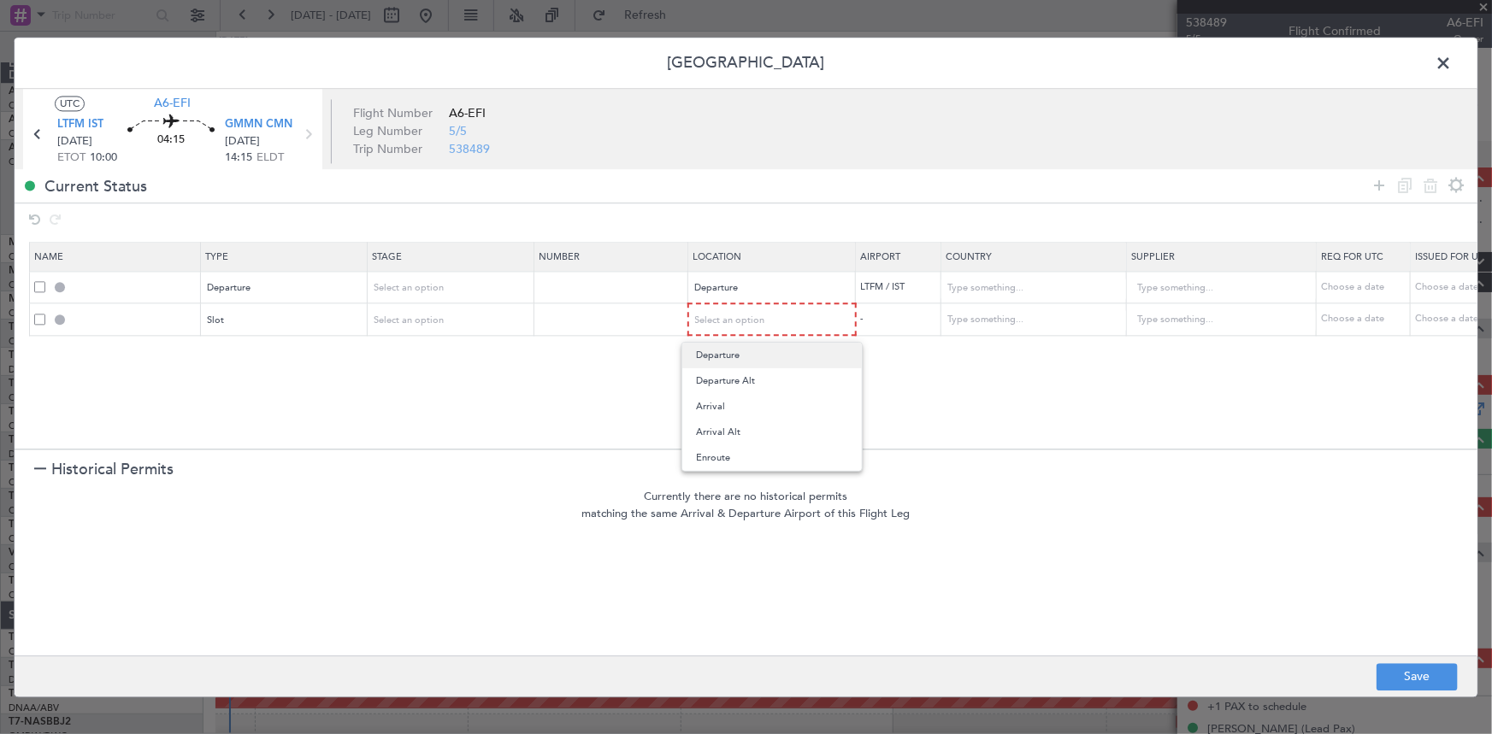
click at [728, 351] on span "Departure" at bounding box center [772, 356] width 152 height 26
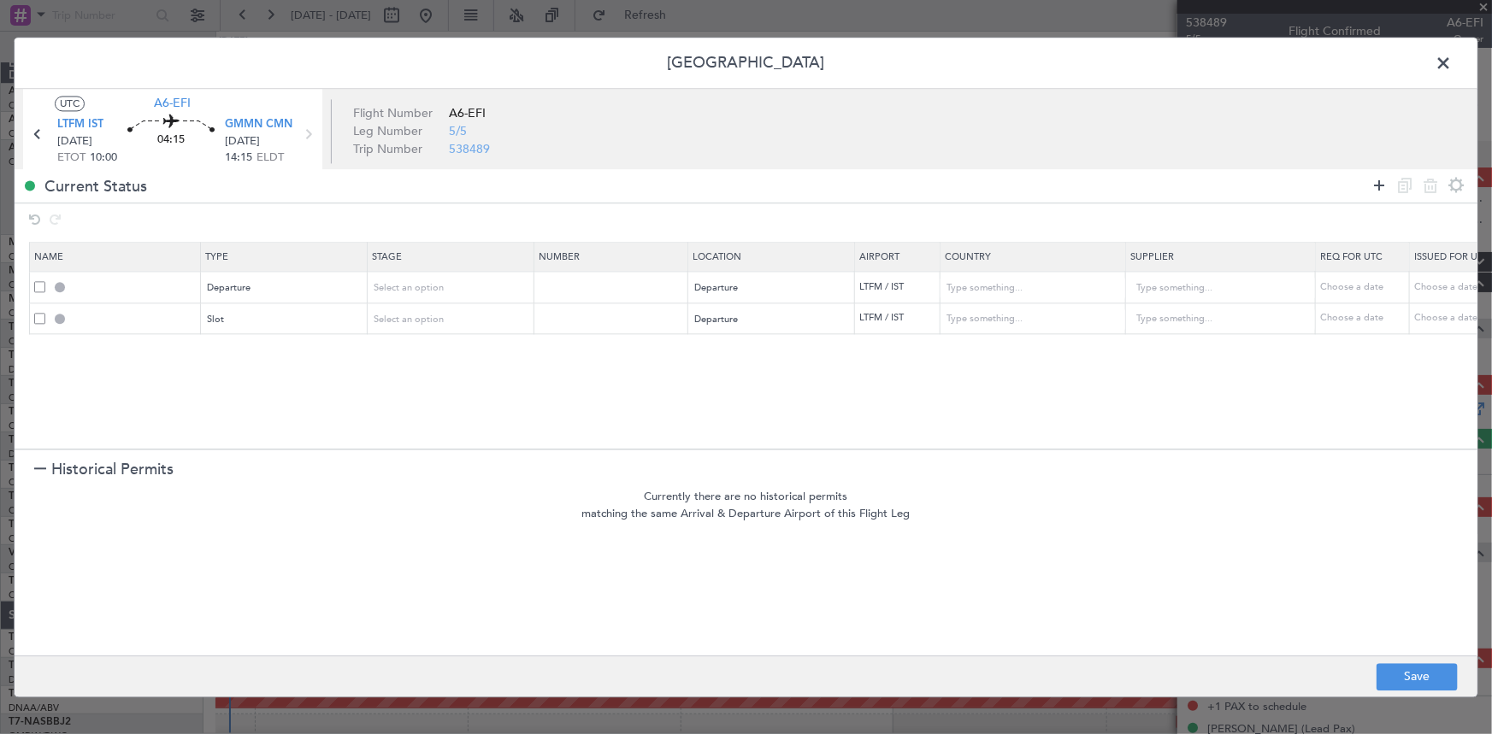
click at [1377, 187] on icon at bounding box center [1379, 185] width 21 height 21
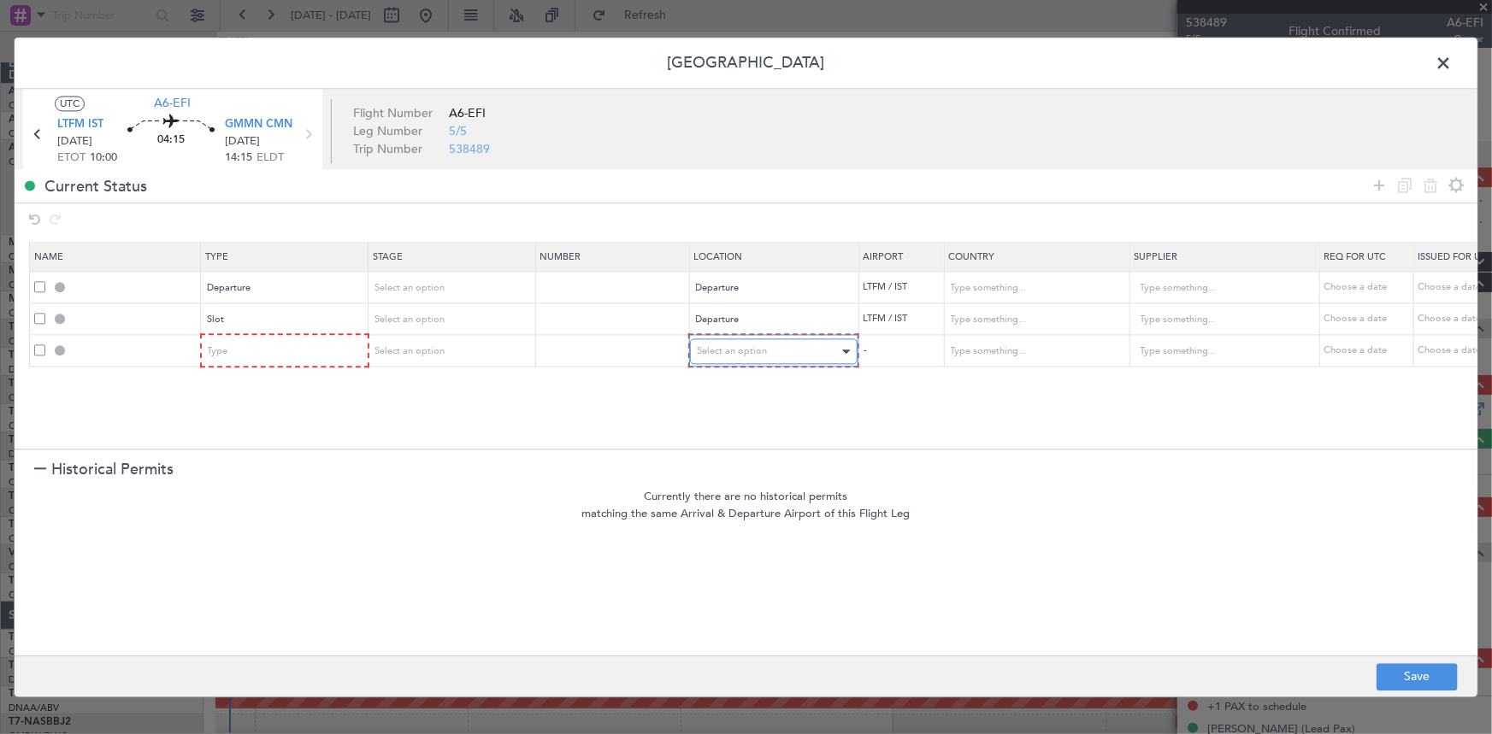
click at [745, 363] on div "Select an option" at bounding box center [768, 352] width 142 height 26
drag, startPoint x: 734, startPoint y: 485, endPoint x: 976, endPoint y: 384, distance: 261.4
click at [750, 487] on span "Enroute" at bounding box center [773, 489] width 152 height 26
click at [975, 347] on input "text" at bounding box center [1026, 352] width 154 height 26
click at [983, 380] on span "[GEOGRAPHIC_DATA]" at bounding box center [1034, 379] width 159 height 26
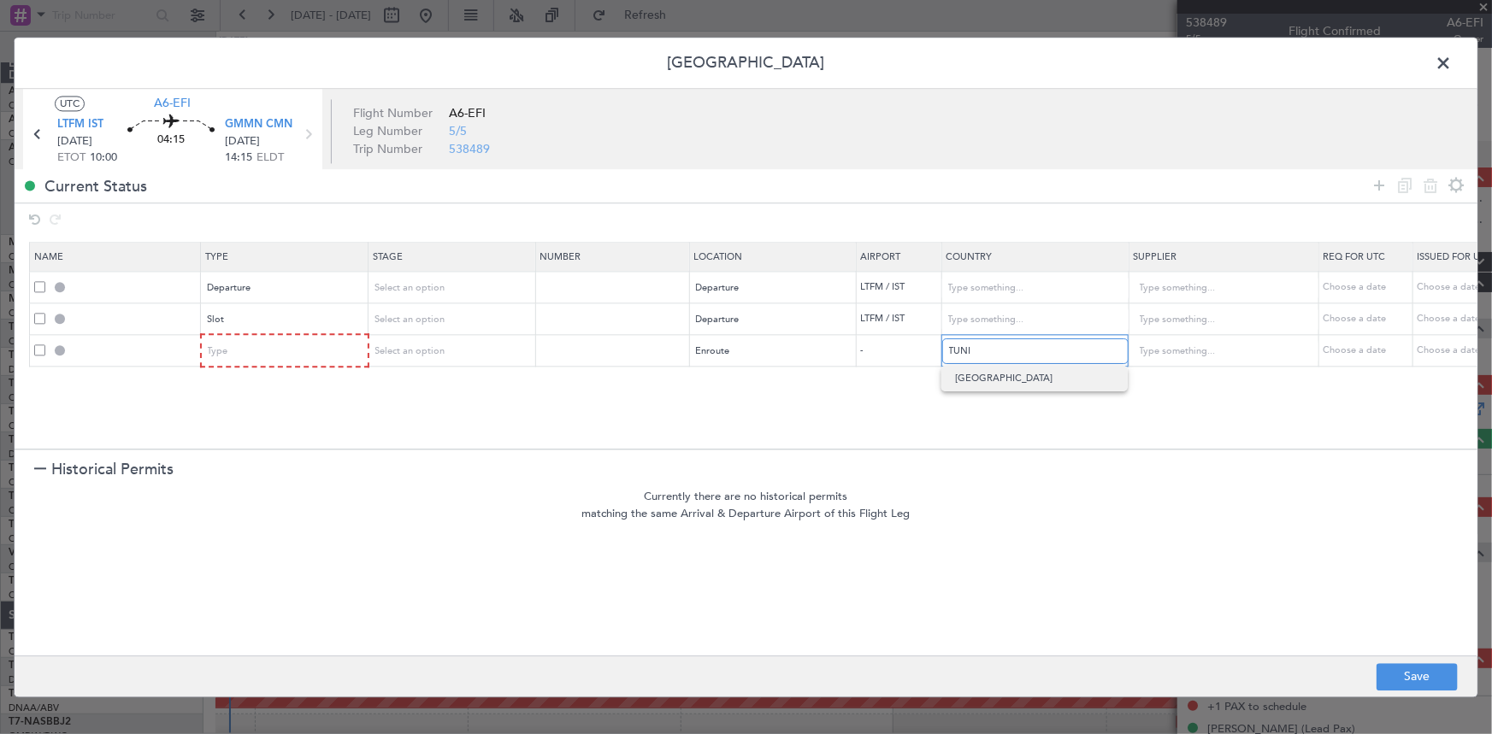
type input "[GEOGRAPHIC_DATA]"
click at [1381, 186] on icon at bounding box center [1379, 185] width 21 height 21
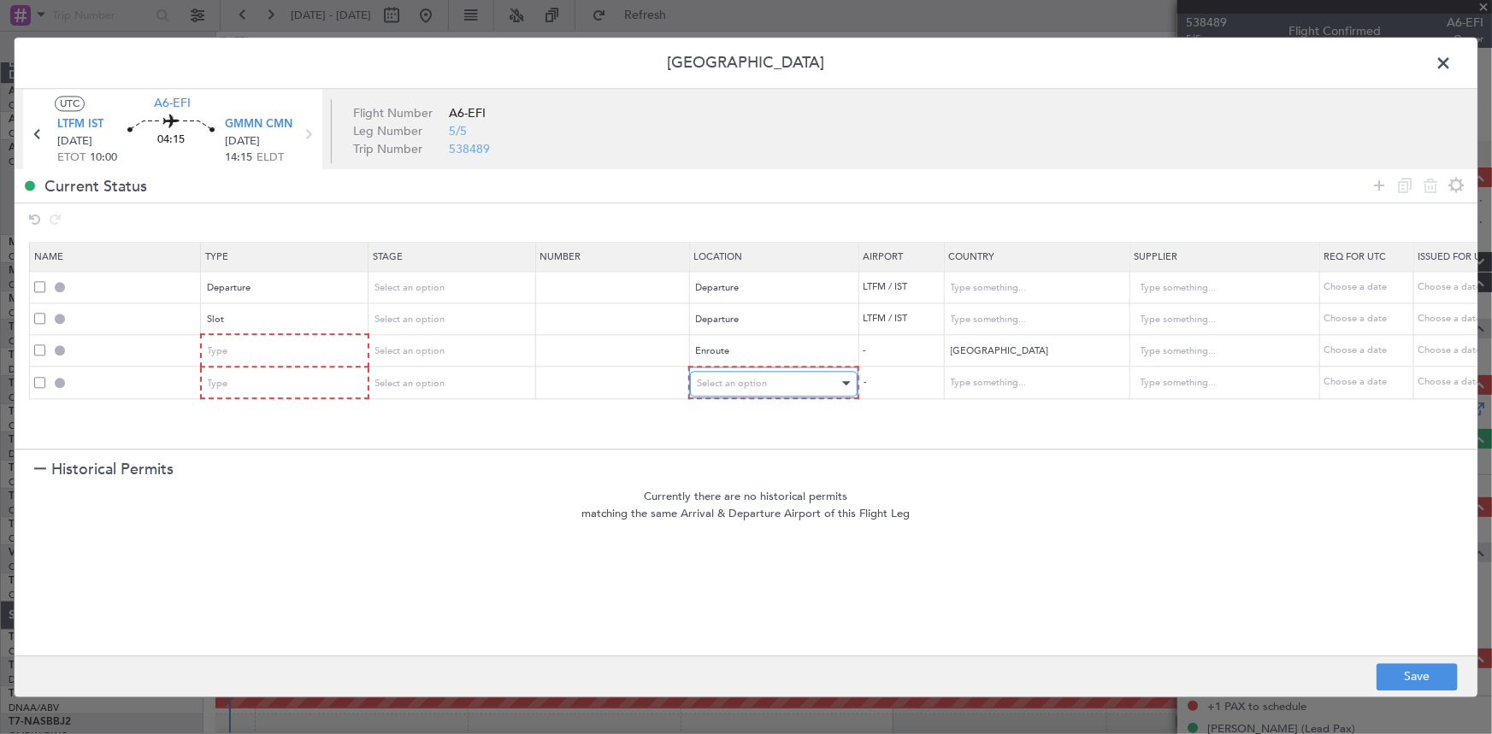
click at [774, 383] on div "Select an option" at bounding box center [768, 384] width 142 height 26
click at [736, 522] on span "Enroute" at bounding box center [773, 522] width 152 height 26
click at [987, 388] on input "text" at bounding box center [1026, 384] width 154 height 26
click at [977, 403] on span "[GEOGRAPHIC_DATA]" at bounding box center [1034, 411] width 159 height 26
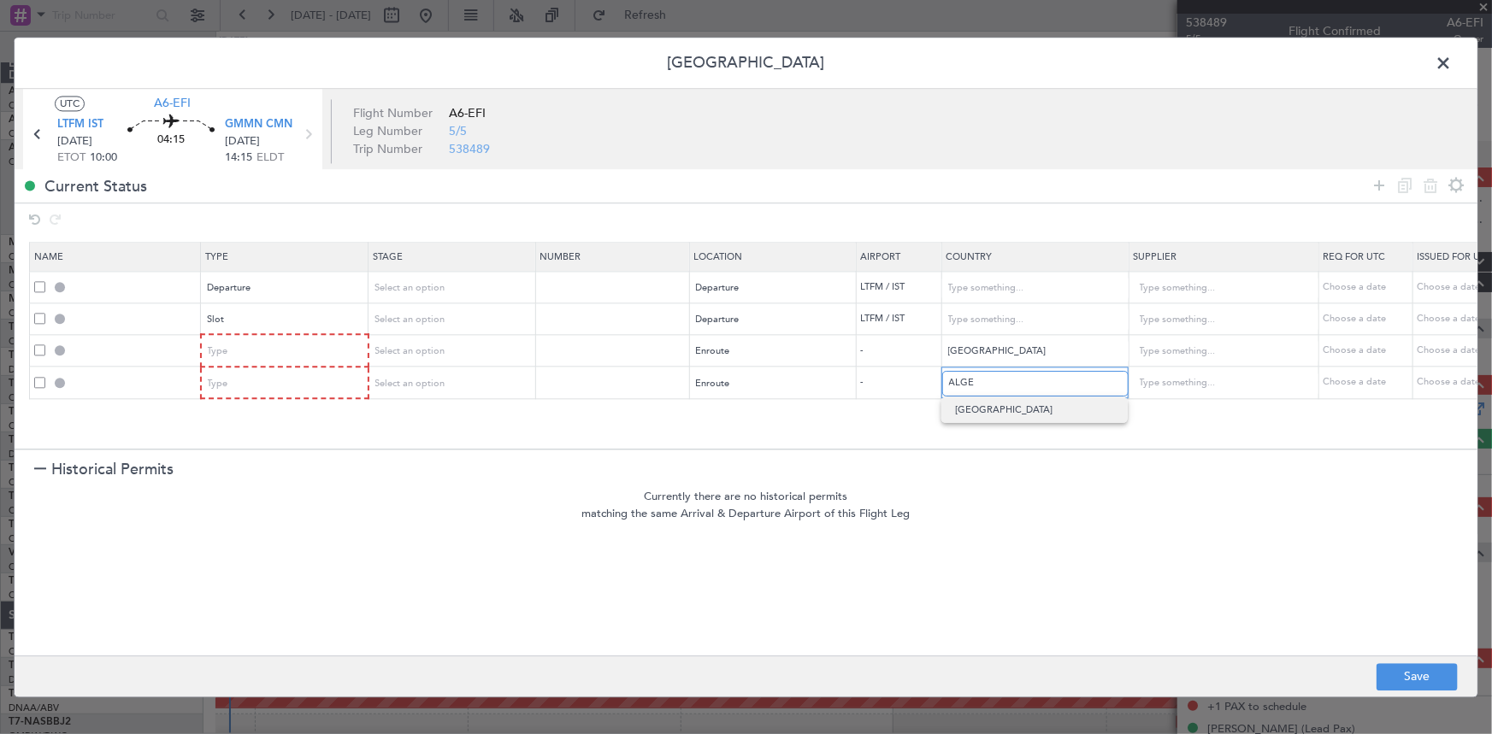
type input "[GEOGRAPHIC_DATA]"
click at [1374, 183] on icon at bounding box center [1379, 185] width 21 height 21
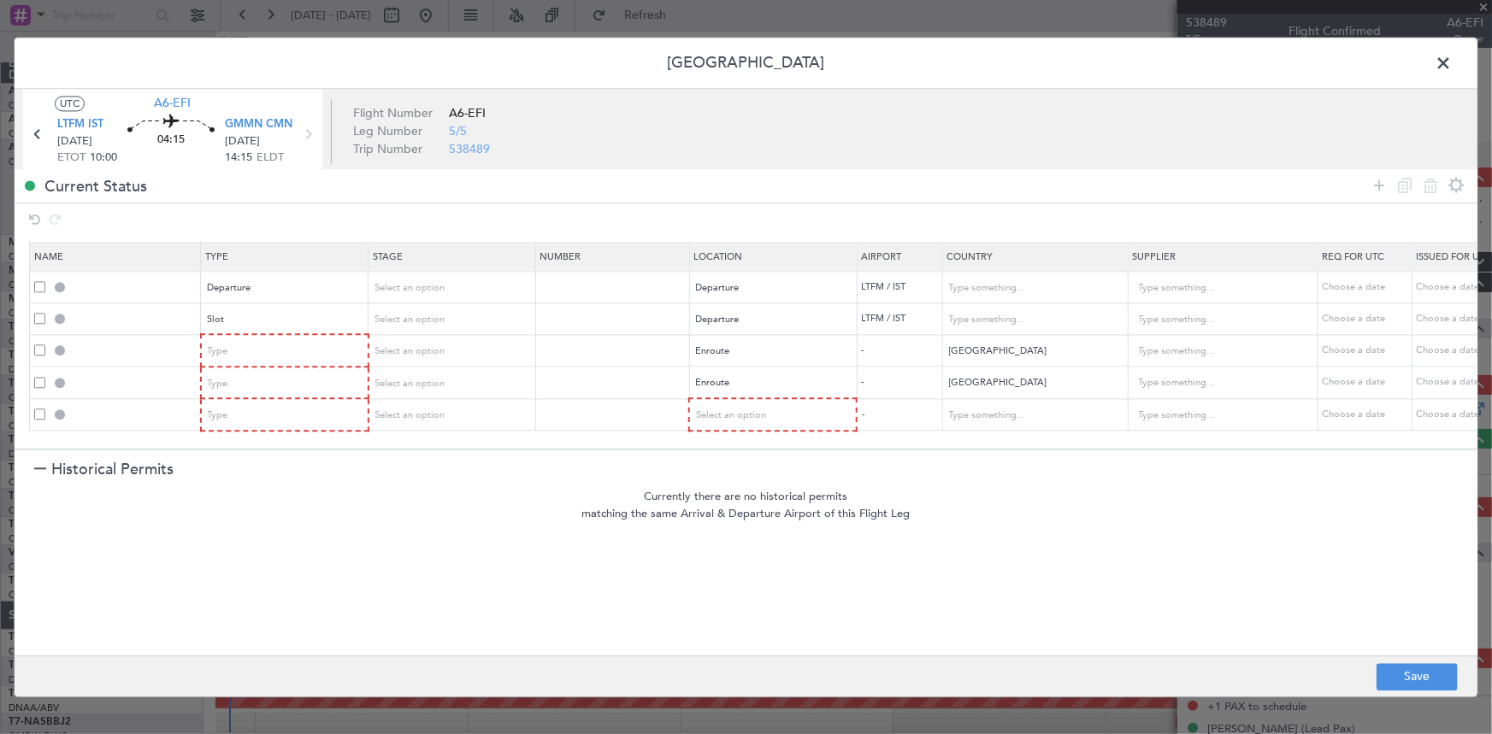
click at [41, 416] on span at bounding box center [39, 415] width 11 height 11
click at [46, 410] on input "checkbox" at bounding box center [46, 410] width 0 height 0
click at [1433, 188] on icon at bounding box center [1430, 185] width 21 height 21
click at [315, 357] on div "Type" at bounding box center [280, 352] width 142 height 26
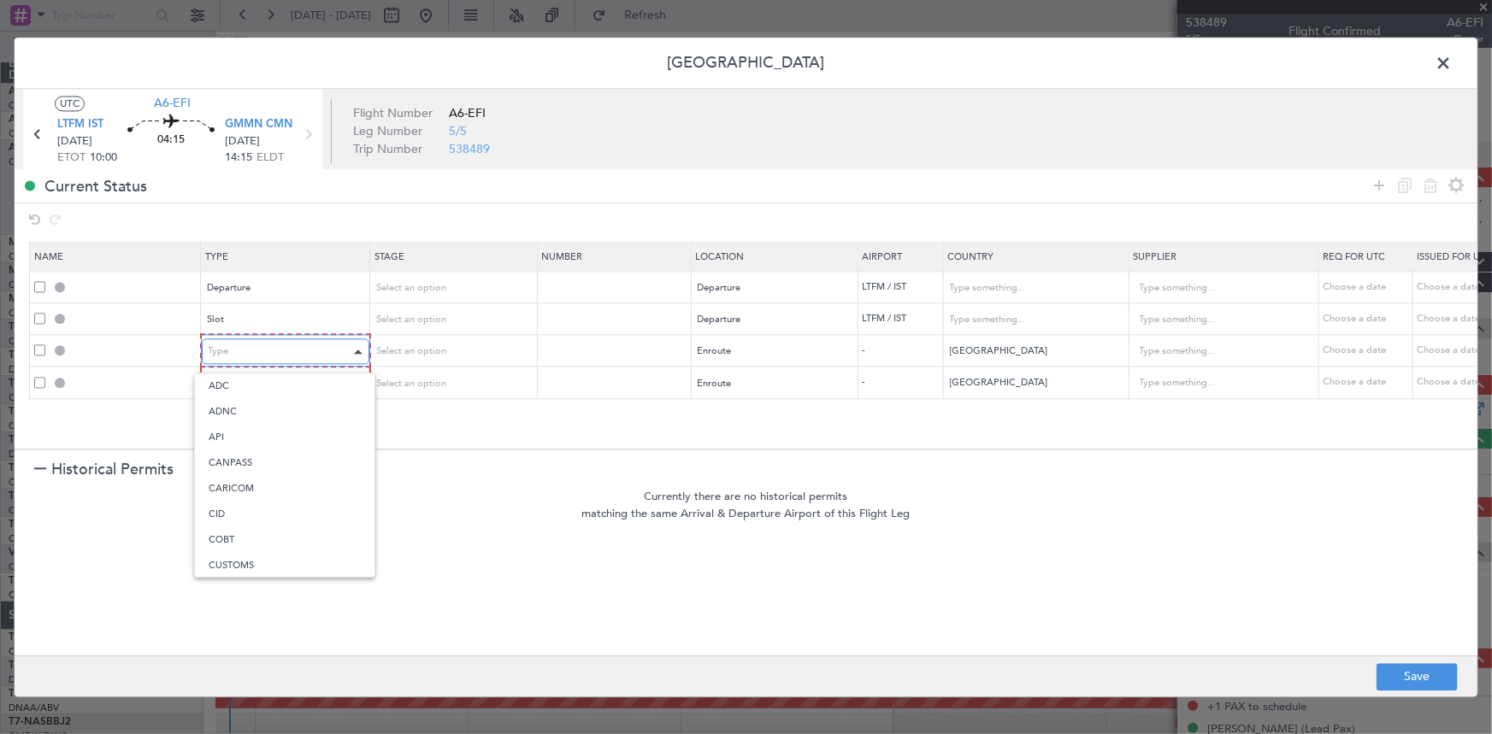
scroll to position [316, 0]
click at [227, 522] on span "Overflight" at bounding box center [285, 532] width 152 height 26
click at [257, 375] on div "Type" at bounding box center [280, 383] width 142 height 26
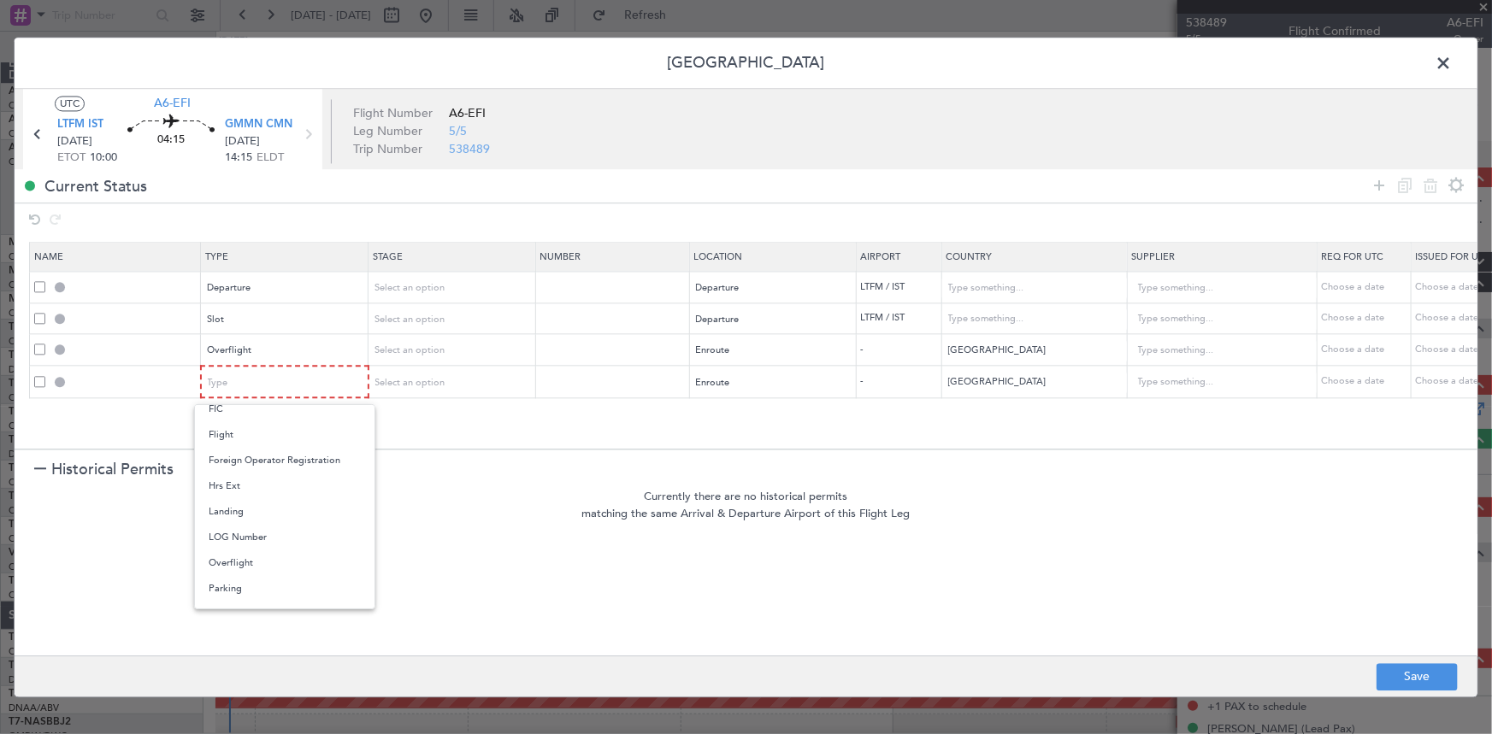
click at [244, 566] on span "Overflight" at bounding box center [285, 564] width 152 height 26
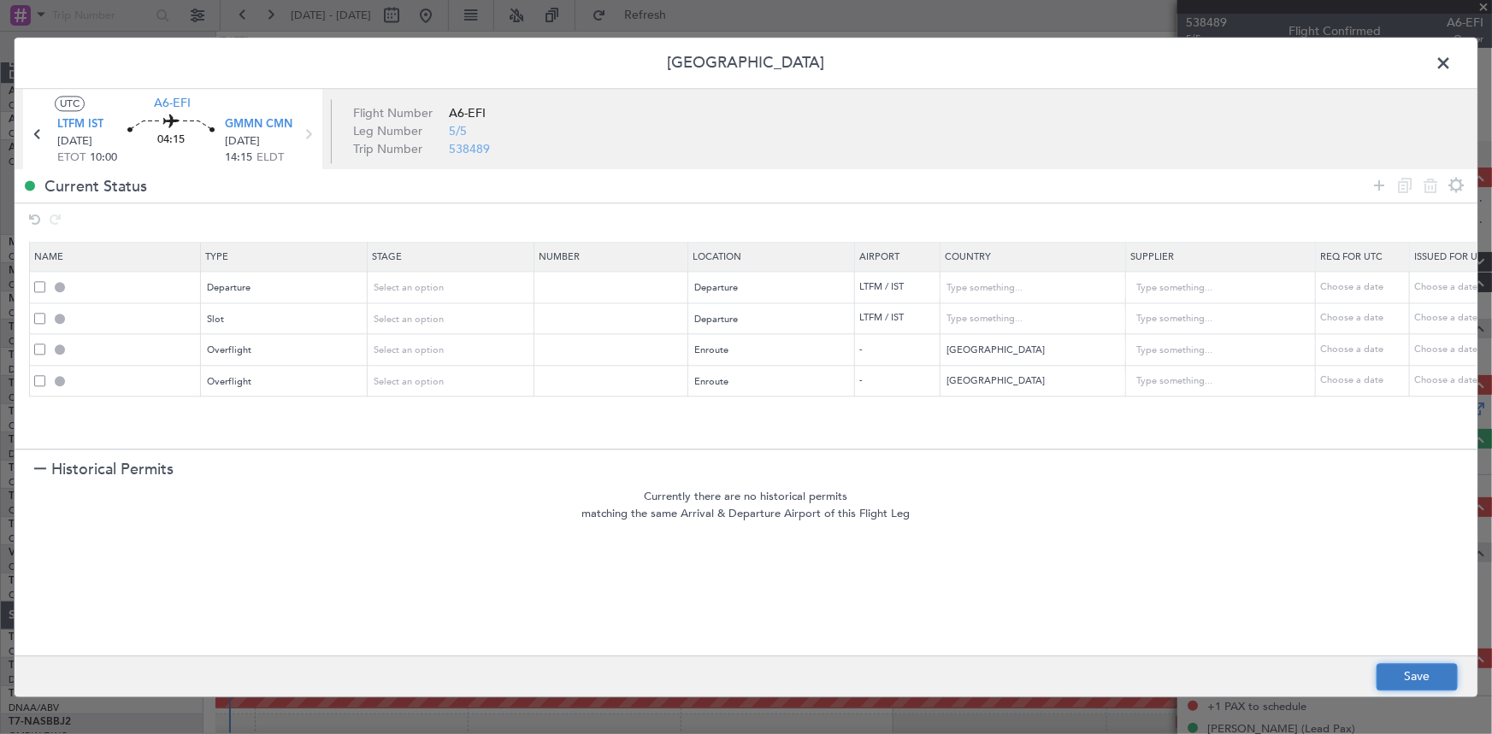
click at [1445, 681] on button "Save" at bounding box center [1417, 676] width 81 height 27
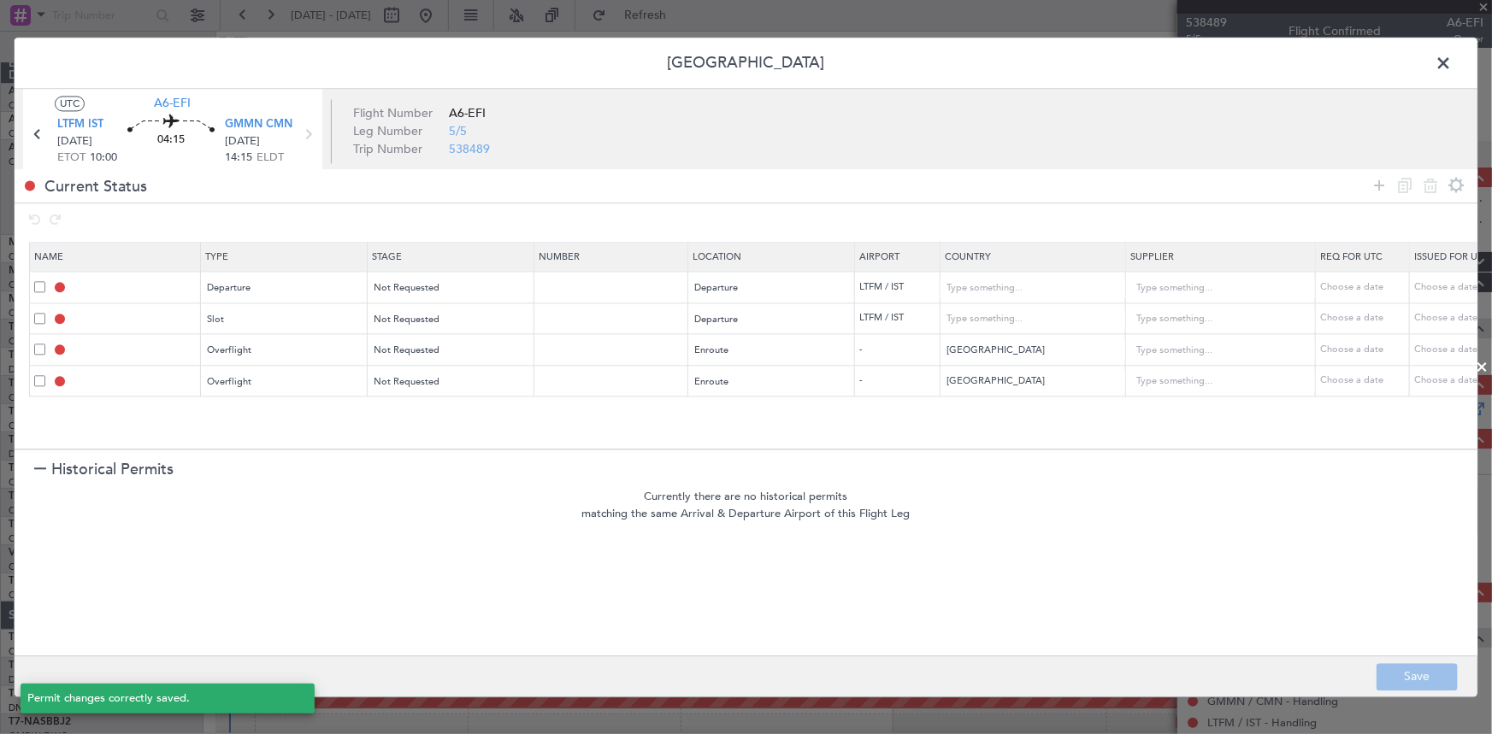
type input "DEPARTURE"
type input "Turkey"
type input "NNN"
type input "LTFM DEP SLOT"
type input "Turkey"
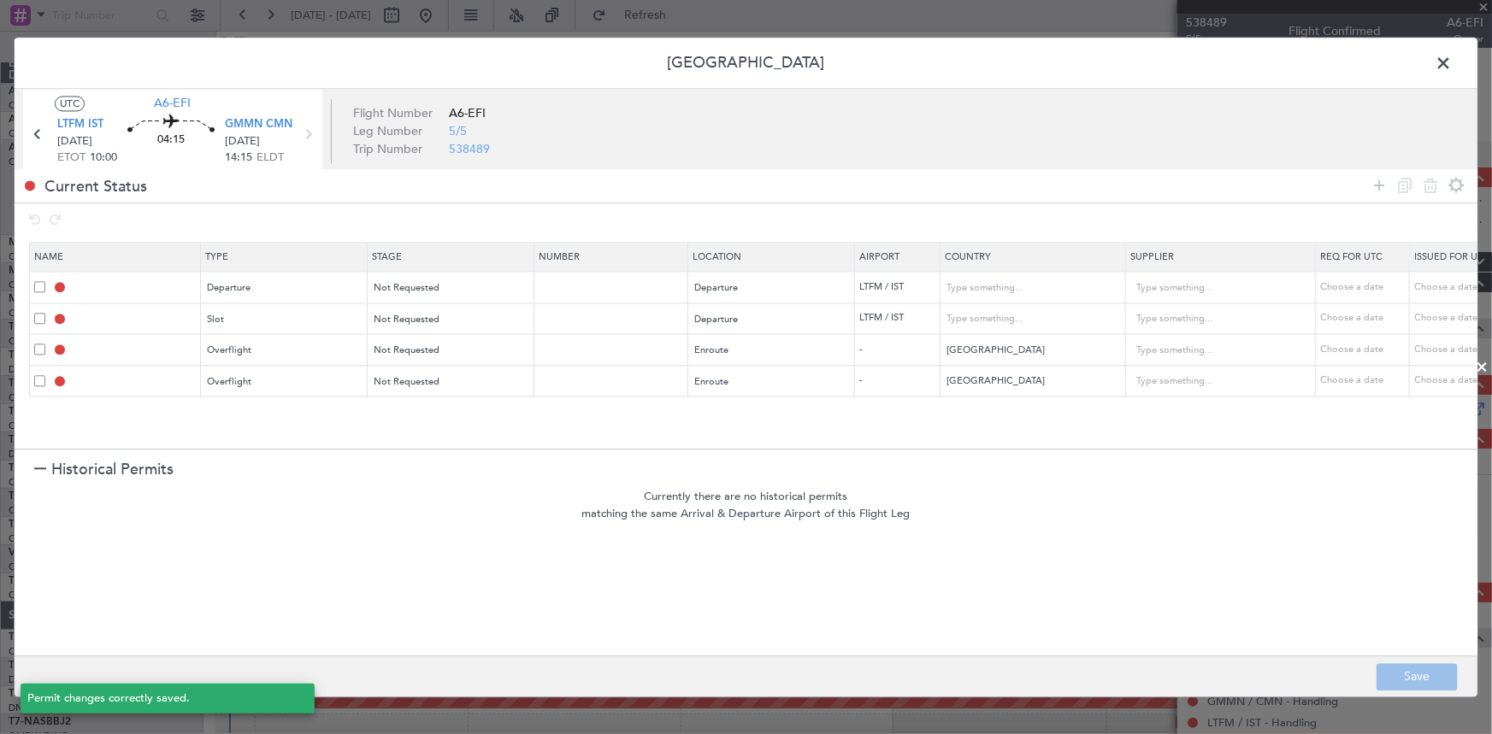
type input "NNN"
type input "TUNISIA OVF"
type input "NNN"
type input "ALGERIA OVF"
type input "NNN"
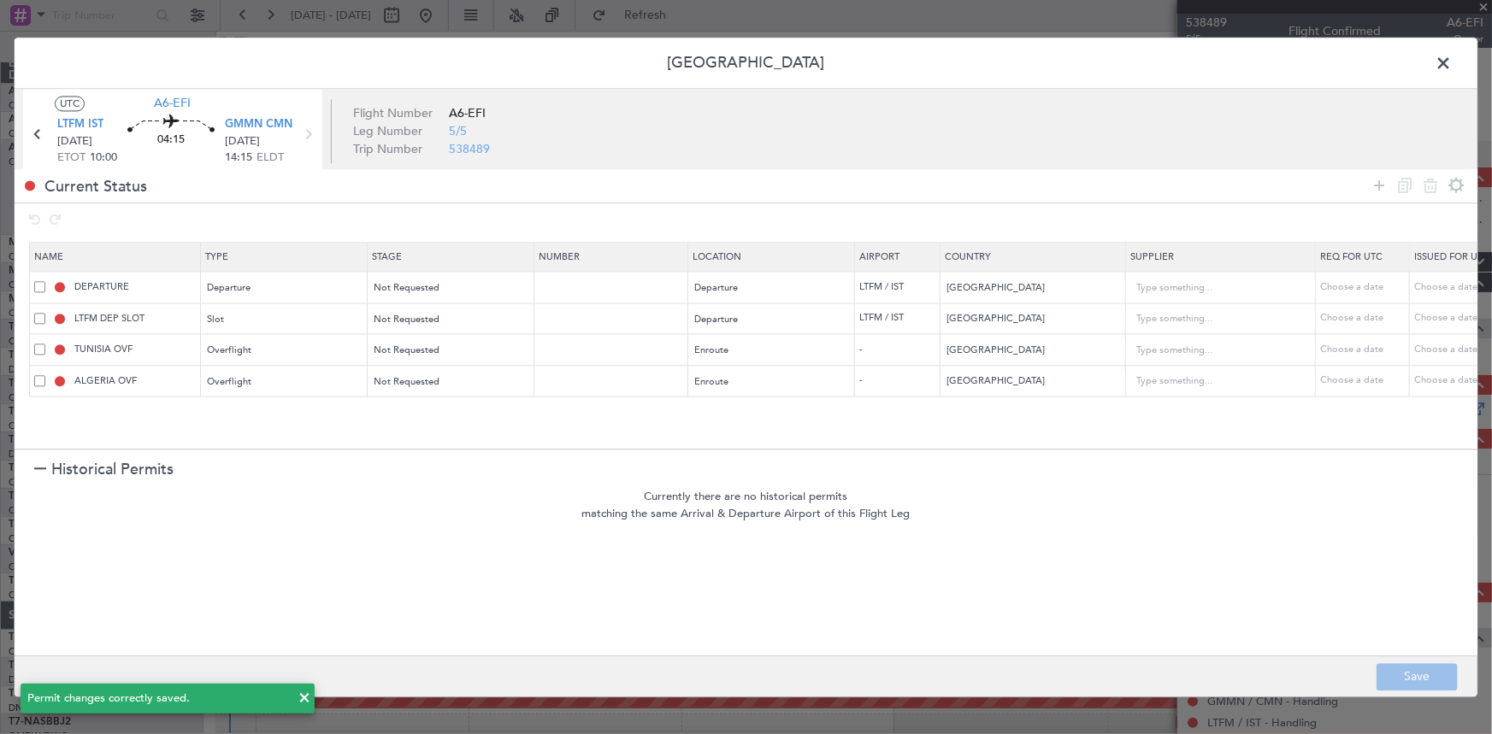
click at [1452, 63] on span at bounding box center [1452, 67] width 0 height 34
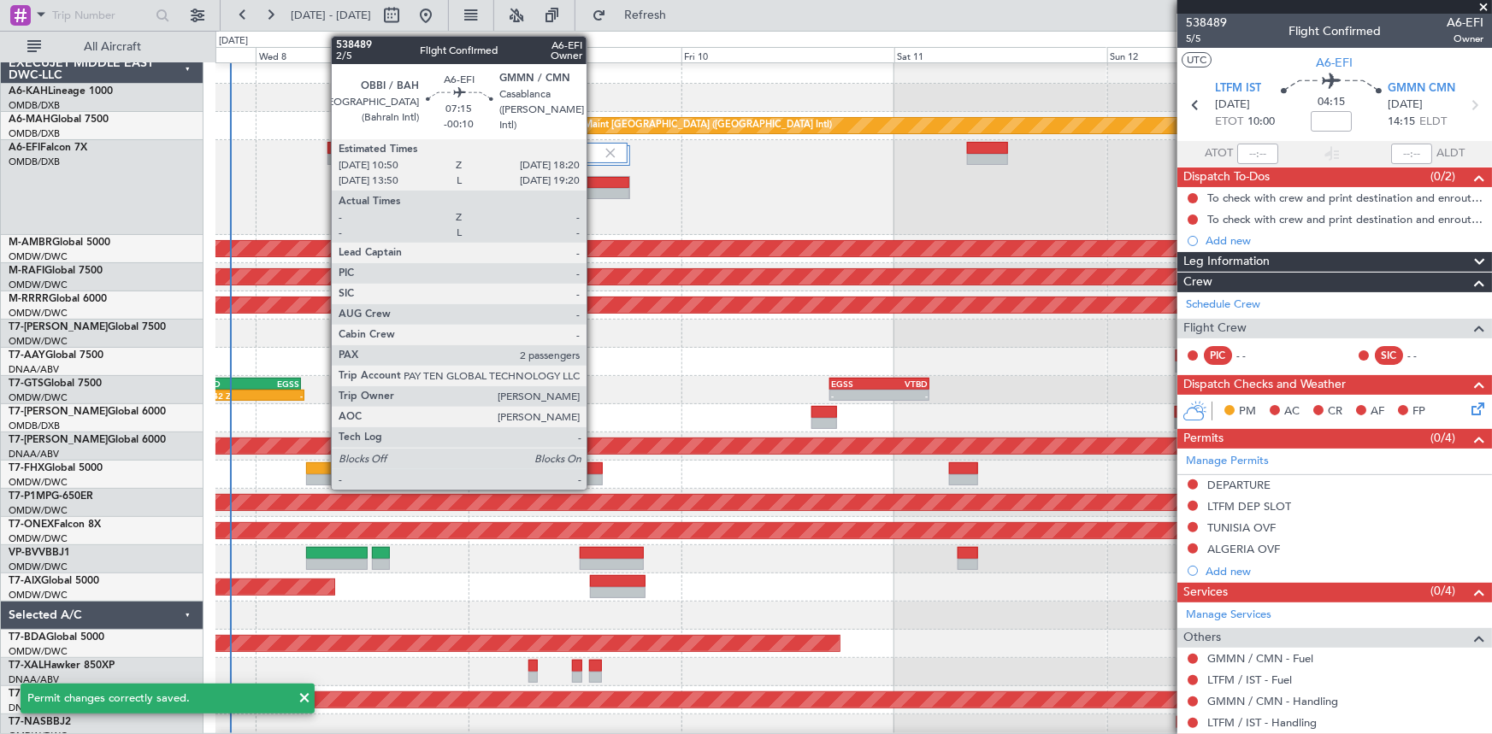
click at [594, 178] on div at bounding box center [596, 183] width 65 height 12
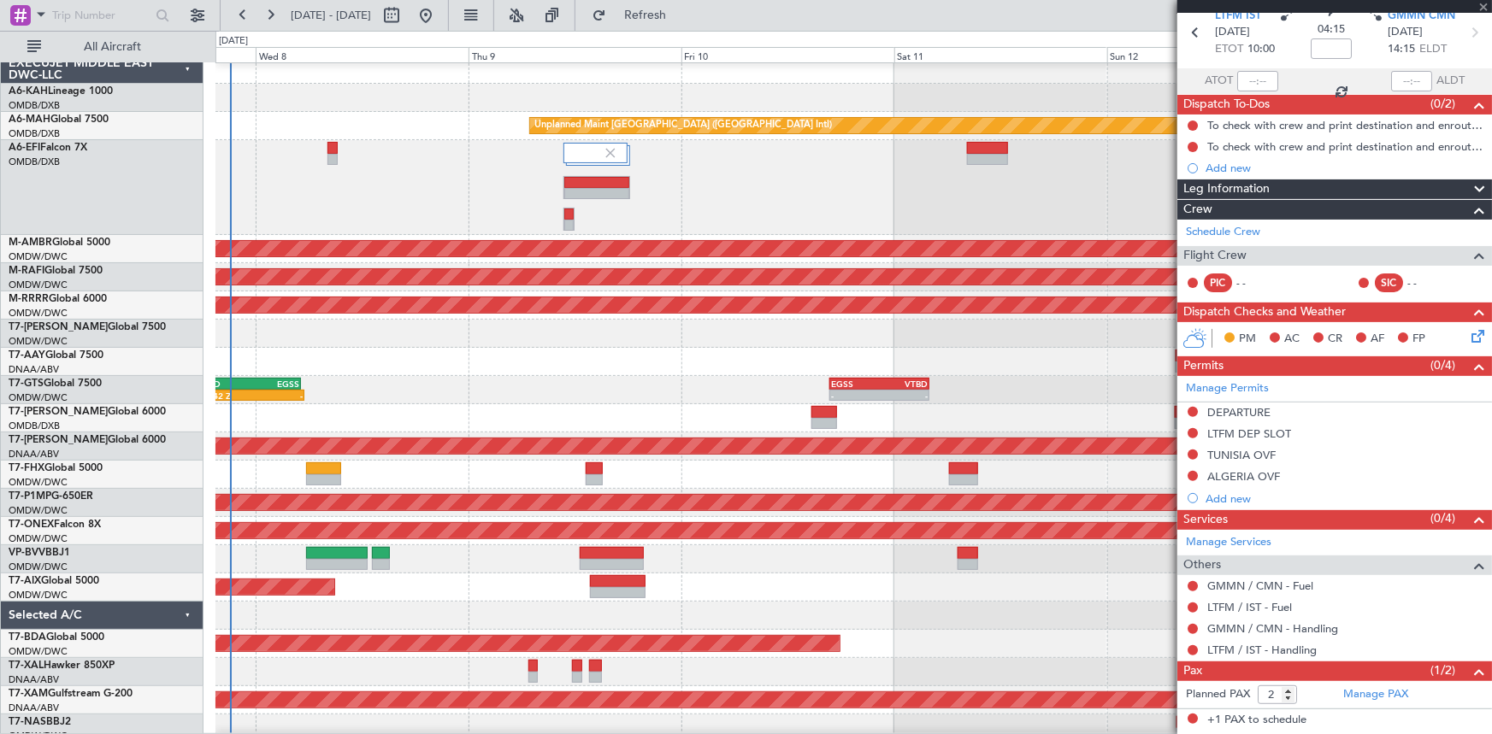
scroll to position [106, 0]
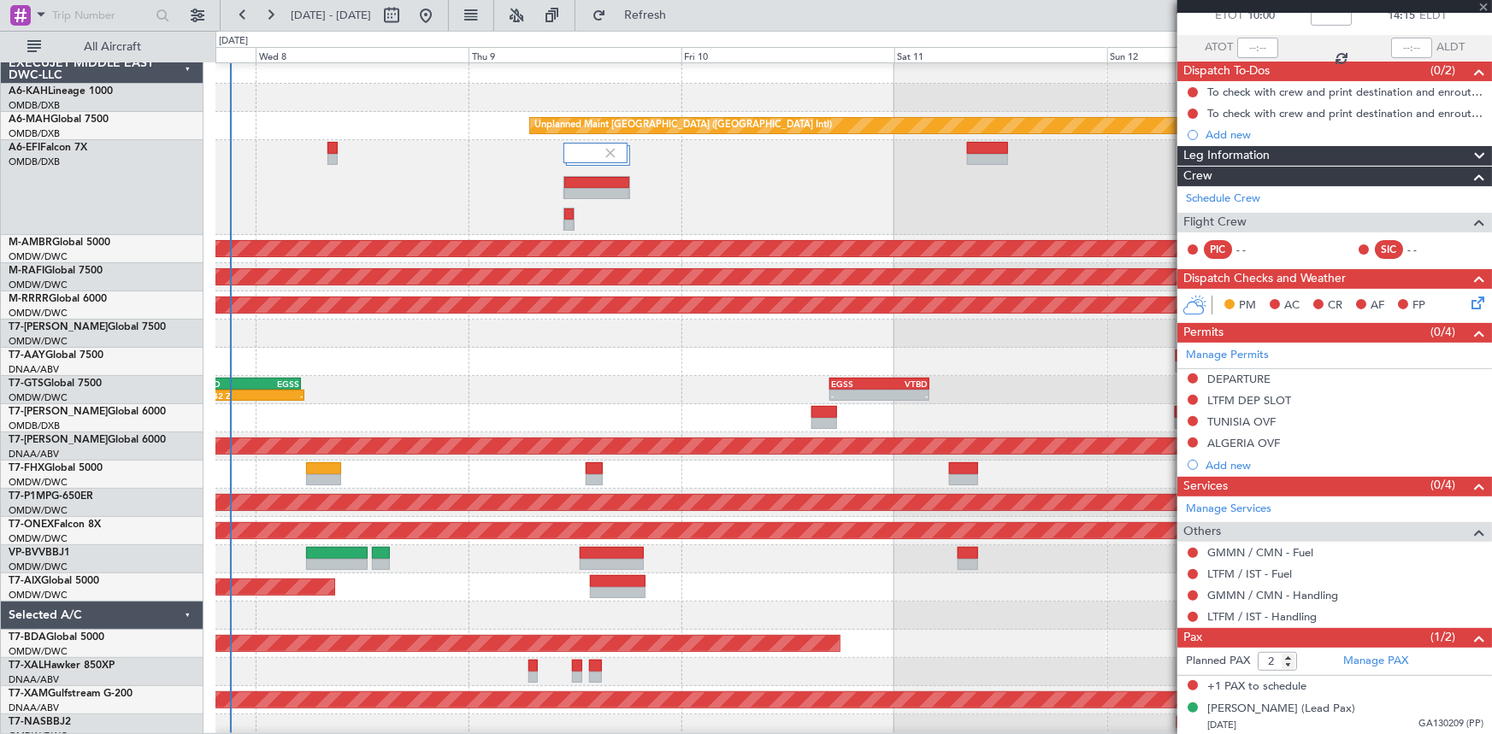
type input "-00:10"
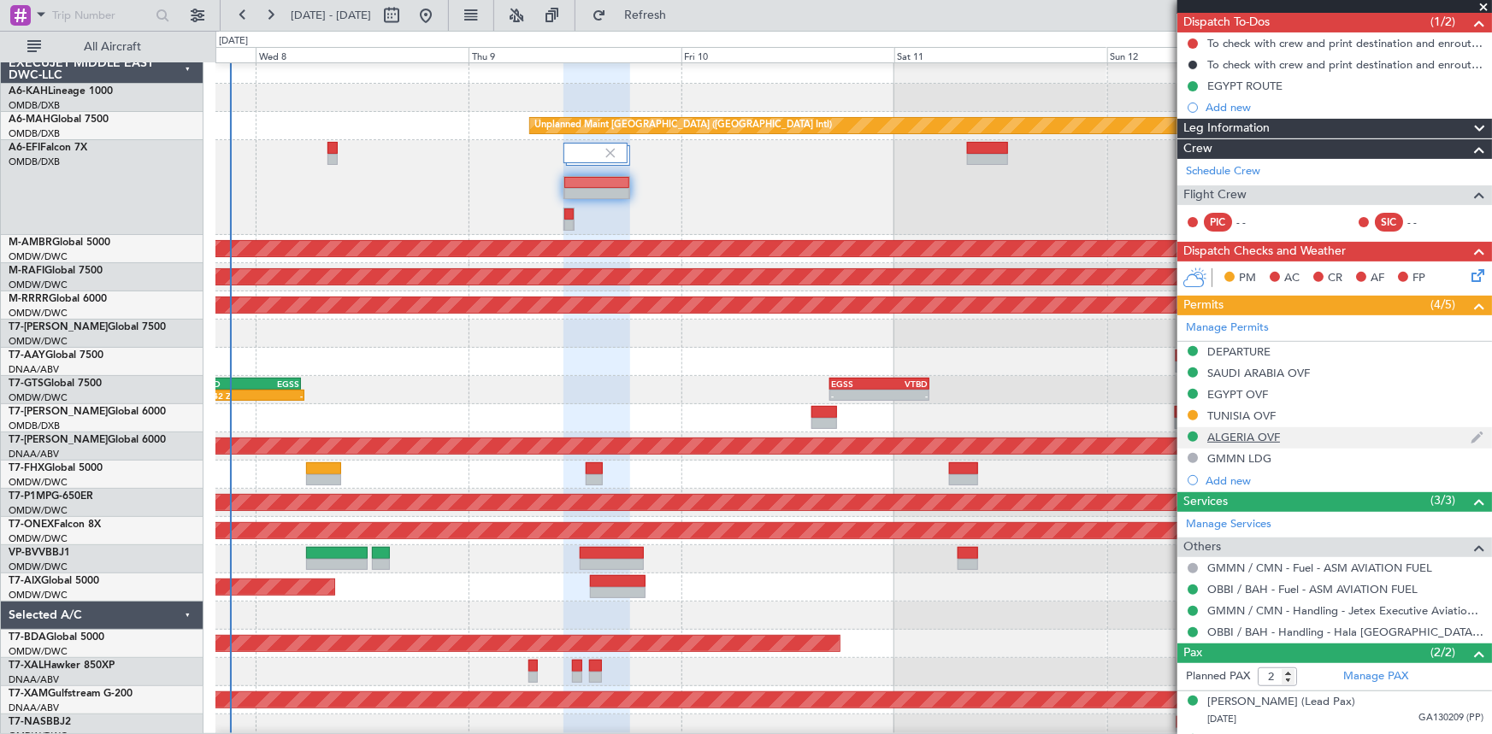
scroll to position [0, 0]
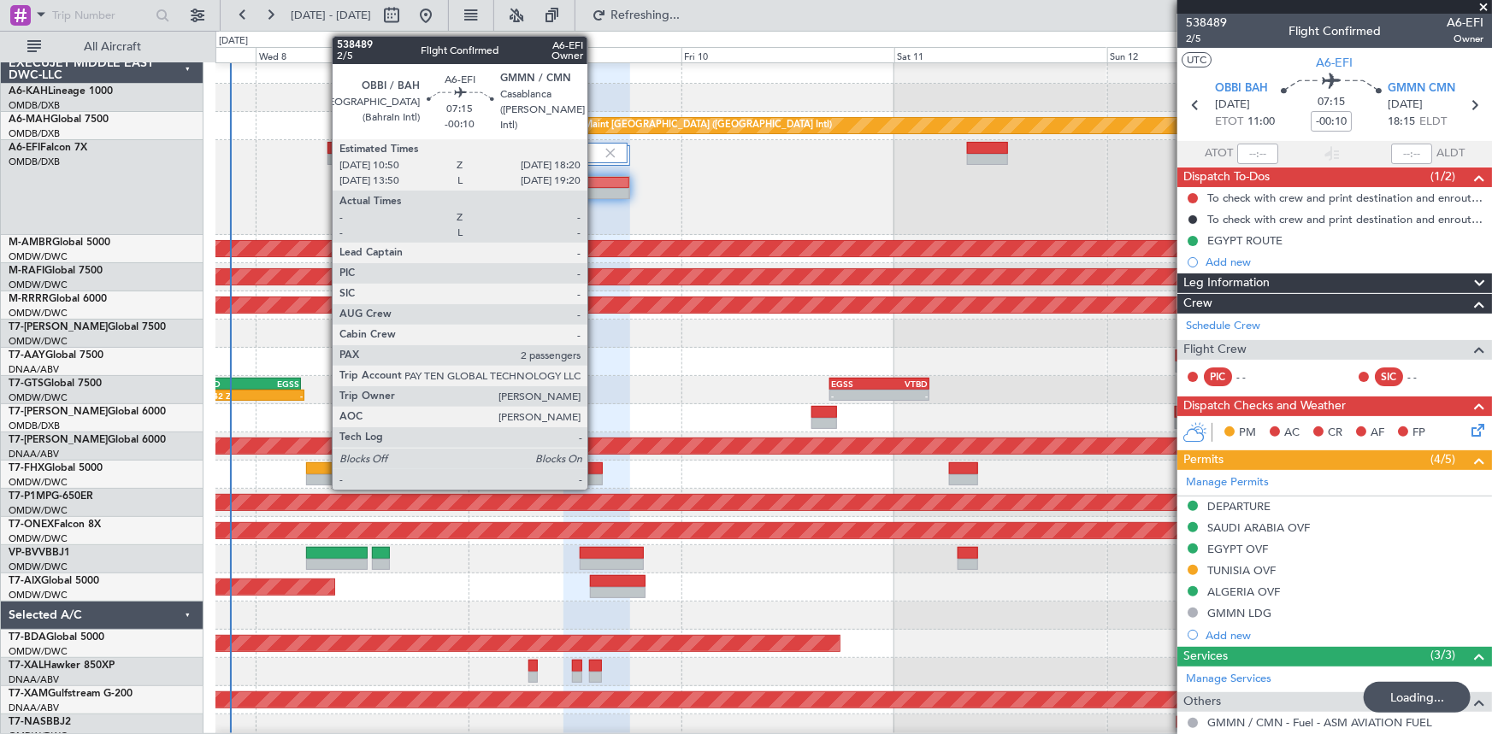
click at [595, 182] on div at bounding box center [596, 183] width 65 height 12
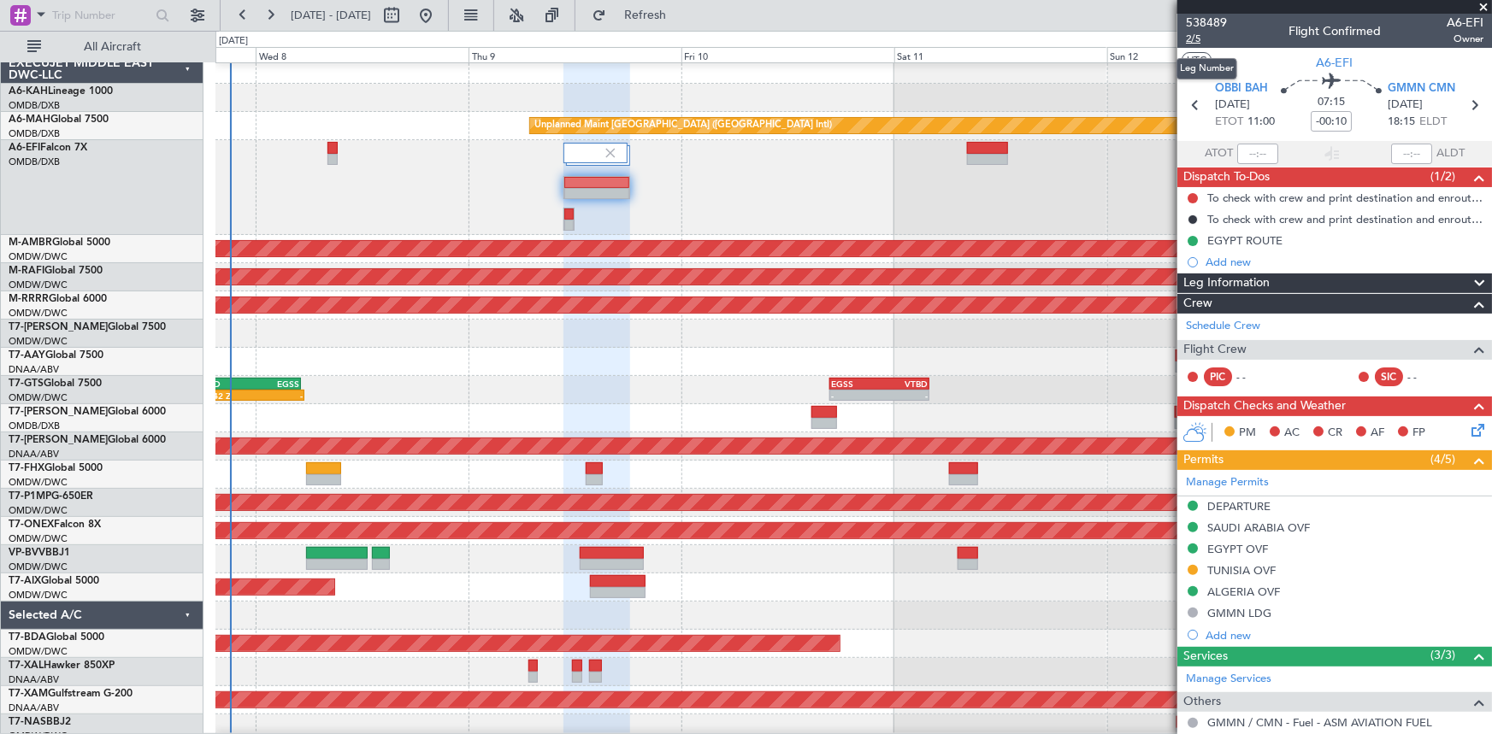
click at [1194, 42] on span "2/5" at bounding box center [1206, 39] width 41 height 15
click at [671, 9] on span "Refresh" at bounding box center [646, 15] width 72 height 12
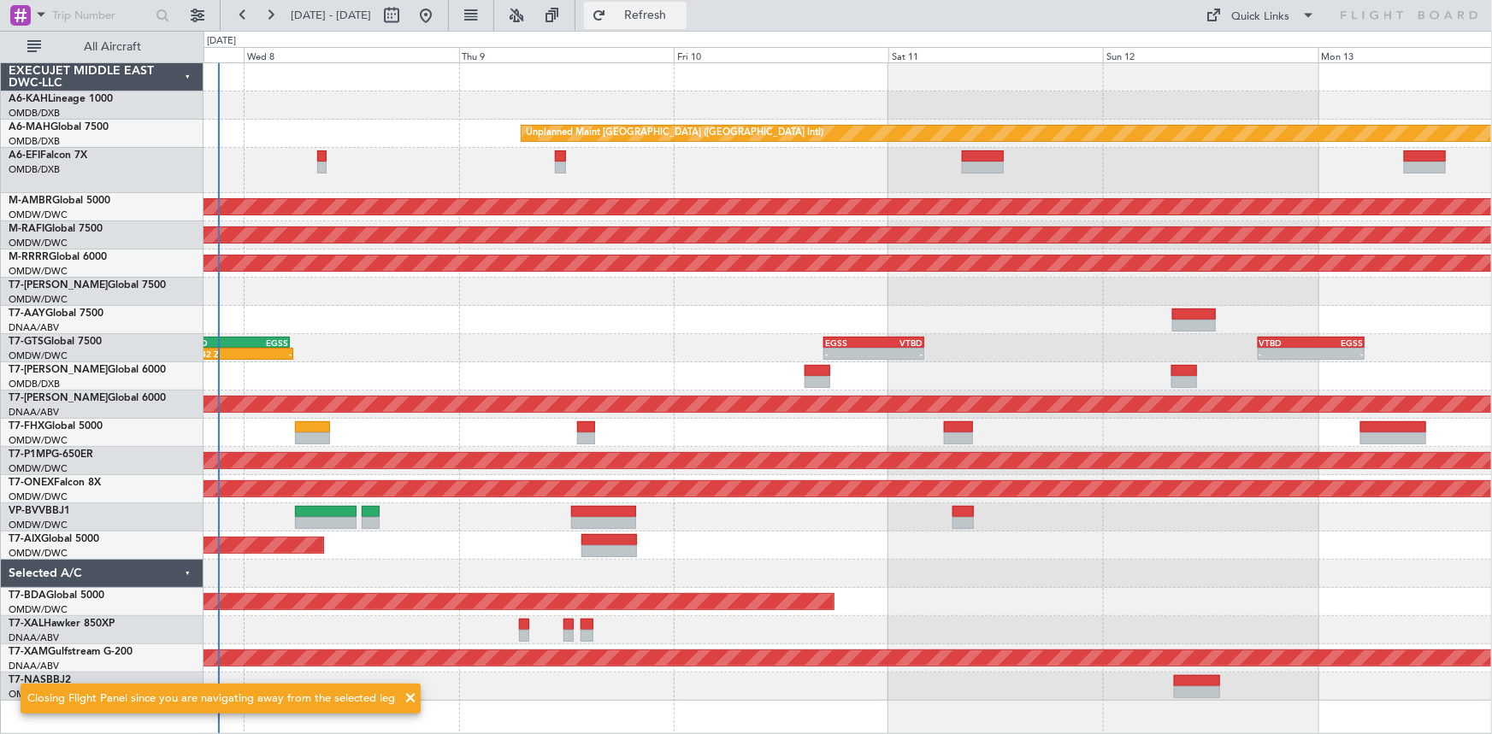
click at [681, 9] on span "Refresh" at bounding box center [646, 15] width 72 height 12
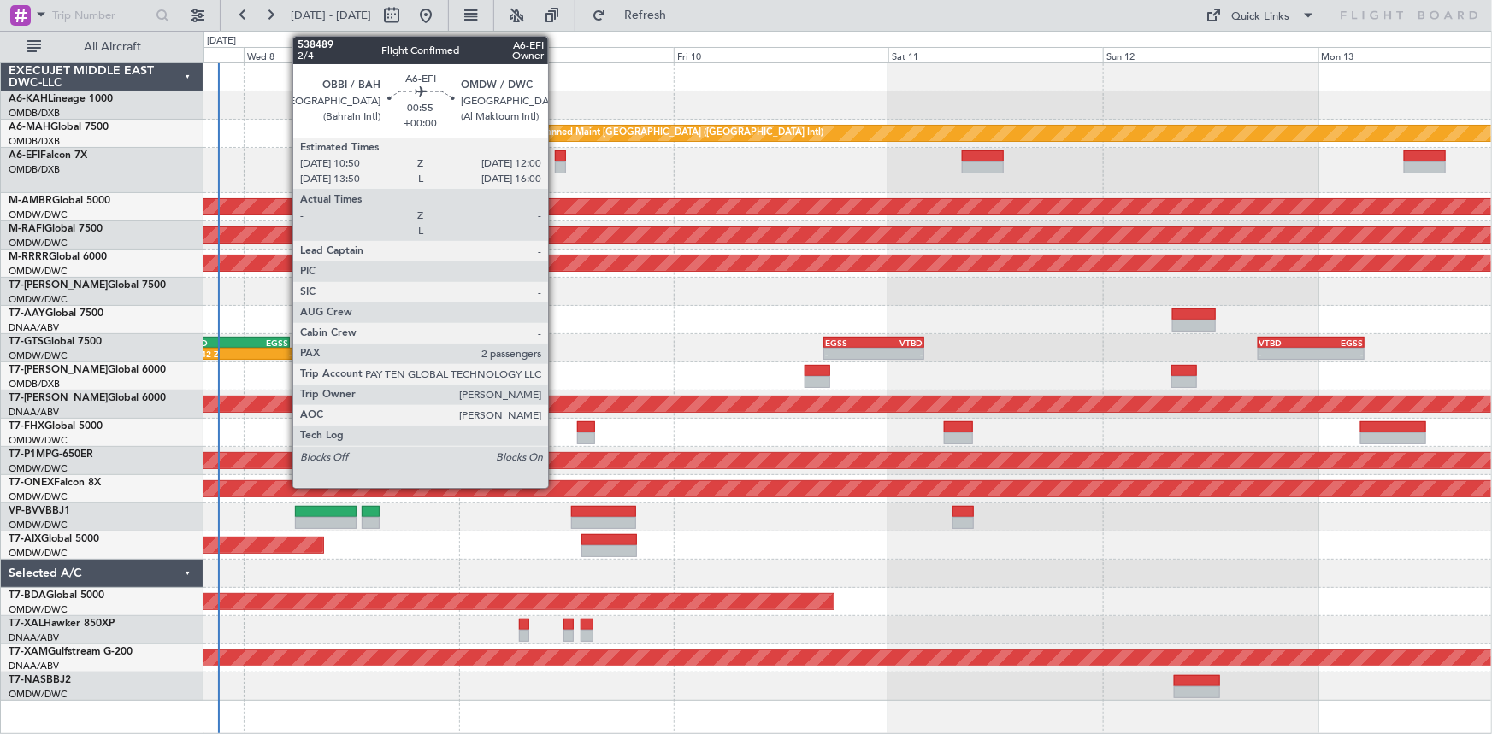
click at [556, 158] on div at bounding box center [560, 156] width 11 height 12
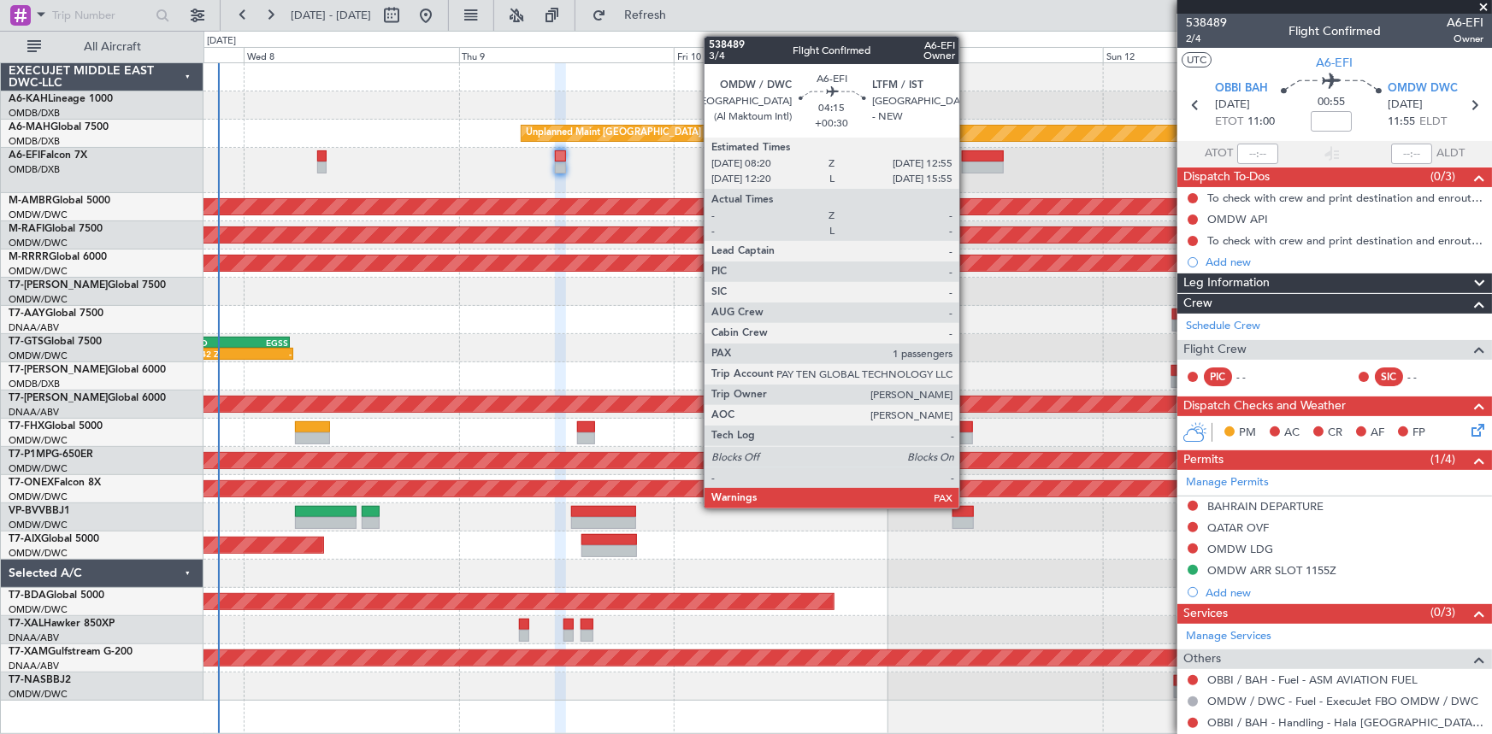
click at [967, 154] on div at bounding box center [982, 156] width 41 height 12
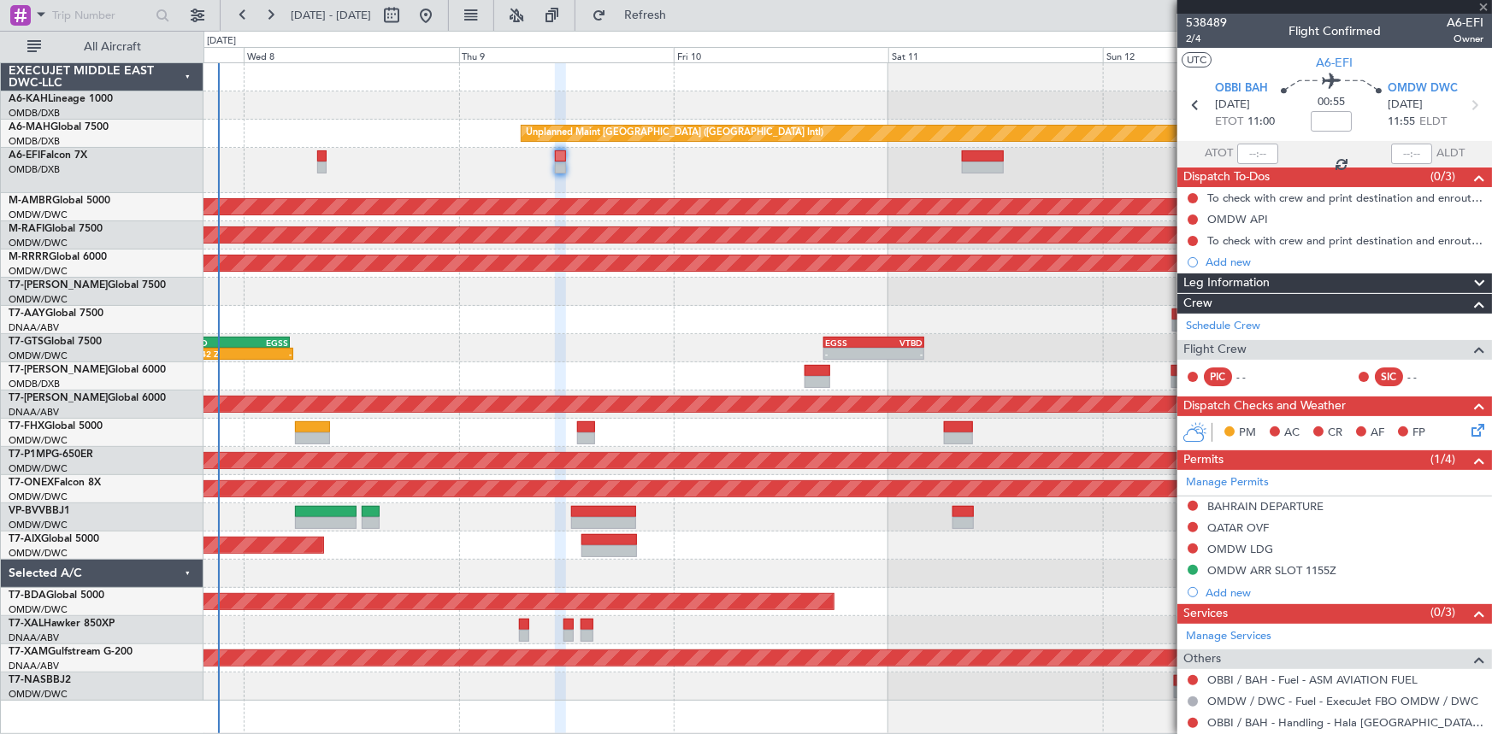
type input "+00:30"
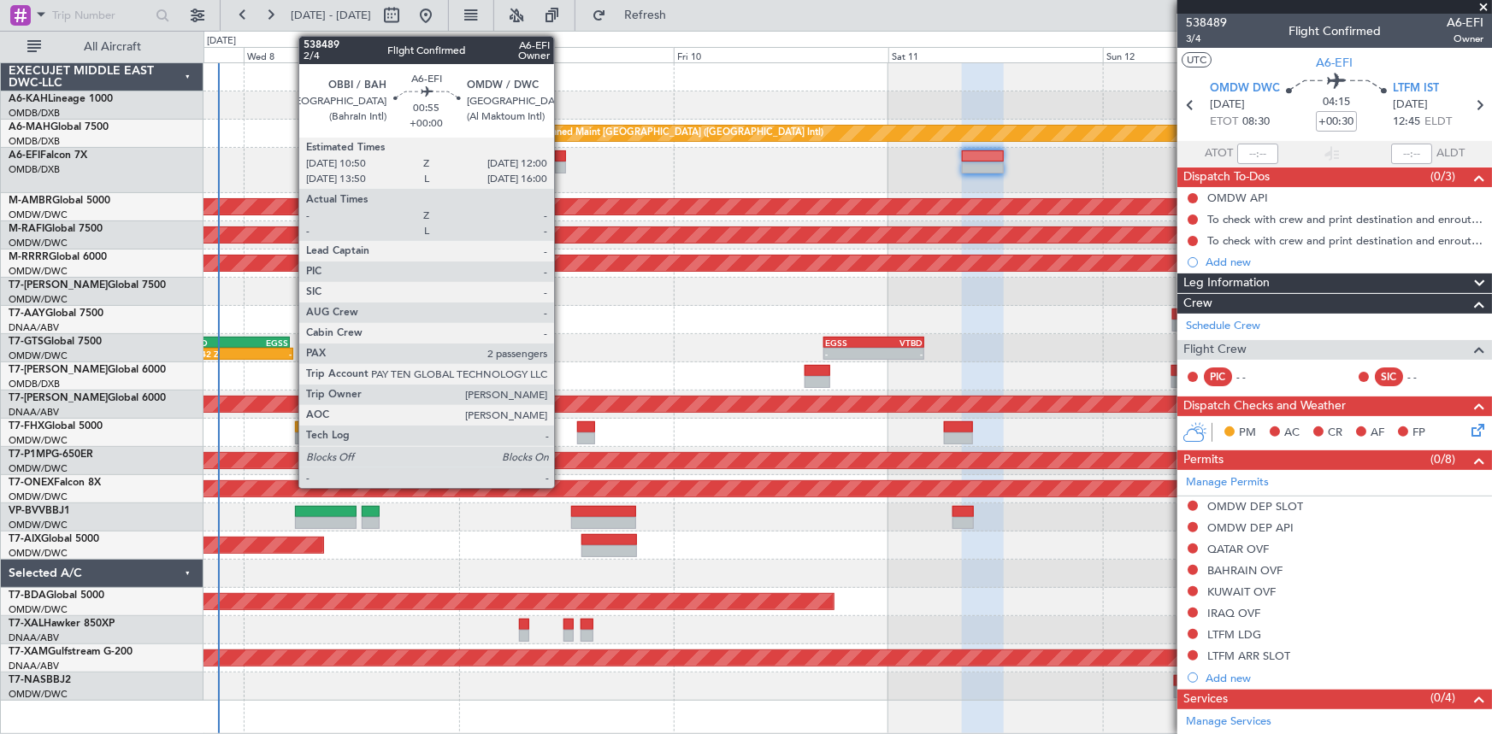
click at [562, 152] on div at bounding box center [560, 156] width 11 height 12
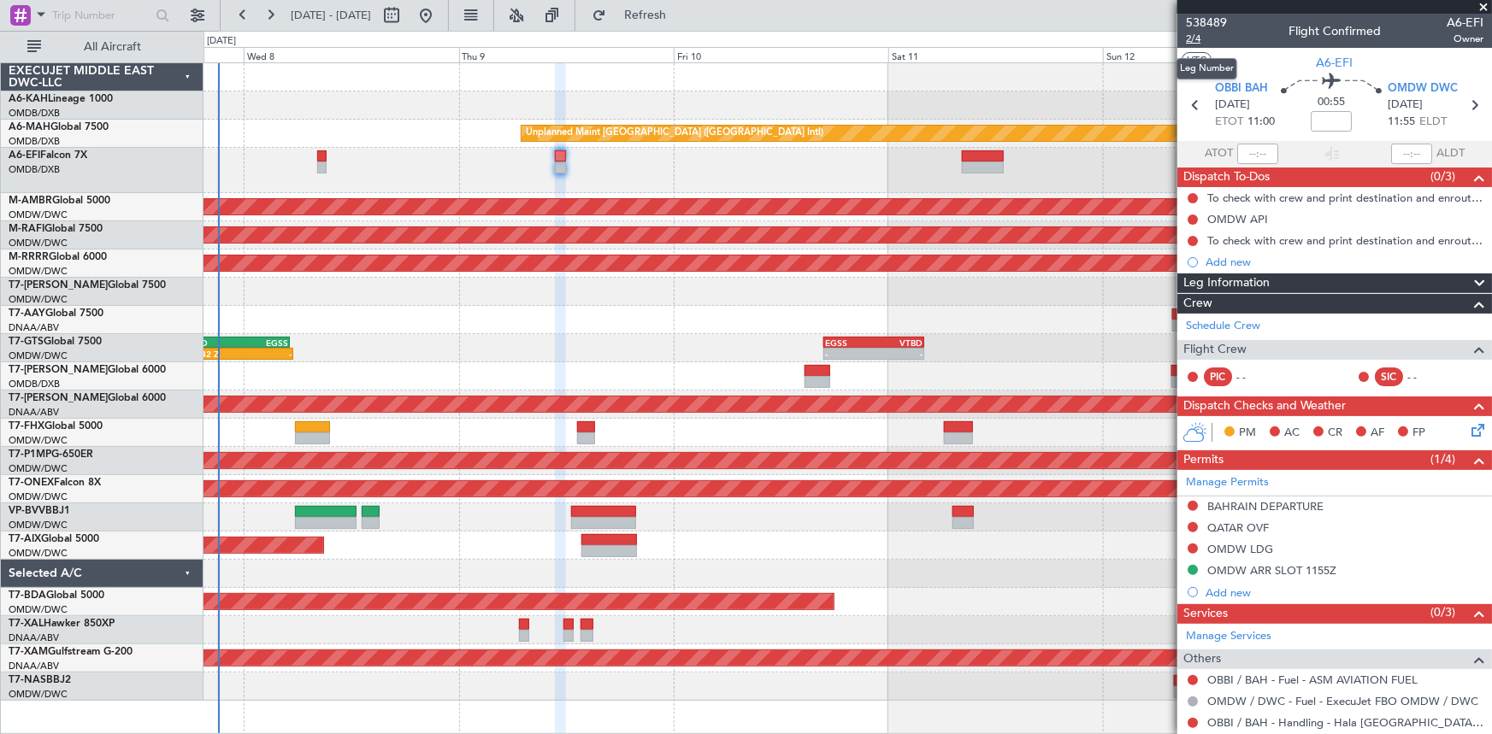
click at [1197, 34] on span "2/4" at bounding box center [1206, 39] width 41 height 15
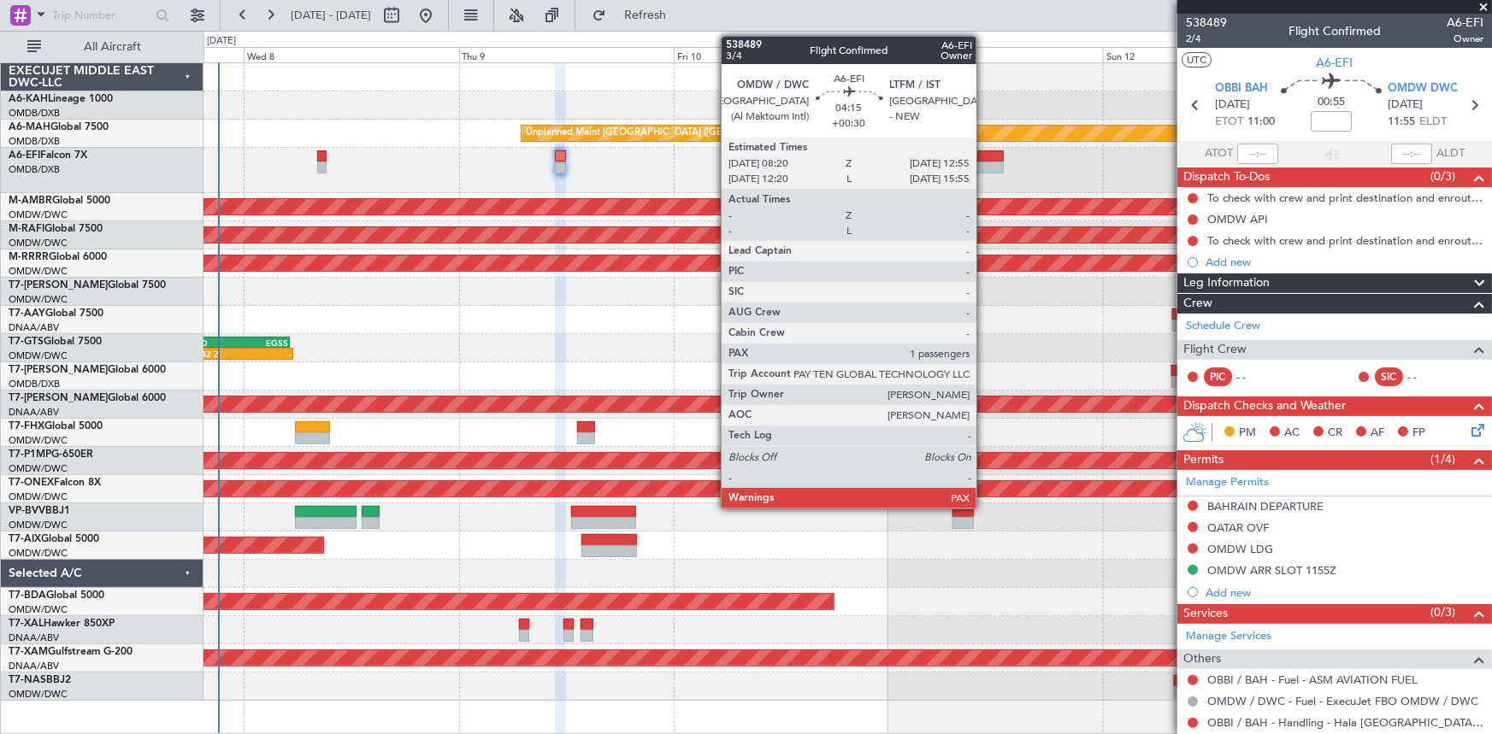
click at [984, 154] on div at bounding box center [982, 156] width 41 height 12
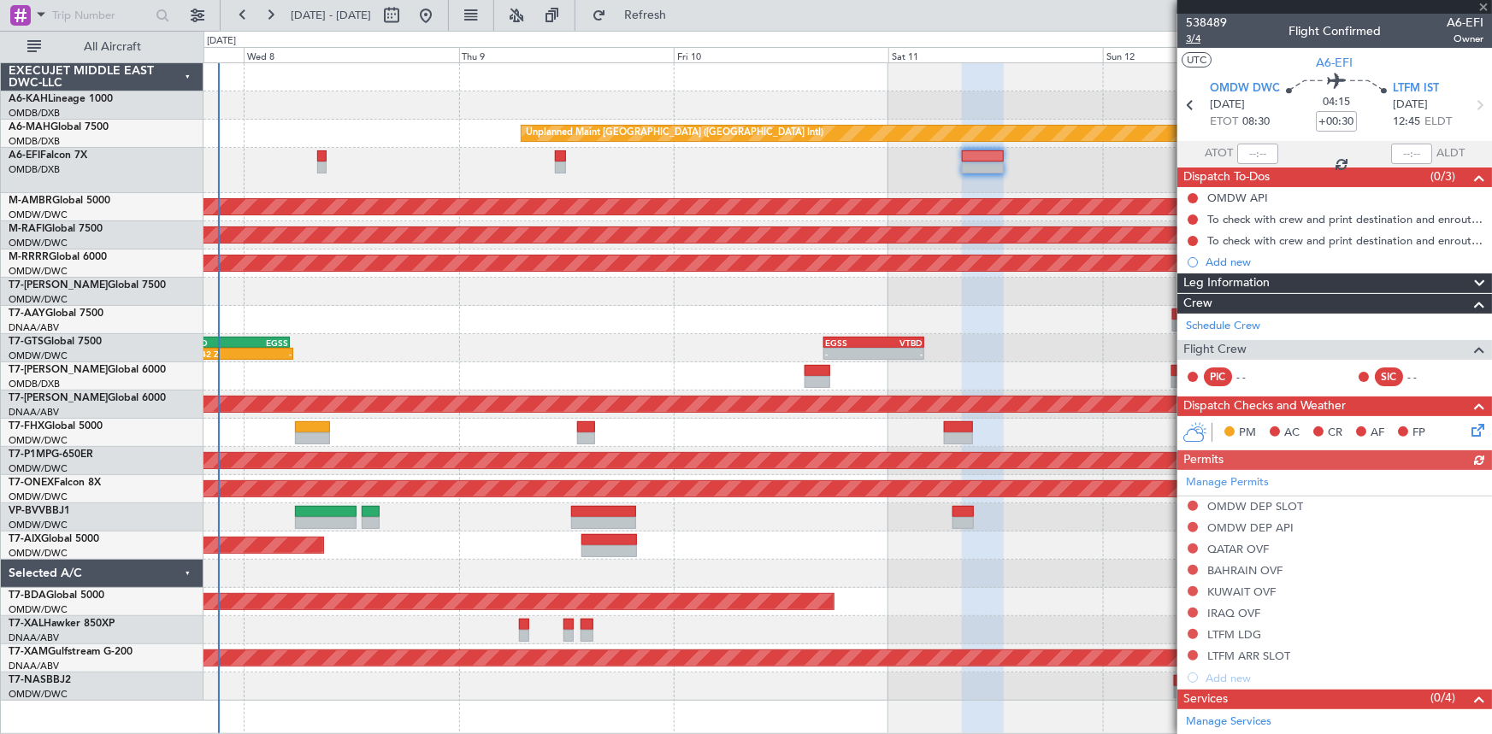
click at [1195, 33] on span "3/4" at bounding box center [1206, 39] width 41 height 15
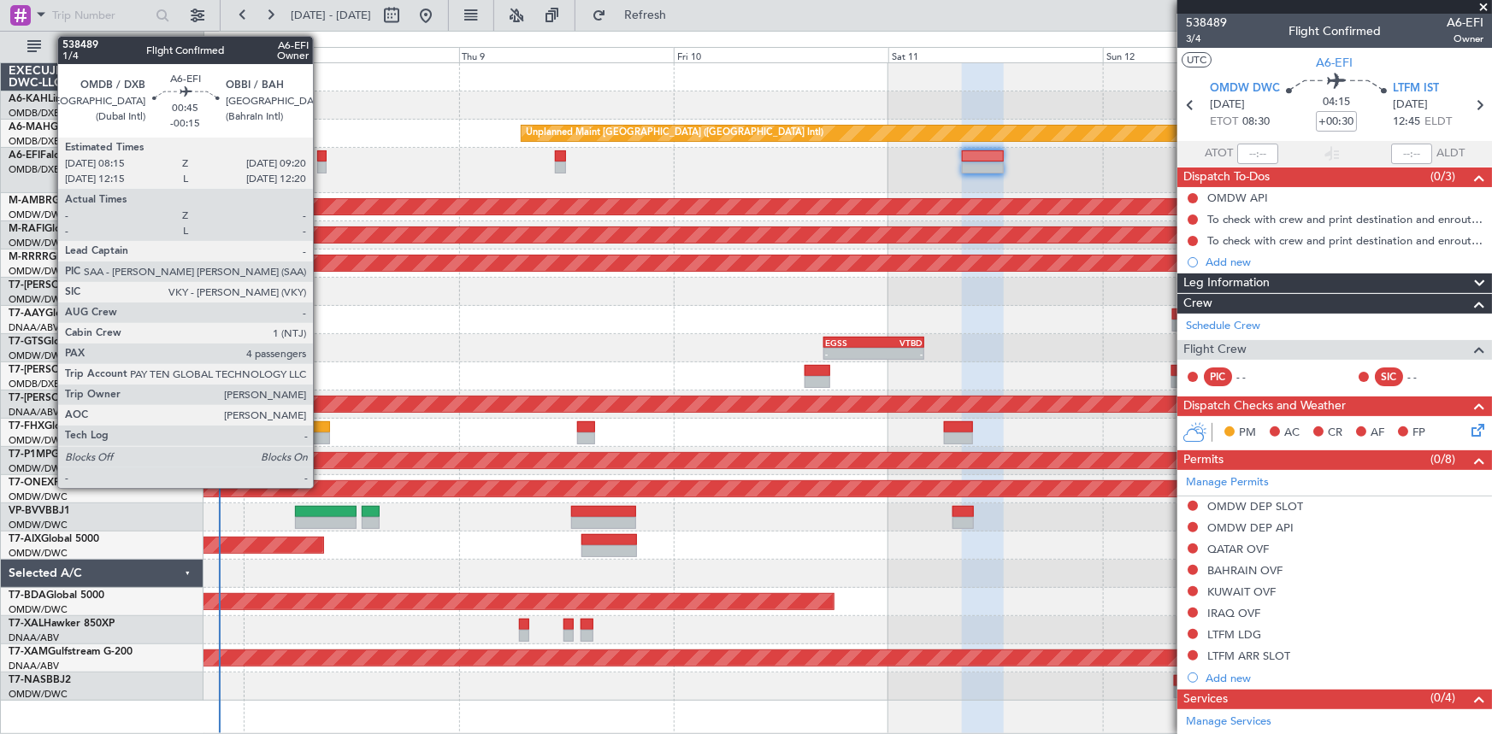
click at [321, 154] on div at bounding box center [322, 156] width 10 height 12
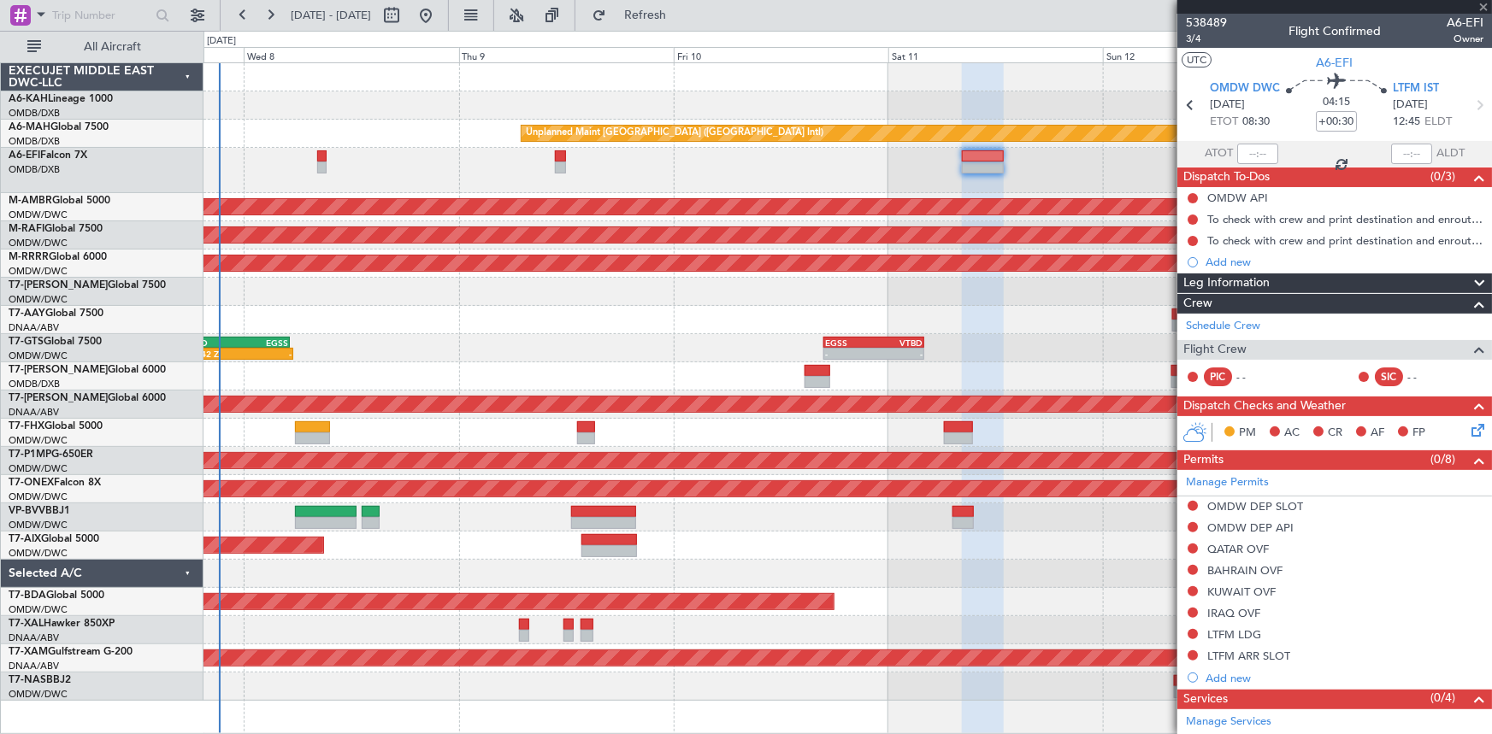
type input "-00:15"
type input "4"
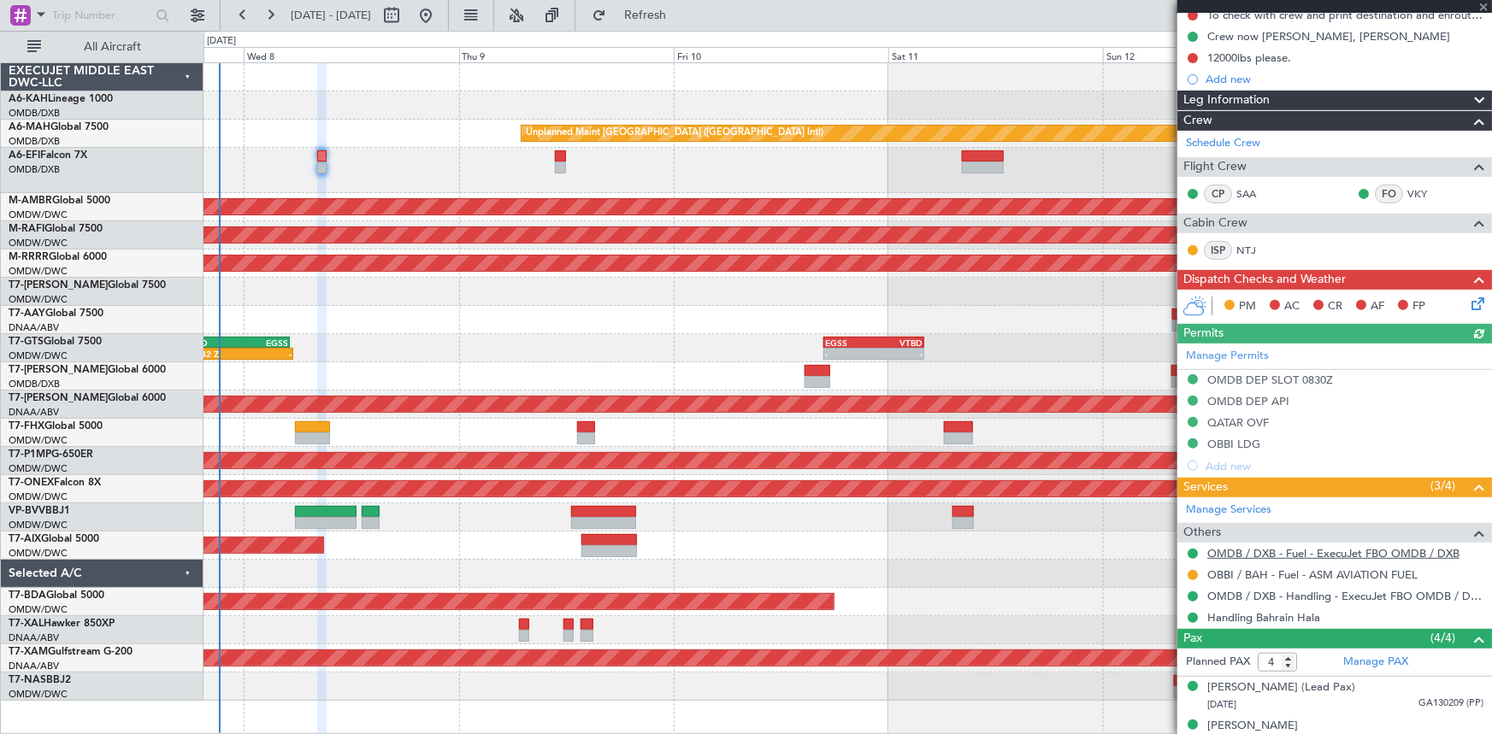
scroll to position [299, 0]
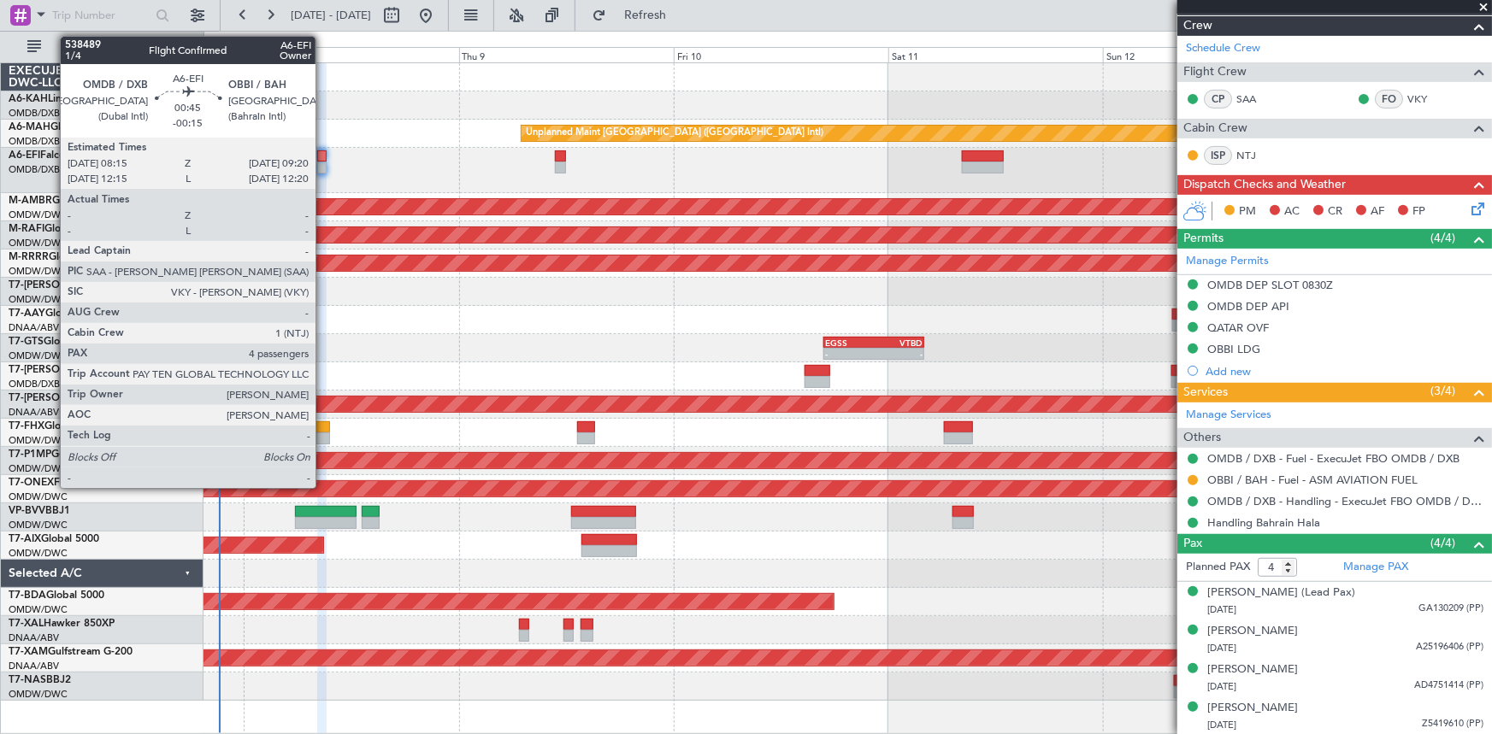
click at [323, 156] on div at bounding box center [322, 156] width 10 height 12
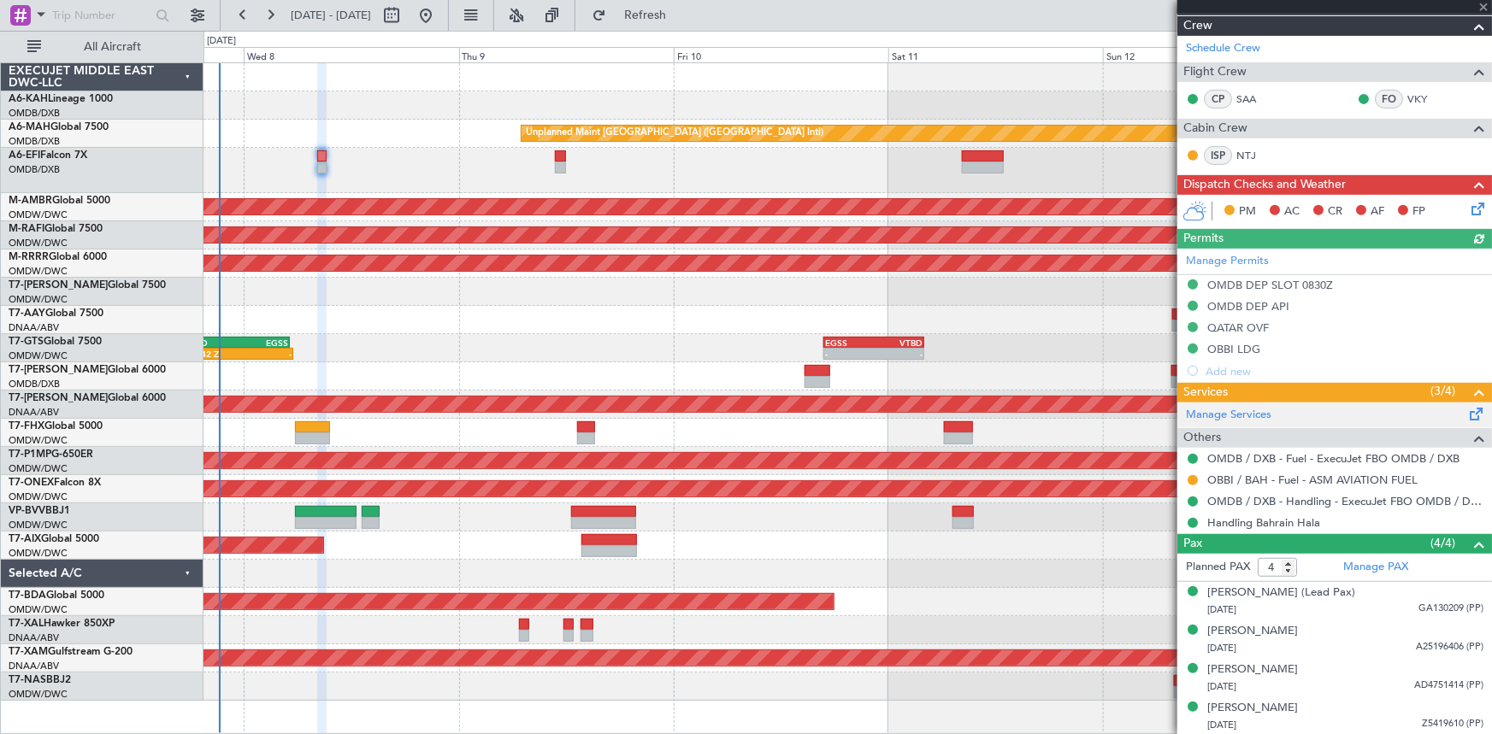
scroll to position [221, 0]
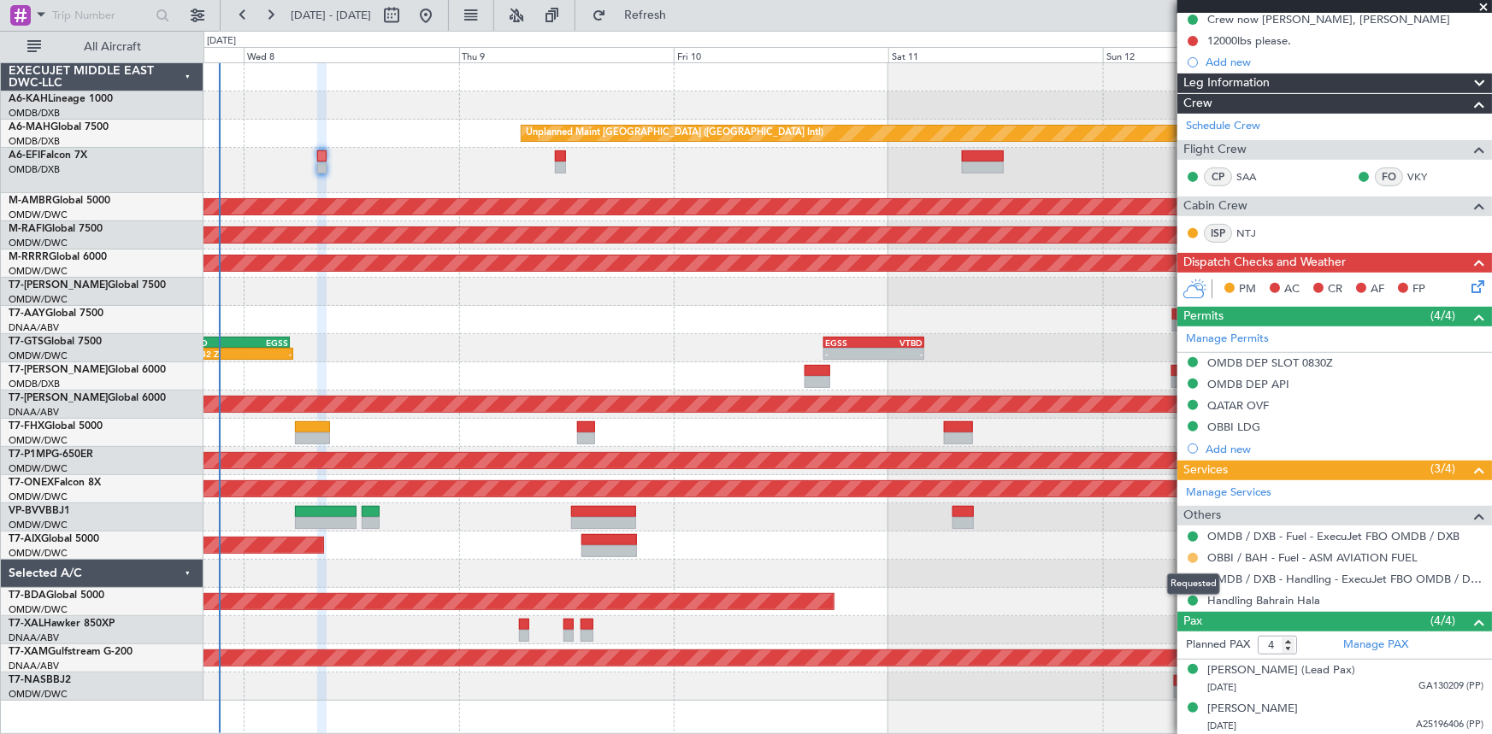
click at [1194, 558] on button at bounding box center [1193, 558] width 10 height 10
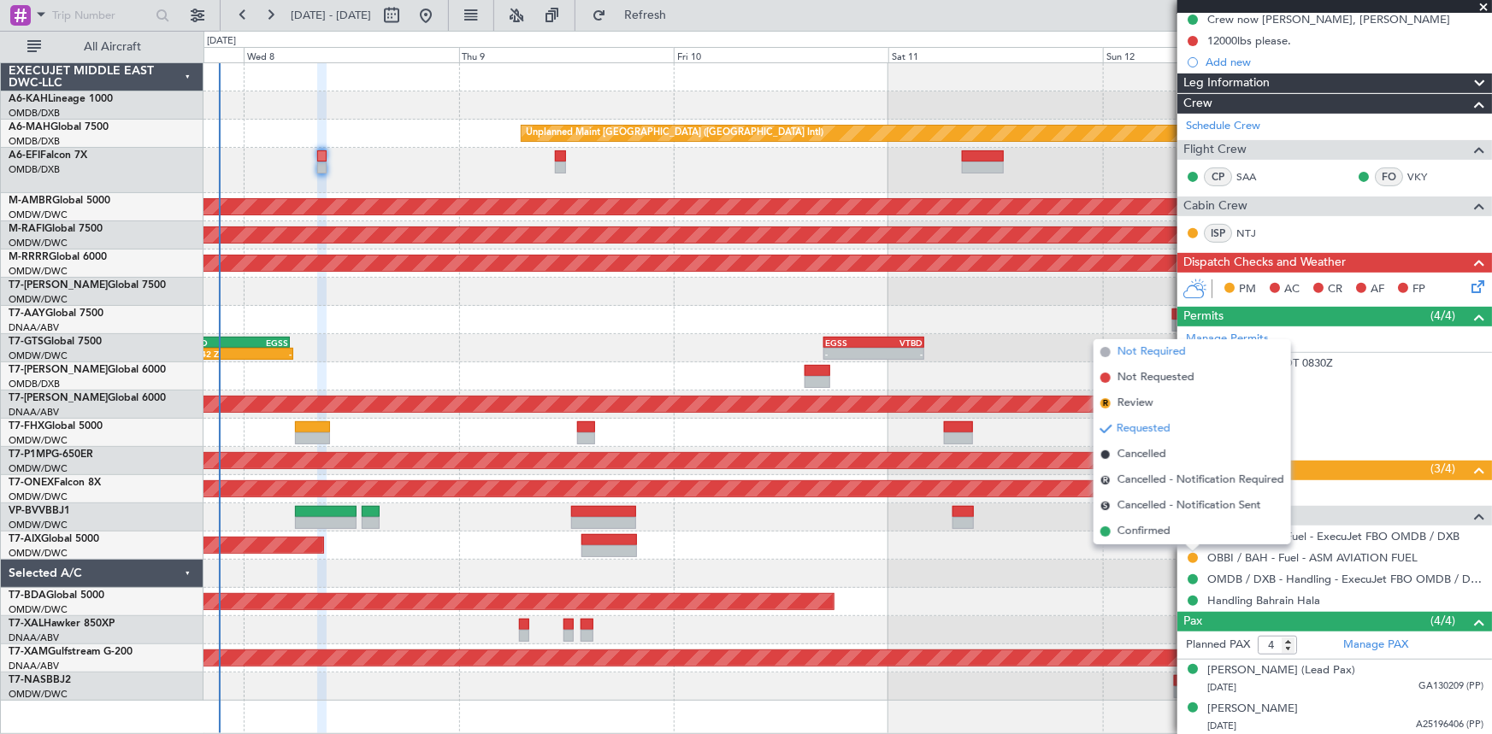
click at [1147, 355] on span "Not Required" at bounding box center [1151, 352] width 68 height 17
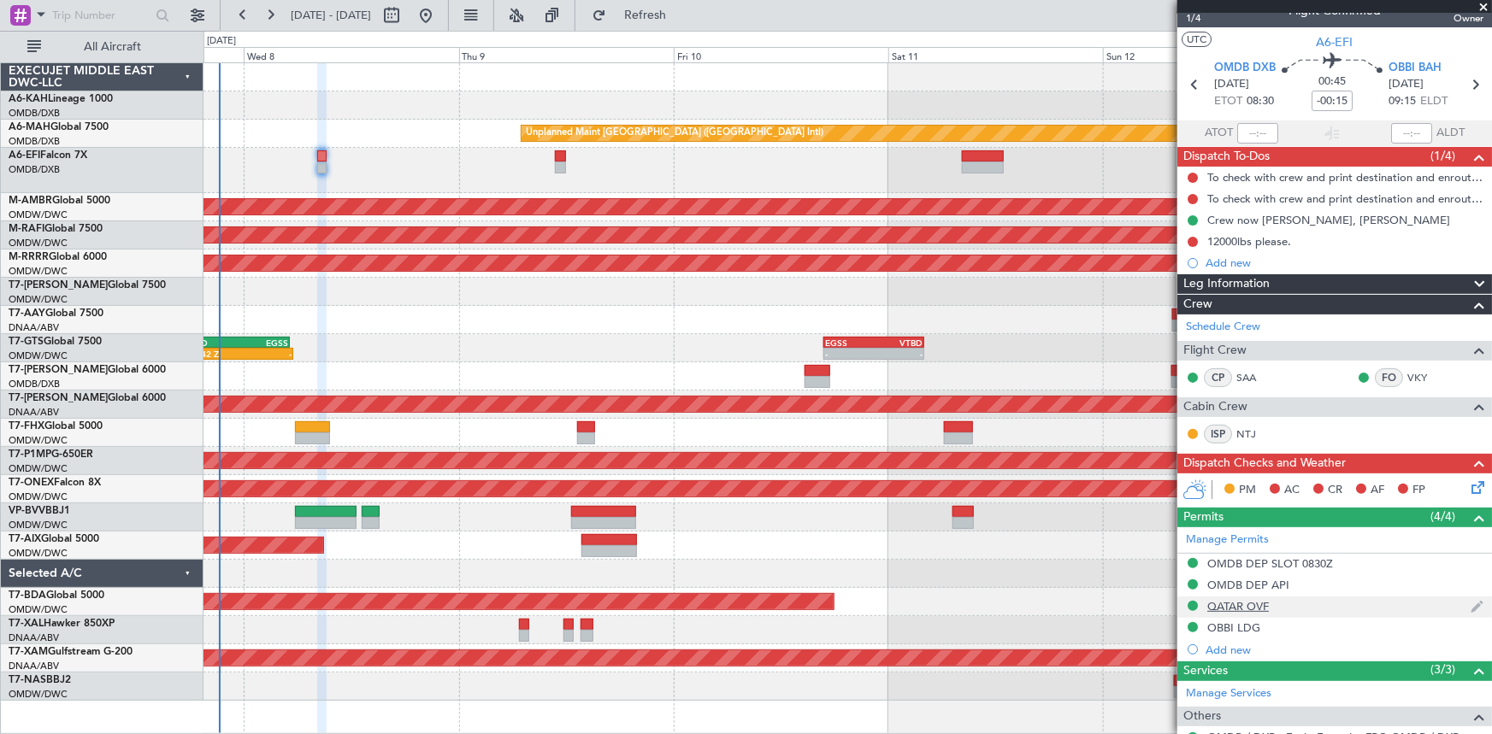
scroll to position [0, 0]
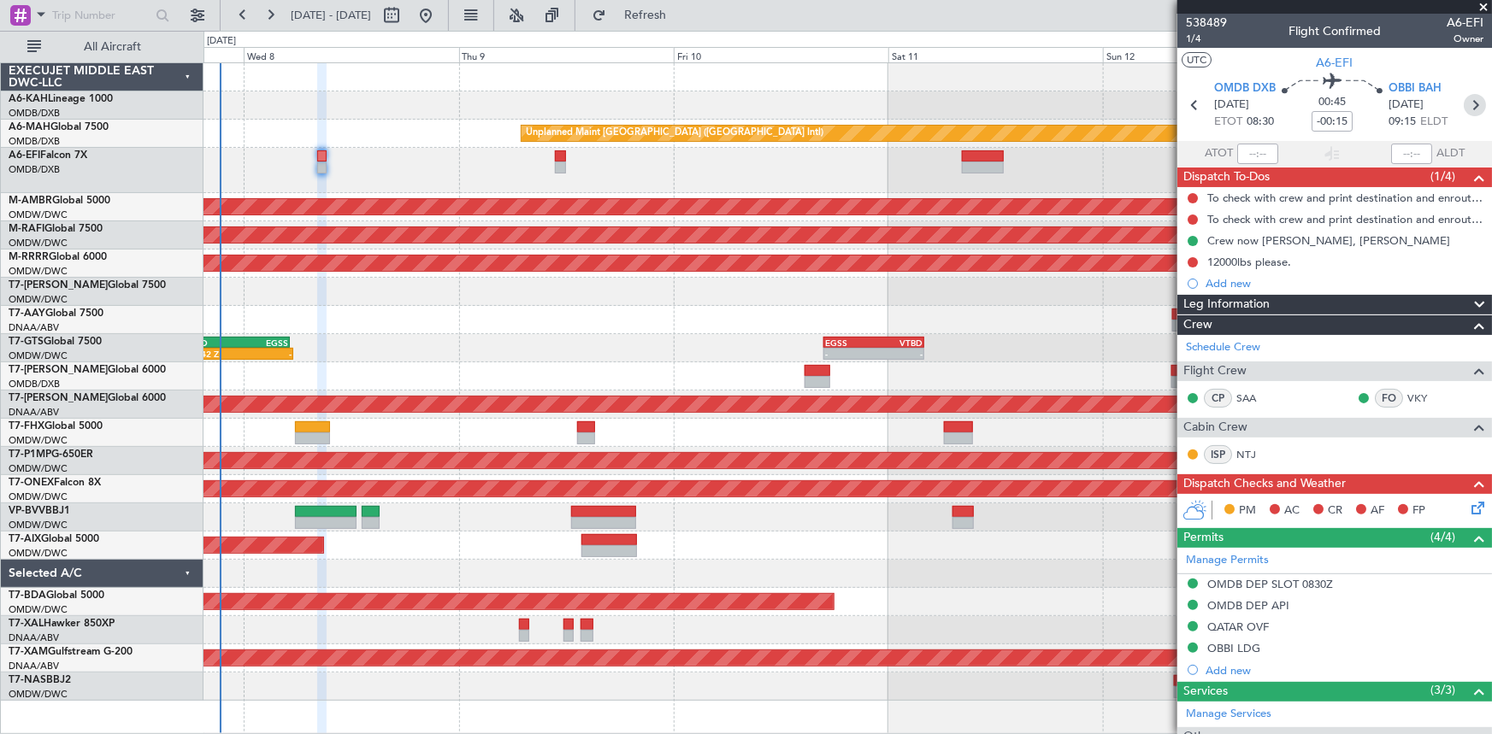
click at [1471, 96] on icon at bounding box center [1475, 105] width 22 height 22
type input "2"
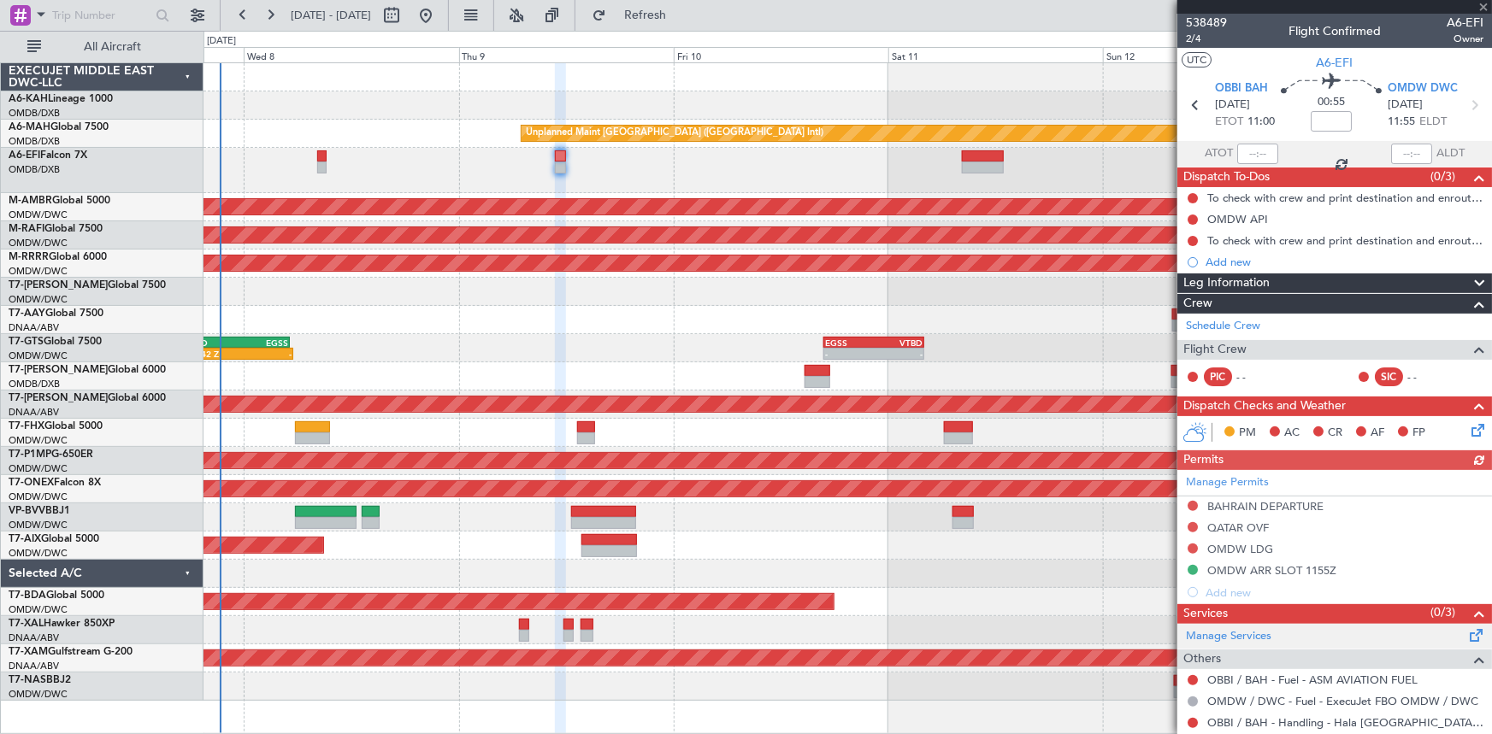
scroll to position [141, 0]
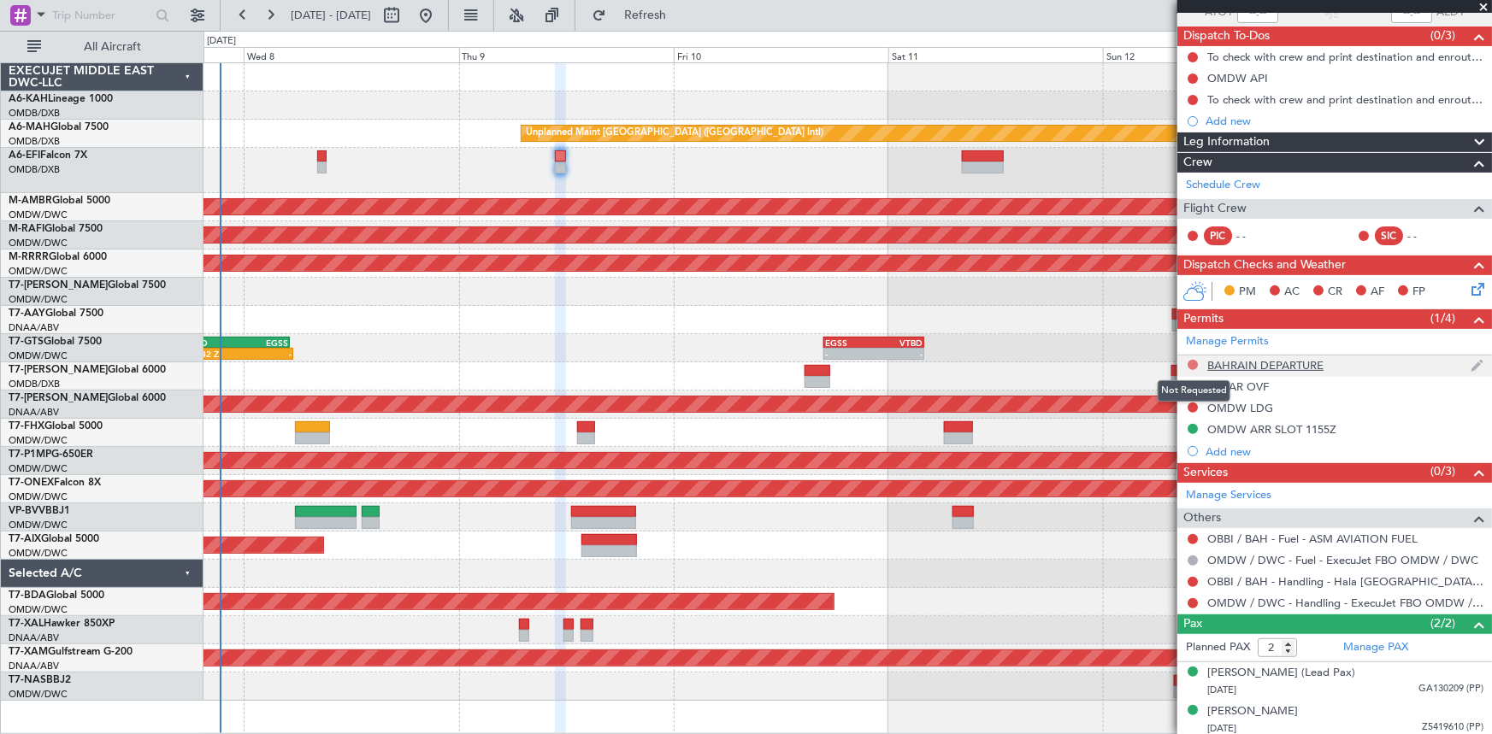
click at [1188, 363] on button at bounding box center [1193, 365] width 10 height 10
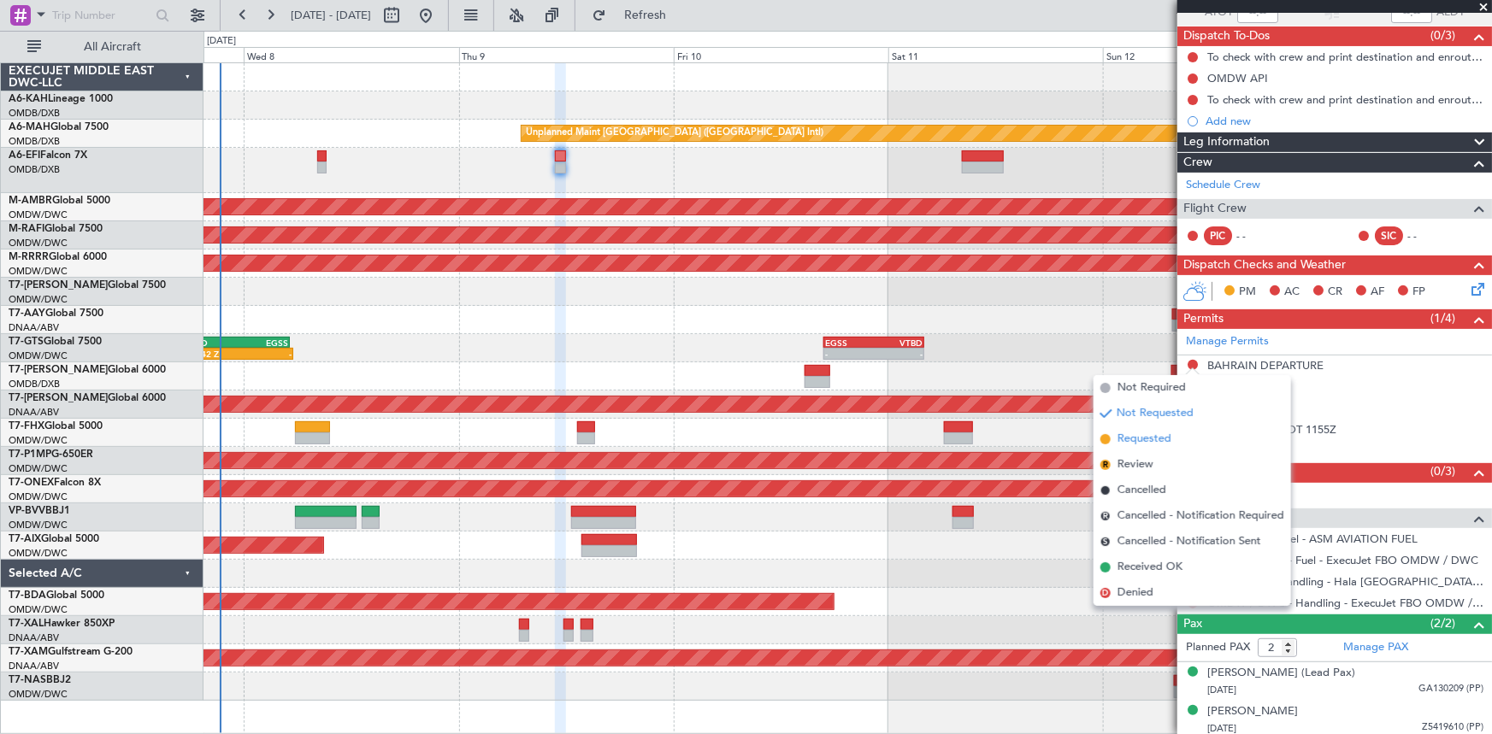
click at [1134, 439] on span "Requested" at bounding box center [1144, 439] width 54 height 17
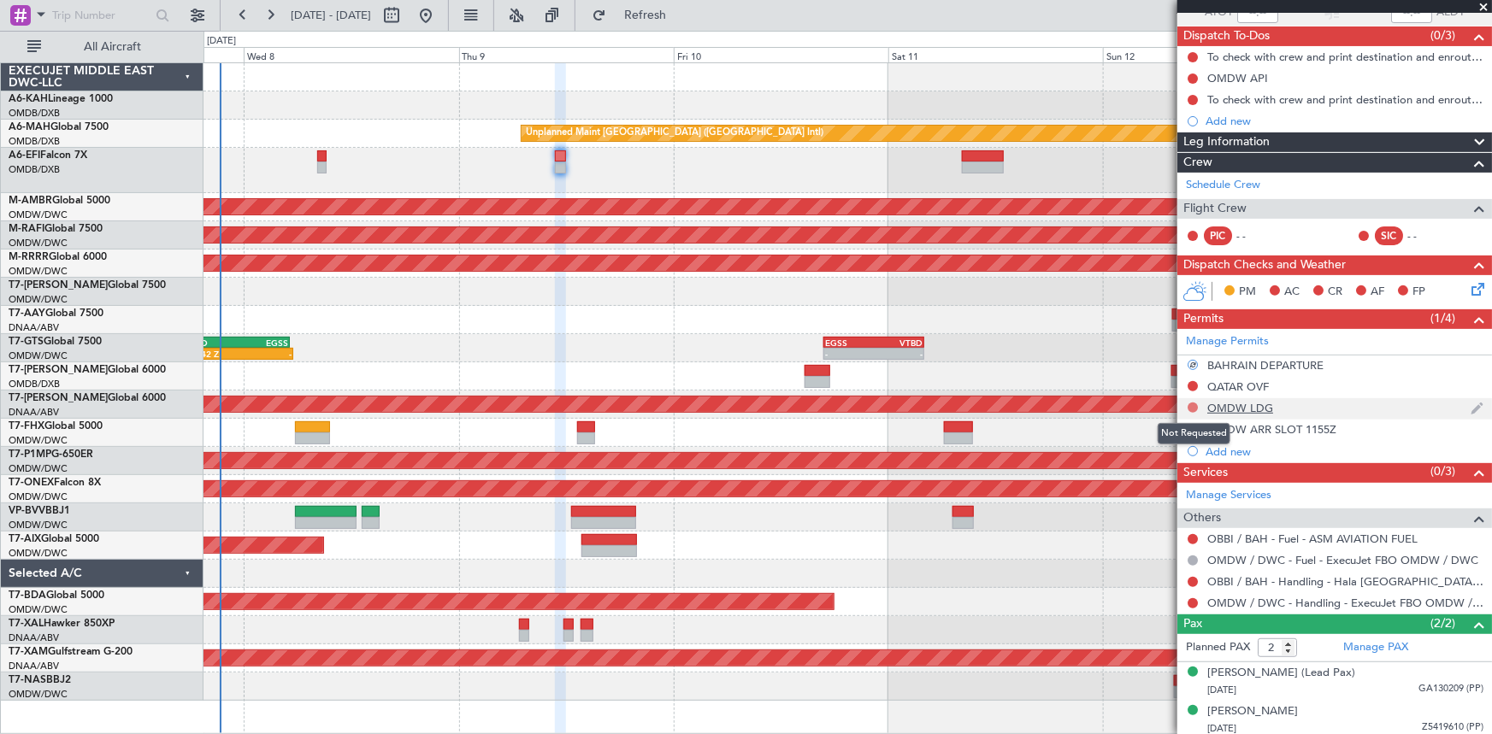
click at [1193, 406] on button at bounding box center [1193, 408] width 10 height 10
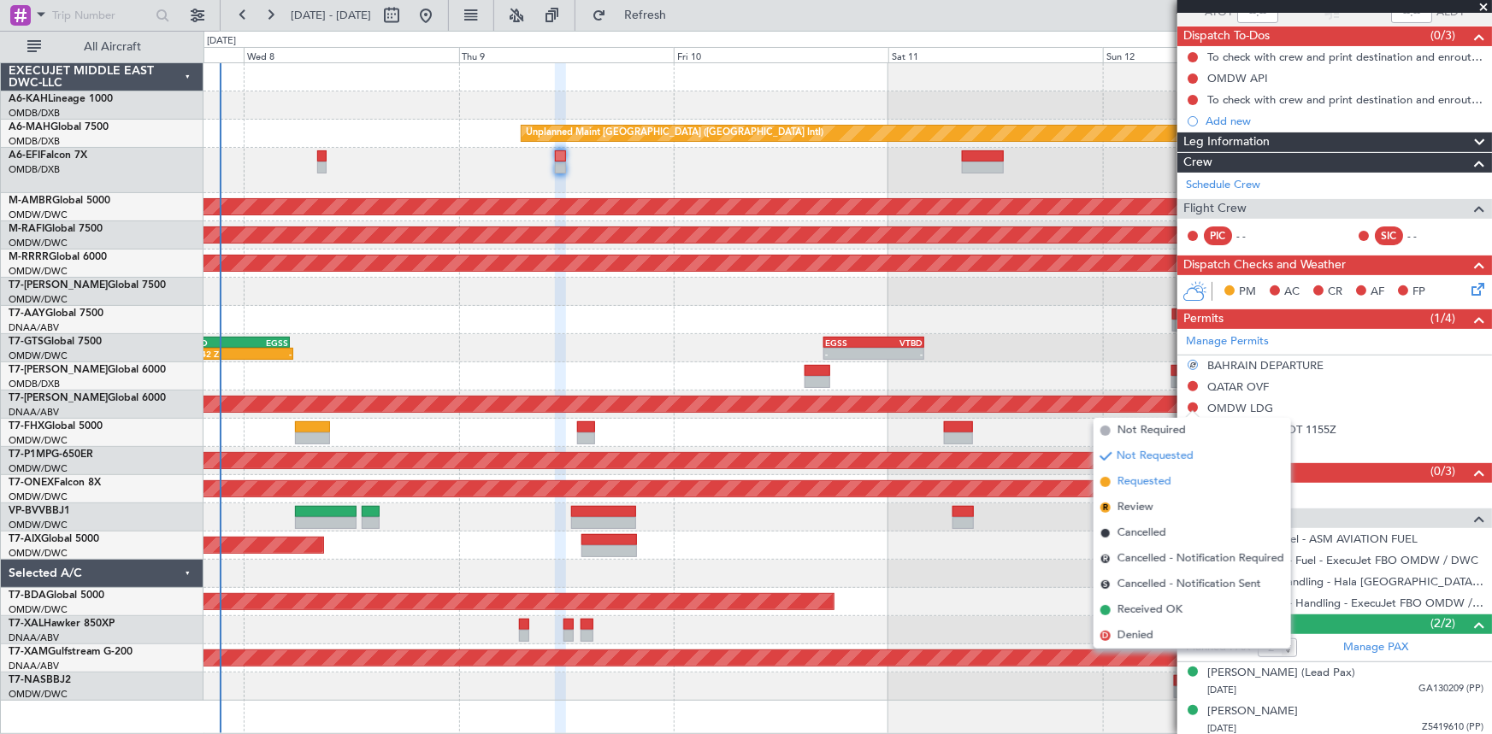
click at [1133, 479] on span "Requested" at bounding box center [1144, 482] width 54 height 17
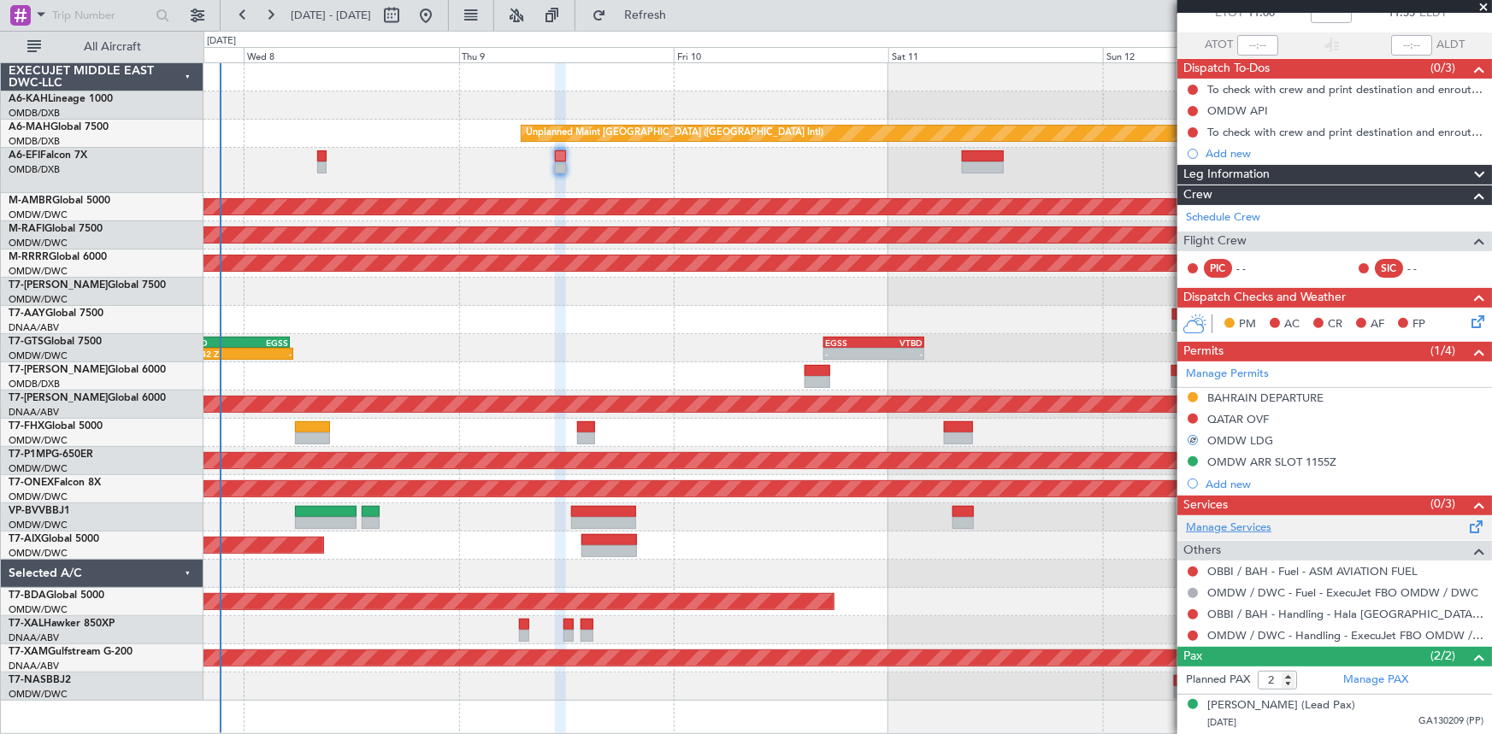
scroll to position [144, 0]
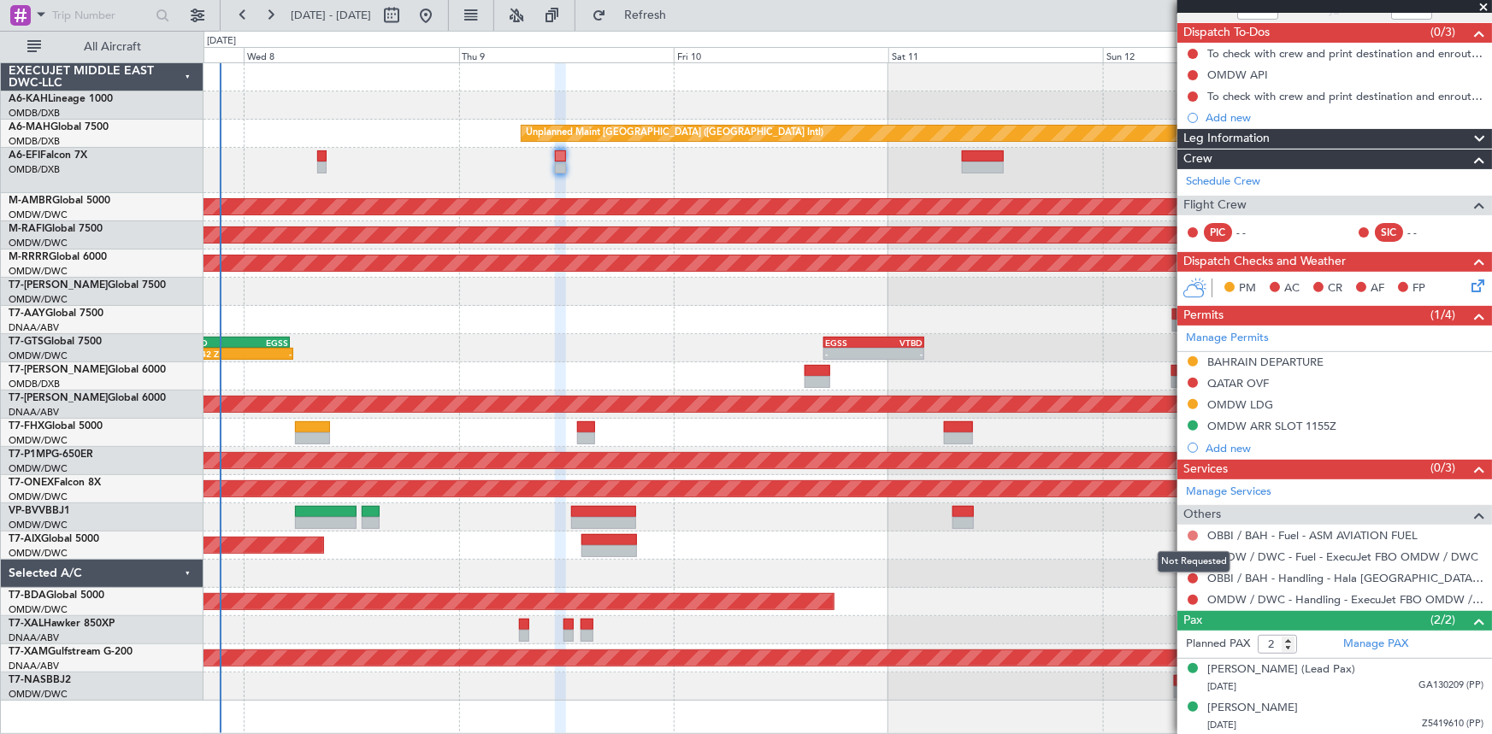
click at [1191, 533] on button at bounding box center [1193, 536] width 10 height 10
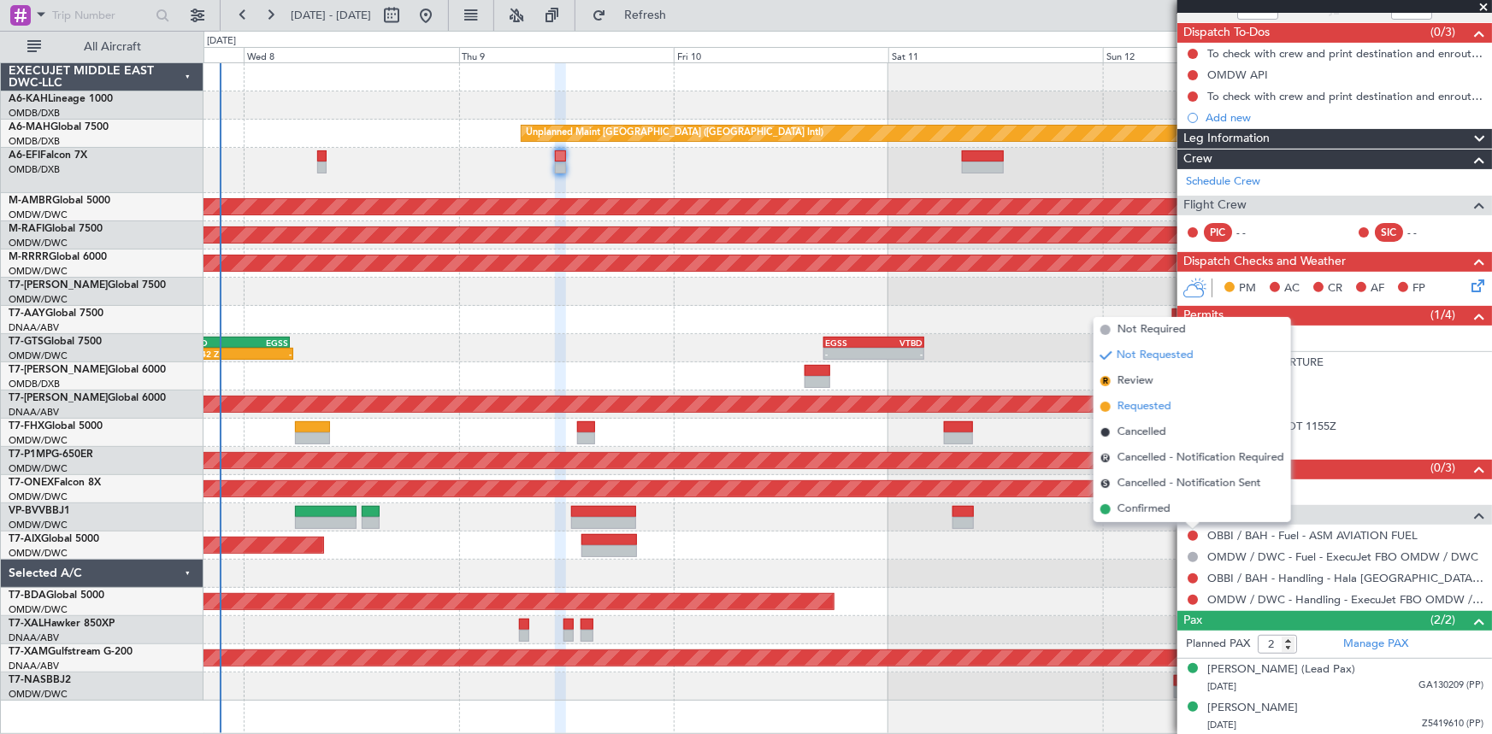
click at [1135, 407] on span "Requested" at bounding box center [1144, 406] width 54 height 17
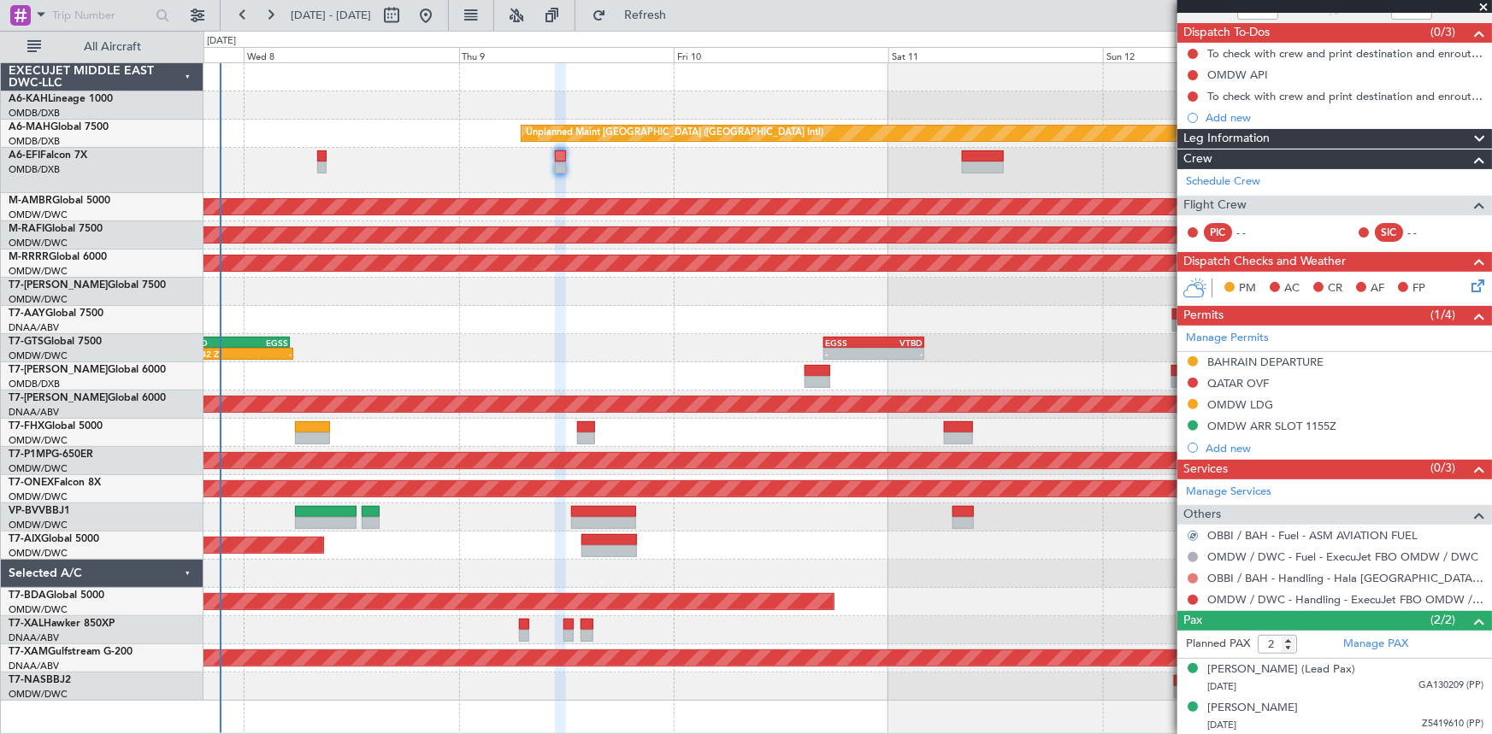
click at [1190, 577] on button at bounding box center [1193, 579] width 10 height 10
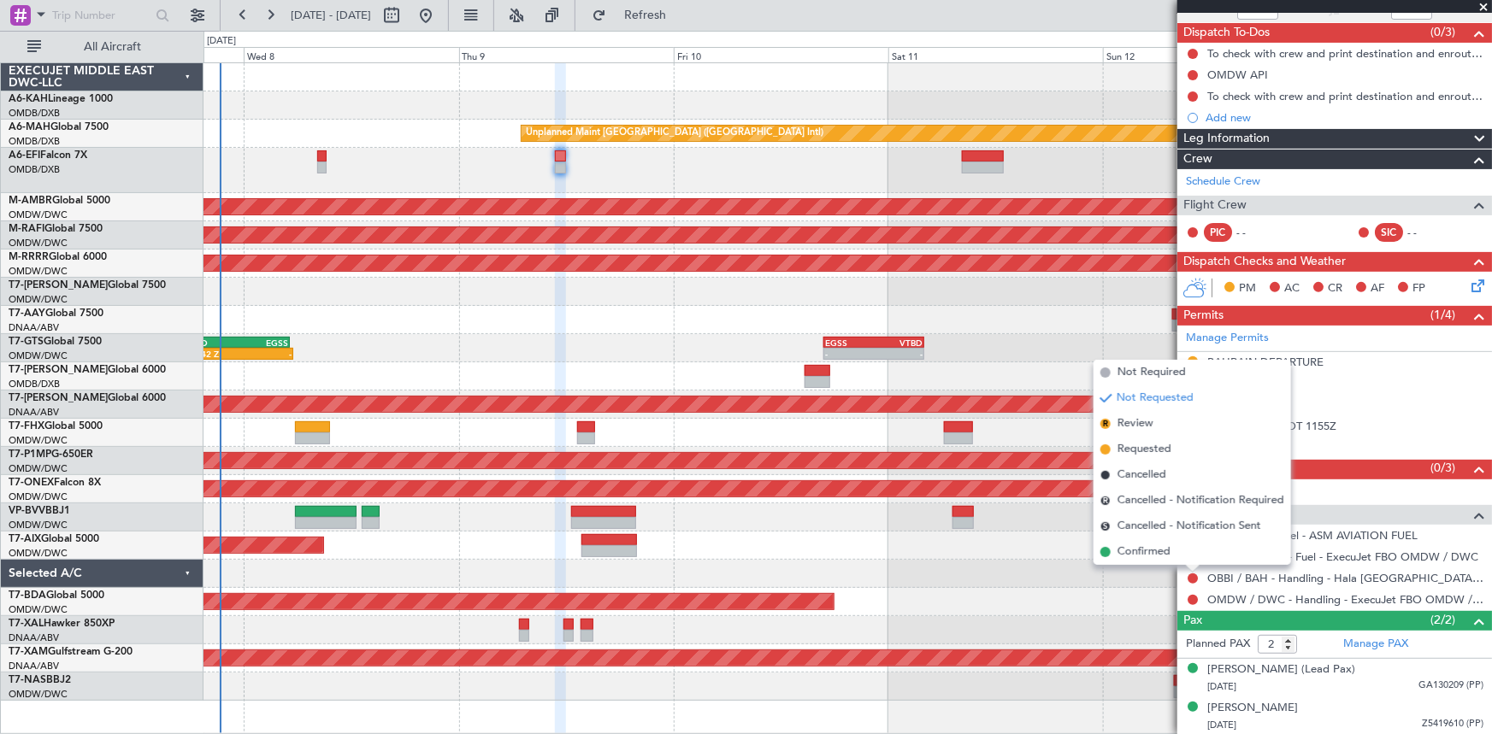
click at [1146, 449] on span "Requested" at bounding box center [1144, 449] width 54 height 17
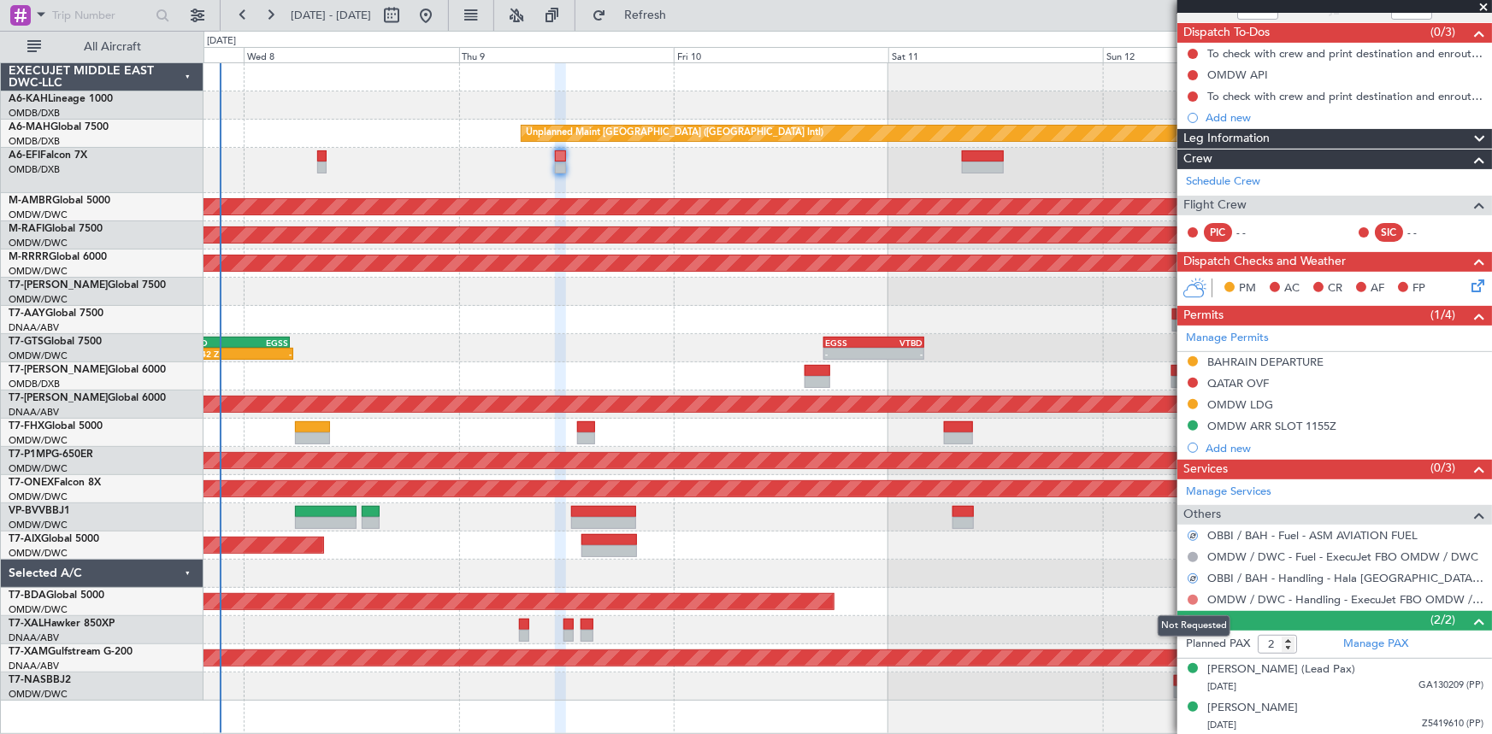
click at [1194, 597] on button at bounding box center [1193, 600] width 10 height 10
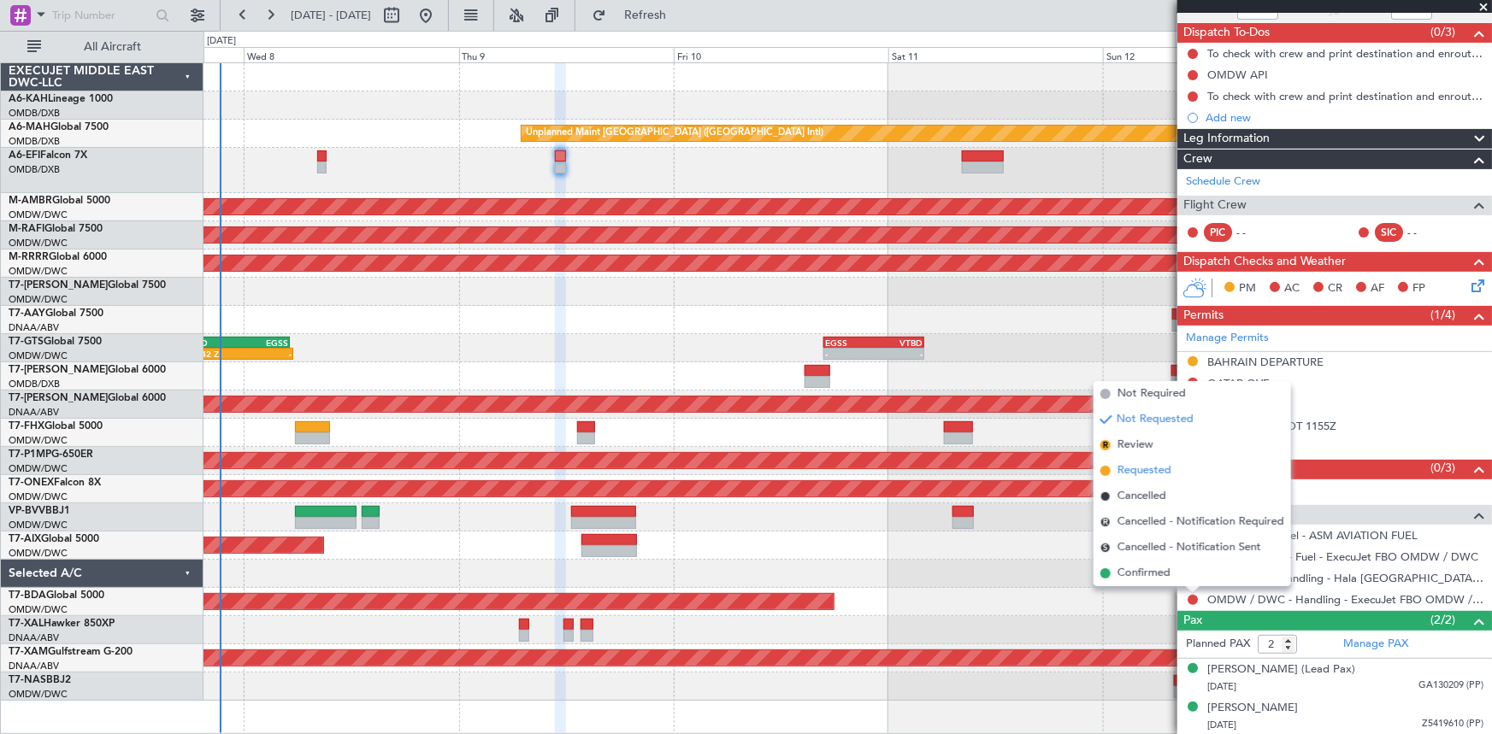
click at [1152, 464] on span "Requested" at bounding box center [1144, 471] width 54 height 17
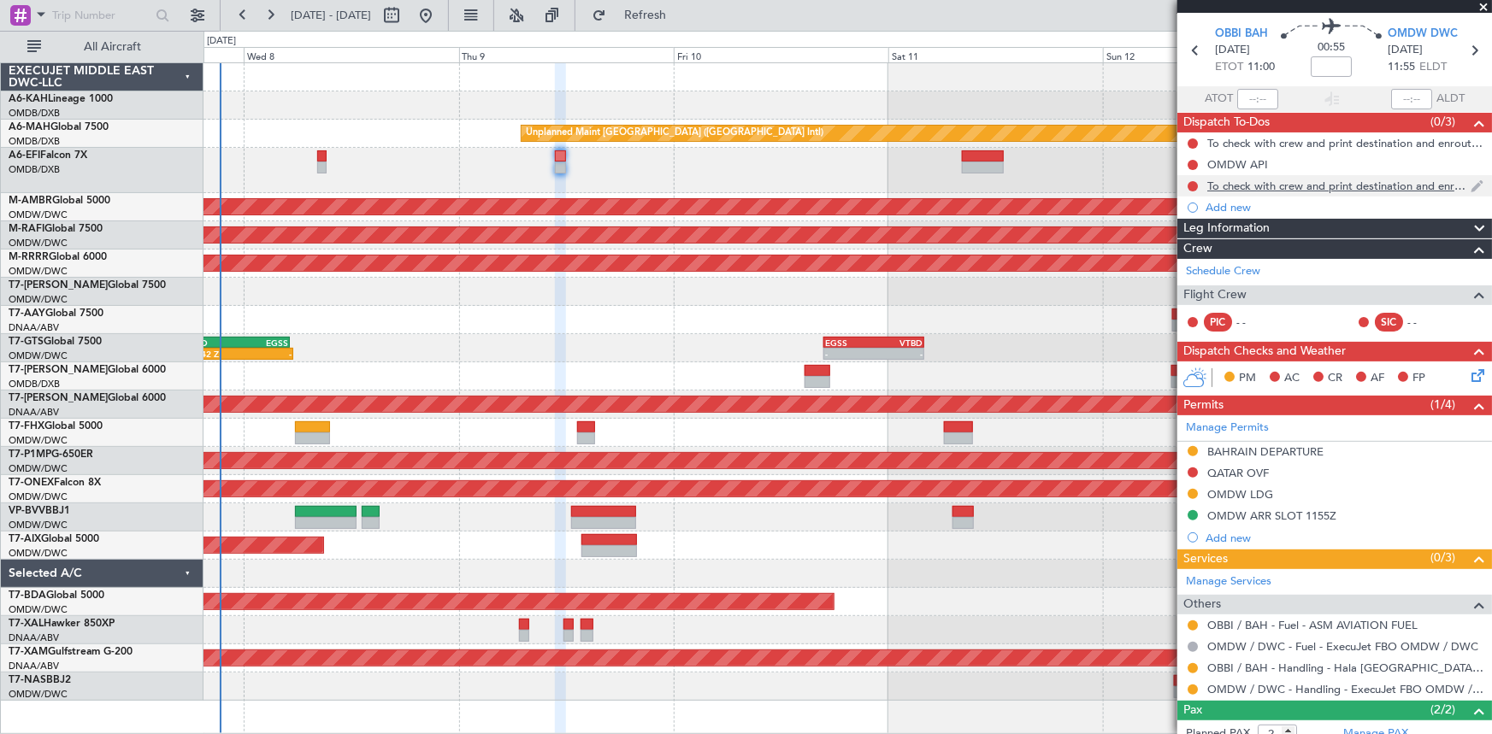
scroll to position [0, 0]
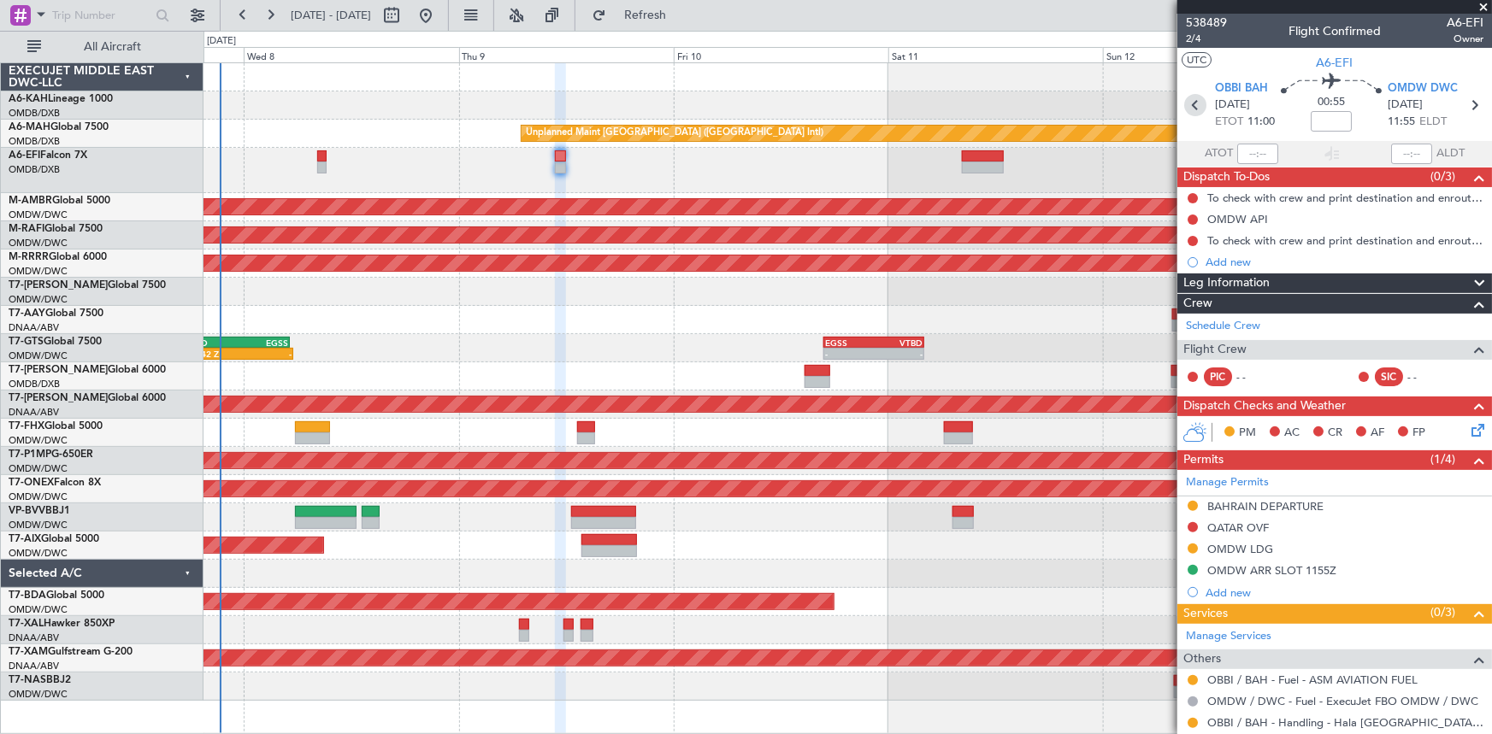
click at [1188, 99] on icon at bounding box center [1195, 105] width 22 height 22
type input "-00:15"
type input "4"
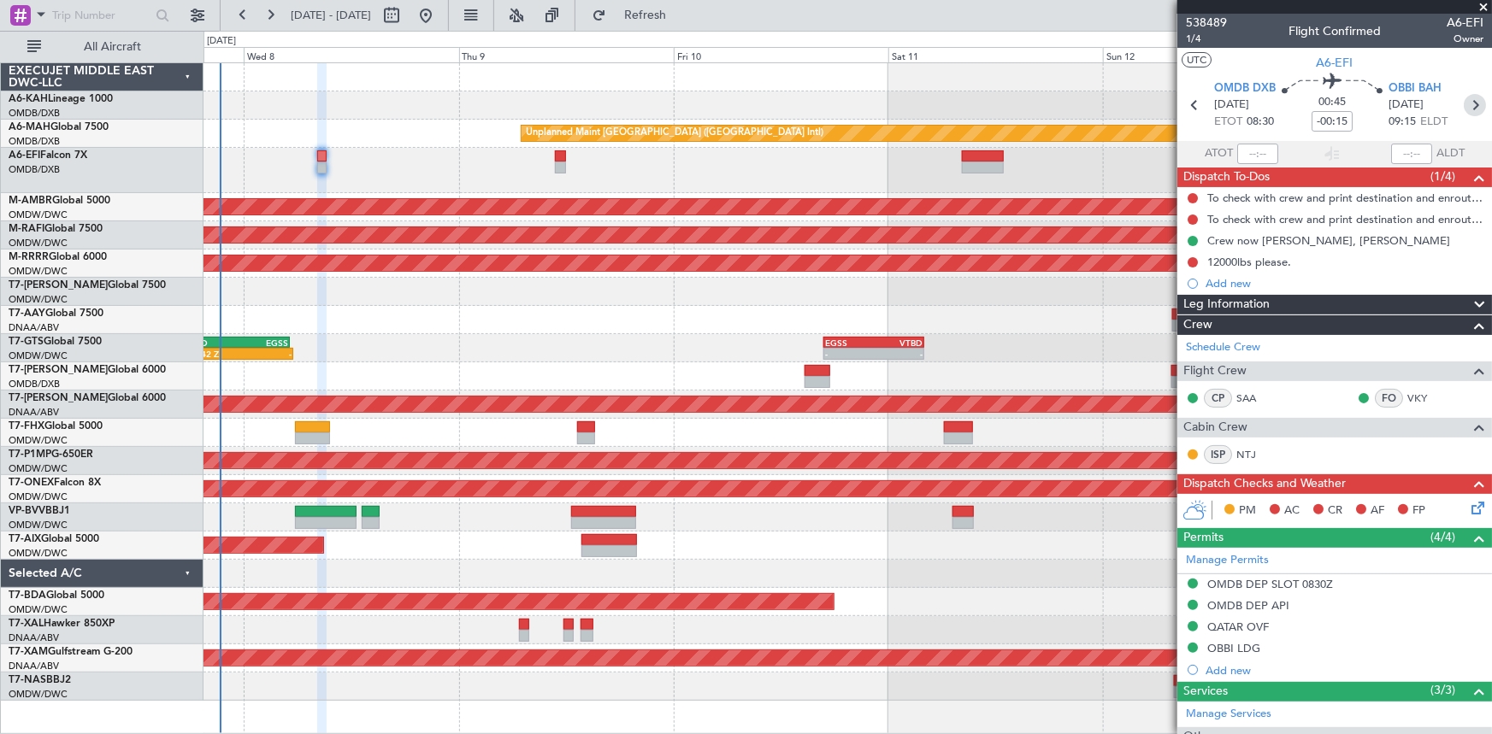
click at [1467, 108] on icon at bounding box center [1475, 105] width 22 height 22
type input "2"
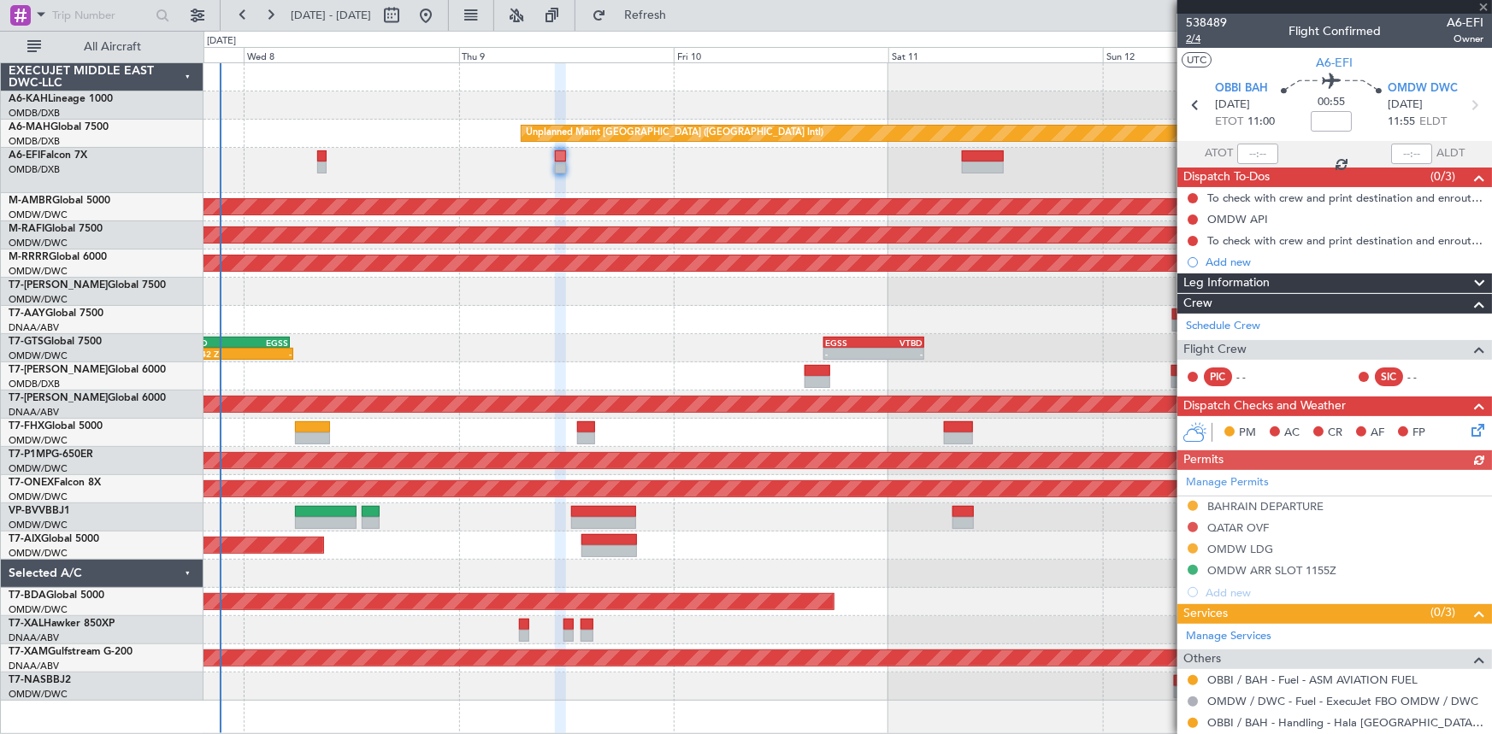
click at [1196, 38] on span "2/4" at bounding box center [1206, 39] width 41 height 15
drag, startPoint x: 1325, startPoint y: 33, endPoint x: 1324, endPoint y: 57, distance: 24.0
click at [1324, 57] on mat-tooltip-component "Trip Stage" at bounding box center [1329, 63] width 74 height 45
click at [1339, 56] on span "A6-EFI" at bounding box center [1335, 63] width 37 height 18
click at [1193, 522] on button at bounding box center [1193, 527] width 10 height 10
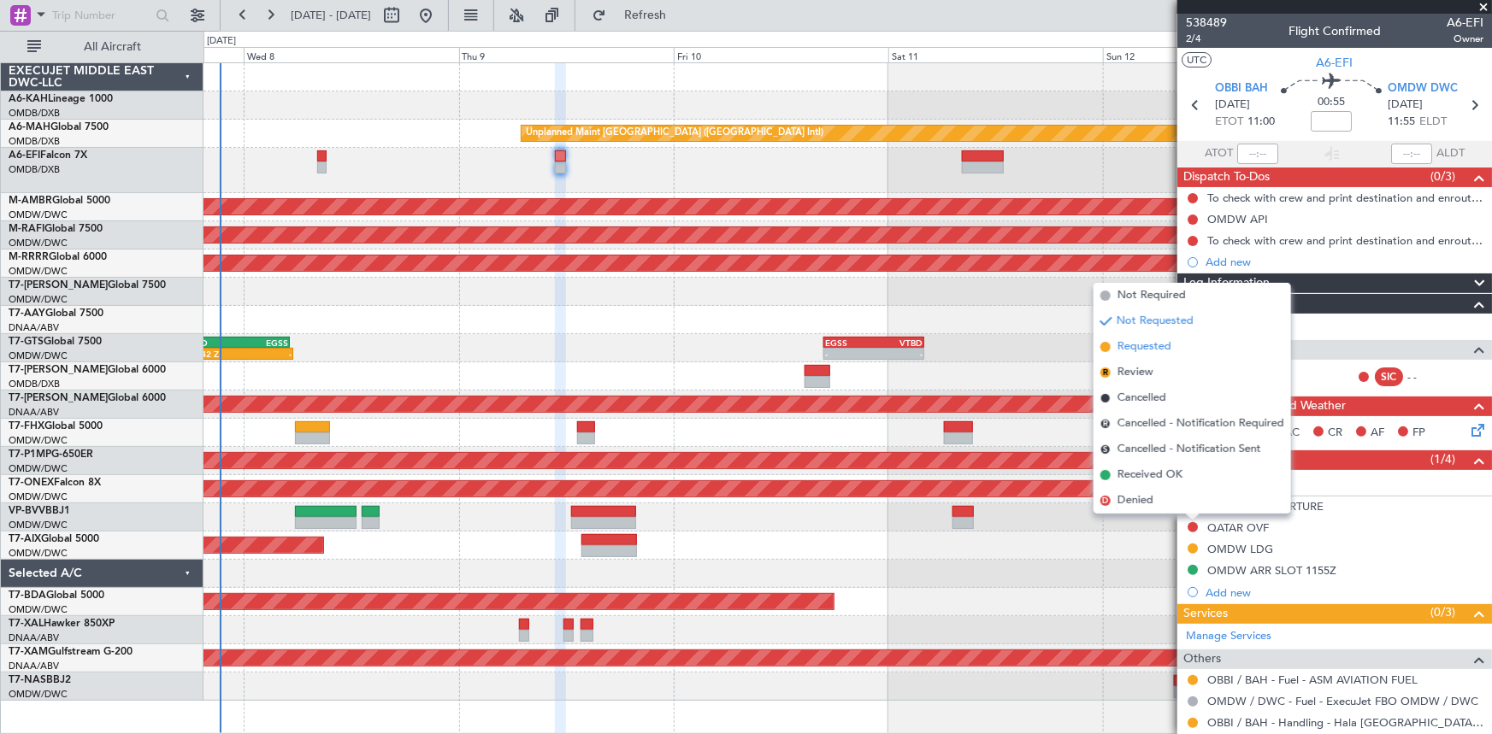
click at [1149, 342] on span "Requested" at bounding box center [1144, 347] width 54 height 17
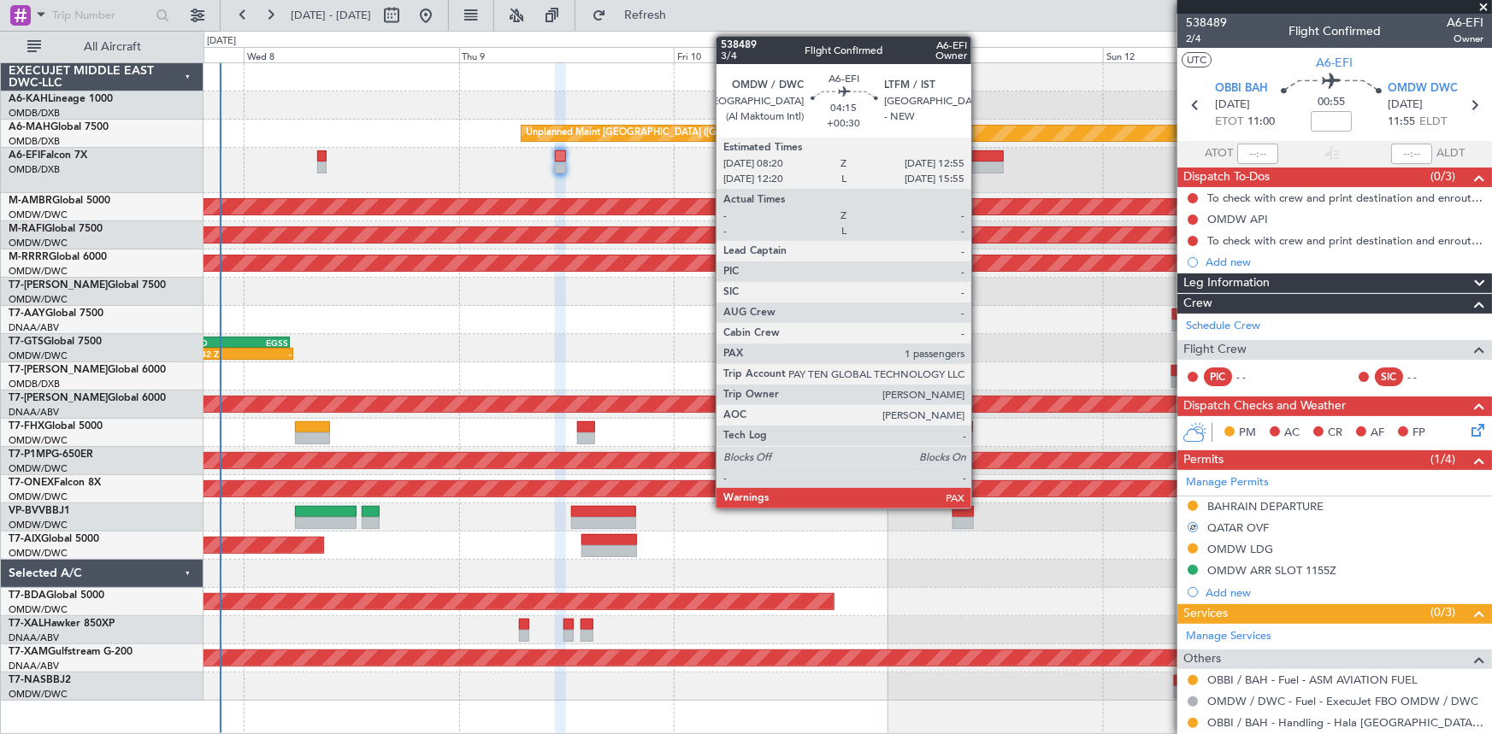
click at [979, 156] on div at bounding box center [982, 156] width 41 height 12
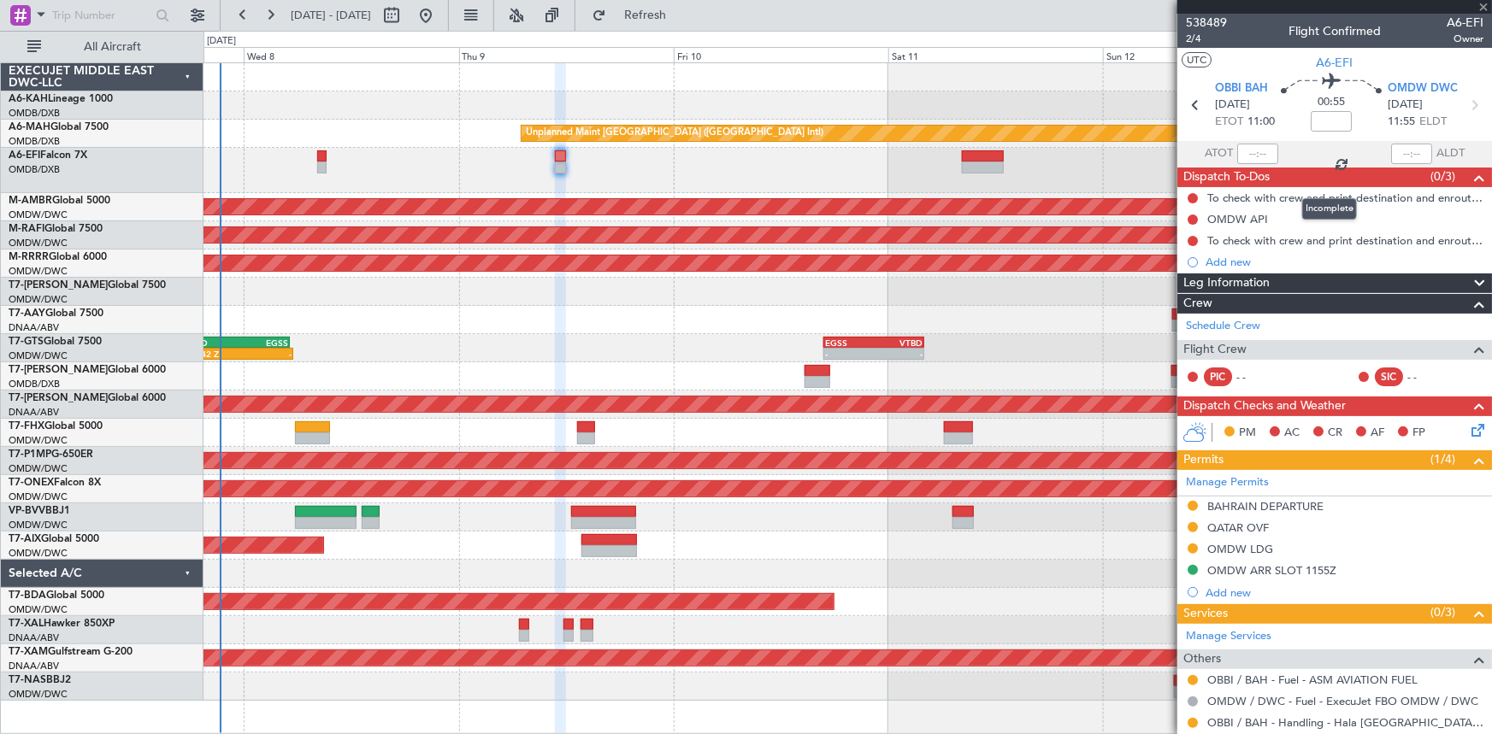
type input "+00:30"
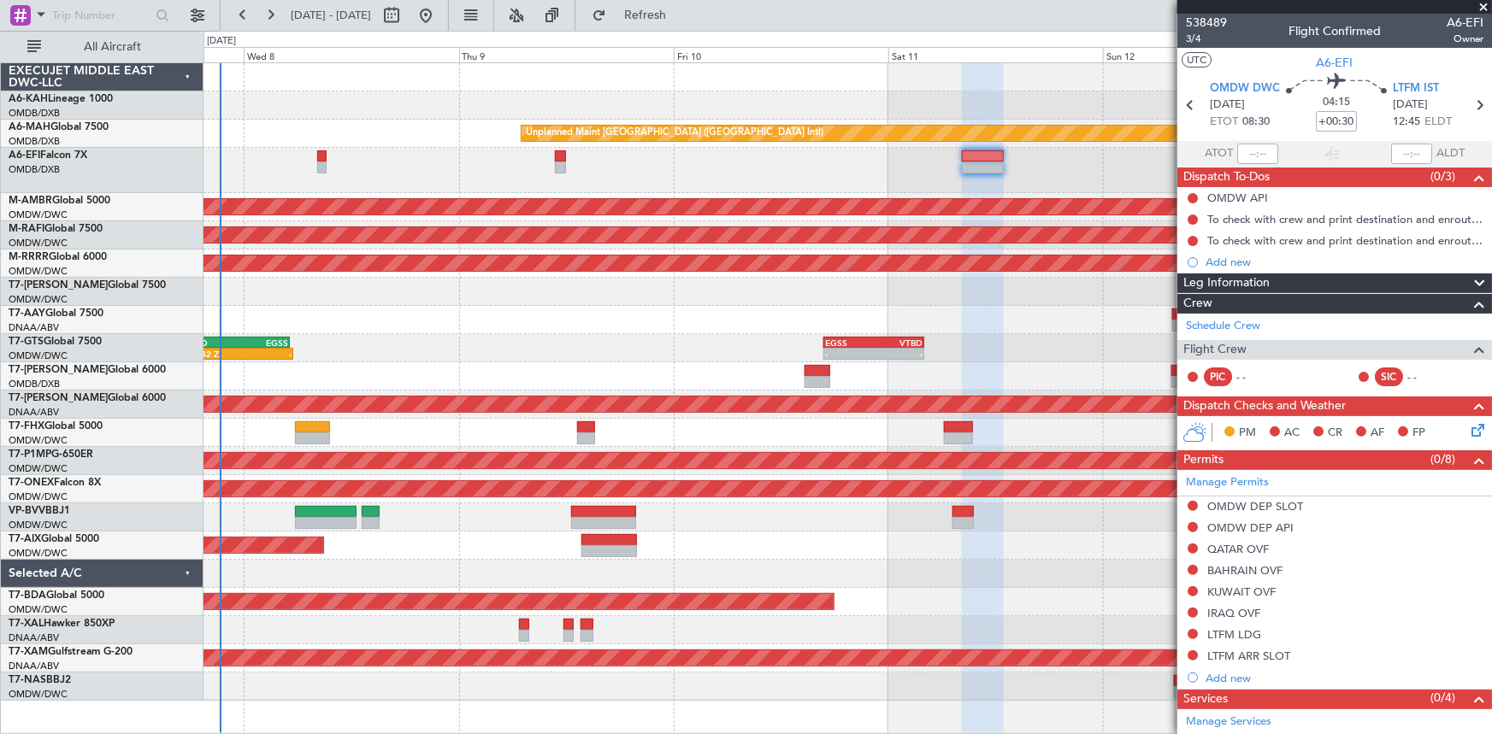
scroll to position [77, 0]
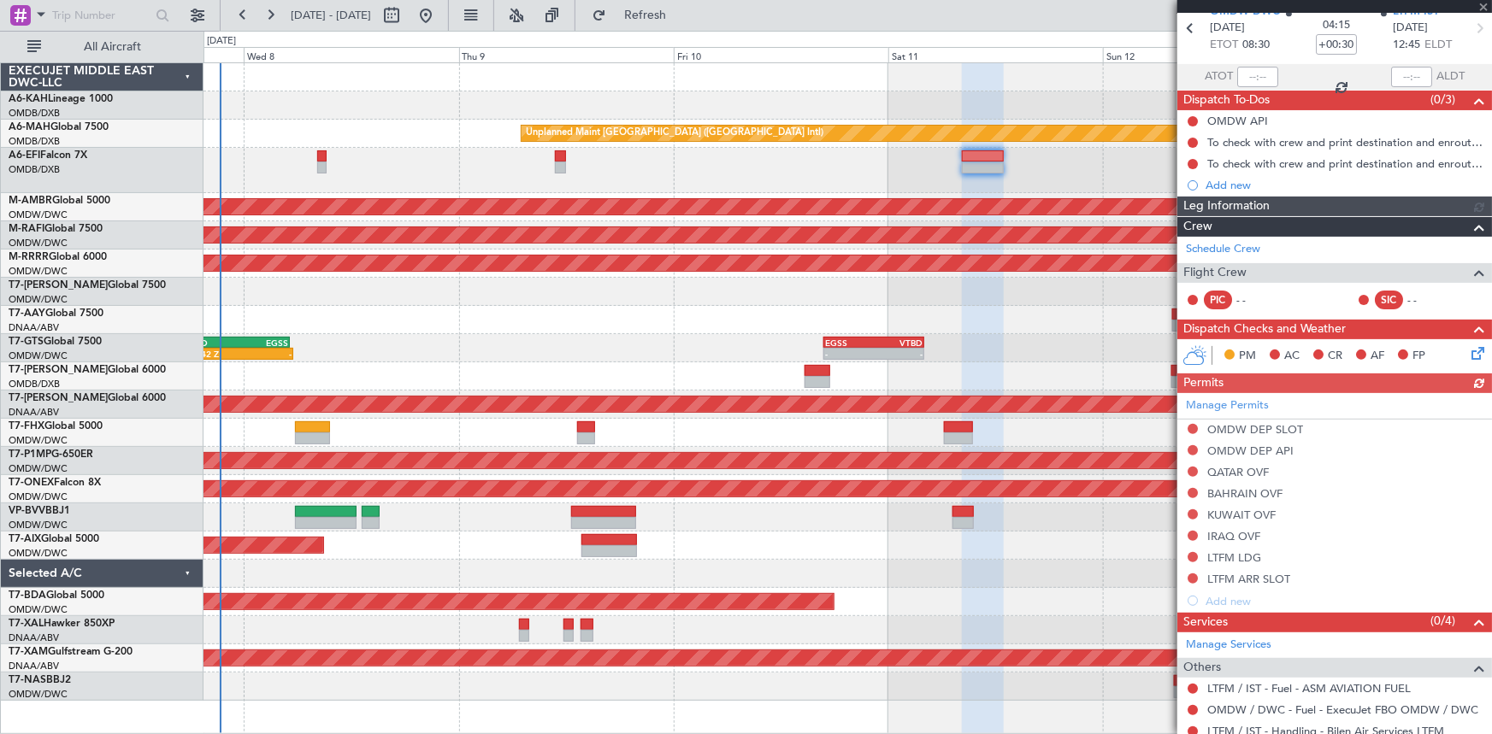
click at [1322, 730] on link "LTFM / IST - Handling - Bilen Air Services LTFM" at bounding box center [1325, 731] width 237 height 15
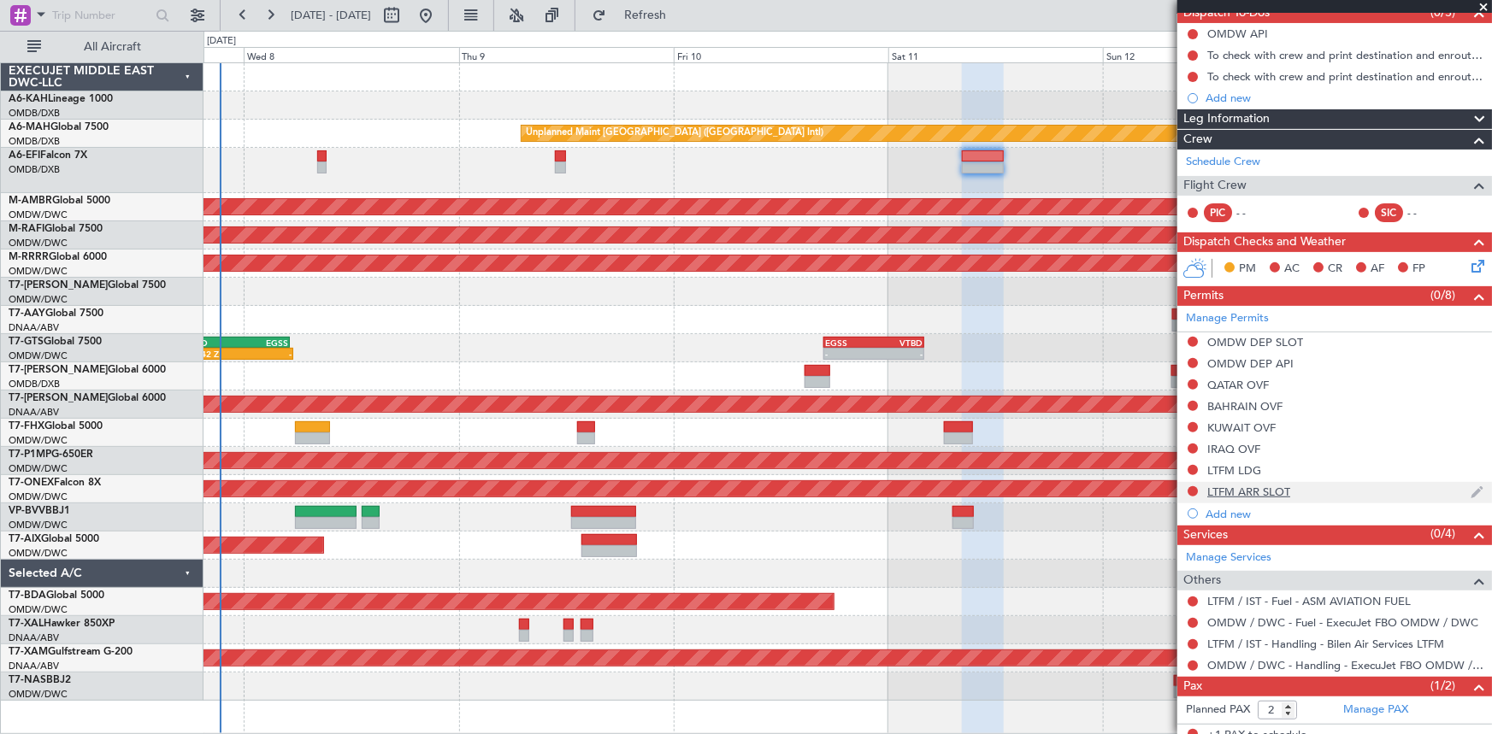
scroll to position [0, 0]
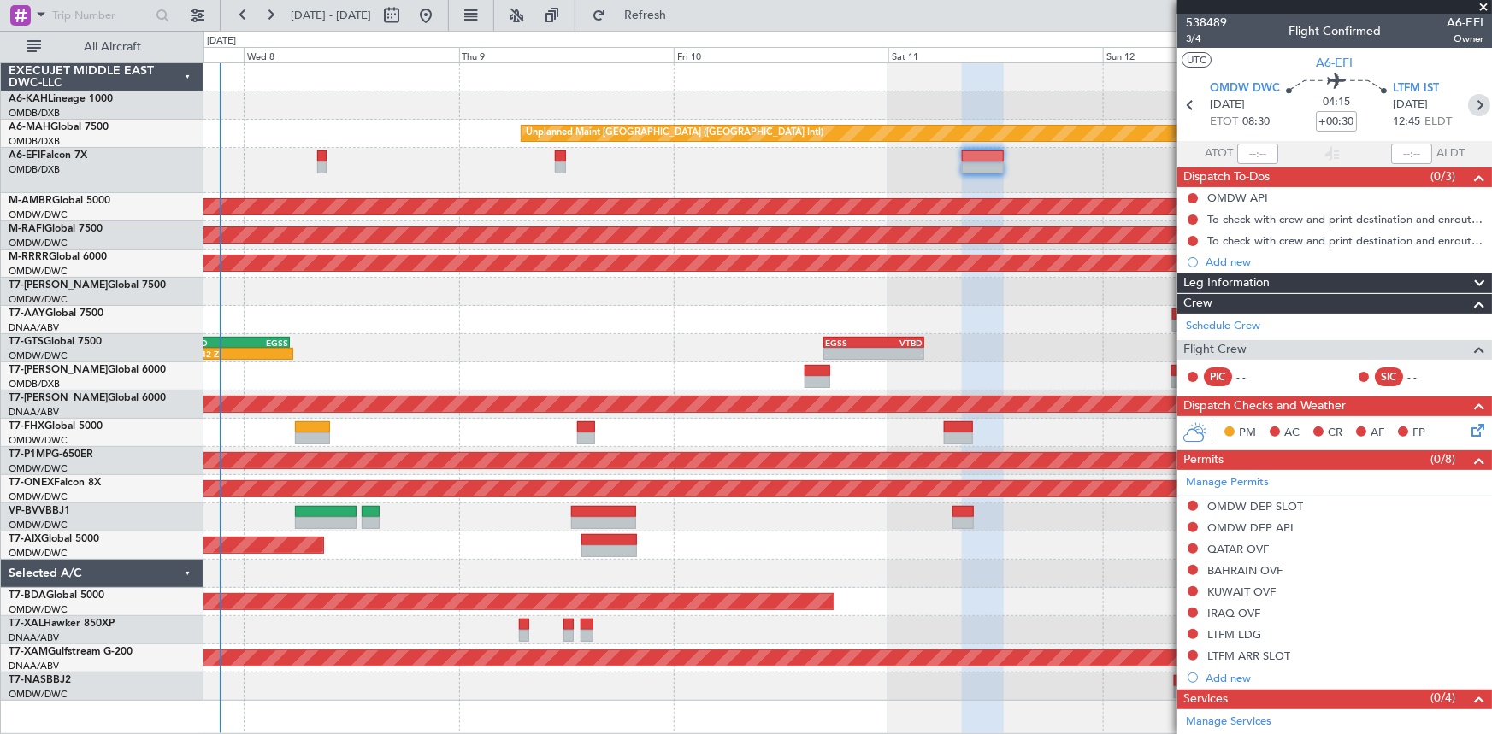
click at [1468, 103] on icon at bounding box center [1479, 105] width 22 height 22
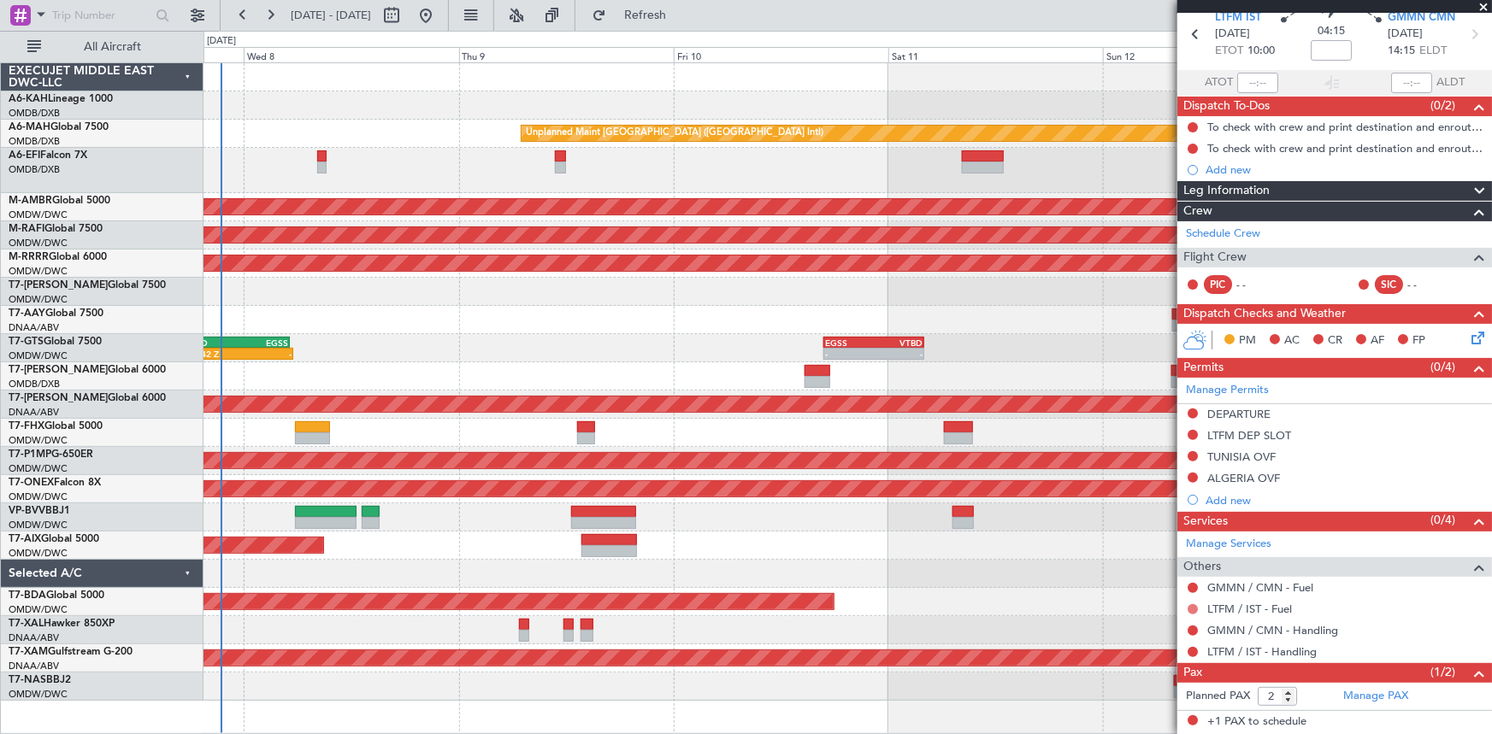
scroll to position [106, 0]
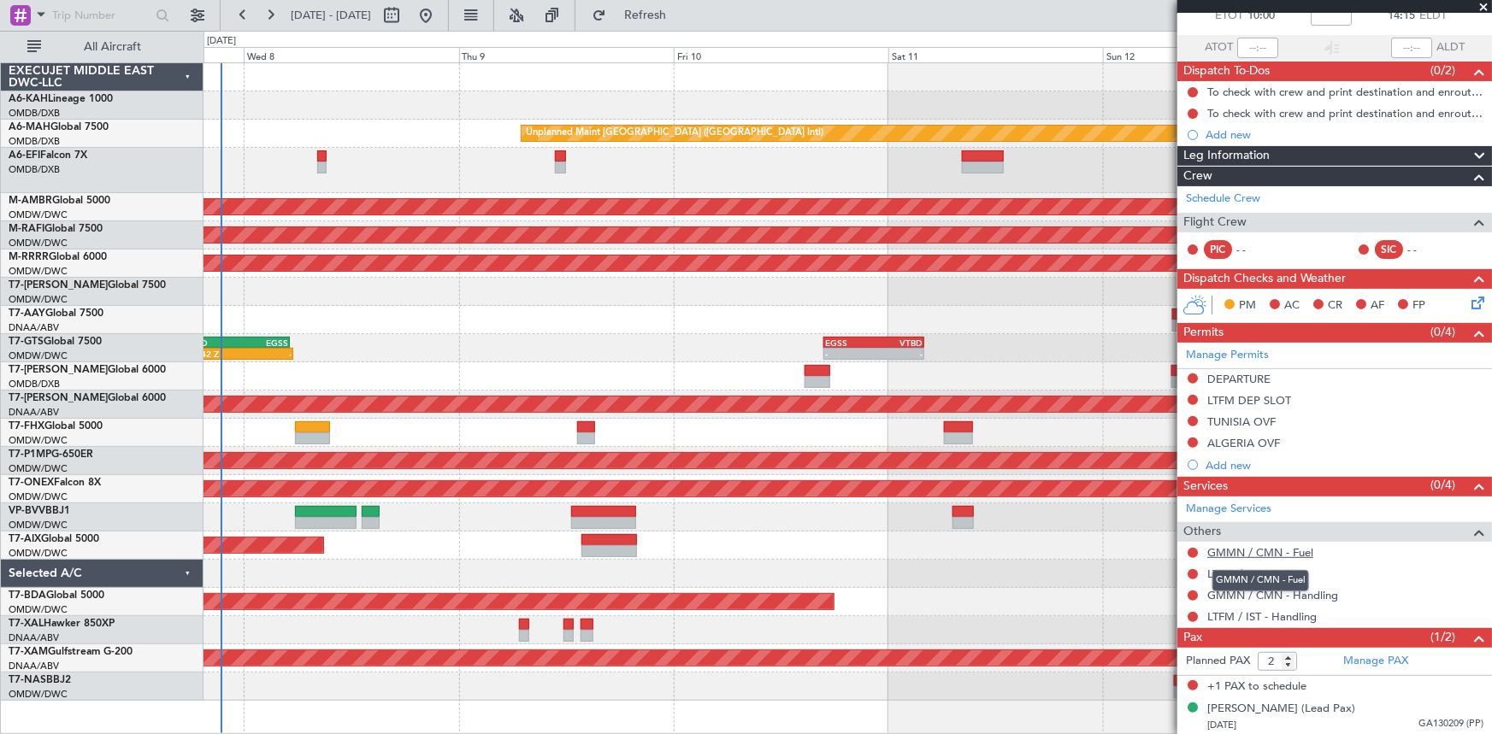
click at [1238, 551] on link "GMMN / CMN - Fuel" at bounding box center [1260, 552] width 106 height 15
click at [1226, 567] on link "LTFM / IST - Fuel" at bounding box center [1249, 574] width 85 height 15
click at [1284, 588] on link "GMMN / CMN - Handling" at bounding box center [1272, 595] width 131 height 15
click at [1253, 612] on link "LTFM / IST - Handling" at bounding box center [1261, 617] width 109 height 15
click at [1197, 375] on button at bounding box center [1193, 379] width 10 height 10
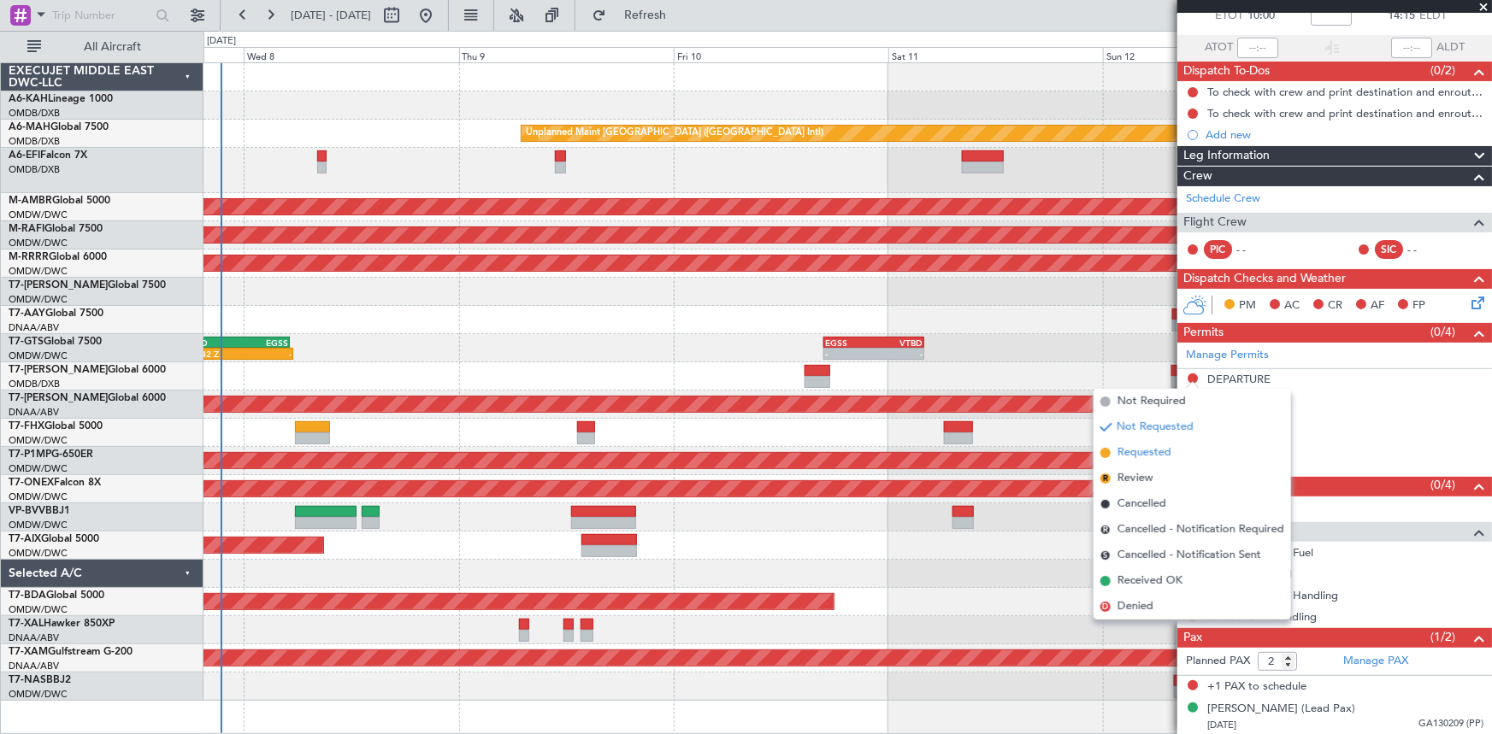
click at [1134, 457] on span "Requested" at bounding box center [1144, 453] width 54 height 17
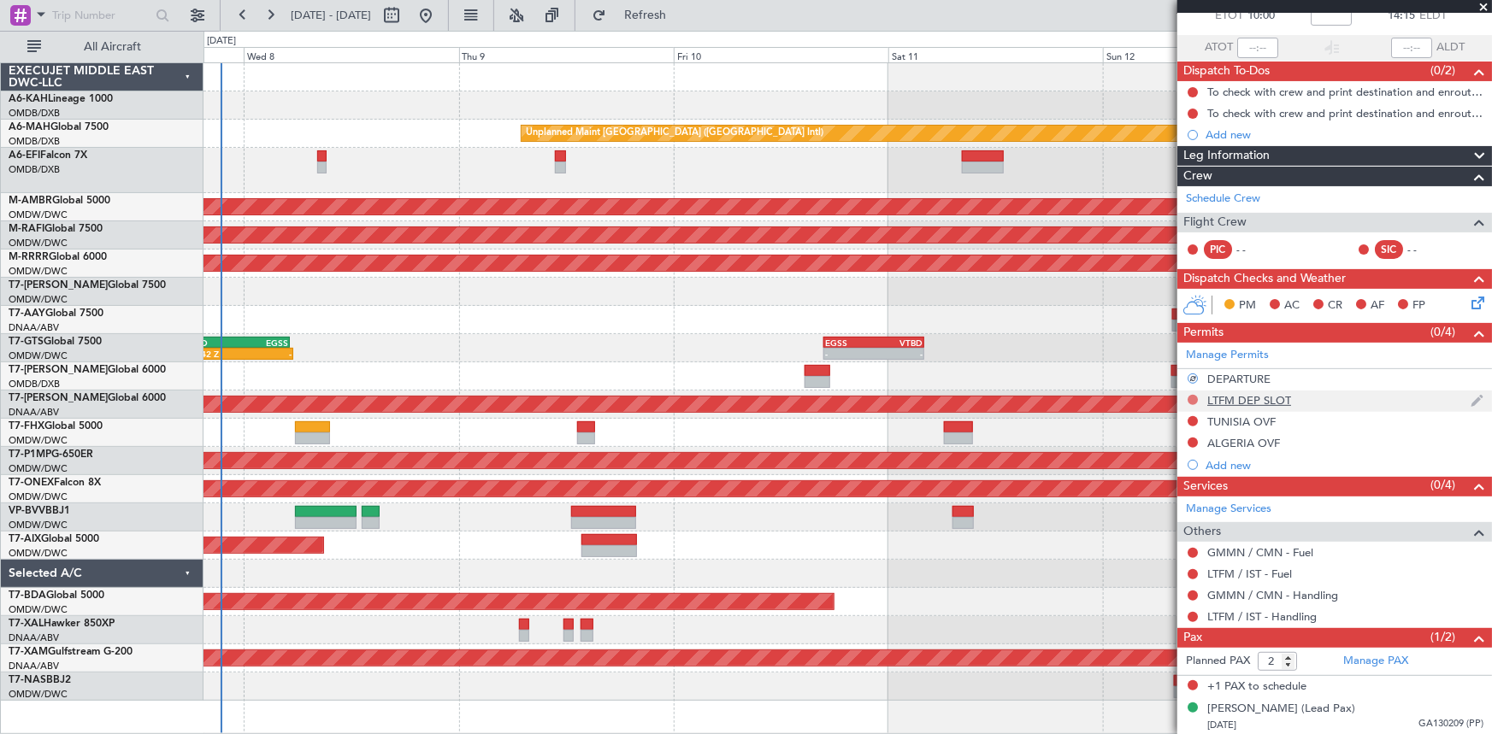
click at [1192, 400] on button at bounding box center [1193, 400] width 10 height 10
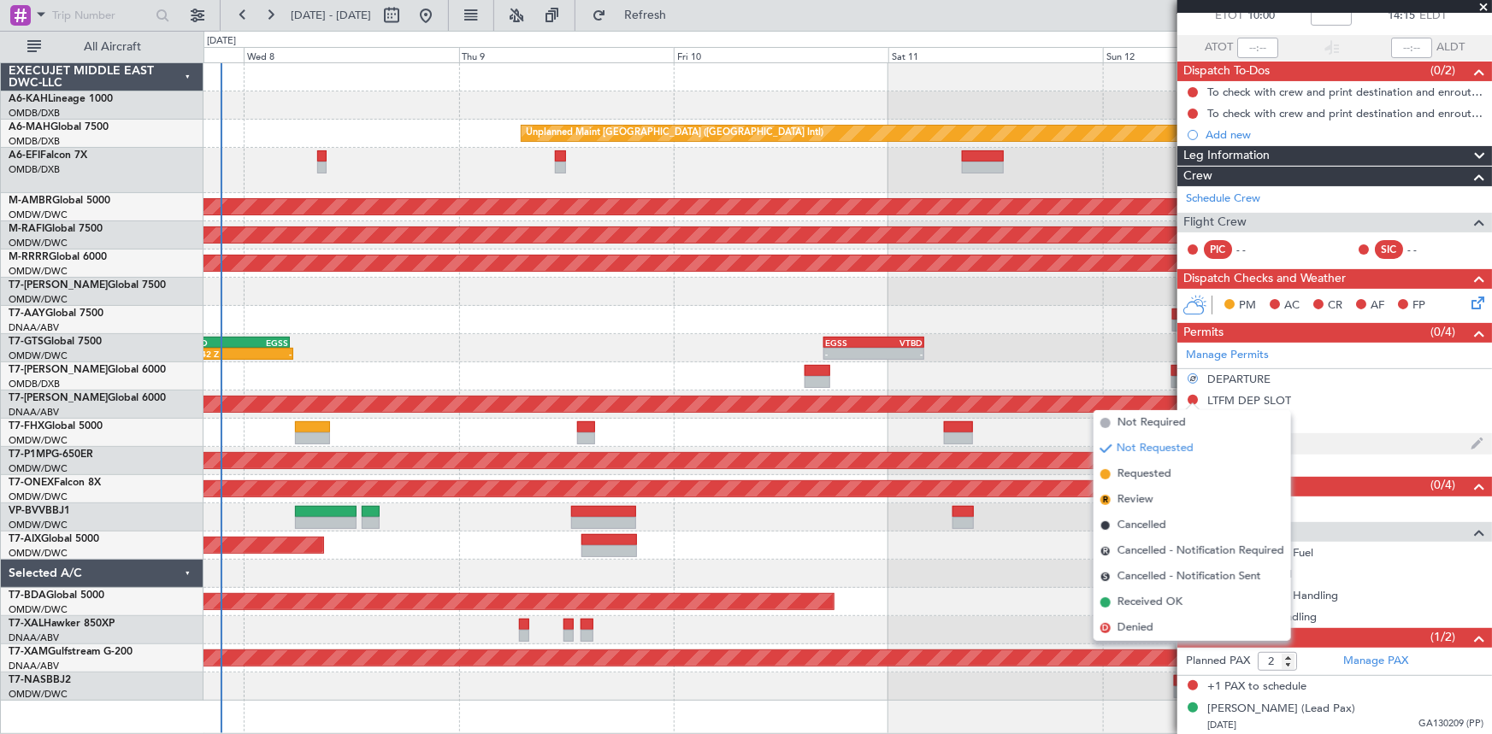
drag, startPoint x: 1135, startPoint y: 477, endPoint x: 1268, endPoint y: 443, distance: 136.9
click at [1138, 476] on span "Requested" at bounding box center [1144, 474] width 54 height 17
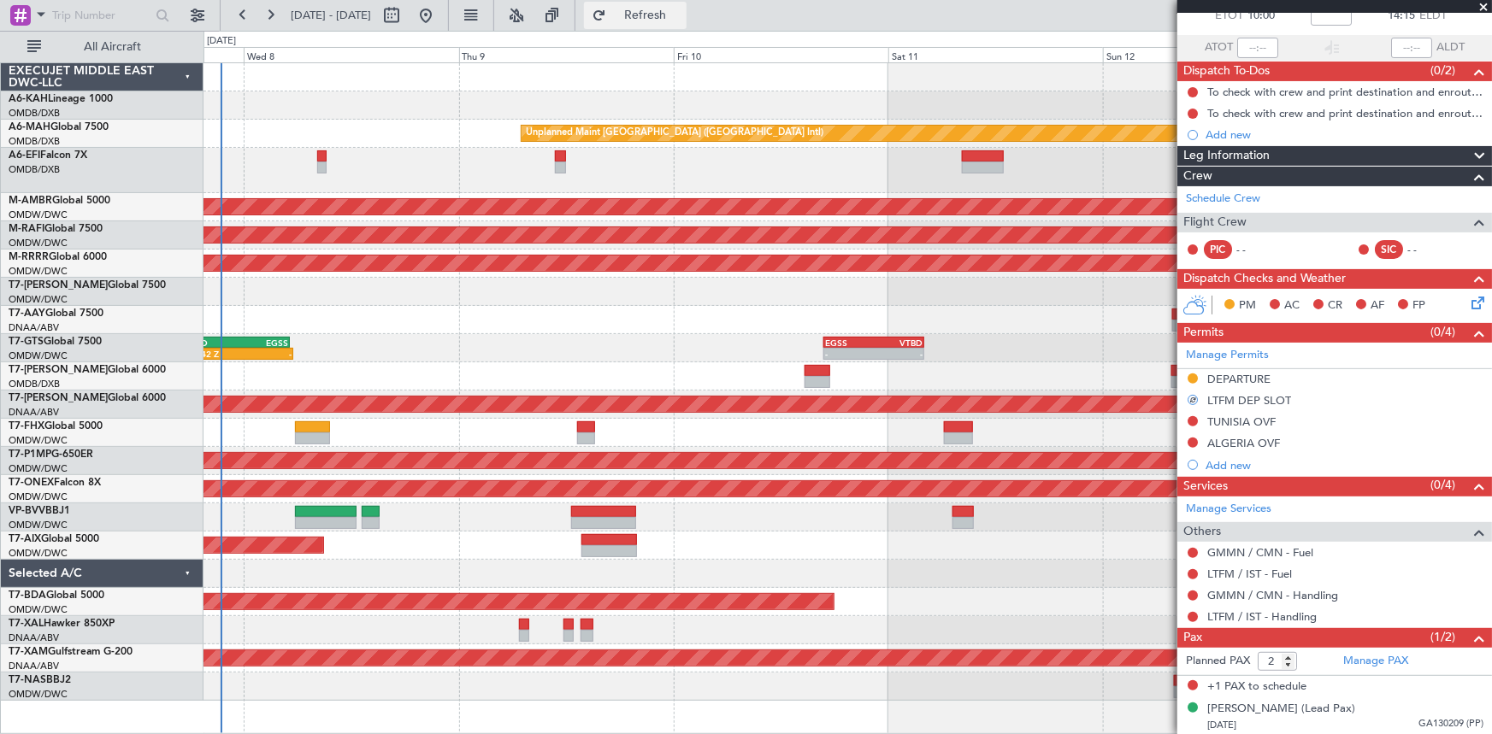
click at [680, 17] on span "Refresh" at bounding box center [646, 15] width 72 height 12
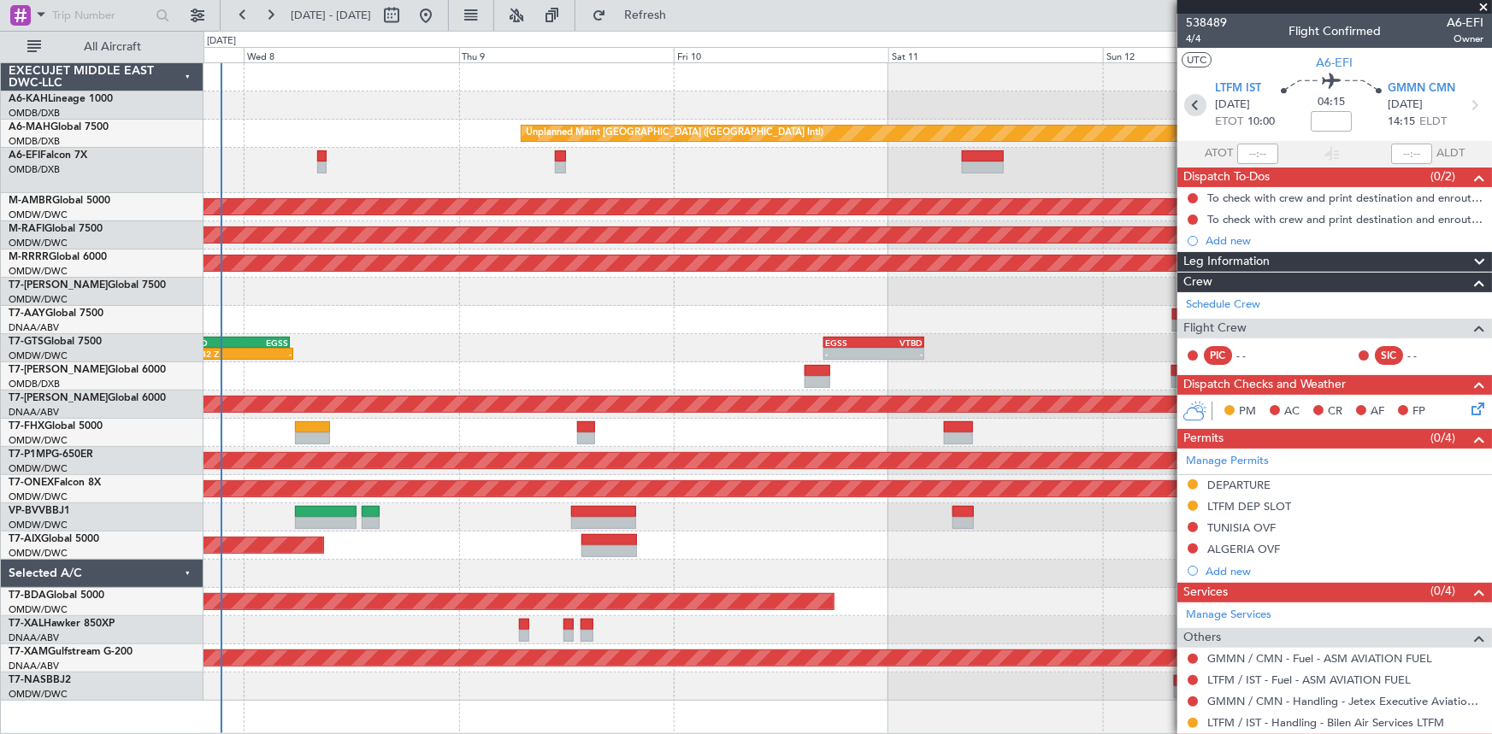
click at [1192, 103] on icon at bounding box center [1195, 105] width 22 height 22
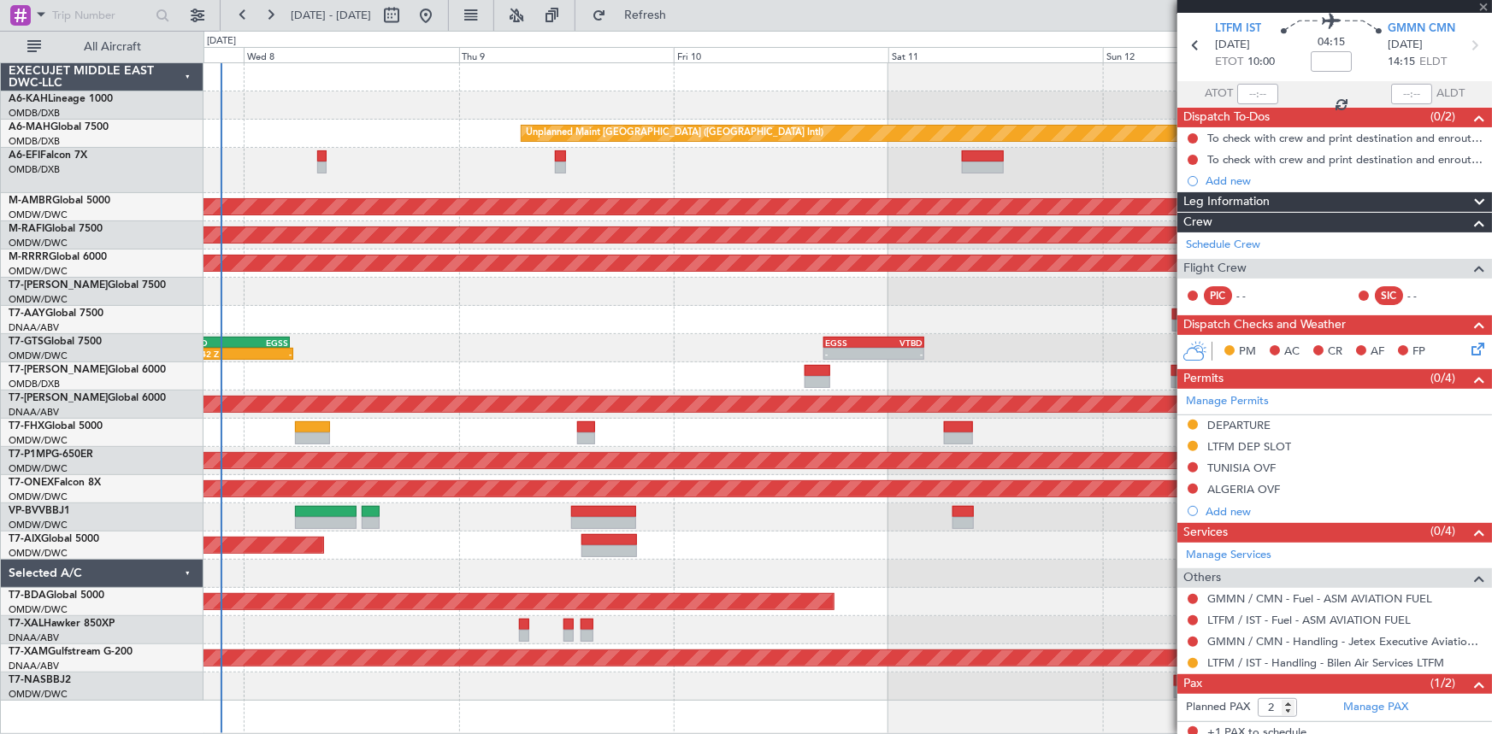
type input "+00:30"
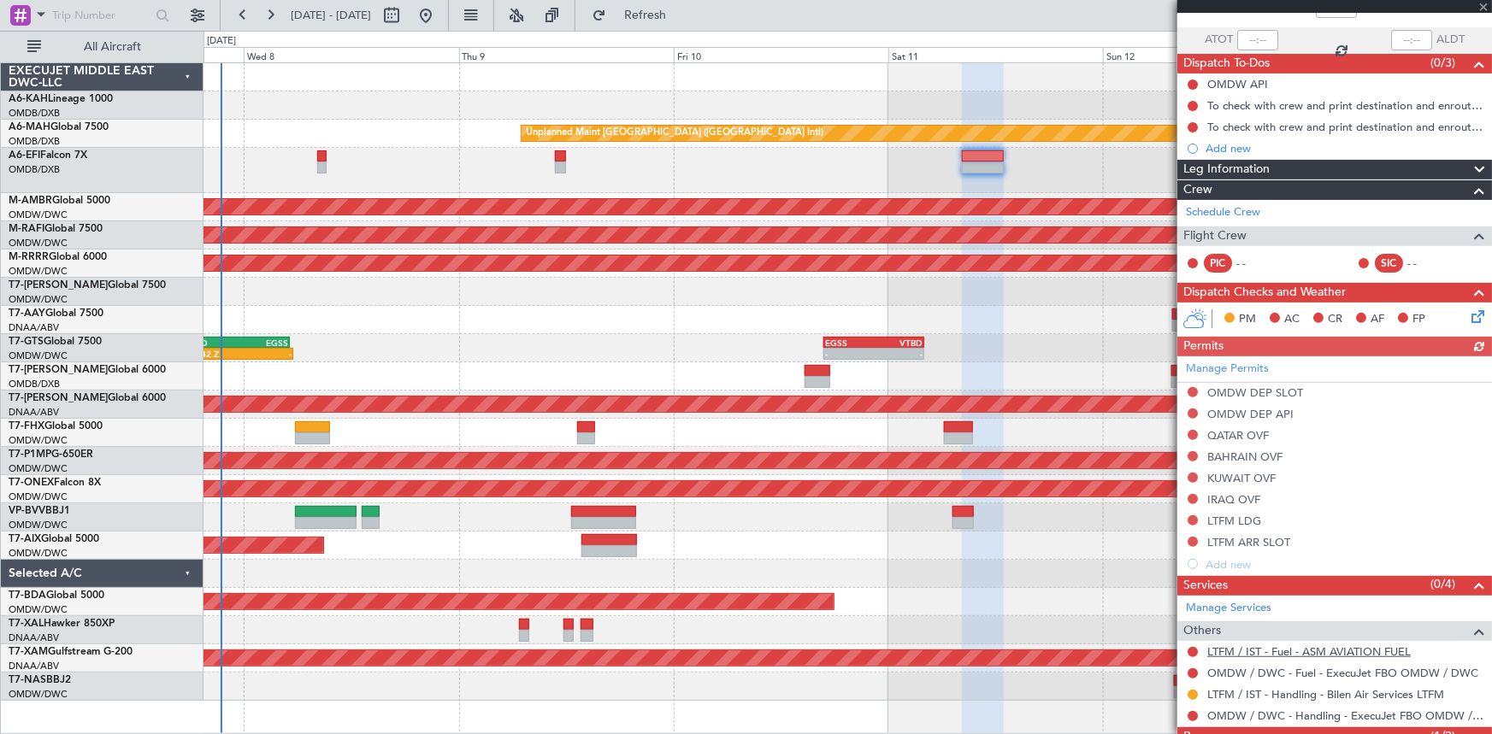
scroll to position [214, 0]
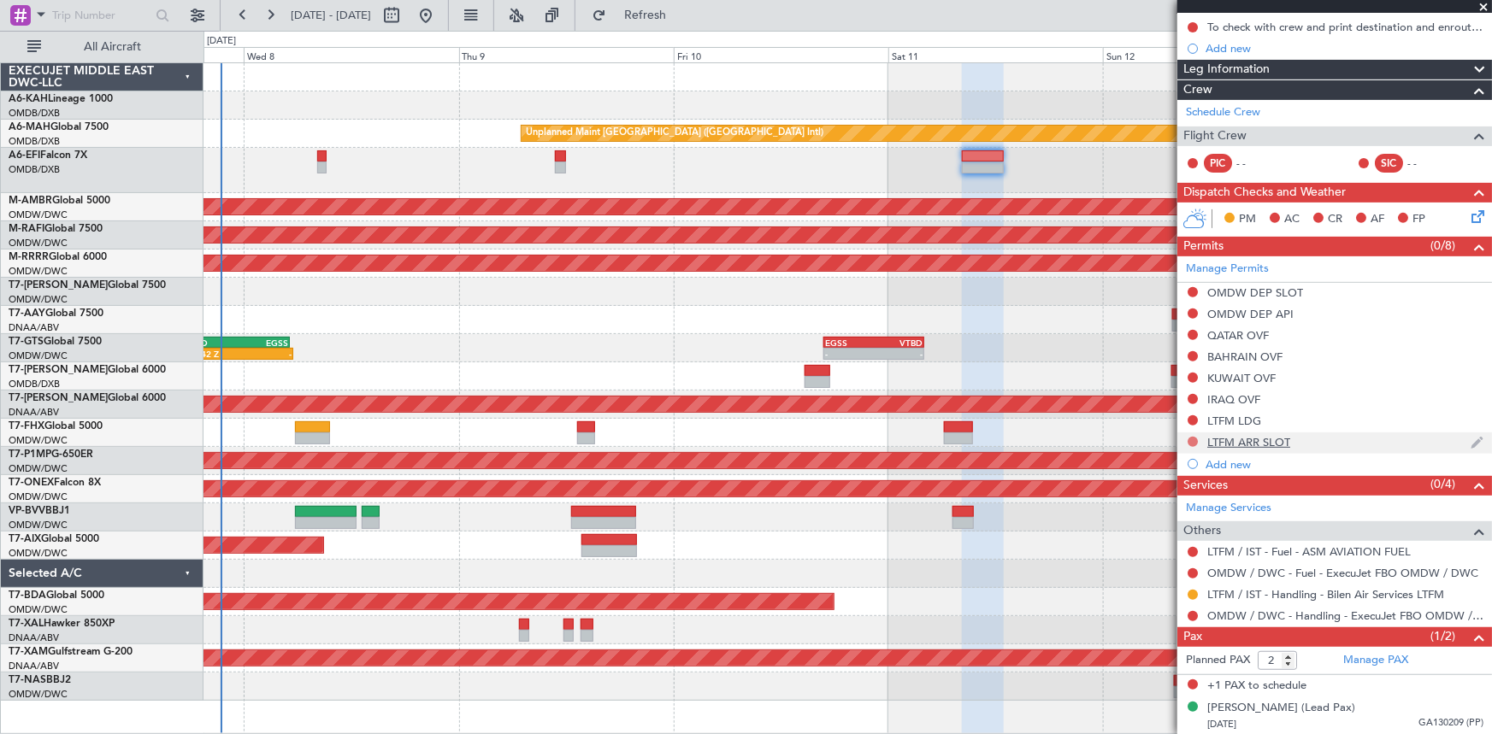
click at [1194, 442] on button at bounding box center [1193, 442] width 10 height 10
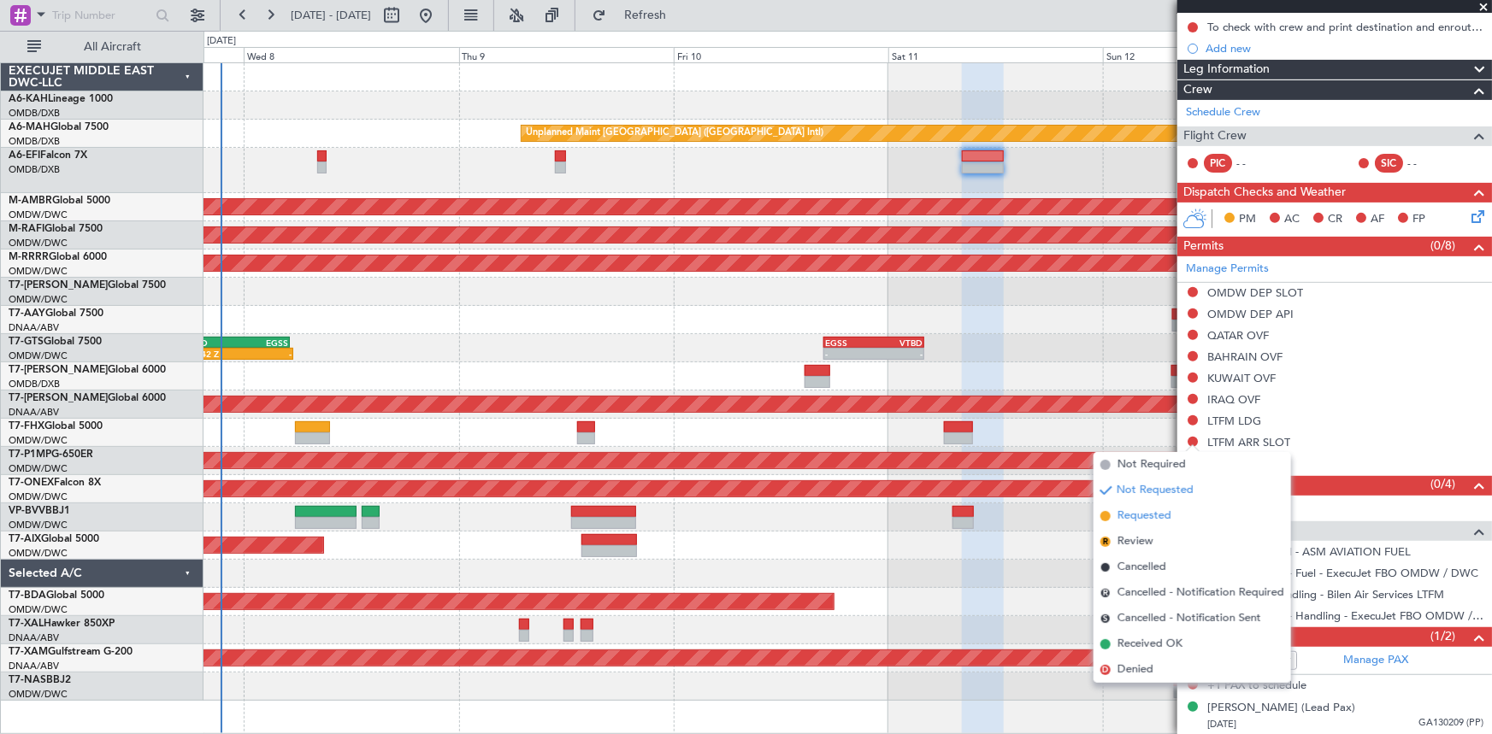
click at [1146, 522] on span "Requested" at bounding box center [1144, 516] width 54 height 17
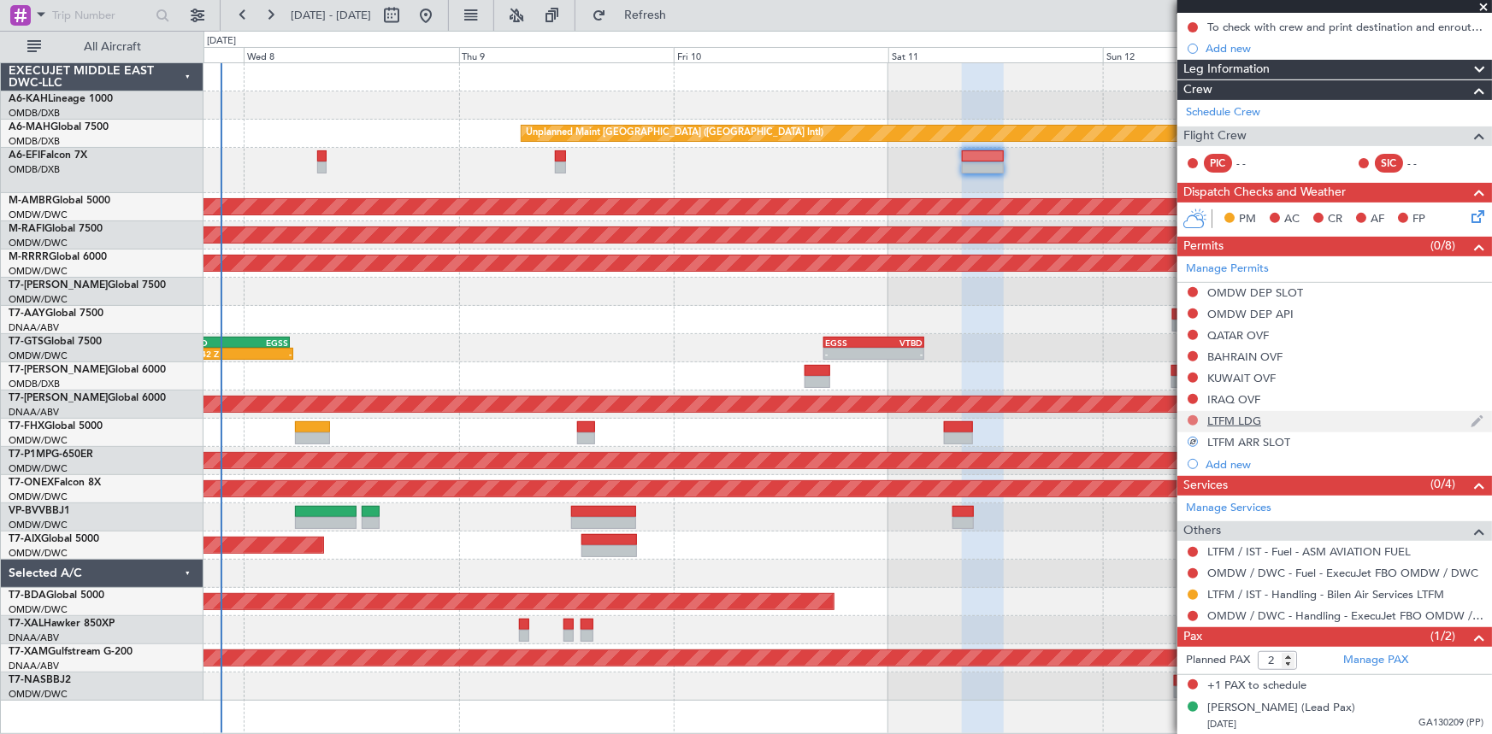
click at [1190, 422] on button at bounding box center [1193, 421] width 10 height 10
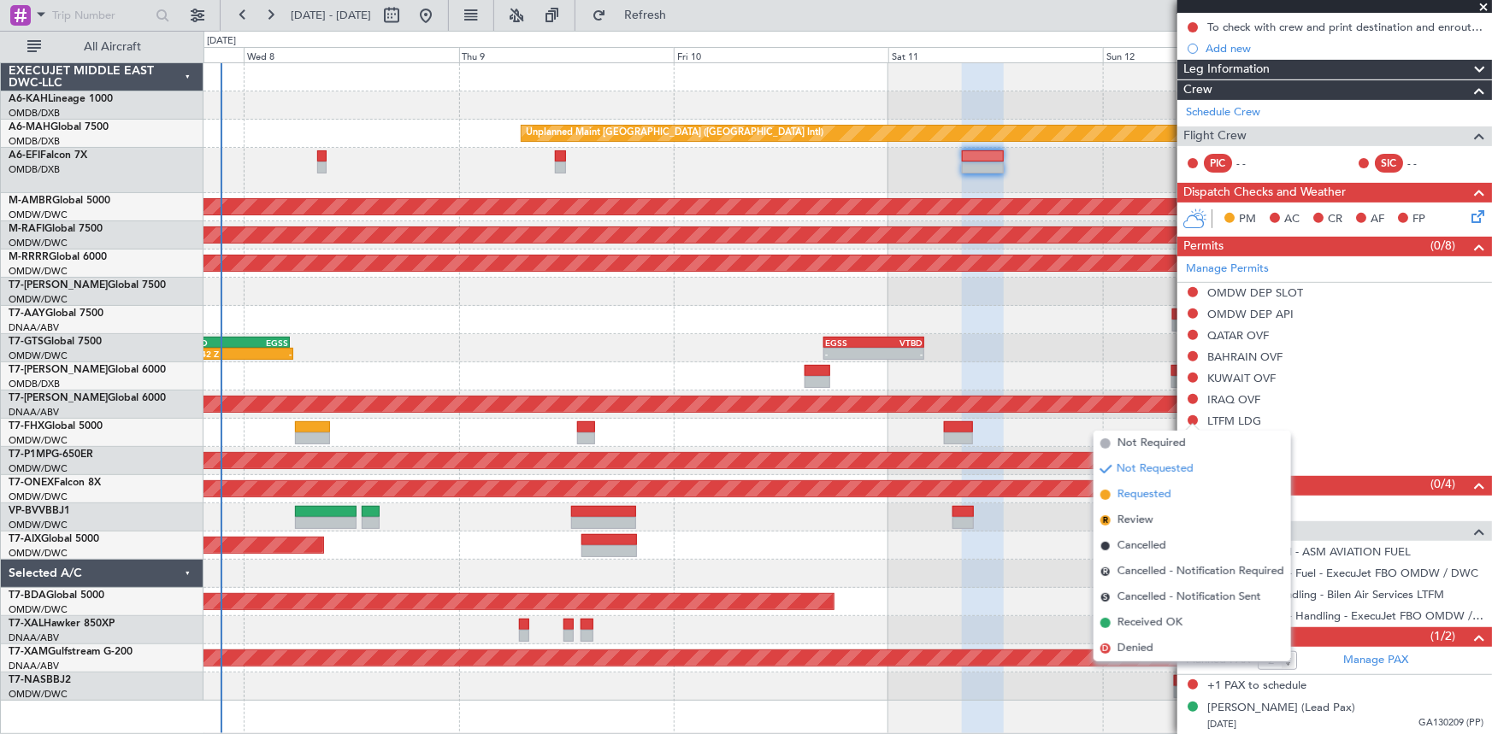
click at [1150, 496] on span "Requested" at bounding box center [1144, 494] width 54 height 17
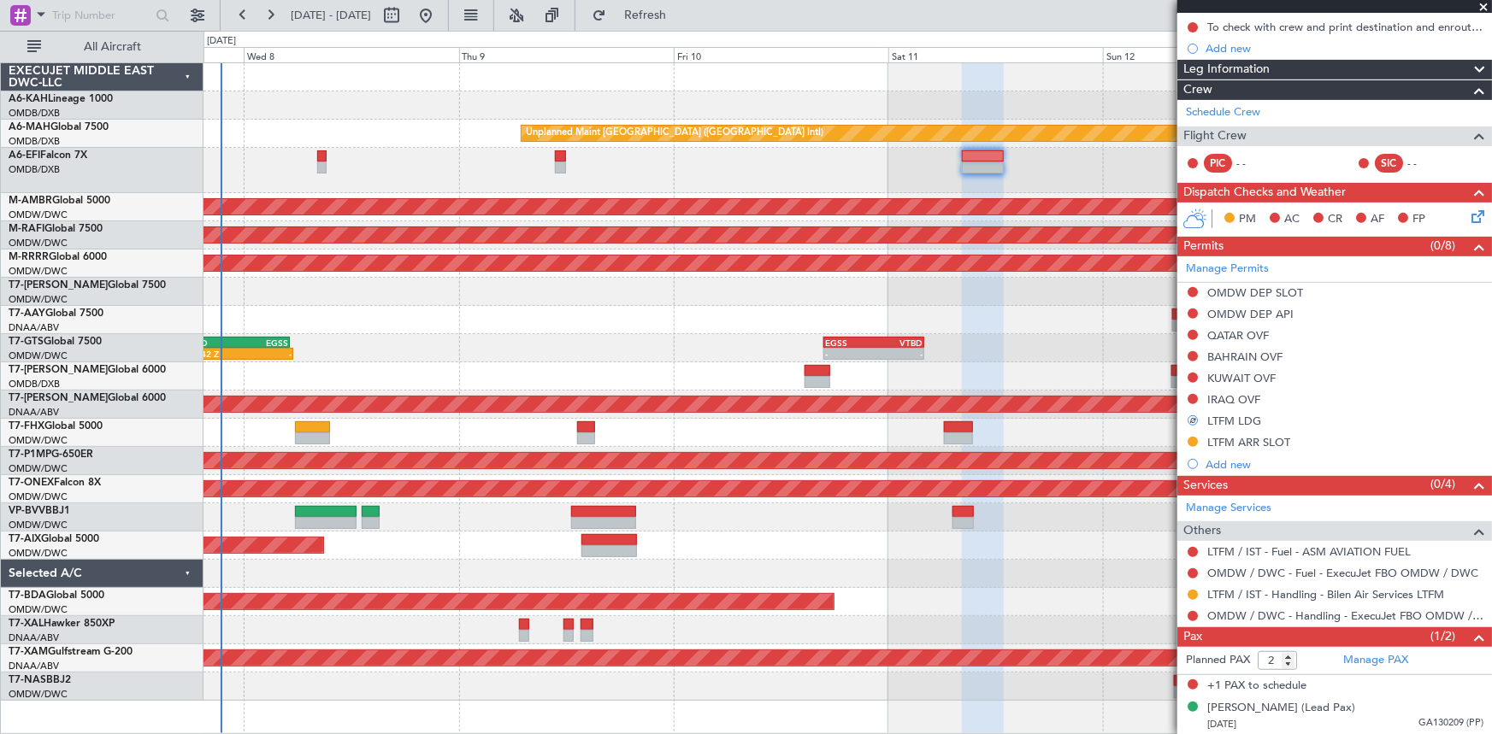
scroll to position [0, 0]
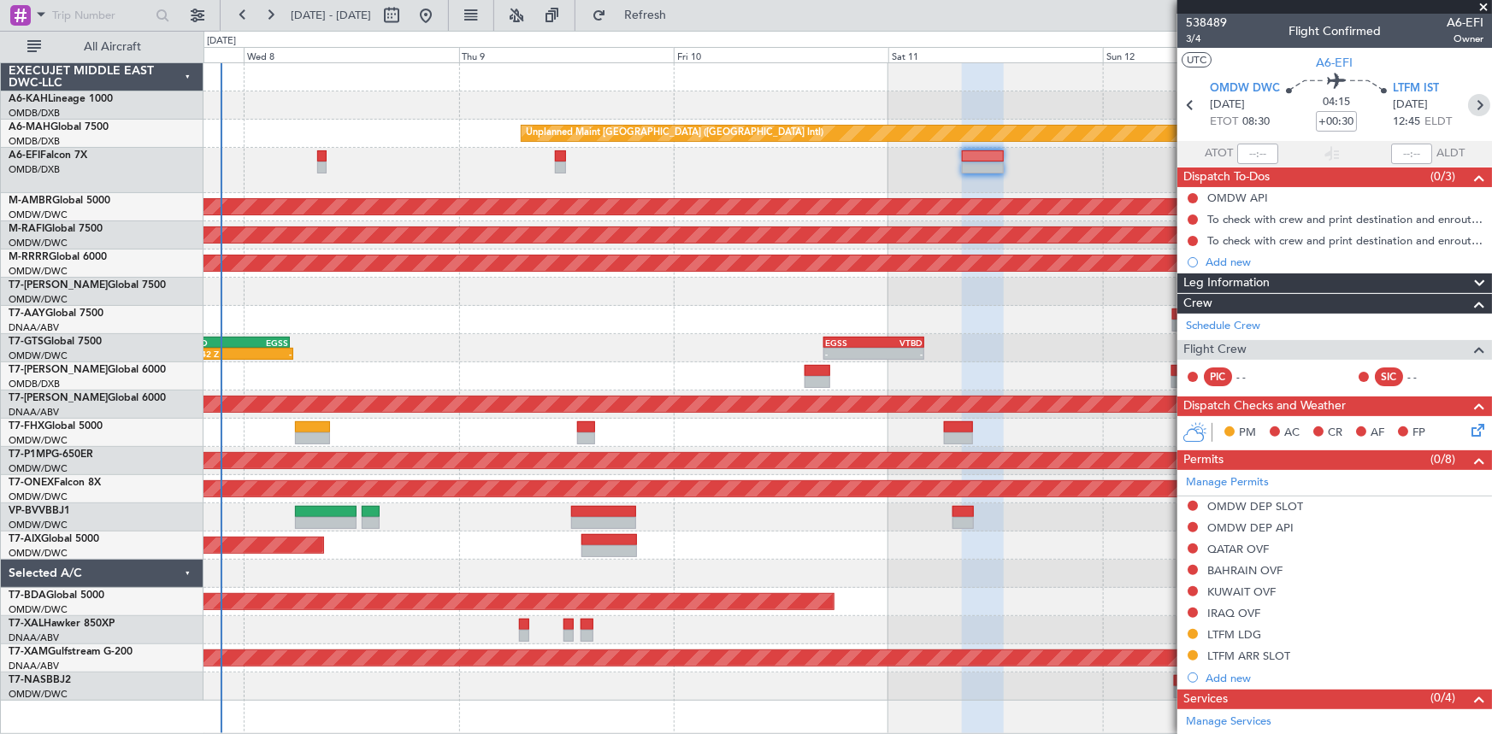
click at [1472, 108] on icon at bounding box center [1479, 105] width 22 height 22
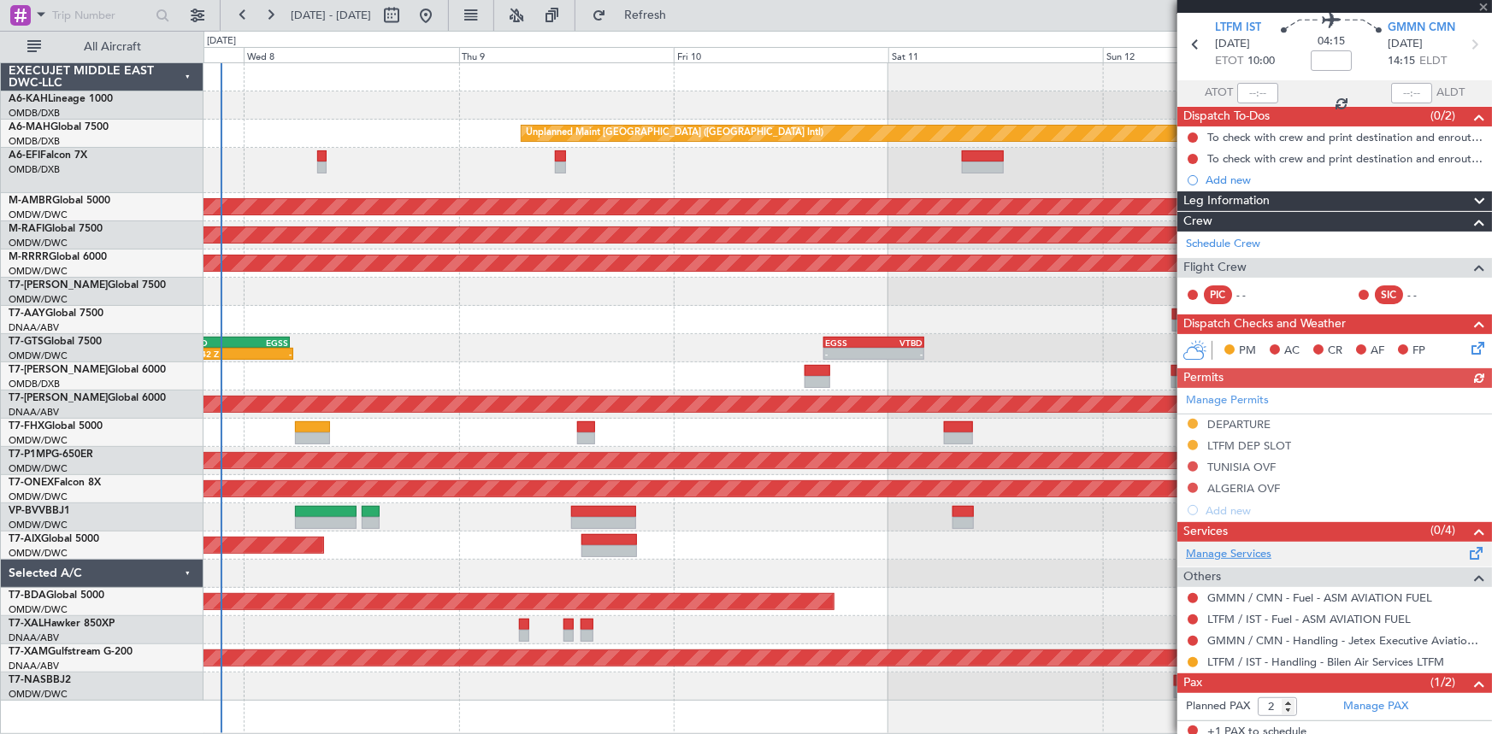
scroll to position [106, 0]
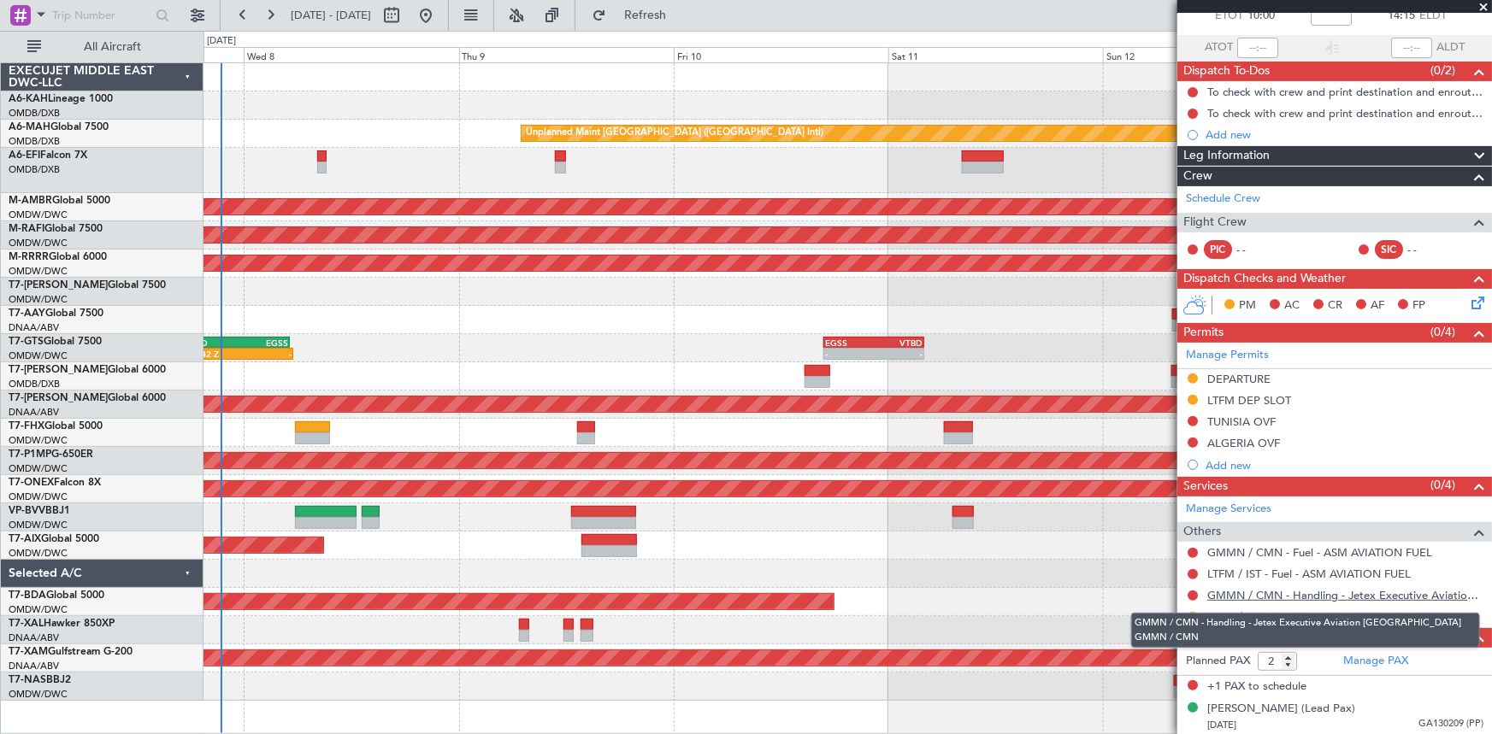
click at [1260, 593] on link "GMMN / CMN - Handling - Jetex Executive Aviation [GEOGRAPHIC_DATA] GMMN / CMN" at bounding box center [1345, 595] width 276 height 15
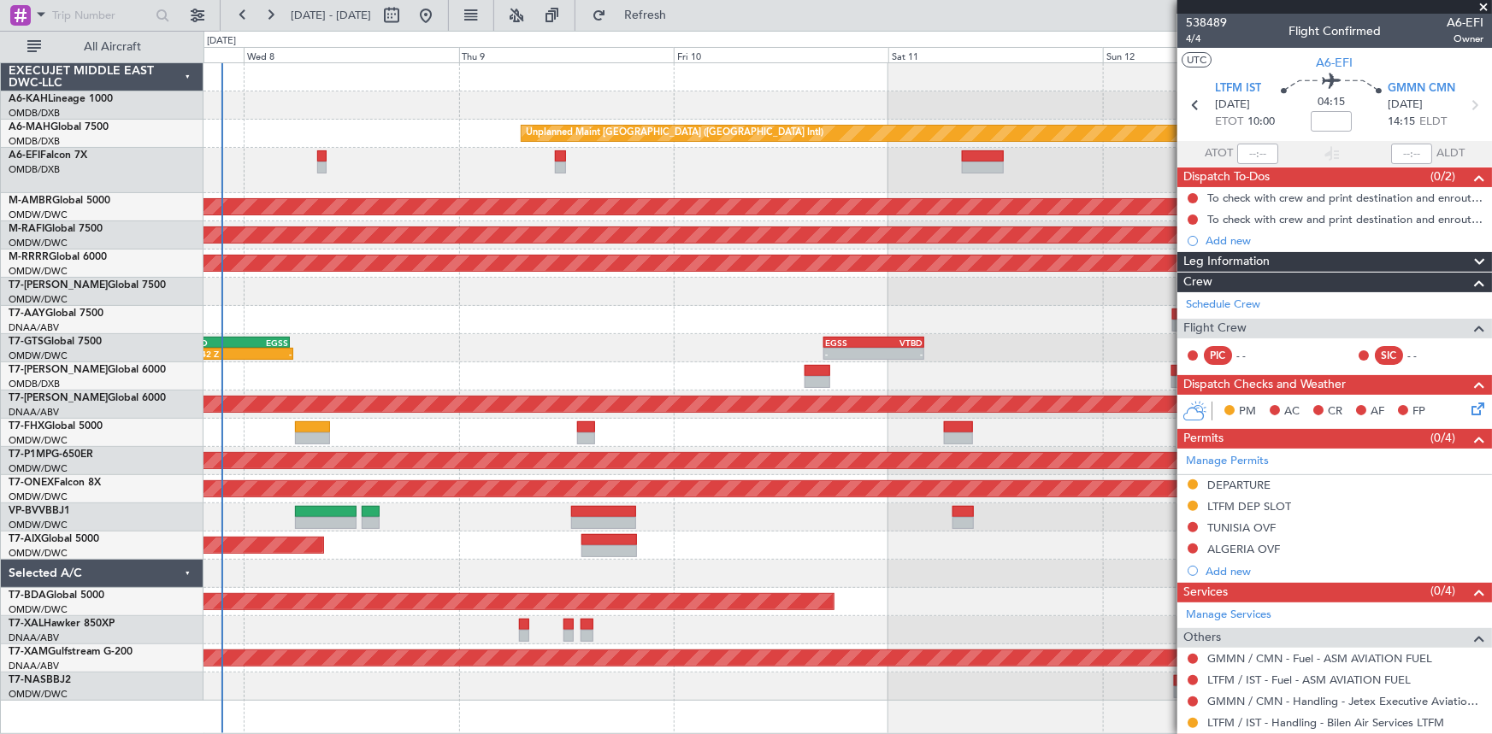
scroll to position [106, 0]
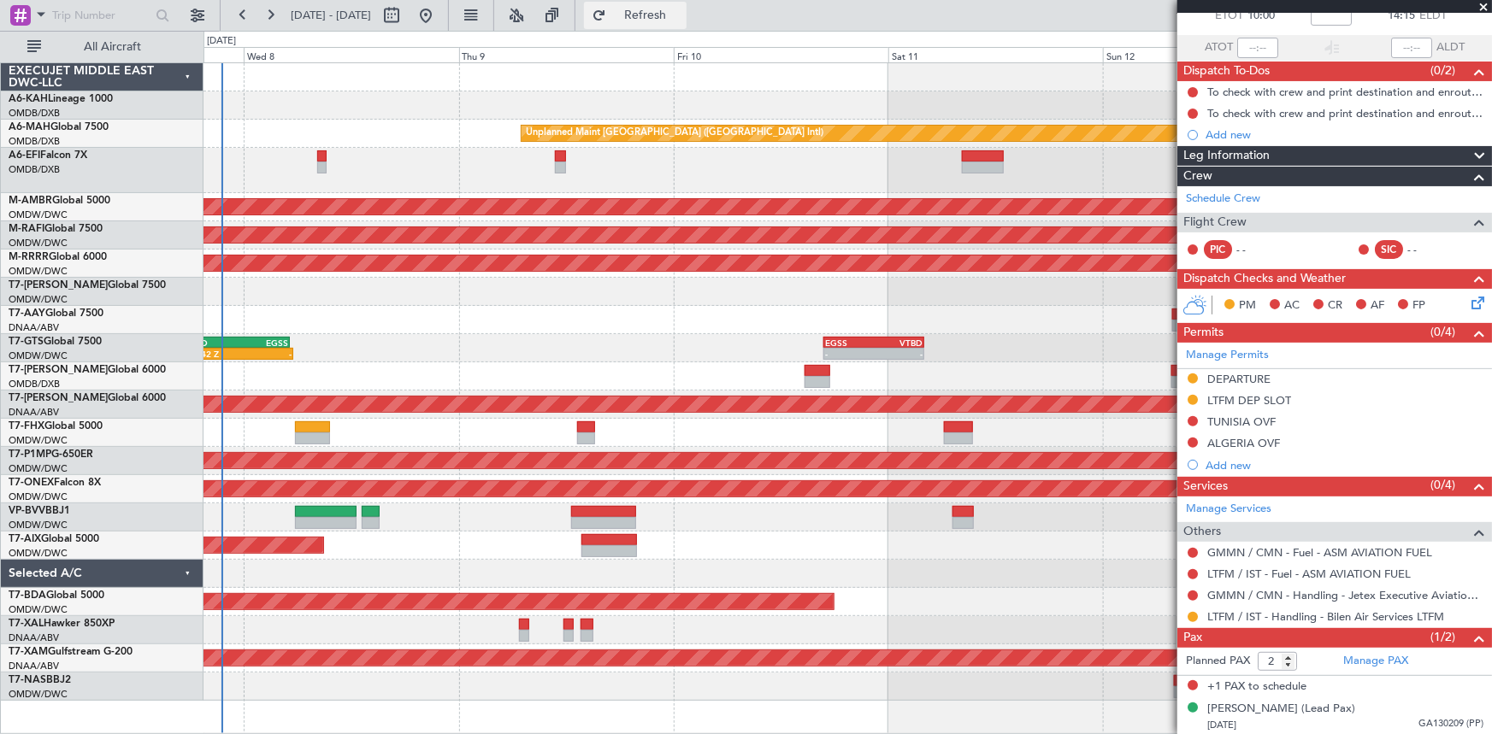
click at [681, 9] on span "Refresh" at bounding box center [646, 15] width 72 height 12
click at [1191, 618] on button at bounding box center [1193, 617] width 10 height 10
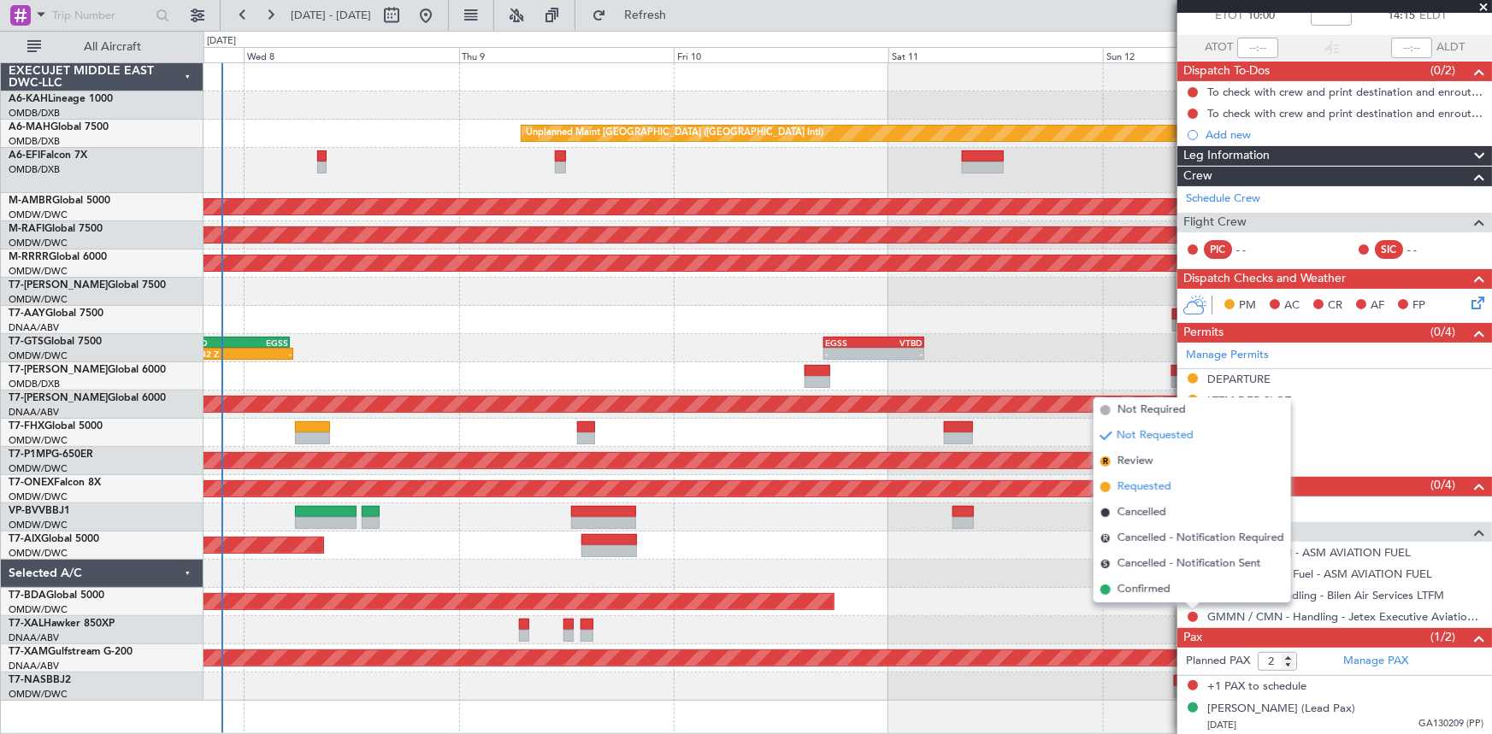
click at [1146, 492] on span "Requested" at bounding box center [1144, 487] width 54 height 17
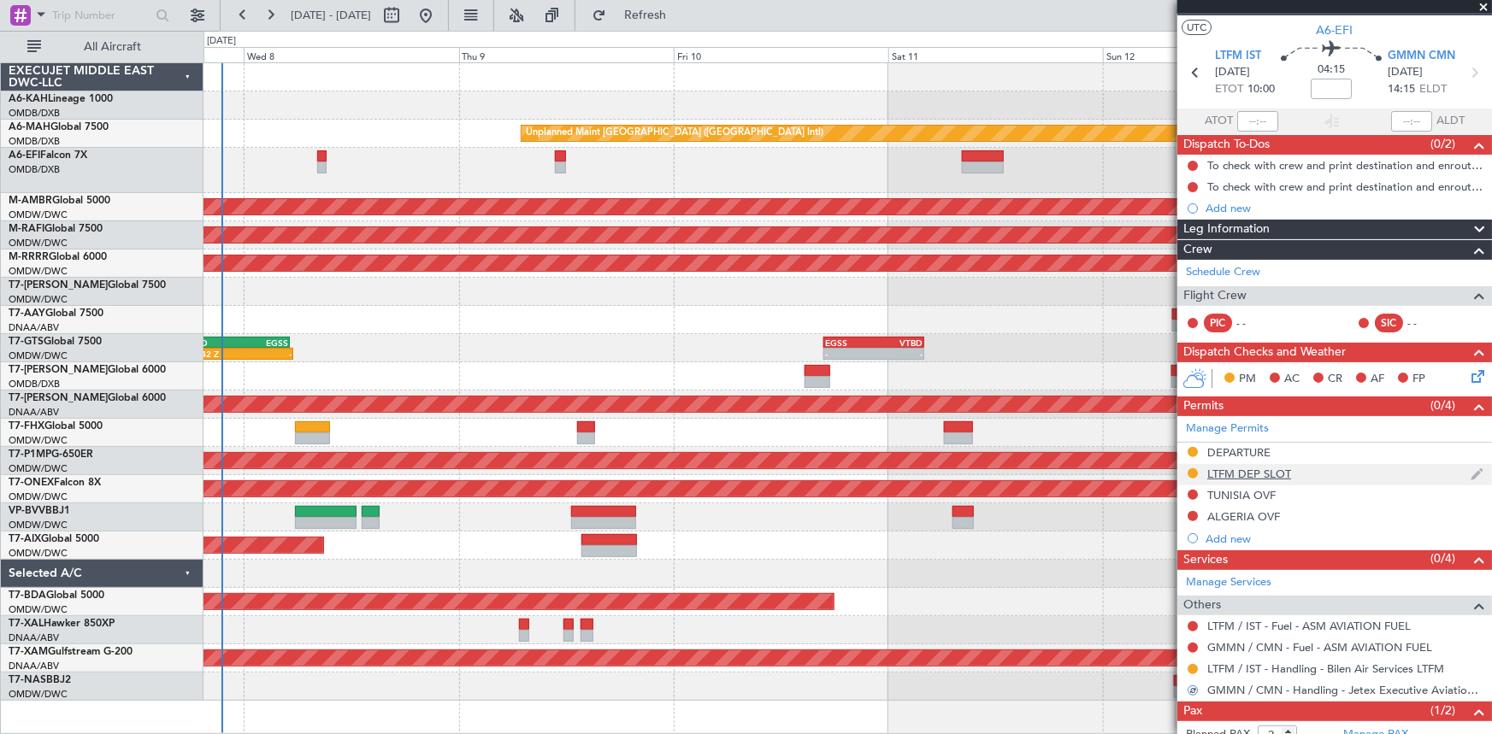
scroll to position [0, 0]
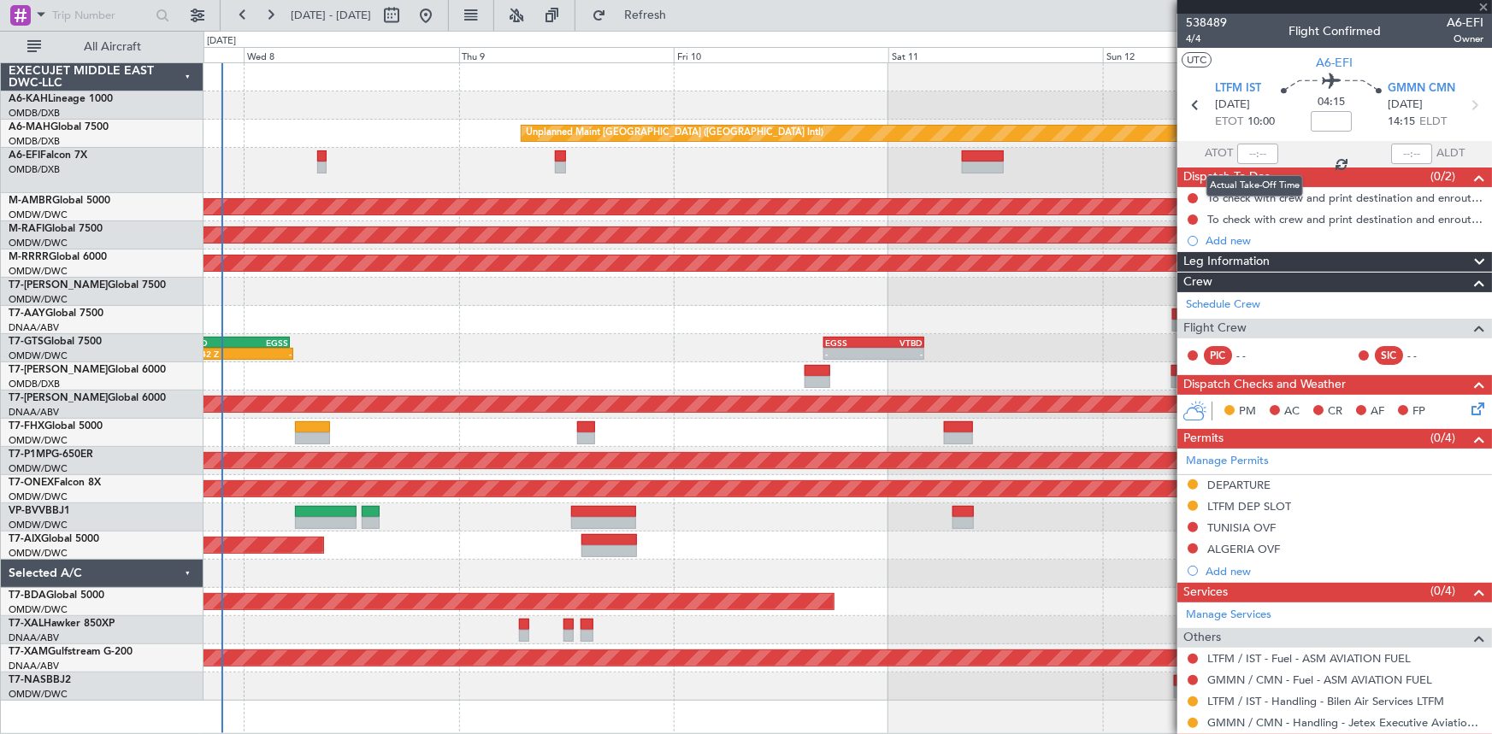
type input "+00:30"
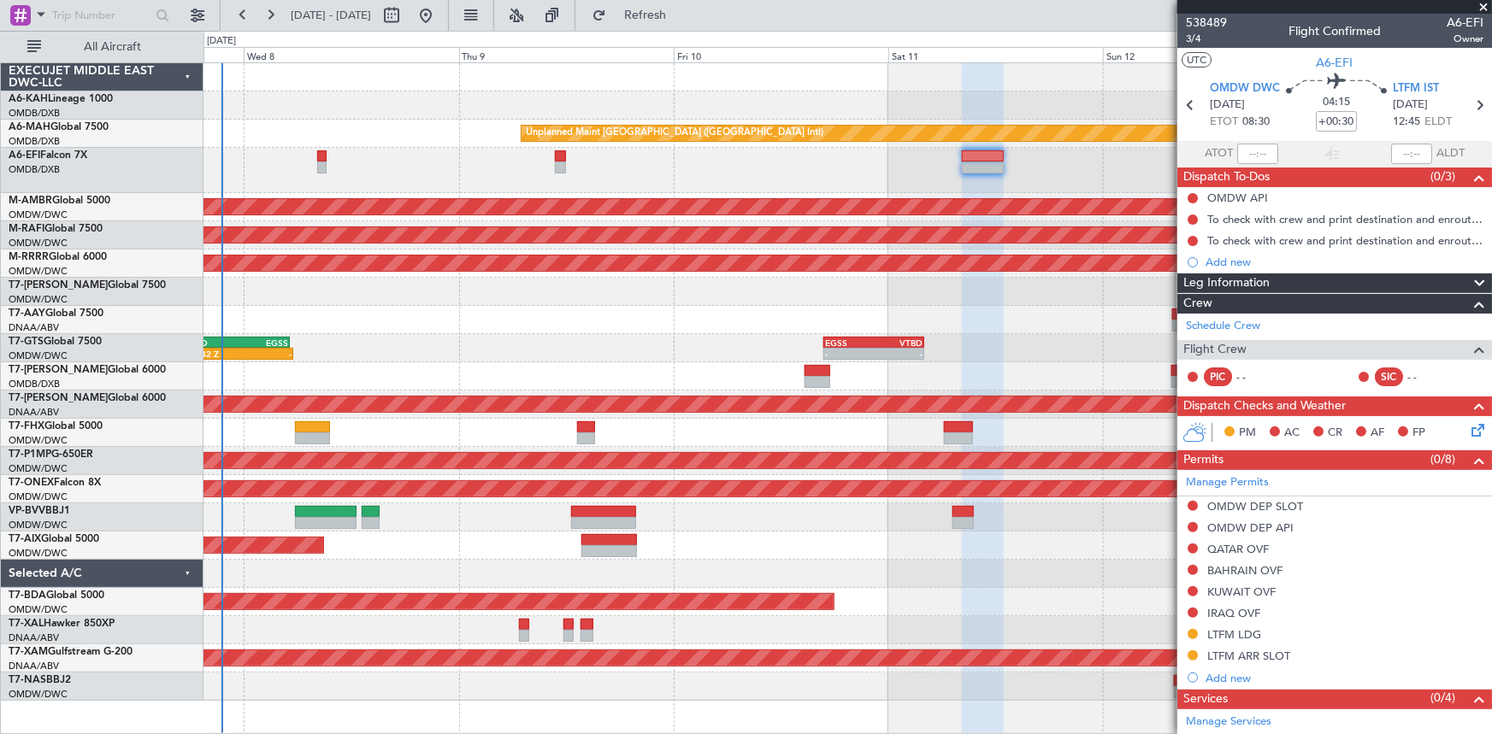
scroll to position [214, 0]
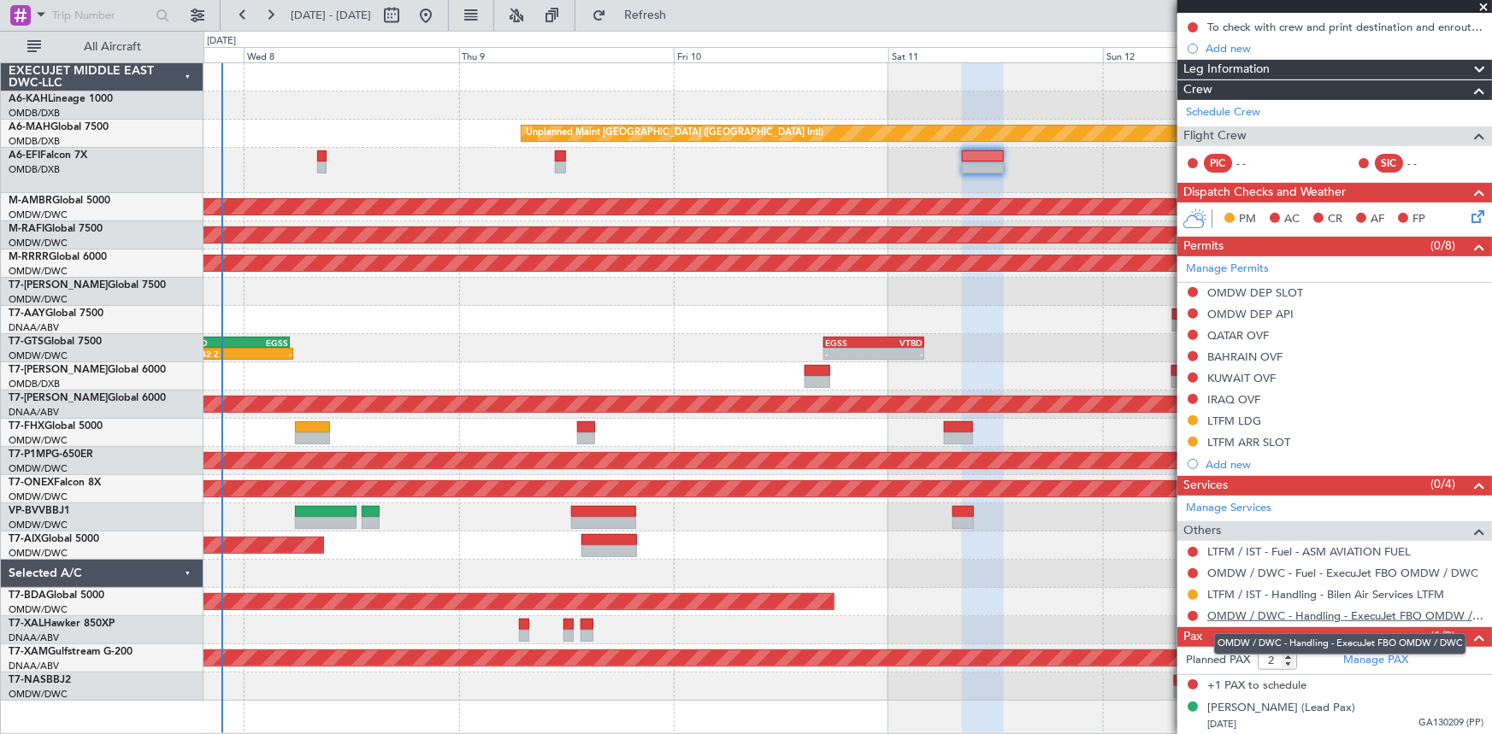
click at [1247, 610] on link "OMDW / DWC - Handling - ExecuJet FBO OMDW / DWC" at bounding box center [1345, 616] width 276 height 15
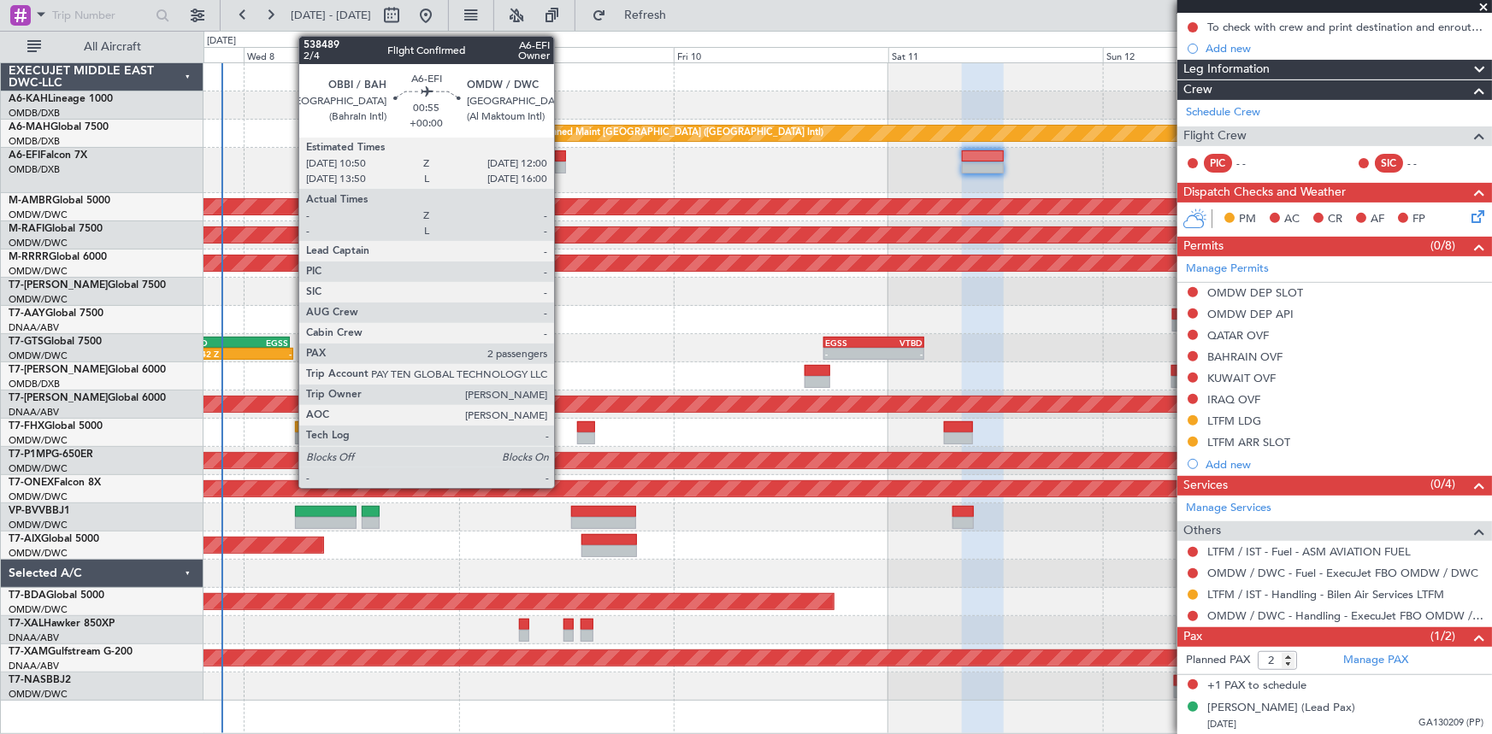
click at [562, 158] on div at bounding box center [560, 156] width 11 height 12
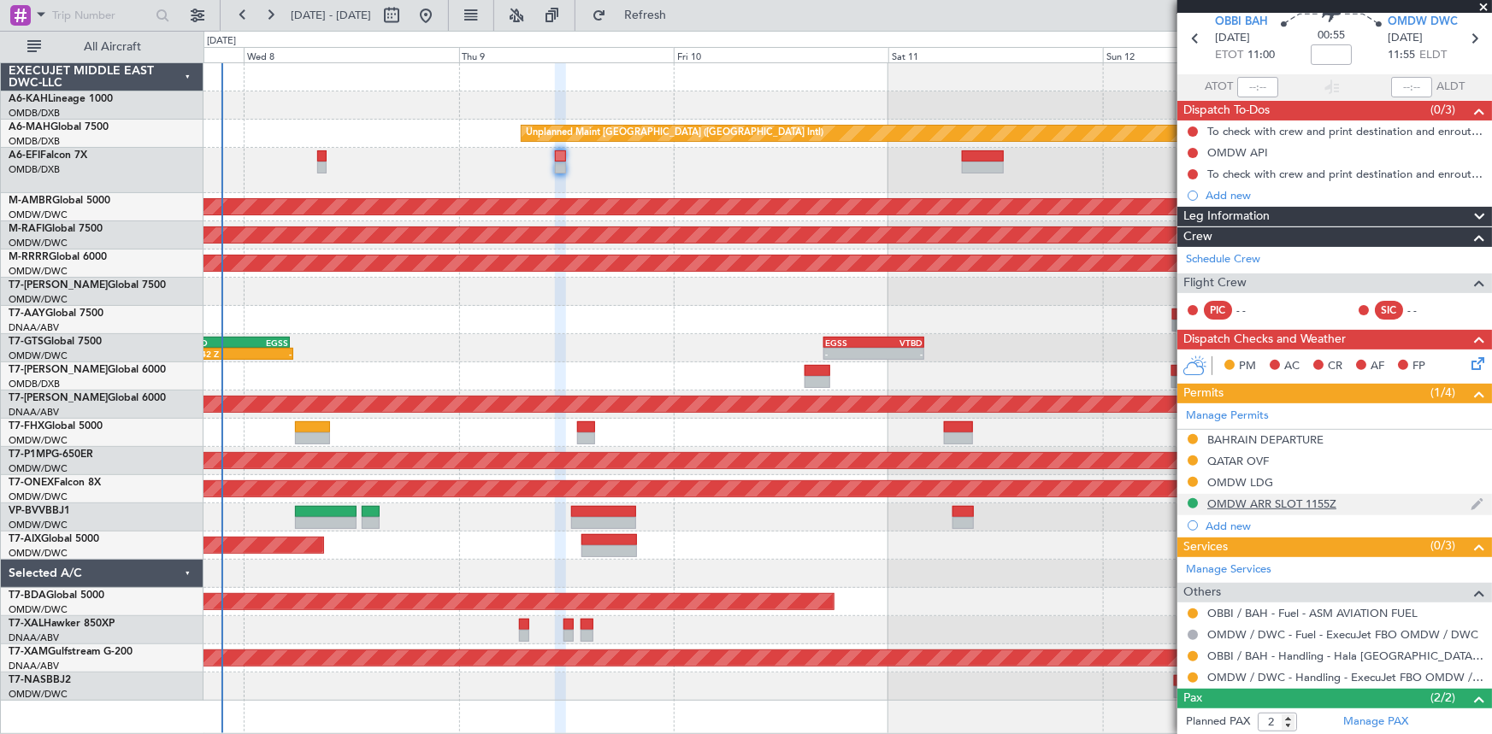
scroll to position [0, 0]
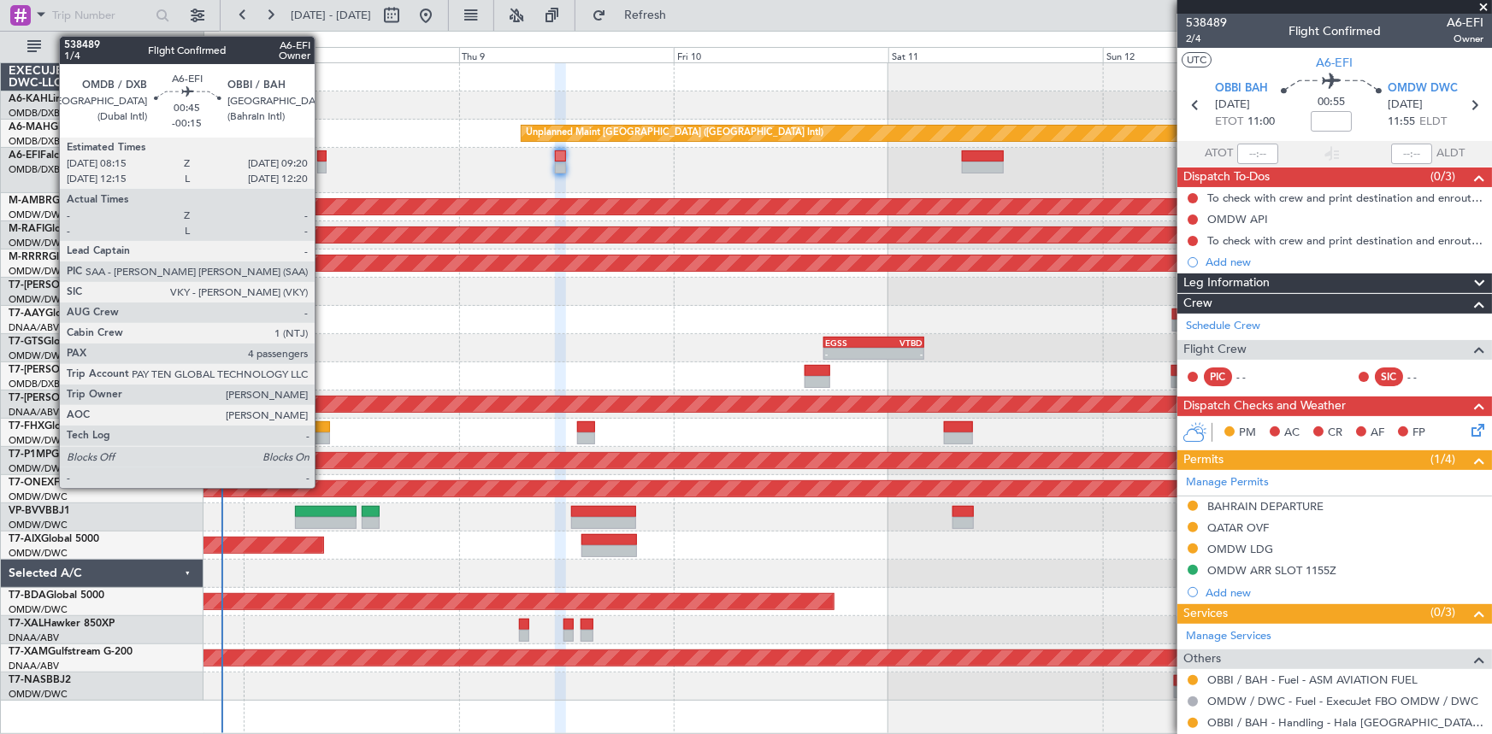
click at [322, 156] on div at bounding box center [322, 156] width 10 height 12
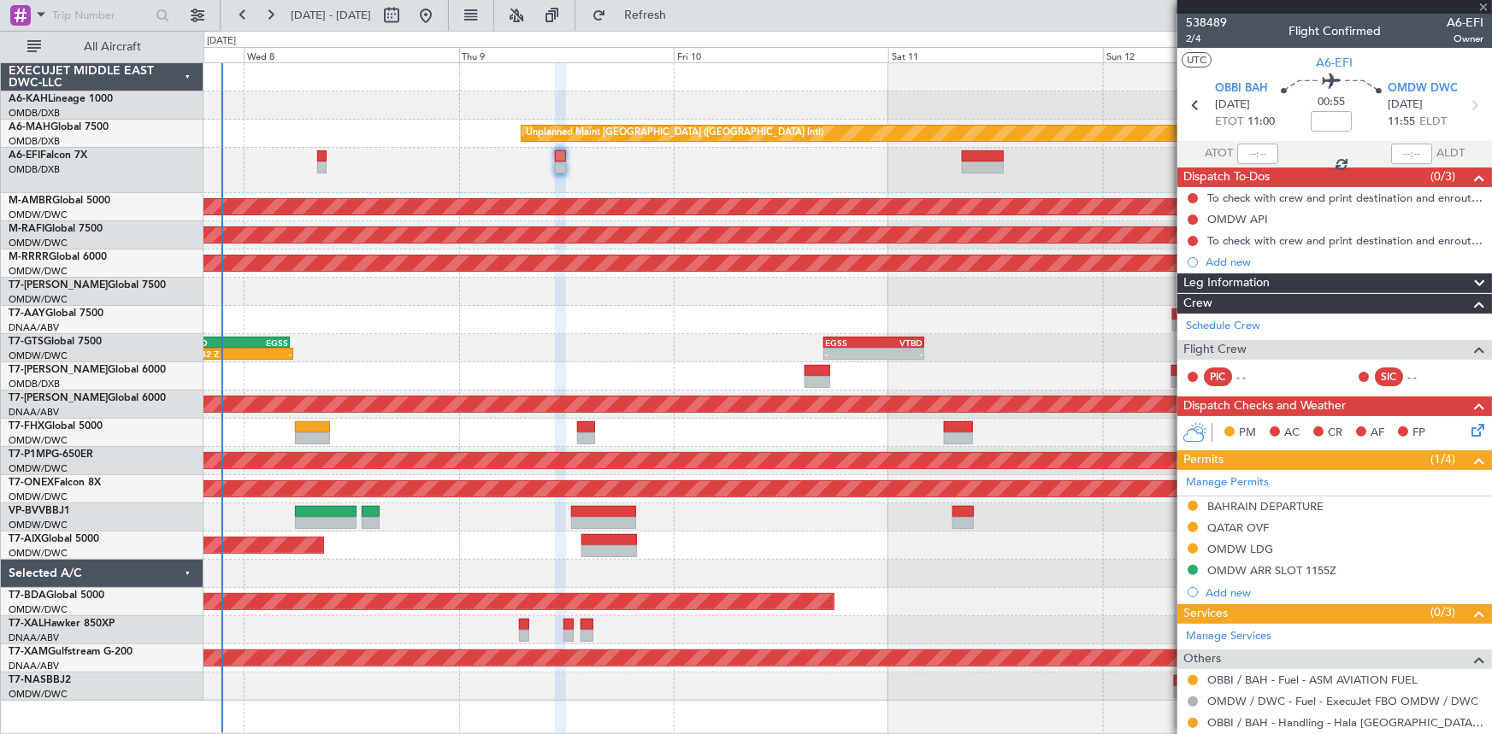
type input "-00:15"
type input "4"
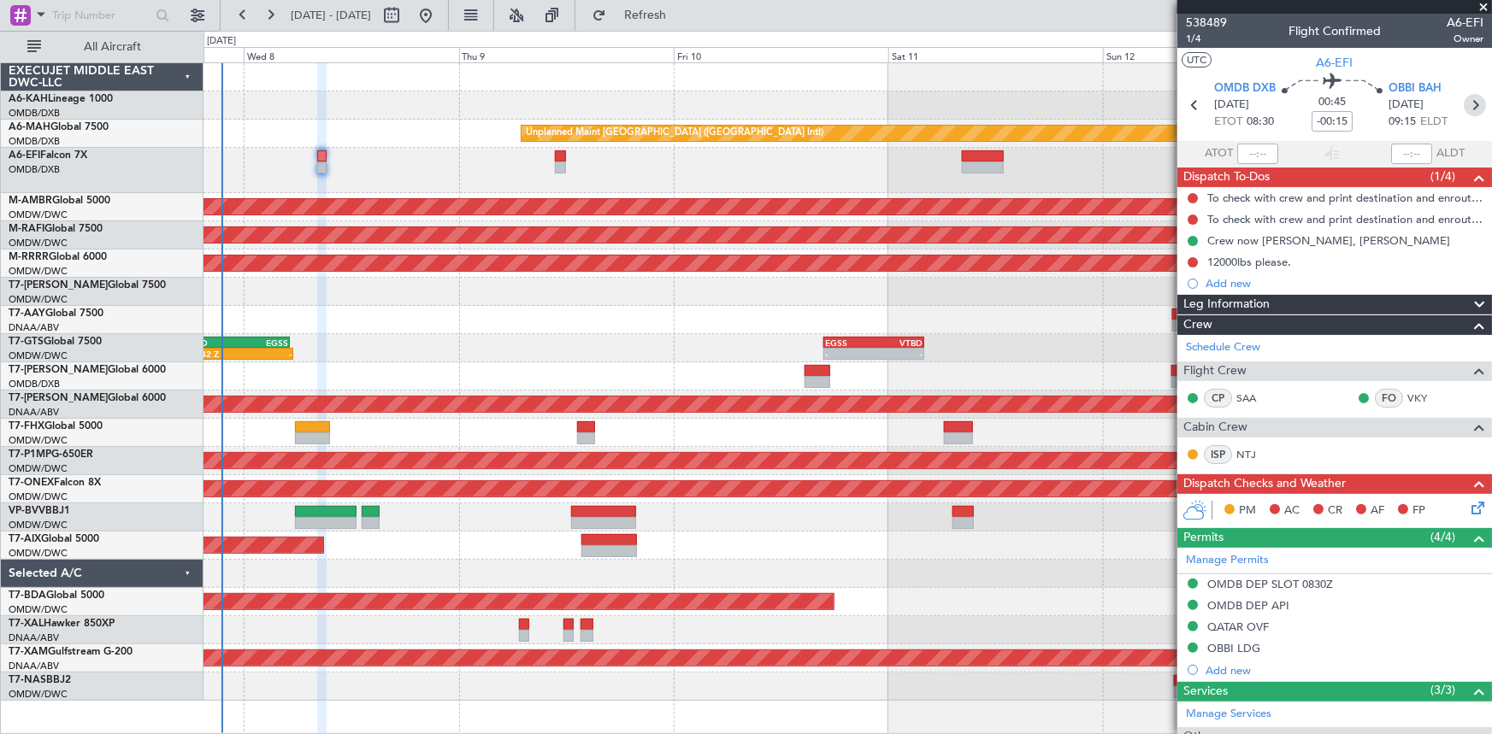
click at [1466, 107] on icon at bounding box center [1475, 105] width 22 height 22
type input "2"
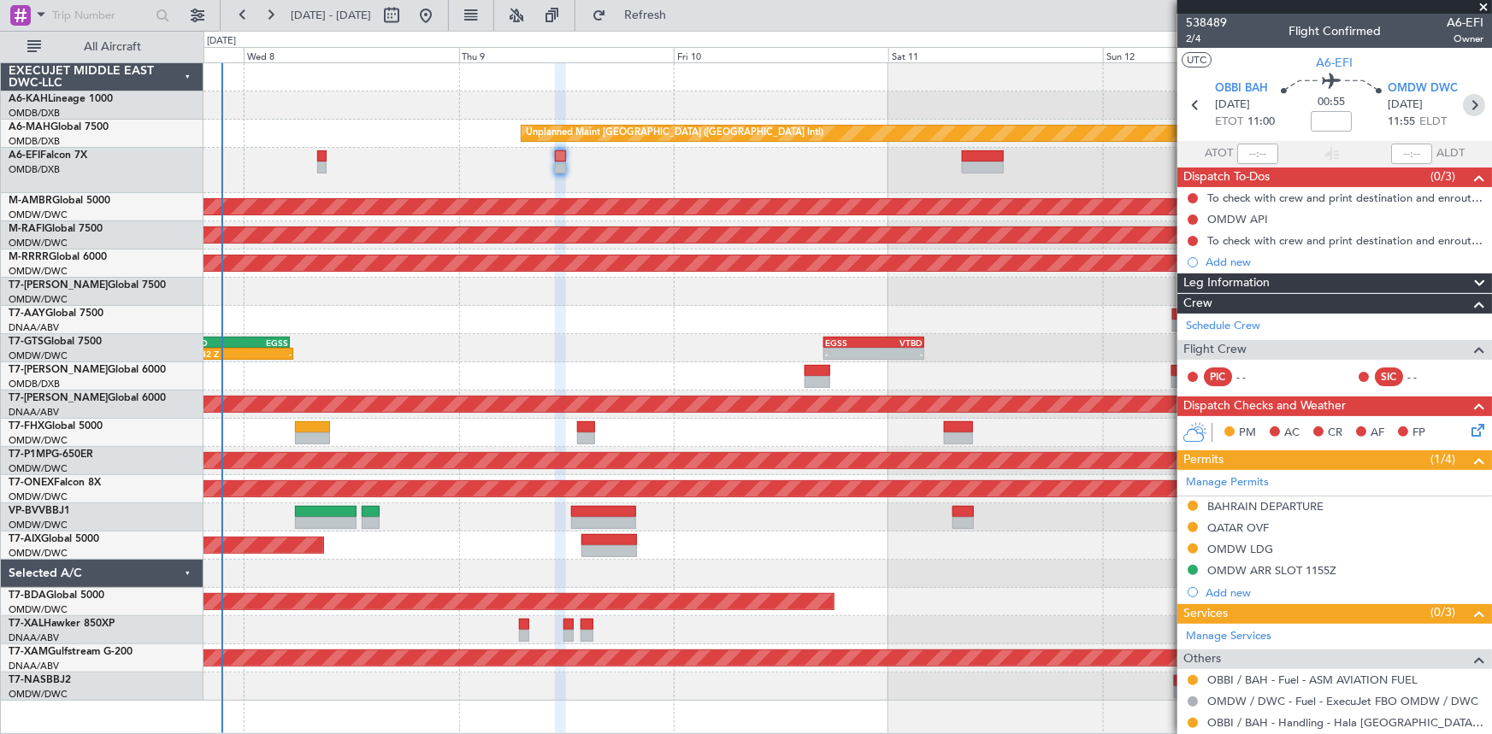
click at [1463, 105] on icon at bounding box center [1474, 105] width 22 height 22
type input "+00:30"
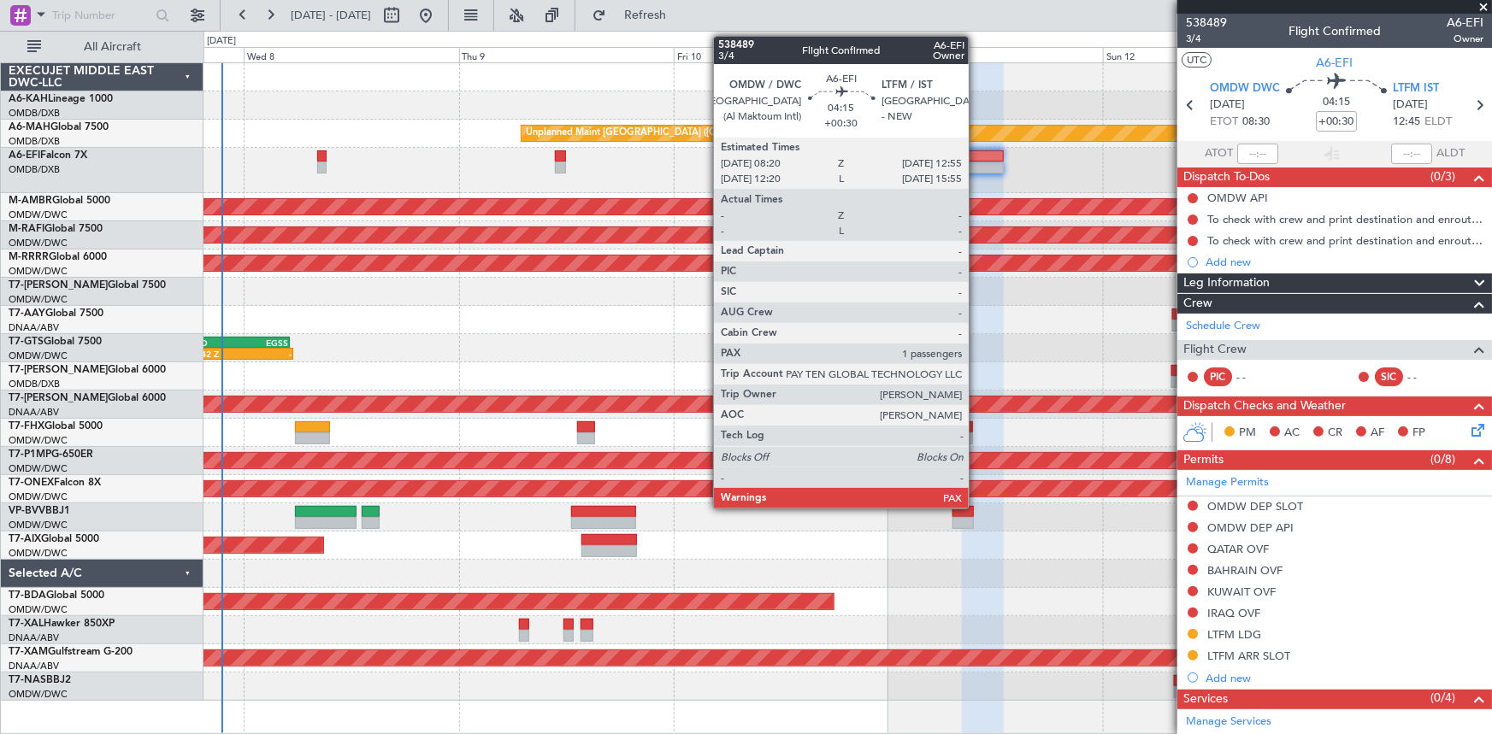
click at [976, 156] on div at bounding box center [982, 156] width 41 height 12
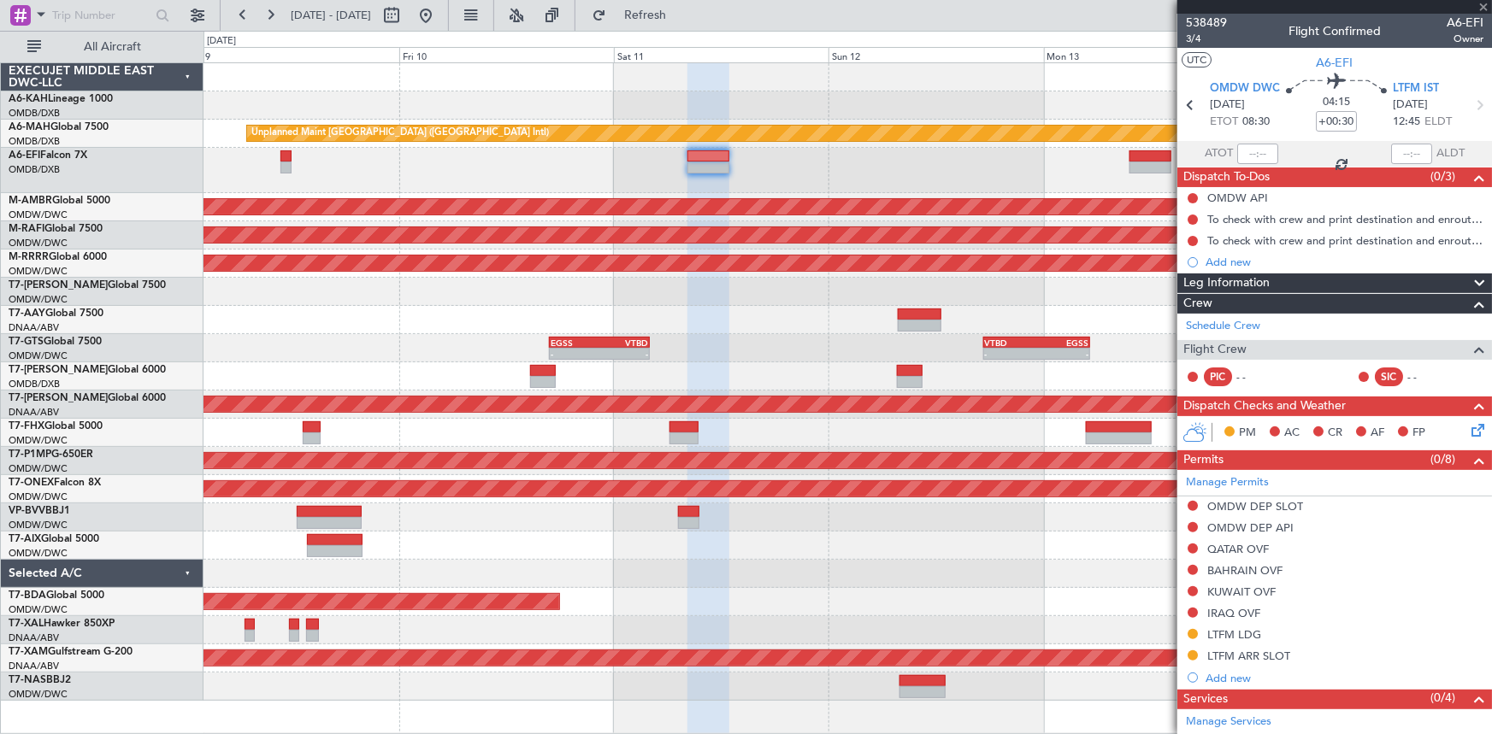
click at [798, 178] on div at bounding box center [847, 170] width 1288 height 45
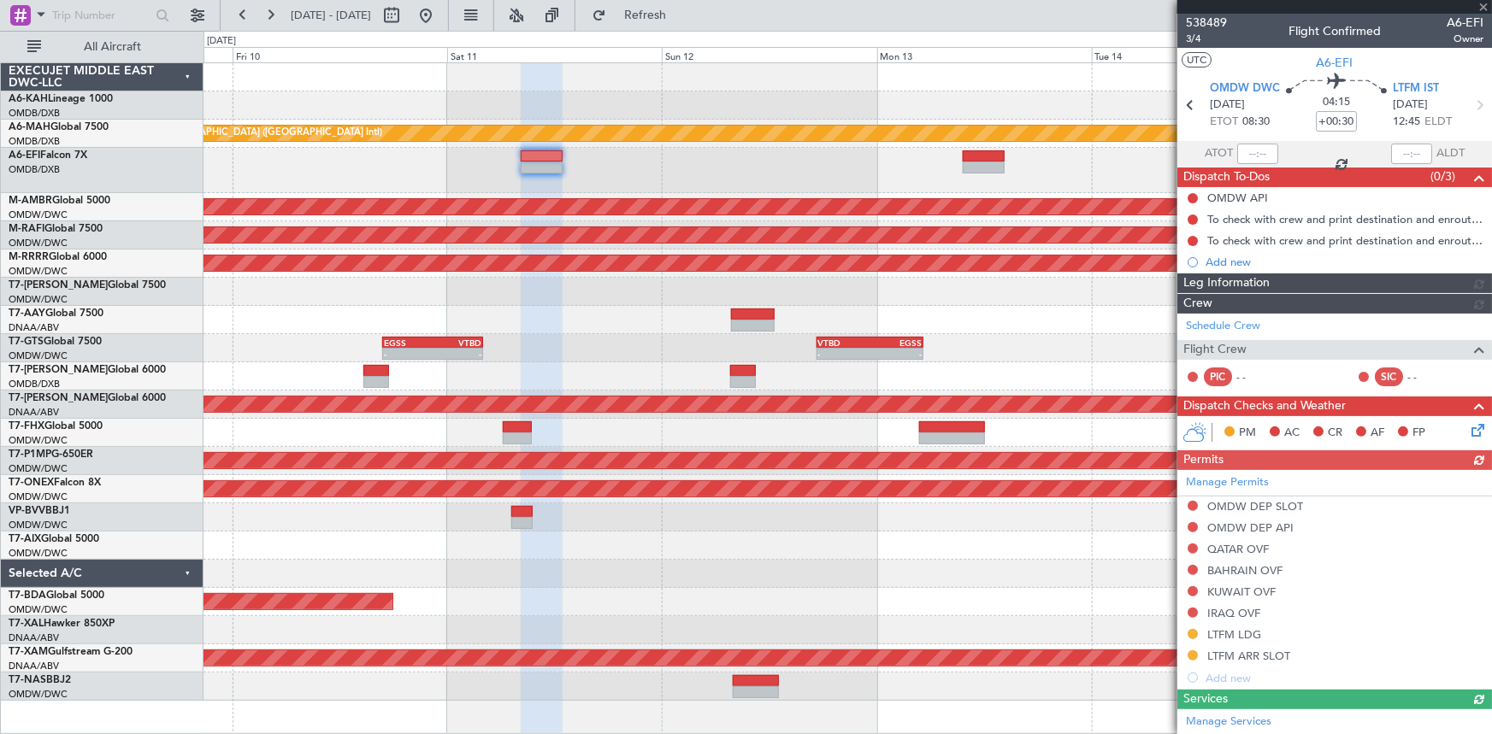
click at [906, 168] on div at bounding box center [847, 170] width 1288 height 45
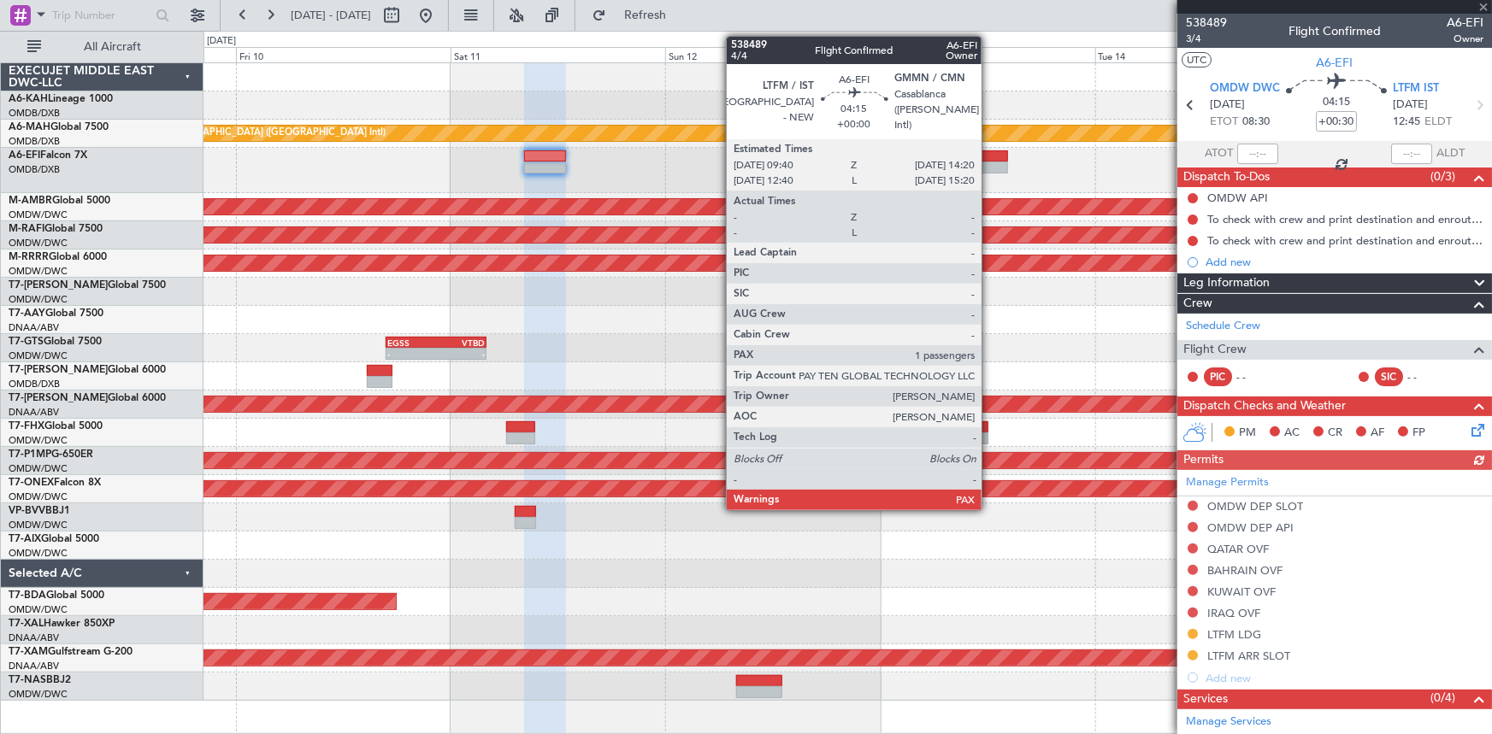
click at [989, 157] on div at bounding box center [987, 156] width 42 height 12
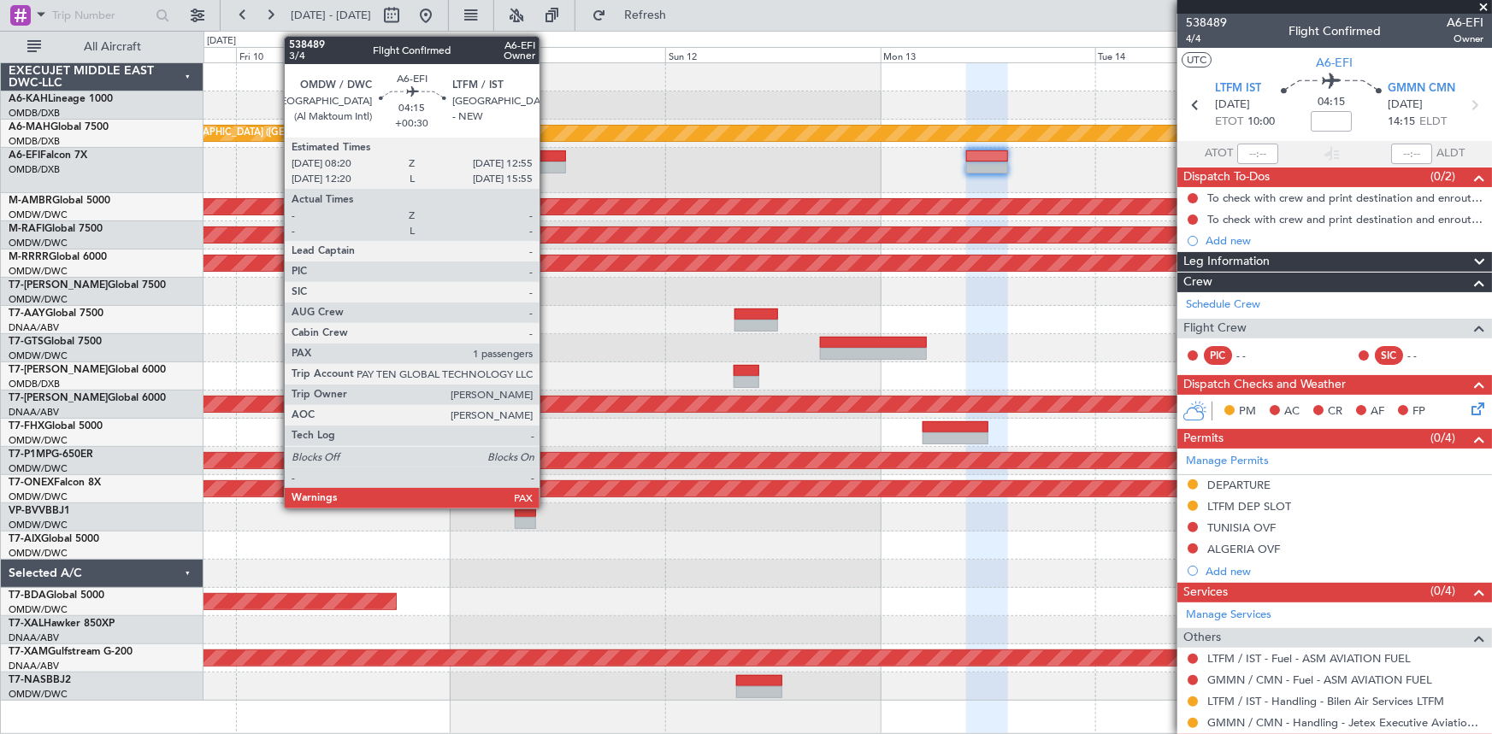
click at [547, 152] on div at bounding box center [544, 156] width 41 height 12
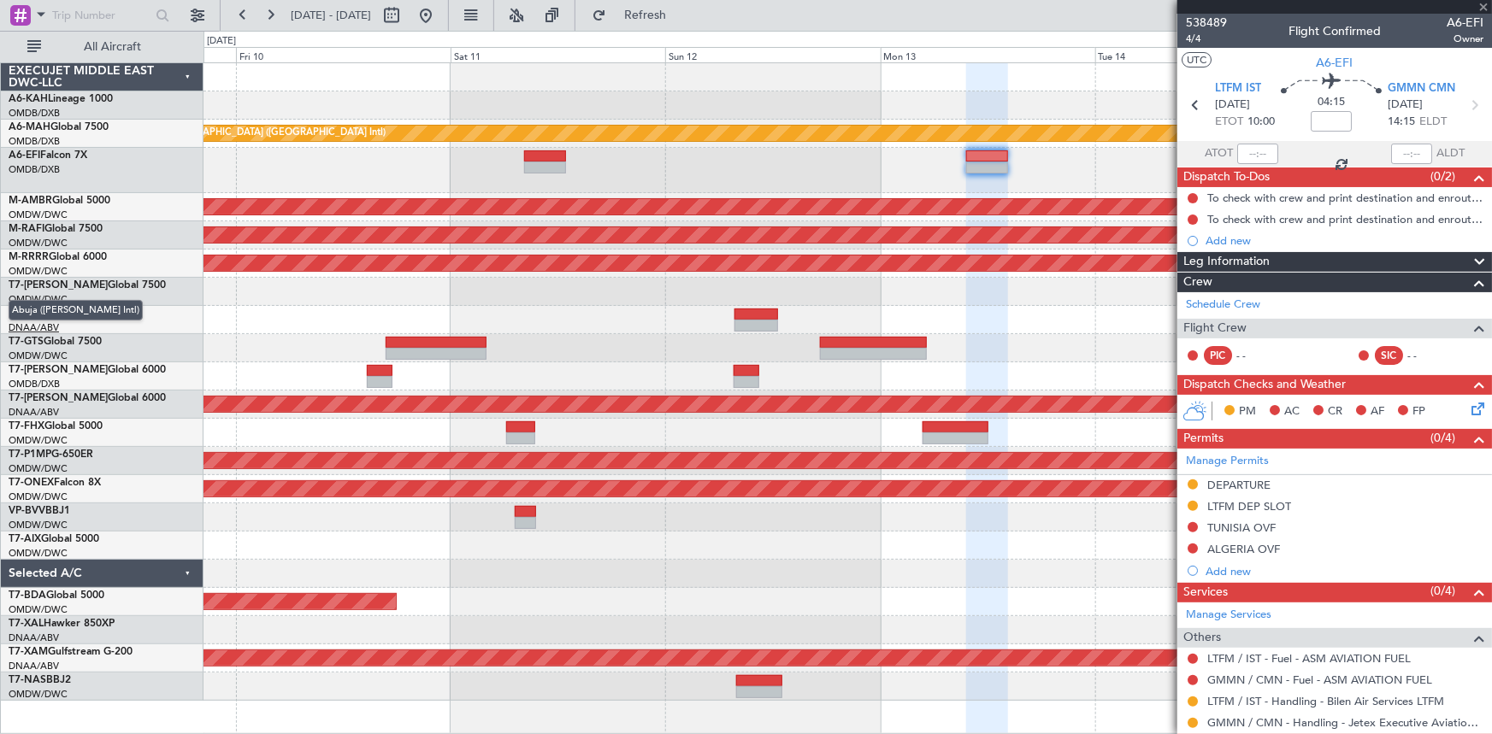
type input "+00:30"
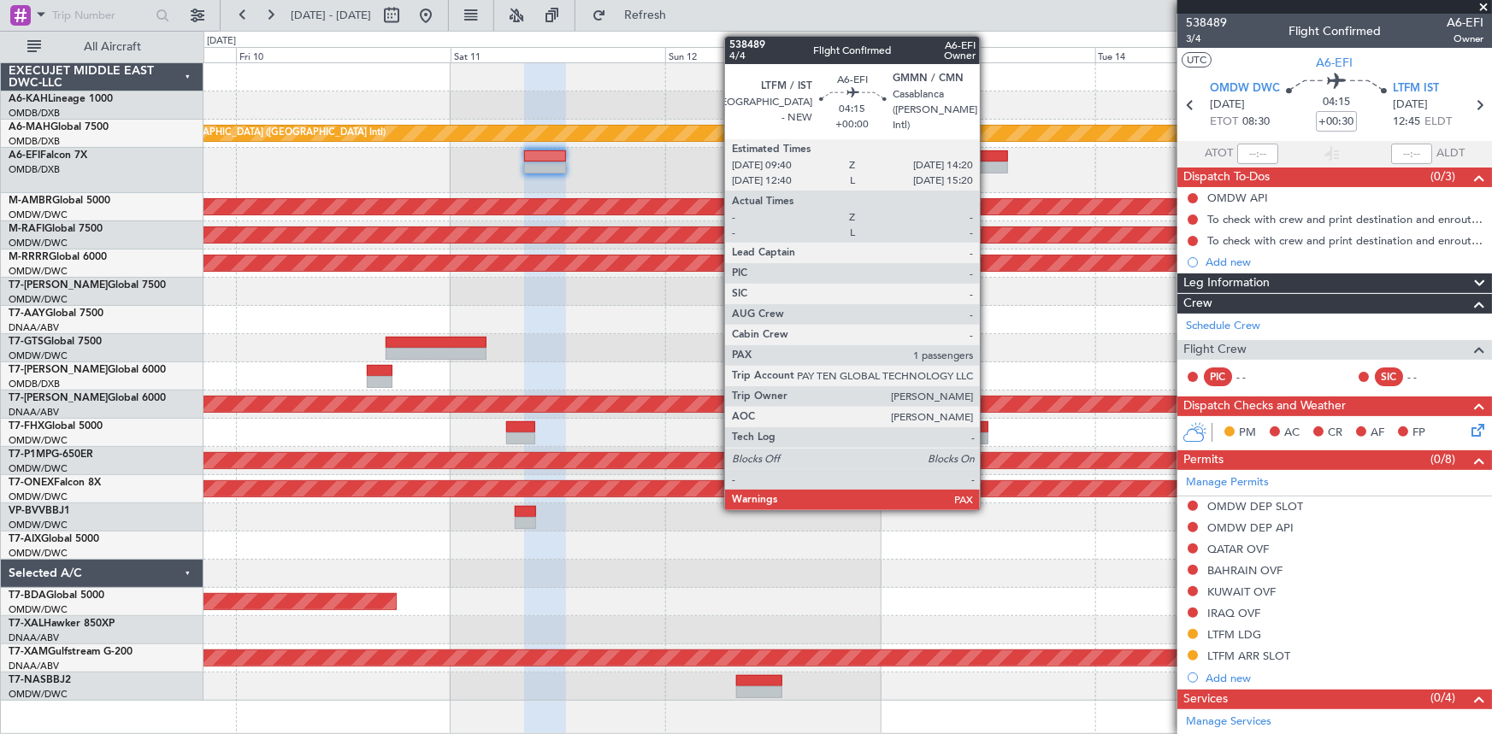
click at [987, 162] on div at bounding box center [987, 168] width 42 height 12
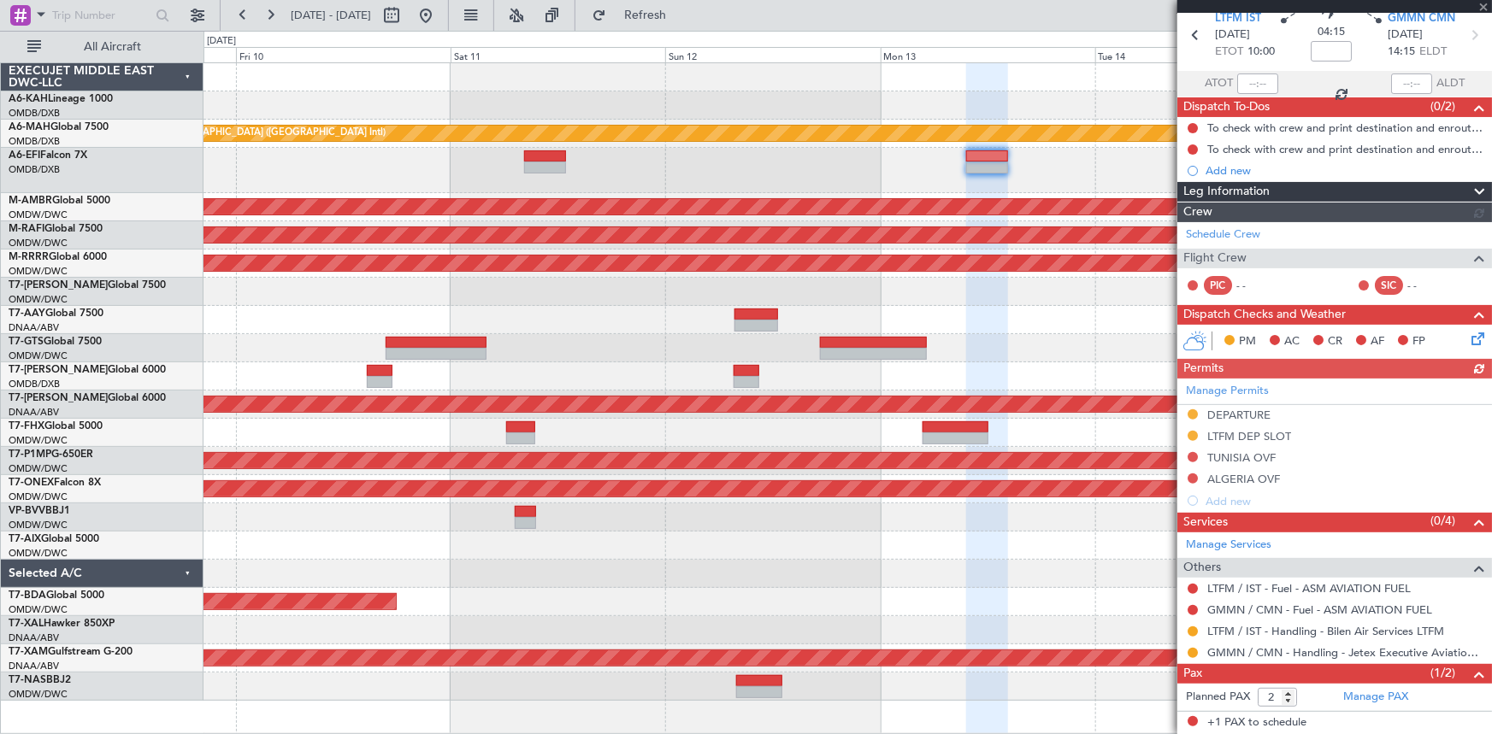
scroll to position [106, 0]
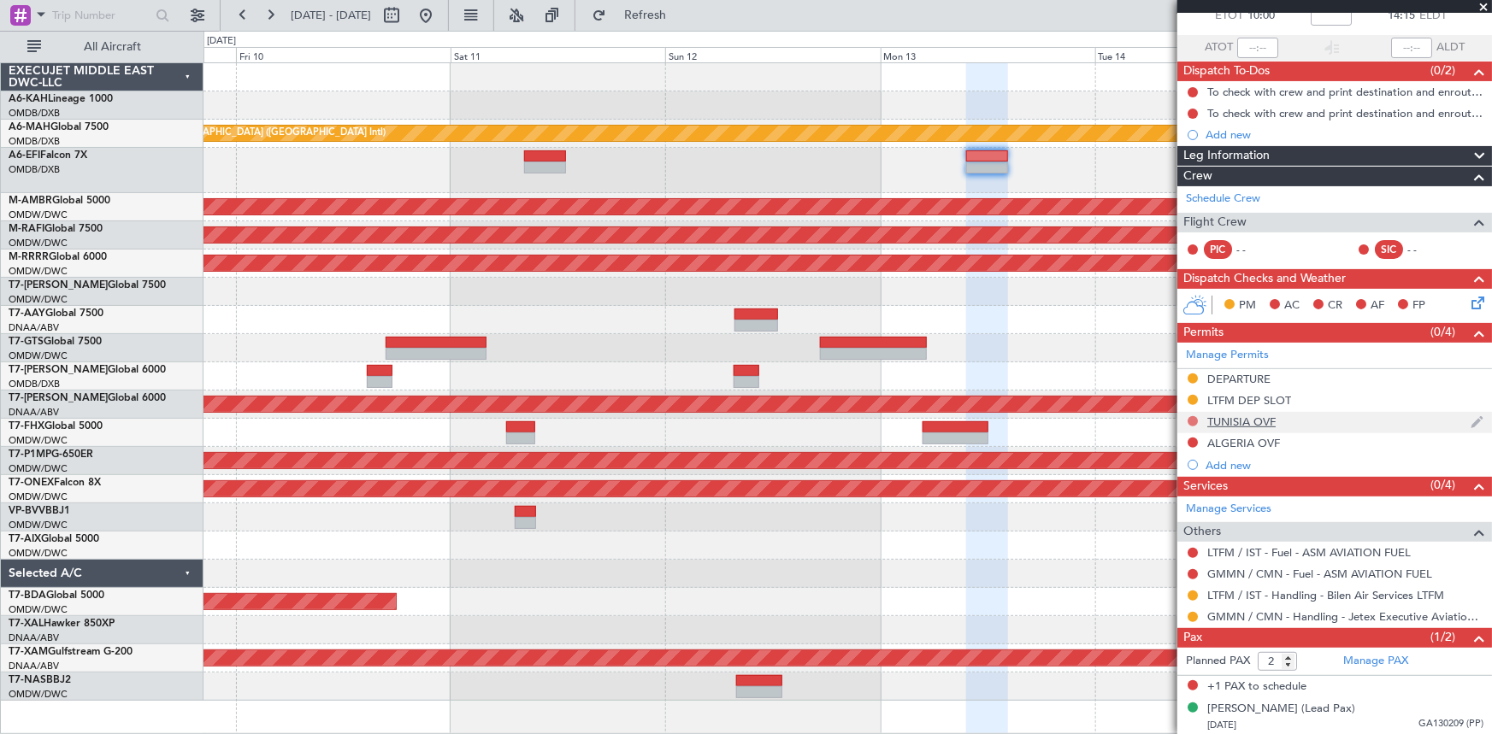
click at [1192, 417] on button at bounding box center [1193, 421] width 10 height 10
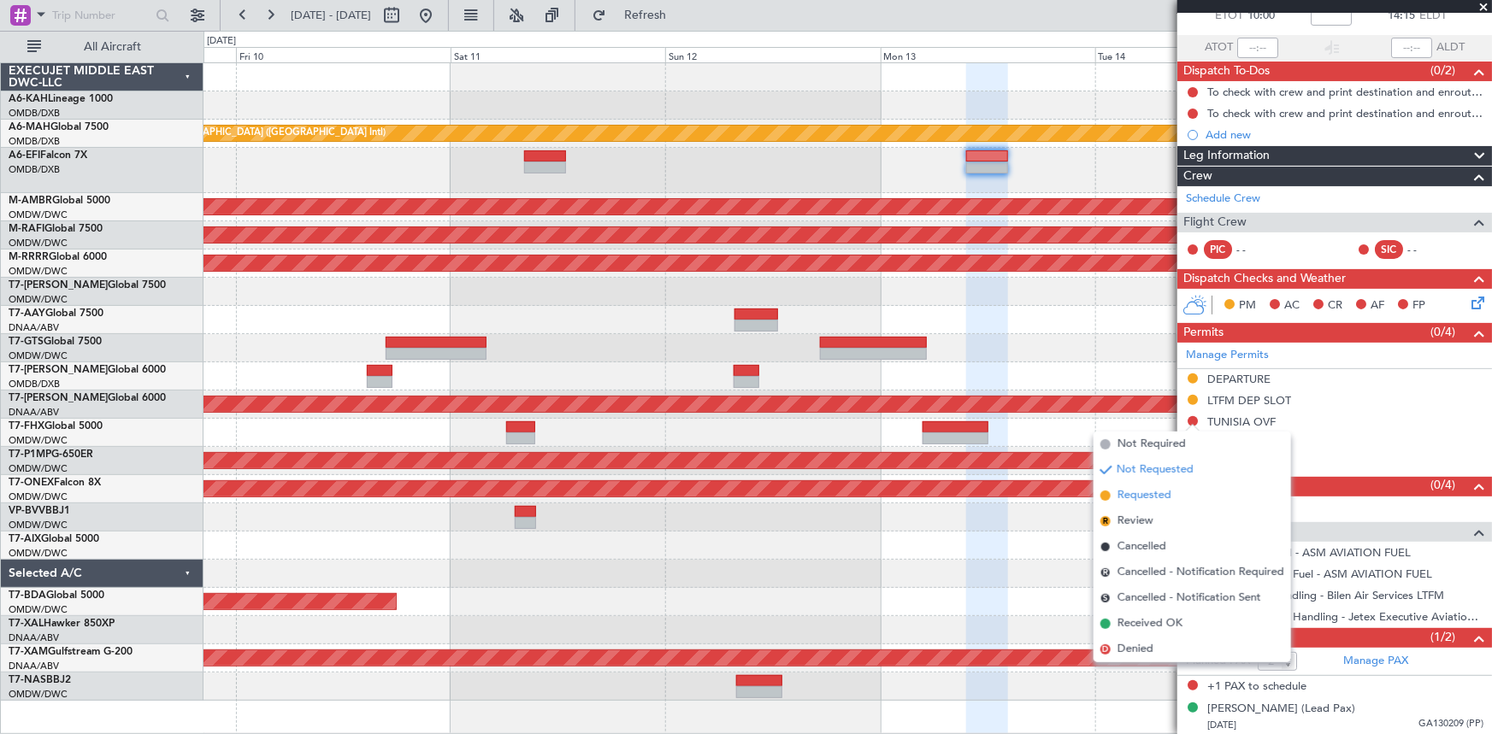
click at [1138, 497] on span "Requested" at bounding box center [1144, 495] width 54 height 17
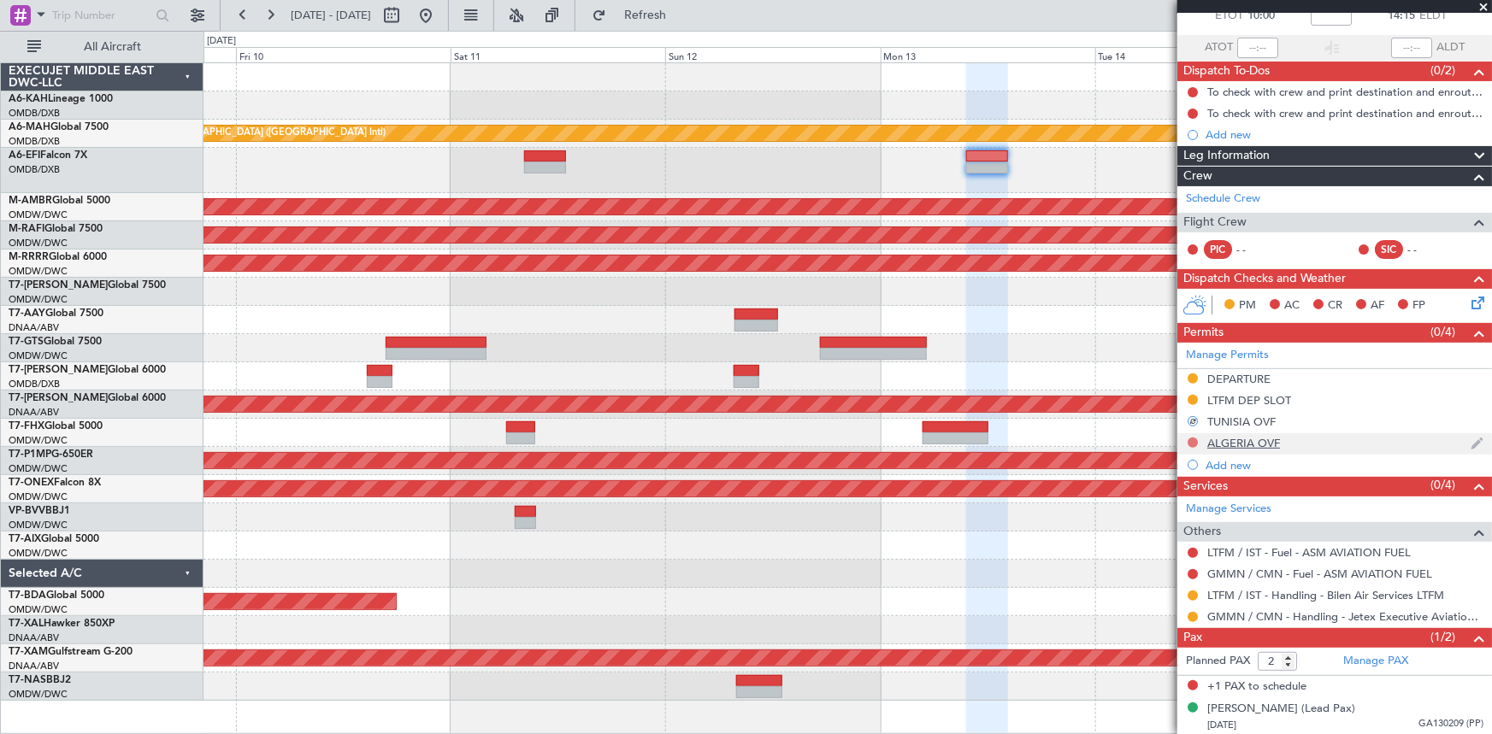
click at [1197, 442] on button at bounding box center [1193, 443] width 10 height 10
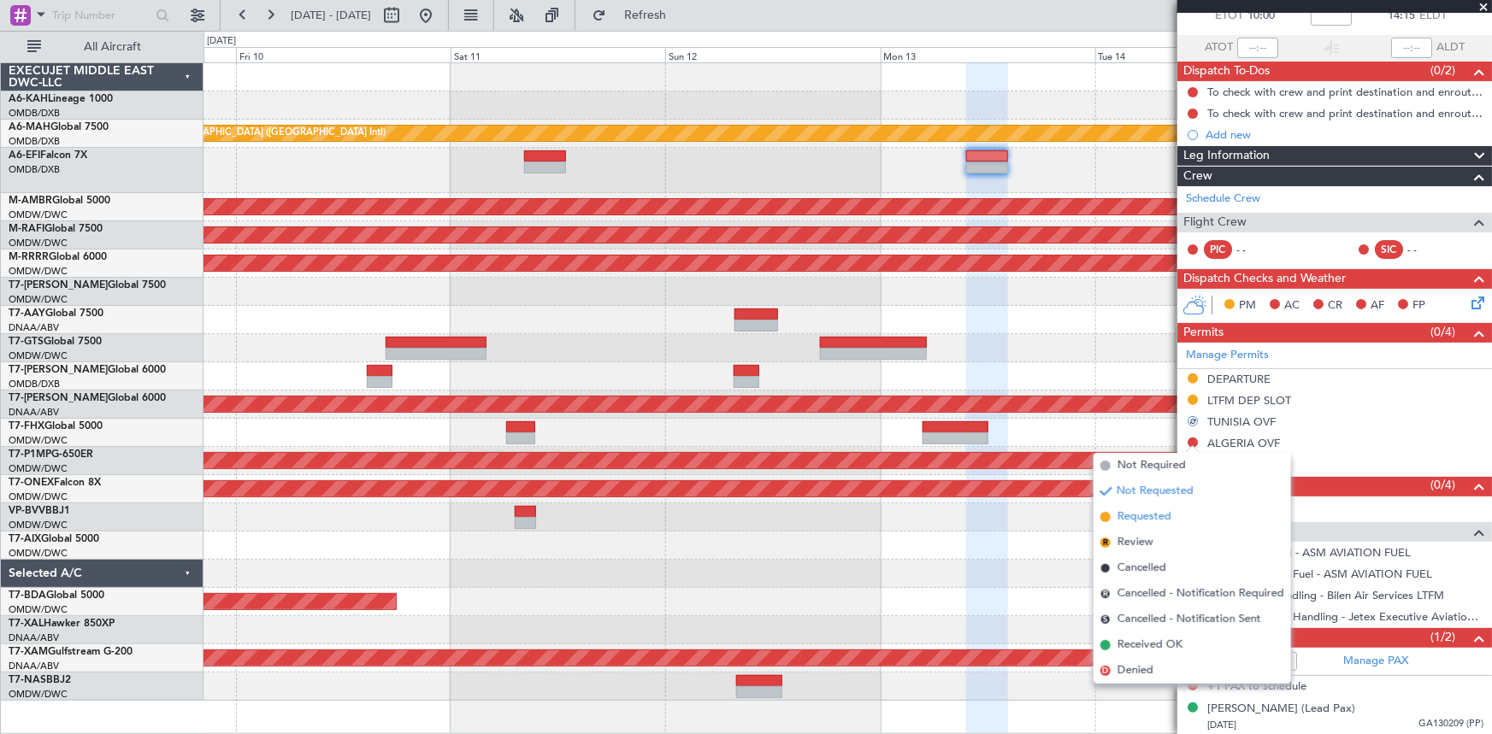
click at [1144, 518] on span "Requested" at bounding box center [1144, 517] width 54 height 17
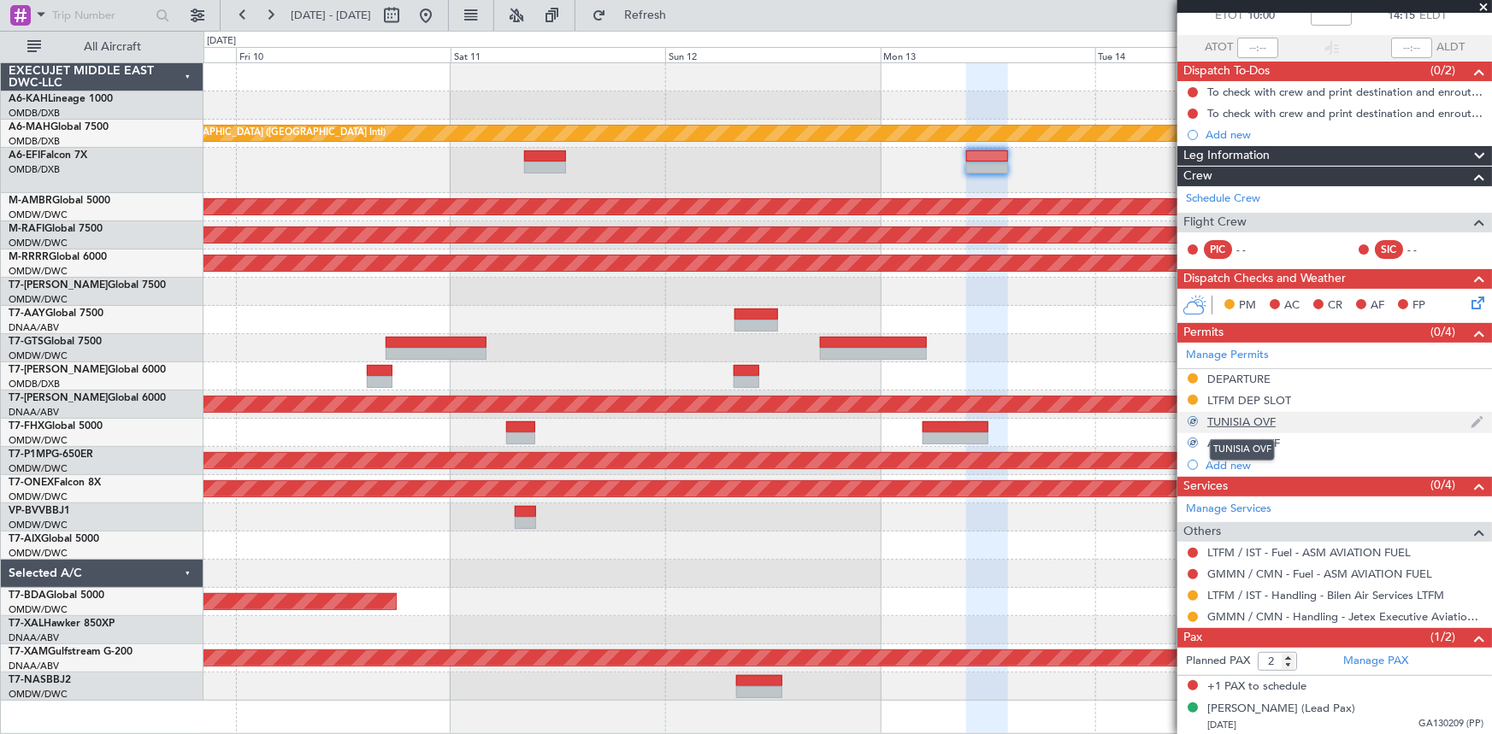
click at [1237, 419] on div "TUNISIA OVF" at bounding box center [1241, 422] width 68 height 15
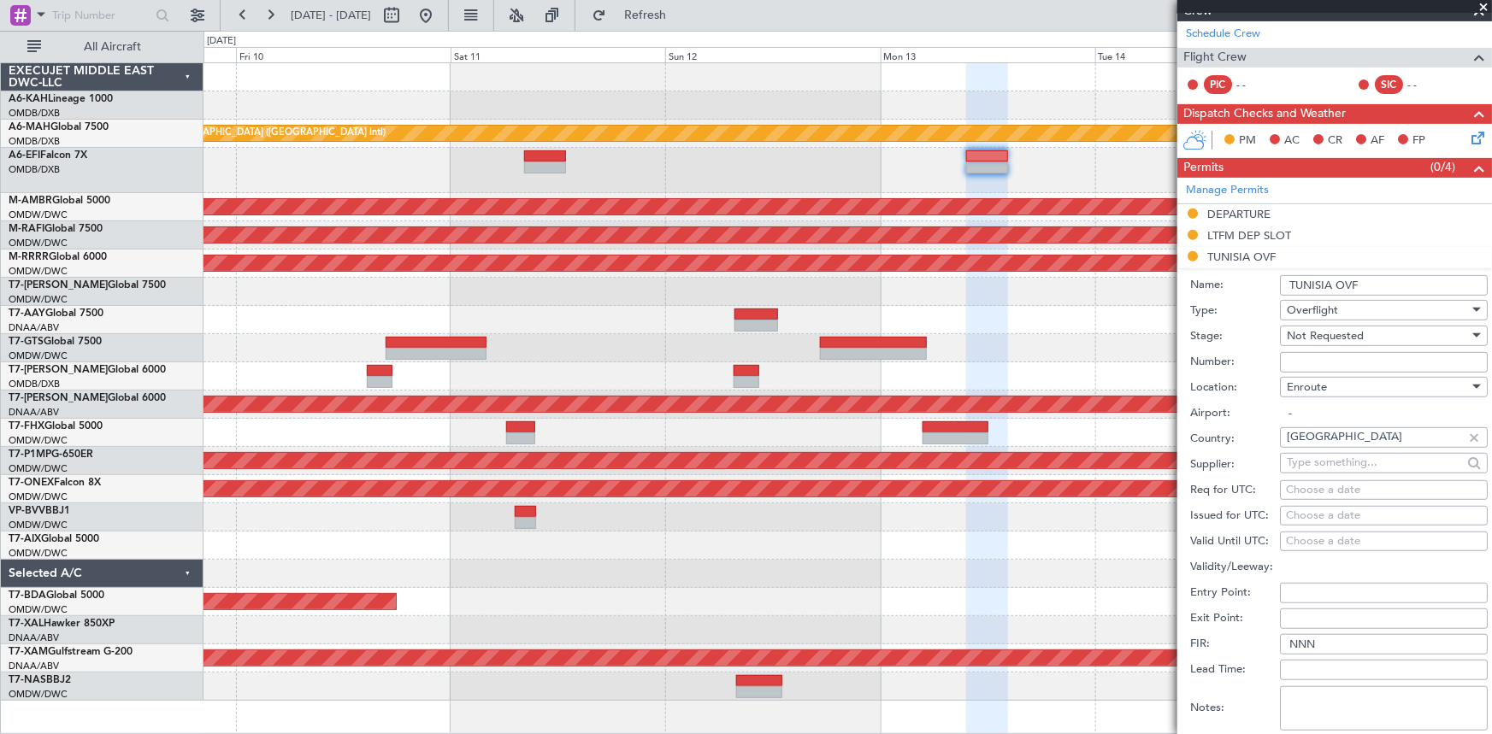
scroll to position [339, 0]
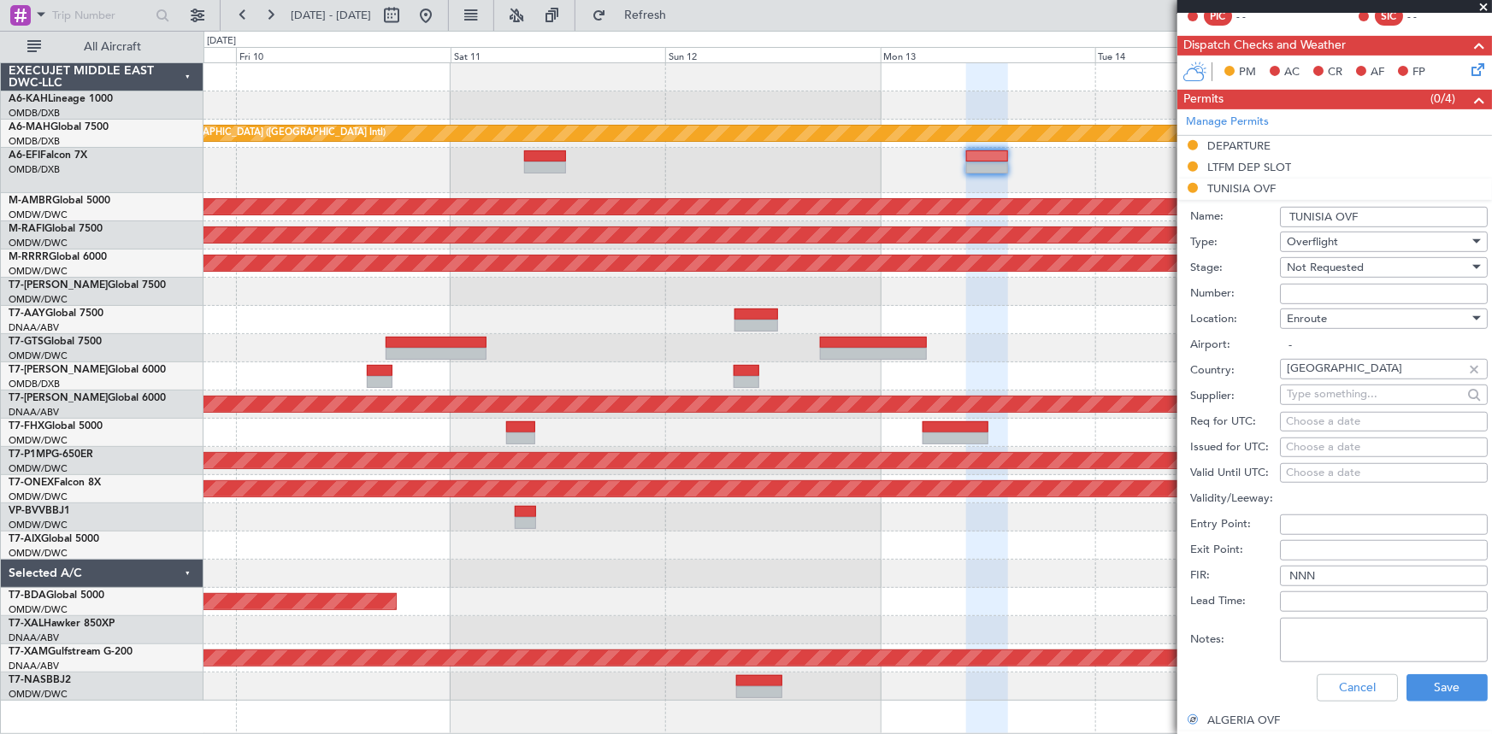
click at [1315, 628] on textarea "Notes:" at bounding box center [1384, 640] width 208 height 44
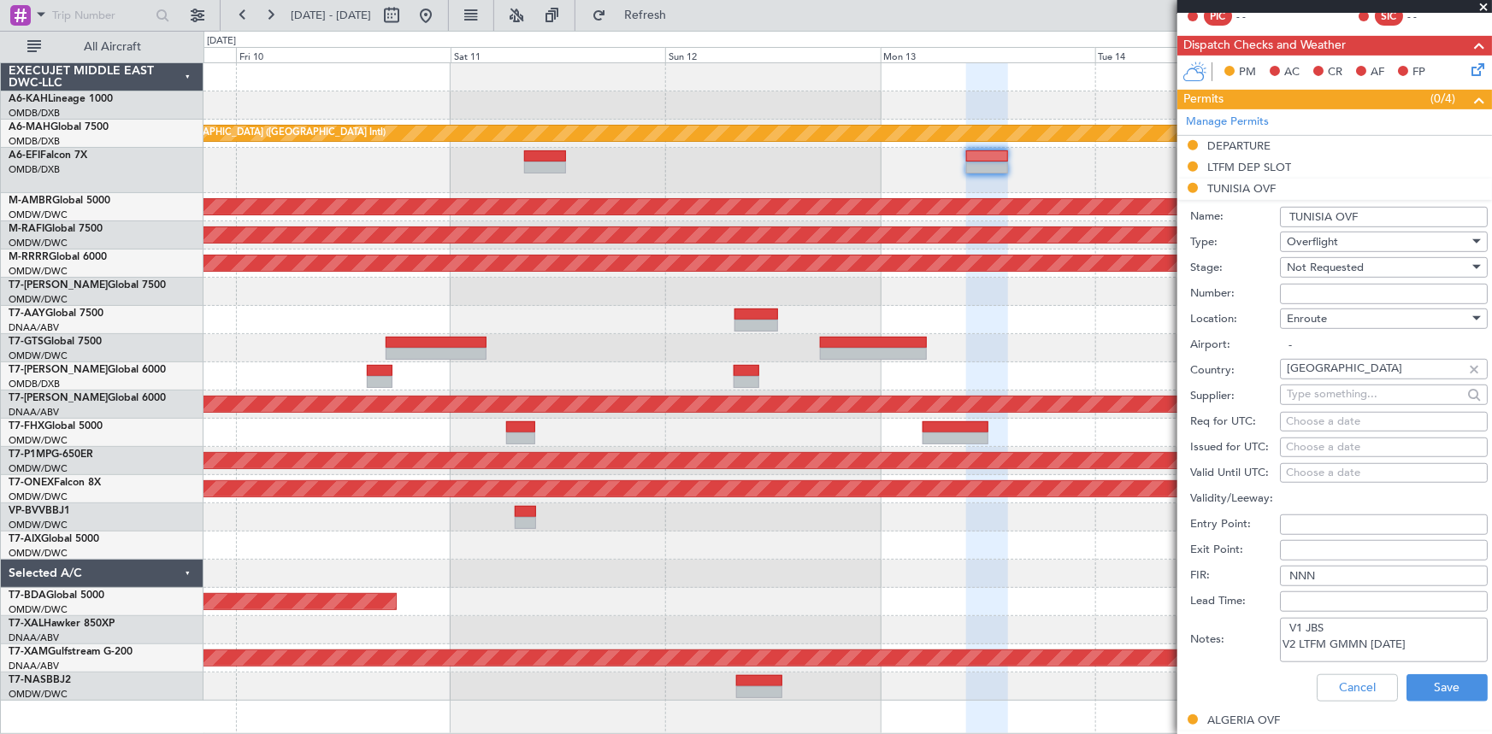
click at [1340, 625] on textarea "V1 JBS V2 LTFM GMMN [DATE]" at bounding box center [1384, 640] width 208 height 44
drag, startPoint x: 1407, startPoint y: 647, endPoint x: 1265, endPoint y: 626, distance: 143.5
click at [1265, 626] on div "Notes: V1 JBS OBBI GMMN [DATE] V2 LTFM GMMN [DATE]" at bounding box center [1339, 640] width 298 height 51
type textarea "V1 JBS OBBI GMMN [DATE] V2 LTFM GMMN [DATE]"
click at [1442, 689] on button "Save" at bounding box center [1446, 688] width 81 height 27
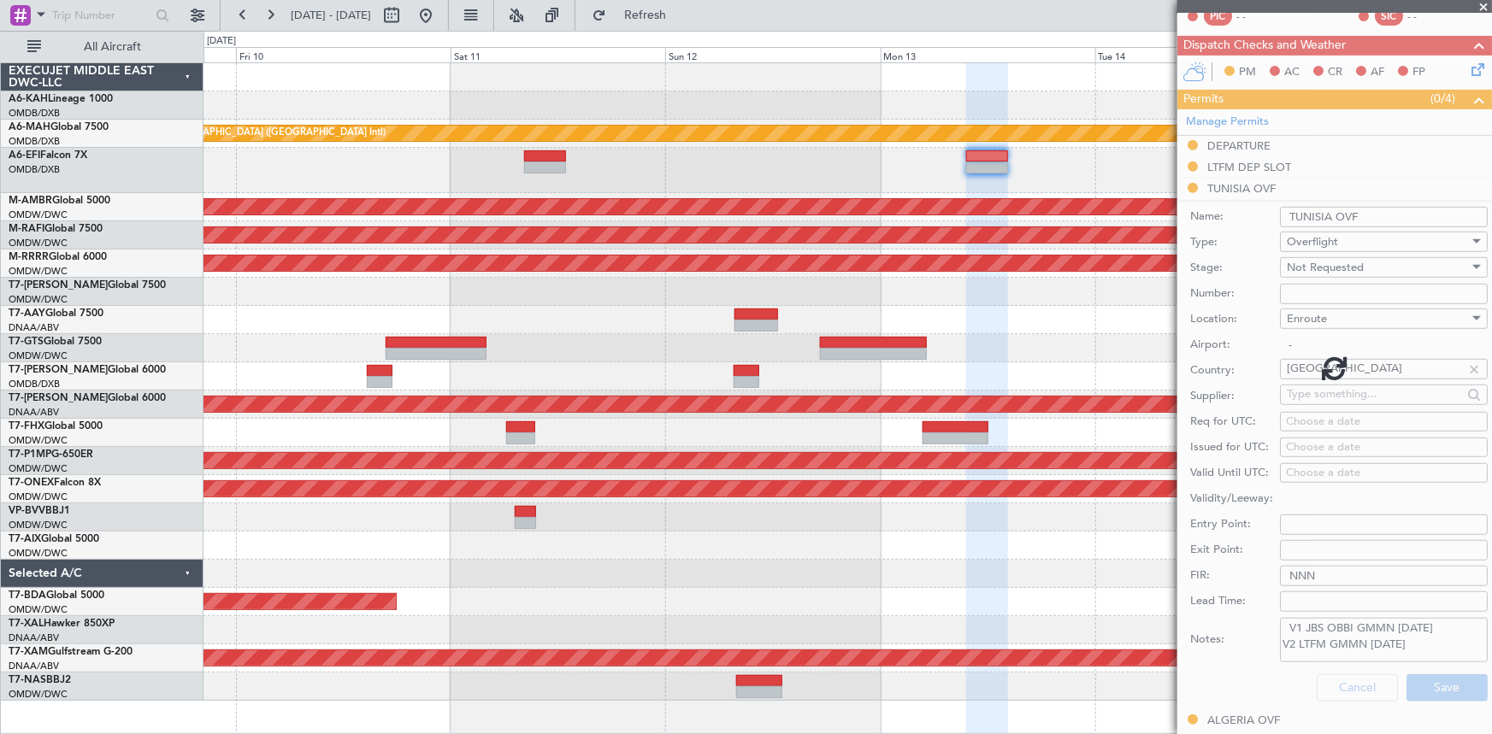
scroll to position [106, 0]
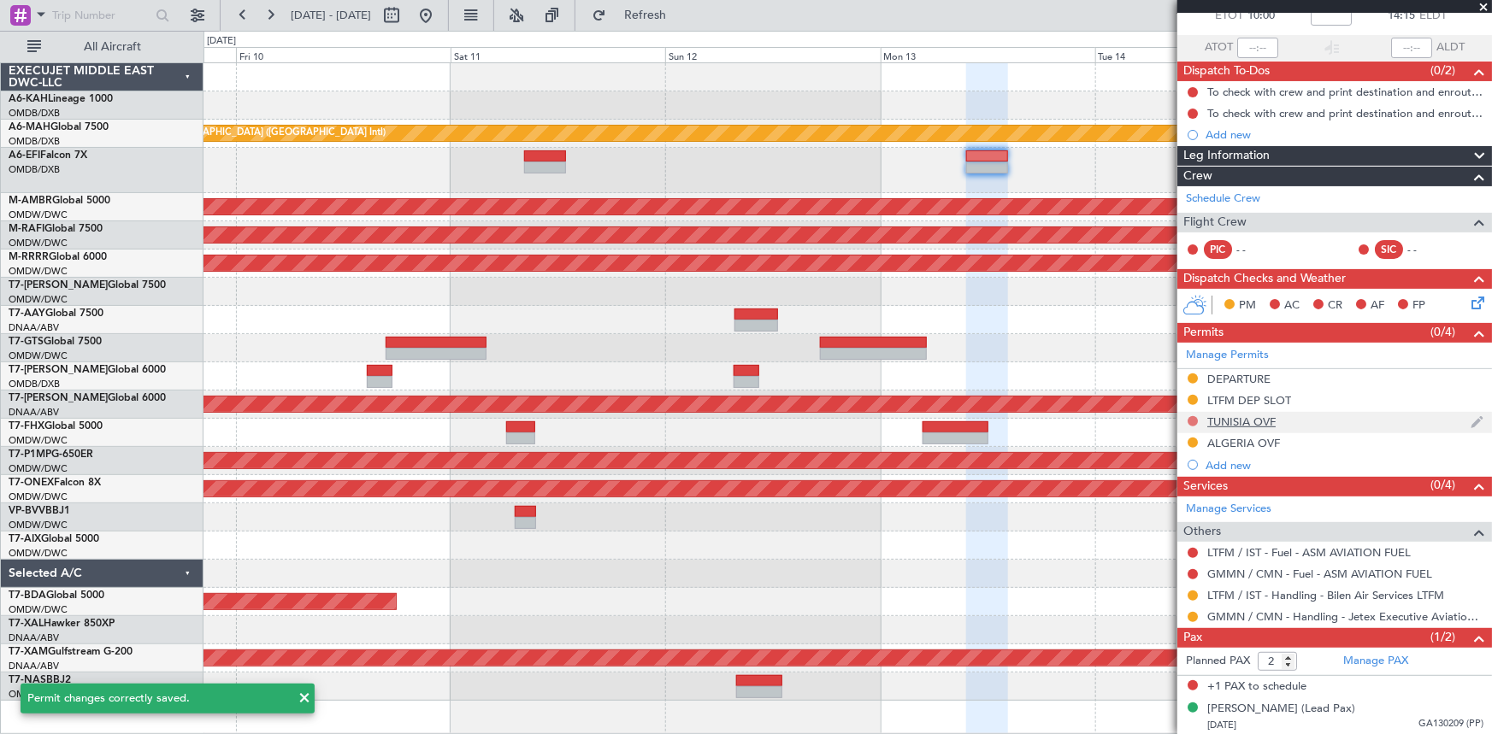
click at [1194, 418] on button at bounding box center [1193, 421] width 10 height 10
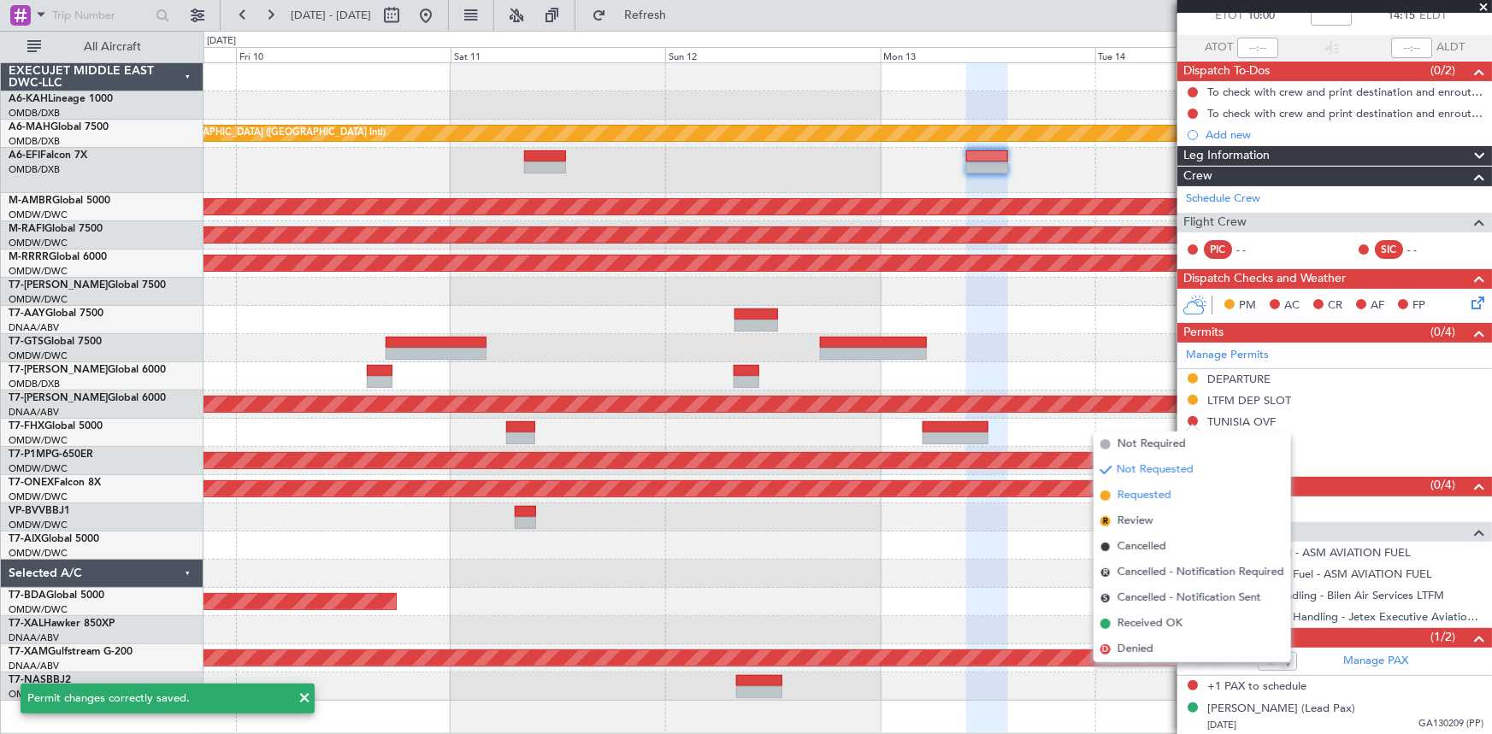
click at [1146, 494] on span "Requested" at bounding box center [1144, 495] width 54 height 17
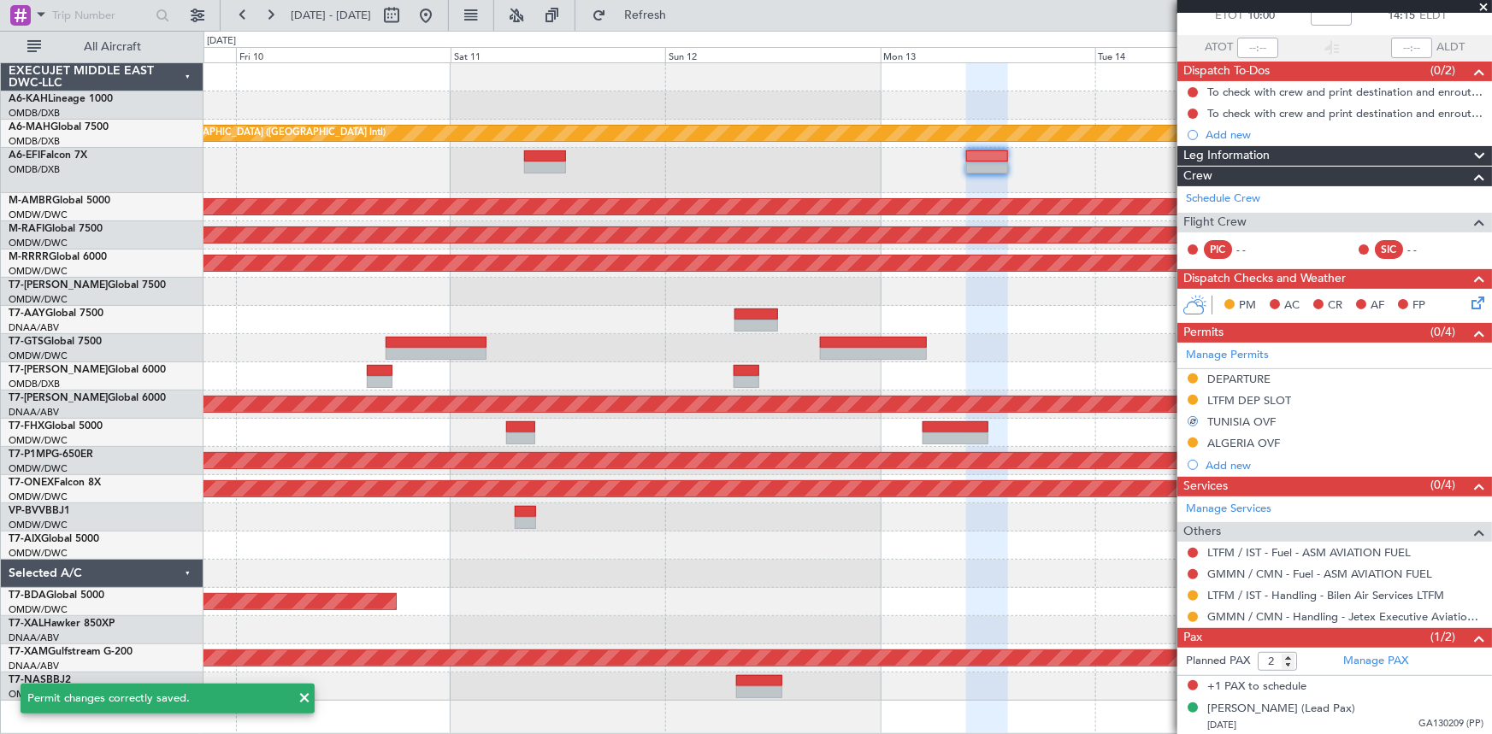
click at [1231, 419] on div "TUNISIA OVF" at bounding box center [1241, 422] width 68 height 15
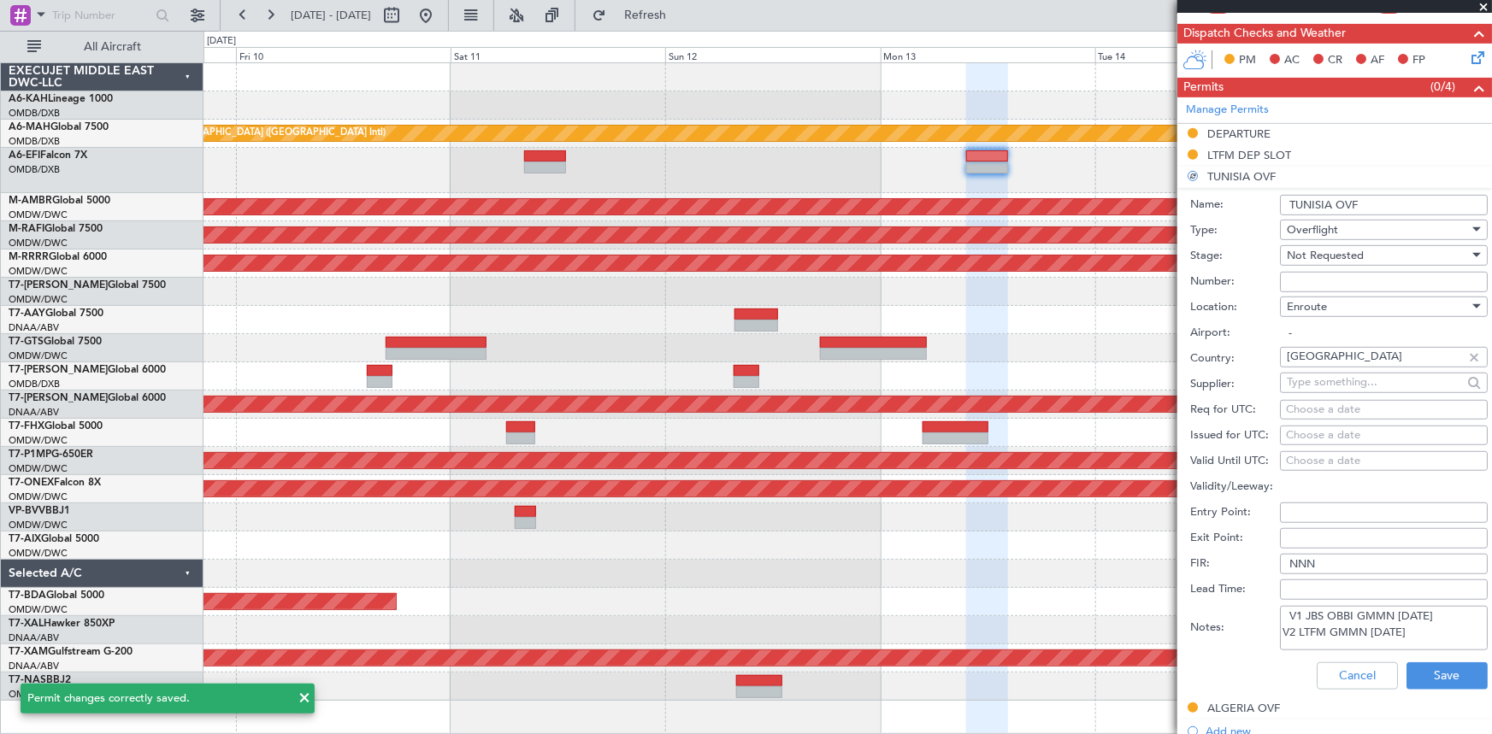
scroll to position [417, 0]
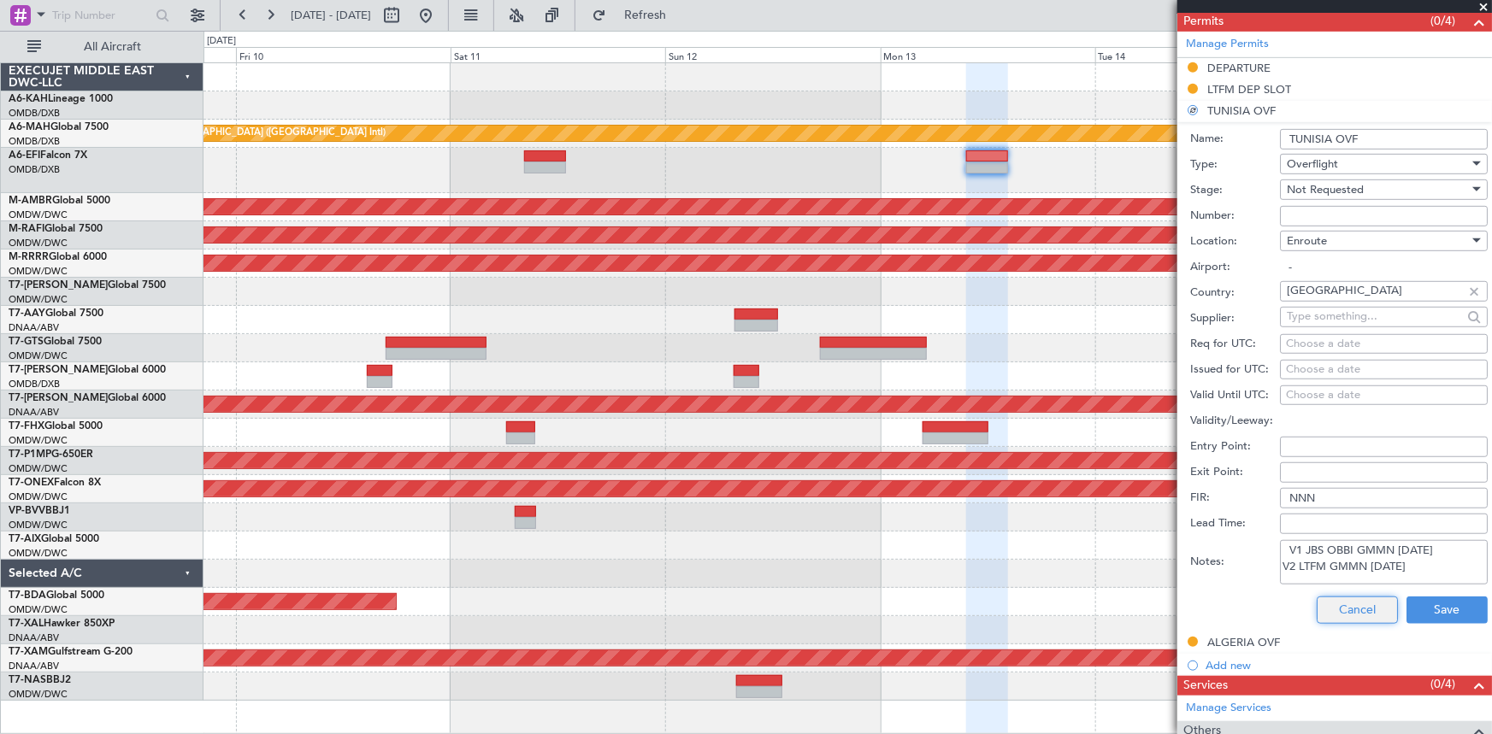
click at [1342, 607] on button "Cancel" at bounding box center [1357, 610] width 81 height 27
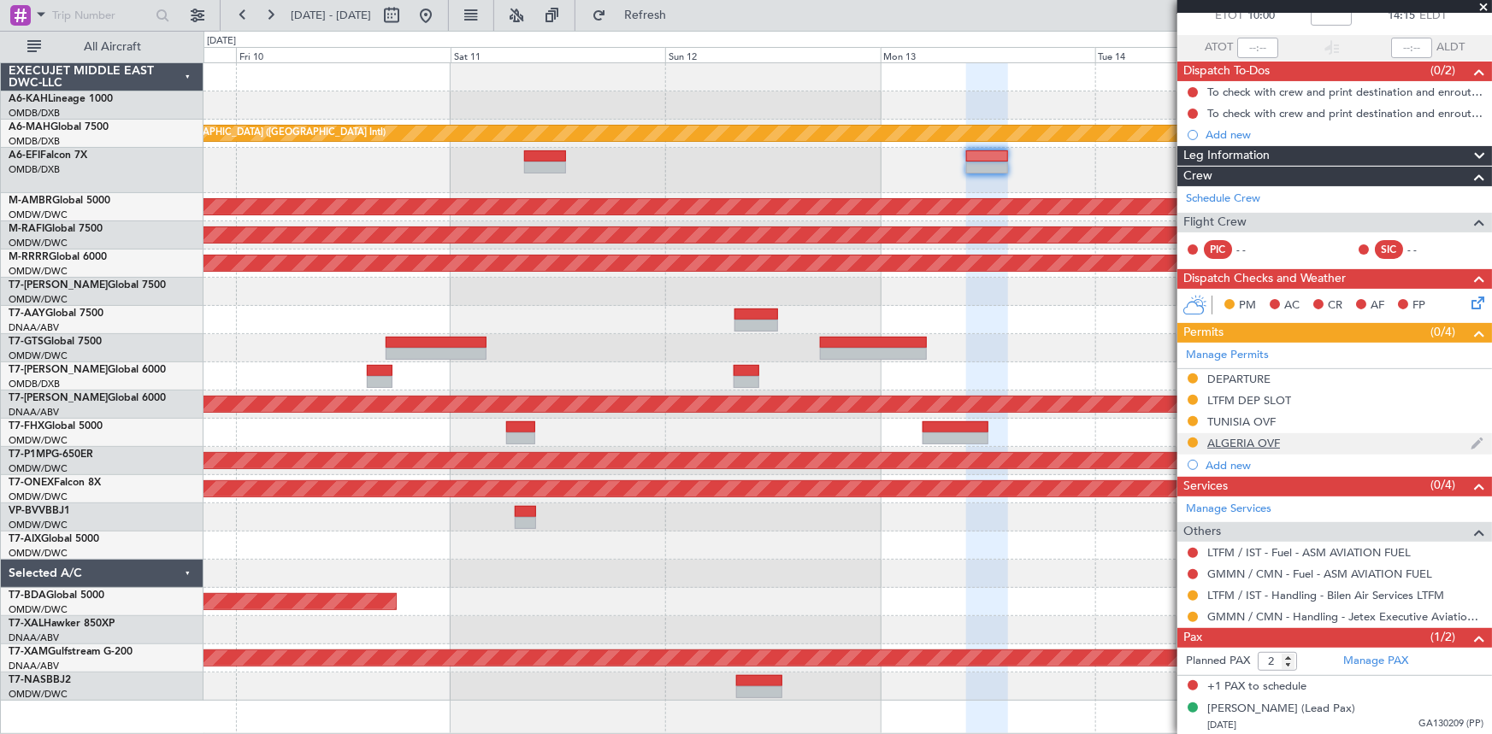
click at [1246, 439] on div "ALGERIA OVF" at bounding box center [1243, 443] width 73 height 15
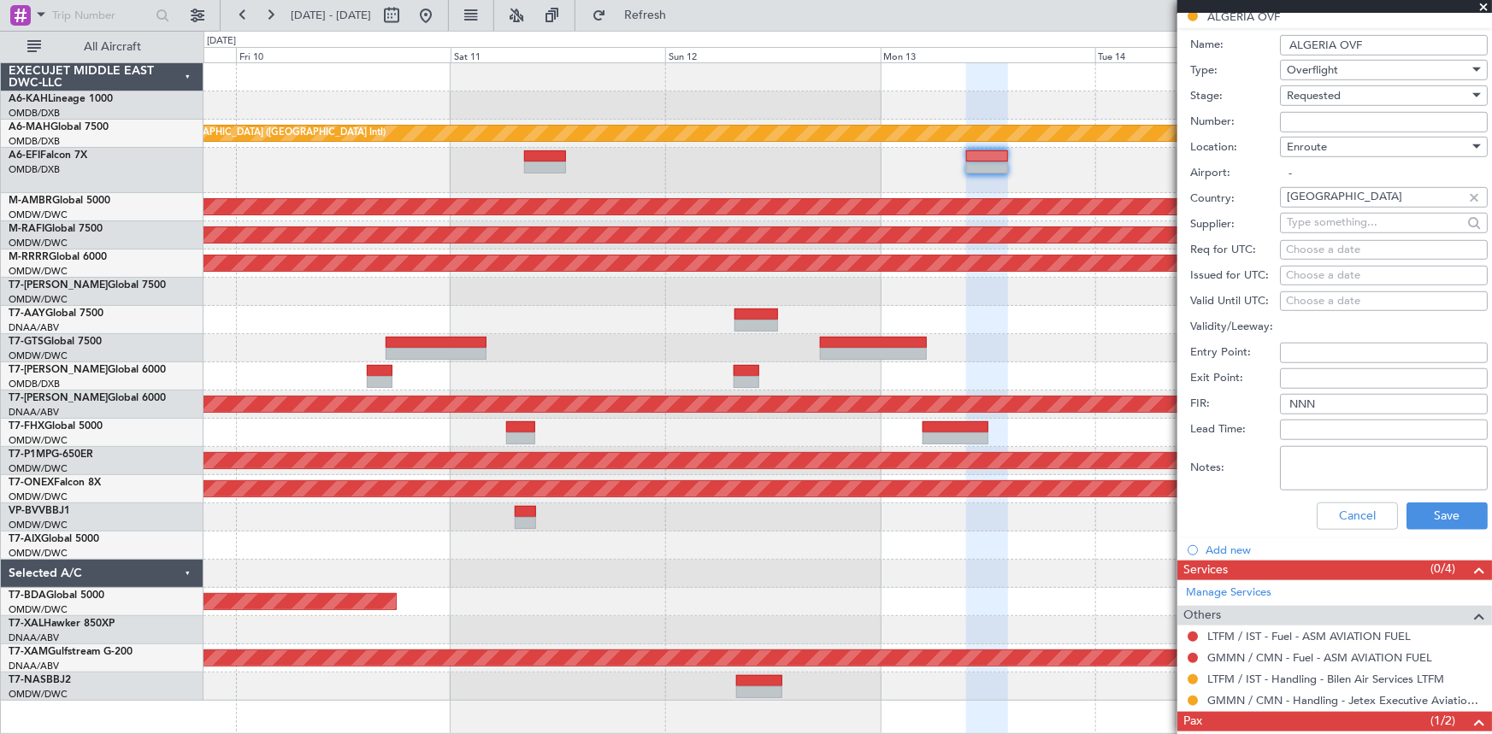
scroll to position [616, 0]
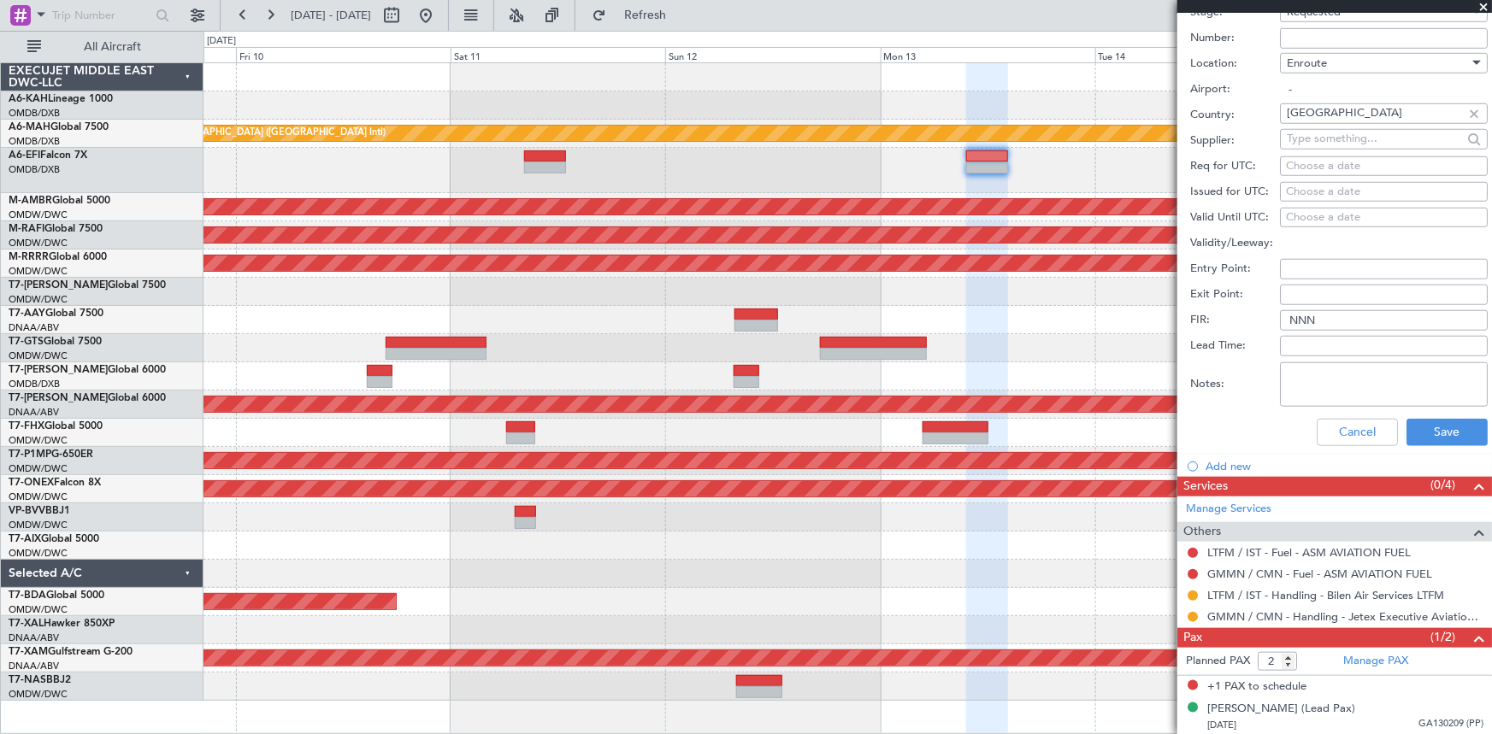
click at [1326, 378] on textarea "Notes:" at bounding box center [1384, 385] width 208 height 44
paste textarea "V1 JBS OBBI GMMN [DATE] V2 LTFM GMMN [DATE]"
type textarea "V1 JBS OBBI GMMN [DATE] V2 LTFM GMMN [DATE]"
click at [1418, 427] on button "Save" at bounding box center [1446, 432] width 81 height 27
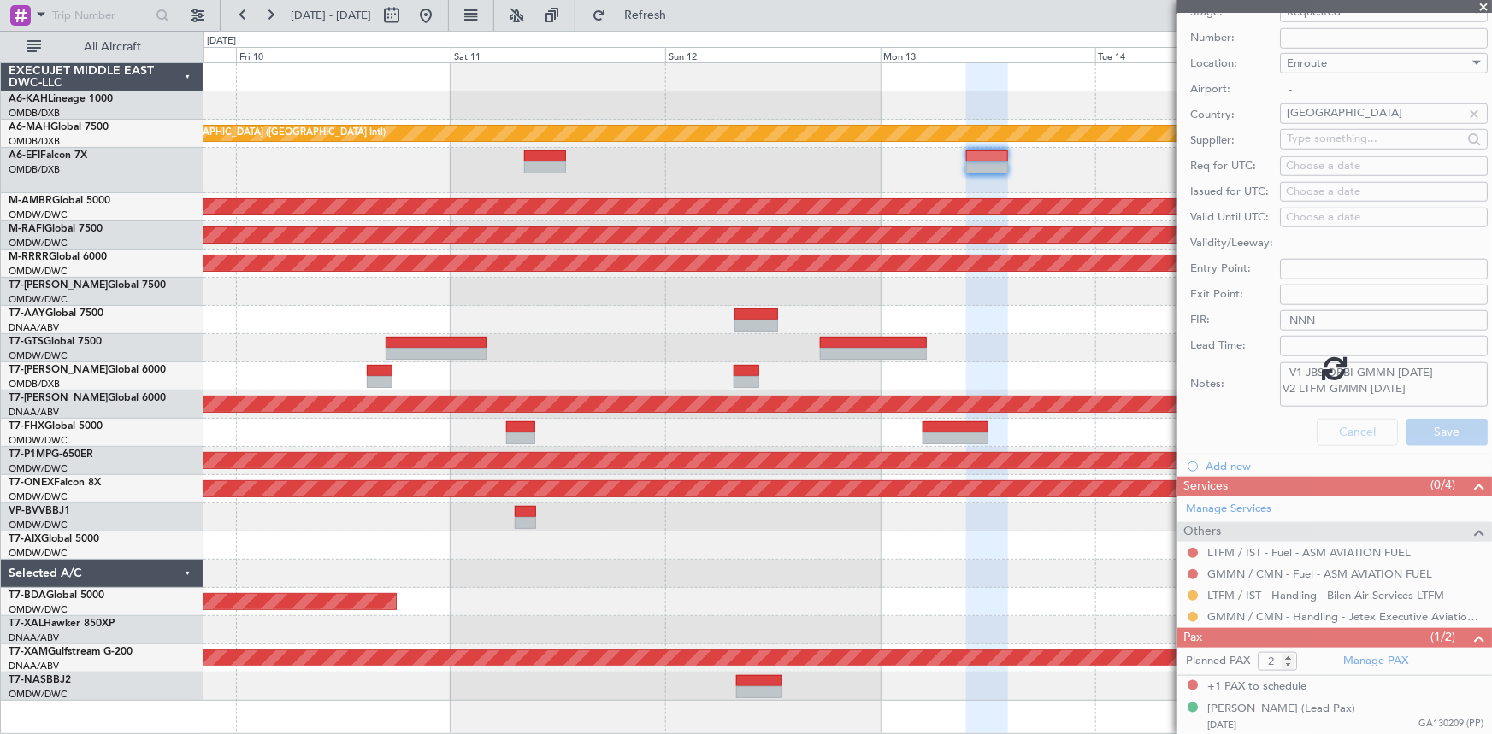
scroll to position [106, 0]
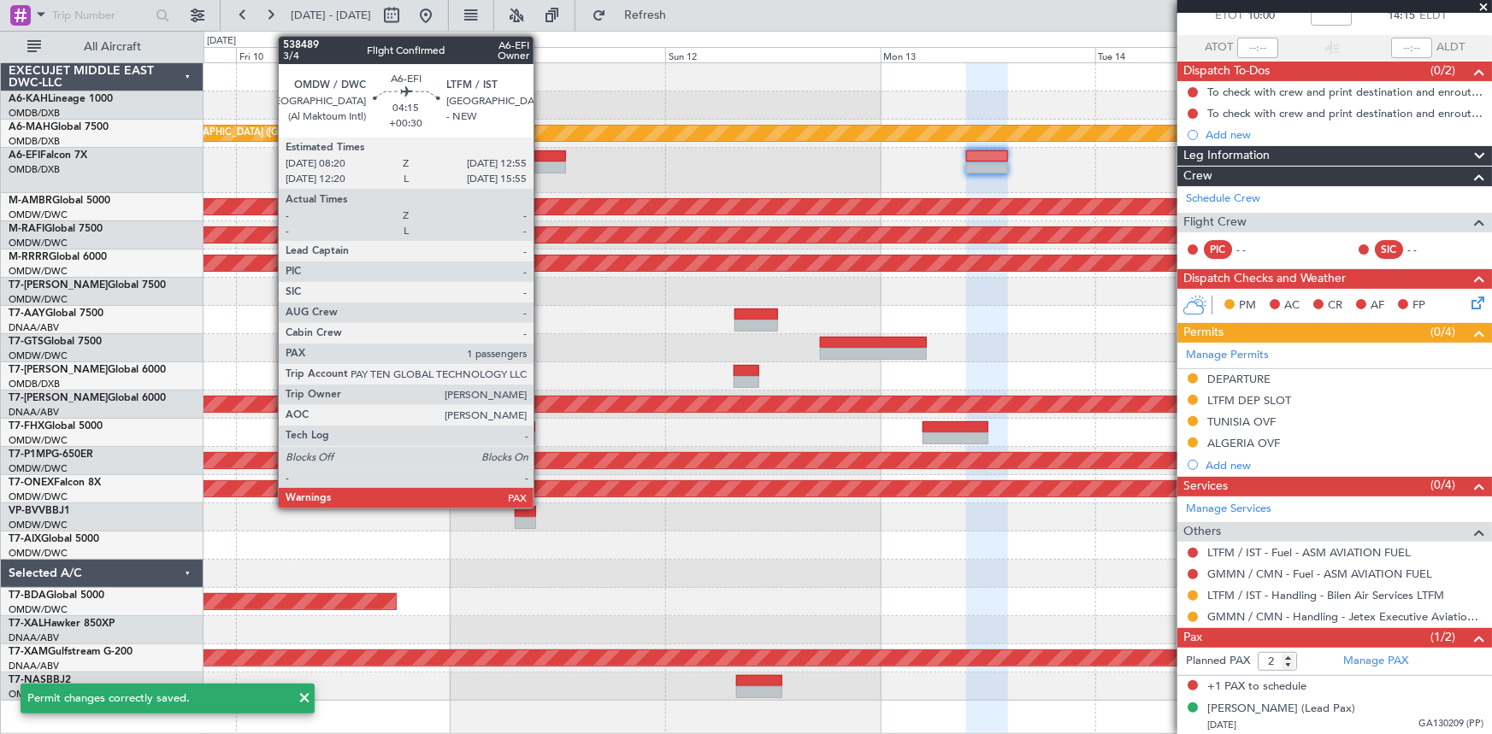
click at [541, 159] on div at bounding box center [544, 156] width 41 height 12
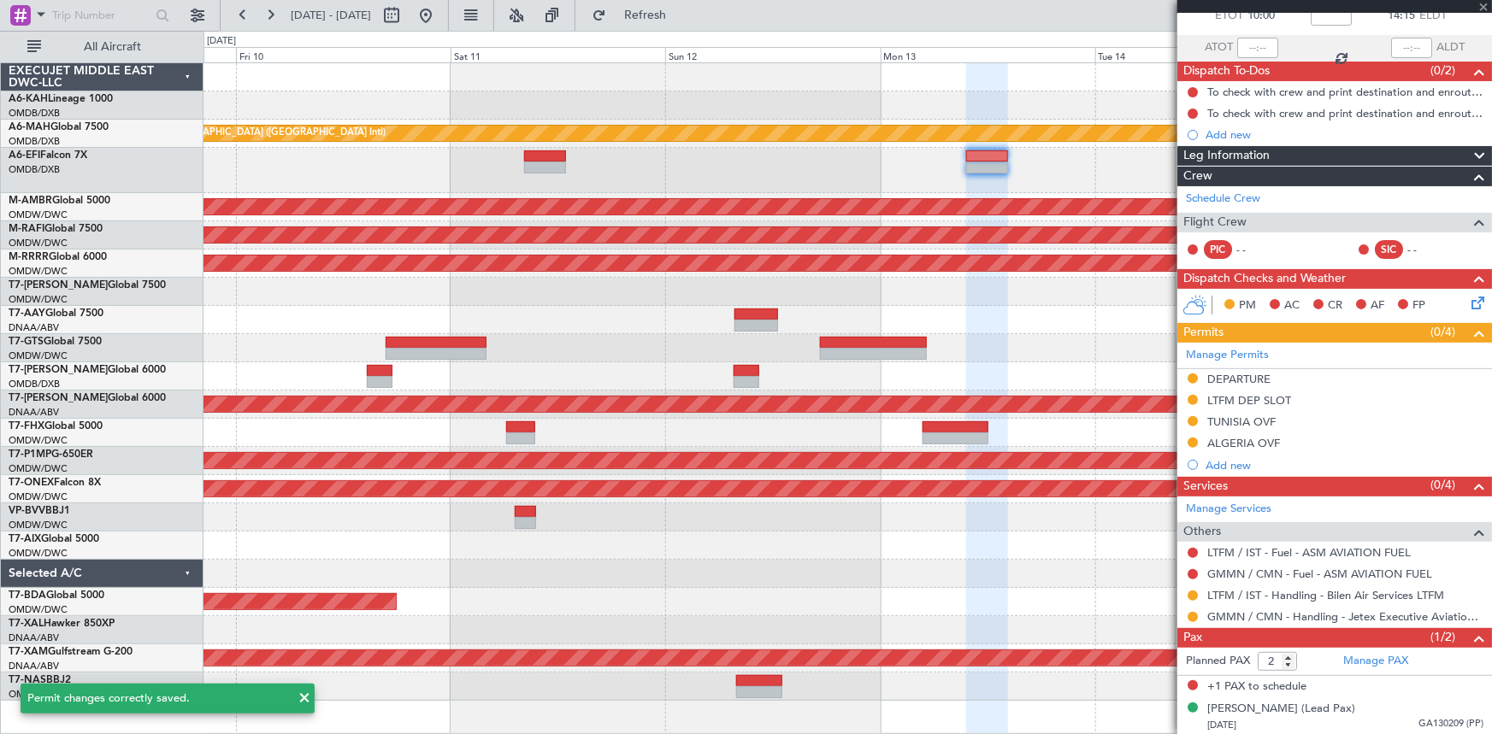
type input "+00:30"
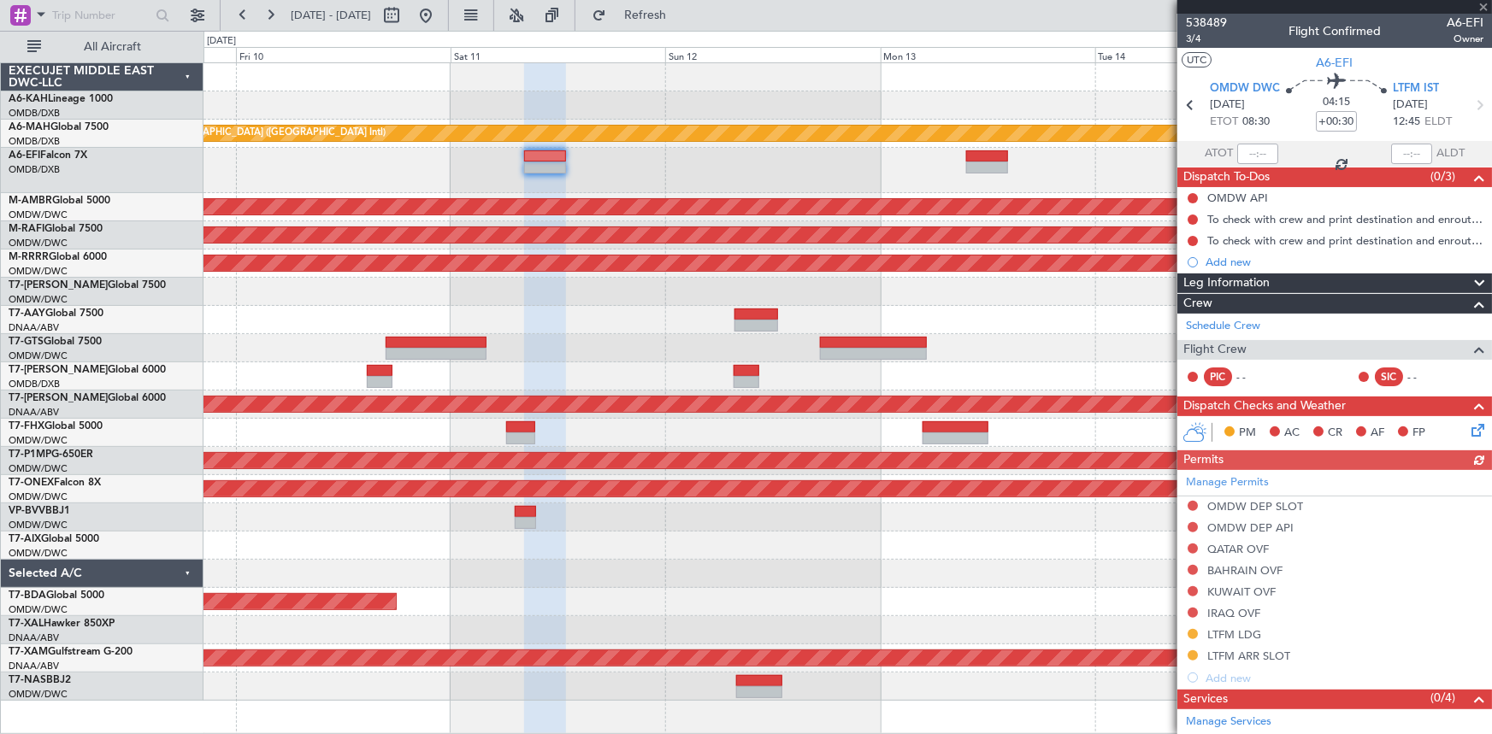
scroll to position [214, 0]
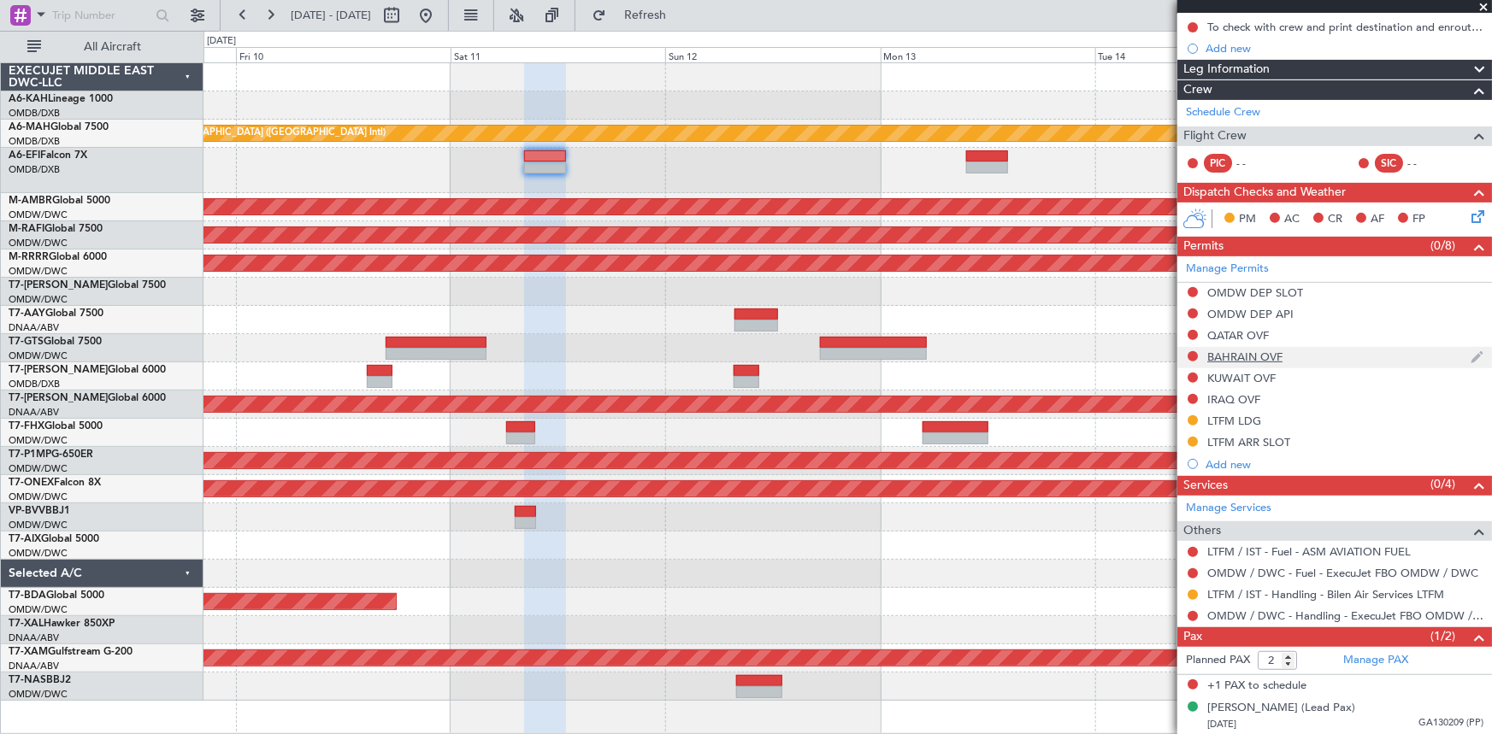
click at [1231, 357] on div "BAHRAIN OVF" at bounding box center [1244, 357] width 75 height 15
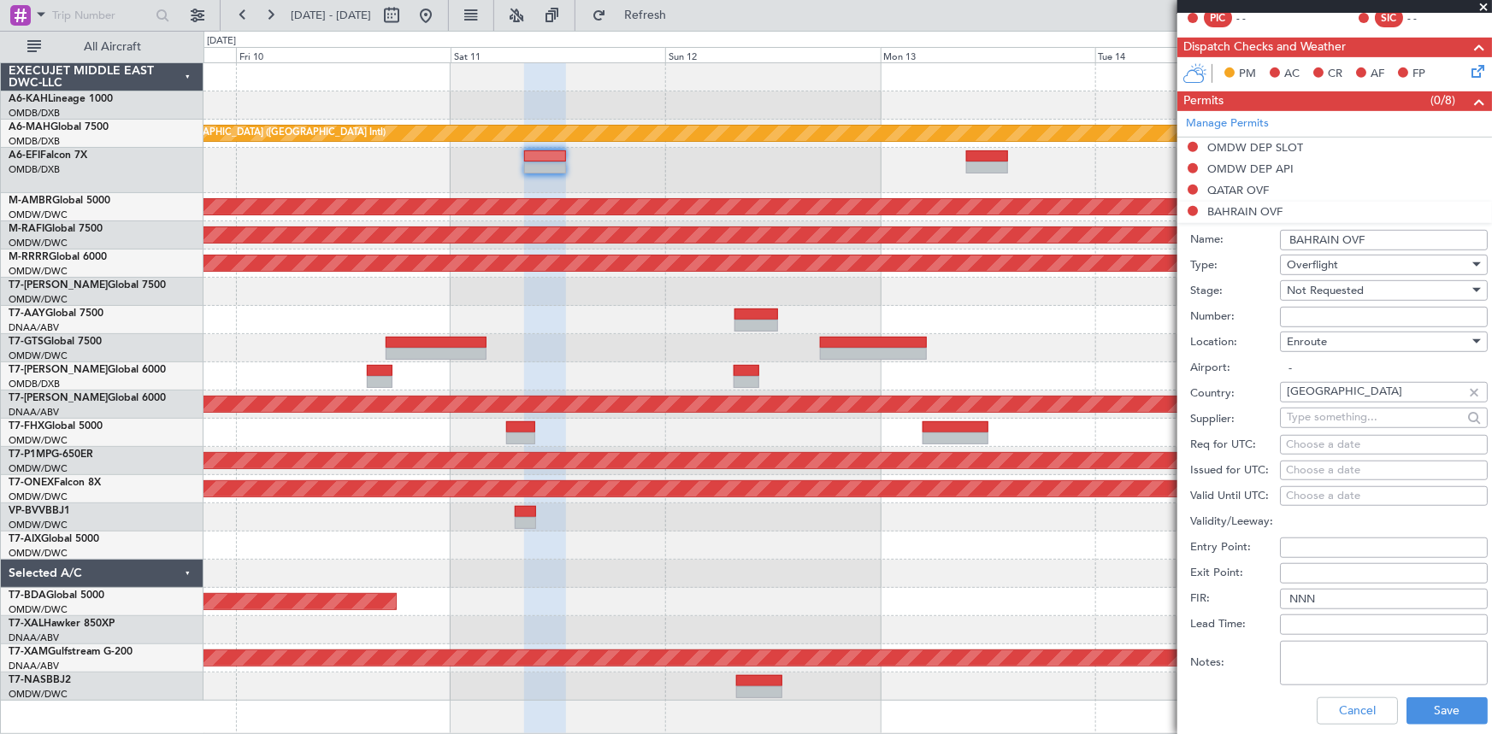
scroll to position [446, 0]
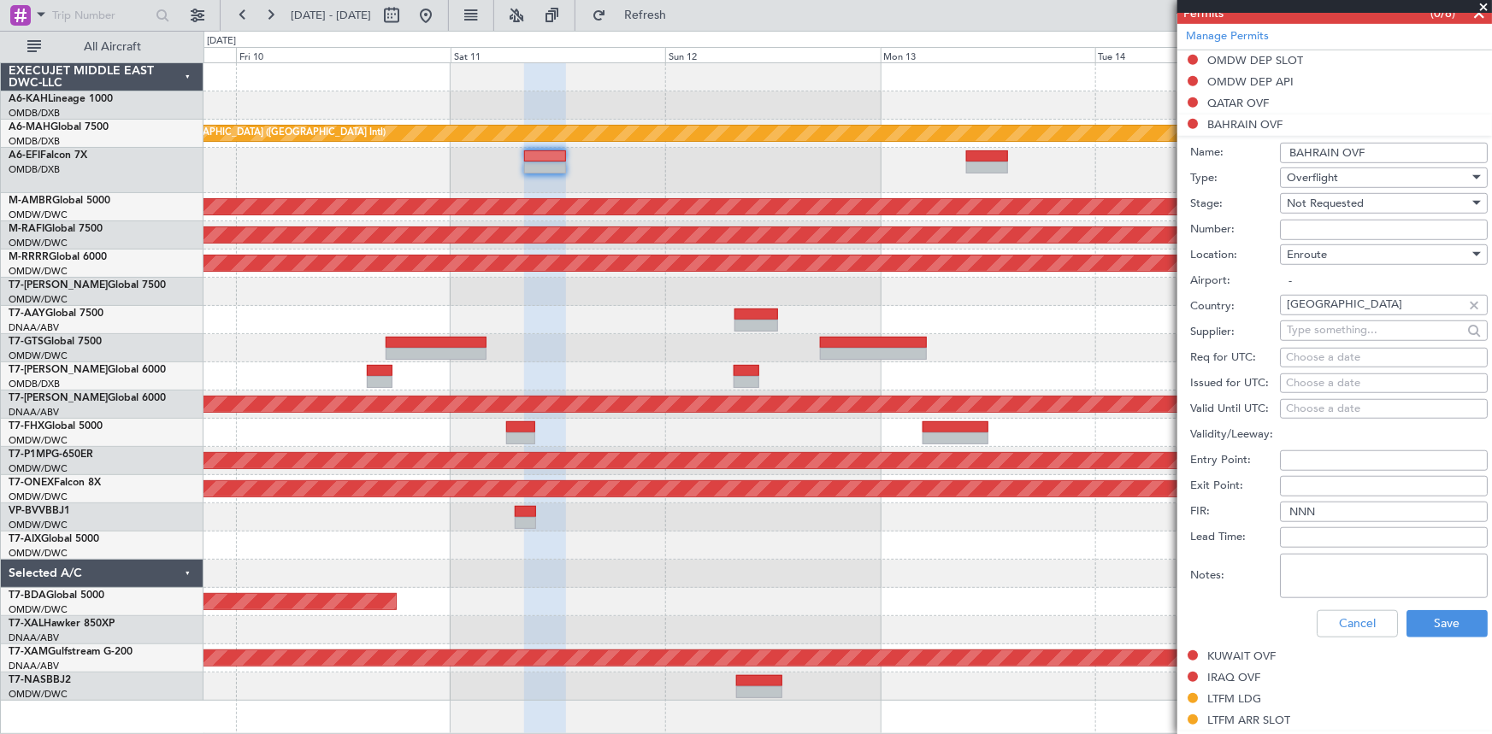
click at [1337, 569] on textarea "Notes:" at bounding box center [1384, 576] width 208 height 44
type textarea "V"
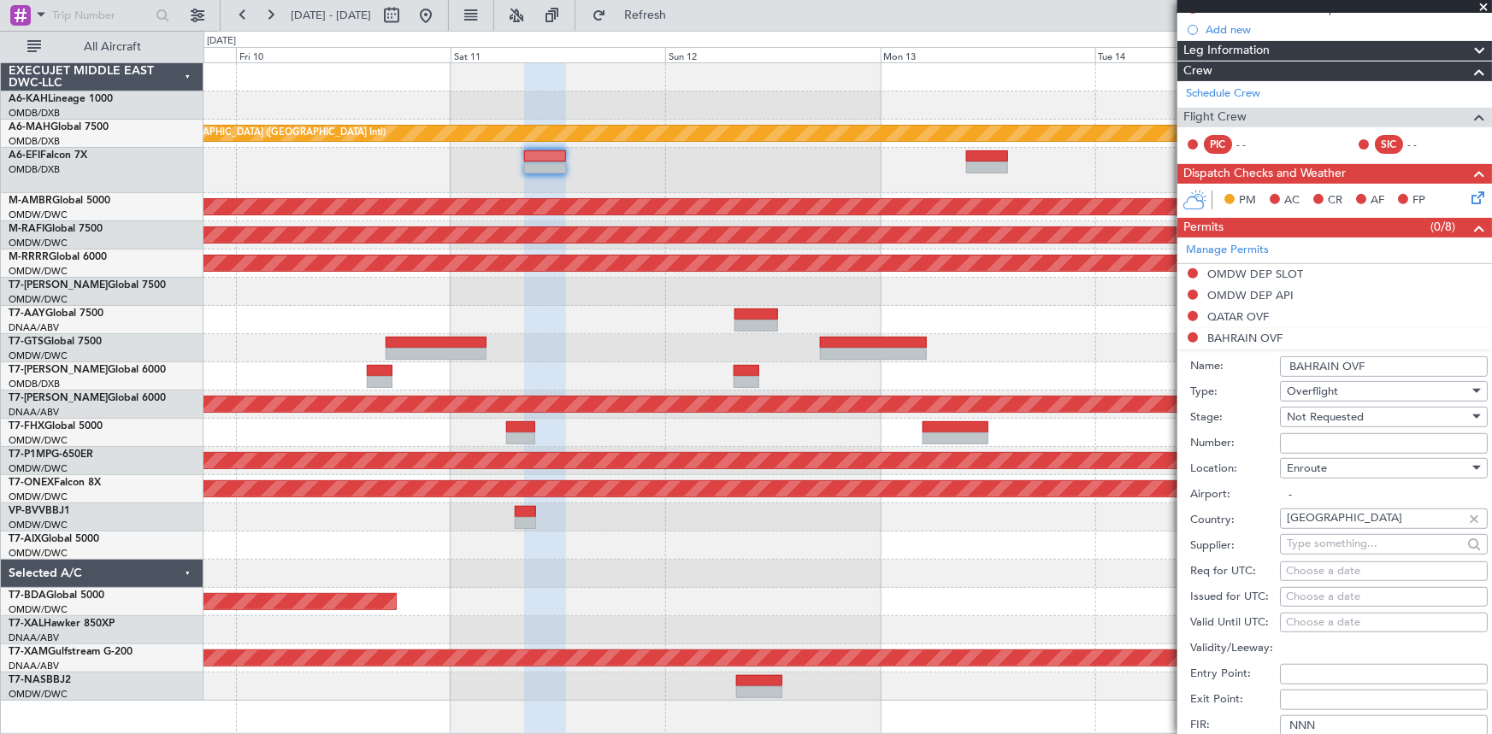
scroll to position [544, 0]
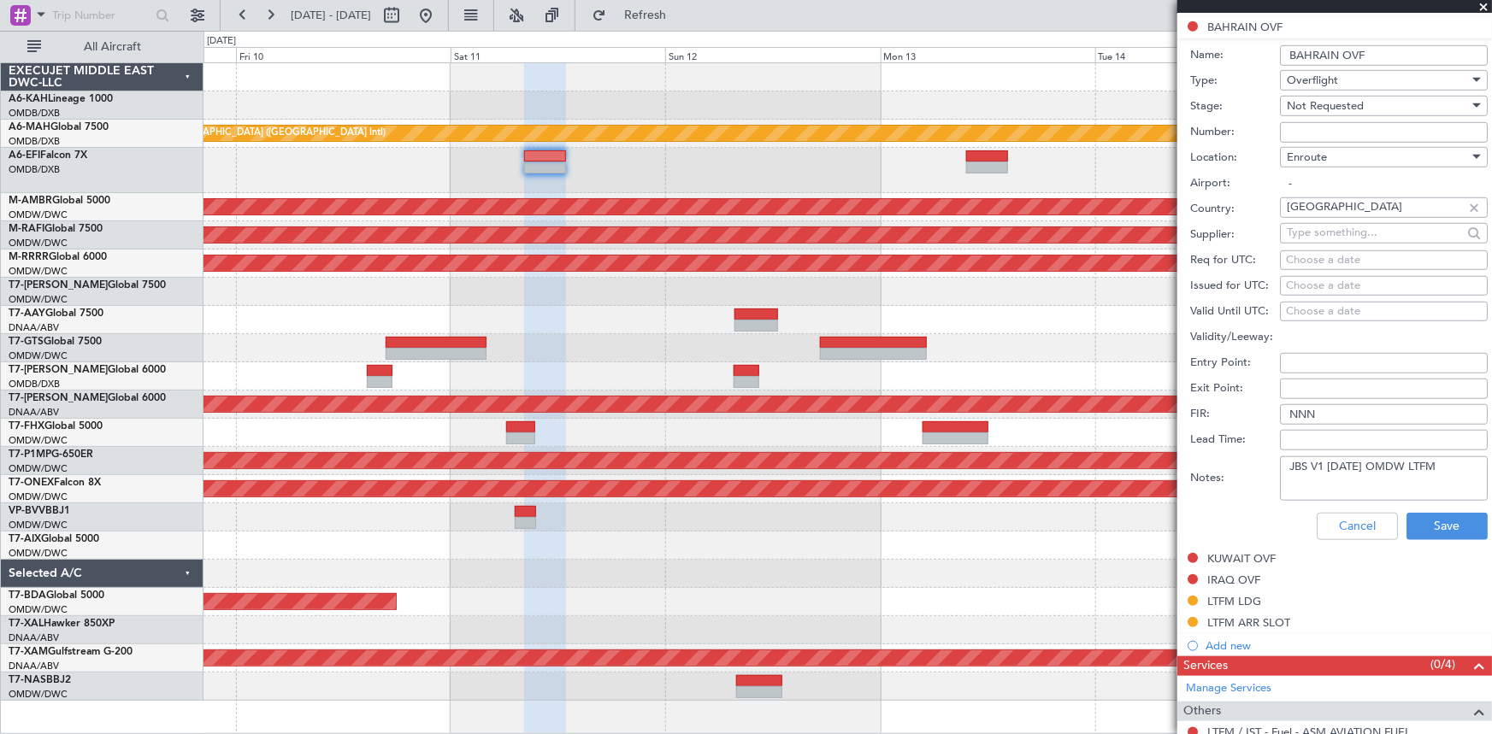
drag, startPoint x: 1422, startPoint y: 462, endPoint x: 1255, endPoint y: 462, distance: 166.7
click at [1255, 462] on div "Notes: JBS V1 [DATE] OMDW LTFM" at bounding box center [1339, 478] width 298 height 51
type textarea "JBS V1 [DATE] OMDW LTFM"
click at [1427, 522] on button "Save" at bounding box center [1446, 526] width 81 height 27
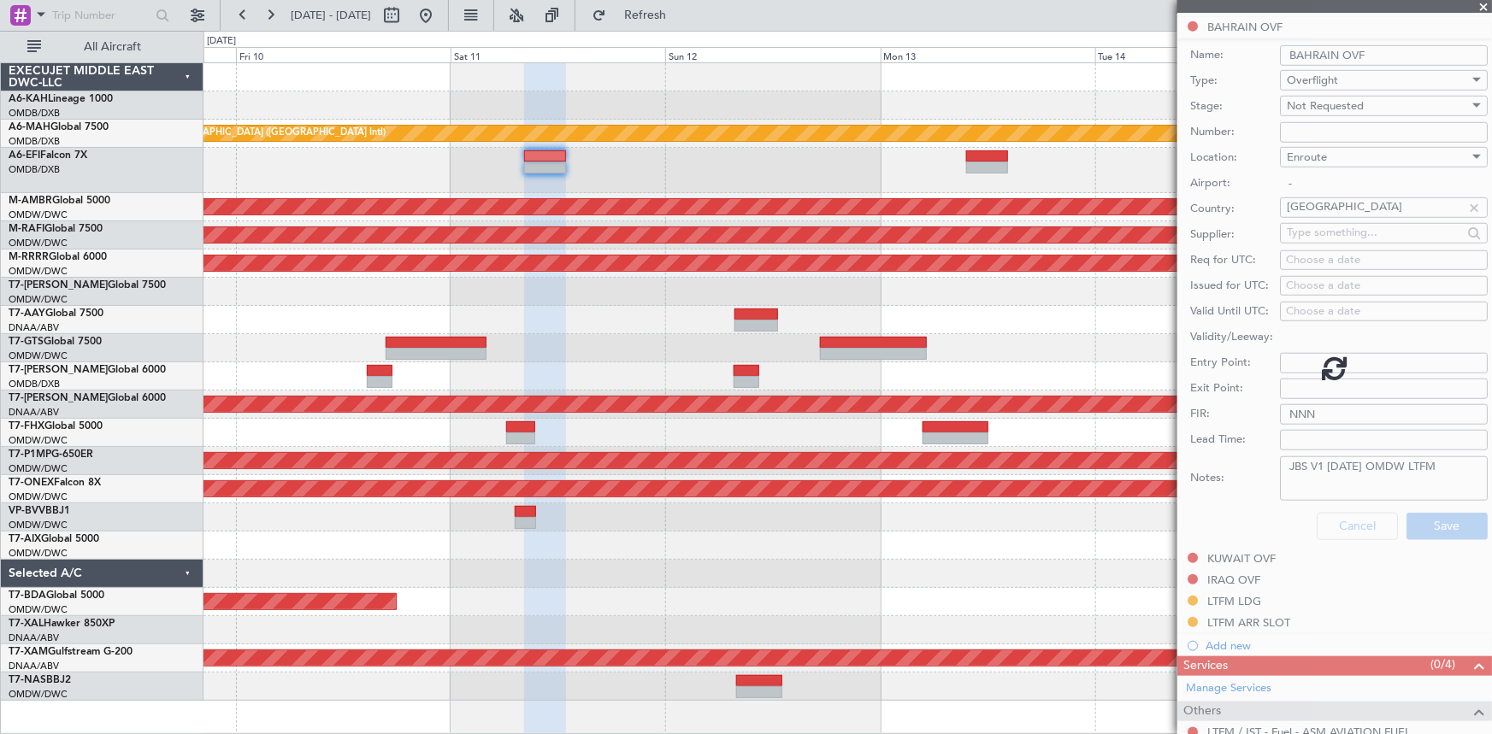
scroll to position [214, 0]
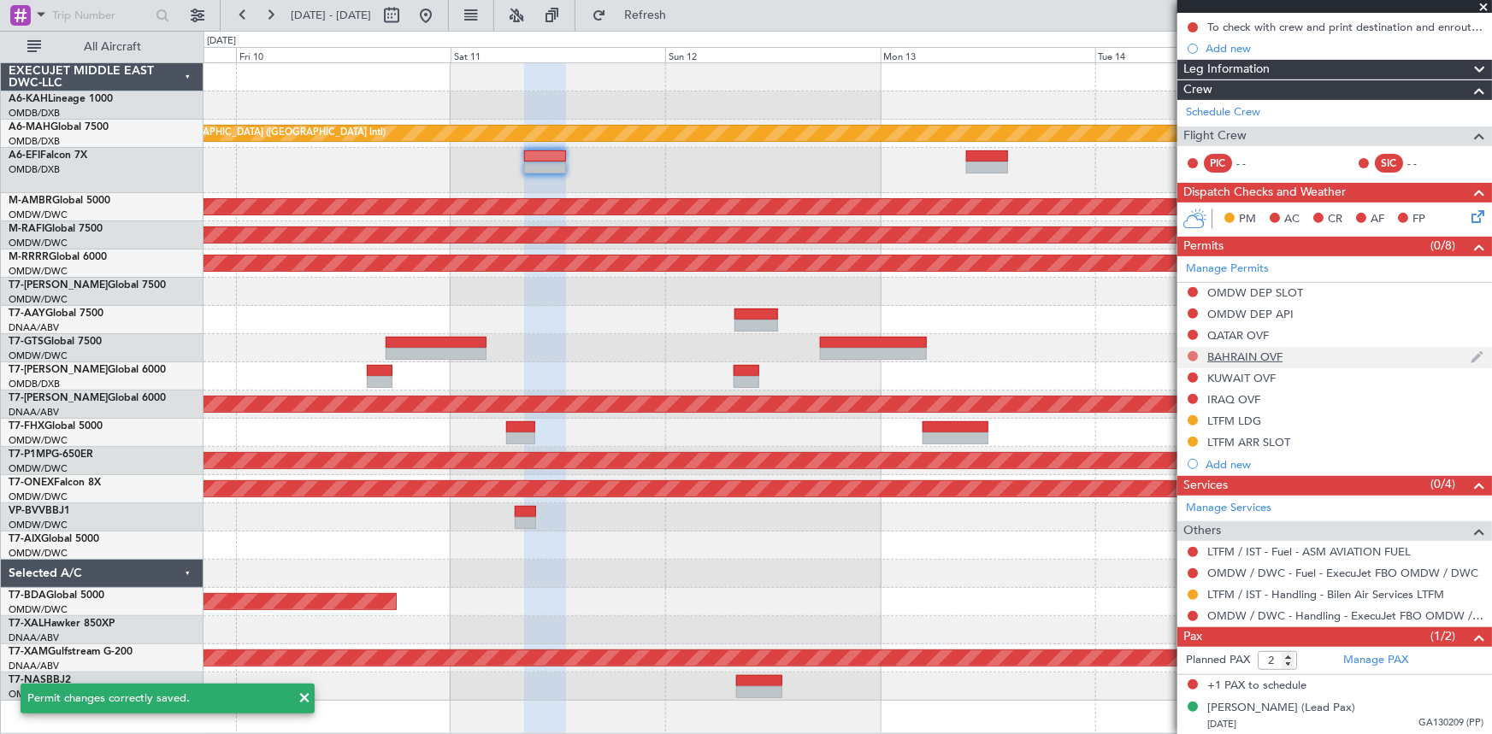
click at [1194, 351] on button at bounding box center [1193, 356] width 10 height 10
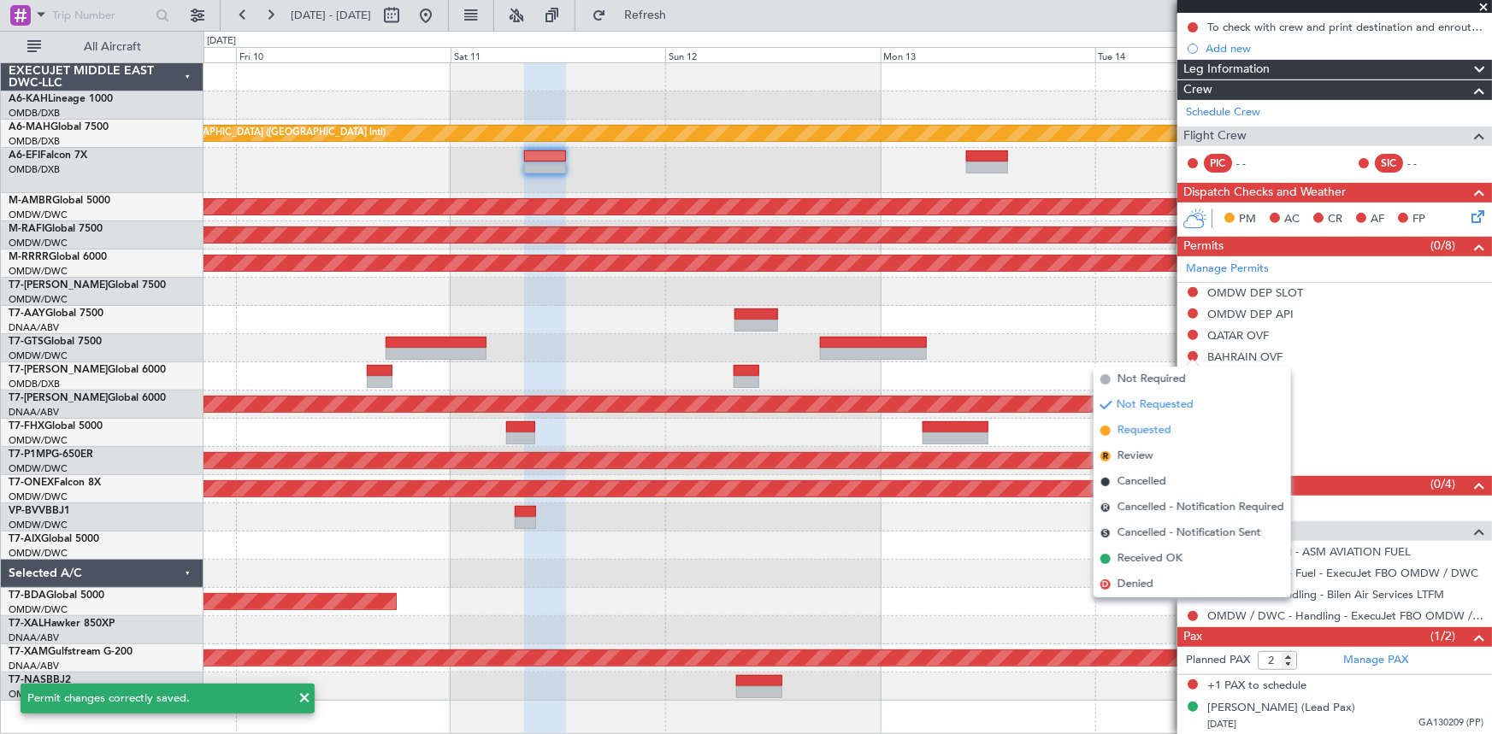
click at [1141, 427] on span "Requested" at bounding box center [1144, 430] width 54 height 17
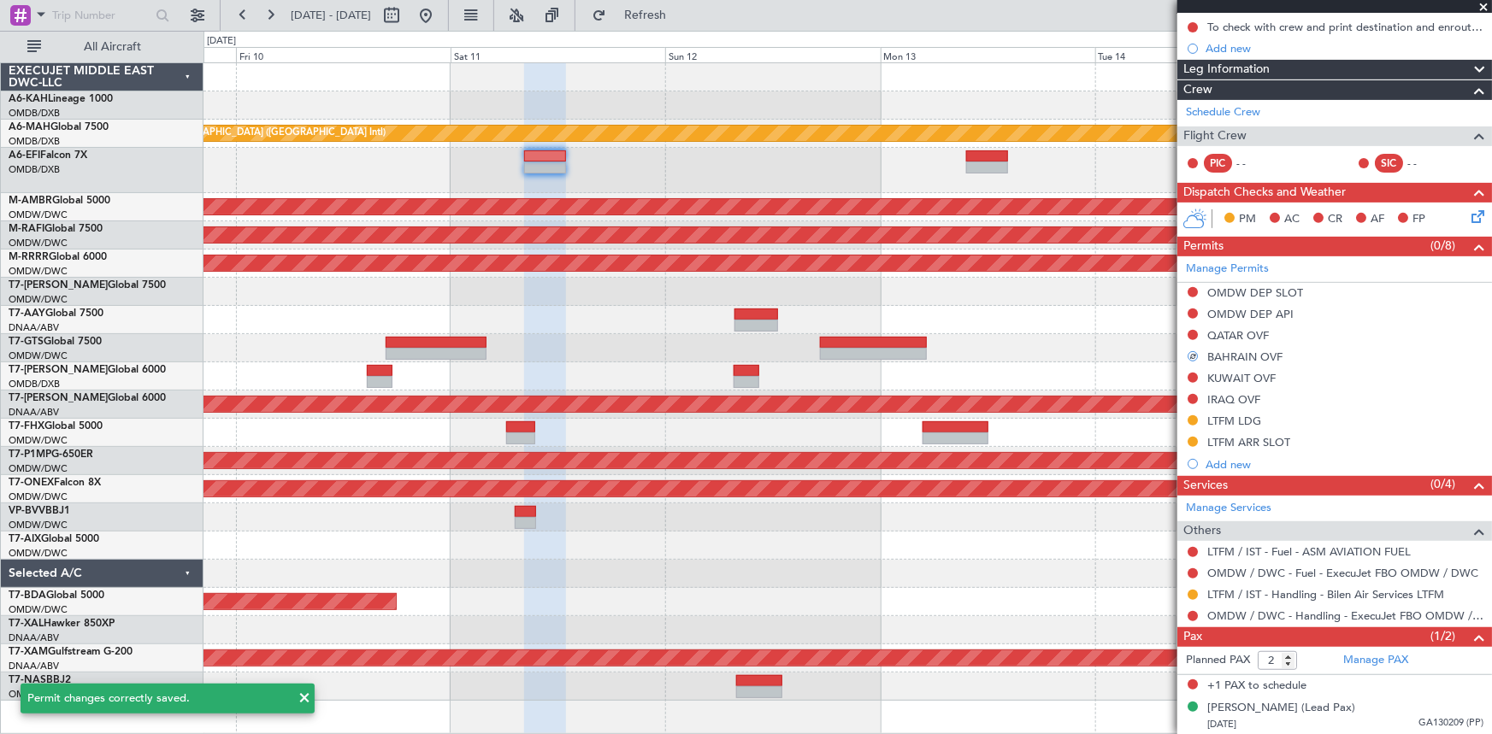
click at [1223, 351] on div "BAHRAIN OVF" at bounding box center [1244, 357] width 75 height 15
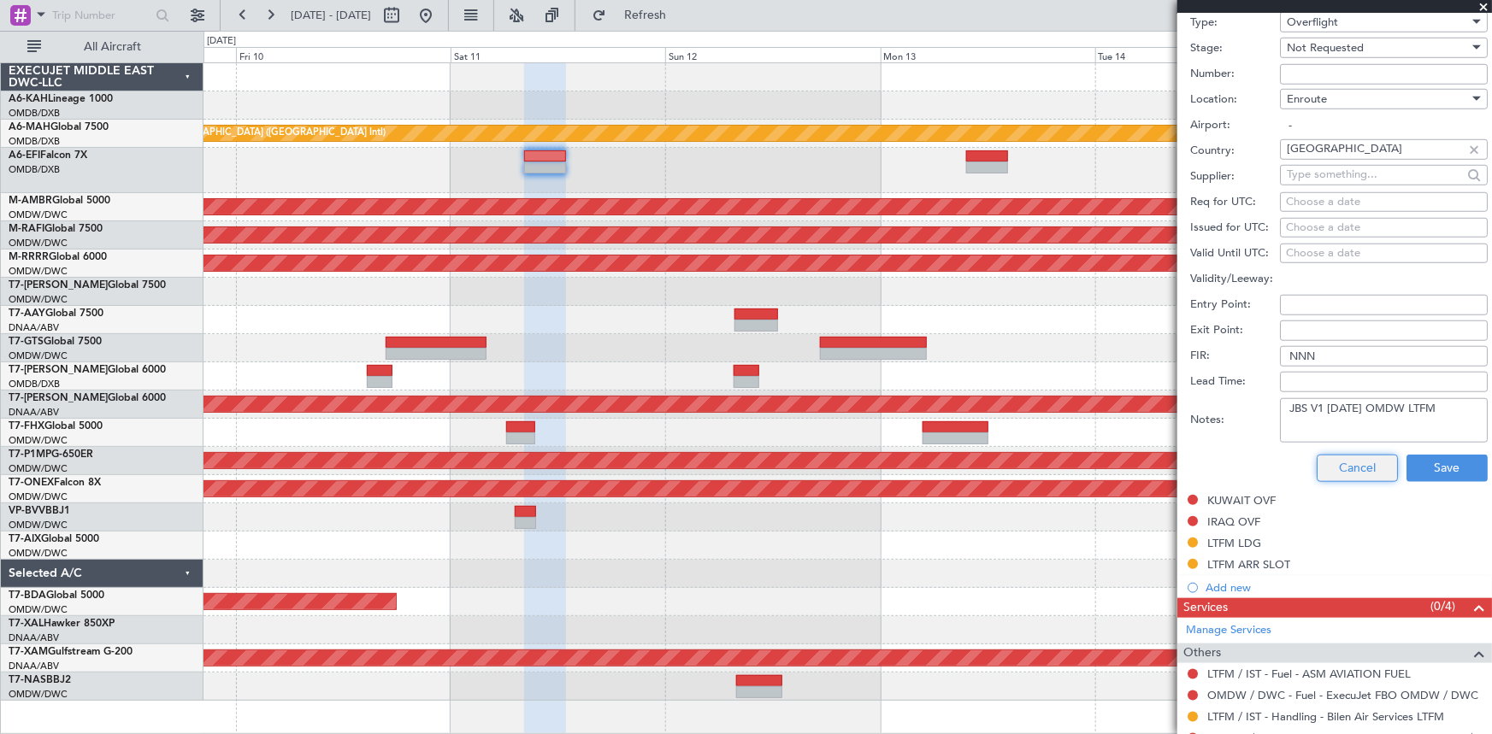
click at [1339, 462] on button "Cancel" at bounding box center [1357, 468] width 81 height 27
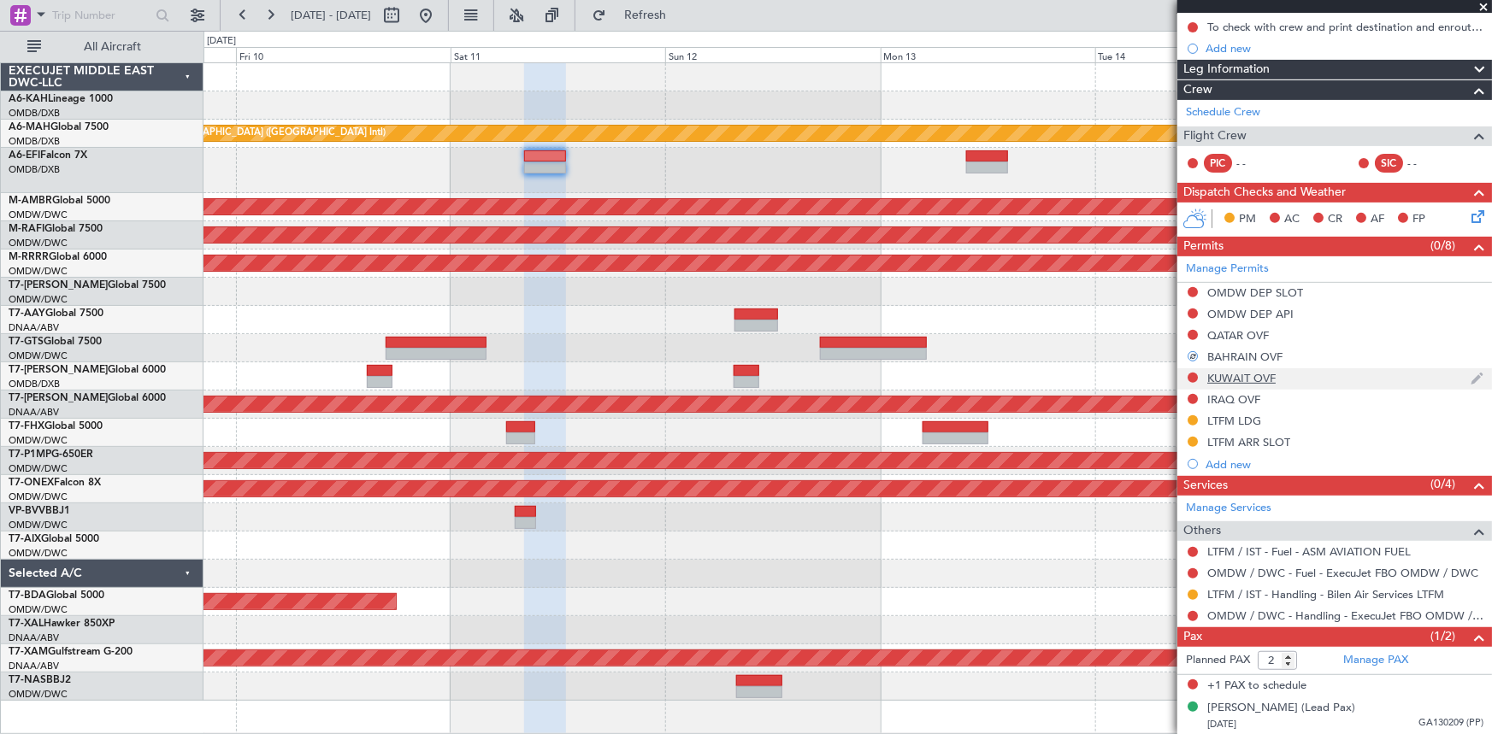
click at [1232, 374] on div "KUWAIT OVF" at bounding box center [1241, 378] width 68 height 15
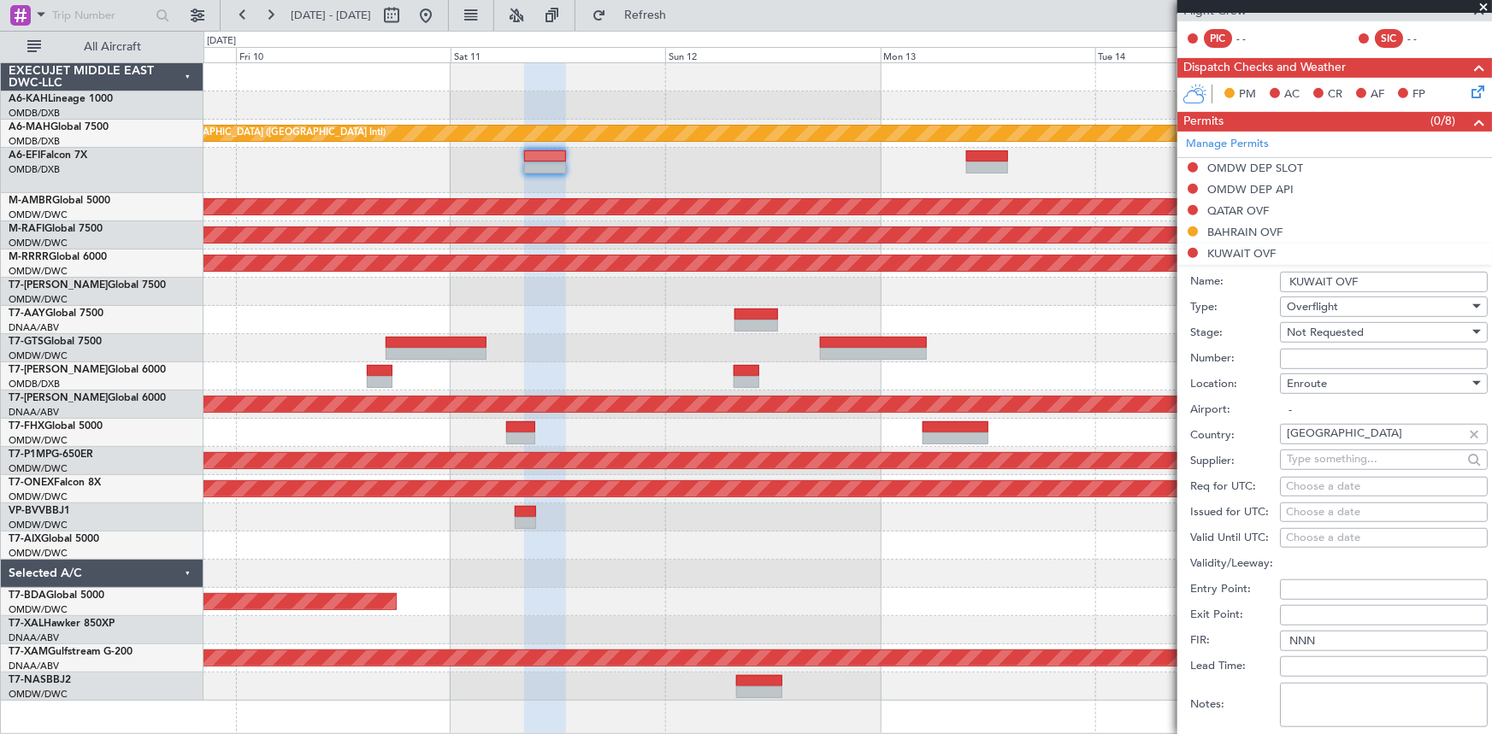
scroll to position [446, 0]
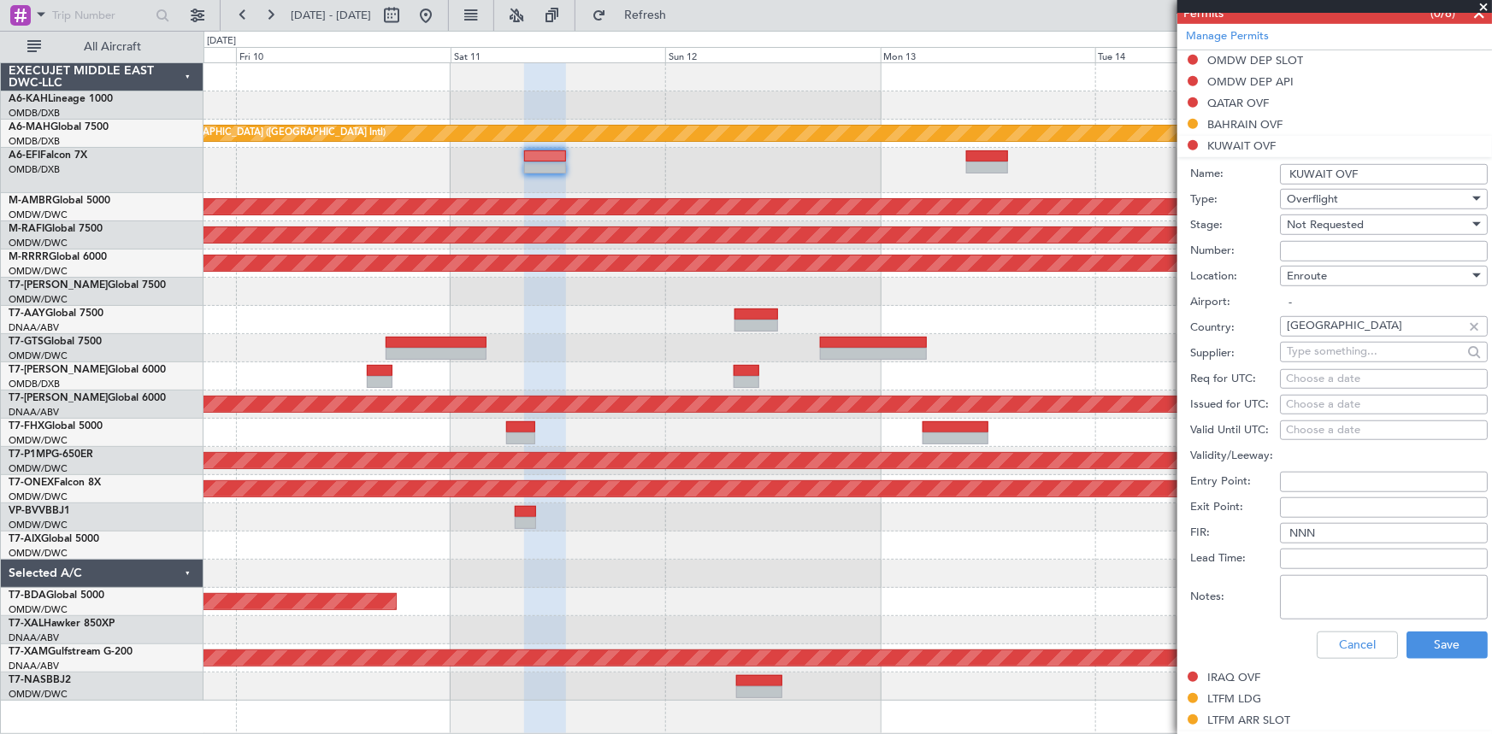
click at [1347, 583] on textarea "Notes:" at bounding box center [1384, 597] width 208 height 44
paste textarea "JBS V1 [DATE] OMDW LTFM"
type textarea "JBS V1 [DATE] OMDW LTFM"
click at [1433, 646] on button "Save" at bounding box center [1446, 645] width 81 height 27
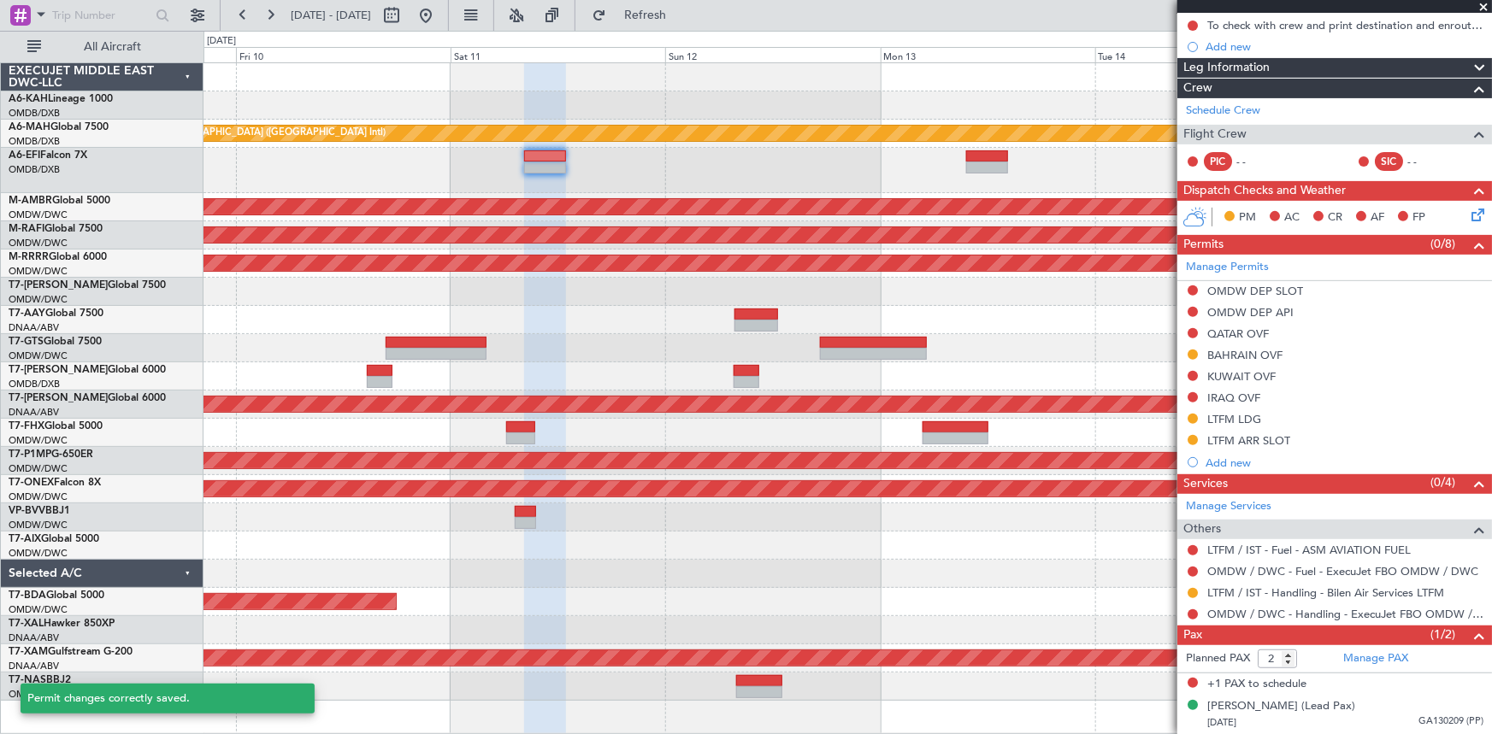
scroll to position [214, 0]
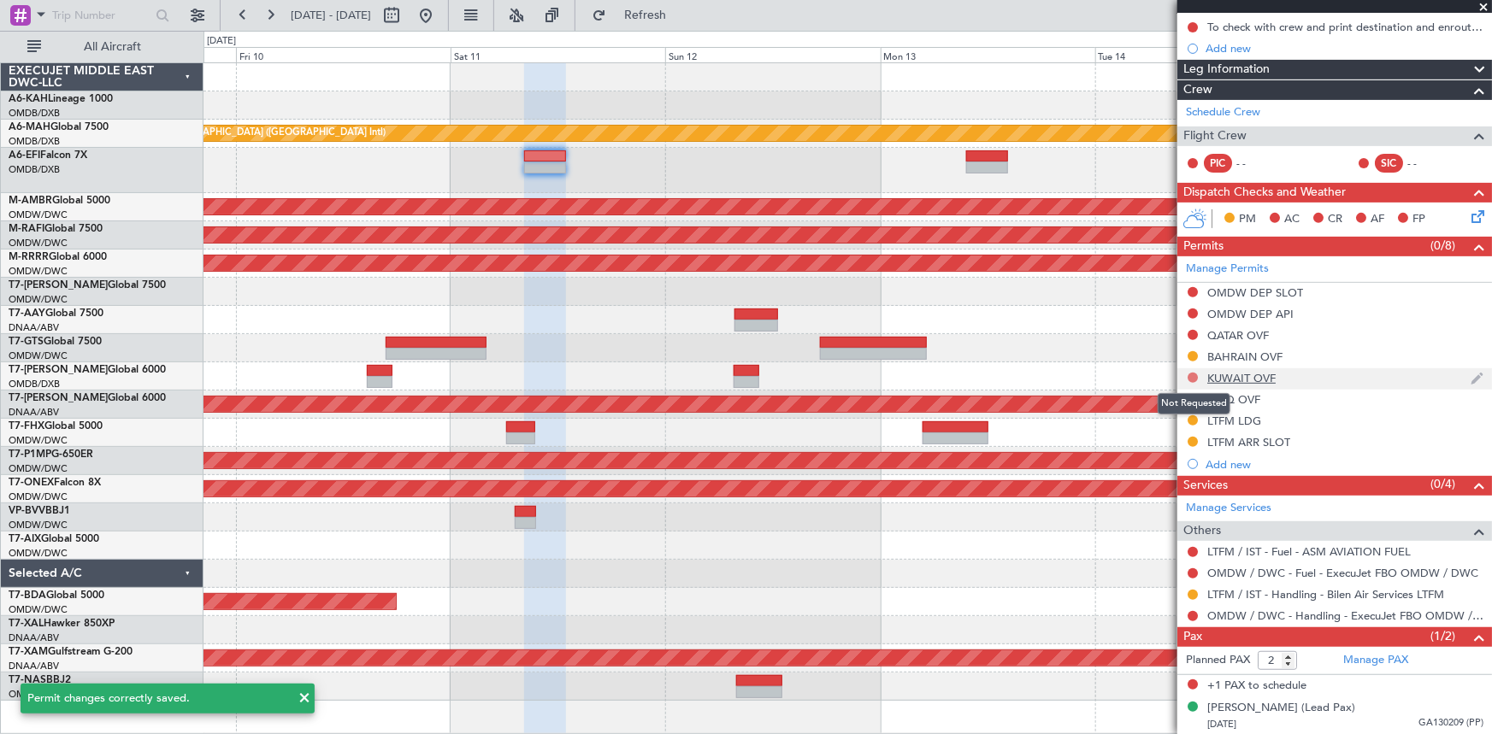
click at [1196, 373] on button at bounding box center [1193, 378] width 10 height 10
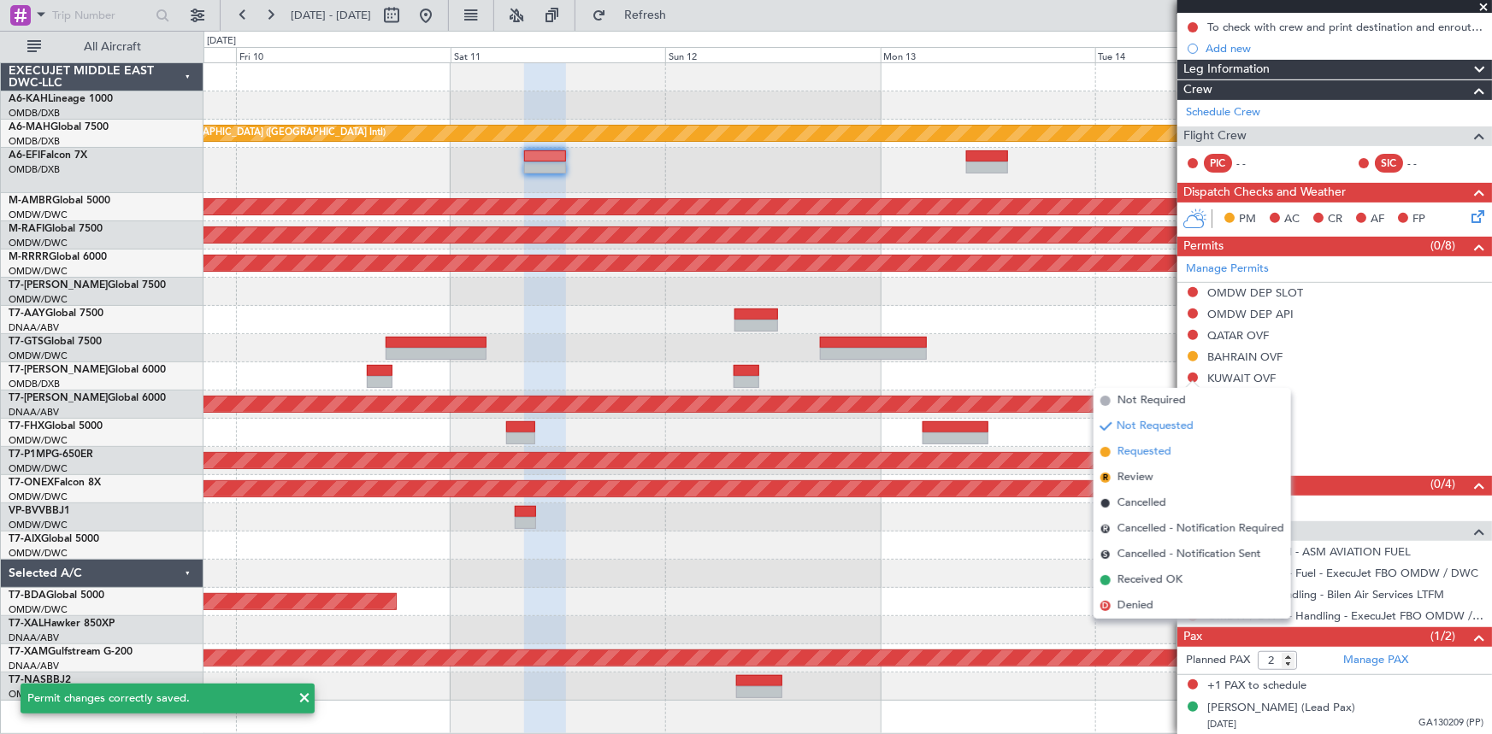
click at [1151, 456] on span "Requested" at bounding box center [1144, 452] width 54 height 17
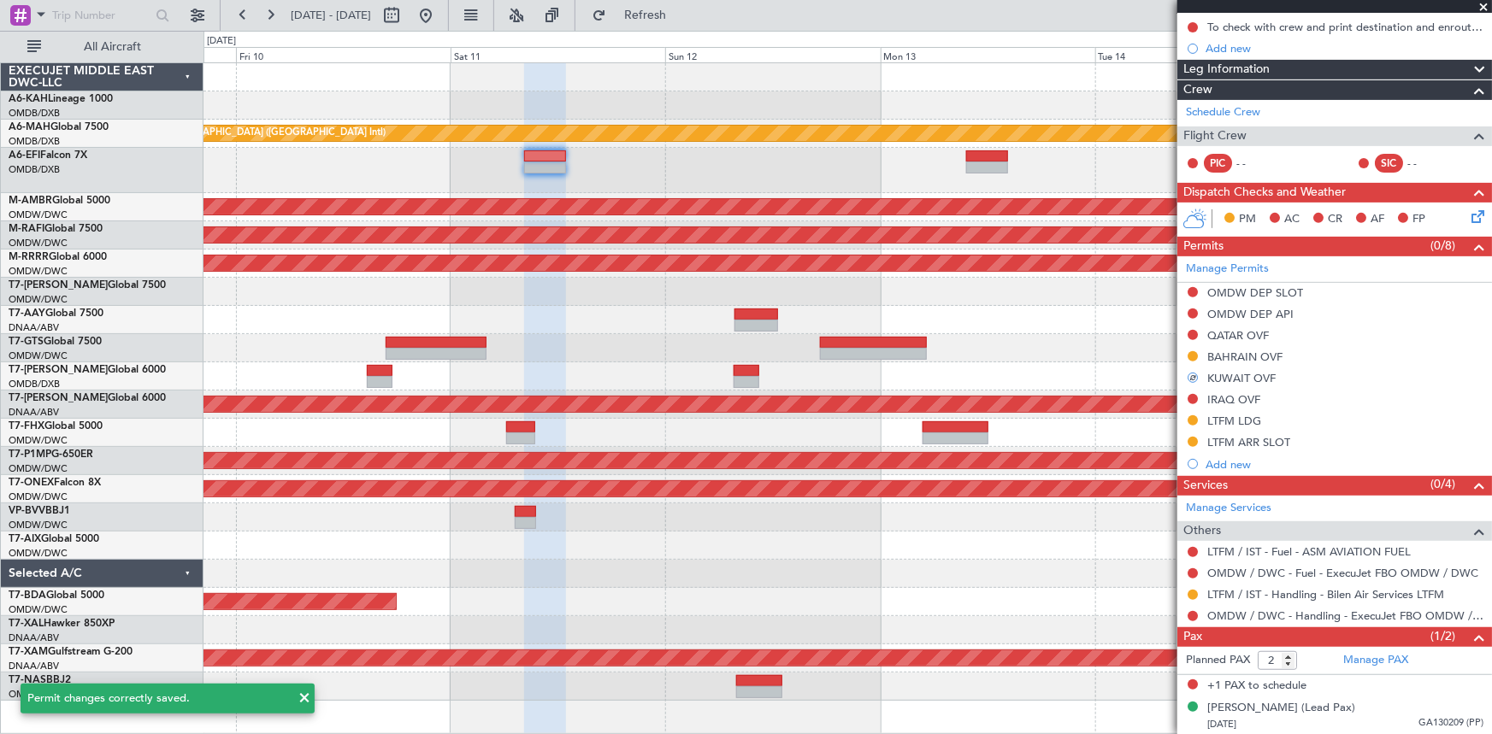
drag, startPoint x: 1228, startPoint y: 392, endPoint x: 1289, endPoint y: 405, distance: 62.9
click at [1231, 392] on div "IRAQ OVF" at bounding box center [1233, 399] width 53 height 15
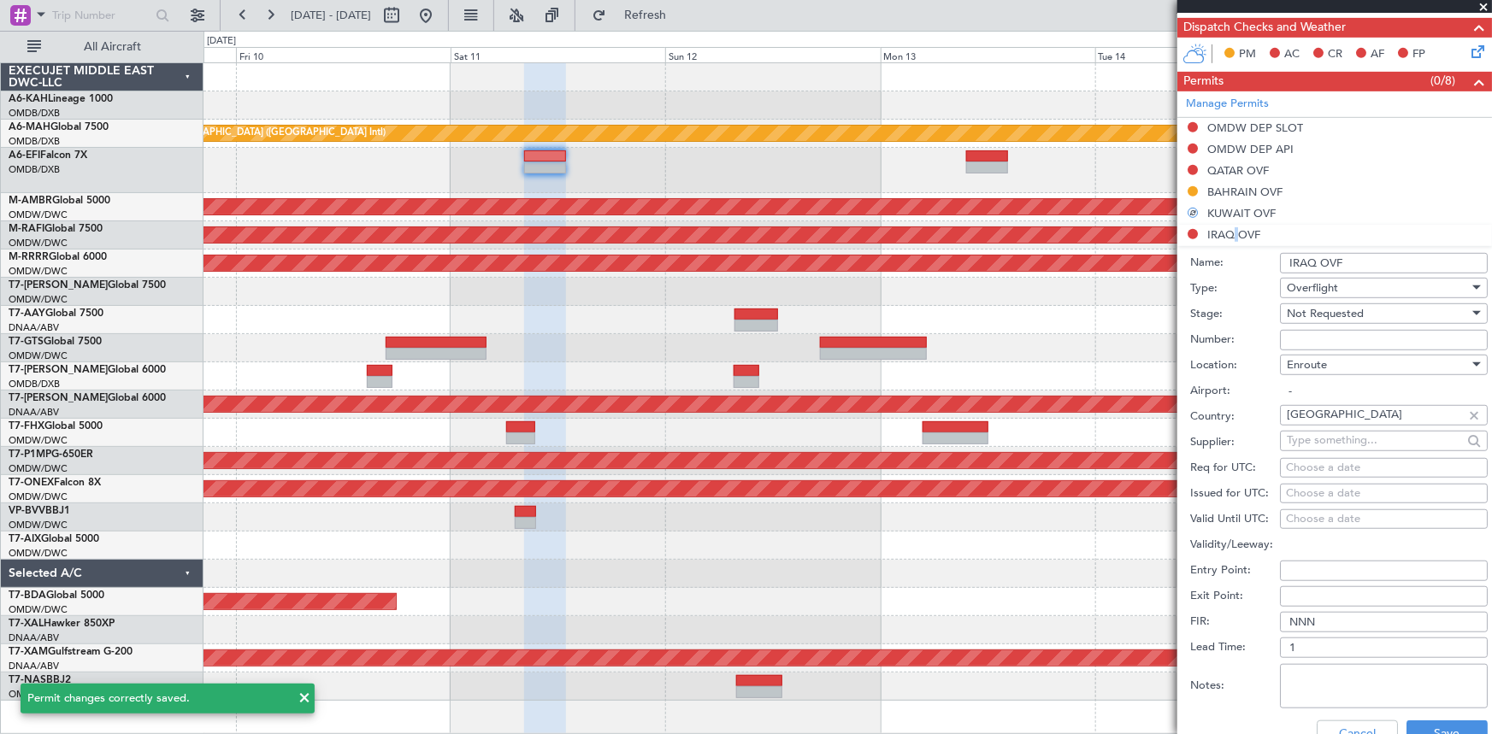
scroll to position [446, 0]
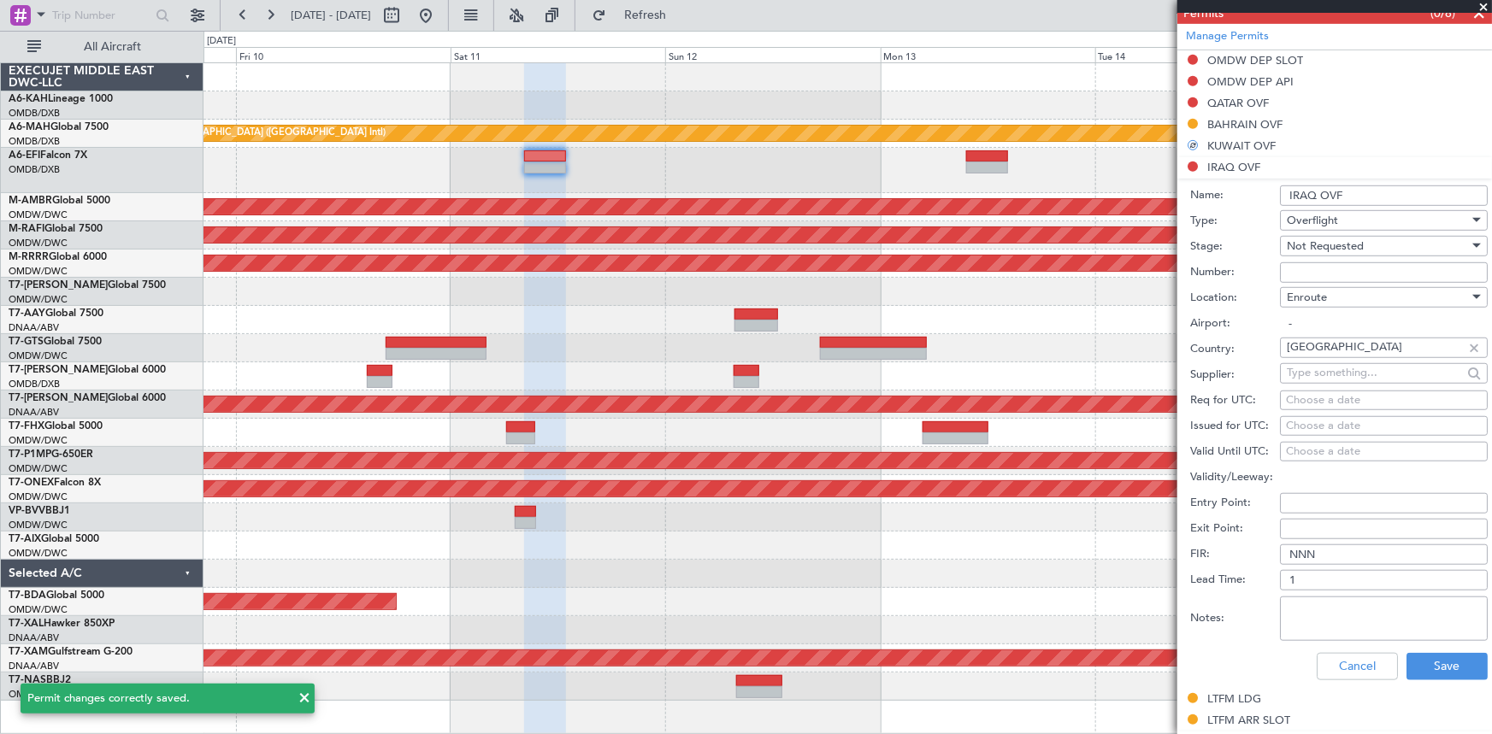
click at [1357, 610] on textarea "Notes:" at bounding box center [1384, 619] width 208 height 44
paste textarea "JBS V1 [DATE] OMDW LTFM"
type textarea "JBS V1 [DATE] OMDW LTFM"
click at [1424, 662] on button "Save" at bounding box center [1446, 666] width 81 height 27
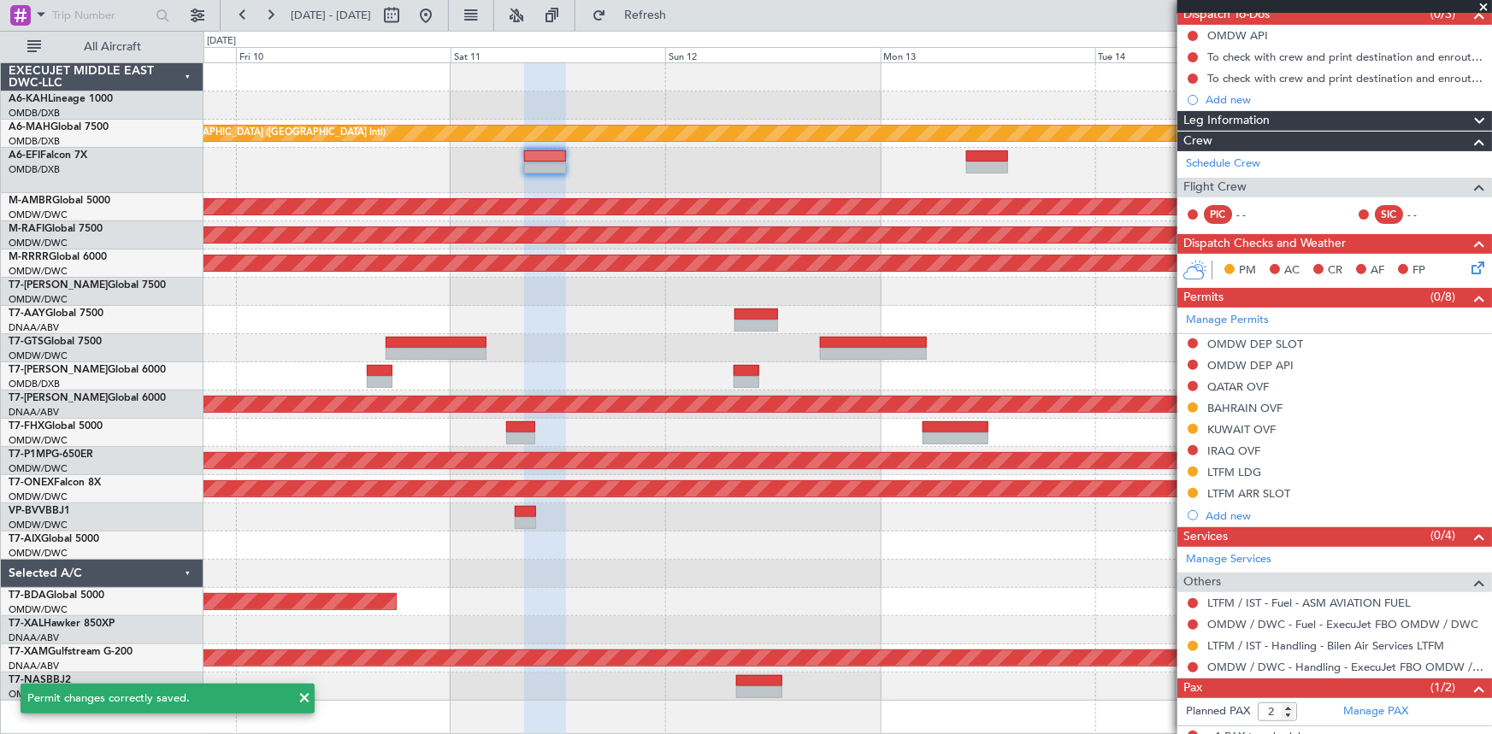
scroll to position [214, 0]
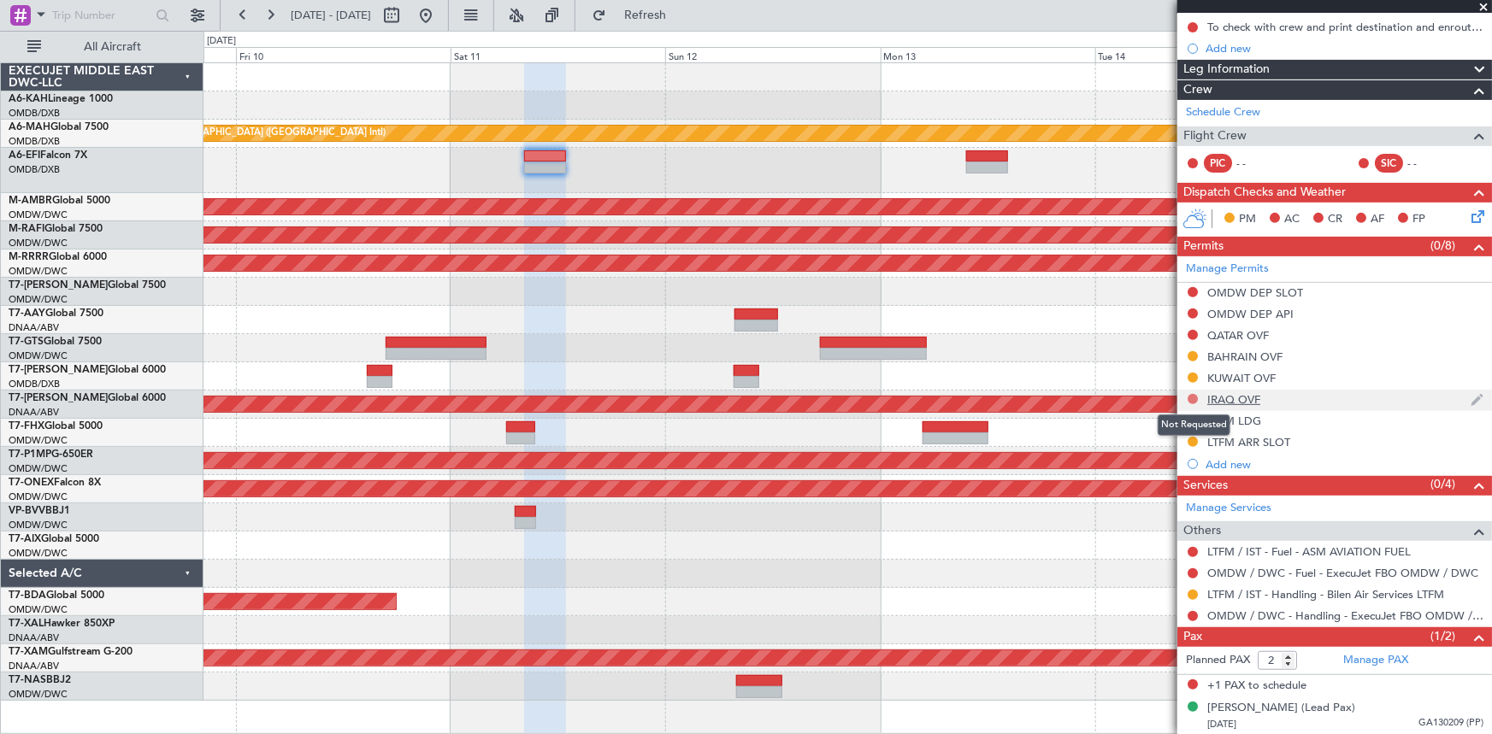
click at [1191, 396] on button at bounding box center [1193, 399] width 10 height 10
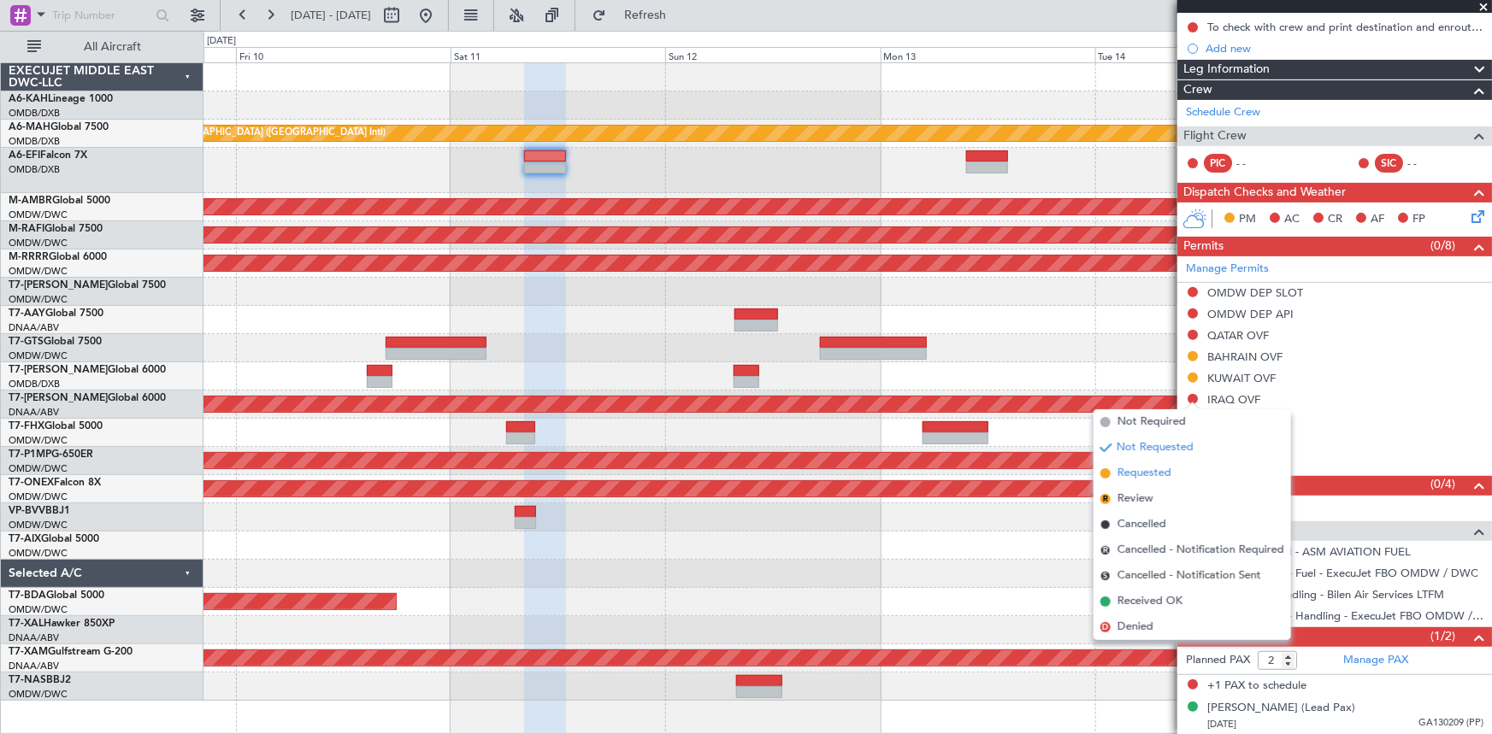
click at [1134, 475] on span "Requested" at bounding box center [1144, 473] width 54 height 17
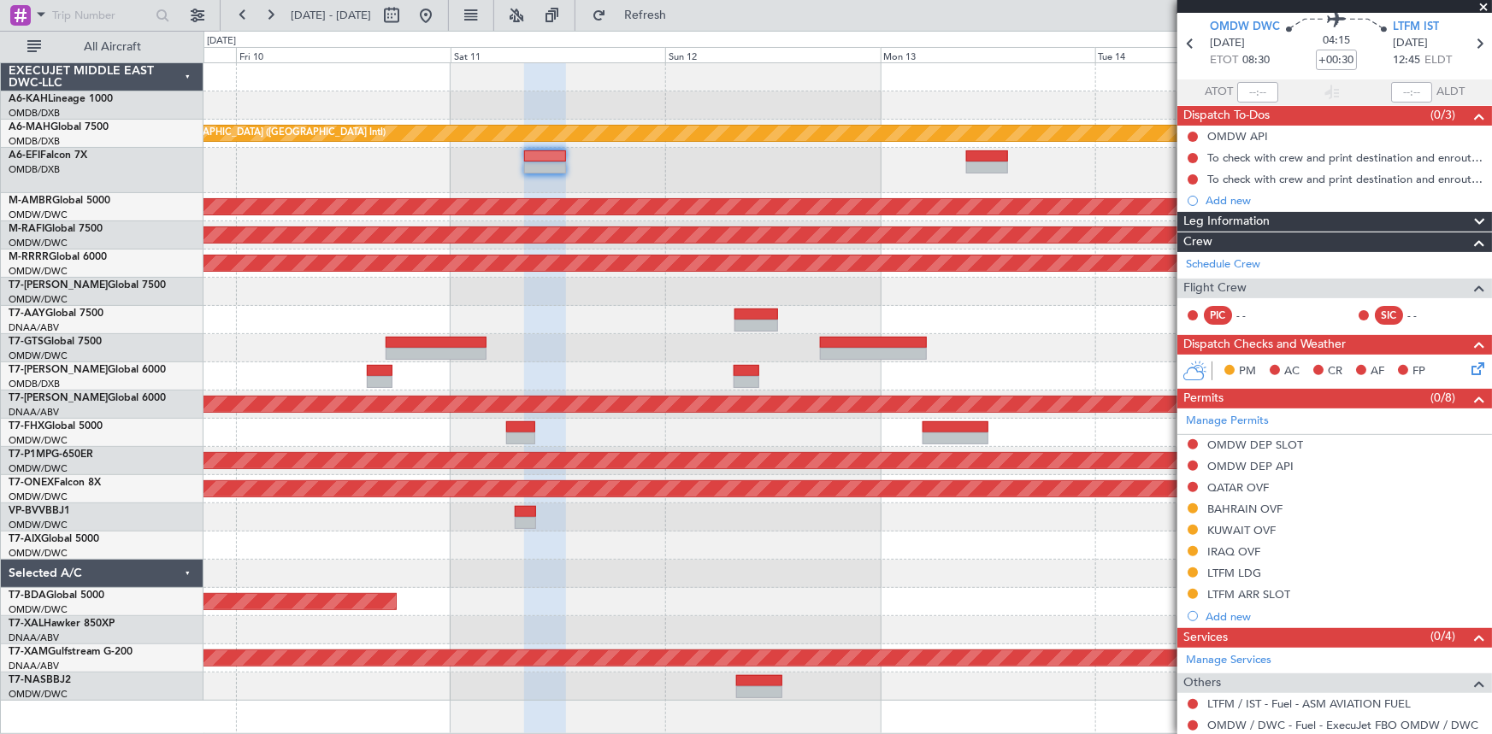
scroll to position [0, 0]
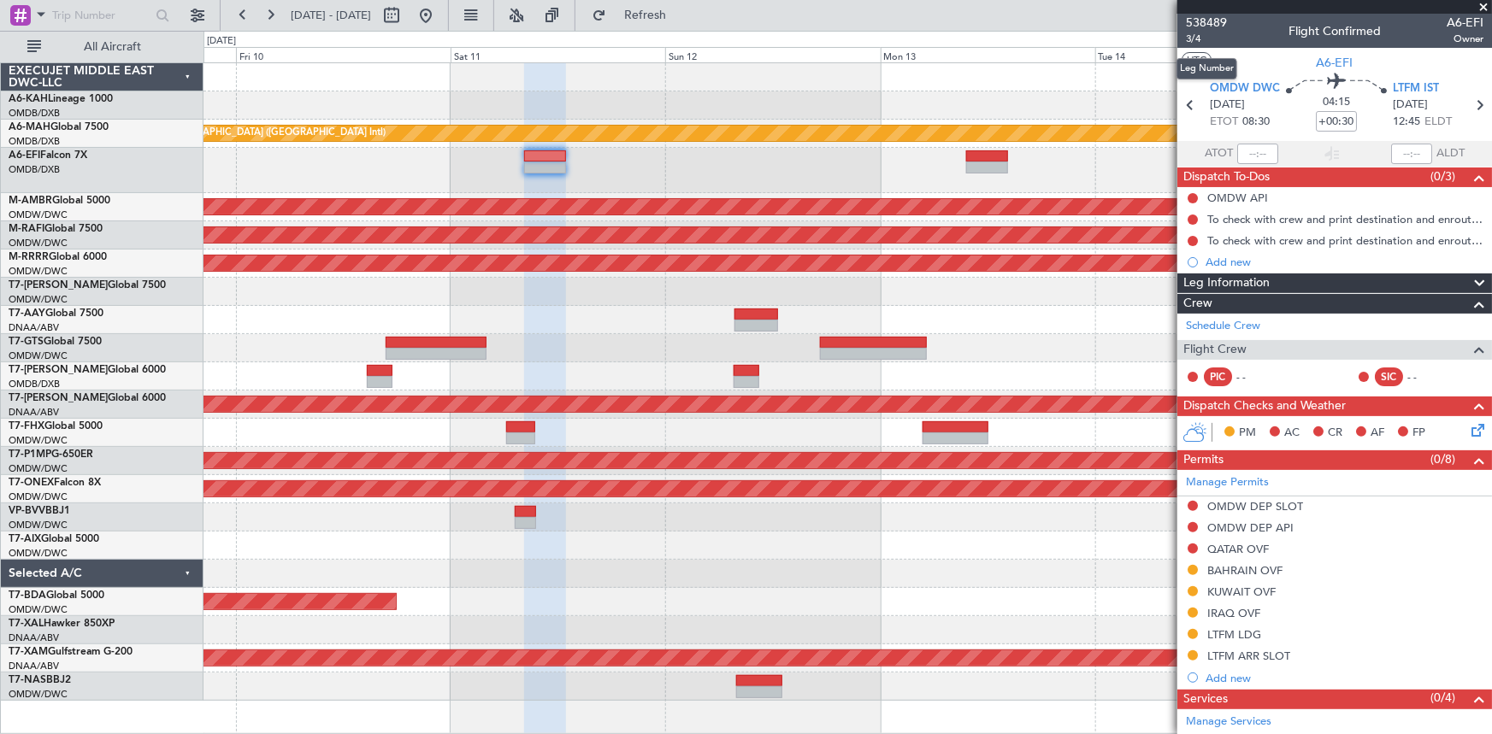
drag, startPoint x: 1194, startPoint y: 34, endPoint x: 1168, endPoint y: 43, distance: 27.0
click at [1194, 34] on span "3/4" at bounding box center [1206, 39] width 41 height 15
click at [1472, 111] on icon at bounding box center [1479, 105] width 22 height 22
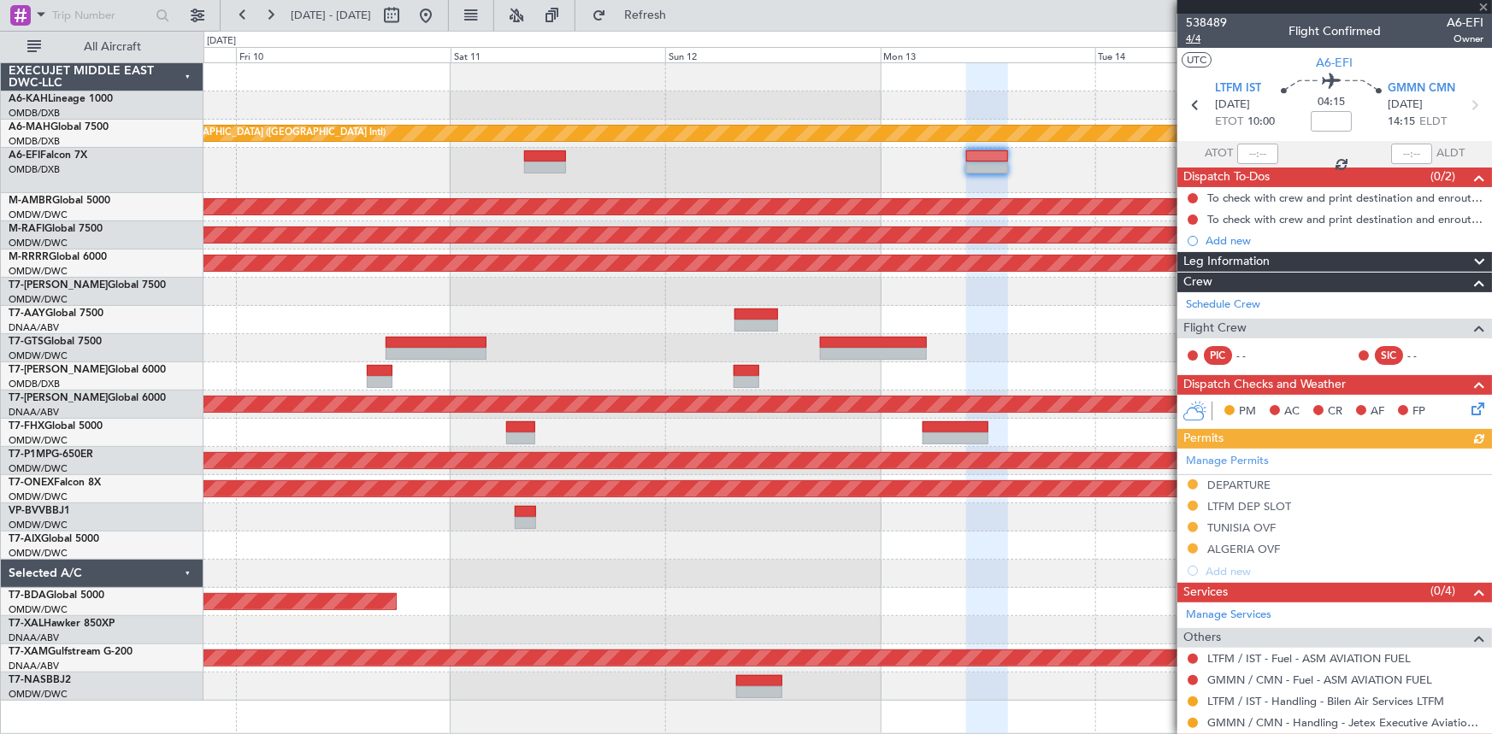
click at [1194, 37] on span "4/4" at bounding box center [1206, 39] width 41 height 15
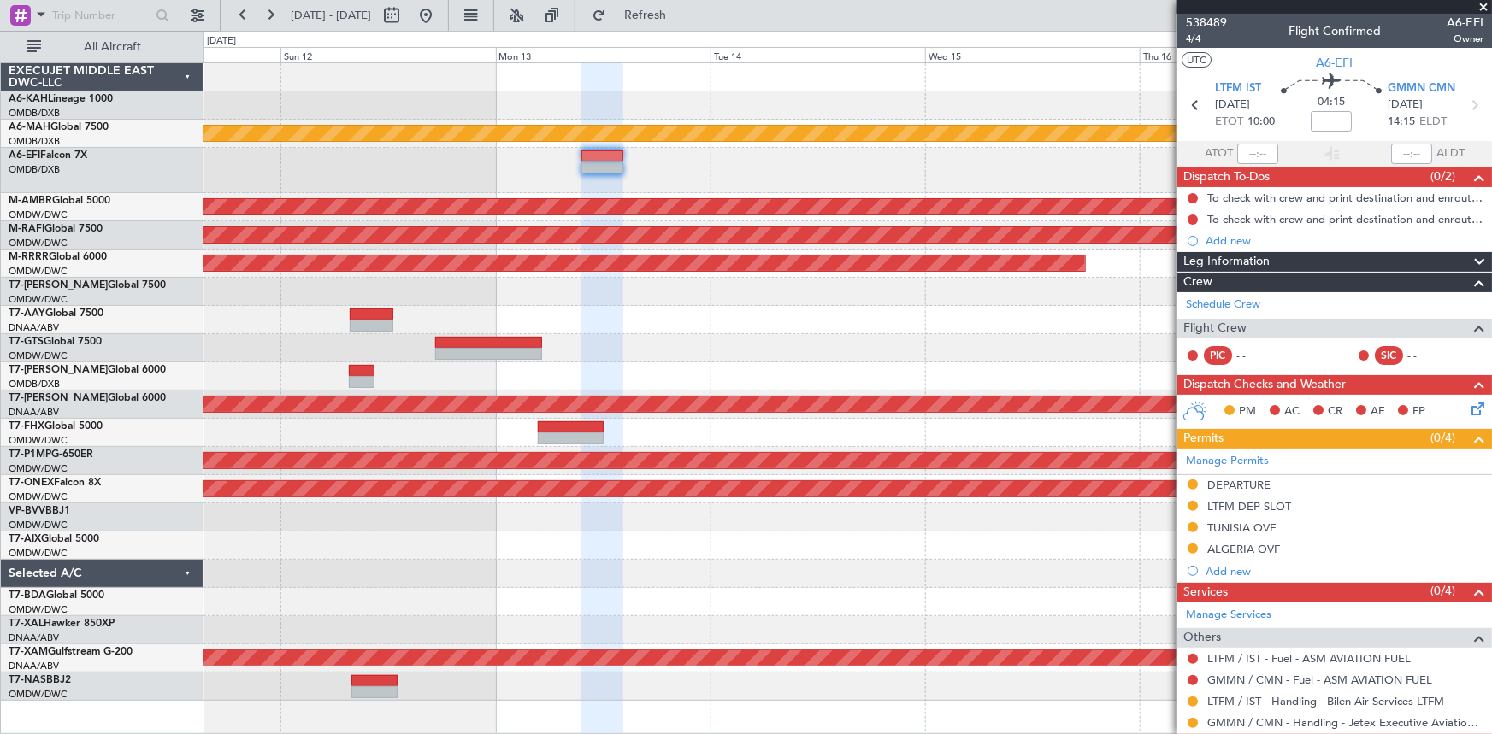
click at [516, 165] on div at bounding box center [847, 170] width 1288 height 45
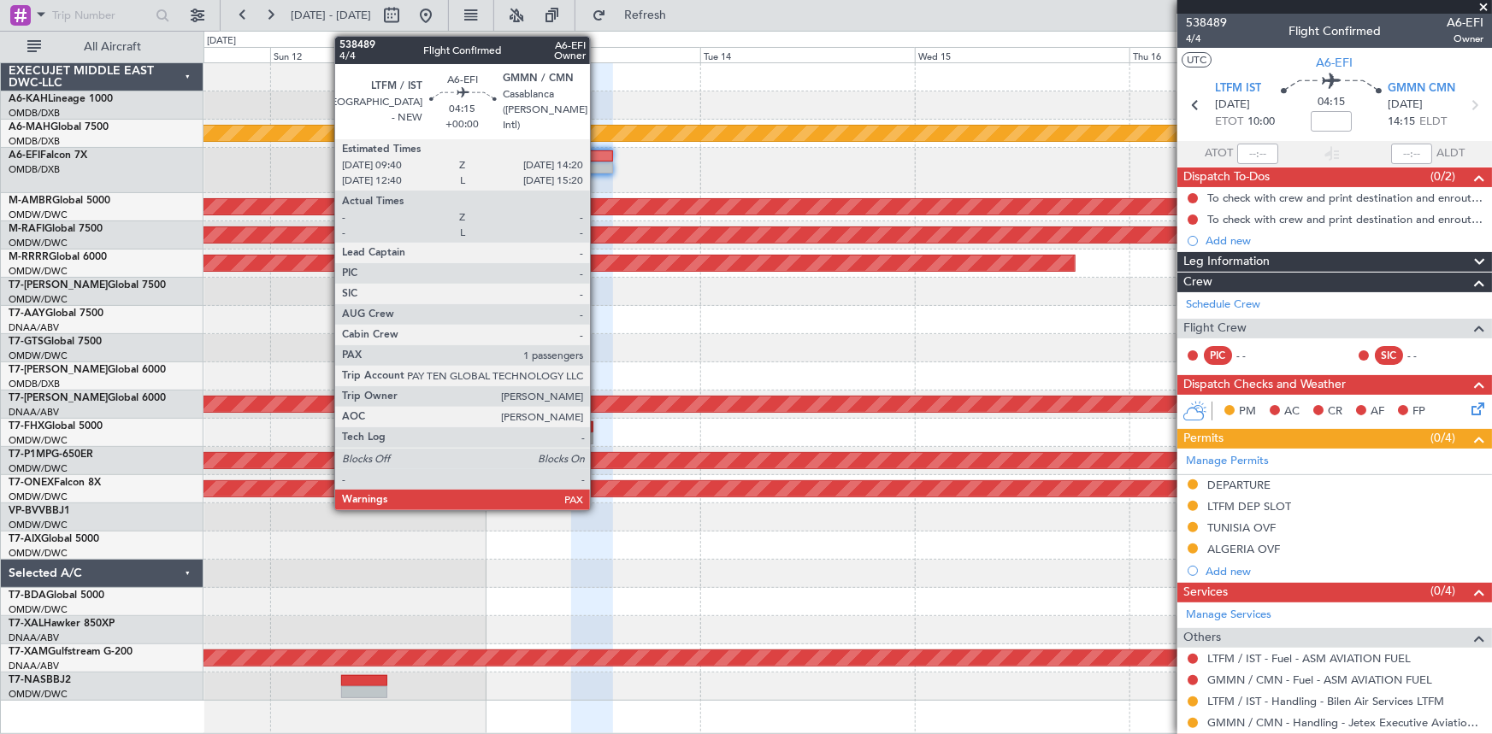
click at [598, 159] on div at bounding box center [592, 156] width 42 height 12
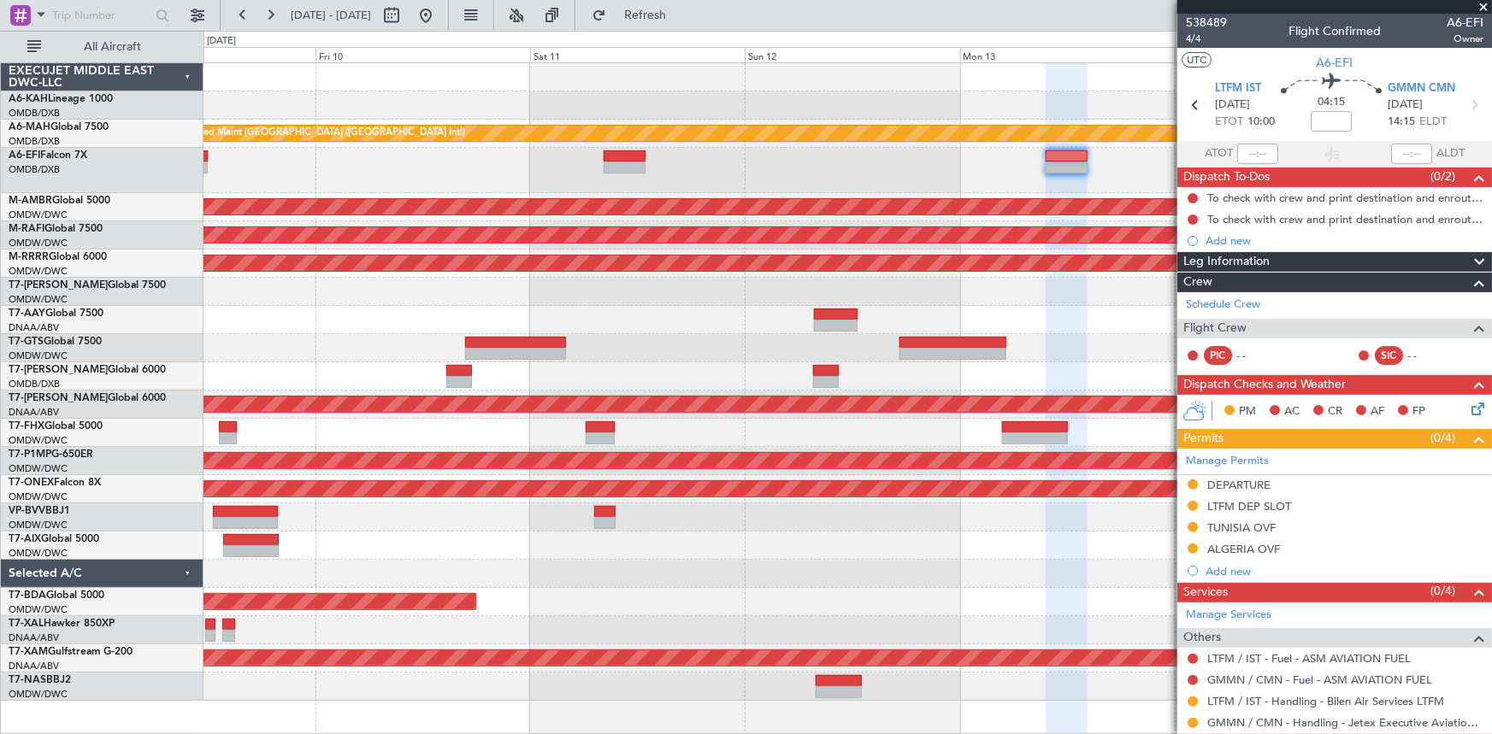
click at [846, 180] on div at bounding box center [847, 170] width 1288 height 45
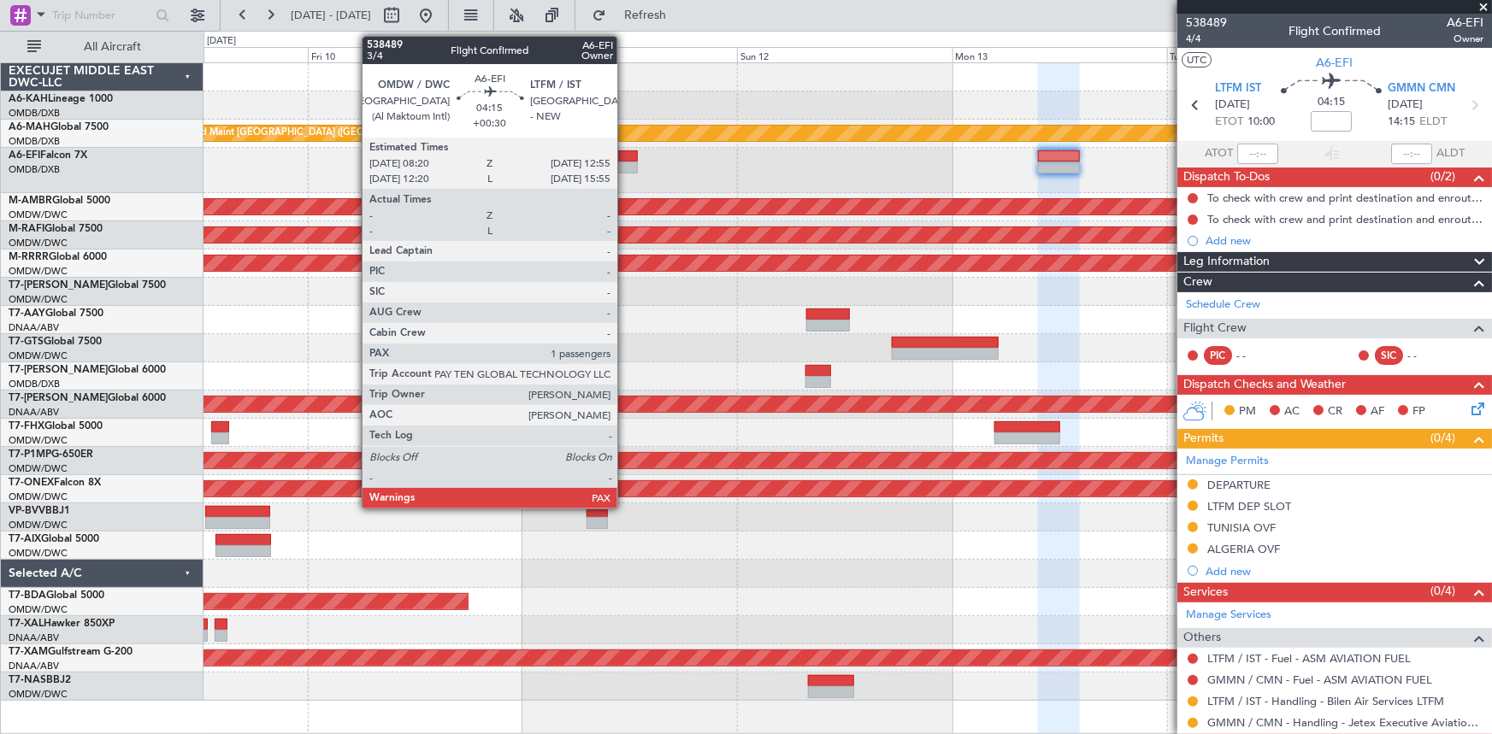
click at [625, 157] on div at bounding box center [616, 156] width 41 height 12
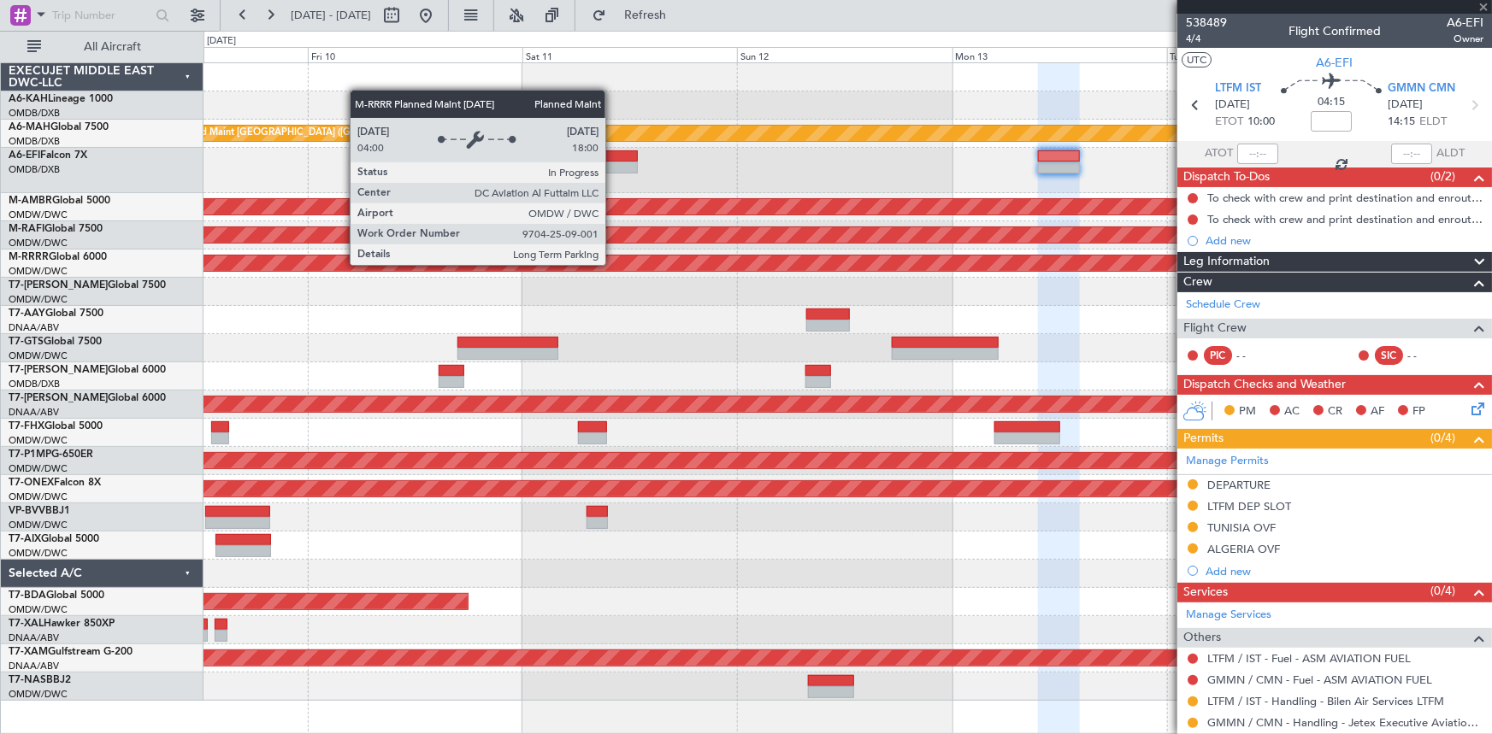
type input "+00:30"
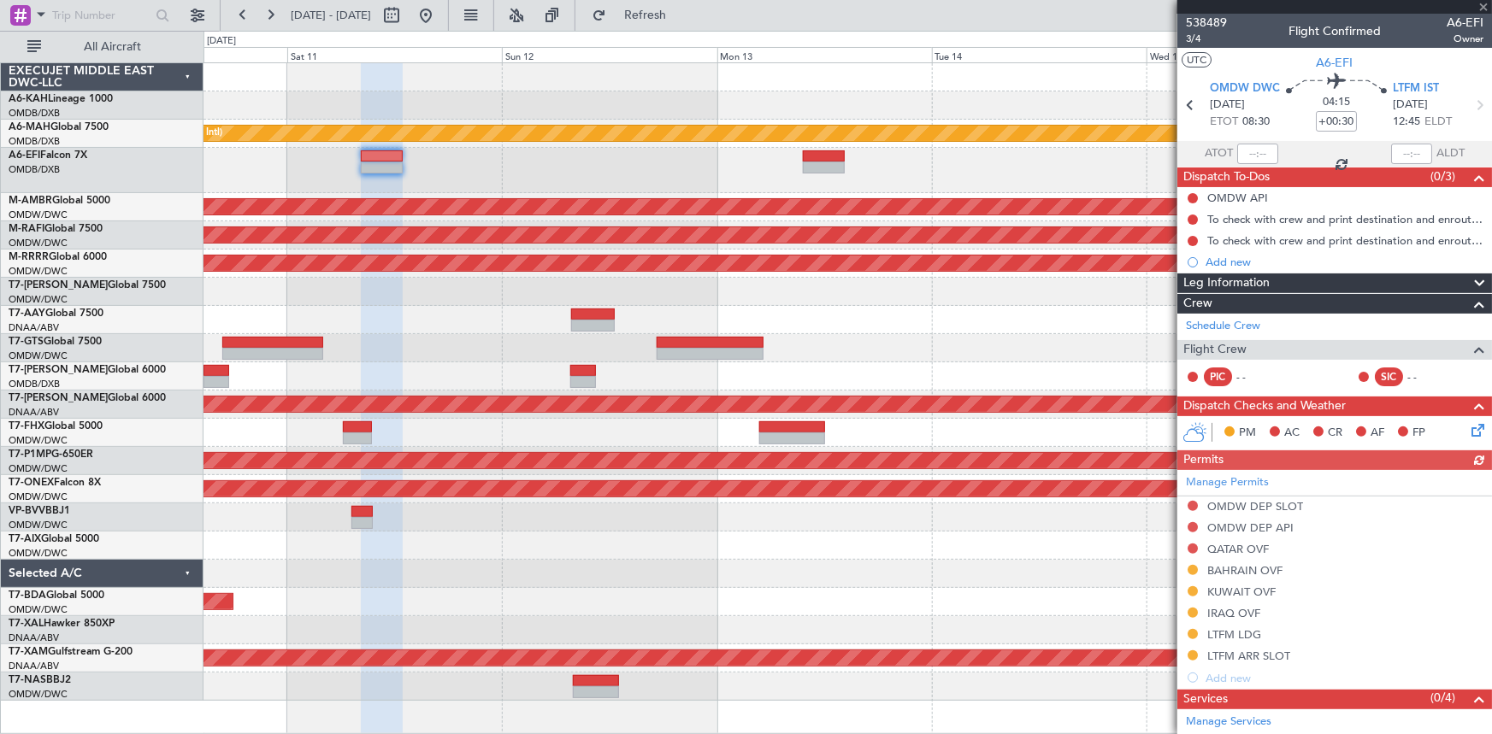
click at [377, 504] on div at bounding box center [847, 518] width 1288 height 28
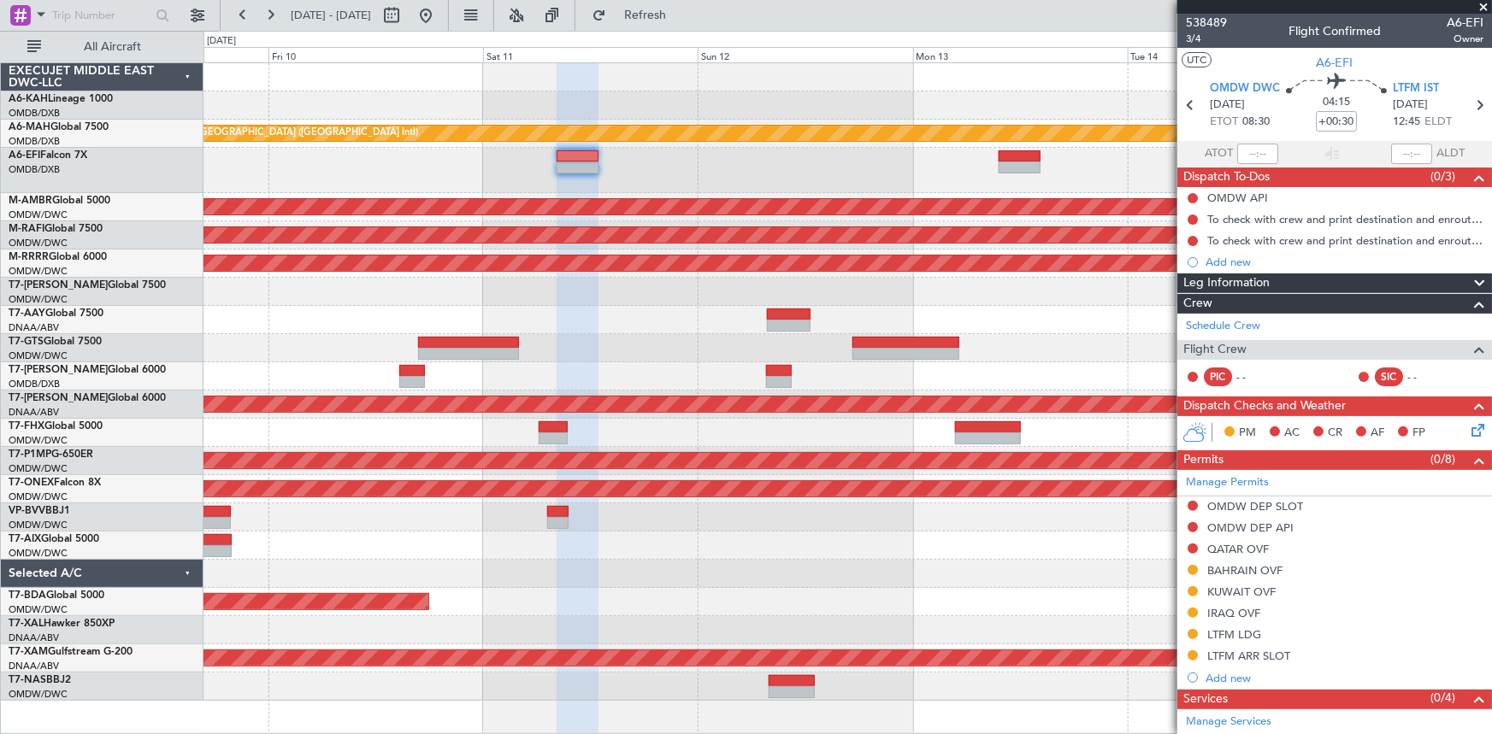
click at [1106, 463] on div "Unplanned Maint [GEOGRAPHIC_DATA] ([GEOGRAPHIC_DATA] Intl) Planned Maint [GEOGR…" at bounding box center [847, 382] width 1288 height 638
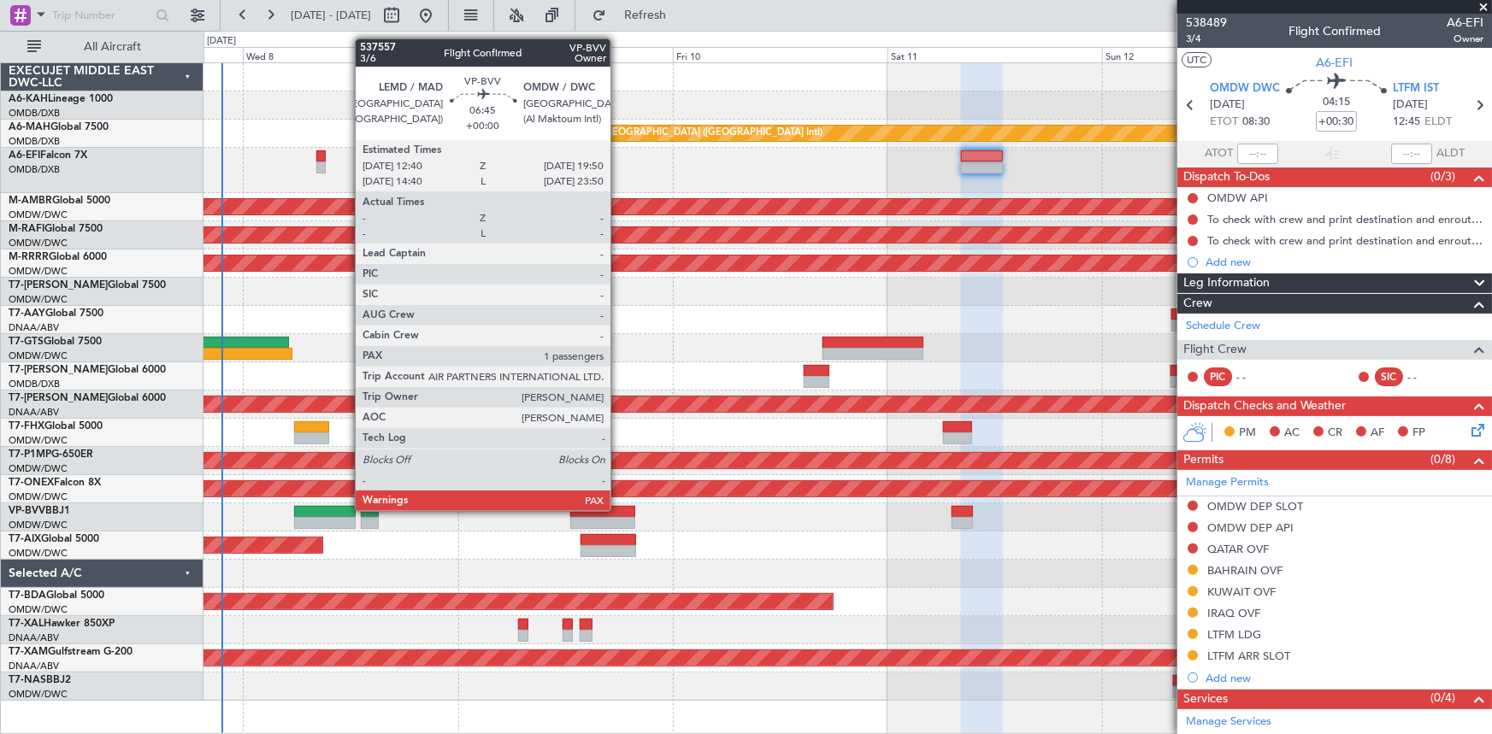
click at [618, 510] on div at bounding box center [602, 512] width 65 height 12
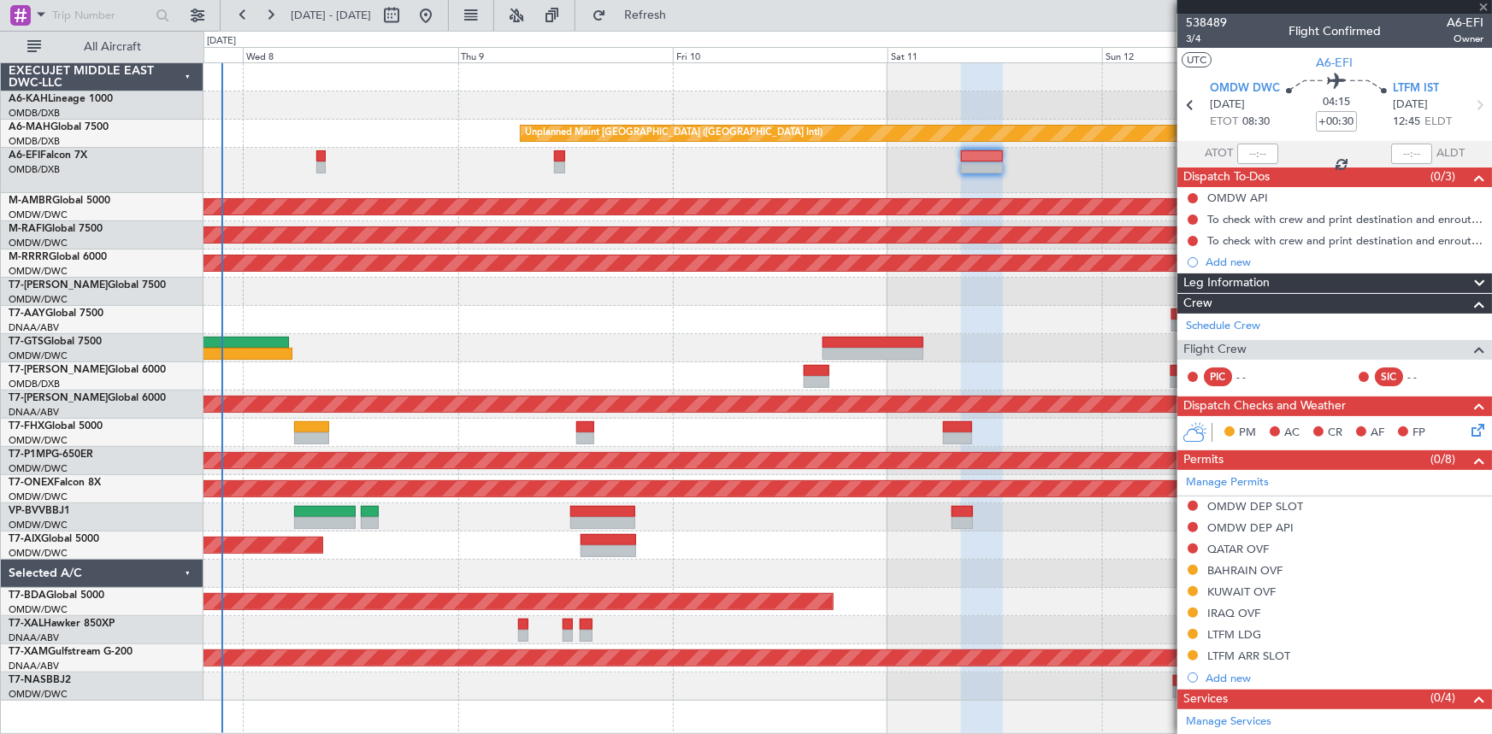
type input "1"
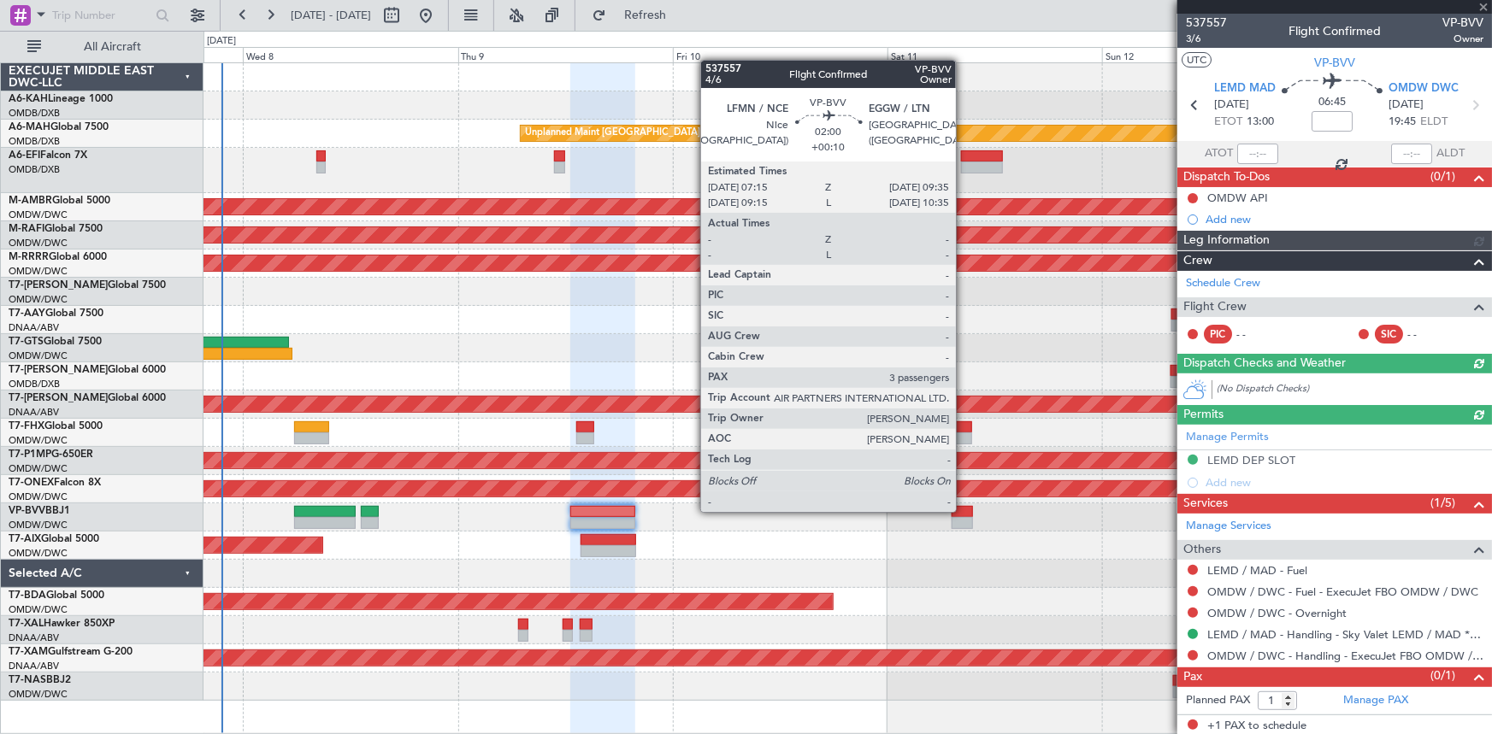
click at [964, 510] on div at bounding box center [962, 512] width 21 height 12
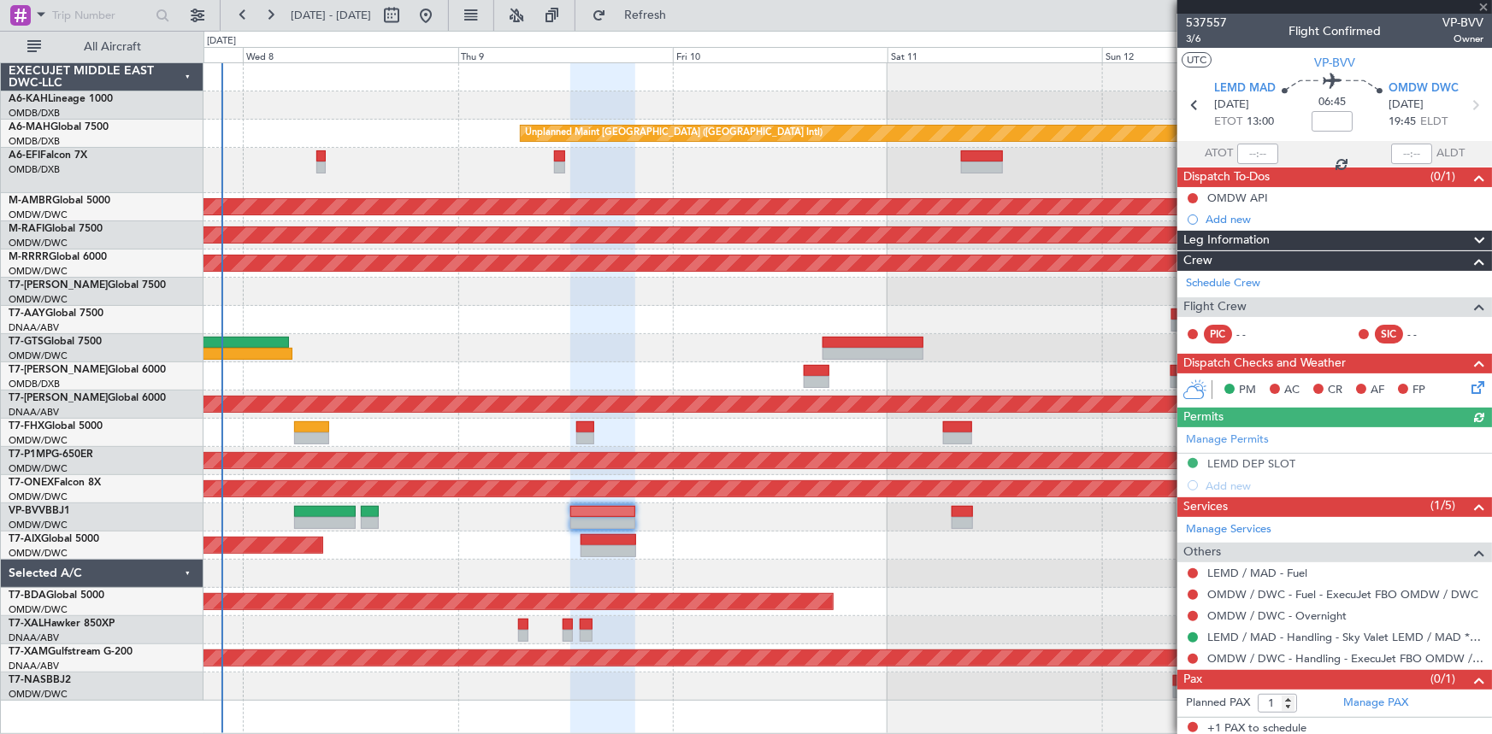
type input "+00:10"
type input "3"
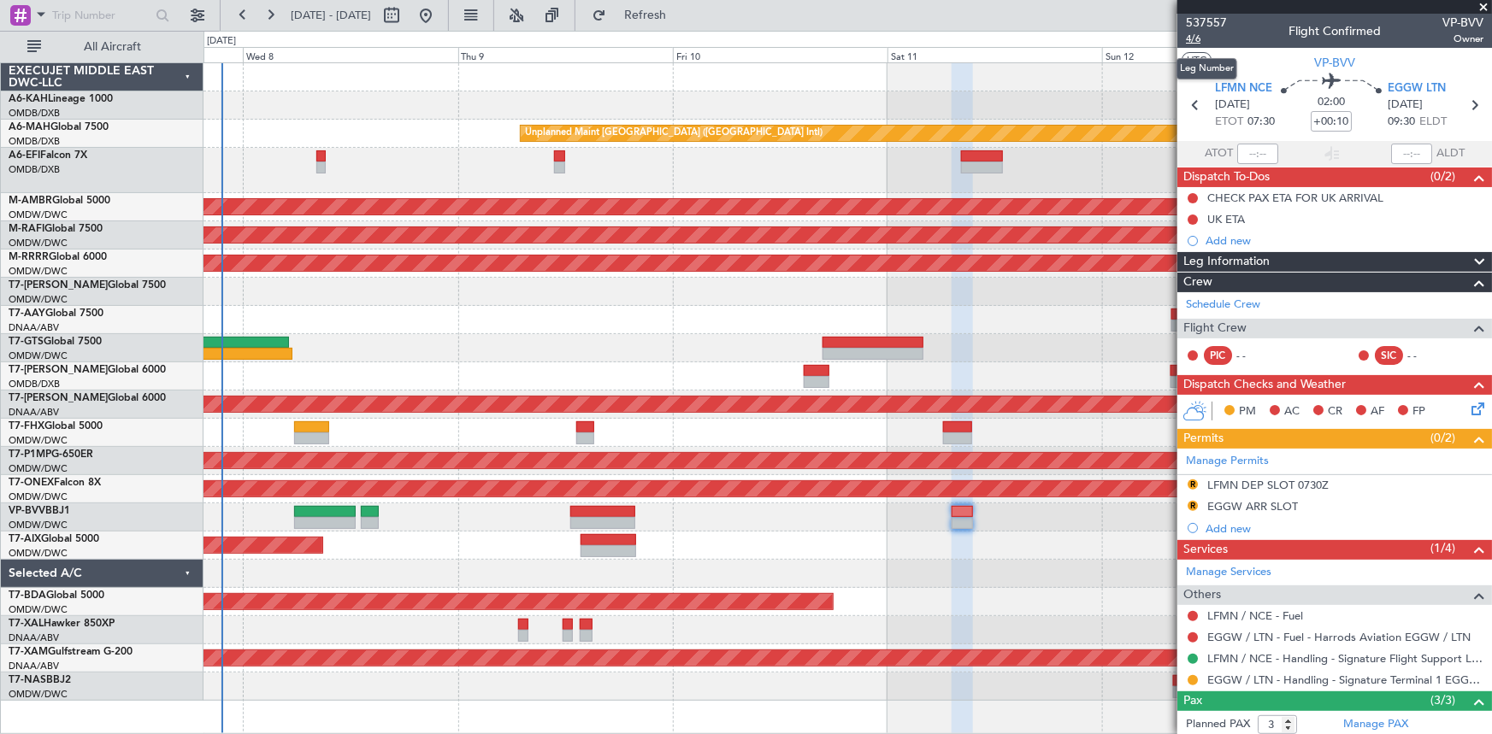
click at [1197, 33] on span "4/6" at bounding box center [1206, 39] width 41 height 15
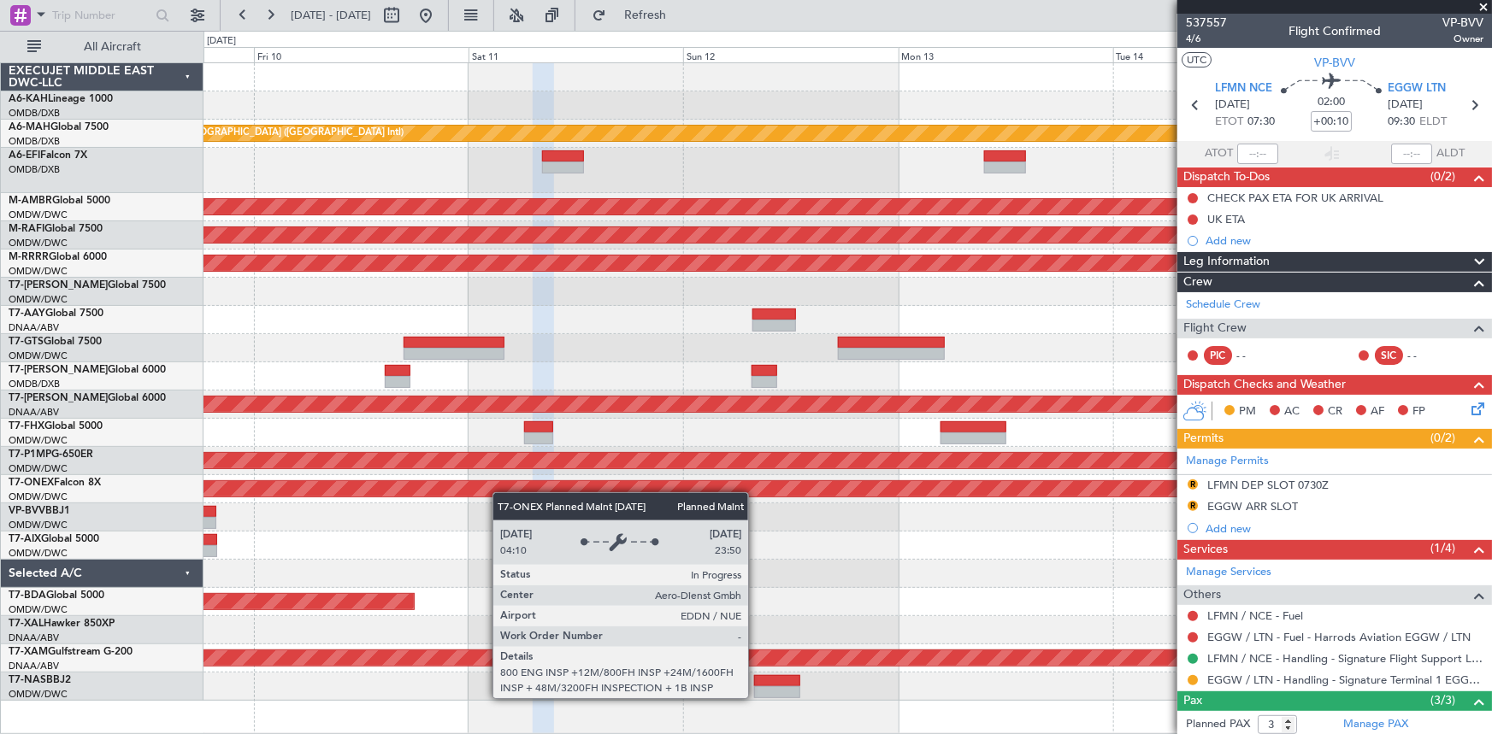
click at [415, 484] on div "Unplanned Maint [GEOGRAPHIC_DATA] ([GEOGRAPHIC_DATA] Intl) Planned Maint [GEOGR…" at bounding box center [847, 382] width 1288 height 638
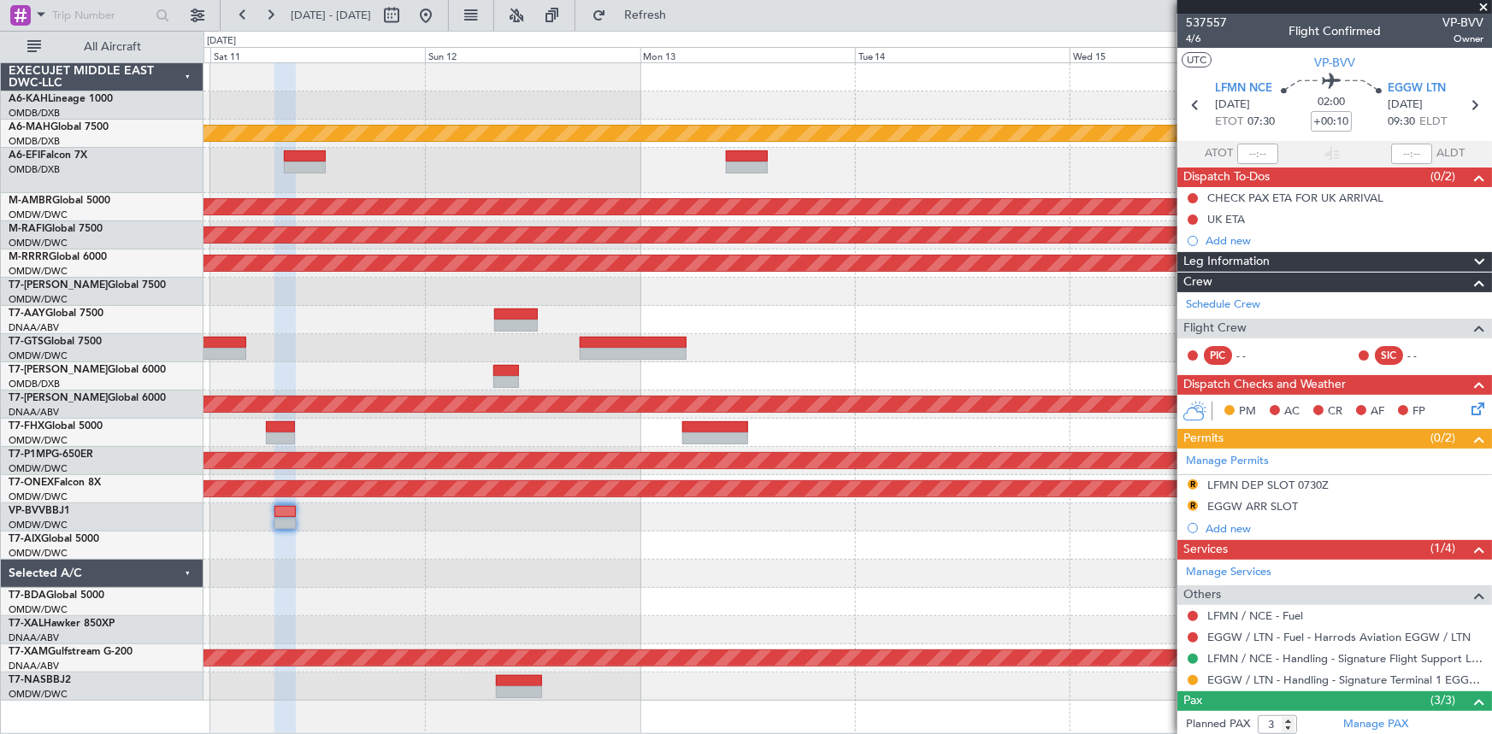
click at [530, 513] on div at bounding box center [847, 518] width 1288 height 28
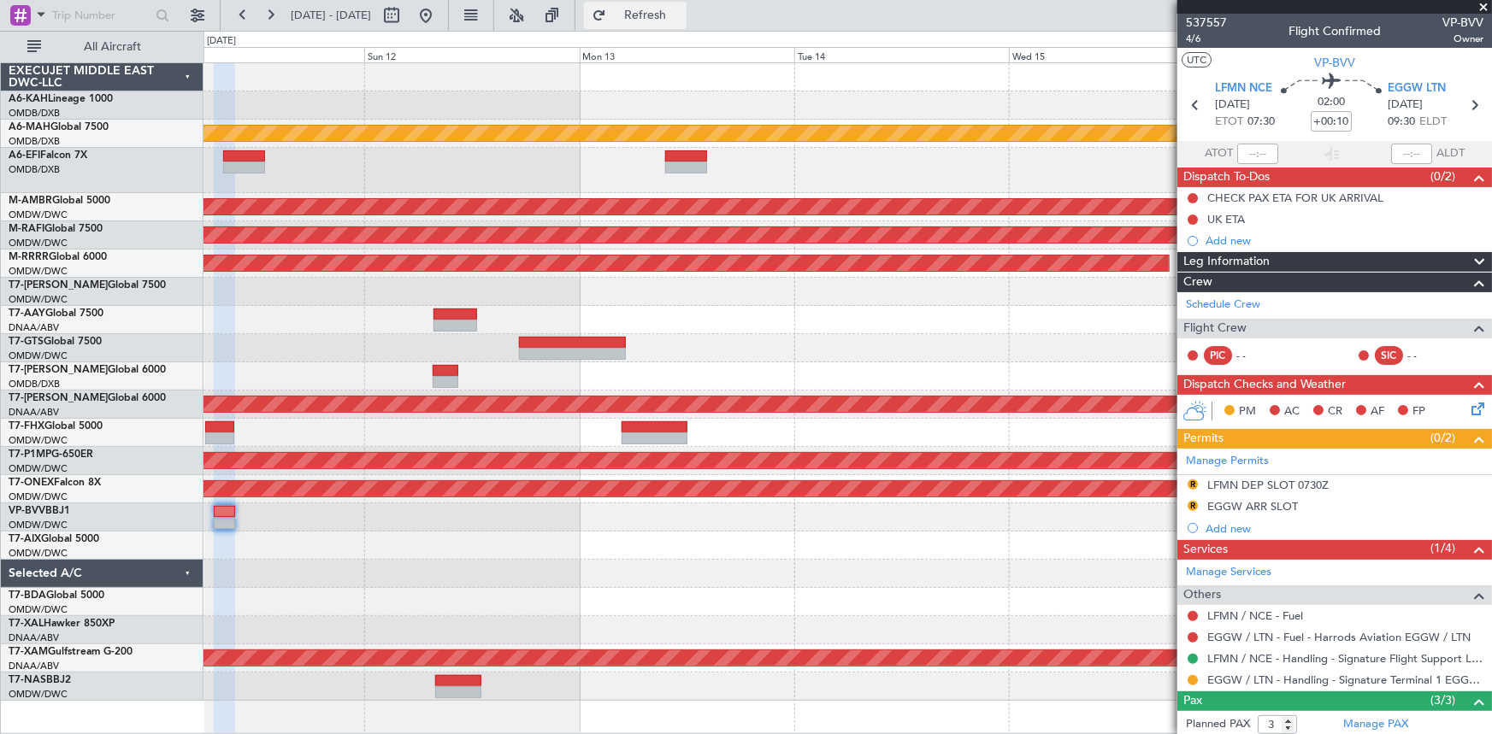
click at [664, 12] on span "Refresh" at bounding box center [646, 15] width 72 height 12
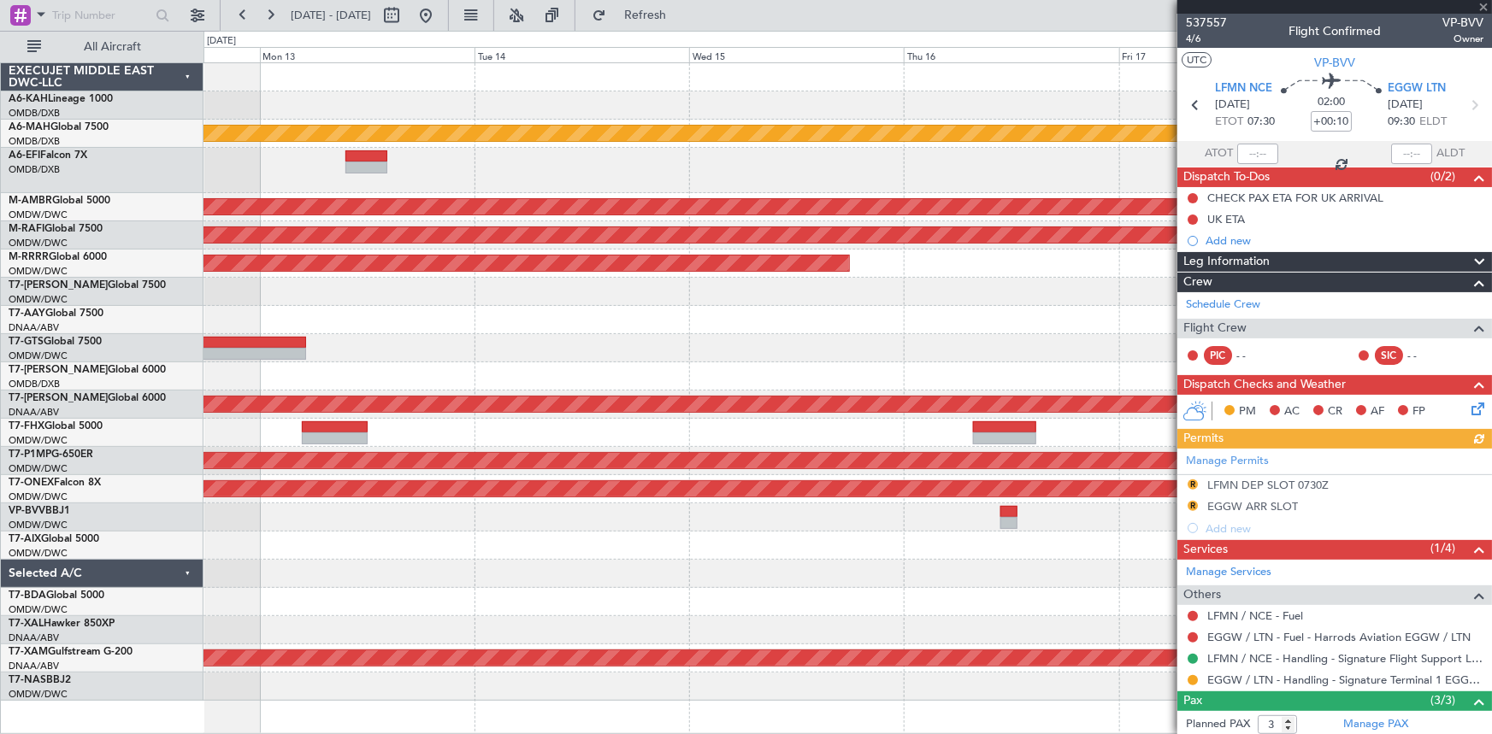
click at [540, 474] on div "Unplanned Maint [GEOGRAPHIC_DATA] ([GEOGRAPHIC_DATA] Intl) Planned Maint [GEOGR…" at bounding box center [847, 382] width 1288 height 638
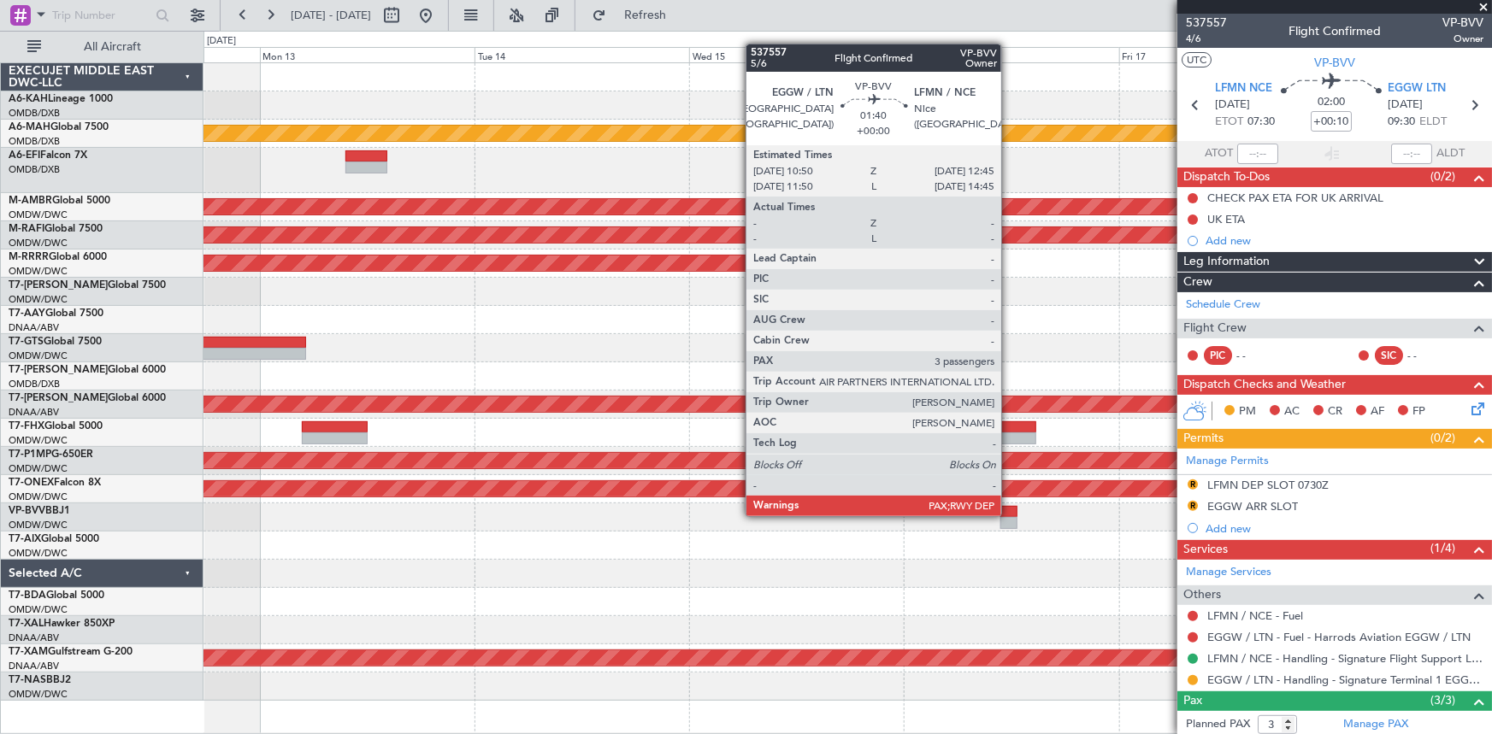
click at [1009, 515] on div at bounding box center [1009, 512] width 18 height 12
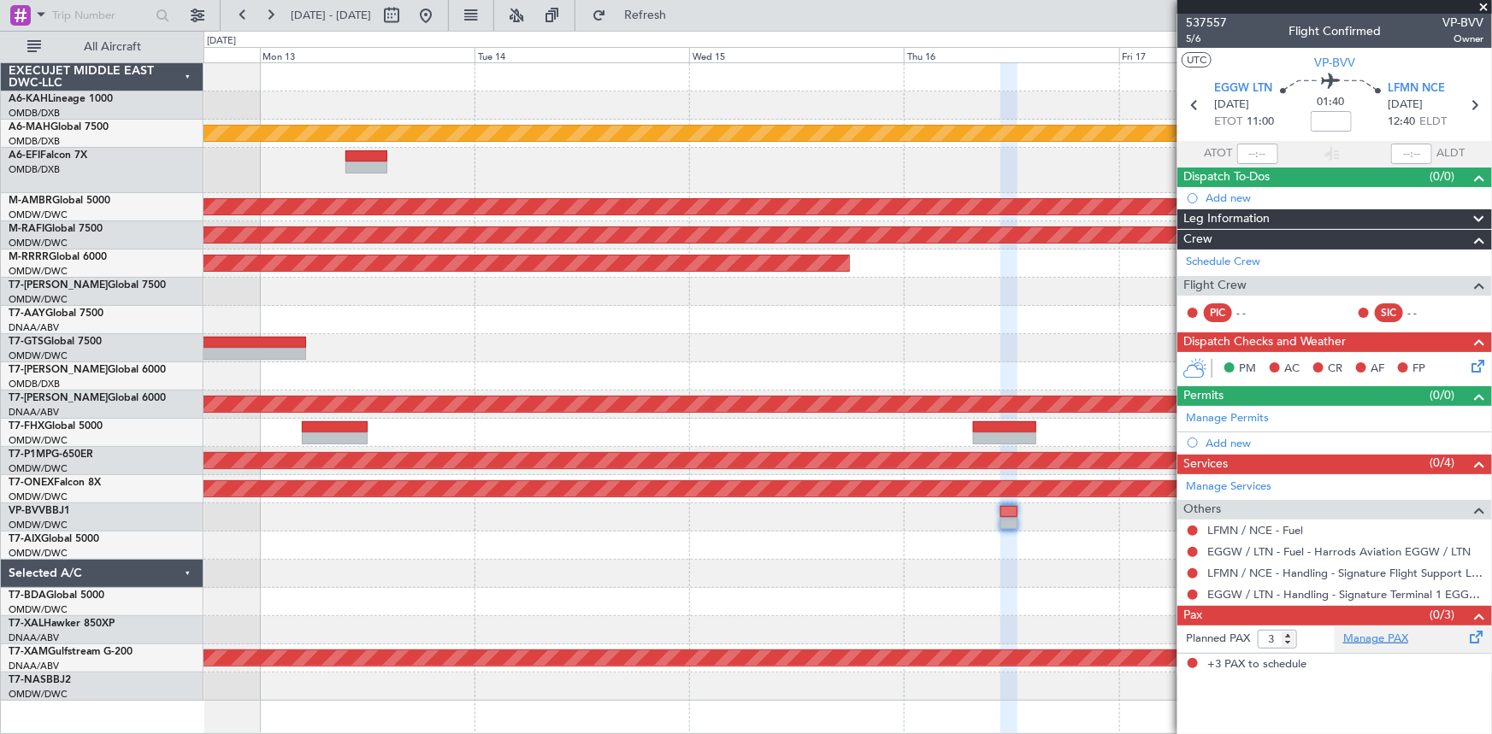
click at [1371, 646] on link "Manage PAX" at bounding box center [1375, 639] width 65 height 17
click at [681, 10] on span "Refresh" at bounding box center [646, 15] width 72 height 12
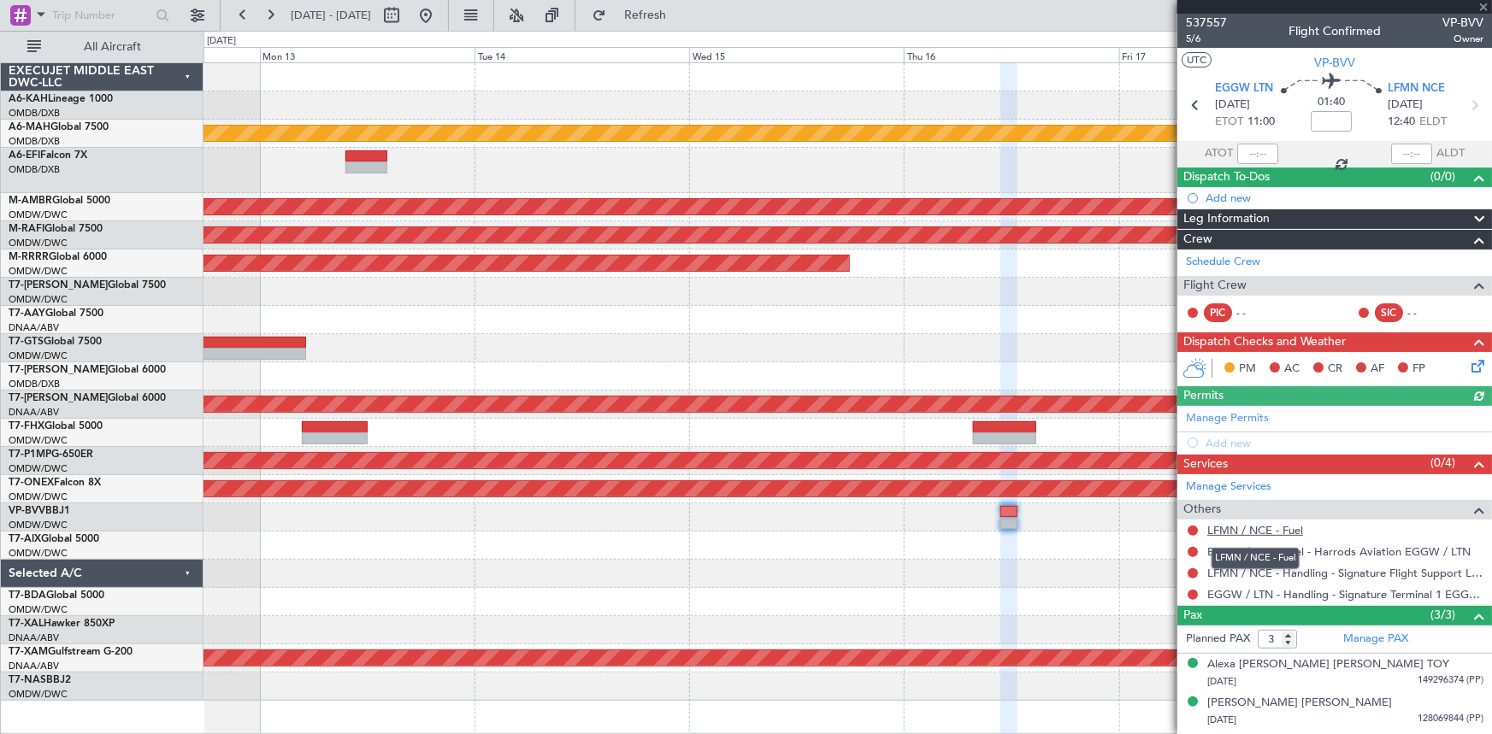
click at [1269, 523] on link "LFMN / NCE - Fuel" at bounding box center [1255, 530] width 96 height 15
click at [681, 17] on span "Refresh" at bounding box center [646, 15] width 72 height 12
click at [1466, 103] on icon at bounding box center [1474, 105] width 22 height 22
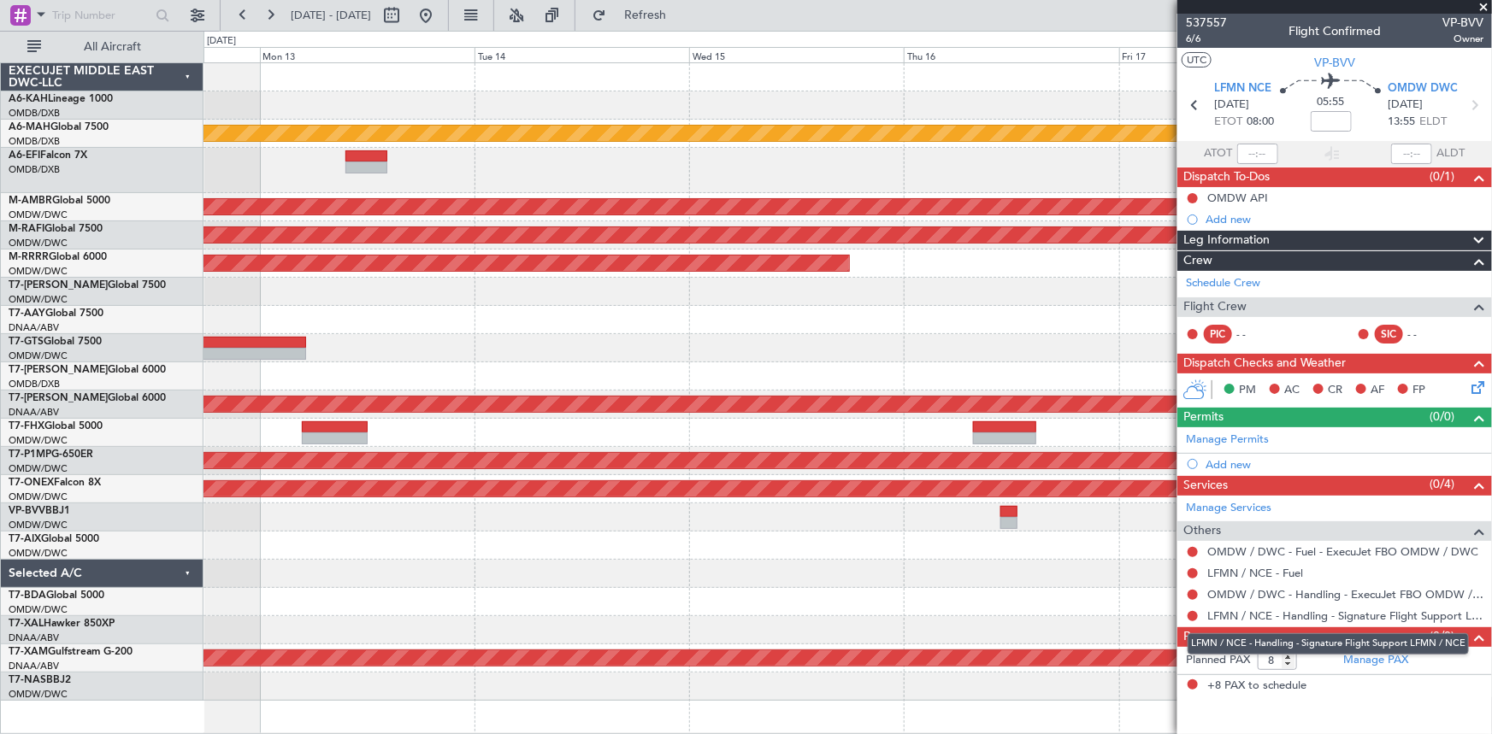
click at [1381, 655] on mat-tooltip-component "LFMN / NCE - Handling - Signature Flight Support LFMN / NCE" at bounding box center [1328, 644] width 305 height 45
click at [1368, 656] on link "Manage PAX" at bounding box center [1375, 660] width 65 height 17
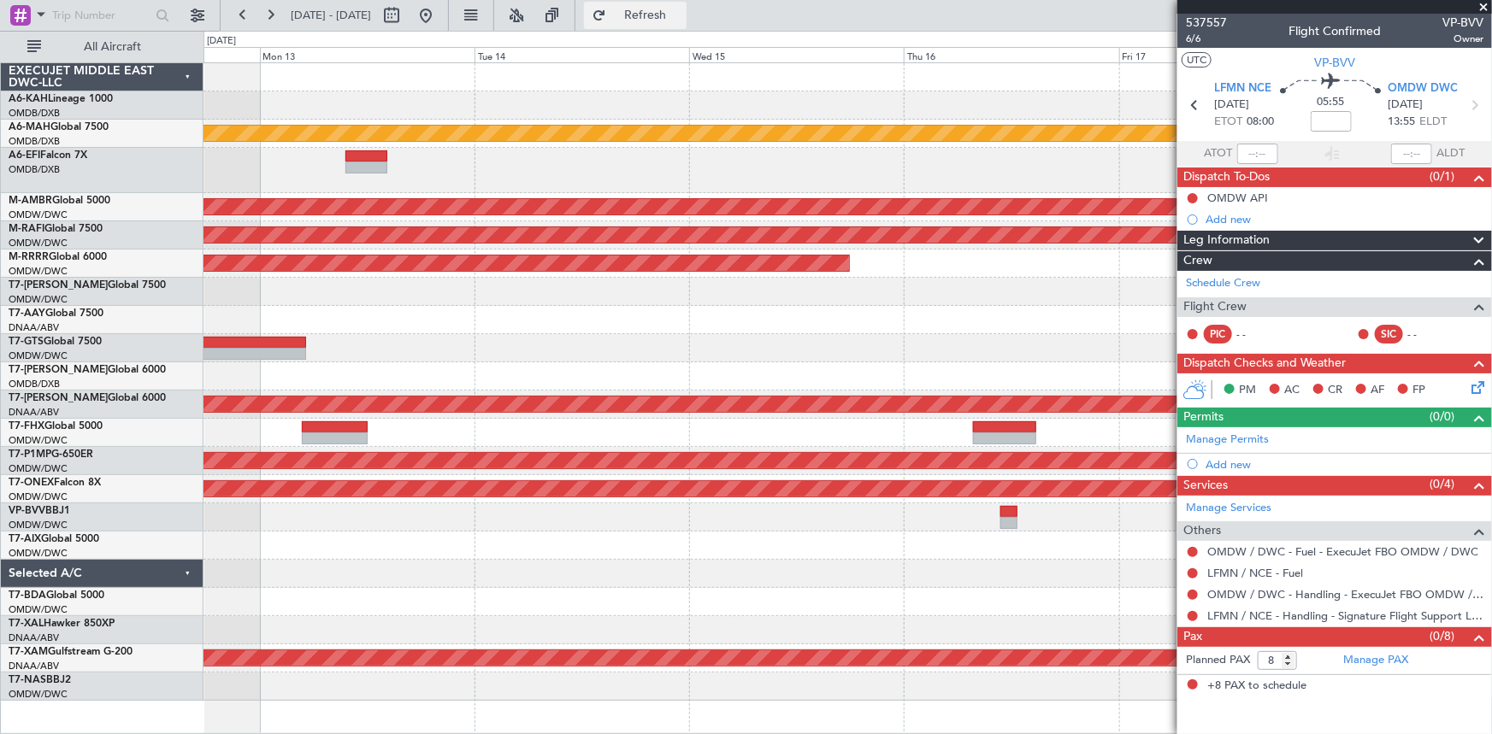
click at [687, 6] on button "Refresh" at bounding box center [635, 15] width 103 height 27
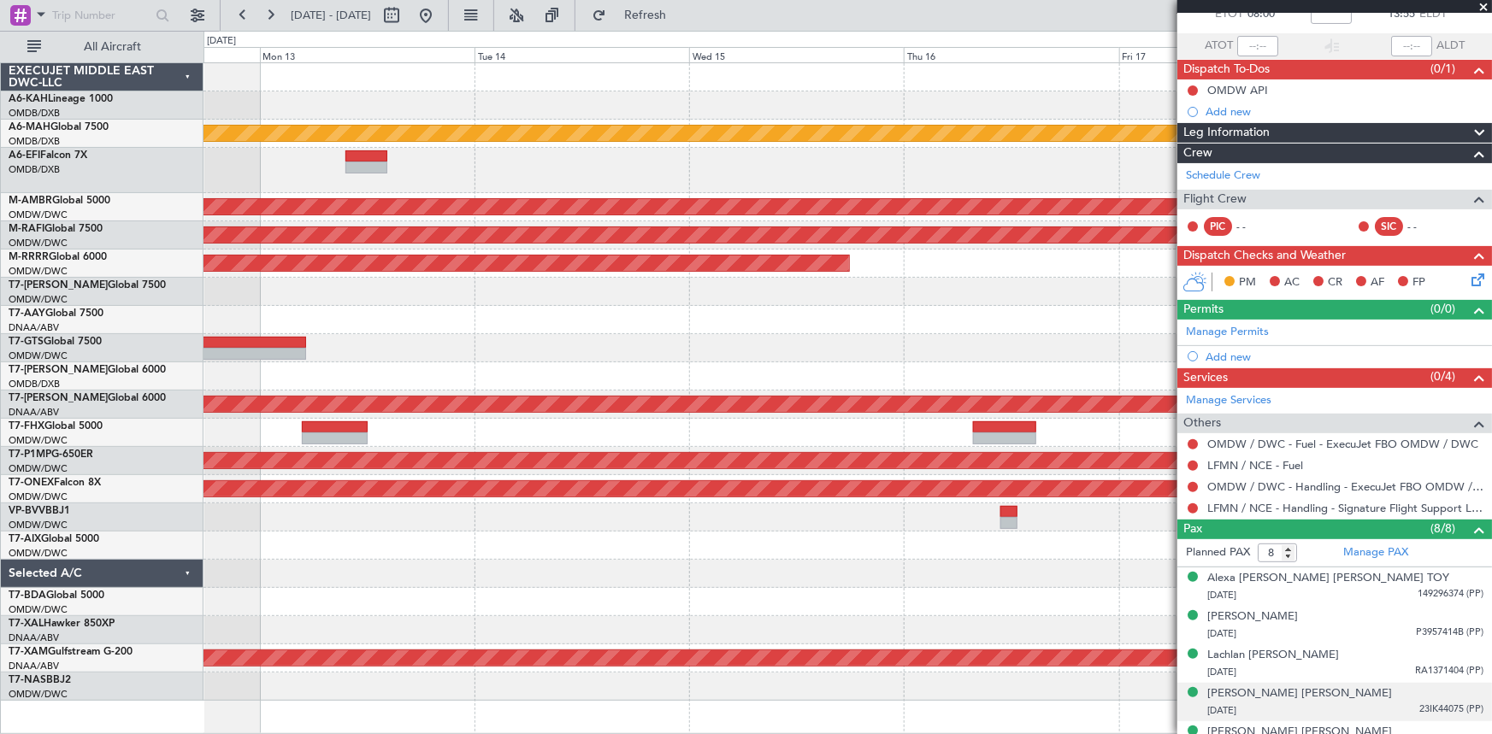
scroll to position [247, 0]
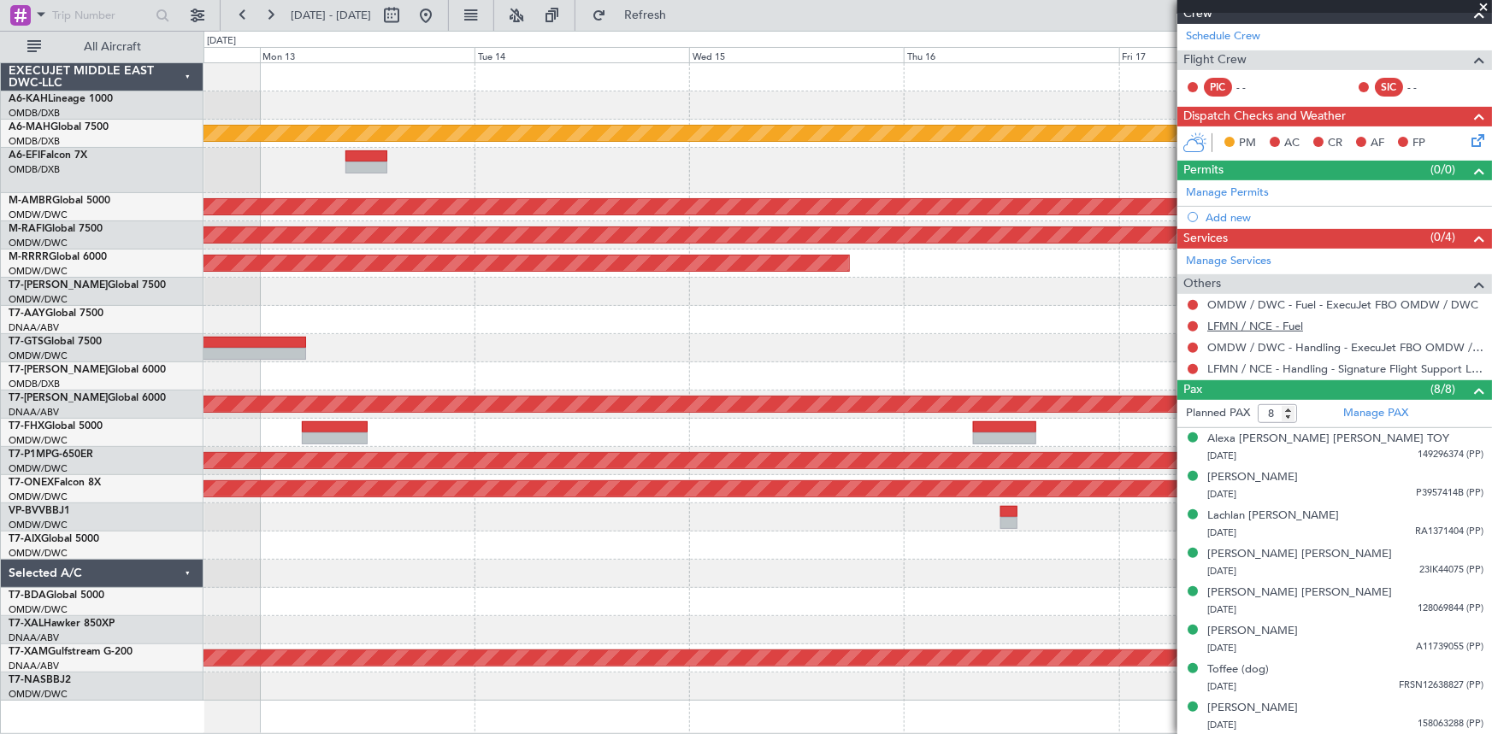
click at [1261, 322] on link "LFMN / NCE - Fuel" at bounding box center [1255, 326] width 96 height 15
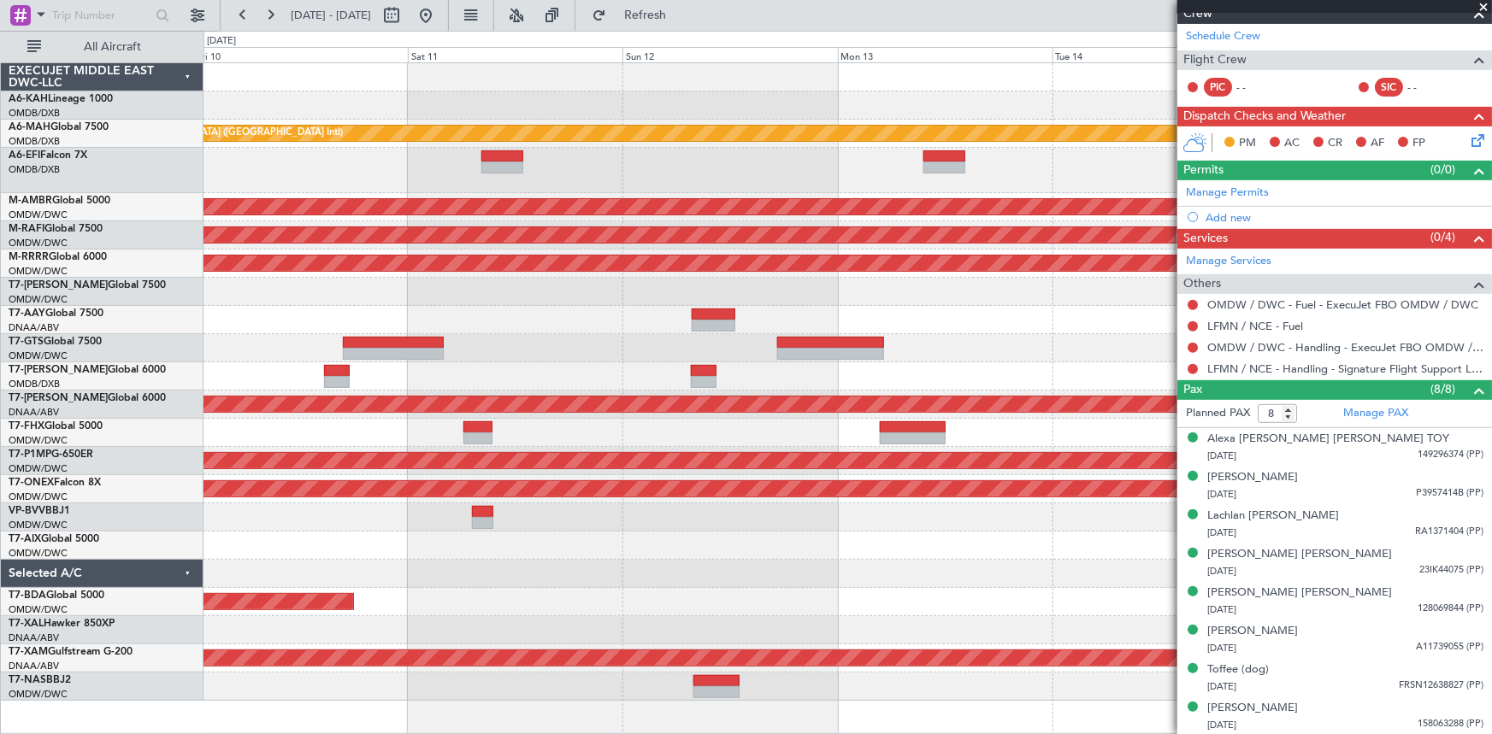
click at [1114, 530] on div "Unplanned Maint [GEOGRAPHIC_DATA] ([GEOGRAPHIC_DATA] Intl) Planned Maint [GEOGR…" at bounding box center [847, 382] width 1288 height 638
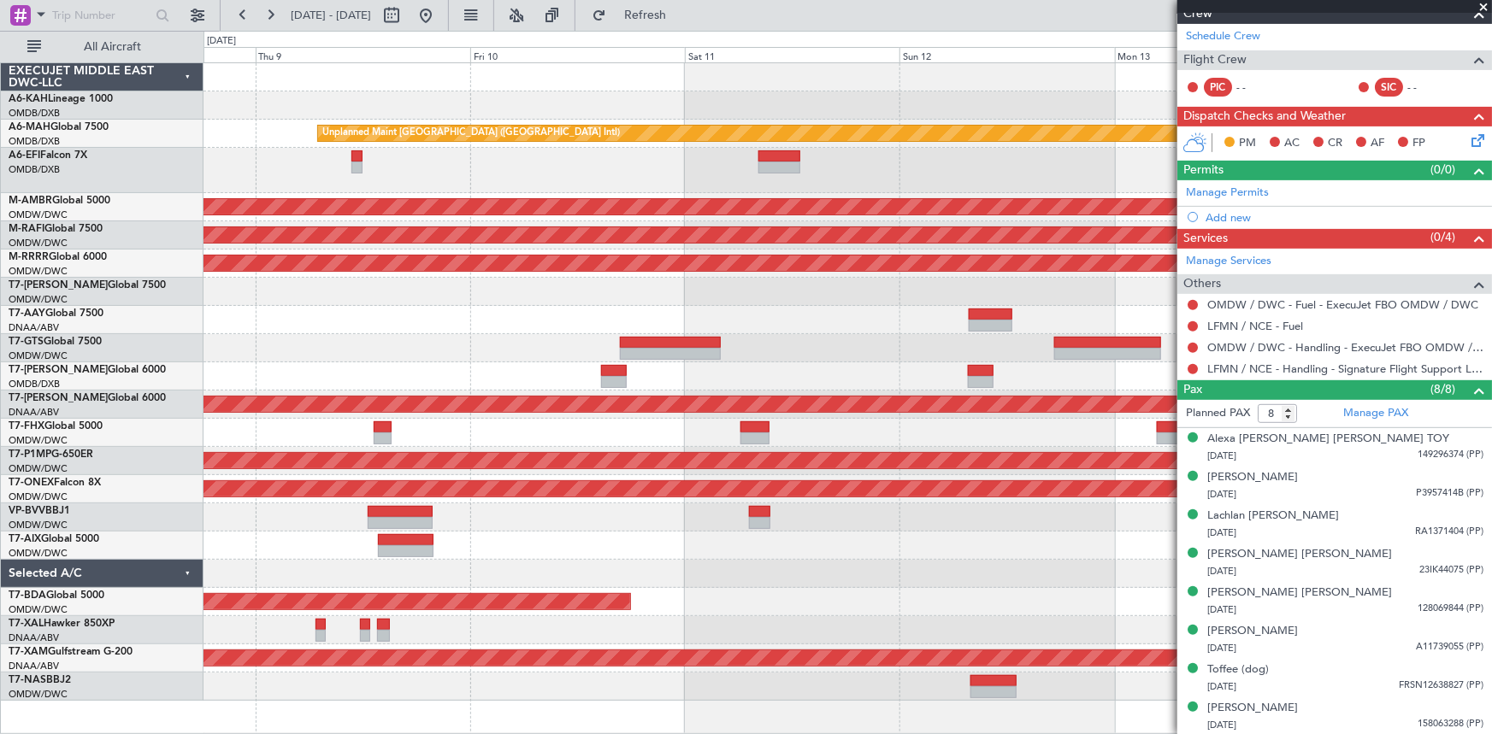
click at [459, 511] on div at bounding box center [847, 518] width 1288 height 28
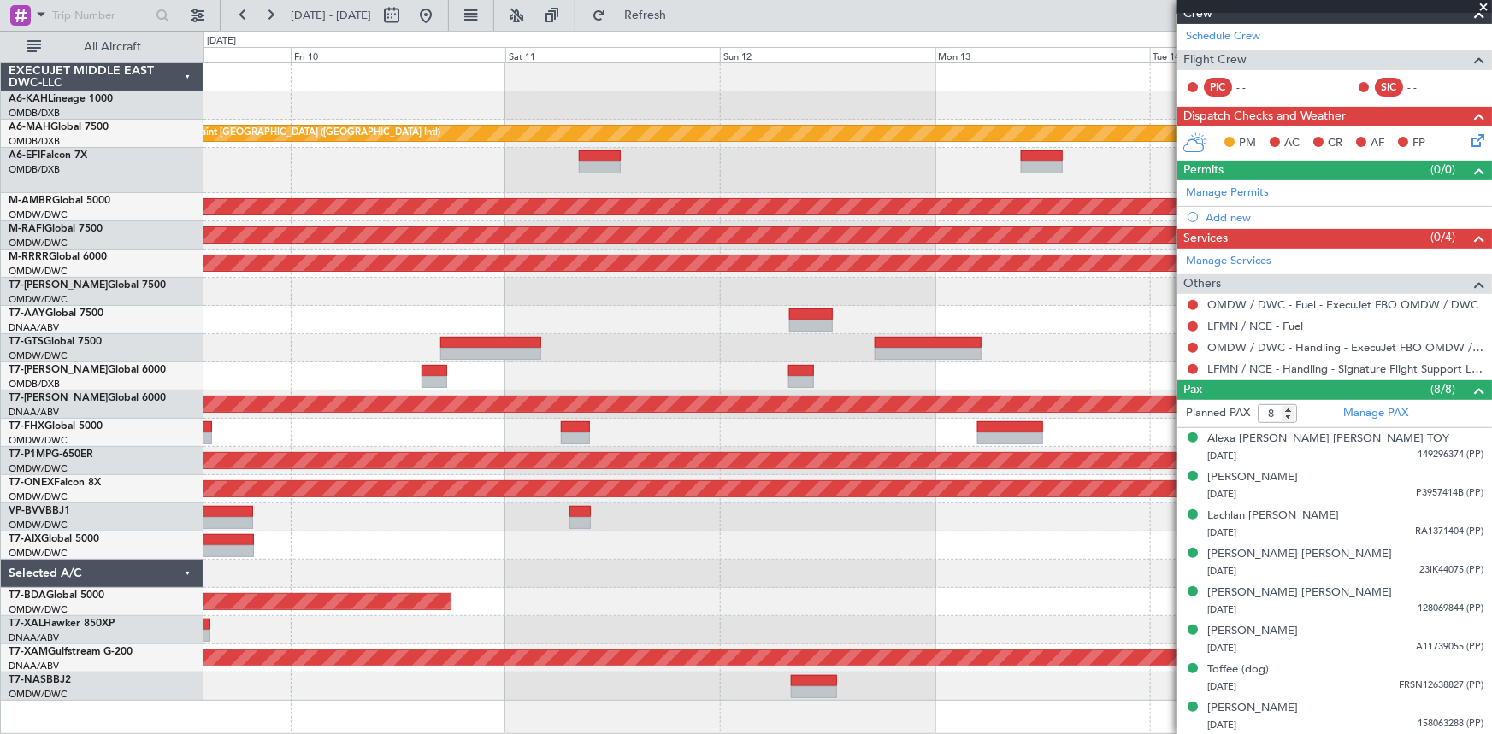
click at [443, 503] on div "Unplanned Maint [GEOGRAPHIC_DATA] ([GEOGRAPHIC_DATA] Intl) Planned Maint [GEOGR…" at bounding box center [847, 382] width 1288 height 638
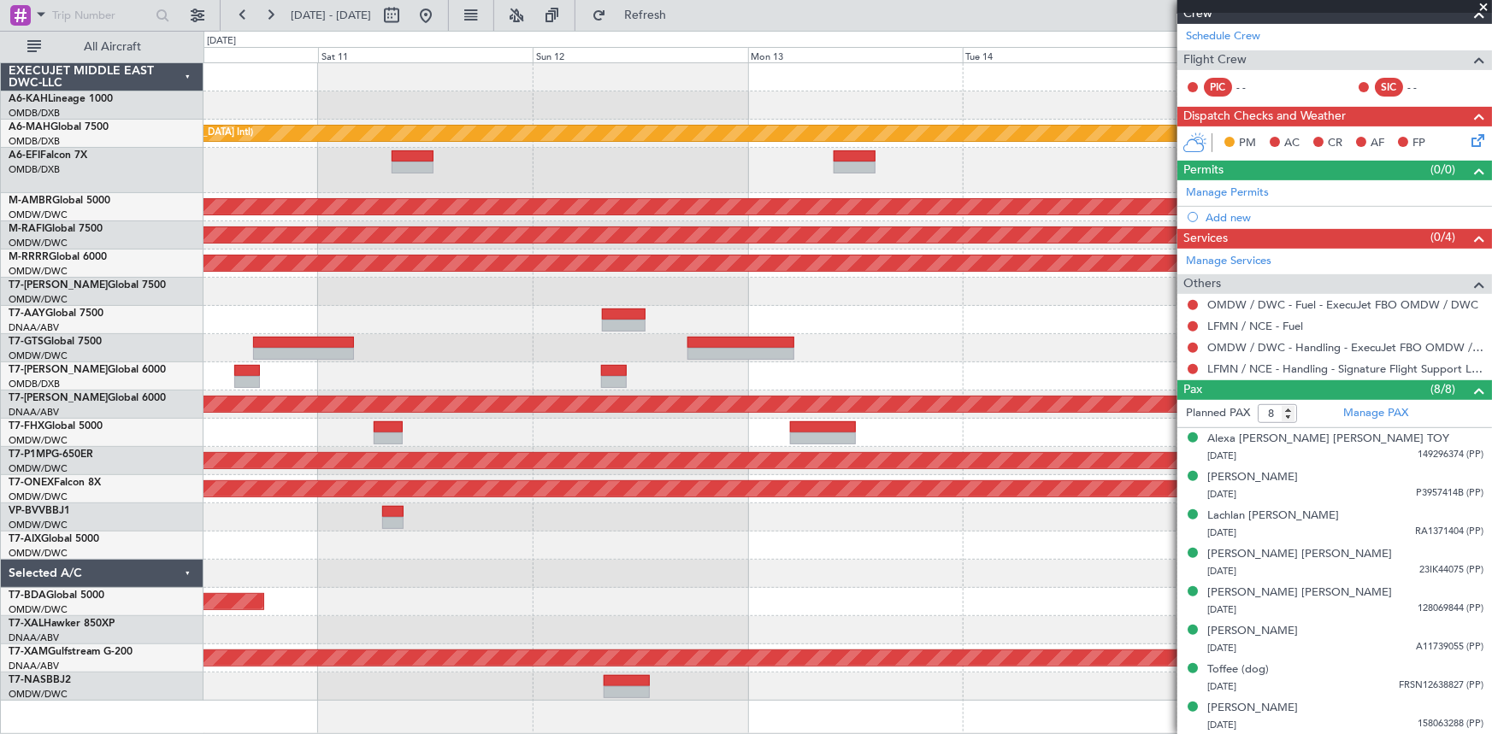
click at [282, 512] on div at bounding box center [847, 518] width 1288 height 28
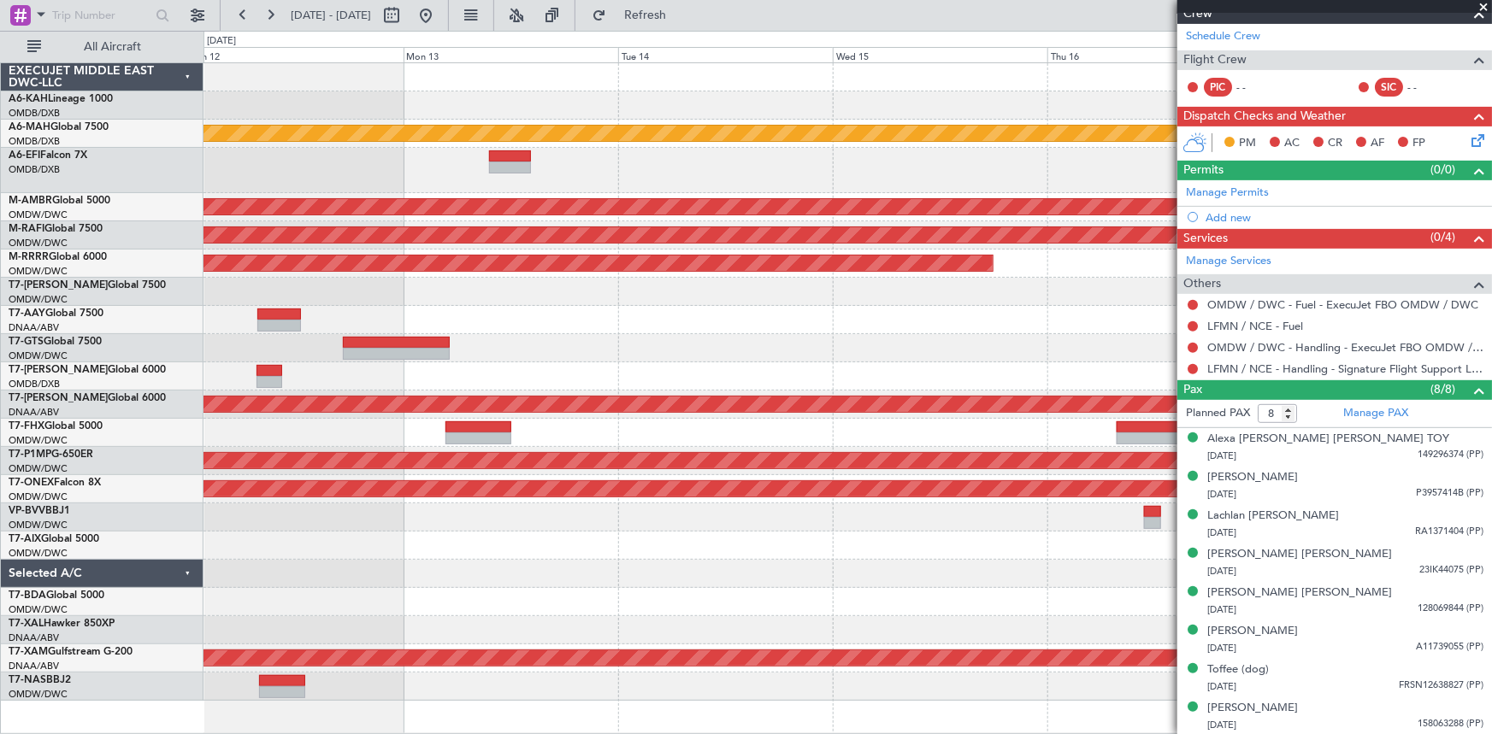
click at [382, 533] on div "Unplanned Maint [GEOGRAPHIC_DATA] ([GEOGRAPHIC_DATA] Intl) Planned Maint [GEOGR…" at bounding box center [847, 382] width 1288 height 638
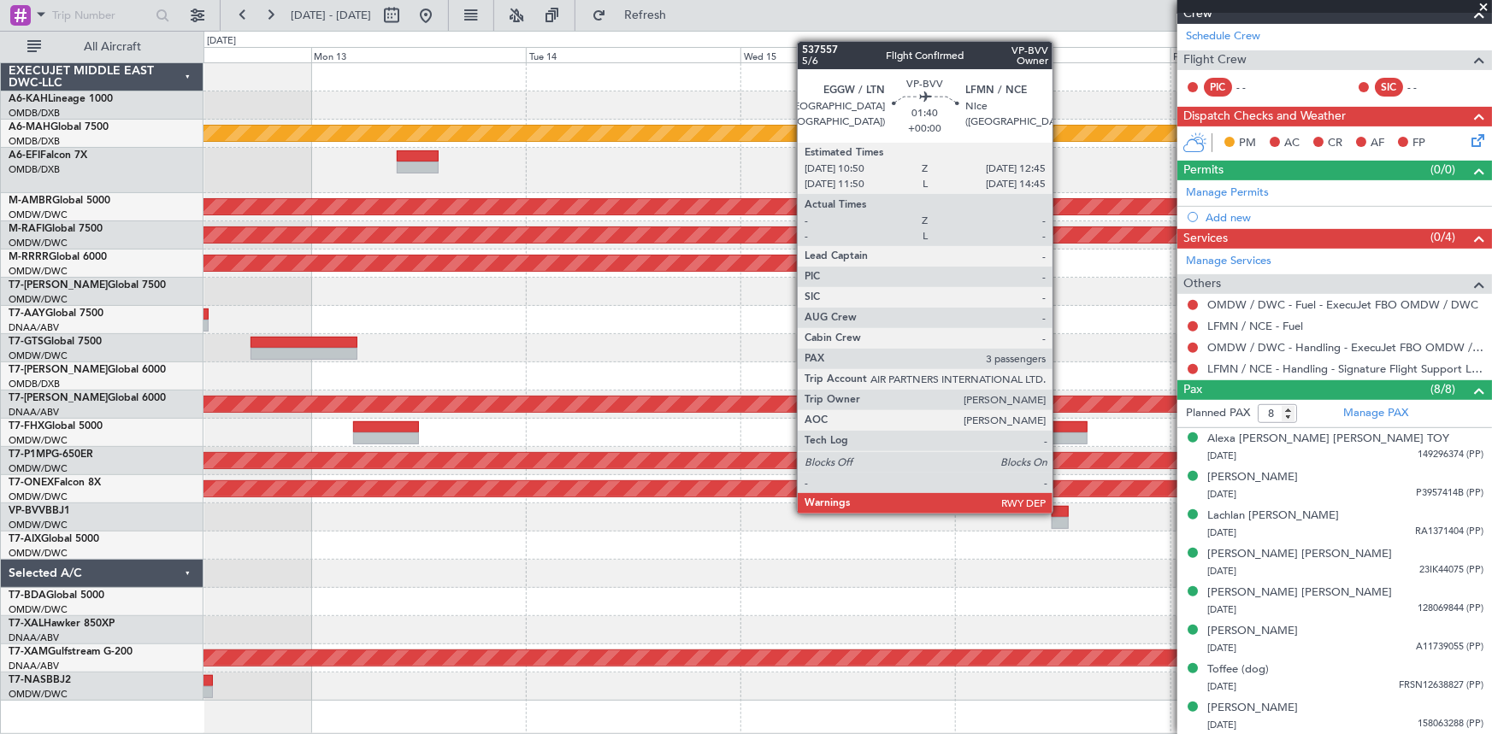
click at [1060, 512] on div at bounding box center [1061, 512] width 18 height 12
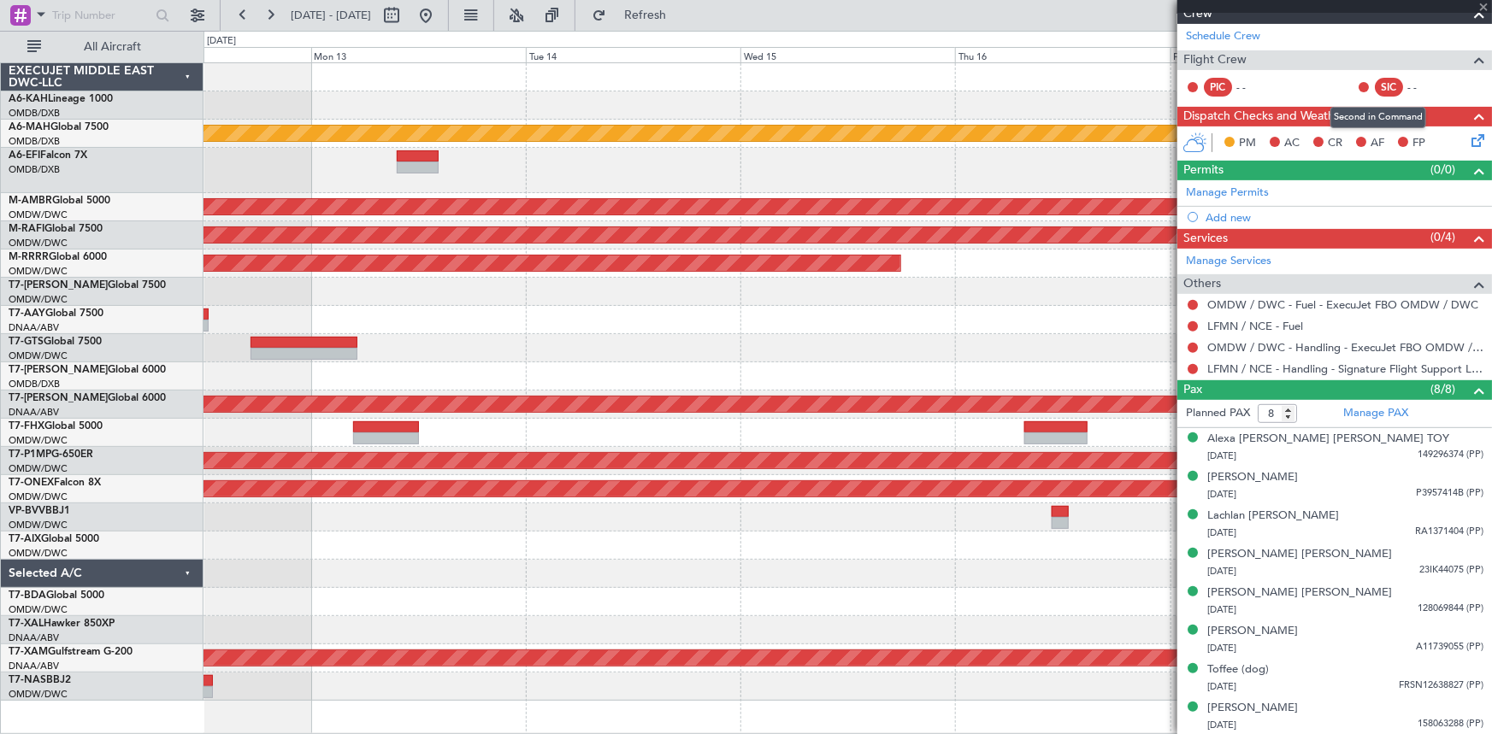
type input "3"
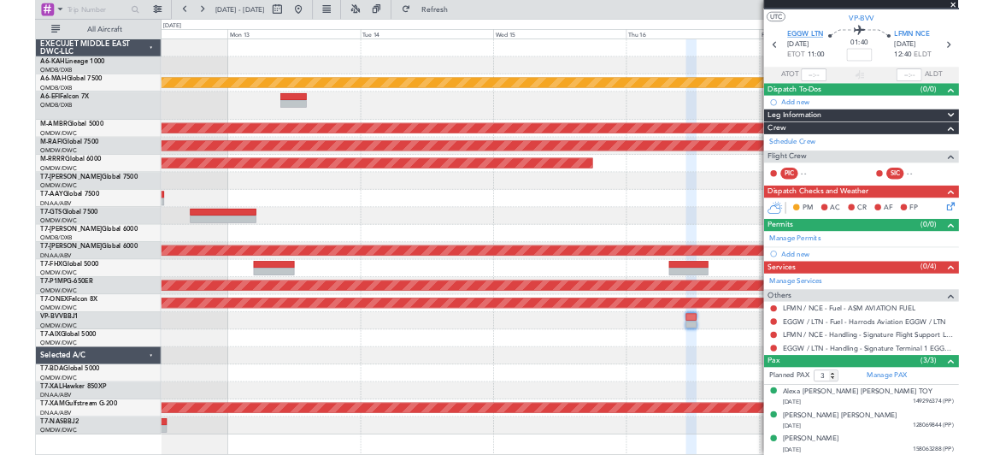
scroll to position [0, 0]
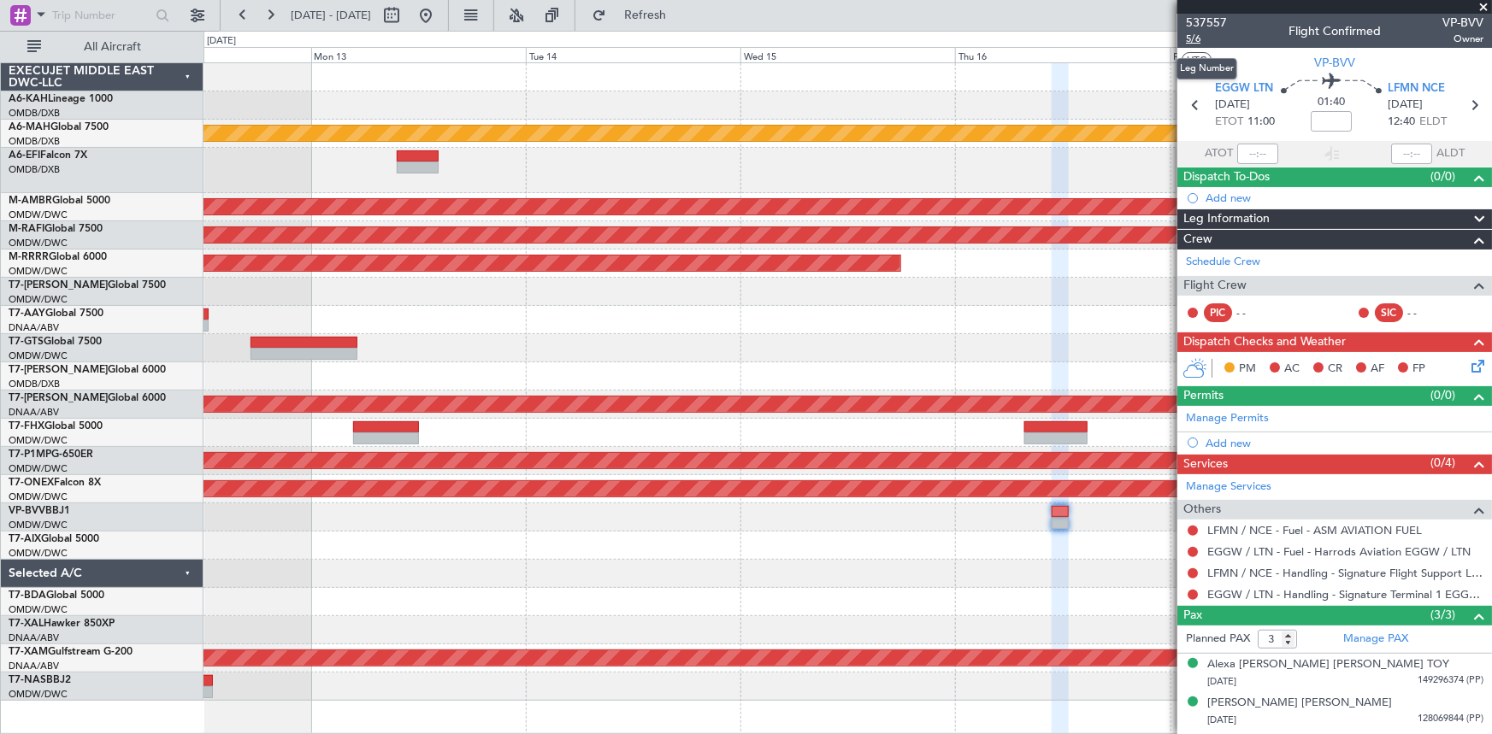
click at [1188, 35] on span "5/6" at bounding box center [1206, 39] width 41 height 15
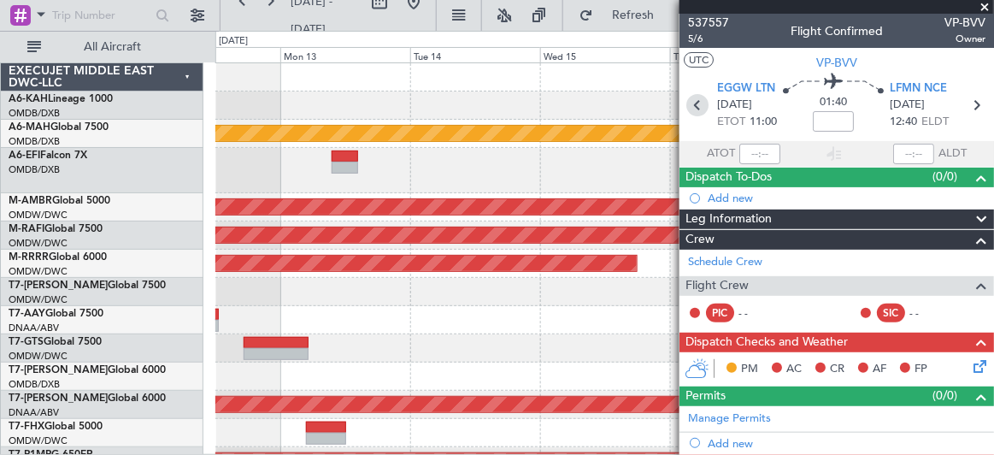
click at [693, 103] on icon at bounding box center [698, 105] width 22 height 22
type input "+00:10"
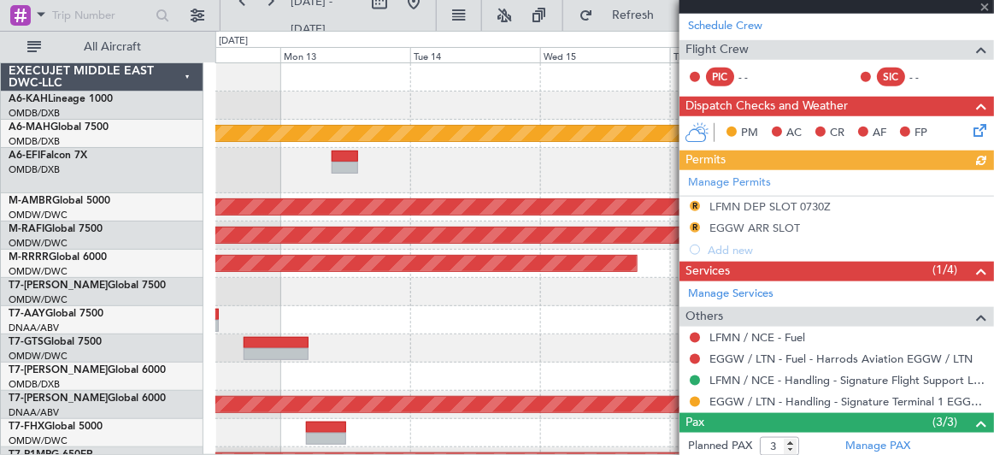
scroll to position [310, 0]
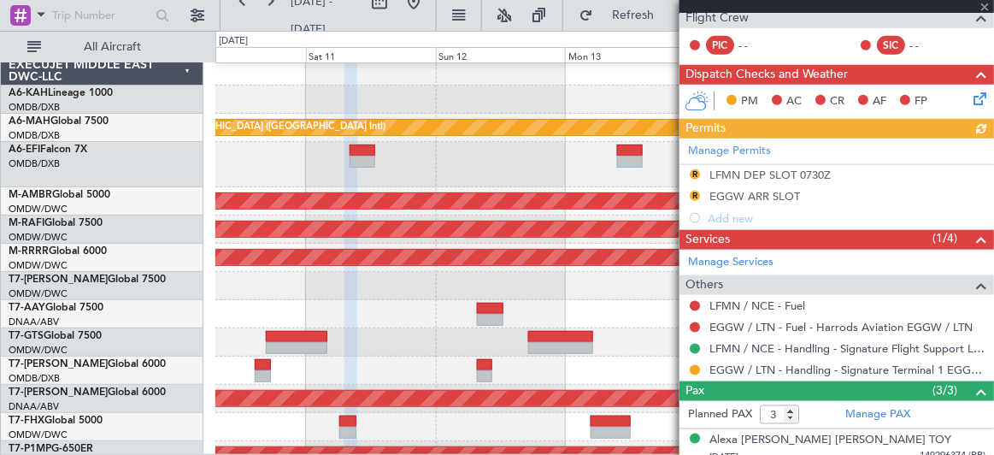
click at [702, 290] on fb-app "[DATE] - [DATE] Refresh Quick Links All Aircraft Unplanned Maint [GEOGRAPHIC_DA…" at bounding box center [497, 234] width 994 height 442
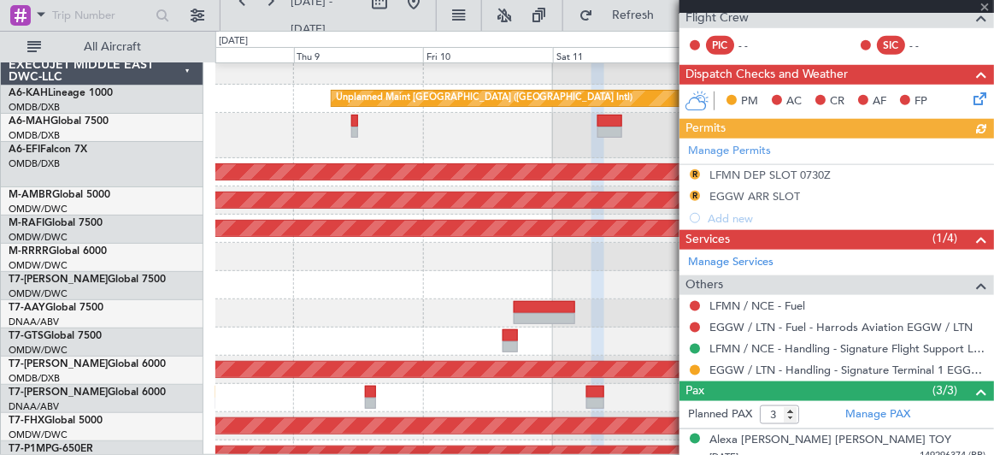
scroll to position [35, 0]
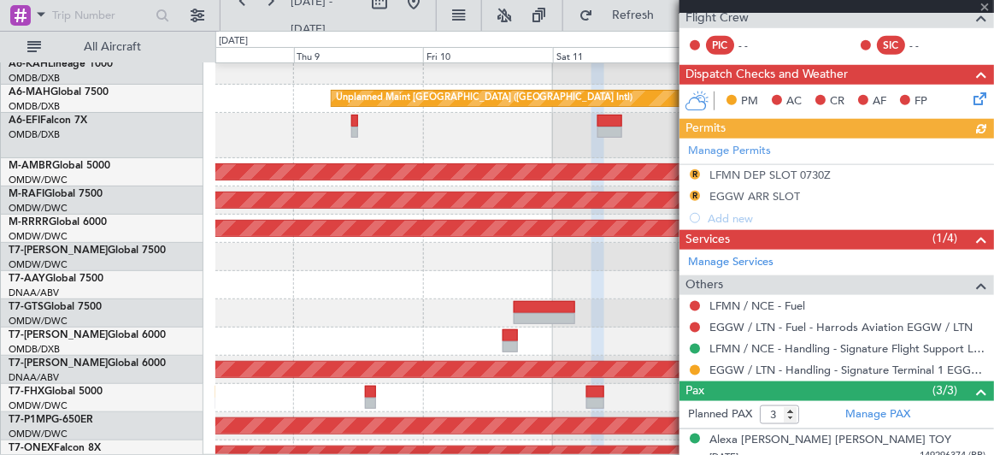
click at [625, 291] on div at bounding box center [604, 285] width 778 height 28
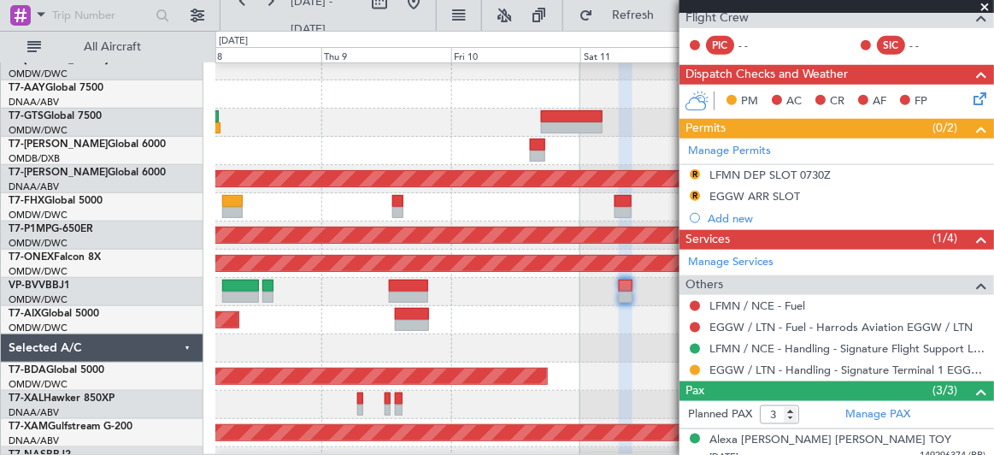
scroll to position [245, 0]
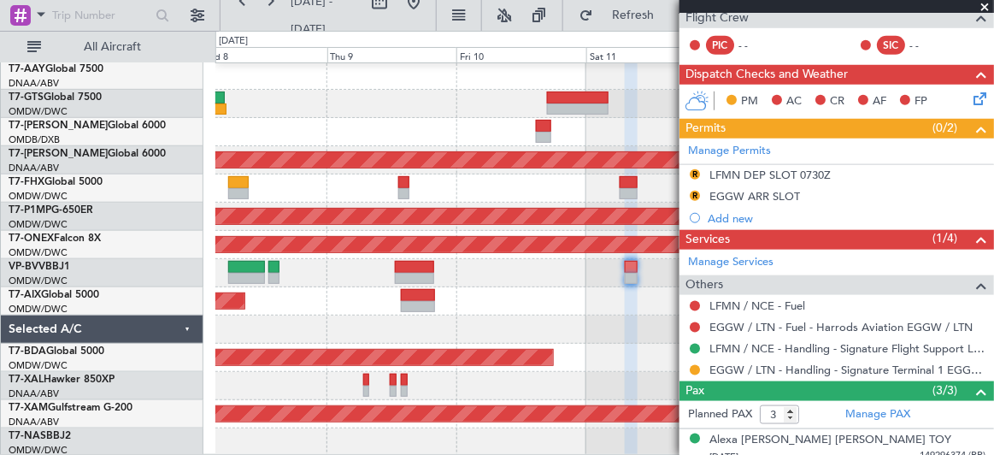
click at [380, 147] on div "Planned Maint Dubai (Al Maktoum Intl) AOG Maint [GEOGRAPHIC_DATA] (Al Maktoum I…" at bounding box center [604, 138] width 778 height 638
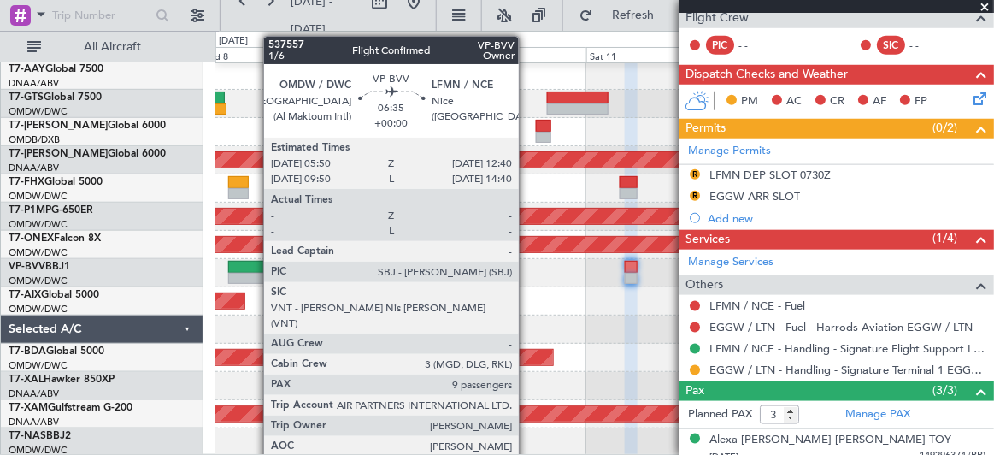
click at [255, 266] on div at bounding box center [247, 267] width 38 height 12
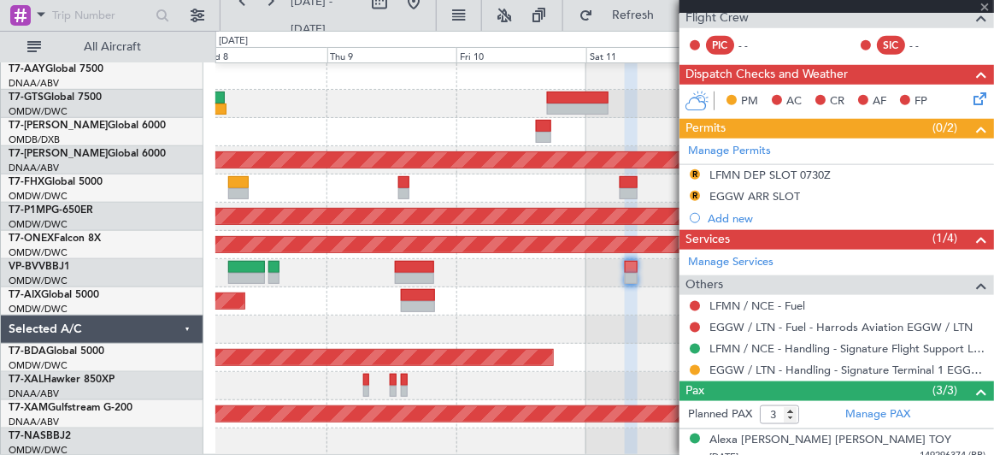
type input "9"
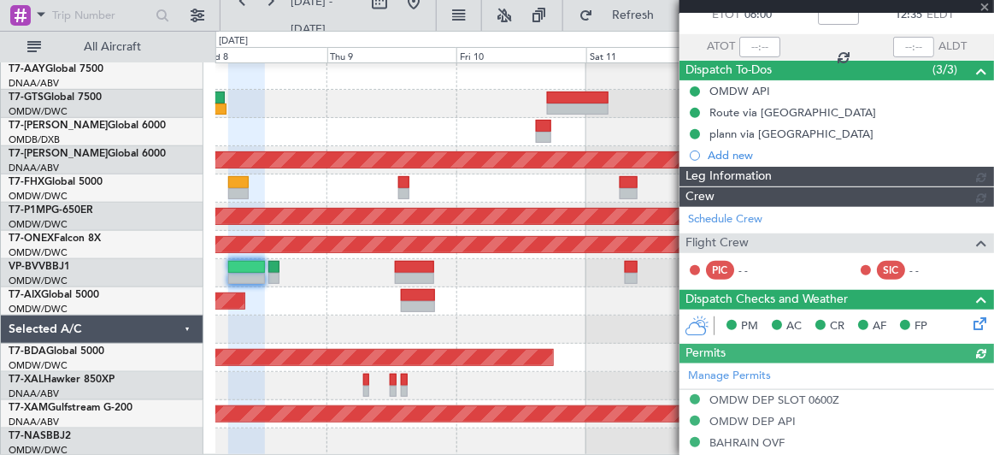
scroll to position [332, 0]
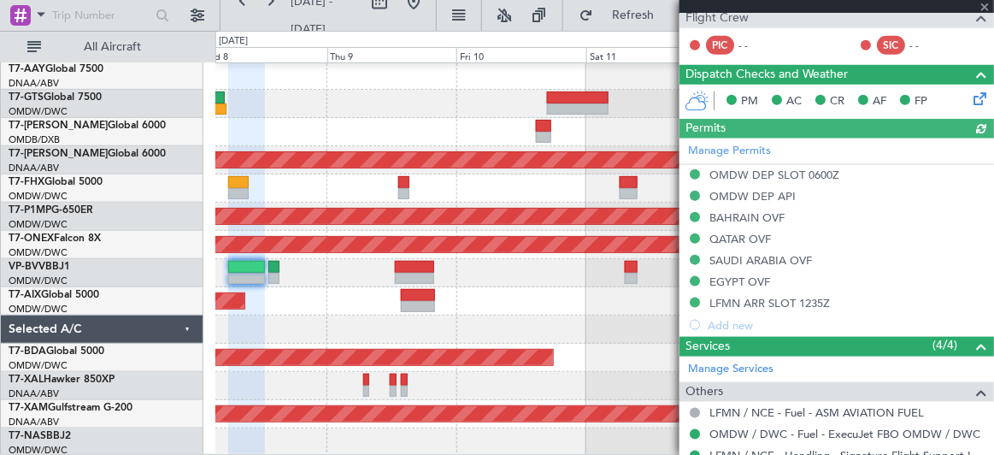
type input "Dherander Fithani (DHF)"
type input "7348"
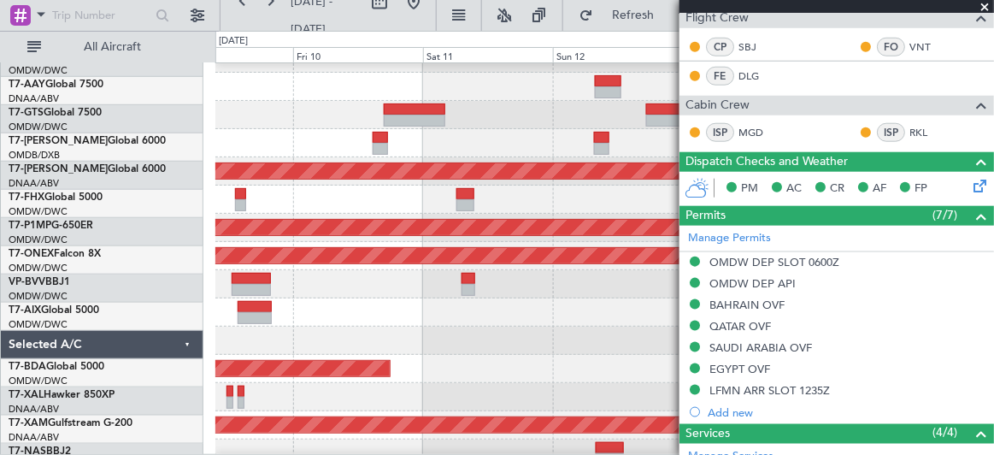
click at [296, 304] on div "Planned Maint Dubai (Al Maktoum Intl)" at bounding box center [604, 312] width 779 height 28
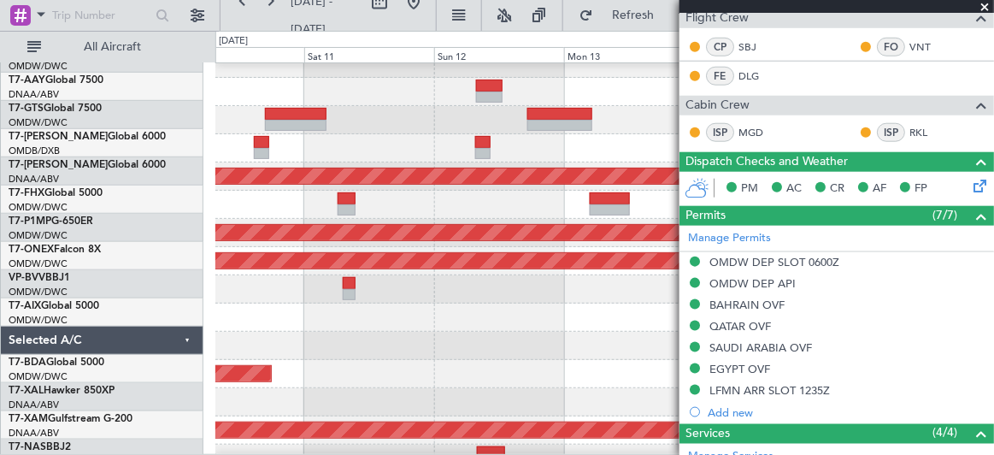
click at [287, 308] on div at bounding box center [604, 318] width 779 height 28
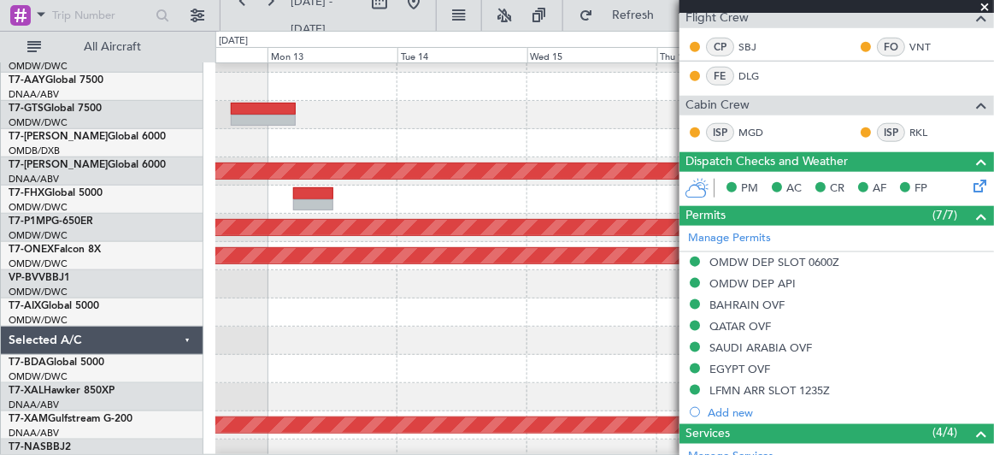
scroll to position [229, 0]
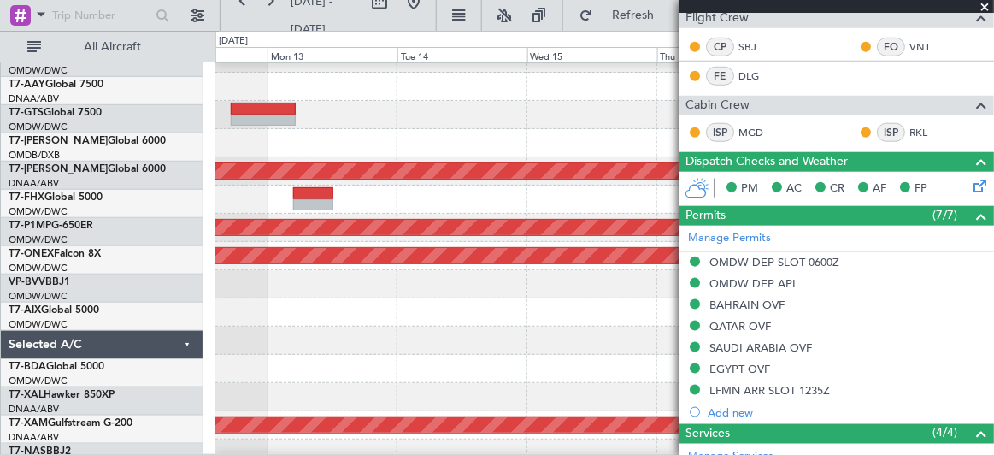
click at [321, 321] on div at bounding box center [604, 312] width 778 height 28
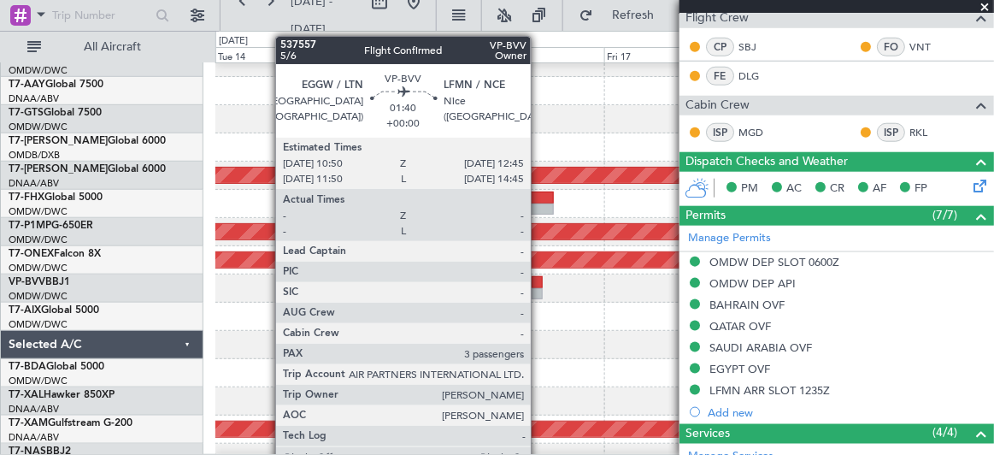
click at [539, 278] on div at bounding box center [537, 282] width 11 height 12
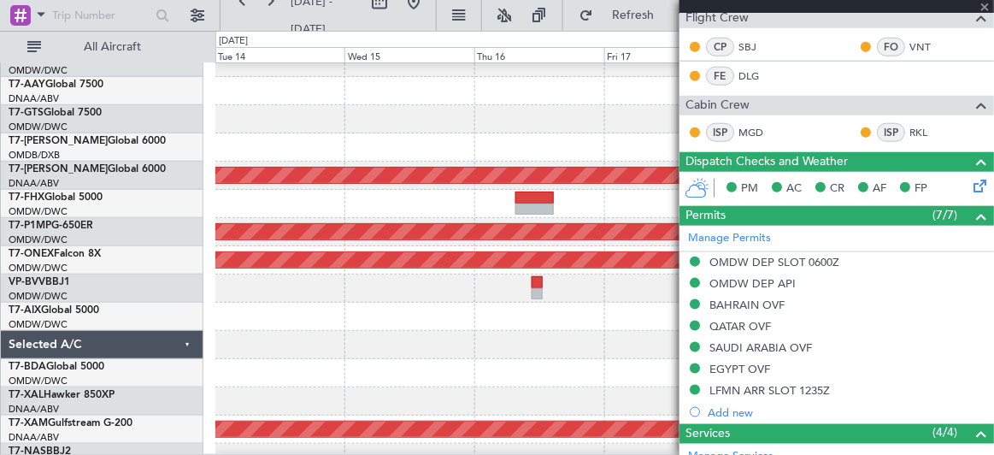
type input "3"
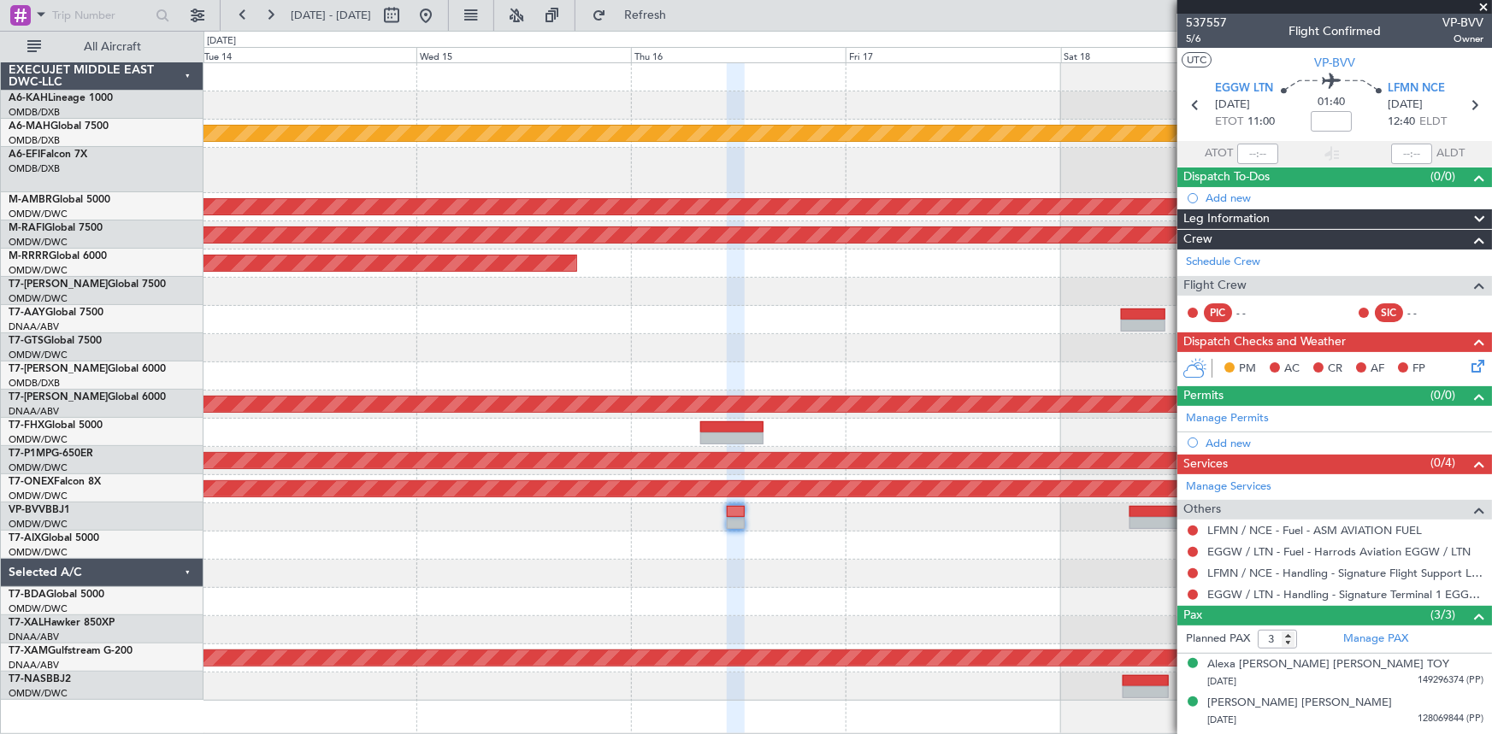
scroll to position [0, 0]
click at [681, 17] on span "Refresh" at bounding box center [646, 15] width 72 height 12
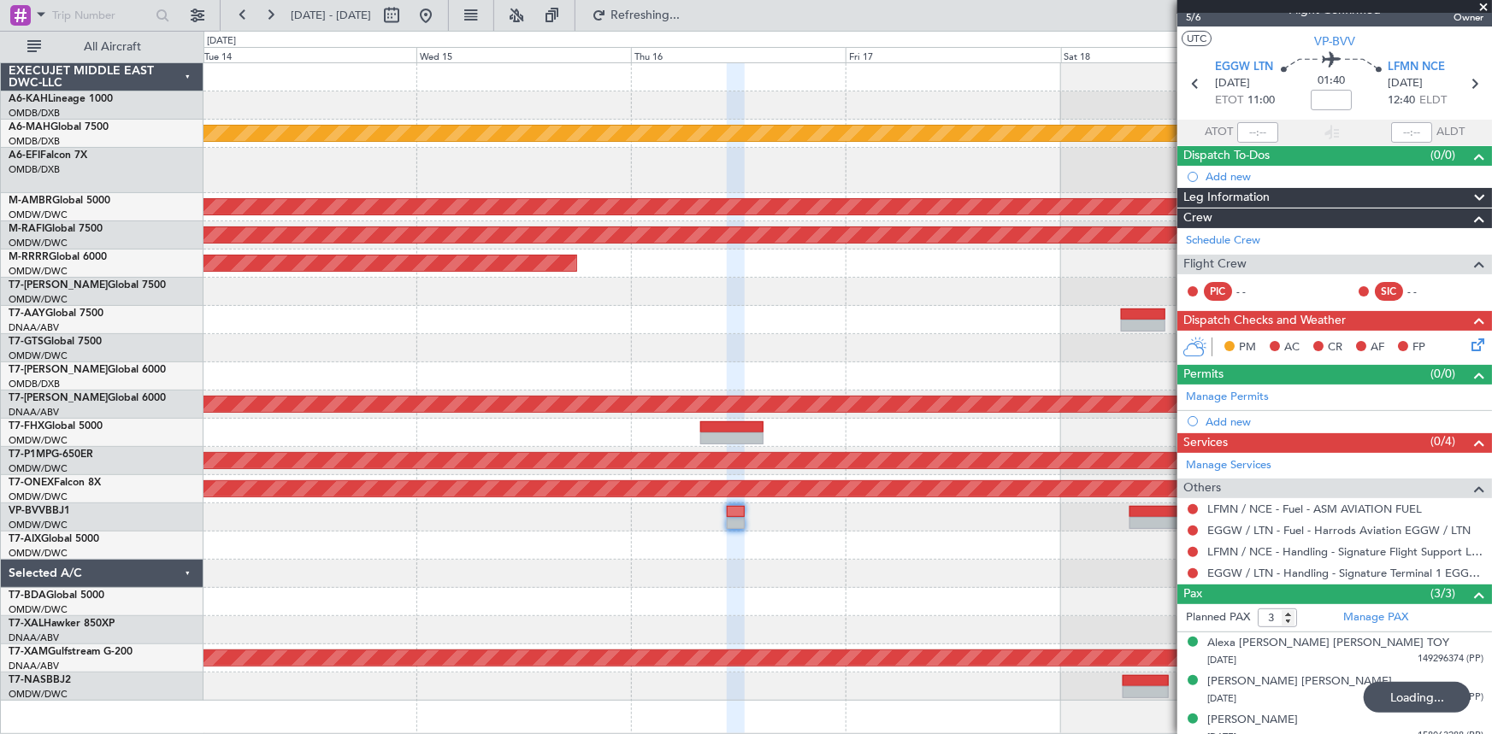
scroll to position [33, 0]
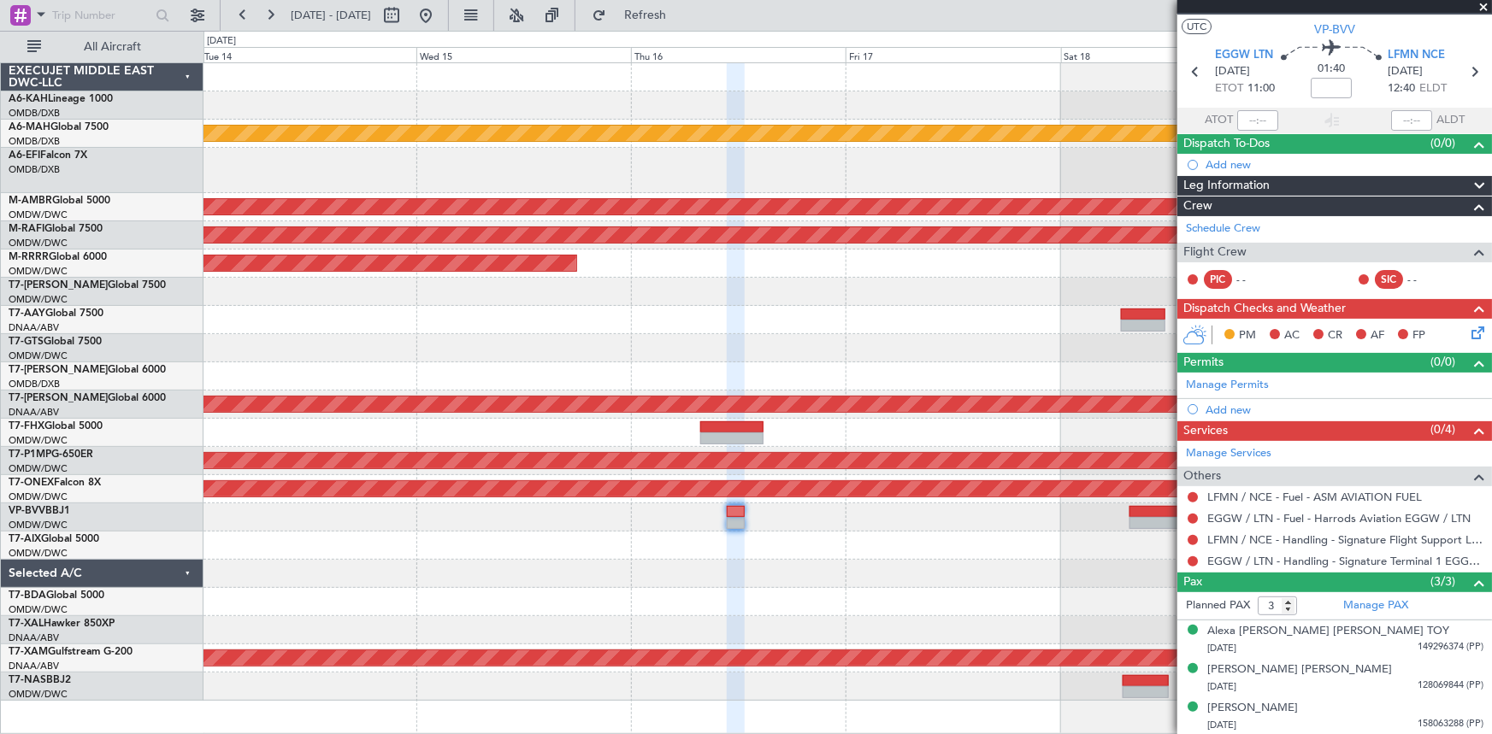
click at [1209, 382] on link "Manage Permits" at bounding box center [1227, 385] width 83 height 17
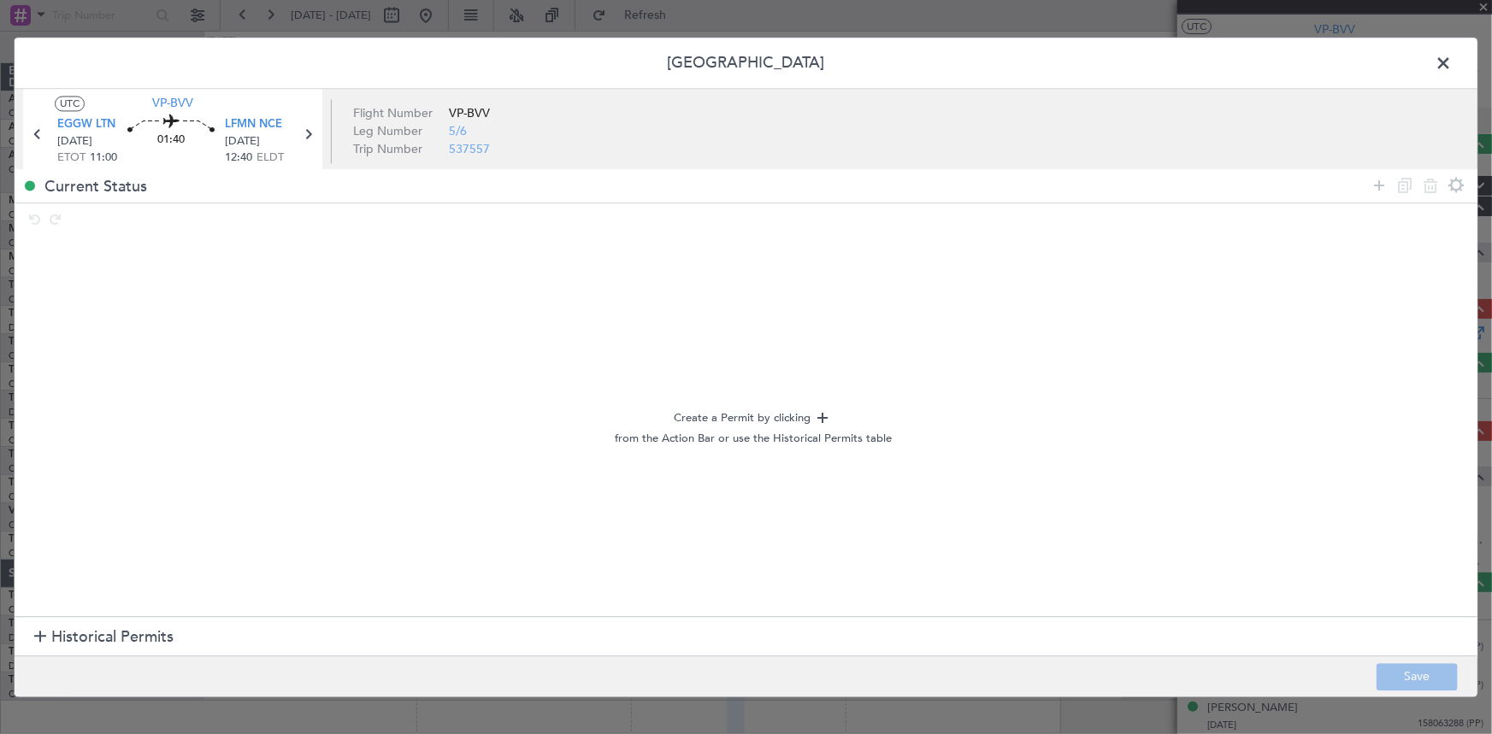
click at [108, 638] on span "Historical Permits" at bounding box center [112, 638] width 122 height 23
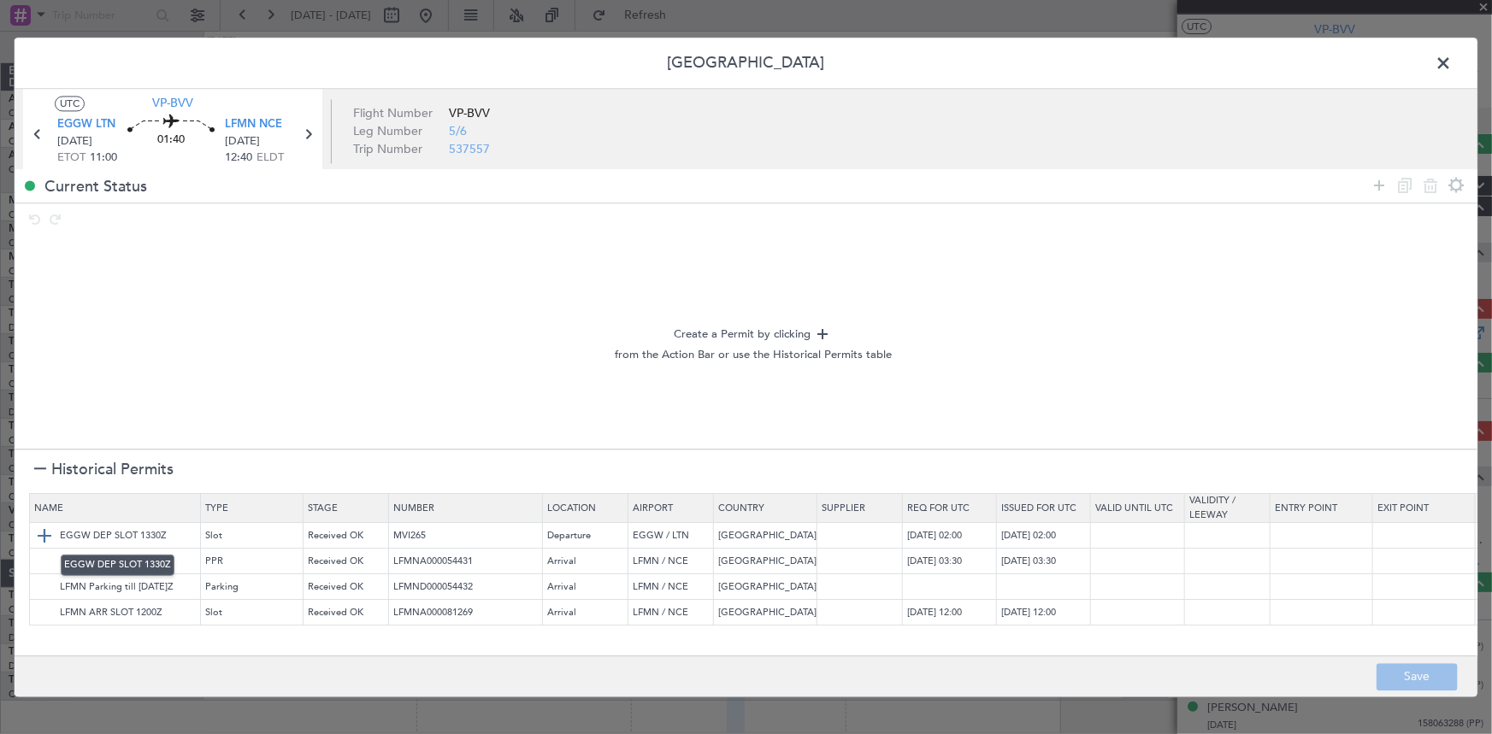
click at [44, 535] on img at bounding box center [44, 536] width 21 height 21
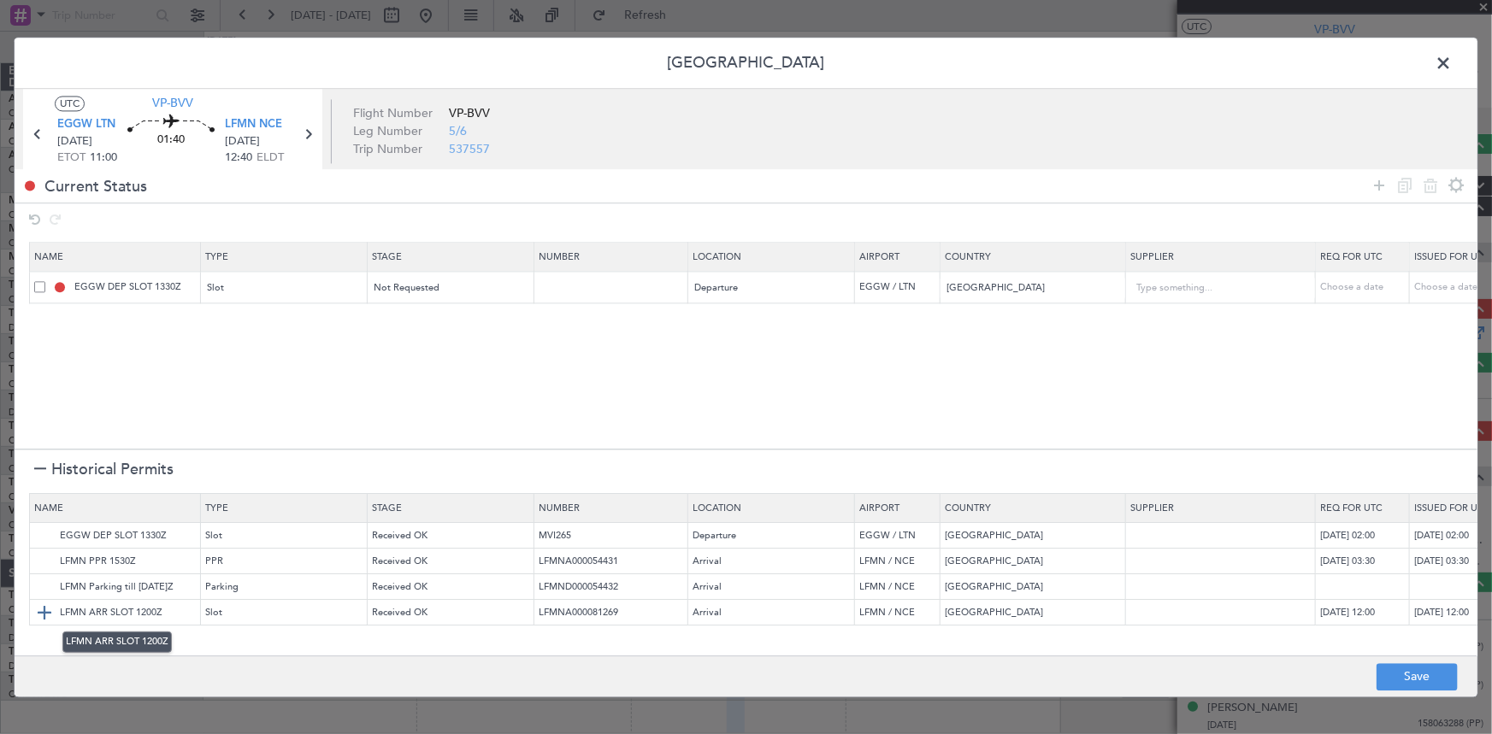
click at [46, 610] on img at bounding box center [44, 613] width 21 height 21
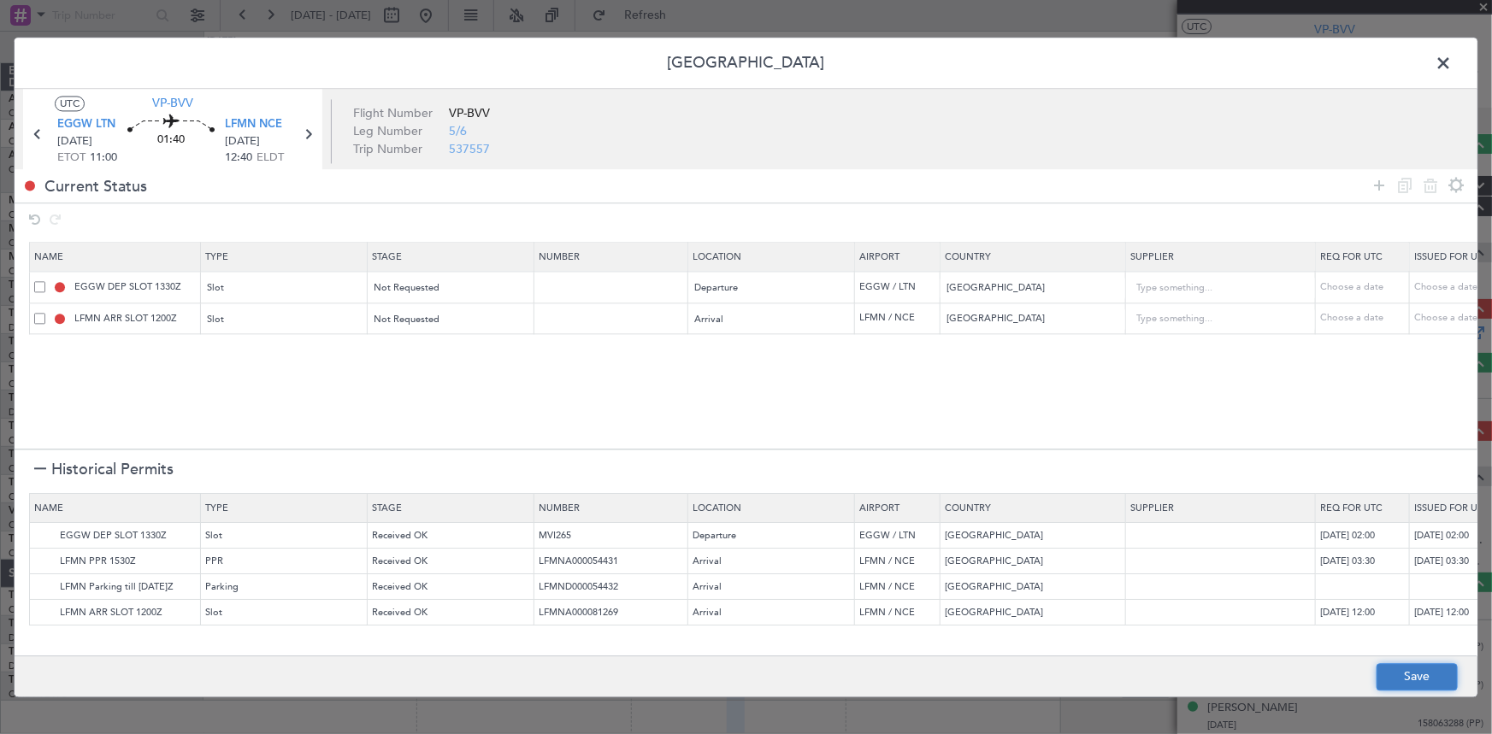
click at [1406, 674] on button "Save" at bounding box center [1417, 676] width 81 height 27
type input "EGGW DEP SLOT"
type input "NNN"
type input "2"
type input "LFMN ARR SLOT"
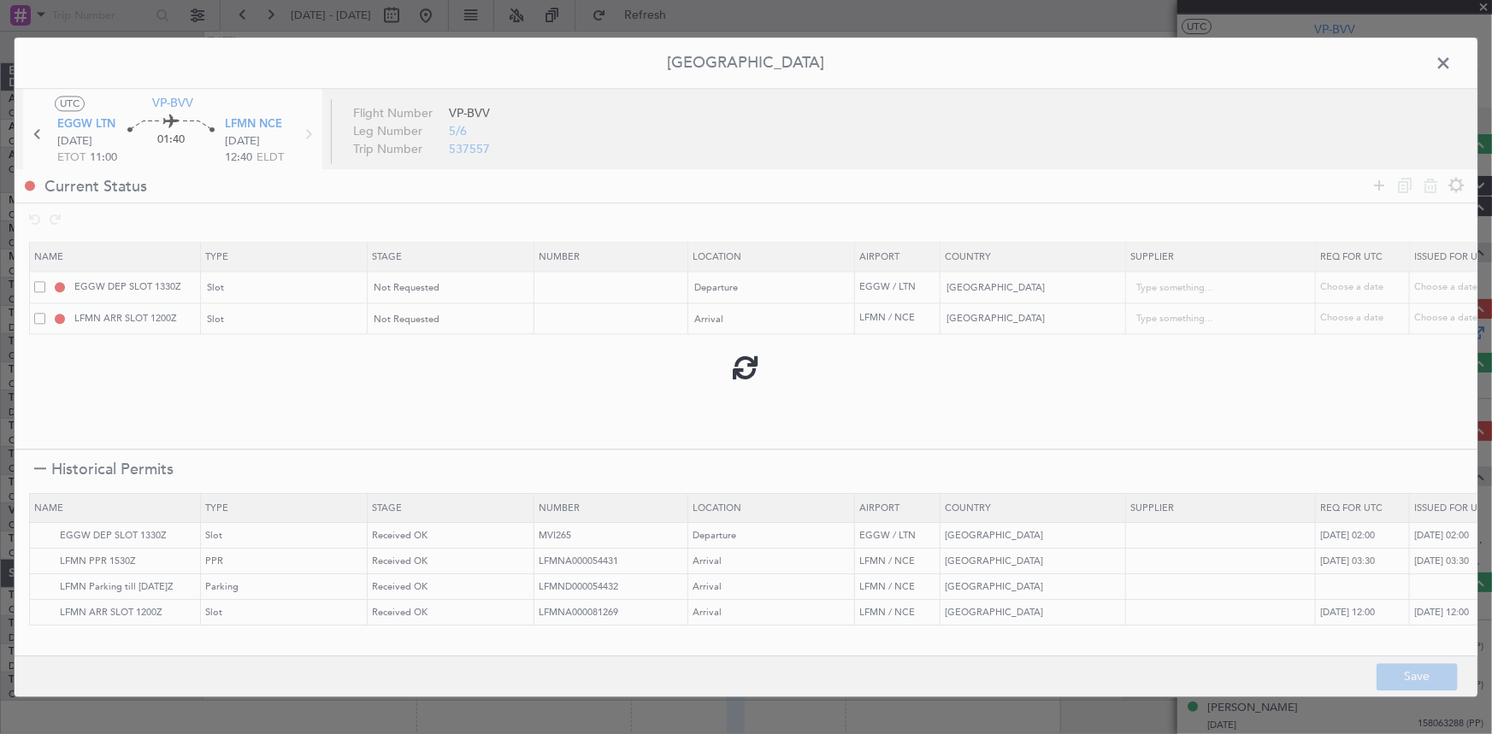
type input "NNN"
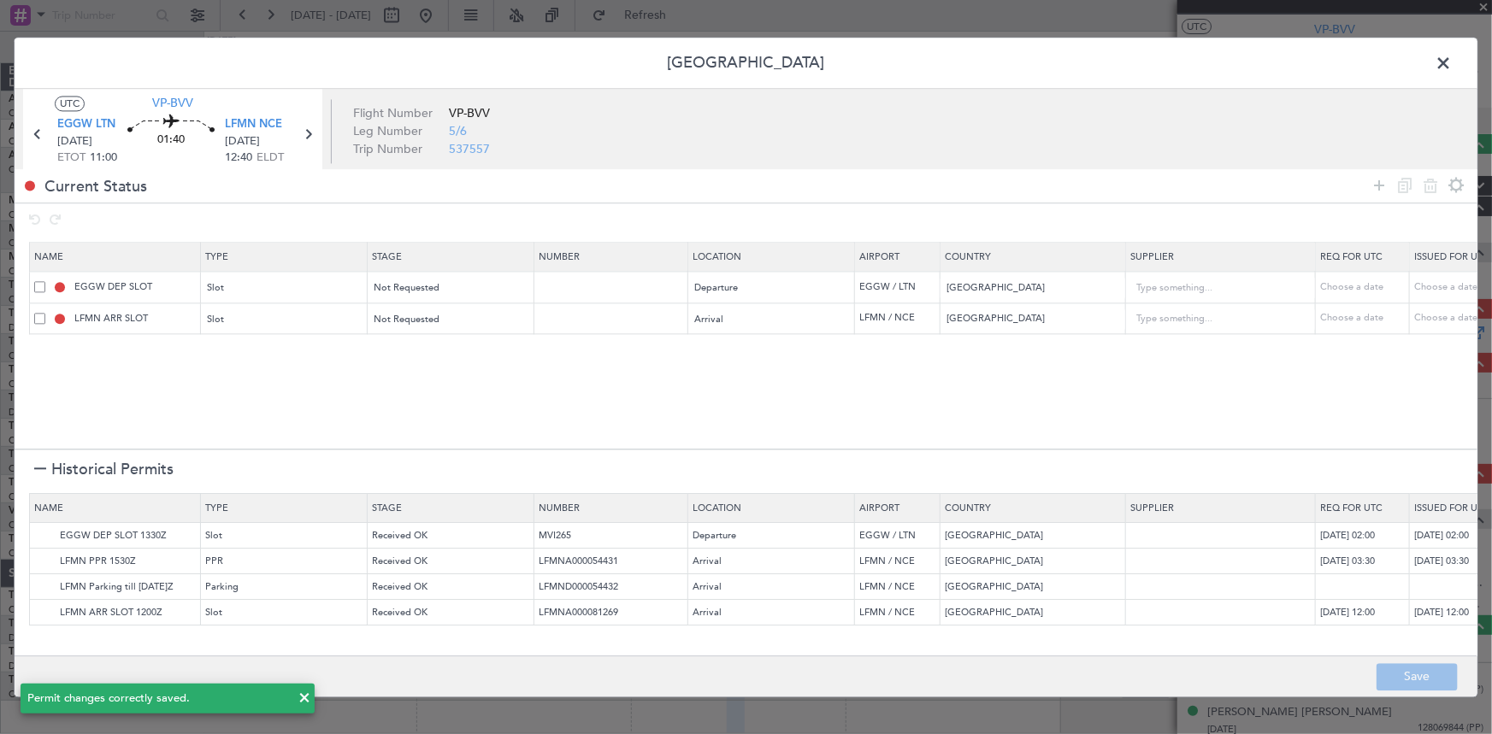
click at [1452, 60] on span at bounding box center [1452, 67] width 0 height 34
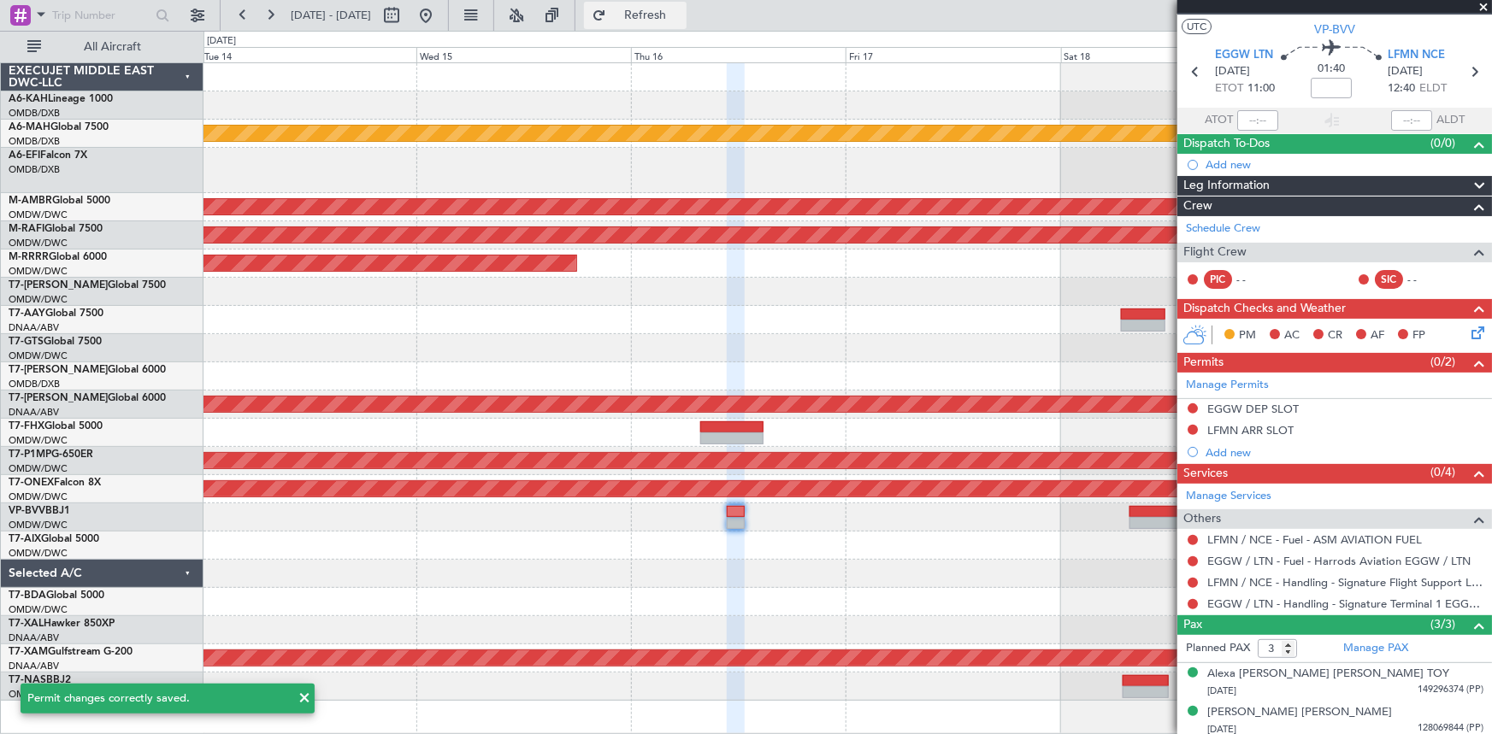
click at [681, 14] on span "Refresh" at bounding box center [646, 15] width 72 height 12
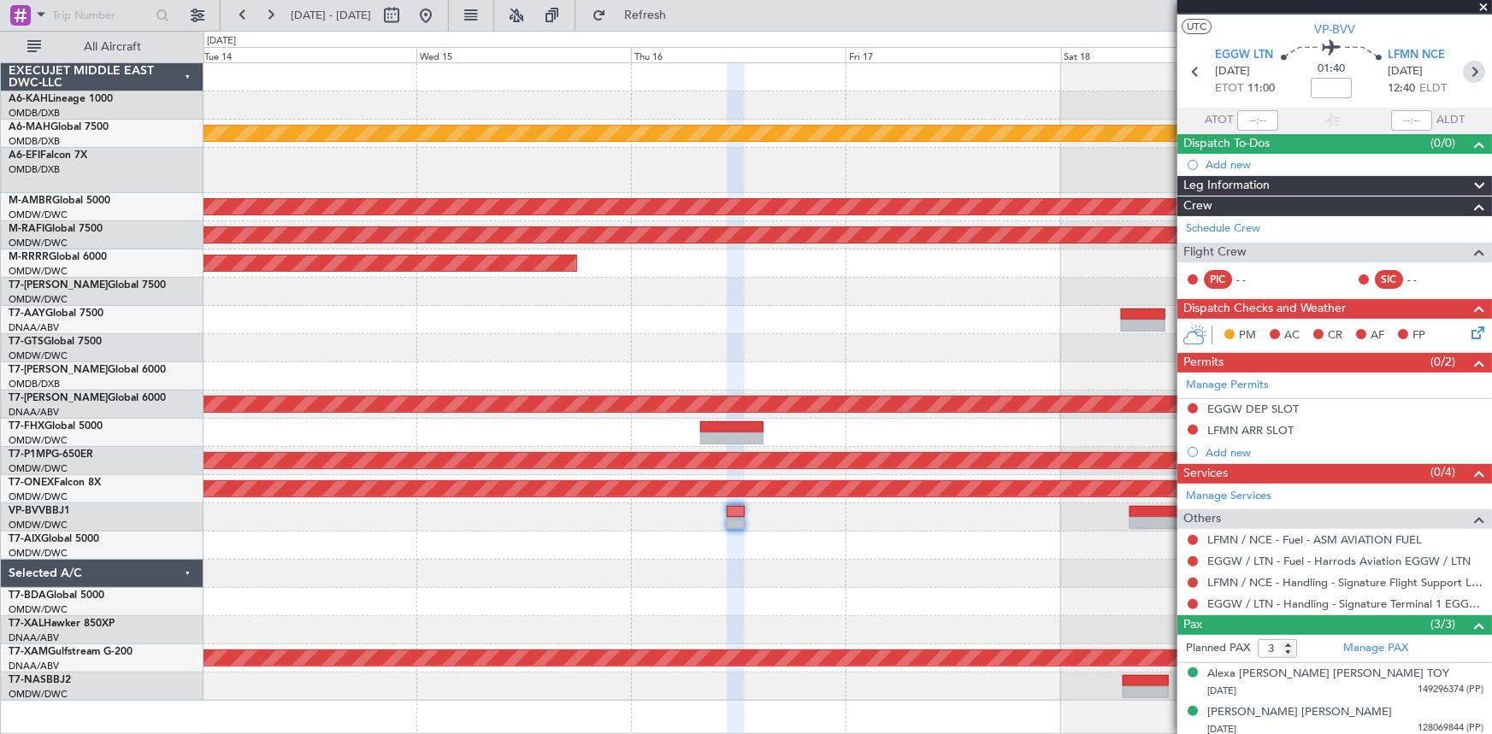
click at [1469, 74] on icon at bounding box center [1474, 72] width 22 height 22
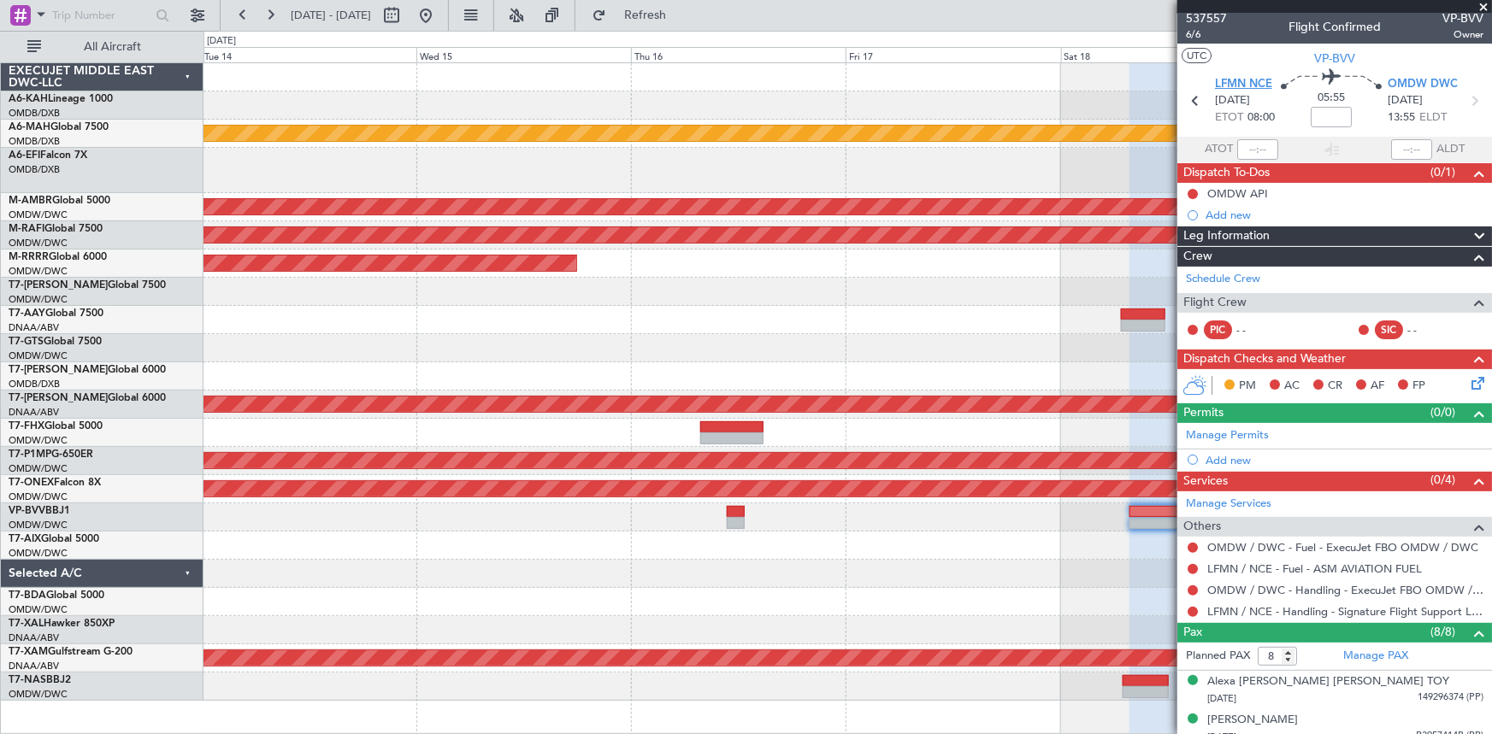
scroll to position [0, 0]
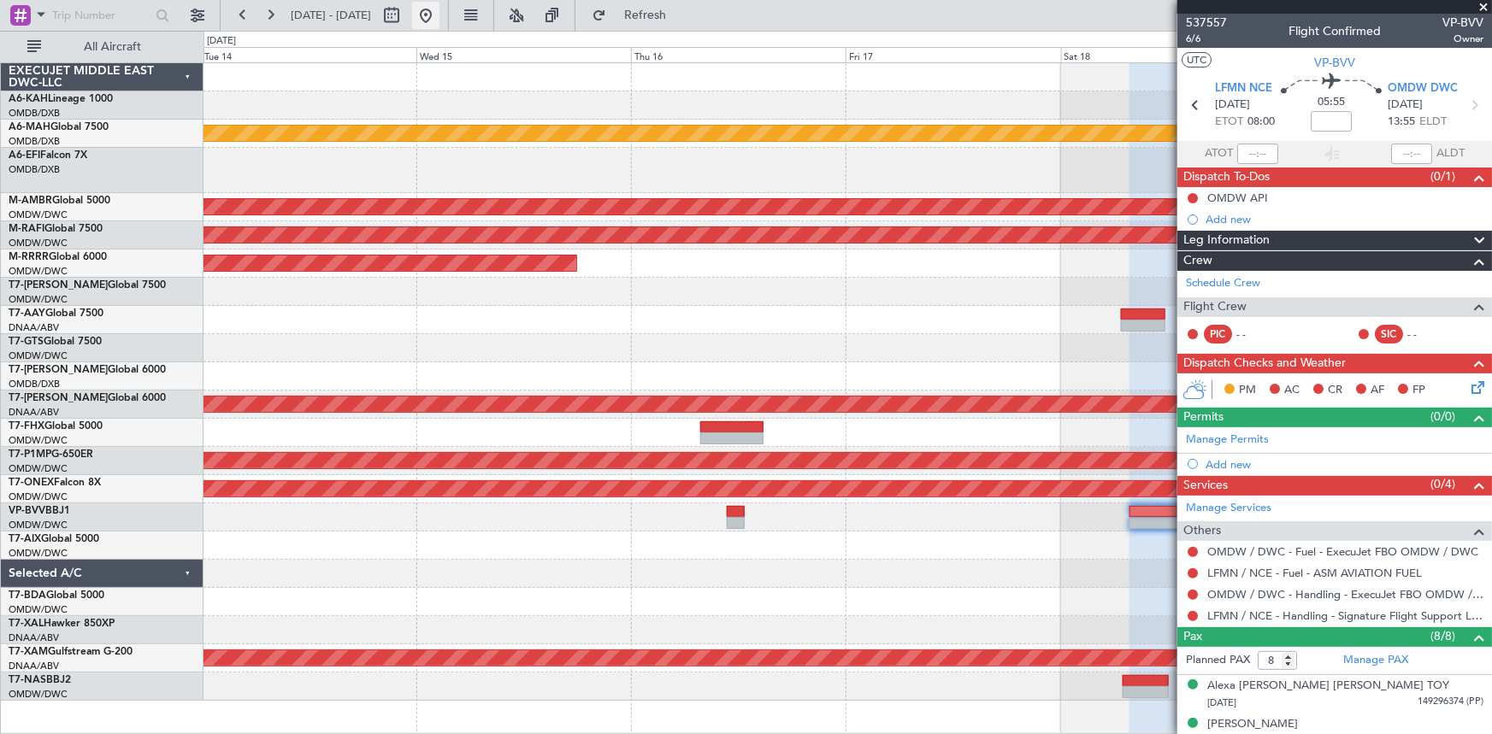
click at [439, 17] on button at bounding box center [425, 15] width 27 height 27
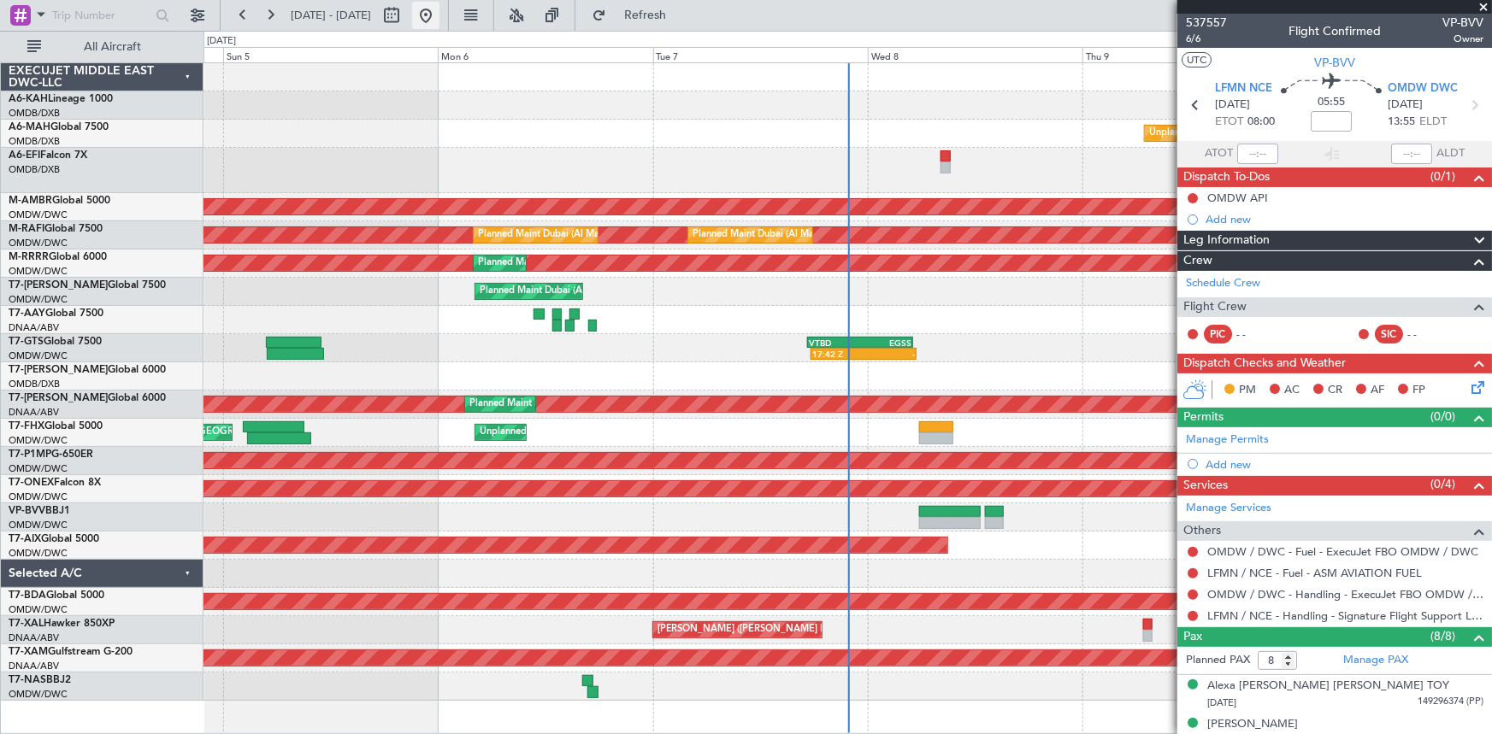
click at [439, 16] on button at bounding box center [425, 15] width 27 height 27
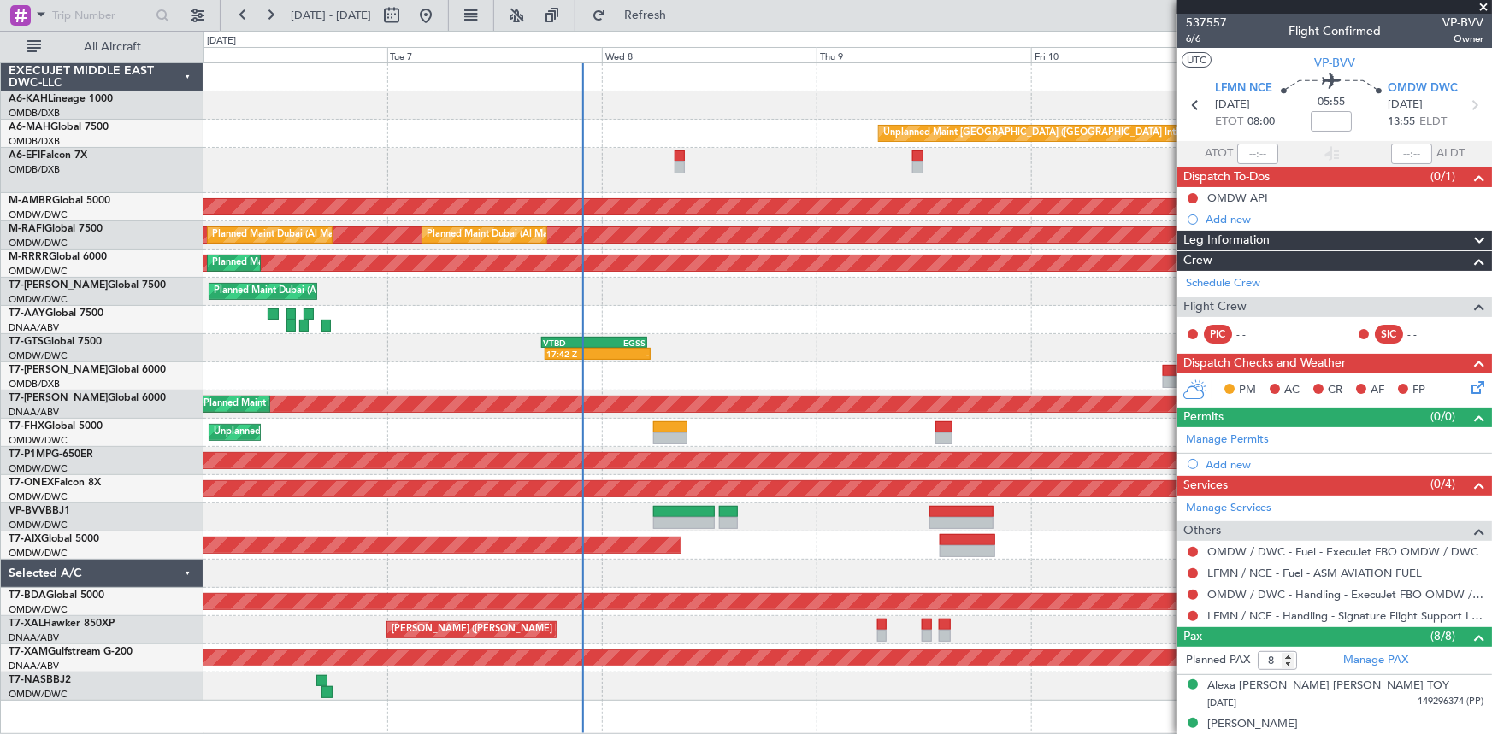
click at [663, 120] on div "Unplanned Maint [GEOGRAPHIC_DATA] ([GEOGRAPHIC_DATA] Intl) Planned Maint [GEOGR…" at bounding box center [847, 382] width 1288 height 638
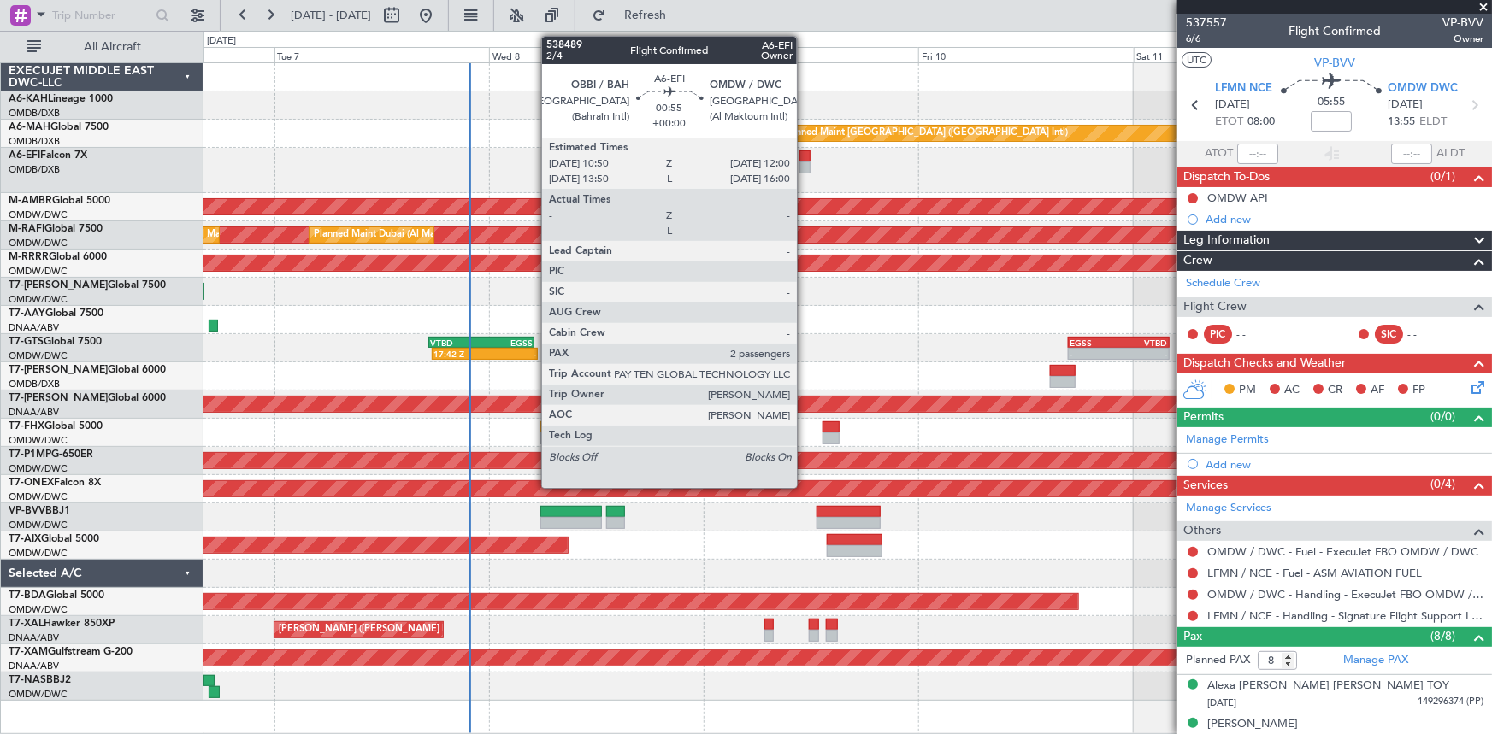
click at [805, 156] on div at bounding box center [804, 156] width 11 height 12
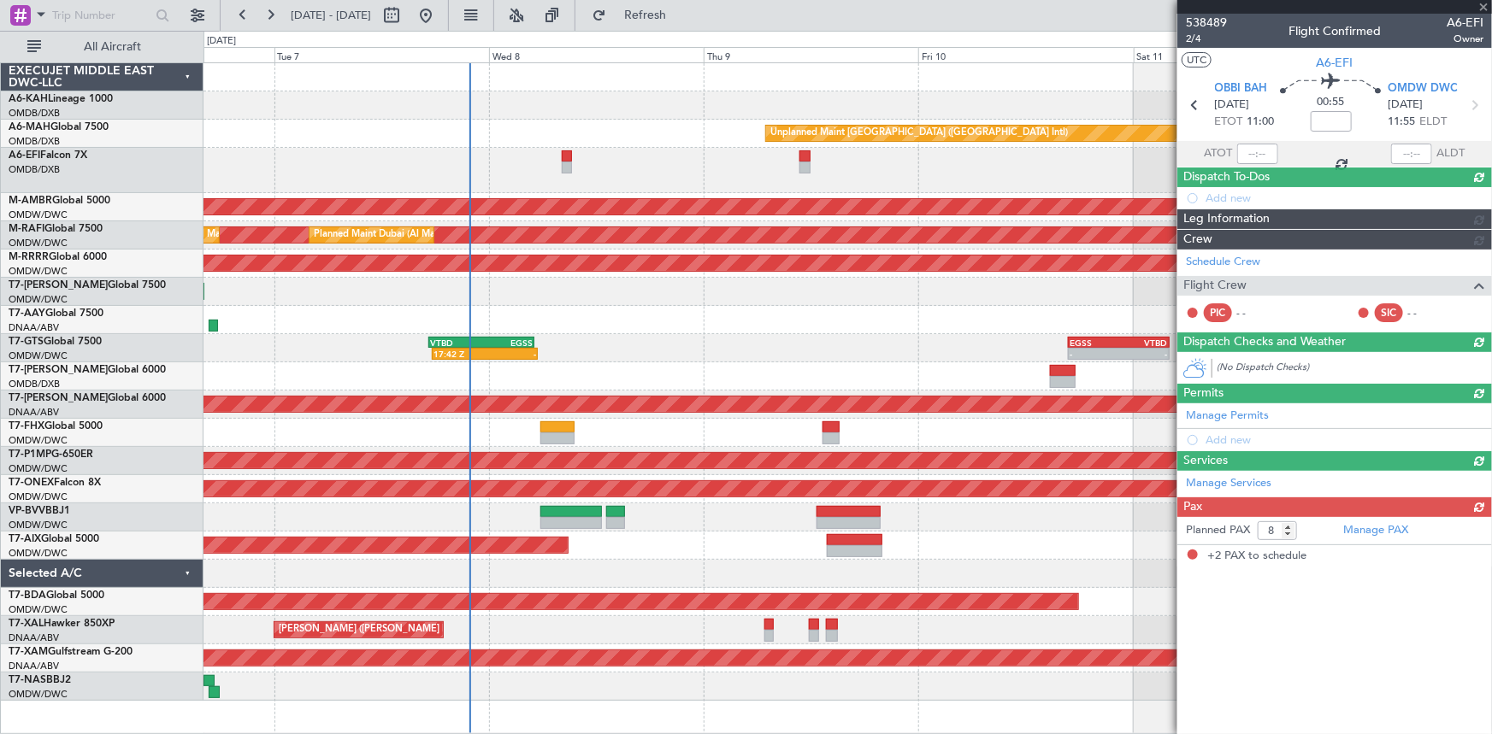
type input "2"
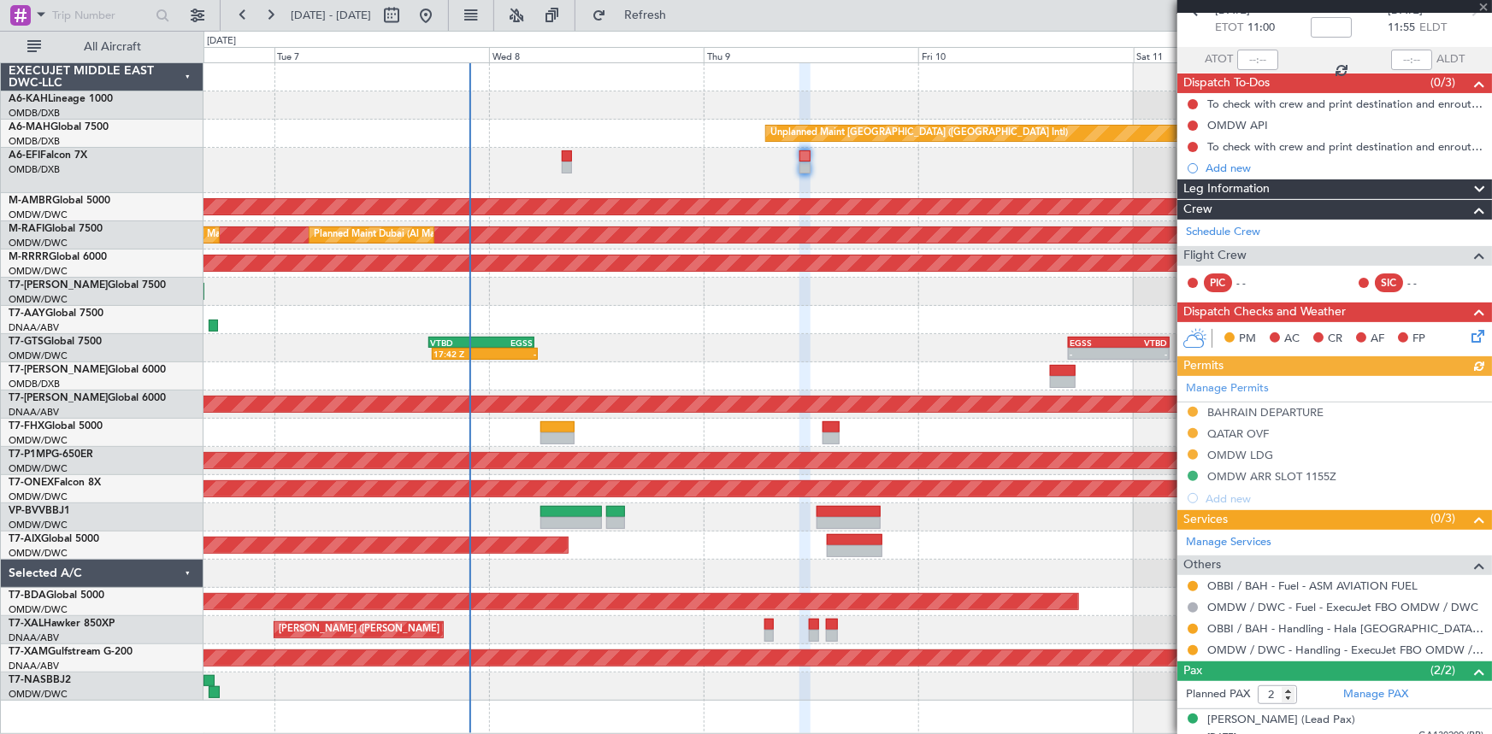
scroll to position [144, 0]
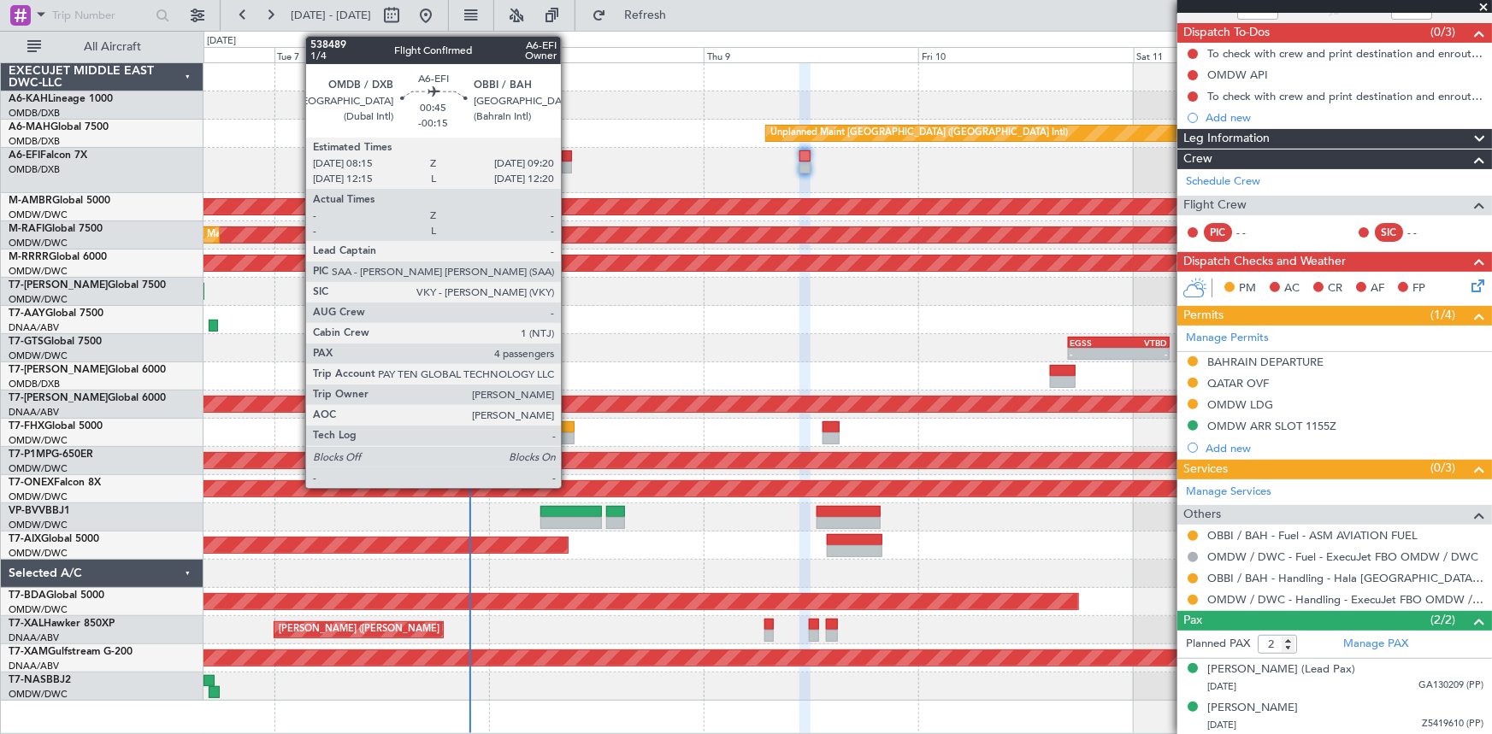
click at [569, 156] on div at bounding box center [567, 156] width 10 height 12
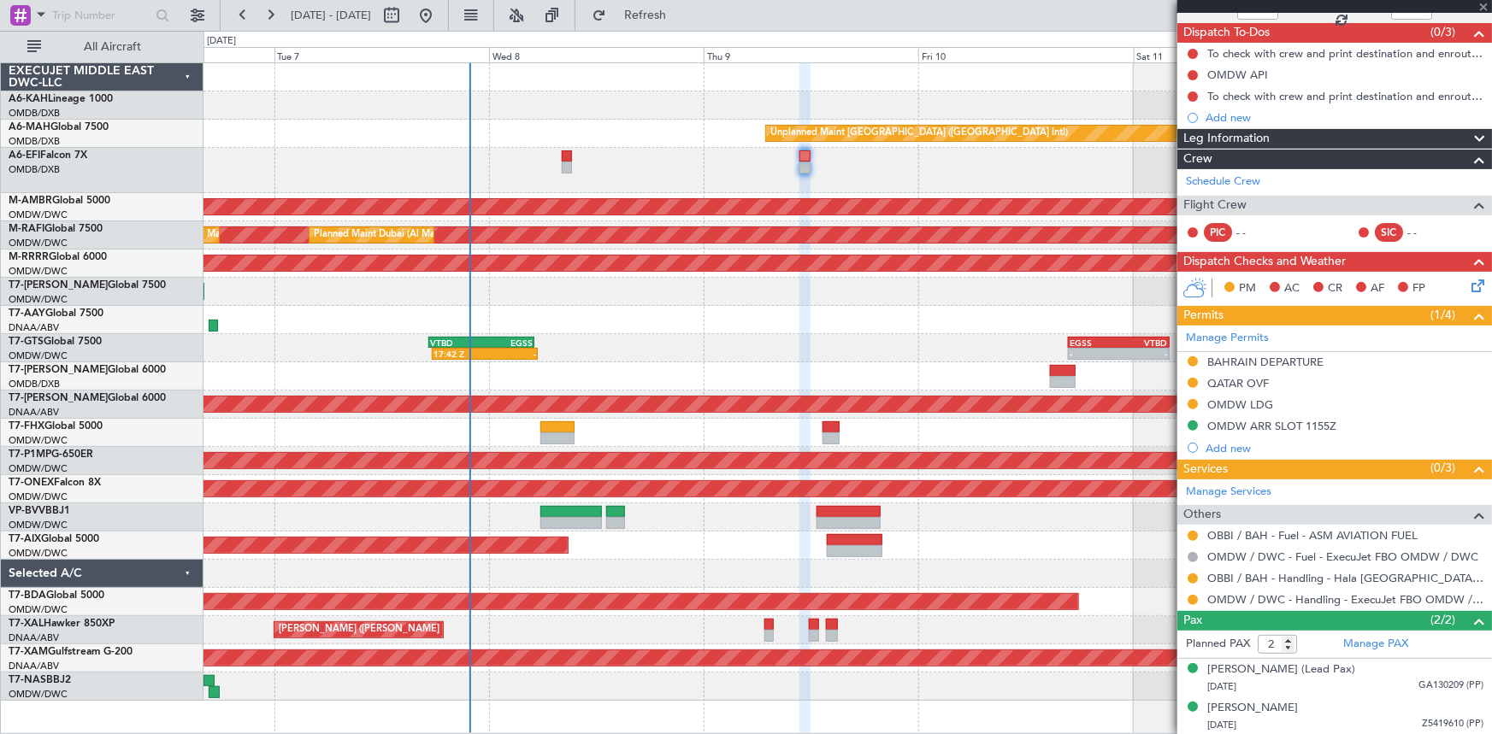
type input "-00:15"
type input "4"
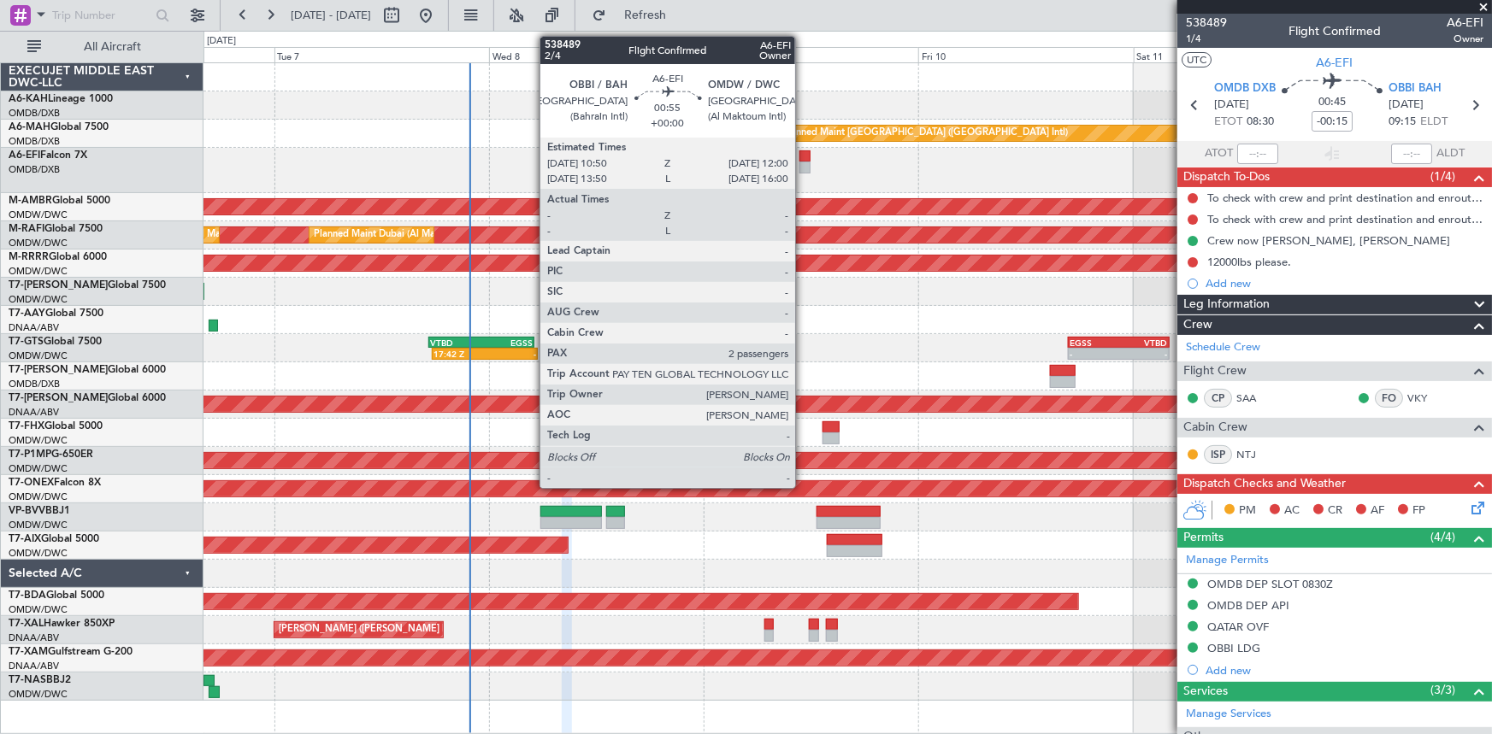
click at [803, 155] on div at bounding box center [804, 156] width 11 height 12
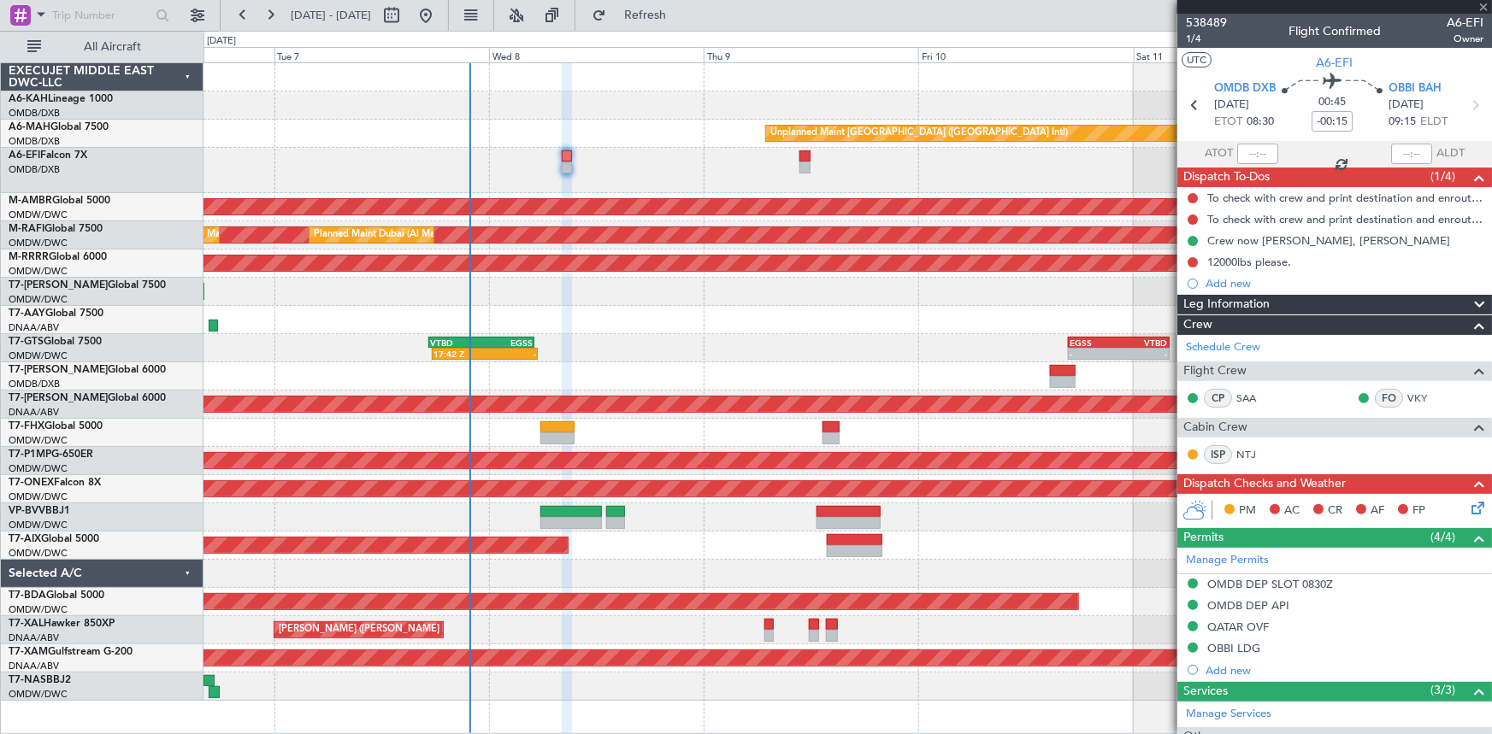
type input "2"
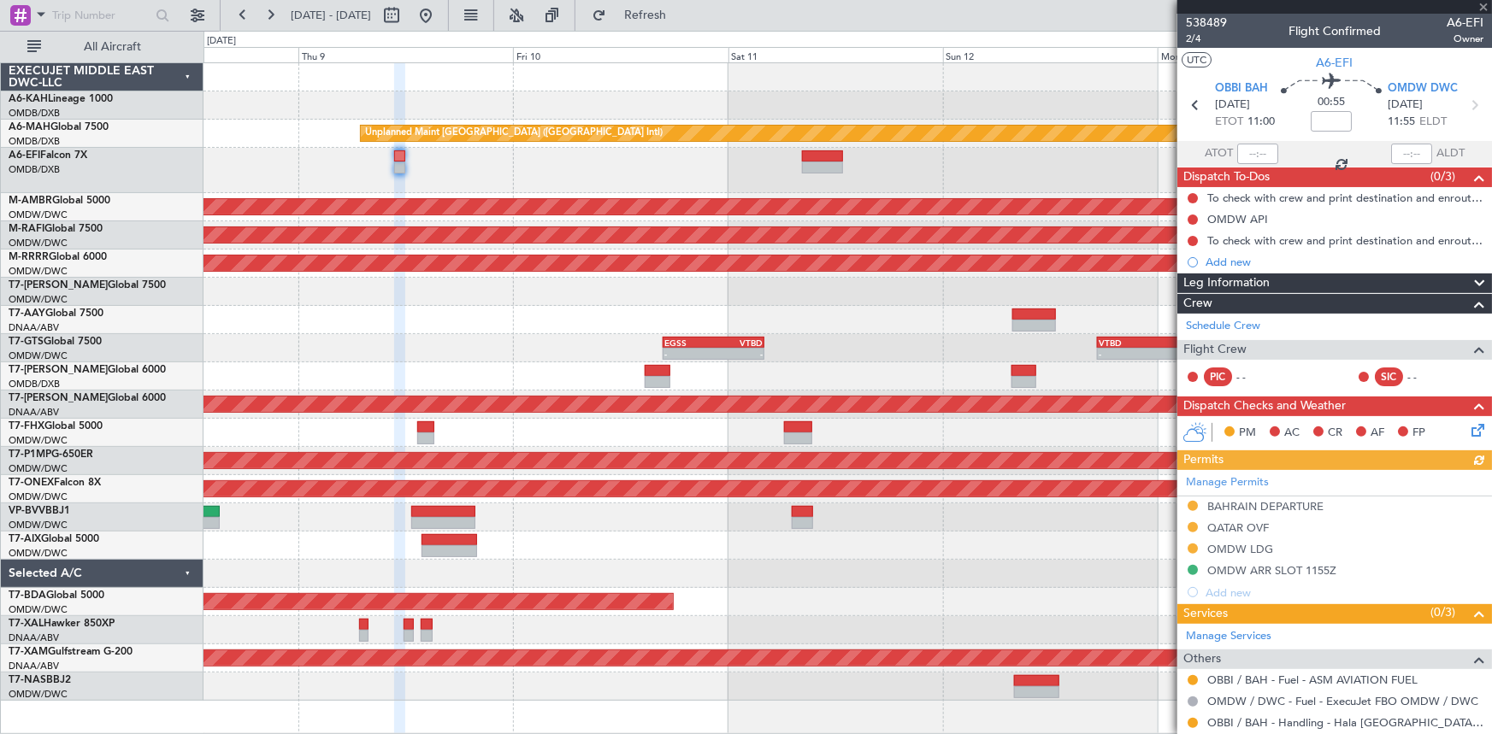
click at [567, 168] on div at bounding box center [847, 170] width 1288 height 45
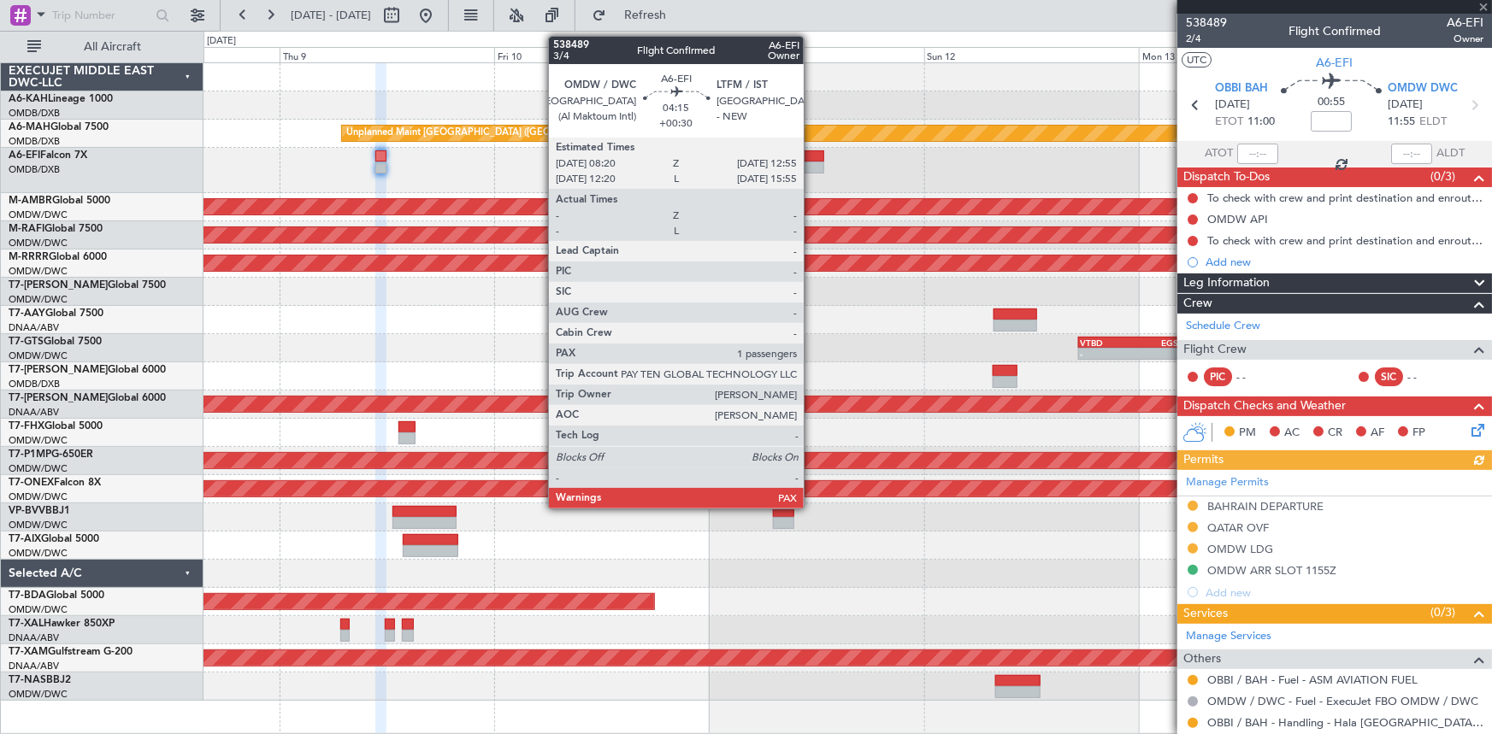
click at [811, 156] on div at bounding box center [803, 156] width 41 height 12
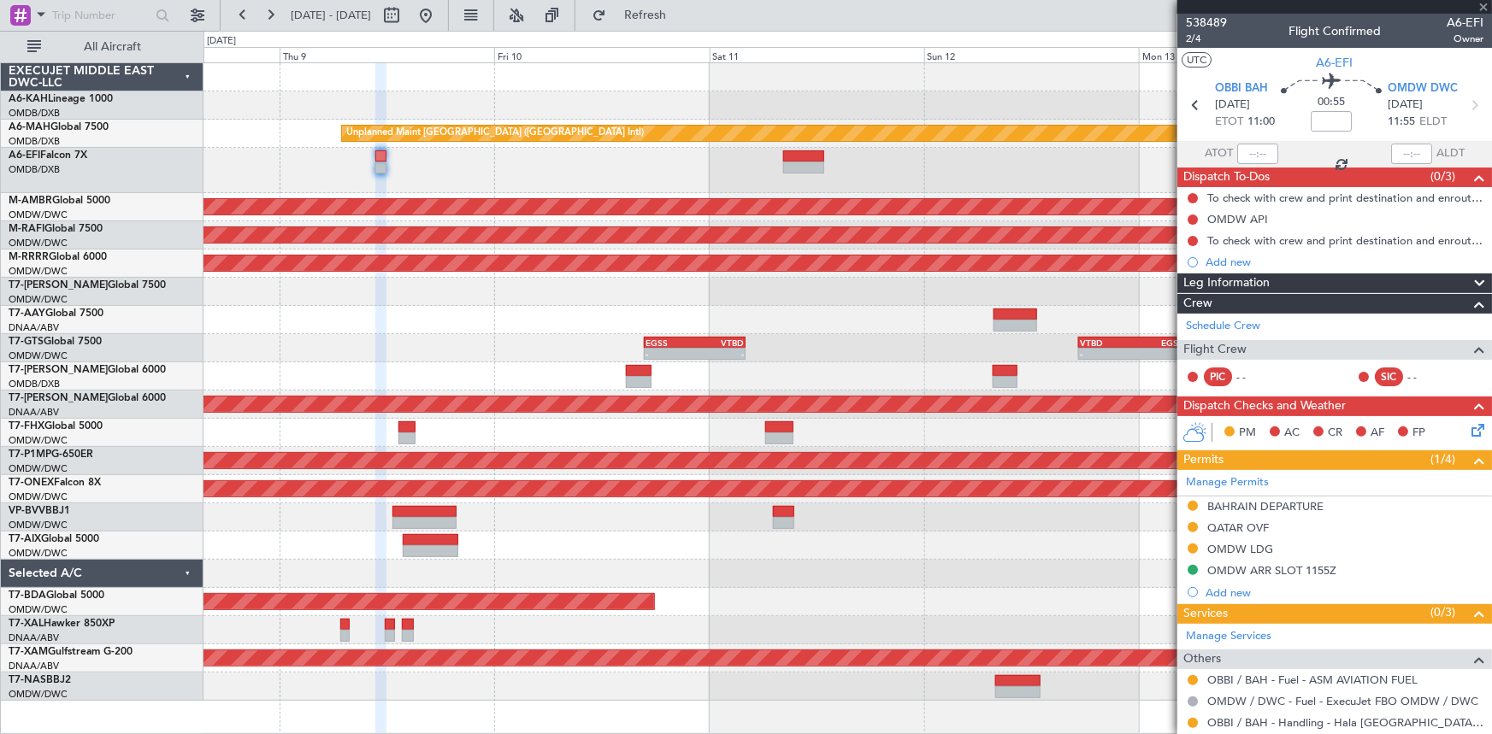
type input "+00:30"
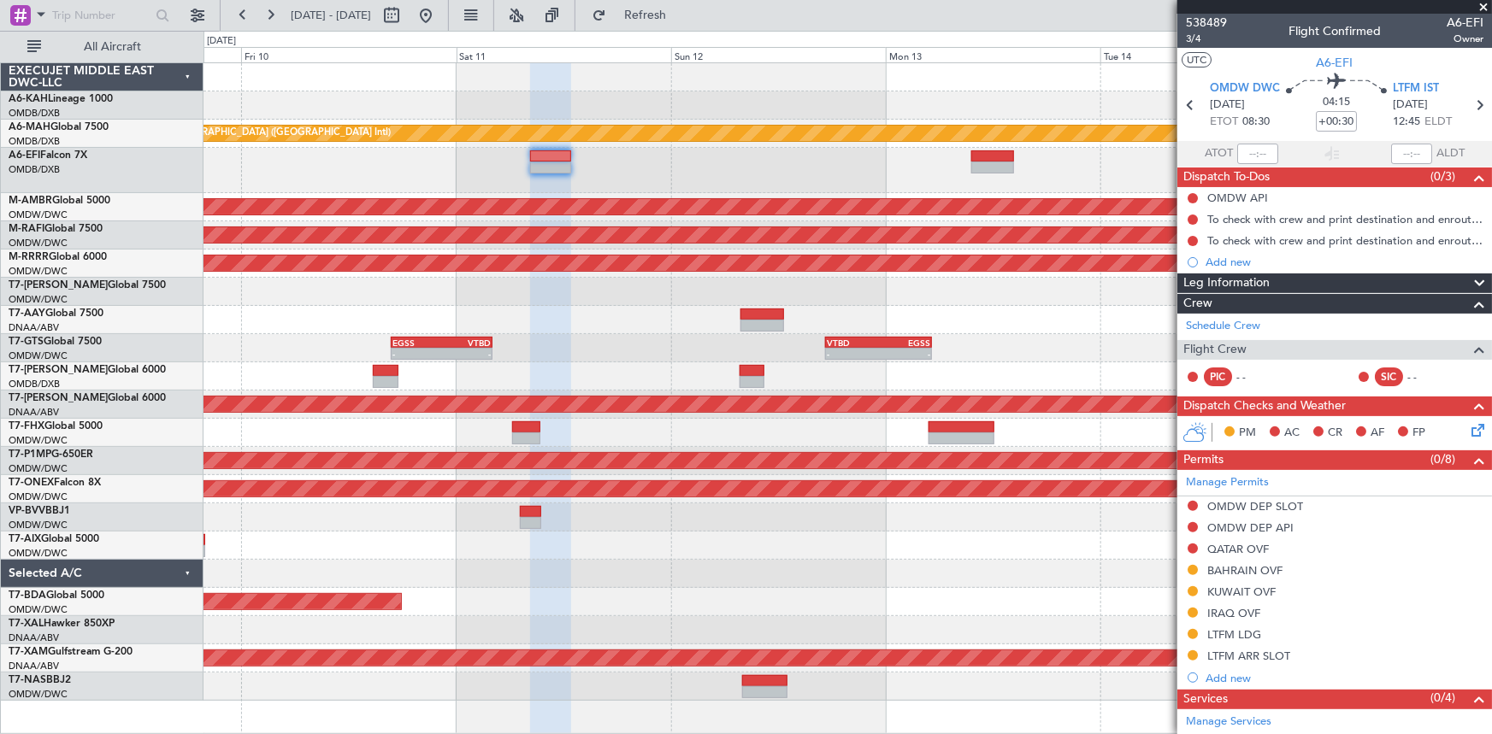
click at [763, 162] on div at bounding box center [847, 170] width 1288 height 45
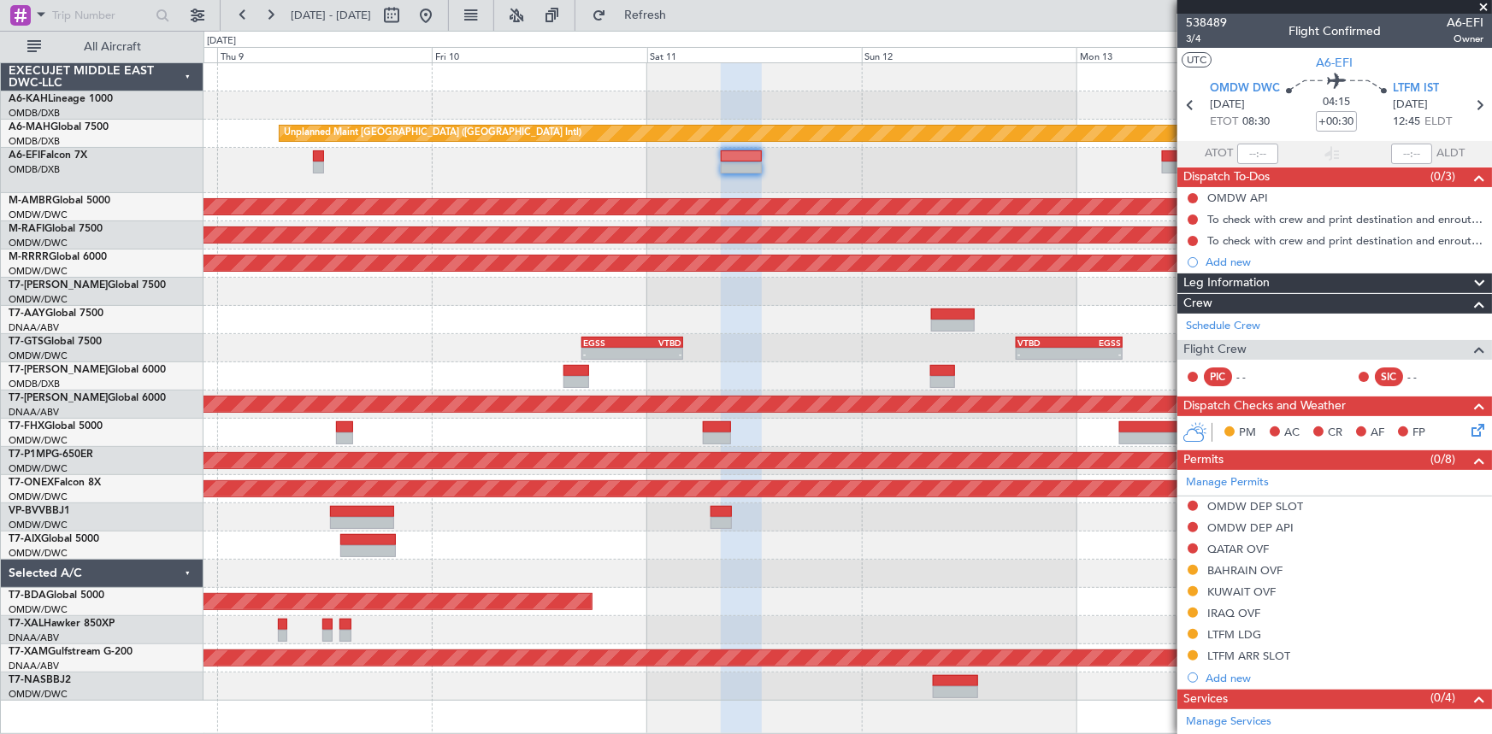
click at [622, 161] on div at bounding box center [847, 170] width 1288 height 45
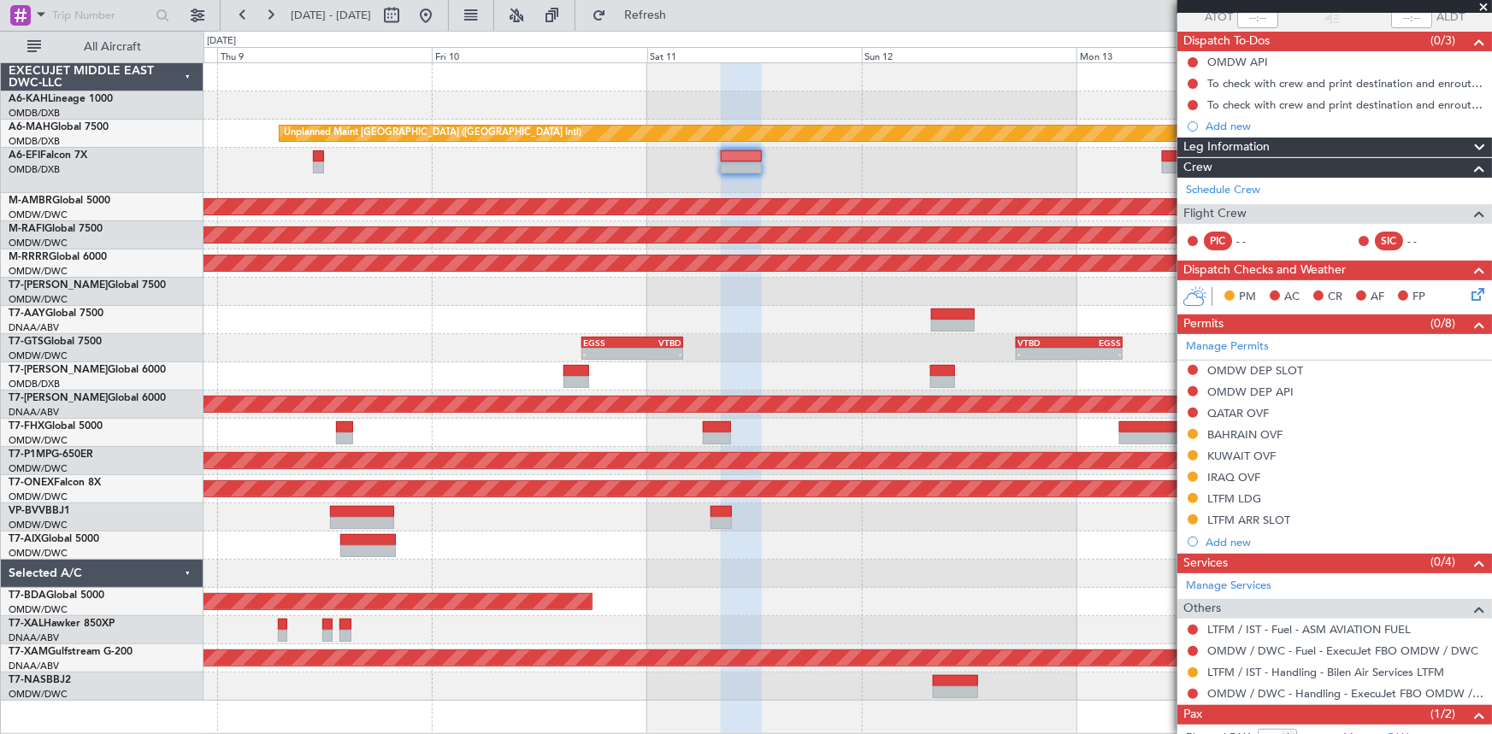
scroll to position [214, 0]
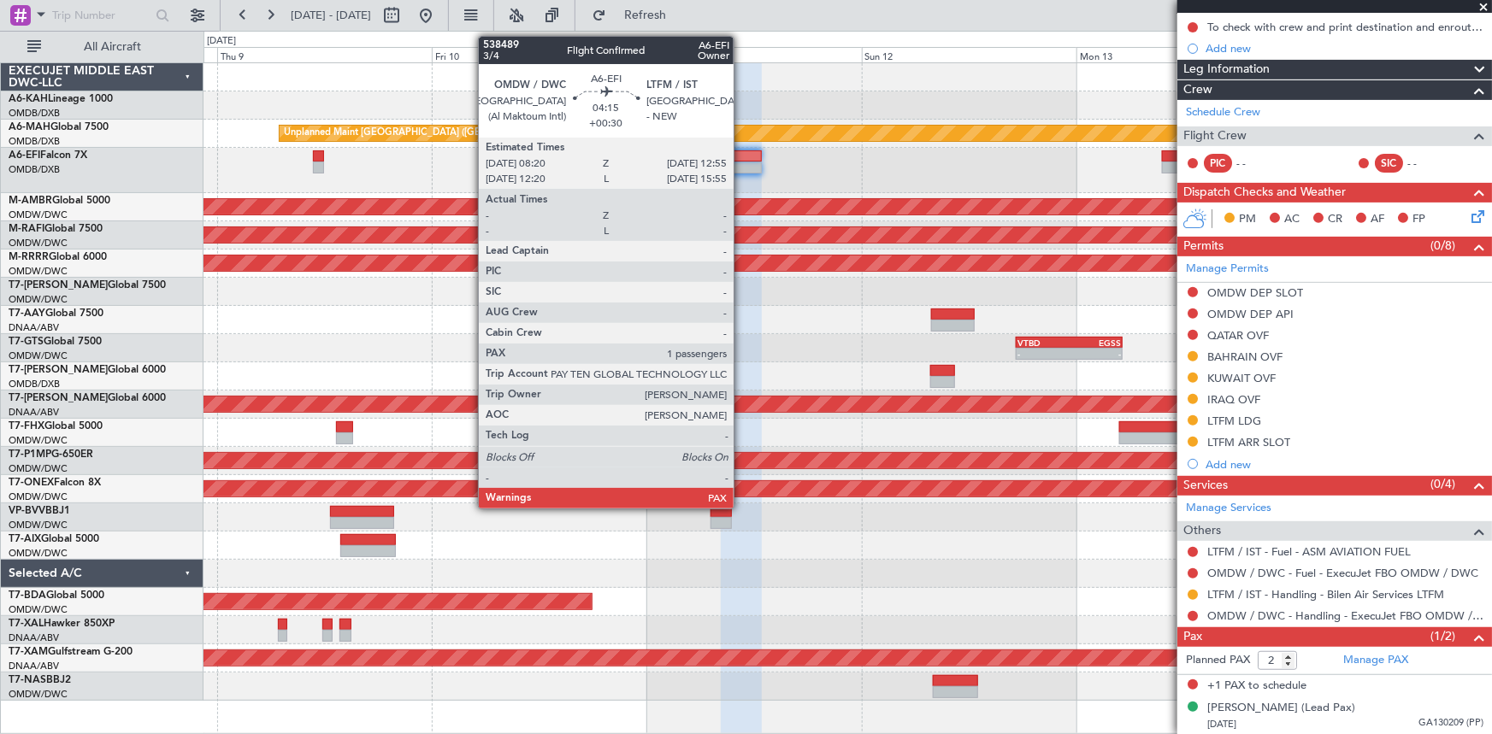
click at [741, 153] on div at bounding box center [741, 156] width 41 height 12
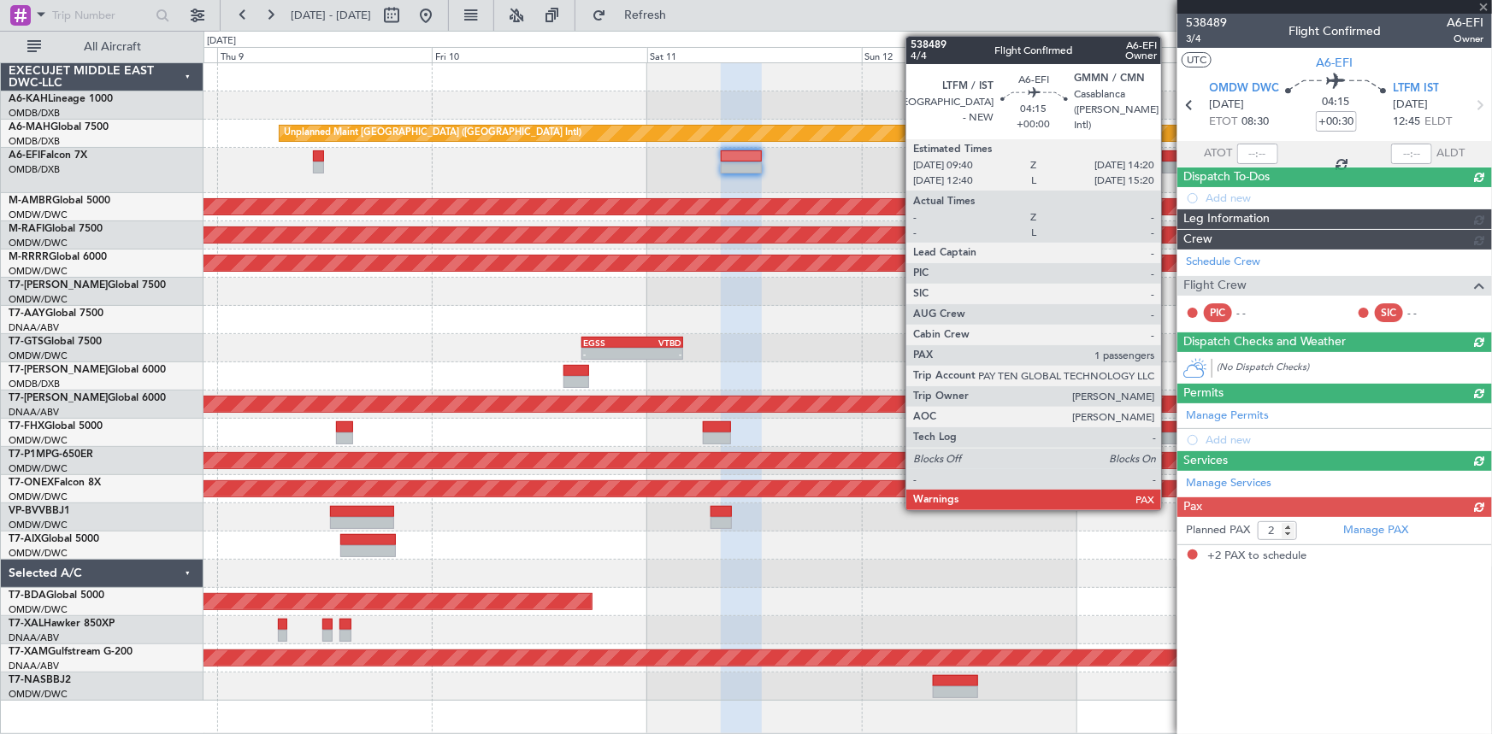
scroll to position [0, 0]
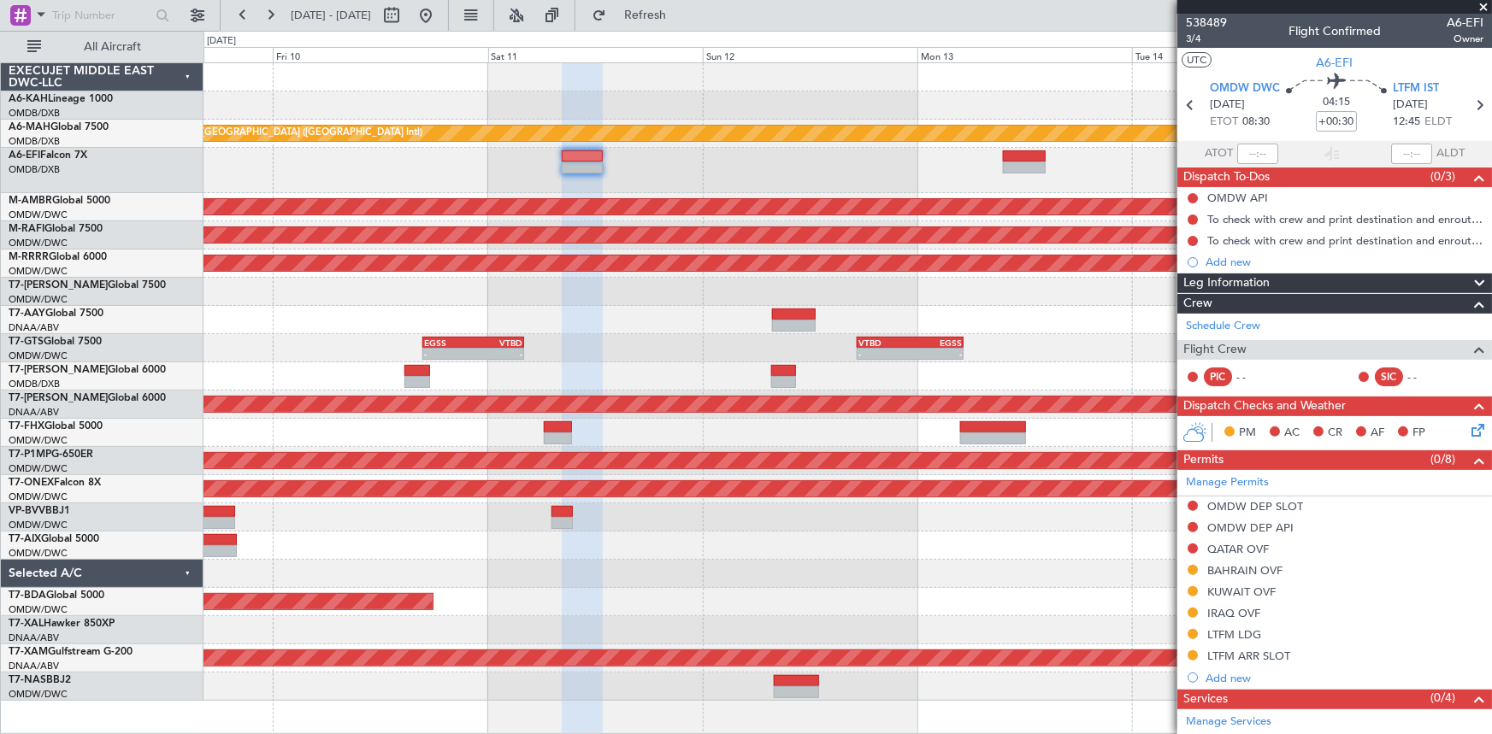
click at [847, 171] on div at bounding box center [847, 170] width 1288 height 45
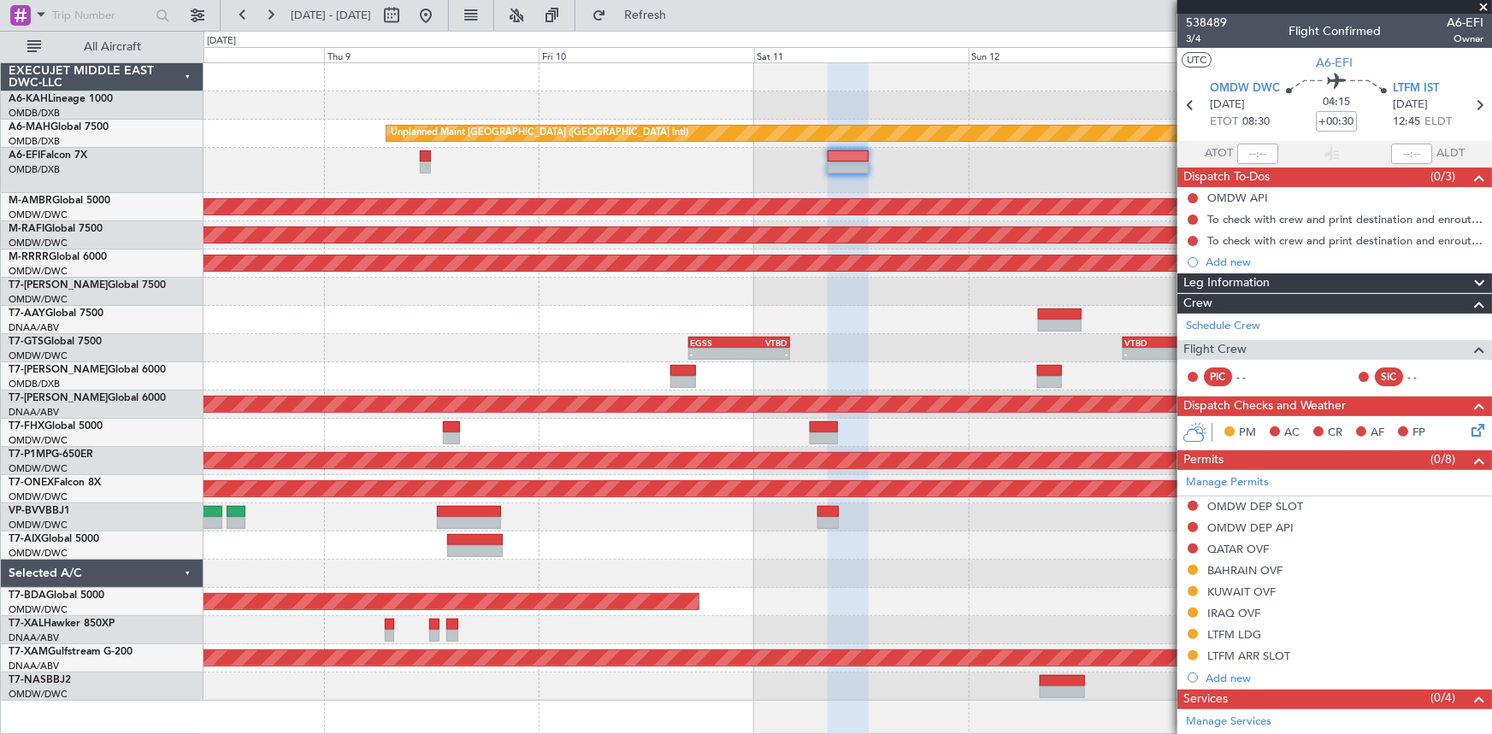
click at [919, 164] on div at bounding box center [847, 170] width 1288 height 45
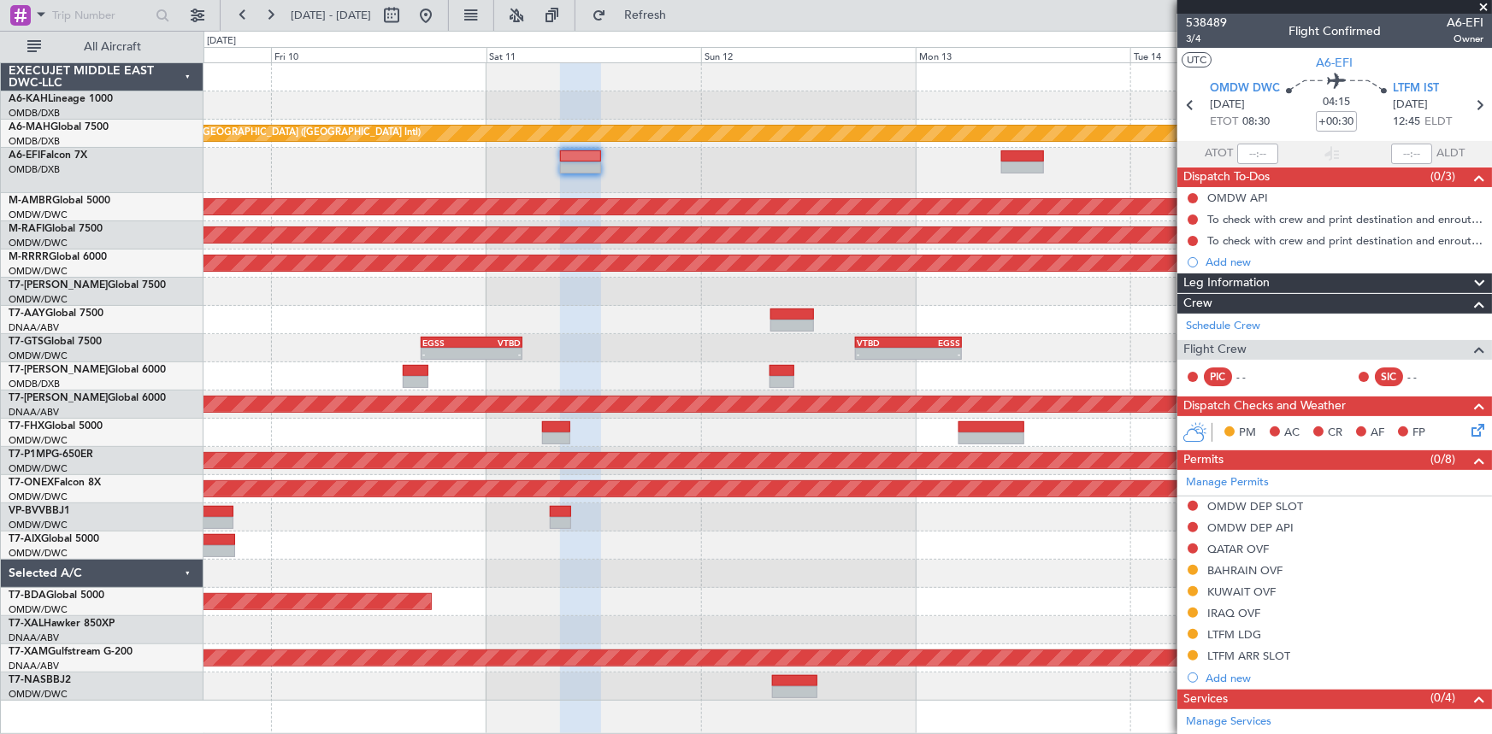
click at [649, 177] on div at bounding box center [847, 170] width 1288 height 45
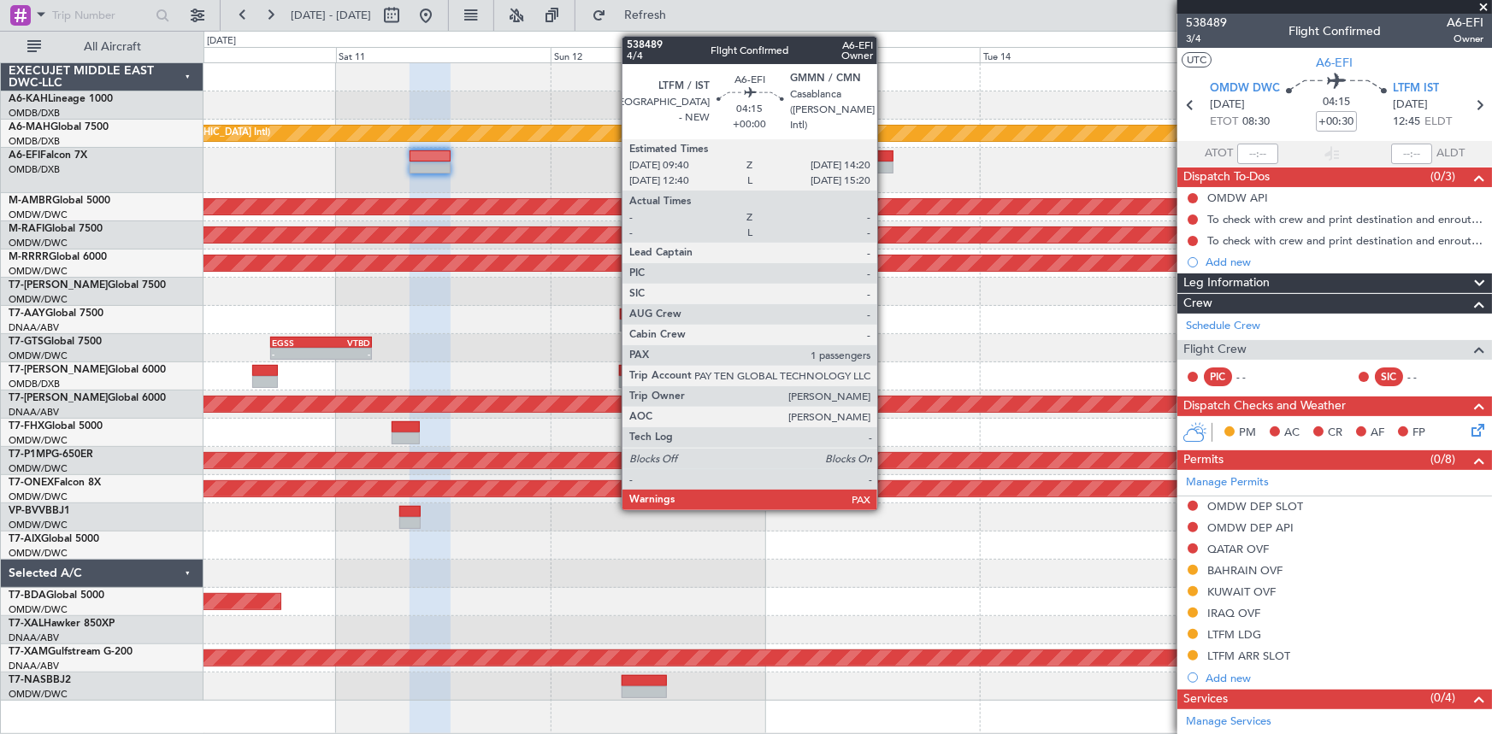
click at [884, 154] on div at bounding box center [872, 156] width 42 height 12
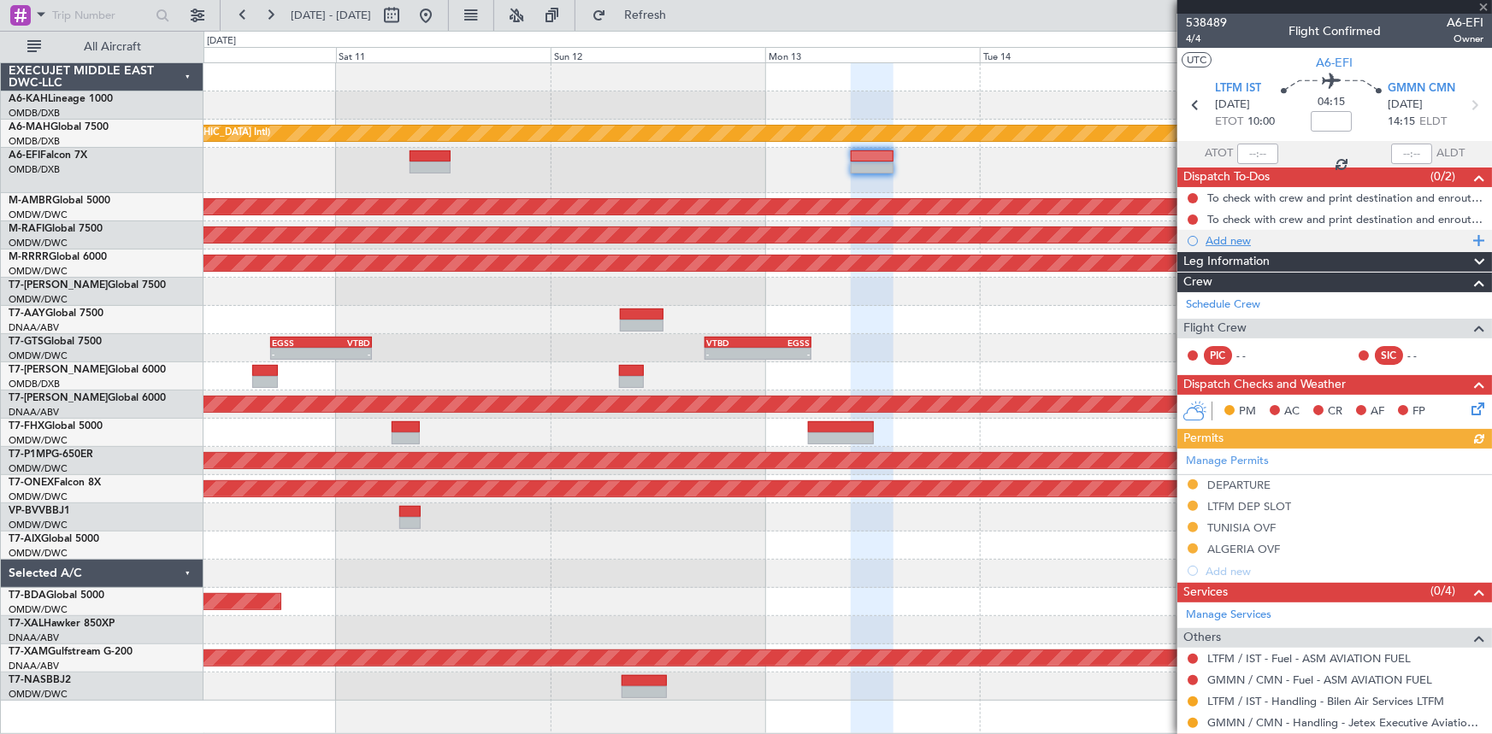
scroll to position [106, 0]
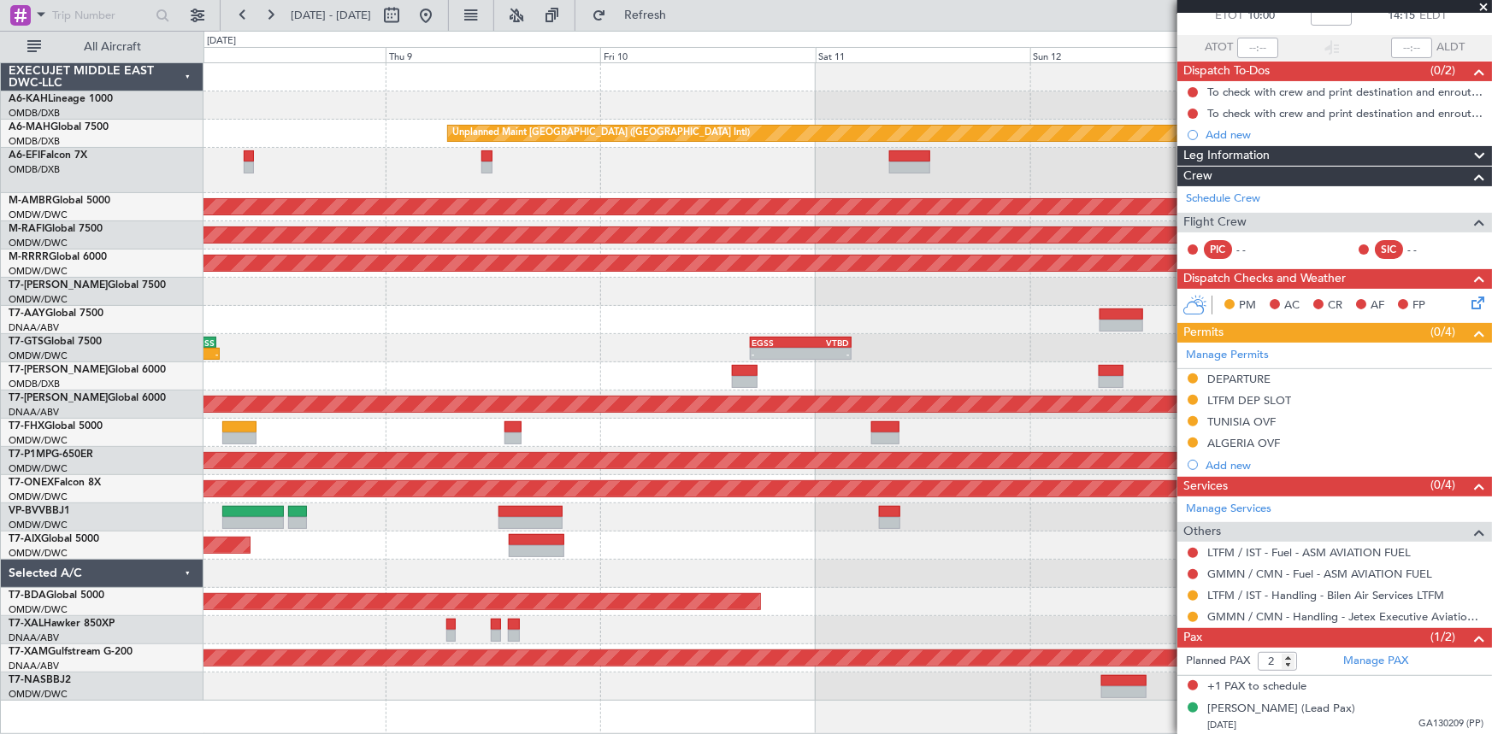
click at [983, 168] on div at bounding box center [847, 170] width 1288 height 45
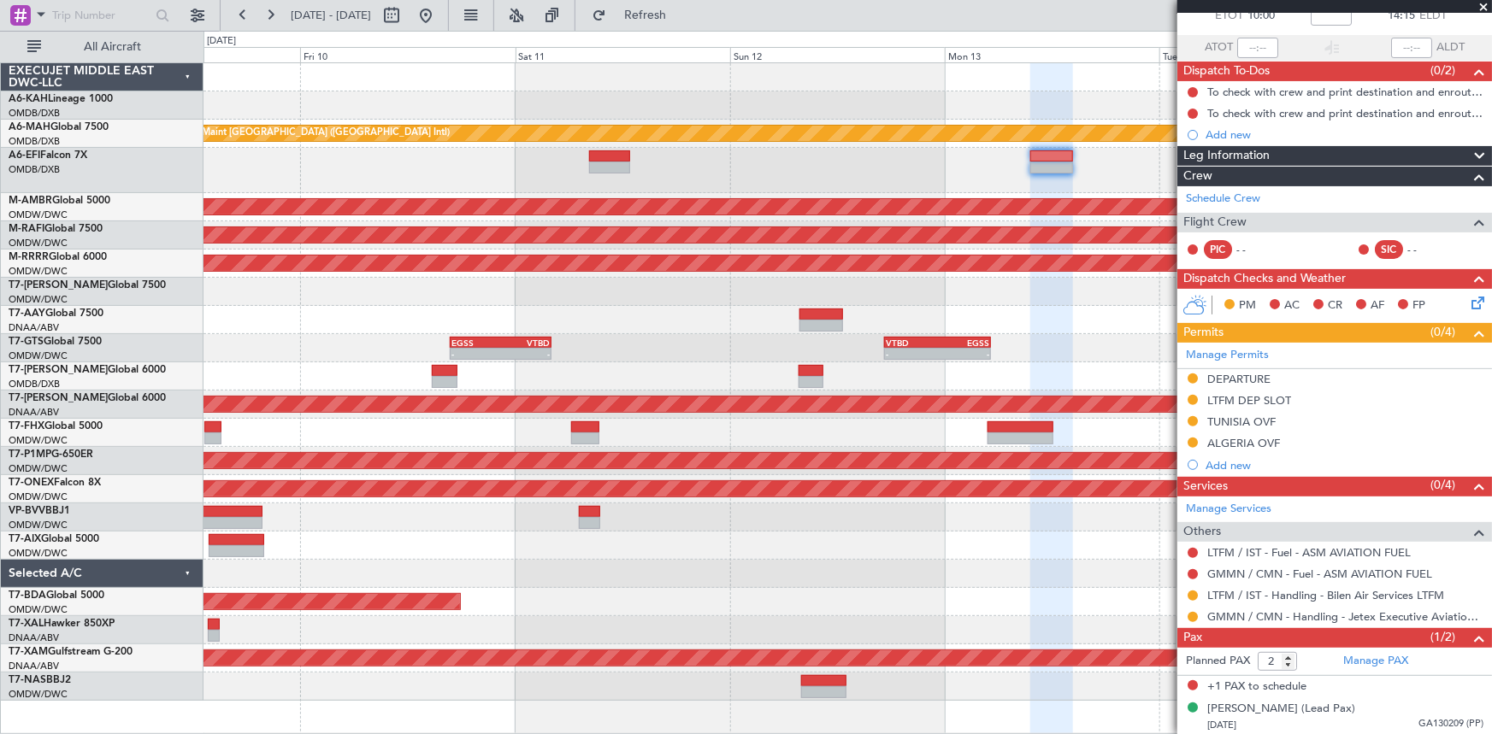
click at [294, 308] on div at bounding box center [847, 320] width 1288 height 28
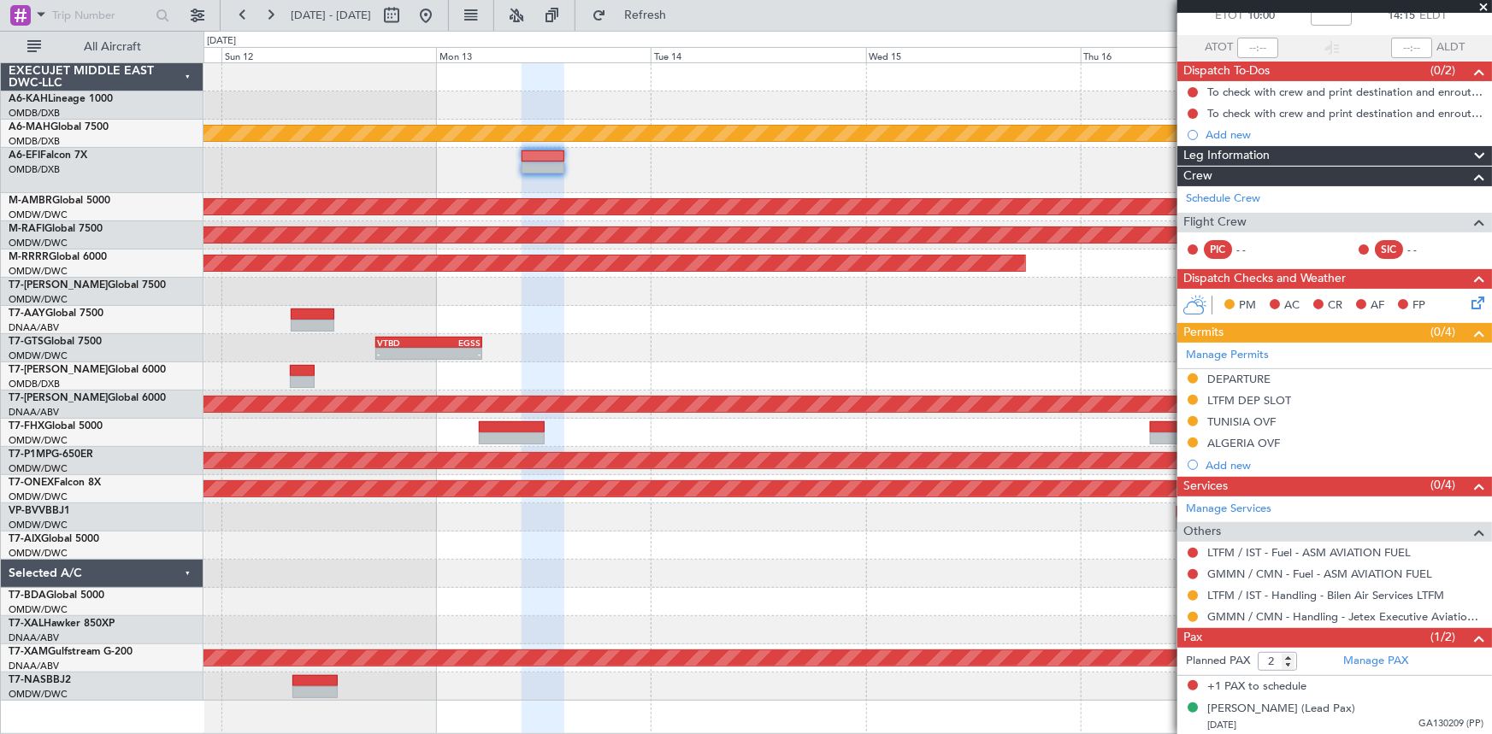
click at [551, 321] on div at bounding box center [847, 320] width 1288 height 28
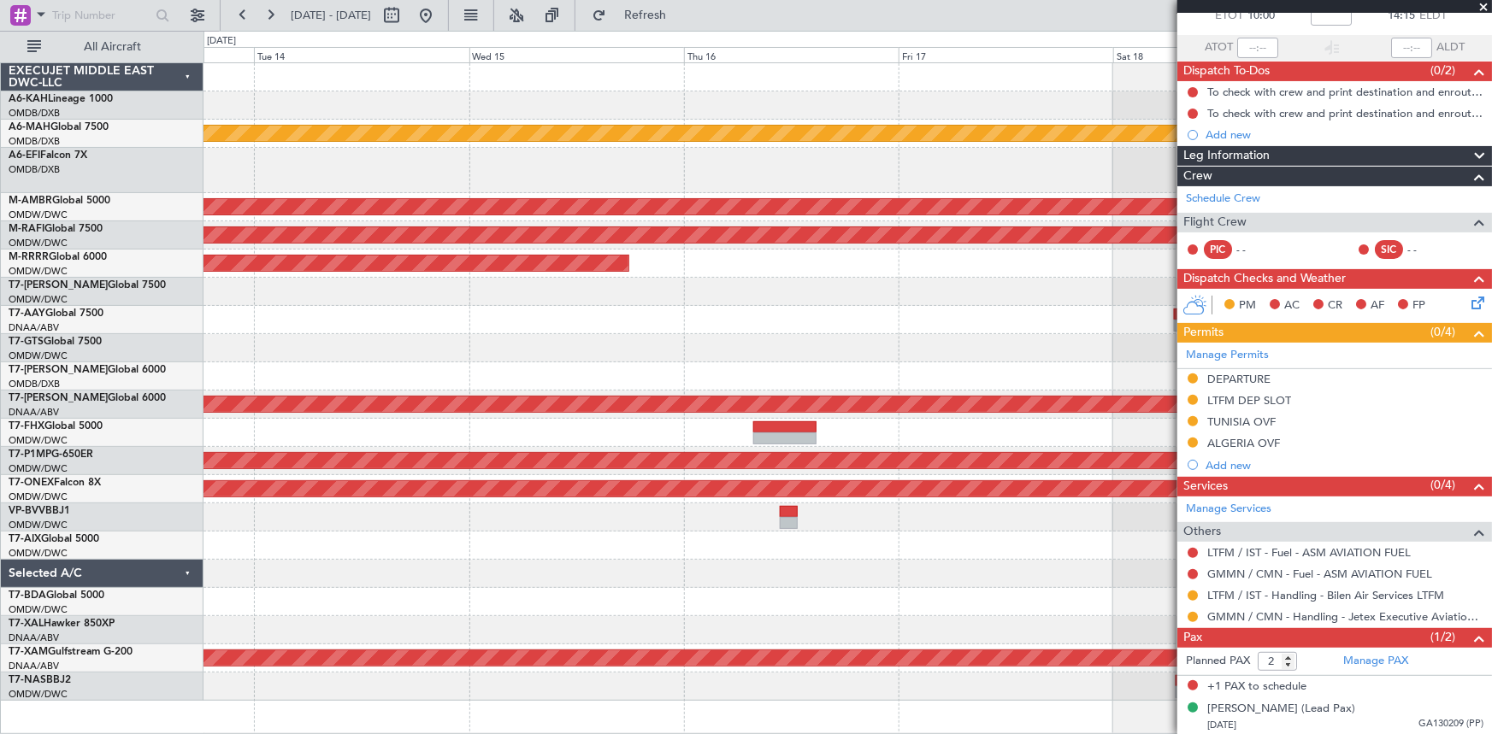
click at [488, 291] on div "Unplanned Maint [GEOGRAPHIC_DATA] ([GEOGRAPHIC_DATA] Intl) Planned Maint [GEOGR…" at bounding box center [847, 382] width 1288 height 638
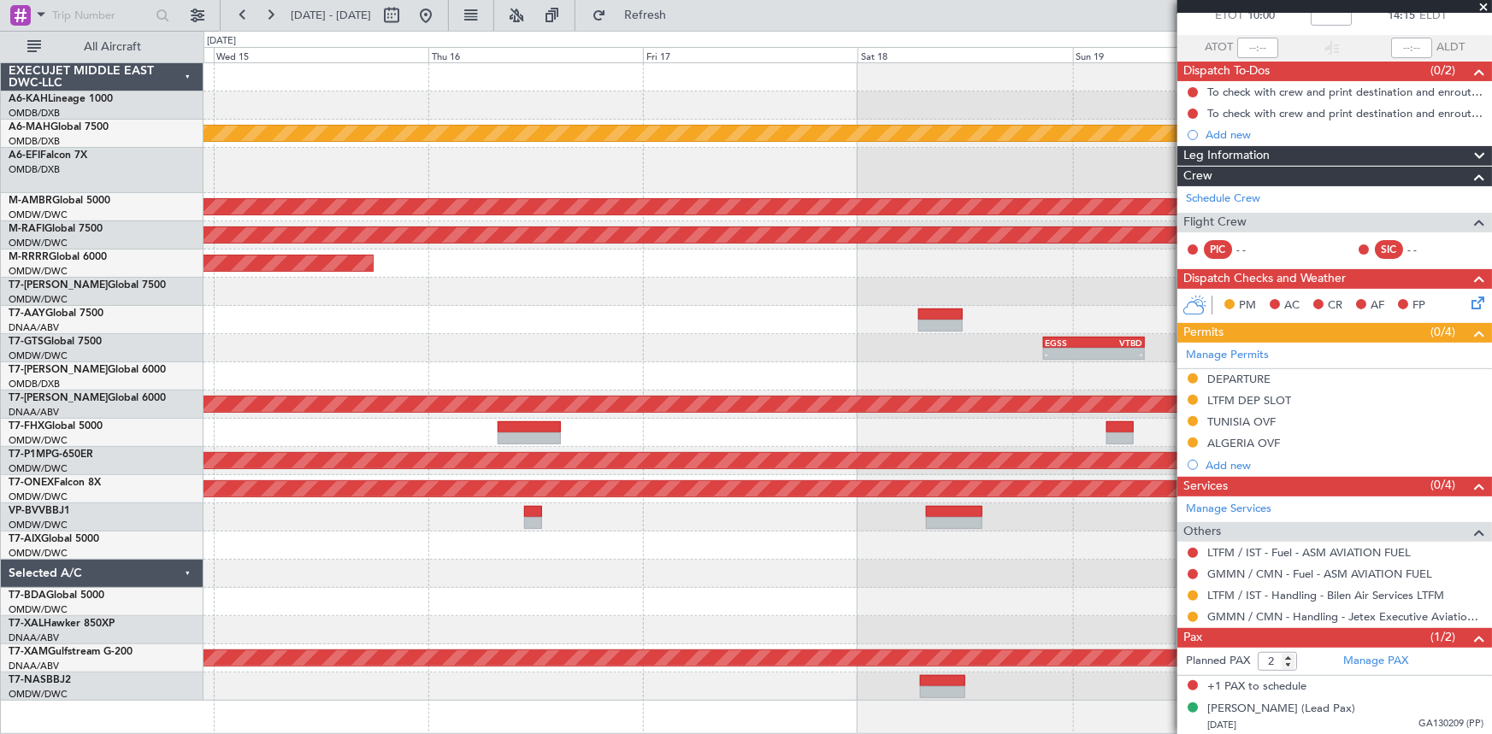
click at [570, 306] on div at bounding box center [847, 320] width 1288 height 28
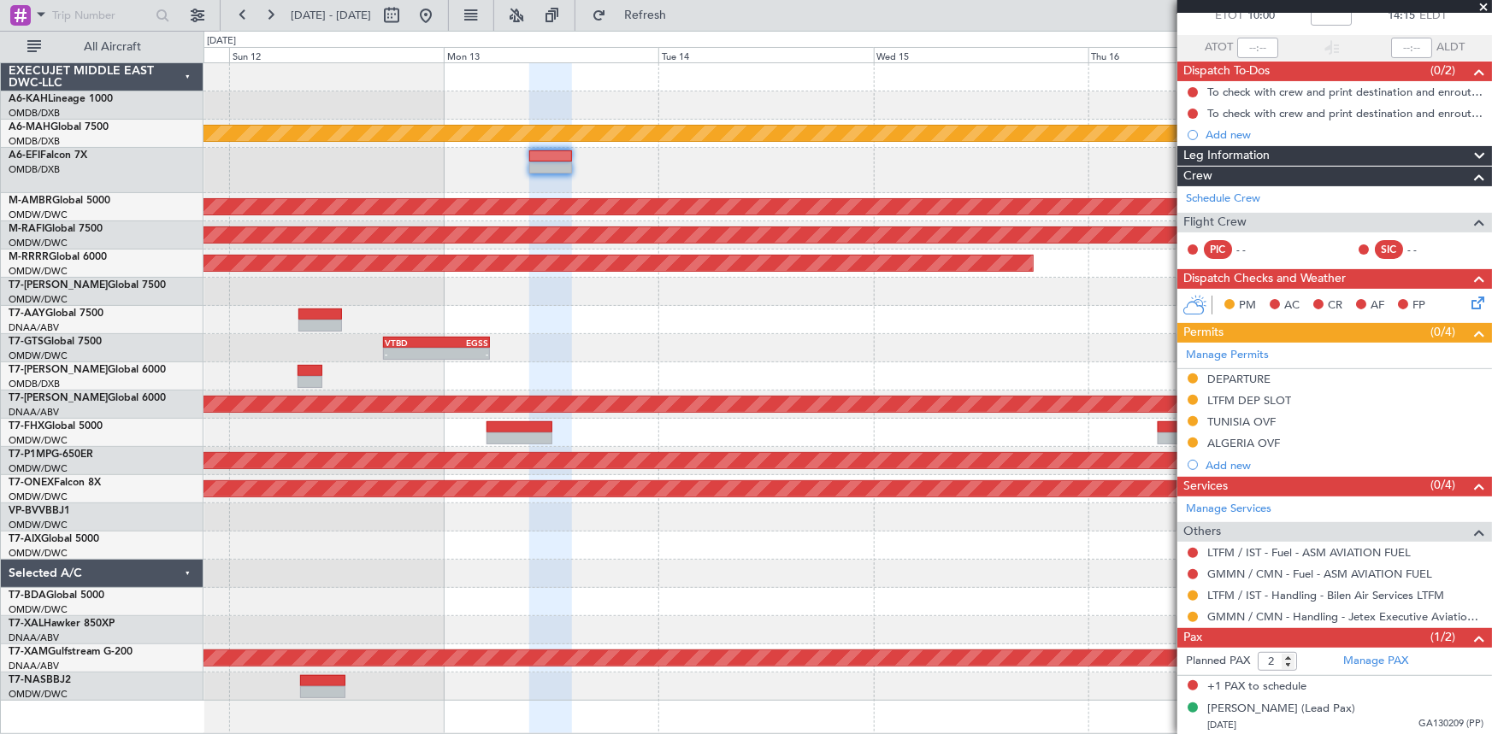
click at [955, 309] on div at bounding box center [847, 320] width 1288 height 28
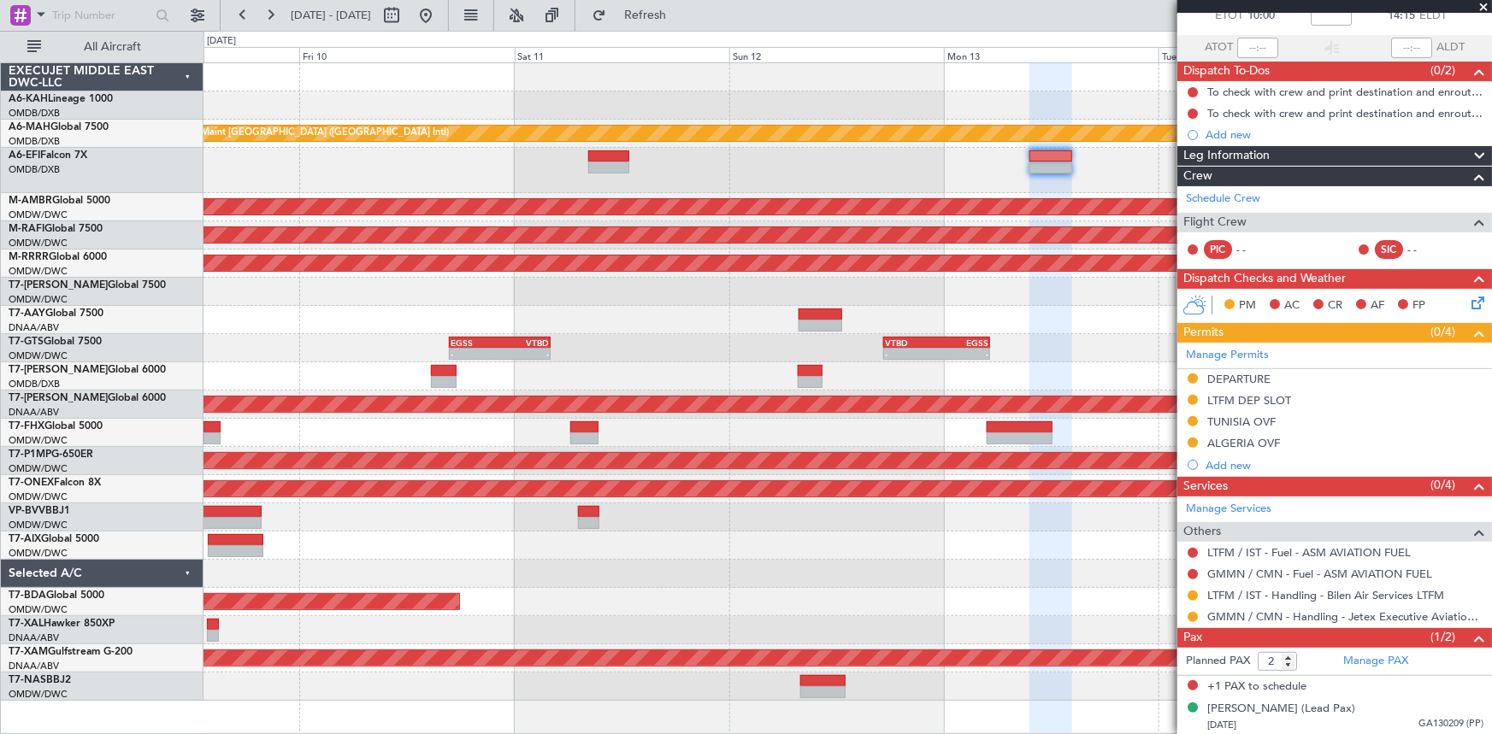
click at [746, 352] on div "VTBD 17:20 Z EGSS 05:15 Z - - EGSS 16:50 Z VTBD 04:05 Z - - 17:42 Z - VTBD 17:2…" at bounding box center [847, 348] width 1288 height 28
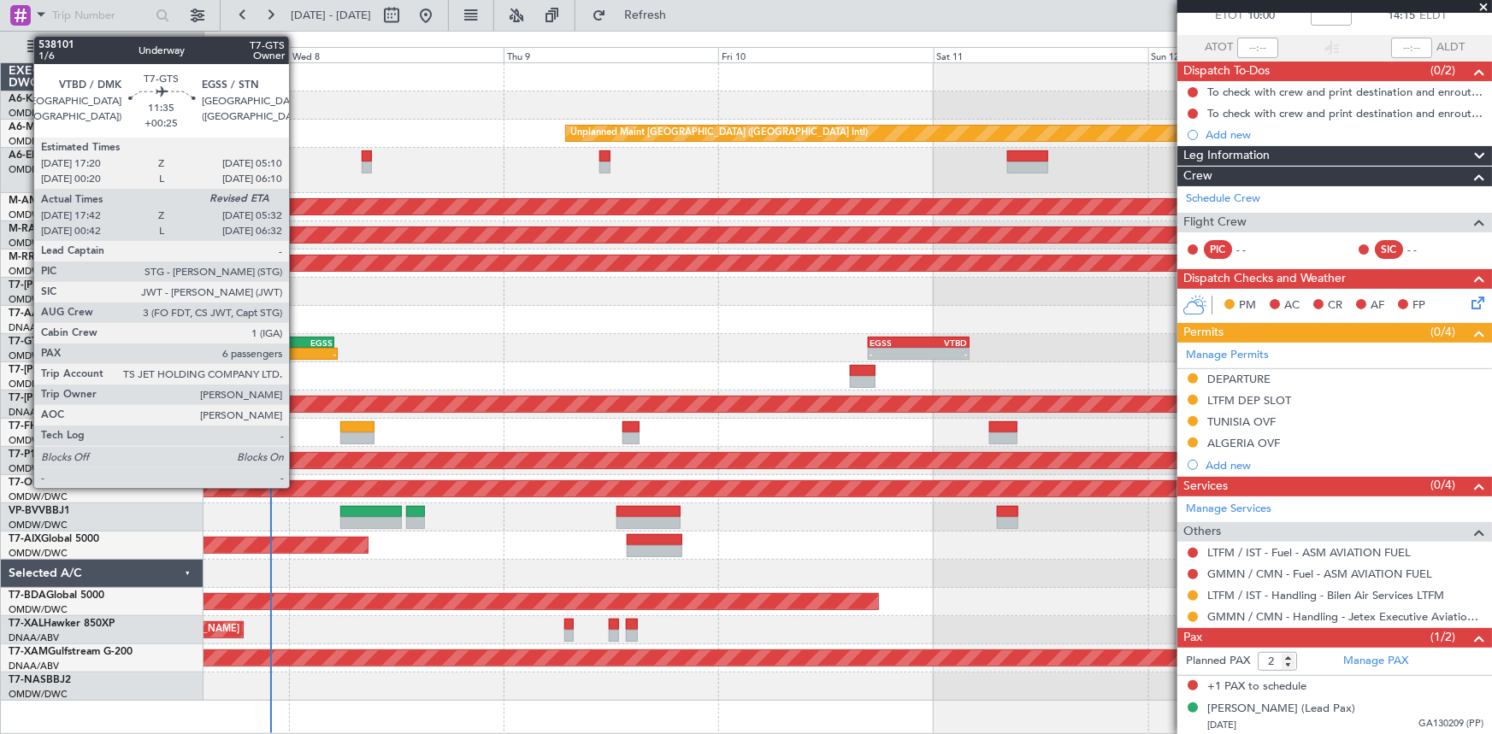
click at [297, 338] on div "EGSS" at bounding box center [306, 343] width 51 height 10
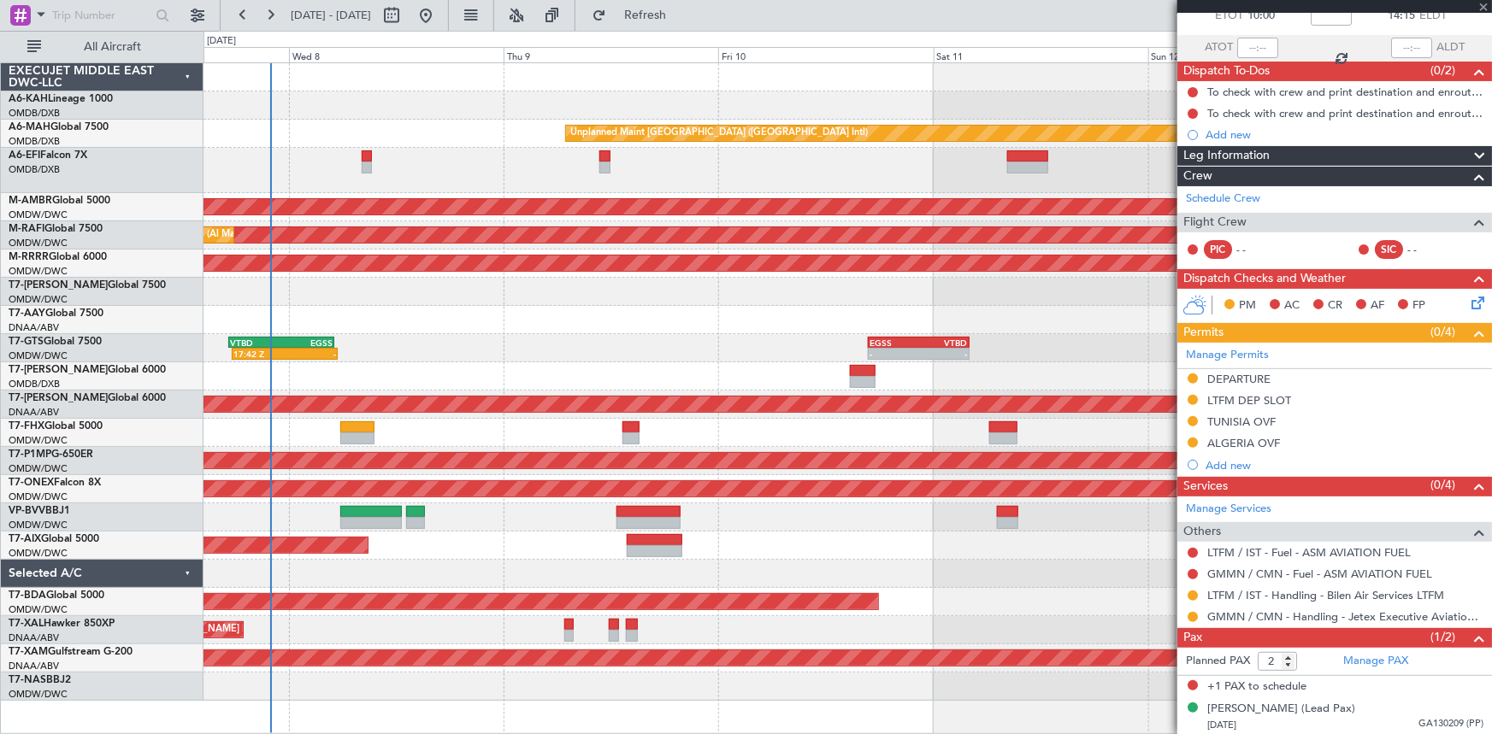
type input "+00:25"
type input "17:52"
type input "6"
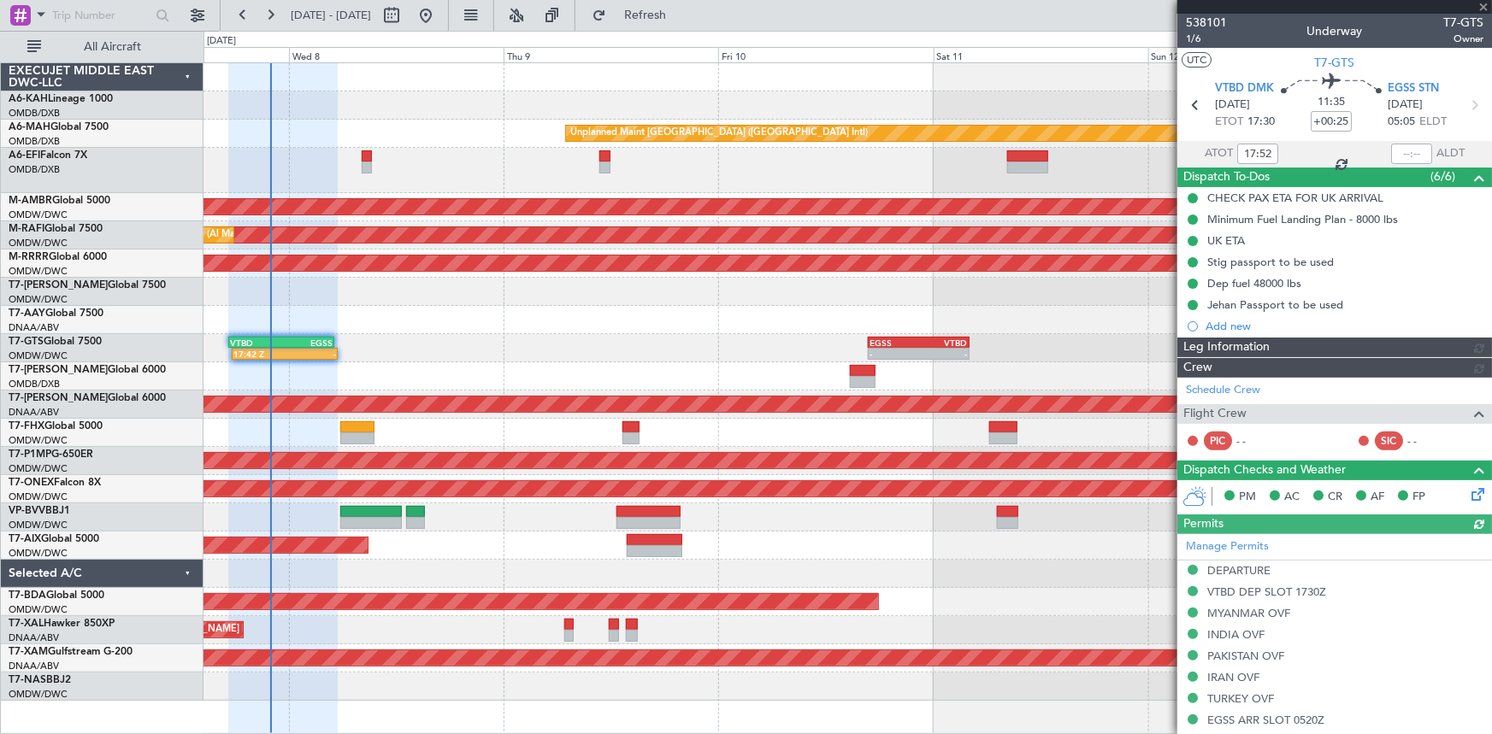
type input "[PERSON_NAME] ([PERSON_NAME])"
type input "7422"
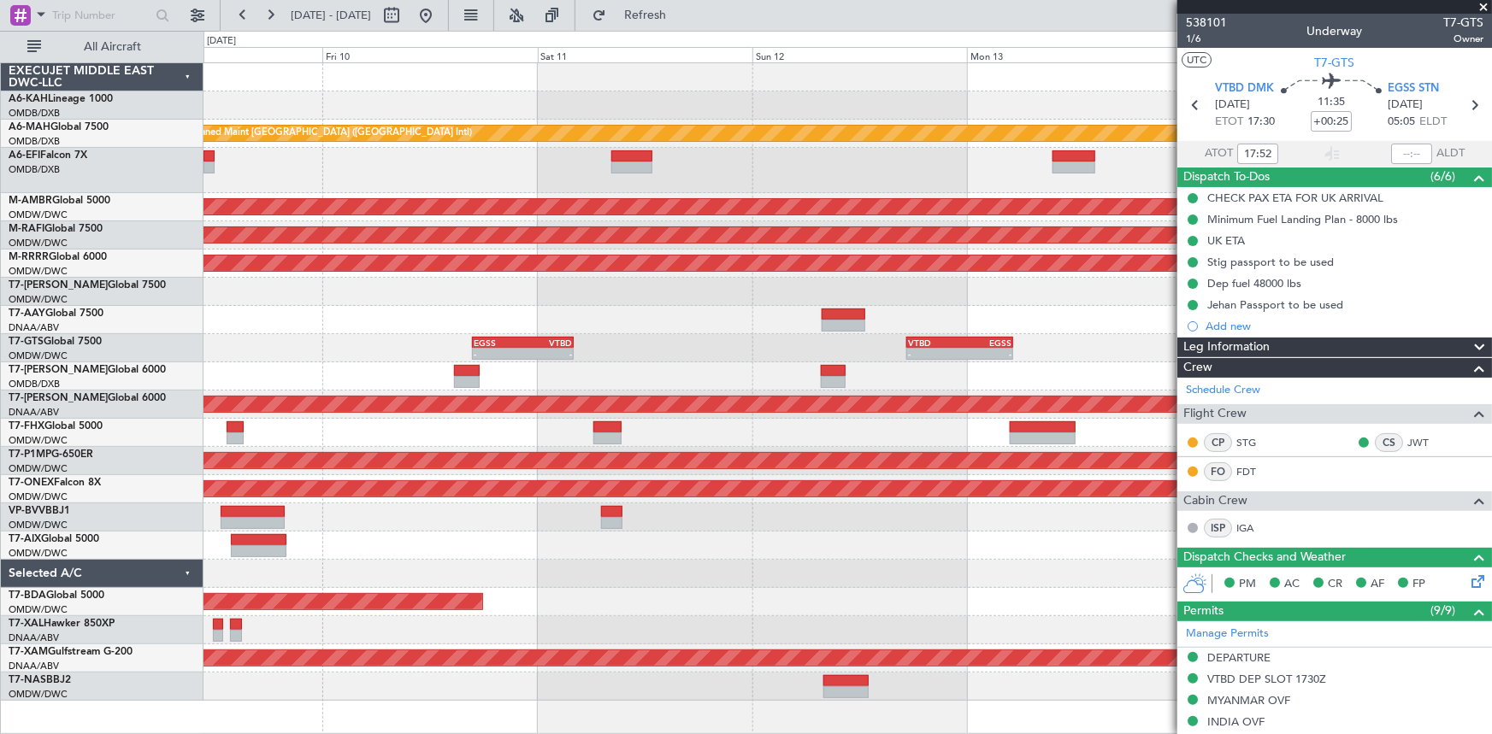
click at [667, 343] on div "- - EGSS 16:50 Z VTBD 04:05 Z - - VTBD 17:20 Z EGSS 05:15 Z 17:42 Z - VTBD 17:2…" at bounding box center [847, 348] width 1288 height 28
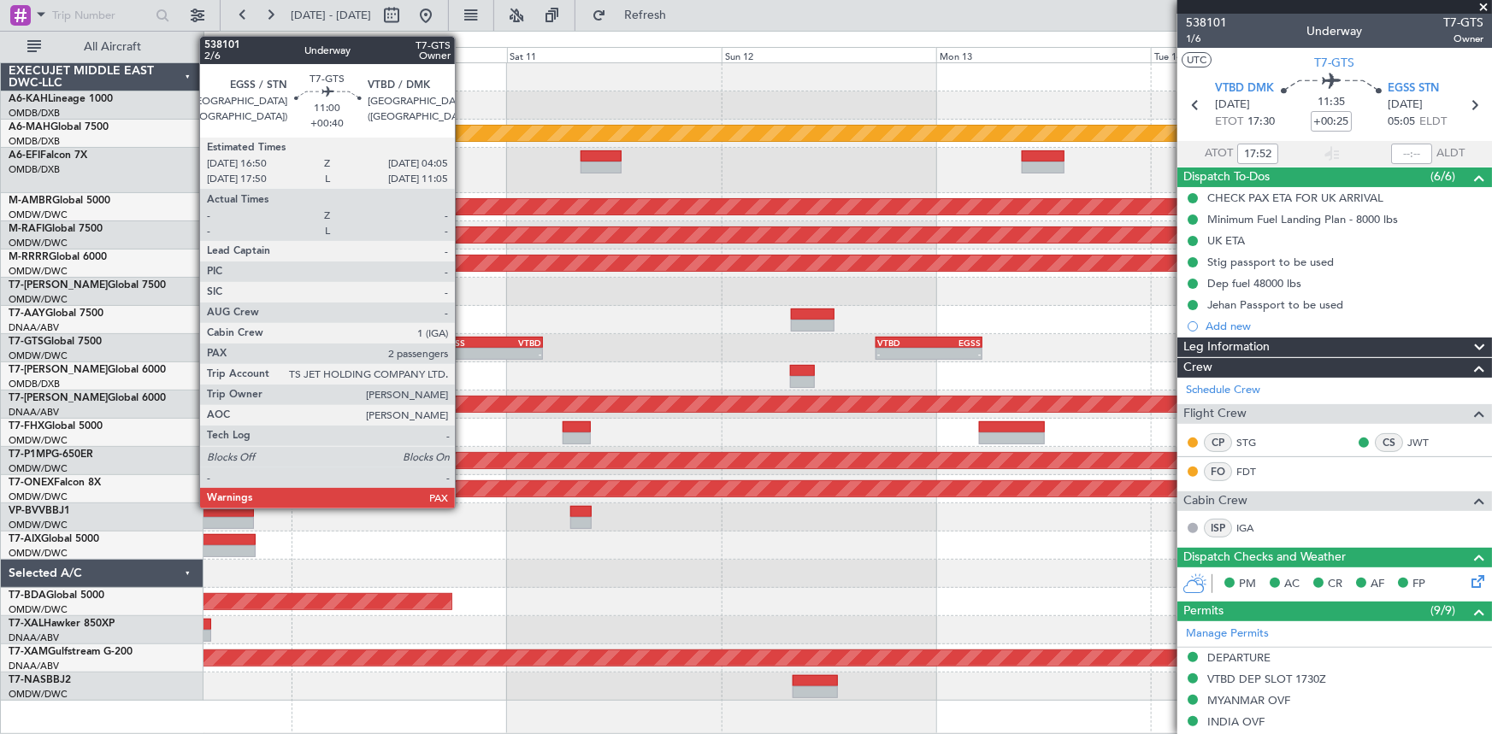
click at [463, 340] on div "EGSS" at bounding box center [467, 343] width 49 height 10
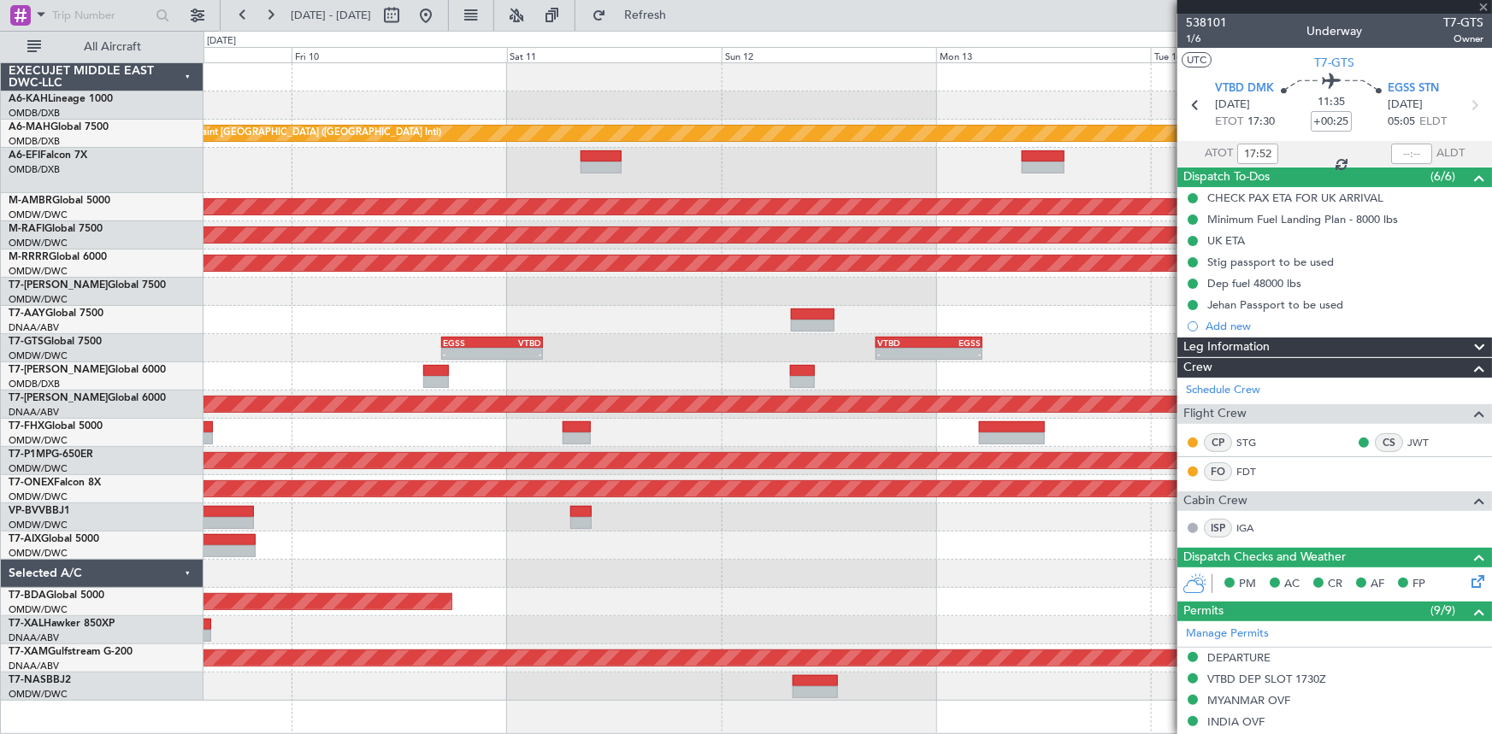
type input "+00:40"
type input "2"
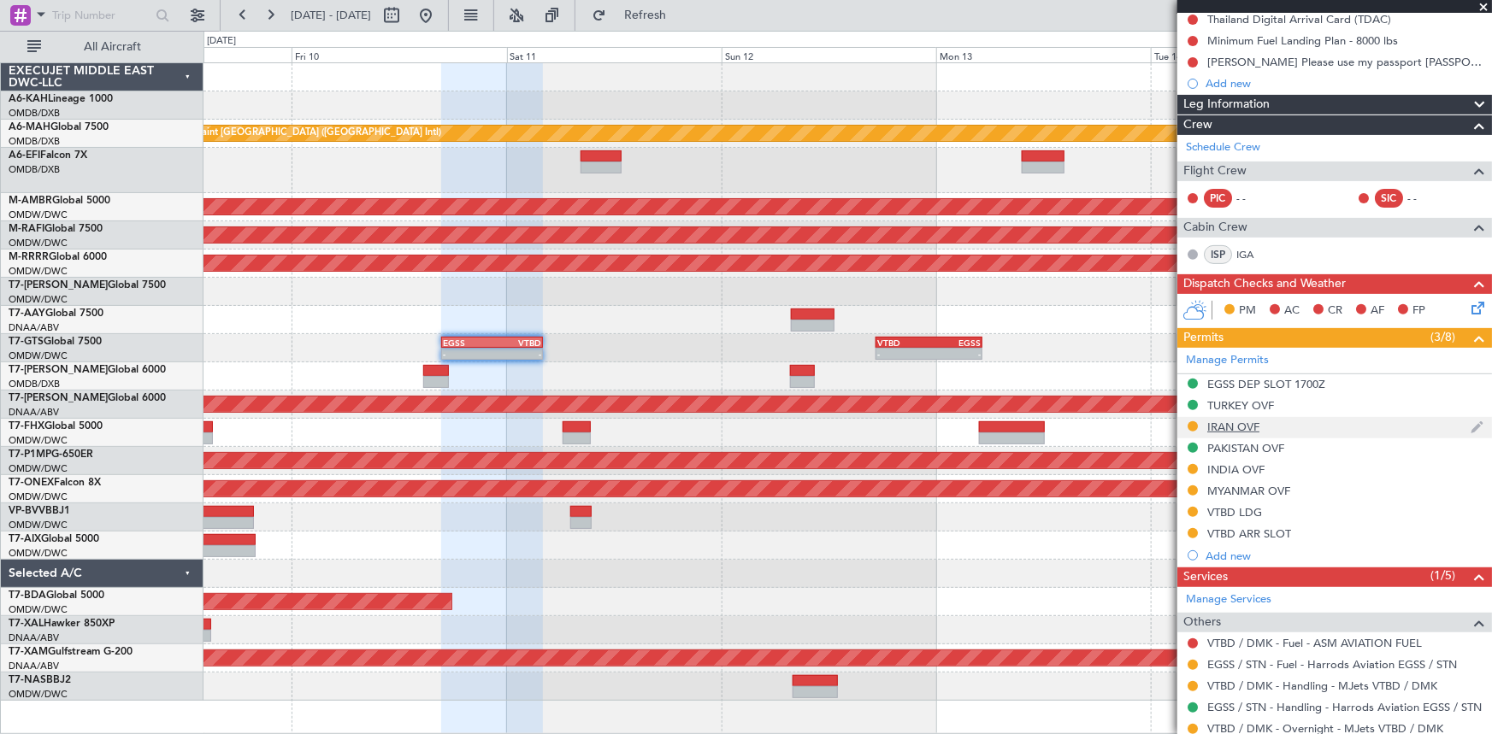
scroll to position [155, 0]
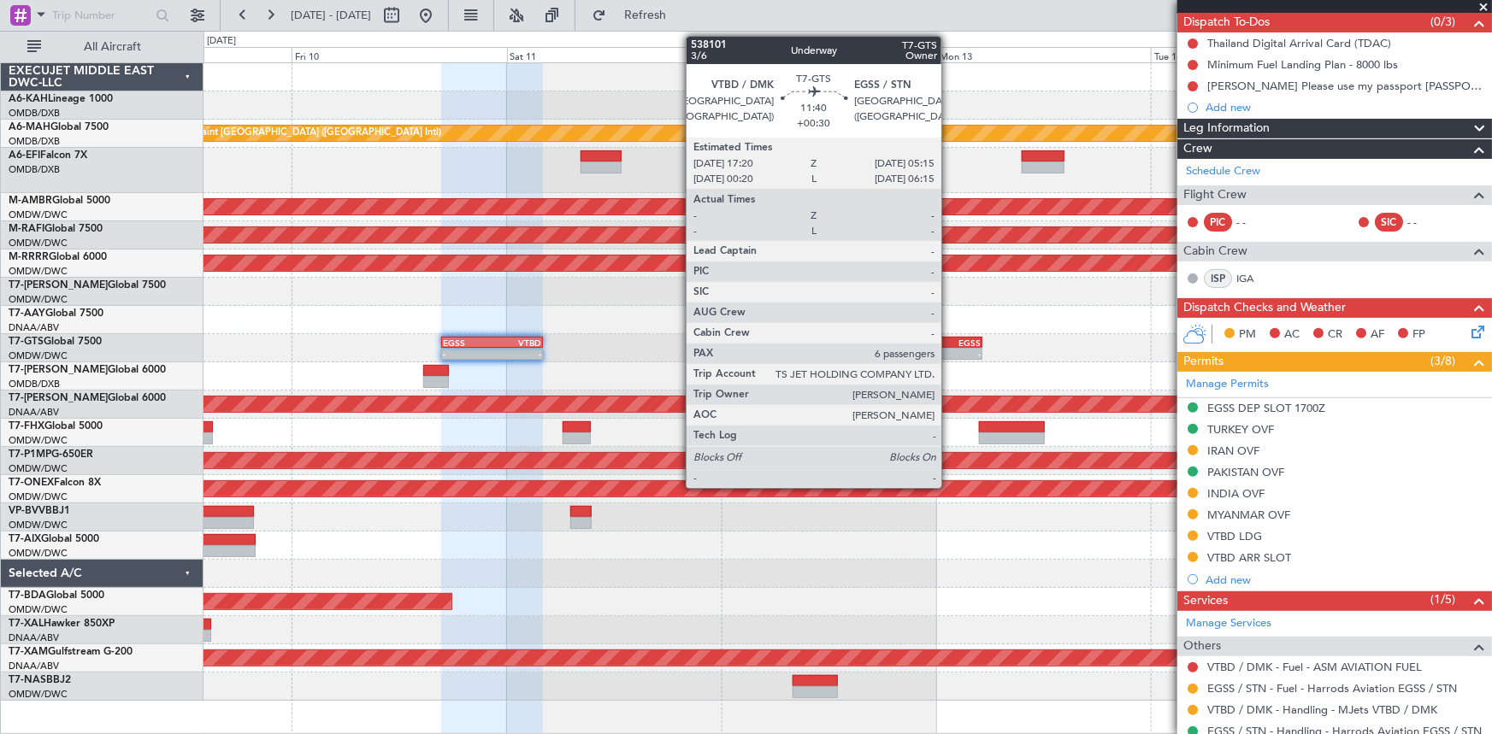
click at [949, 342] on div "EGSS" at bounding box center [955, 343] width 52 height 10
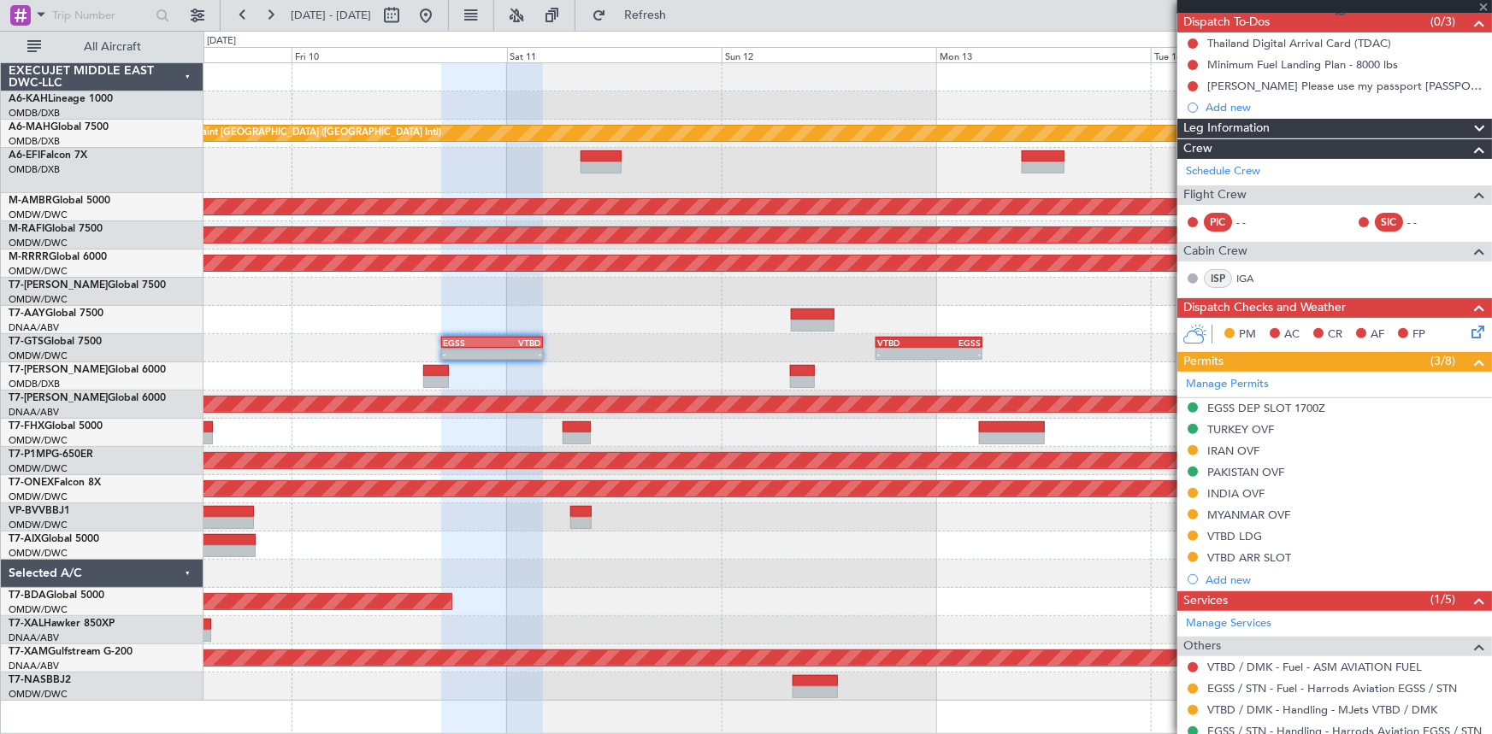
type input "+00:30"
type input "6"
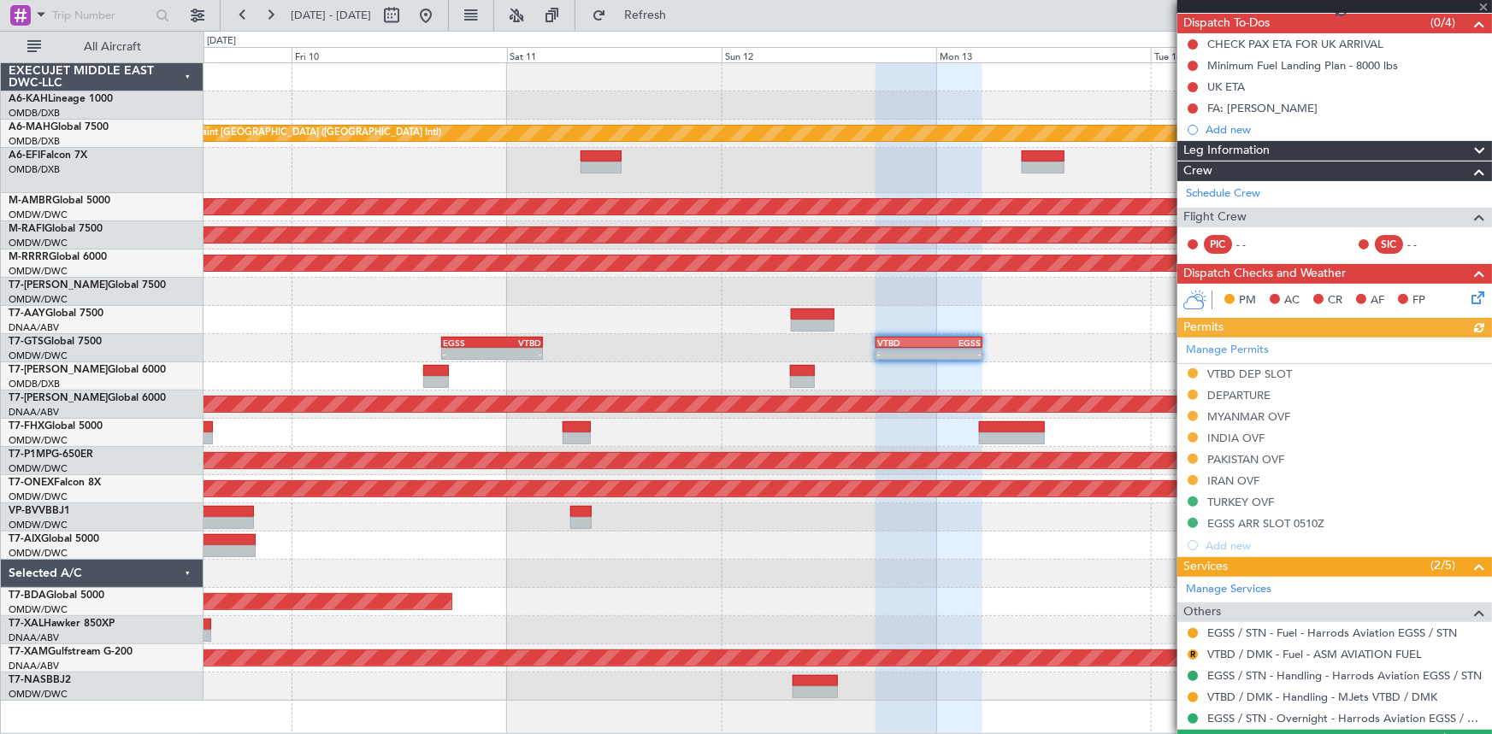
scroll to position [233, 0]
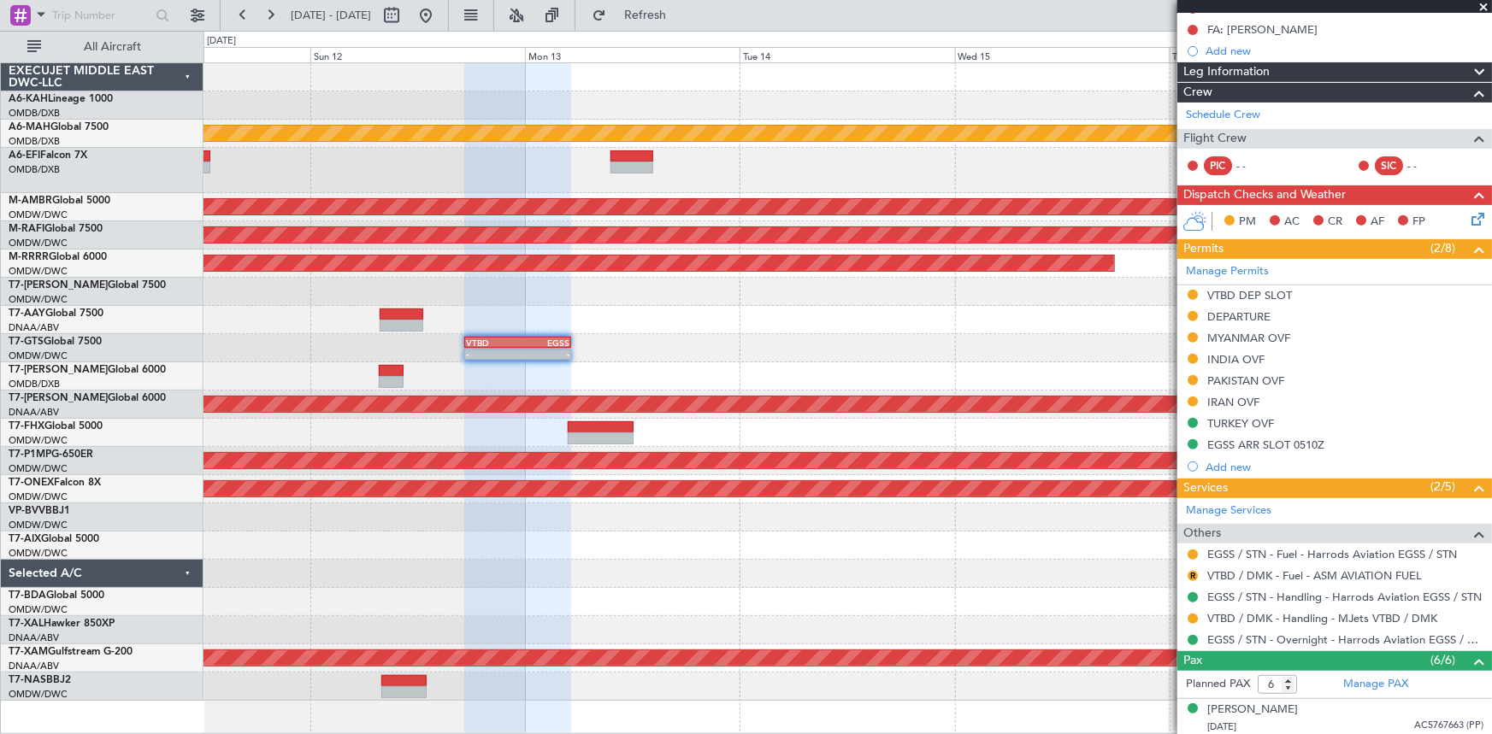
click at [616, 294] on div "Unplanned Maint [GEOGRAPHIC_DATA] ([GEOGRAPHIC_DATA] Intl) Planned Maint [GEOGR…" at bounding box center [847, 382] width 1288 height 638
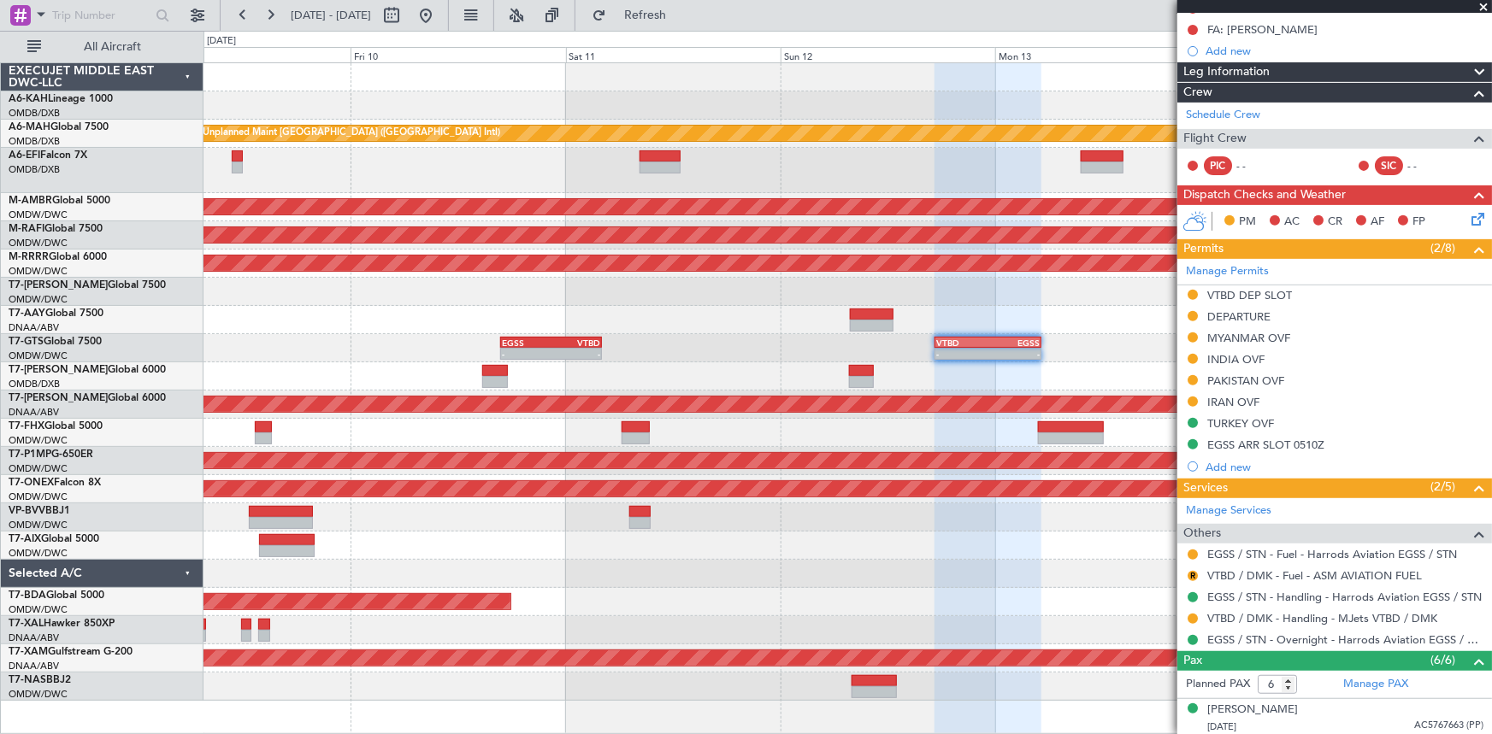
click at [1131, 333] on div "Unplanned Maint [GEOGRAPHIC_DATA] ([GEOGRAPHIC_DATA] Intl) Planned Maint [GEOGR…" at bounding box center [847, 382] width 1288 height 638
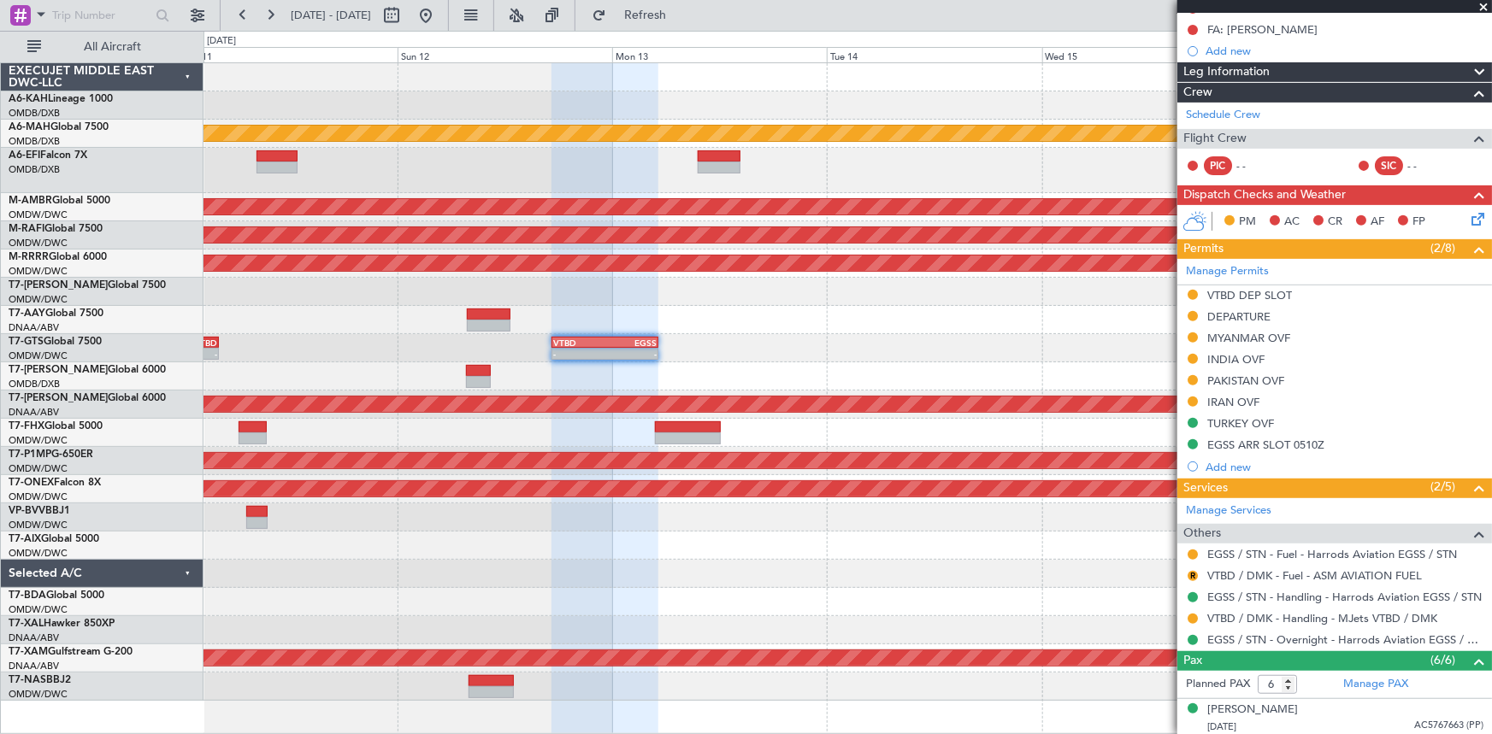
click at [276, 283] on div "Unplanned Maint [GEOGRAPHIC_DATA] ([GEOGRAPHIC_DATA] Intl) Planned Maint [GEOGR…" at bounding box center [847, 382] width 1288 height 638
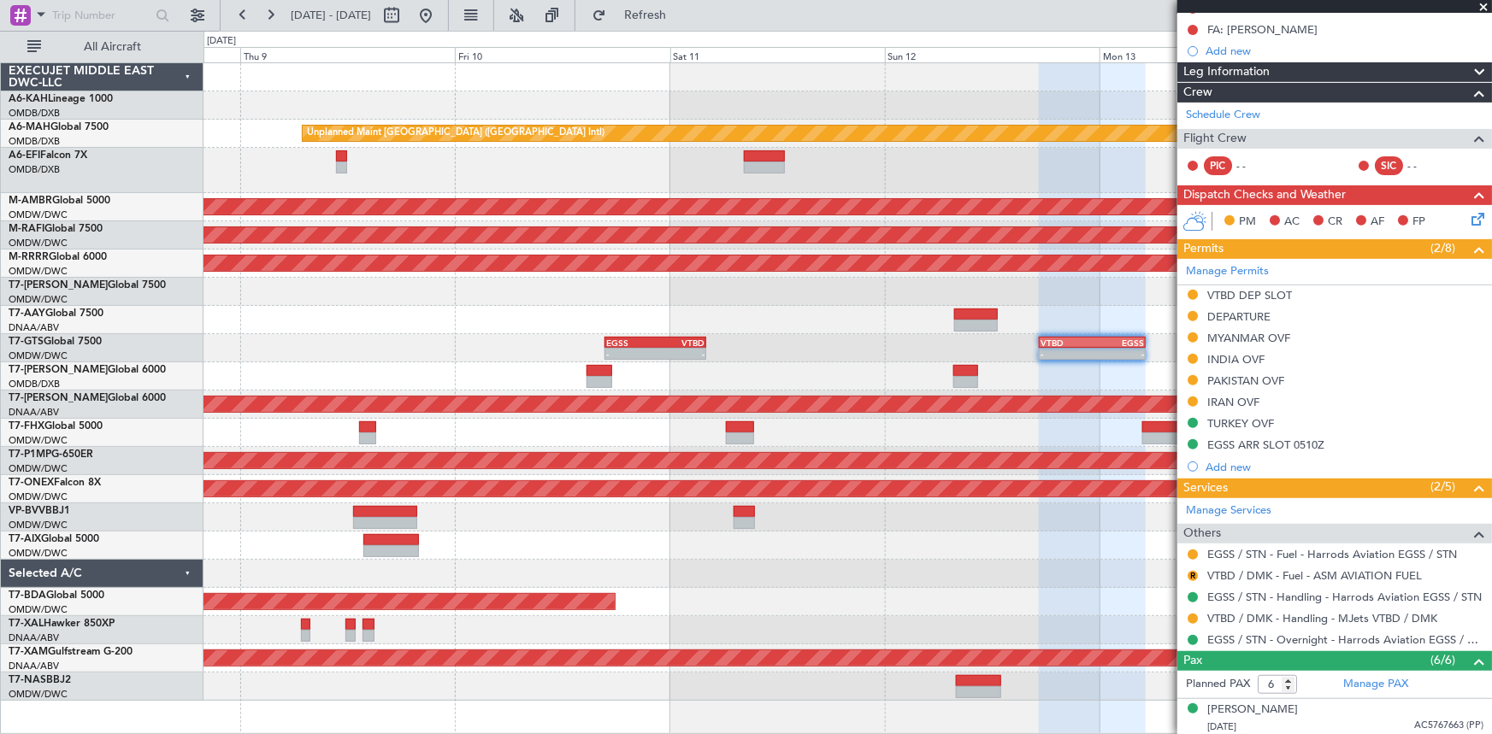
click at [1412, 337] on fb-app "[DATE] - [DATE] Refresh Quick Links All Aircraft Unplanned Maint [GEOGRAPHIC_DA…" at bounding box center [746, 374] width 1492 height 722
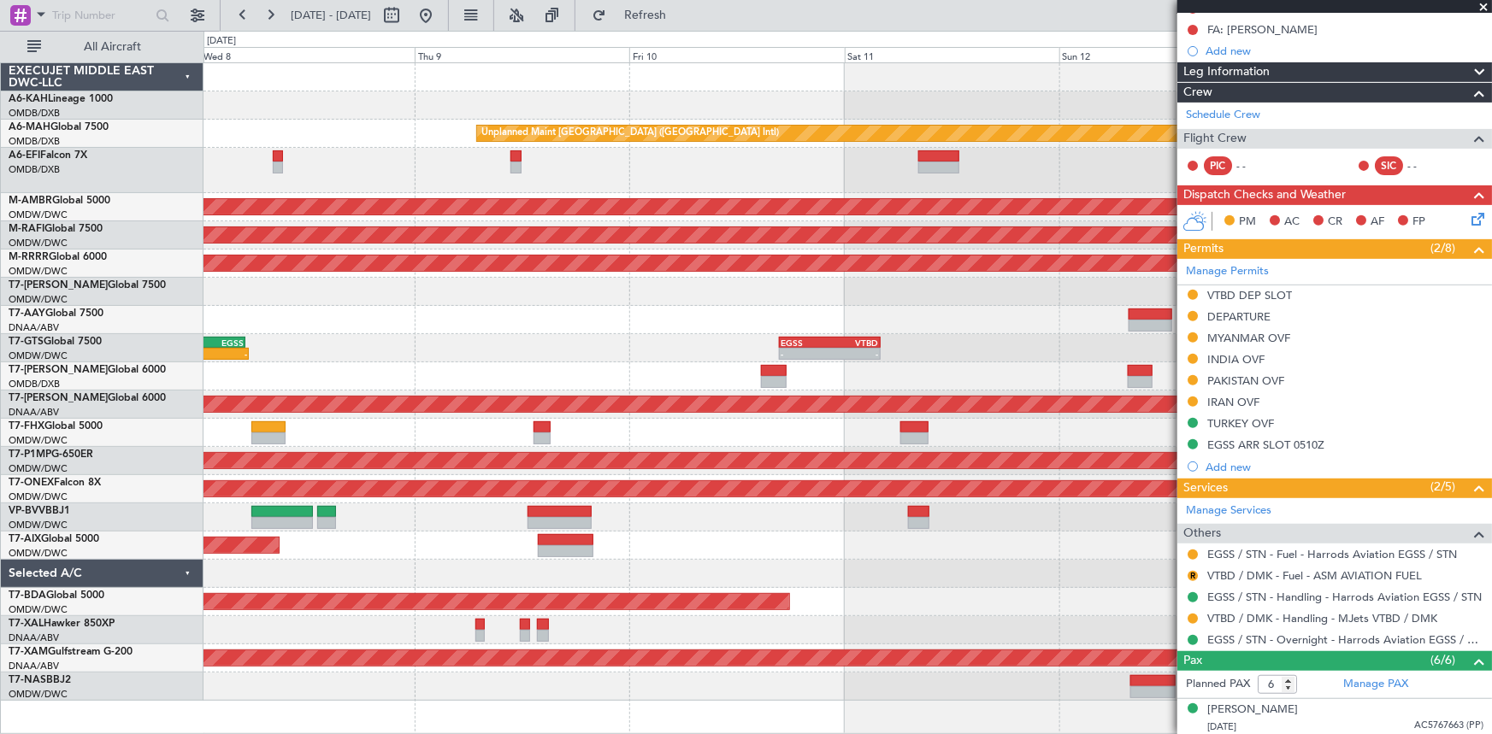
click at [418, 350] on div "Unplanned Maint [GEOGRAPHIC_DATA] ([GEOGRAPHIC_DATA] Intl) Planned Maint [GEOGR…" at bounding box center [847, 382] width 1288 height 638
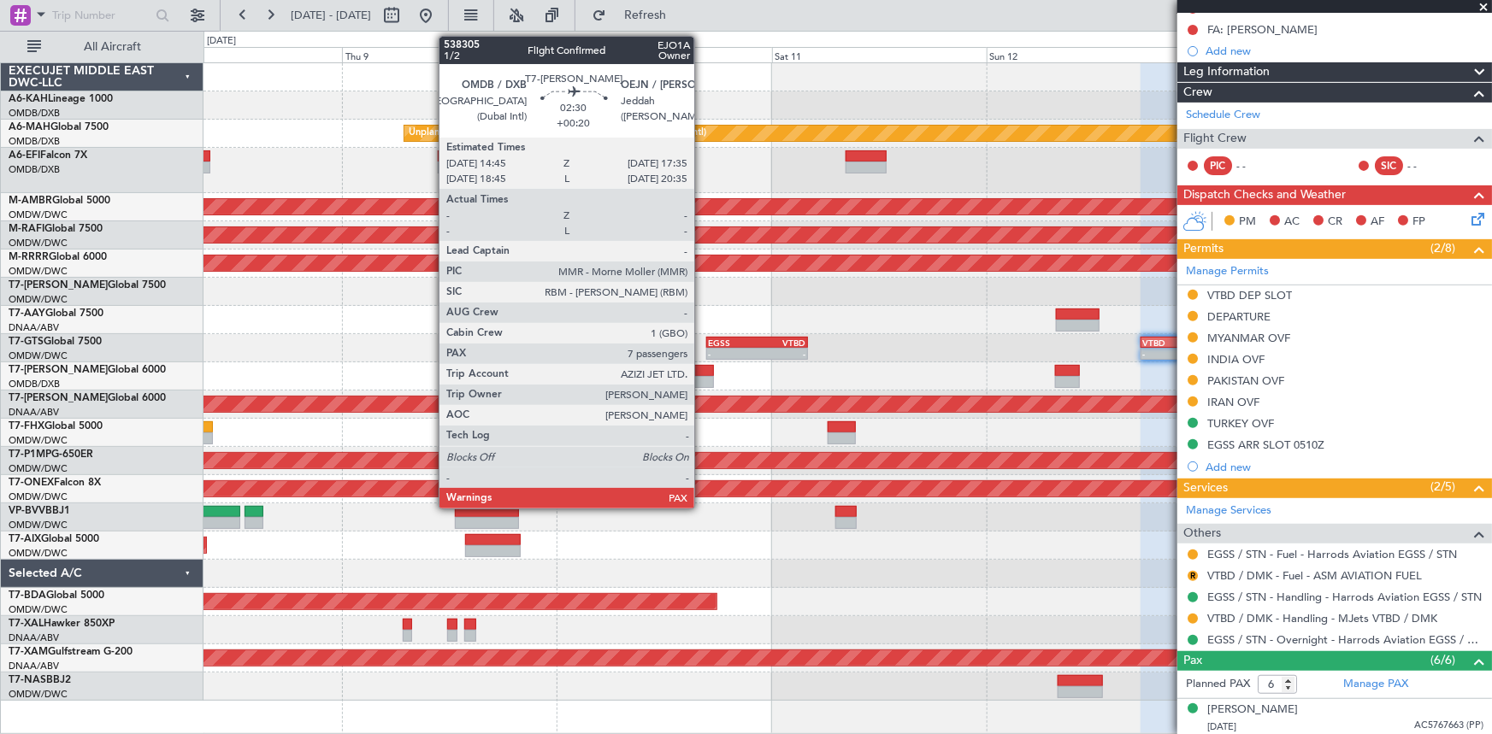
click at [702, 371] on div at bounding box center [701, 371] width 26 height 12
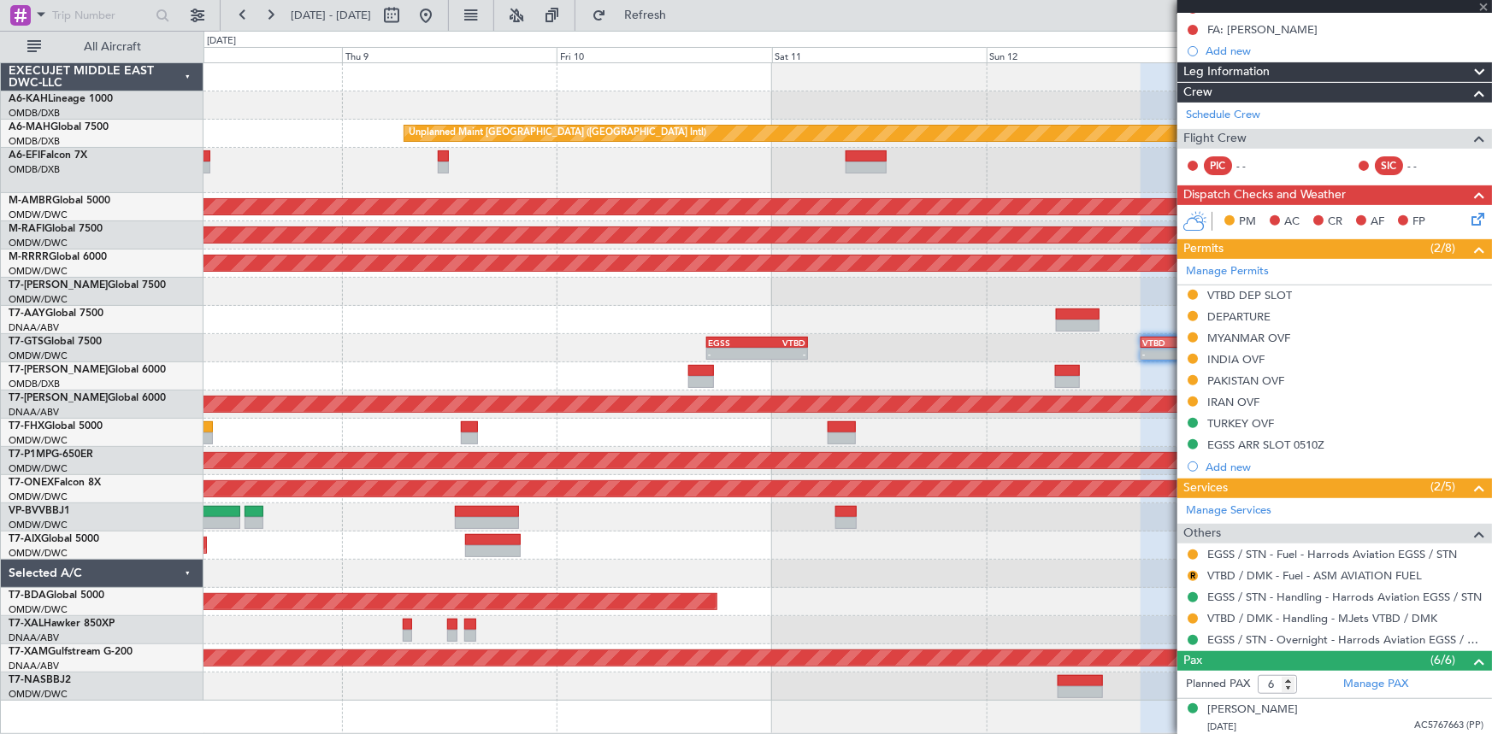
type input "+00:20"
type input "7"
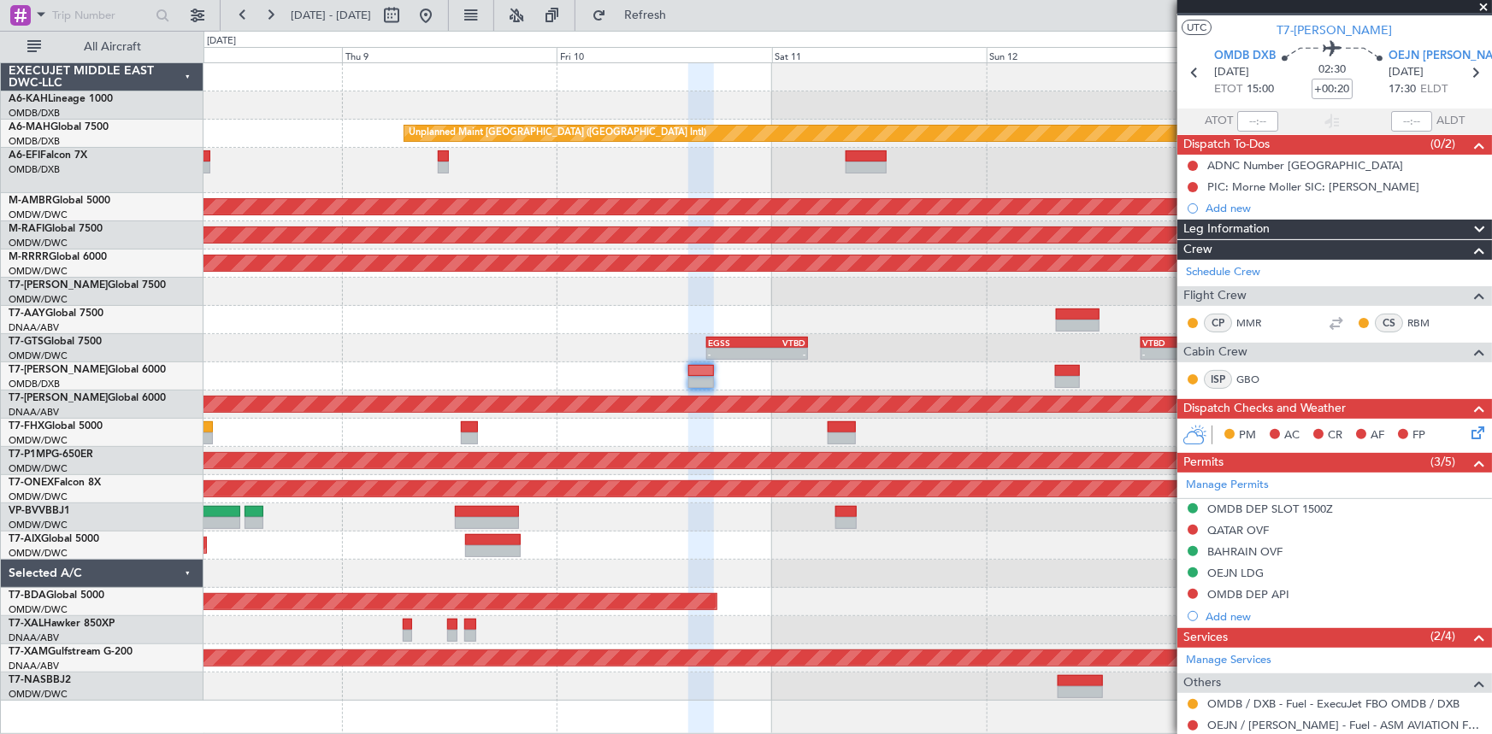
scroll to position [0, 0]
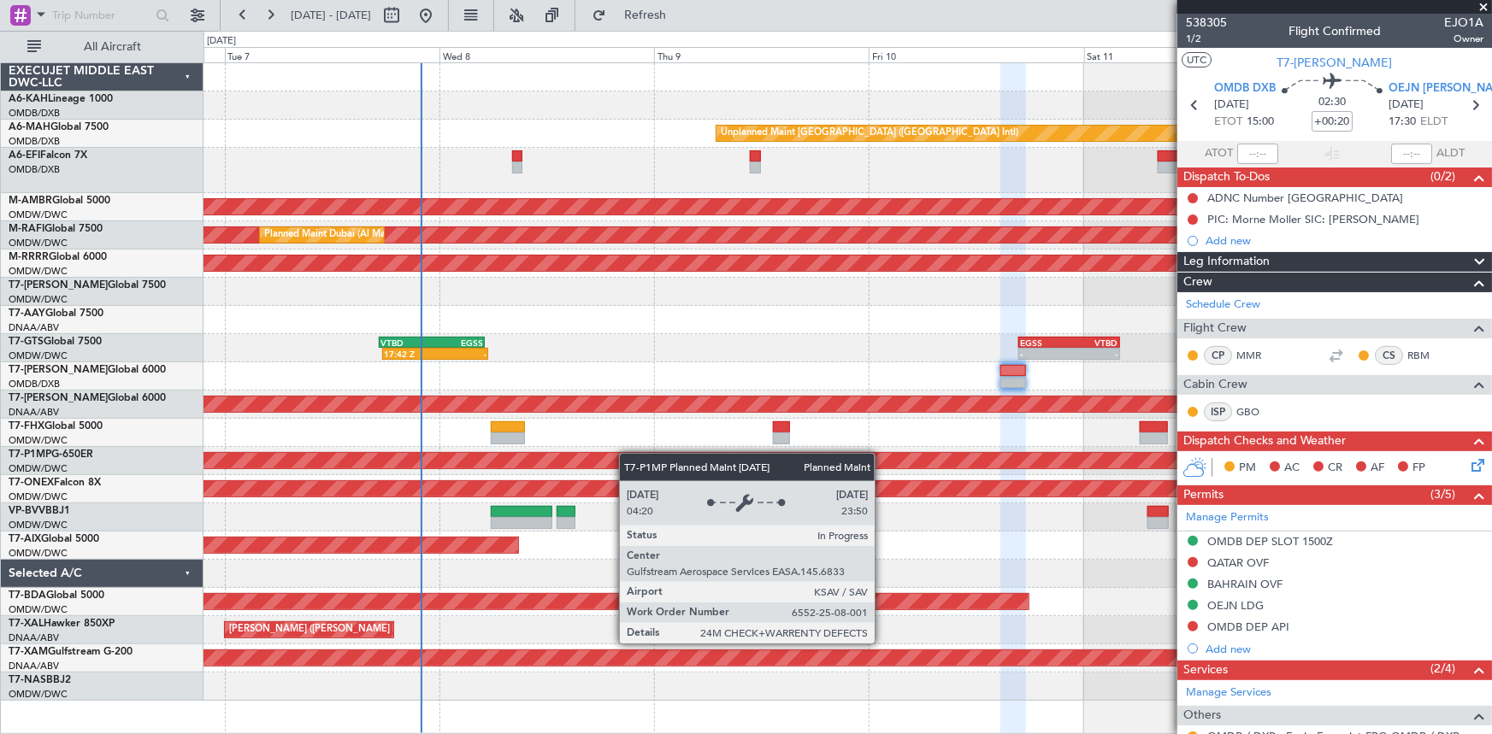
click at [632, 453] on div "Unplanned Maint [GEOGRAPHIC_DATA] ([GEOGRAPHIC_DATA] Intl) Planned Maint [GEOGR…" at bounding box center [847, 382] width 1288 height 638
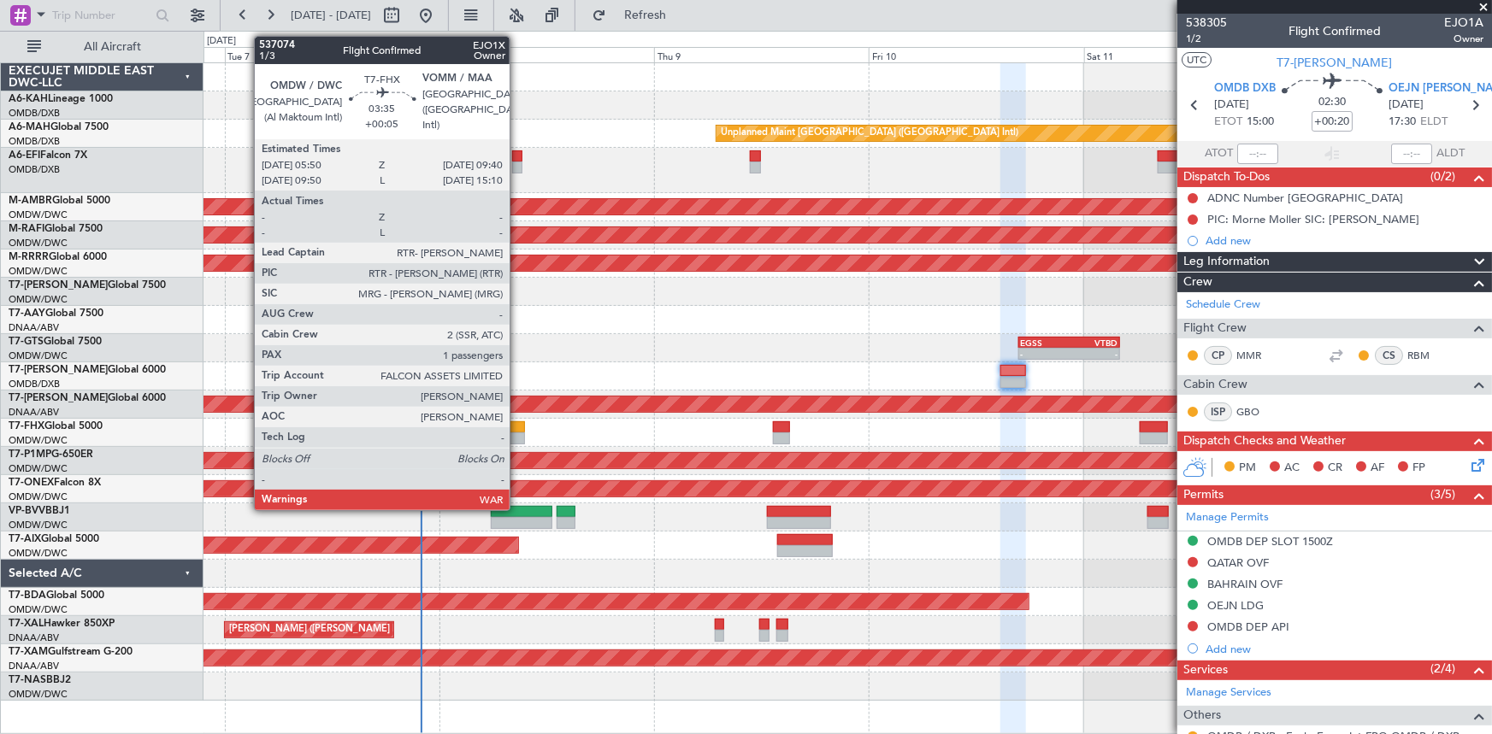
click at [517, 424] on div at bounding box center [508, 428] width 35 height 12
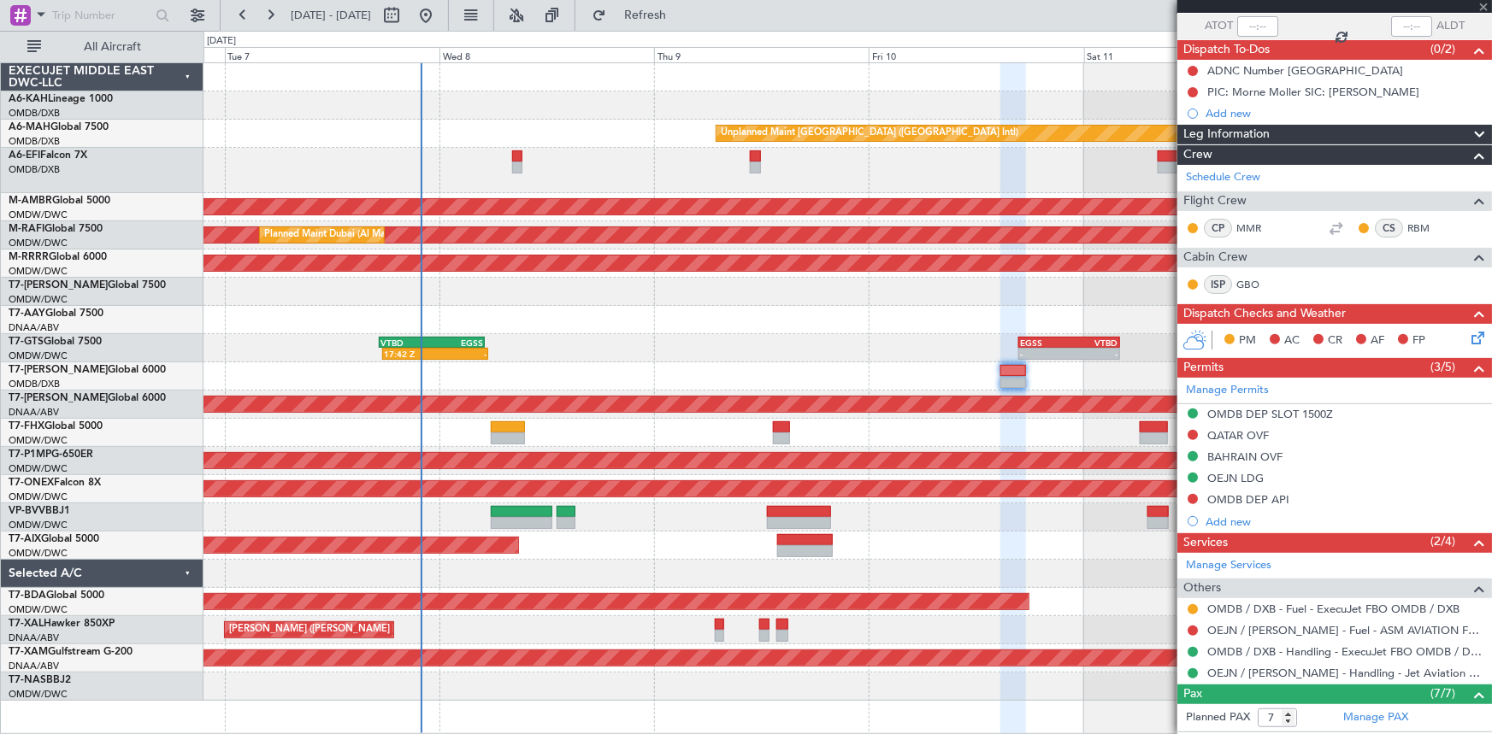
scroll to position [233, 0]
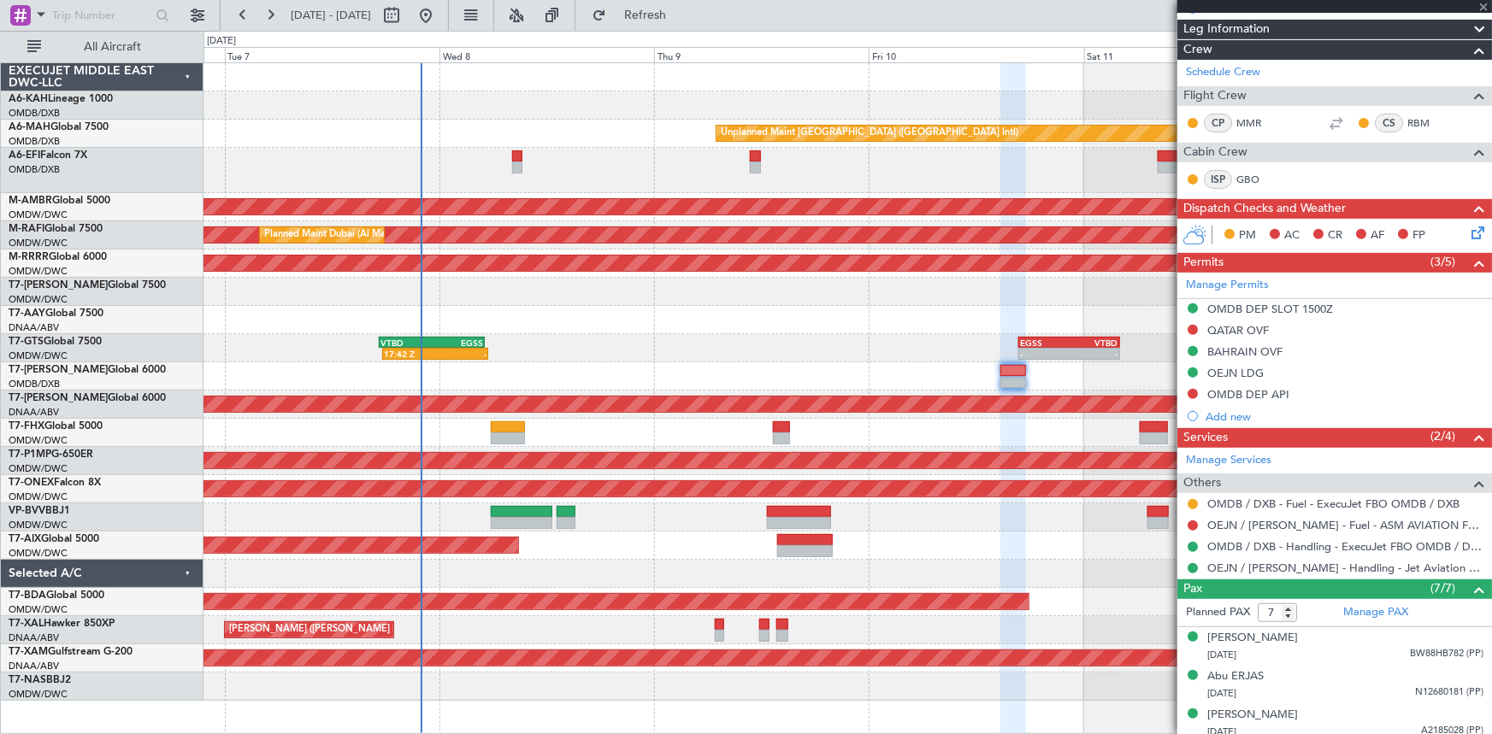
type input "+00:05"
type input "1"
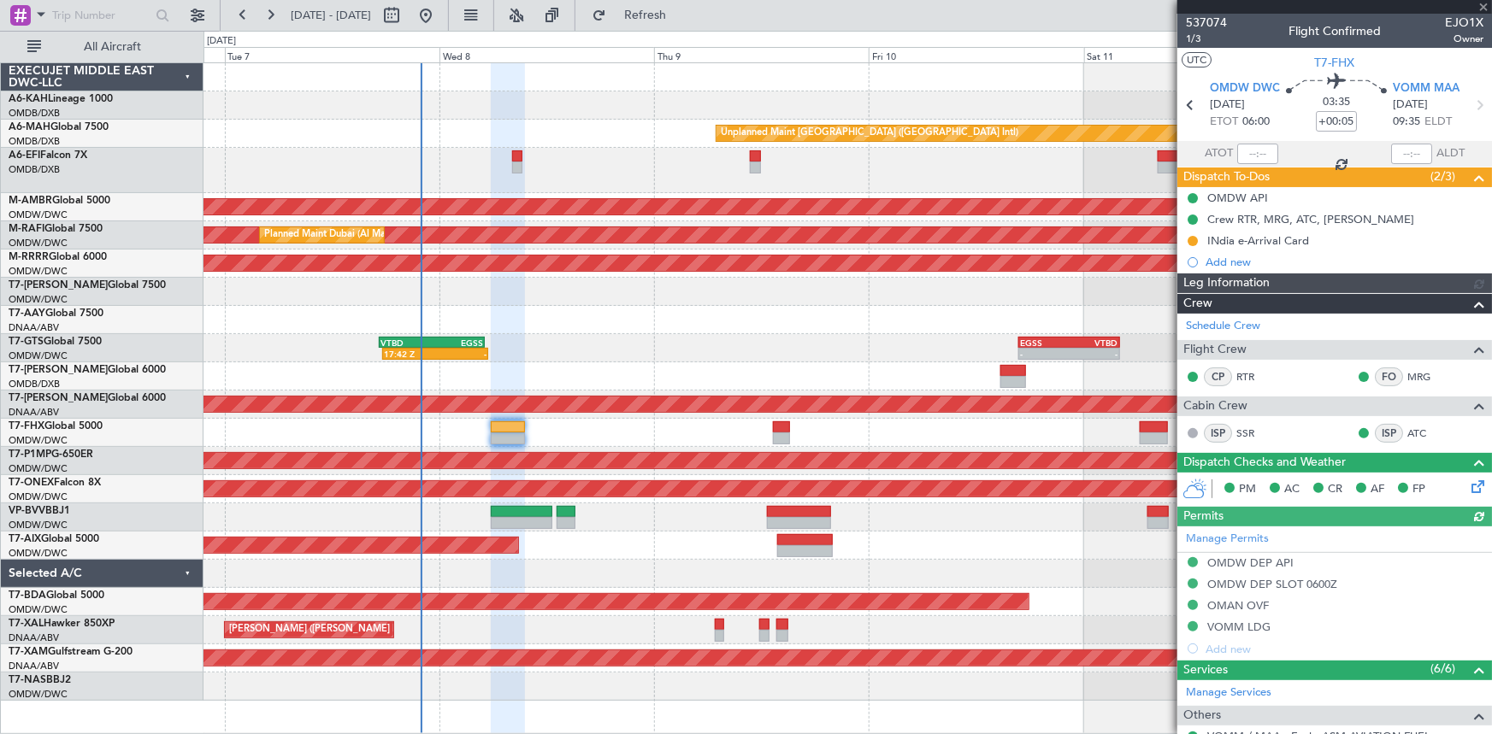
type input "Dherander Fithani (DHF)"
type input "7437"
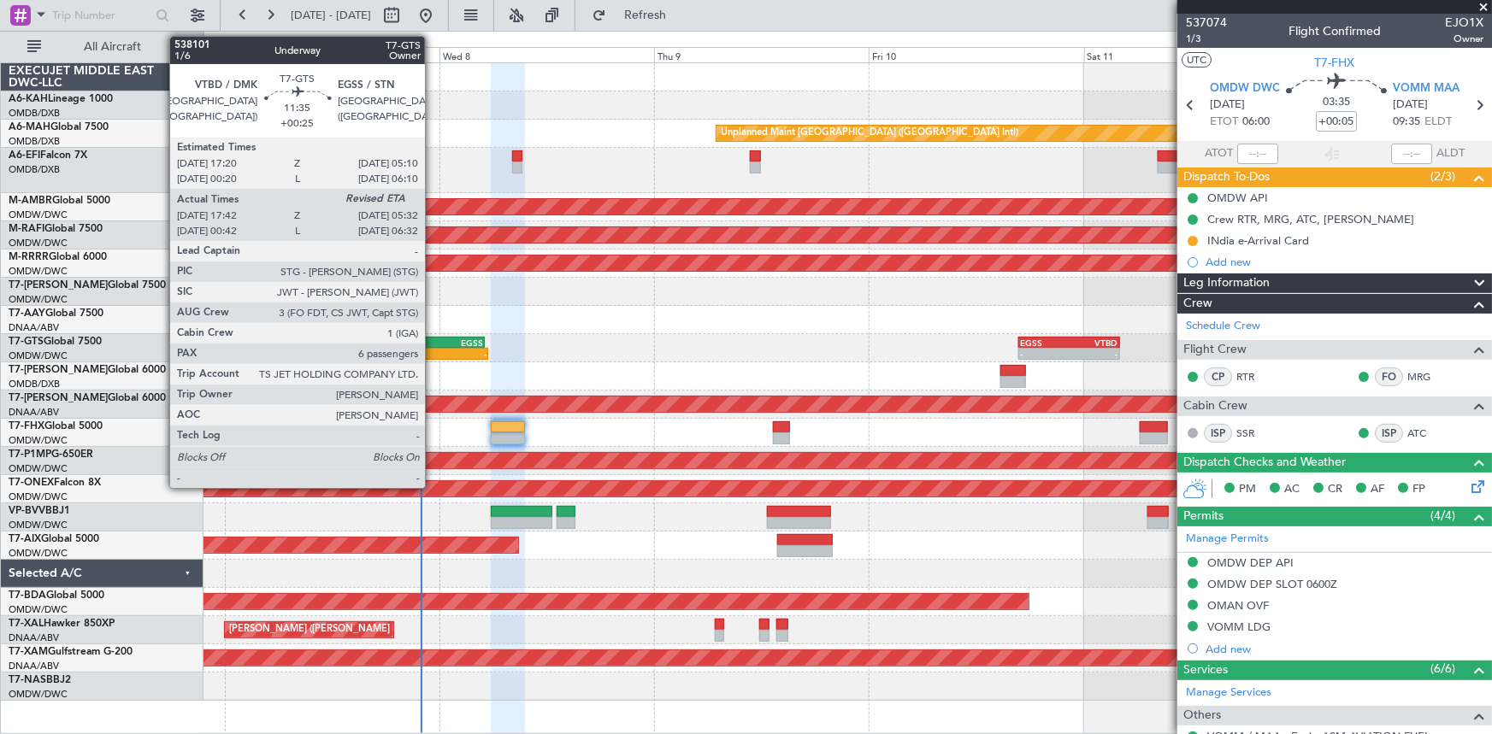
click at [433, 342] on div "EGSS" at bounding box center [457, 343] width 51 height 10
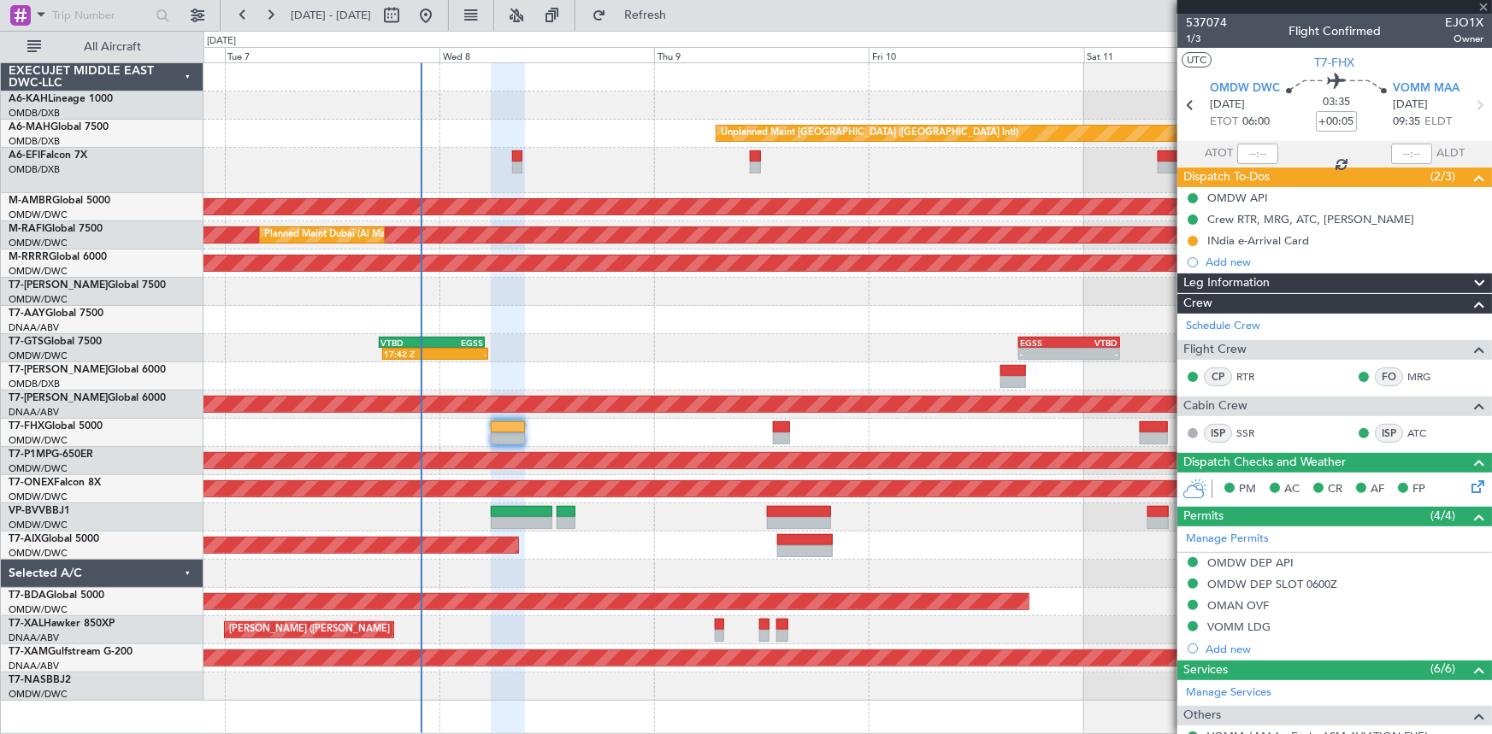
type input "+00:25"
type input "17:52"
type input "6"
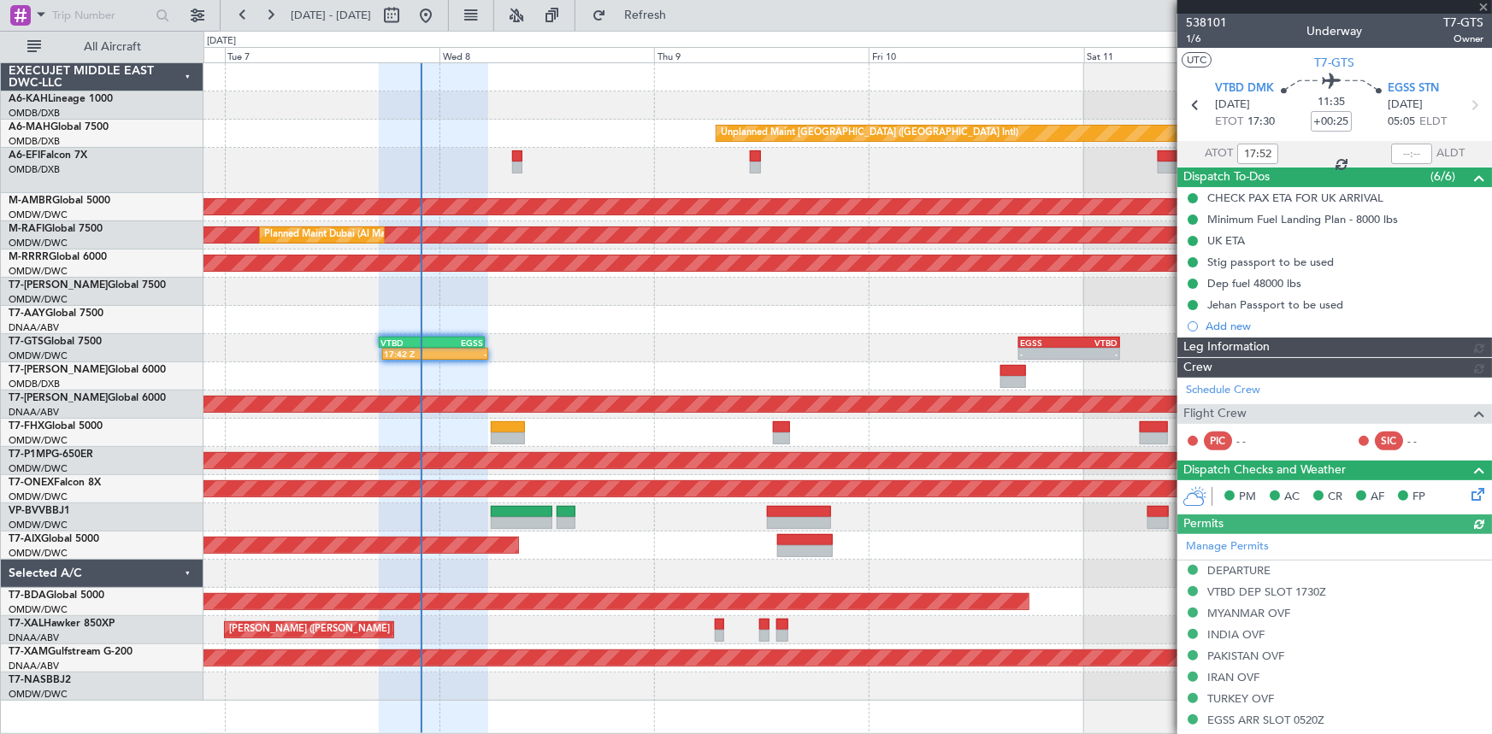
type input "[PERSON_NAME] ([PERSON_NAME])"
type input "7422"
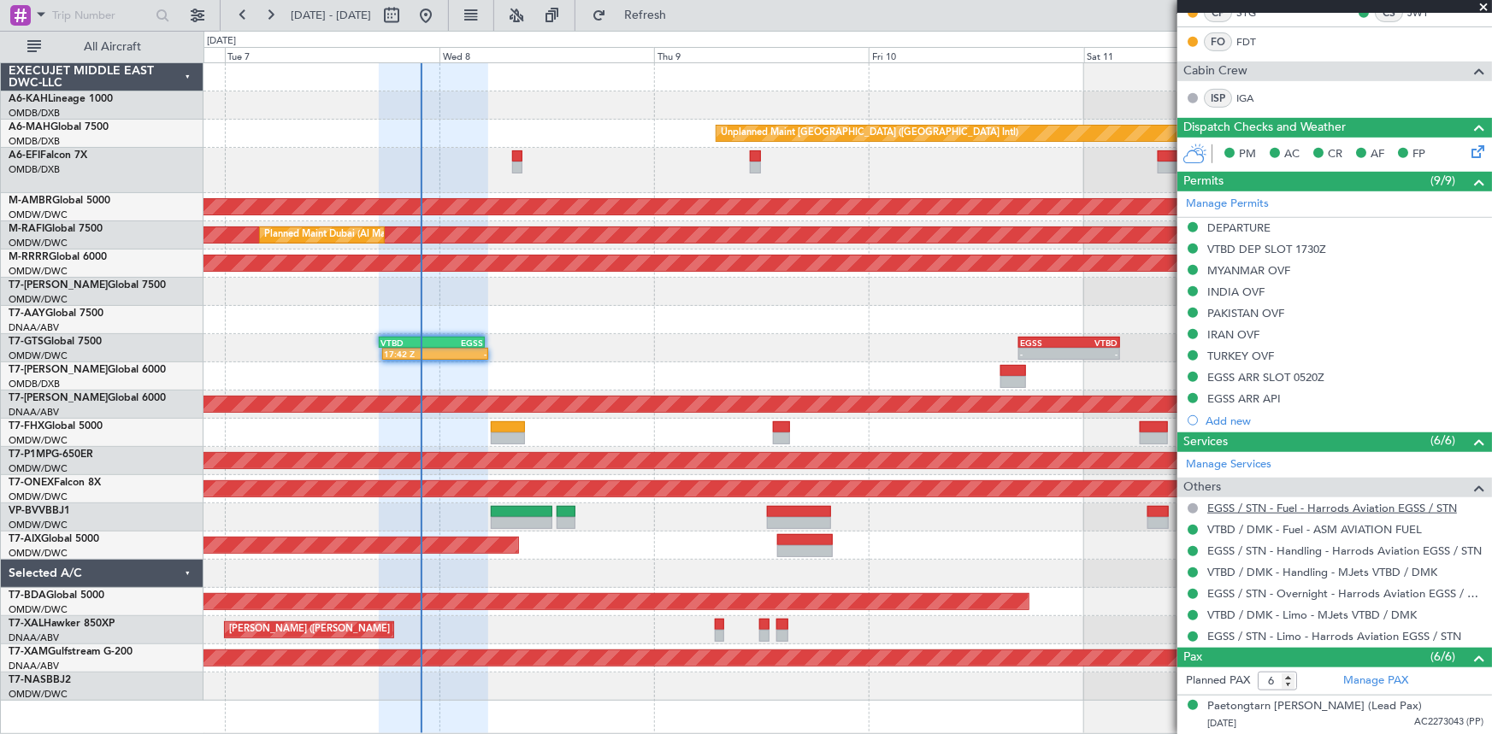
scroll to position [466, 0]
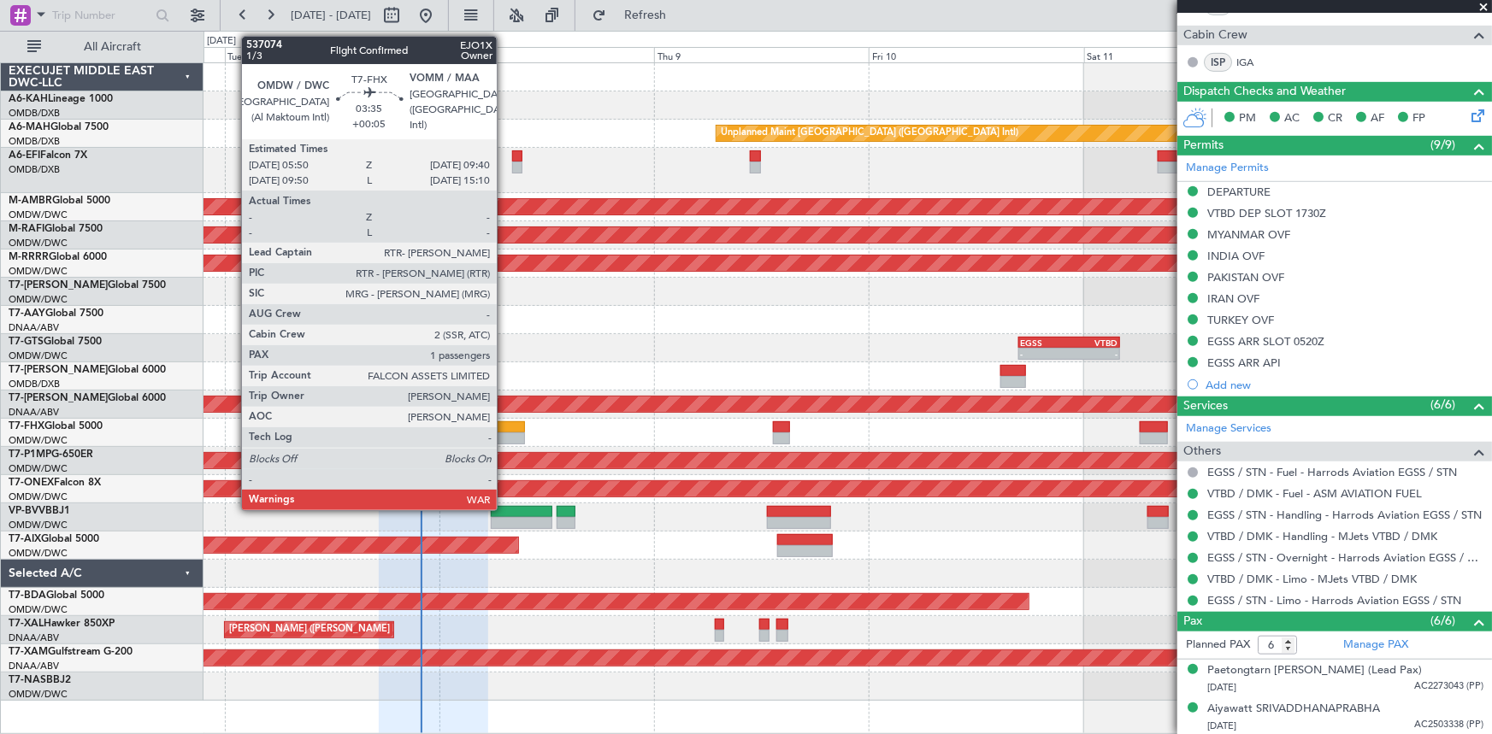
click at [504, 427] on div at bounding box center [508, 428] width 35 height 12
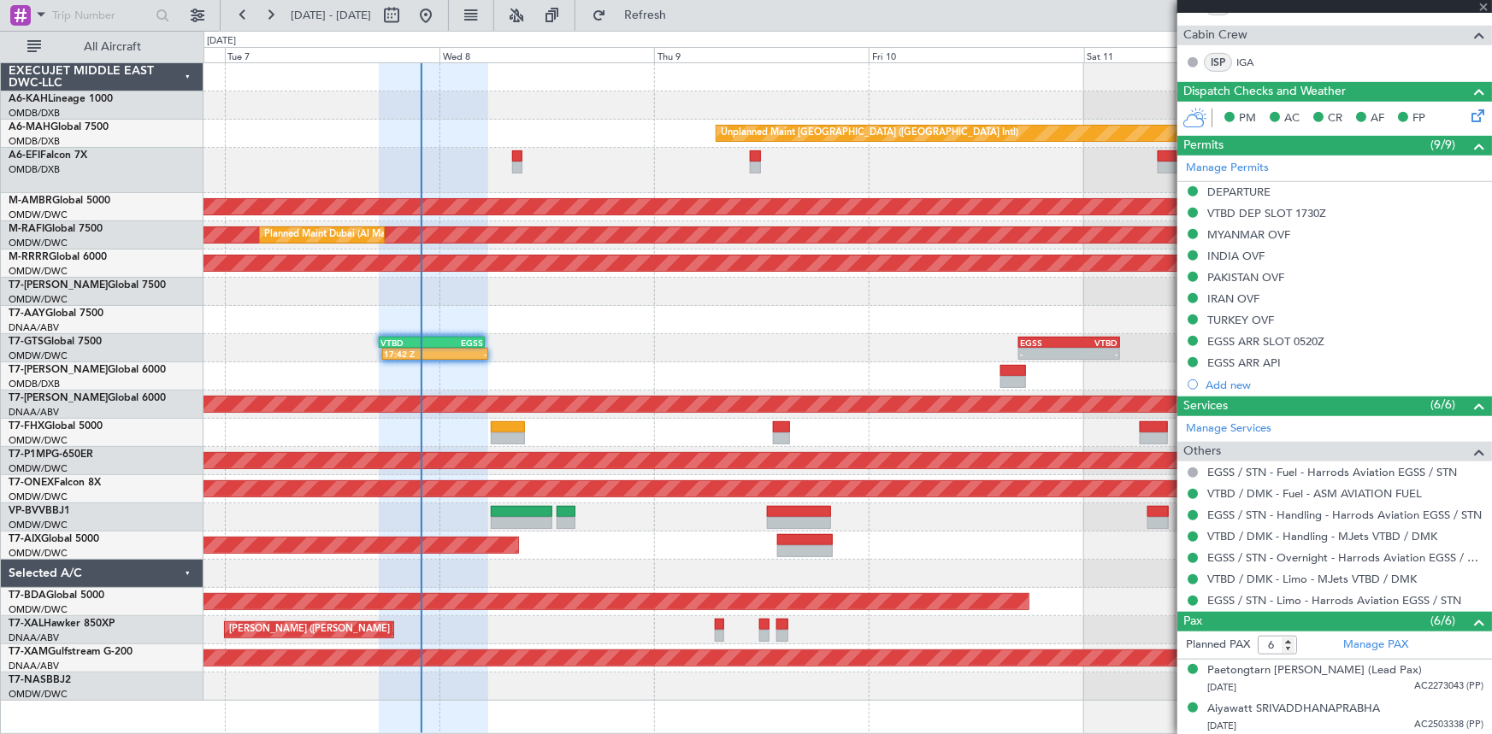
type input "+00:05"
type input "1"
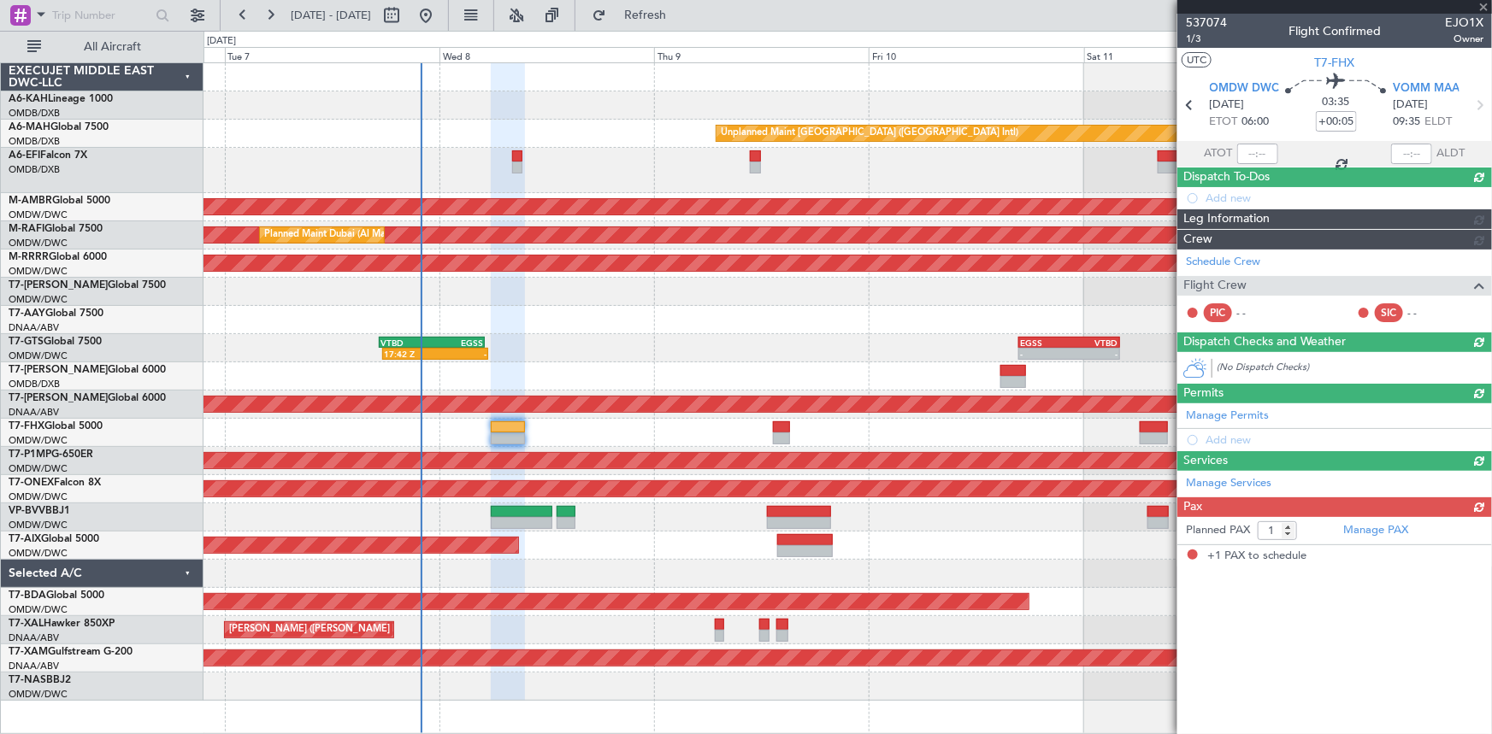
scroll to position [0, 0]
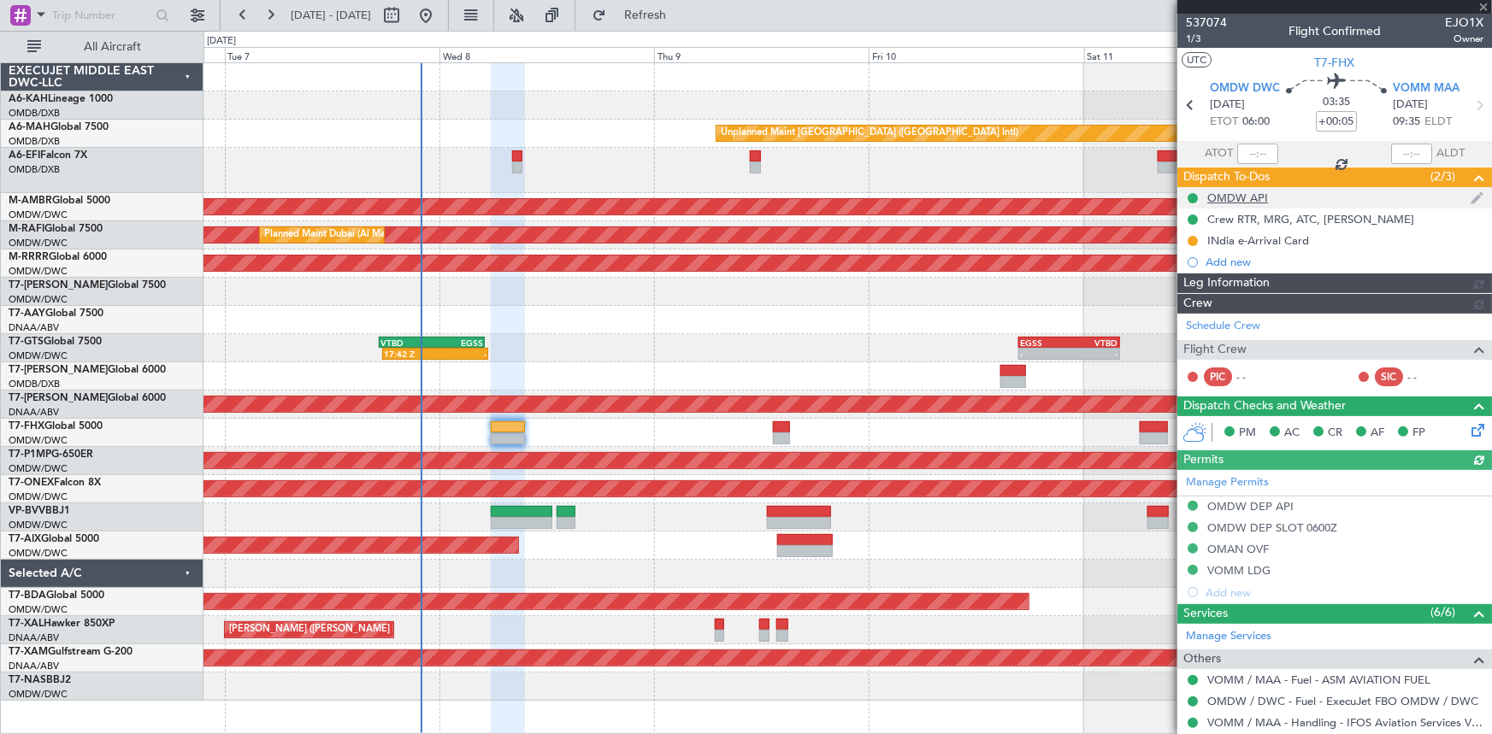
type input "Dherander Fithani (DHF)"
type input "7437"
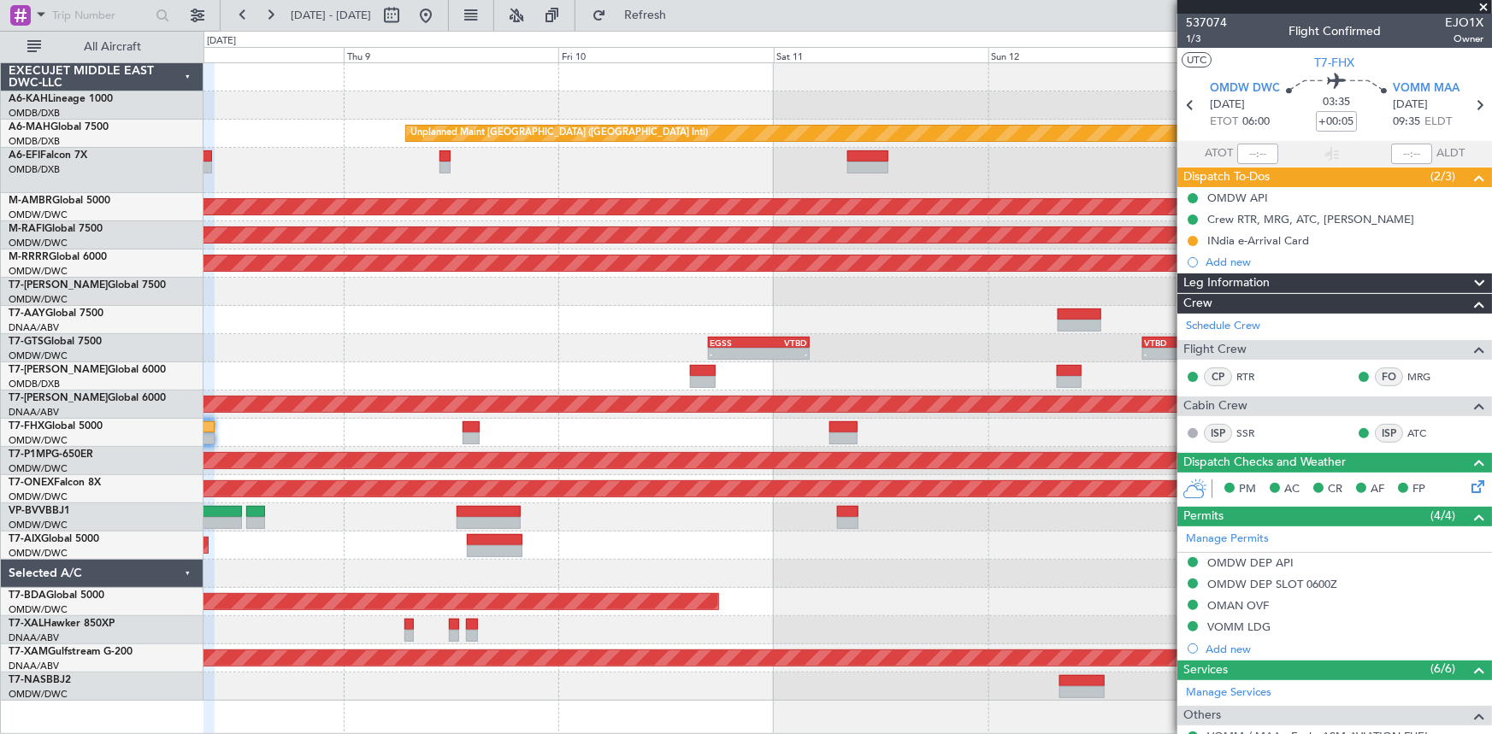
click at [740, 433] on div at bounding box center [847, 433] width 1288 height 28
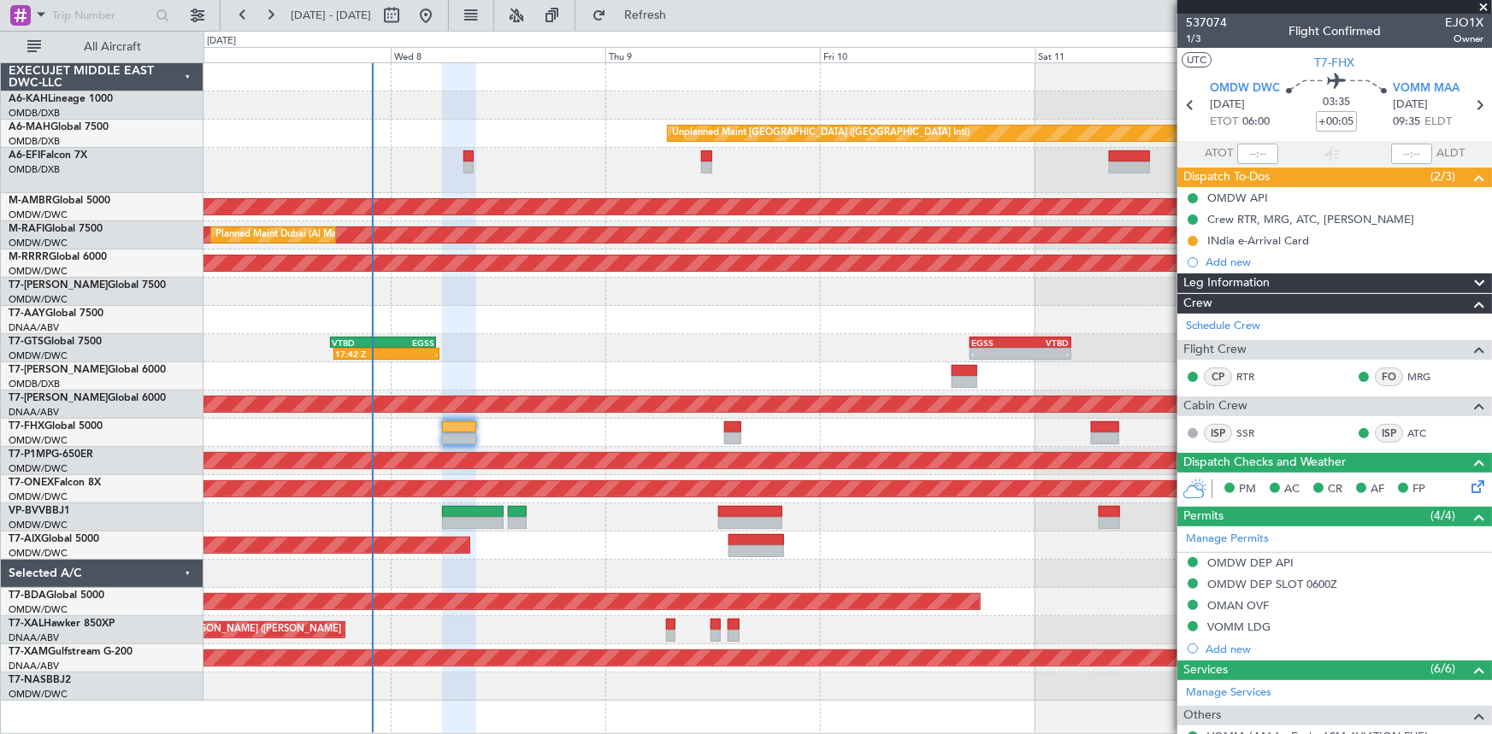
click at [574, 433] on div "Unplanned Maint [GEOGRAPHIC_DATA] (Al Maktoum Intl)" at bounding box center [847, 433] width 1288 height 28
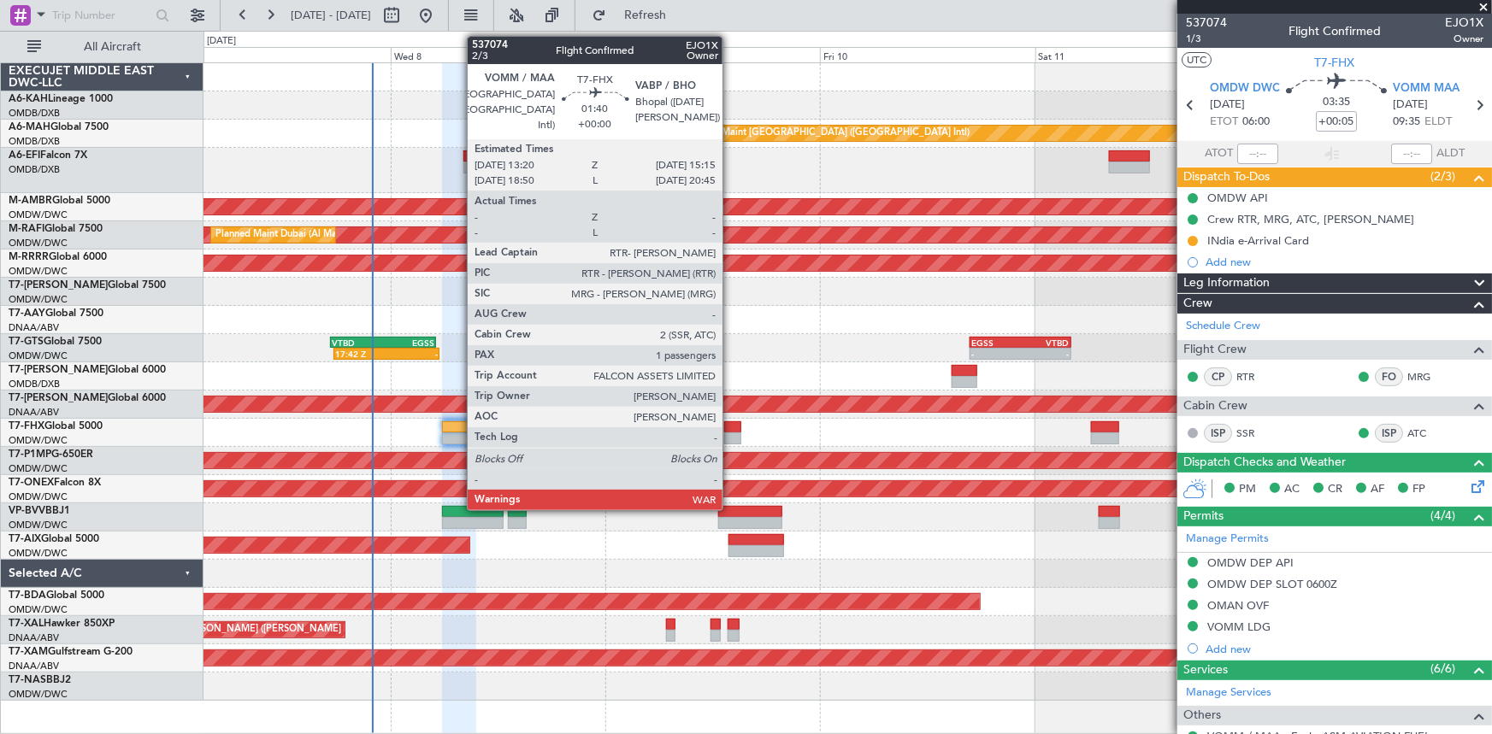
click at [730, 428] on div at bounding box center [733, 428] width 18 height 12
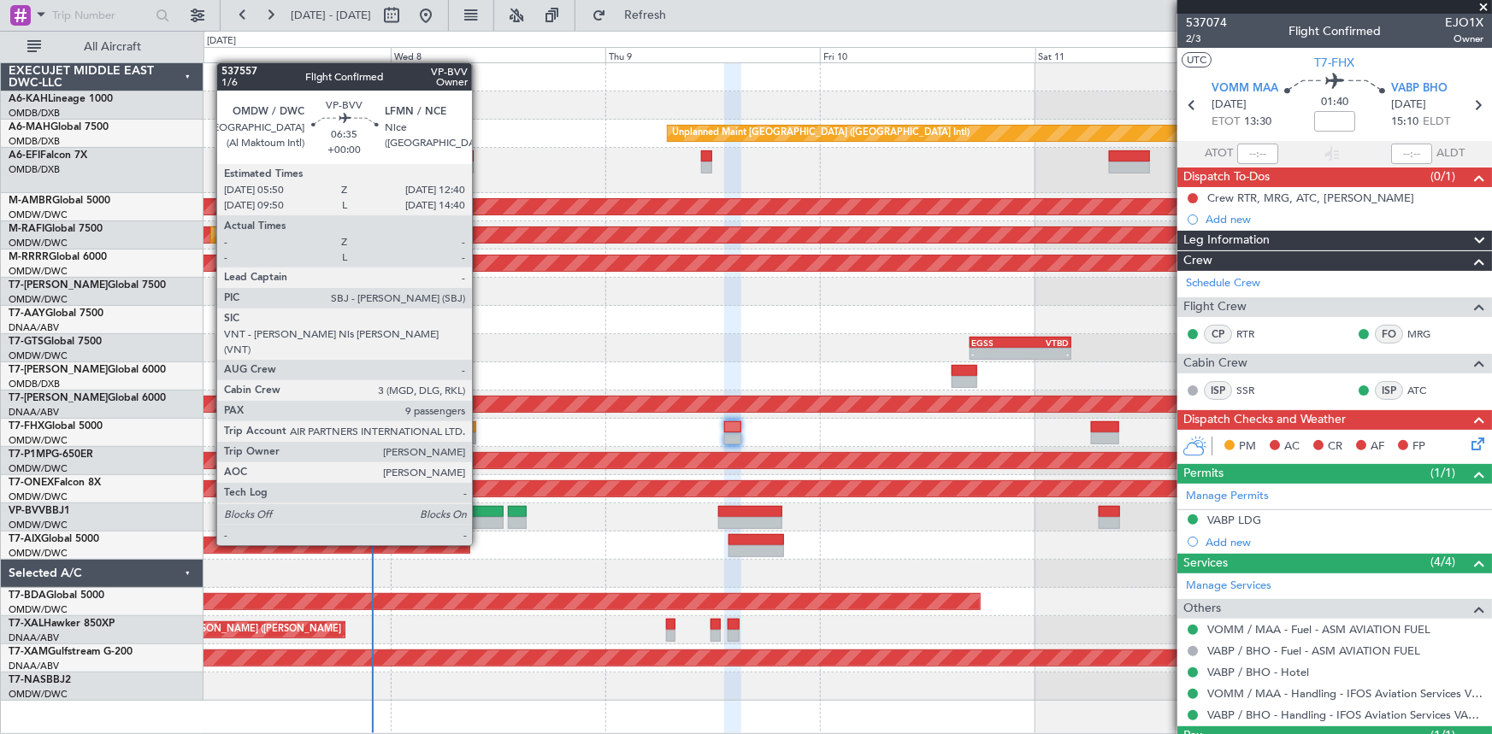
click at [480, 513] on div at bounding box center [473, 512] width 62 height 12
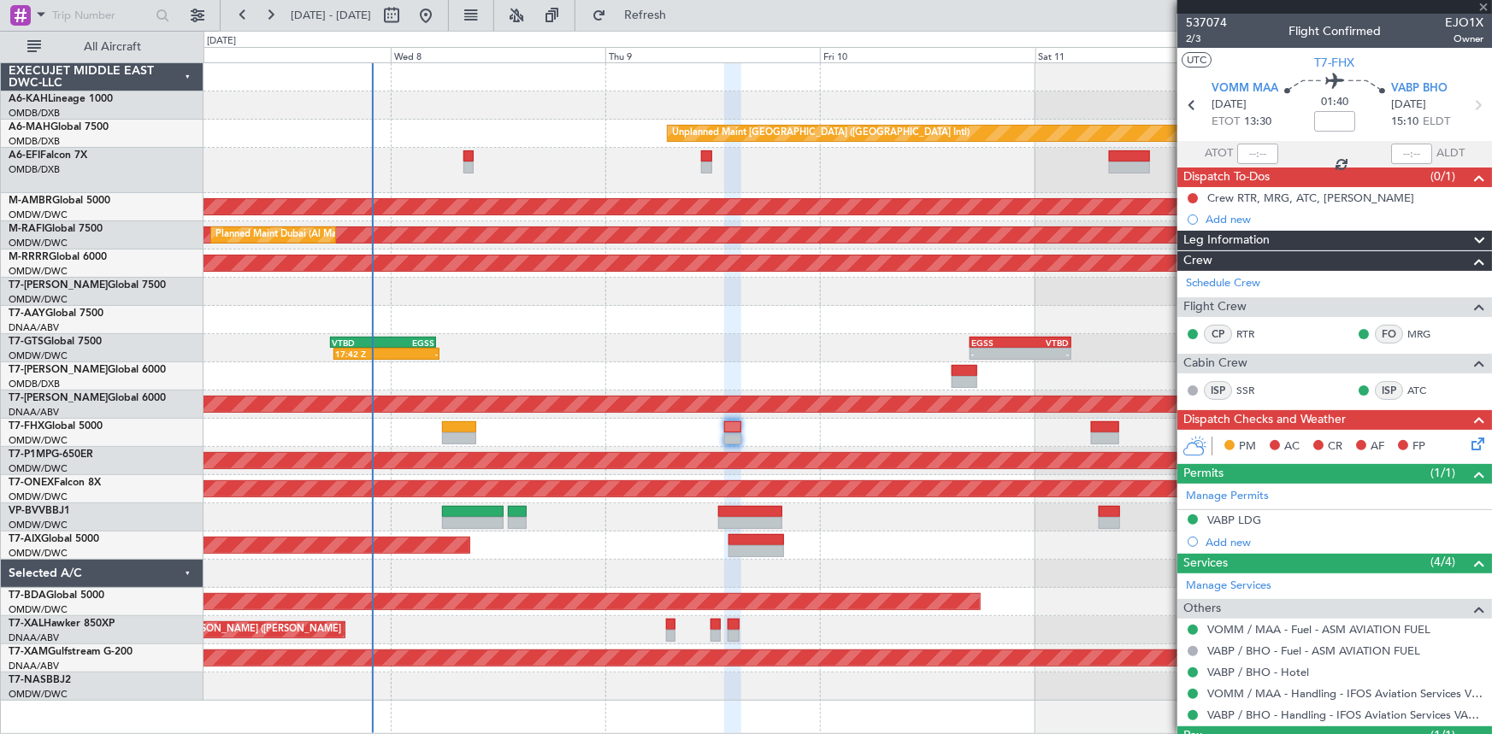
type input "9"
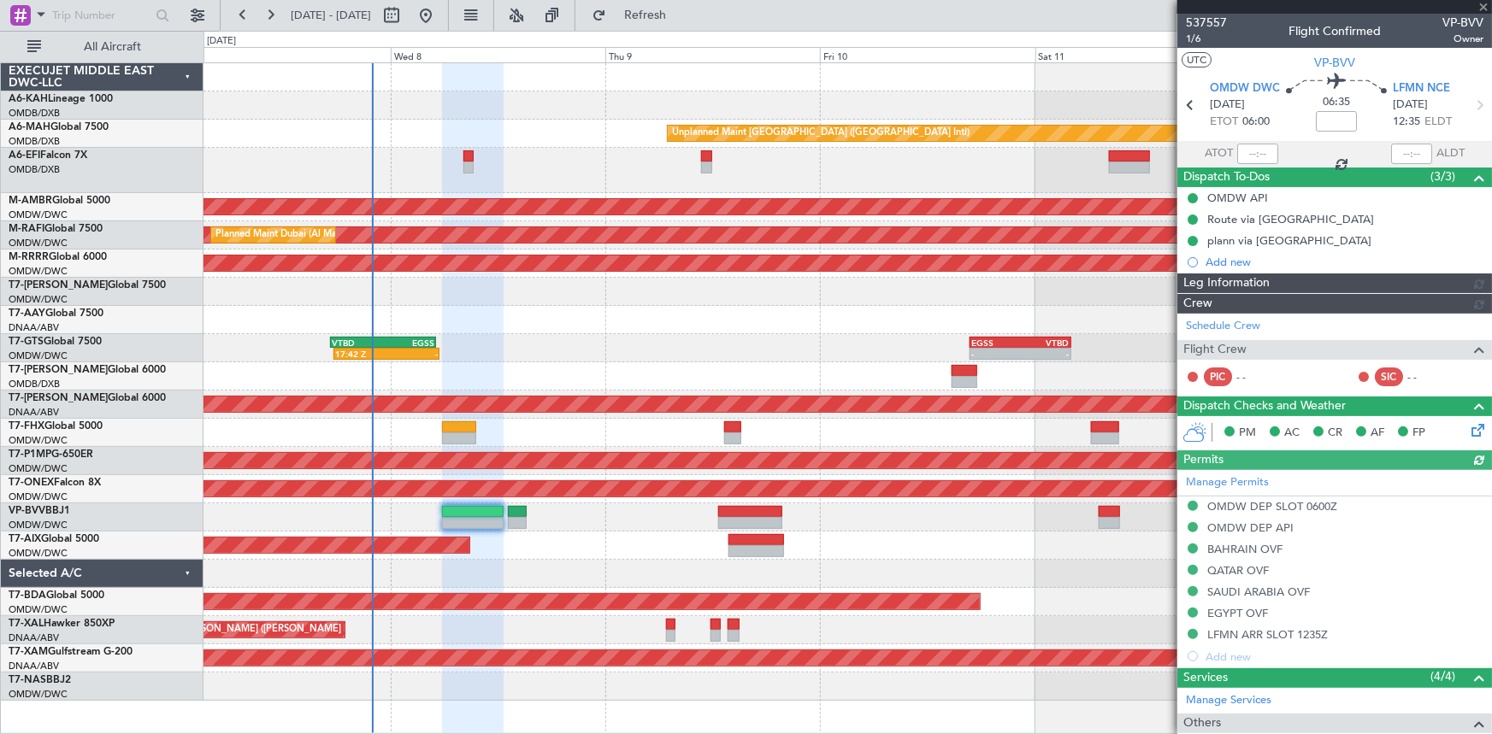
type input "Dherander Fithani (DHF)"
type input "7348"
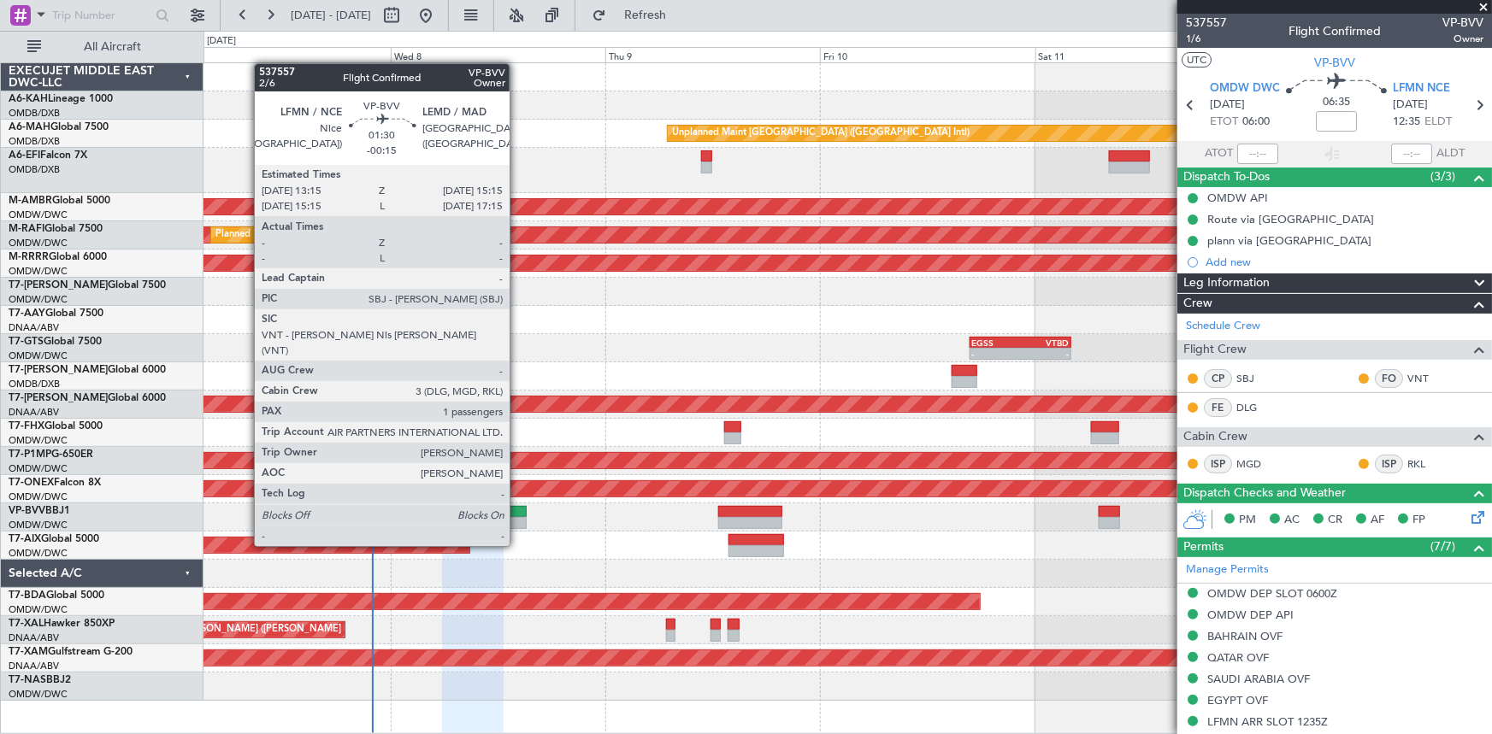
click at [517, 514] on div at bounding box center [517, 512] width 18 height 12
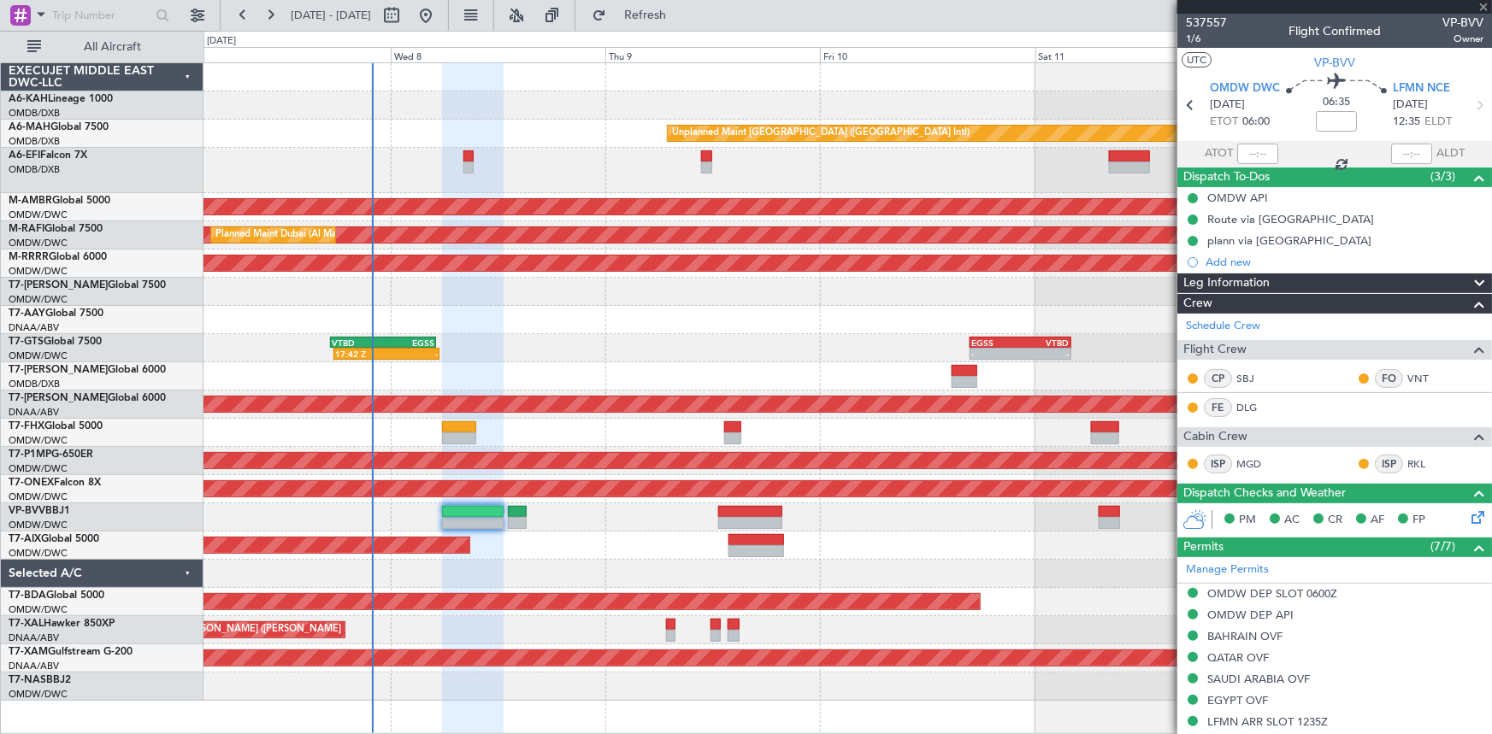
type input "-00:15"
type input "1"
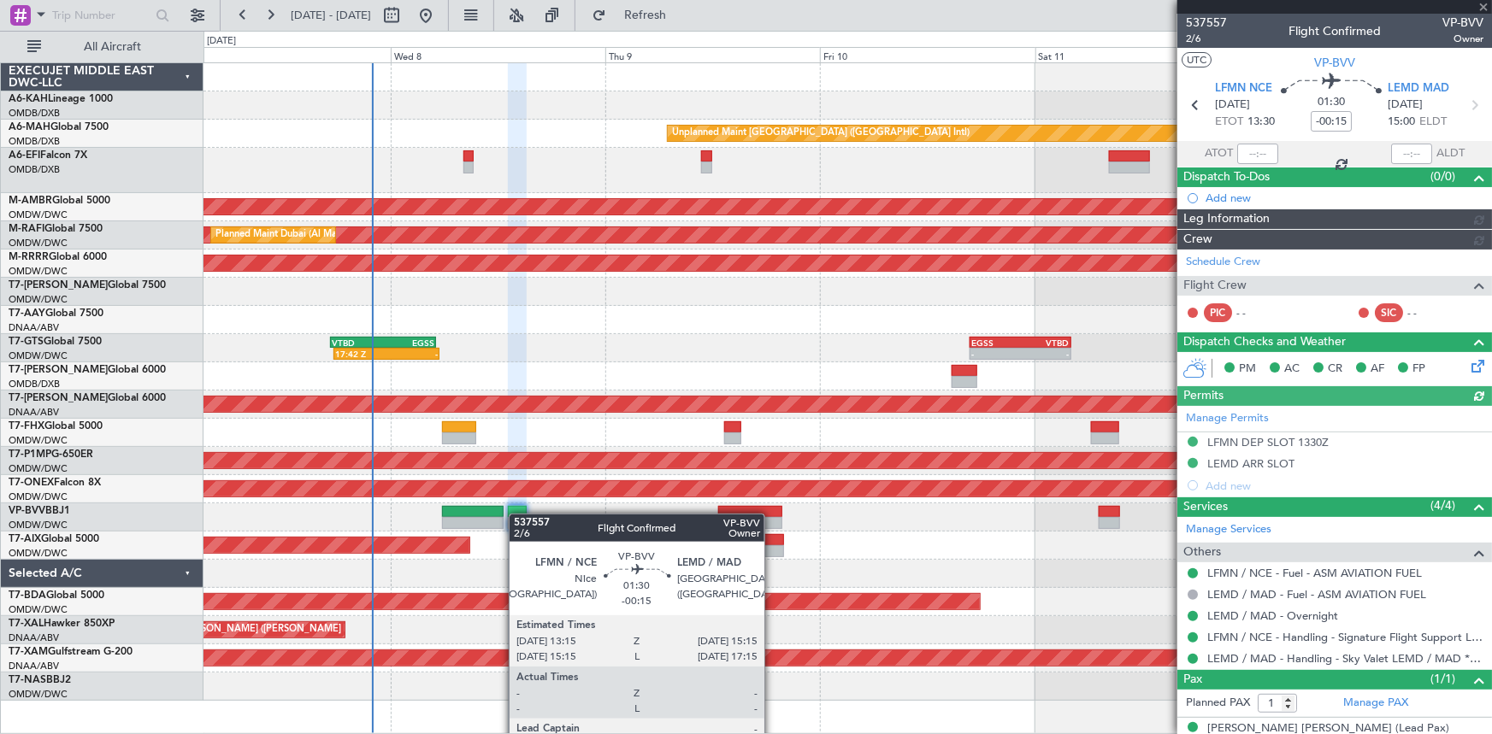
type input "Dherander Fithani (DHF)"
type input "7478"
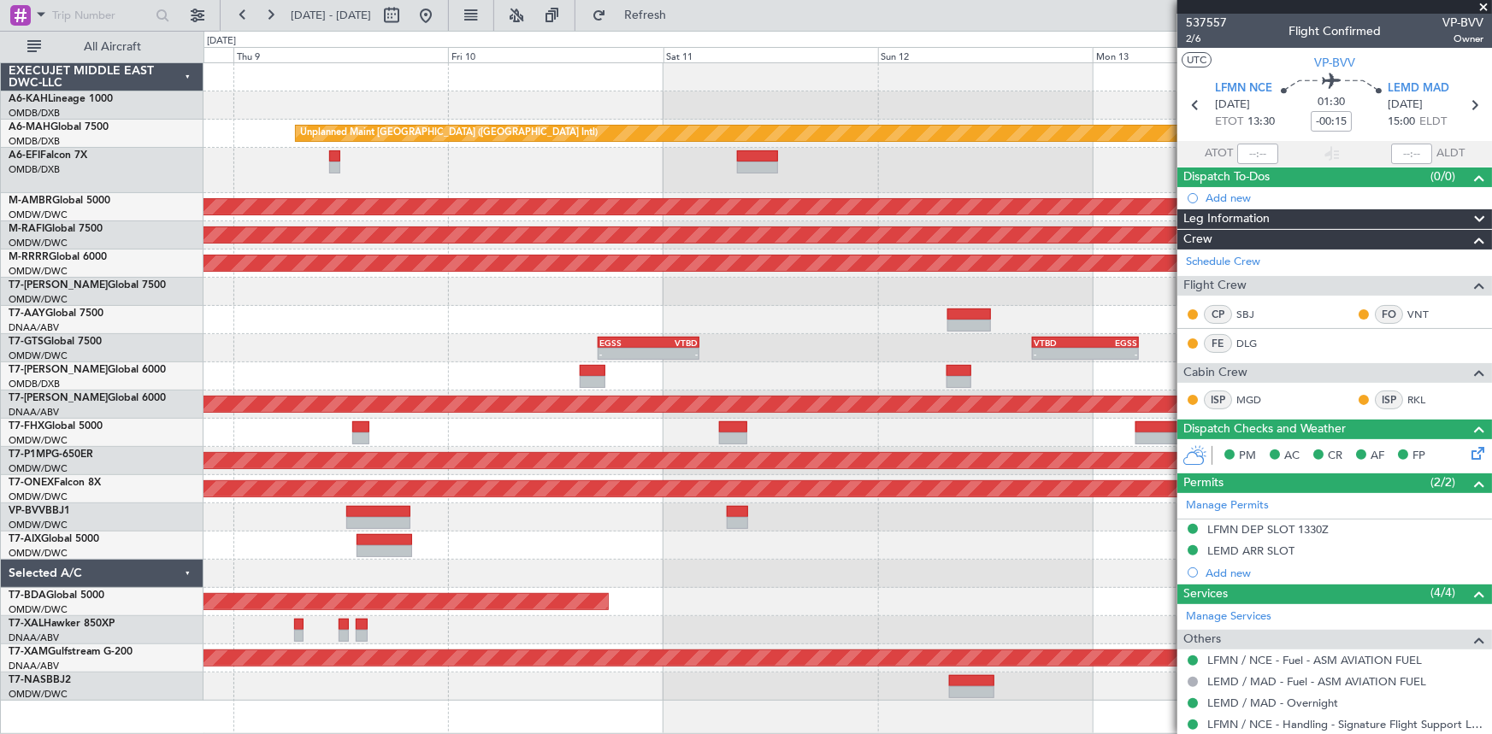
click at [580, 510] on div at bounding box center [847, 518] width 1288 height 28
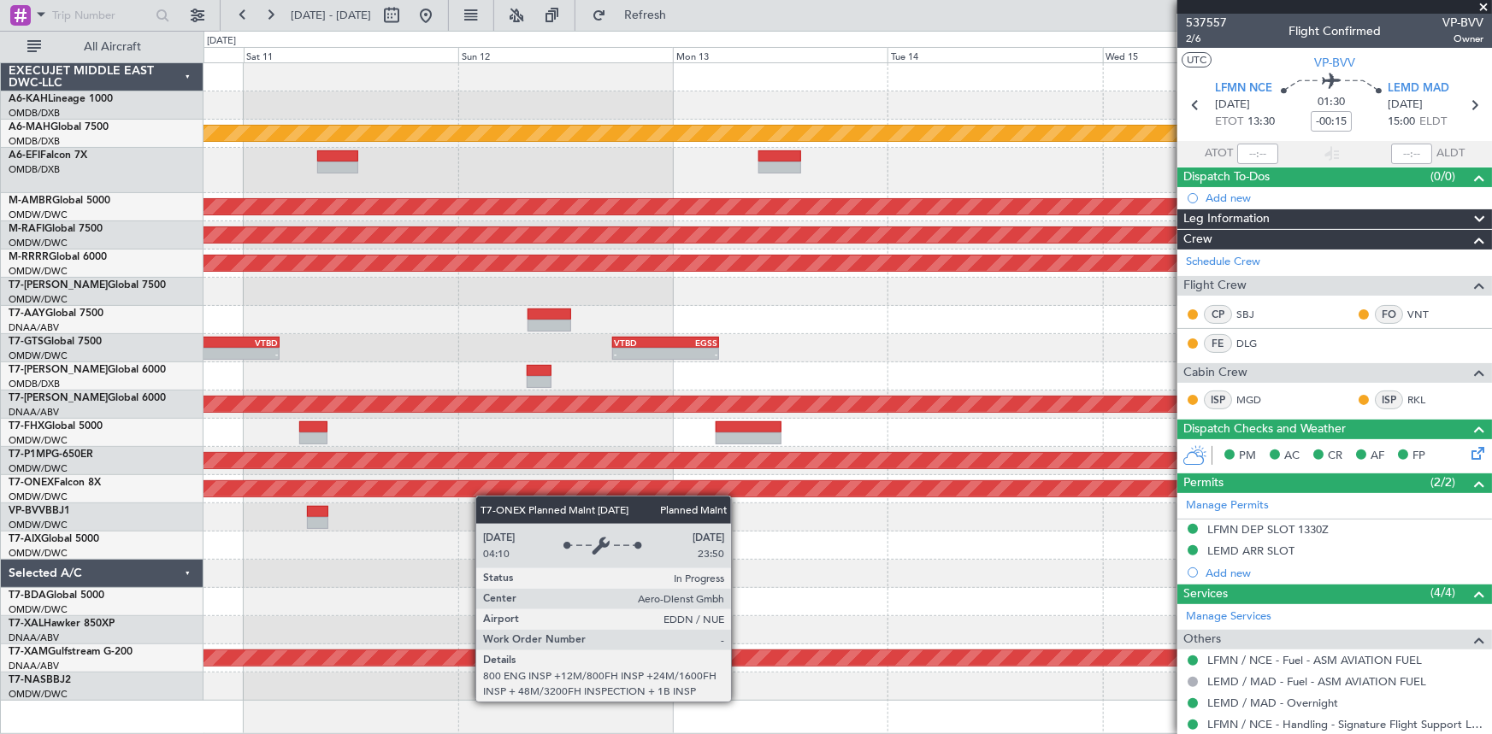
click at [467, 496] on div "Unplanned Maint [GEOGRAPHIC_DATA] ([GEOGRAPHIC_DATA] Intl) Planned Maint [GEOGR…" at bounding box center [847, 382] width 1288 height 638
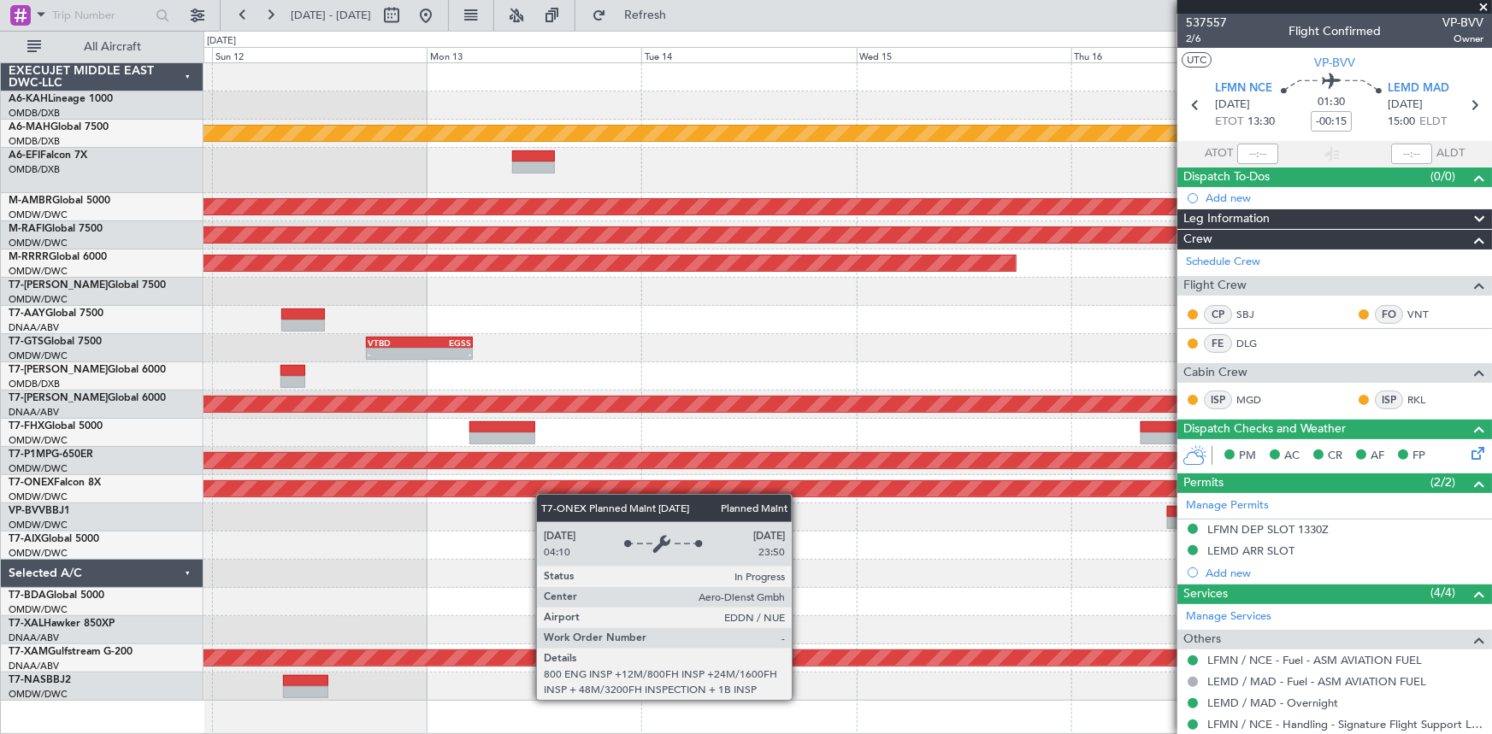
click at [501, 491] on div "Unplanned Maint [GEOGRAPHIC_DATA] ([GEOGRAPHIC_DATA] Intl) Planned Maint [GEOGR…" at bounding box center [847, 382] width 1288 height 638
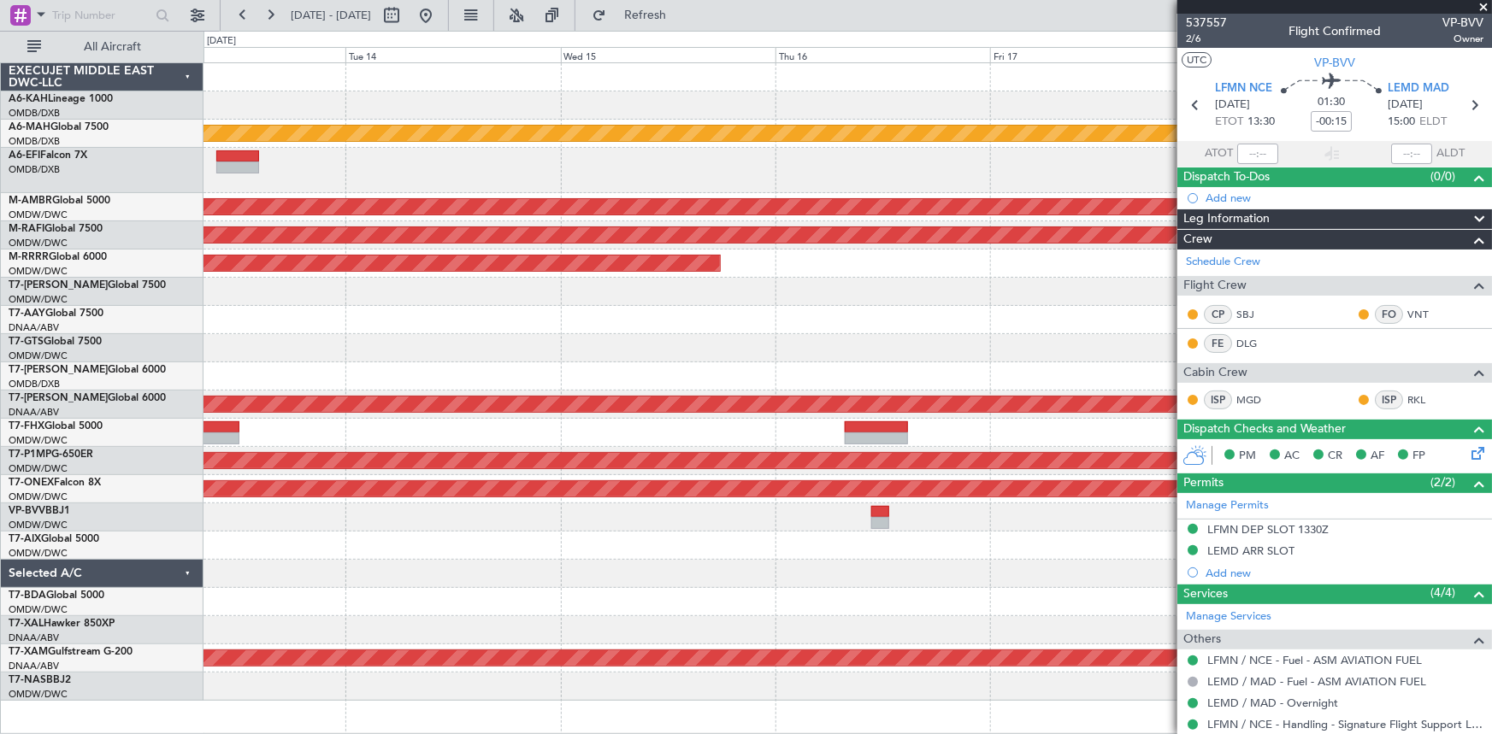
click at [780, 528] on div at bounding box center [847, 518] width 1288 height 28
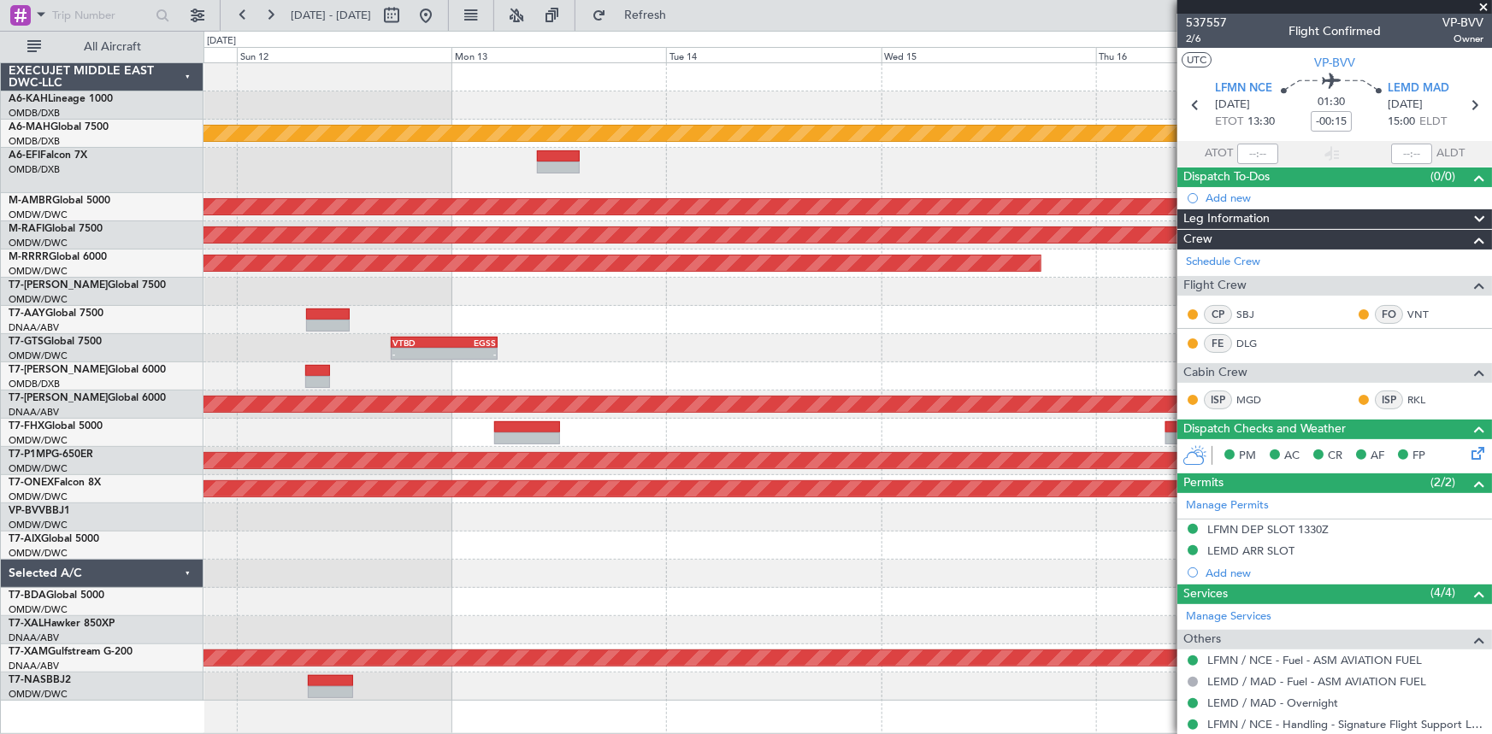
click at [997, 531] on div "Unplanned Maint [GEOGRAPHIC_DATA] ([GEOGRAPHIC_DATA] Intl) Planned Maint [GEOGR…" at bounding box center [847, 382] width 1288 height 638
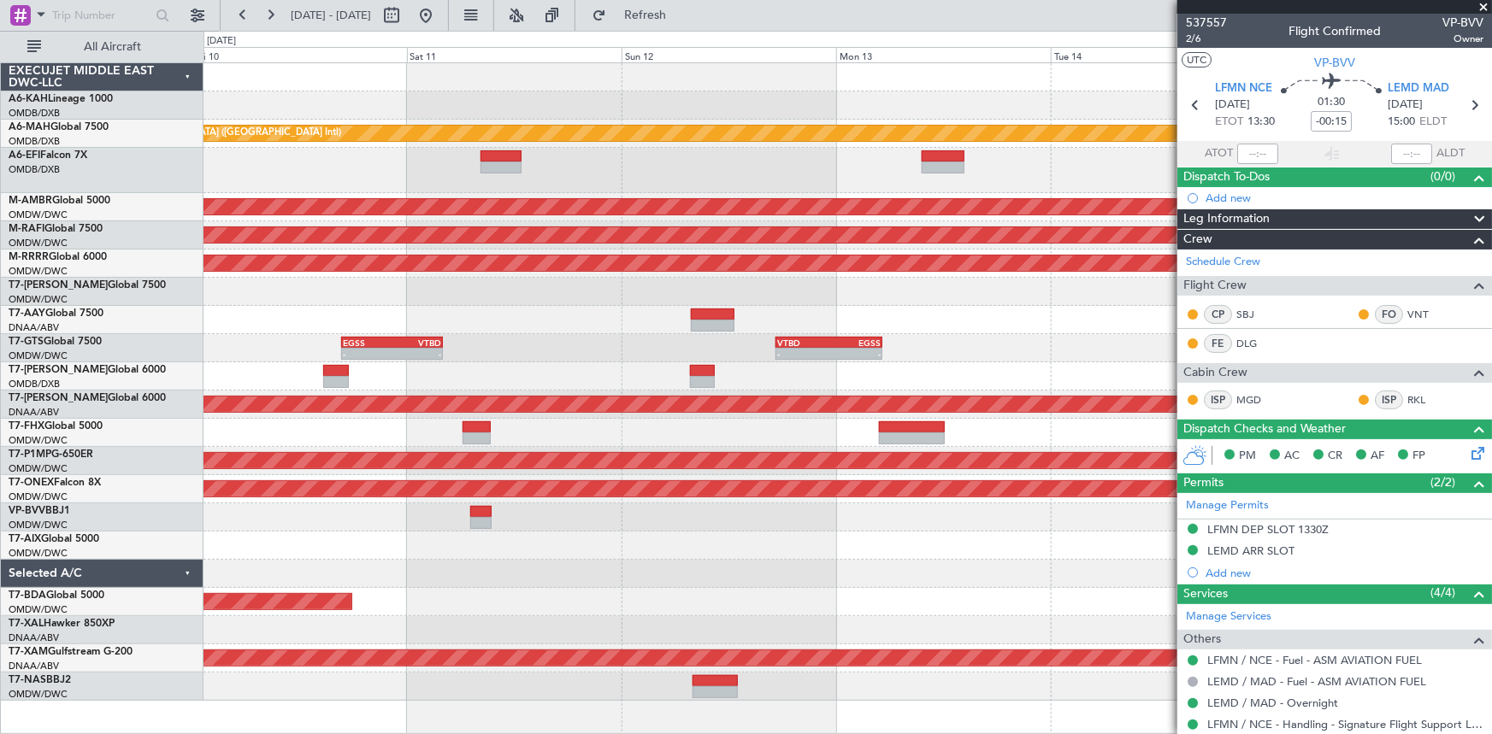
click at [896, 555] on div "Unplanned Maint [GEOGRAPHIC_DATA] ([GEOGRAPHIC_DATA] Intl) Planned Maint [GEOGR…" at bounding box center [847, 382] width 1288 height 638
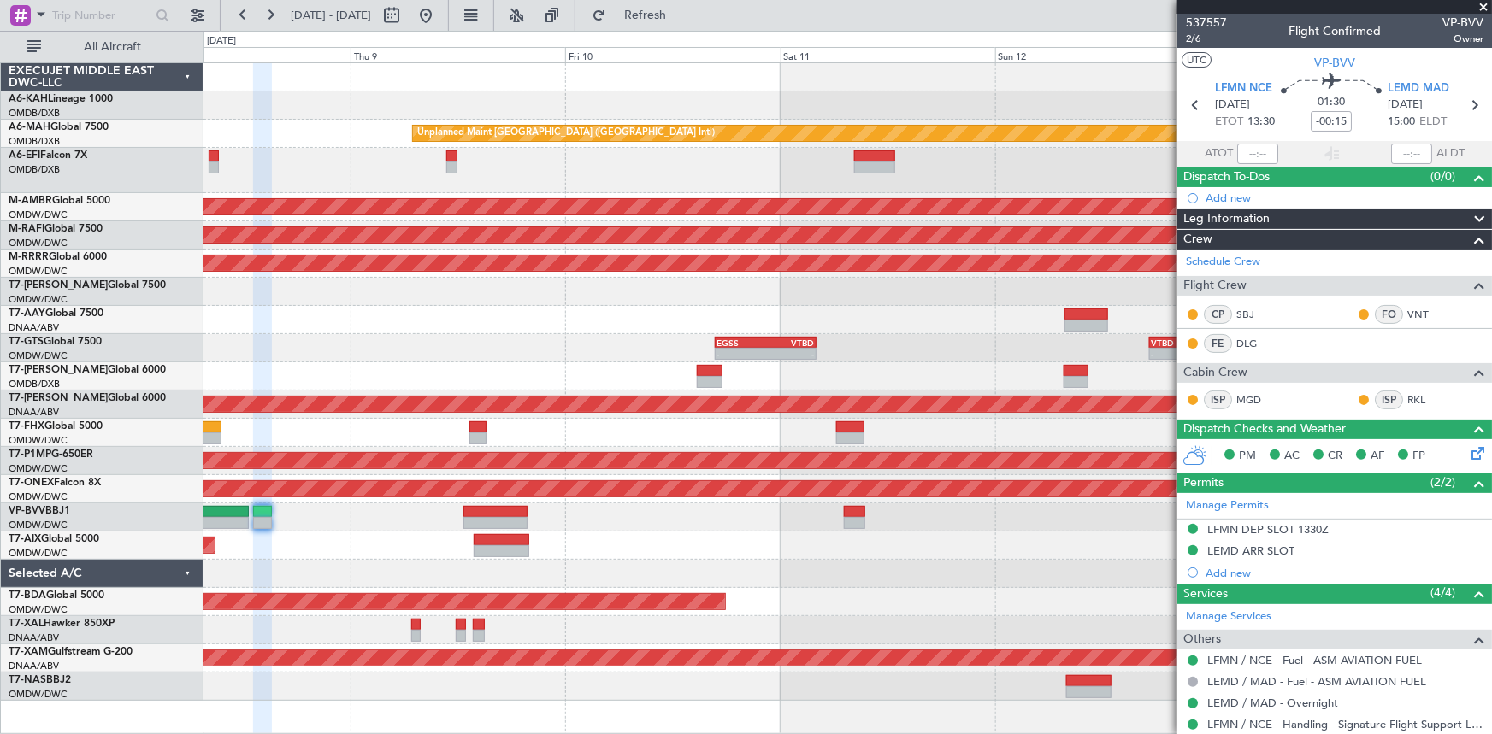
click at [753, 556] on div "Unplanned Maint [GEOGRAPHIC_DATA] ([GEOGRAPHIC_DATA] Intl) Planned Maint [GEOGR…" at bounding box center [847, 382] width 1288 height 638
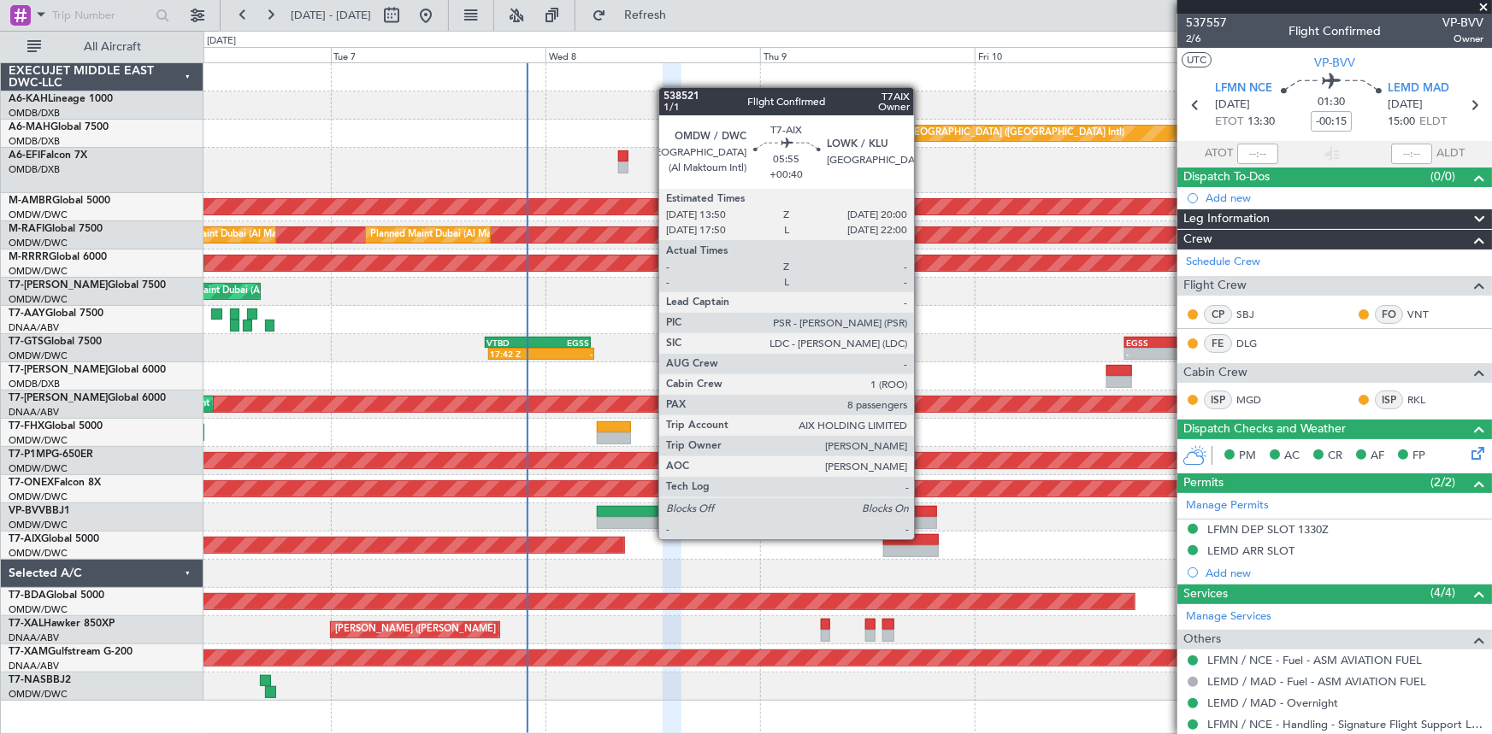
click at [922, 538] on div at bounding box center [911, 540] width 56 height 12
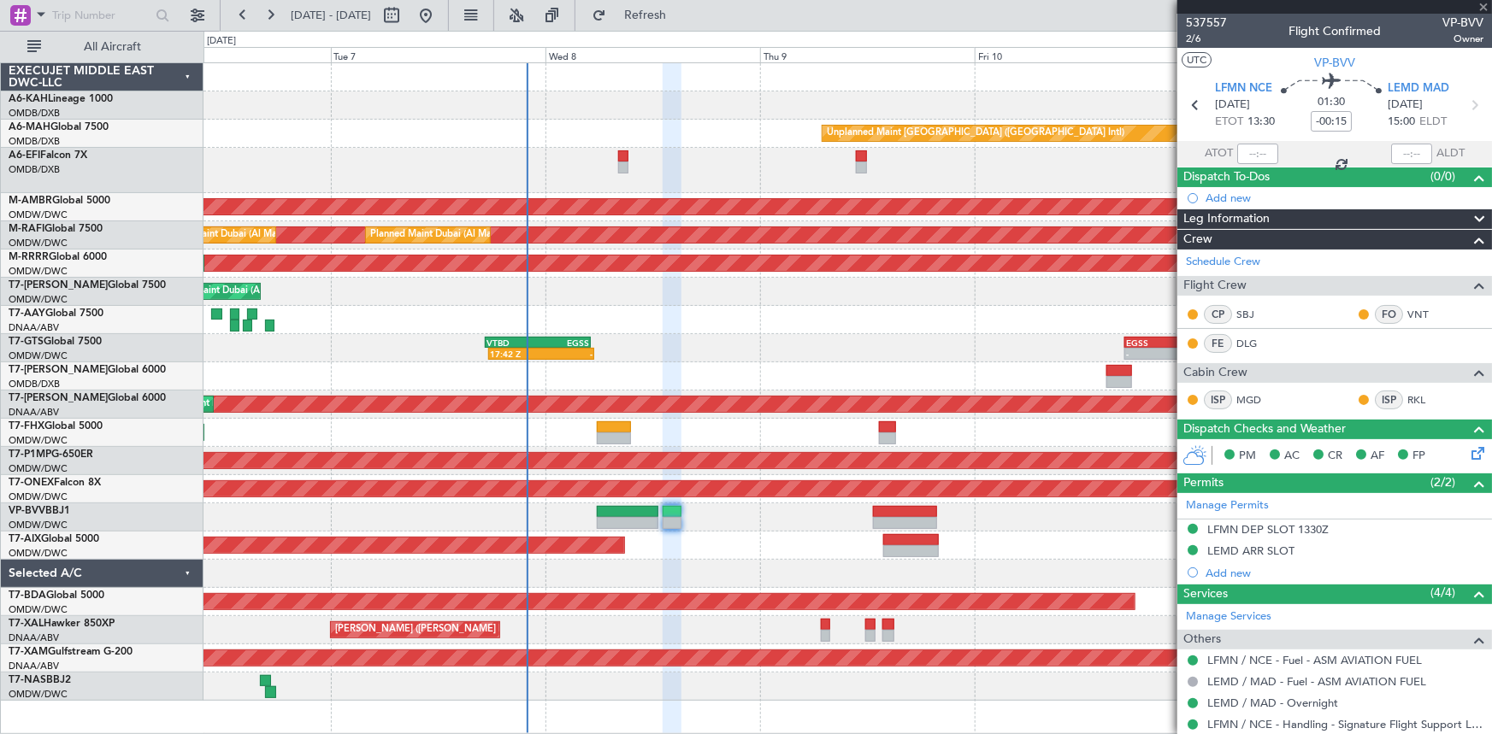
type input "+00:40"
type input "8"
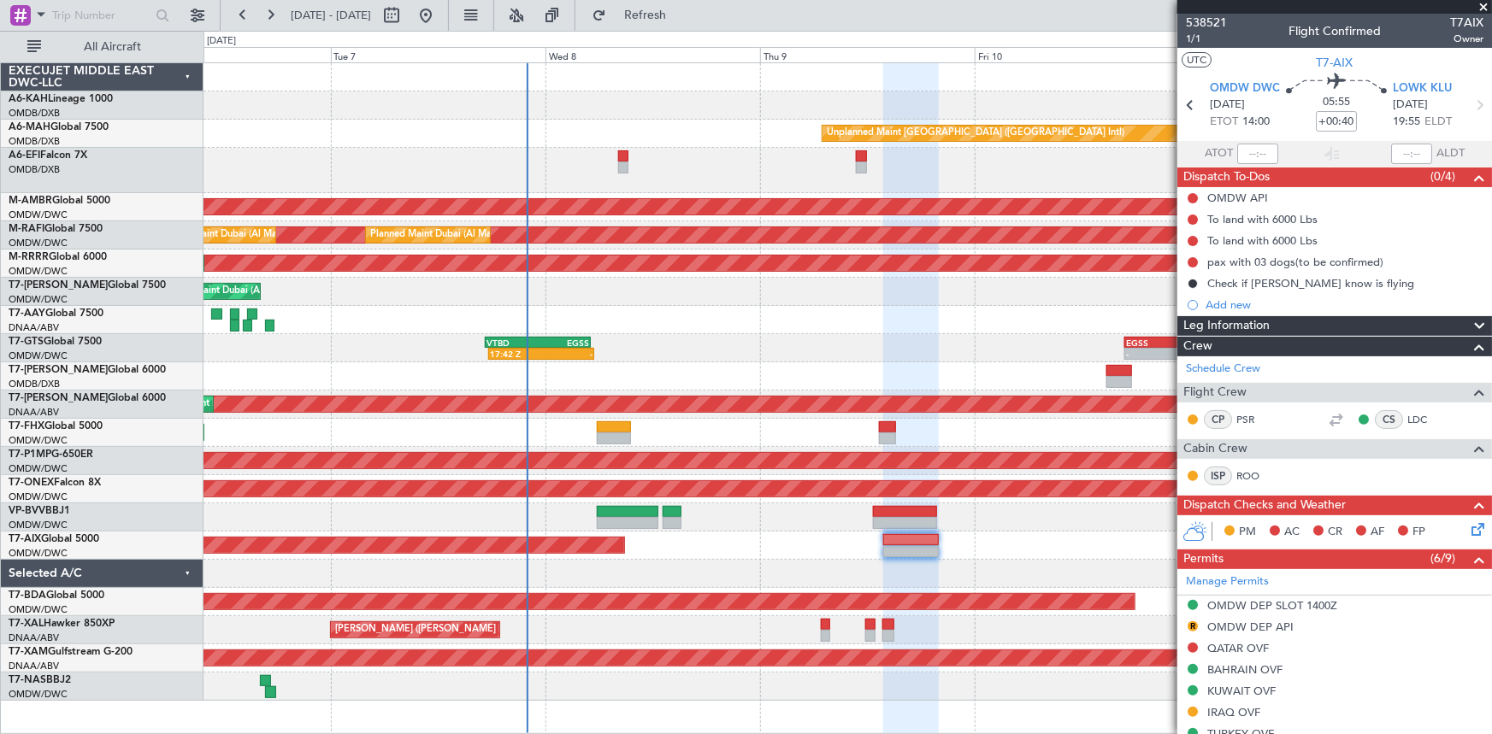
scroll to position [155, 0]
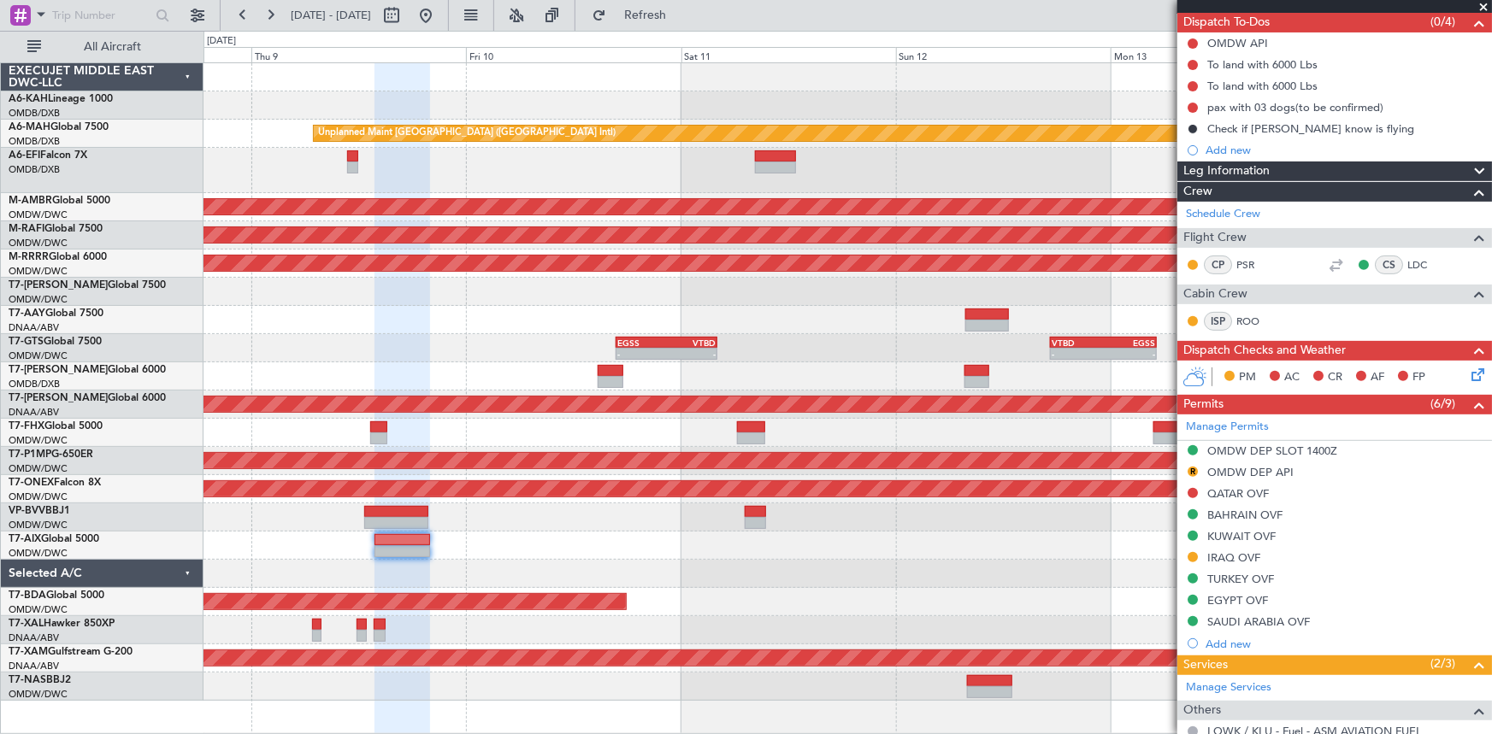
click at [506, 528] on div "Unplanned Maint [GEOGRAPHIC_DATA] ([GEOGRAPHIC_DATA] Intl) Planned Maint [GEOGR…" at bounding box center [847, 382] width 1288 height 638
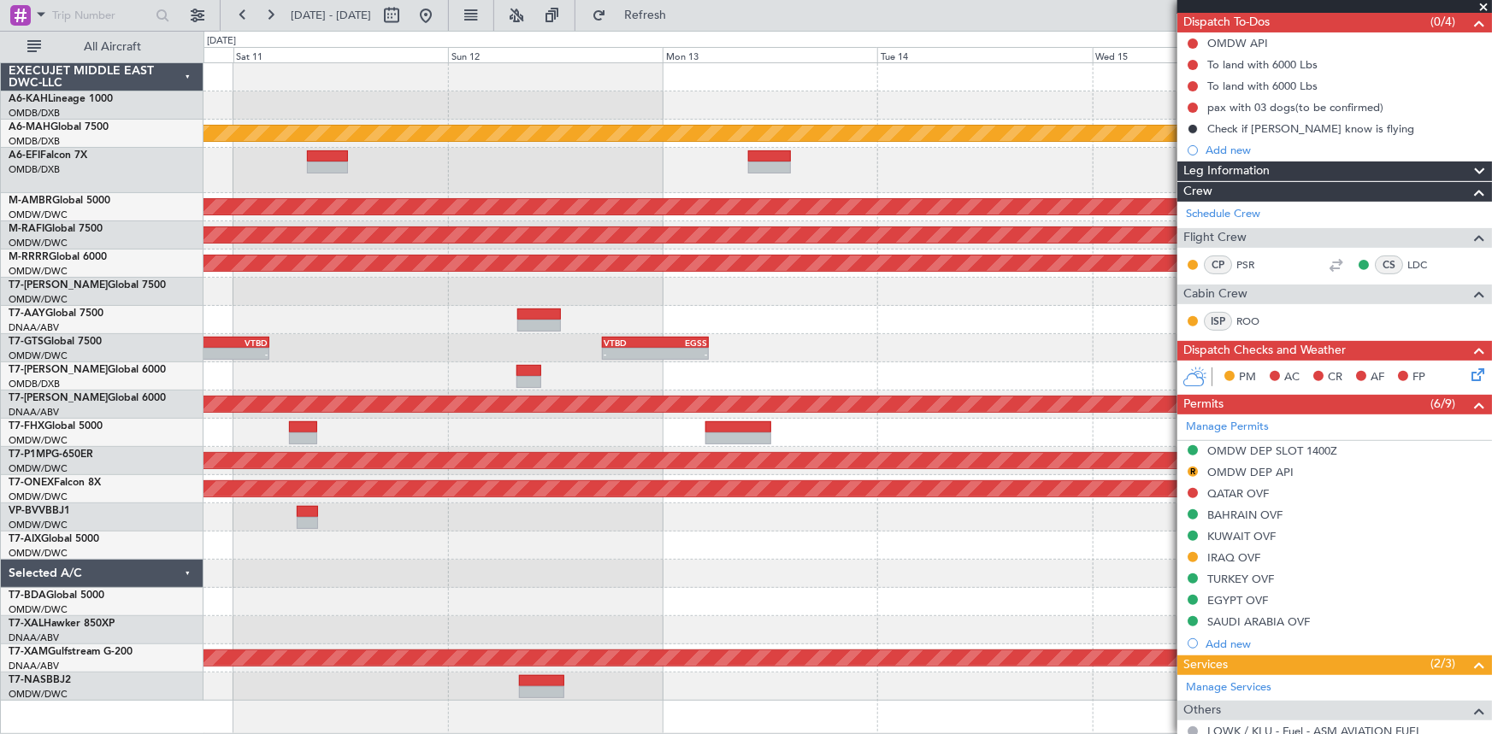
click at [411, 508] on div "Unplanned Maint [GEOGRAPHIC_DATA] ([GEOGRAPHIC_DATA] Intl) Planned Maint [GEOGR…" at bounding box center [847, 382] width 1288 height 638
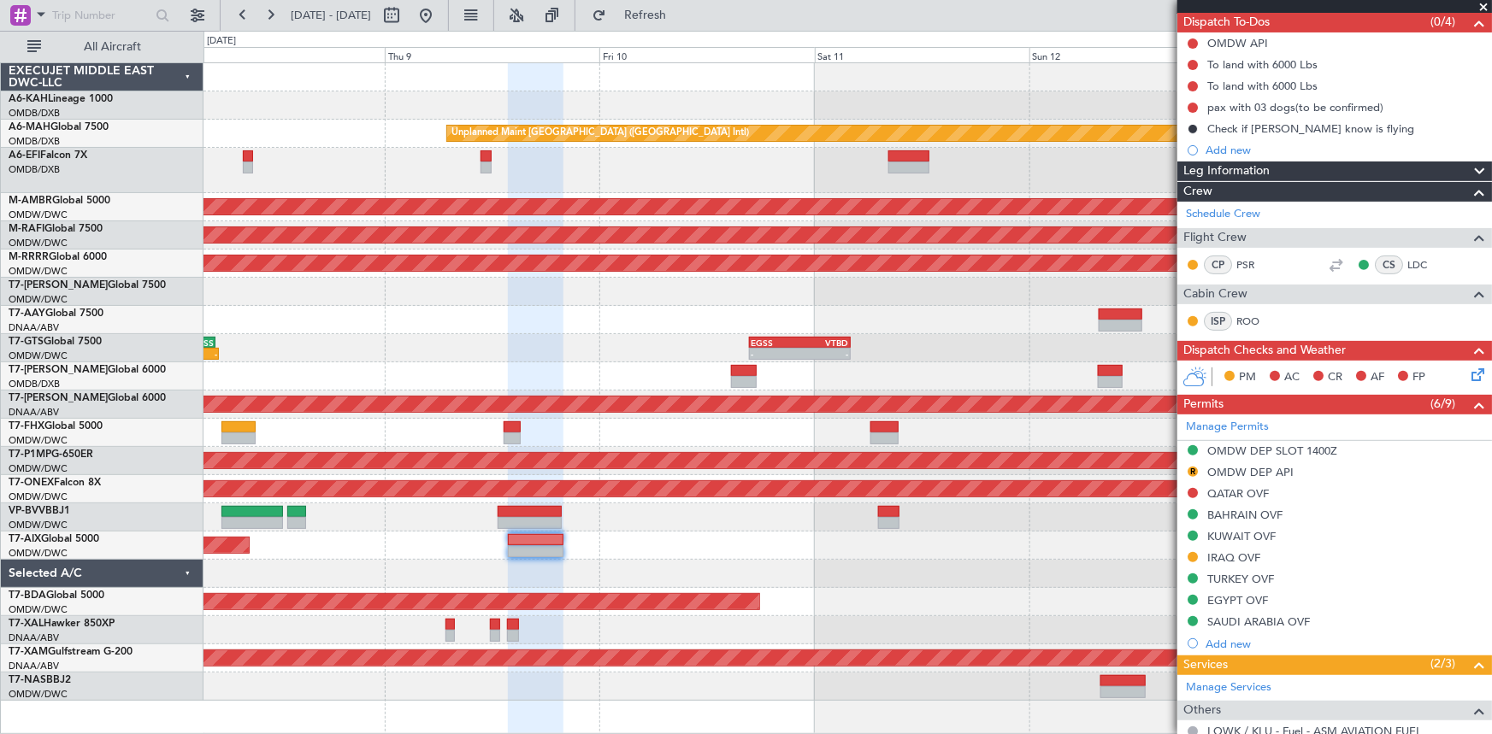
click at [1102, 509] on div "Unplanned Maint [GEOGRAPHIC_DATA] ([GEOGRAPHIC_DATA] Intl) Planned Maint [GEOGR…" at bounding box center [847, 382] width 1288 height 638
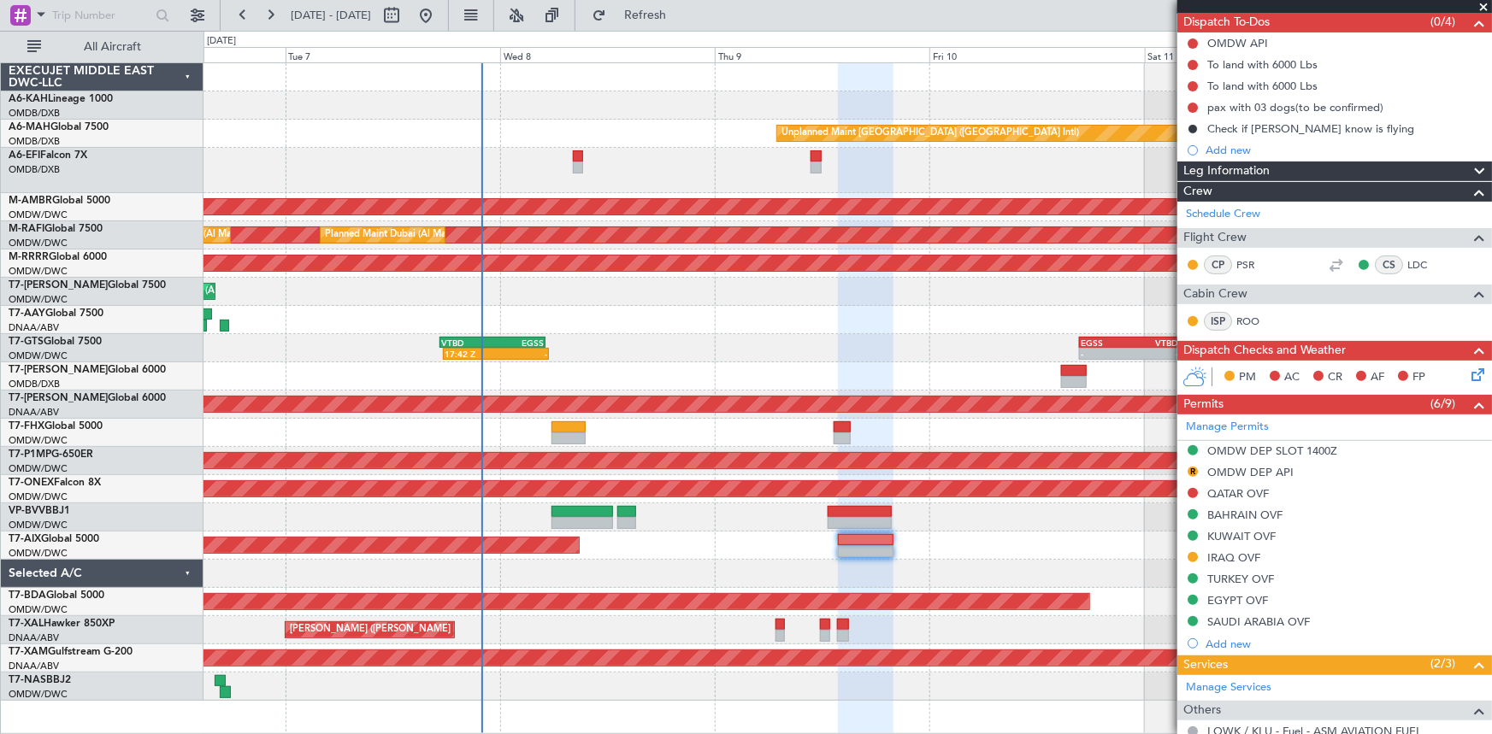
click at [980, 503] on div "Unplanned Maint [GEOGRAPHIC_DATA] ([GEOGRAPHIC_DATA] Intl) Planned Maint [GEOGR…" at bounding box center [847, 382] width 1288 height 638
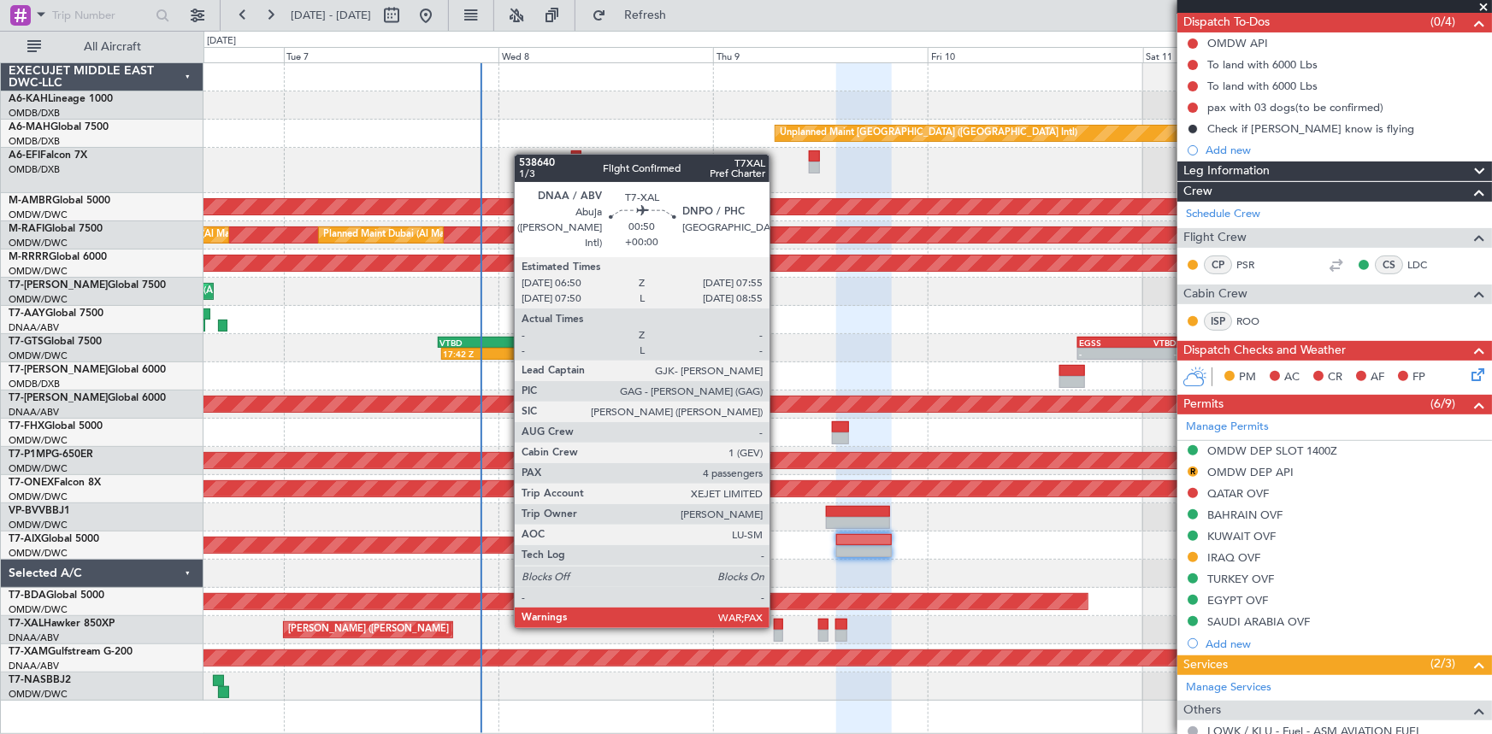
click at [777, 625] on div at bounding box center [779, 625] width 10 height 12
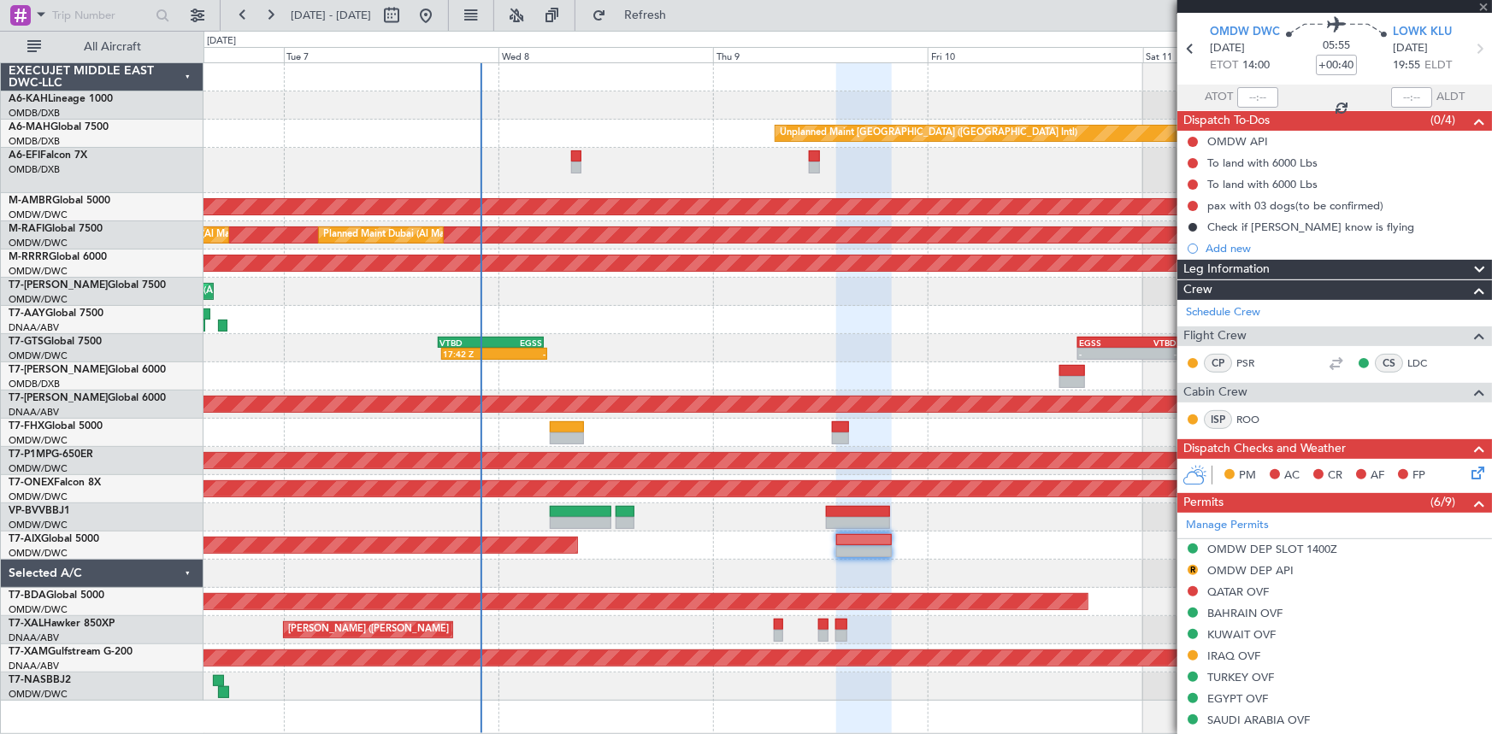
scroll to position [0, 0]
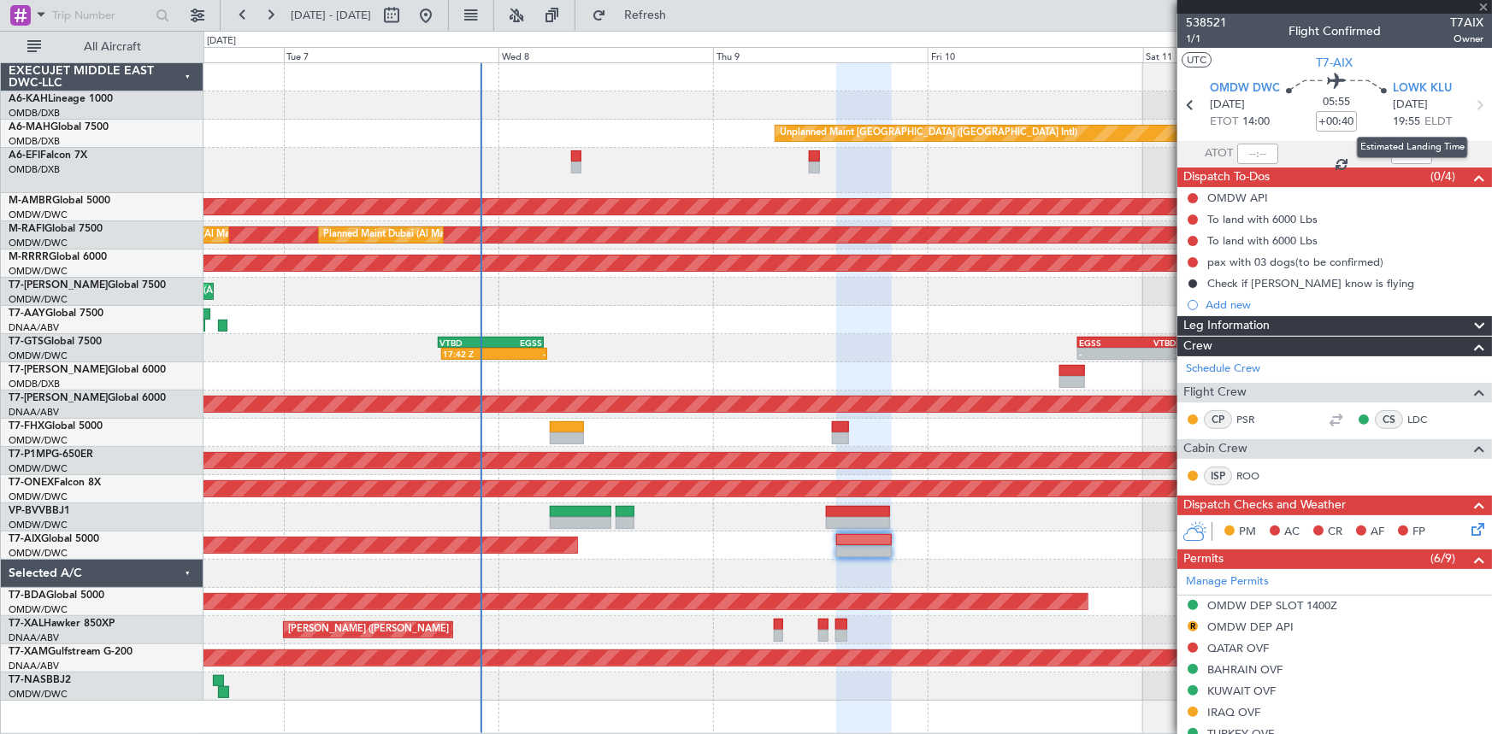
type input "4"
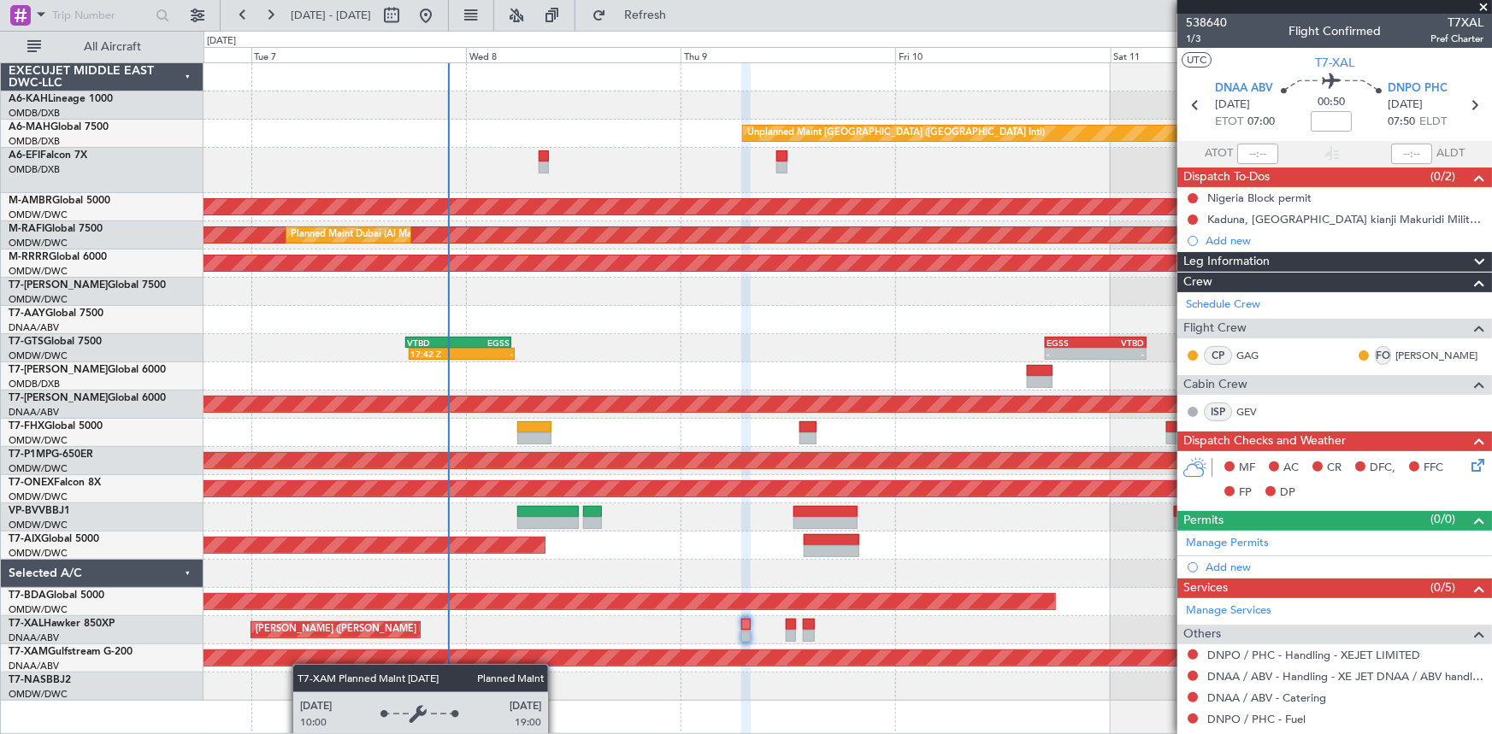
click at [276, 656] on div "Unplanned Maint [GEOGRAPHIC_DATA] ([GEOGRAPHIC_DATA] Intl) Planned Maint [GEOGR…" at bounding box center [847, 382] width 1288 height 638
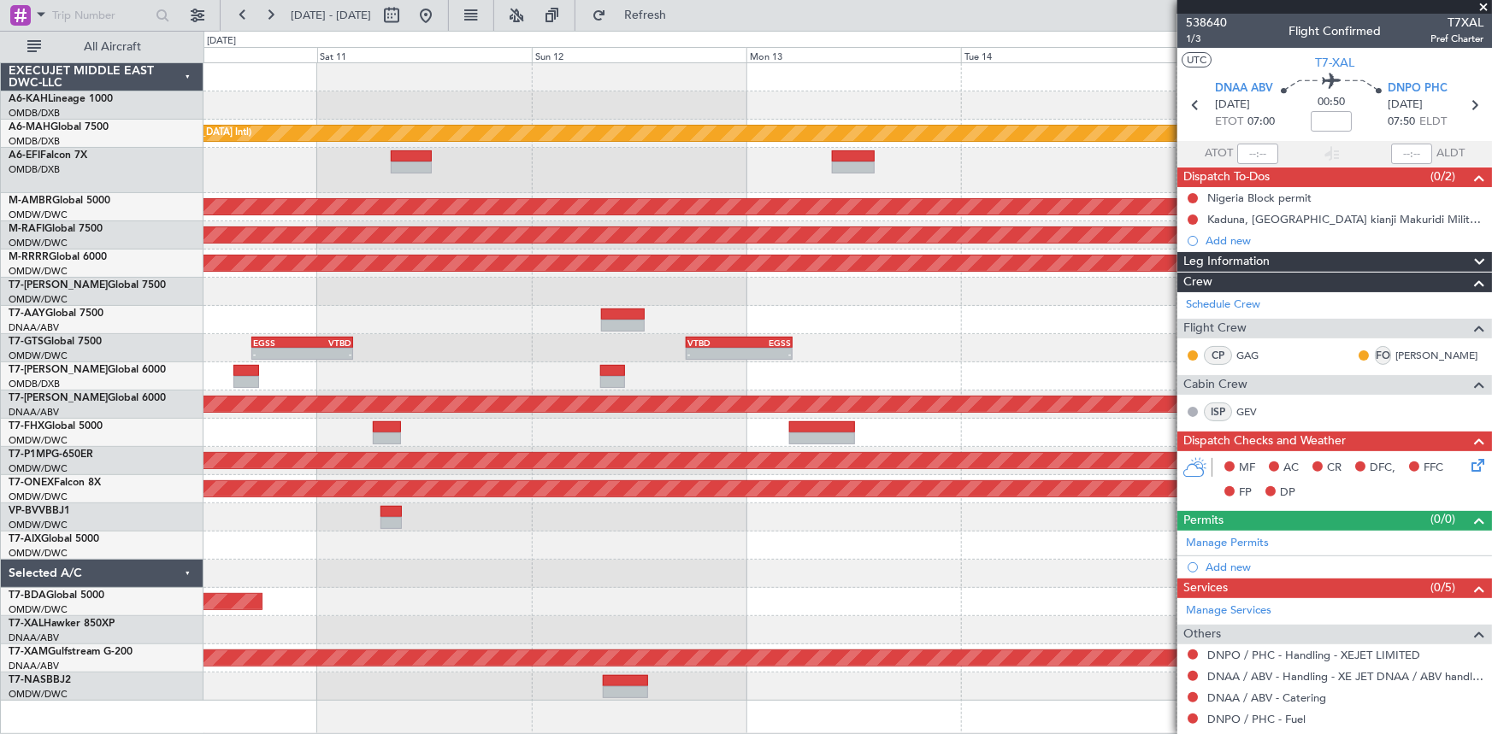
click at [679, 681] on div at bounding box center [847, 687] width 1288 height 28
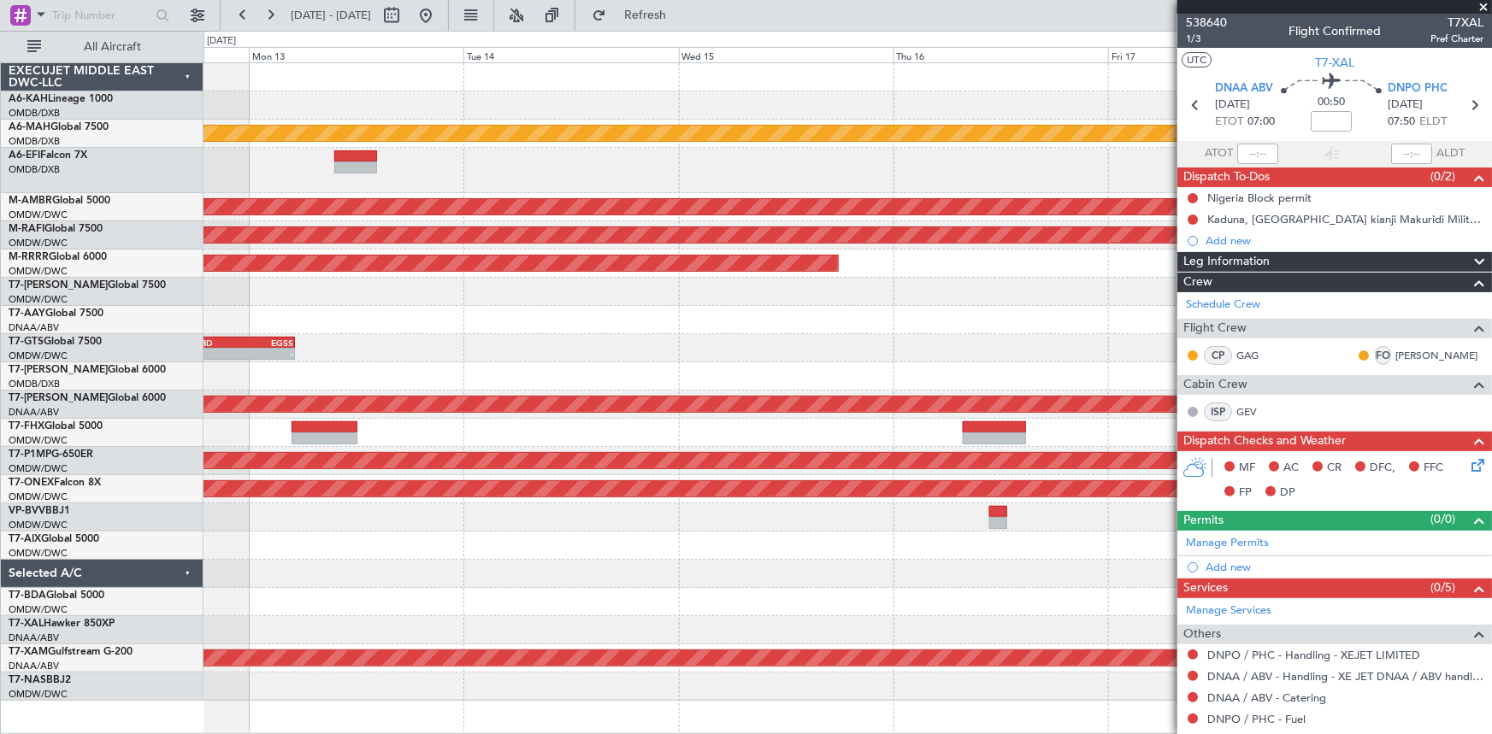
click at [565, 699] on div at bounding box center [847, 687] width 1288 height 28
